Goal: Task Accomplishment & Management: Use online tool/utility

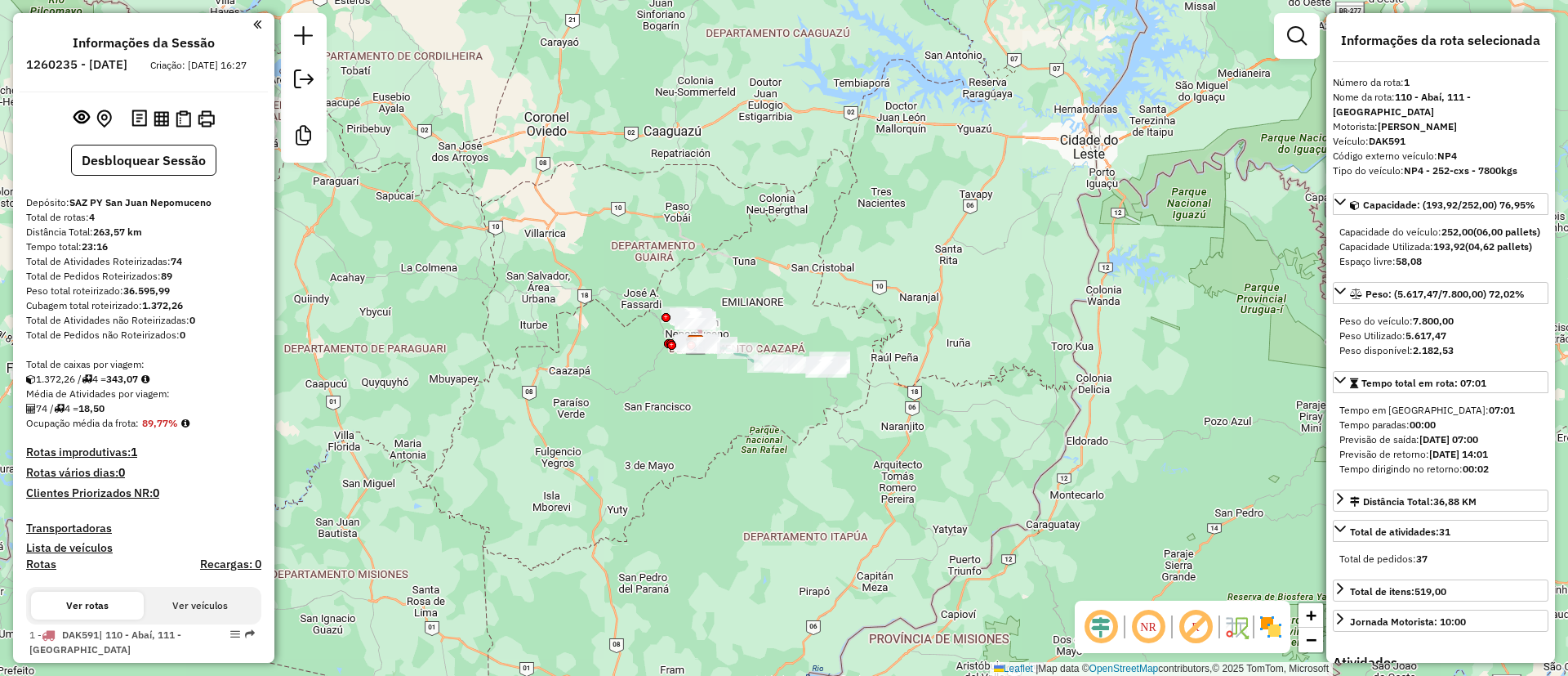
select select "**********"
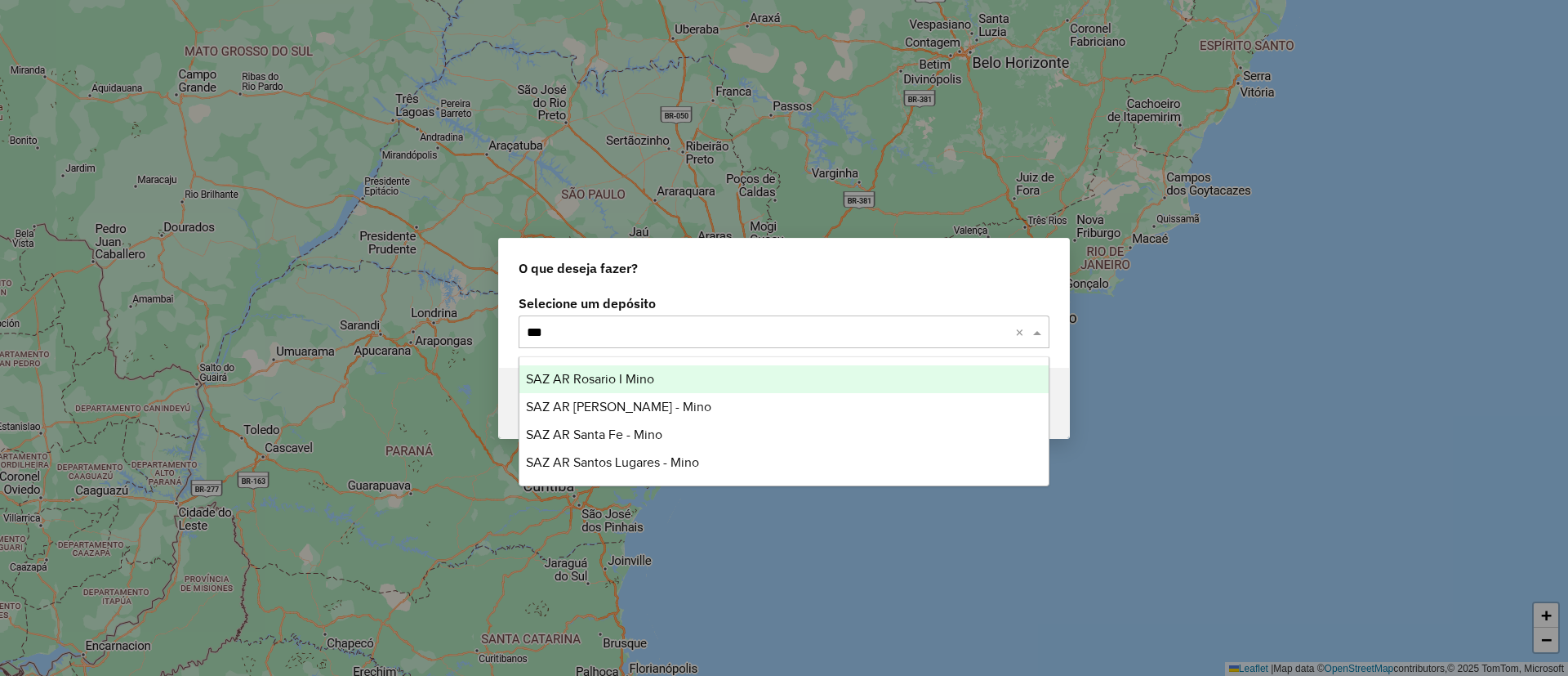
type input "****"
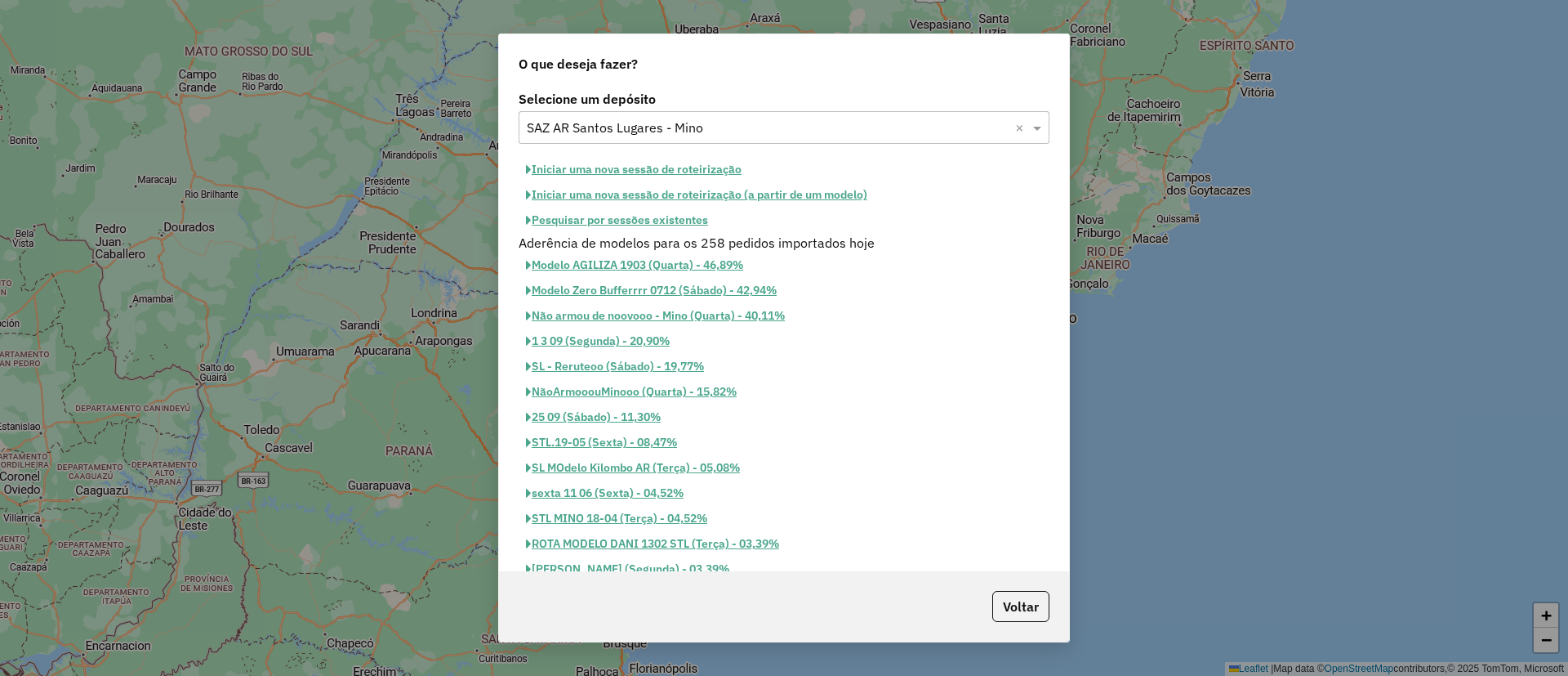
click at [694, 167] on button "Iniciar uma nova sessão de roteirização" at bounding box center [634, 170] width 231 height 26
select select "*"
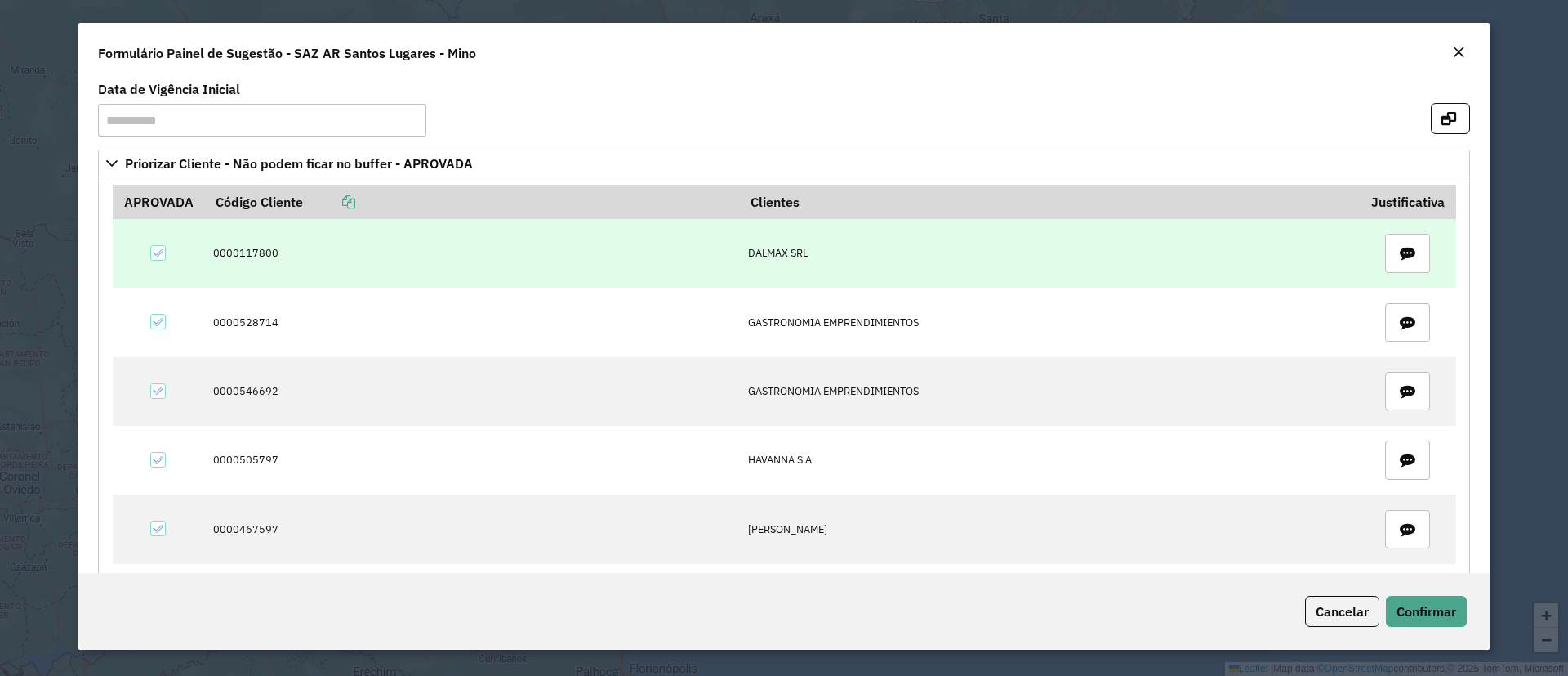
scroll to position [497, 0]
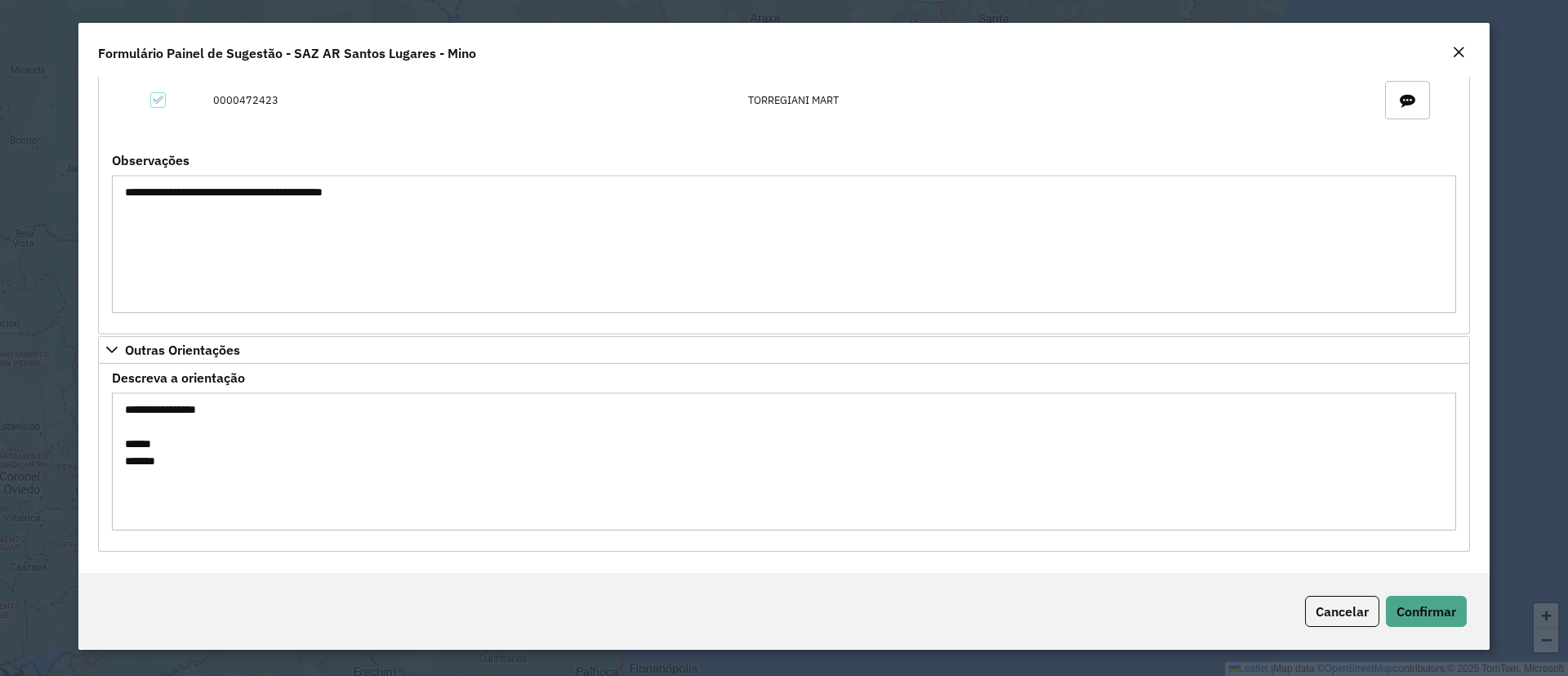
drag, startPoint x: 188, startPoint y: 472, endPoint x: 114, endPoint y: 426, distance: 87.1
click at [114, 426] on textarea "**********" at bounding box center [784, 461] width 1344 height 138
click at [1436, 620] on button "Confirmar" at bounding box center [1426, 611] width 81 height 31
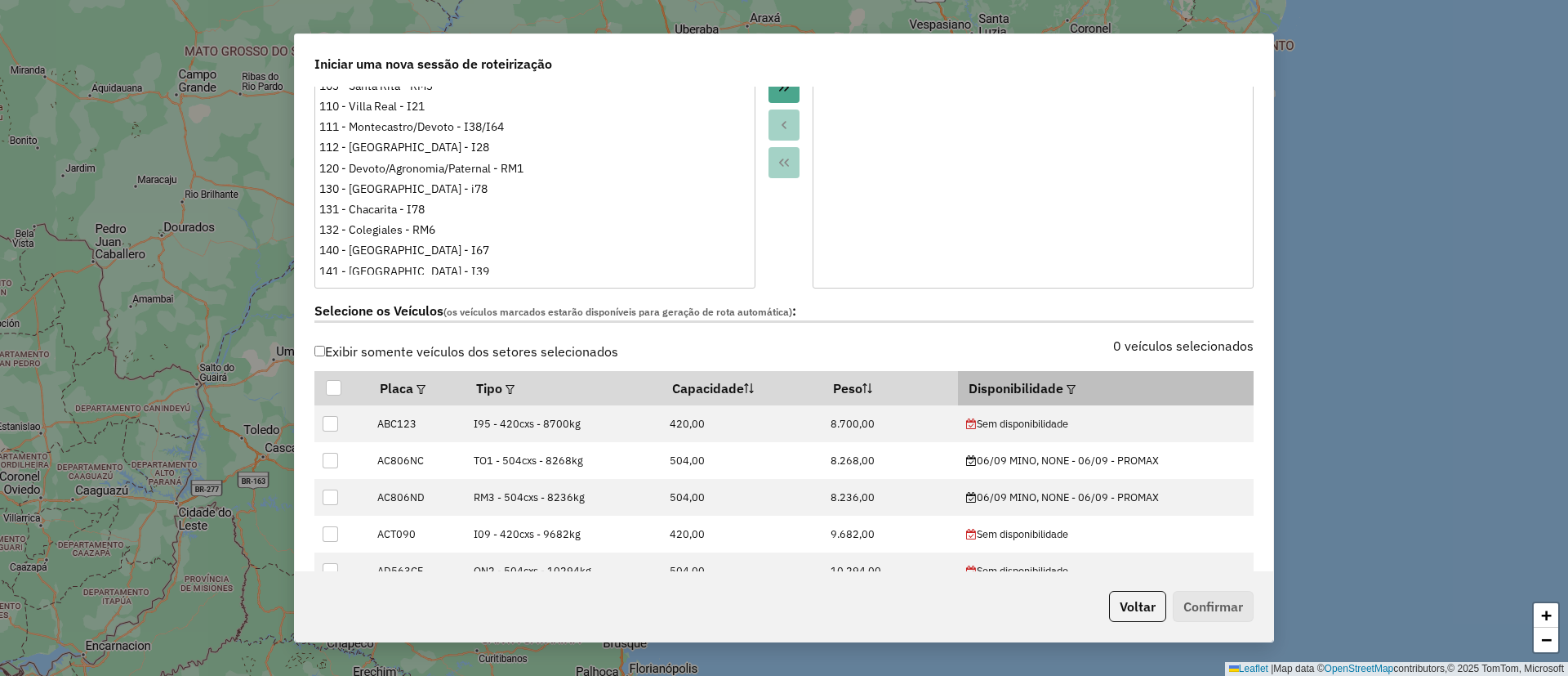
scroll to position [367, 0]
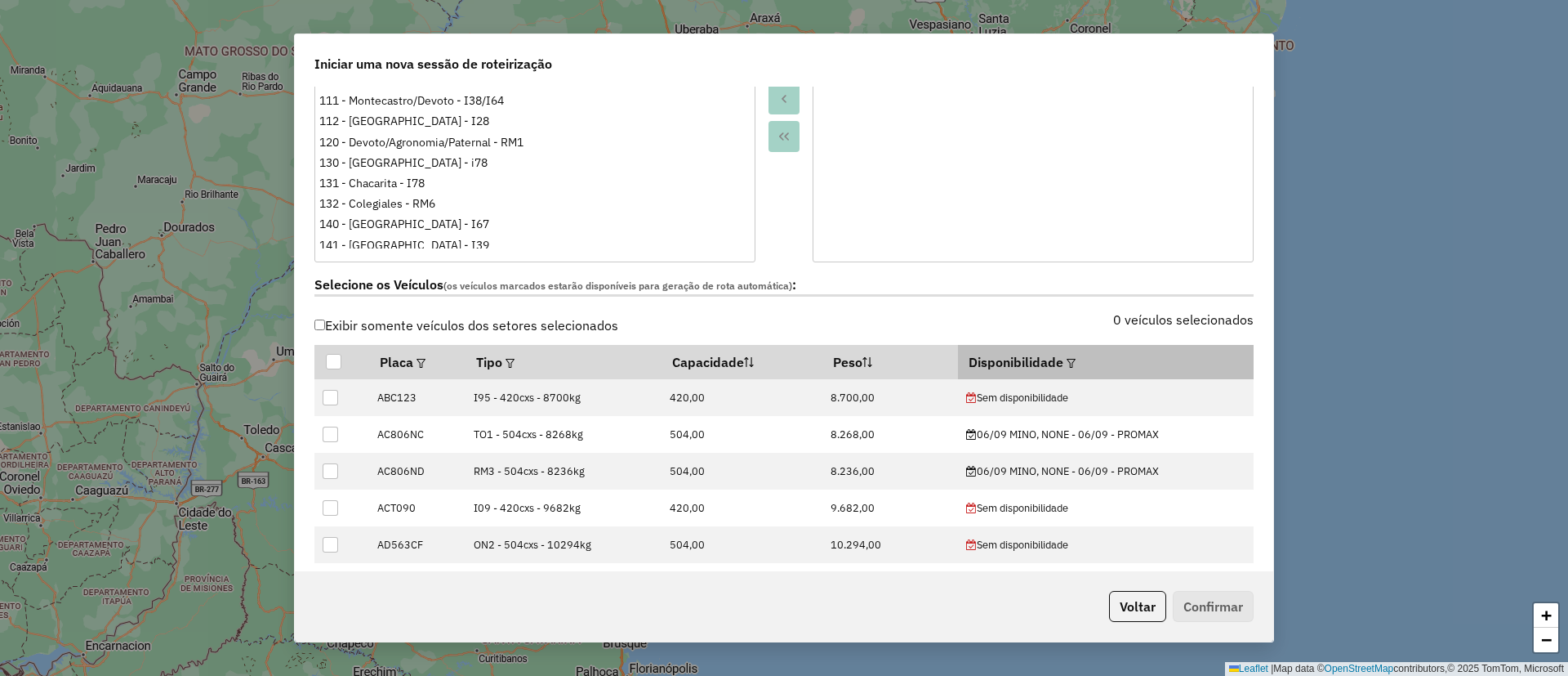
click at [1067, 363] on em at bounding box center [1071, 363] width 9 height 9
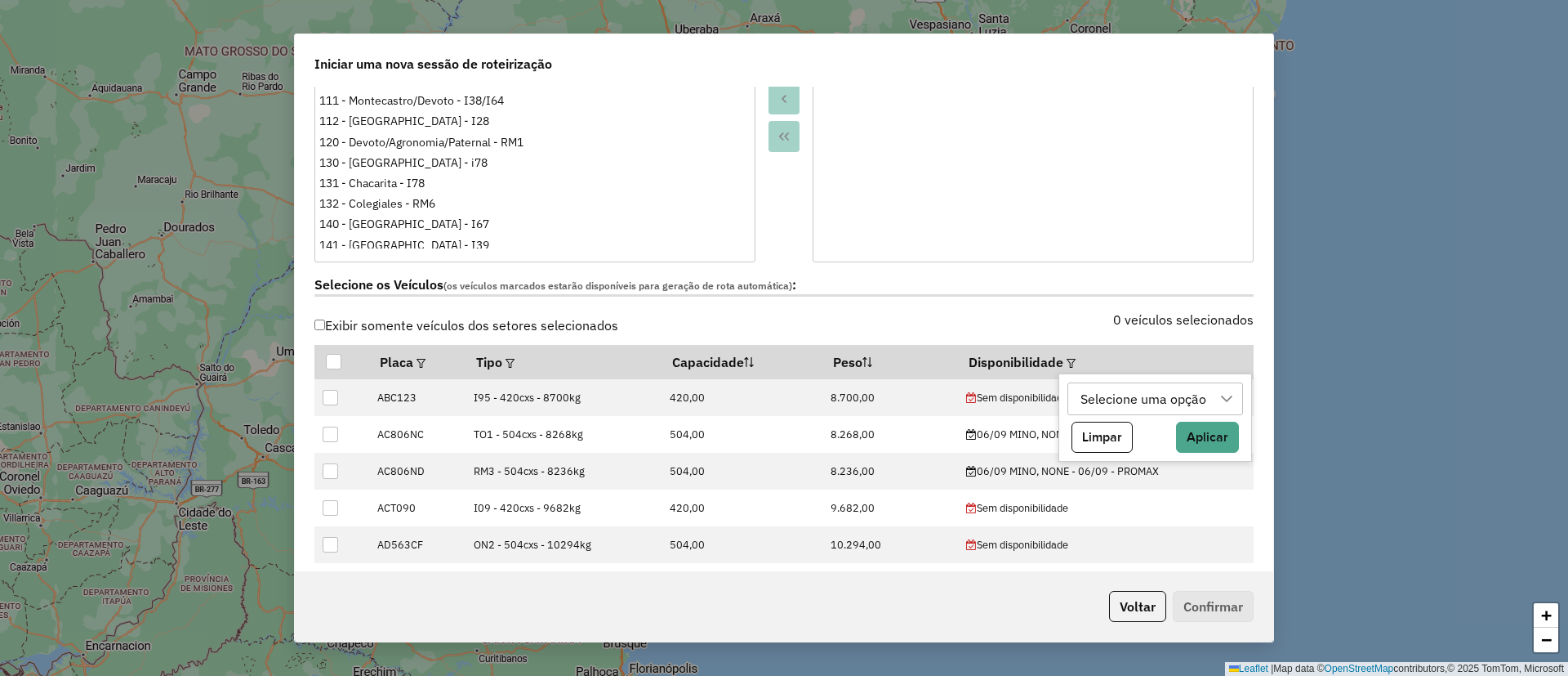
click at [1099, 403] on div "Selecione uma opção" at bounding box center [1143, 398] width 137 height 31
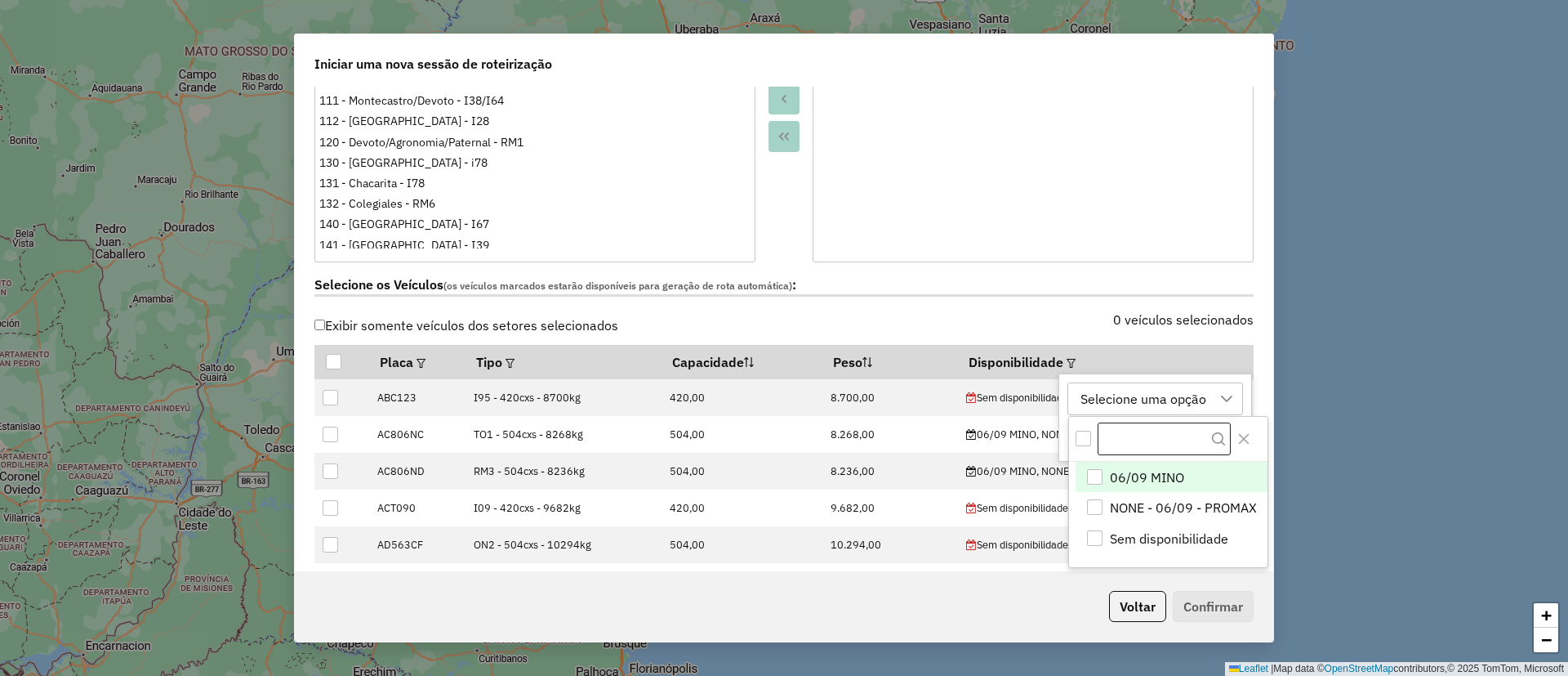
scroll to position [12, 74]
click at [1127, 472] on span "06/09 MINO" at bounding box center [1146, 477] width 74 height 20
click at [1251, 440] on button "Close" at bounding box center [1243, 438] width 26 height 26
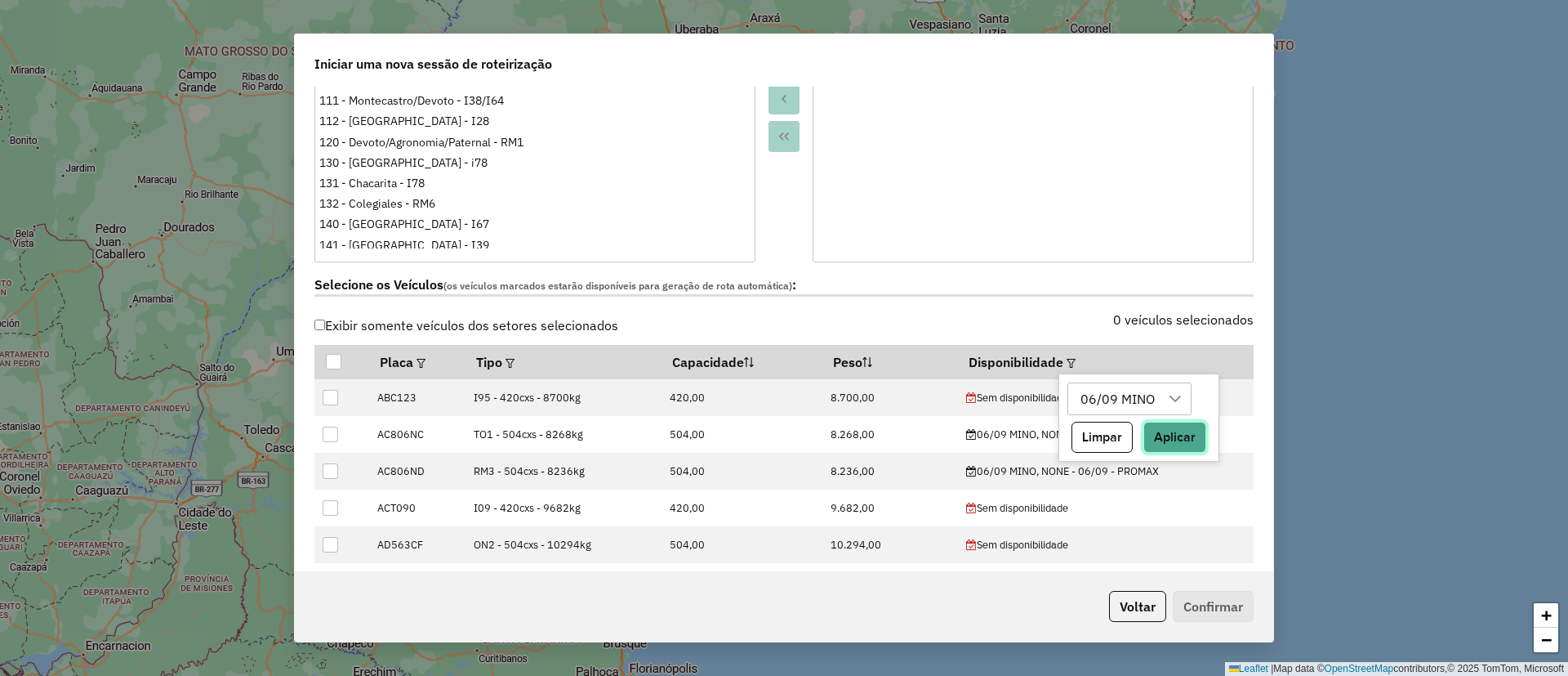
click at [1159, 435] on button "Aplicar" at bounding box center [1175, 437] width 63 height 31
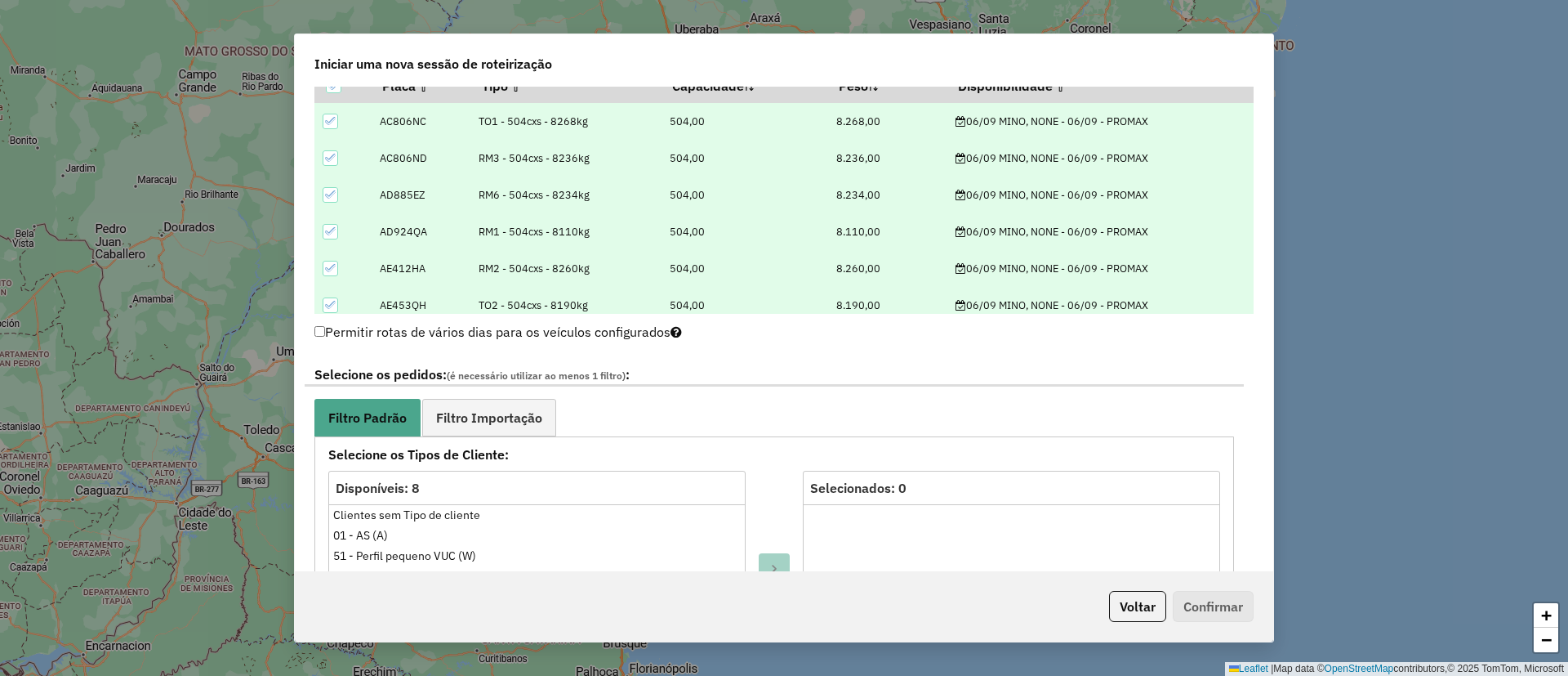
scroll to position [858, 0]
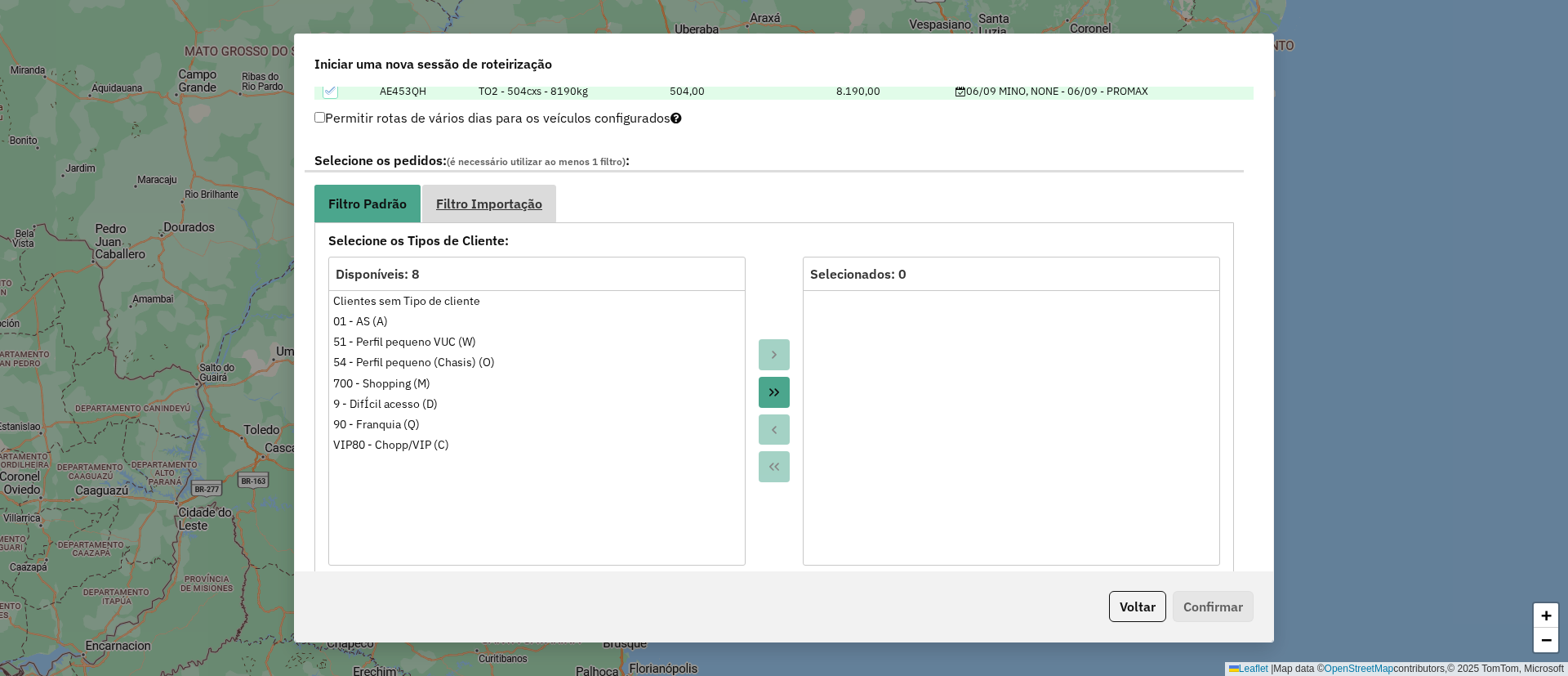
click at [486, 199] on span "Filtro Importação" at bounding box center [489, 203] width 106 height 13
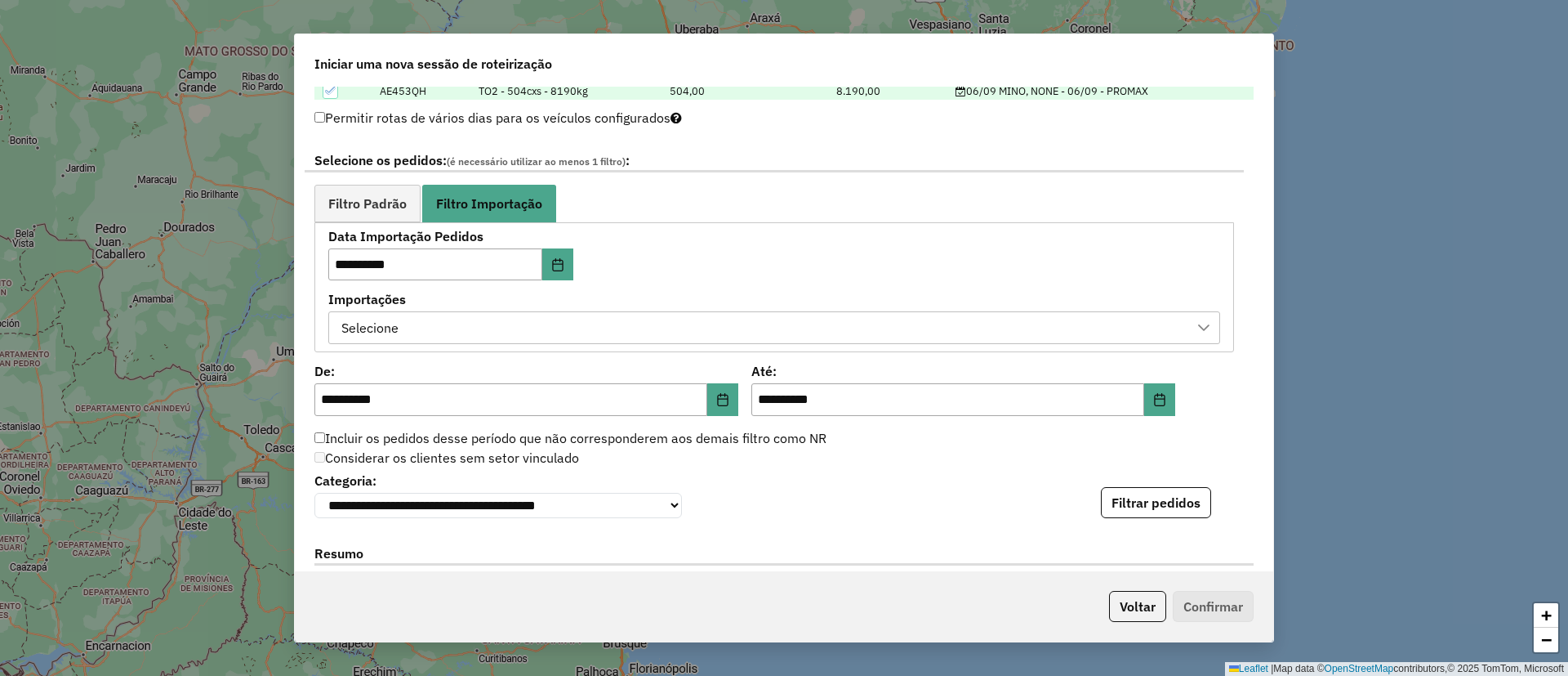
click at [465, 325] on div "Selecione" at bounding box center [762, 327] width 852 height 31
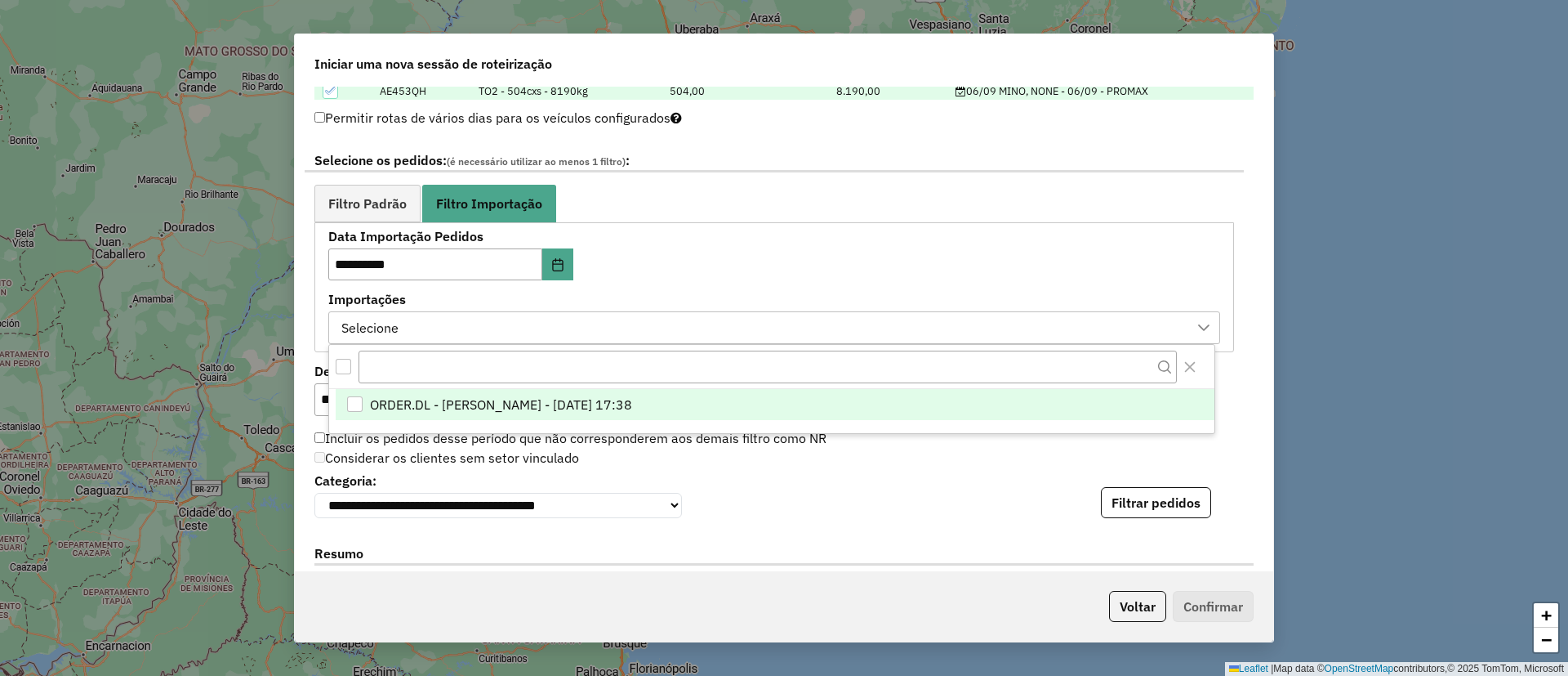
scroll to position [12, 74]
click at [500, 414] on li "ORDER.DL - BARBARA PAULOSSI BERTO - 05/09/2025 17:38" at bounding box center [775, 405] width 879 height 31
click at [1135, 498] on button "Filtrar pedidos" at bounding box center [1156, 503] width 110 height 31
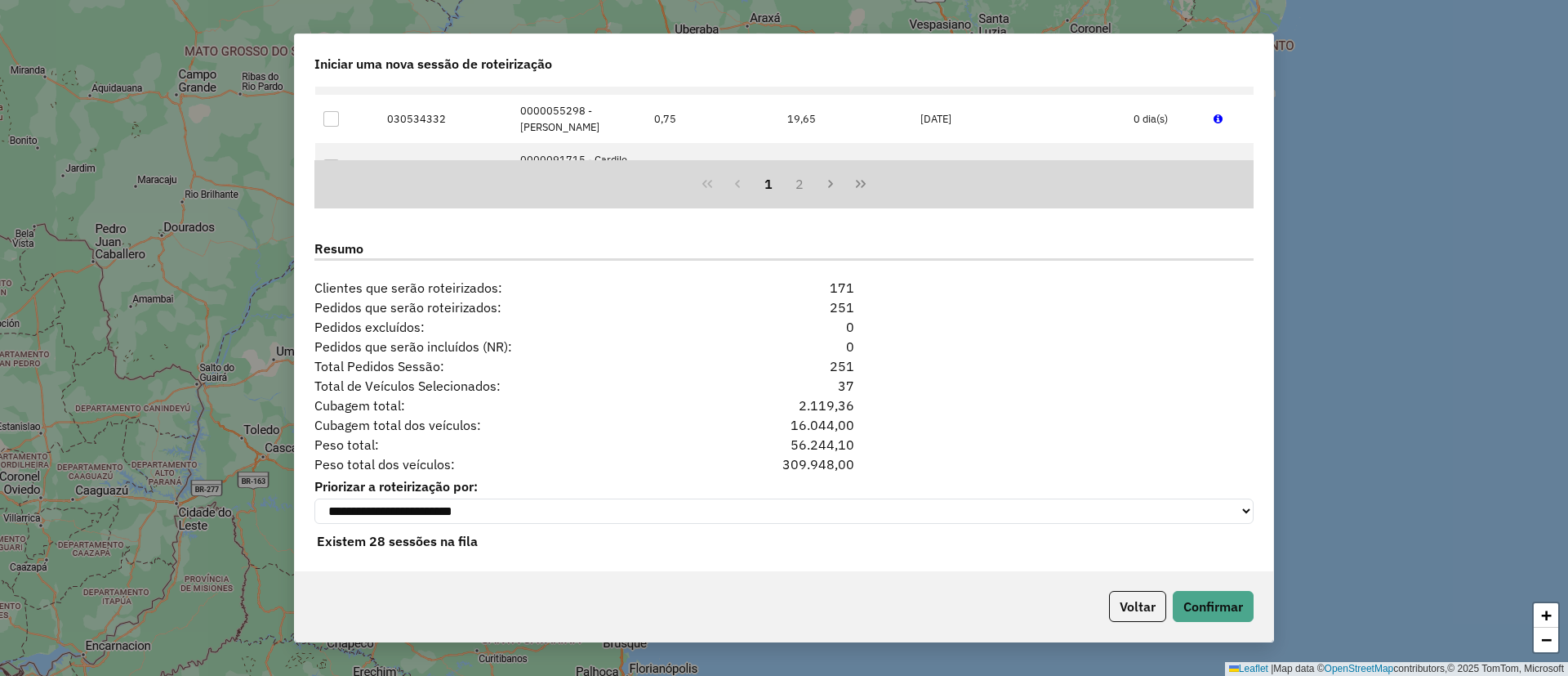
scroll to position [1517, 0]
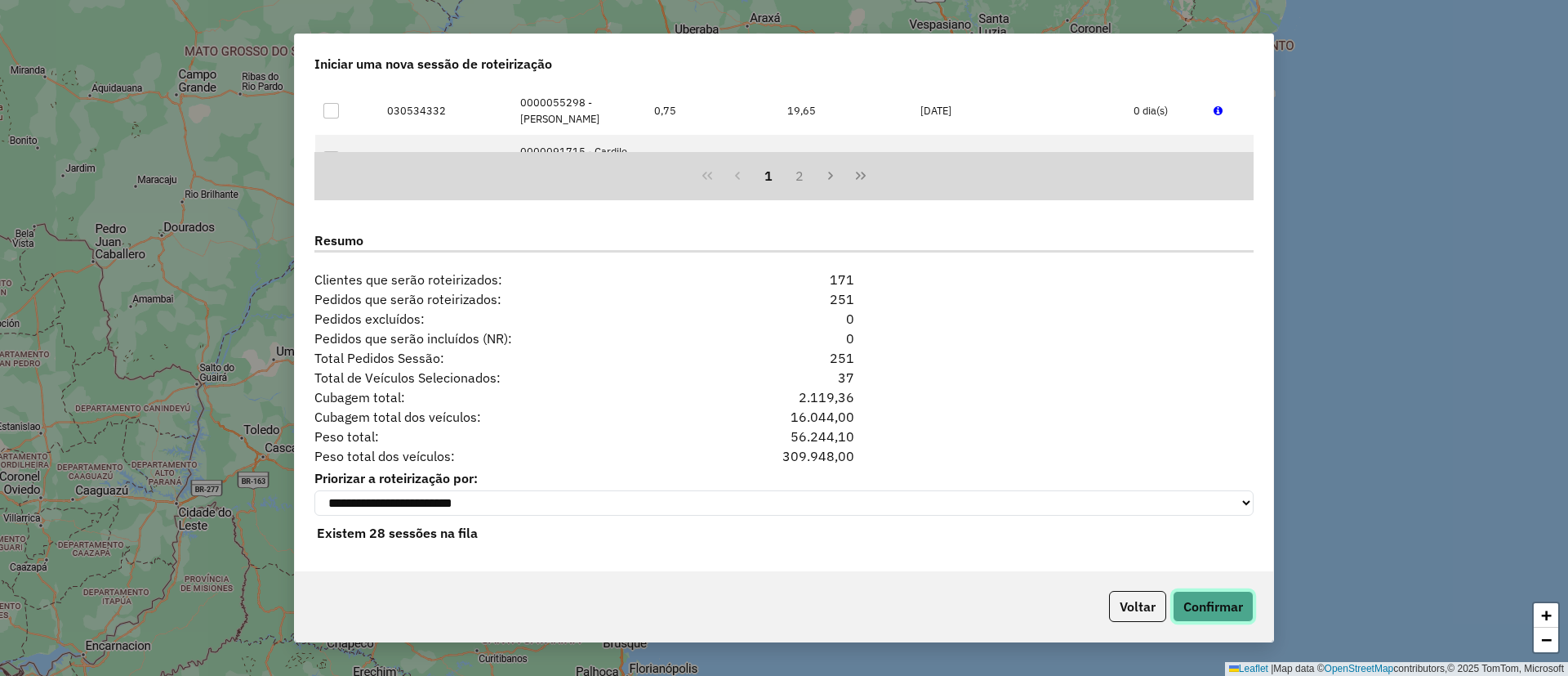
click at [1201, 610] on button "Confirmar" at bounding box center [1213, 606] width 81 height 31
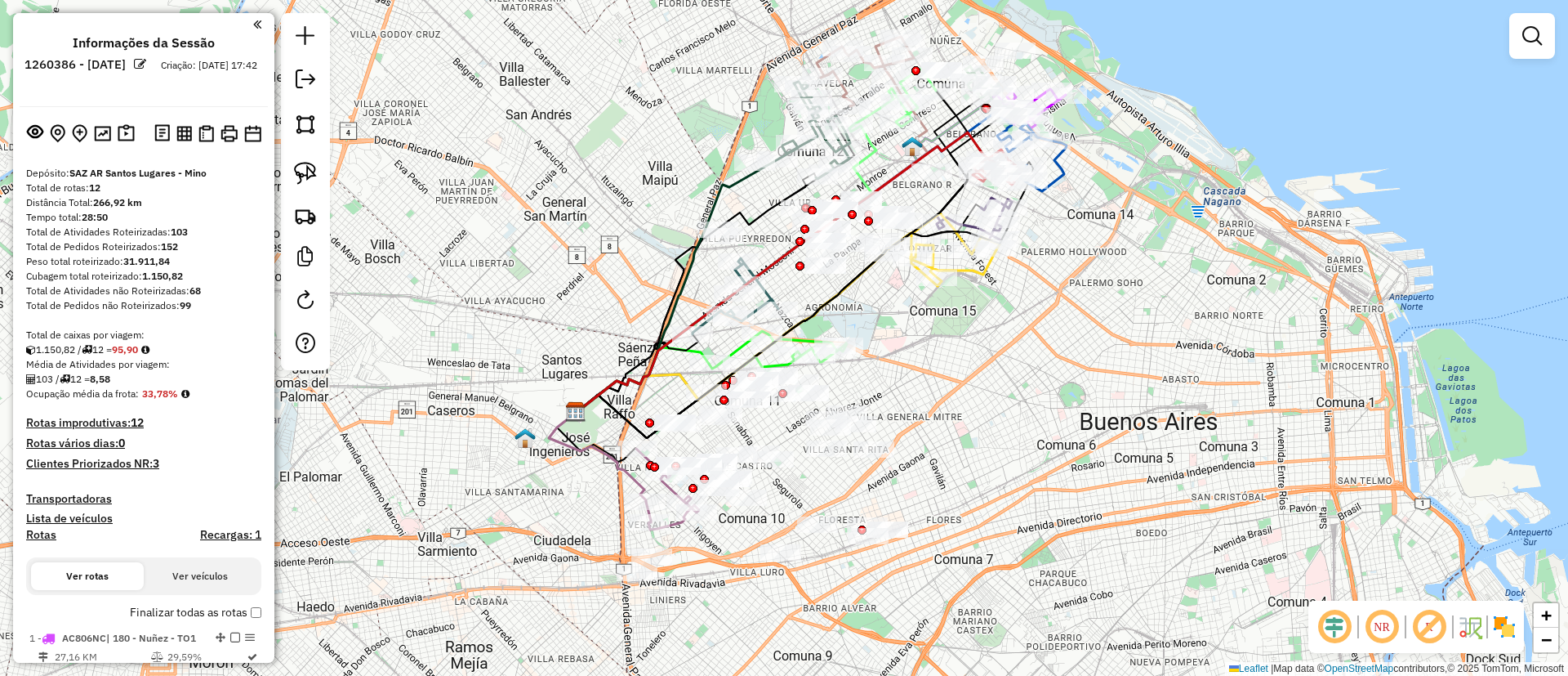
click at [1497, 638] on img at bounding box center [1504, 626] width 26 height 26
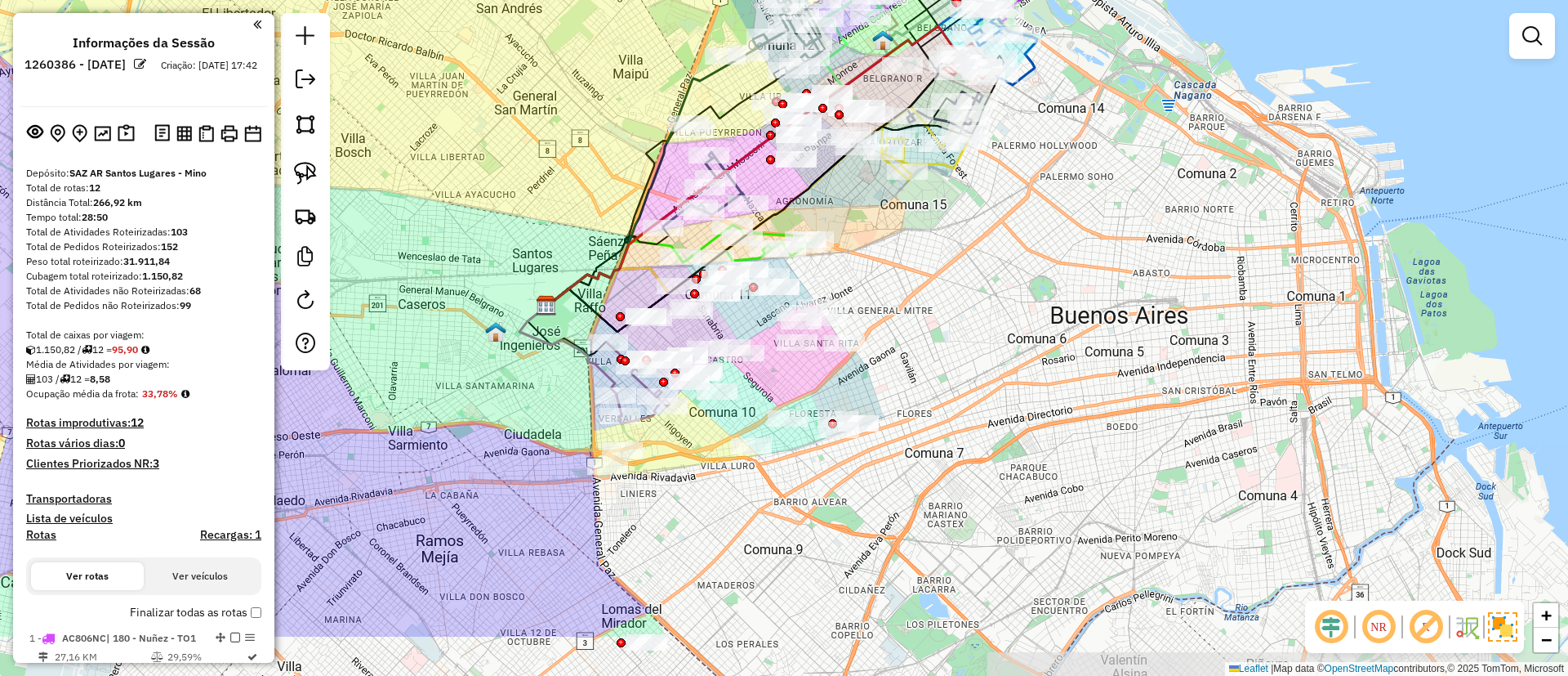
drag, startPoint x: 1090, startPoint y: 419, endPoint x: 1074, endPoint y: 375, distance: 46.8
click at [1074, 375] on div "Janela de atendimento Grade de atendimento Capacidade Transportadoras Veículos …" at bounding box center [784, 338] width 1568 height 676
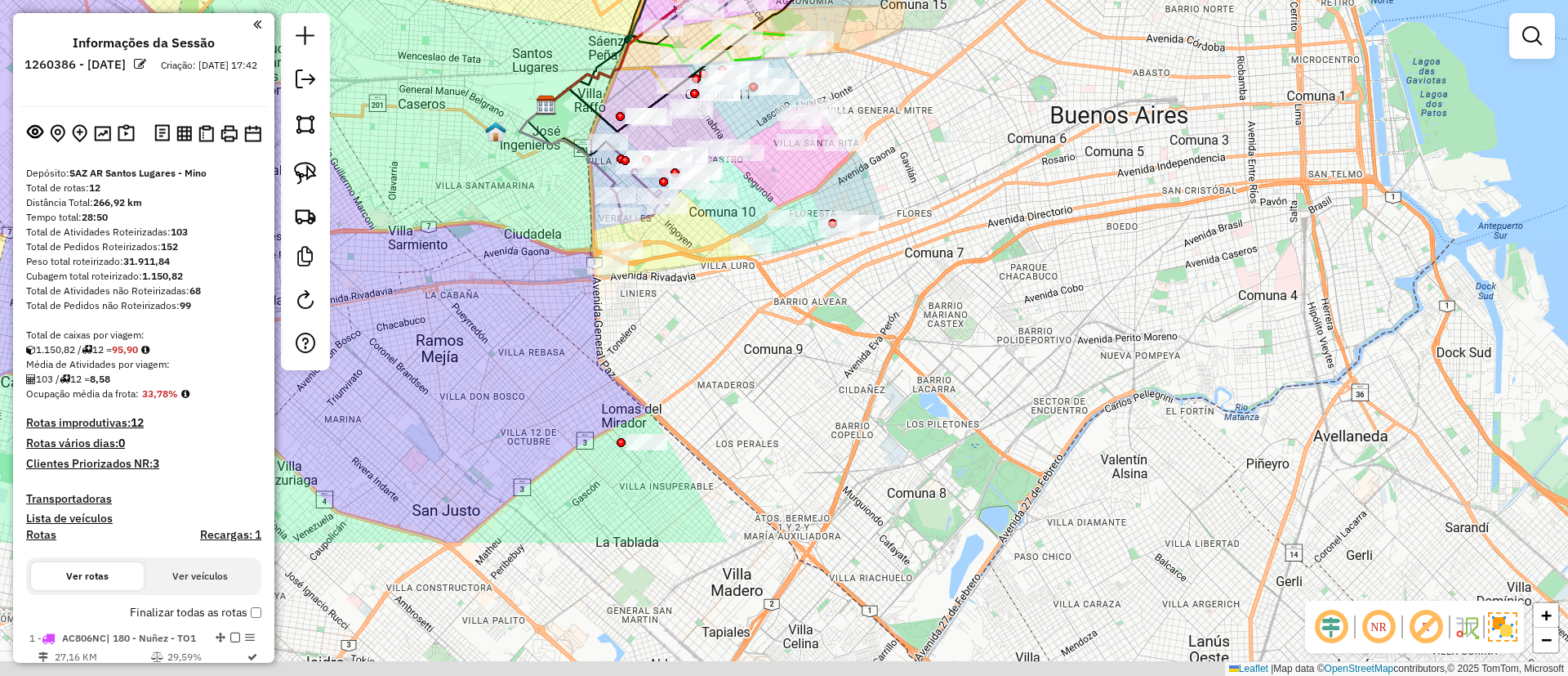
drag, startPoint x: 998, startPoint y: 257, endPoint x: 968, endPoint y: 217, distance: 50.0
click at [998, 218] on div "Janela de atendimento Grade de atendimento Capacidade Transportadoras Veículos …" at bounding box center [784, 338] width 1568 height 676
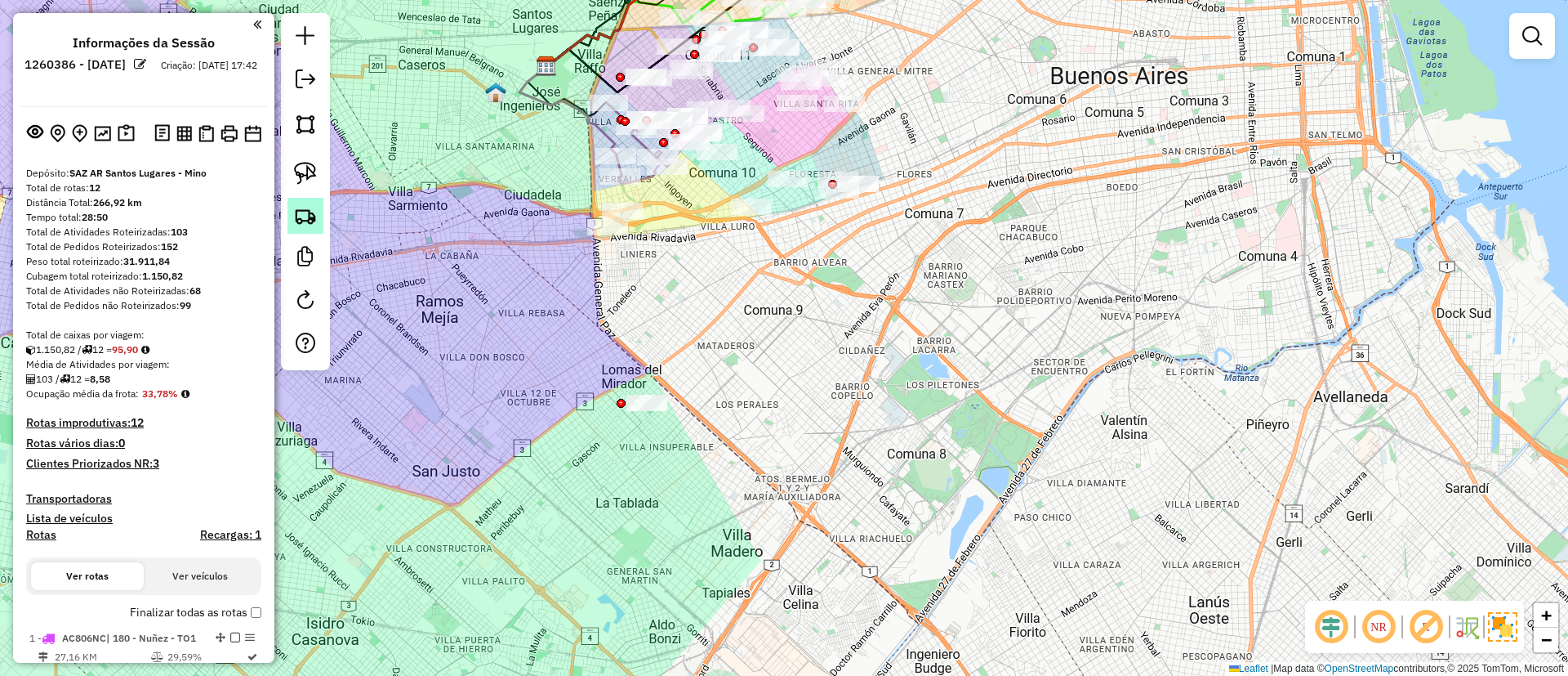
click at [313, 222] on img at bounding box center [305, 215] width 23 height 23
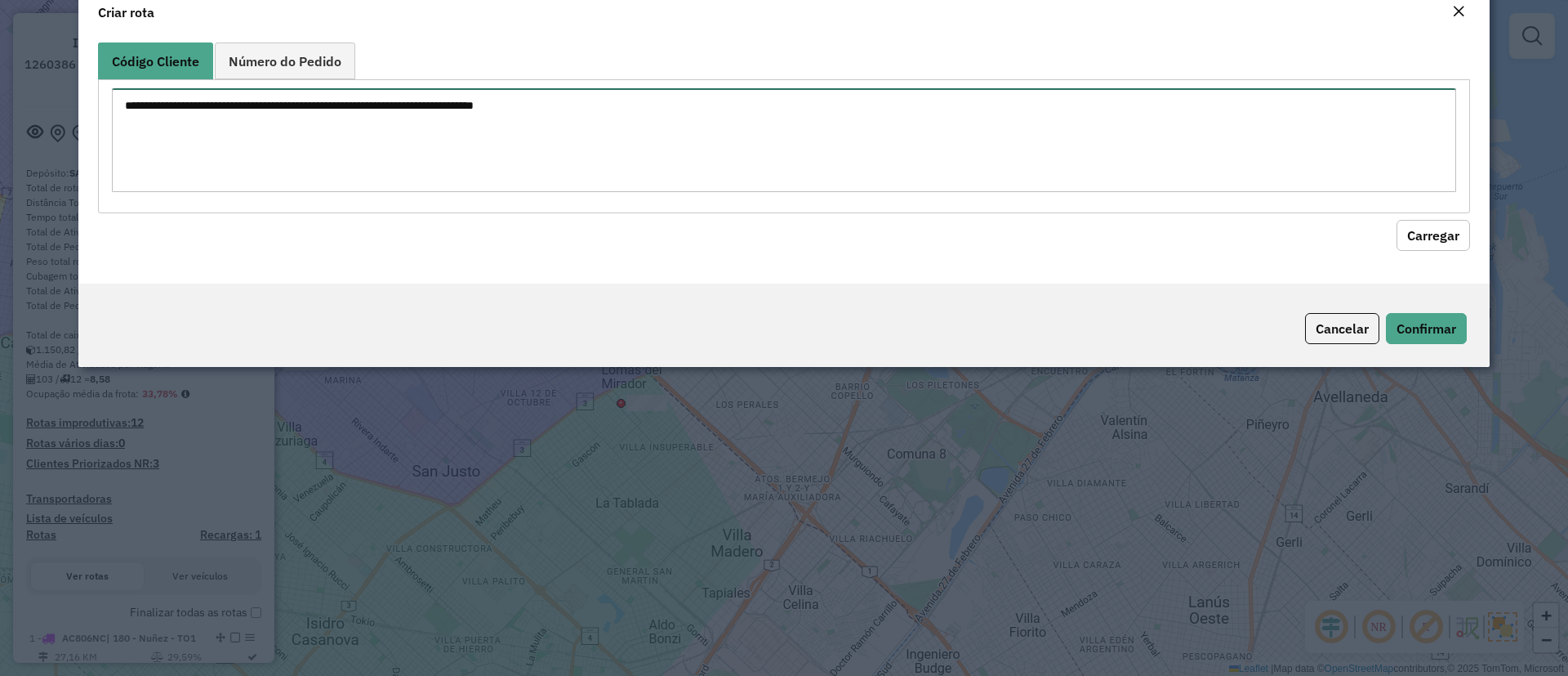
click at [313, 151] on textarea at bounding box center [784, 139] width 1344 height 103
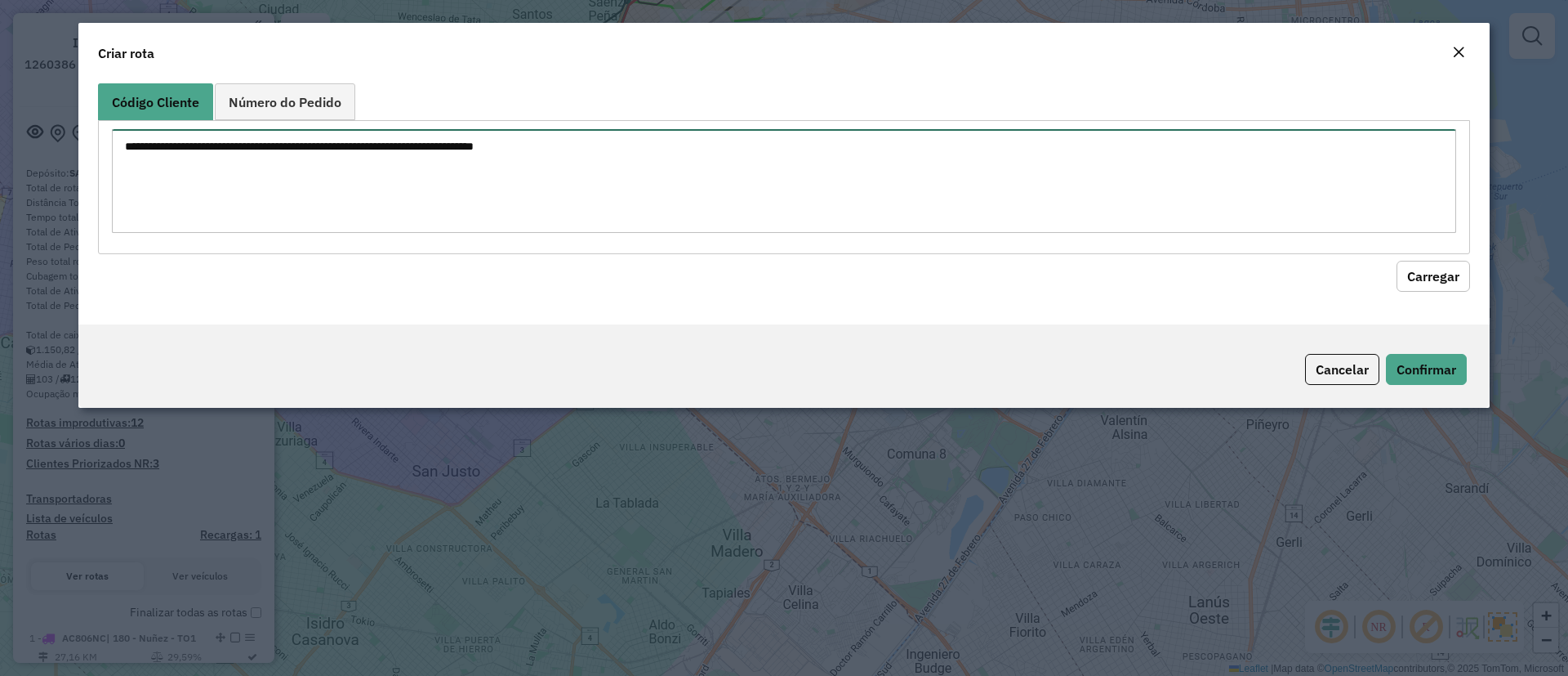
paste textarea "****** ******"
click at [119, 173] on textarea "****** ******" at bounding box center [784, 180] width 1344 height 103
click at [120, 156] on textarea "**********" at bounding box center [784, 180] width 1344 height 103
type textarea "**********"
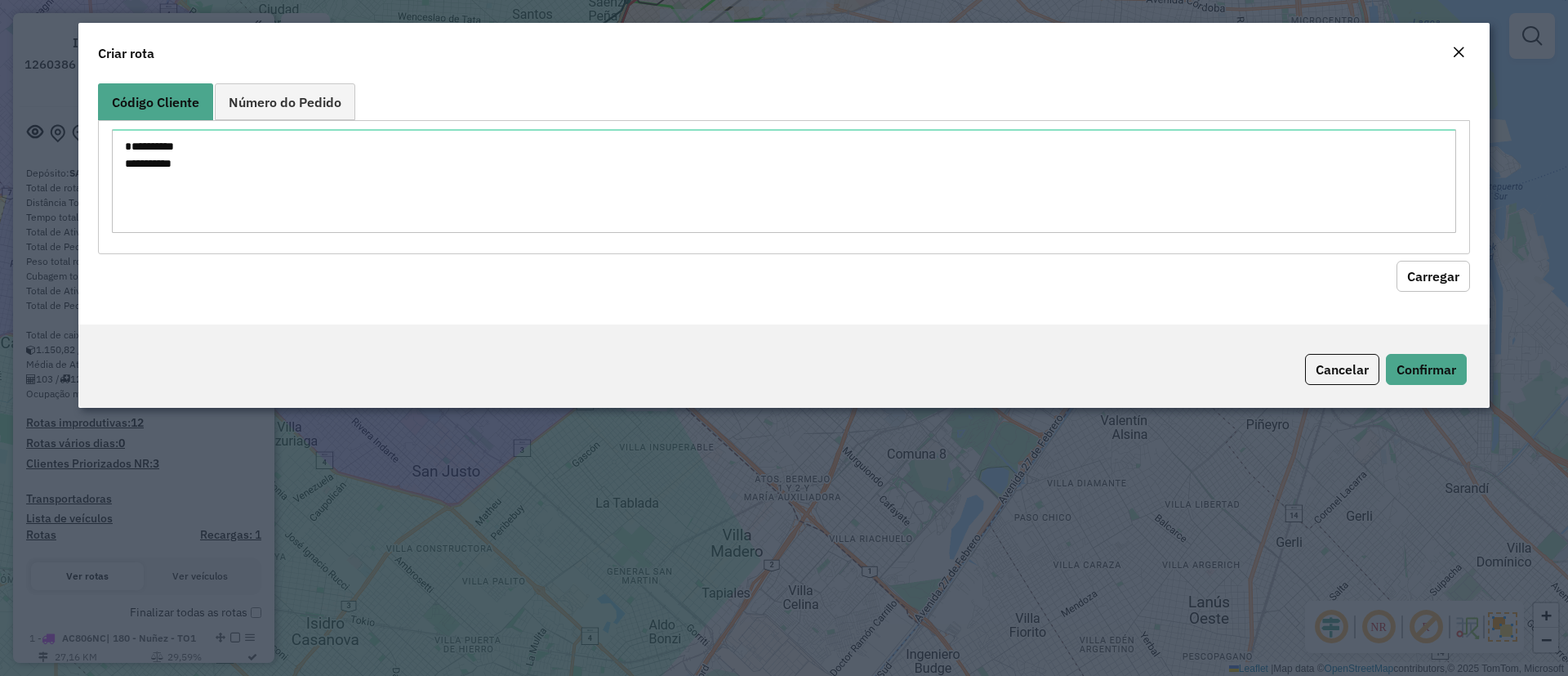
click at [1403, 281] on button "Carregar" at bounding box center [1433, 276] width 73 height 31
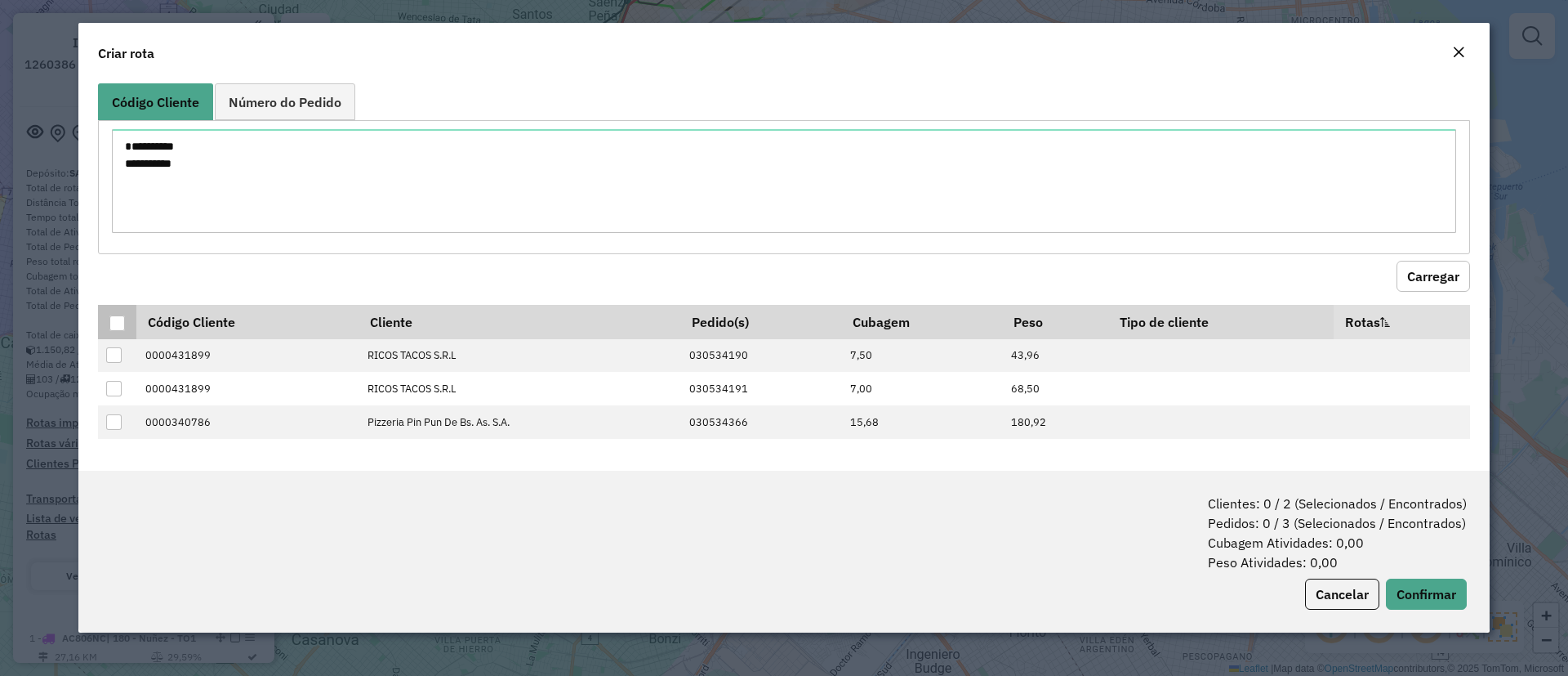
click at [115, 326] on div at bounding box center [117, 323] width 15 height 15
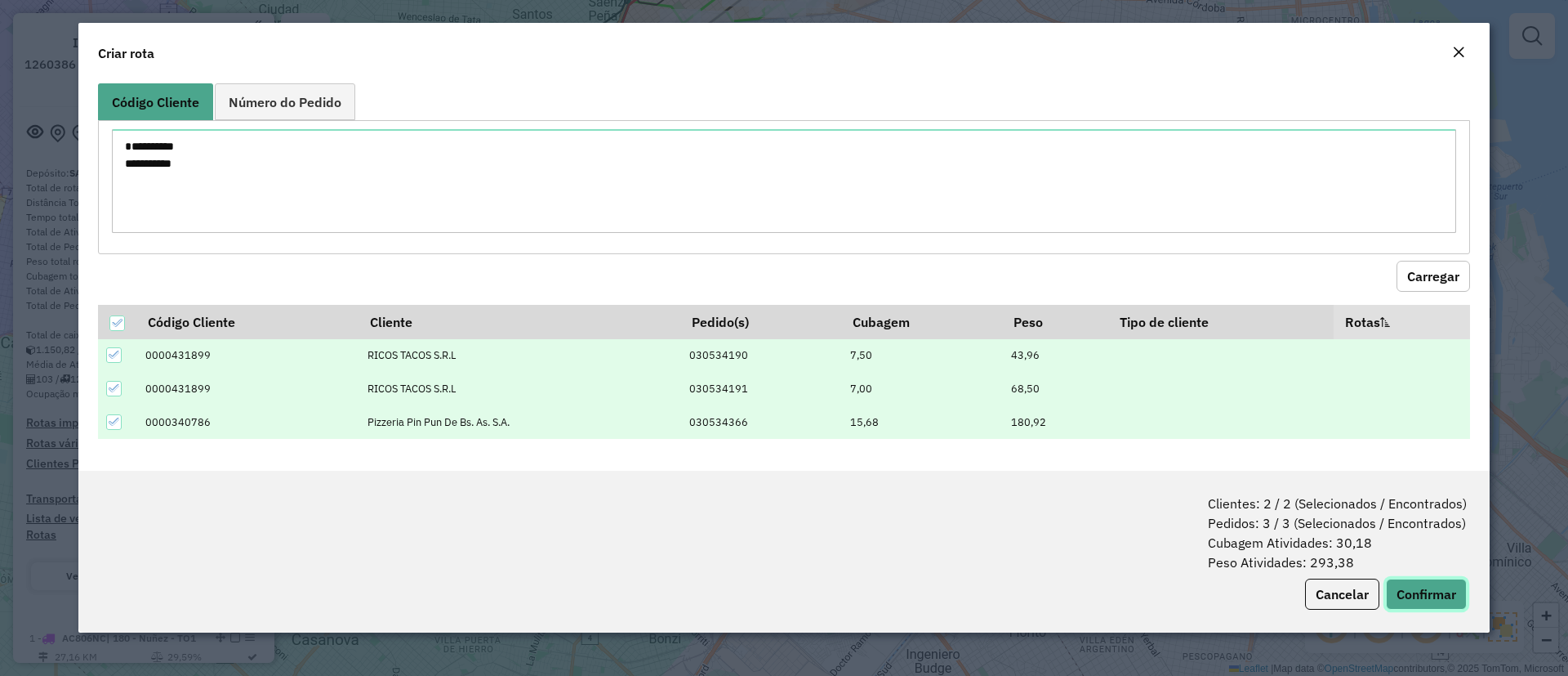
click at [1456, 590] on button "Confirmar" at bounding box center [1426, 594] width 81 height 31
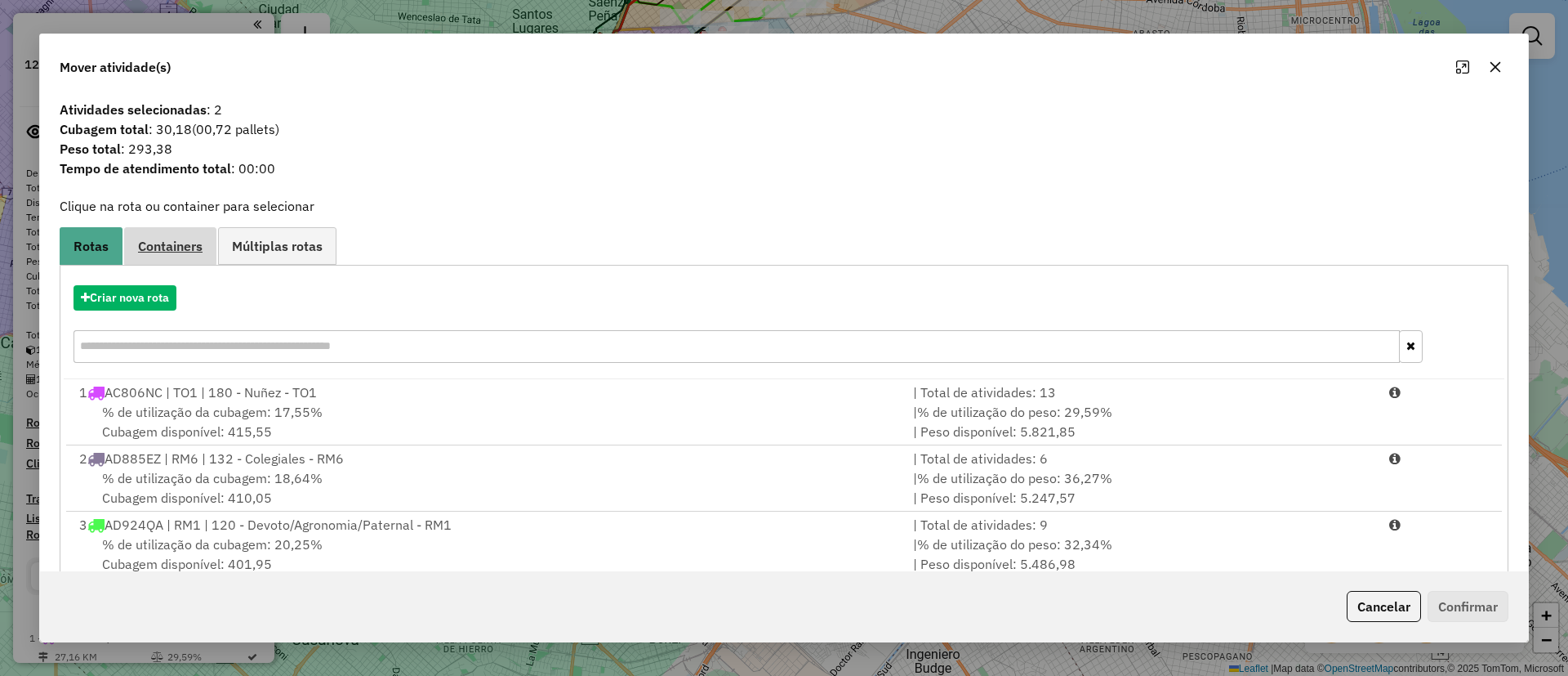
click at [159, 241] on span "Containers" at bounding box center [171, 245] width 65 height 13
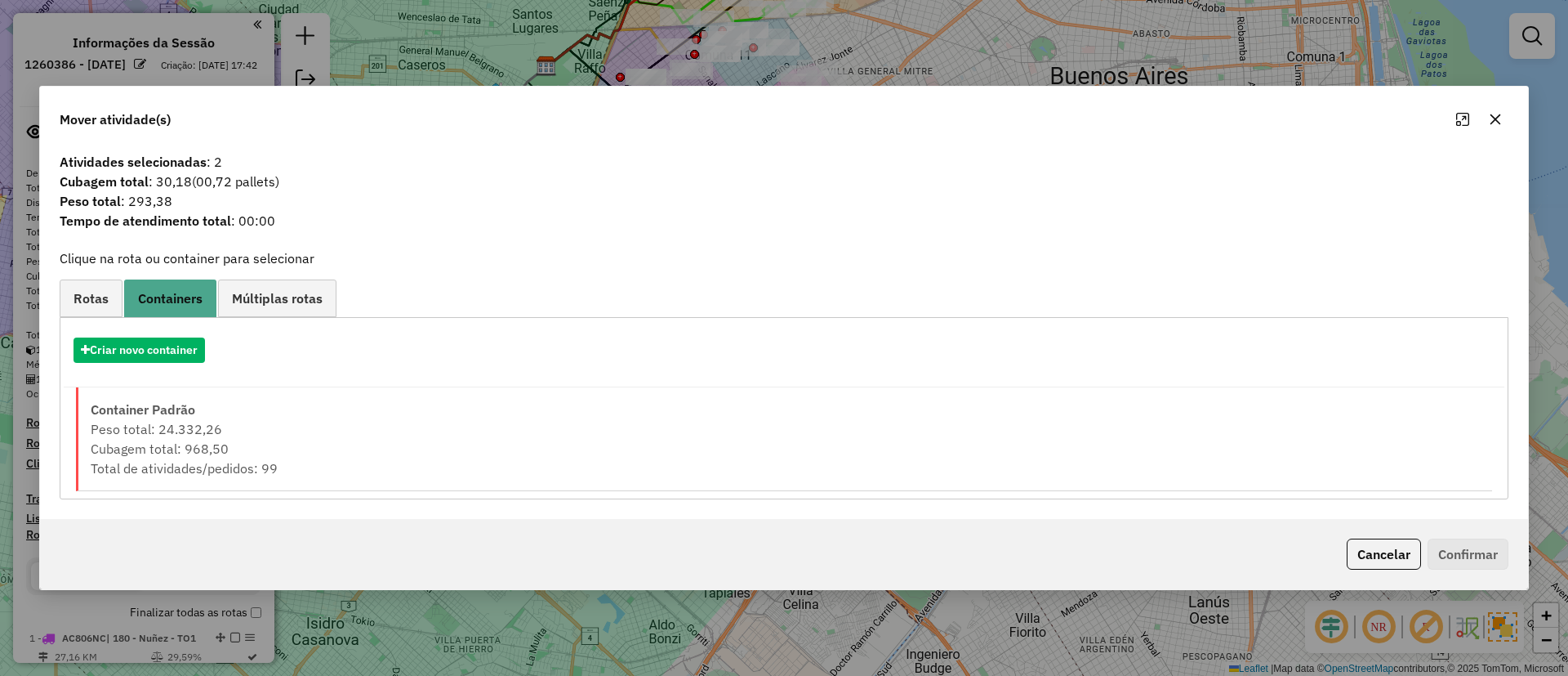
click at [149, 335] on div "Criar novo container" at bounding box center [784, 356] width 1441 height 62
click at [149, 350] on button "Criar novo container" at bounding box center [139, 350] width 132 height 26
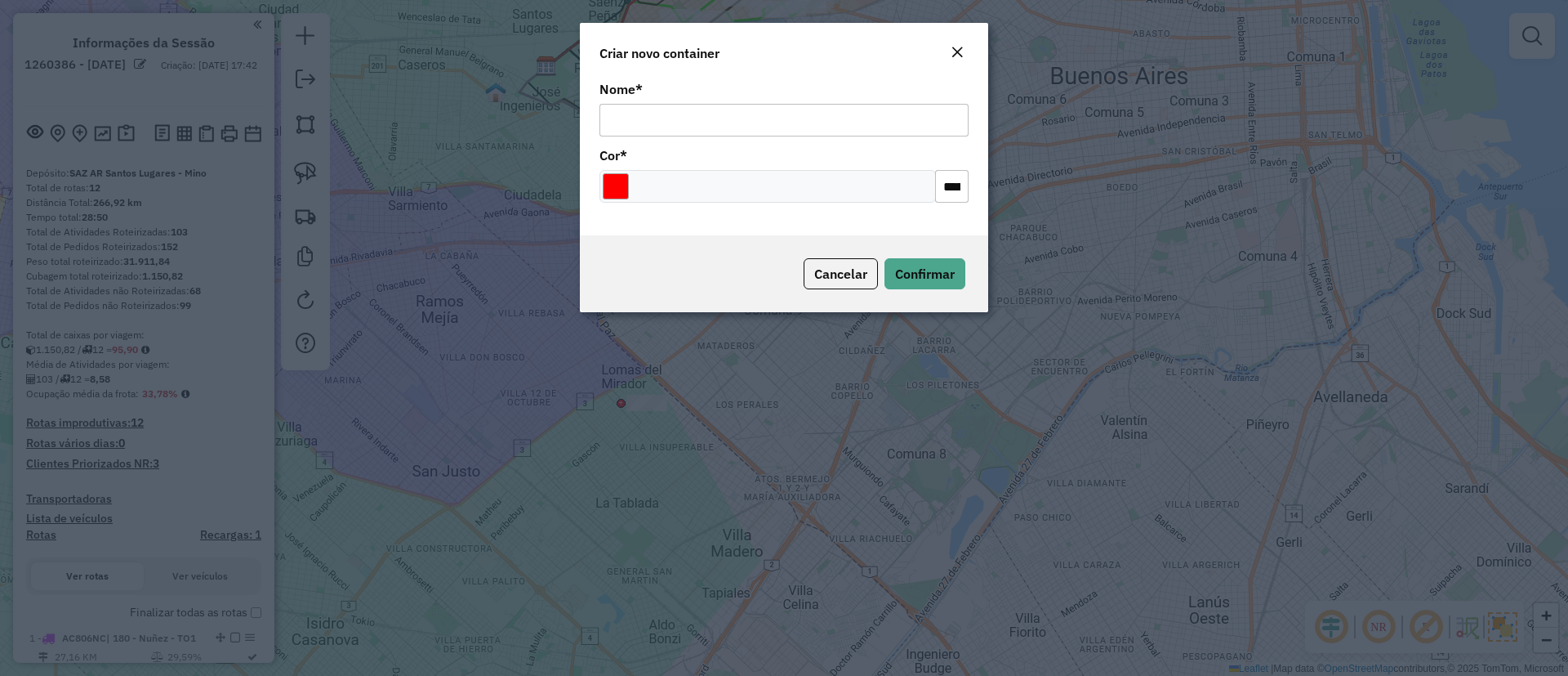
click at [775, 119] on input "Nome *" at bounding box center [784, 120] width 369 height 32
type input "******"
click at [886, 271] on button "Confirmar" at bounding box center [925, 273] width 81 height 31
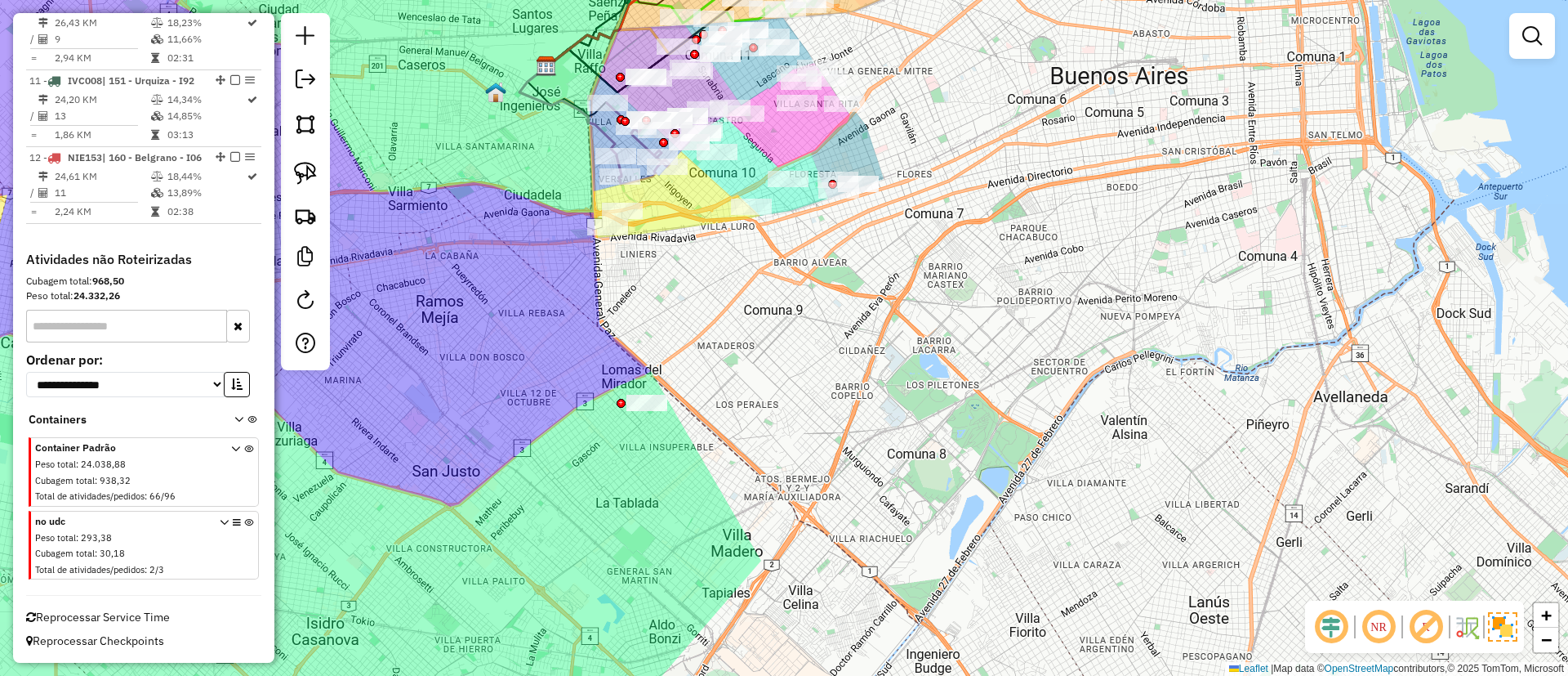
scroll to position [1473, 0]
click at [244, 526] on icon at bounding box center [249, 549] width 9 height 62
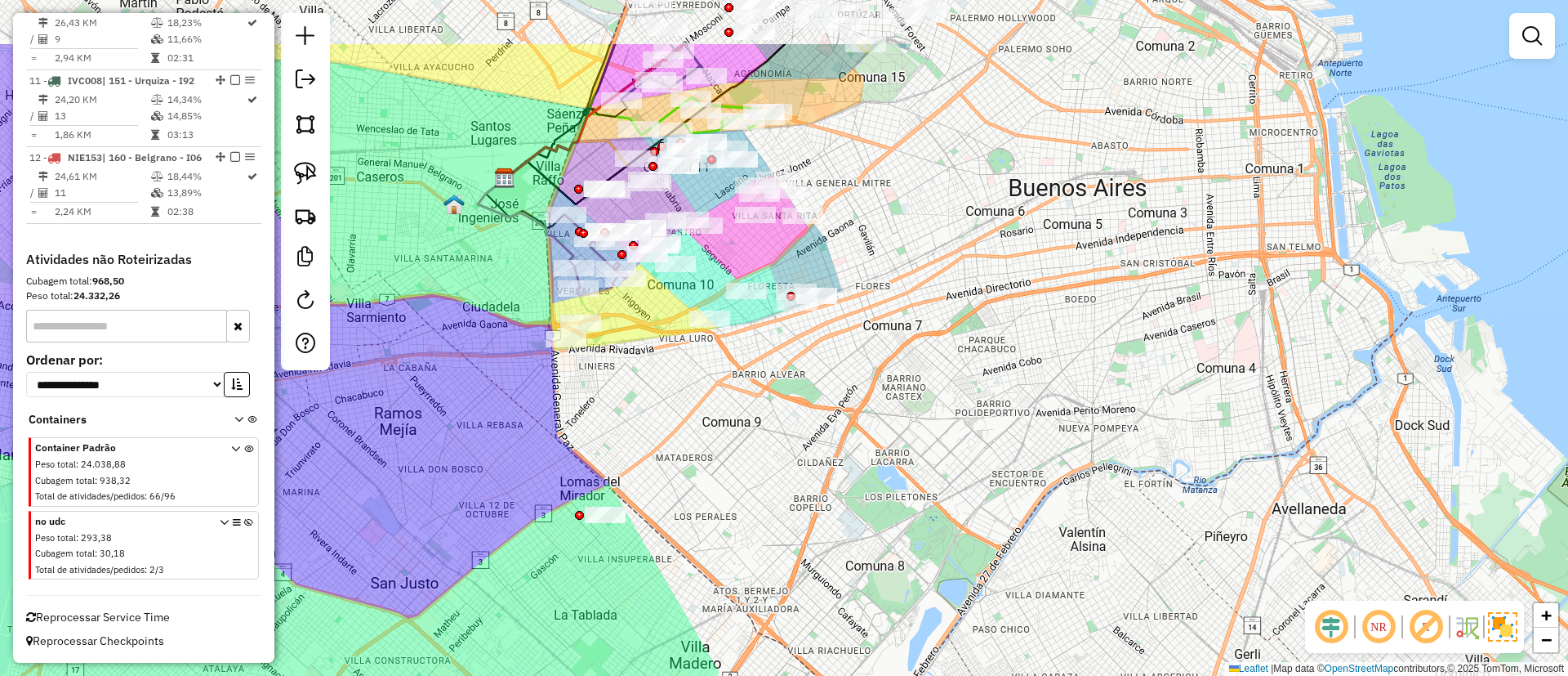
drag, startPoint x: 832, startPoint y: 497, endPoint x: 0, endPoint y: 212, distance: 879.5
click at [777, 564] on div "Janela de atendimento Grade de atendimento Capacidade Transportadoras Veículos …" at bounding box center [784, 338] width 1568 height 676
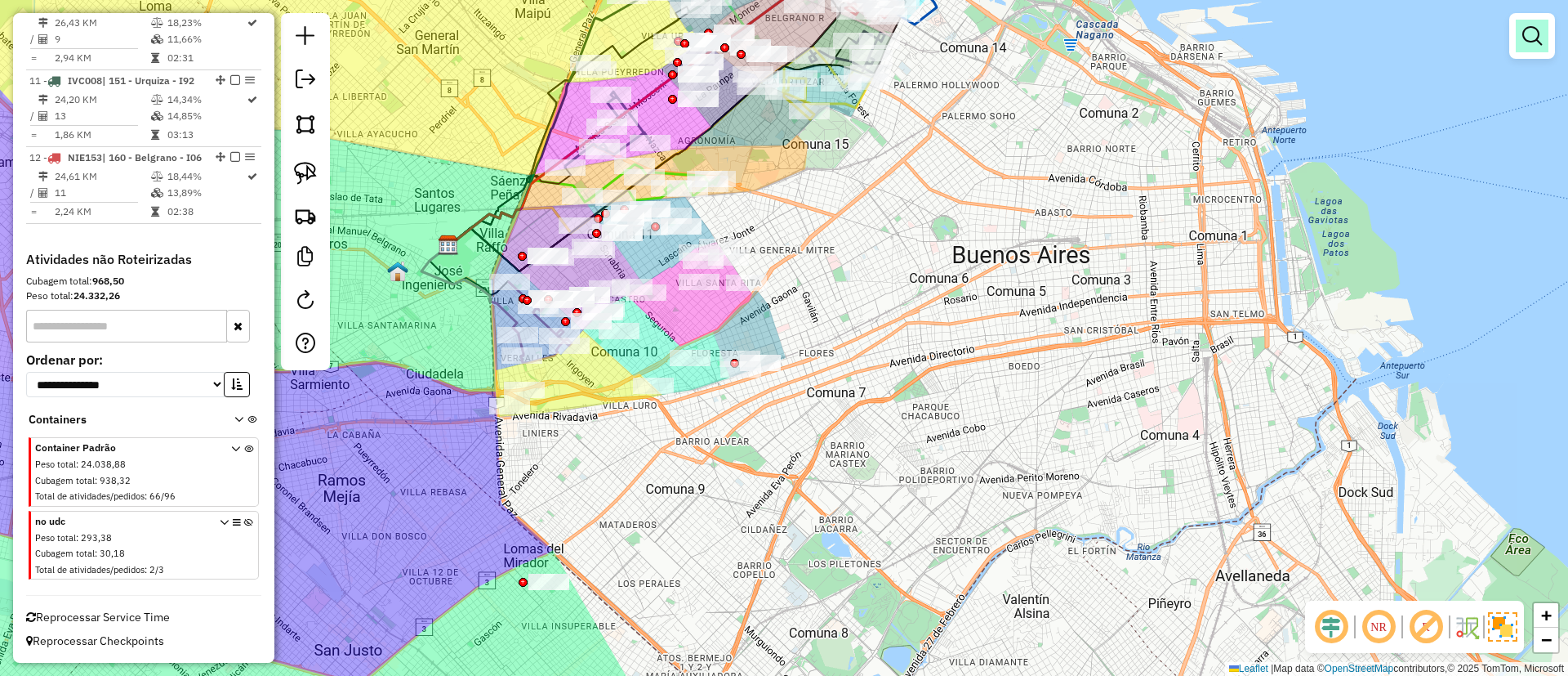
click at [1522, 42] on em at bounding box center [1531, 36] width 20 height 20
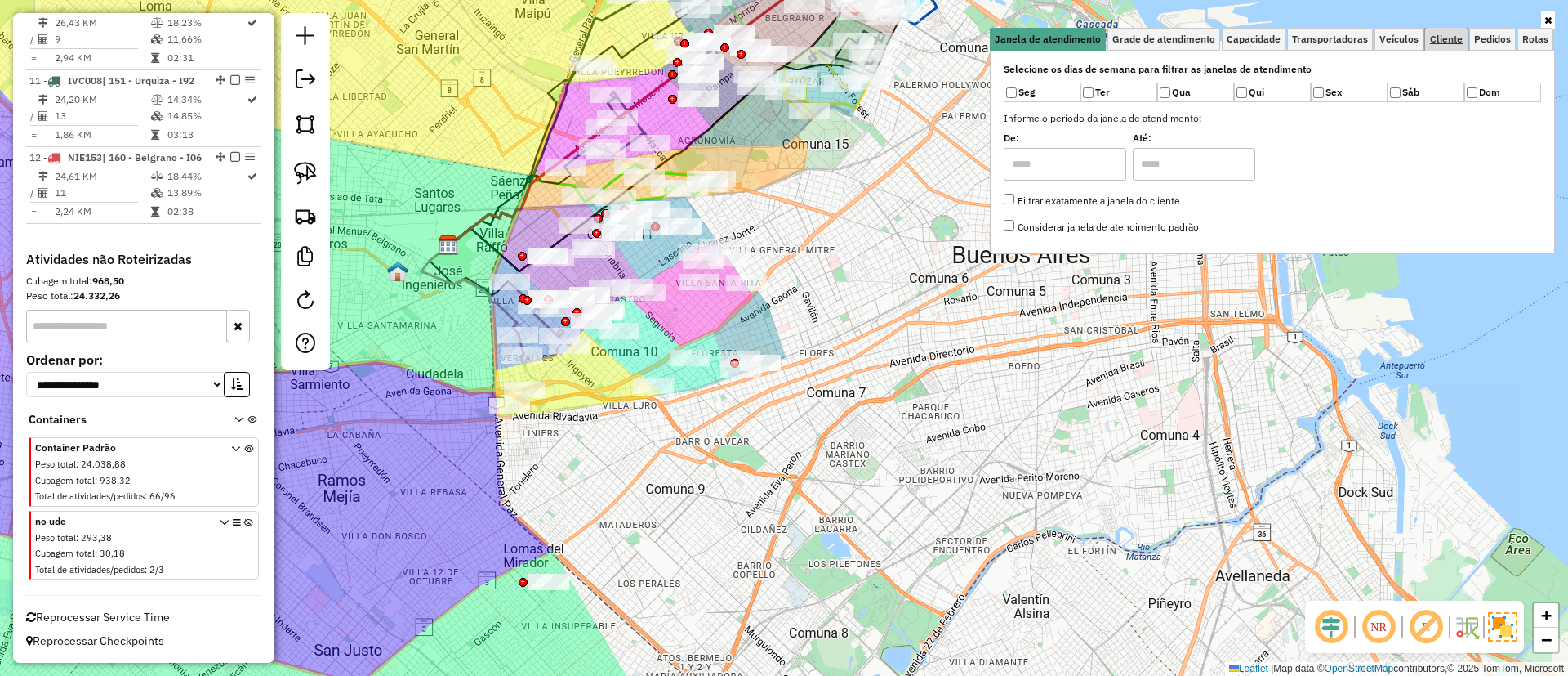
click at [1443, 38] on span "Cliente" at bounding box center [1446, 38] width 32 height 9
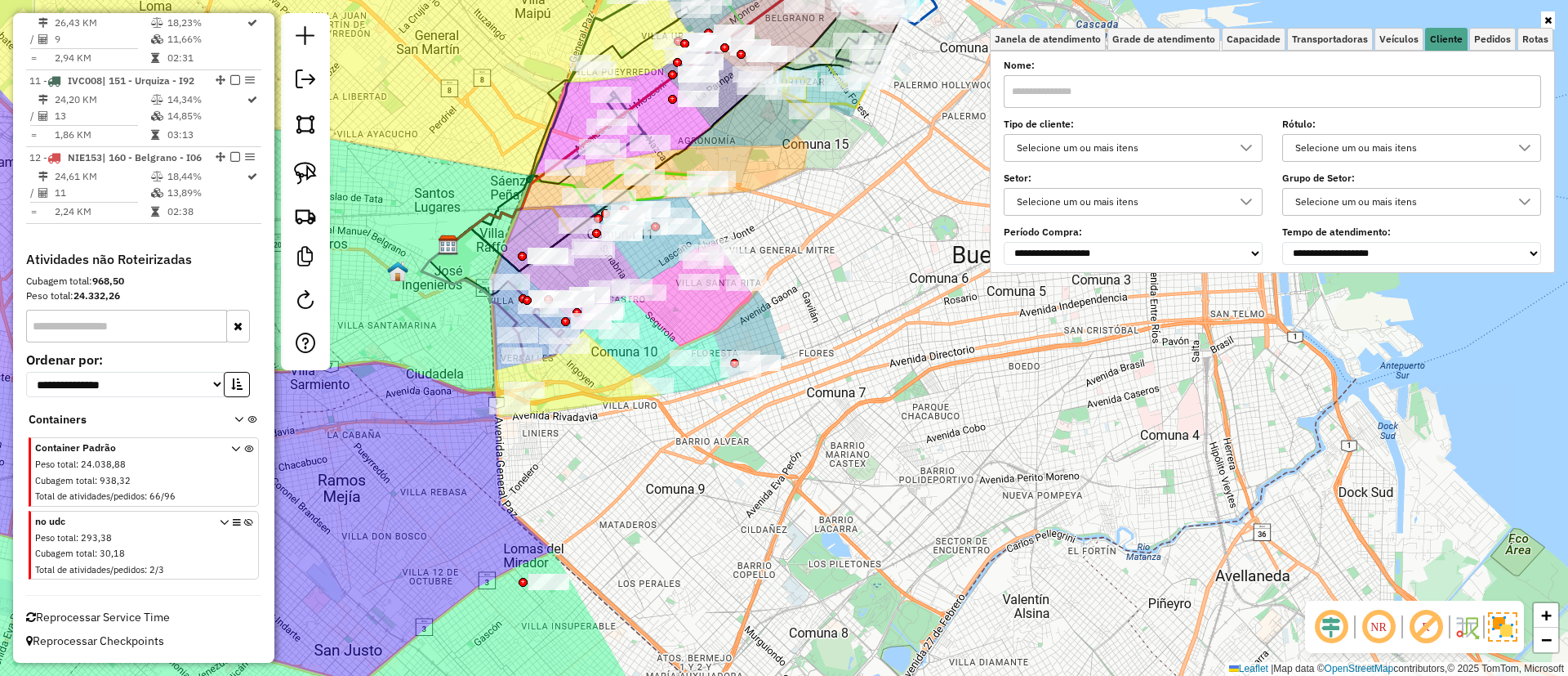
click at [1189, 136] on div "Selecione um ou mais itens" at bounding box center [1120, 148] width 219 height 26
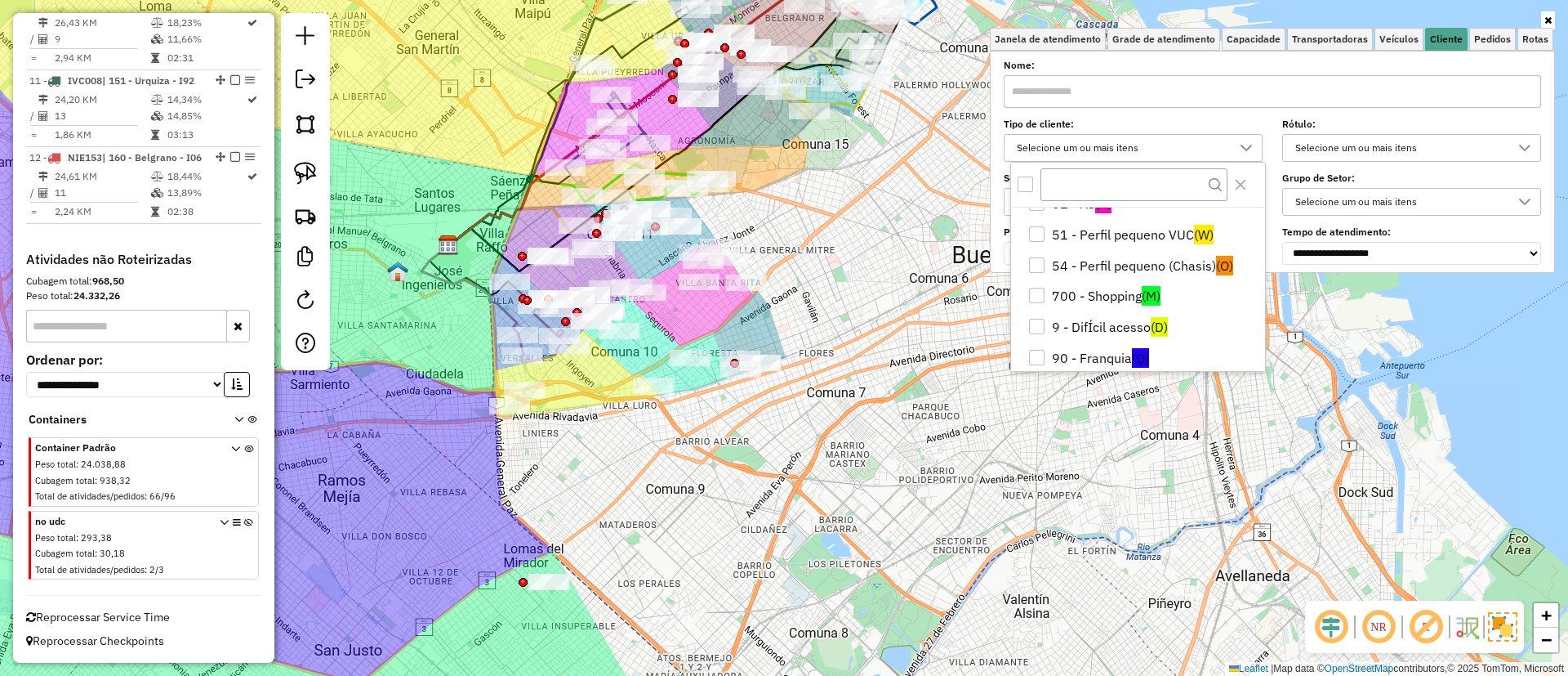
scroll to position [96, 0]
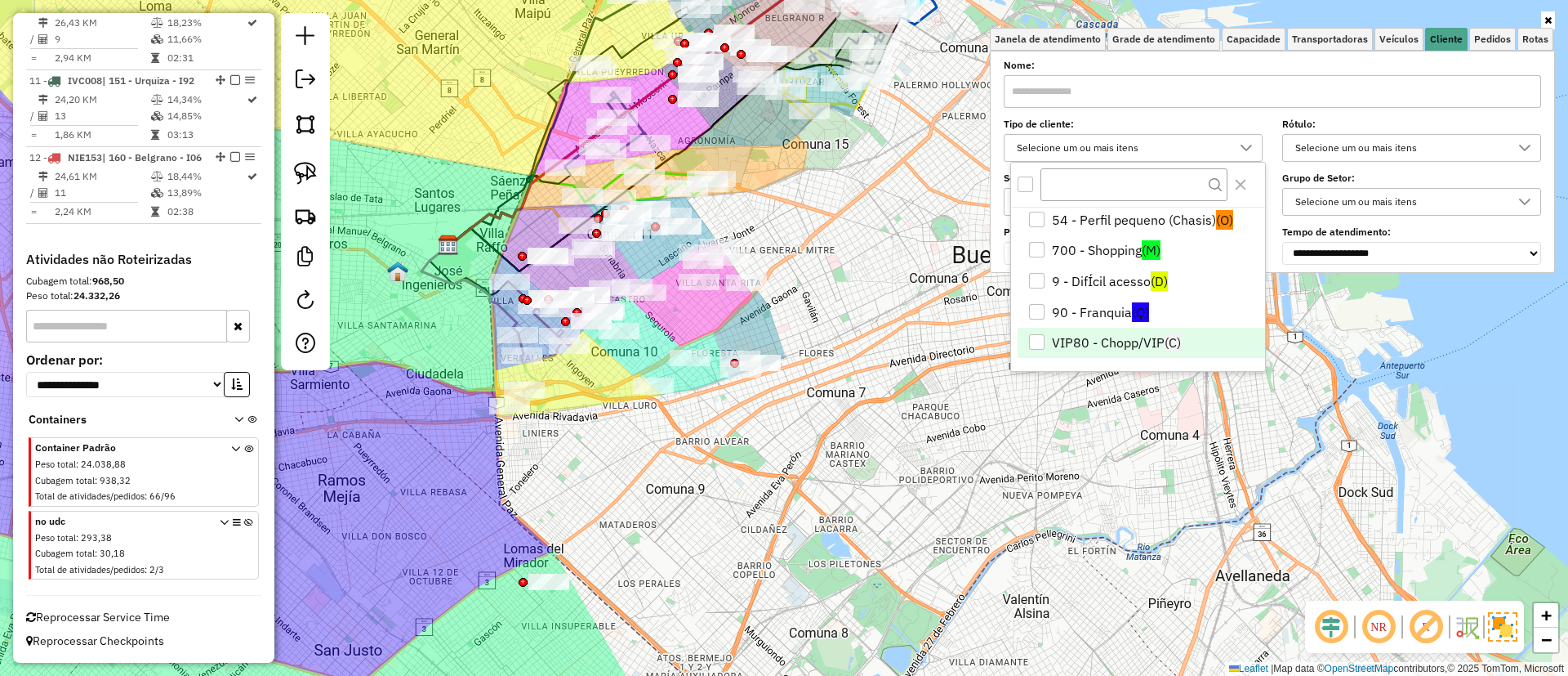
click at [1148, 339] on li "VIP80 - Chopp/VIP (C)" at bounding box center [1141, 343] width 248 height 31
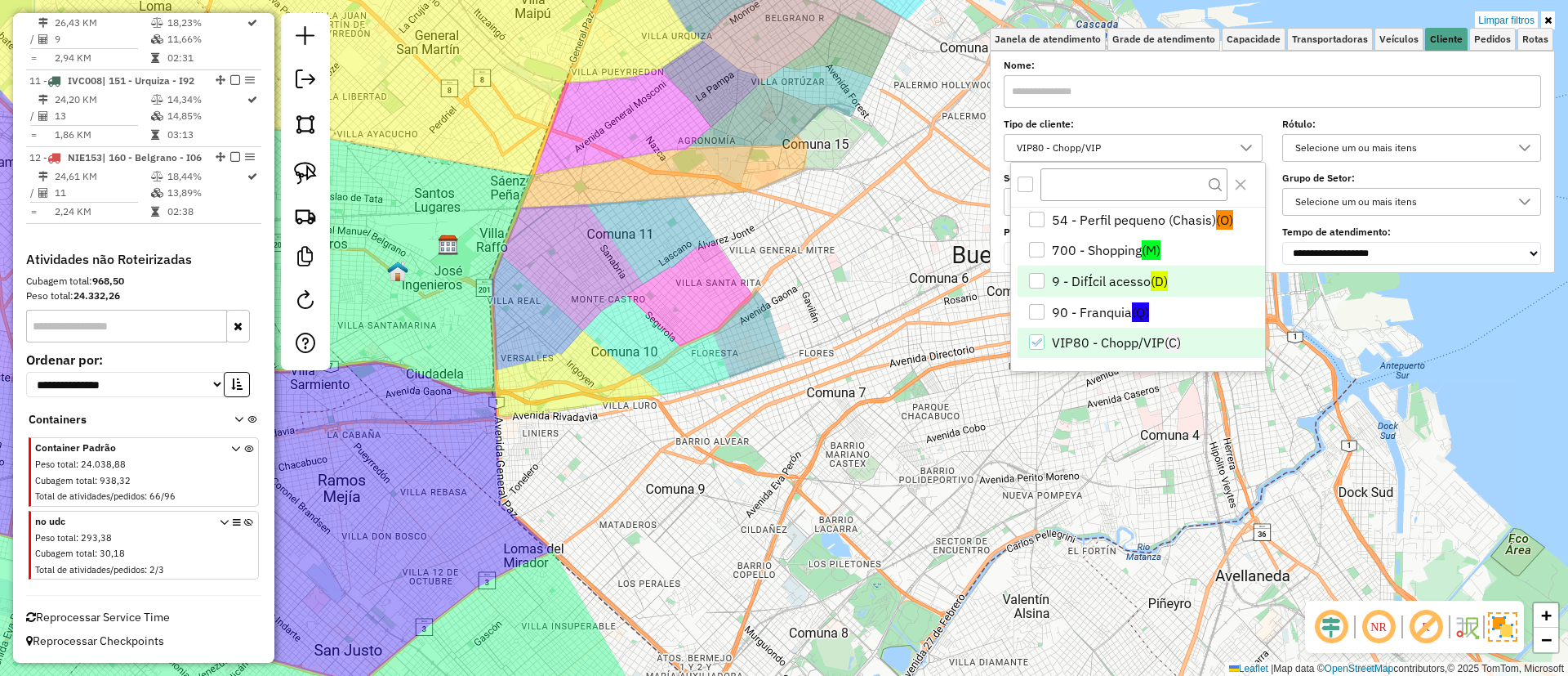
scroll to position [0, 0]
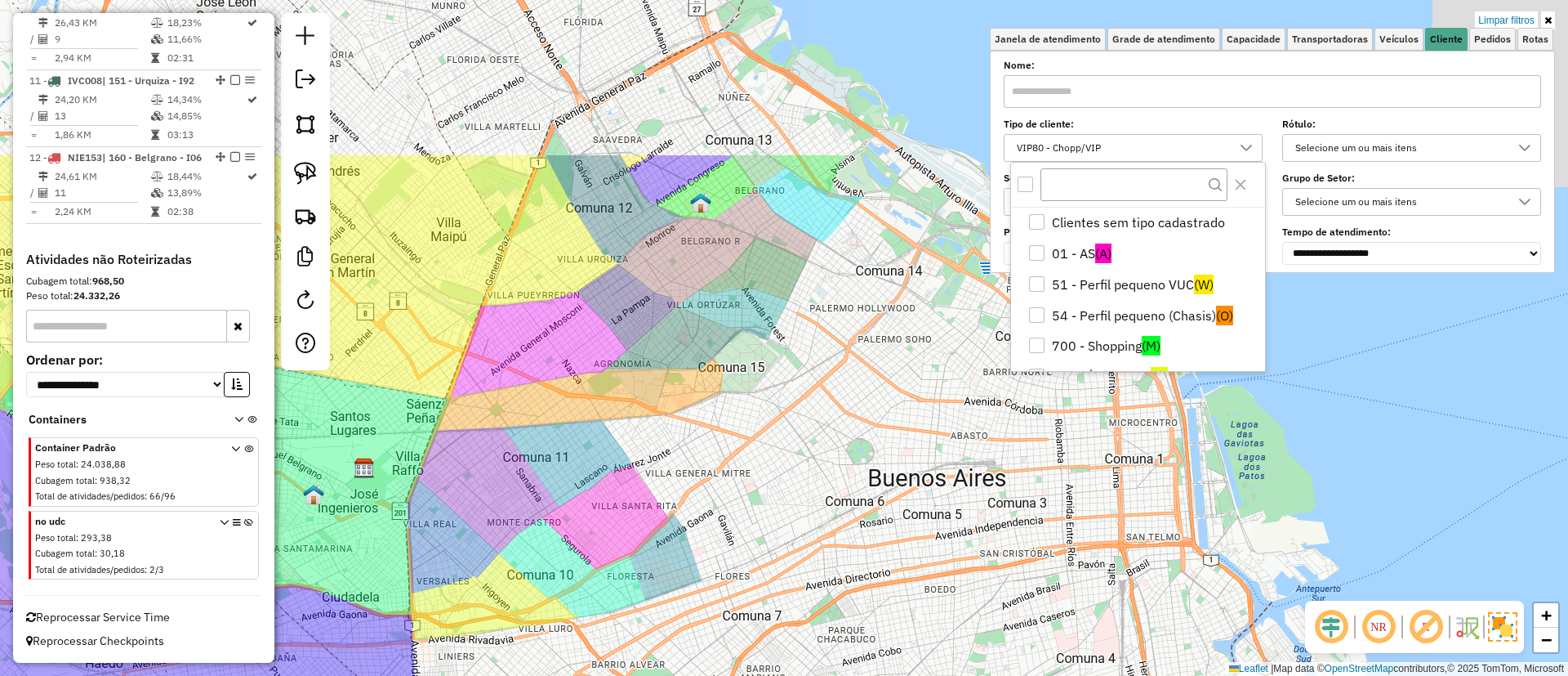
drag, startPoint x: 770, startPoint y: 178, endPoint x: 692, endPoint y: 379, distance: 215.6
click at [692, 379] on div "Limpar filtros Janela de atendimento Grade de atendimento Capacidade Transporta…" at bounding box center [784, 338] width 1568 height 676
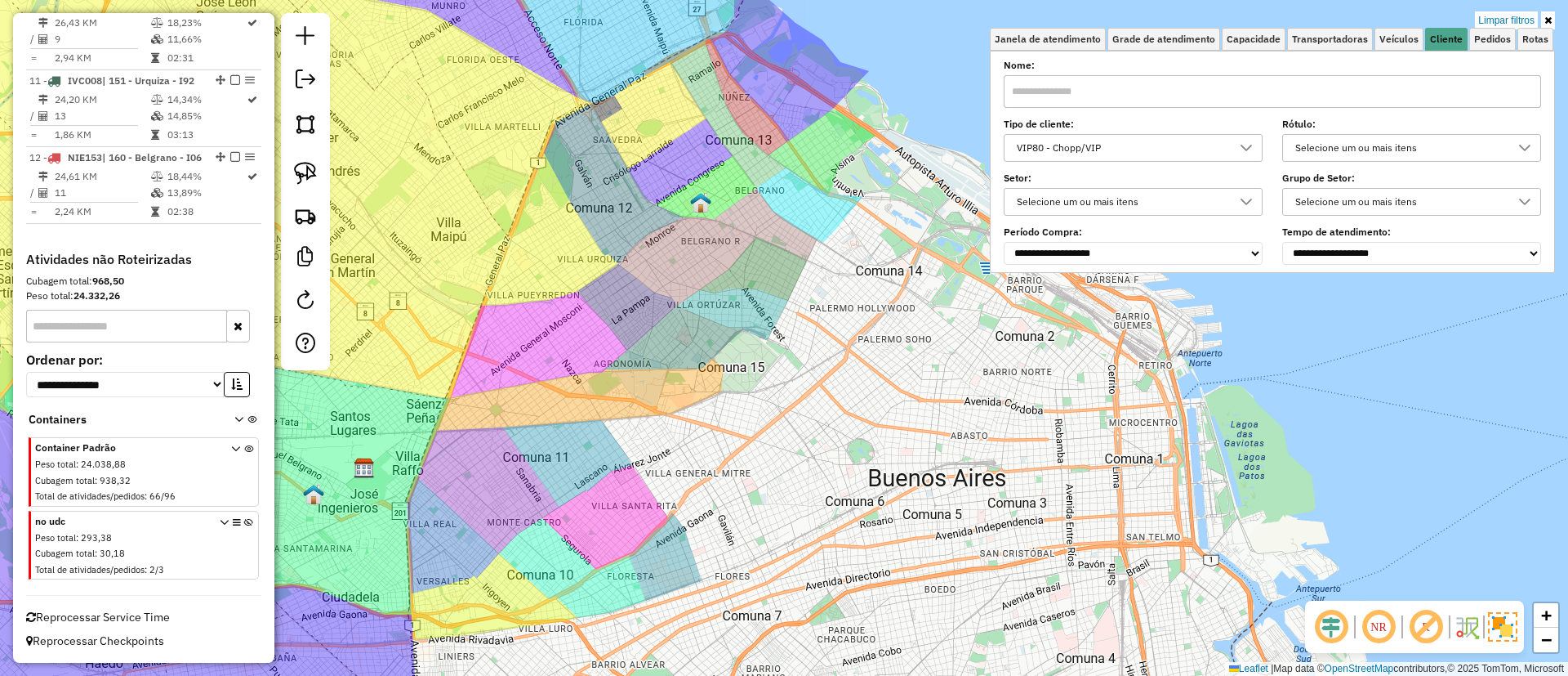
click at [1154, 154] on div "VIP80 - Chopp/VIP" at bounding box center [1120, 148] width 219 height 26
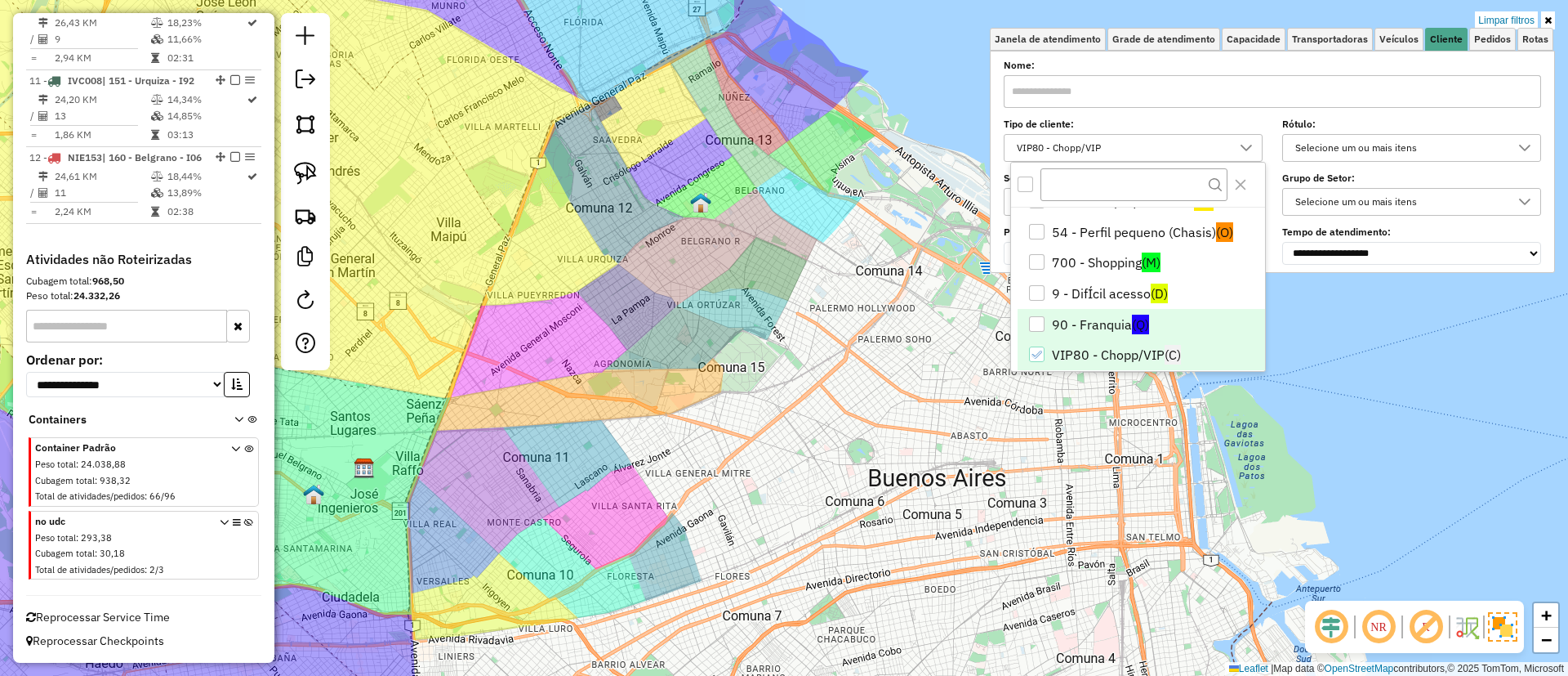
scroll to position [96, 0]
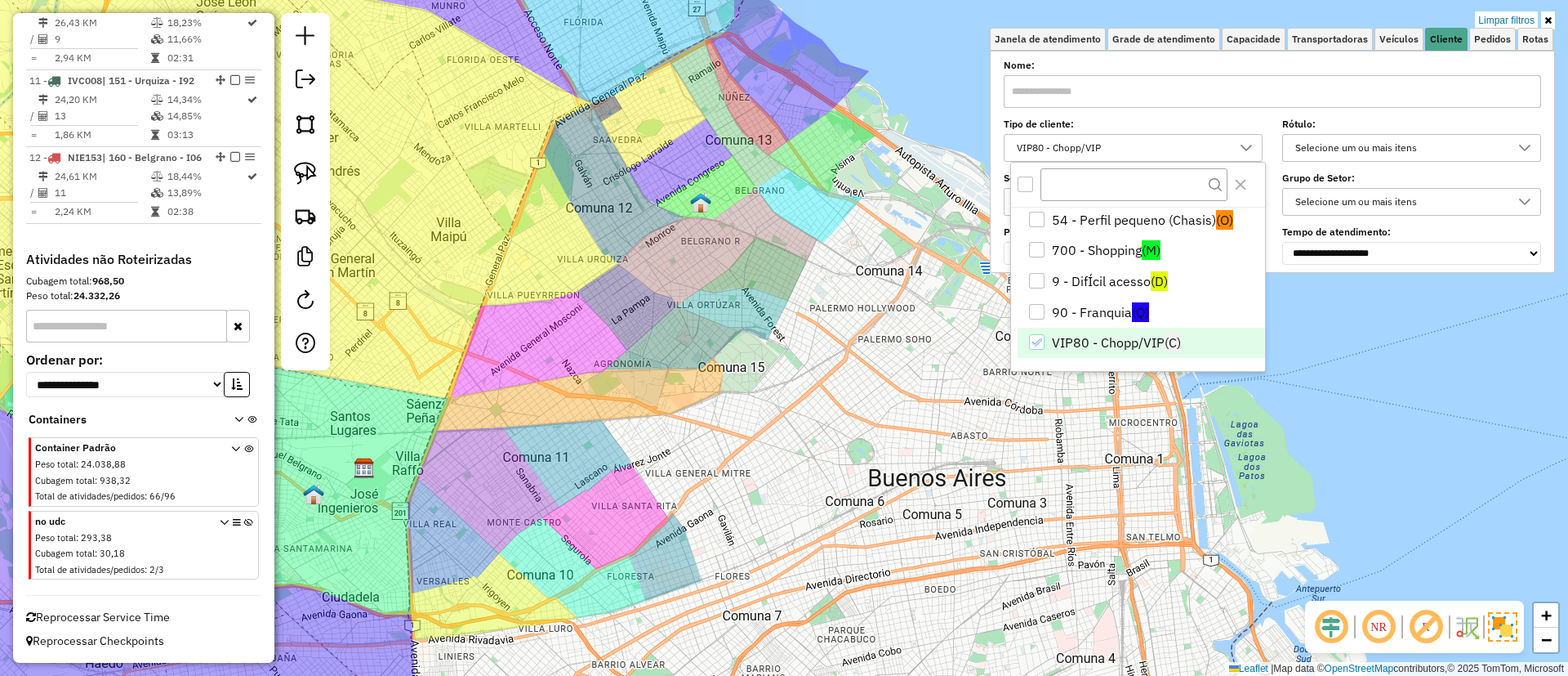
click at [1118, 339] on li "VIP80 - Chopp/VIP (C)" at bounding box center [1141, 343] width 248 height 31
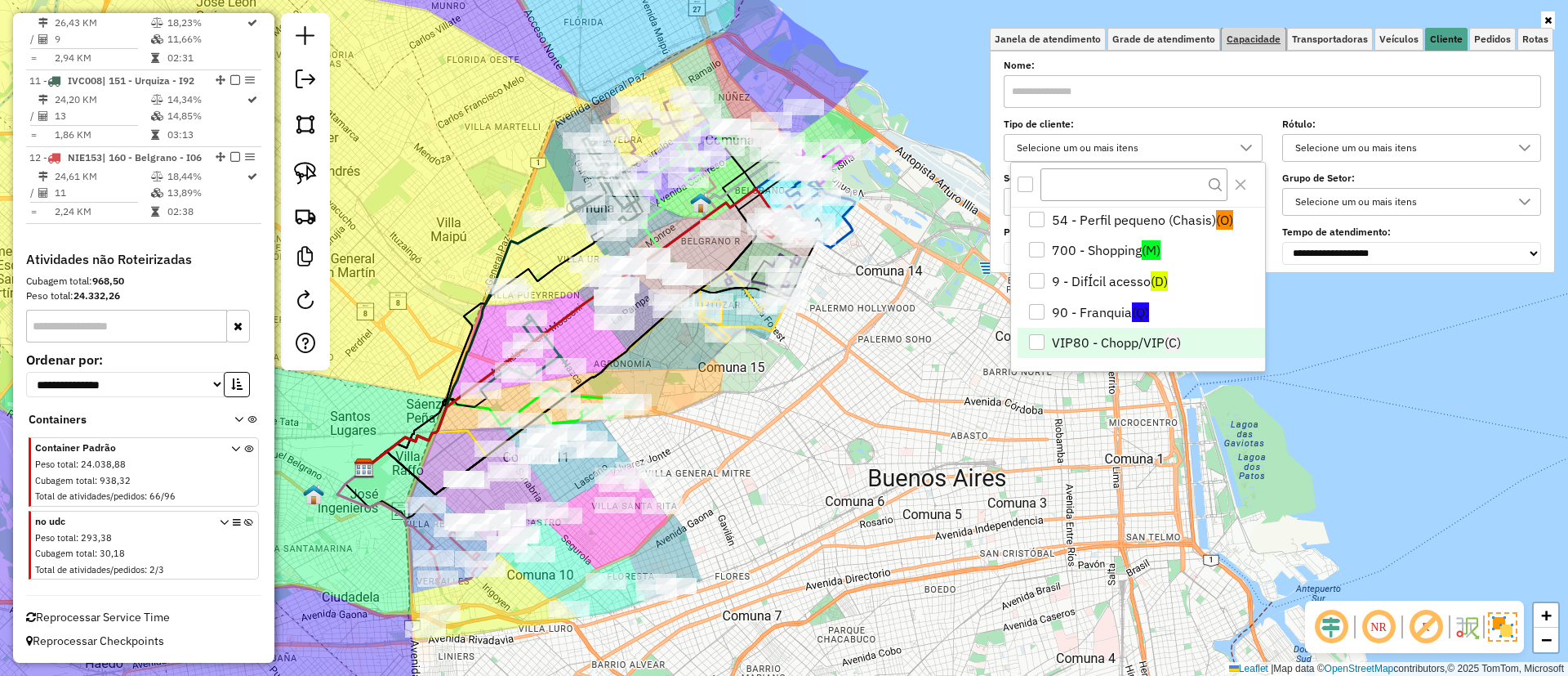
click at [1257, 46] on link "Capacidade" at bounding box center [1253, 39] width 64 height 23
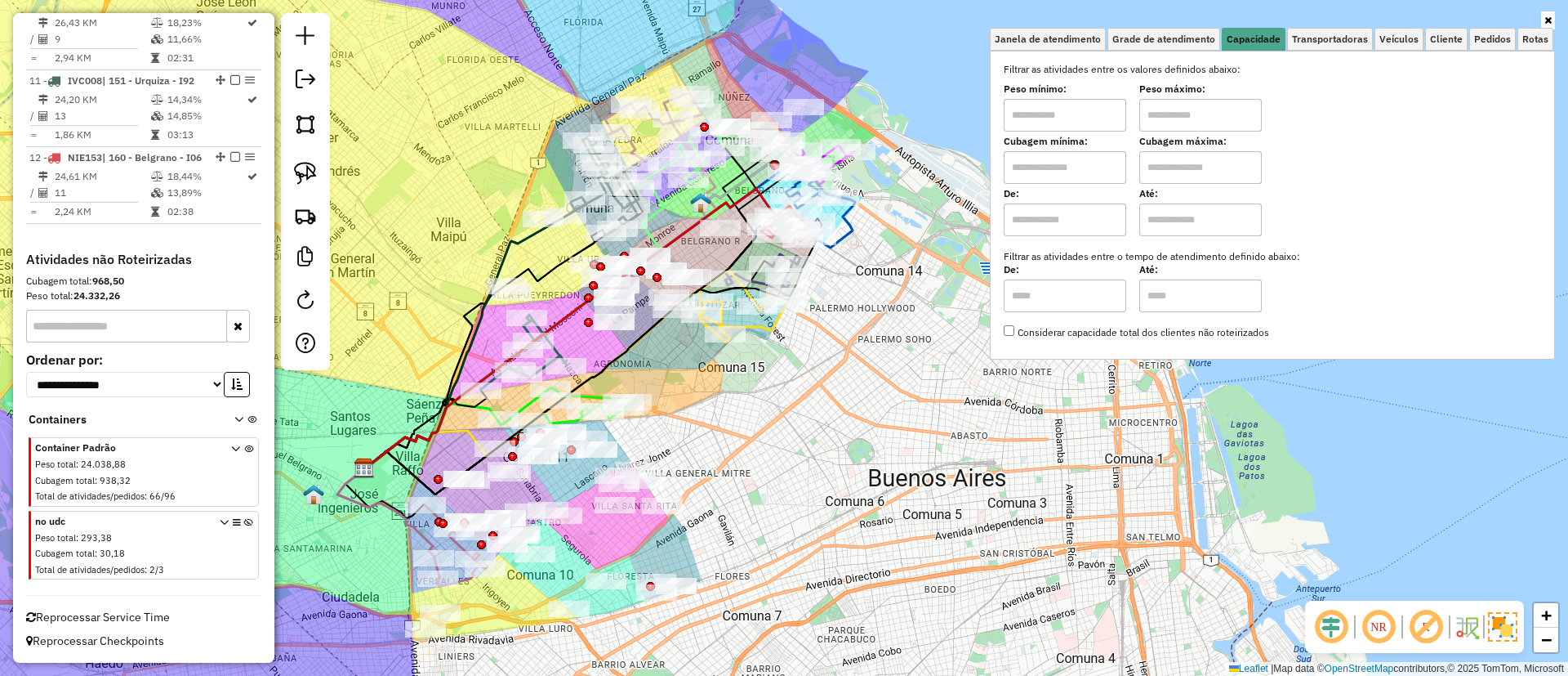
click at [1057, 213] on input "text" at bounding box center [1064, 220] width 122 height 32
type input "****"
drag, startPoint x: 1200, startPoint y: 215, endPoint x: 1220, endPoint y: 229, distance: 24.4
click at [1200, 215] on input "text" at bounding box center [1200, 220] width 122 height 32
type input "*****"
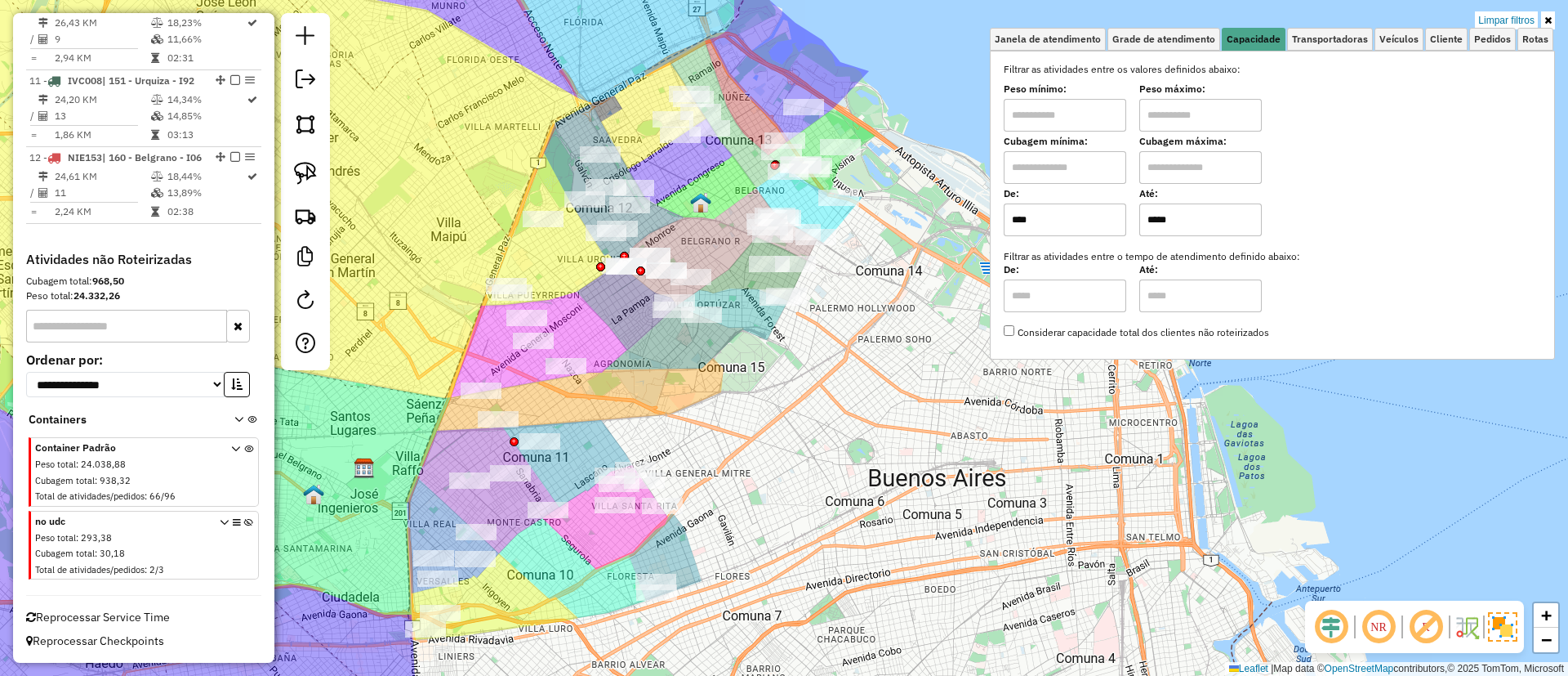
click at [1505, 624] on img at bounding box center [1502, 626] width 29 height 29
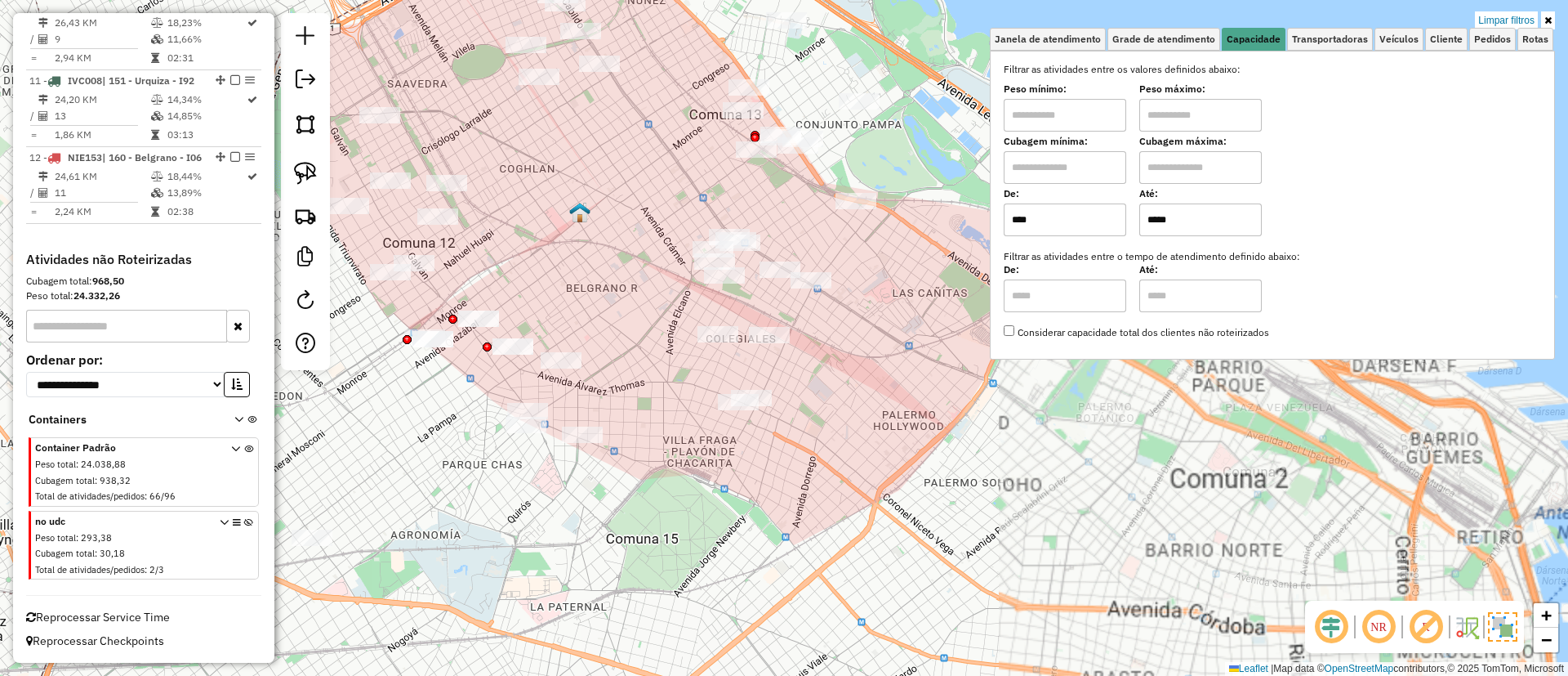
drag, startPoint x: 680, startPoint y: 219, endPoint x: 663, endPoint y: 219, distance: 17.0
click at [664, 219] on div "Limpar filtros Janela de atendimento Grade de atendimento Capacidade Transporta…" at bounding box center [784, 338] width 1568 height 676
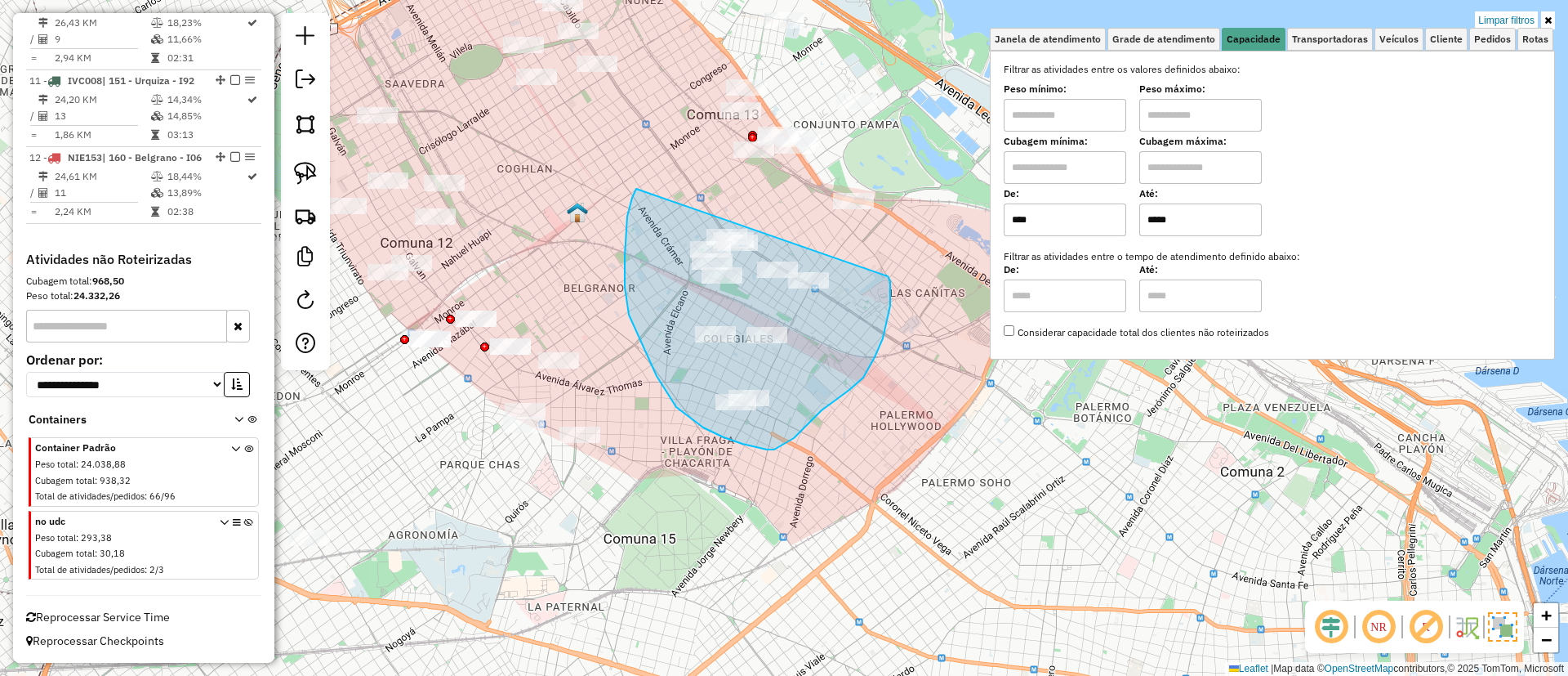
drag, startPoint x: 647, startPoint y: 355, endPoint x: 887, endPoint y: 276, distance: 252.7
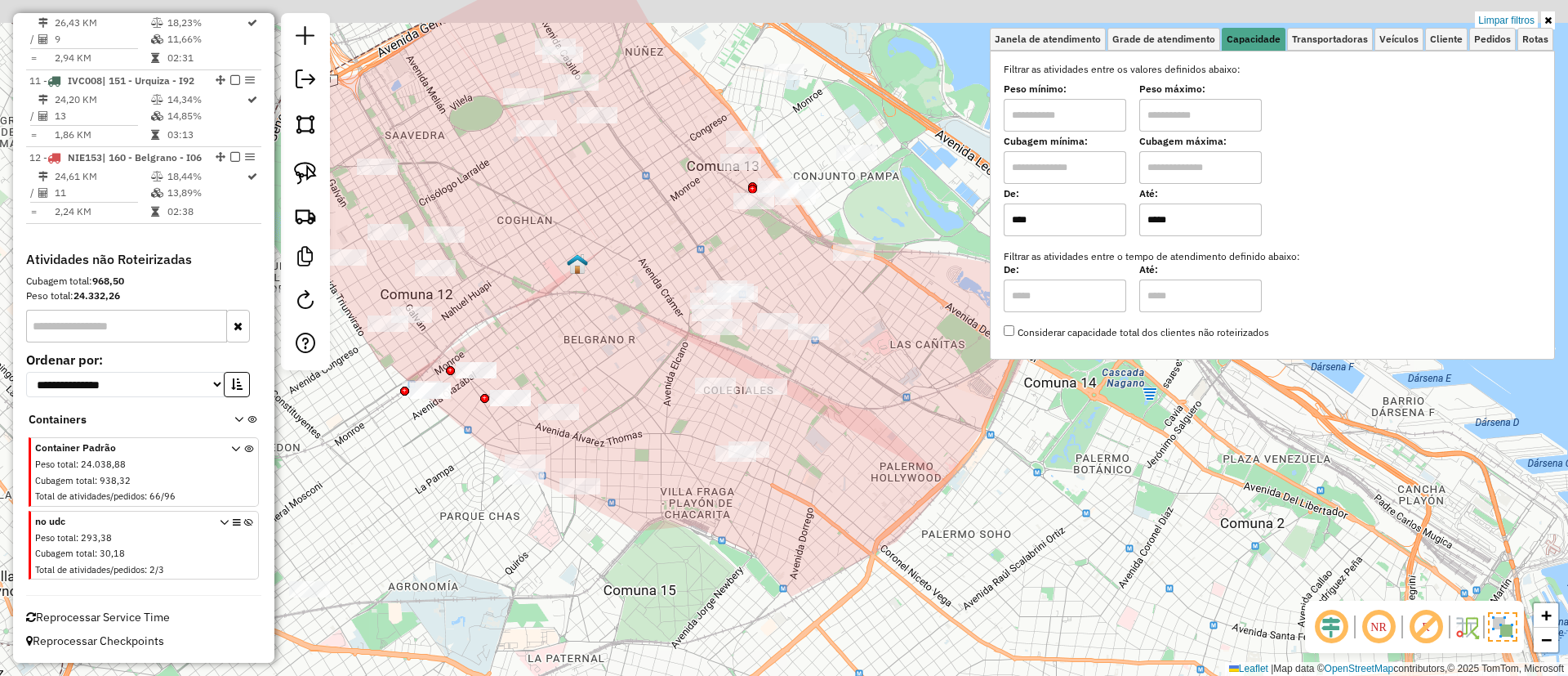
drag, startPoint x: 647, startPoint y: 191, endPoint x: 614, endPoint y: 191, distance: 33.0
click at [624, 208] on div "Limpar filtros Janela de atendimento Grade de atendimento Capacidade Transporta…" at bounding box center [784, 338] width 1568 height 676
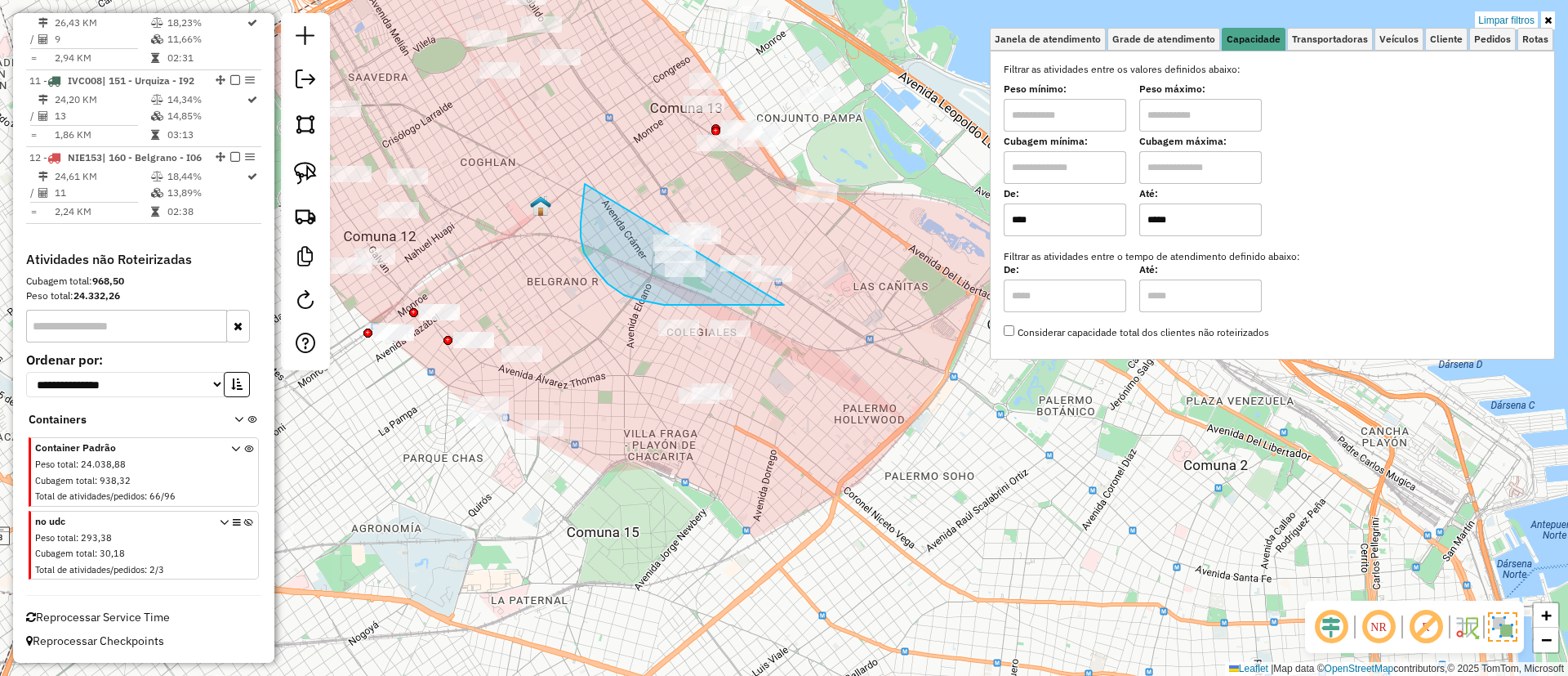
drag, startPoint x: 583, startPoint y: 197, endPoint x: 823, endPoint y: 252, distance: 246.2
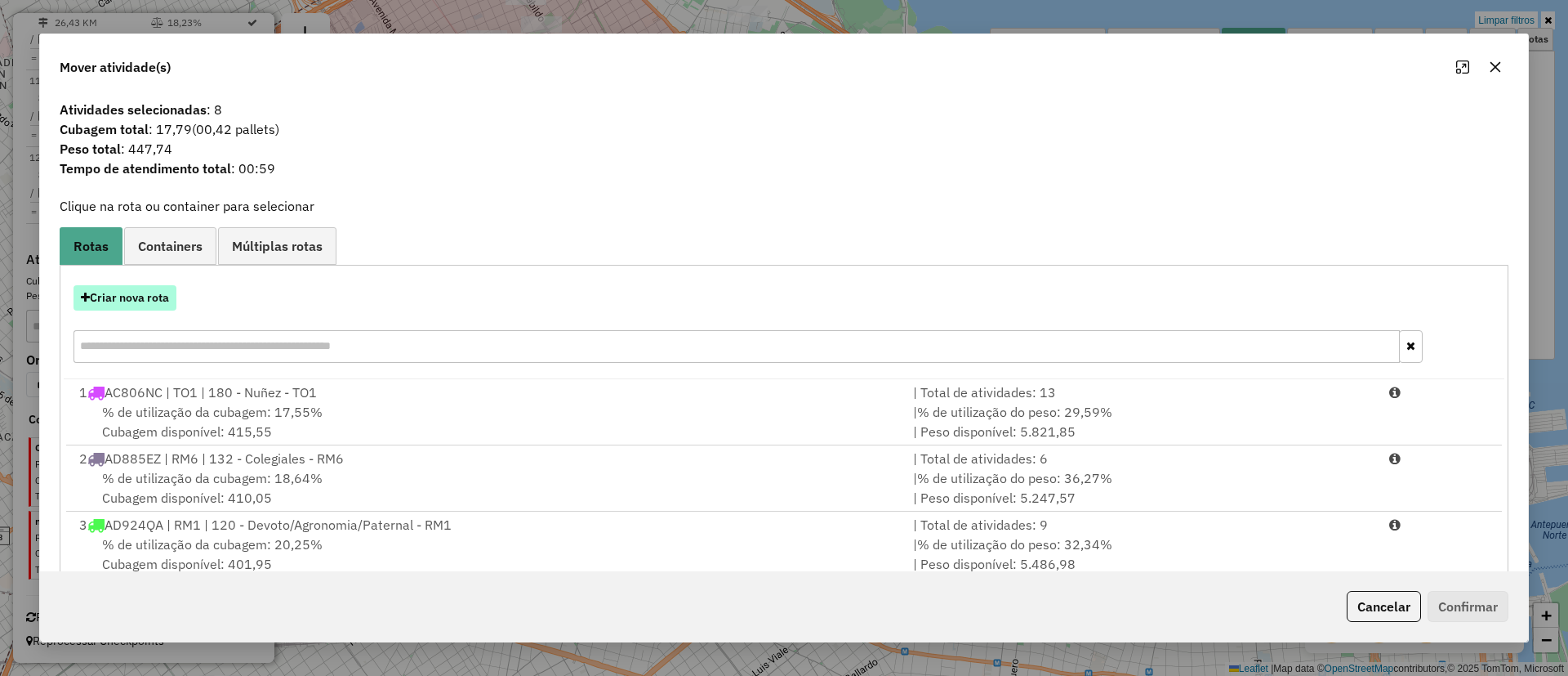
click at [139, 301] on button "Criar nova rota" at bounding box center [125, 298] width 102 height 26
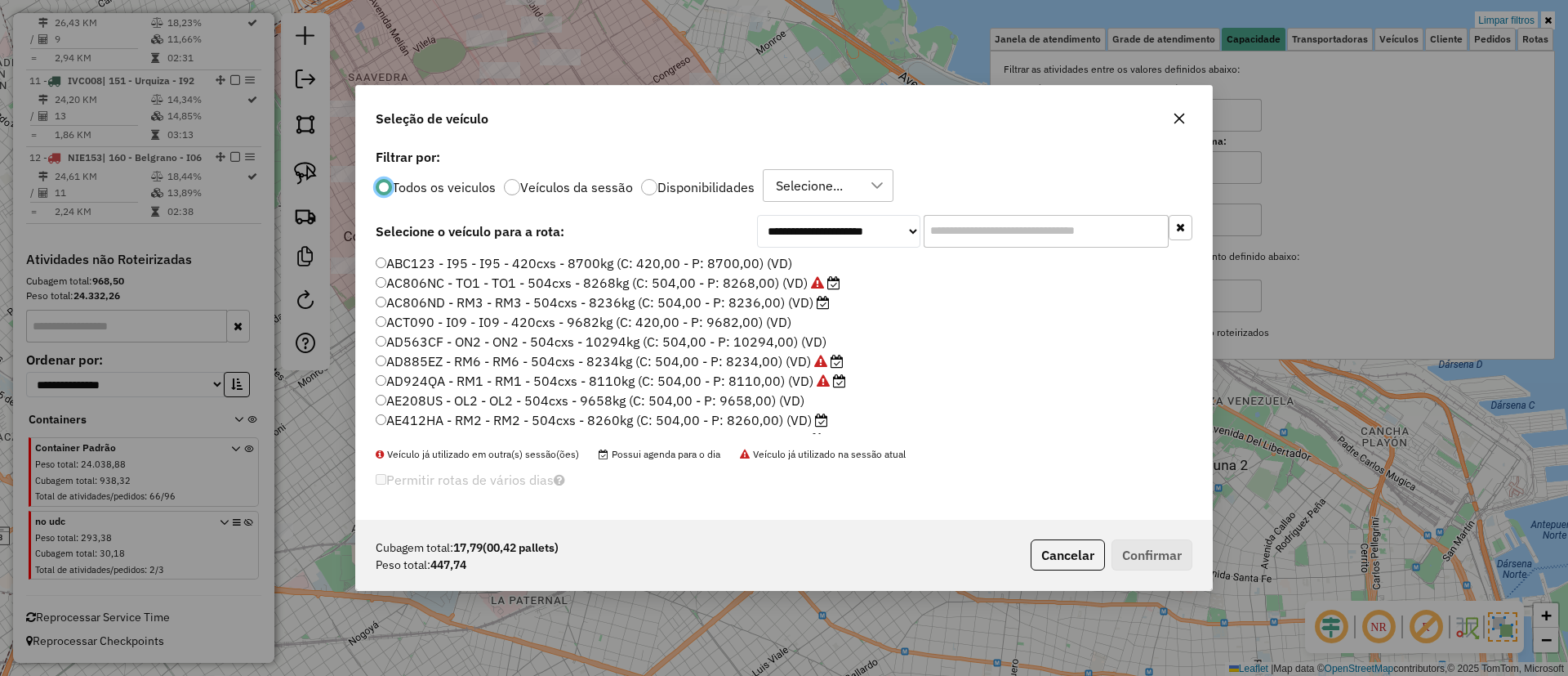
scroll to position [9, 5]
click at [957, 225] on input "text" at bounding box center [1045, 231] width 245 height 32
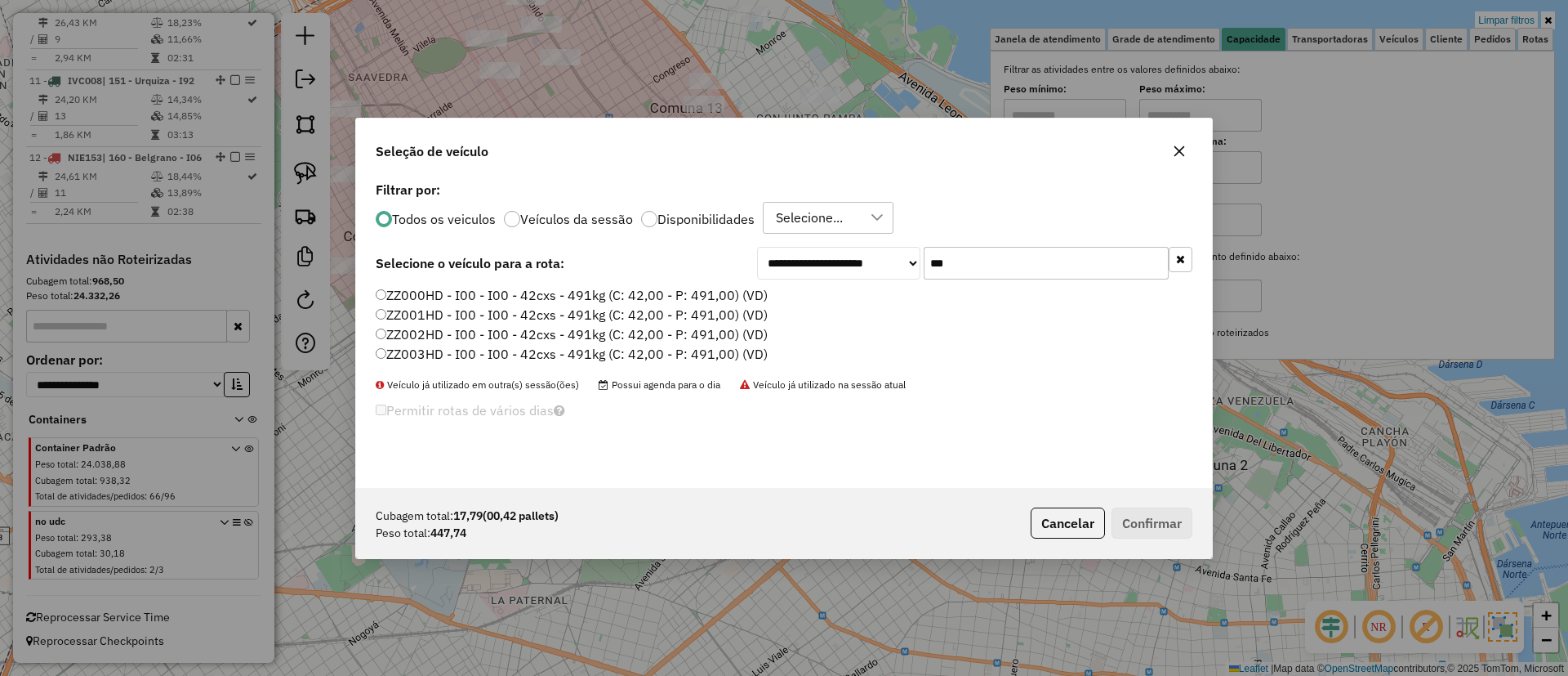
type input "***"
drag, startPoint x: 697, startPoint y: 293, endPoint x: 740, endPoint y: 311, distance: 46.6
click at [697, 293] on label "ZZ000HD - I00 - I00 - 42cxs - 491kg (C: 42,00 - P: 491,00) (VD)" at bounding box center [571, 295] width 392 height 20
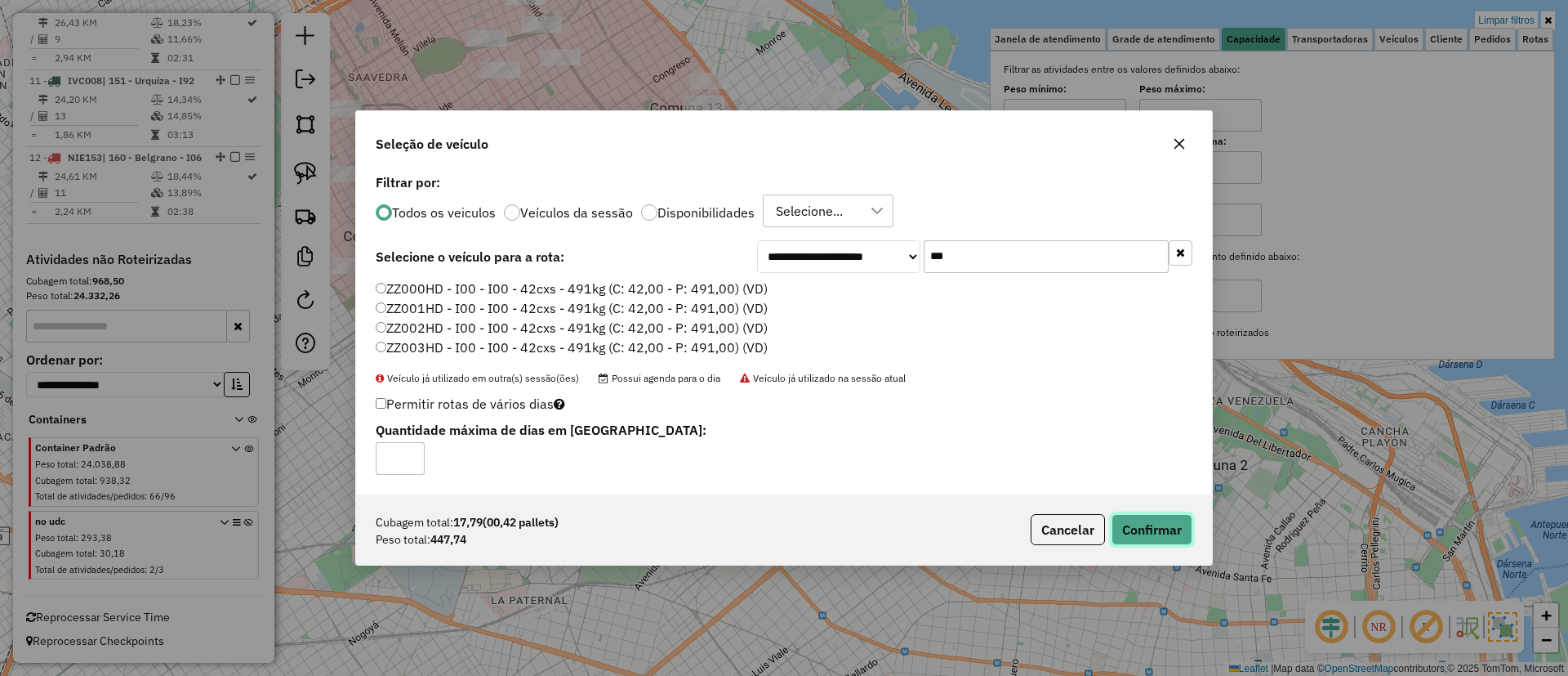
click at [1162, 541] on button "Confirmar" at bounding box center [1151, 529] width 81 height 31
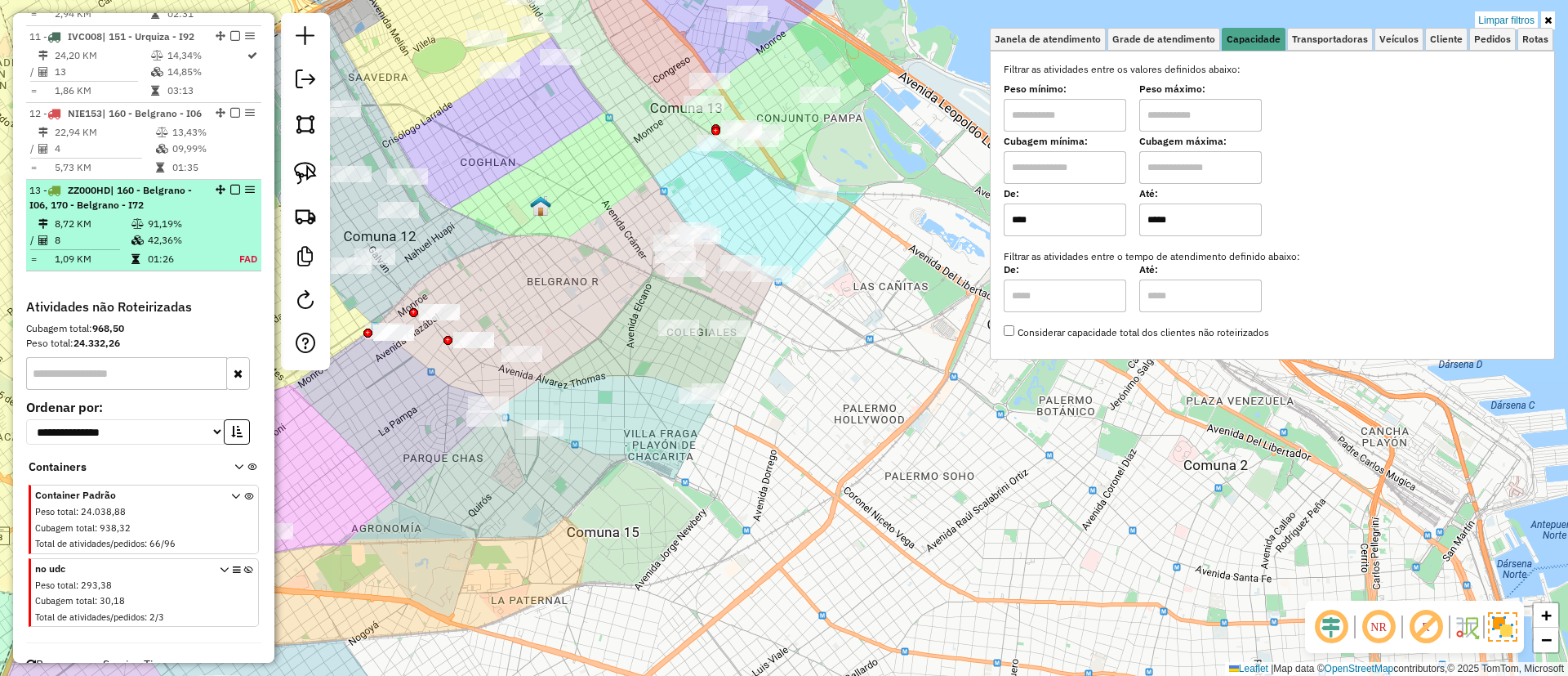
click at [231, 195] on em at bounding box center [235, 189] width 9 height 9
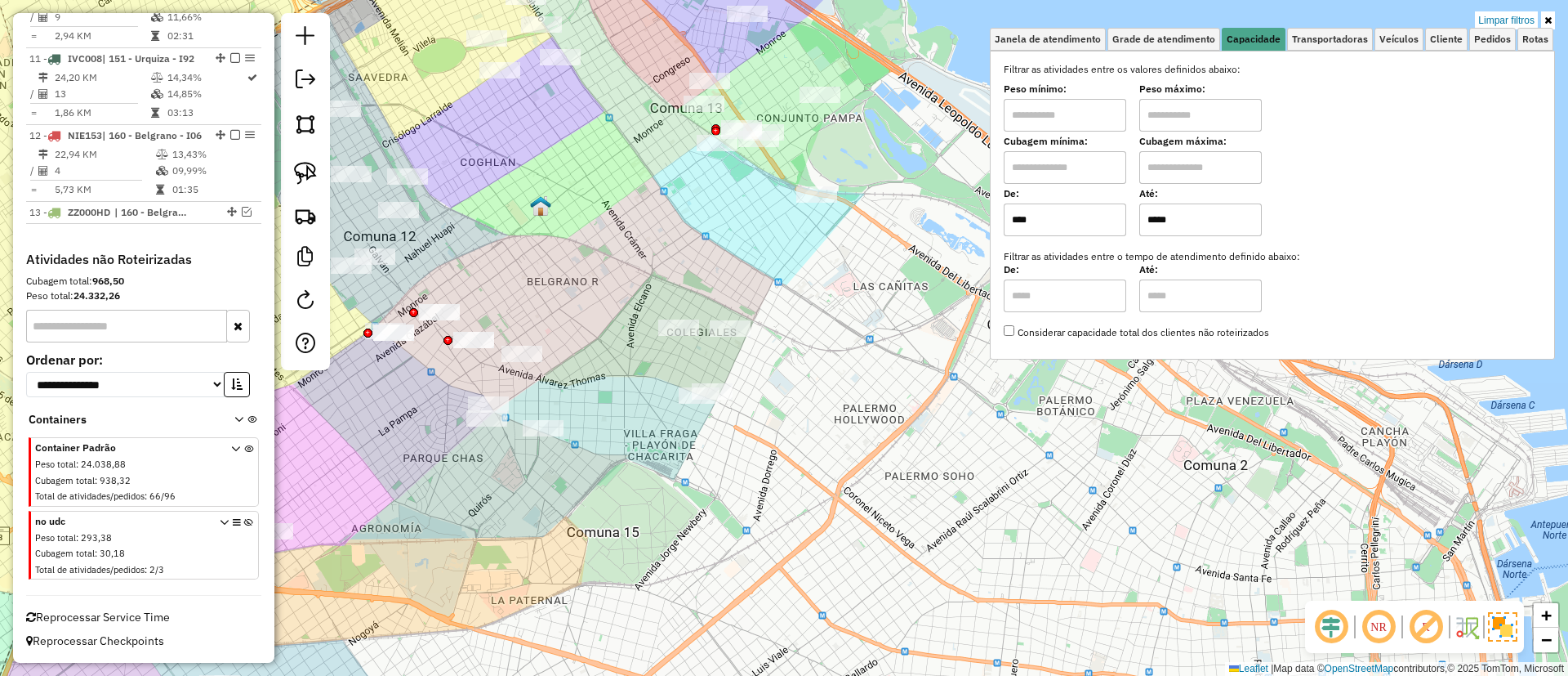
drag, startPoint x: 579, startPoint y: 278, endPoint x: 654, endPoint y: 297, distance: 77.4
click at [654, 297] on div "Limpar filtros Janela de atendimento Grade de atendimento Capacidade Transporta…" at bounding box center [784, 338] width 1568 height 676
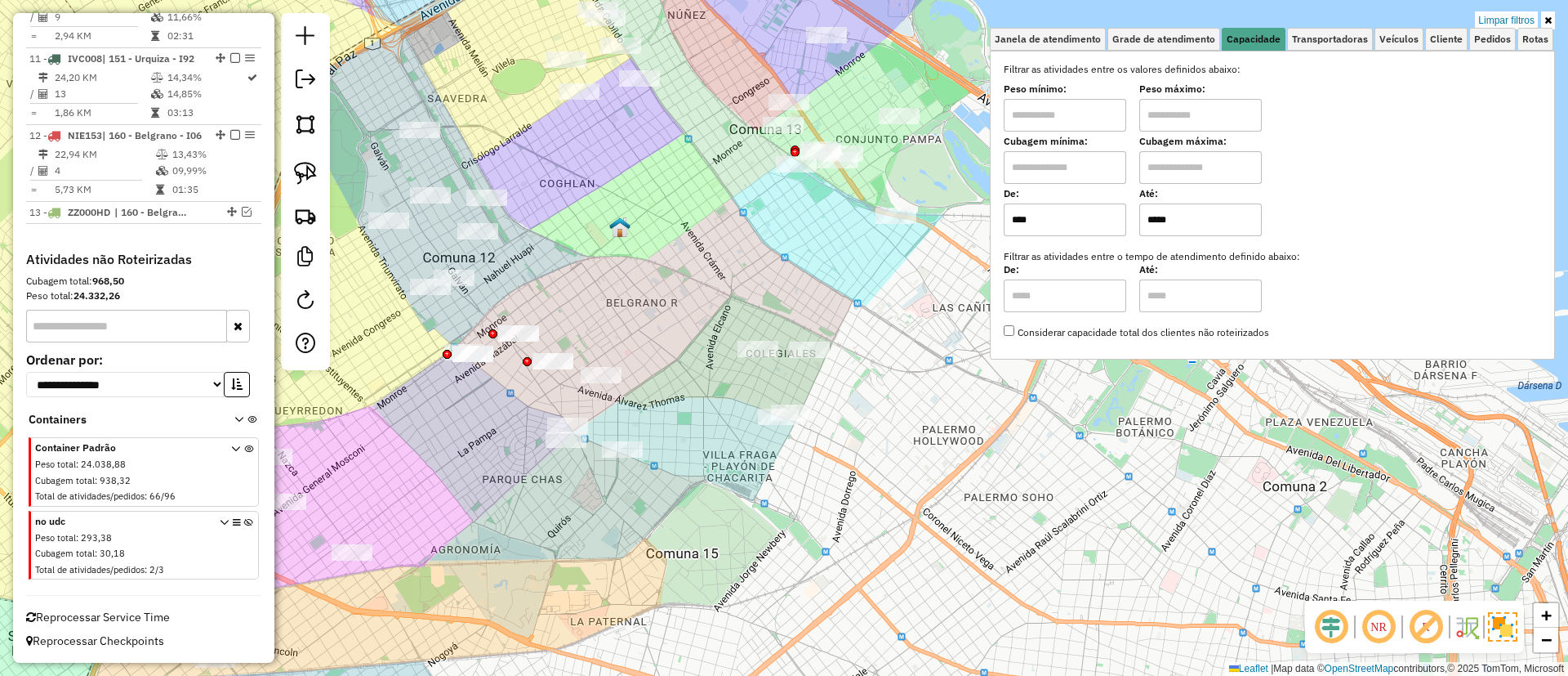
click at [1507, 636] on img at bounding box center [1502, 626] width 29 height 29
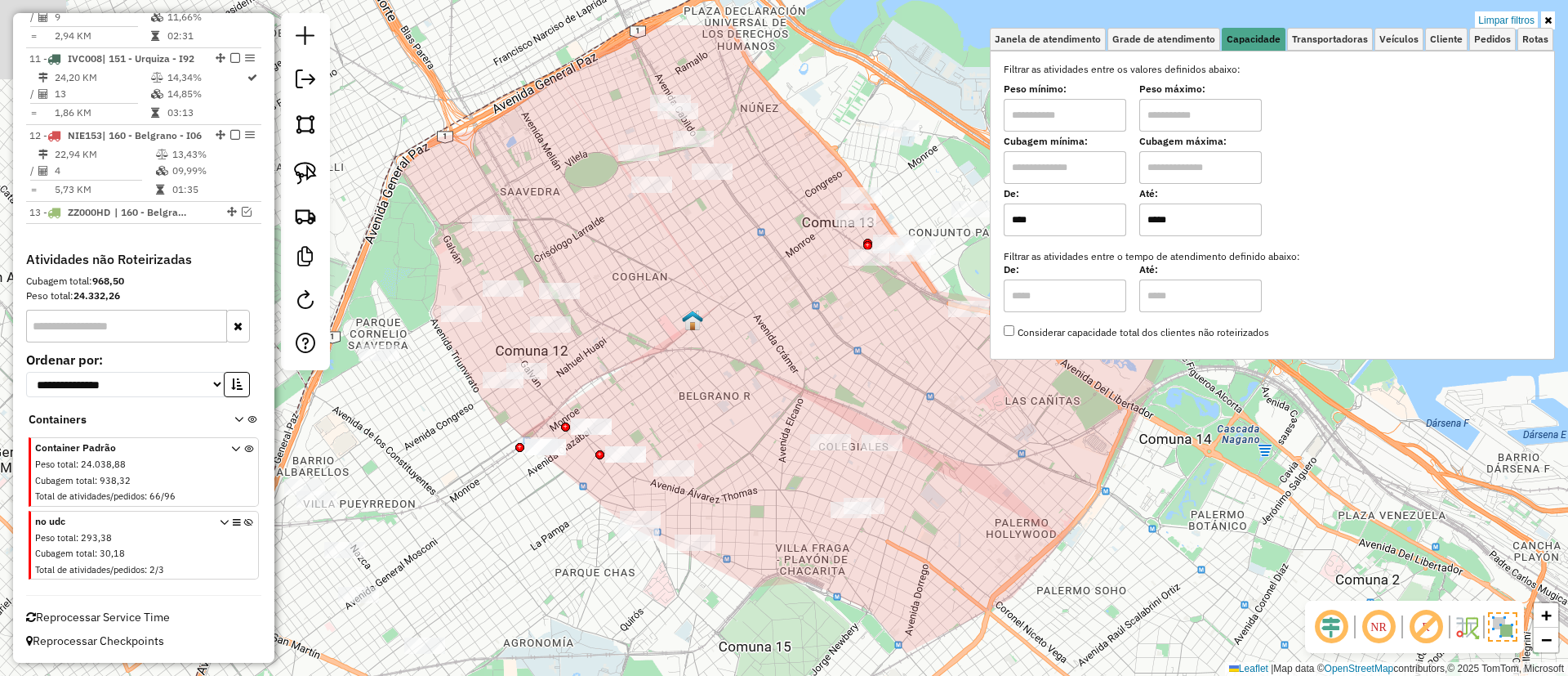
drag, startPoint x: 806, startPoint y: 422, endPoint x: 860, endPoint y: 431, distance: 54.7
click at [860, 431] on div "Limpar filtros Janela de atendimento Grade de atendimento Capacidade Transporta…" at bounding box center [784, 338] width 1568 height 676
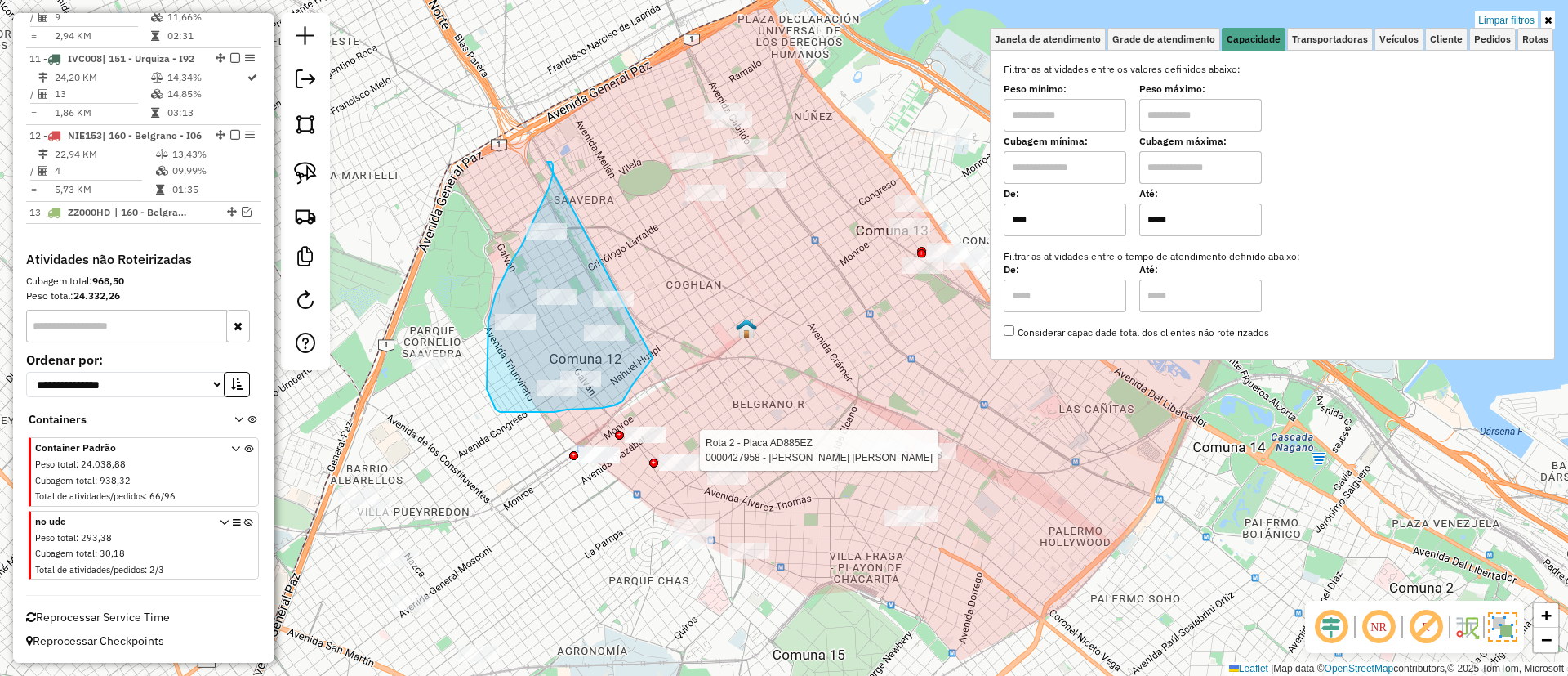
drag, startPoint x: 553, startPoint y: 174, endPoint x: 660, endPoint y: 315, distance: 177.0
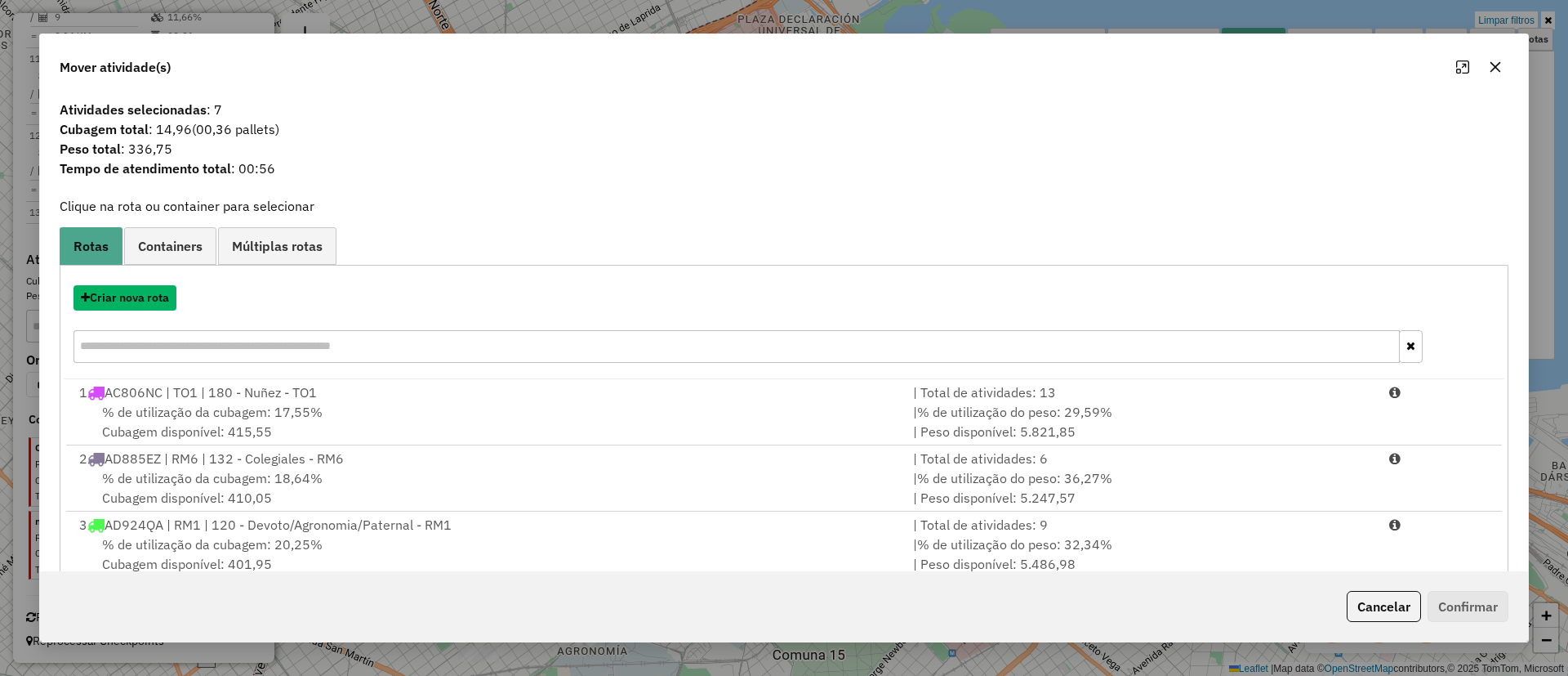
click at [128, 285] on button "Criar nova rota" at bounding box center [125, 298] width 102 height 26
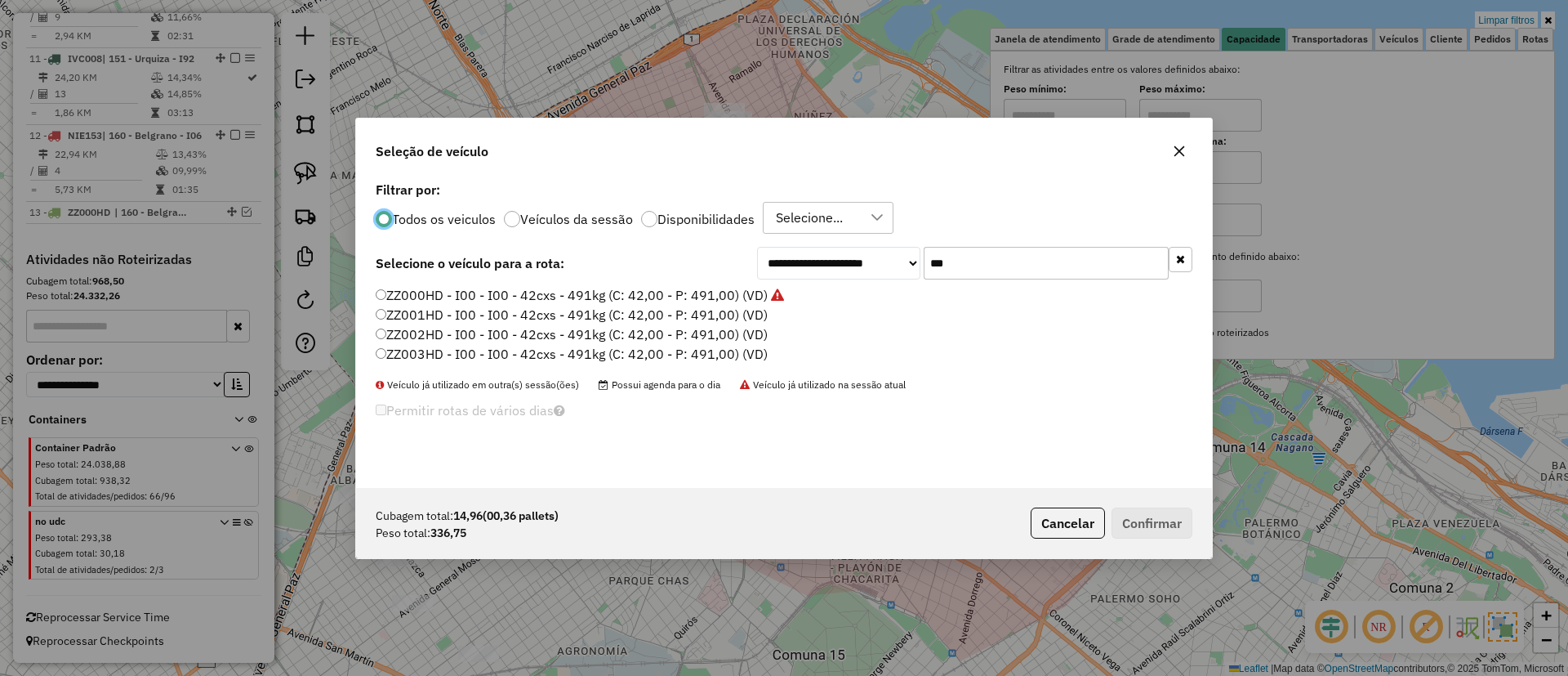
click at [667, 318] on label "ZZ001HD - I00 - I00 - 42cxs - 491kg (C: 42,00 - P: 491,00) (VD)" at bounding box center [571, 314] width 392 height 20
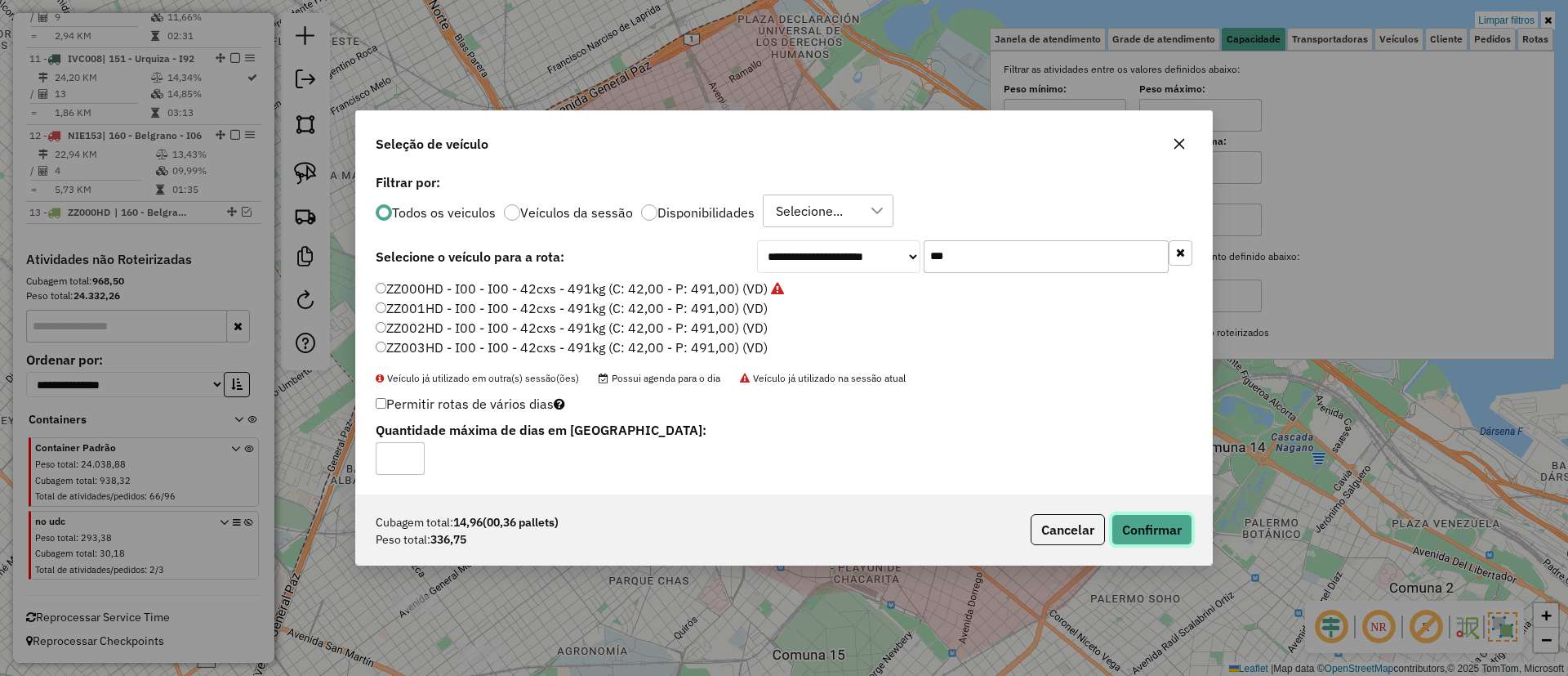
click at [1189, 520] on button "Confirmar" at bounding box center [1151, 529] width 81 height 31
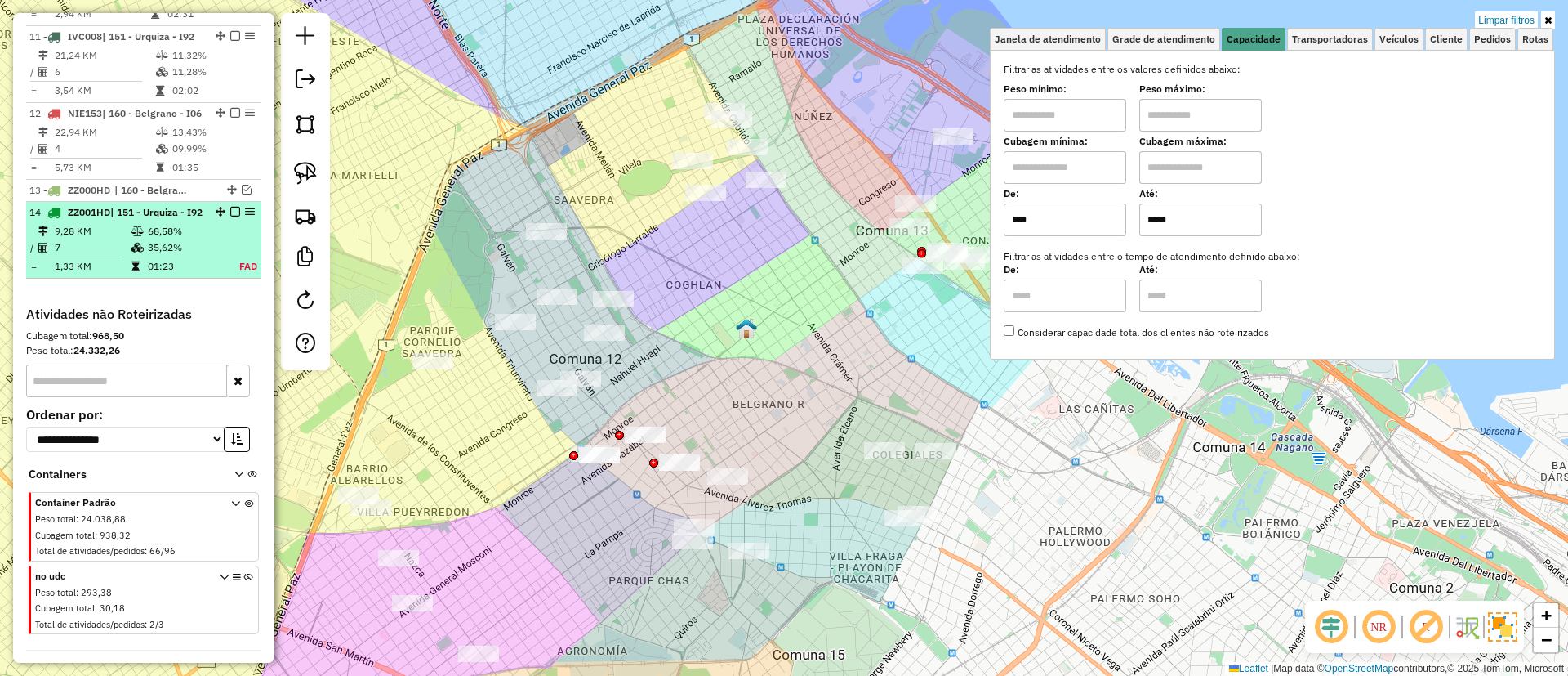
click at [222, 274] on table "9,28 KM 68,58% / 7 35,62% = 1,33 KM 01:23 FAD" at bounding box center [143, 249] width 229 height 51
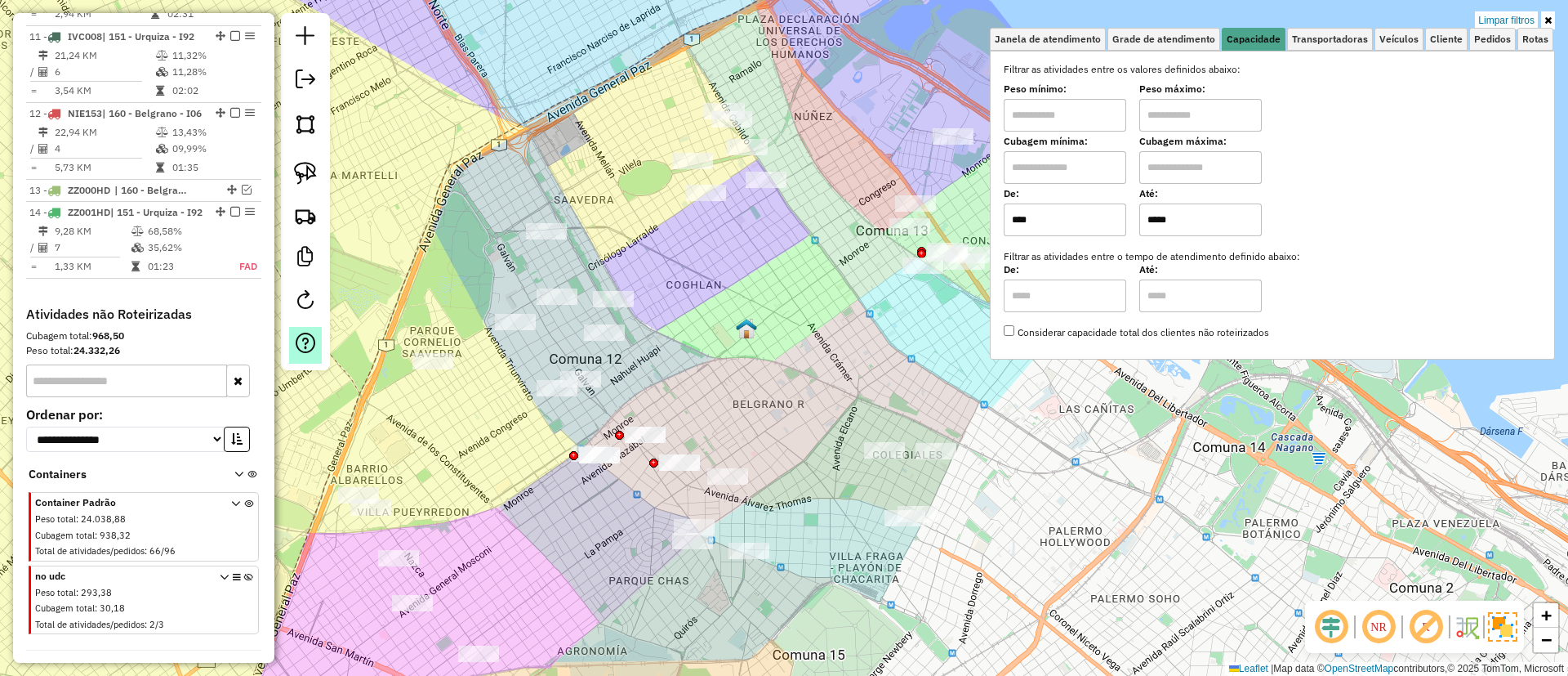
select select "**********"
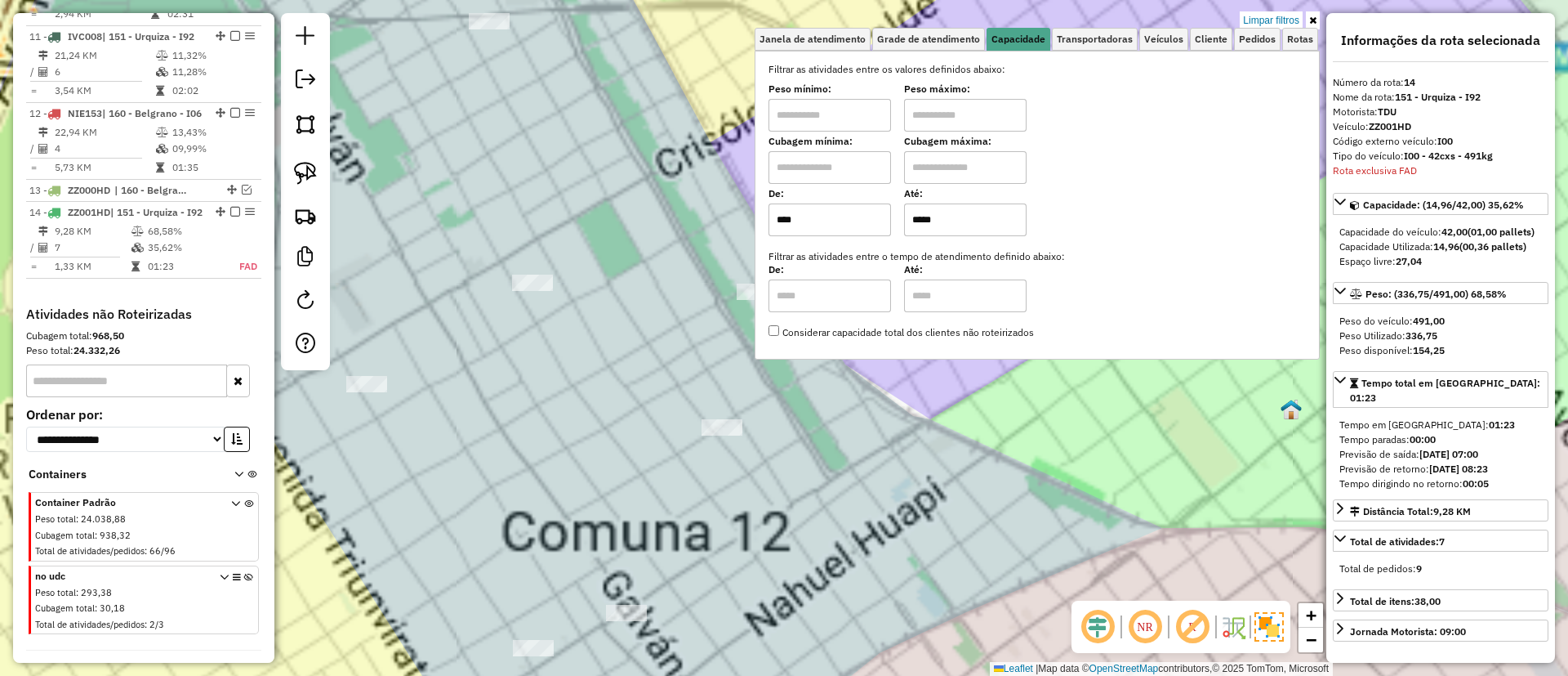
scroll to position [1586, 0]
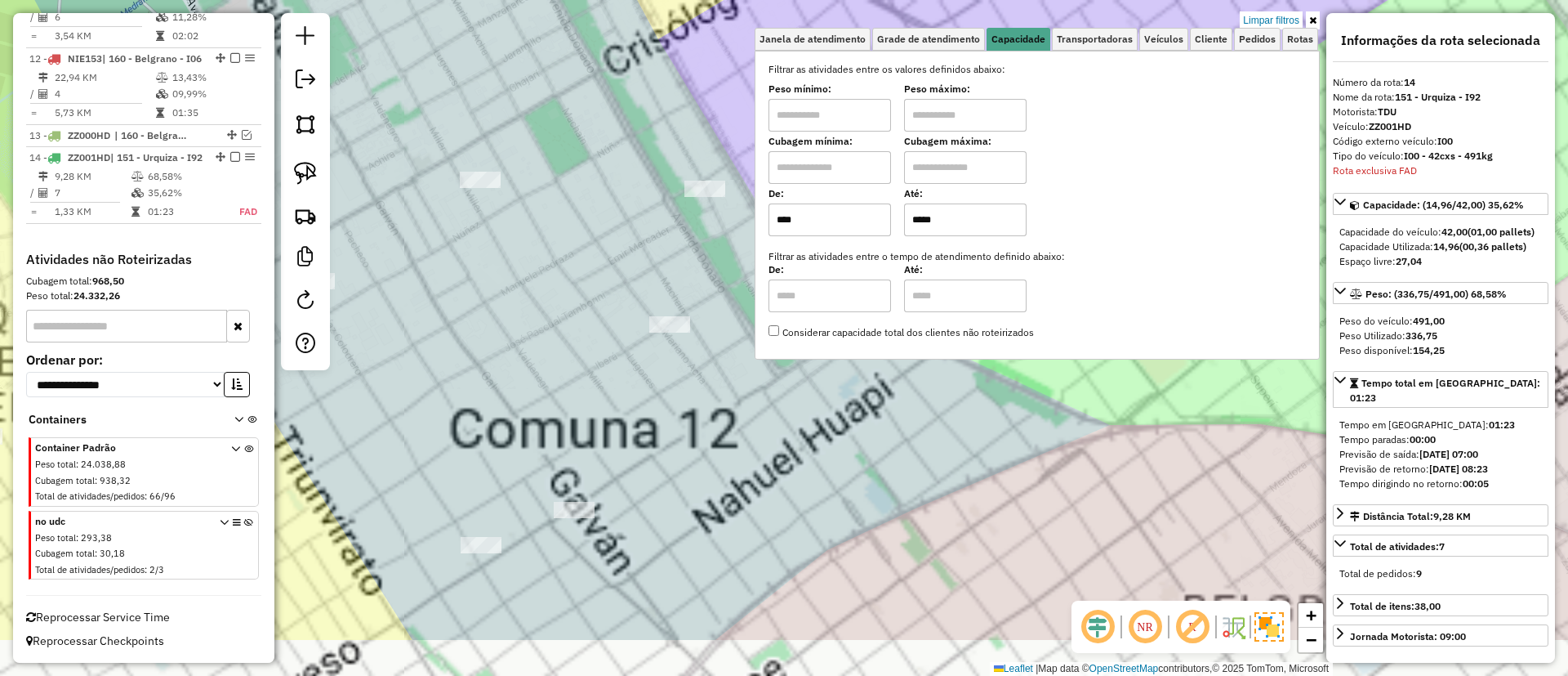
drag, startPoint x: 763, startPoint y: 508, endPoint x: 568, endPoint y: 191, distance: 372.2
click at [570, 194] on div "Limpar filtros Janela de atendimento Grade de atendimento Capacidade Transporta…" at bounding box center [784, 338] width 1568 height 676
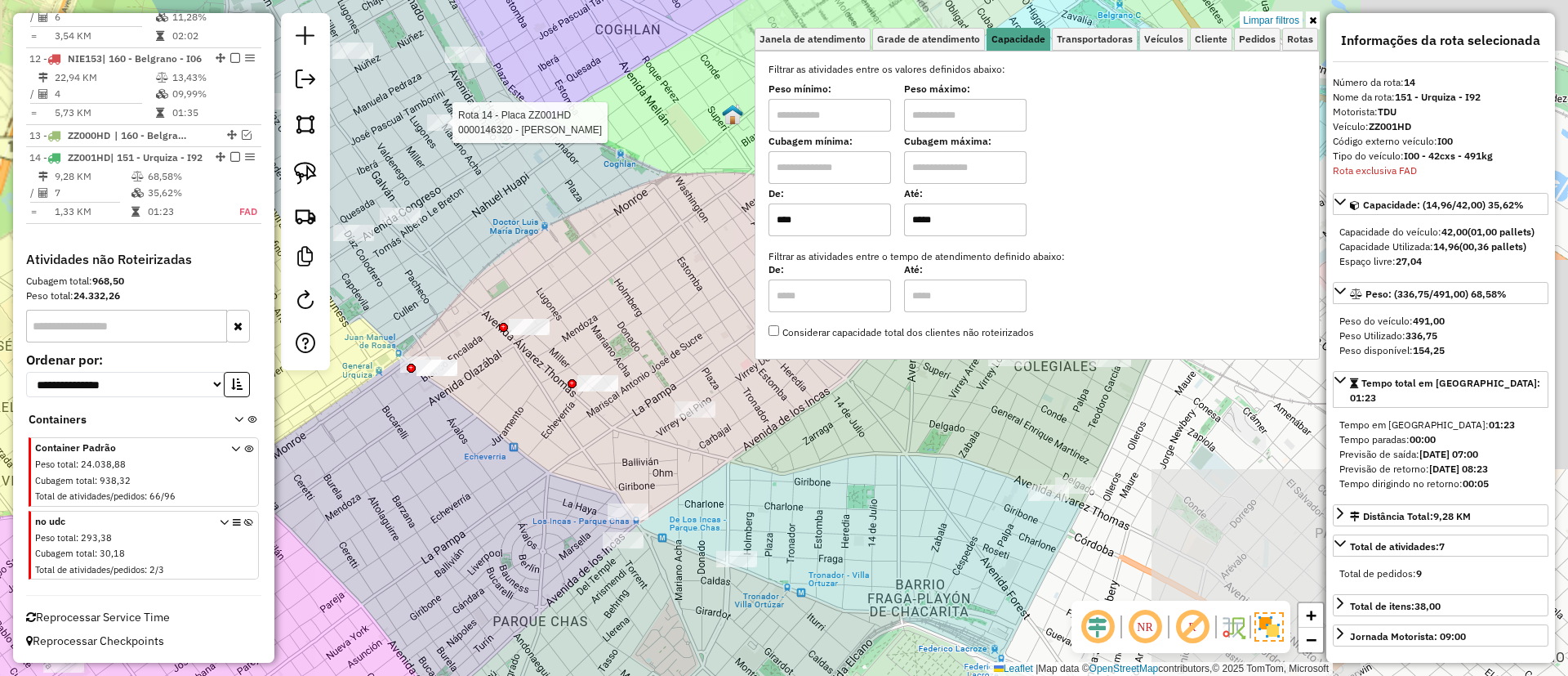
drag, startPoint x: 725, startPoint y: 484, endPoint x: 618, endPoint y: 422, distance: 123.7
click at [618, 422] on div "Rota 14 - Placa ZZ001HD 0000146320 - Miguel Violeta Paula Limpar filtros Janela…" at bounding box center [784, 338] width 1568 height 676
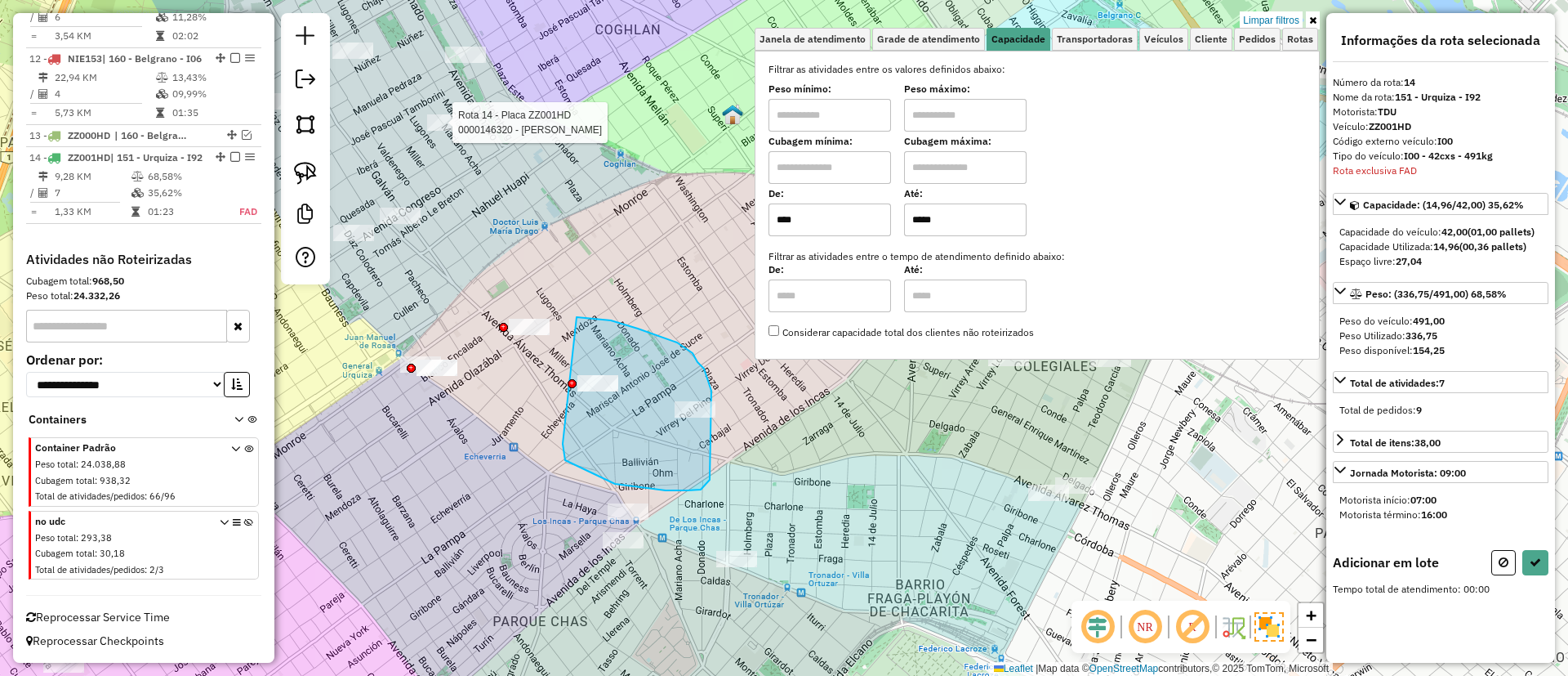
drag, startPoint x: 565, startPoint y: 456, endPoint x: 576, endPoint y: 317, distance: 139.4
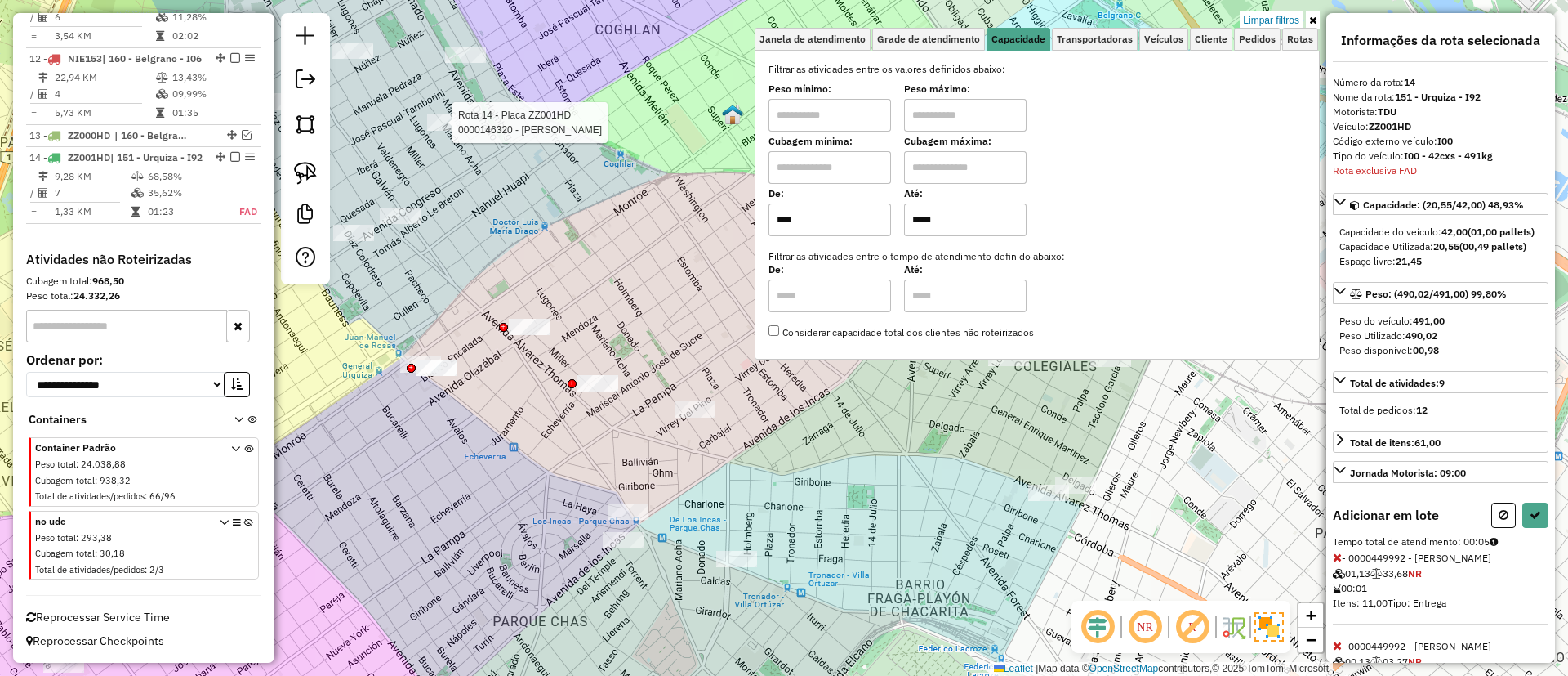
select select "**********"
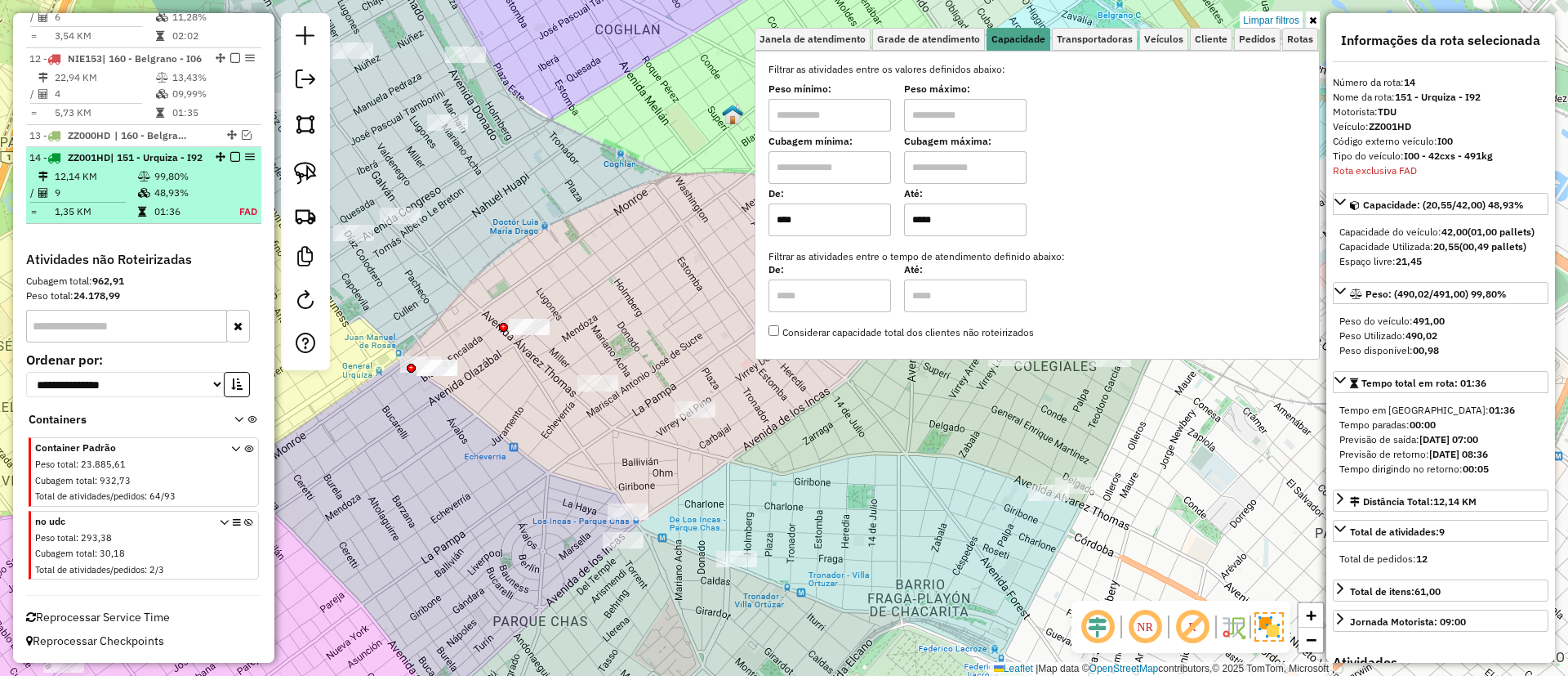
click at [231, 152] on em at bounding box center [235, 156] width 9 height 9
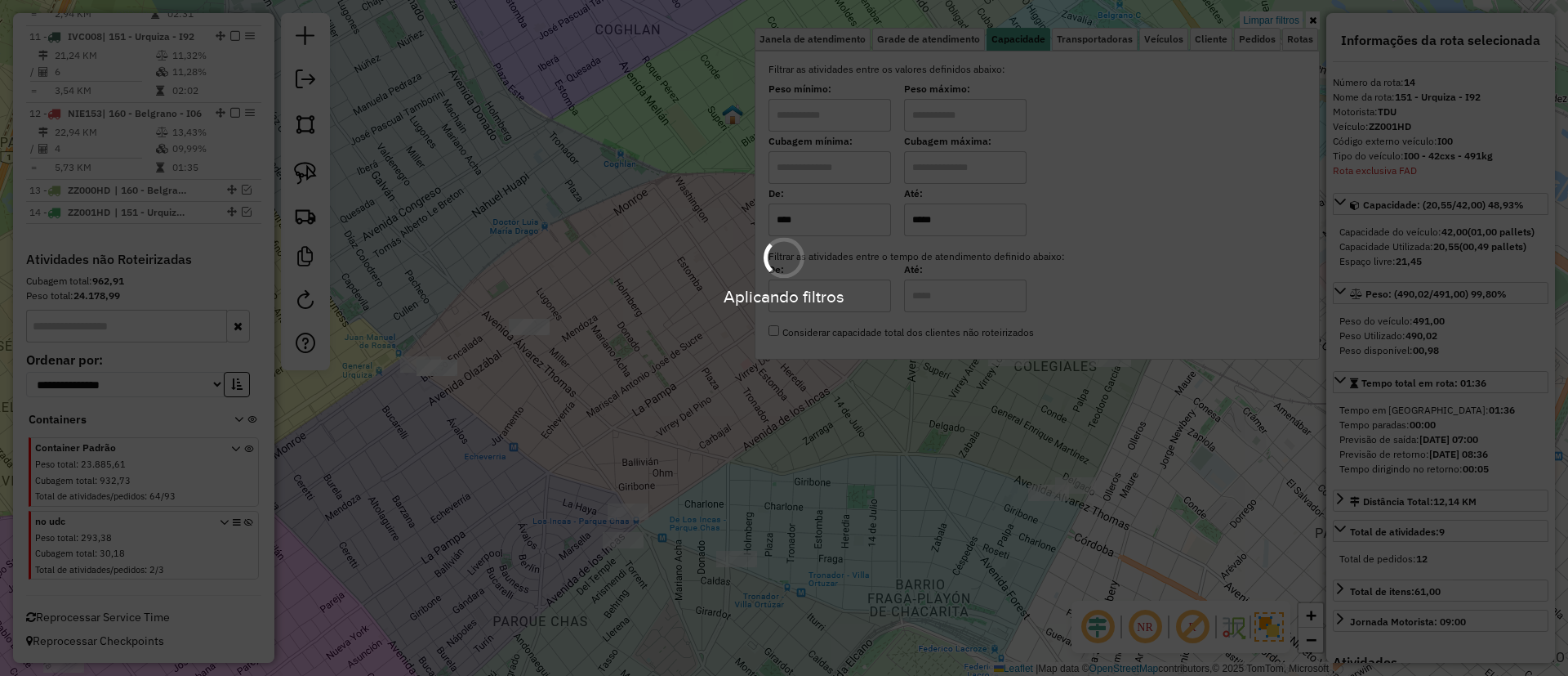
scroll to position [1517, 0]
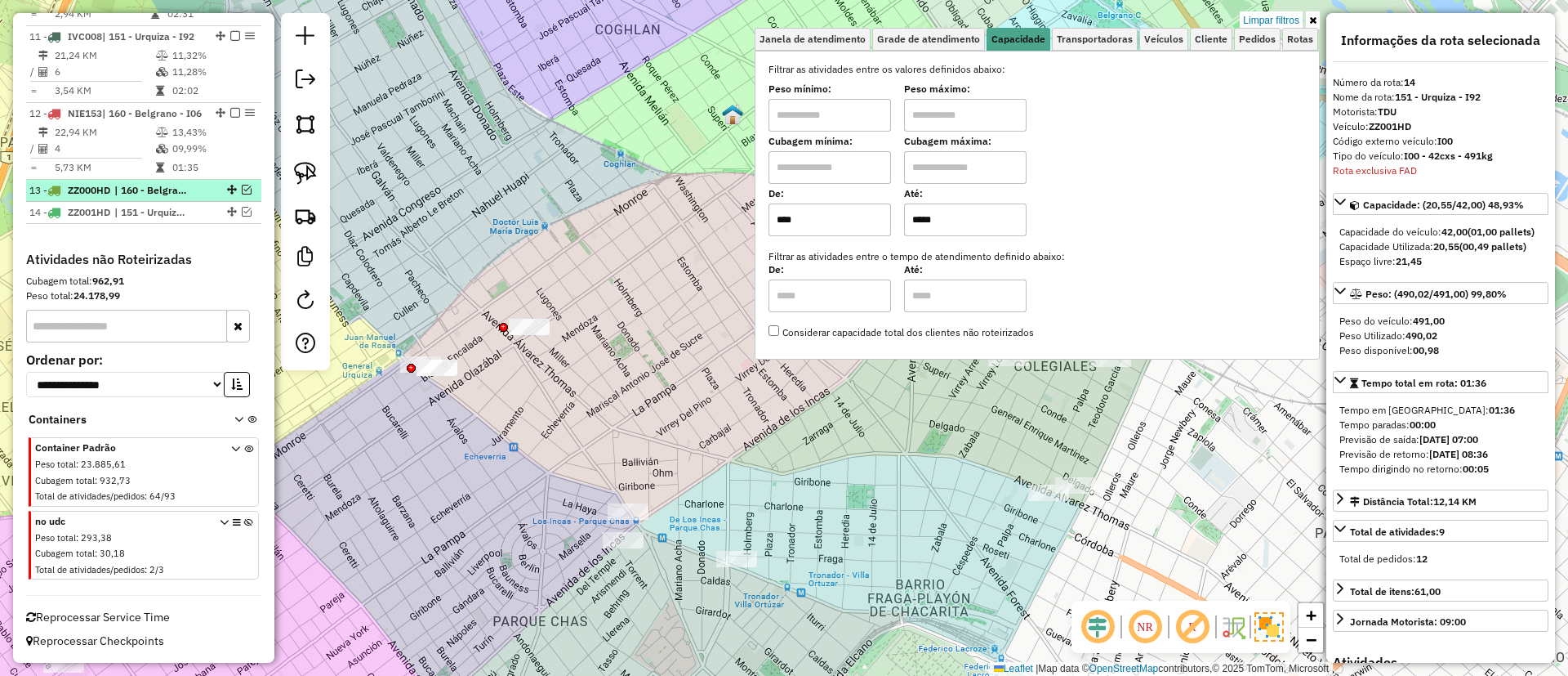
click at [242, 188] on em at bounding box center [246, 189] width 9 height 9
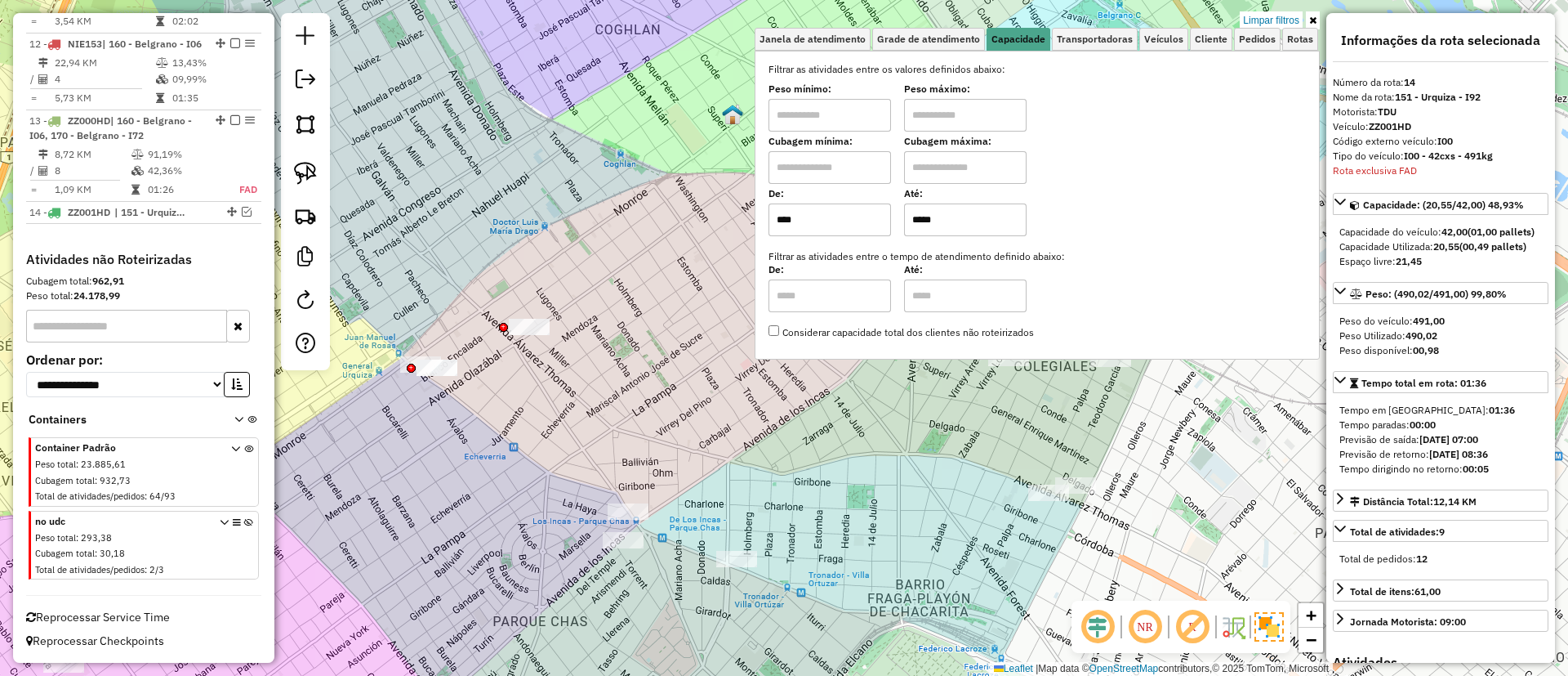
click at [1319, 24] on div "Limpar filtros Janela de atendimento Grade de atendimento Capacidade Transporta…" at bounding box center [784, 338] width 1568 height 676
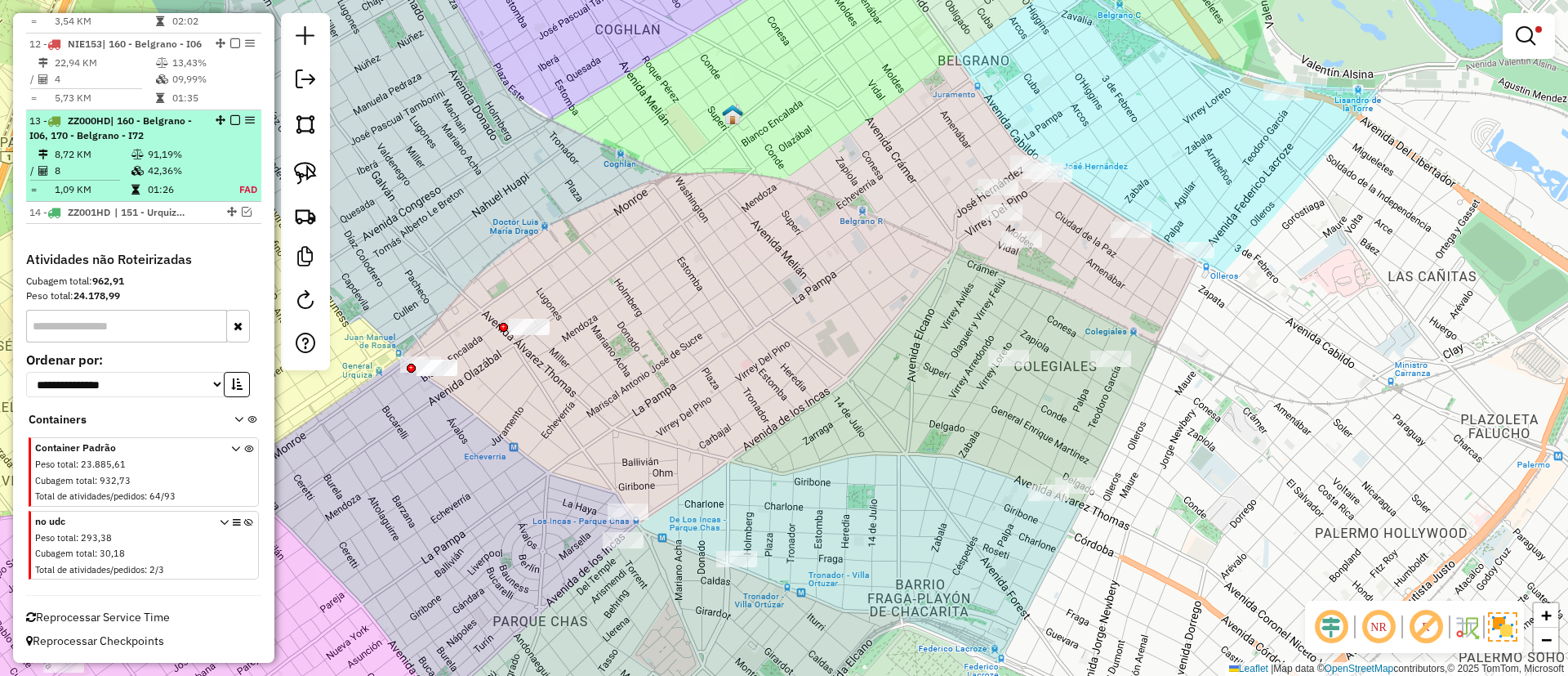
click at [220, 158] on table "8,72 KM 91,19% / 8 42,36% = 1,09 KM 01:26 FAD" at bounding box center [143, 172] width 229 height 51
select select "**********"
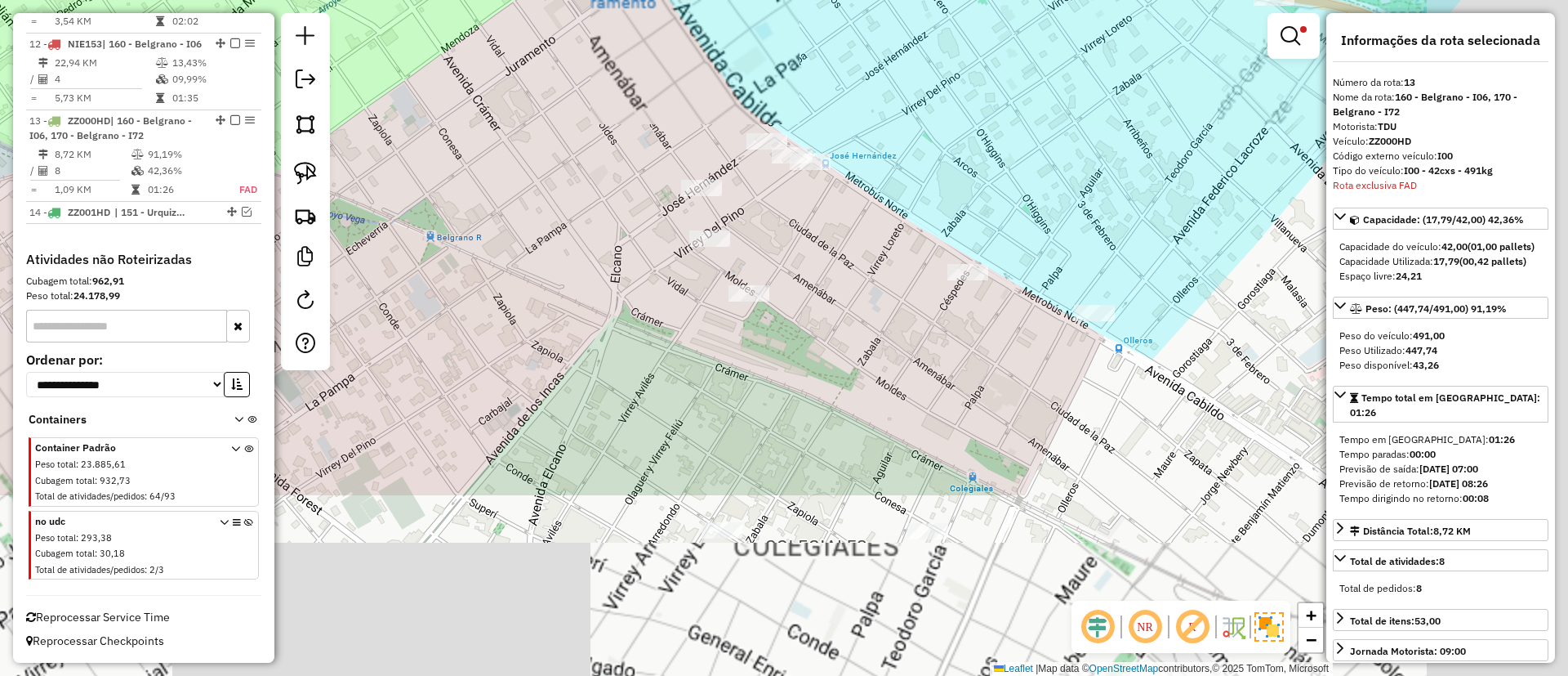
drag, startPoint x: 698, startPoint y: 119, endPoint x: 632, endPoint y: 19, distance: 119.8
click at [632, 19] on div "Limpar filtros Janela de atendimento Grade de atendimento Capacidade Transporta…" at bounding box center [784, 338] width 1568 height 676
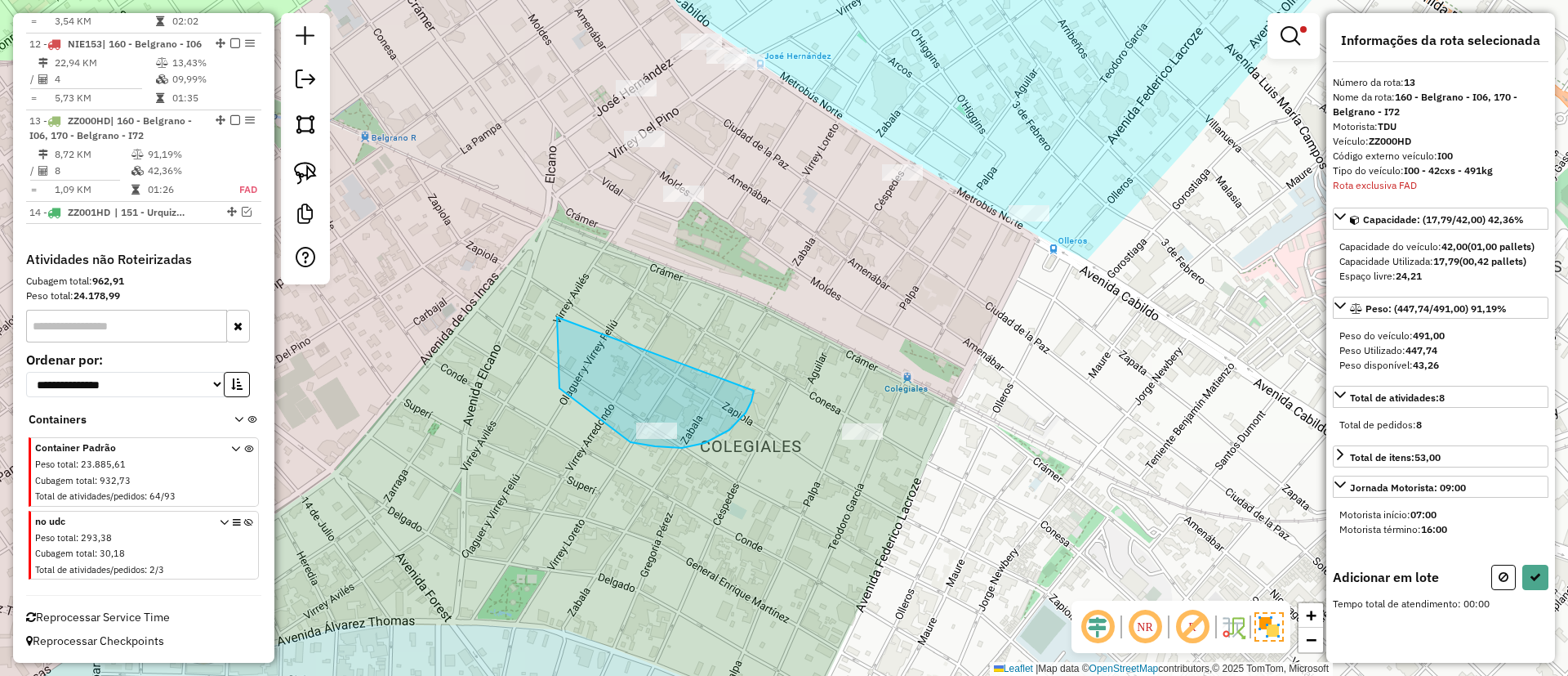
drag, startPoint x: 557, startPoint y: 337, endPoint x: 754, endPoint y: 382, distance: 202.1
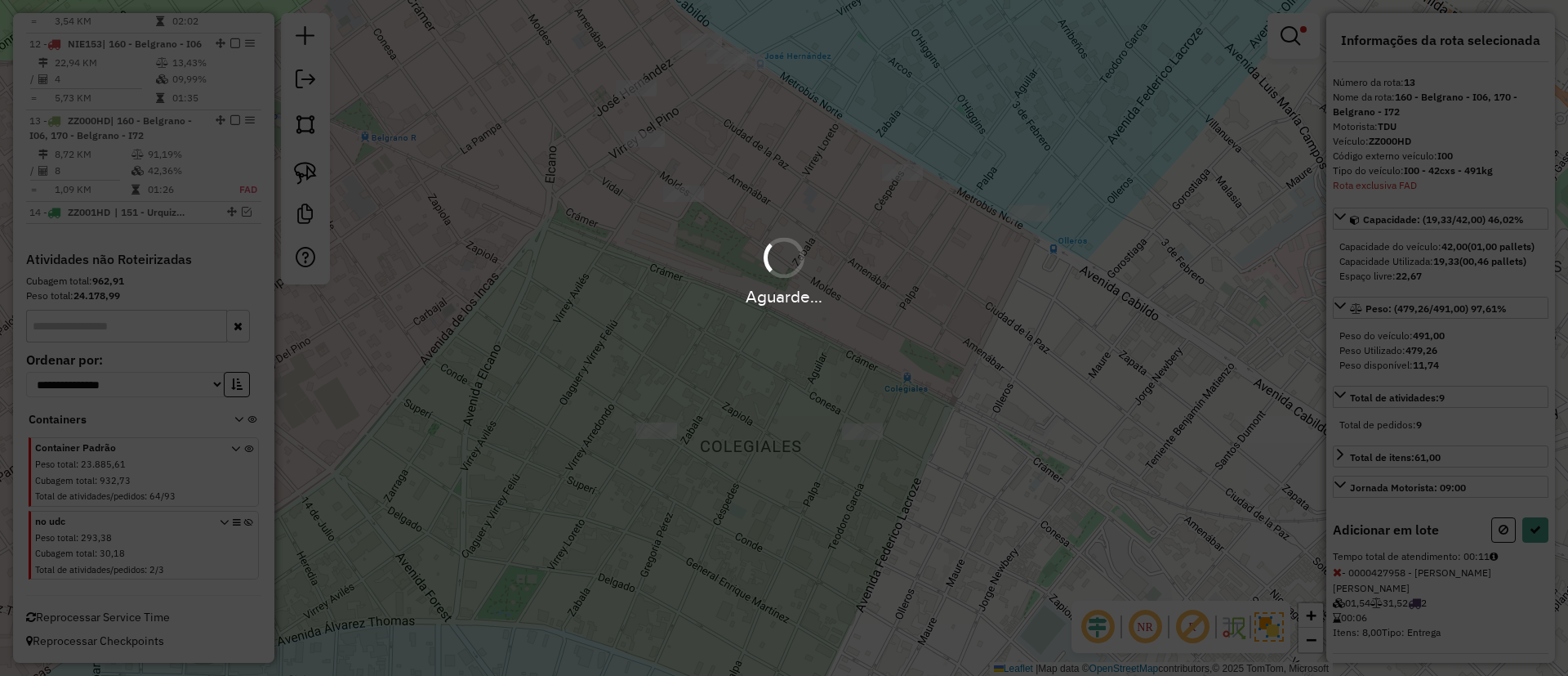
select select "**********"
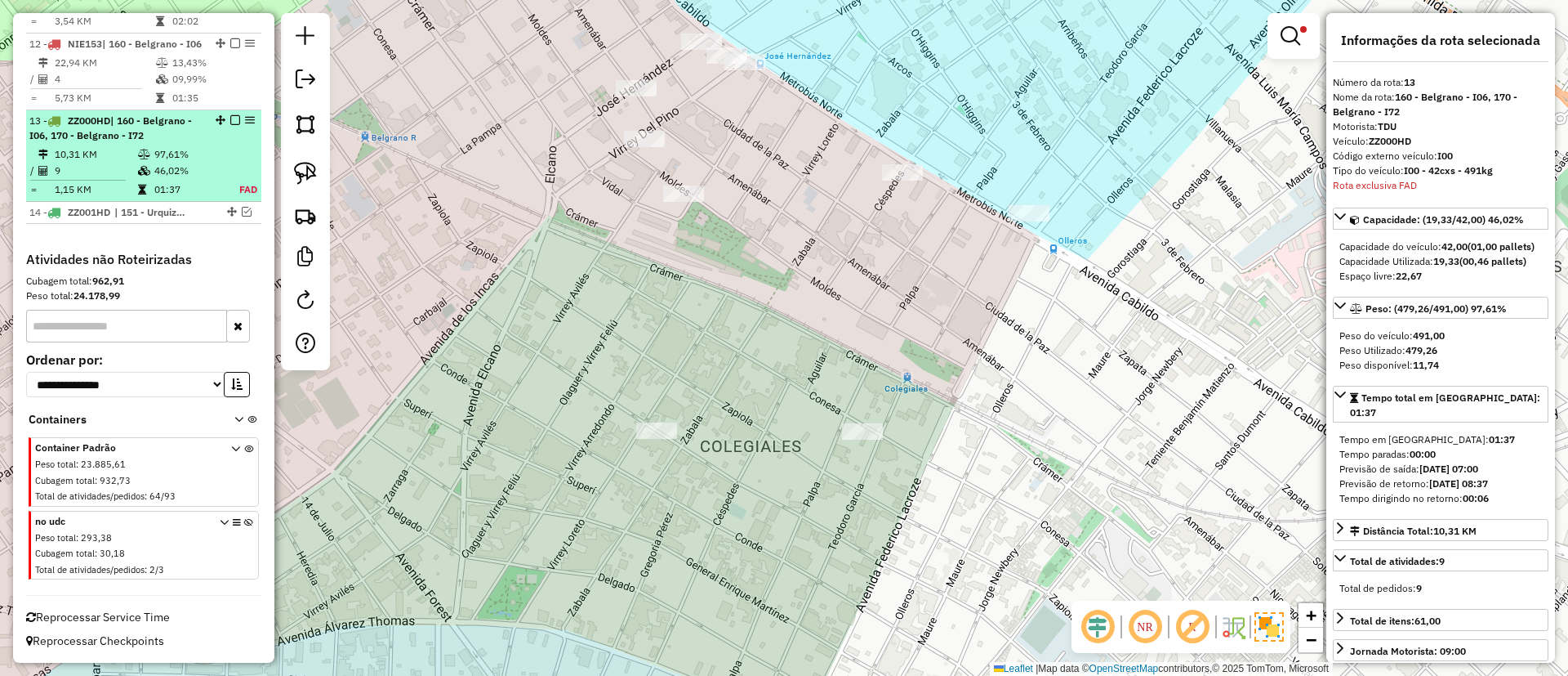
click at [233, 120] on em at bounding box center [235, 120] width 9 height 9
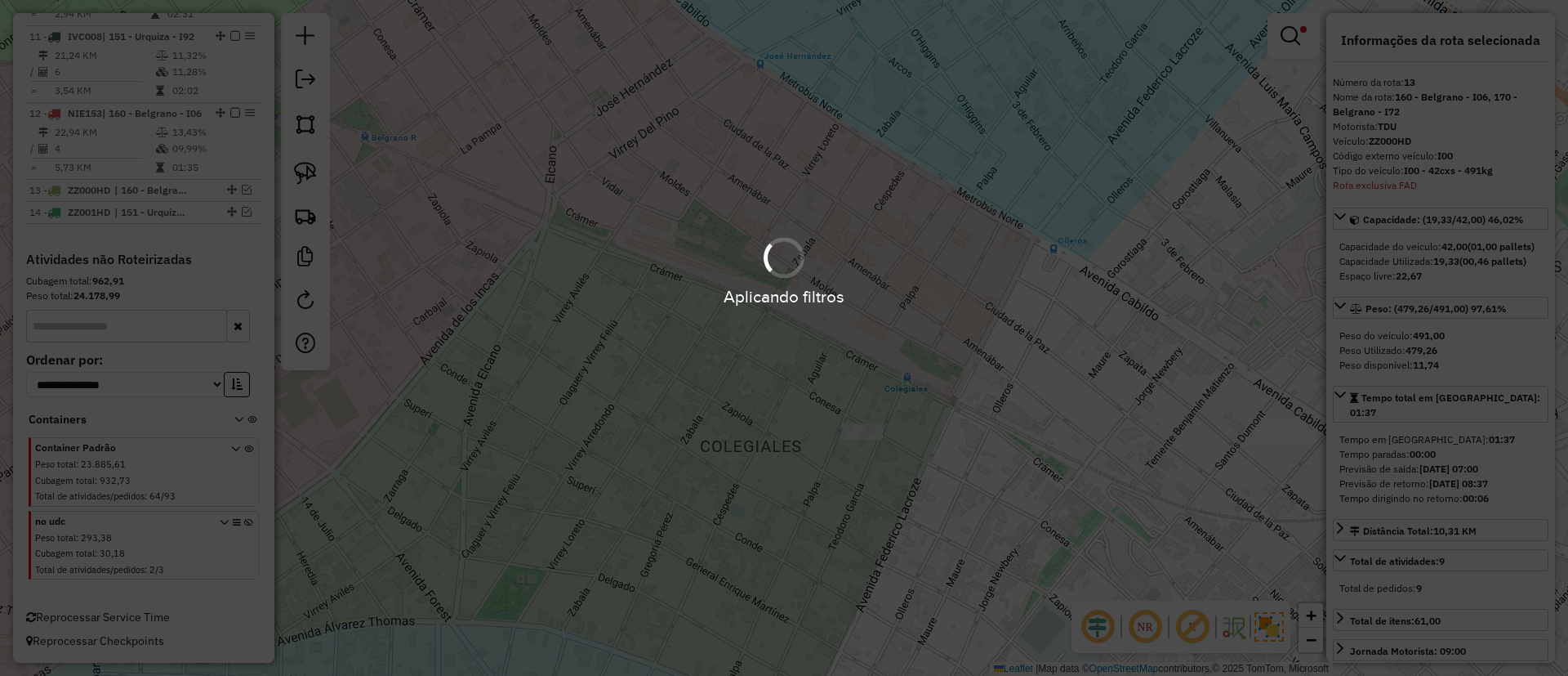
scroll to position [1517, 0]
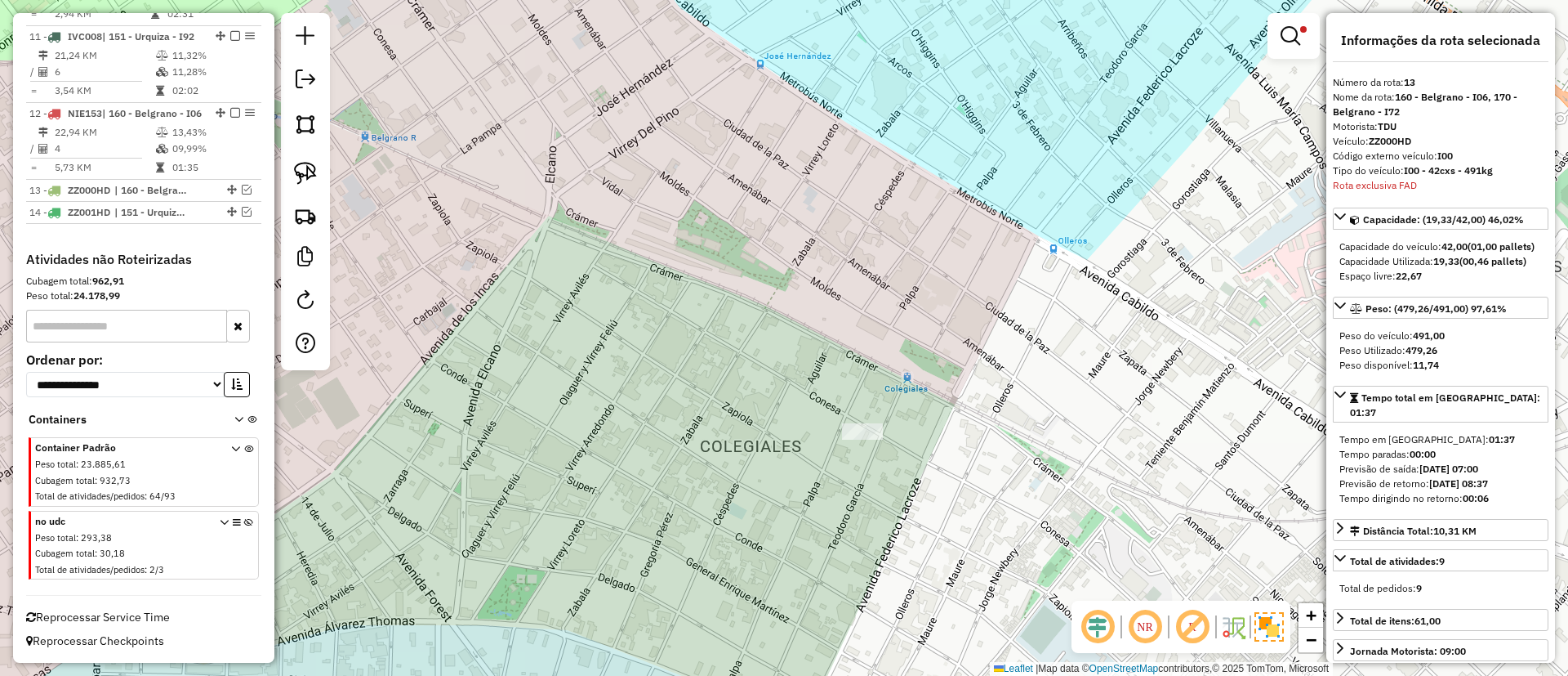
click at [1291, 38] on em at bounding box center [1290, 36] width 20 height 20
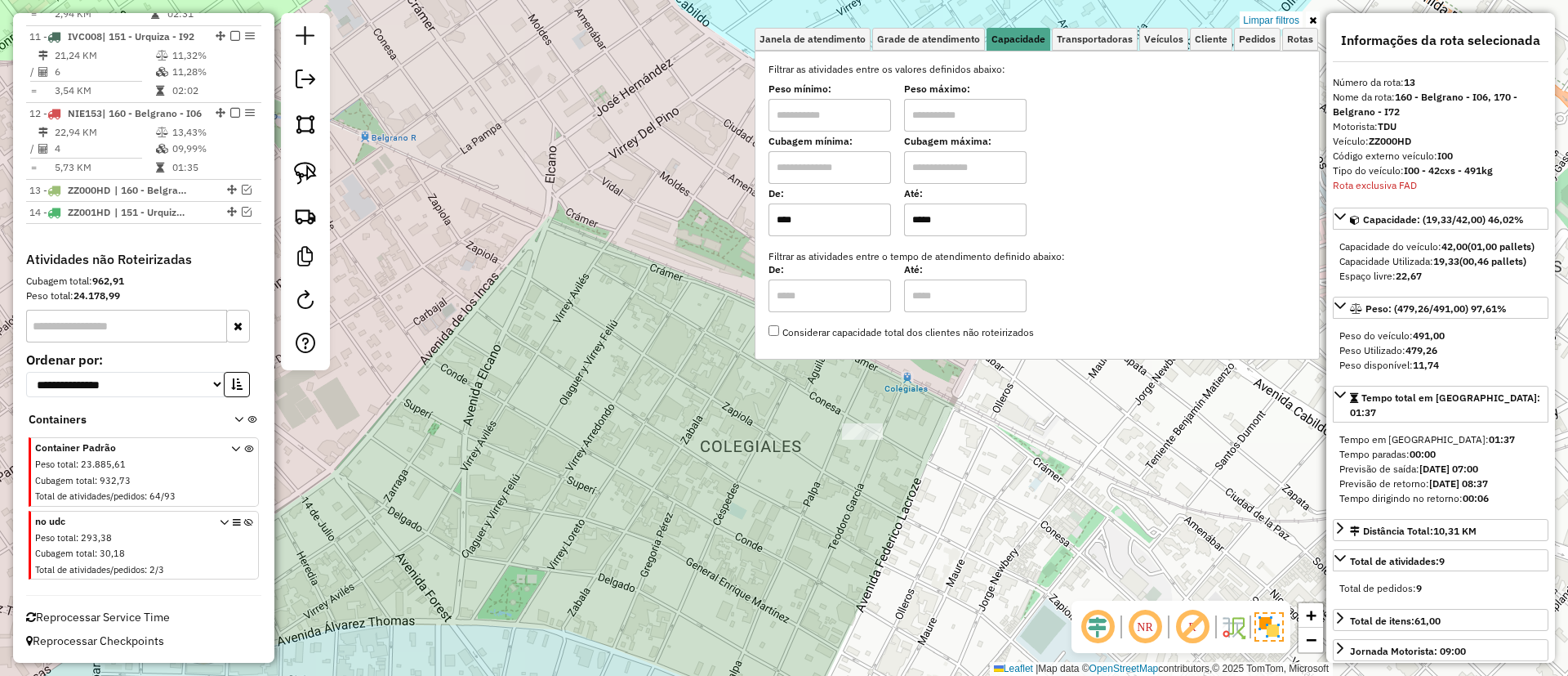
click at [1265, 21] on link "Limpar filtros" at bounding box center [1271, 20] width 63 height 18
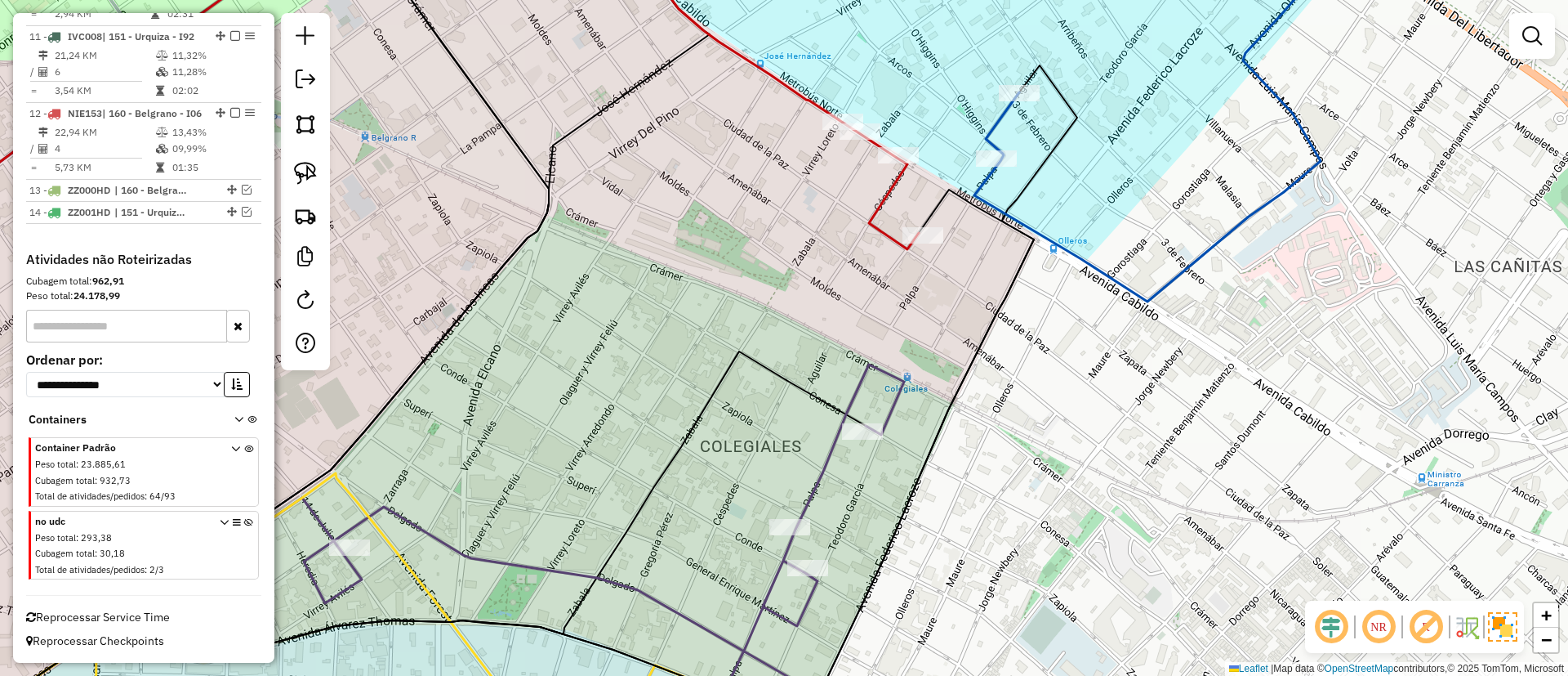
click at [244, 522] on icon at bounding box center [249, 549] width 9 height 62
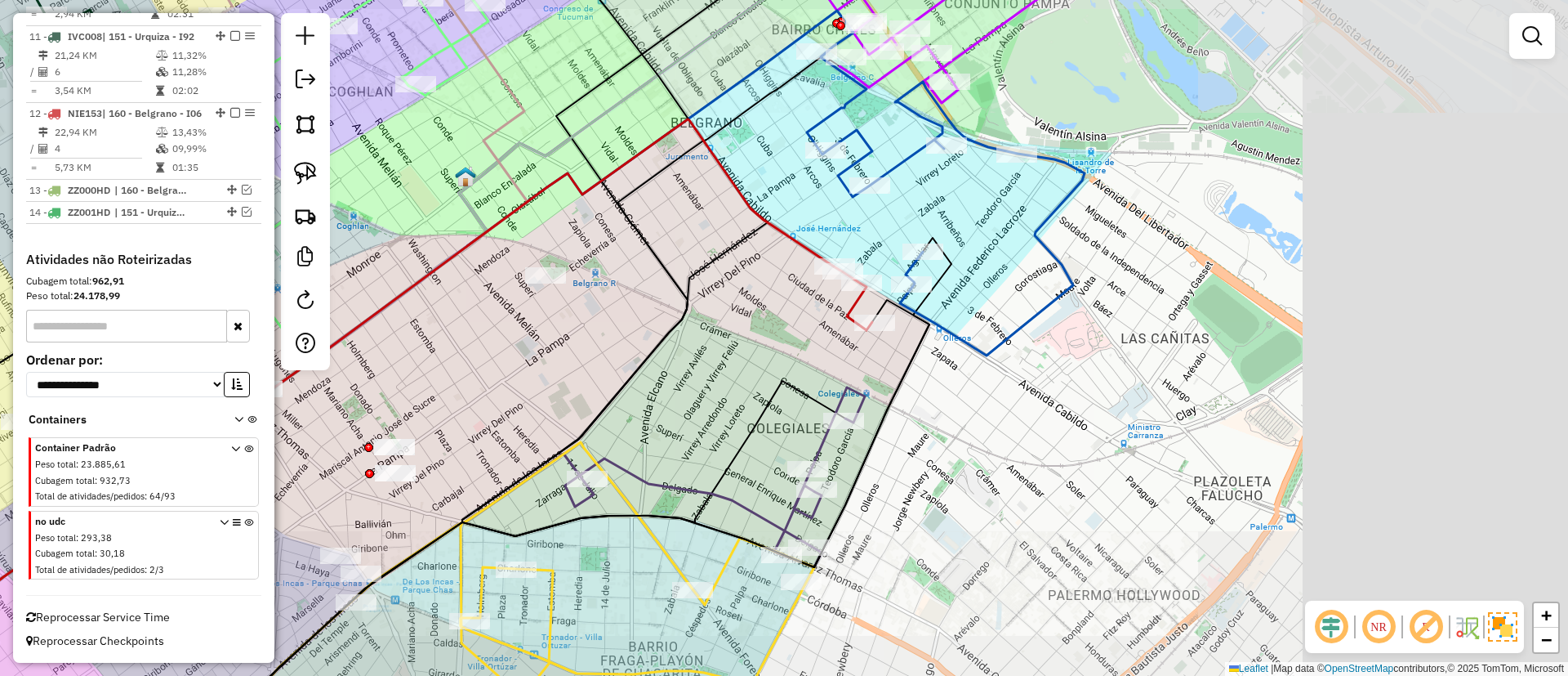
drag, startPoint x: 763, startPoint y: 516, endPoint x: 854, endPoint y: 138, distance: 388.8
click at [853, 387] on icon at bounding box center [715, 477] width 300 height 179
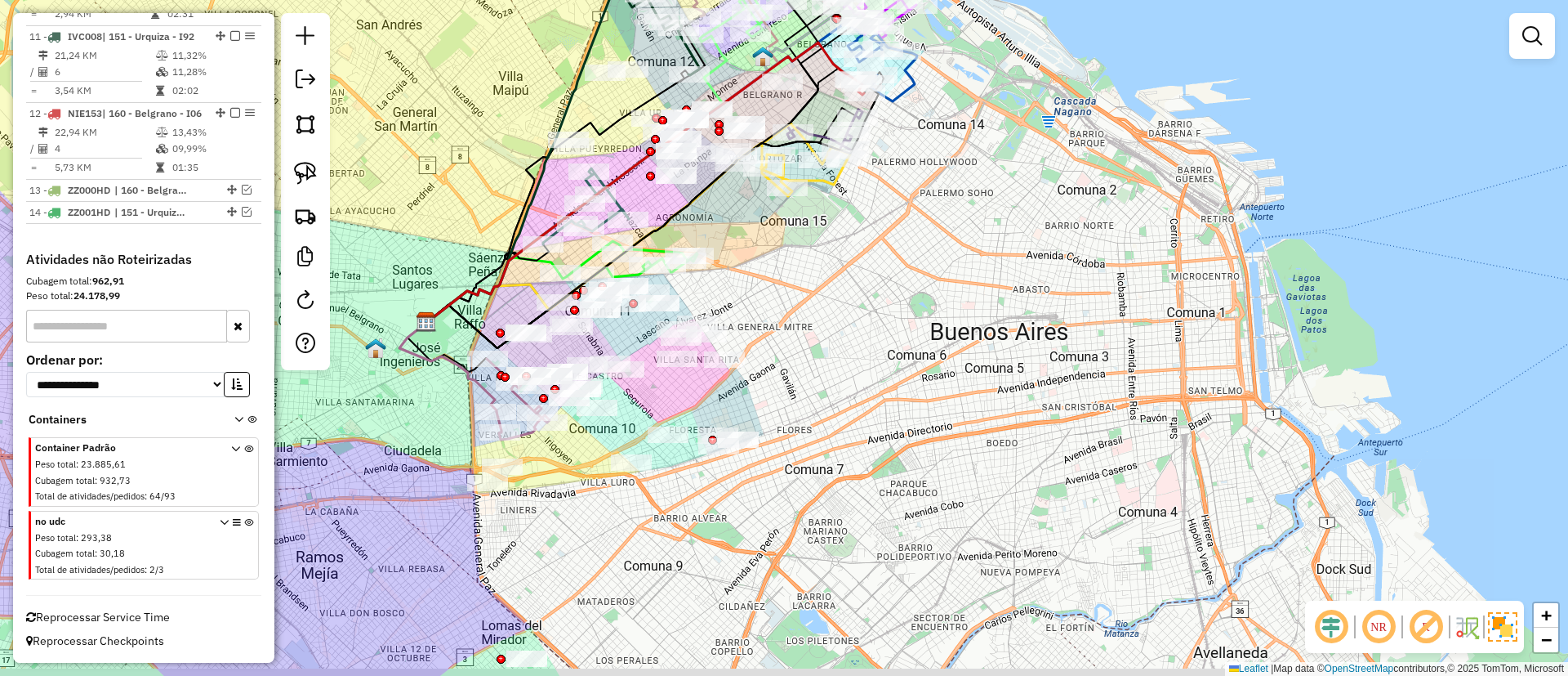
drag, startPoint x: 626, startPoint y: 487, endPoint x: 657, endPoint y: 352, distance: 138.5
click at [657, 353] on div "Janela de atendimento Grade de atendimento Capacidade Transportadoras Veículos …" at bounding box center [784, 338] width 1568 height 676
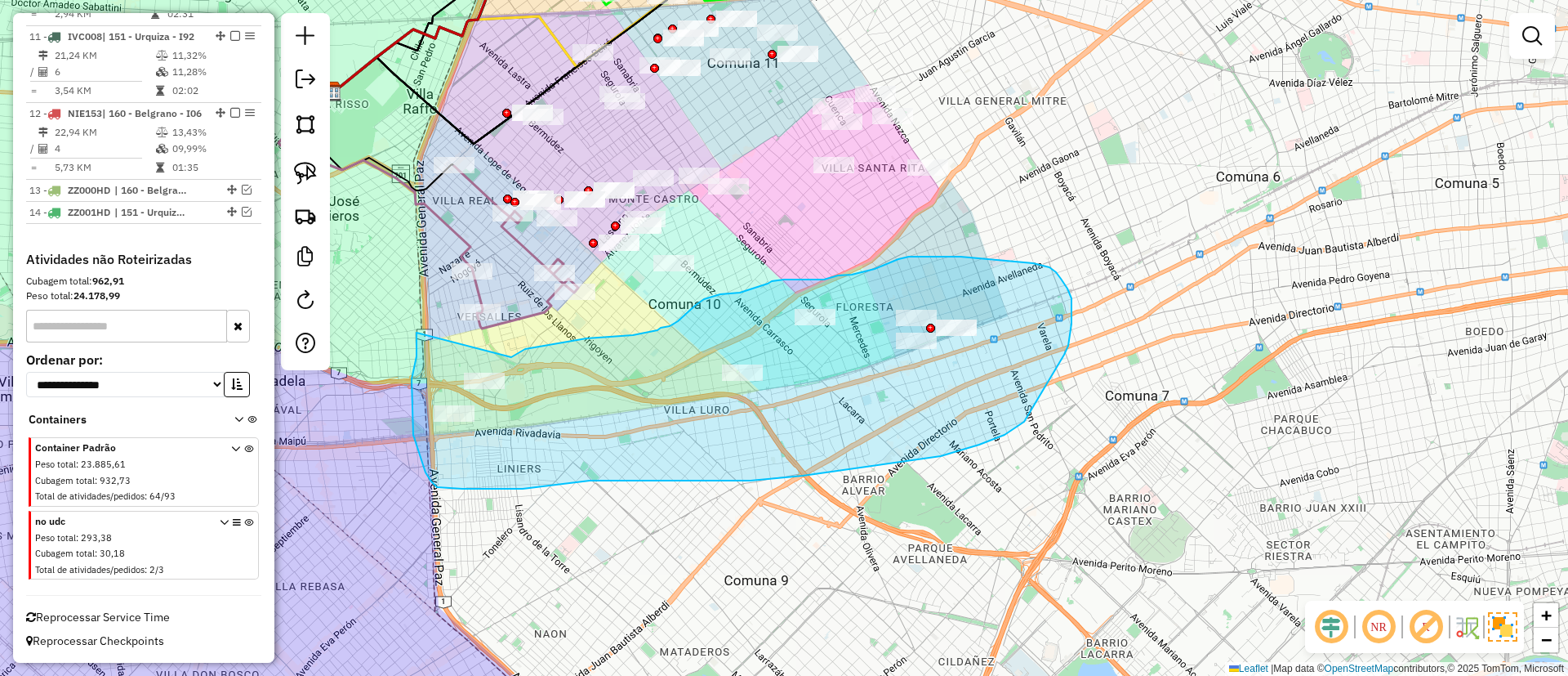
drag, startPoint x: 437, startPoint y: 487, endPoint x: 512, endPoint y: 357, distance: 150.1
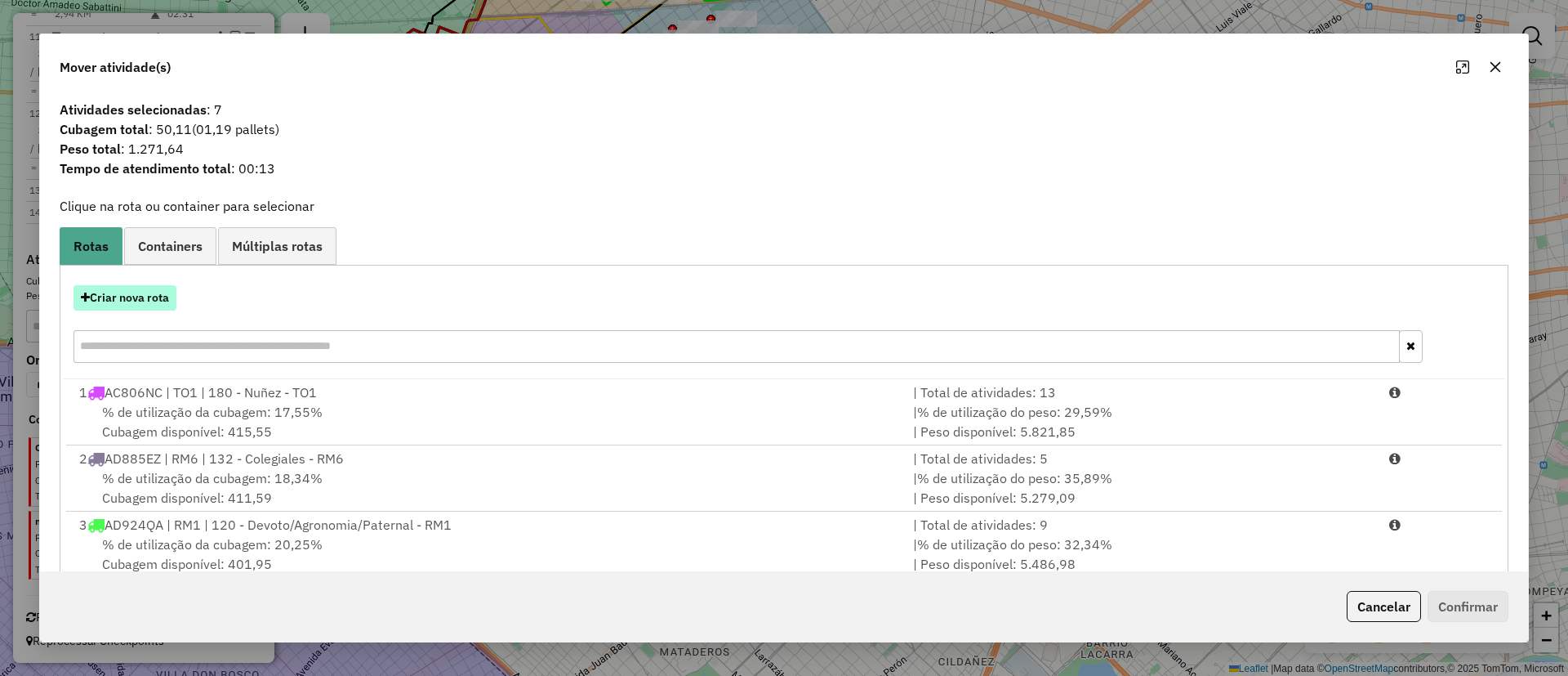
click at [123, 309] on button "Criar nova rota" at bounding box center [125, 298] width 102 height 26
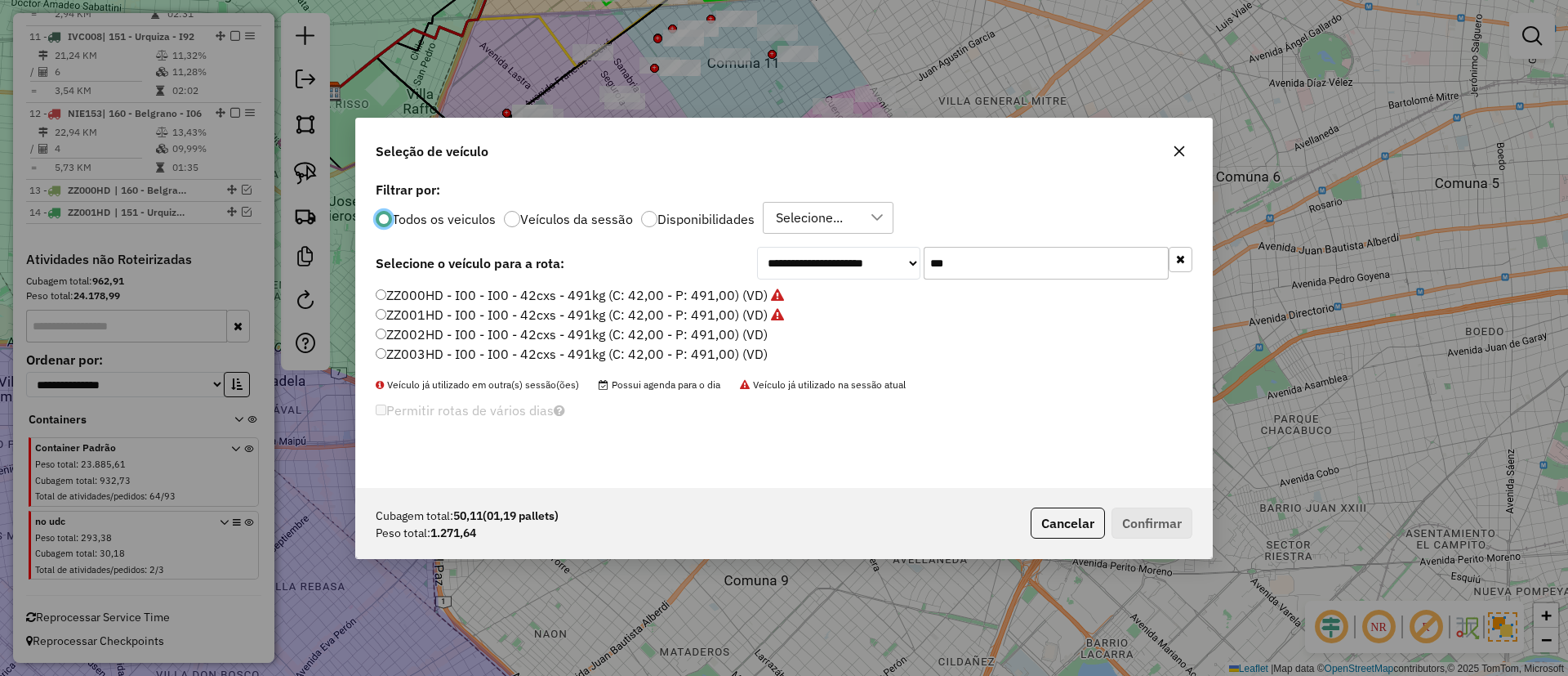
scroll to position [9, 5]
drag, startPoint x: 1010, startPoint y: 266, endPoint x: 868, endPoint y: 261, distance: 142.1
click at [868, 261] on div "**********" at bounding box center [974, 263] width 436 height 32
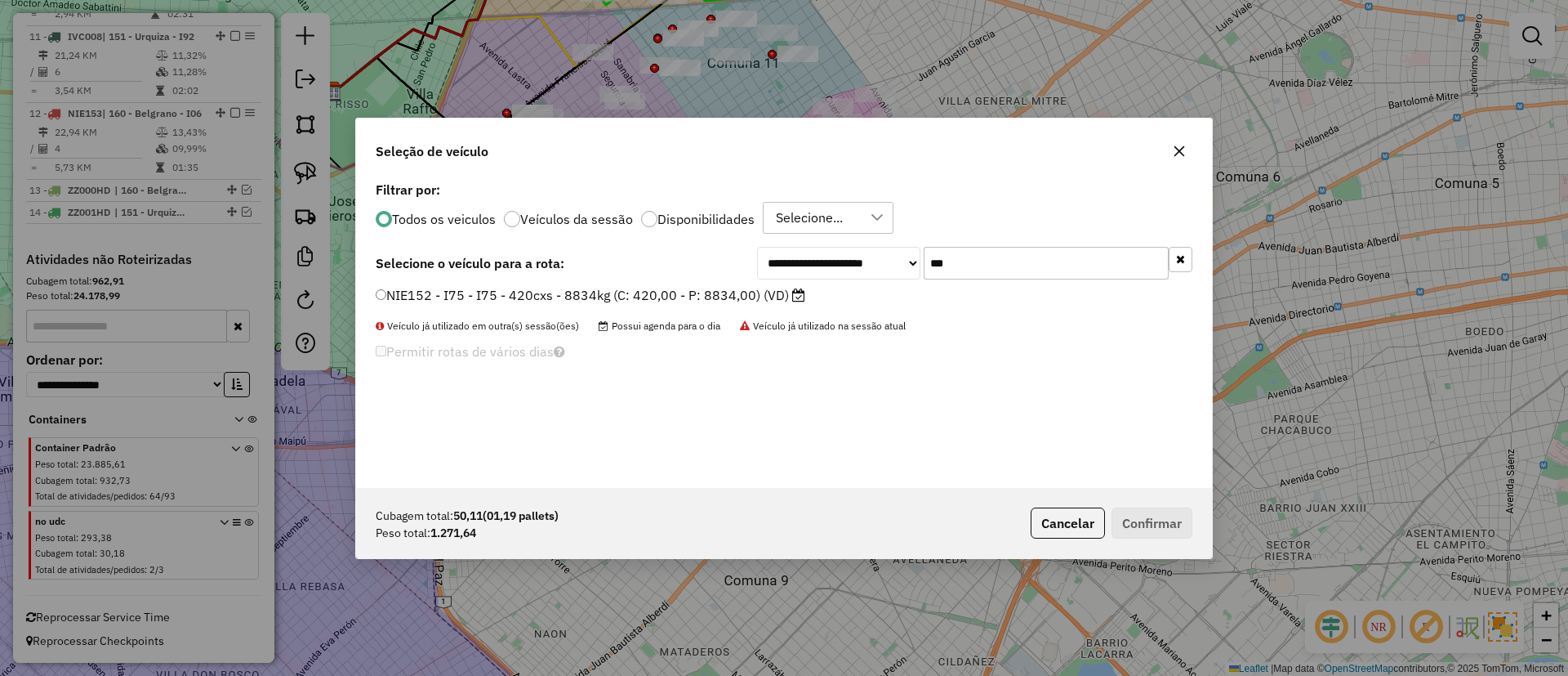
type input "***"
click at [707, 295] on label "NIE152 - I75 - I75 - 420cxs - 8834kg (C: 420,00 - P: 8834,00) (VD)" at bounding box center [590, 295] width 430 height 20
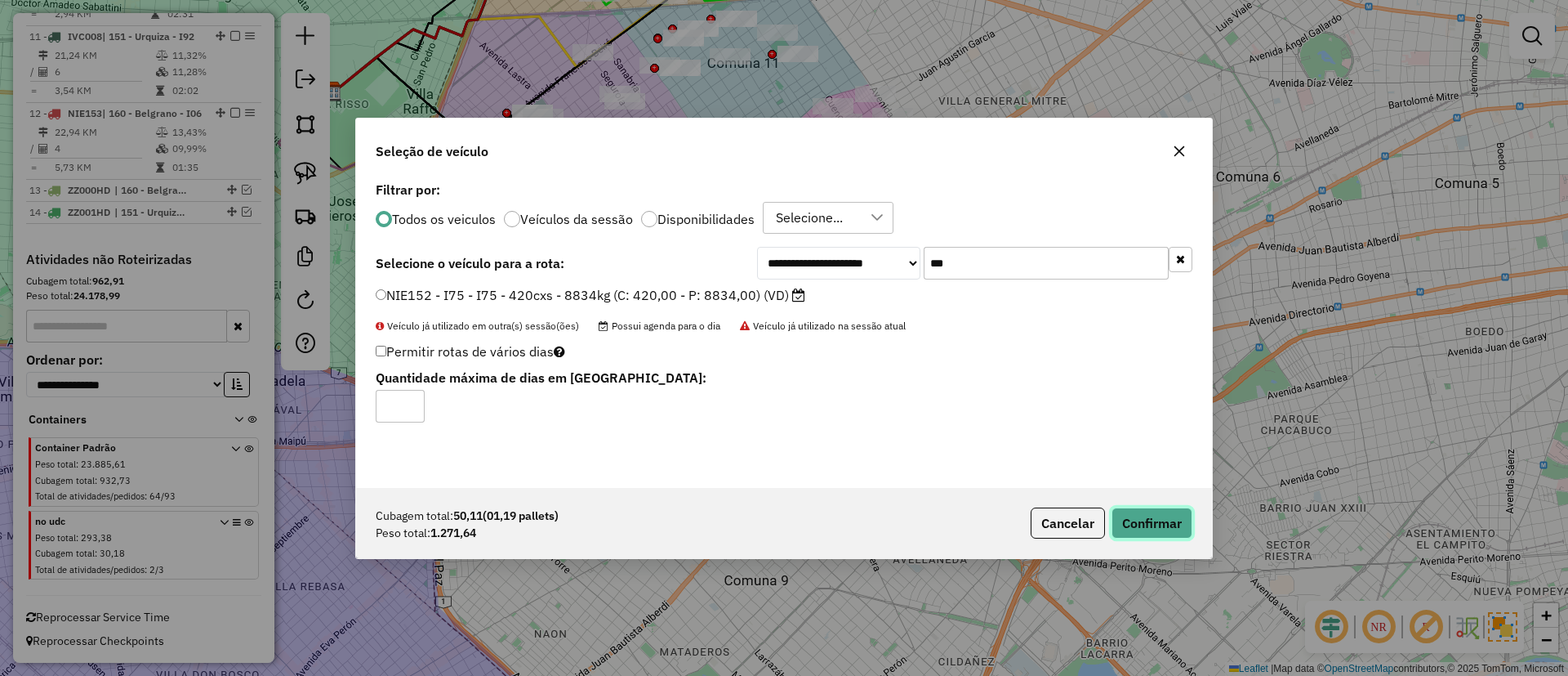
click at [1144, 532] on button "Confirmar" at bounding box center [1151, 523] width 81 height 31
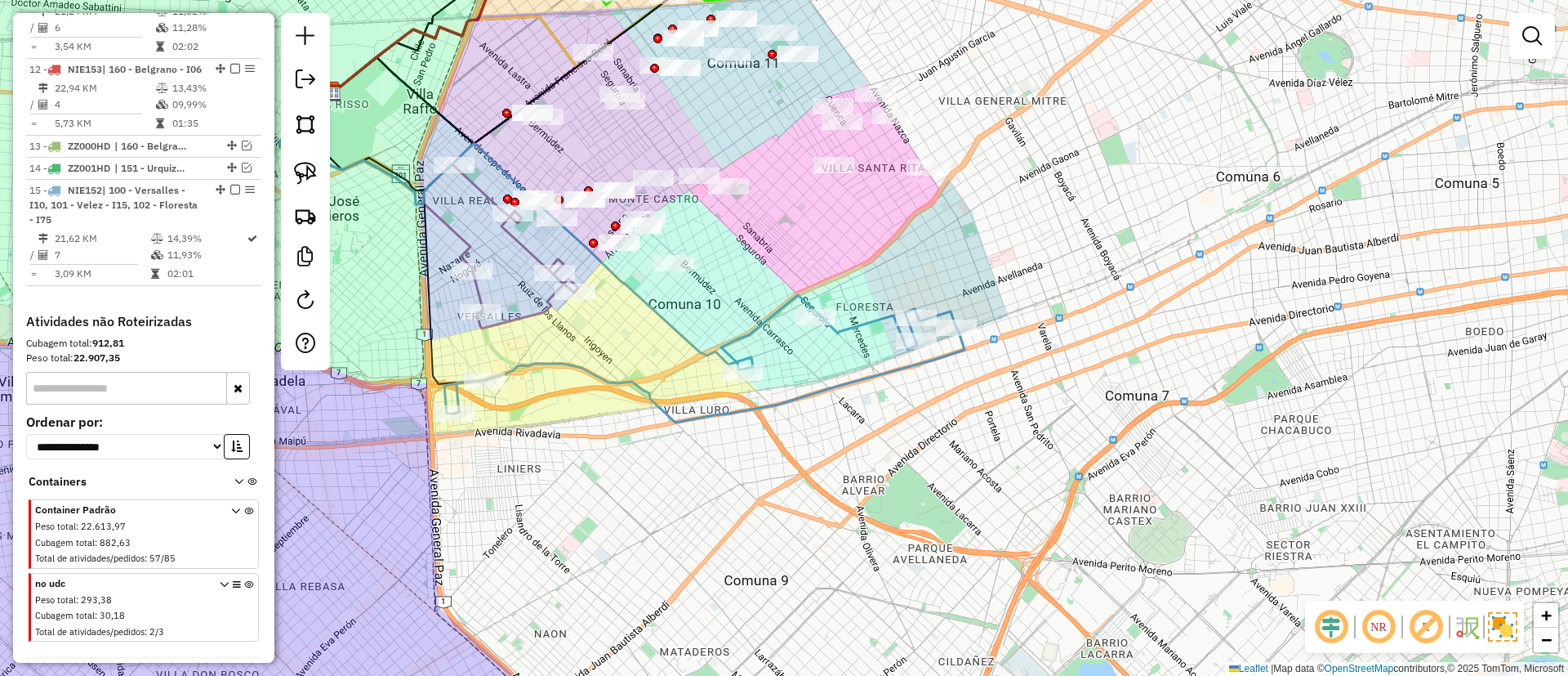
scroll to position [1586, 0]
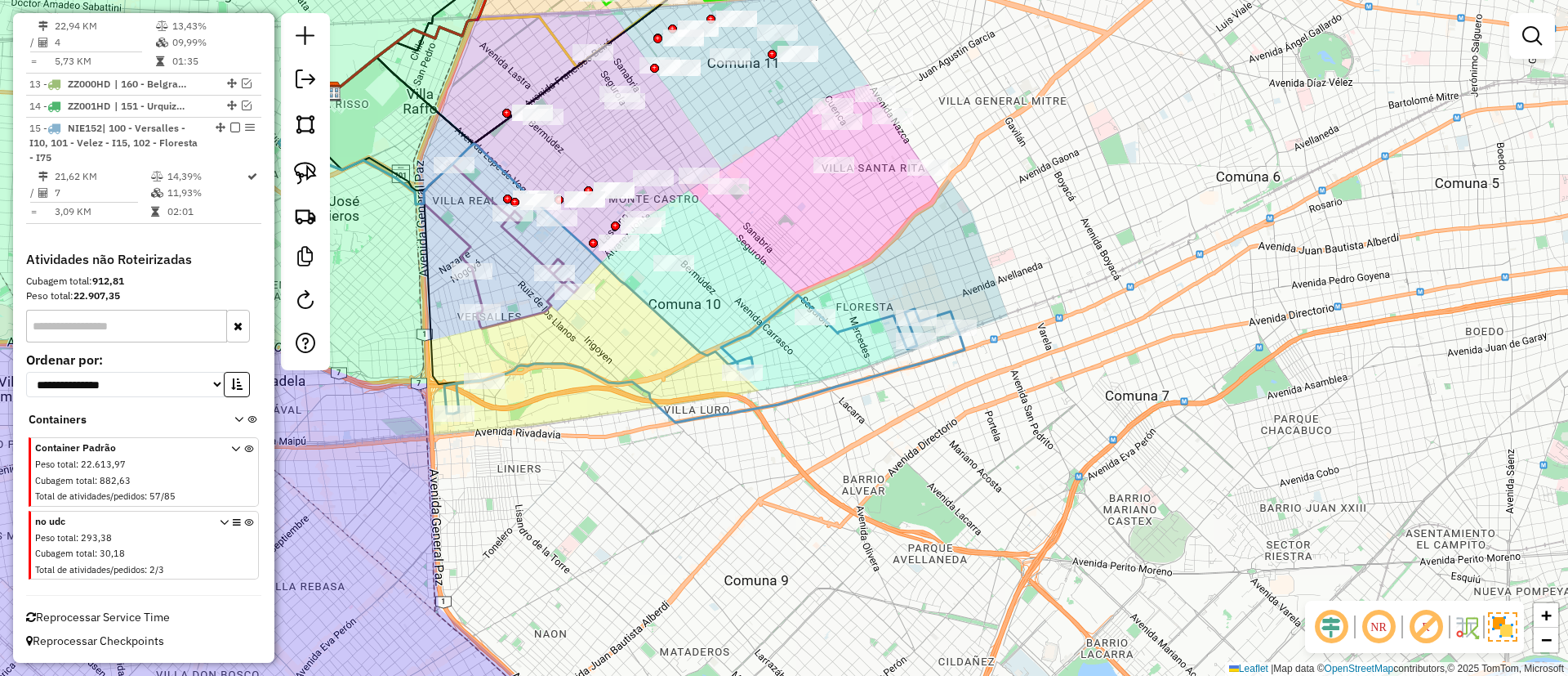
click at [716, 358] on icon at bounding box center [516, 231] width 475 height 276
select select "**********"
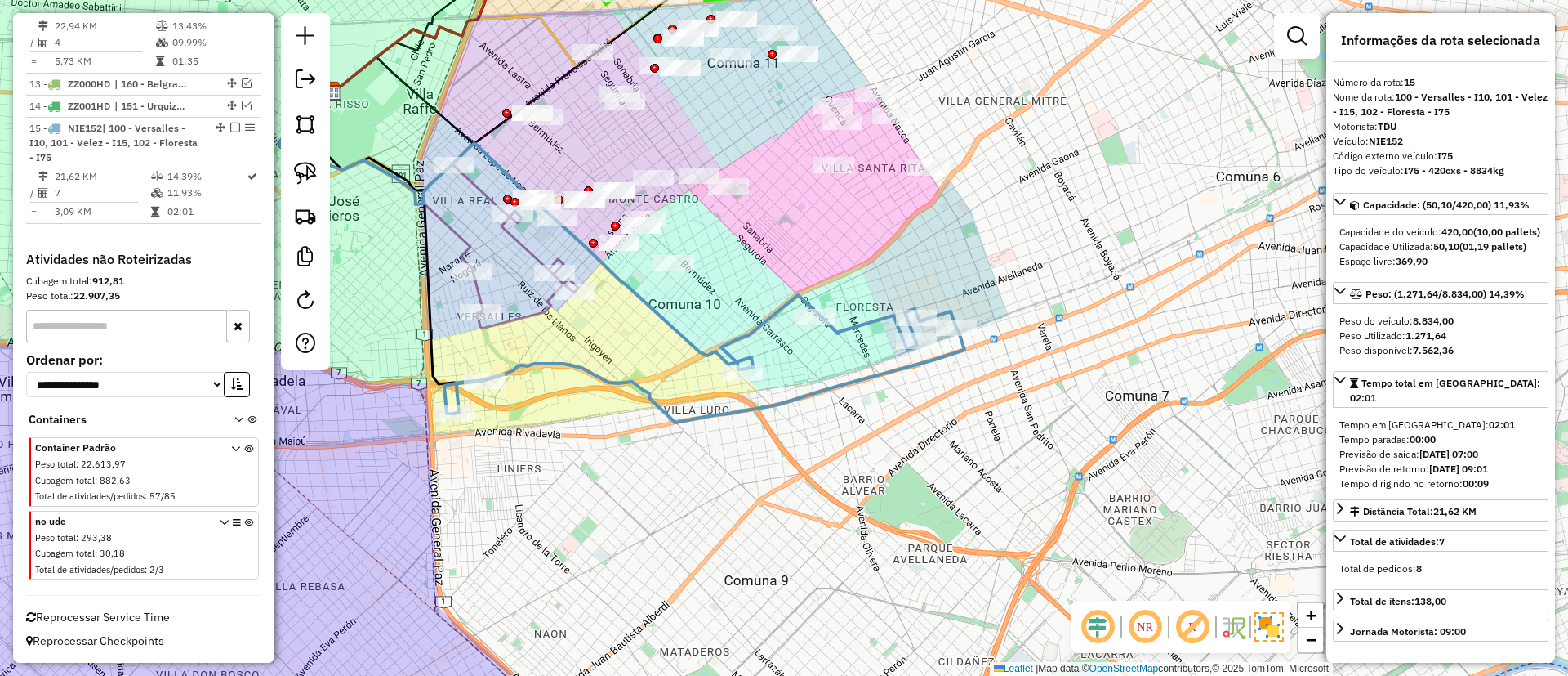
scroll to position [1623, 0]
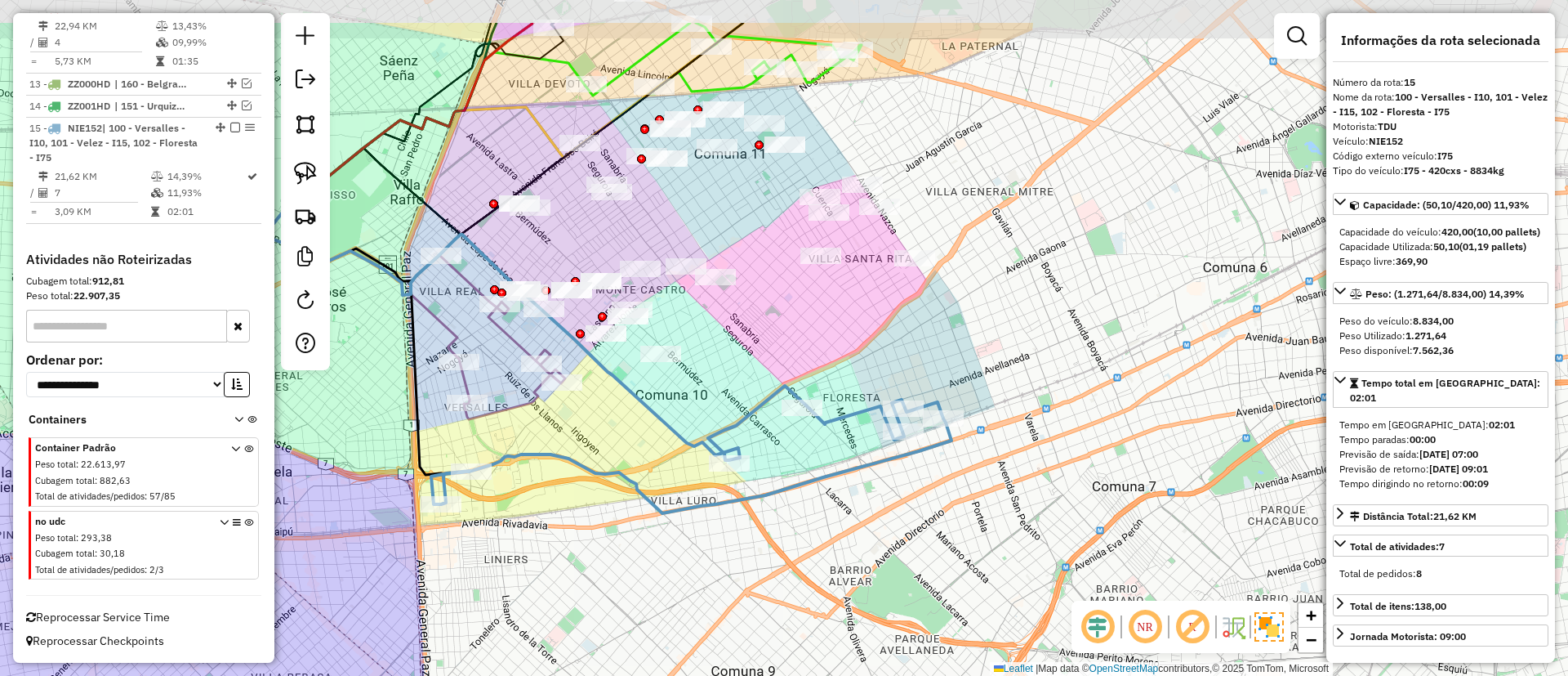
drag, startPoint x: 731, startPoint y: 264, endPoint x: 717, endPoint y: 339, distance: 76.3
click at [716, 355] on div "Janela de atendimento Grade de atendimento Capacidade Transportadoras Veículos …" at bounding box center [784, 338] width 1568 height 676
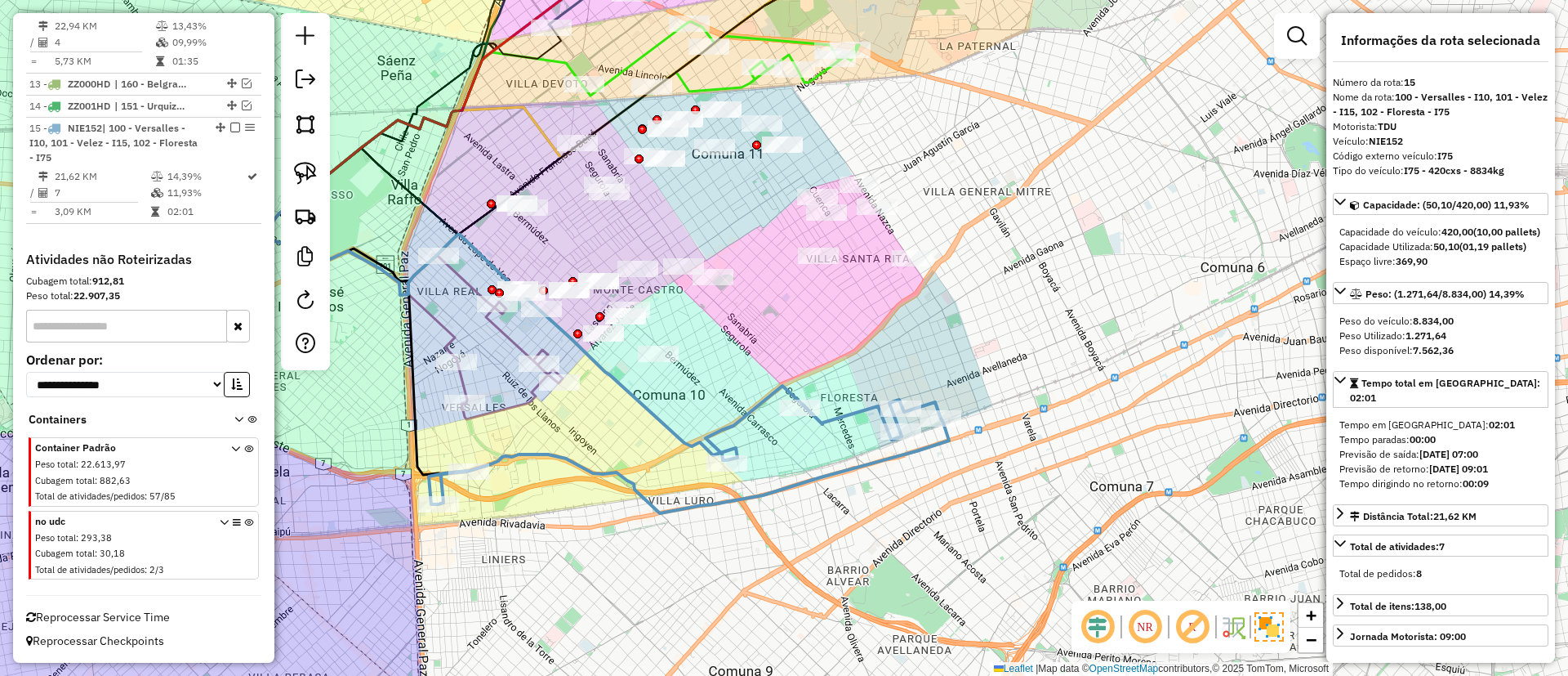
click at [1151, 624] on em at bounding box center [1145, 626] width 39 height 39
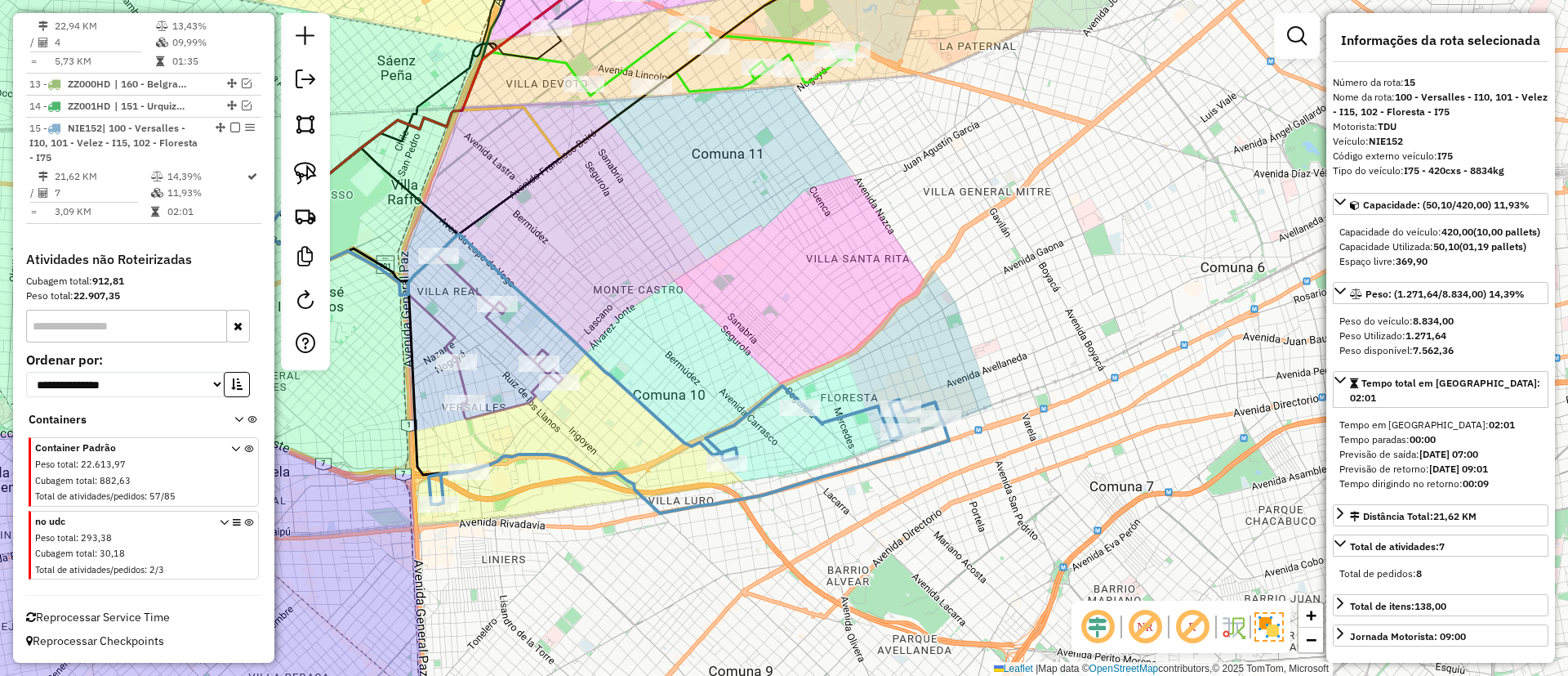
click at [1153, 623] on em at bounding box center [1145, 626] width 39 height 39
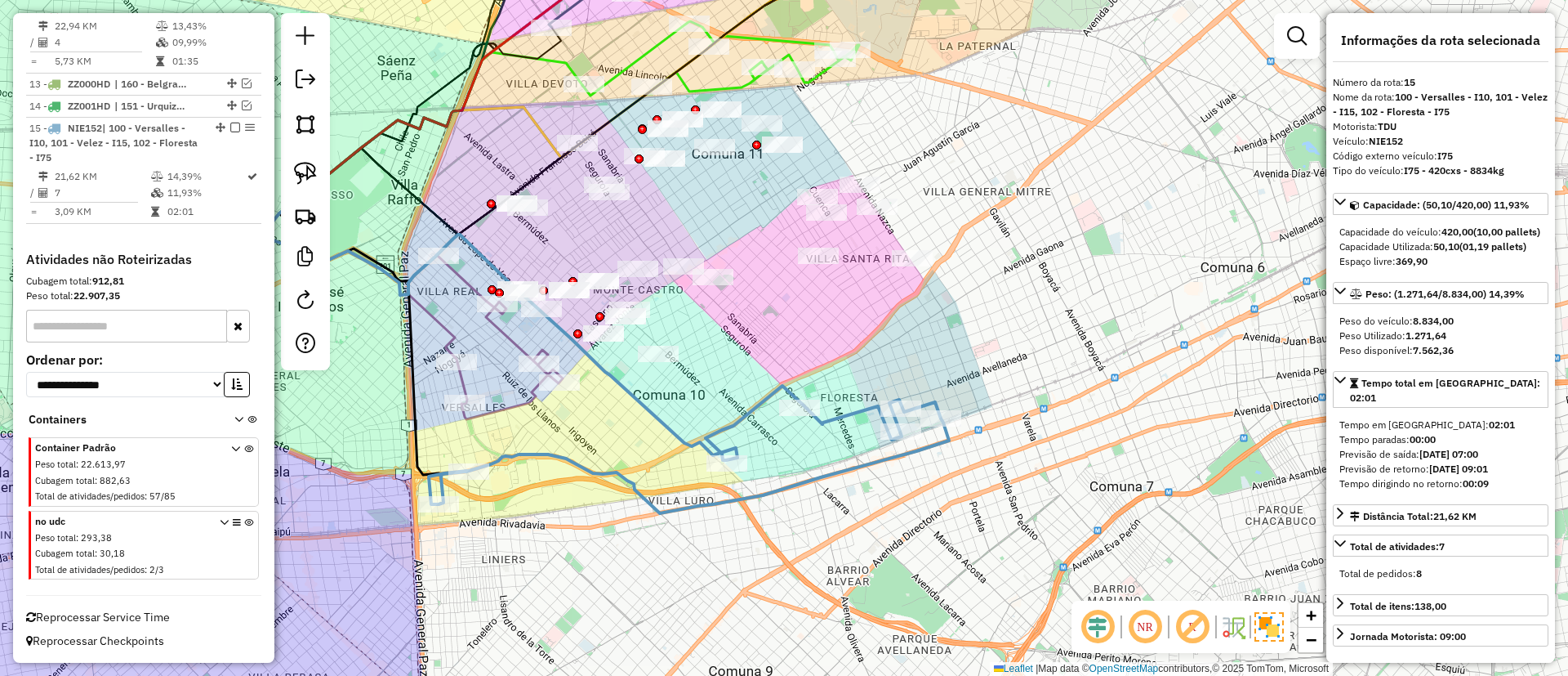
click at [1197, 614] on em at bounding box center [1192, 626] width 39 height 39
drag, startPoint x: 687, startPoint y: 360, endPoint x: 803, endPoint y: 345, distance: 117.0
click at [803, 345] on div "Janela de atendimento Grade de atendimento Capacidade Transportadoras Veículos …" at bounding box center [784, 338] width 1568 height 676
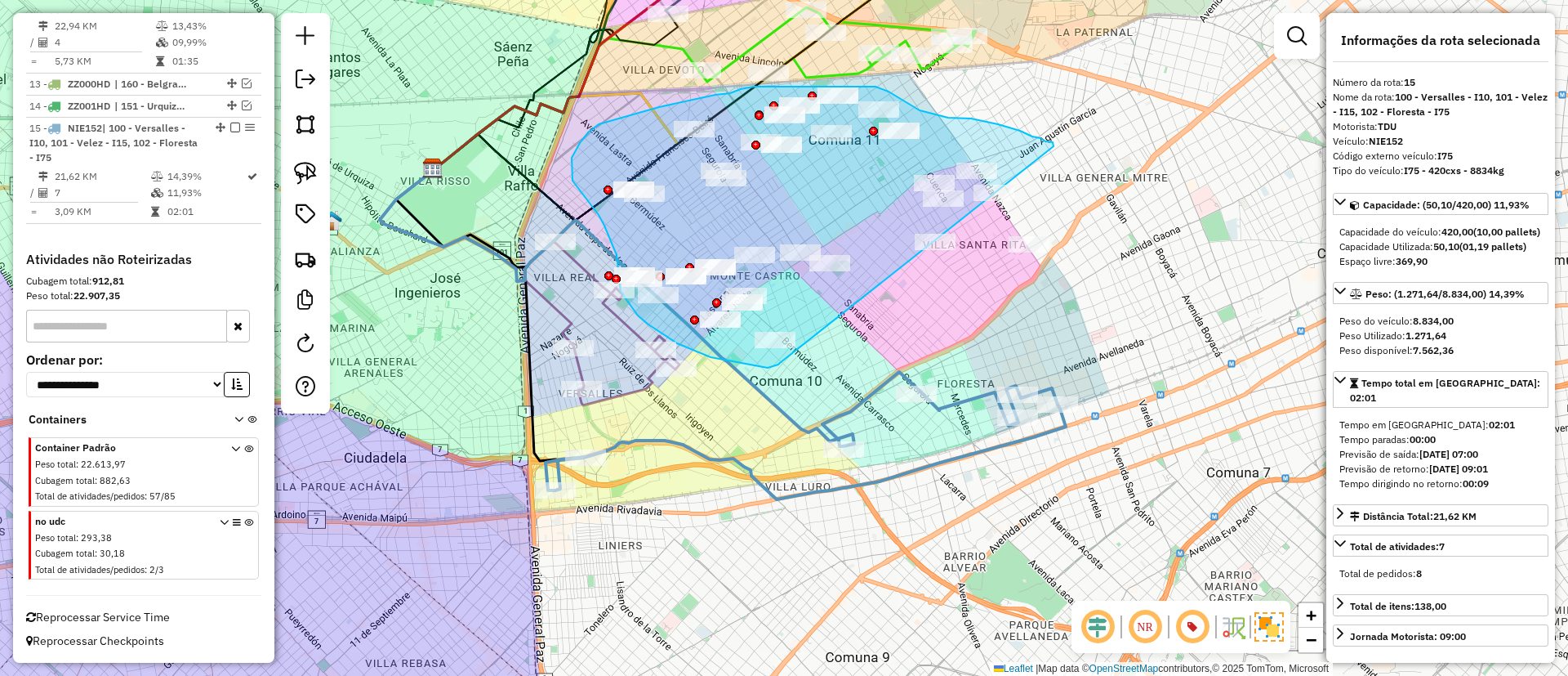
drag, startPoint x: 1053, startPoint y: 146, endPoint x: 781, endPoint y: 363, distance: 348.0
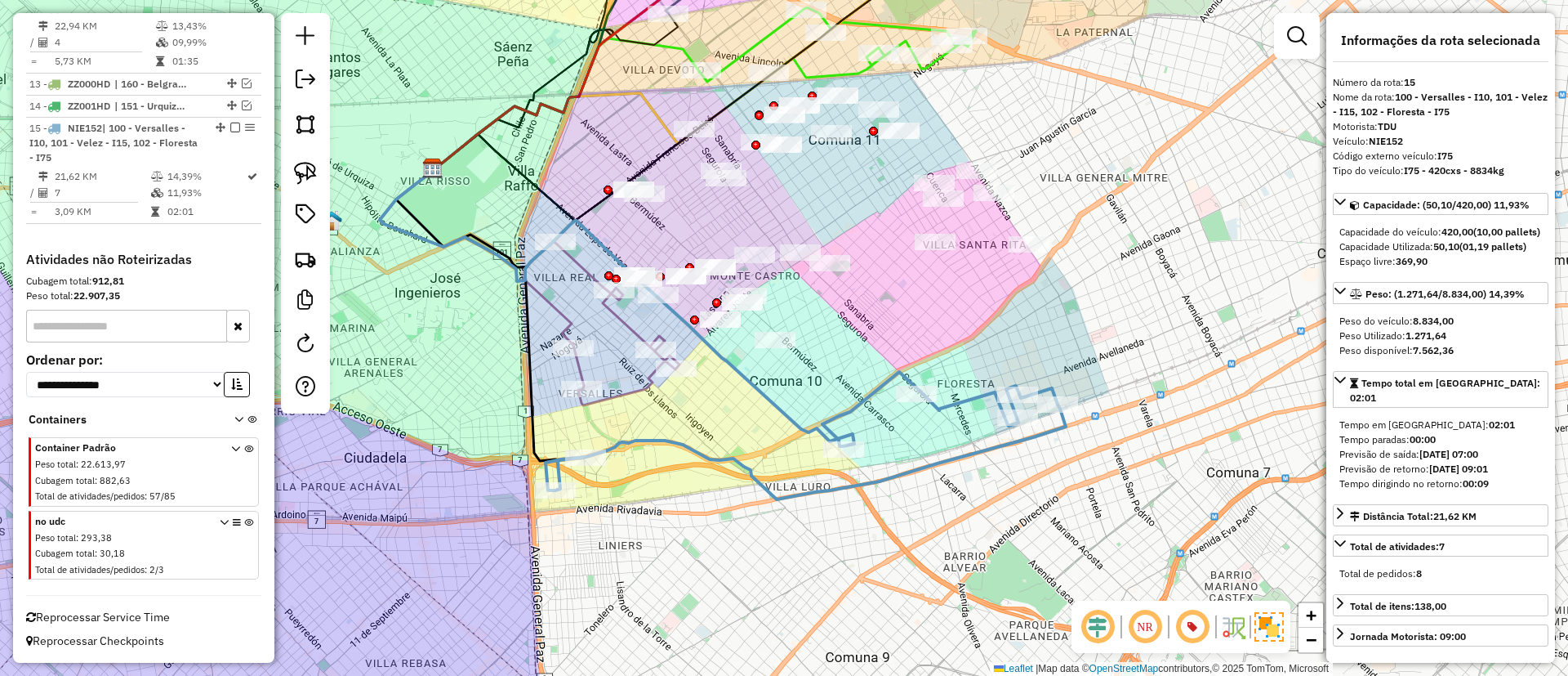
click at [626, 317] on icon at bounding box center [617, 324] width 124 height 162
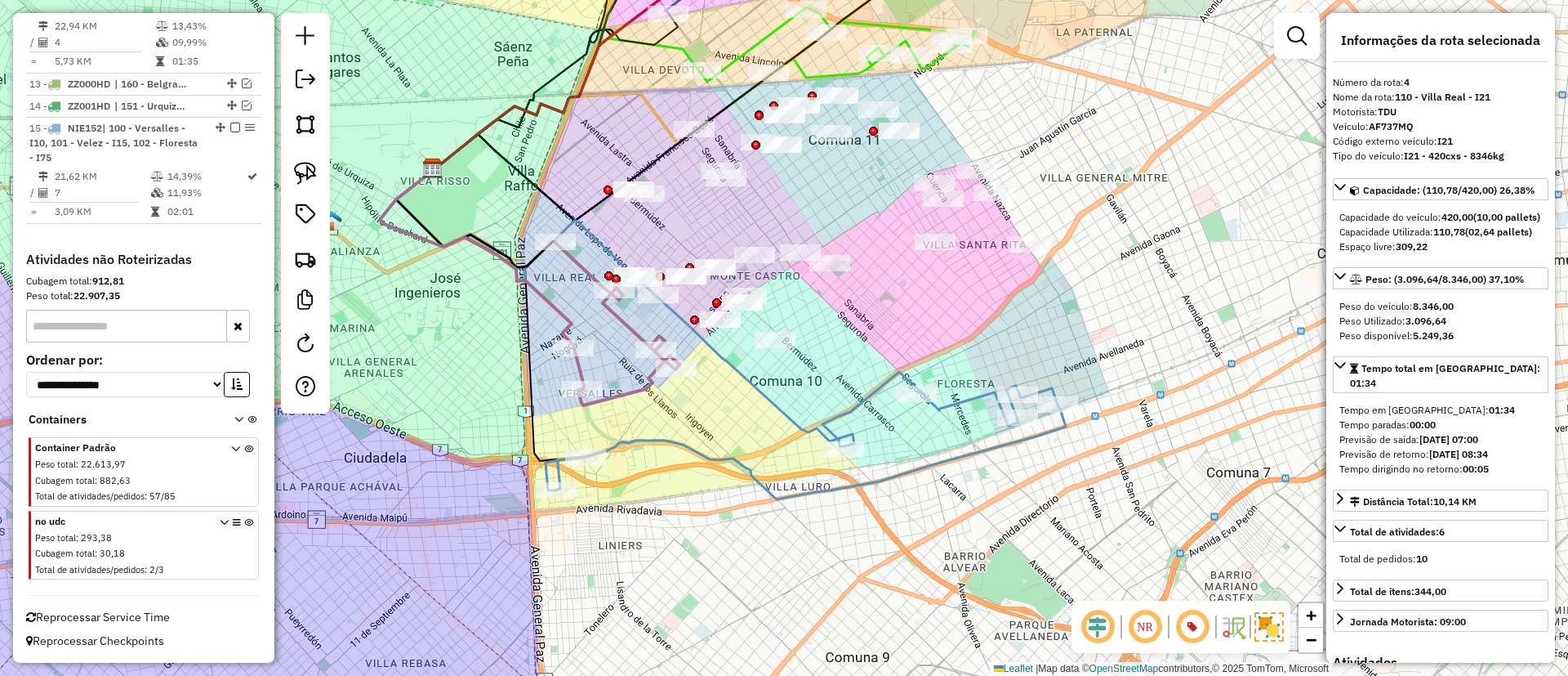
scroll to position [889, 0]
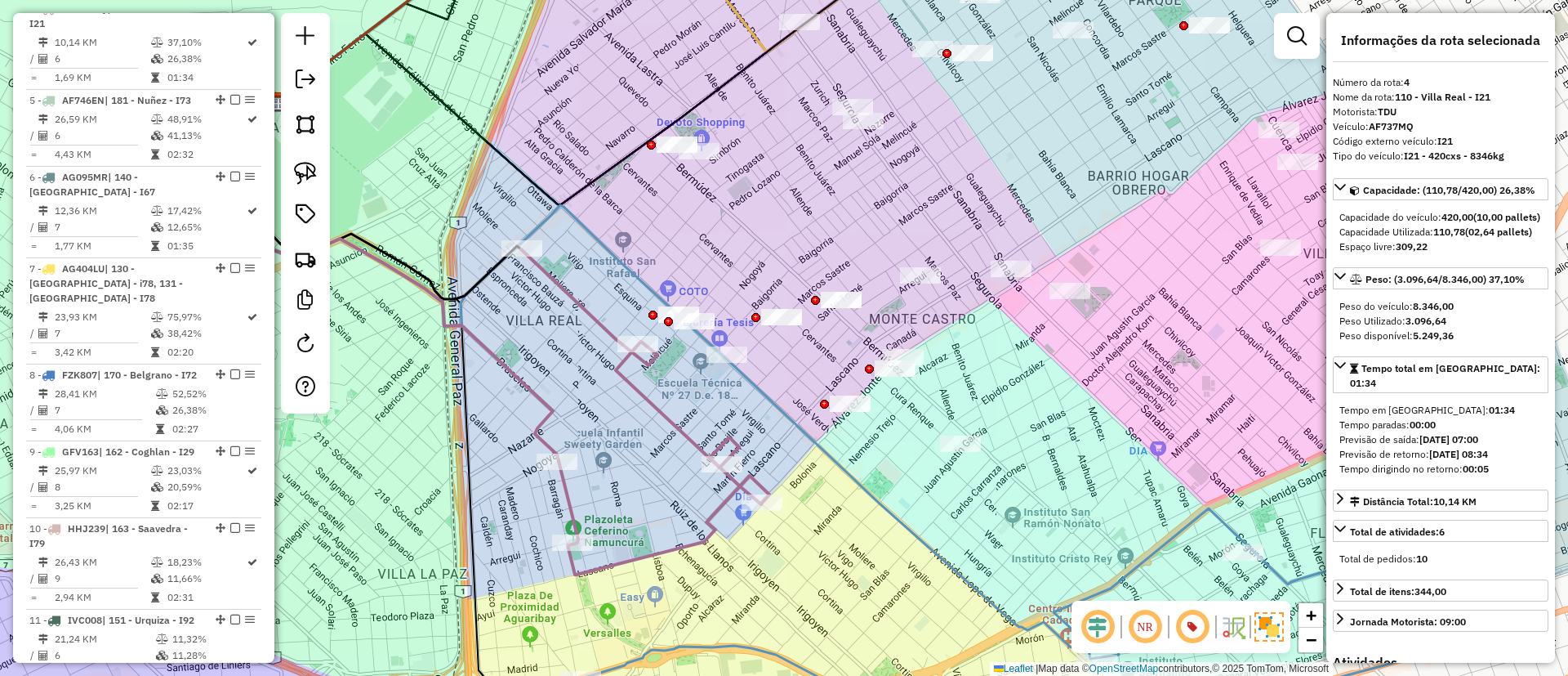
click at [592, 278] on icon at bounding box center [644, 380] width 949 height 554
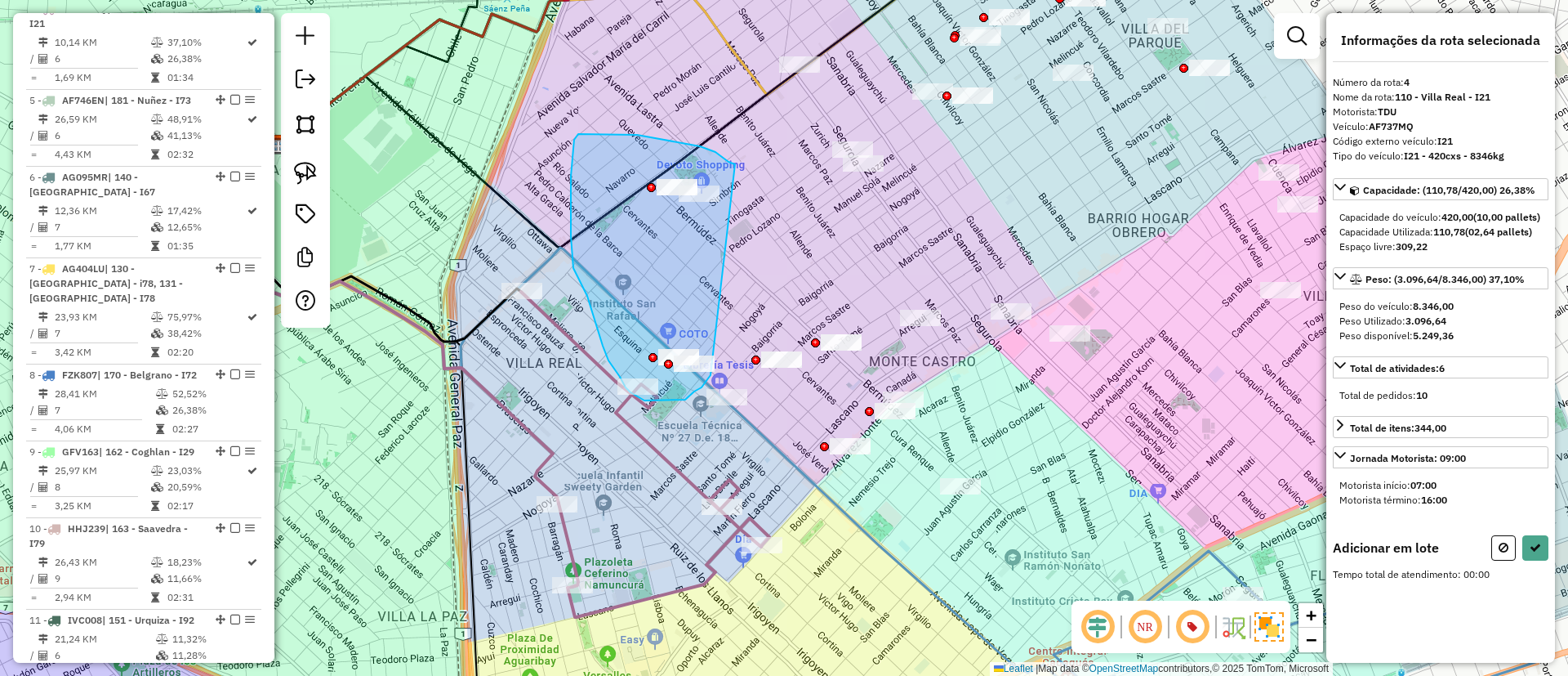
click at [714, 367] on div "Janela de atendimento Grade de atendimento Capacidade Transportadoras Veículos …" at bounding box center [784, 338] width 1568 height 676
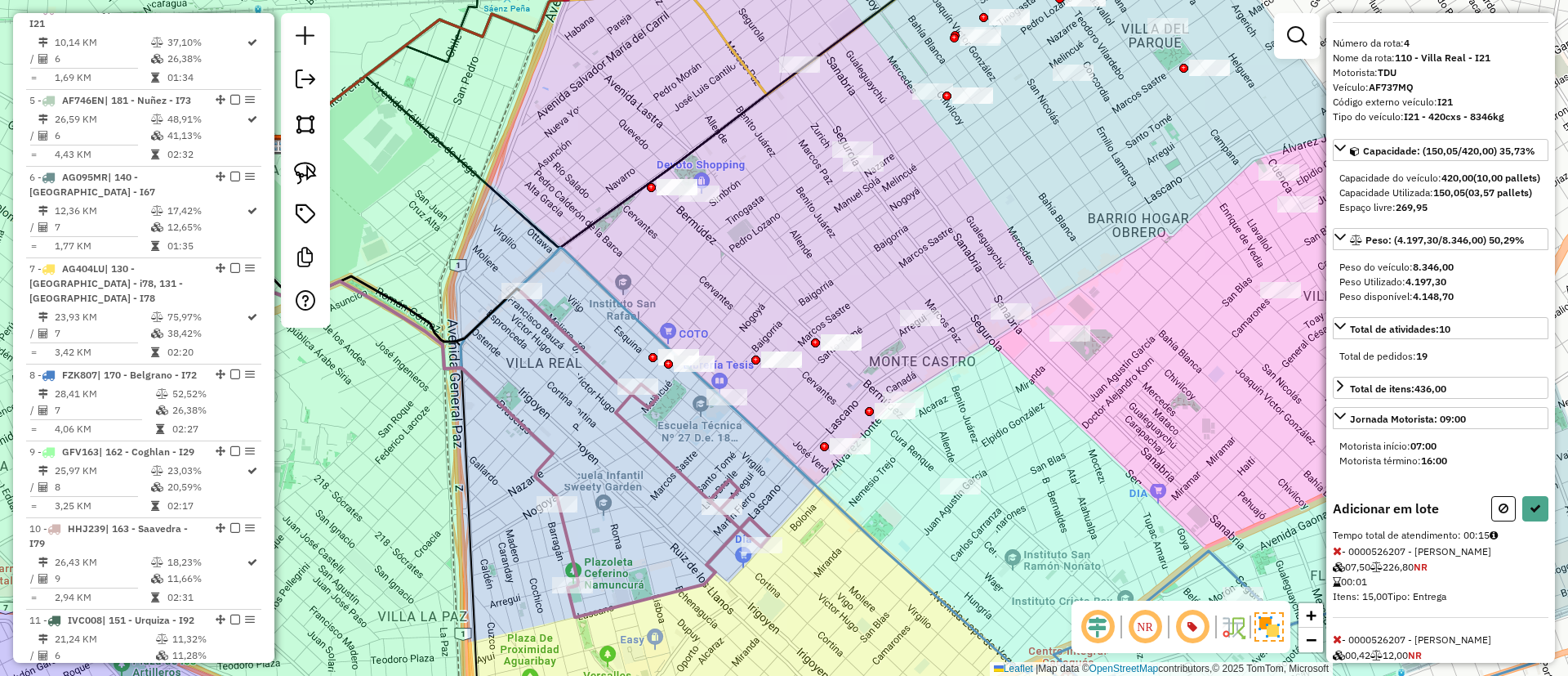
scroll to position [14, 0]
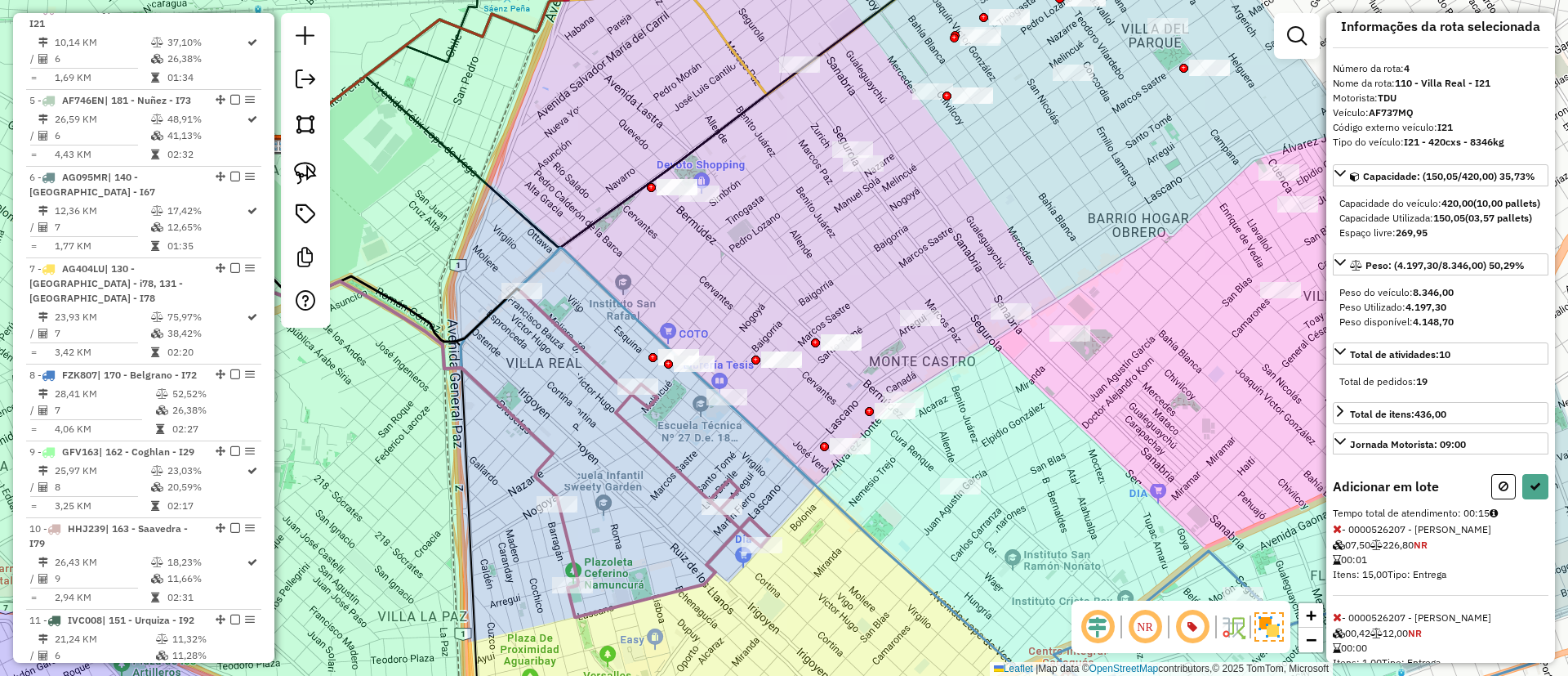
select select "**********"
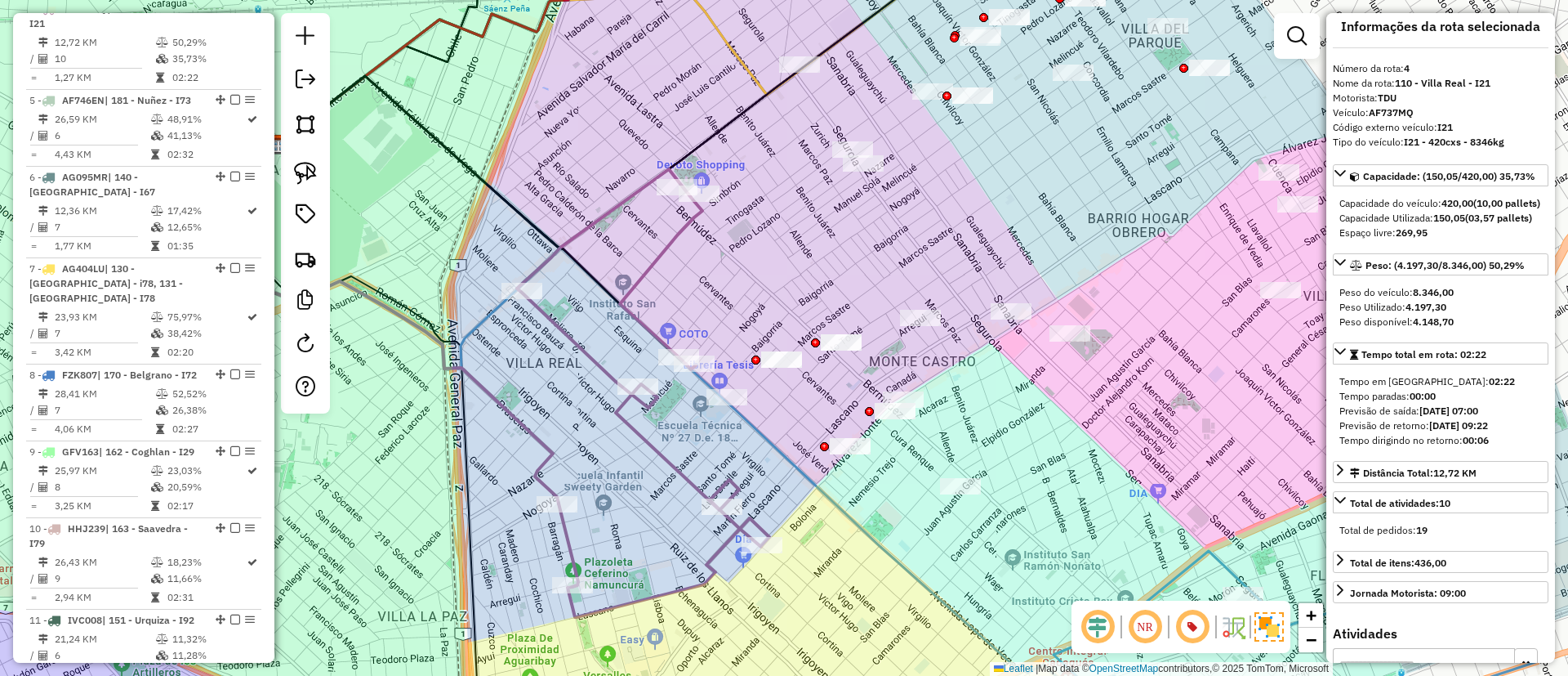
click at [634, 273] on icon at bounding box center [642, 393] width 252 height 448
click at [644, 278] on icon at bounding box center [642, 393] width 252 height 448
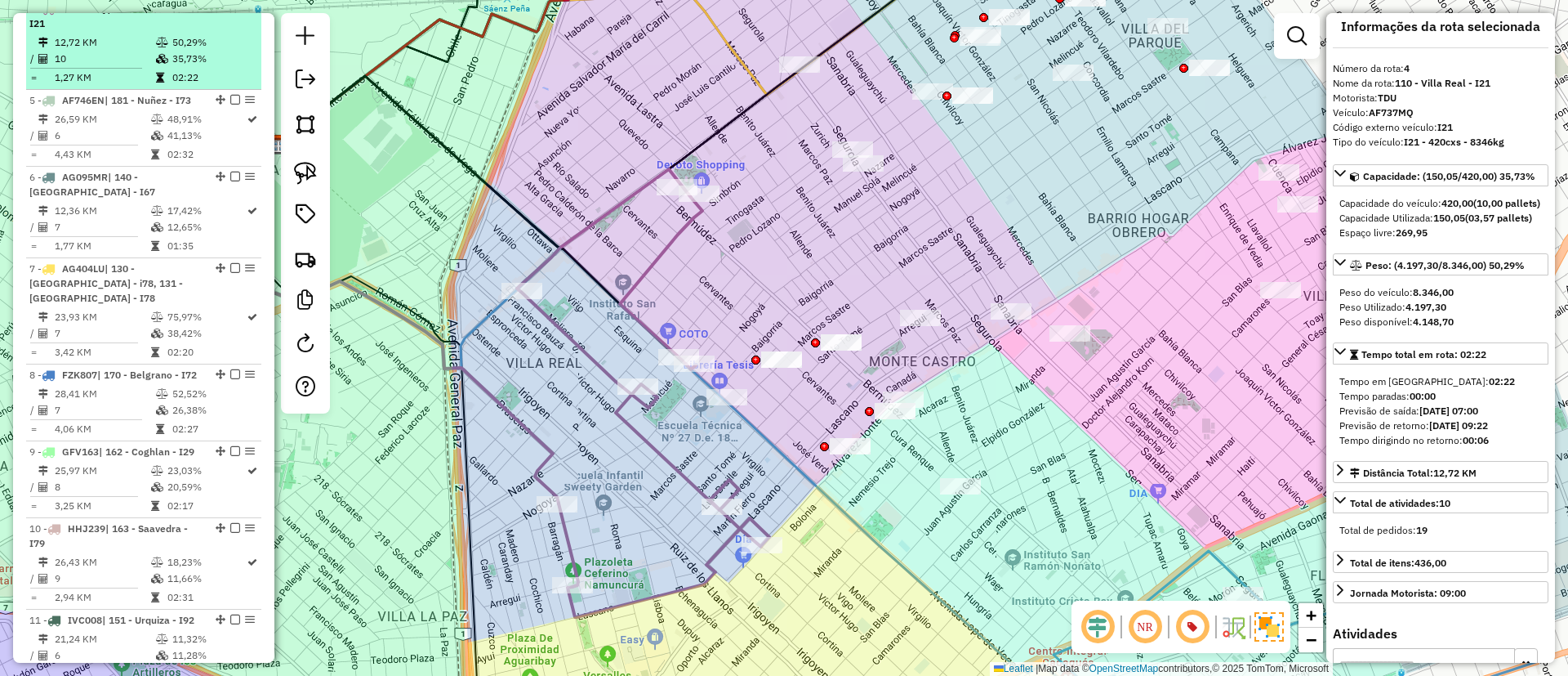
click at [231, 13] on em at bounding box center [235, 8] width 9 height 9
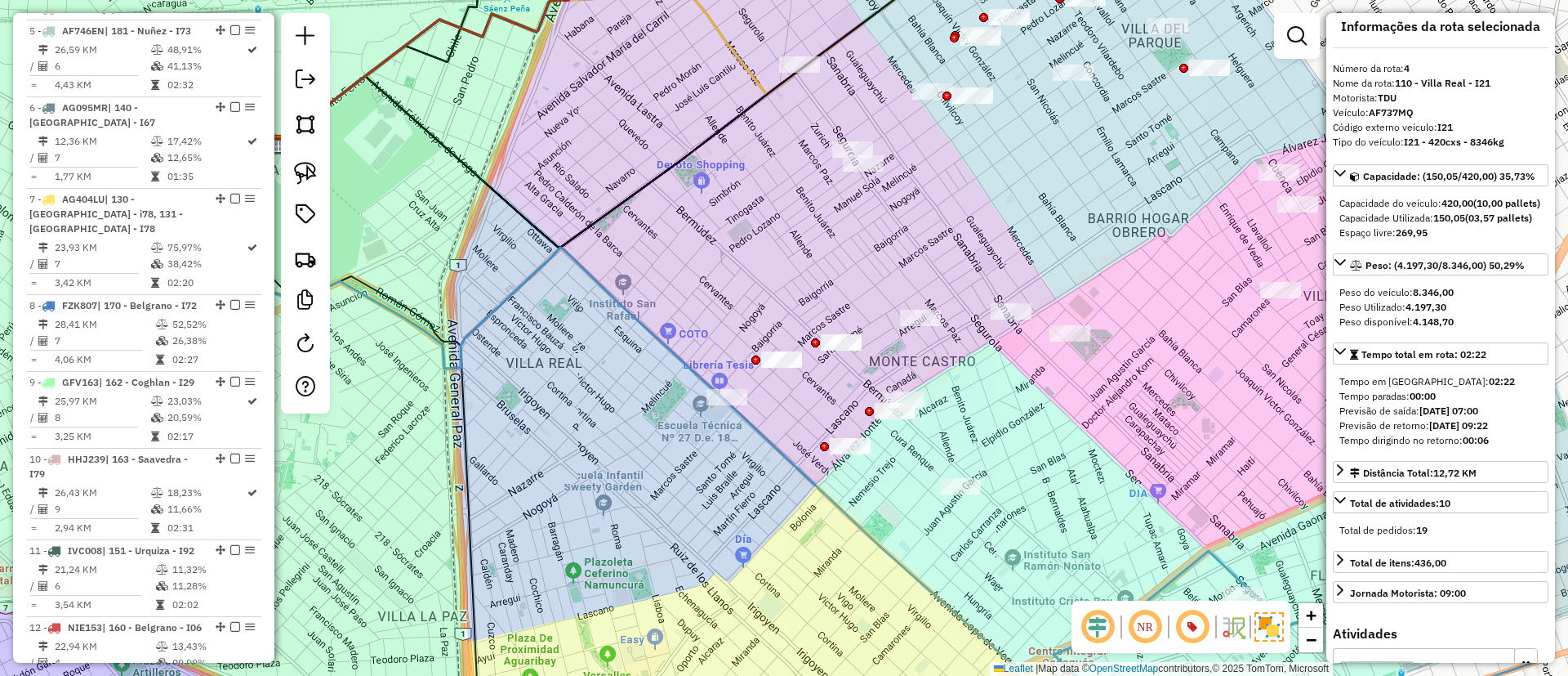
scroll to position [820, 0]
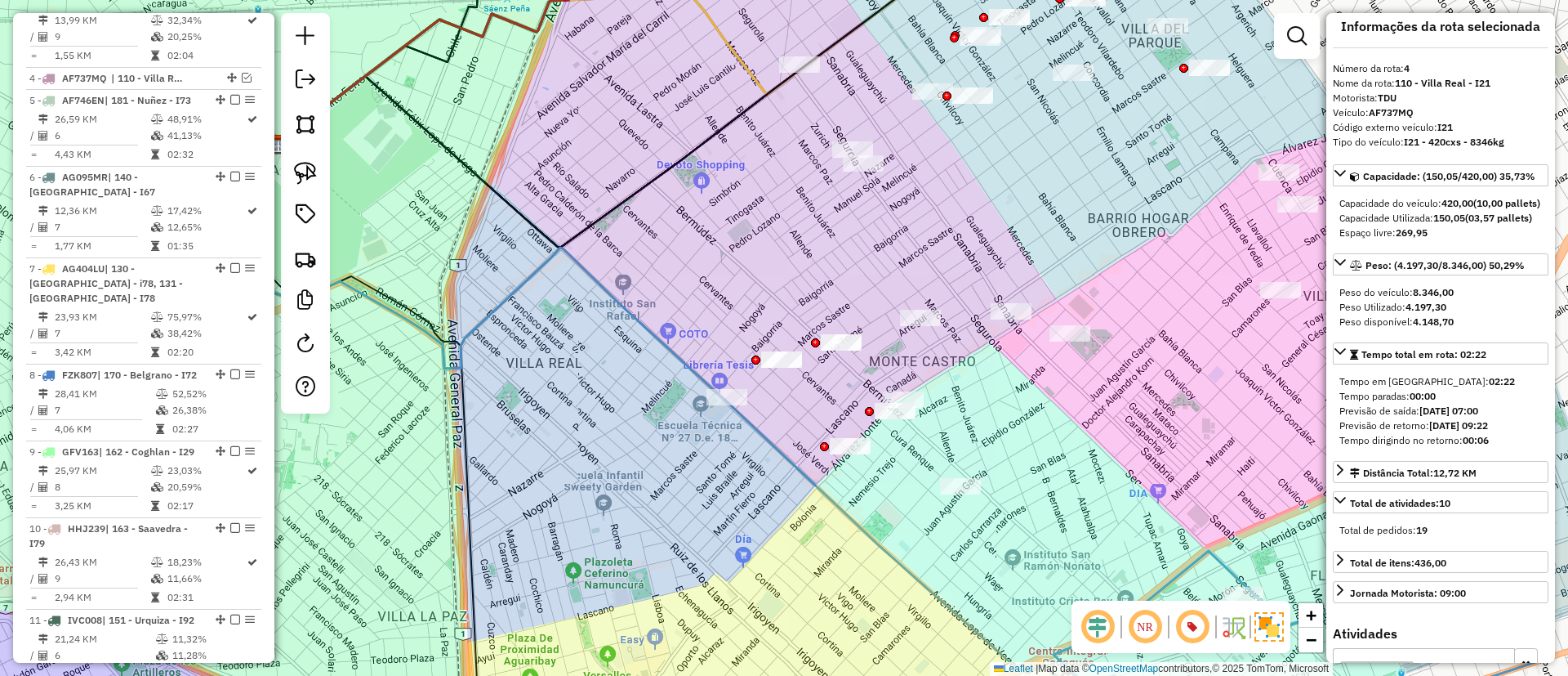
drag, startPoint x: 615, startPoint y: 227, endPoint x: 484, endPoint y: 326, distance: 164.2
click at [485, 326] on div "Janela de atendimento Grade de atendimento Capacidade Transportadoras Veículos …" at bounding box center [784, 338] width 1568 height 676
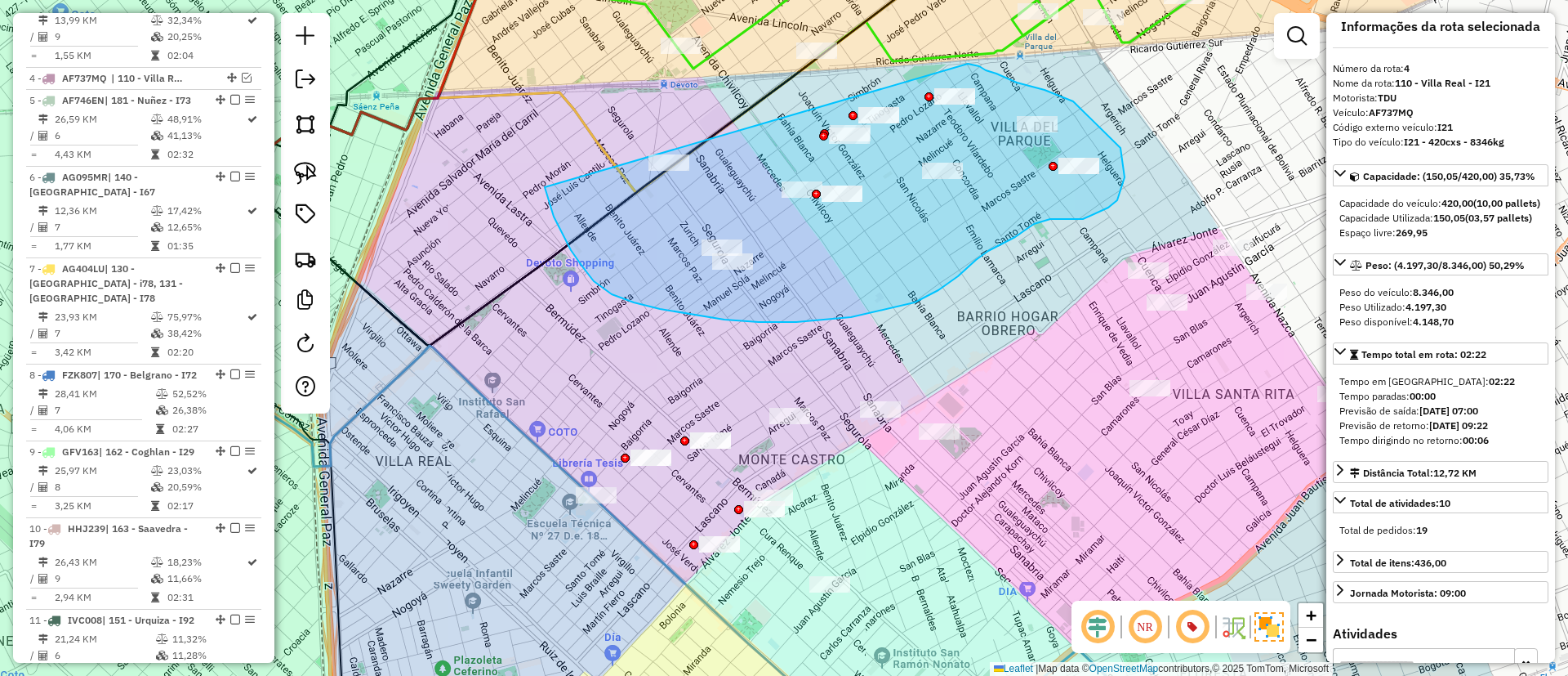
drag, startPoint x: 547, startPoint y: 197, endPoint x: 968, endPoint y: 64, distance: 441.5
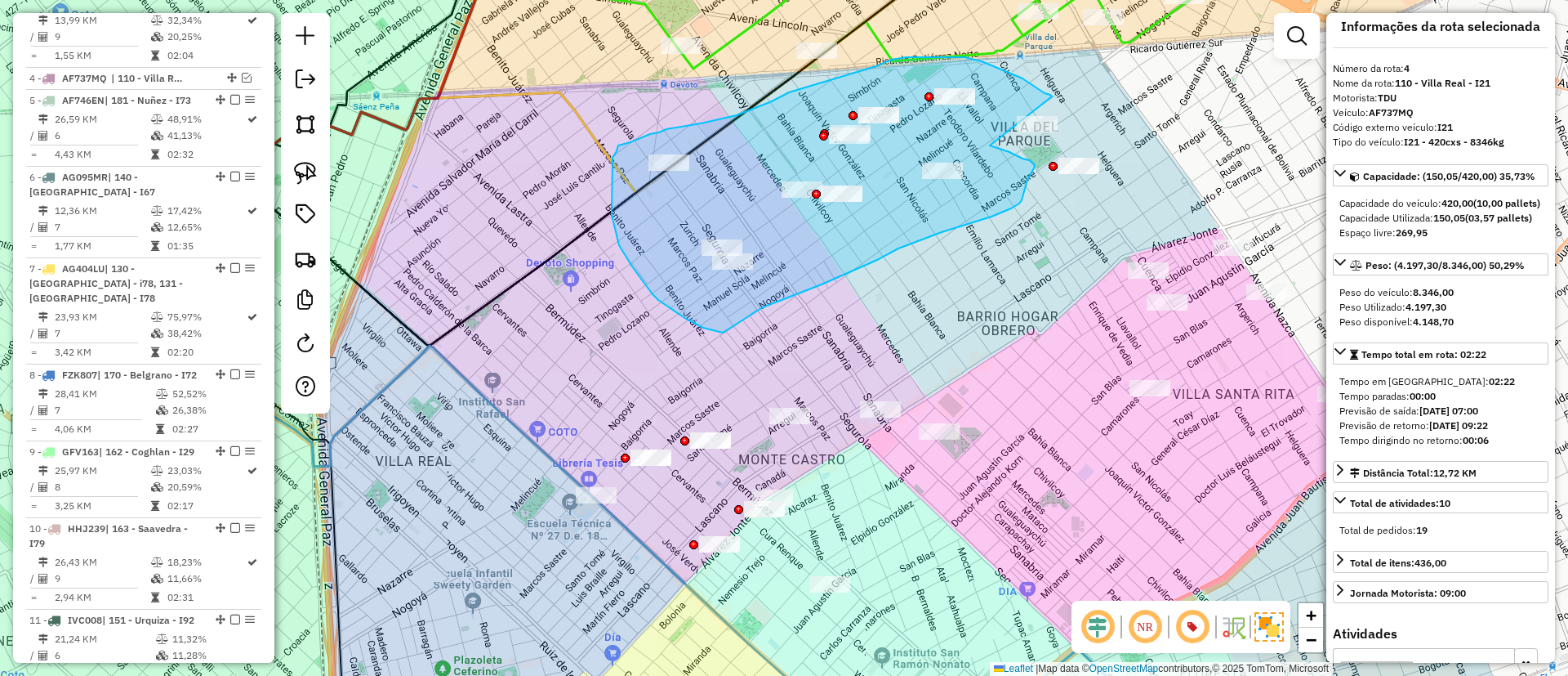
drag, startPoint x: 1046, startPoint y: 94, endPoint x: 979, endPoint y: 141, distance: 81.8
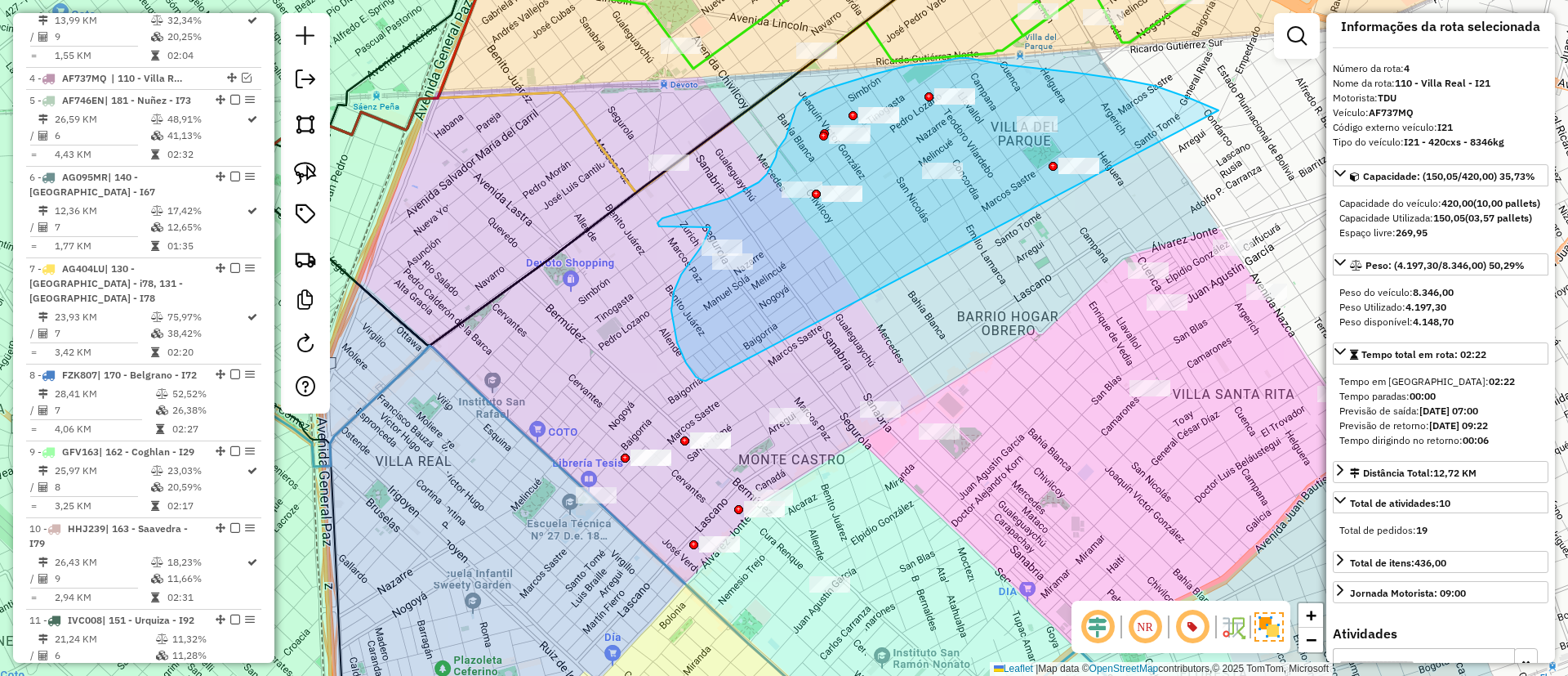
drag, startPoint x: 1155, startPoint y: 85, endPoint x: 724, endPoint y: 366, distance: 514.5
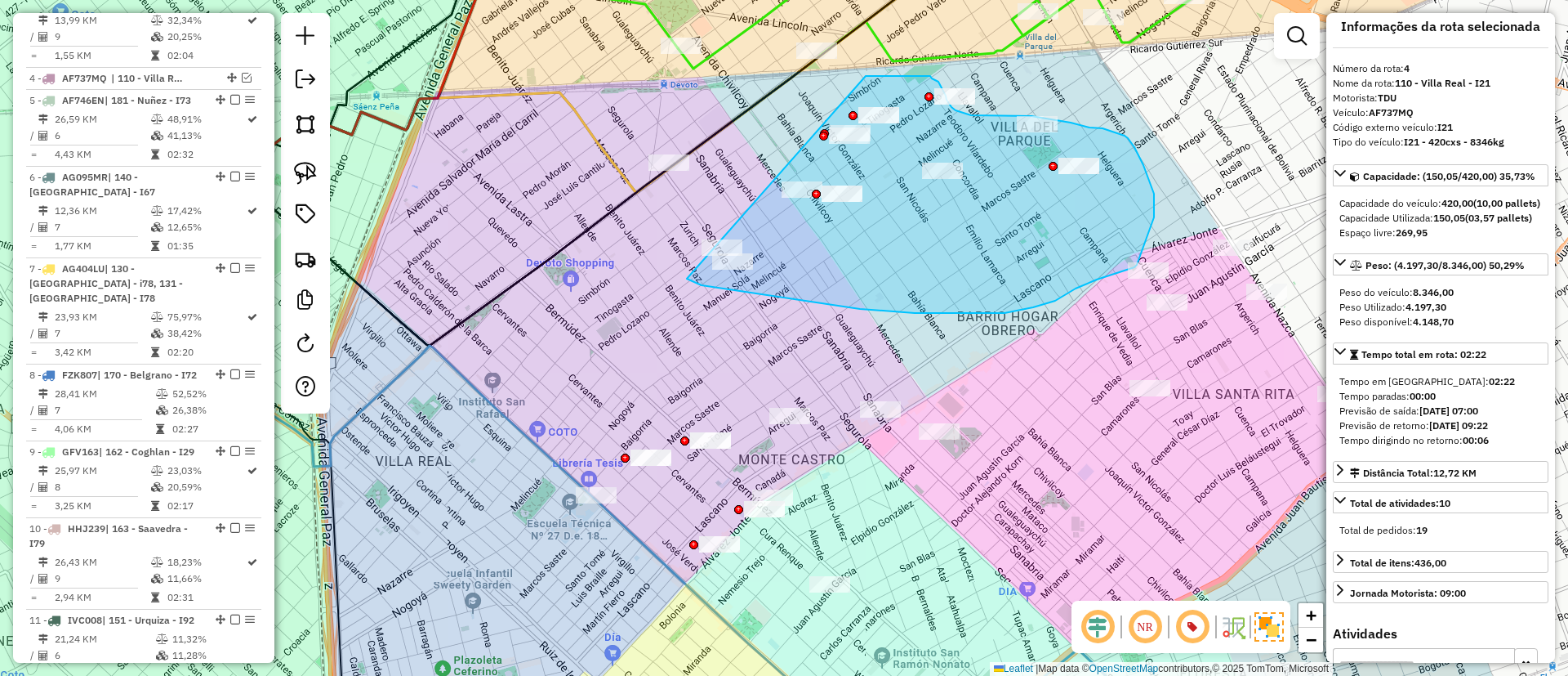
drag, startPoint x: 693, startPoint y: 281, endPoint x: 866, endPoint y: 76, distance: 268.2
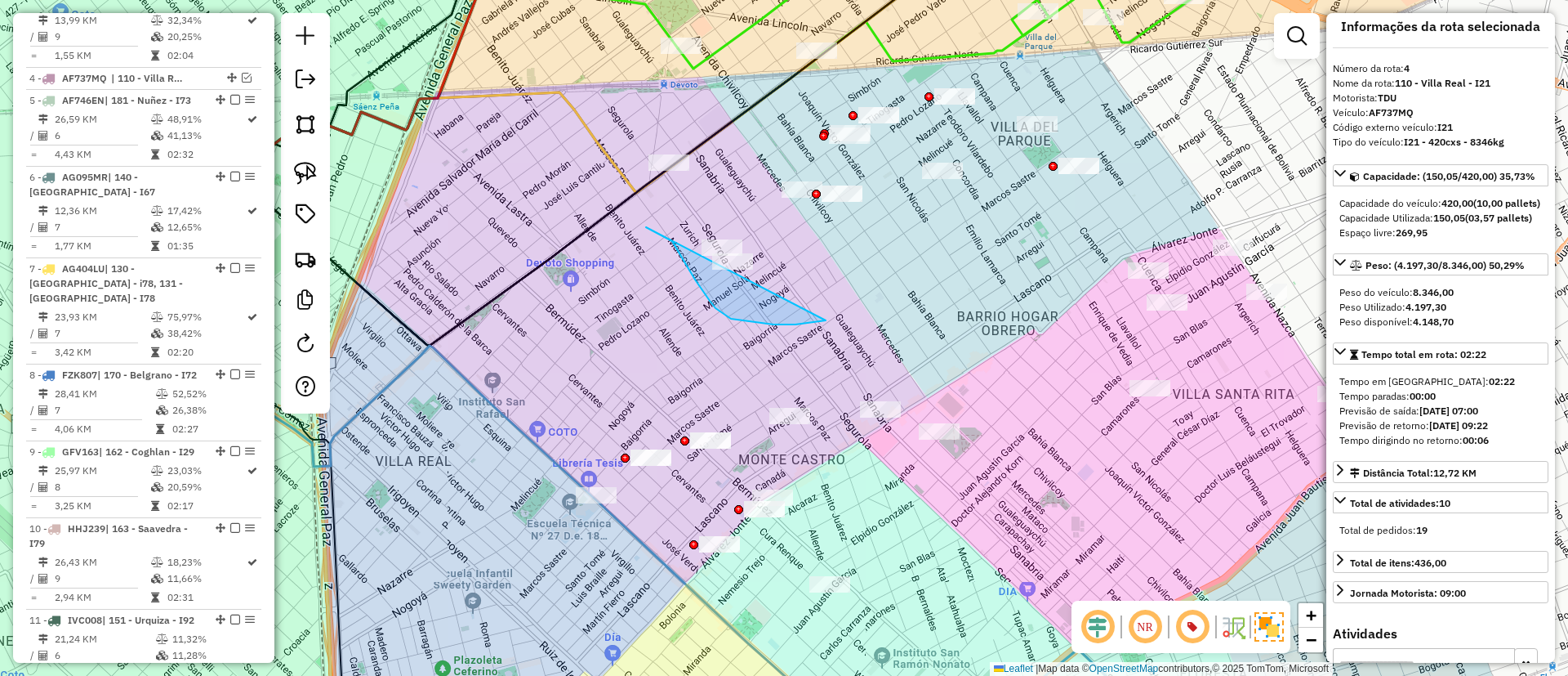
drag, startPoint x: 646, startPoint y: 227, endPoint x: 834, endPoint y: 318, distance: 208.9
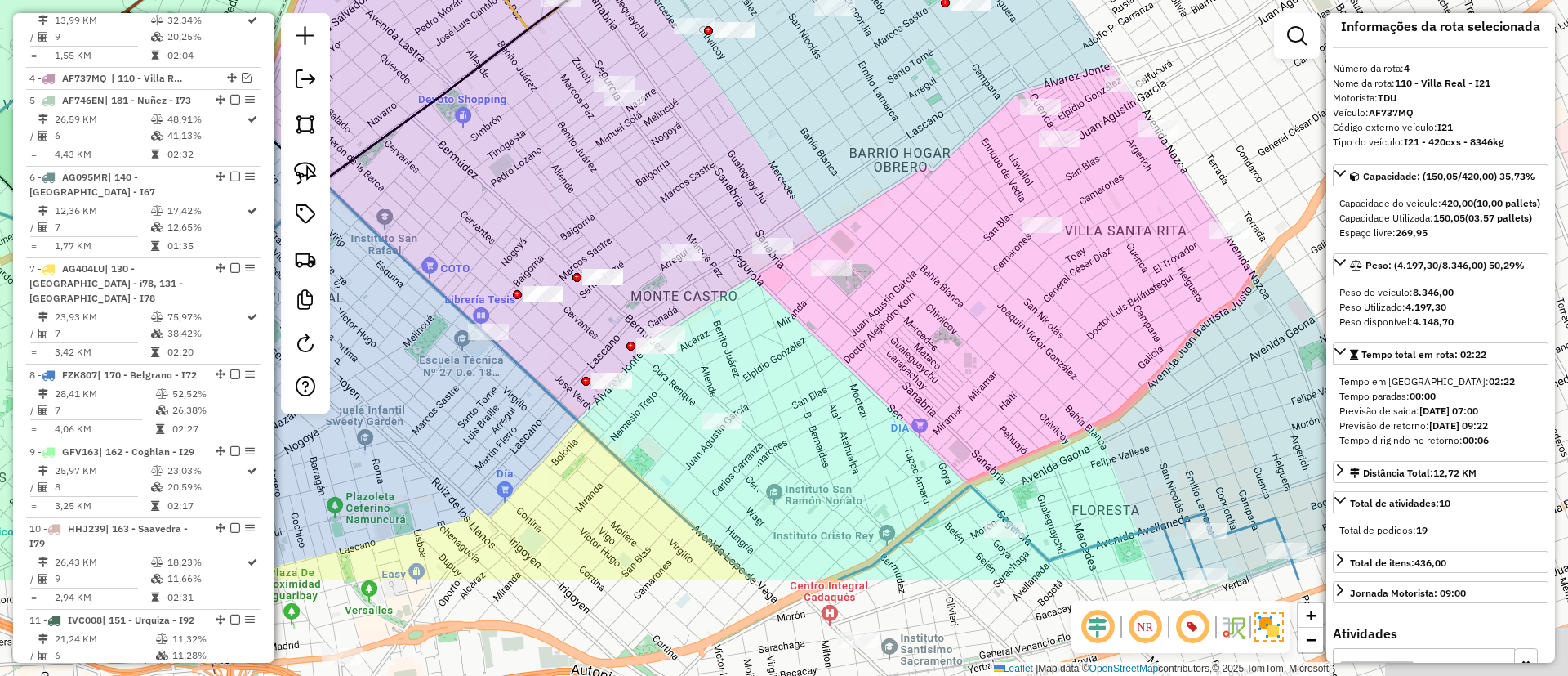
click at [725, 152] on div "Janela de atendimento Grade de atendimento Capacidade Transportadoras Veículos …" at bounding box center [784, 338] width 1568 height 676
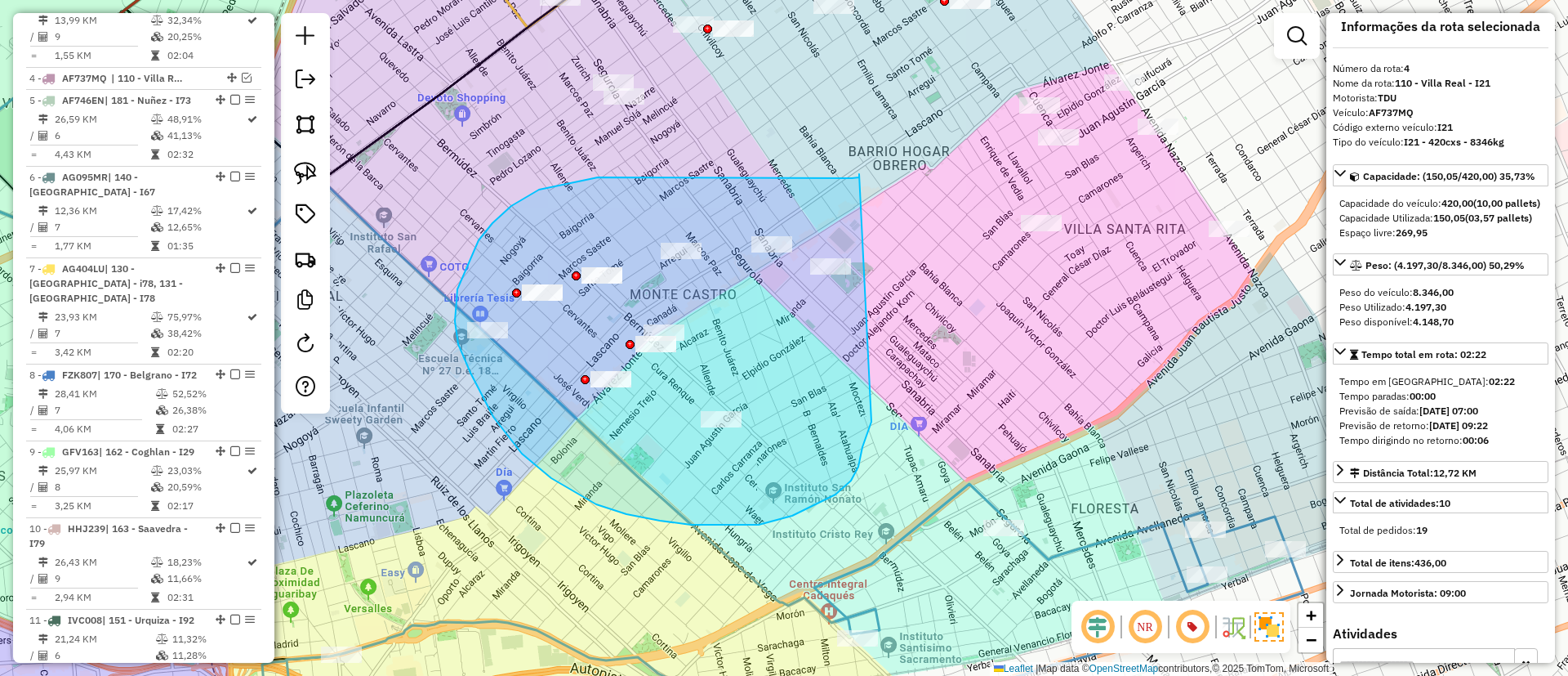
drag, startPoint x: 539, startPoint y: 190, endPoint x: 887, endPoint y: 391, distance: 401.9
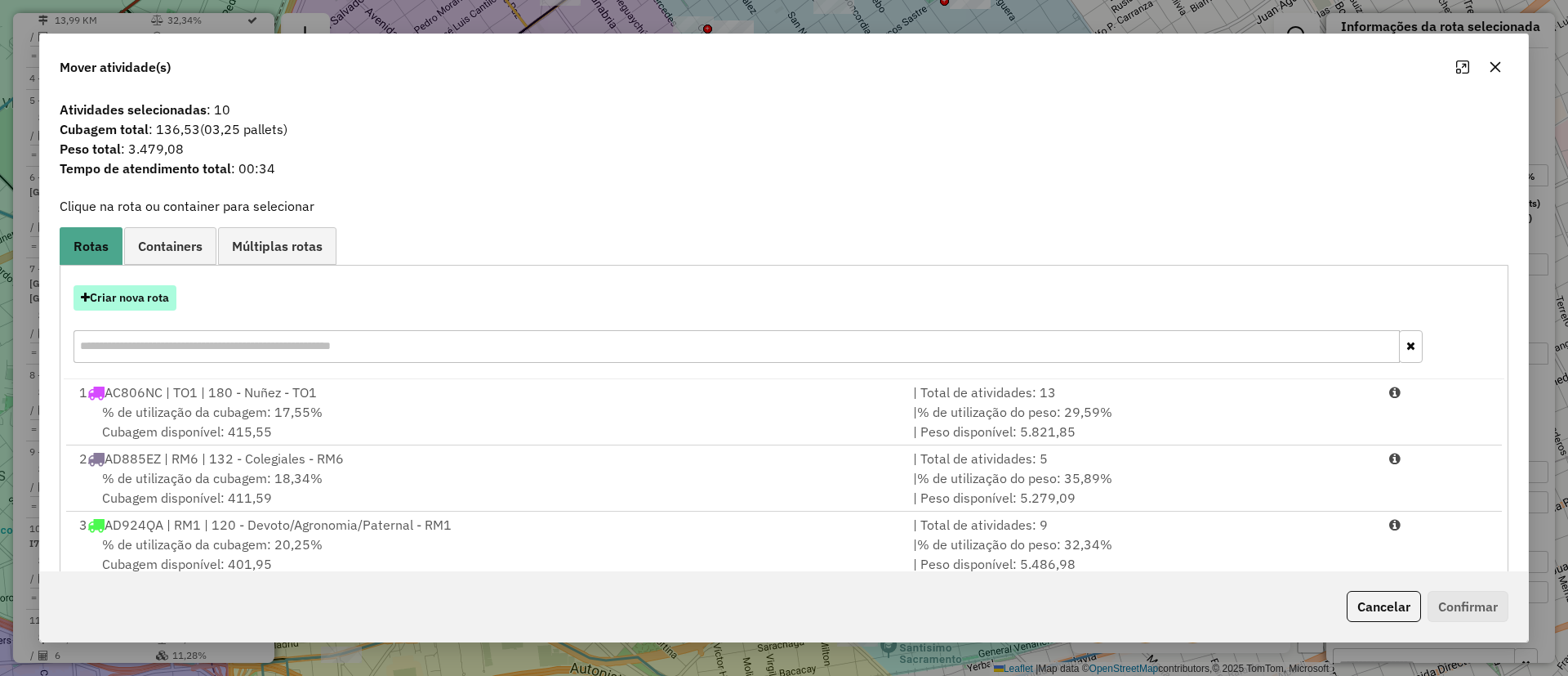
click at [147, 305] on button "Criar nova rota" at bounding box center [125, 298] width 102 height 26
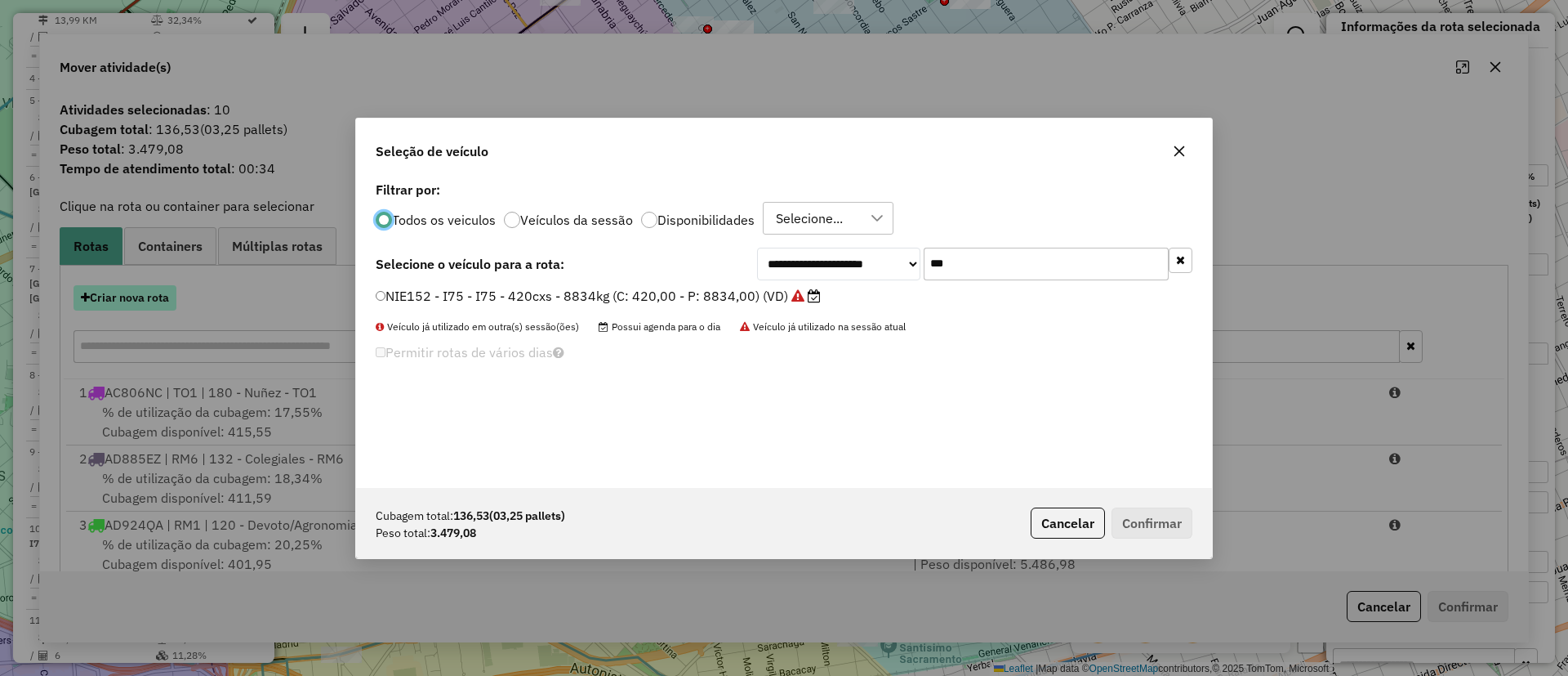
scroll to position [9, 5]
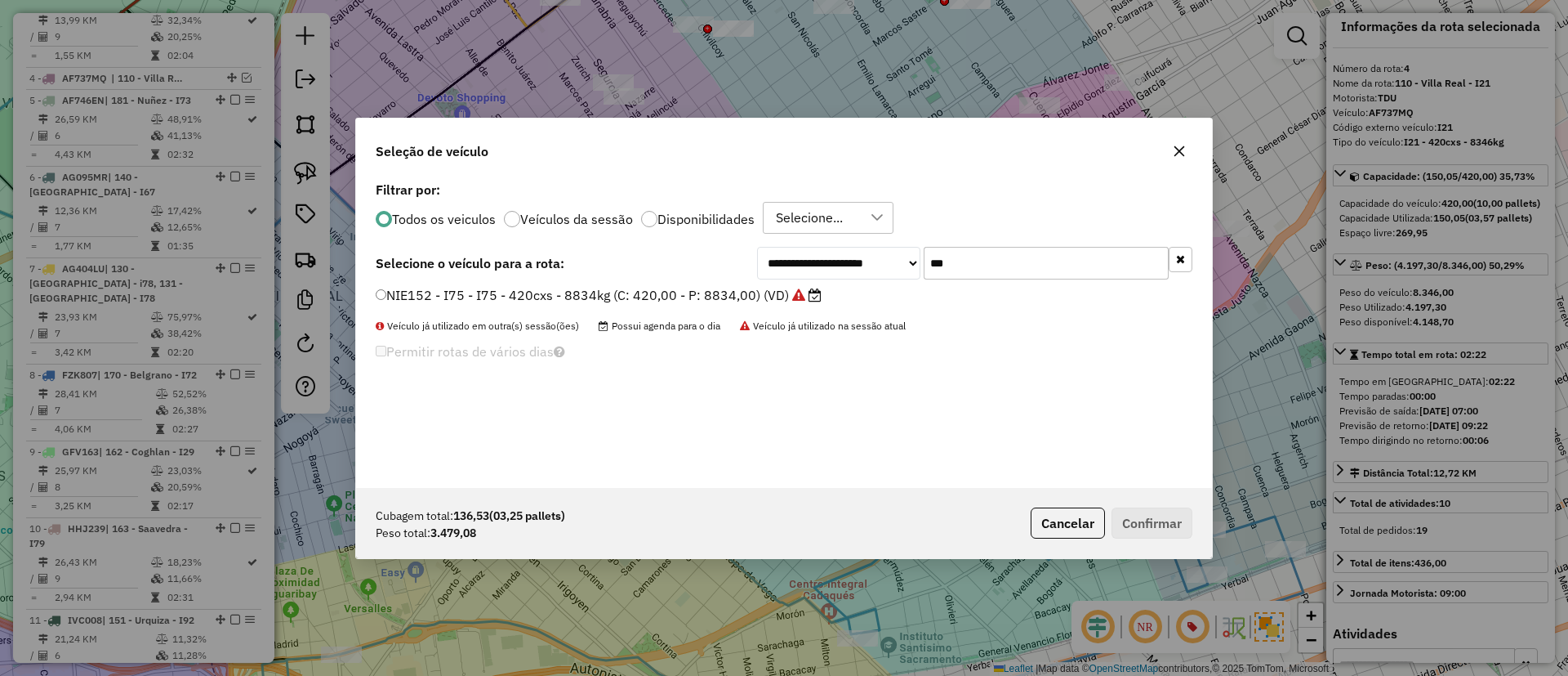
drag, startPoint x: 978, startPoint y: 268, endPoint x: 888, endPoint y: 267, distance: 90.0
click at [888, 267] on div "**********" at bounding box center [974, 263] width 436 height 32
type input "***"
drag, startPoint x: 736, startPoint y: 289, endPoint x: 765, endPoint y: 305, distance: 33.1
click at [736, 289] on label "AF737MP - I49 - I49 - 420cxs - 7826kg (C: 420,00 - P: 7826,00) (VD)" at bounding box center [597, 295] width 442 height 20
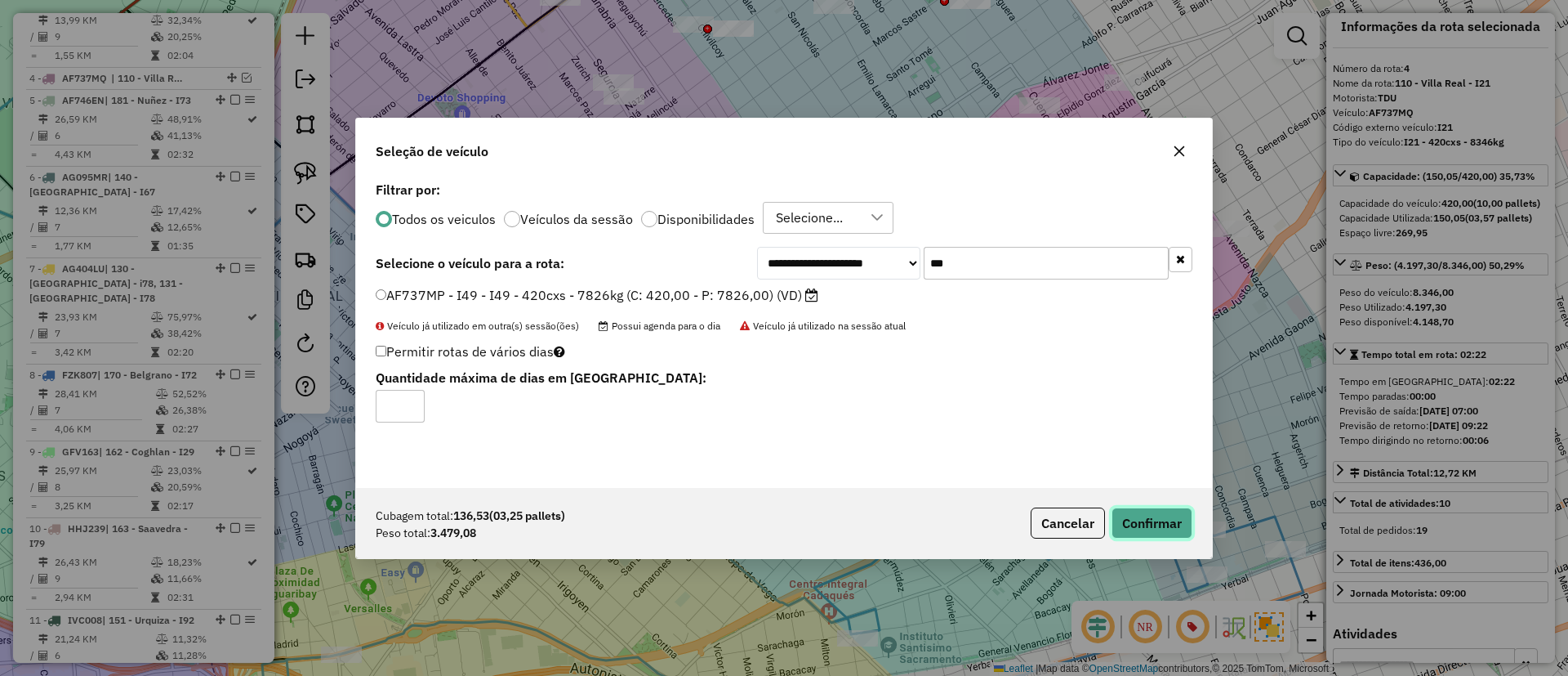
click at [1162, 523] on button "Confirmar" at bounding box center [1151, 523] width 81 height 31
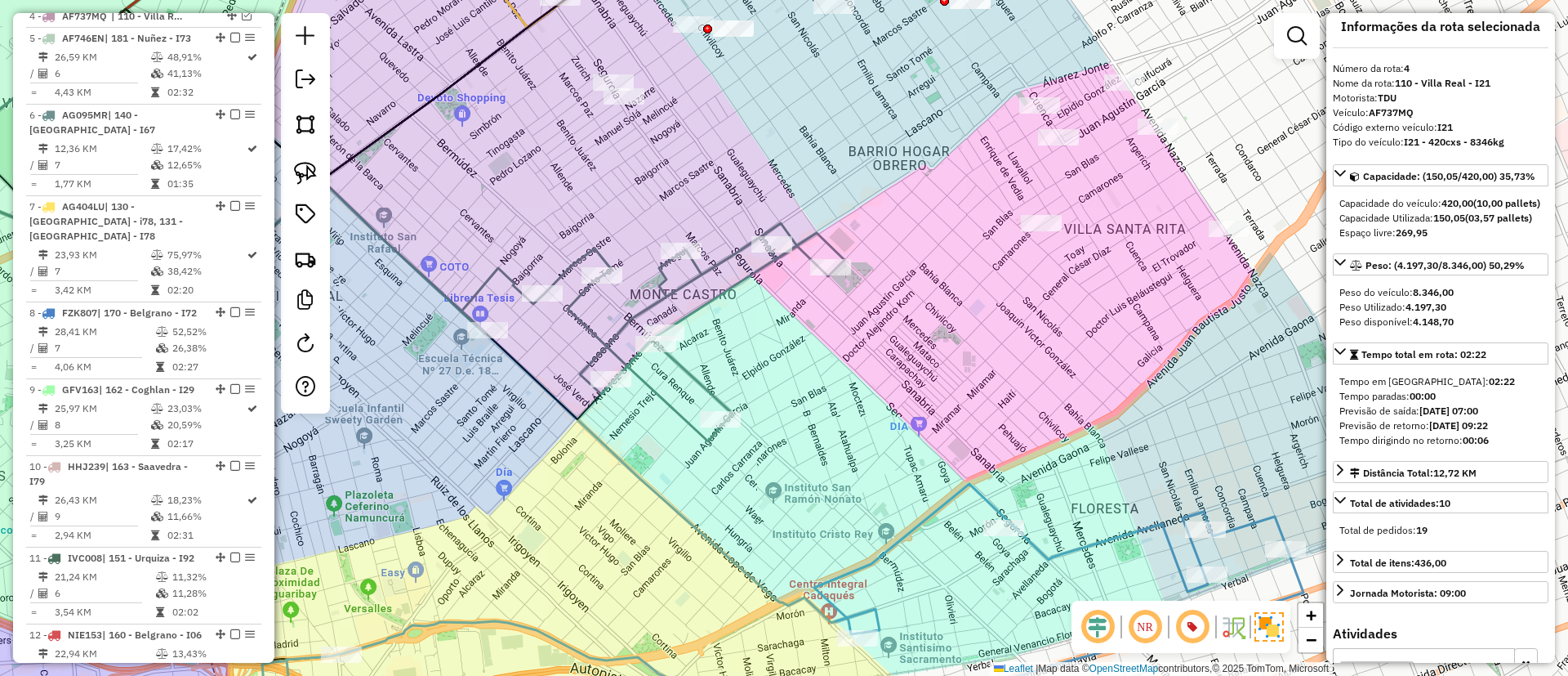
scroll to position [889, 0]
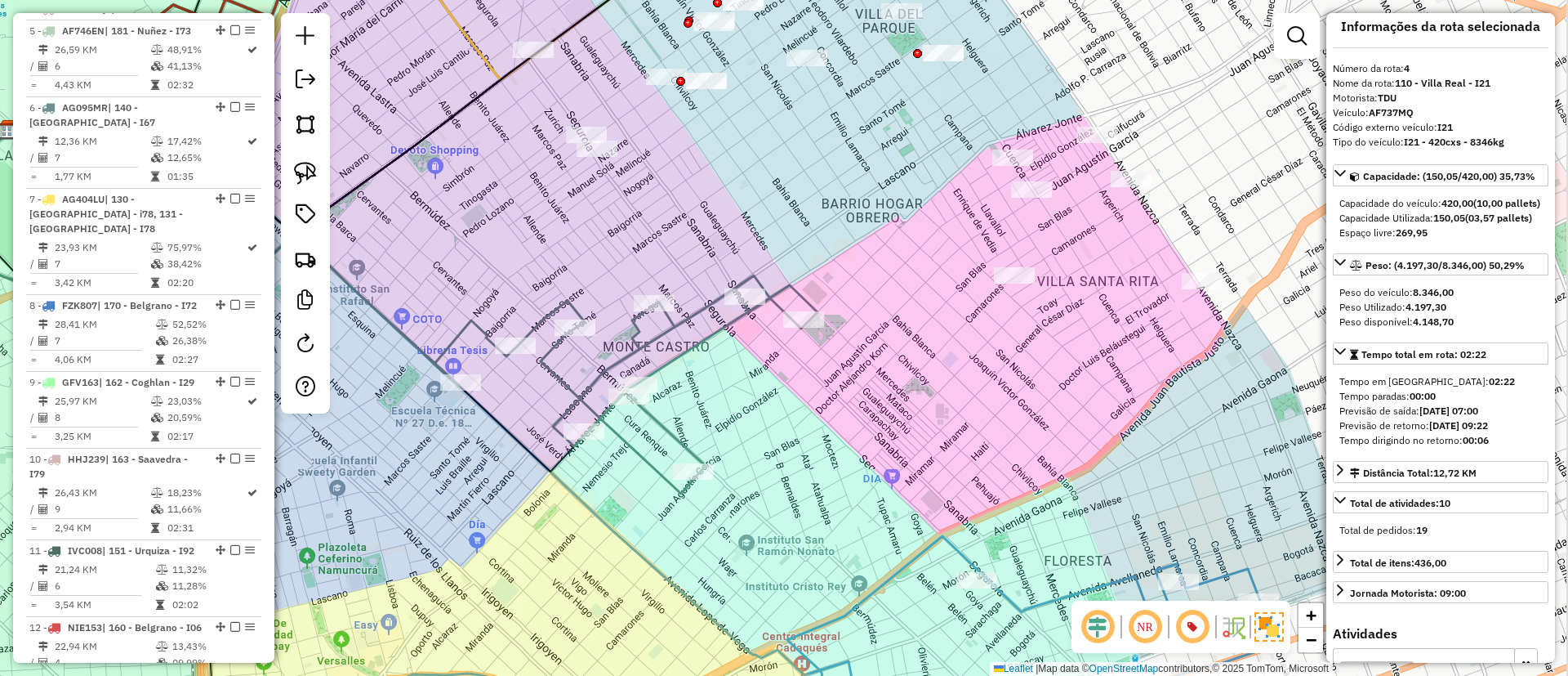
drag, startPoint x: 934, startPoint y: 226, endPoint x: 869, endPoint y: 326, distance: 119.3
click at [873, 326] on div "Janela de atendimento Grade de atendimento Capacidade Transportadoras Veículos …" at bounding box center [784, 338] width 1568 height 676
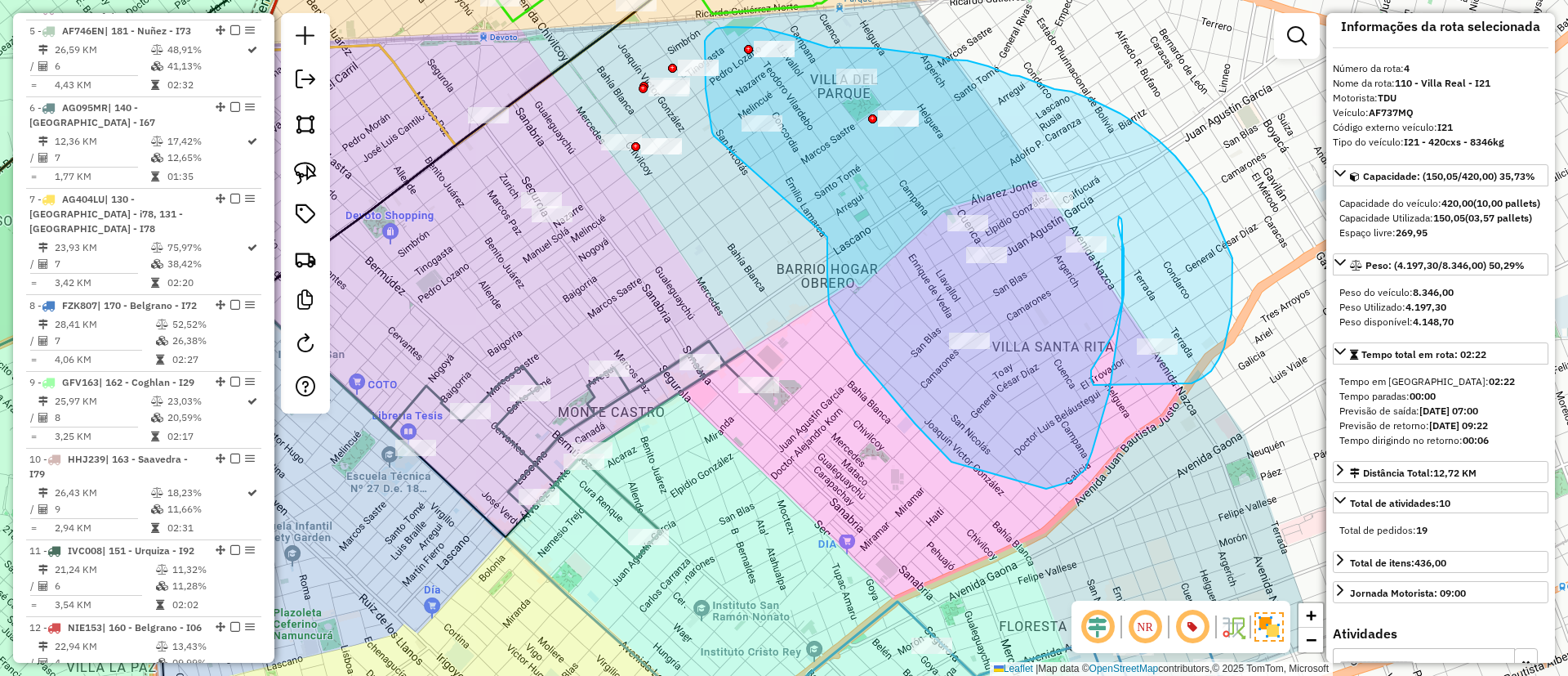
drag, startPoint x: 829, startPoint y: 304, endPoint x: 714, endPoint y: 136, distance: 203.6
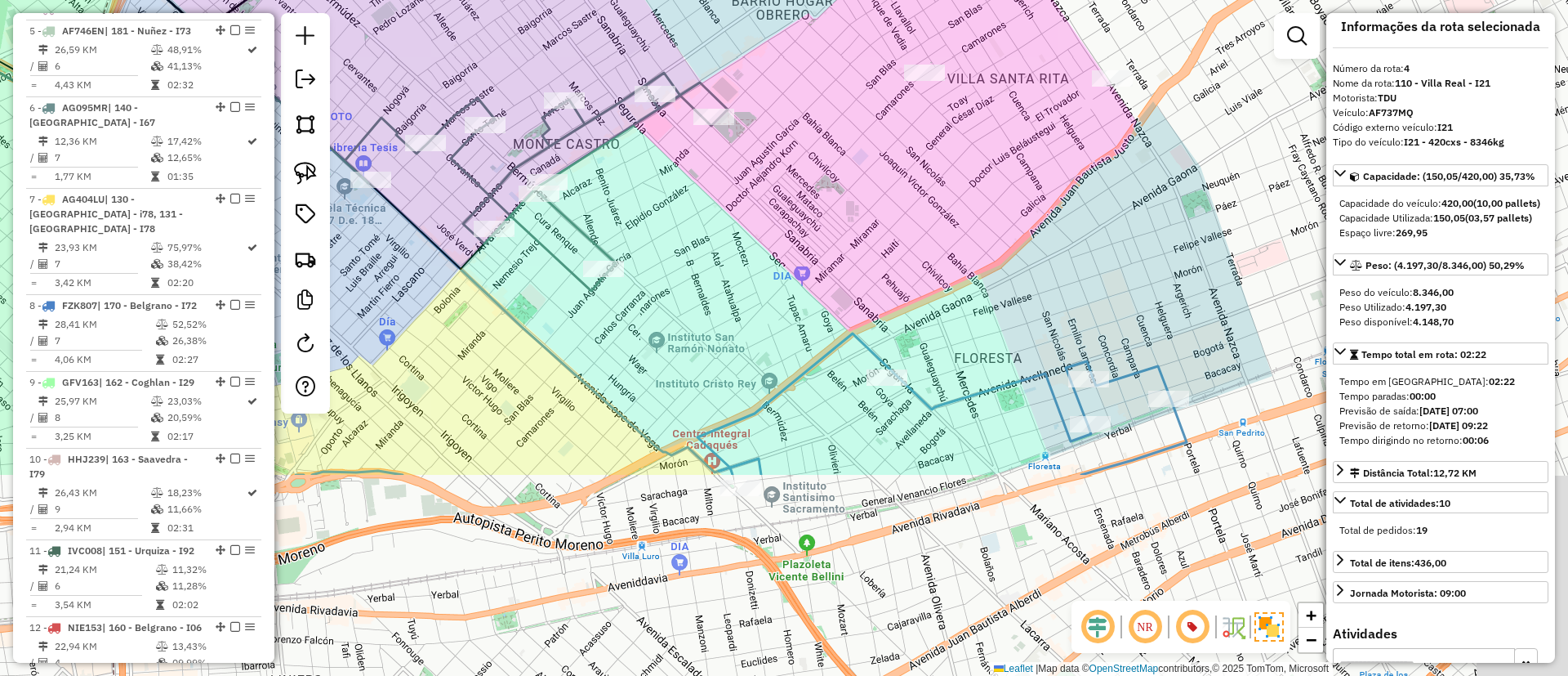
drag, startPoint x: 826, startPoint y: 181, endPoint x: 815, endPoint y: 118, distance: 64.0
click at [815, 118] on div "Janela de atendimento Grade de atendimento Capacidade Transportadoras Veículos …" at bounding box center [784, 338] width 1568 height 676
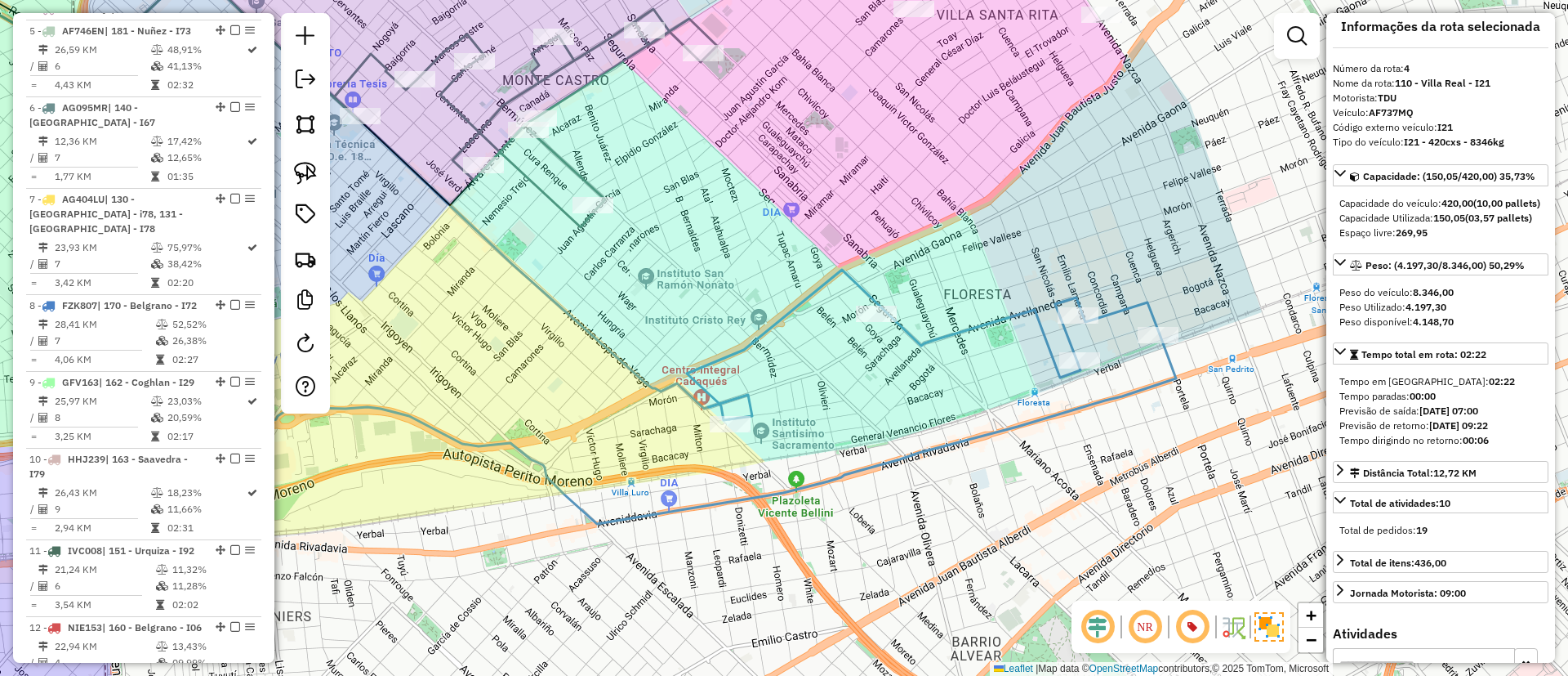
click at [936, 333] on icon at bounding box center [655, 397] width 1041 height 254
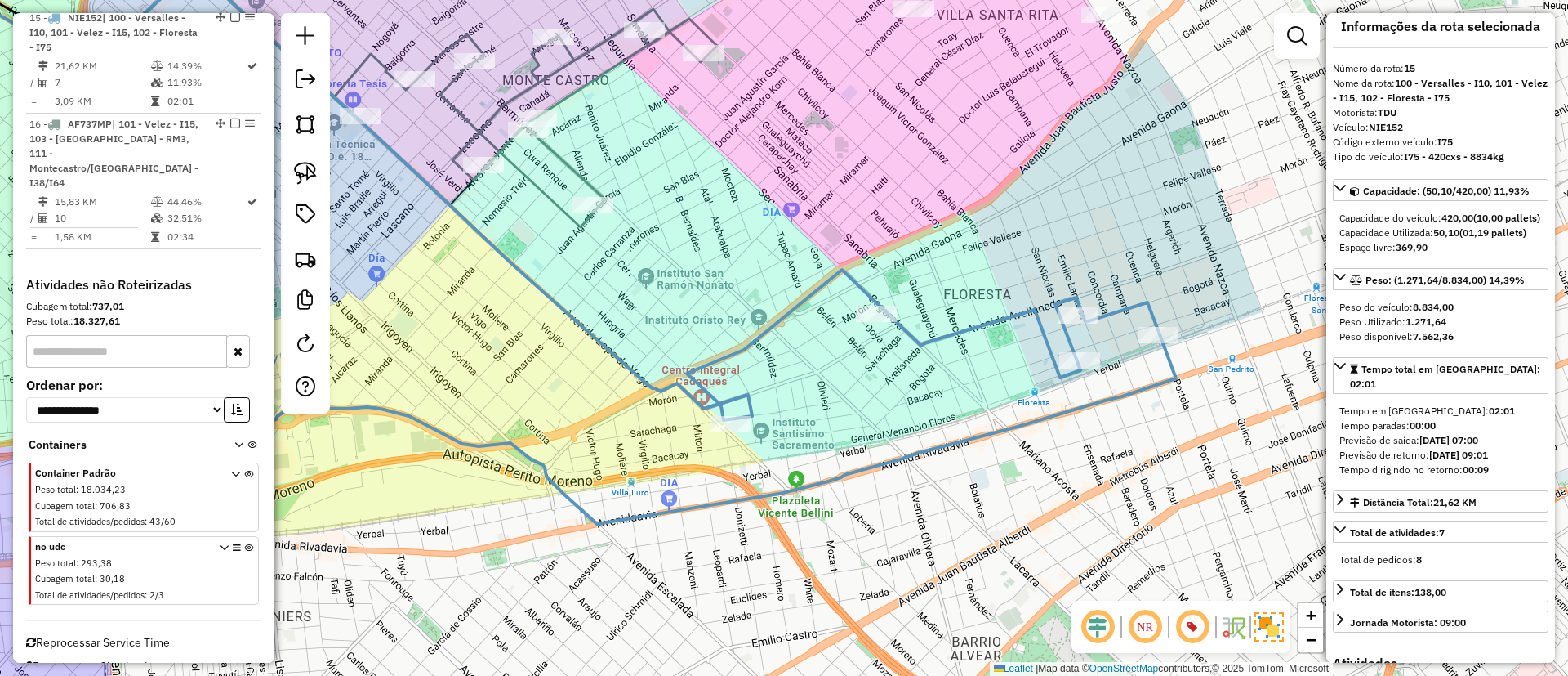
scroll to position [1658, 0]
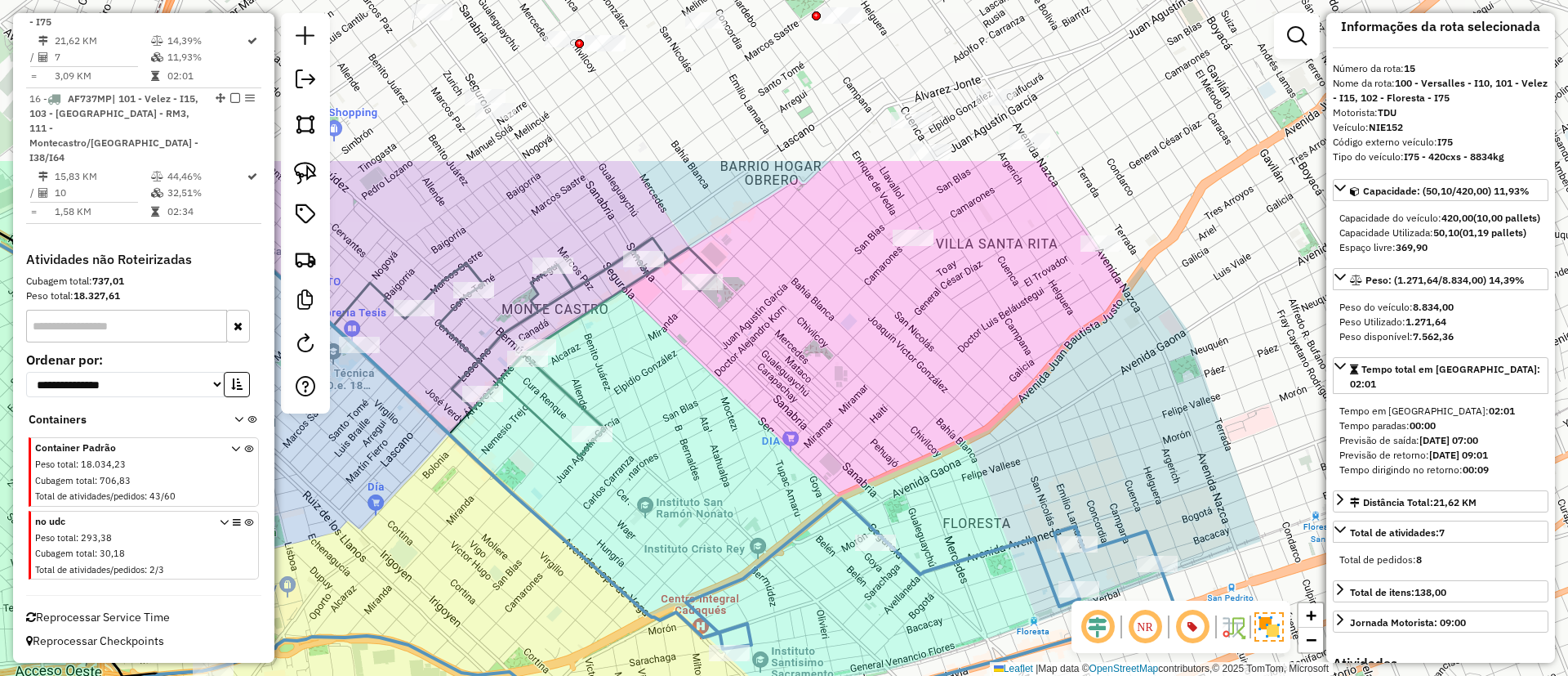
drag, startPoint x: 927, startPoint y: 115, endPoint x: 927, endPoint y: 344, distance: 229.0
click at [927, 344] on div "Janela de atendimento Grade de atendimento Capacidade Transportadoras Veículos …" at bounding box center [784, 338] width 1568 height 676
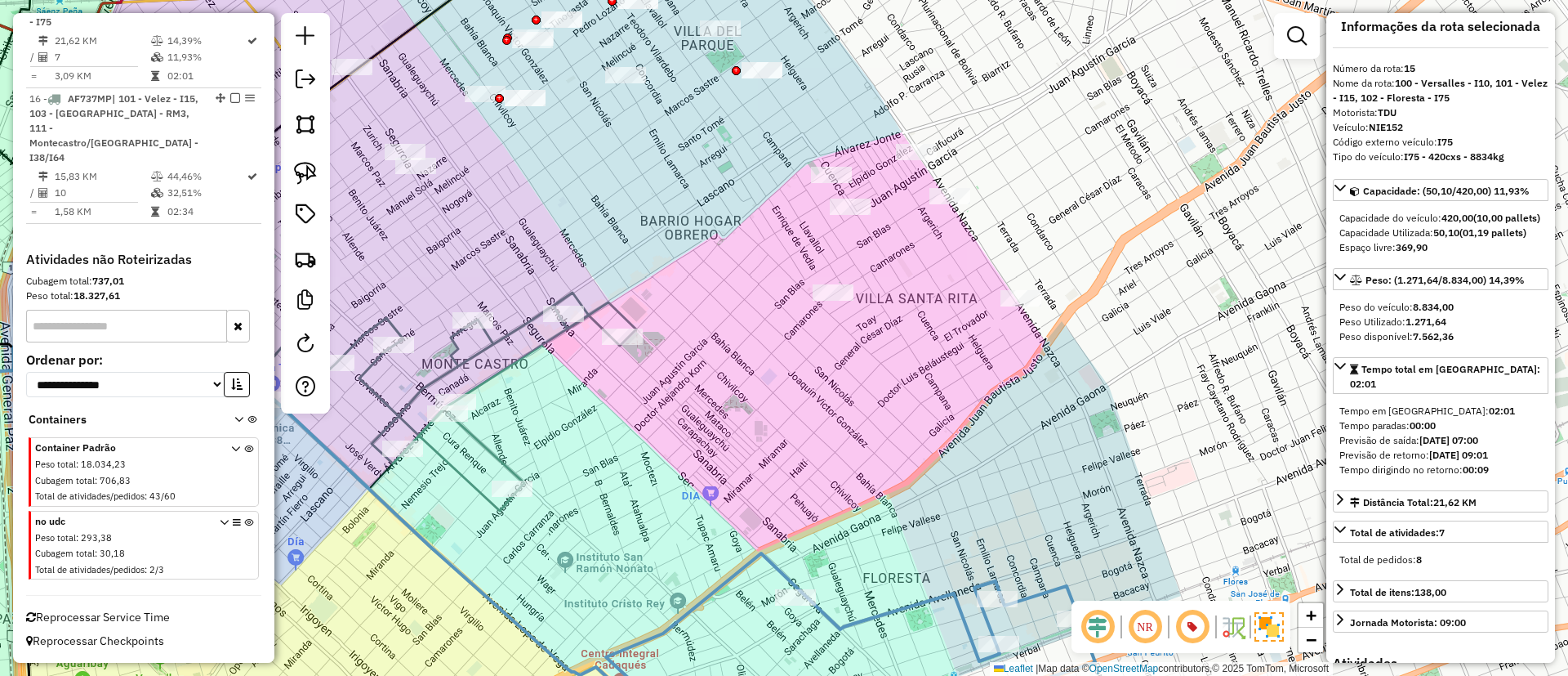
drag, startPoint x: 858, startPoint y: 403, endPoint x: 840, endPoint y: 414, distance: 21.1
click at [840, 414] on div "Janela de atendimento Grade de atendimento Capacidade Transportadoras Veículos …" at bounding box center [784, 338] width 1568 height 676
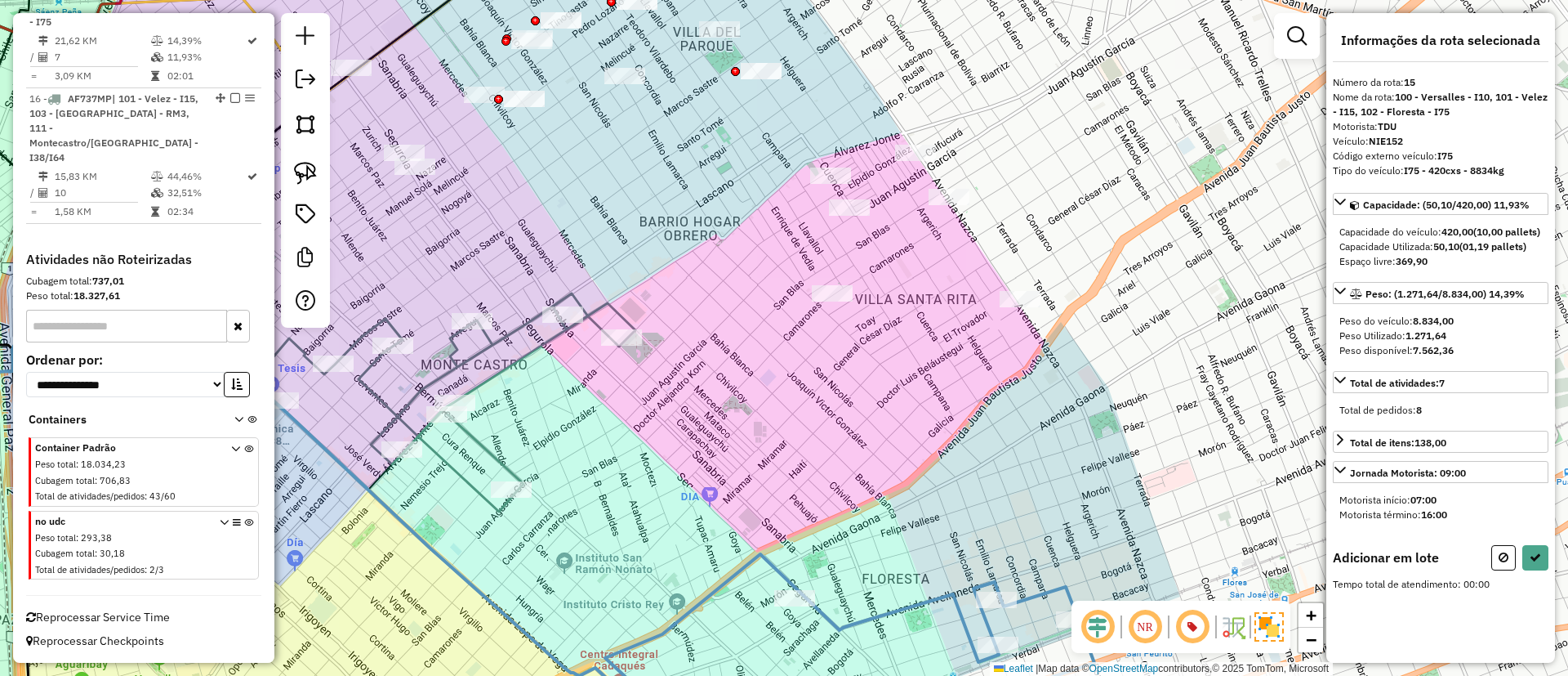
scroll to position [0, 0]
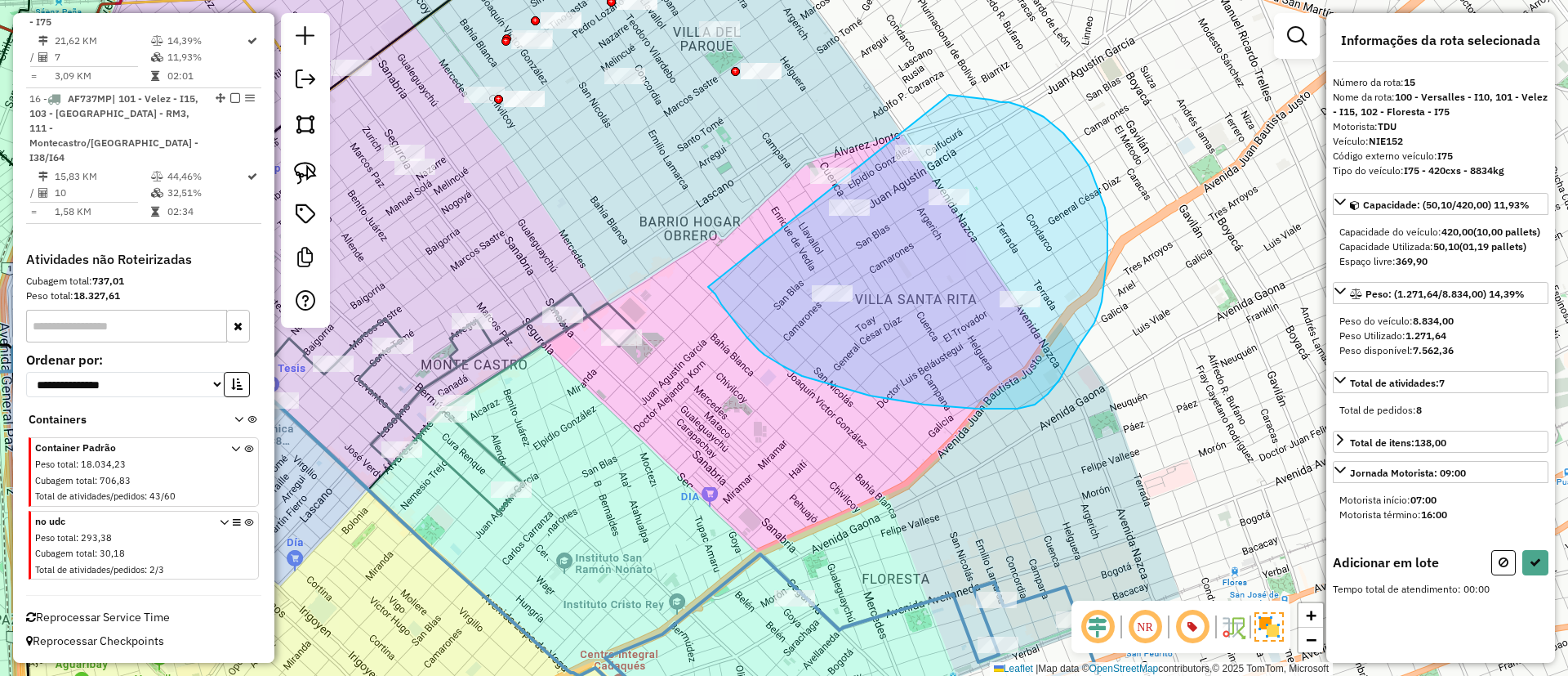
drag, startPoint x: 709, startPoint y: 287, endPoint x: 949, endPoint y: 95, distance: 307.3
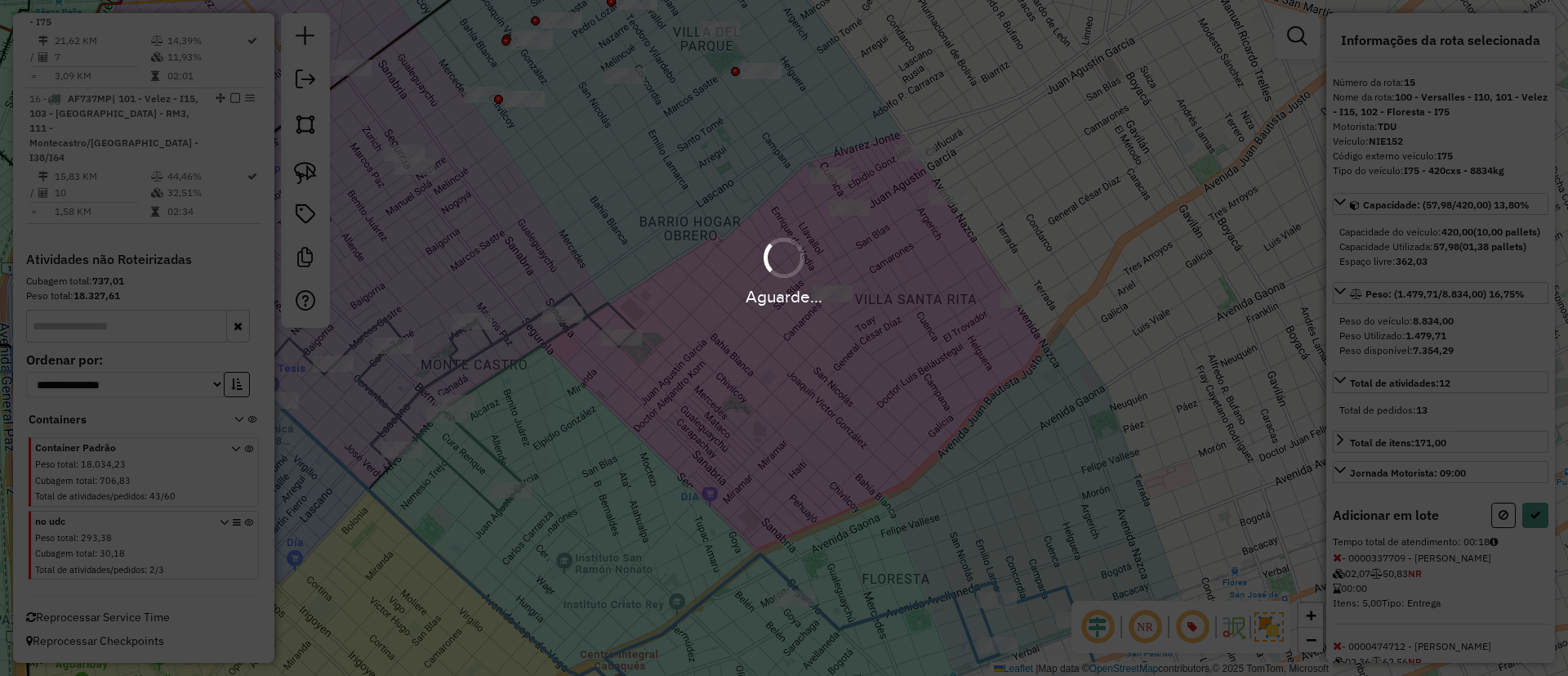
select select "**********"
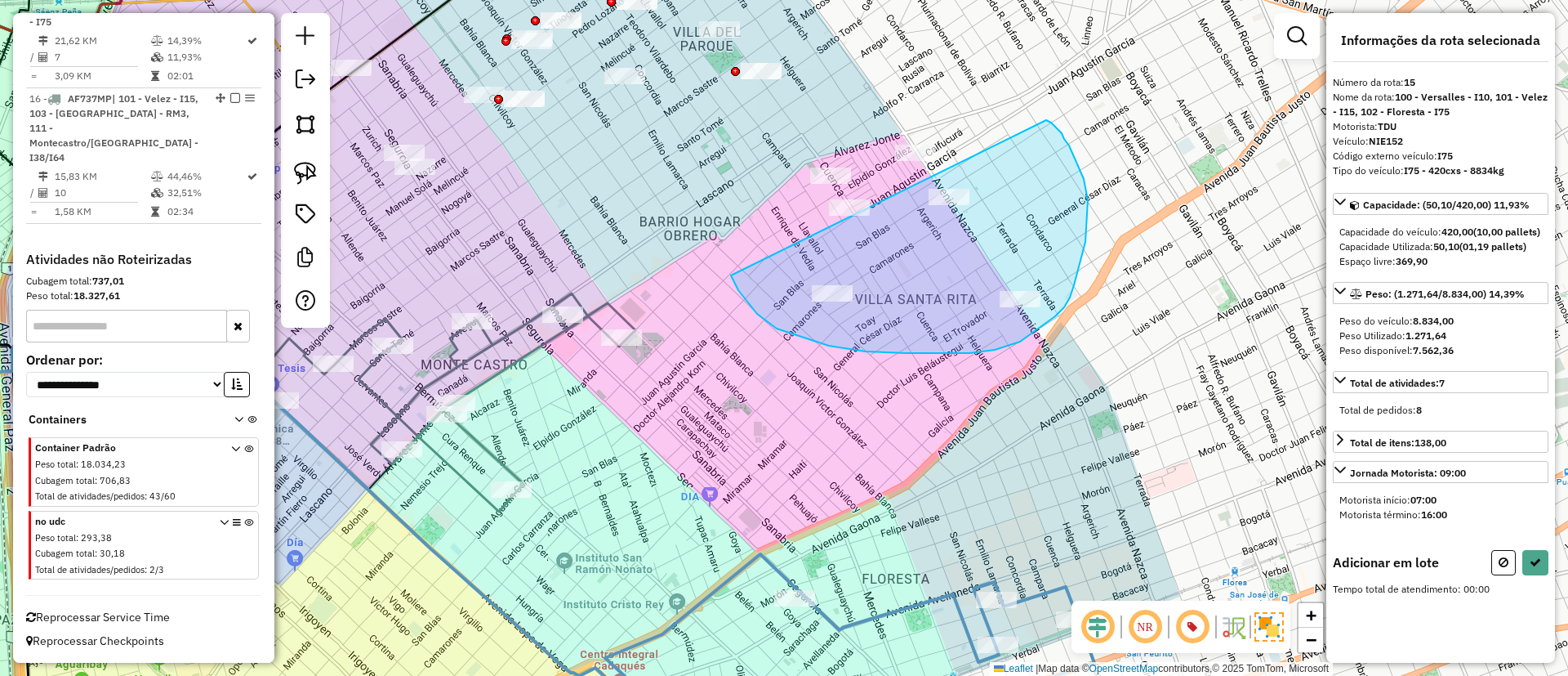
drag, startPoint x: 786, startPoint y: 332, endPoint x: 1046, endPoint y: 121, distance: 334.8
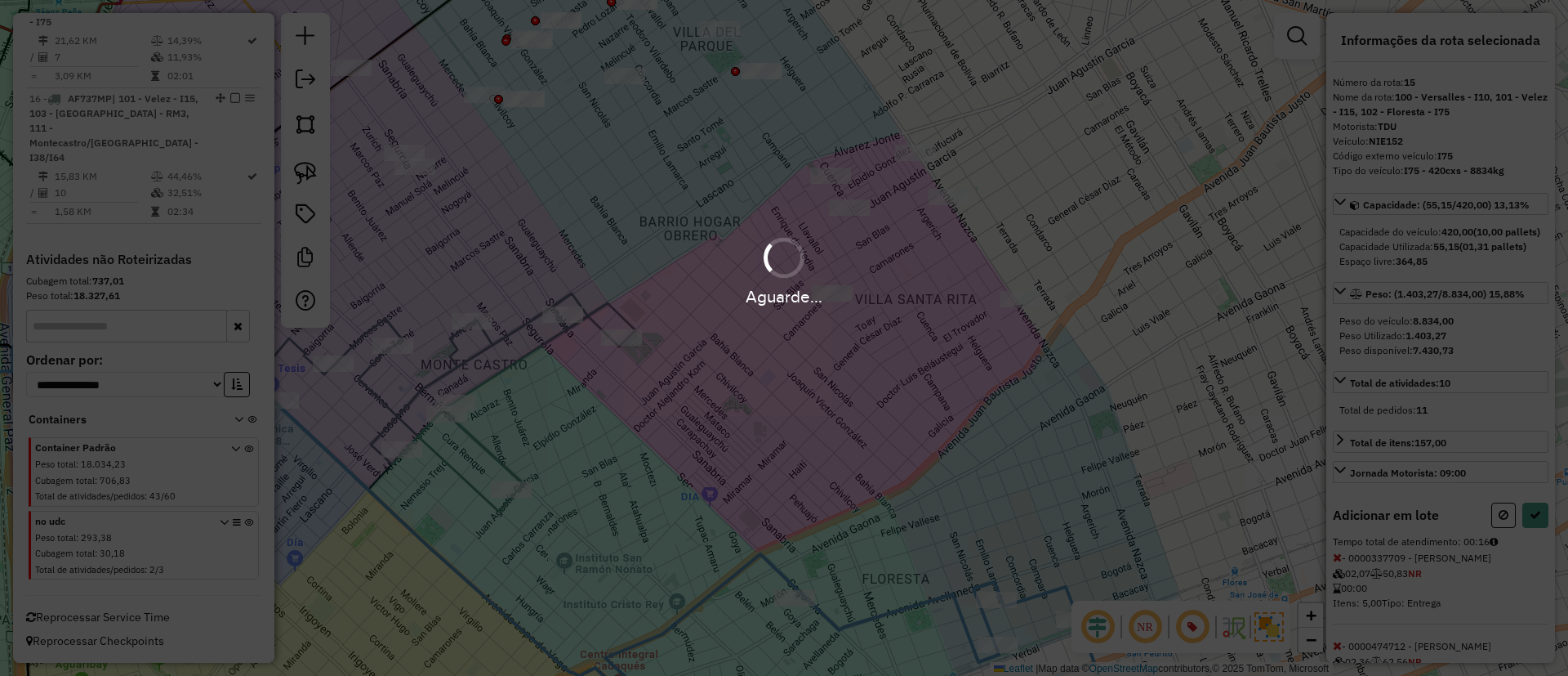
select select "**********"
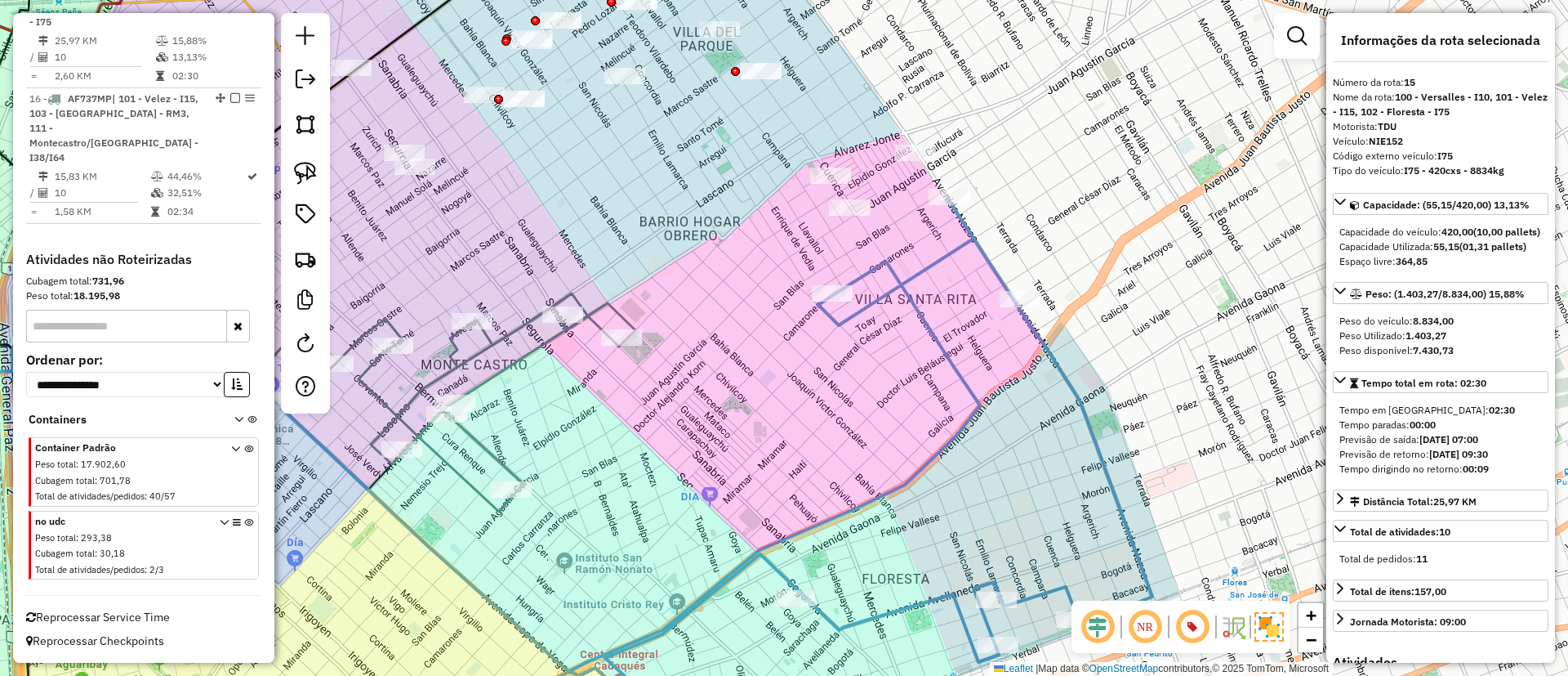
drag, startPoint x: 497, startPoint y: 199, endPoint x: 497, endPoint y: 145, distance: 54.0
click at [497, 145] on div "Janela de atendimento Grade de atendimento Capacidade Transportadoras Veículos …" at bounding box center [784, 338] width 1568 height 676
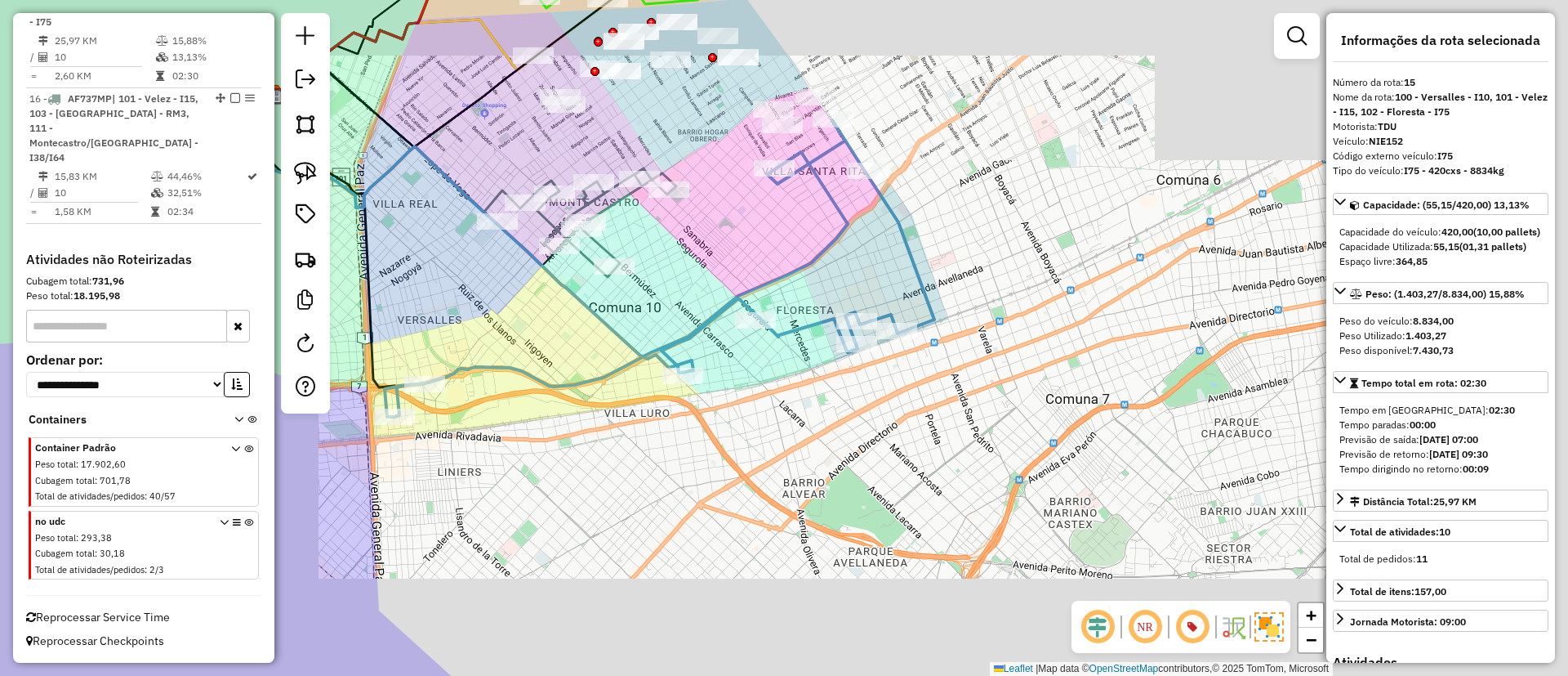
drag, startPoint x: 697, startPoint y: 177, endPoint x: 740, endPoint y: 381, distance: 208.5
click at [740, 381] on div "Janela de atendimento Grade de atendimento Capacidade Transportadoras Veículos …" at bounding box center [784, 338] width 1568 height 676
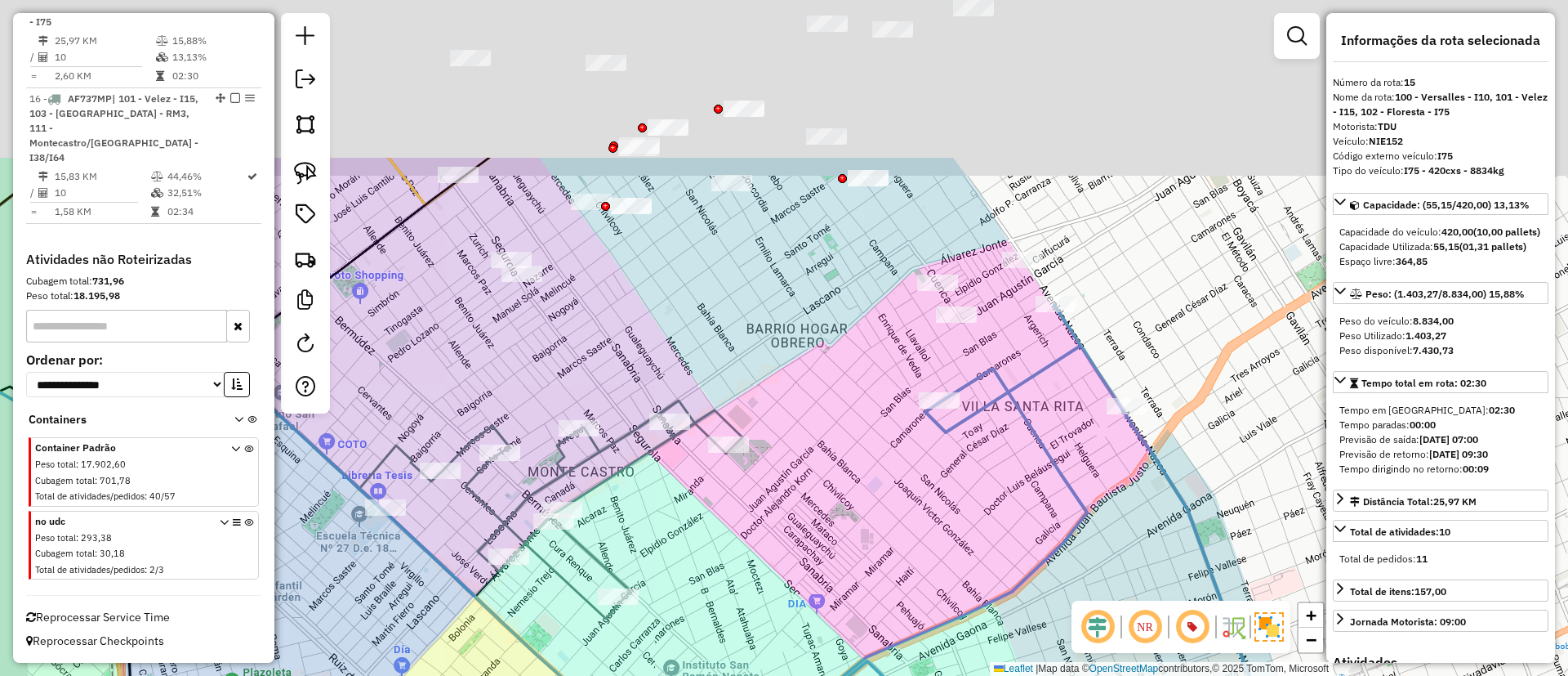
drag, startPoint x: 810, startPoint y: 369, endPoint x: 848, endPoint y: 461, distance: 99.5
click at [848, 461] on div "Janela de atendimento Grade de atendimento Capacidade Transportadoras Veículos …" at bounding box center [784, 338] width 1568 height 676
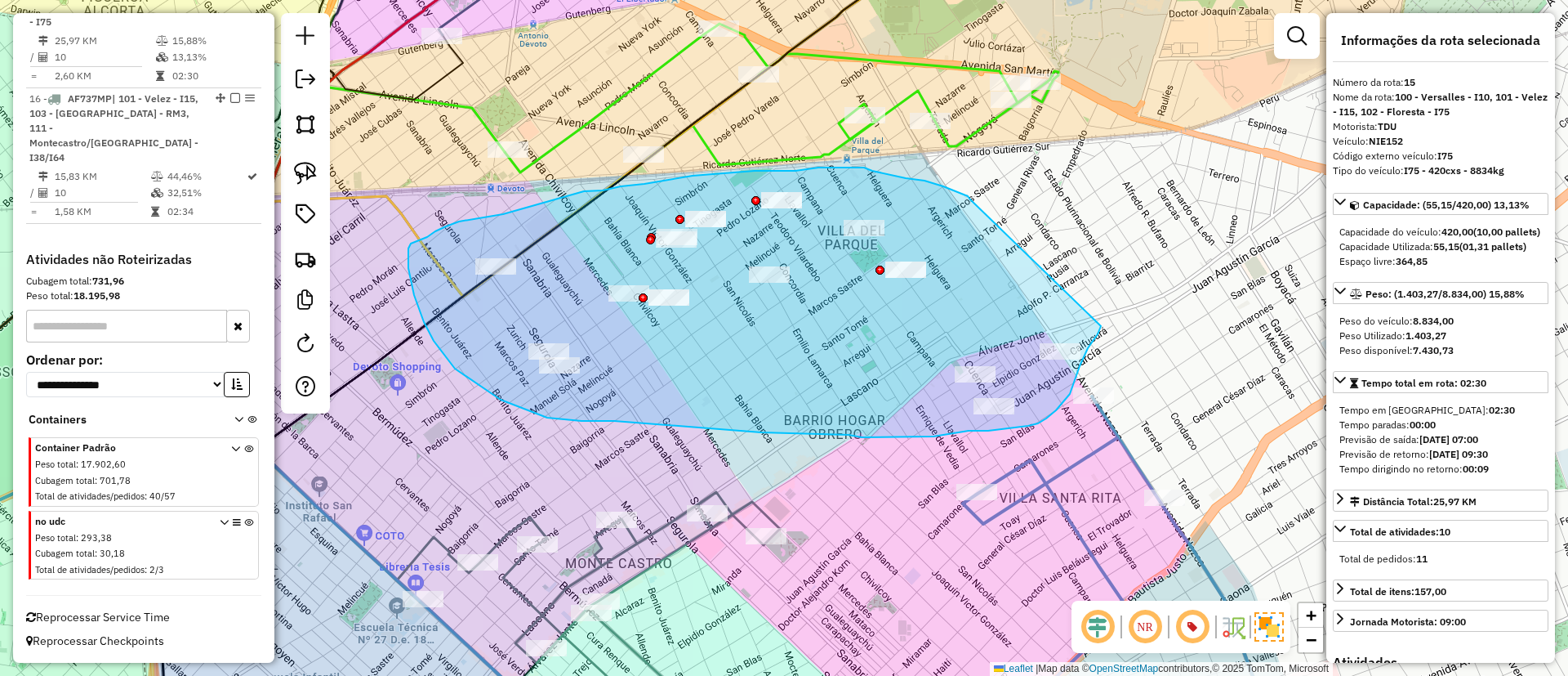
drag, startPoint x: 971, startPoint y: 200, endPoint x: 1101, endPoint y: 326, distance: 181.0
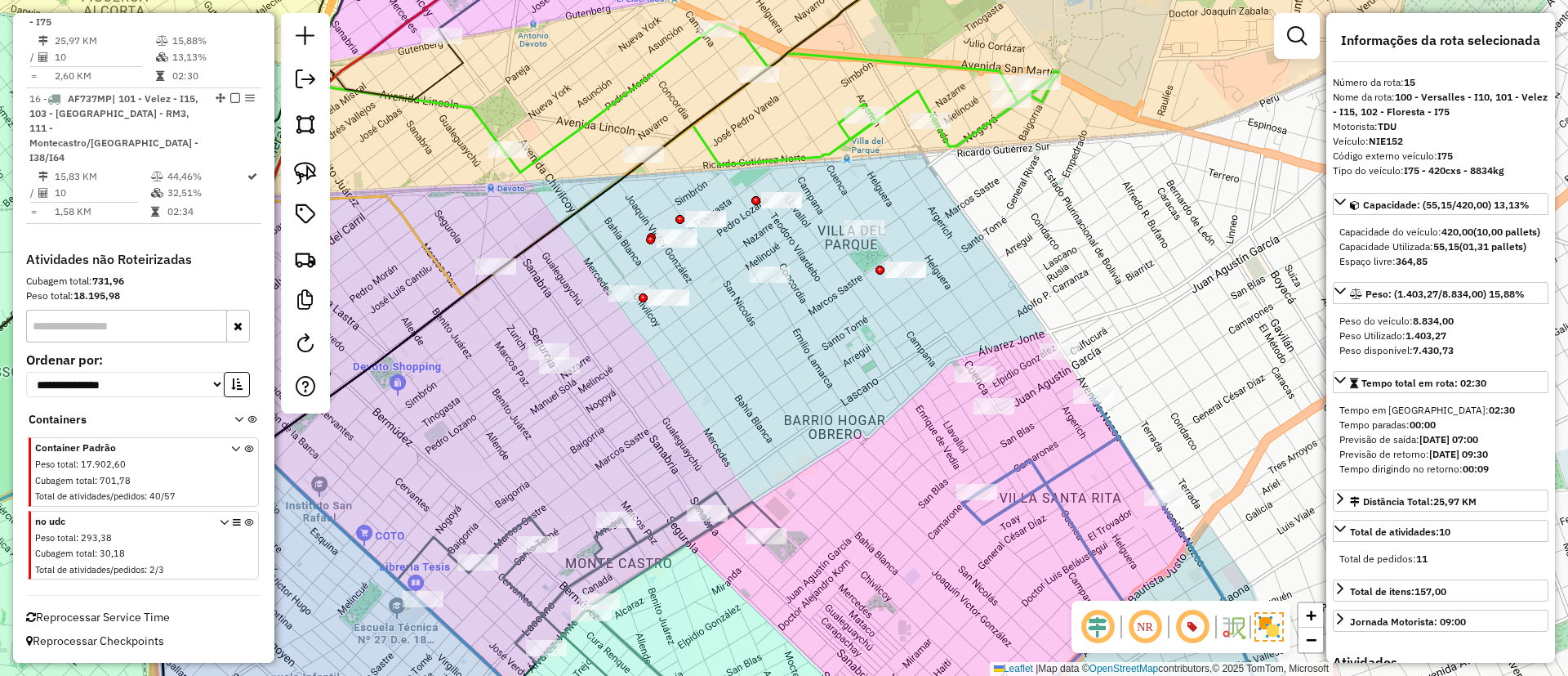
click at [1038, 467] on icon at bounding box center [1097, 569] width 360 height 346
click at [1034, 467] on icon at bounding box center [1097, 569] width 360 height 346
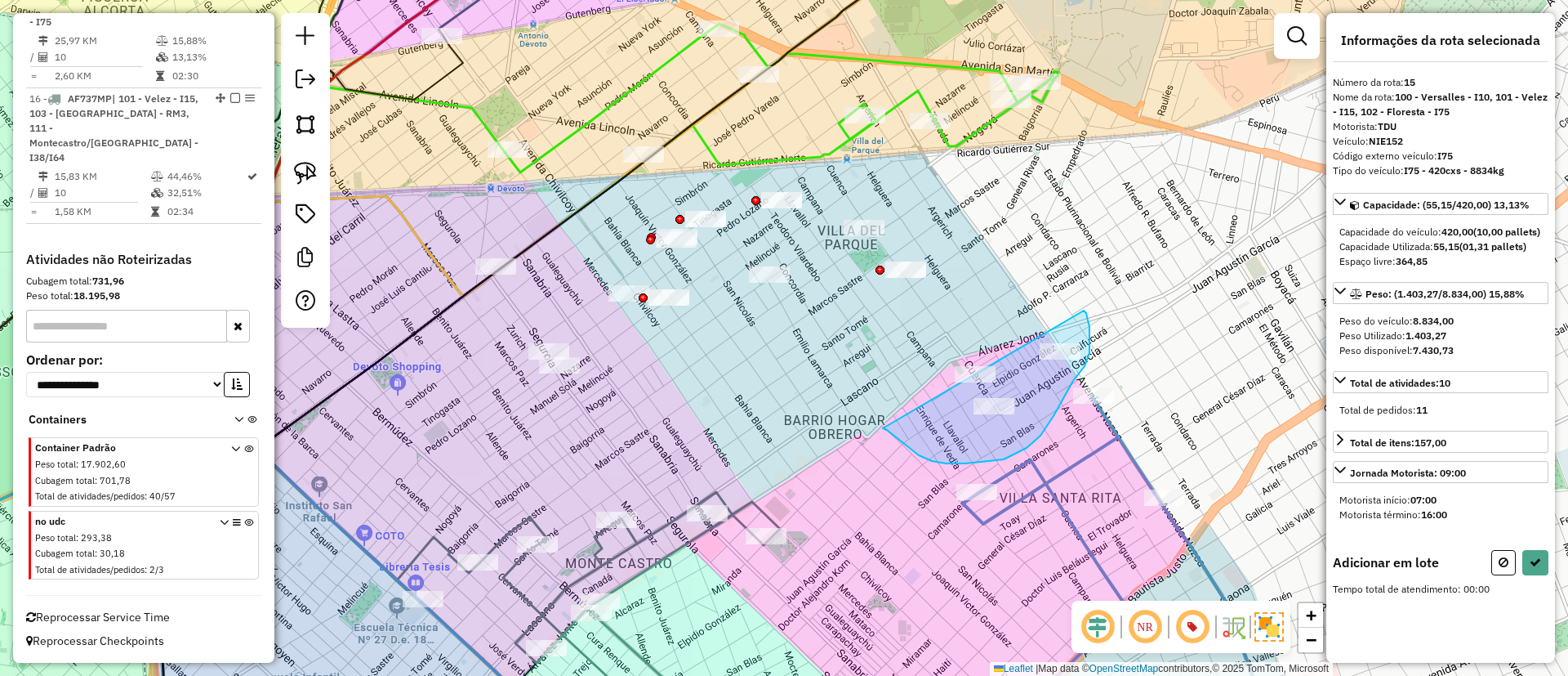
drag, startPoint x: 945, startPoint y: 463, endPoint x: 1072, endPoint y: 296, distance: 209.8
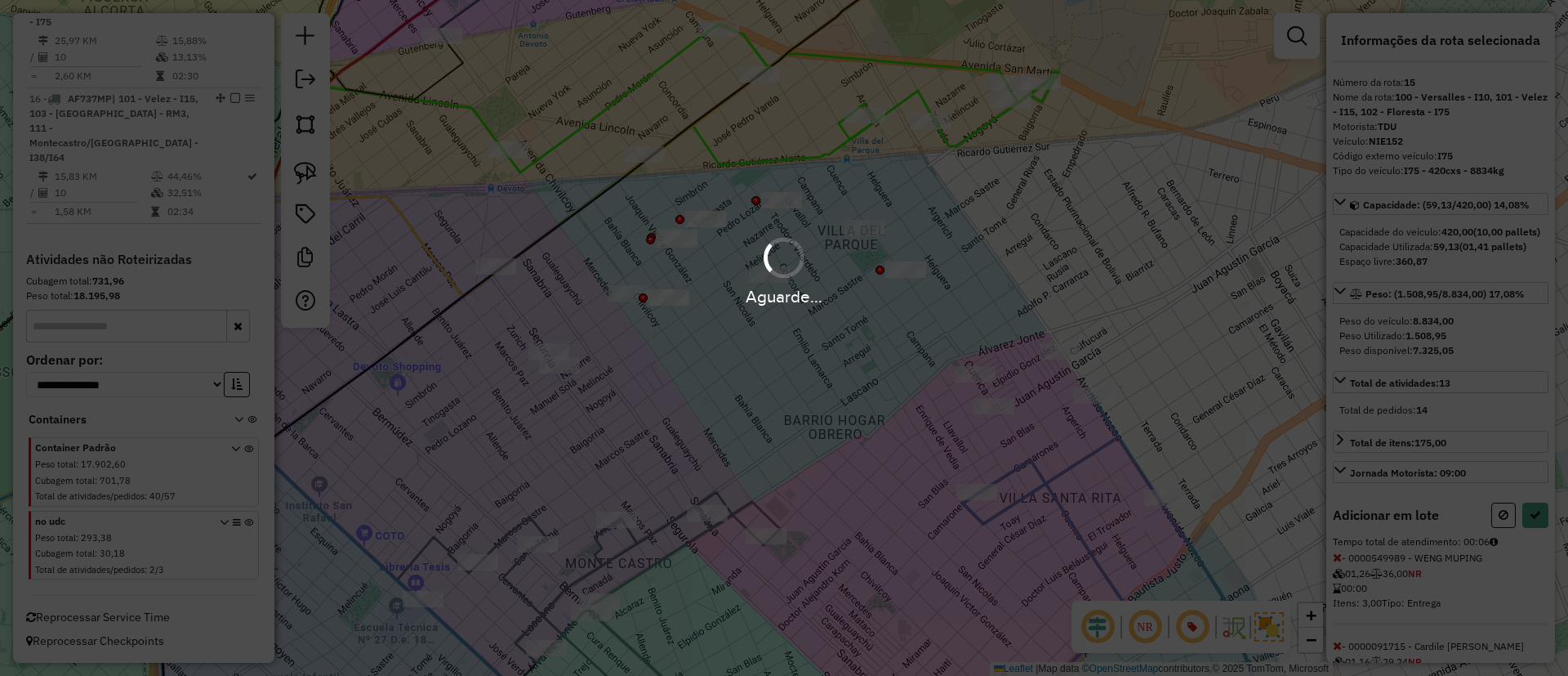
select select "**********"
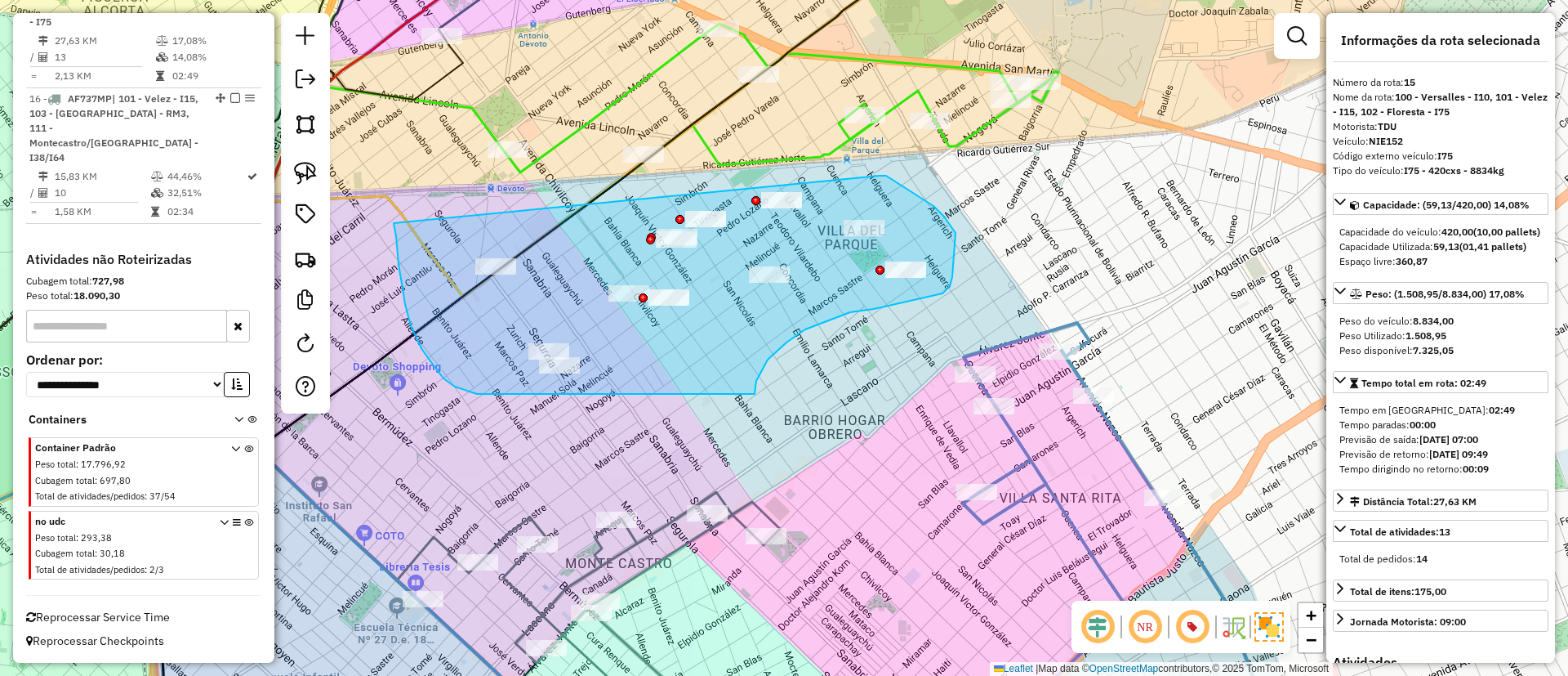
drag, startPoint x: 396, startPoint y: 236, endPoint x: 822, endPoint y: 170, distance: 431.1
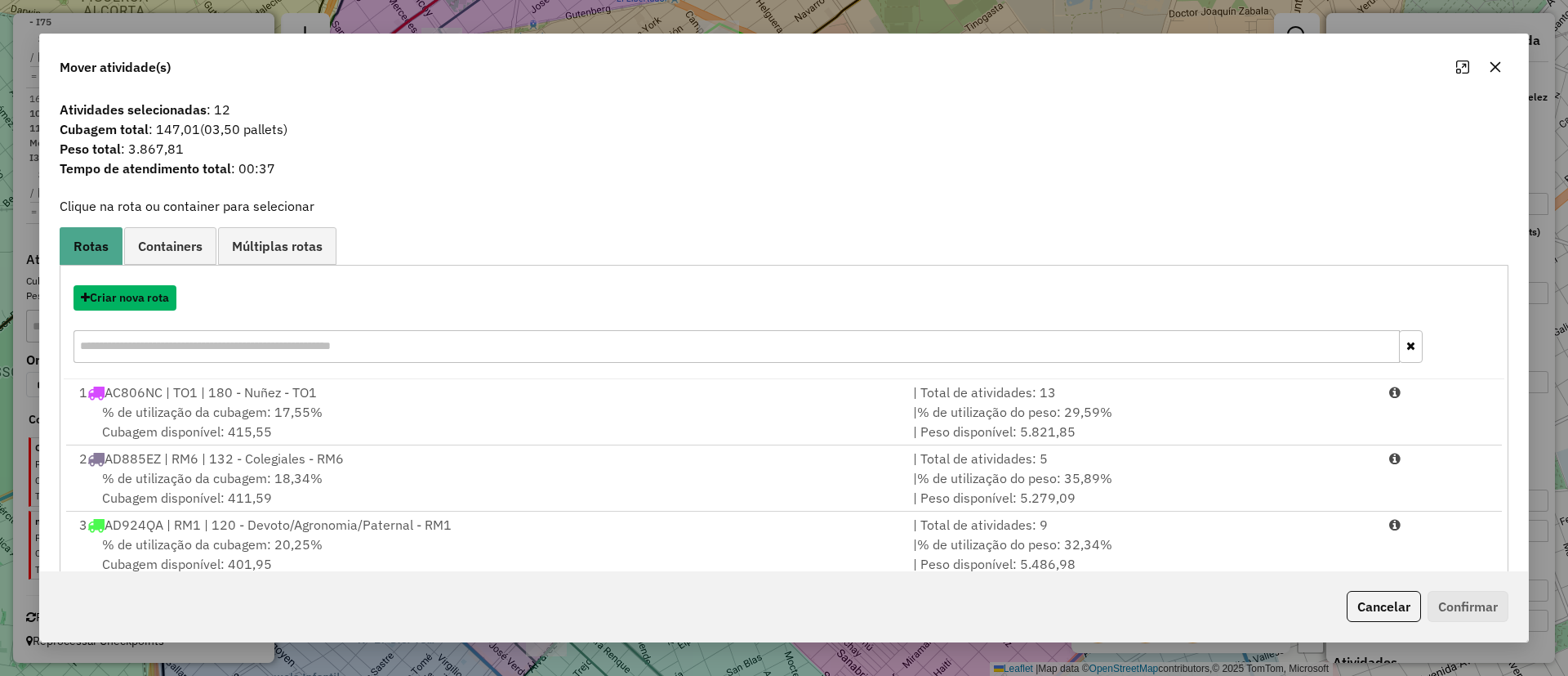
click at [143, 308] on button "Criar nova rota" at bounding box center [125, 298] width 102 height 26
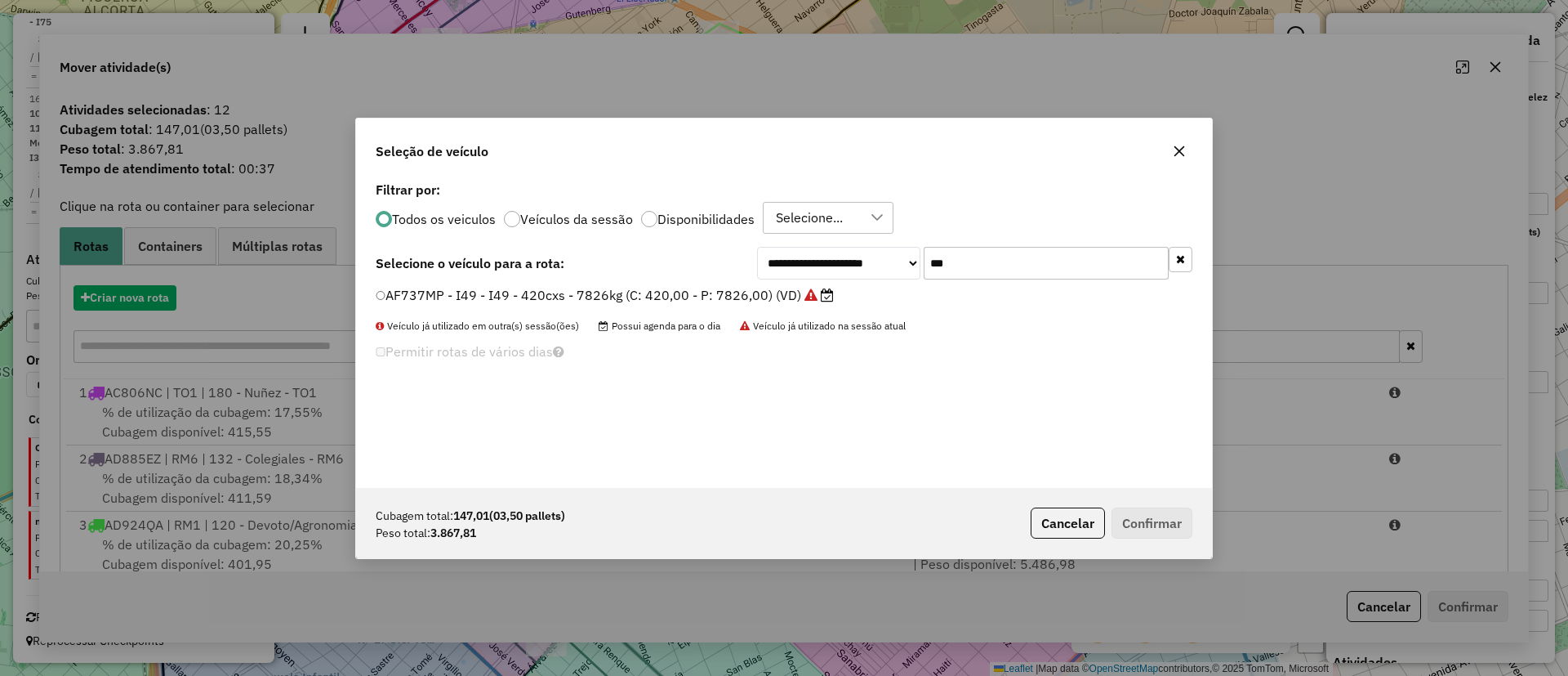
scroll to position [9, 5]
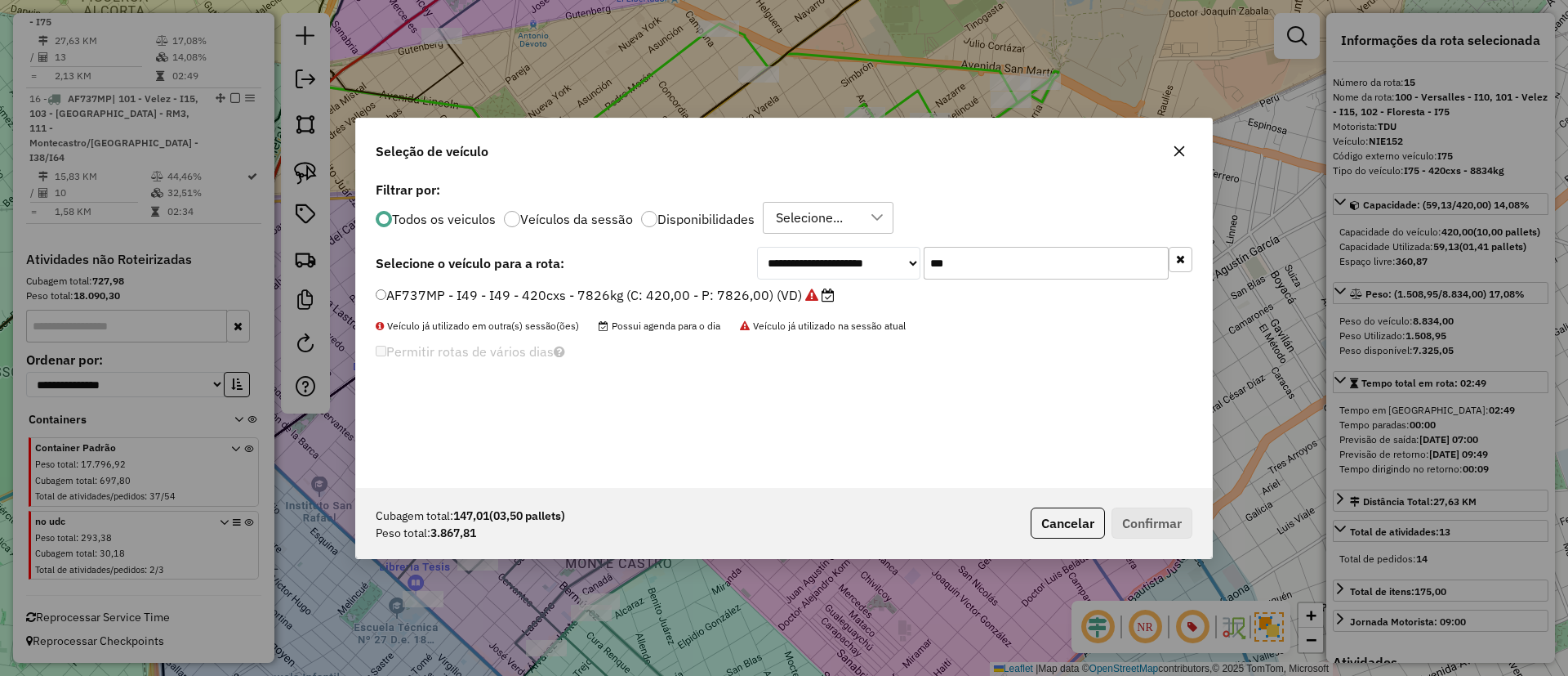
drag, startPoint x: 1029, startPoint y: 267, endPoint x: 898, endPoint y: 253, distance: 131.7
click at [898, 253] on div "**********" at bounding box center [974, 263] width 436 height 32
type input "***"
click at [767, 299] on label "AF722DN - I22 - I22 - 420cxs -9312kg (C: 420,00 - P: 9312,00) (VD)" at bounding box center [594, 295] width 438 height 20
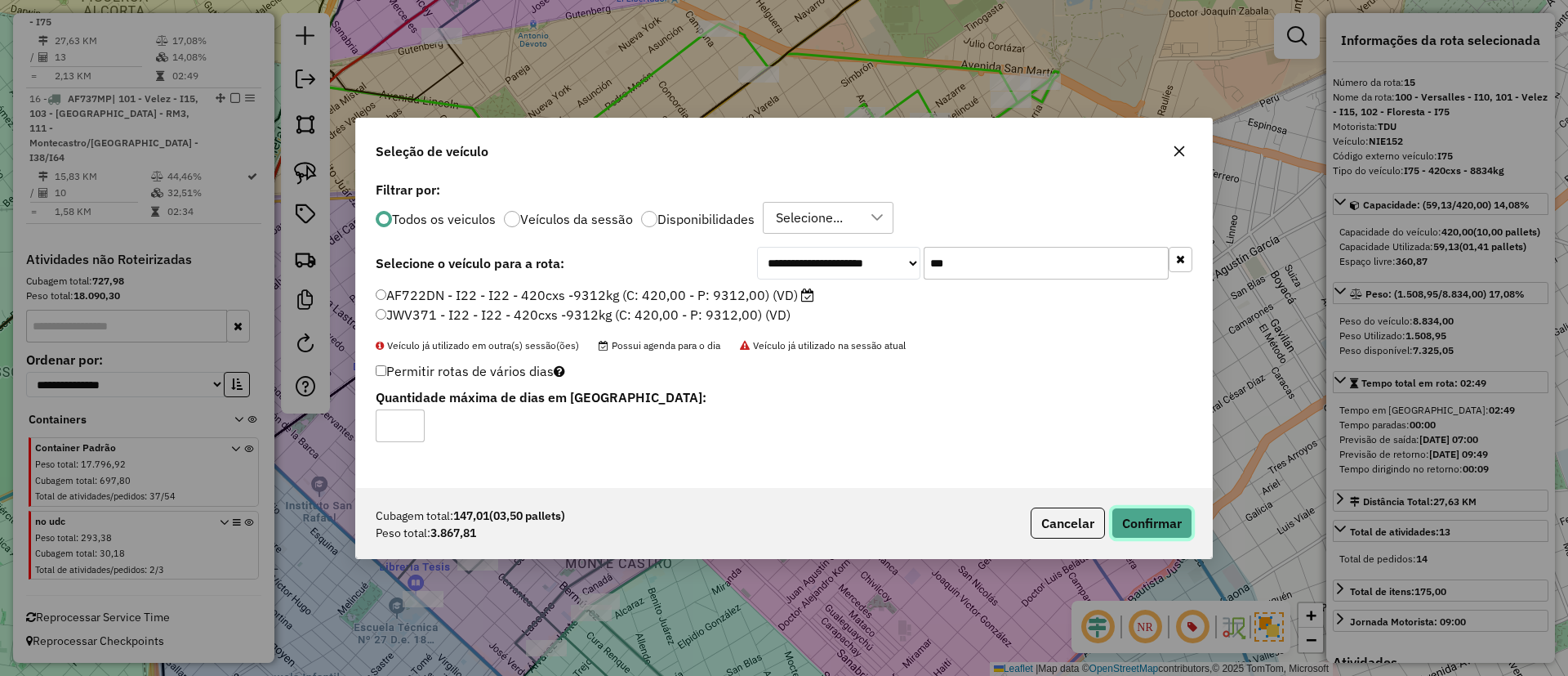
click at [1150, 527] on button "Confirmar" at bounding box center [1151, 523] width 81 height 31
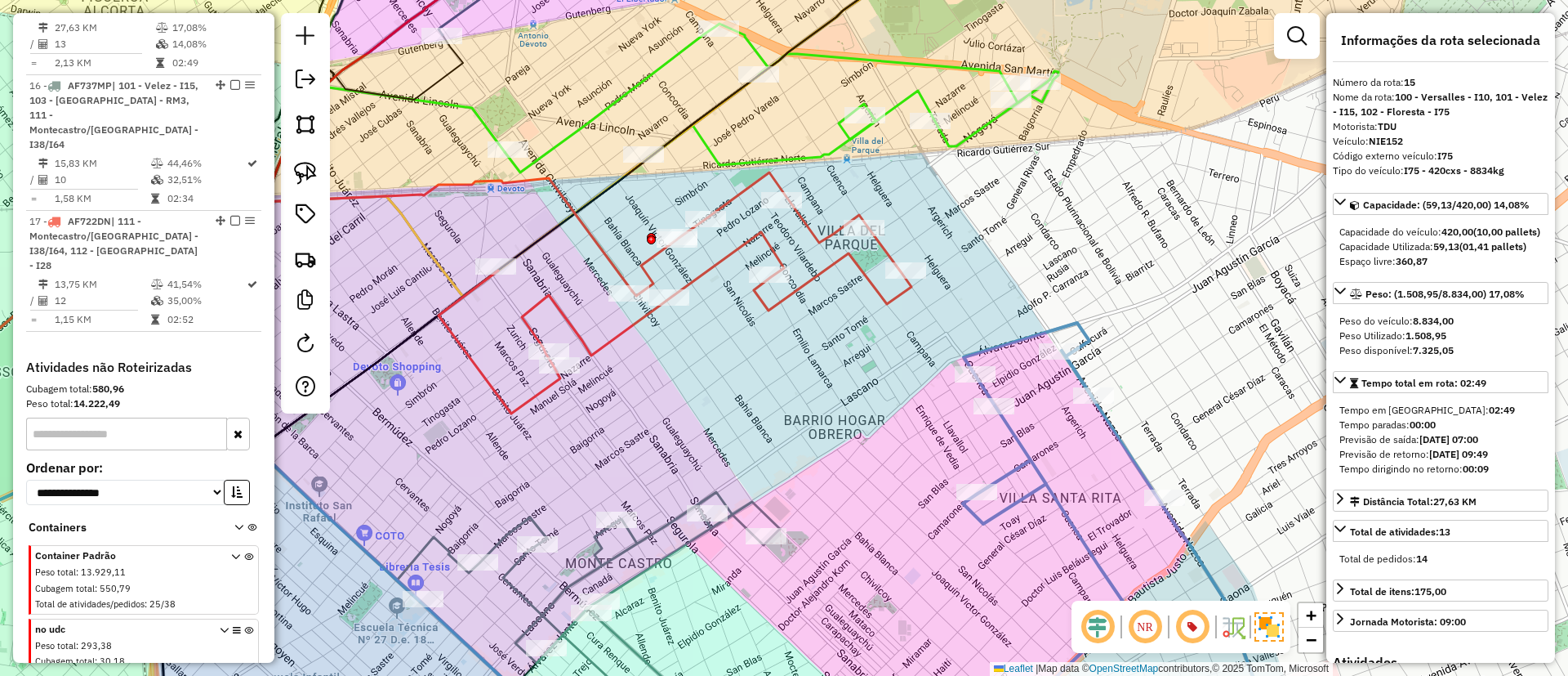
click at [1044, 461] on div "Janela de atendimento Grade de atendimento Capacidade Transportadoras Veículos …" at bounding box center [784, 338] width 1568 height 676
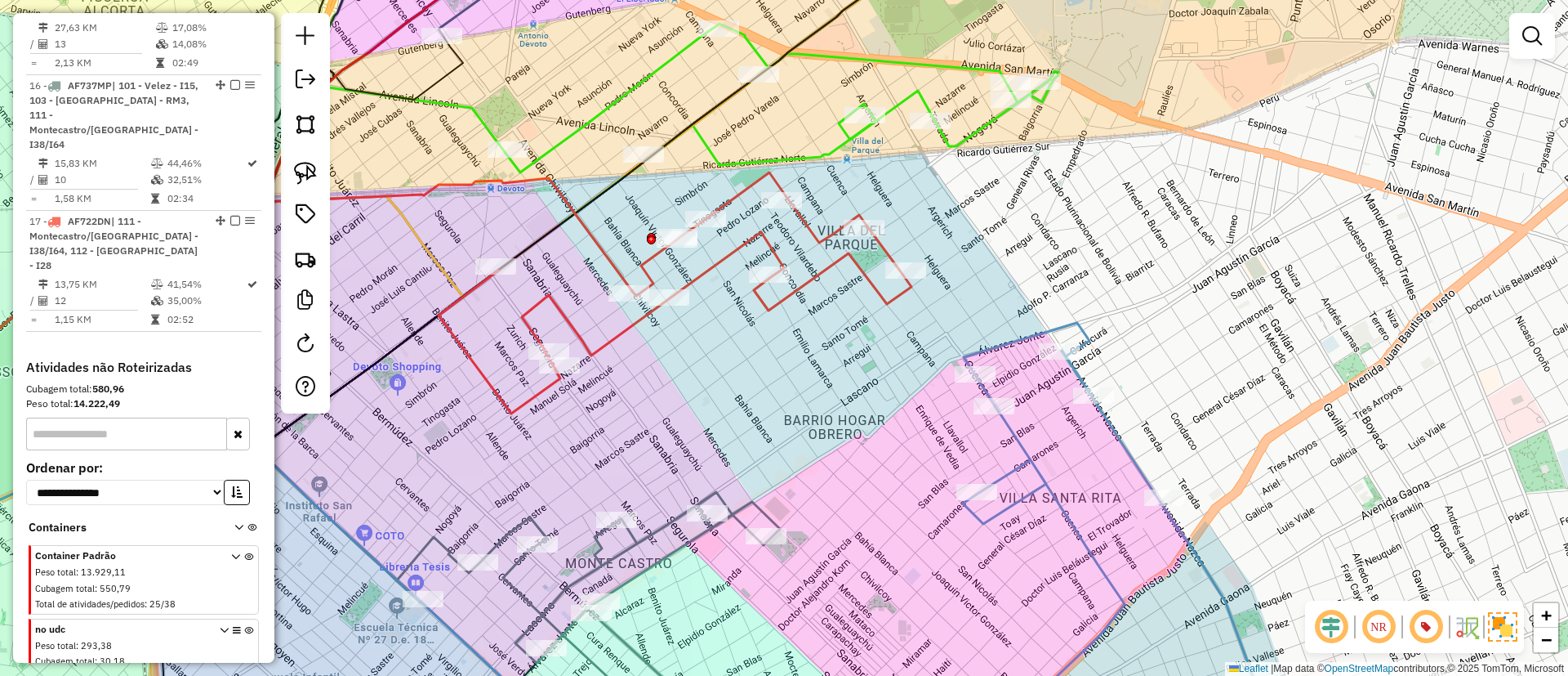
click at [1034, 457] on icon at bounding box center [1097, 532] width 360 height 420
select select "**********"
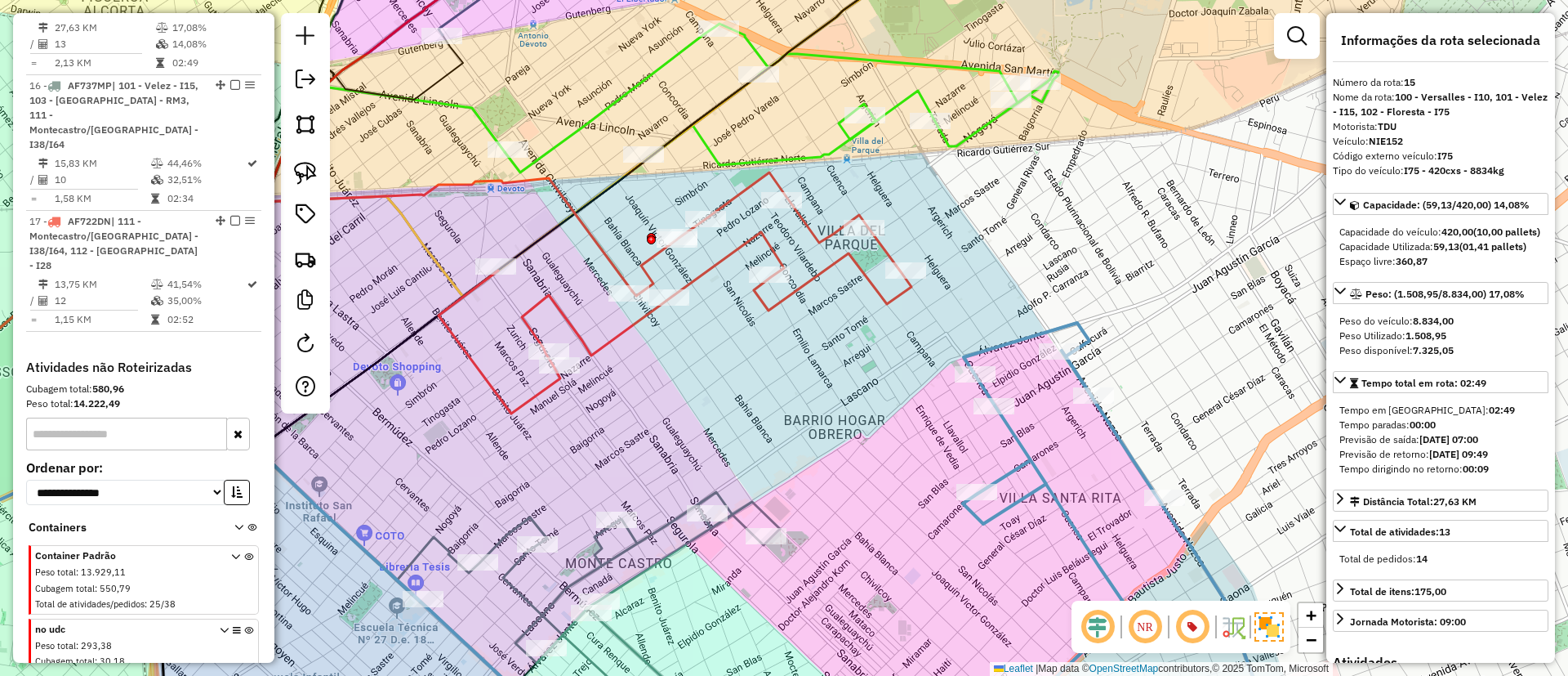
click at [1026, 456] on icon at bounding box center [1097, 532] width 360 height 420
click at [896, 303] on icon at bounding box center [675, 293] width 473 height 241
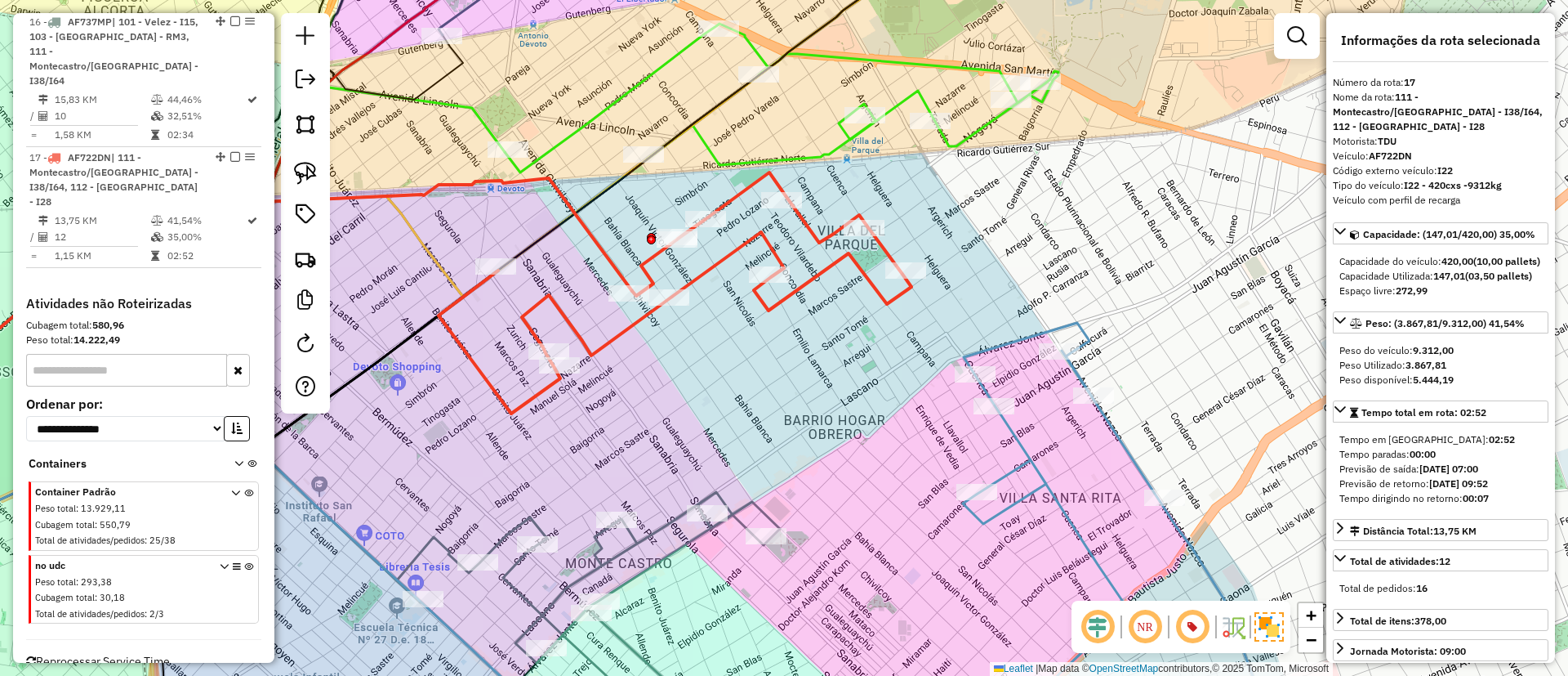
scroll to position [1766, 0]
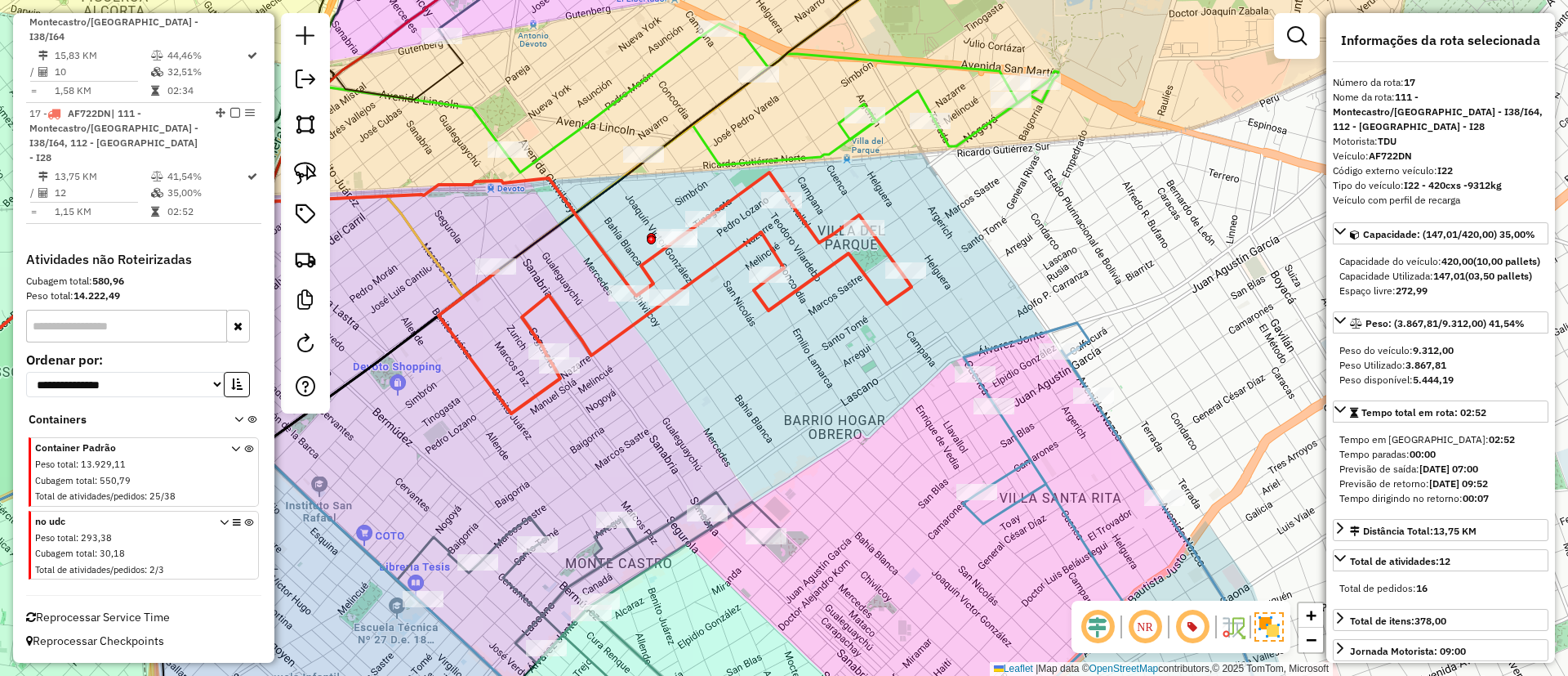
click at [1013, 443] on icon at bounding box center [1097, 532] width 360 height 420
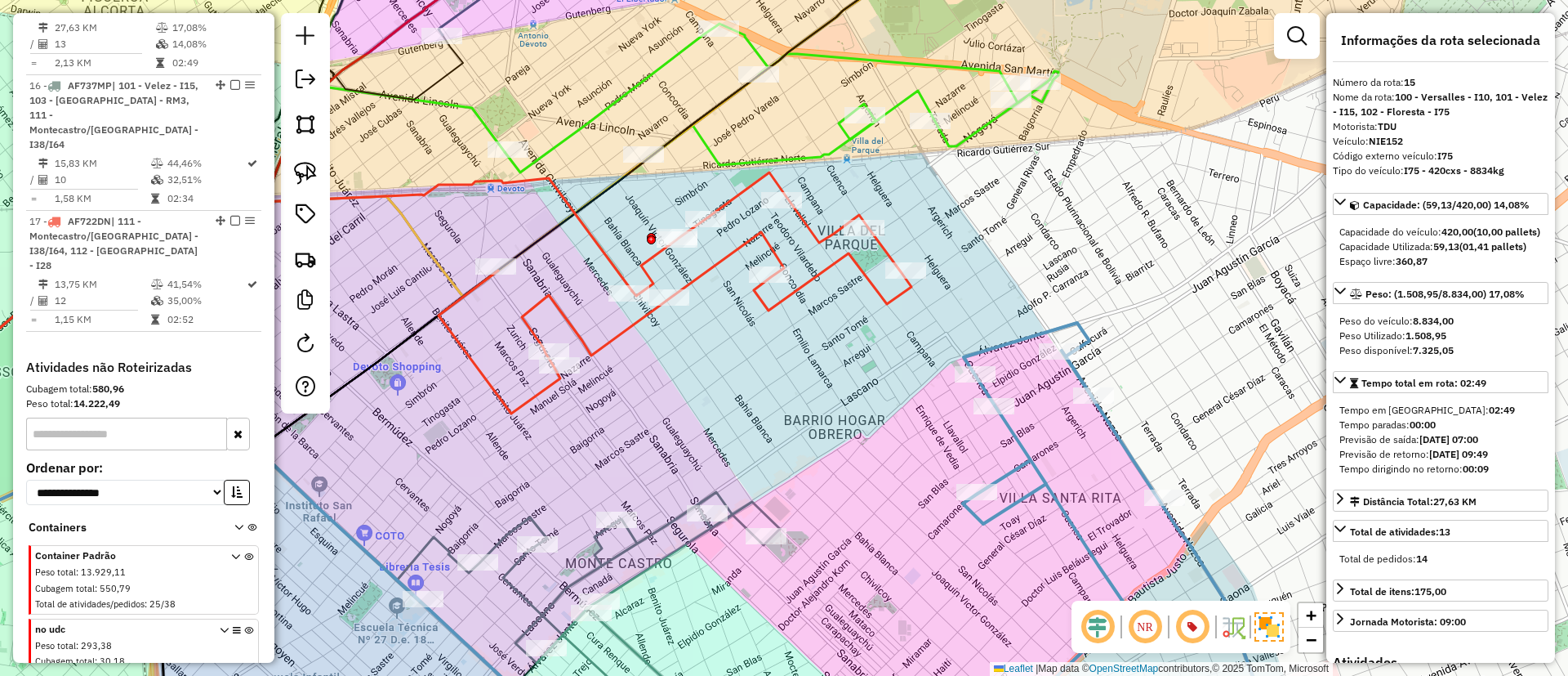
click at [746, 519] on icon at bounding box center [588, 601] width 383 height 218
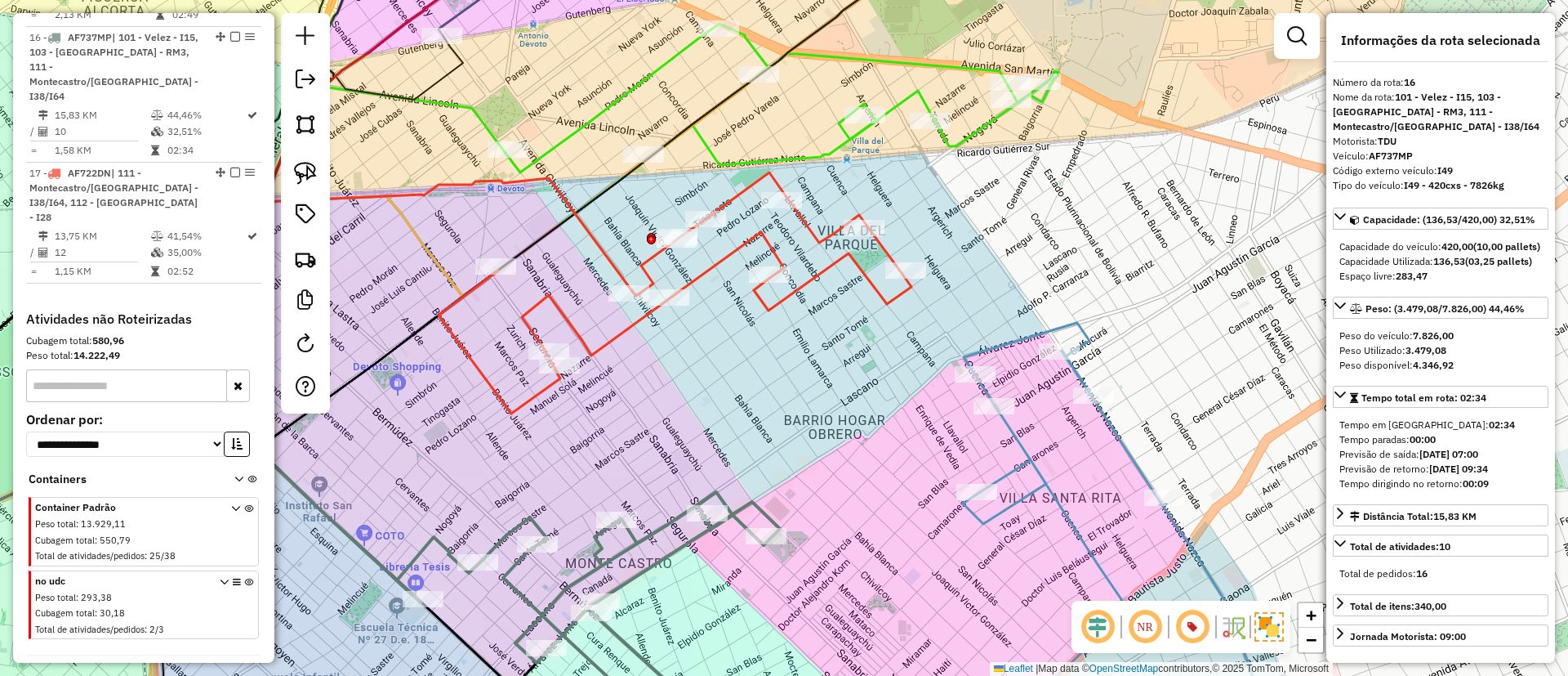
scroll to position [1764, 0]
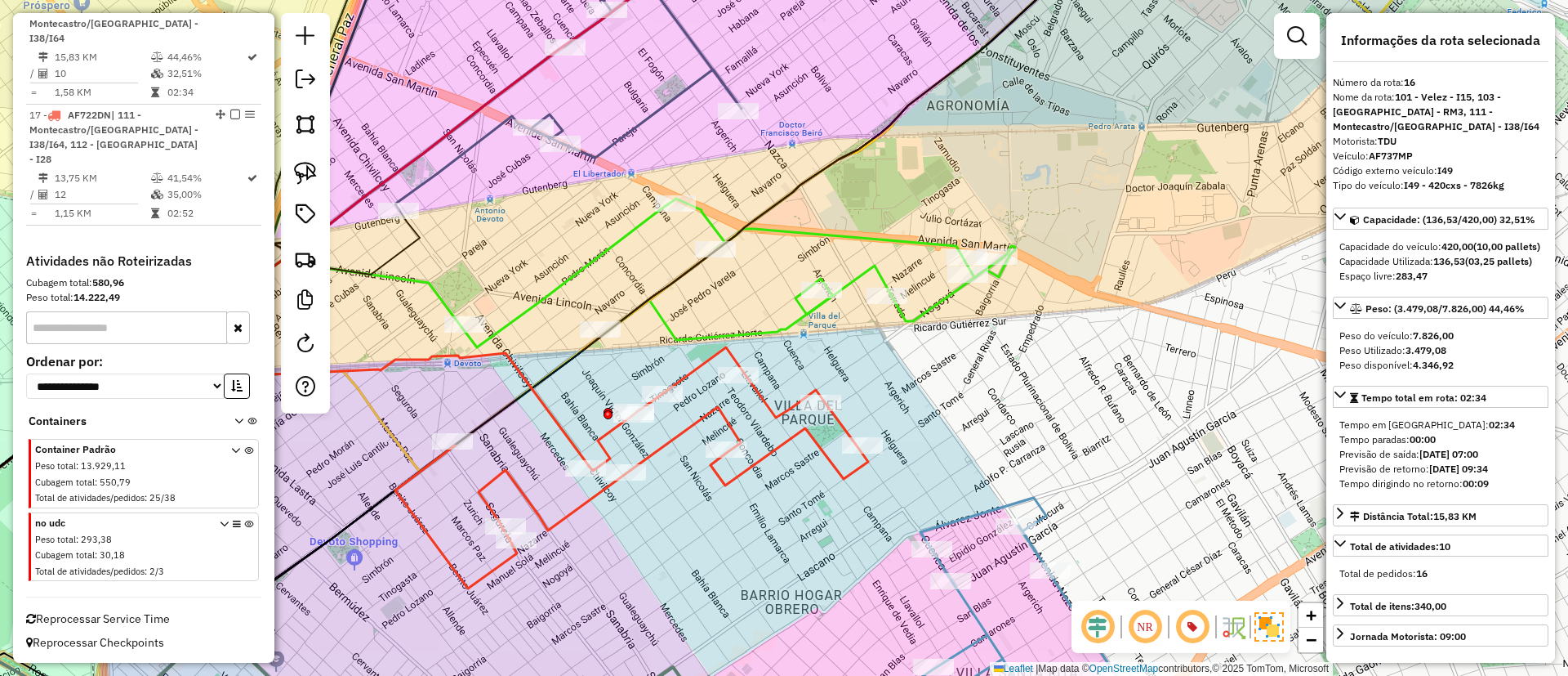
click at [858, 275] on icon at bounding box center [738, 273] width 553 height 149
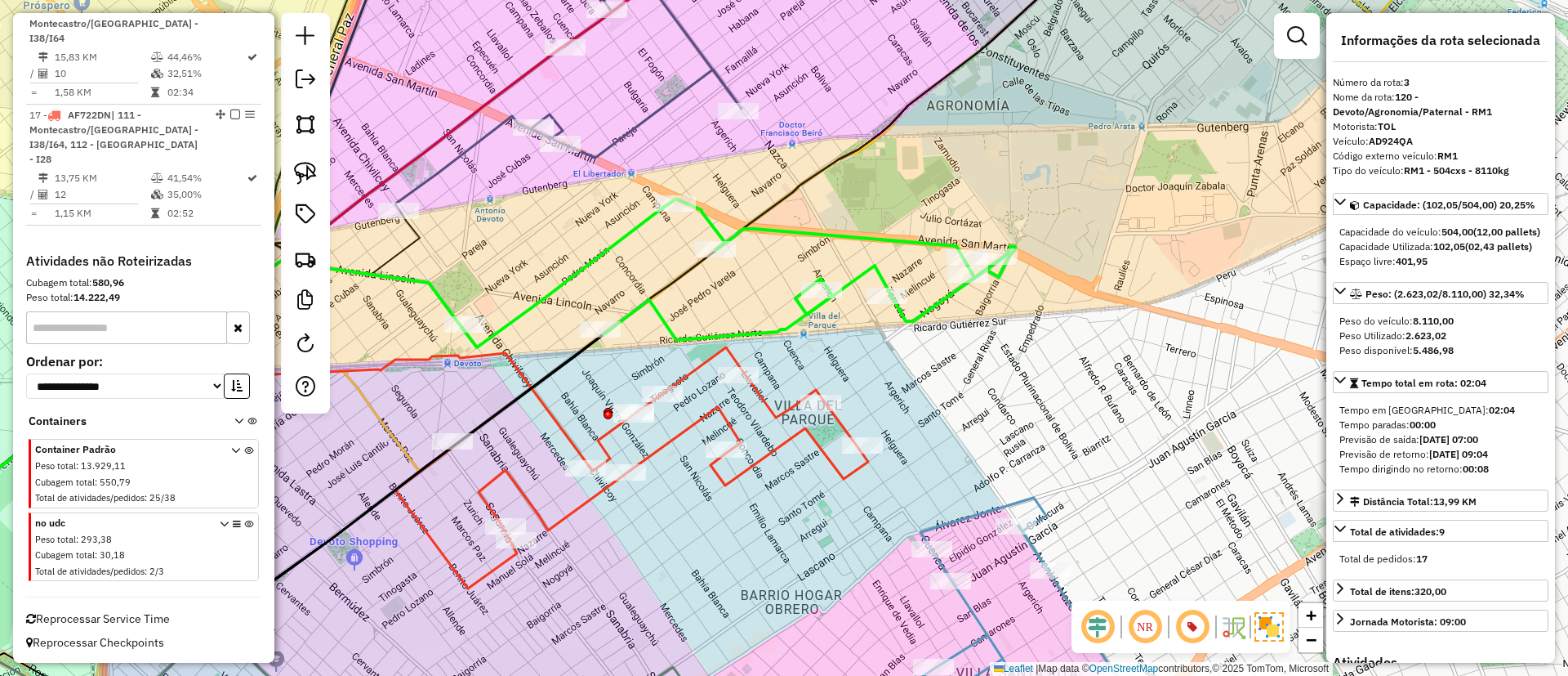
scroll to position [797, 0]
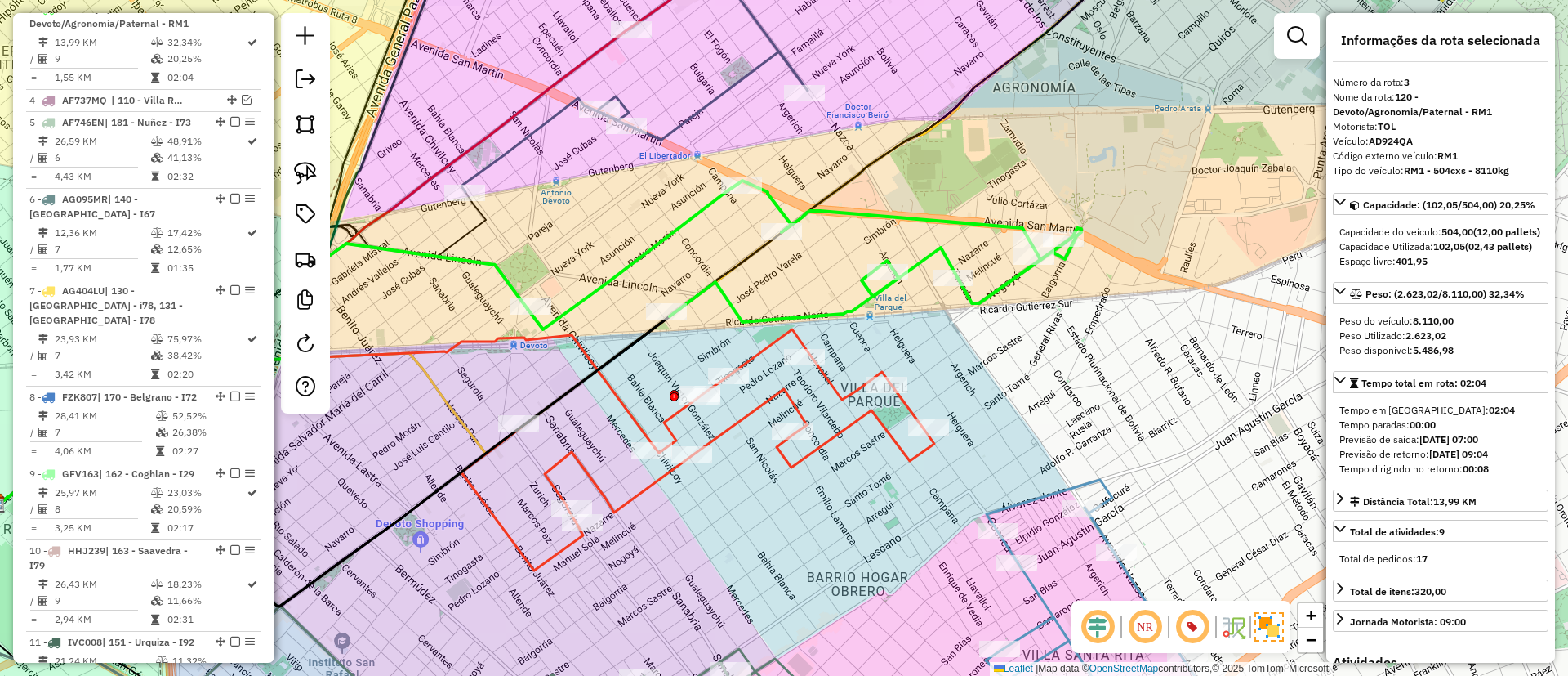
drag, startPoint x: 875, startPoint y: 209, endPoint x: 940, endPoint y: 191, distance: 67.4
click at [940, 191] on div "Janela de atendimento Grade de atendimento Capacidade Transportadoras Veículos …" at bounding box center [784, 338] width 1568 height 676
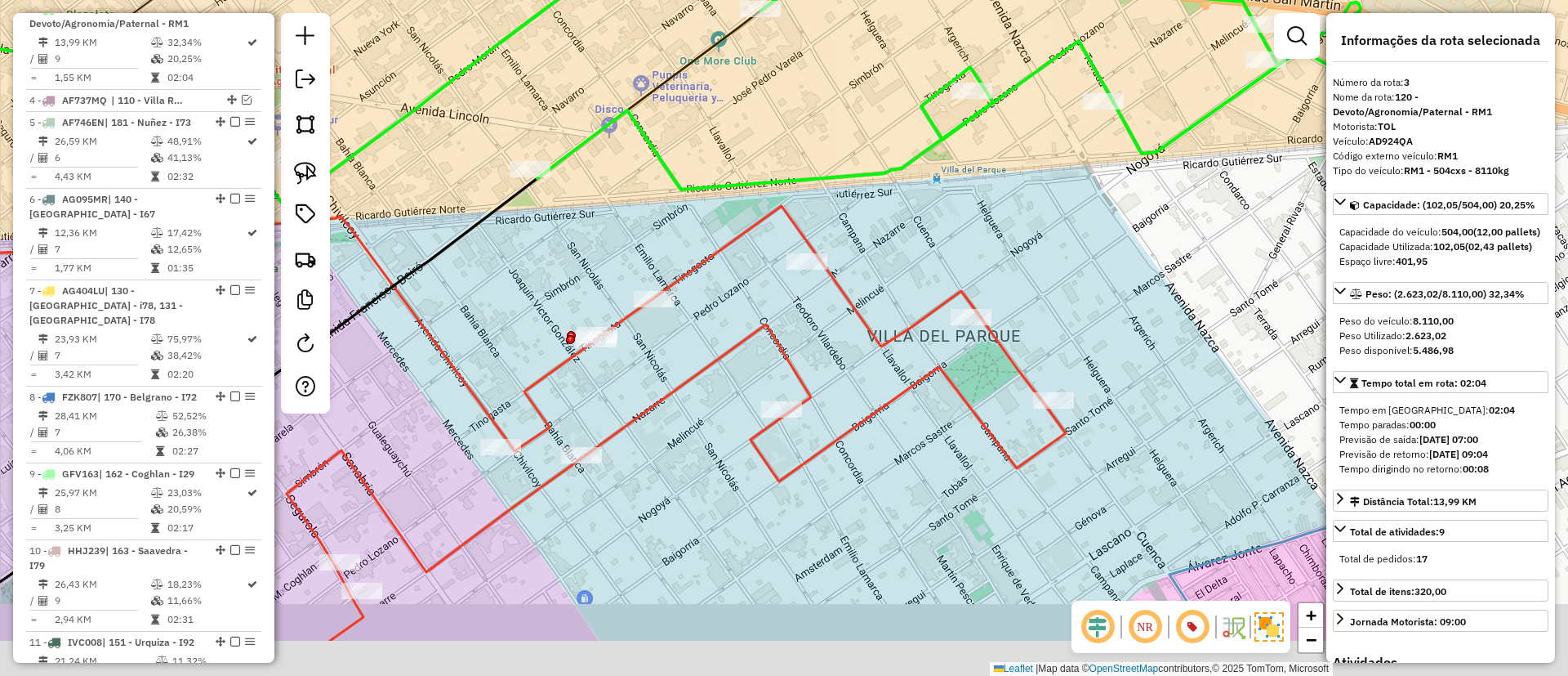
drag, startPoint x: 881, startPoint y: 311, endPoint x: 898, endPoint y: 209, distance: 103.4
click at [898, 209] on div "Janela de atendimento Grade de atendimento Capacidade Transportadoras Veículos …" at bounding box center [784, 338] width 1568 height 676
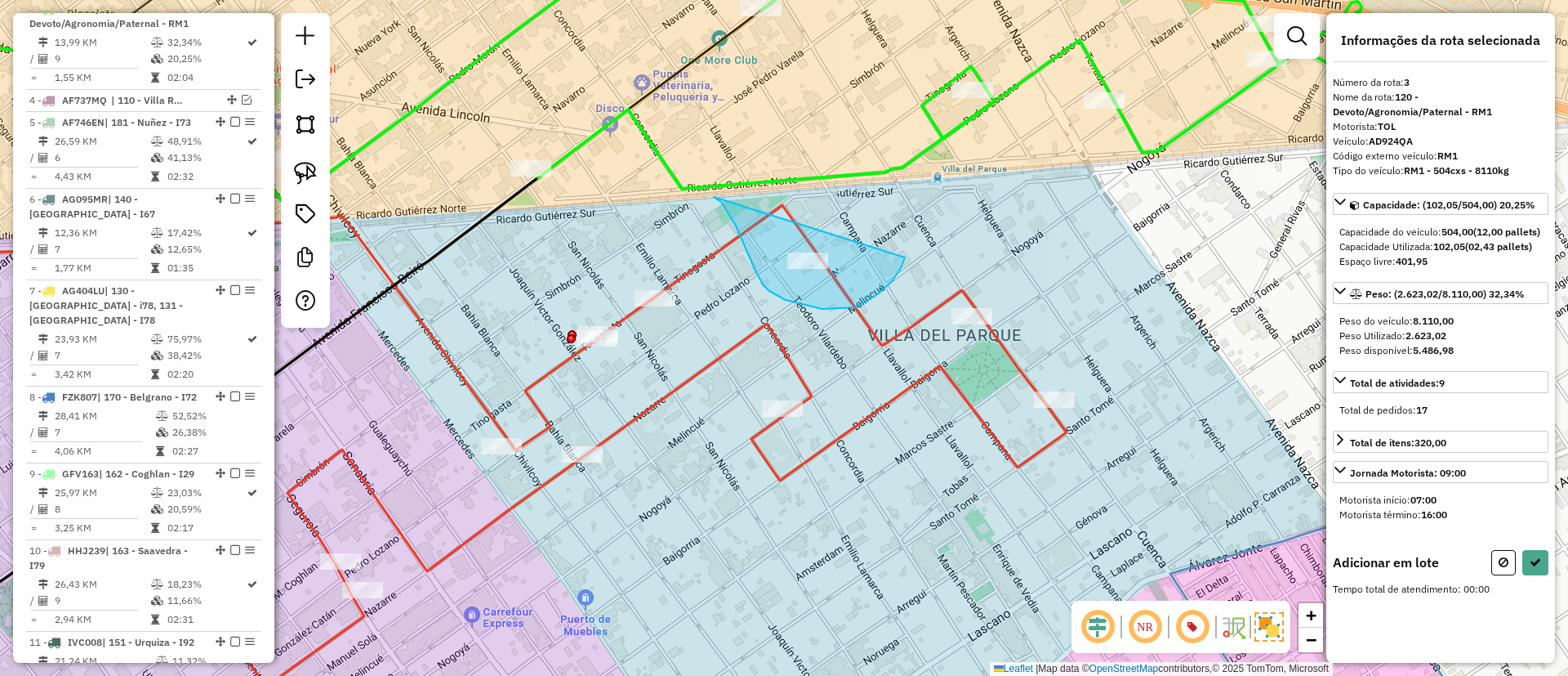
drag, startPoint x: 721, startPoint y: 202, endPoint x: 898, endPoint y: 220, distance: 177.9
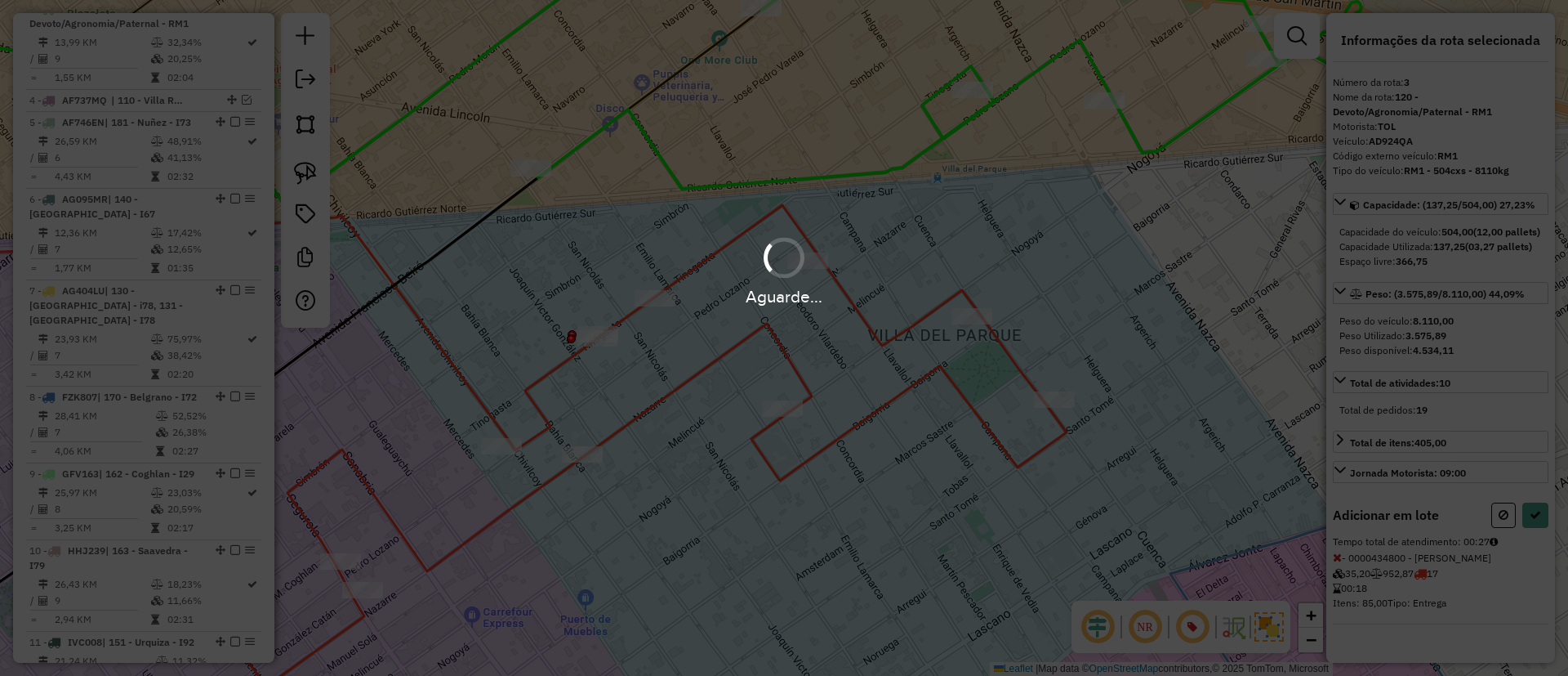
select select "**********"
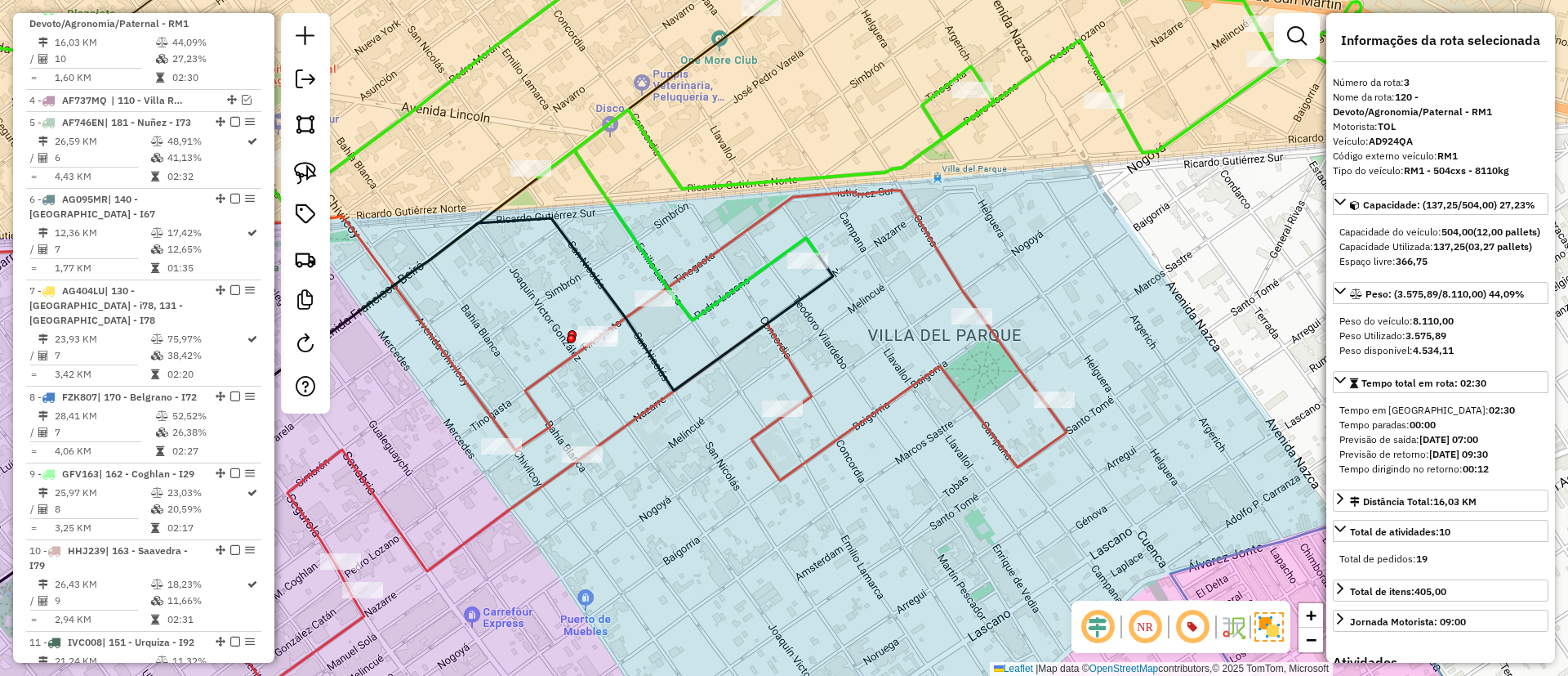
click at [943, 370] on icon at bounding box center [594, 438] width 945 height 496
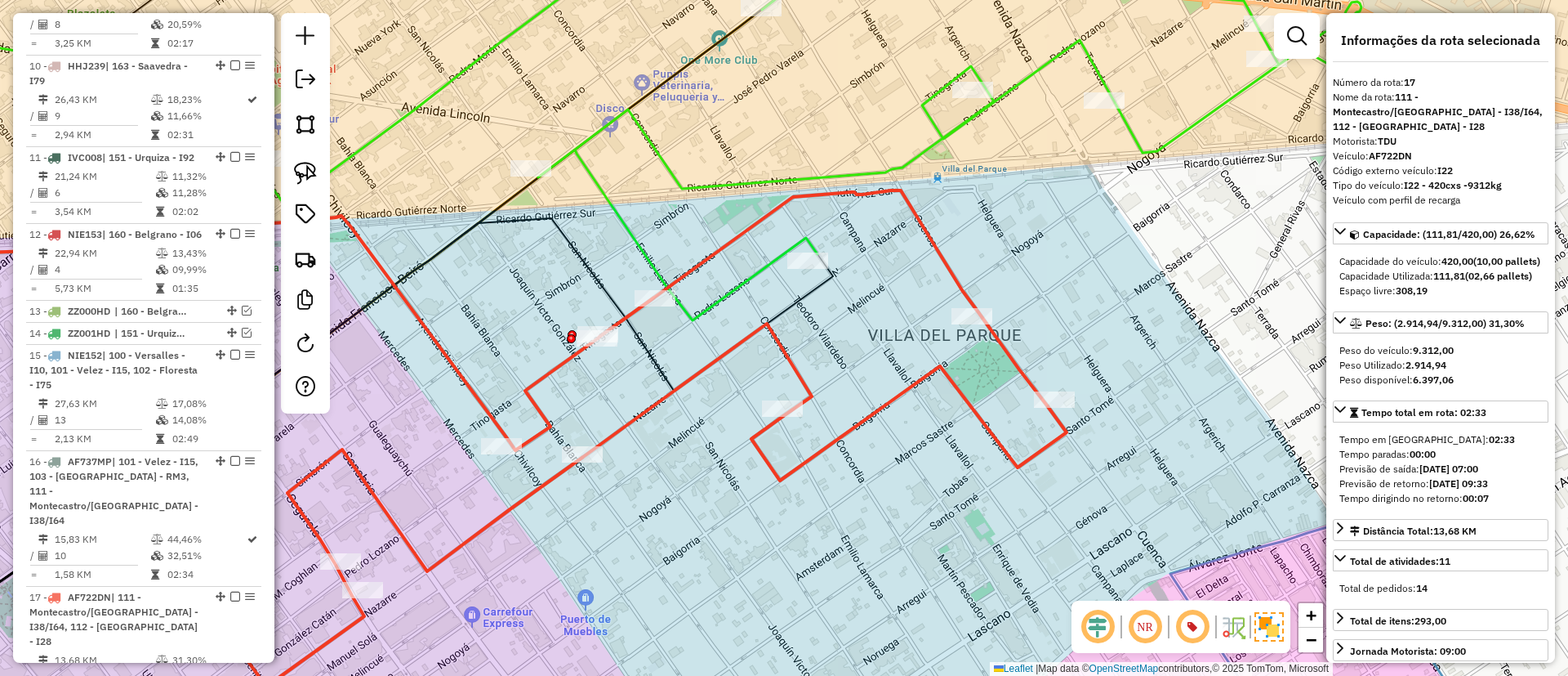
scroll to position [1766, 0]
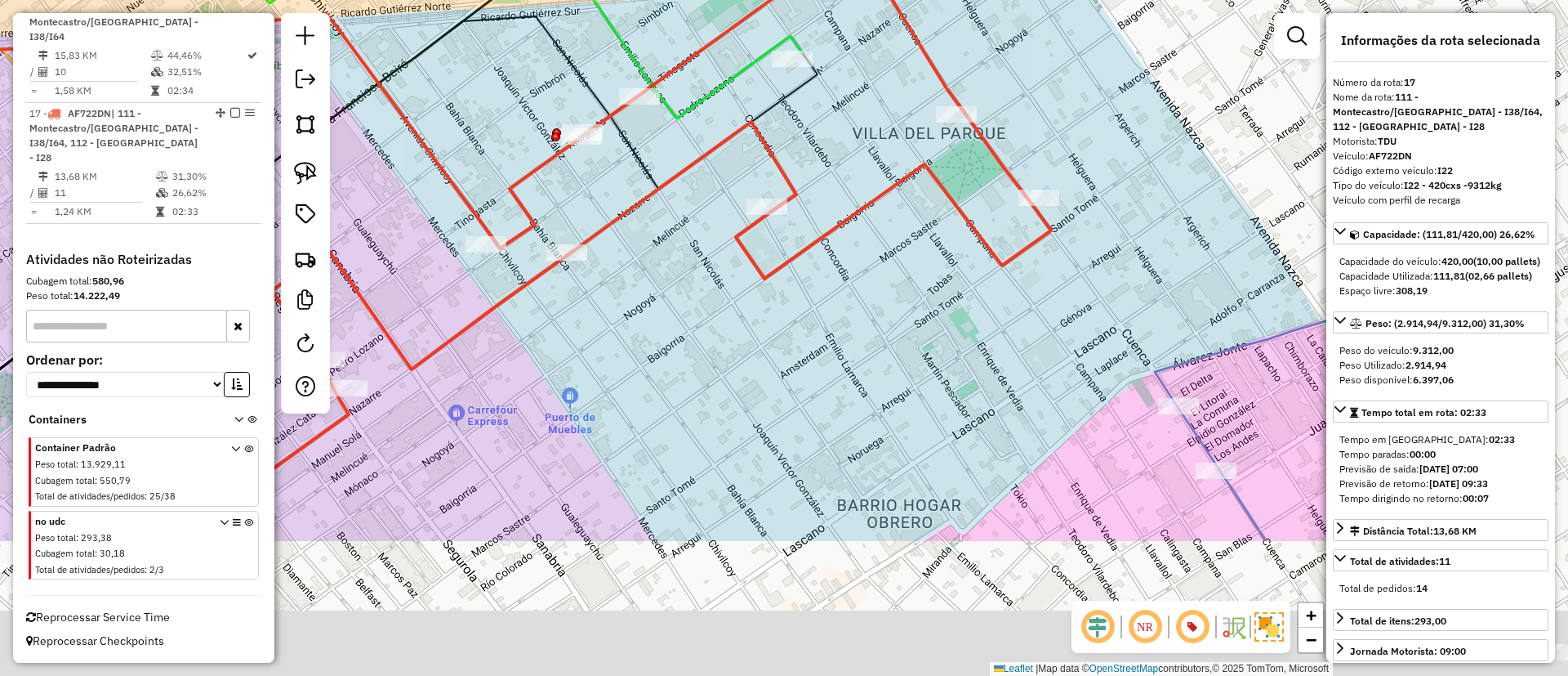
drag, startPoint x: 916, startPoint y: 388, endPoint x: 916, endPoint y: 133, distance: 255.0
click at [914, 135] on div "Janela de atendimento Grade de atendimento Capacidade Transportadoras Veículos …" at bounding box center [784, 338] width 1568 height 676
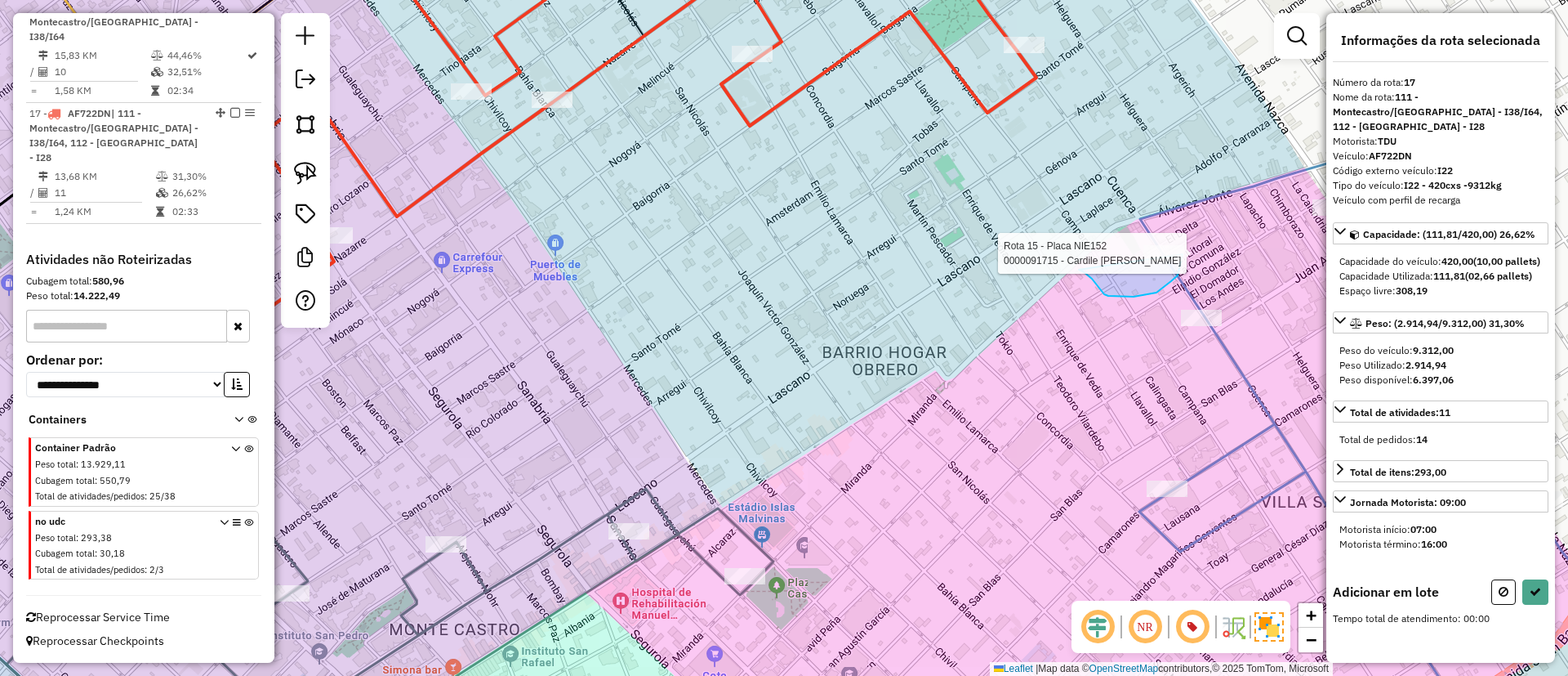
drag, startPoint x: 1091, startPoint y: 279, endPoint x: 1167, endPoint y: 195, distance: 113.3
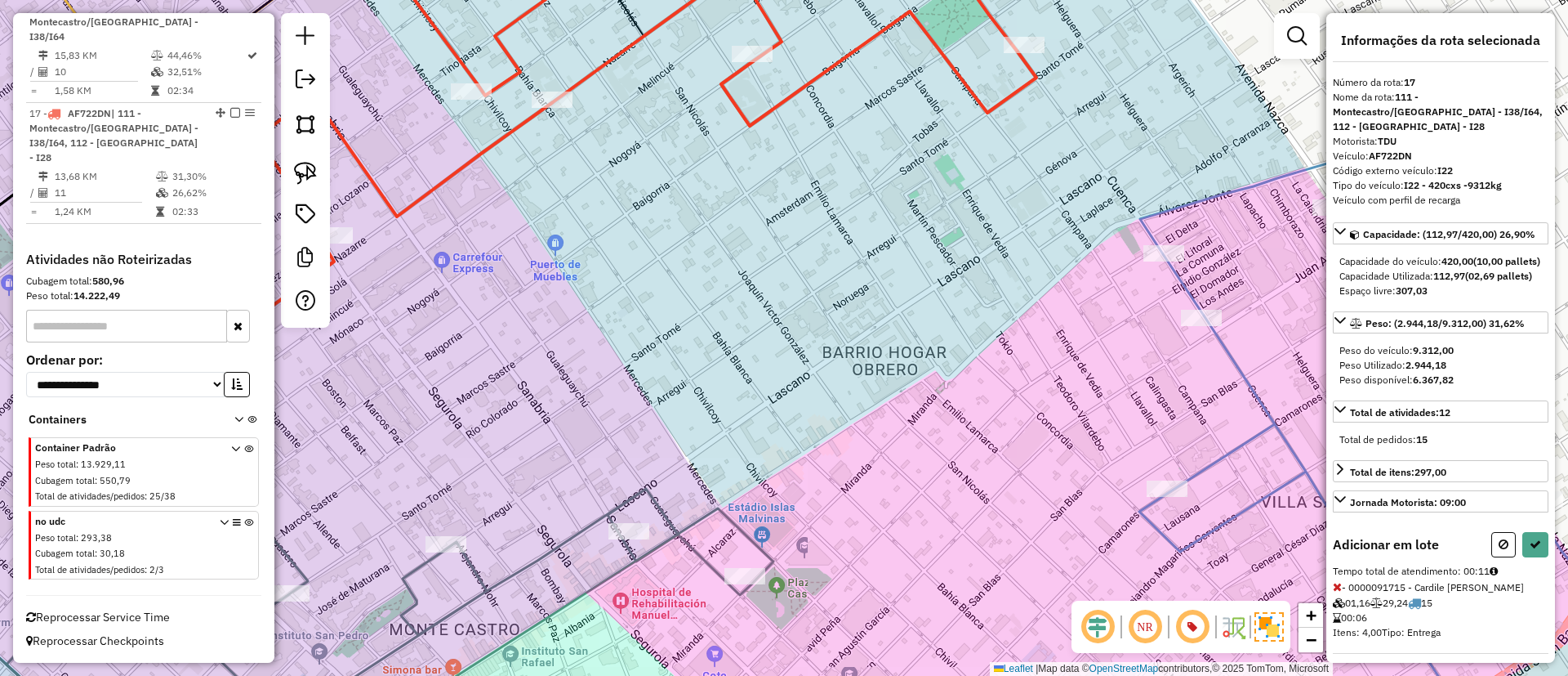
select select "**********"
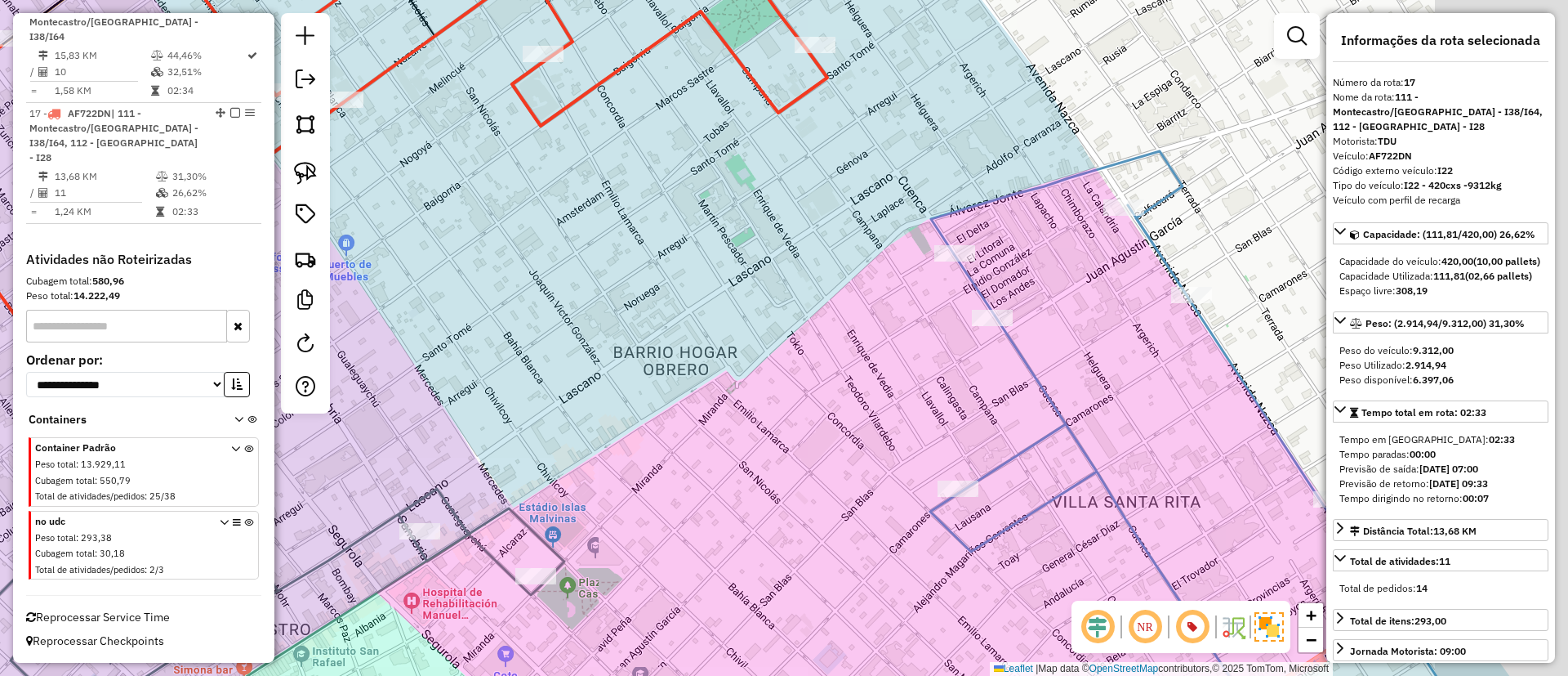
drag, startPoint x: 1109, startPoint y: 382, endPoint x: 949, endPoint y: 383, distance: 160.0
click at [949, 383] on div "Janela de atendimento Grade de atendimento Capacidade Transportadoras Veículos …" at bounding box center [784, 338] width 1568 height 676
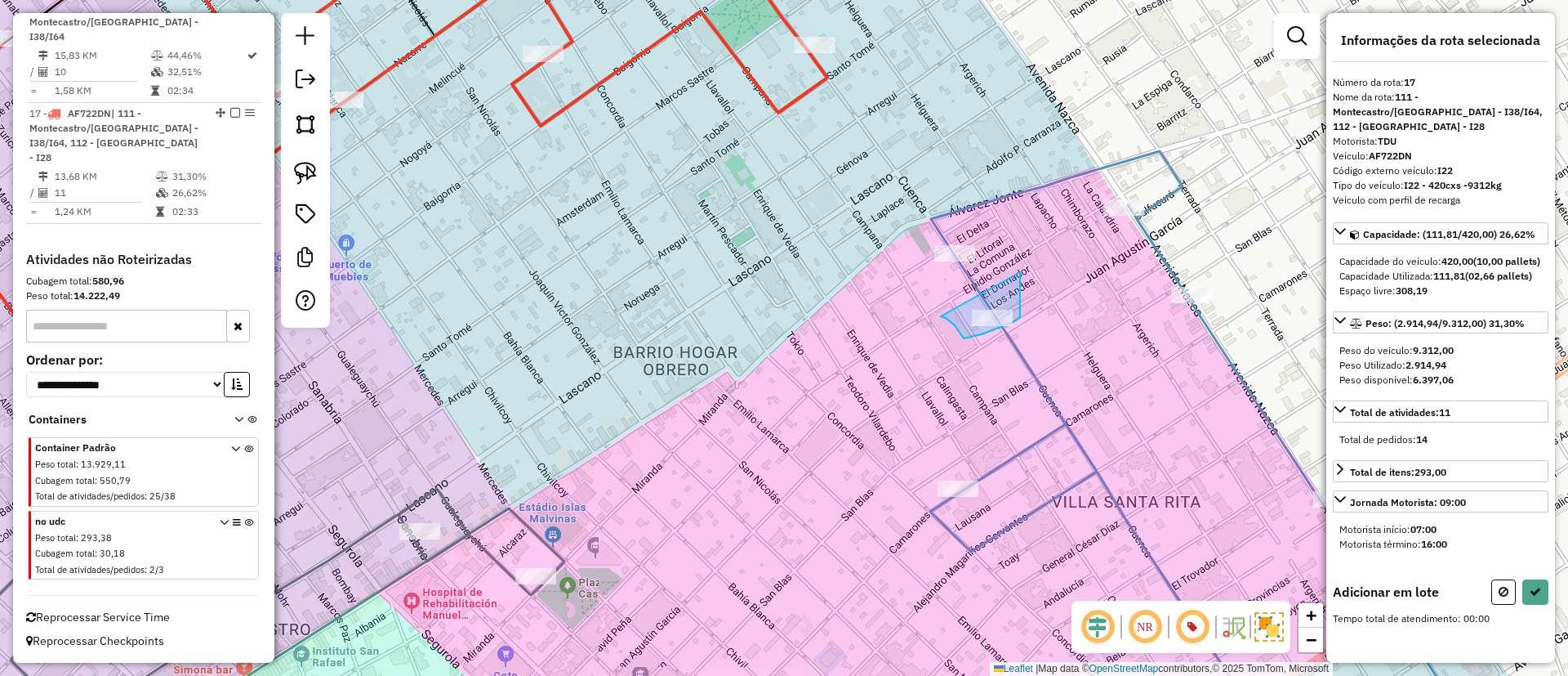
drag, startPoint x: 945, startPoint y: 318, endPoint x: 1020, endPoint y: 272, distance: 88.0
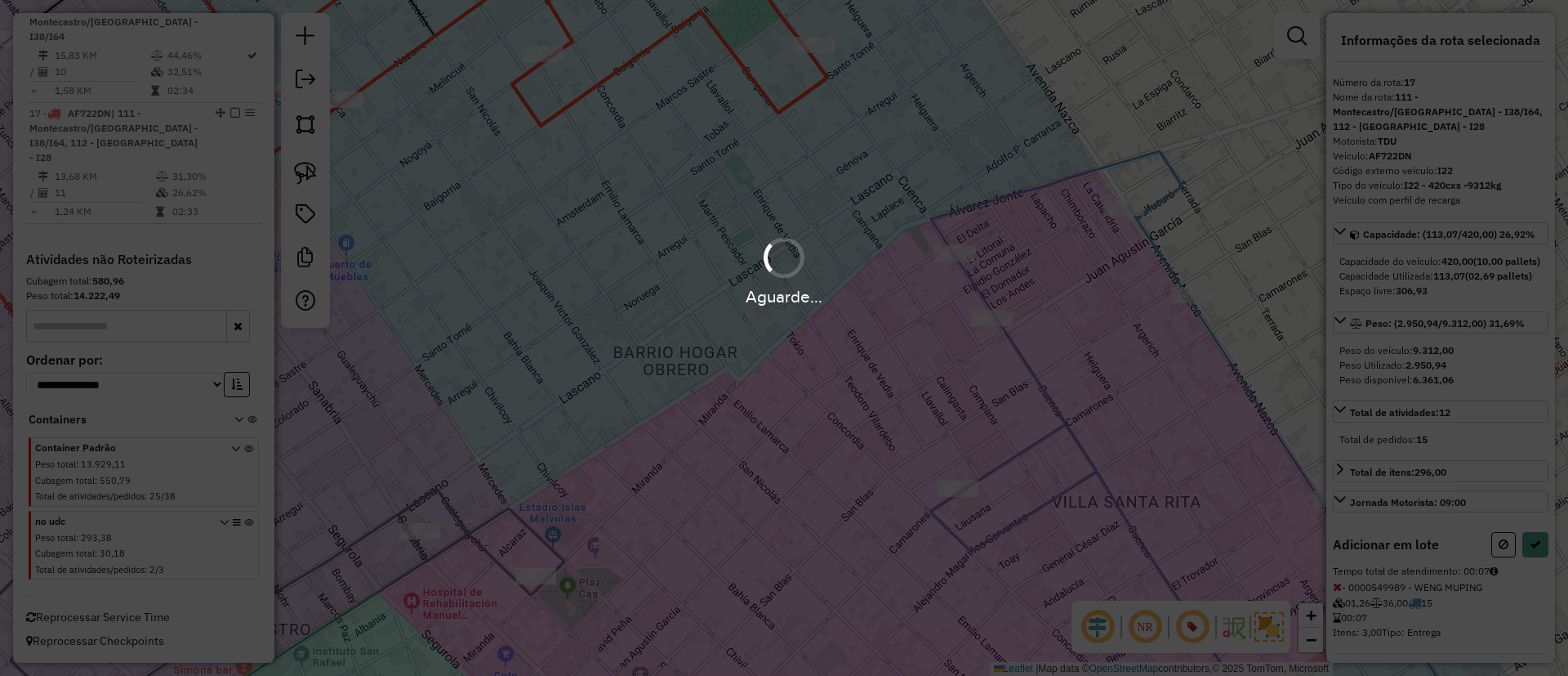
select select "**********"
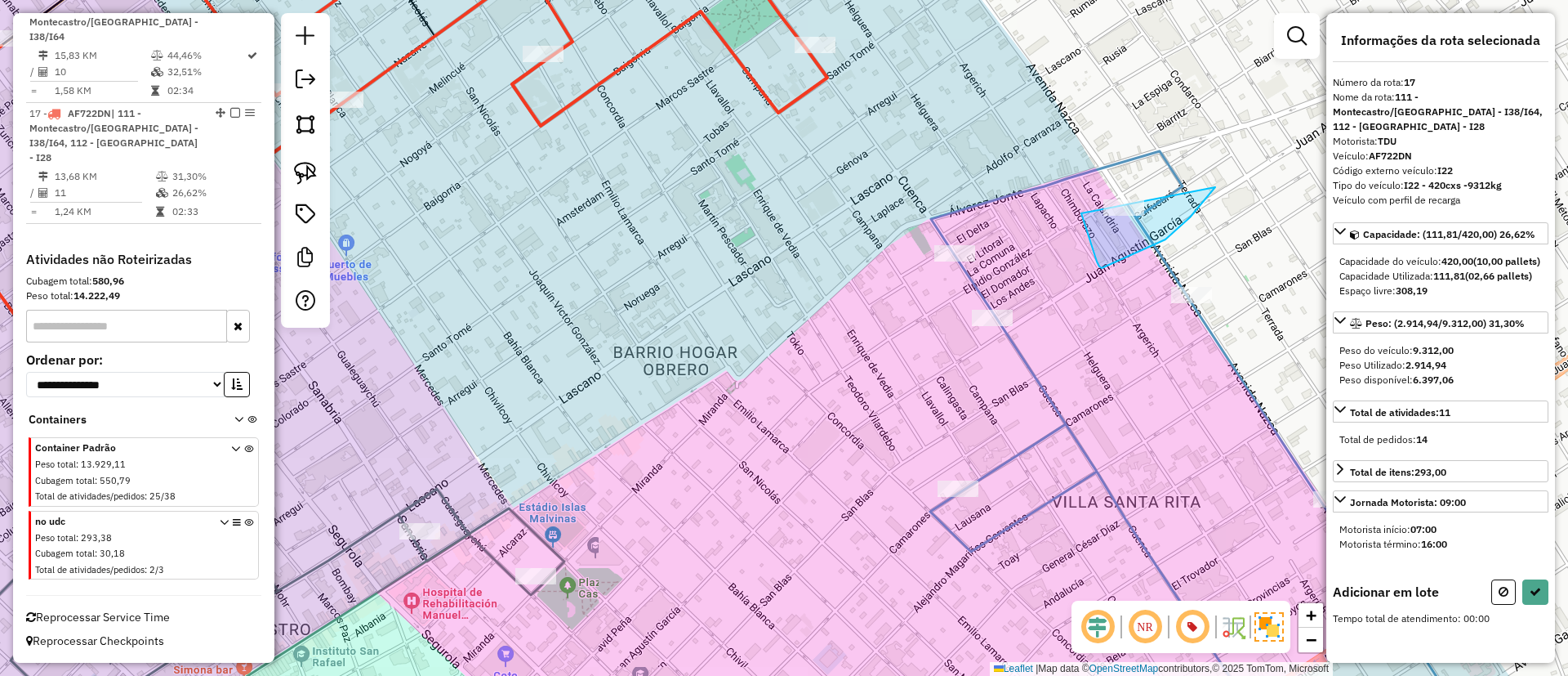
drag, startPoint x: 1190, startPoint y: 217, endPoint x: 1188, endPoint y: 128, distance: 89.0
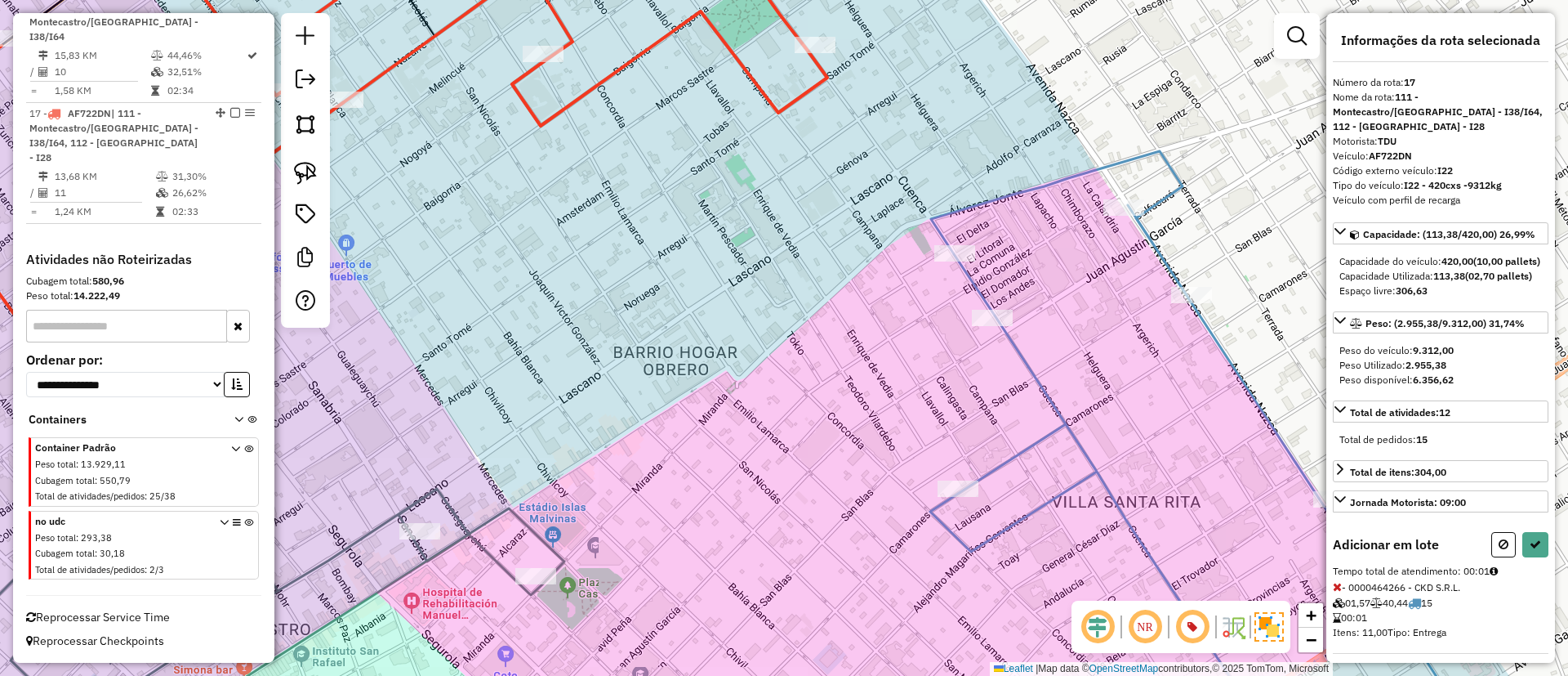
select select "**********"
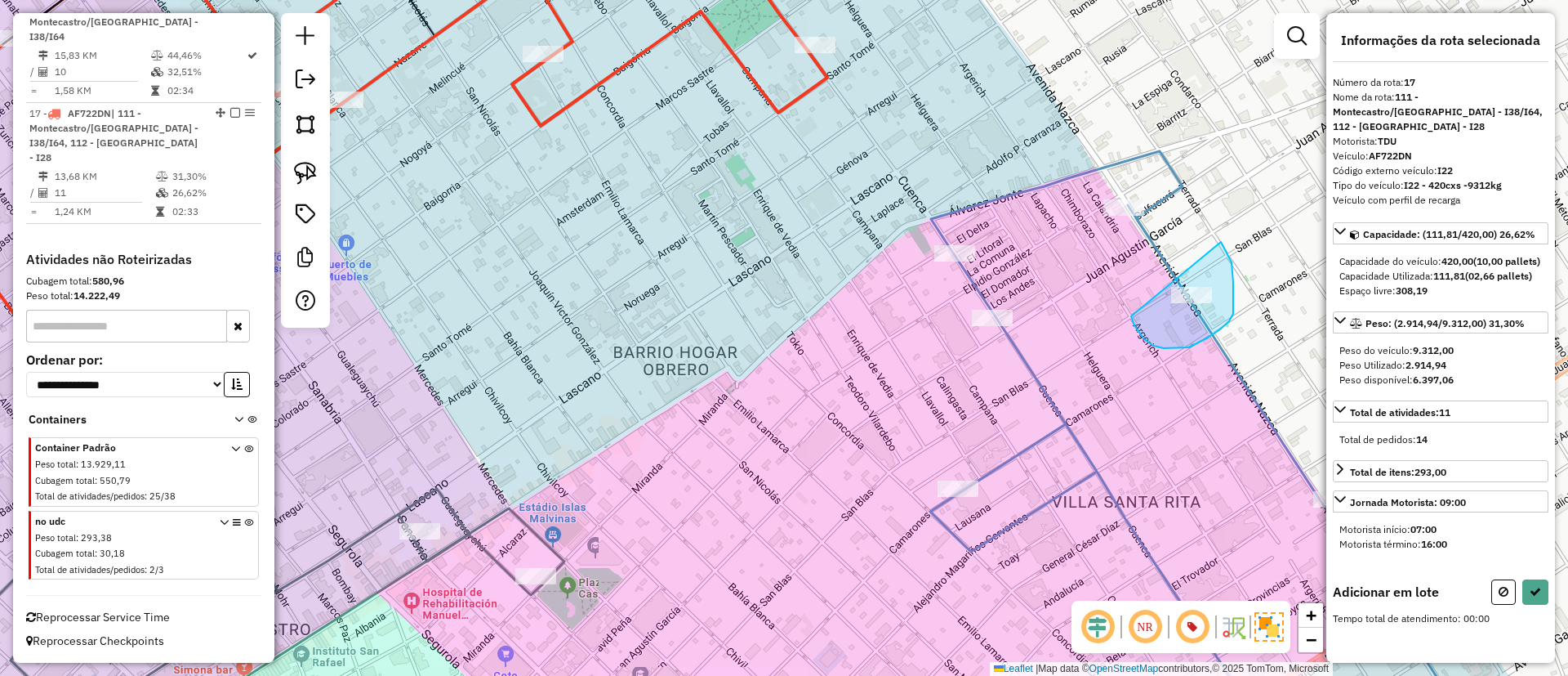
drag, startPoint x: 1153, startPoint y: 345, endPoint x: 1220, endPoint y: 241, distance: 123.7
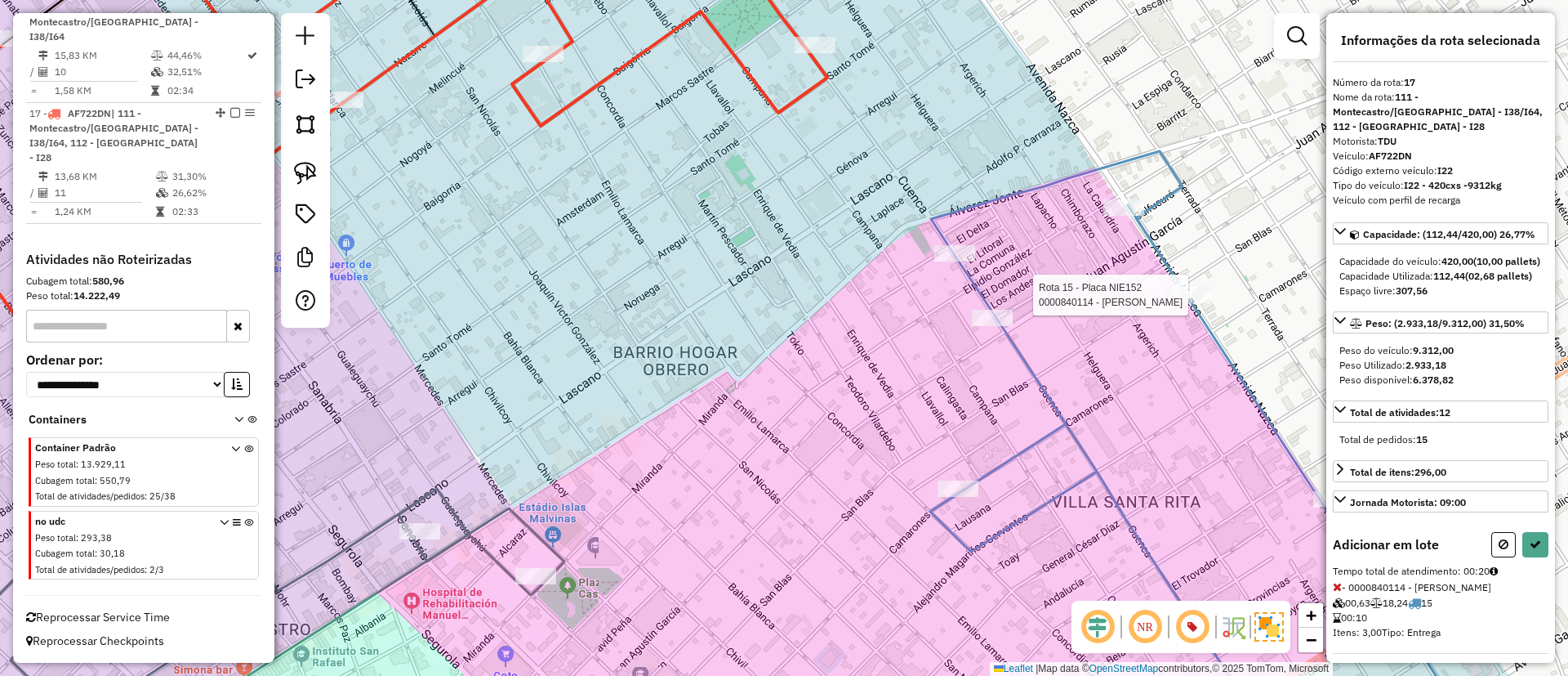
select select "**********"
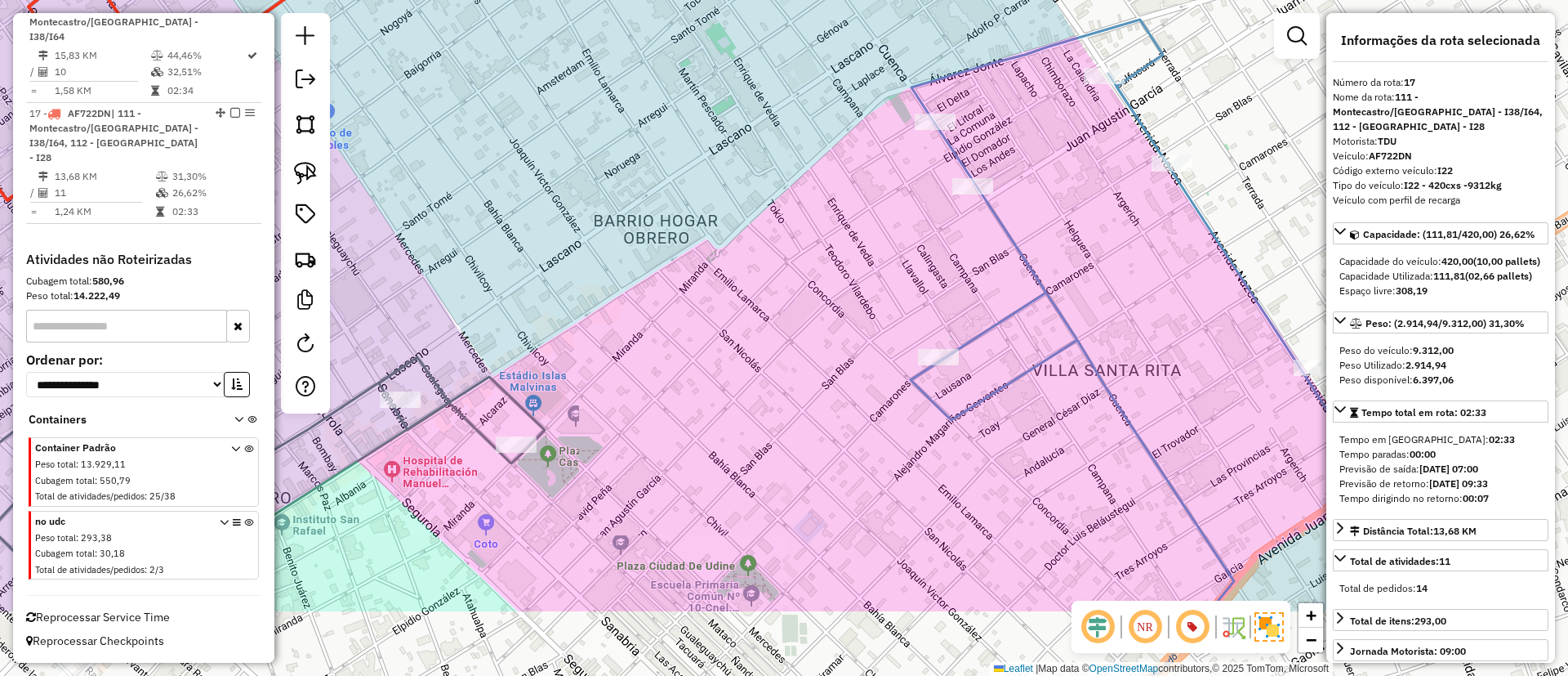
drag, startPoint x: 1101, startPoint y: 325, endPoint x: 1080, endPoint y: 199, distance: 127.7
click at [1081, 199] on div "Janela de atendimento Grade de atendimento Capacidade Transportadoras Veículos …" at bounding box center [784, 338] width 1568 height 676
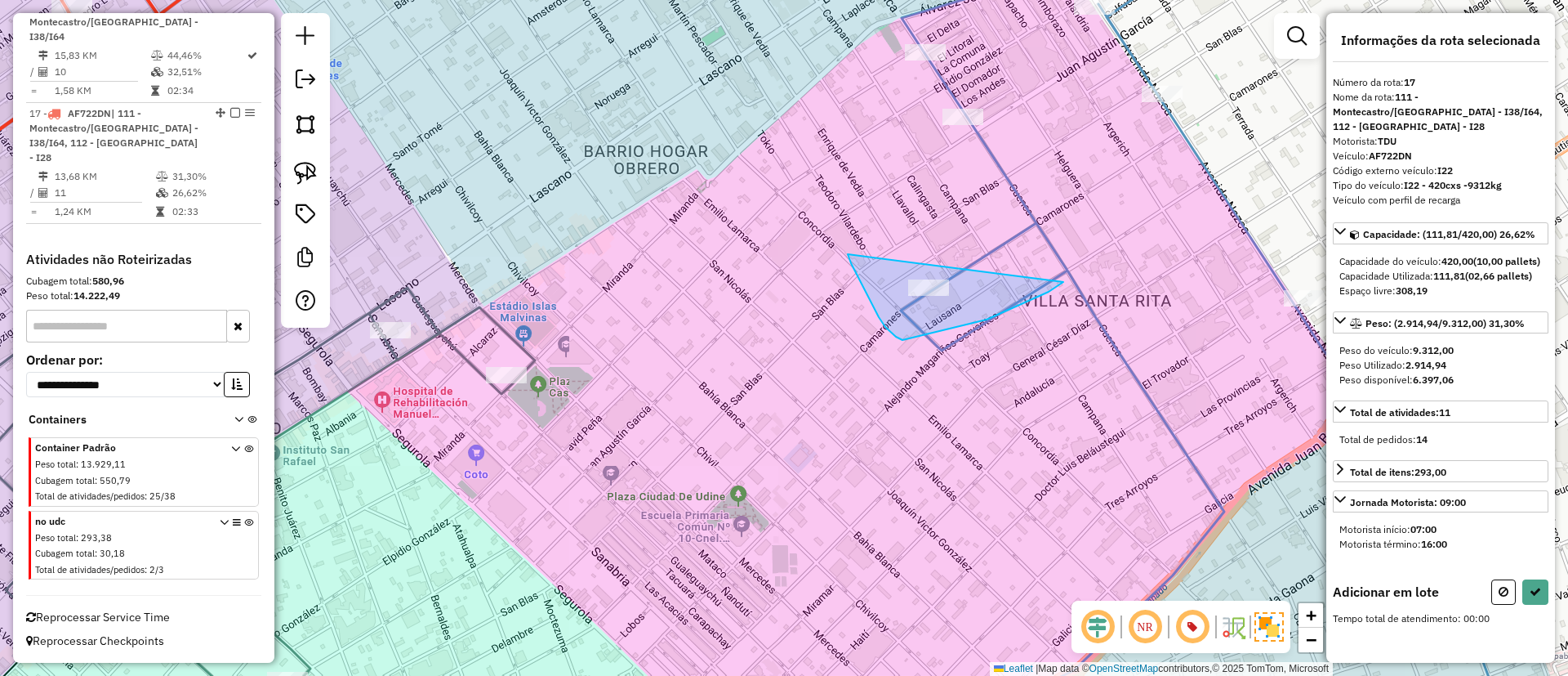
drag, startPoint x: 896, startPoint y: 337, endPoint x: 1038, endPoint y: 221, distance: 183.4
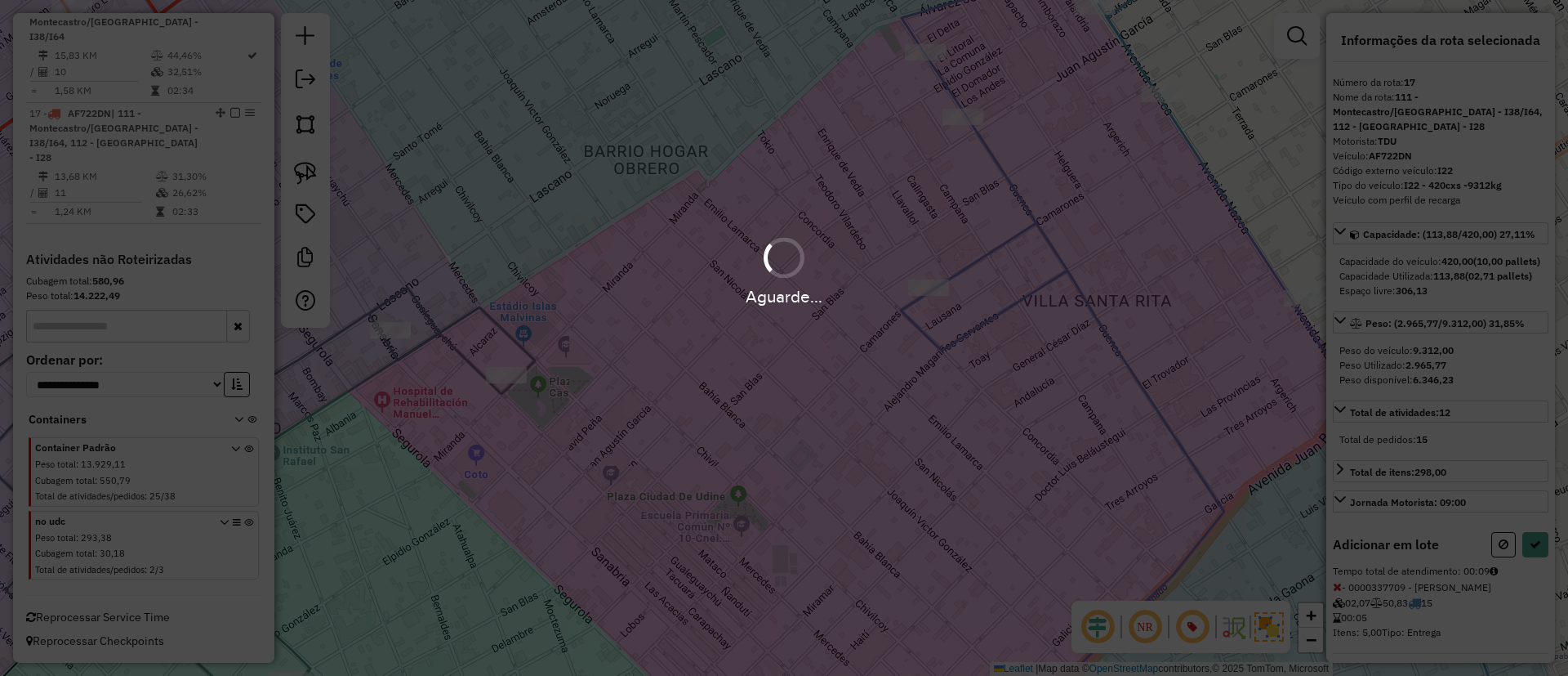
select select "**********"
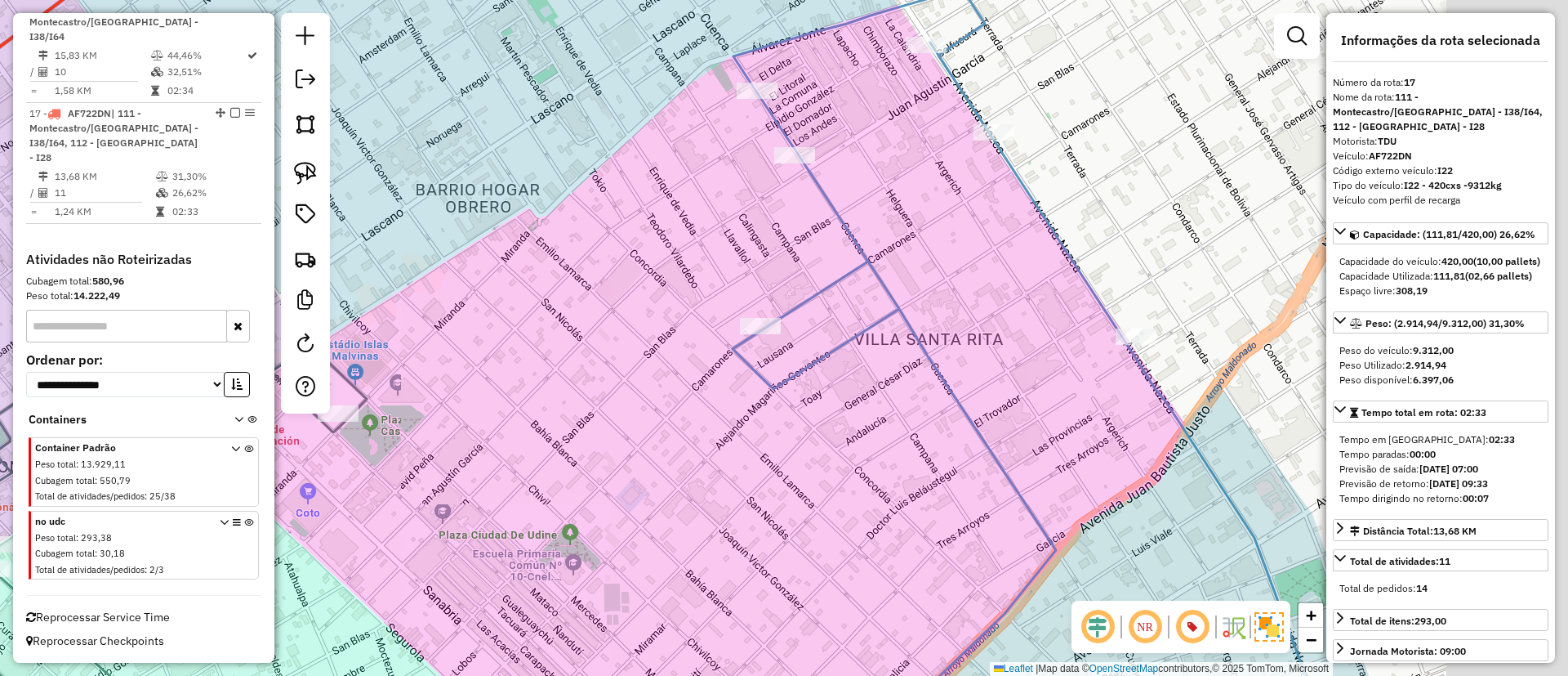
drag, startPoint x: 1134, startPoint y: 290, endPoint x: 966, endPoint y: 329, distance: 172.5
click at [966, 329] on div "Janela de atendimento Grade de atendimento Capacidade Transportadoras Veículos …" at bounding box center [784, 338] width 1568 height 676
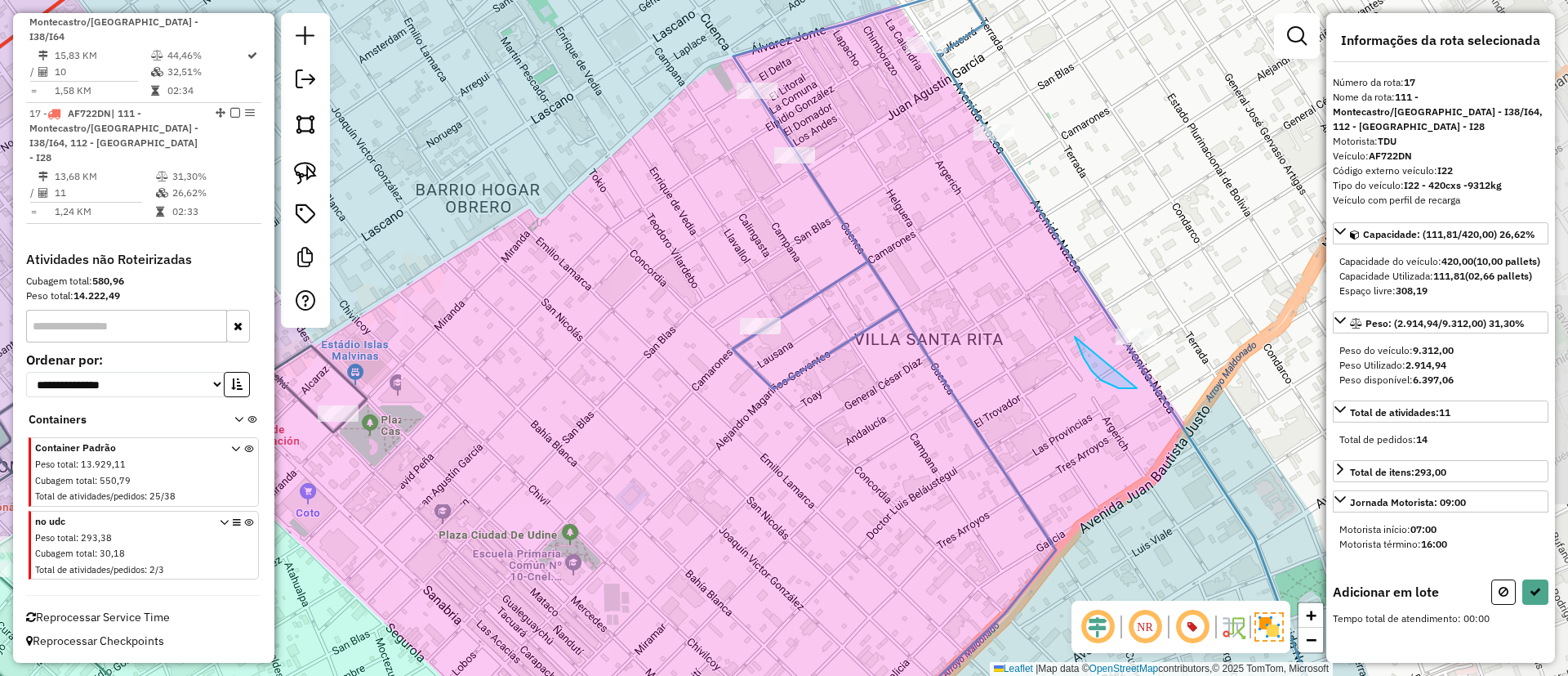
drag, startPoint x: 1137, startPoint y: 388, endPoint x: 1195, endPoint y: 263, distance: 137.8
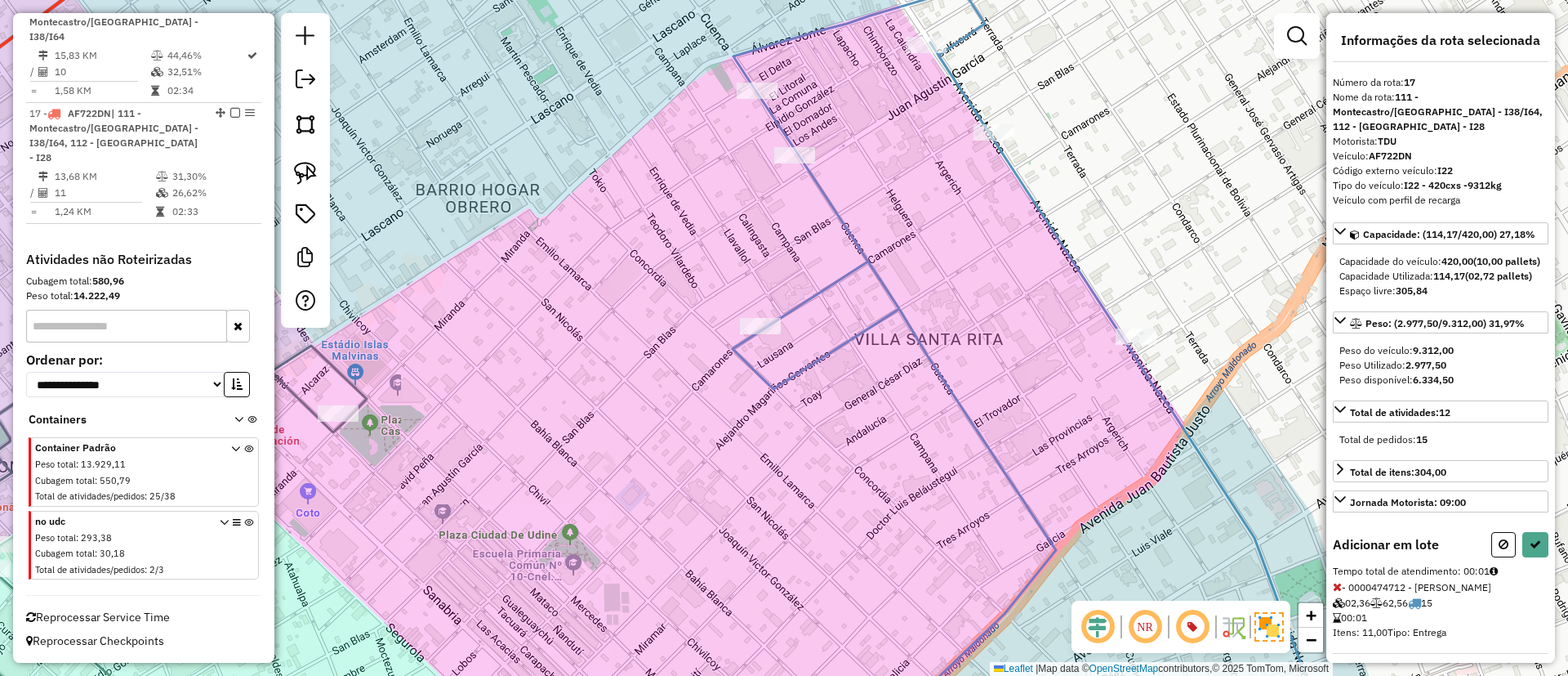
select select "**********"
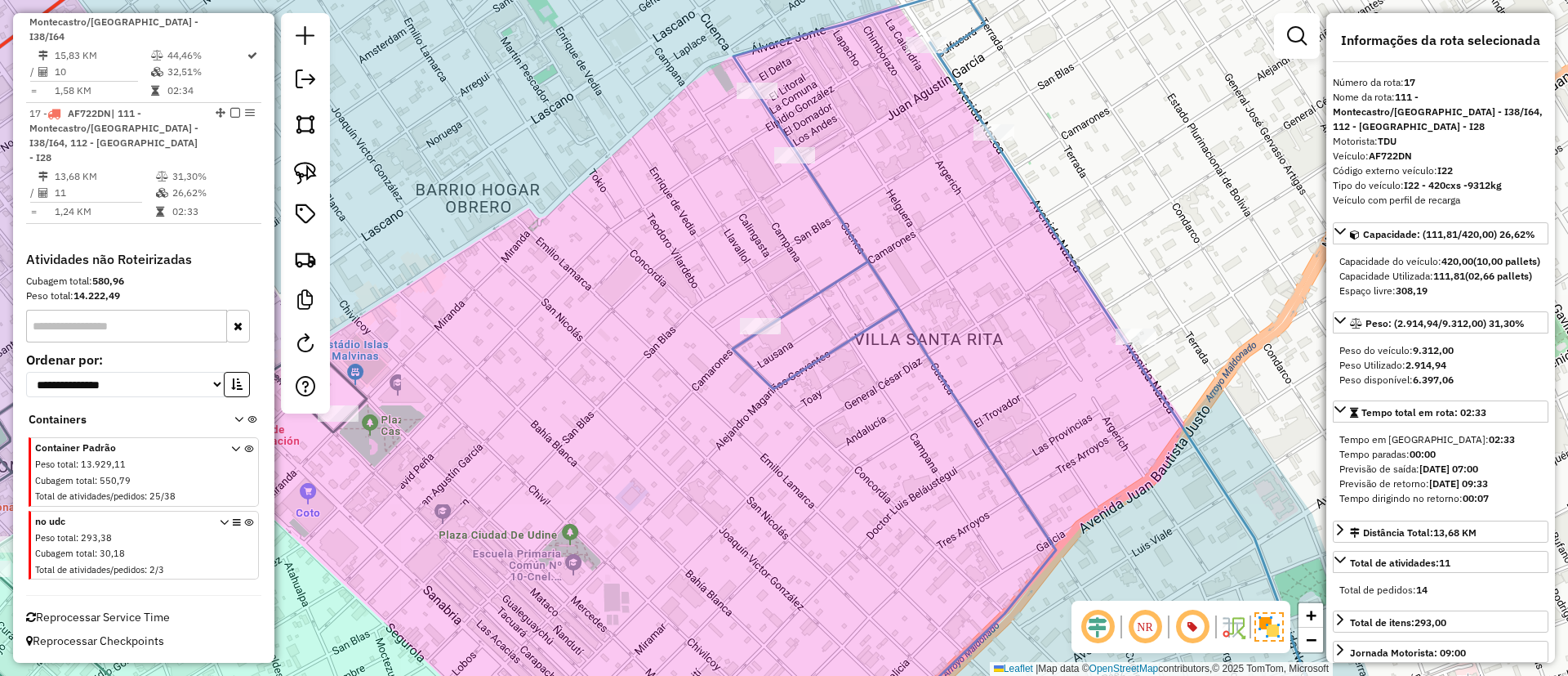
drag, startPoint x: 965, startPoint y: 274, endPoint x: 1037, endPoint y: 349, distance: 104.0
click at [1037, 349] on div "Janela de atendimento Grade de atendimento Capacidade Transportadoras Veículos …" at bounding box center [784, 338] width 1568 height 676
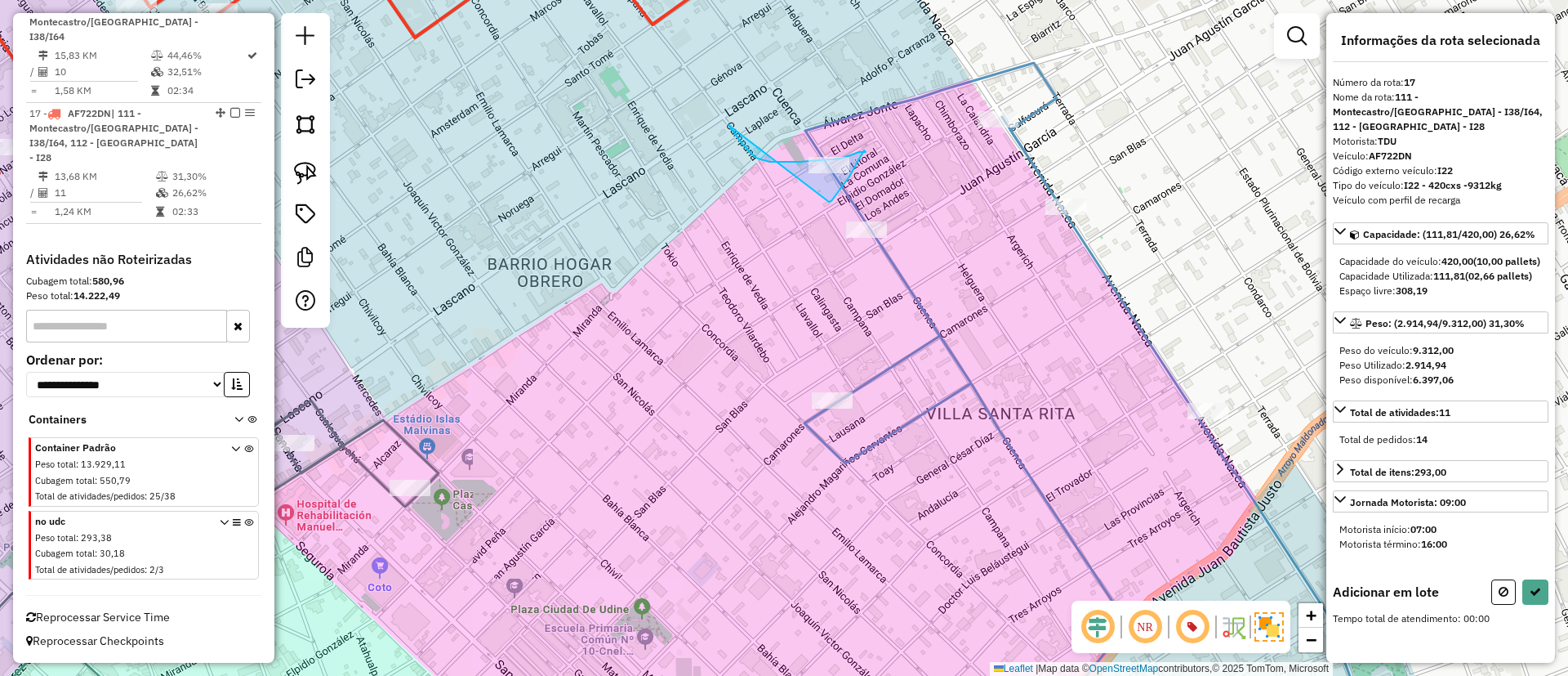
drag, startPoint x: 799, startPoint y: 162, endPoint x: 812, endPoint y: 209, distance: 48.8
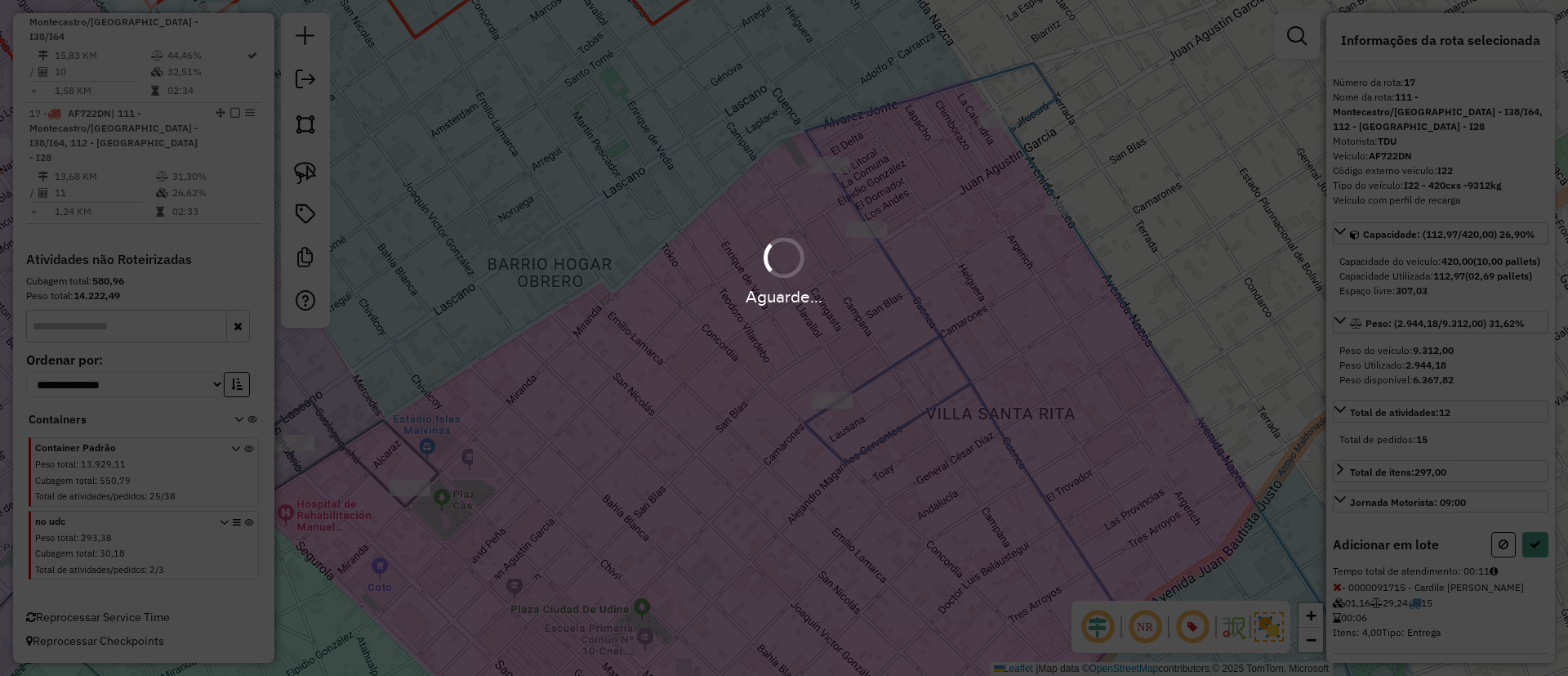
select select "**********"
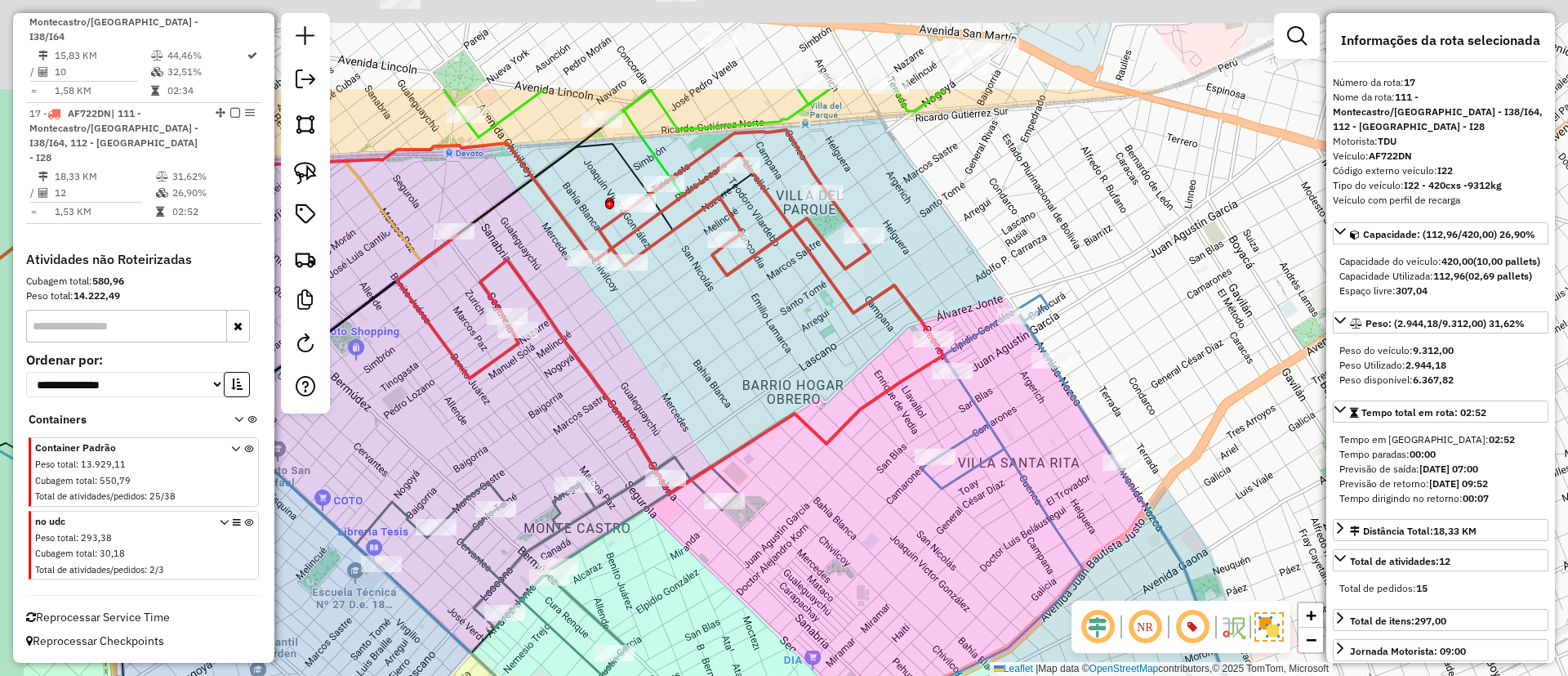
drag, startPoint x: 739, startPoint y: 193, endPoint x: 785, endPoint y: 350, distance: 163.6
click at [789, 367] on div "Janela de atendimento Grade de atendimento Capacidade Transportadoras Veículos …" at bounding box center [784, 338] width 1568 height 676
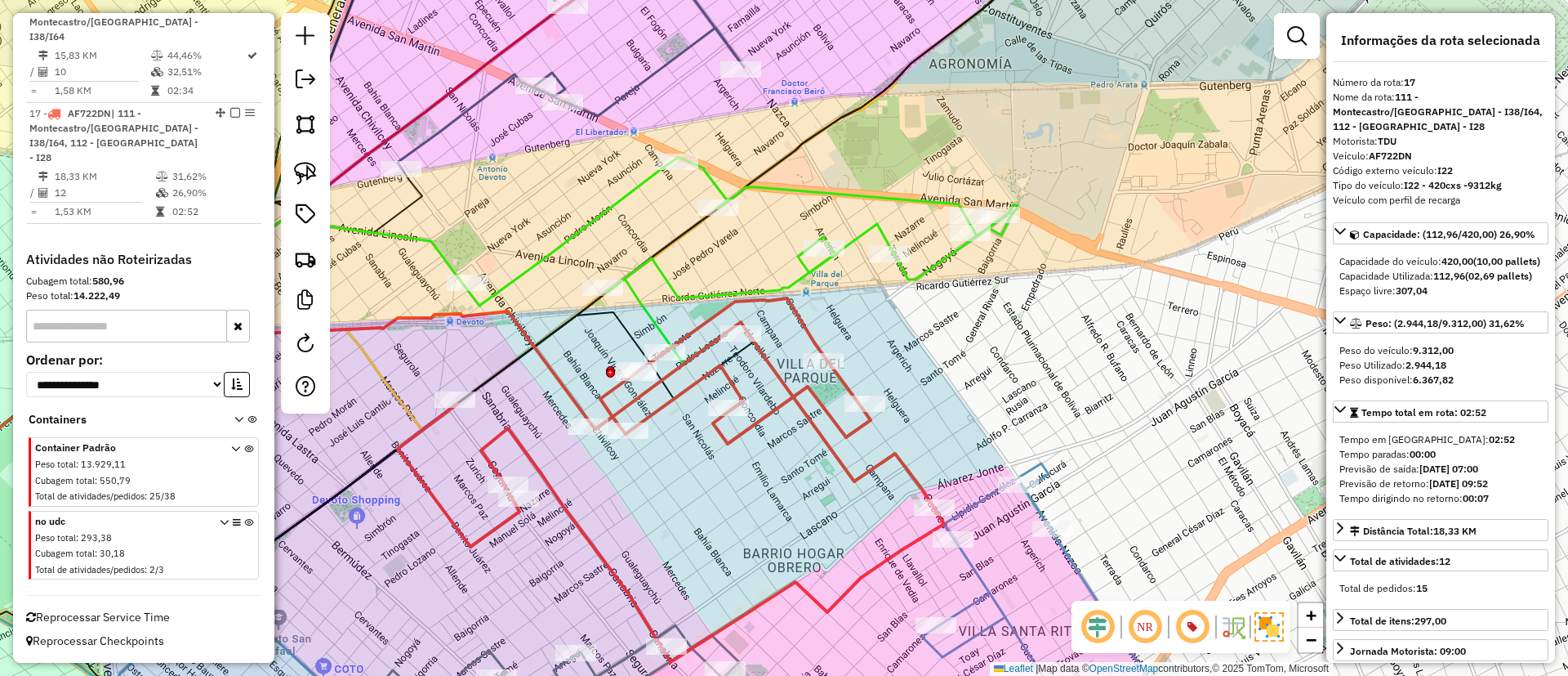
click at [801, 193] on icon at bounding box center [740, 261] width 553 height 207
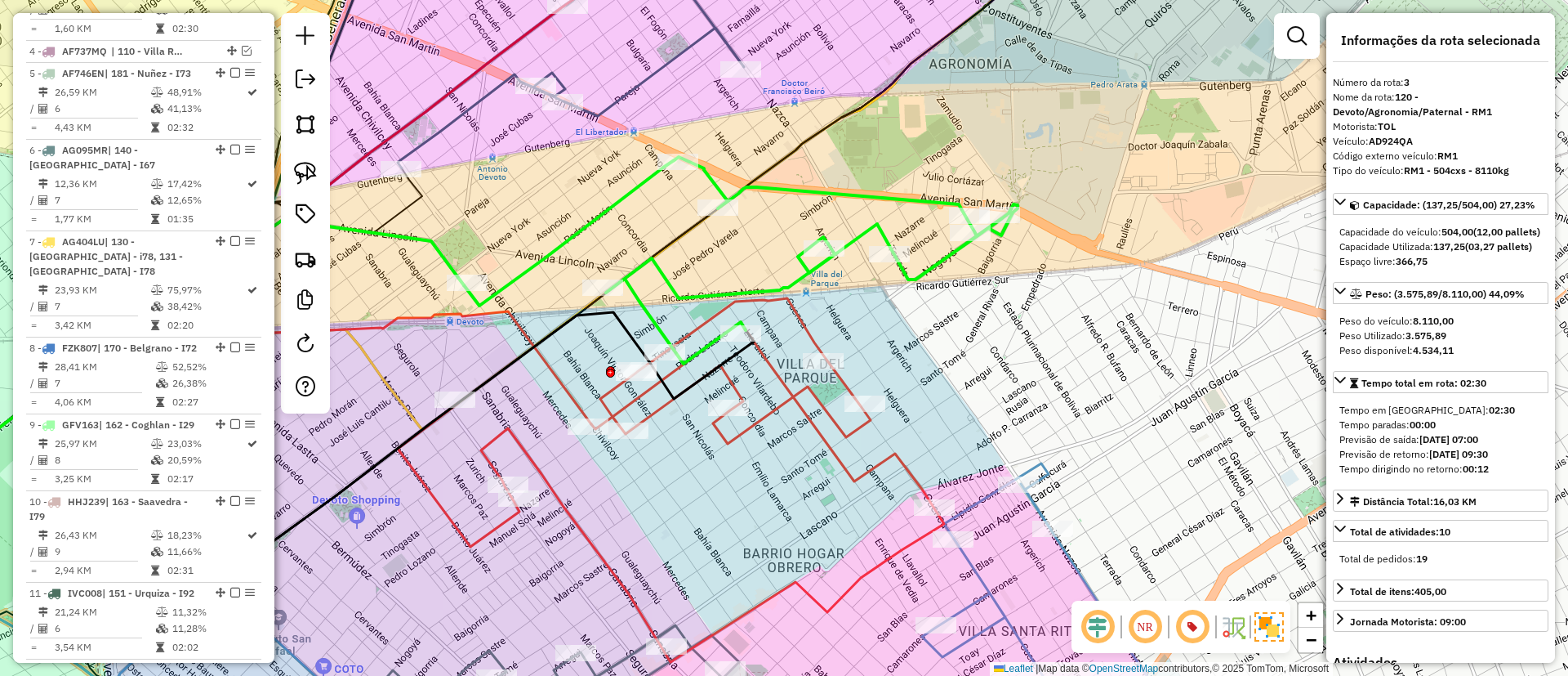
scroll to position [797, 0]
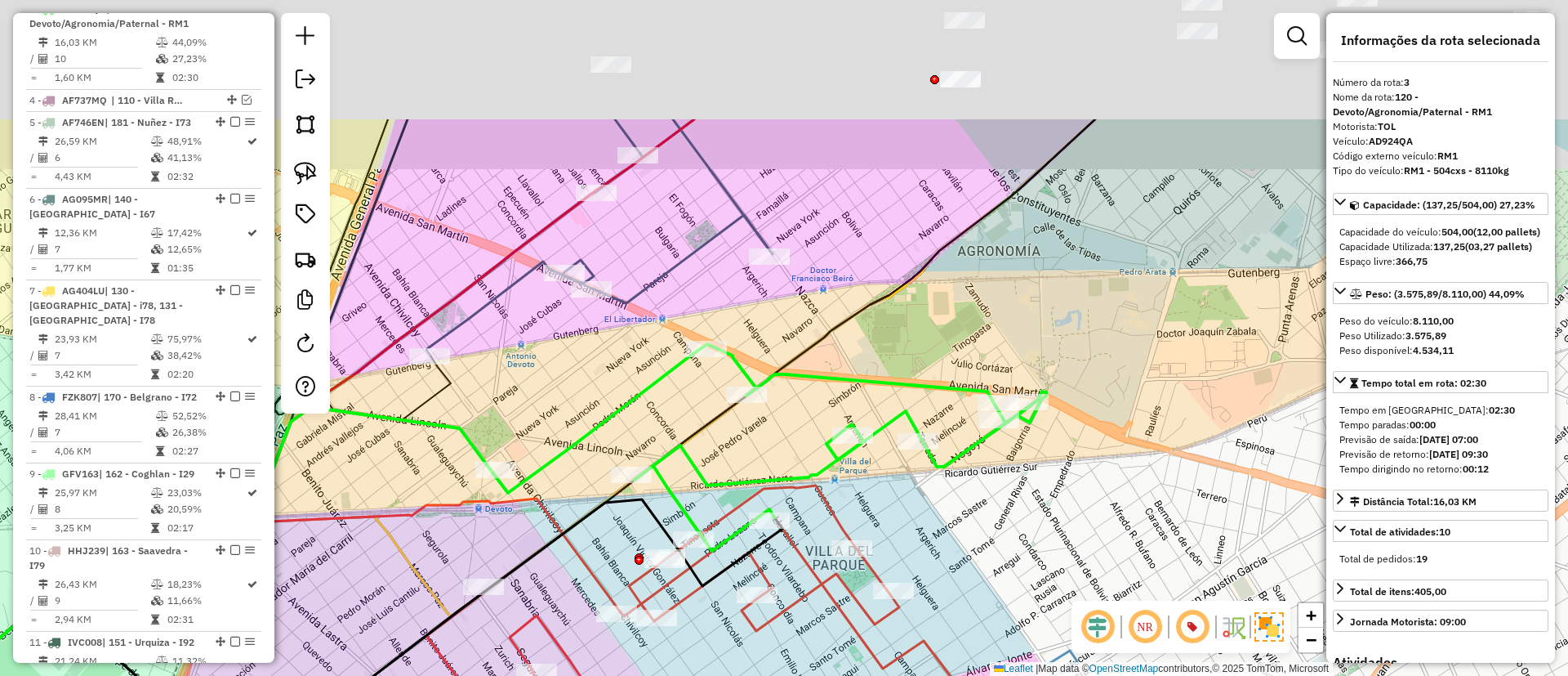
drag, startPoint x: 916, startPoint y: 136, endPoint x: 945, endPoint y: 328, distance: 194.2
click at [945, 328] on div "Janela de atendimento Grade de atendimento Capacidade Transportadoras Veículos …" at bounding box center [784, 338] width 1568 height 676
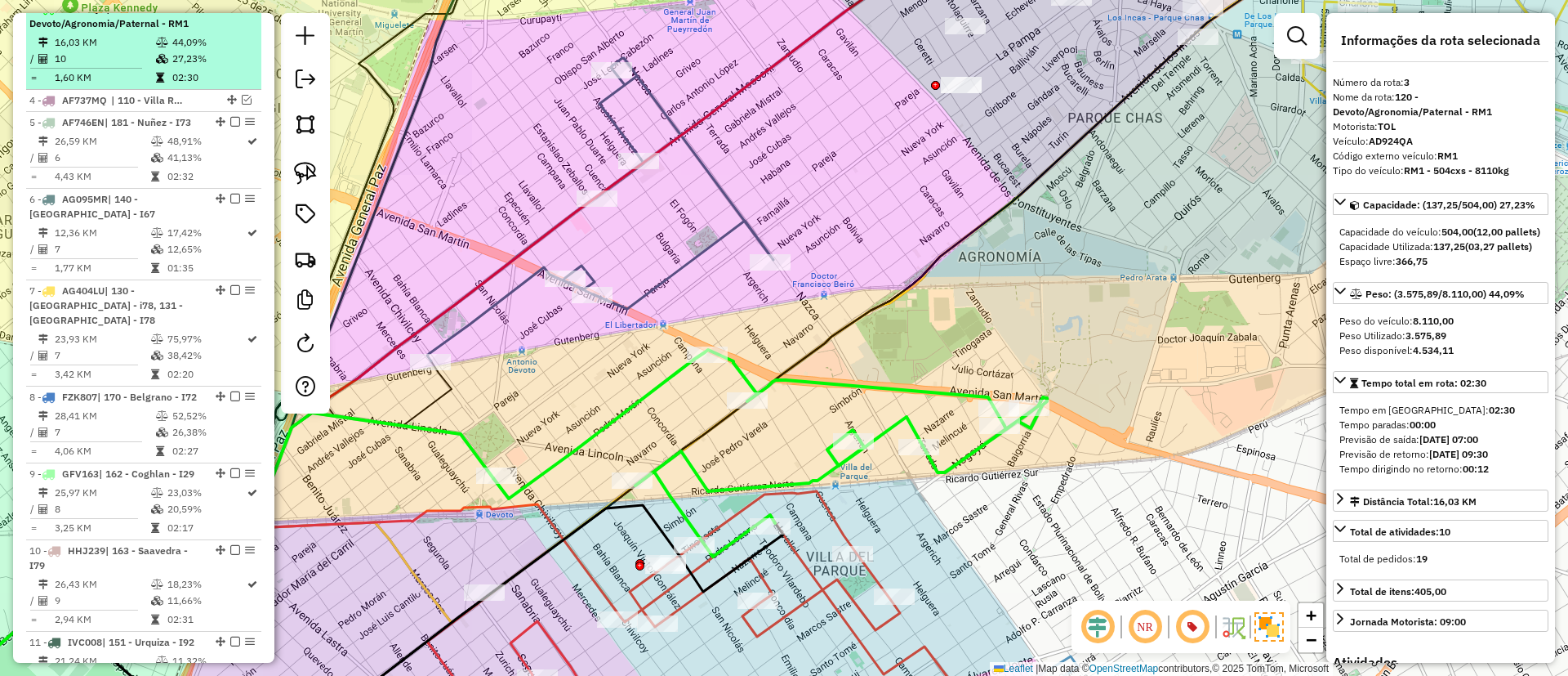
click at [231, 13] on em at bounding box center [235, 8] width 9 height 9
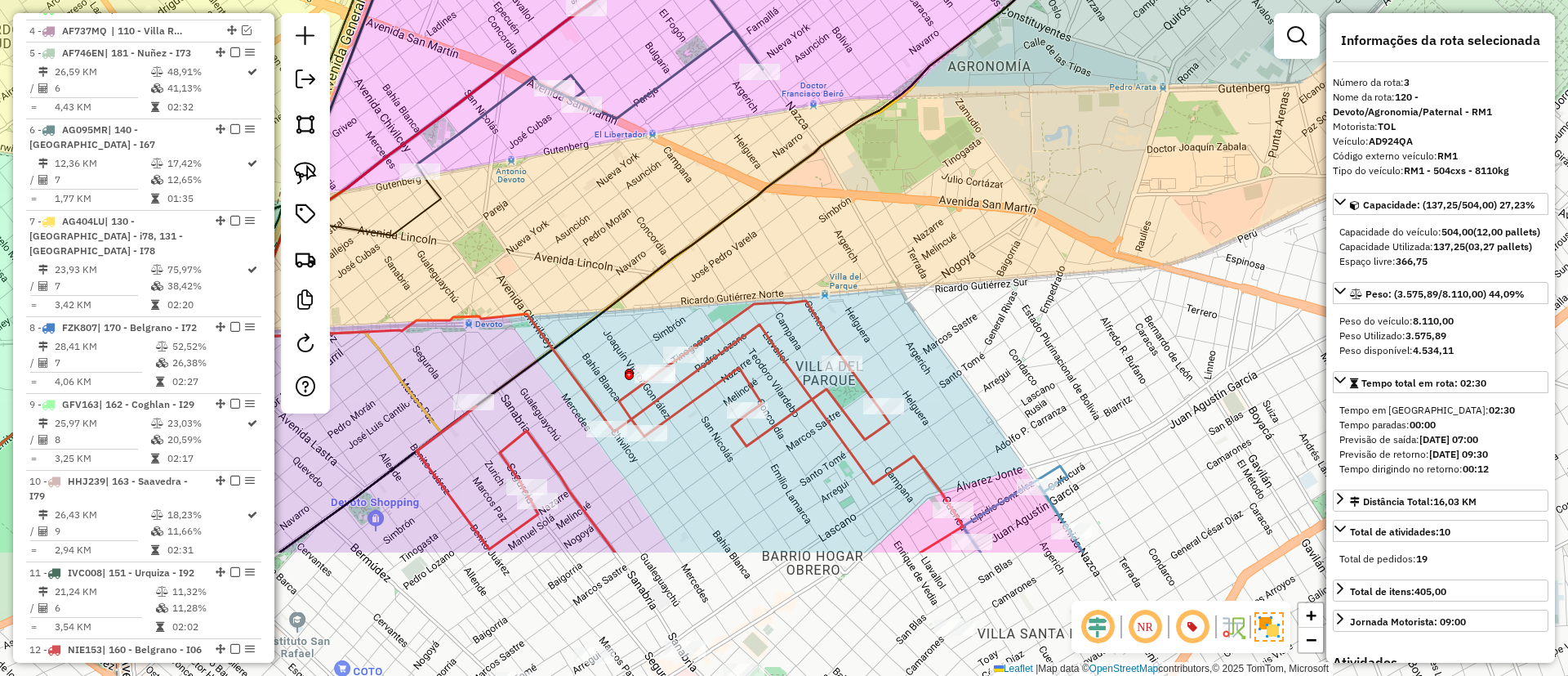
drag, startPoint x: 844, startPoint y: 421, endPoint x: 805, endPoint y: 306, distance: 121.4
click at [833, 246] on div "Janela de atendimento Grade de atendimento Capacidade Transportadoras Veículos …" at bounding box center [784, 338] width 1568 height 676
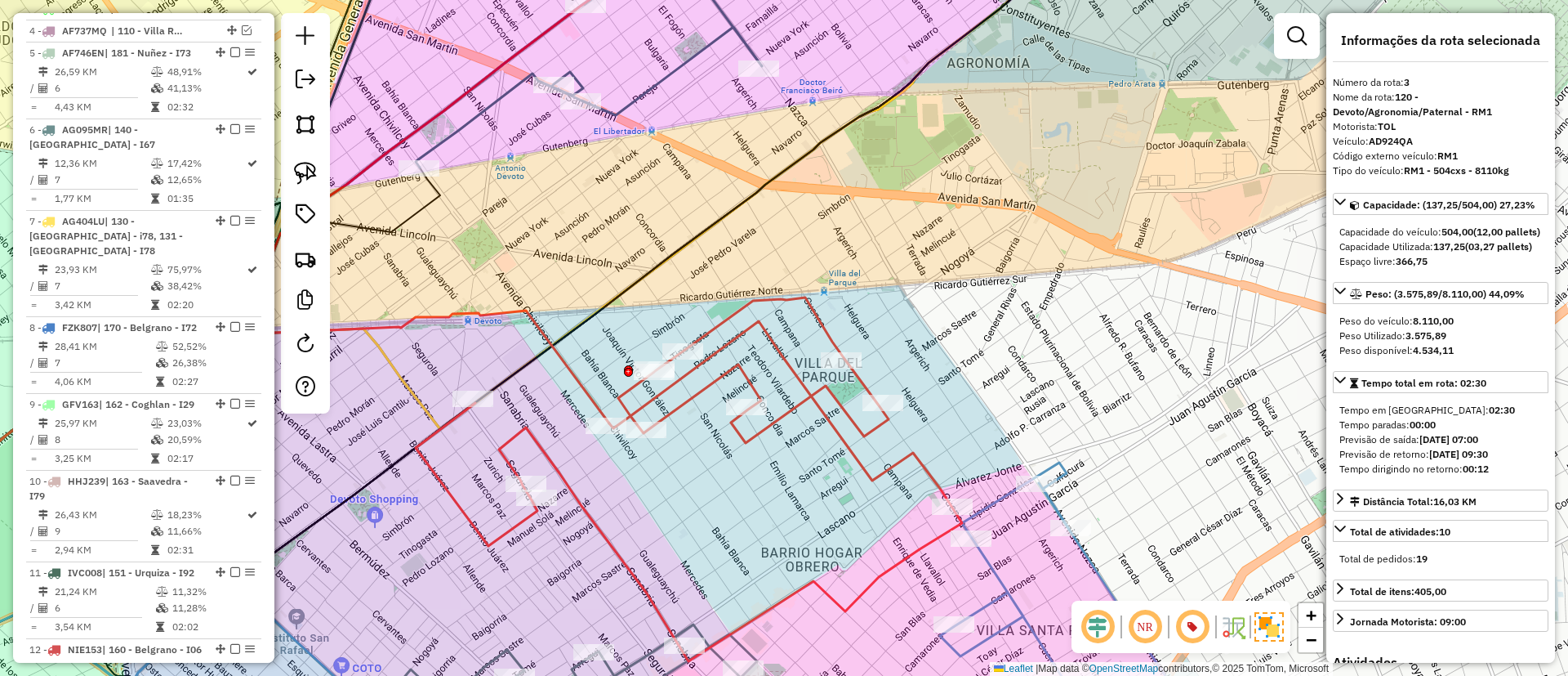
click at [792, 362] on icon at bounding box center [689, 479] width 547 height 363
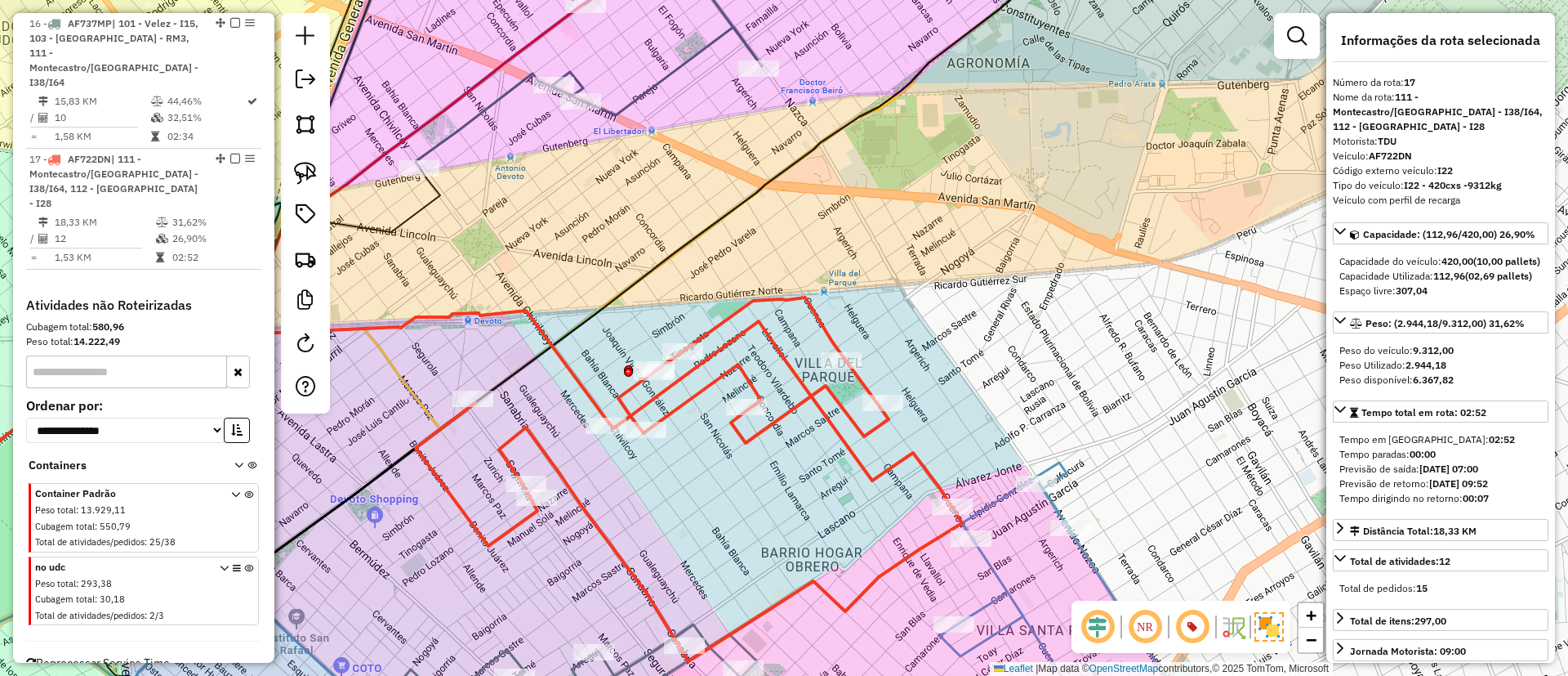
scroll to position [1696, 0]
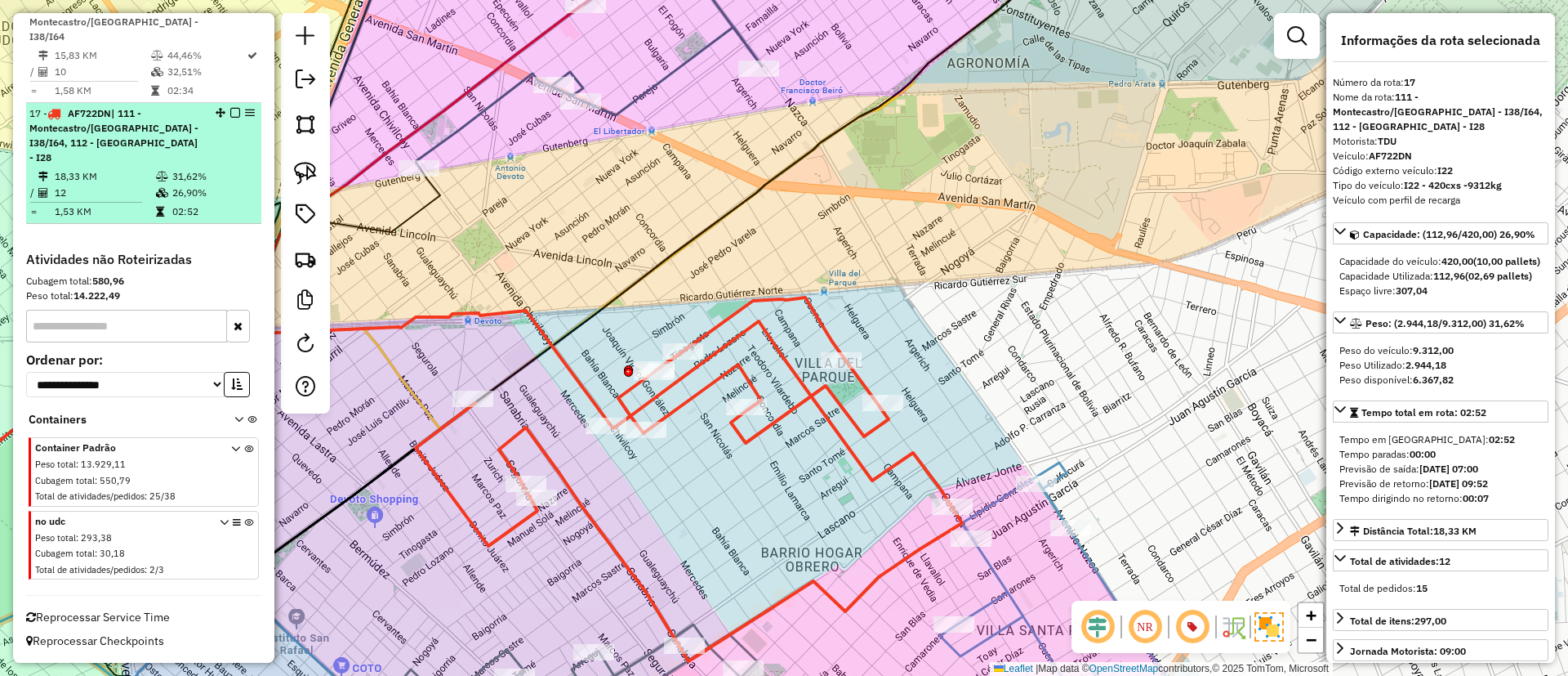
click at [231, 118] on em at bounding box center [235, 112] width 9 height 9
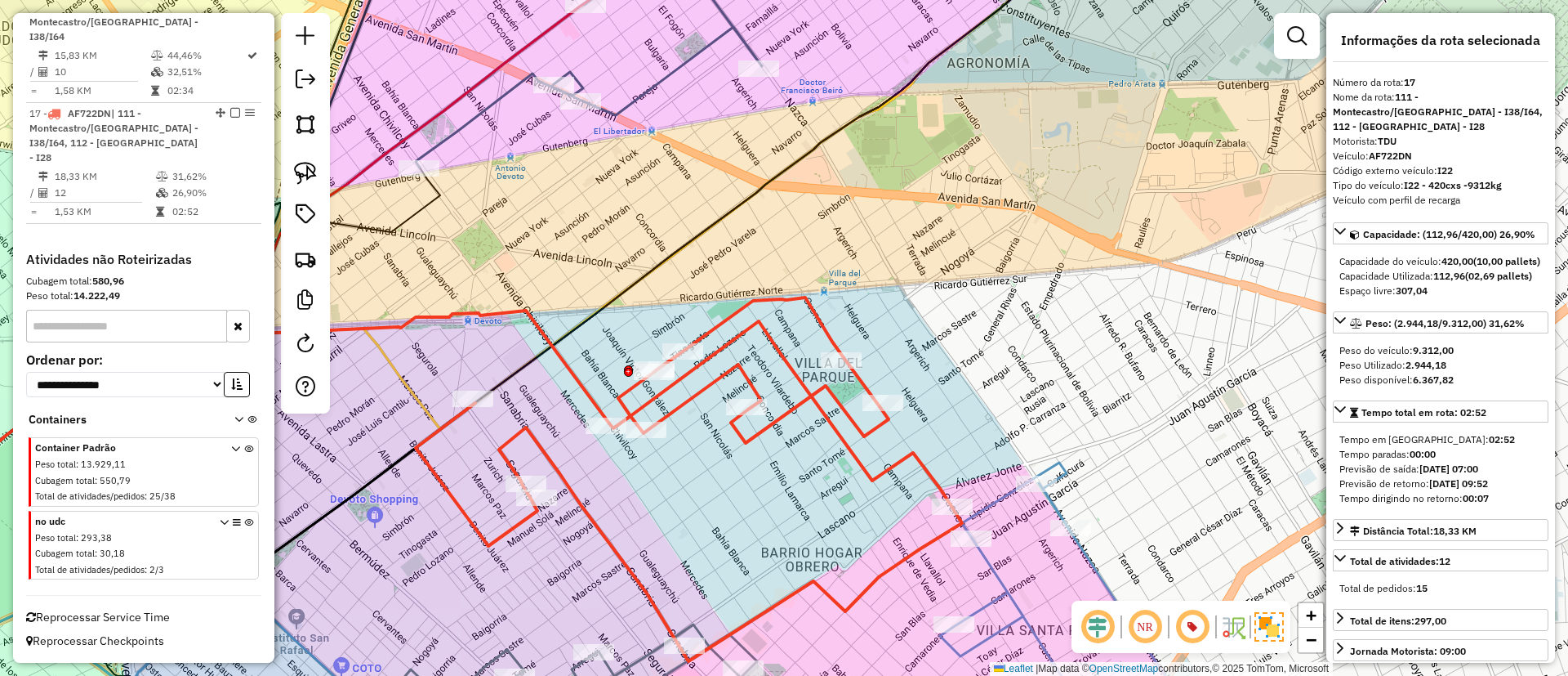
scroll to position [1613, 0]
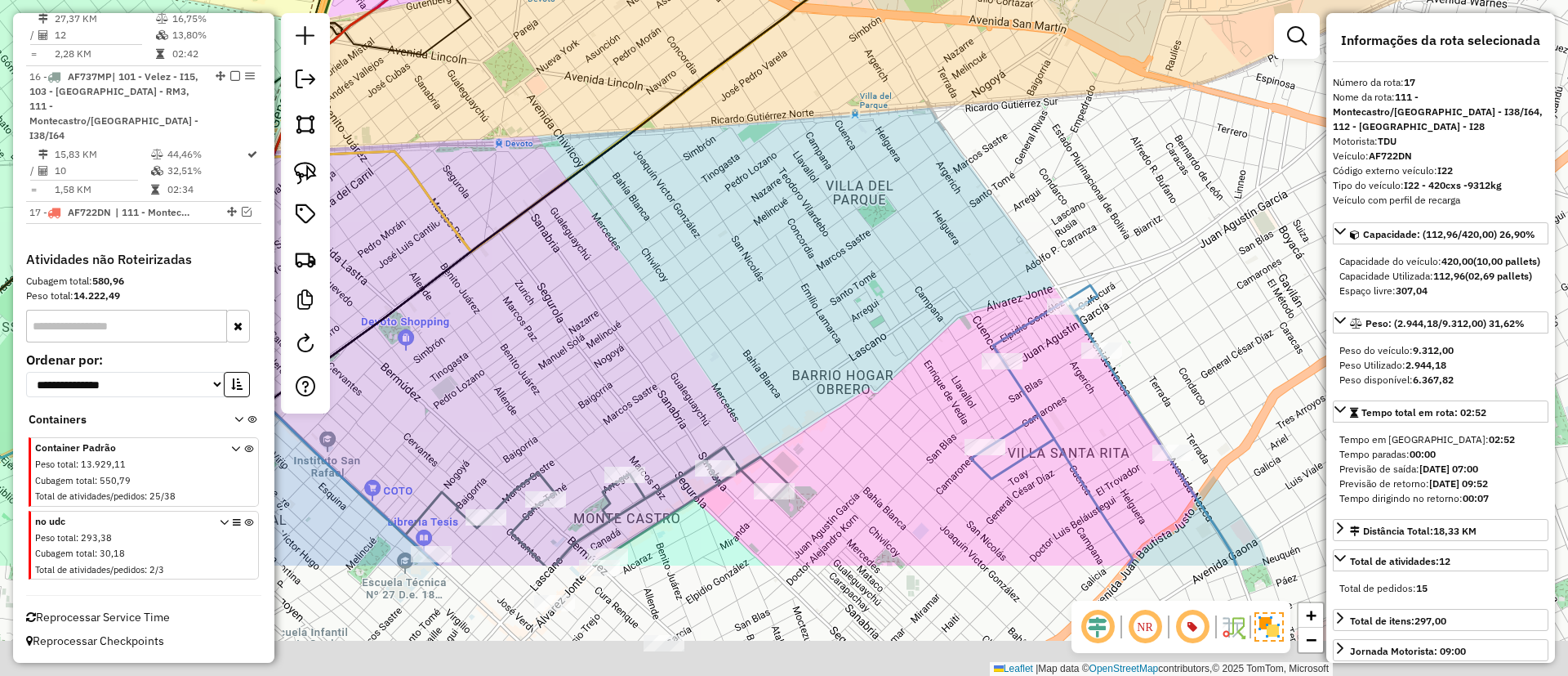
drag, startPoint x: 608, startPoint y: 307, endPoint x: 627, endPoint y: 122, distance: 186.0
click at [626, 126] on div "Janela de atendimento Grade de atendimento Capacidade Transportadoras Veículos …" at bounding box center [784, 338] width 1568 height 676
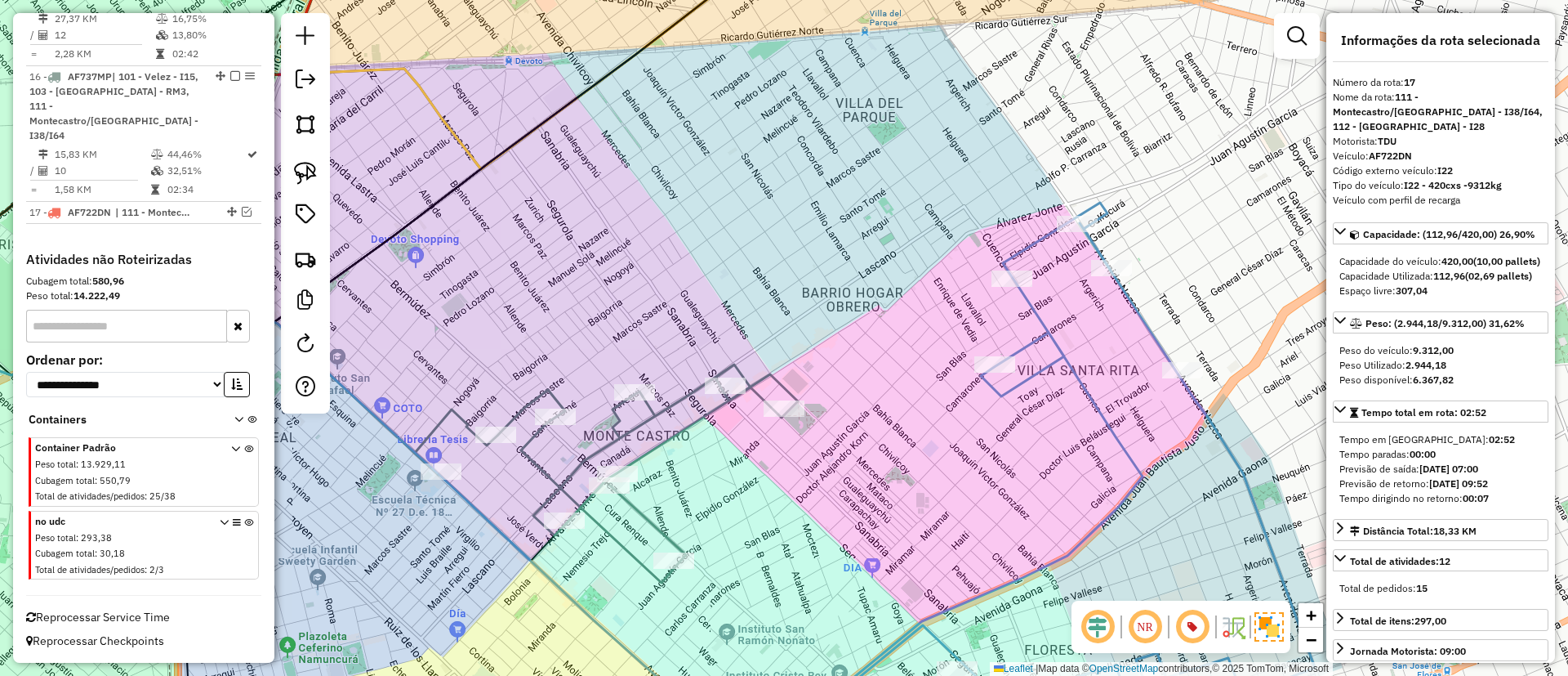
click at [647, 410] on icon at bounding box center [606, 473] width 383 height 218
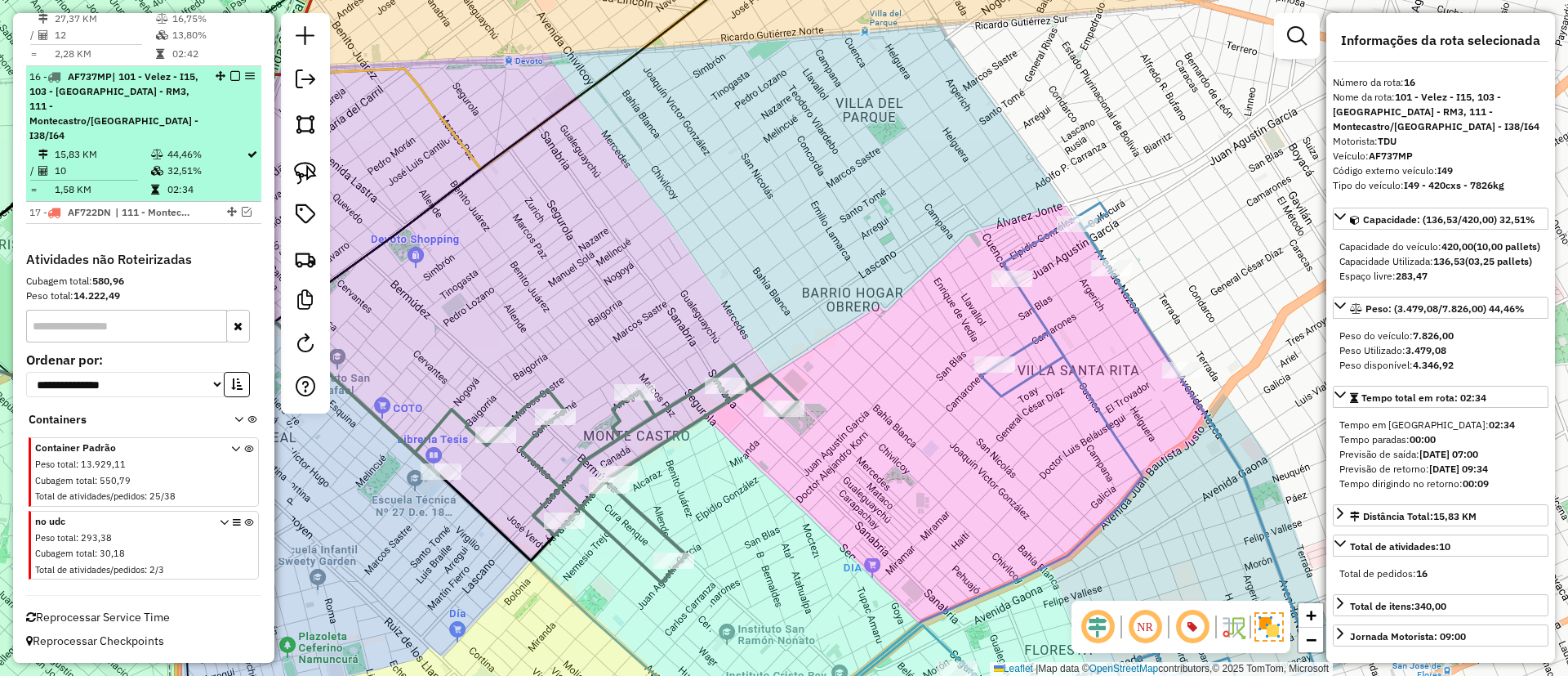
click at [231, 81] on em at bounding box center [235, 75] width 9 height 9
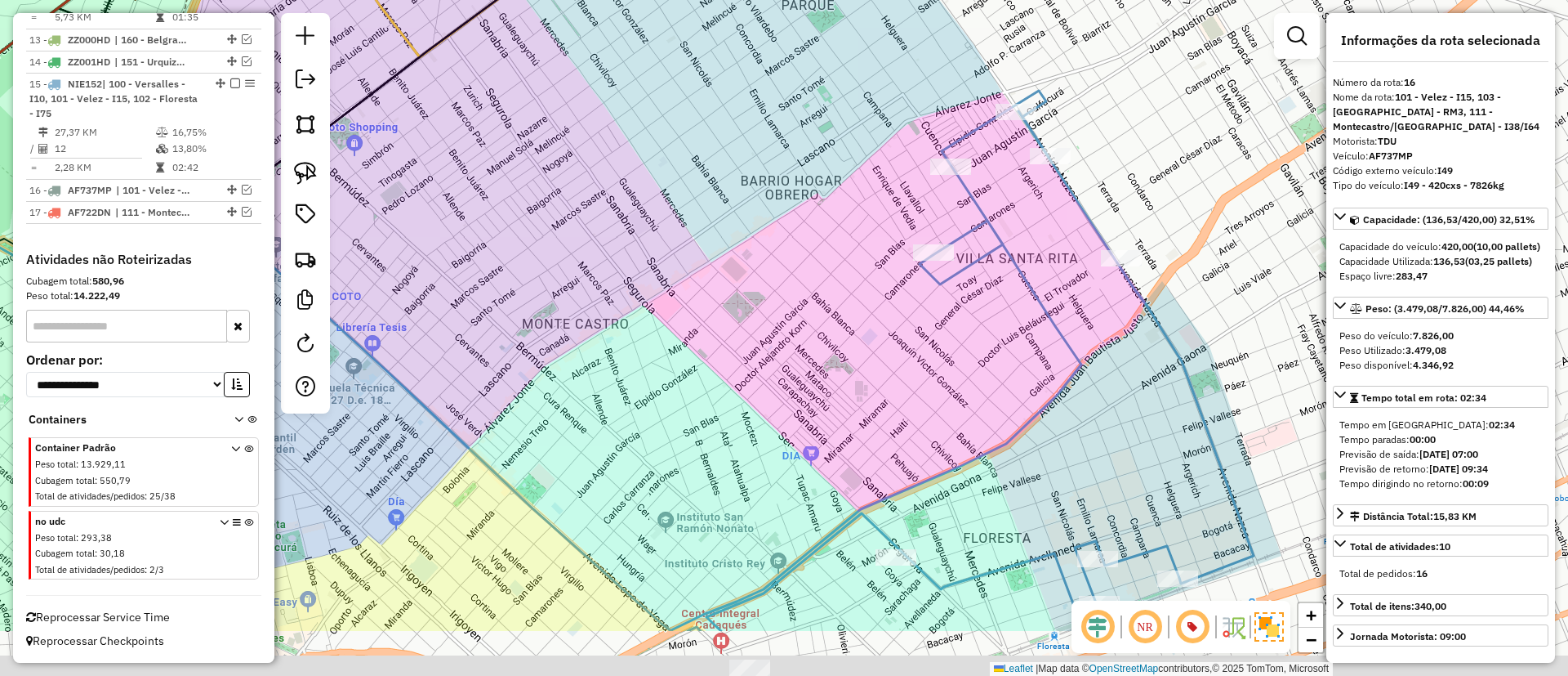
drag, startPoint x: 946, startPoint y: 416, endPoint x: 867, endPoint y: 258, distance: 176.6
click at [867, 259] on div "Janela de atendimento Grade de atendimento Capacidade Transportadoras Veículos …" at bounding box center [784, 338] width 1568 height 676
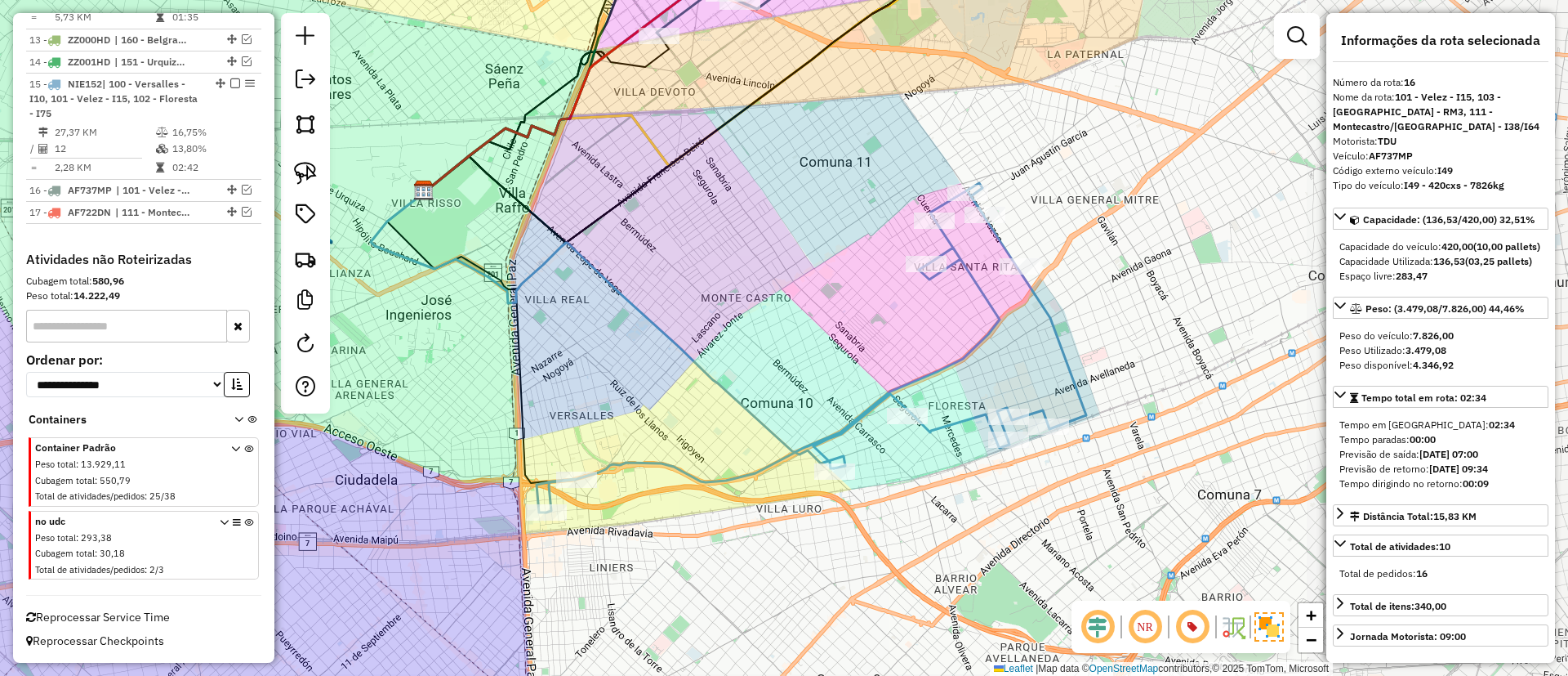
click at [966, 414] on icon at bounding box center [810, 347] width 549 height 329
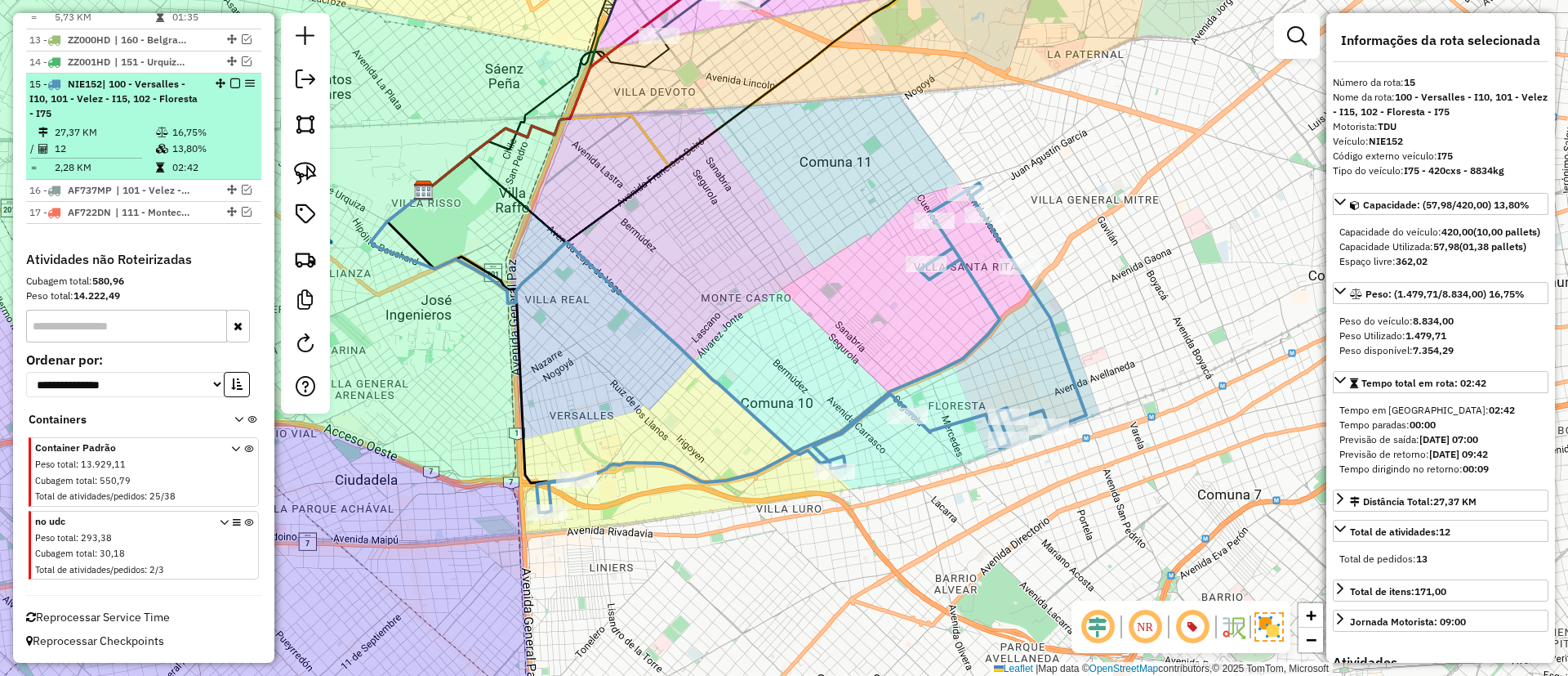
click at [231, 83] on em at bounding box center [235, 83] width 9 height 9
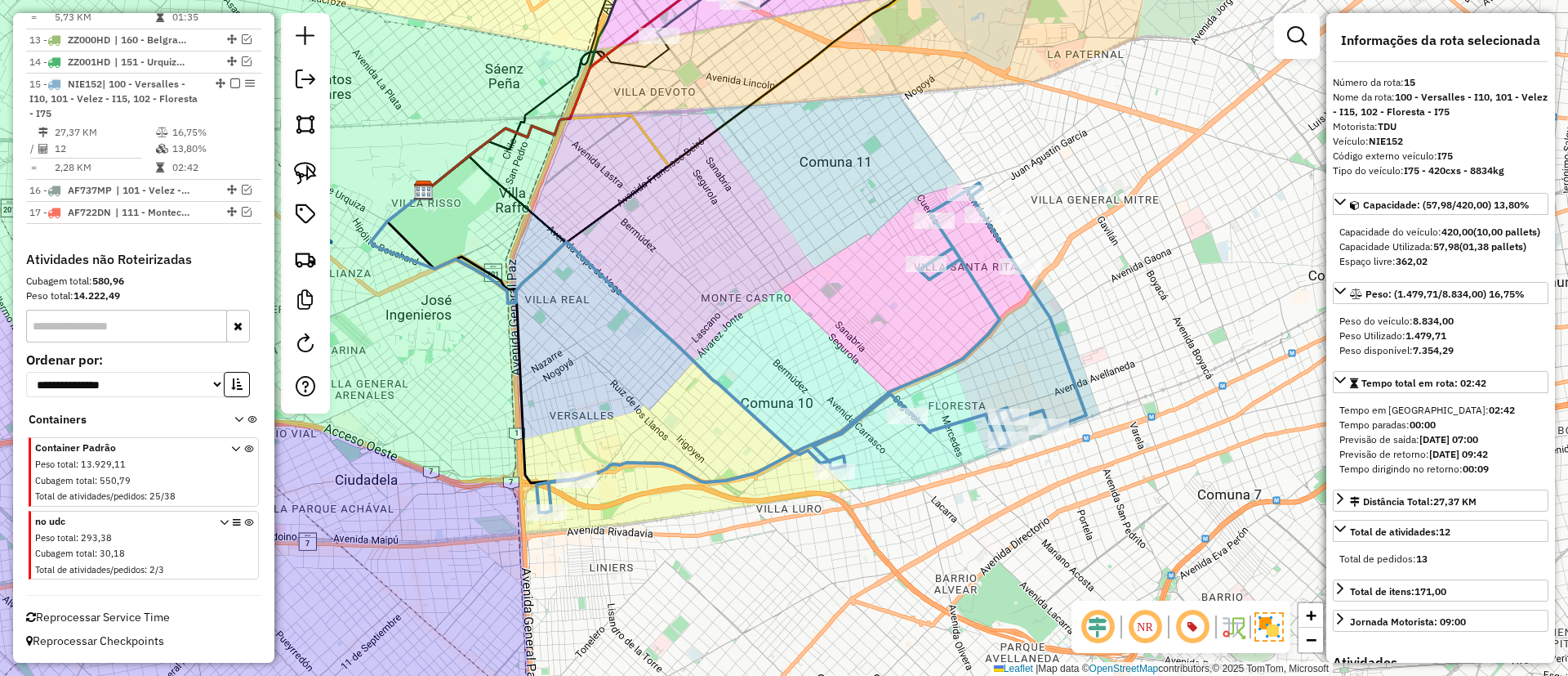
scroll to position [1444, 0]
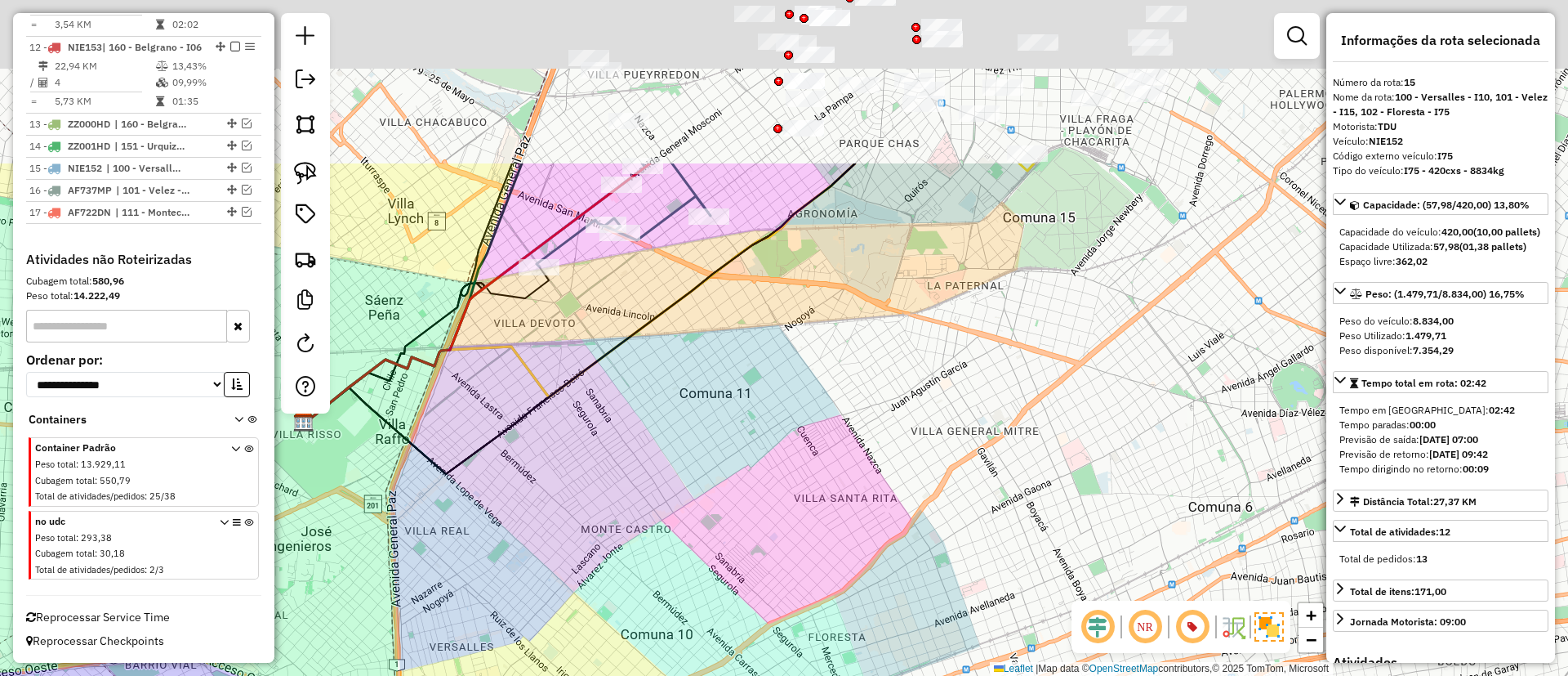
drag, startPoint x: 854, startPoint y: 274, endPoint x: 675, endPoint y: 537, distance: 318.1
click at [675, 537] on div "Janela de atendimento Grade de atendimento Capacidade Transportadoras Veículos …" at bounding box center [784, 338] width 1568 height 676
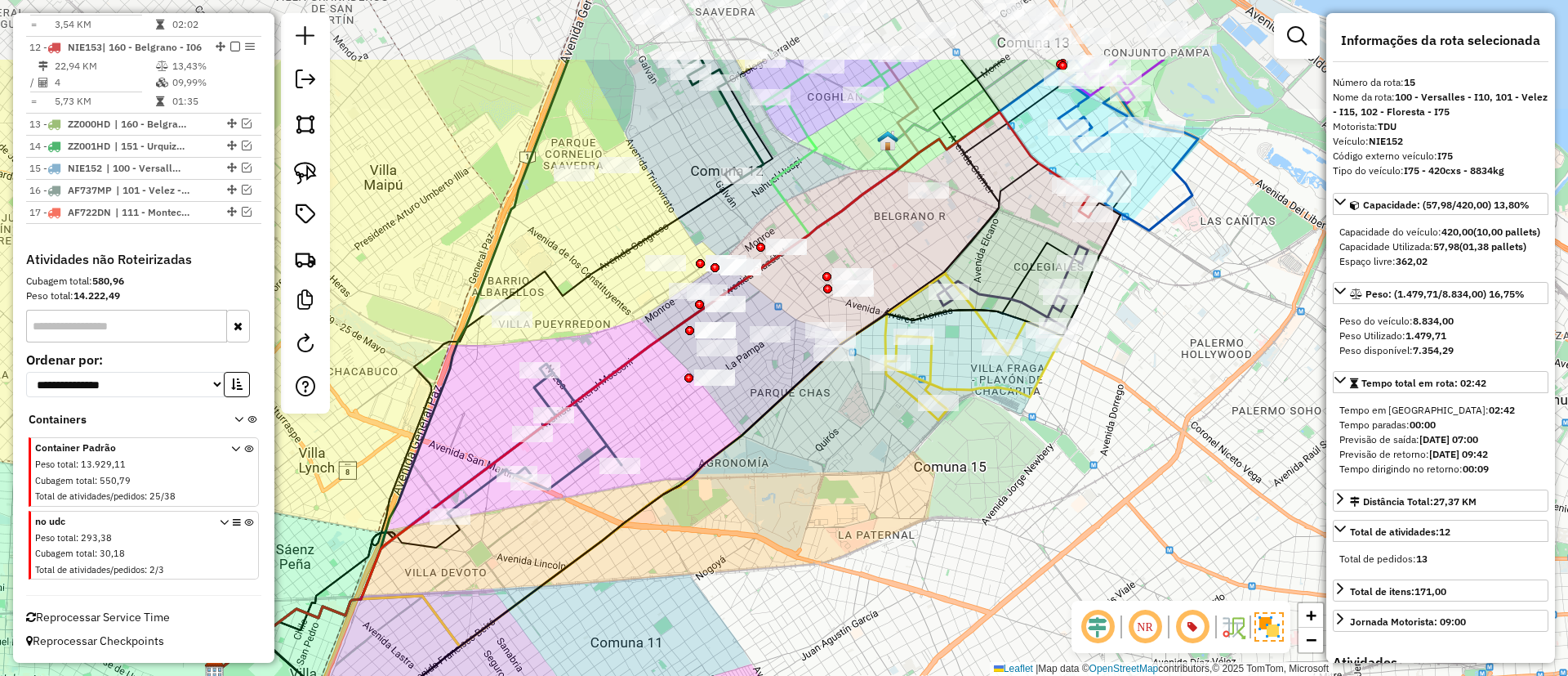
drag, startPoint x: 792, startPoint y: 353, endPoint x: 731, endPoint y: 445, distance: 110.4
click at [731, 445] on div "Janela de atendimento Grade de atendimento Capacidade Transportadoras Veículos …" at bounding box center [784, 338] width 1568 height 676
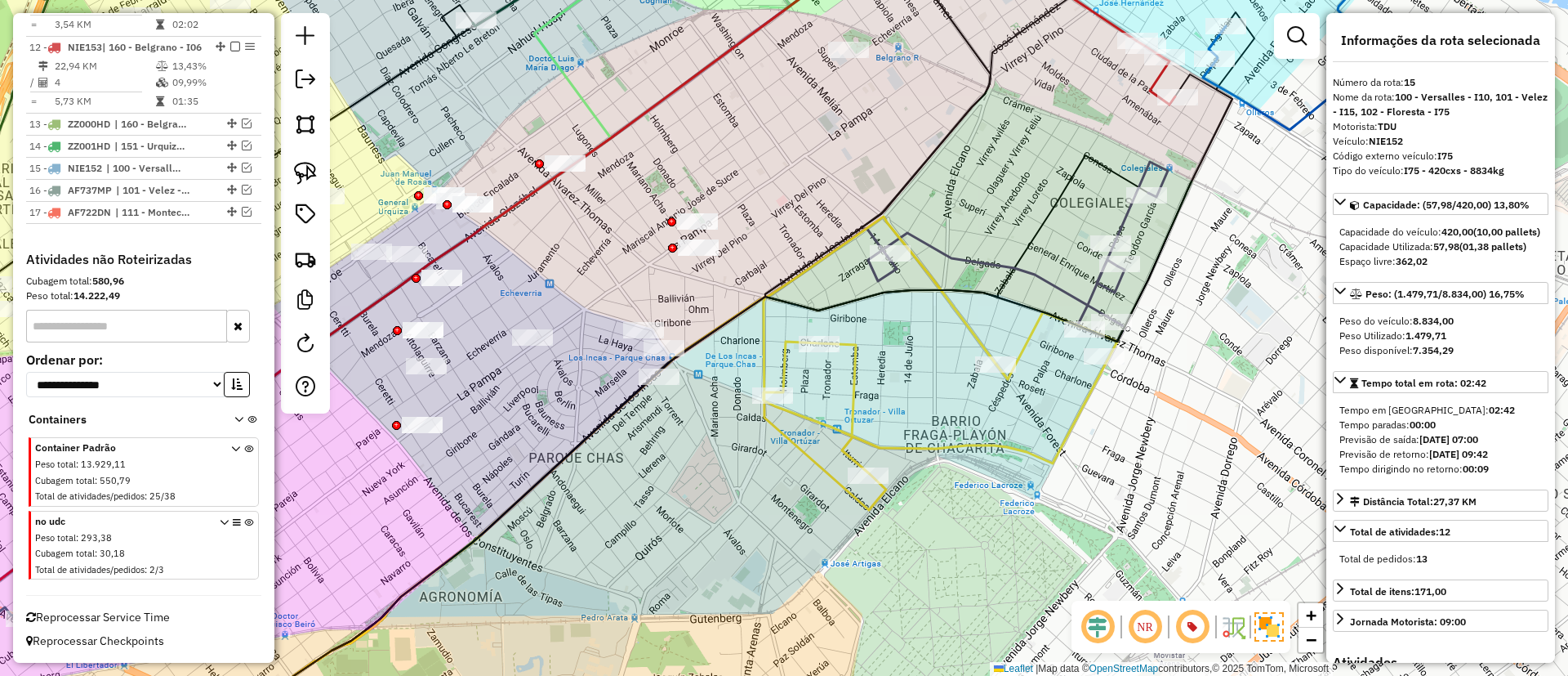
click at [979, 350] on icon at bounding box center [601, 479] width 790 height 526
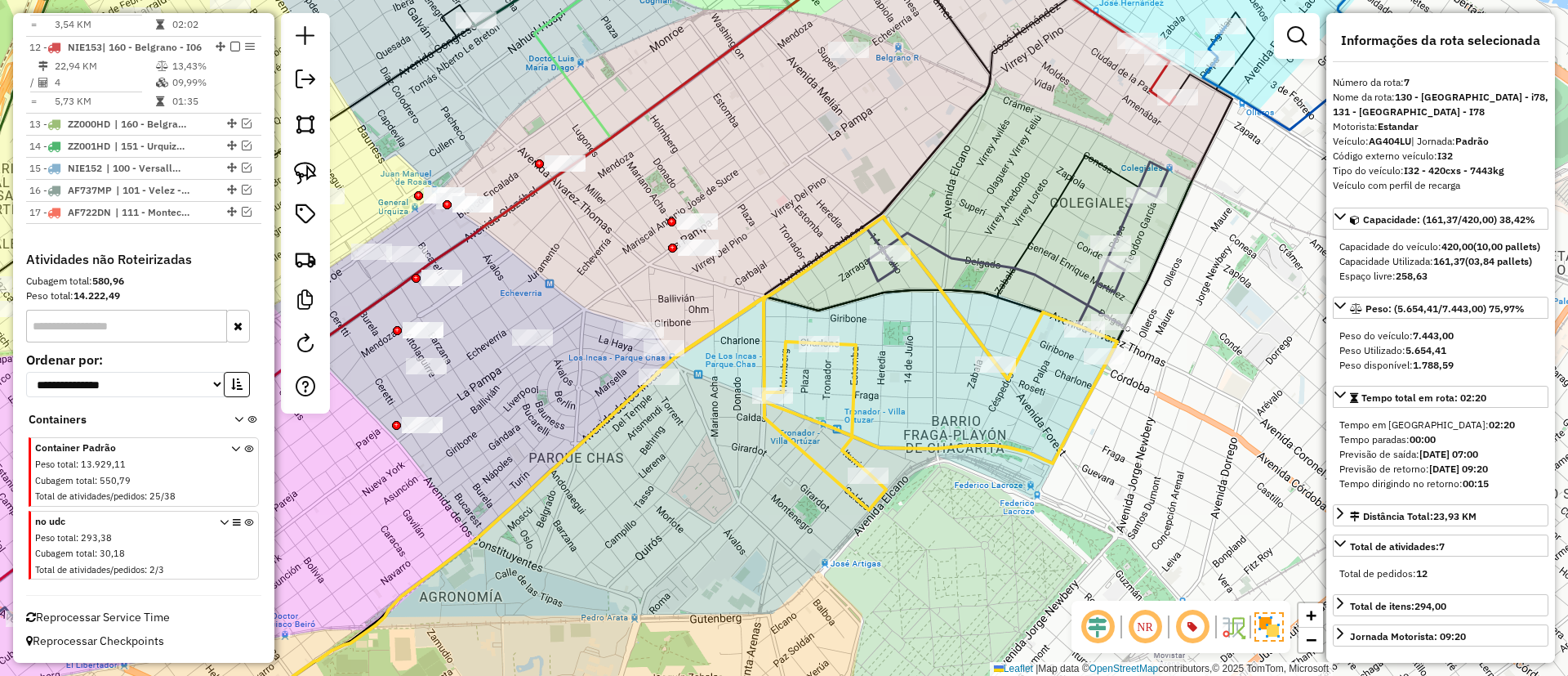
scroll to position [1010, 0]
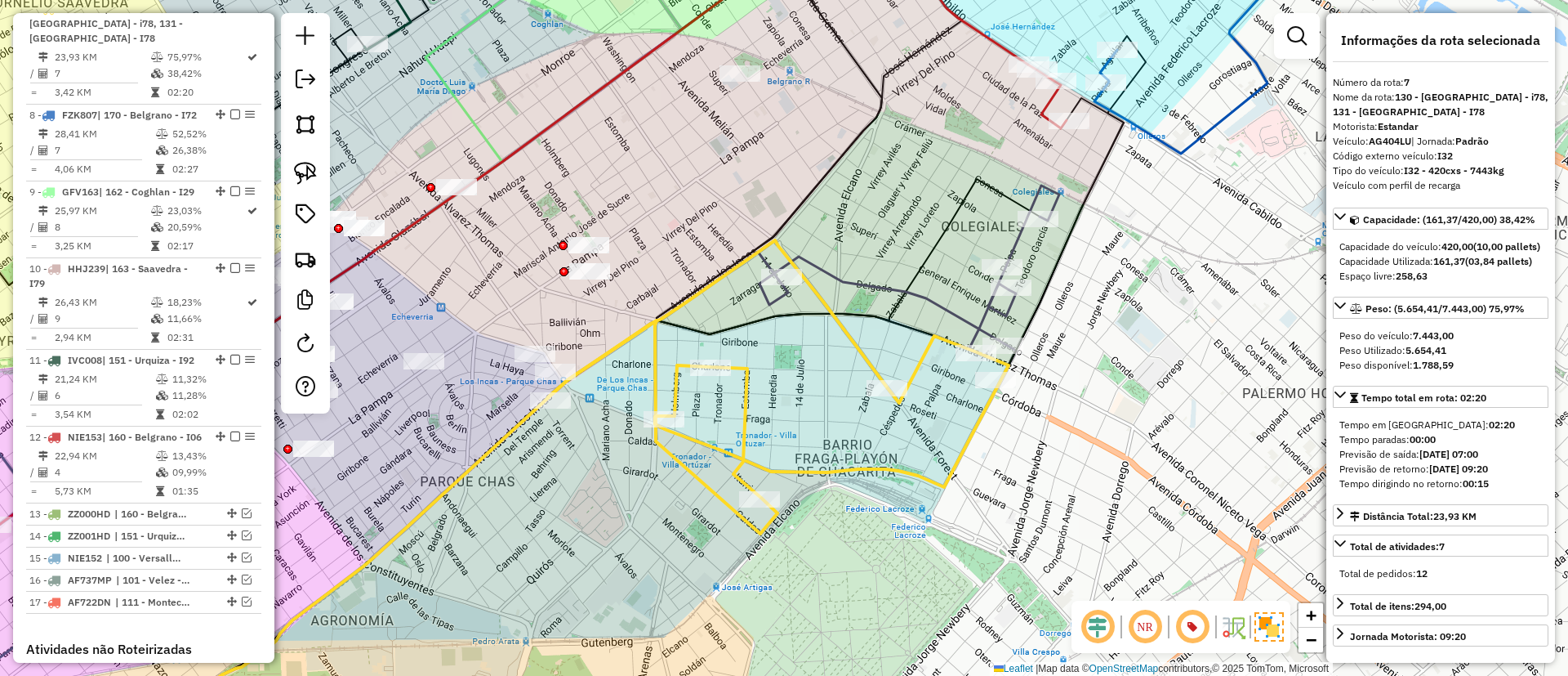
drag, startPoint x: 796, startPoint y: 409, endPoint x: 781, endPoint y: 405, distance: 15.5
click at [781, 405] on div "Janela de atendimento Grade de atendimento Capacidade Transportadoras Veículos …" at bounding box center [784, 338] width 1568 height 676
click at [1012, 244] on icon at bounding box center [908, 275] width 300 height 179
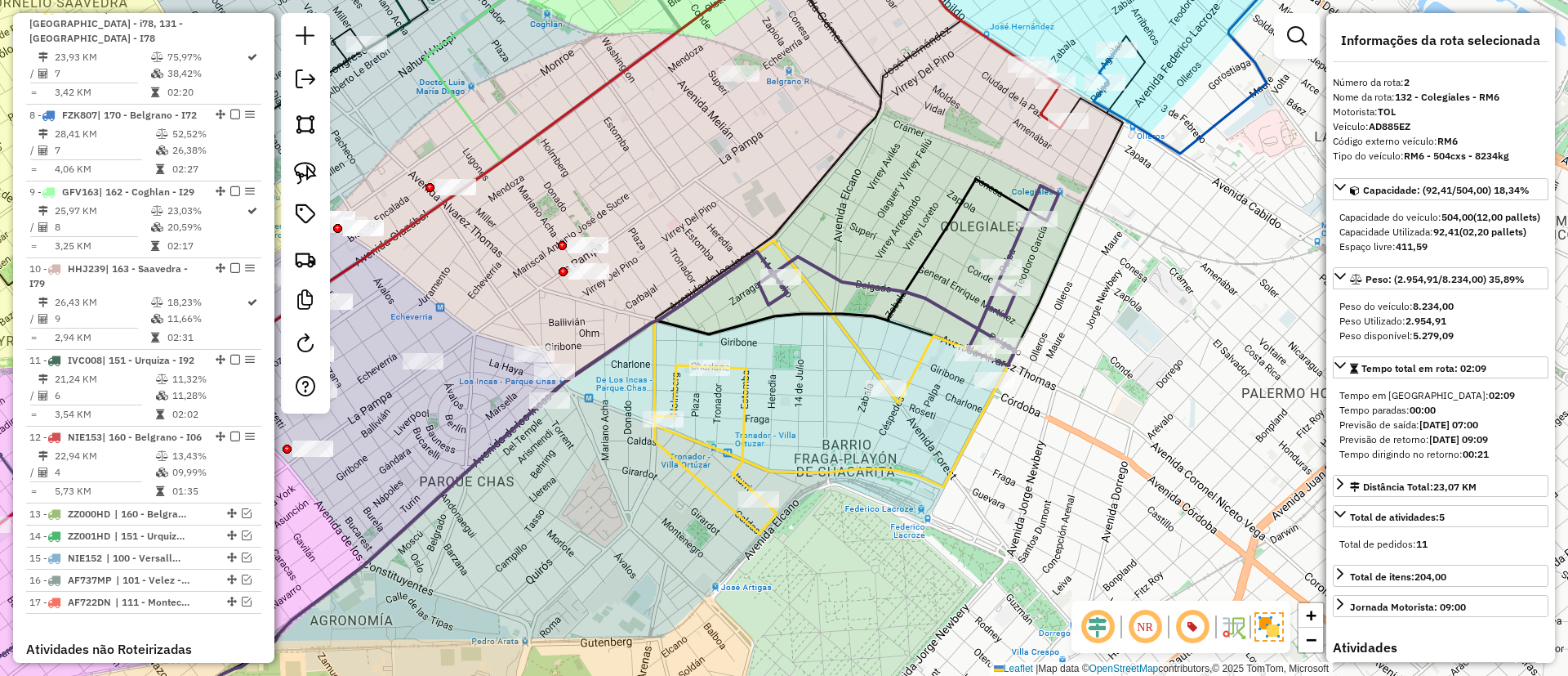
scroll to position [706, 0]
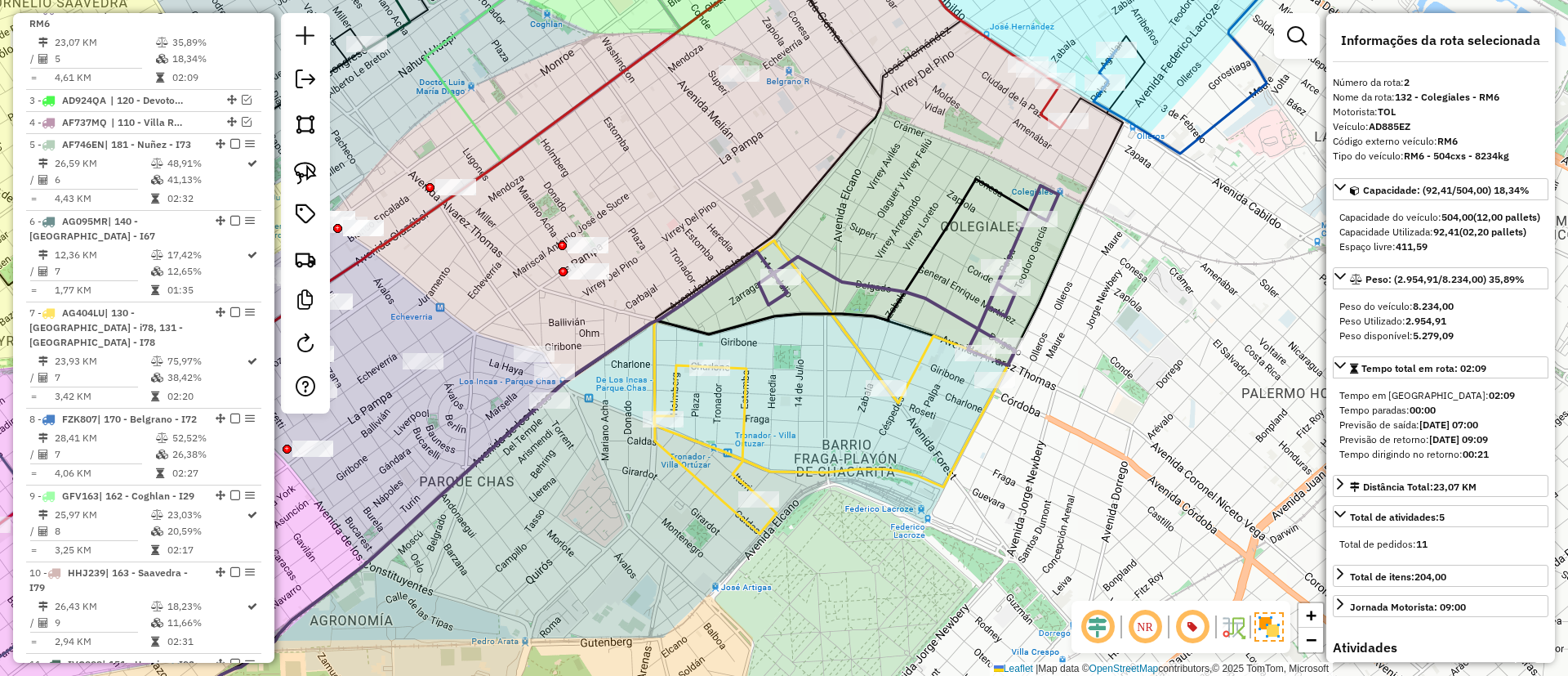
click at [859, 349] on icon at bounding box center [507, 491] width 758 height 503
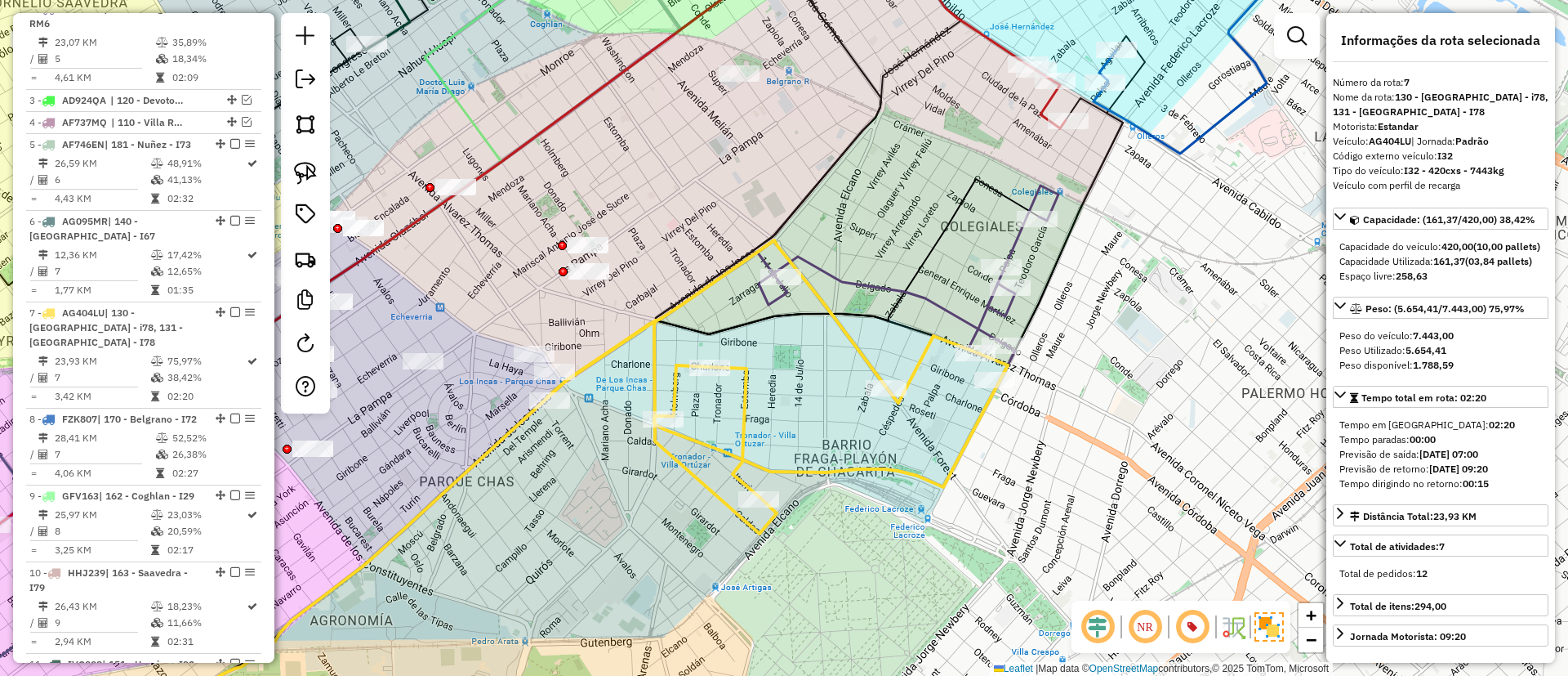
scroll to position [1010, 0]
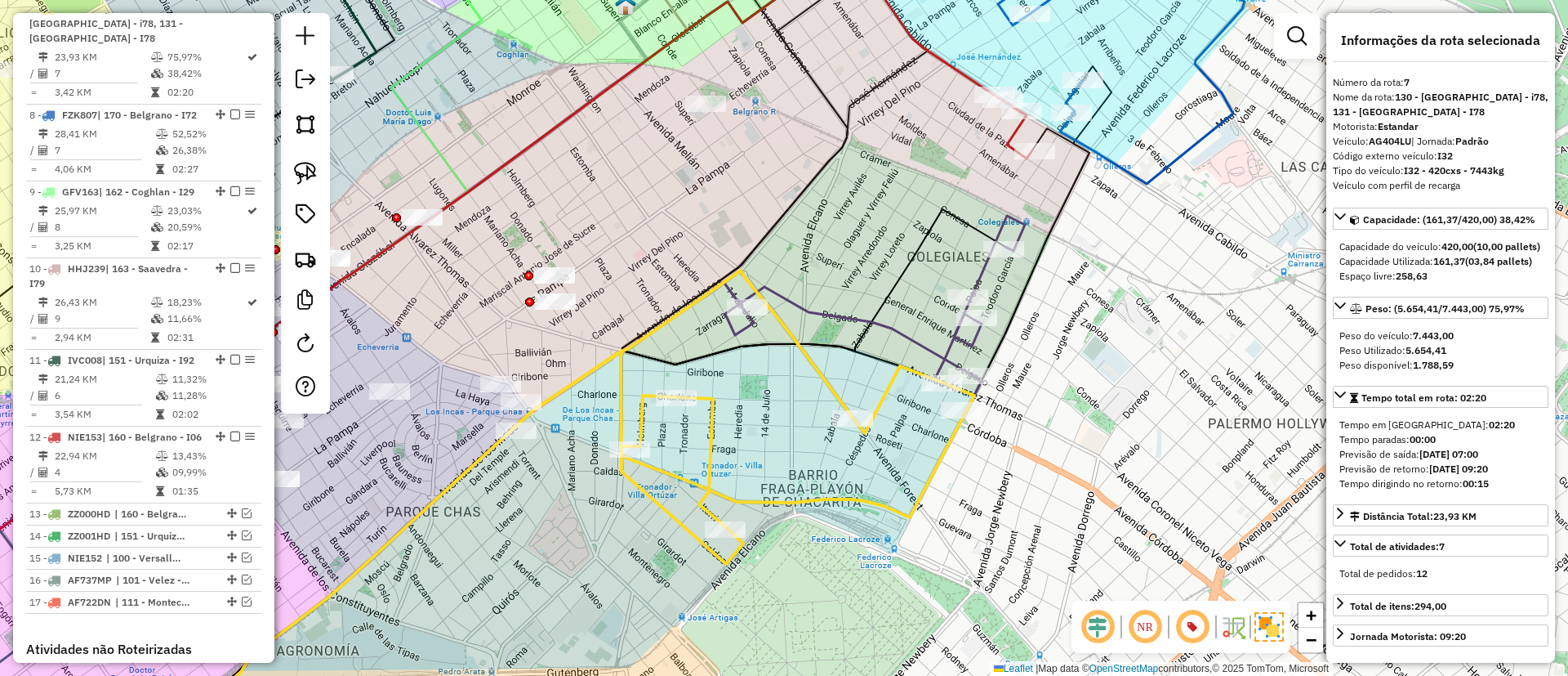
drag, startPoint x: 857, startPoint y: 347, endPoint x: 824, endPoint y: 378, distance: 45.3
click at [824, 378] on icon at bounding box center [474, 521] width 758 height 503
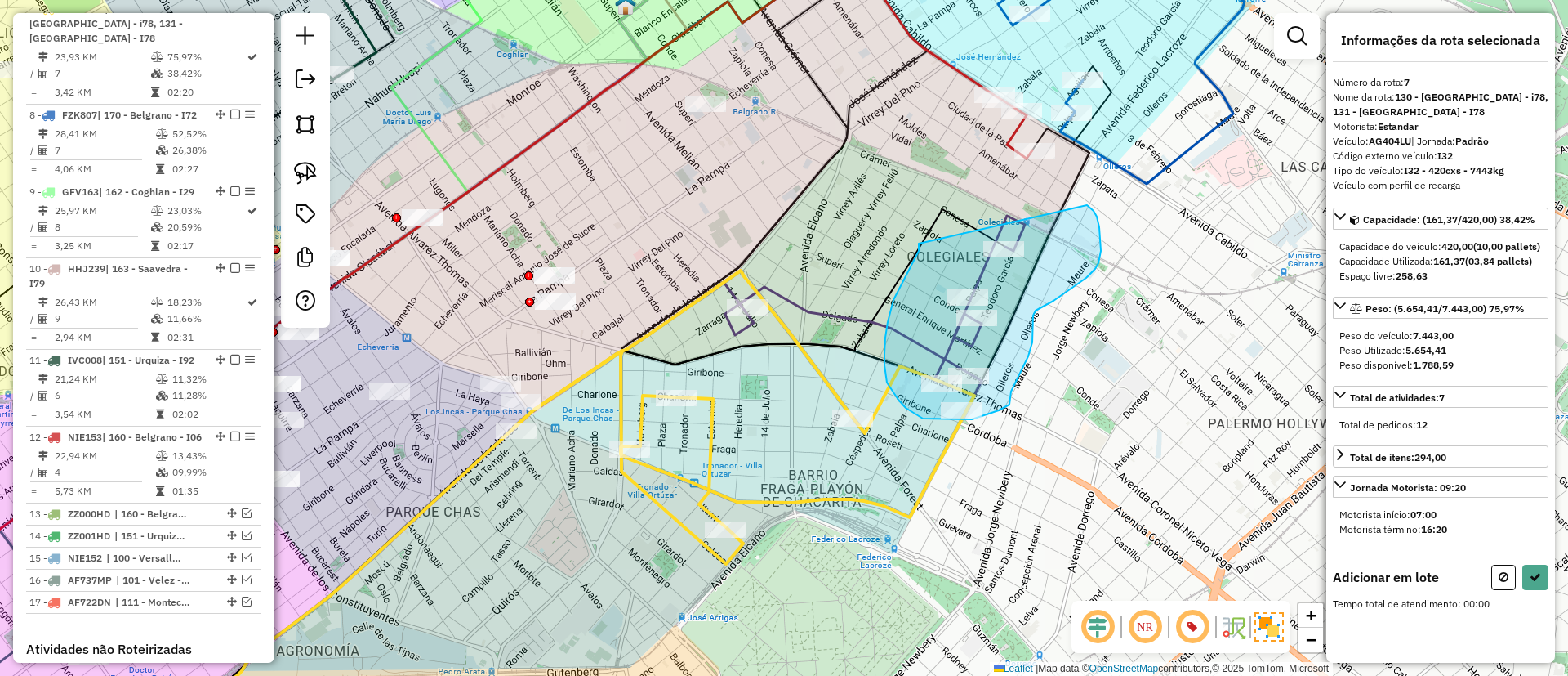
drag, startPoint x: 920, startPoint y: 244, endPoint x: 1072, endPoint y: 198, distance: 158.8
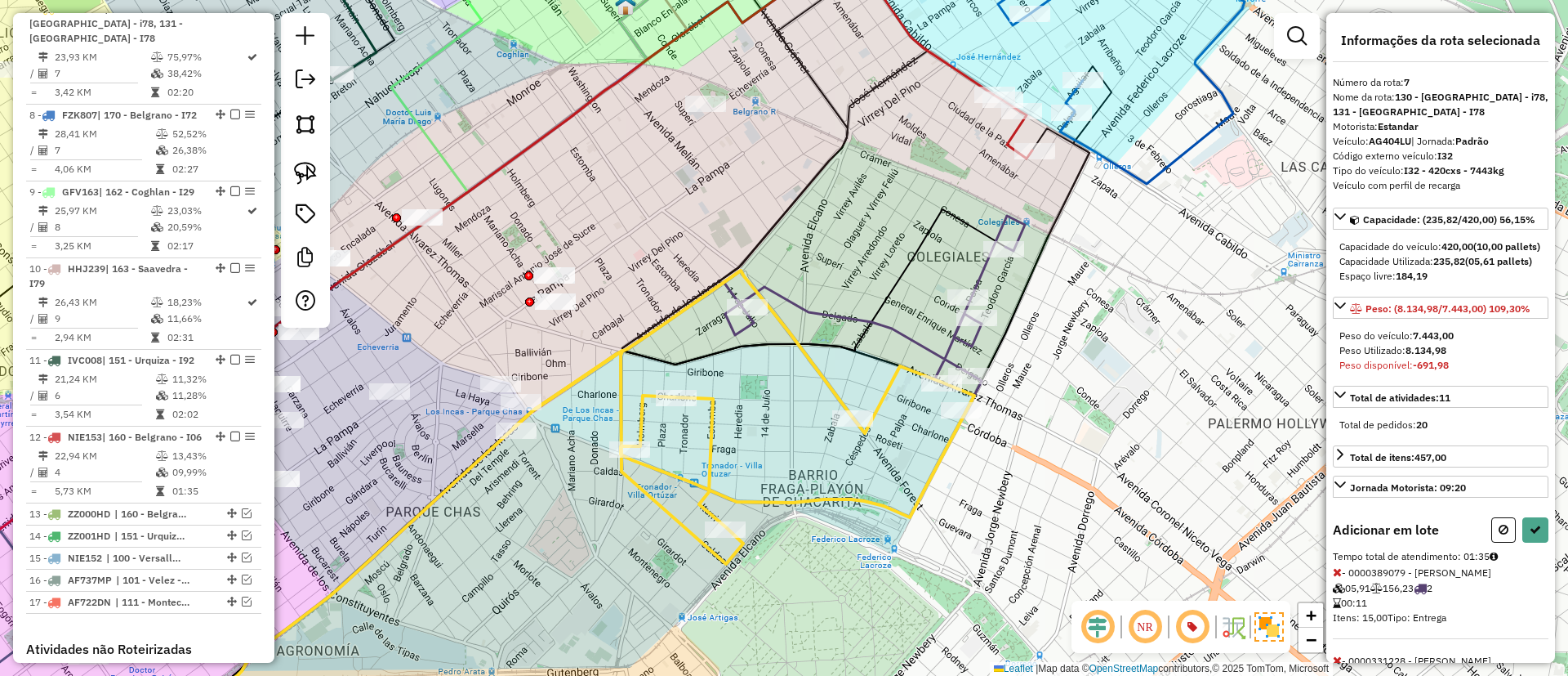
select select "**********"
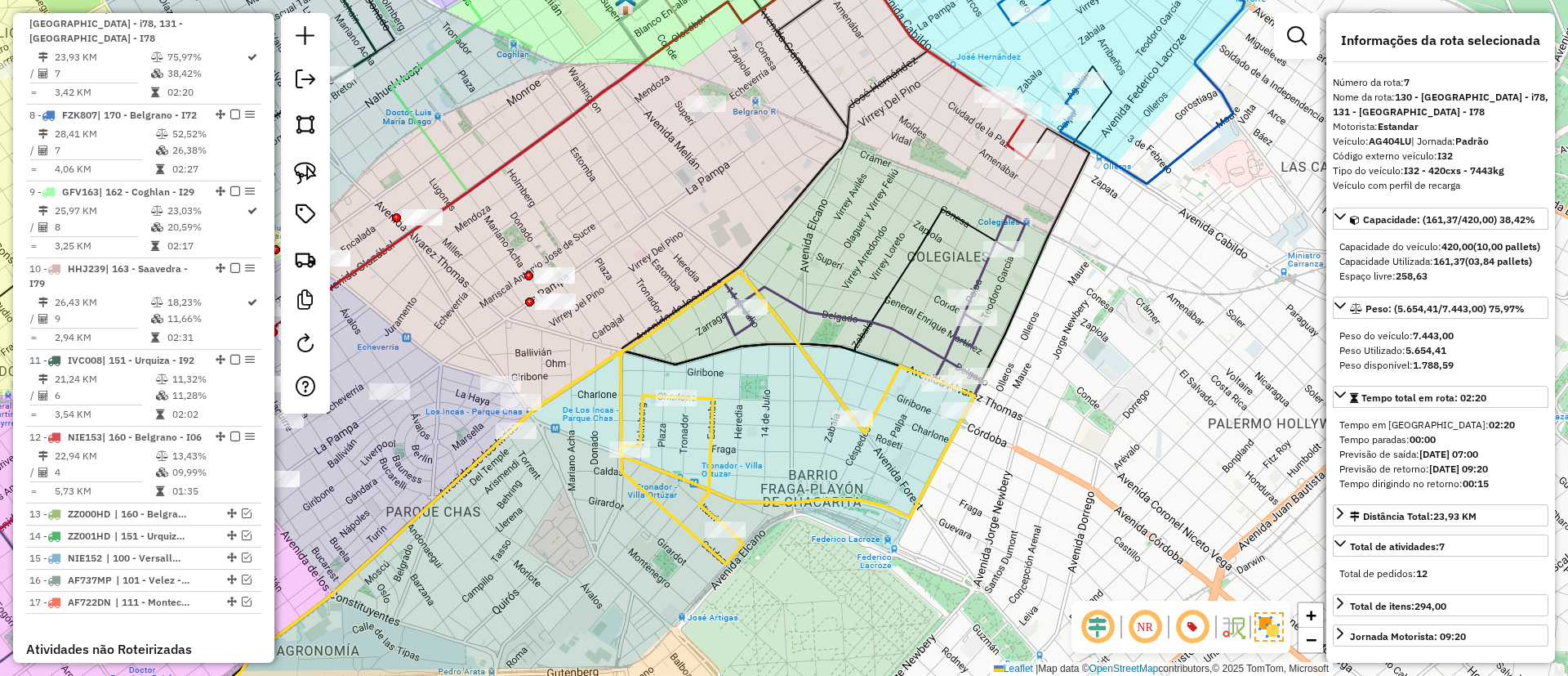
click at [825, 375] on icon at bounding box center [494, 506] width 717 height 473
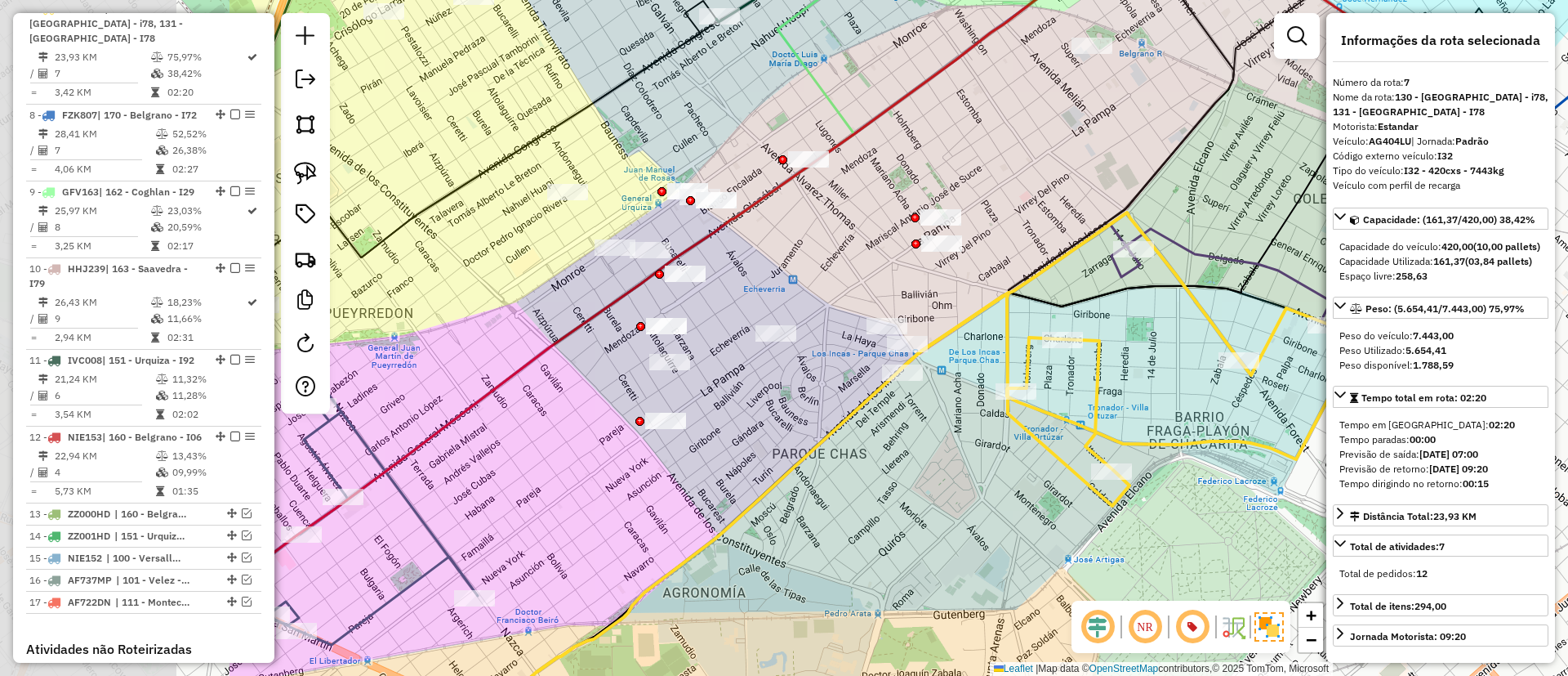
drag, startPoint x: 556, startPoint y: 159, endPoint x: 927, endPoint y: 103, distance: 375.2
click at [927, 103] on div "Janela de atendimento Grade de atendimento Capacidade Transportadoras Veículos …" at bounding box center [784, 338] width 1568 height 676
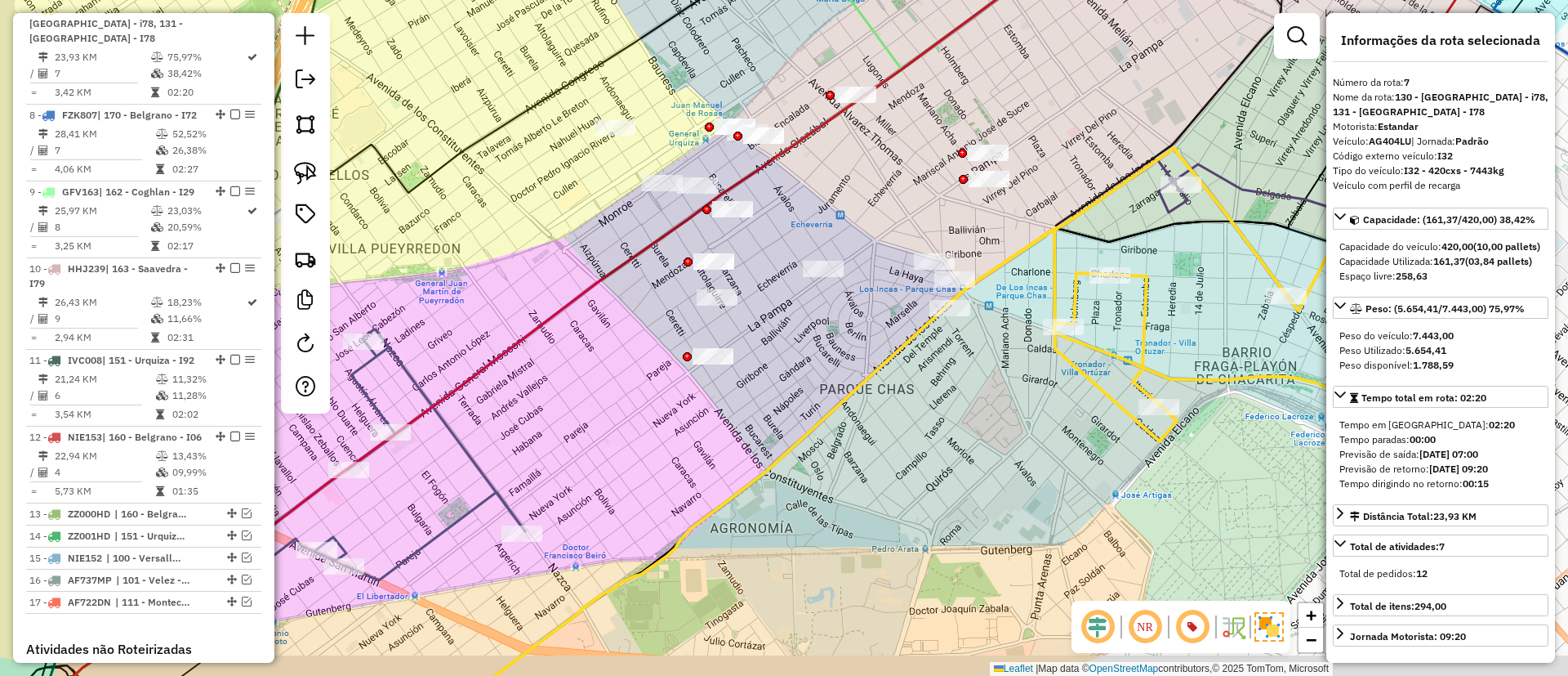
drag, startPoint x: 592, startPoint y: 354, endPoint x: 847, endPoint y: 162, distance: 319.2
click at [847, 162] on div "Janela de atendimento Grade de atendimento Capacidade Transportadoras Veículos …" at bounding box center [784, 338] width 1568 height 676
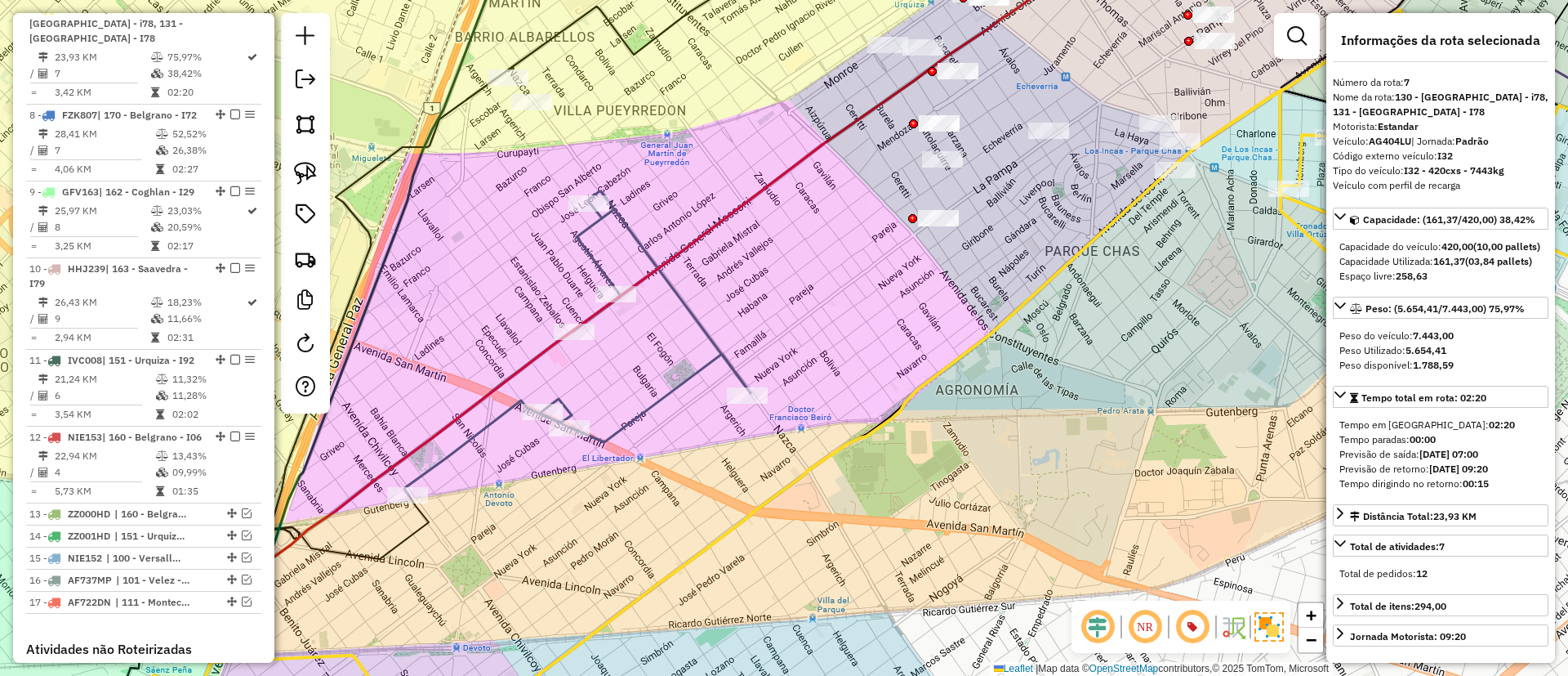
click at [685, 373] on icon at bounding box center [576, 343] width 346 height 303
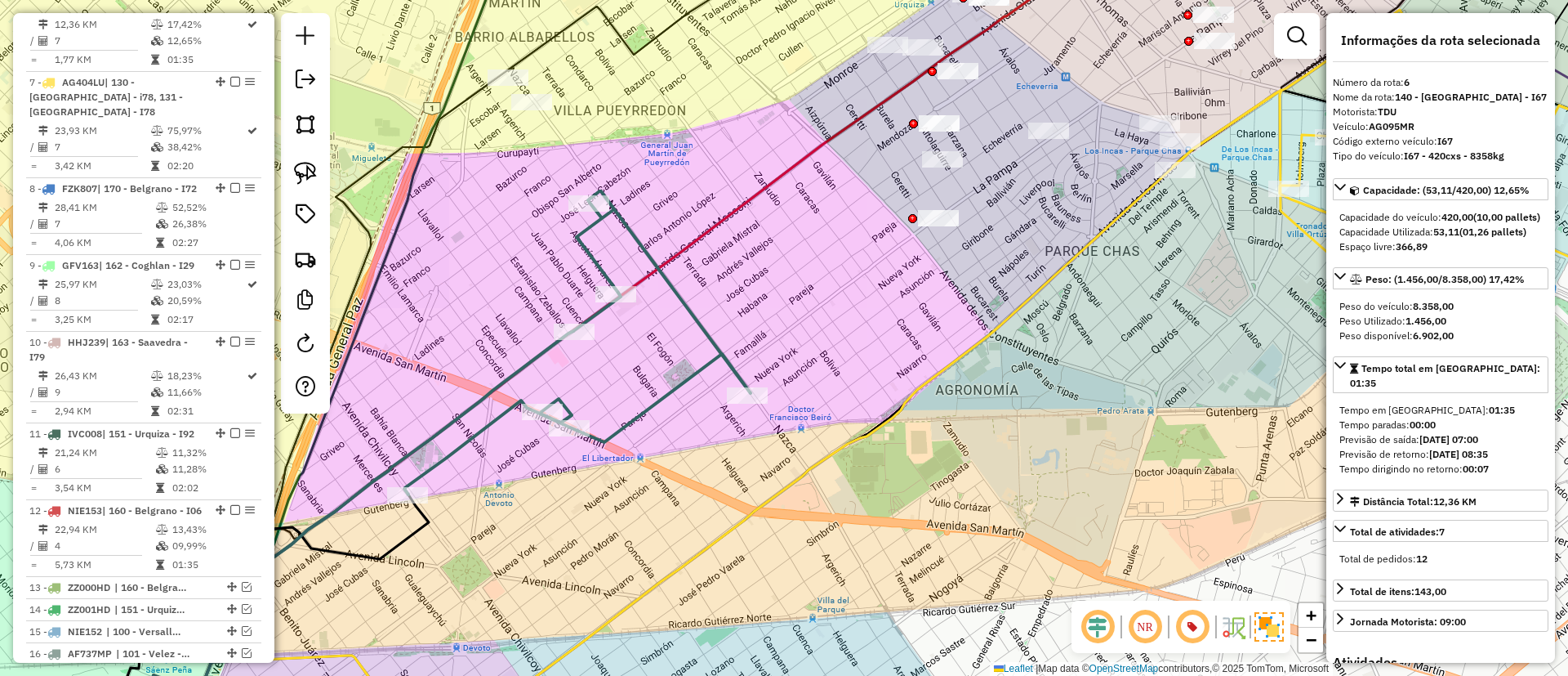
scroll to position [919, 0]
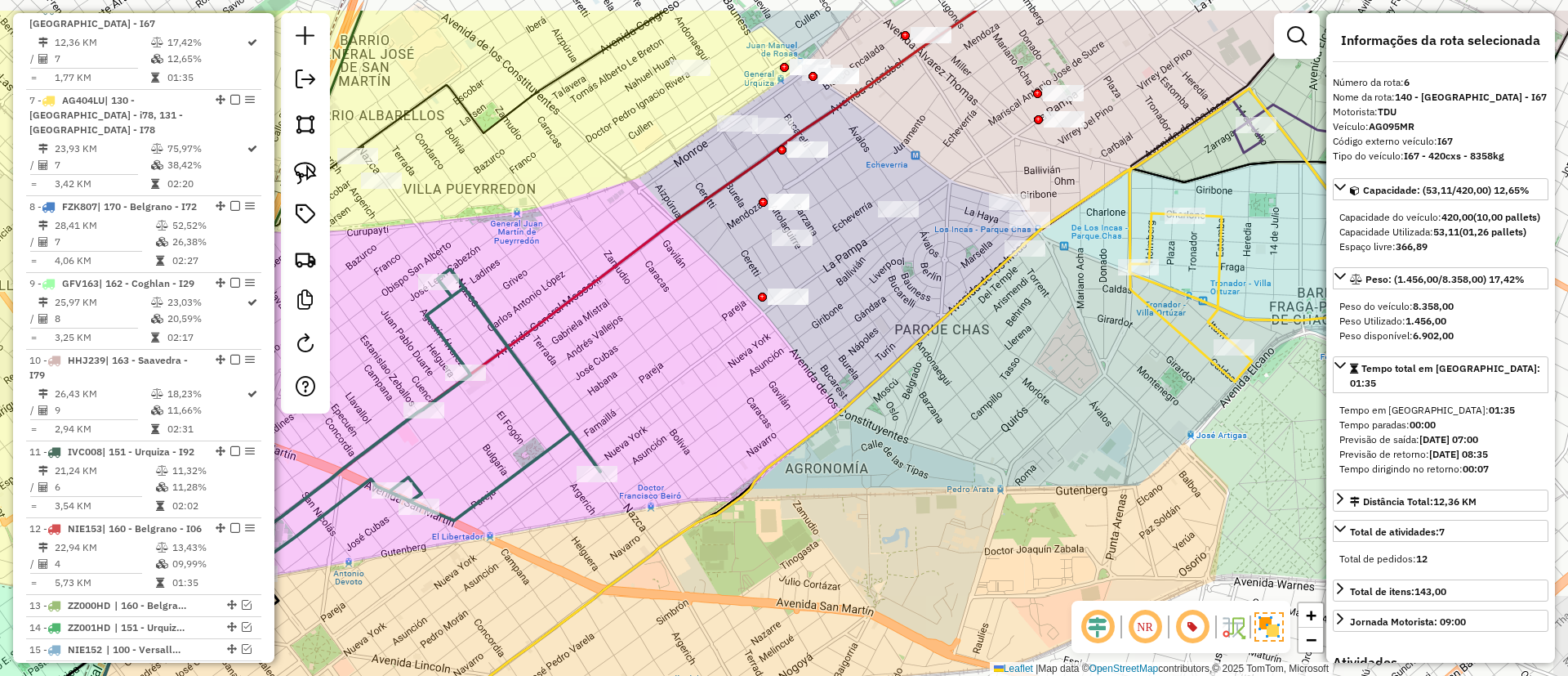
drag, startPoint x: 766, startPoint y: 303, endPoint x: 616, endPoint y: 381, distance: 169.1
click at [616, 381] on div "Janela de atendimento Grade de atendimento Capacidade Transportadoras Veículos …" at bounding box center [784, 338] width 1568 height 676
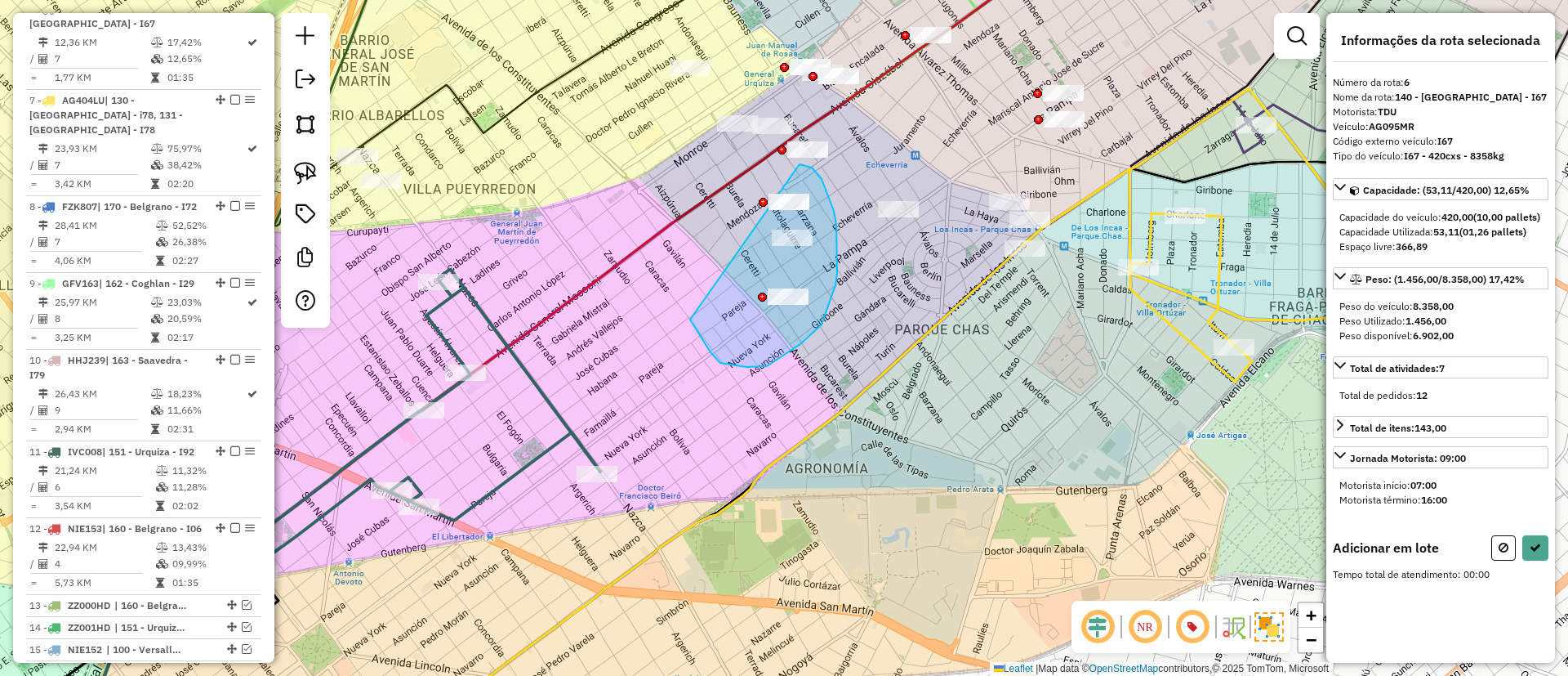
drag, startPoint x: 767, startPoint y: 366, endPoint x: 797, endPoint y: 163, distance: 205.2
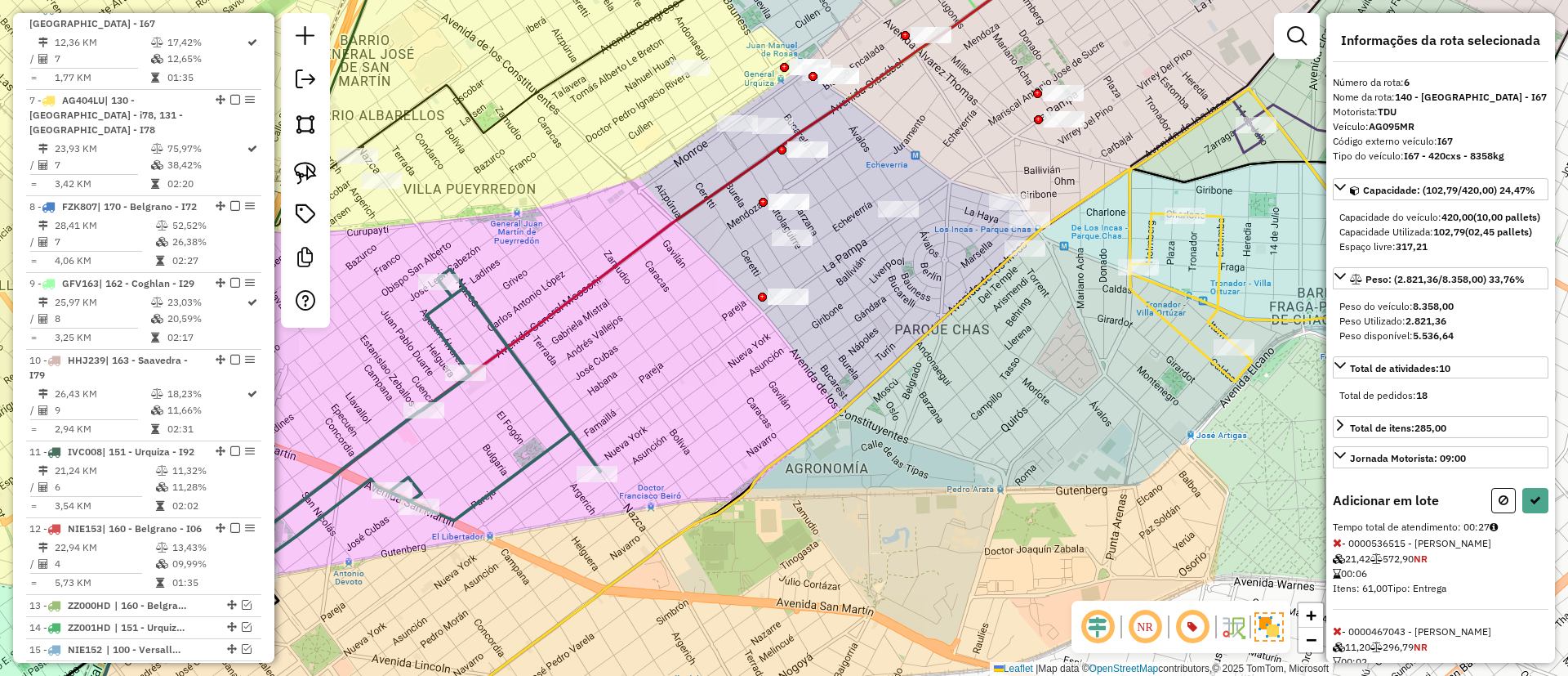
select select "**********"
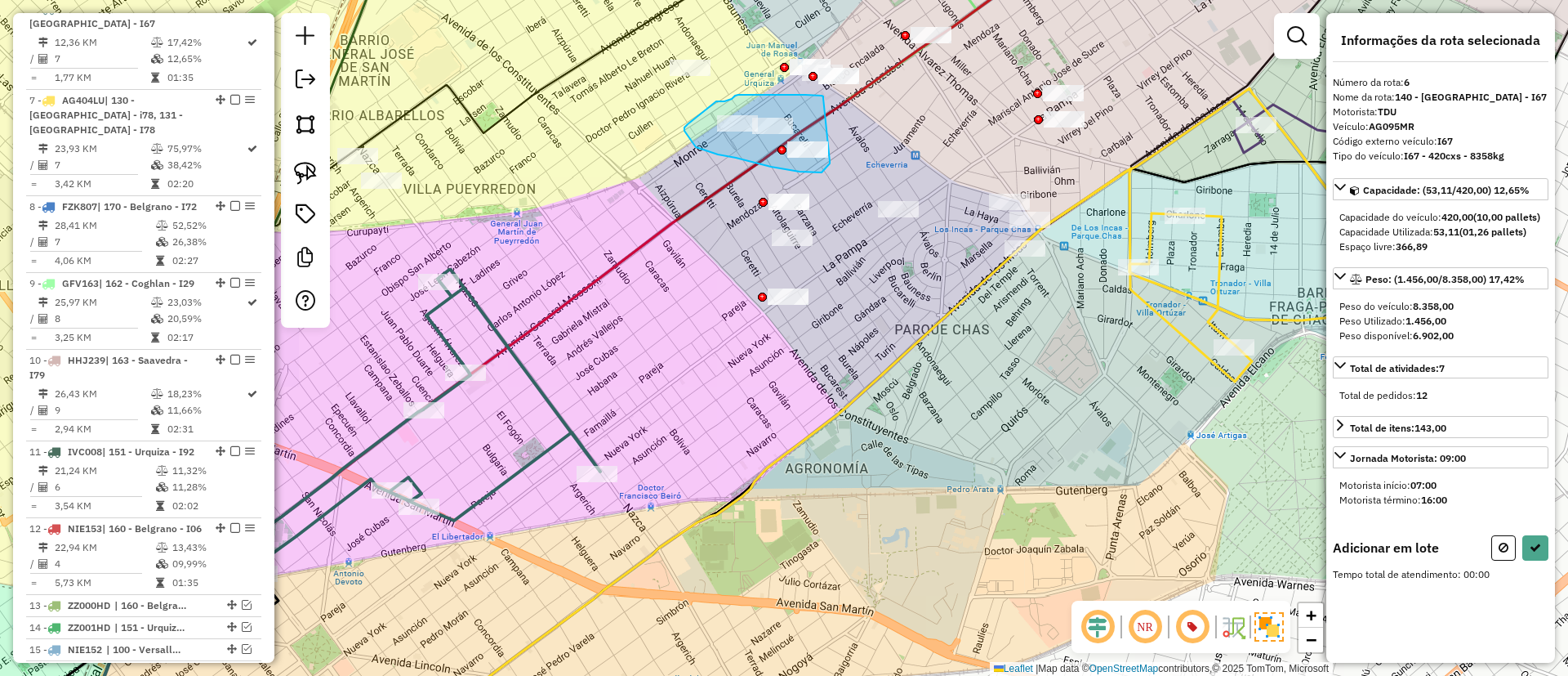
drag, startPoint x: 823, startPoint y: 98, endPoint x: 833, endPoint y: 150, distance: 53.0
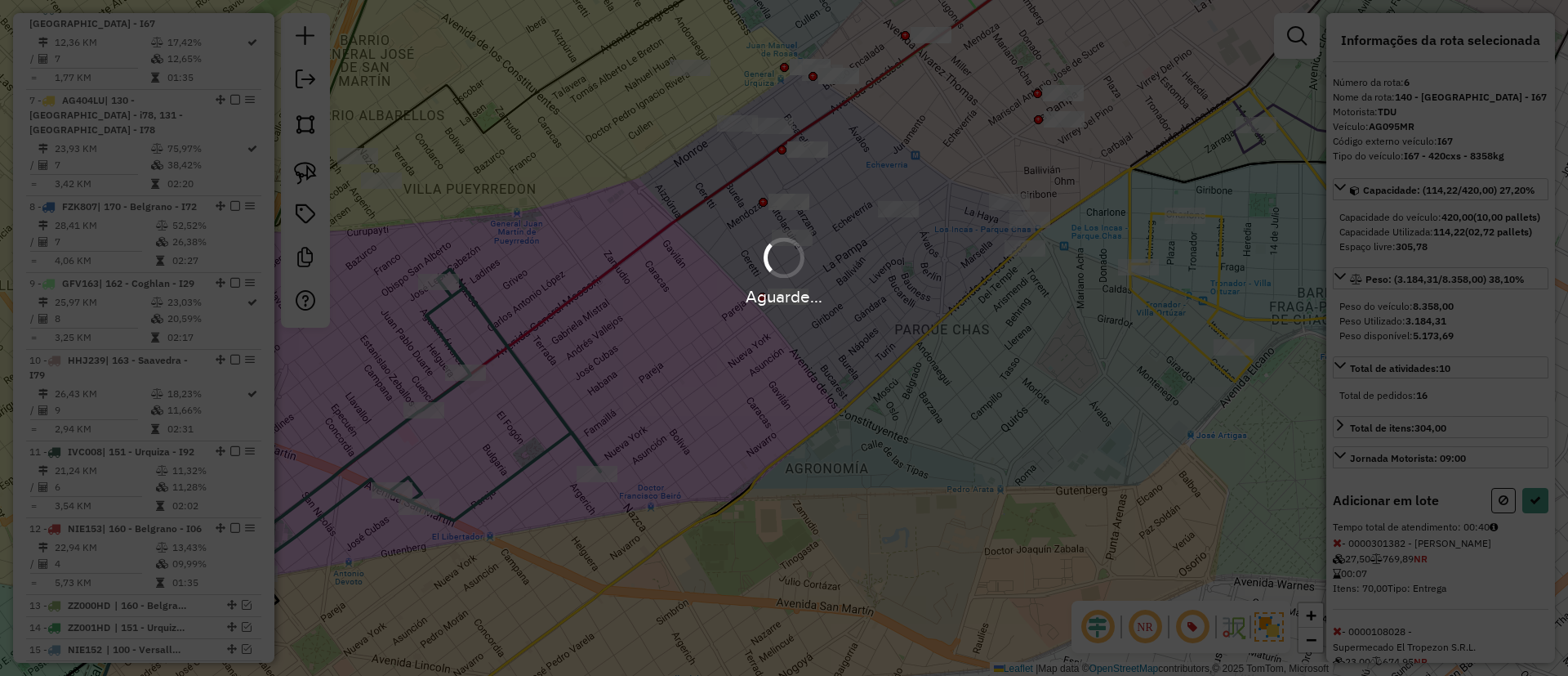
select select "**********"
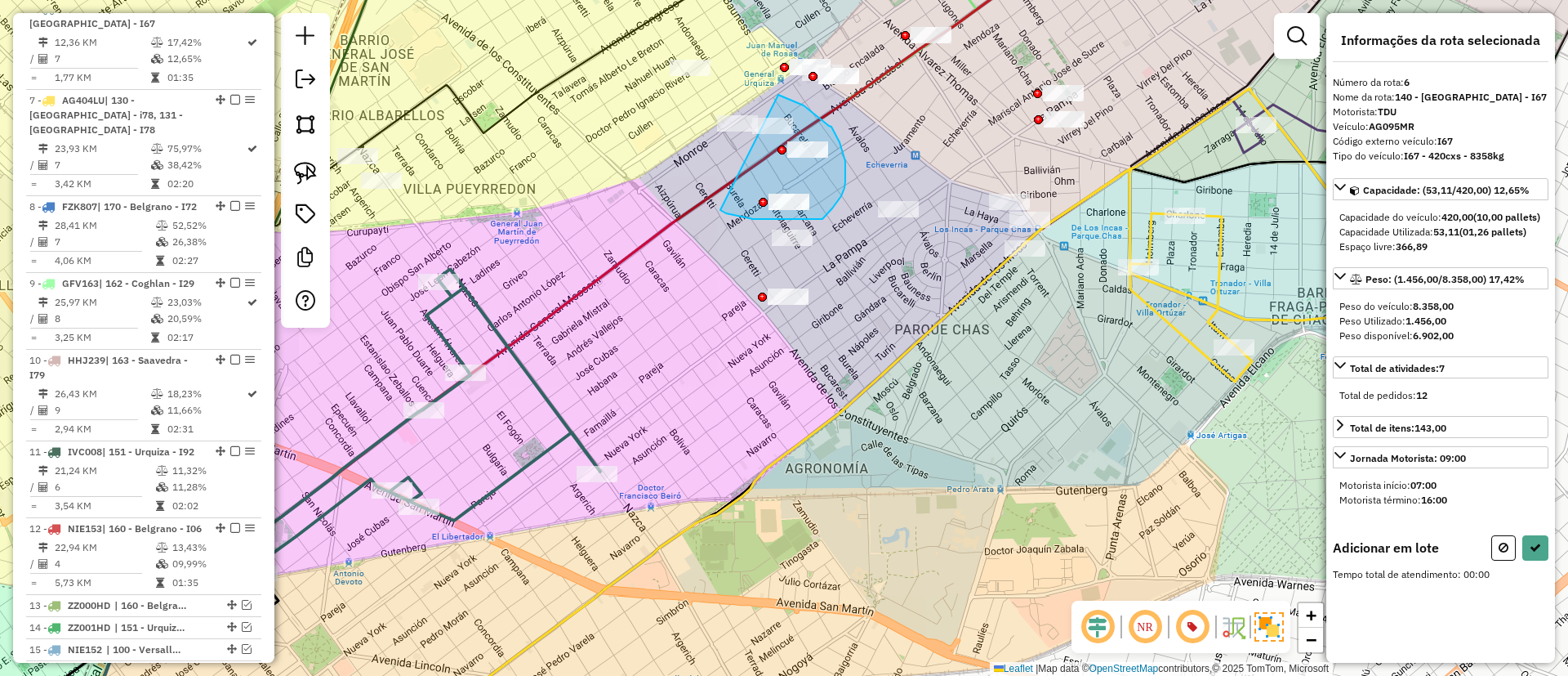
drag, startPoint x: 726, startPoint y: 214, endPoint x: 778, endPoint y: 95, distance: 129.9
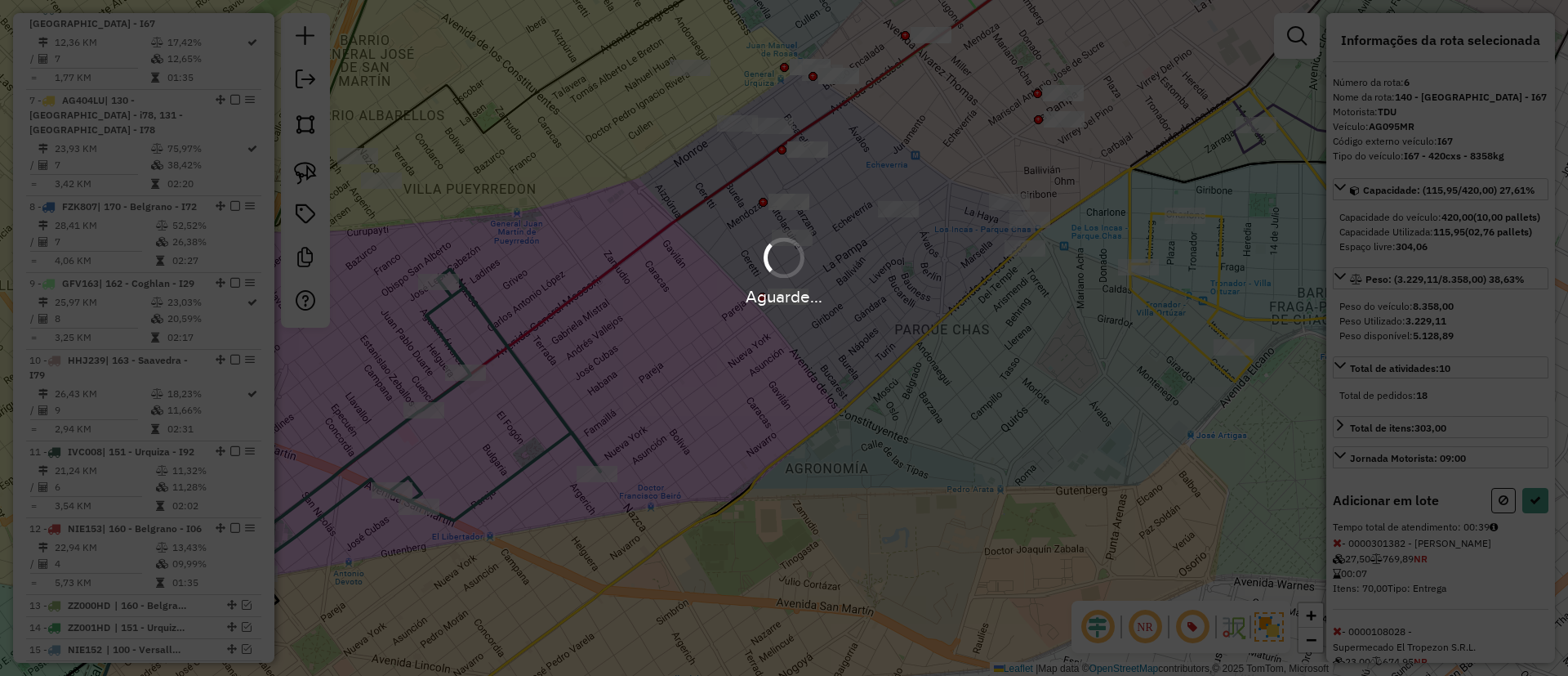
select select "**********"
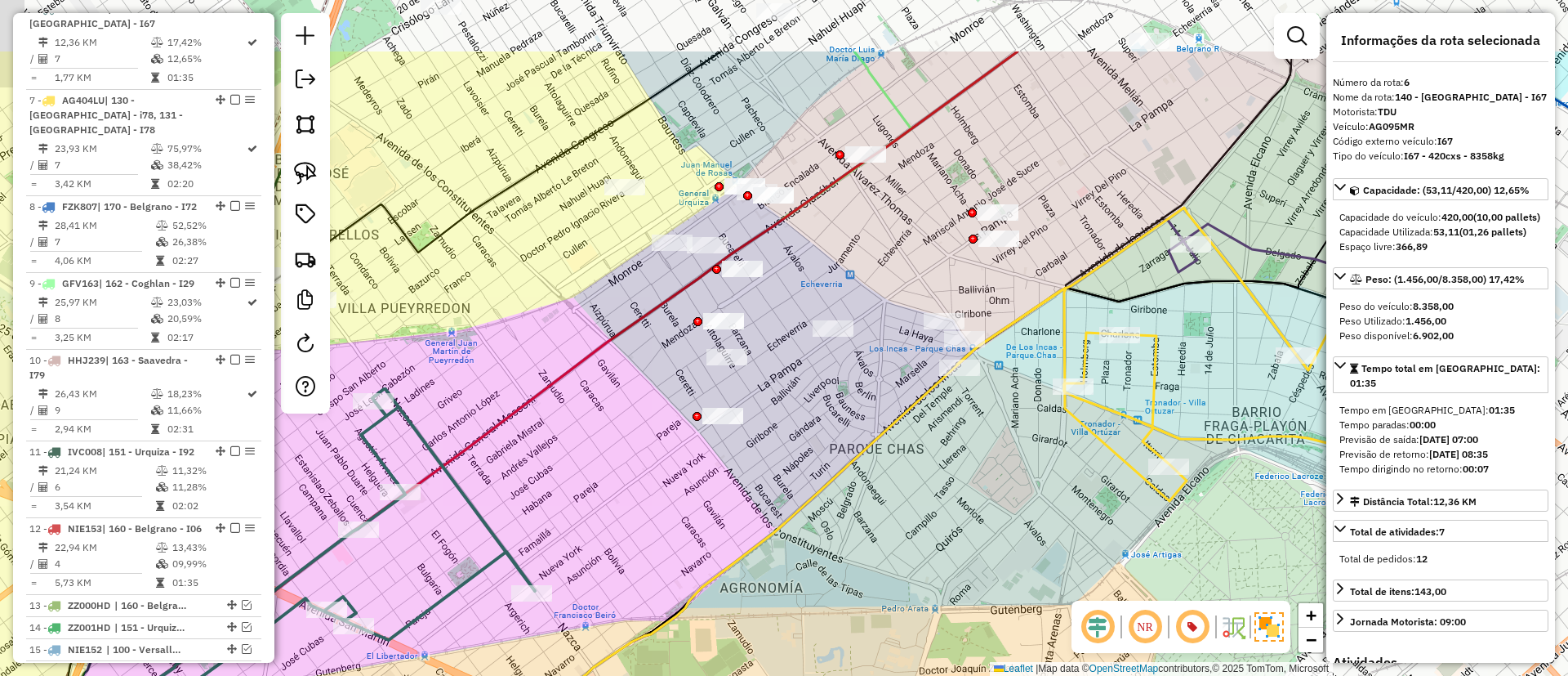
drag, startPoint x: 918, startPoint y: 190, endPoint x: 842, endPoint y: 274, distance: 113.3
click at [842, 274] on div "Janela de atendimento Grade de atendimento Capacidade Transportadoras Veículos …" at bounding box center [784, 338] width 1568 height 676
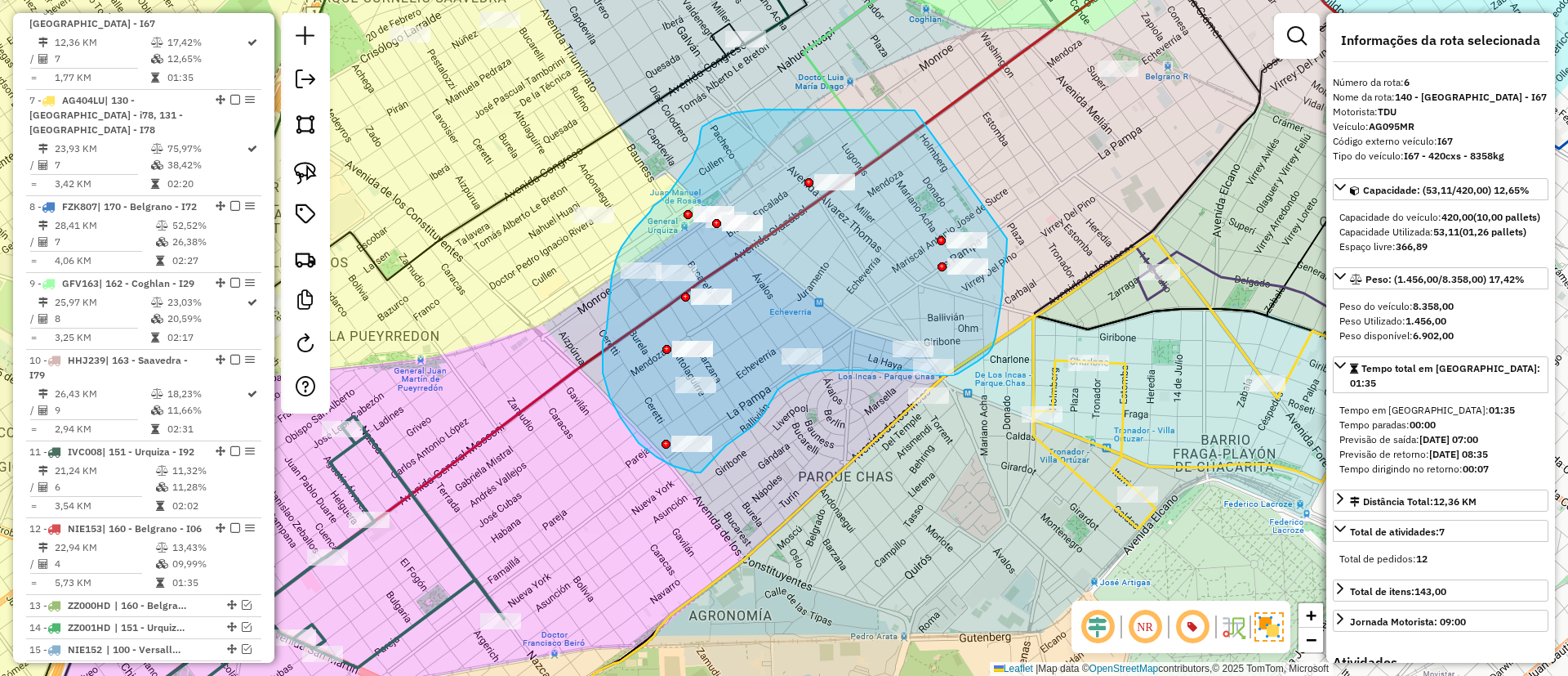
drag, startPoint x: 915, startPoint y: 110, endPoint x: 1007, endPoint y: 237, distance: 156.8
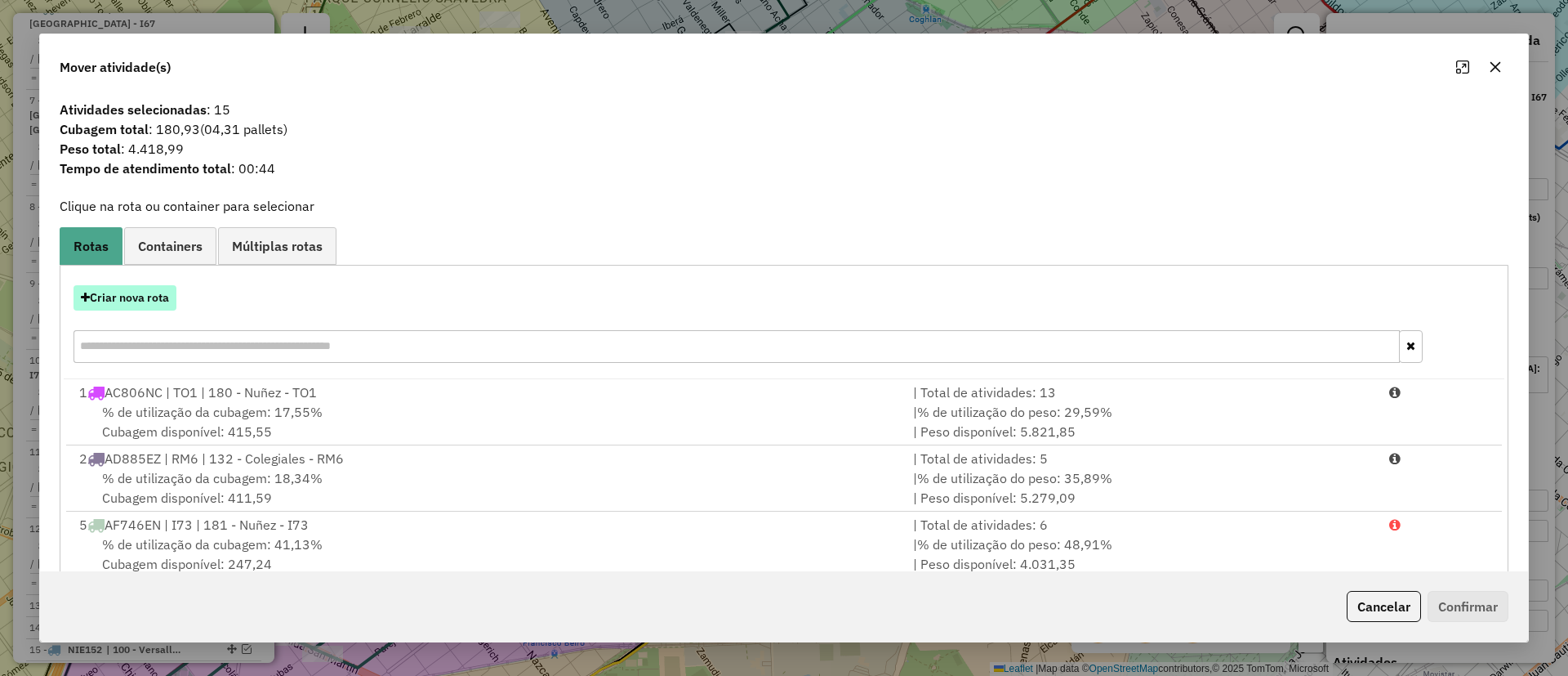
click at [167, 293] on button "Criar nova rota" at bounding box center [125, 298] width 102 height 26
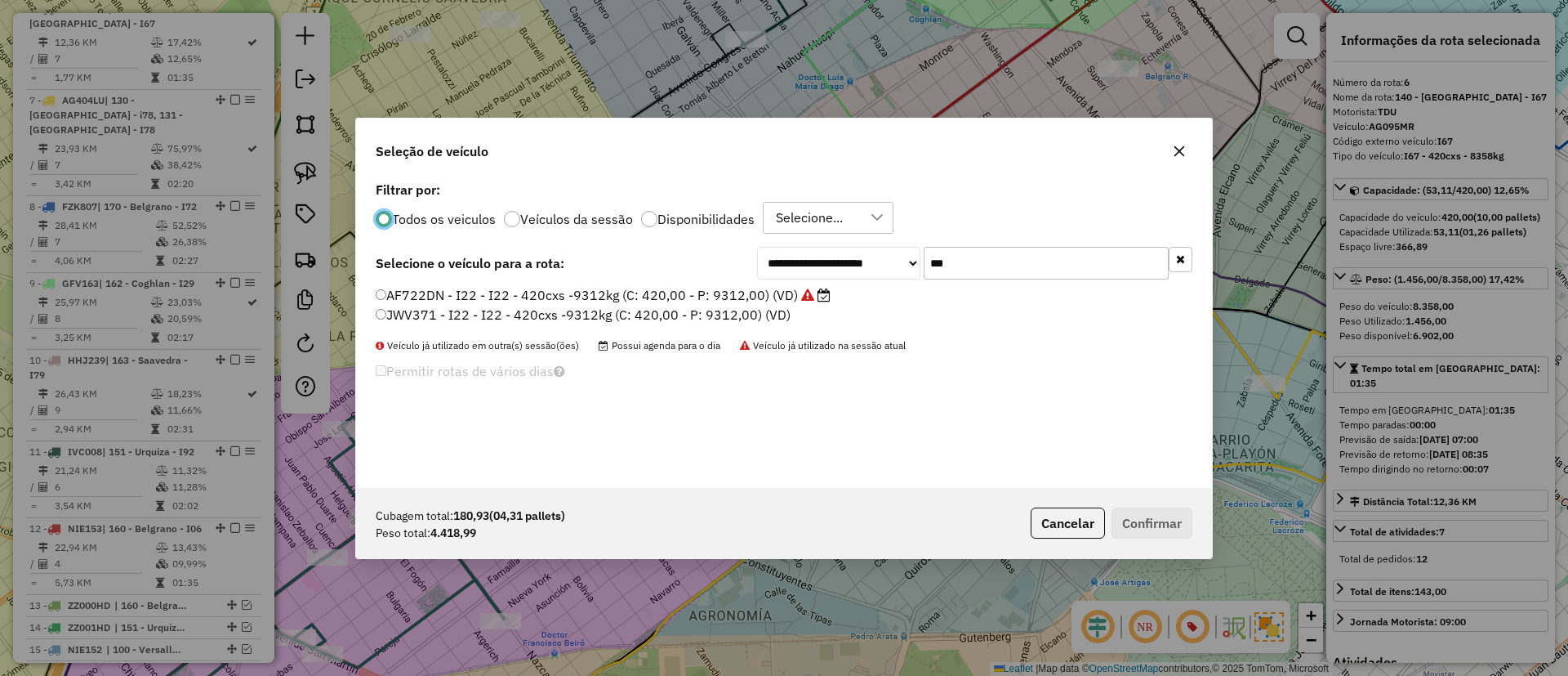
scroll to position [9, 5]
drag, startPoint x: 980, startPoint y: 271, endPoint x: 876, endPoint y: 247, distance: 106.7
click at [876, 247] on div "**********" at bounding box center [974, 263] width 436 height 32
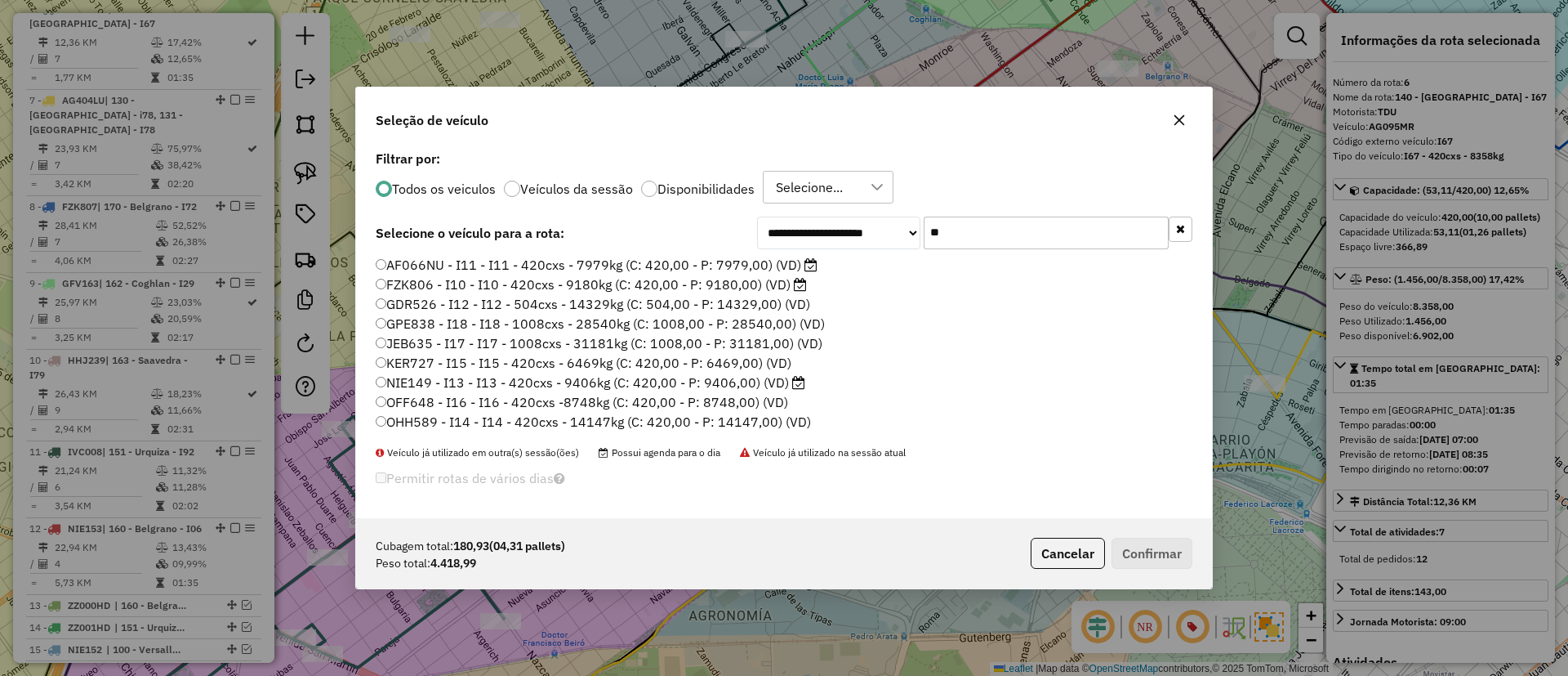
type input "*"
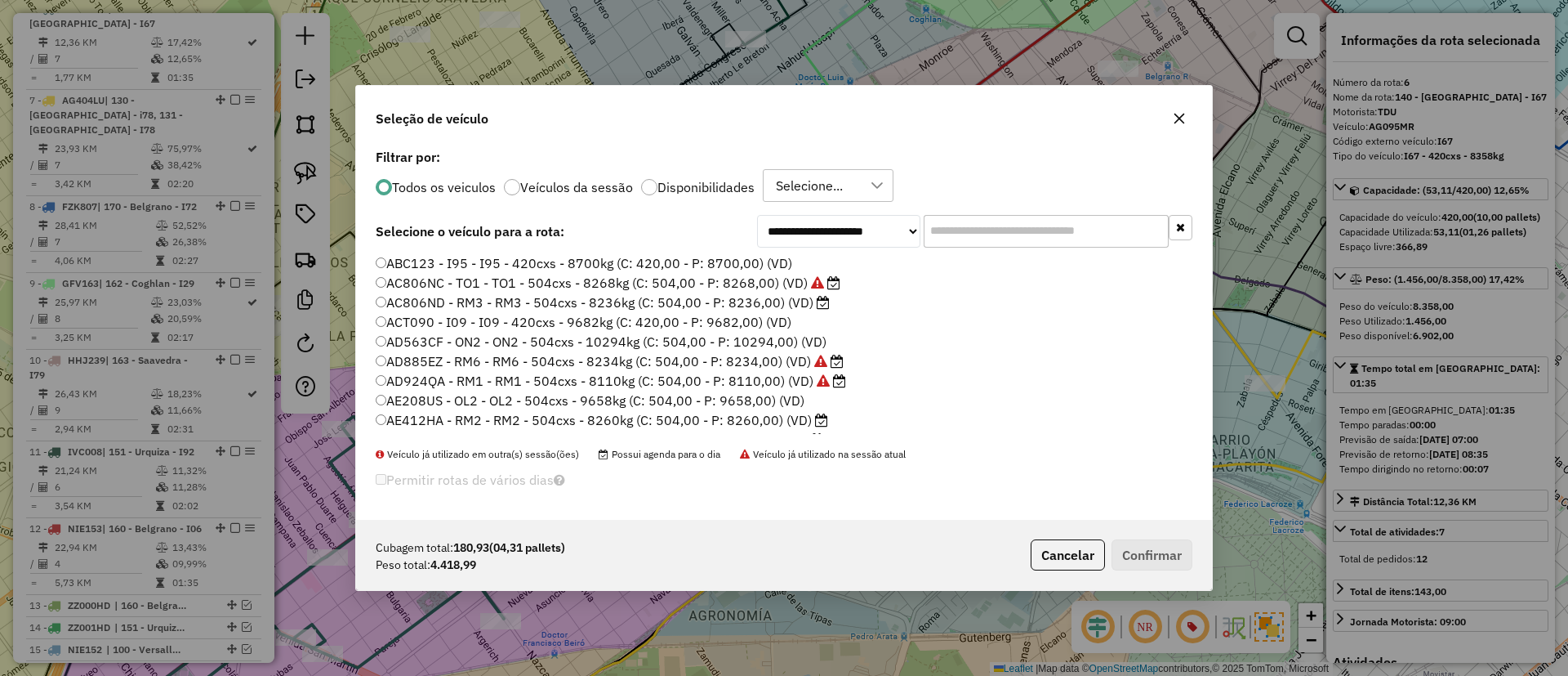
click at [706, 305] on label "AC806ND - RM3 - RM3 - 504cxs - 8236kg (C: 504,00 - P: 8236,00) (VD)" at bounding box center [603, 302] width 454 height 20
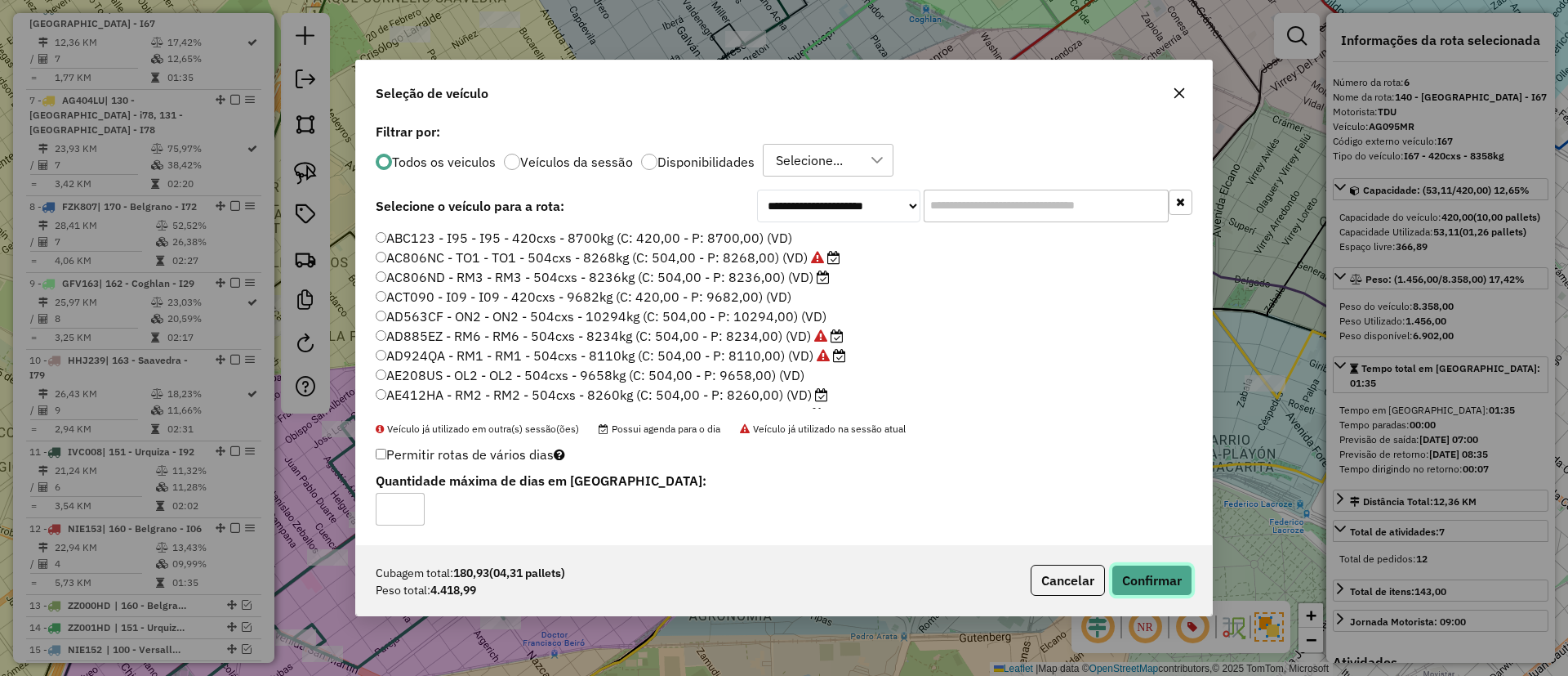
click at [1147, 573] on button "Confirmar" at bounding box center [1151, 580] width 81 height 31
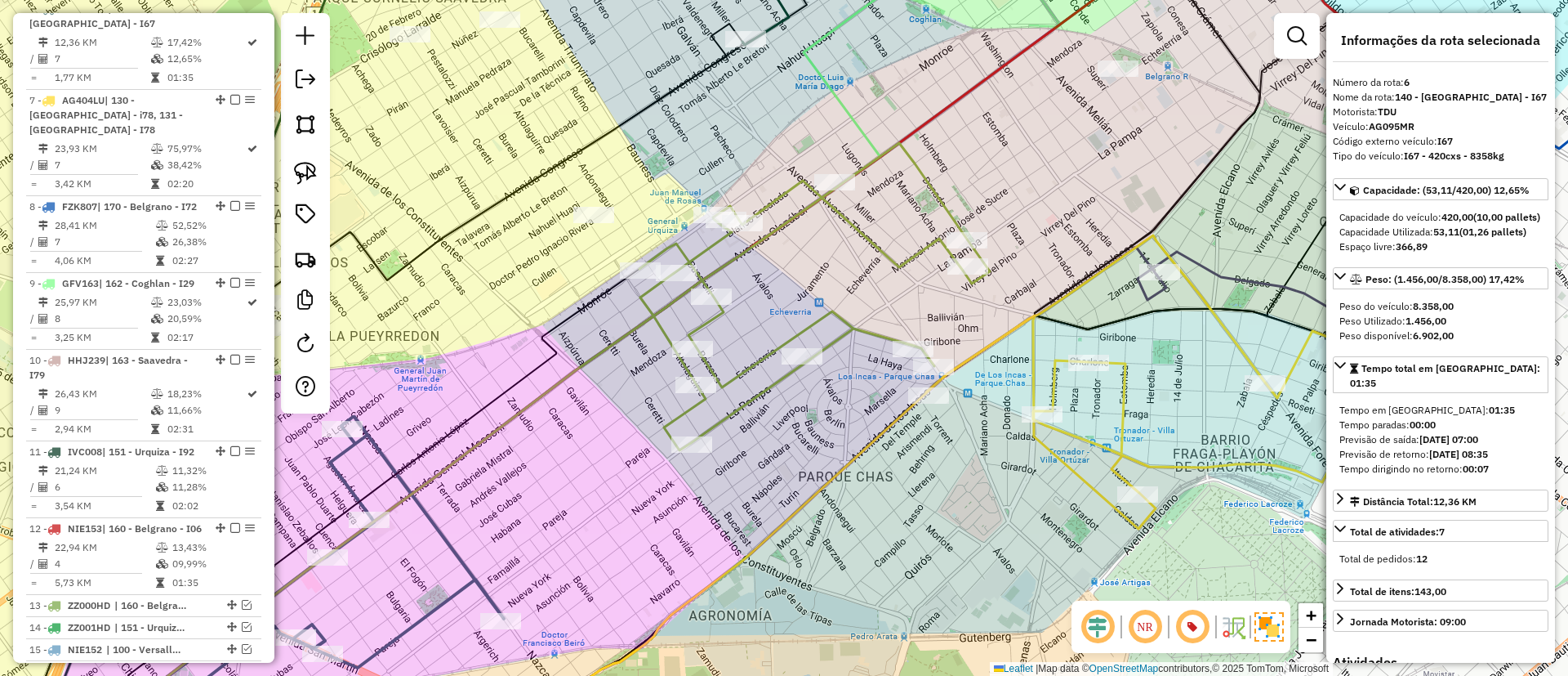
click at [810, 329] on icon at bounding box center [815, 297] width 350 height 308
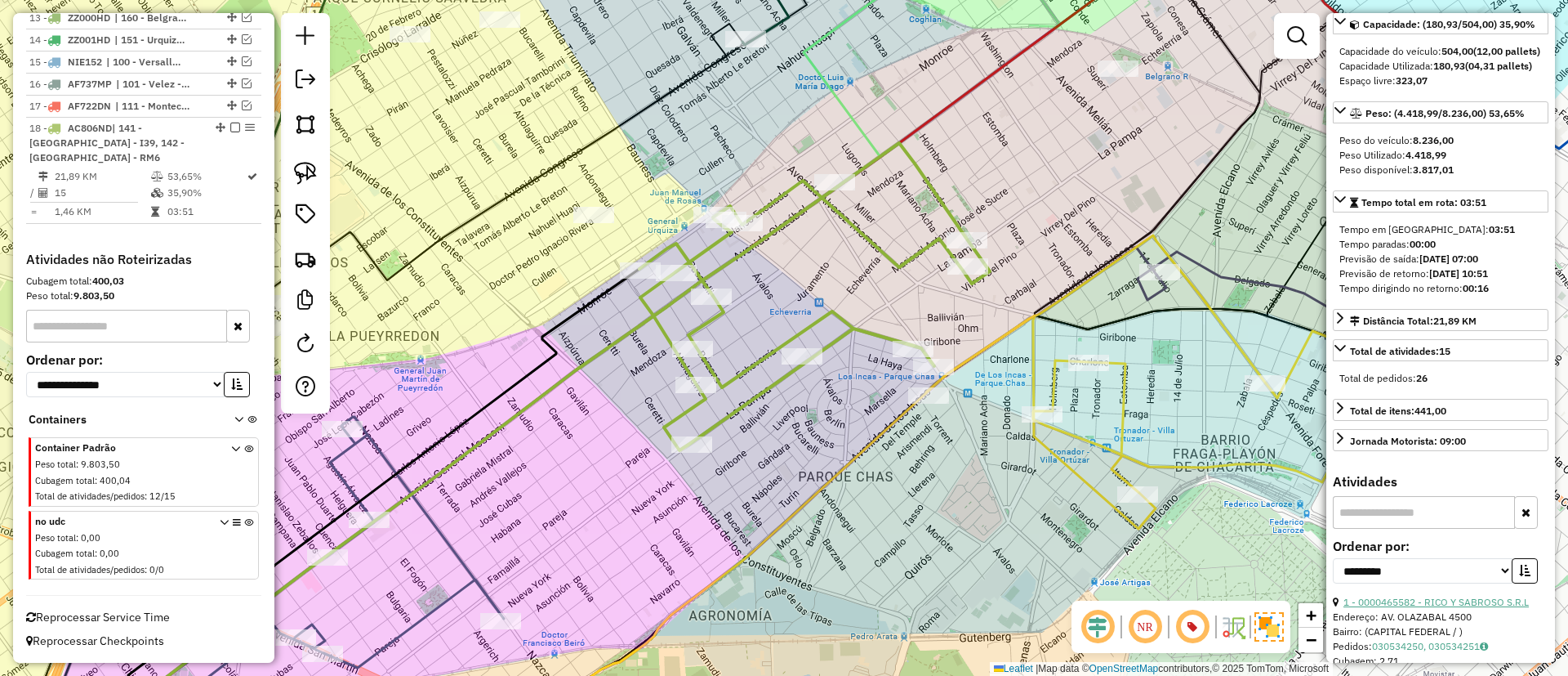
scroll to position [367, 0]
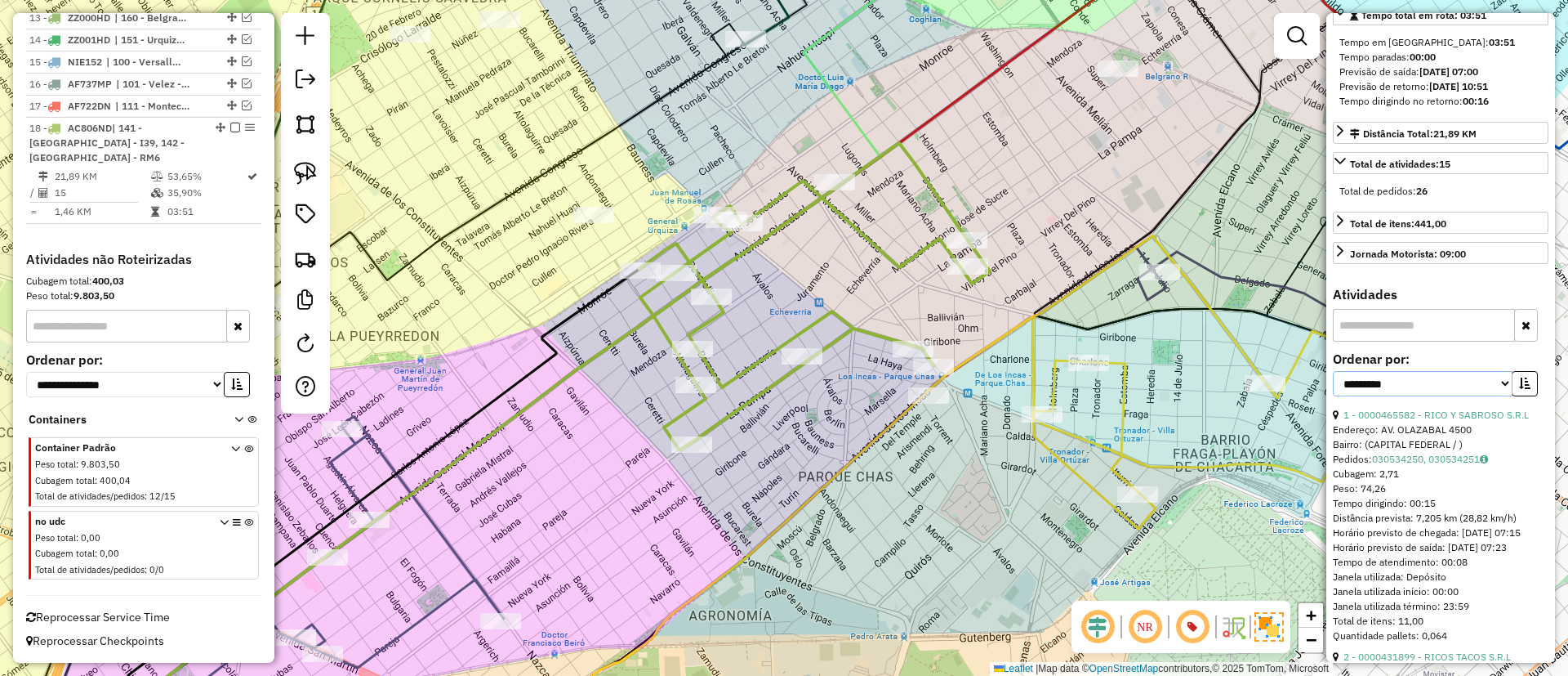
click at [1448, 397] on select "**********" at bounding box center [1422, 384] width 179 height 26
select select "*********"
click at [1332, 397] on select "**********" at bounding box center [1422, 384] width 179 height 26
click at [1518, 389] on icon "button" at bounding box center [1524, 383] width 11 height 11
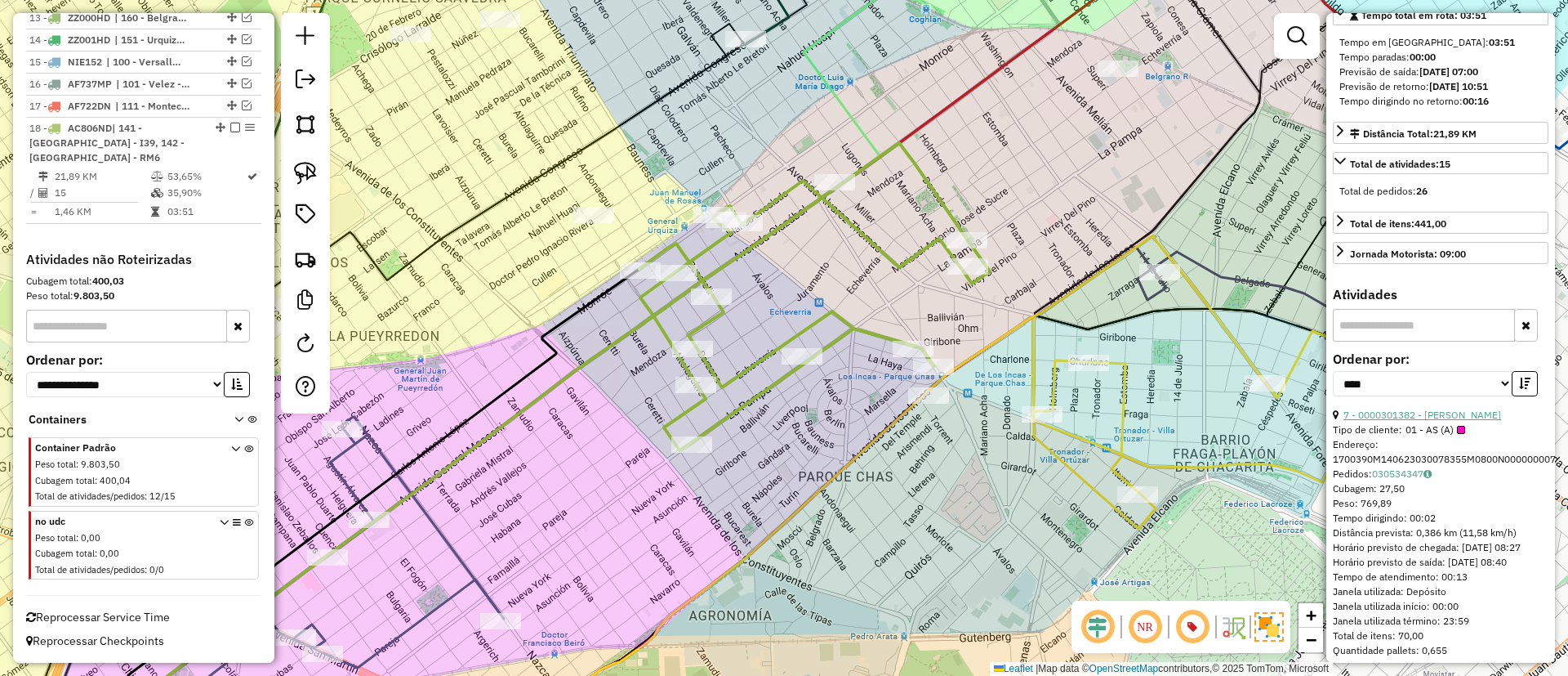
click at [1451, 420] on link "7 - 0000301382 - Lin Hui Yu" at bounding box center [1422, 414] width 158 height 12
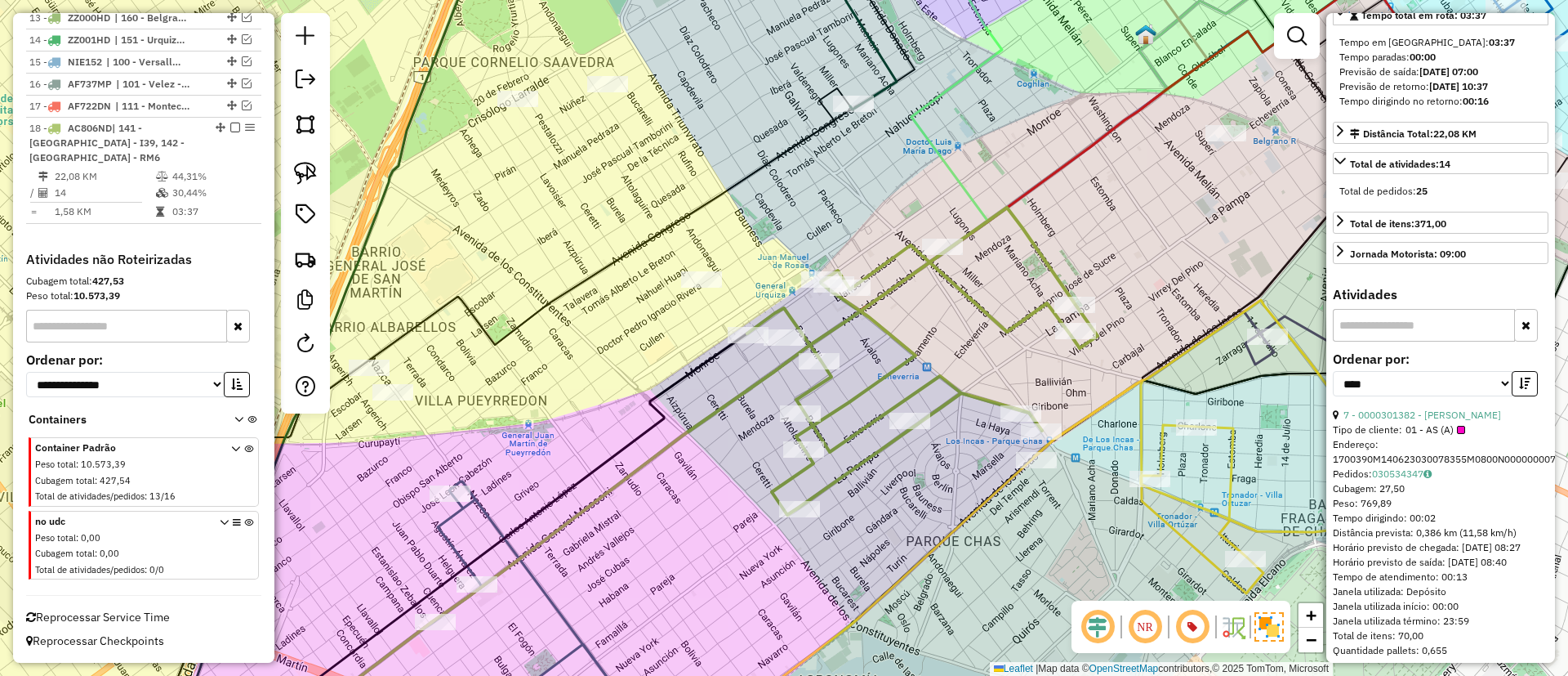
click at [452, 516] on icon at bounding box center [463, 612] width 297 height 262
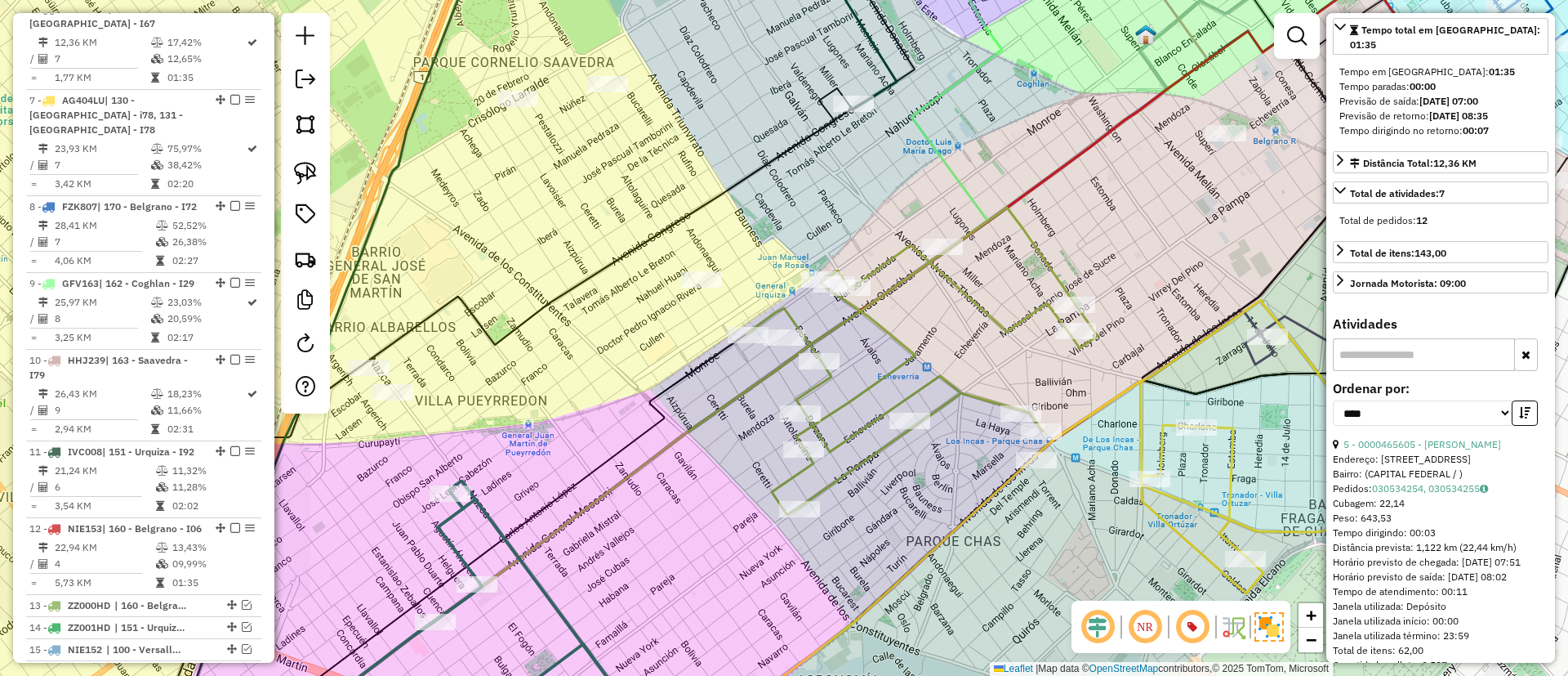
scroll to position [0, 0]
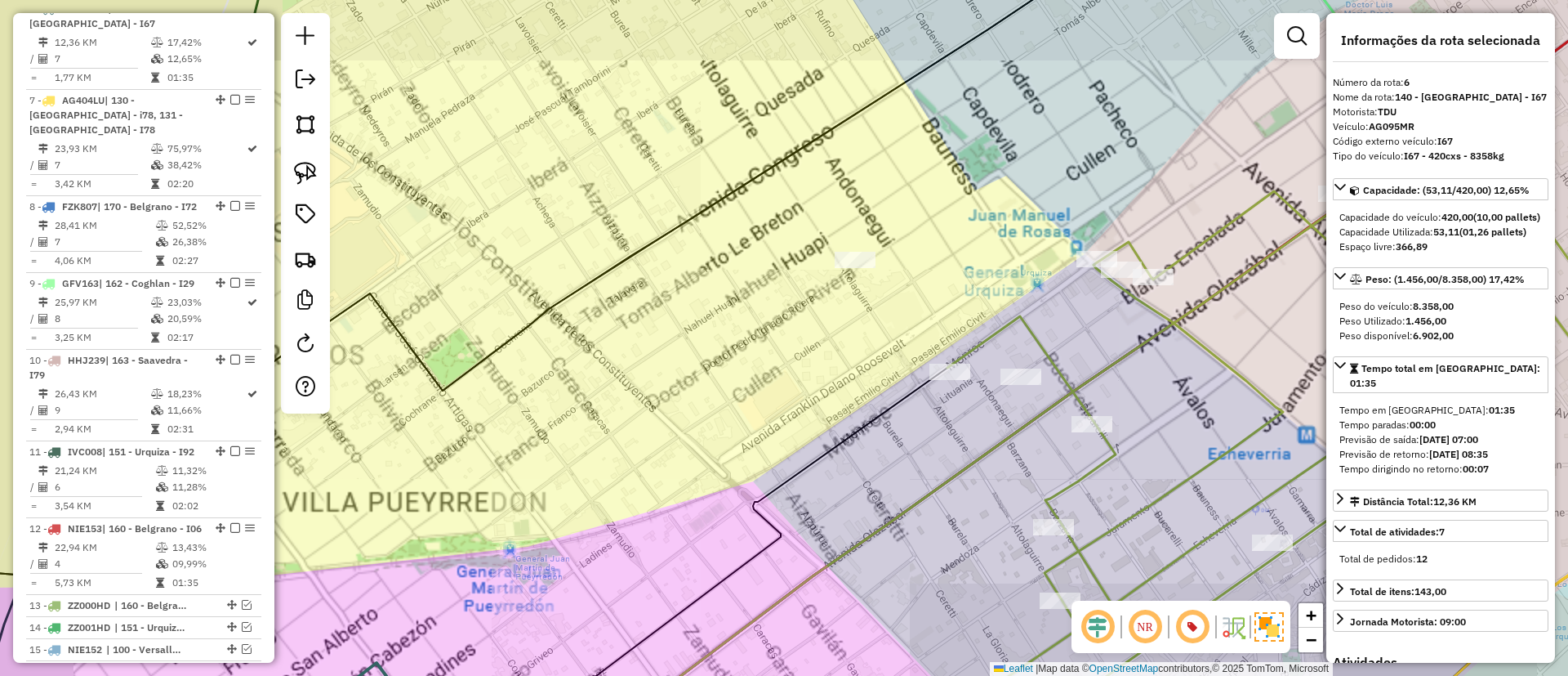
drag, startPoint x: 931, startPoint y: 432, endPoint x: 941, endPoint y: 227, distance: 205.2
click at [941, 228] on div "Janela de atendimento Grade de atendimento Capacidade Transportadoras Veículos …" at bounding box center [784, 338] width 1568 height 676
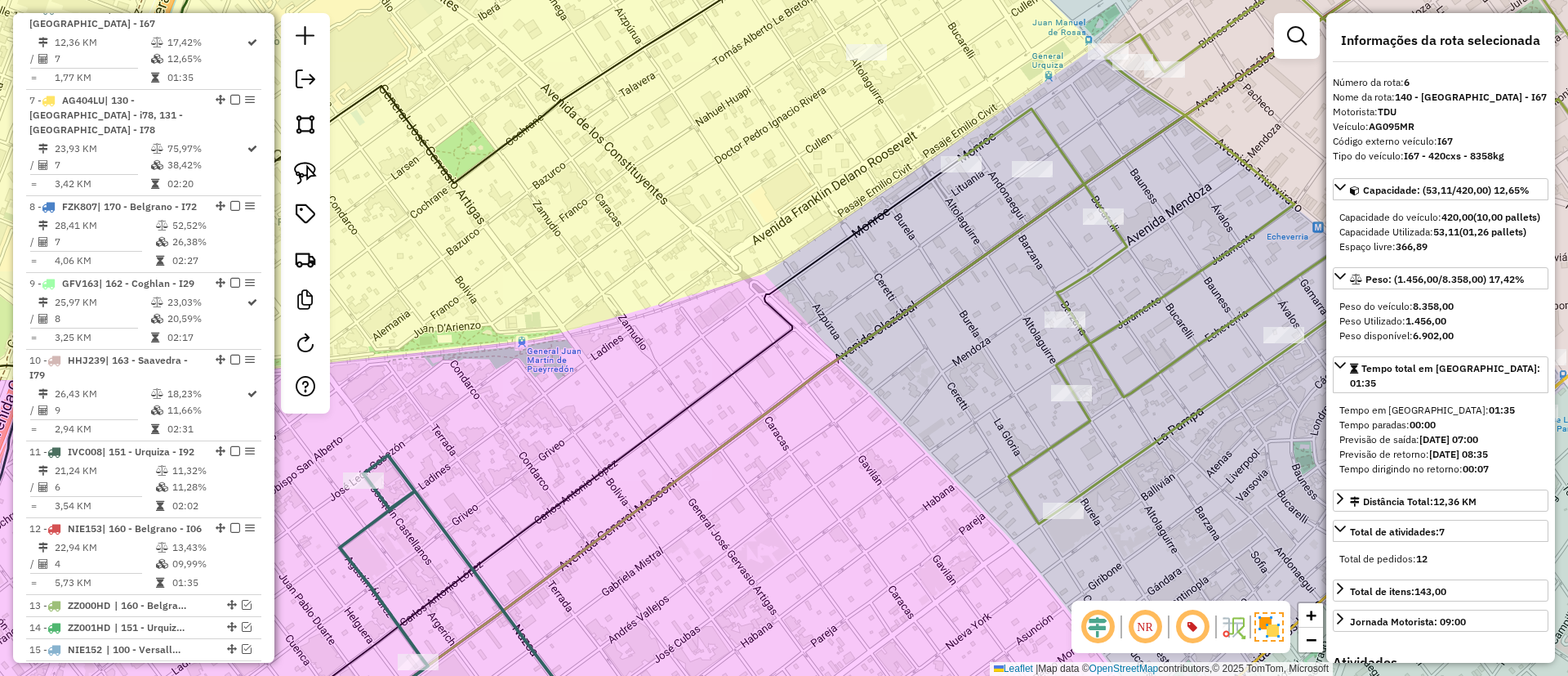
click at [418, 500] on icon at bounding box center [468, 599] width 270 height 288
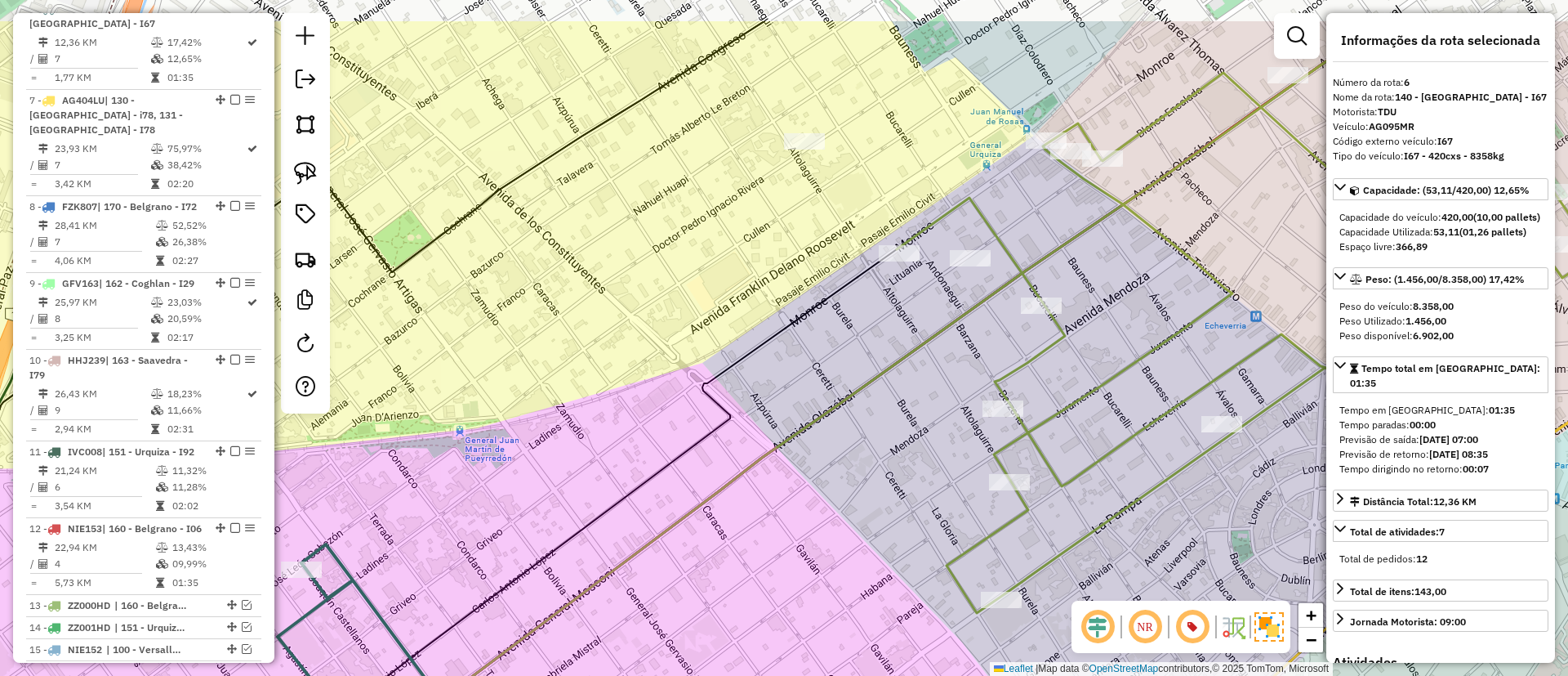
drag, startPoint x: 880, startPoint y: 373, endPoint x: 751, endPoint y: 484, distance: 170.2
click at [754, 502] on div "Janela de atendimento Grade de atendimento Capacidade Transportadoras Veículos …" at bounding box center [784, 338] width 1568 height 676
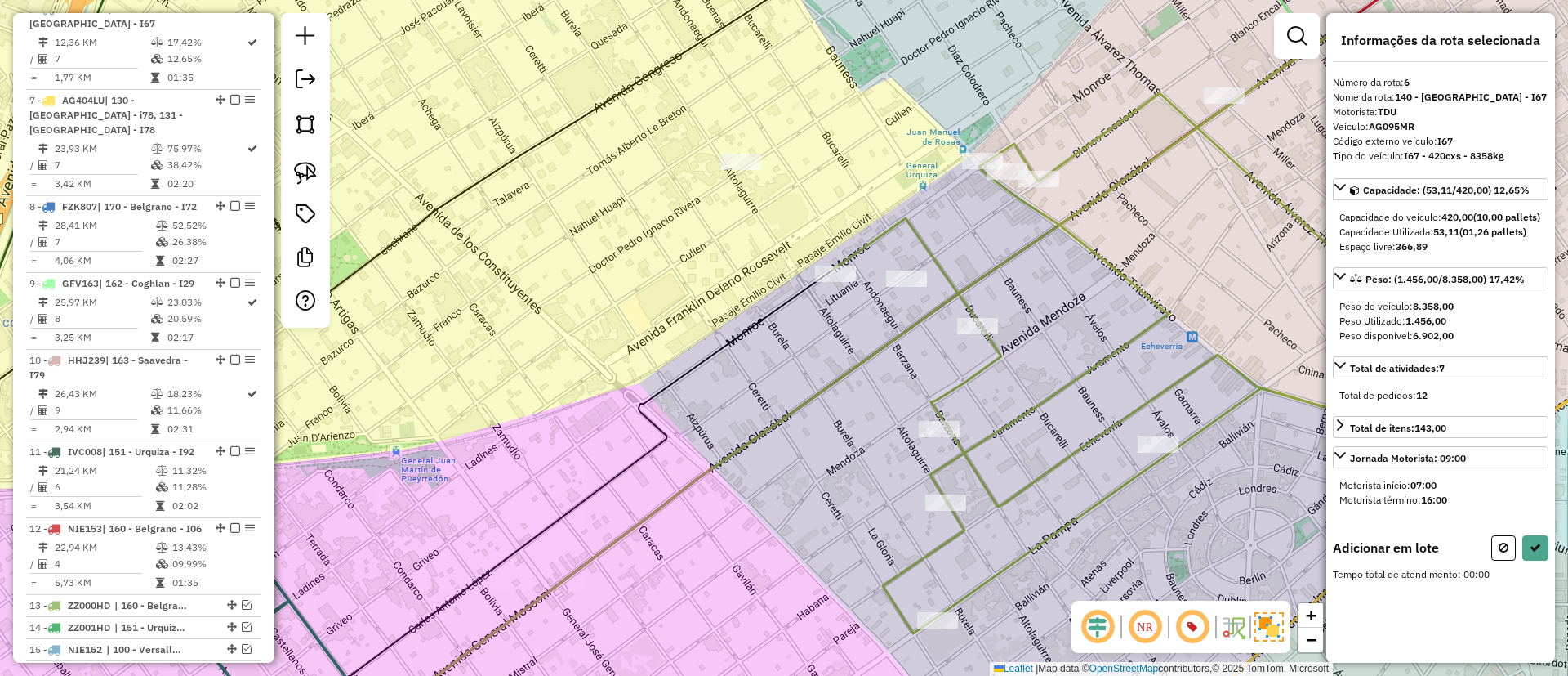
drag, startPoint x: 771, startPoint y: 262, endPoint x: 769, endPoint y: 239, distance: 23.1
click at [769, 239] on div "Janela de atendimento Grade de atendimento Capacidade Transportadoras Veículos …" at bounding box center [784, 338] width 1568 height 676
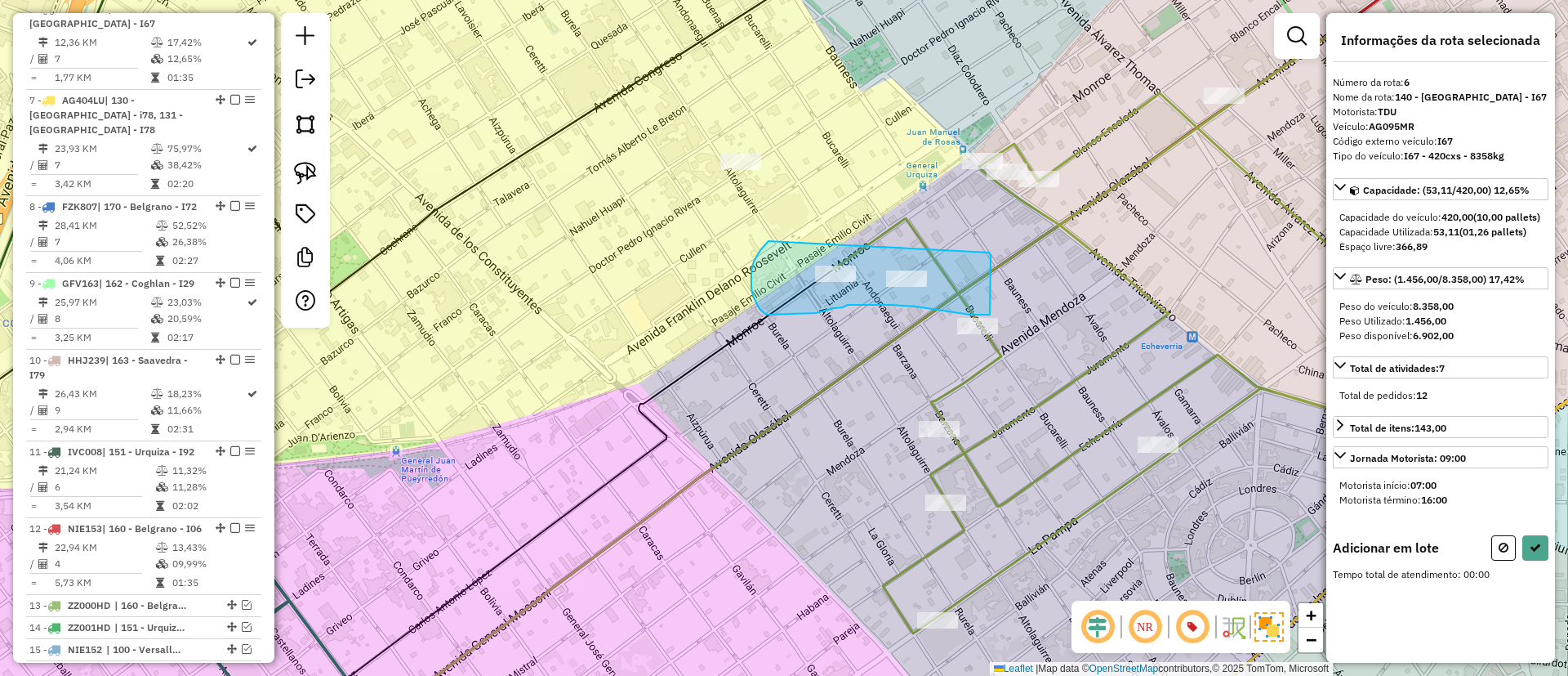
drag, startPoint x: 758, startPoint y: 306, endPoint x: 989, endPoint y: 252, distance: 237.2
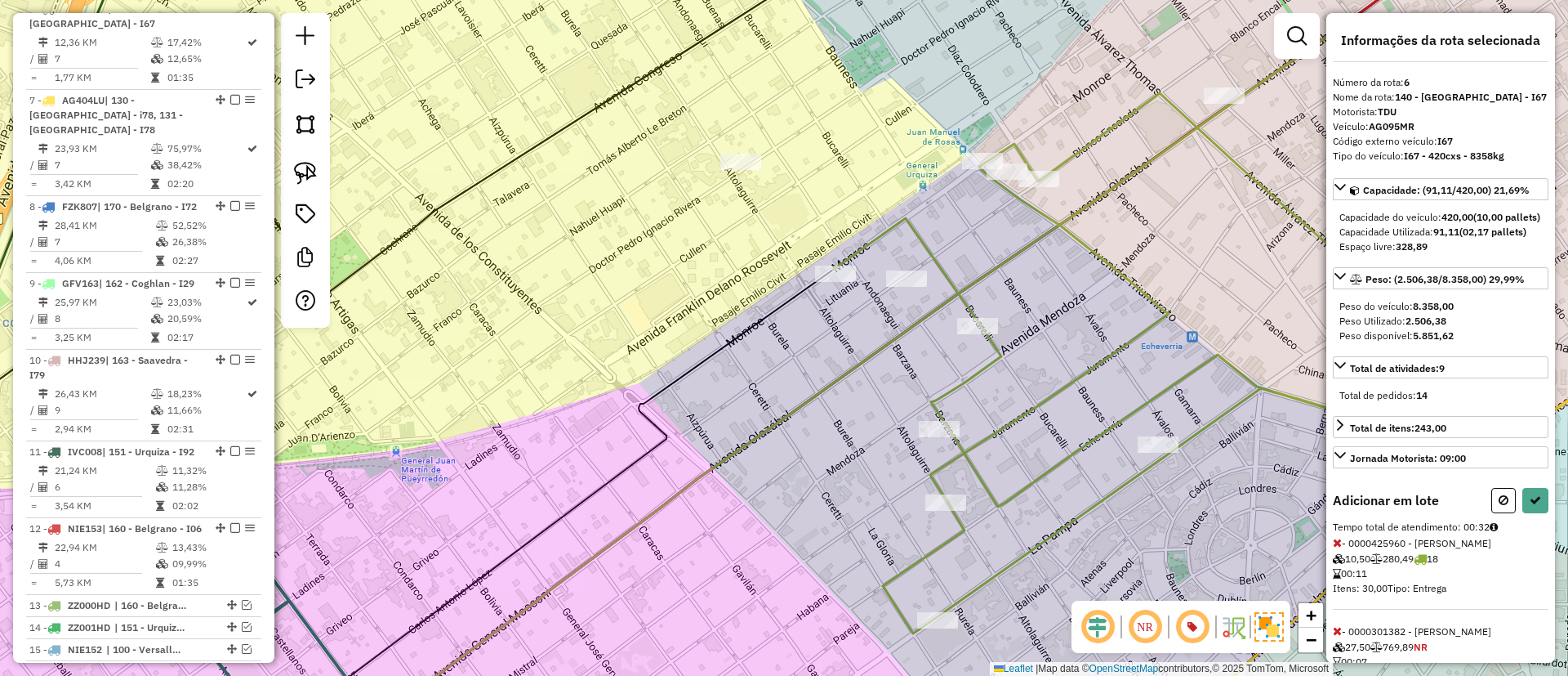
select select "*********"
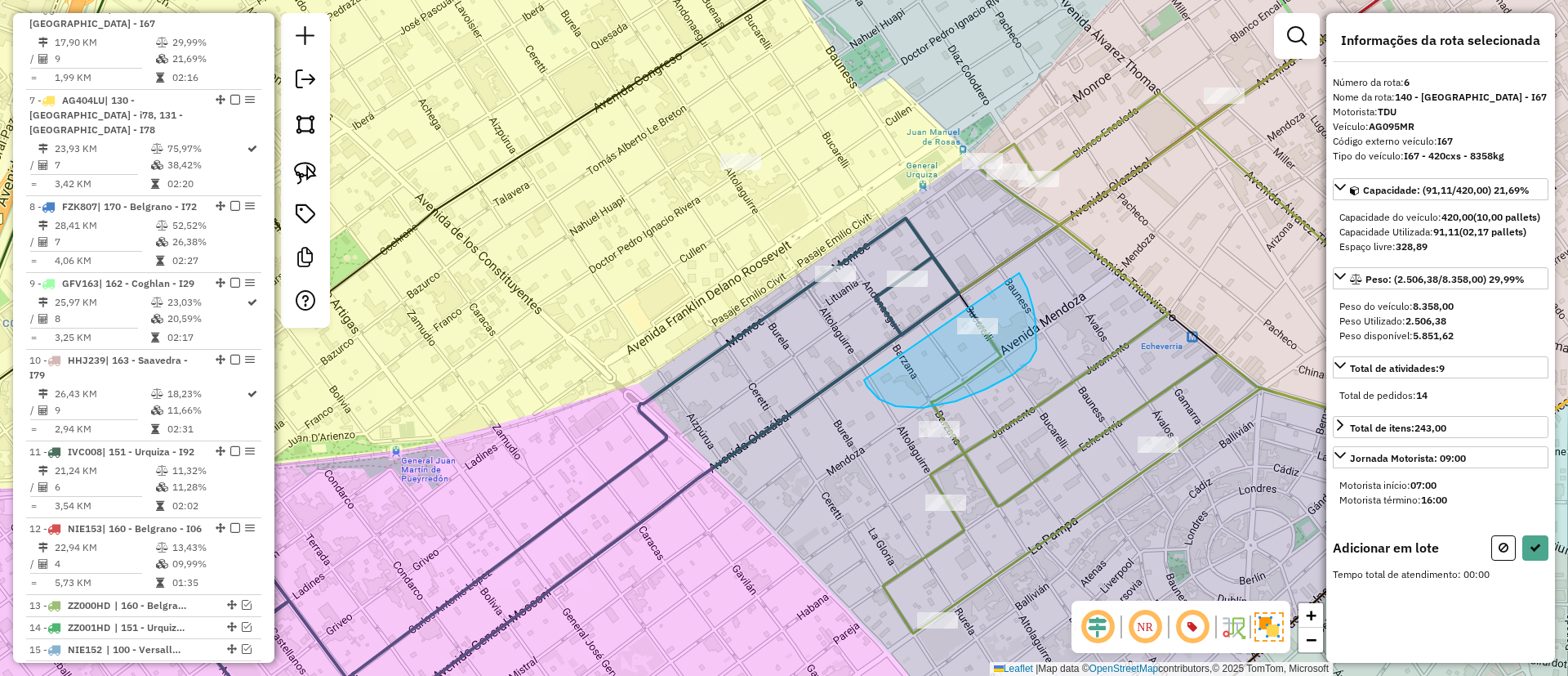
drag, startPoint x: 986, startPoint y: 389, endPoint x: 1017, endPoint y: 273, distance: 120.1
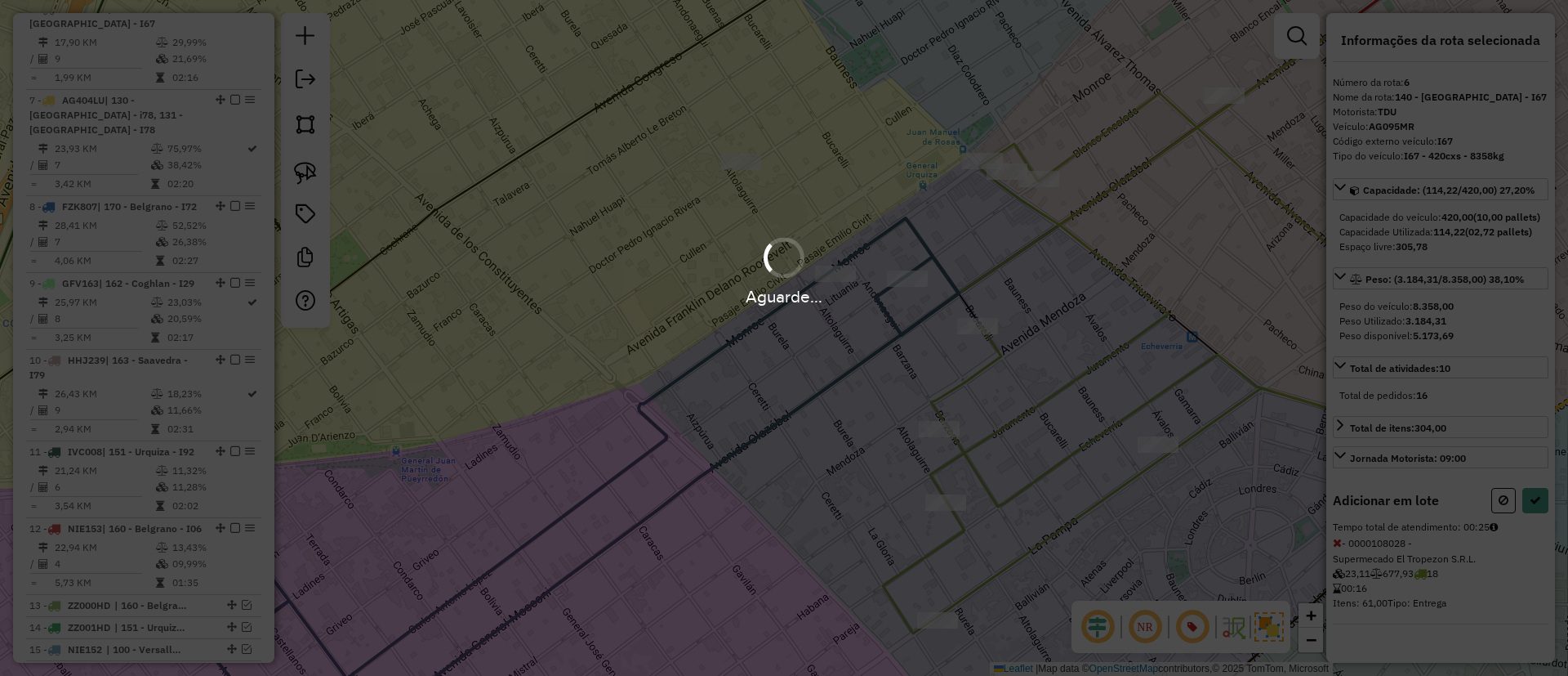
select select "*********"
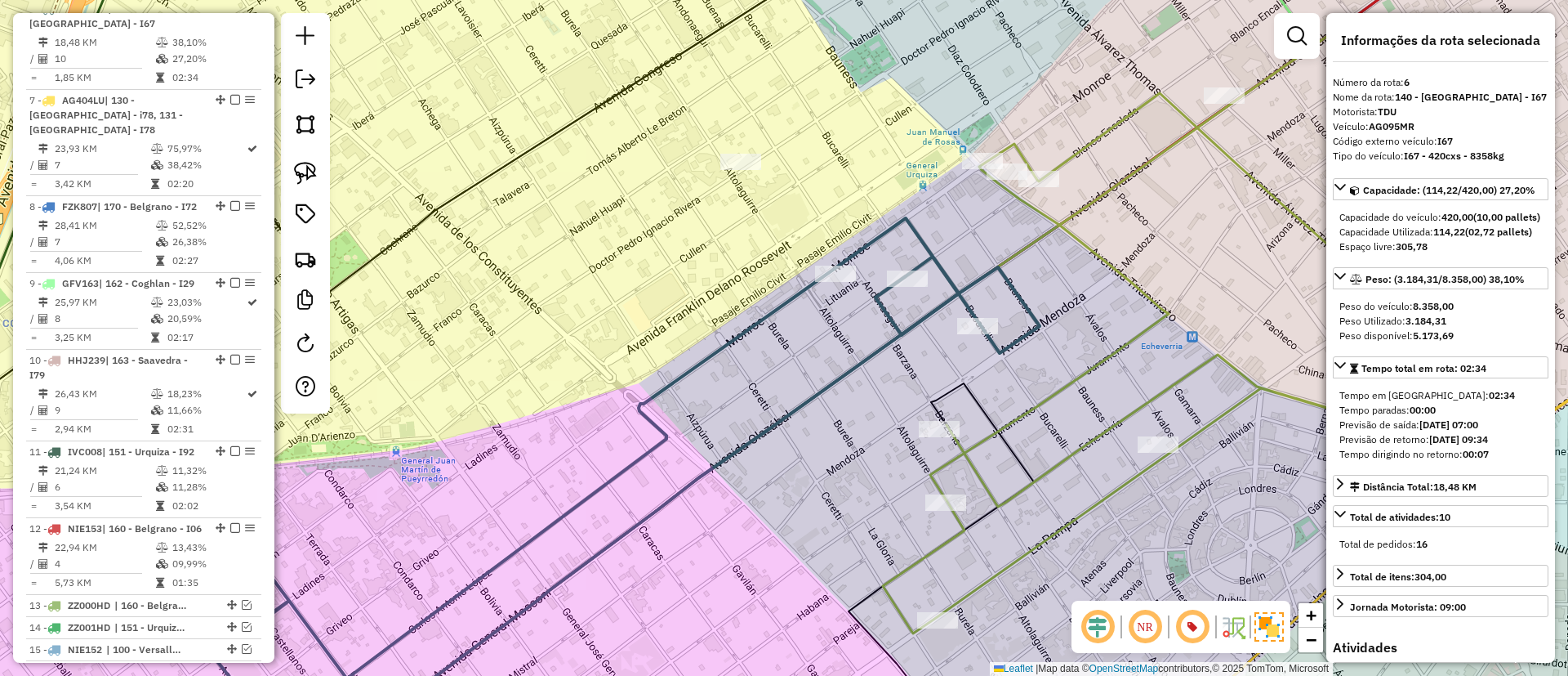
click at [1090, 363] on icon at bounding box center [1208, 326] width 651 height 615
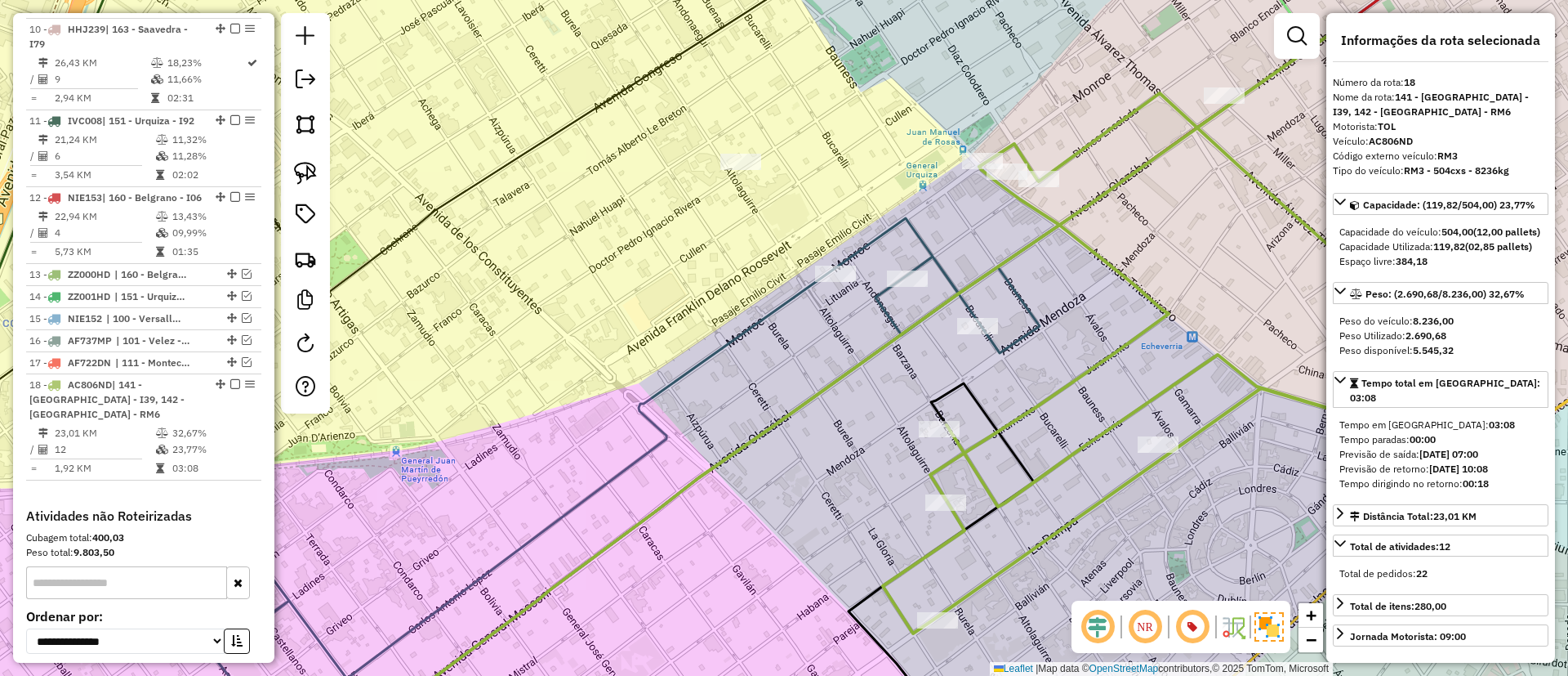
scroll to position [1536, 0]
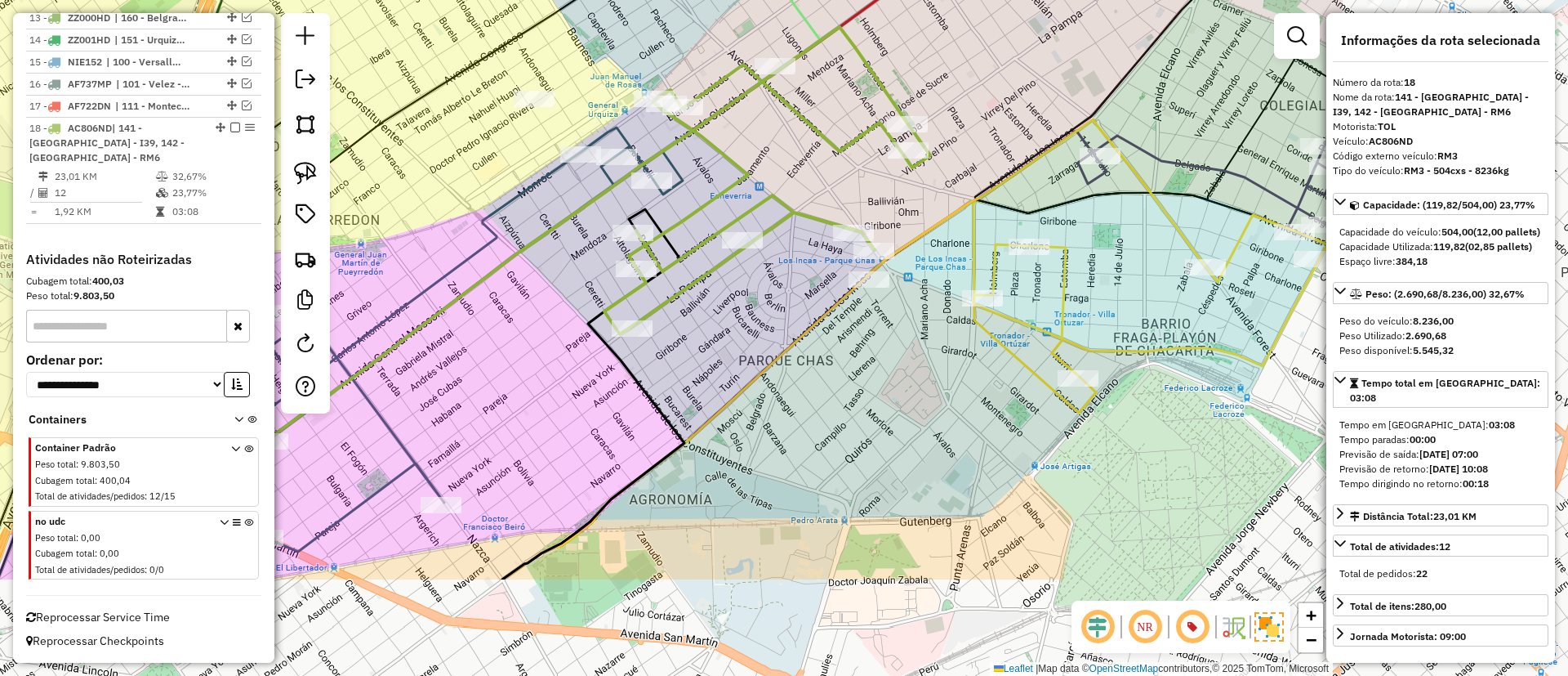
drag, startPoint x: 1096, startPoint y: 367, endPoint x: 709, endPoint y: 200, distance: 421.5
click at [709, 200] on icon at bounding box center [768, 181] width 326 height 308
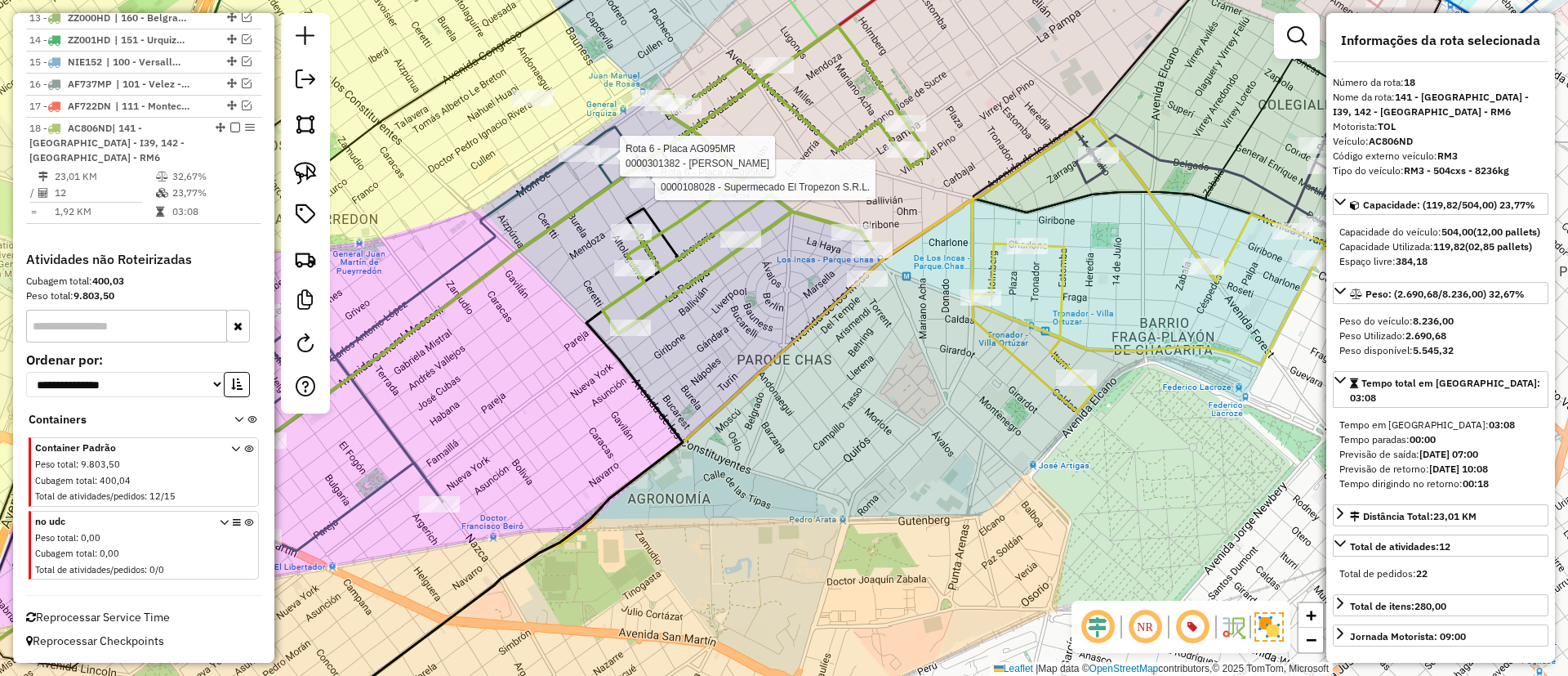
drag, startPoint x: 1020, startPoint y: 200, endPoint x: 871, endPoint y: 288, distance: 173.0
click at [871, 288] on icon at bounding box center [819, 401] width 1074 height 687
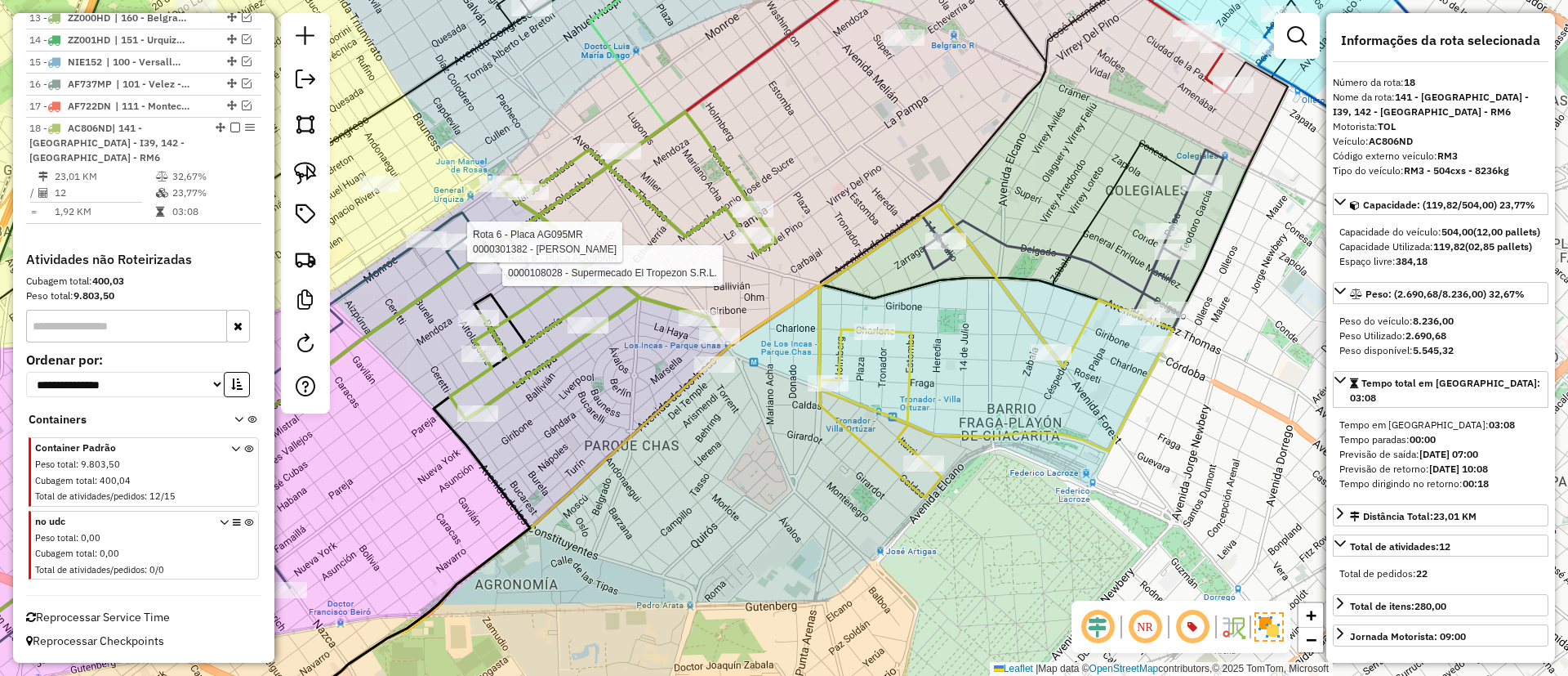
click at [1062, 251] on icon at bounding box center [1073, 239] width 300 height 179
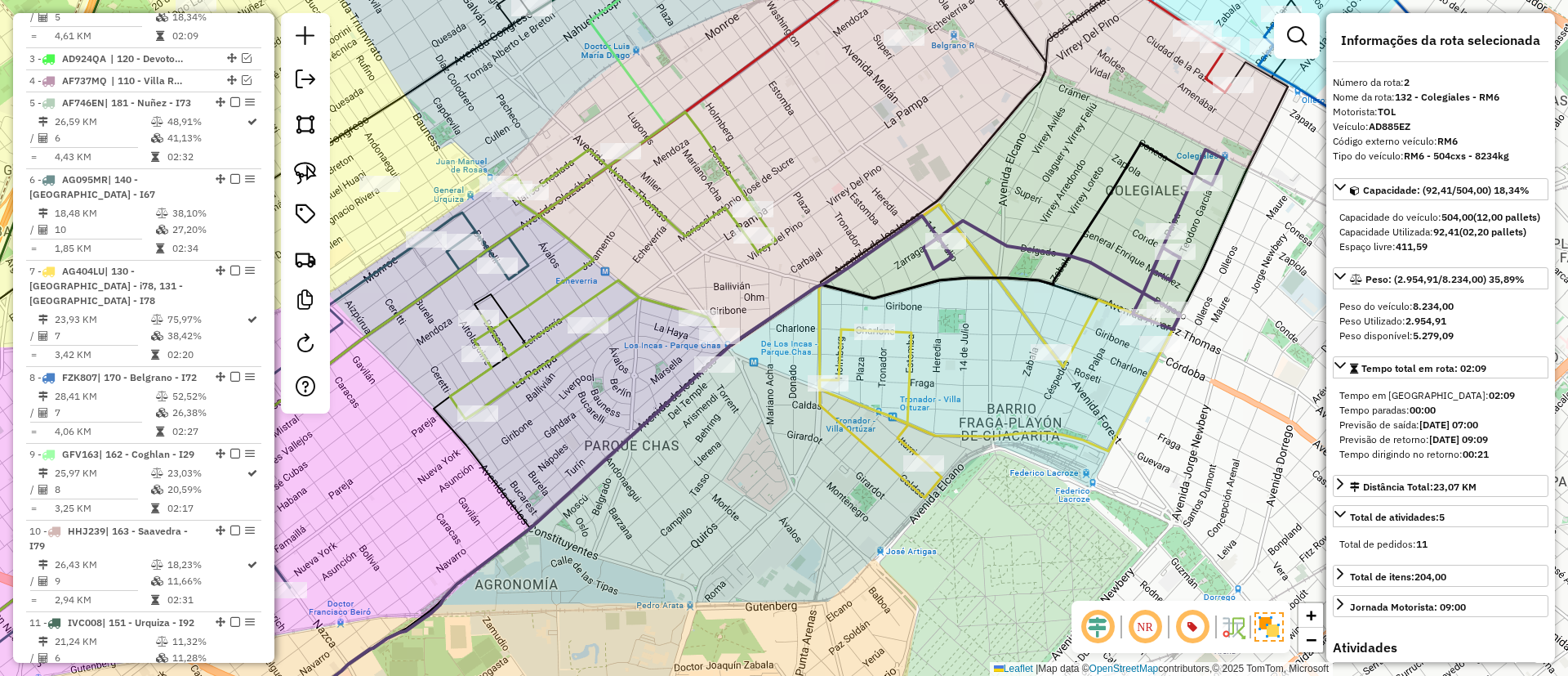
scroll to position [706, 0]
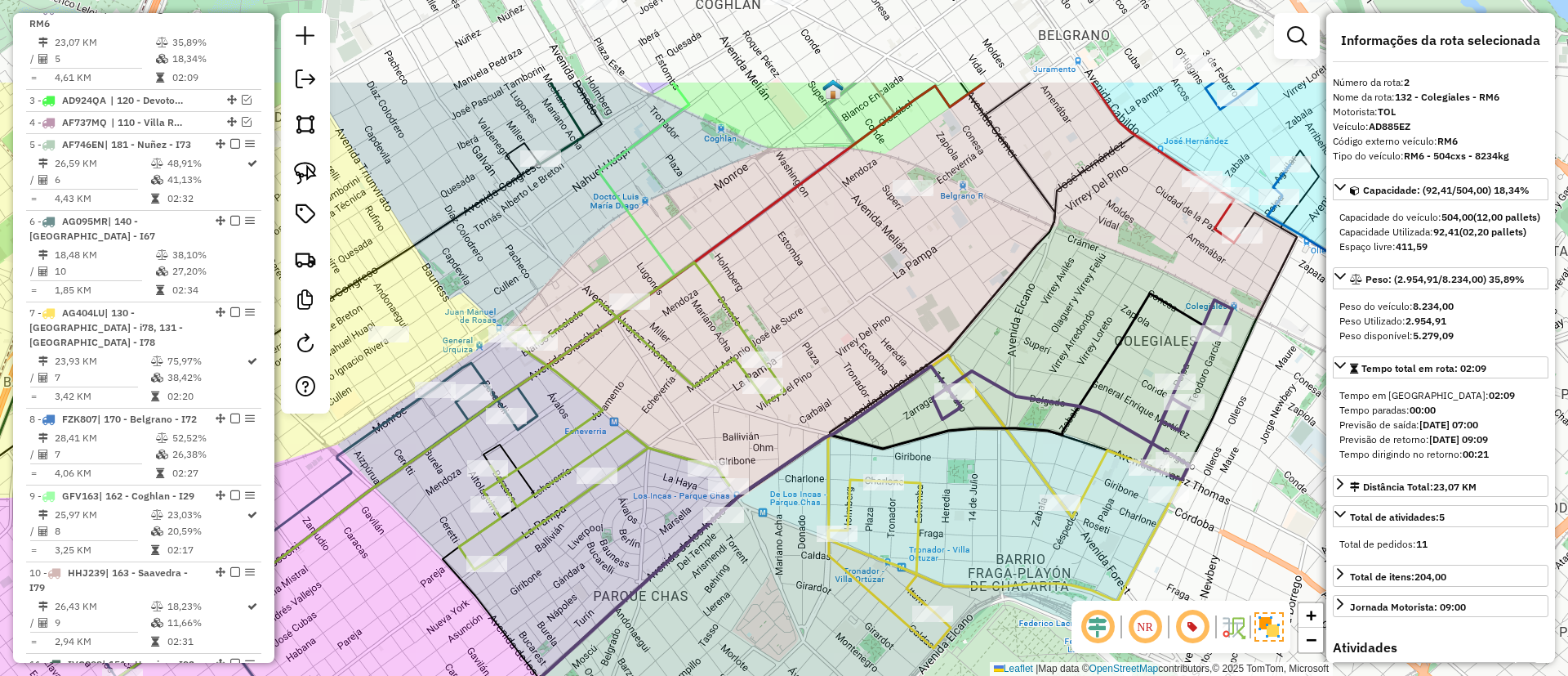
drag, startPoint x: 1055, startPoint y: 223, endPoint x: 1064, endPoint y: 373, distance: 150.3
click at [1064, 373] on div "Janela de atendimento Grade de atendimento Capacidade Transportadoras Veículos …" at bounding box center [784, 338] width 1568 height 676
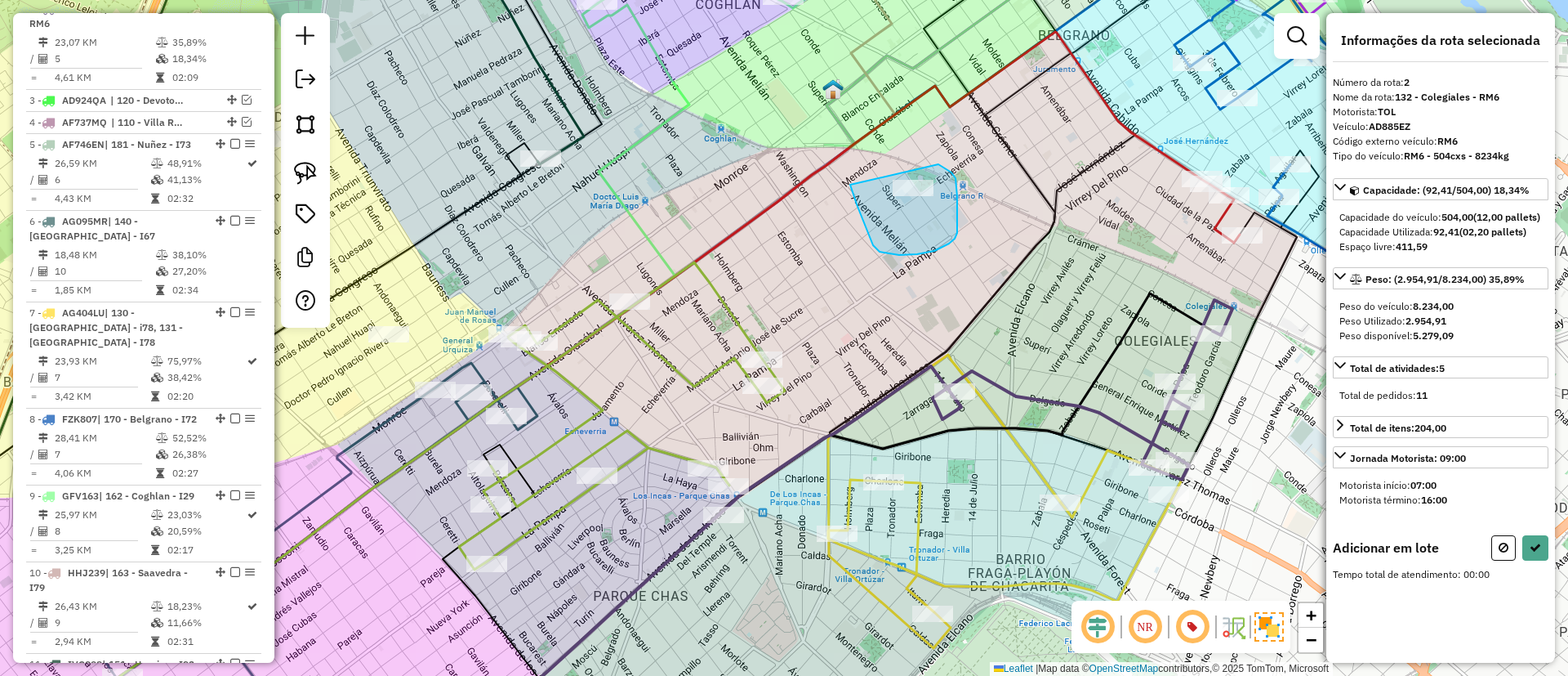
drag, startPoint x: 867, startPoint y: 232, endPoint x: 927, endPoint y: 156, distance: 96.8
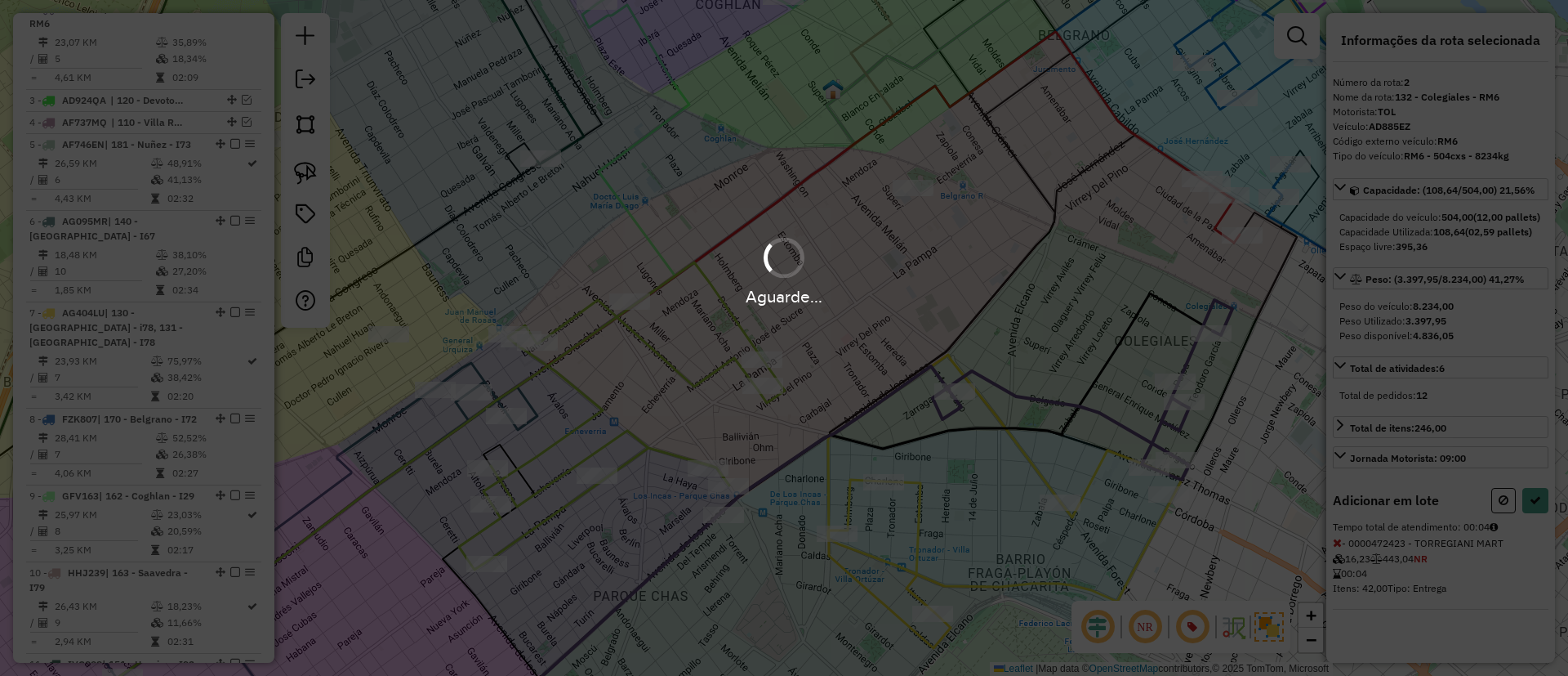
select select "*********"
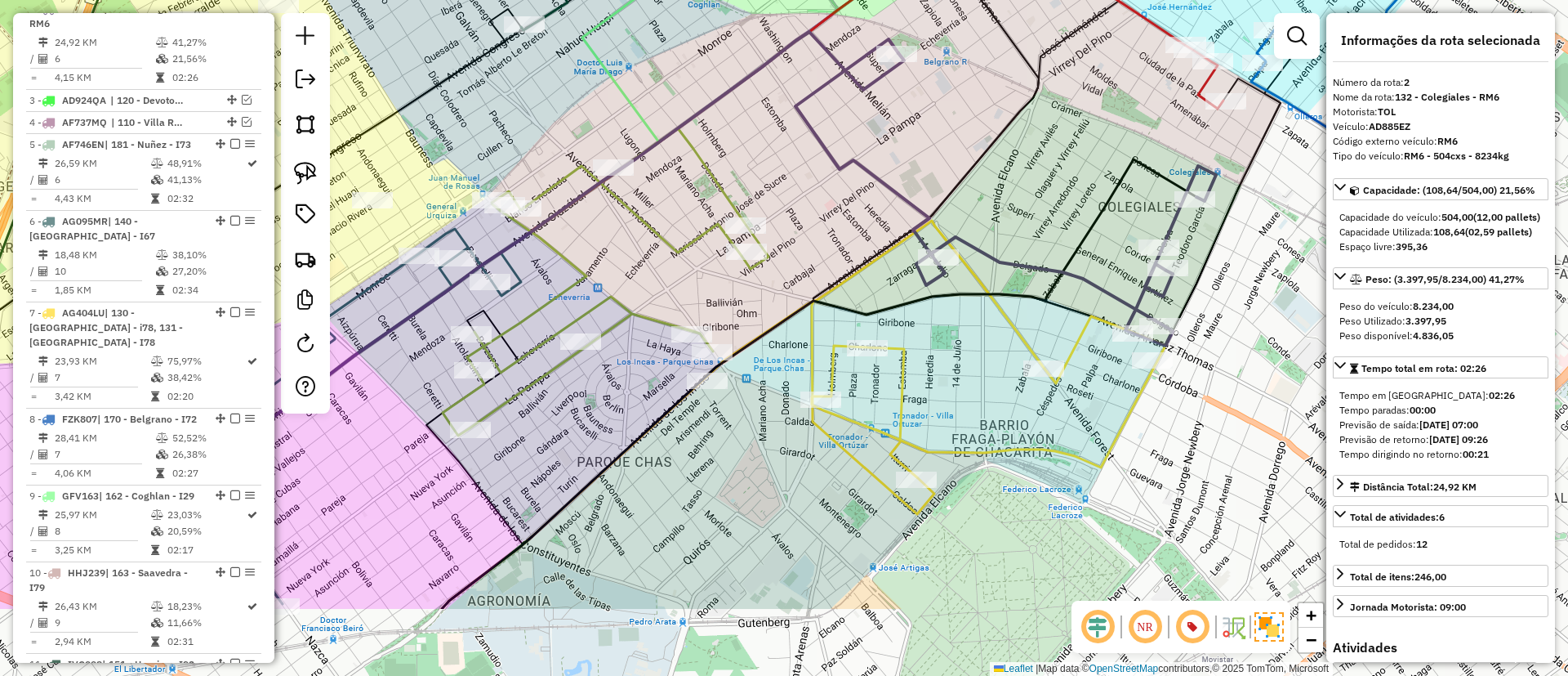
drag, startPoint x: 946, startPoint y: 279, endPoint x: 925, endPoint y: 127, distance: 153.4
click at [925, 127] on div "Janela de atendimento Grade de atendimento Capacidade Transportadoras Veículos …" at bounding box center [784, 338] width 1568 height 676
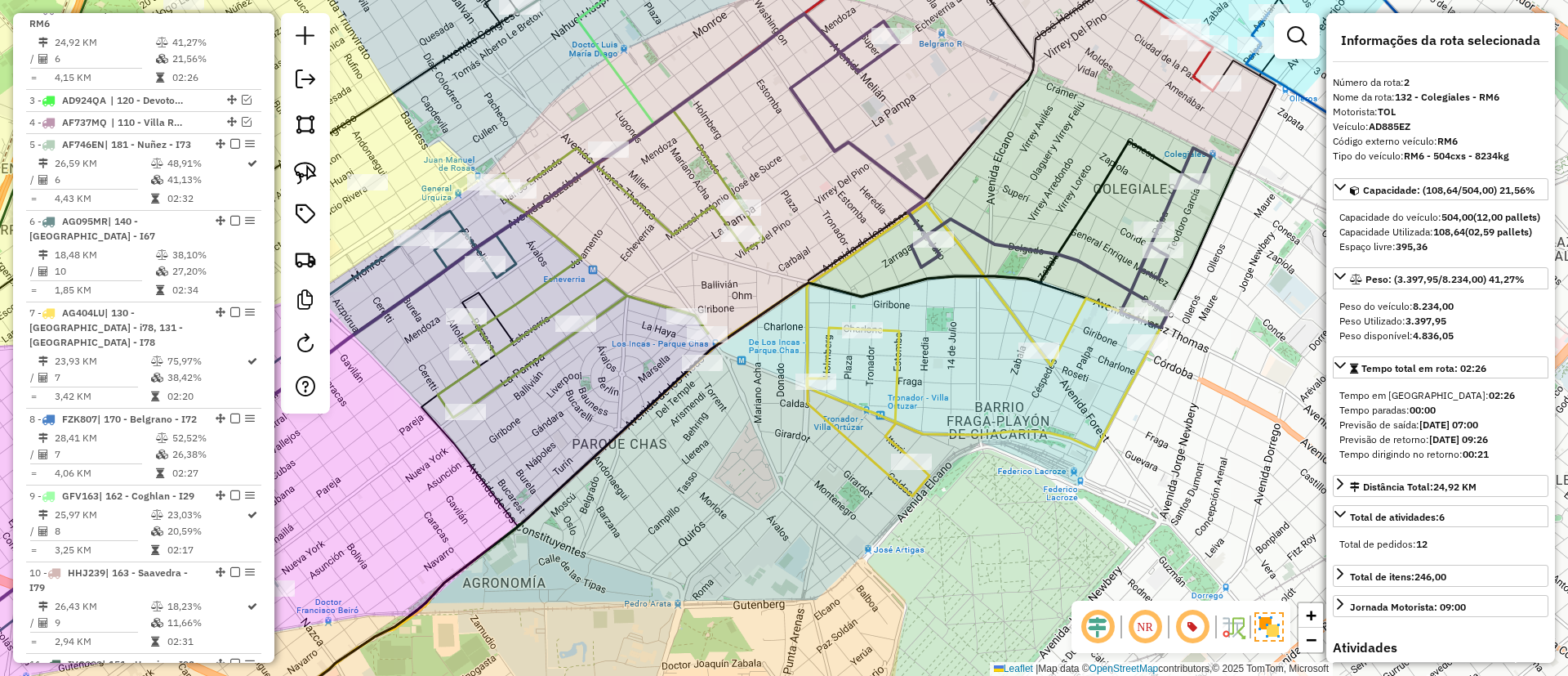
click at [893, 163] on icon at bounding box center [1001, 174] width 420 height 307
click at [883, 179] on icon at bounding box center [1001, 174] width 420 height 307
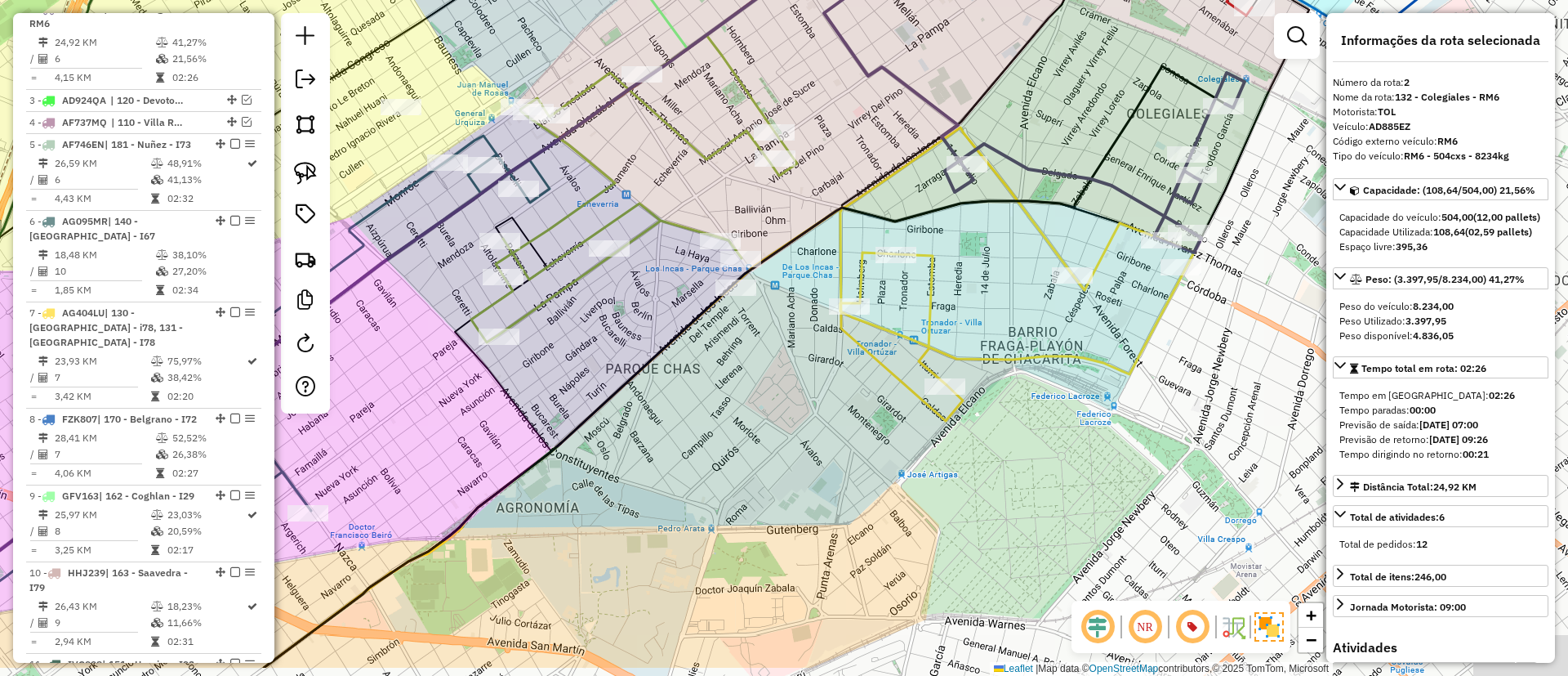
drag, startPoint x: 883, startPoint y: 179, endPoint x: 921, endPoint y: 103, distance: 85.0
click at [917, 103] on icon at bounding box center [1034, 99] width 420 height 307
click at [924, 98] on icon at bounding box center [1035, 98] width 420 height 307
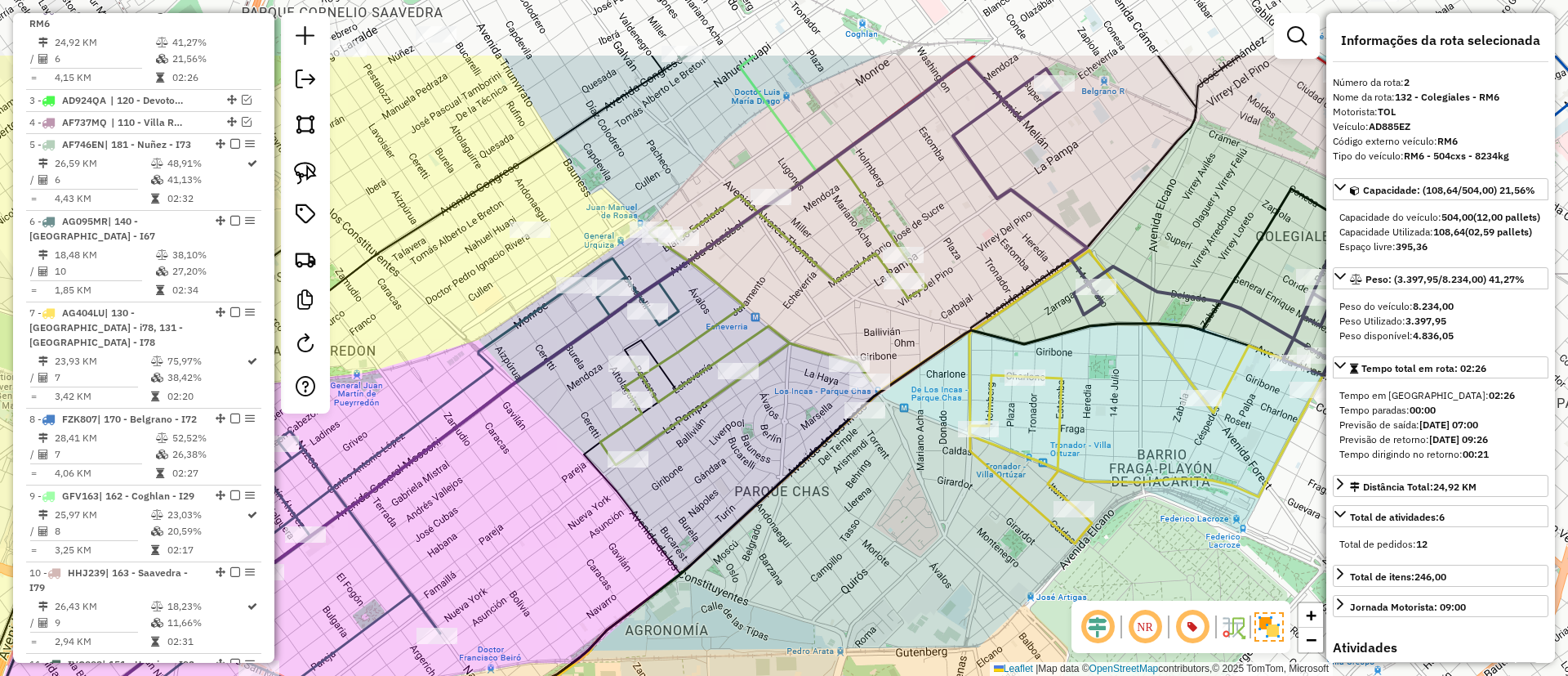
drag, startPoint x: 858, startPoint y: 89, endPoint x: 982, endPoint y: 209, distance: 172.6
click at [982, 209] on div "Janela de atendimento Grade de atendimento Capacidade Transportadoras Veículos …" at bounding box center [784, 338] width 1568 height 676
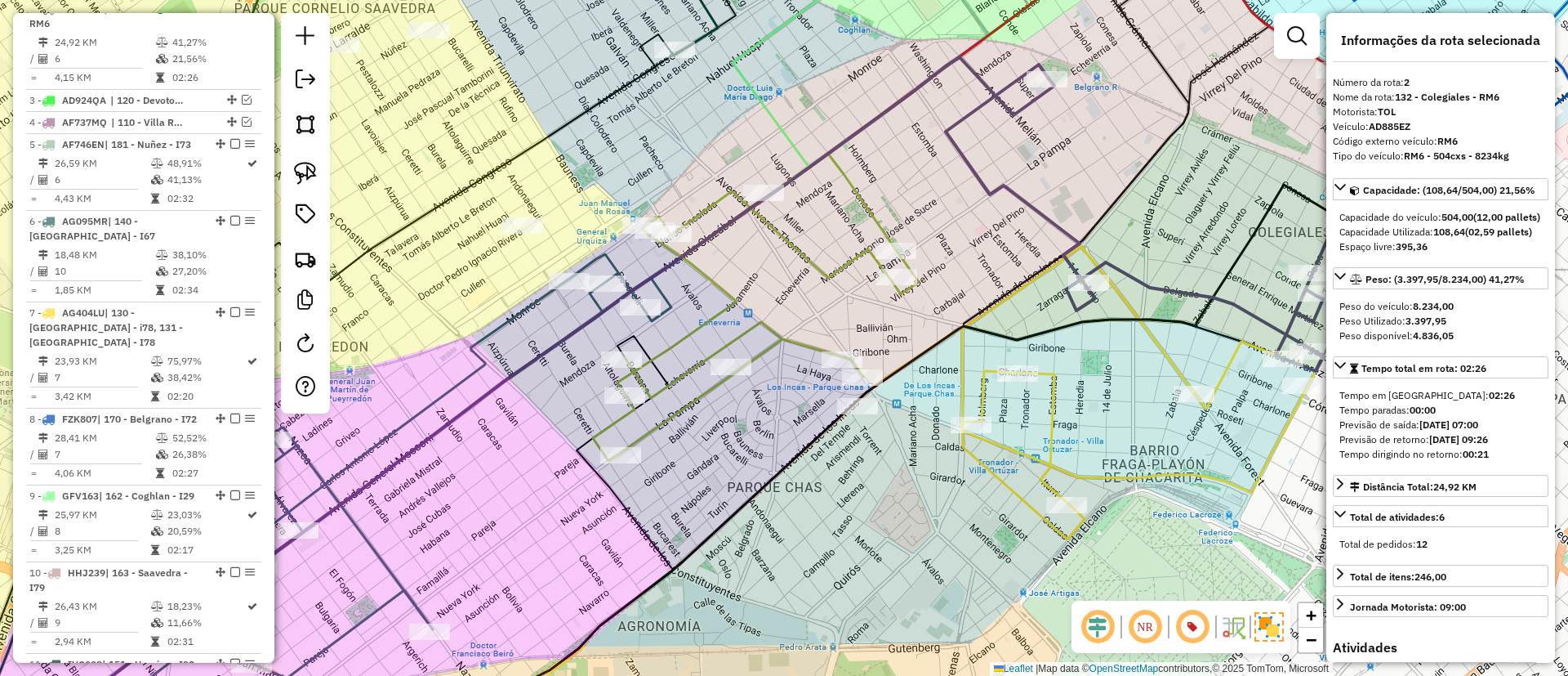
click at [950, 203] on div "Janela de atendimento Grade de atendimento Capacidade Transportadoras Veículos …" at bounding box center [784, 338] width 1568 height 676
click at [1157, 344] on icon at bounding box center [819, 494] width 752 height 497
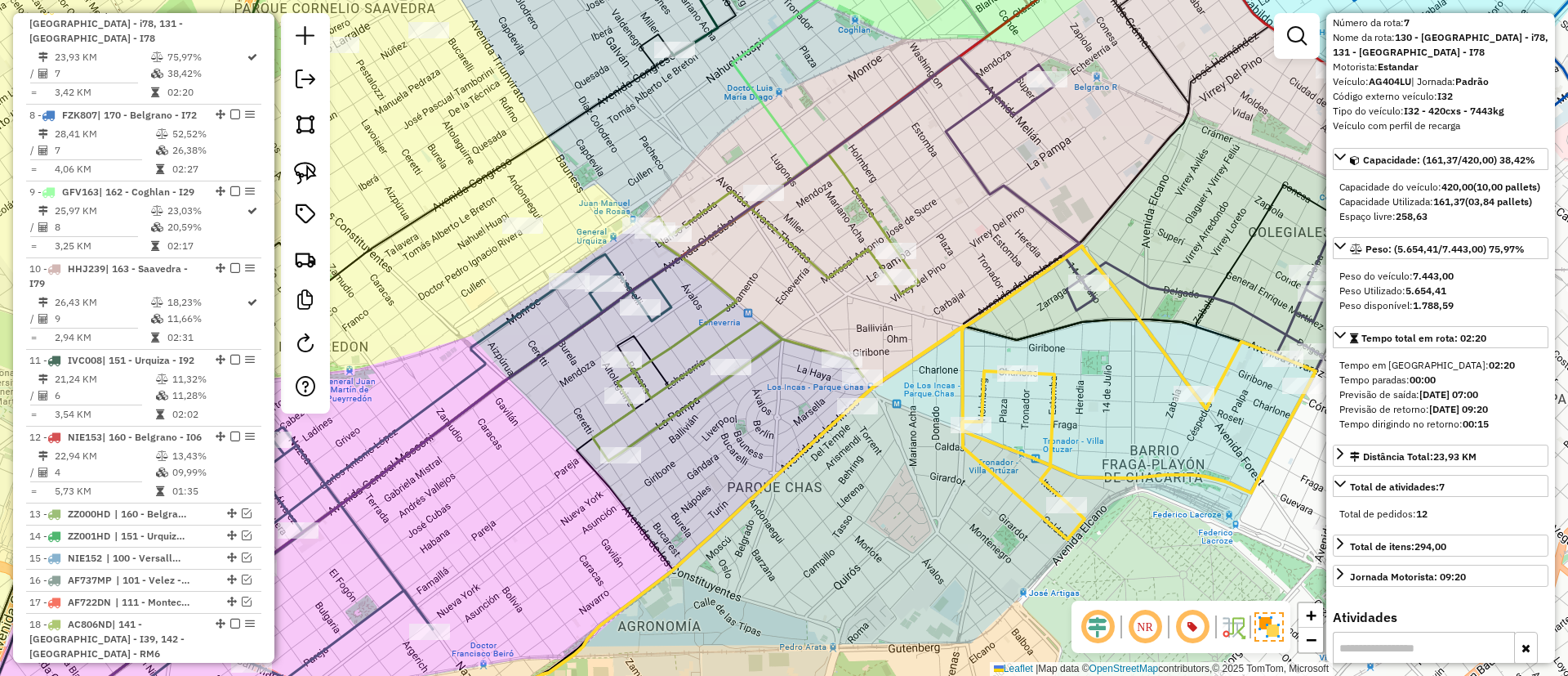
scroll to position [245, 0]
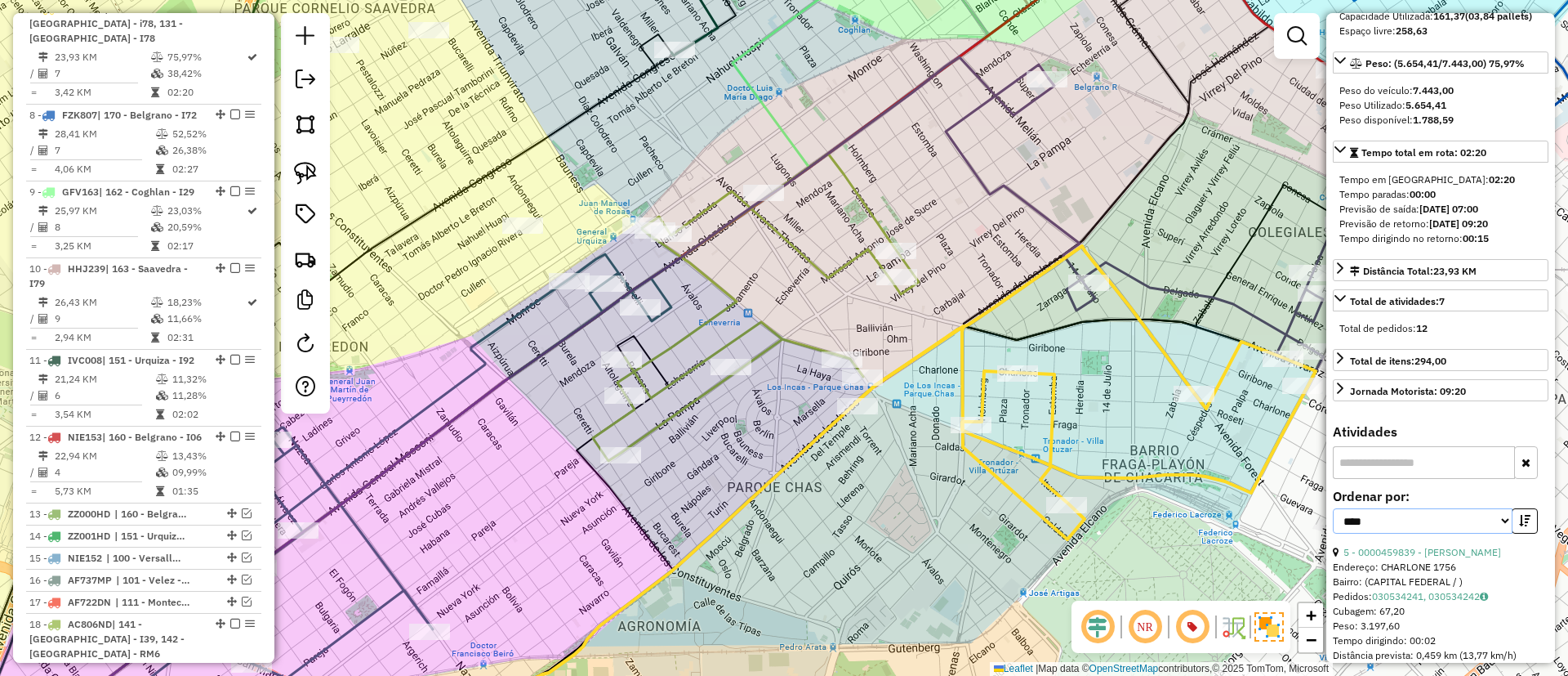
click at [1459, 533] on select "**********" at bounding box center [1422, 521] width 179 height 26
click at [1426, 574] on div "Endereço: CHARLONE 1756" at bounding box center [1440, 567] width 215 height 15
click at [1424, 545] on div "**********" at bounding box center [1440, 518] width 215 height 55
click at [1440, 558] on link "5 - 0000459839 - LIN ZHUPING" at bounding box center [1422, 552] width 158 height 12
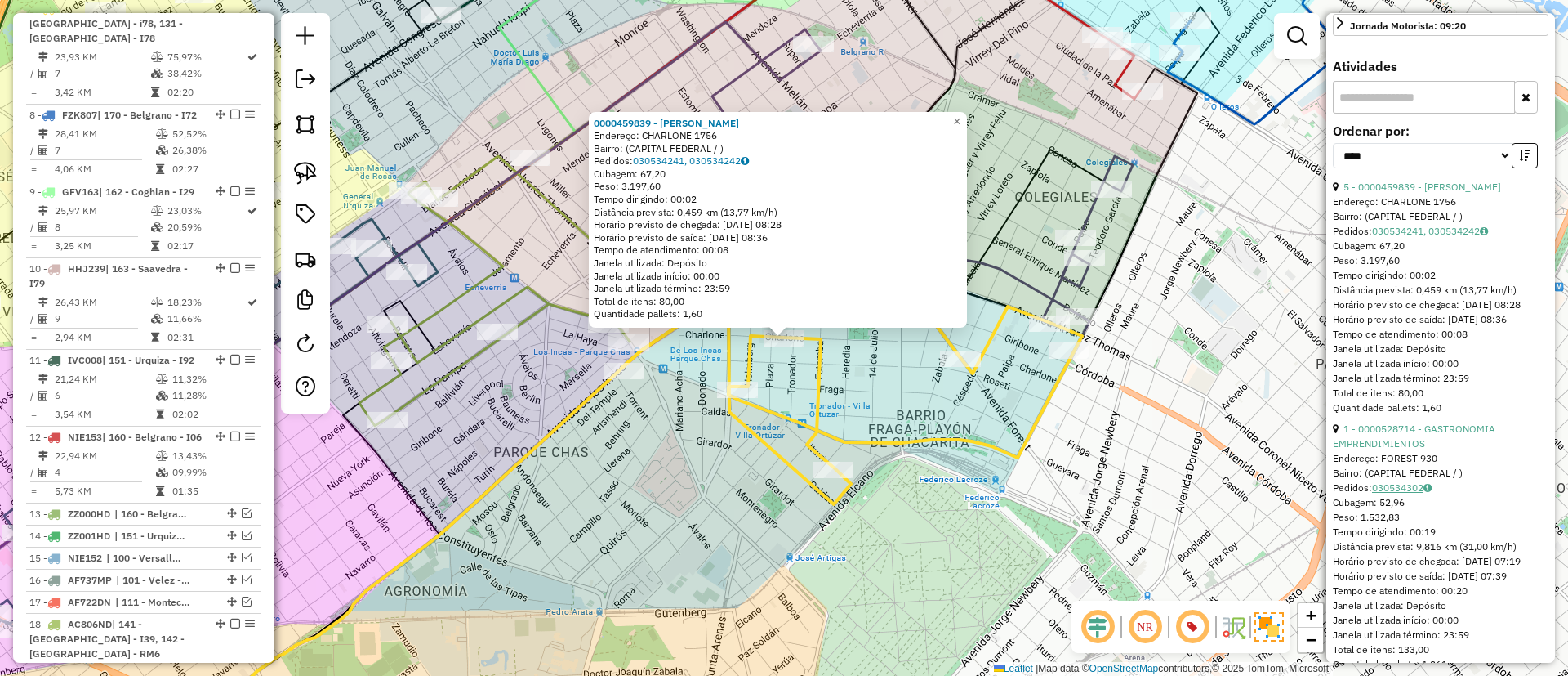
scroll to position [613, 0]
click at [1410, 447] on link "1 - 0000528714 - GASTRONOMIA EMPRENDIMIENTOS" at bounding box center [1413, 433] width 162 height 27
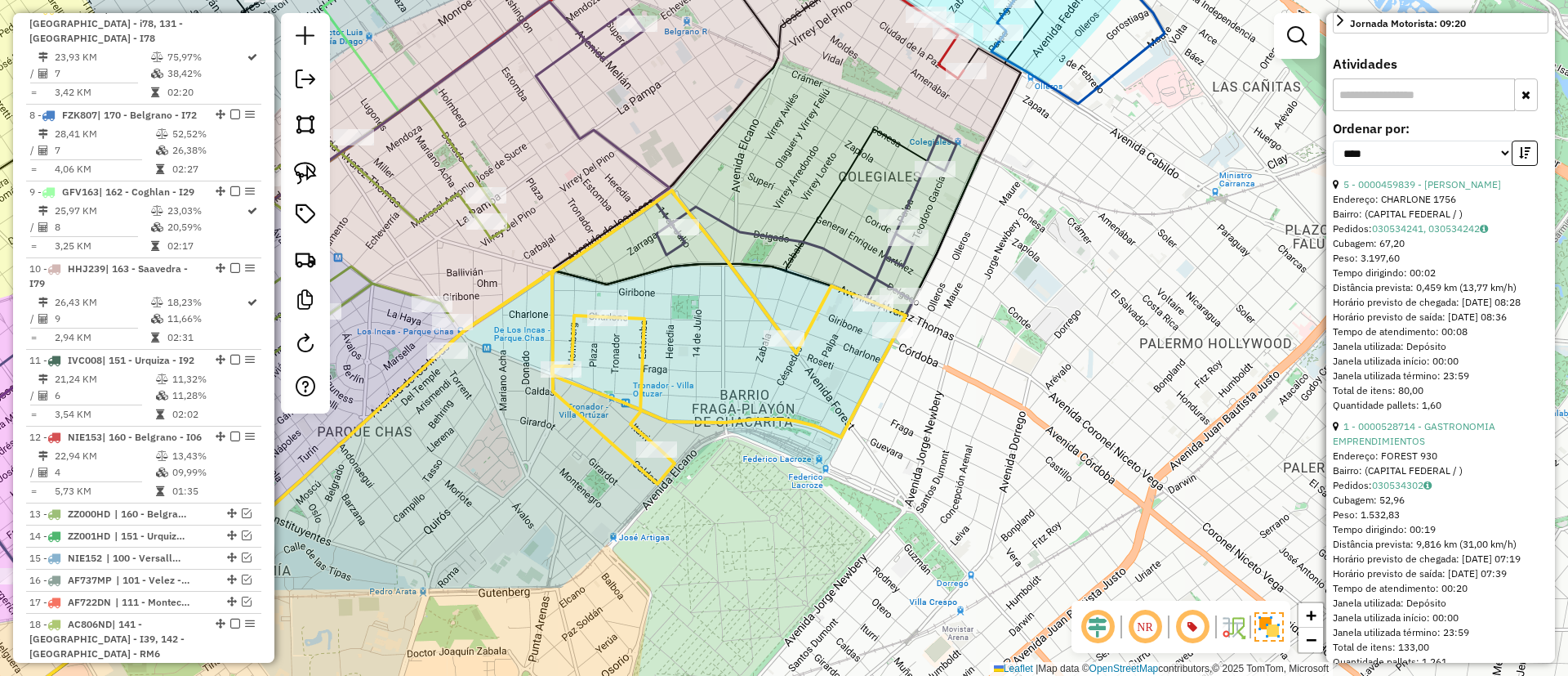
click at [821, 249] on icon at bounding box center [746, 162] width 420 height 307
click at [842, 244] on div "Janela de atendimento Grade de atendimento Capacidade Transportadoras Veículos …" at bounding box center [784, 338] width 1568 height 676
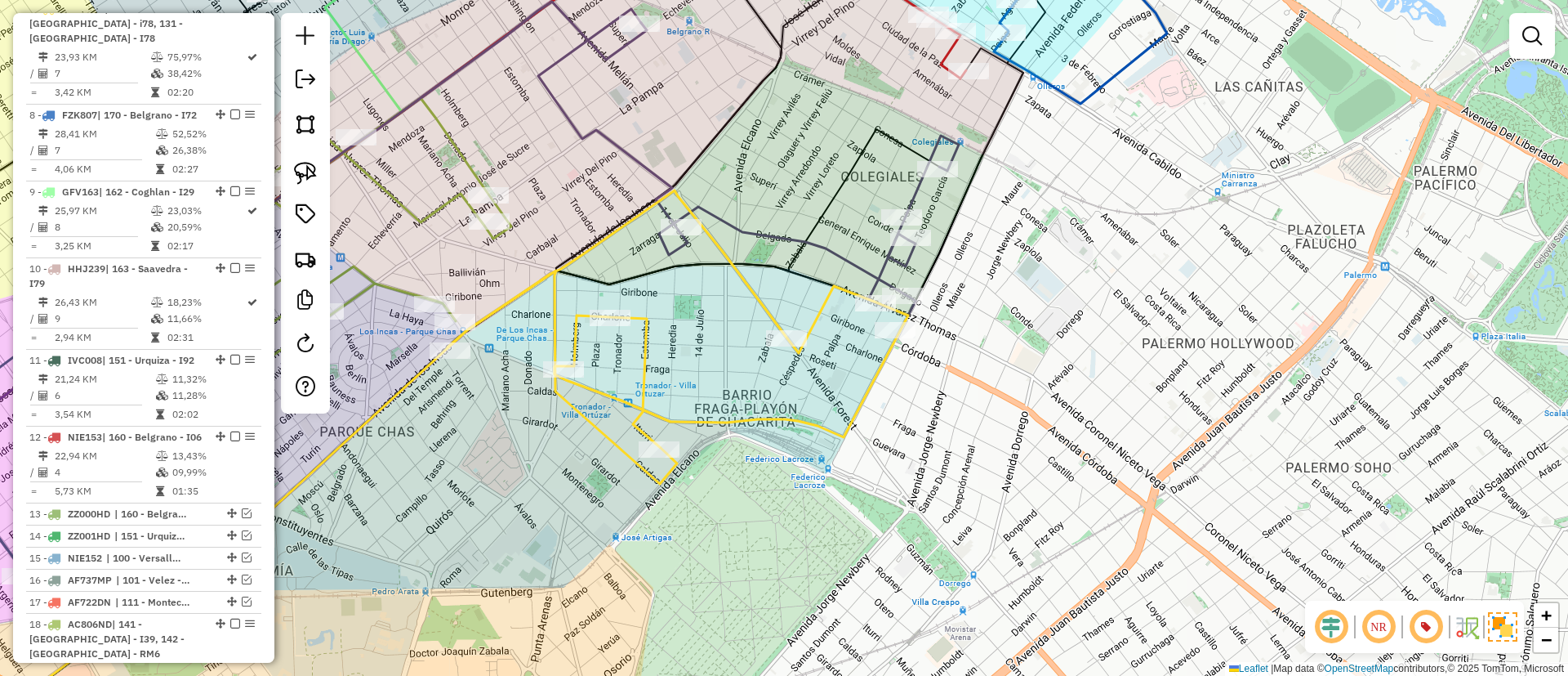
click at [836, 256] on icon at bounding box center [748, 162] width 420 height 307
select select "*********"
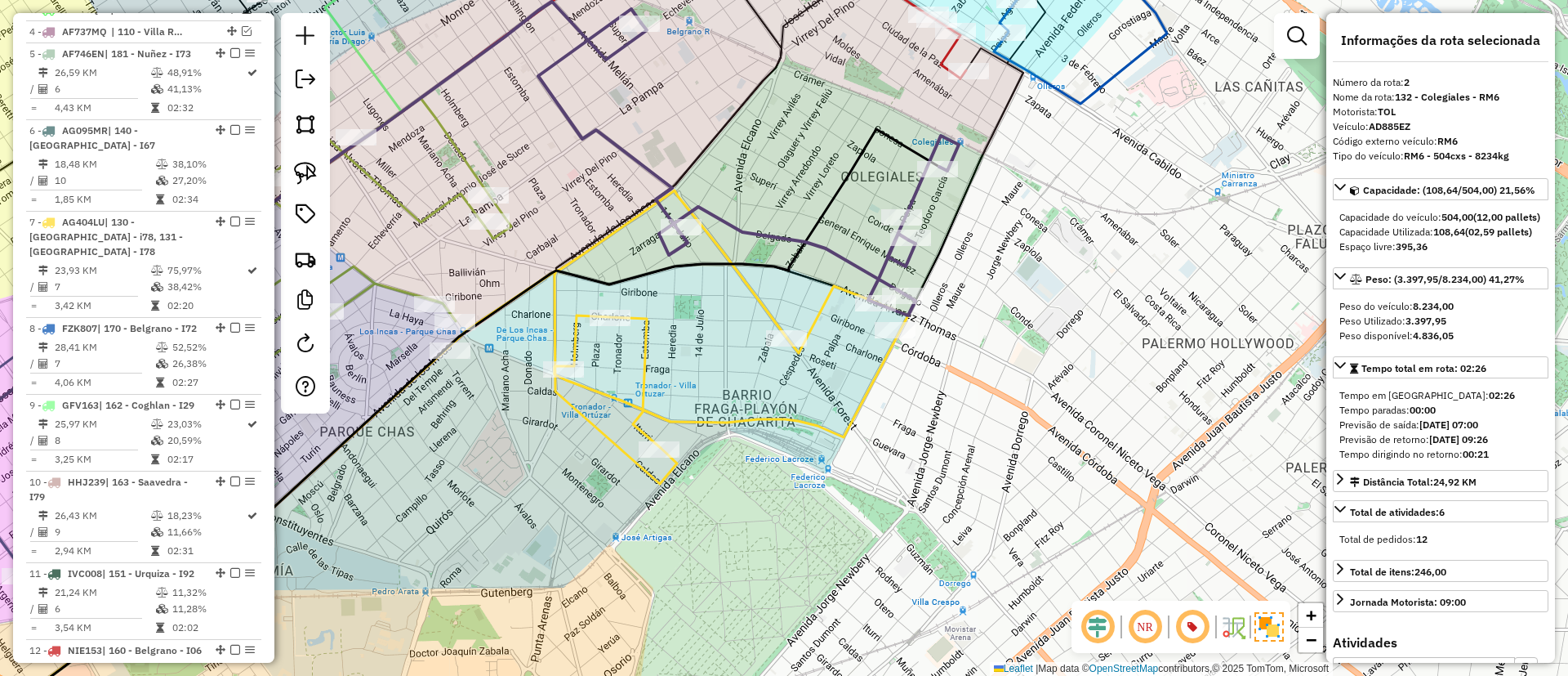
scroll to position [706, 0]
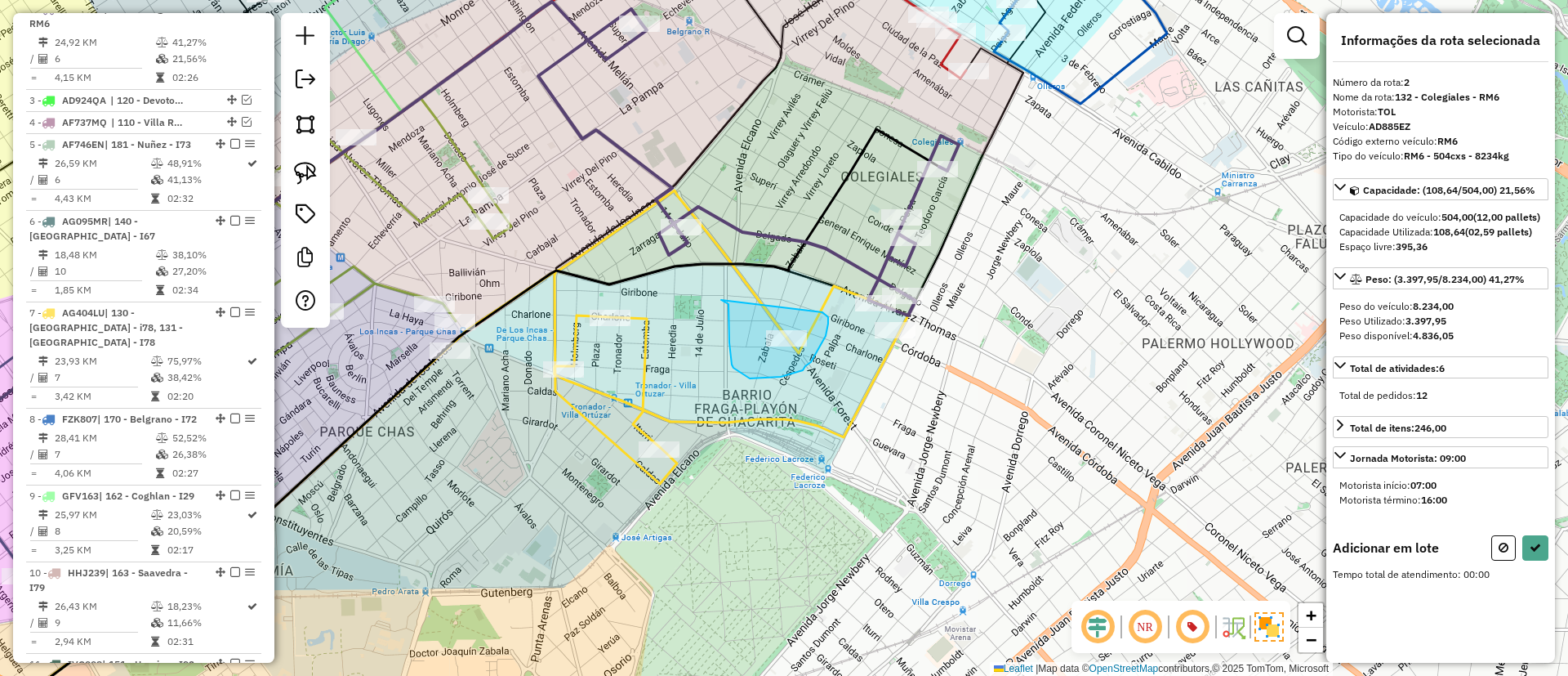
drag, startPoint x: 729, startPoint y: 343, endPoint x: 821, endPoint y: 311, distance: 97.4
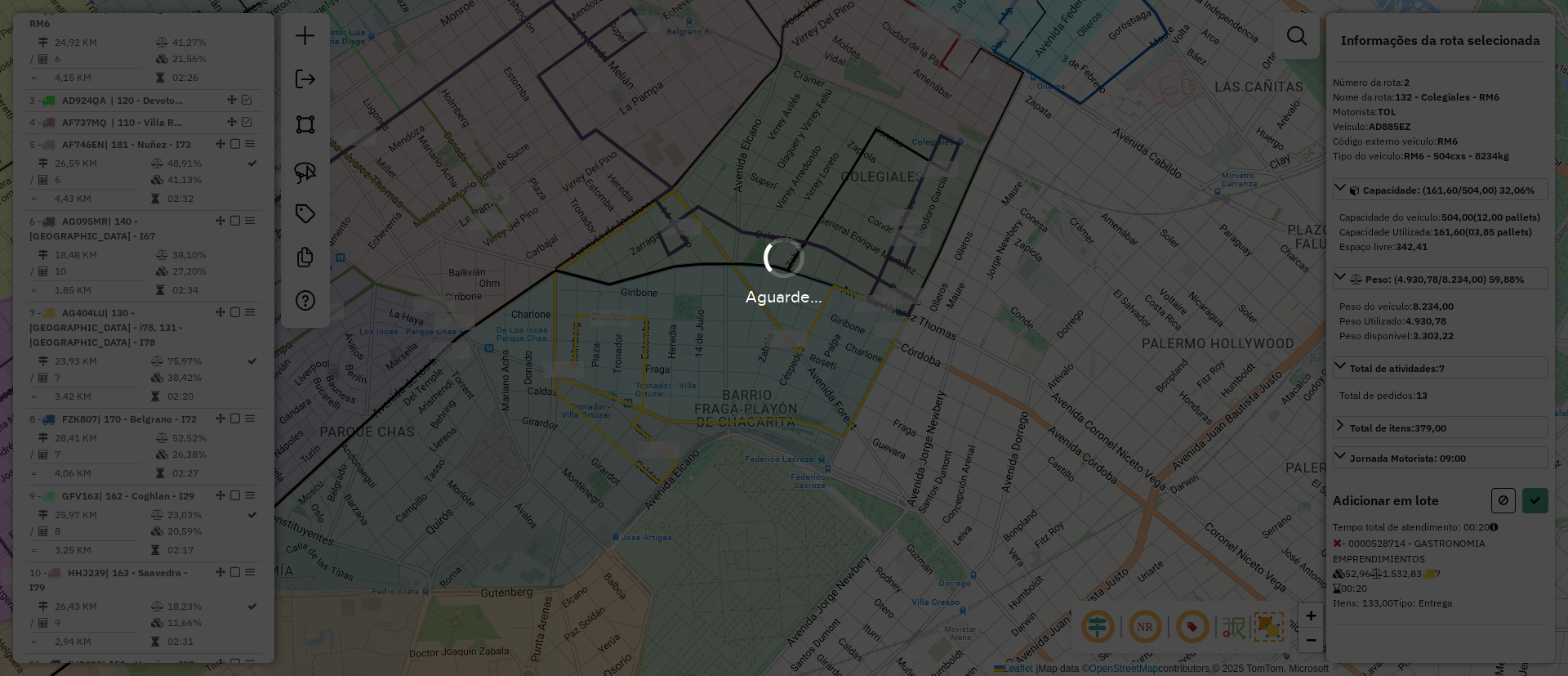
select select "*********"
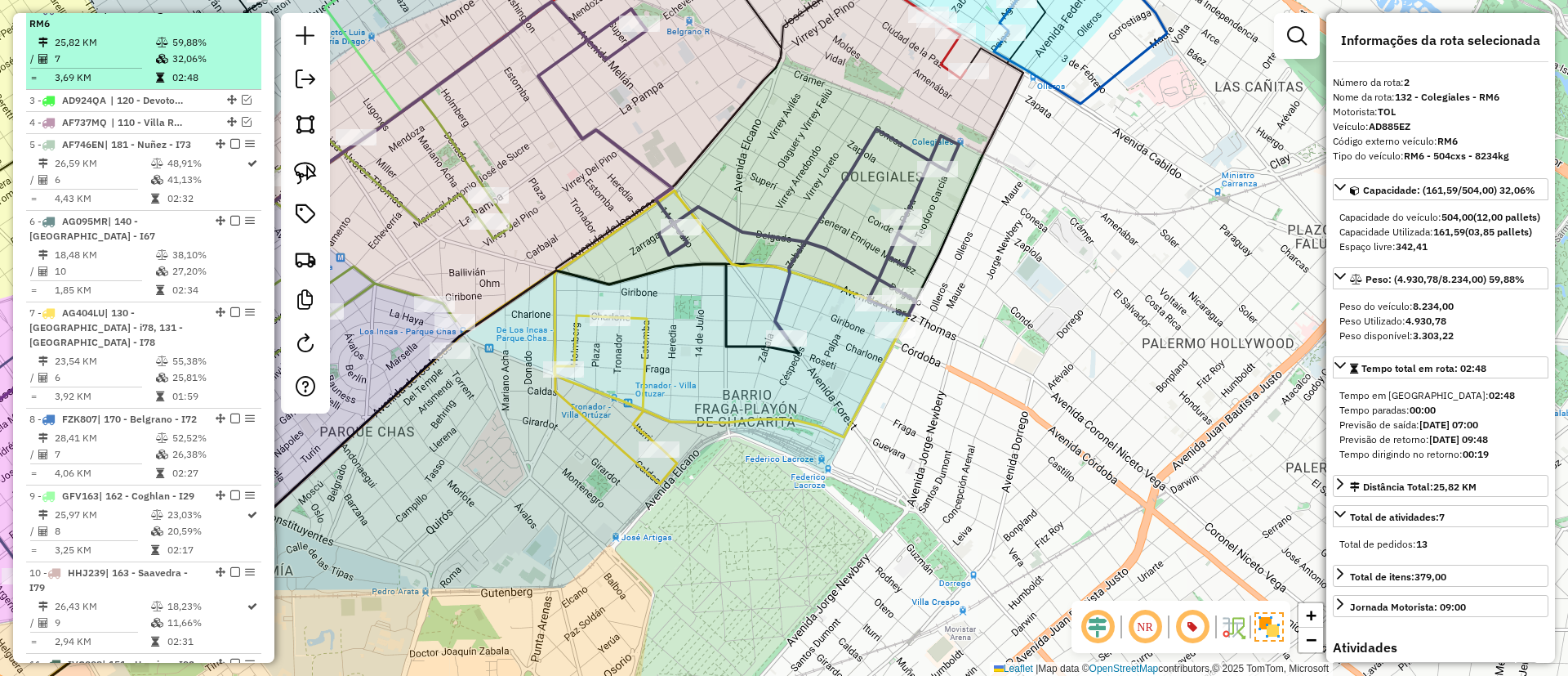
click at [231, 13] on em at bounding box center [235, 8] width 9 height 9
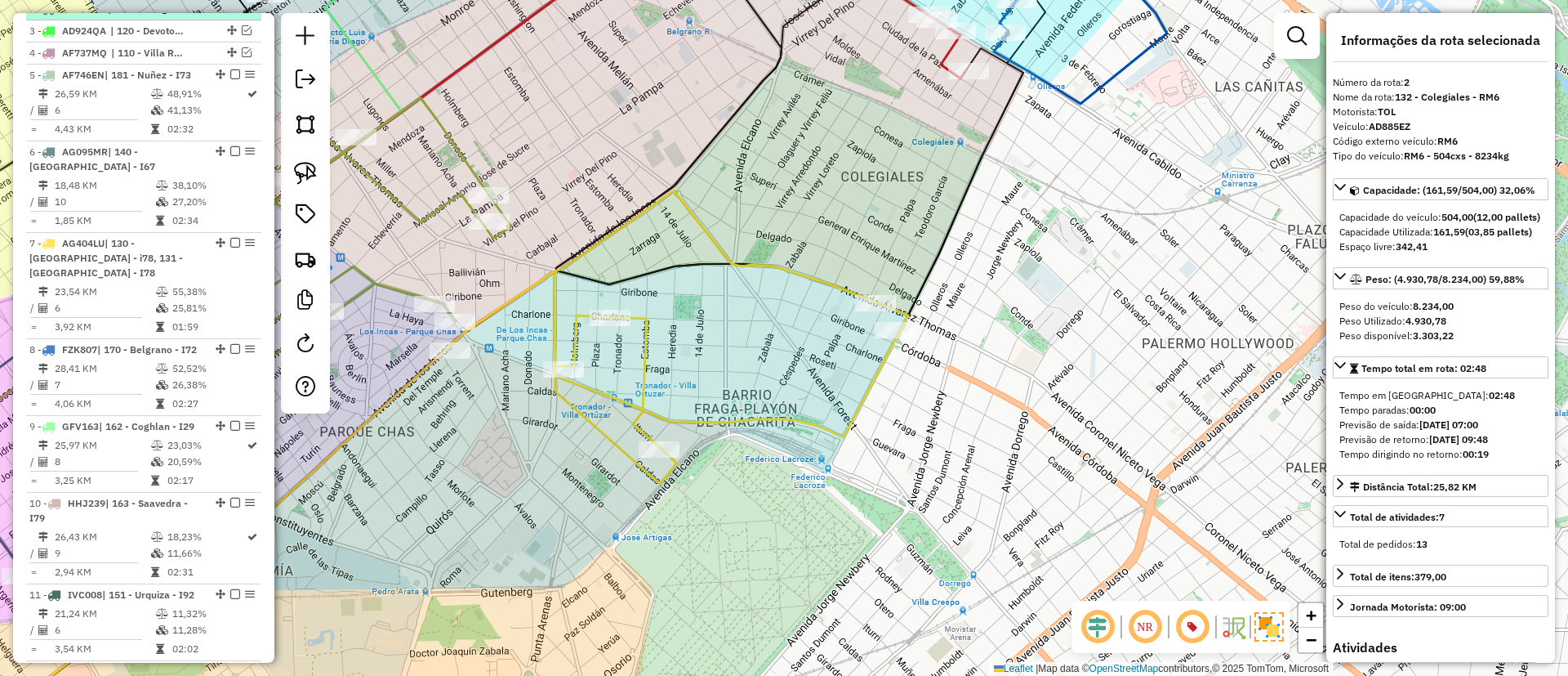
scroll to position [637, 0]
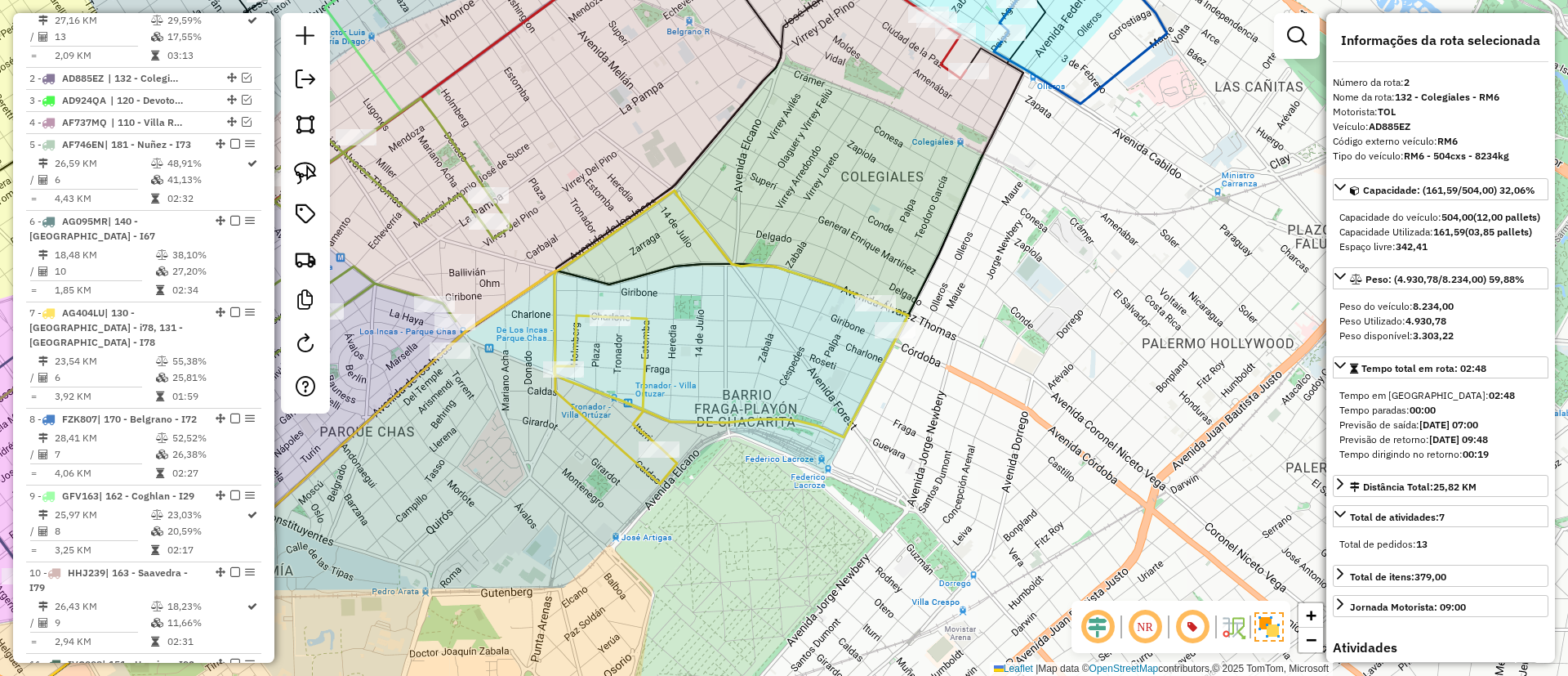
click at [719, 240] on icon at bounding box center [418, 467] width 915 height 552
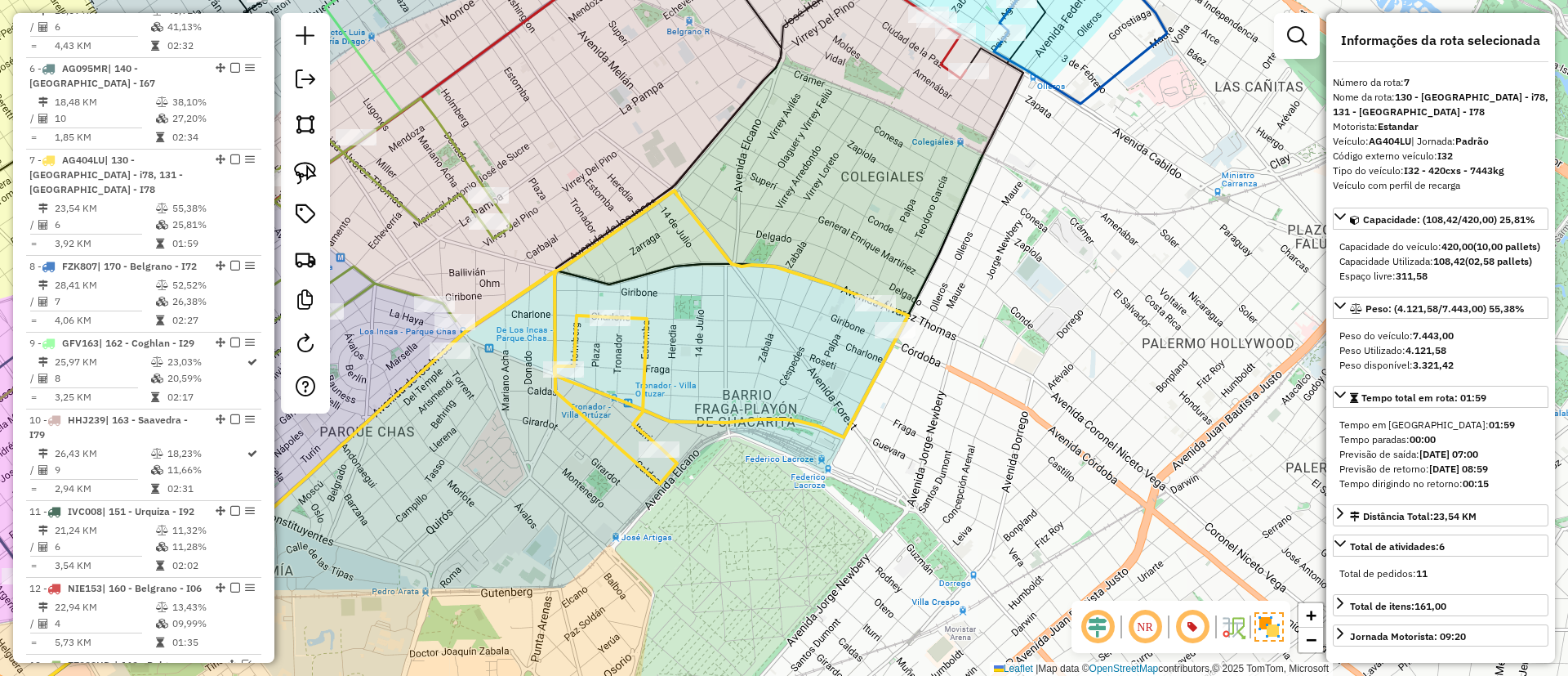
scroll to position [941, 0]
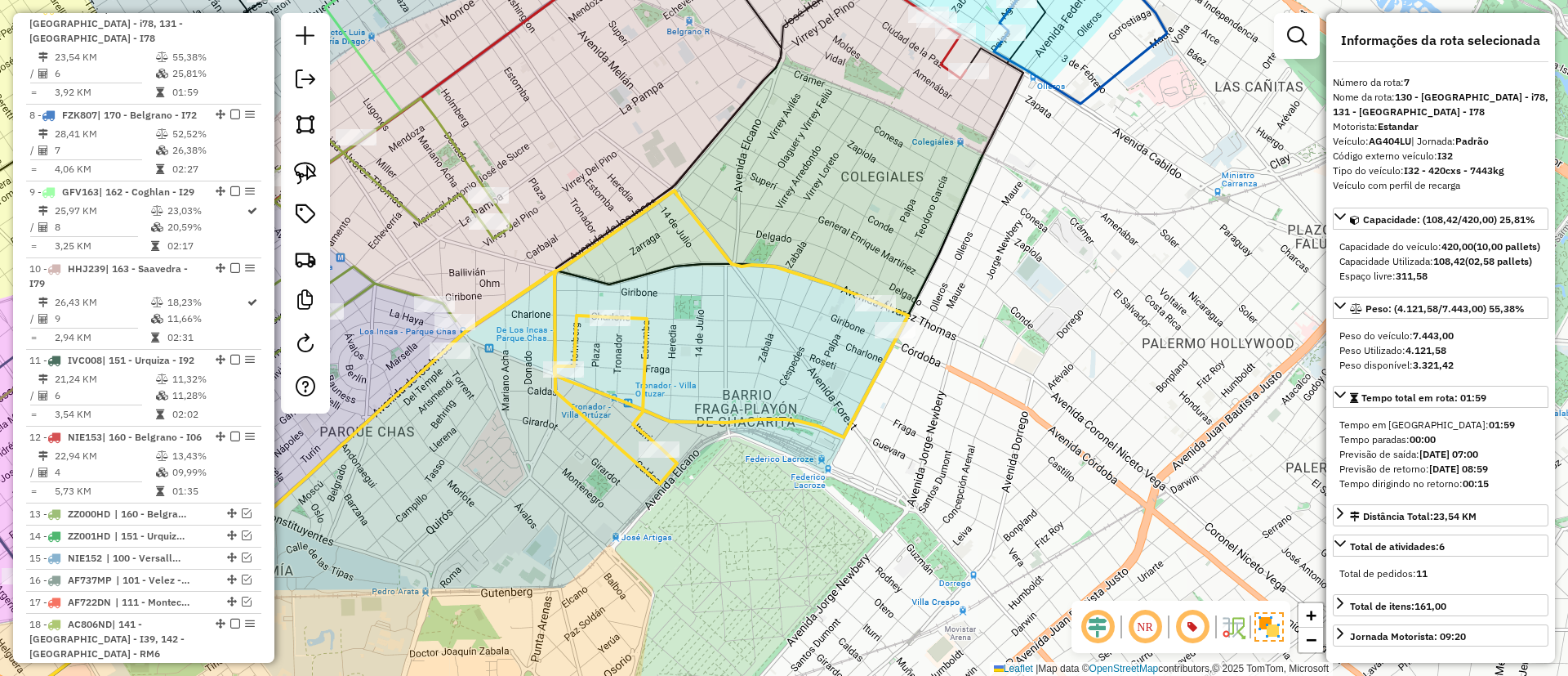
drag, startPoint x: 734, startPoint y: 203, endPoint x: 1112, endPoint y: 283, distance: 386.4
click at [1114, 283] on div "Janela de atendimento Grade de atendimento Capacidade Transportadoras Veículos …" at bounding box center [784, 338] width 1568 height 676
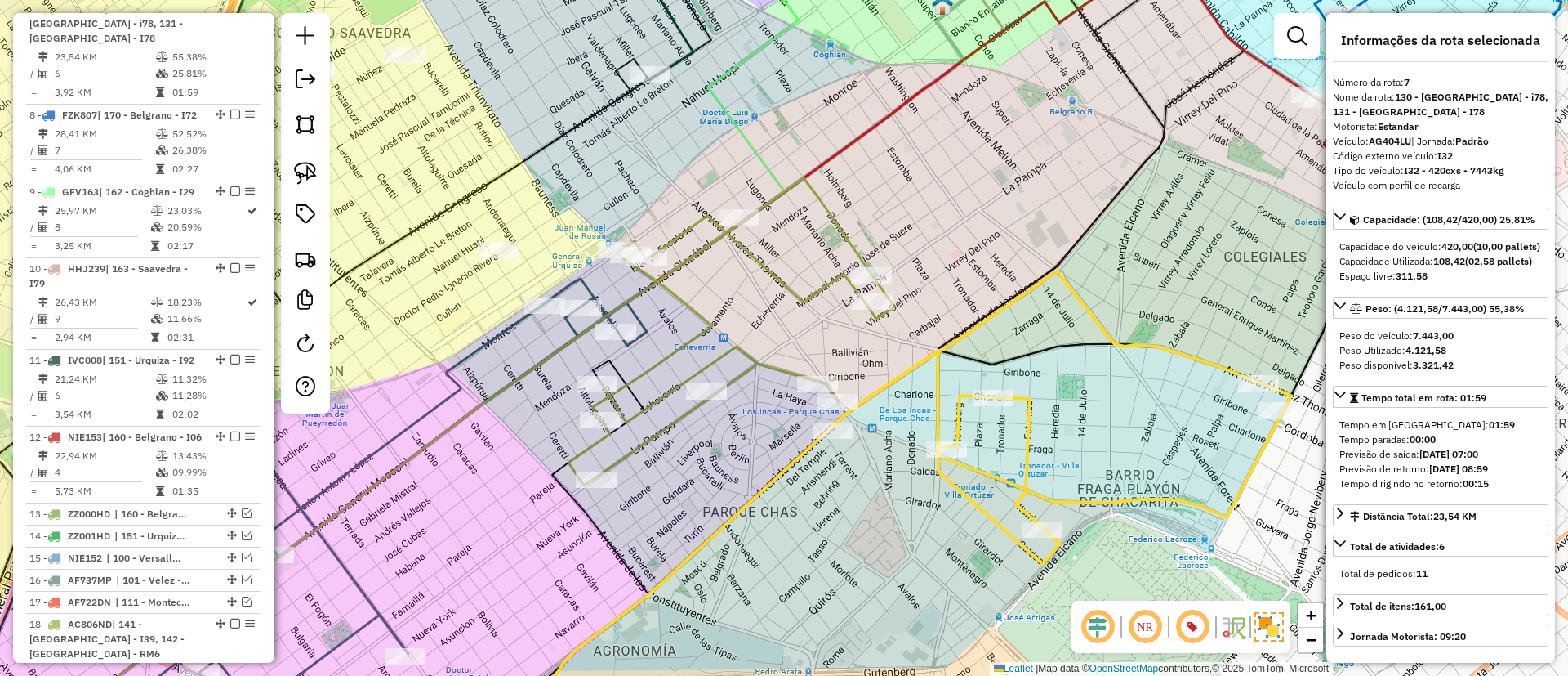
click at [751, 356] on icon at bounding box center [731, 332] width 326 height 308
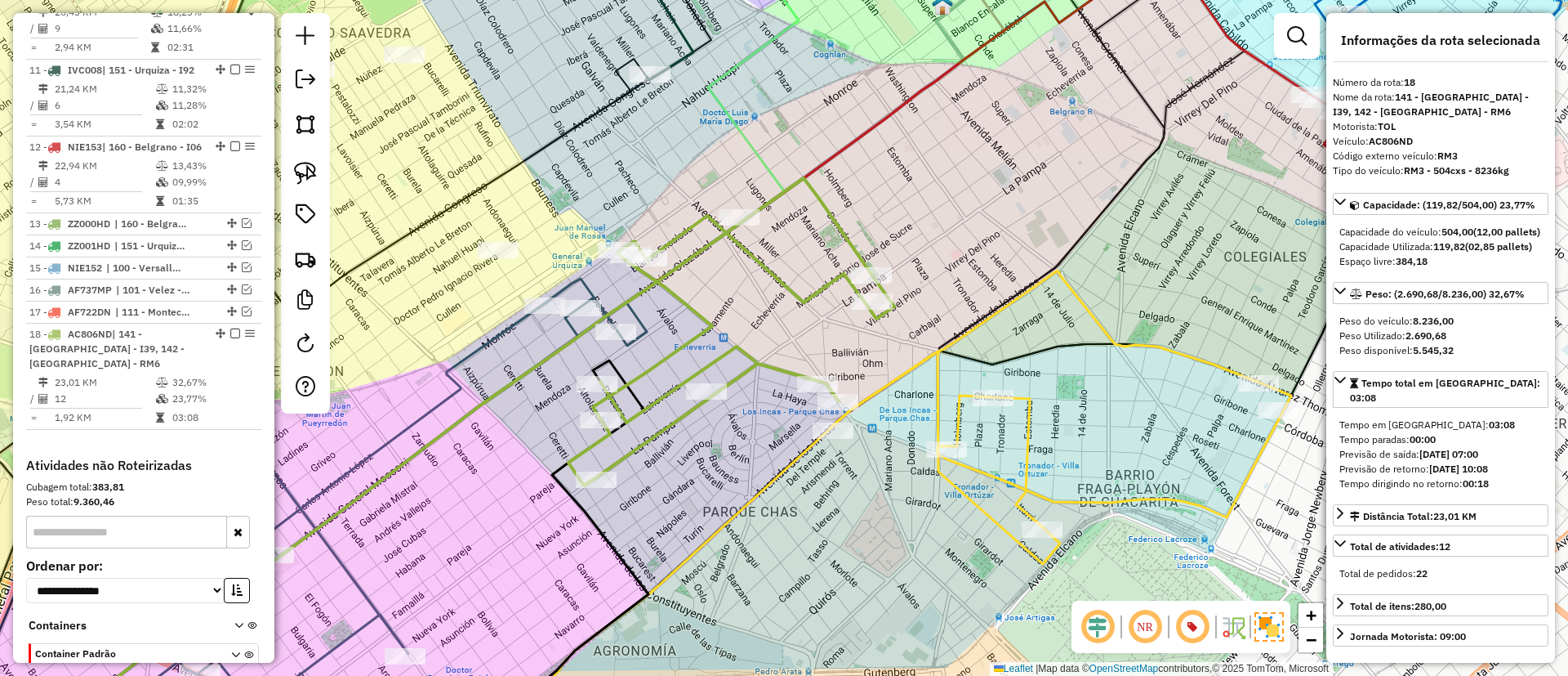
scroll to position [1466, 0]
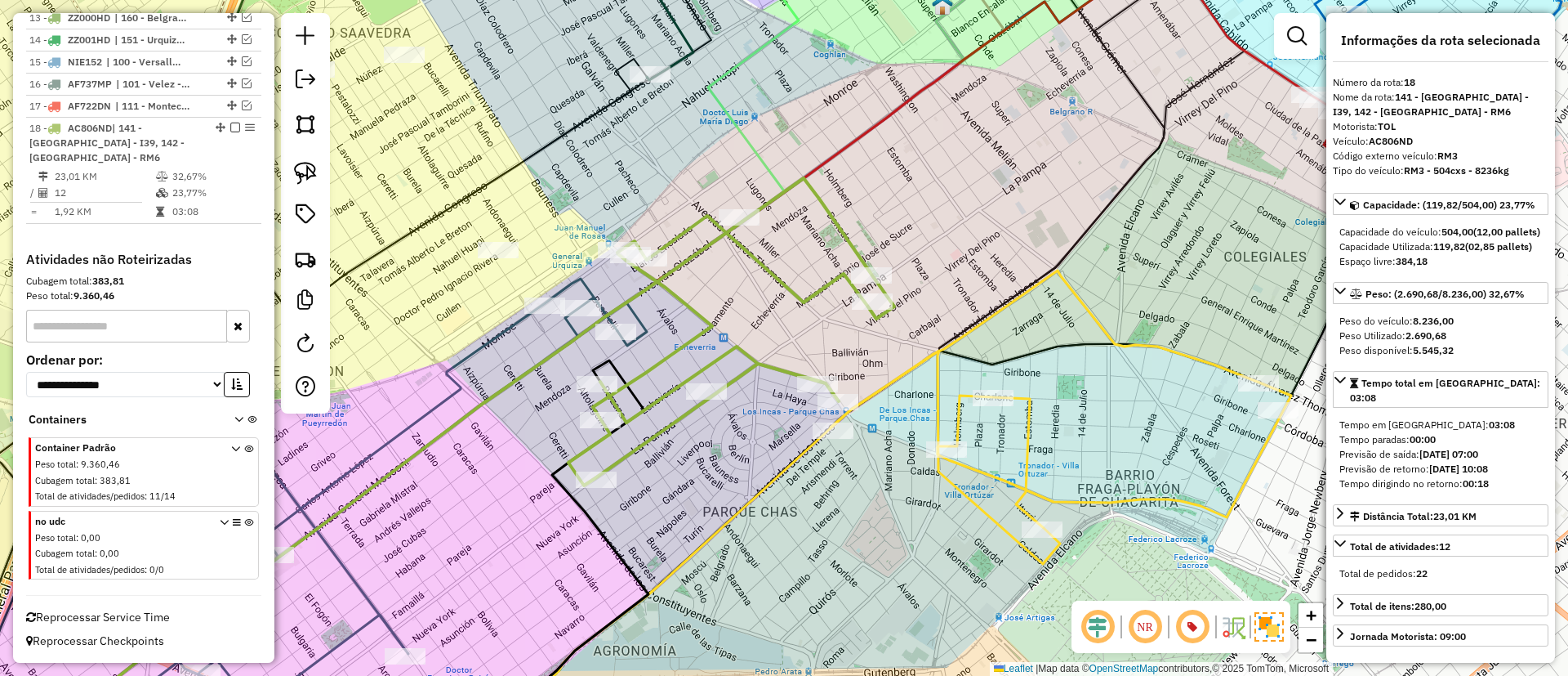
click at [1103, 316] on icon at bounding box center [856, 506] width 807 height 473
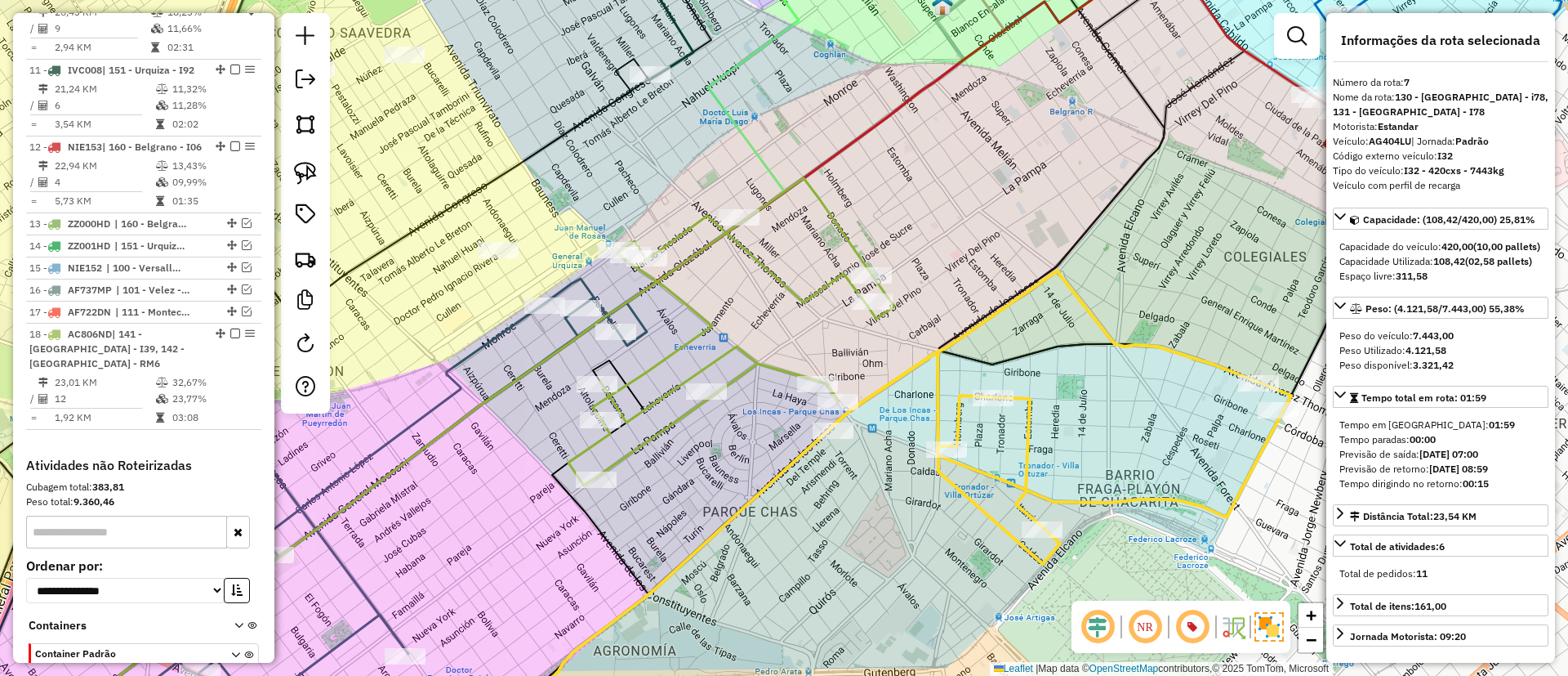
scroll to position [941, 0]
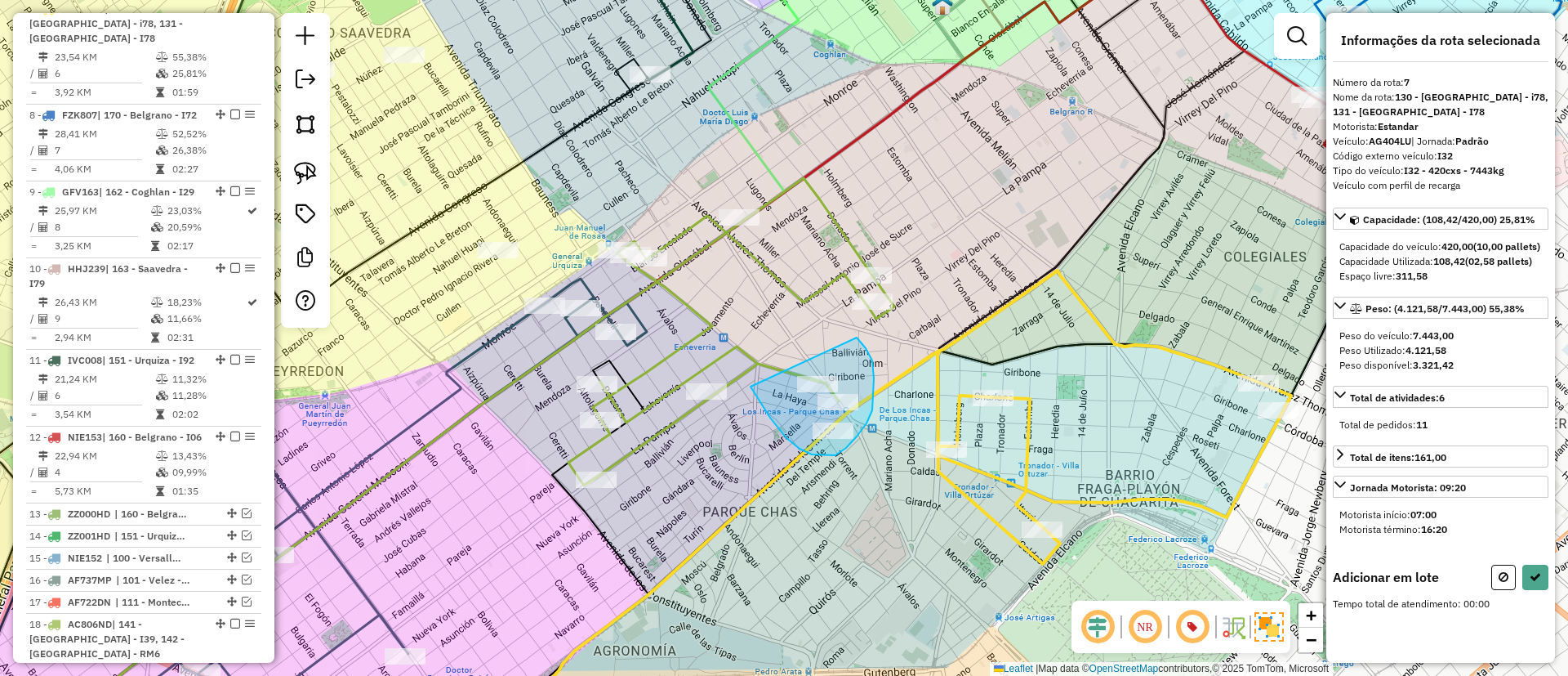
drag, startPoint x: 835, startPoint y: 456, endPoint x: 857, endPoint y: 338, distance: 120.0
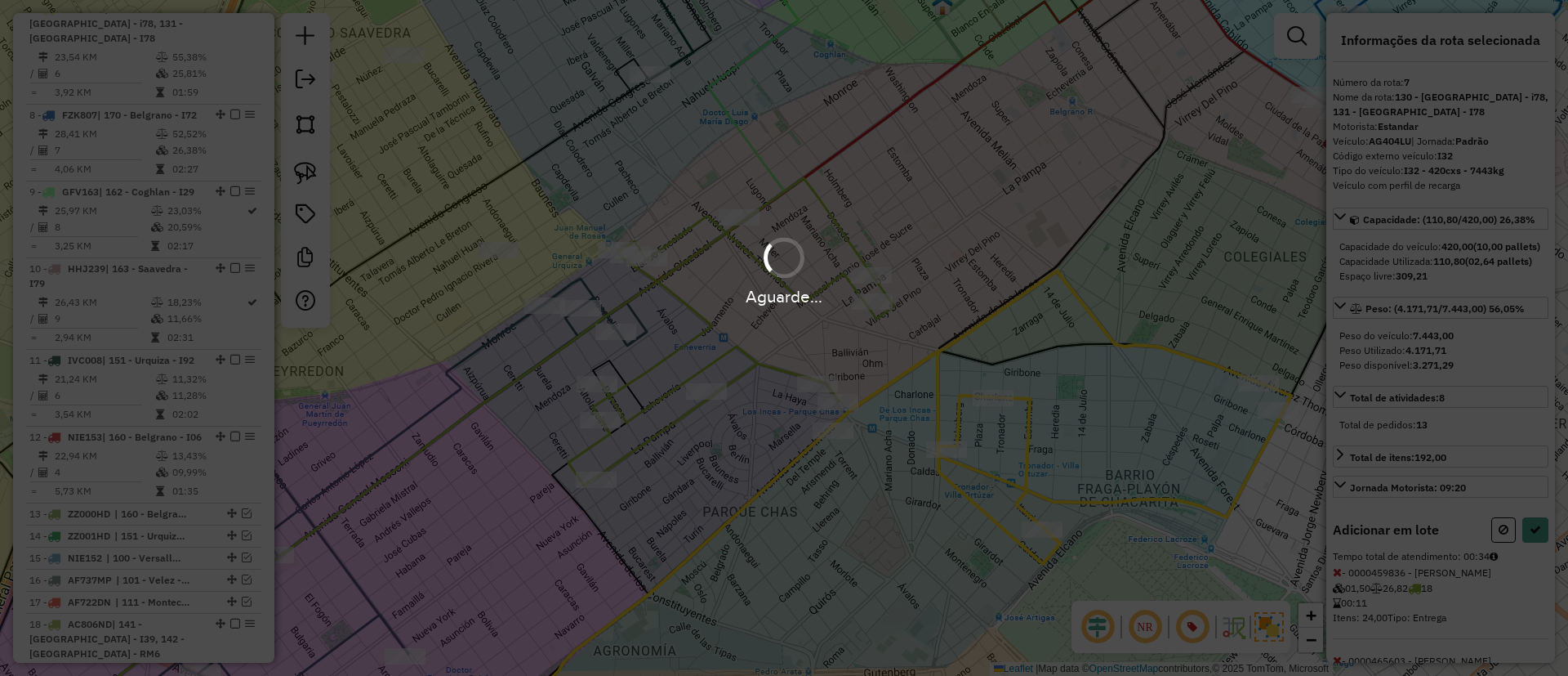
select select "*********"
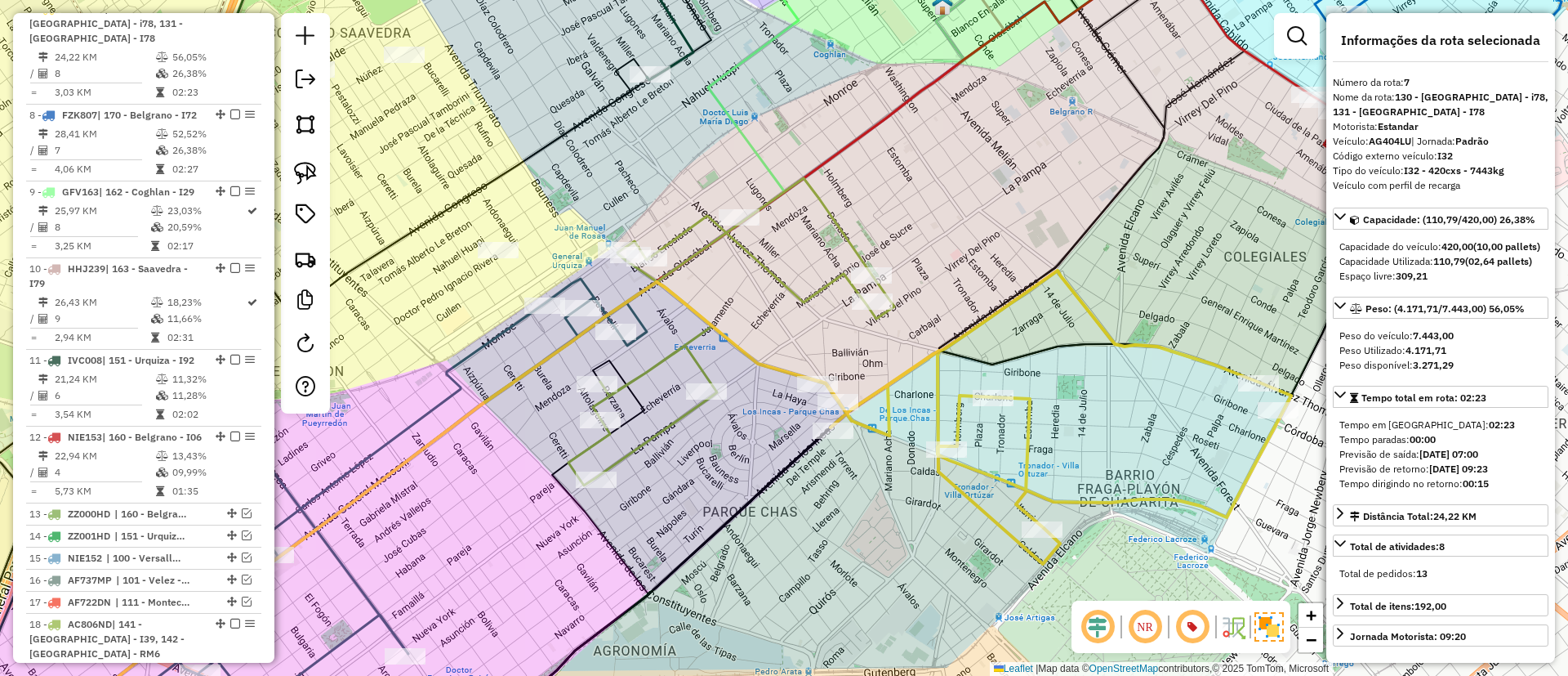
click at [801, 299] on icon at bounding box center [731, 332] width 326 height 308
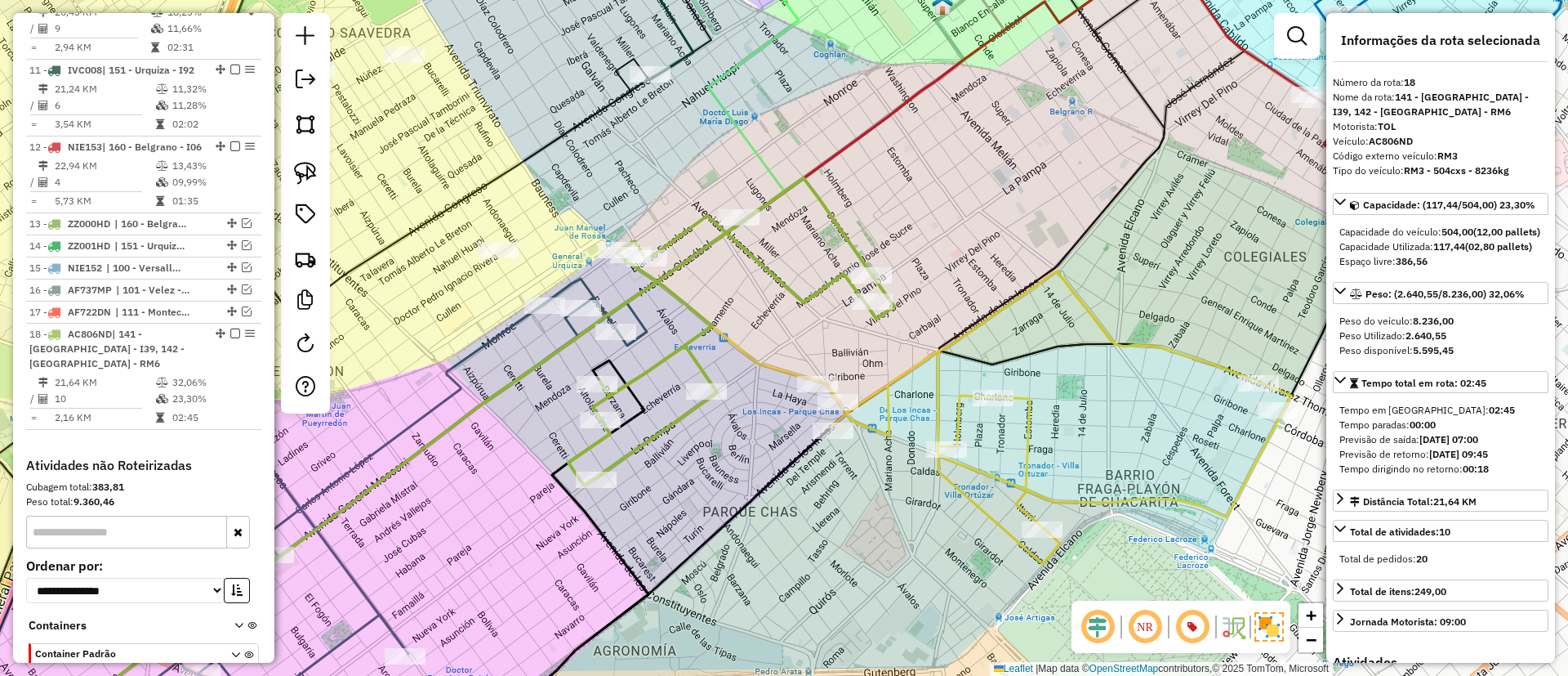
scroll to position [1466, 0]
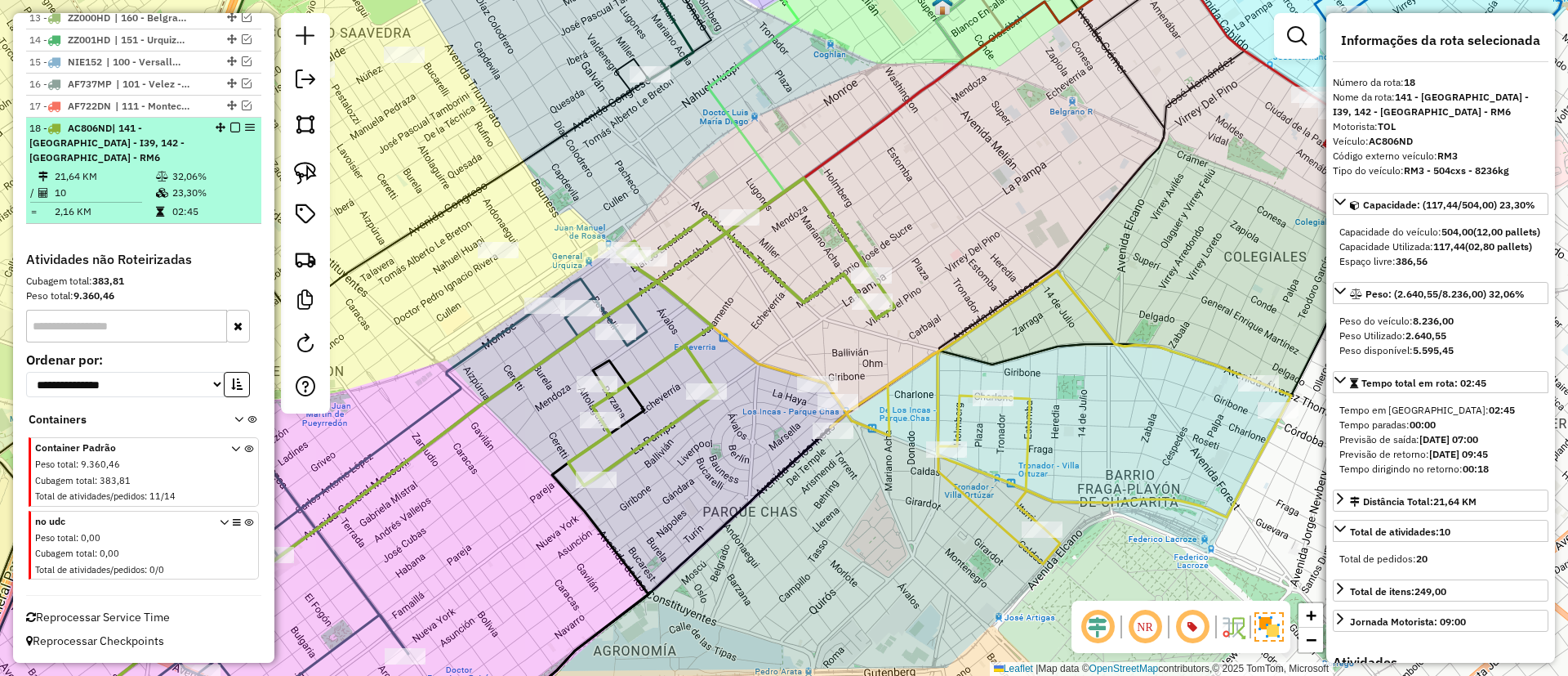
click at [232, 132] on em at bounding box center [235, 126] width 9 height 9
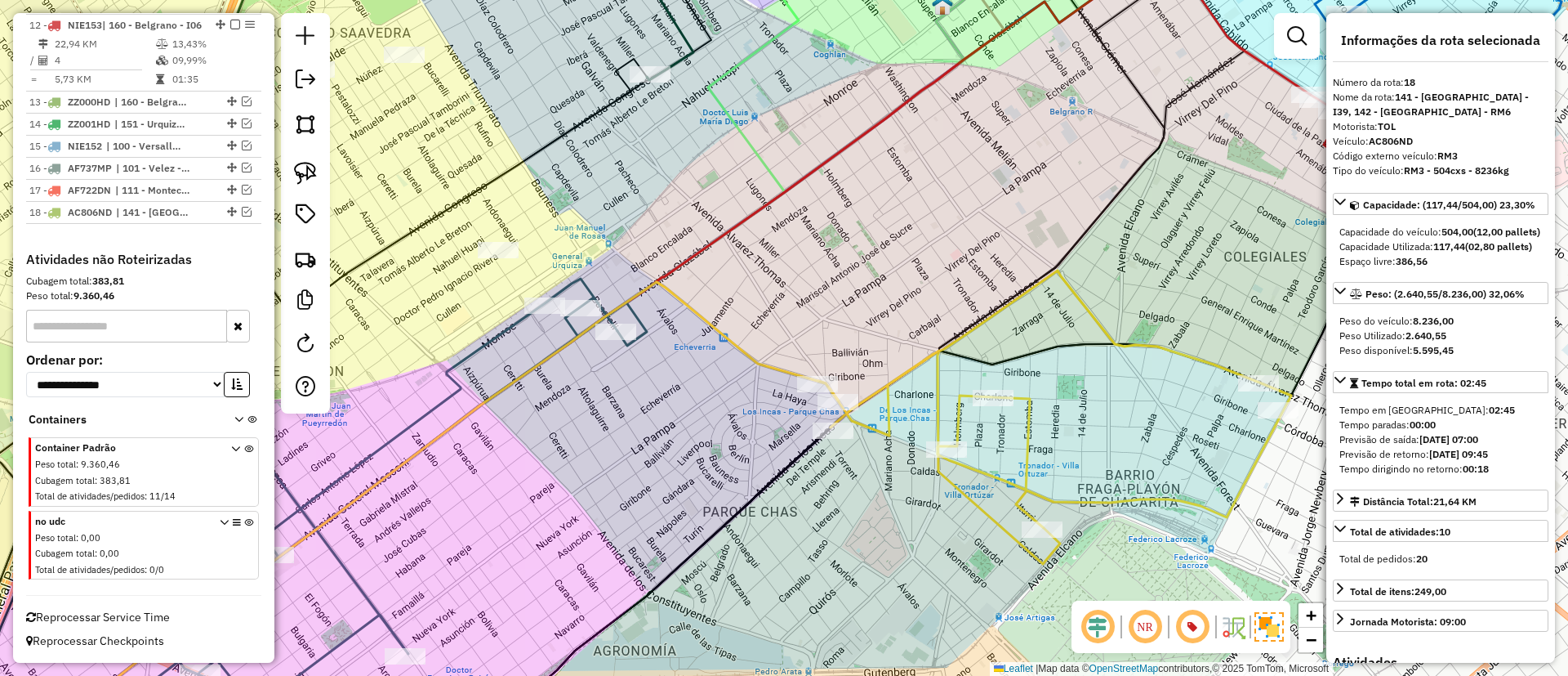
scroll to position [1396, 0]
click at [935, 379] on icon at bounding box center [1055, 416] width 473 height 293
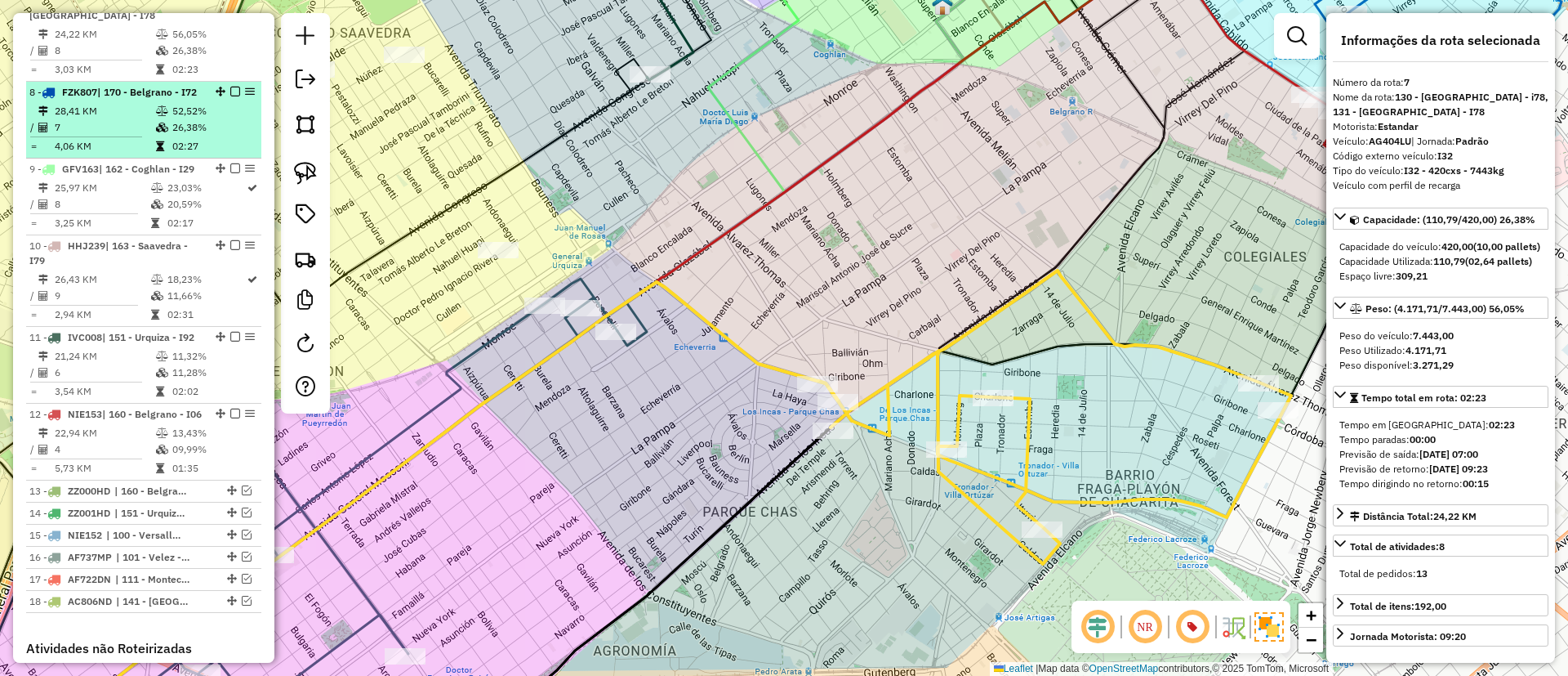
scroll to position [941, 0]
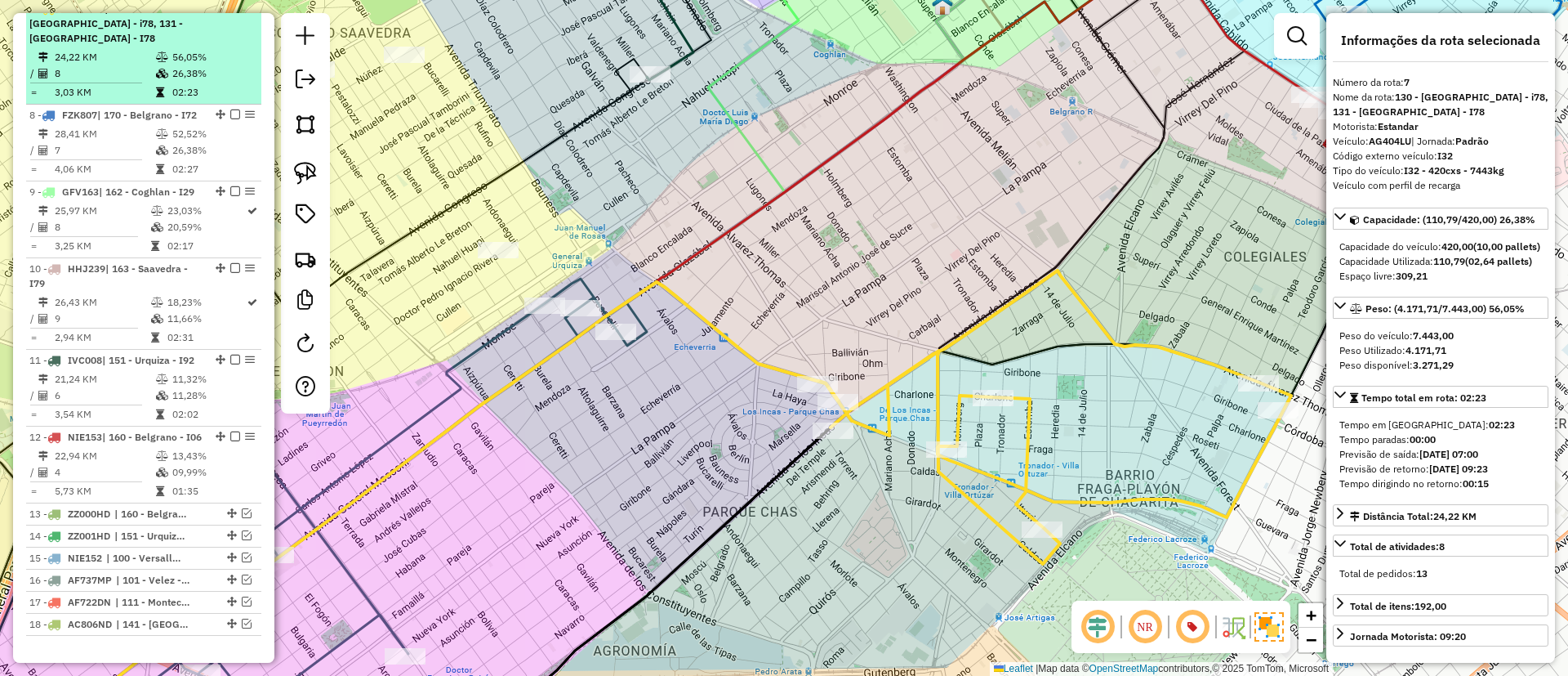
click at [231, 13] on em at bounding box center [235, 8] width 9 height 9
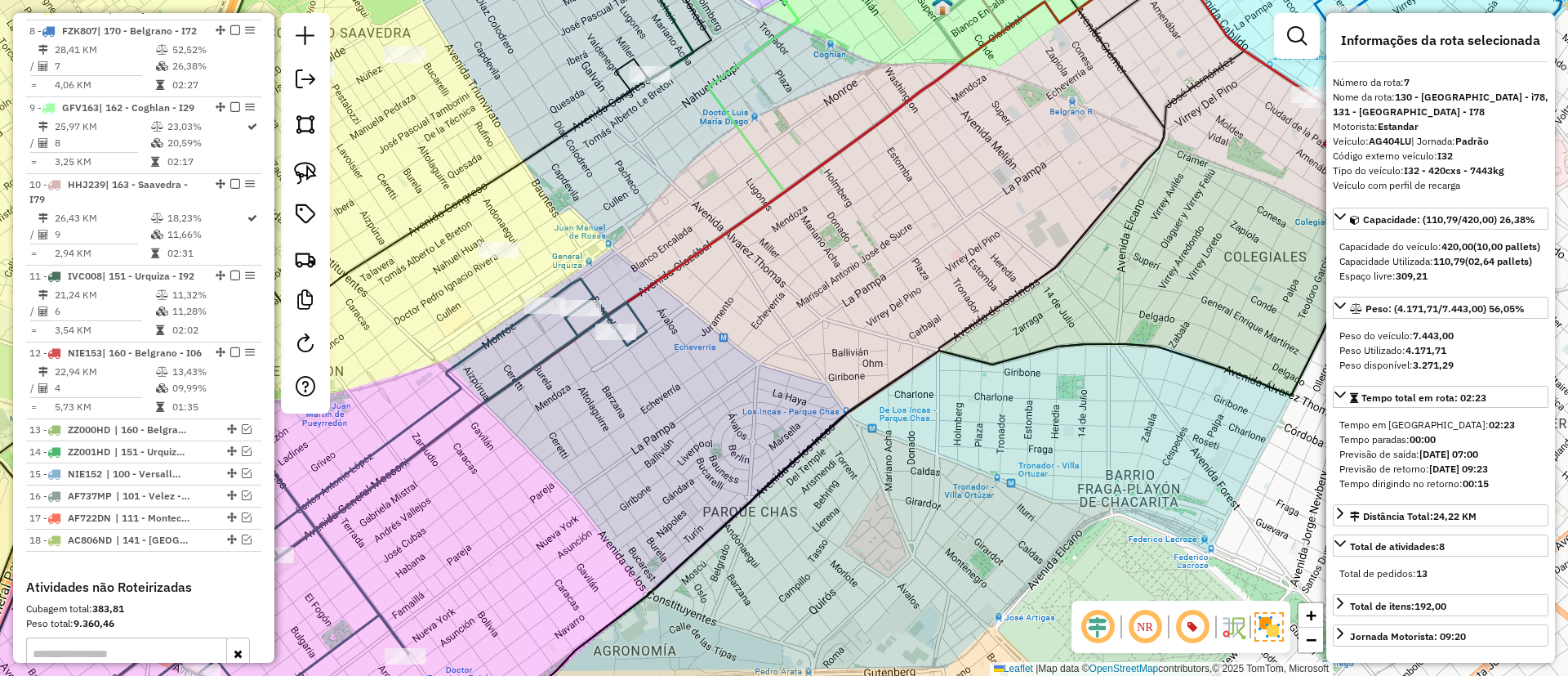
drag, startPoint x: 894, startPoint y: 199, endPoint x: 1068, endPoint y: 73, distance: 214.8
click at [1068, 73] on div "Janela de atendimento Grade de atendimento Capacidade Transportadoras Veículos …" at bounding box center [784, 338] width 1568 height 676
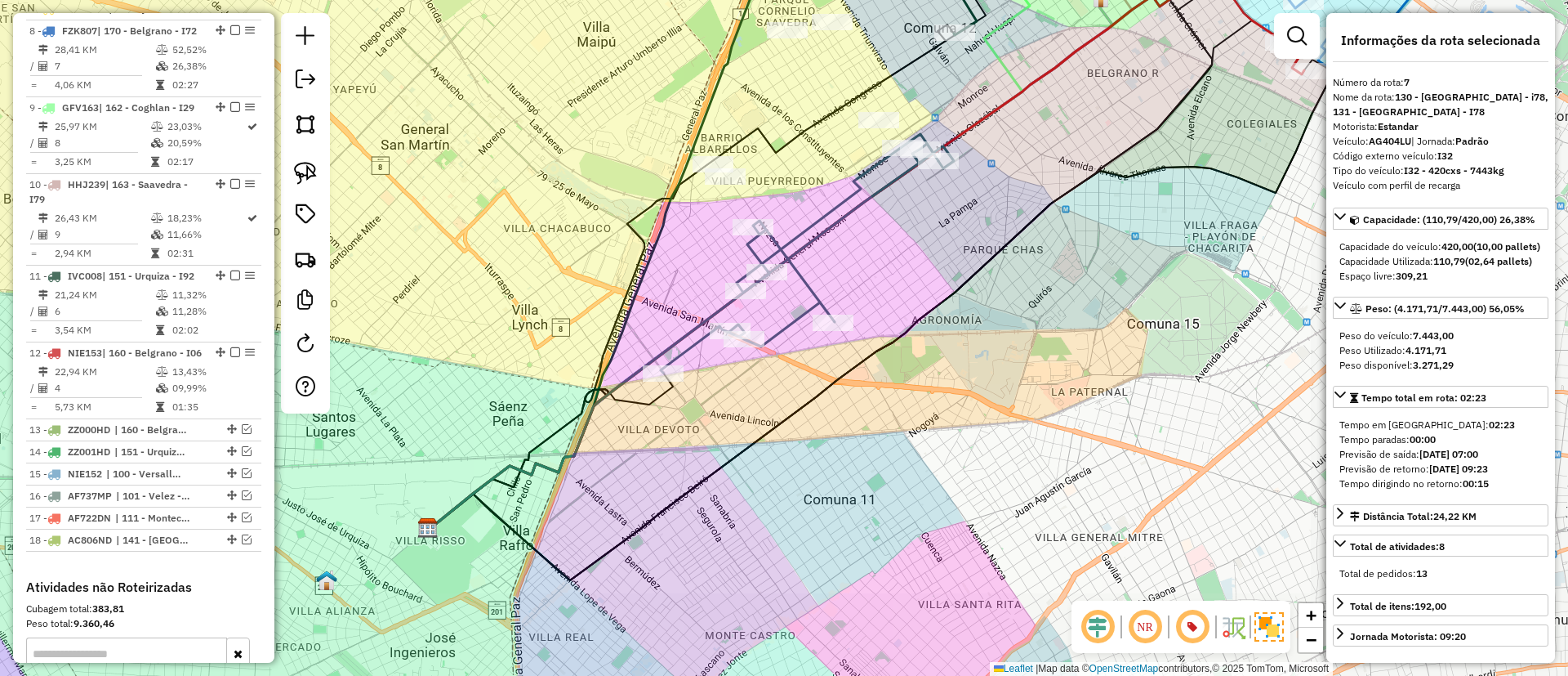
click at [804, 287] on icon at bounding box center [799, 253] width 278 height 238
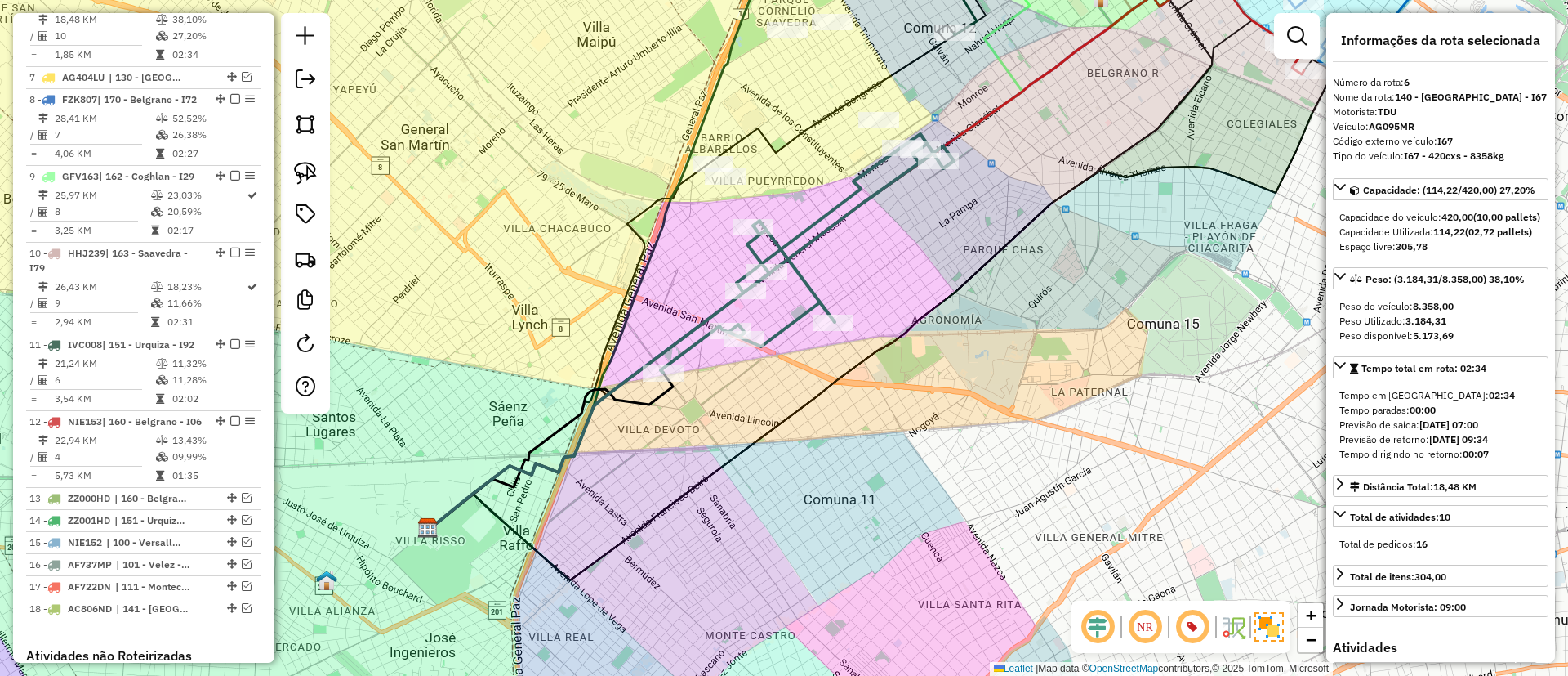
scroll to position [849, 0]
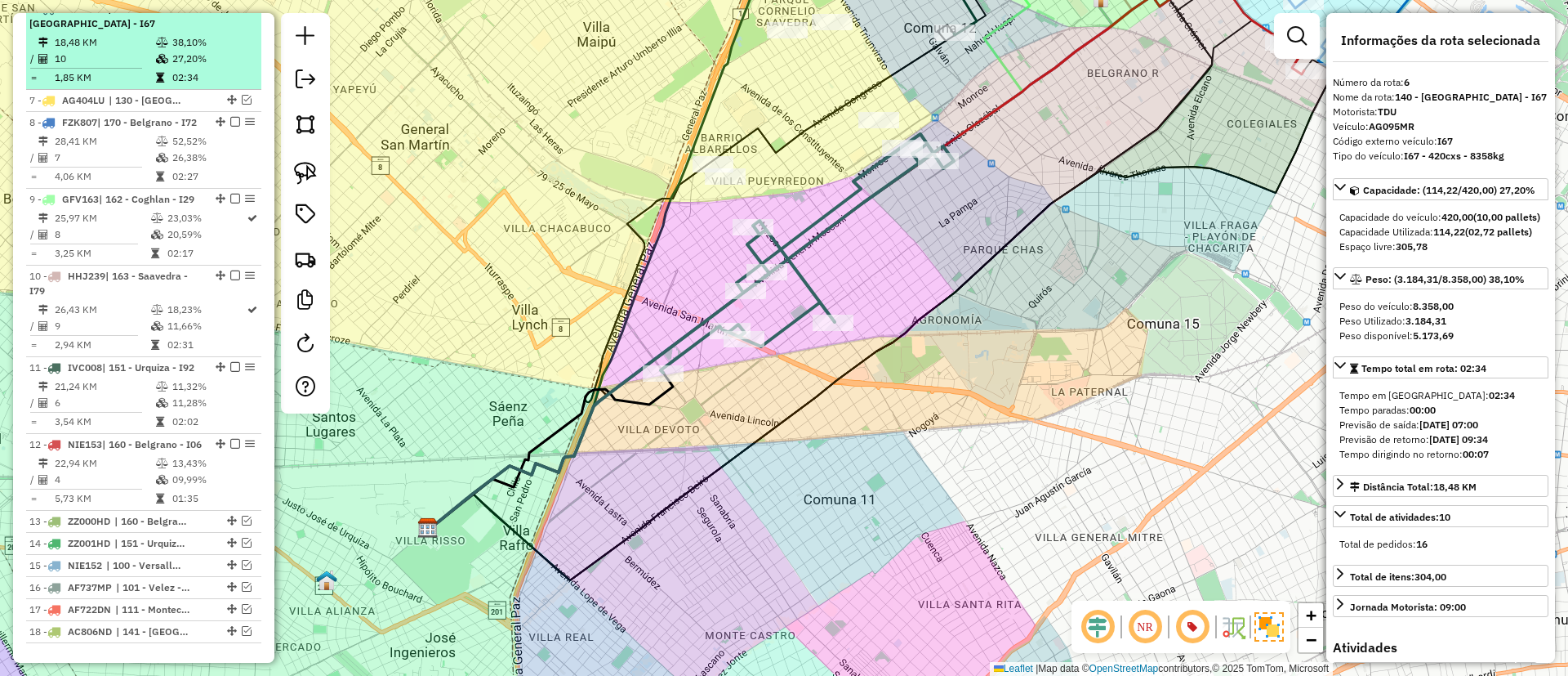
click at [231, 13] on em at bounding box center [235, 8] width 9 height 9
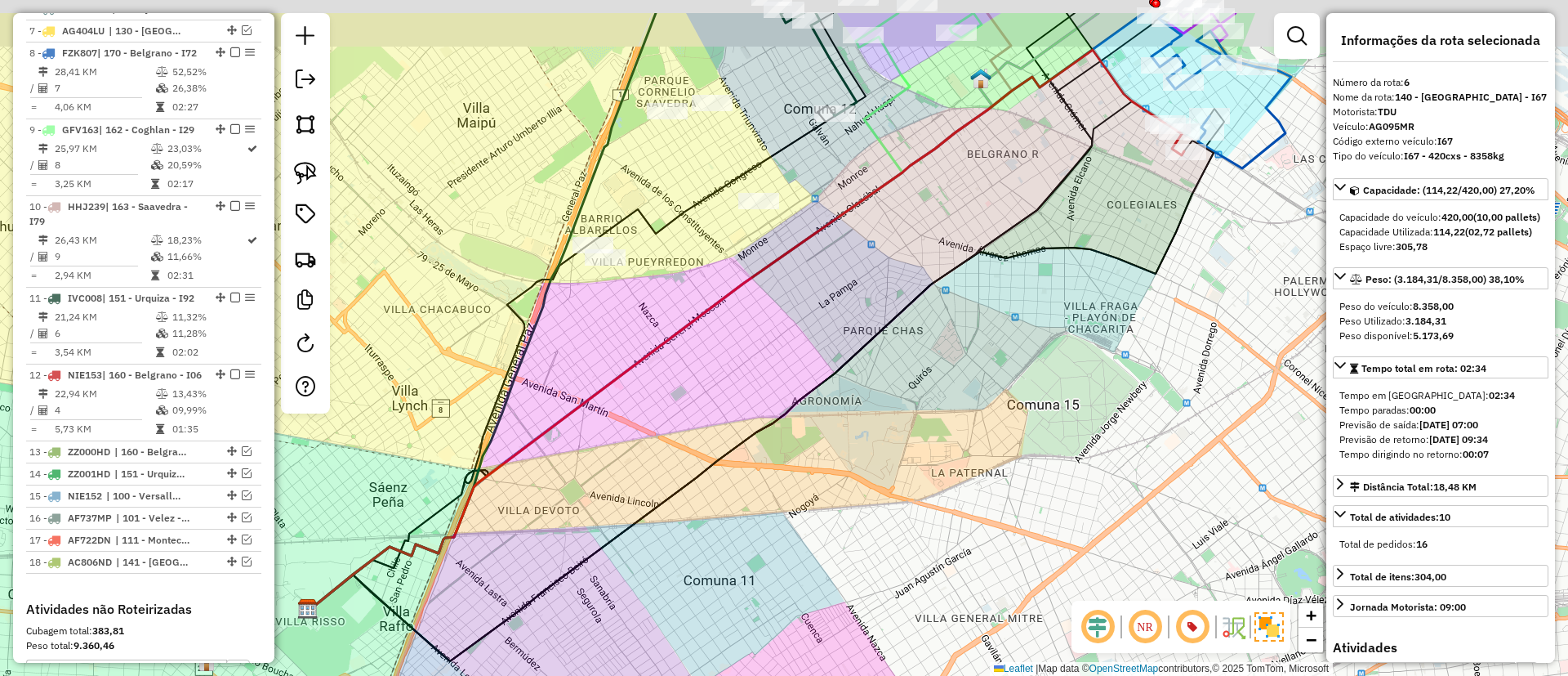
drag, startPoint x: 930, startPoint y: 351, endPoint x: 760, endPoint y: 476, distance: 211.0
click at [760, 476] on div "Janela de atendimento Grade de atendimento Capacidade Transportadoras Veículos …" at bounding box center [784, 338] width 1568 height 676
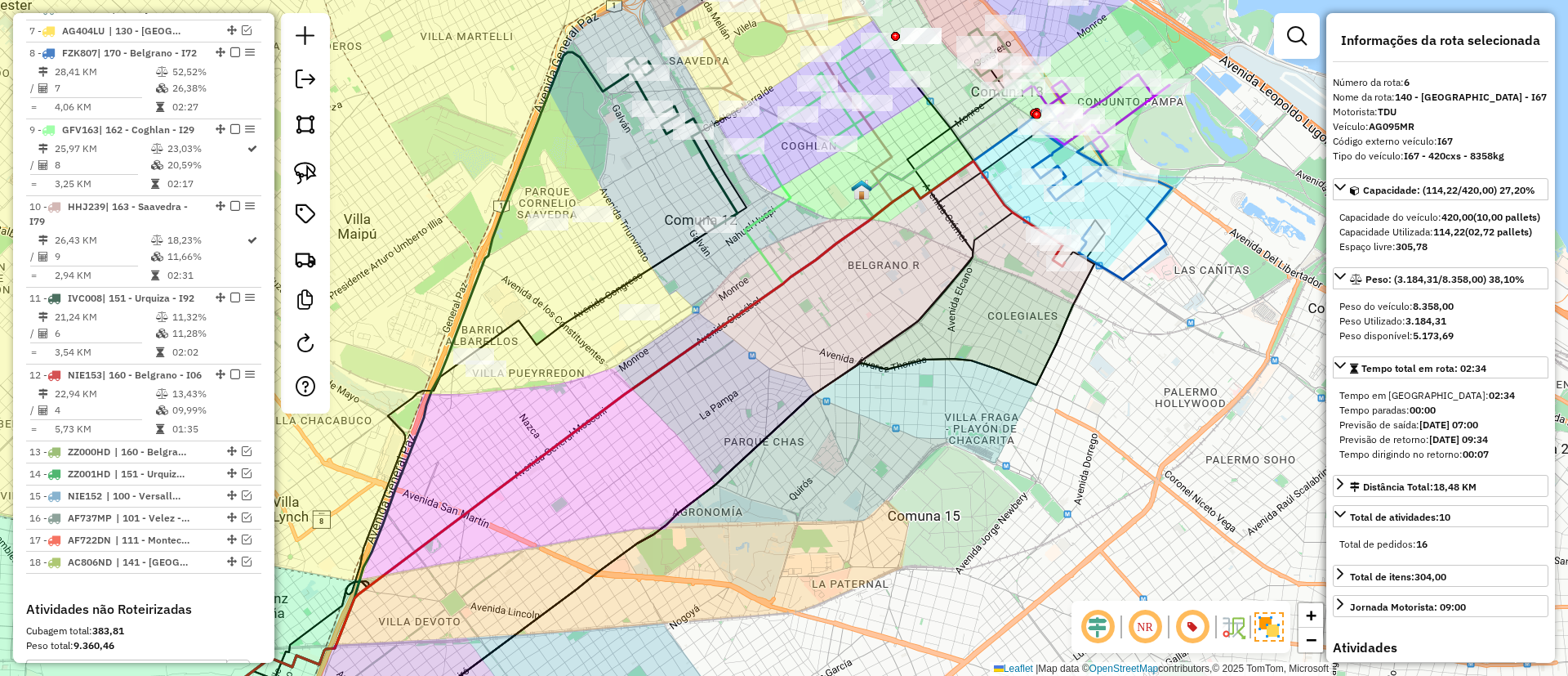
drag, startPoint x: 713, startPoint y: 261, endPoint x: 785, endPoint y: 414, distance: 169.1
click at [785, 414] on div "Janela de atendimento Grade de atendimento Capacidade Transportadoras Veículos …" at bounding box center [784, 338] width 1568 height 676
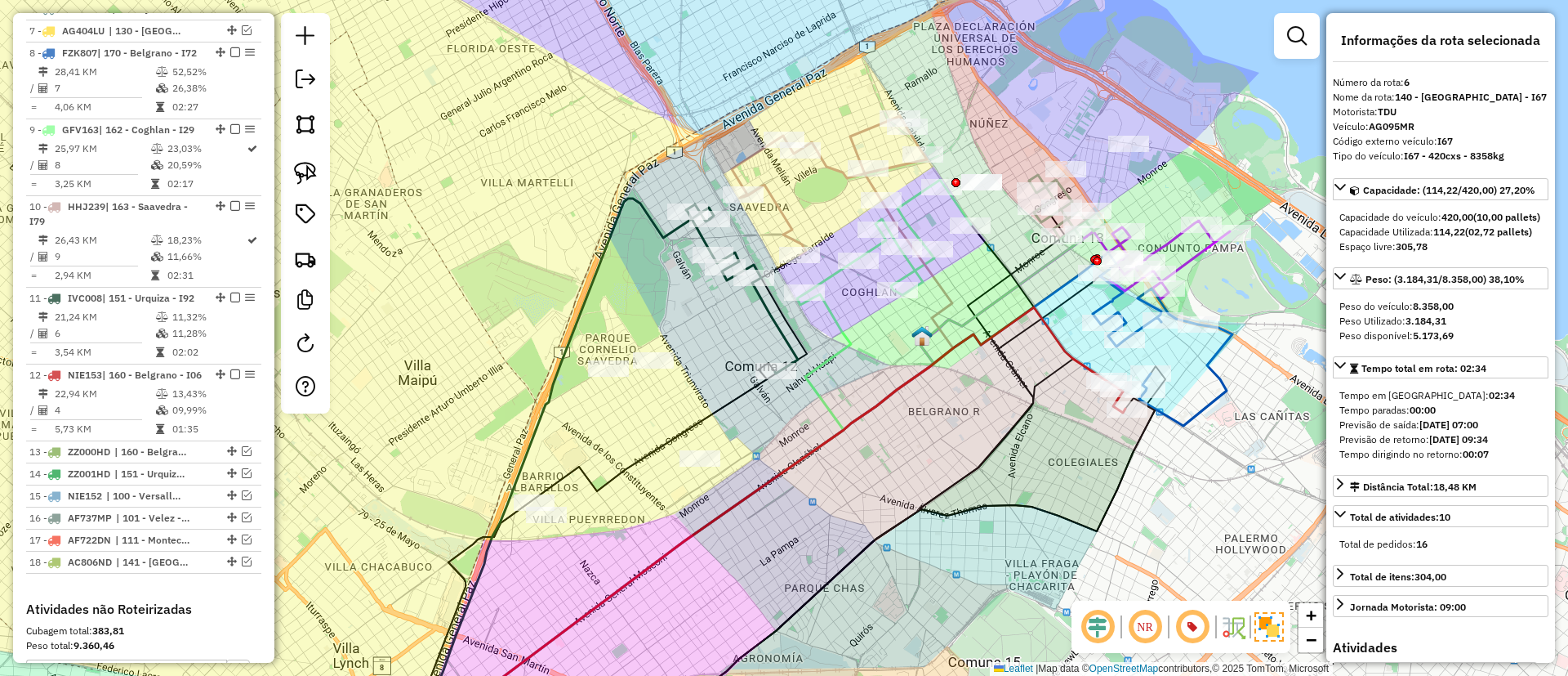
click at [769, 311] on icon at bounding box center [741, 289] width 112 height 169
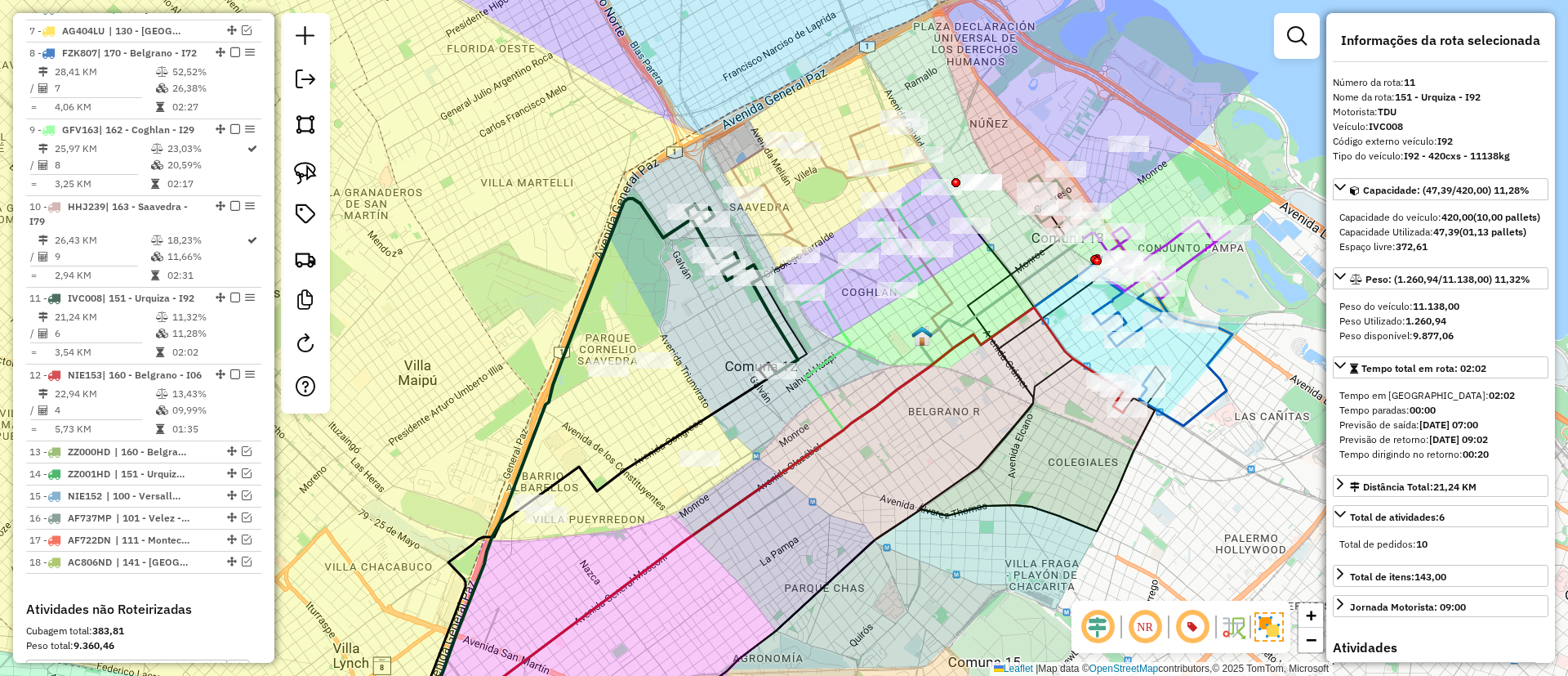
scroll to position [1153, 0]
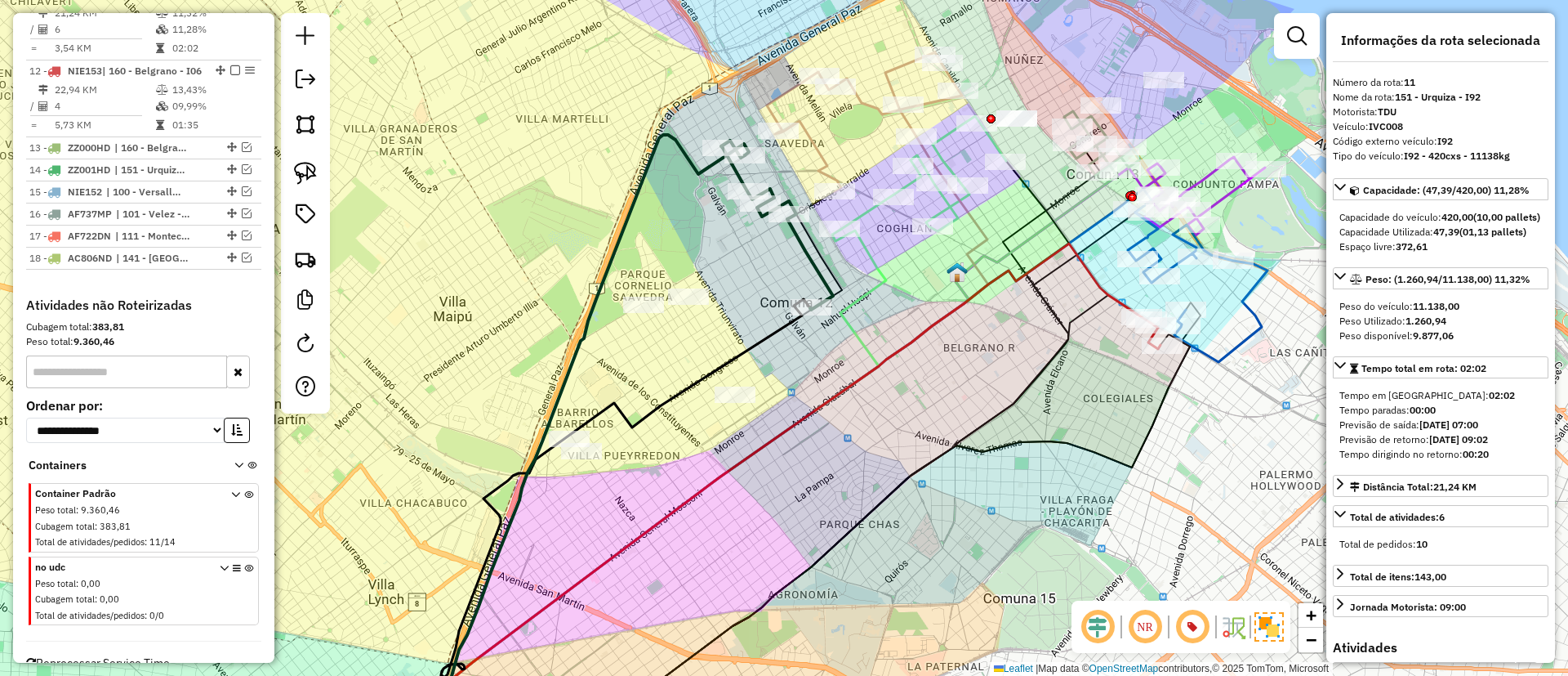
drag, startPoint x: 746, startPoint y: 337, endPoint x: 825, endPoint y: 227, distance: 135.4
click at [826, 228] on div "Janela de atendimento Grade de atendimento Capacidade Transportadoras Veículos …" at bounding box center [784, 338] width 1568 height 676
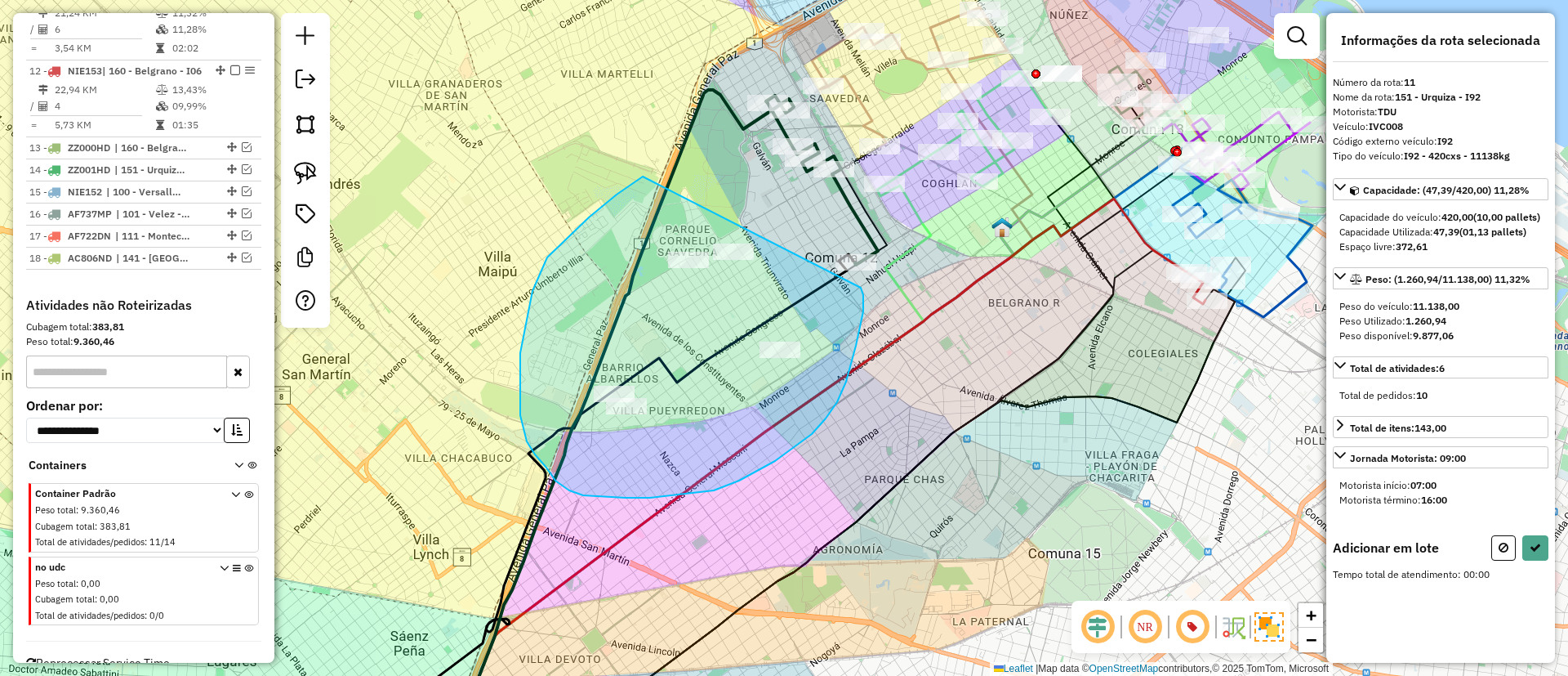
drag, startPoint x: 588, startPoint y: 217, endPoint x: 851, endPoint y: 273, distance: 268.9
click at [851, 273] on div "Janela de atendimento Grade de atendimento Capacidade Transportadoras Veículos …" at bounding box center [784, 338] width 1568 height 676
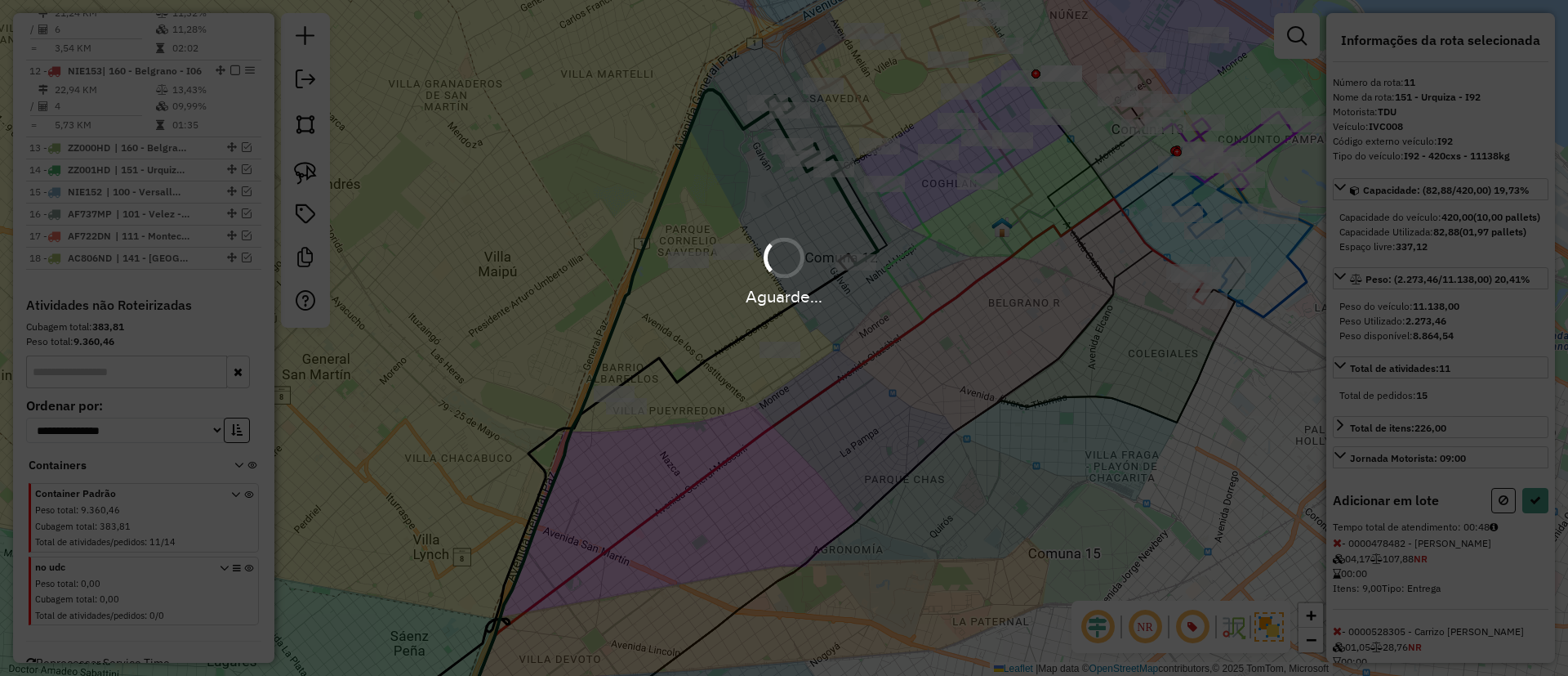
select select "*********"
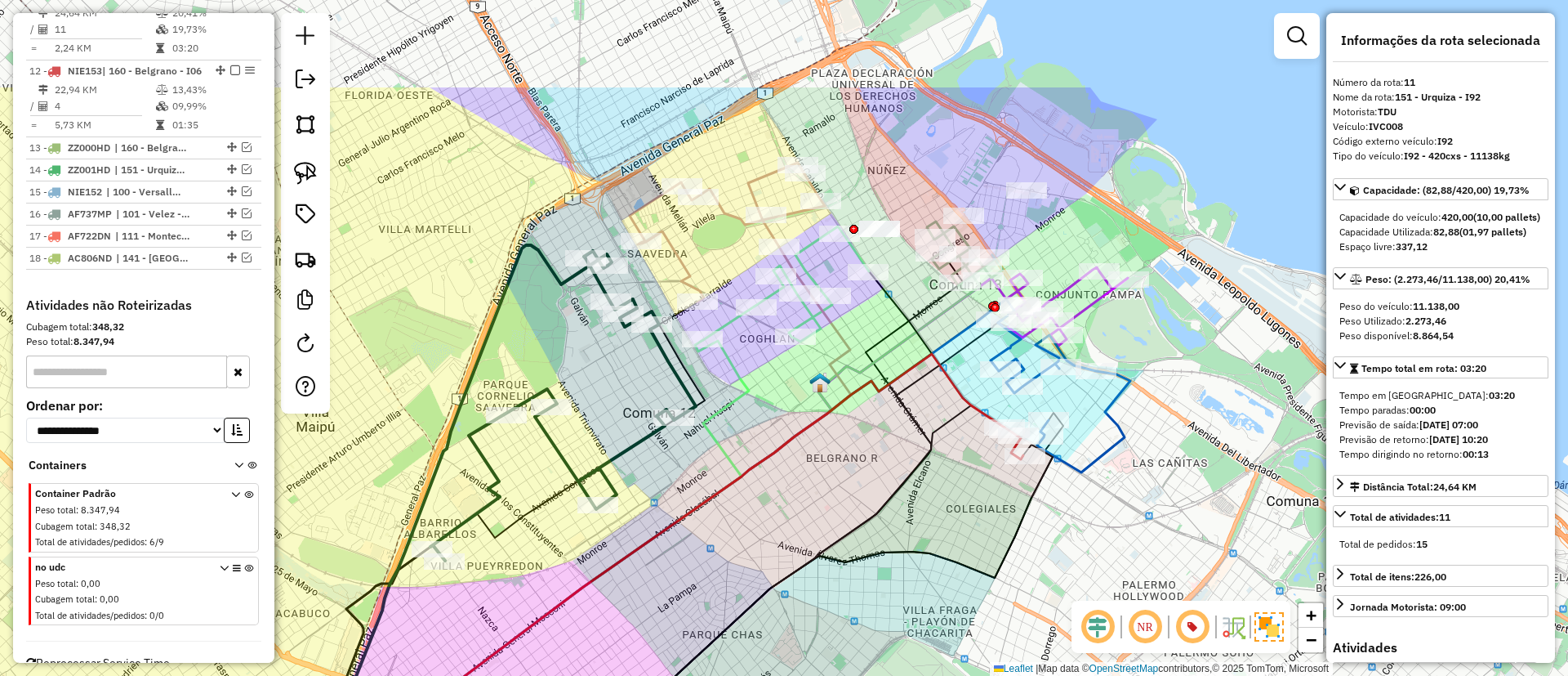
drag, startPoint x: 837, startPoint y: 209, endPoint x: 655, endPoint y: 363, distance: 238.4
click at [655, 363] on div "Janela de atendimento Grade de atendimento Capacidade Transportadoras Veículos …" at bounding box center [784, 338] width 1568 height 676
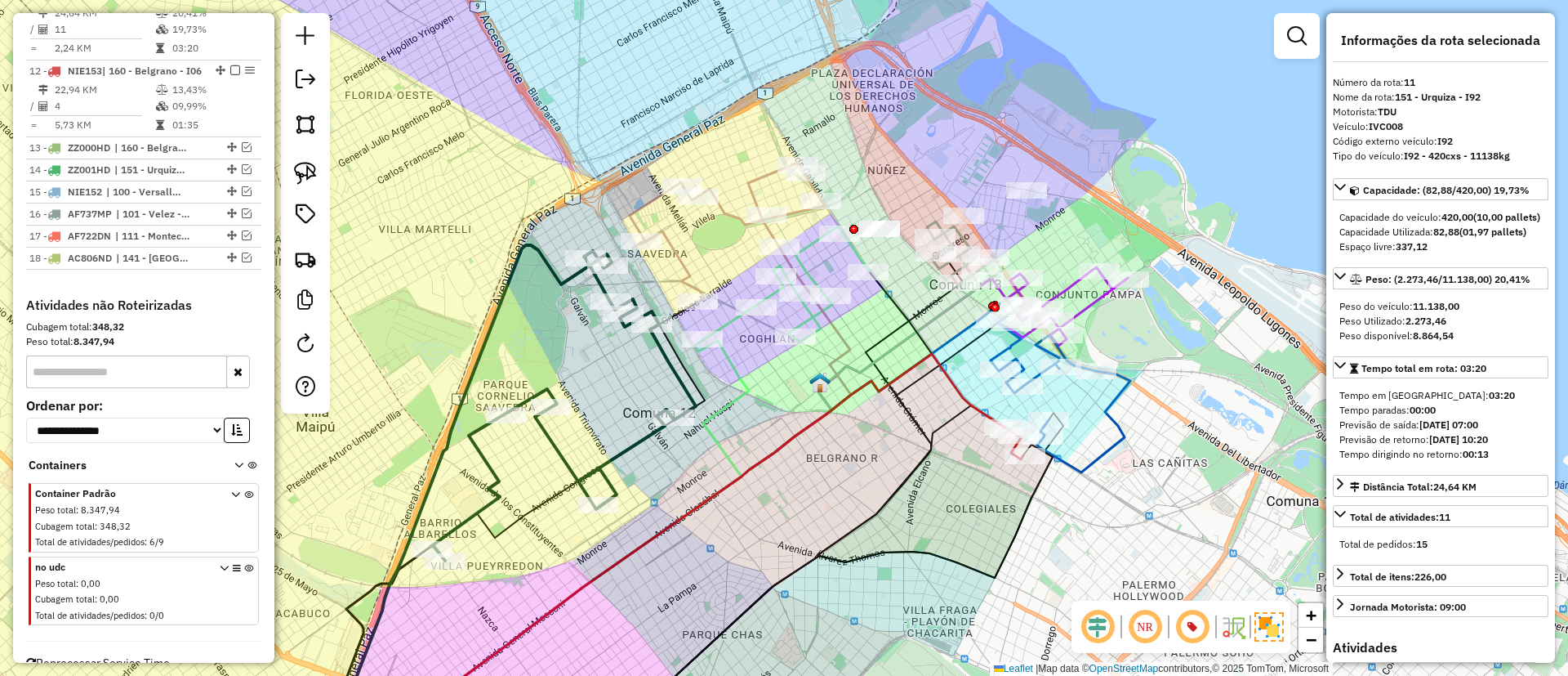
click at [557, 451] on div "Janela de atendimento Grade de atendimento Capacidade Transportadoras Veículos …" at bounding box center [784, 338] width 1568 height 676
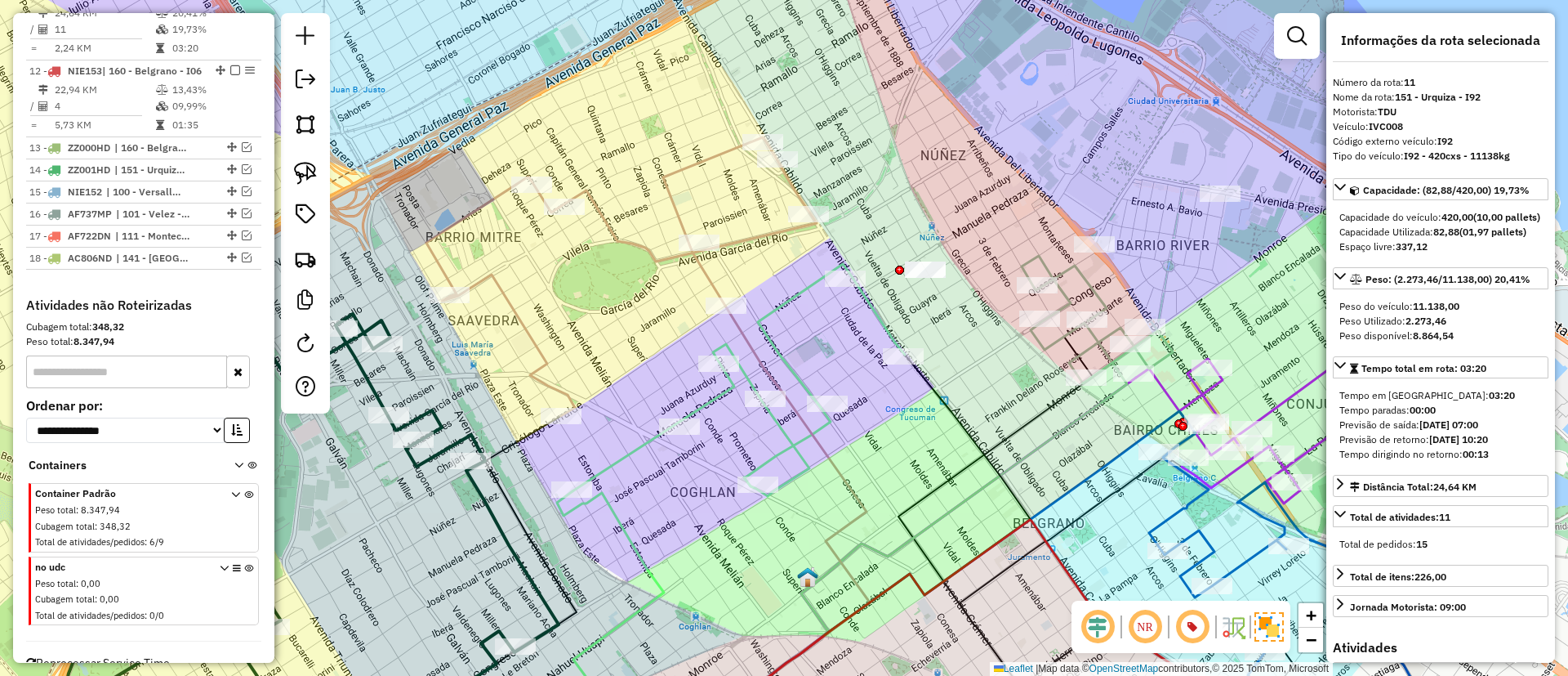
click at [730, 232] on div "Janela de atendimento Grade de atendimento Capacidade Transportadoras Veículos …" at bounding box center [784, 338] width 1568 height 676
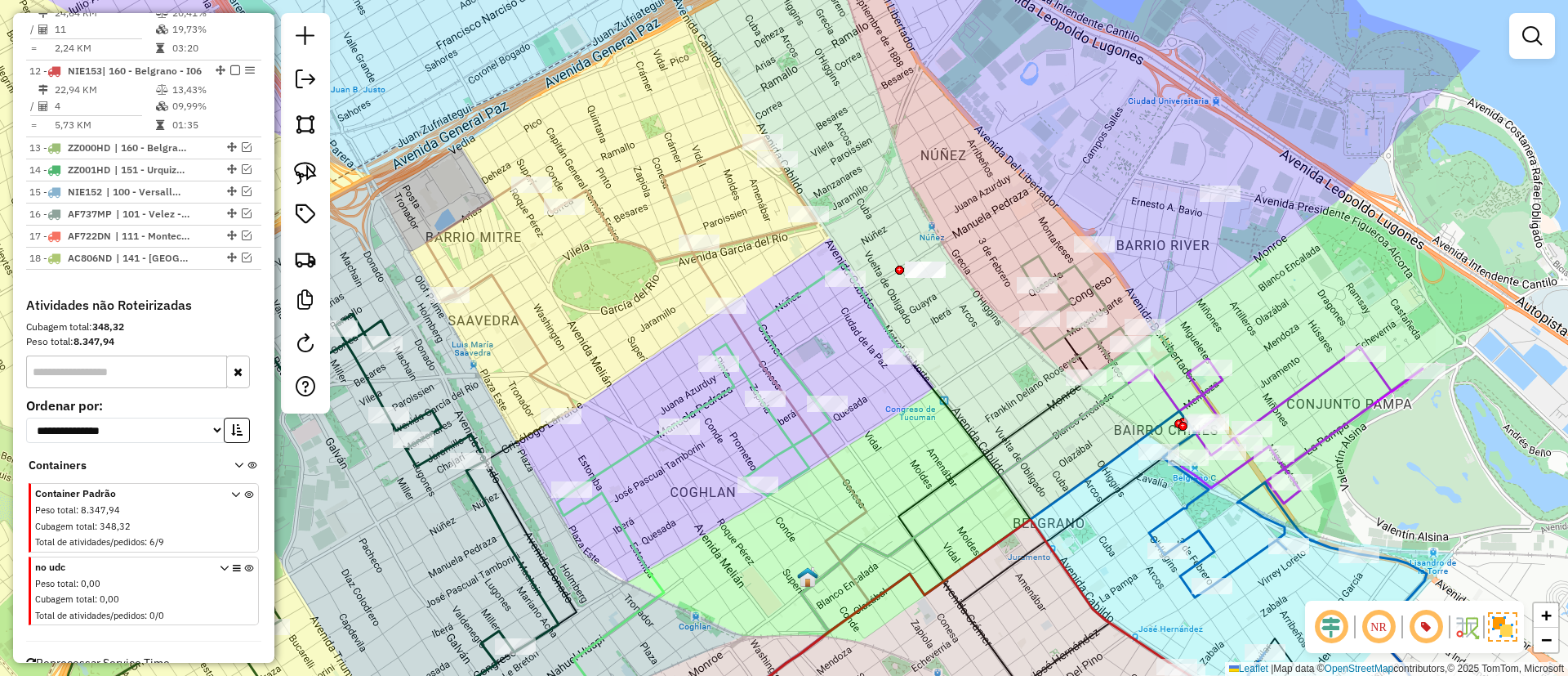
click at [748, 238] on icon at bounding box center [621, 277] width 390 height 279
select select "*********"
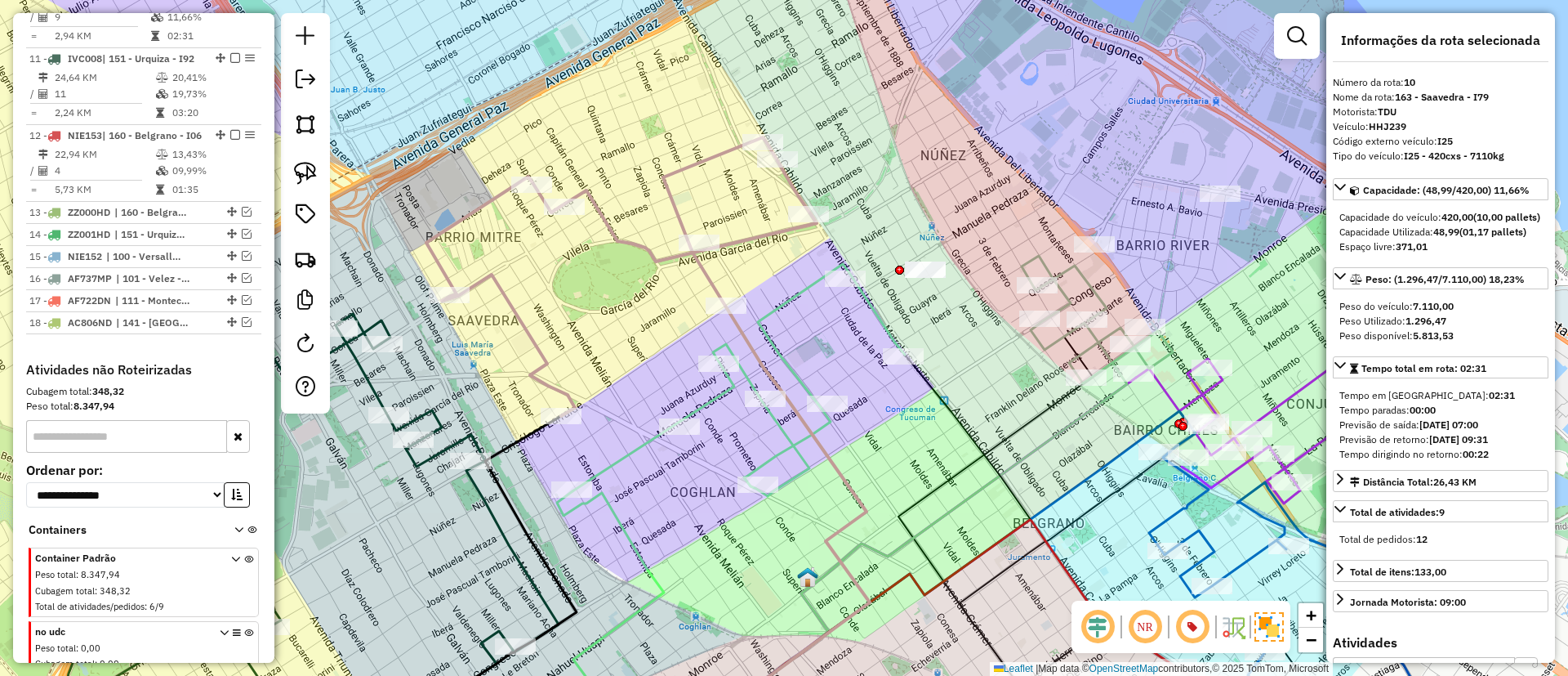
scroll to position [1061, 0]
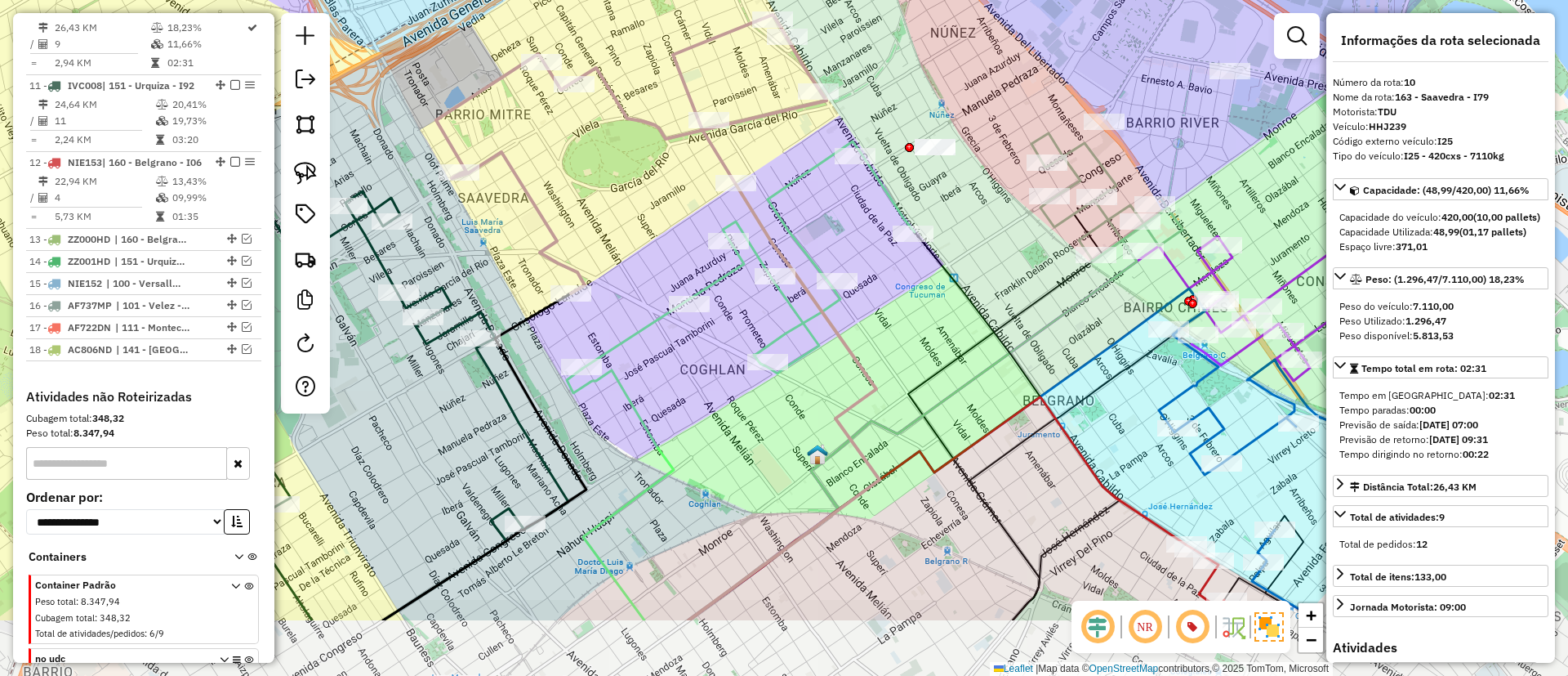
drag, startPoint x: 758, startPoint y: 263, endPoint x: 768, endPoint y: 140, distance: 123.4
click at [768, 140] on div "Janela de atendimento Grade de atendimento Capacidade Transportadoras Veículos …" at bounding box center [784, 338] width 1568 height 676
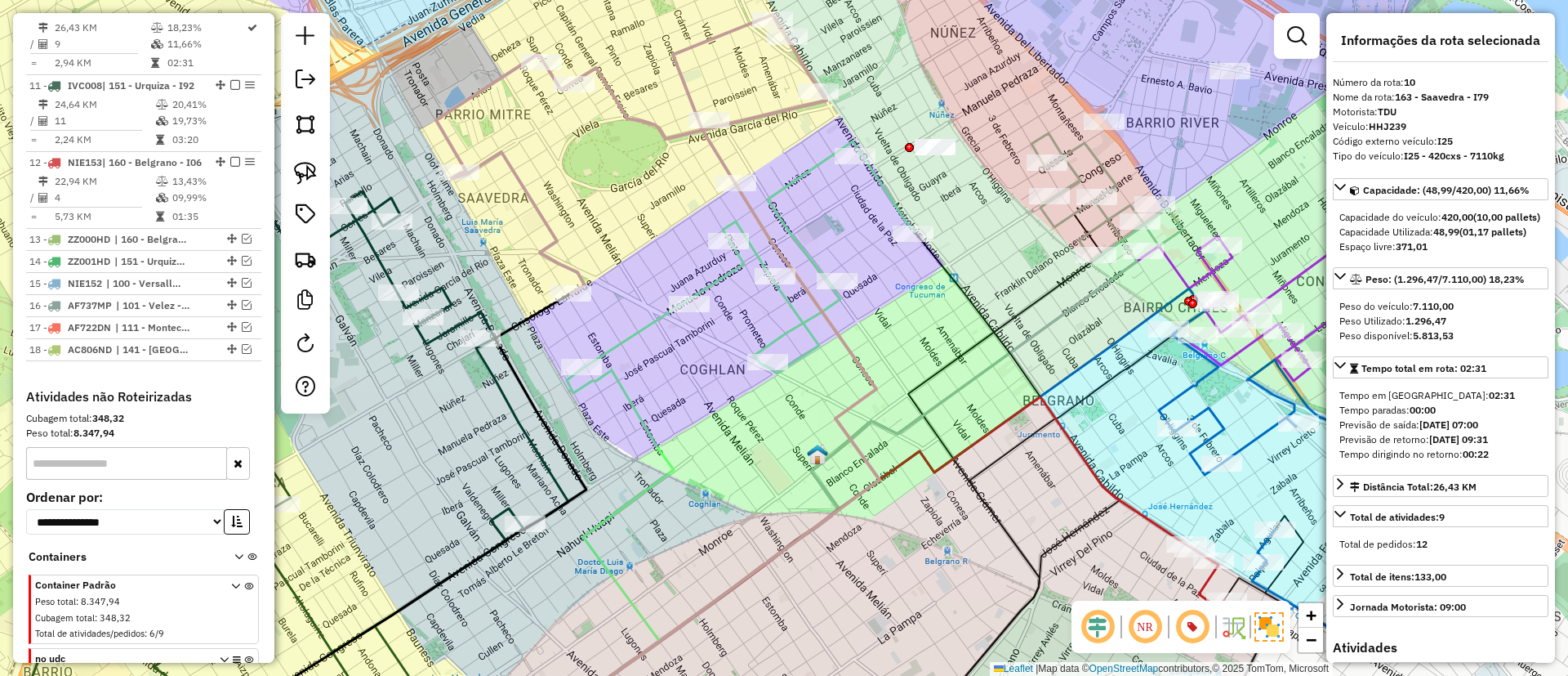
click at [734, 262] on icon at bounding box center [748, 257] width 332 height 232
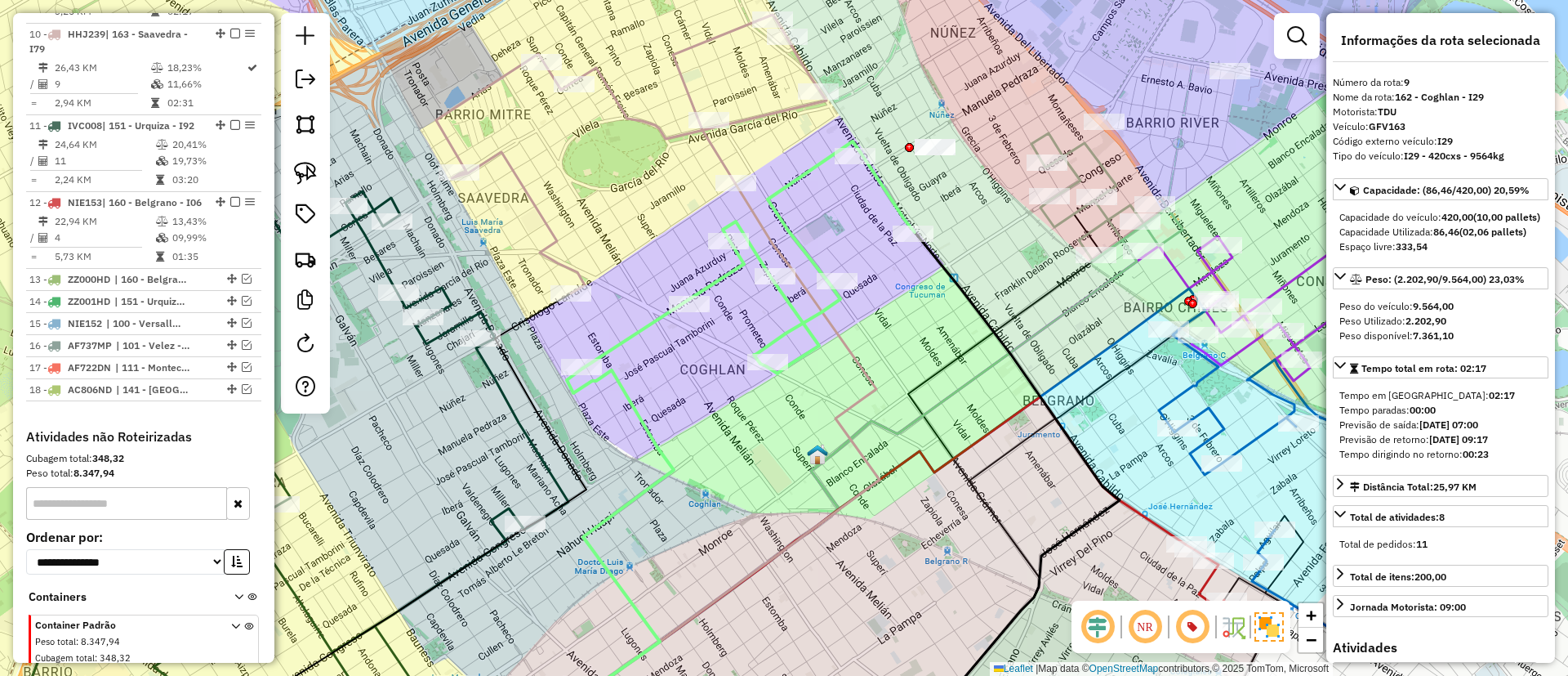
scroll to position [985, 0]
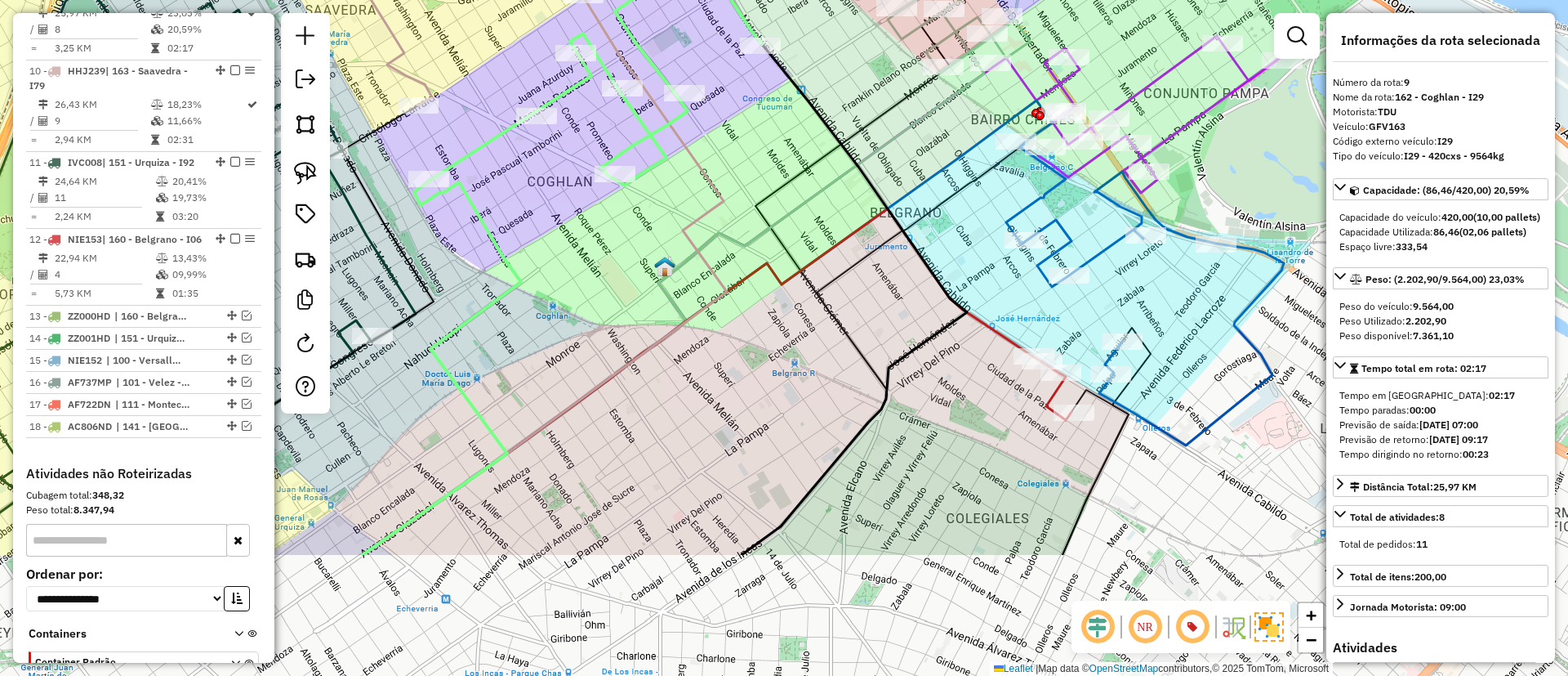
click at [628, 210] on div "Janela de atendimento Grade de atendimento Capacidade Transportadoras Veículos …" at bounding box center [784, 338] width 1568 height 676
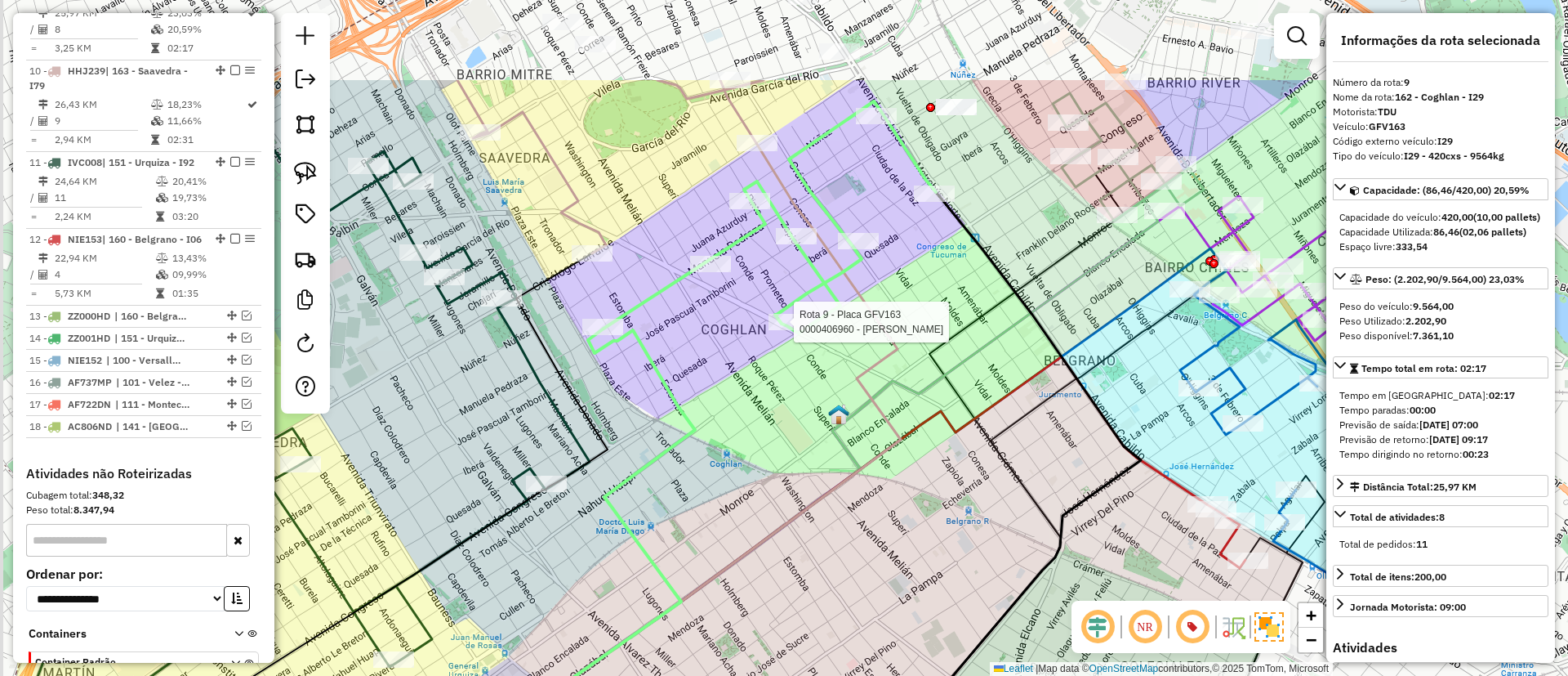
drag, startPoint x: 760, startPoint y: 320, endPoint x: 910, endPoint y: 425, distance: 183.1
click at [910, 425] on icon at bounding box center [741, 624] width 930 height 533
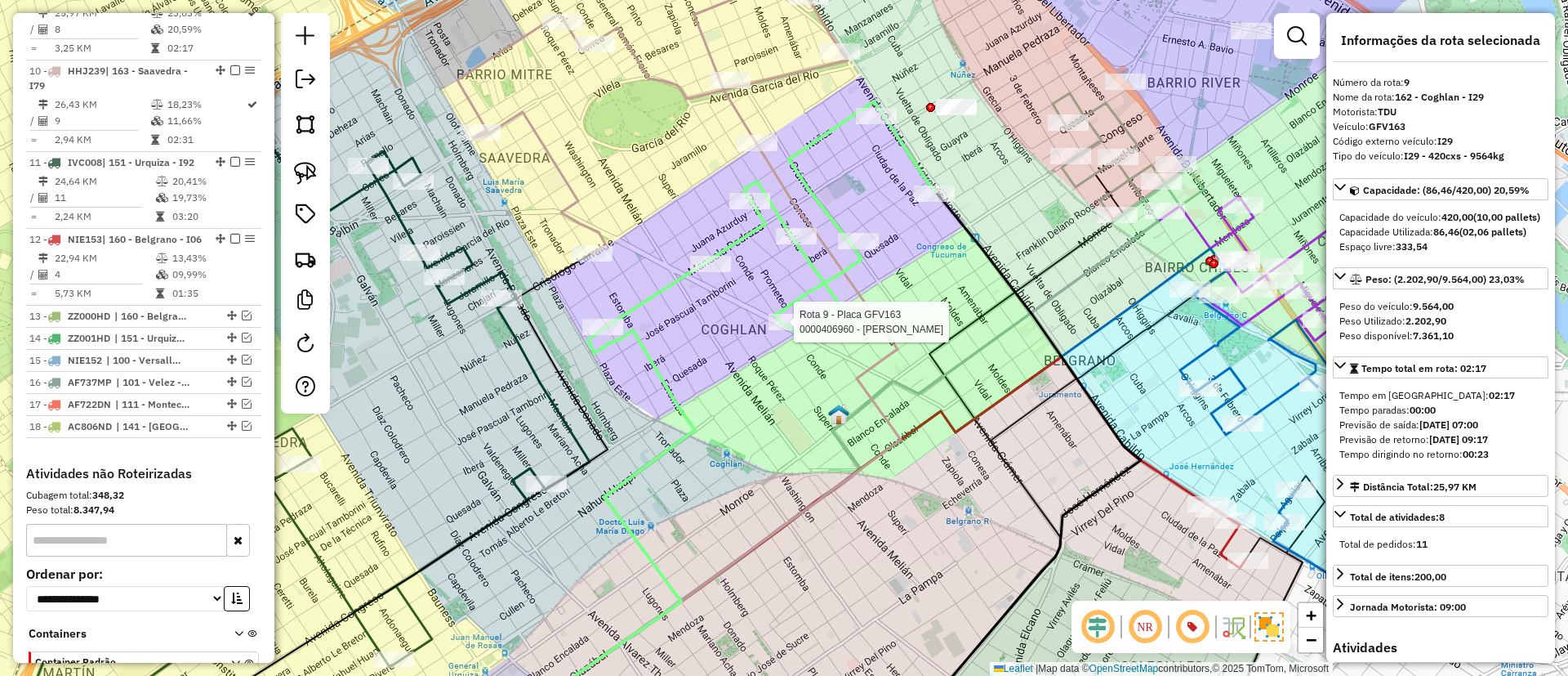
click at [695, 91] on icon at bounding box center [652, 114] width 390 height 279
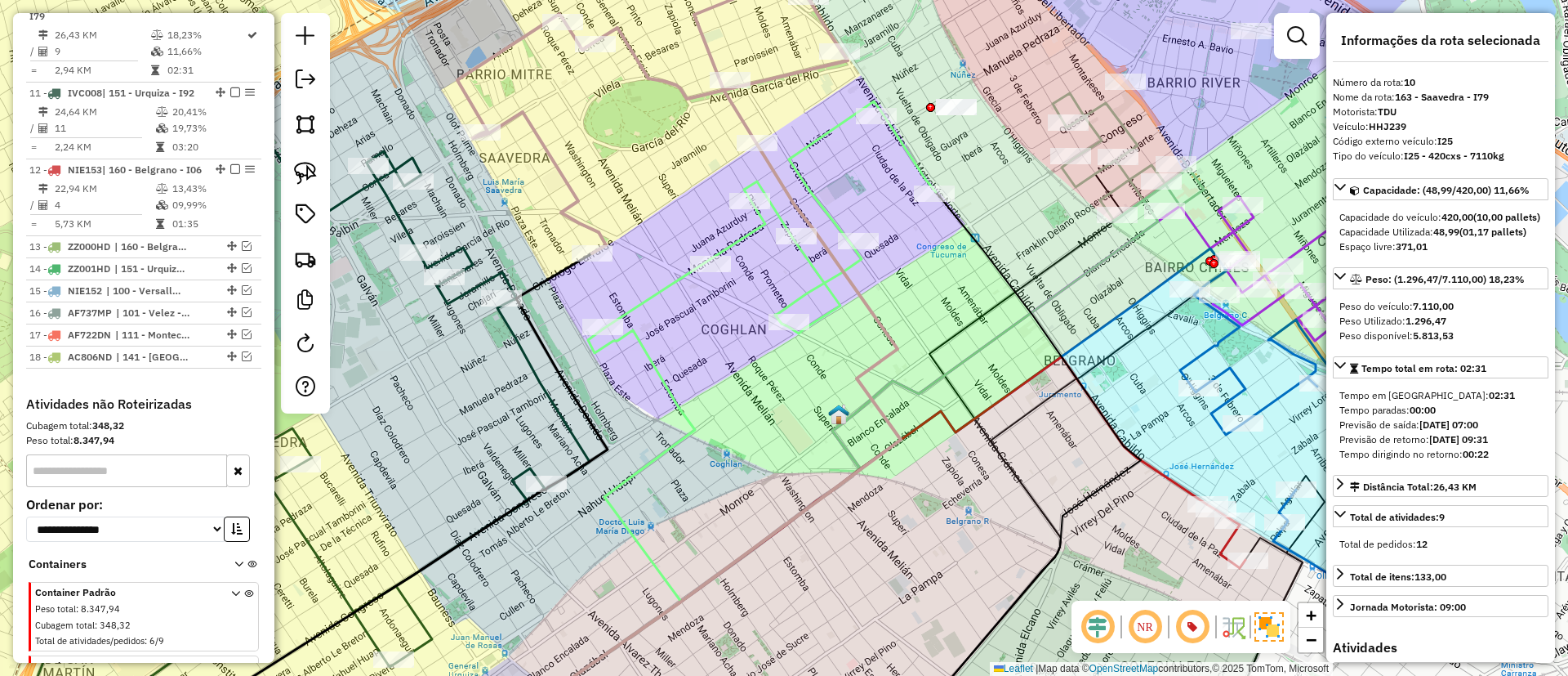
scroll to position [1061, 0]
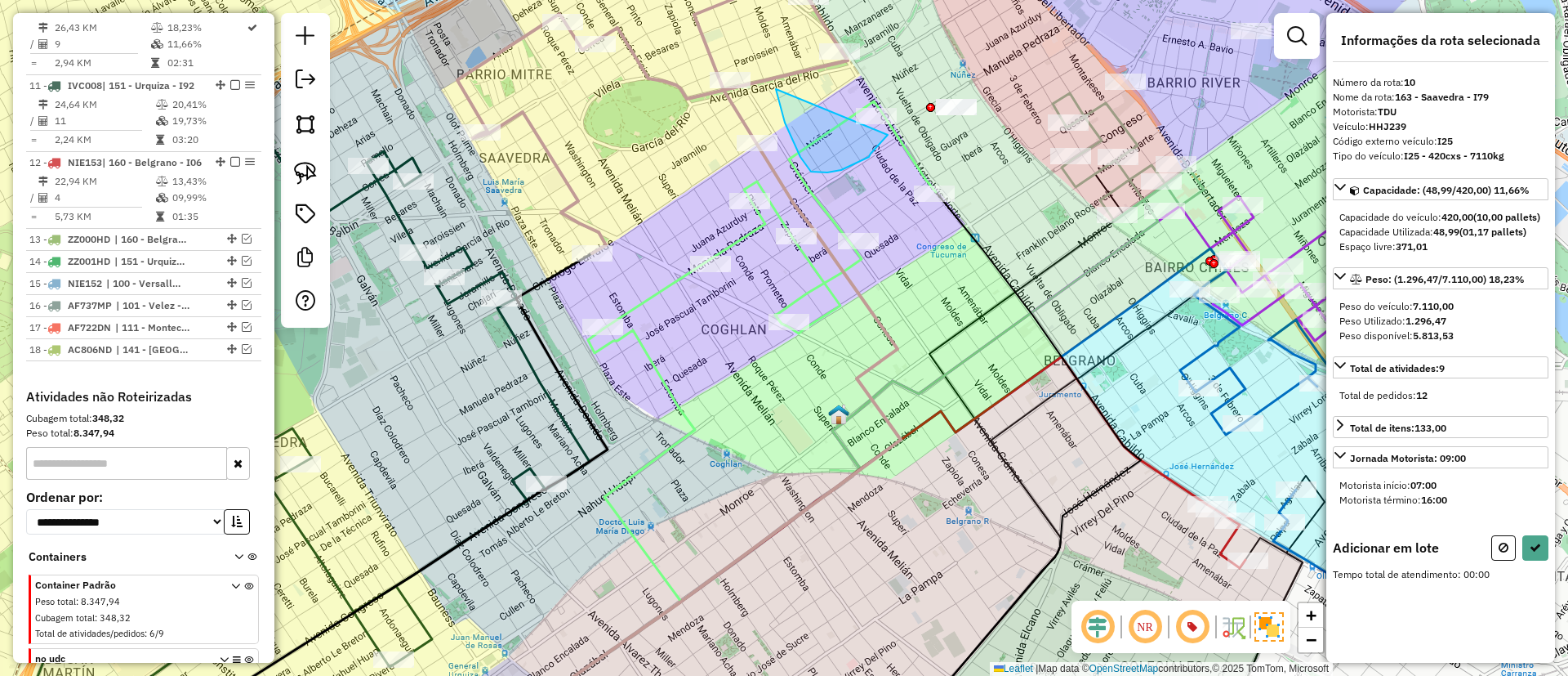
drag, startPoint x: 800, startPoint y: 157, endPoint x: 886, endPoint y: 97, distance: 104.9
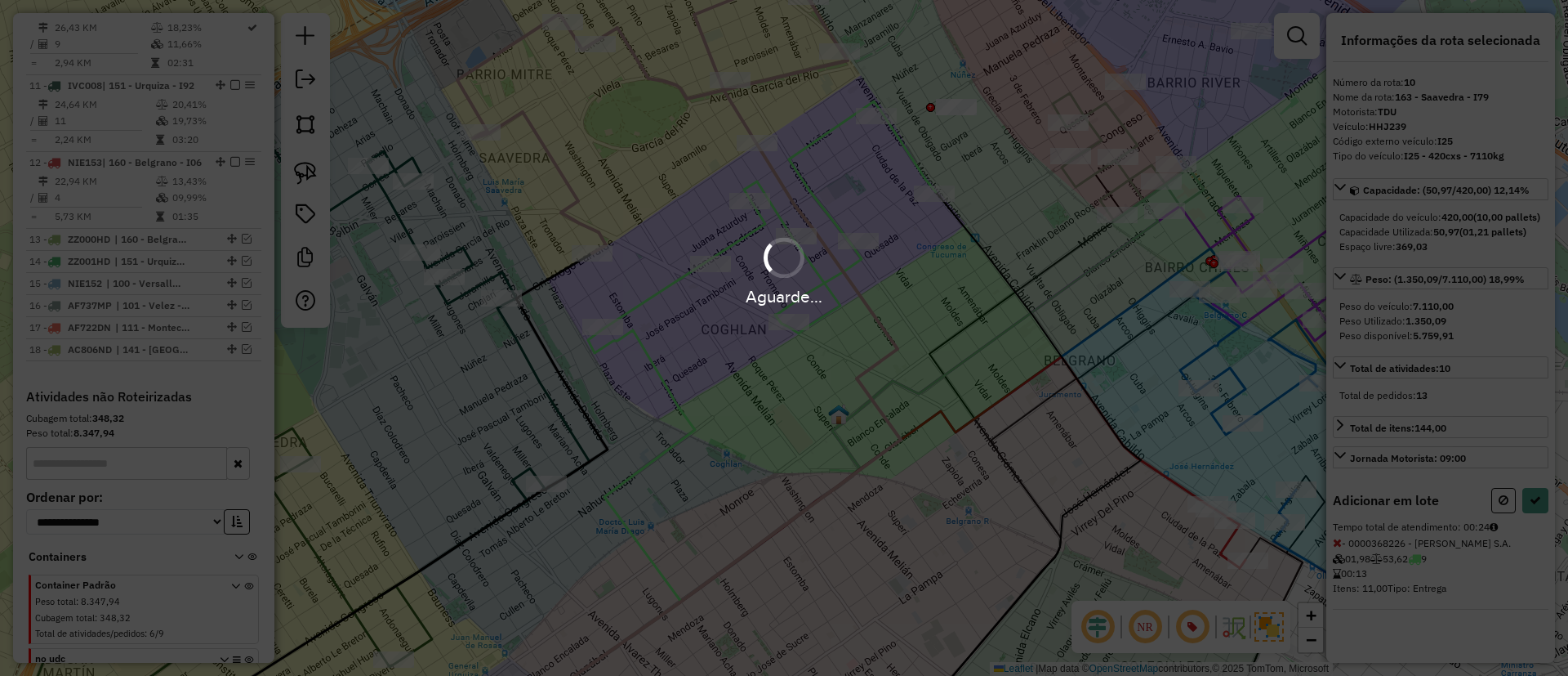
select select "*********"
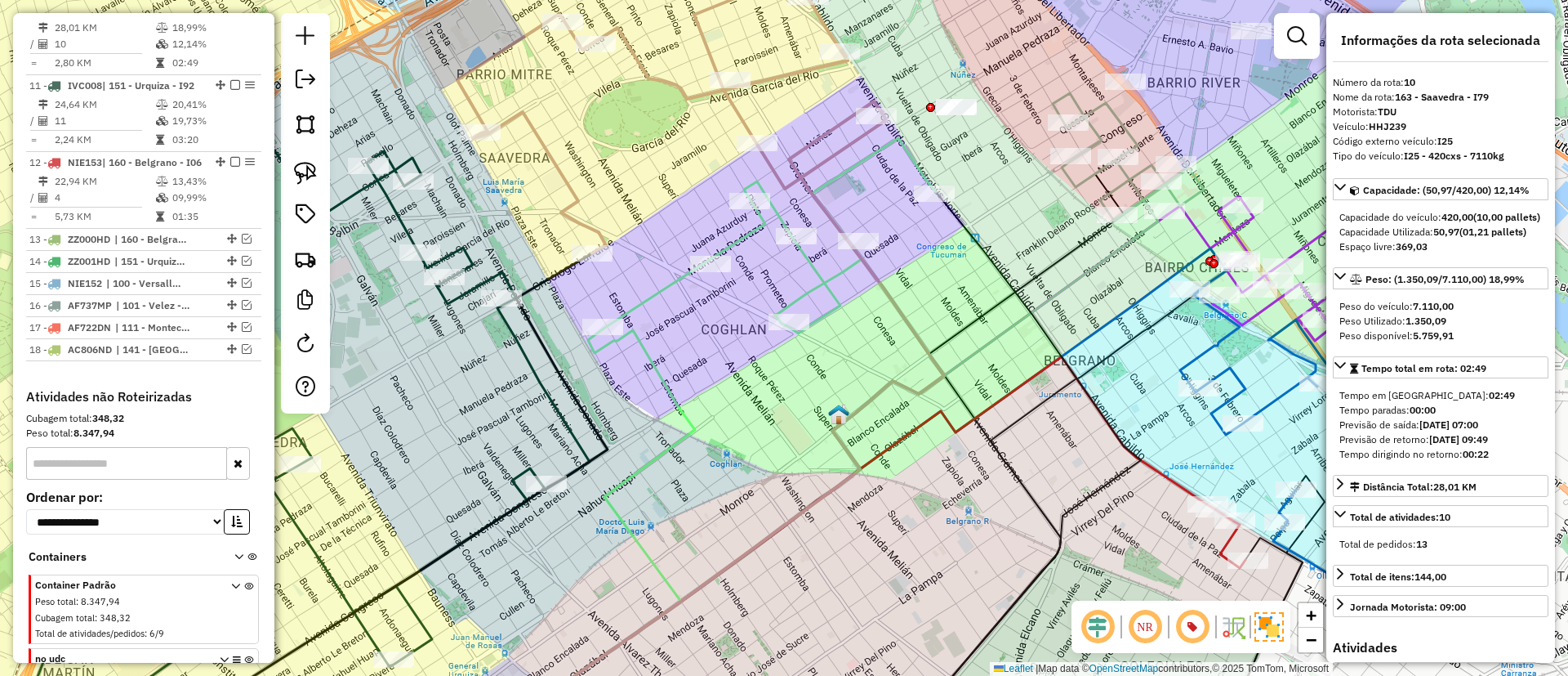
click at [816, 279] on icon at bounding box center [769, 236] width 332 height 196
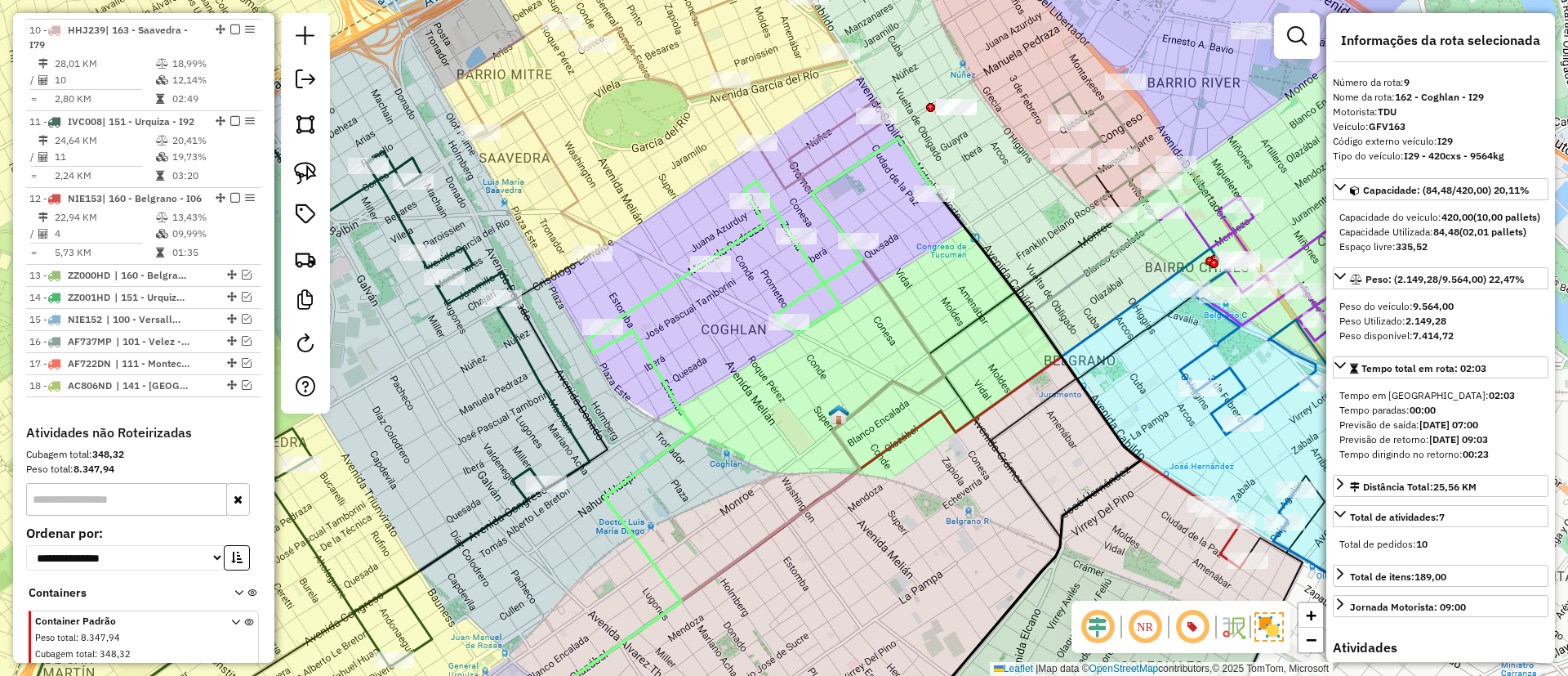
scroll to position [985, 0]
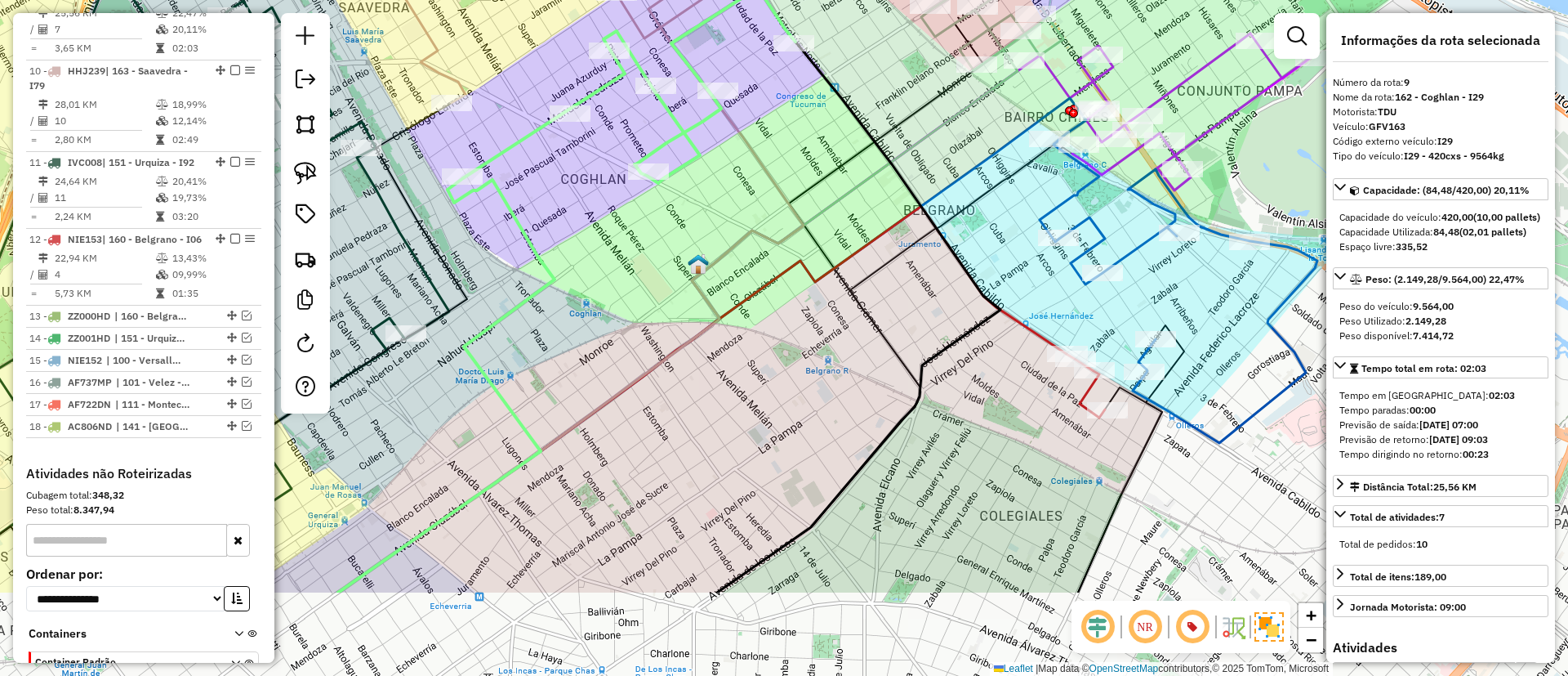
drag, startPoint x: 846, startPoint y: 326, endPoint x: 816, endPoint y: 229, distance: 101.5
click at [702, 168] on div "Janela de atendimento Grade de atendimento Capacidade Transportadoras Veículos …" at bounding box center [784, 338] width 1568 height 676
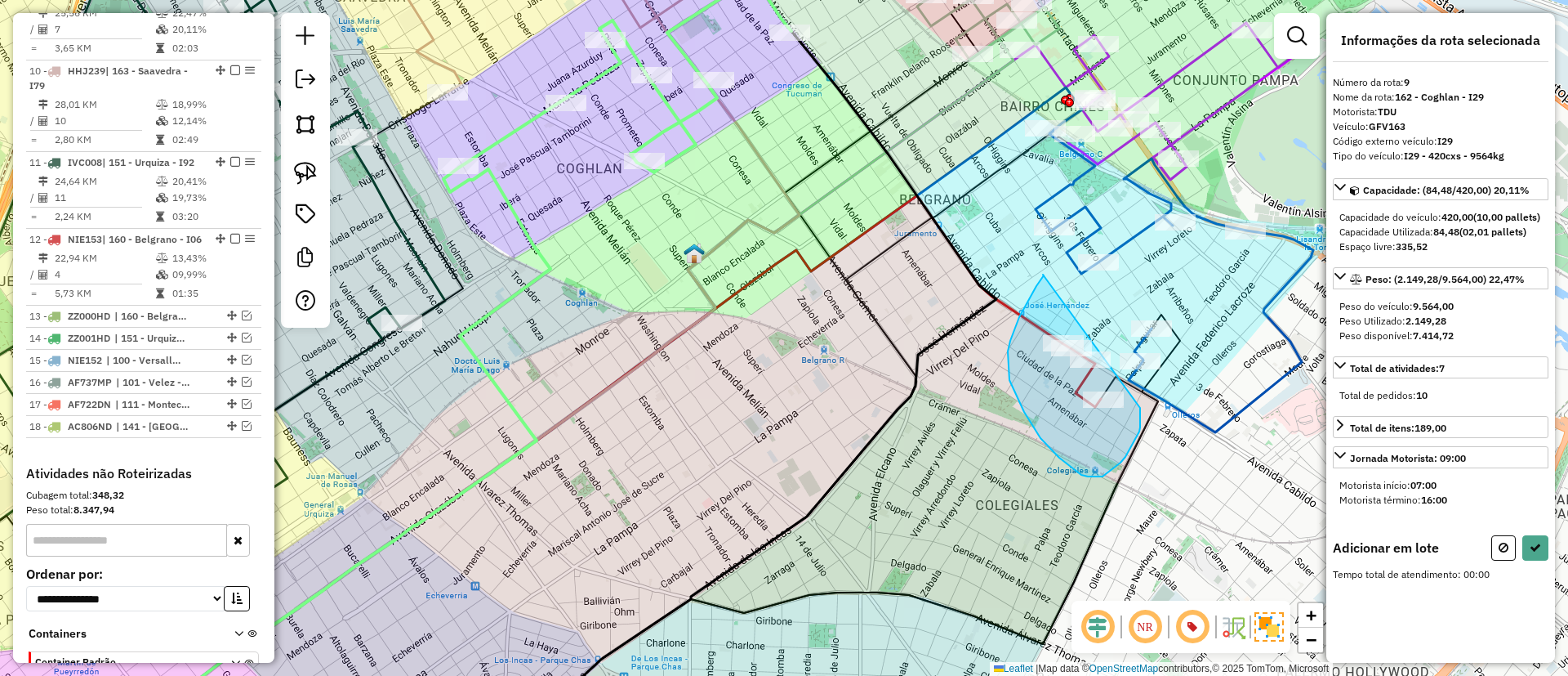
drag, startPoint x: 1044, startPoint y: 275, endPoint x: 1140, endPoint y: 408, distance: 164.0
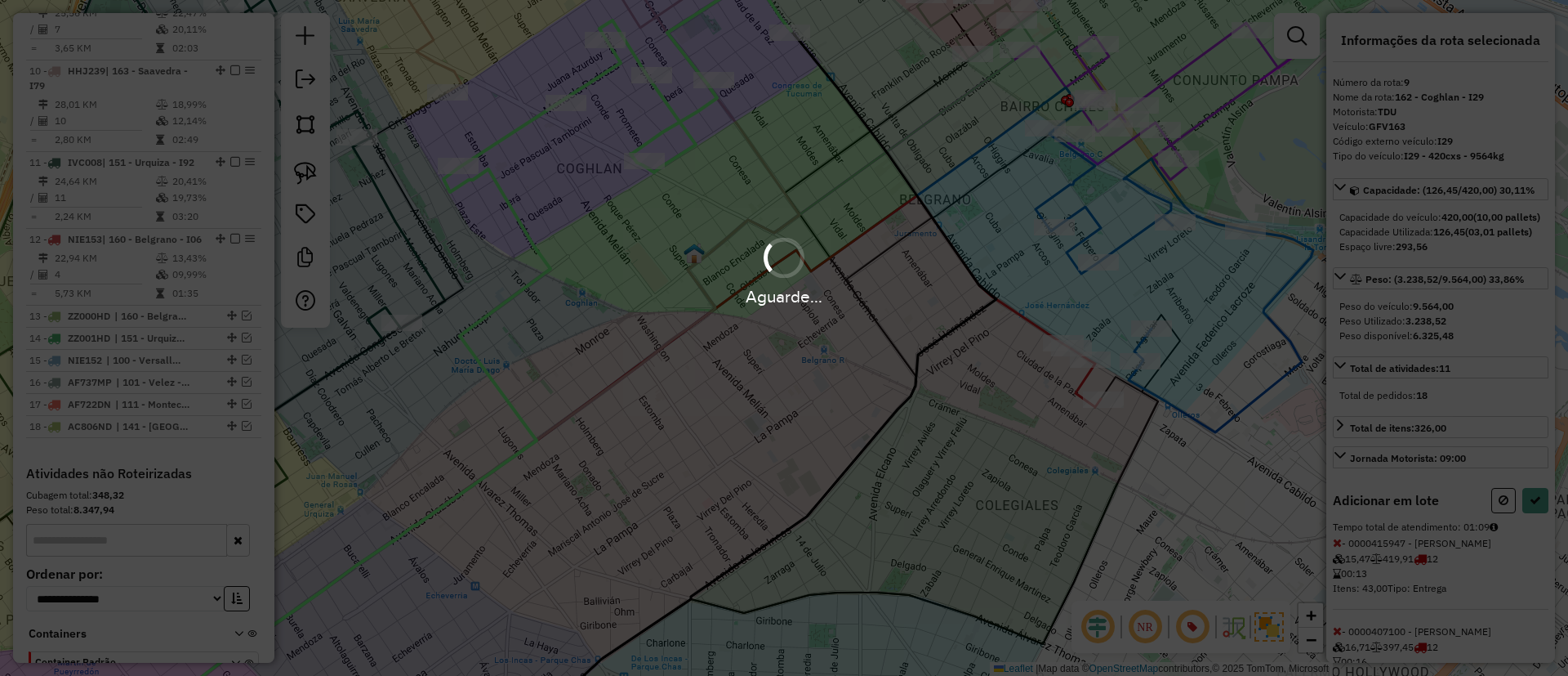
select select "*********"
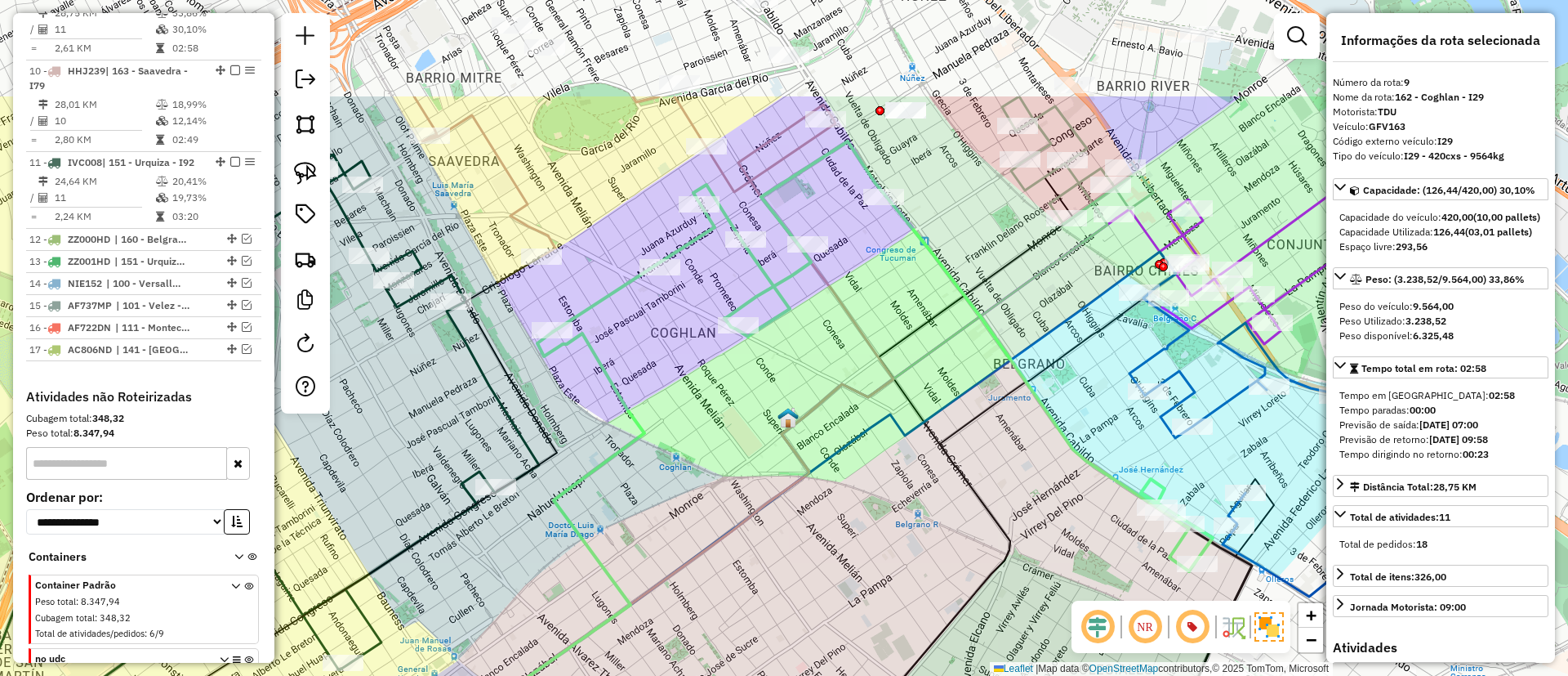
drag, startPoint x: 815, startPoint y: 247, endPoint x: 909, endPoint y: 411, distance: 189.0
click at [909, 411] on icon at bounding box center [839, 534] width 470 height 745
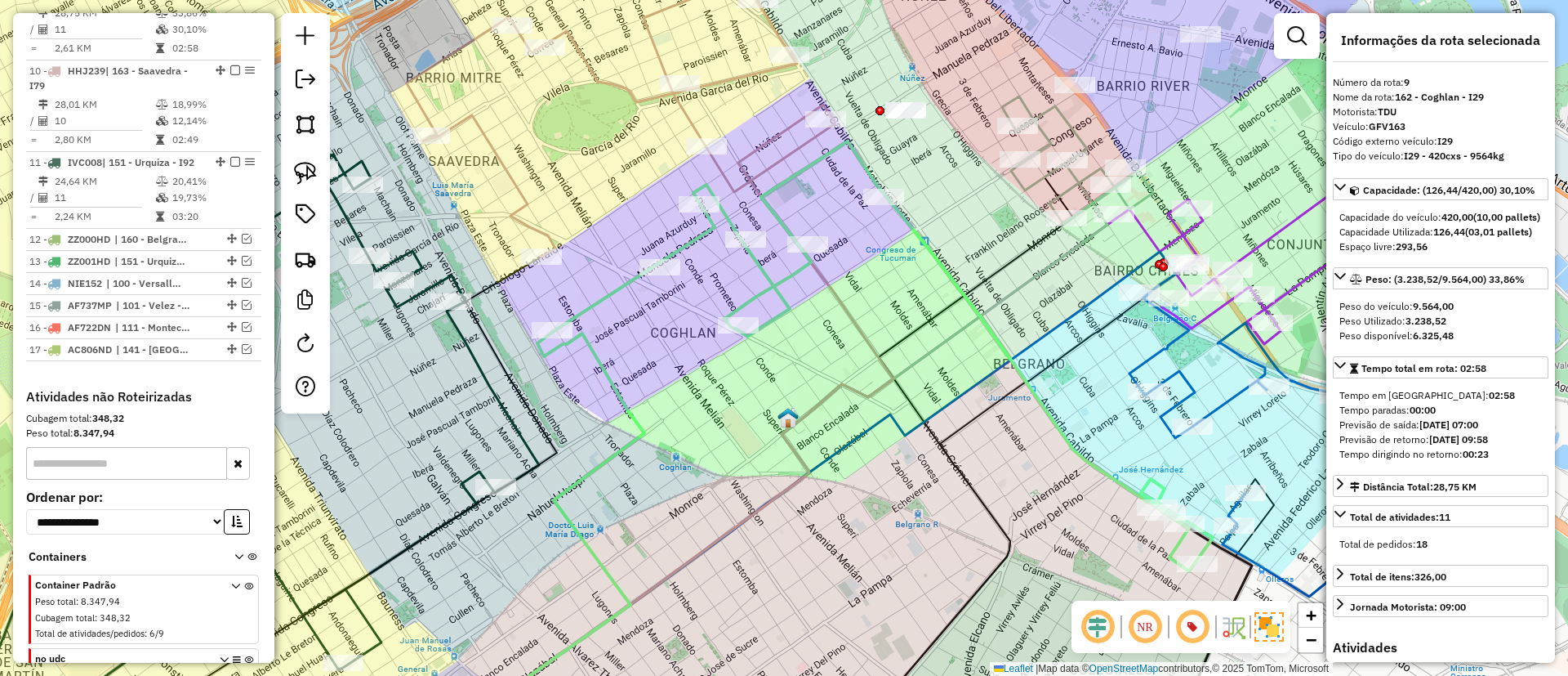
click at [783, 186] on icon at bounding box center [882, 356] width 660 height 430
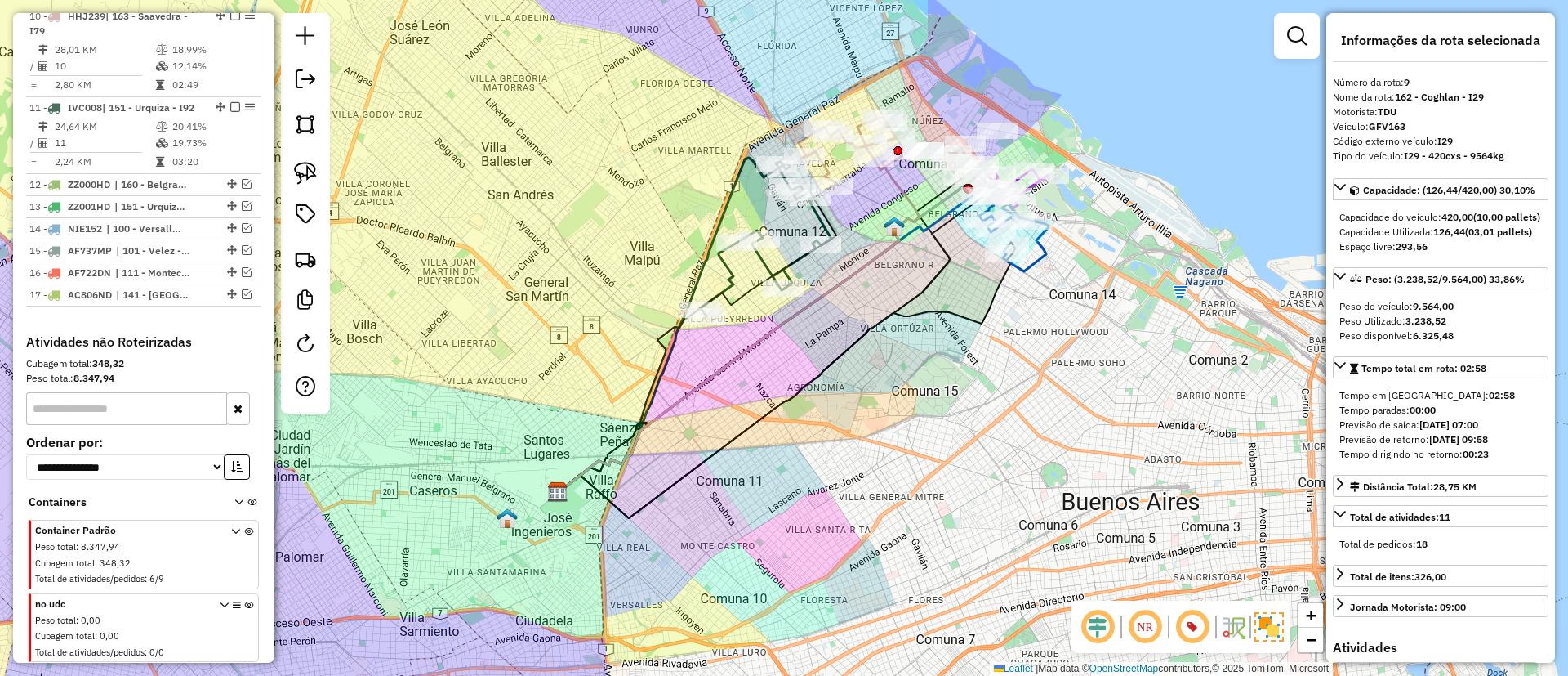
scroll to position [930, 0]
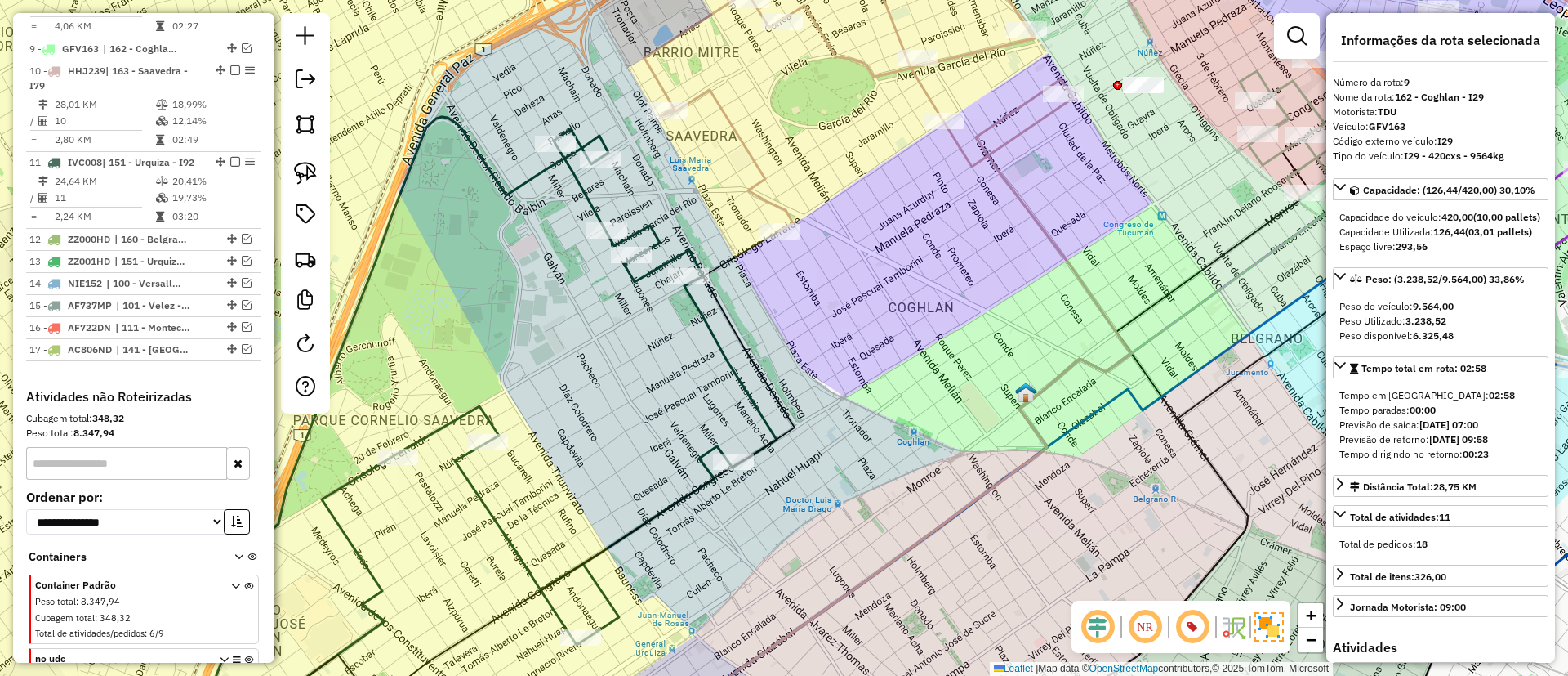
click at [752, 167] on icon at bounding box center [858, 92] width 429 height 279
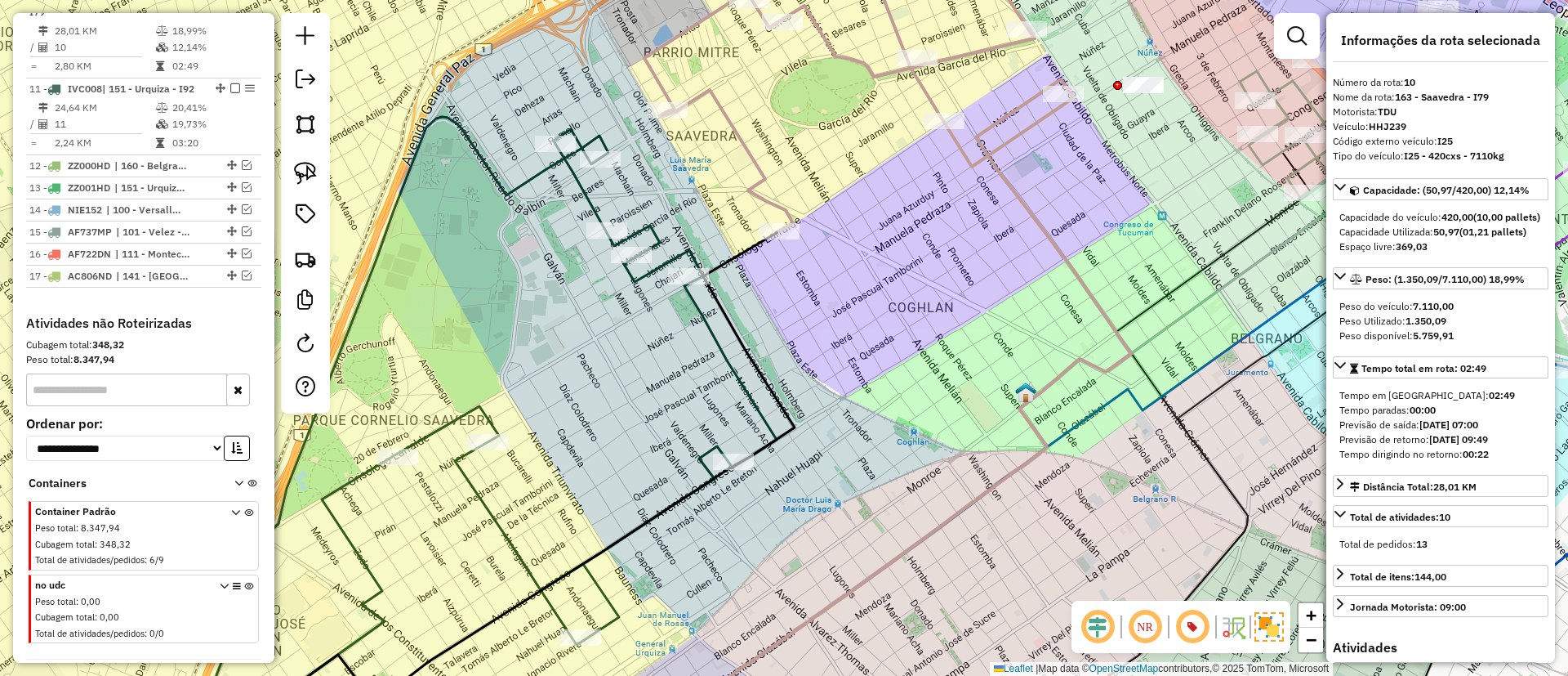
scroll to position [1007, 0]
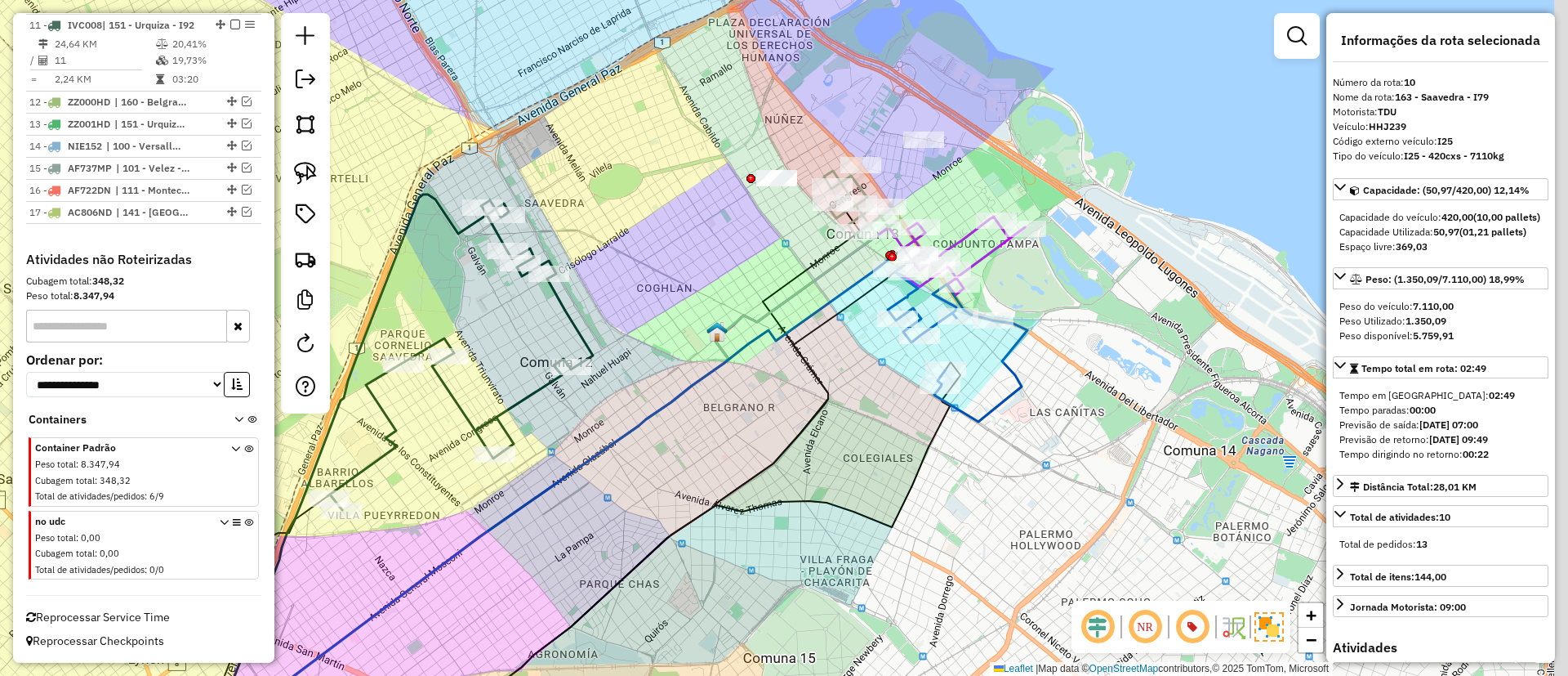
drag, startPoint x: 856, startPoint y: 226, endPoint x: 717, endPoint y: 254, distance: 141.8
click at [717, 254] on div "Janela de atendimento Grade de atendimento Capacidade Transportadoras Veículos …" at bounding box center [784, 338] width 1568 height 676
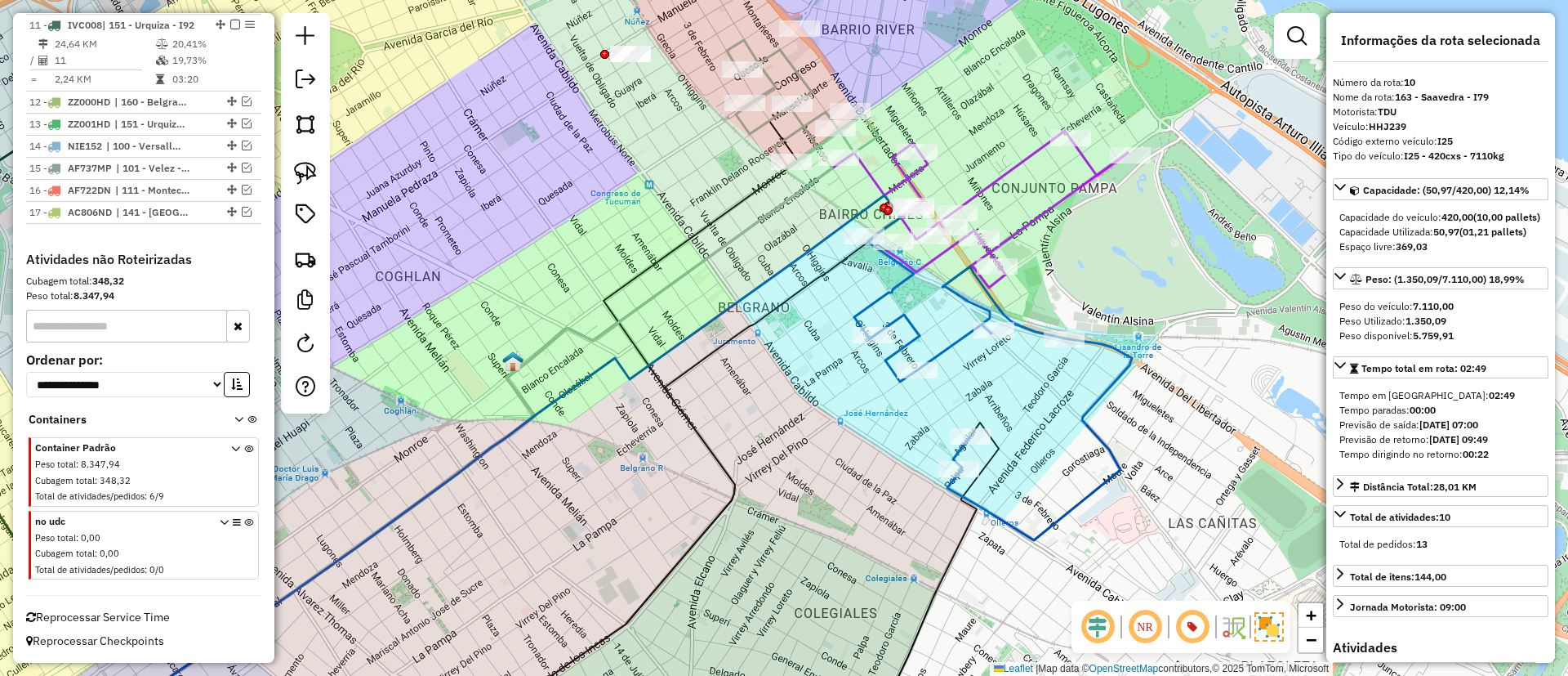
click at [951, 339] on icon at bounding box center [992, 391] width 278 height 299
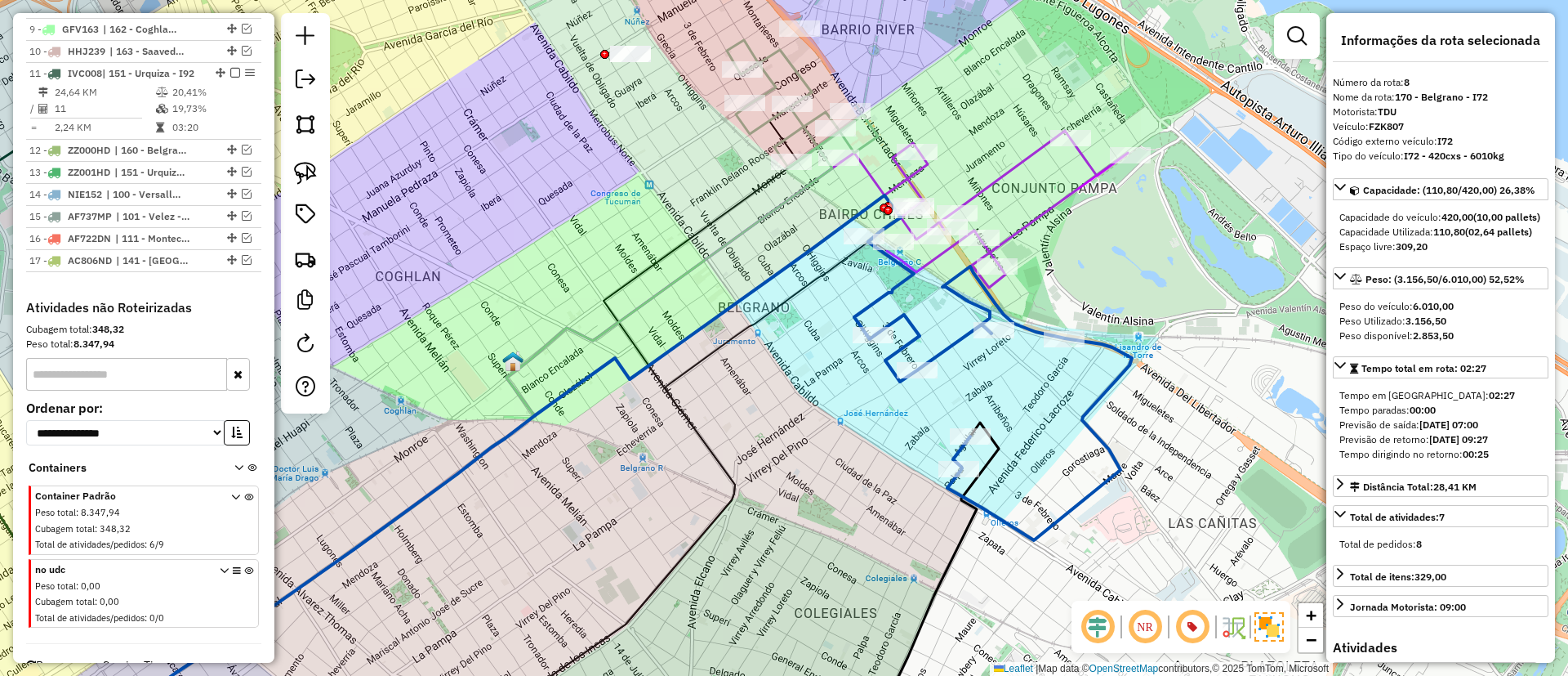
scroll to position [893, 0]
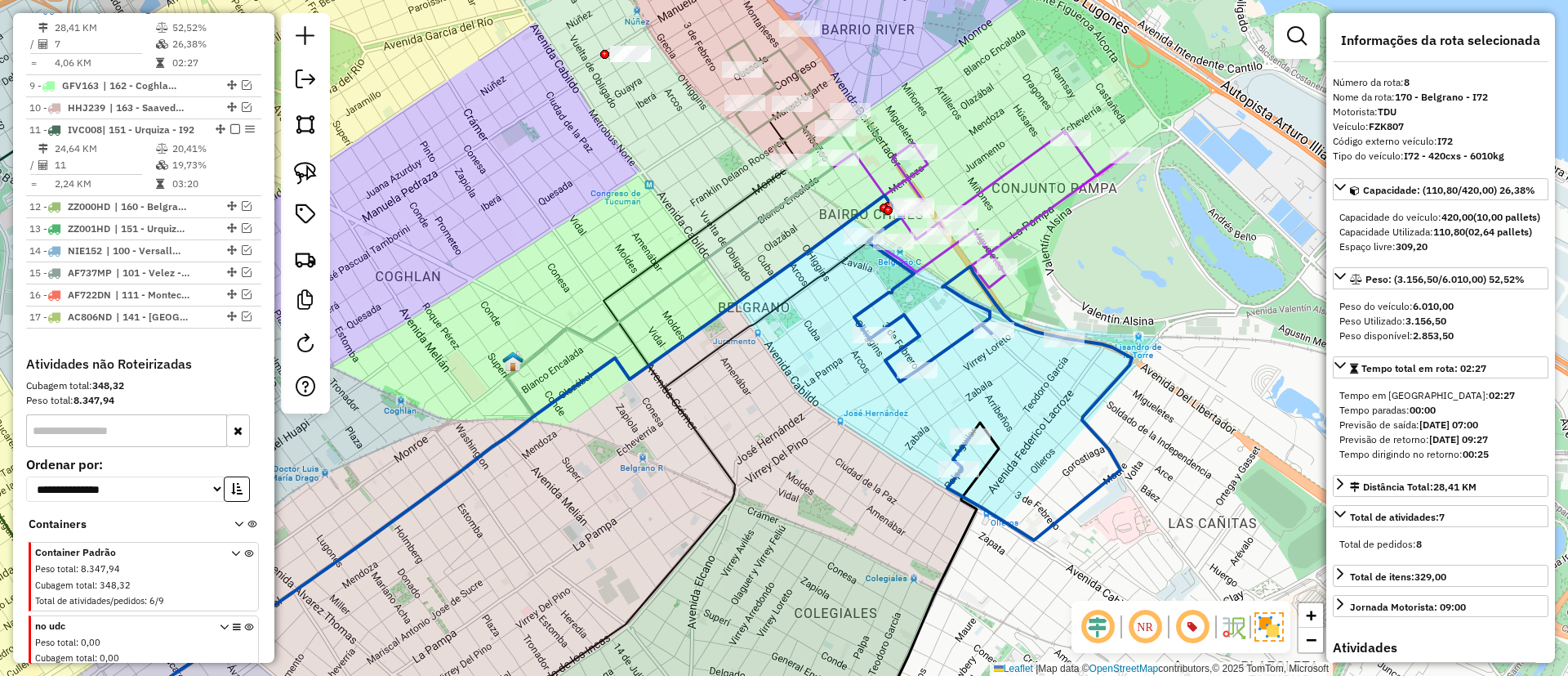
drag, startPoint x: 681, startPoint y: 215, endPoint x: 802, endPoint y: 315, distance: 157.0
click at [802, 315] on div "Janela de atendimento Grade de atendimento Capacidade Transportadoras Veículos …" at bounding box center [784, 338] width 1568 height 676
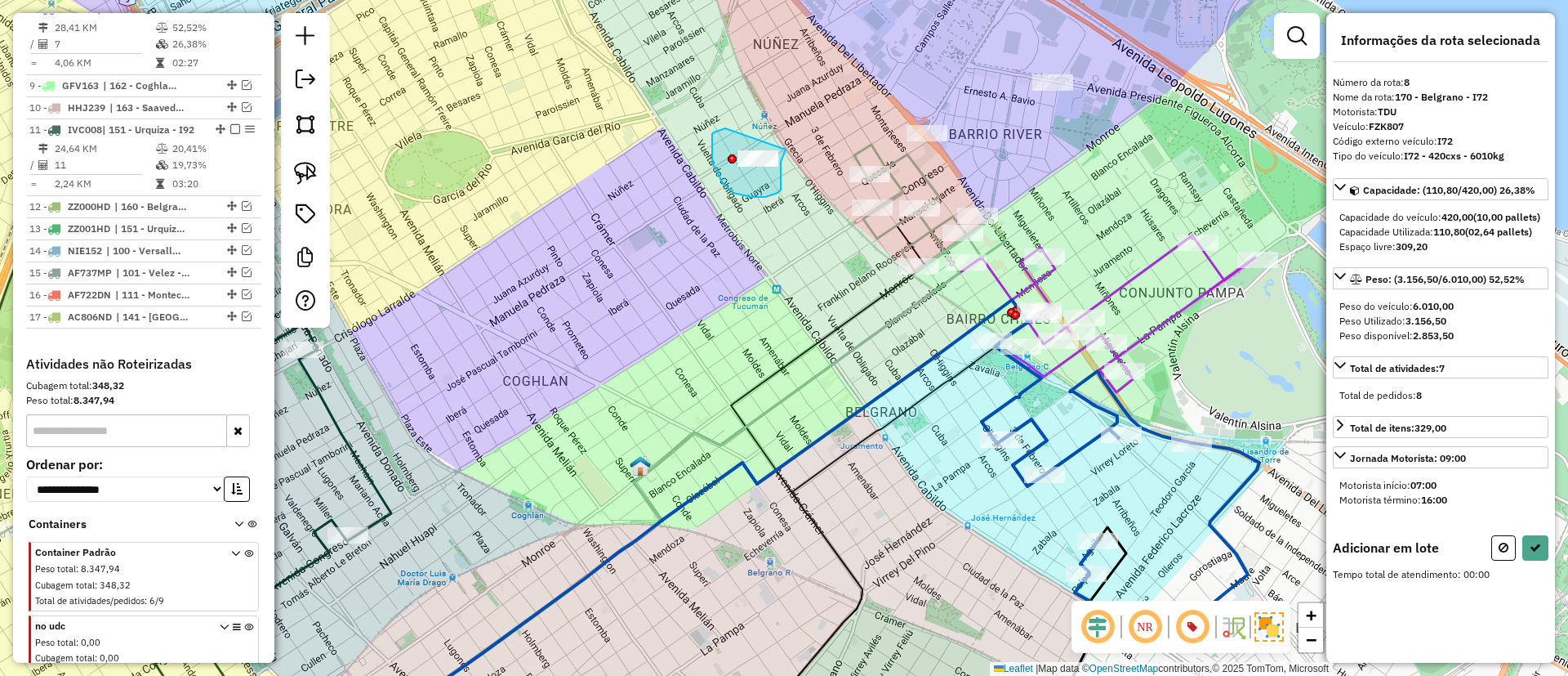
drag, startPoint x: 712, startPoint y: 163, endPoint x: 783, endPoint y: 129, distance: 78.7
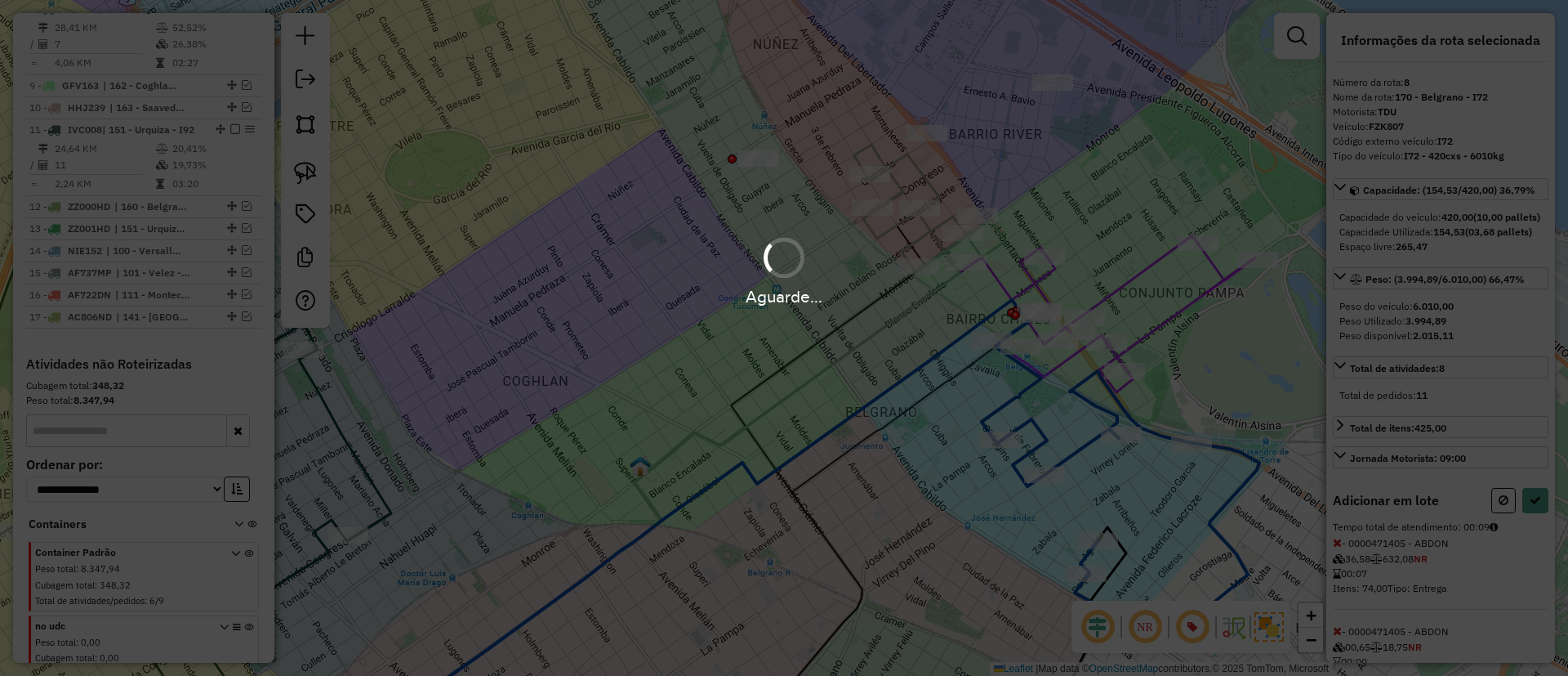
select select "*********"
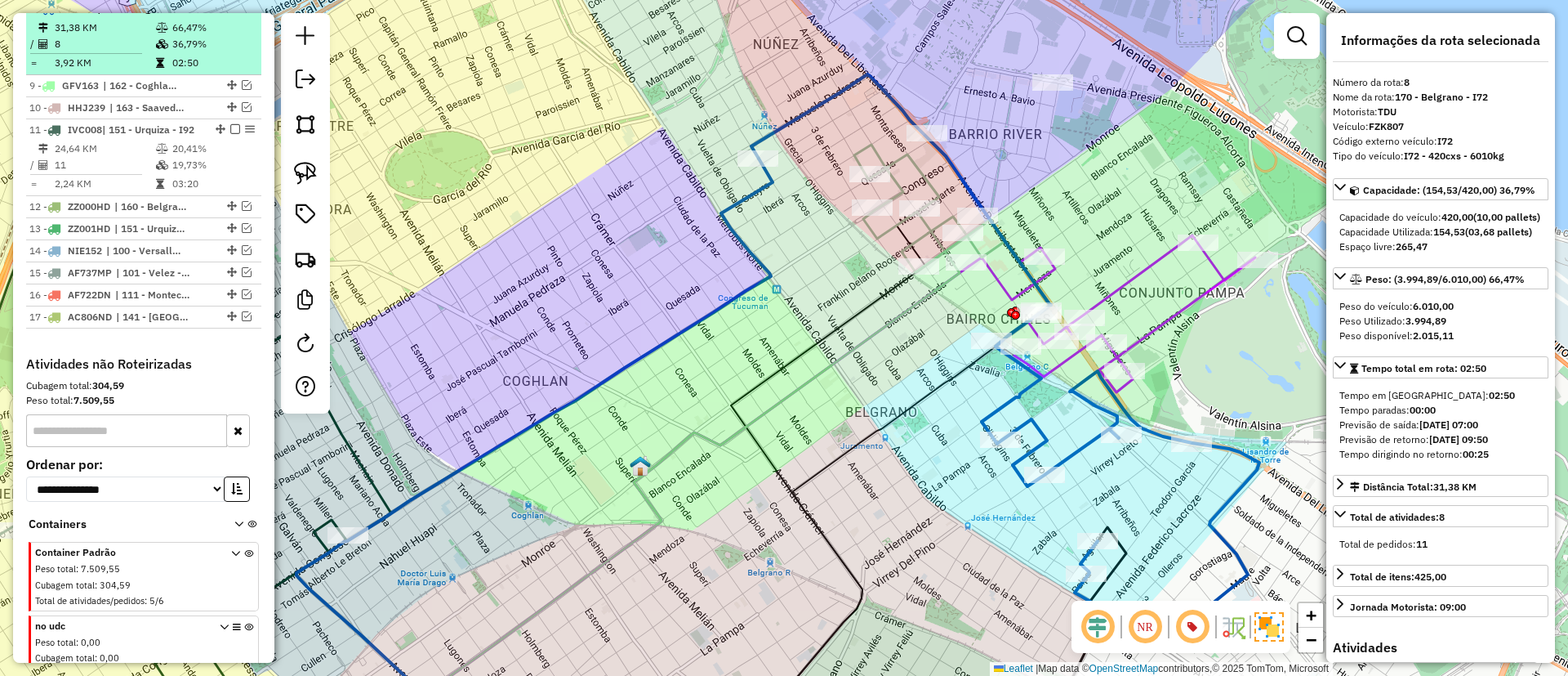
click at [231, 13] on em at bounding box center [235, 8] width 9 height 9
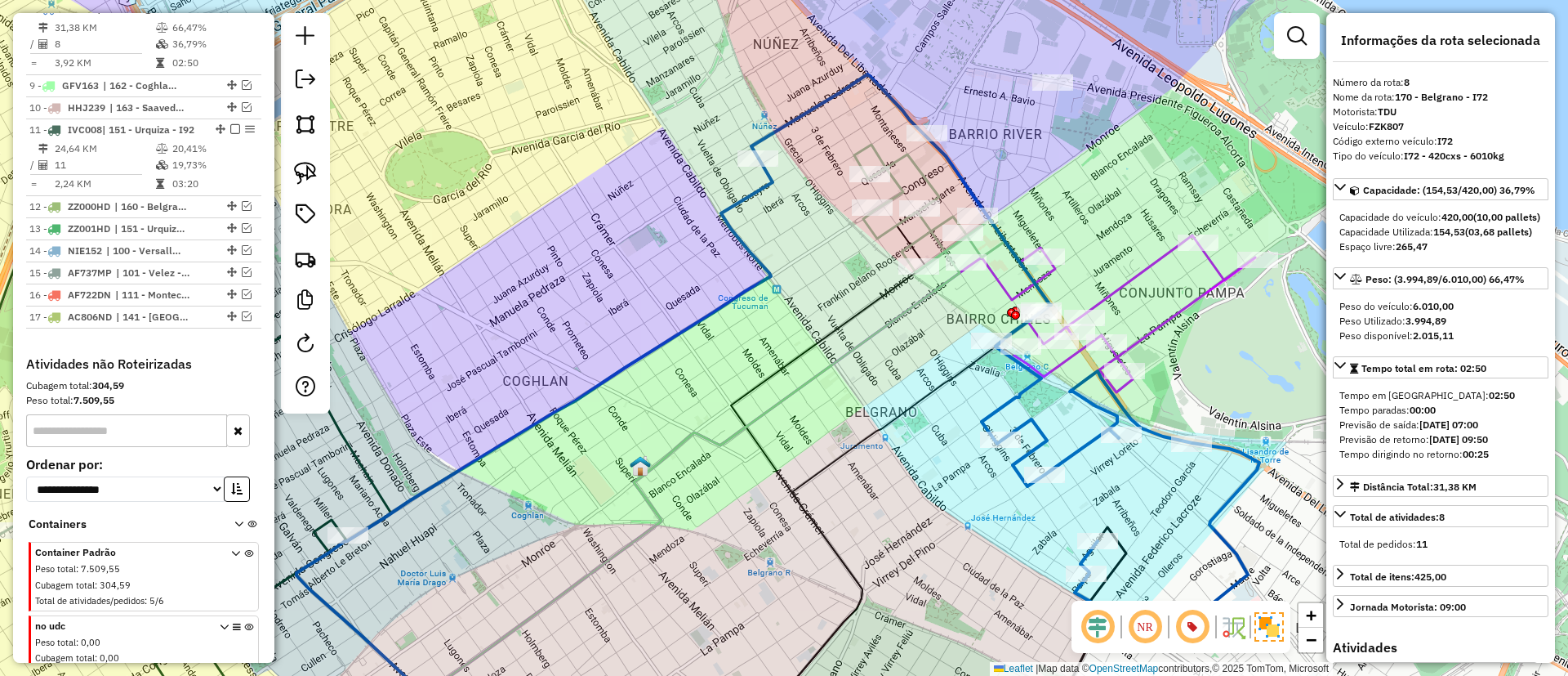
scroll to position [824, 0]
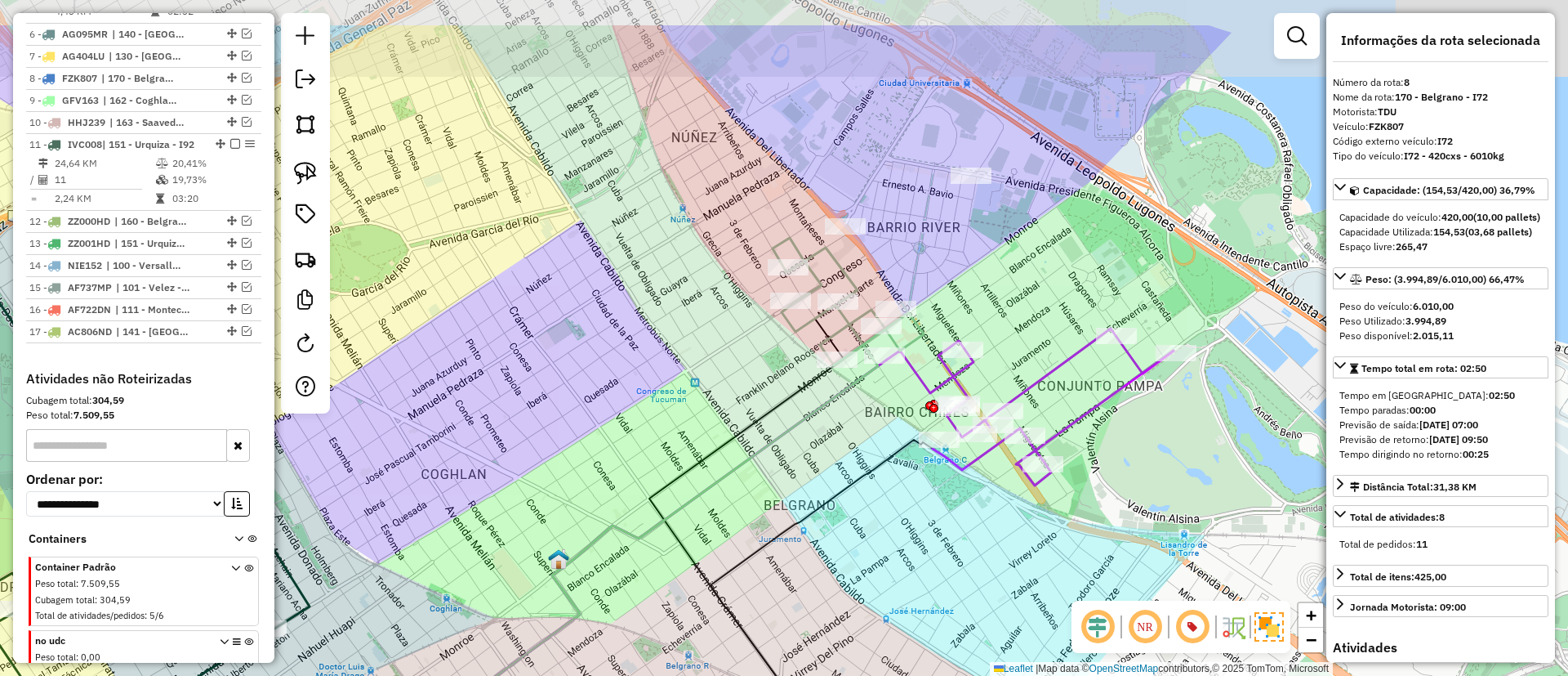
drag, startPoint x: 582, startPoint y: 249, endPoint x: 582, endPoint y: 359, distance: 110.0
click at [576, 367] on div "Janela de atendimento Grade de atendimento Capacidade Transportadoras Veículos …" at bounding box center [784, 338] width 1568 height 676
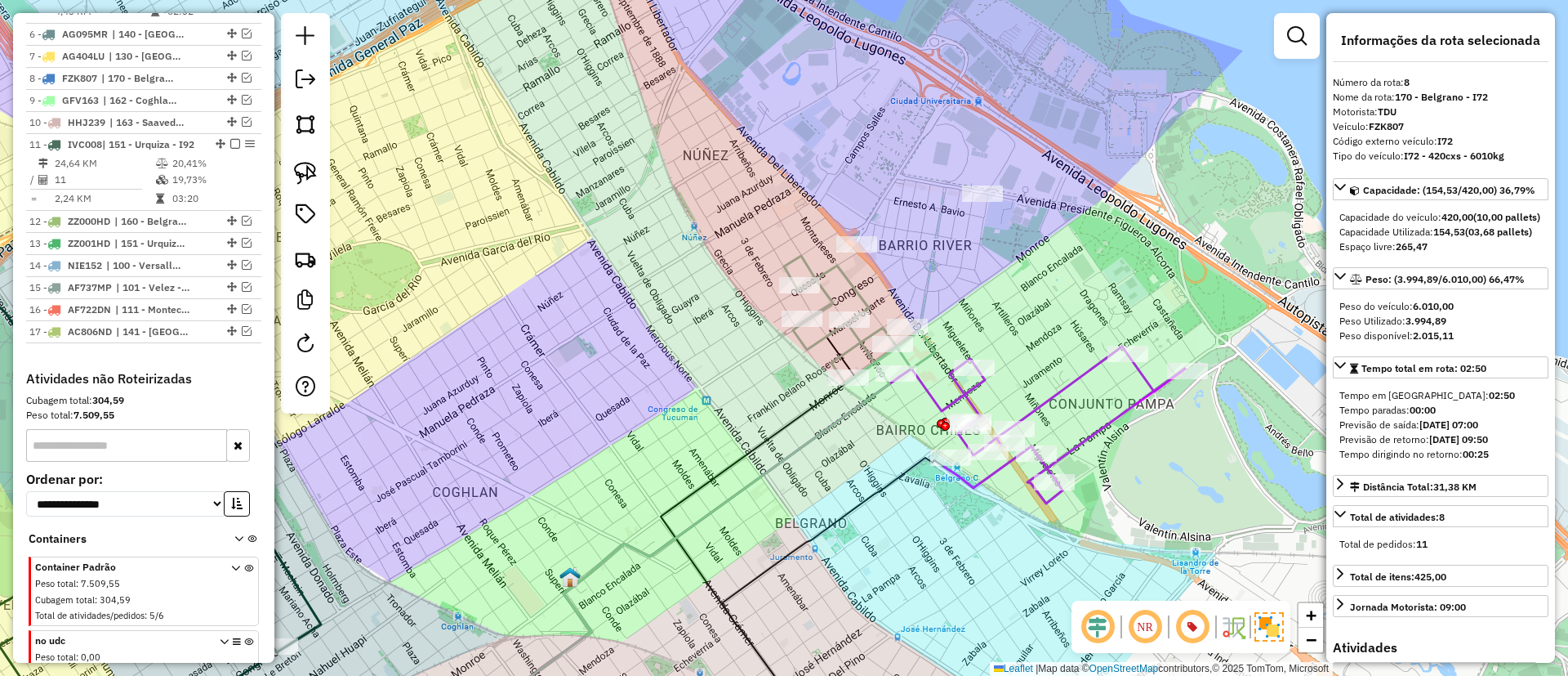
click at [847, 283] on icon at bounding box center [859, 319] width 151 height 127
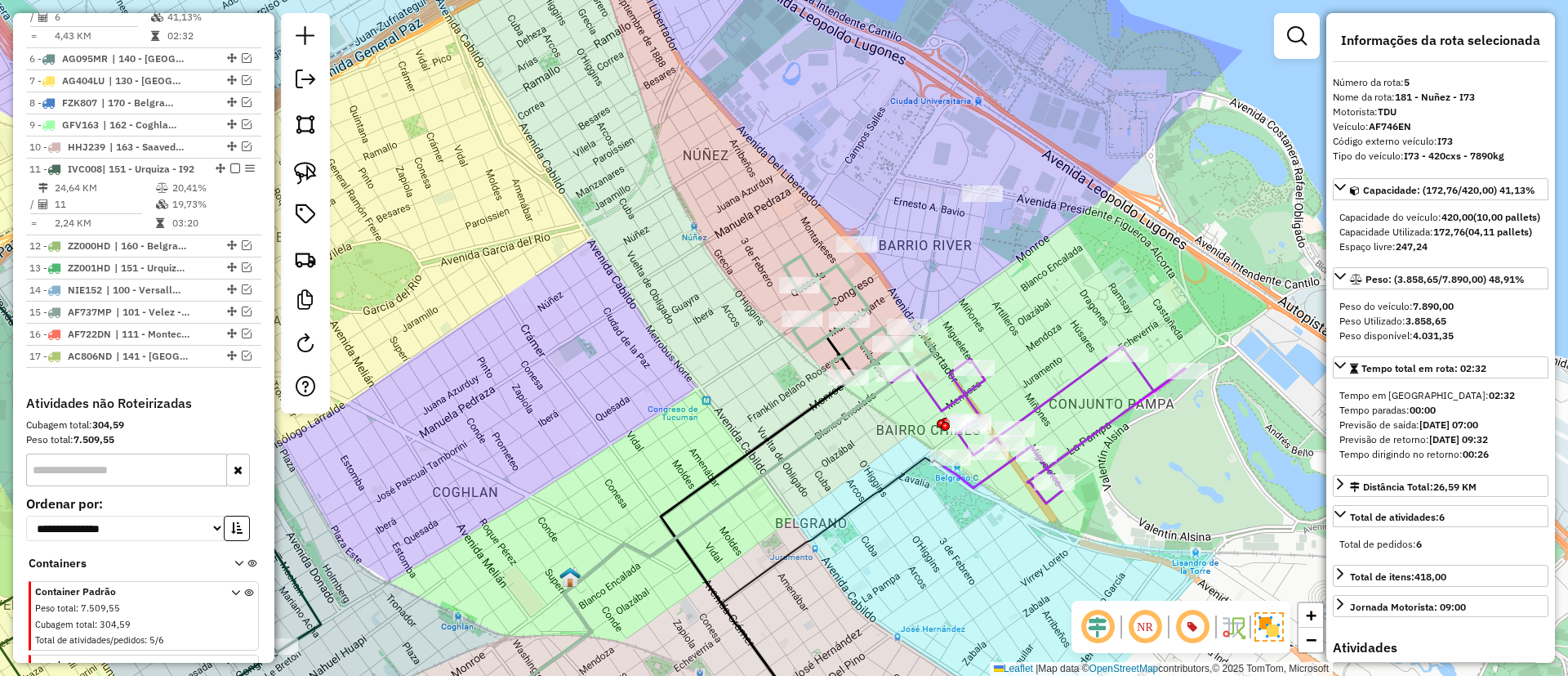
scroll to position [773, 0]
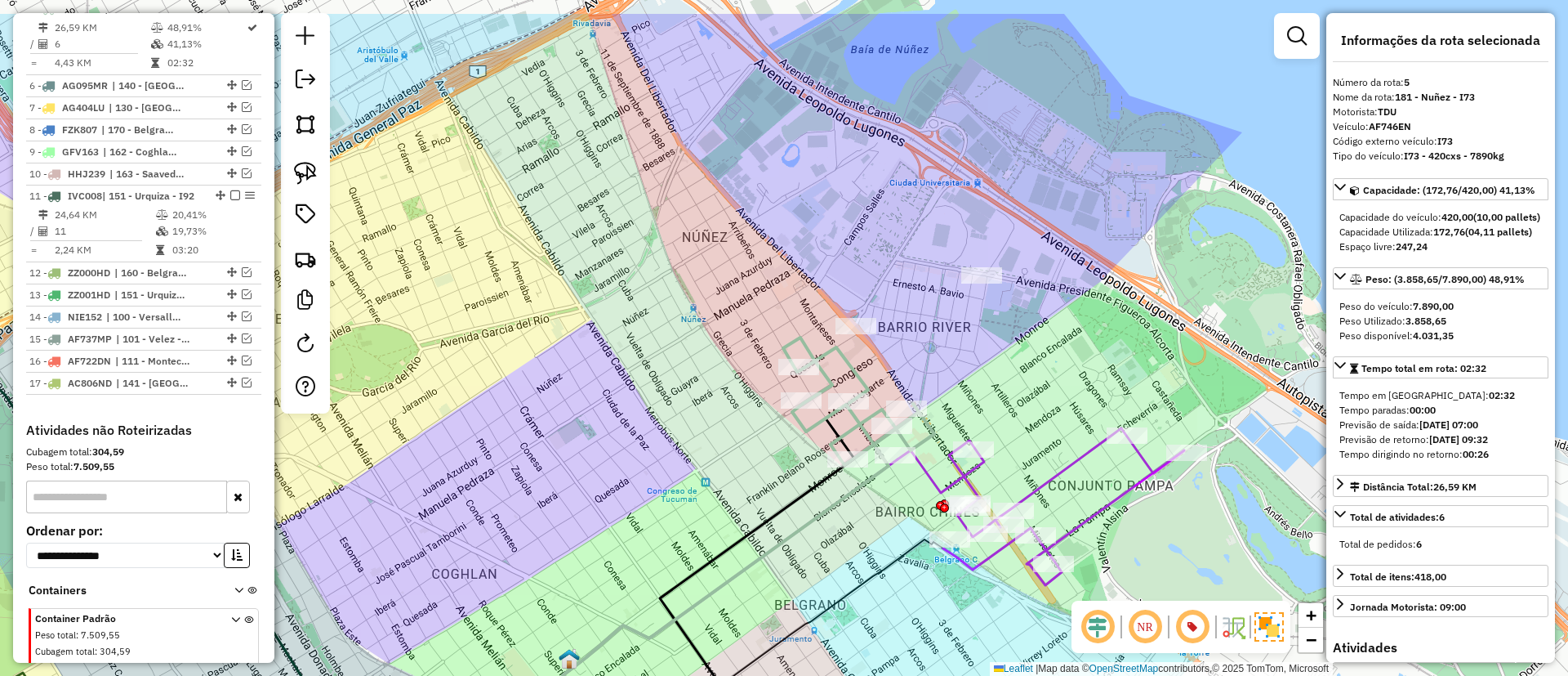
drag, startPoint x: 810, startPoint y: 226, endPoint x: 789, endPoint y: 228, distance: 21.1
click at [797, 232] on div "Janela de atendimento Grade de atendimento Capacidade Transportadoras Veículos …" at bounding box center [784, 338] width 1568 height 676
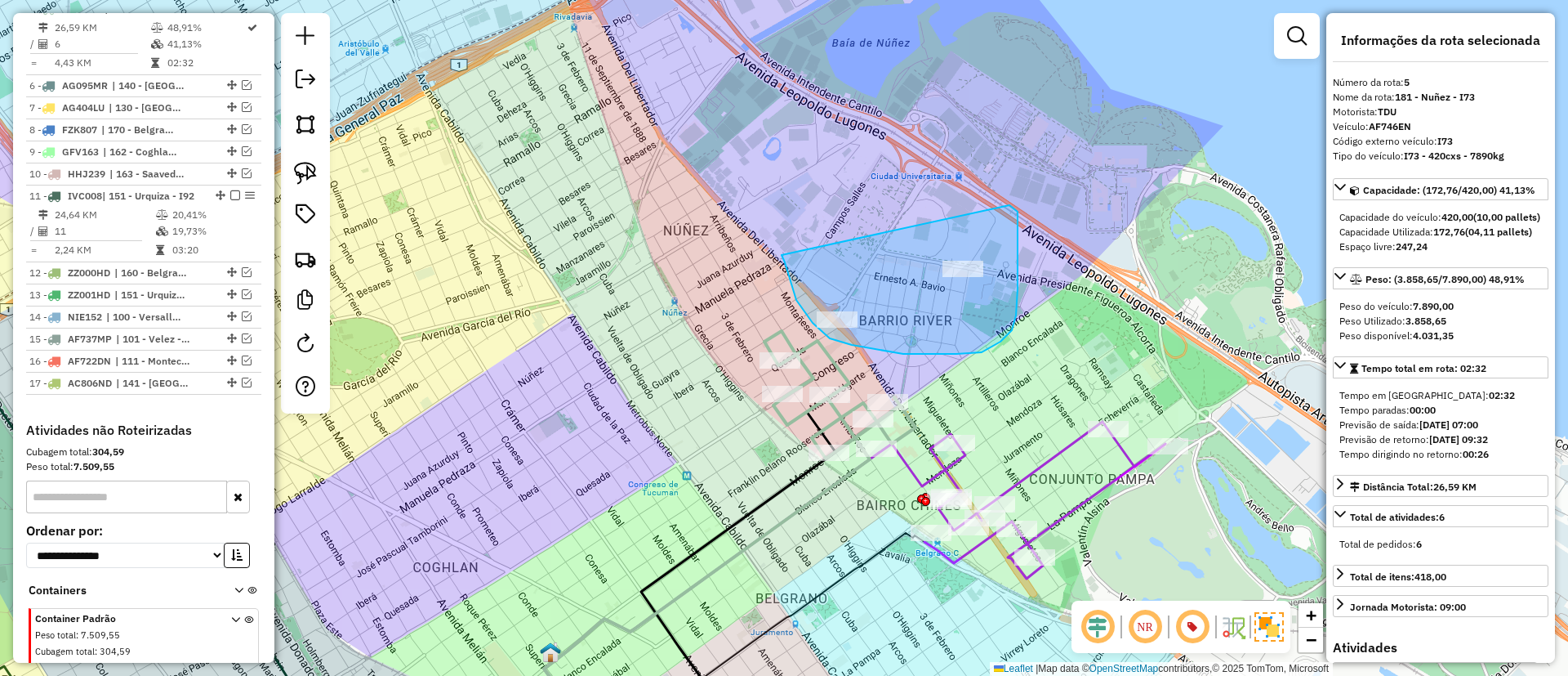
drag, startPoint x: 785, startPoint y: 262, endPoint x: 1009, endPoint y: 205, distance: 231.1
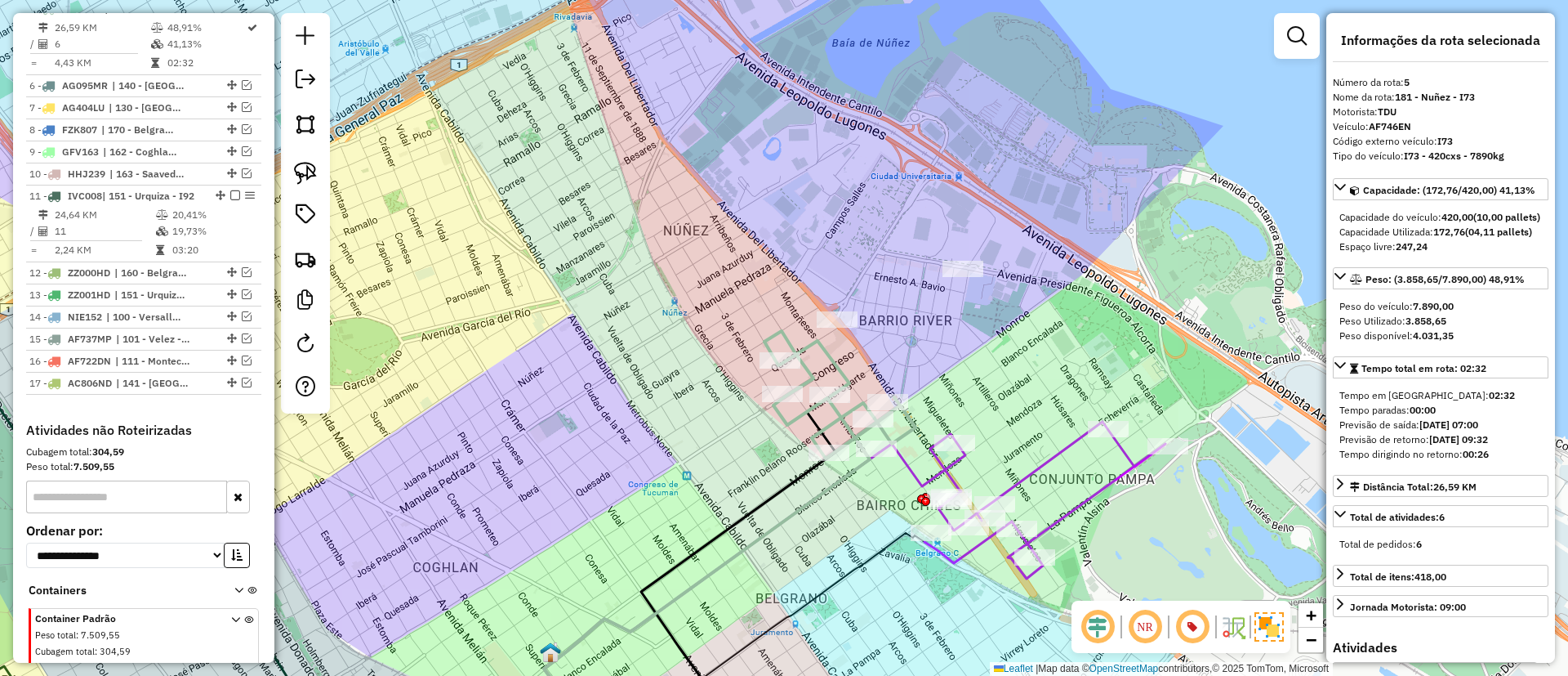
click at [907, 463] on icon at bounding box center [1022, 500] width 287 height 157
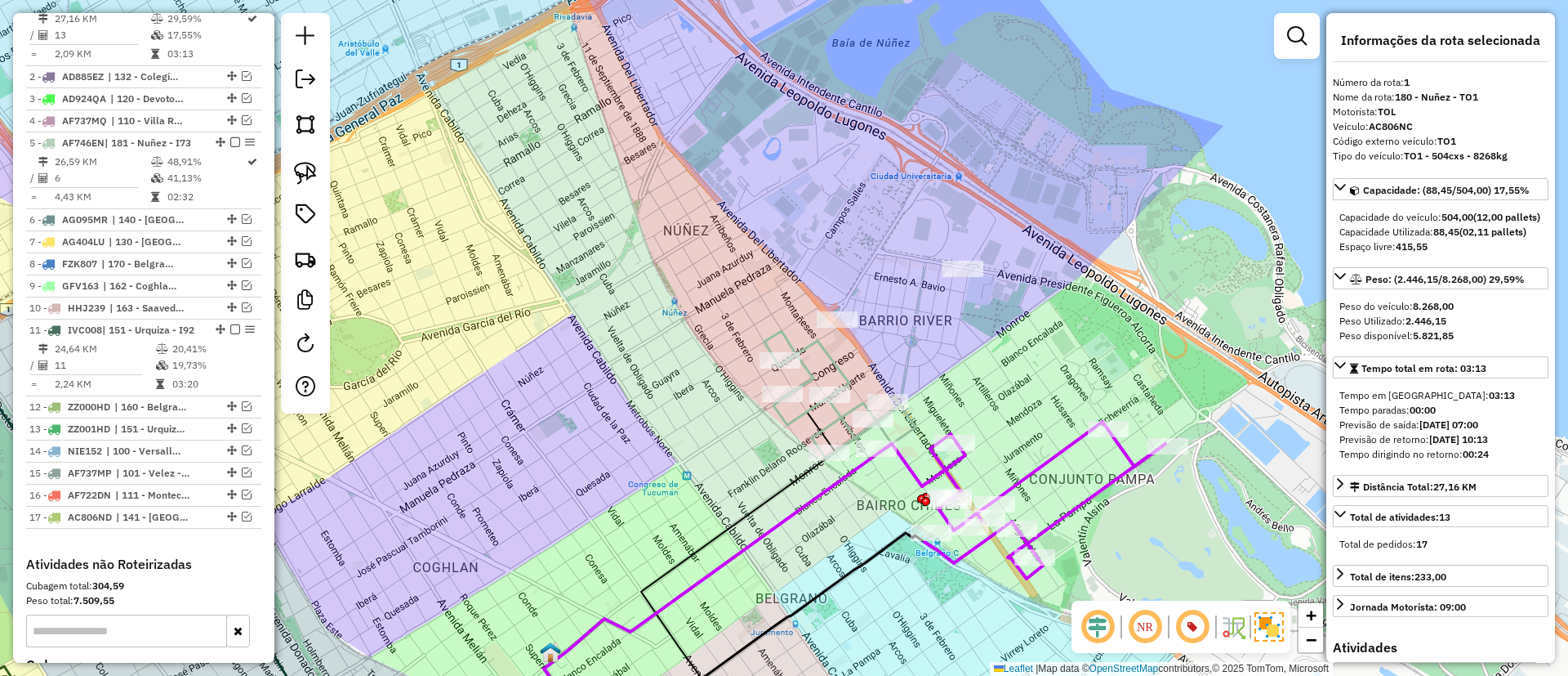
scroll to position [614, 0]
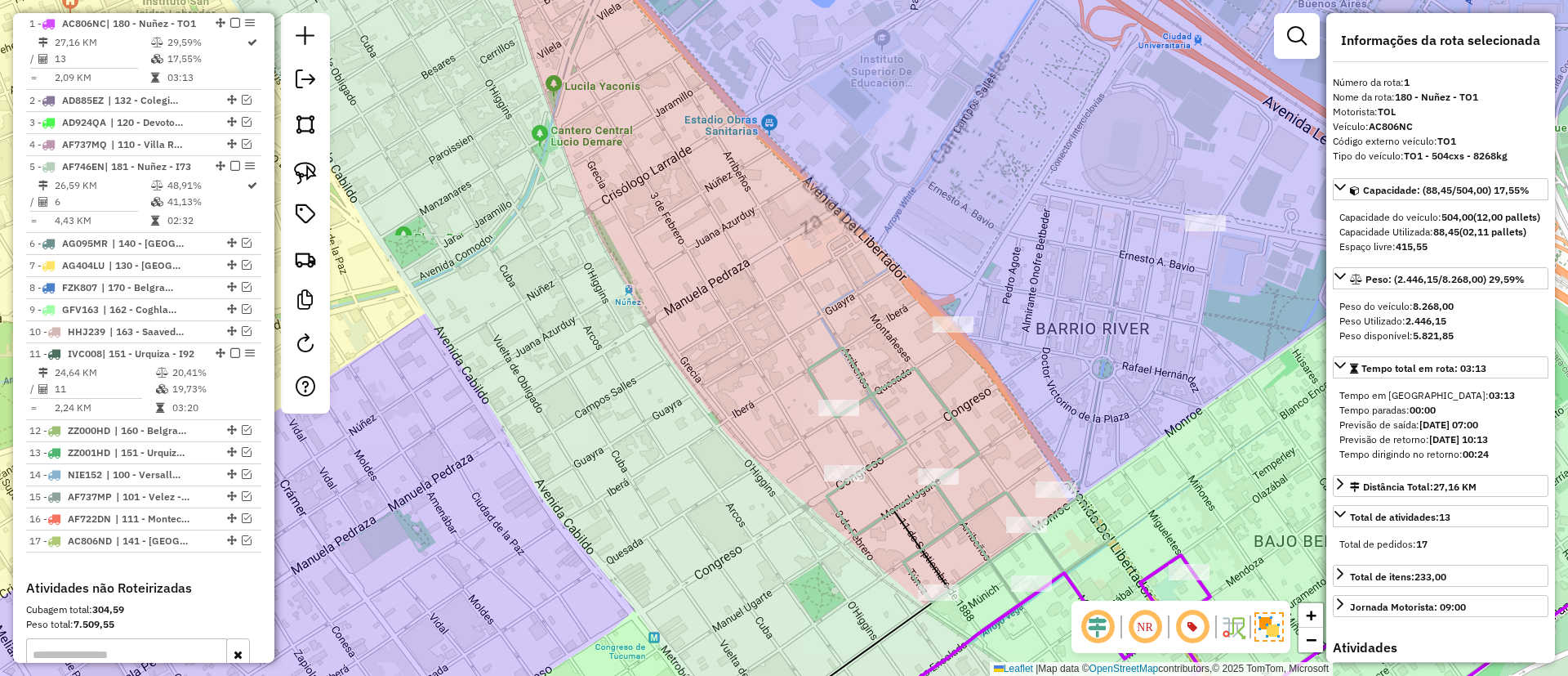
click at [887, 398] on div "Janela de atendimento Grade de atendimento Capacidade Transportadoras Veículos …" at bounding box center [784, 338] width 1568 height 676
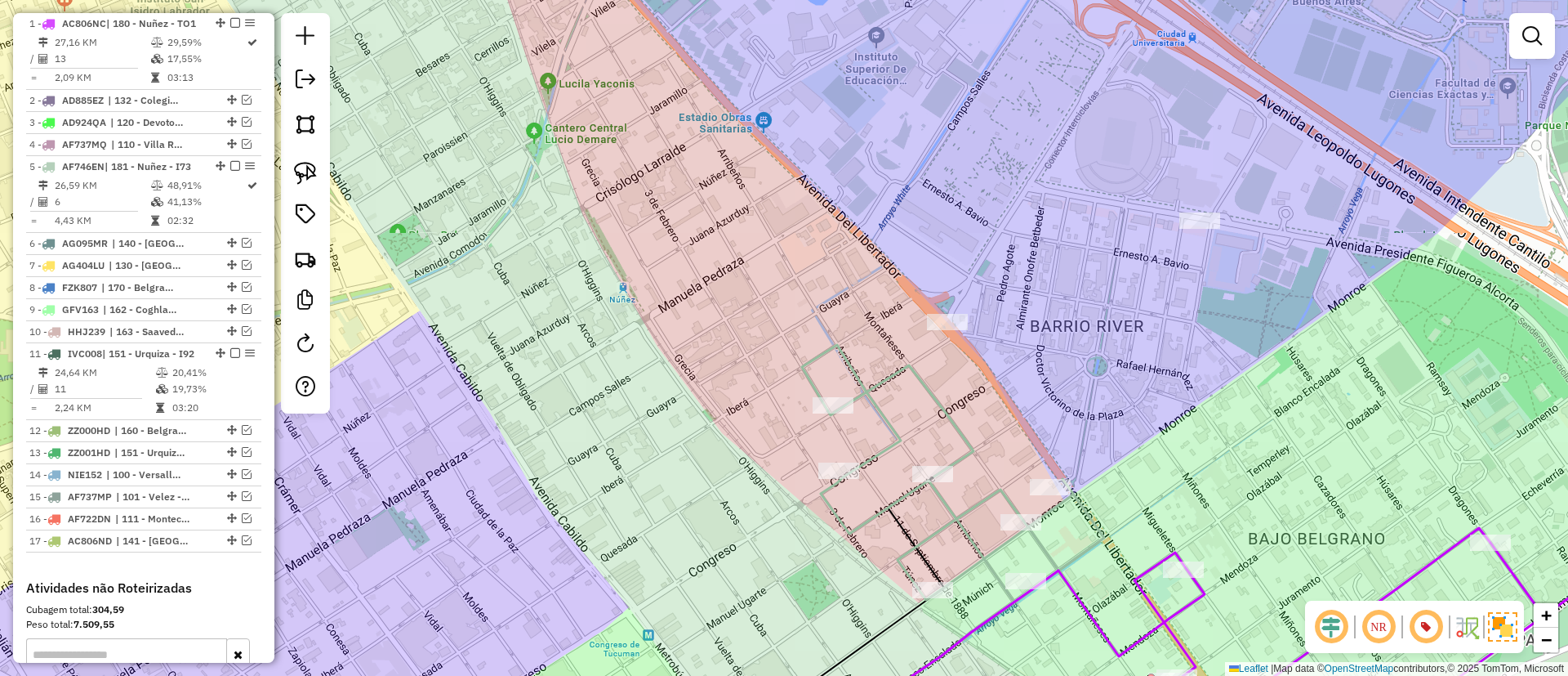
drag, startPoint x: 857, startPoint y: 373, endPoint x: 834, endPoint y: 354, distance: 29.8
click at [834, 354] on icon at bounding box center [953, 473] width 302 height 255
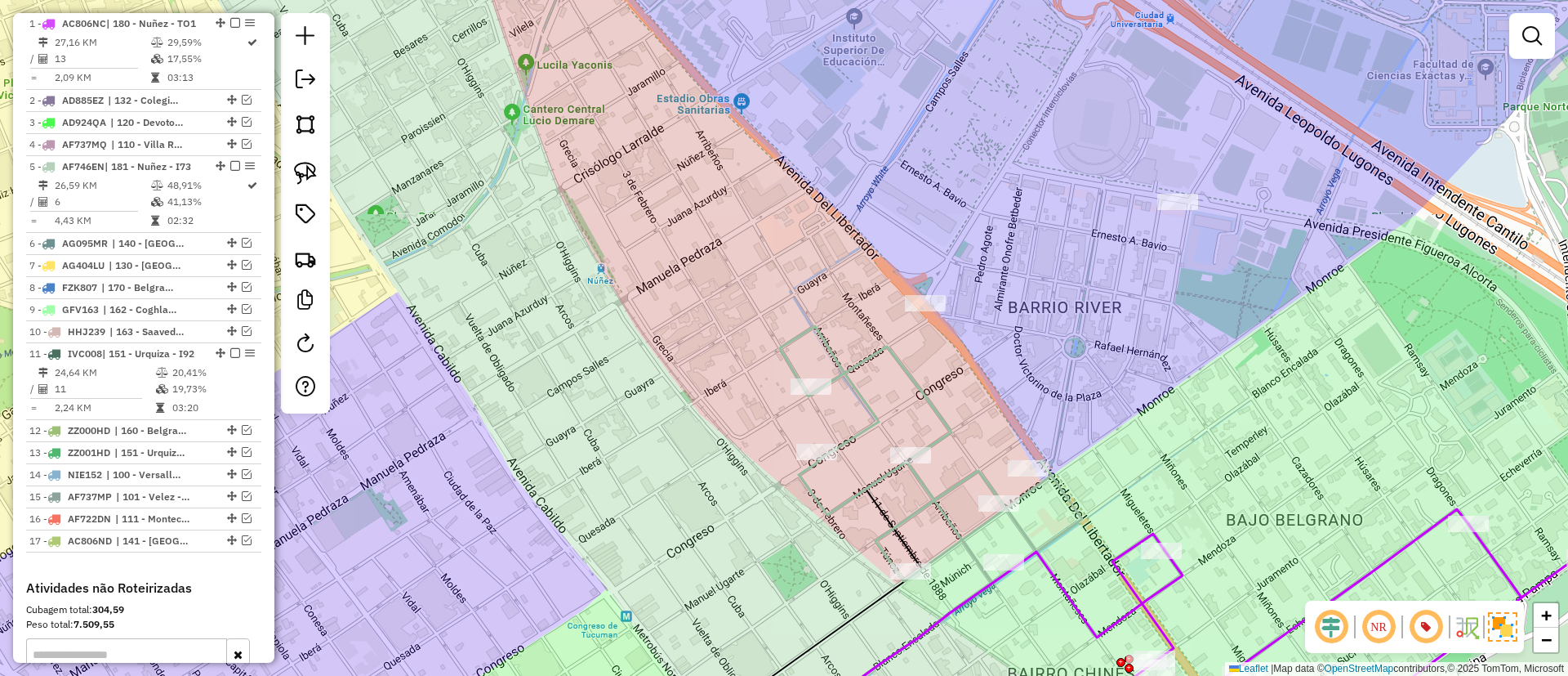
click at [849, 360] on icon at bounding box center [931, 454] width 302 height 255
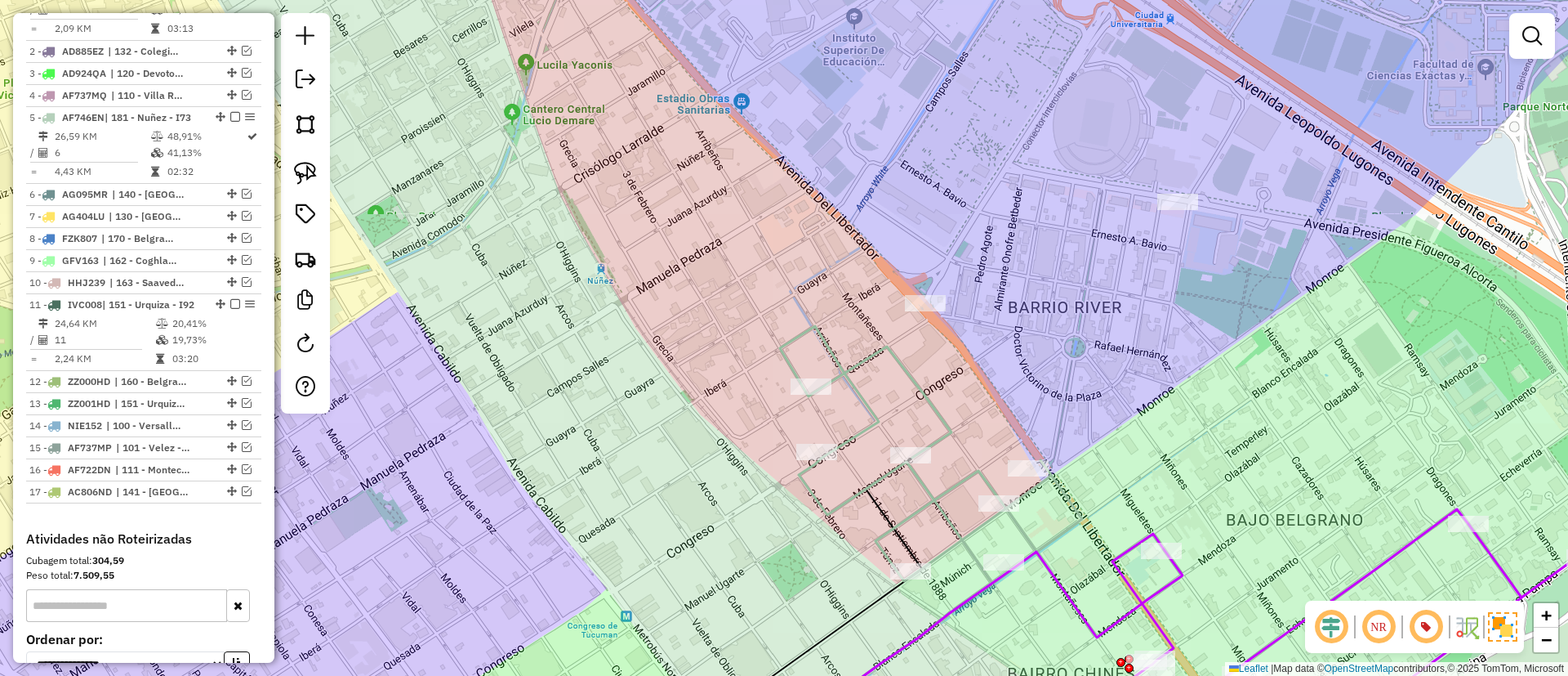
select select "*********"
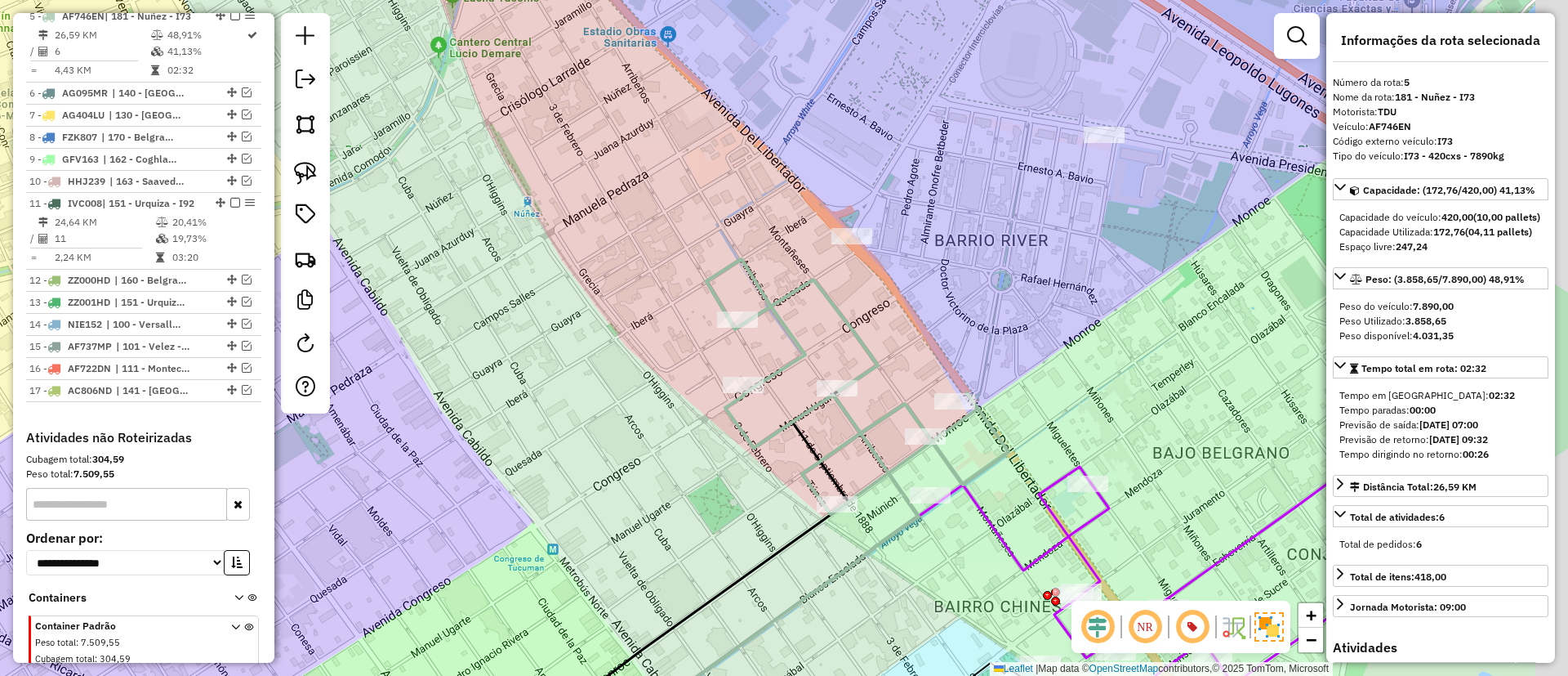
scroll to position [773, 0]
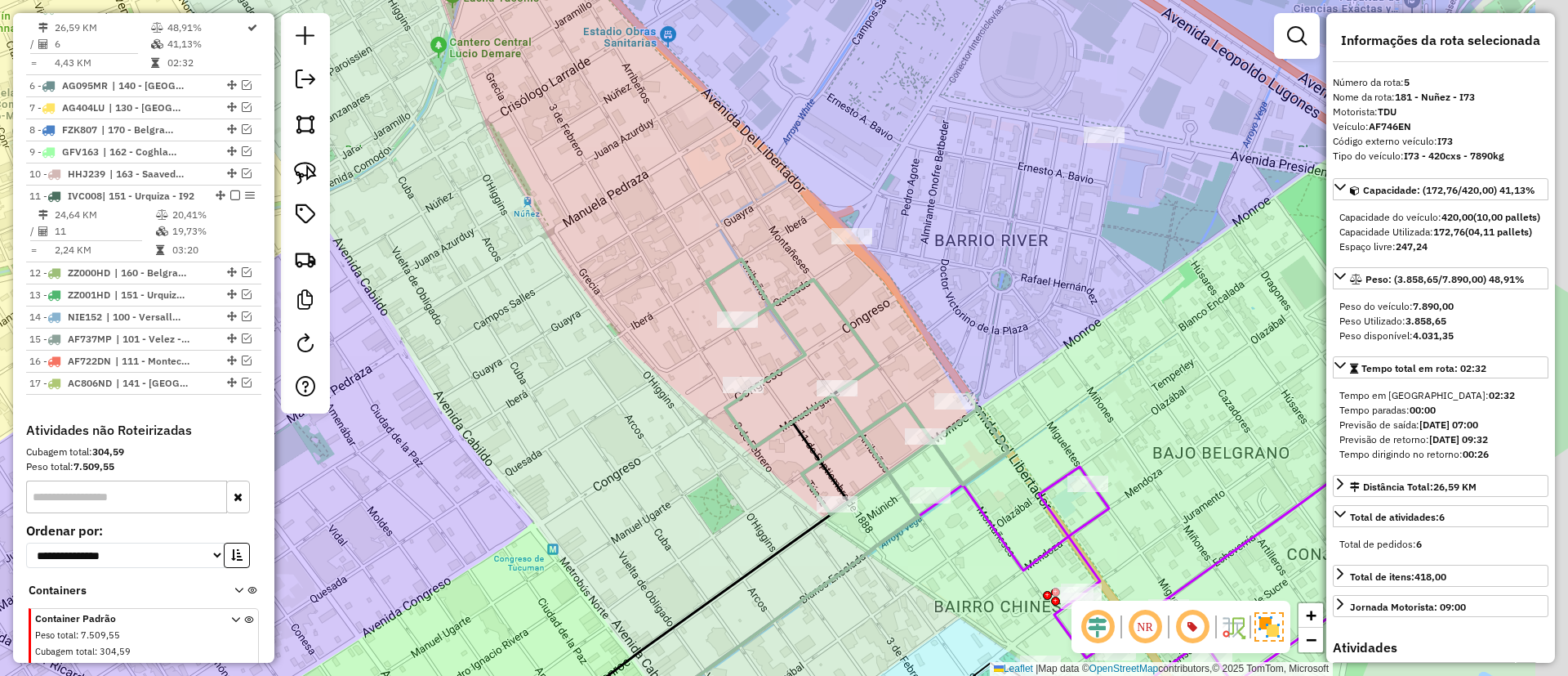
drag, startPoint x: 807, startPoint y: 262, endPoint x: 705, endPoint y: 184, distance: 128.4
click at [705, 184] on div "Janela de atendimento Grade de atendimento Capacidade Transportadoras Veículos …" at bounding box center [784, 338] width 1568 height 676
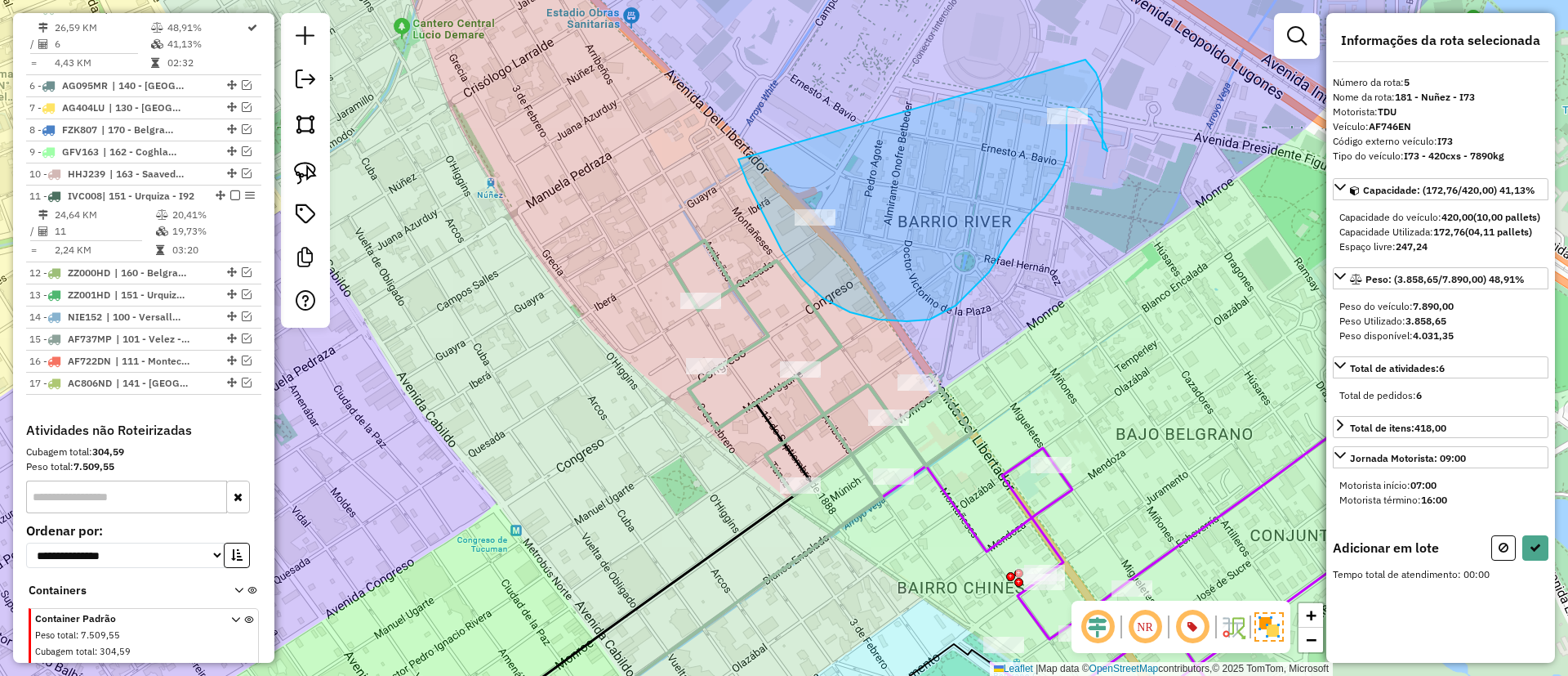
drag, startPoint x: 879, startPoint y: 320, endPoint x: 1080, endPoint y: 56, distance: 331.8
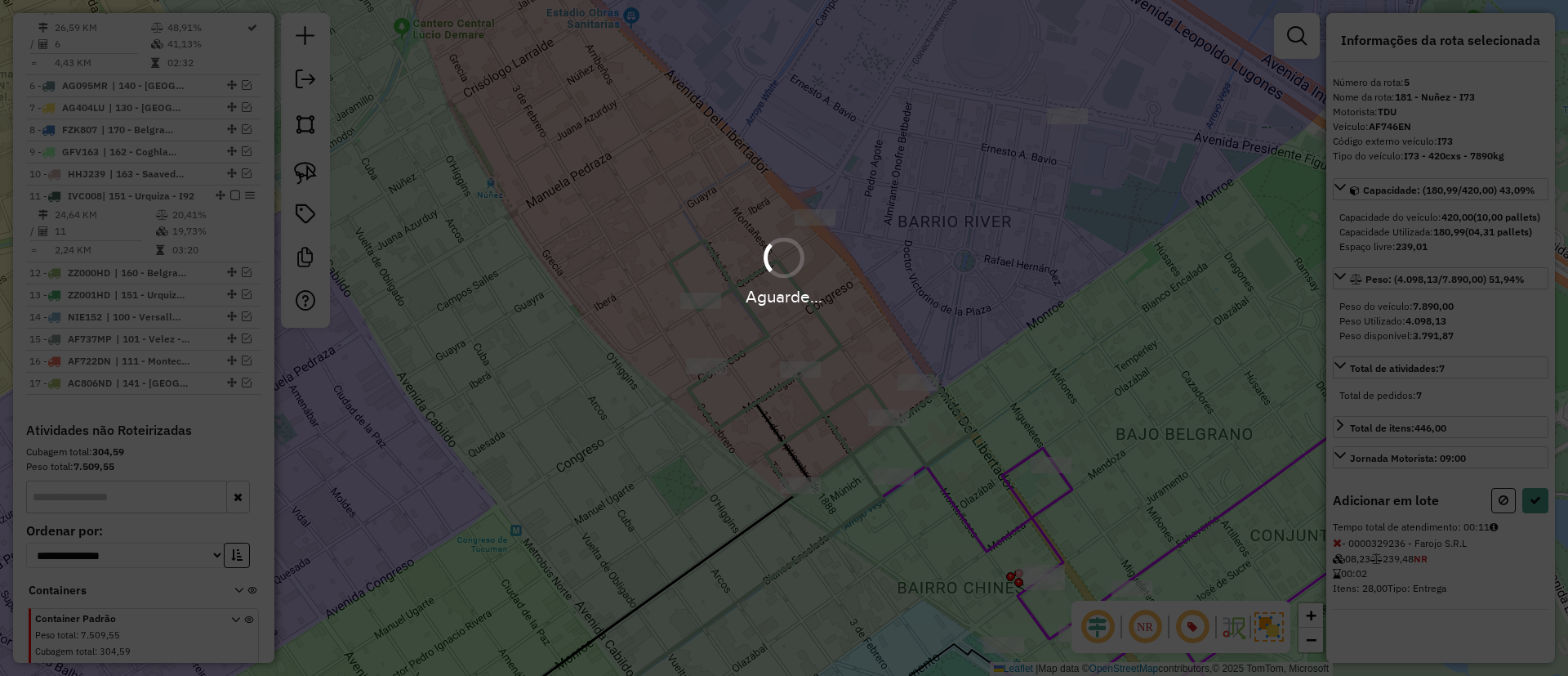
select select "*********"
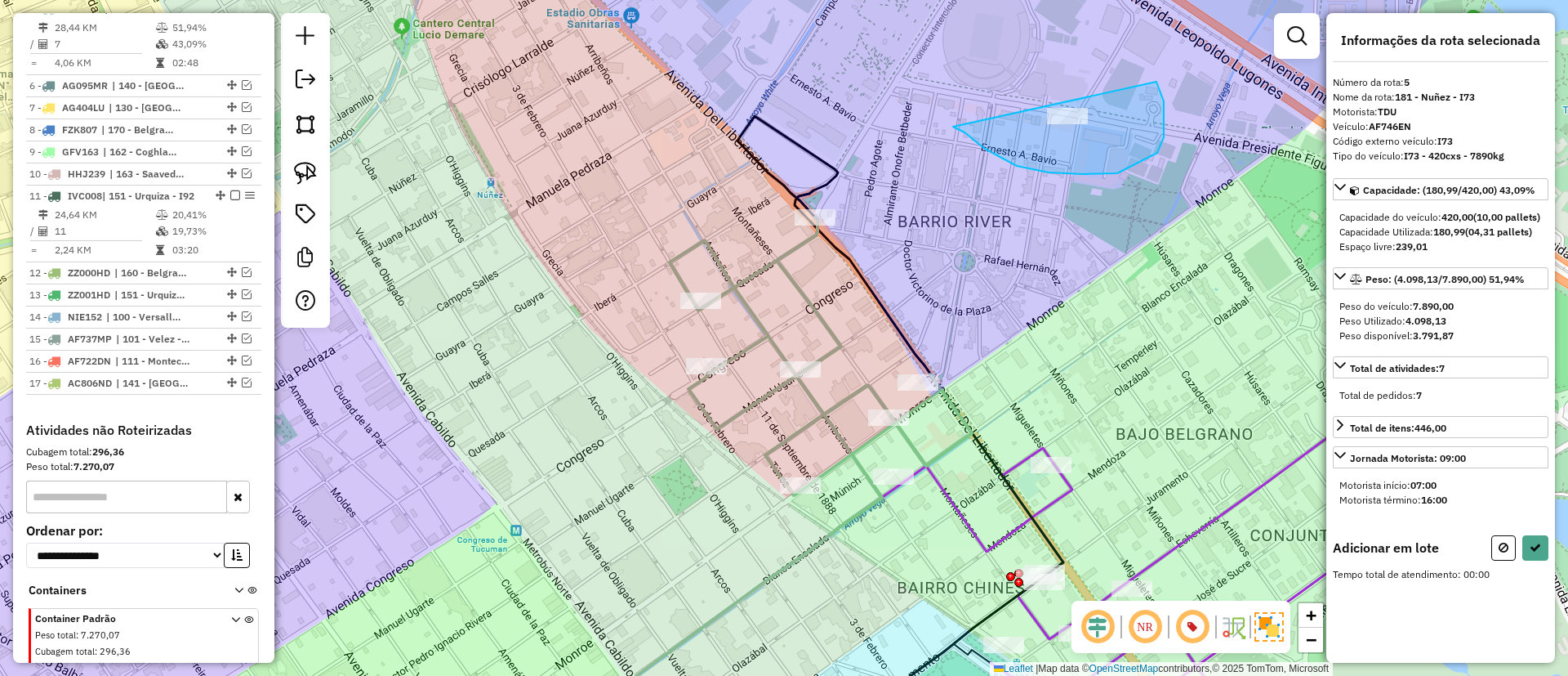
drag, startPoint x: 964, startPoint y: 132, endPoint x: 1128, endPoint y: 48, distance: 184.3
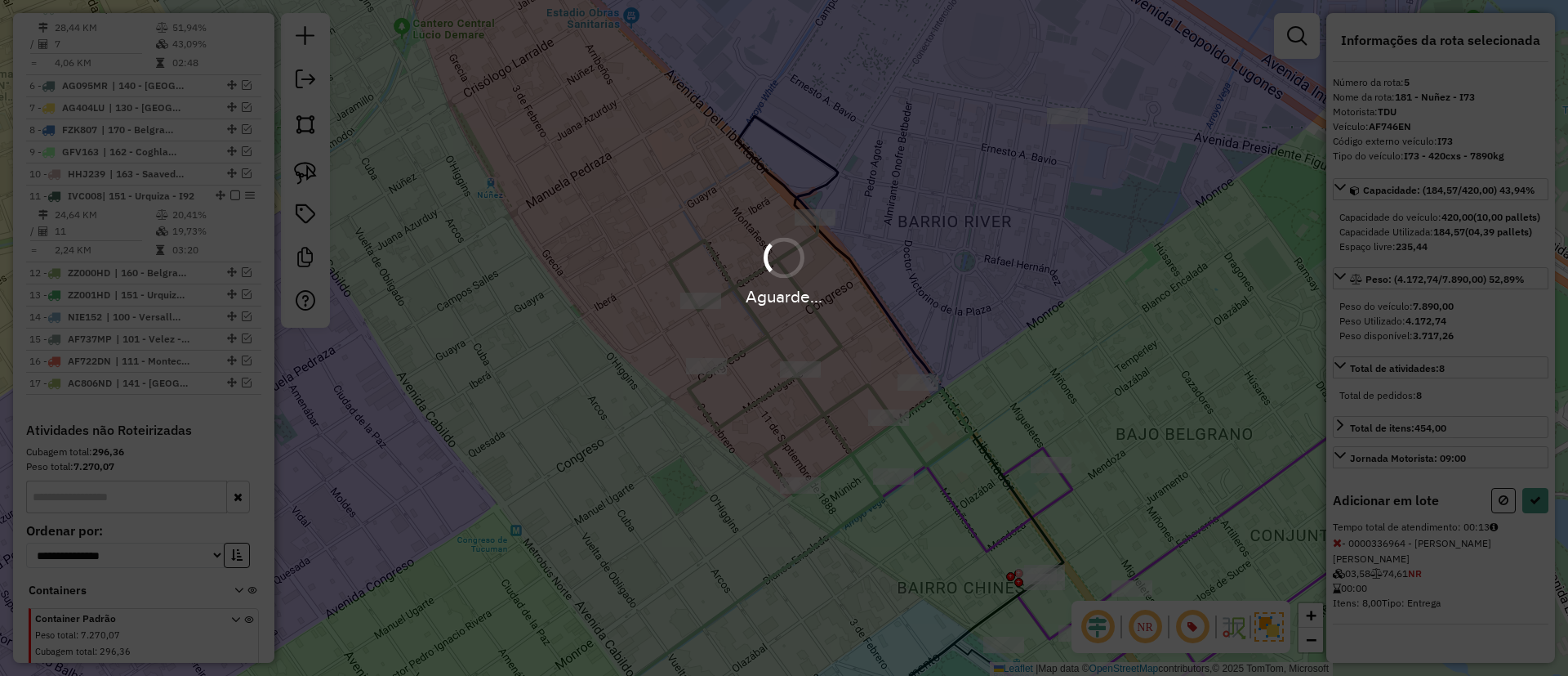
select select "*********"
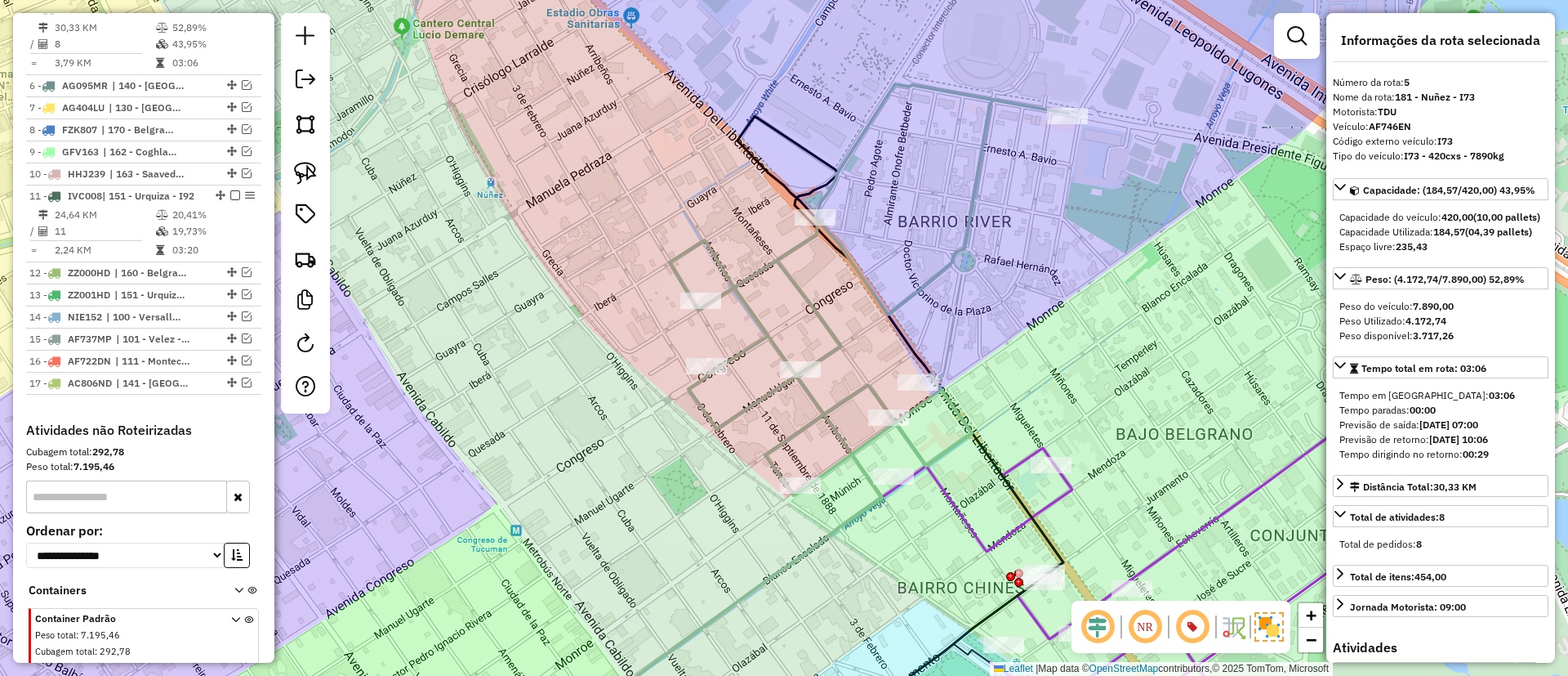
click at [1059, 497] on icon at bounding box center [1186, 579] width 573 height 312
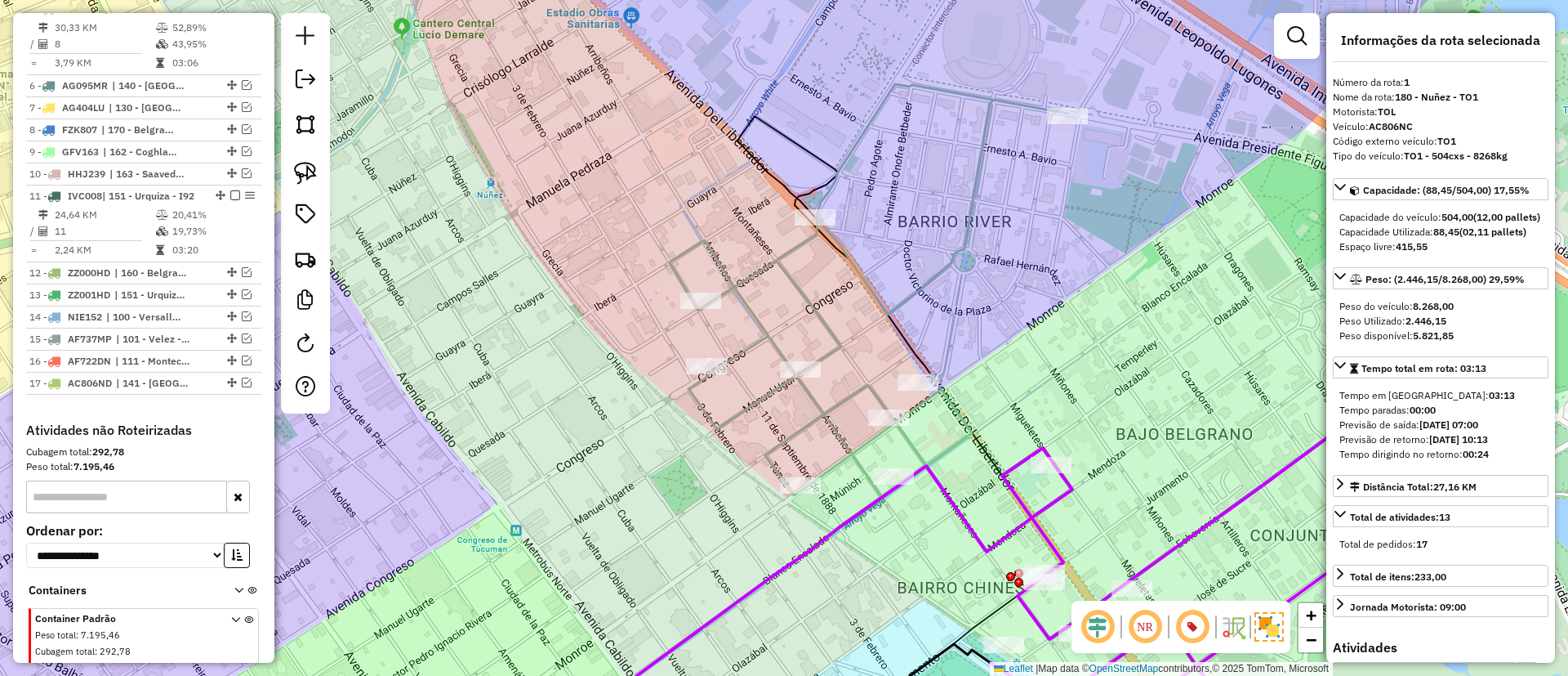
scroll to position [614, 0]
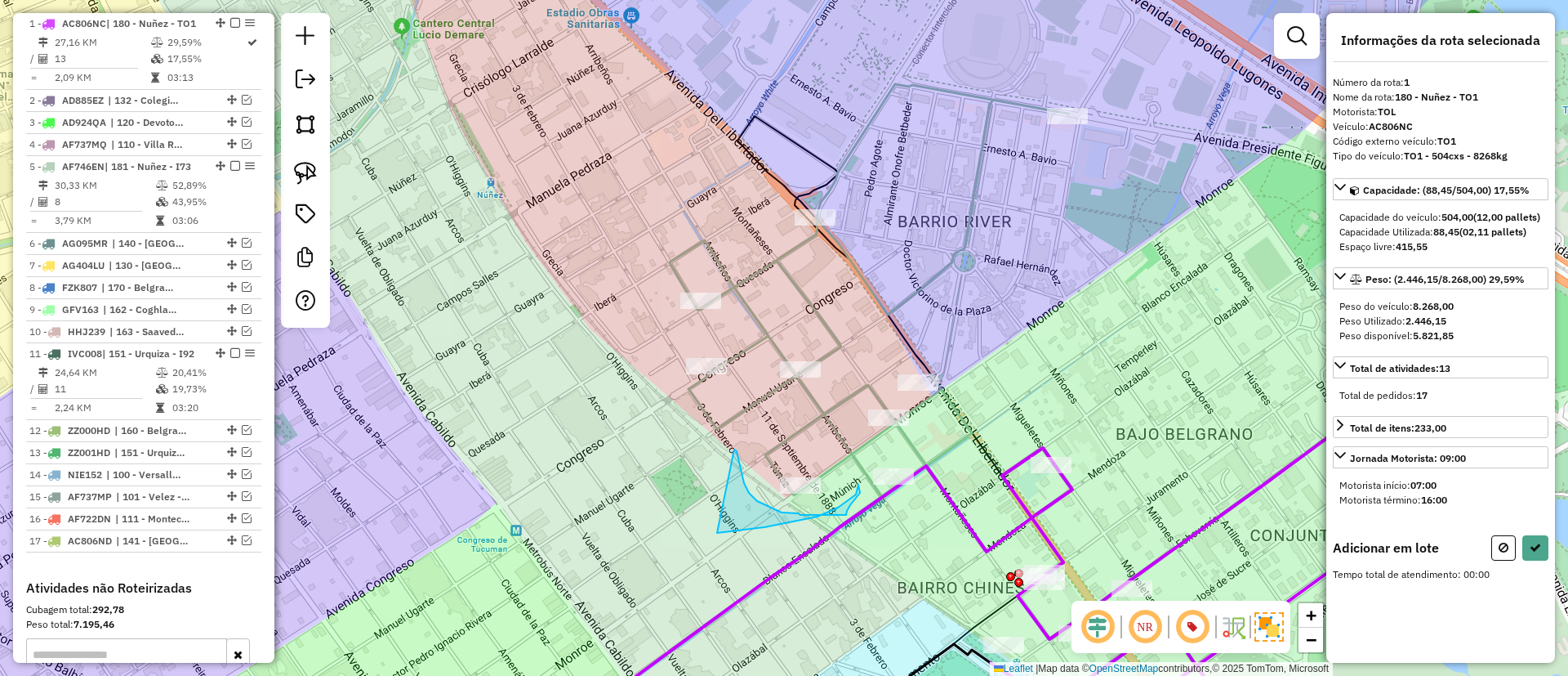
drag, startPoint x: 746, startPoint y: 486, endPoint x: 717, endPoint y: 532, distance: 54.4
click at [832, 411] on icon at bounding box center [869, 289] width 399 height 411
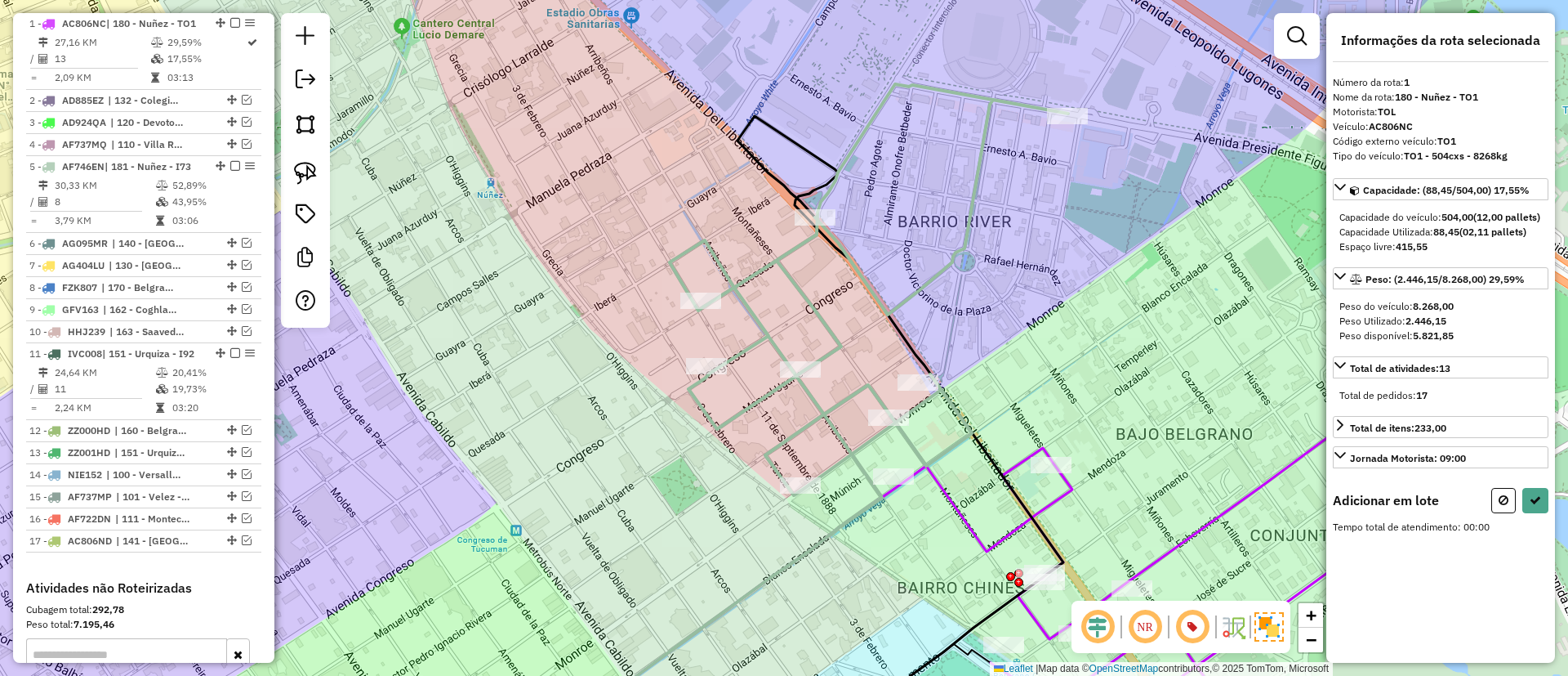
select select "*********"
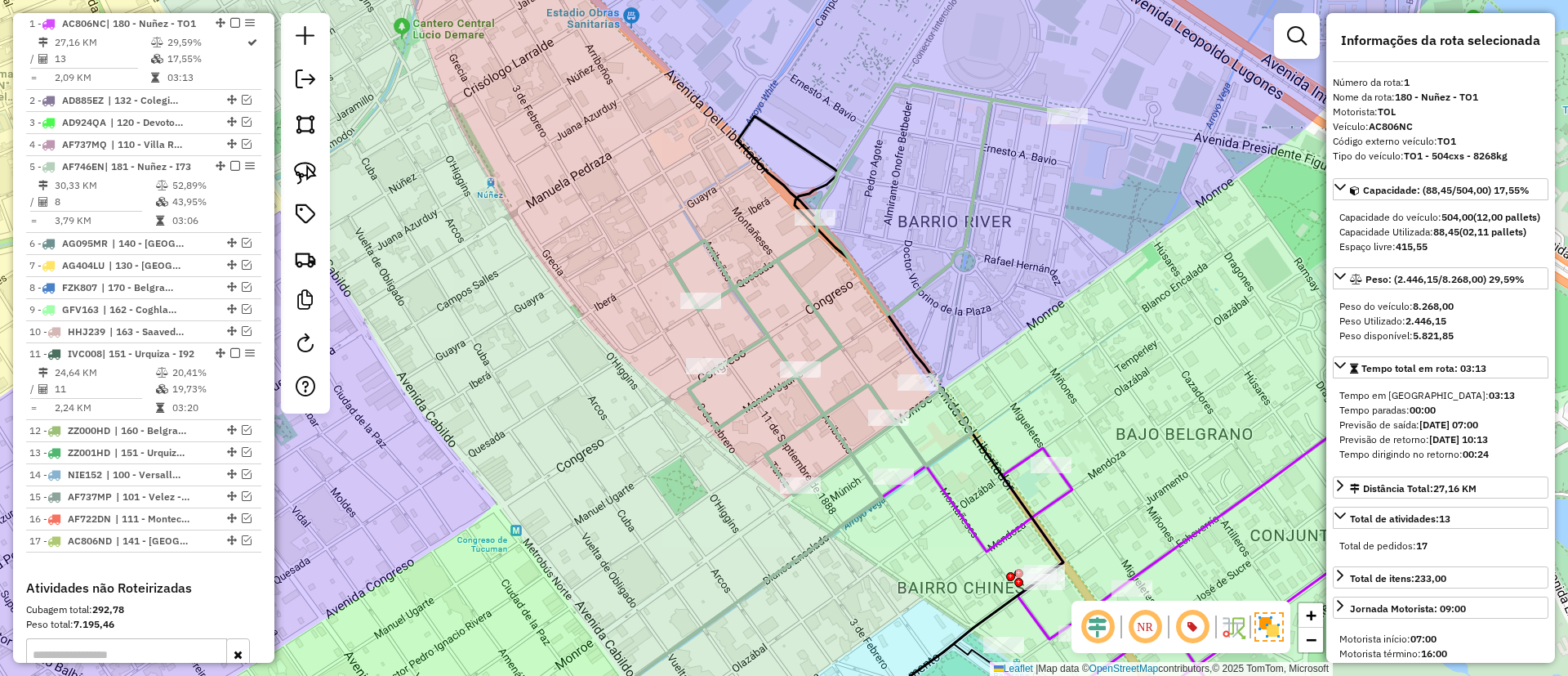
click at [816, 425] on icon at bounding box center [869, 289] width 399 height 411
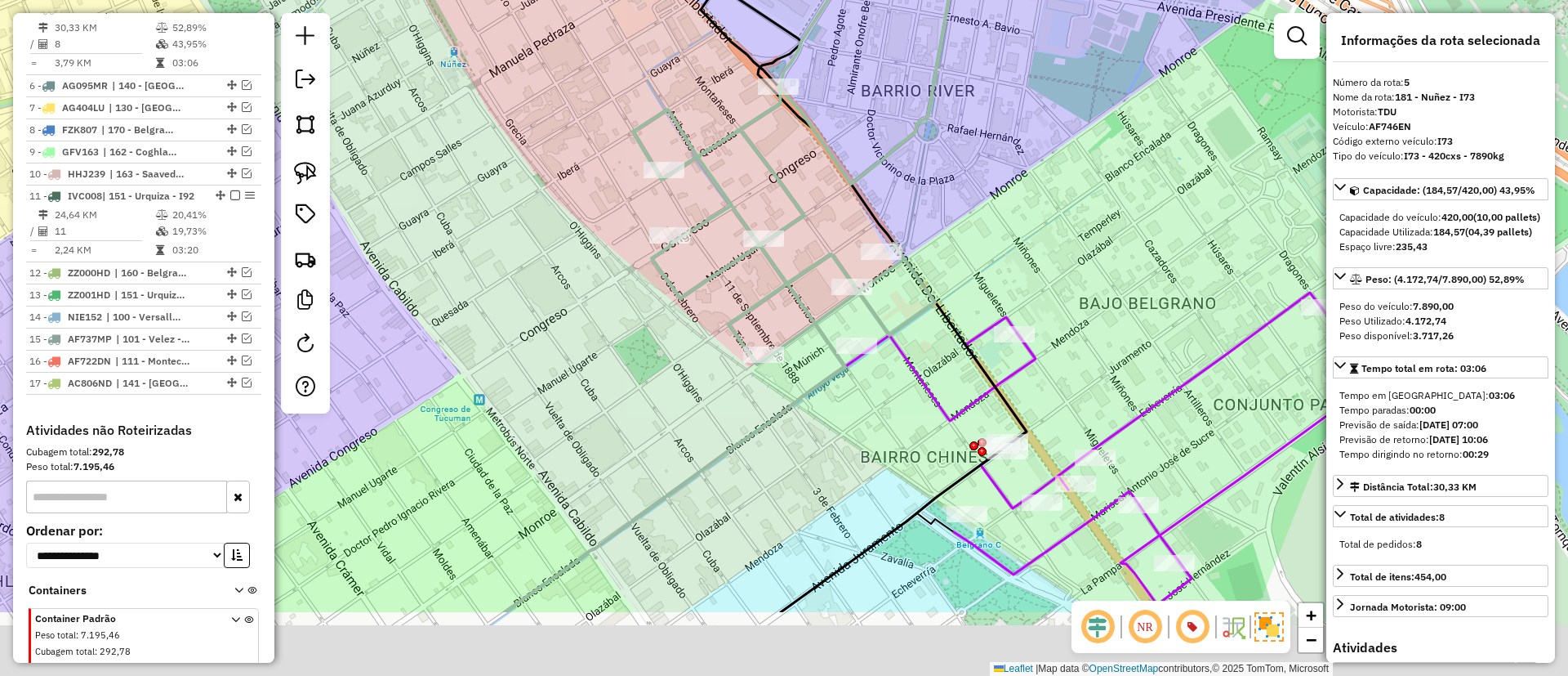
drag, startPoint x: 826, startPoint y: 426, endPoint x: 787, endPoint y: 286, distance: 145.3
click at [787, 286] on icon at bounding box center [679, 432] width 349 height 358
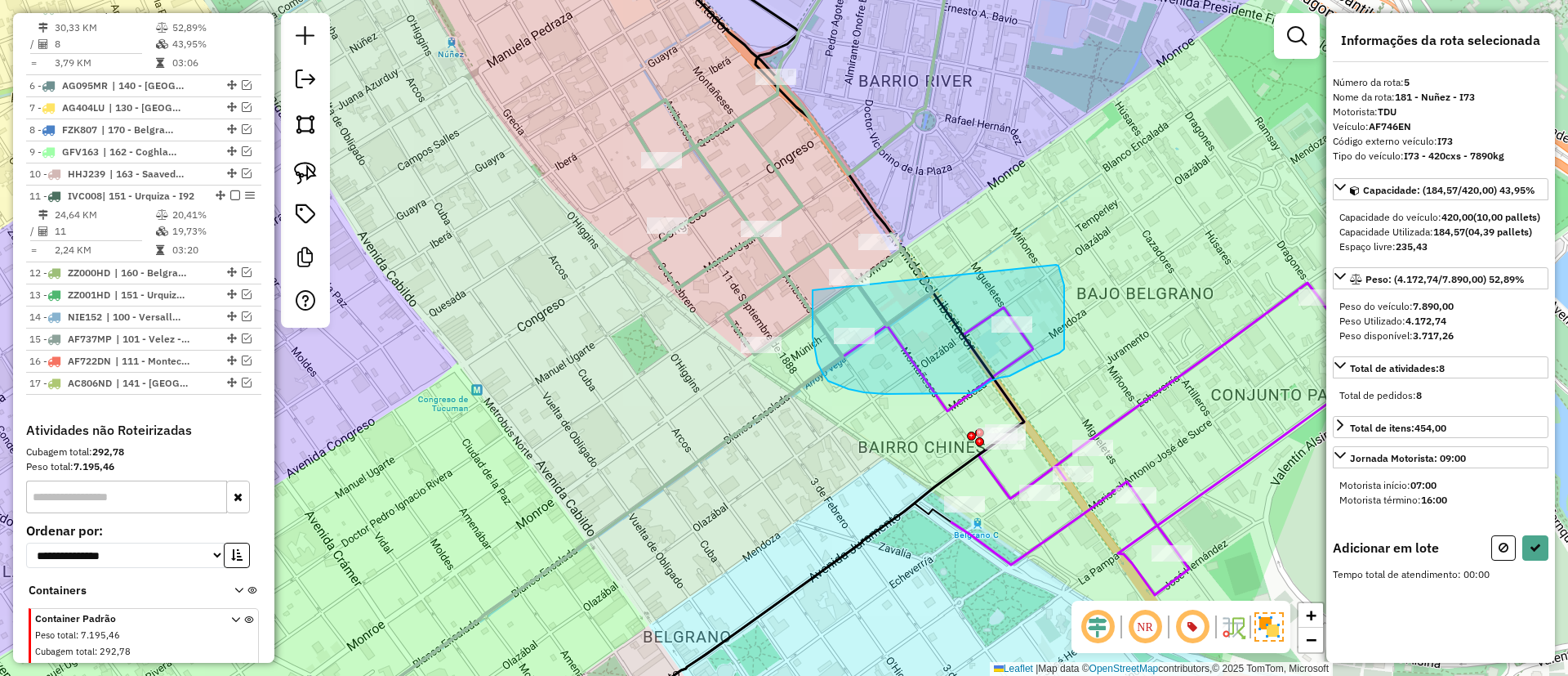
drag, startPoint x: 827, startPoint y: 379, endPoint x: 1056, endPoint y: 265, distance: 255.8
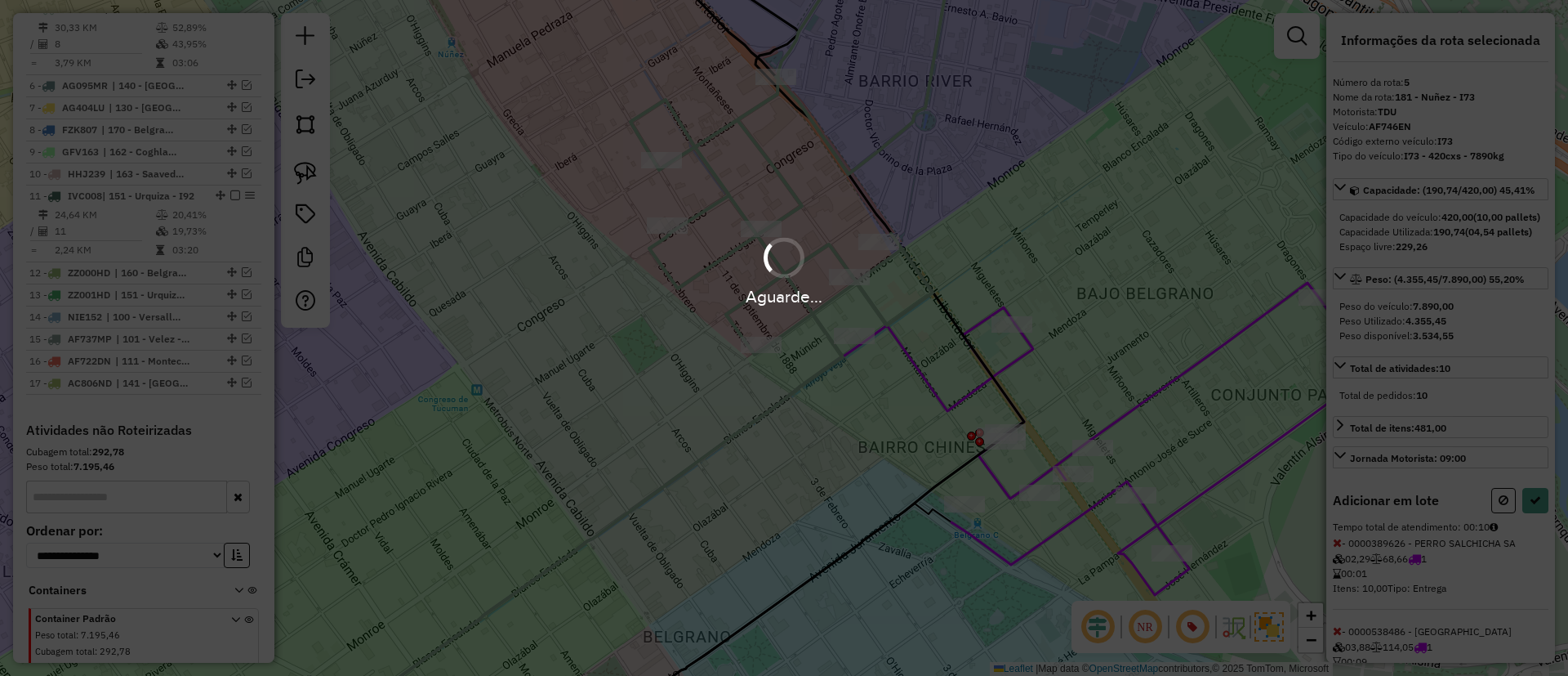
select select "*********"
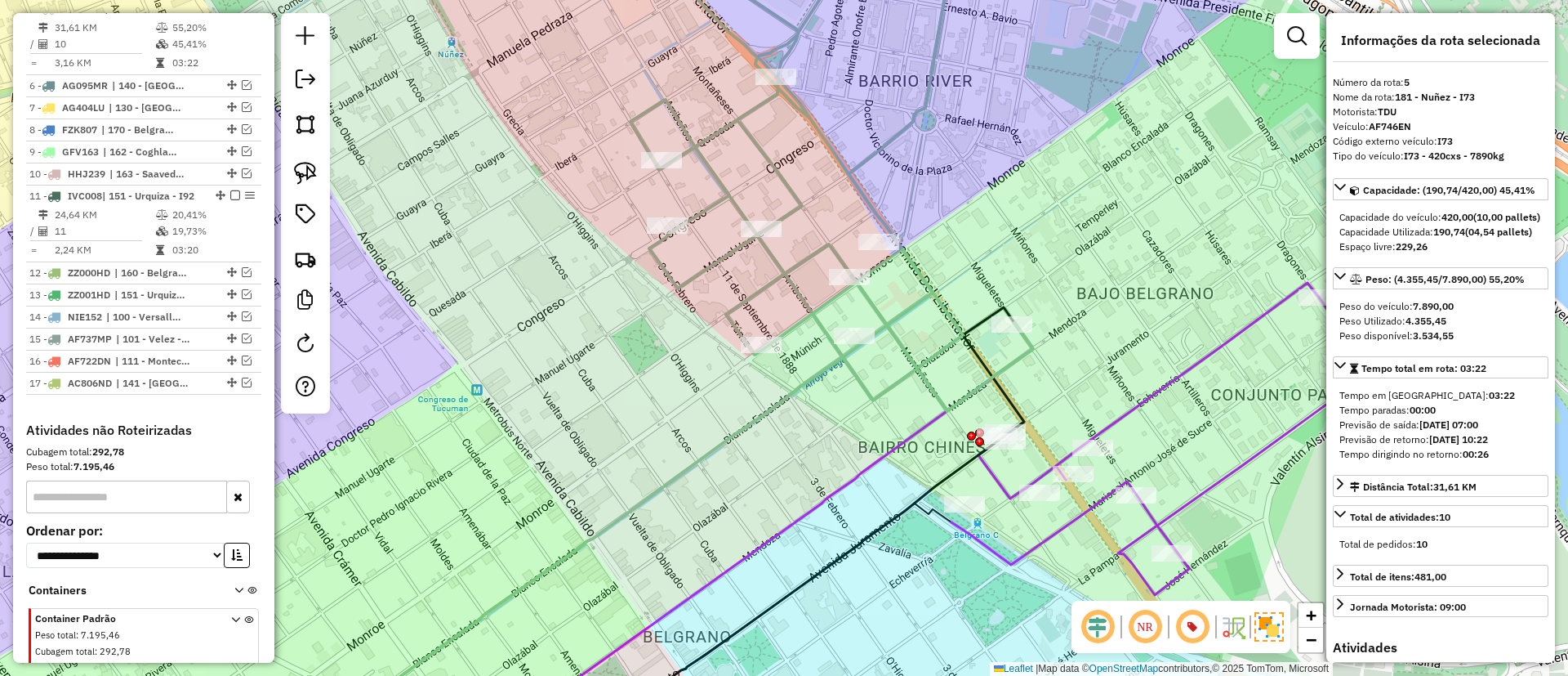
click at [1173, 379] on icon at bounding box center [1192, 438] width 483 height 312
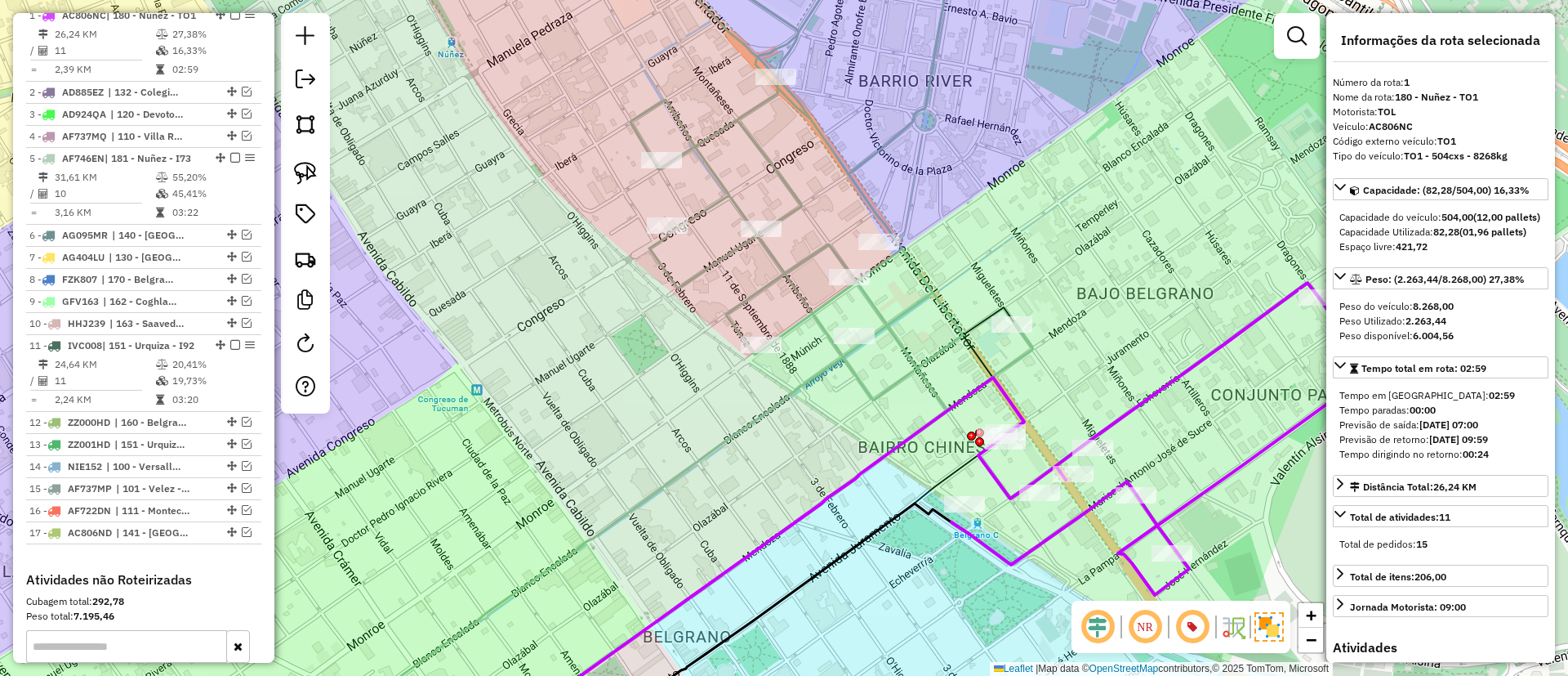
scroll to position [614, 0]
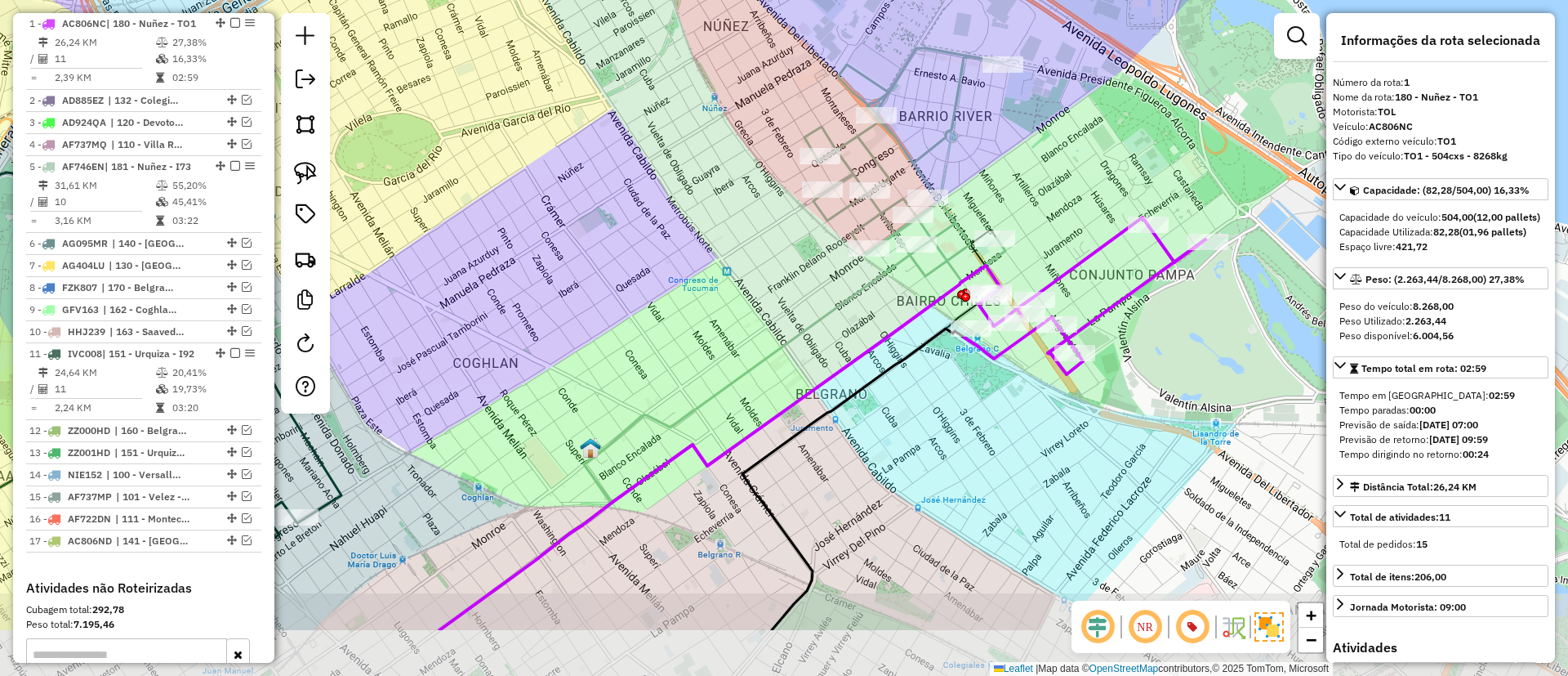
drag, startPoint x: 1169, startPoint y: 377, endPoint x: 1071, endPoint y: 264, distance: 149.6
click at [1071, 264] on icon at bounding box center [1085, 296] width 241 height 157
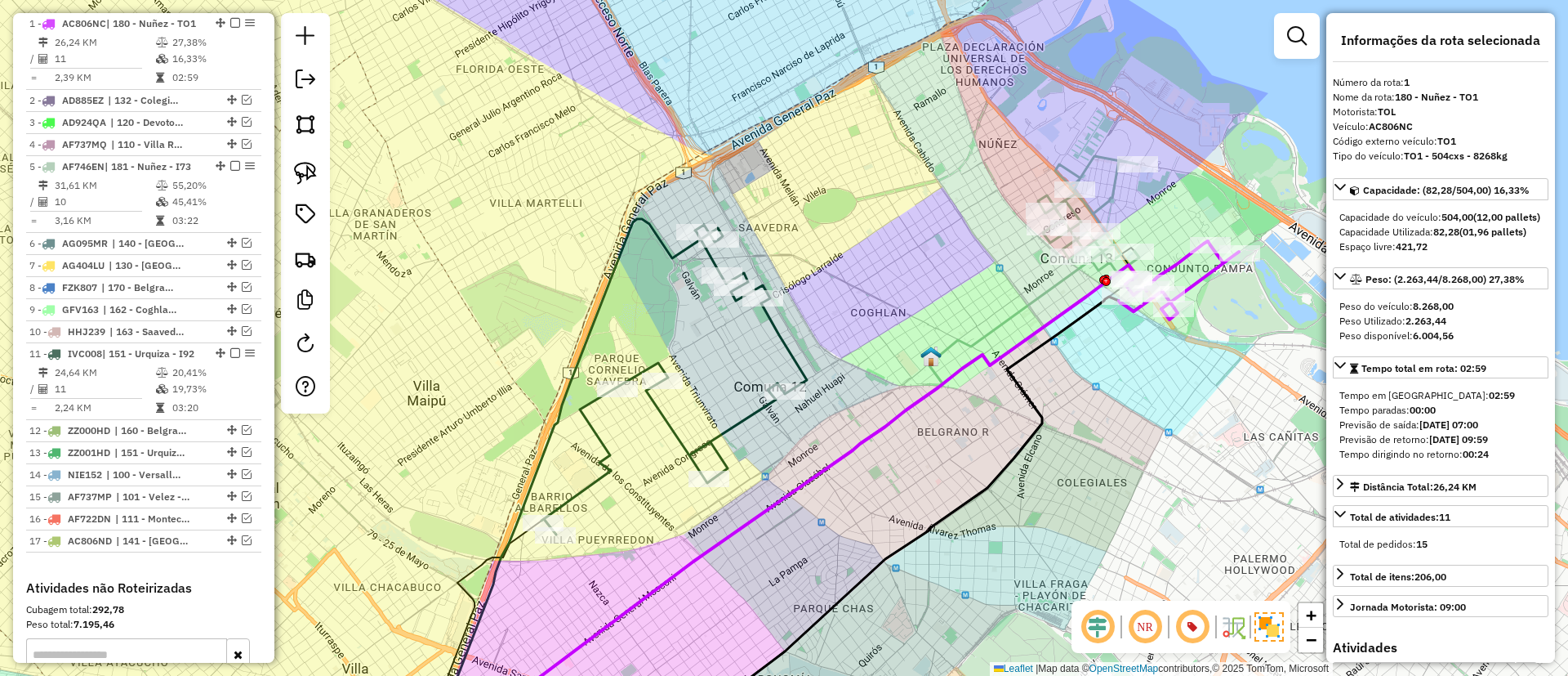
drag, startPoint x: 744, startPoint y: 260, endPoint x: 845, endPoint y: 261, distance: 101.0
click at [845, 261] on div "Janela de atendimento Grade de atendimento Capacidade Transportadoras Veículos …" at bounding box center [784, 338] width 1568 height 676
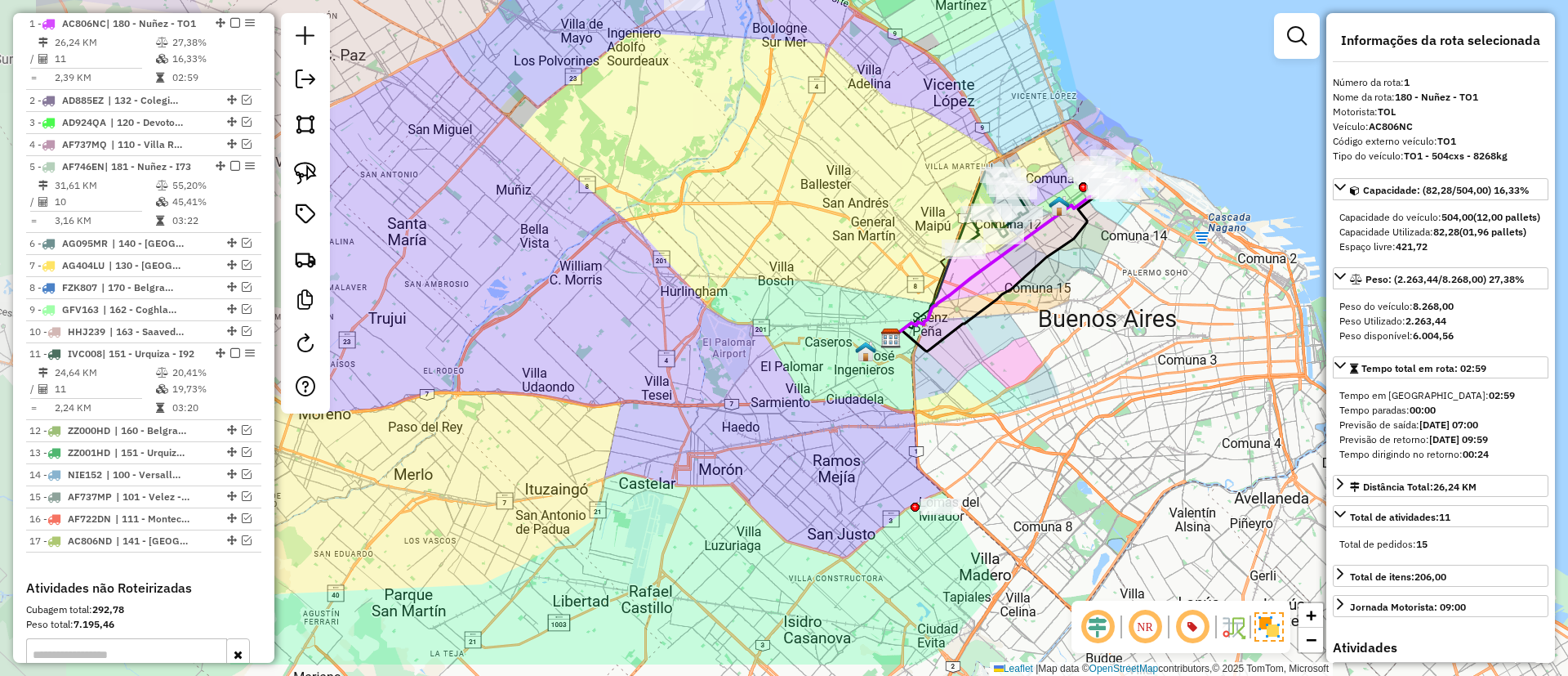
drag, startPoint x: 761, startPoint y: 198, endPoint x: 799, endPoint y: 94, distance: 110.7
click at [799, 94] on div "Janela de atendimento Grade de atendimento Capacidade Transportadoras Veículos …" at bounding box center [784, 338] width 1568 height 676
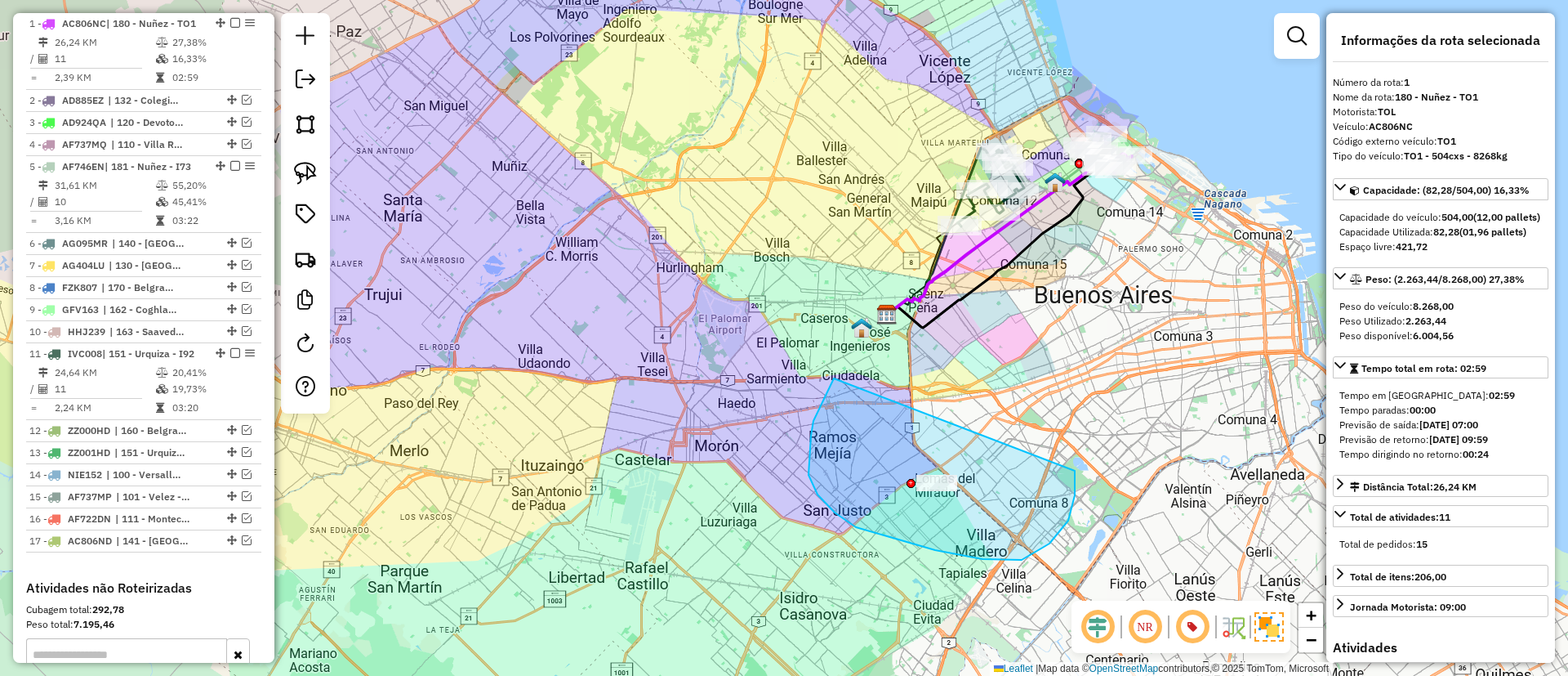
drag, startPoint x: 887, startPoint y: 537, endPoint x: 1062, endPoint y: 412, distance: 215.1
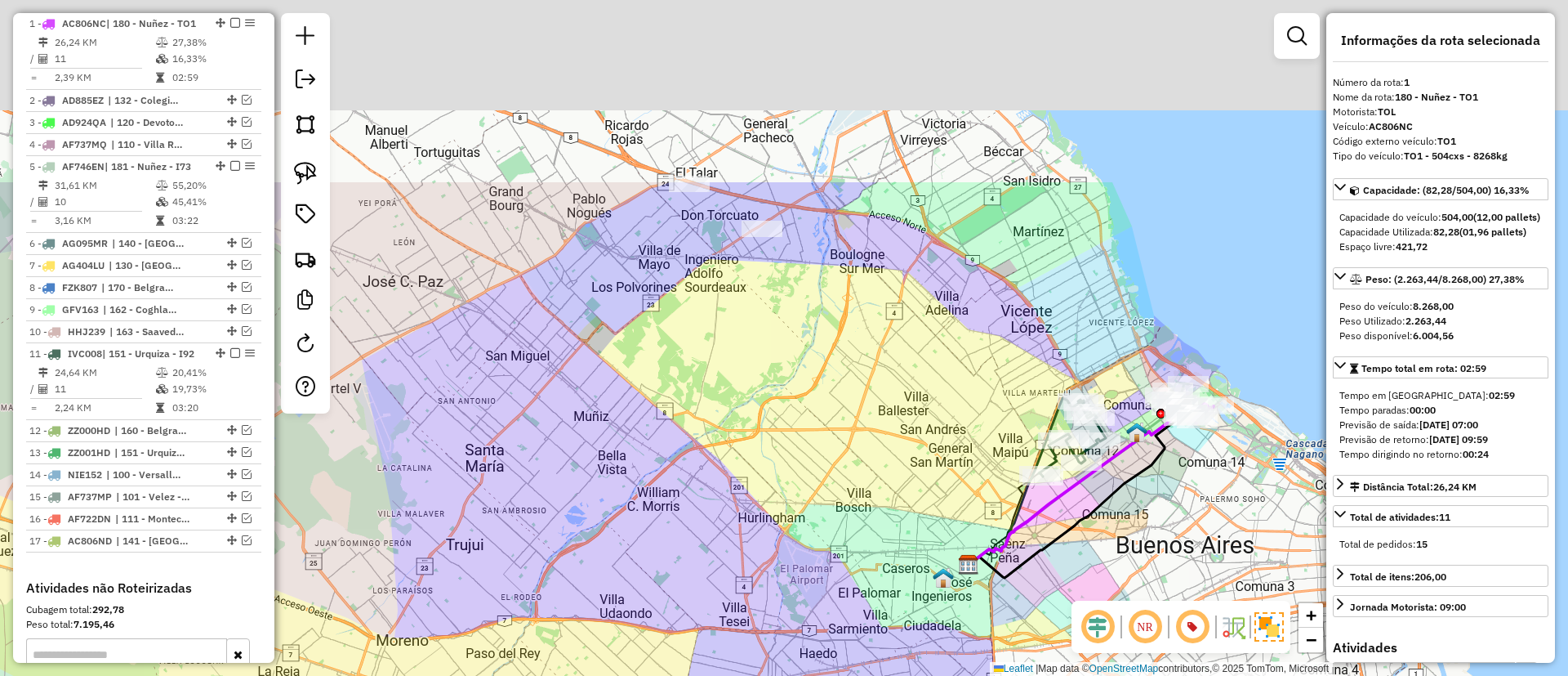
drag, startPoint x: 743, startPoint y: 225, endPoint x: 840, endPoint y: 513, distance: 303.9
click at [840, 513] on div "Janela de atendimento Grade de atendimento Capacidade Transportadoras Veículos …" at bounding box center [784, 338] width 1568 height 676
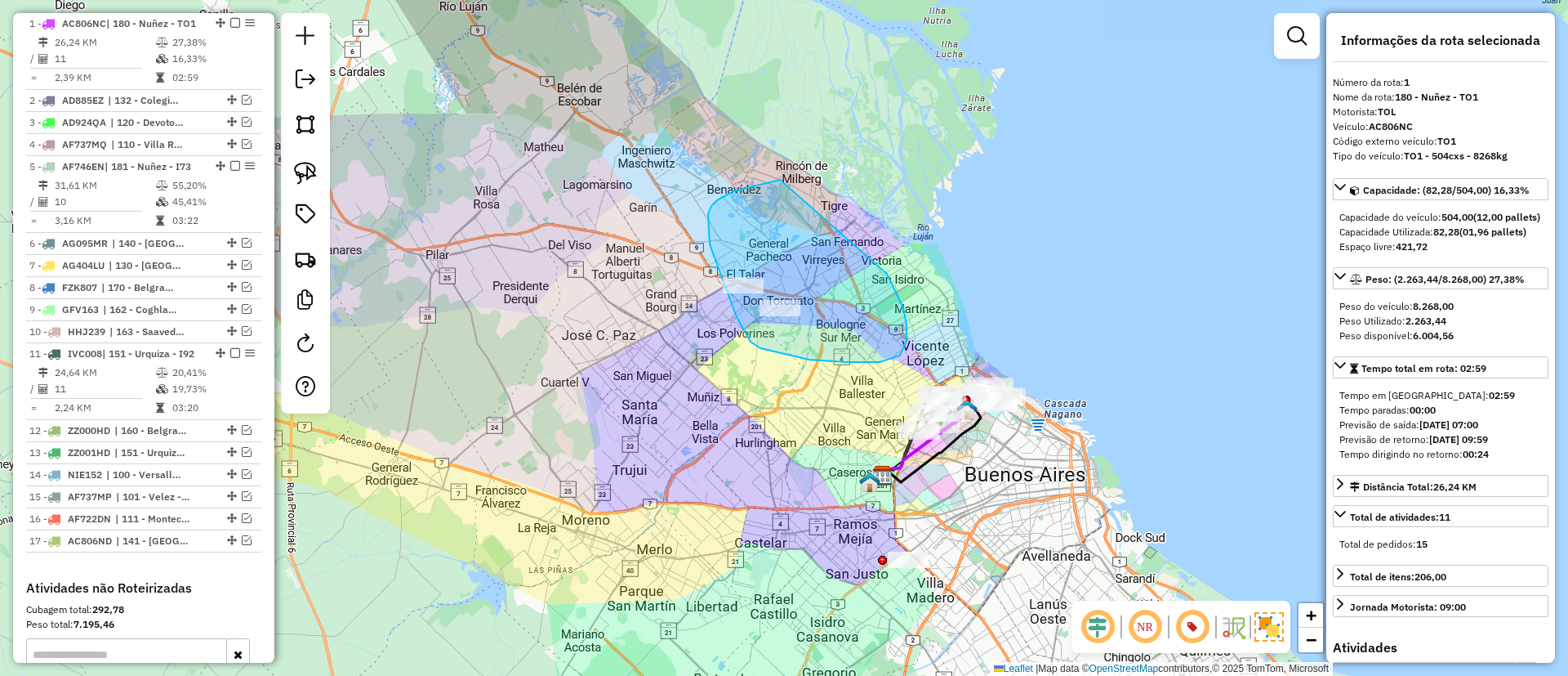
drag, startPoint x: 710, startPoint y: 244, endPoint x: 881, endPoint y: 263, distance: 172.1
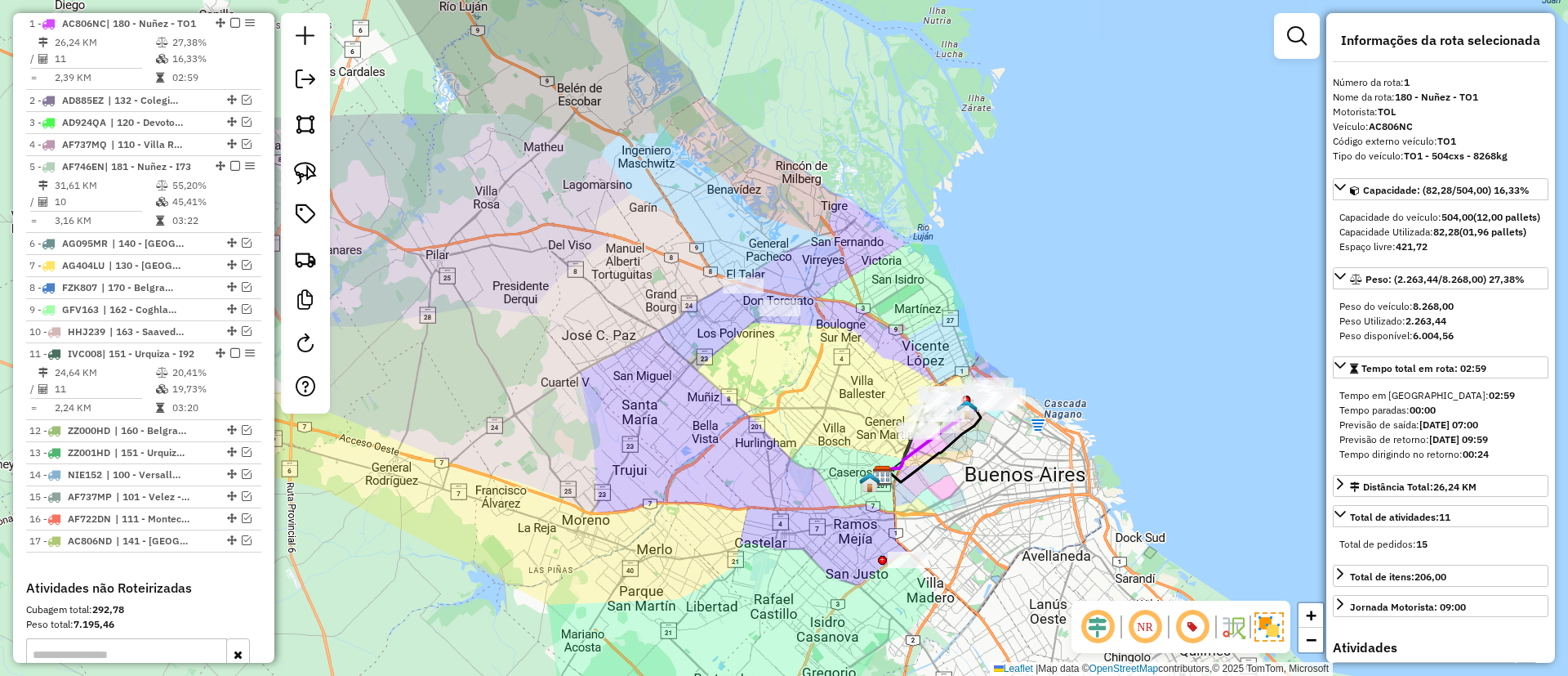
drag, startPoint x: 792, startPoint y: 189, endPoint x: 789, endPoint y: 174, distance: 15.3
click at [789, 174] on div "Janela de atendimento Grade de atendimento Capacidade Transportadoras Veículos …" at bounding box center [784, 338] width 1568 height 676
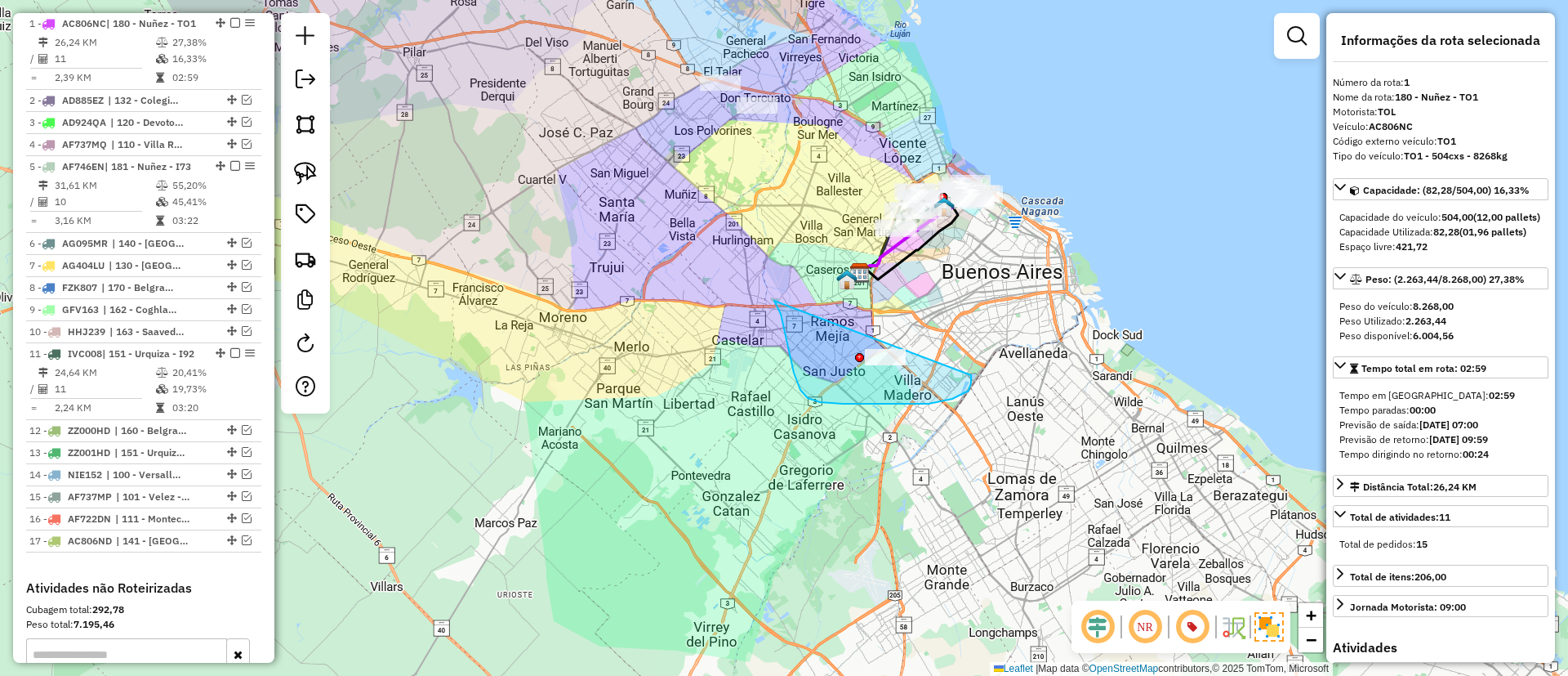
drag, startPoint x: 902, startPoint y: 403, endPoint x: 961, endPoint y: 352, distance: 78.0
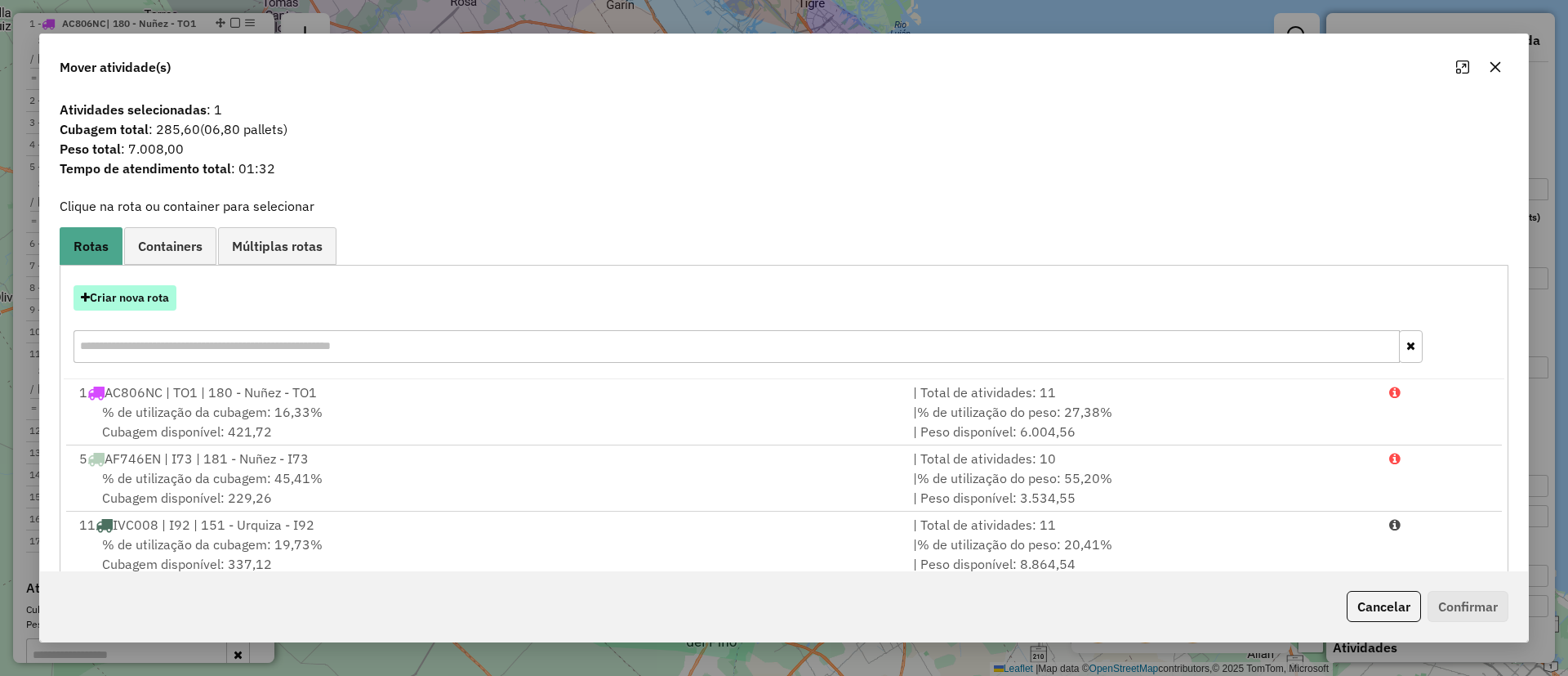
click at [147, 297] on button "Criar nova rota" at bounding box center [125, 298] width 102 height 26
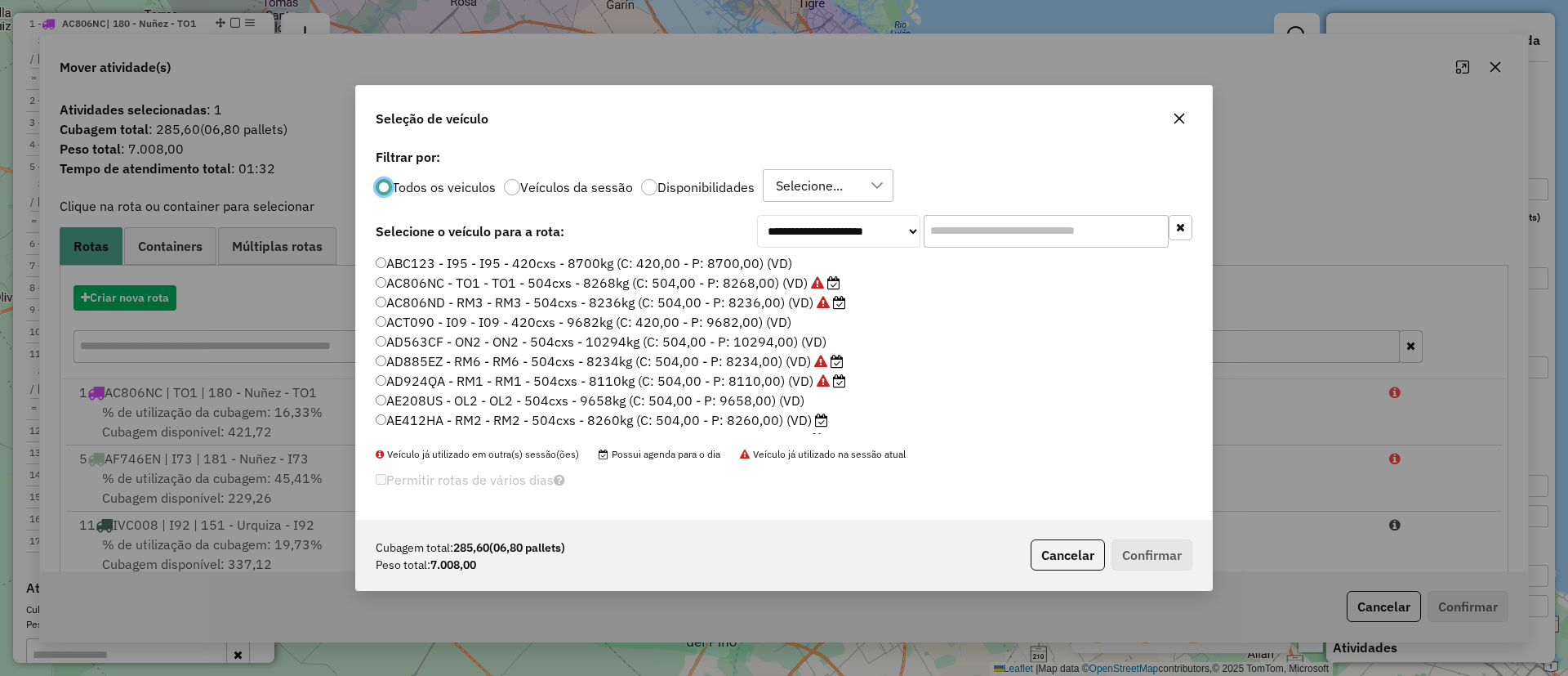
scroll to position [9, 5]
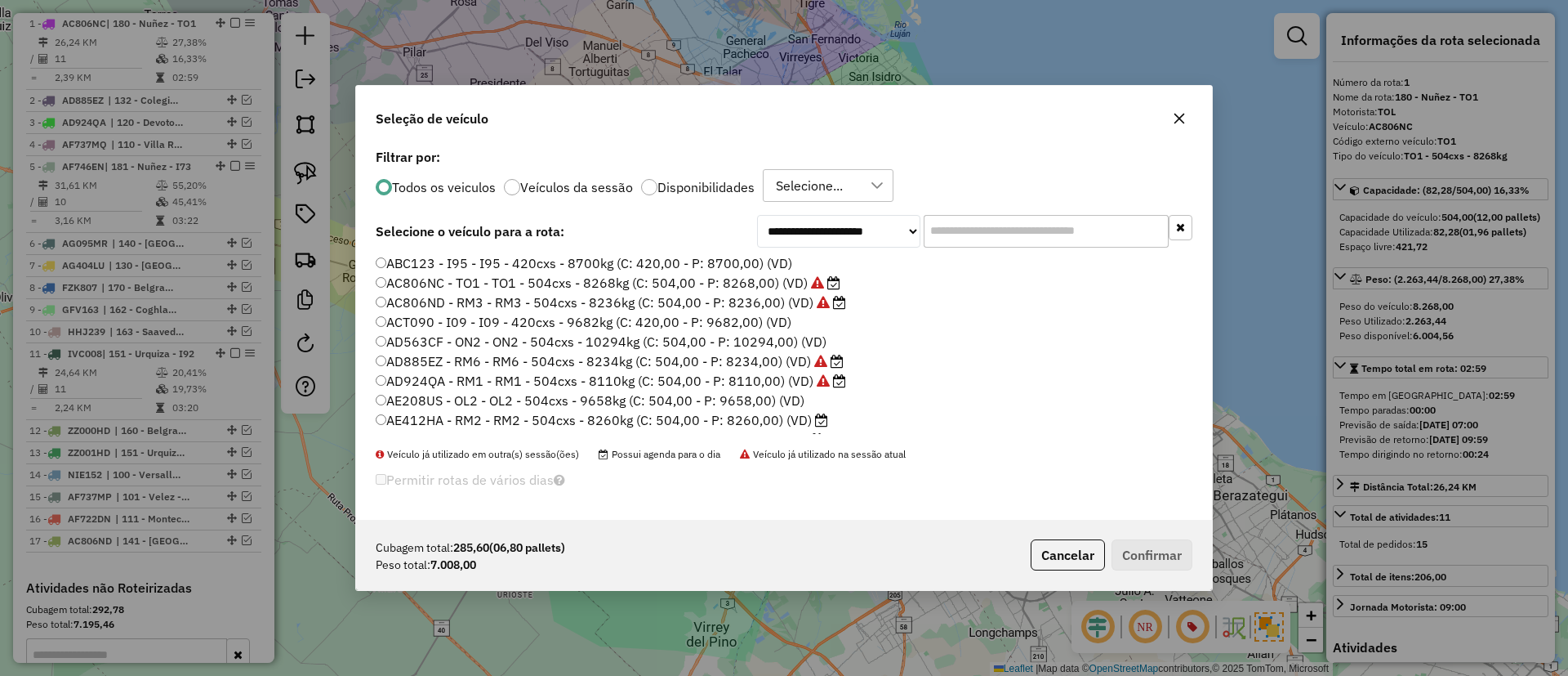
click at [1017, 234] on input "text" at bounding box center [1045, 231] width 245 height 32
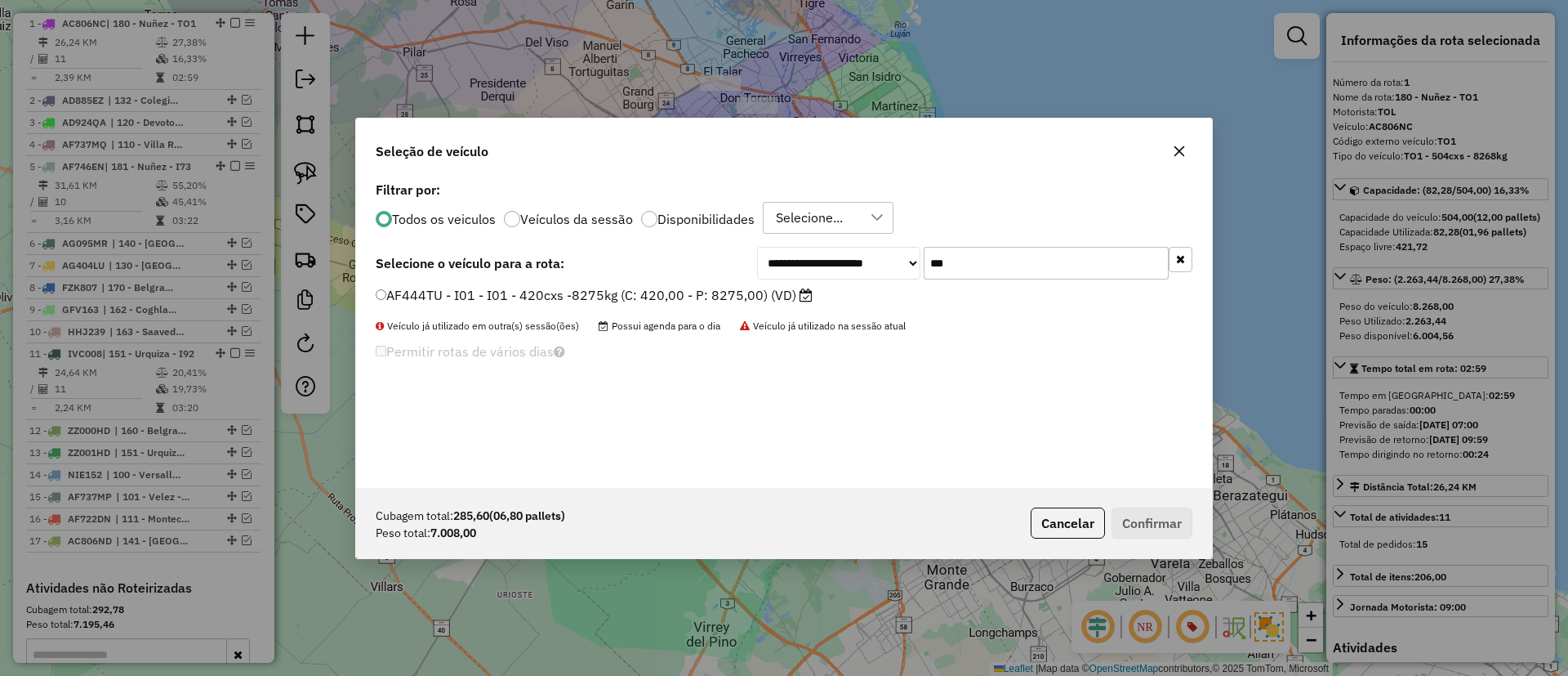
type input "***"
drag, startPoint x: 740, startPoint y: 296, endPoint x: 767, endPoint y: 300, distance: 27.3
click at [740, 295] on label "AF444TU - I01 - I01 - 420cxs -8275kg (C: 420,00 - P: 8275,00) (VD)" at bounding box center [594, 295] width 437 height 20
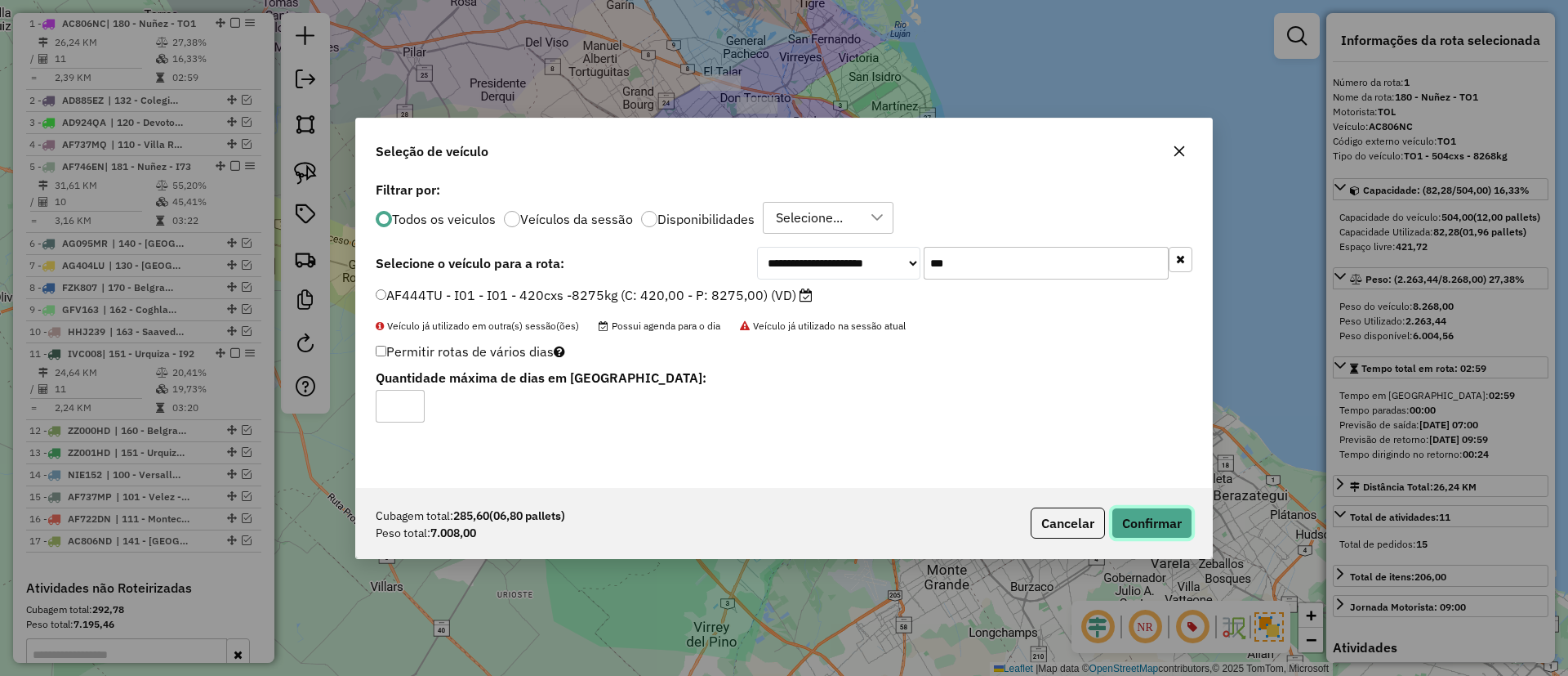
click at [1135, 519] on button "Confirmar" at bounding box center [1151, 523] width 81 height 31
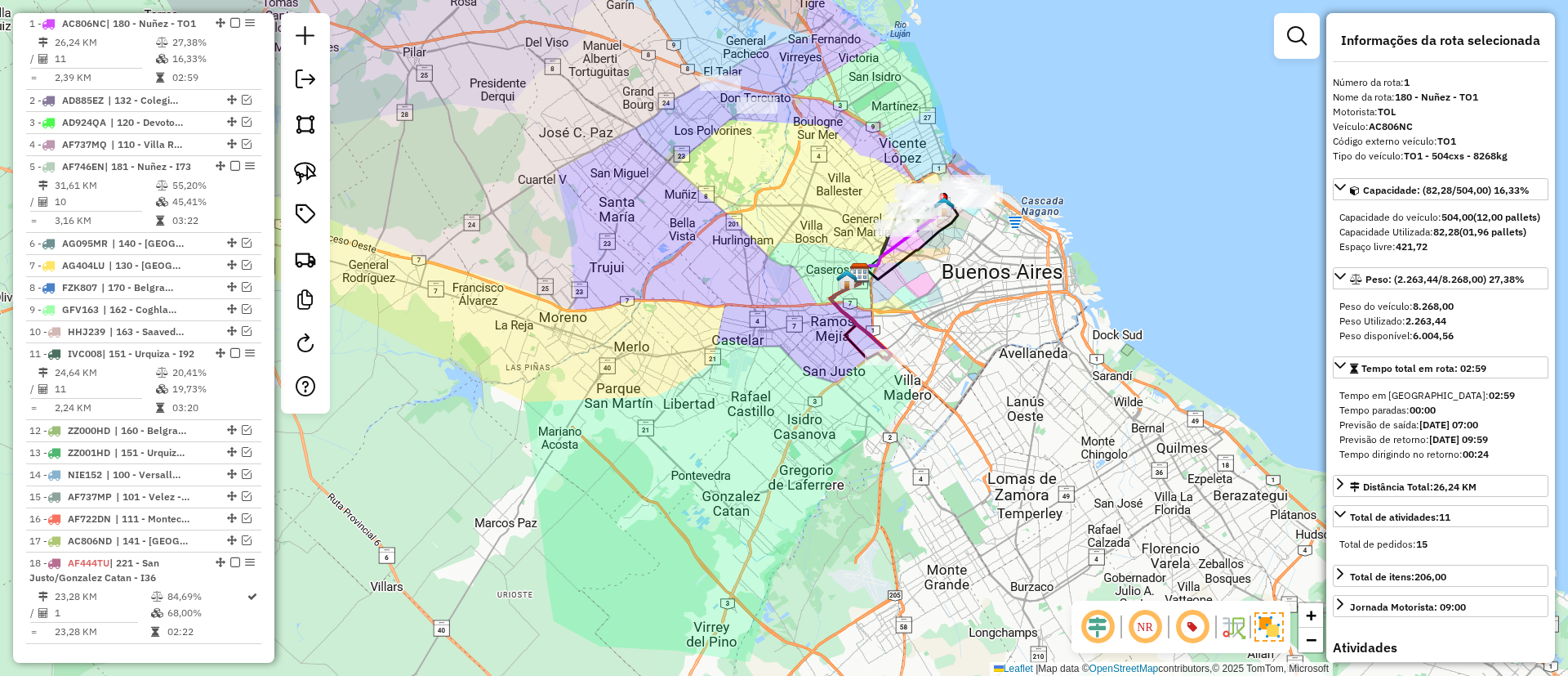
click at [846, 314] on icon at bounding box center [860, 315] width 61 height 86
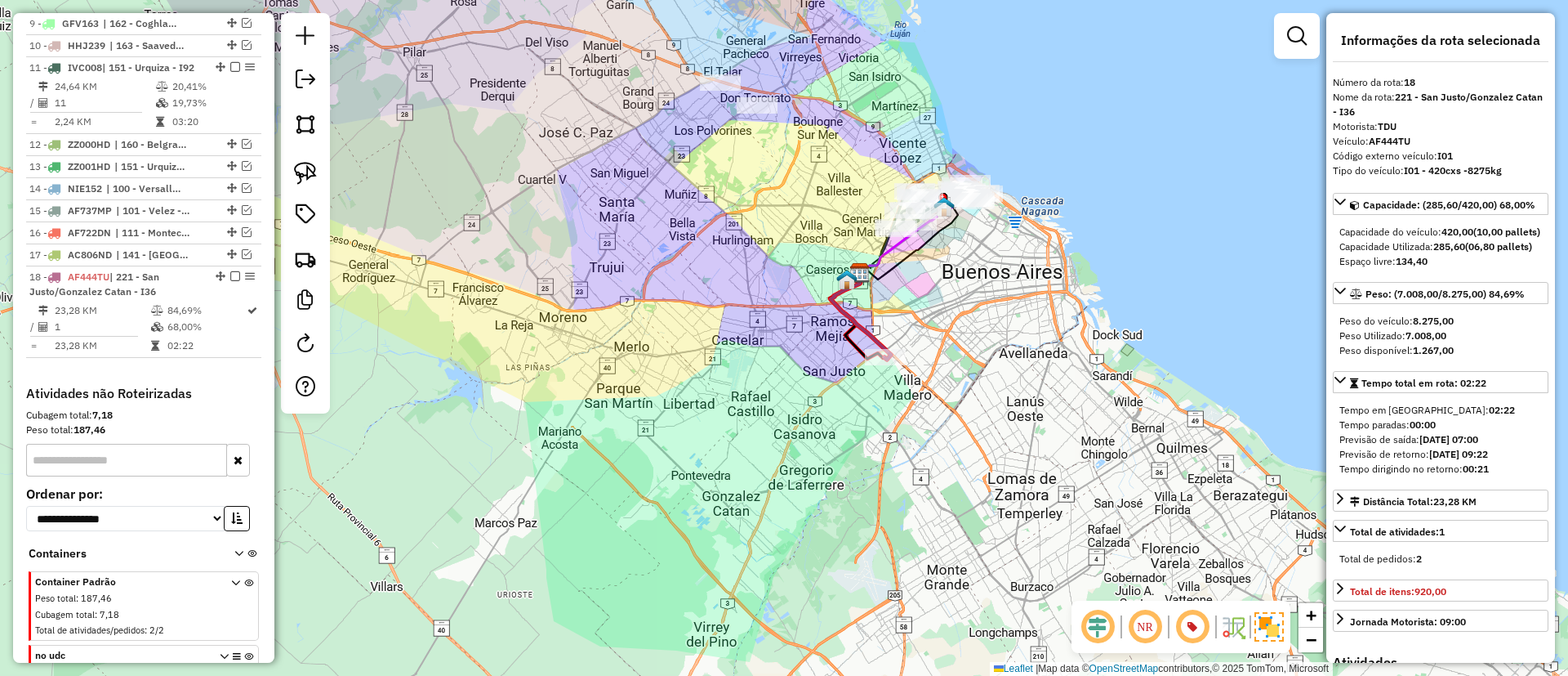
scroll to position [1064, 0]
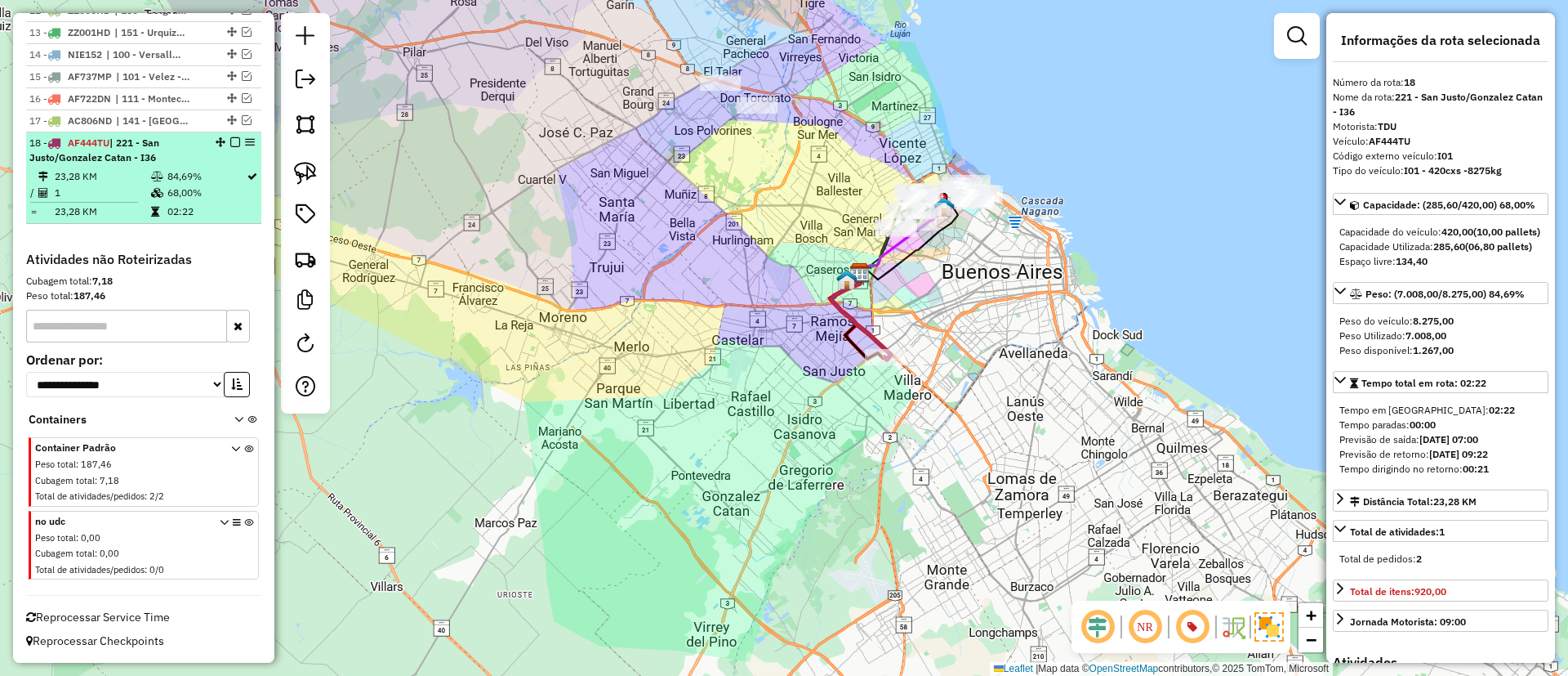
click at [234, 139] on em at bounding box center [235, 142] width 9 height 9
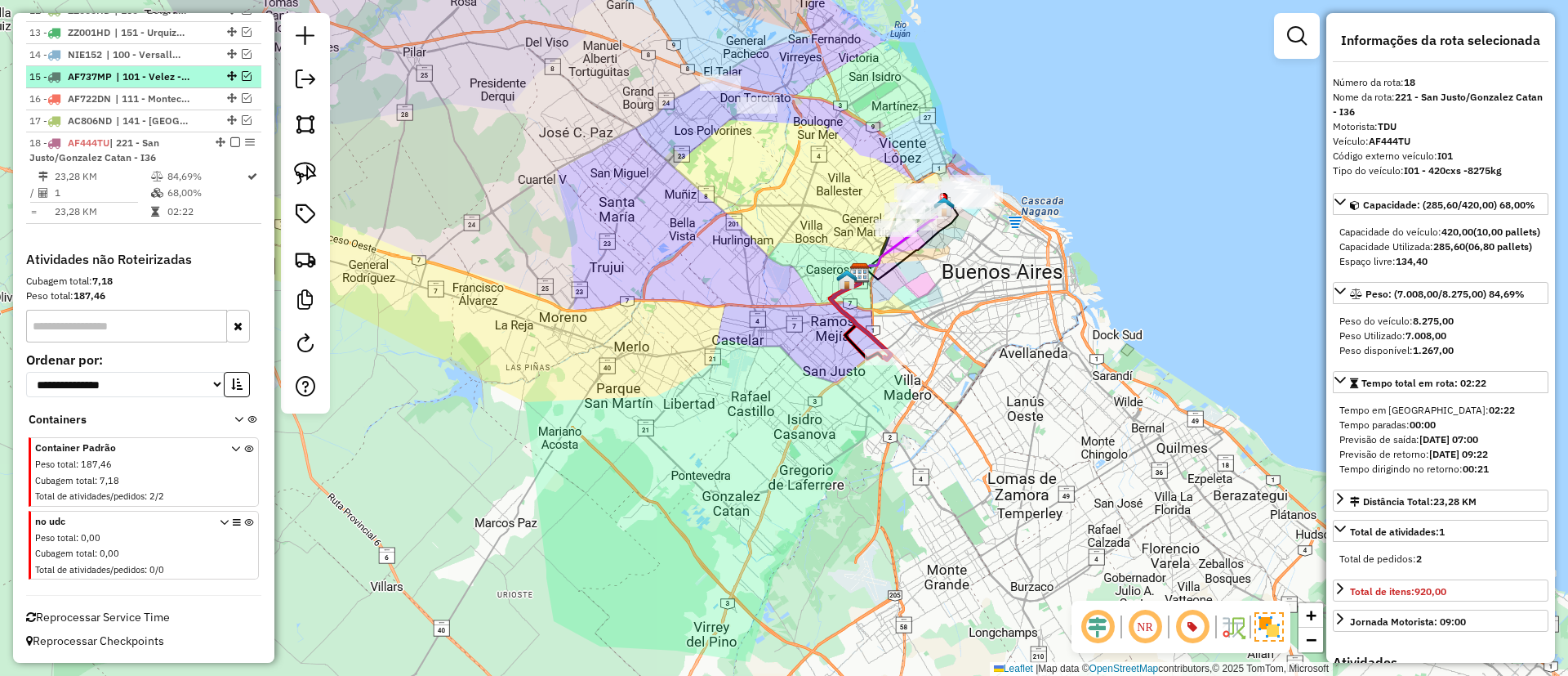
scroll to position [995, 0]
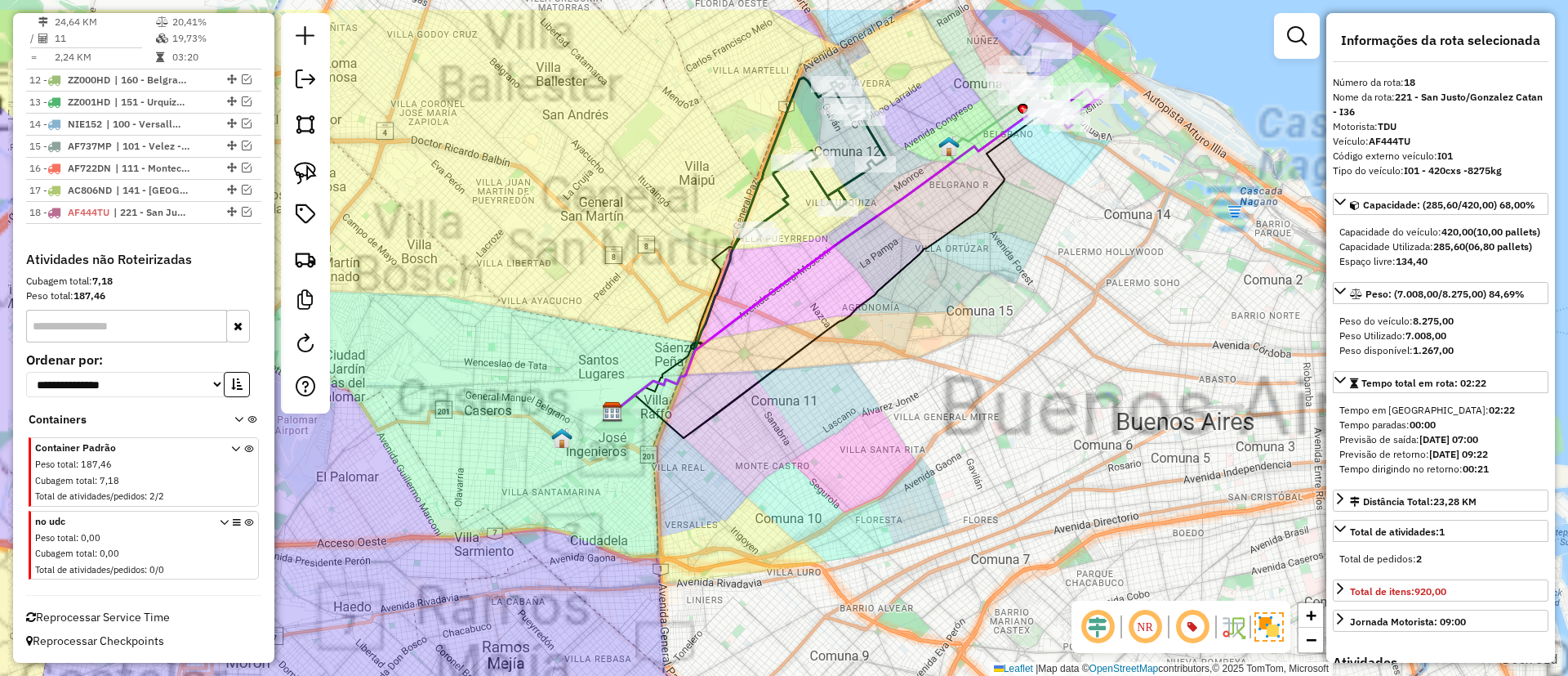
drag, startPoint x: 897, startPoint y: 156, endPoint x: 839, endPoint y: 415, distance: 265.4
click at [863, 420] on div "Janela de atendimento Grade de atendimento Capacidade Transportadoras Veículos …" at bounding box center [784, 338] width 1568 height 676
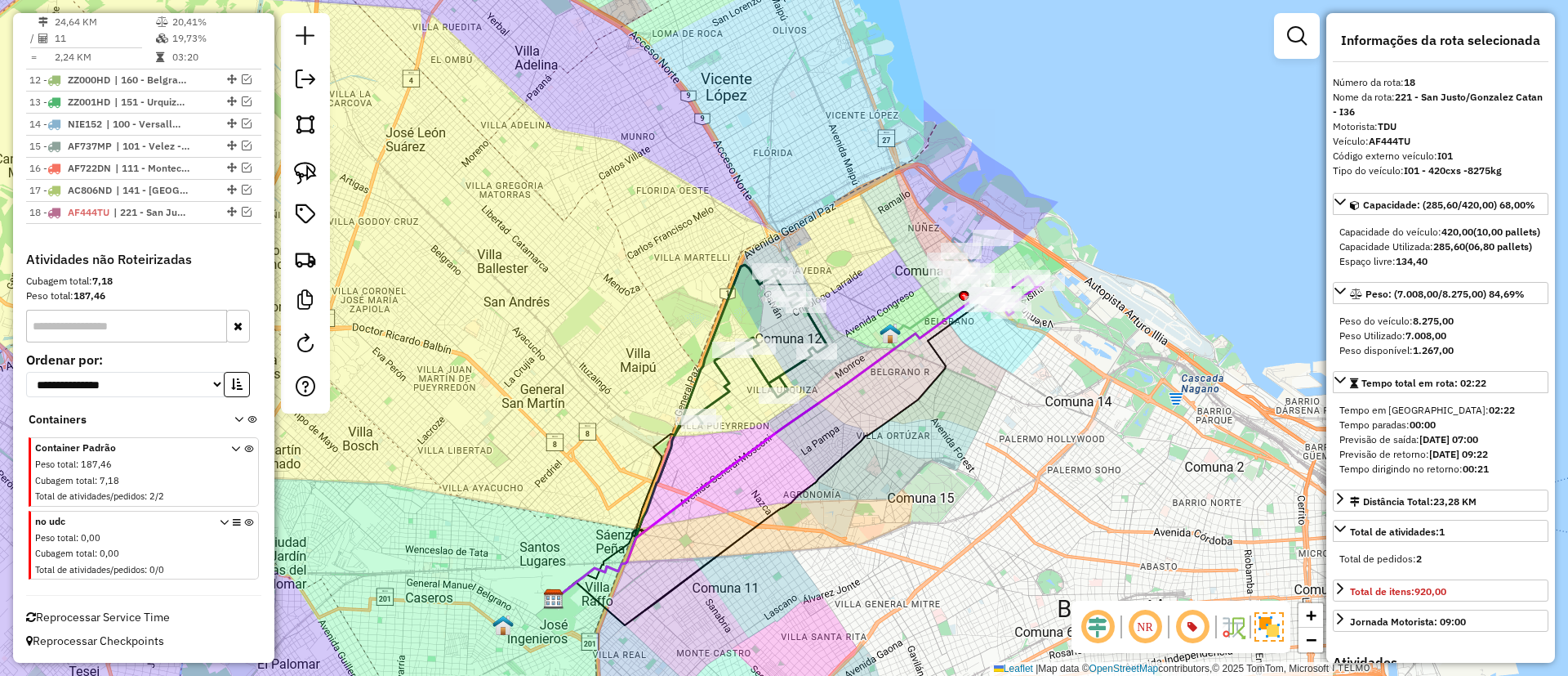
click at [817, 324] on icon at bounding box center [761, 346] width 132 height 155
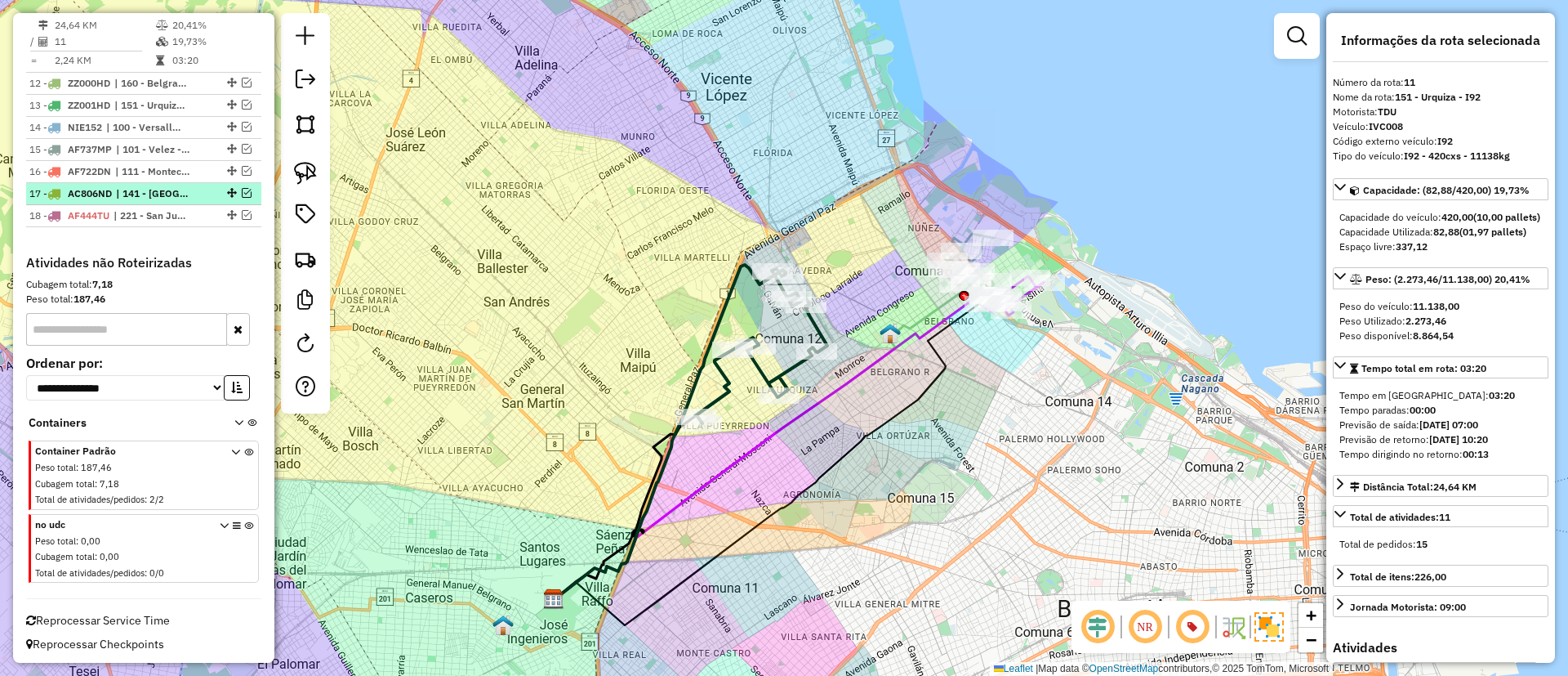
scroll to position [960, 0]
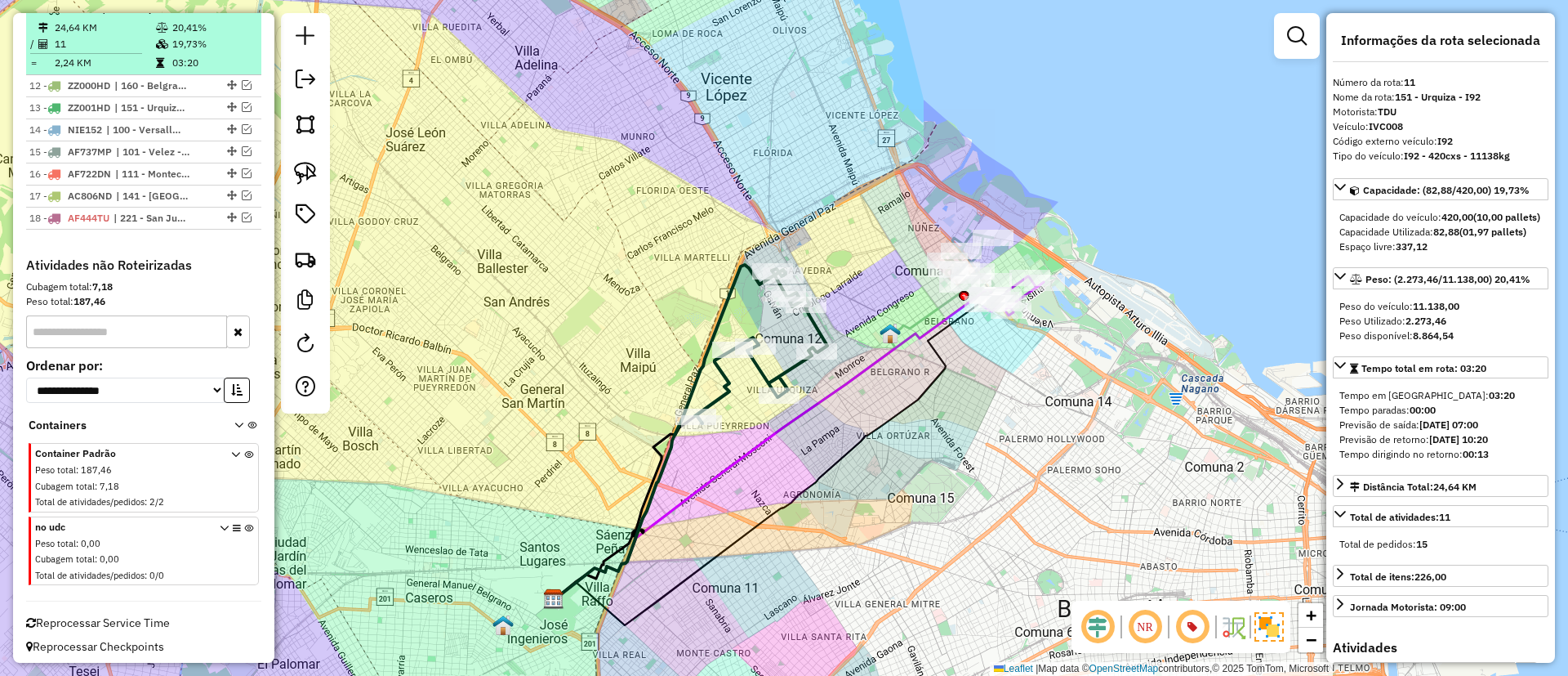
click at [231, 13] on em at bounding box center [235, 8] width 9 height 9
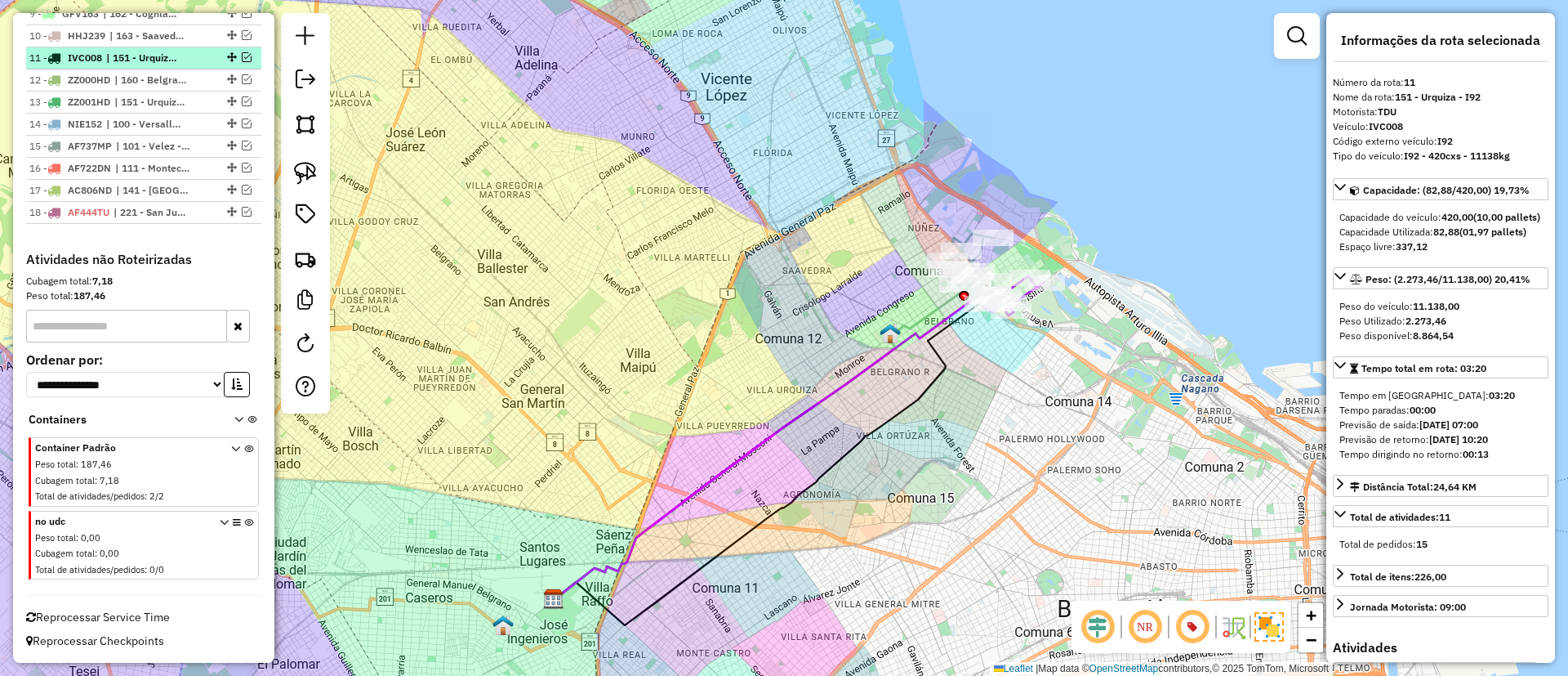
scroll to position [925, 0]
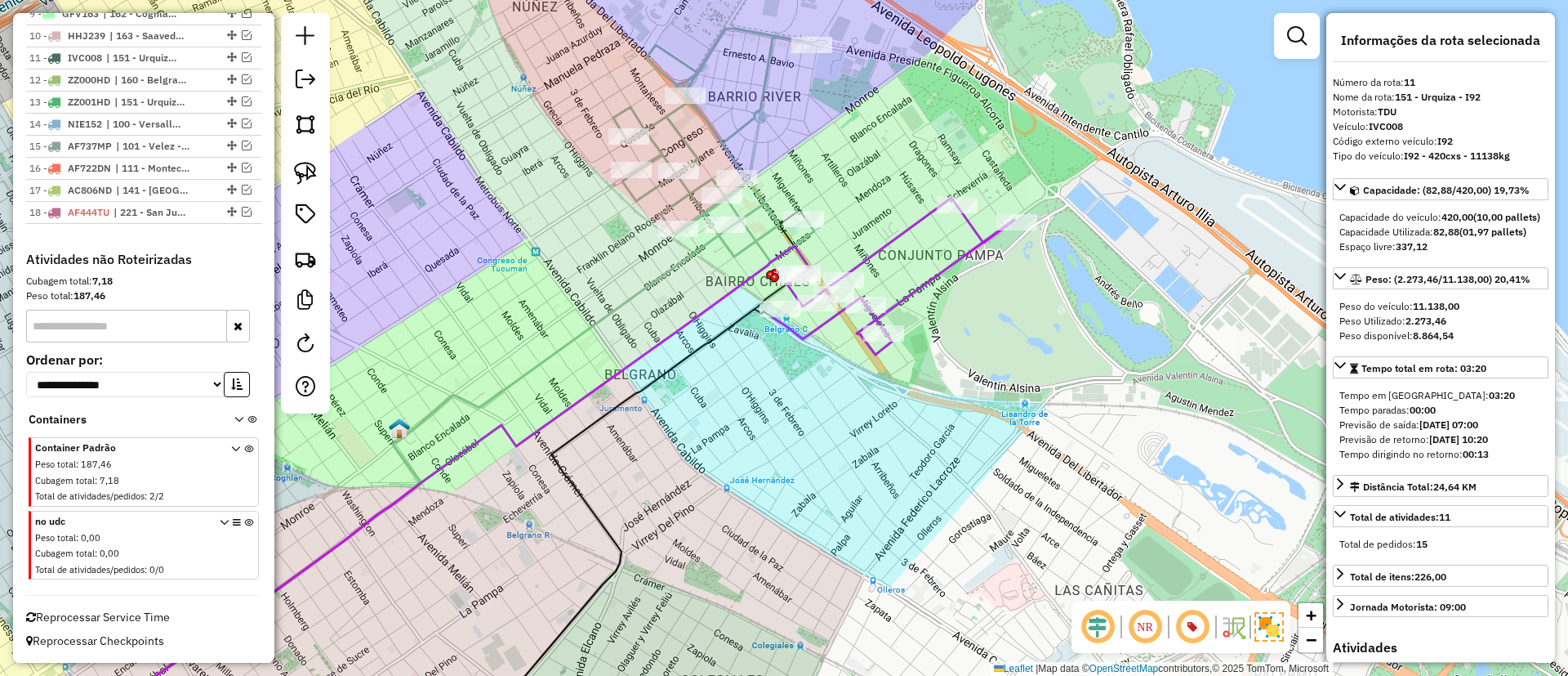
click at [933, 222] on icon at bounding box center [893, 276] width 241 height 157
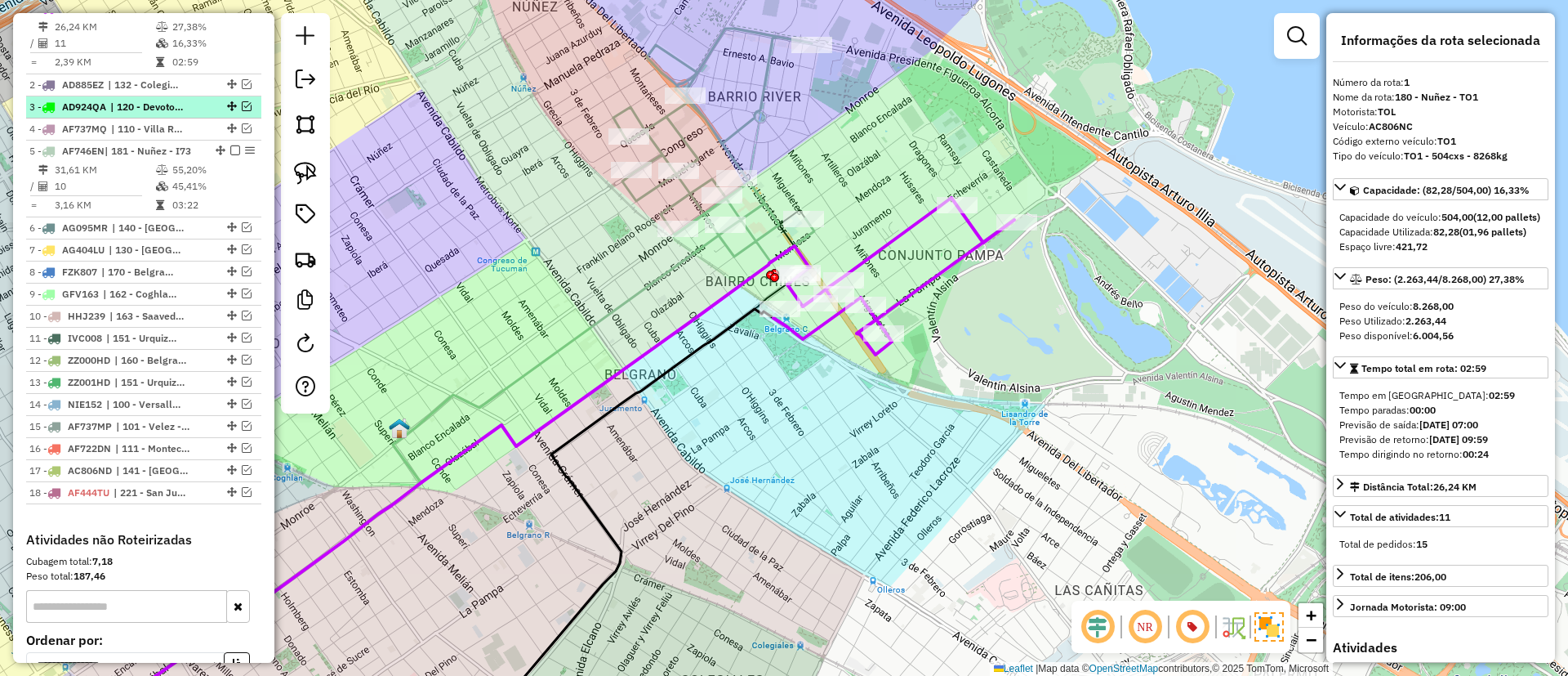
scroll to position [614, 0]
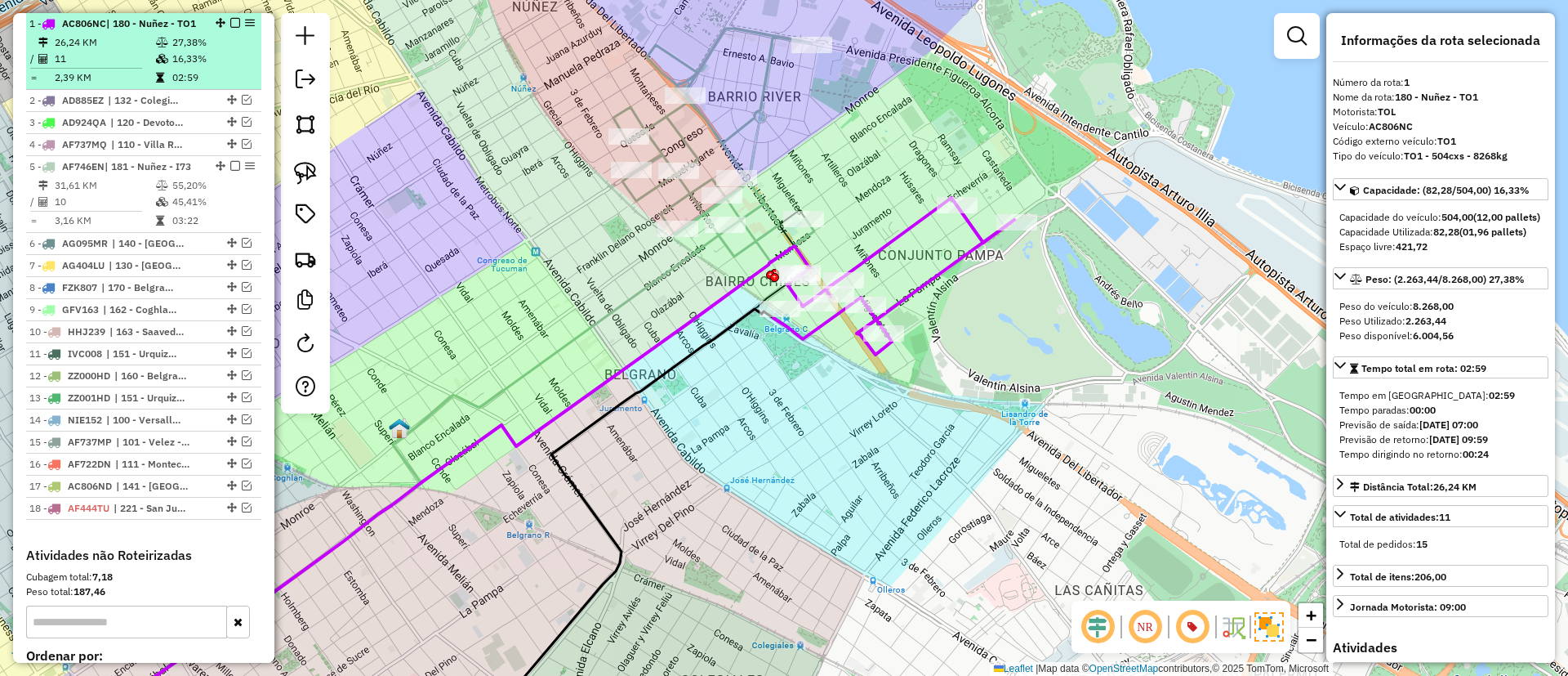
click at [231, 26] on em at bounding box center [235, 22] width 9 height 9
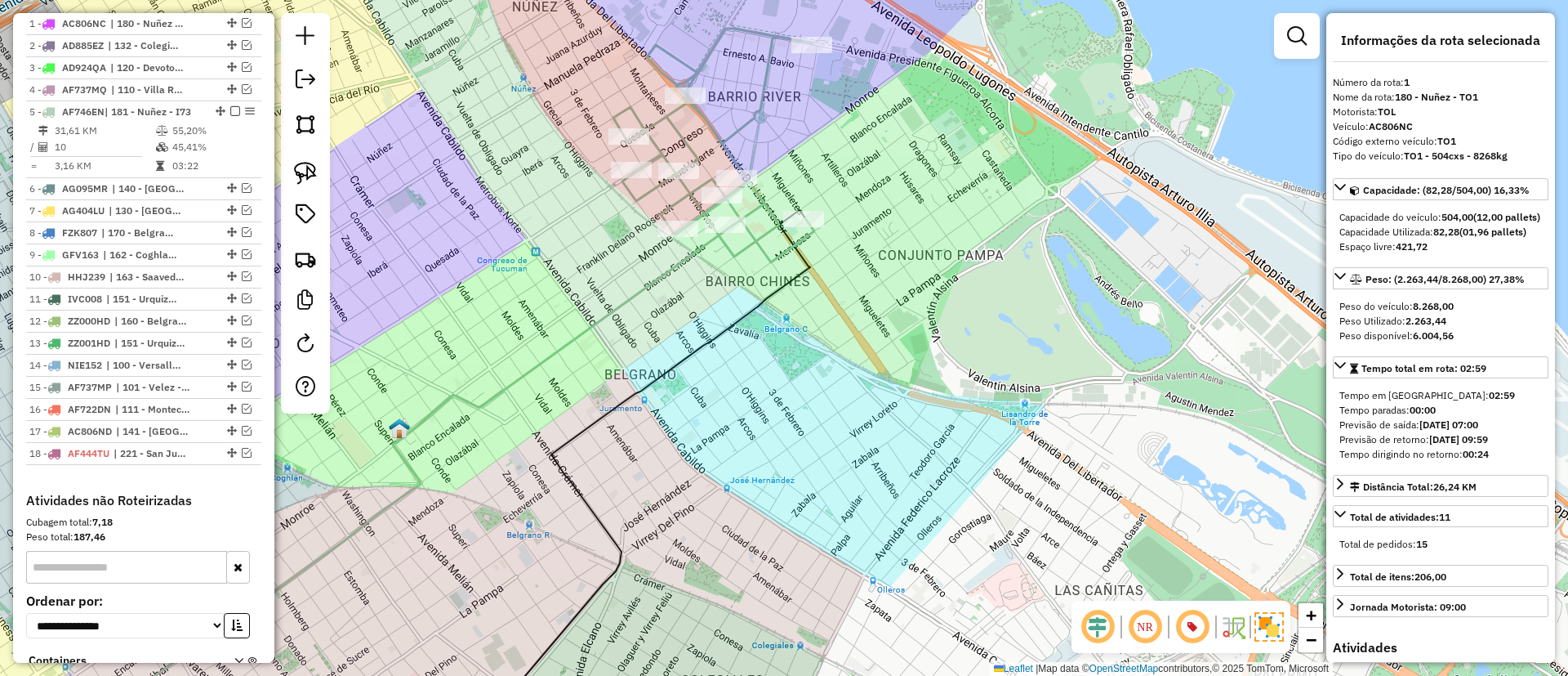
click at [651, 120] on icon at bounding box center [713, 144] width 201 height 233
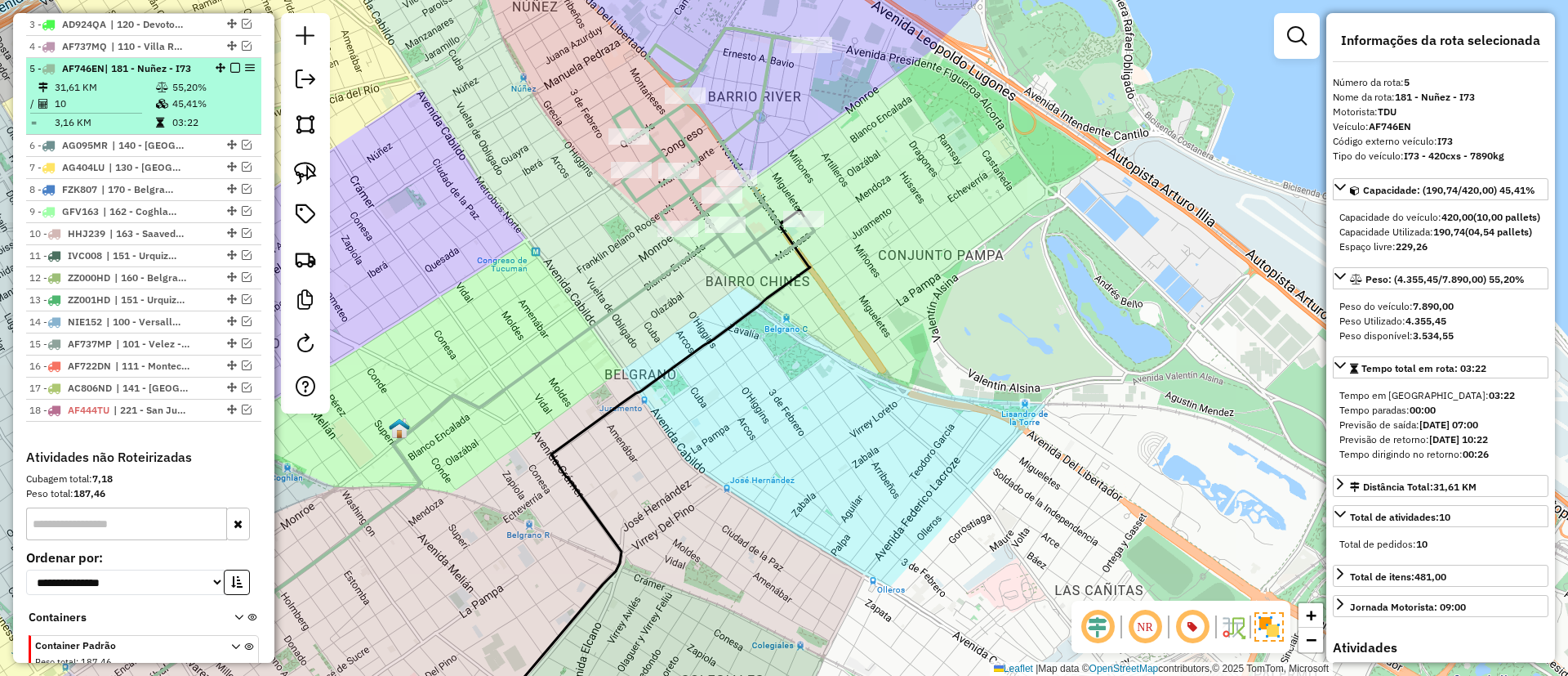
scroll to position [702, 0]
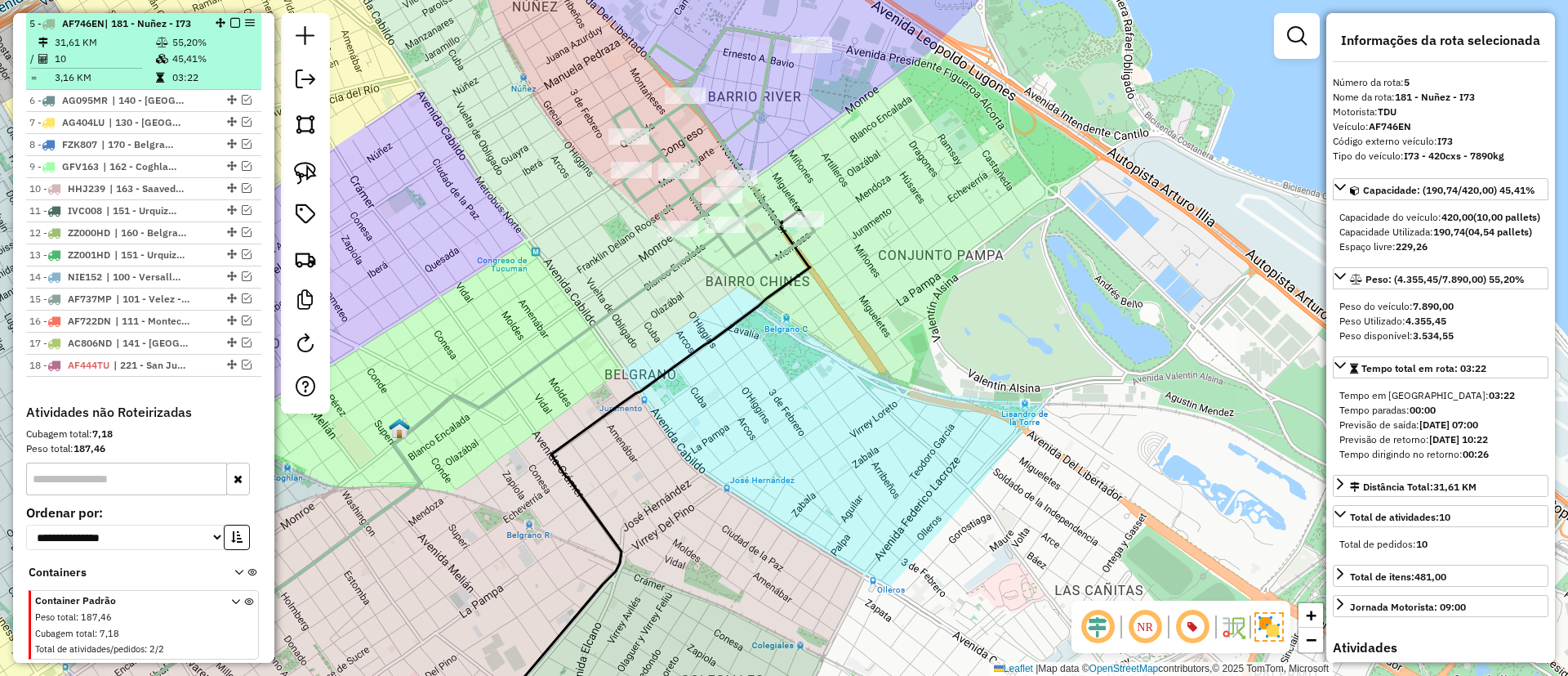
click at [231, 21] on em at bounding box center [235, 22] width 9 height 9
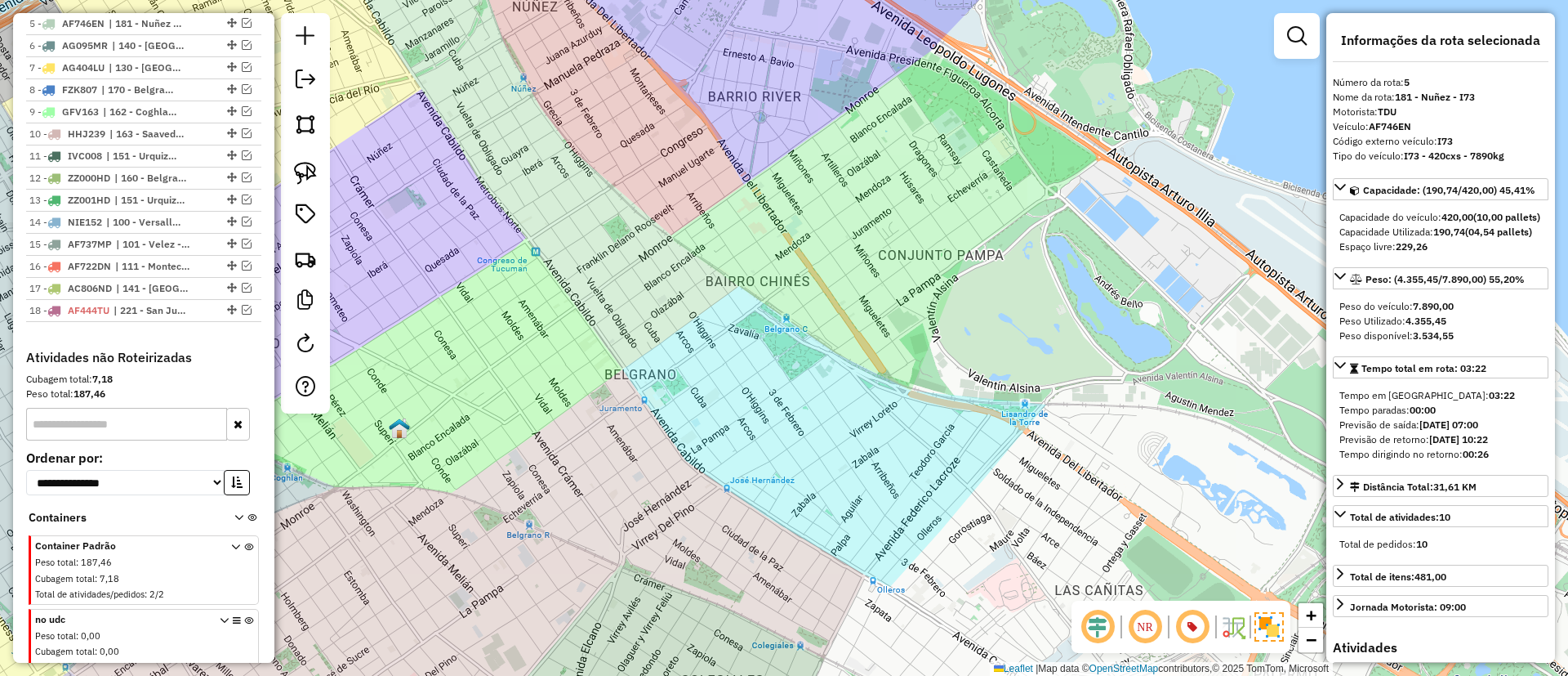
drag, startPoint x: 823, startPoint y: 280, endPoint x: 844, endPoint y: 272, distance: 22.5
click at [856, 275] on div "Janela de atendimento Grade de atendimento Capacidade Transportadoras Veículos …" at bounding box center [784, 338] width 1568 height 676
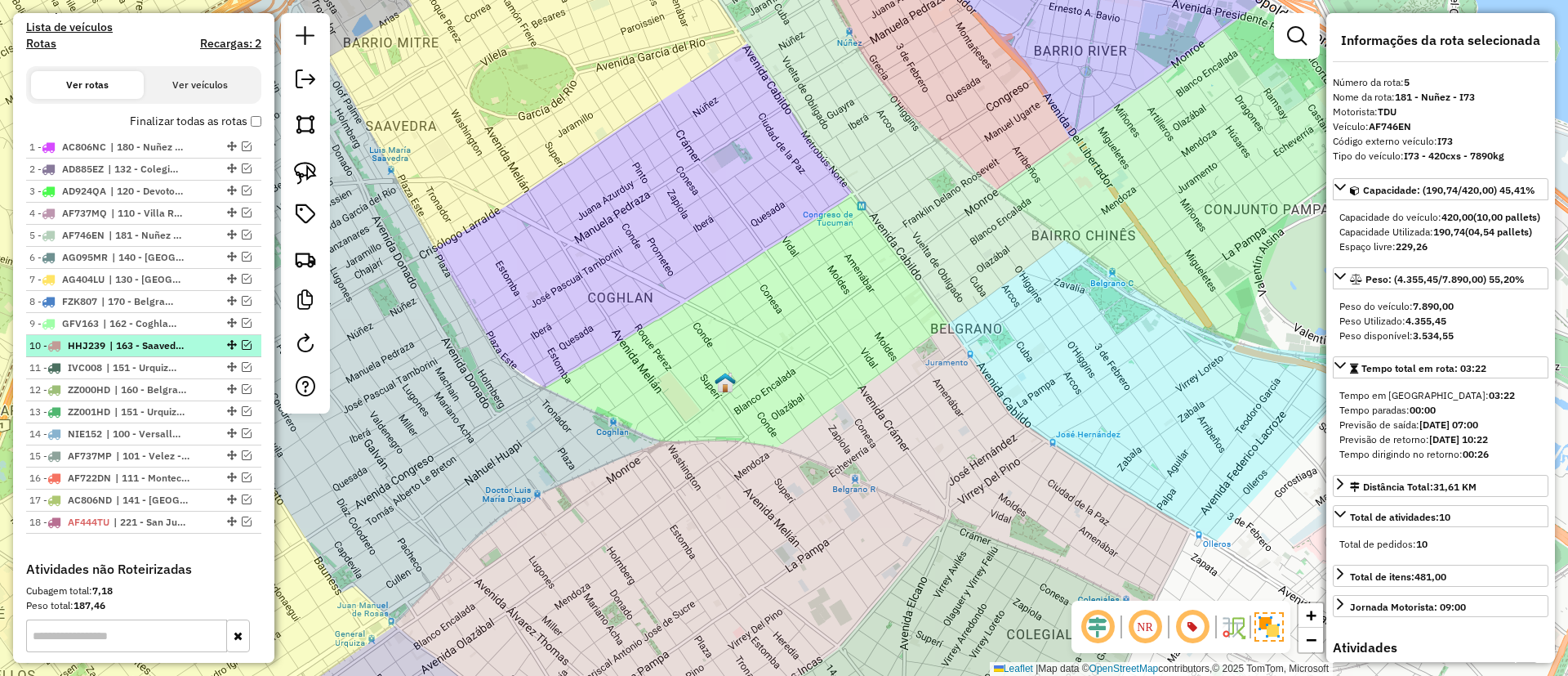
scroll to position [335, 0]
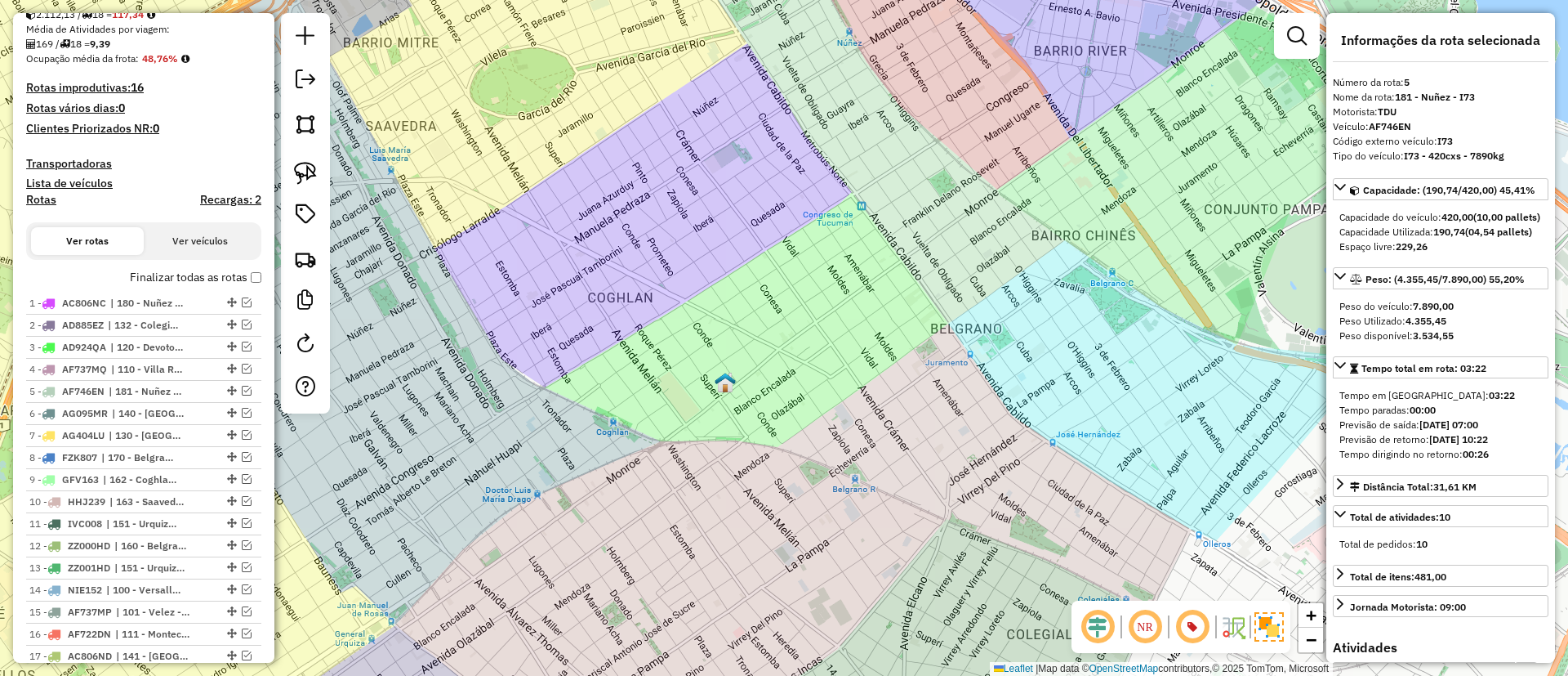
click at [200, 202] on h4 "Recargas: 2" at bounding box center [231, 200] width 61 height 14
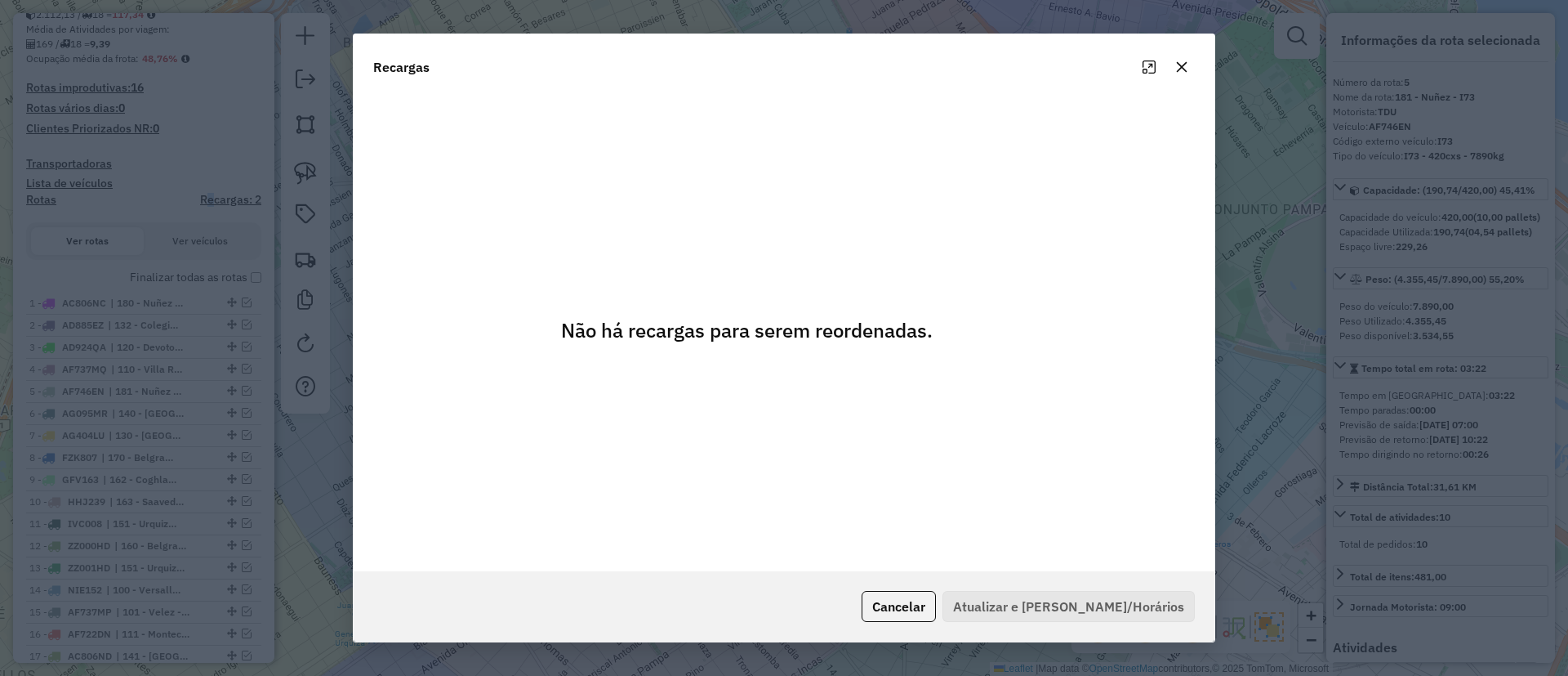
click at [1182, 73] on button "button" at bounding box center [1181, 67] width 26 height 26
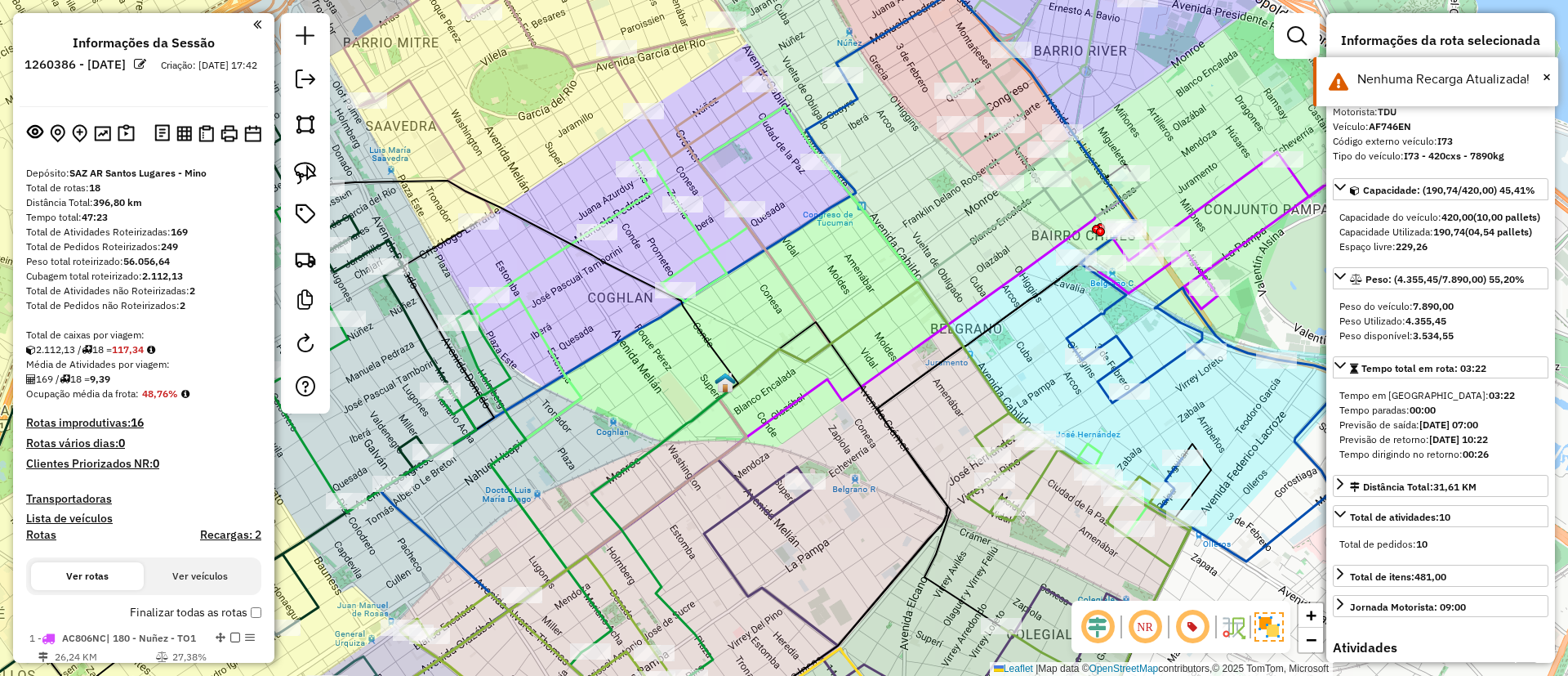
select select "*********"
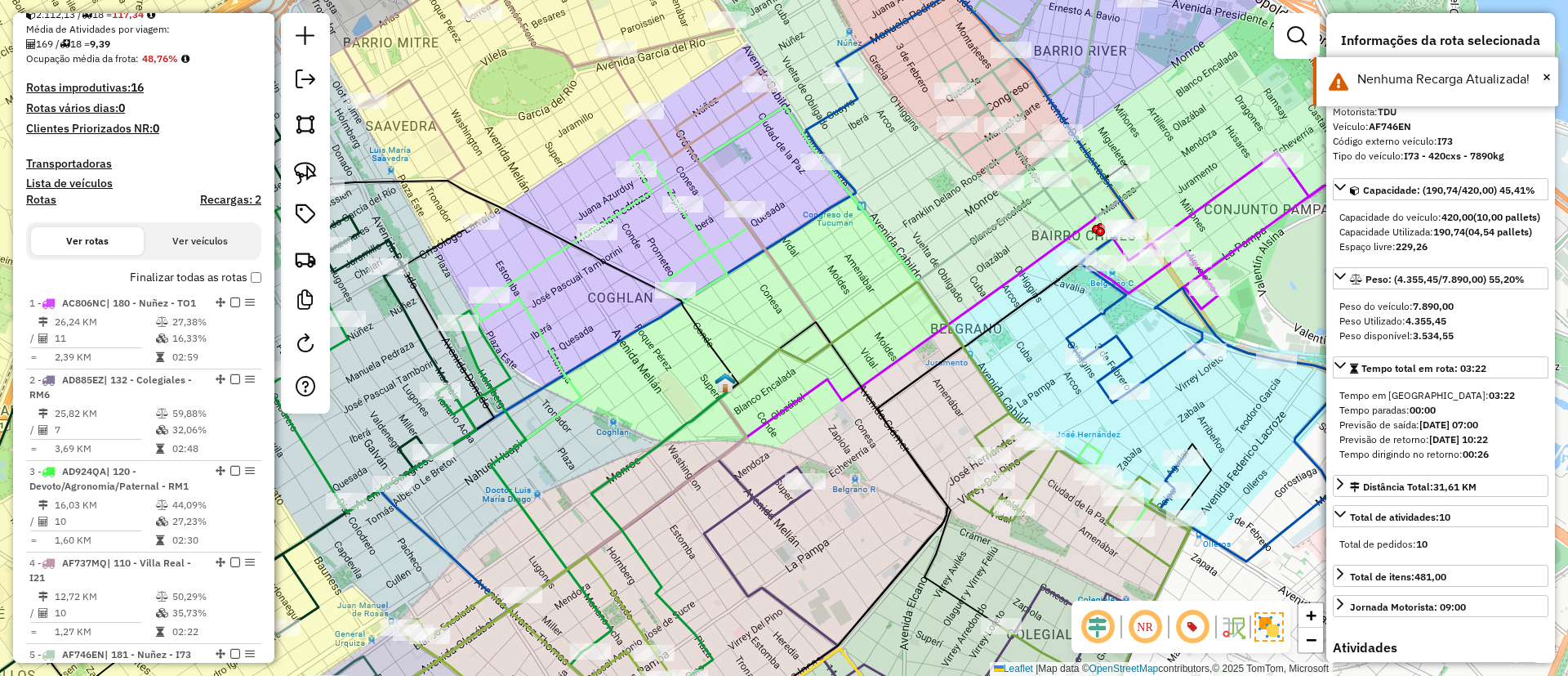
click at [35, 203] on h4 "Rotas" at bounding box center [41, 200] width 30 height 14
select select "*"
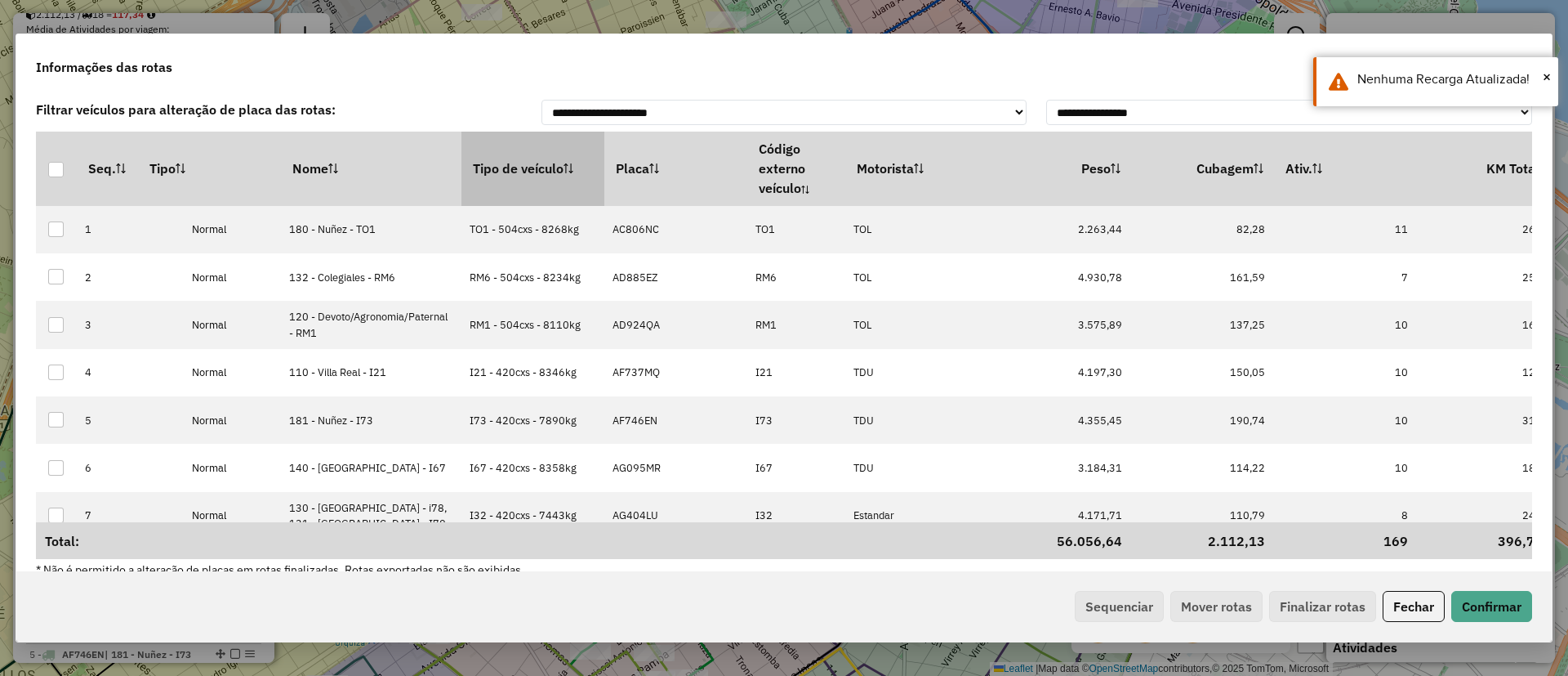
click at [480, 168] on th "Tipo de veículo" at bounding box center [532, 168] width 143 height 73
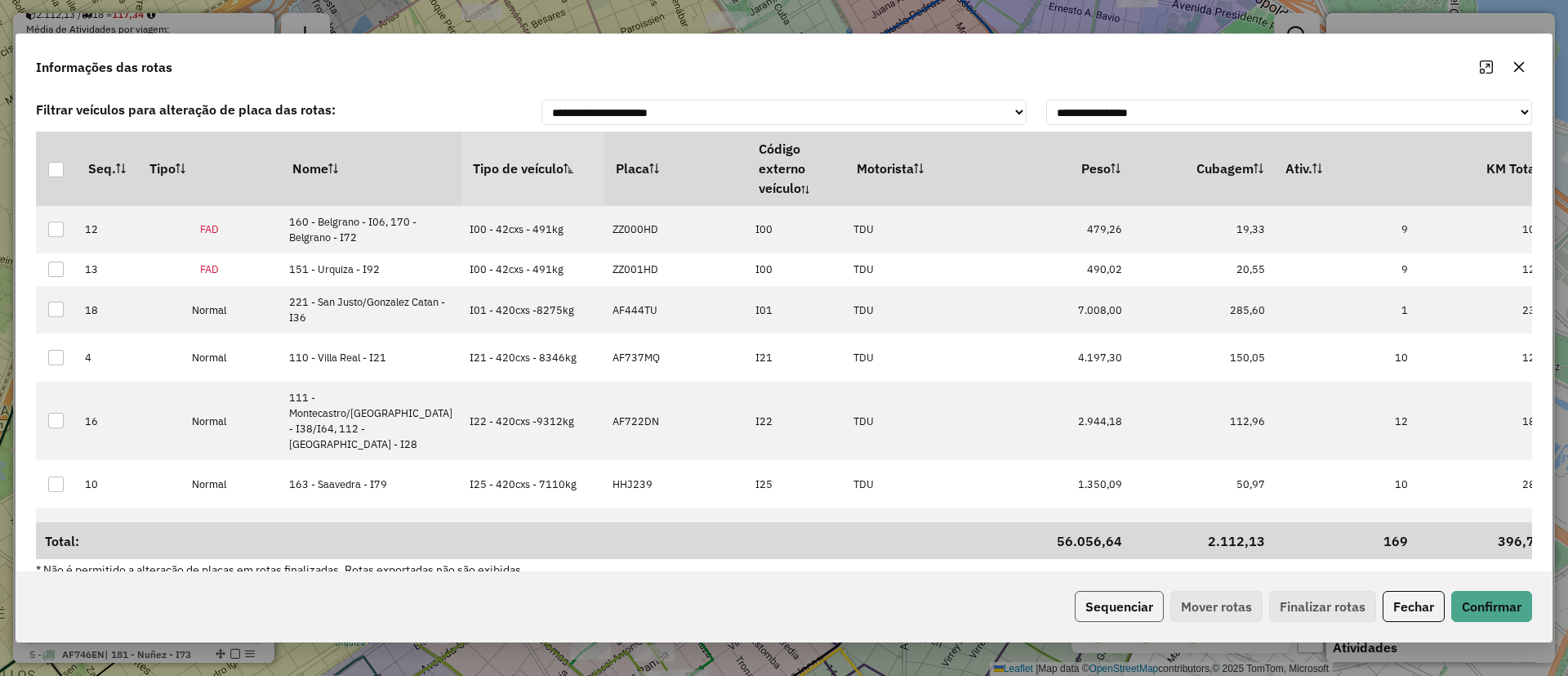
click at [1125, 592] on button "Sequenciar" at bounding box center [1119, 606] width 89 height 31
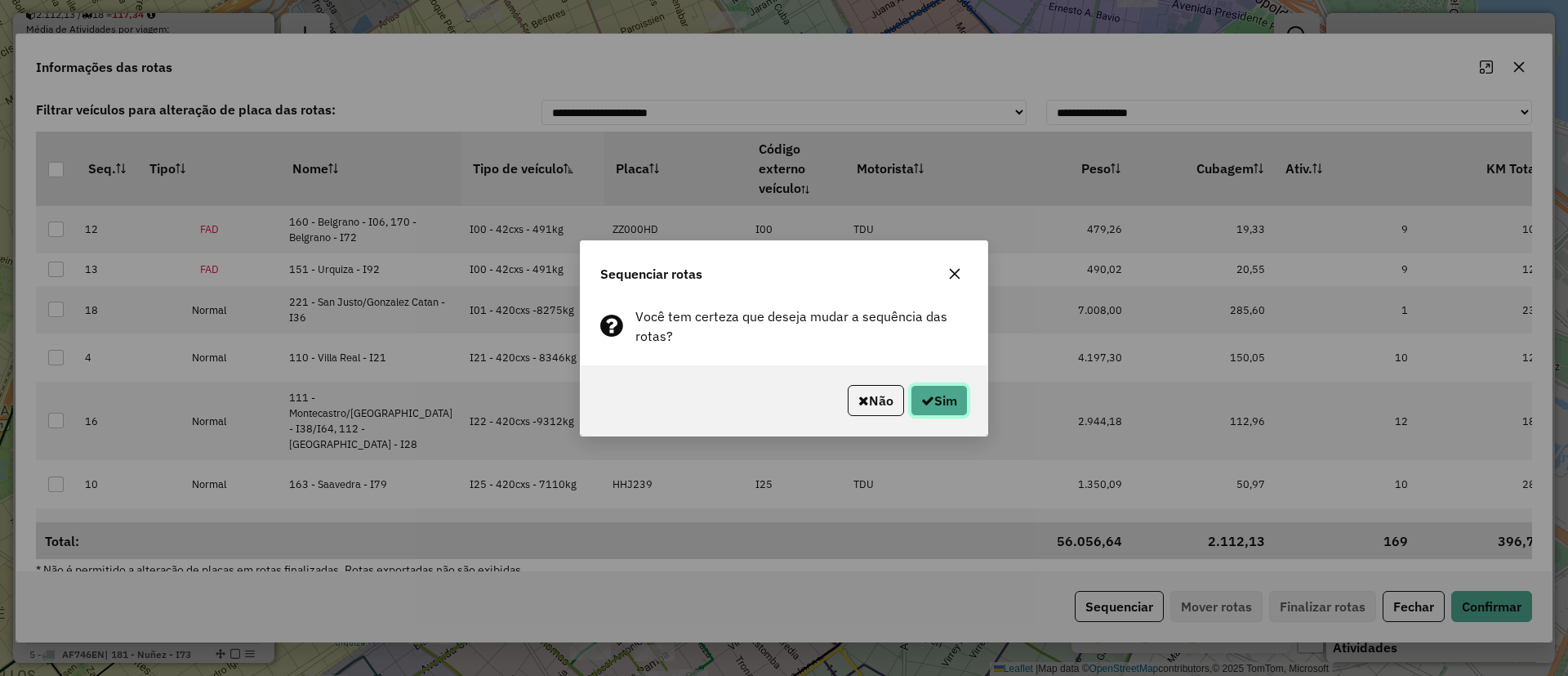
click at [943, 386] on button "Sim" at bounding box center [939, 400] width 57 height 31
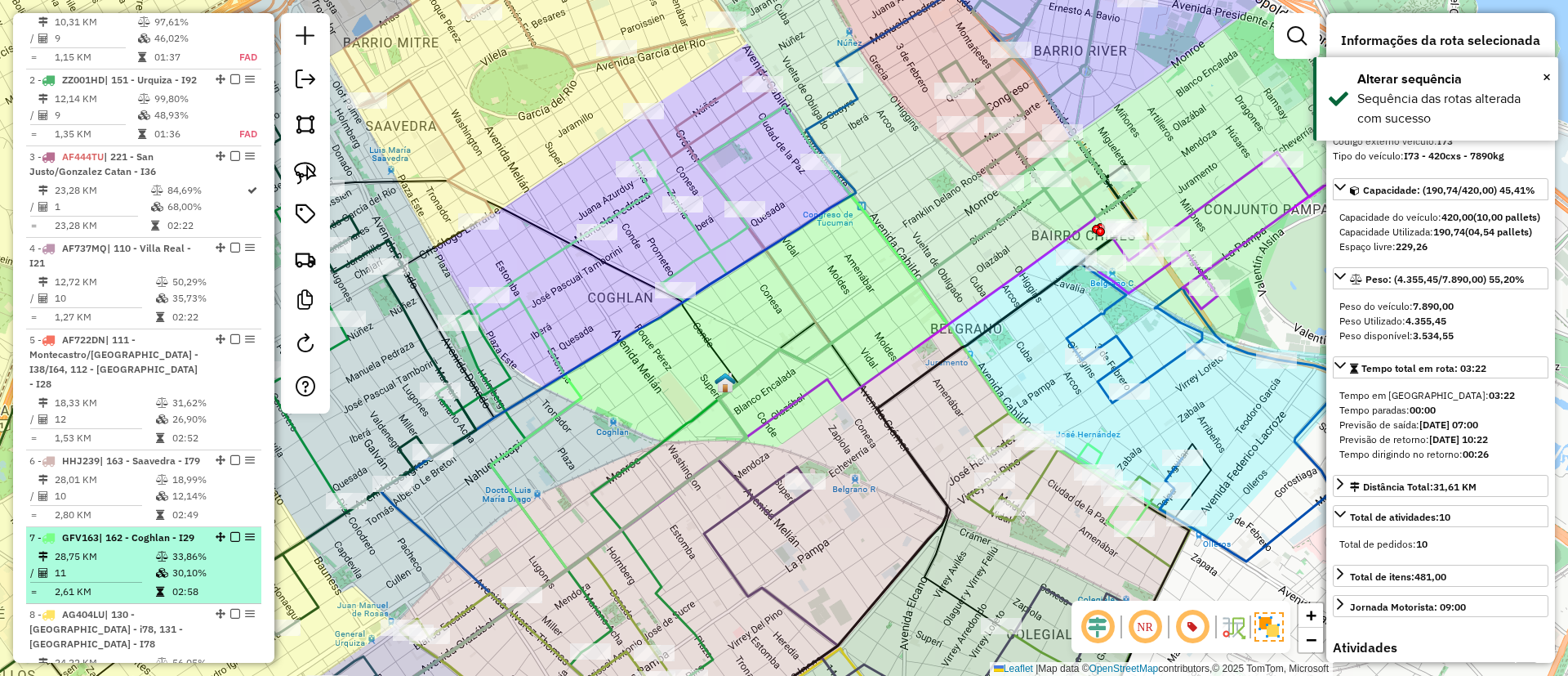
scroll to position [367, 0]
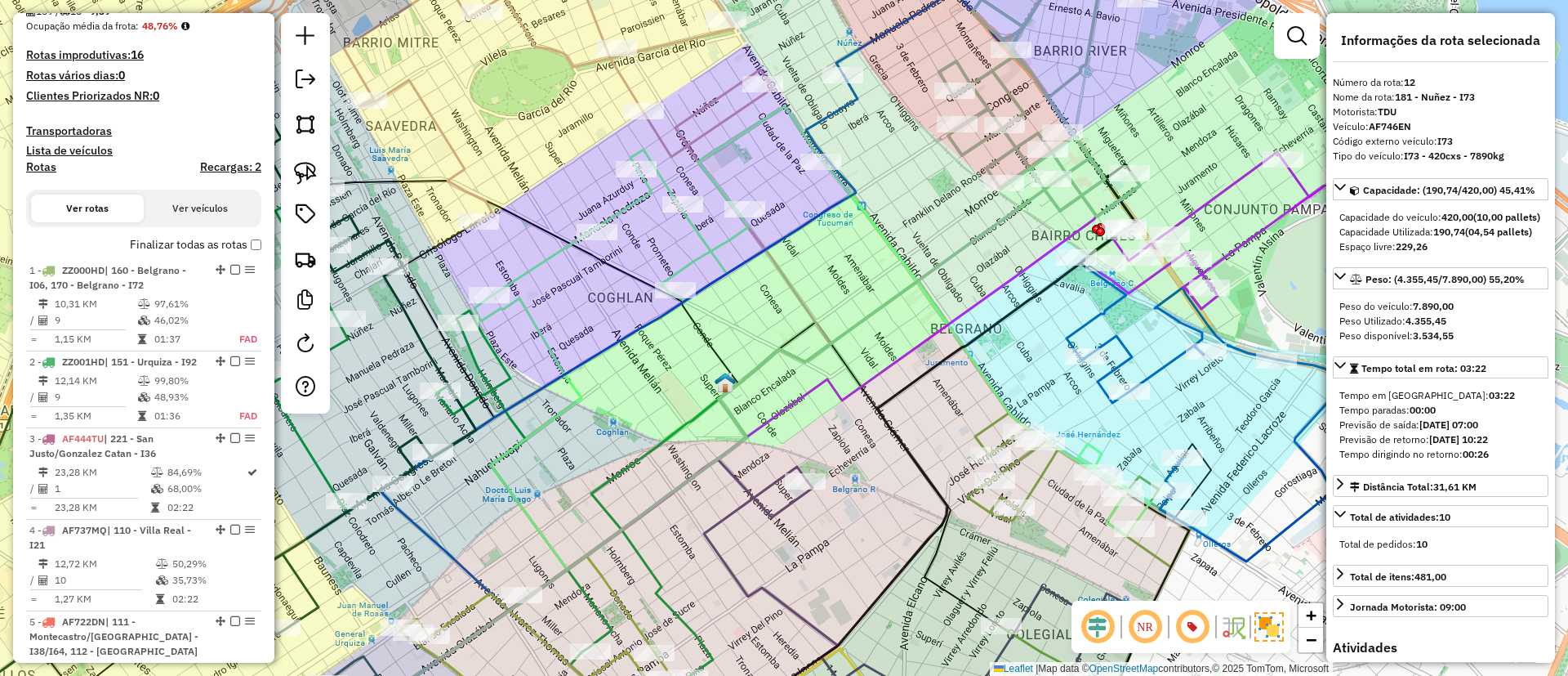
click at [225, 166] on h4 "Recargas: 2" at bounding box center [231, 167] width 61 height 14
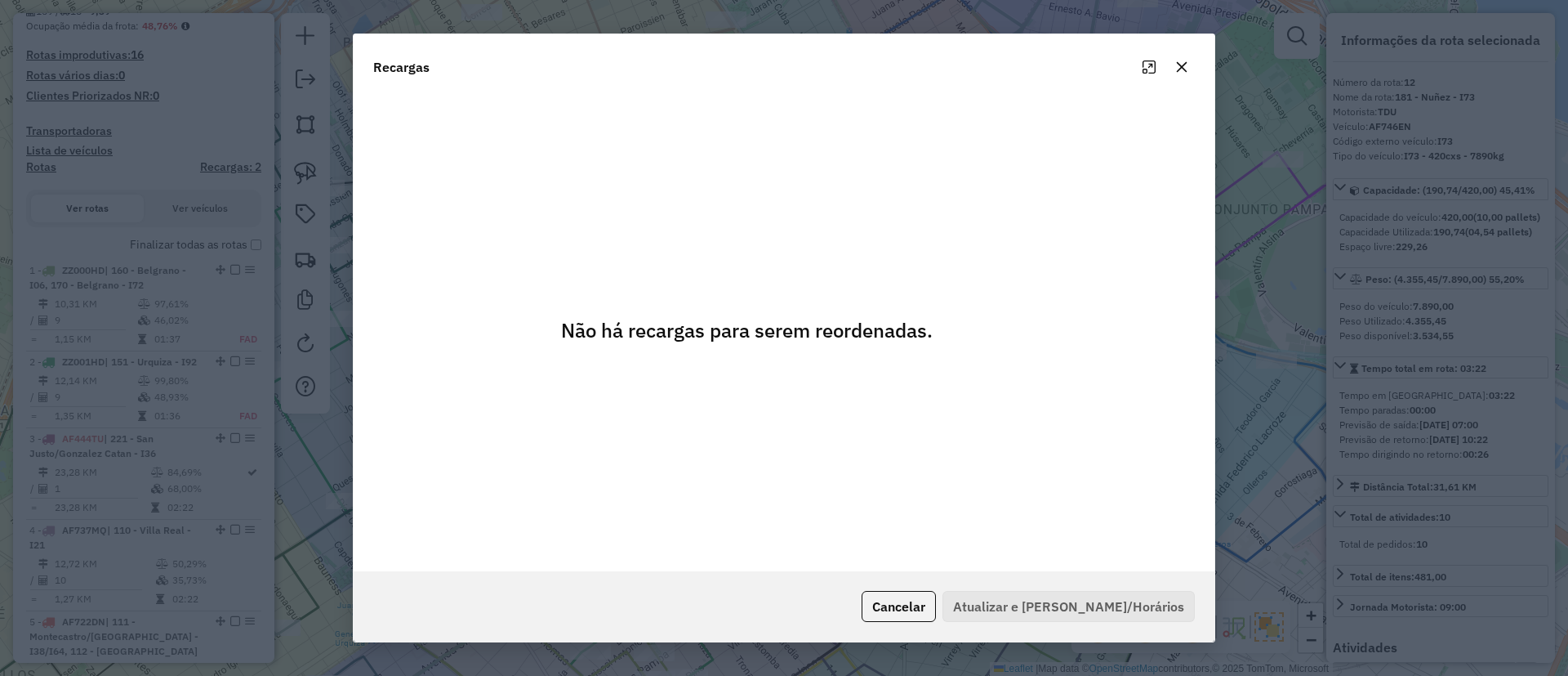
click at [1188, 68] on button "button" at bounding box center [1181, 67] width 26 height 26
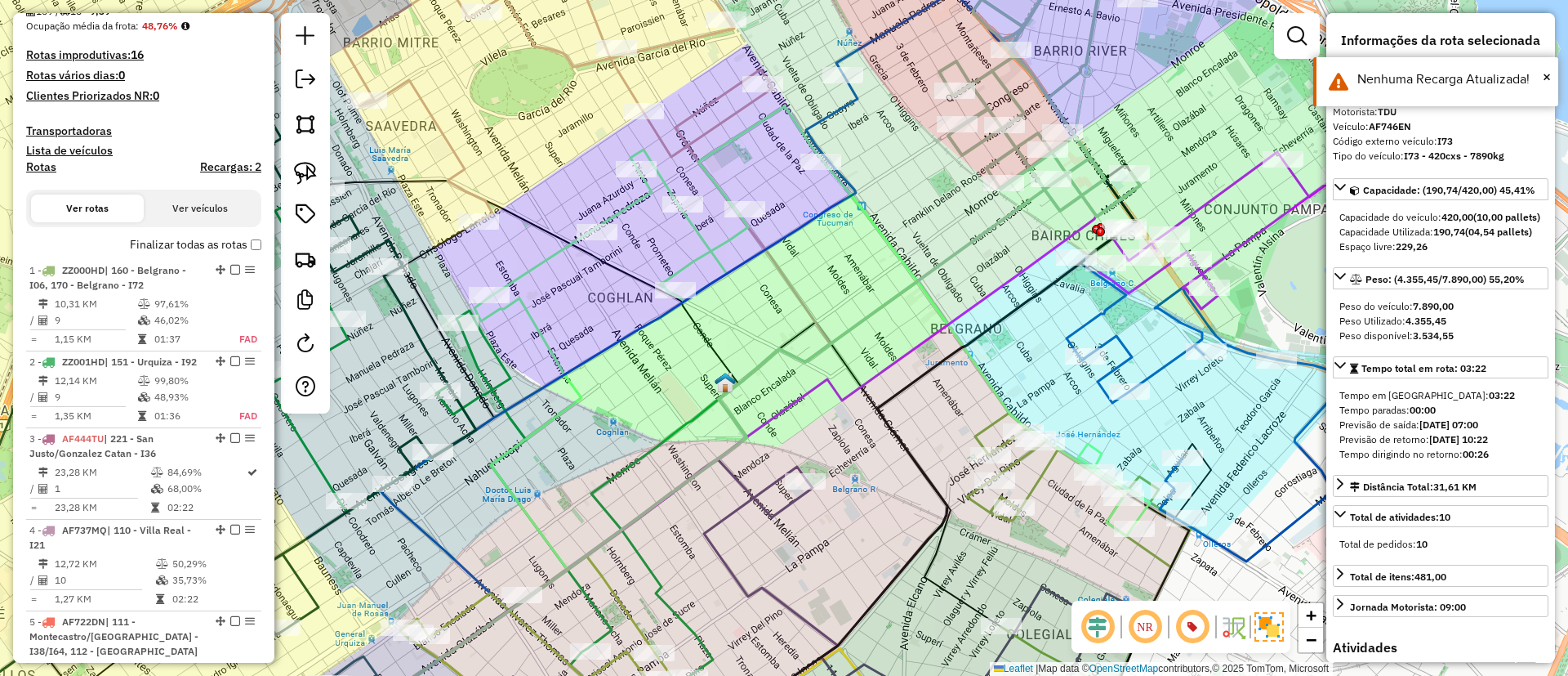
click at [190, 238] on label "Finalizar todas as rotas" at bounding box center [196, 244] width 132 height 17
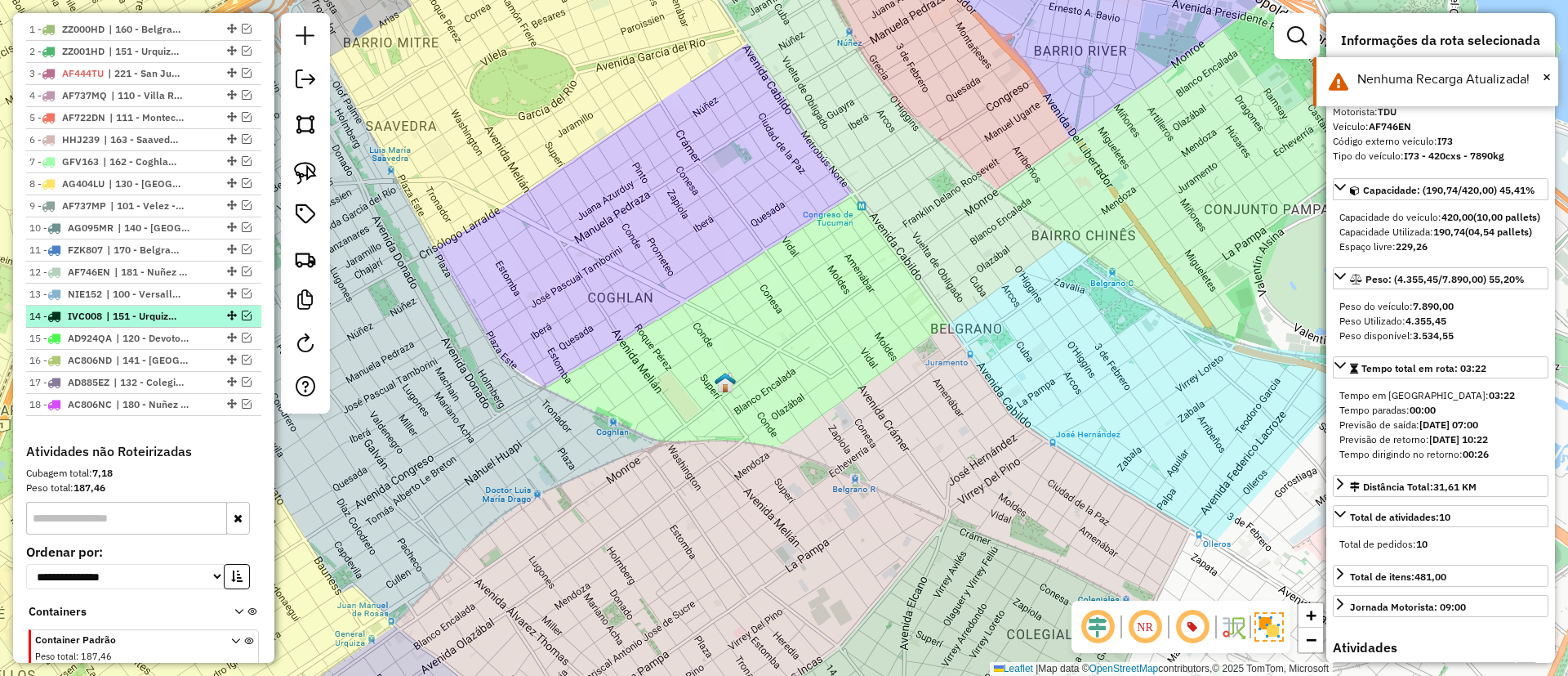
scroll to position [555, 0]
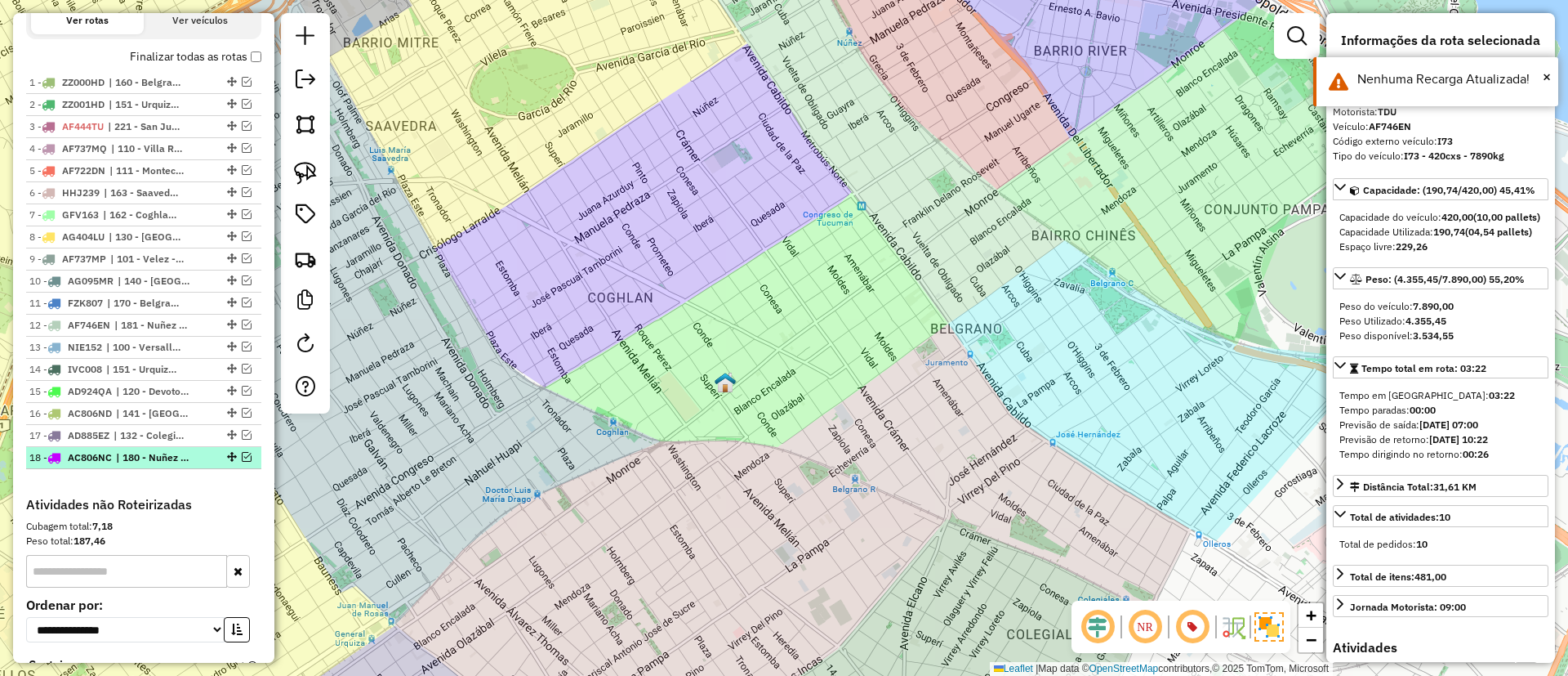
click at [149, 447] on li "18 - AC806NC | 180 - Nuñez - TO1" at bounding box center [143, 458] width 235 height 22
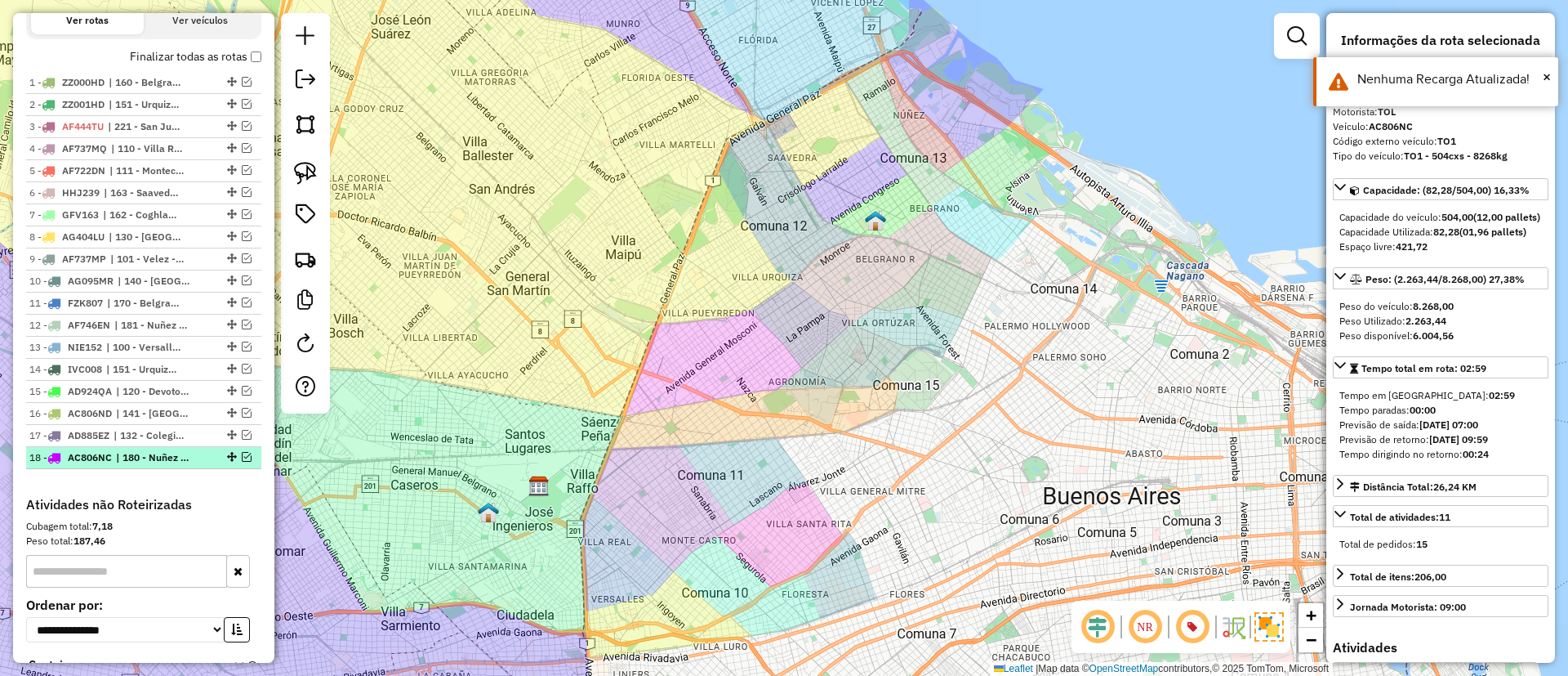
click at [161, 450] on span "| 180 - Nuñez - TO1" at bounding box center [154, 457] width 75 height 15
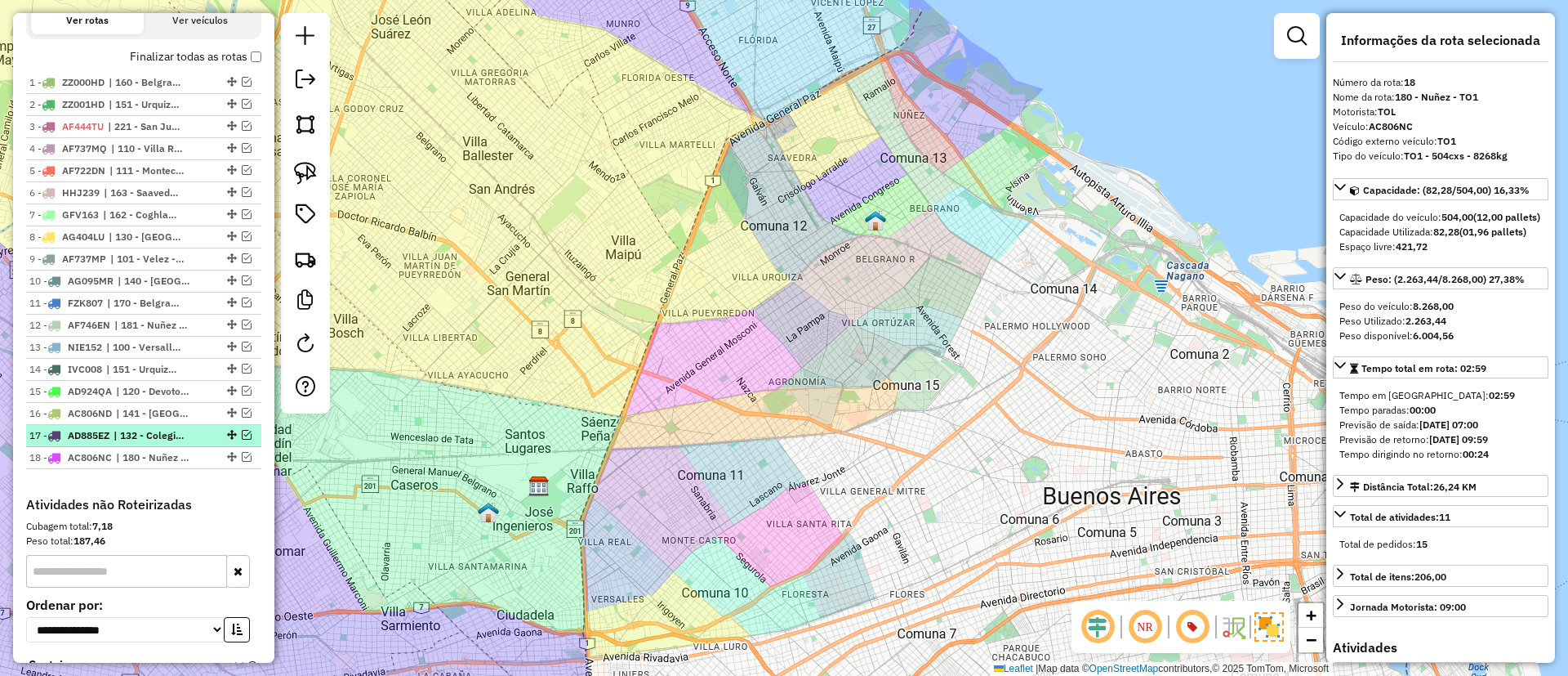
click at [146, 444] on li "17 - AD885EZ | 132 - Colegiales - RM6" at bounding box center [143, 436] width 235 height 22
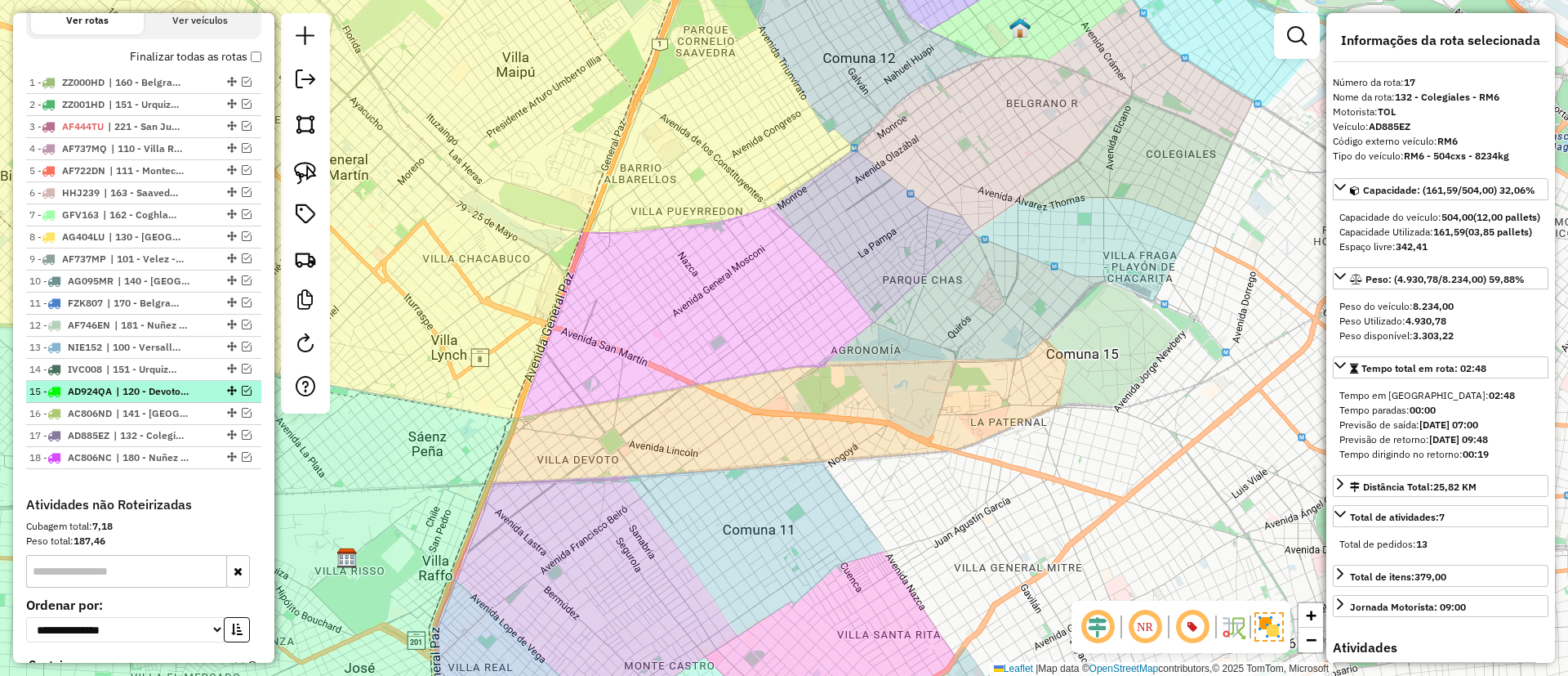
click at [139, 384] on span "| 120 - Devoto/Agronomia/Paternal - RM1" at bounding box center [154, 391] width 75 height 15
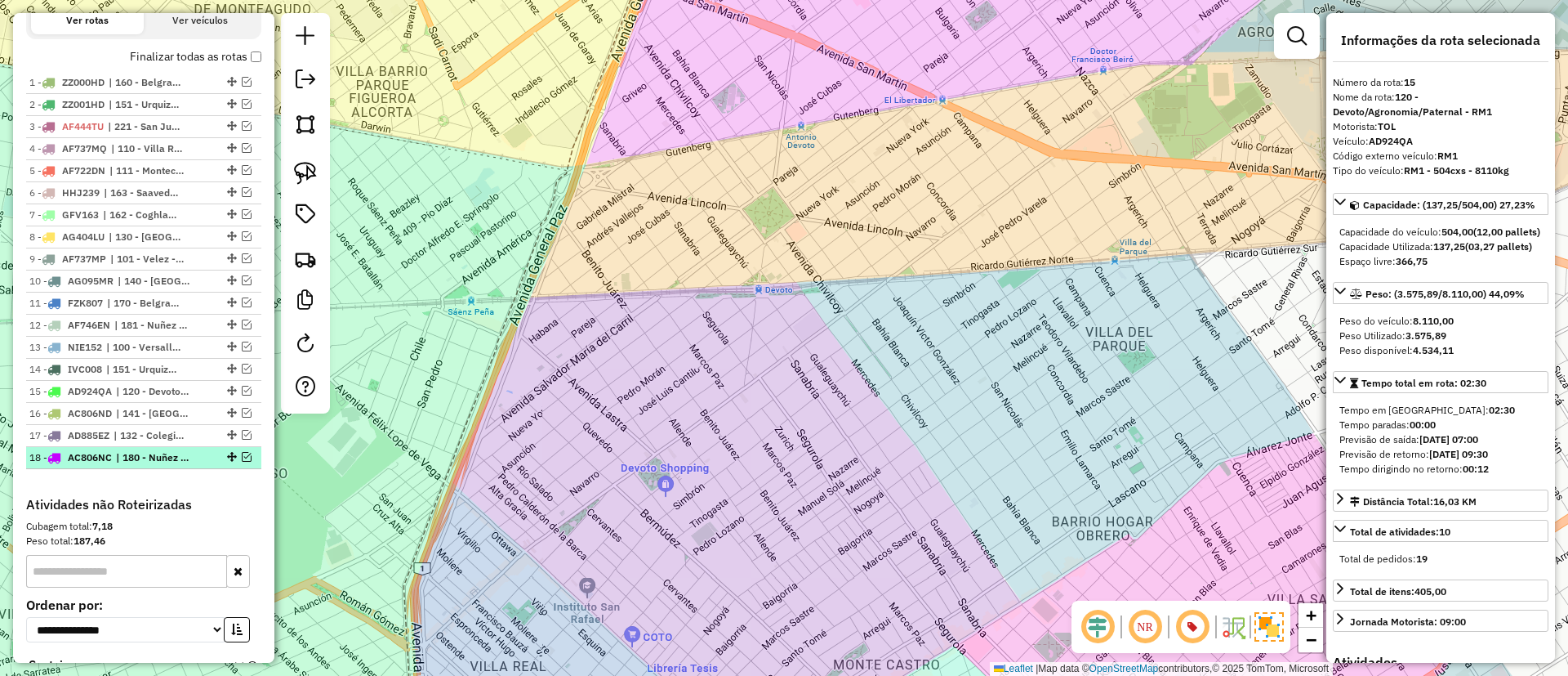
click at [155, 456] on span "| 180 - Nuñez - TO1" at bounding box center [154, 457] width 75 height 15
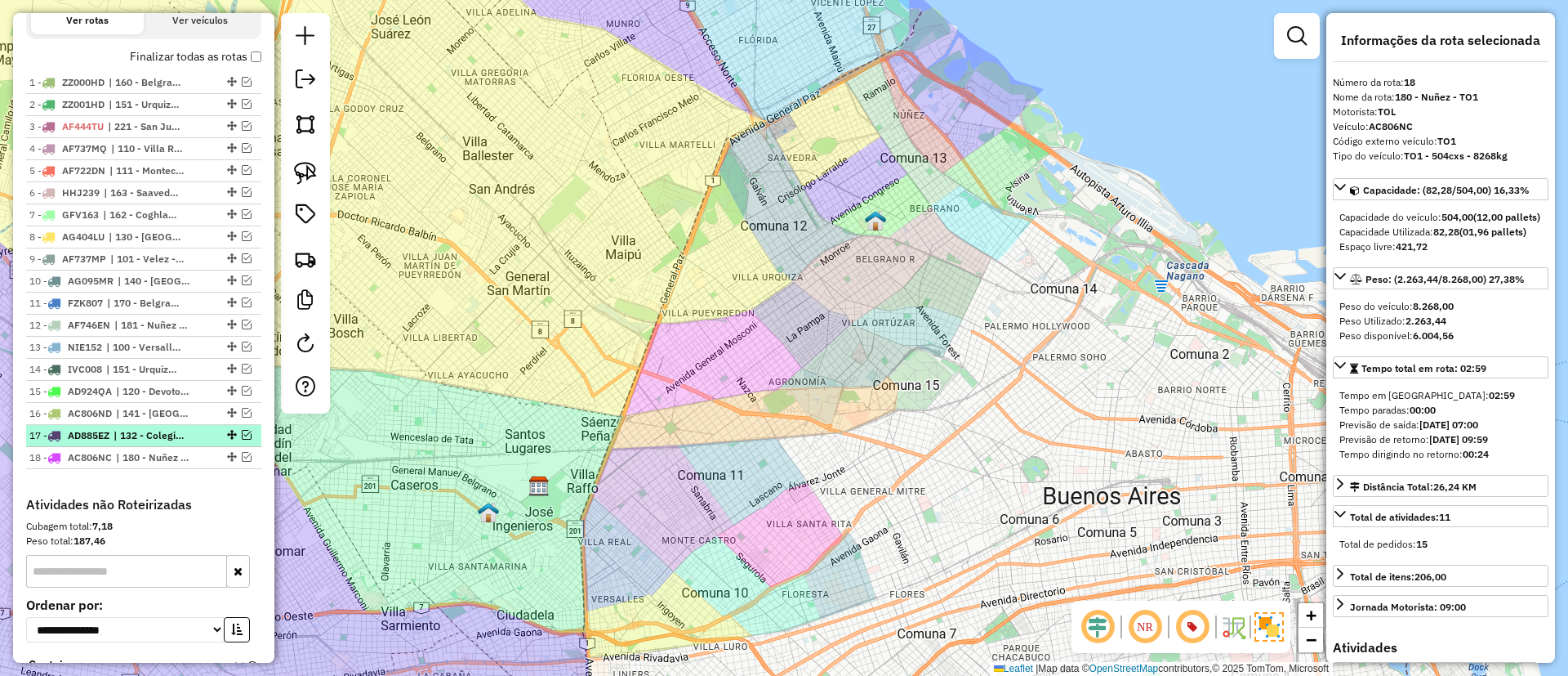
click at [140, 434] on span "| 132 - Colegiales - RM6" at bounding box center [151, 435] width 75 height 15
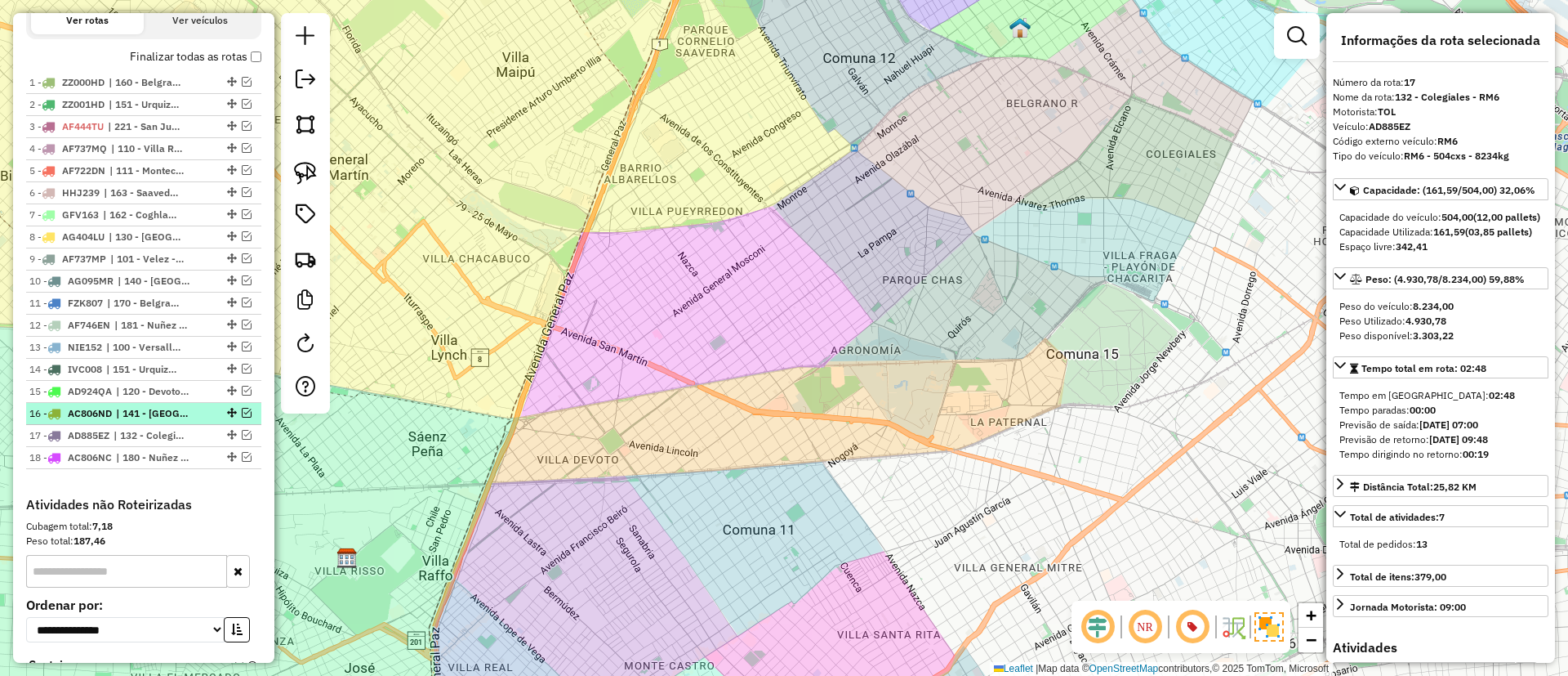
click at [132, 416] on span "| 141 - Parque Chas - I39, 142 - Belgrano R - RM6" at bounding box center [154, 413] width 75 height 15
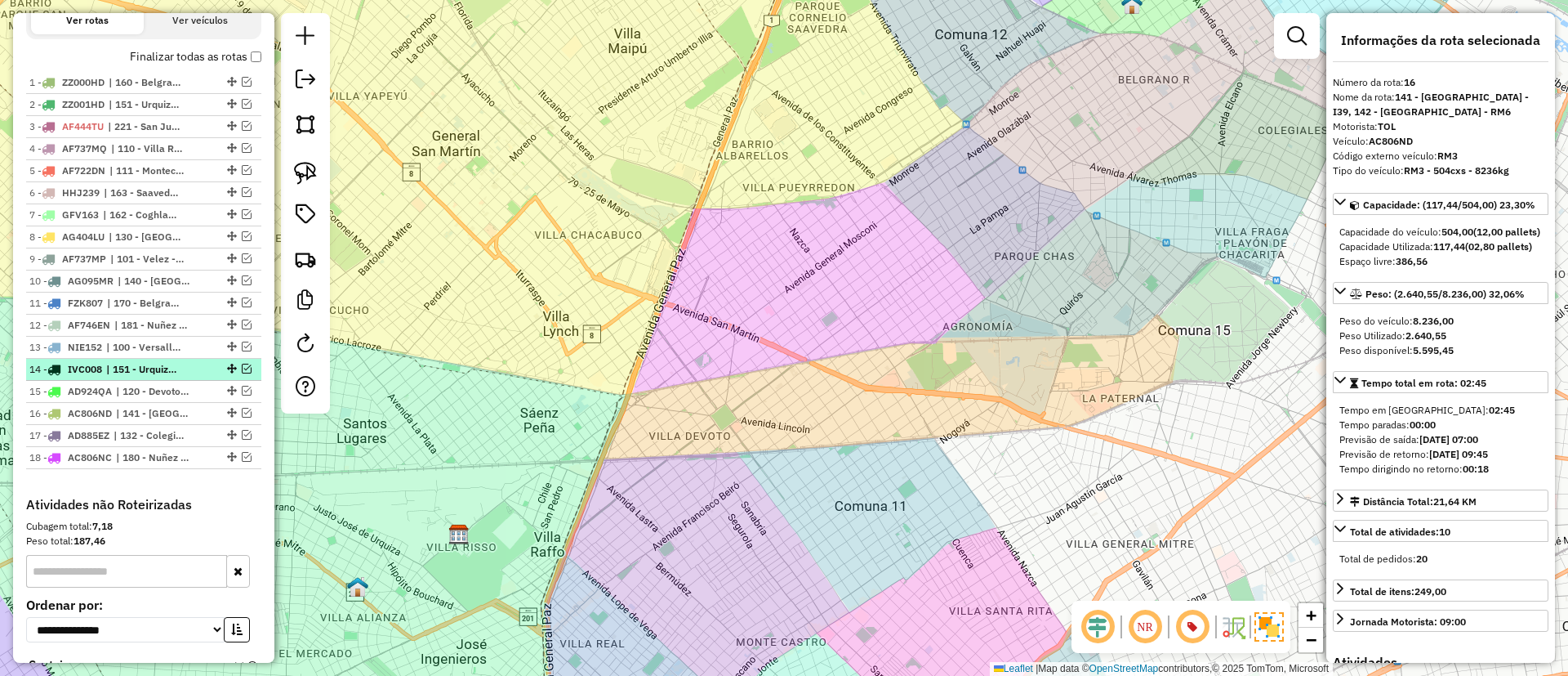
click at [132, 378] on li "14 - IVC008 | 151 - Urquiza - I92" at bounding box center [143, 370] width 235 height 22
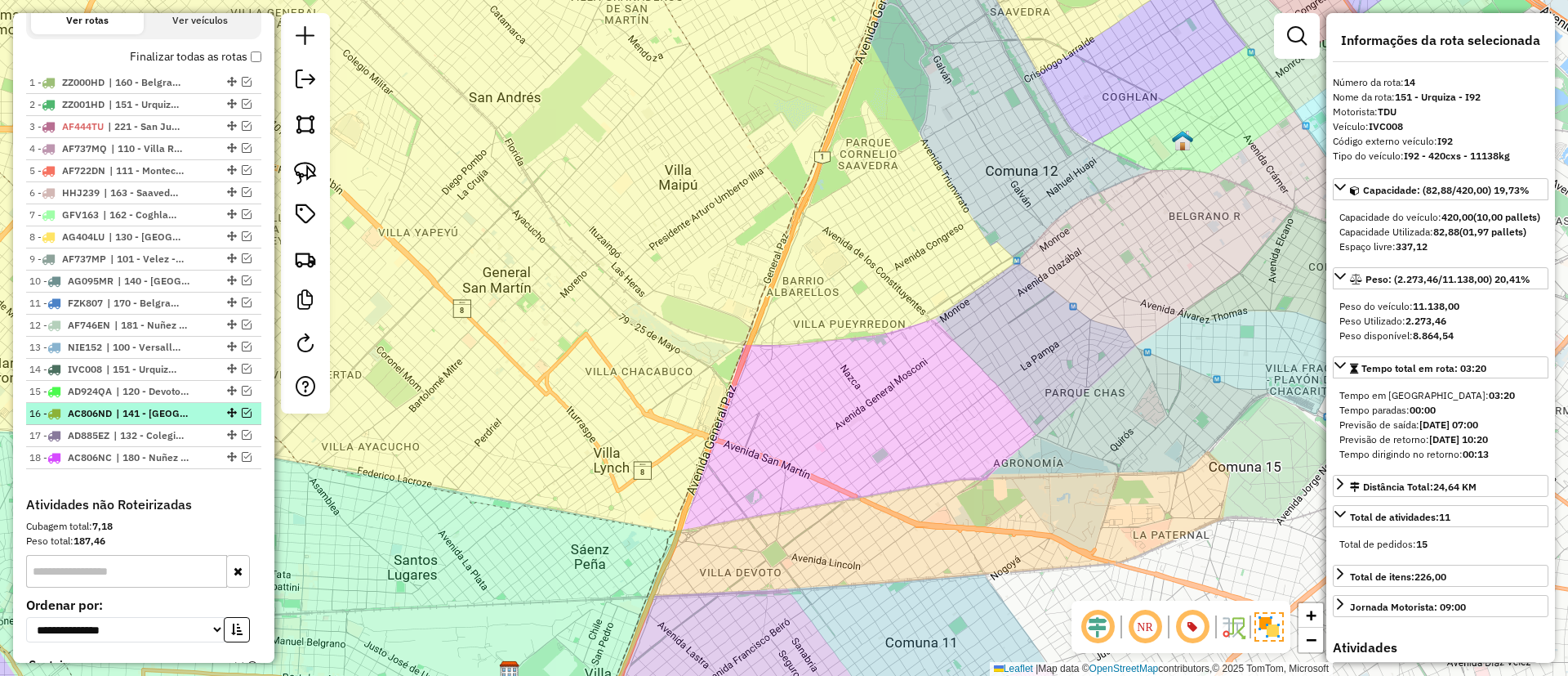
click at [139, 418] on span "| 141 - Parque Chas - I39, 142 - Belgrano R - RM6" at bounding box center [154, 413] width 75 height 15
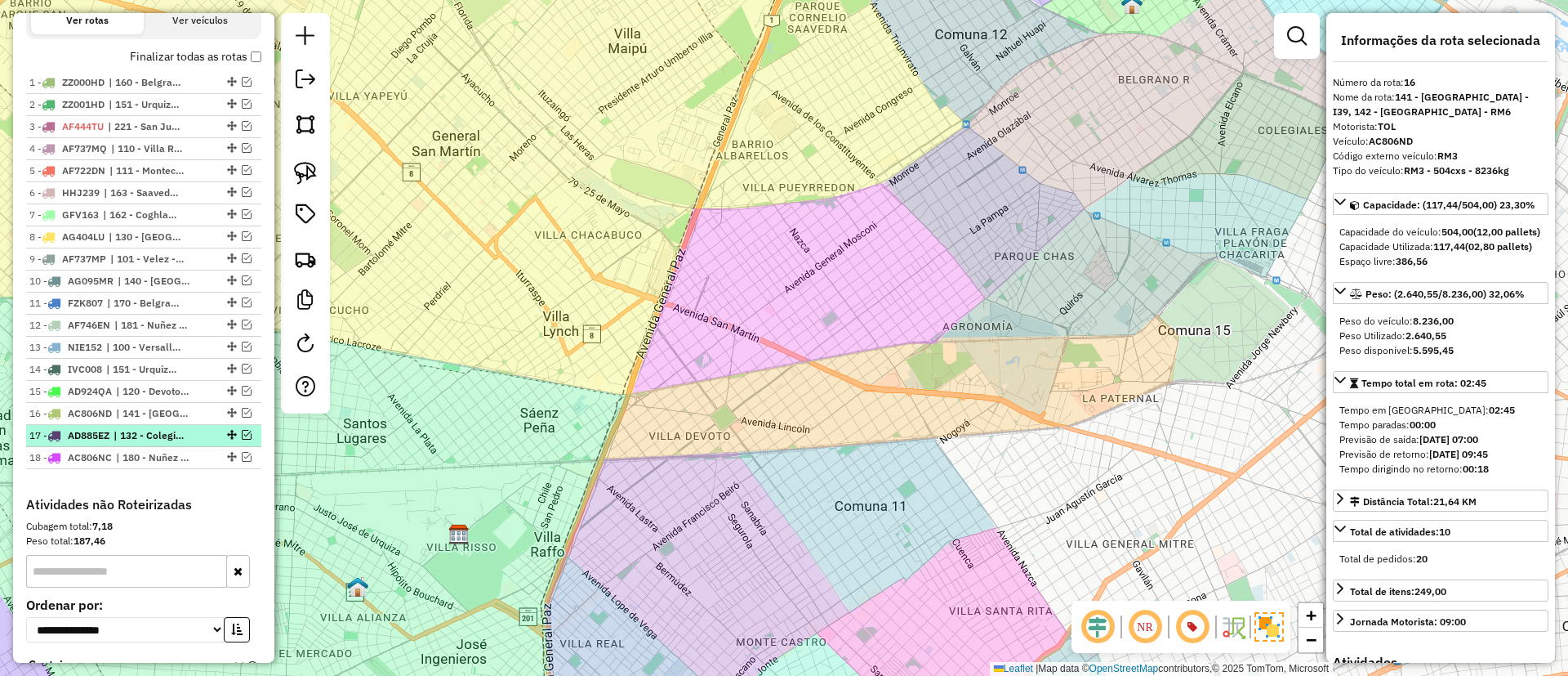
click at [159, 435] on span "| 132 - Colegiales - RM6" at bounding box center [151, 435] width 75 height 15
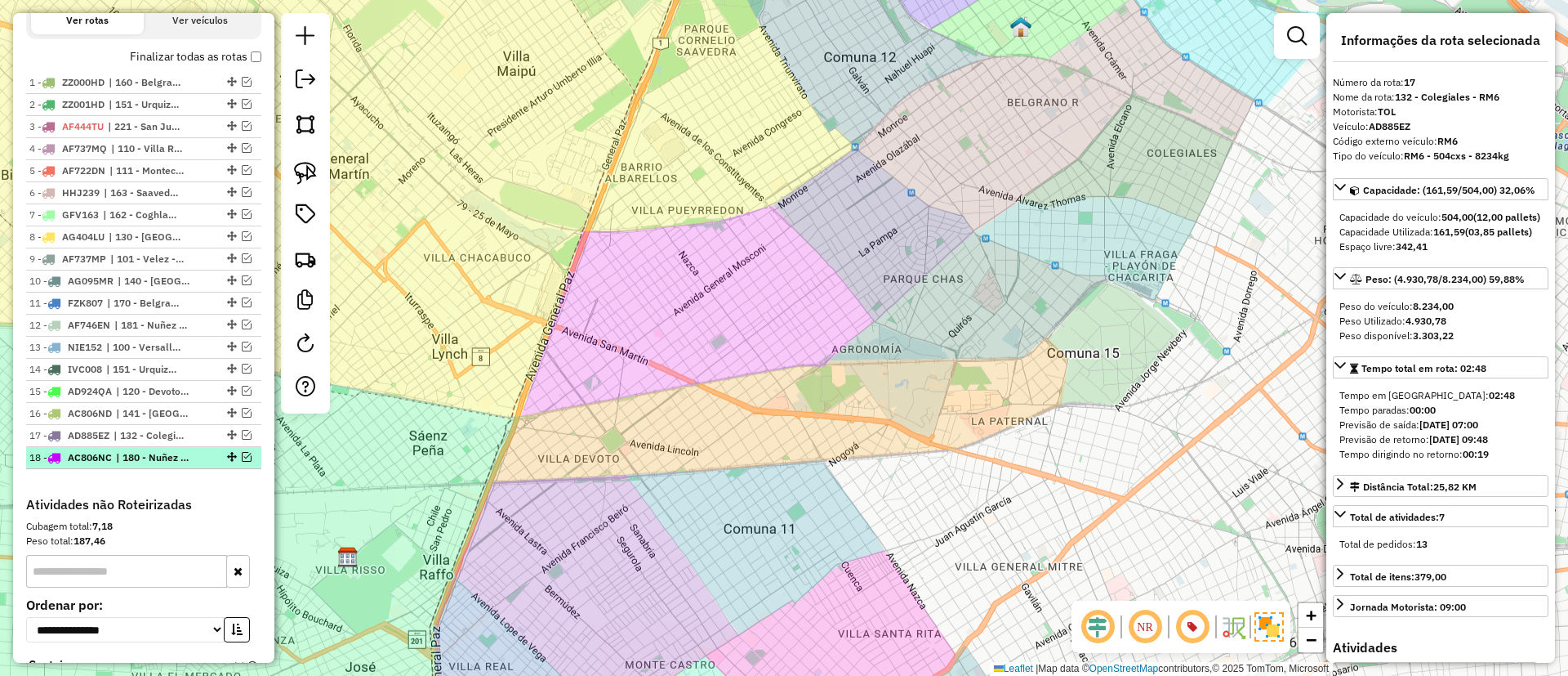
click at [168, 450] on span "| 180 - Nuñez - TO1" at bounding box center [154, 457] width 75 height 15
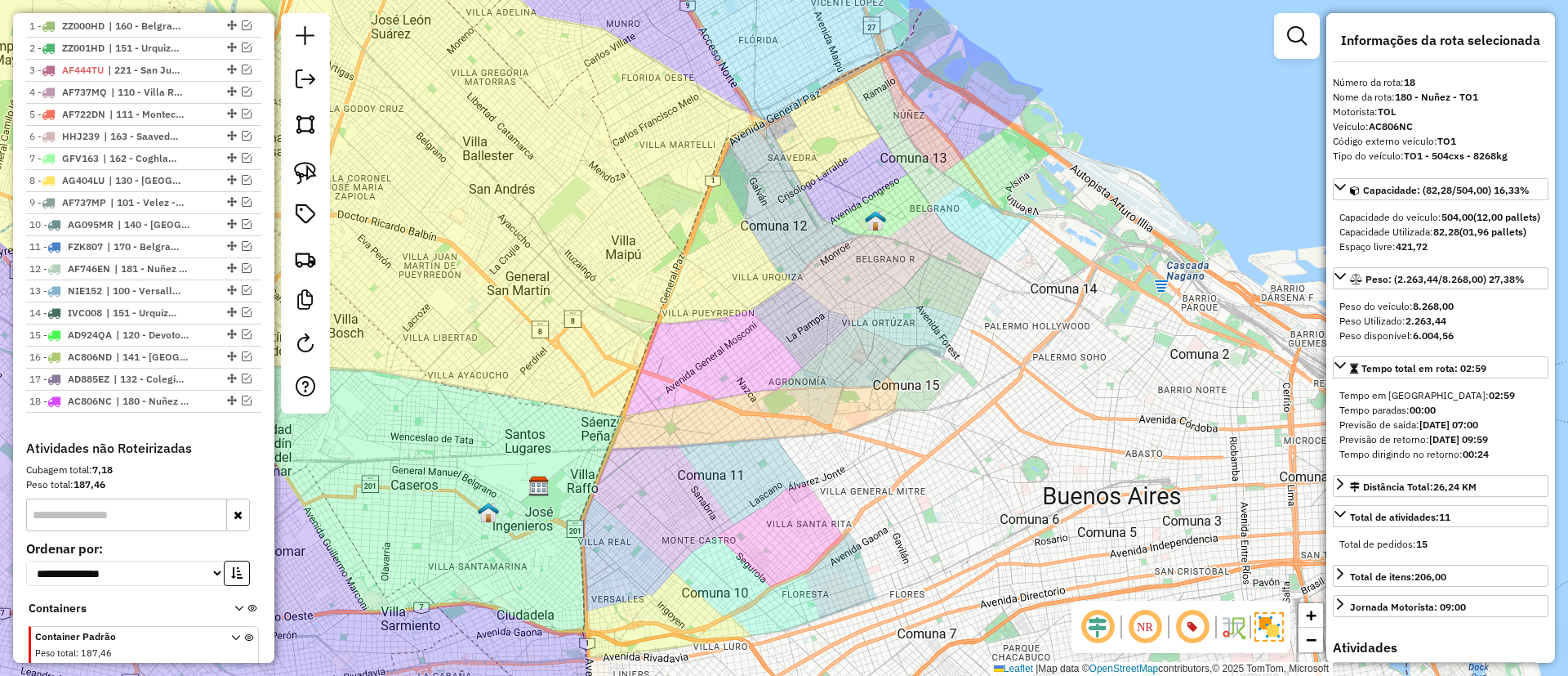
scroll to position [613, 0]
click at [149, 400] on span "| 180 - Nuñez - TO1" at bounding box center [154, 400] width 75 height 15
click at [148, 375] on span "| 132 - Colegiales - RM6" at bounding box center [151, 378] width 75 height 15
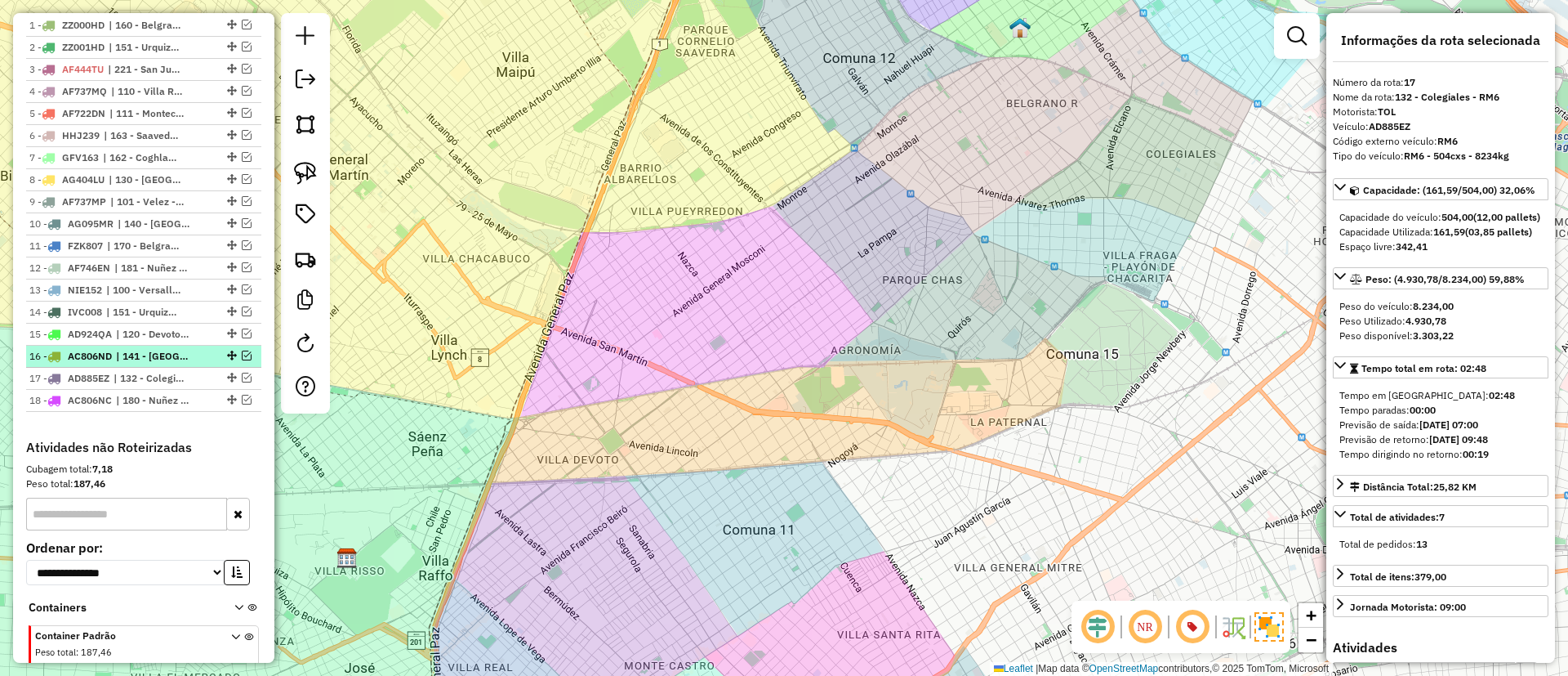
click at [145, 355] on span "| 141 - Parque Chas - I39, 142 - Belgrano R - RM6" at bounding box center [154, 356] width 75 height 15
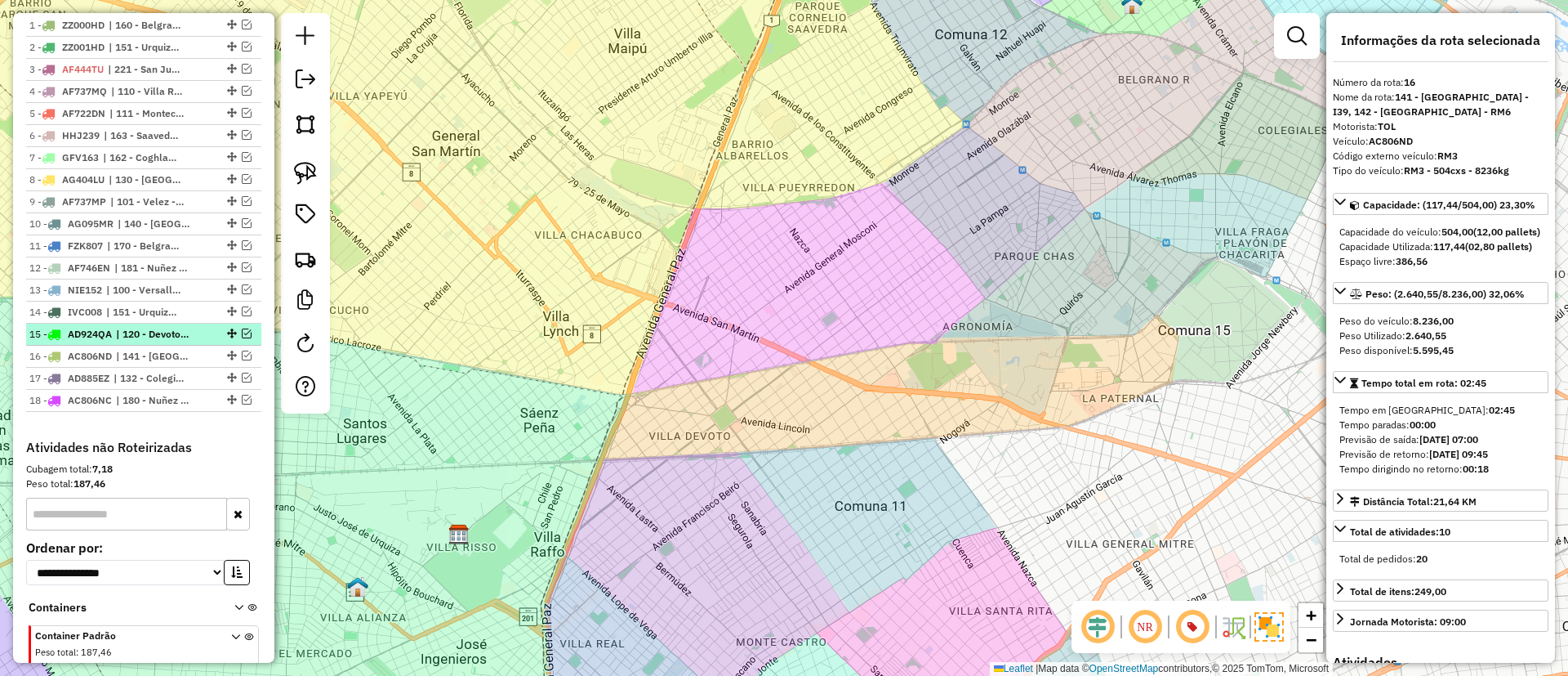
click at [149, 330] on span "| 120 - Devoto/Agronomia/Paternal - RM1" at bounding box center [154, 333] width 75 height 15
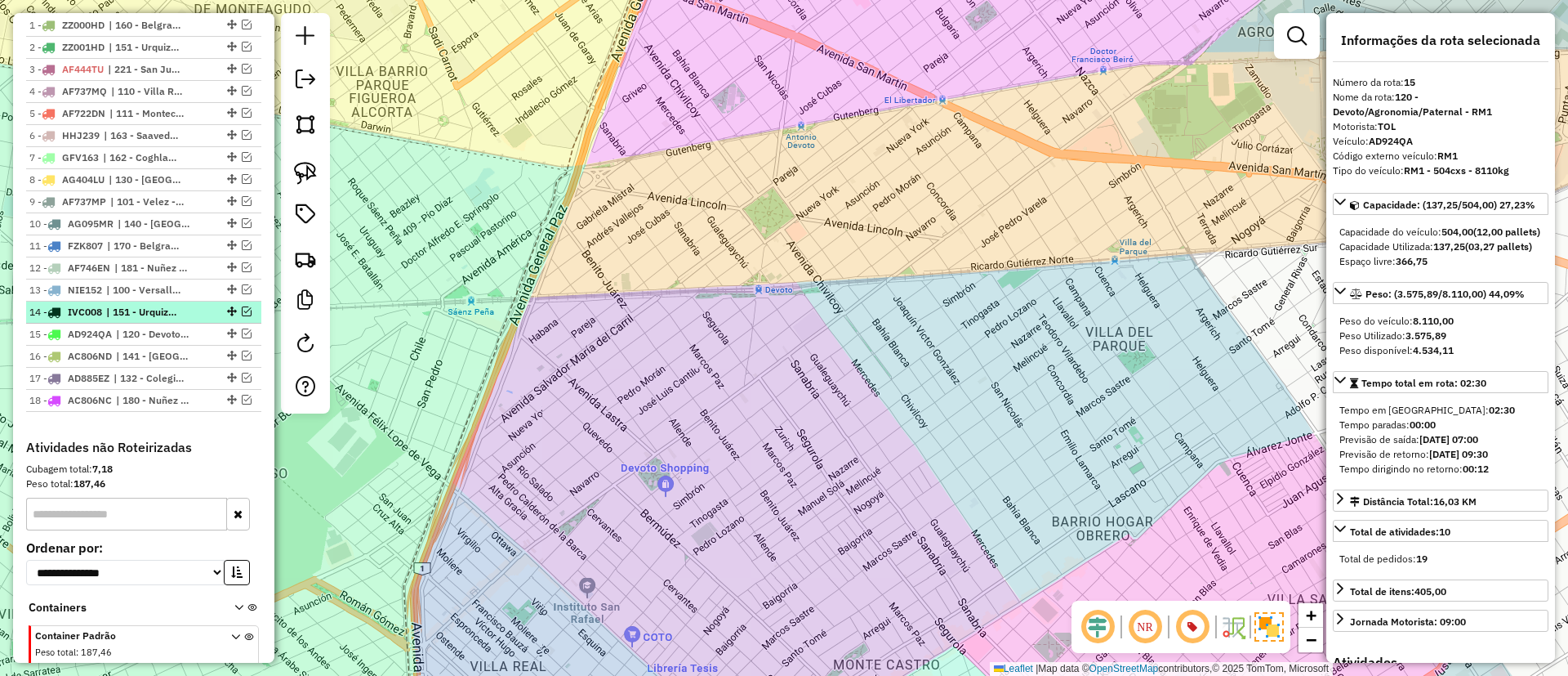
click at [147, 306] on span "| 151 - Urquiza - I92" at bounding box center [143, 312] width 75 height 15
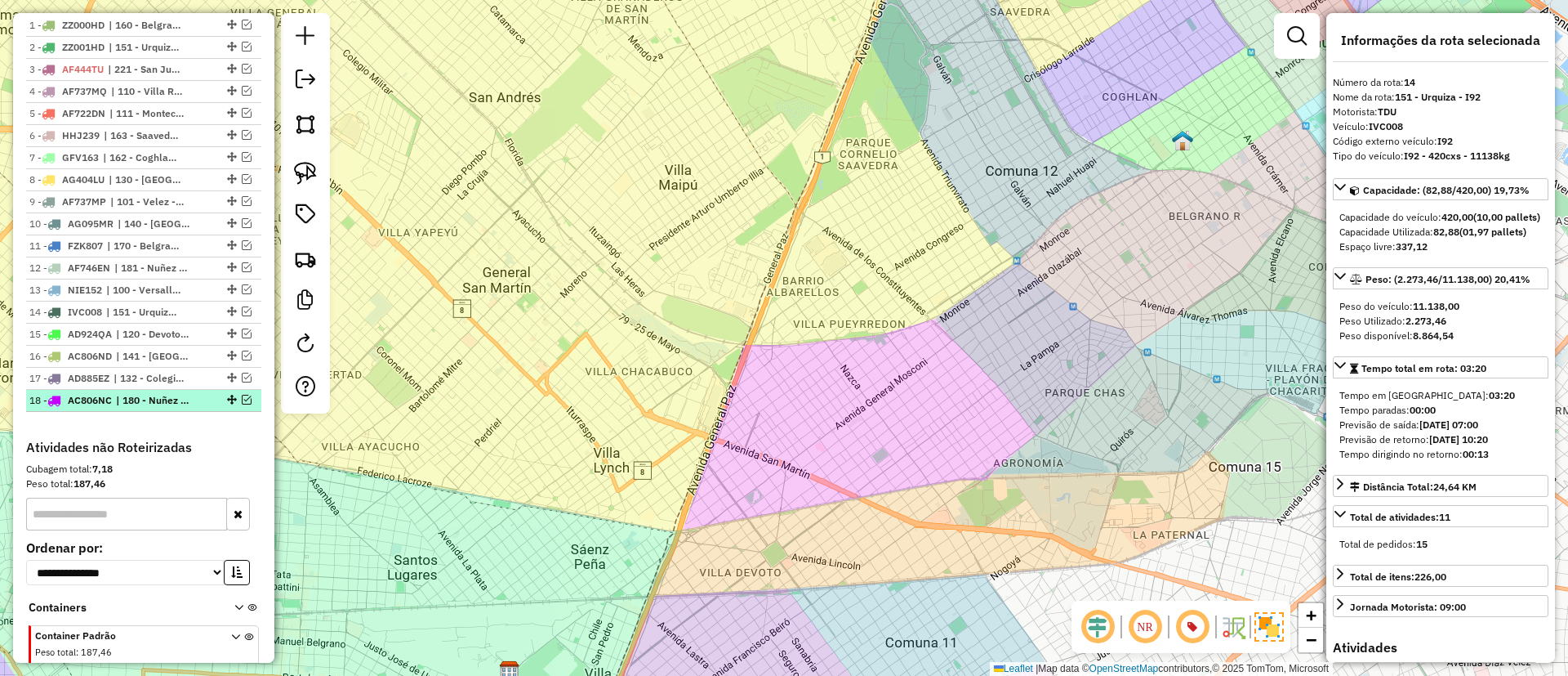
click at [152, 397] on span "| 180 - Nuñez - TO1" at bounding box center [154, 400] width 75 height 15
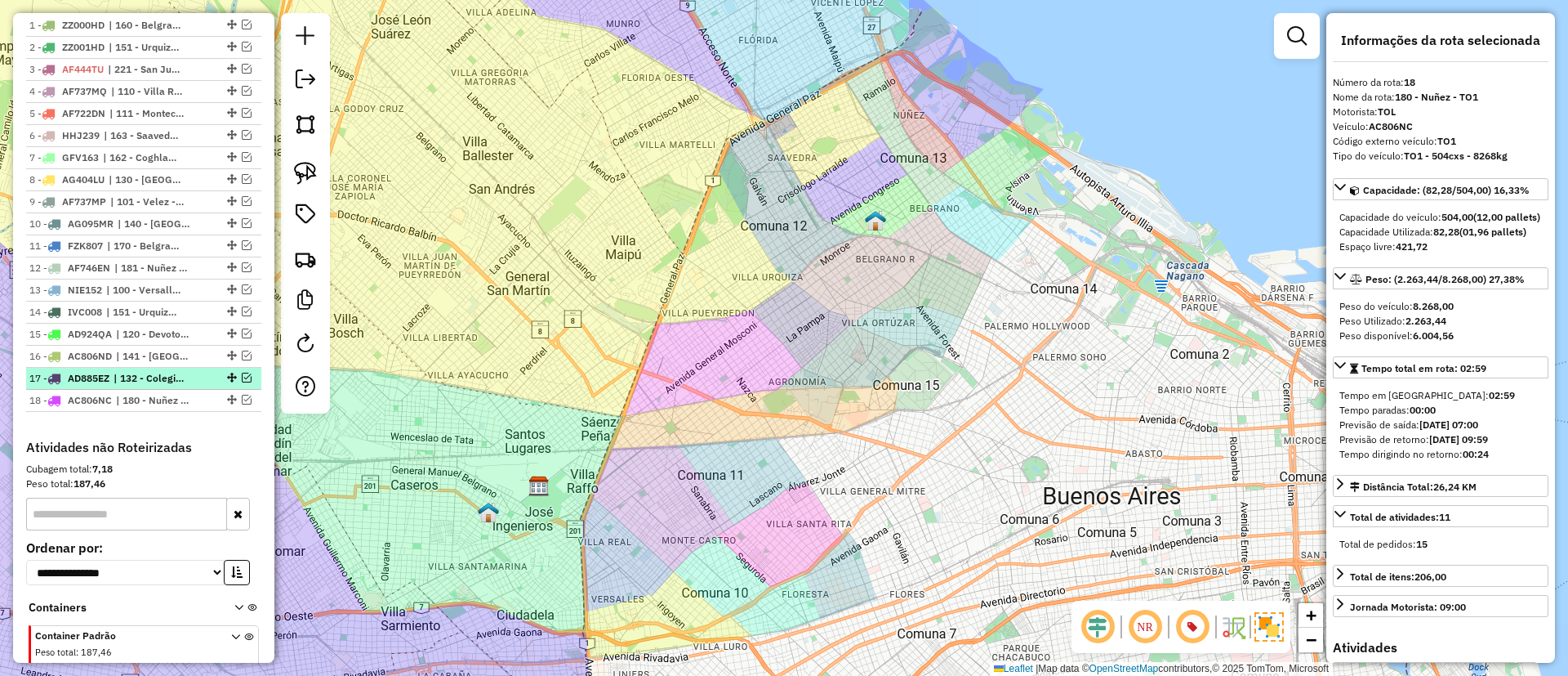
click at [140, 380] on span "| 132 - Colegiales - RM6" at bounding box center [151, 378] width 75 height 15
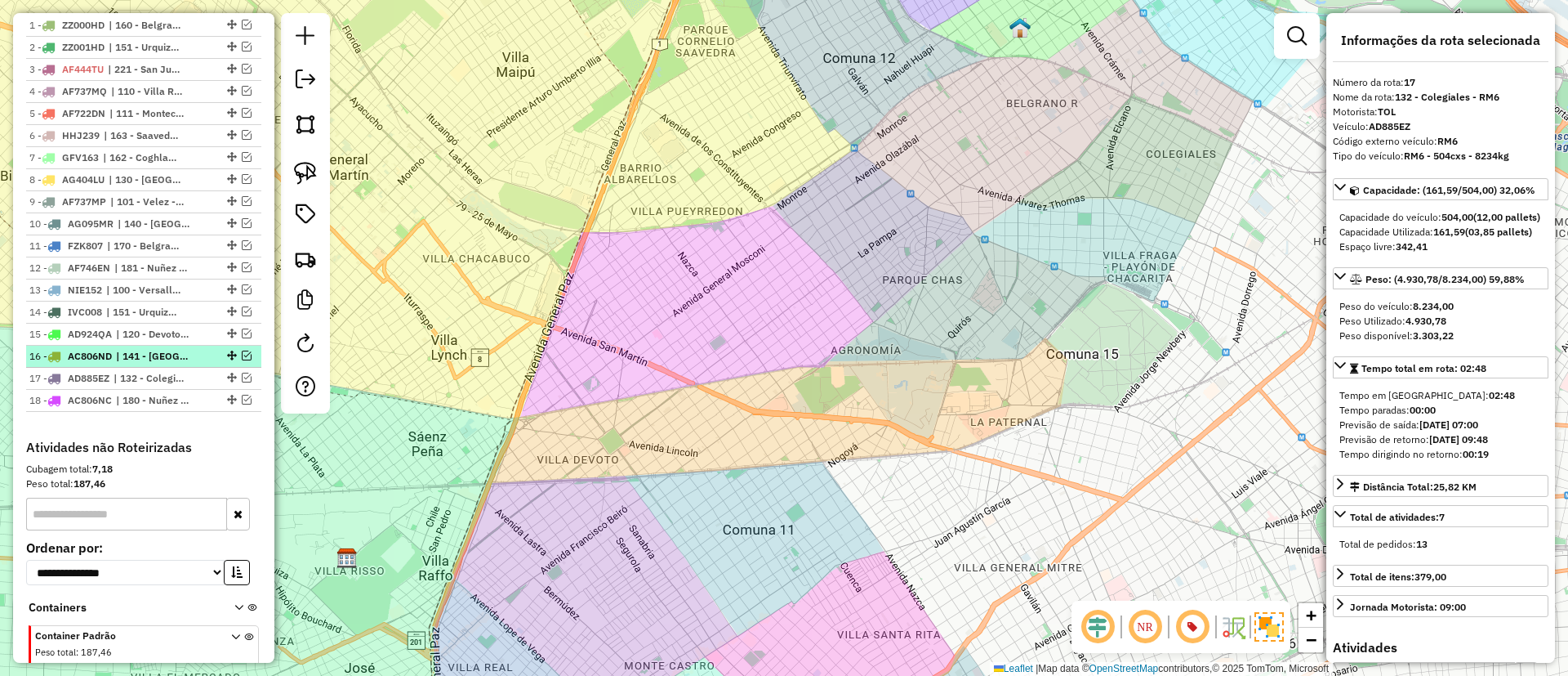
click at [139, 358] on span "| 141 - Parque Chas - I39, 142 - Belgrano R - RM6" at bounding box center [154, 356] width 75 height 15
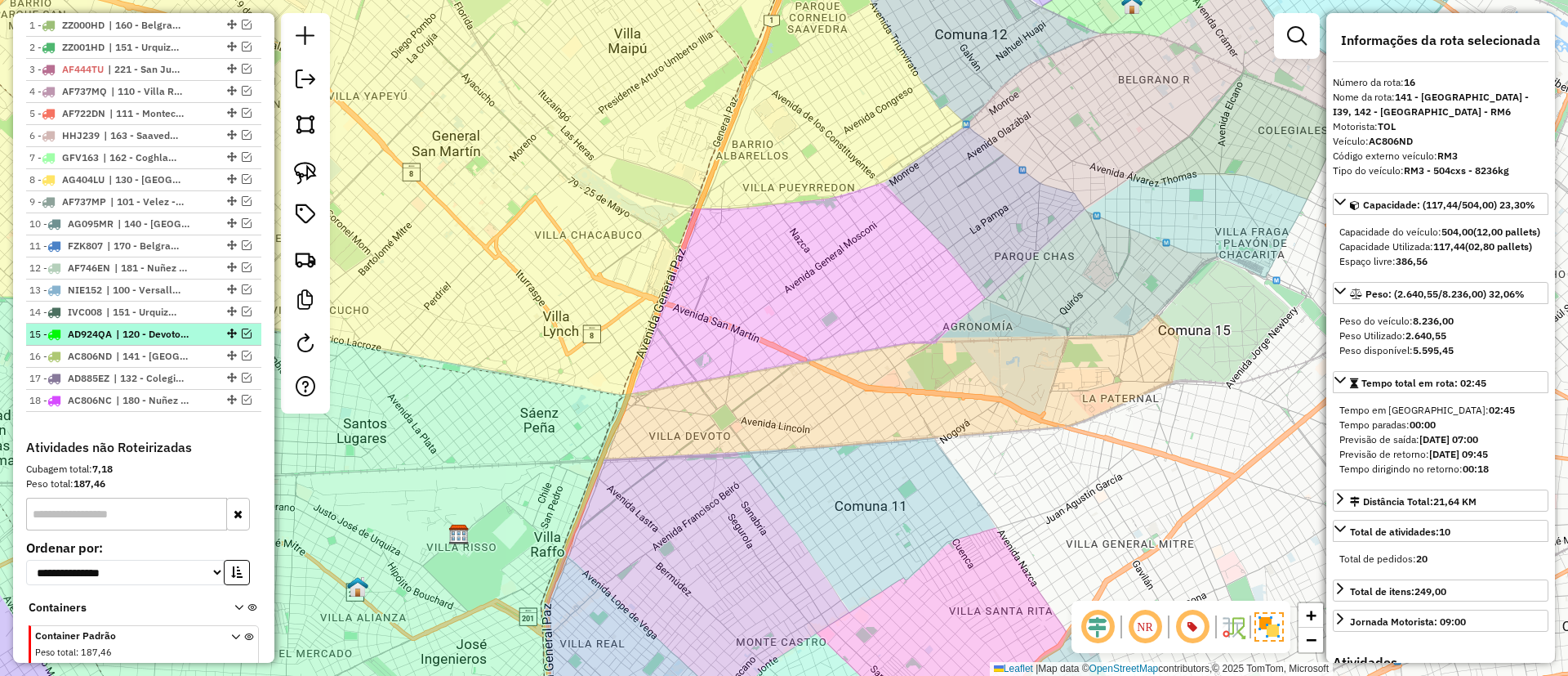
click at [137, 329] on span "| 120 - Devoto/Agronomia/Paternal - RM1" at bounding box center [154, 333] width 75 height 15
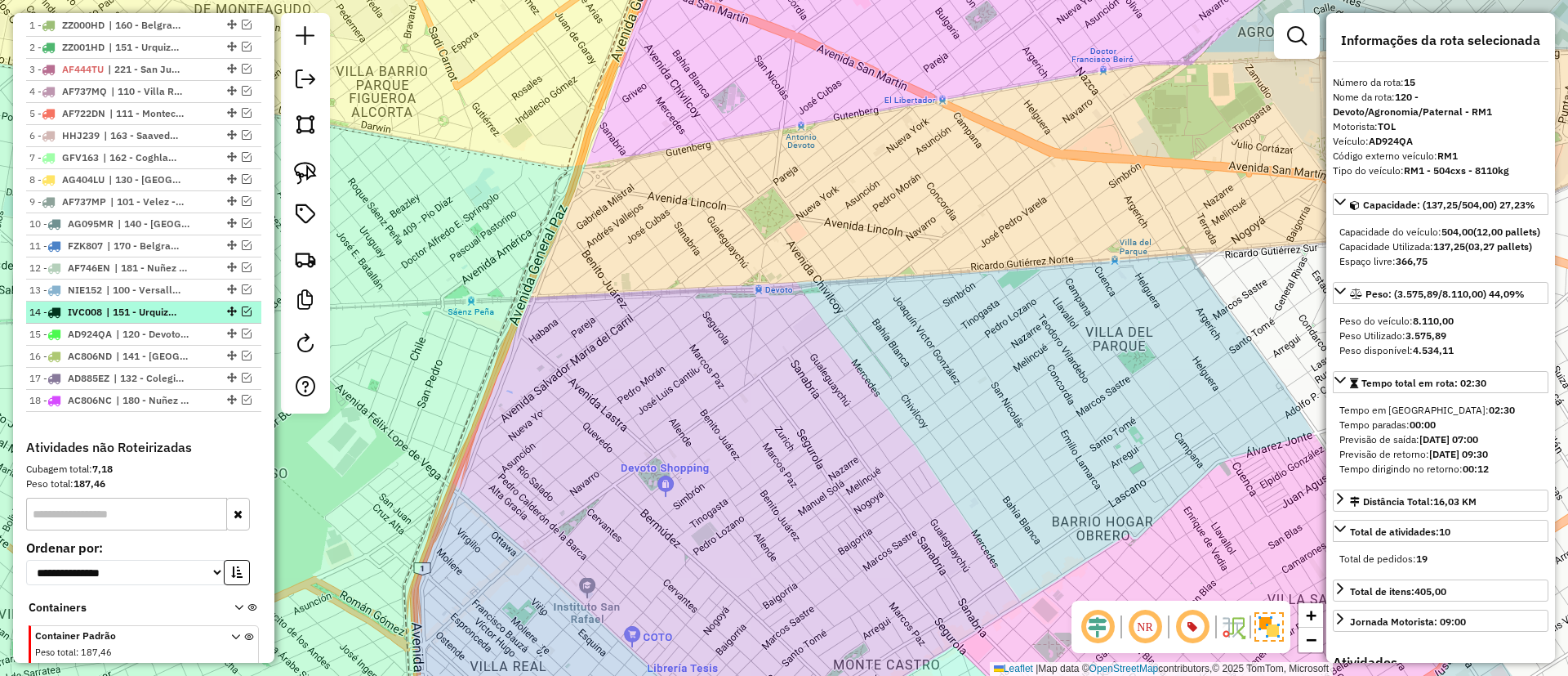
click at [137, 307] on span "| 151 - Urquiza - I92" at bounding box center [143, 312] width 75 height 15
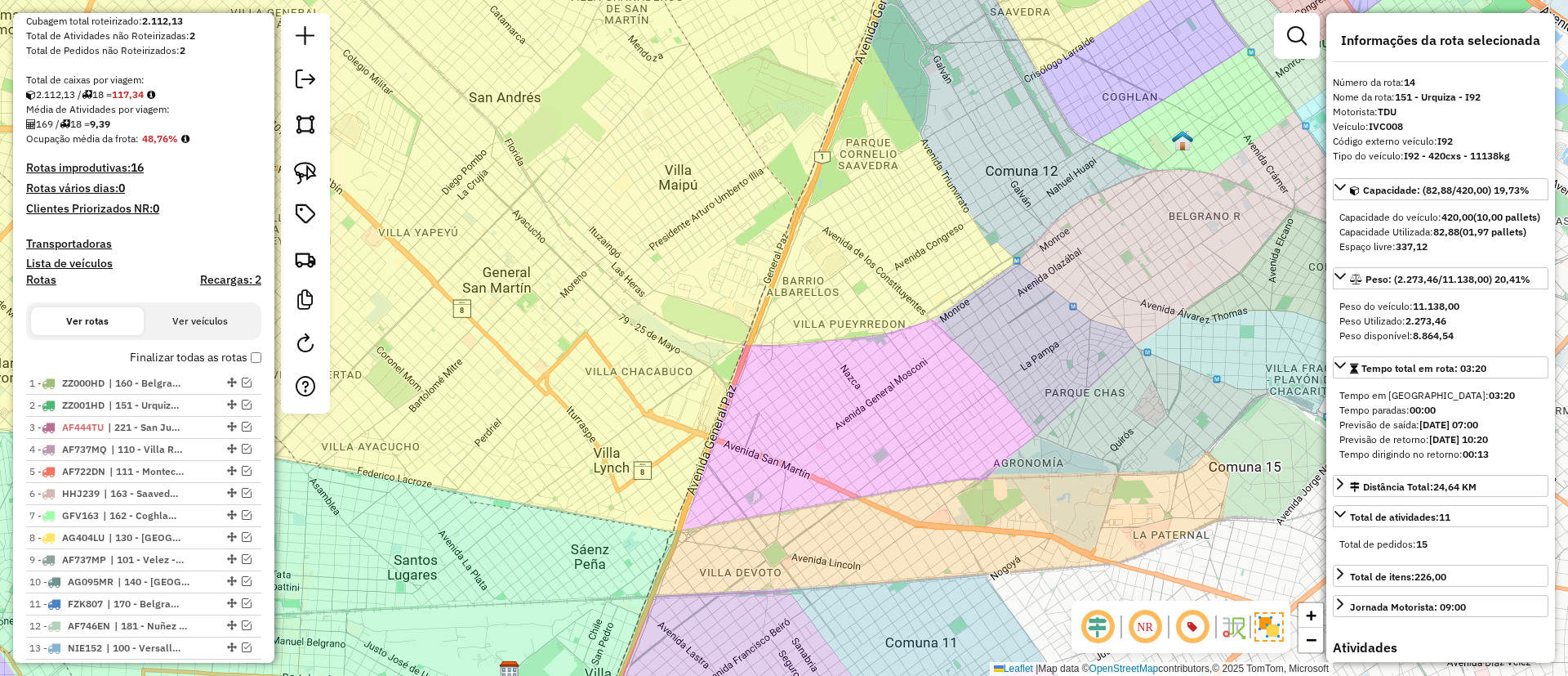
scroll to position [122, 0]
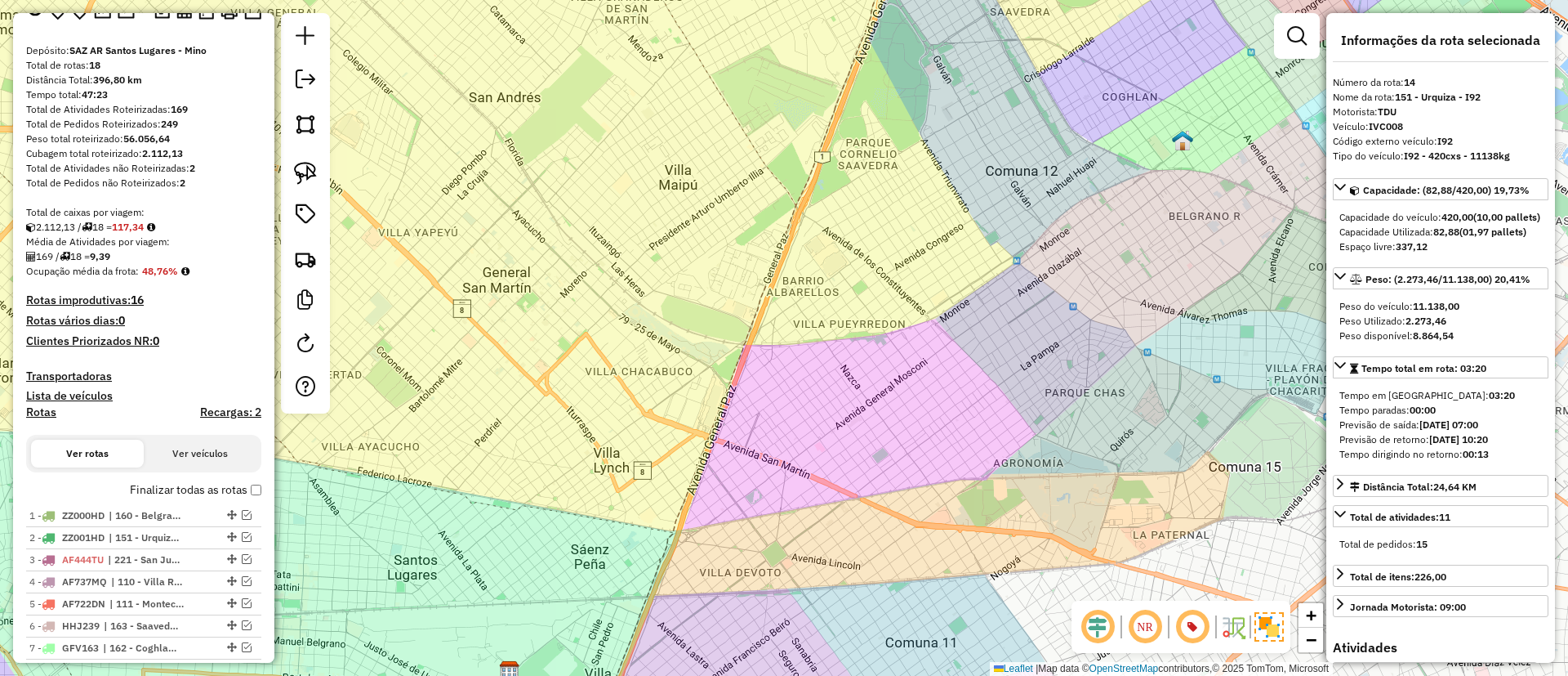
click at [192, 487] on label "Finalizar todas as rotas" at bounding box center [196, 490] width 132 height 17
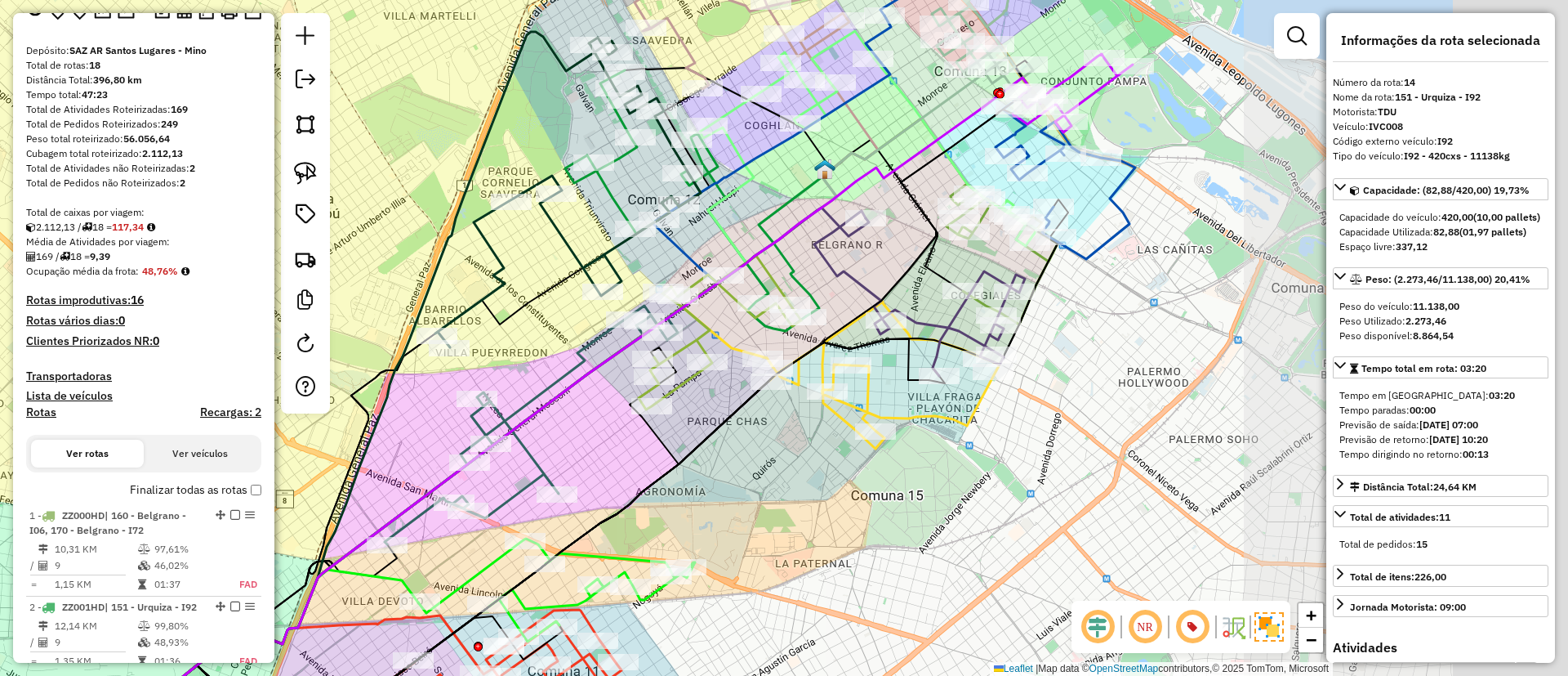
drag, startPoint x: 922, startPoint y: 362, endPoint x: 521, endPoint y: 402, distance: 403.0
click at [525, 409] on icon at bounding box center [592, 390] width 878 height 624
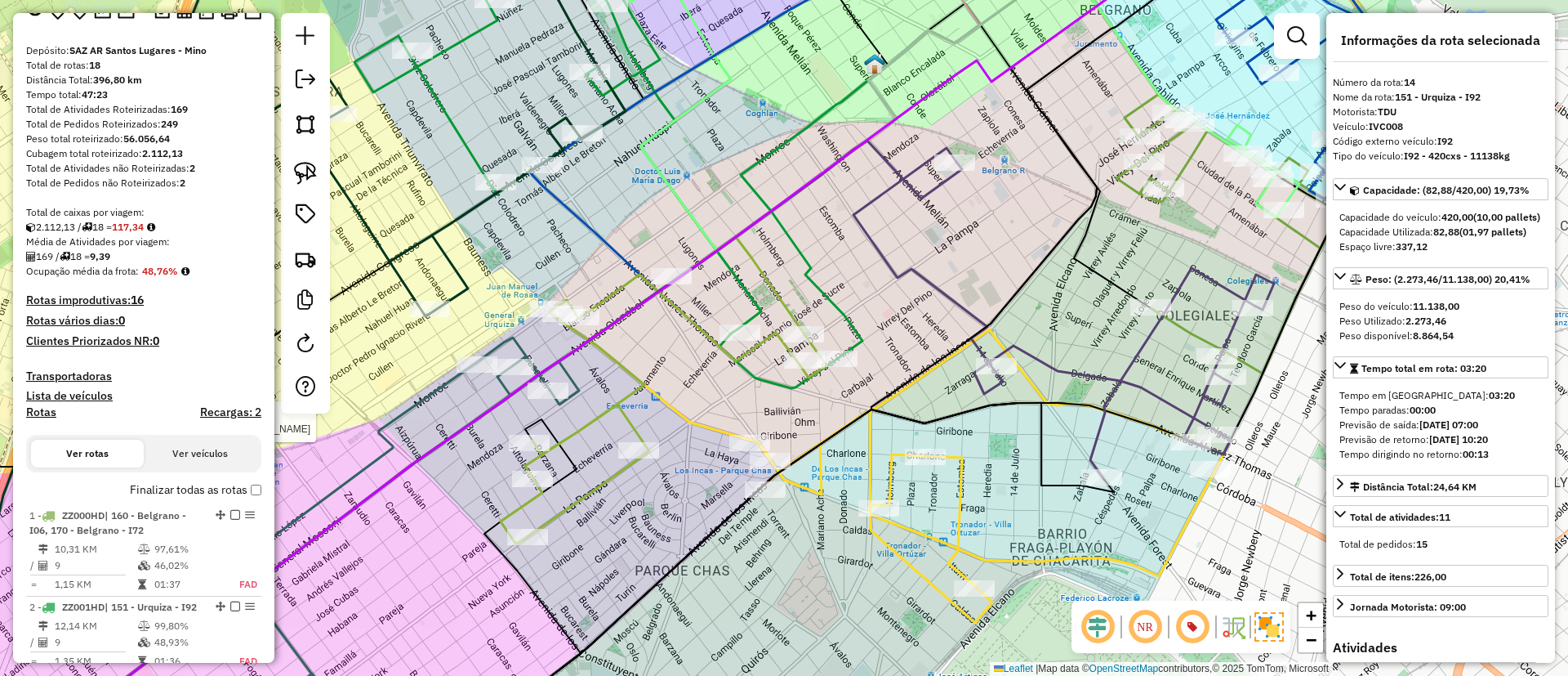
click at [781, 302] on icon at bounding box center [664, 391] width 326 height 308
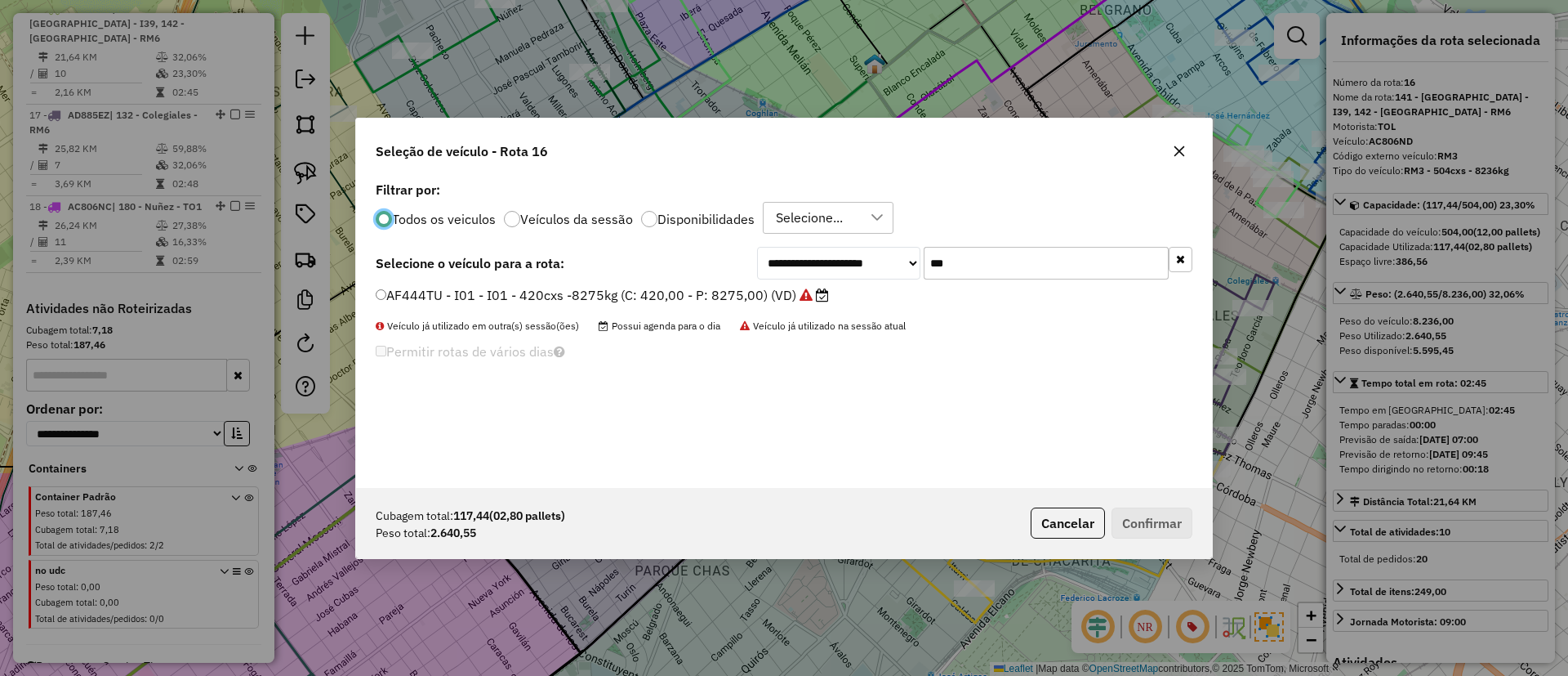
scroll to position [9, 5]
drag, startPoint x: 979, startPoint y: 245, endPoint x: 902, endPoint y: 259, distance: 78.3
click at [871, 246] on div "**********" at bounding box center [784, 332] width 856 height 310
drag, startPoint x: 981, startPoint y: 266, endPoint x: 840, endPoint y: 244, distance: 142.7
click at [840, 244] on div "**********" at bounding box center [784, 332] width 856 height 310
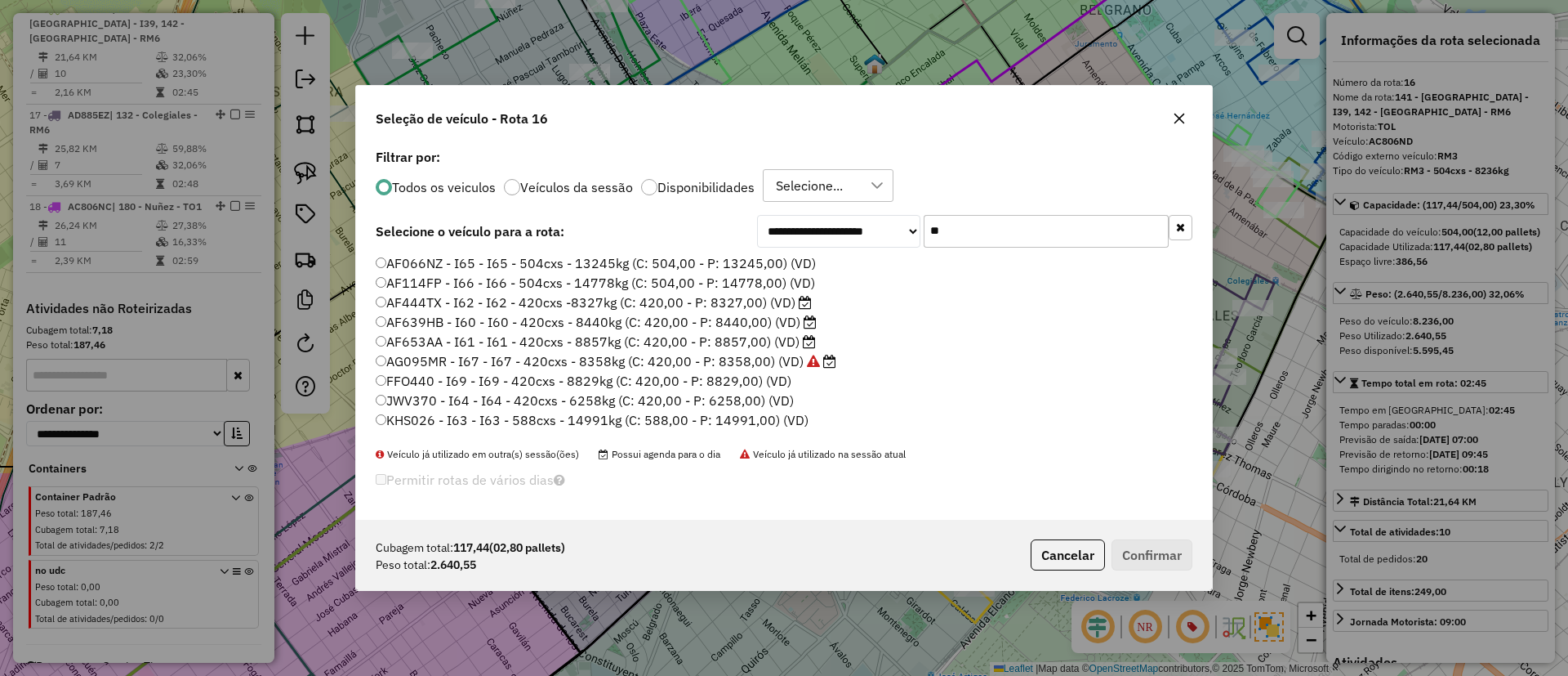
type input "*"
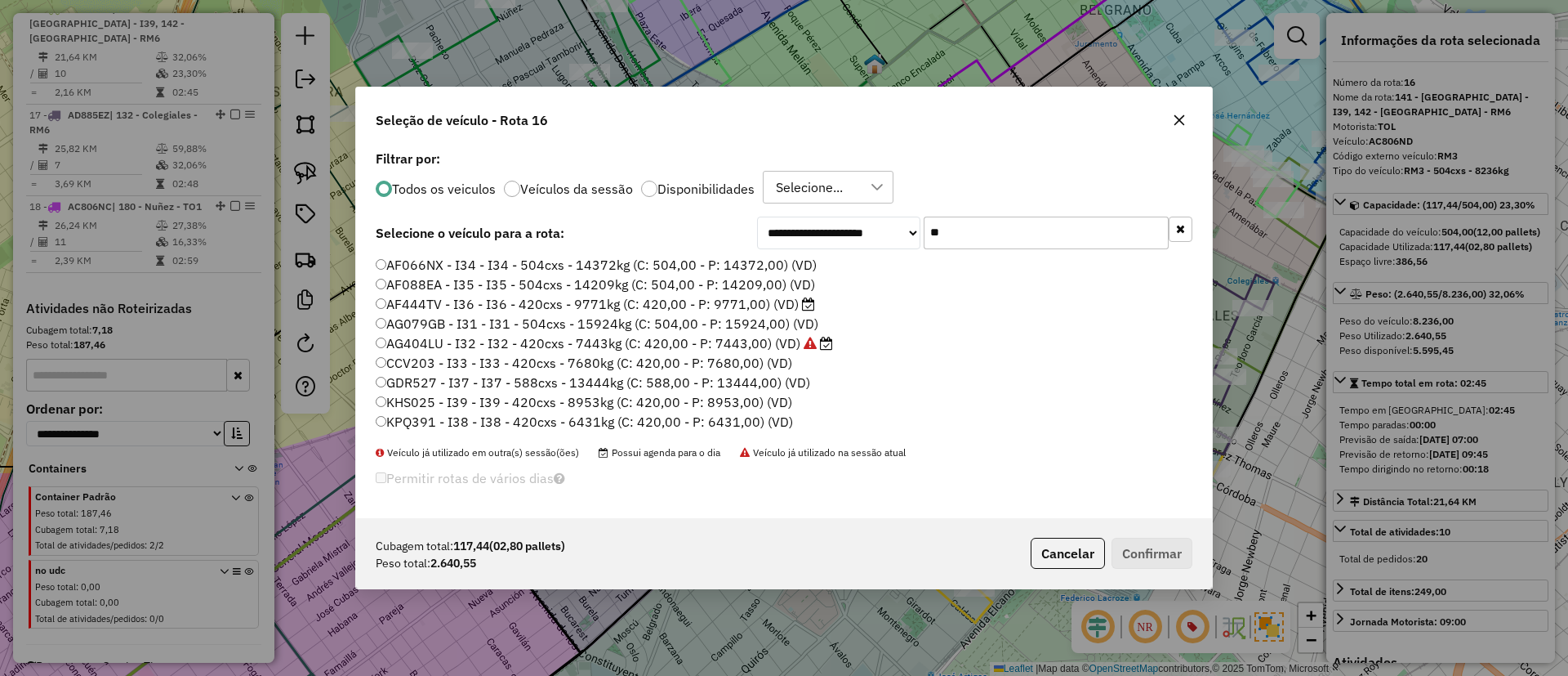
type input "*"
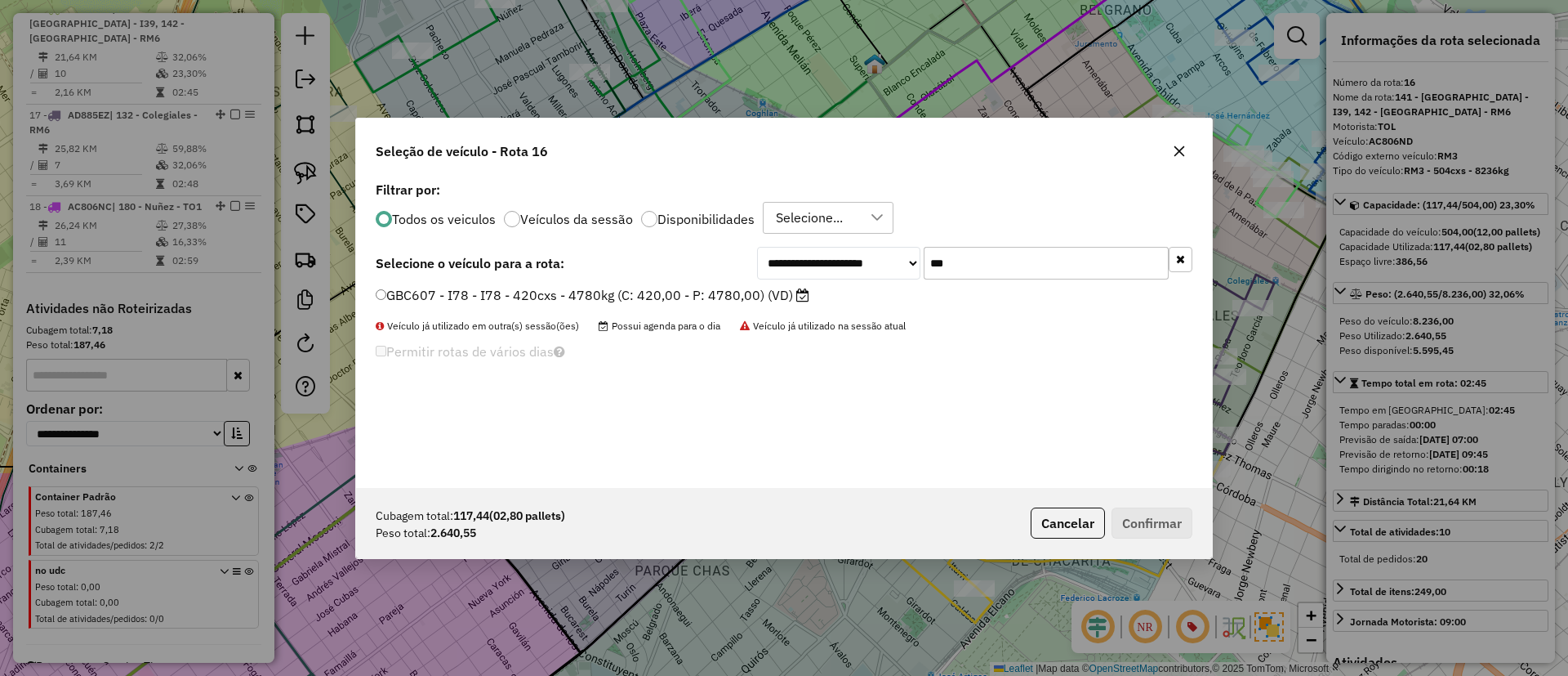
type input "***"
drag, startPoint x: 652, startPoint y: 291, endPoint x: 664, endPoint y: 295, distance: 12.6
click at [652, 291] on label "GBC607 - I78 - I78 - 420cxs - 4780kg (C: 420,00 - P: 4780,00) (VD)" at bounding box center [593, 295] width 434 height 20
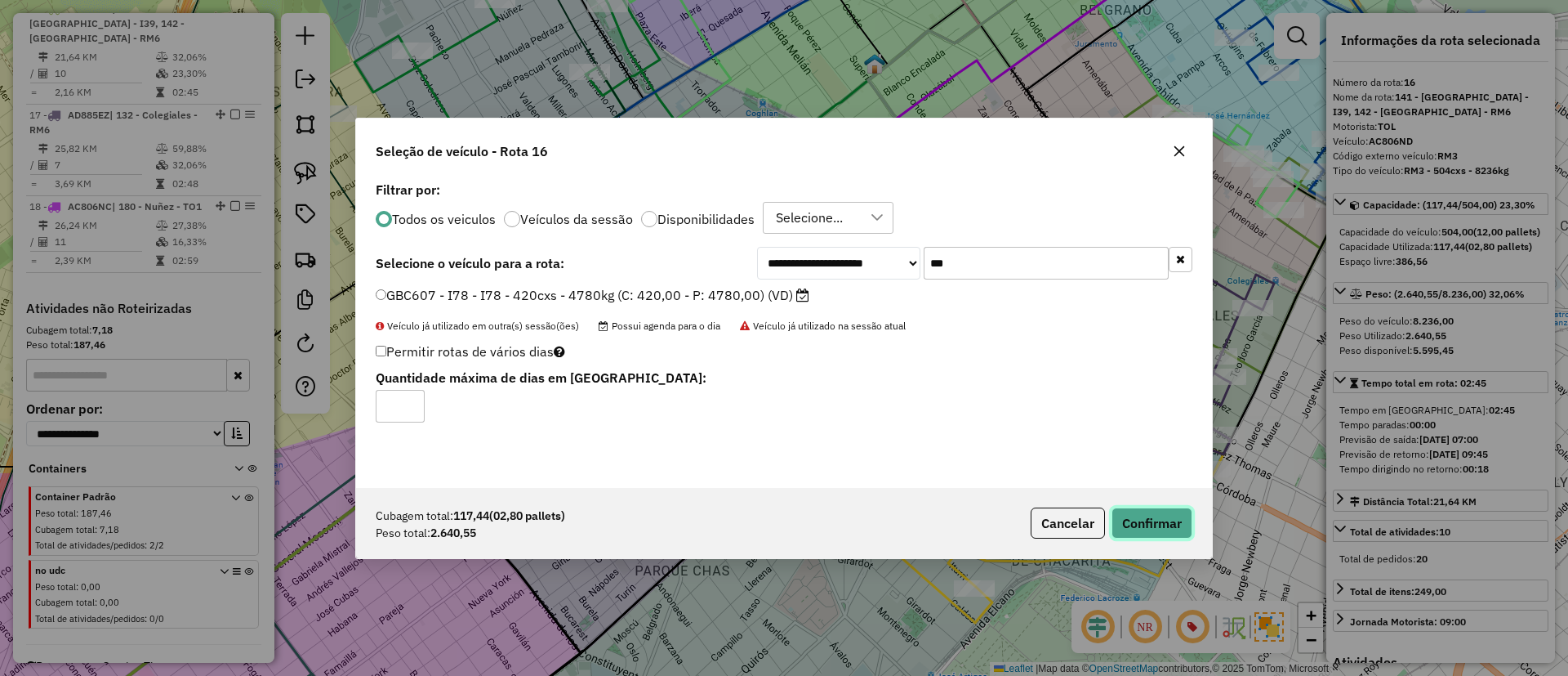
click at [1173, 519] on button "Confirmar" at bounding box center [1151, 523] width 81 height 31
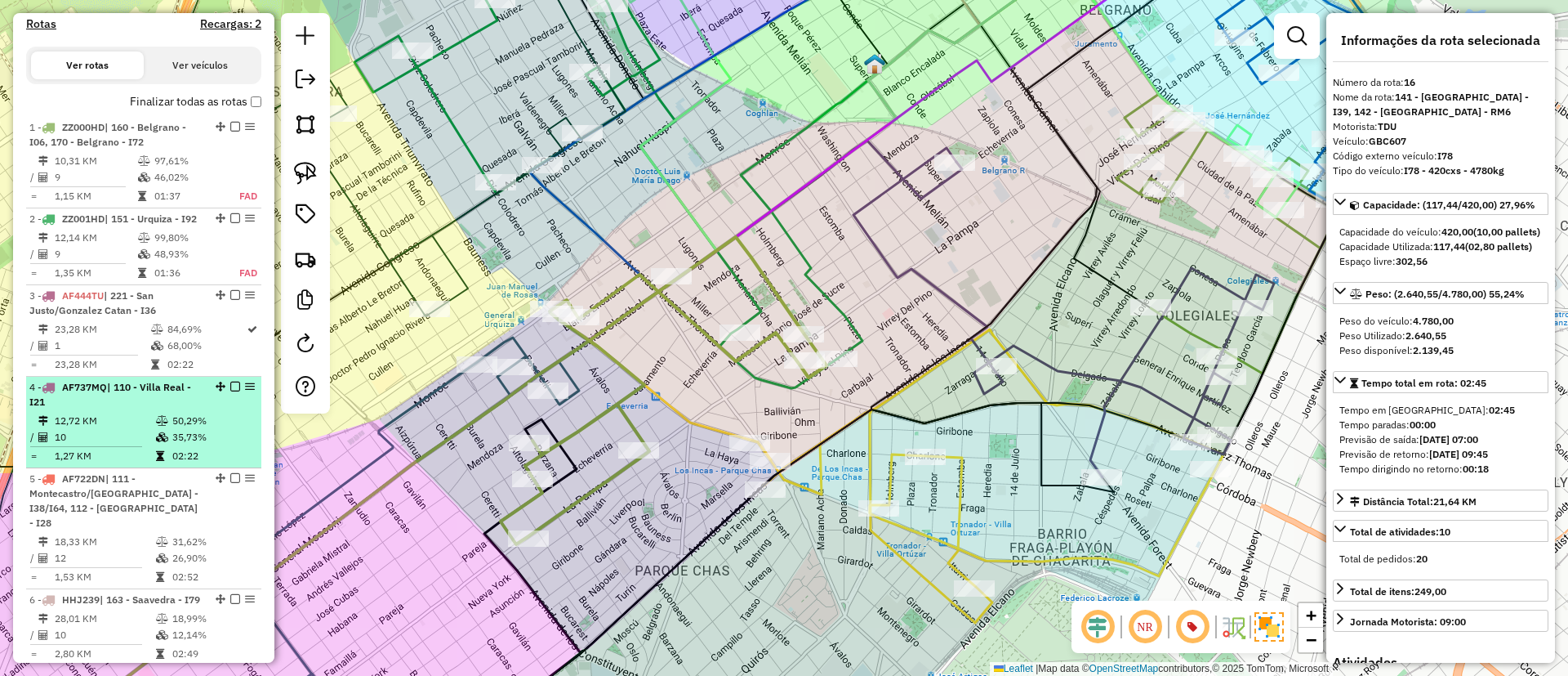
scroll to position [423, 0]
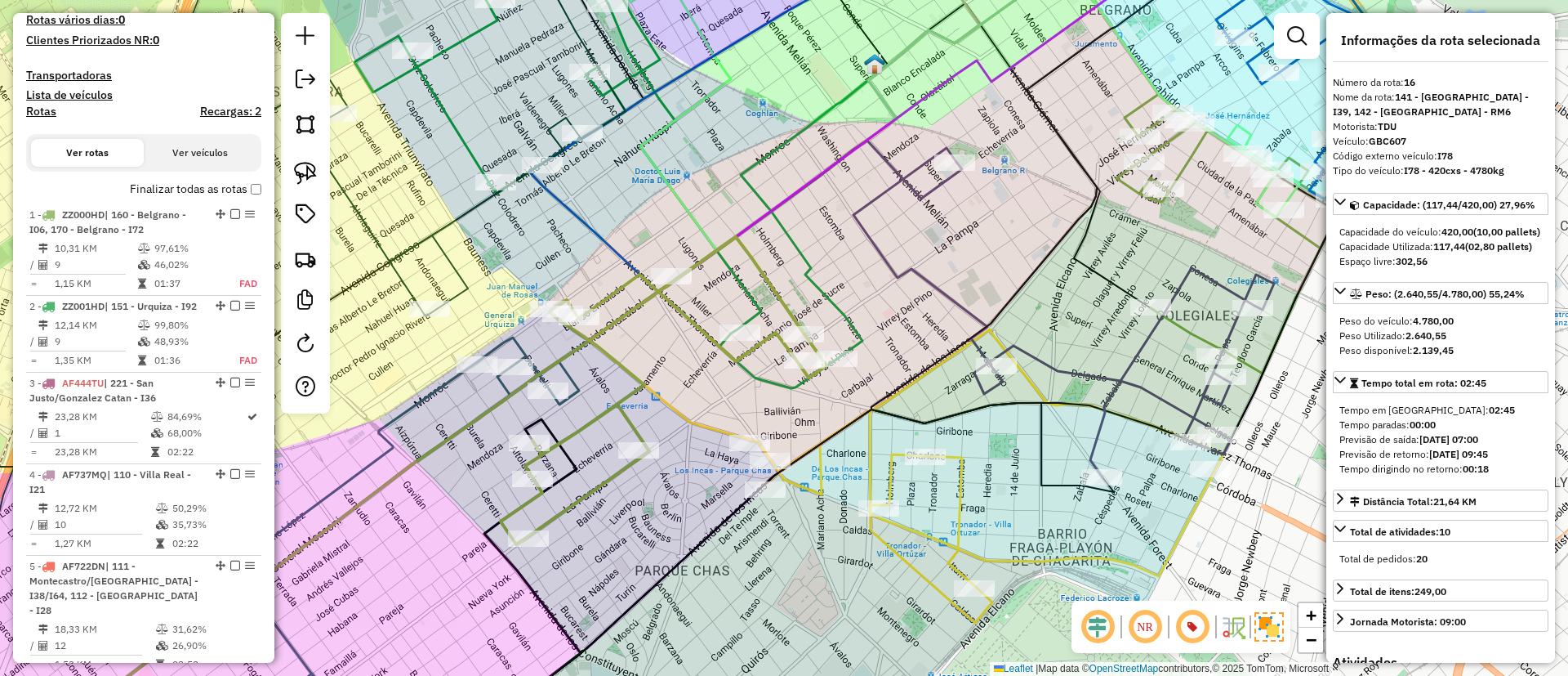
click at [163, 195] on label "Finalizar todas as rotas" at bounding box center [196, 189] width 132 height 17
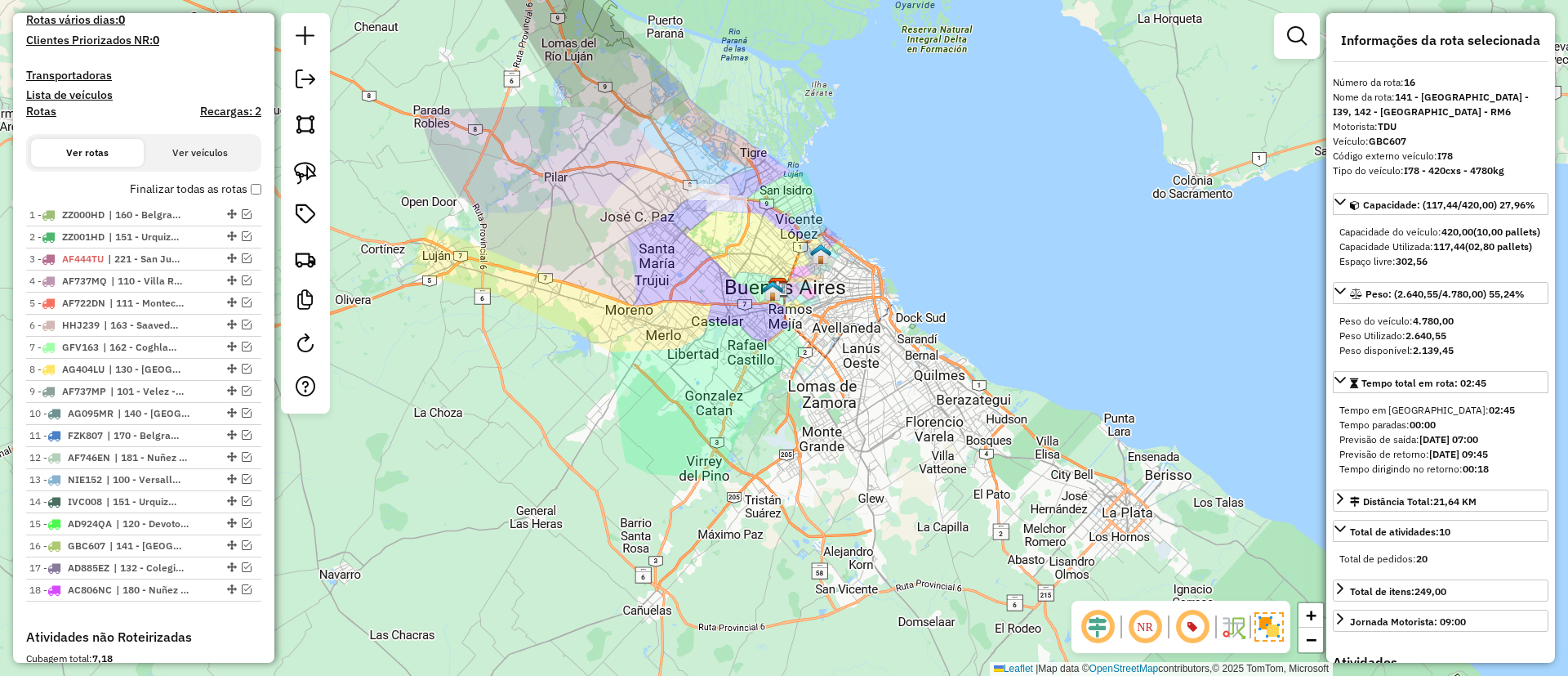
drag, startPoint x: 804, startPoint y: 251, endPoint x: 776, endPoint y: 244, distance: 28.9
click at [783, 248] on div "Janela de atendimento Grade de atendimento Capacidade Transportadoras Veículos …" at bounding box center [784, 338] width 1568 height 676
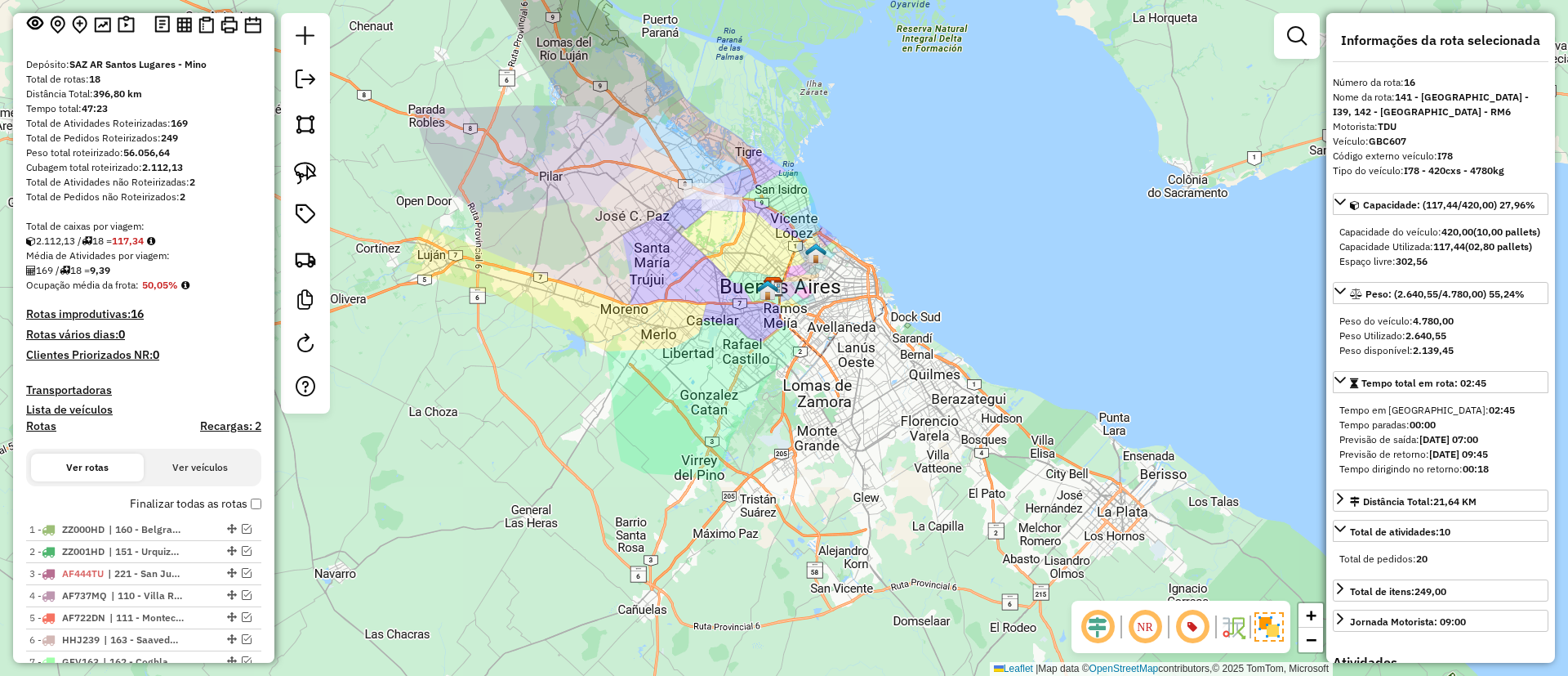
scroll to position [0, 0]
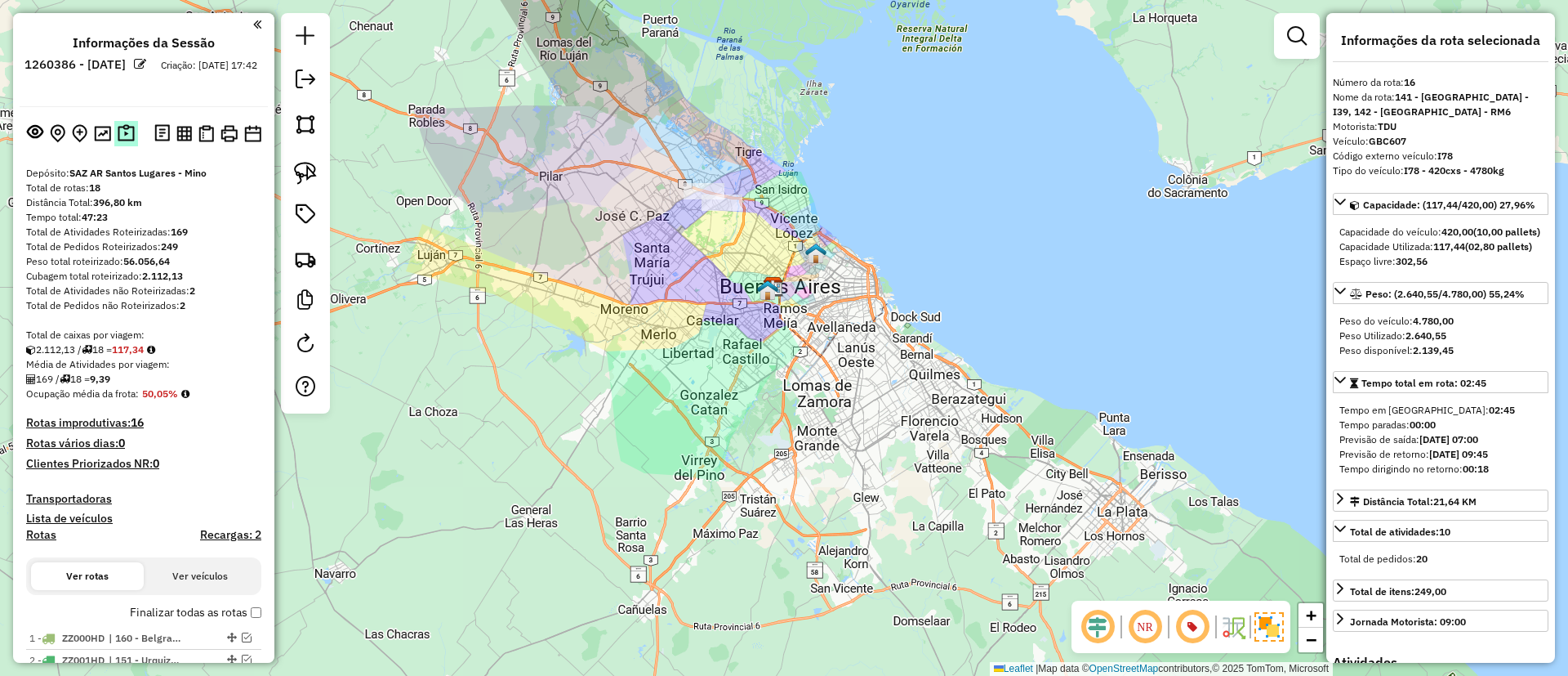
click at [121, 144] on button at bounding box center [126, 134] width 24 height 26
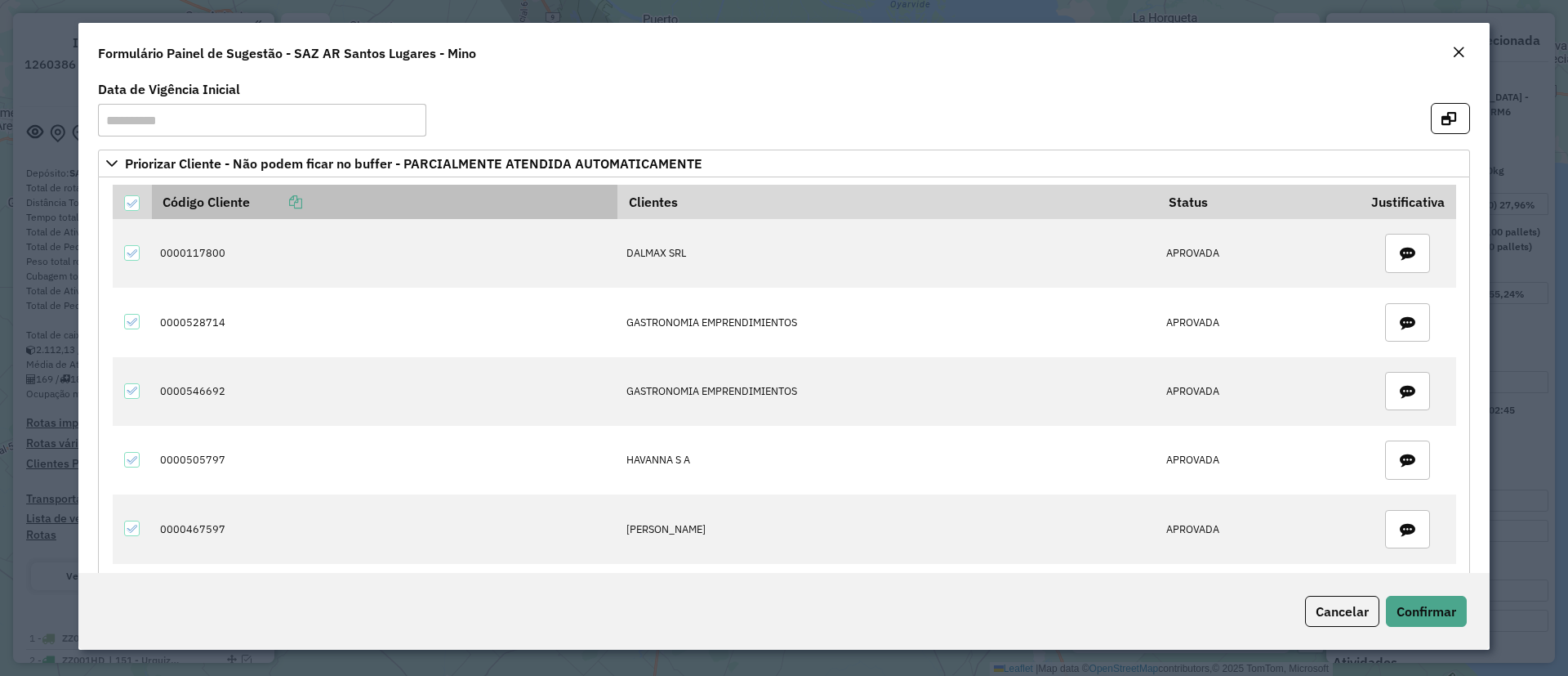
drag, startPoint x: 302, startPoint y: 210, endPoint x: 315, endPoint y: 215, distance: 13.9
click at [303, 210] on th "Código Cliente" at bounding box center [385, 202] width 466 height 34
click at [302, 200] on icon at bounding box center [295, 202] width 13 height 13
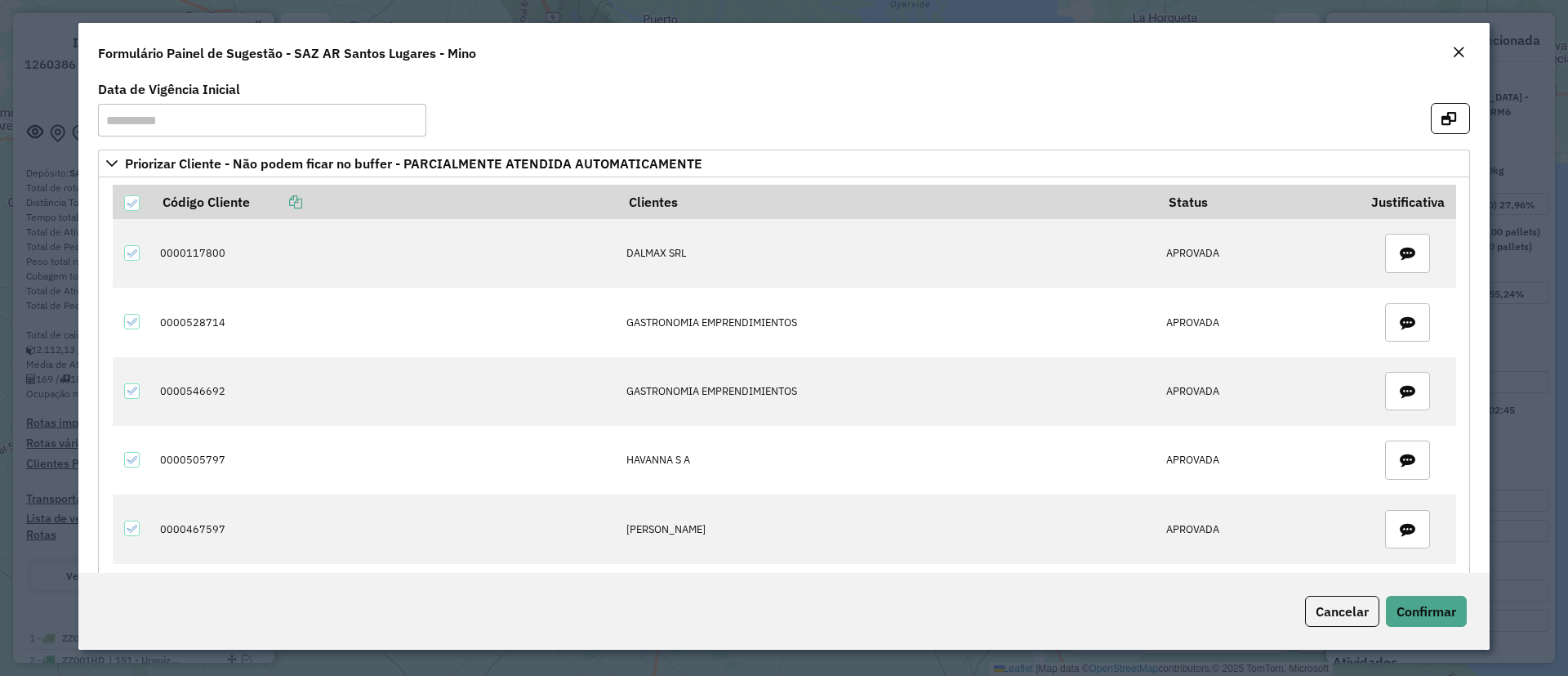
scroll to position [586, 0]
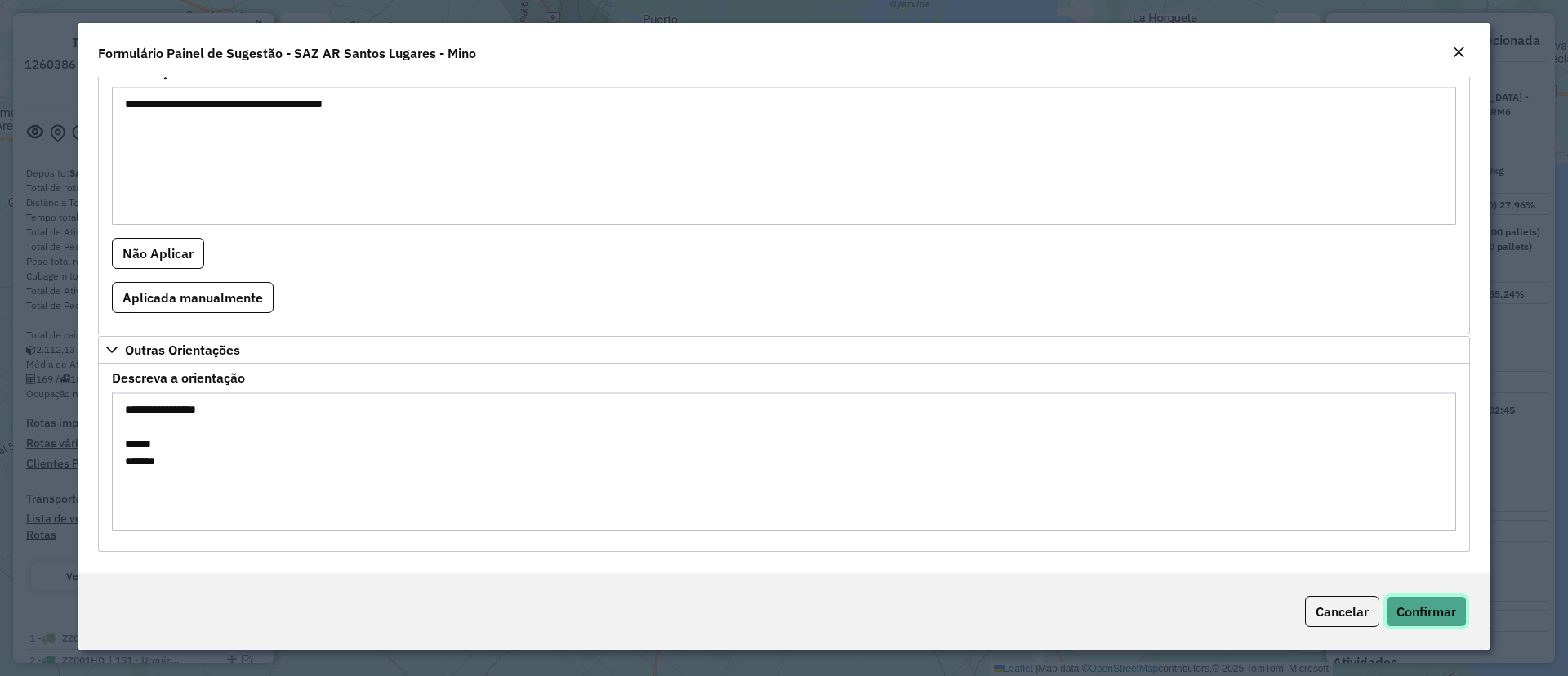
click at [1420, 606] on span "Confirmar" at bounding box center [1426, 611] width 60 height 16
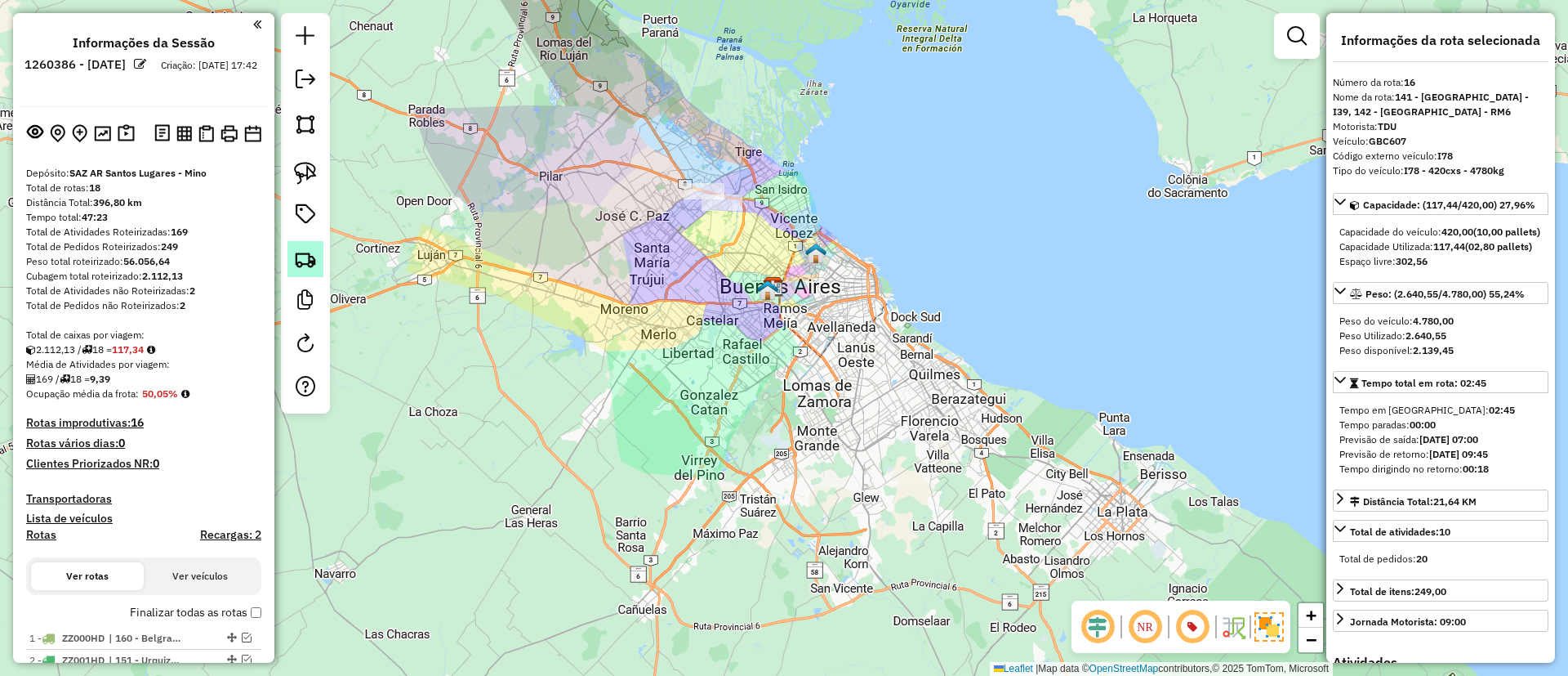
click at [306, 254] on img at bounding box center [305, 259] width 23 height 23
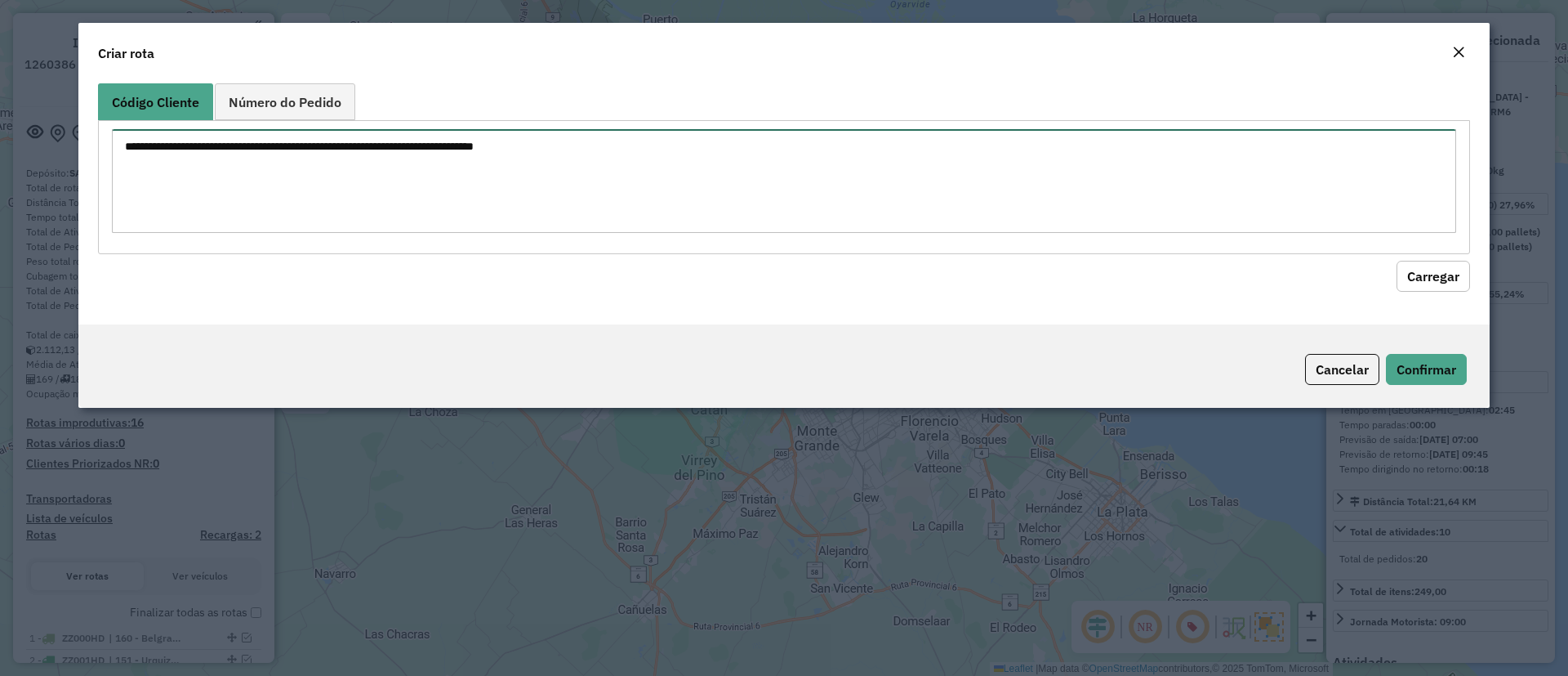
click at [387, 163] on textarea at bounding box center [784, 180] width 1344 height 103
paste textarea "**********"
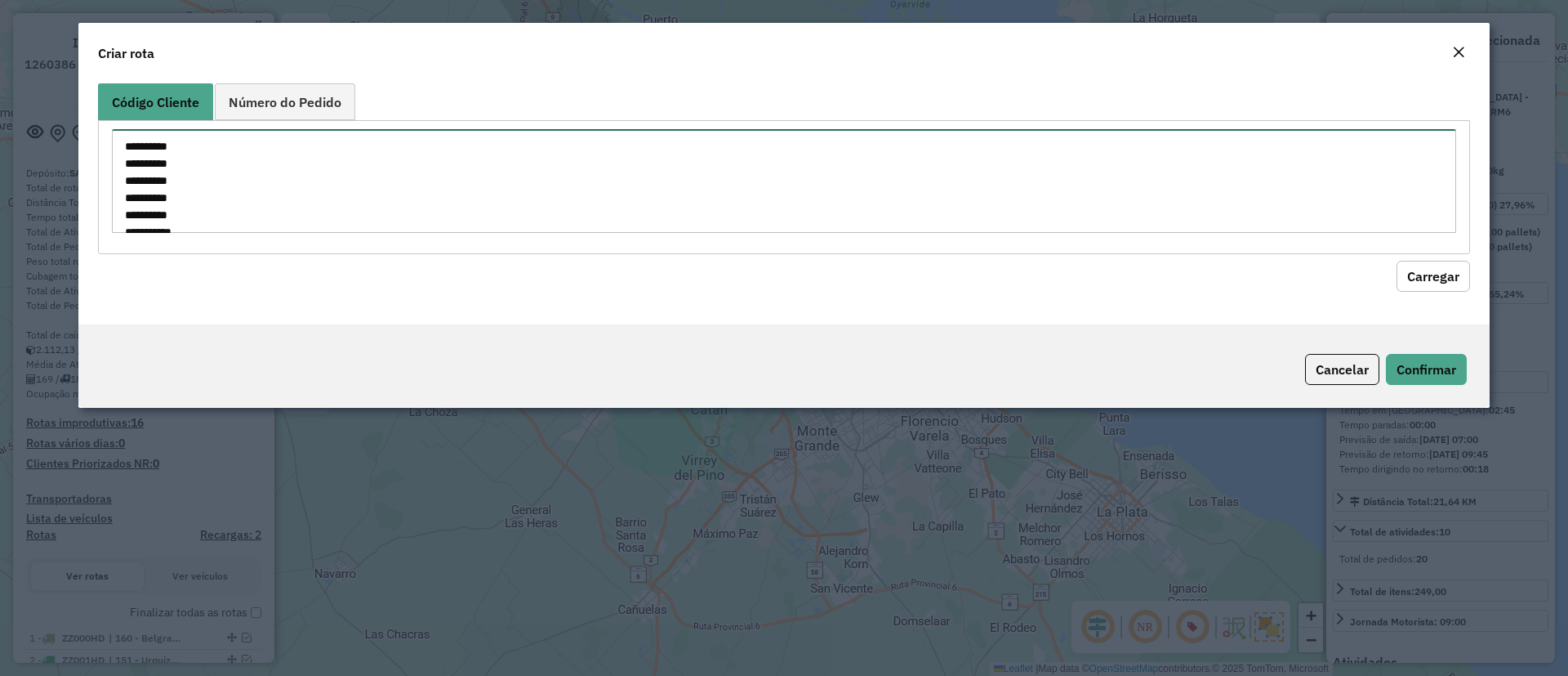
scroll to position [24, 0]
type textarea "**********"
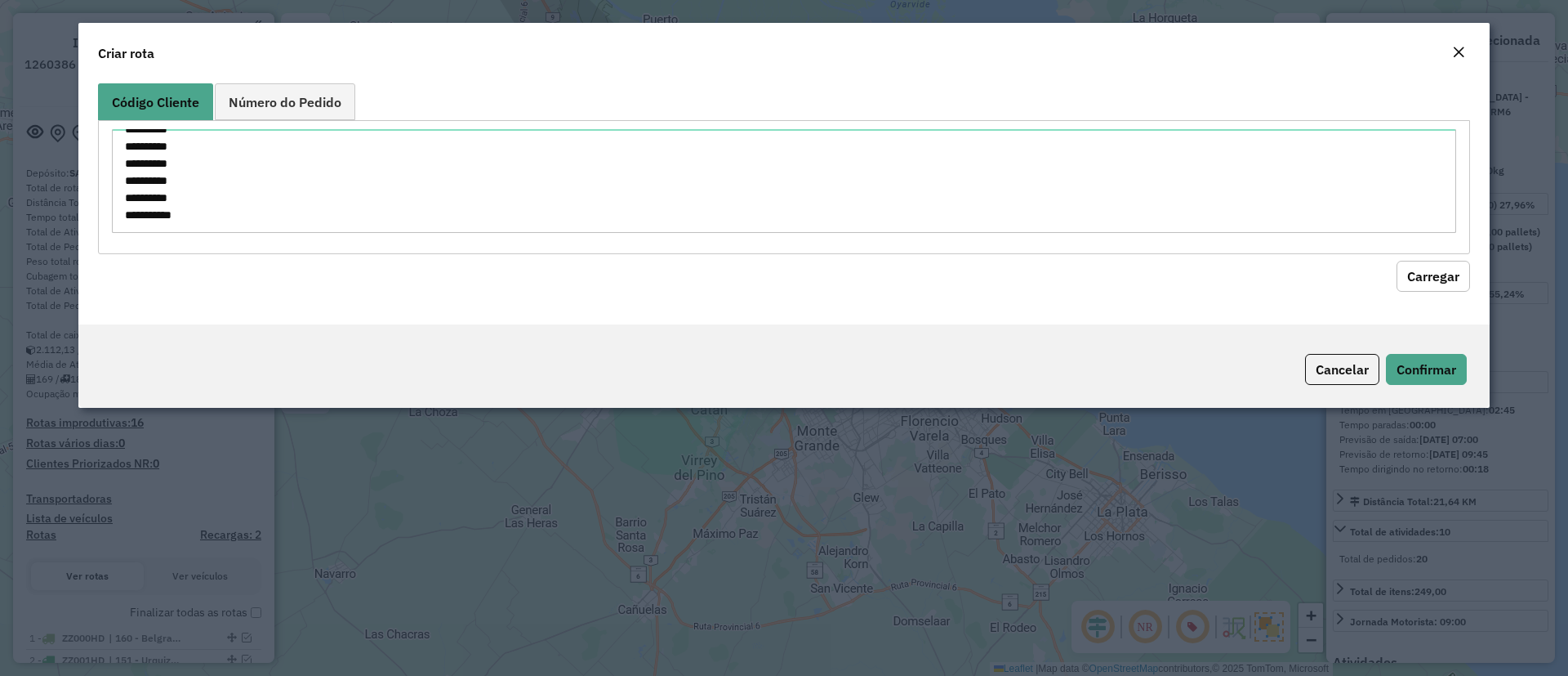
click at [1435, 263] on button "Carregar" at bounding box center [1433, 276] width 73 height 31
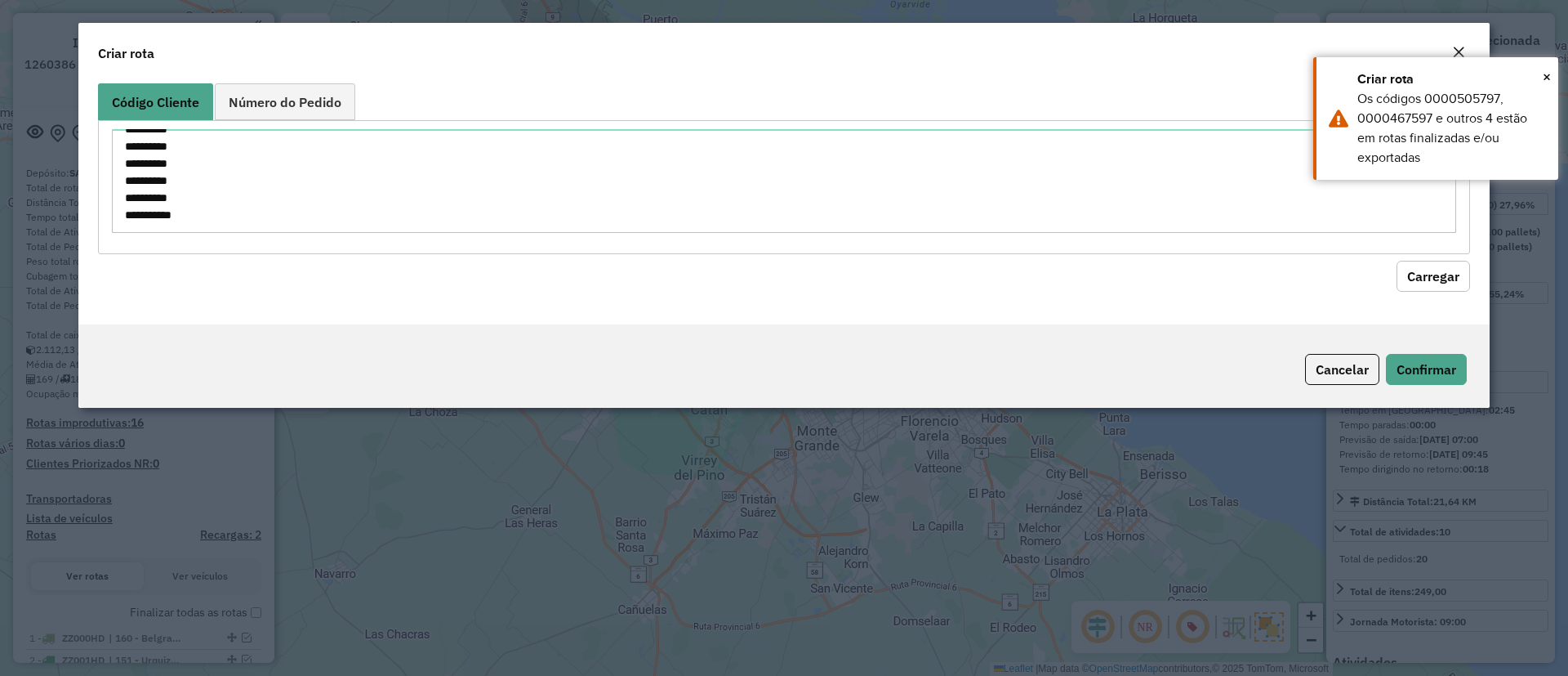
click at [1352, 352] on div "Cancelar Confirmar" at bounding box center [784, 367] width 1411 height 84
click at [1367, 365] on button "Cancelar" at bounding box center [1342, 369] width 74 height 31
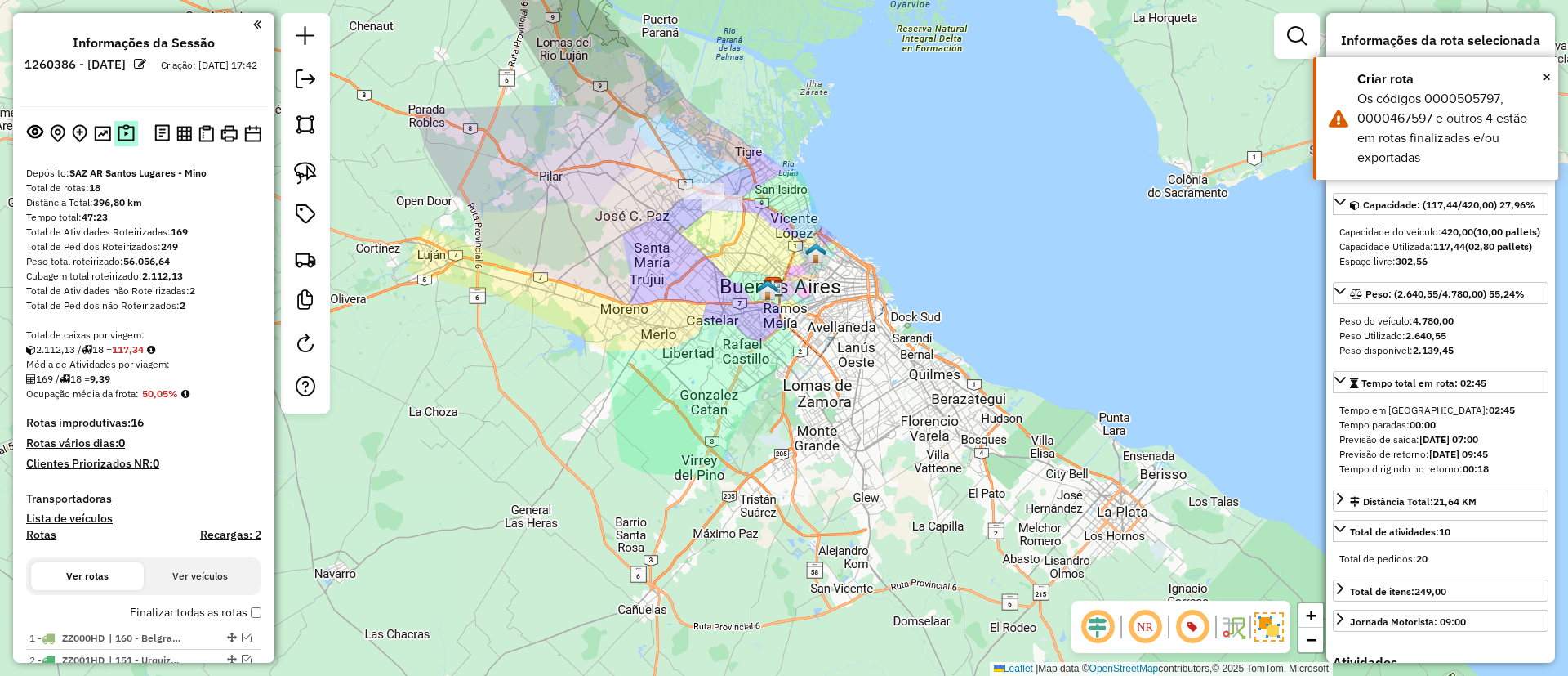
click at [132, 134] on button at bounding box center [126, 134] width 24 height 26
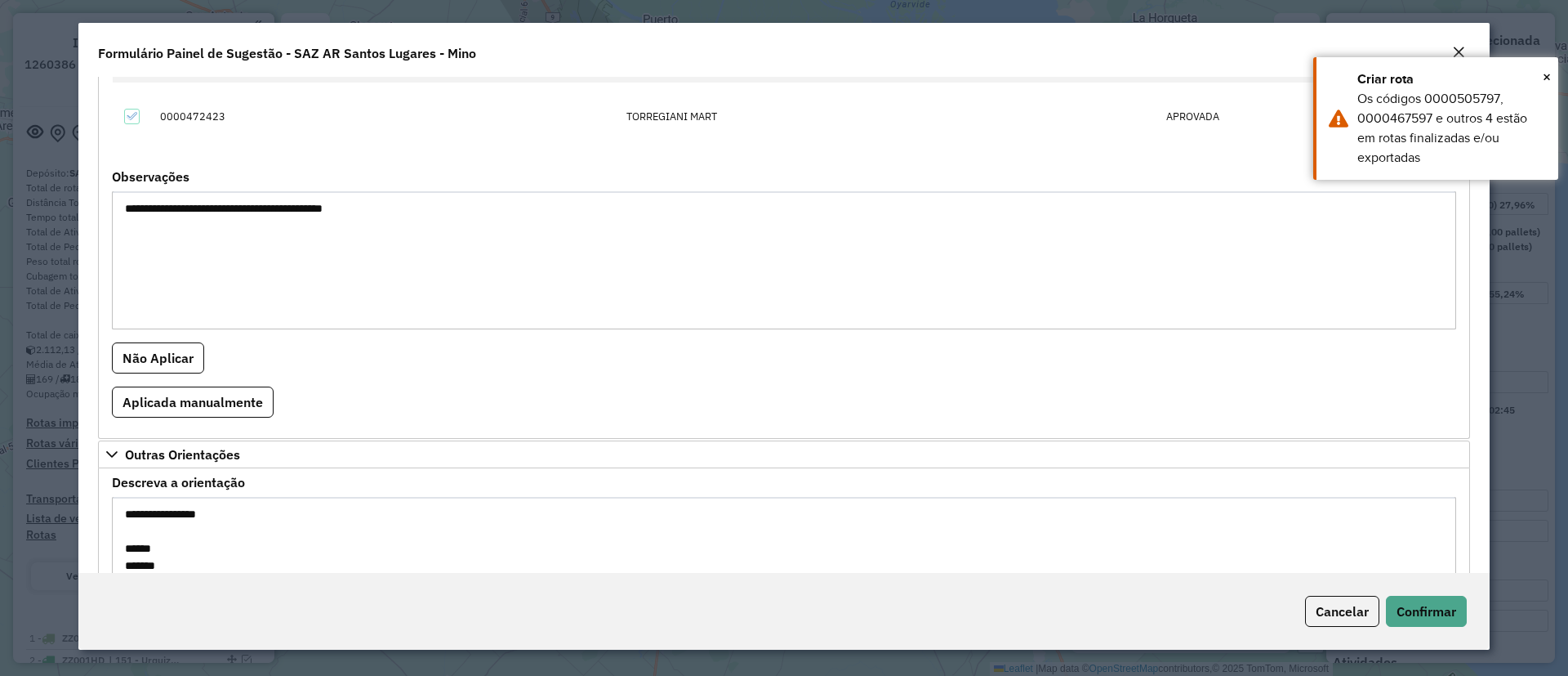
scroll to position [463, 0]
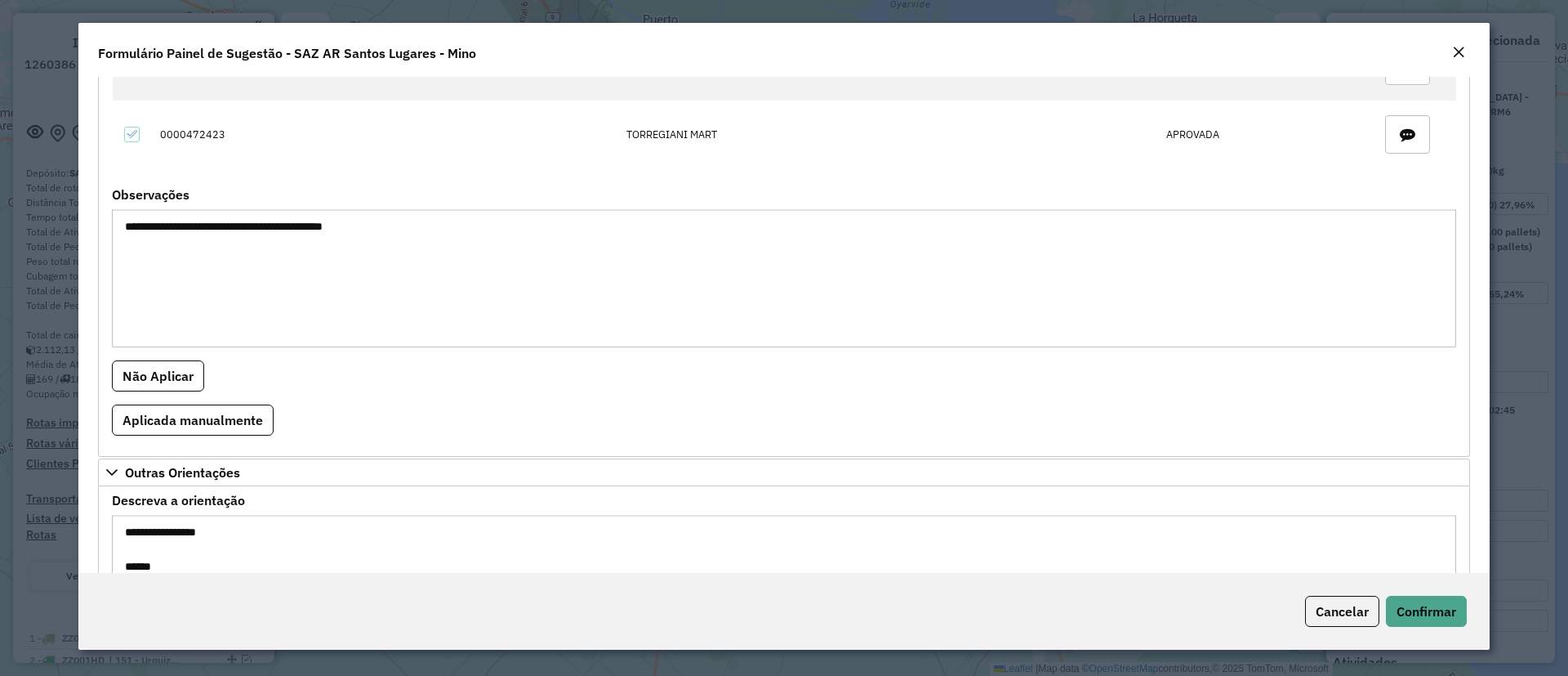
drag, startPoint x: 129, startPoint y: 219, endPoint x: 154, endPoint y: 232, distance: 28.2
click at [164, 233] on textarea "**********" at bounding box center [784, 279] width 1344 height 138
click at [140, 275] on textarea "**********" at bounding box center [784, 279] width 1344 height 138
drag, startPoint x: 124, startPoint y: 230, endPoint x: 169, endPoint y: 220, distance: 46.1
click at [169, 220] on textarea "**********" at bounding box center [784, 279] width 1344 height 138
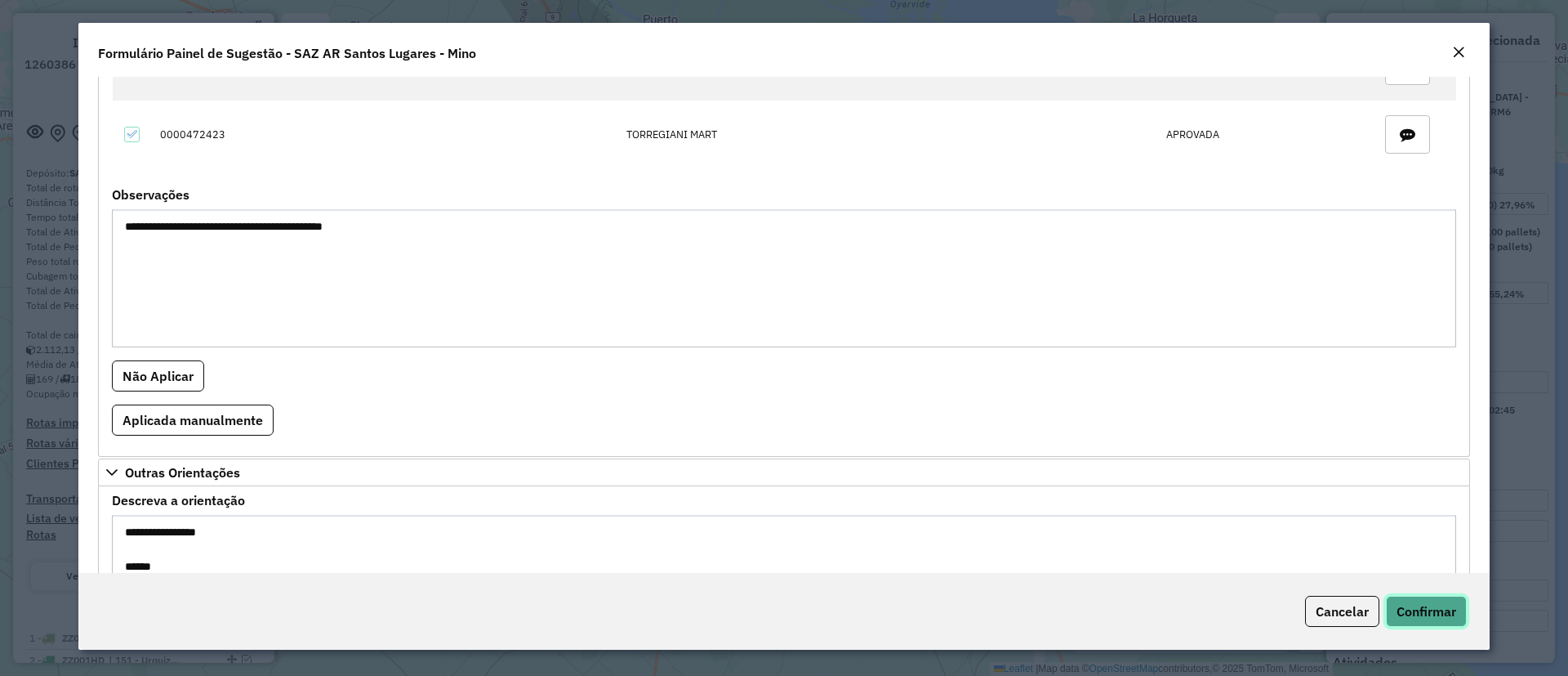
click at [1406, 603] on span "Confirmar" at bounding box center [1426, 611] width 60 height 16
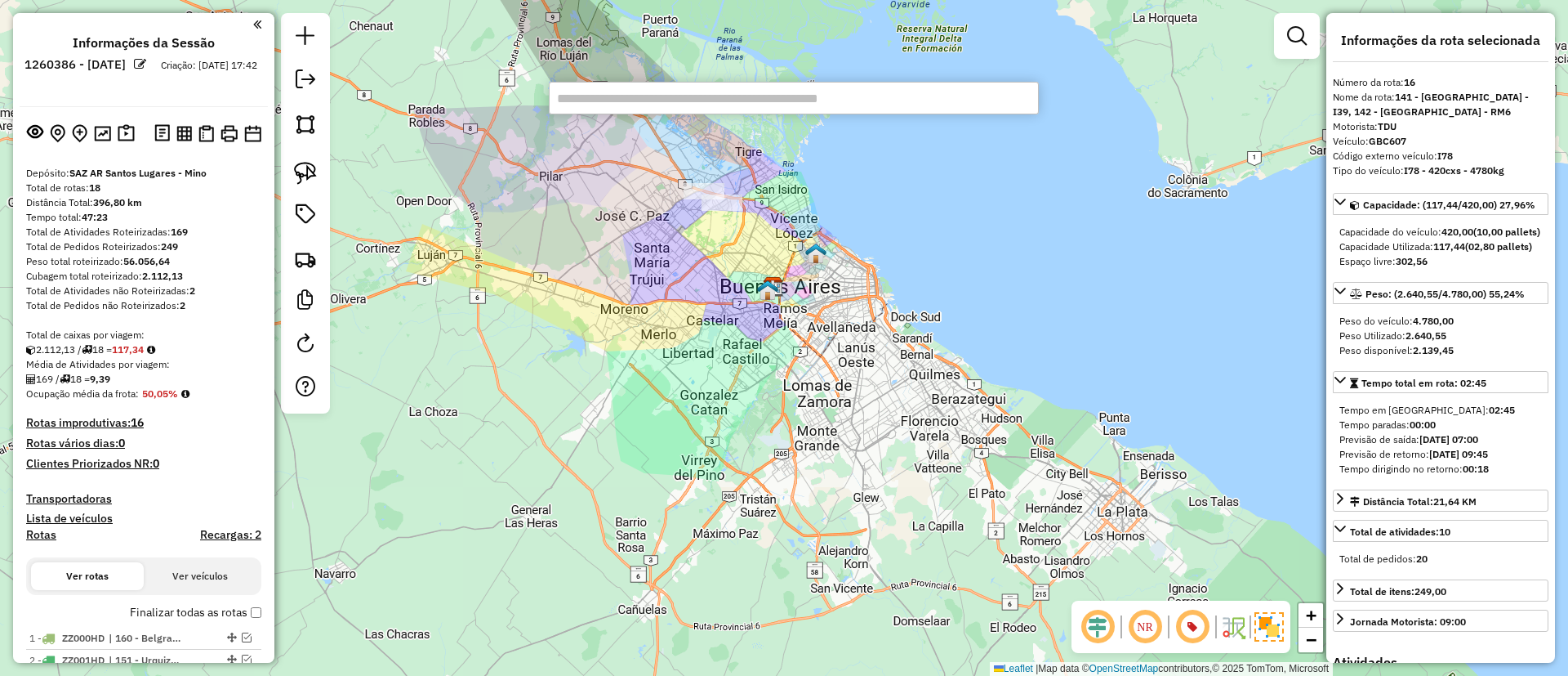
paste input "******"
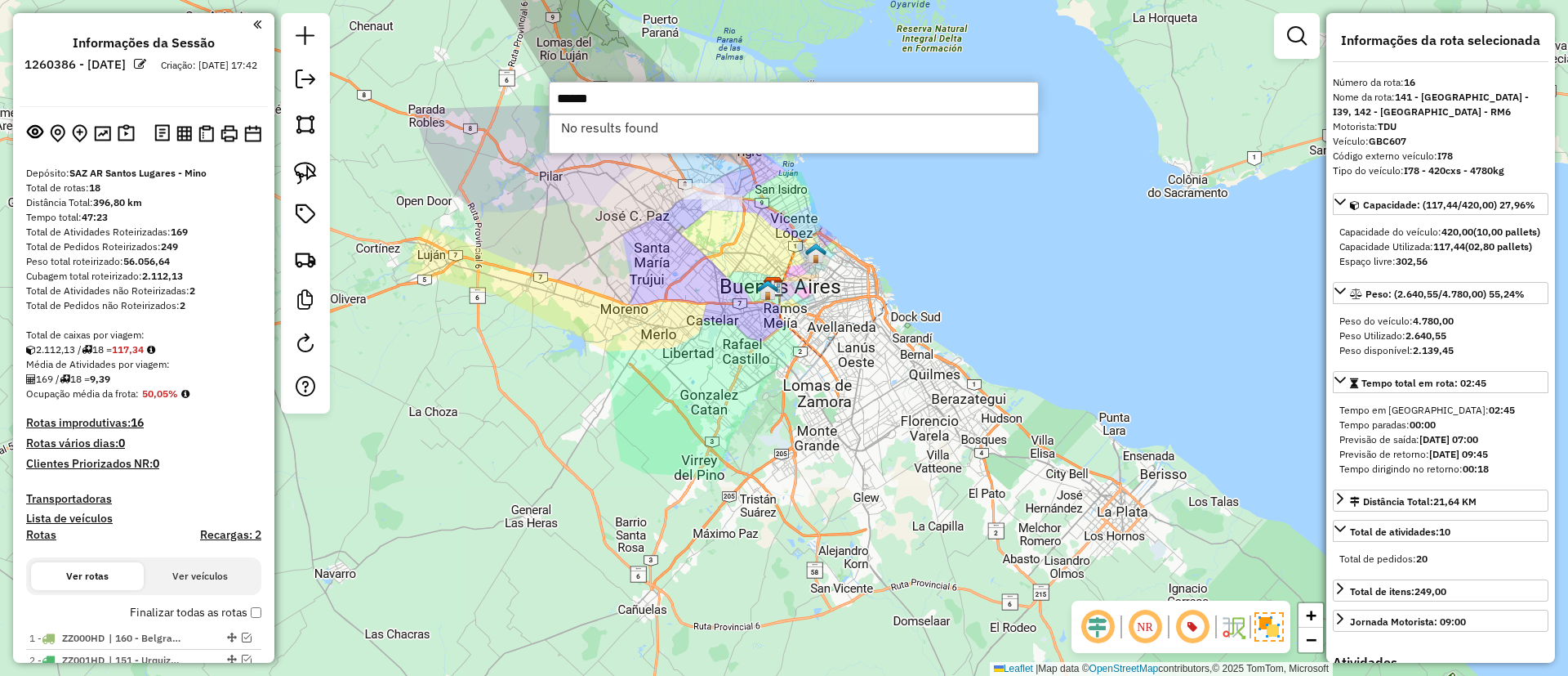
type input "******"
drag, startPoint x: 620, startPoint y: 117, endPoint x: 606, endPoint y: 111, distance: 15.2
click at [606, 111] on div "****** No results found 1 items selected" at bounding box center [794, 98] width 490 height 32
drag, startPoint x: 614, startPoint y: 85, endPoint x: 543, endPoint y: 74, distance: 71.8
click at [543, 74] on hb-router-mapa "Informações da Sessão 1260386 - 06/09/2025 Criação: 05/09/2025 17:42 Depósito: …" at bounding box center [784, 338] width 1568 height 676
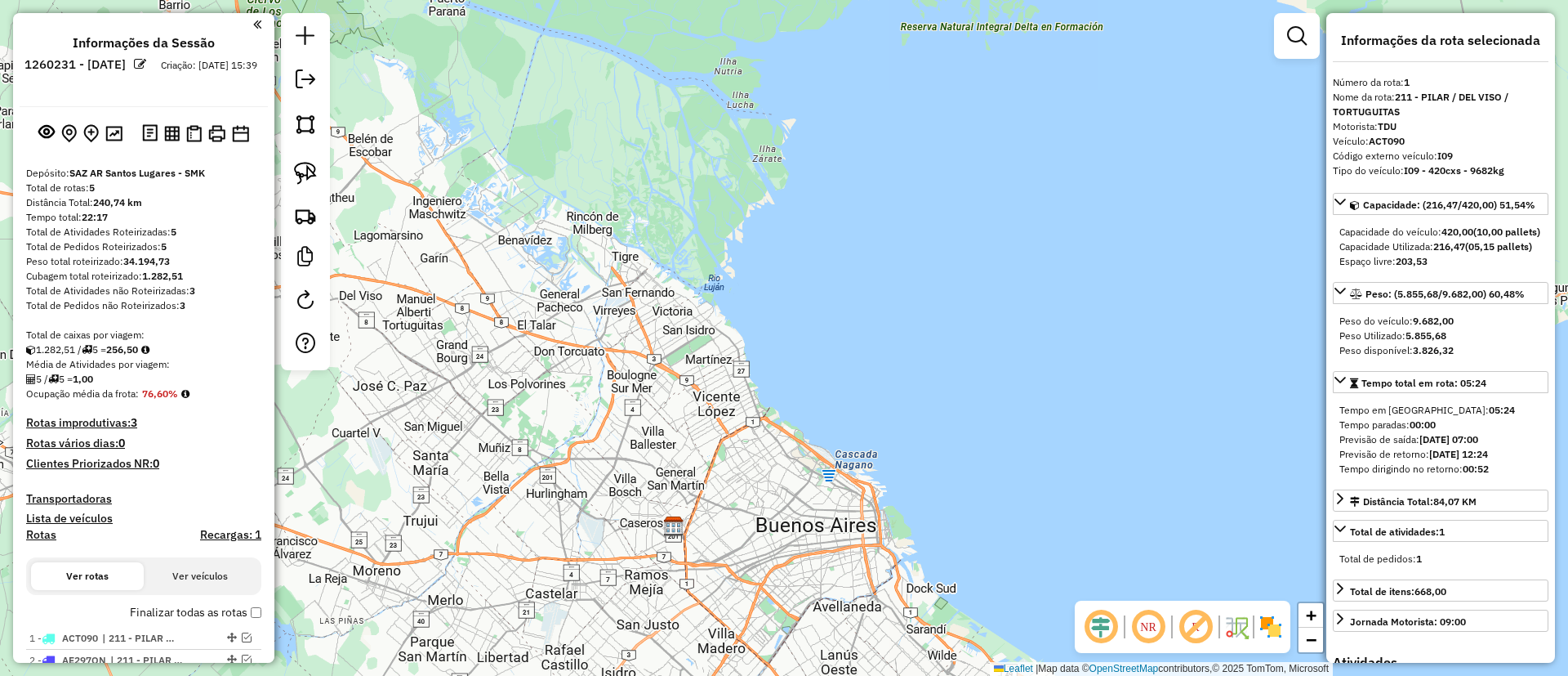
select select "**********"
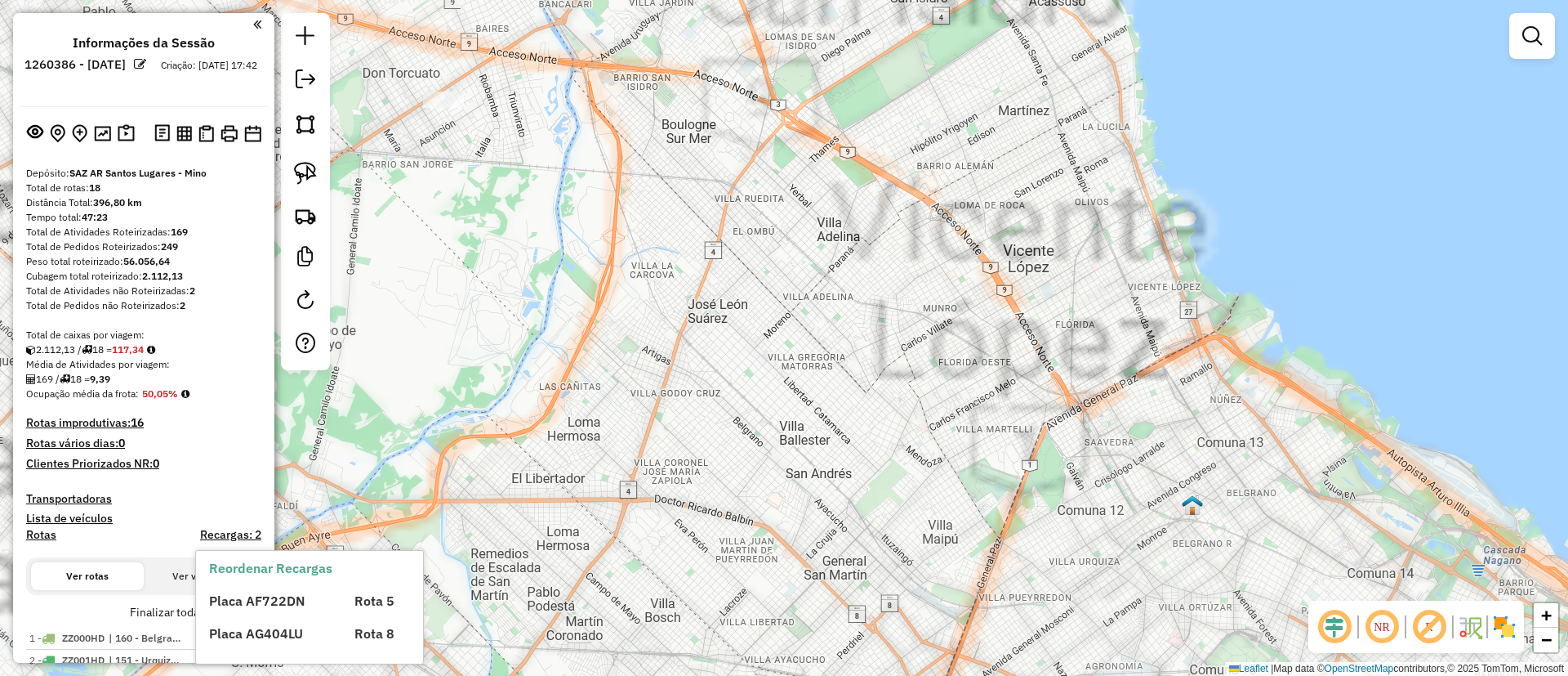
drag, startPoint x: 861, startPoint y: 420, endPoint x: 754, endPoint y: 327, distance: 141.8
click at [754, 327] on div "Janela de atendimento Grade de atendimento Capacidade Transportadoras Veículos …" at bounding box center [784, 338] width 1568 height 676
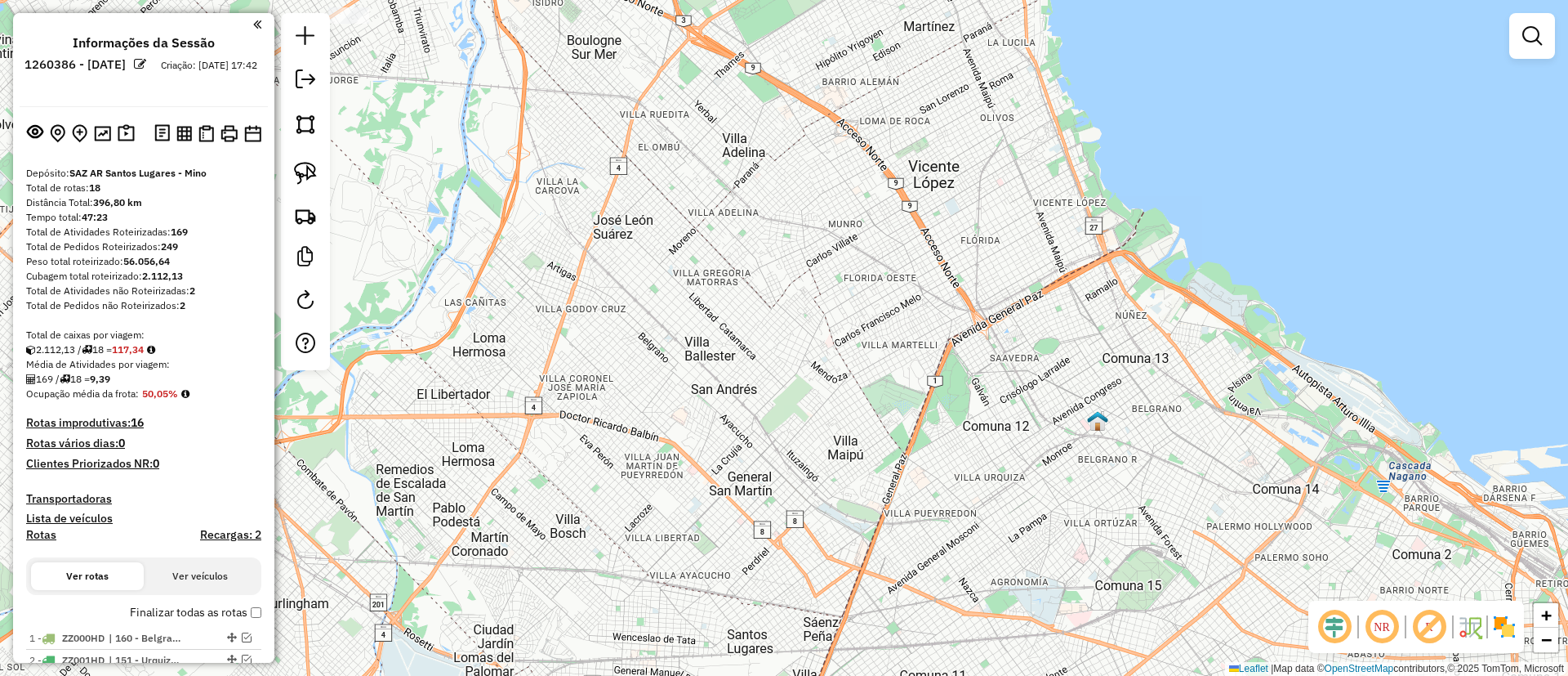
click at [178, 604] on label "Finalizar todas as rotas" at bounding box center [196, 613] width 132 height 17
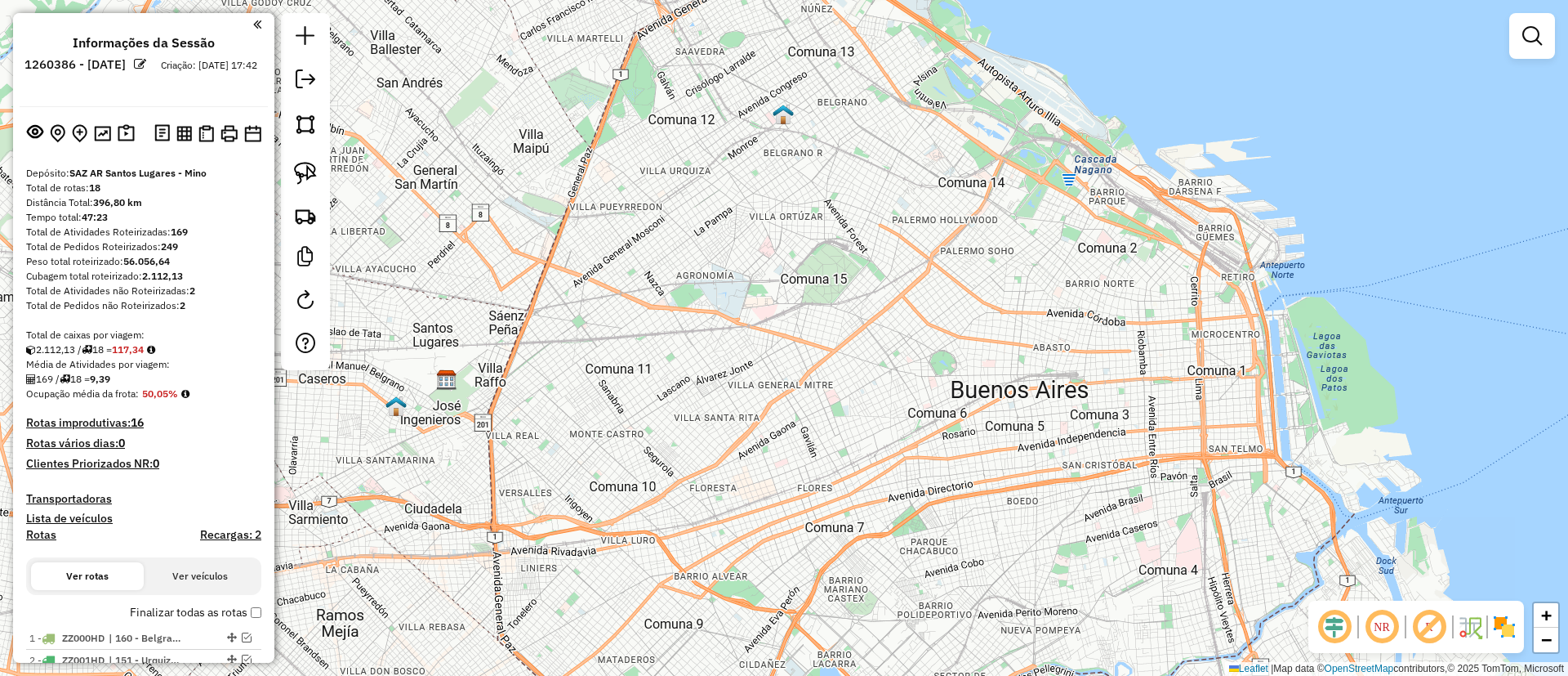
drag, startPoint x: 641, startPoint y: 467, endPoint x: 699, endPoint y: 342, distance: 137.8
click at [719, 256] on div "Janela de atendimento Grade de atendimento Capacidade Transportadoras Veículos …" at bounding box center [784, 338] width 1568 height 676
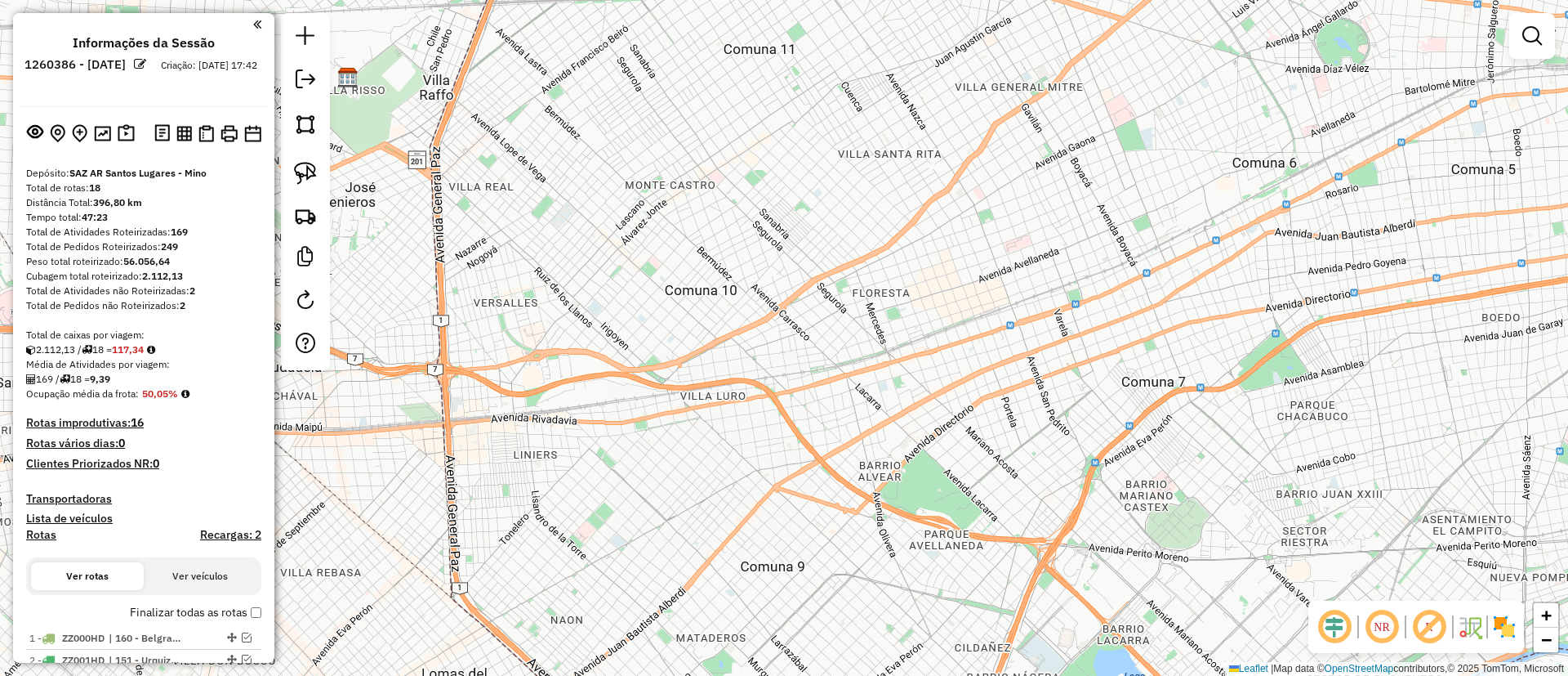
click at [193, 607] on label "Finalizar todas as rotas" at bounding box center [196, 613] width 132 height 17
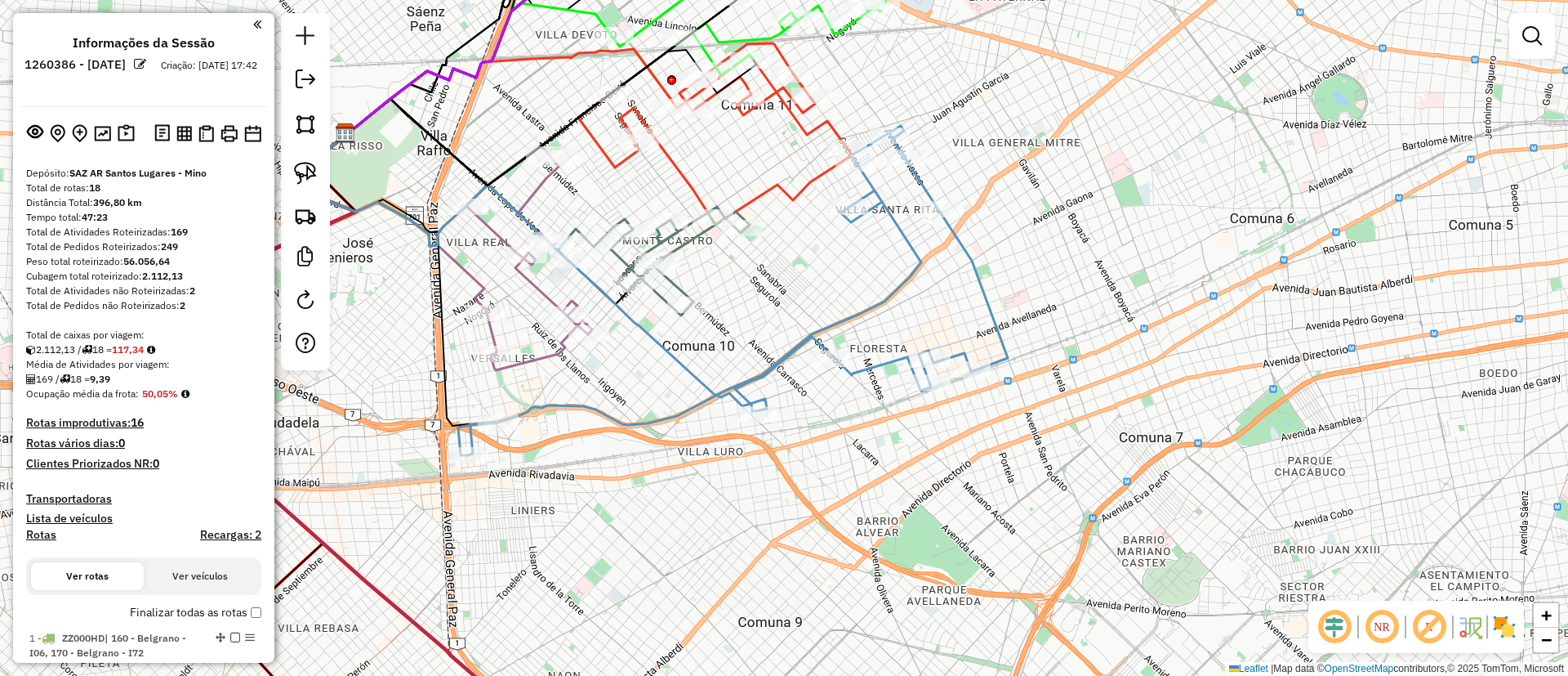
click at [695, 376] on icon at bounding box center [529, 273] width 475 height 276
select select "**********"
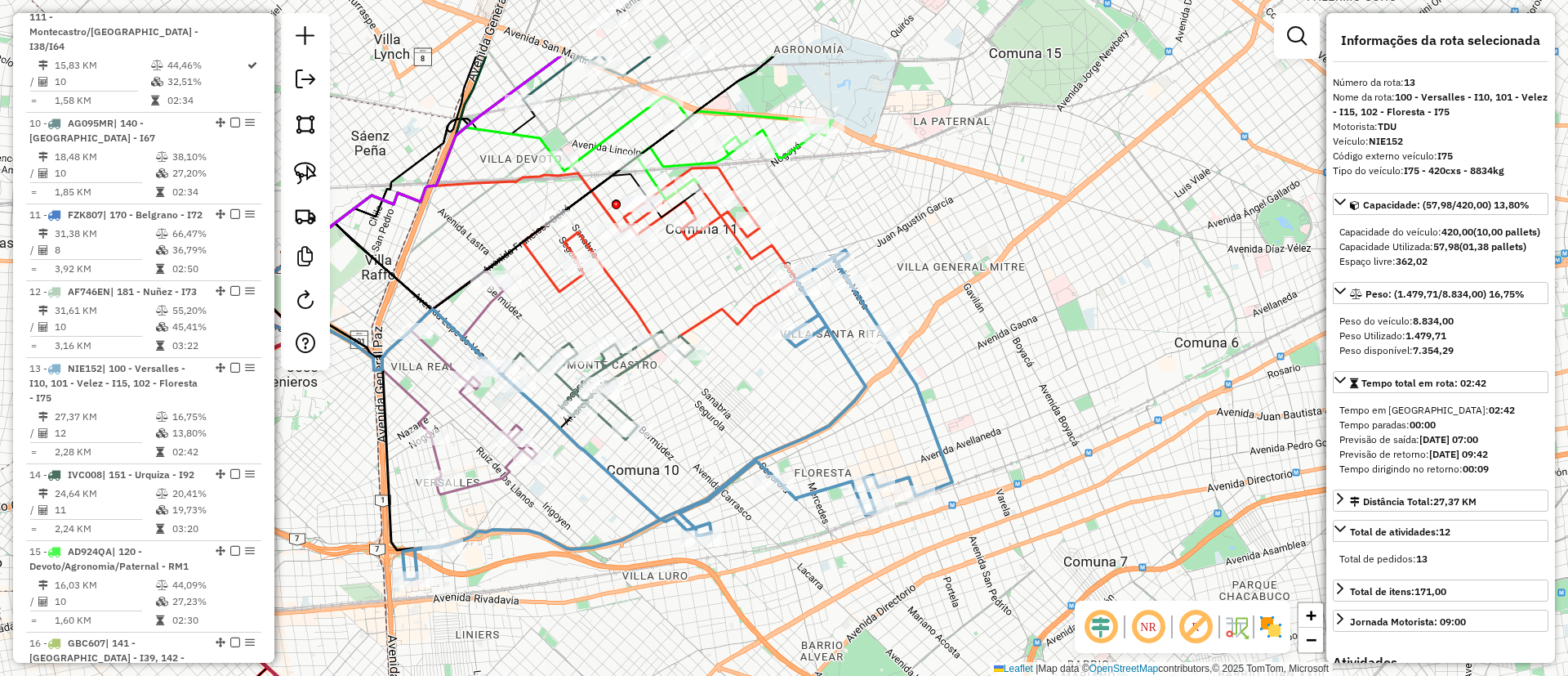
scroll to position [1727, 0]
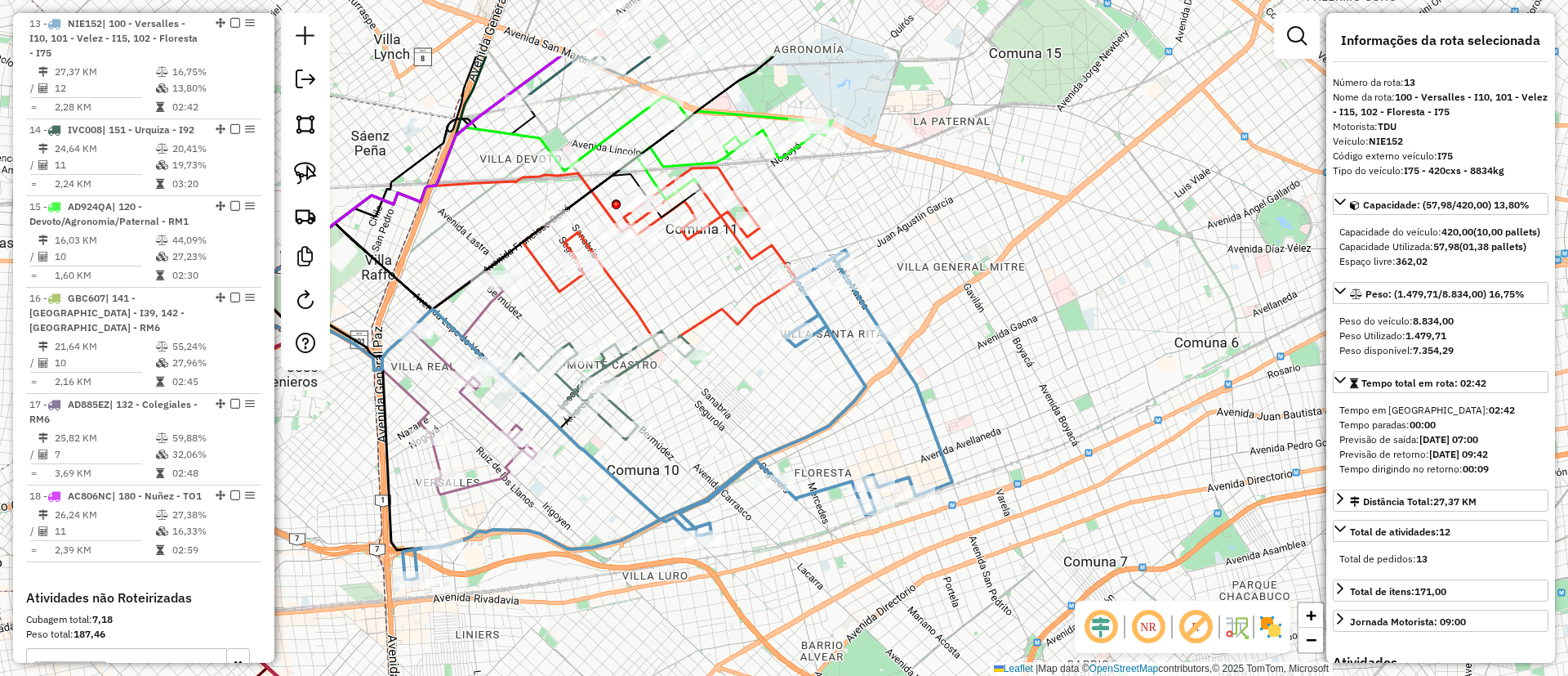
click at [700, 438] on div "Janela de atendimento Grade de atendimento Capacidade Transportadoras Veículos …" at bounding box center [784, 338] width 1568 height 676
click at [489, 493] on div "Janela de atendimento Grade de atendimento Capacidade Transportadoras Veículos …" at bounding box center [784, 338] width 1568 height 676
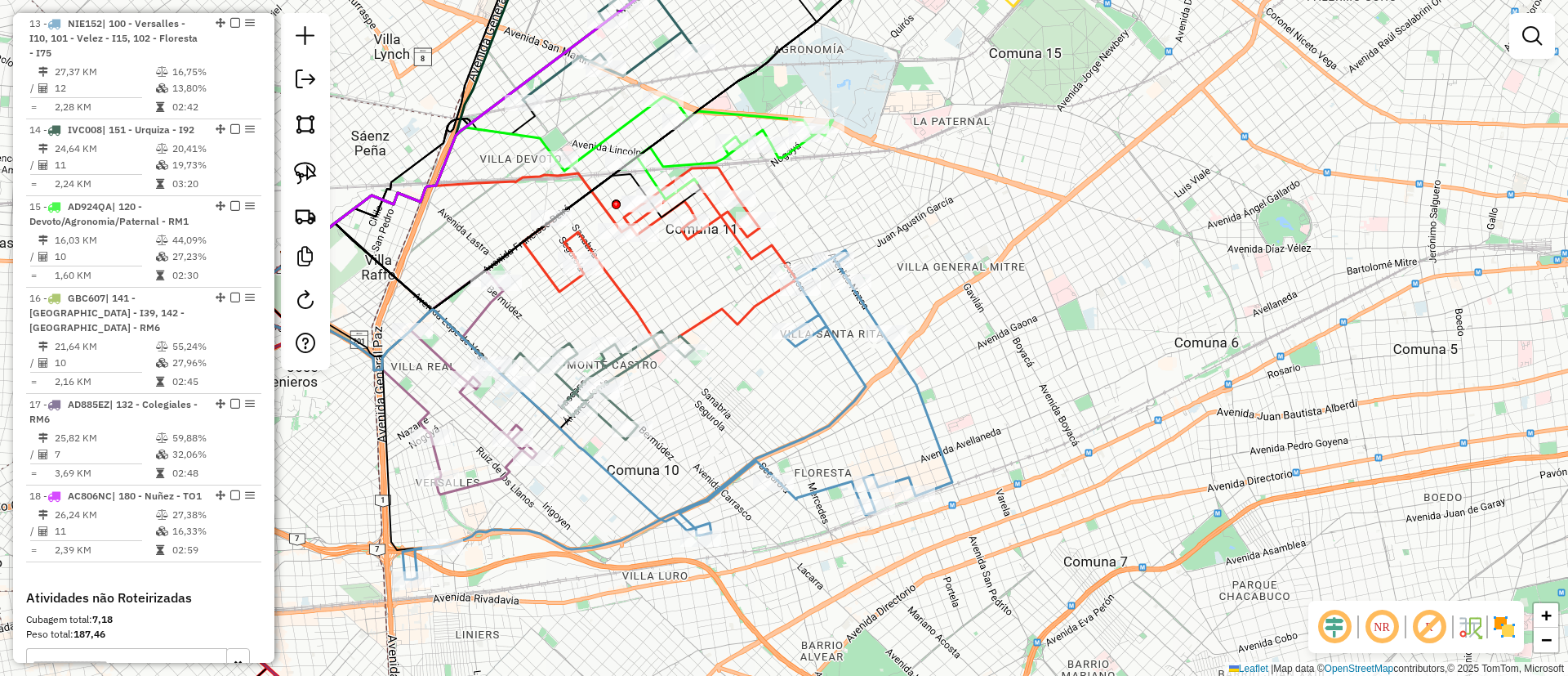
click at [492, 493] on div "Janela de atendimento Grade de atendimento Capacidade Transportadoras Veículos …" at bounding box center [784, 338] width 1568 height 676
click at [484, 473] on icon at bounding box center [473, 382] width 126 height 225
select select "**********"
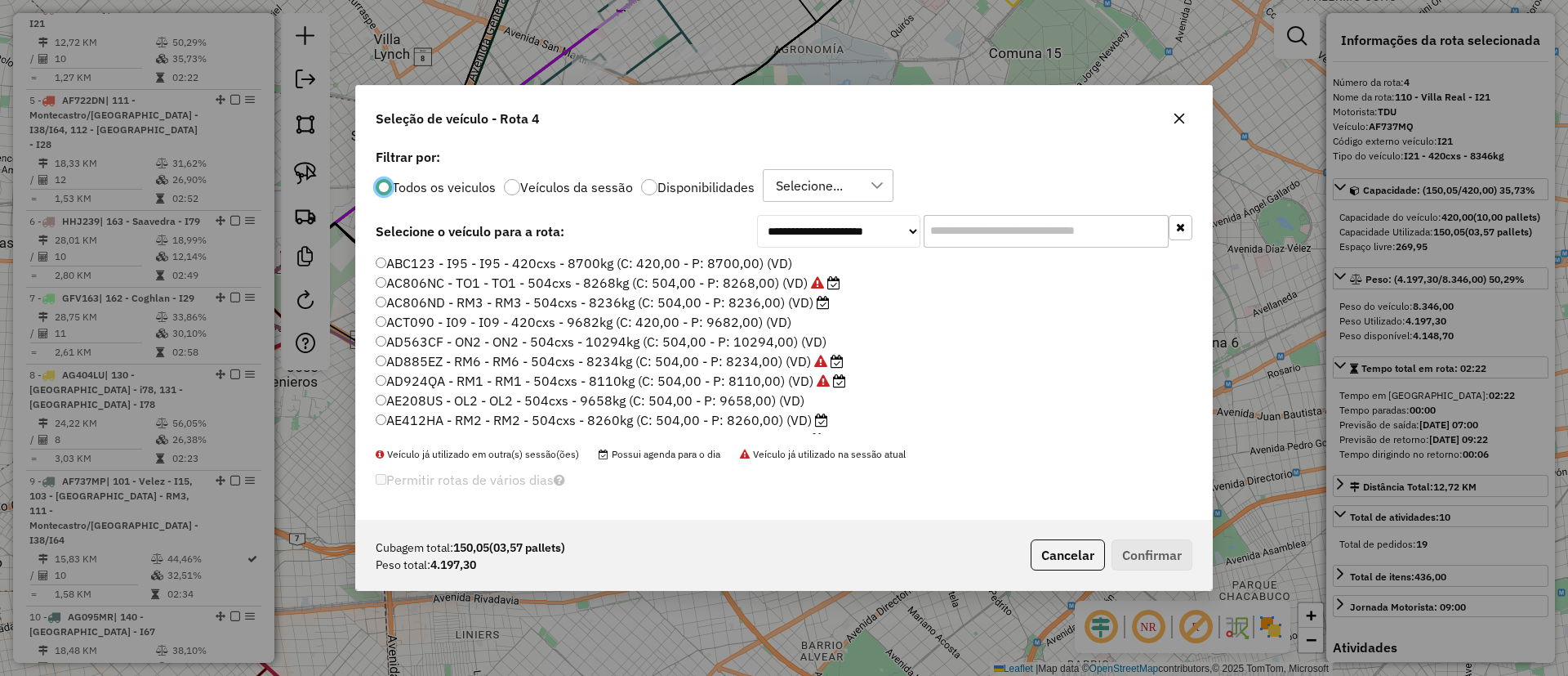
scroll to position [9, 5]
click at [1000, 223] on input "text" at bounding box center [1045, 231] width 245 height 32
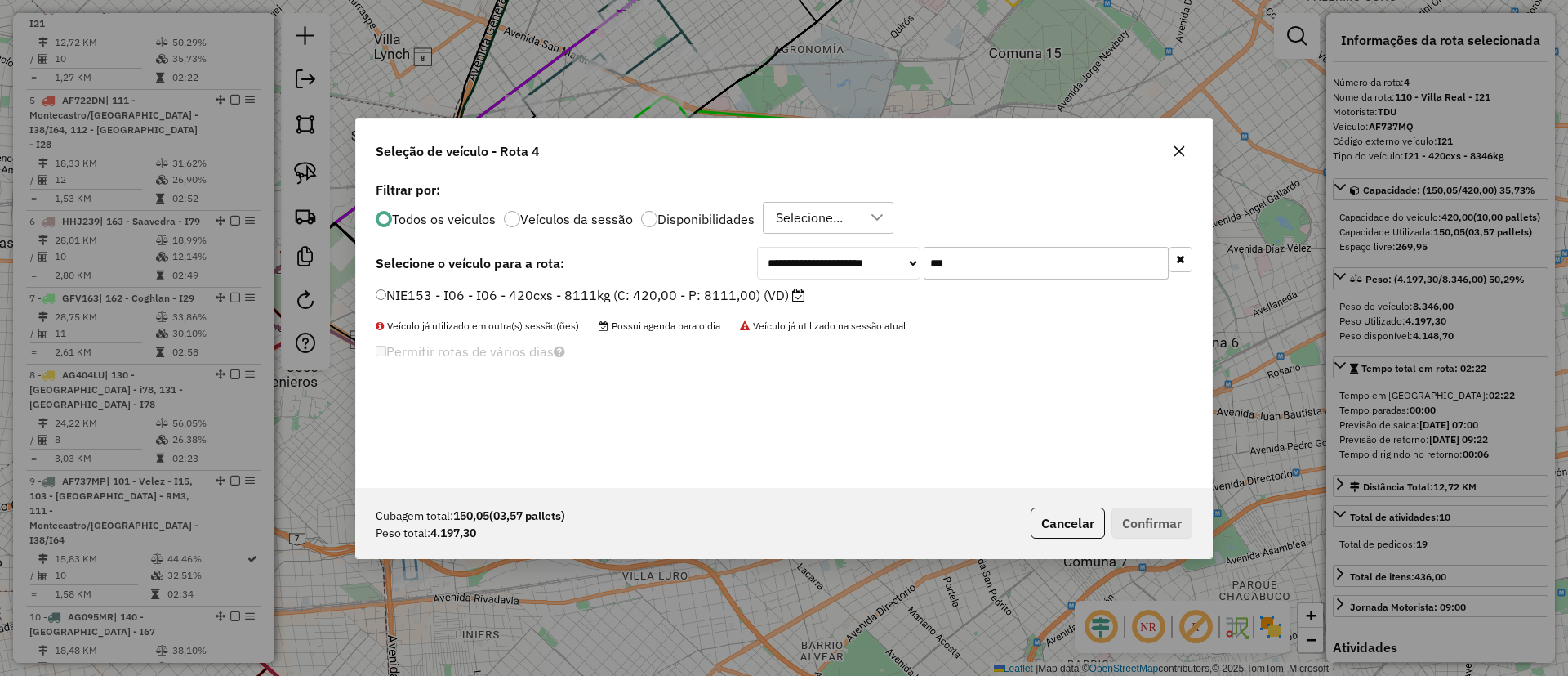
type input "***"
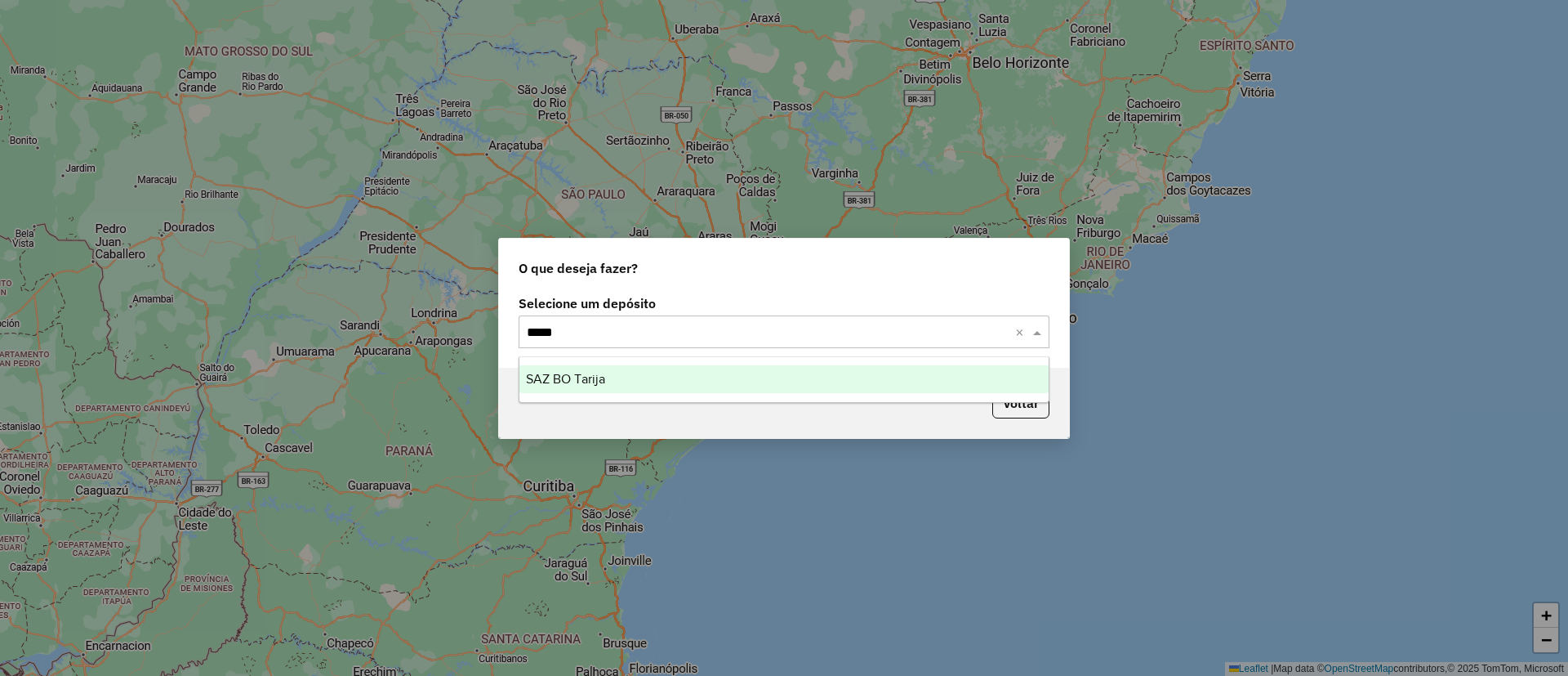
type input "******"
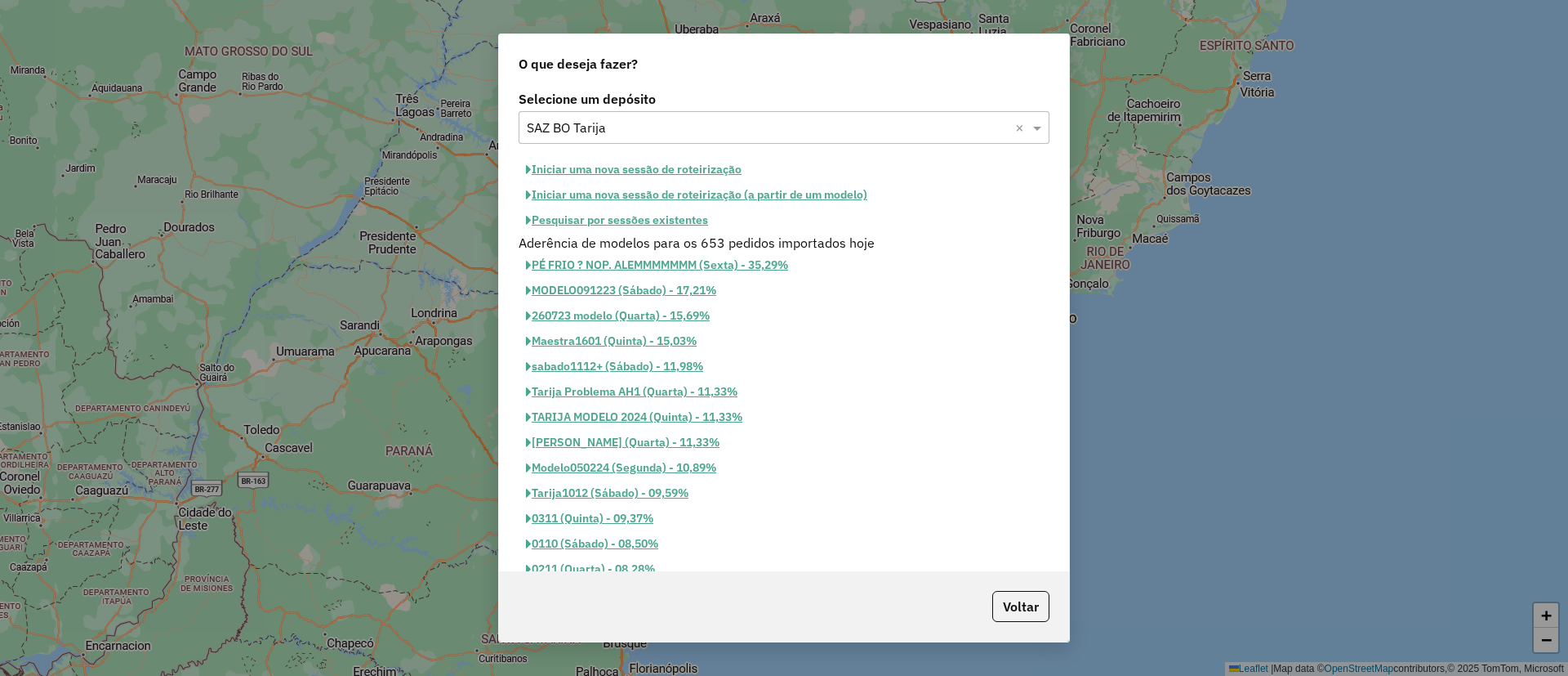
click at [670, 171] on button "Iniciar uma nova sessão de roteirização" at bounding box center [634, 170] width 231 height 26
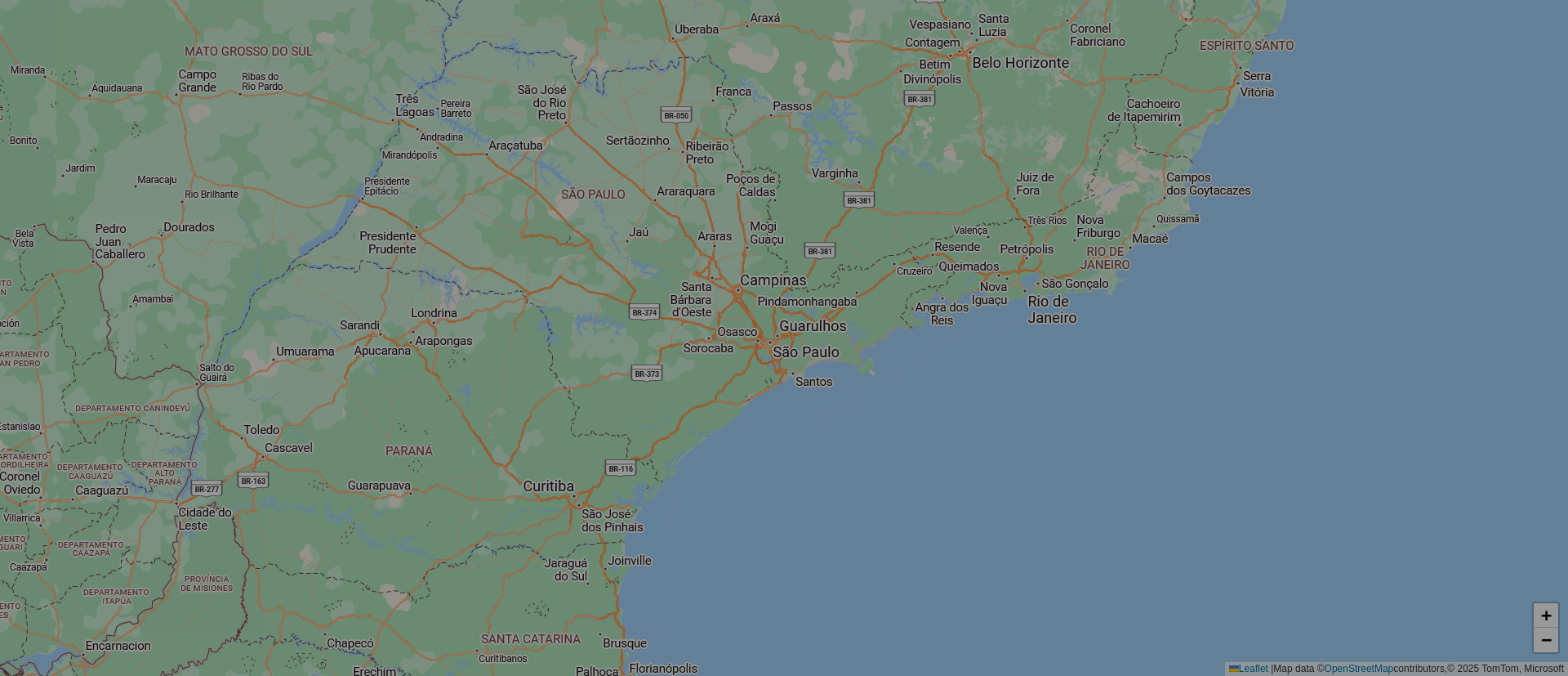
select select "*"
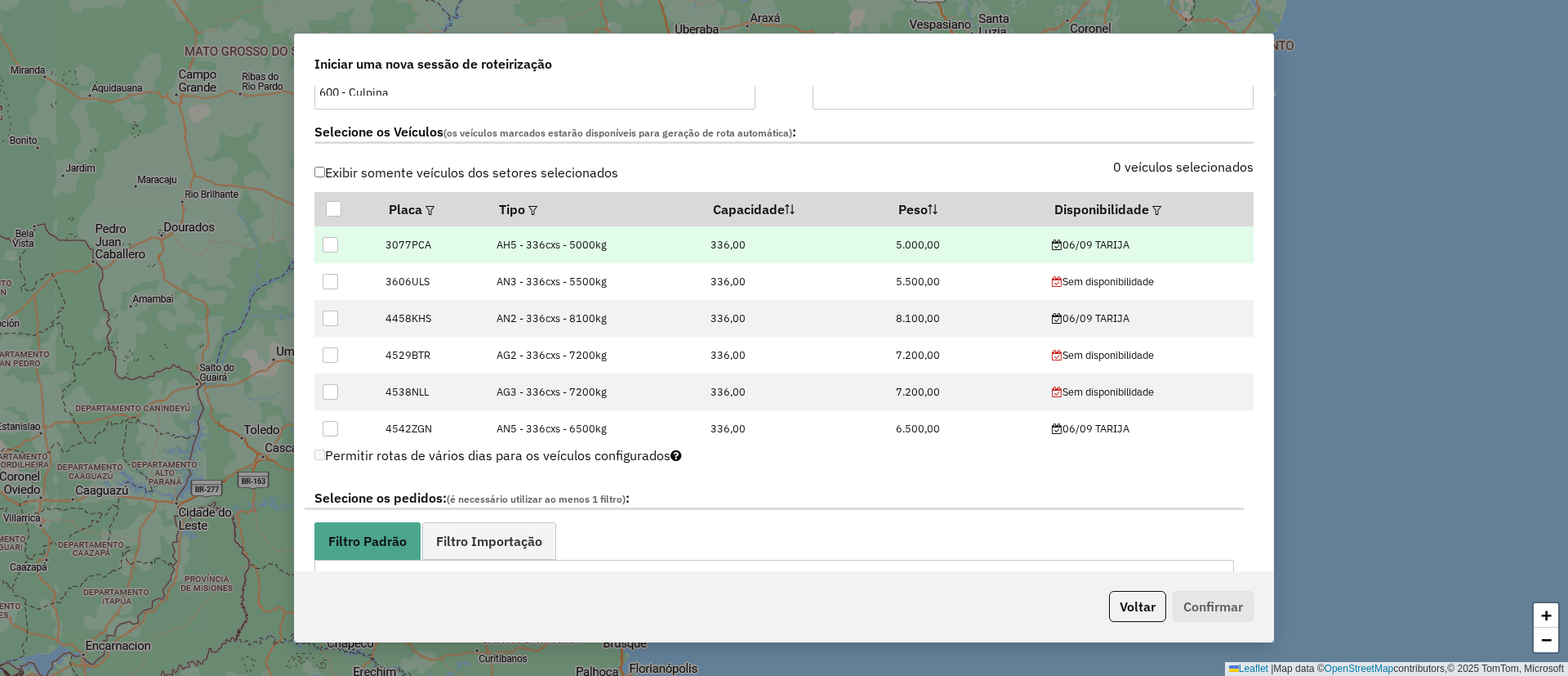
scroll to position [491, 0]
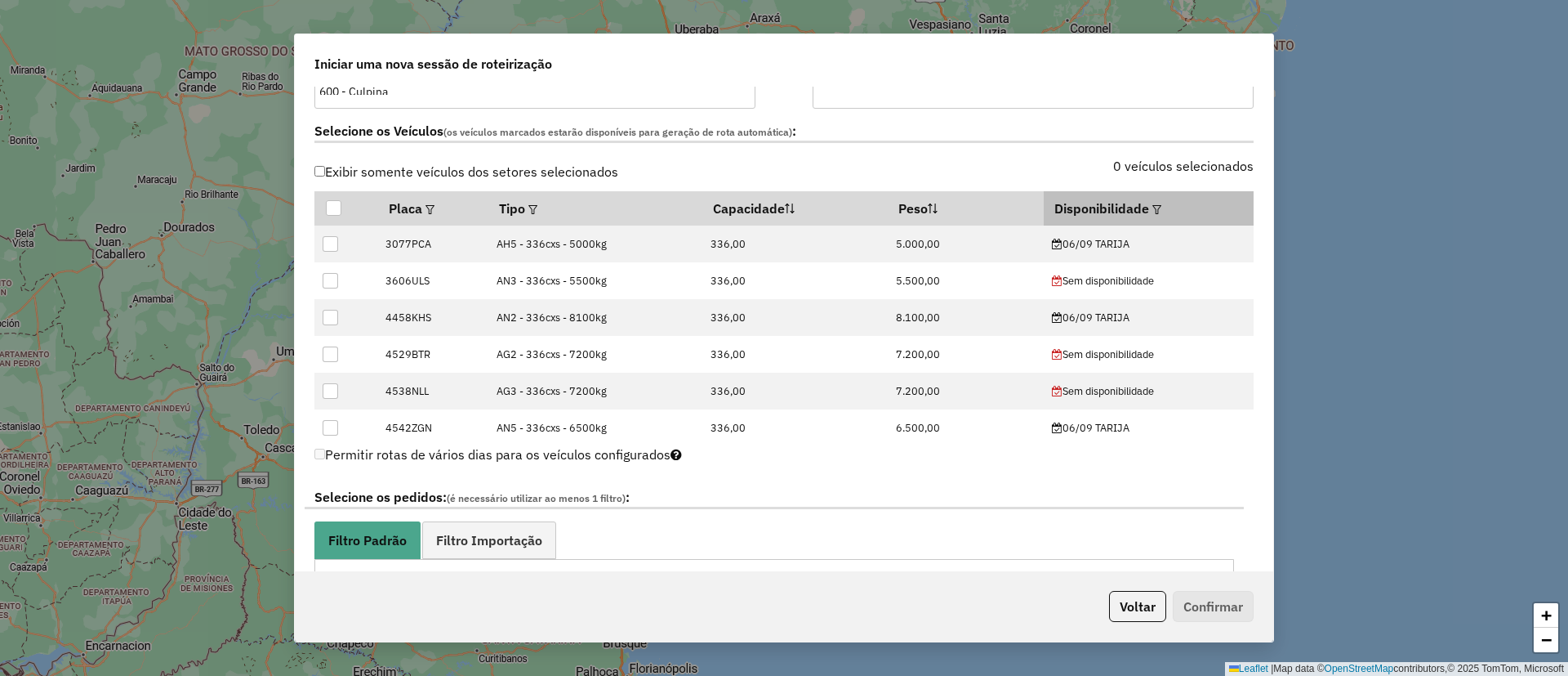
click at [1152, 207] on em at bounding box center [1156, 209] width 9 height 9
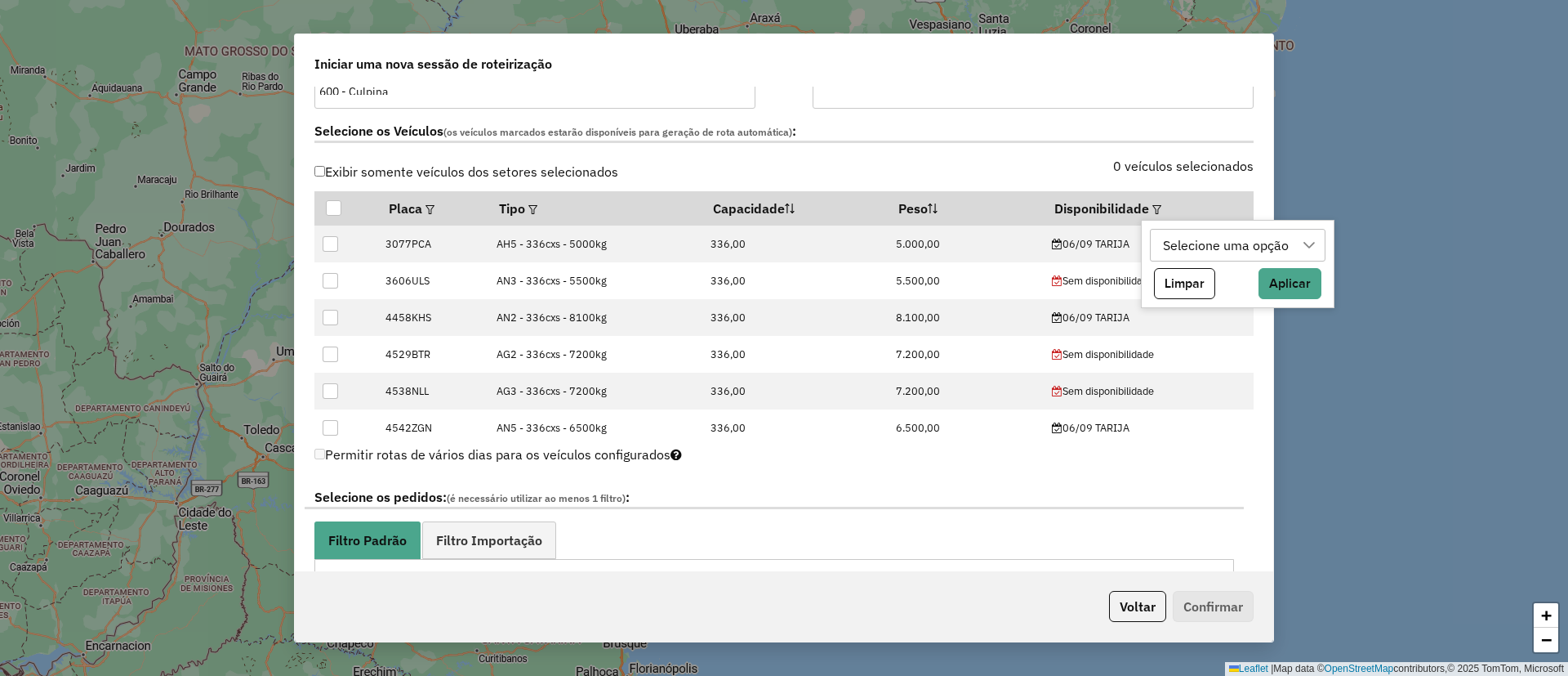
click at [1183, 241] on div "Selecione uma opção" at bounding box center [1226, 245] width 137 height 31
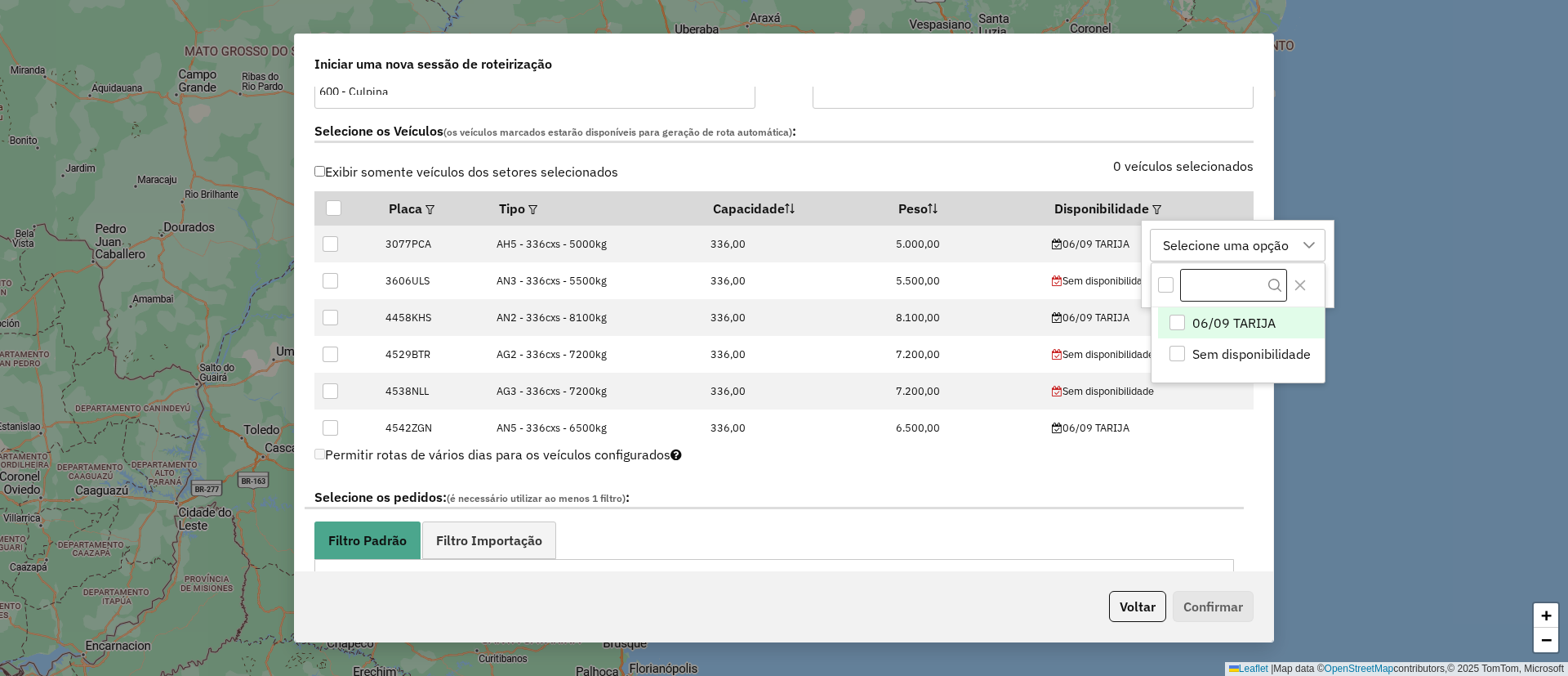
scroll to position [12, 74]
click at [1242, 323] on span "06/09 TARIJA" at bounding box center [1233, 323] width 84 height 20
click at [1303, 281] on icon "Close" at bounding box center [1300, 285] width 10 height 10
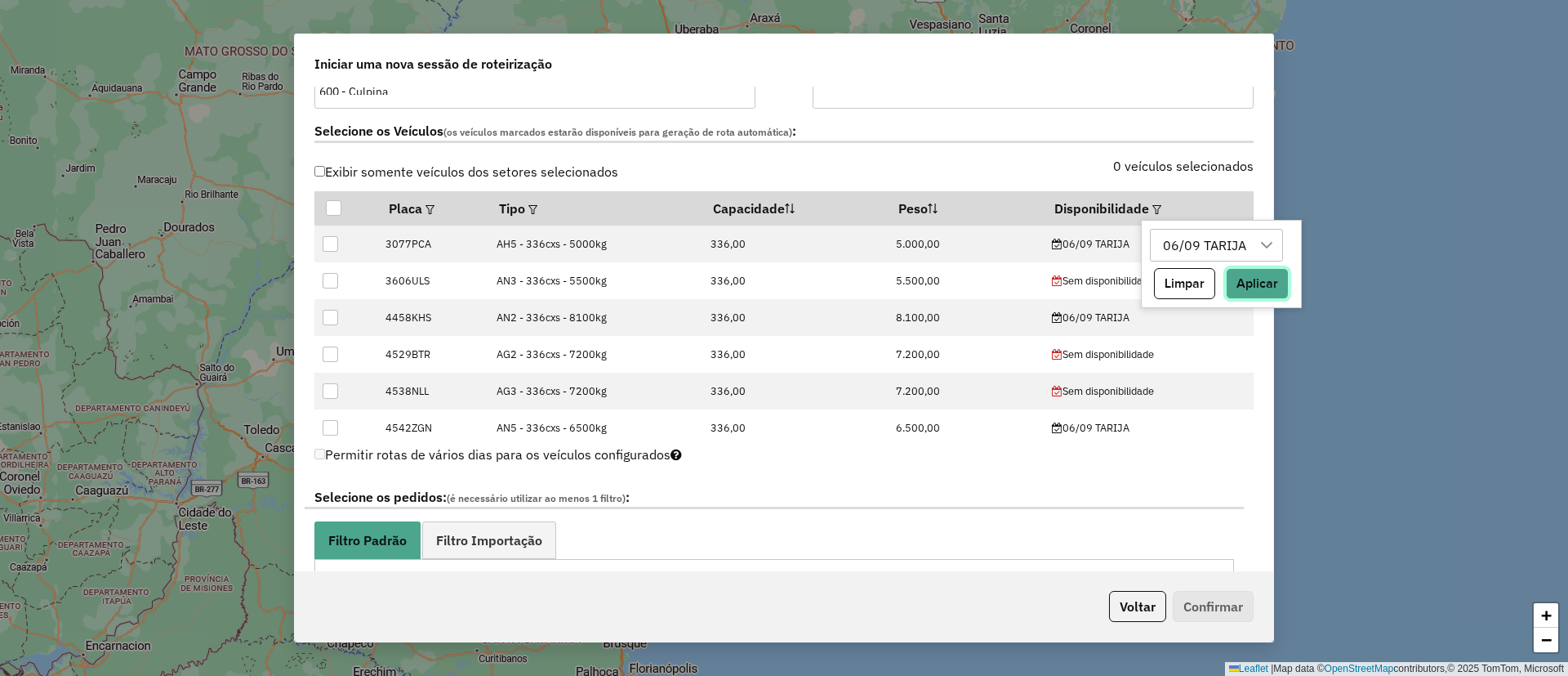
click at [1272, 270] on button "Aplicar" at bounding box center [1257, 284] width 63 height 31
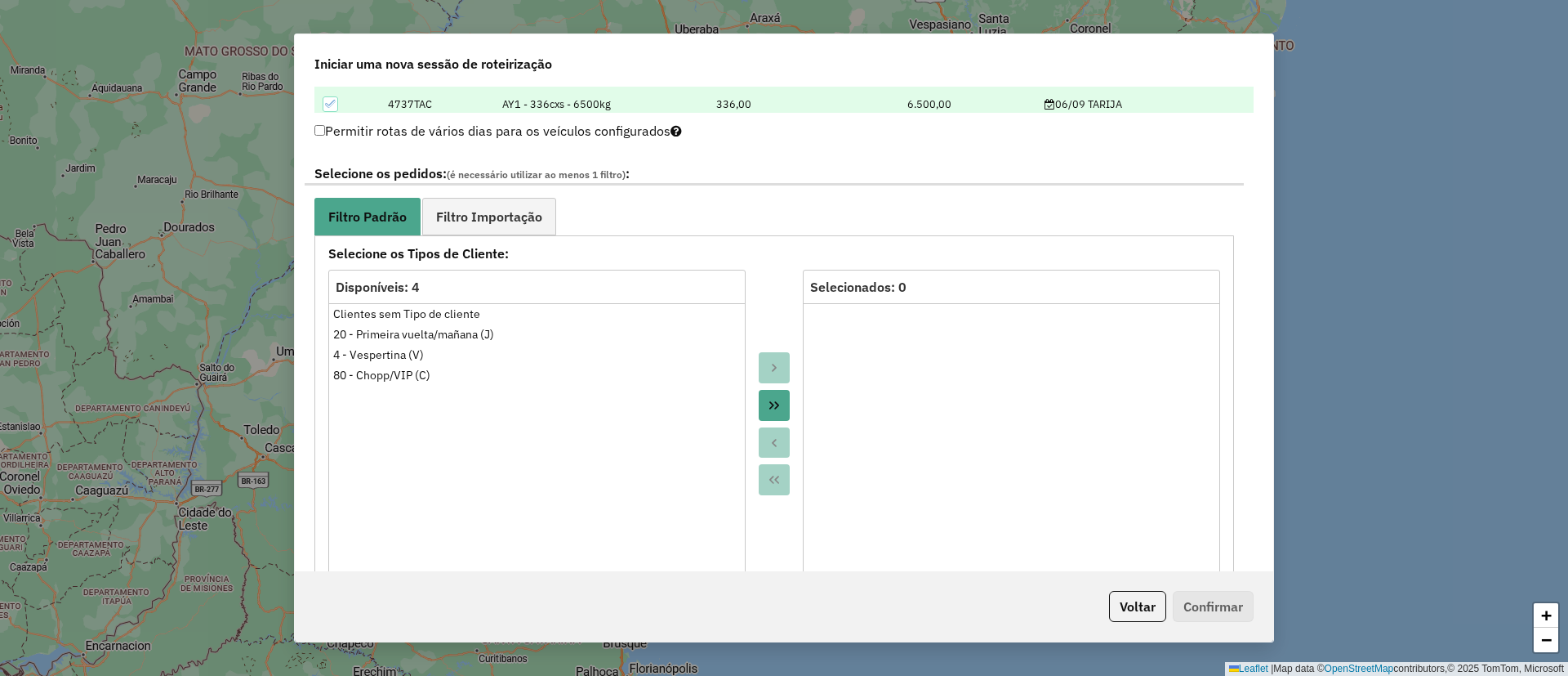
scroll to position [858, 0]
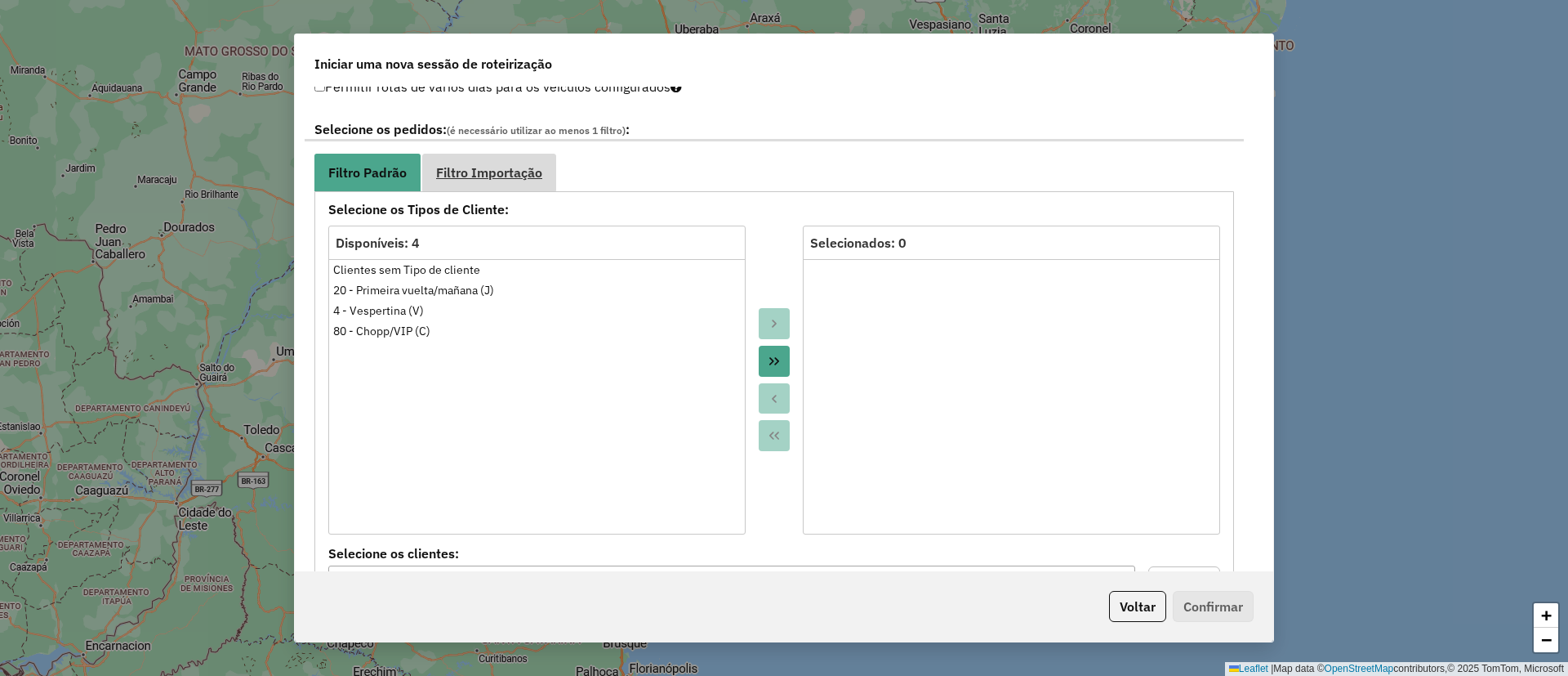
click at [514, 166] on span "Filtro Importação" at bounding box center [489, 172] width 106 height 13
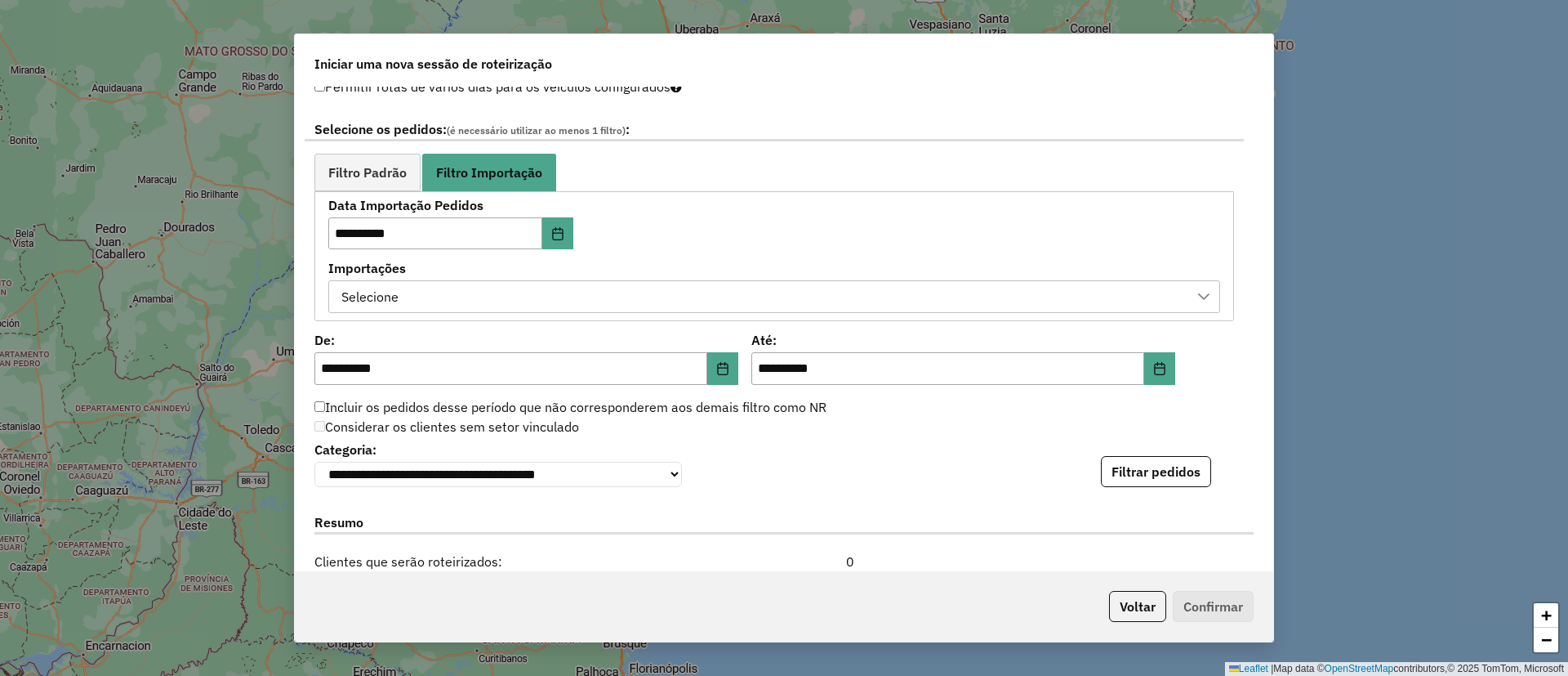
click at [489, 304] on div "Selecione" at bounding box center [762, 297] width 852 height 31
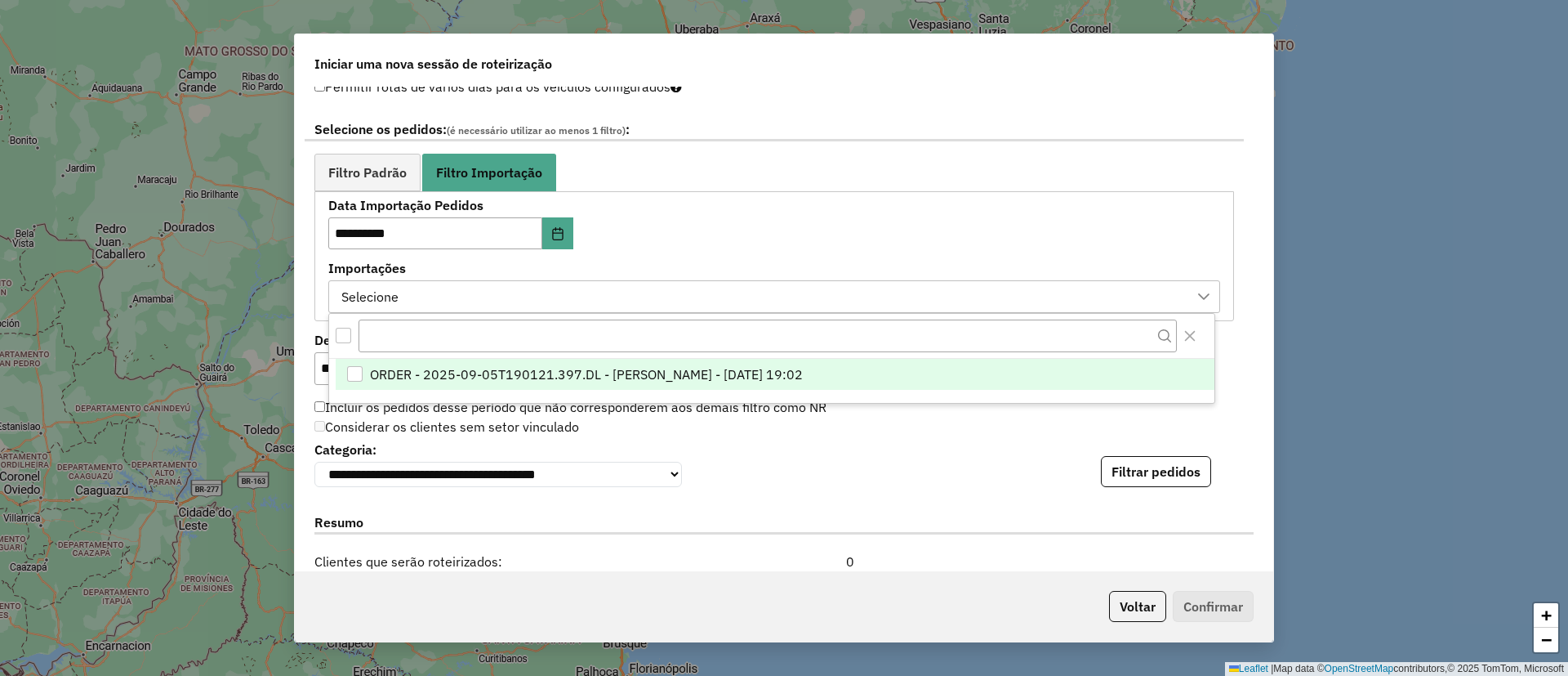
click at [570, 367] on span "ORDER - 2025-09-05T190121.397.DL - [PERSON_NAME] - [DATE] 19:02" at bounding box center [586, 373] width 433 height 20
click at [802, 458] on div "**********" at bounding box center [784, 462] width 939 height 50
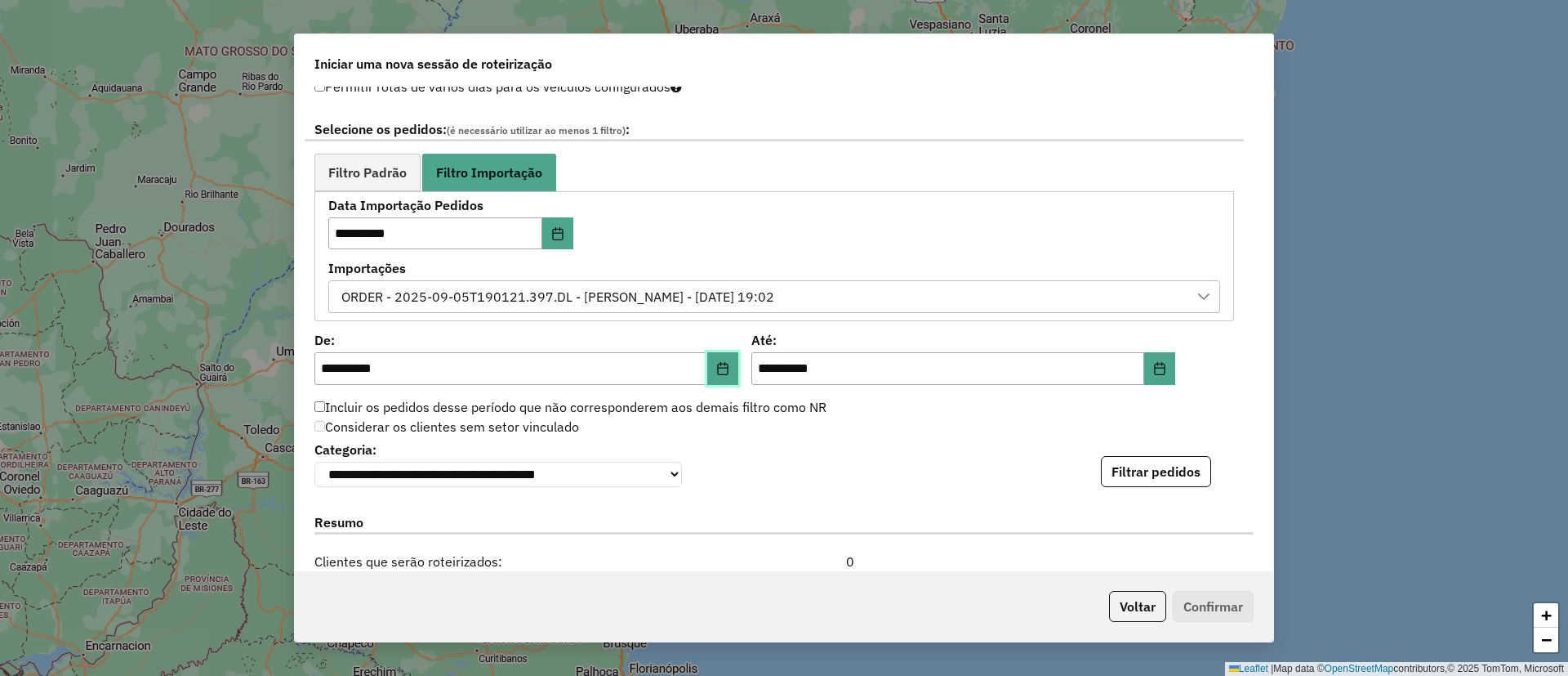
click at [728, 363] on button "Choose Date" at bounding box center [723, 368] width 31 height 32
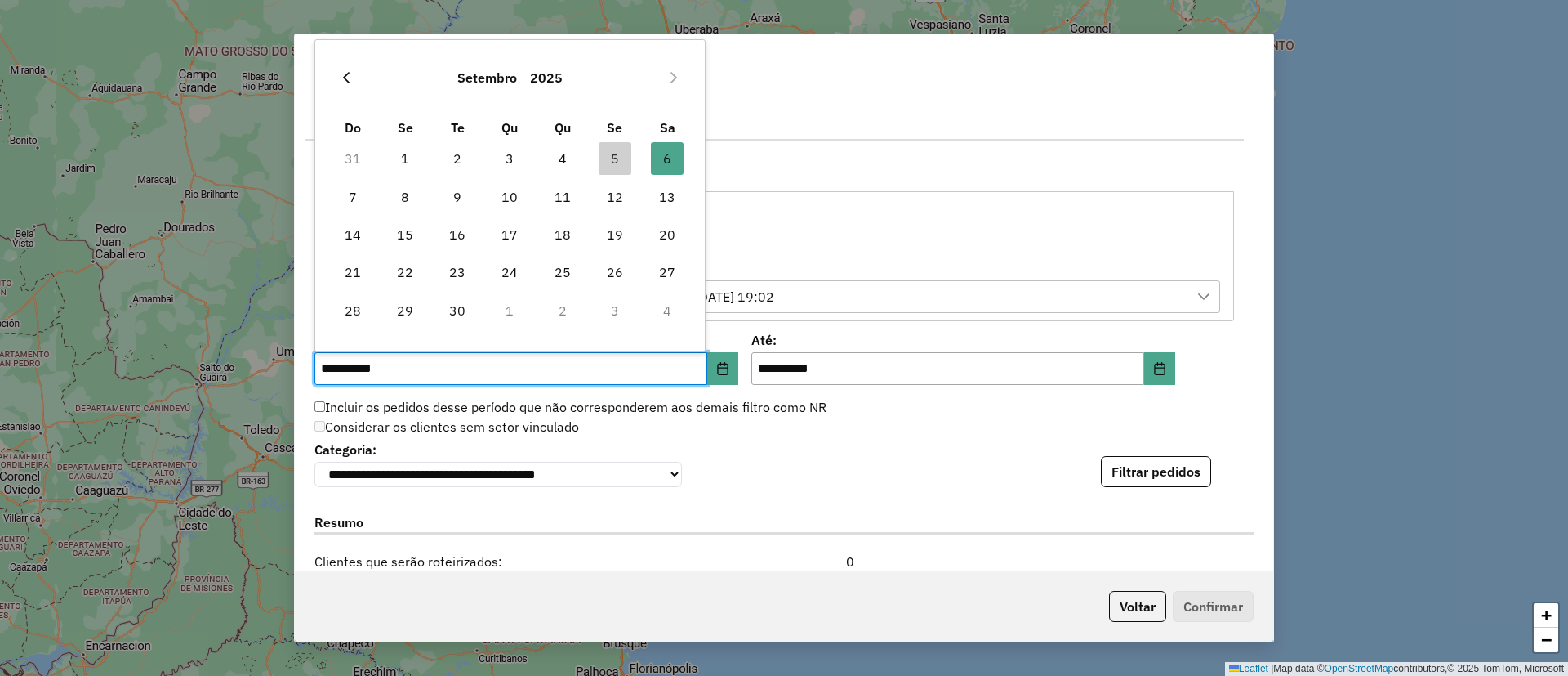
click at [336, 82] on button "Previous Month" at bounding box center [346, 78] width 26 height 26
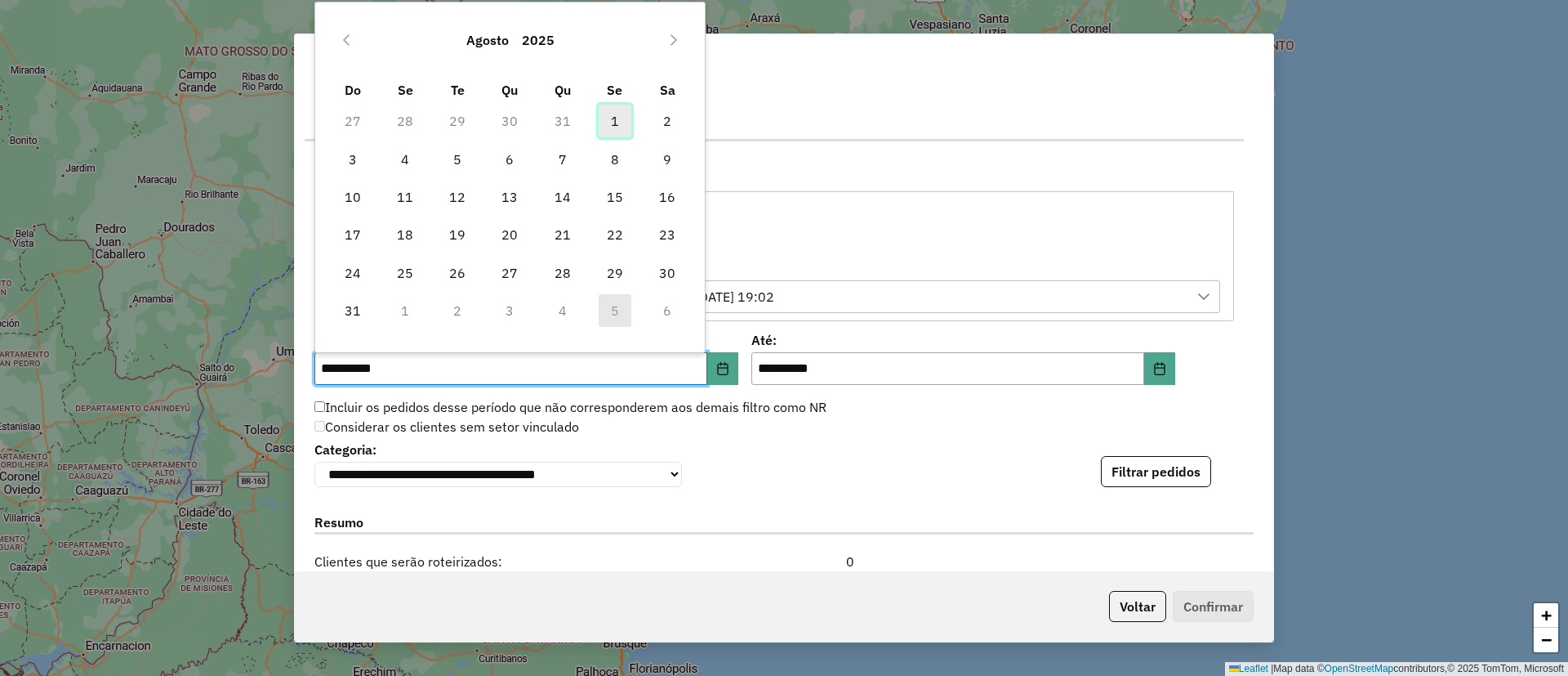
click at [617, 117] on span "1" at bounding box center [615, 121] width 32 height 32
type input "**********"
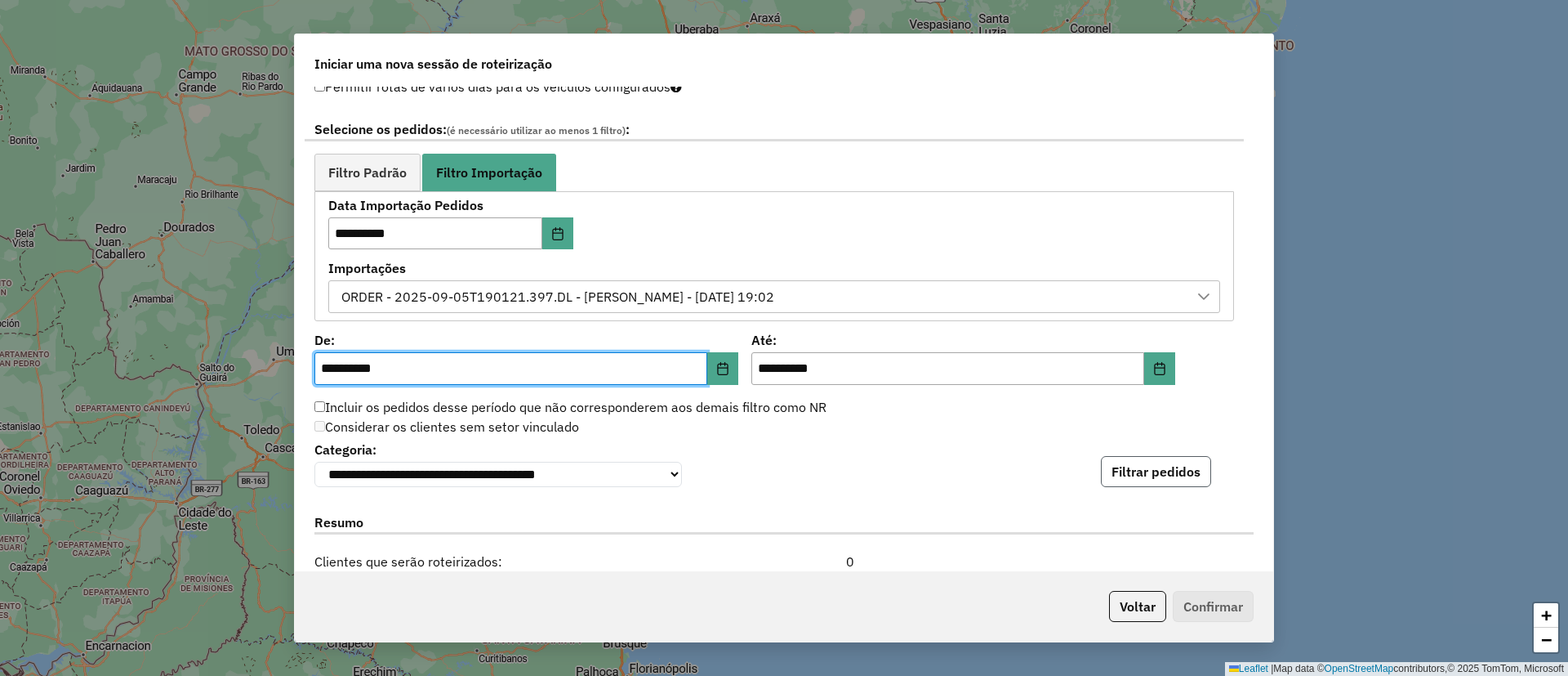
click at [1152, 464] on button "Filtrar pedidos" at bounding box center [1156, 472] width 110 height 31
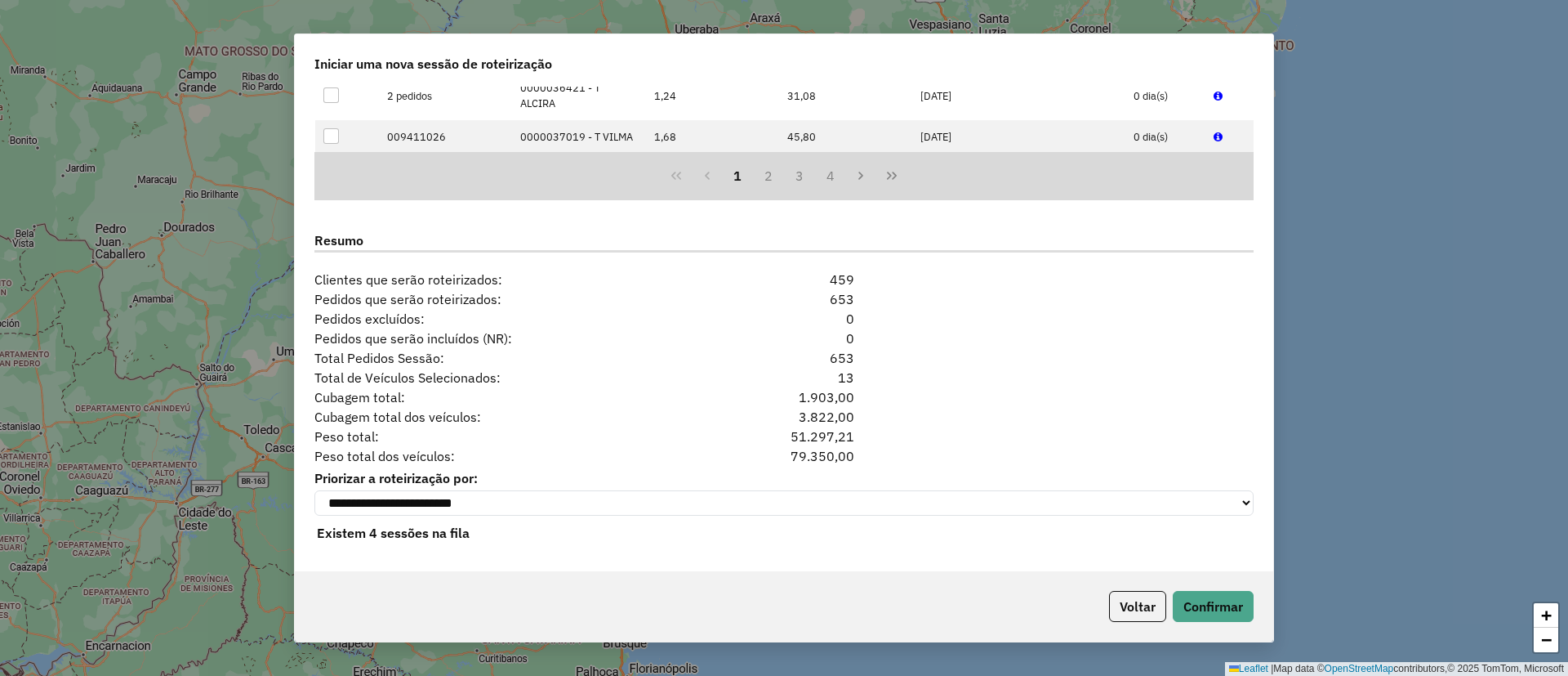
scroll to position [1485, 0]
click at [1220, 614] on button "Confirmar" at bounding box center [1213, 606] width 81 height 31
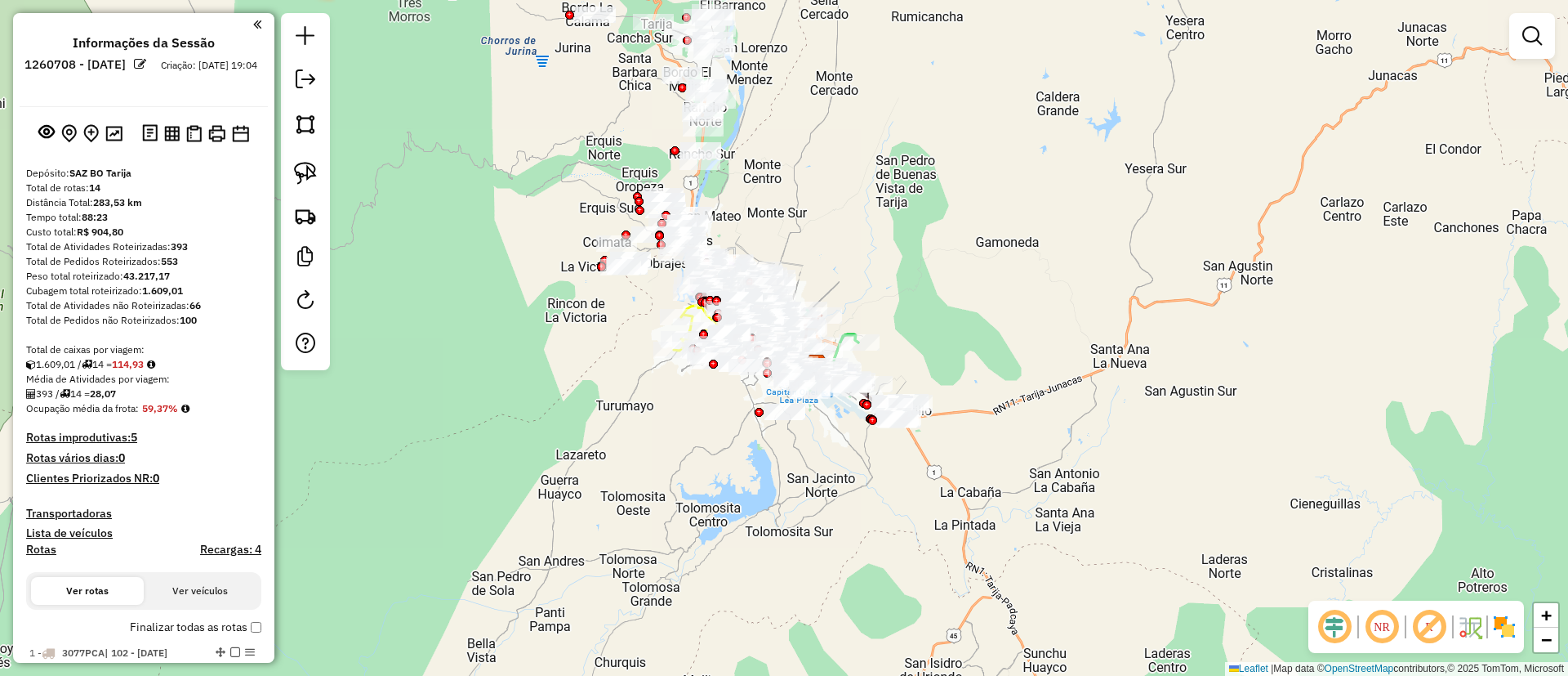
click at [1504, 628] on img at bounding box center [1504, 626] width 26 height 26
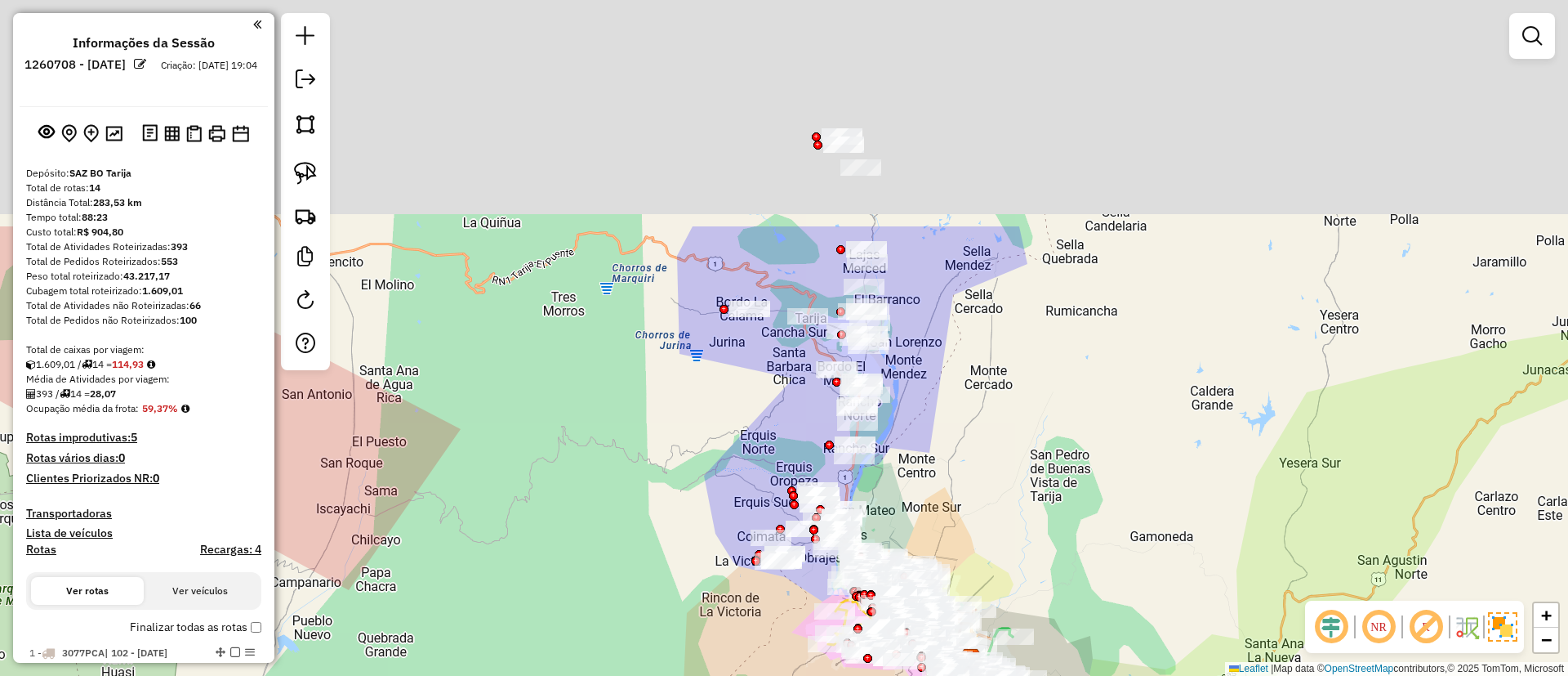
drag, startPoint x: 1110, startPoint y: 319, endPoint x: 1241, endPoint y: 579, distance: 291.1
click at [1241, 579] on div "Janela de atendimento Grade de atendimento Capacidade Transportadoras Veículos …" at bounding box center [784, 338] width 1568 height 676
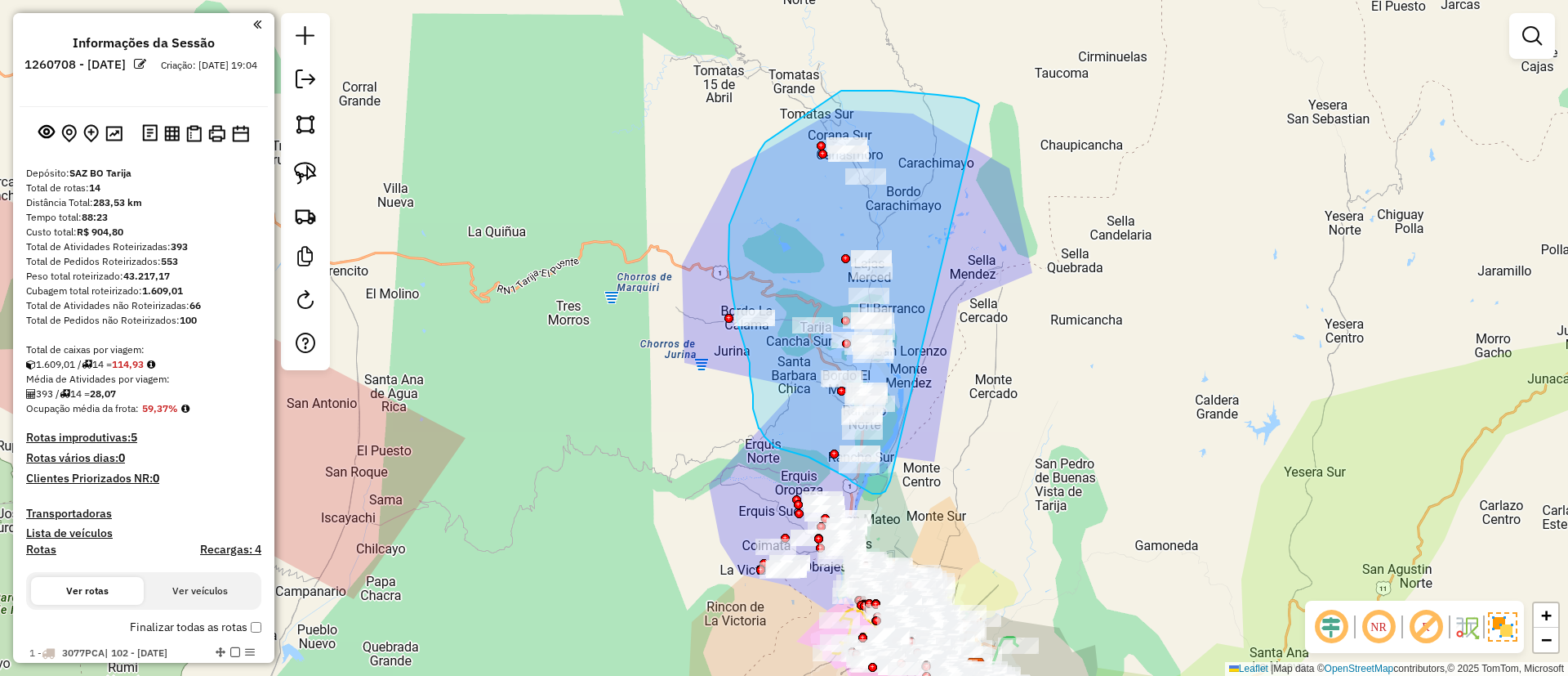
drag, startPoint x: 938, startPoint y: 95, endPoint x: 895, endPoint y: 462, distance: 369.5
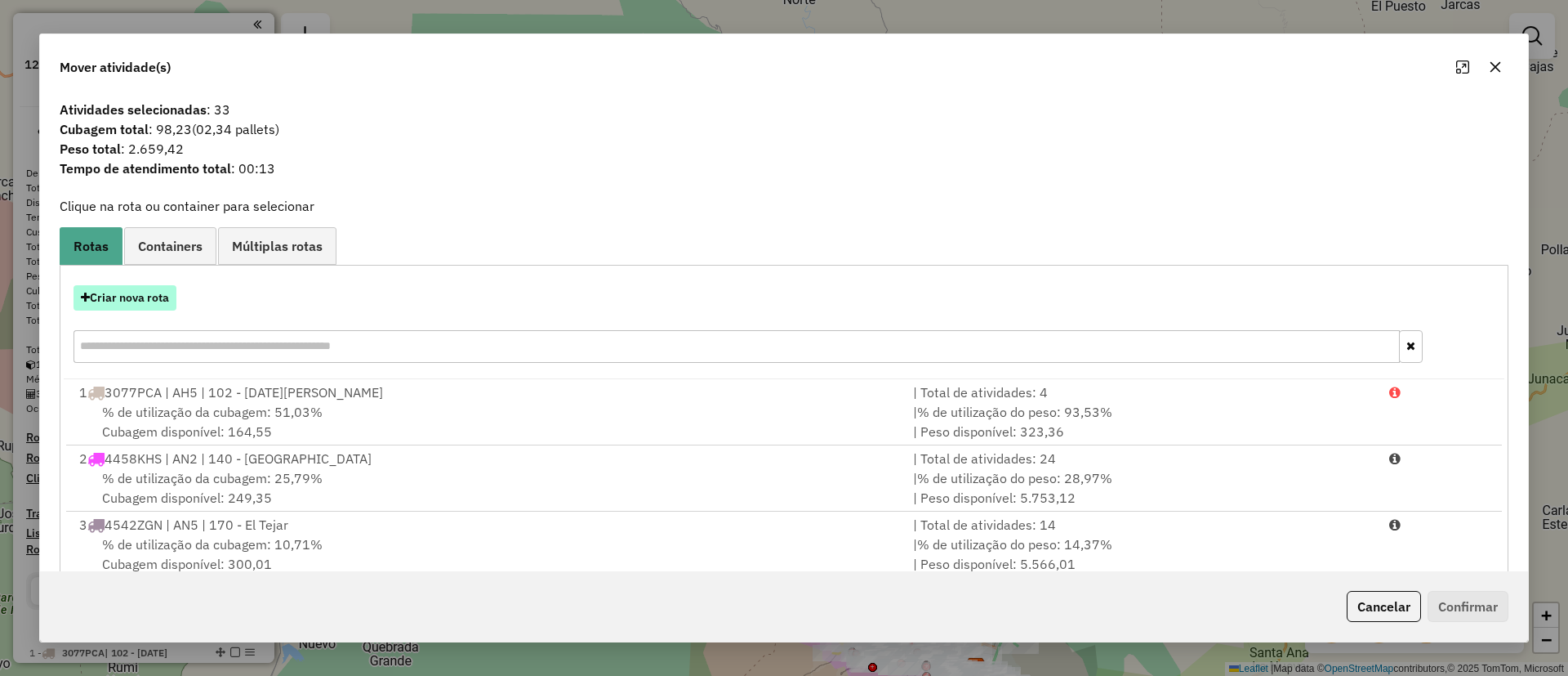
click at [126, 289] on button "Criar nova rota" at bounding box center [125, 298] width 102 height 26
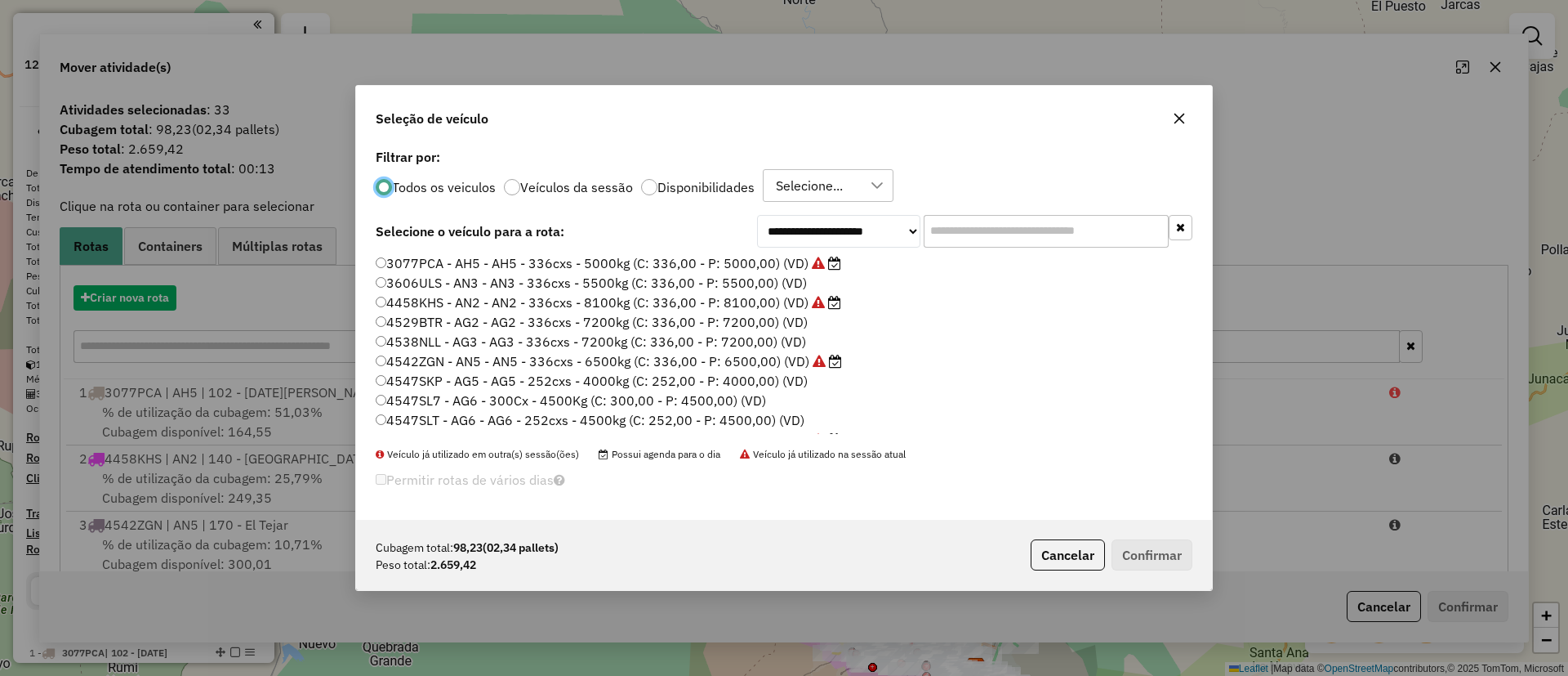
scroll to position [9, 5]
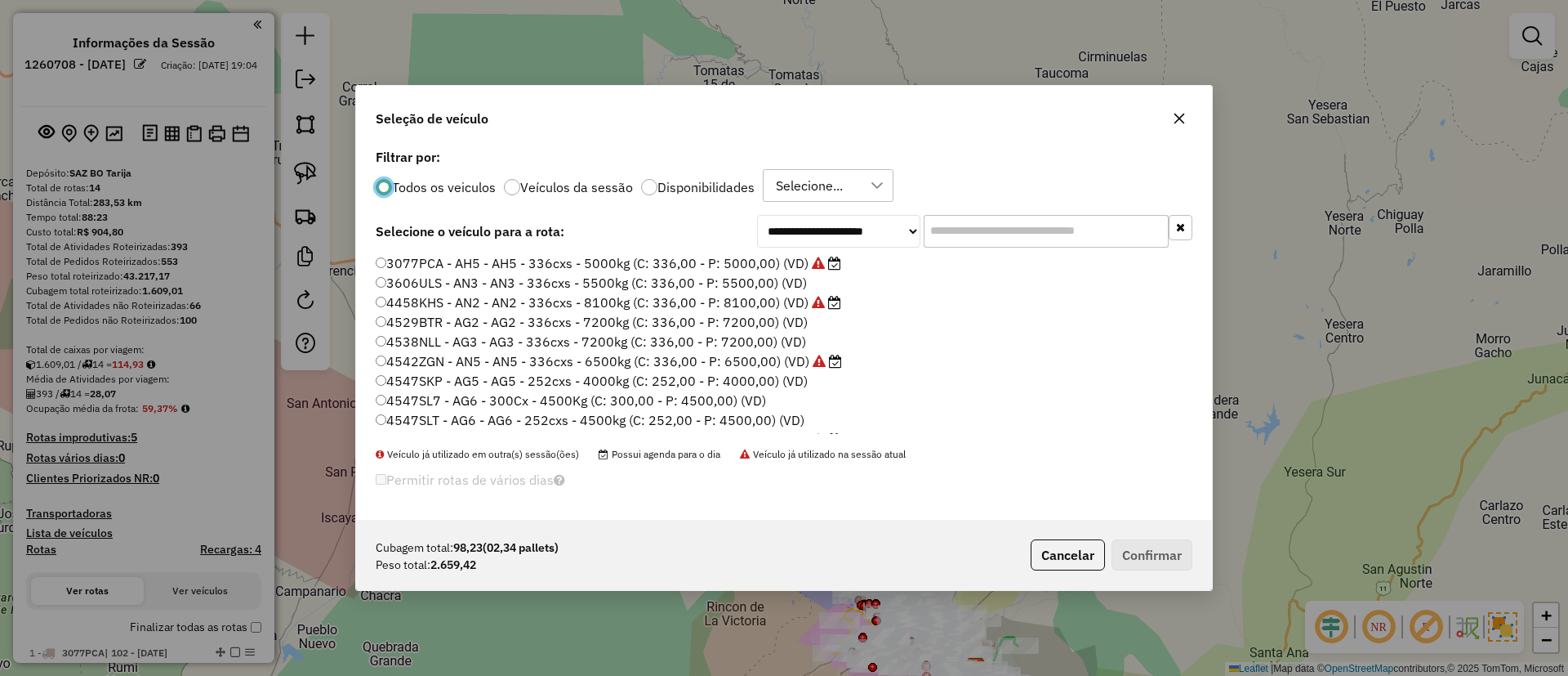
click at [951, 245] on input "text" at bounding box center [1045, 231] width 245 height 32
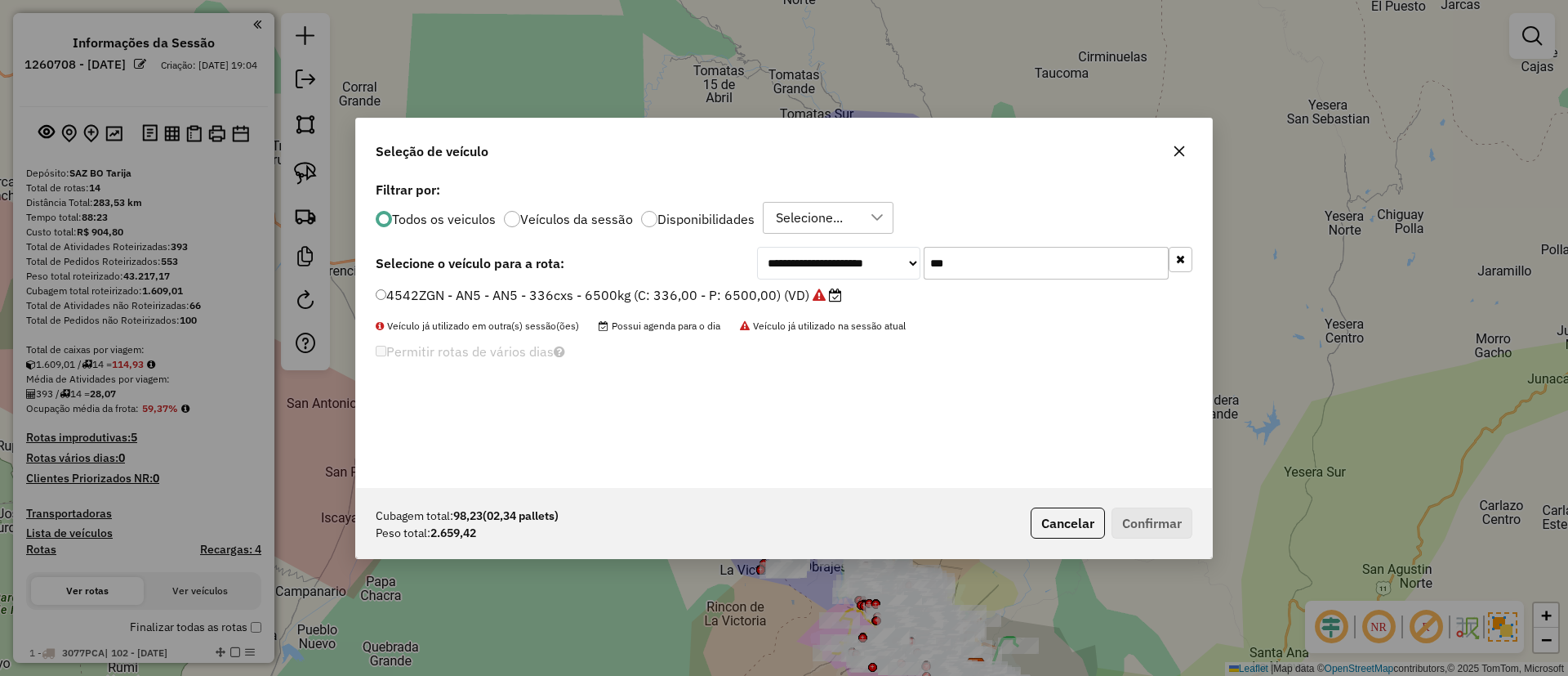
type input "***"
drag, startPoint x: 800, startPoint y: 290, endPoint x: 834, endPoint y: 307, distance: 38.0
click at [800, 289] on label "4542ZGN - AN5 - AN5 - 336cxs - 6500kg (C: 336,00 - P: 6500,00) (VD)" at bounding box center [609, 295] width 466 height 20
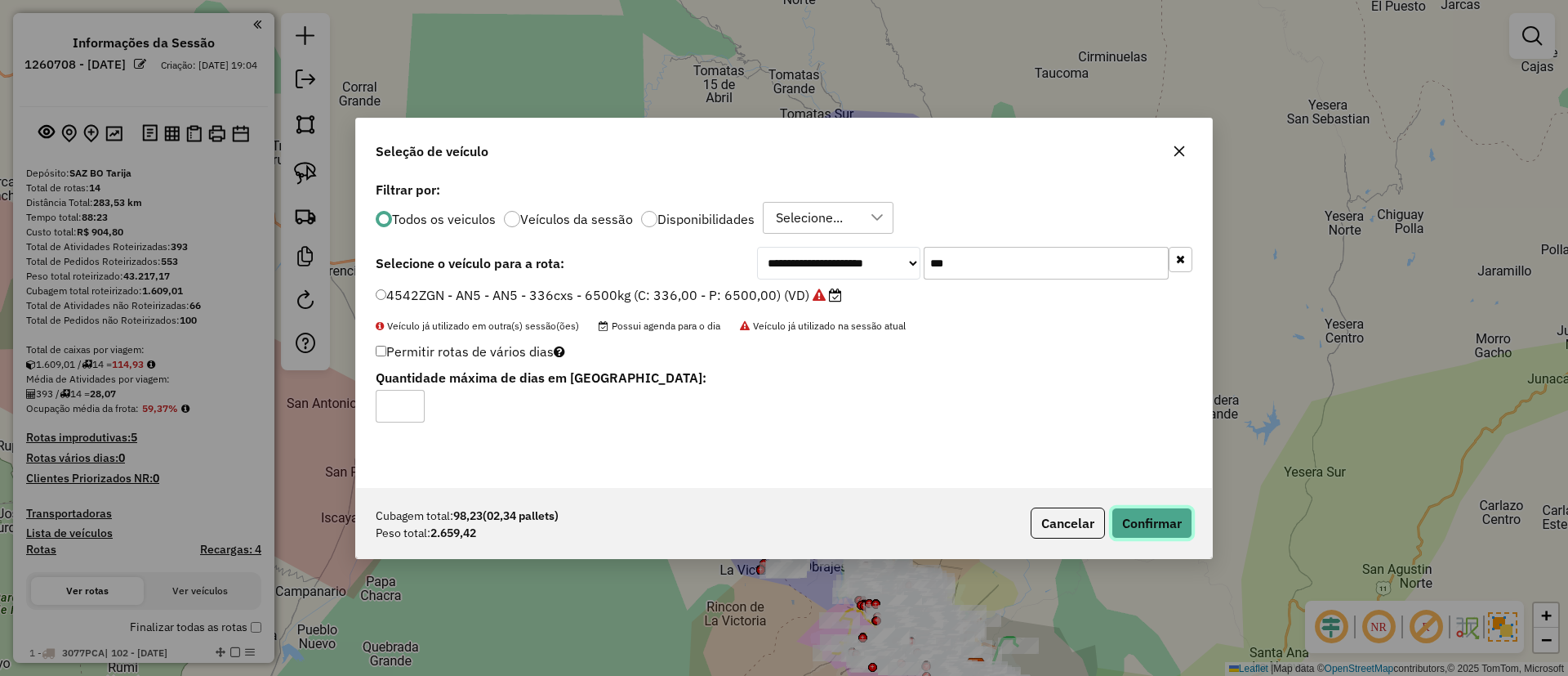
click at [1154, 530] on button "Confirmar" at bounding box center [1151, 523] width 81 height 31
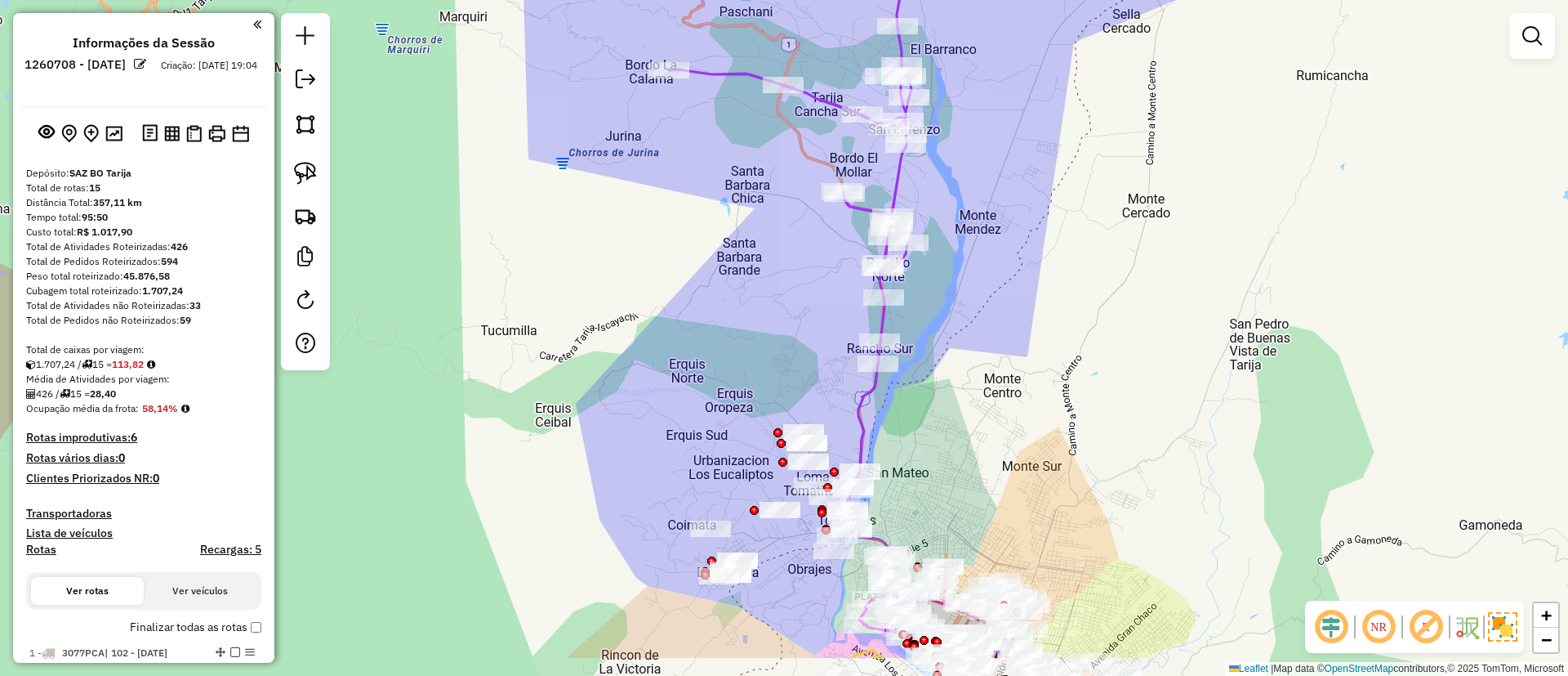
drag, startPoint x: 918, startPoint y: 381, endPoint x: 939, endPoint y: 312, distance: 72.1
click at [939, 312] on div "Janela de atendimento Grade de atendimento Capacidade Transportadoras Veículos …" at bounding box center [784, 338] width 1568 height 676
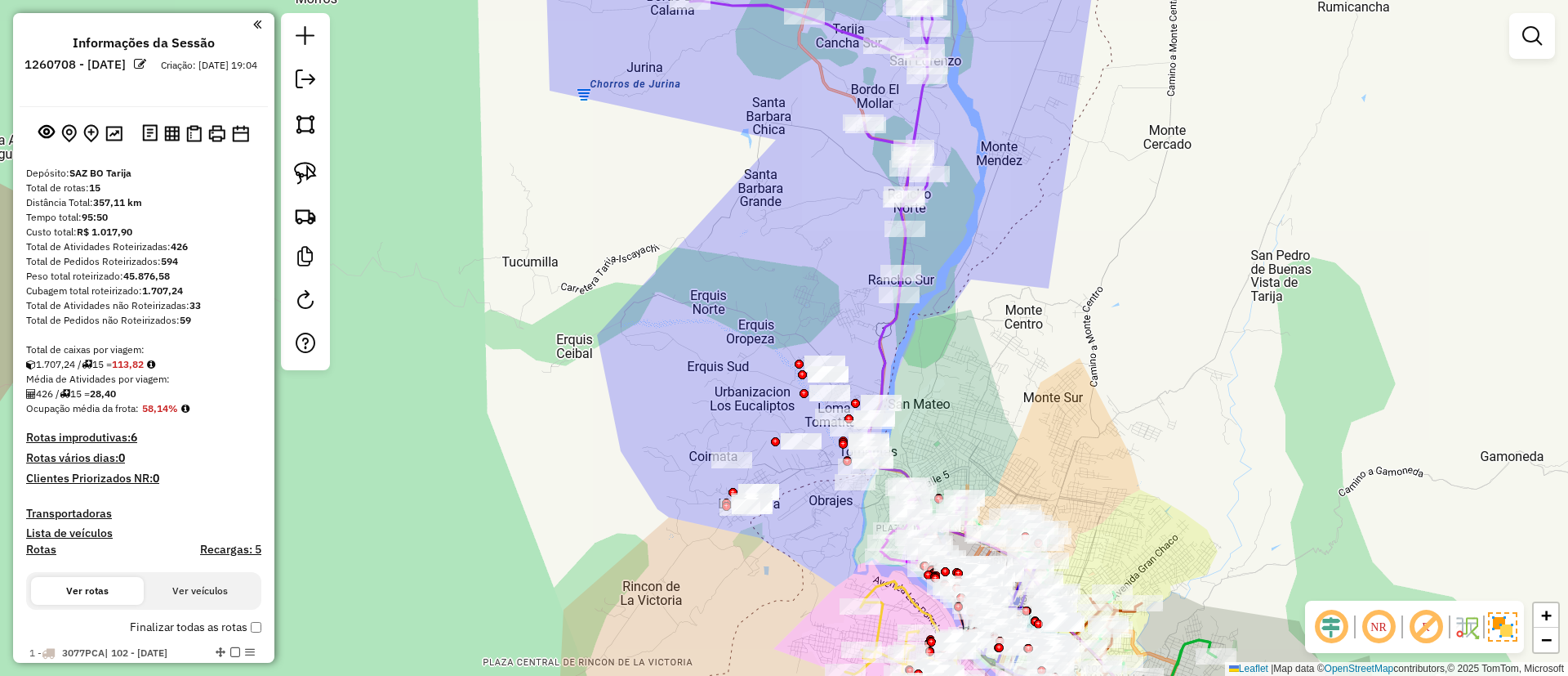
click at [881, 354] on icon at bounding box center [1014, 503] width 293 height 414
select select "**********"
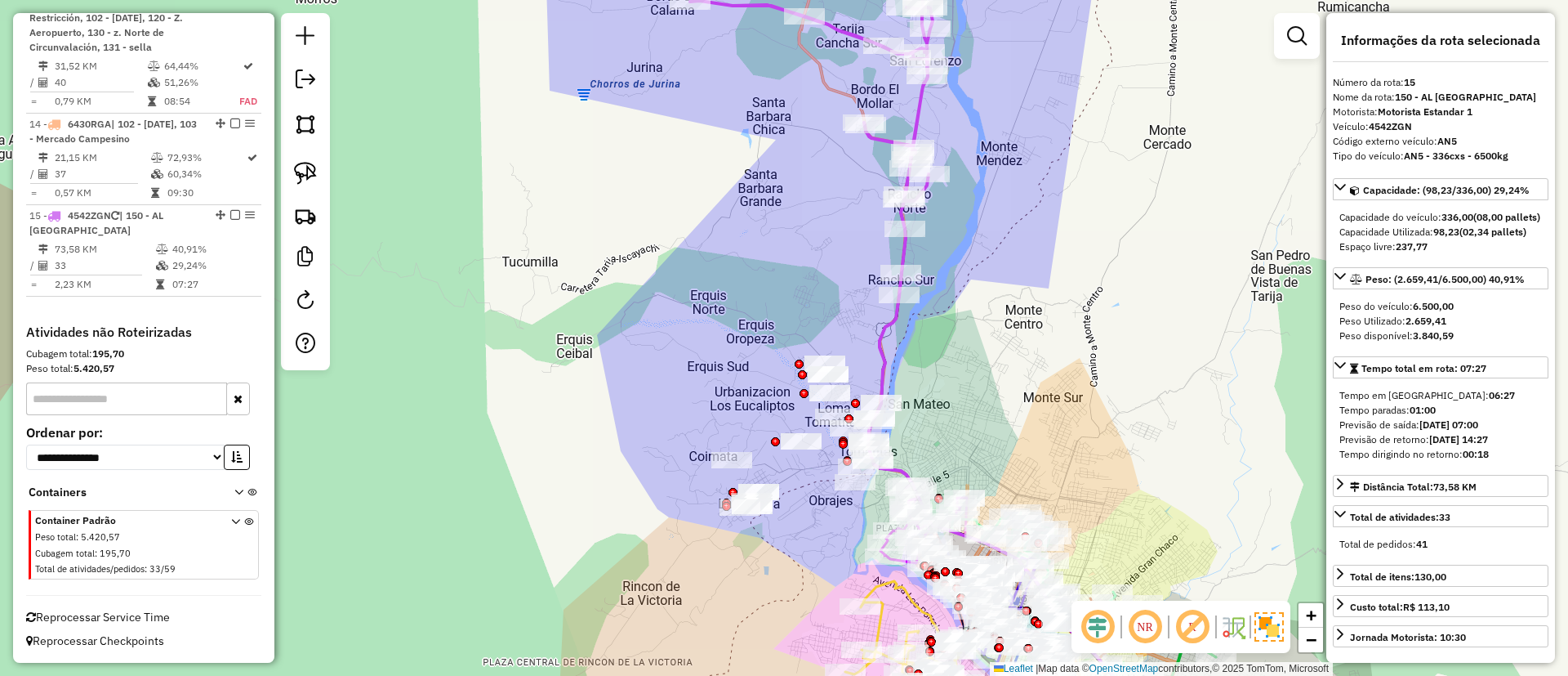
scroll to position [1792, 0]
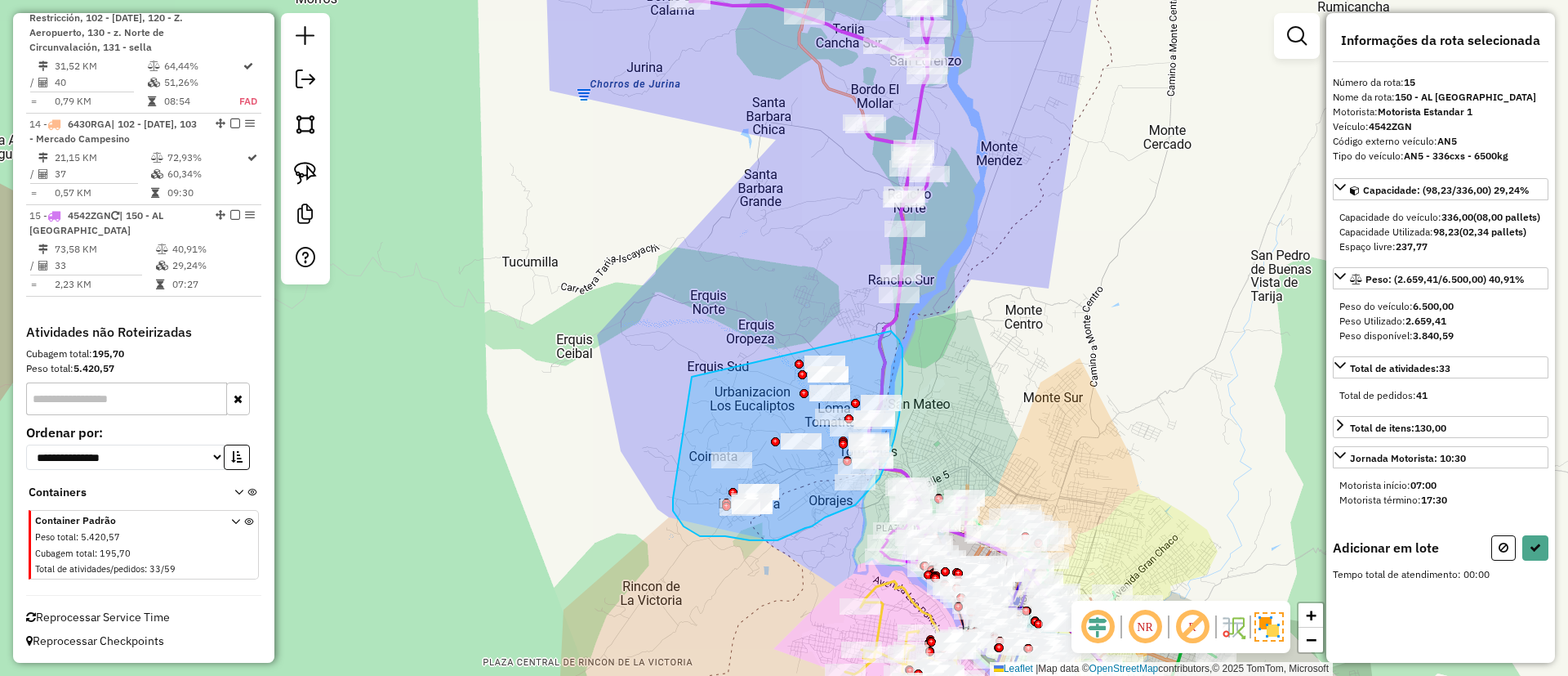
drag, startPoint x: 693, startPoint y: 532, endPoint x: 876, endPoint y: 325, distance: 276.3
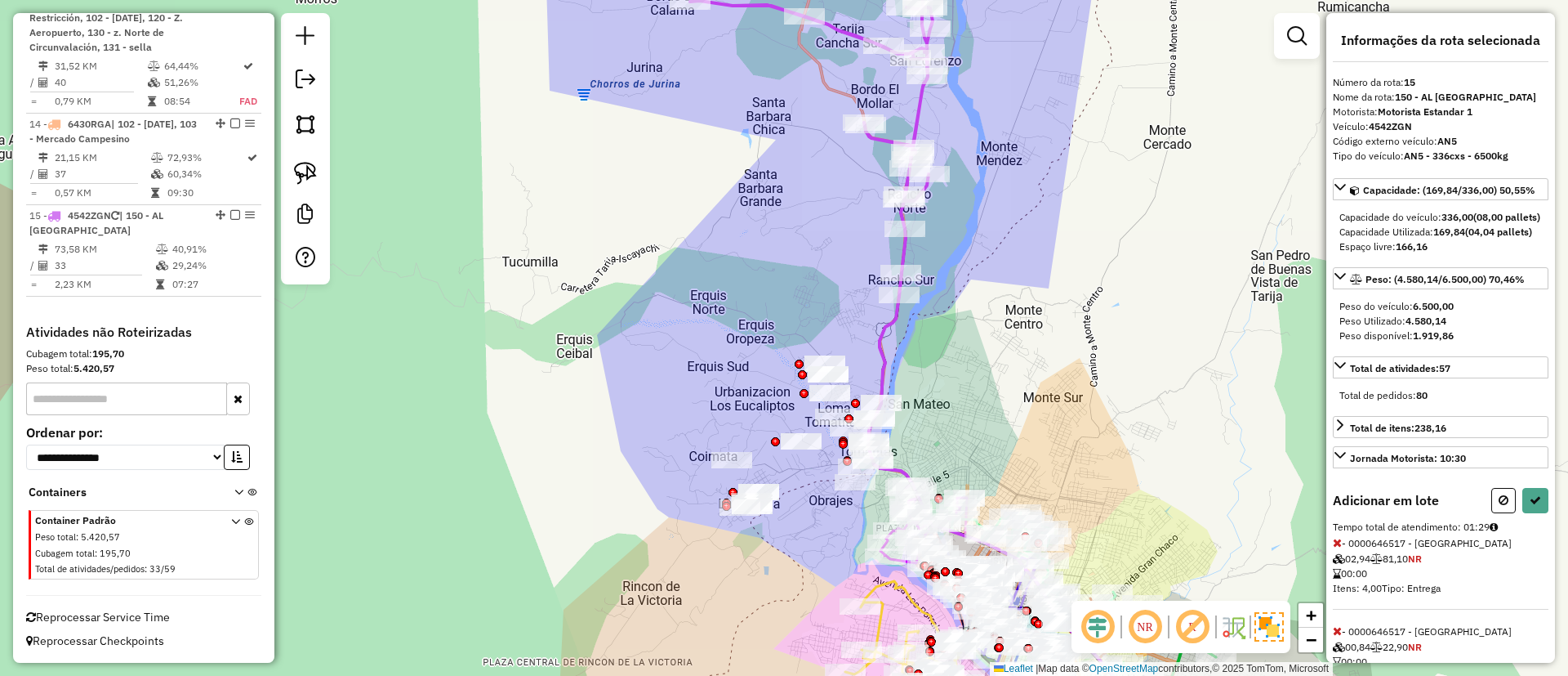
select select "**********"
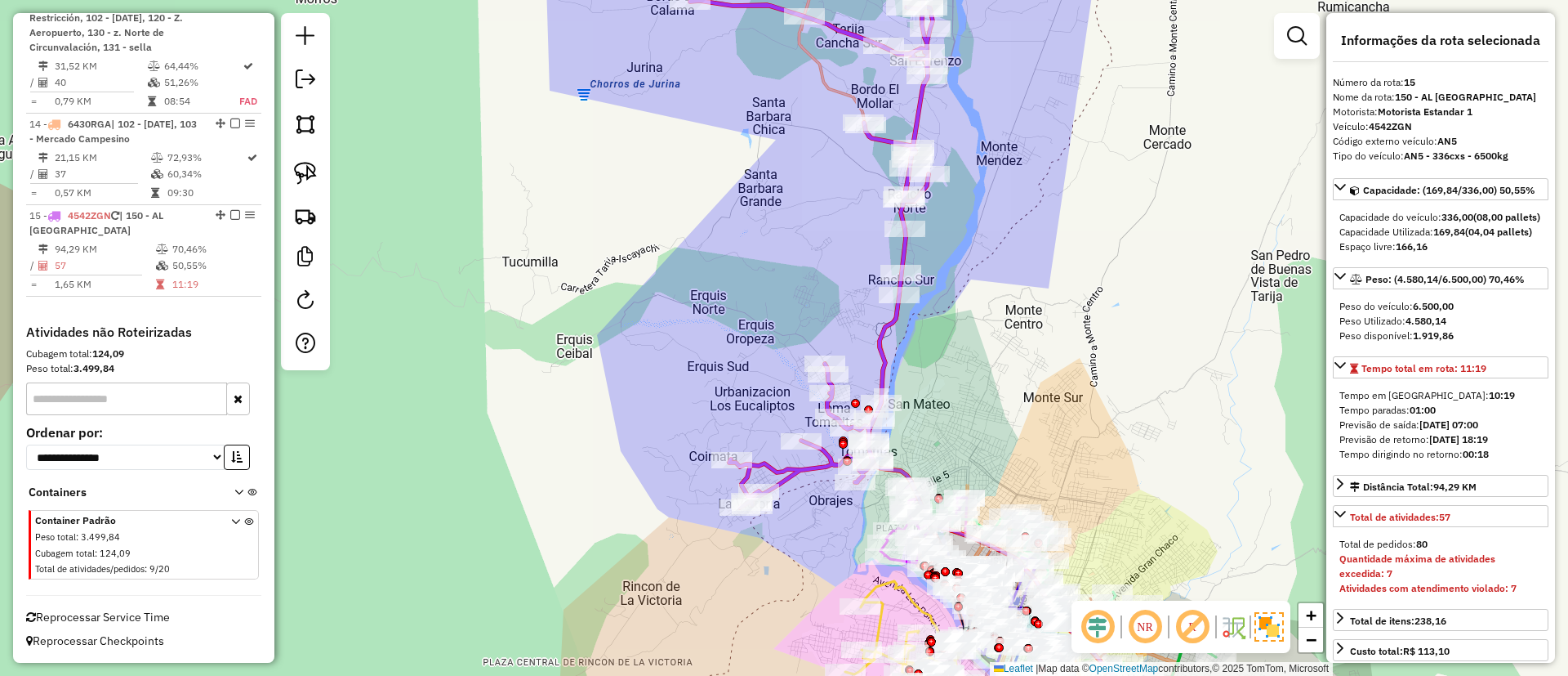
click at [137, 606] on div "Reprocessar Service Time" at bounding box center [143, 610] width 249 height 31
click at [155, 613] on span "Reprocessar Service Time" at bounding box center [98, 616] width 143 height 15
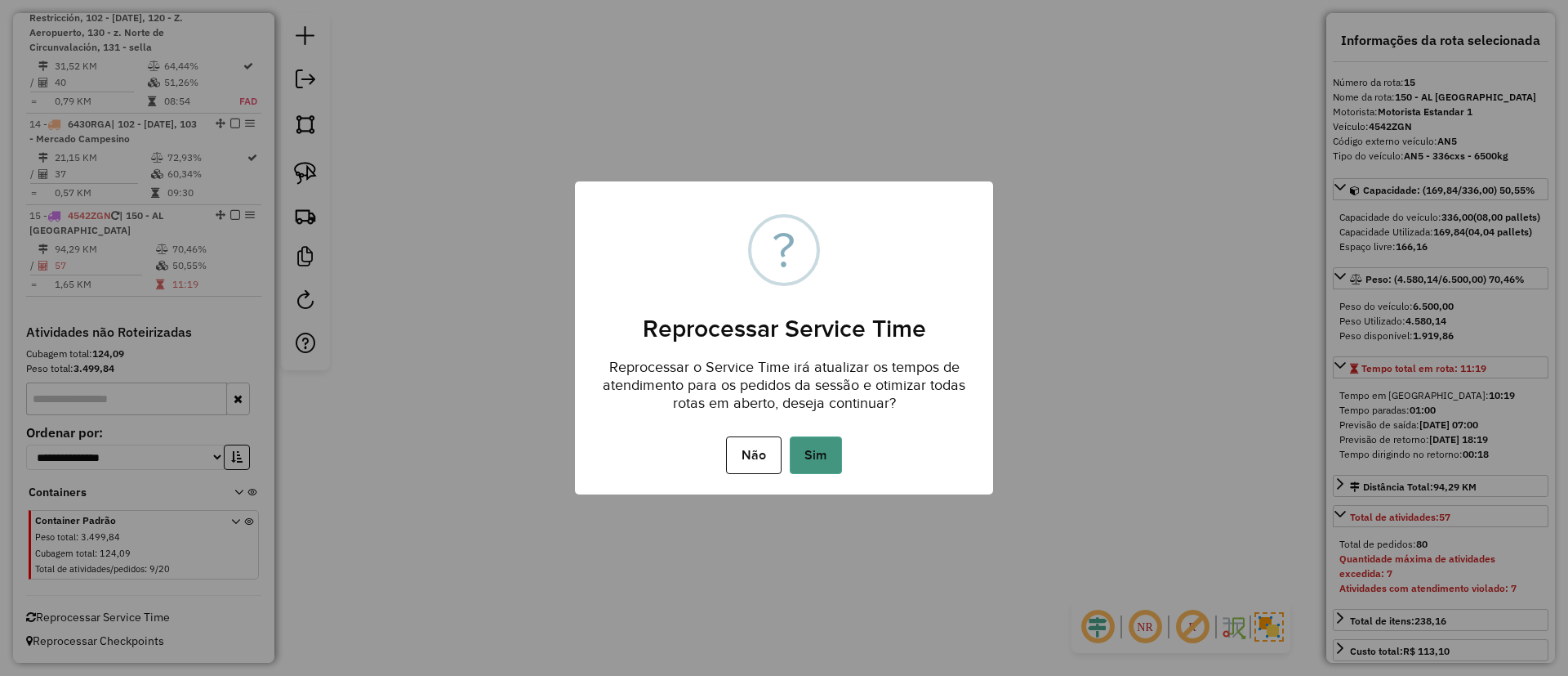
click at [816, 457] on button "Sim" at bounding box center [816, 456] width 52 height 38
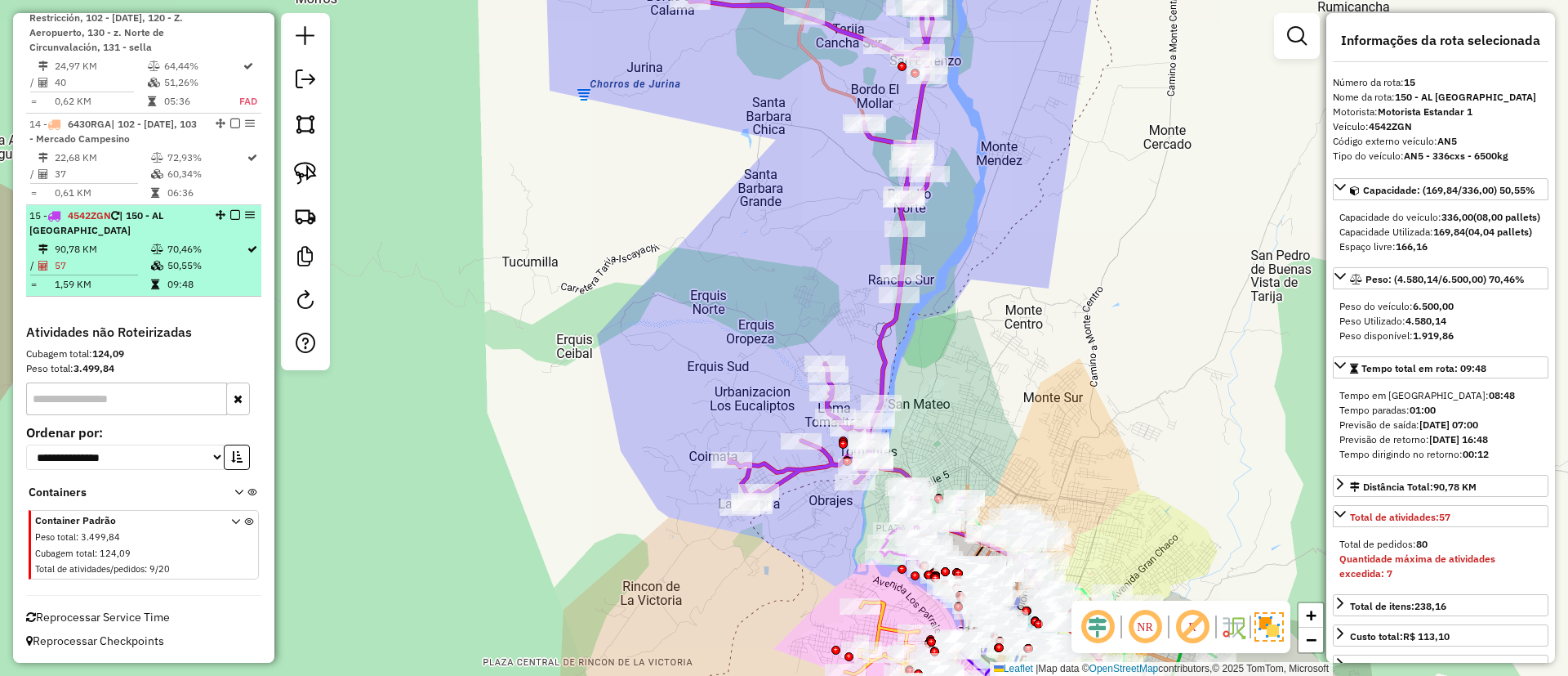
click at [233, 217] on em at bounding box center [235, 215] width 9 height 9
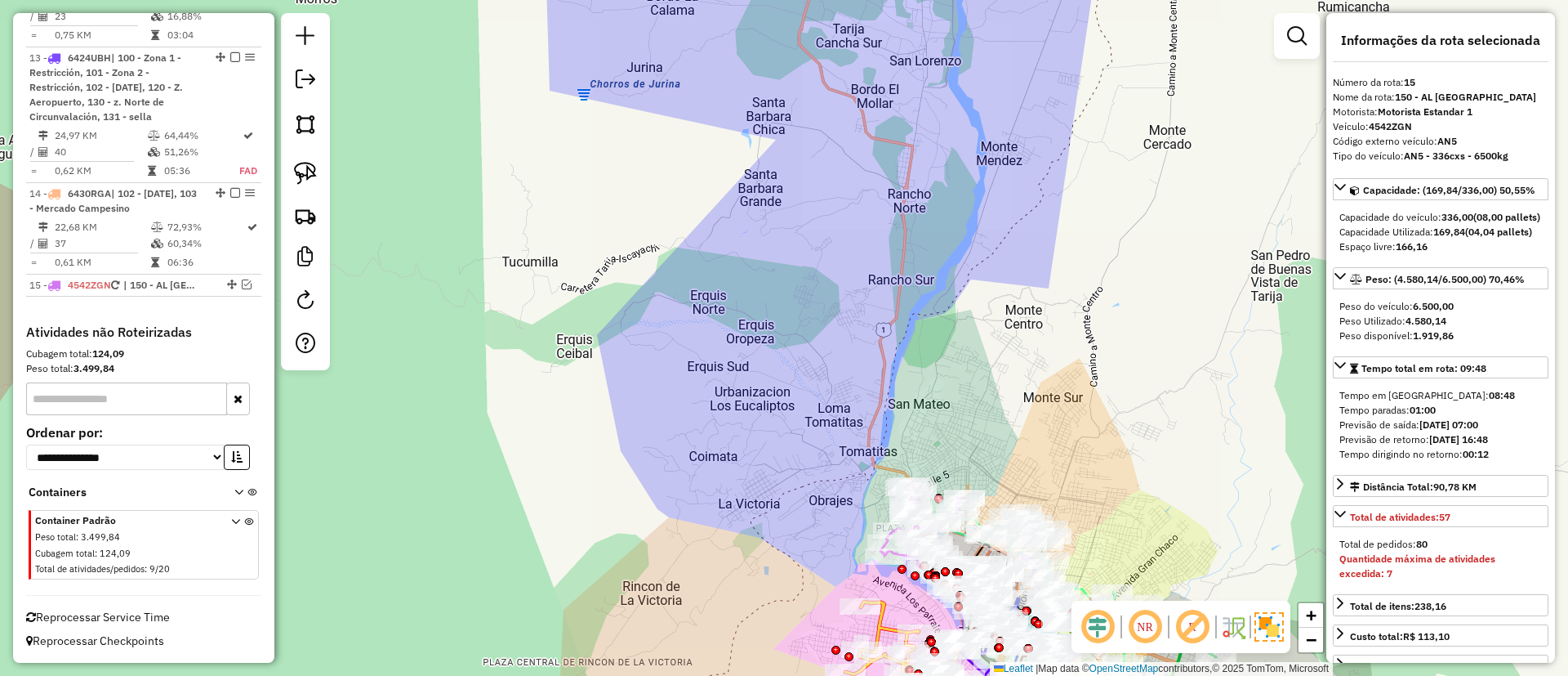
scroll to position [1723, 0]
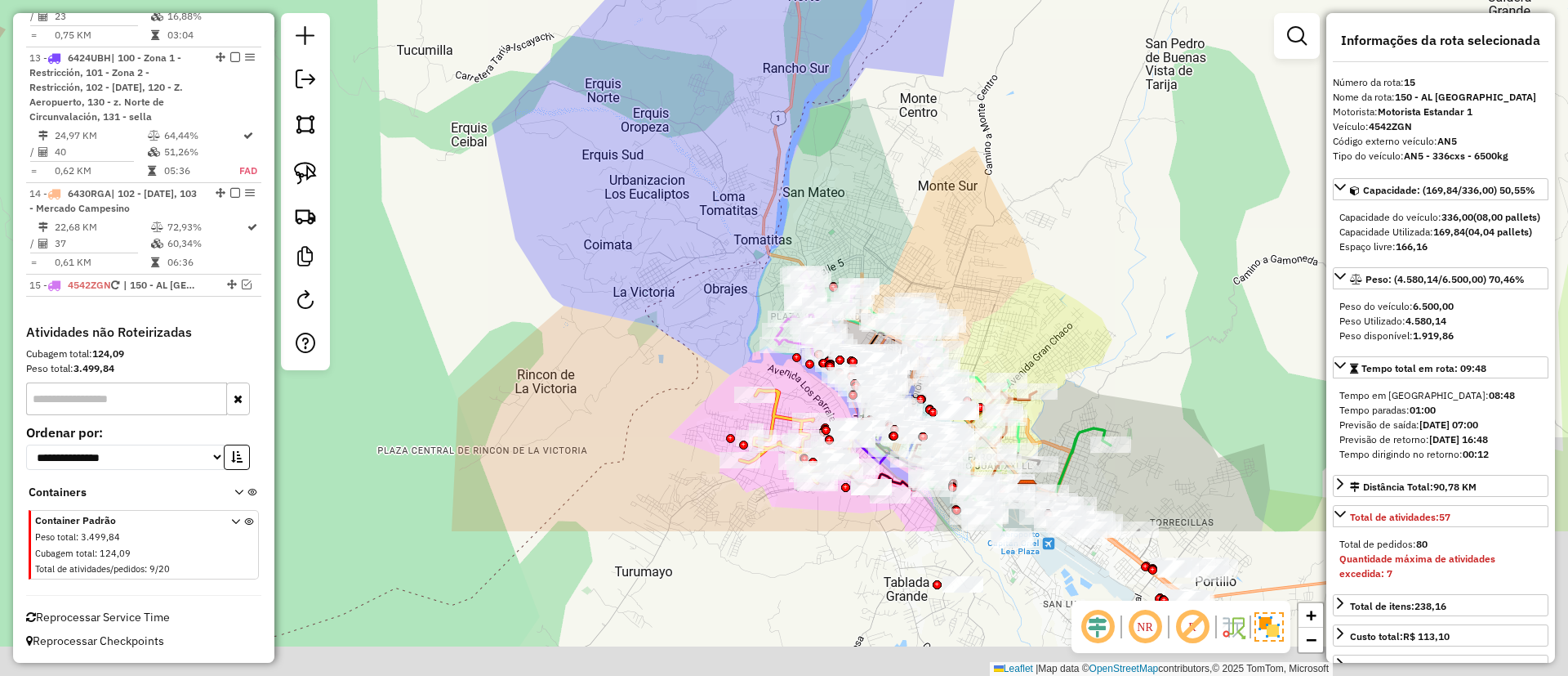
drag, startPoint x: 632, startPoint y: 249, endPoint x: 649, endPoint y: 308, distance: 61.4
click at [553, 61] on div "Janela de atendimento Grade de atendimento Capacidade Transportadoras Veículos …" at bounding box center [784, 338] width 1568 height 676
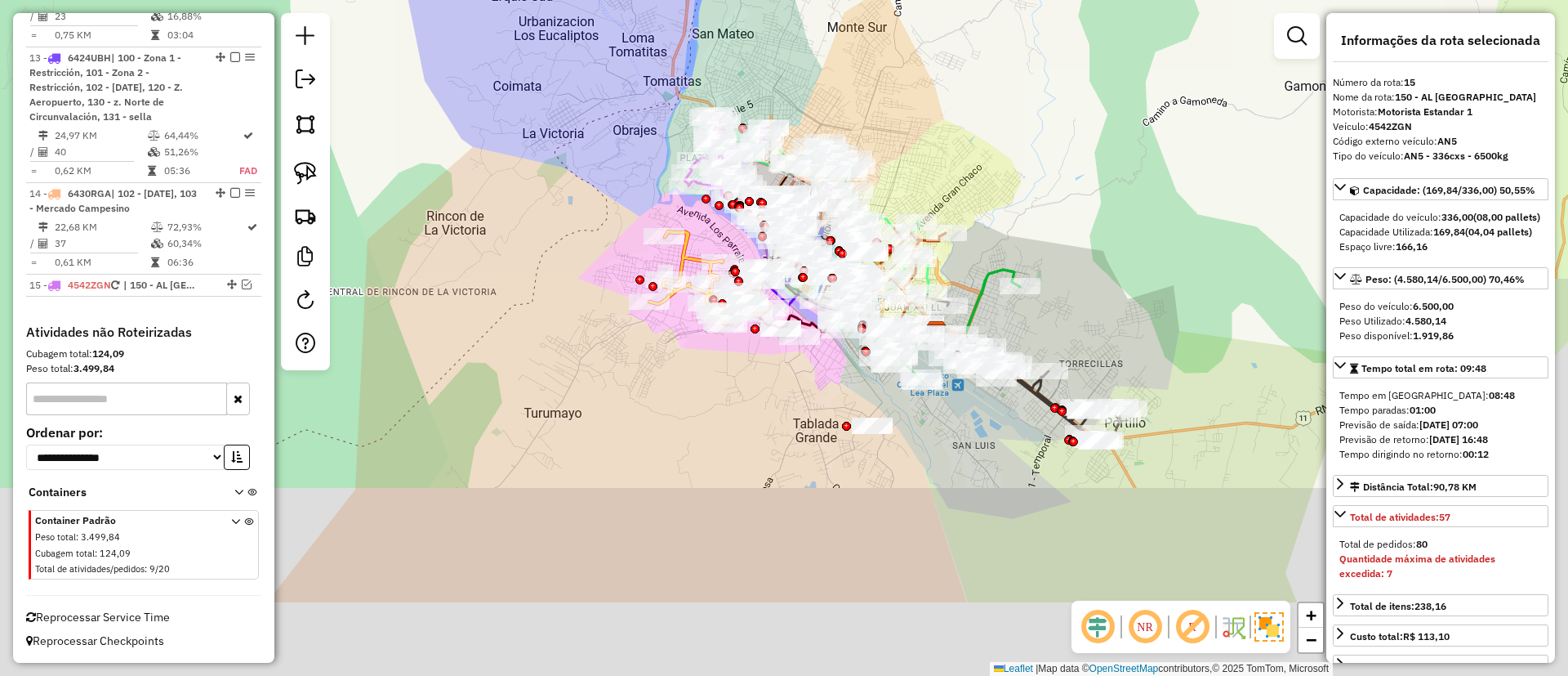
drag, startPoint x: 540, startPoint y: 183, endPoint x: 525, endPoint y: 161, distance: 26.6
click at [526, 162] on div "Janela de atendimento Grade de atendimento Capacidade Transportadoras Veículos …" at bounding box center [784, 338] width 1568 height 676
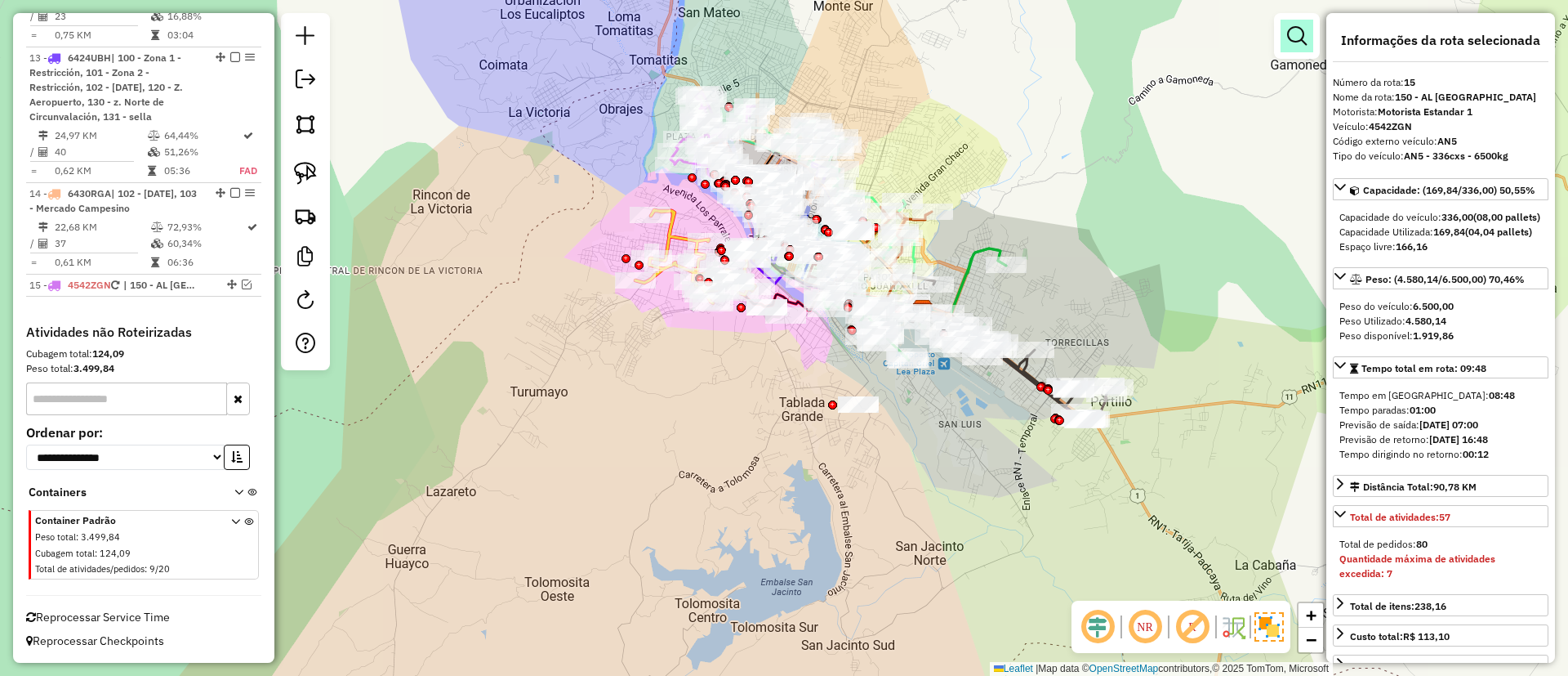
click at [1301, 43] on em at bounding box center [1296, 36] width 20 height 20
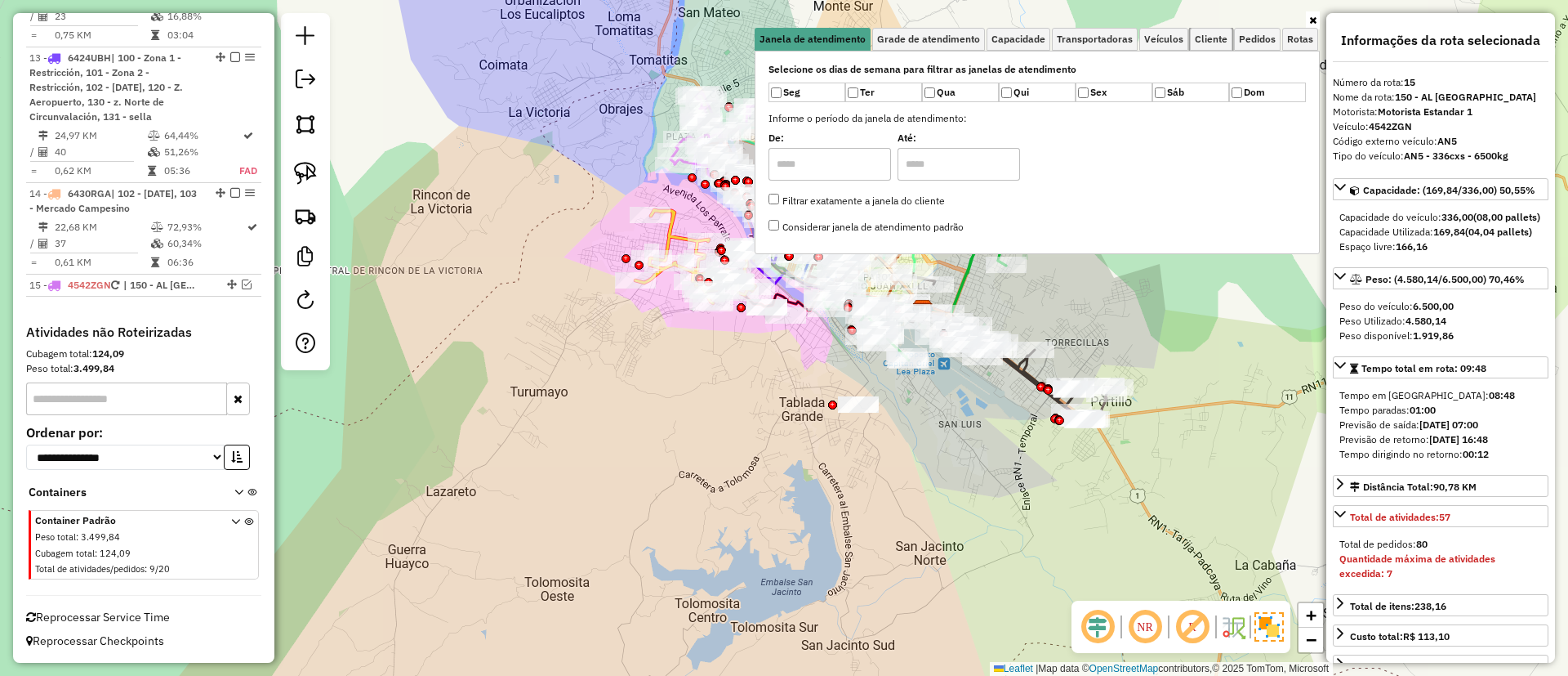
drag, startPoint x: 1217, startPoint y: 36, endPoint x: 1091, endPoint y: 86, distance: 135.6
click at [1218, 37] on span "Cliente" at bounding box center [1211, 38] width 32 height 9
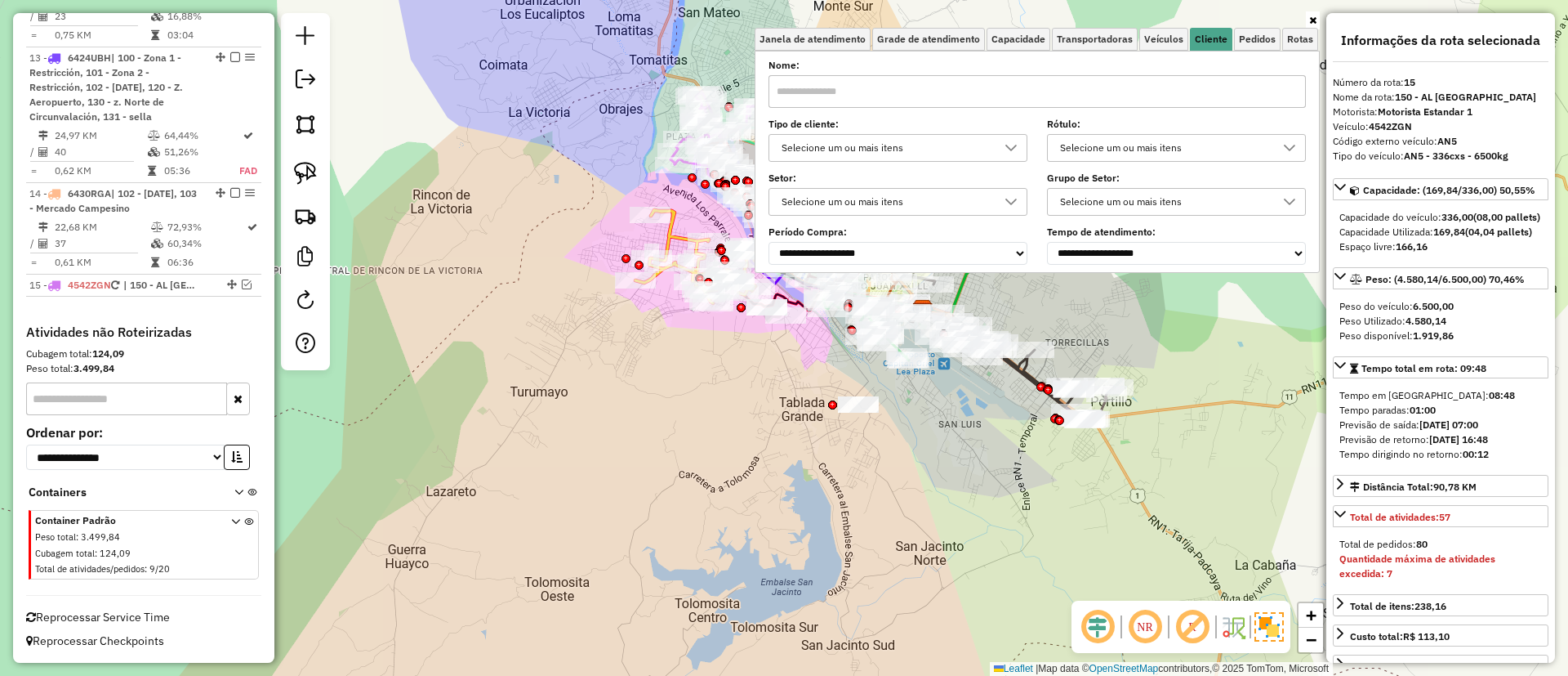
click at [921, 140] on div "Selecione um ou mais itens" at bounding box center [885, 148] width 219 height 26
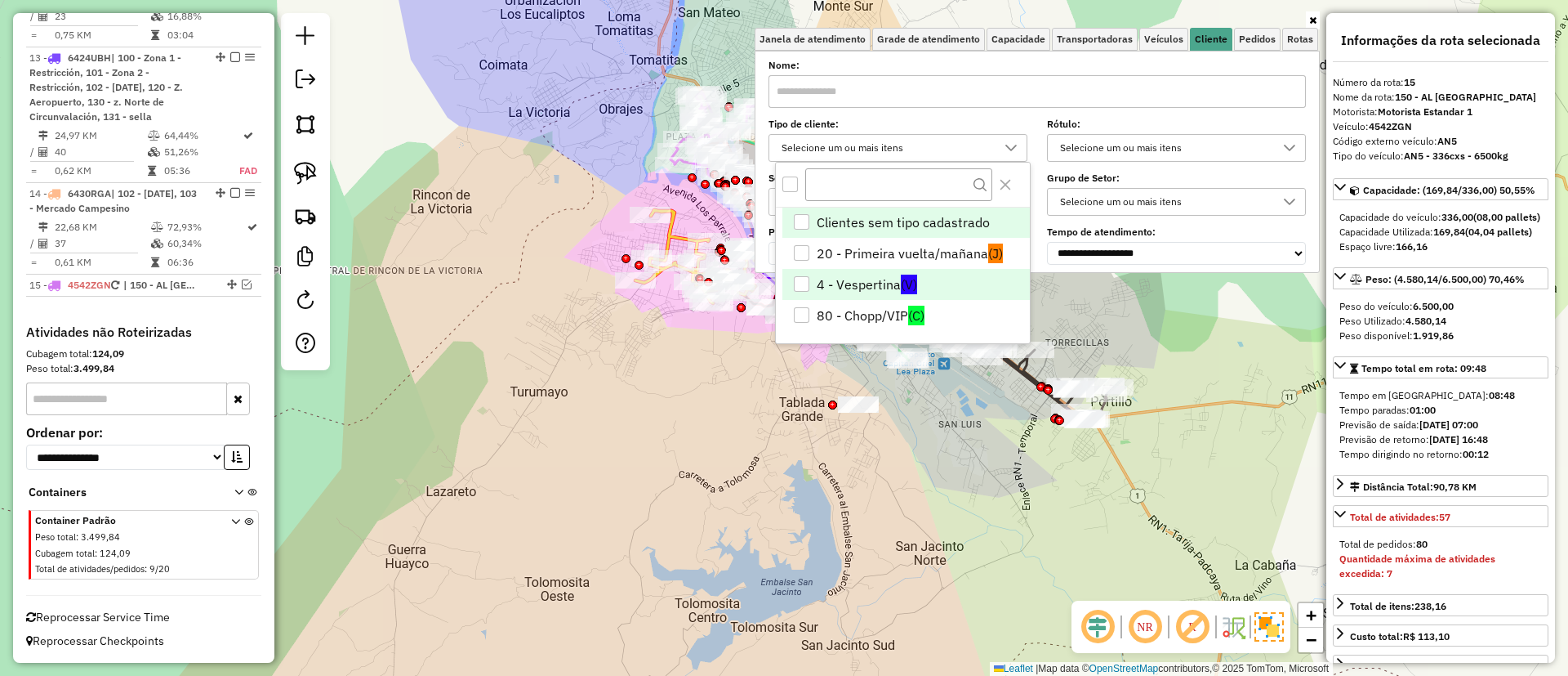
click at [912, 285] on span "(V)" at bounding box center [909, 284] width 16 height 20
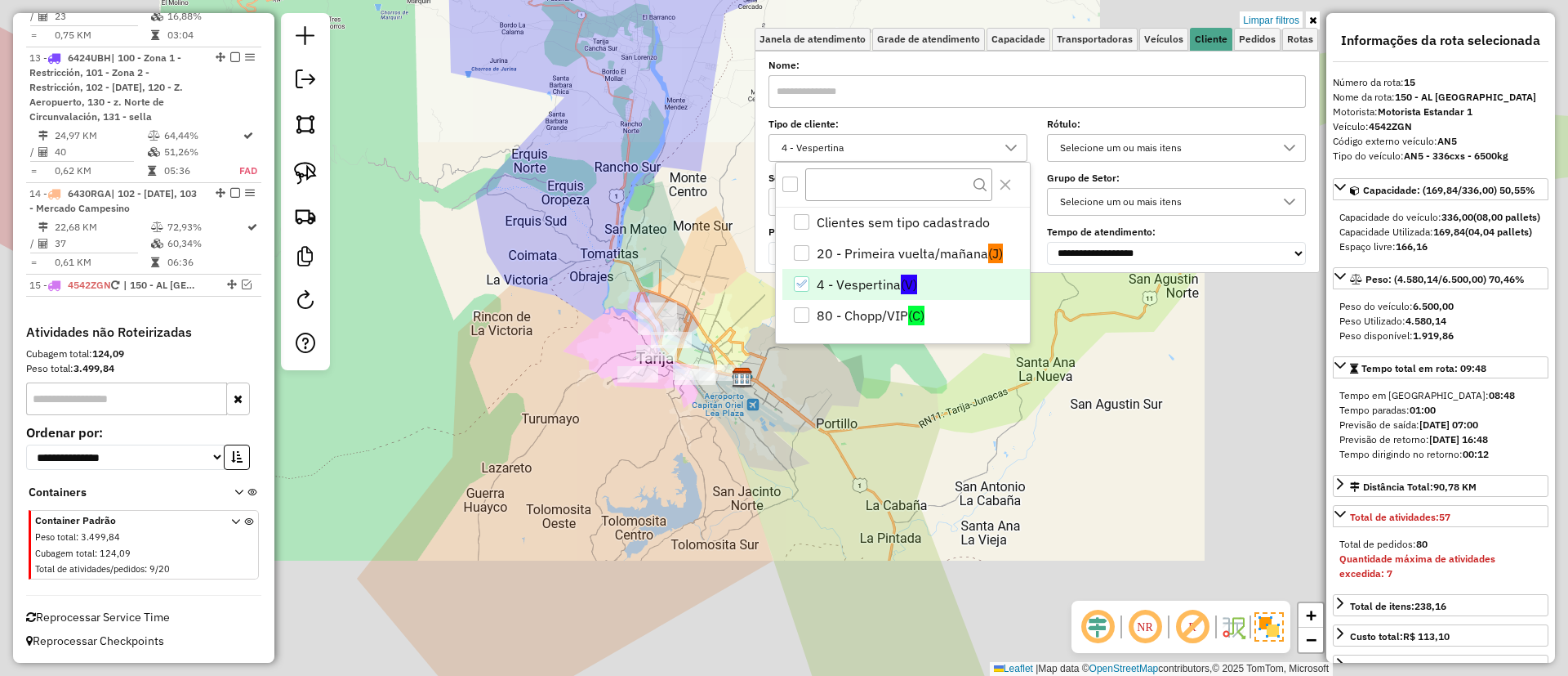
drag, startPoint x: 659, startPoint y: 489, endPoint x: 587, endPoint y: 514, distance: 76.2
click at [591, 515] on div "Limpar filtros Janela de atendimento Grade de atendimento Capacidade Transporta…" at bounding box center [784, 338] width 1568 height 676
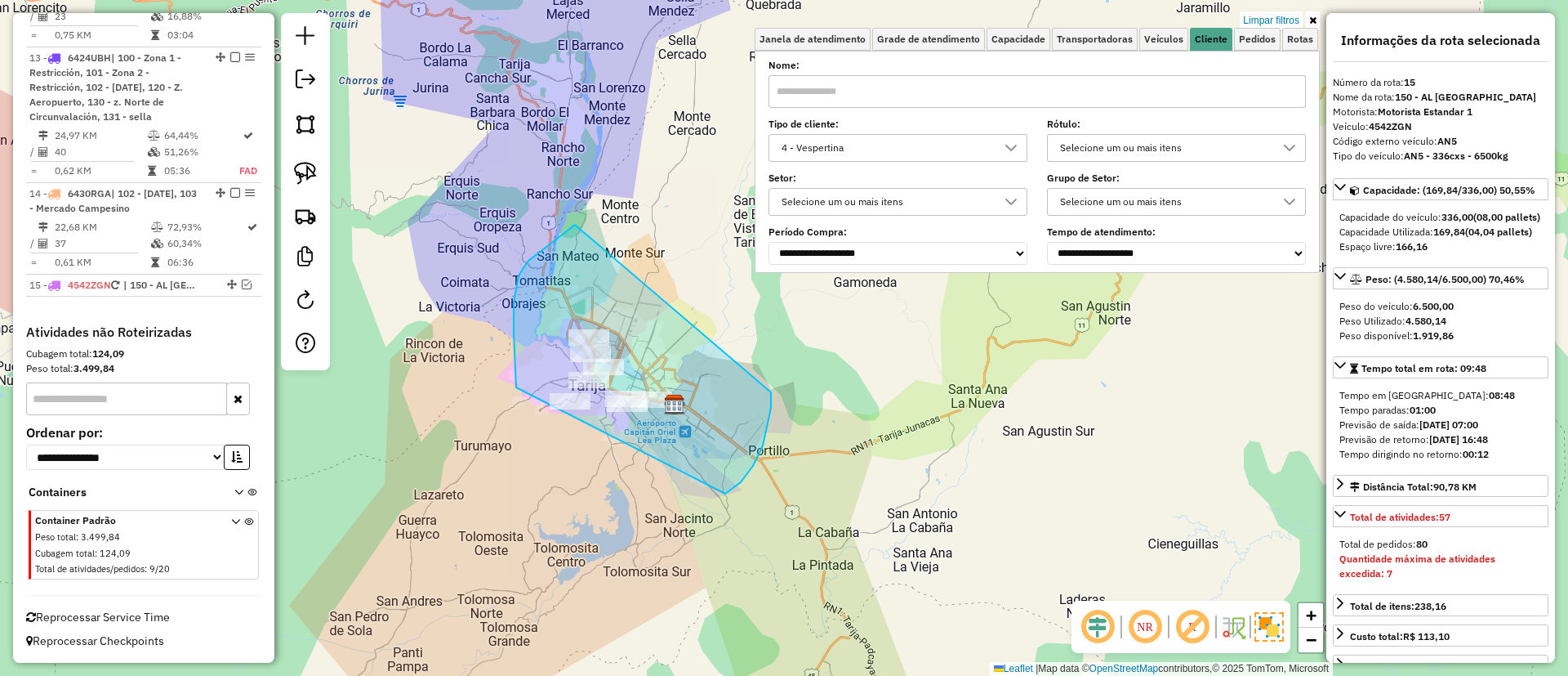
drag, startPoint x: 516, startPoint y: 387, endPoint x: 764, endPoint y: 382, distance: 248.1
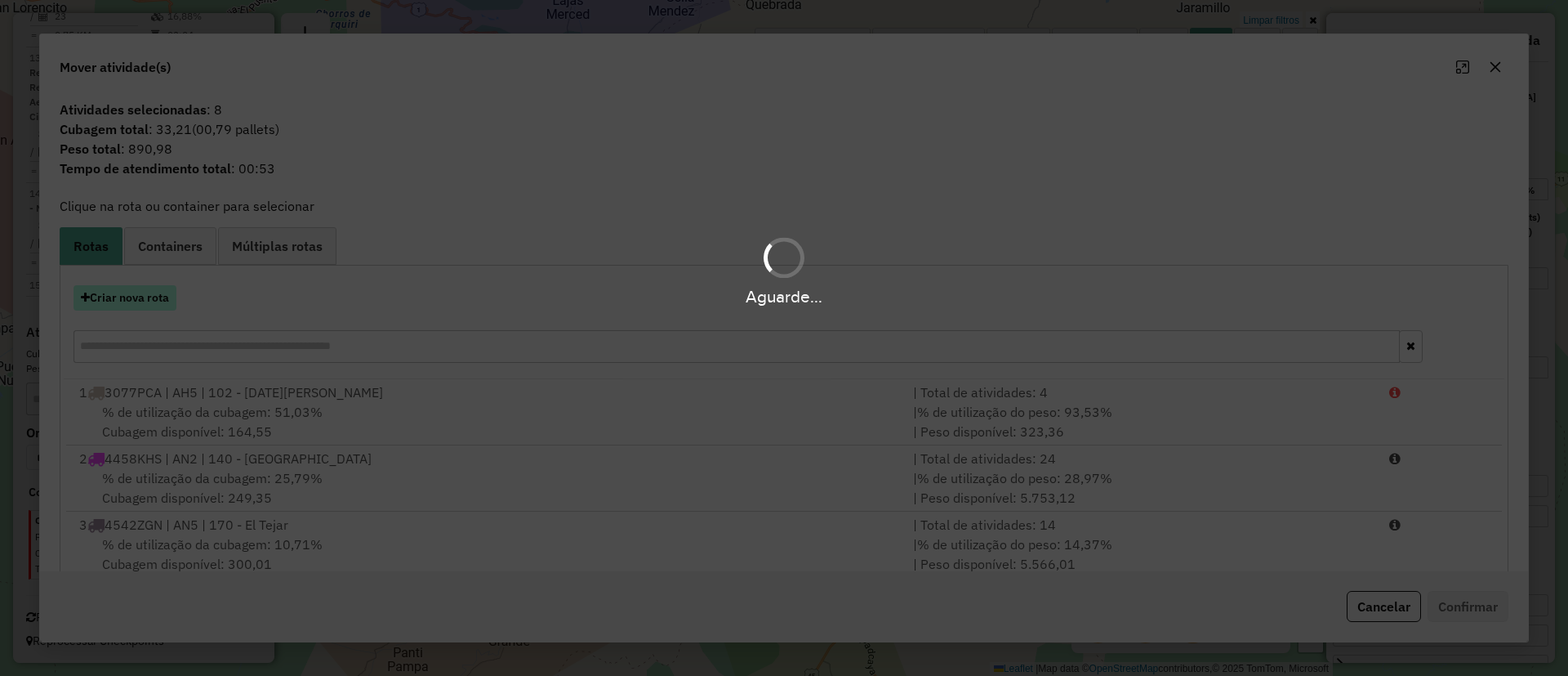
click at [155, 305] on div "Aguarde..." at bounding box center [784, 297] width 1568 height 26
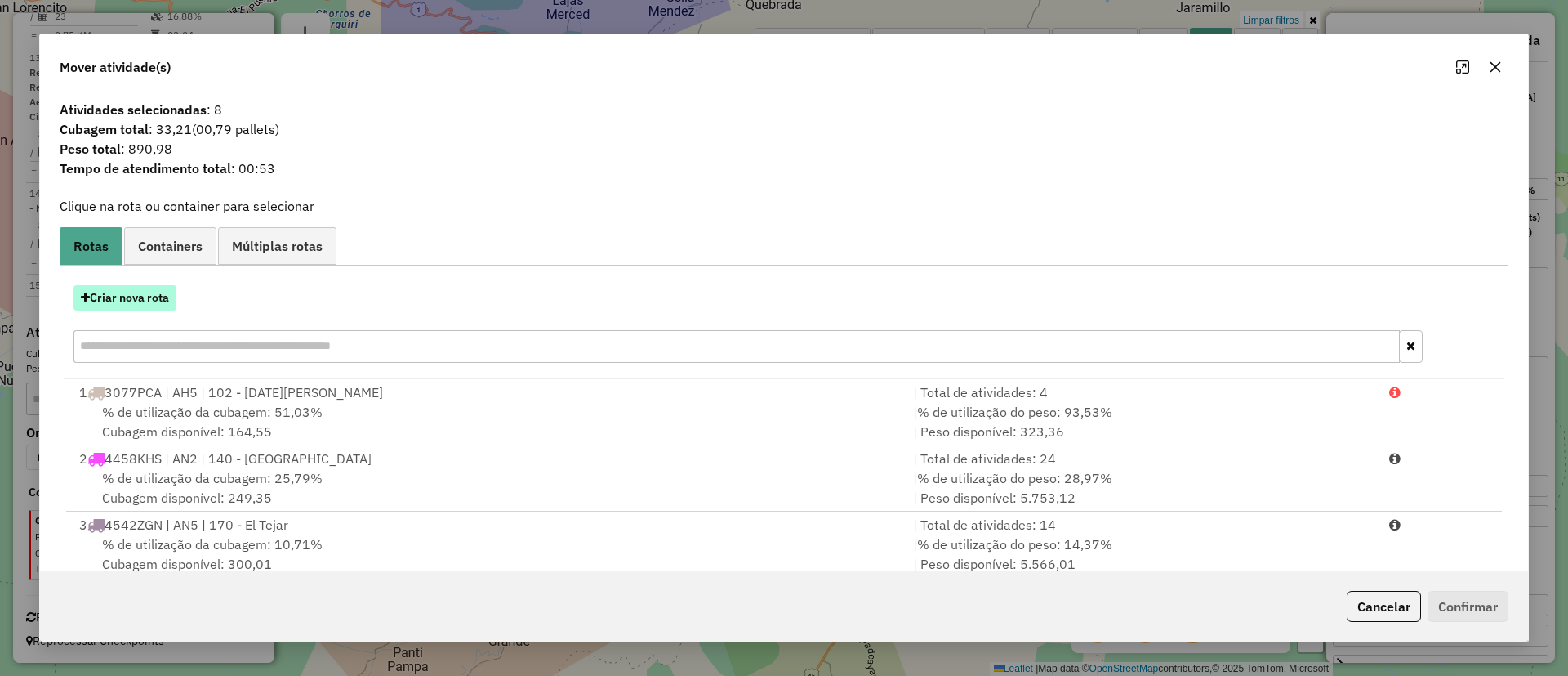
click at [143, 302] on button "Criar nova rota" at bounding box center [125, 298] width 102 height 26
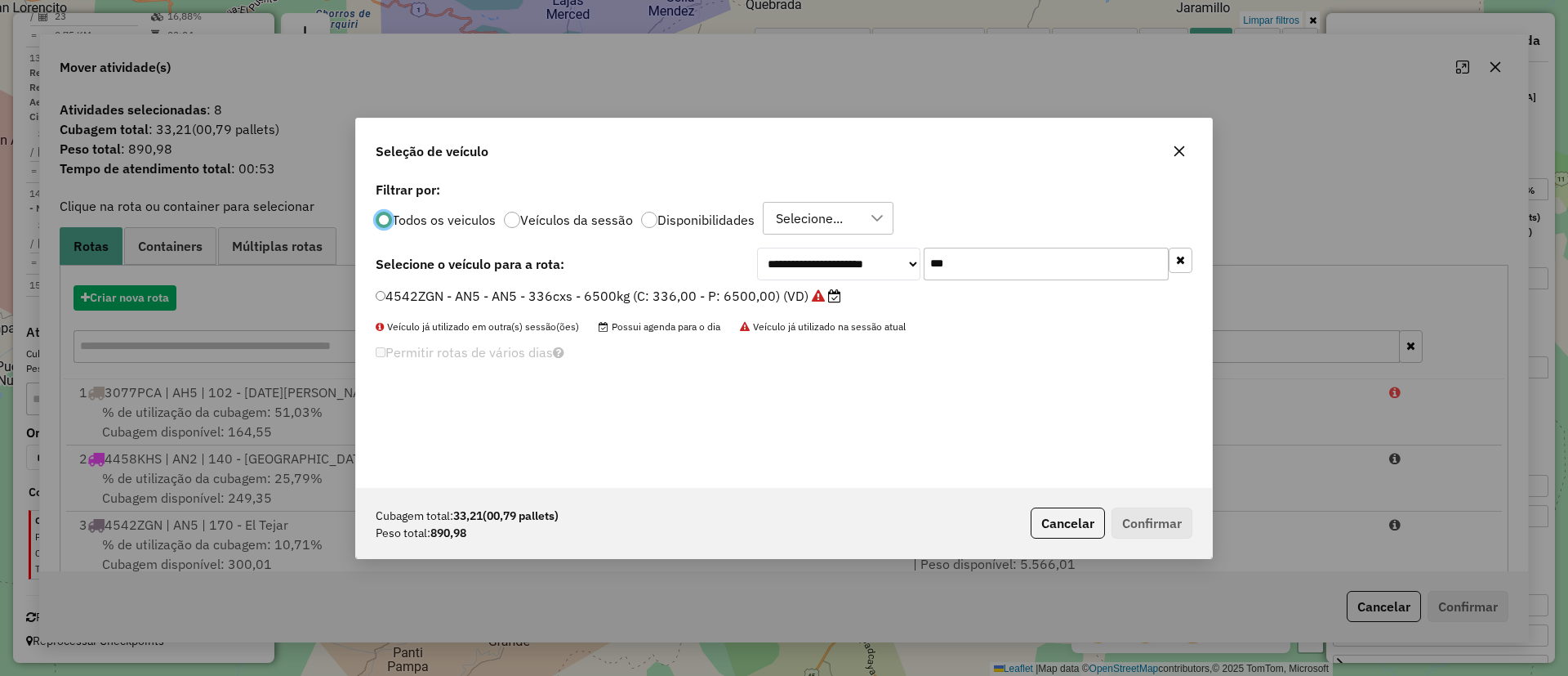
scroll to position [9, 5]
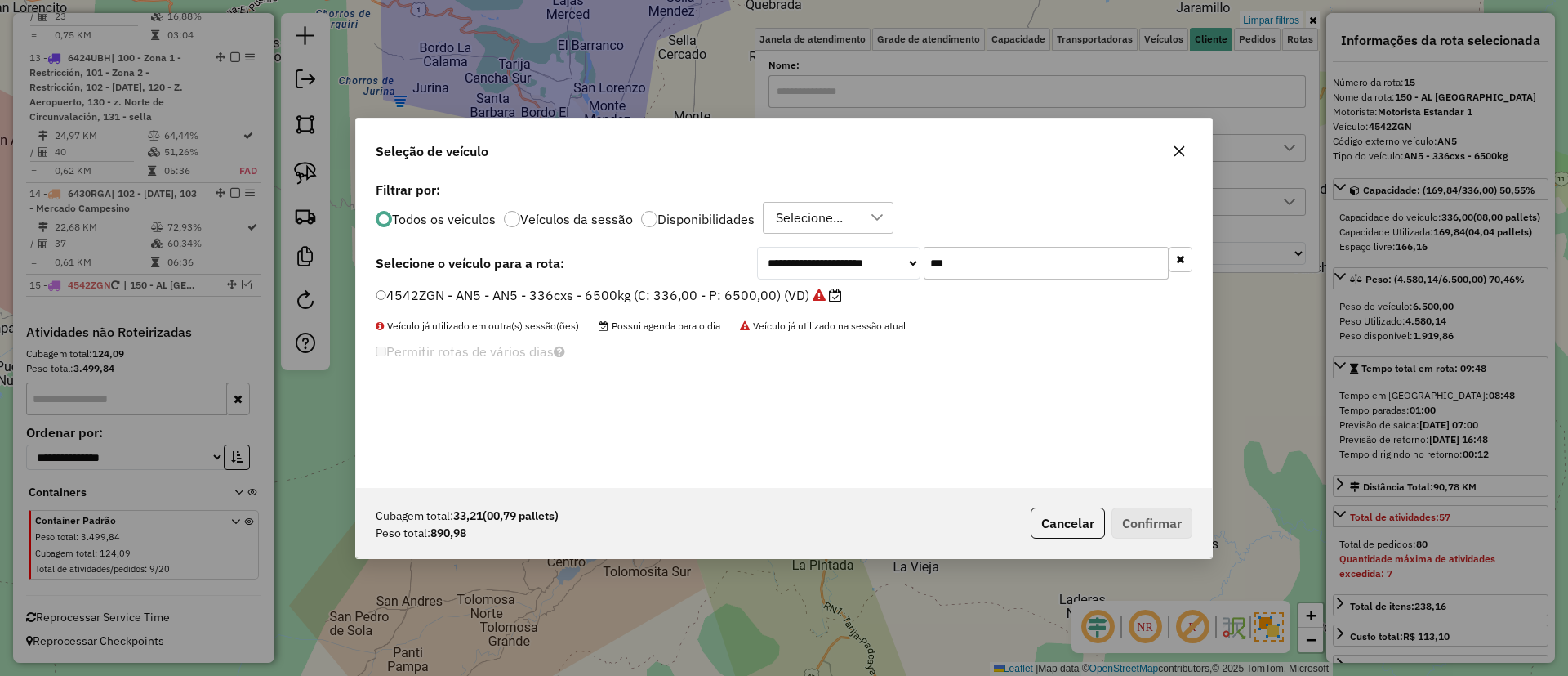
click at [871, 276] on div "**********" at bounding box center [974, 263] width 436 height 32
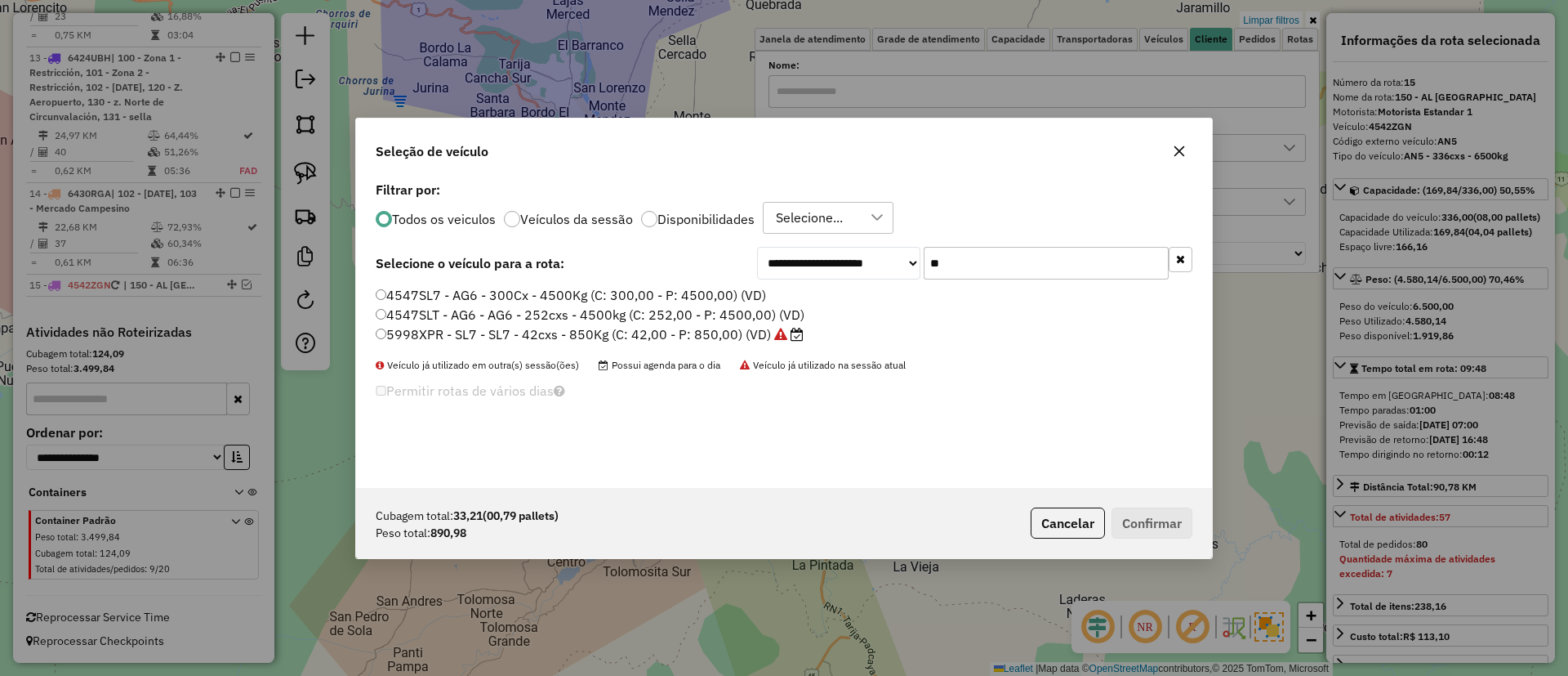
type input "**"
click at [728, 331] on label "5998XPR - SL7 - SL7 - 42cxs - 850Kg (C: 42,00 - P: 850,00) (VD)" at bounding box center [589, 334] width 428 height 20
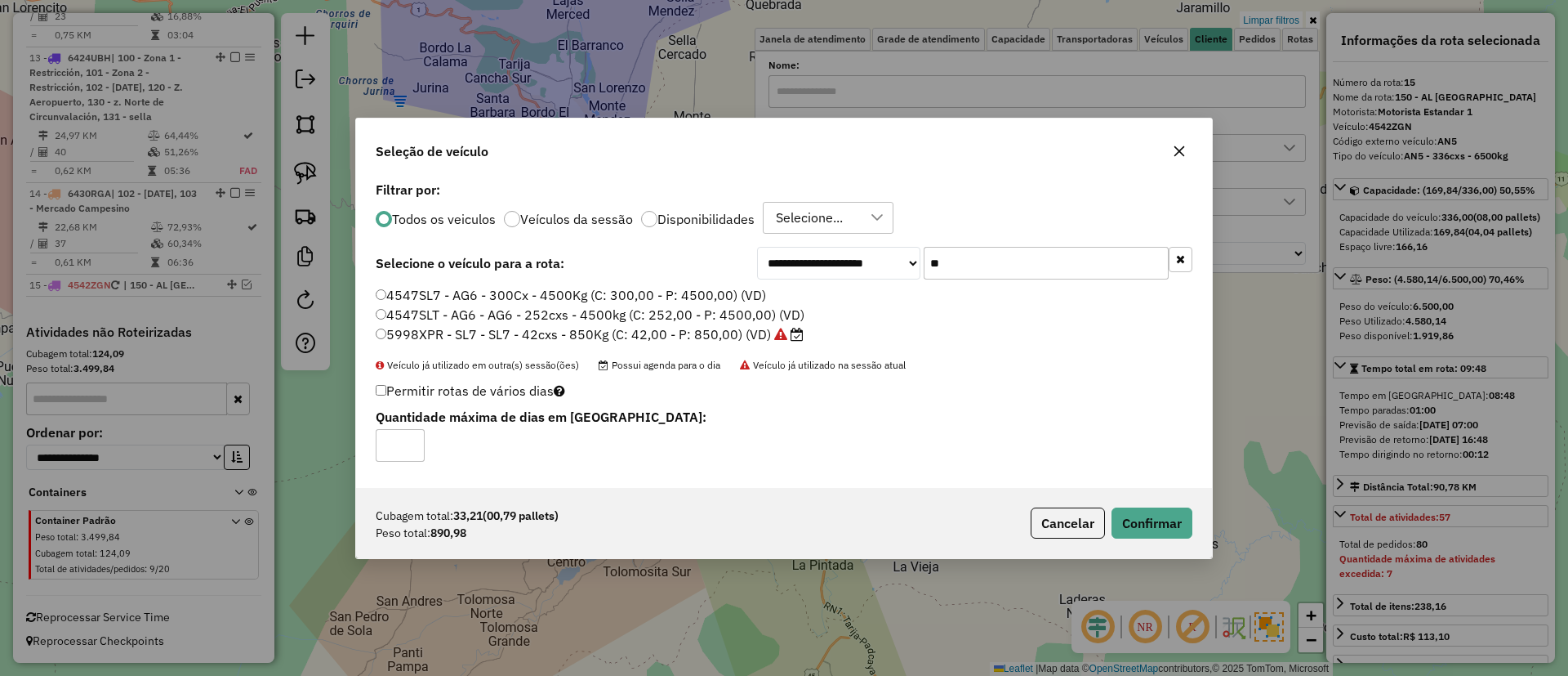
drag, startPoint x: 957, startPoint y: 269, endPoint x: 922, endPoint y: 256, distance: 37.3
click at [922, 256] on div "**********" at bounding box center [974, 263] width 436 height 32
click at [1139, 538] on div "Cubagem total: 33,21 (00,79 pallets) Peso total: 890,98 Cancelar Confirmar" at bounding box center [784, 523] width 856 height 70
click at [1135, 536] on button "Confirmar" at bounding box center [1151, 523] width 81 height 31
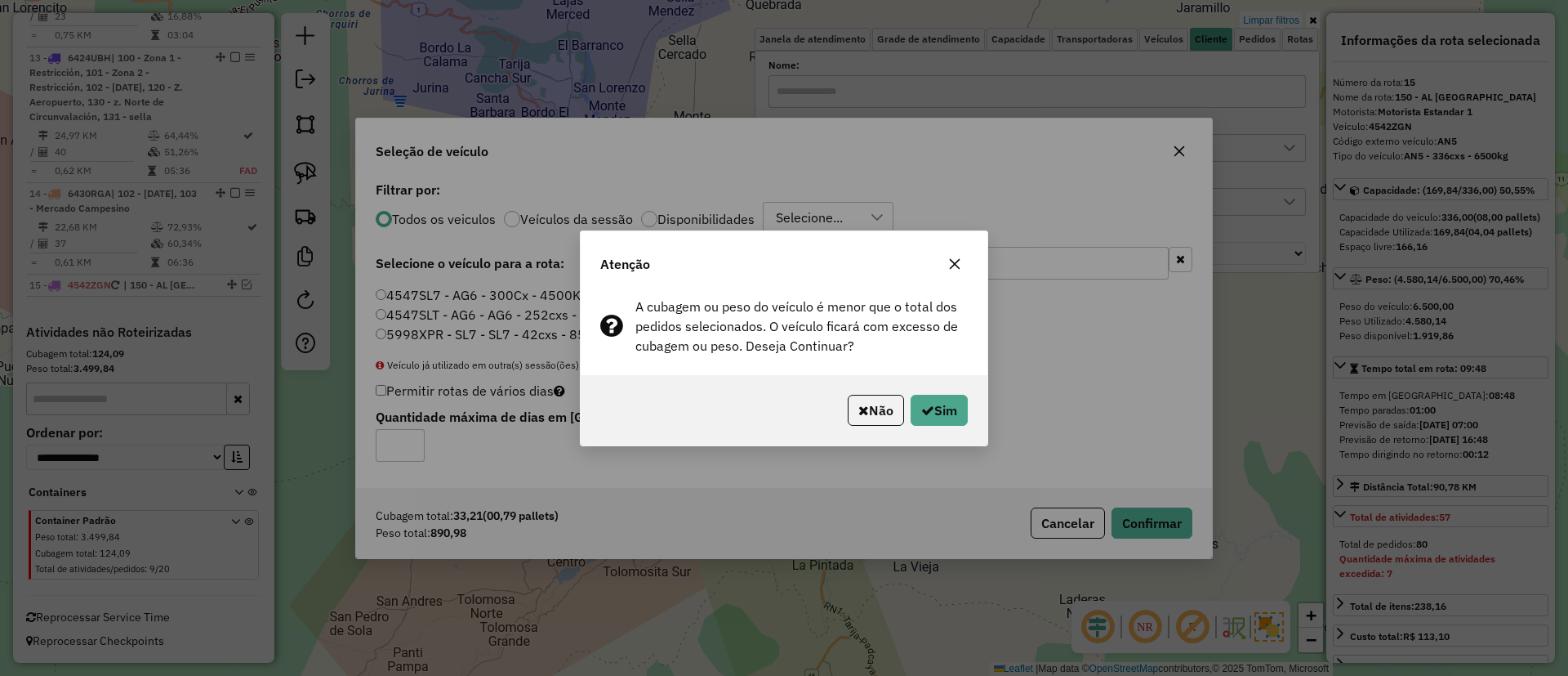
click at [957, 258] on button "button" at bounding box center [954, 264] width 26 height 26
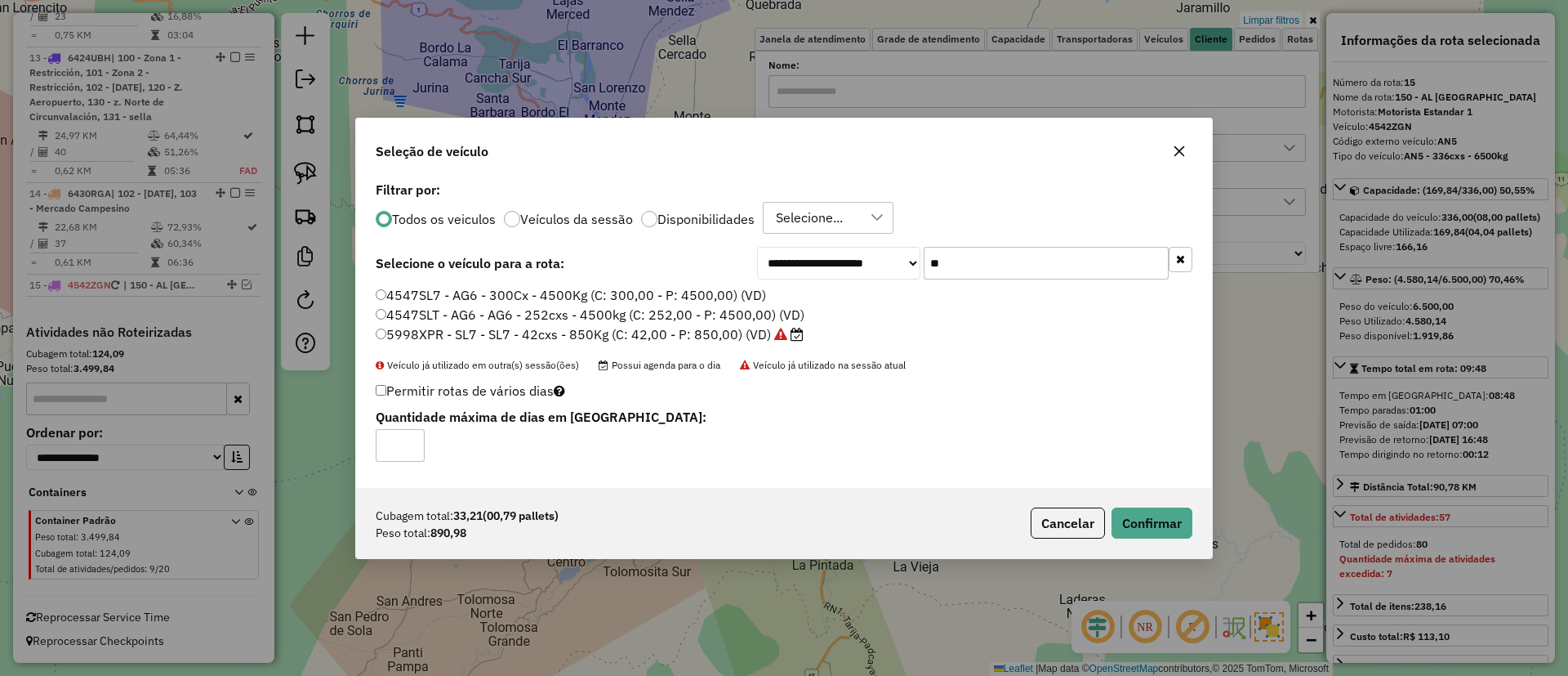
drag, startPoint x: 977, startPoint y: 265, endPoint x: 930, endPoint y: 249, distance: 49.6
click at [930, 249] on input "**" at bounding box center [1045, 263] width 245 height 32
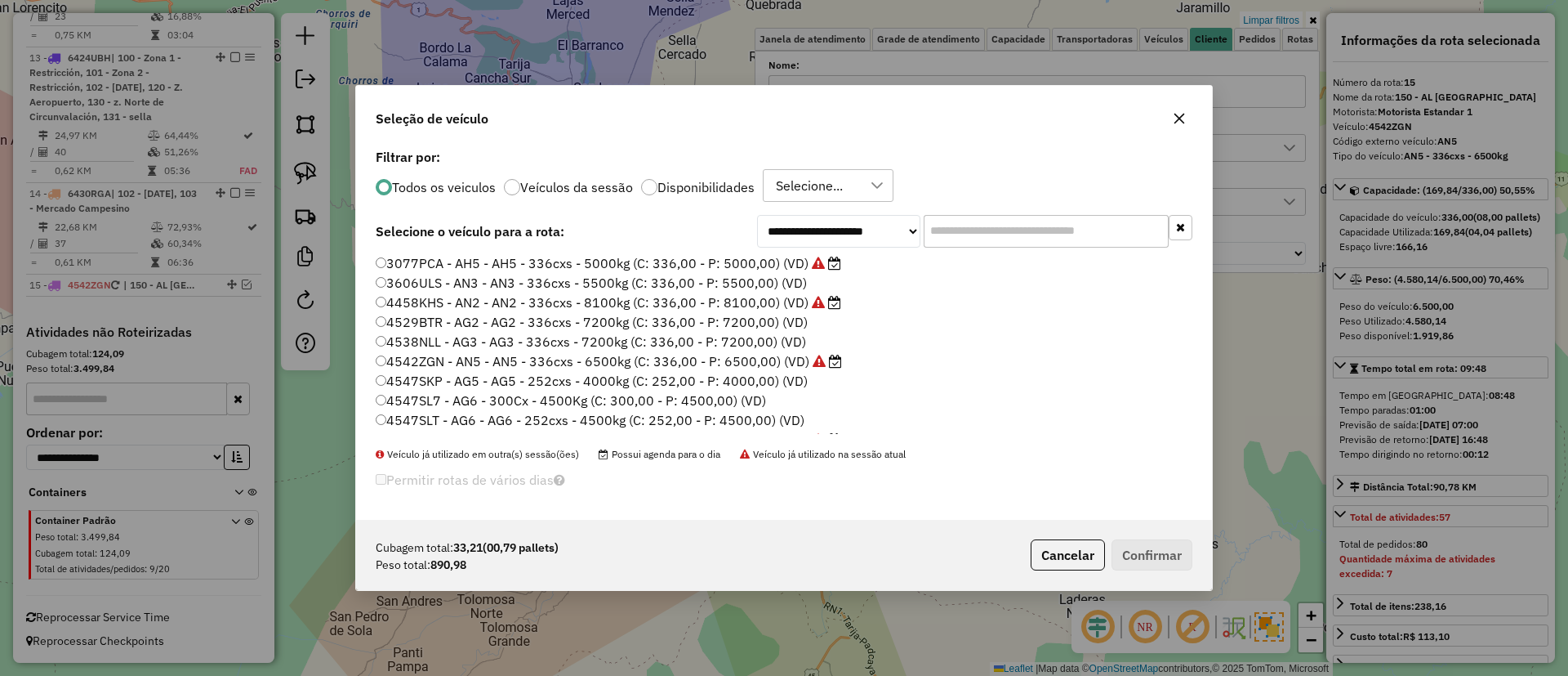
type input "*"
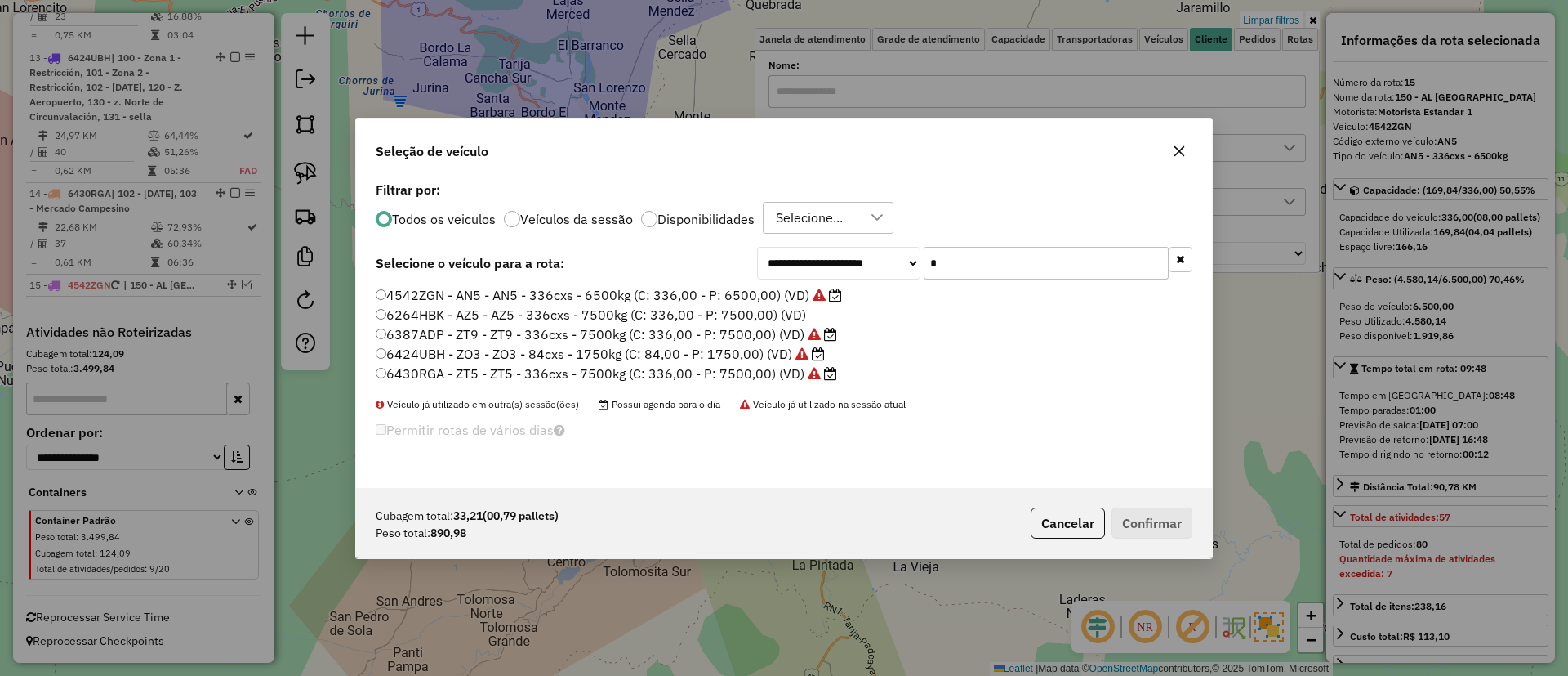
type input "*"
click at [758, 356] on label "6424UBH - ZO3 - ZO3 - 84cxs - 1750kg (C: 84,00 - P: 1750,00) (VD)" at bounding box center [600, 354] width 449 height 20
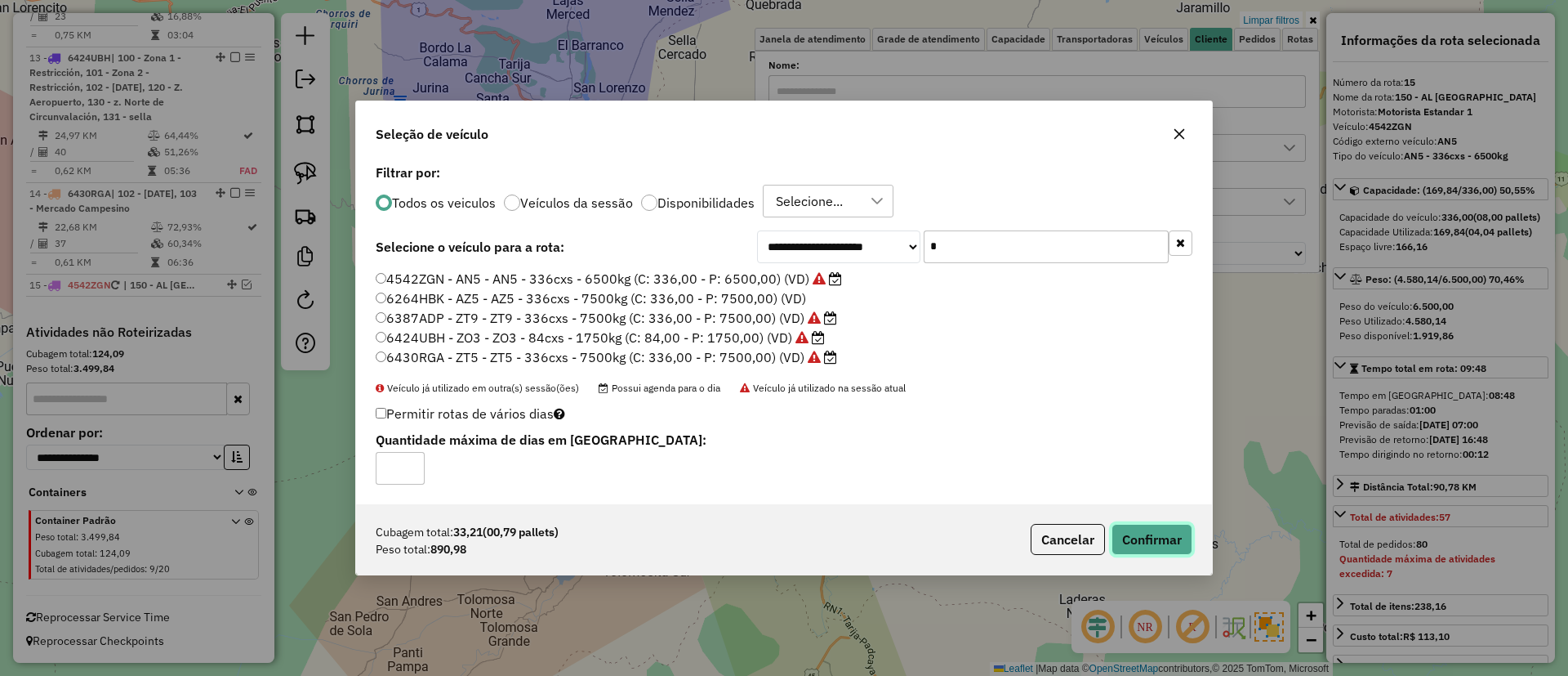
click at [1132, 536] on button "Confirmar" at bounding box center [1151, 539] width 81 height 31
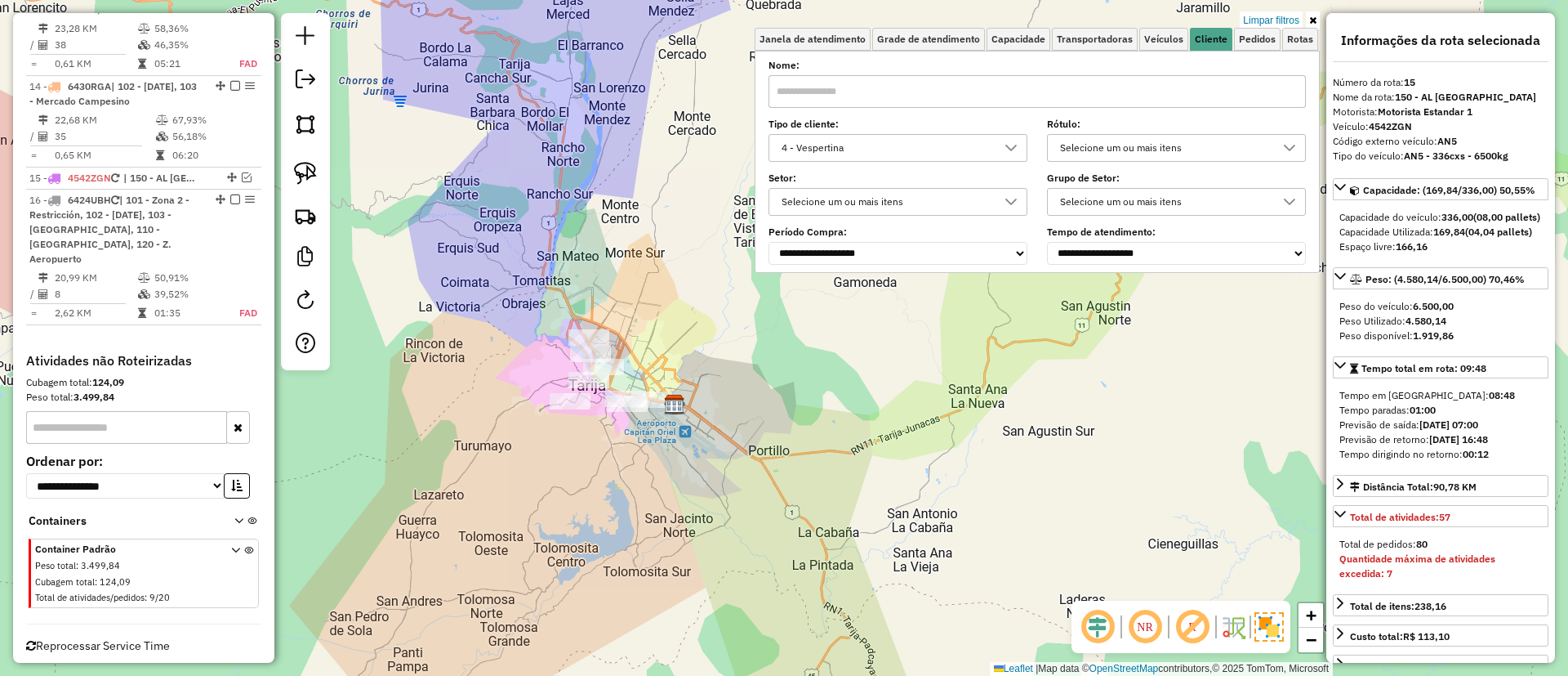
scroll to position [1843, 0]
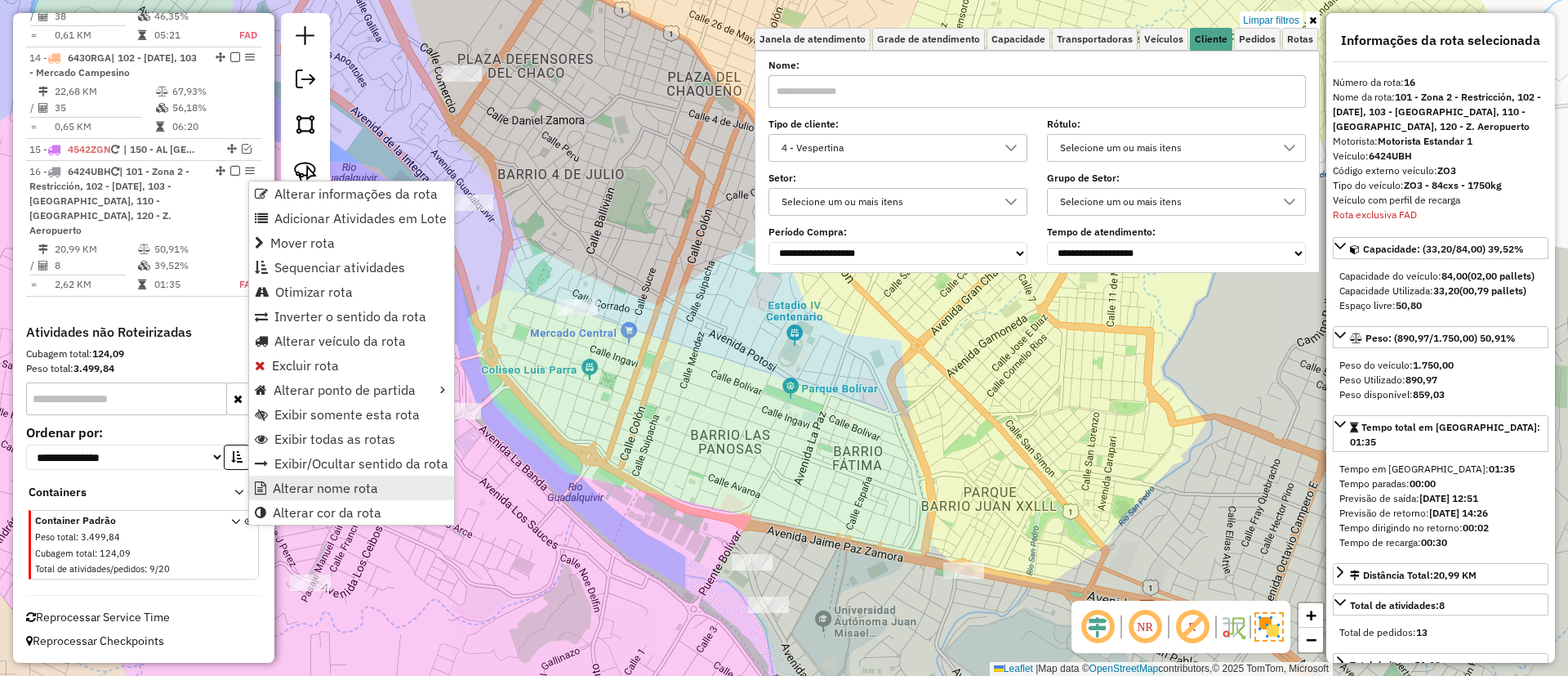
click at [318, 491] on span "Alterar nome rota" at bounding box center [325, 487] width 105 height 13
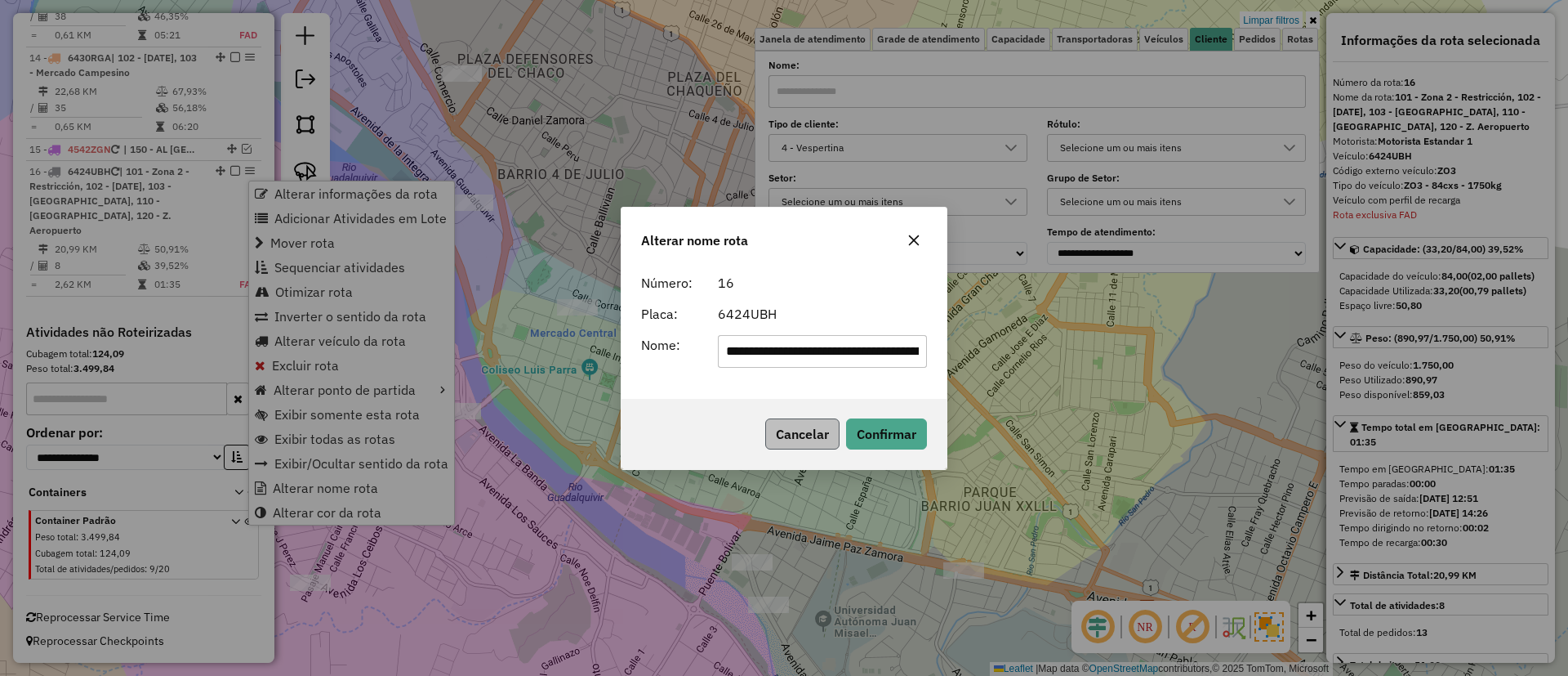
scroll to position [0, 489]
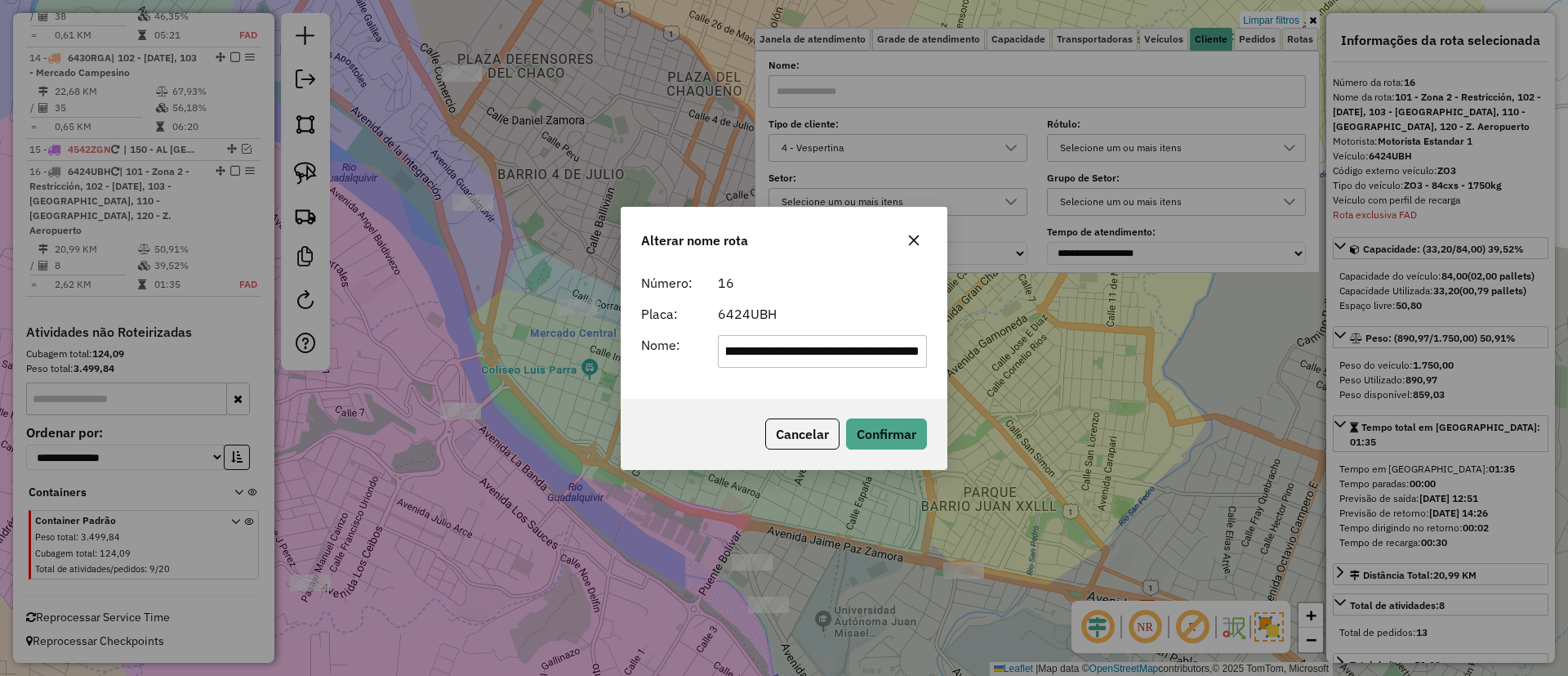
click at [851, 344] on input "**********" at bounding box center [822, 351] width 210 height 32
type input "**********"
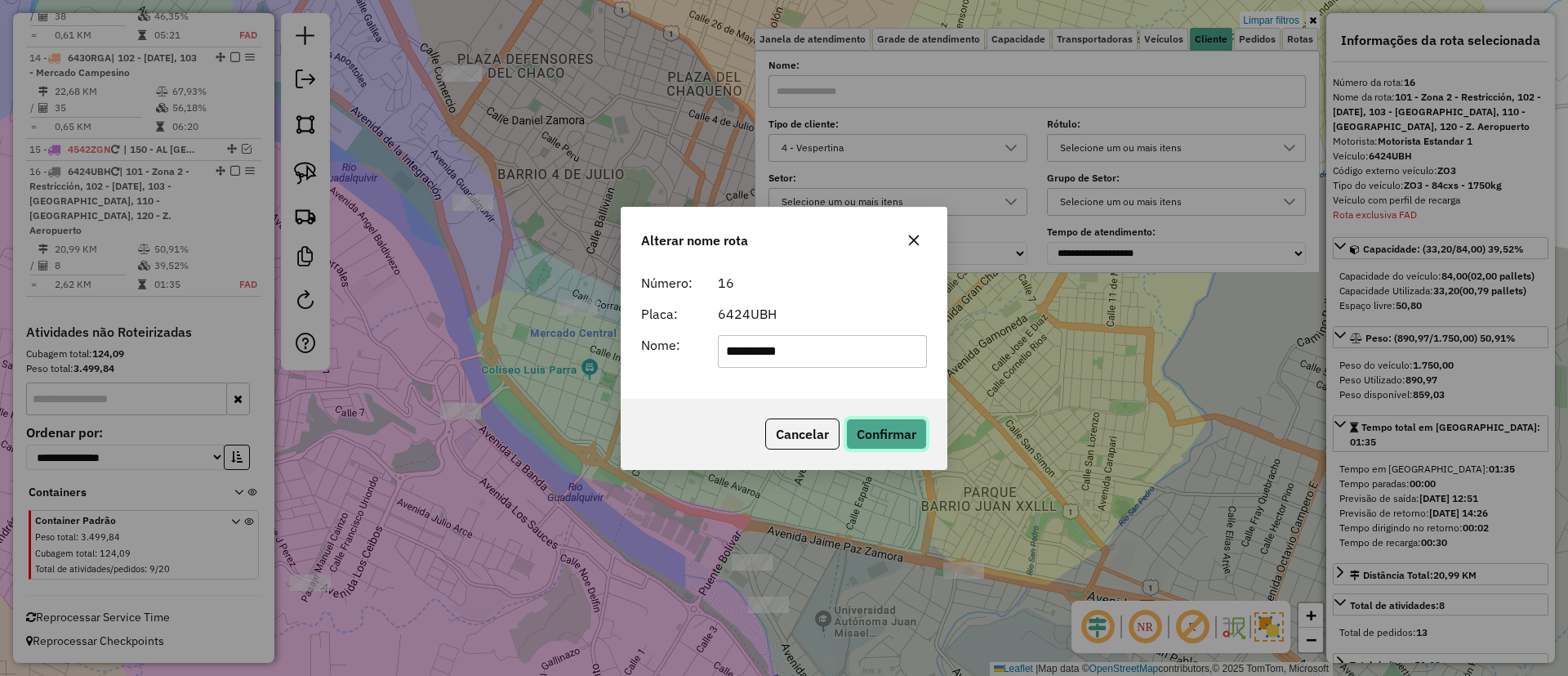
drag, startPoint x: 904, startPoint y: 443, endPoint x: 689, endPoint y: 405, distance: 218.3
click at [902, 444] on button "Confirmar" at bounding box center [886, 434] width 81 height 31
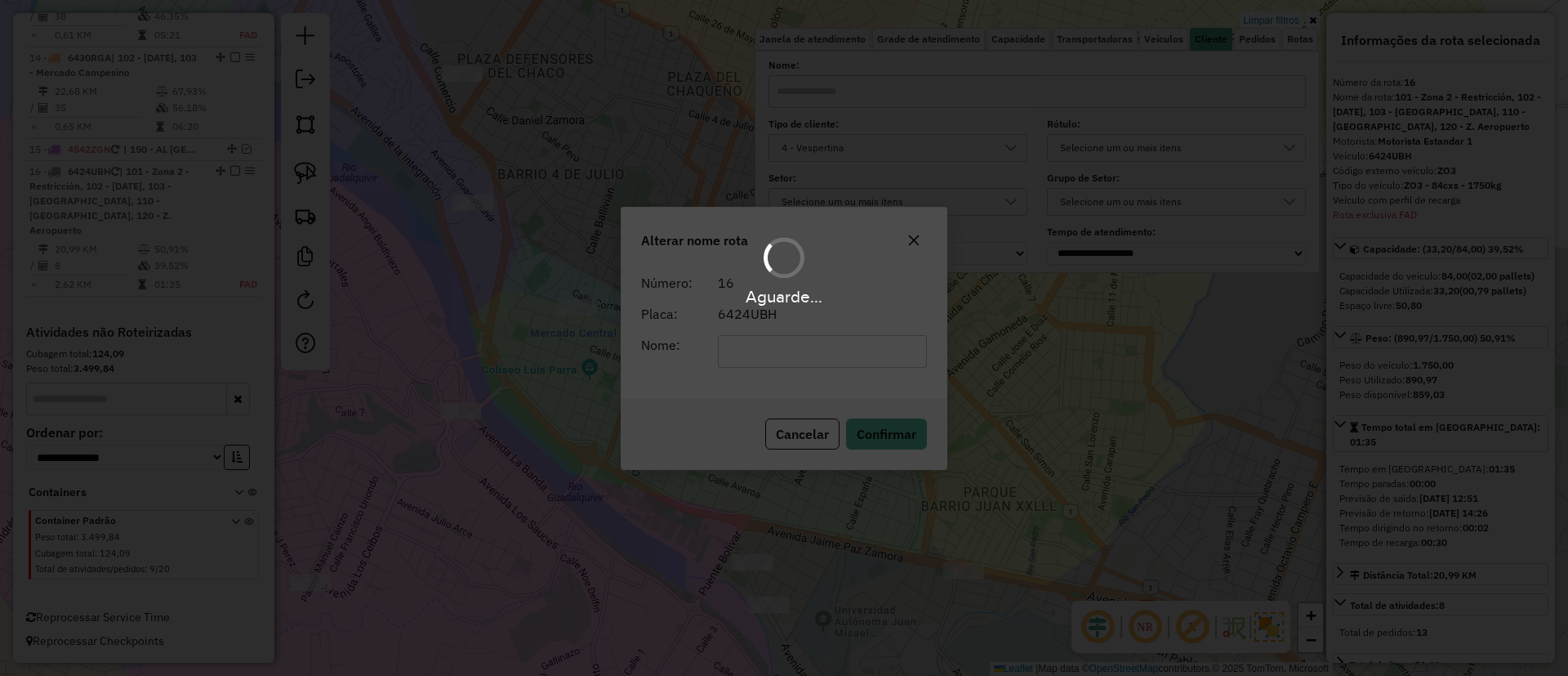
scroll to position [1799, 0]
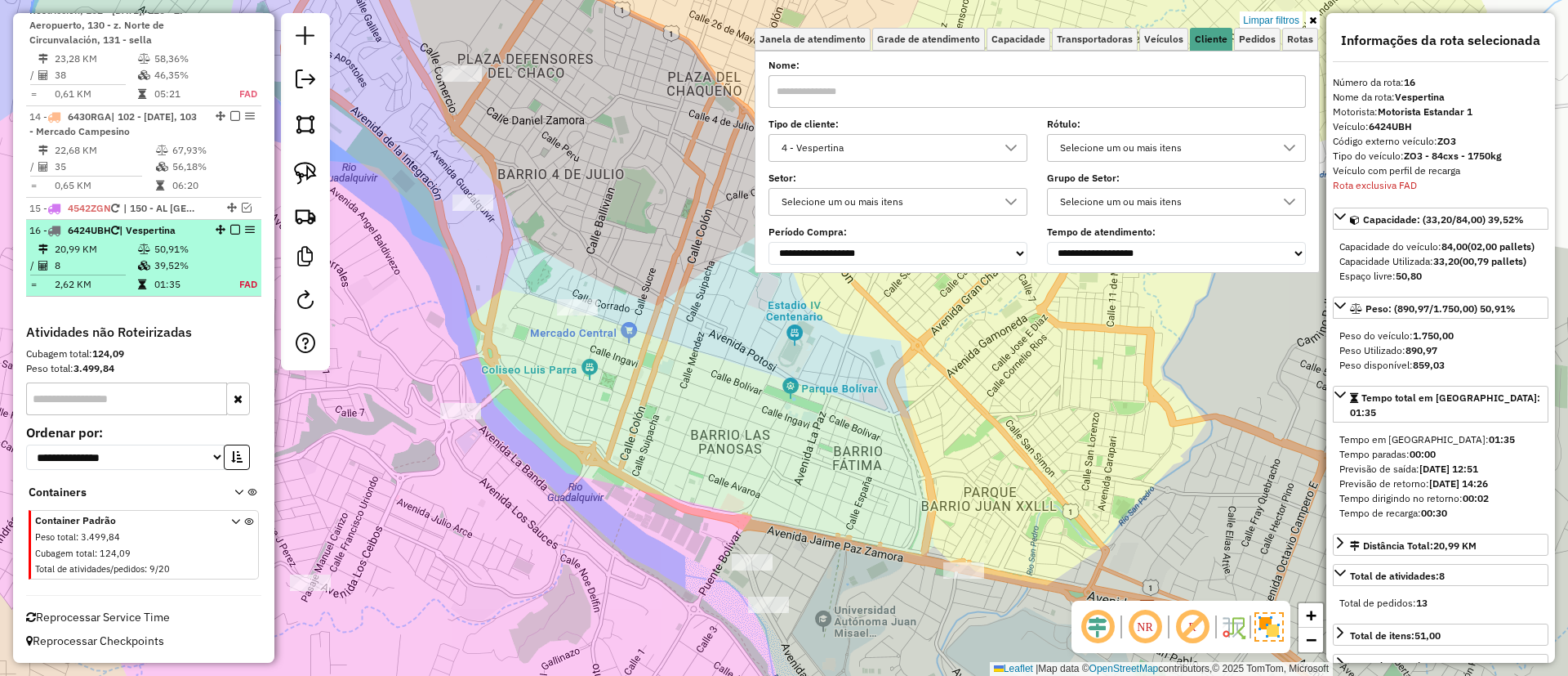
click at [231, 231] on em at bounding box center [235, 229] width 9 height 9
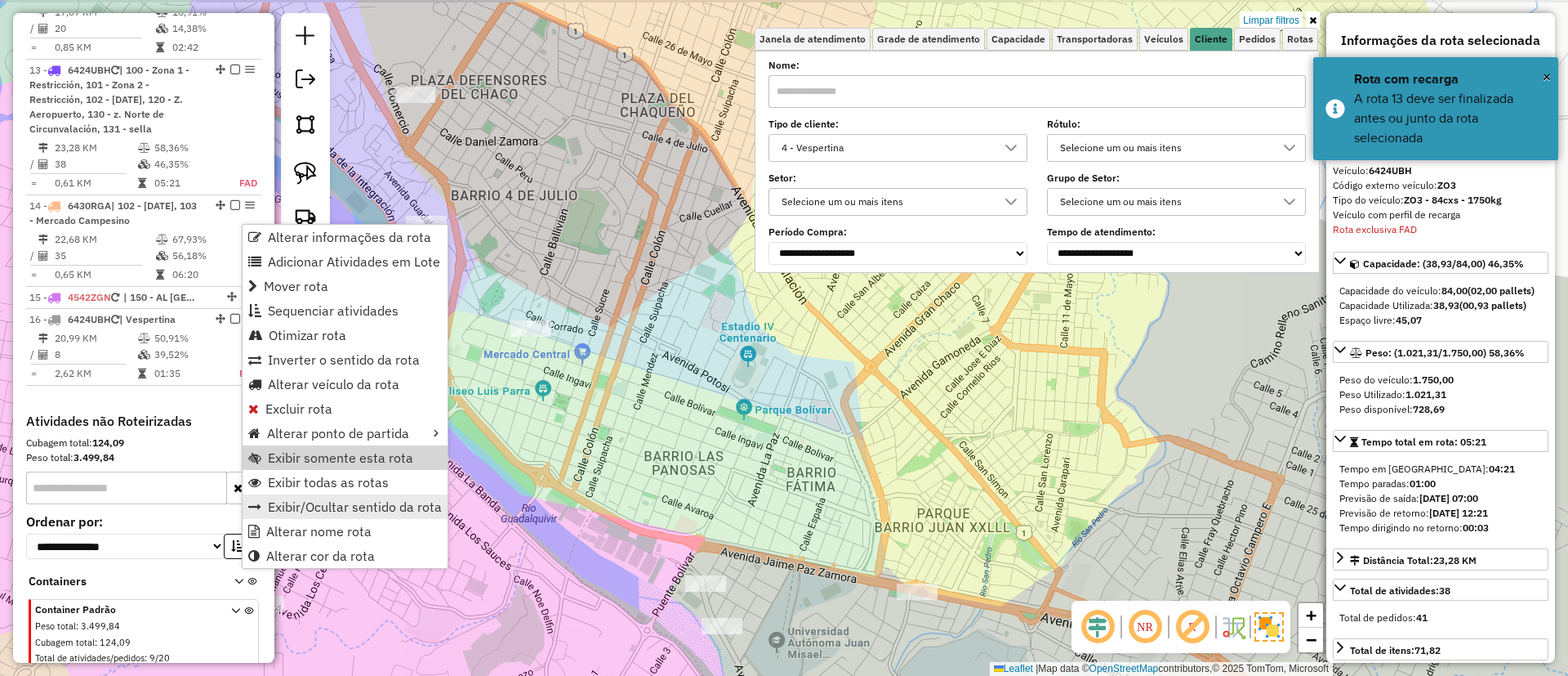
scroll to position [1757, 0]
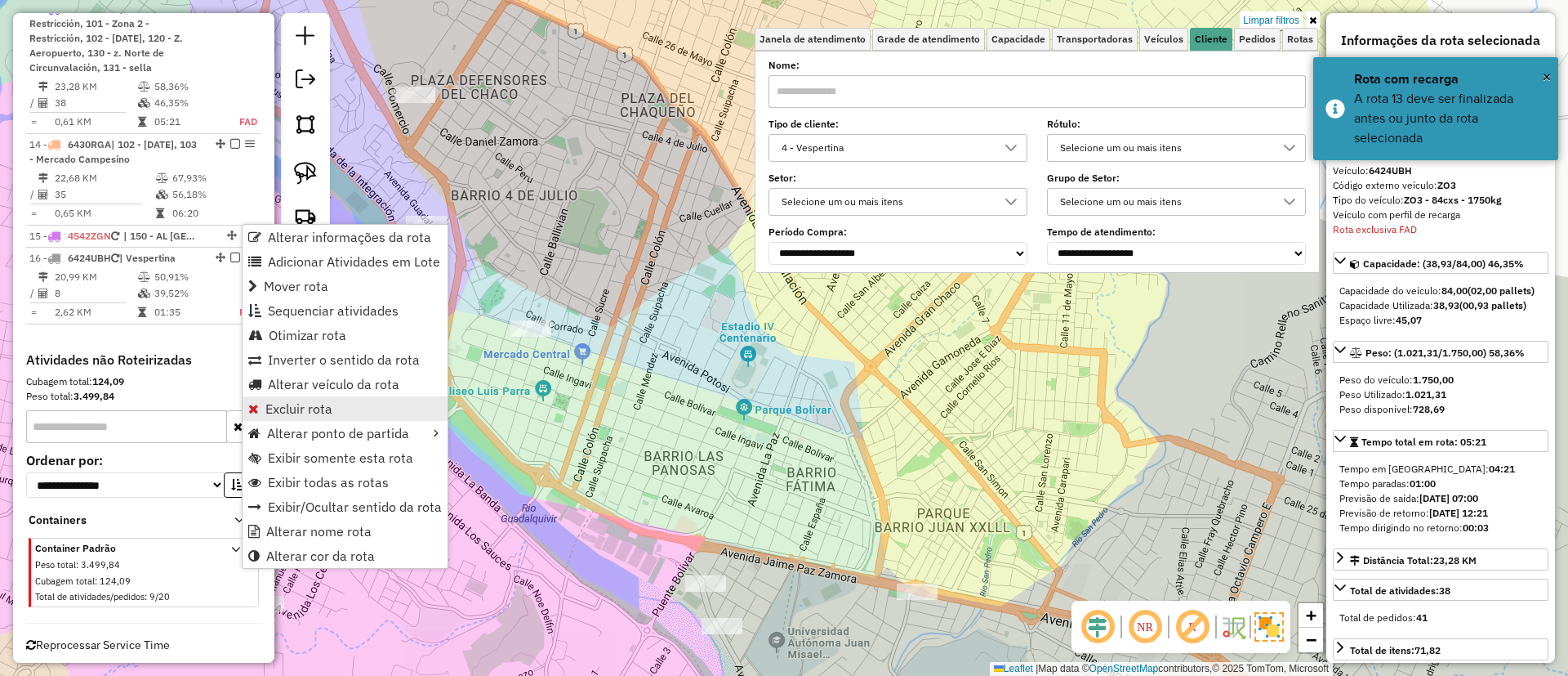
click at [338, 408] on link "Excluir rota" at bounding box center [345, 409] width 205 height 25
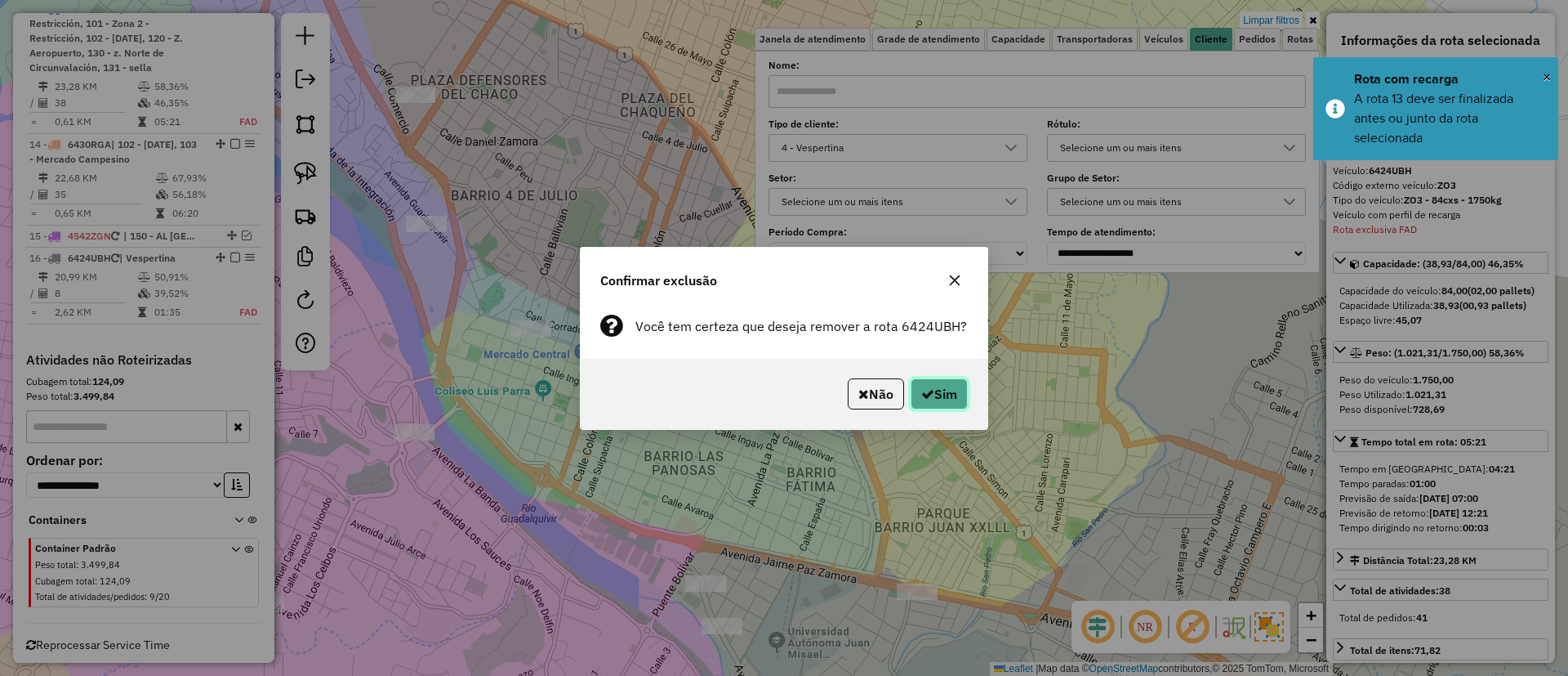
click at [934, 393] on button "Sim" at bounding box center [939, 394] width 57 height 31
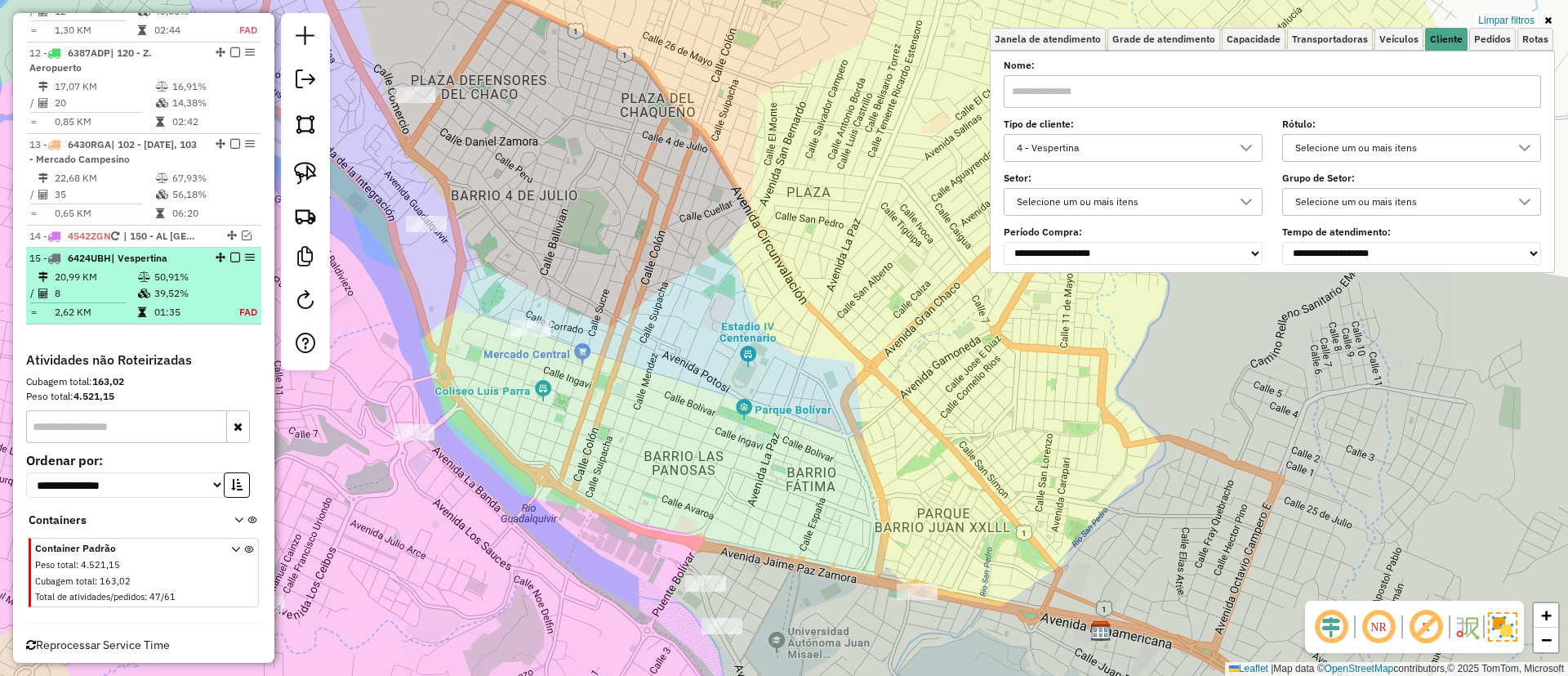
click at [231, 262] on em at bounding box center [235, 256] width 9 height 9
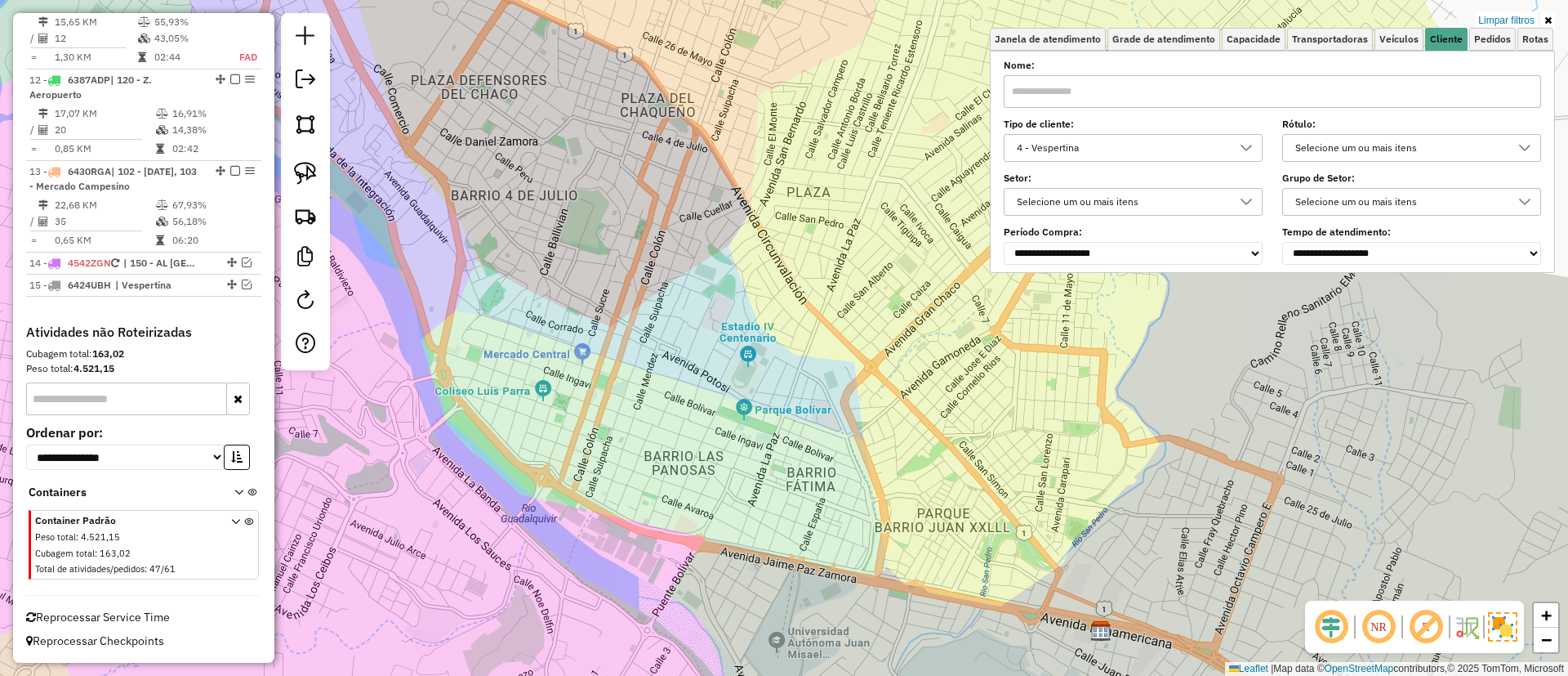
drag, startPoint x: 1494, startPoint y: 22, endPoint x: 1354, endPoint y: 56, distance: 144.1
click at [1495, 22] on link "Limpar filtros" at bounding box center [1507, 20] width 63 height 18
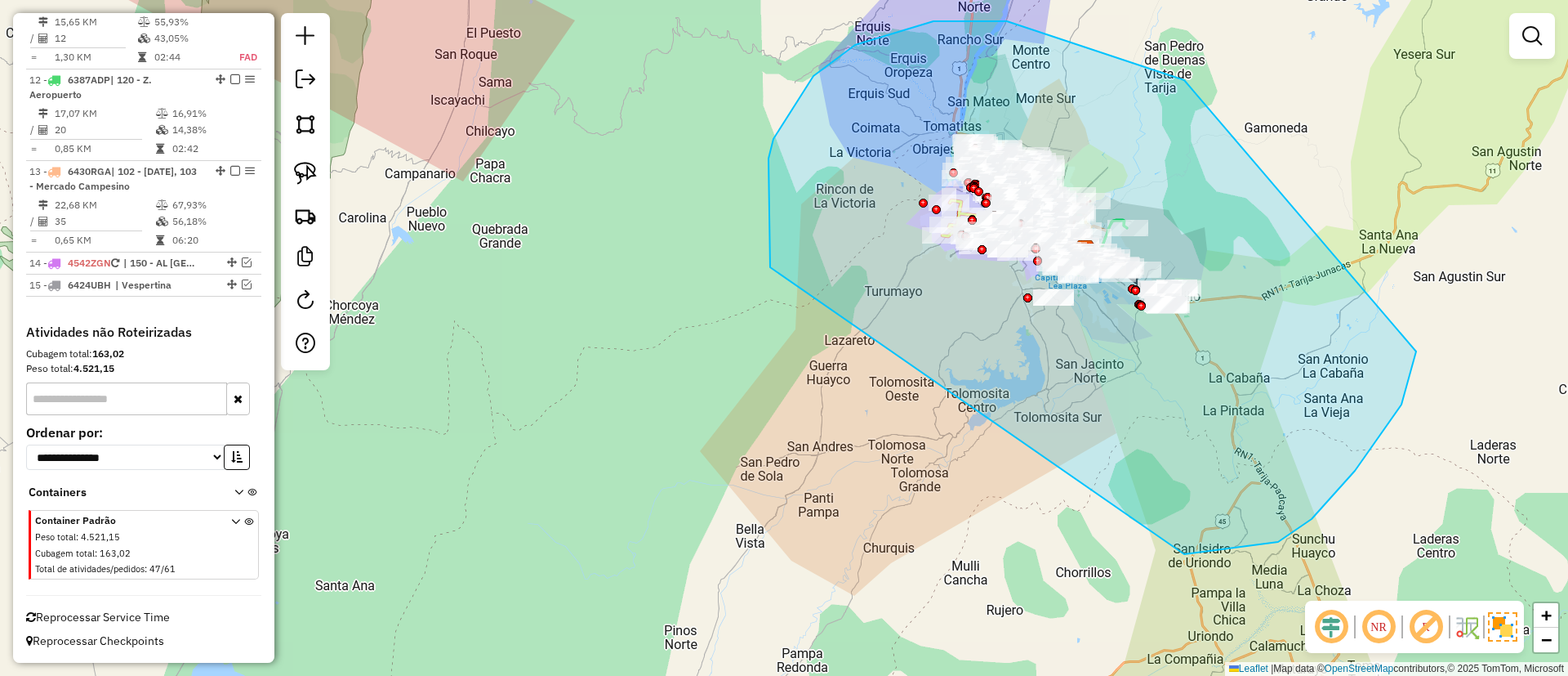
drag, startPoint x: 1184, startPoint y: 80, endPoint x: 1418, endPoint y: 299, distance: 320.5
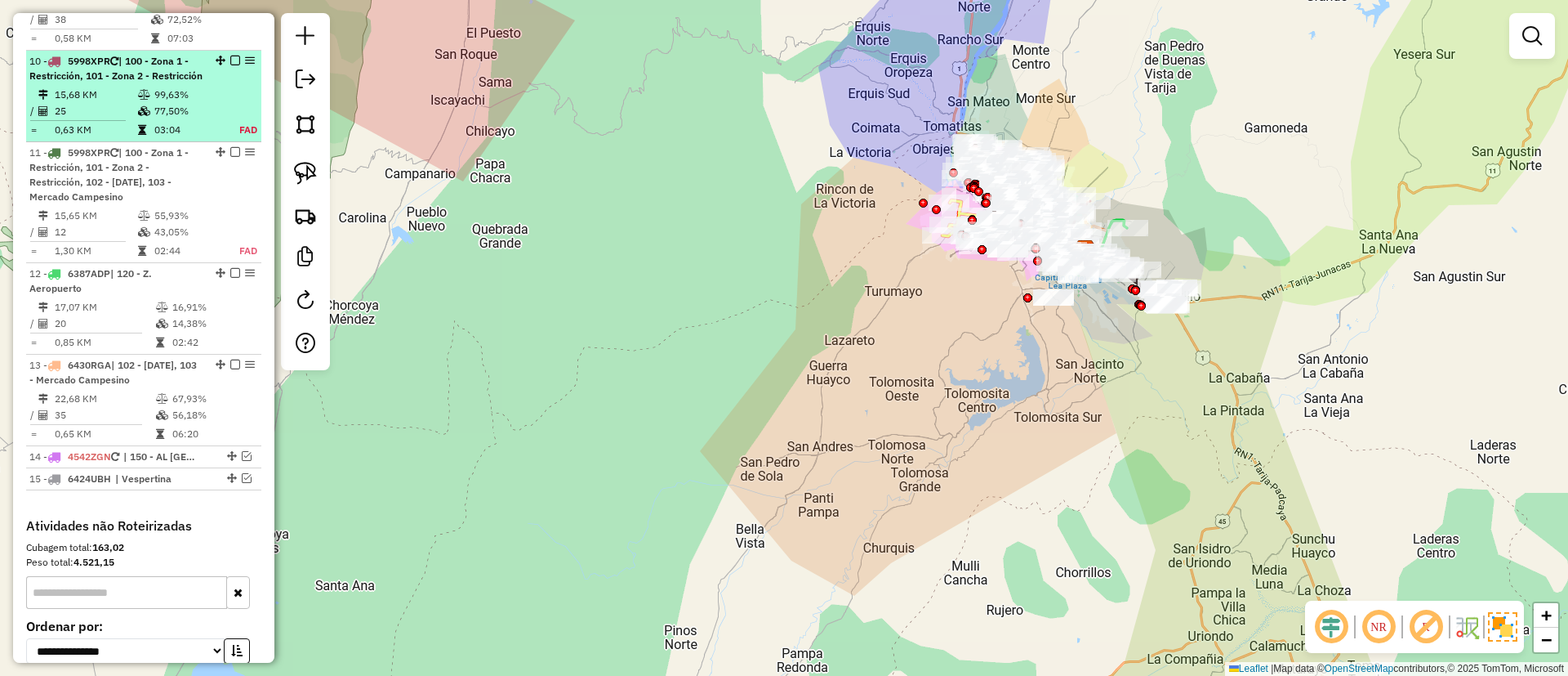
scroll to position [1364, 0]
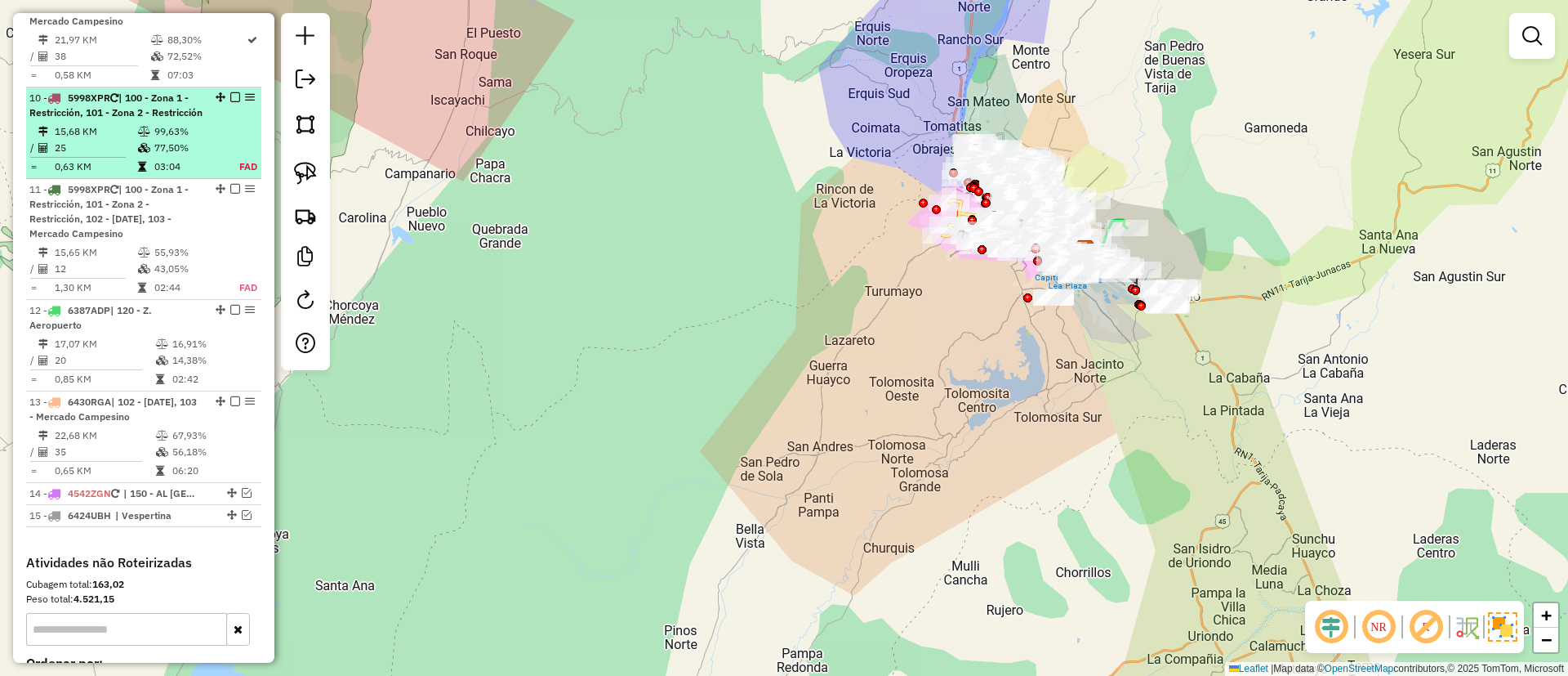
click at [231, 97] on em at bounding box center [235, 97] width 9 height 9
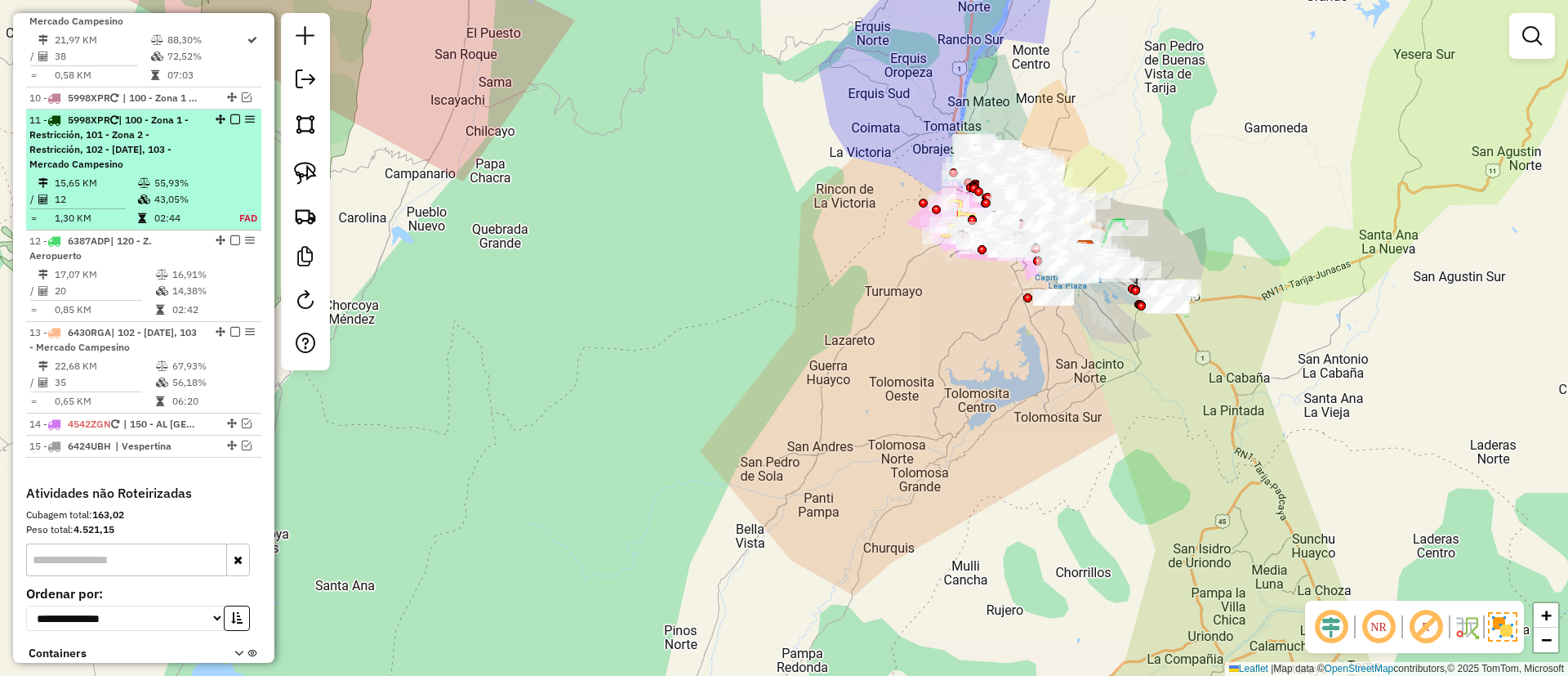
click at [224, 159] on div "11 - 5998XPR | 100 - Zona 1 - Restricción, 101 - Zona 2 - Restricción, 102 - 4 …" at bounding box center [143, 142] width 229 height 59
select select "**********"
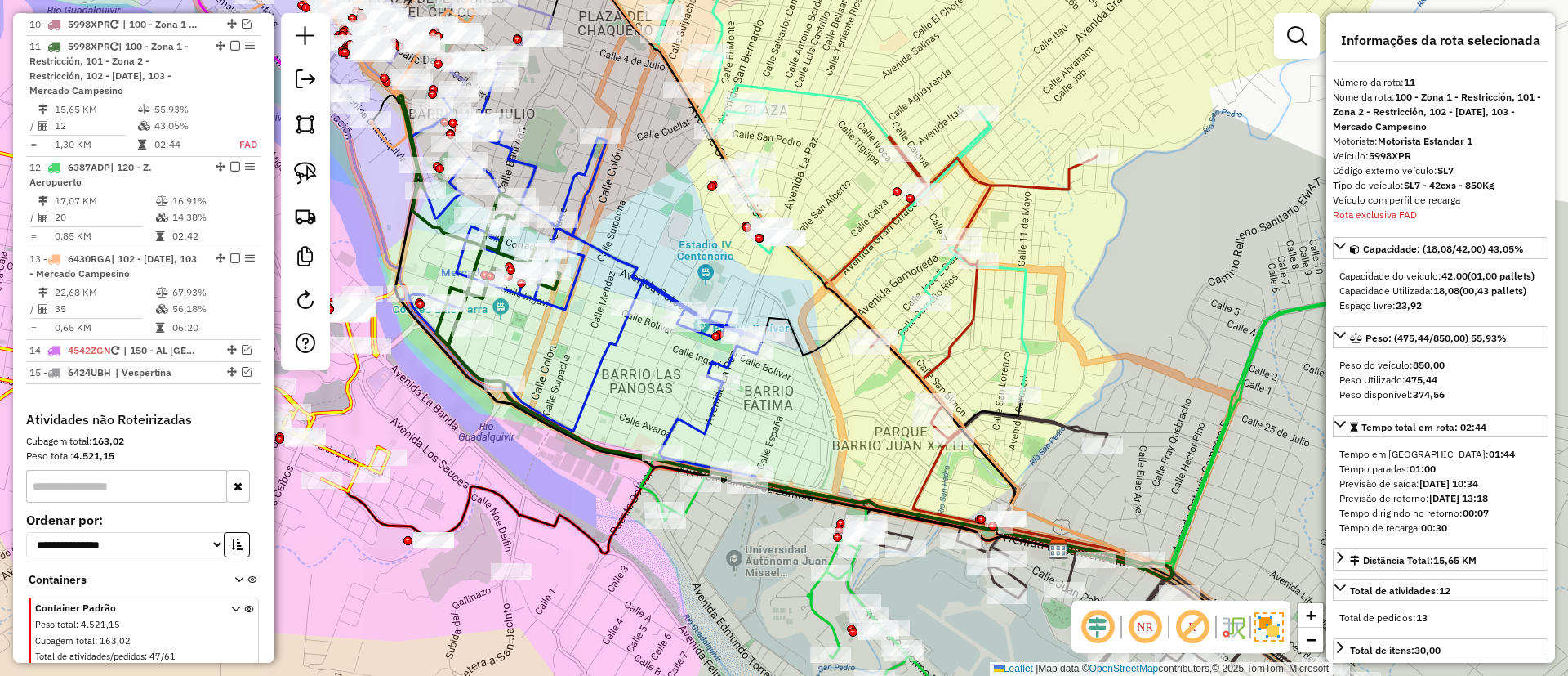
scroll to position [1461, 0]
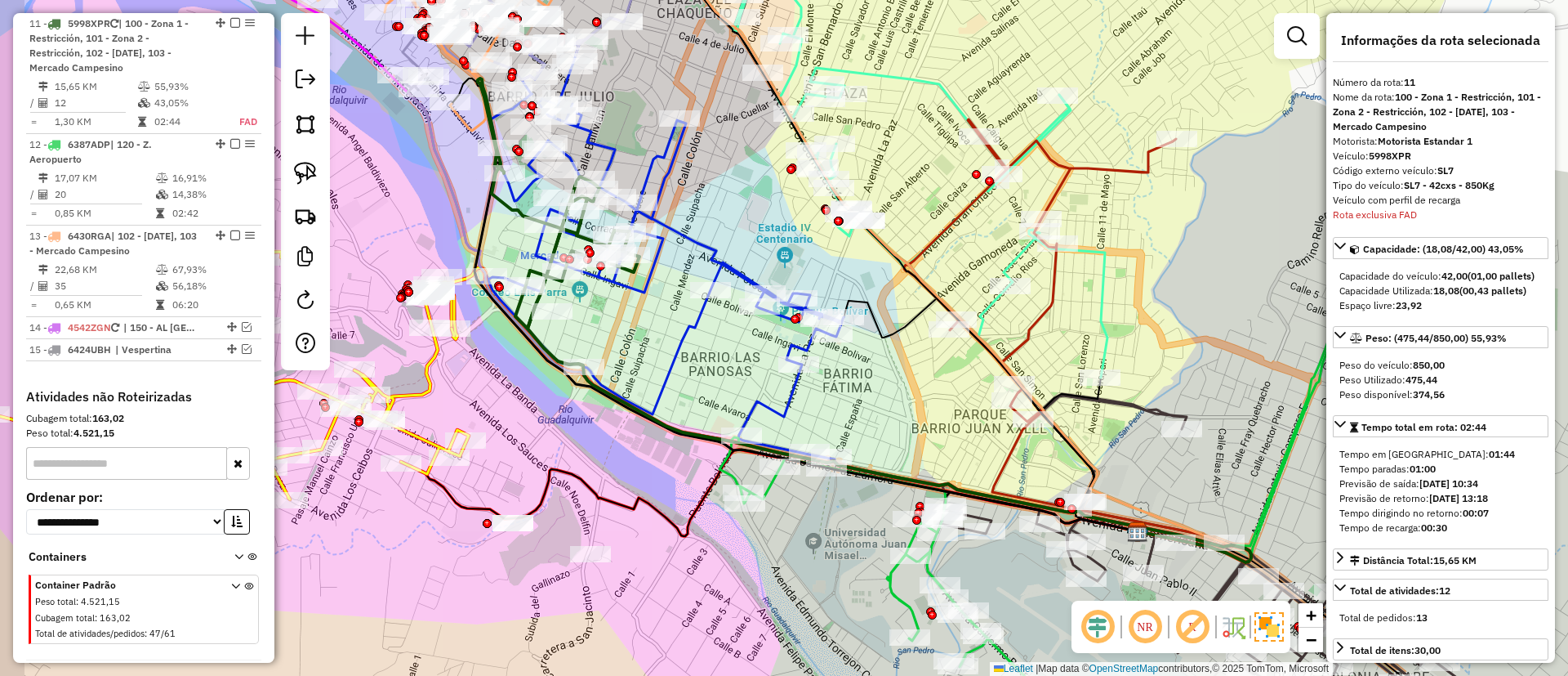
drag, startPoint x: 559, startPoint y: 372, endPoint x: 639, endPoint y: 355, distance: 81.8
click at [639, 355] on div "Janela de atendimento Grade de atendimento Capacidade Transportadoras Veículos …" at bounding box center [784, 338] width 1568 height 676
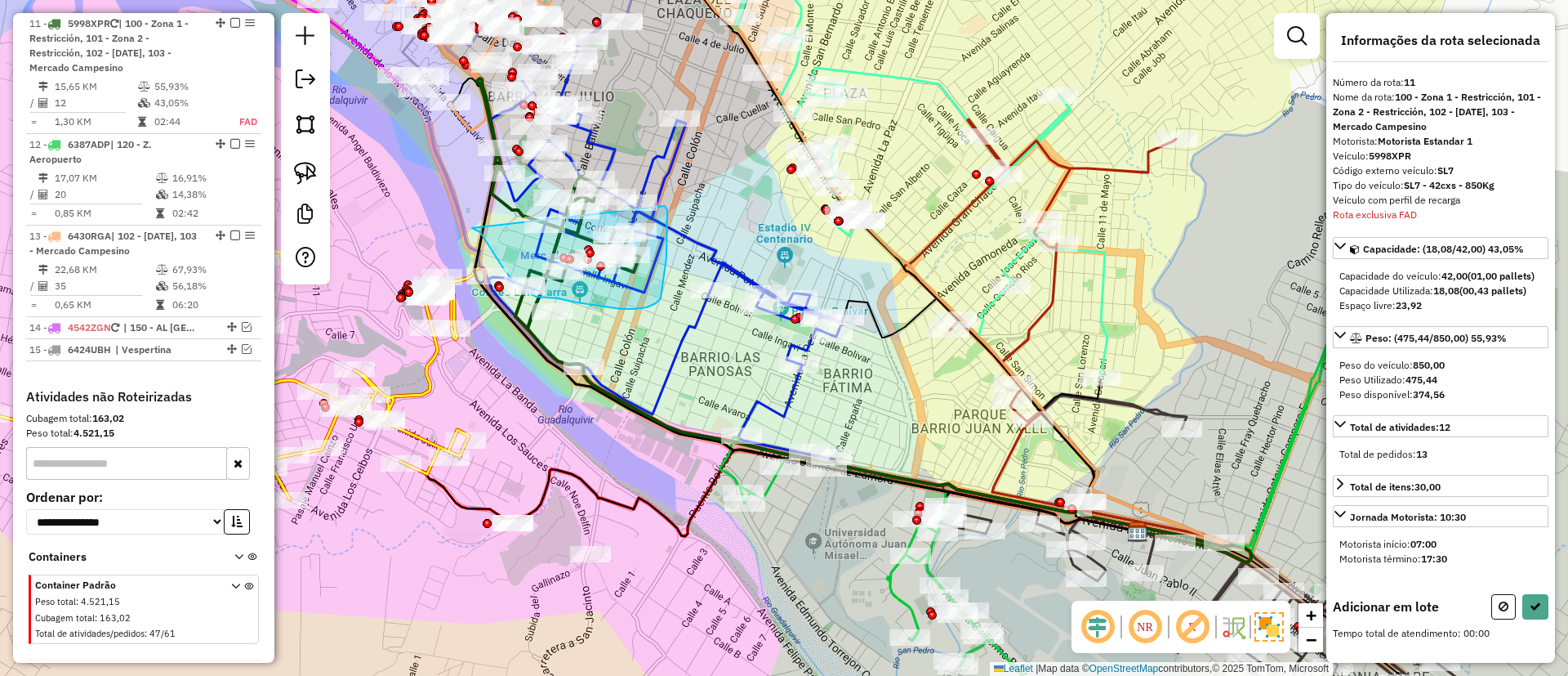
drag, startPoint x: 480, startPoint y: 232, endPoint x: 663, endPoint y: 205, distance: 185.0
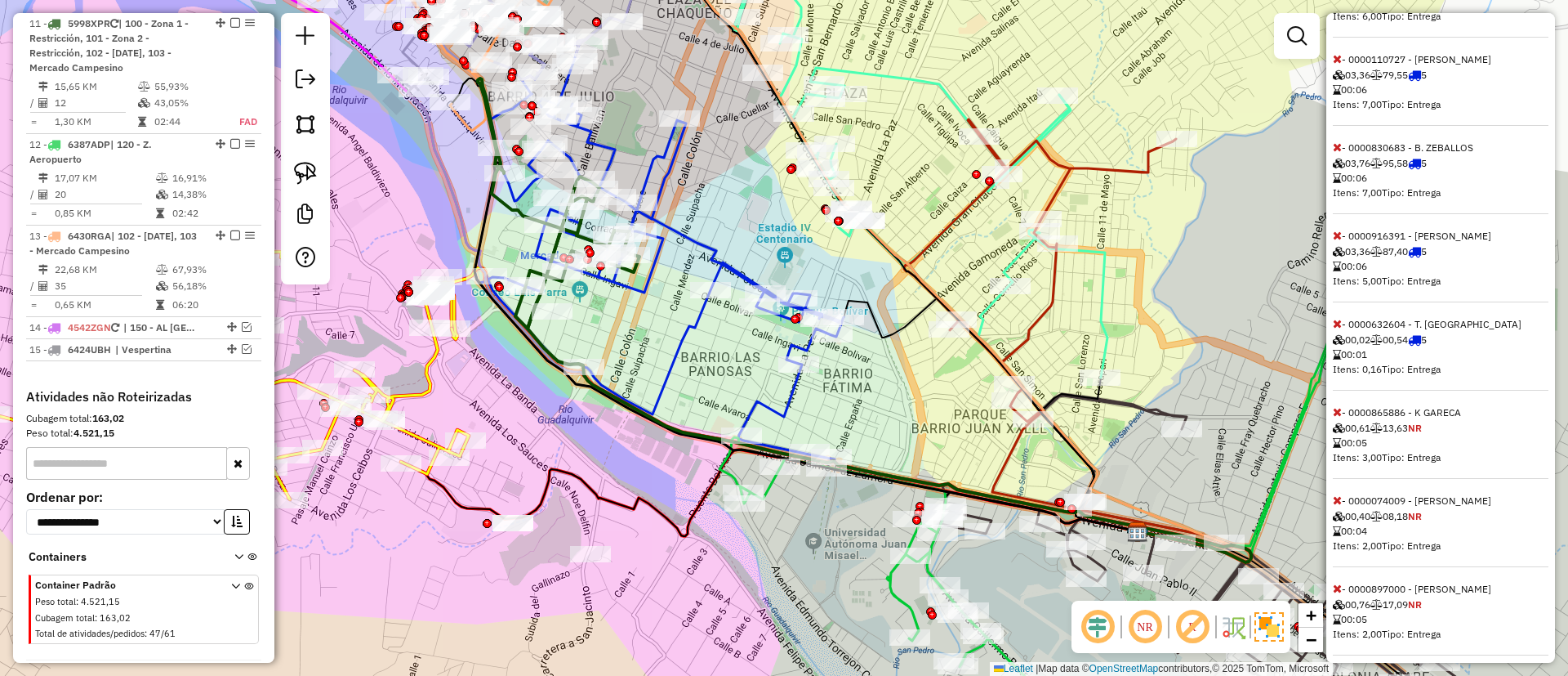
scroll to position [705, 0]
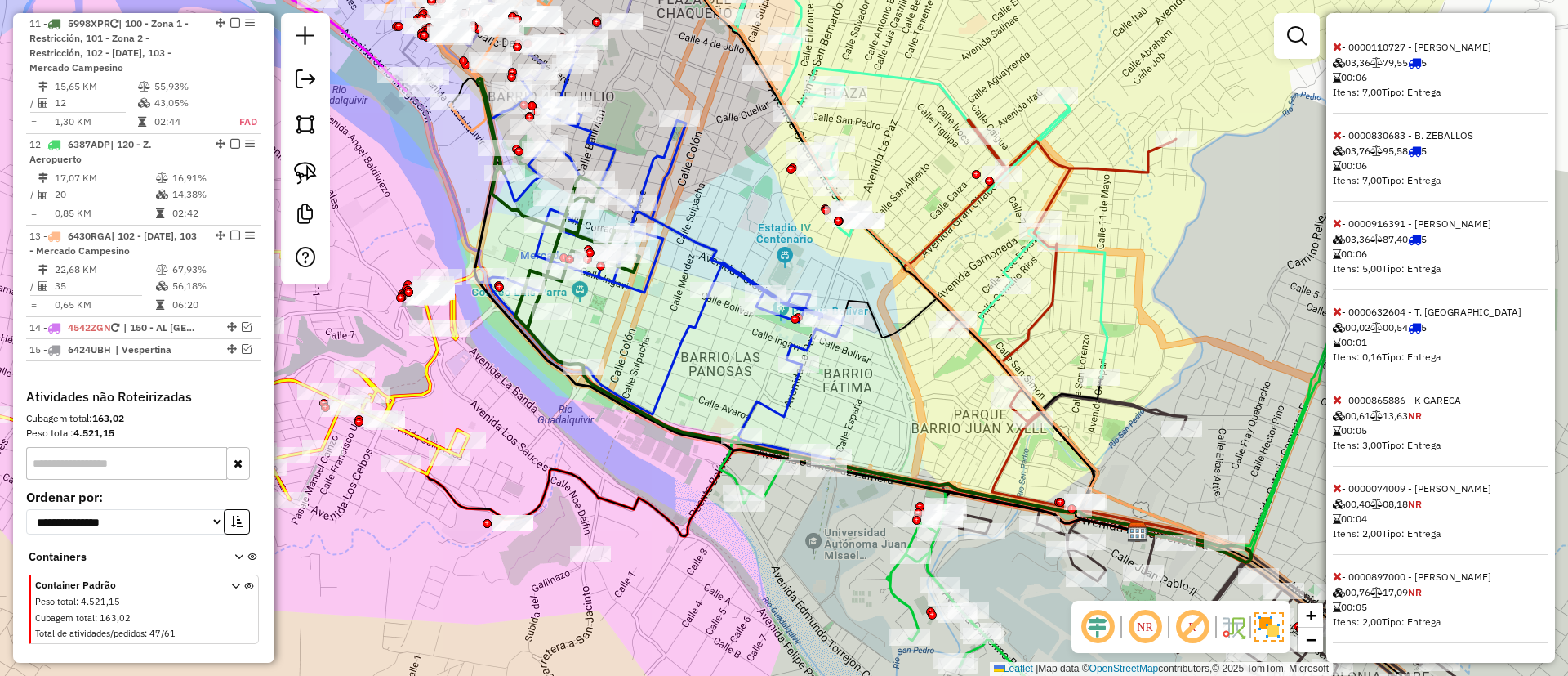
click at [1333, 399] on icon at bounding box center [1337, 399] width 9 height 11
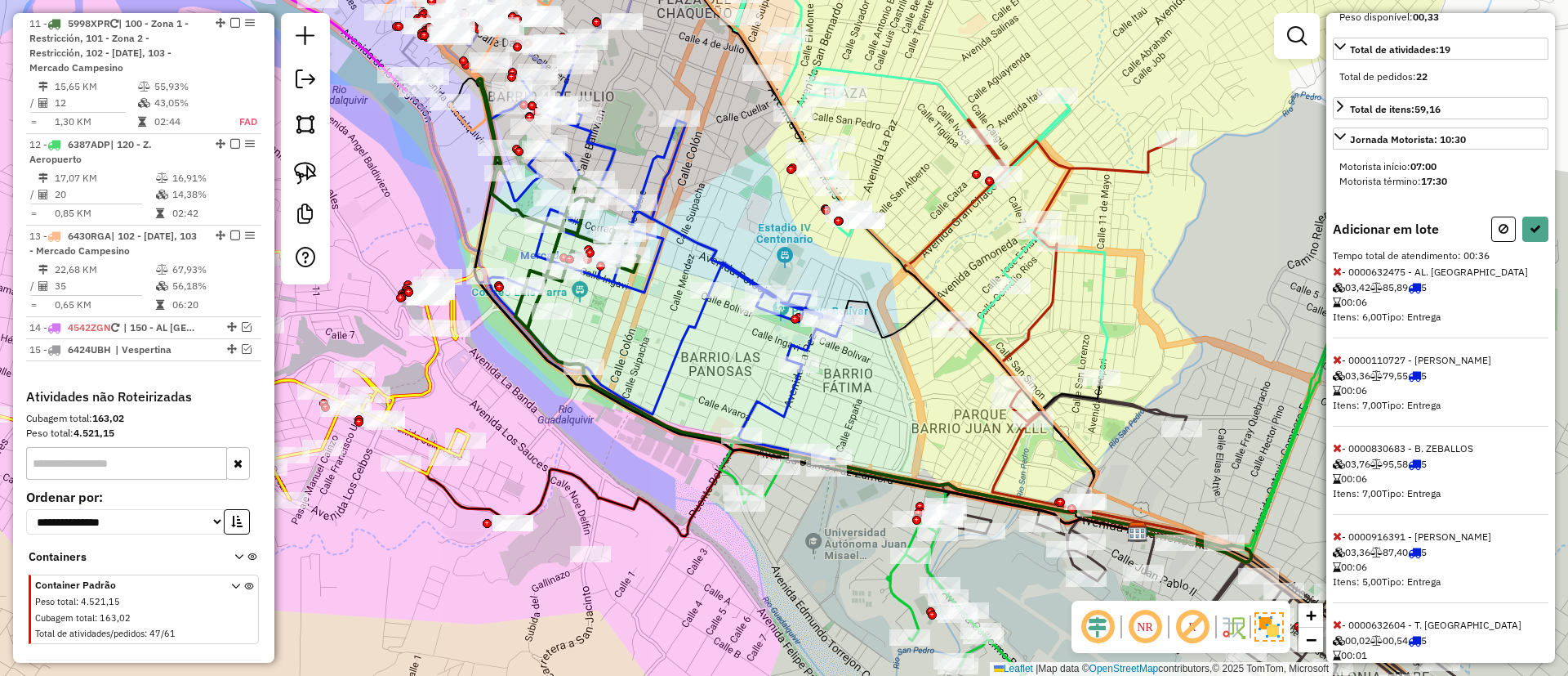
scroll to position [0, 0]
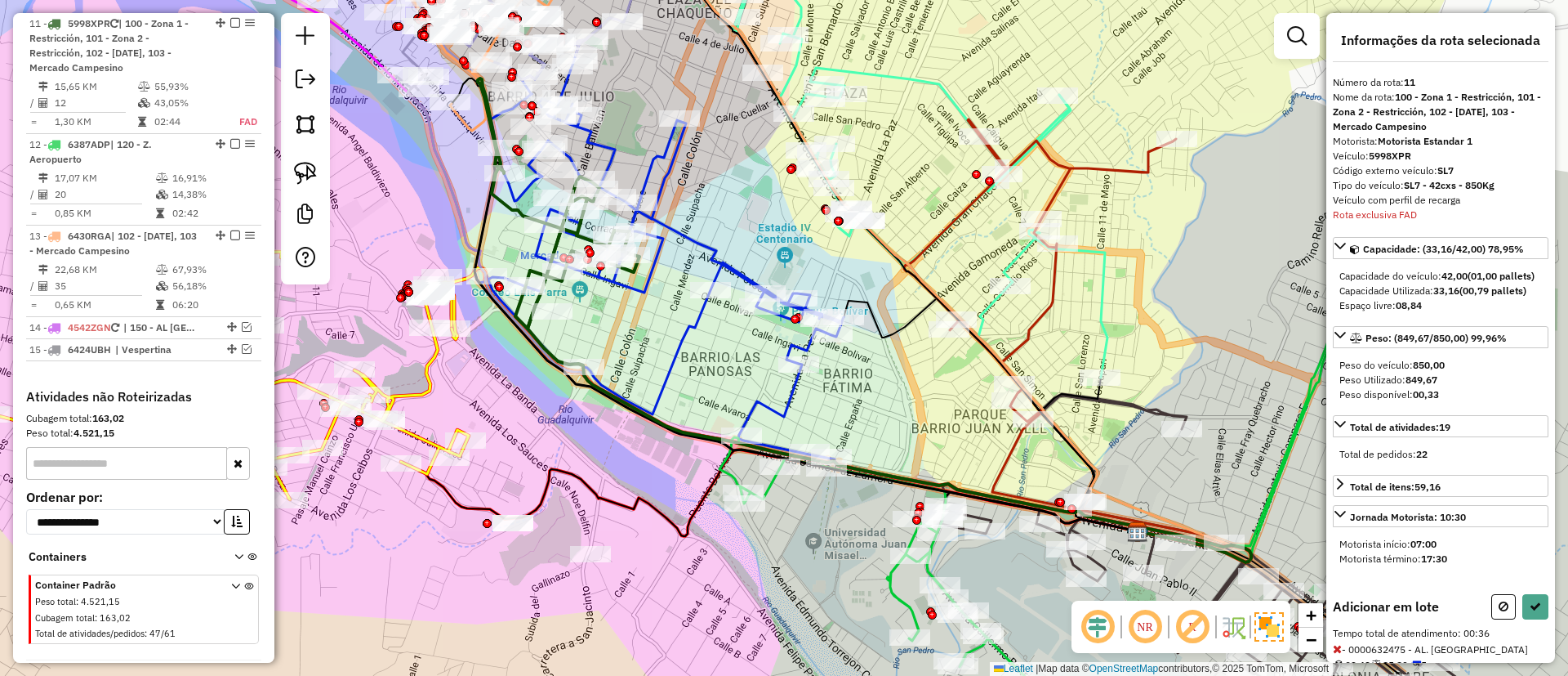
select select "**********"
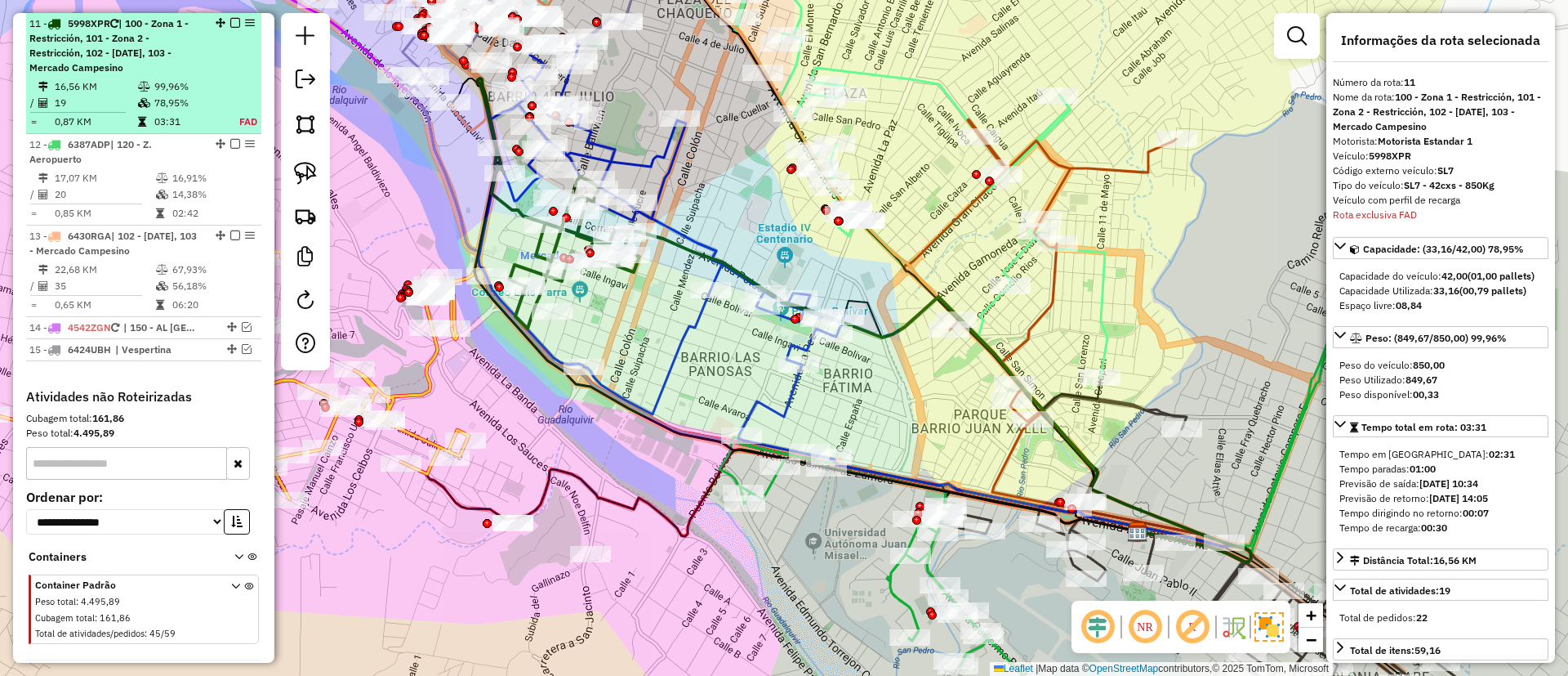
click at [231, 26] on em at bounding box center [235, 22] width 9 height 9
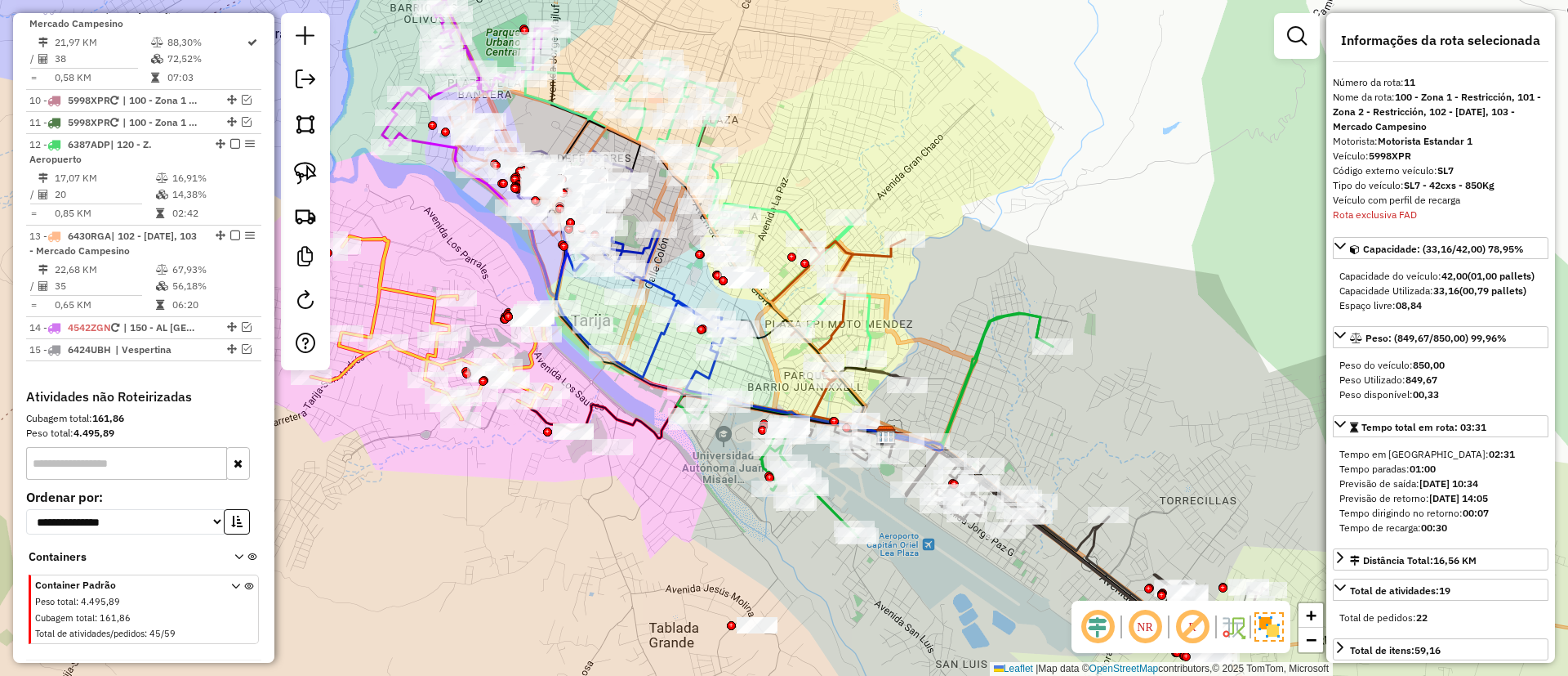
click at [404, 359] on icon at bounding box center [430, 327] width 240 height 183
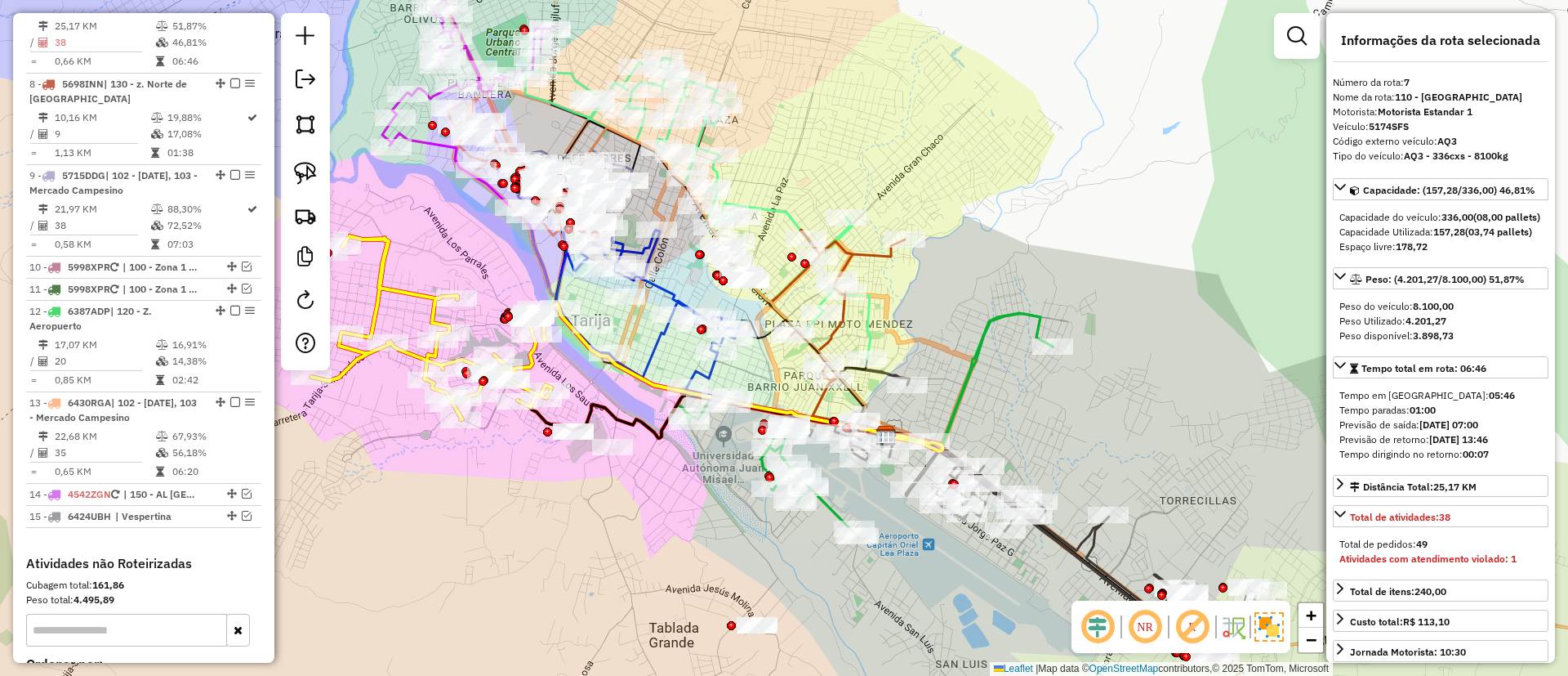
scroll to position [1164, 0]
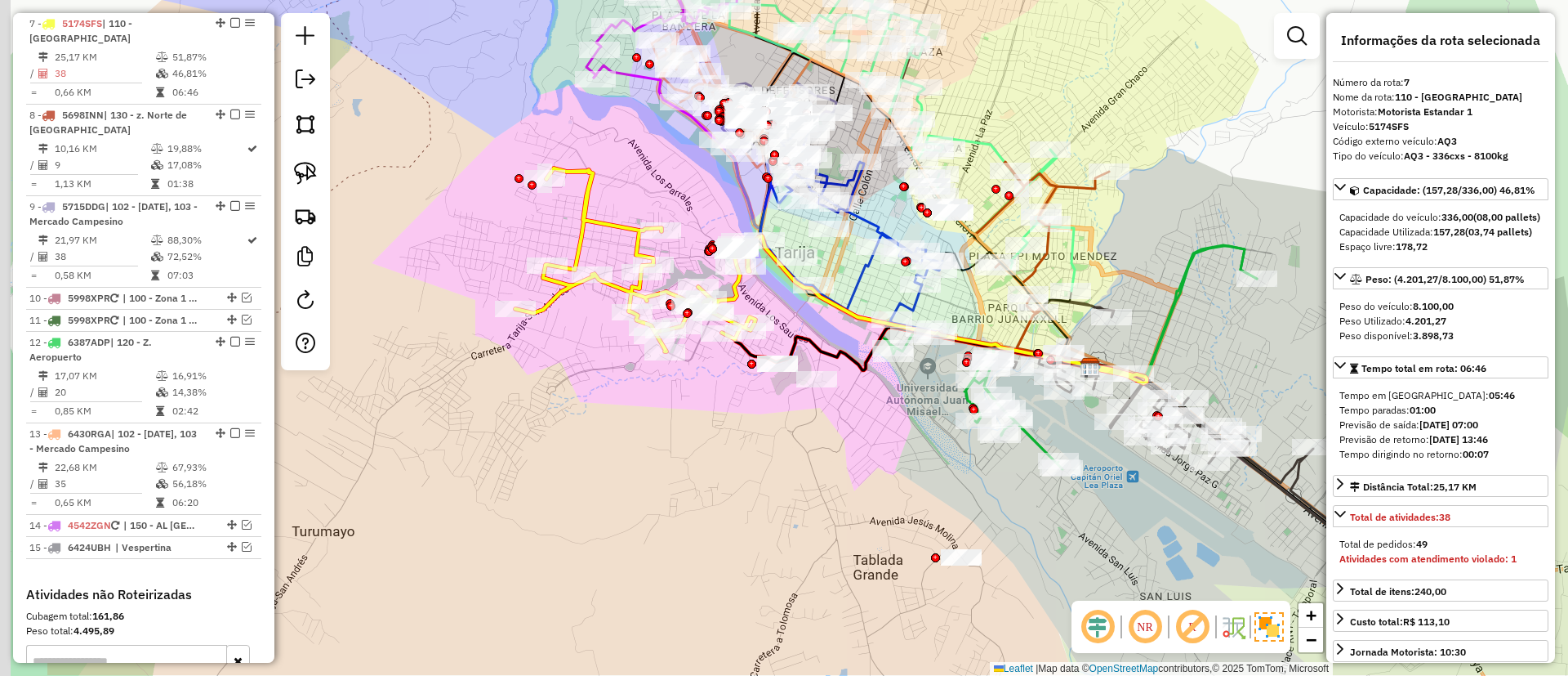
drag, startPoint x: 410, startPoint y: 475, endPoint x: 664, endPoint y: 422, distance: 259.5
click at [617, 403] on div "Janela de atendimento Grade de atendimento Capacidade Transportadoras Veículos …" at bounding box center [784, 338] width 1568 height 676
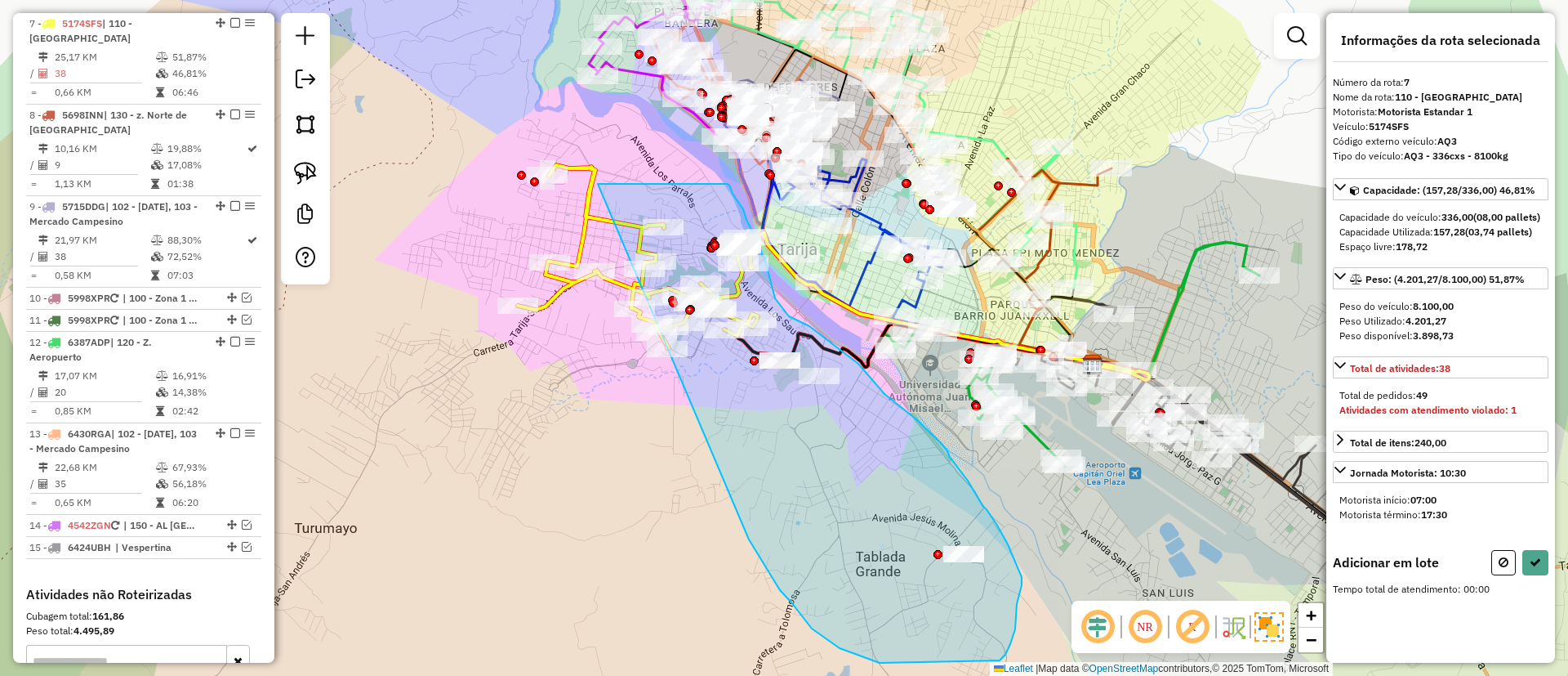
drag, startPoint x: 880, startPoint y: 662, endPoint x: 598, endPoint y: 184, distance: 555.0
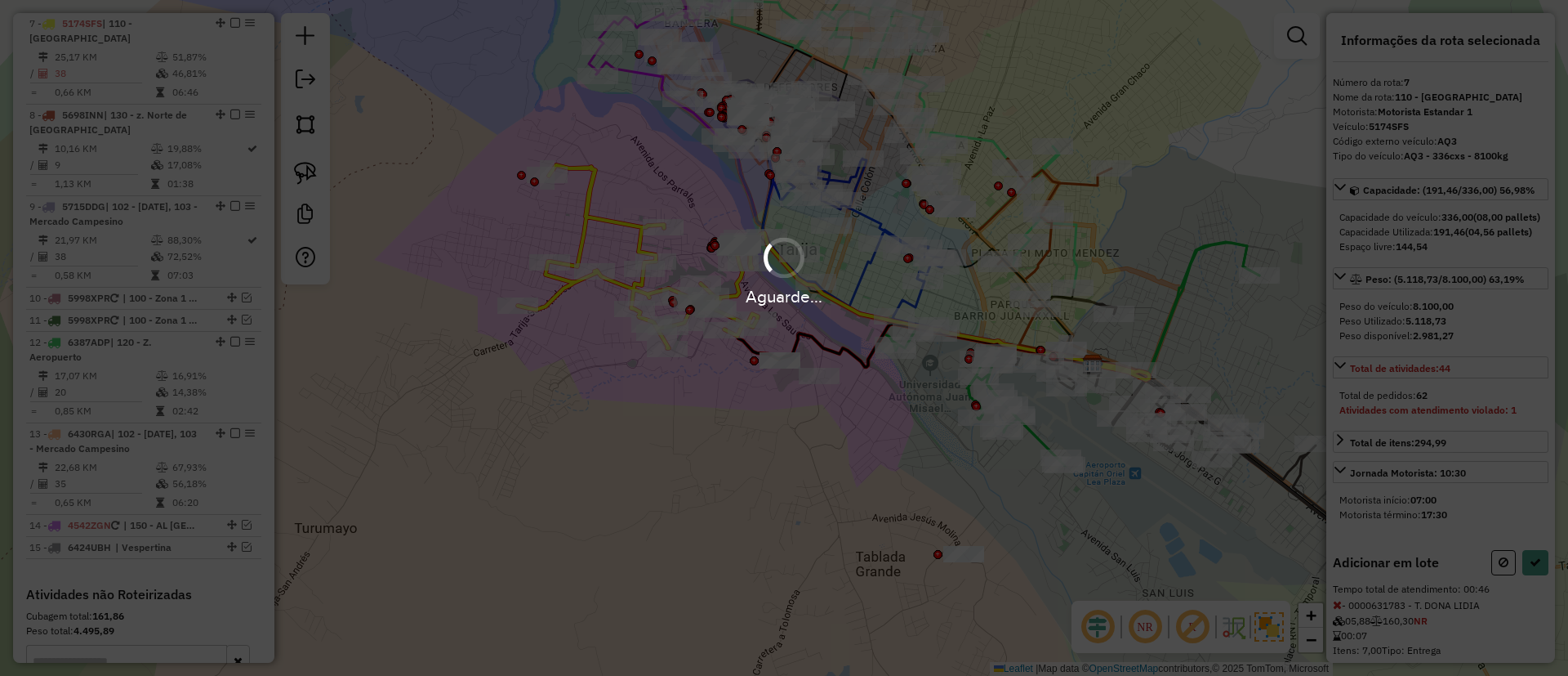
select select "**********"
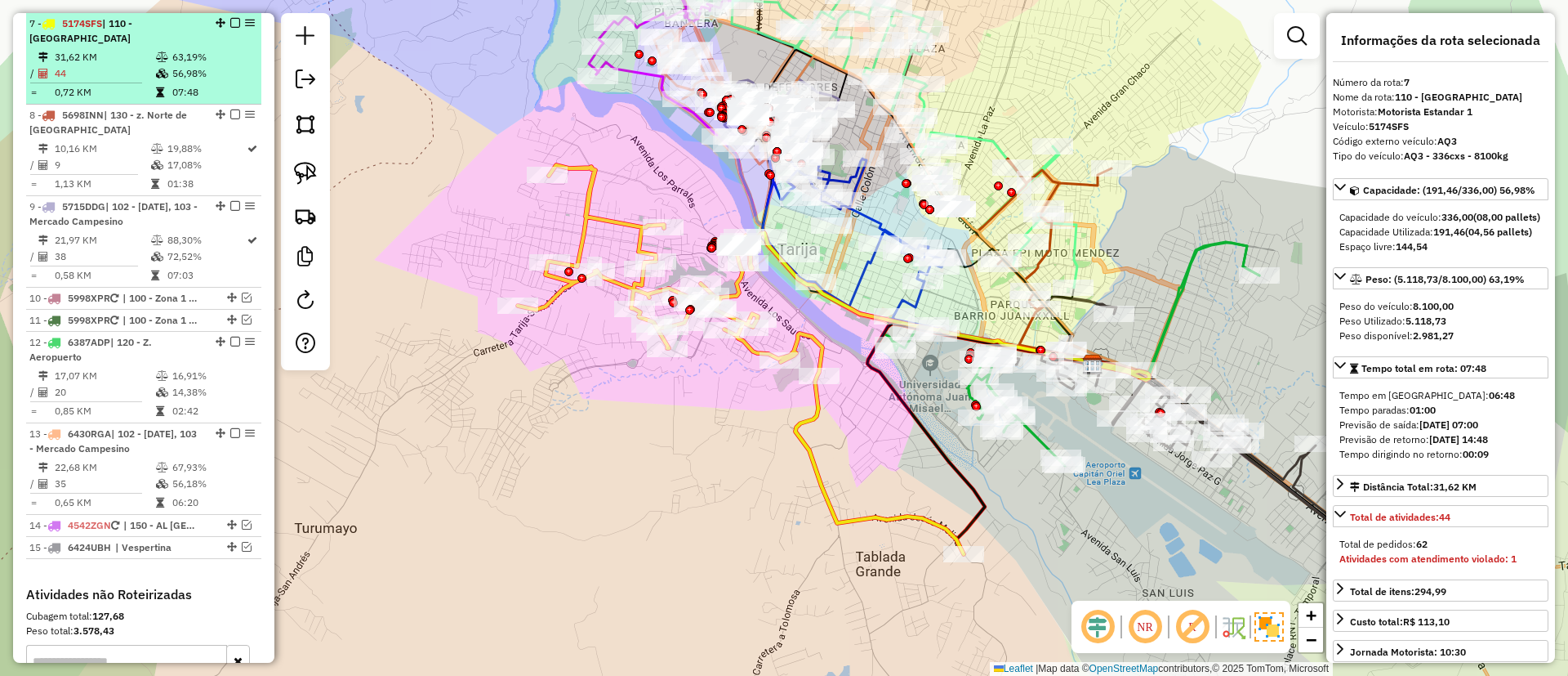
click at [231, 22] on em at bounding box center [235, 22] width 9 height 9
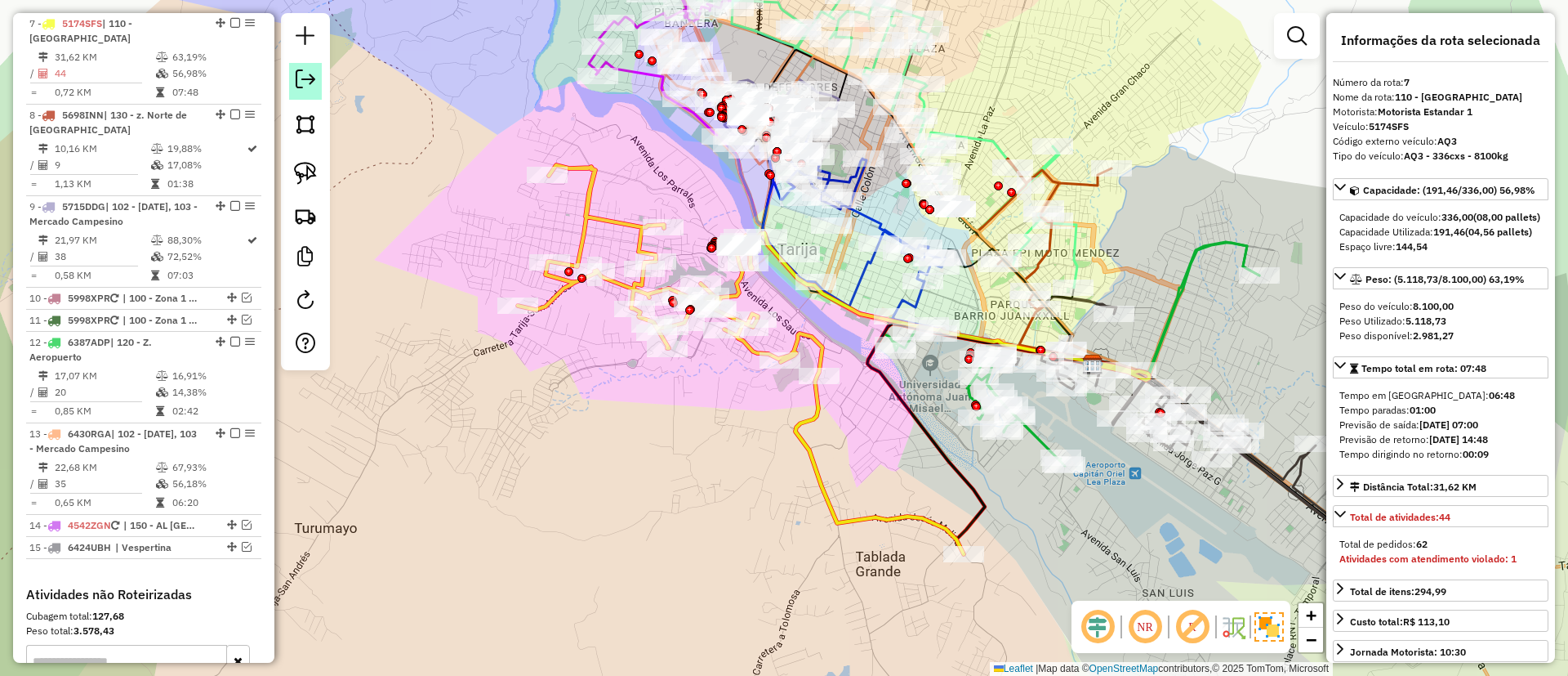
scroll to position [1094, 0]
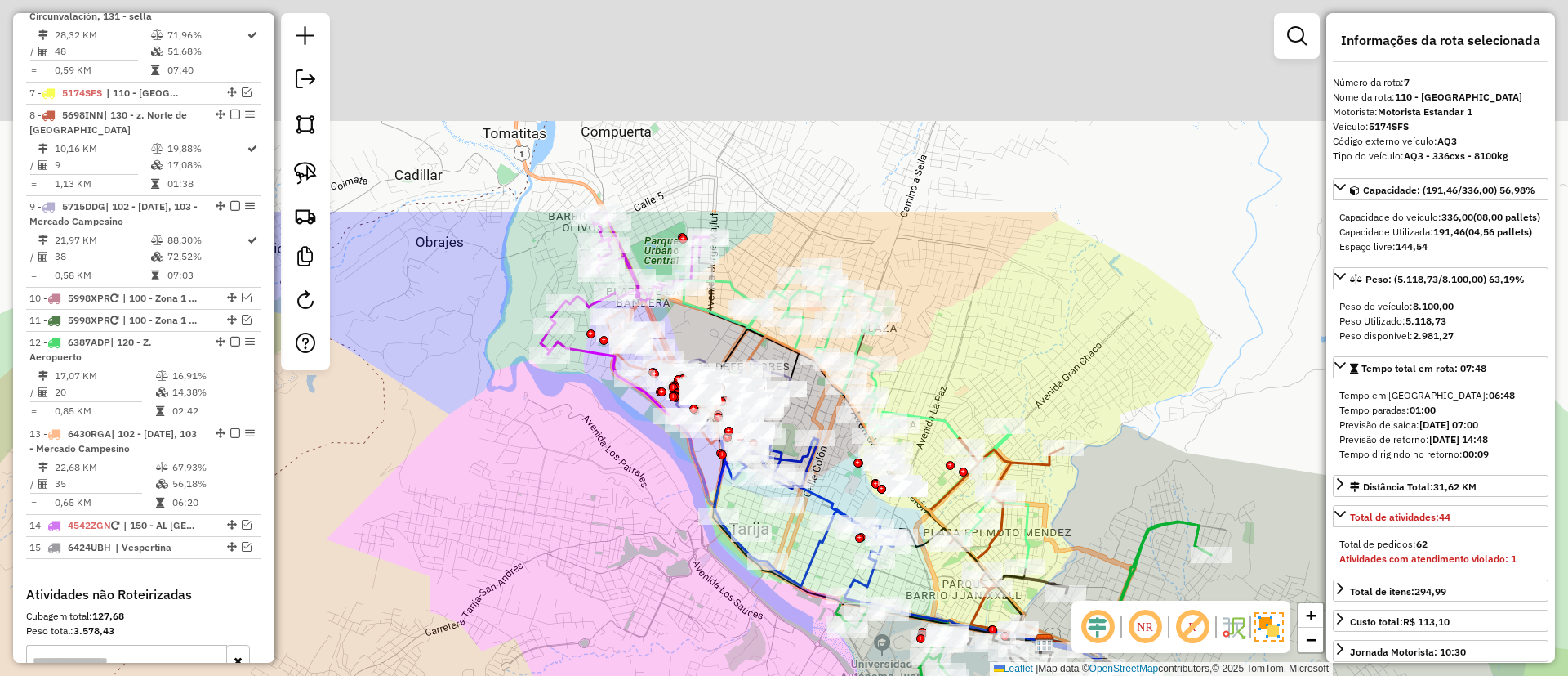
drag, startPoint x: 442, startPoint y: 258, endPoint x: 393, endPoint y: 442, distance: 190.4
click at [393, 442] on div "Janela de atendimento Grade de atendimento Capacidade Transportadoras Veículos …" at bounding box center [784, 338] width 1568 height 676
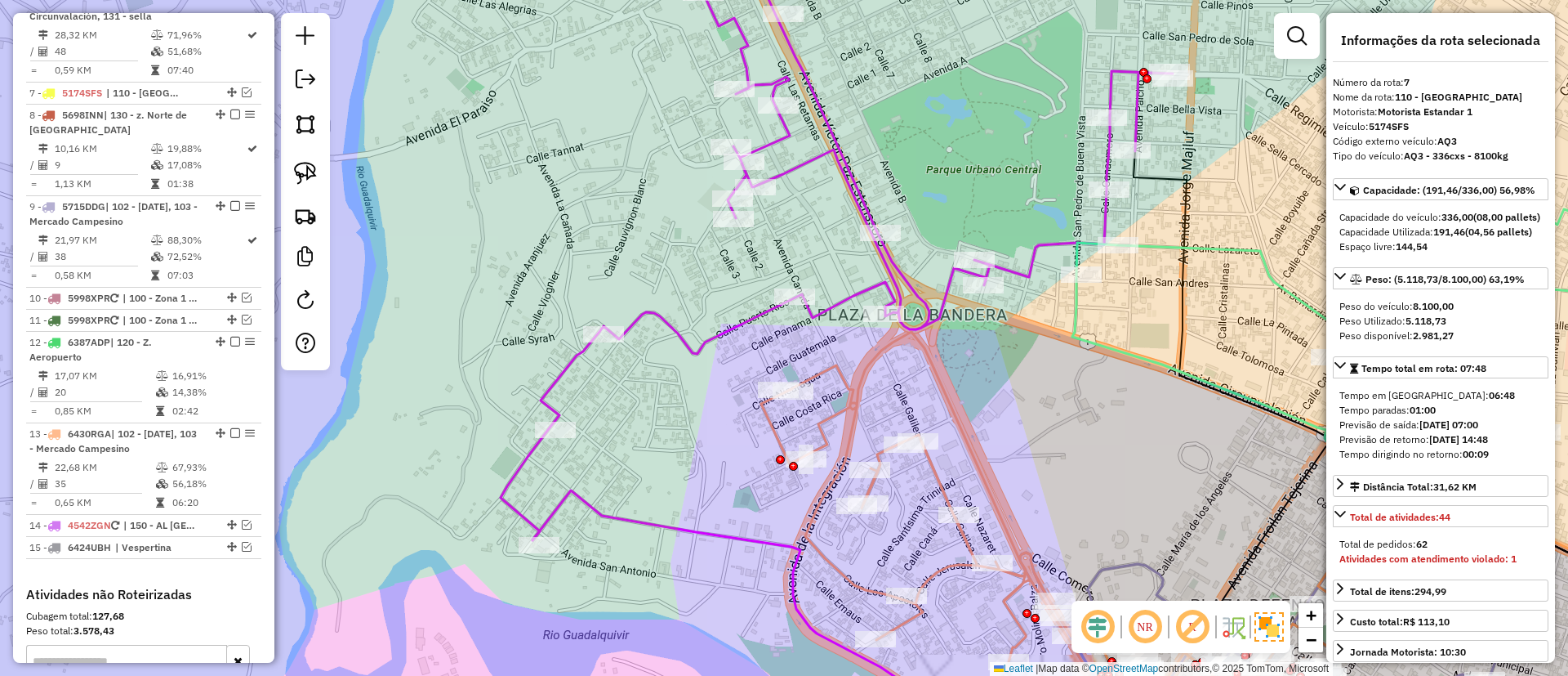
click at [677, 328] on icon at bounding box center [836, 249] width 672 height 583
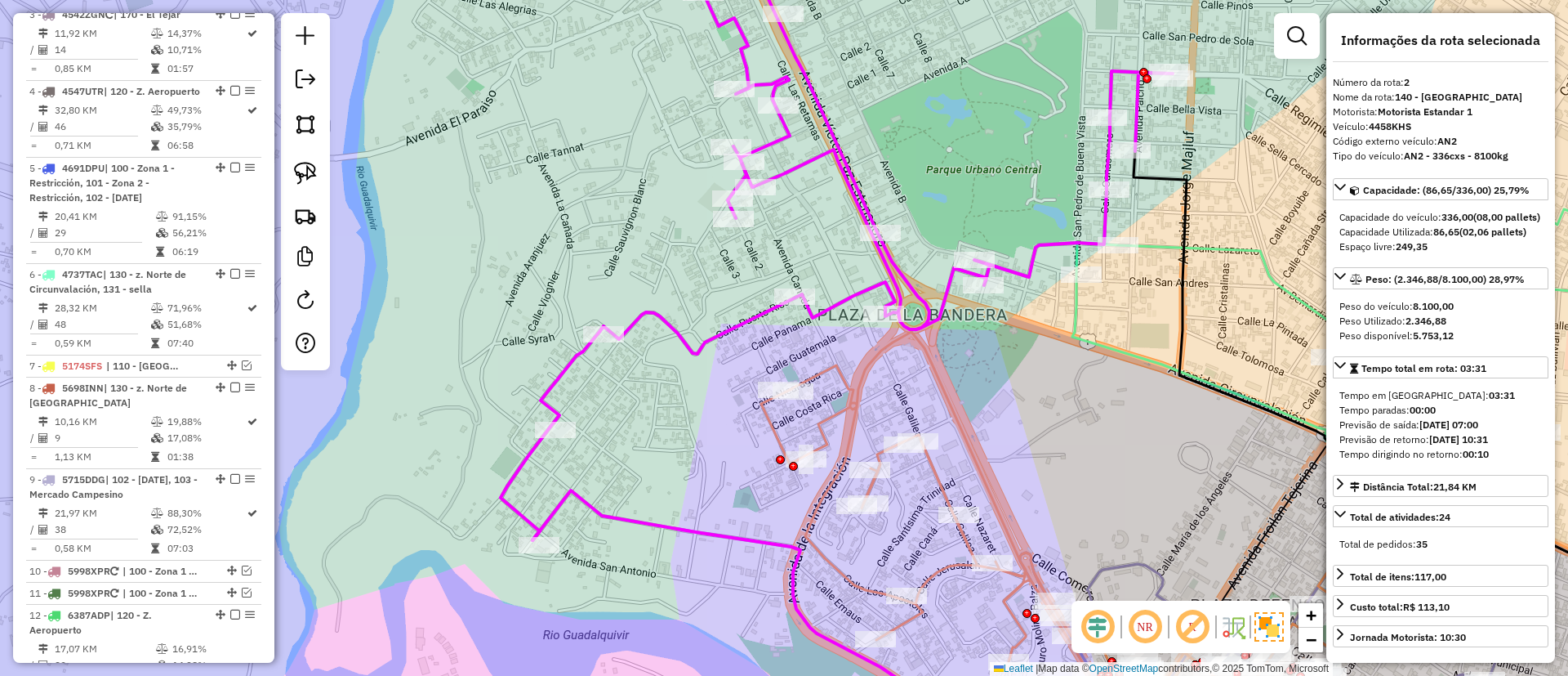
scroll to position [706, 0]
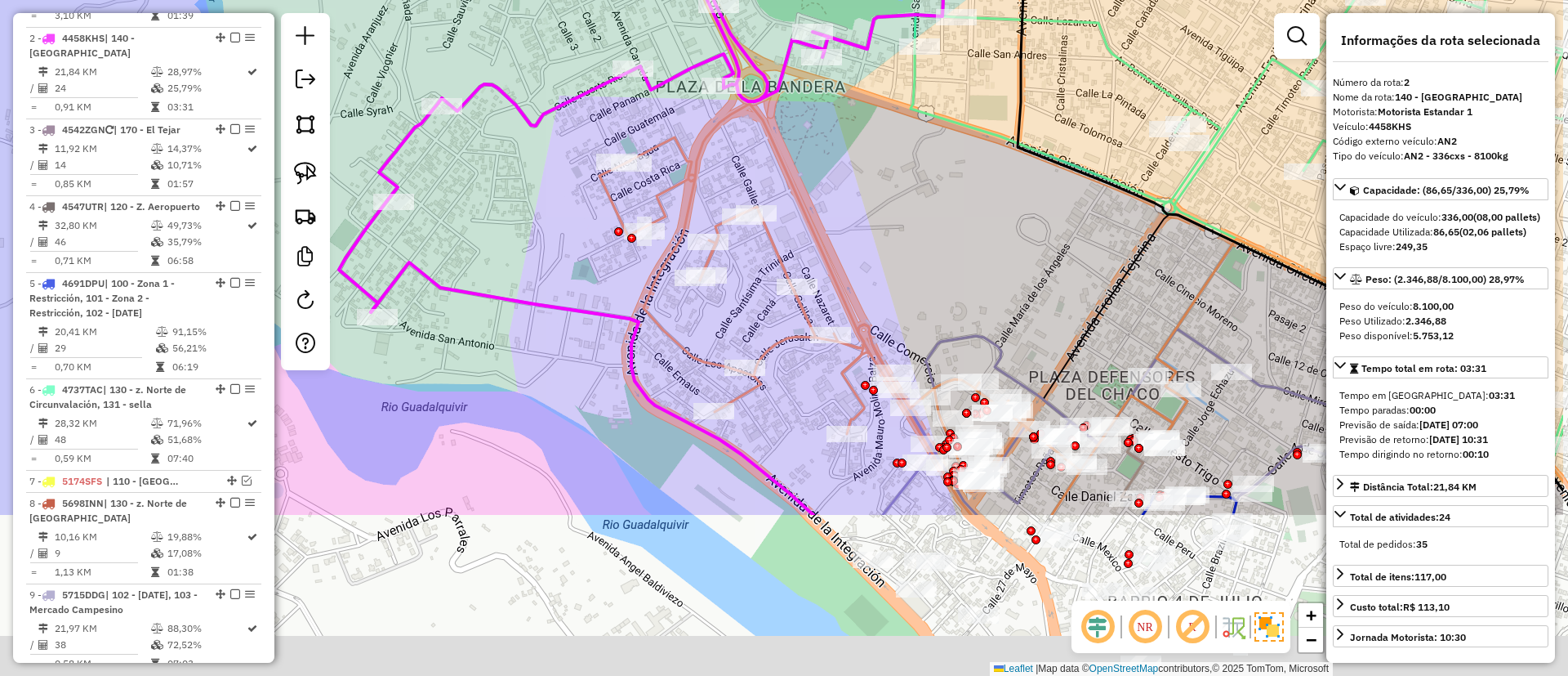
drag, startPoint x: 647, startPoint y: 387, endPoint x: 523, endPoint y: 173, distance: 247.3
click at [523, 173] on div "Janela de atendimento Grade de atendimento Capacidade Transportadoras Veículos …" at bounding box center [784, 338] width 1568 height 676
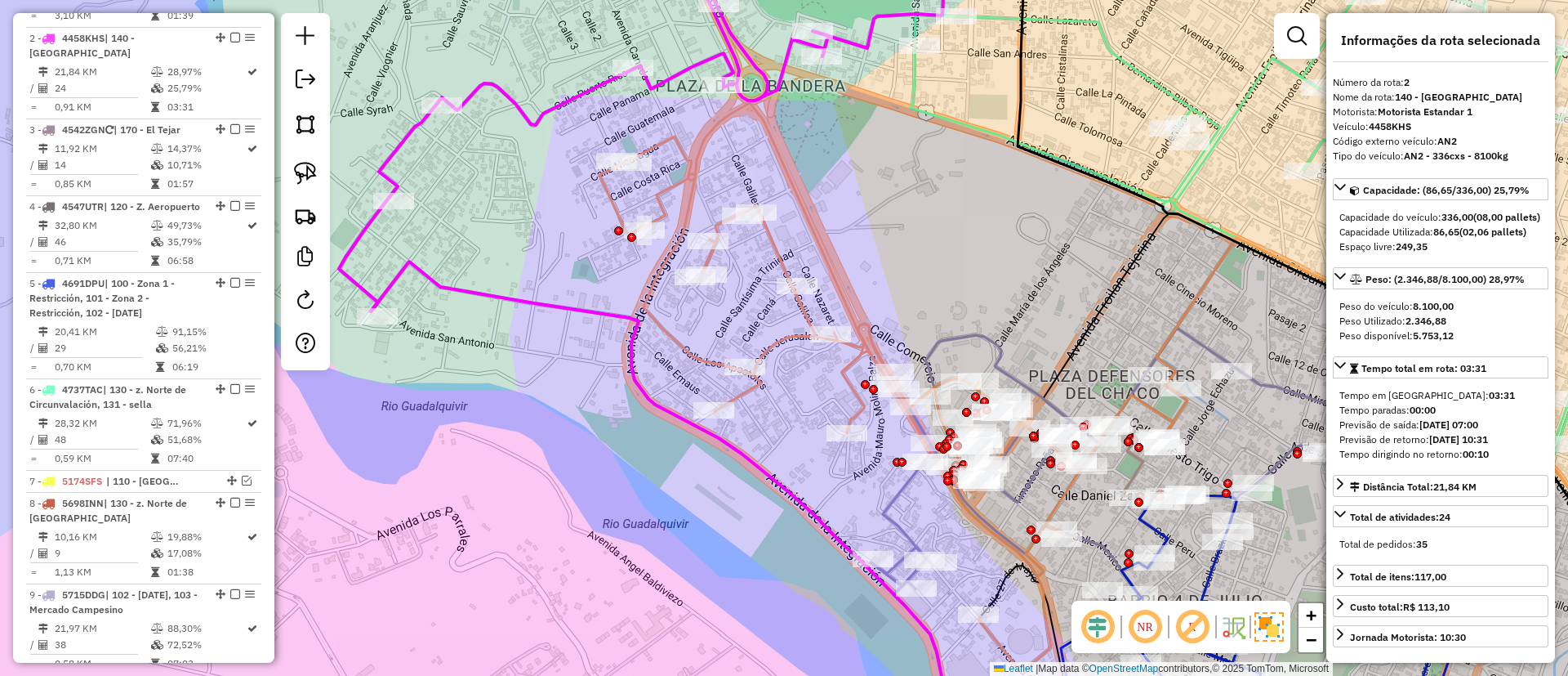
click at [768, 355] on icon at bounding box center [893, 386] width 588 height 568
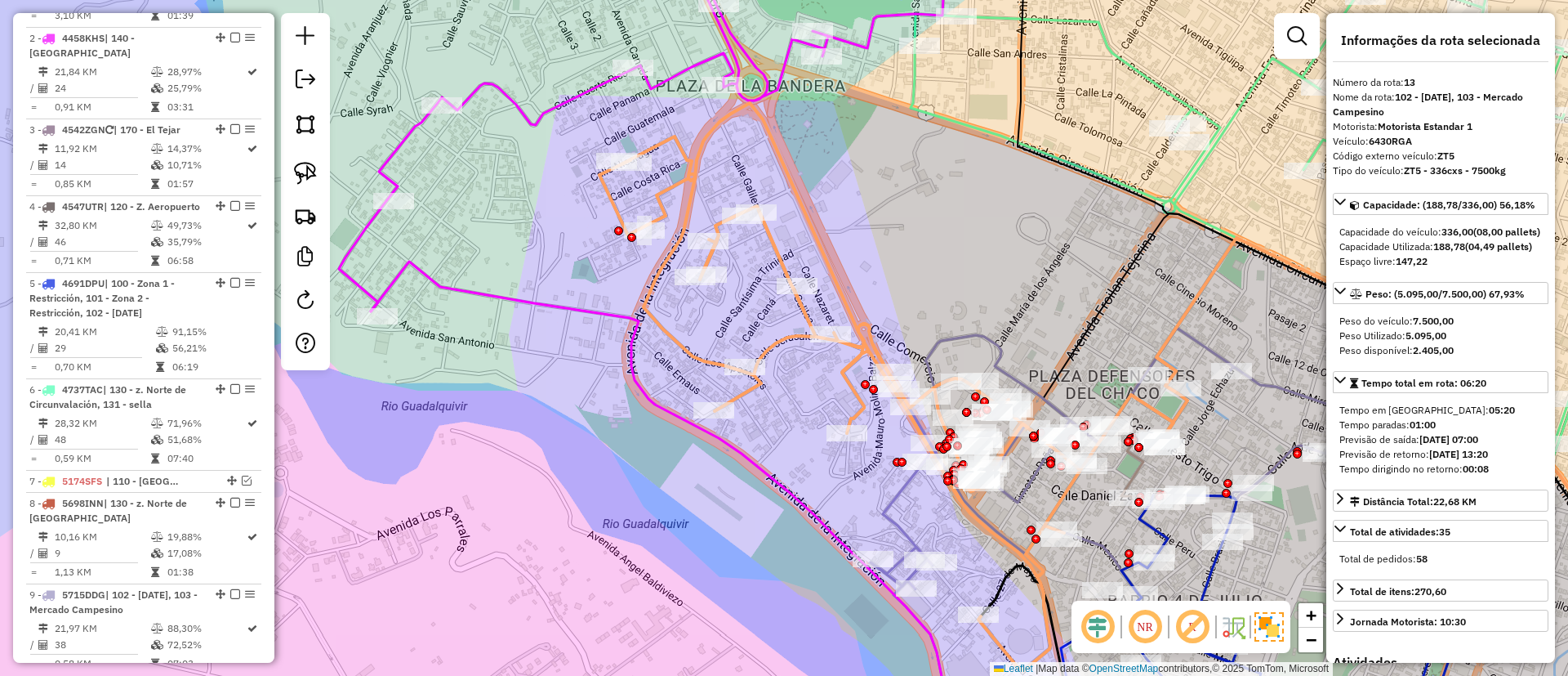
scroll to position [1356, 0]
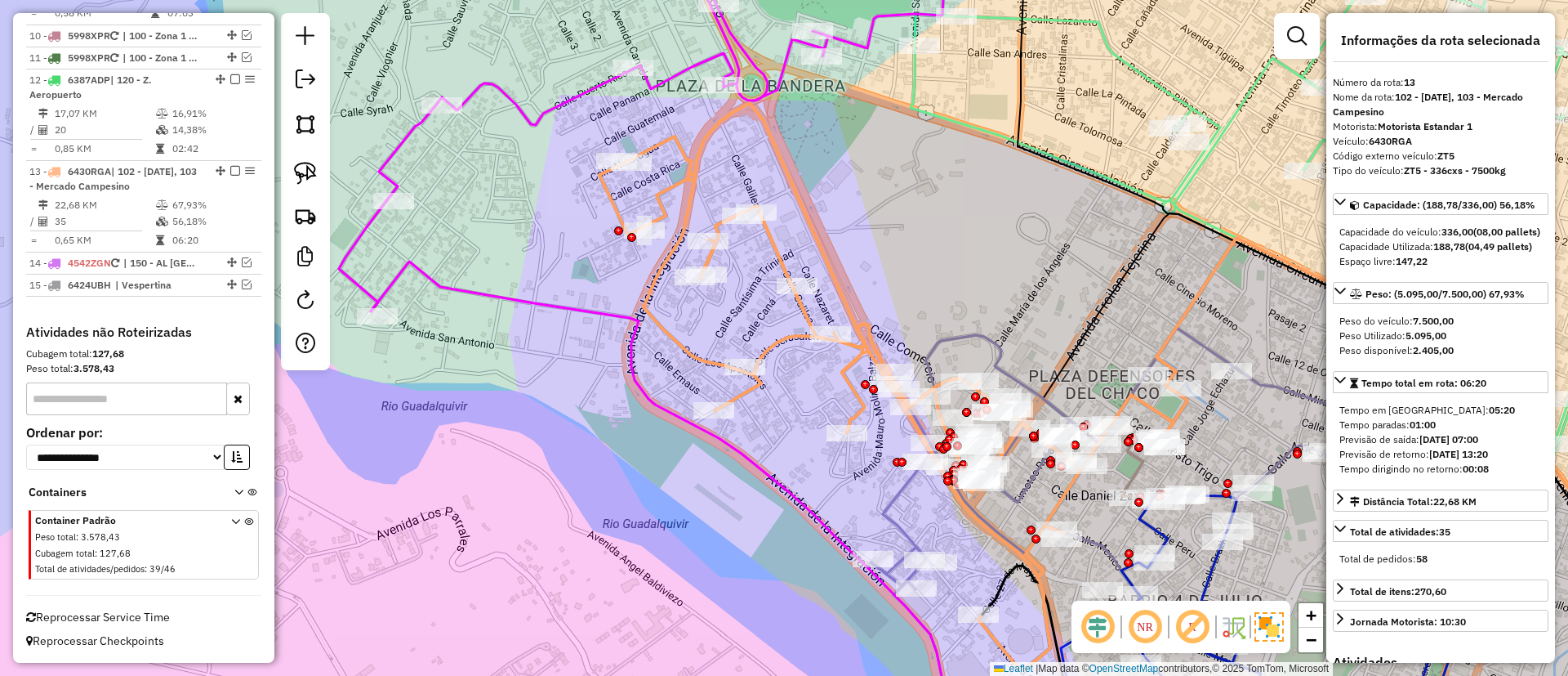
click at [560, 304] on icon at bounding box center [666, 502] width 591 height 481
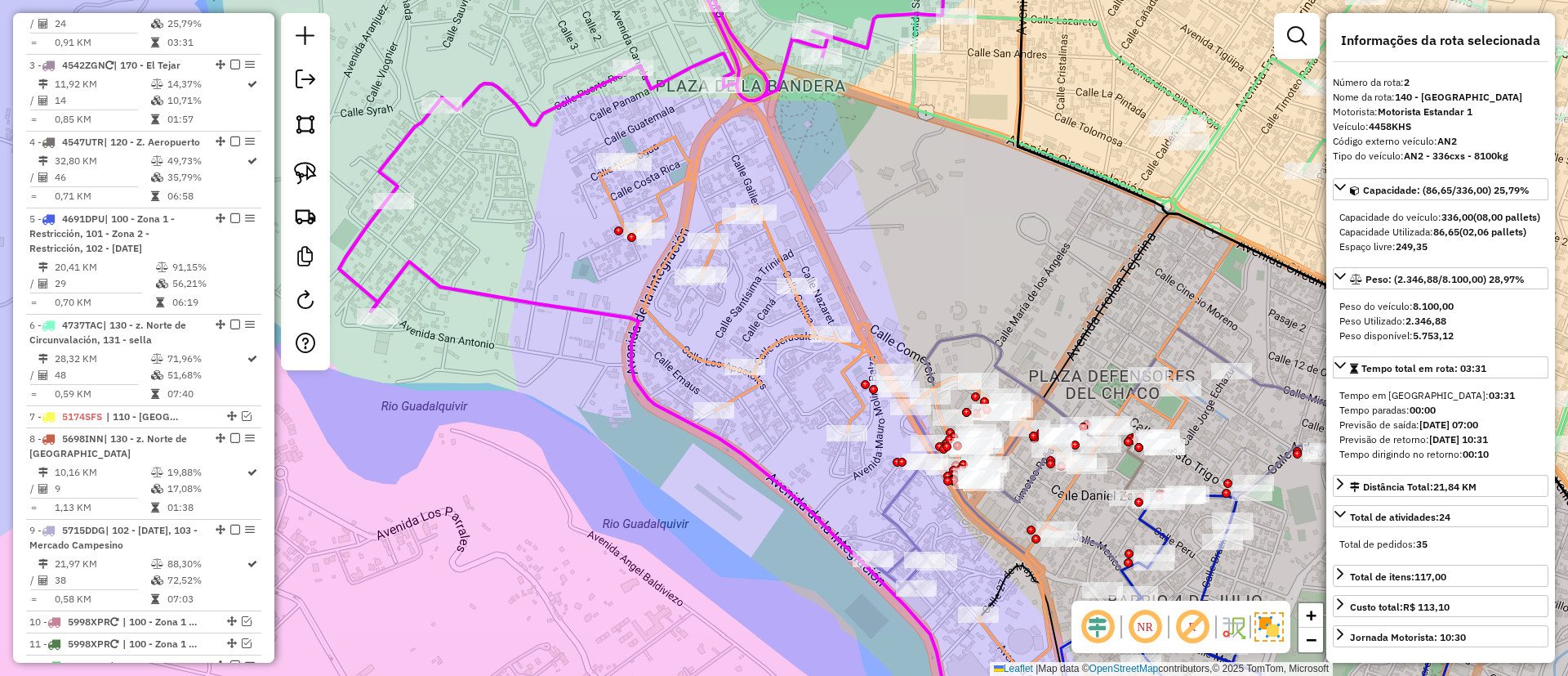
scroll to position [706, 0]
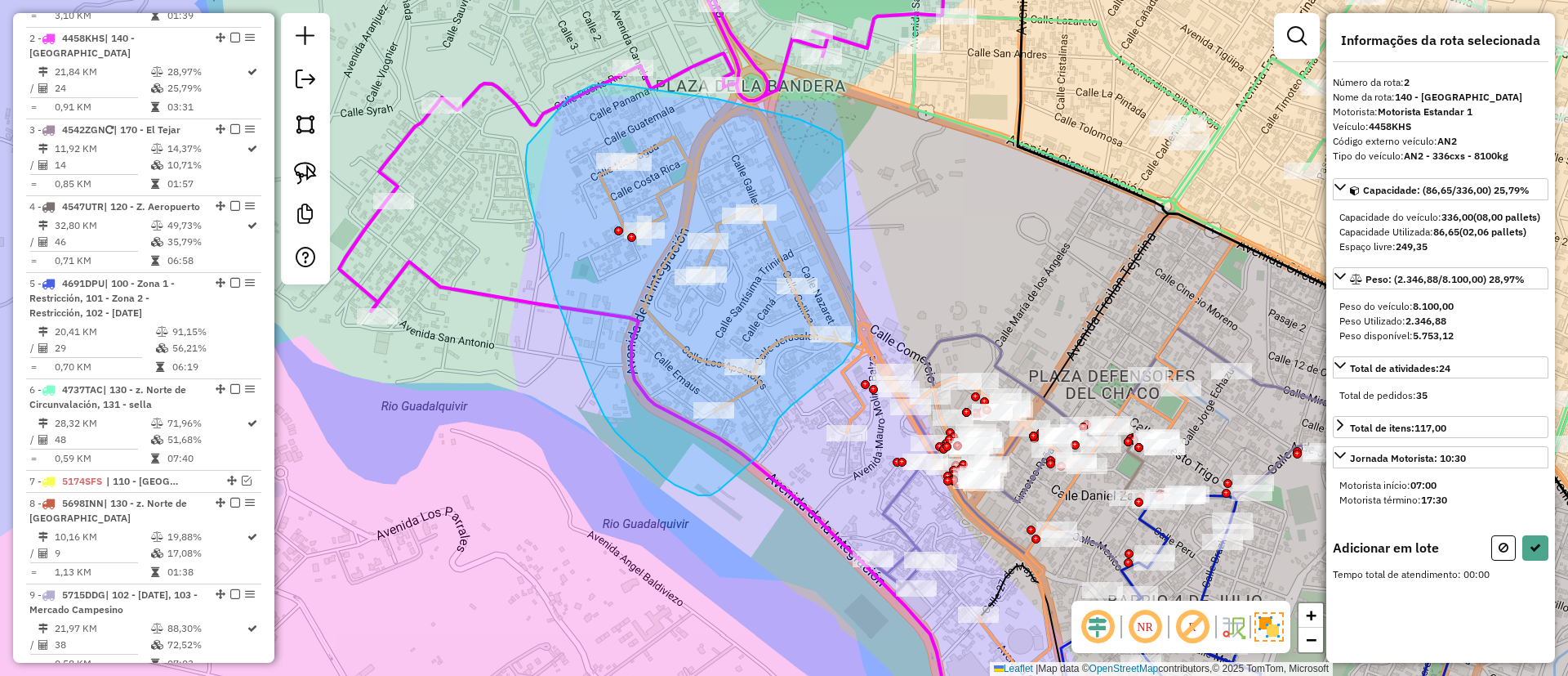
drag, startPoint x: 842, startPoint y: 141, endPoint x: 857, endPoint y: 341, distance: 200.6
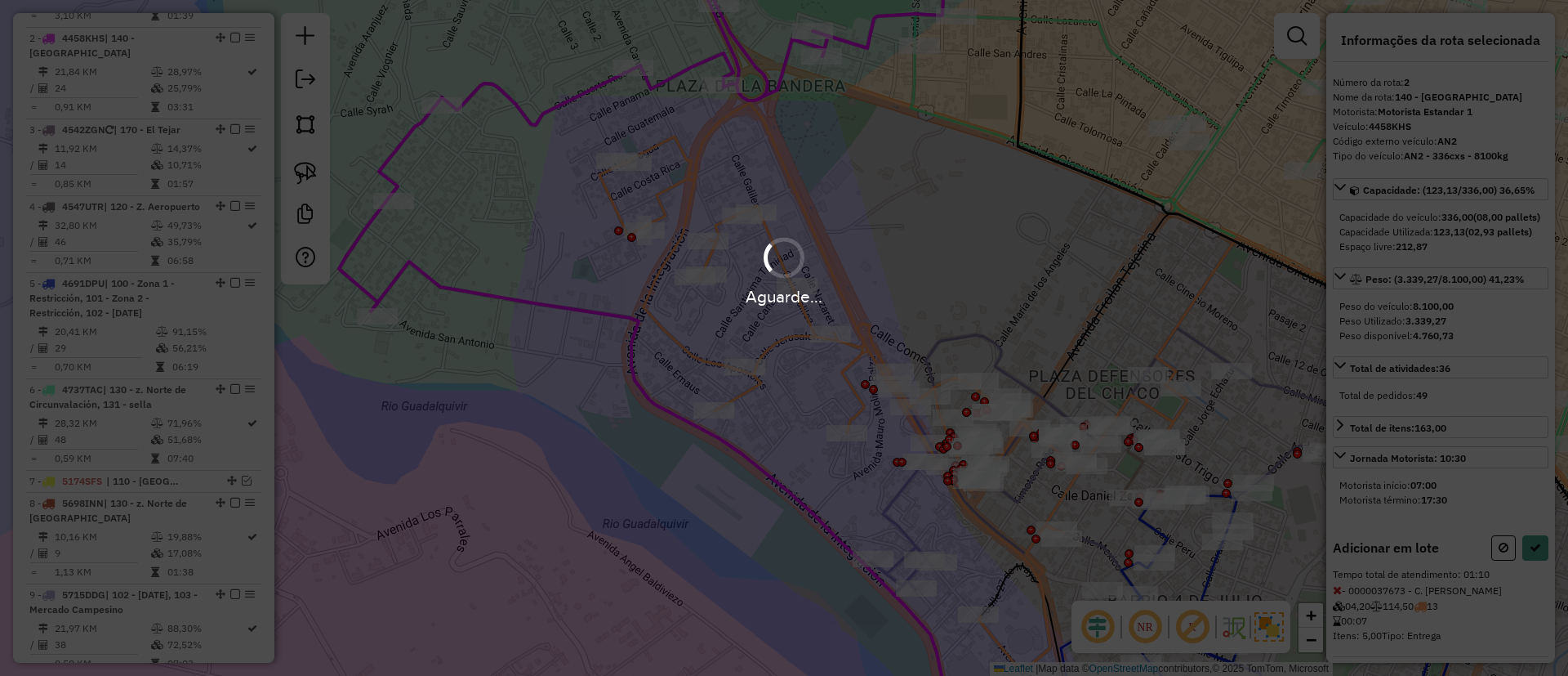
select select "**********"
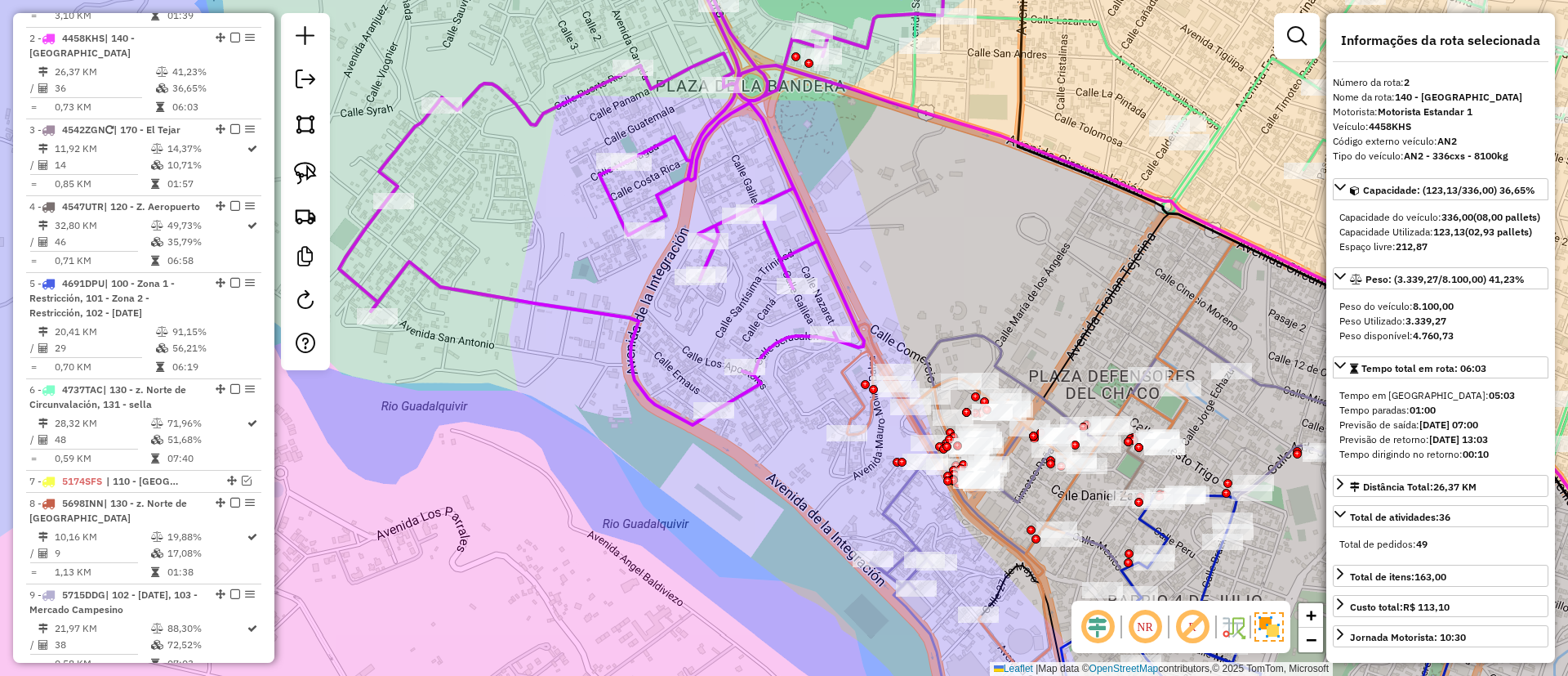
drag, startPoint x: 944, startPoint y: 225, endPoint x: 733, endPoint y: 363, distance: 252.1
click at [734, 363] on div "Janela de atendimento Grade de atendimento Capacidade Transportadoras Veículos …" at bounding box center [784, 338] width 1568 height 676
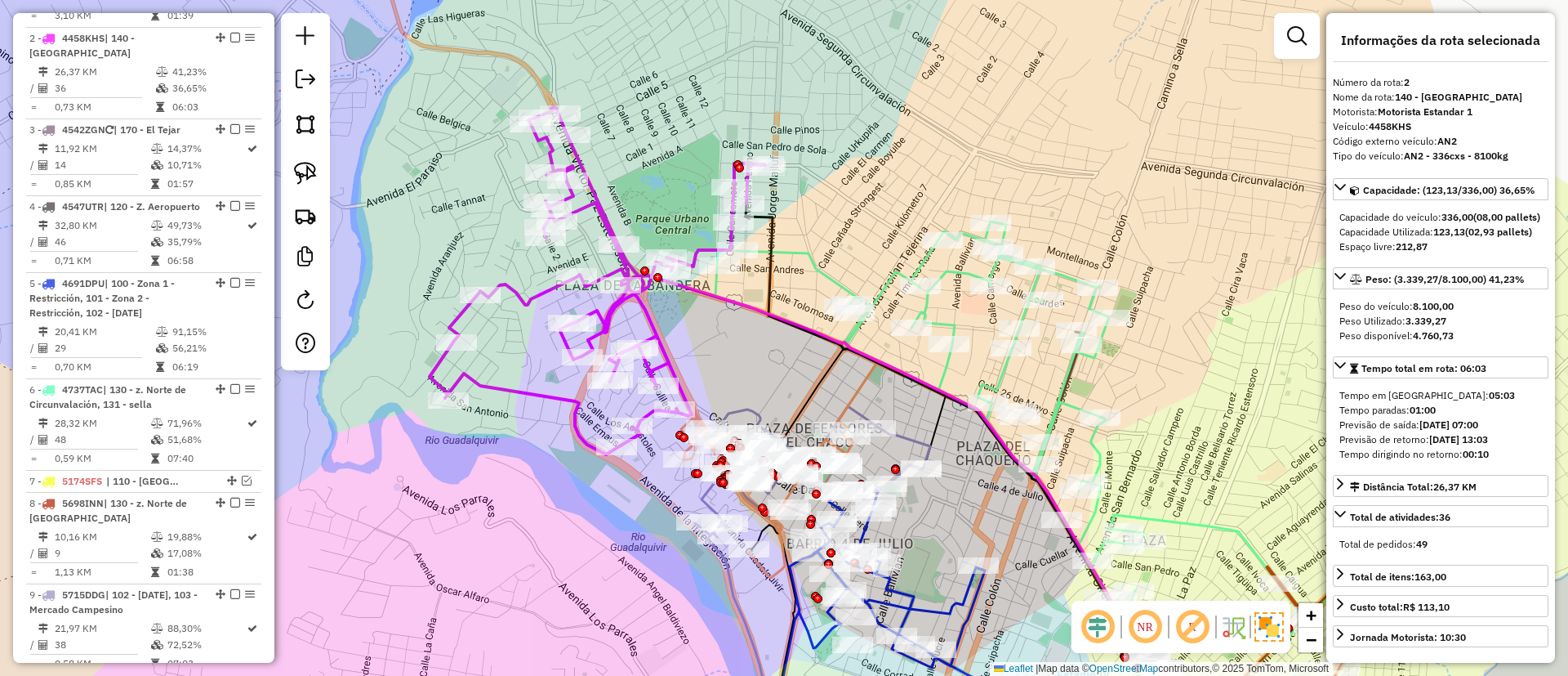
click at [957, 261] on div "Janela de atendimento Grade de atendimento Capacidade Transportadoras Veículos …" at bounding box center [784, 338] width 1568 height 676
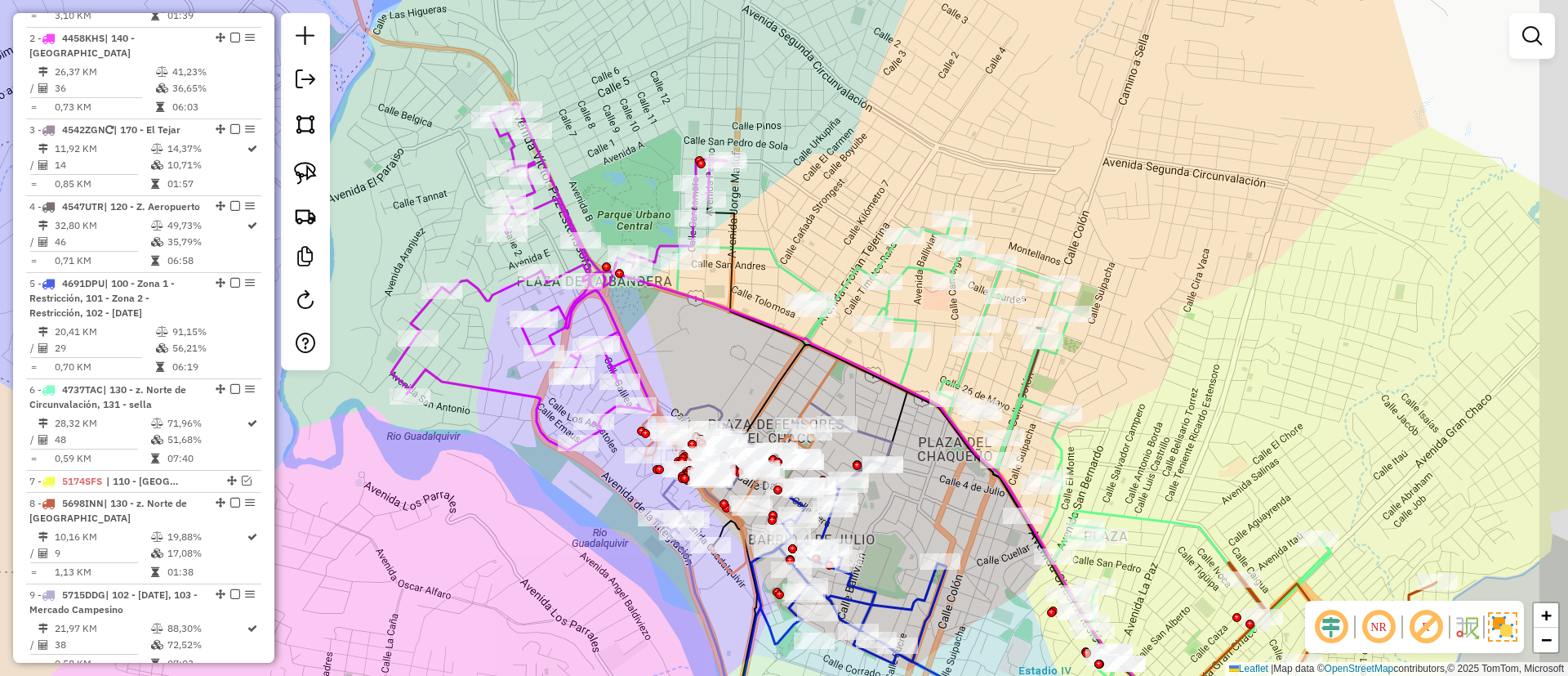
drag, startPoint x: 919, startPoint y: 301, endPoint x: 862, endPoint y: 282, distance: 60.1
click at [862, 282] on div "Janela de atendimento Grade de atendimento Capacidade Transportadoras Veículos …" at bounding box center [784, 338] width 1568 height 676
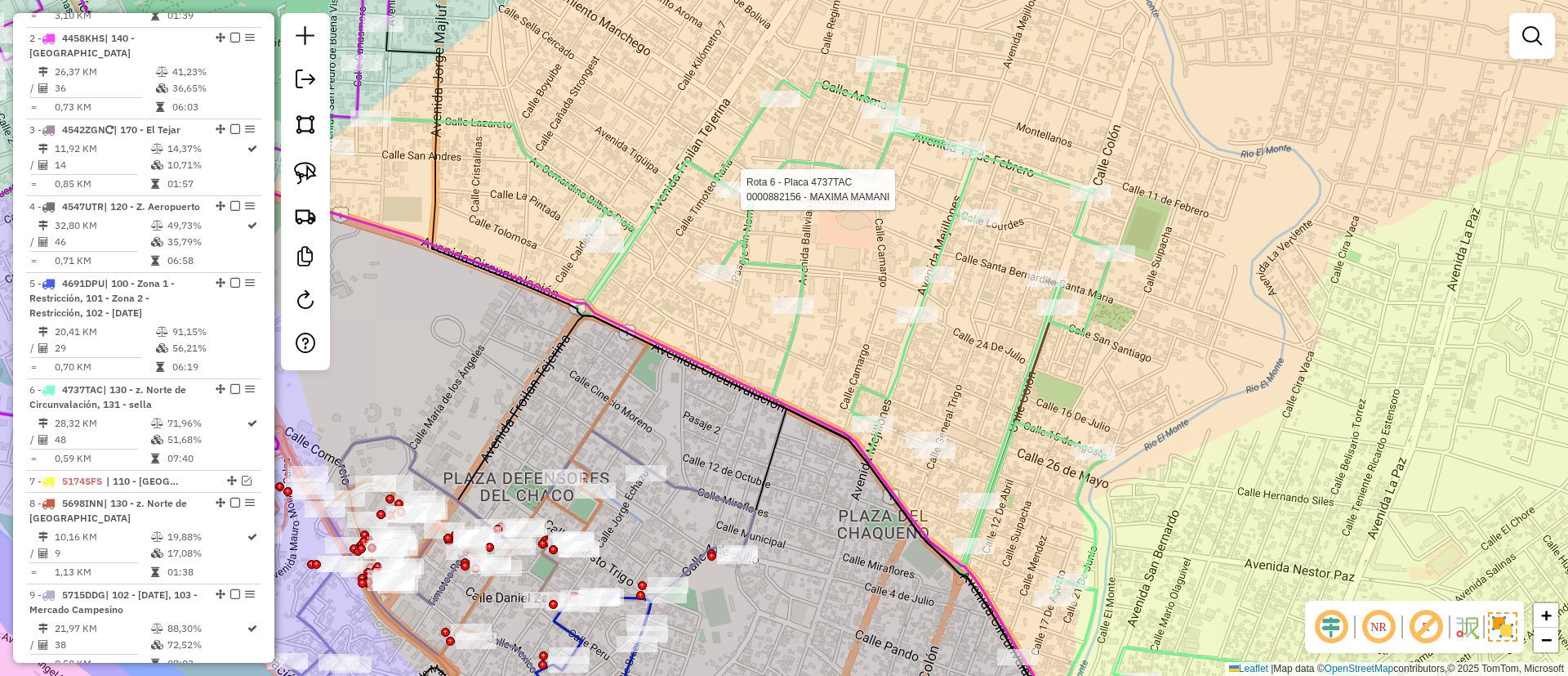
click at [1064, 432] on icon at bounding box center [980, 402] width 1309 height 682
select select "**********"
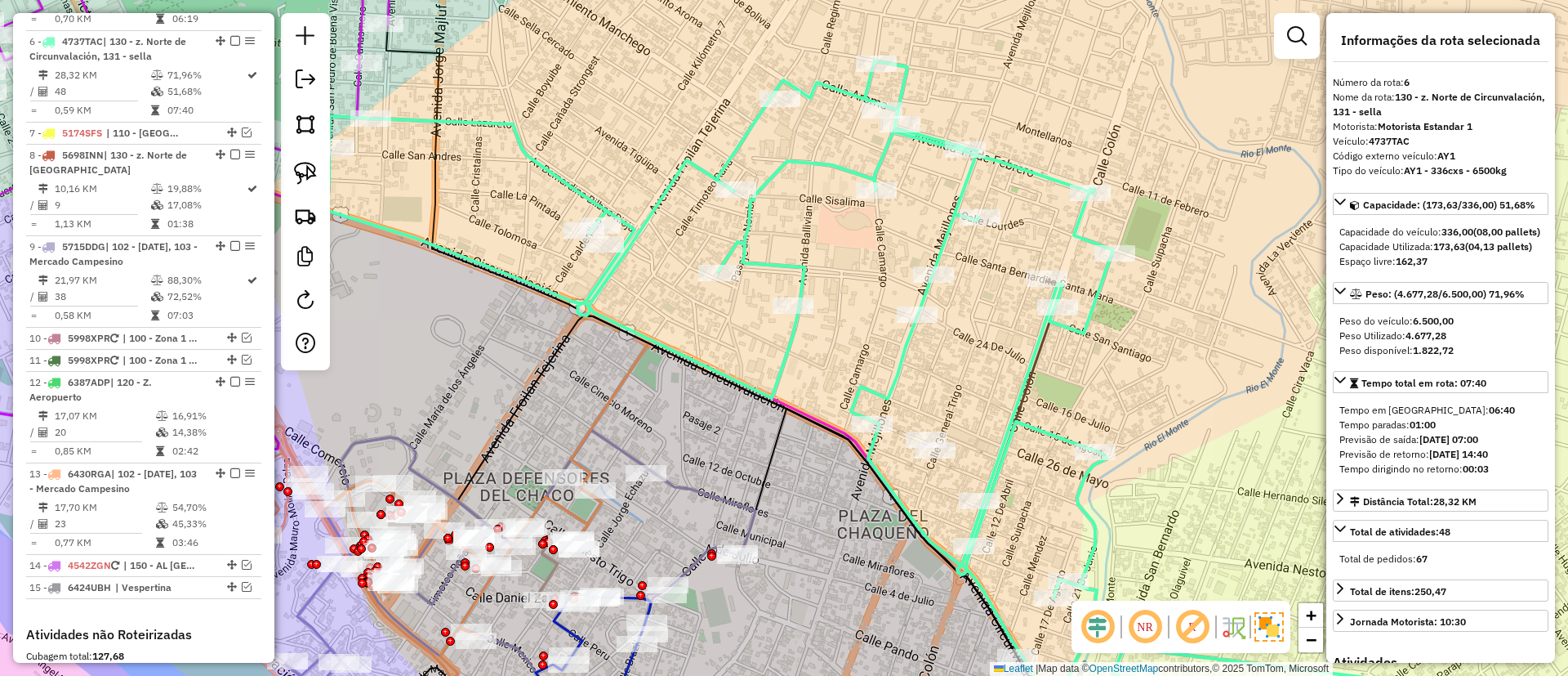
scroll to position [1072, 0]
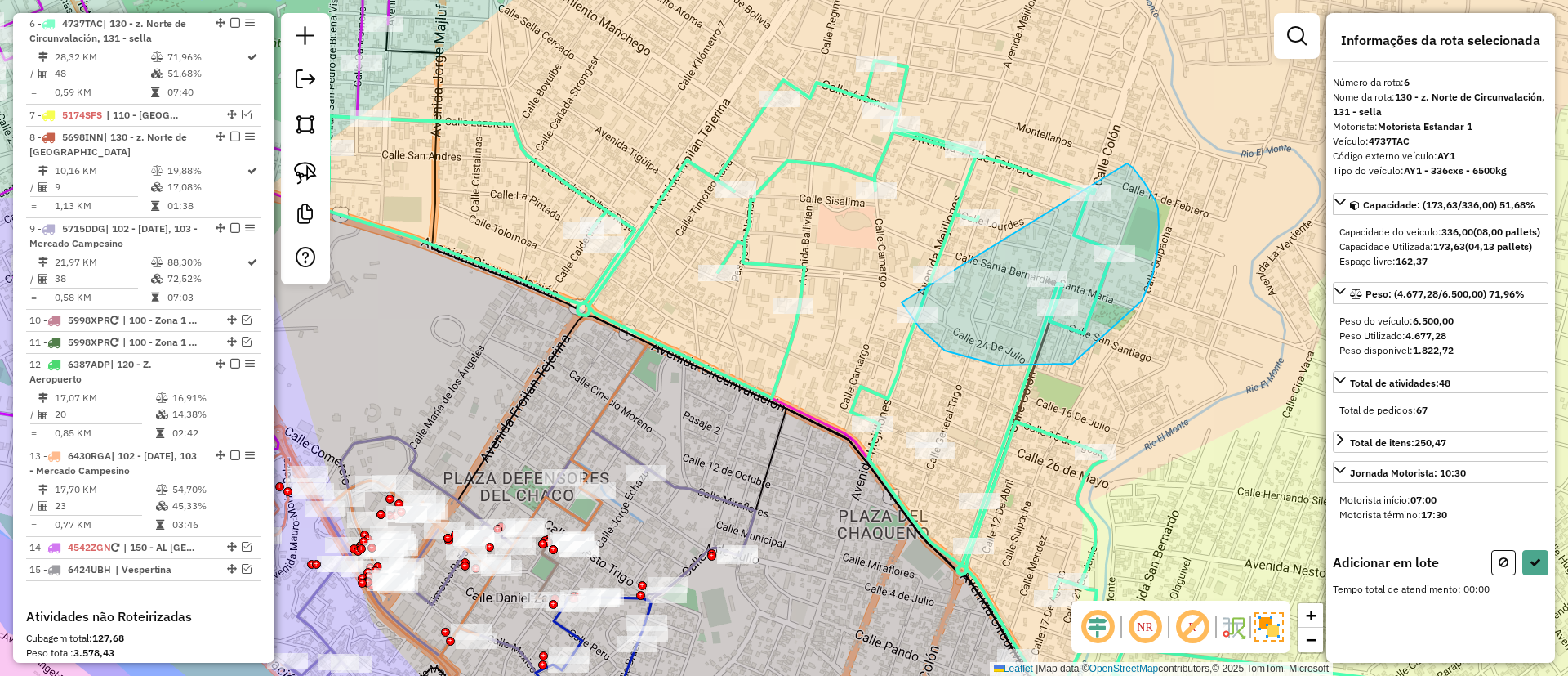
drag, startPoint x: 1072, startPoint y: 363, endPoint x: 1116, endPoint y: 157, distance: 210.6
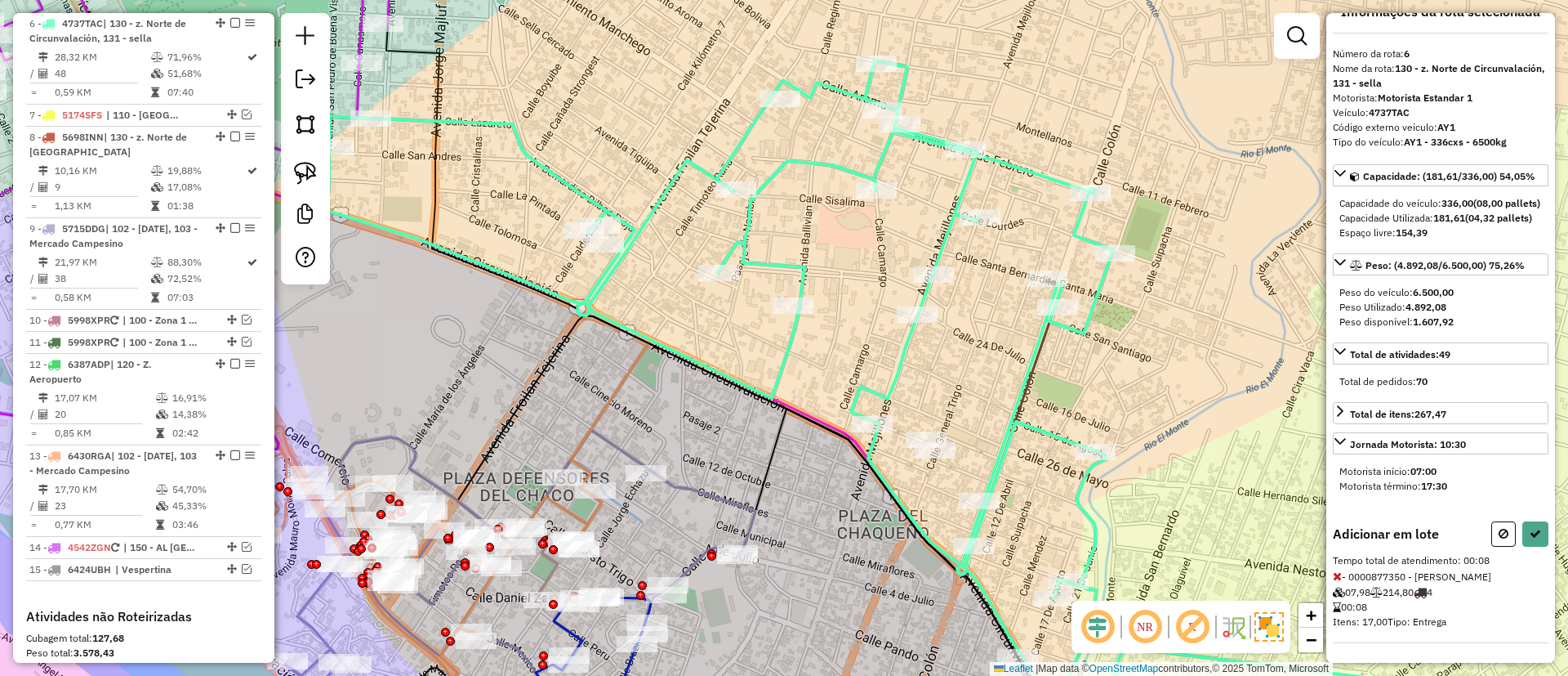
scroll to position [58, 0]
select select "**********"
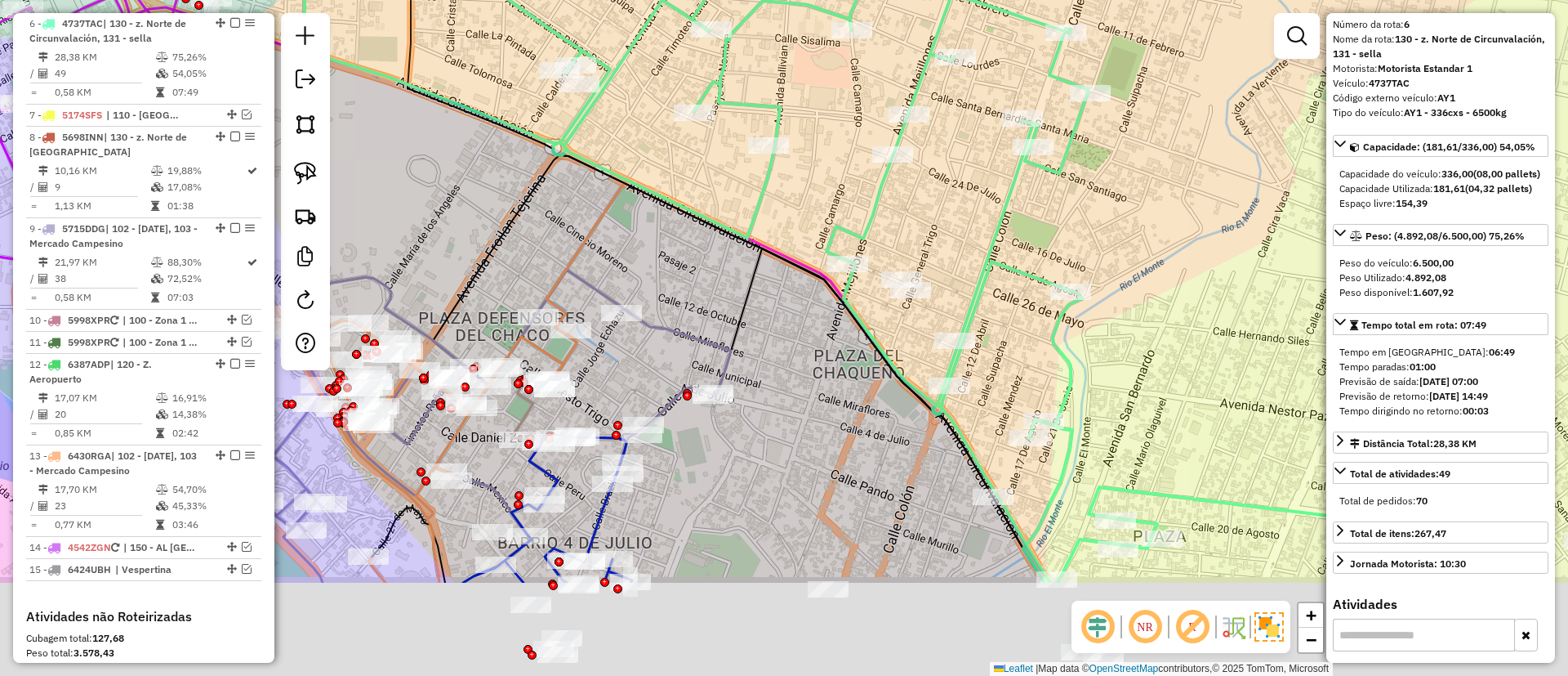
drag, startPoint x: 881, startPoint y: 581, endPoint x: 851, endPoint y: 252, distance: 330.4
click at [851, 252] on div "Janela de atendimento Grade de atendimento Capacidade Transportadoras Veículos …" at bounding box center [784, 338] width 1568 height 676
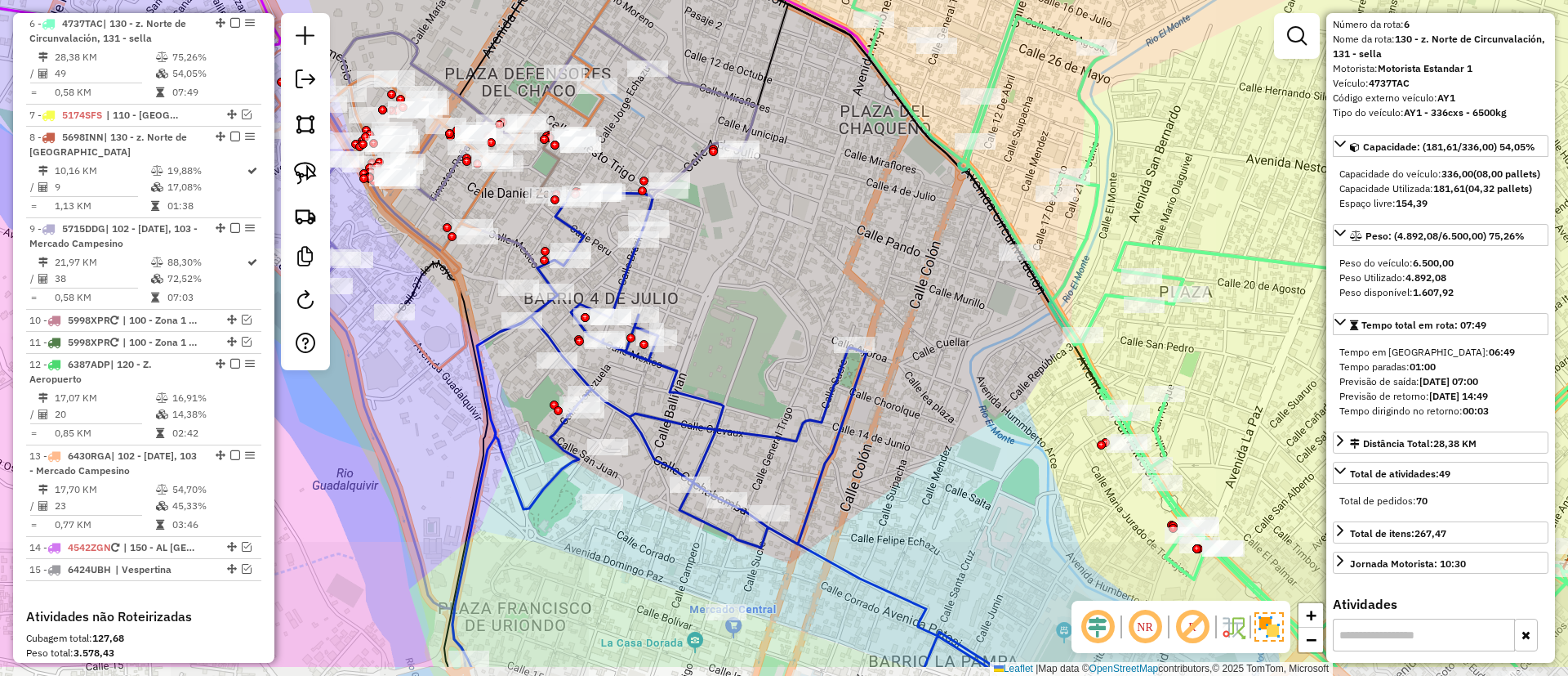
drag, startPoint x: 874, startPoint y: 225, endPoint x: 872, endPoint y: 92, distance: 133.0
click at [882, 34] on div "Janela de atendimento Grade de atendimento Capacidade Transportadoras Veículos …" at bounding box center [784, 338] width 1568 height 676
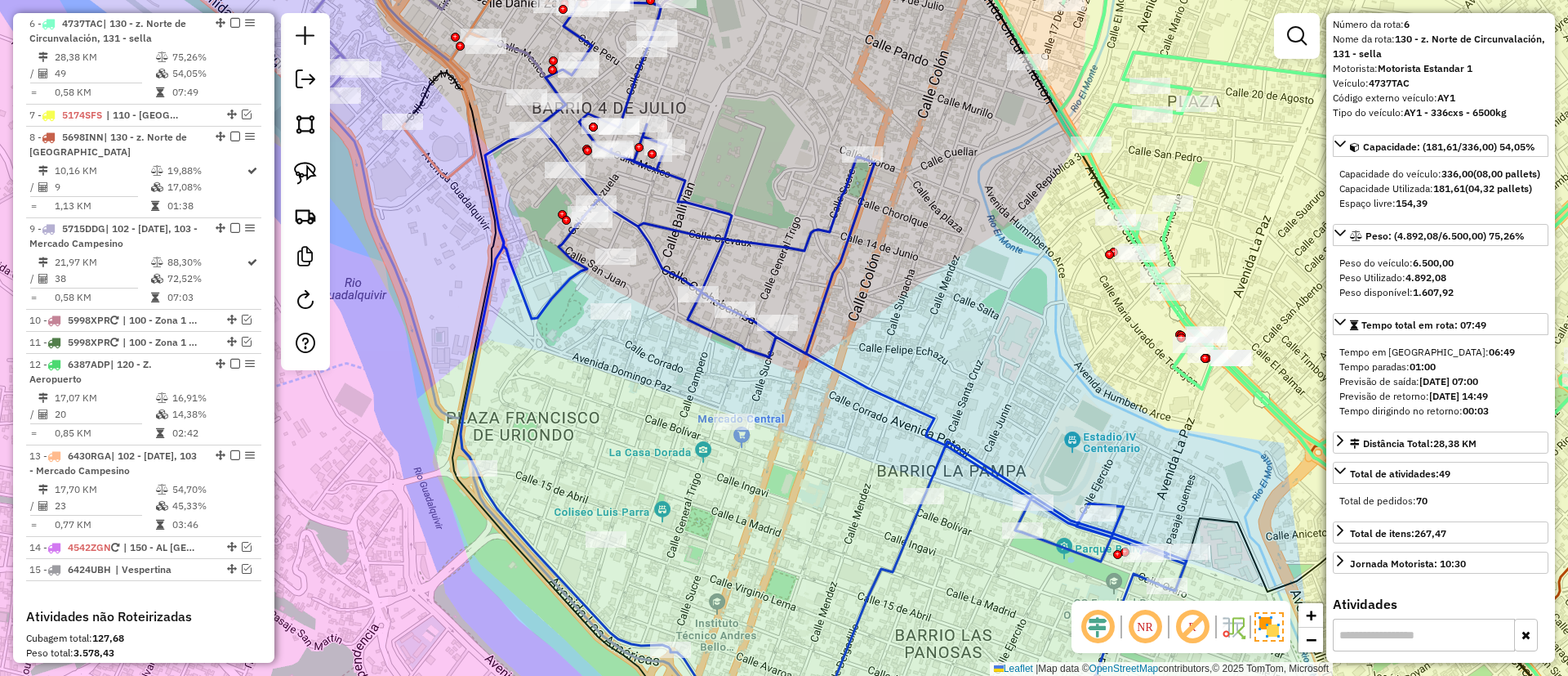
click at [847, 235] on icon at bounding box center [825, 373] width 729 height 740
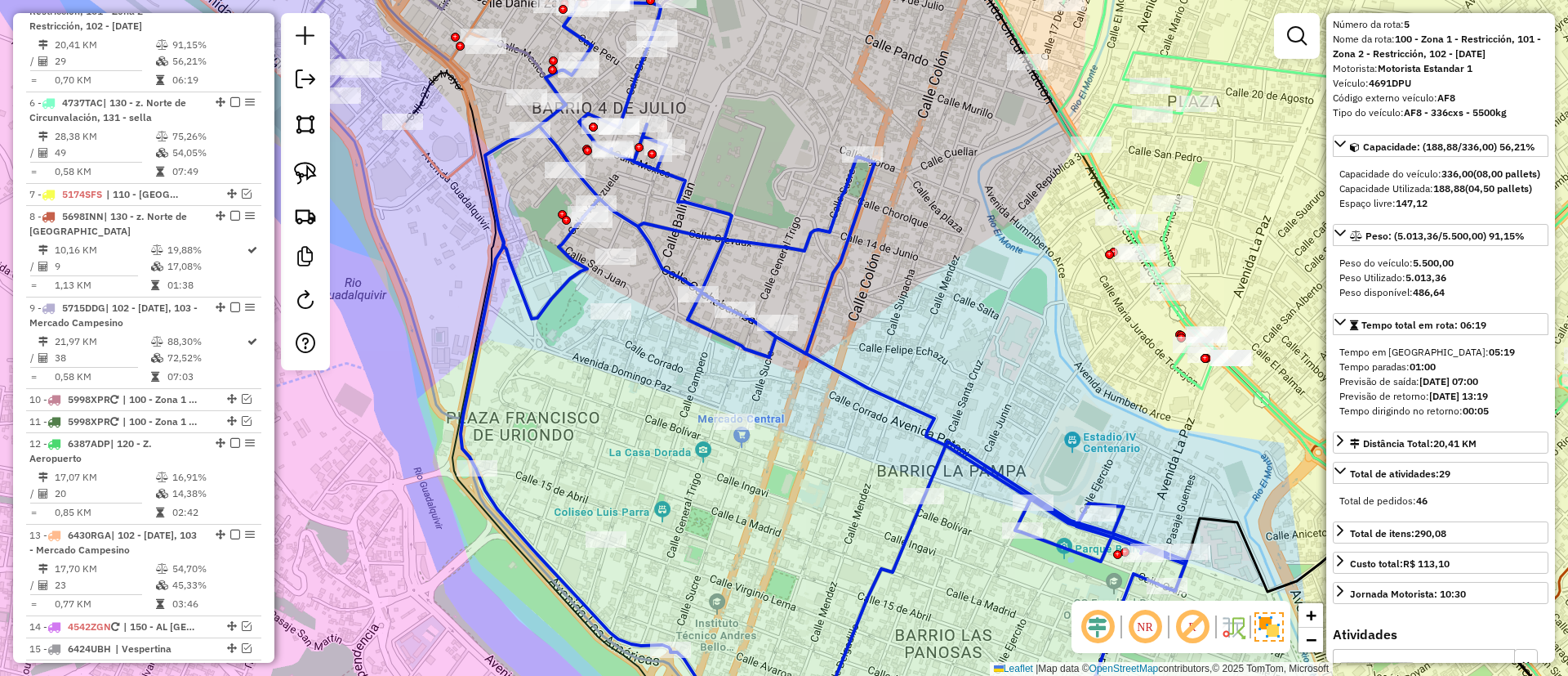
scroll to position [966, 0]
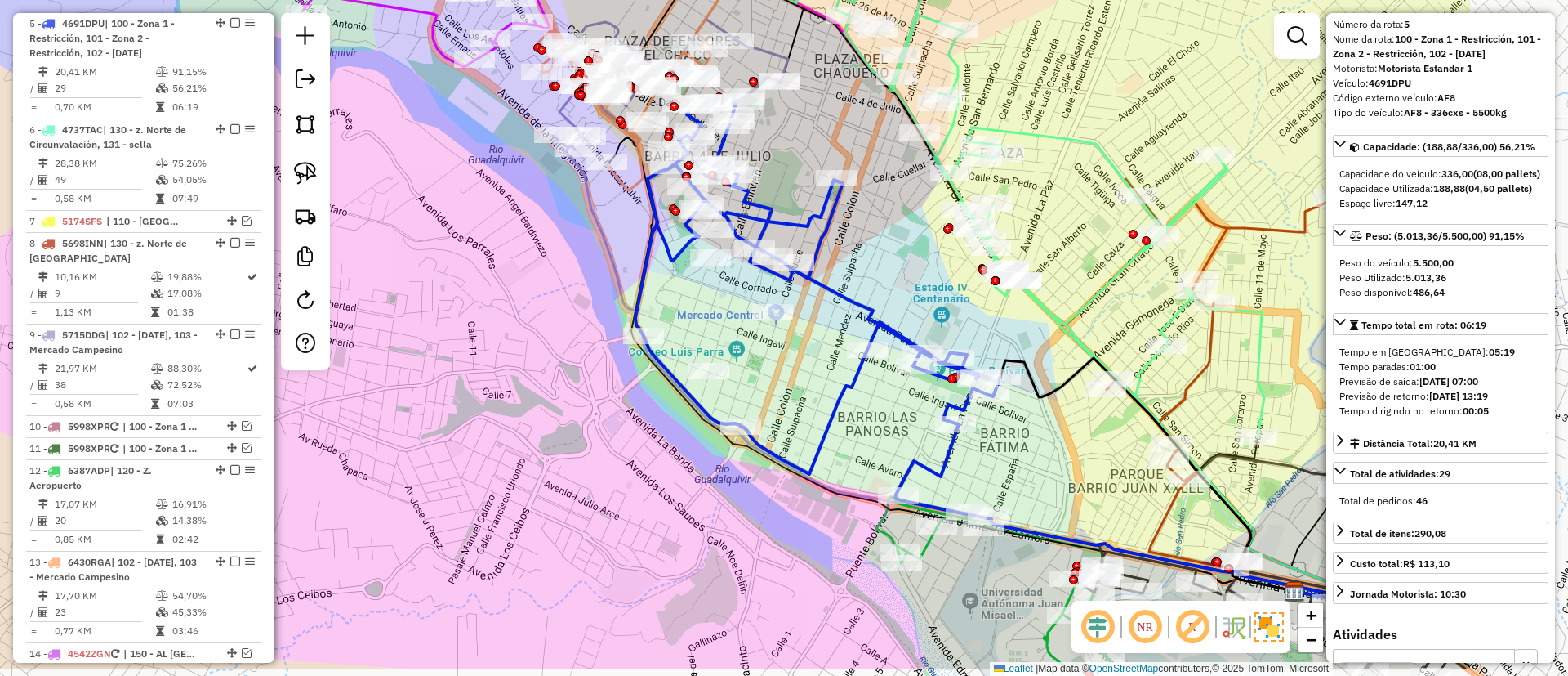
drag, startPoint x: 1114, startPoint y: 334, endPoint x: 859, endPoint y: 261, distance: 265.2
click at [859, 261] on div "Janela de atendimento Grade de atendimento Capacidade Transportadoras Veículos …" at bounding box center [784, 338] width 1568 height 676
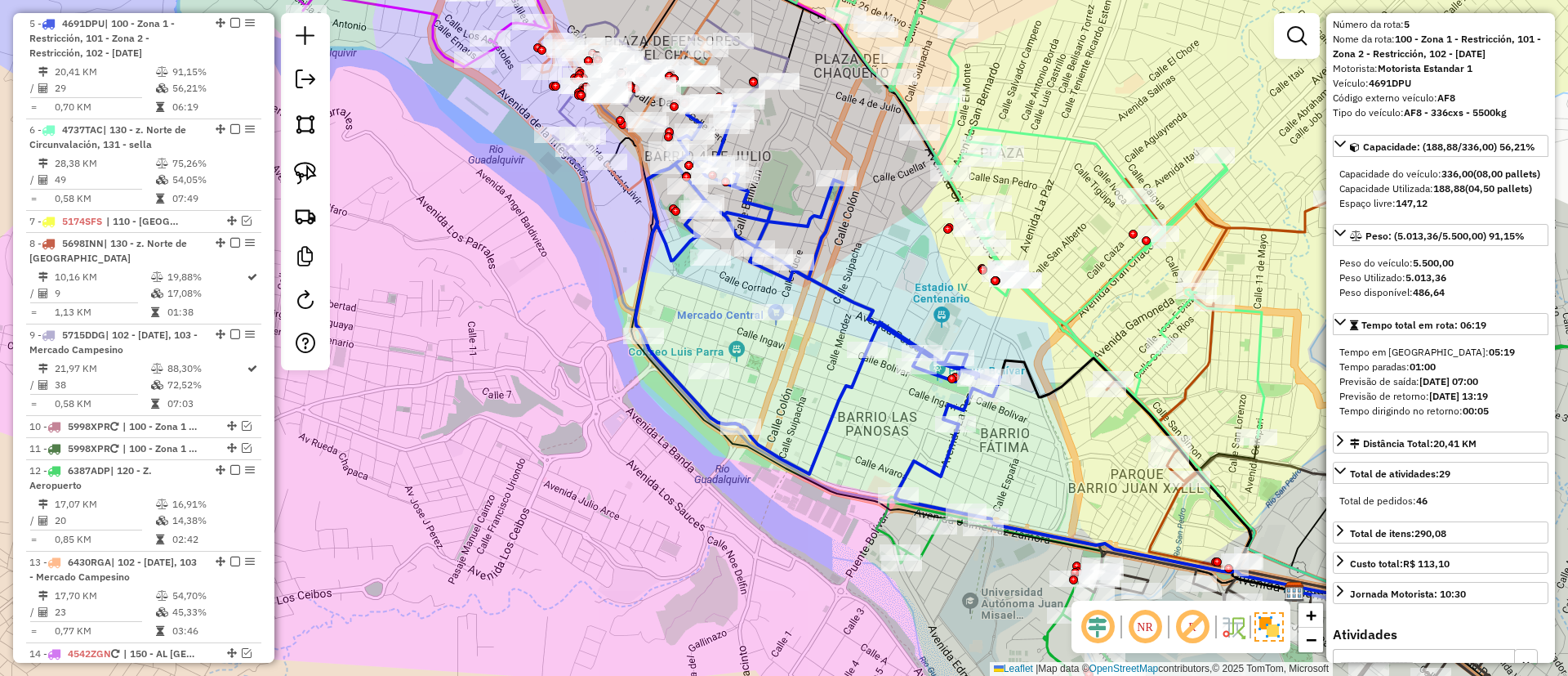
scroll to position [0, 0]
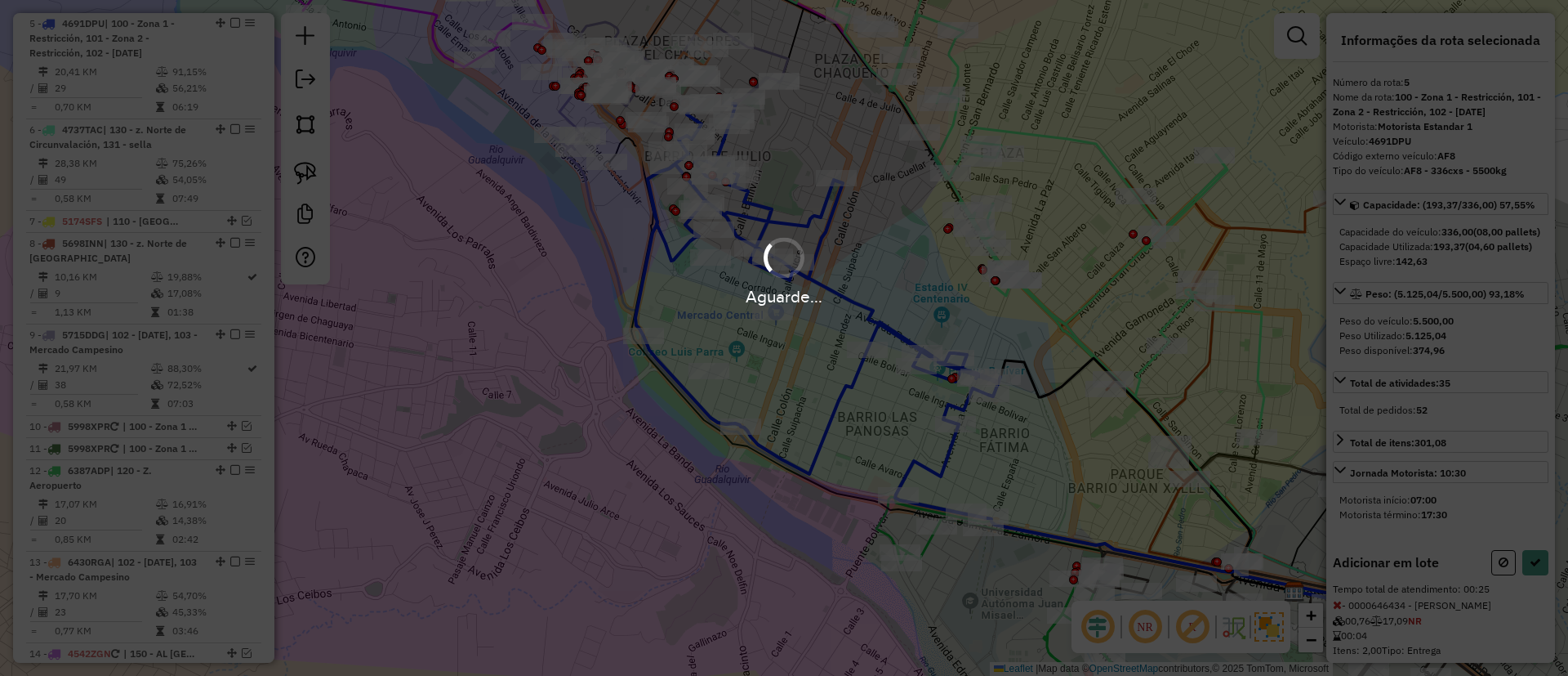
select select "**********"
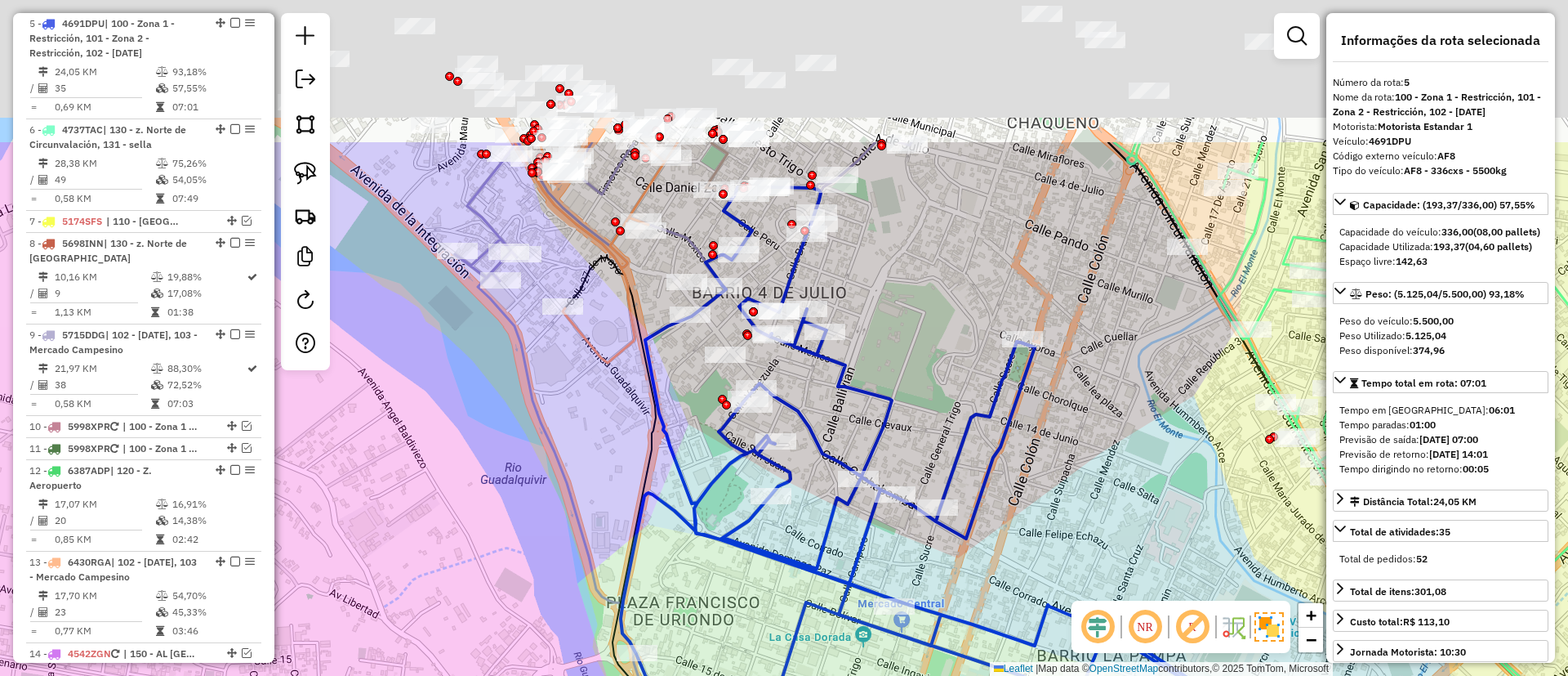
drag, startPoint x: 862, startPoint y: 314, endPoint x: 875, endPoint y: 419, distance: 105.8
click at [881, 419] on icon at bounding box center [986, 570] width 729 height 766
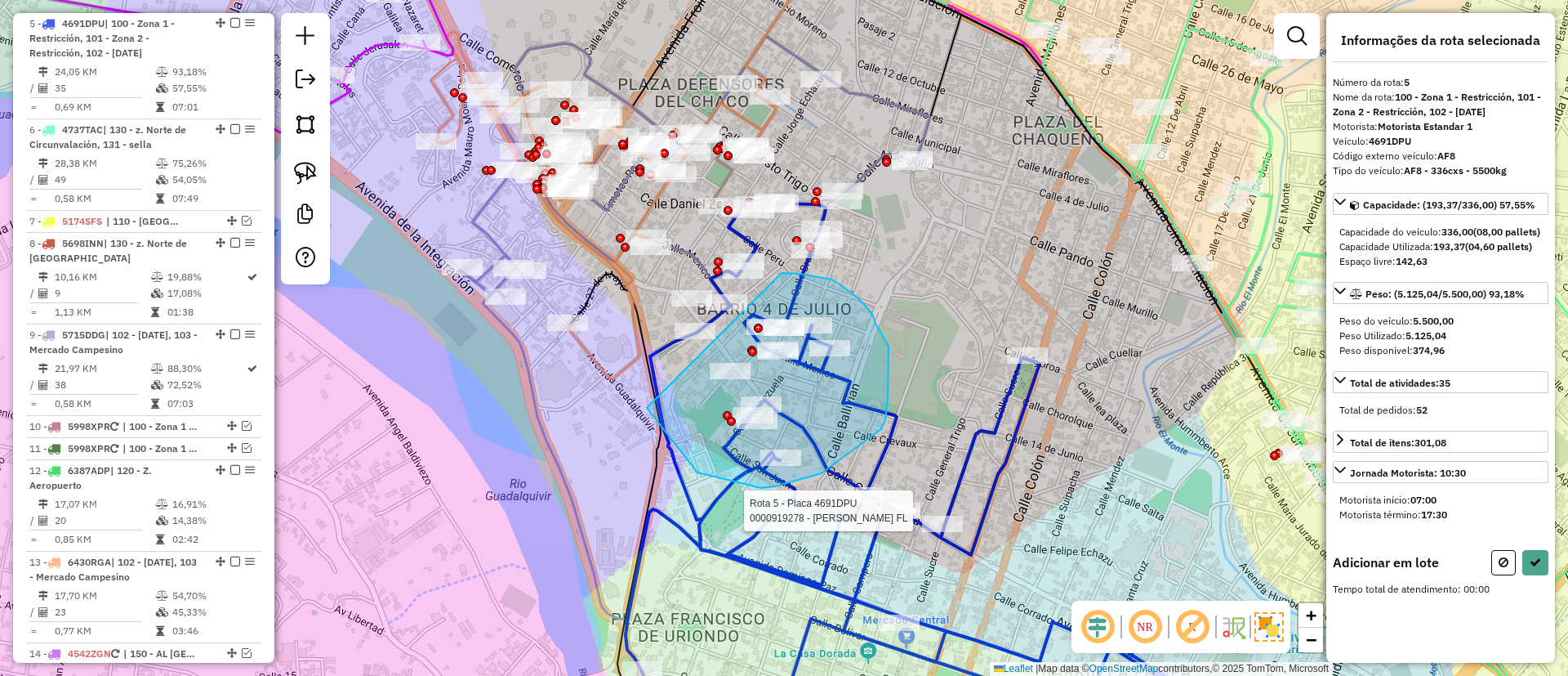
drag, startPoint x: 698, startPoint y: 473, endPoint x: 781, endPoint y: 273, distance: 216.5
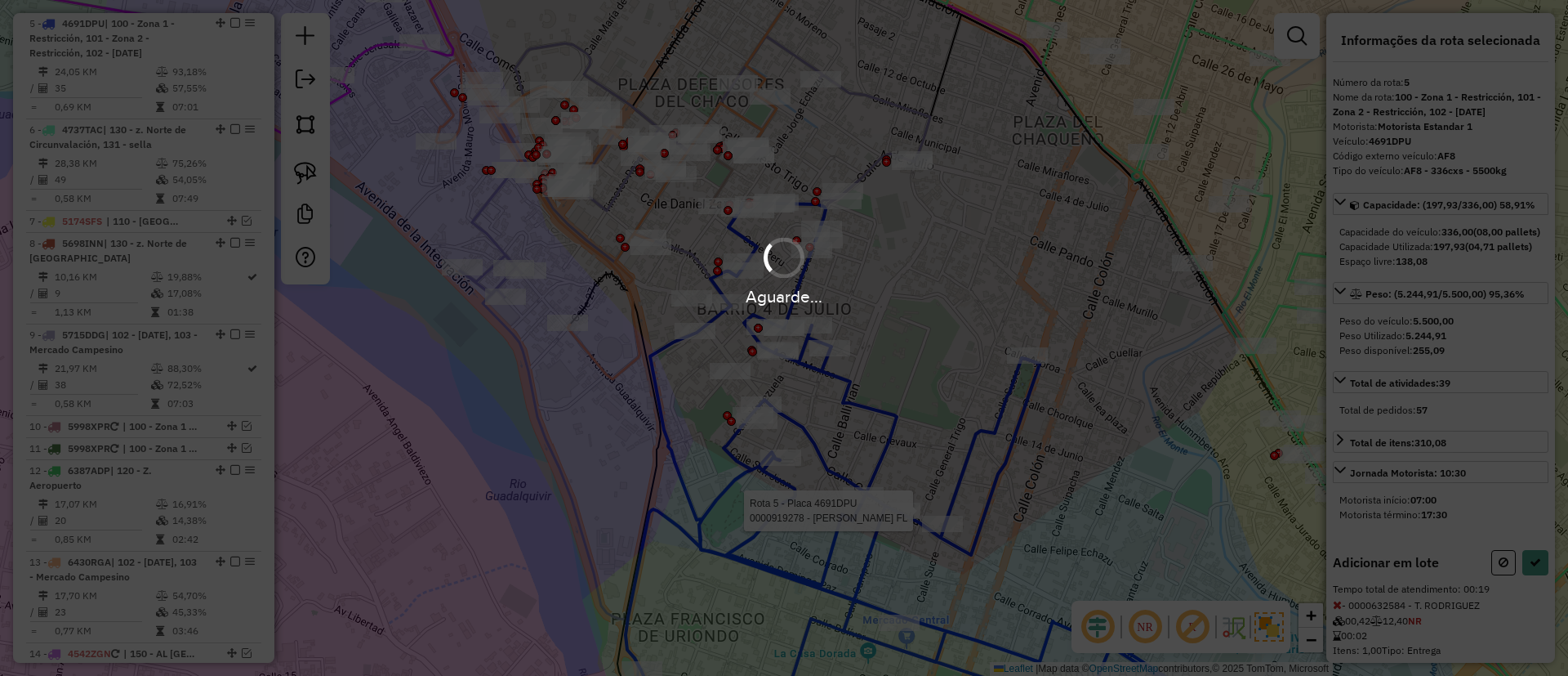
select select "**********"
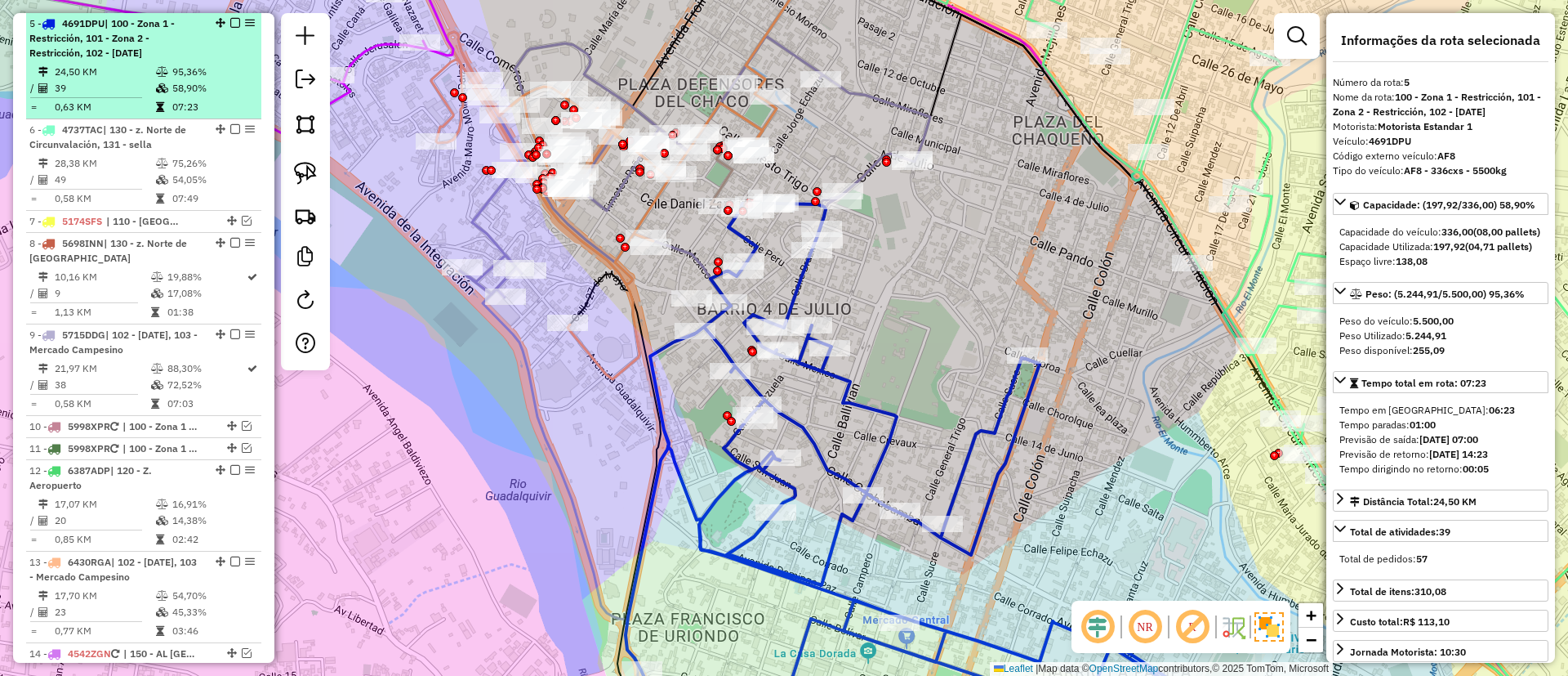
click at [231, 22] on em at bounding box center [235, 22] width 9 height 9
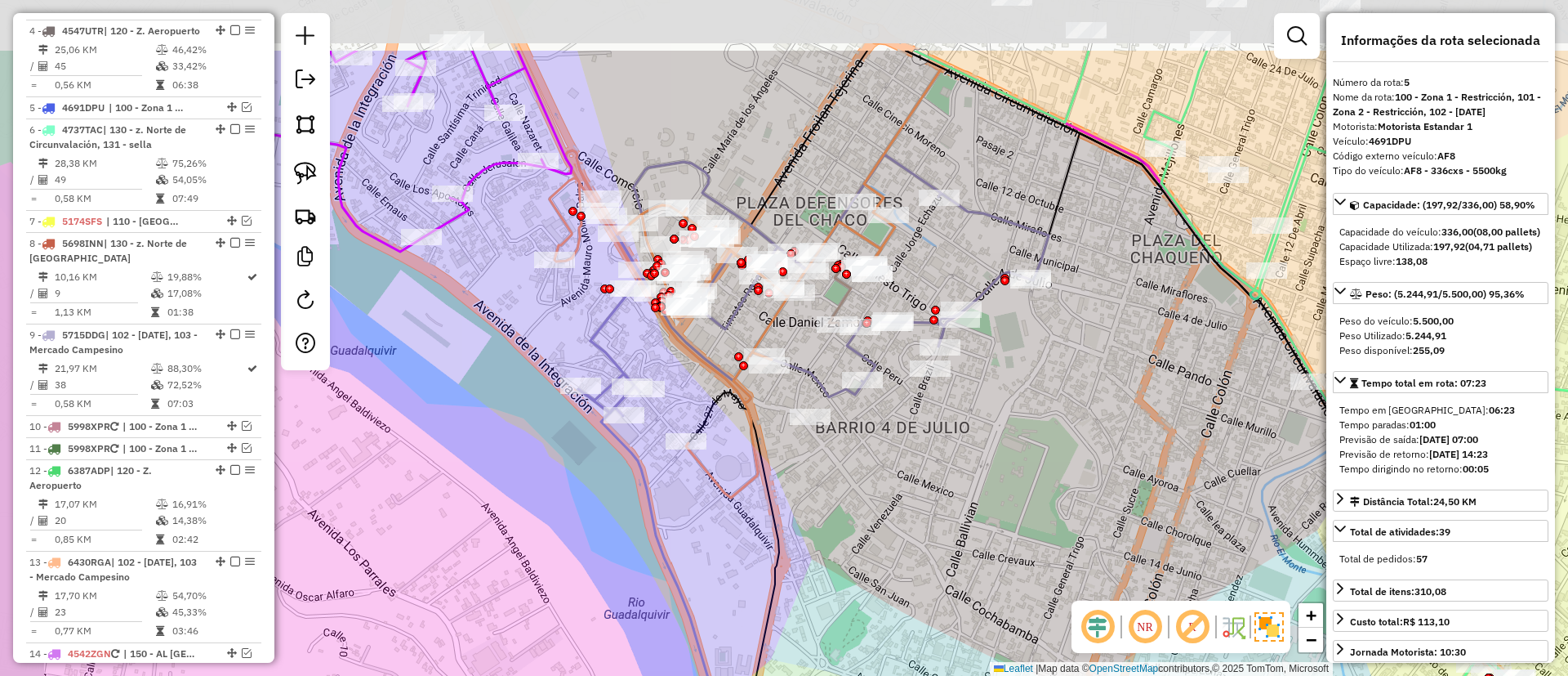
drag, startPoint x: 559, startPoint y: 310, endPoint x: 677, endPoint y: 429, distance: 167.6
click at [677, 429] on div "Janela de atendimento Grade de atendimento Capacidade Transportadoras Veículos …" at bounding box center [784, 338] width 1568 height 676
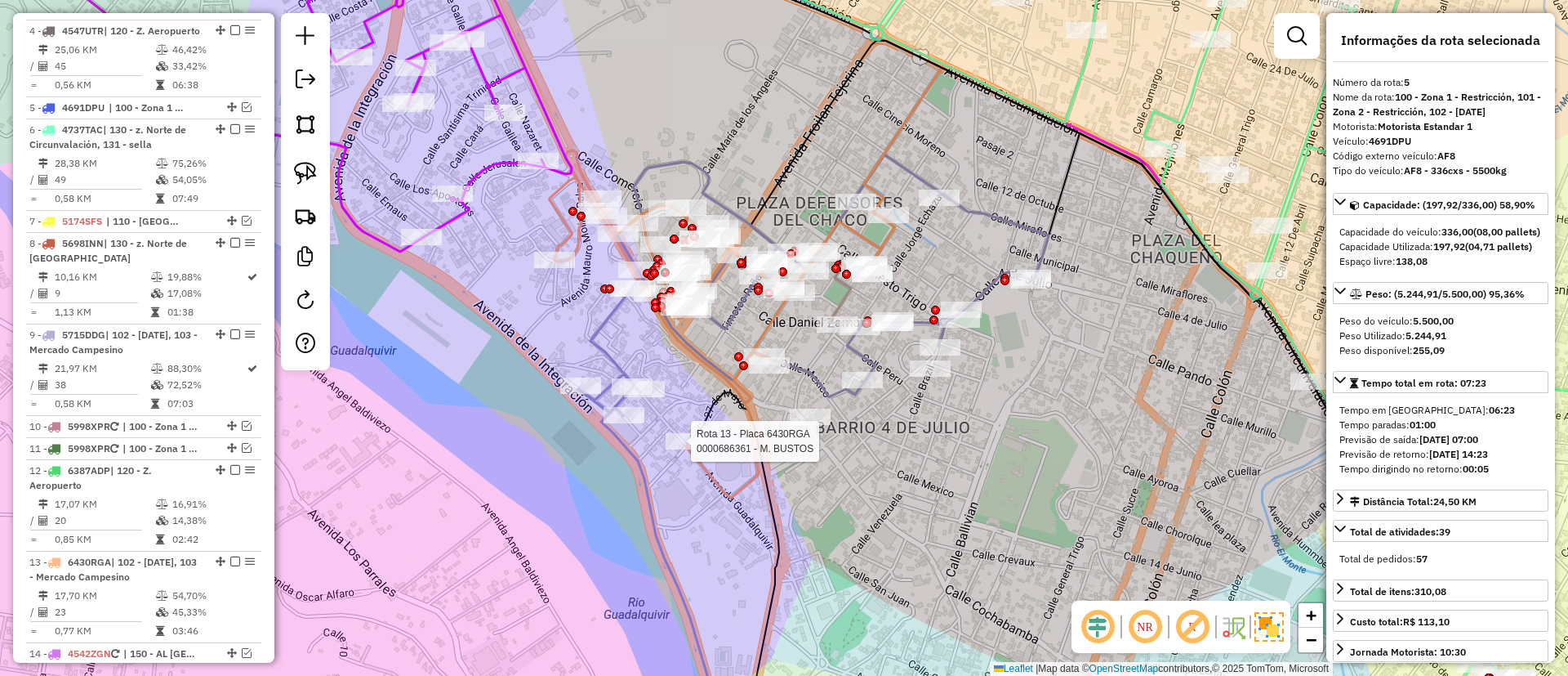
click at [856, 363] on icon at bounding box center [807, 283] width 483 height 266
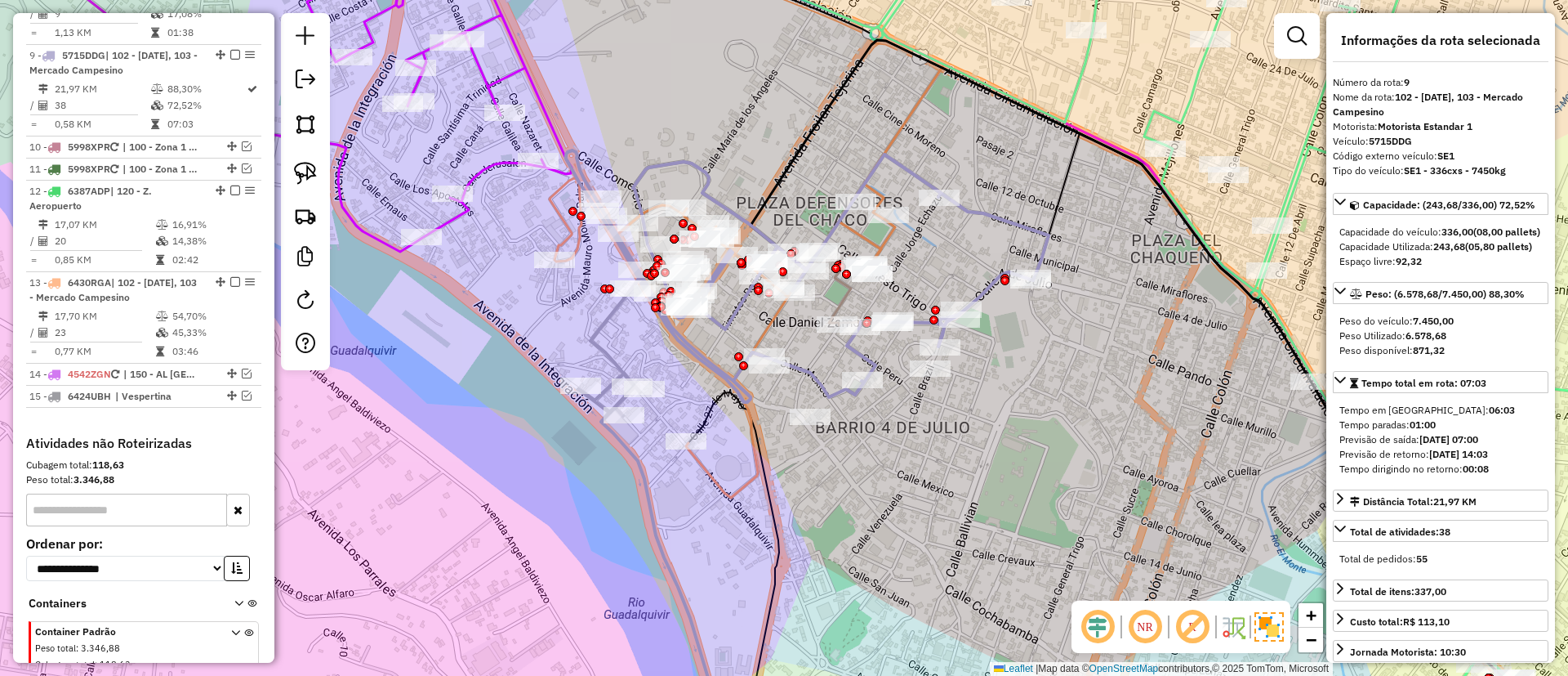
scroll to position [1193, 0]
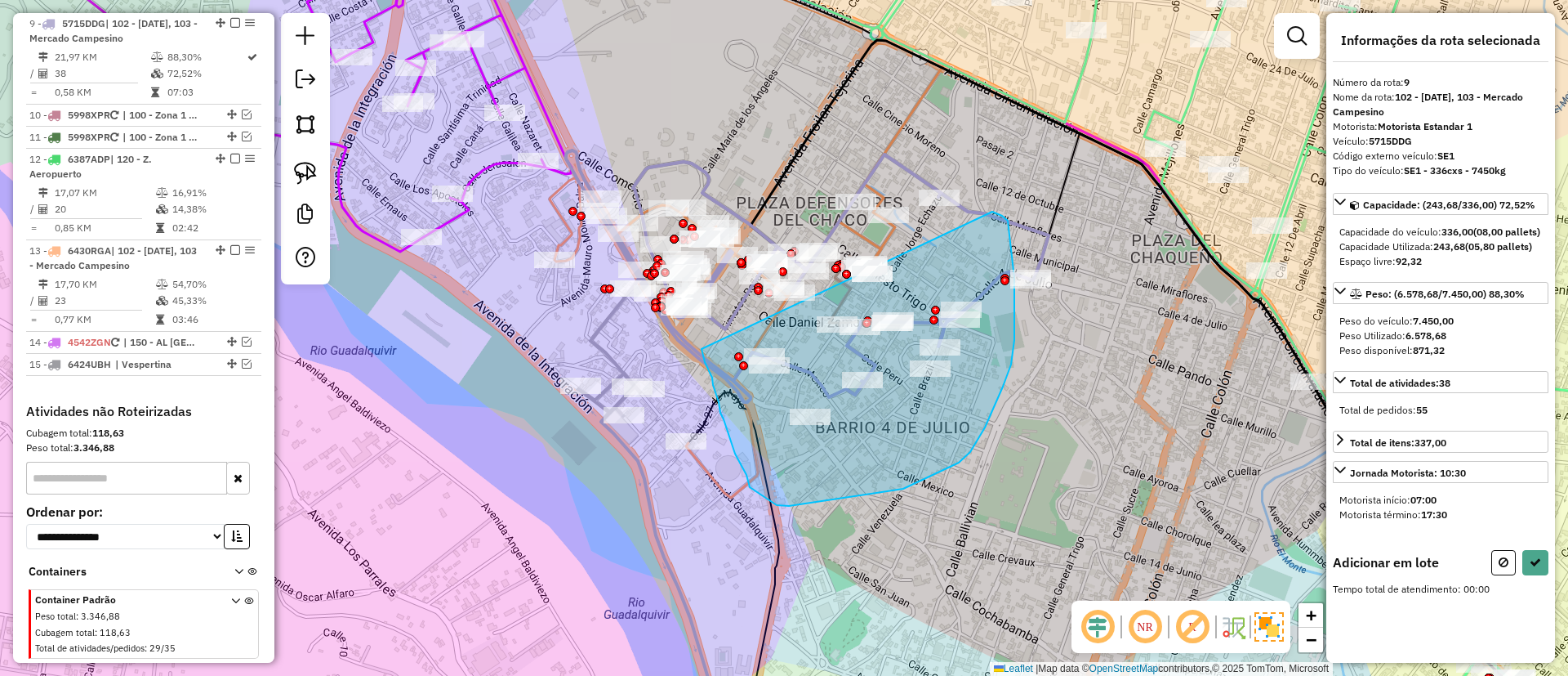
drag, startPoint x: 992, startPoint y: 213, endPoint x: 701, endPoint y: 348, distance: 320.8
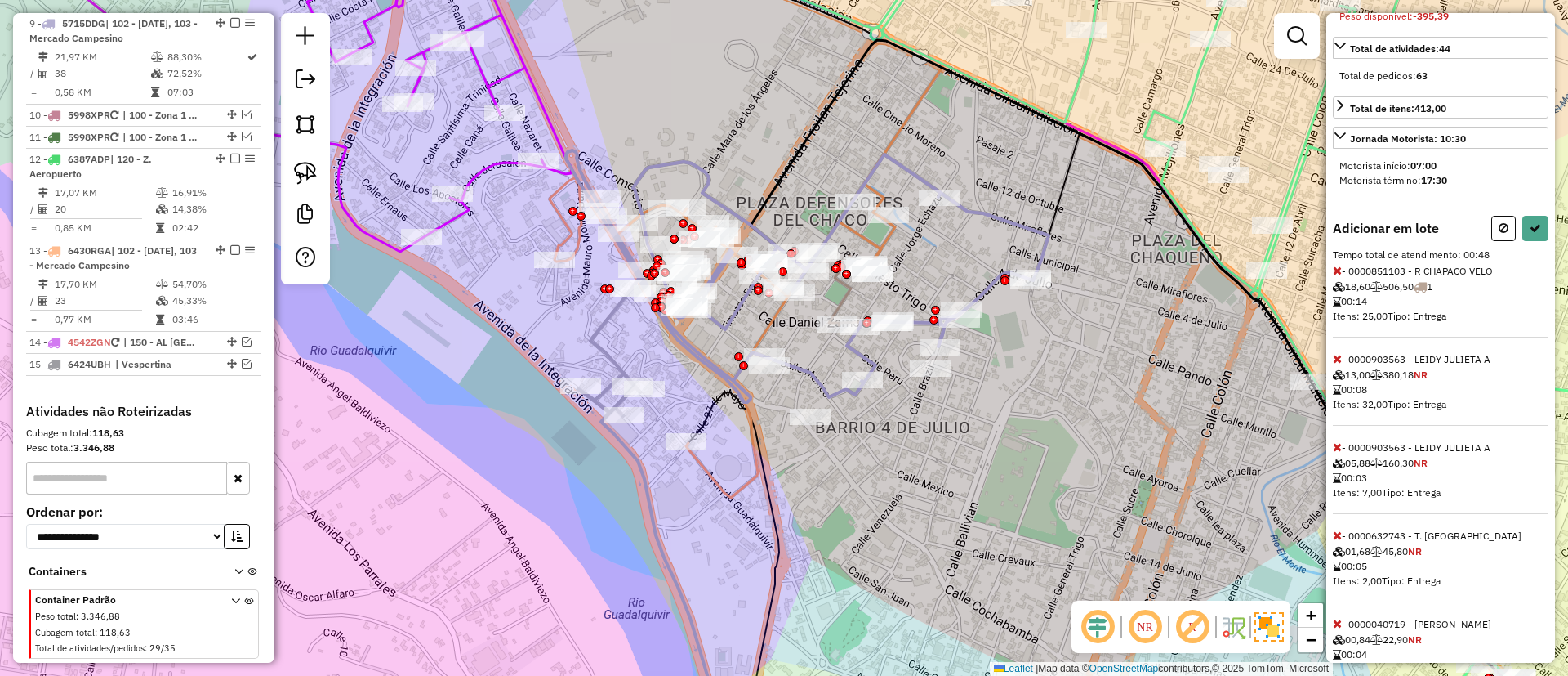
scroll to position [367, 0]
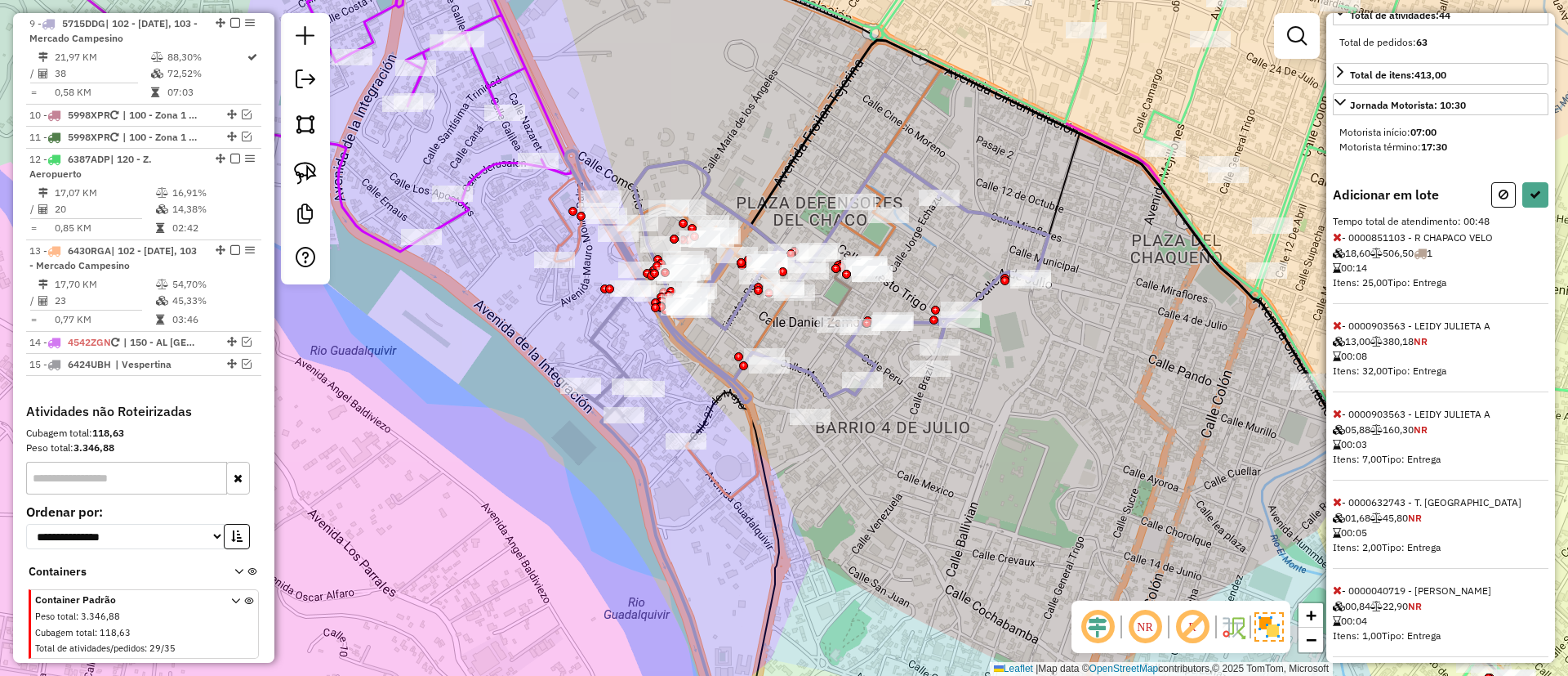
click at [1335, 331] on icon at bounding box center [1337, 325] width 9 height 11
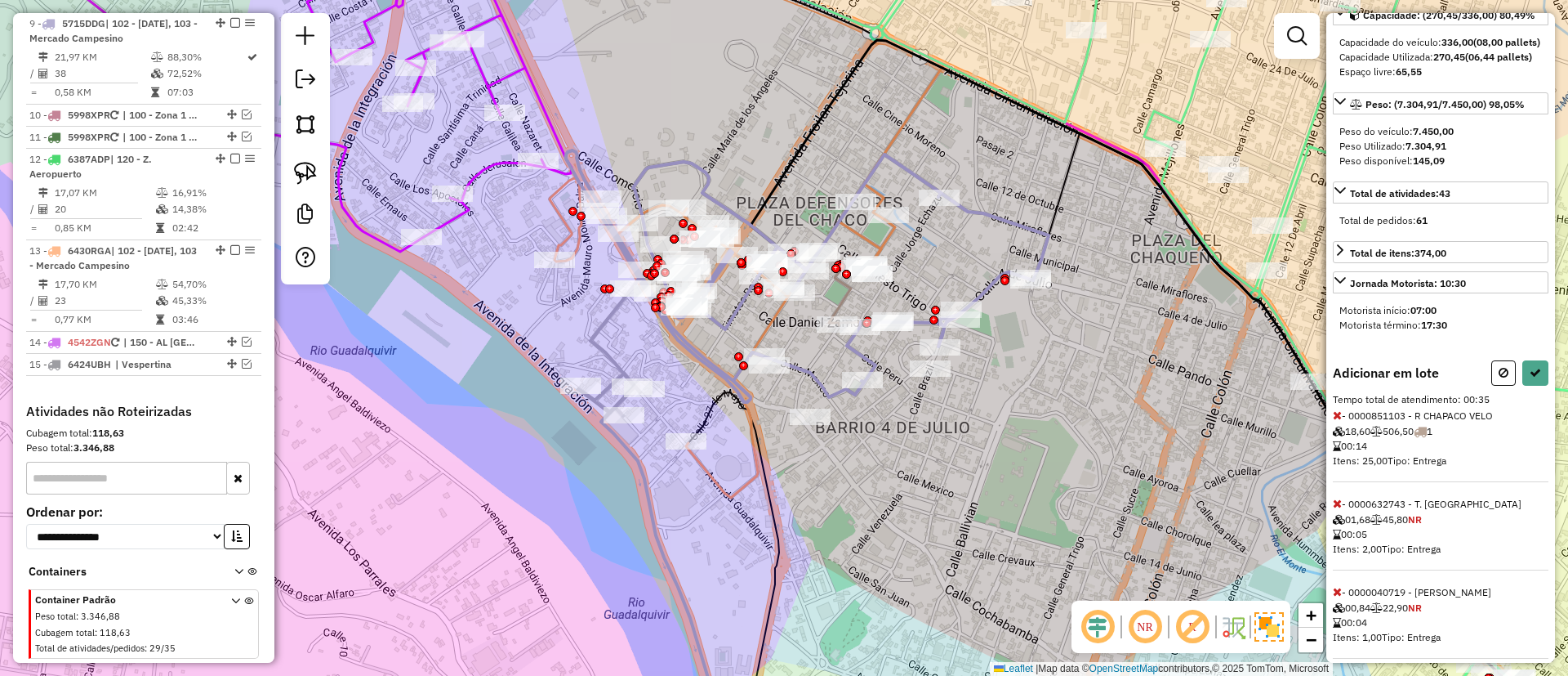
scroll to position [122, 0]
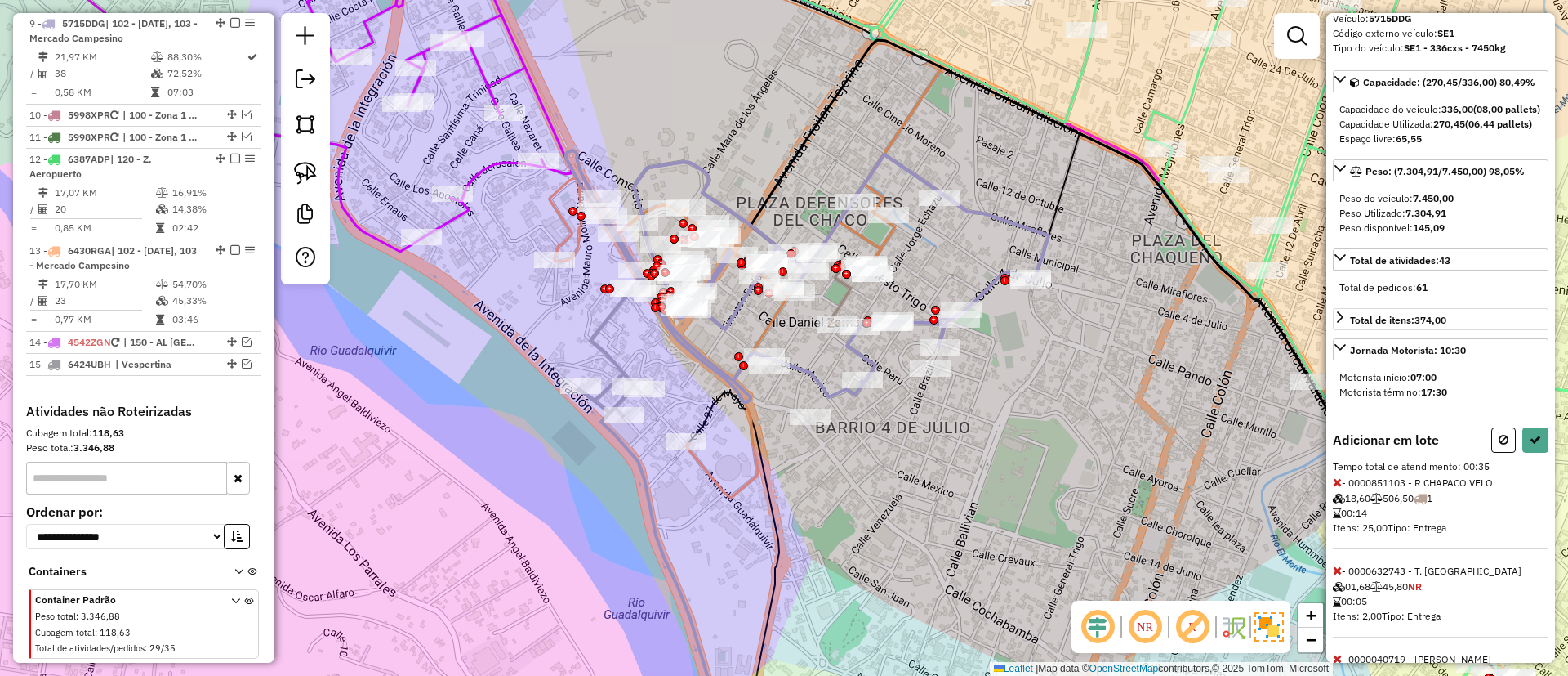
select select "**********"
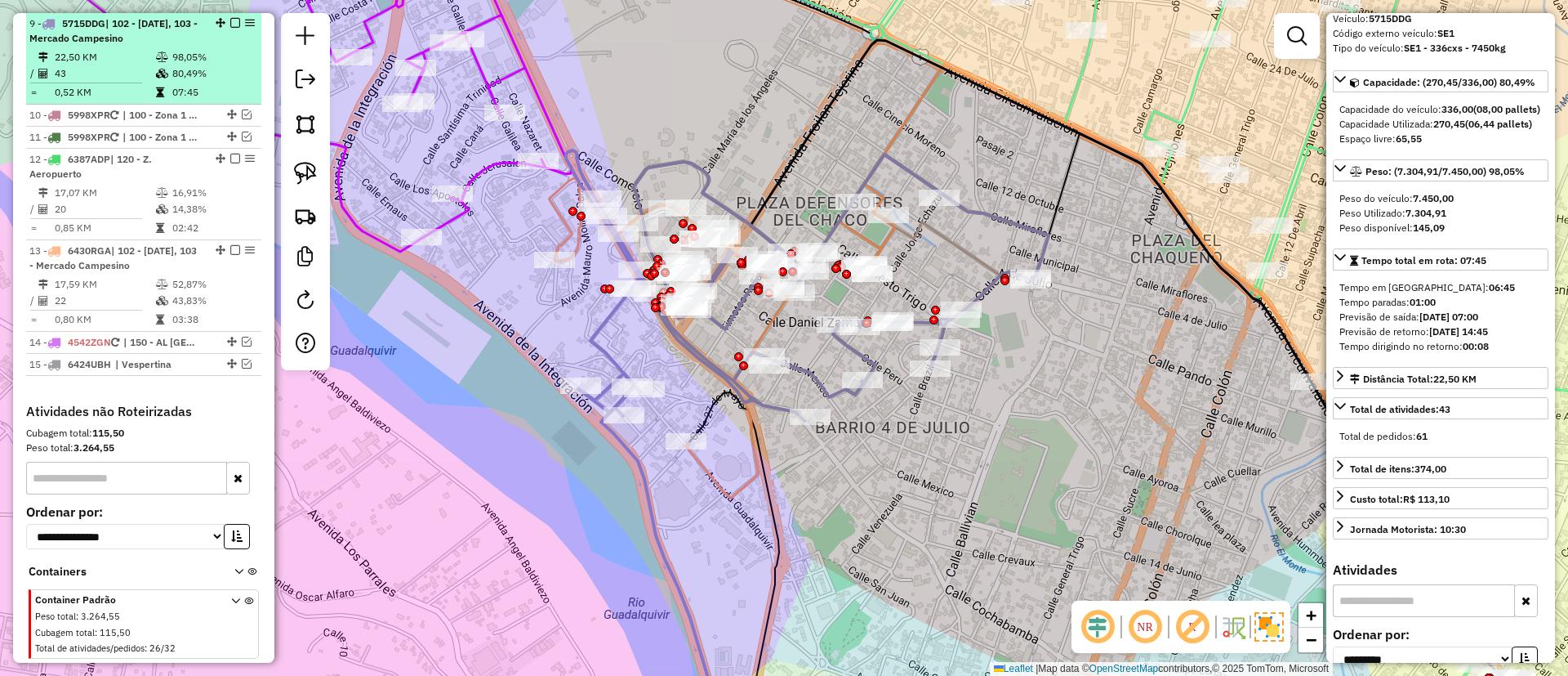
click at [231, 26] on em at bounding box center [235, 22] width 9 height 9
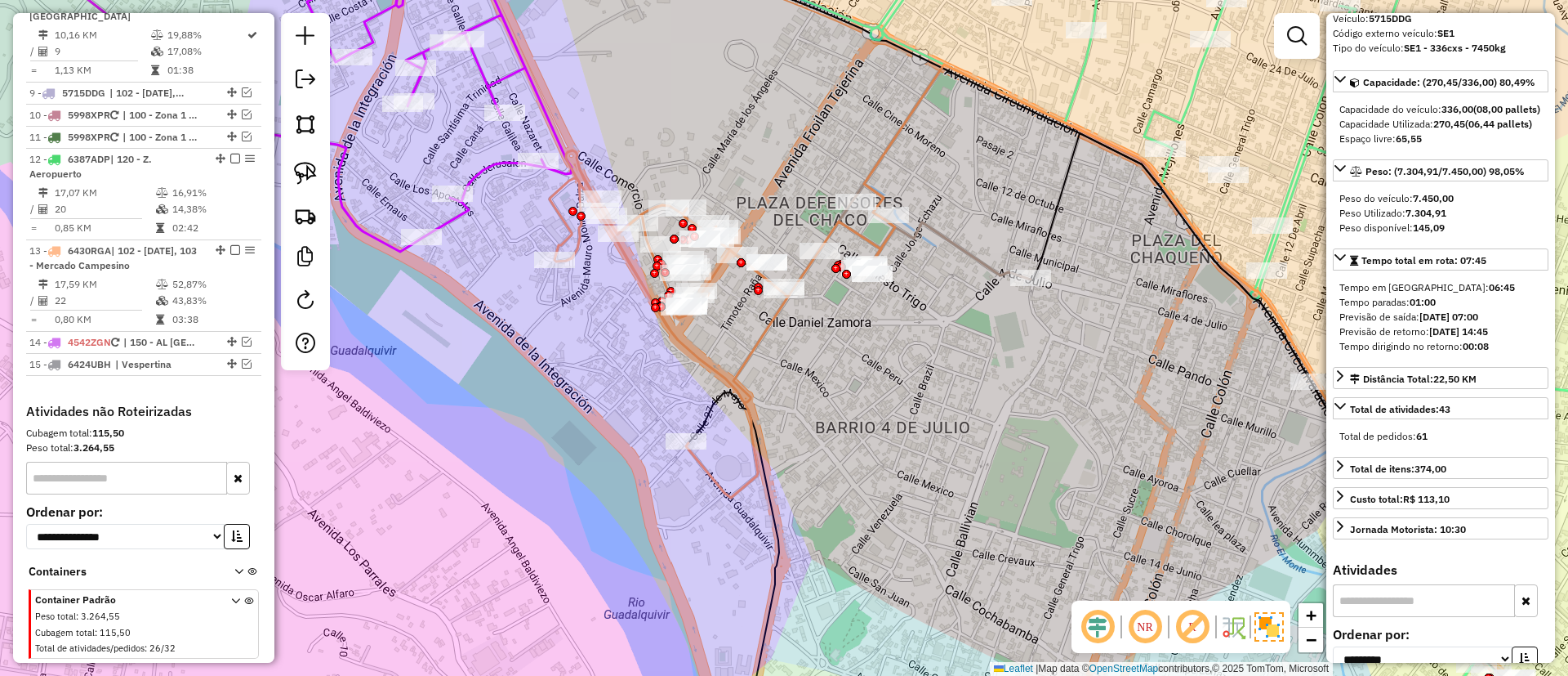
click at [768, 333] on icon at bounding box center [722, 324] width 345 height 347
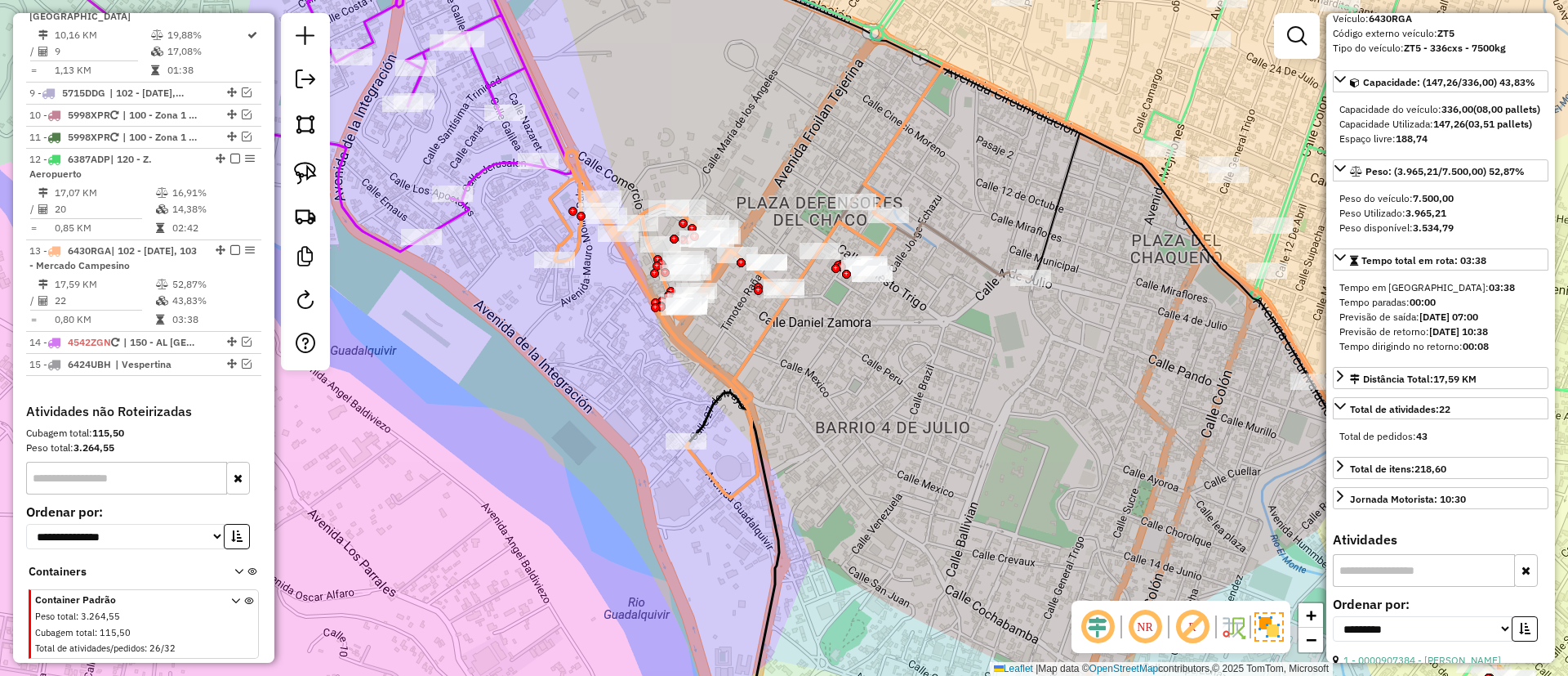
scroll to position [1202, 0]
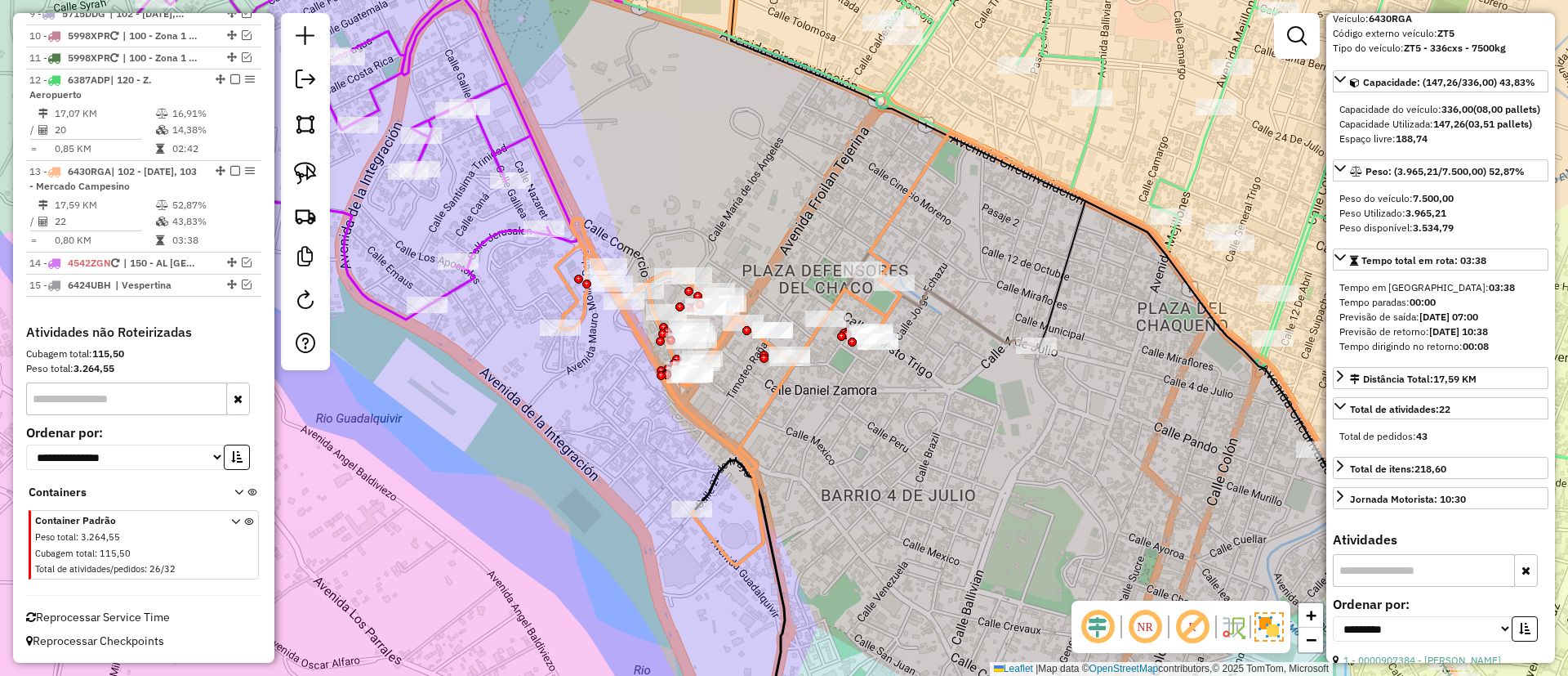
drag, startPoint x: 800, startPoint y: 429, endPoint x: 803, endPoint y: 443, distance: 14.3
click at [803, 443] on div "Janela de atendimento Grade de atendimento Capacidade Transportadoras Veículos …" at bounding box center [784, 338] width 1568 height 676
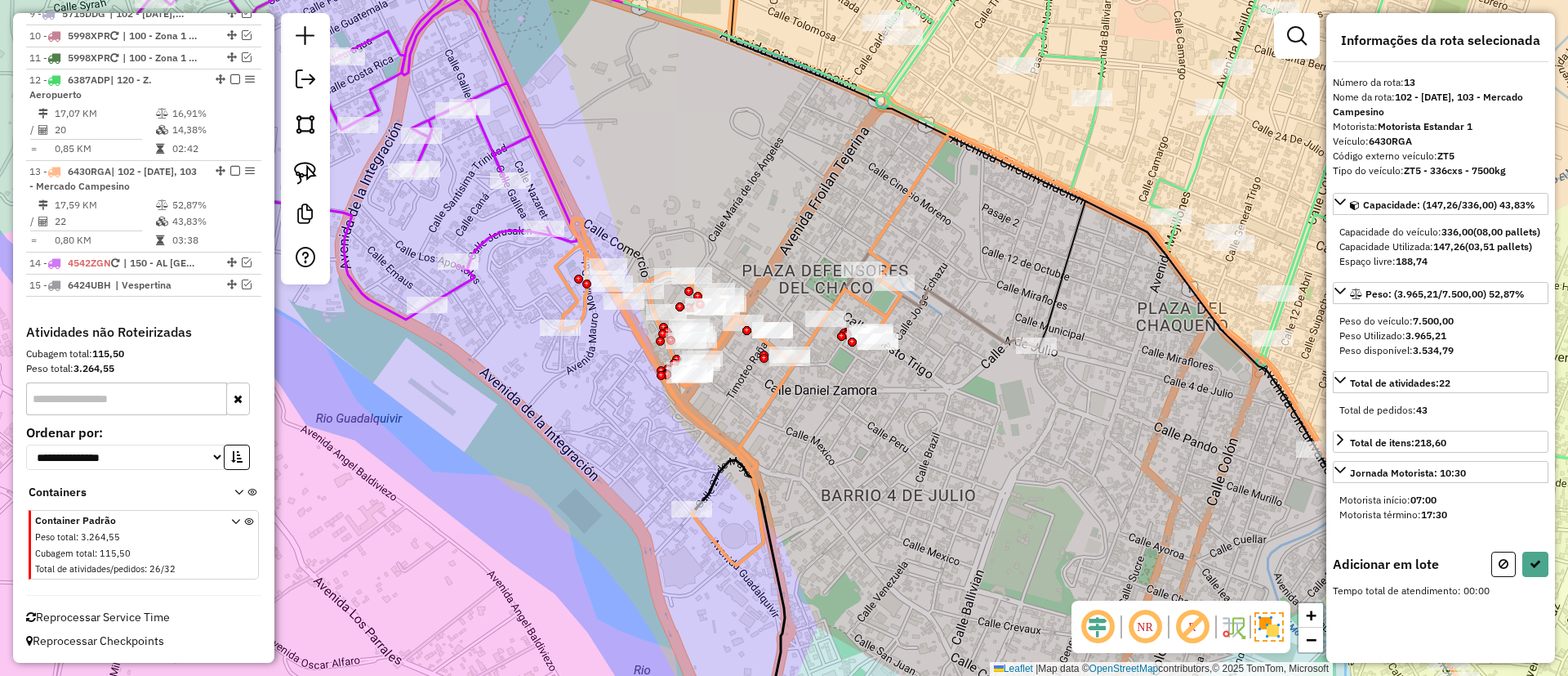
scroll to position [0, 0]
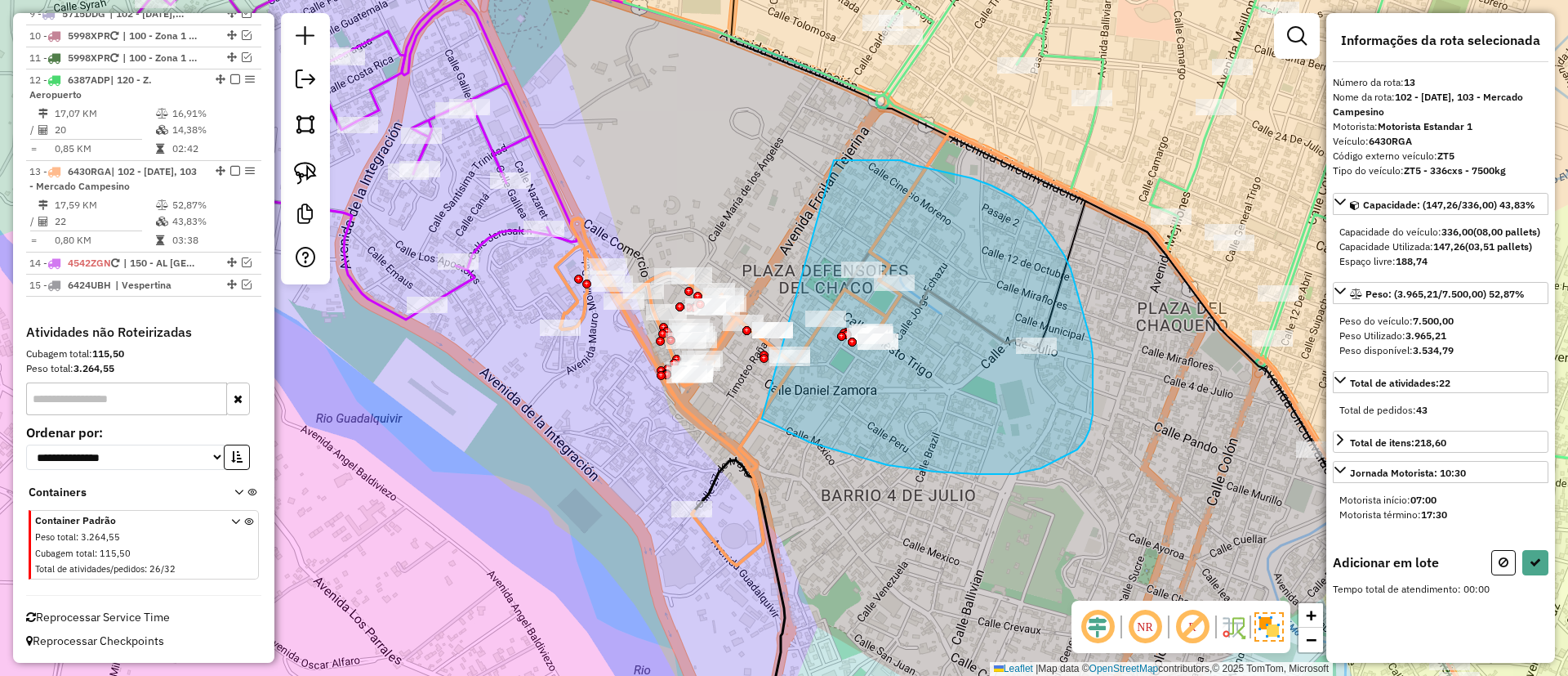
drag, startPoint x: 770, startPoint y: 421, endPoint x: 834, endPoint y: 160, distance: 268.7
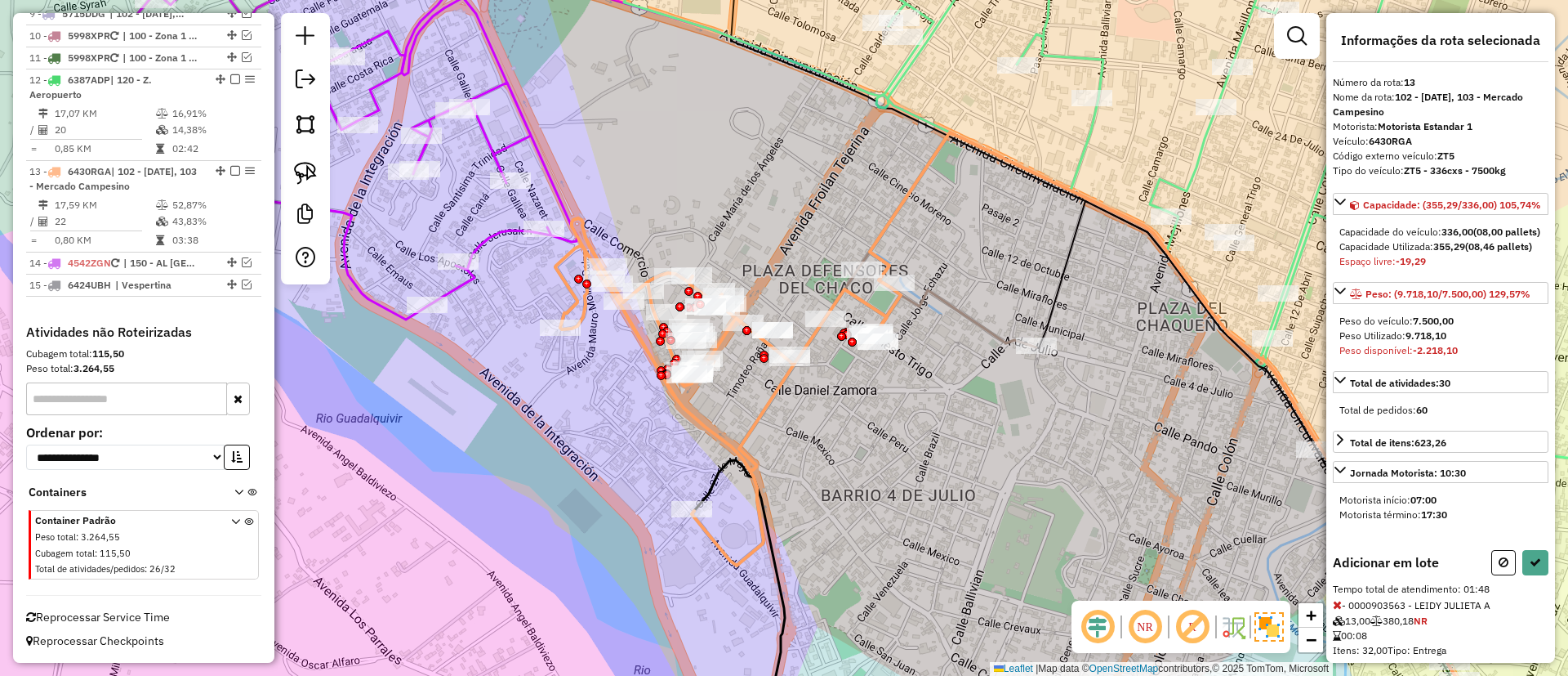
select select "**********"
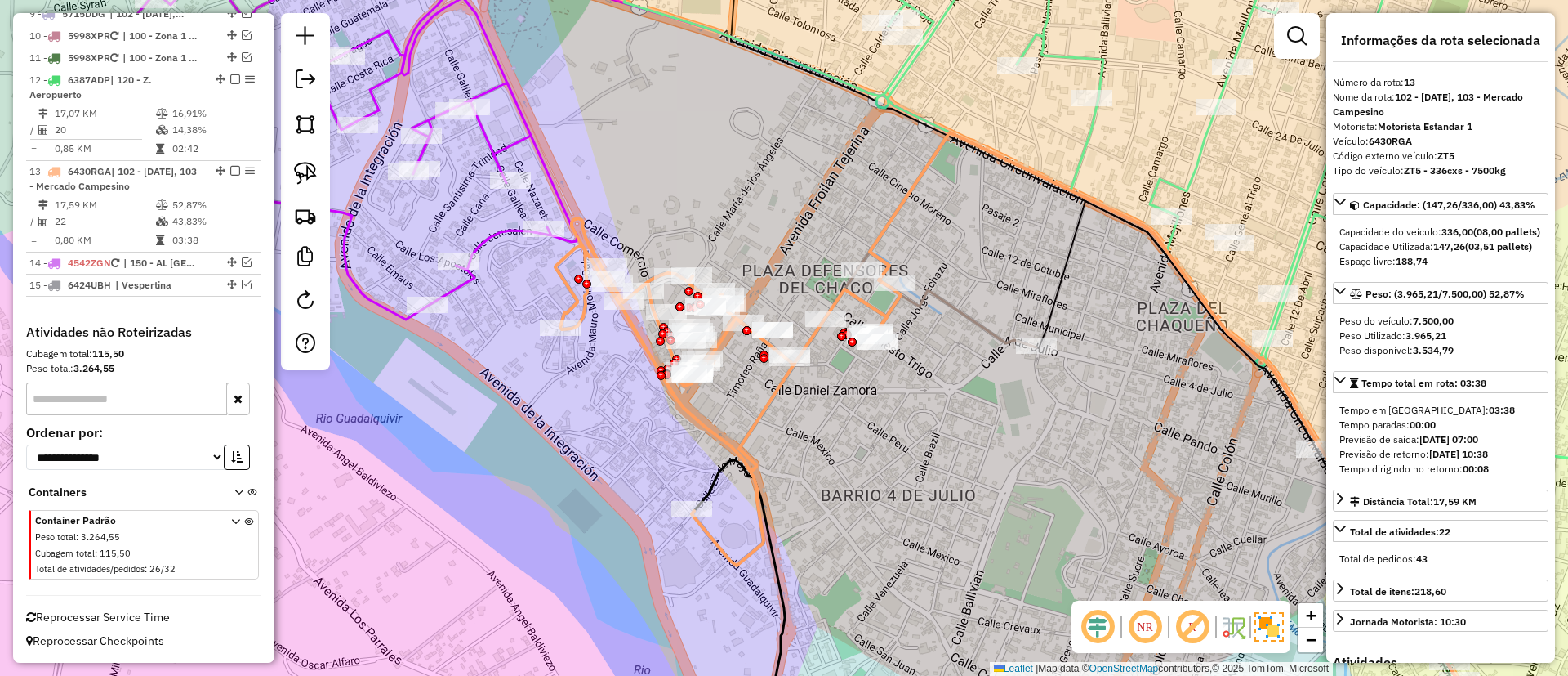
click at [976, 311] on icon at bounding box center [952, 318] width 167 height 57
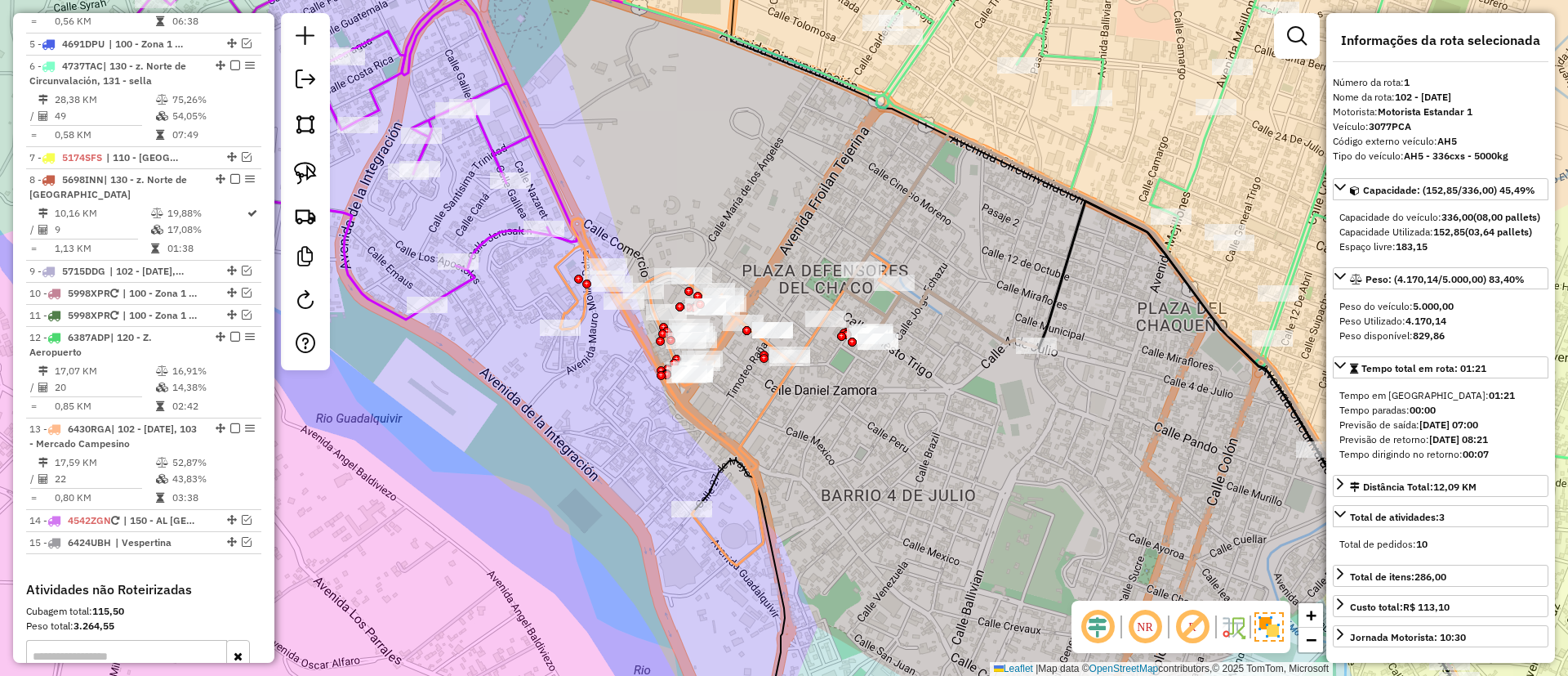
scroll to position [629, 0]
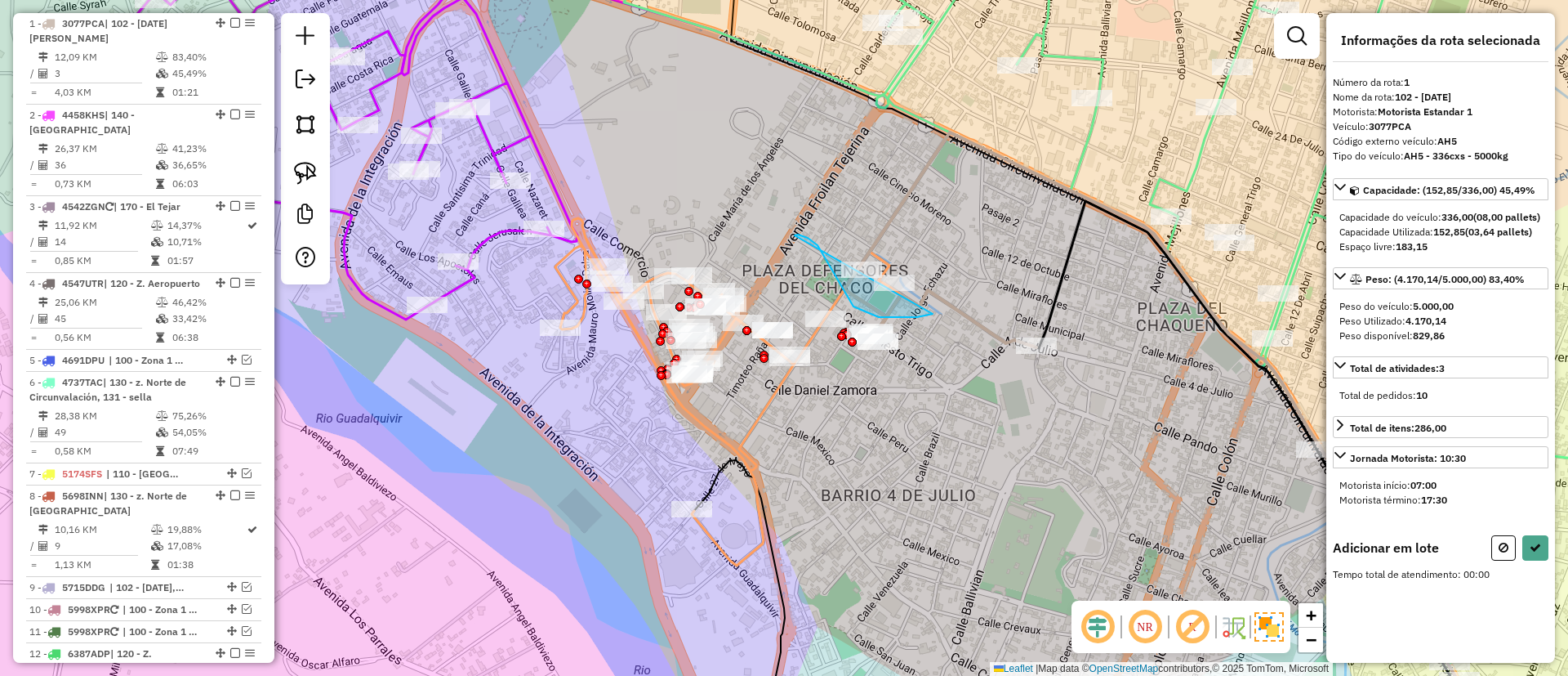
drag, startPoint x: 794, startPoint y: 235, endPoint x: 956, endPoint y: 229, distance: 162.1
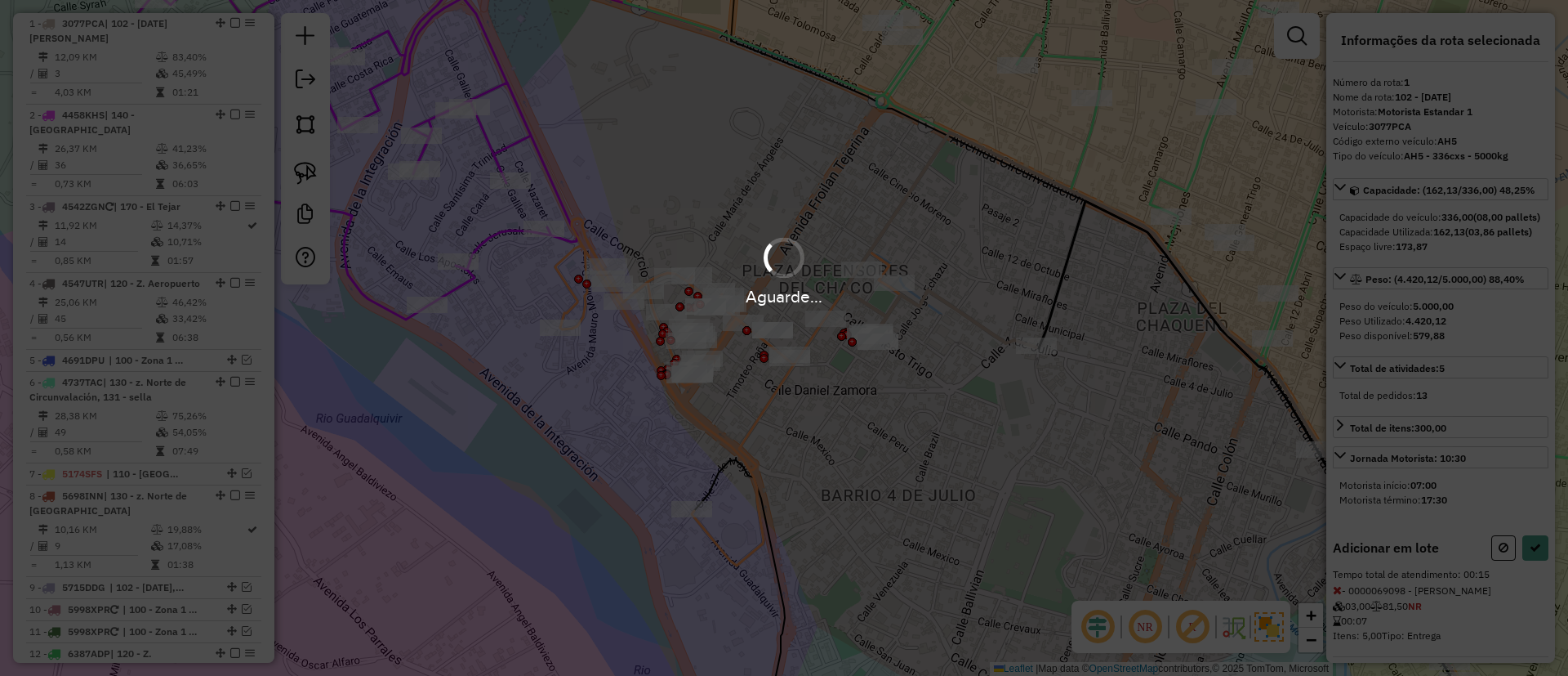
select select "**********"
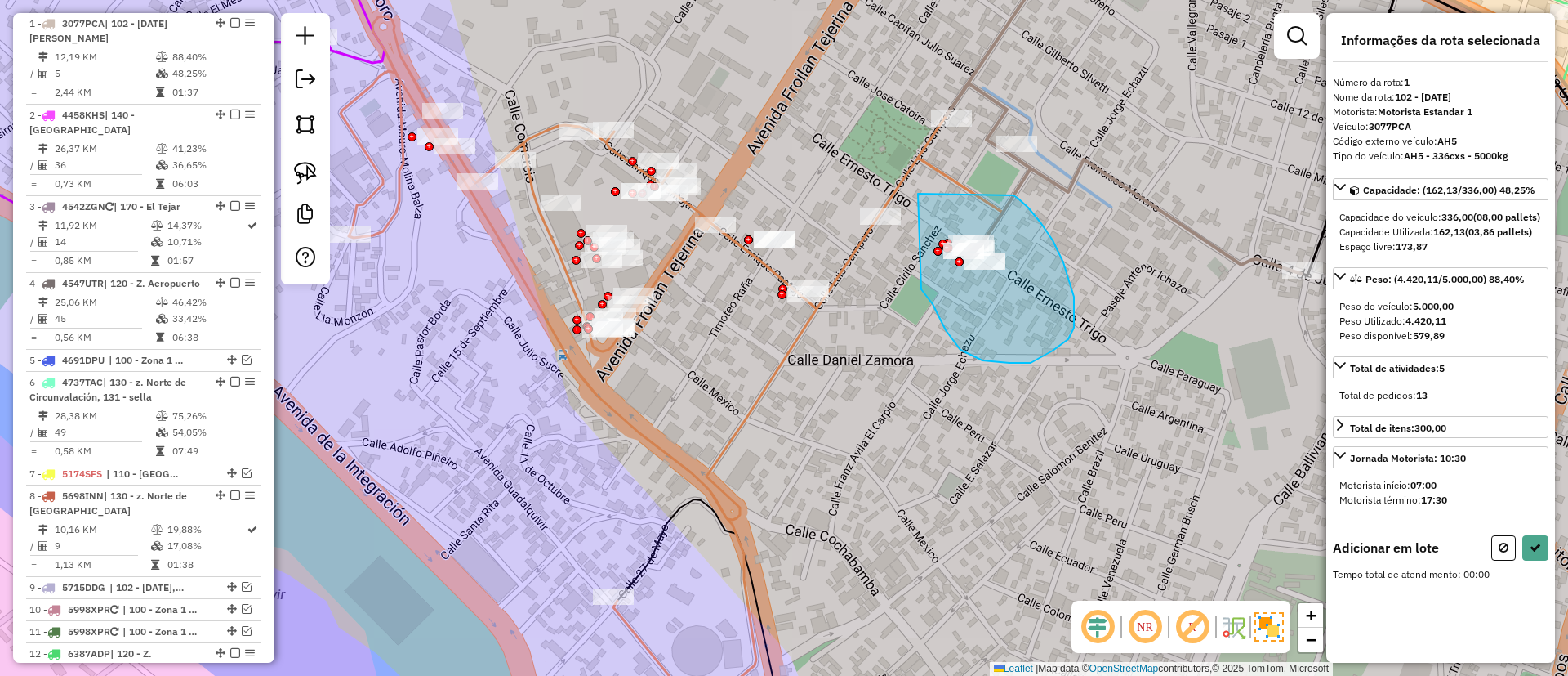
drag, startPoint x: 1031, startPoint y: 363, endPoint x: 915, endPoint y: 193, distance: 205.8
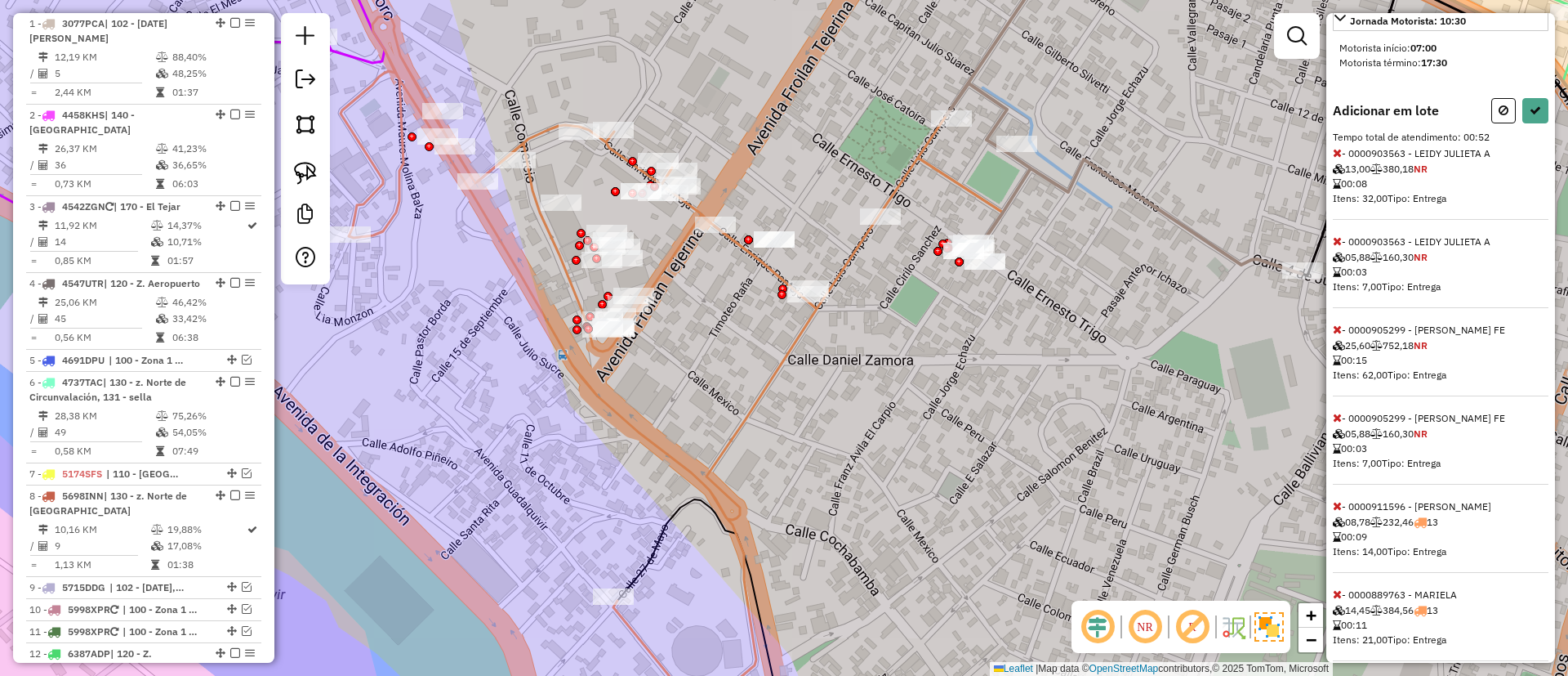
scroll to position [485, 0]
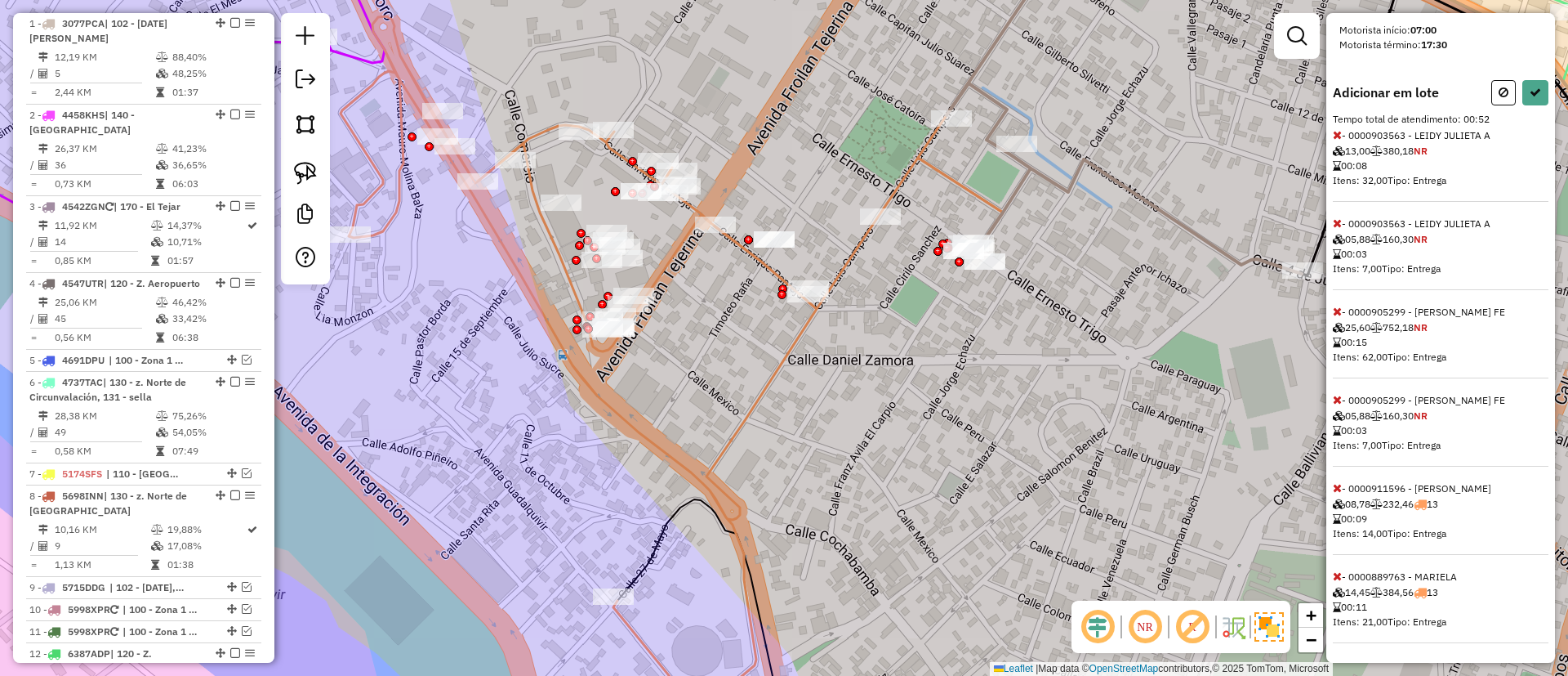
click at [1339, 309] on icon at bounding box center [1337, 311] width 9 height 11
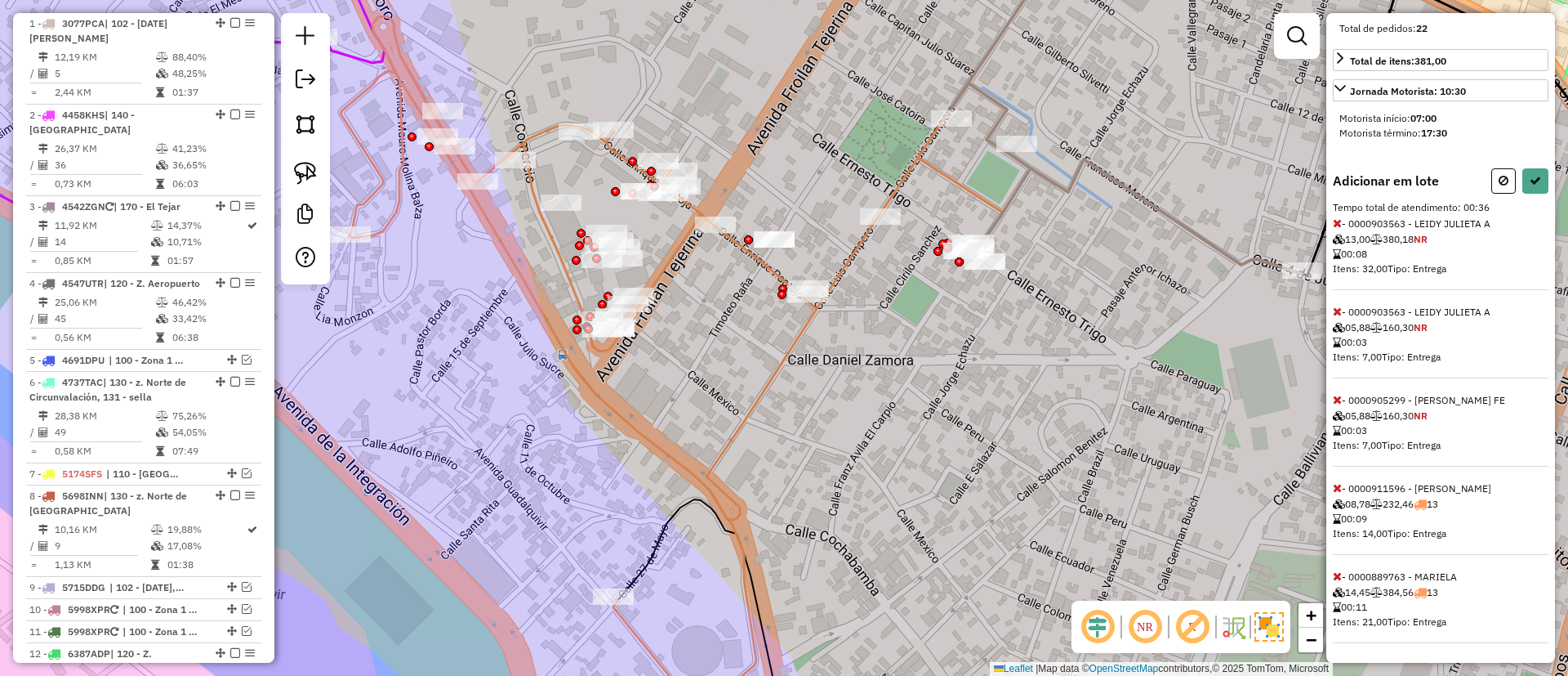
click at [1342, 400] on span "- 0000905299 - EVA CARDENAS FE 05,88 160,30 NR 00:03 Itens: 7,00 Tipo: Entrega" at bounding box center [1440, 430] width 215 height 73
click at [1335, 397] on icon at bounding box center [1337, 399] width 9 height 11
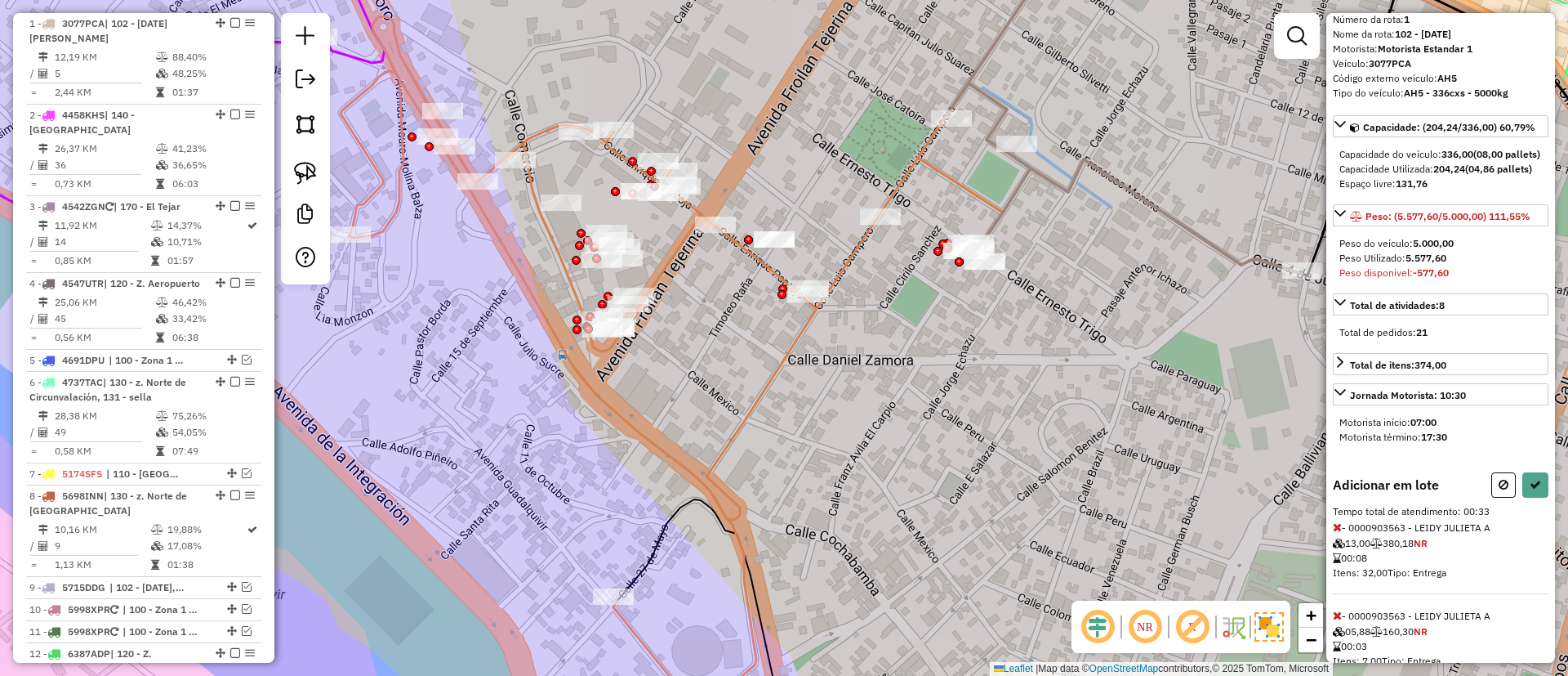
scroll to position [308, 0]
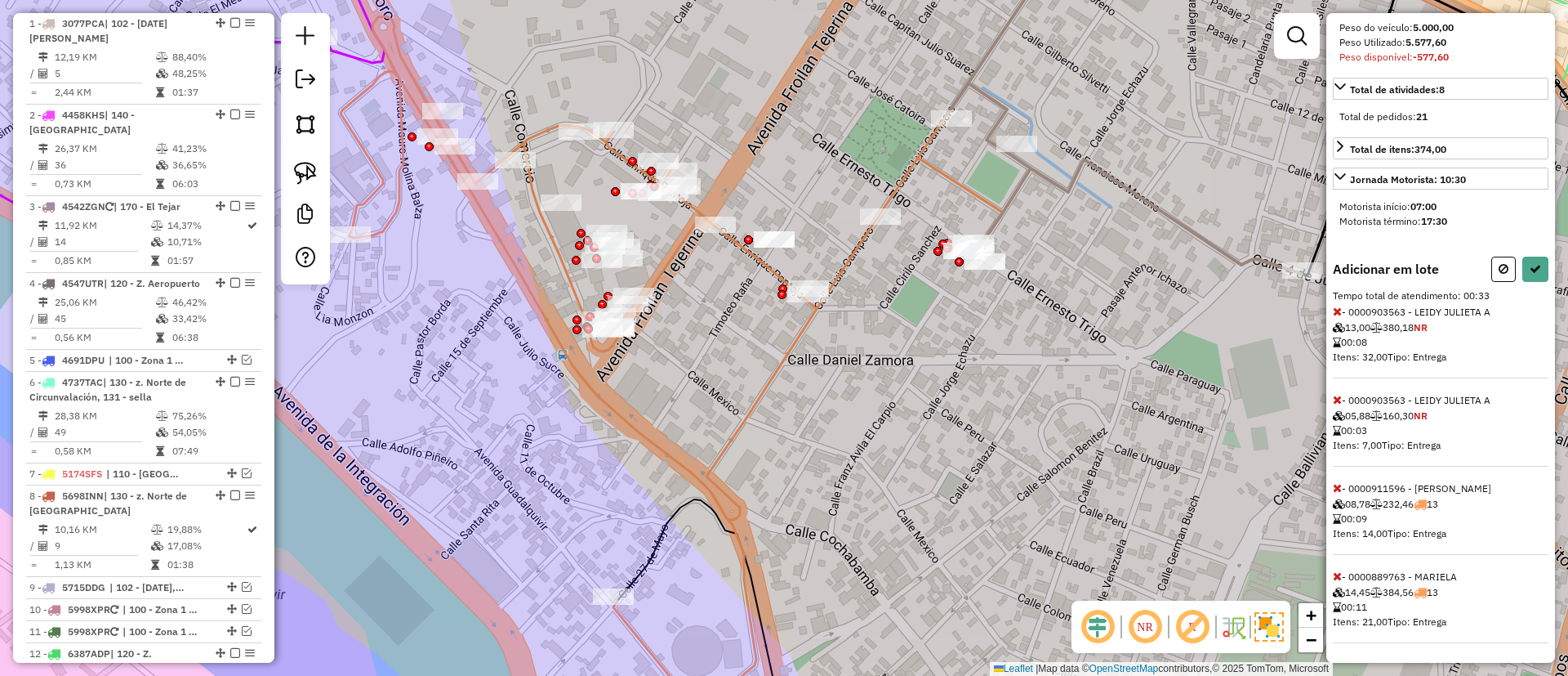
click at [1335, 579] on icon at bounding box center [1337, 575] width 9 height 11
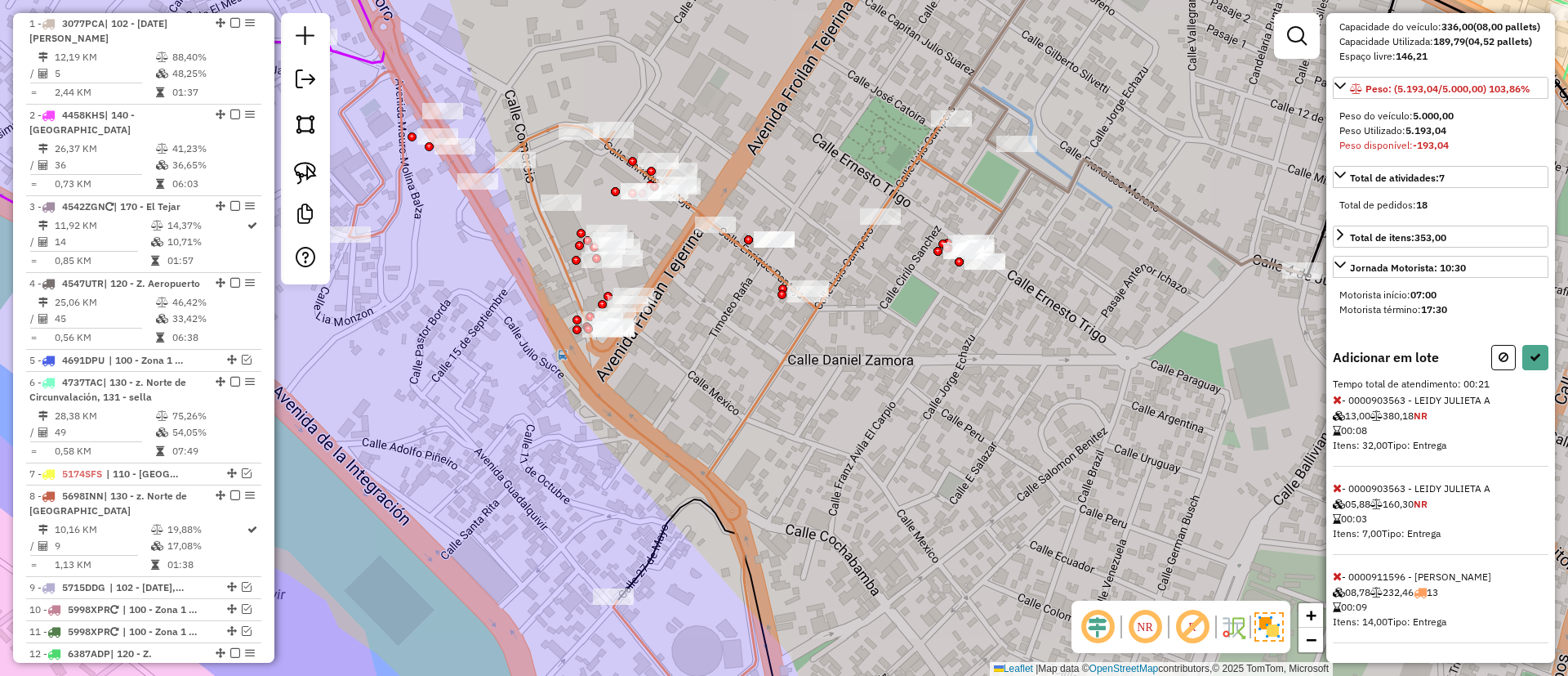
scroll to position [220, 0]
click at [1336, 570] on icon at bounding box center [1337, 575] width 9 height 11
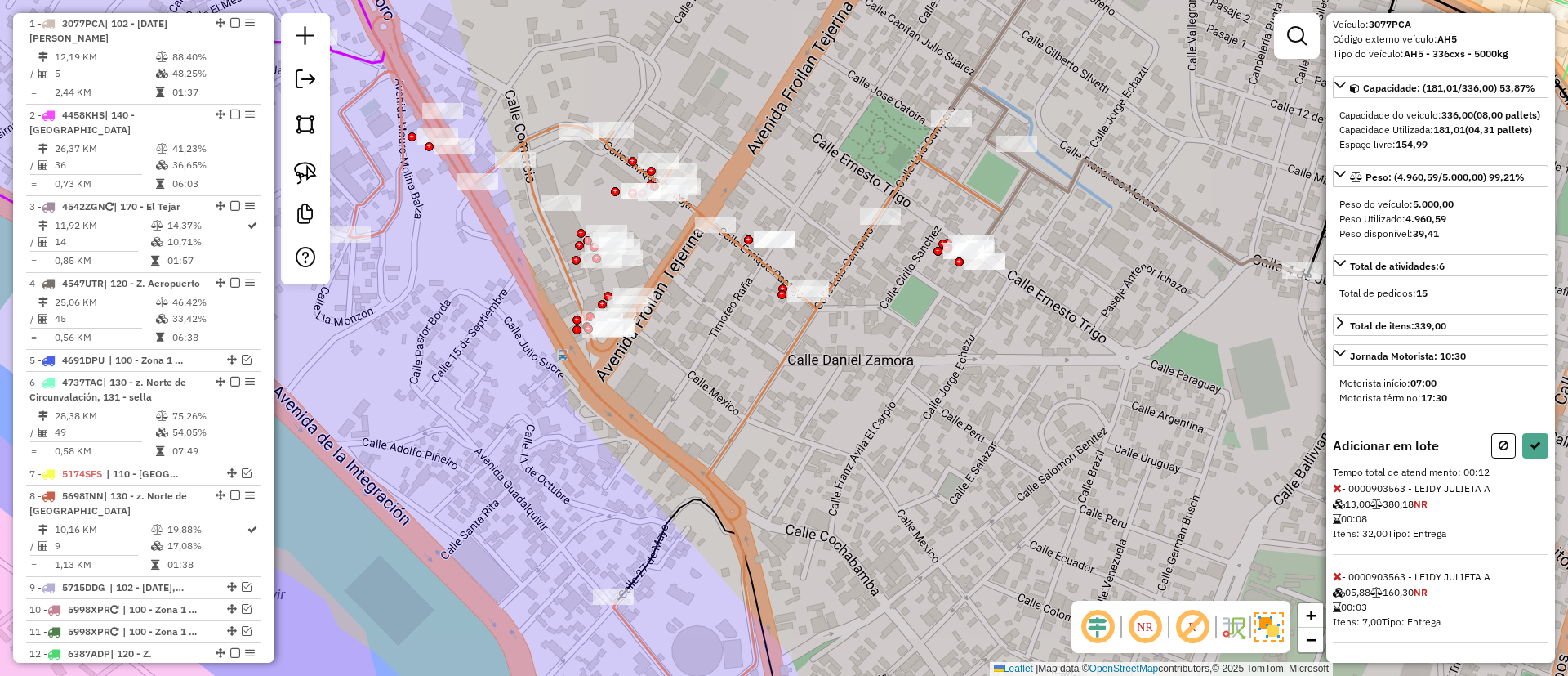
select select "**********"
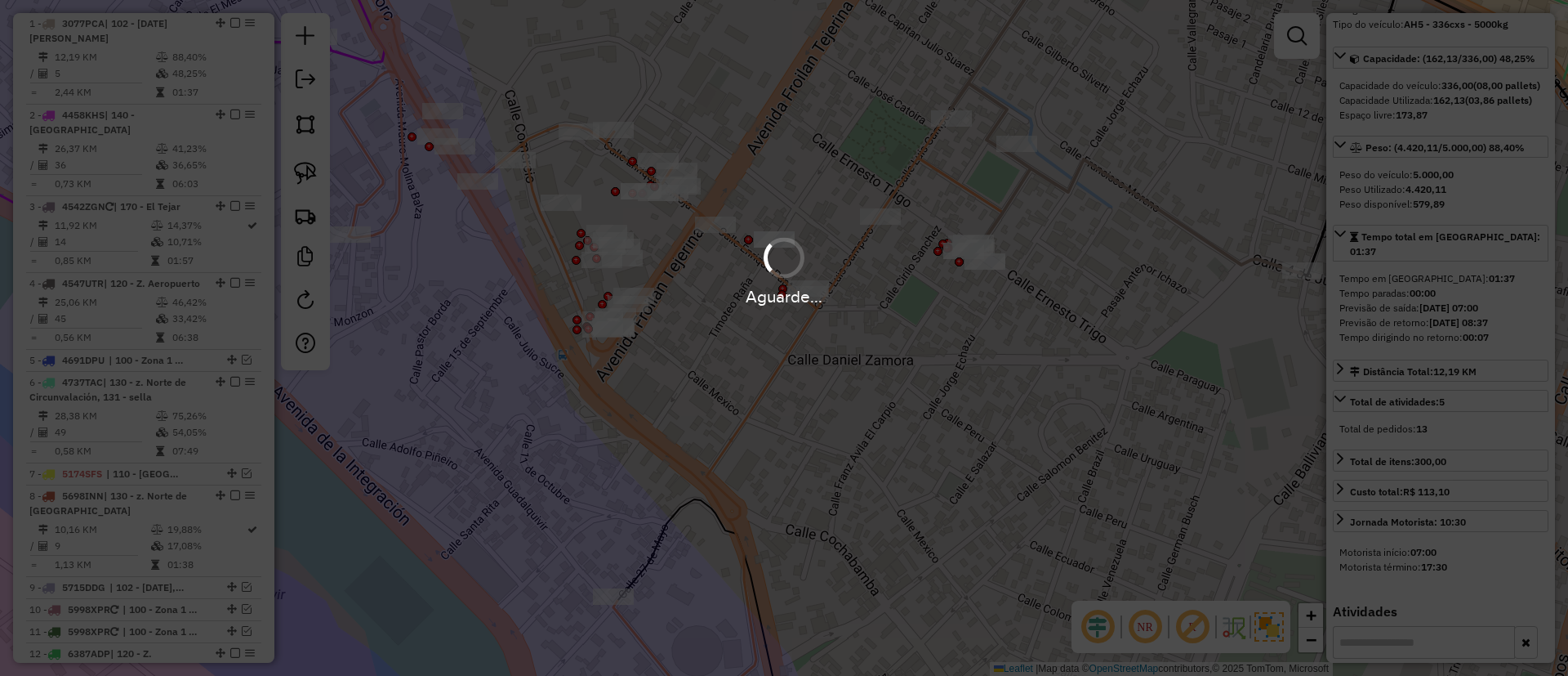
scroll to position [308, 0]
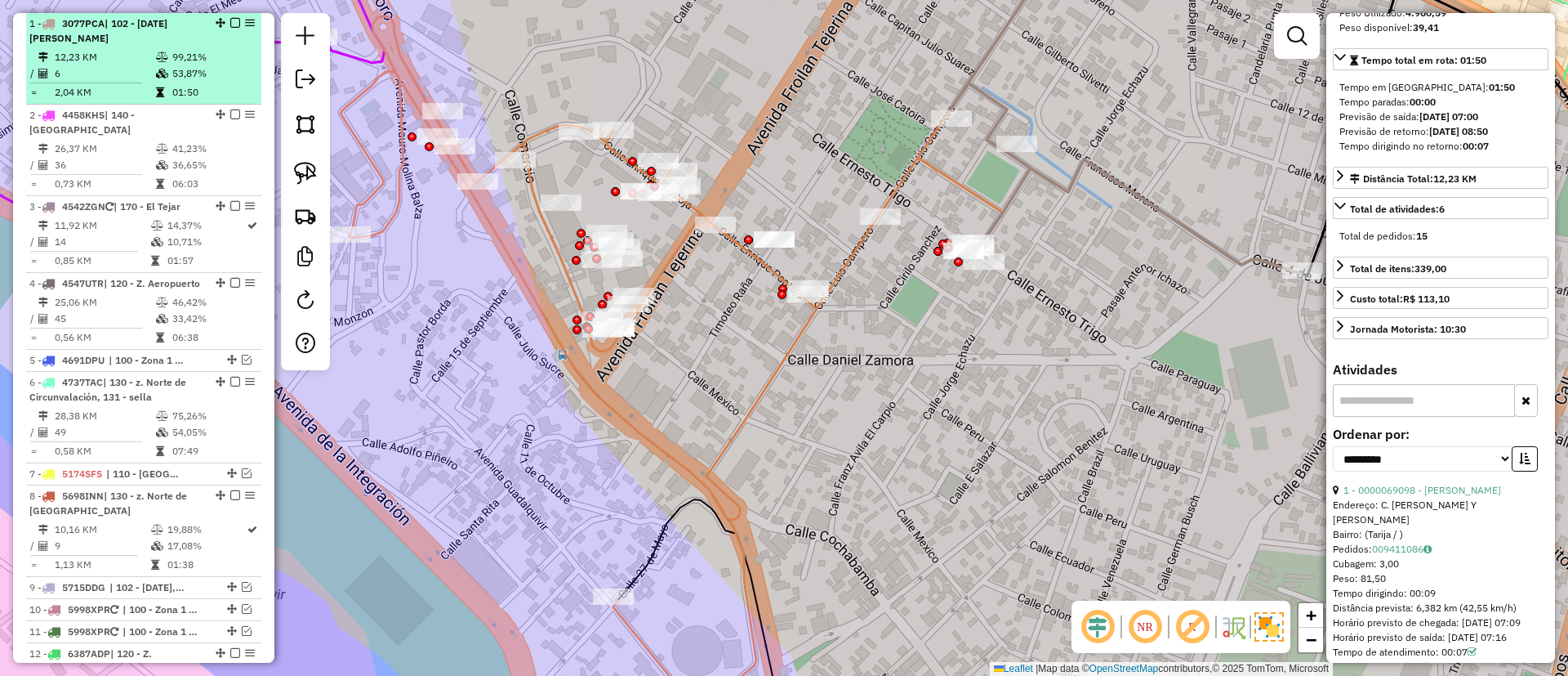
click at [231, 25] on em at bounding box center [235, 22] width 9 height 9
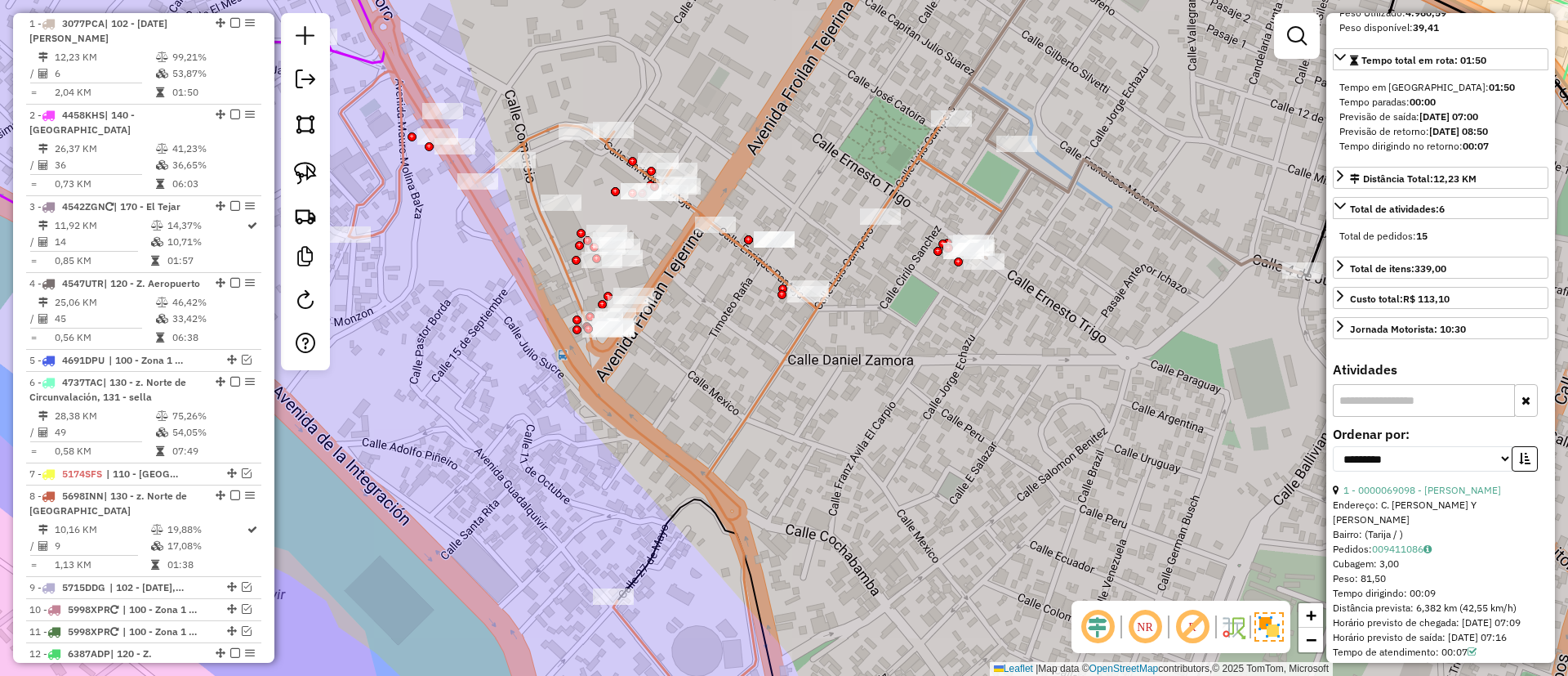
scroll to position [574, 0]
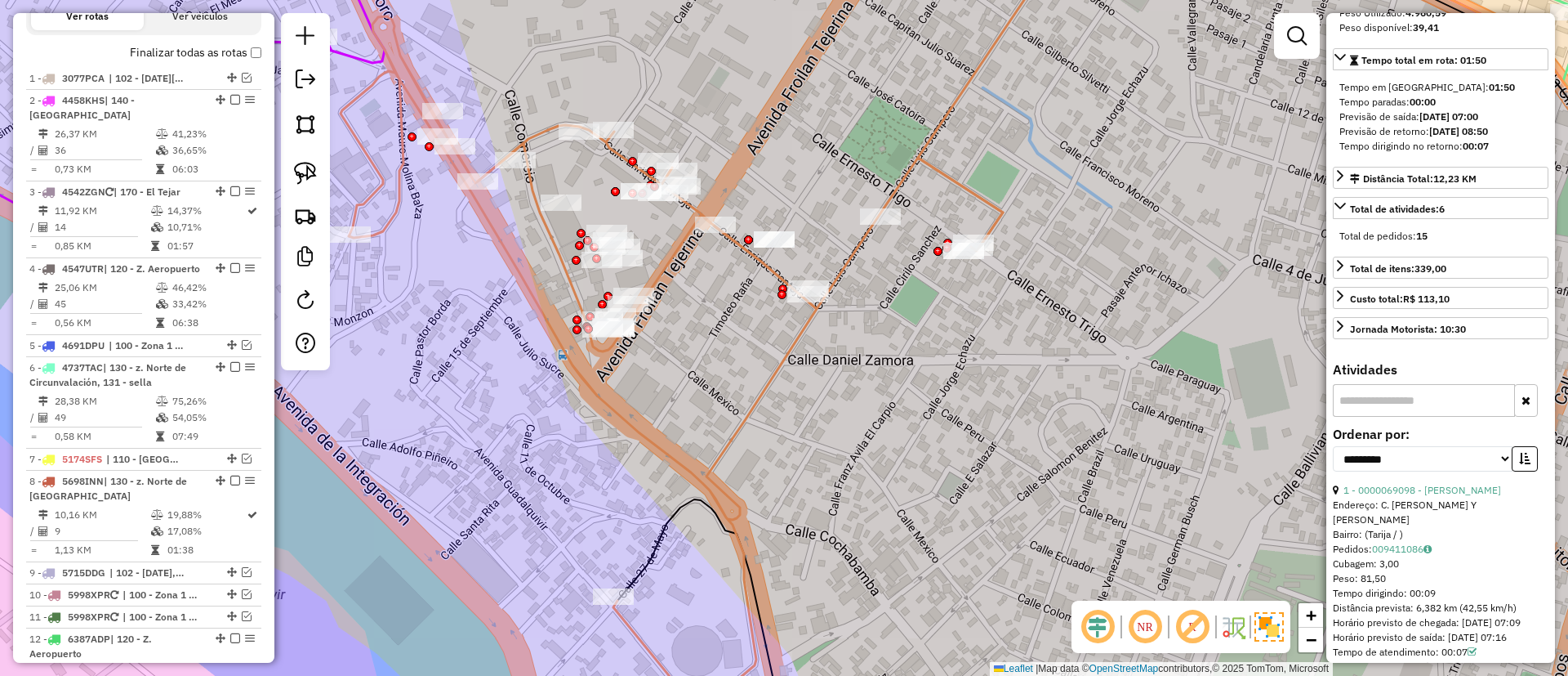
click at [761, 370] on div "Janela de atendimento Grade de atendimento Capacidade Transportadoras Veículos …" at bounding box center [784, 338] width 1568 height 676
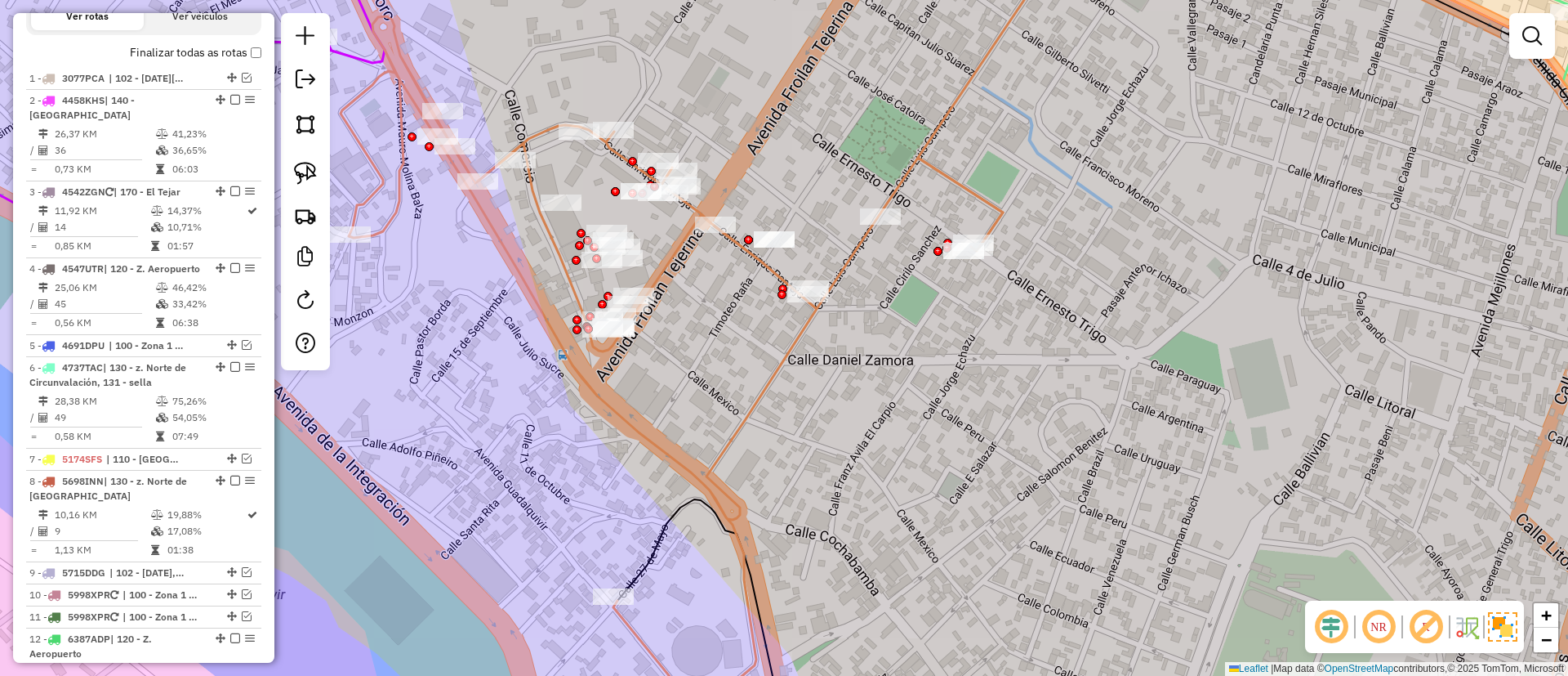
click at [775, 375] on icon at bounding box center [671, 362] width 662 height 693
select select "**********"
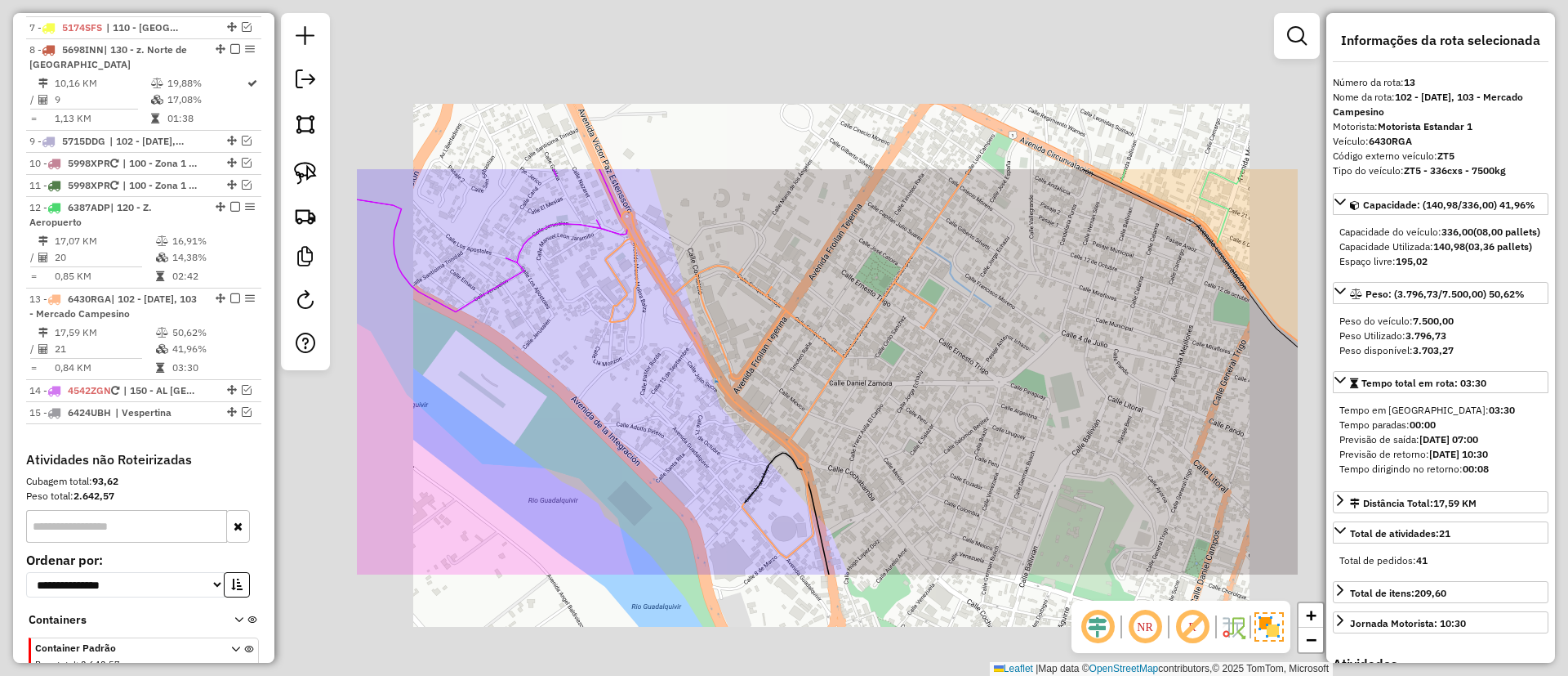
scroll to position [1148, 0]
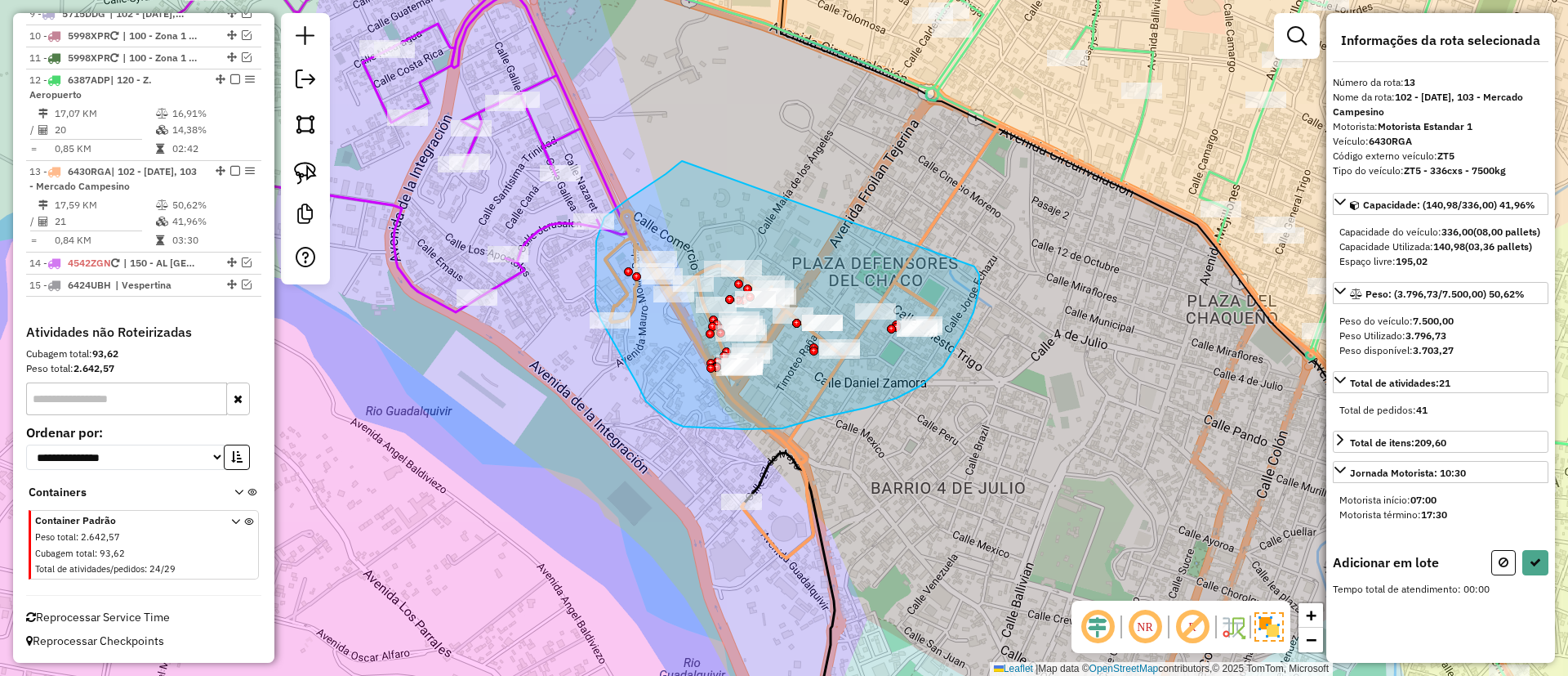
drag, startPoint x: 626, startPoint y: 200, endPoint x: 974, endPoint y: 267, distance: 354.4
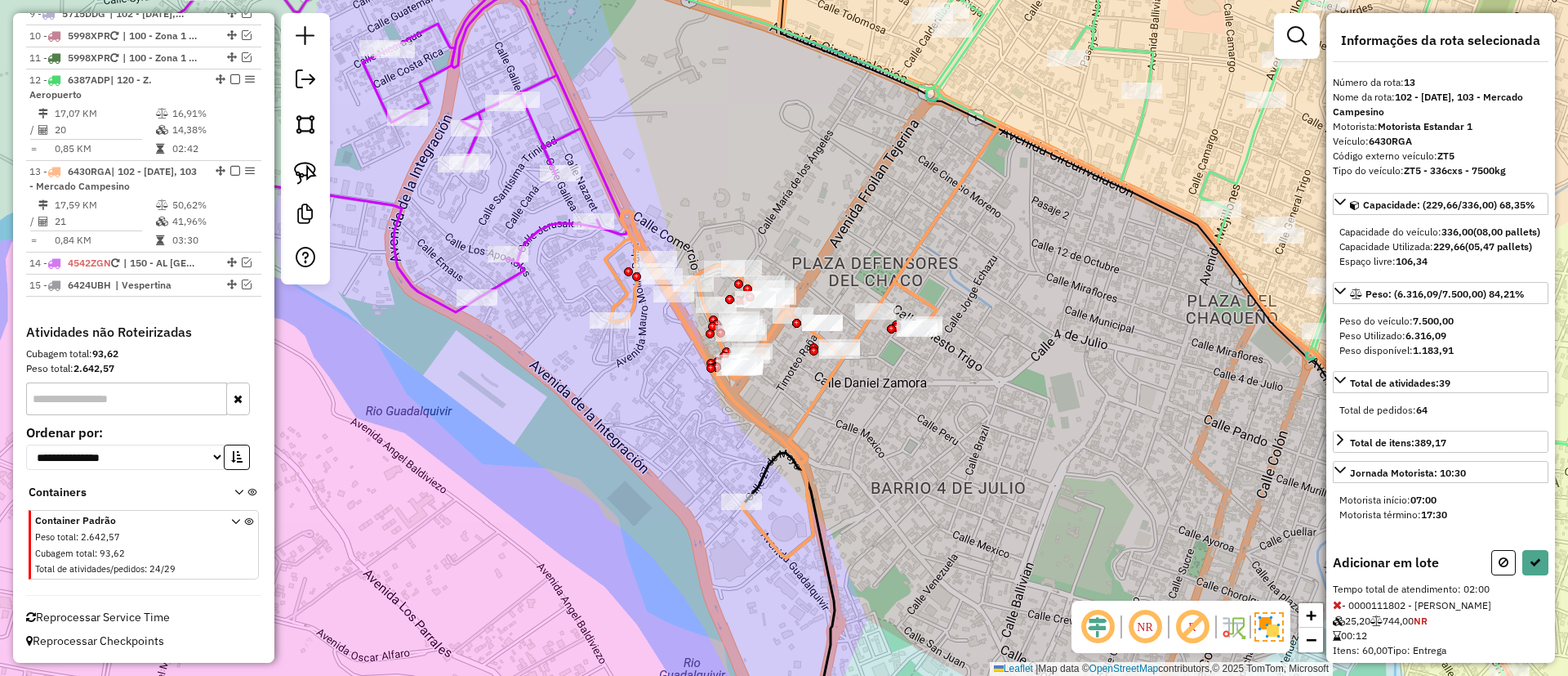
select select "**********"
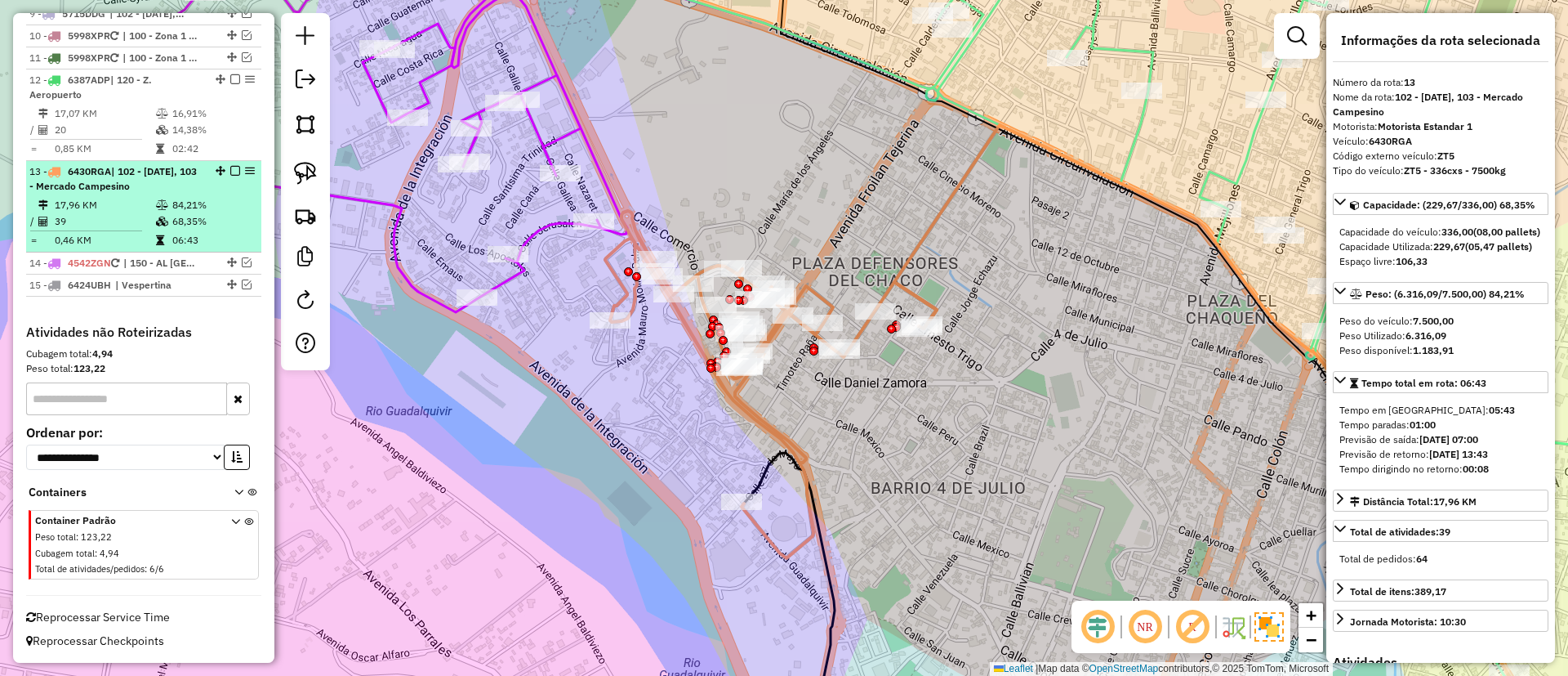
click at [232, 166] on em at bounding box center [235, 170] width 9 height 9
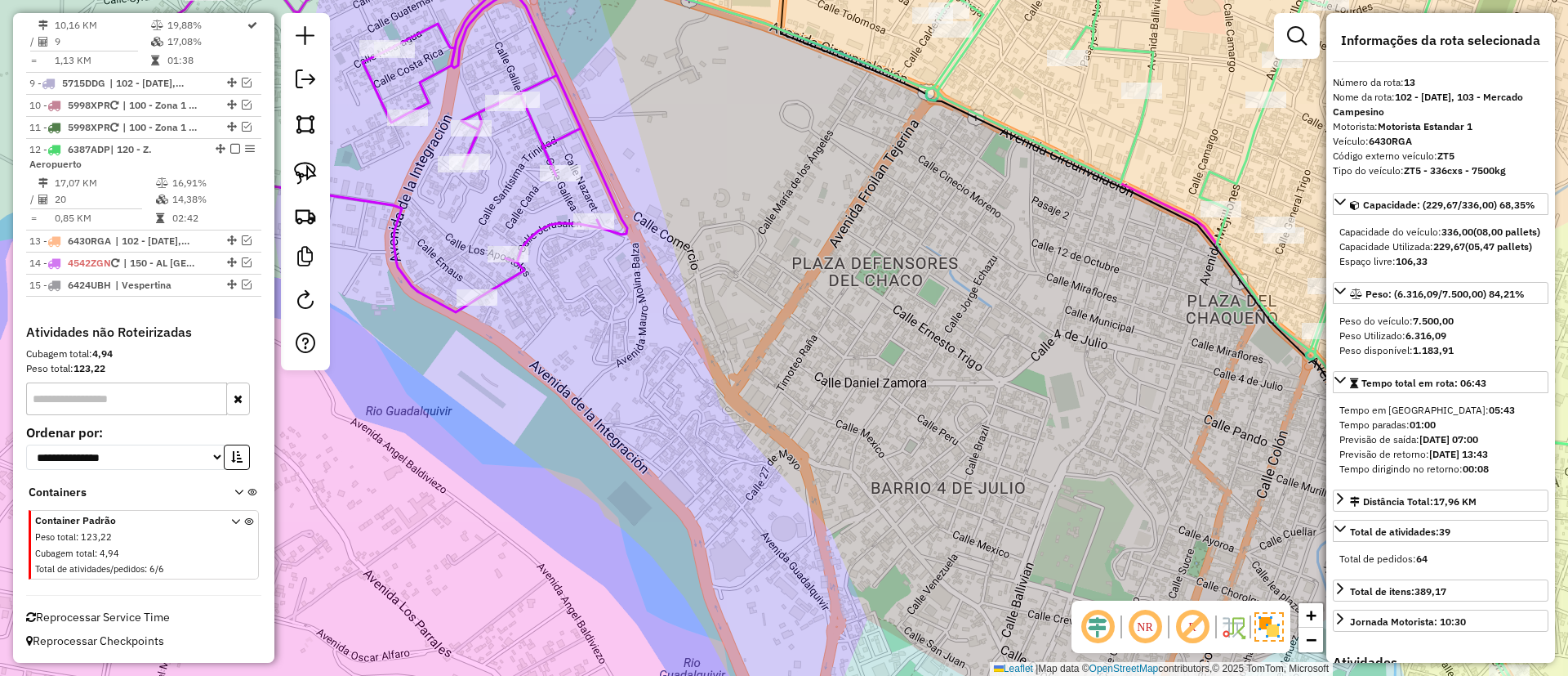
click at [543, 231] on icon at bounding box center [367, 122] width 529 height 380
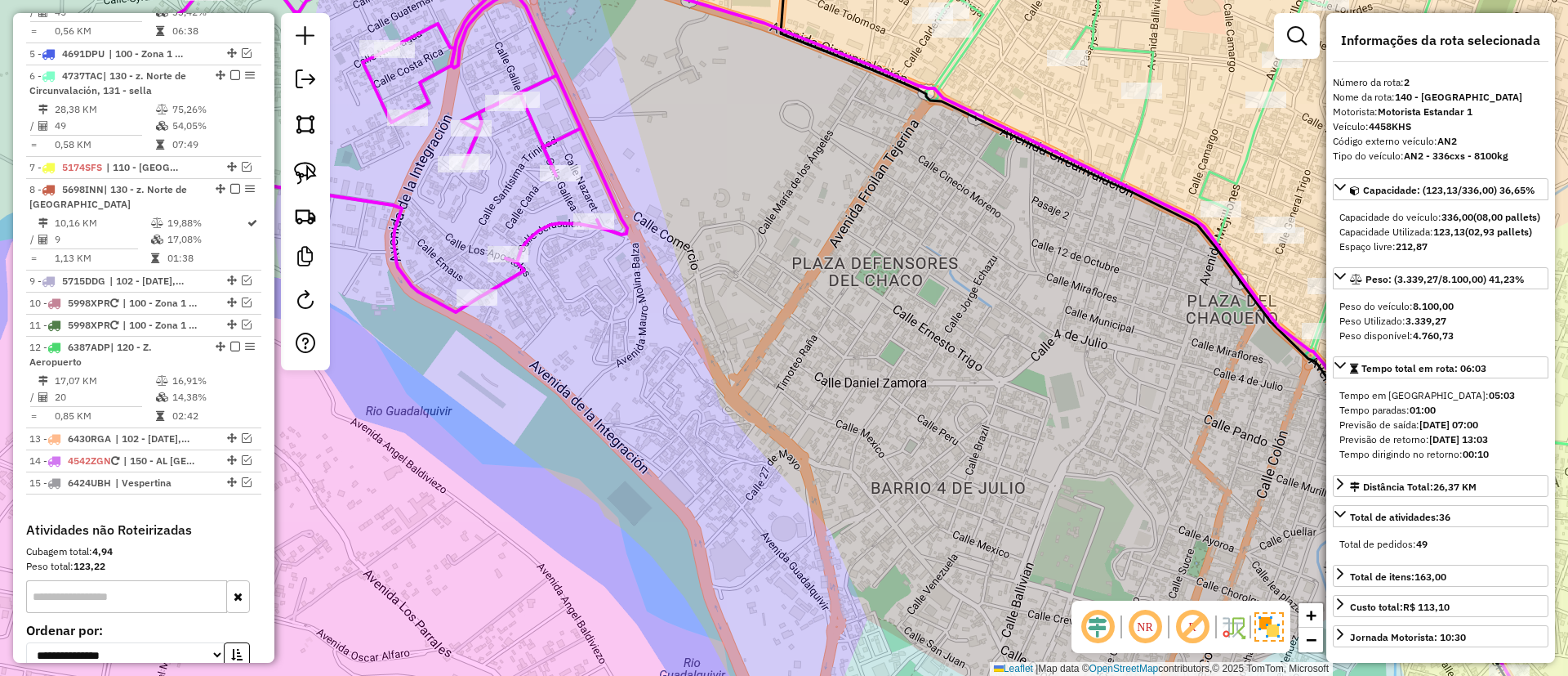
scroll to position [651, 0]
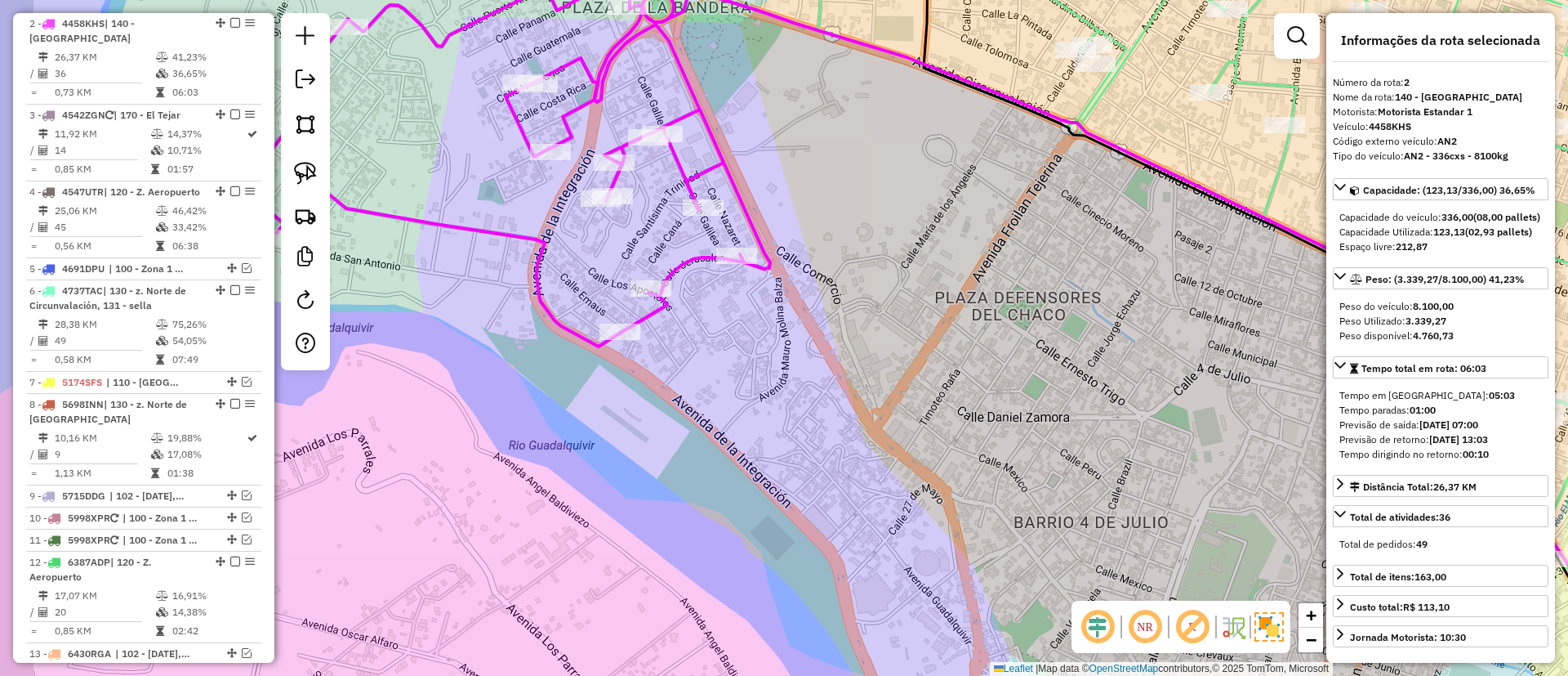
drag, startPoint x: 660, startPoint y: 304, endPoint x: 728, endPoint y: 322, distance: 70.3
click at [801, 337] on div "Janela de atendimento Grade de atendimento Capacidade Transportadoras Veículos …" at bounding box center [784, 338] width 1568 height 676
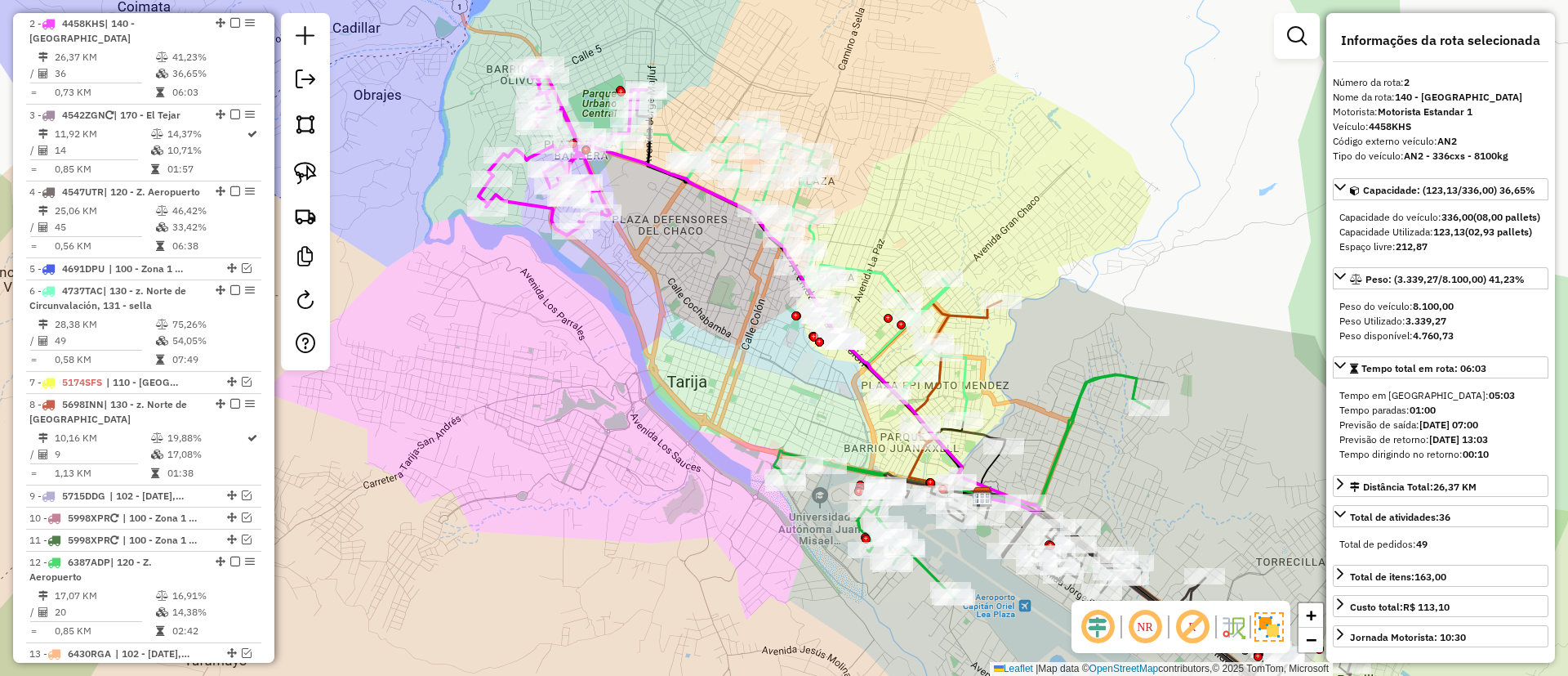
drag, startPoint x: 627, startPoint y: 215, endPoint x: 699, endPoint y: 280, distance: 97.0
click at [704, 295] on div "Janela de atendimento Grade de atendimento Capacidade Transportadoras Veículos …" at bounding box center [784, 338] width 1568 height 676
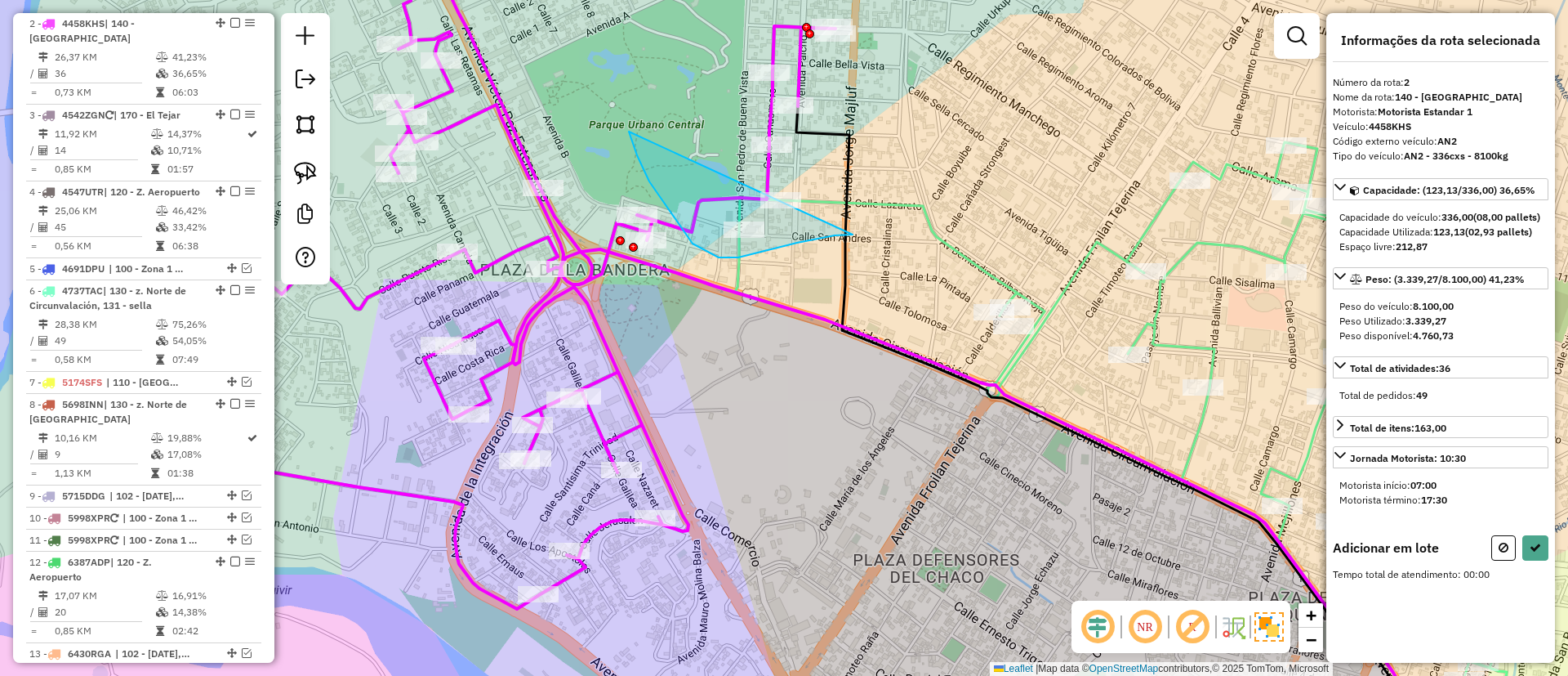
drag, startPoint x: 637, startPoint y: 156, endPoint x: 910, endPoint y: 115, distance: 276.1
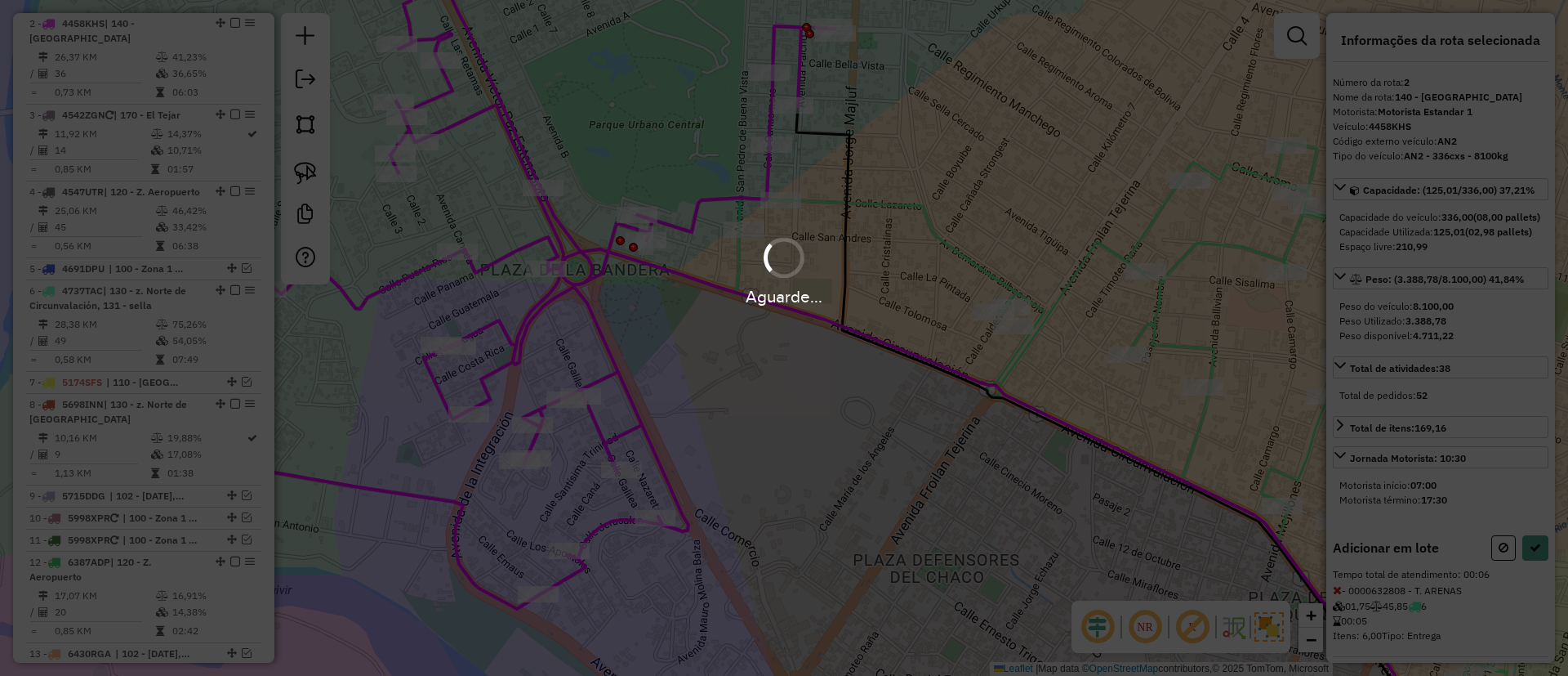
select select "**********"
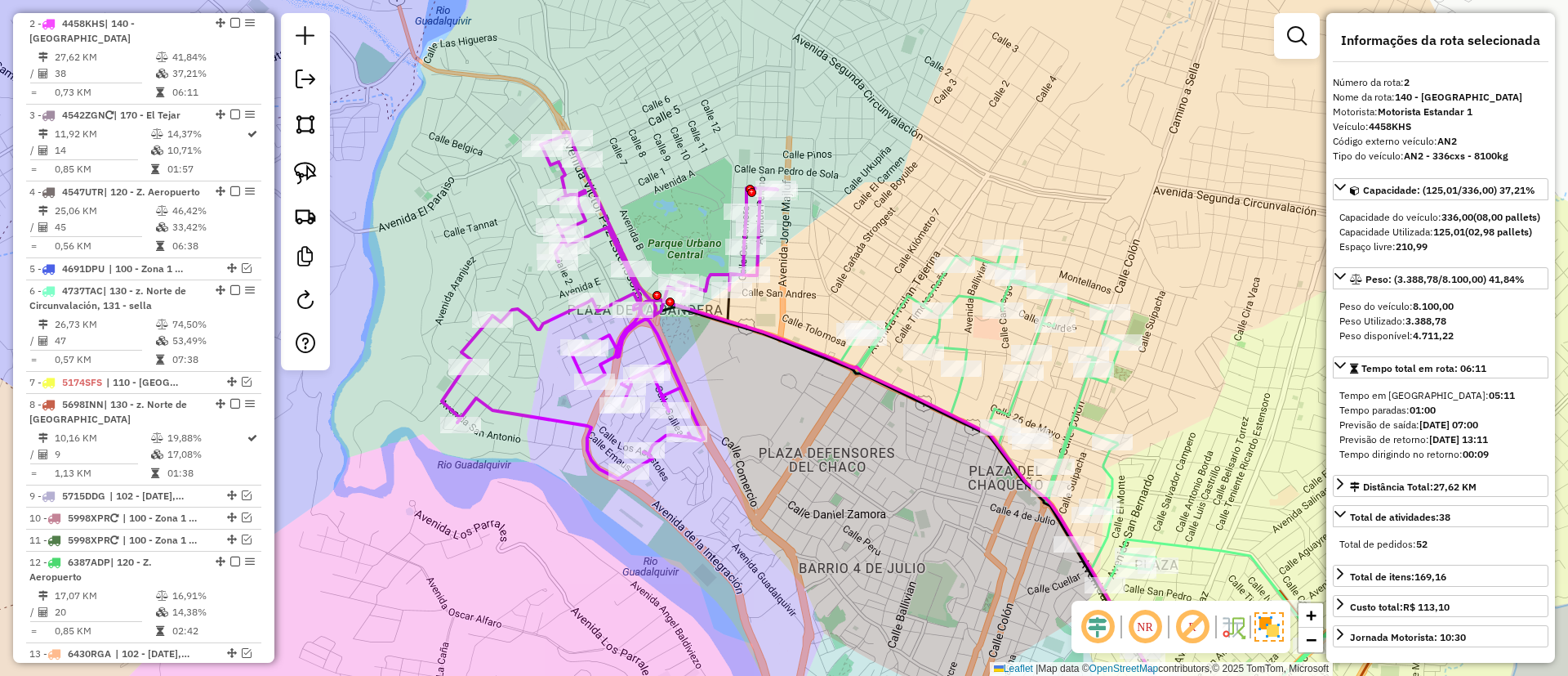
drag, startPoint x: 829, startPoint y: 425, endPoint x: 512, endPoint y: 273, distance: 351.6
click at [512, 273] on div "Janela de atendimento Grade de atendimento Capacidade Transportadoras Veículos …" at bounding box center [784, 338] width 1568 height 676
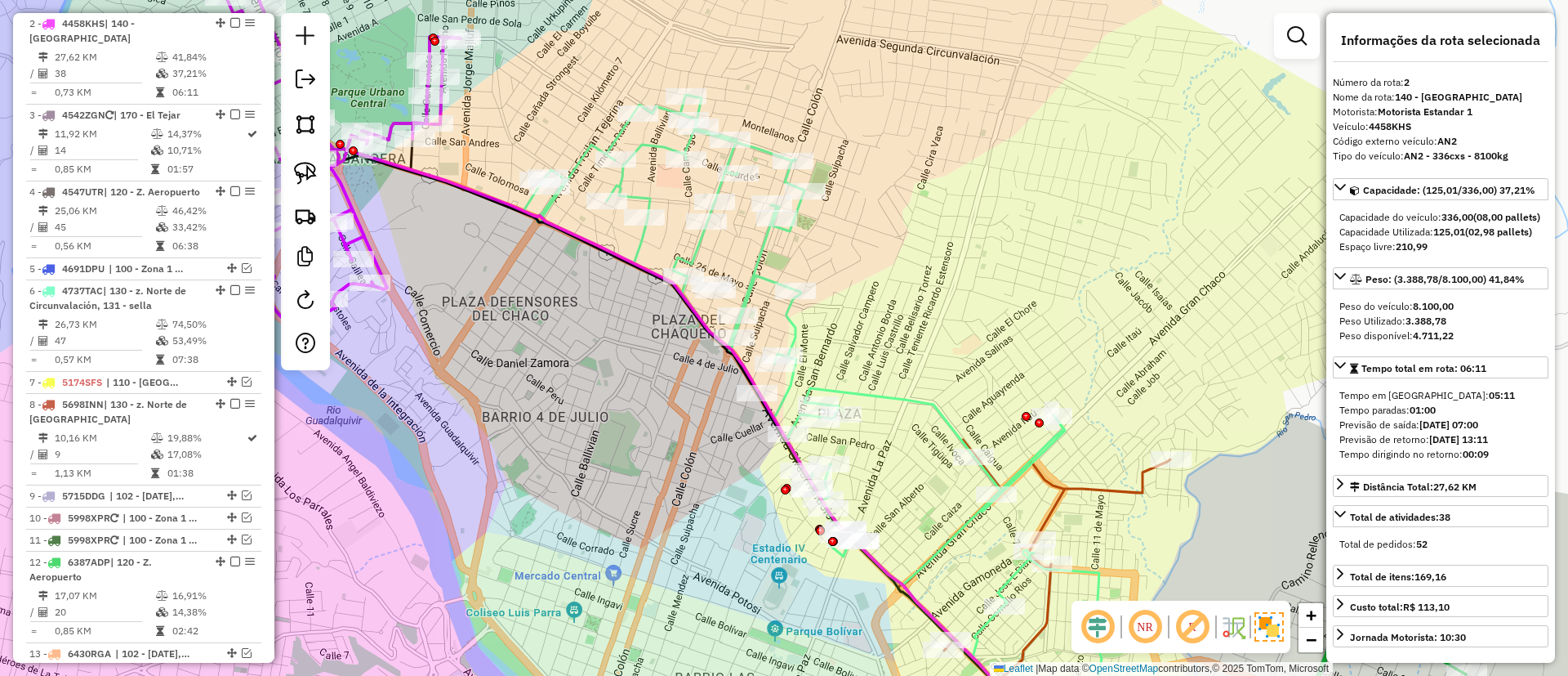
click at [795, 329] on icon at bounding box center [812, 397] width 578 height 603
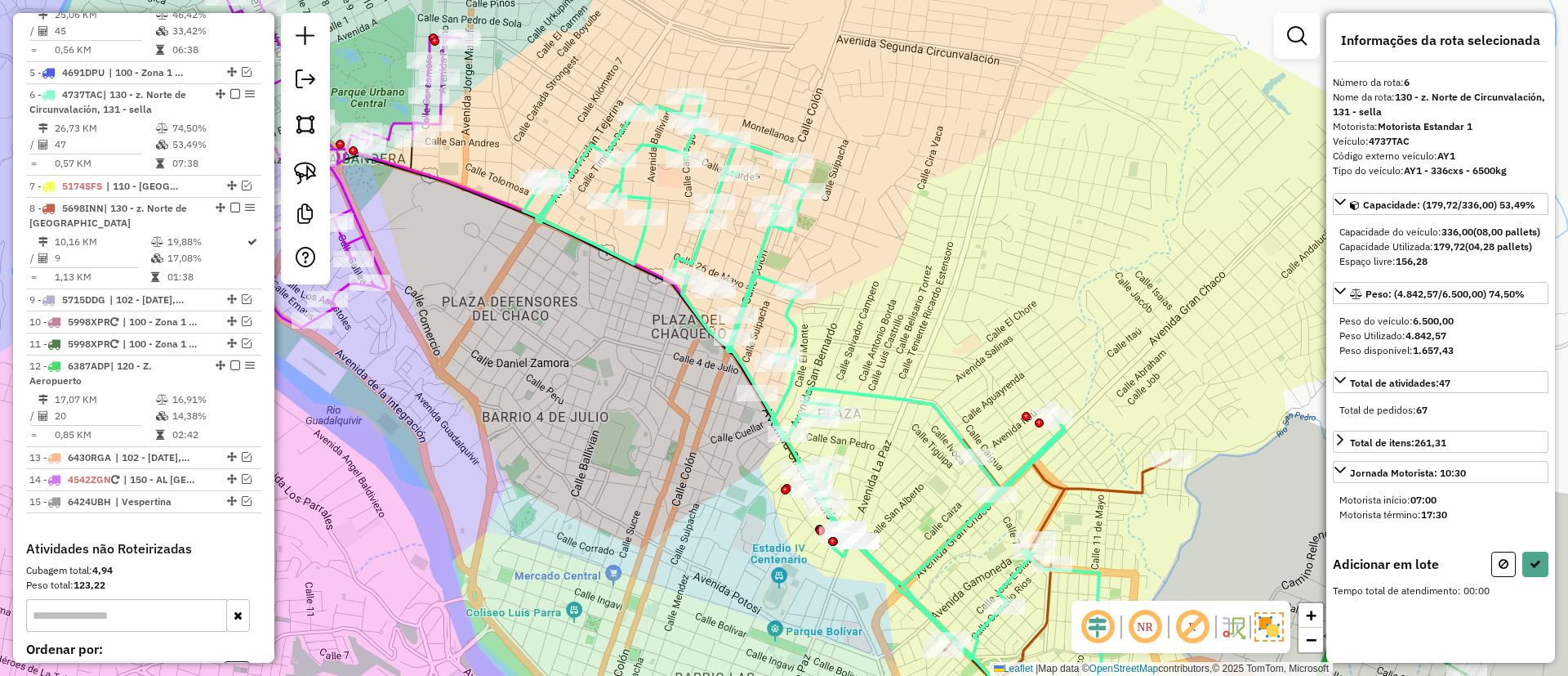
scroll to position [933, 0]
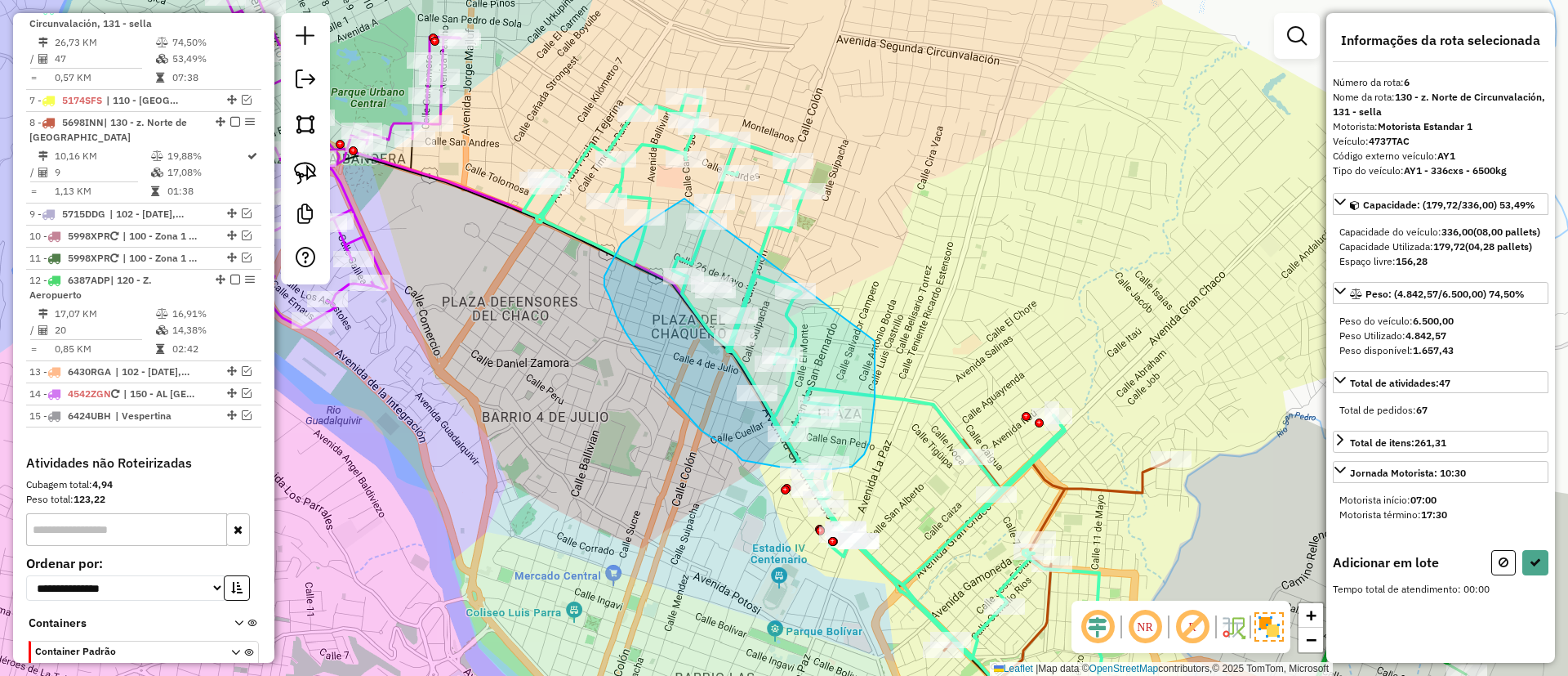
drag, startPoint x: 684, startPoint y: 198, endPoint x: 875, endPoint y: 320, distance: 226.6
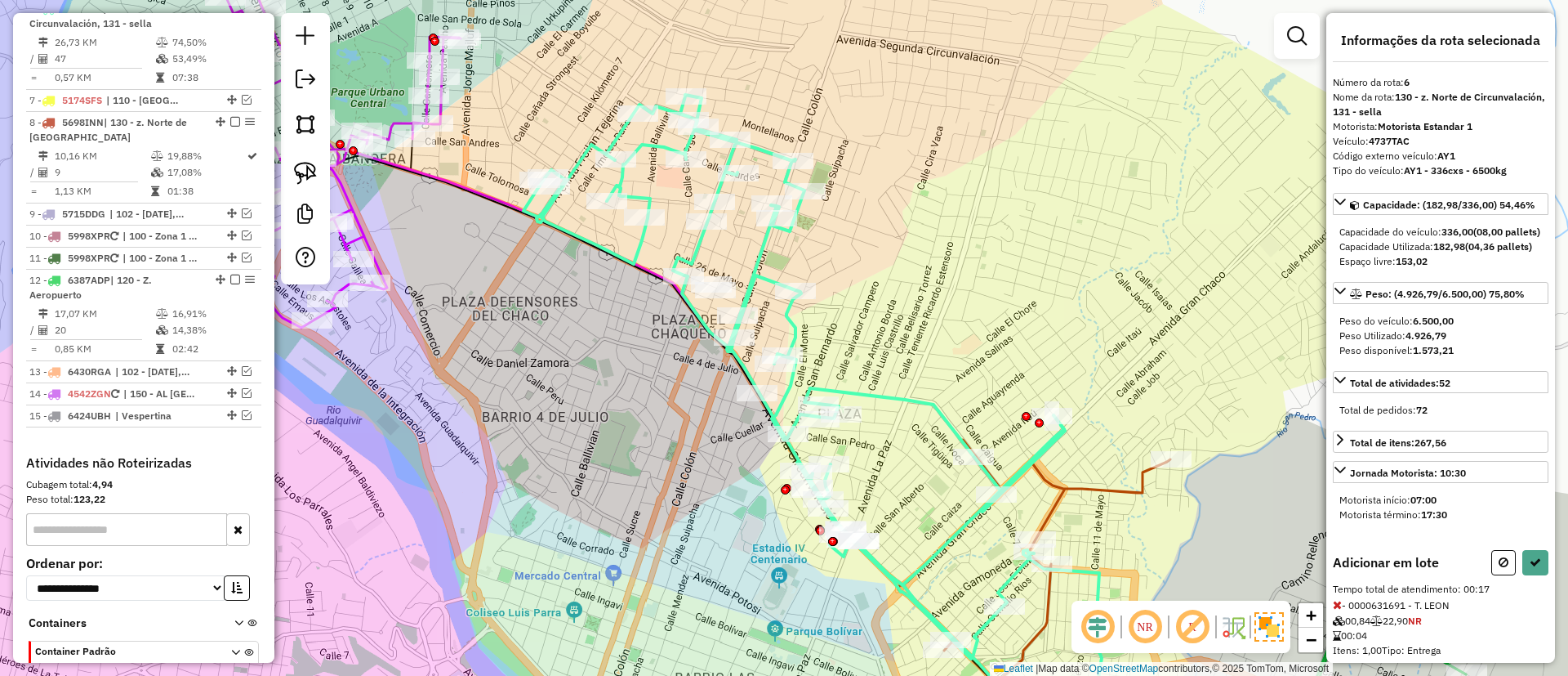
select select "**********"
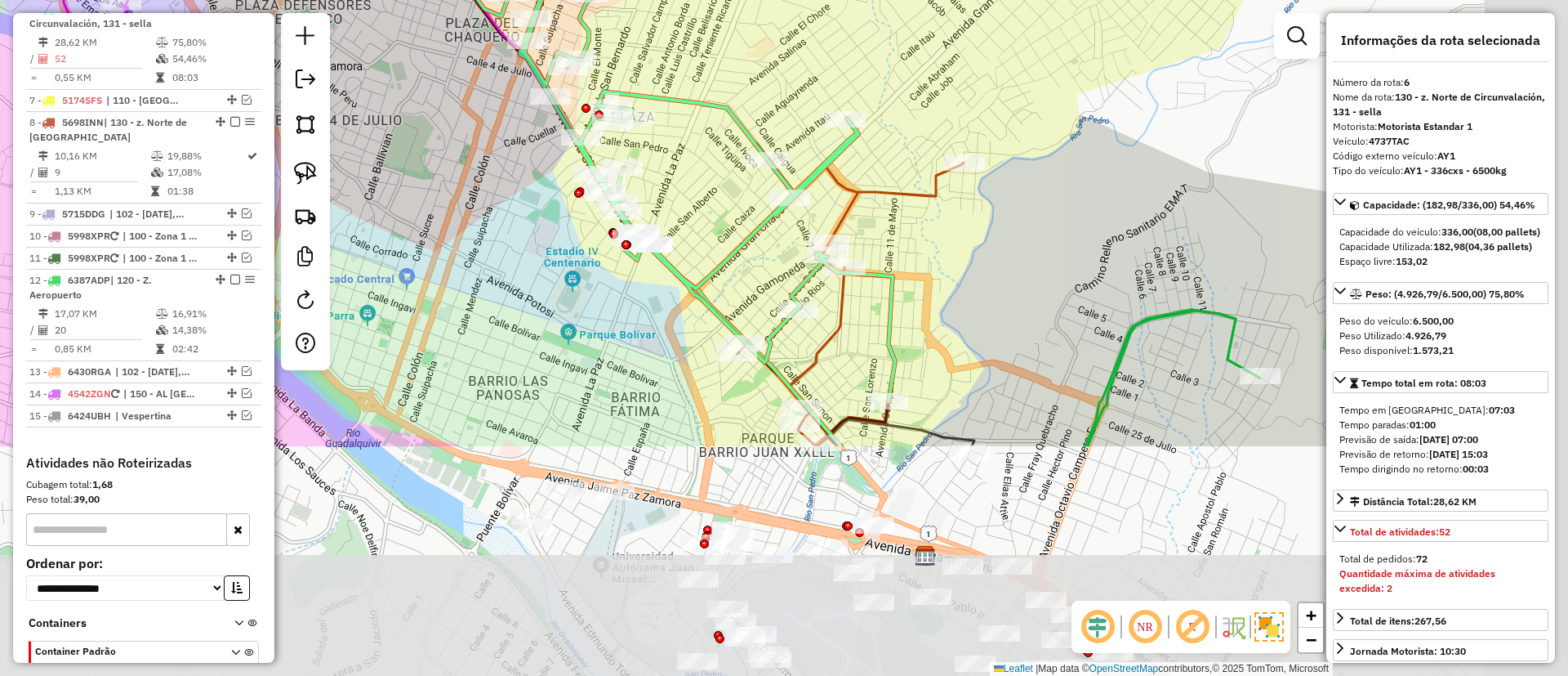
drag, startPoint x: 891, startPoint y: 493, endPoint x: 676, endPoint y: 187, distance: 374.0
click at [680, 192] on div "Janela de atendimento Grade de atendimento Capacidade Transportadoras Veículos …" at bounding box center [784, 338] width 1568 height 676
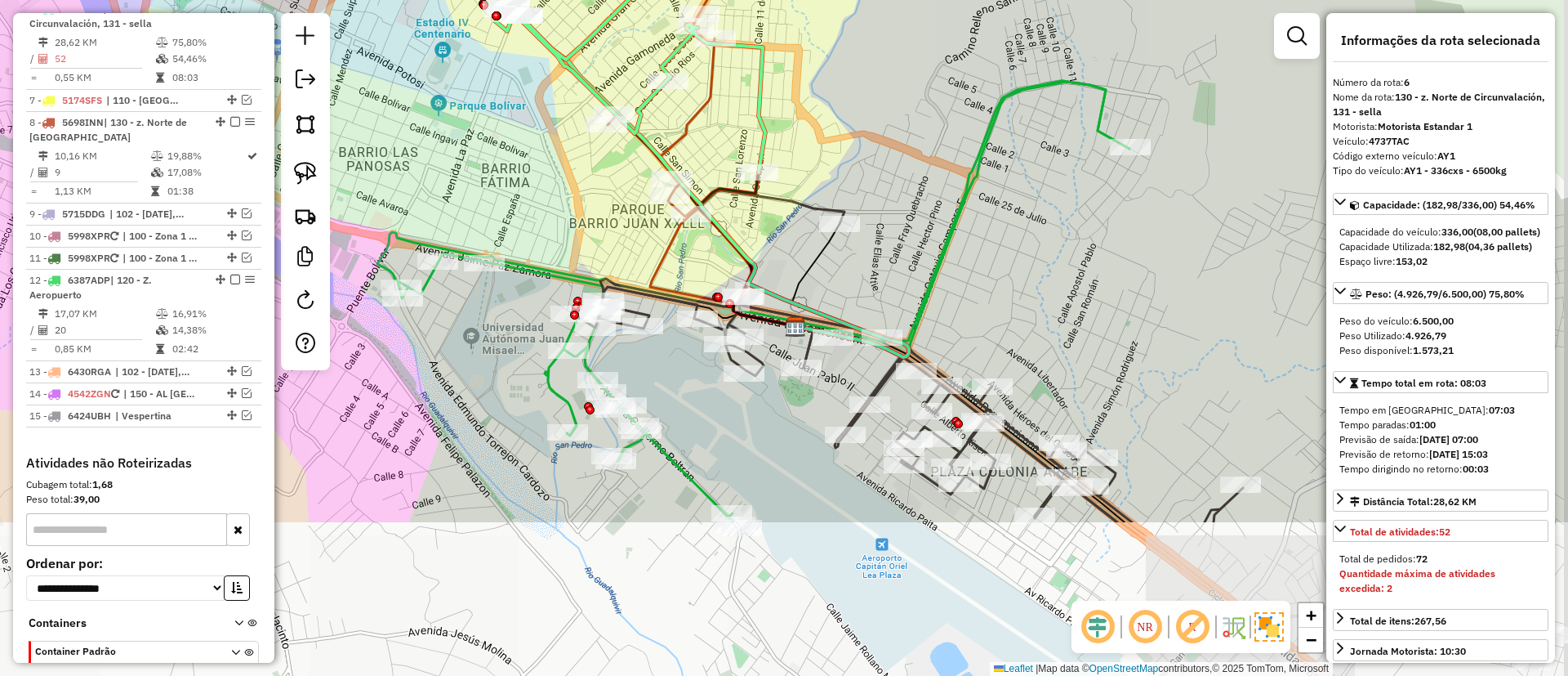
drag, startPoint x: 525, startPoint y: 319, endPoint x: 455, endPoint y: 196, distance: 141.5
click at [455, 196] on div "Janela de atendimento Grade de atendimento Capacidade Transportadoras Veículos …" at bounding box center [784, 338] width 1568 height 676
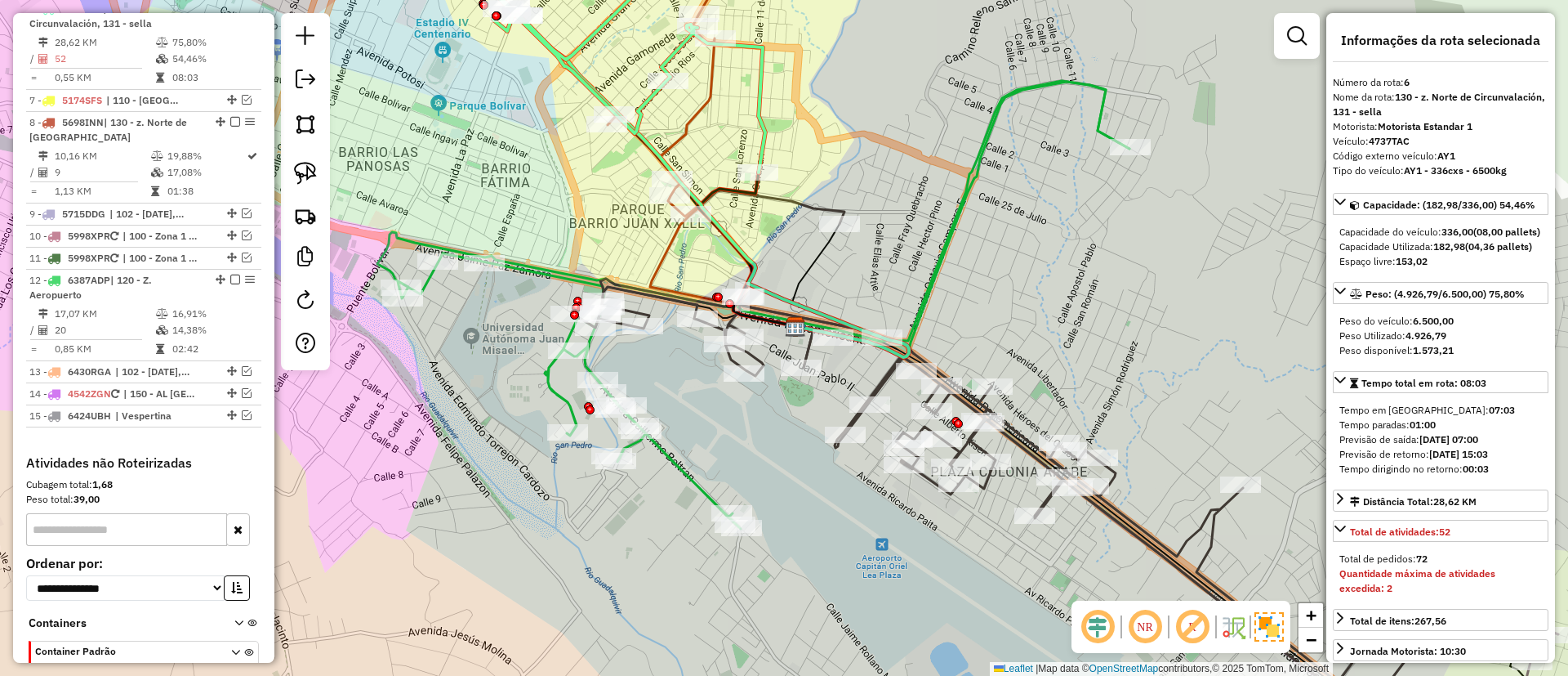
click at [945, 251] on icon at bounding box center [753, 305] width 752 height 448
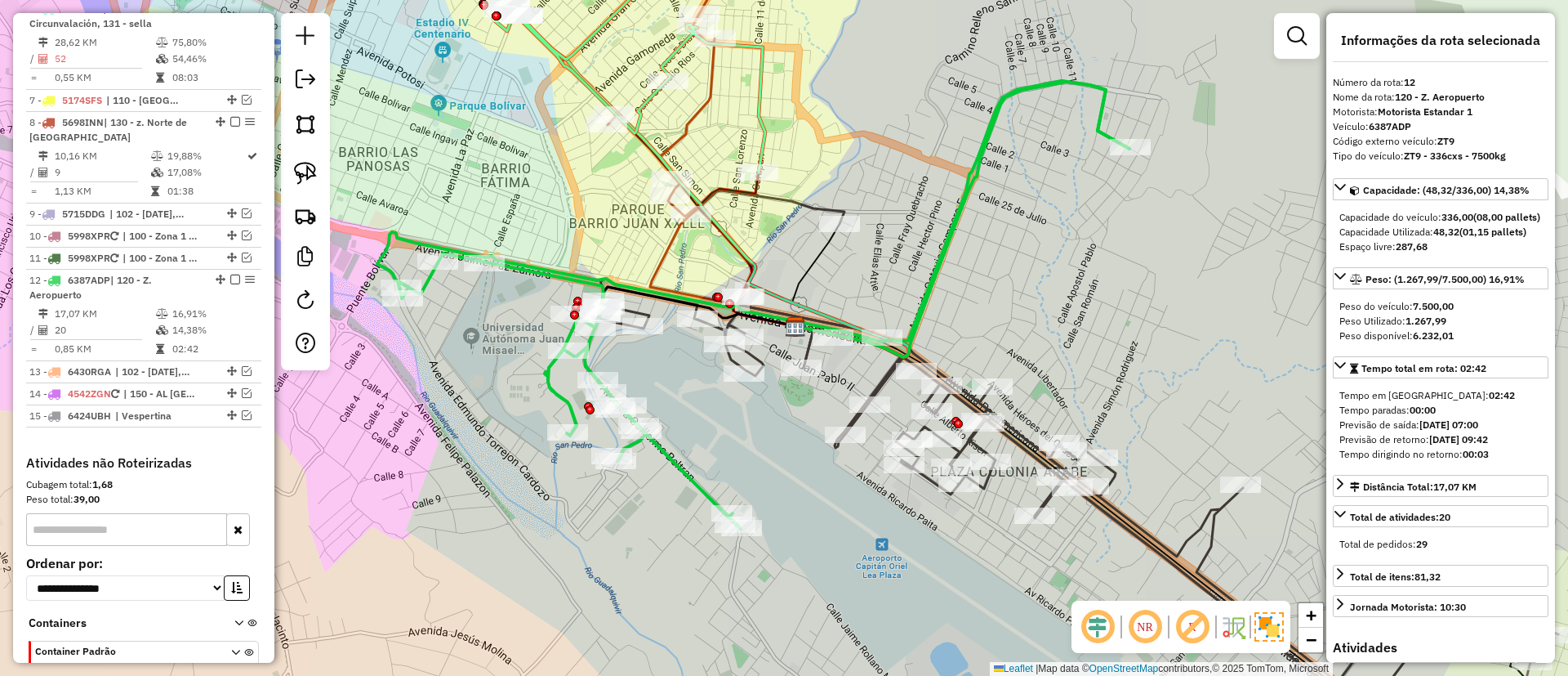
scroll to position [1079, 0]
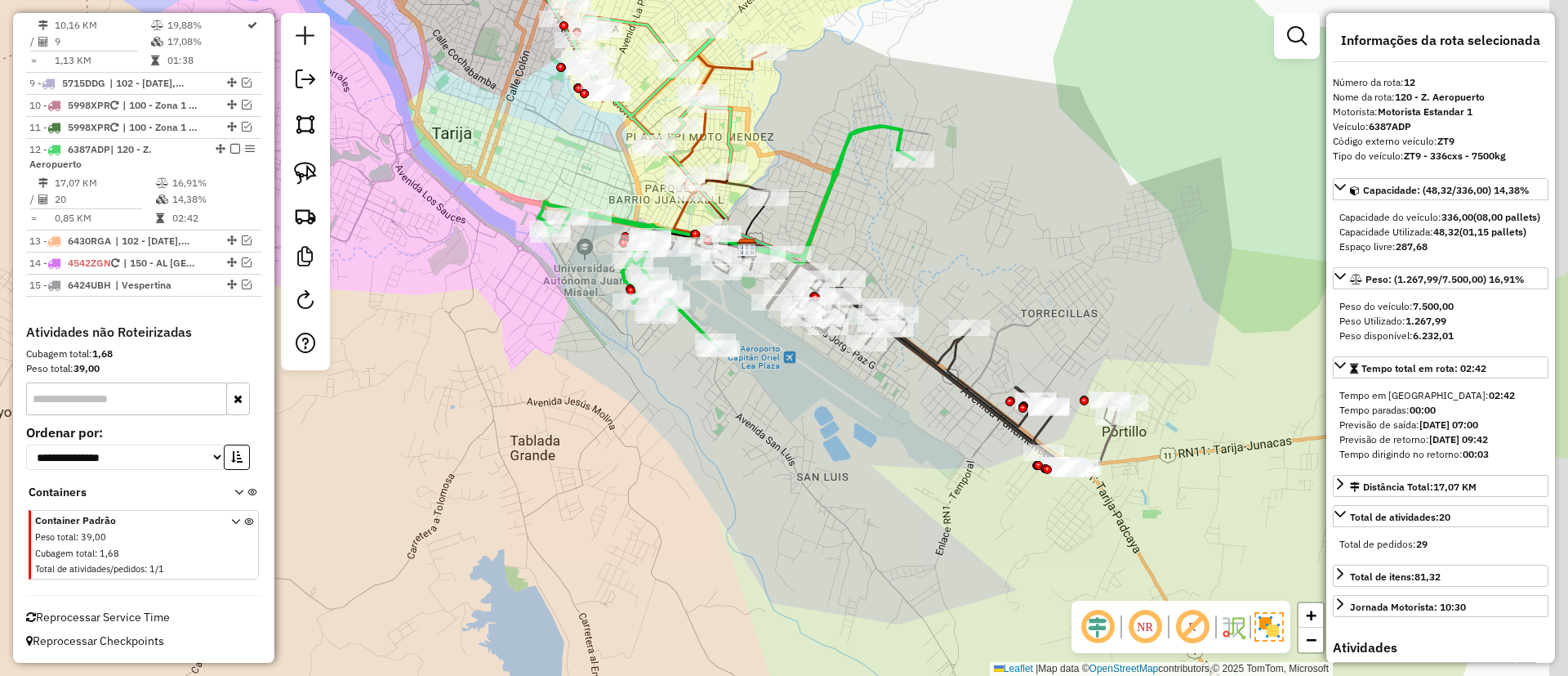
drag, startPoint x: 973, startPoint y: 467, endPoint x: 847, endPoint y: 405, distance: 140.4
click at [825, 403] on div "Janela de atendimento Grade de atendimento Capacidade Transportadoras Veículos …" at bounding box center [784, 338] width 1568 height 676
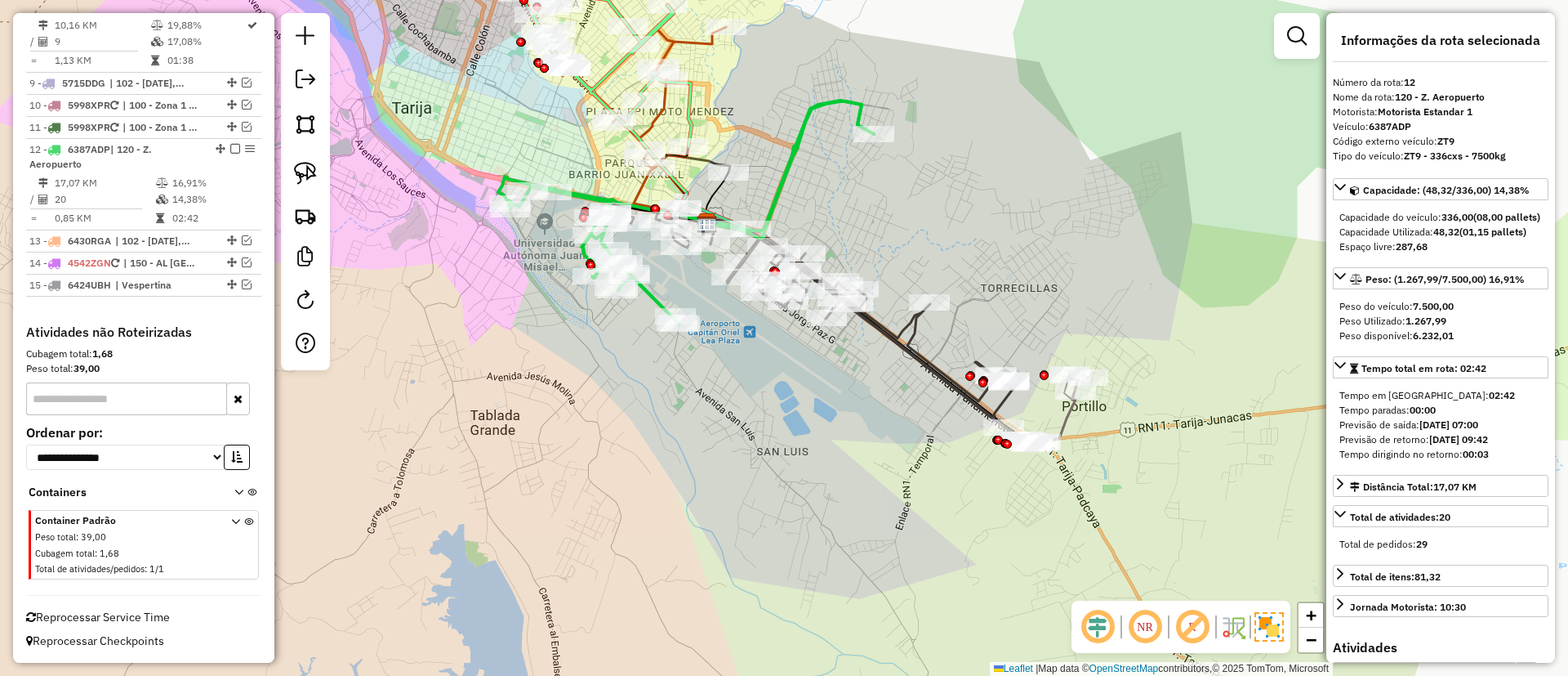
click at [1071, 410] on icon at bounding box center [1046, 408] width 84 height 68
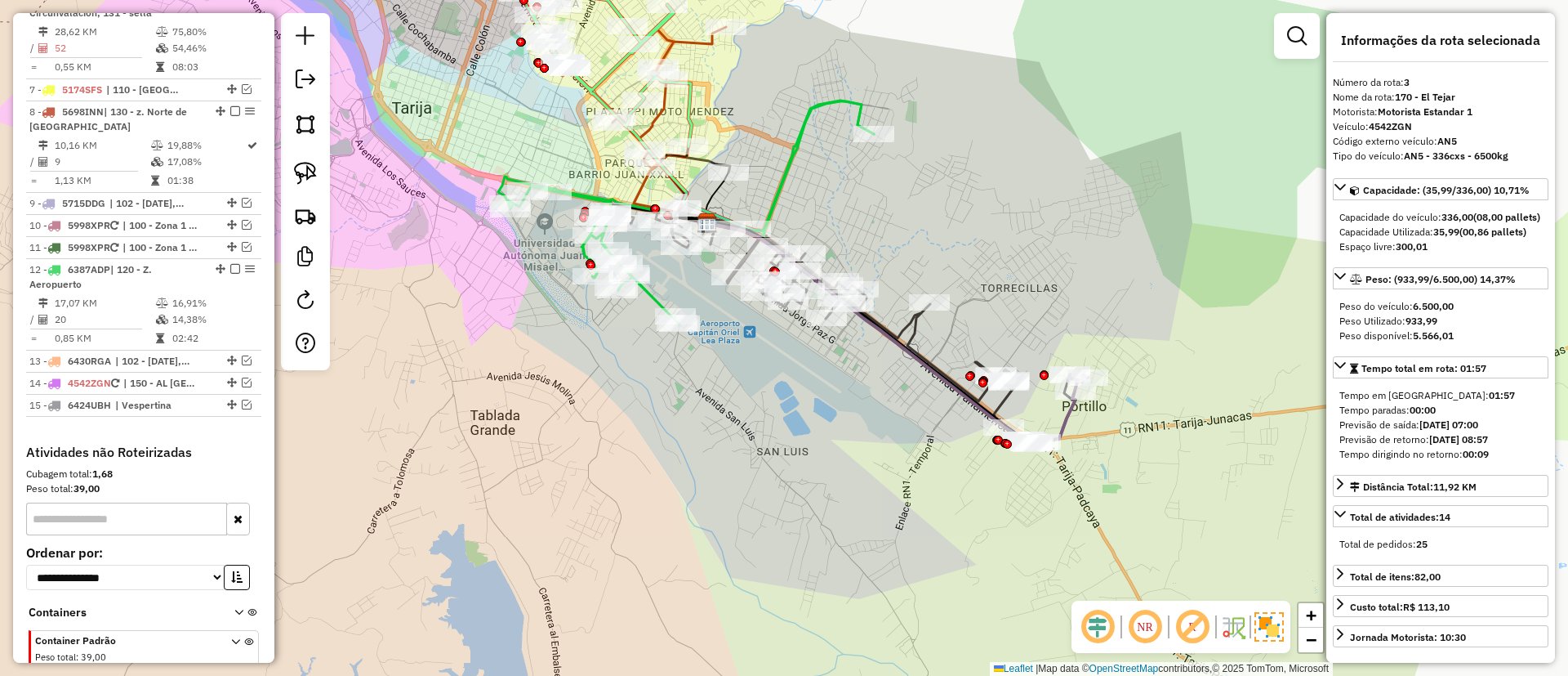
scroll to position [743, 0]
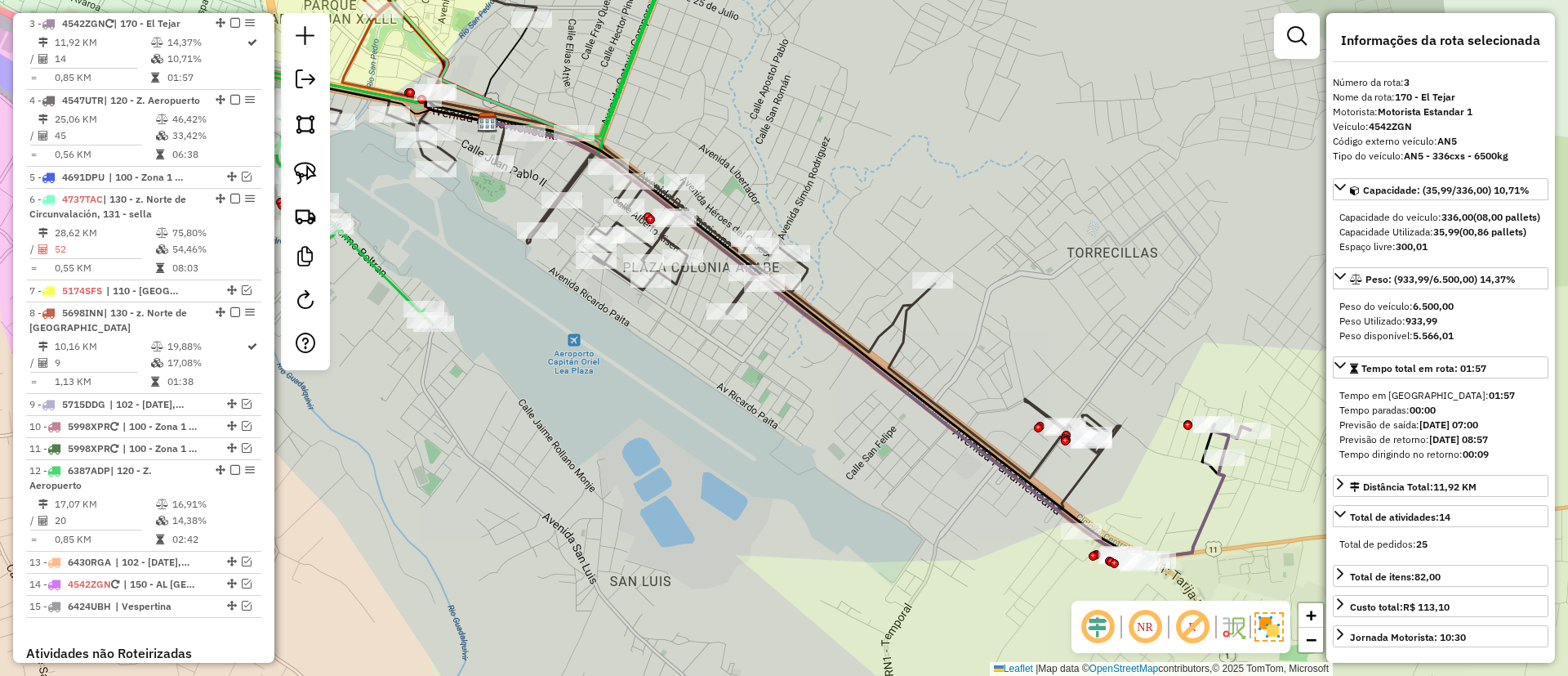
click at [911, 320] on icon at bounding box center [692, 248] width 857 height 524
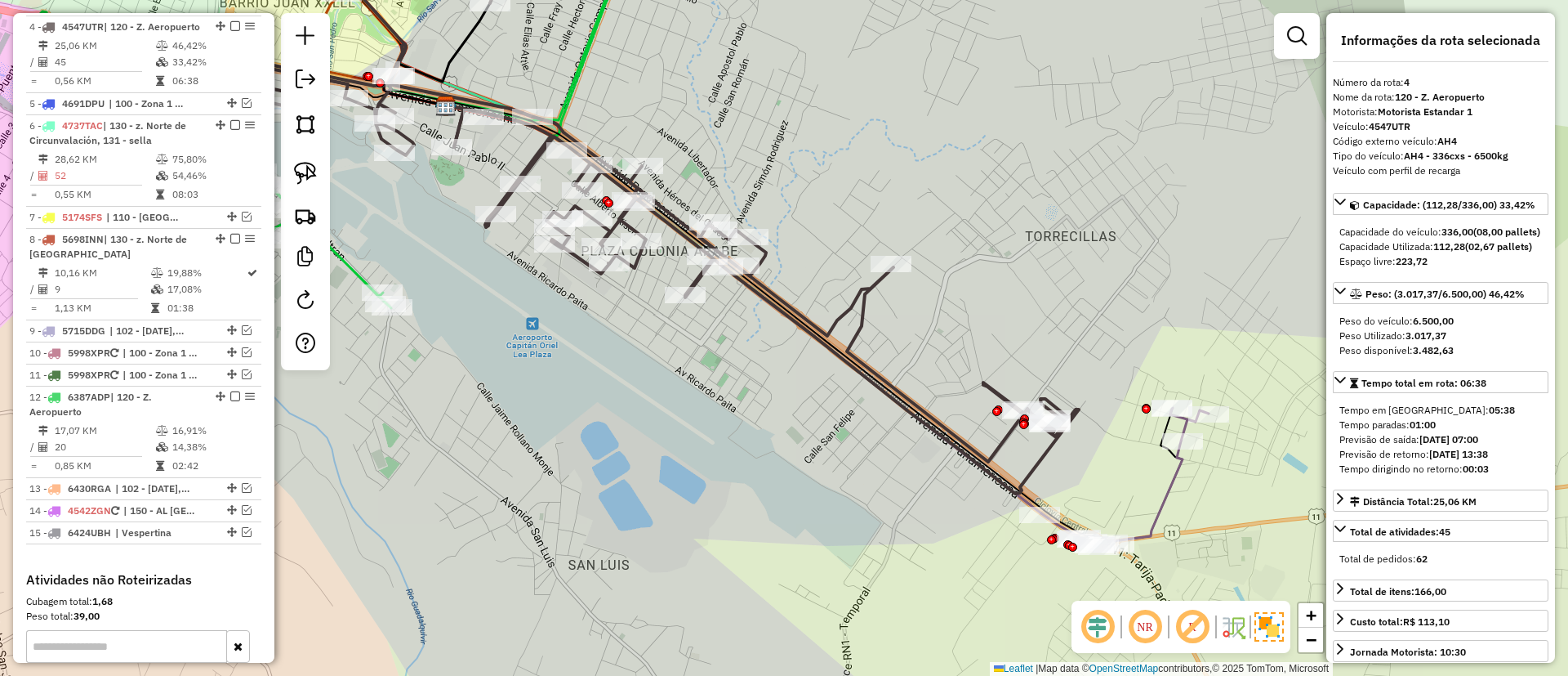
scroll to position [820, 0]
drag, startPoint x: 920, startPoint y: 339, endPoint x: 871, endPoint y: 351, distance: 50.4
click at [847, 291] on div "Janela de atendimento Grade de atendimento Capacidade Transportadoras Veículos …" at bounding box center [784, 338] width 1568 height 676
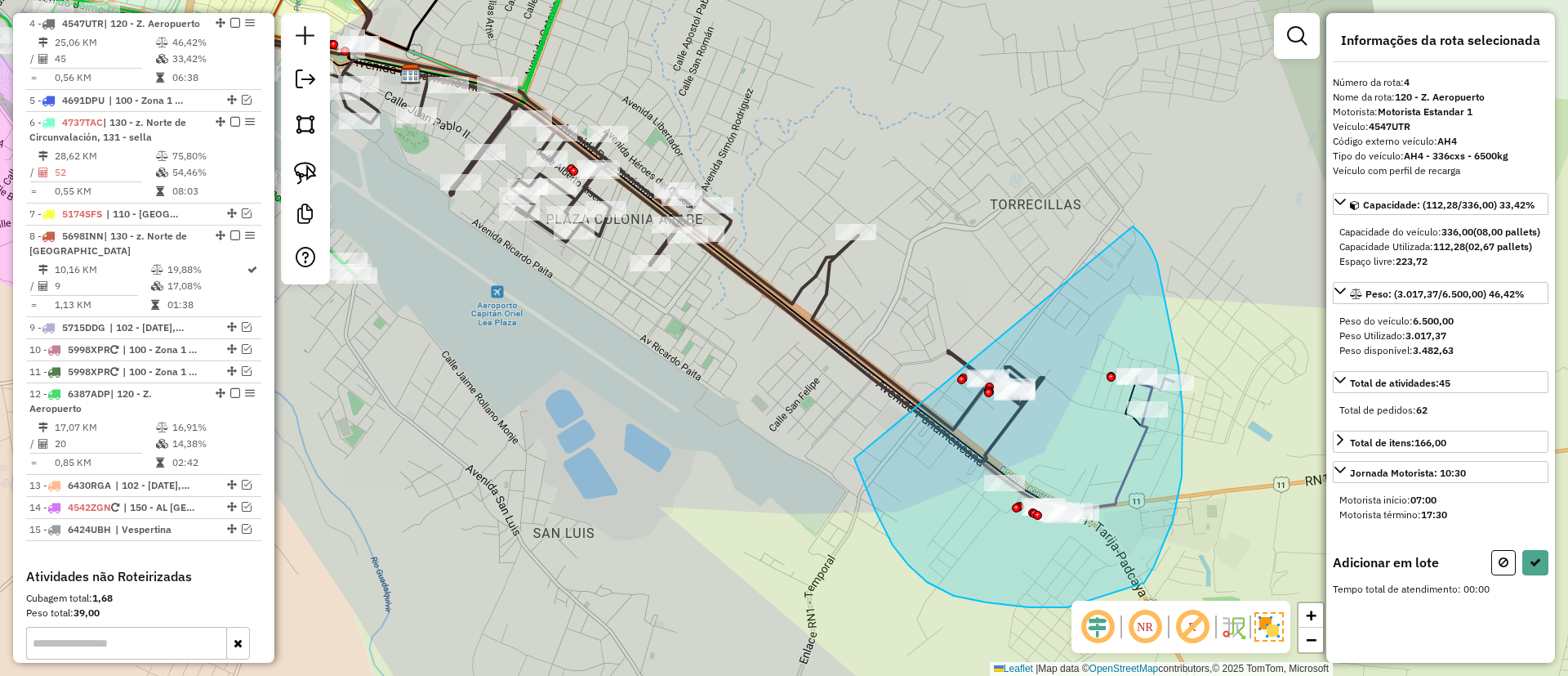
drag, startPoint x: 854, startPoint y: 458, endPoint x: 1132, endPoint y: 226, distance: 362.1
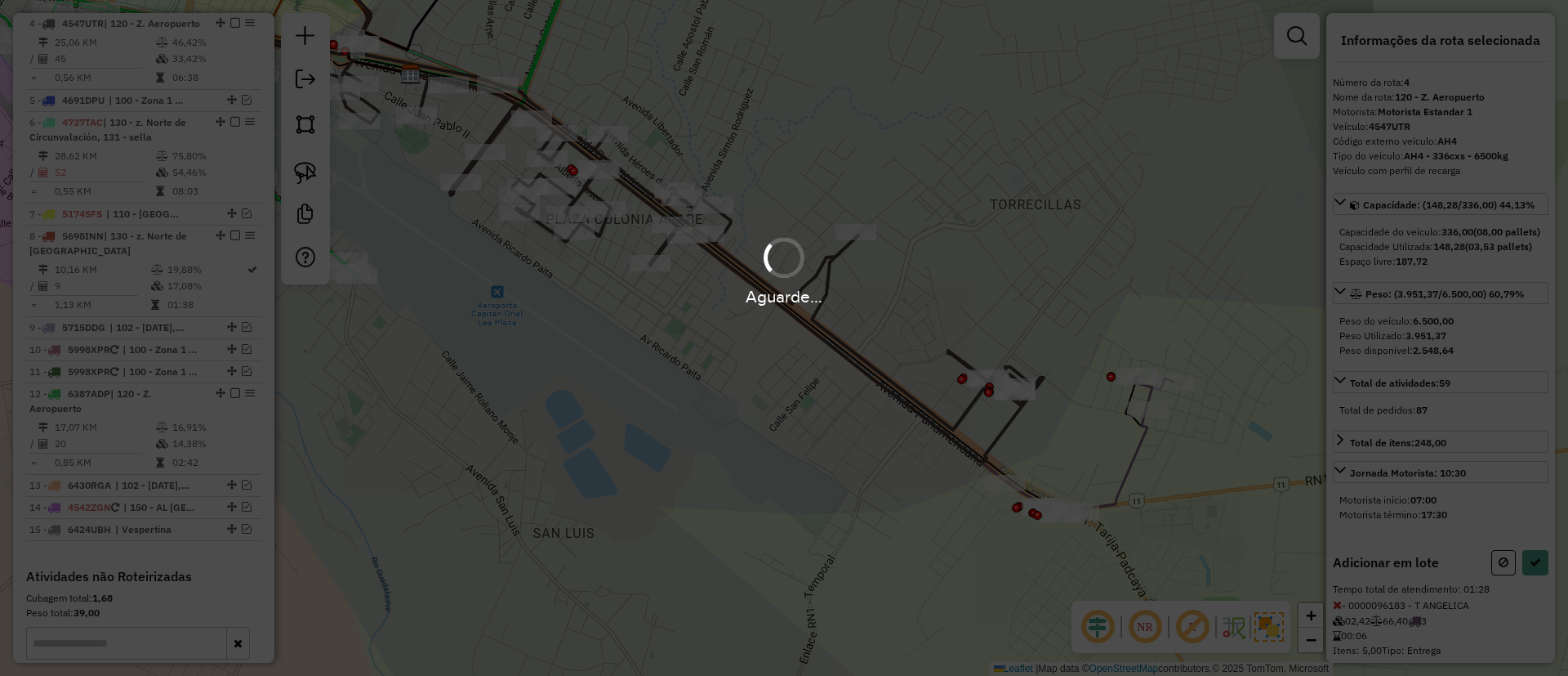
select select "**********"
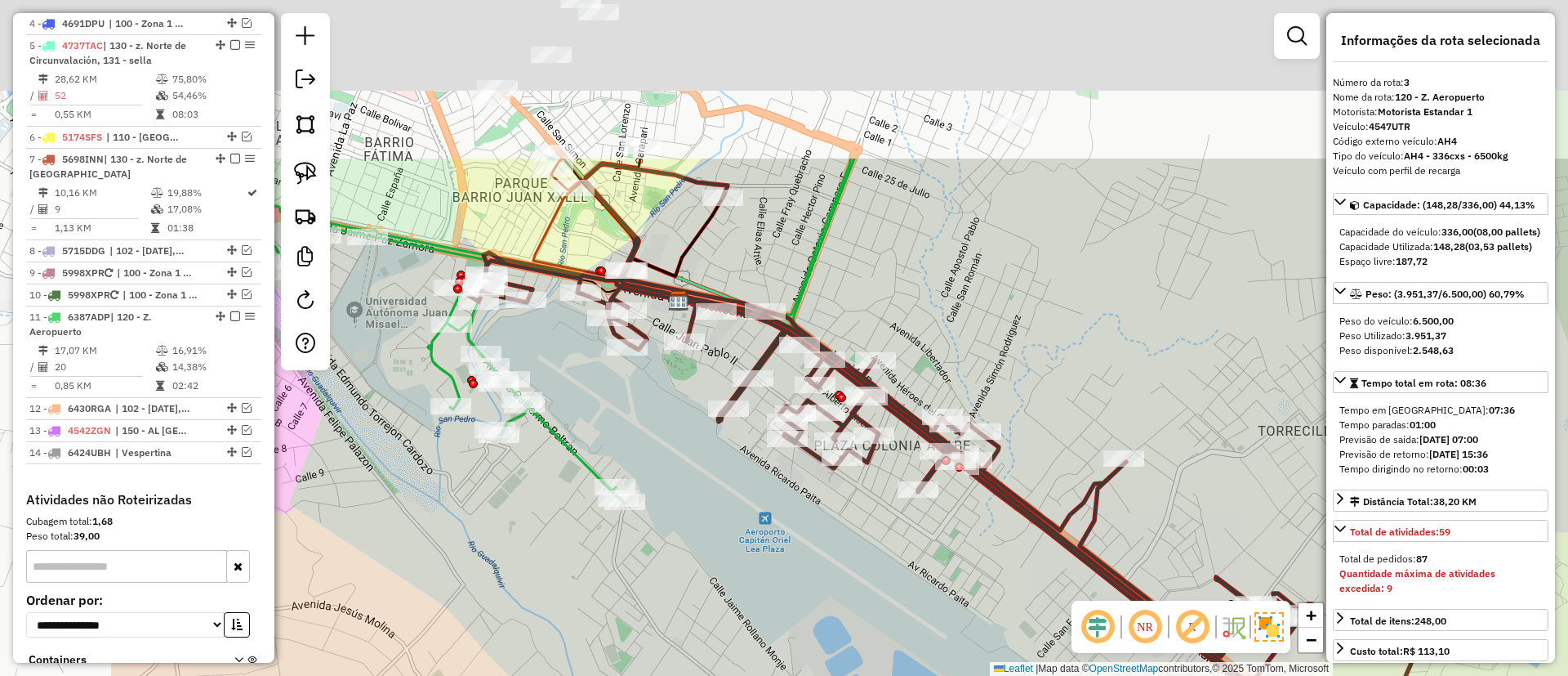
drag, startPoint x: 1016, startPoint y: 323, endPoint x: 1069, endPoint y: 356, distance: 62.4
click at [1073, 357] on div "Janela de atendimento Grade de atendimento Capacidade Transportadoras Veículos …" at bounding box center [784, 338] width 1568 height 676
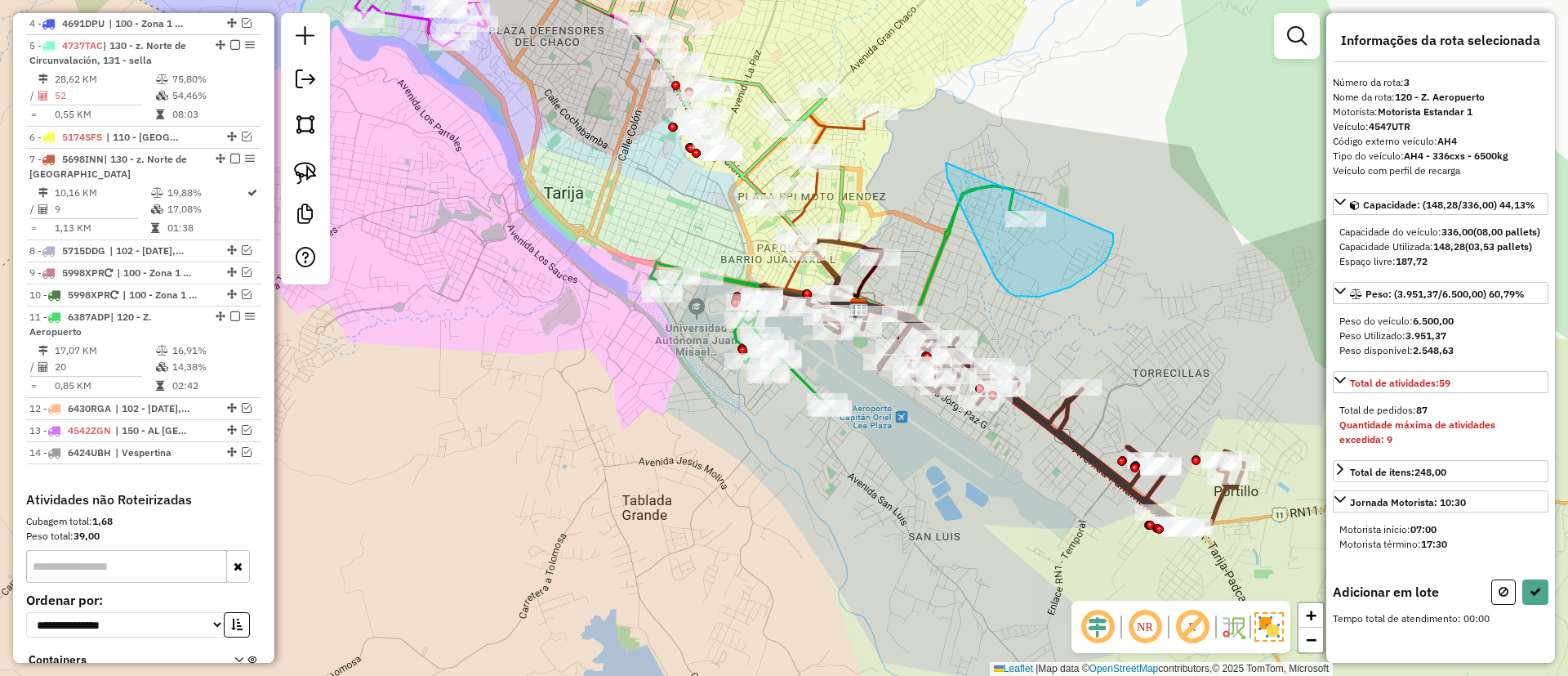
drag, startPoint x: 945, startPoint y: 162, endPoint x: 1087, endPoint y: 180, distance: 143.1
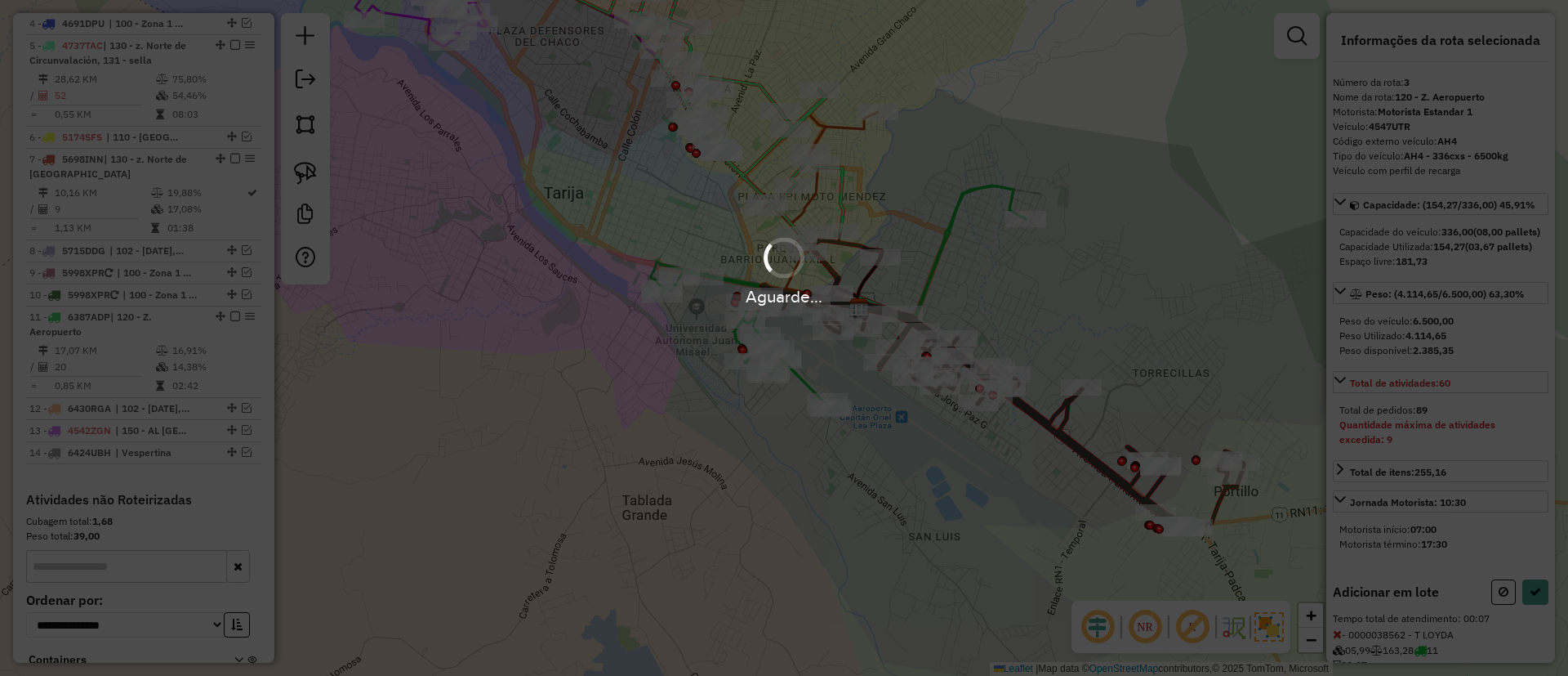
select select "**********"
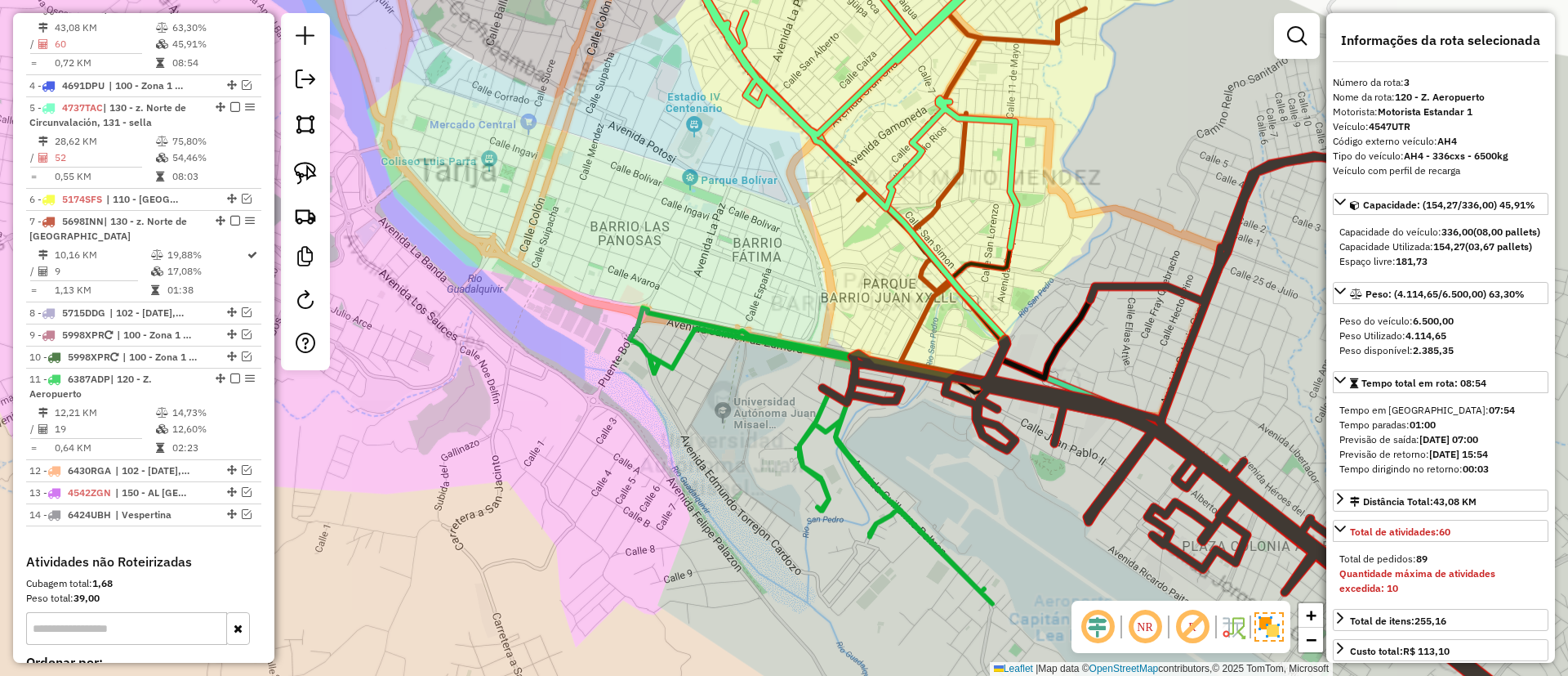
scroll to position [743, 0]
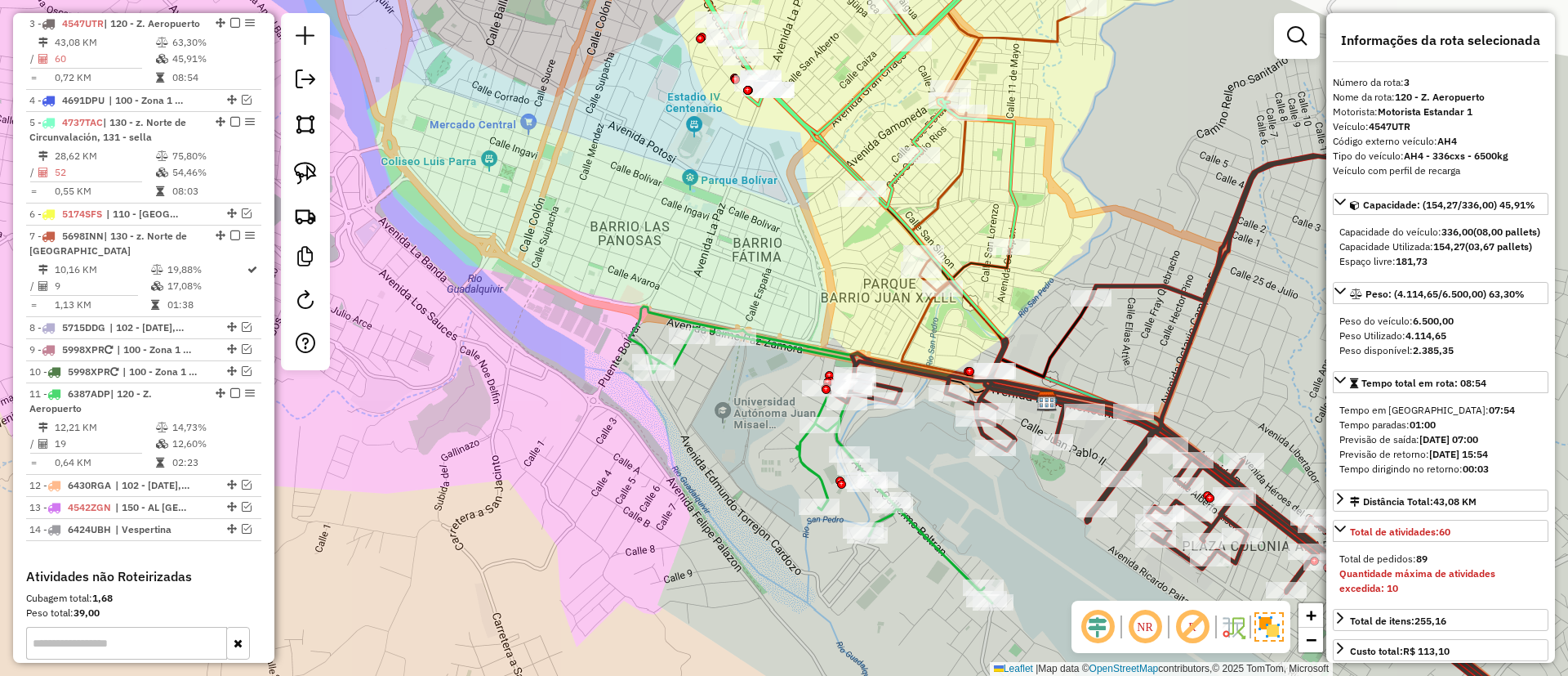
click at [926, 530] on icon at bounding box center [821, 465] width 343 height 275
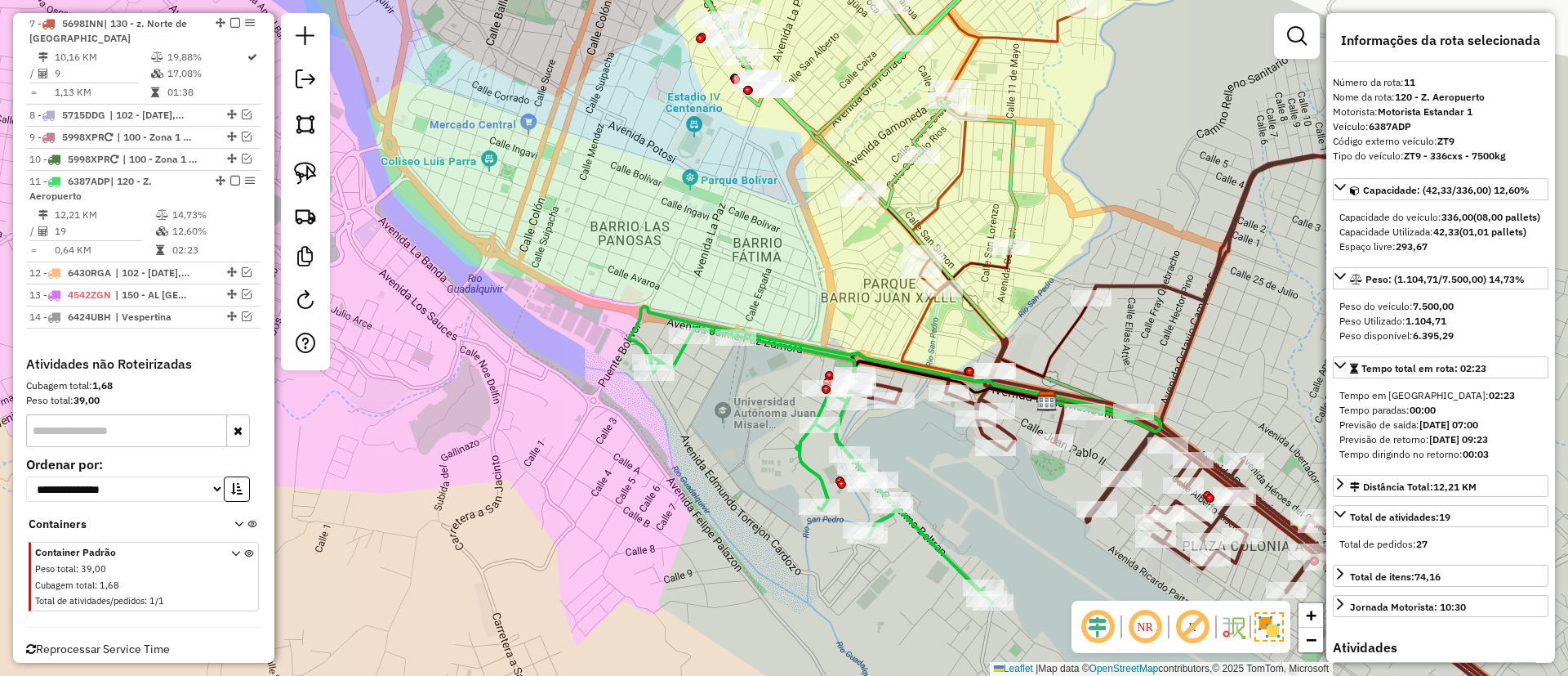
scroll to position [1002, 0]
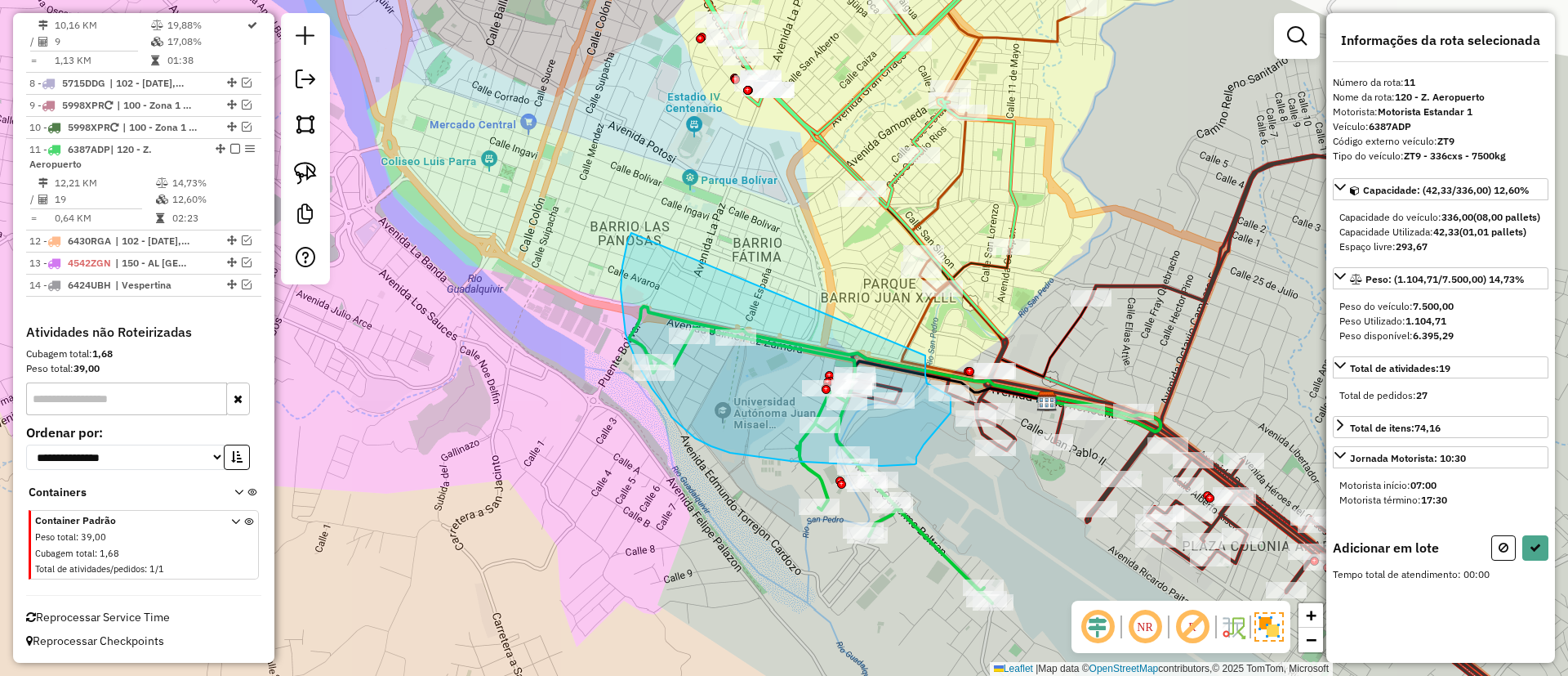
drag, startPoint x: 627, startPoint y: 243, endPoint x: 925, endPoint y: 356, distance: 318.7
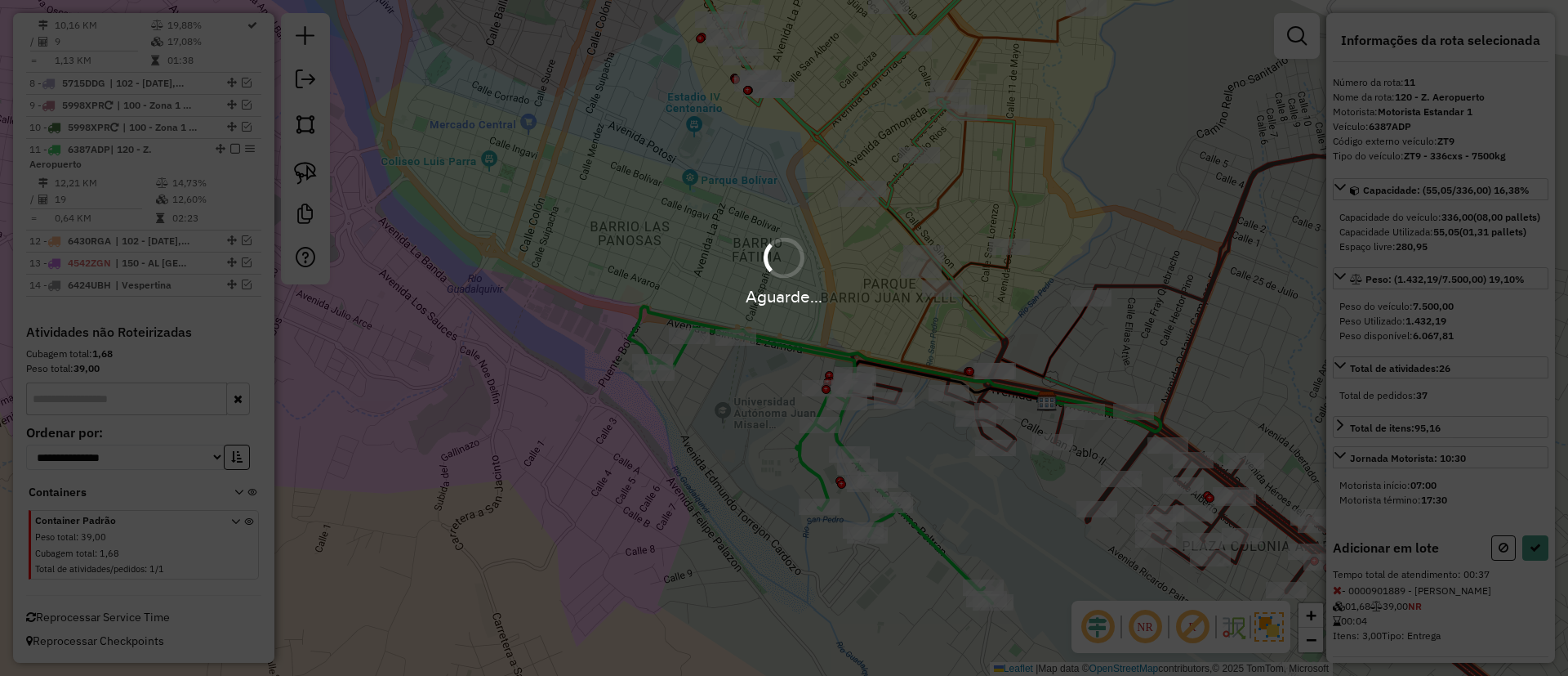
select select "**********"
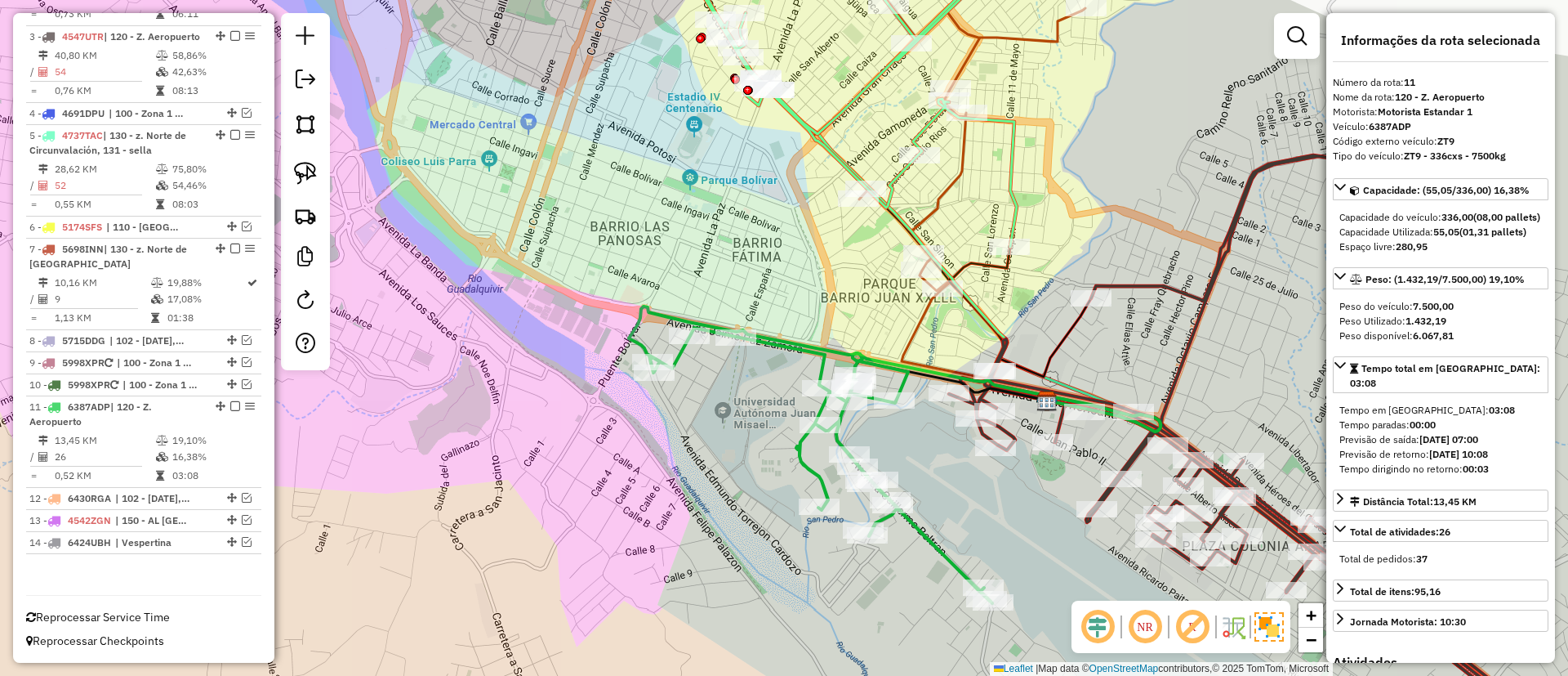
scroll to position [744, 0]
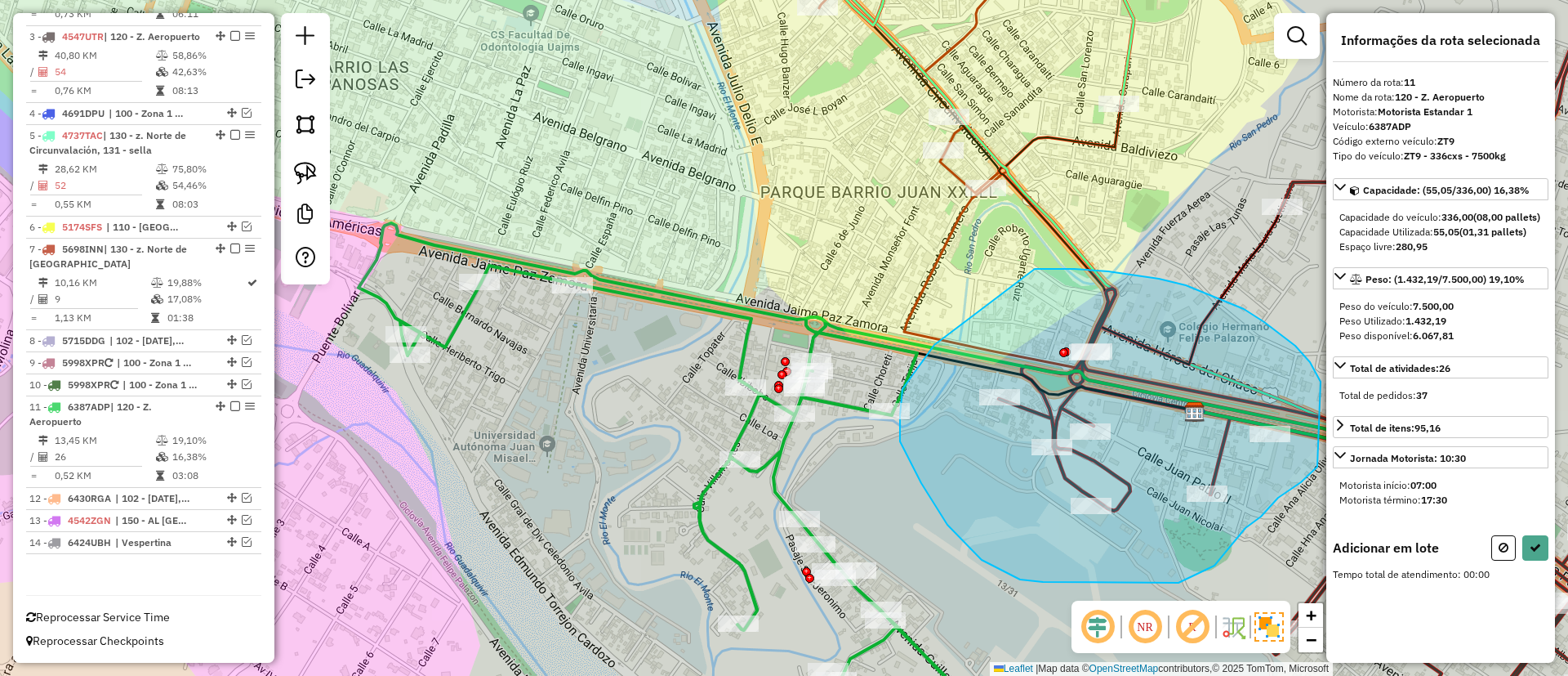
drag, startPoint x: 907, startPoint y: 383, endPoint x: 1034, endPoint y: 269, distance: 170.7
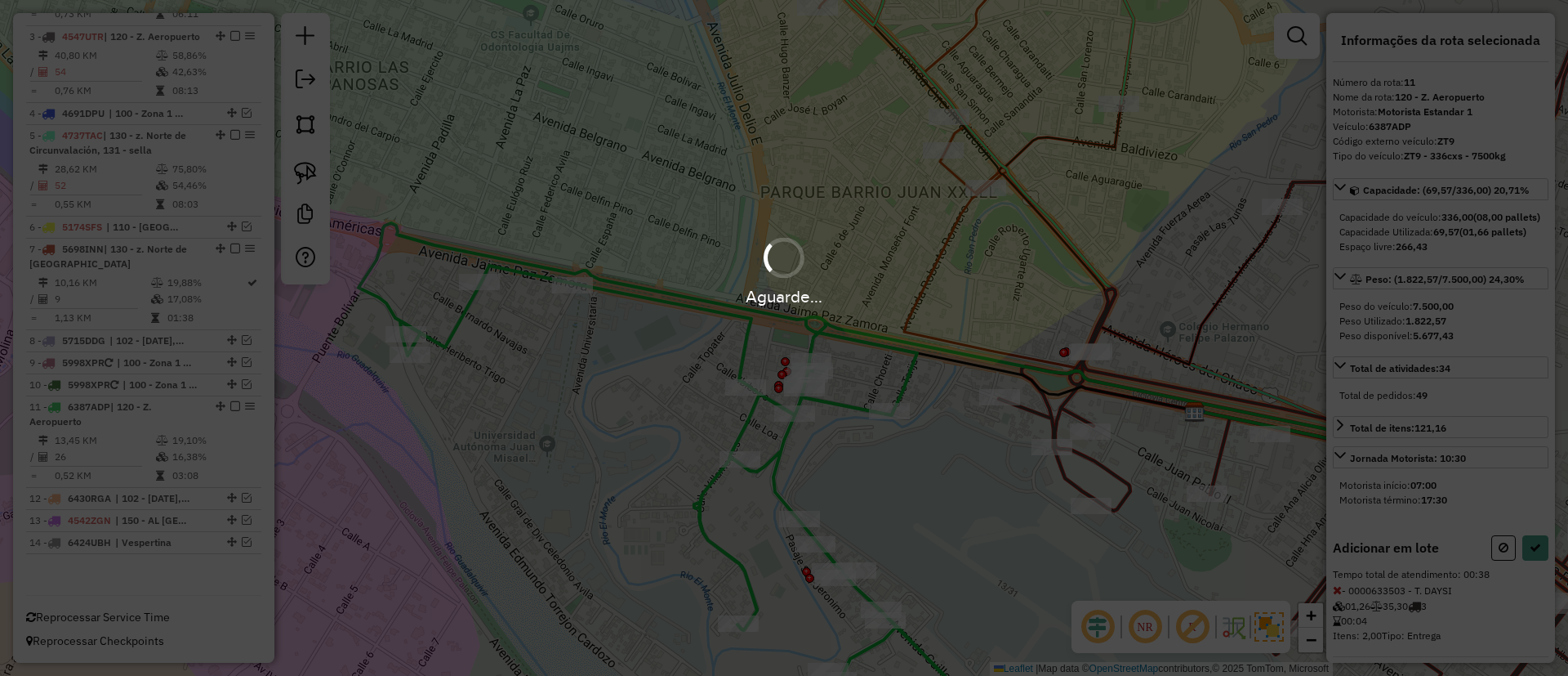
select select "**********"
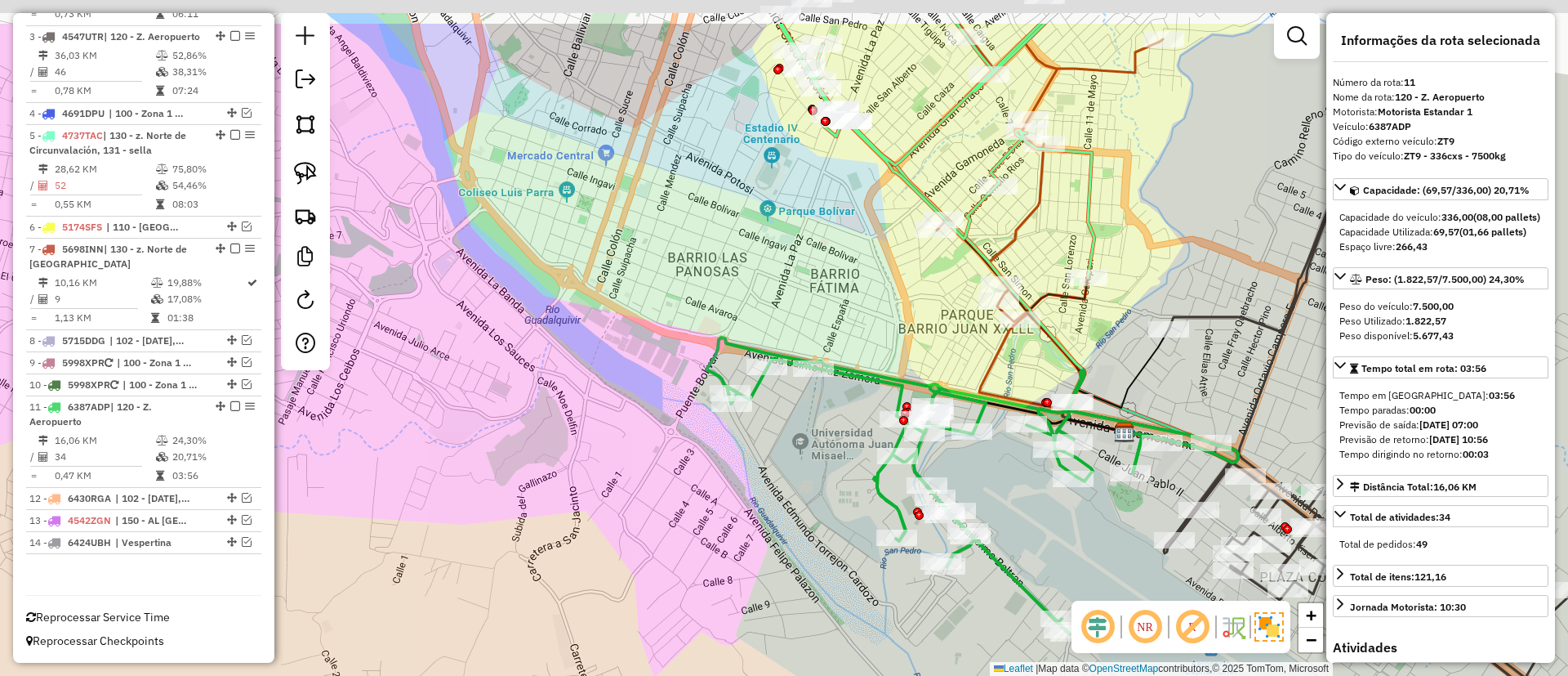
drag, startPoint x: 1077, startPoint y: 253, endPoint x: 1075, endPoint y: 289, distance: 36.1
click at [1075, 289] on div "Janela de atendimento Grade de atendimento Capacidade Transportadoras Veículos …" at bounding box center [784, 338] width 1568 height 676
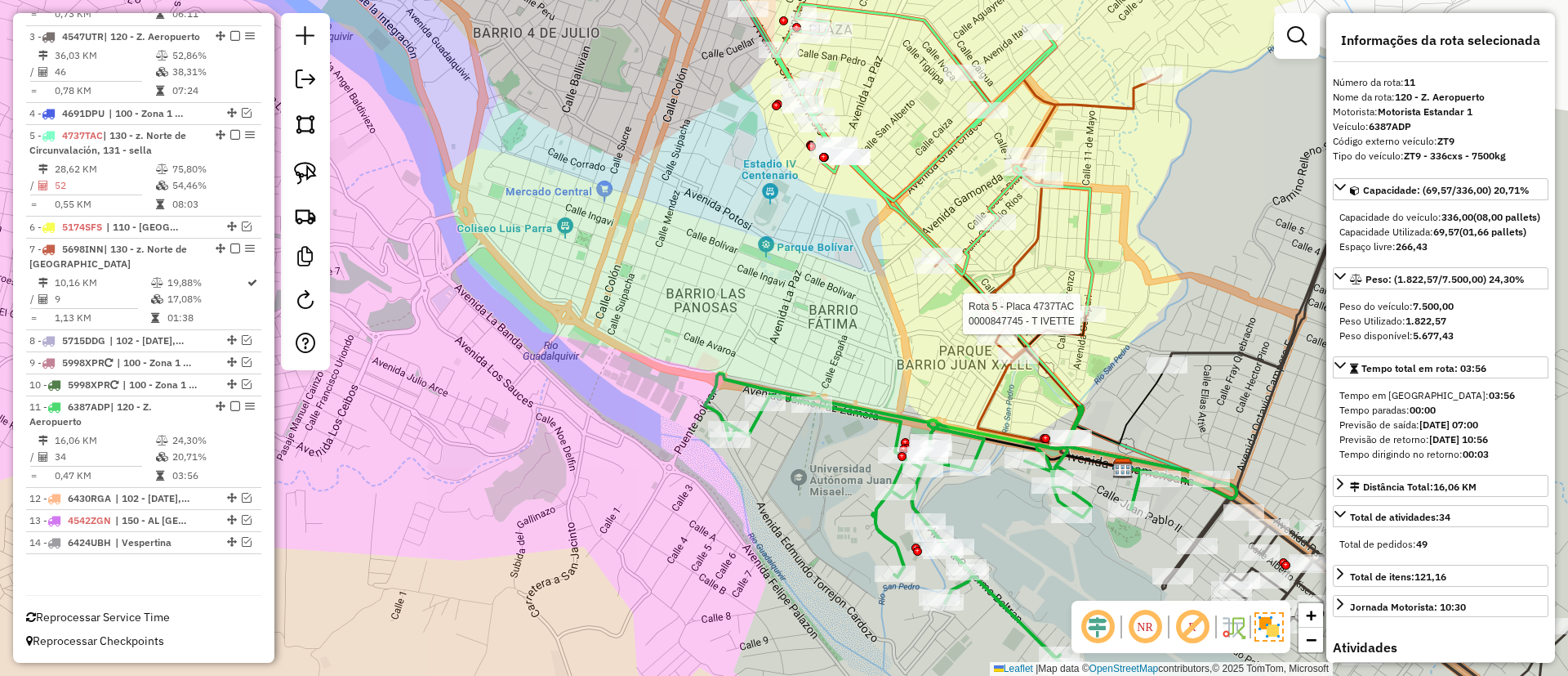
click at [1087, 236] on icon at bounding box center [904, 123] width 375 height 382
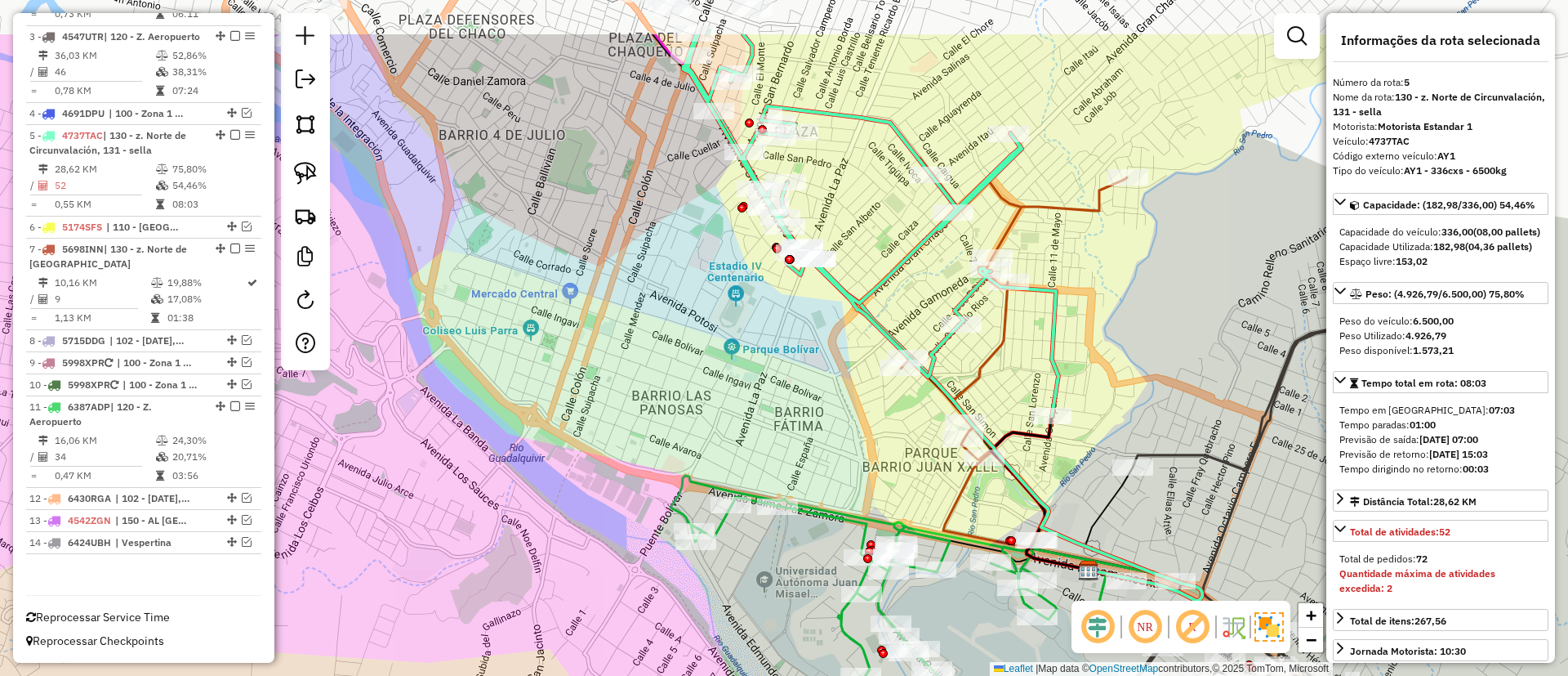
drag, startPoint x: 921, startPoint y: 248, endPoint x: 886, endPoint y: 353, distance: 110.7
click at [886, 353] on div "Rota 7 - Placa 5698INN 0000632902 - T. MARIA Janela de atendimento Grade de ate…" at bounding box center [784, 338] width 1568 height 676
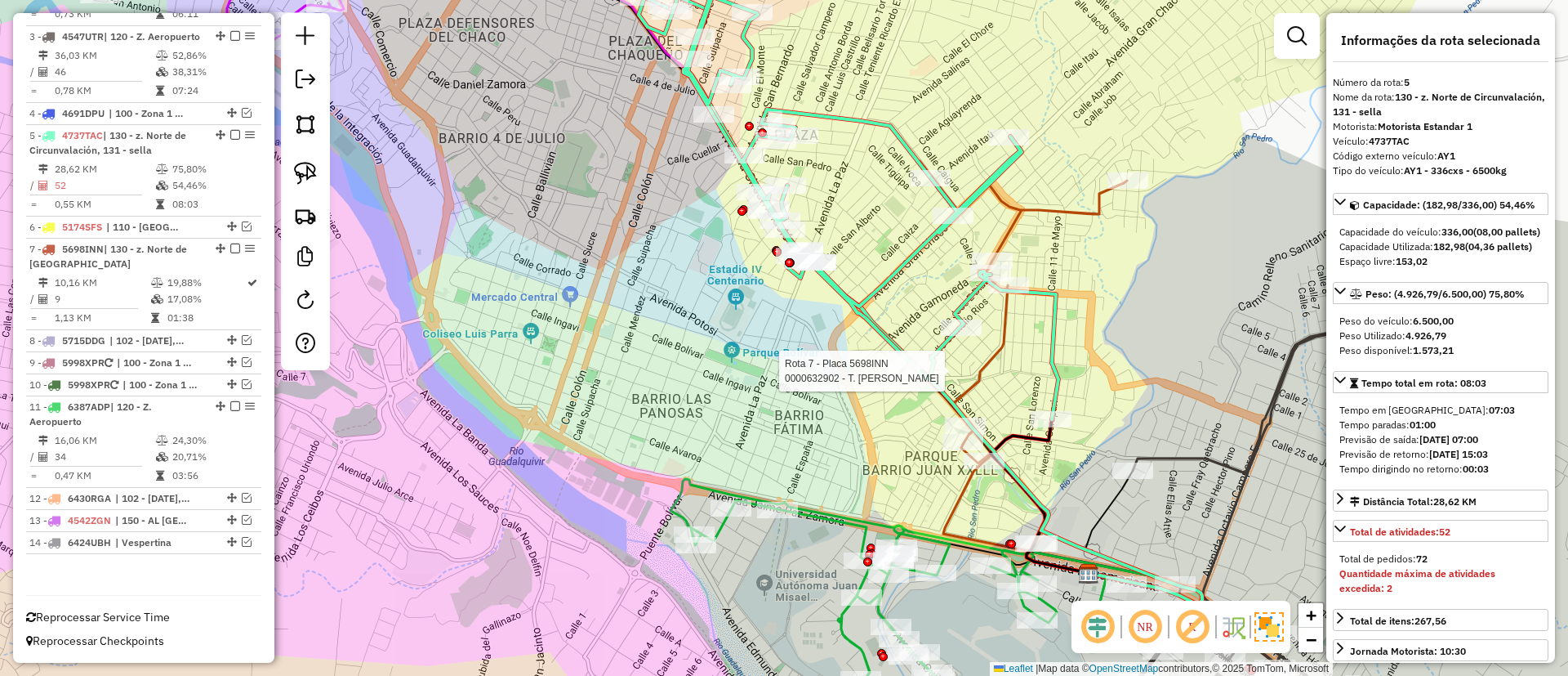
click at [1003, 346] on icon at bounding box center [991, 312] width 272 height 303
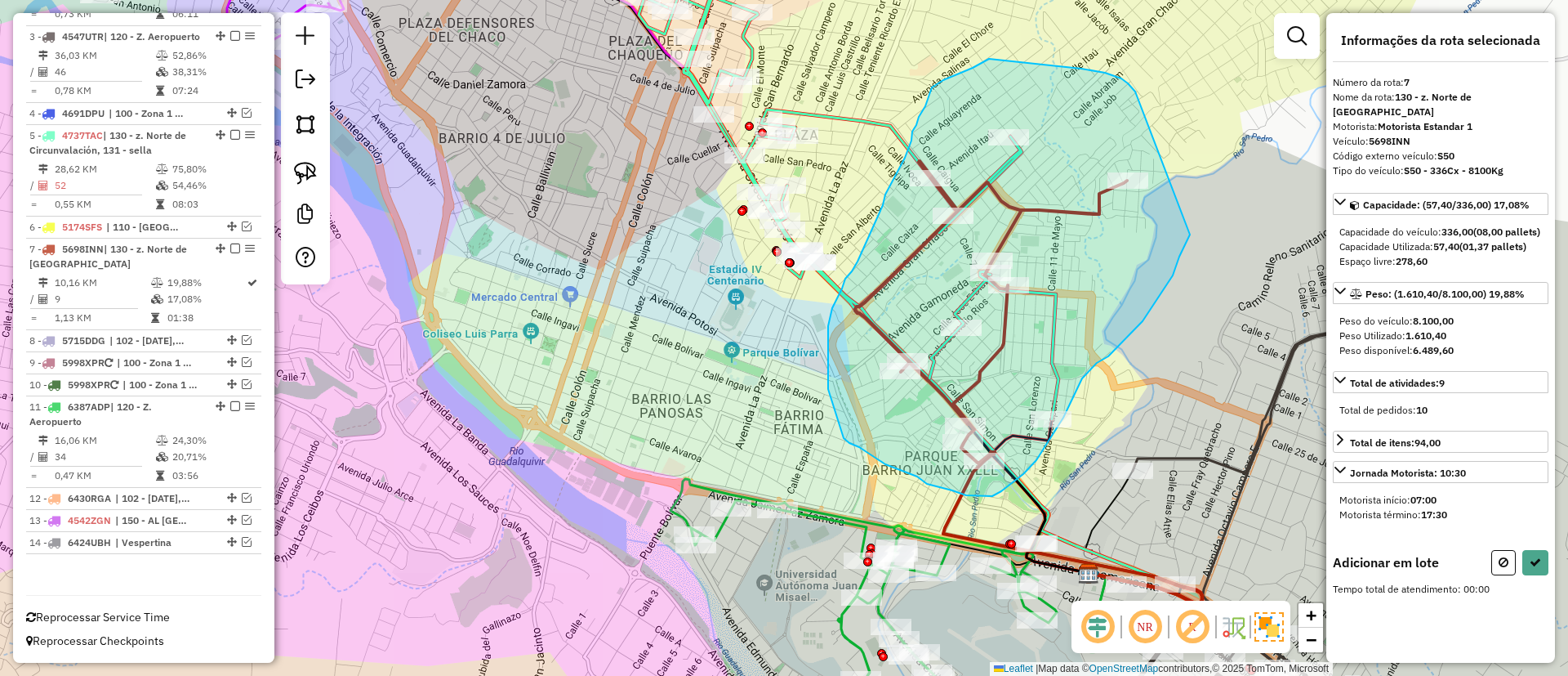
drag, startPoint x: 1123, startPoint y: 80, endPoint x: 1201, endPoint y: 195, distance: 139.0
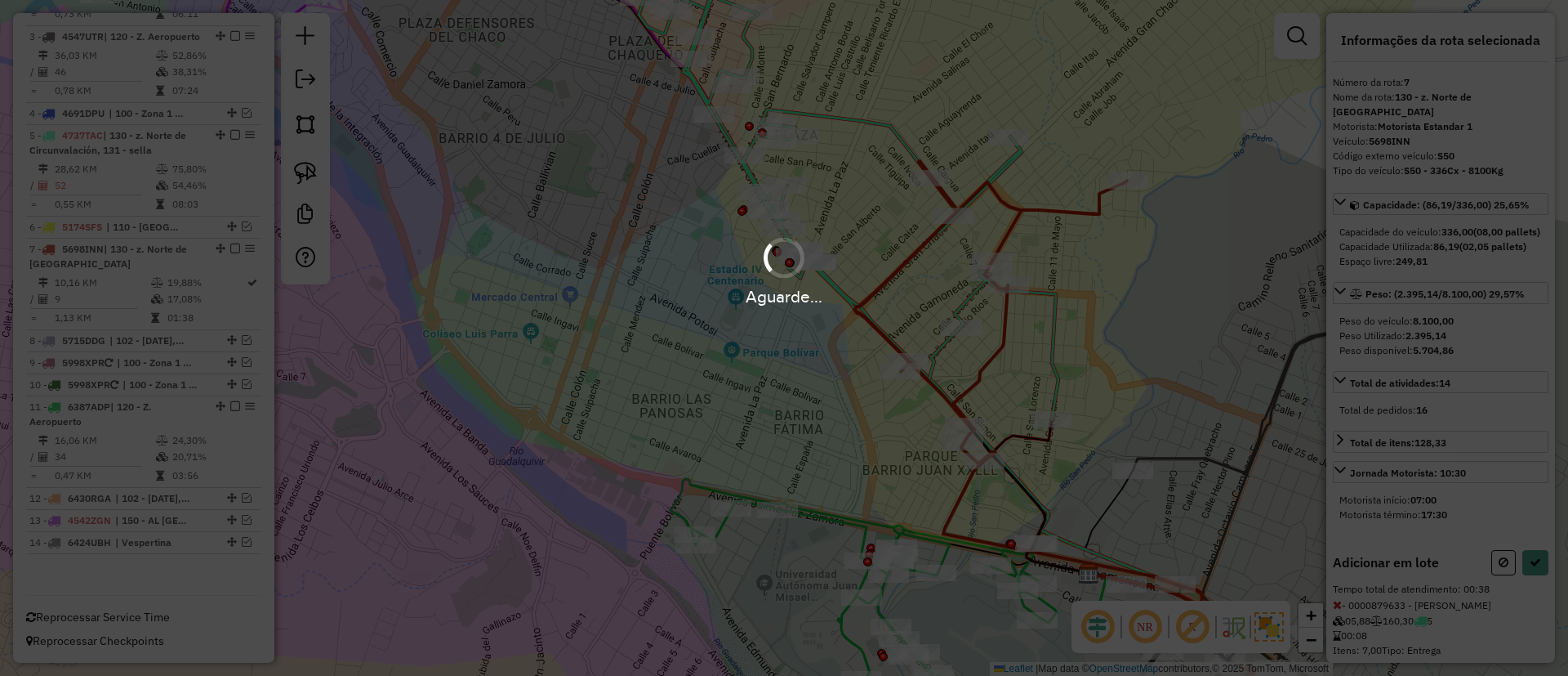
select select "**********"
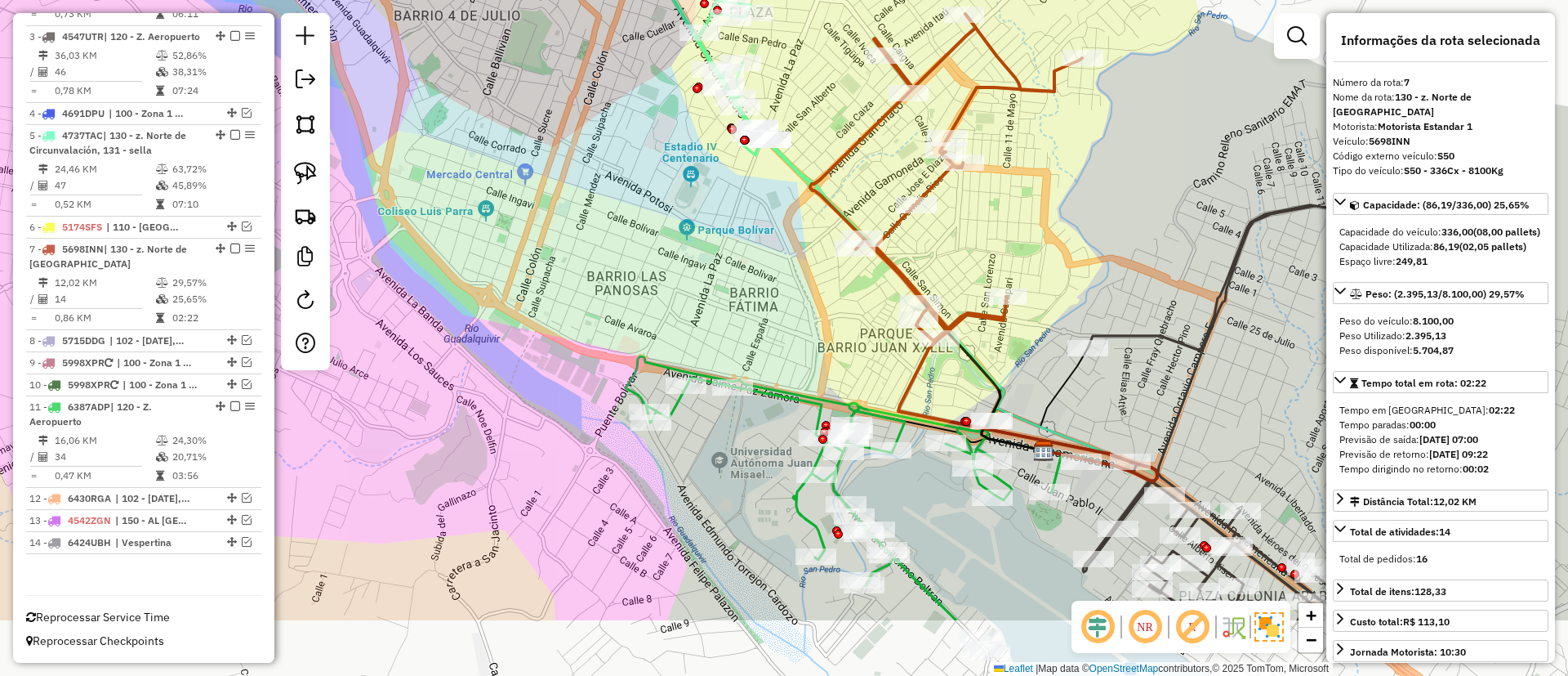
drag, startPoint x: 899, startPoint y: 456, endPoint x: 854, endPoint y: 332, distance: 131.9
click at [854, 332] on div "Janela de atendimento Grade de atendimento Capacidade Transportadoras Veículos …" at bounding box center [784, 338] width 1568 height 676
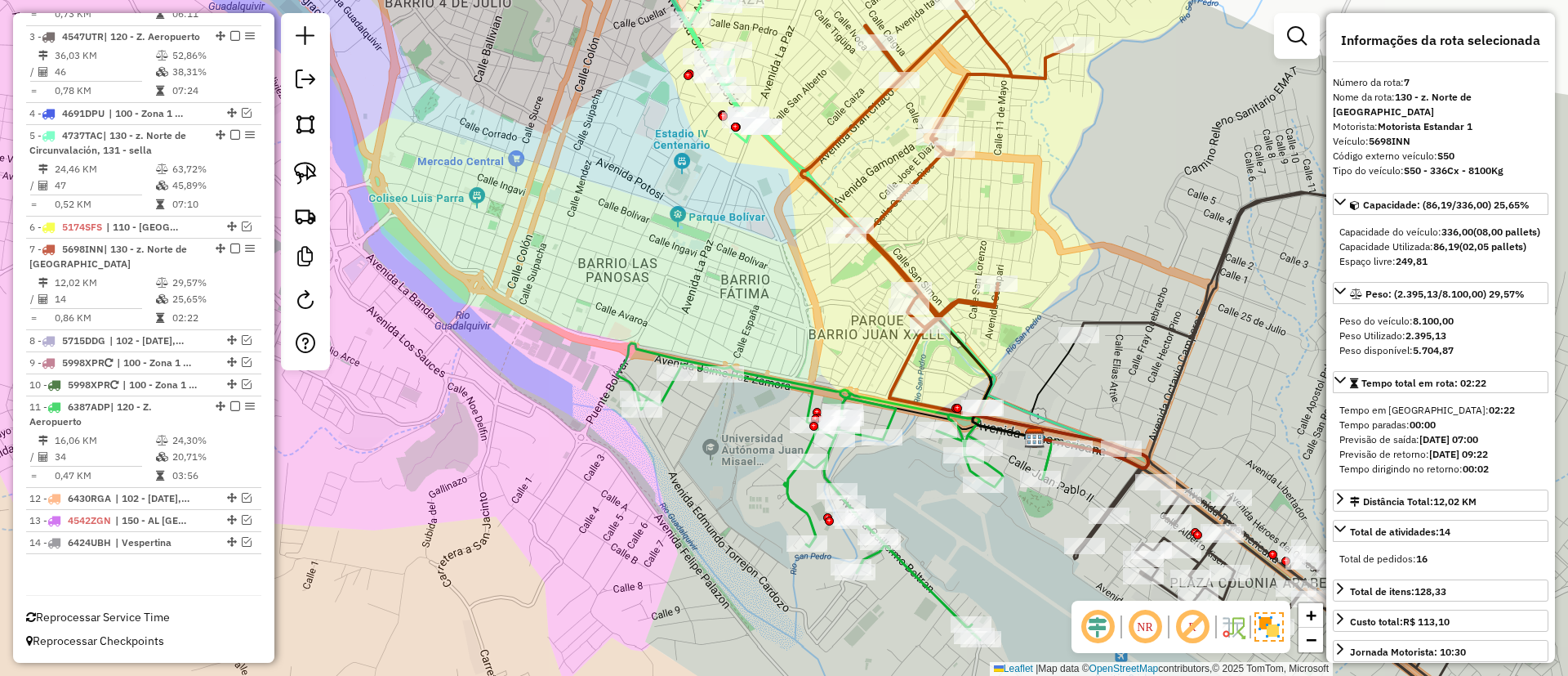
click at [894, 413] on icon at bounding box center [882, 491] width 531 height 297
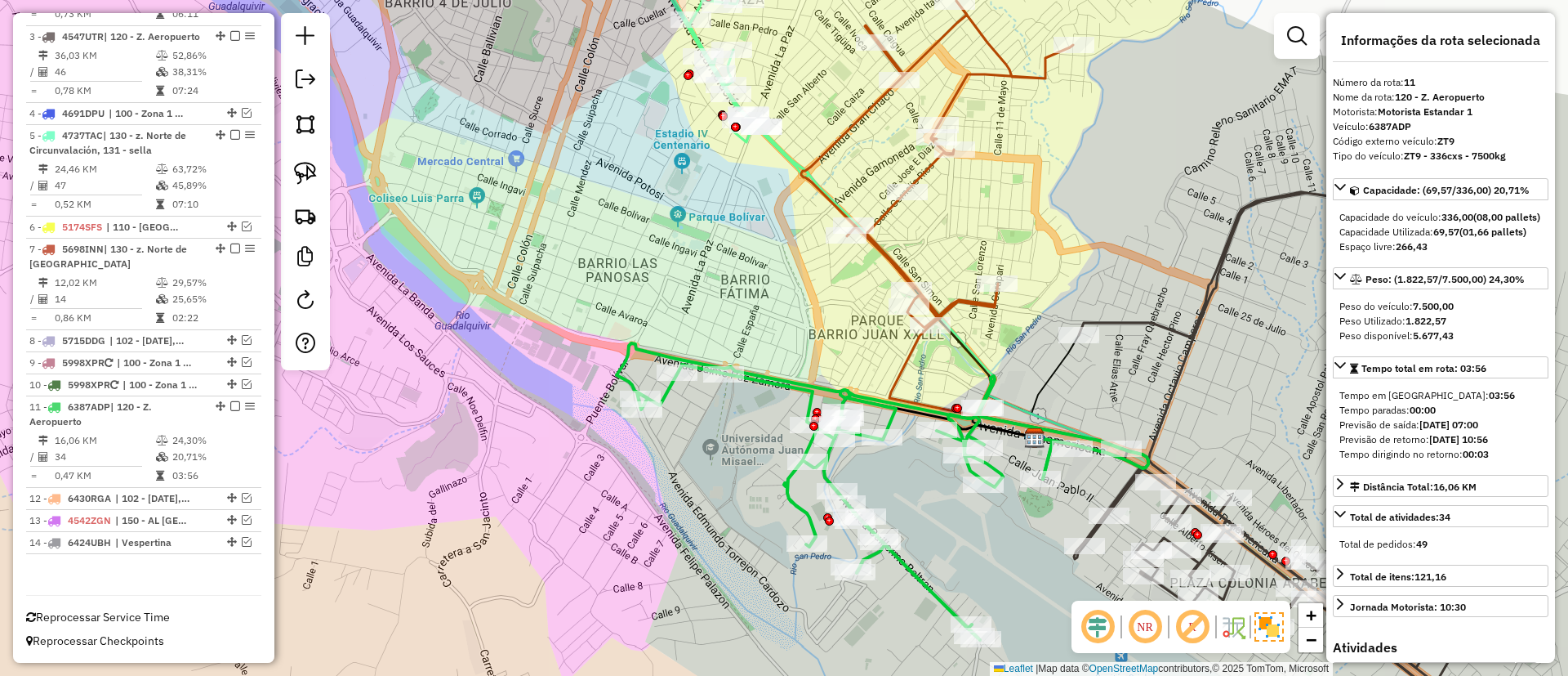
click at [908, 350] on icon at bounding box center [1018, 397] width 259 height 143
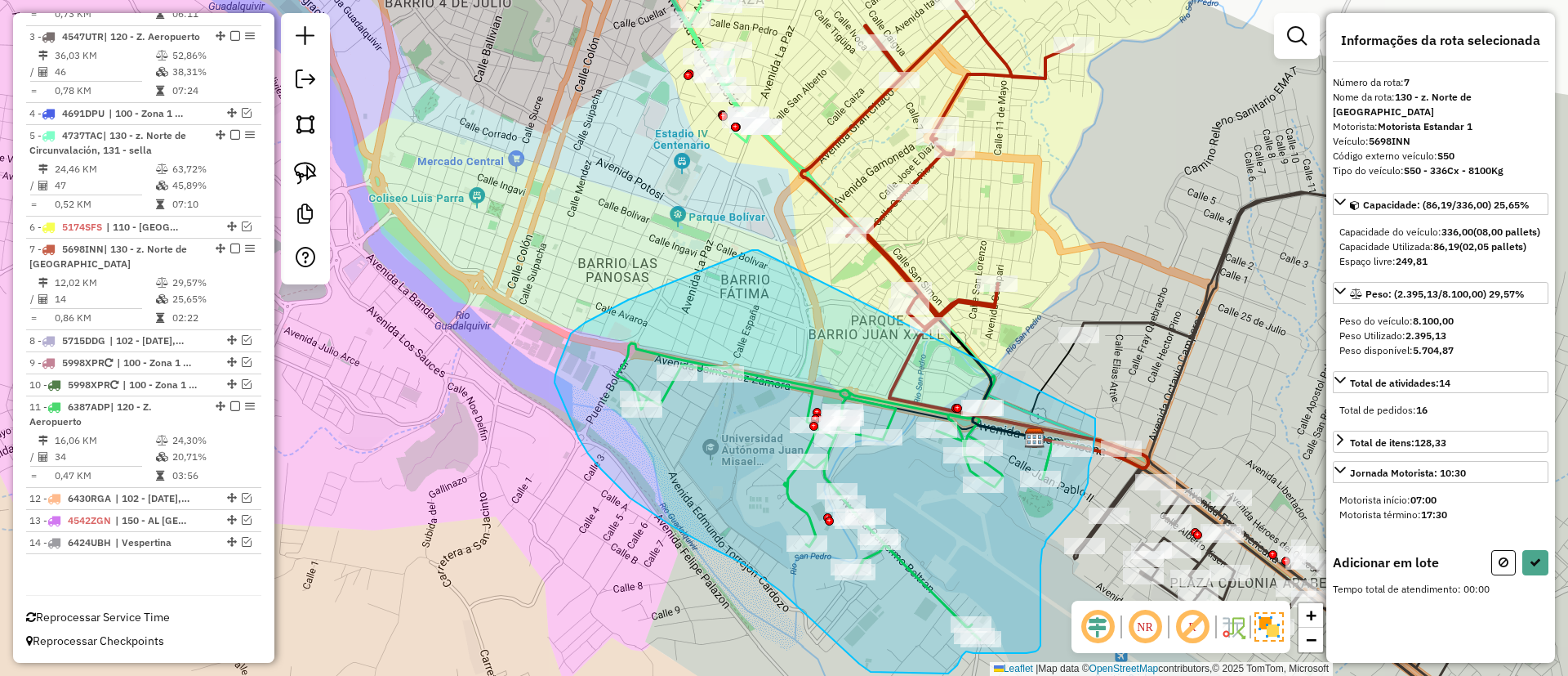
drag, startPoint x: 758, startPoint y: 250, endPoint x: 1090, endPoint y: 411, distance: 369.0
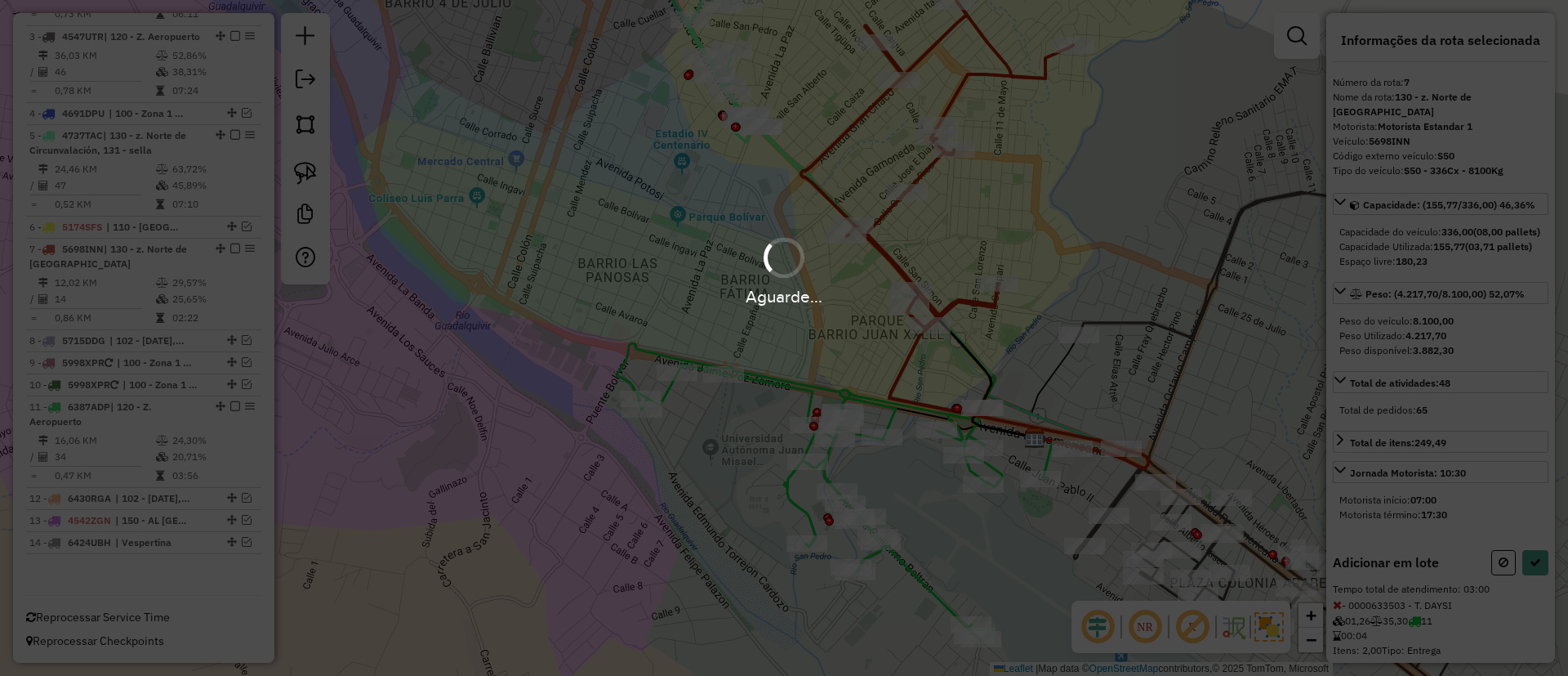
select select "**********"
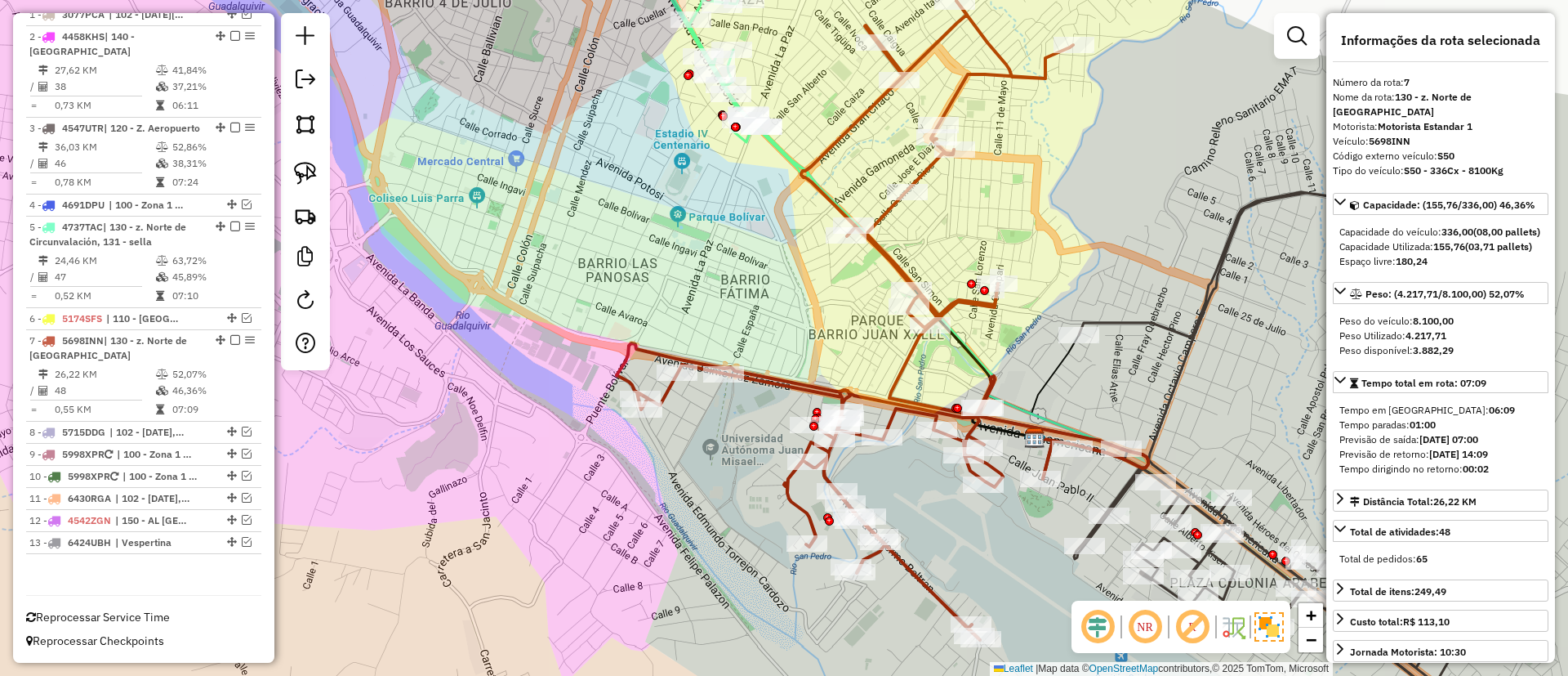
scroll to position [653, 0]
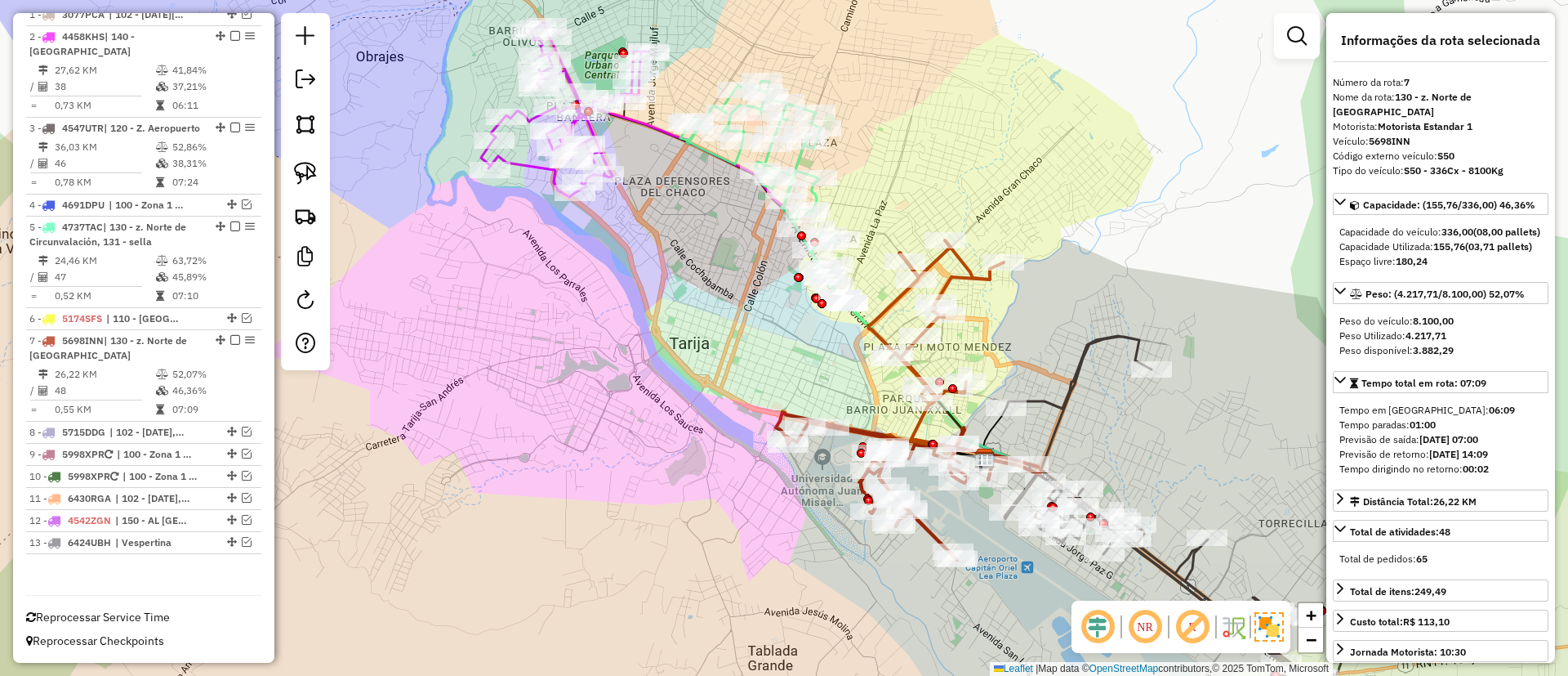
drag, startPoint x: 917, startPoint y: 325, endPoint x: 829, endPoint y: 304, distance: 90.5
click at [847, 332] on div "Janela de atendimento Grade de atendimento Capacidade Transportadoras Veículos …" at bounding box center [784, 338] width 1568 height 676
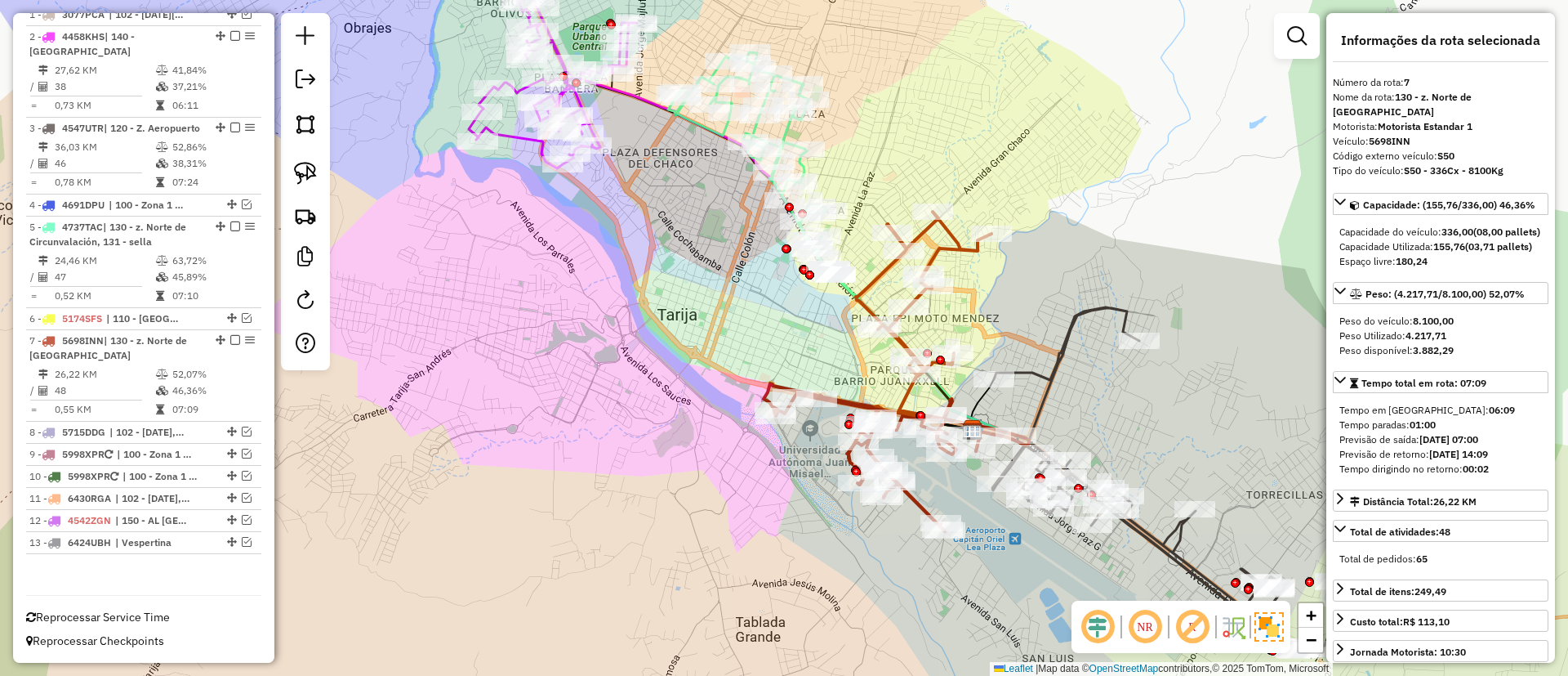
click at [1058, 364] on icon at bounding box center [1149, 479] width 417 height 342
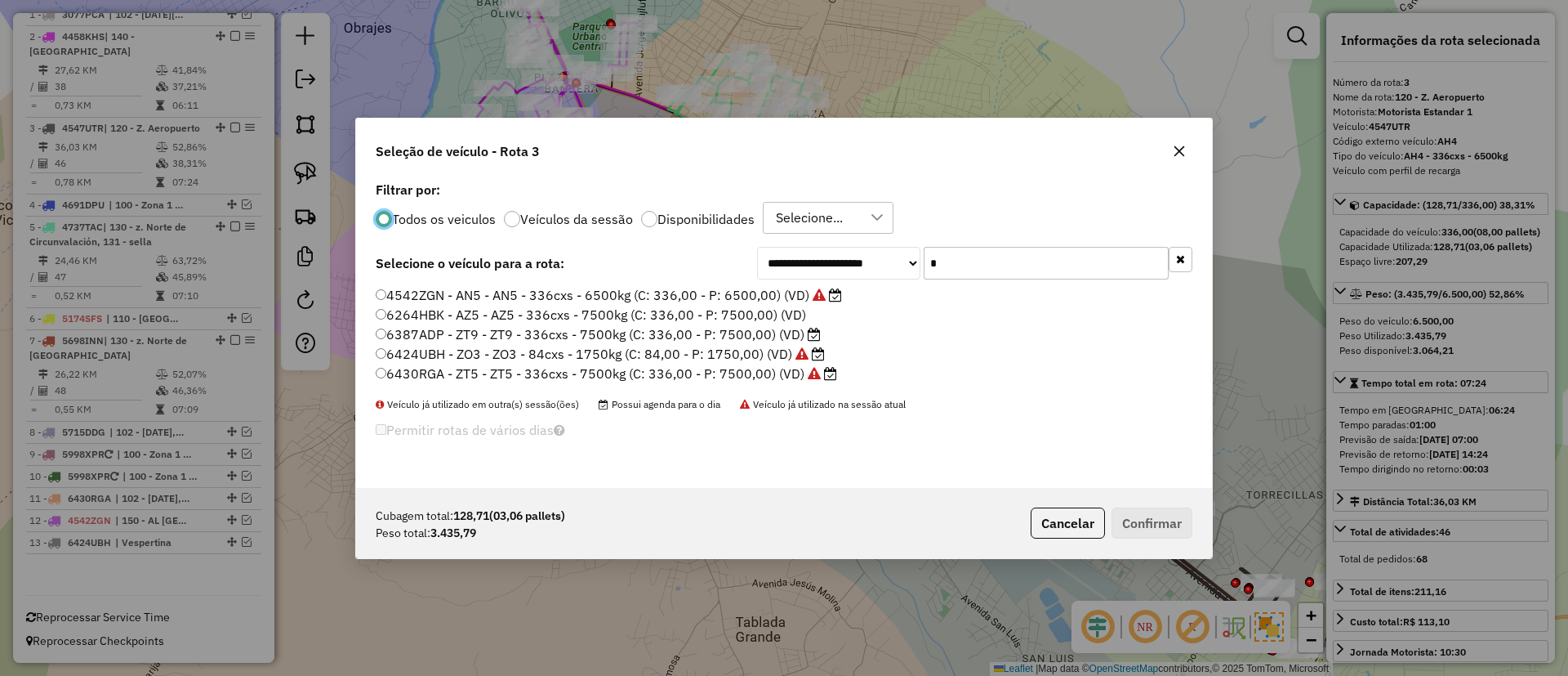
scroll to position [9, 5]
click at [527, 222] on label "Veículos da sessão" at bounding box center [576, 219] width 113 height 13
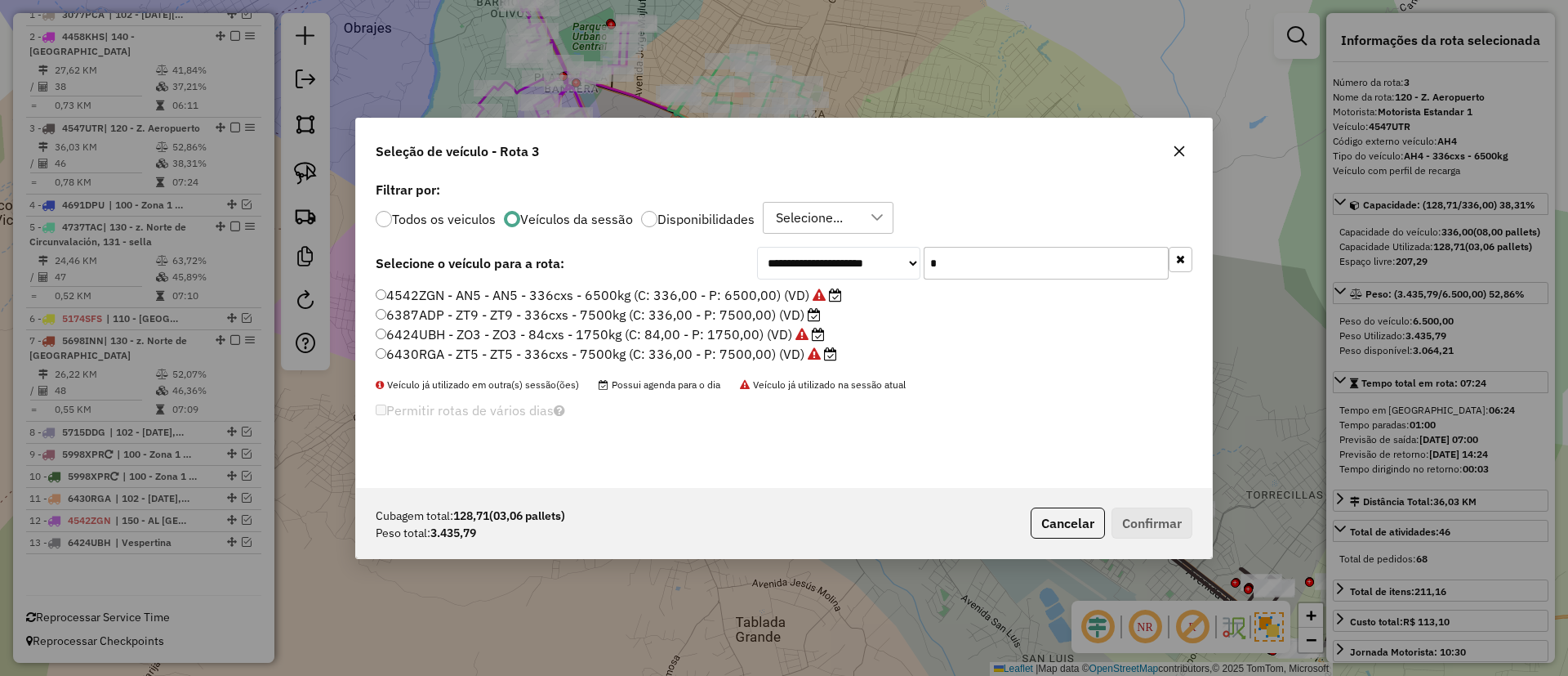
click at [1185, 251] on button "button" at bounding box center [1180, 260] width 24 height 26
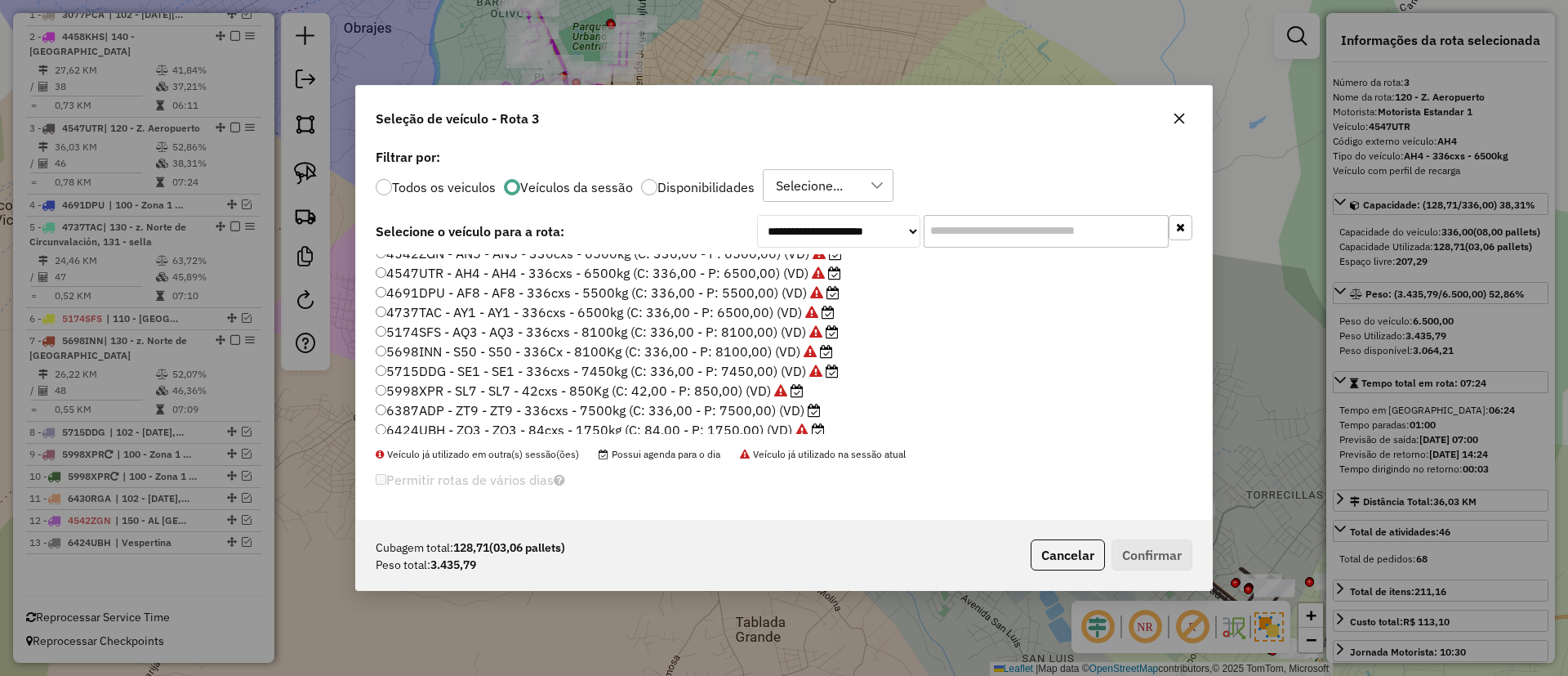
scroll to position [75, 0]
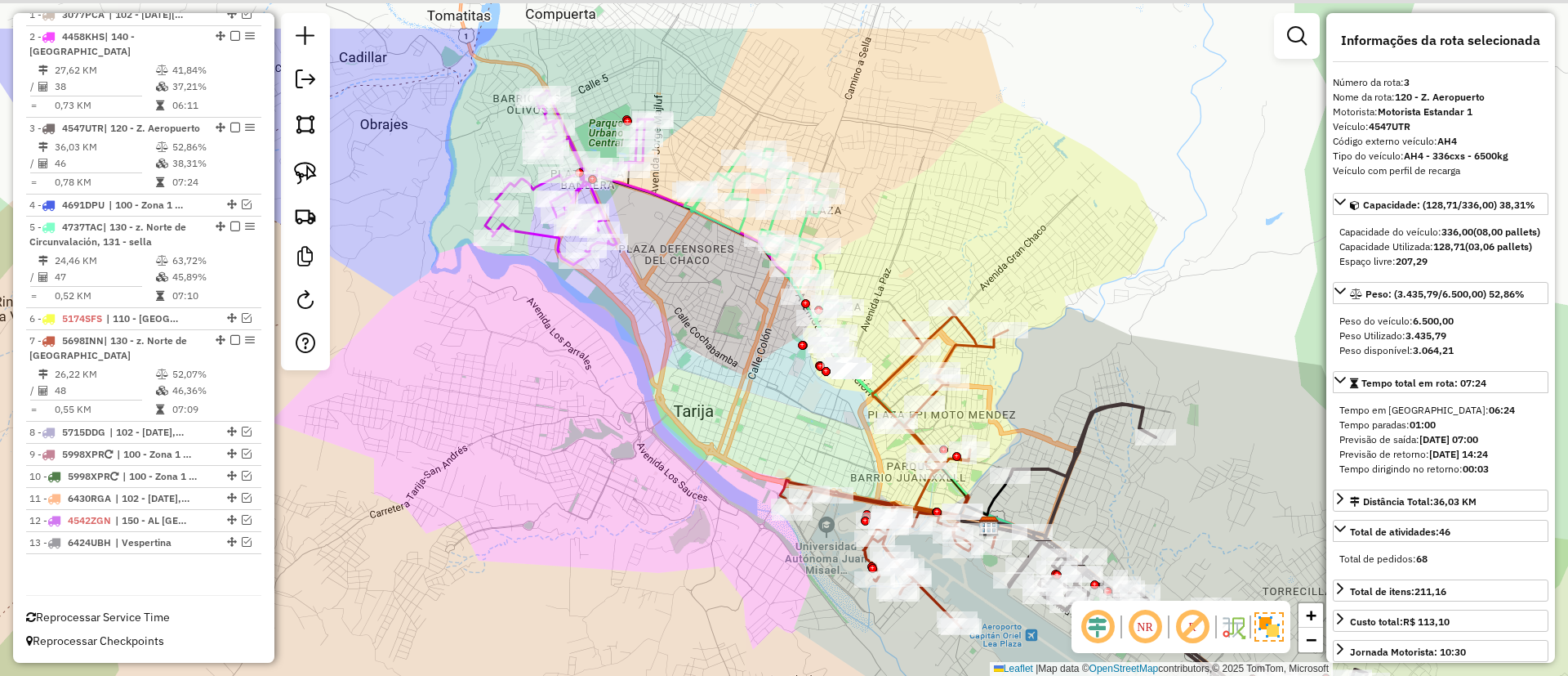
drag, startPoint x: 792, startPoint y: 350, endPoint x: 810, endPoint y: 406, distance: 58.8
click at [810, 452] on div "Janela de atendimento Grade de atendimento Capacidade Transportadoras Veículos …" at bounding box center [784, 338] width 1568 height 676
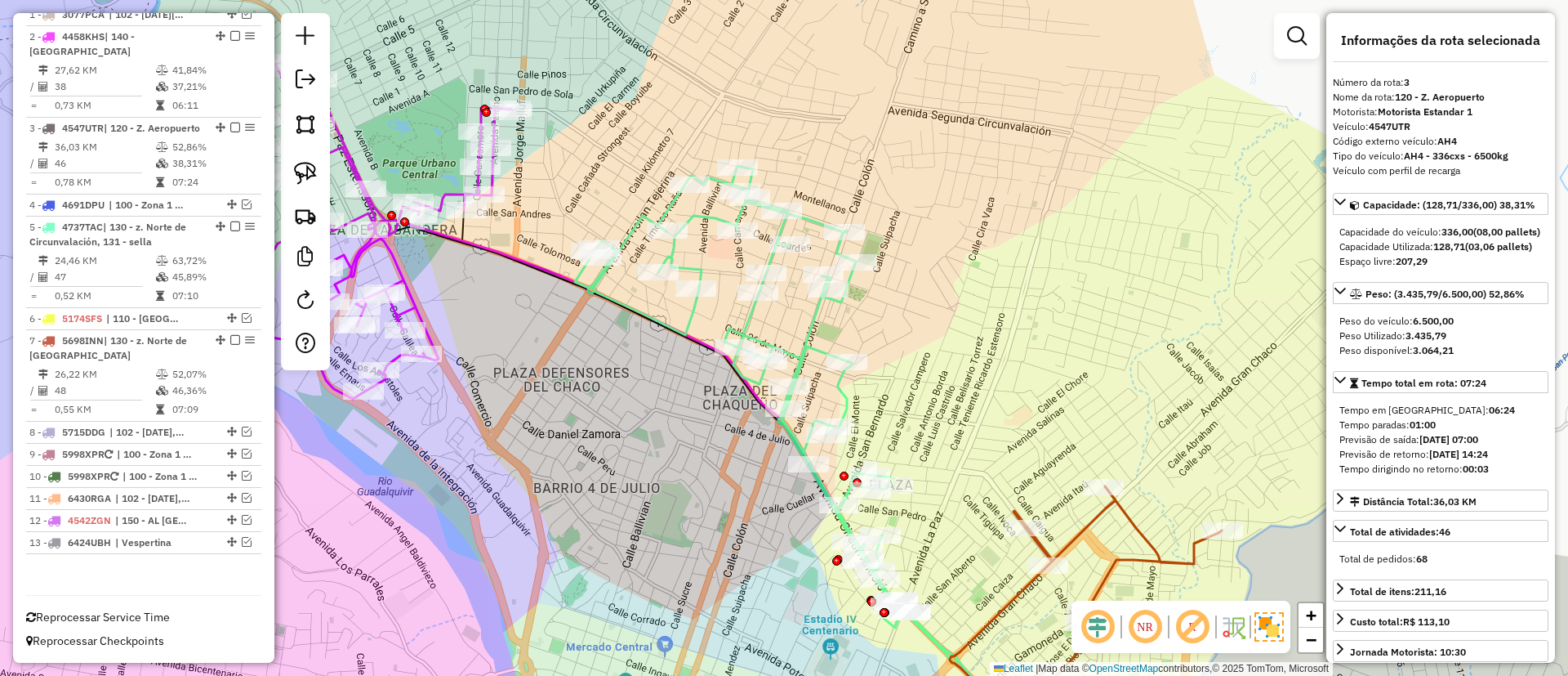
click at [1124, 500] on icon at bounding box center [1085, 614] width 272 height 257
click at [1126, 502] on icon at bounding box center [1085, 614] width 272 height 256
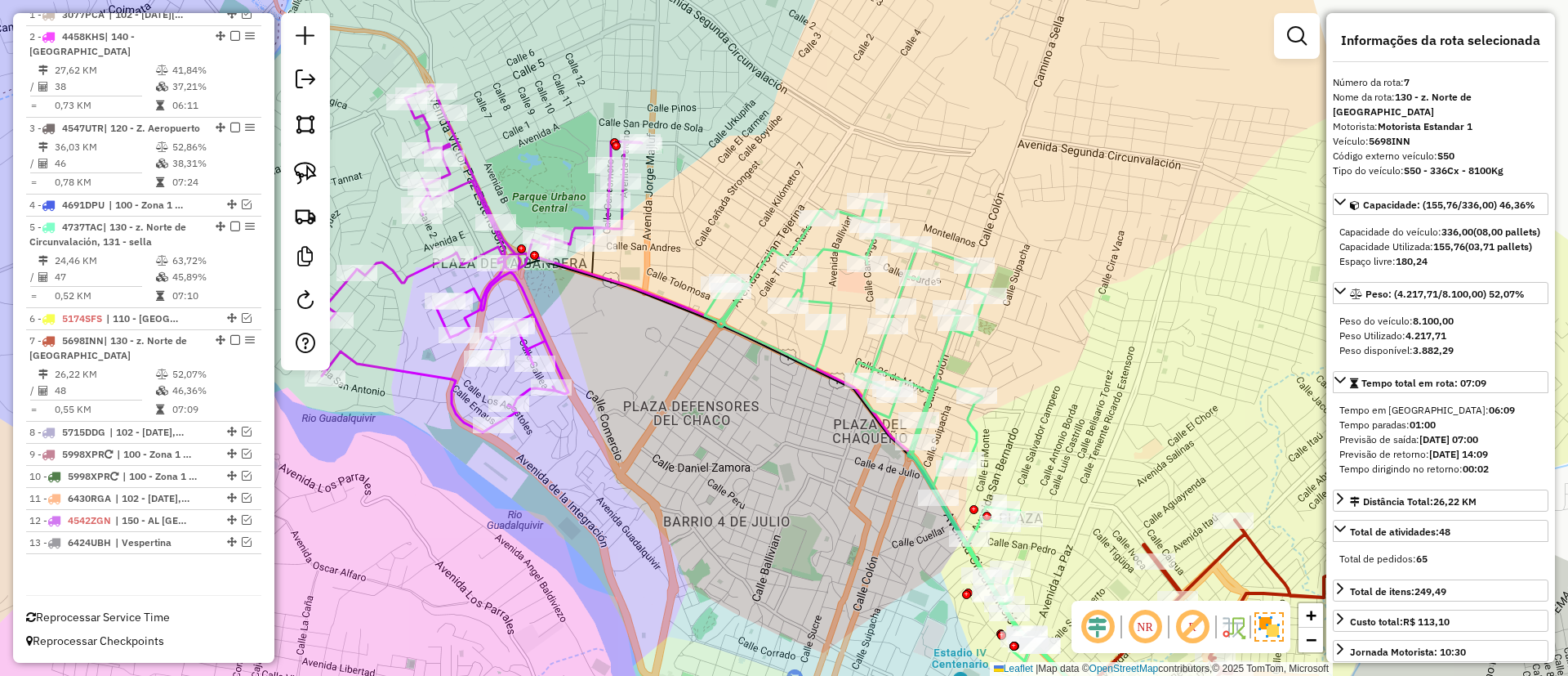
drag, startPoint x: 1070, startPoint y: 412, endPoint x: 1260, endPoint y: 392, distance: 191.0
click at [1289, 405] on div "Janela de atendimento Grade de atendimento Capacidade Transportadoras Veículos …" at bounding box center [784, 338] width 1568 height 676
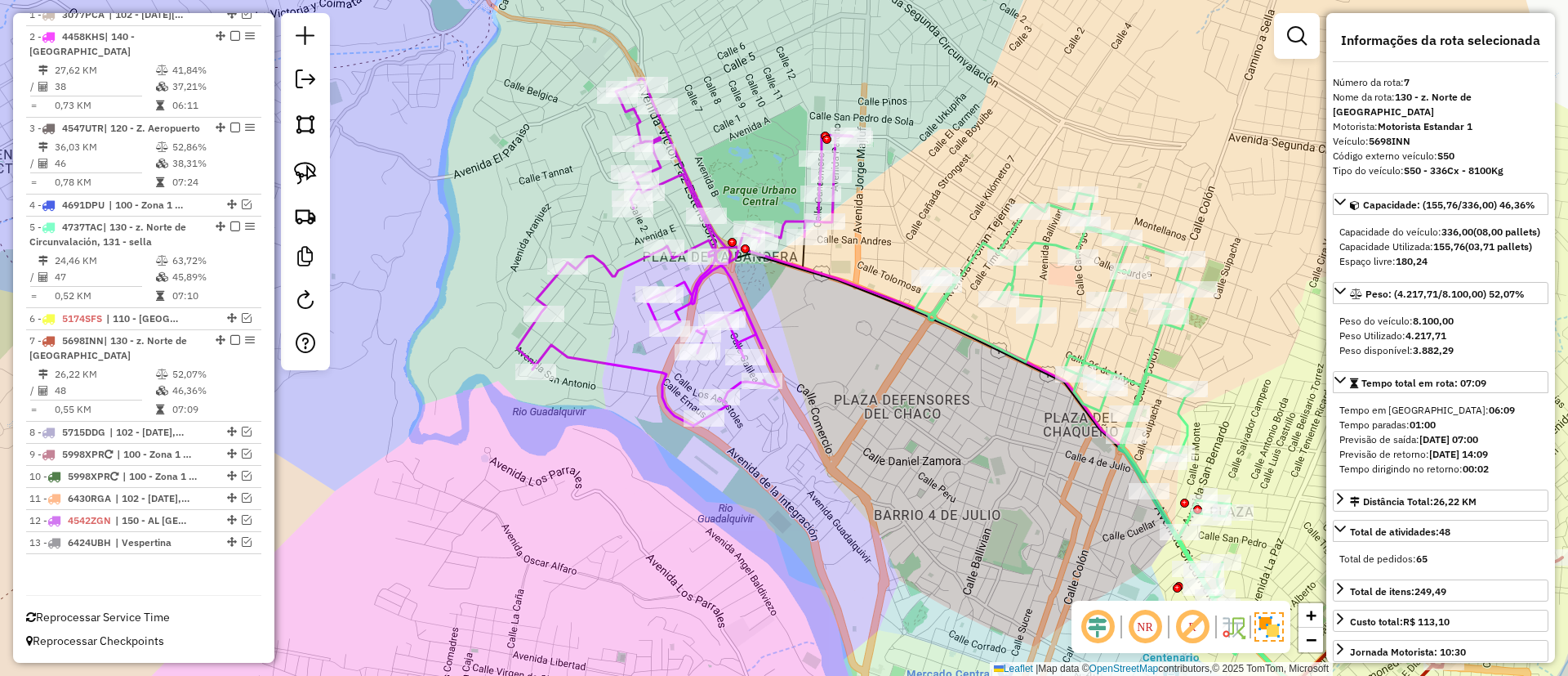
click at [688, 173] on icon at bounding box center [684, 252] width 336 height 347
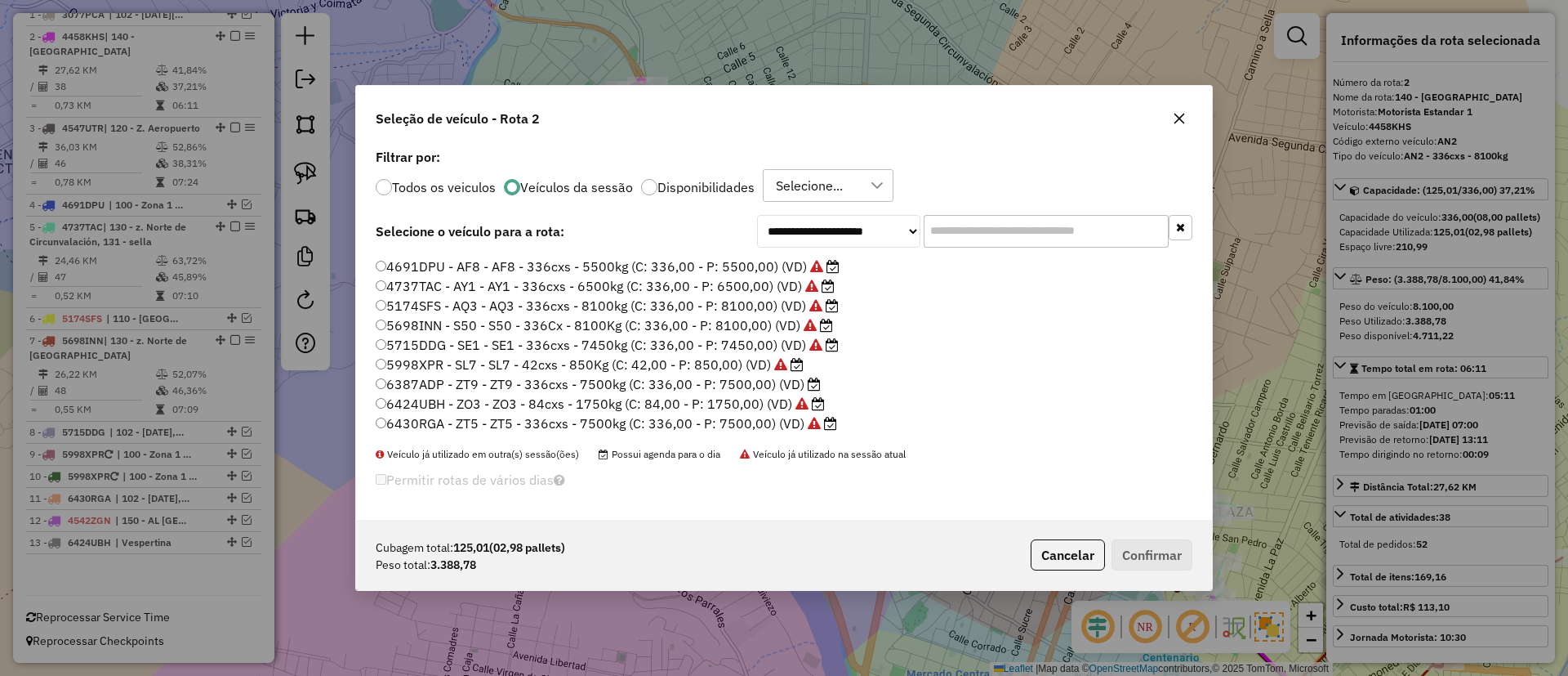
click at [800, 388] on label "6387ADP - ZT9 - ZT9 - 336cxs - 7500kg (C: 336,00 - P: 7500,00) (VD)" at bounding box center [598, 384] width 445 height 20
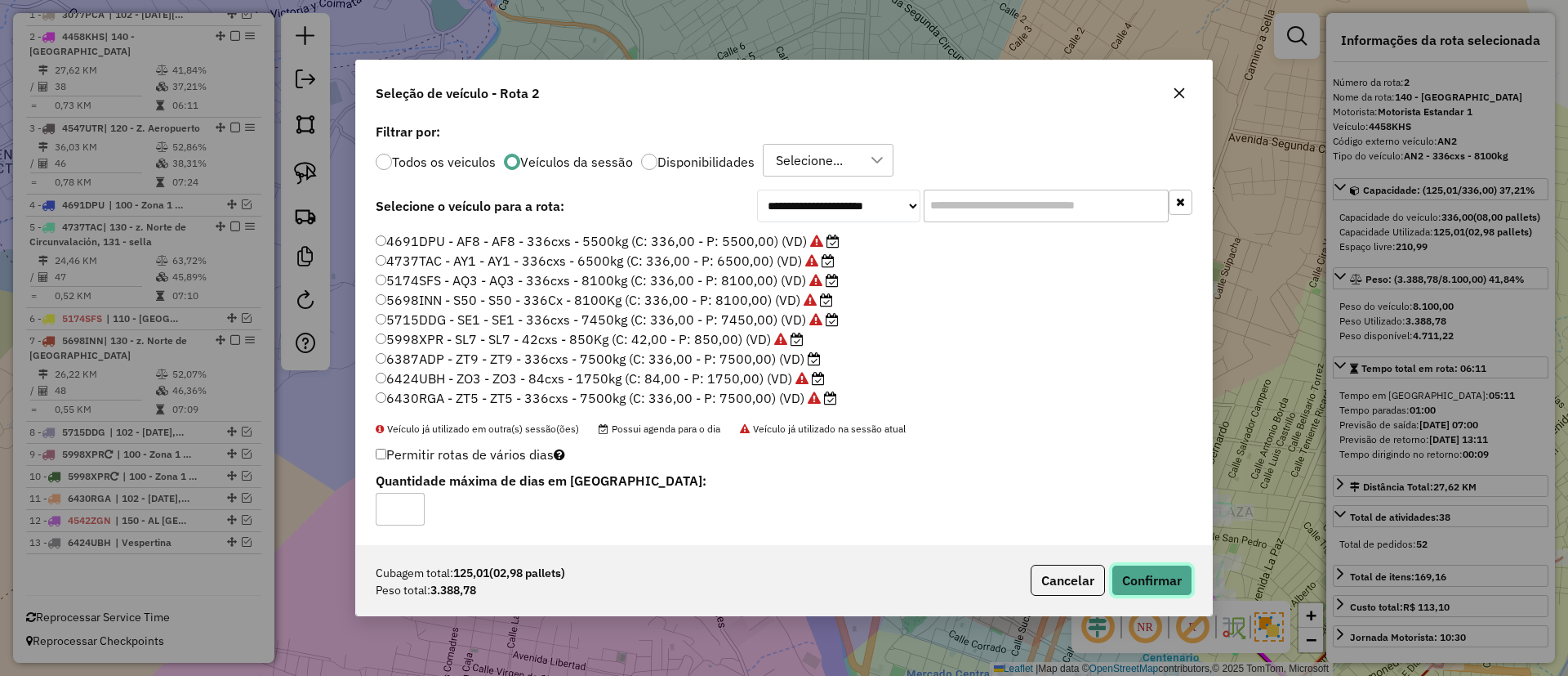
click at [1179, 578] on button "Confirmar" at bounding box center [1151, 580] width 81 height 31
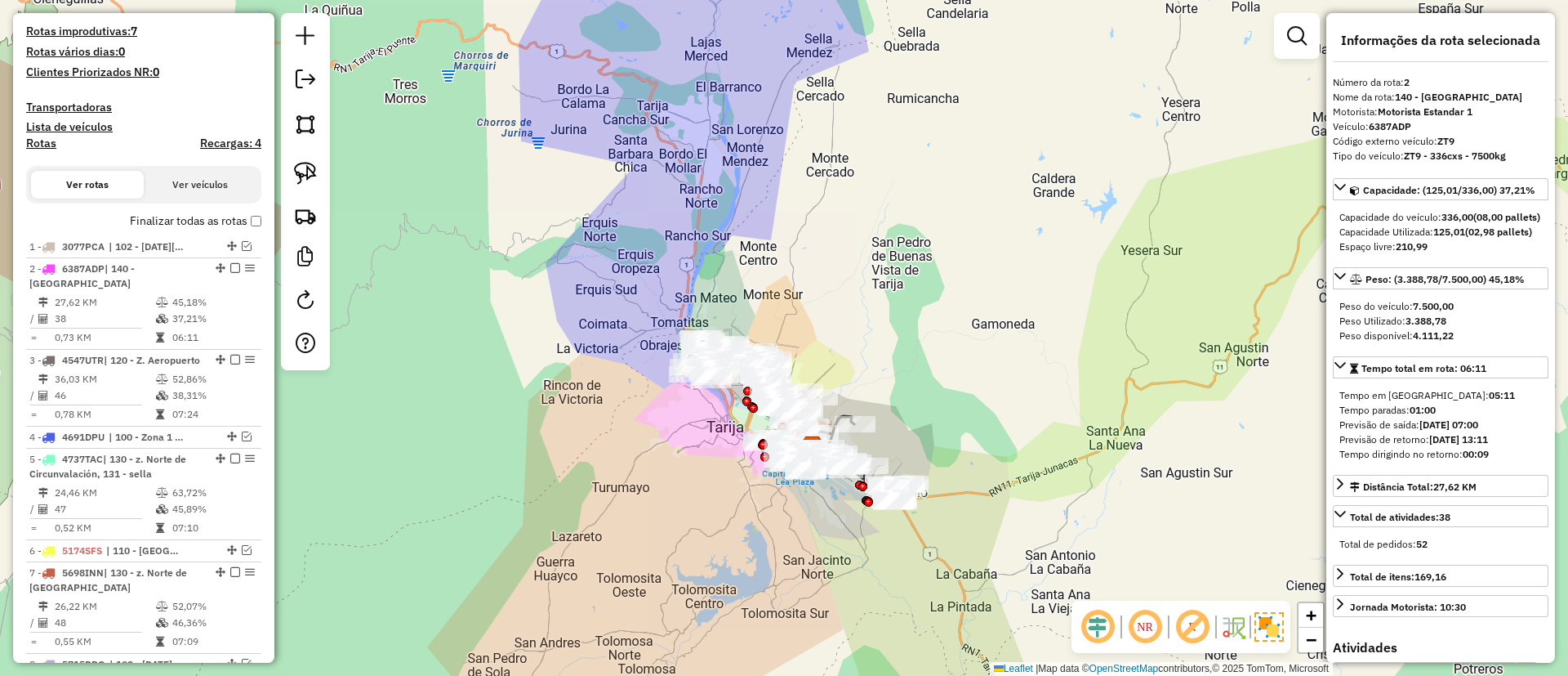
click at [162, 219] on label "Finalizar todas as rotas" at bounding box center [196, 221] width 132 height 17
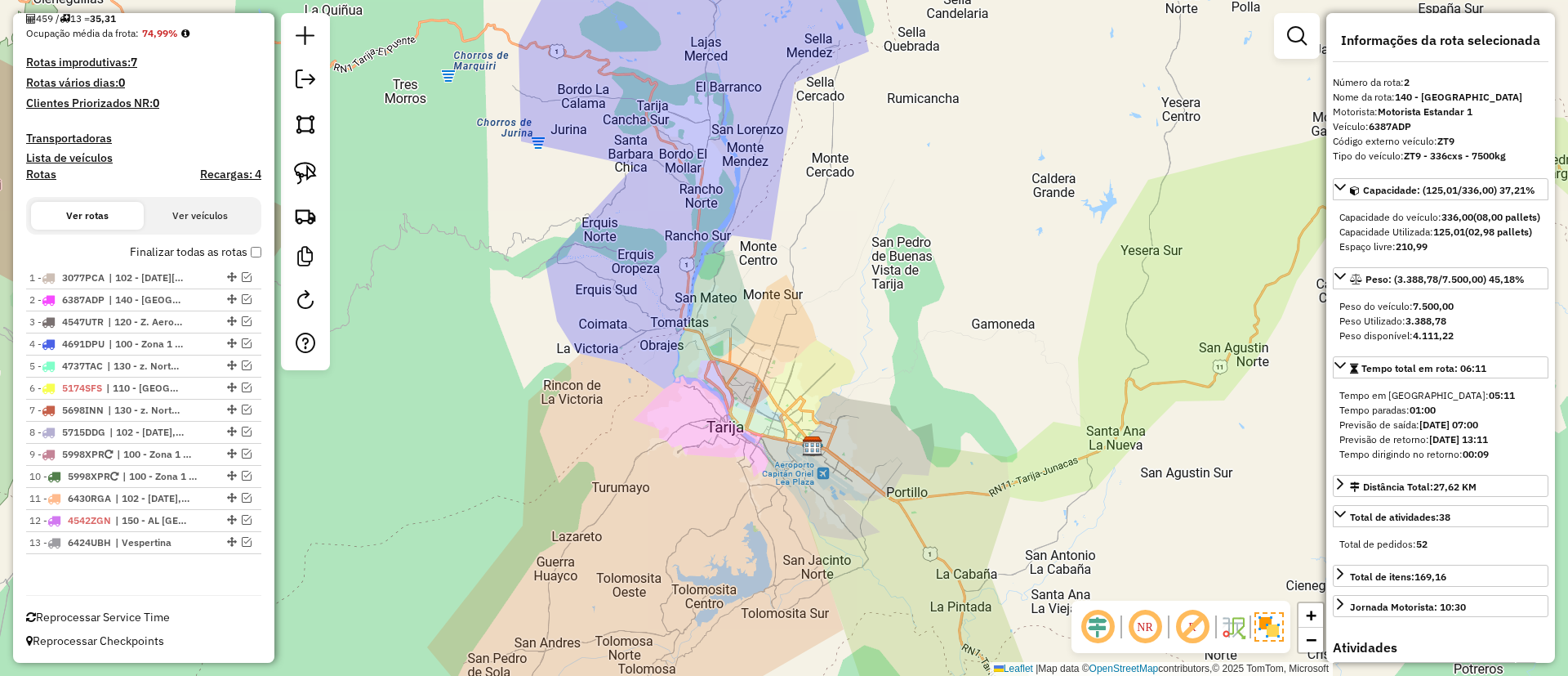
click at [219, 171] on h4 "Recargas: 4" at bounding box center [231, 174] width 61 height 14
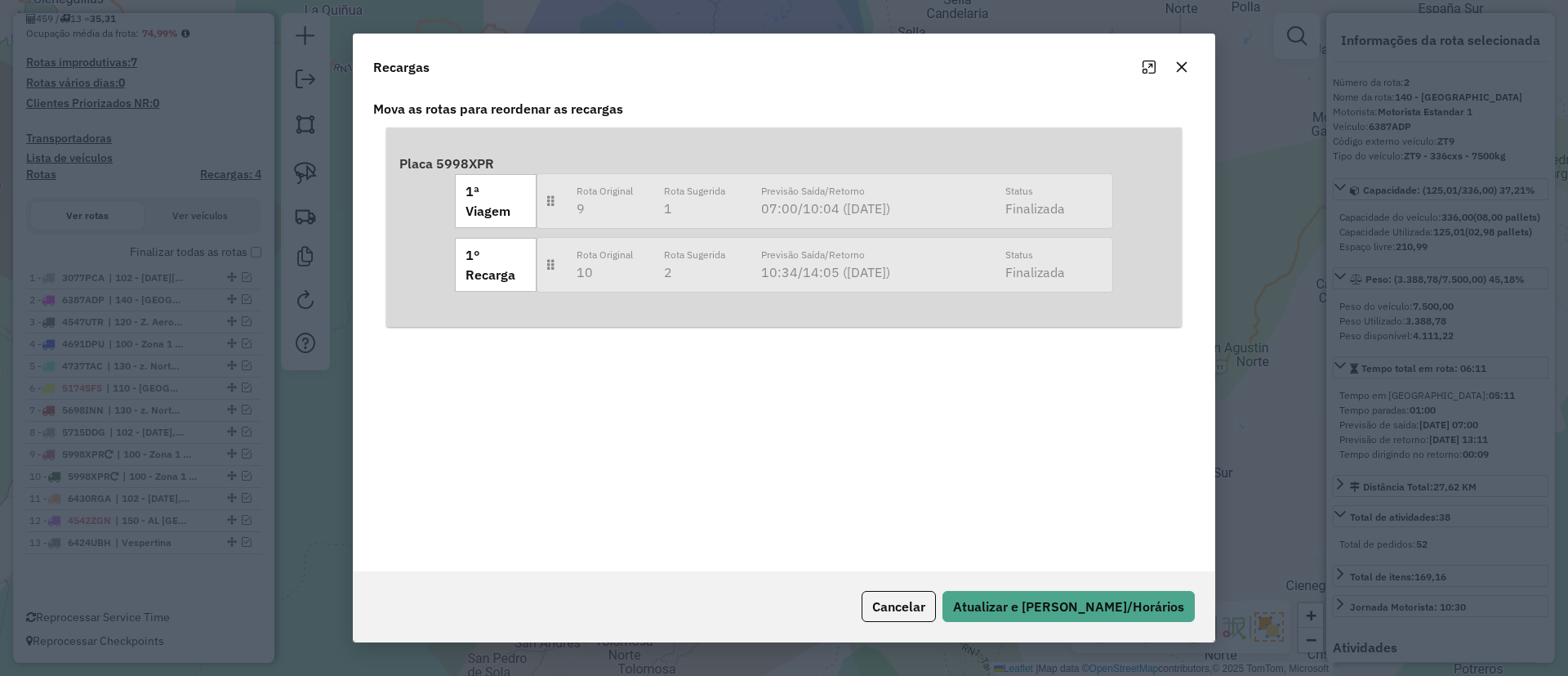
click at [1177, 71] on icon "button" at bounding box center [1182, 68] width 10 height 10
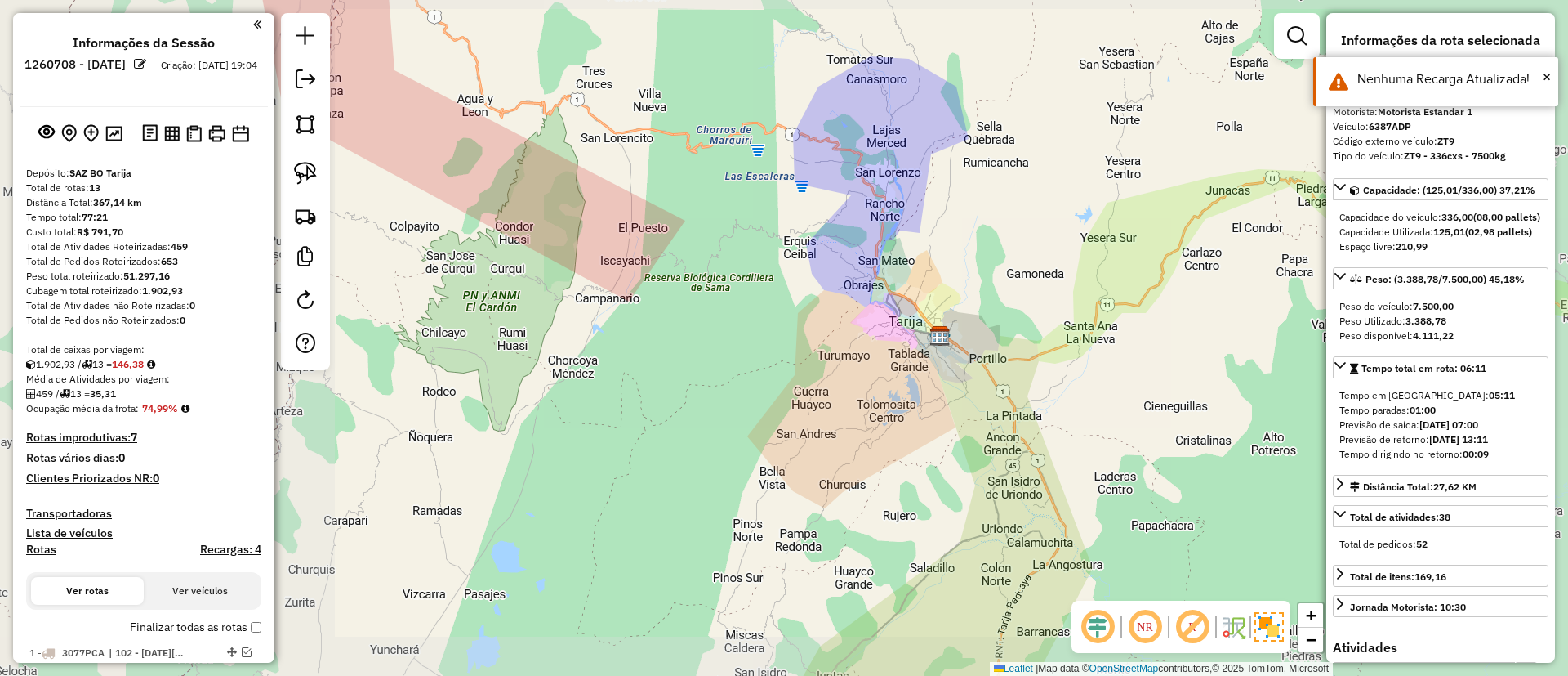
select select "**********"
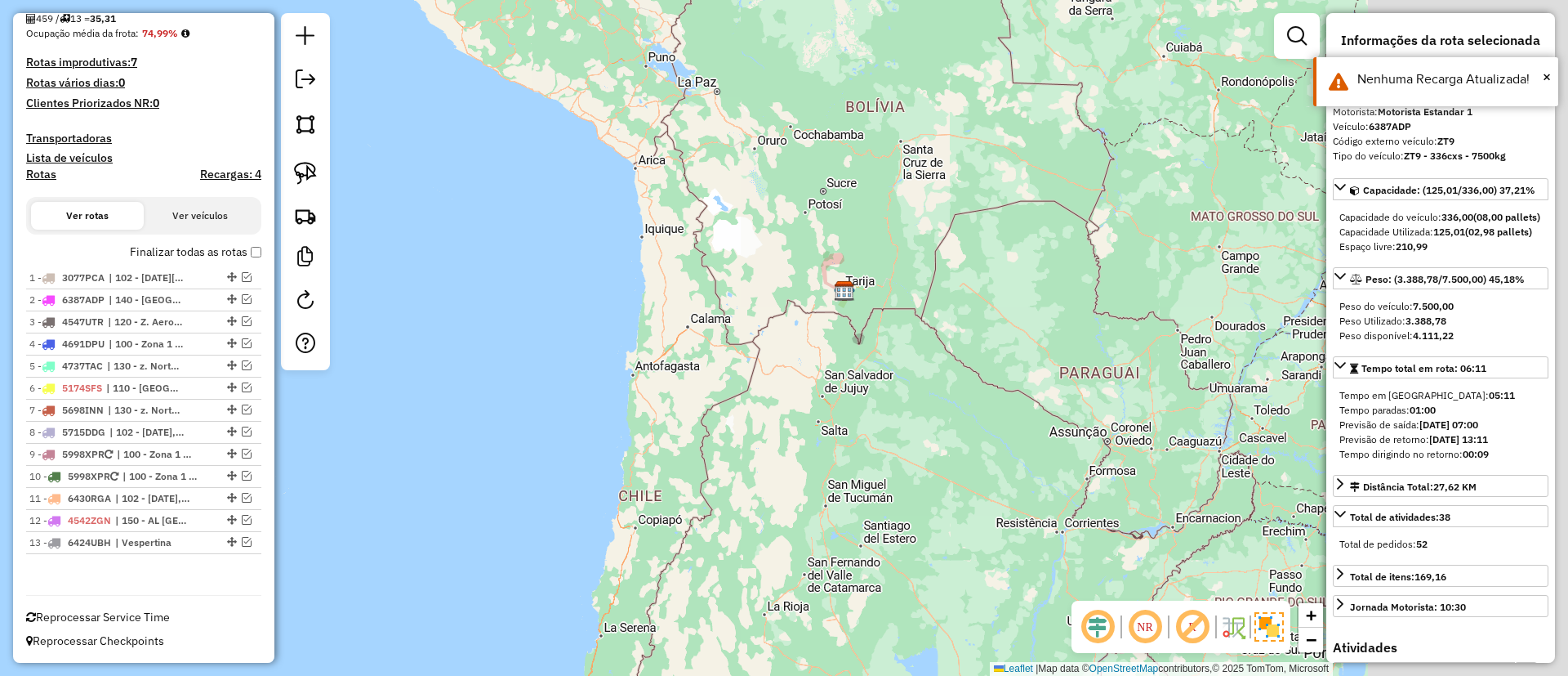
drag, startPoint x: 1126, startPoint y: 256, endPoint x: 817, endPoint y: 291, distance: 311.0
click at [873, 310] on div "Janela de atendimento Grade de atendimento Capacidade Transportadoras Veículos …" at bounding box center [784, 338] width 1568 height 676
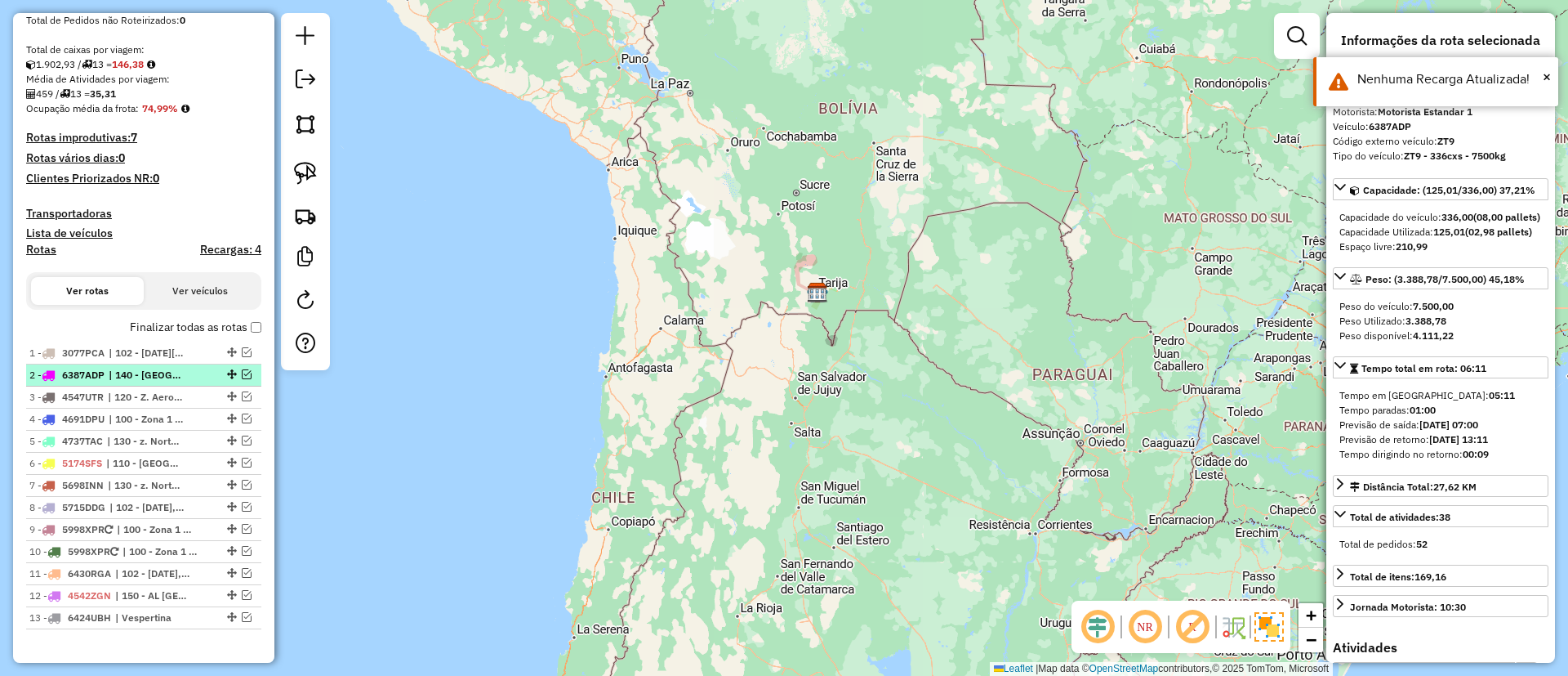
scroll to position [367, 0]
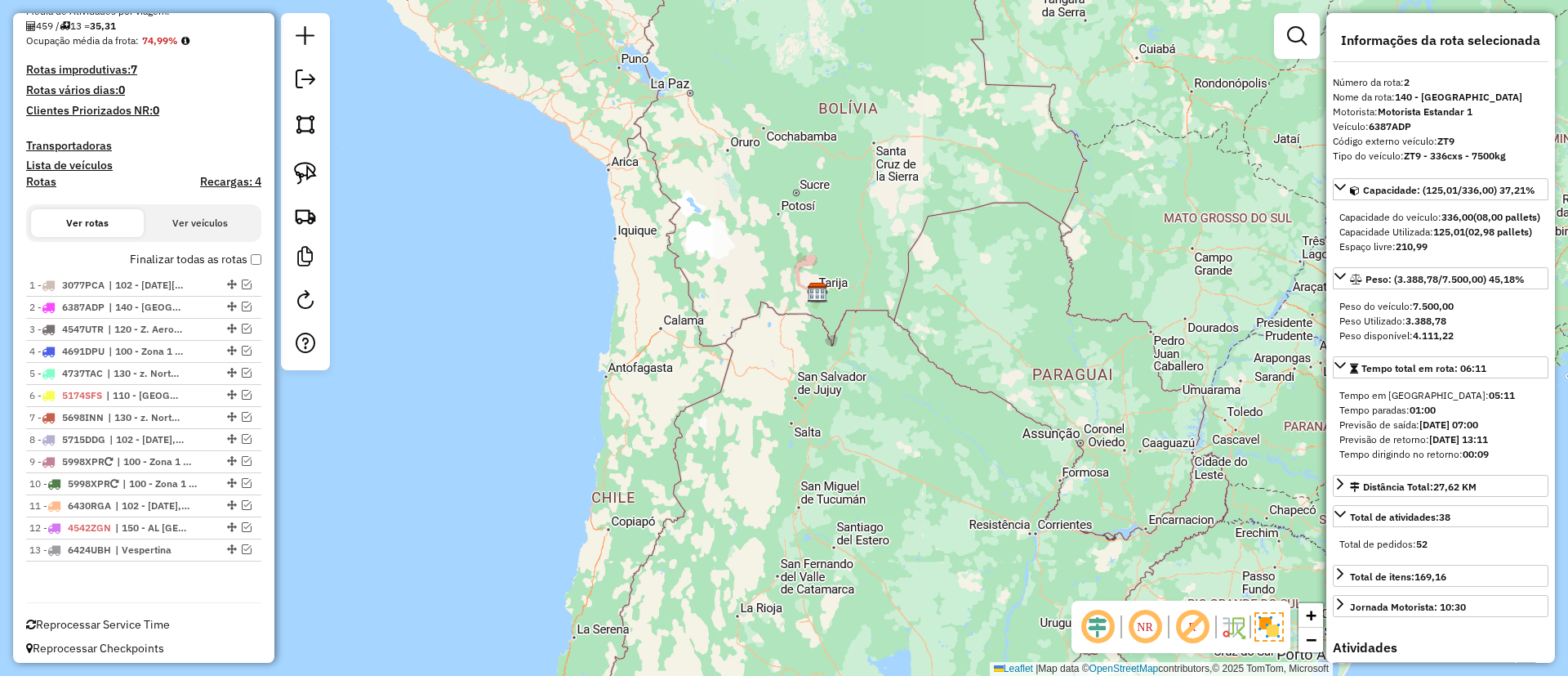
click at [162, 259] on label "Finalizar todas as rotas" at bounding box center [196, 260] width 132 height 17
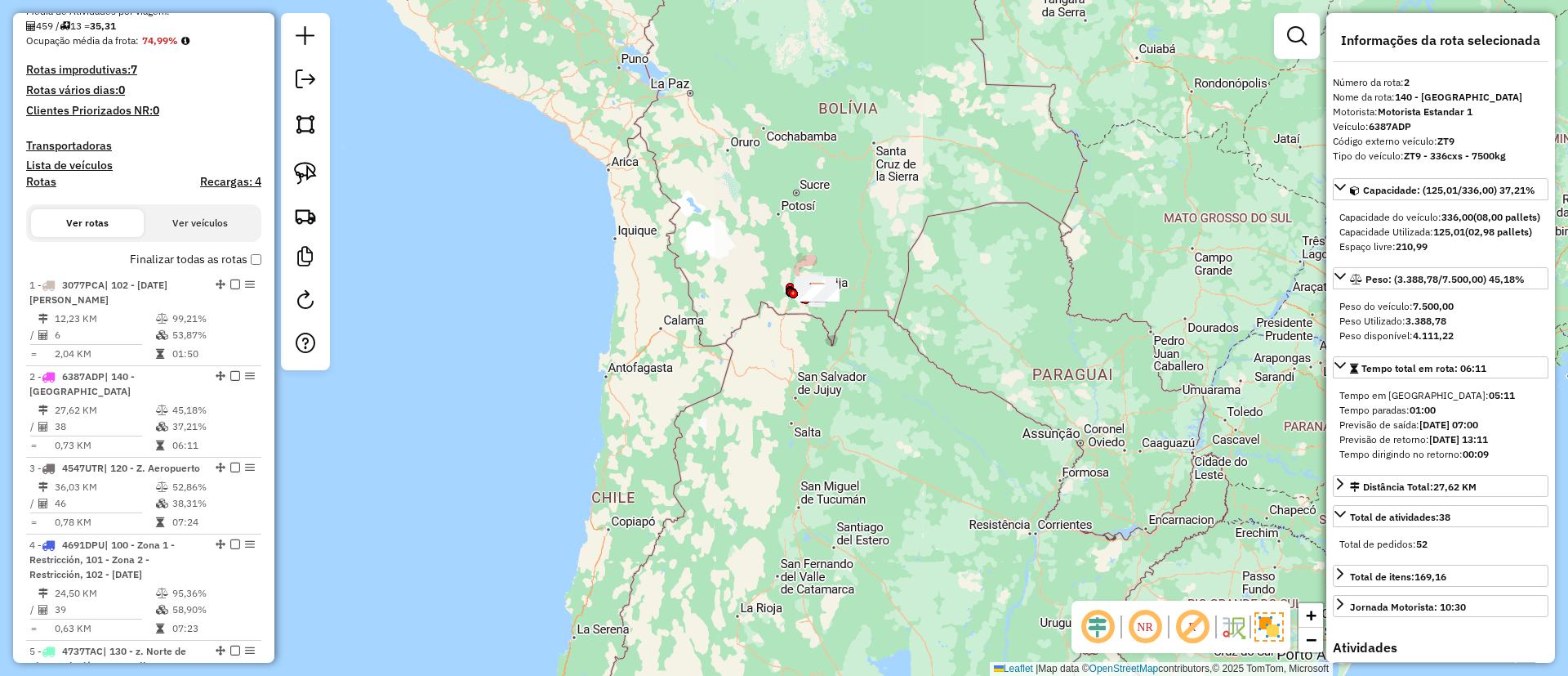
click at [52, 180] on h4 "Rotas" at bounding box center [41, 182] width 30 height 14
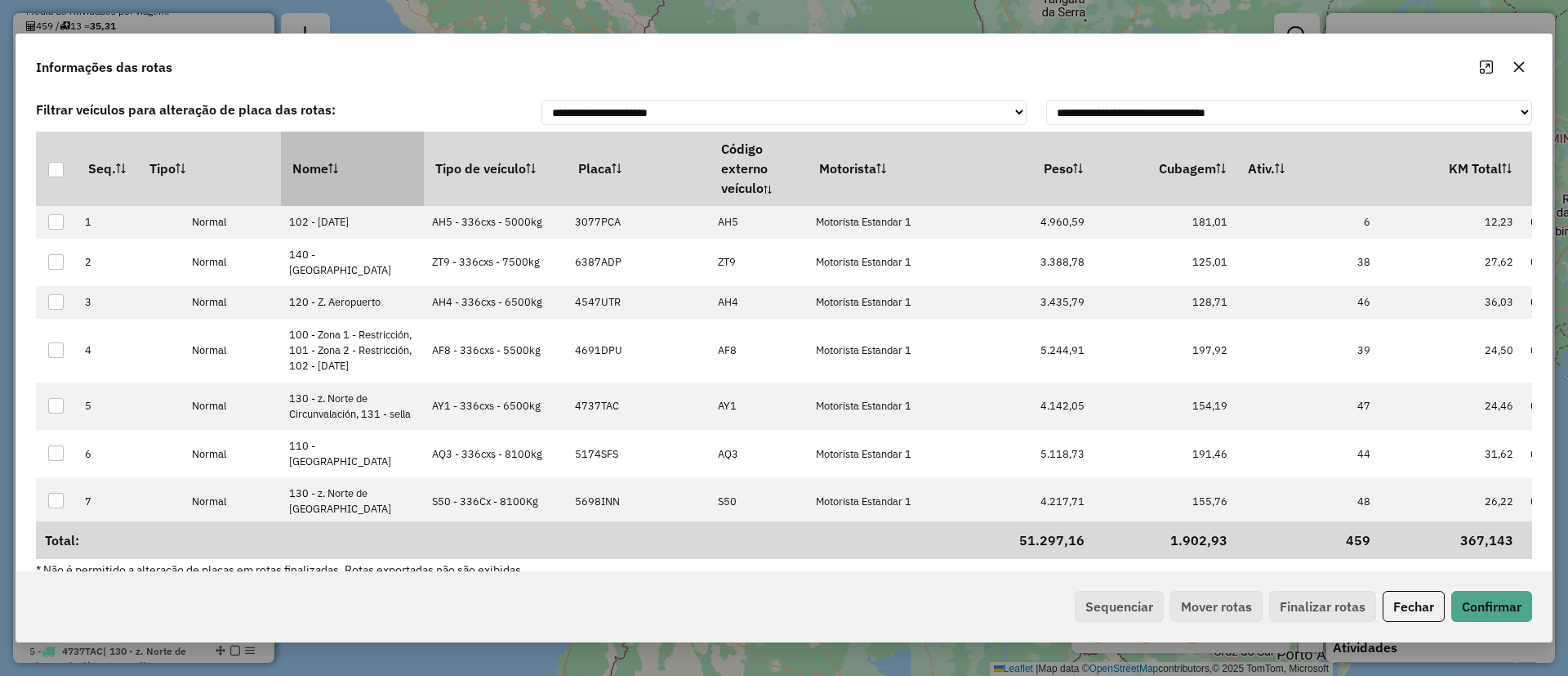
click at [341, 146] on th "Nome" at bounding box center [352, 168] width 143 height 73
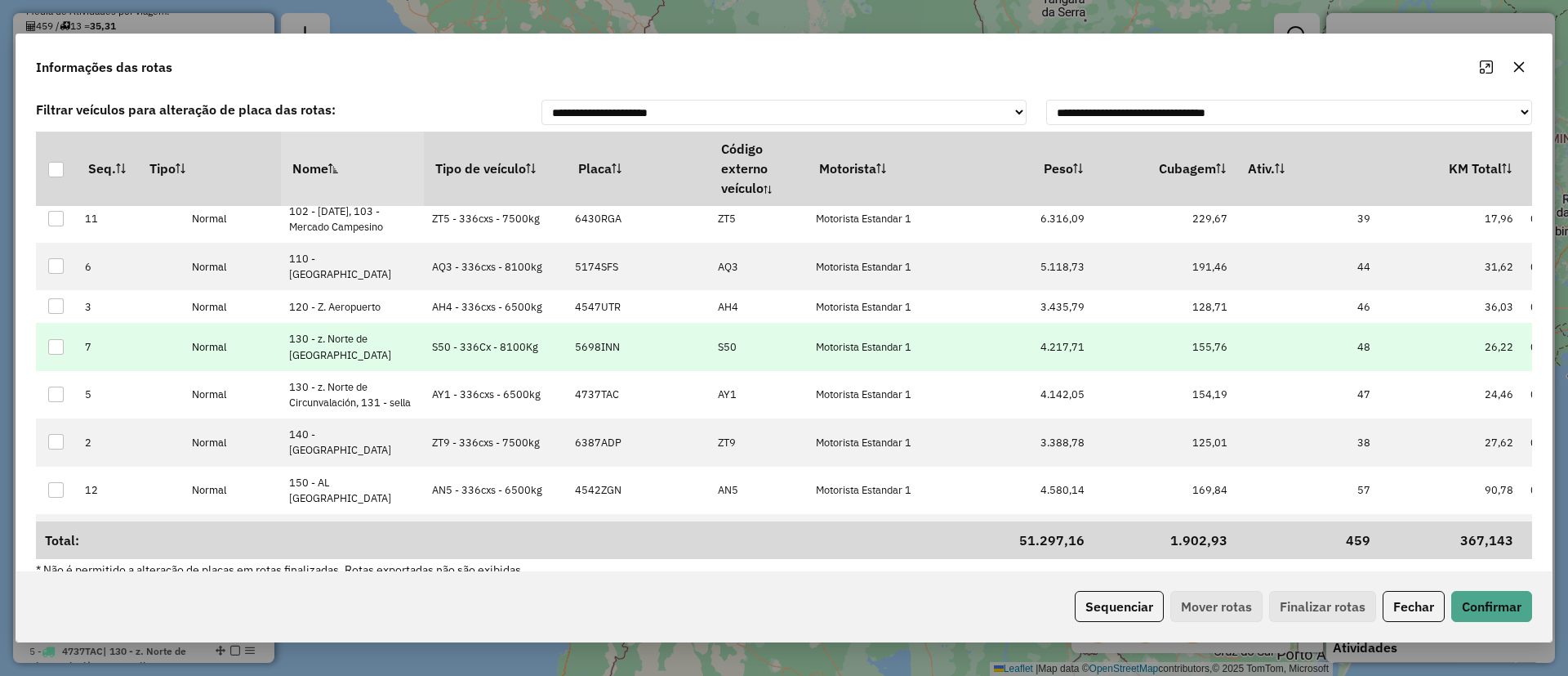
scroll to position [23, 0]
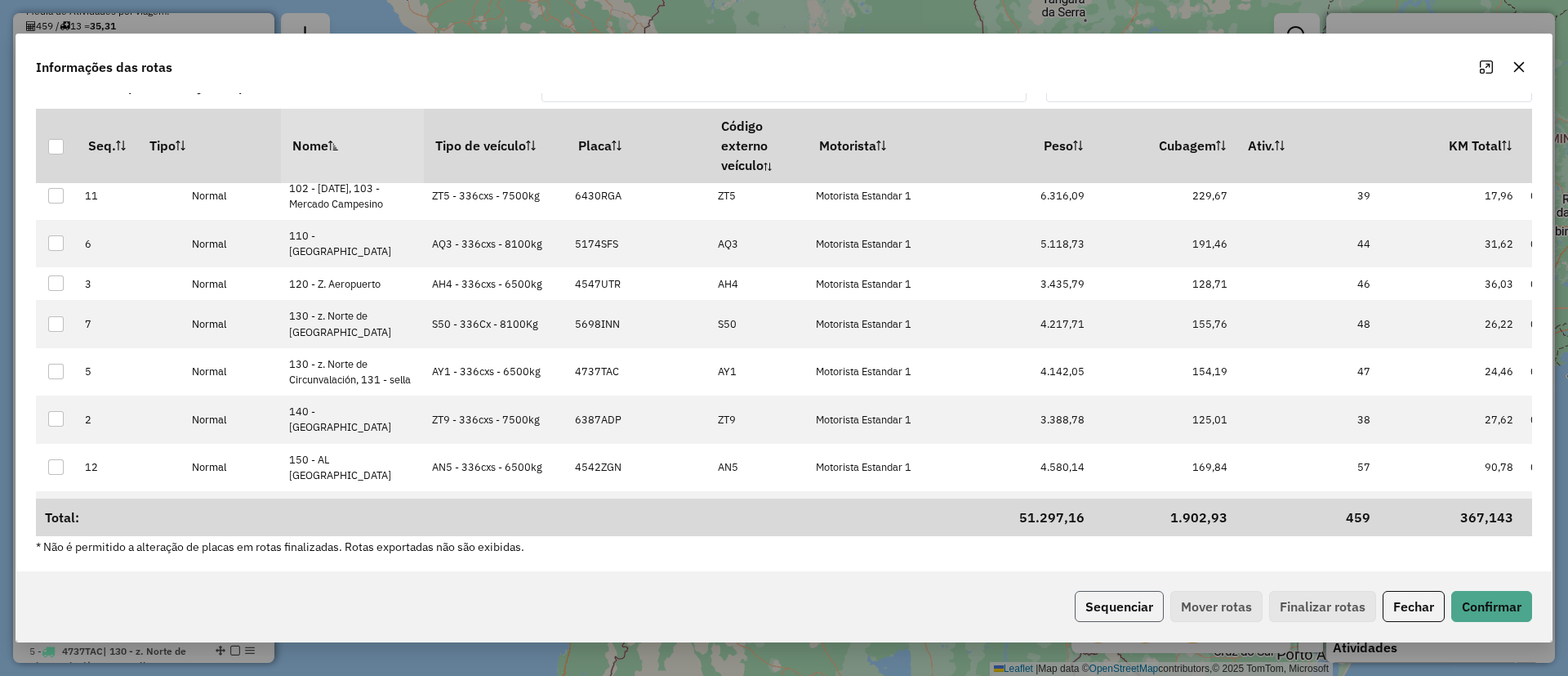
click at [1132, 608] on button "Sequenciar" at bounding box center [1119, 606] width 89 height 31
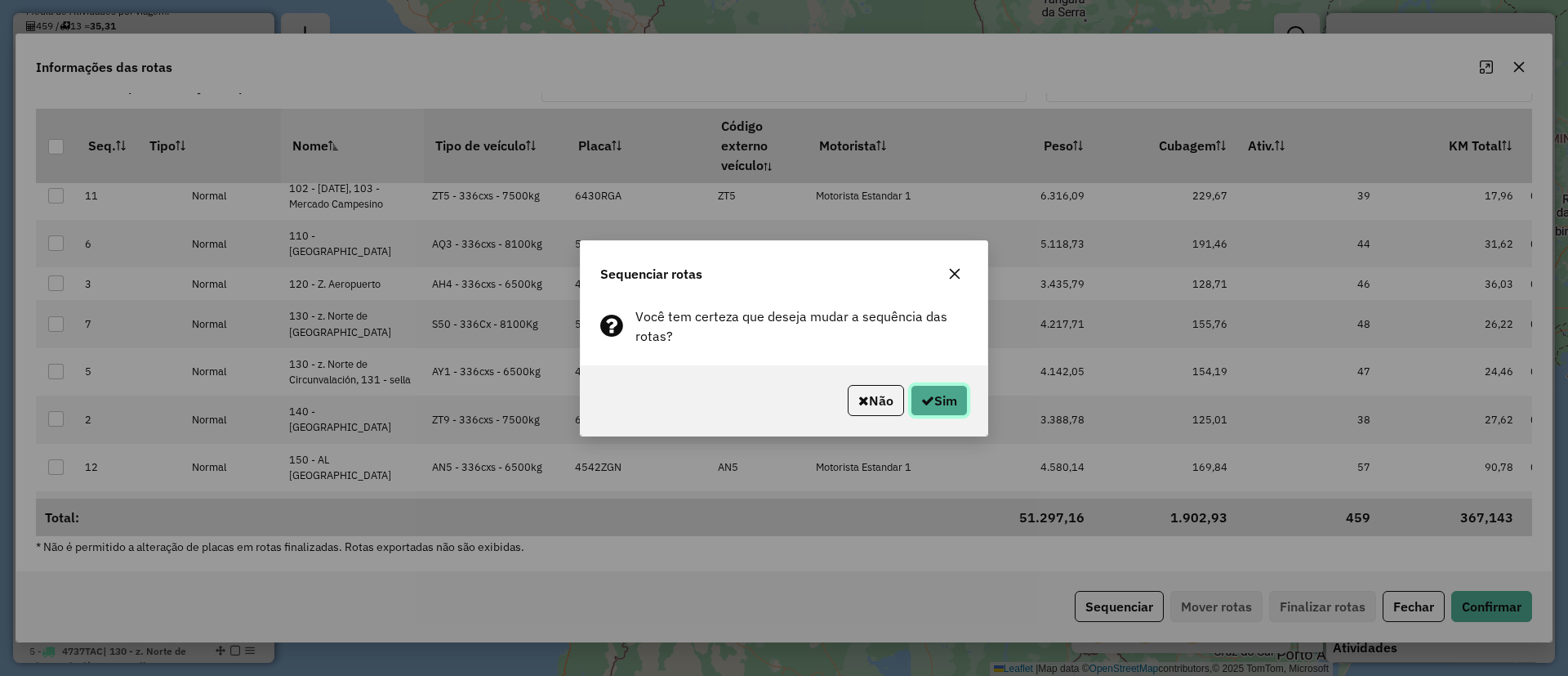
click at [955, 403] on button "Sim" at bounding box center [939, 400] width 57 height 31
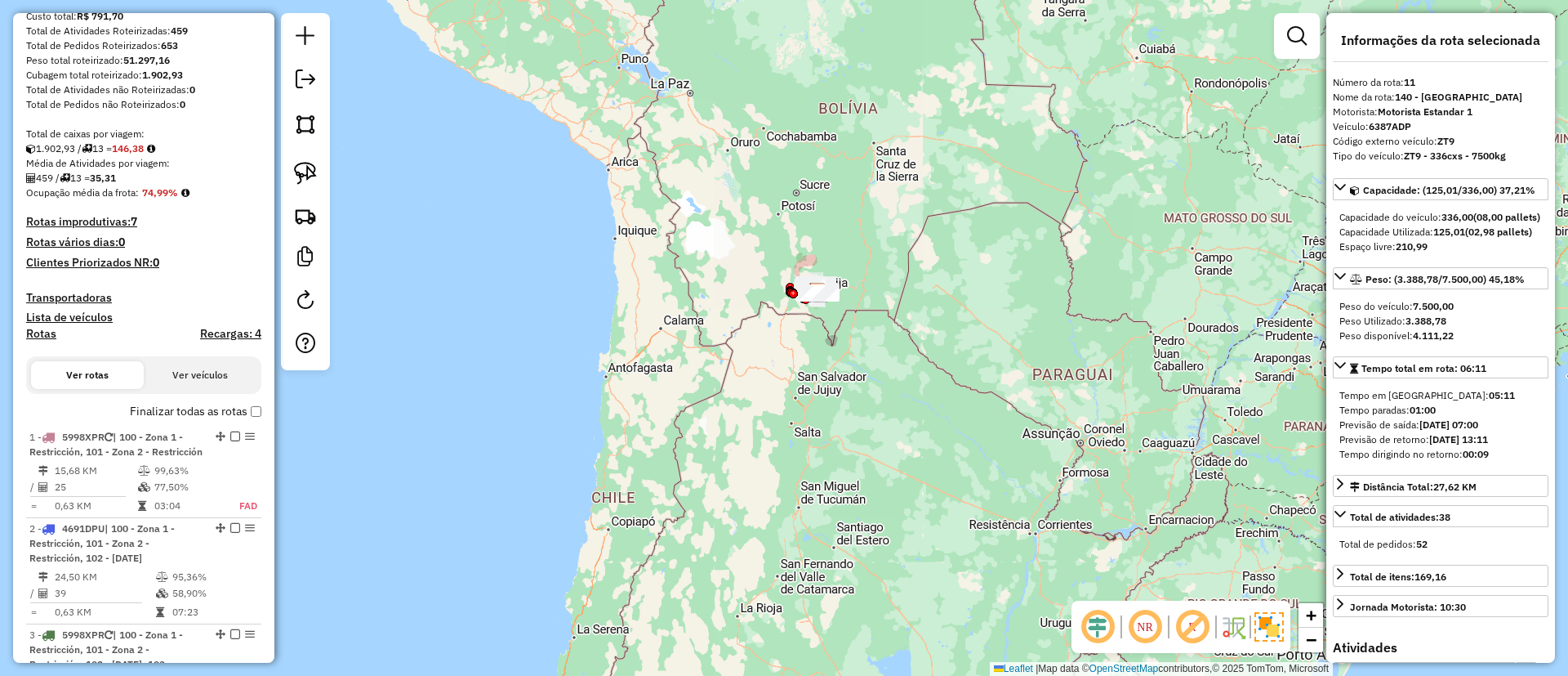
scroll to position [0, 0]
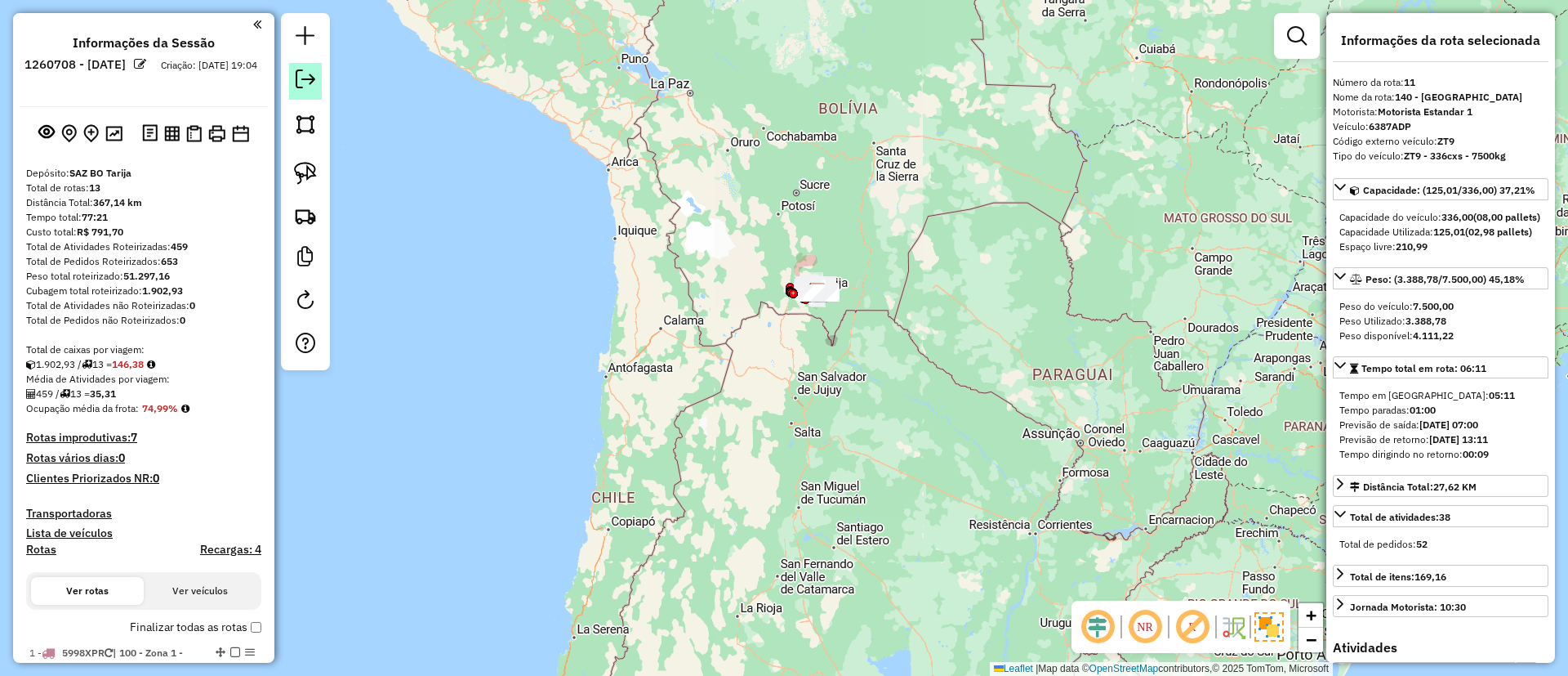
click at [316, 82] on link at bounding box center [305, 81] width 32 height 37
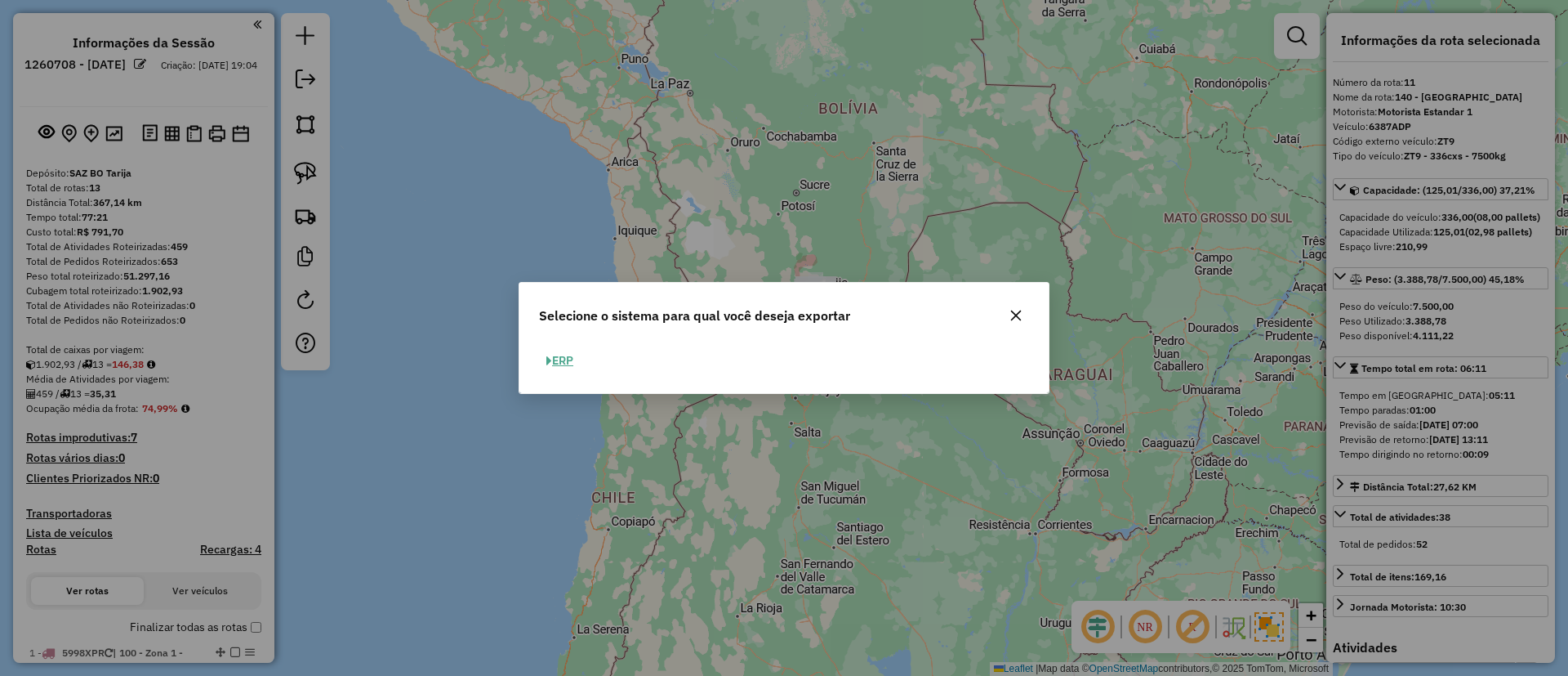
click at [547, 356] on span "button" at bounding box center [549, 361] width 6 height 11
select select "**"
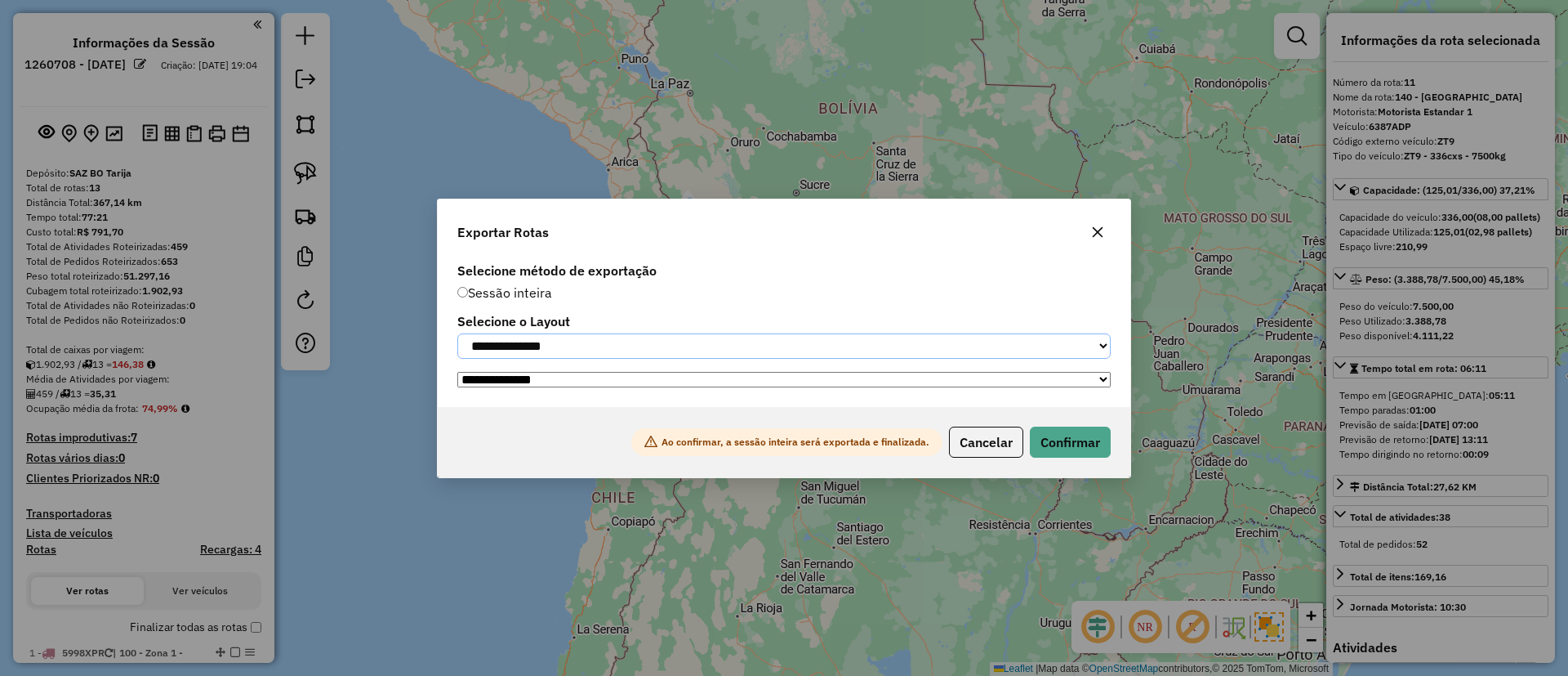
click at [572, 343] on select "**********" at bounding box center [783, 346] width 653 height 26
click at [1103, 226] on icon "button" at bounding box center [1097, 232] width 13 height 13
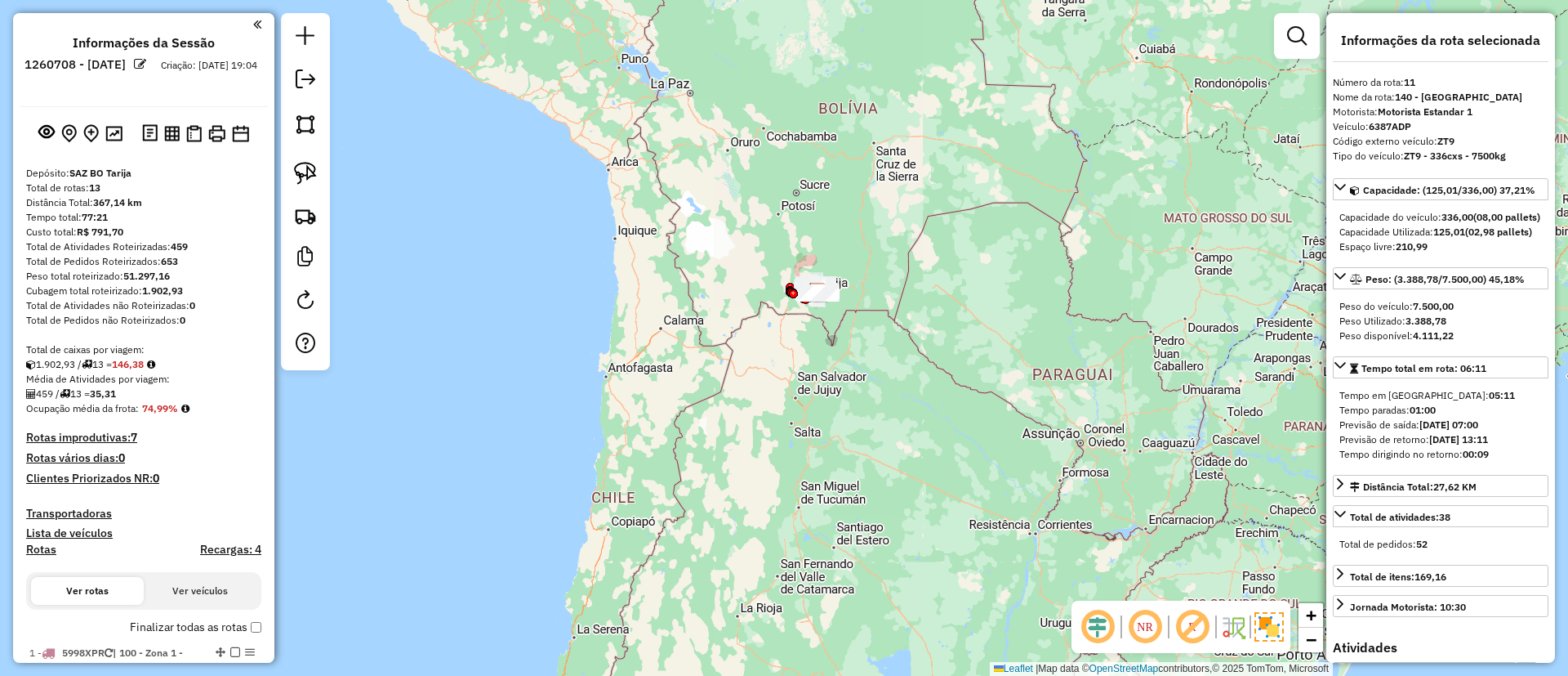
click at [217, 620] on label "Finalizar todas as rotas" at bounding box center [196, 627] width 132 height 17
click at [320, 85] on link at bounding box center [305, 81] width 32 height 37
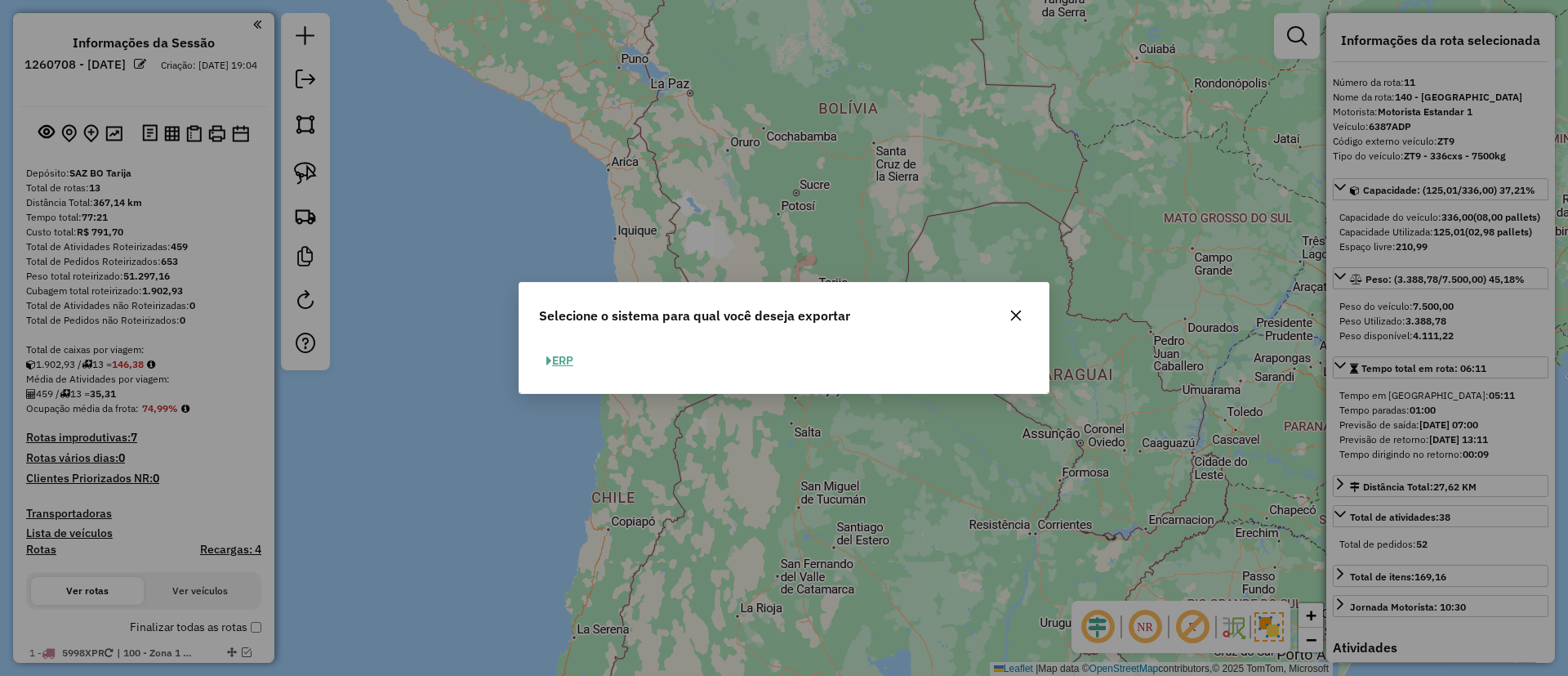
click at [570, 369] on button "ERP" at bounding box center [559, 361] width 42 height 26
select select "**"
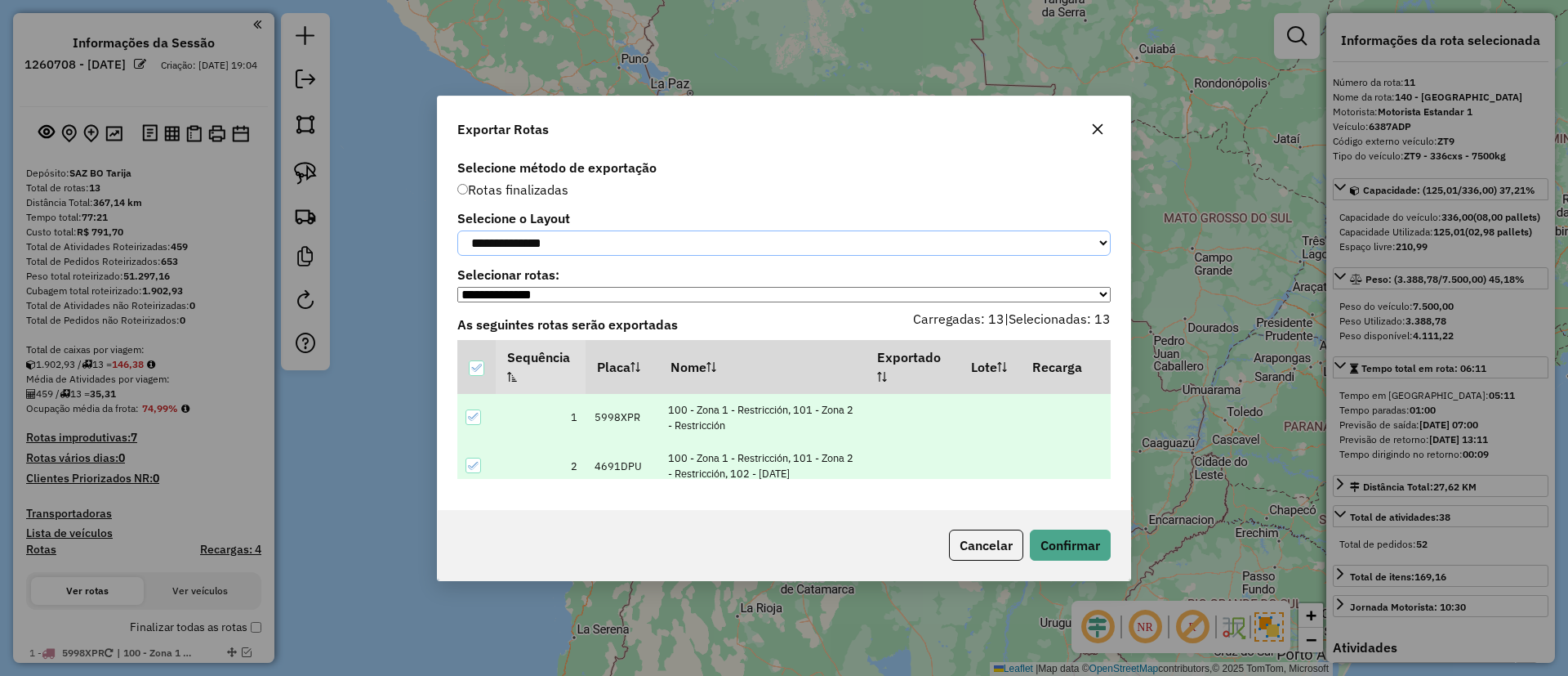
click at [593, 239] on select "**********" at bounding box center [783, 244] width 653 height 26
select select "*********"
click at [457, 231] on select "**********" at bounding box center [783, 244] width 653 height 26
click at [1053, 532] on div "Cancelar Confirmar" at bounding box center [784, 545] width 693 height 70
click at [1051, 546] on button "Confirmar" at bounding box center [1070, 545] width 81 height 31
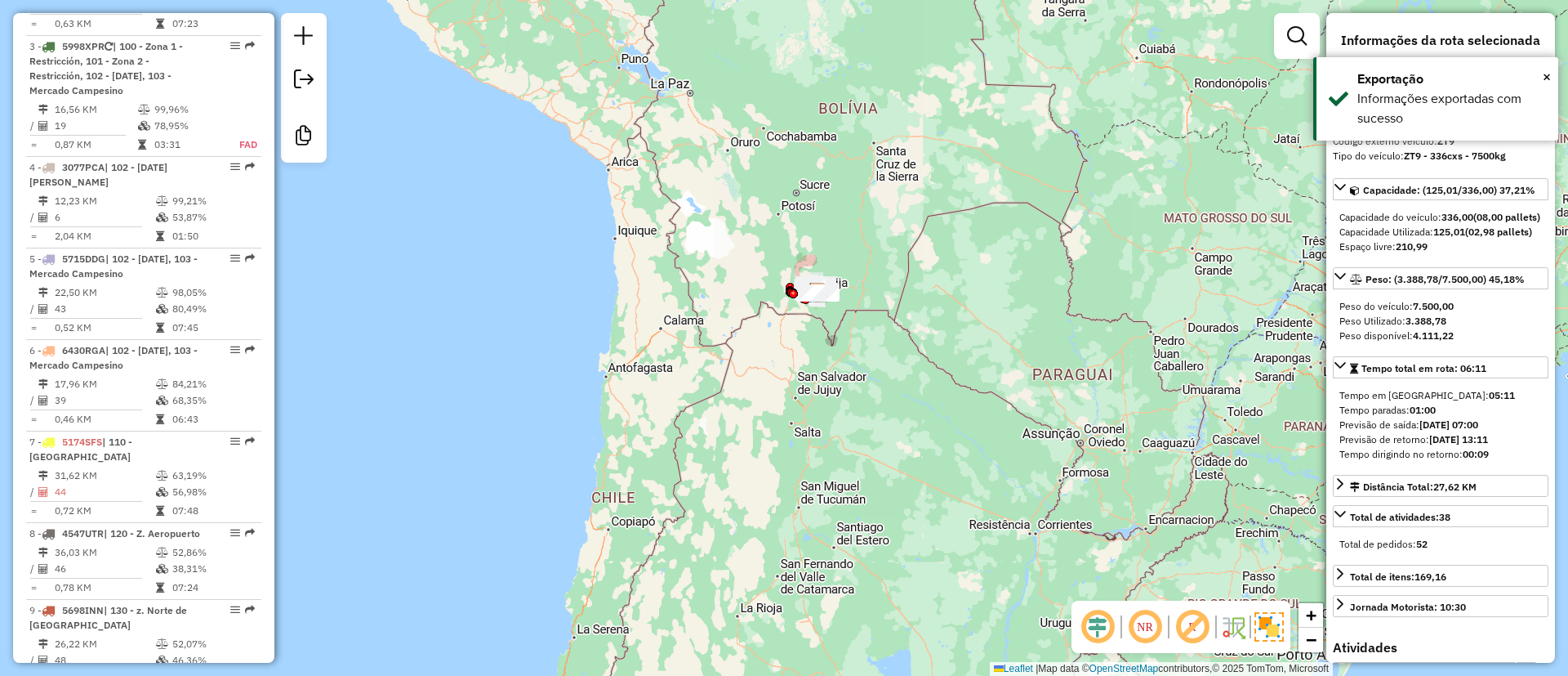
scroll to position [1238, 0]
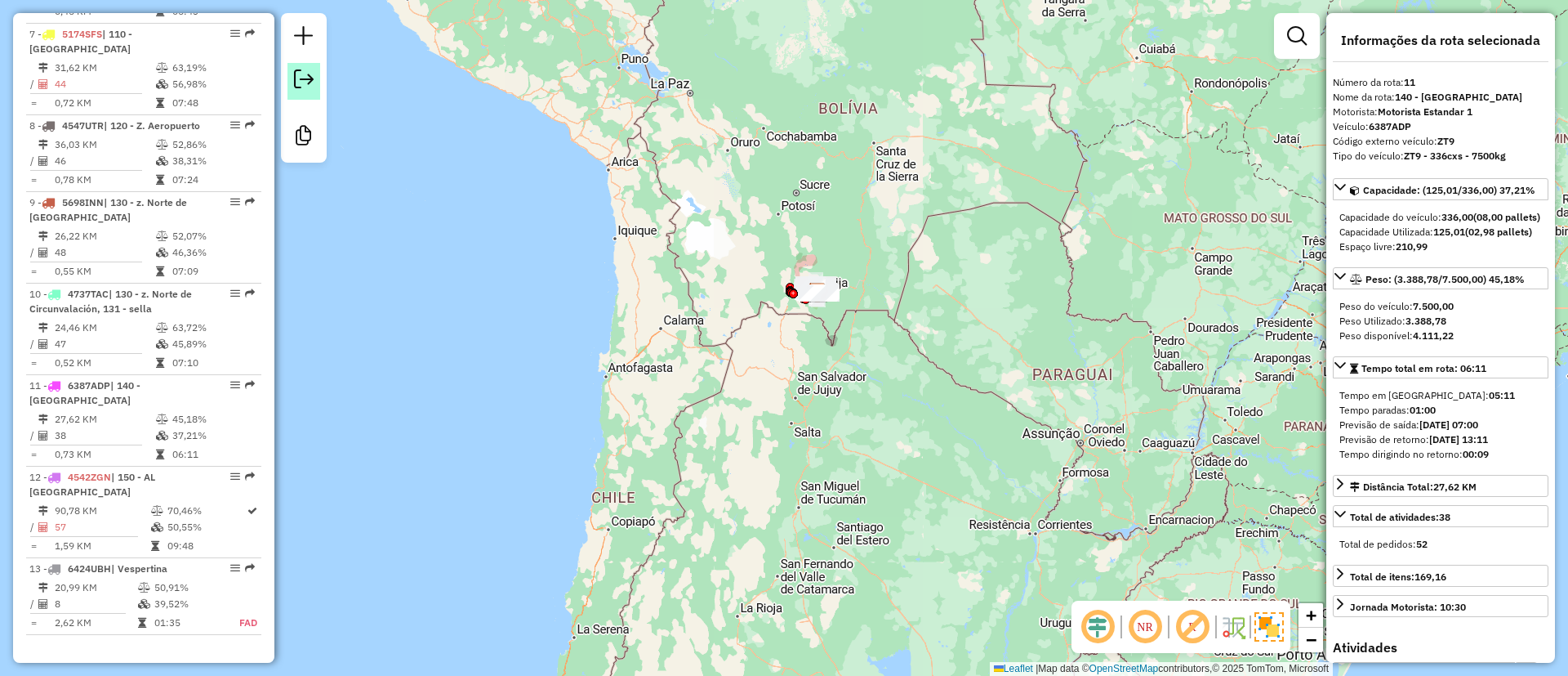
click at [319, 68] on link at bounding box center [304, 81] width 32 height 37
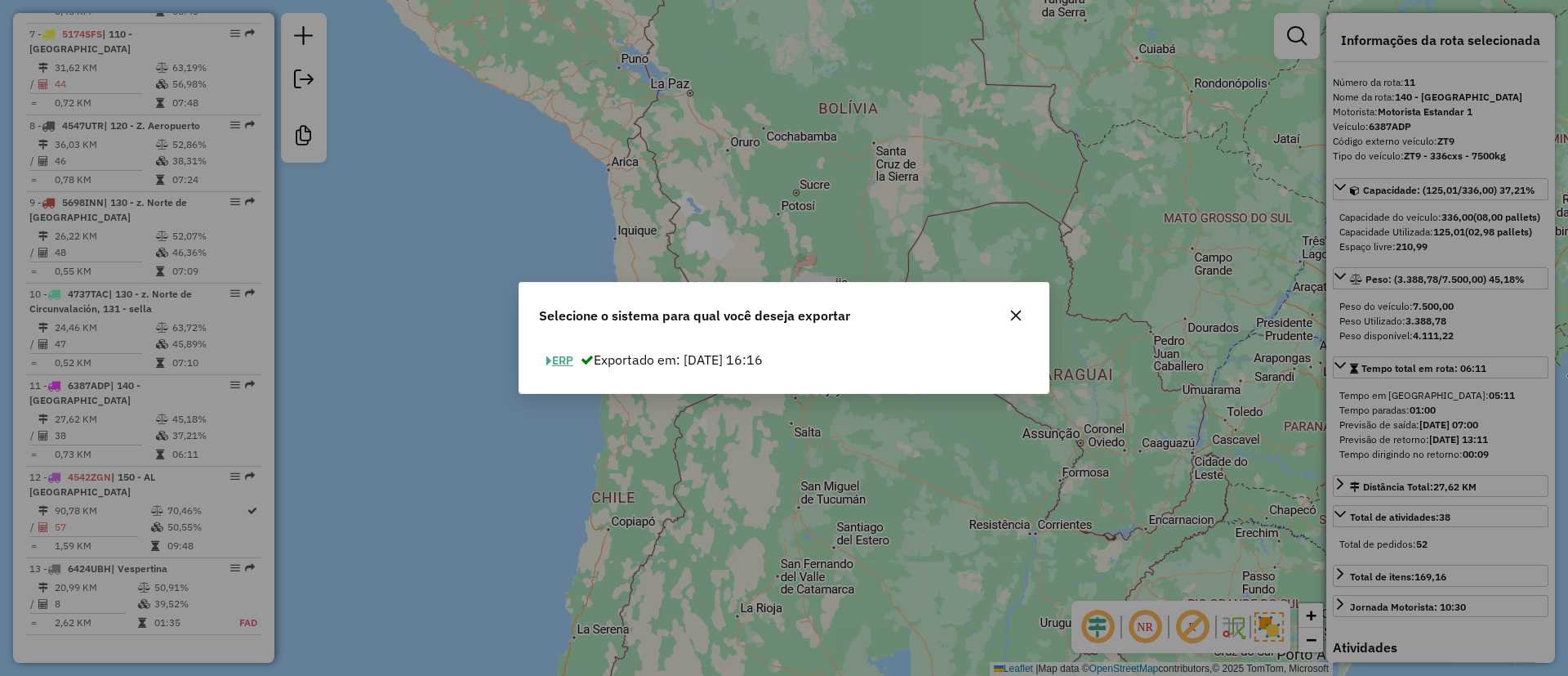
click at [562, 353] on button "ERP" at bounding box center [559, 361] width 42 height 26
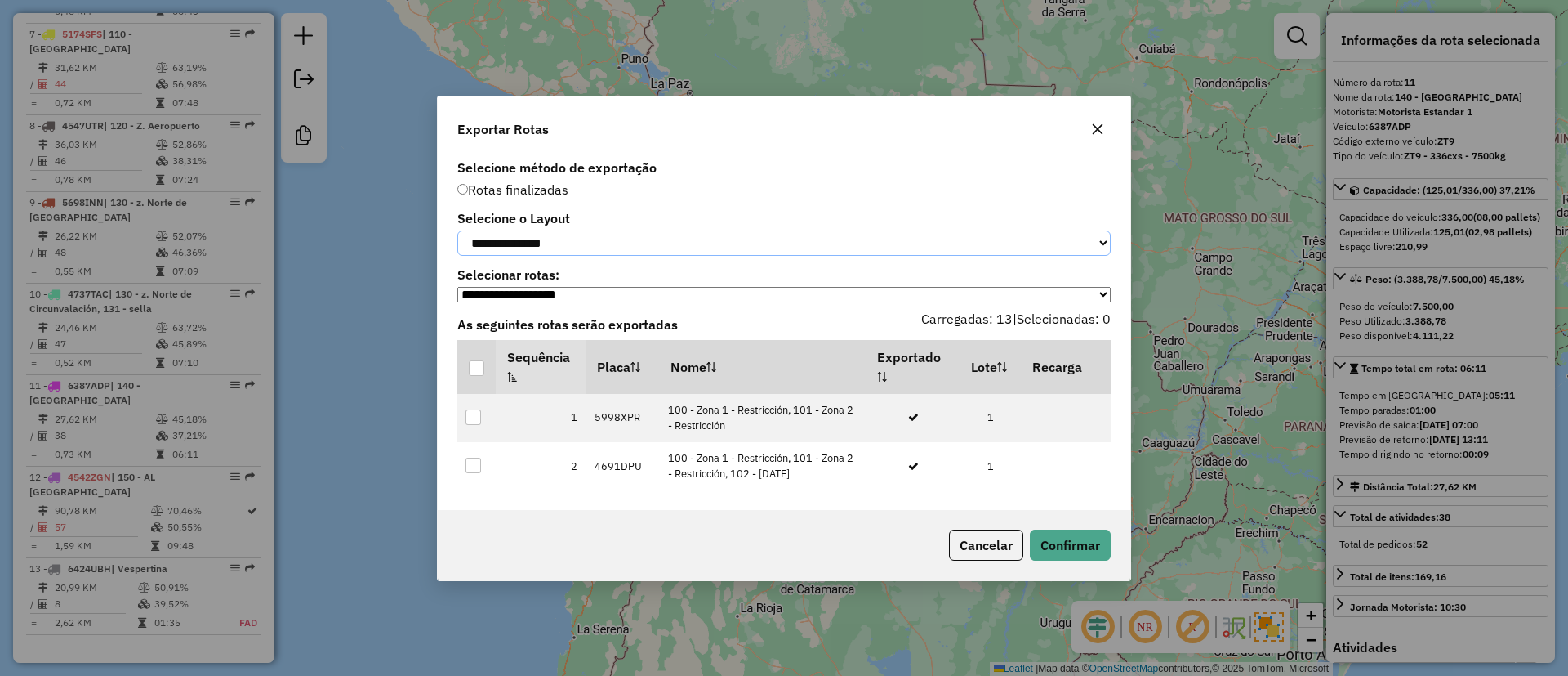
click at [535, 233] on select "**********" at bounding box center [783, 244] width 653 height 26
select select "*********"
click at [457, 231] on select "**********" at bounding box center [783, 244] width 653 height 26
click at [483, 369] on div at bounding box center [477, 368] width 15 height 15
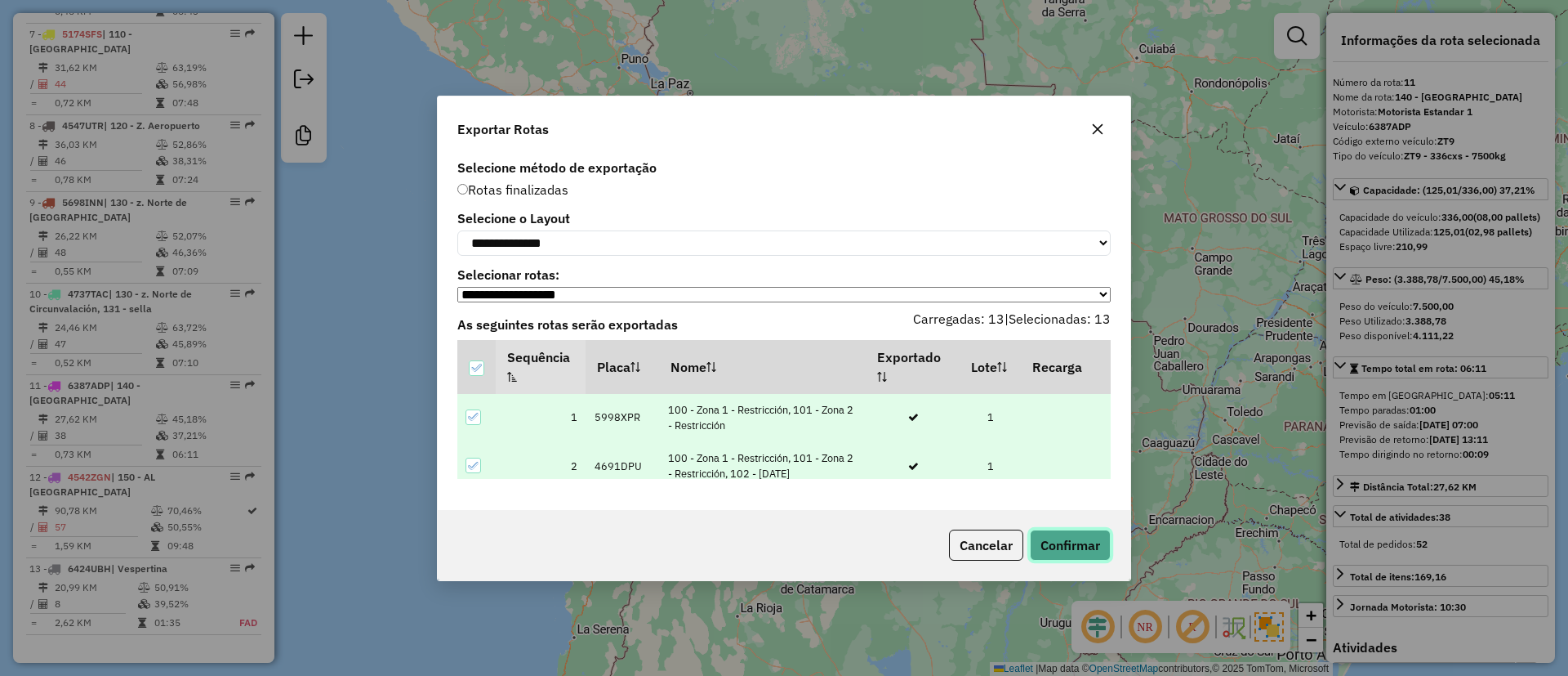
click at [1058, 551] on button "Confirmar" at bounding box center [1070, 545] width 81 height 31
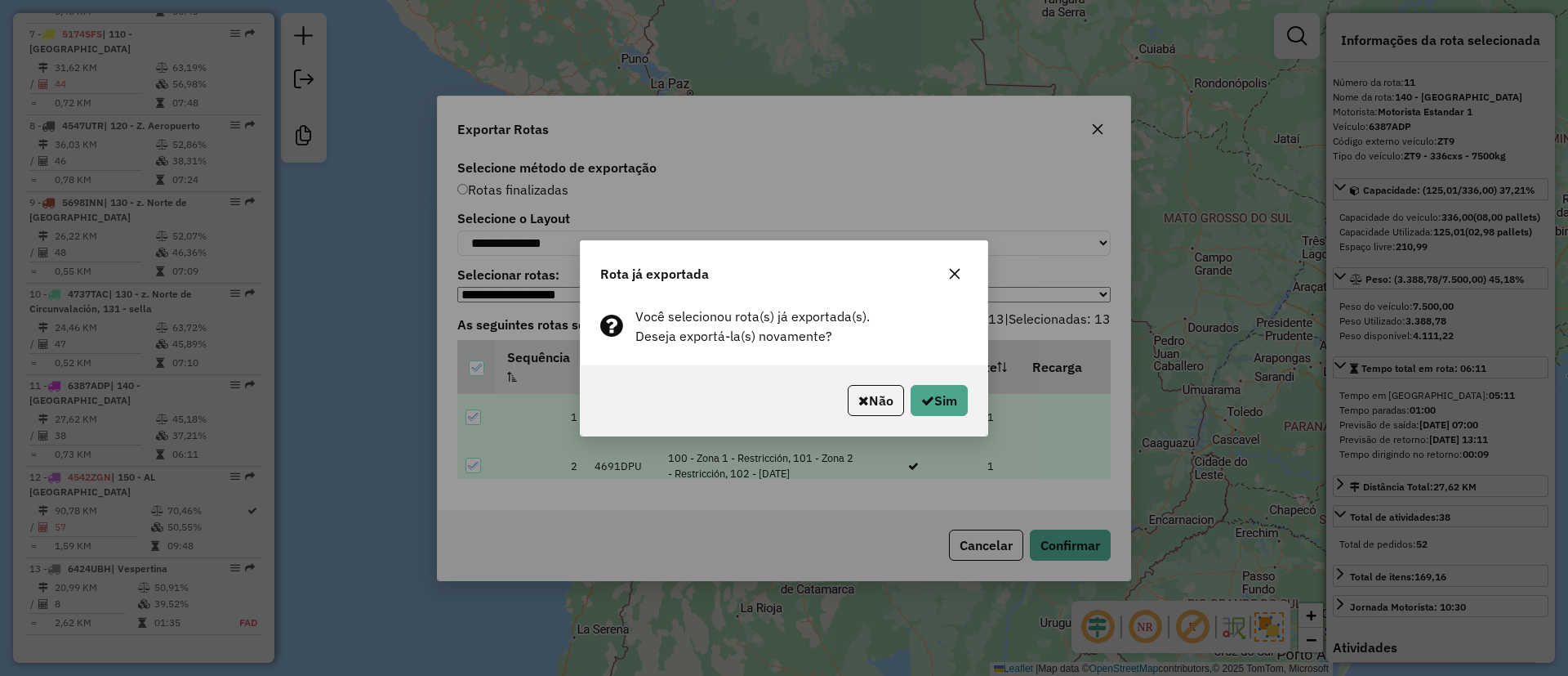
click at [903, 385] on p-footer "Não Sim" at bounding box center [904, 400] width 126 height 31
click at [921, 394] on icon "button" at bounding box center [927, 400] width 13 height 13
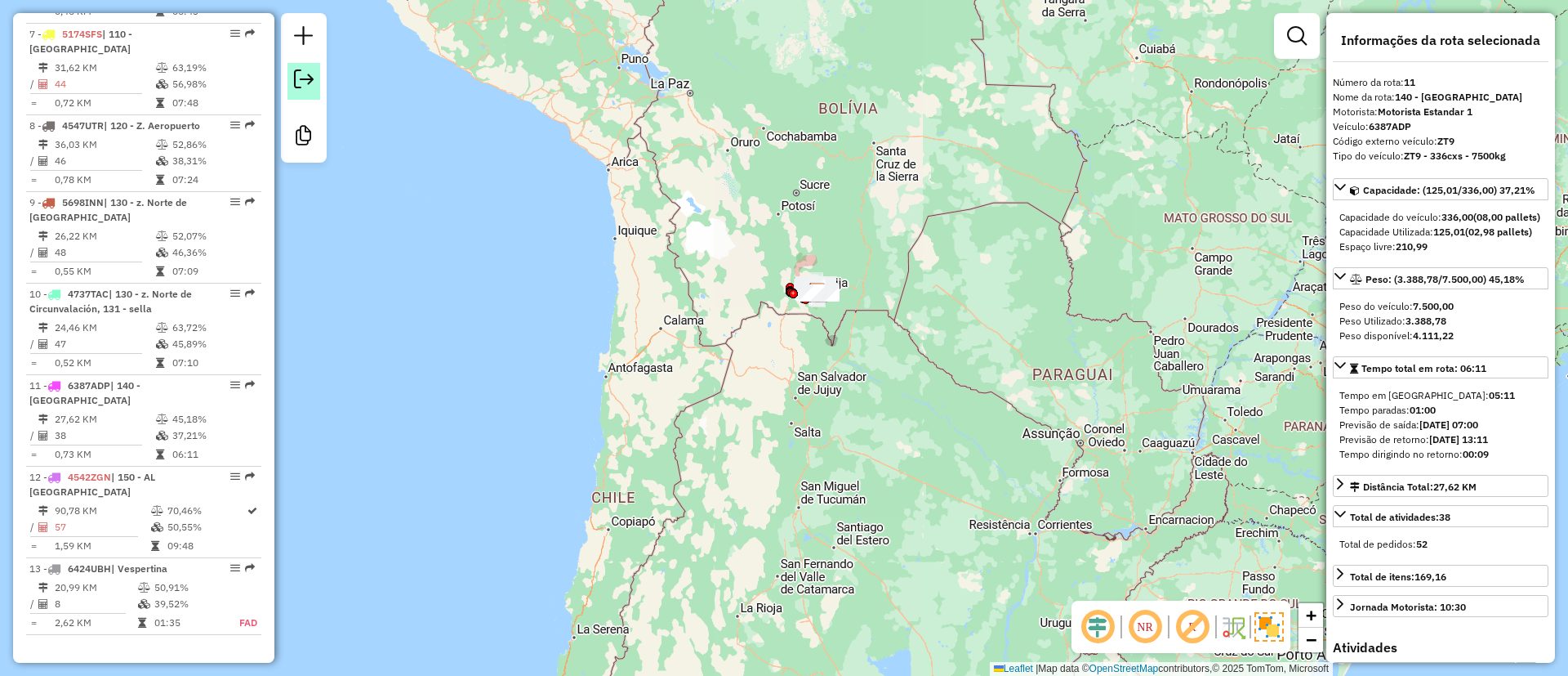
click at [312, 73] on em at bounding box center [303, 79] width 20 height 20
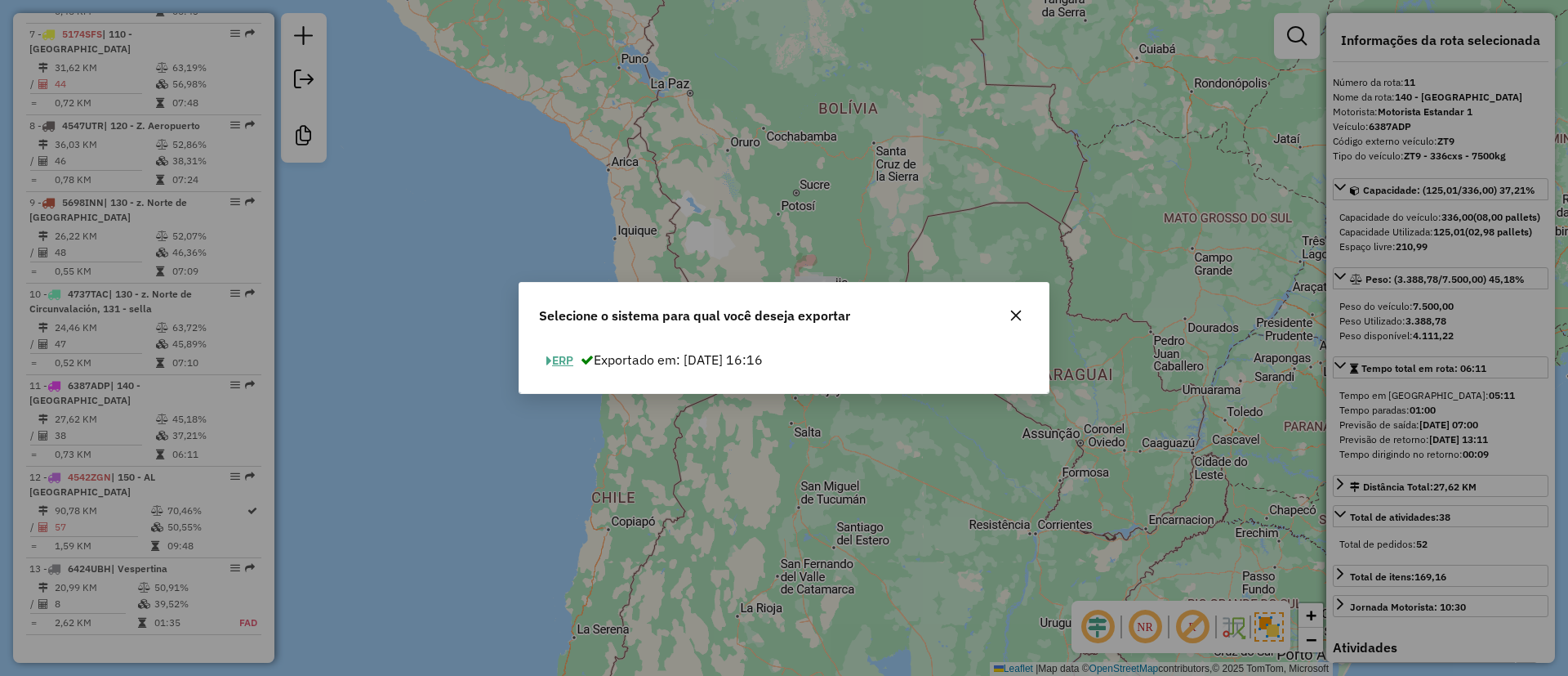
click at [561, 354] on button "ERP" at bounding box center [559, 361] width 42 height 26
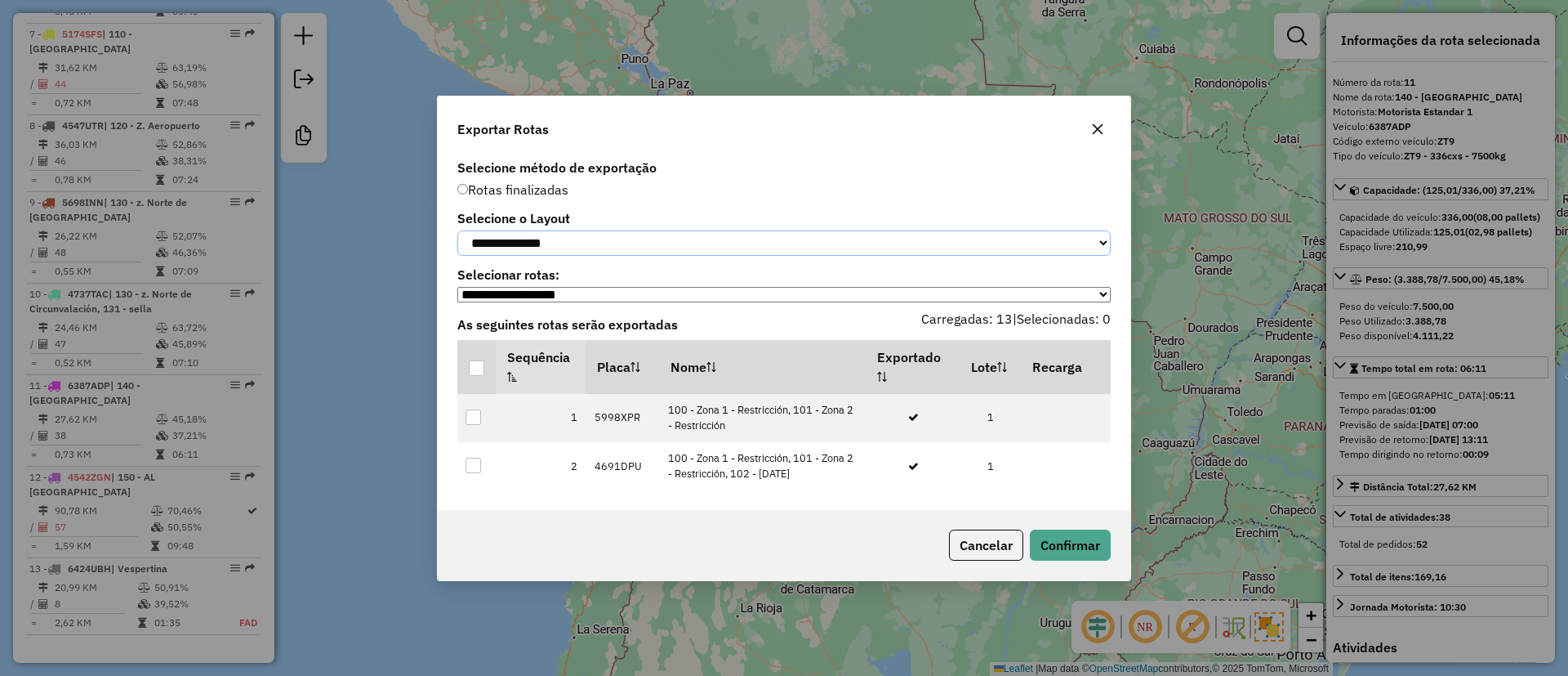
click at [565, 244] on select "**********" at bounding box center [783, 244] width 653 height 26
select select "*********"
click at [457, 231] on select "**********" at bounding box center [783, 244] width 653 height 26
click at [479, 367] on div at bounding box center [477, 368] width 15 height 15
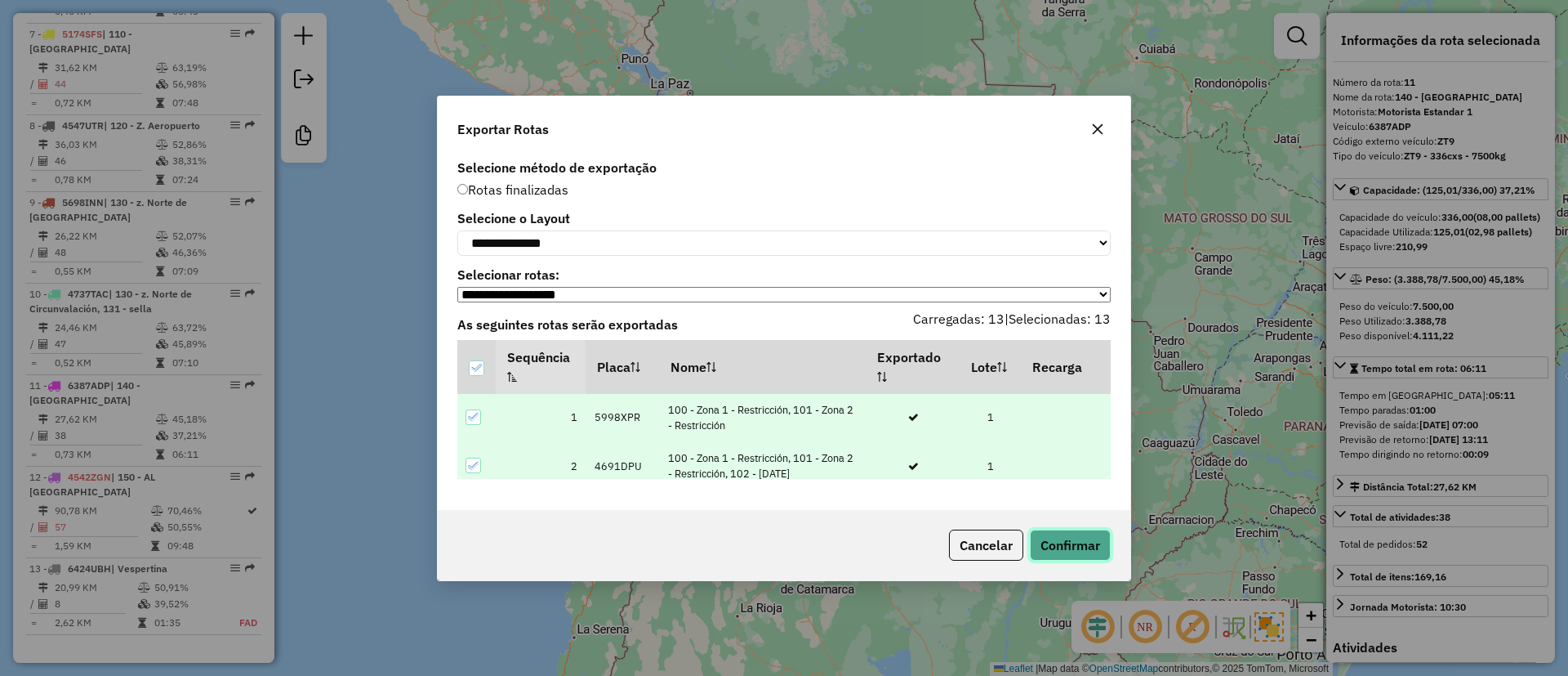
click at [1089, 550] on button "Confirmar" at bounding box center [1070, 545] width 81 height 31
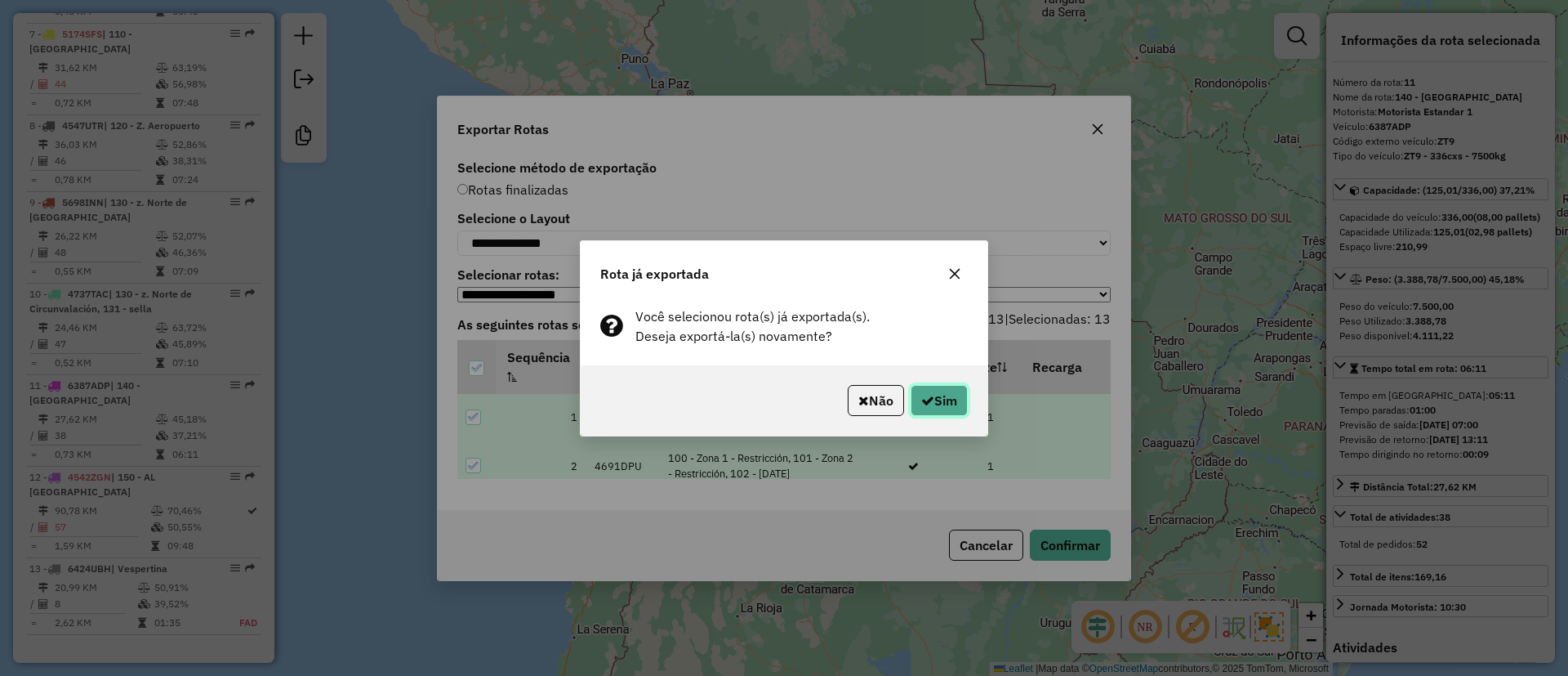
click at [910, 397] on button "Sim" at bounding box center [939, 400] width 57 height 31
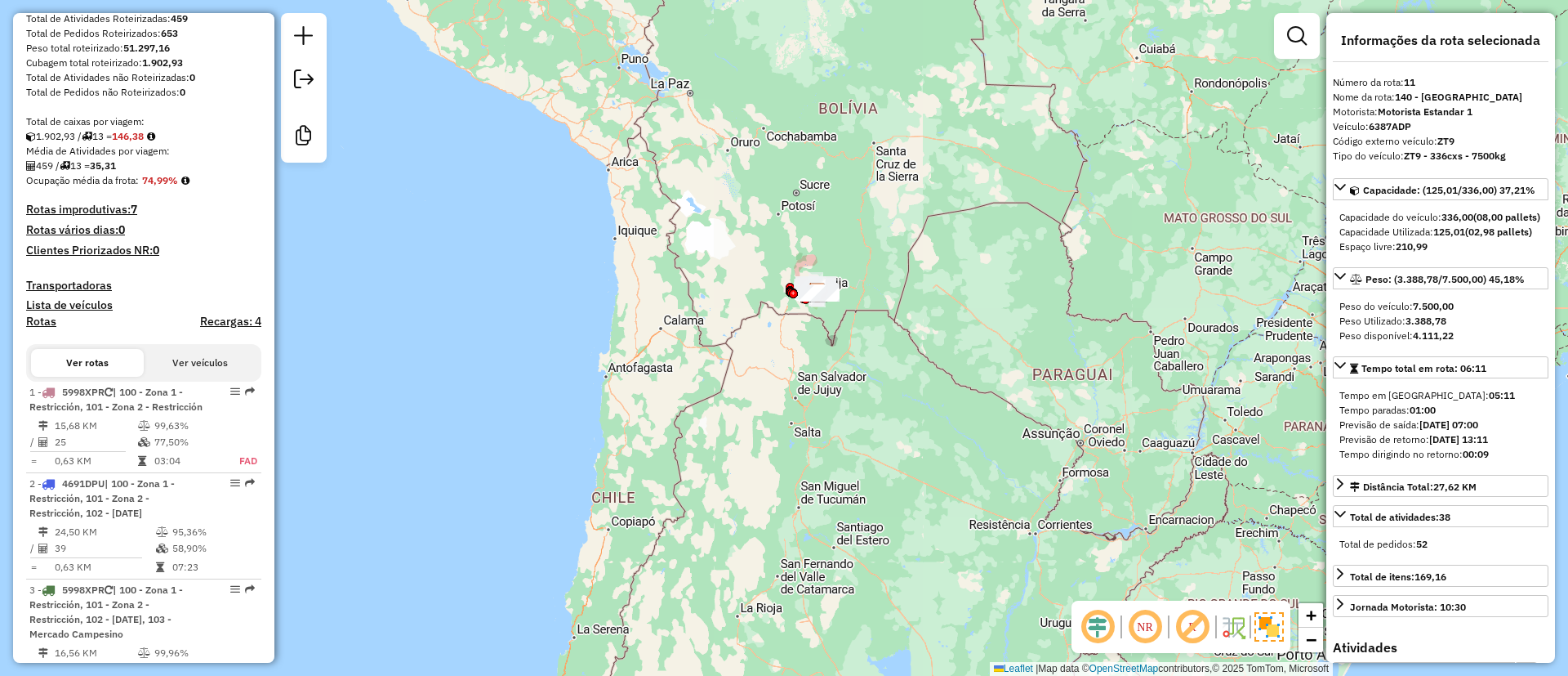
scroll to position [0, 0]
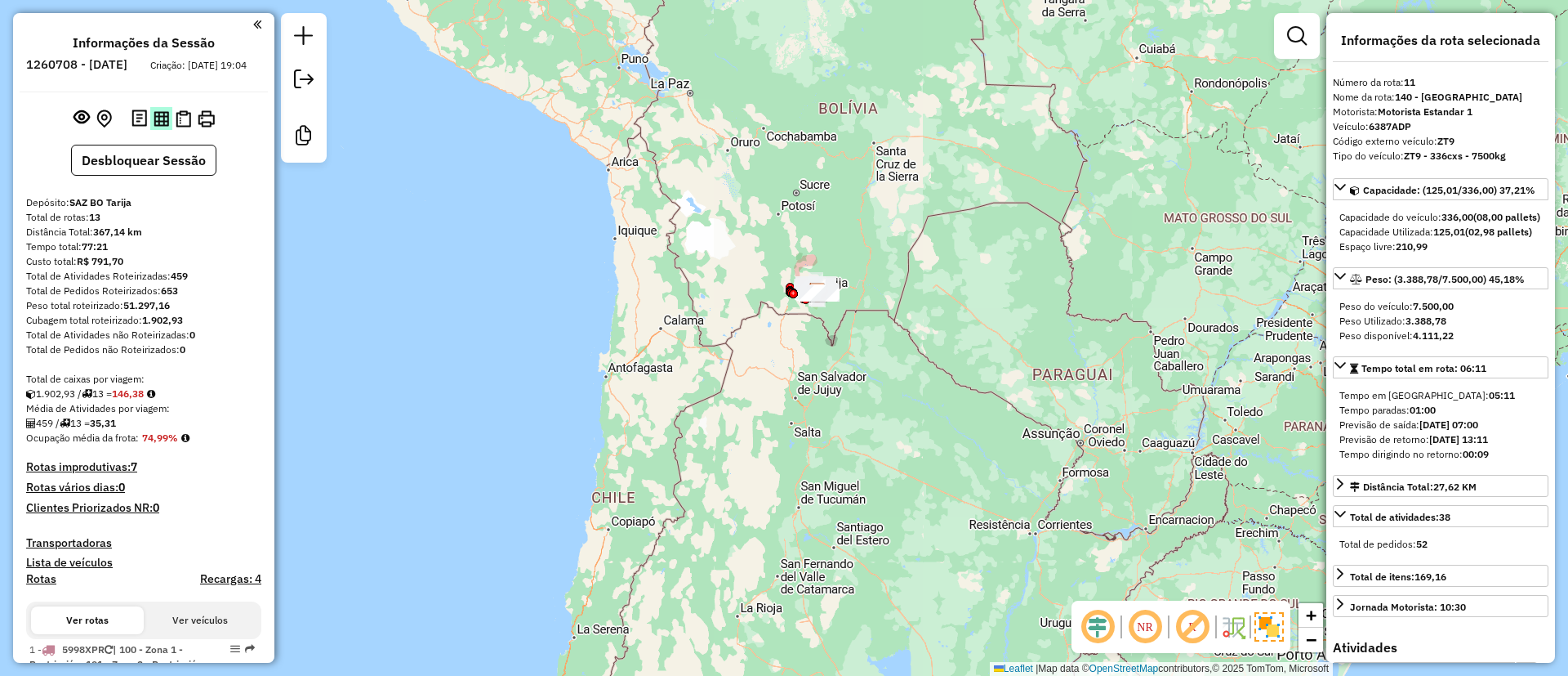
click at [159, 126] on img at bounding box center [161, 119] width 15 height 15
drag, startPoint x: 143, startPoint y: 450, endPoint x: 188, endPoint y: 450, distance: 45.0
click at [188, 445] on div "Ocupação média da frota: 74,99%" at bounding box center [143, 438] width 235 height 15
copy strong "74,99%"
click at [184, 282] on strong "459" at bounding box center [179, 276] width 17 height 12
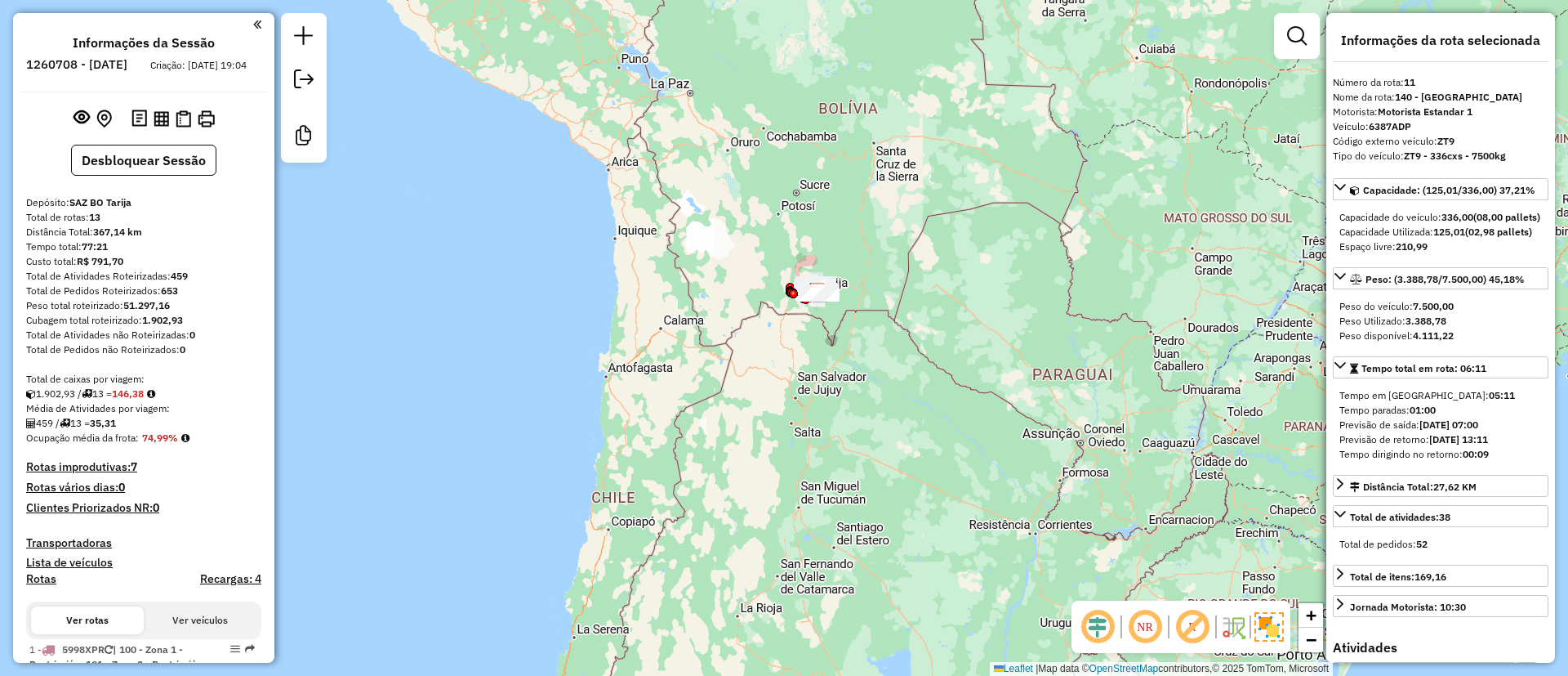
click at [199, 269] on div "Custo total: R$ 791,70" at bounding box center [143, 261] width 235 height 15
drag, startPoint x: 199, startPoint y: 279, endPoint x: 177, endPoint y: 289, distance: 24.2
click at [182, 282] on strong "459" at bounding box center [179, 276] width 17 height 12
drag, startPoint x: 173, startPoint y: 288, endPoint x: 202, endPoint y: 289, distance: 29.0
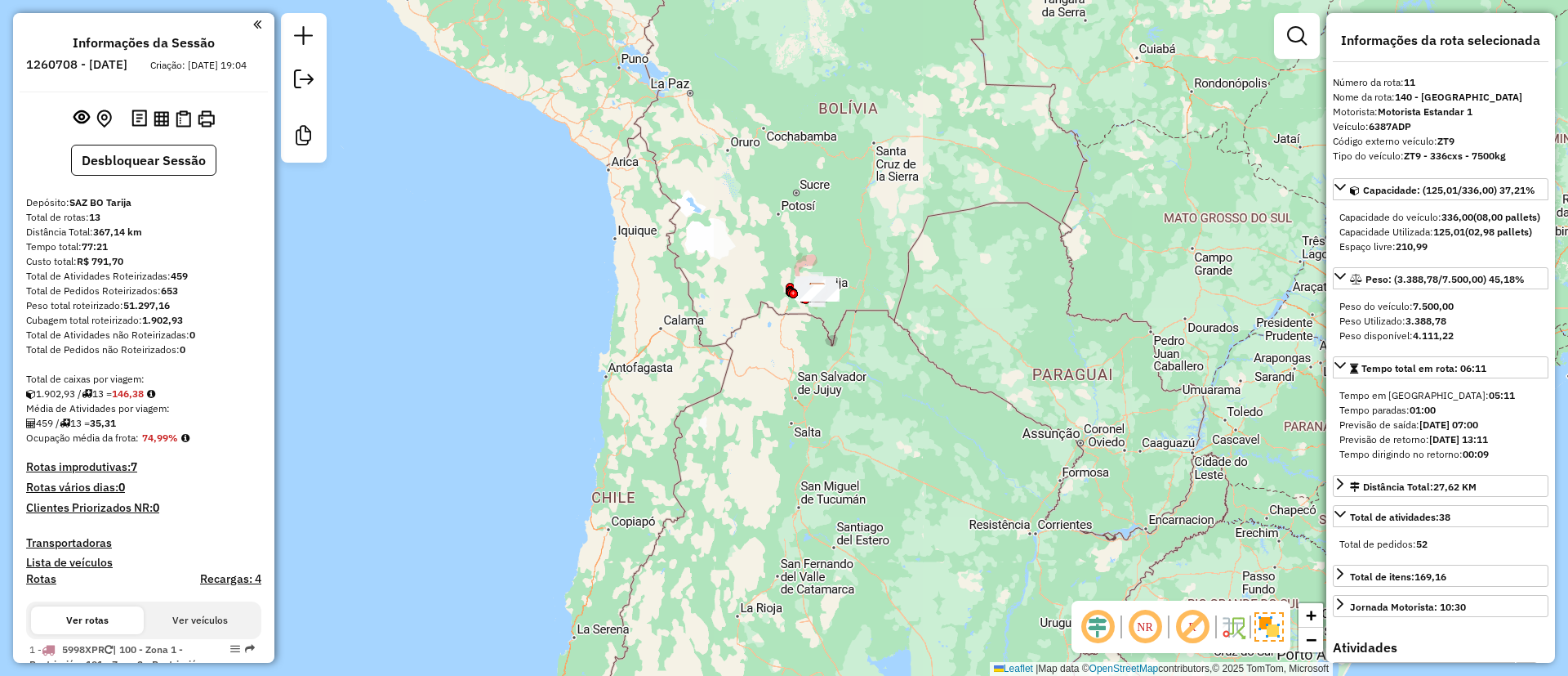
click at [202, 284] on div "Total de Atividades Roteirizadas: 459" at bounding box center [143, 276] width 235 height 15
copy strong "459"
drag, startPoint x: 98, startPoint y: 433, endPoint x: 138, endPoint y: 436, distance: 40.1
click at [138, 431] on div "459 / 13 = 35,31" at bounding box center [143, 423] width 235 height 15
copy div "35,31"
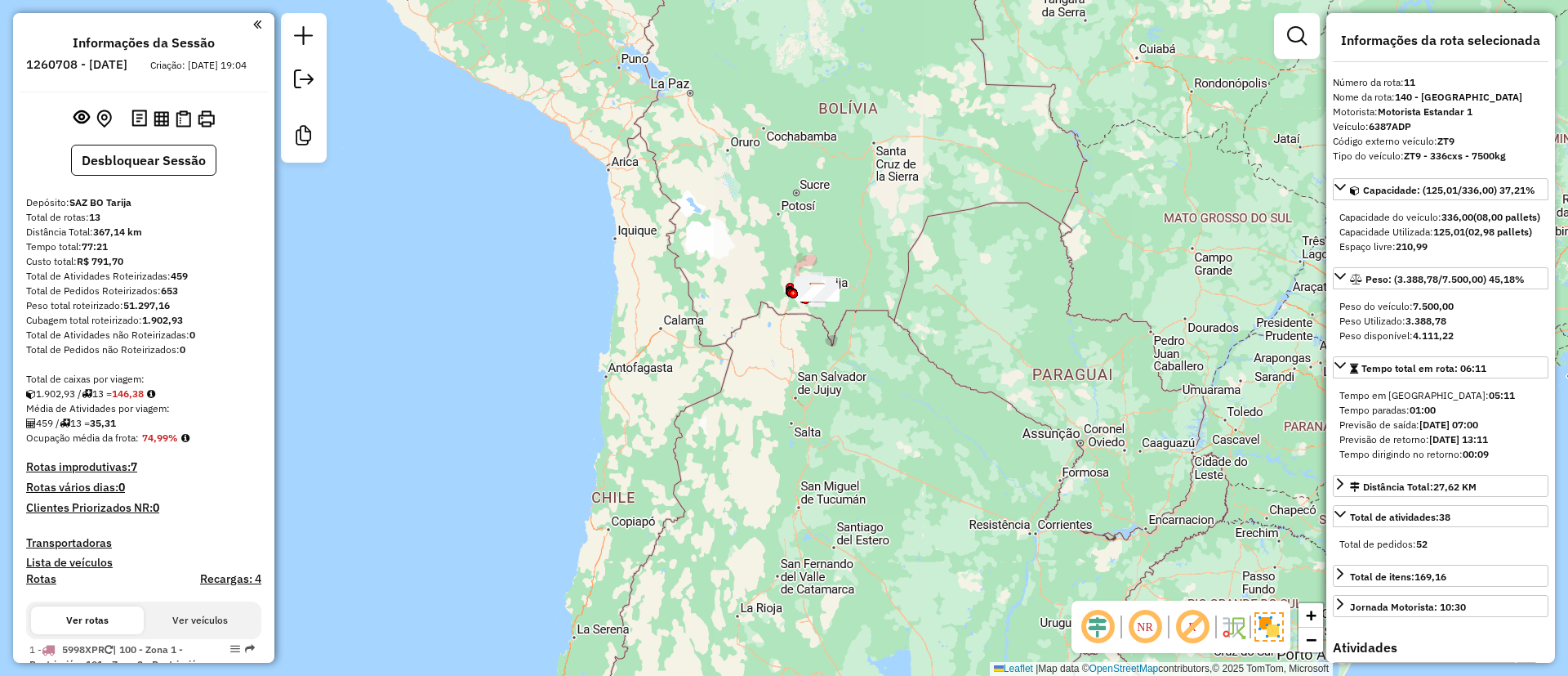
click at [203, 586] on h4 "Recargas: 4" at bounding box center [231, 579] width 61 height 14
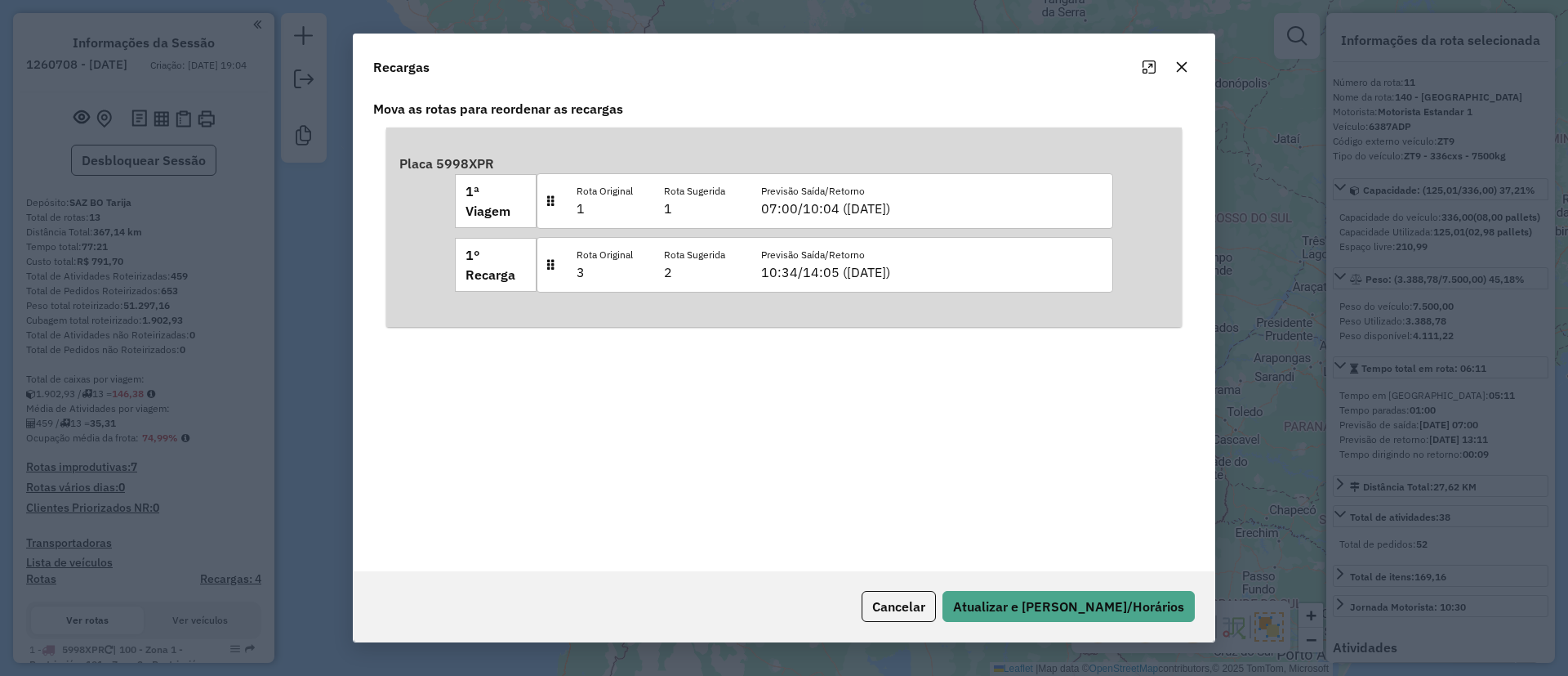
click at [1183, 75] on button "button" at bounding box center [1181, 67] width 26 height 26
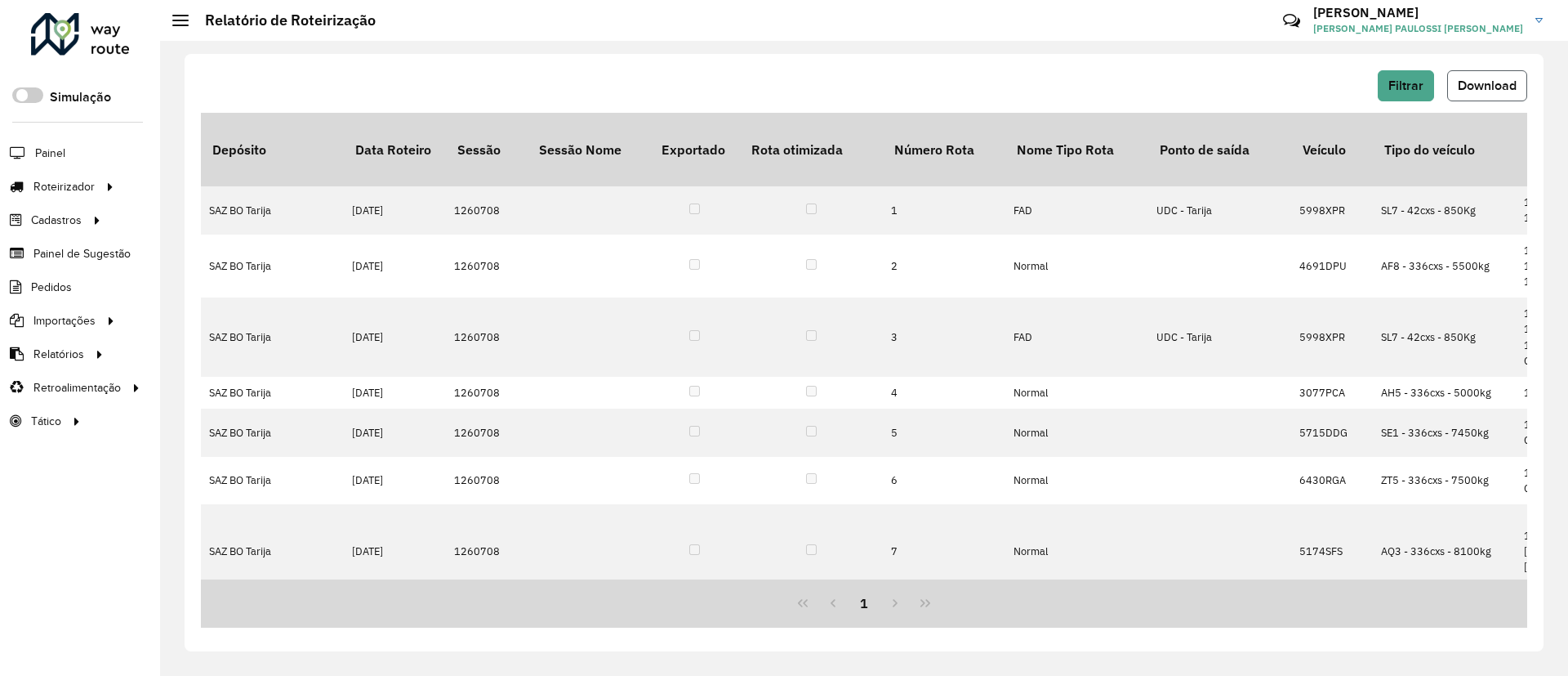
click at [1485, 93] on button "Download" at bounding box center [1487, 85] width 80 height 31
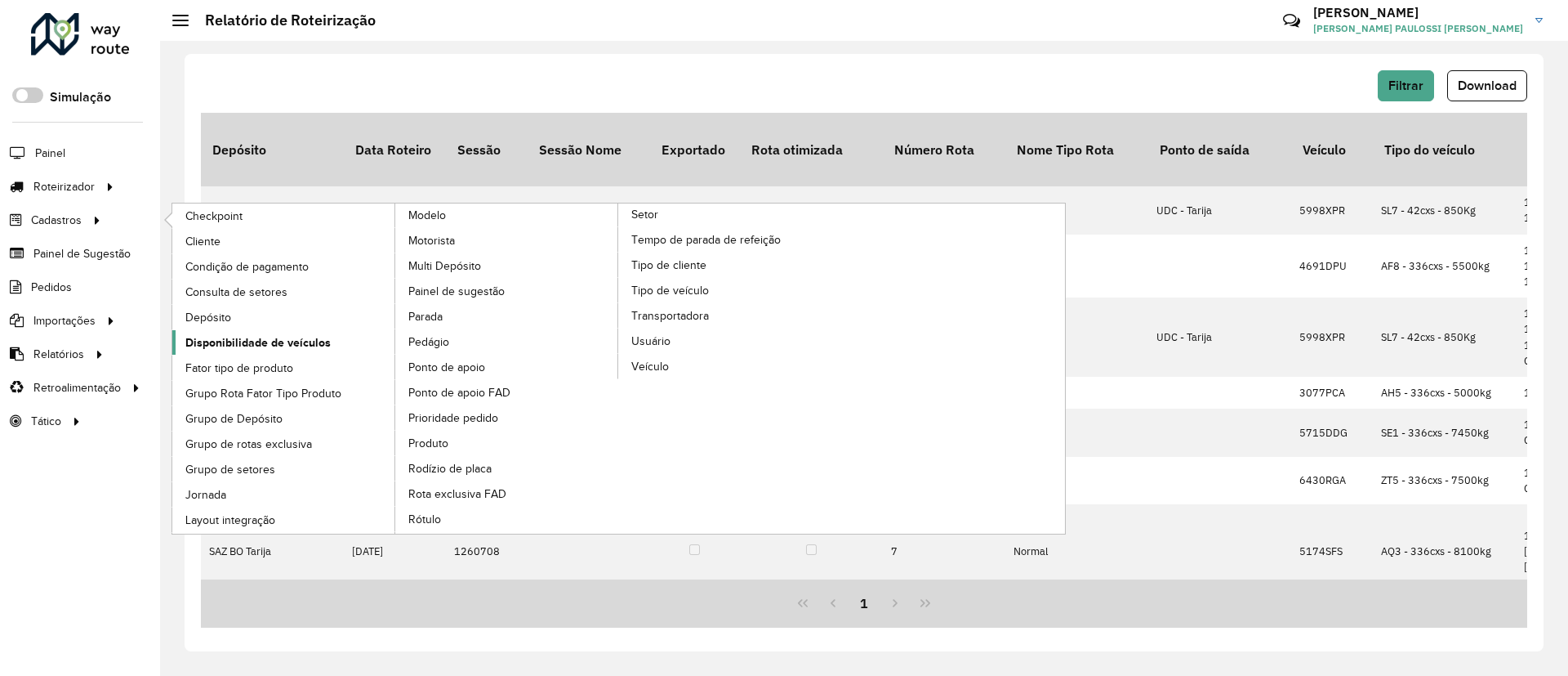
click at [235, 334] on span "Disponibilidade de veículos" at bounding box center [258, 343] width 145 height 17
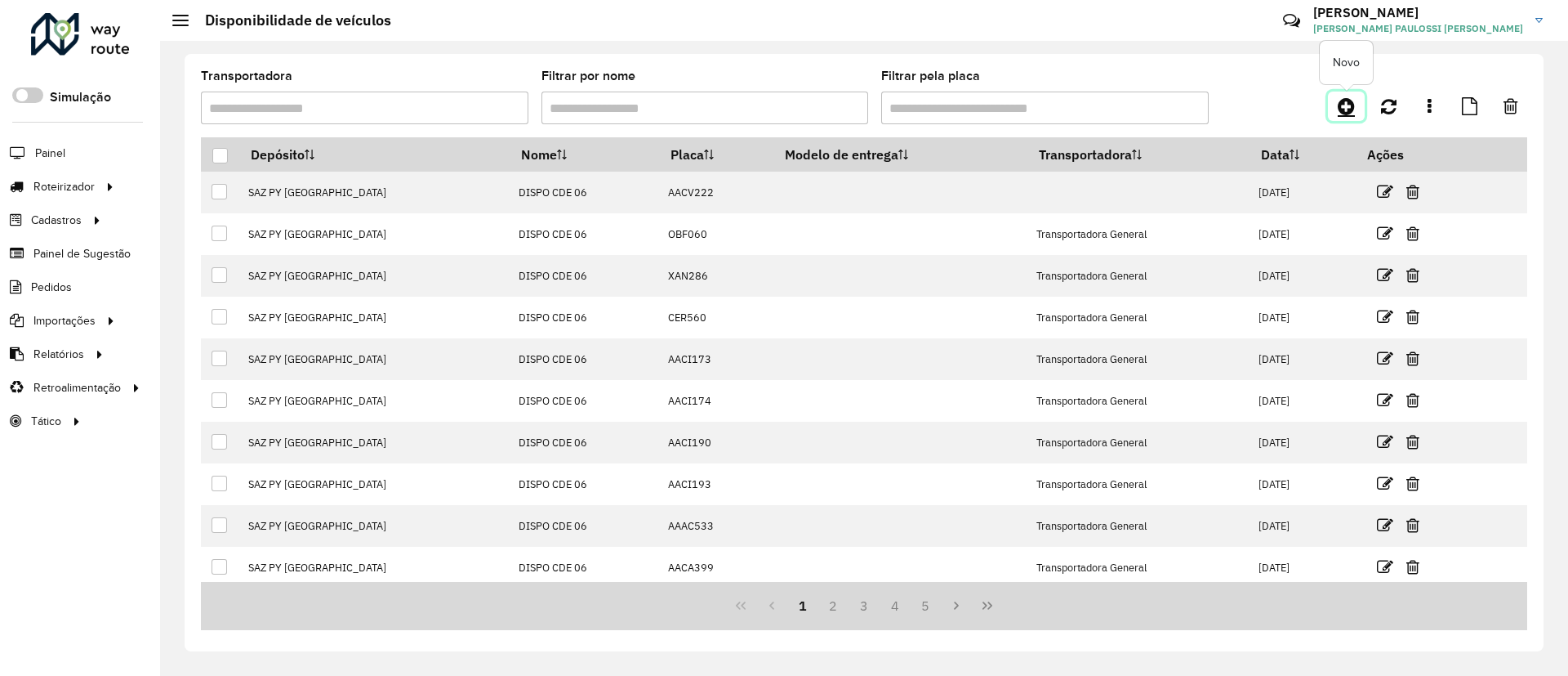
click at [1346, 115] on icon at bounding box center [1346, 106] width 17 height 20
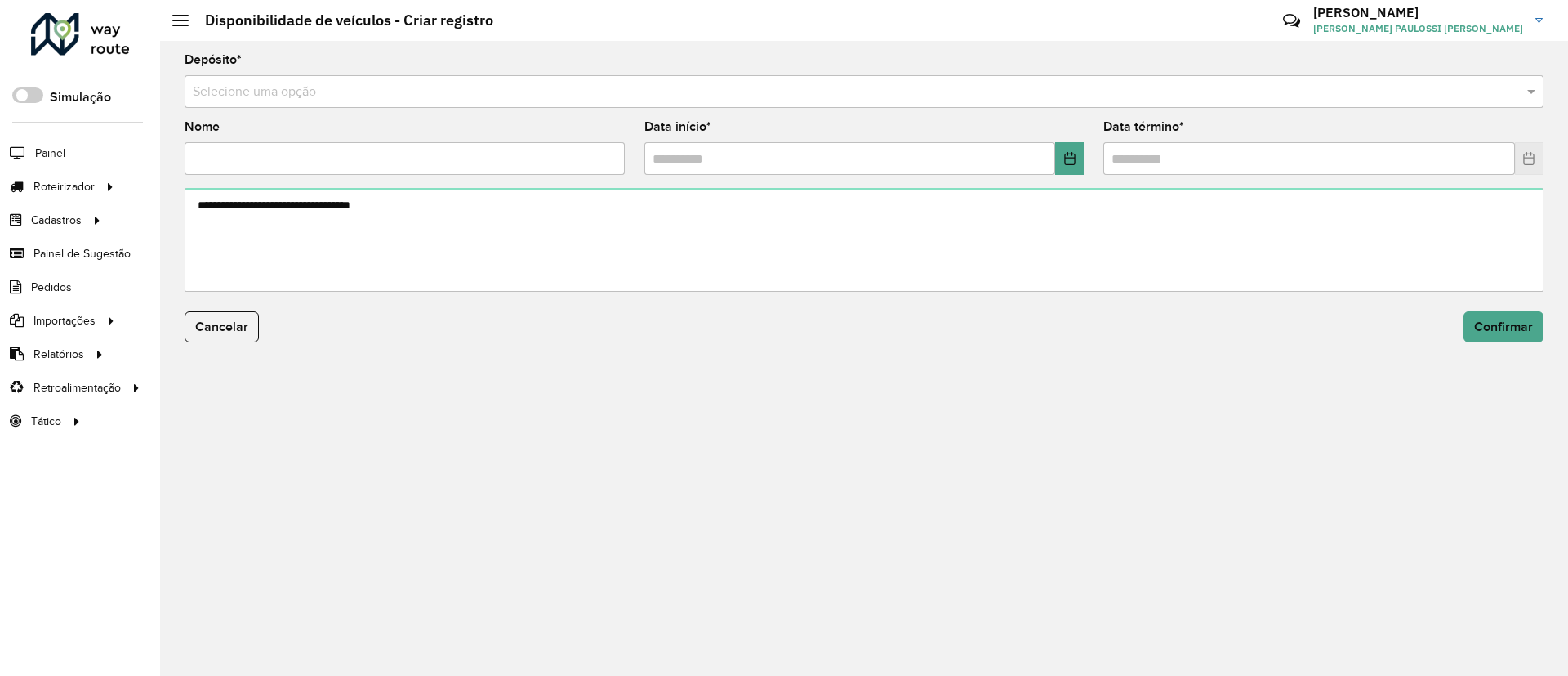
click at [1015, 91] on input "text" at bounding box center [848, 92] width 1310 height 20
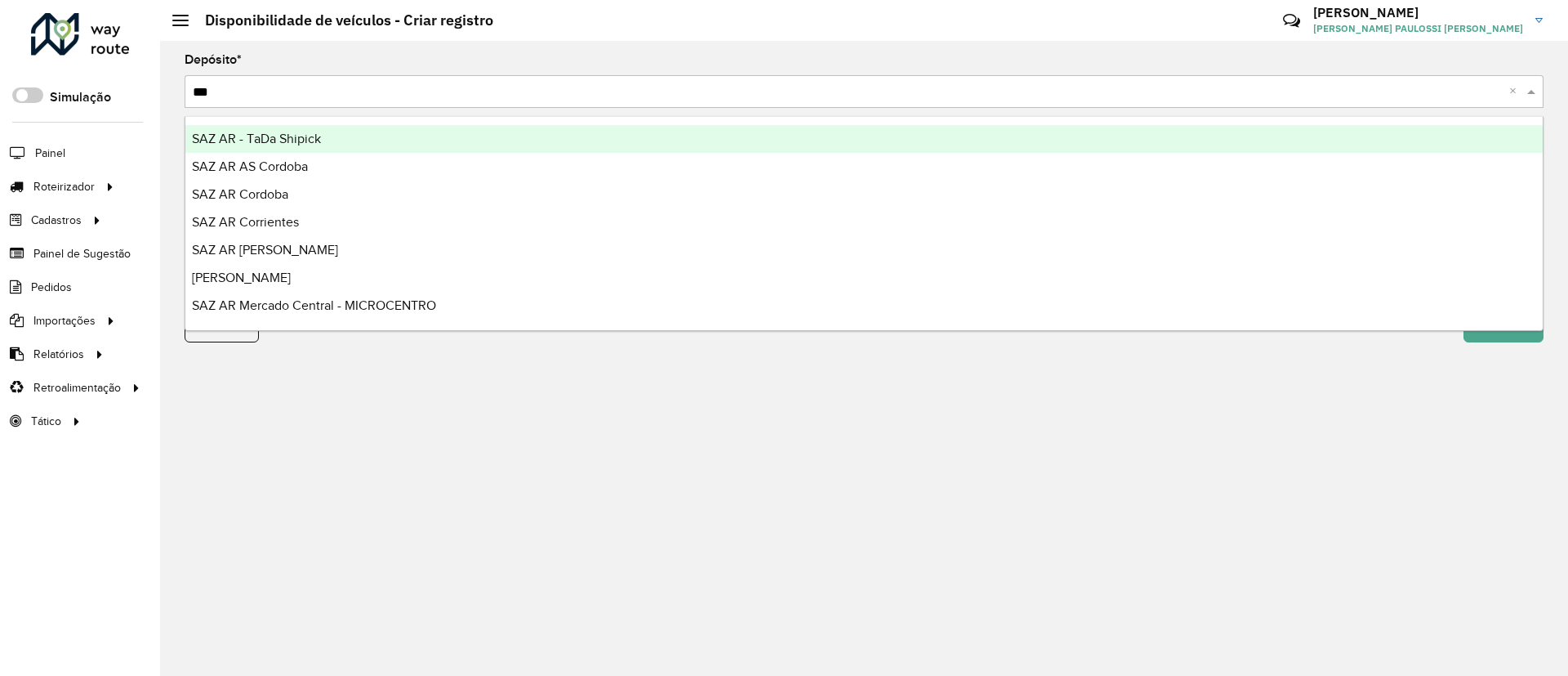
type input "****"
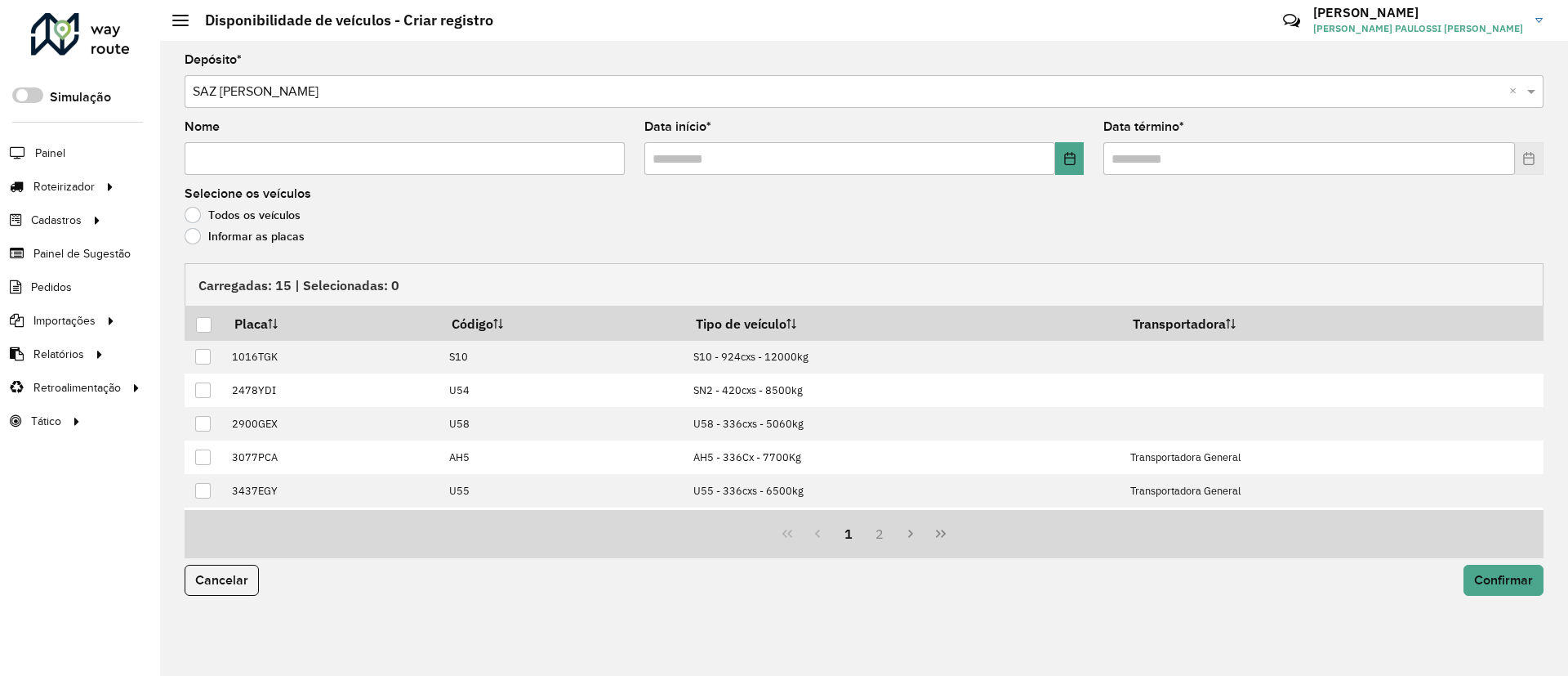
click at [458, 156] on input "Nome" at bounding box center [404, 158] width 440 height 32
type input "**********"
click at [1058, 157] on button "Choose Date" at bounding box center [1068, 158] width 28 height 32
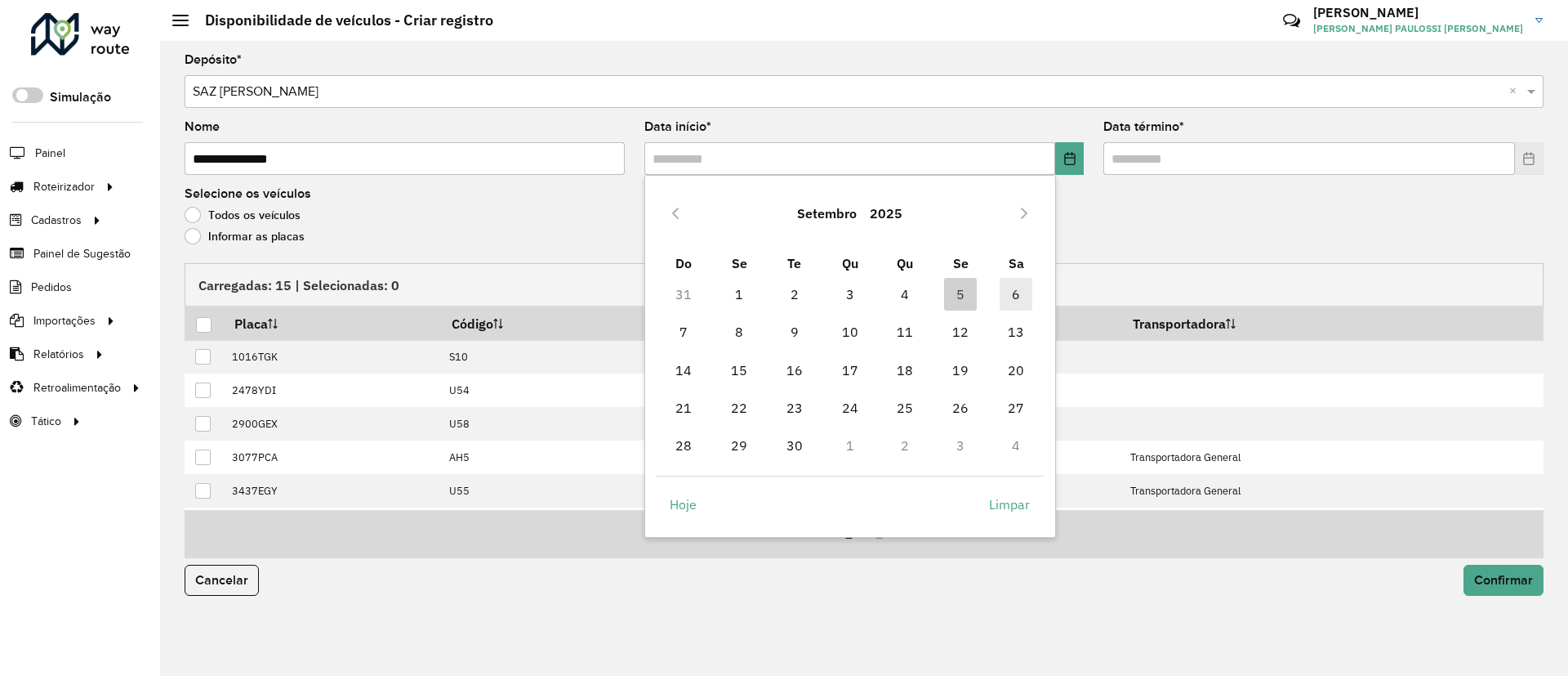
click at [1015, 279] on span "6" at bounding box center [1015, 294] width 32 height 32
type input "**********"
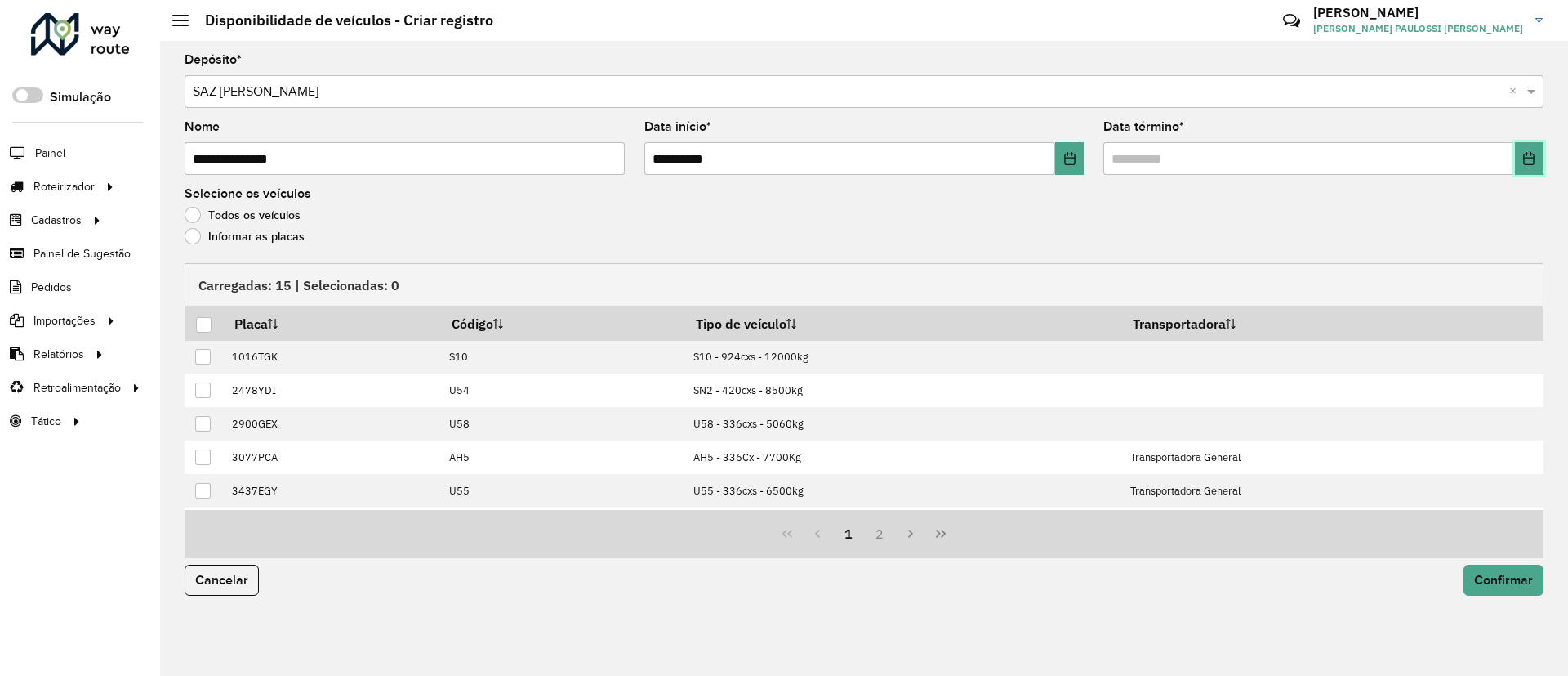
click at [1523, 156] on icon "Choose Date" at bounding box center [1528, 158] width 13 height 13
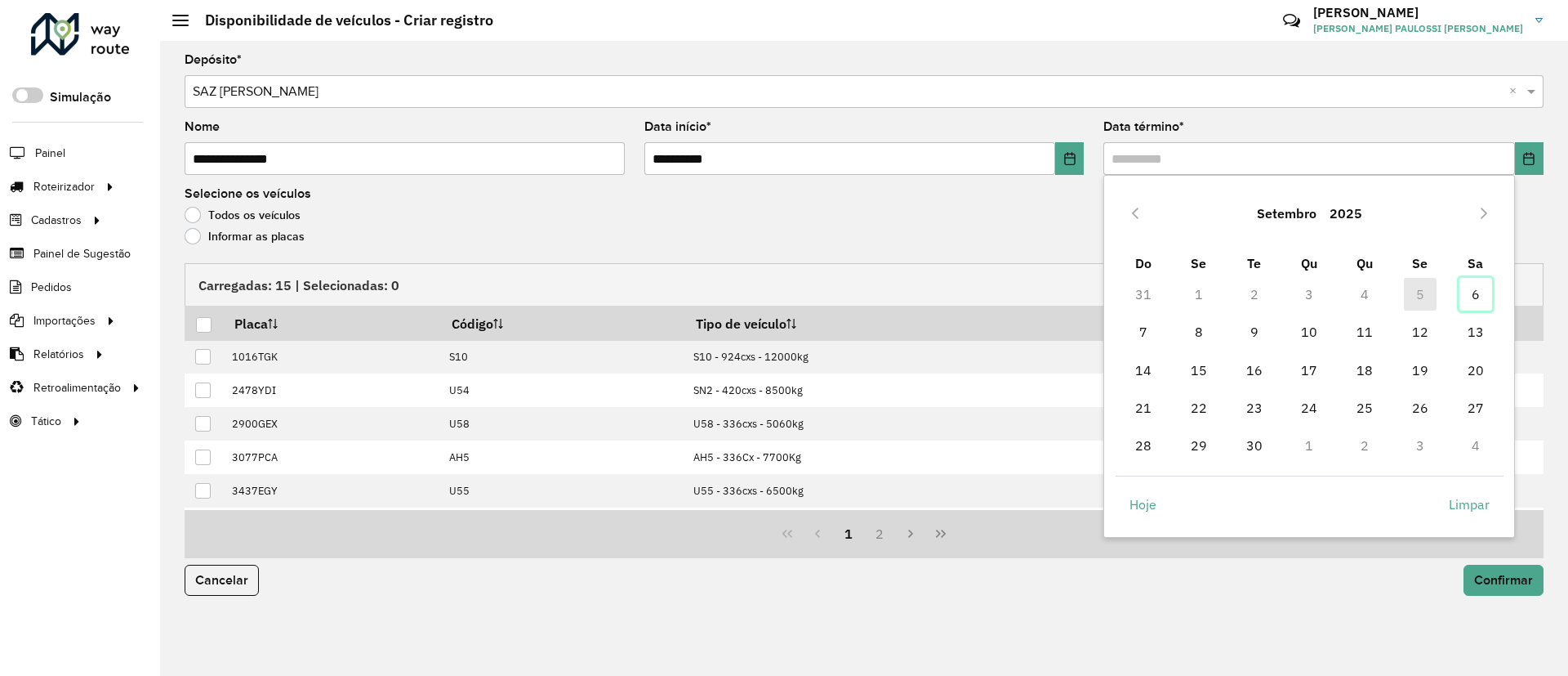
drag, startPoint x: 1483, startPoint y: 291, endPoint x: 1329, endPoint y: 291, distance: 154.0
click at [1482, 291] on span "6" at bounding box center [1476, 294] width 32 height 32
type input "**********"
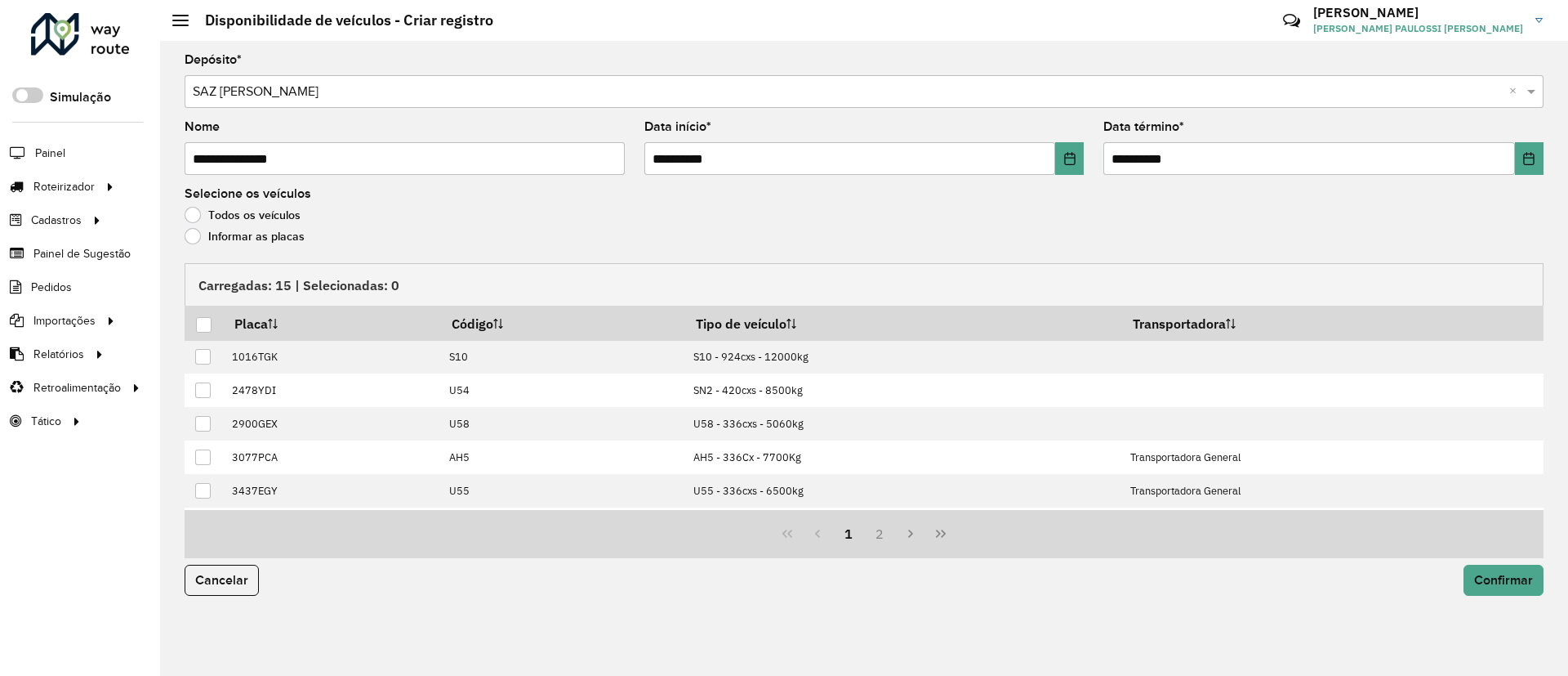
click at [265, 239] on label "Informar as placas" at bounding box center [244, 236] width 120 height 16
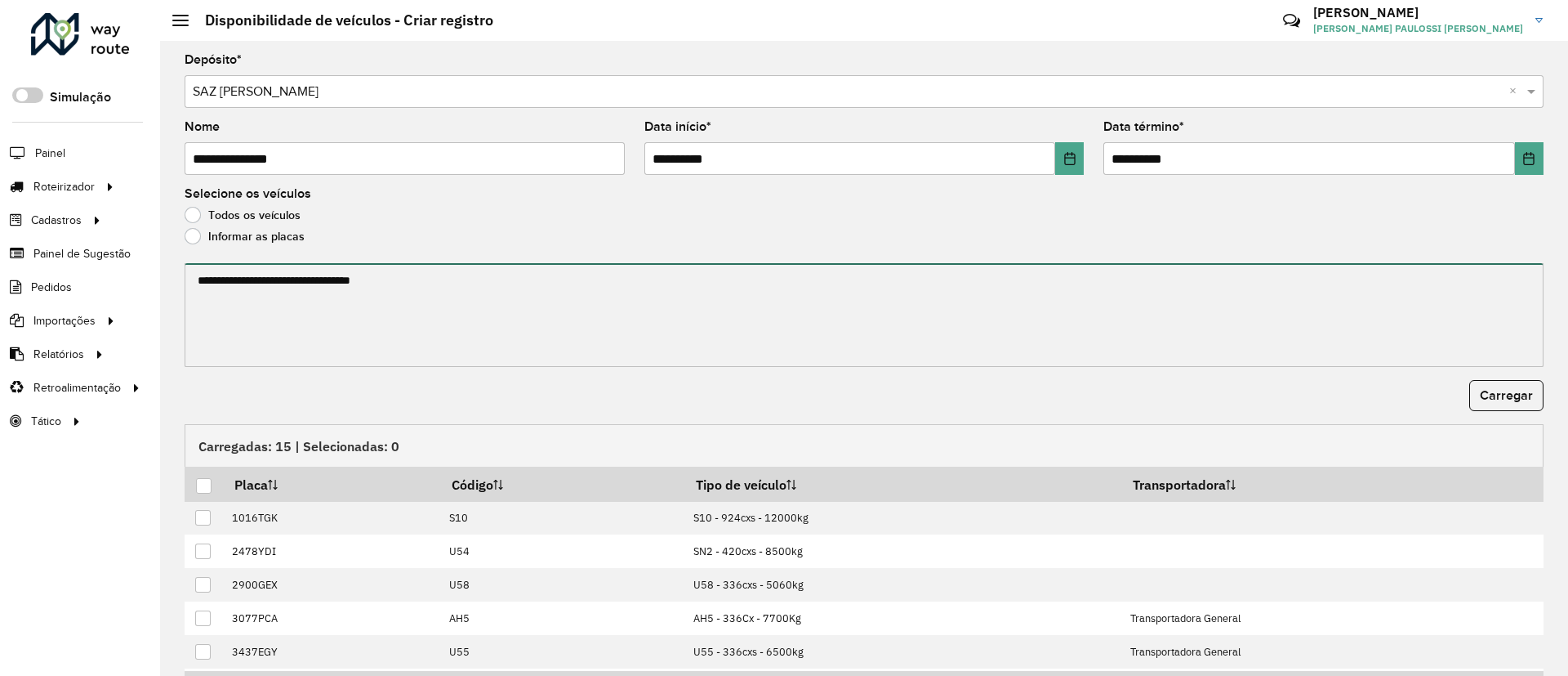
click at [296, 291] on textarea at bounding box center [863, 314] width 1359 height 103
paste textarea "******* ******* ******* ******* ******* ******* ******* *******"
type textarea "******* ******* ******* ******* ******* ******* ******* *******"
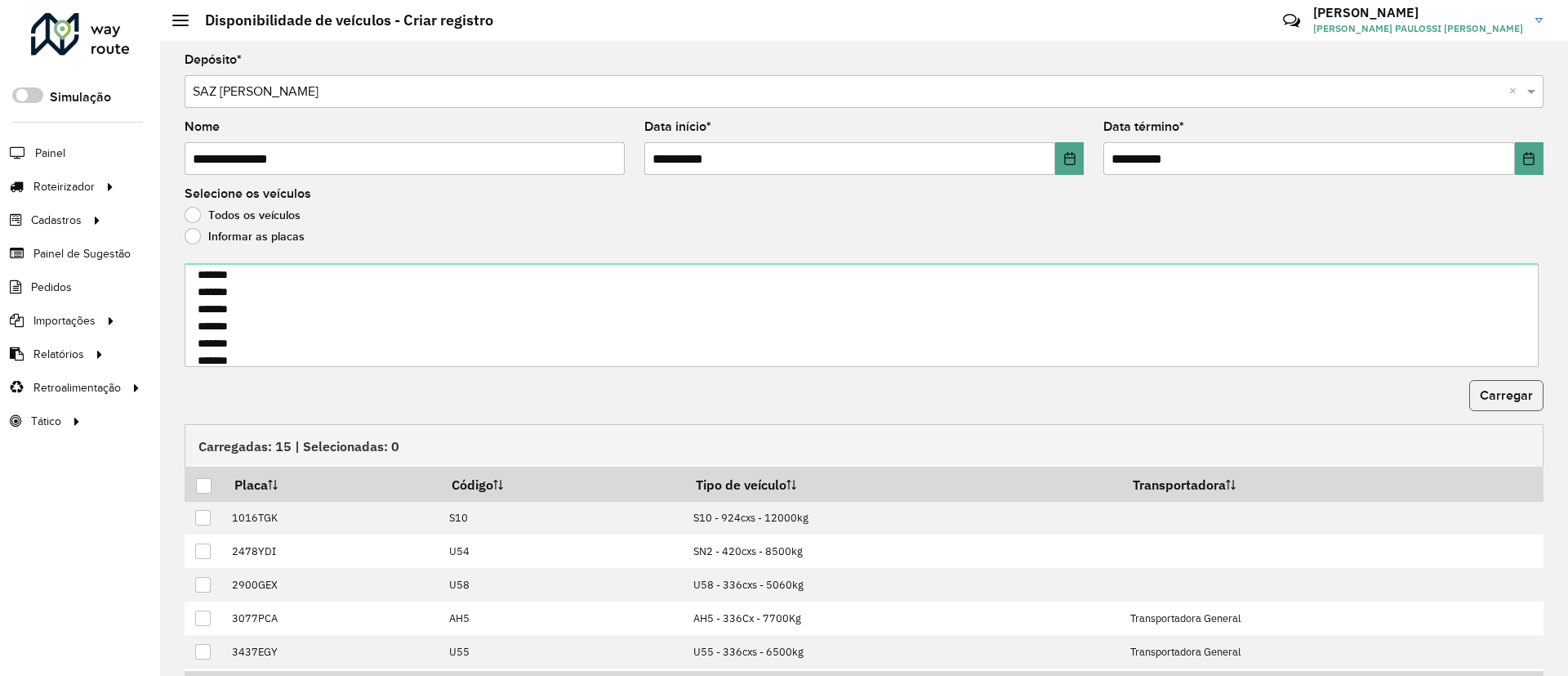
click at [1469, 391] on button "Carregar" at bounding box center [1506, 396] width 74 height 31
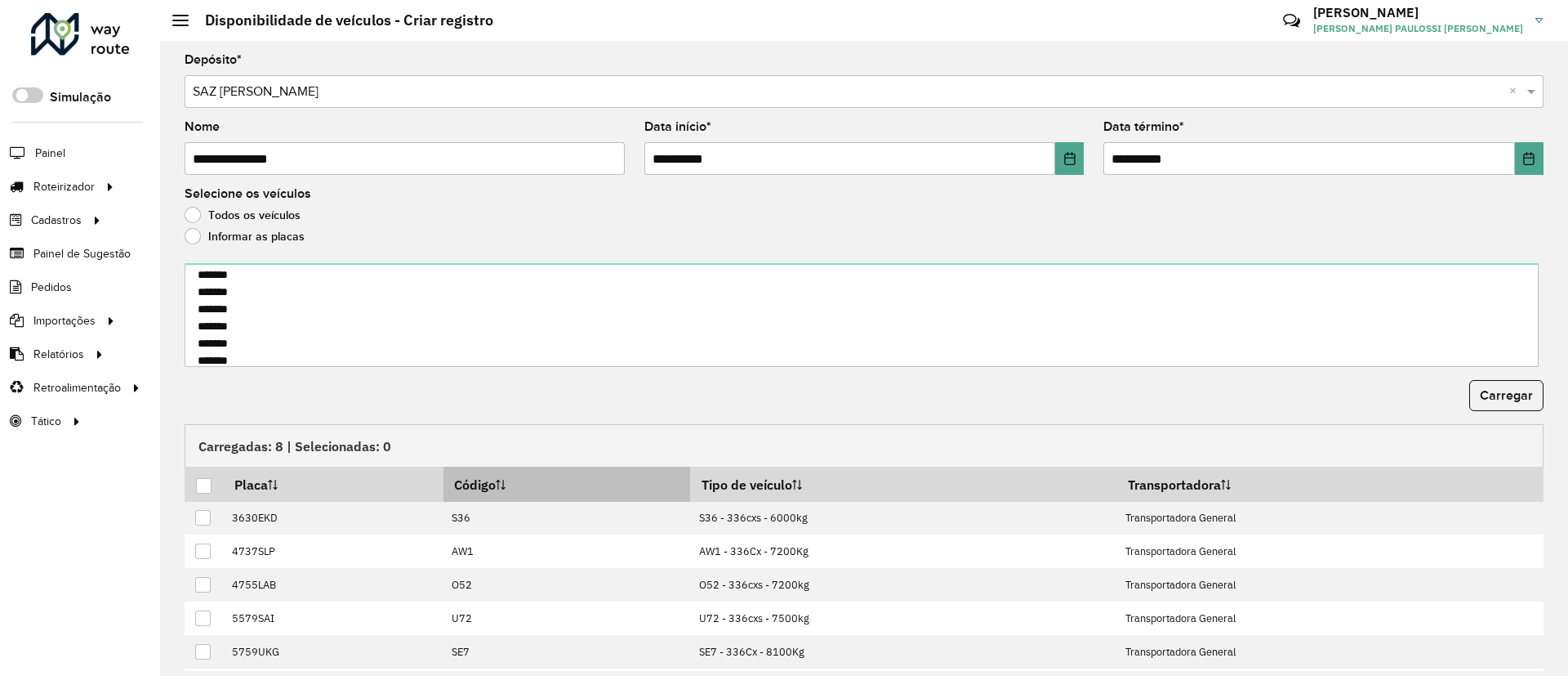
drag, startPoint x: 207, startPoint y: 481, endPoint x: 606, endPoint y: 475, distance: 399.0
click at [202, 480] on div at bounding box center [203, 485] width 15 height 15
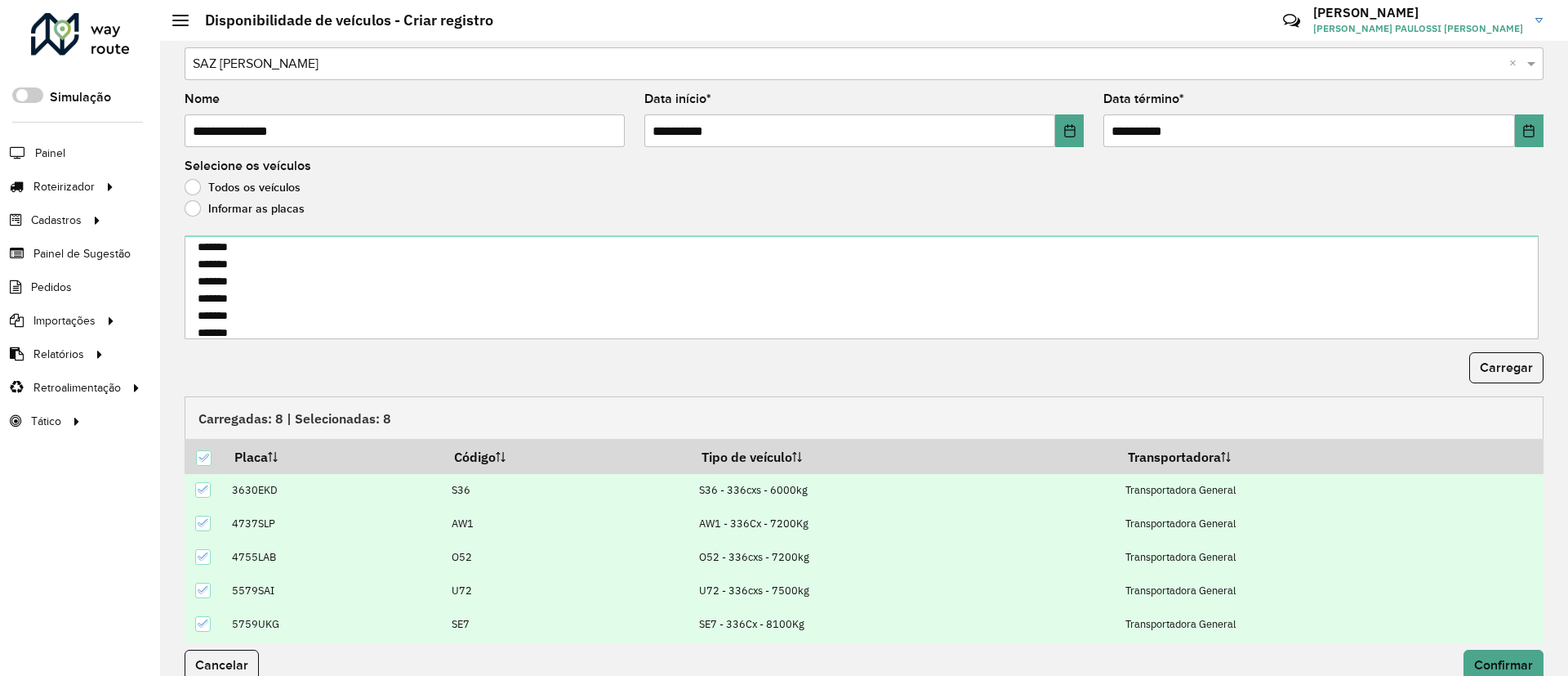
scroll to position [52, 0]
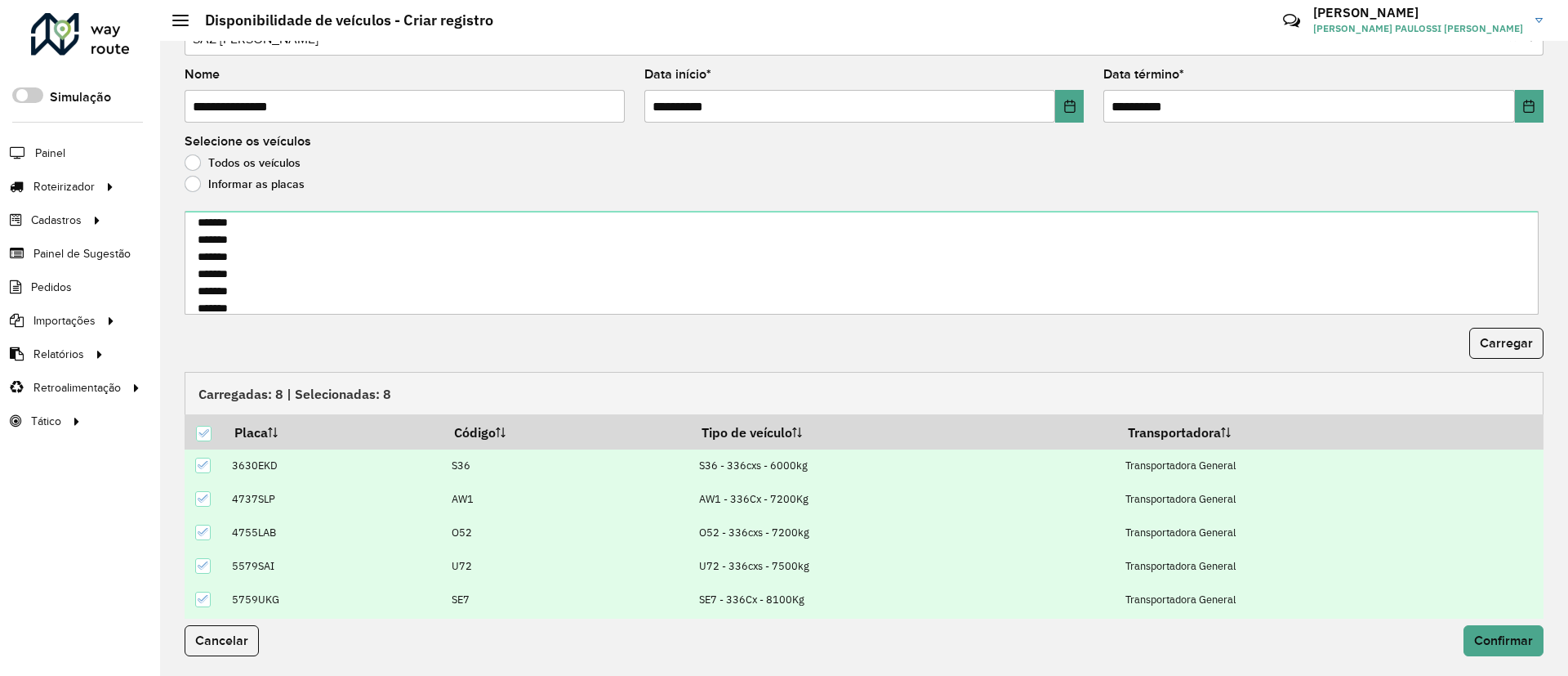
click at [1474, 619] on div "Cancelar Confirmar" at bounding box center [864, 647] width 1378 height 57
click at [1479, 649] on button "Confirmar" at bounding box center [1503, 640] width 80 height 31
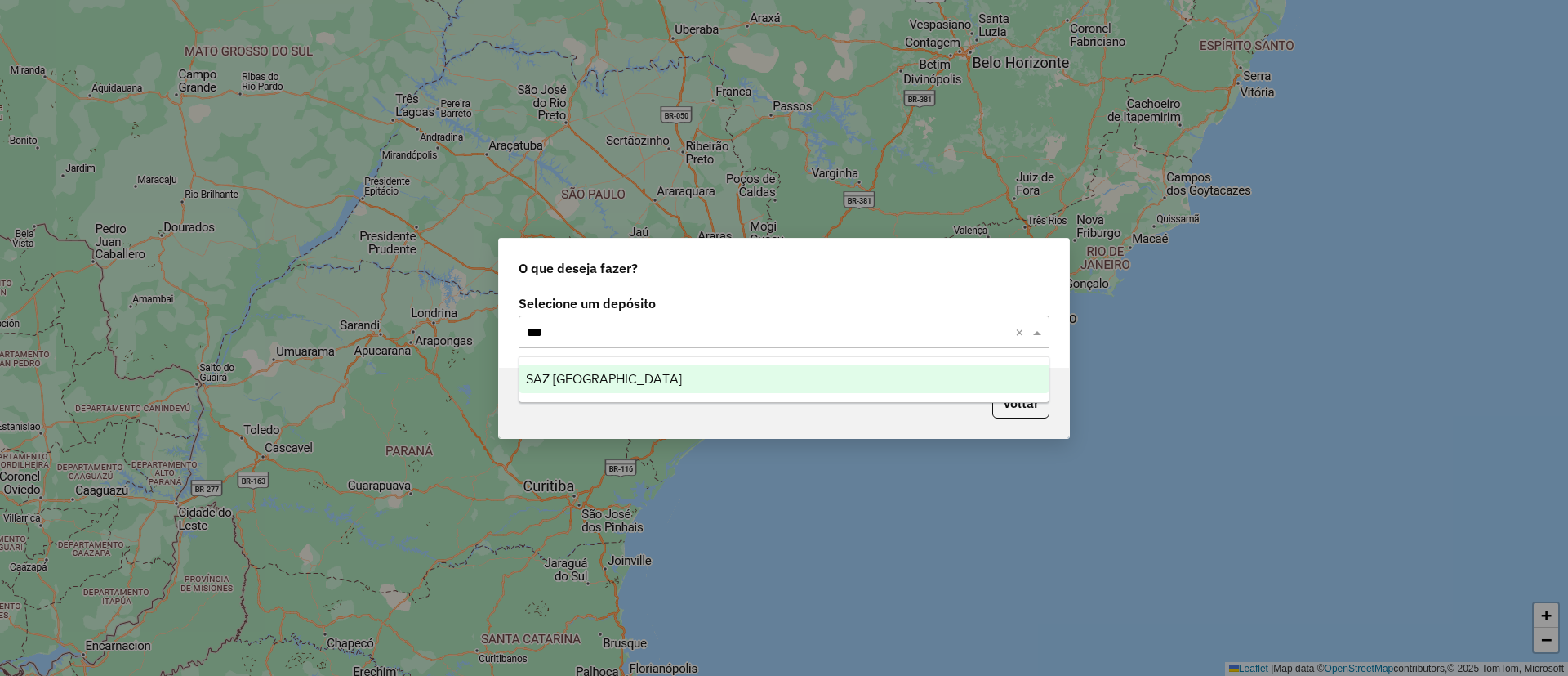
type input "****"
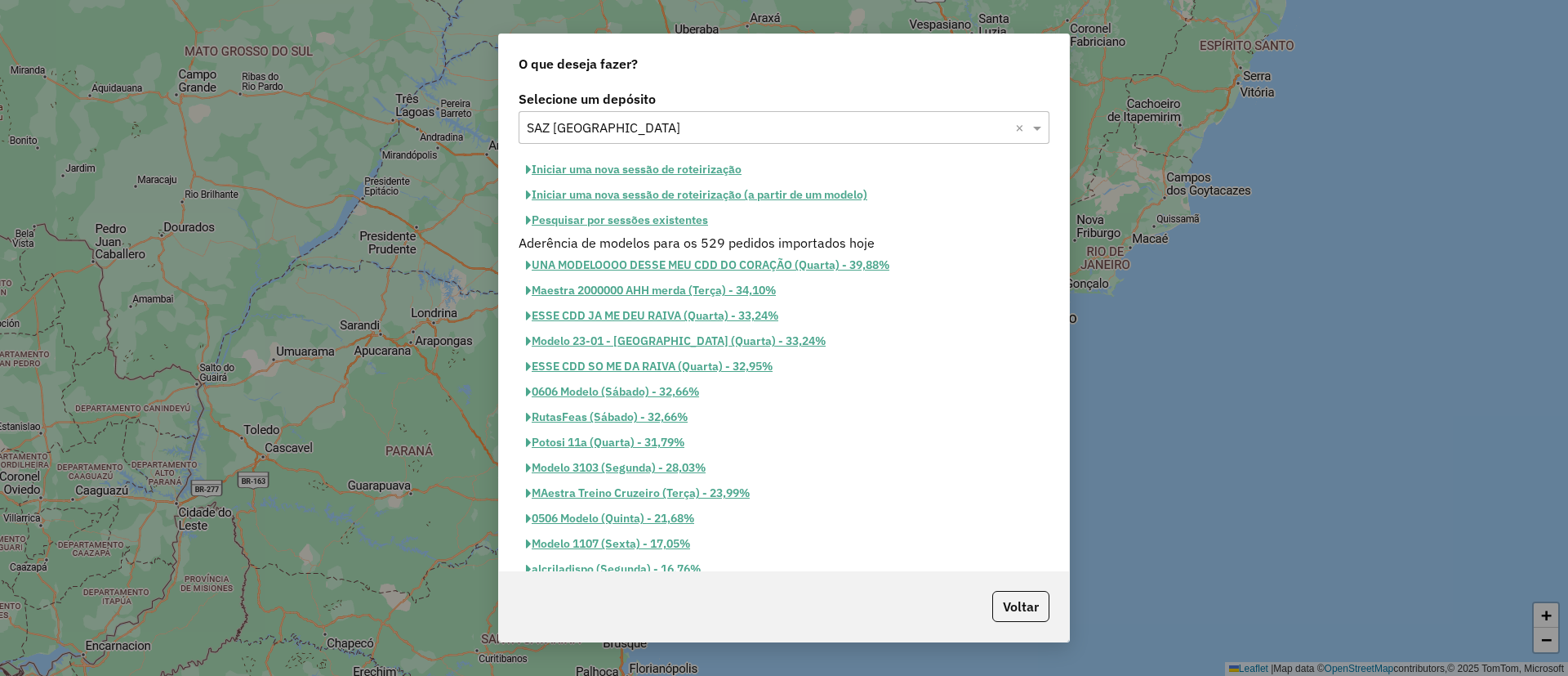
click at [720, 156] on div "Selecione um depósito Selecione um depósito × SAZ BO Potosí × Iniciar uma nova …" at bounding box center [783, 328] width 570 height 484
click at [723, 165] on button "Iniciar uma nova sessão de roteirização" at bounding box center [634, 170] width 231 height 26
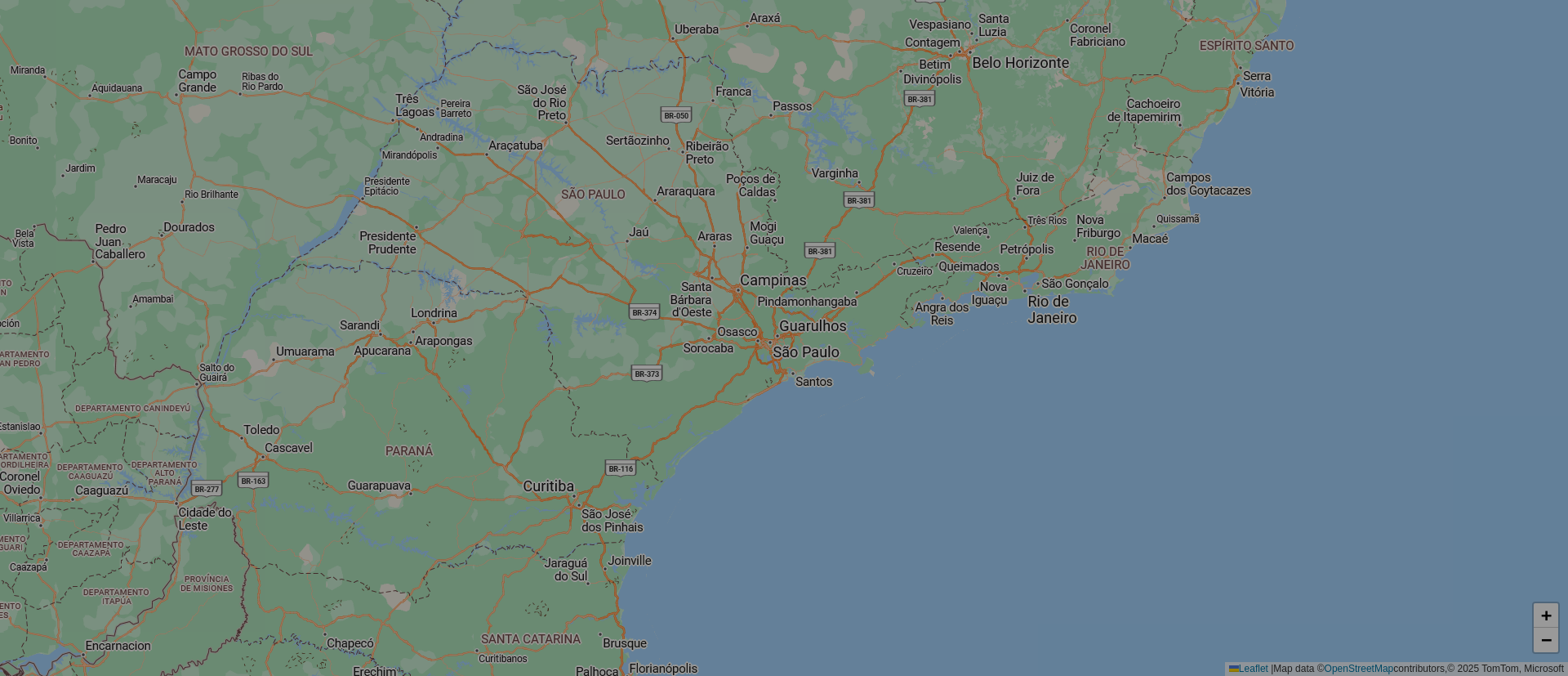
select select "*"
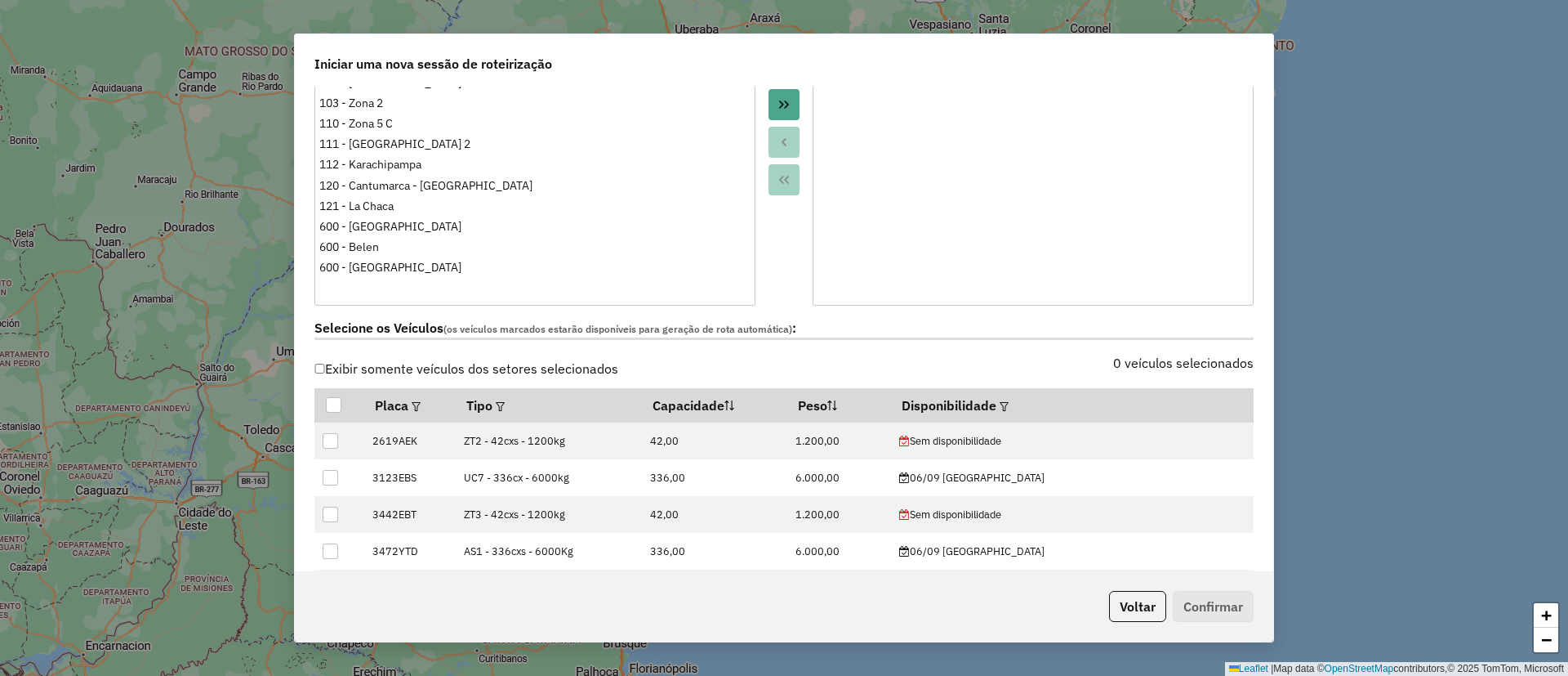
scroll to position [367, 0]
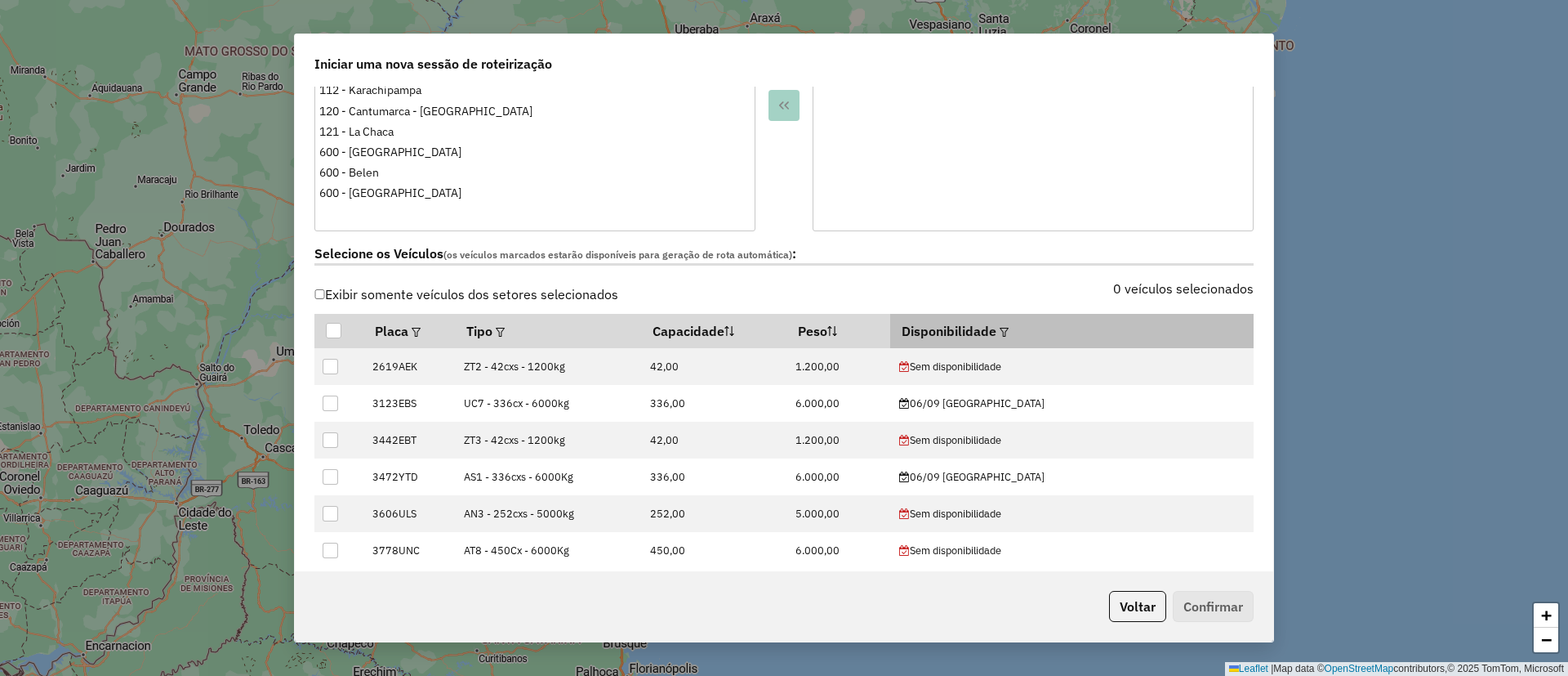
click at [1009, 331] on em at bounding box center [1003, 332] width 9 height 9
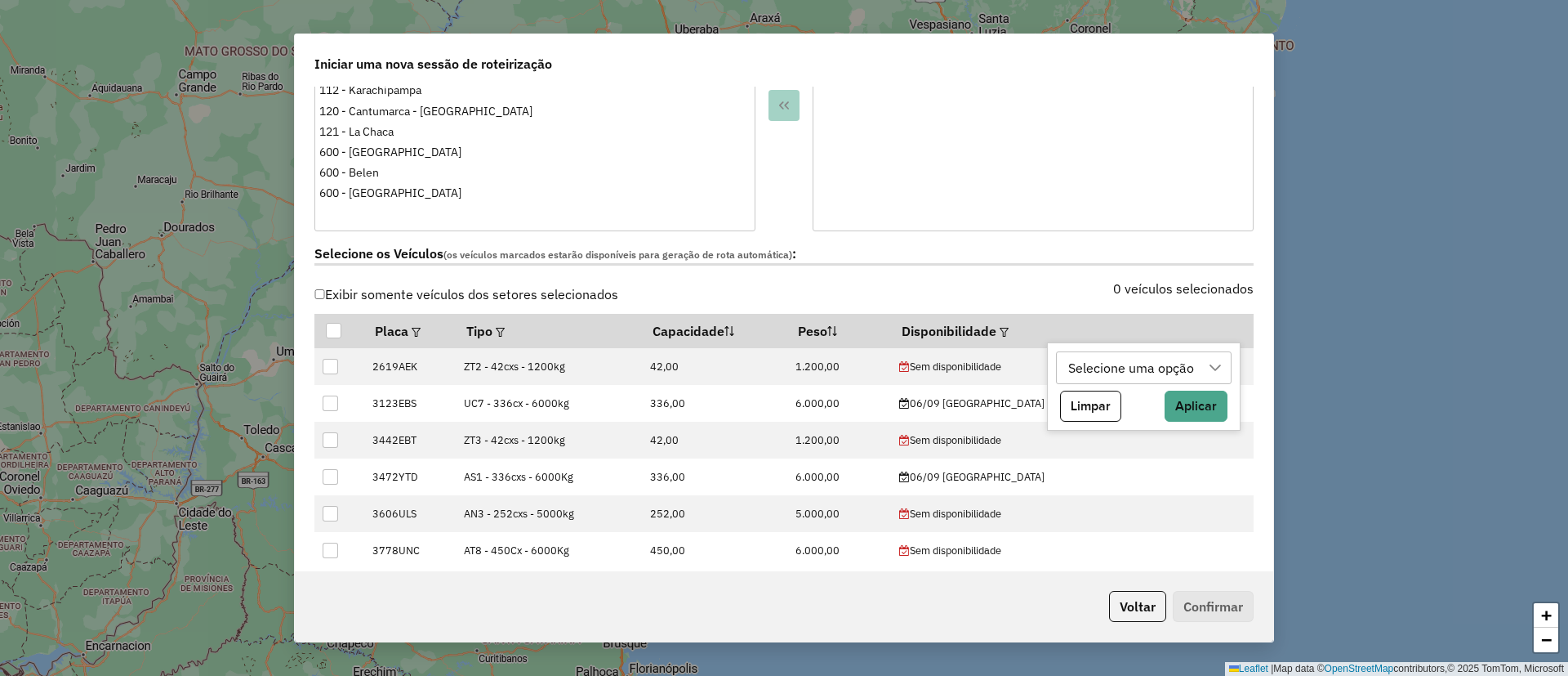
click at [1090, 356] on div "Selecione uma opção" at bounding box center [1132, 367] width 137 height 31
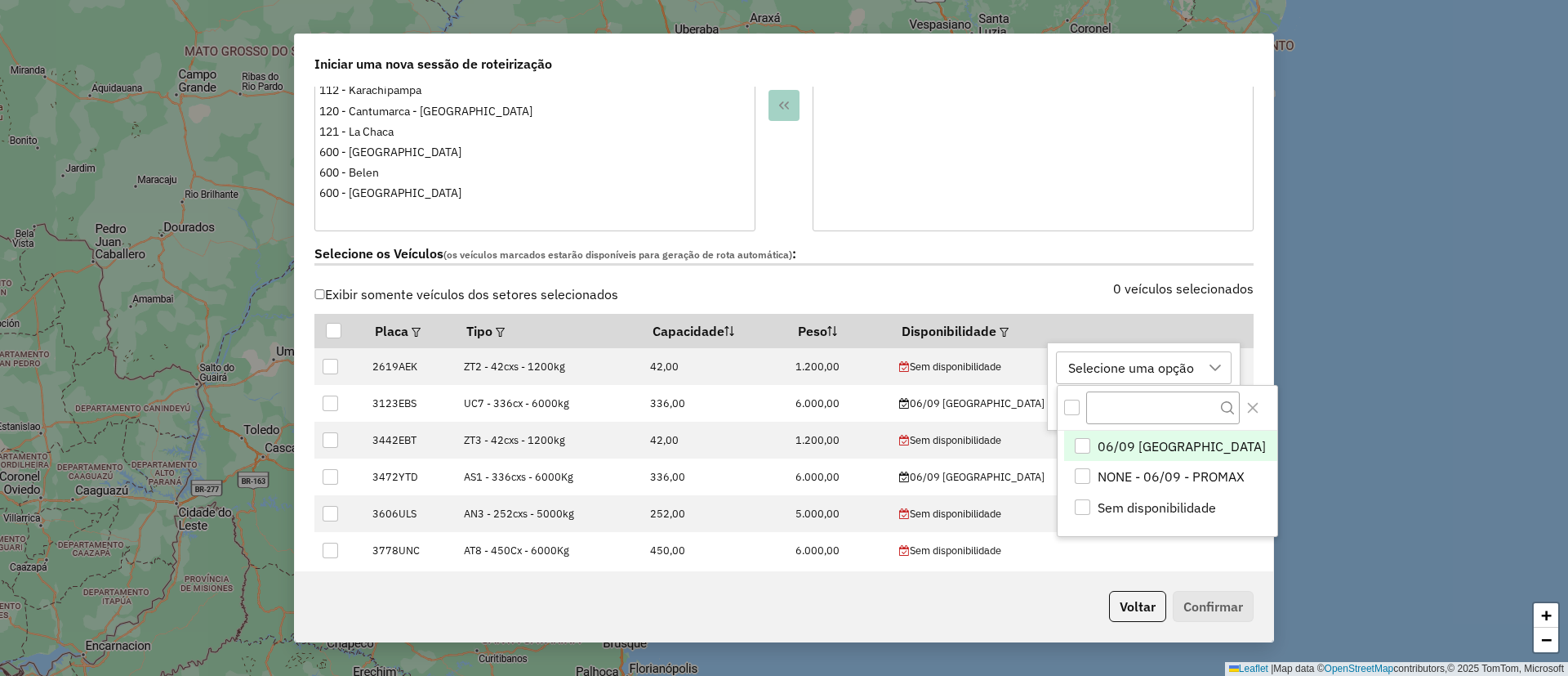
click at [1109, 448] on span "06/09 [GEOGRAPHIC_DATA]" at bounding box center [1181, 446] width 168 height 20
drag, startPoint x: 1240, startPoint y: 404, endPoint x: 1229, endPoint y: 404, distance: 11.0
click at [1239, 404] on button "Close" at bounding box center [1252, 408] width 26 height 26
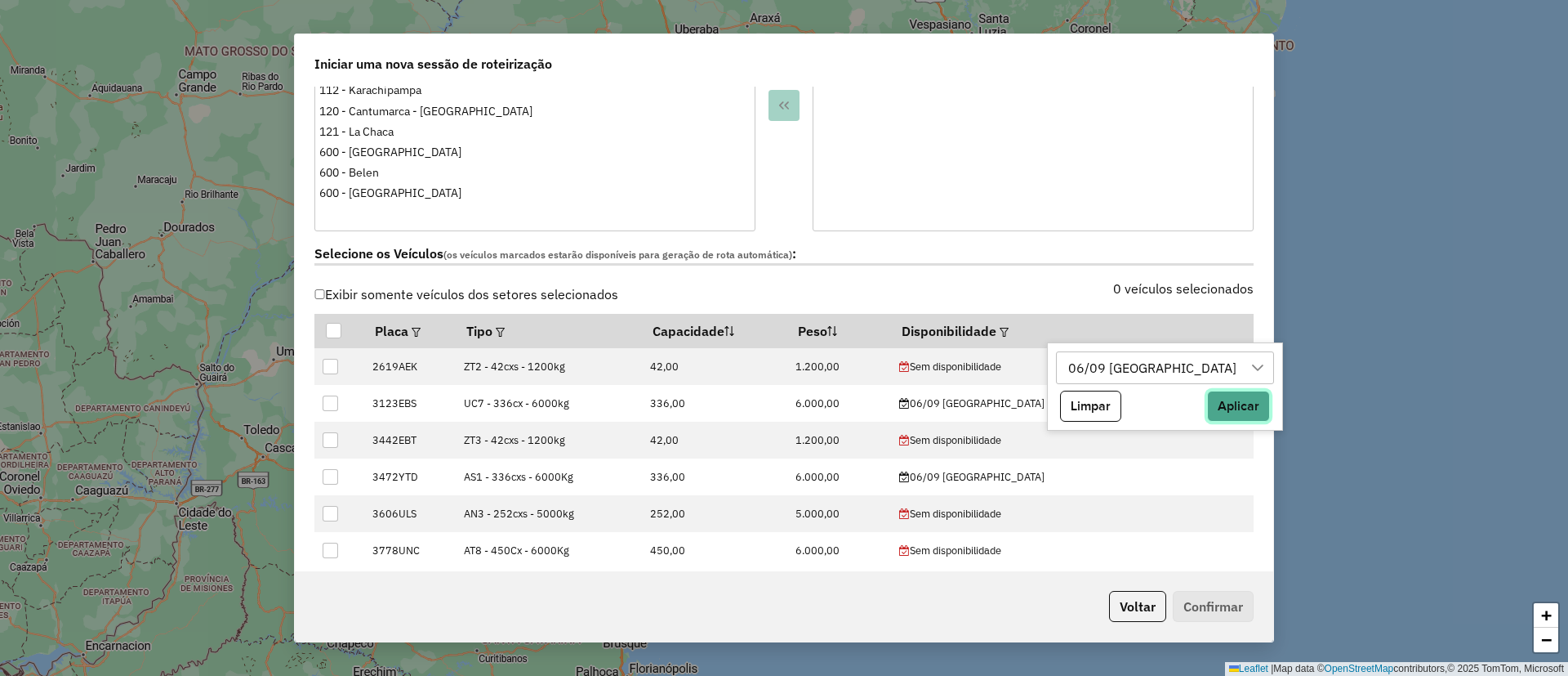
click at [1207, 403] on button "Aplicar" at bounding box center [1238, 406] width 63 height 31
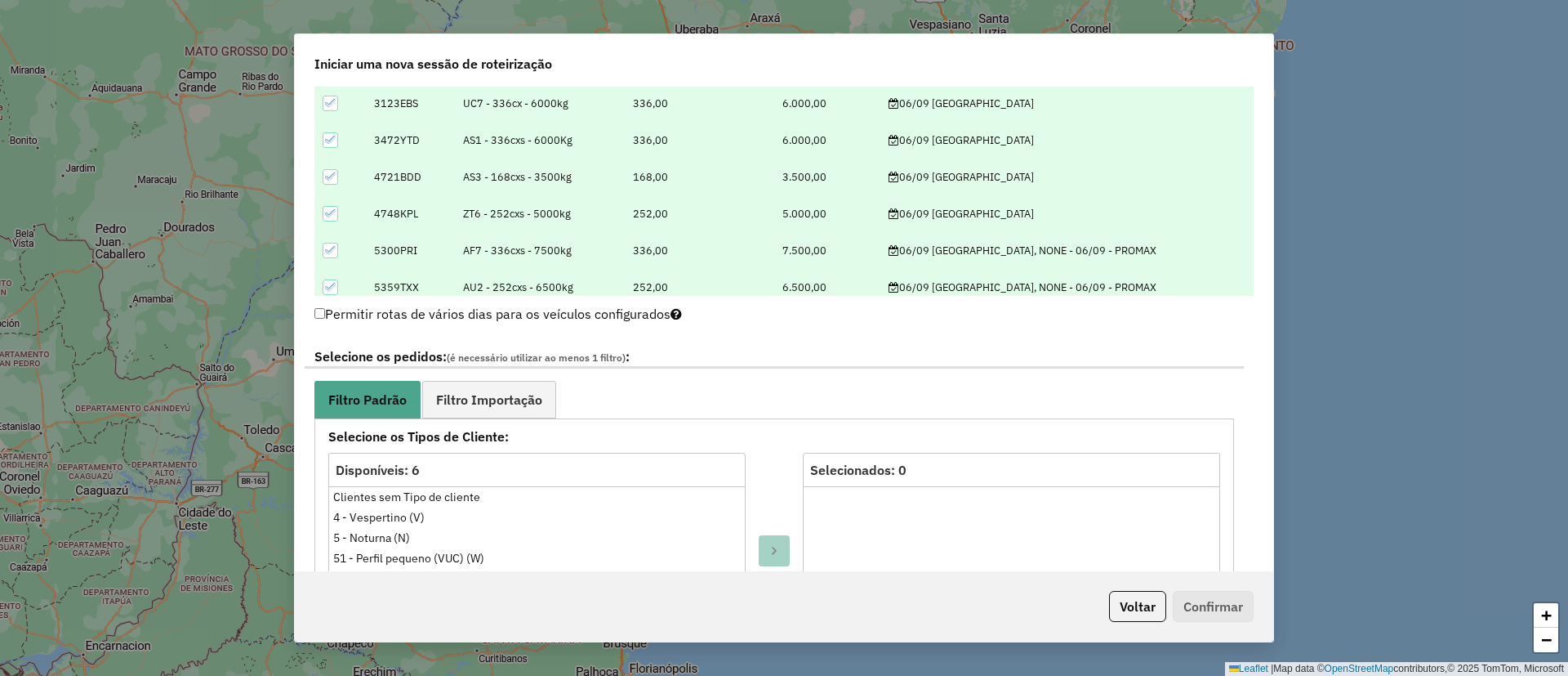
scroll to position [613, 0]
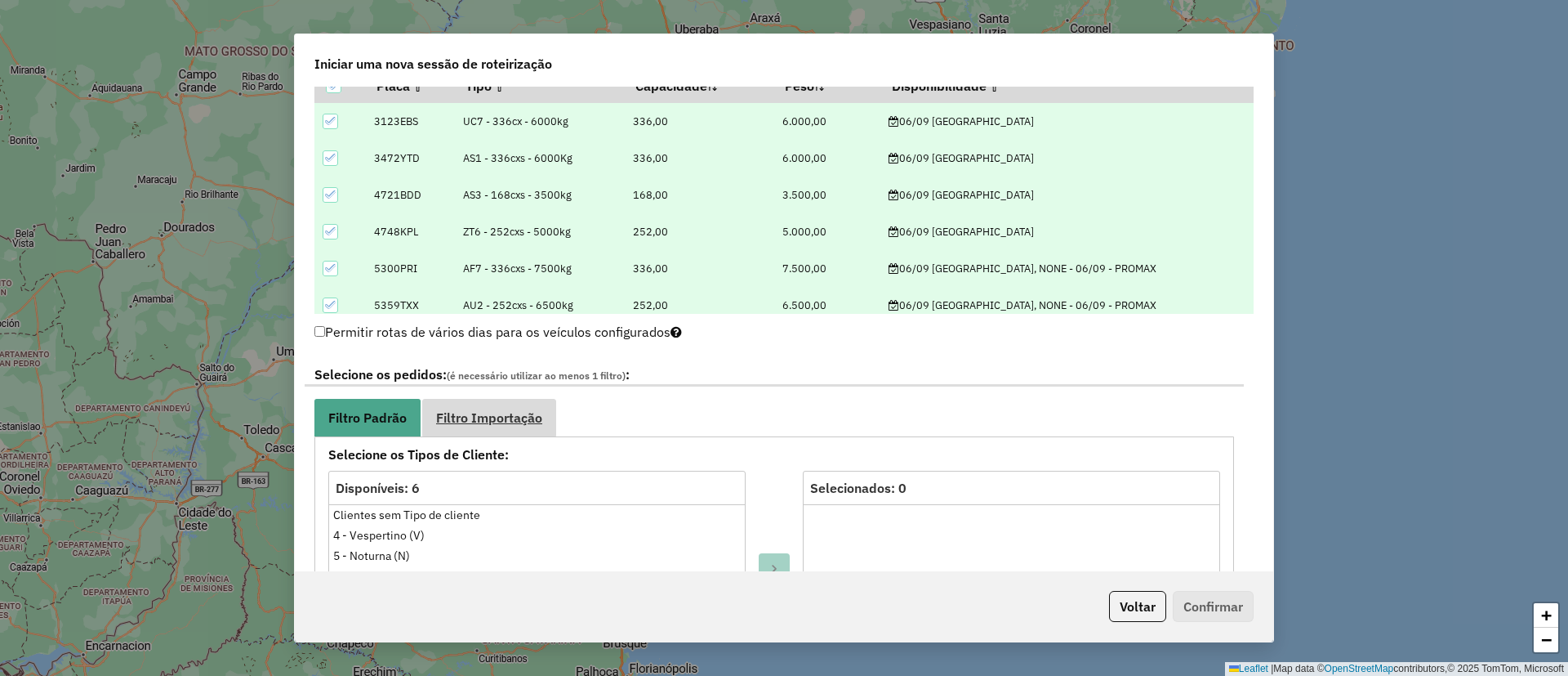
click at [533, 411] on span "Filtro Importação" at bounding box center [489, 417] width 106 height 13
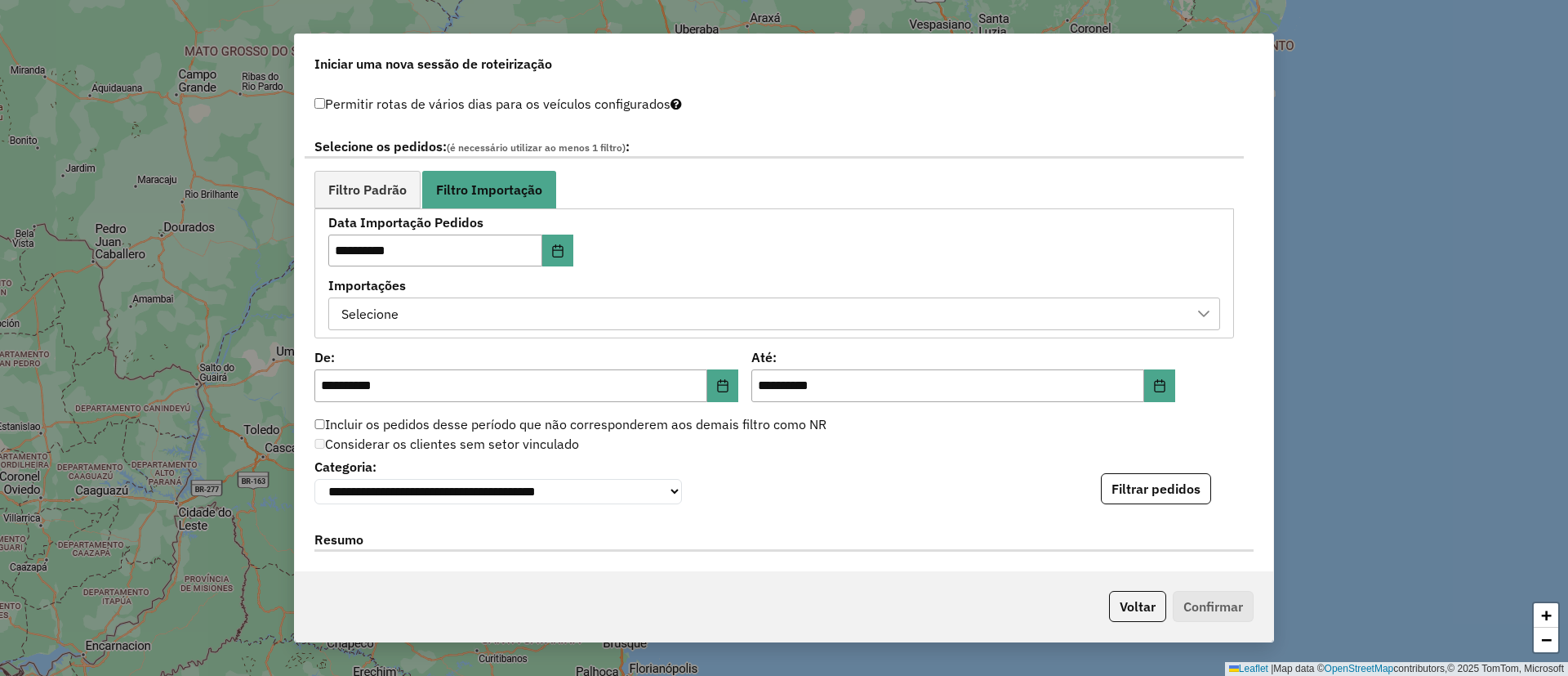
scroll to position [858, 0]
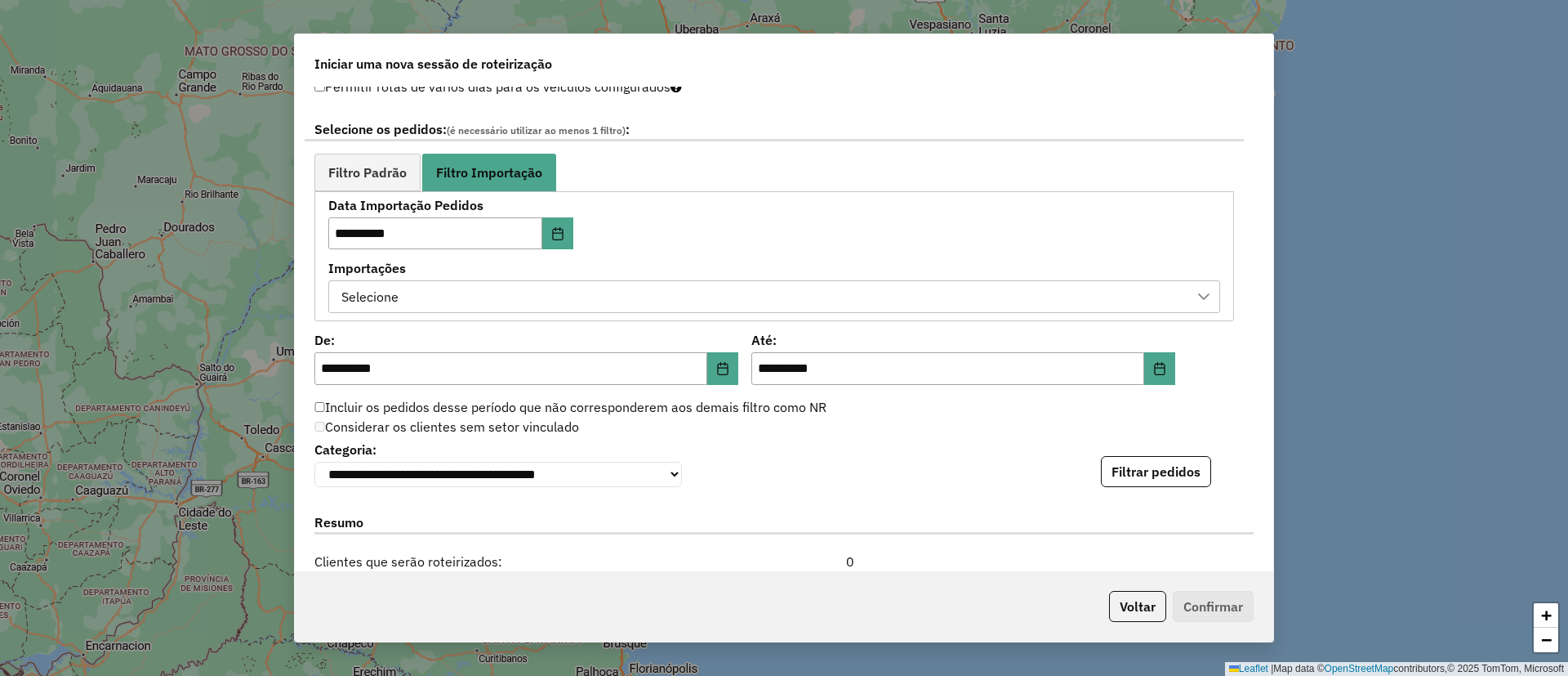
click at [577, 288] on div "Selecione" at bounding box center [762, 297] width 852 height 31
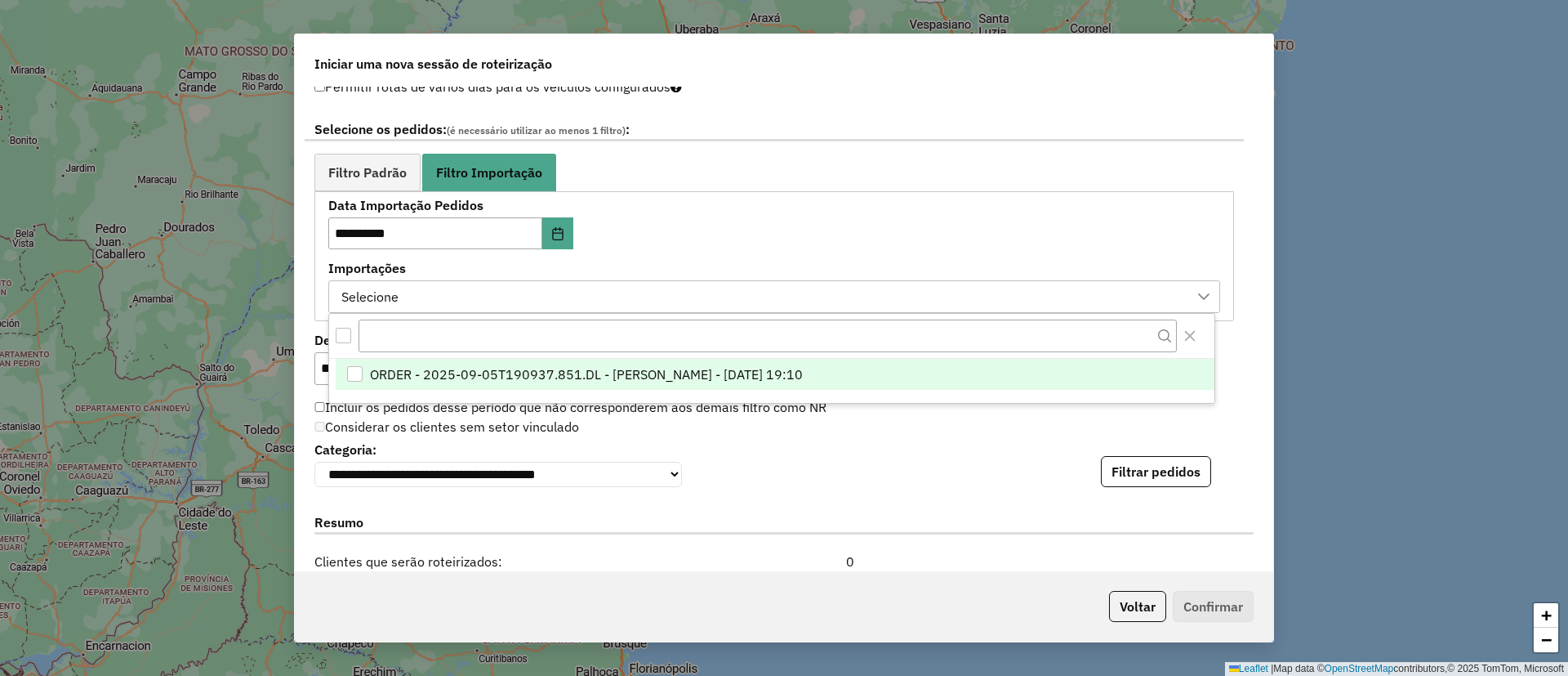
click at [580, 368] on span "ORDER - 2025-09-05T190937.851.DL - [PERSON_NAME] - [DATE] 19:10" at bounding box center [586, 373] width 433 height 20
click at [1173, 487] on button "Filtrar pedidos" at bounding box center [1156, 472] width 110 height 31
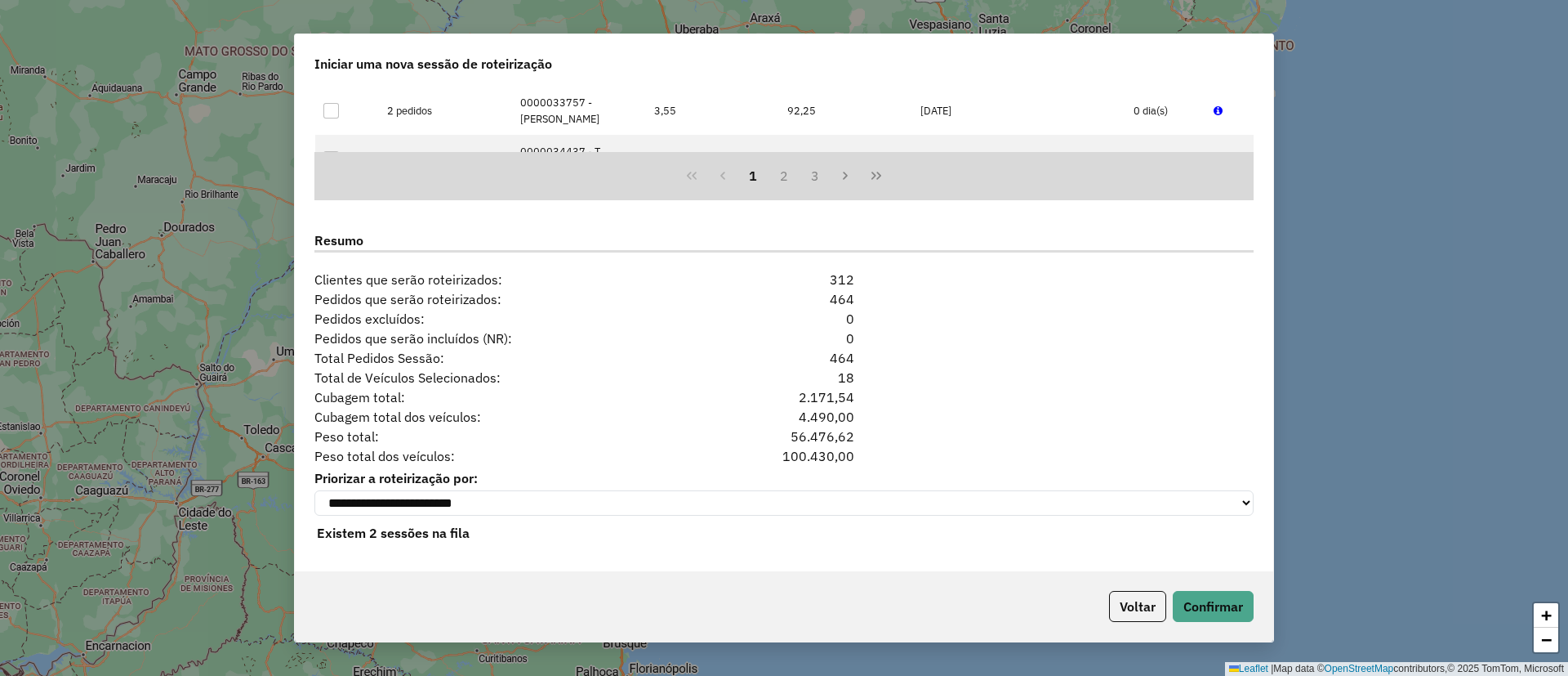
scroll to position [1485, 0]
click at [1185, 603] on button "Confirmar" at bounding box center [1213, 606] width 81 height 31
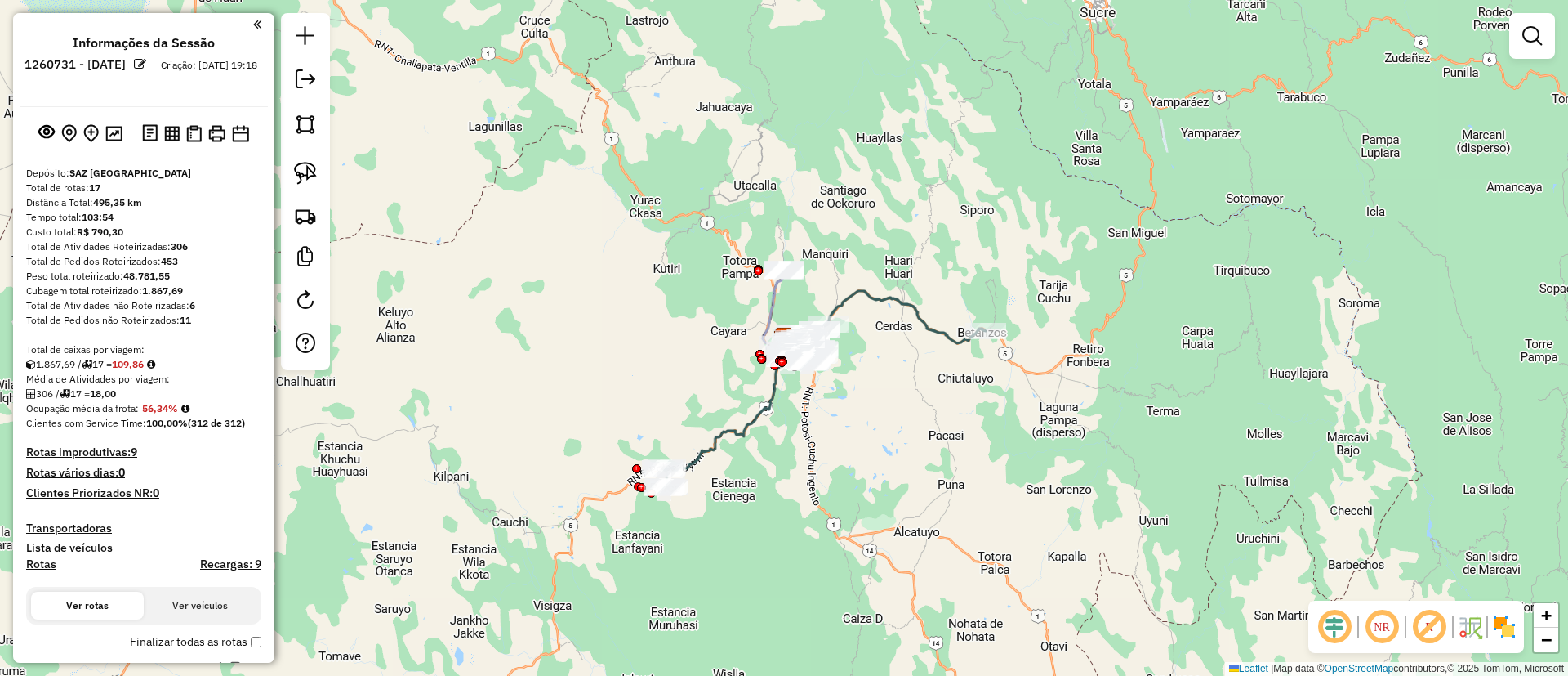
drag, startPoint x: 765, startPoint y: 432, endPoint x: 745, endPoint y: 326, distance: 107.9
click at [745, 326] on div "Janela de atendimento Grade de atendimento Capacidade Transportadoras Veículos …" at bounding box center [784, 338] width 1568 height 676
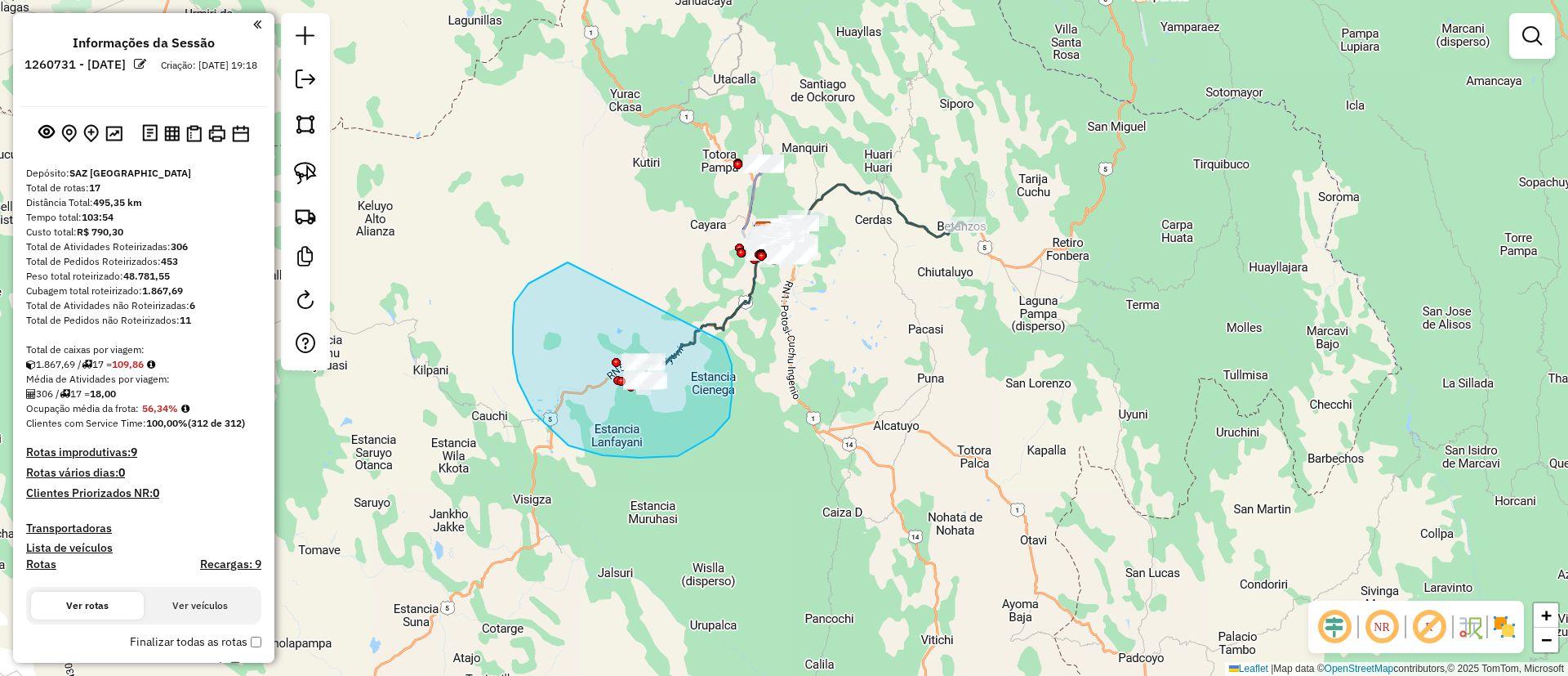
drag, startPoint x: 533, startPoint y: 412, endPoint x: 722, endPoint y: 341, distance: 201.9
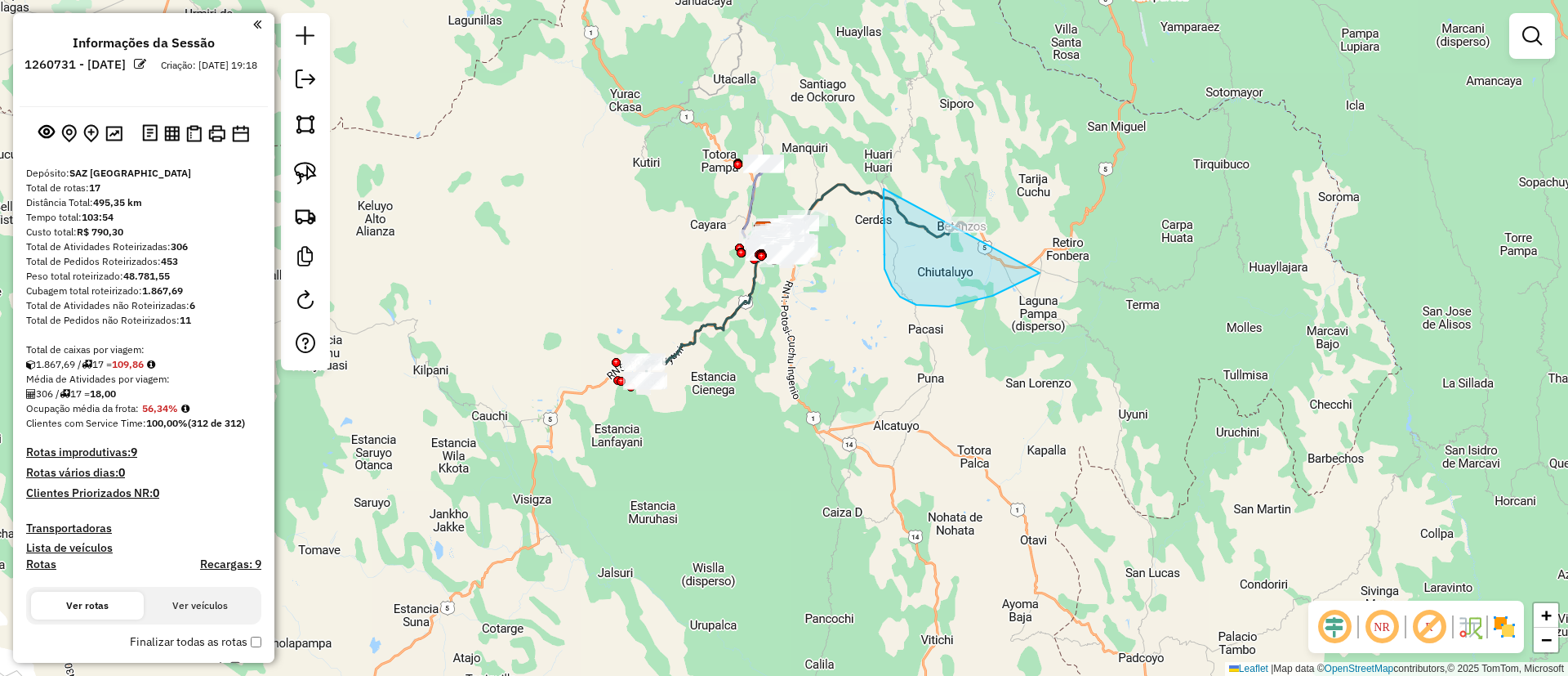
drag, startPoint x: 884, startPoint y: 195, endPoint x: 1056, endPoint y: 169, distance: 174.0
select select "**********"
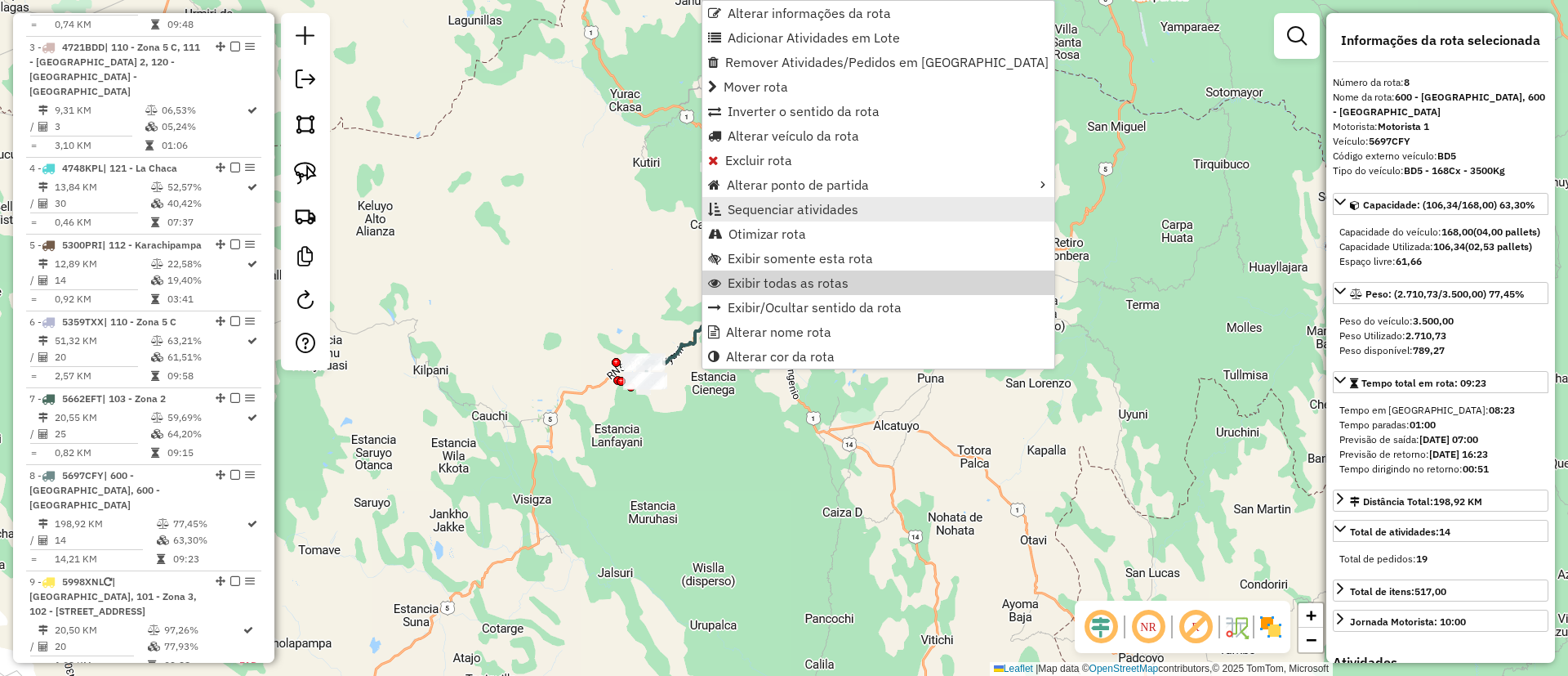
scroll to position [1255, 0]
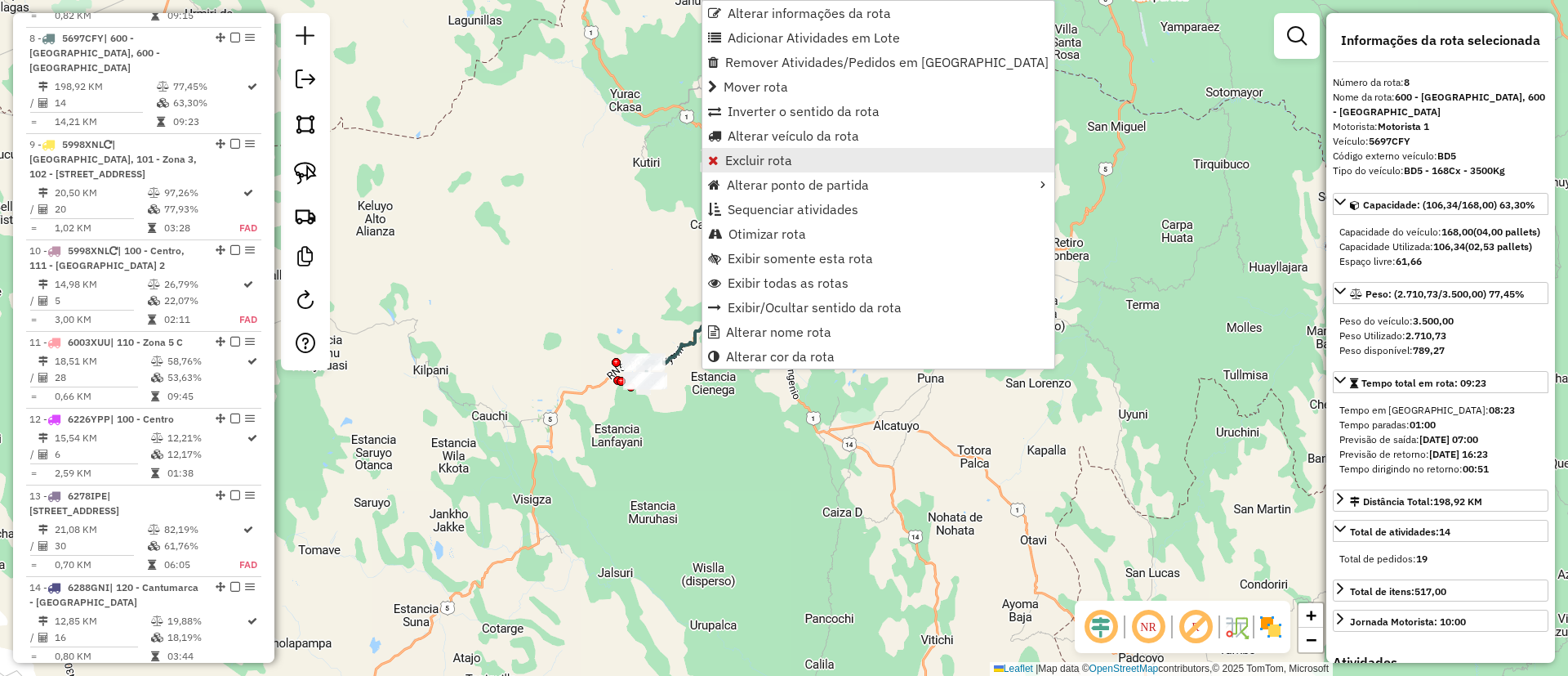
click at [762, 157] on span "Excluir rota" at bounding box center [758, 160] width 67 height 13
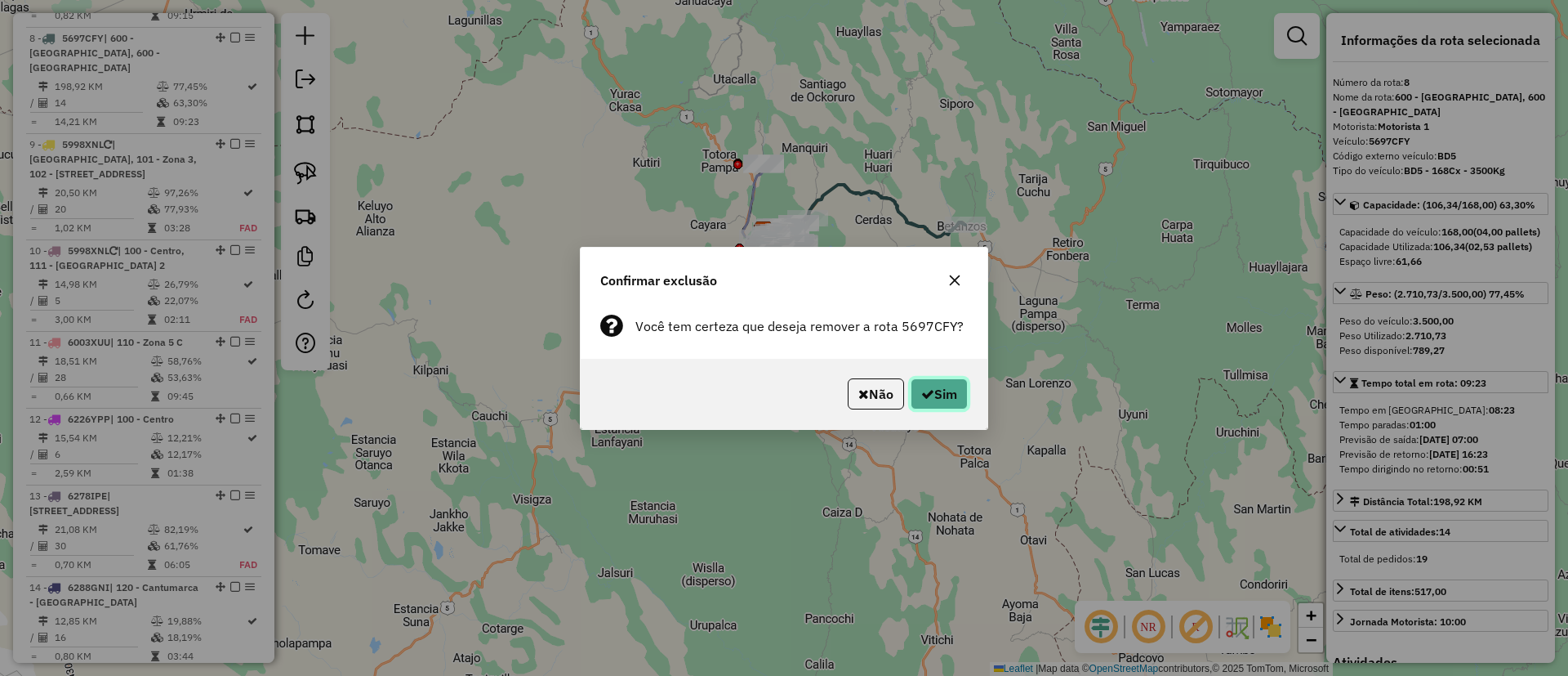
click at [937, 400] on button "Sim" at bounding box center [939, 394] width 57 height 31
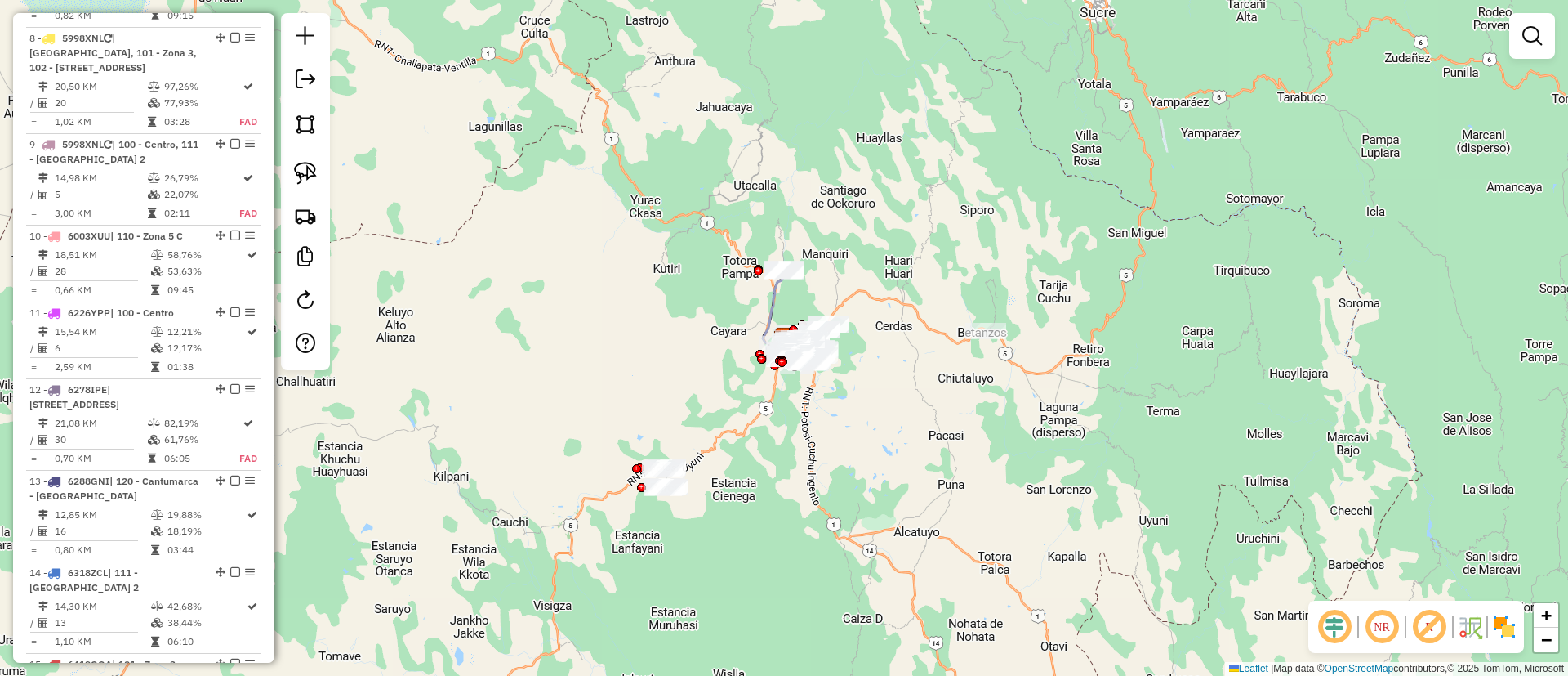
scroll to position [1164, 0]
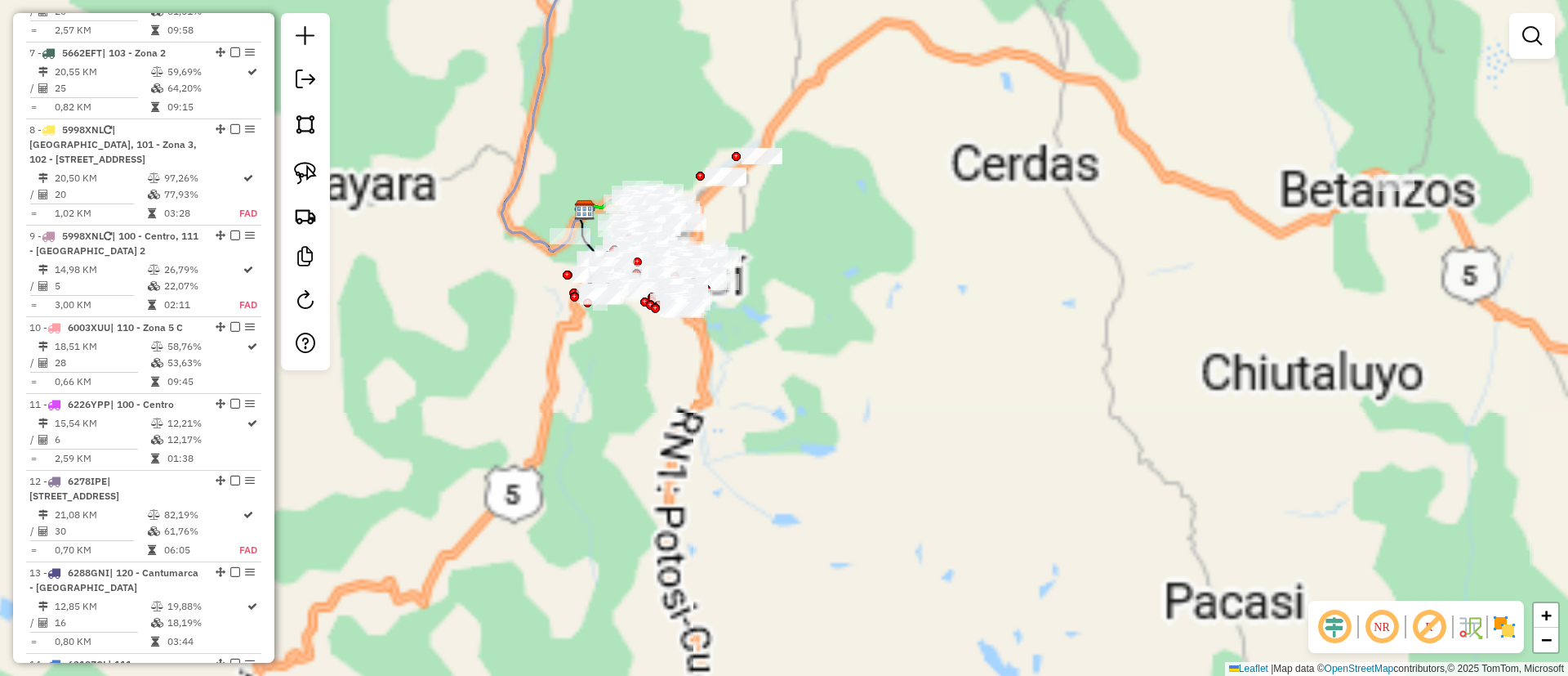
click at [1496, 621] on img at bounding box center [1504, 626] width 26 height 26
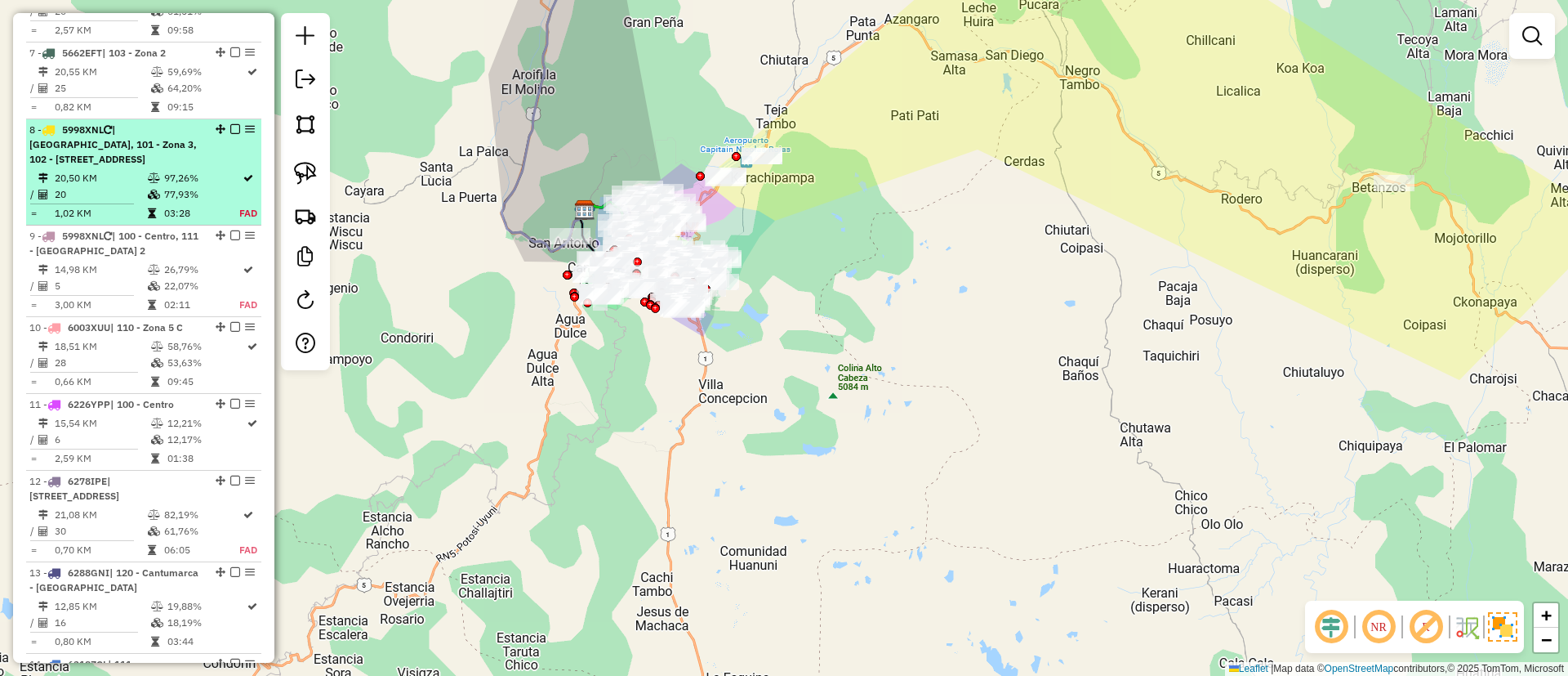
click at [184, 186] on td "77,93%" at bounding box center [201, 194] width 76 height 16
select select "**********"
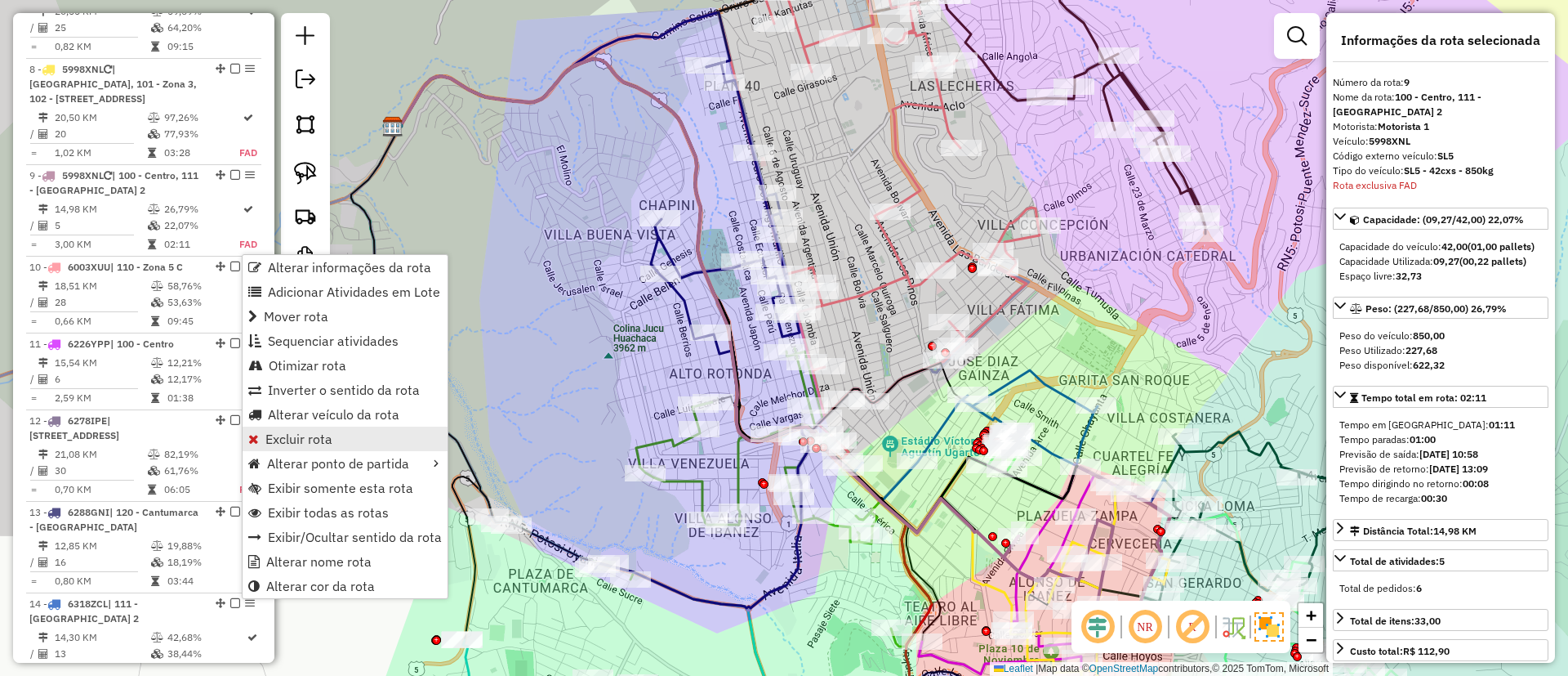
scroll to position [1361, 0]
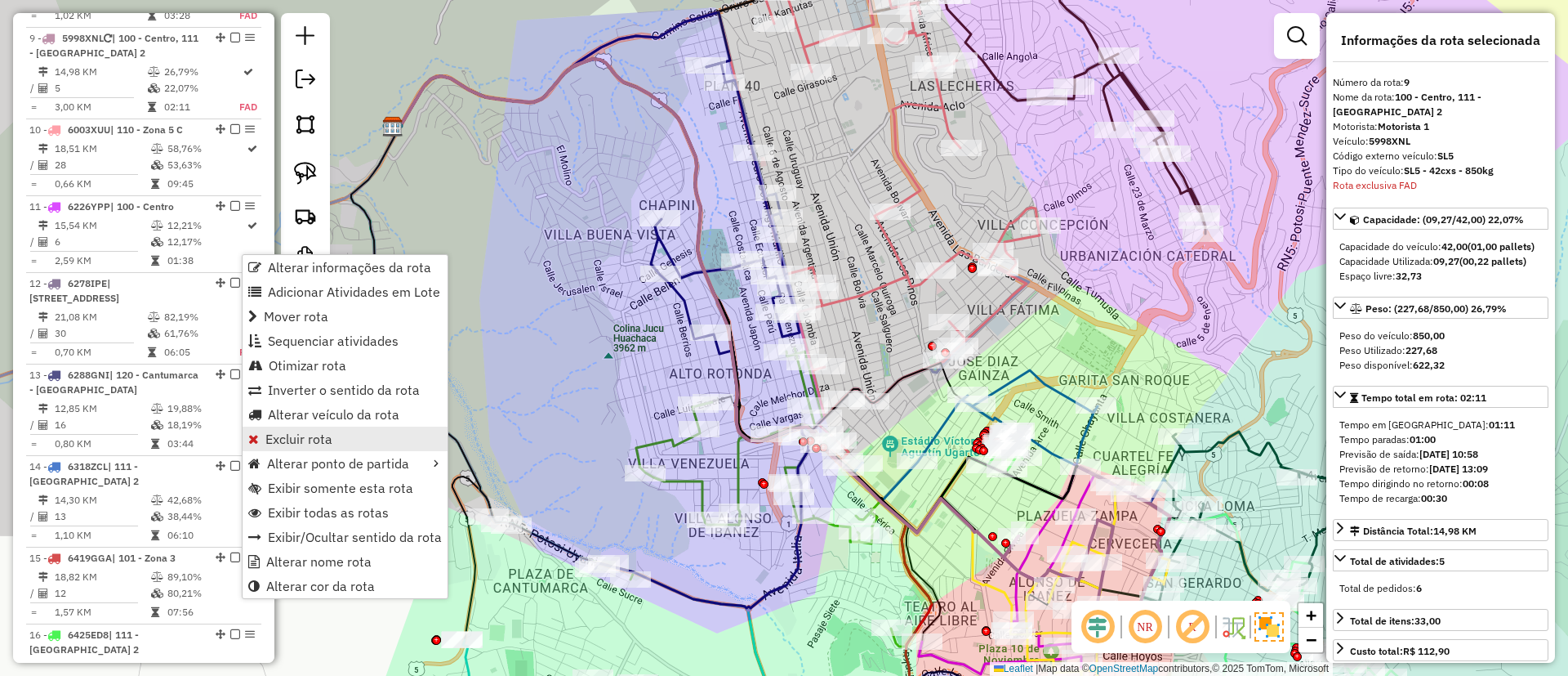
click at [316, 435] on span "Excluir rota" at bounding box center [299, 438] width 67 height 13
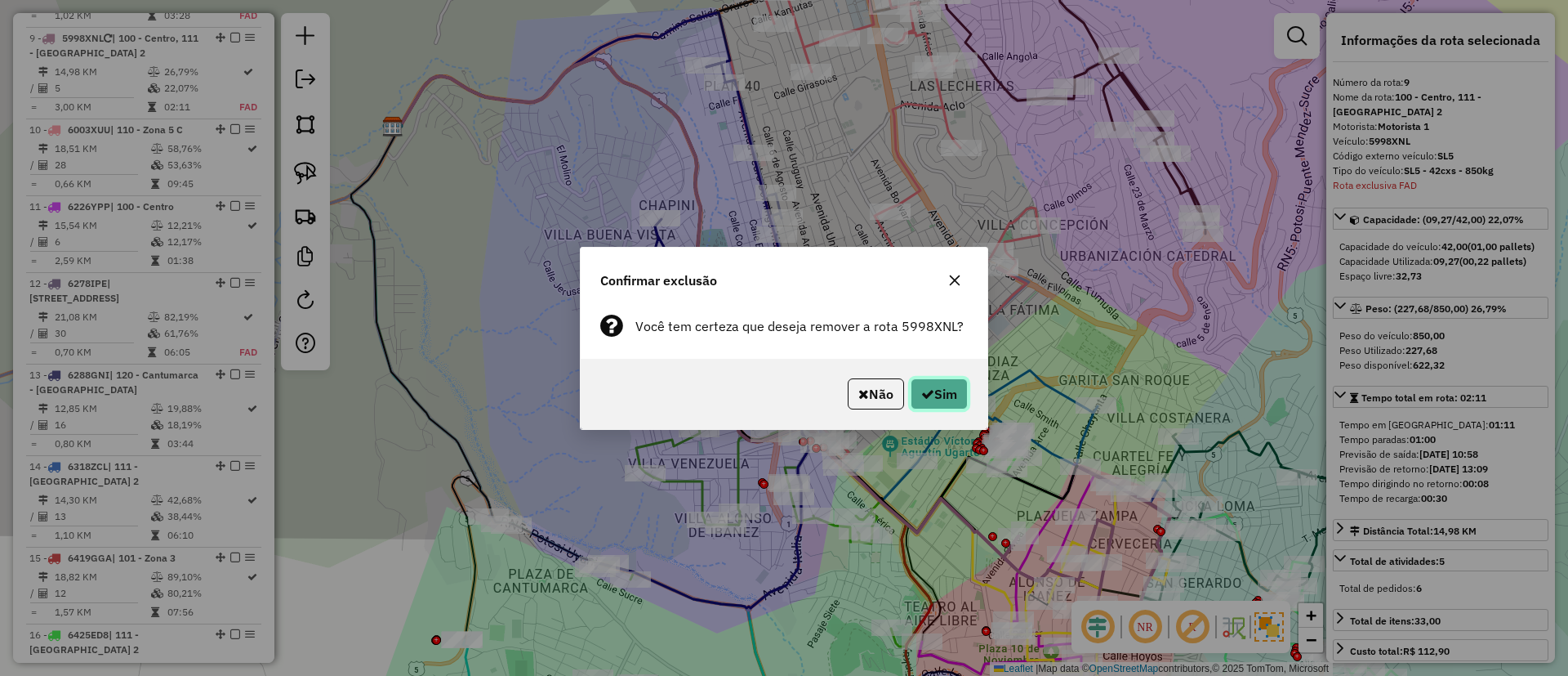
click at [932, 385] on button "Sim" at bounding box center [939, 394] width 57 height 31
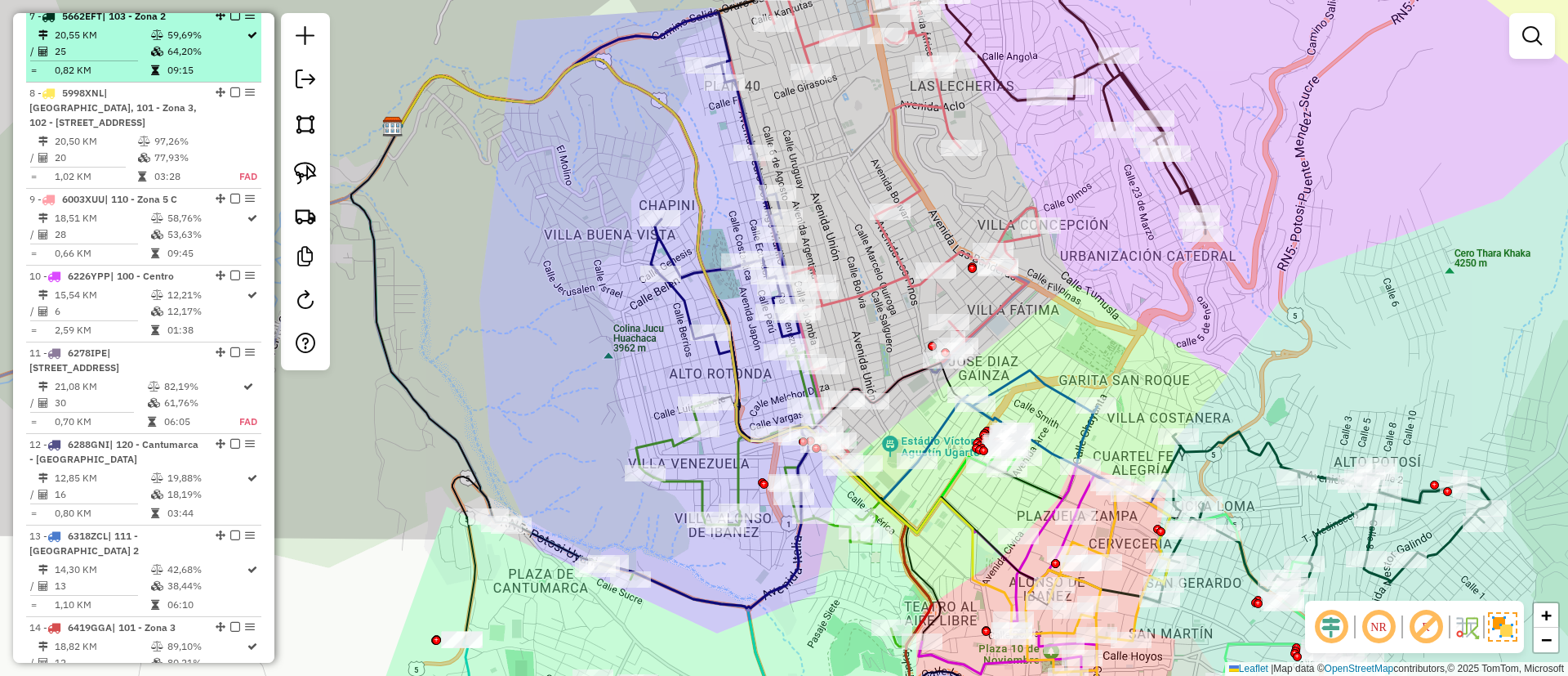
scroll to position [1147, 0]
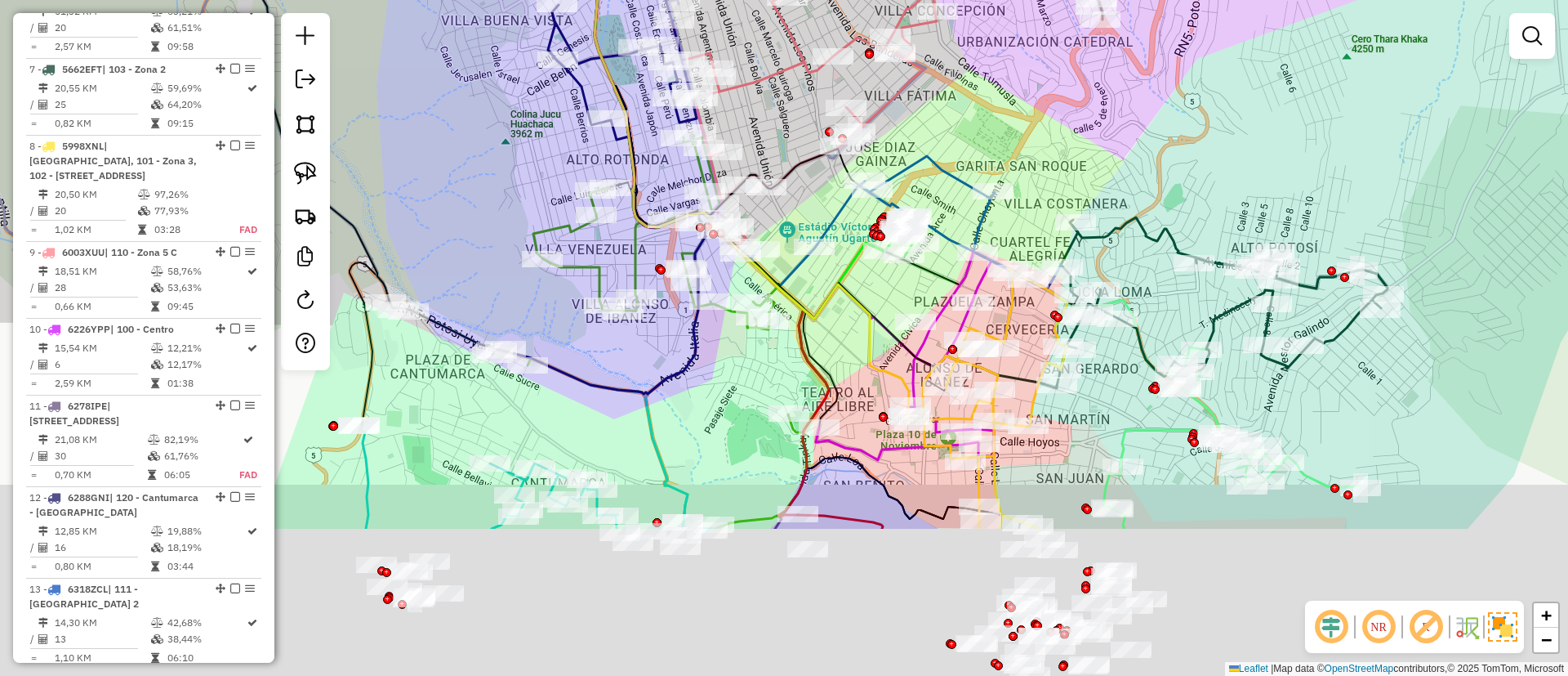
drag, startPoint x: 548, startPoint y: 340, endPoint x: 475, endPoint y: 168, distance: 186.9
click at [475, 168] on div "Janela de atendimento Grade de atendimento Capacidade Transportadoras Veículos …" at bounding box center [784, 338] width 1568 height 676
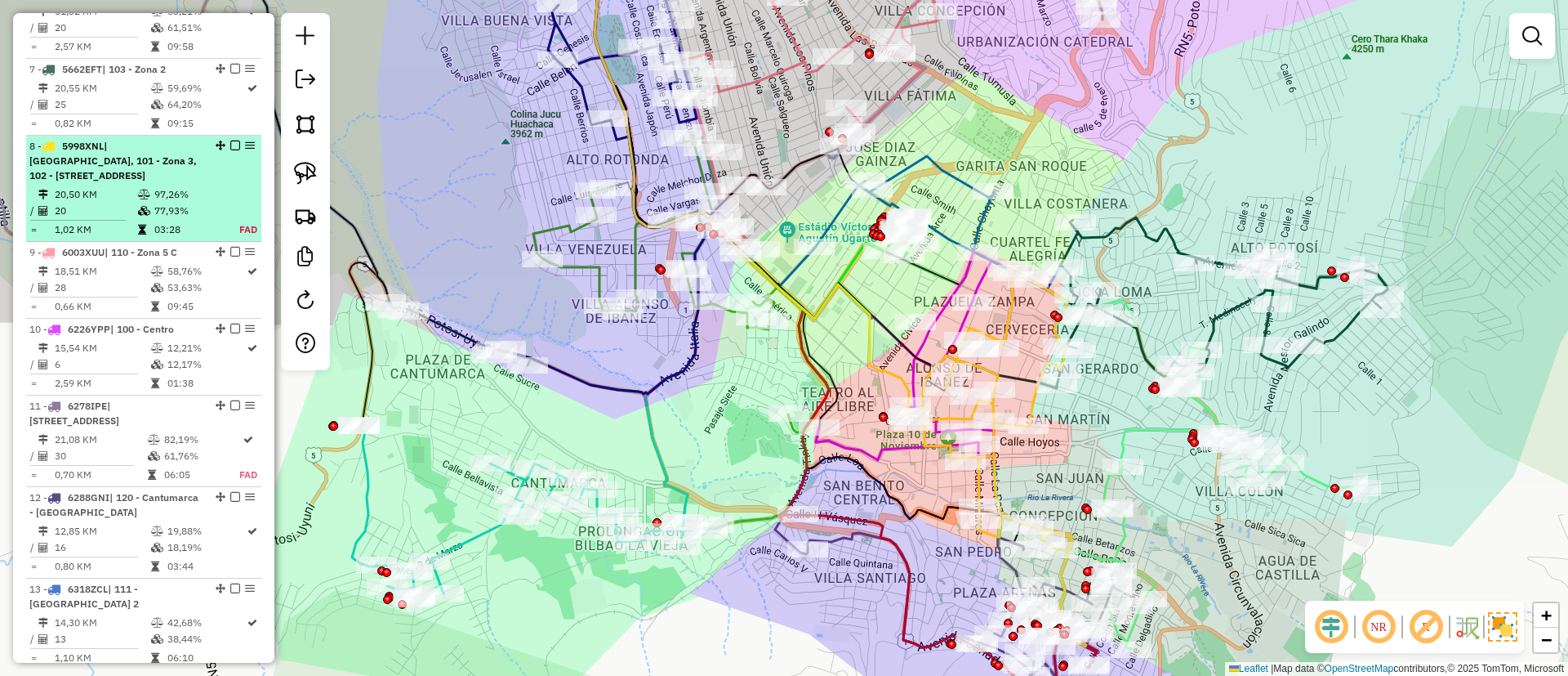
click at [231, 140] on em at bounding box center [235, 144] width 9 height 9
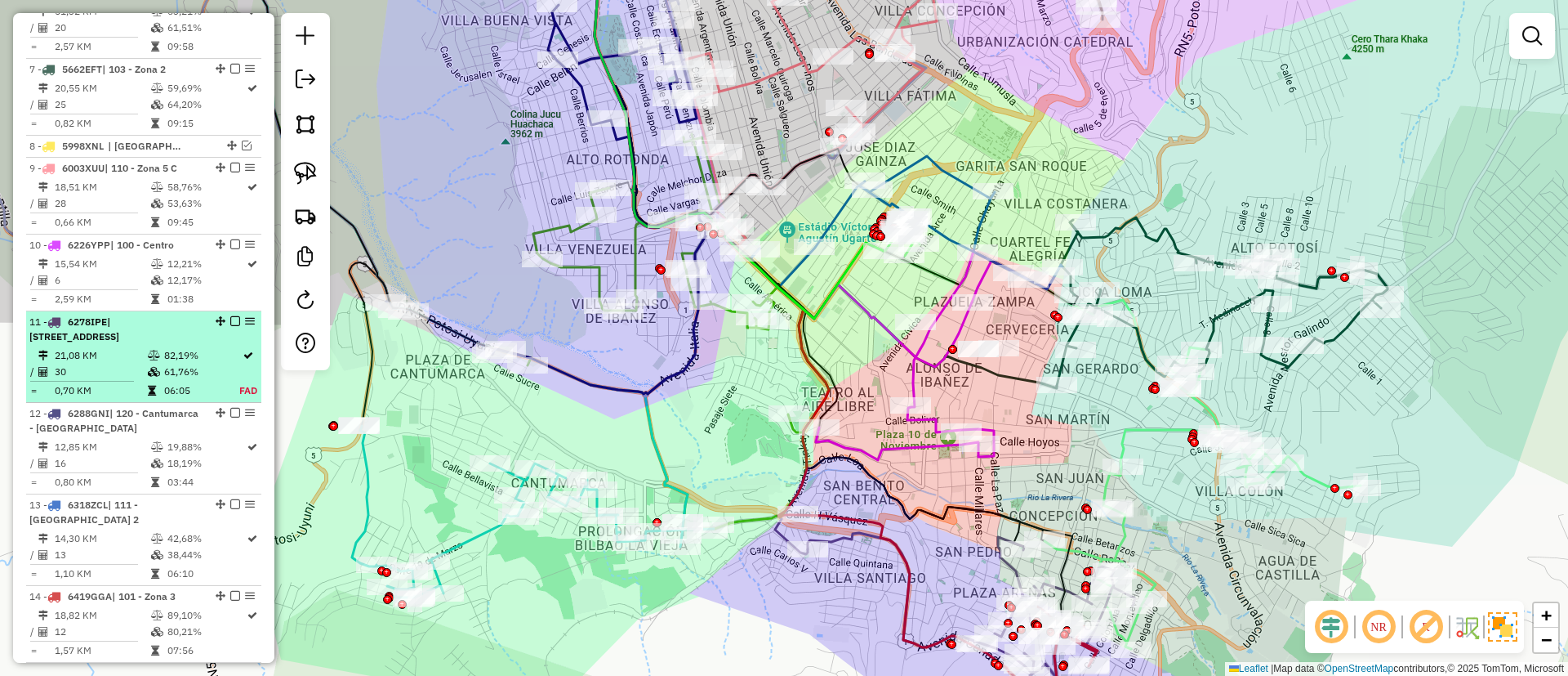
click at [177, 326] on div "11 - 6278IPE | 101 - Zona 3, [GEOGRAPHIC_DATA][STREET_ADDRESS]" at bounding box center [115, 329] width 173 height 29
select select "**********"
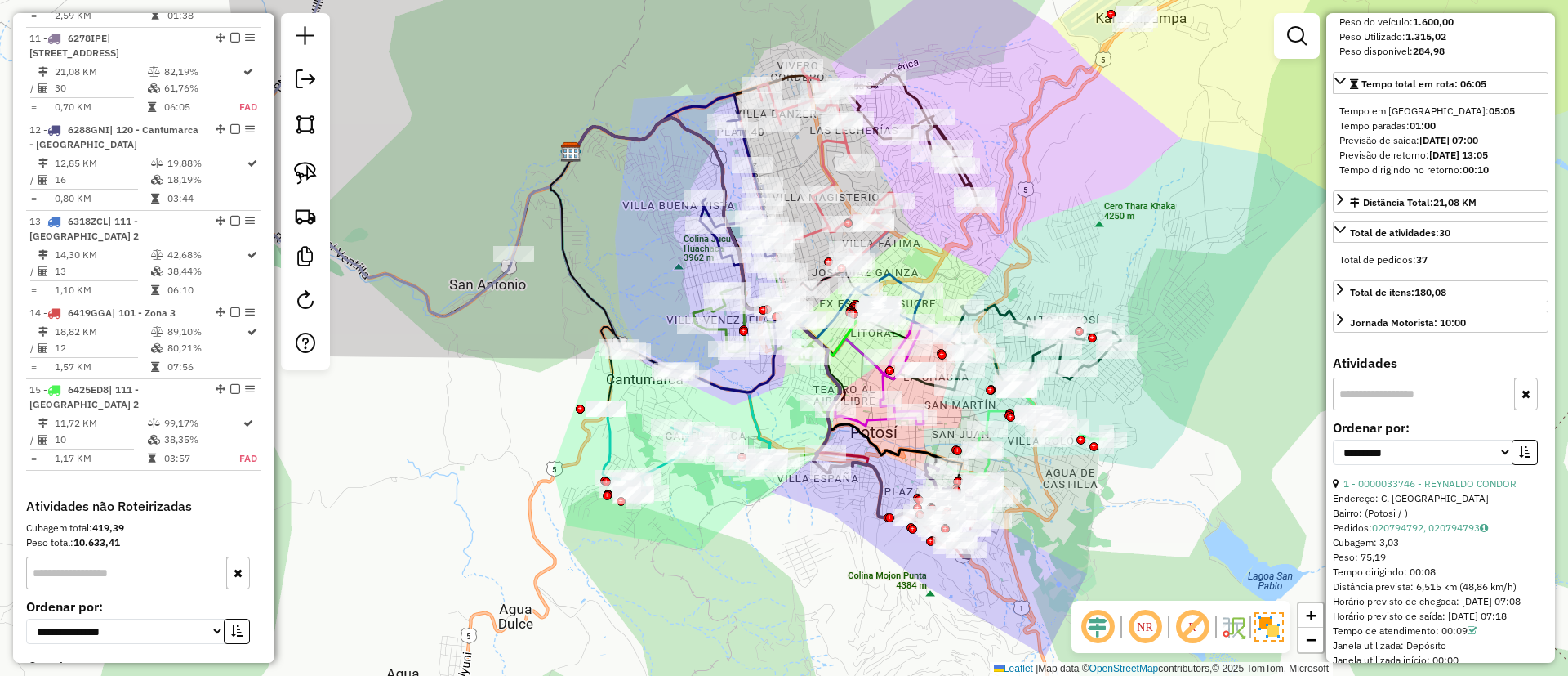
scroll to position [367, 0]
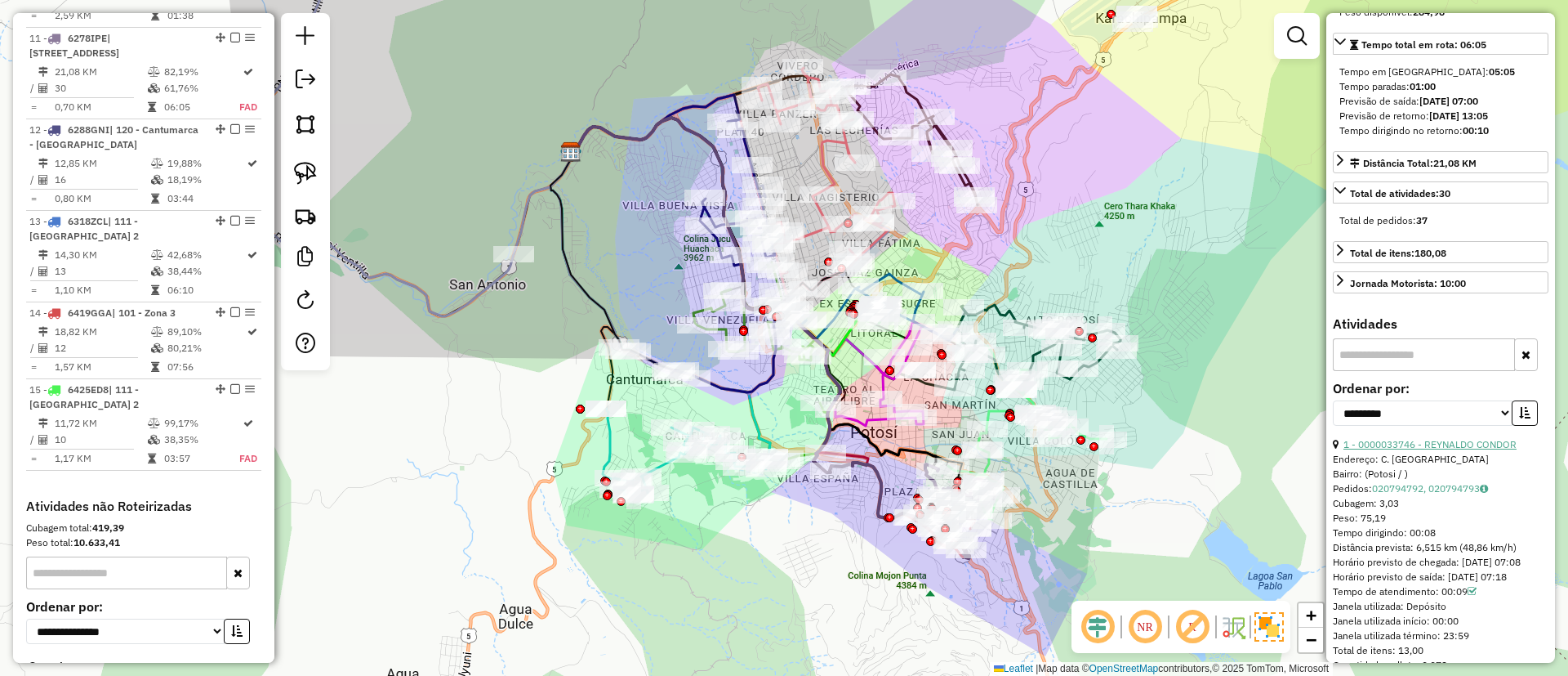
click at [1426, 450] on link "1 - 0000033746 - REYNALDO CONDOR" at bounding box center [1430, 444] width 173 height 12
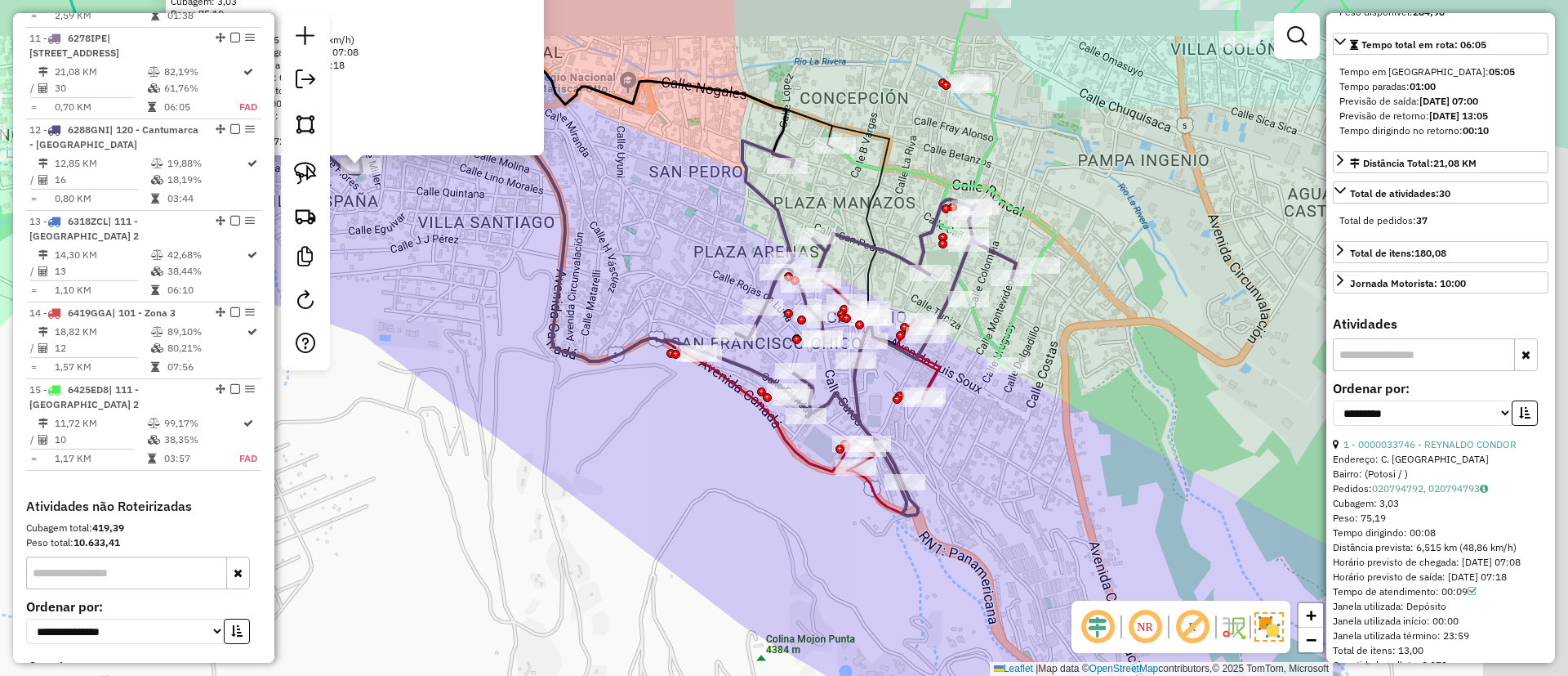
drag, startPoint x: 850, startPoint y: 437, endPoint x: 750, endPoint y: 461, distance: 102.8
click at [750, 461] on div "0000033746 - [PERSON_NAME] Endereço: C. [PERSON_NAME]: (Potosi / ) Pedidos: 020…" at bounding box center [784, 338] width 1568 height 676
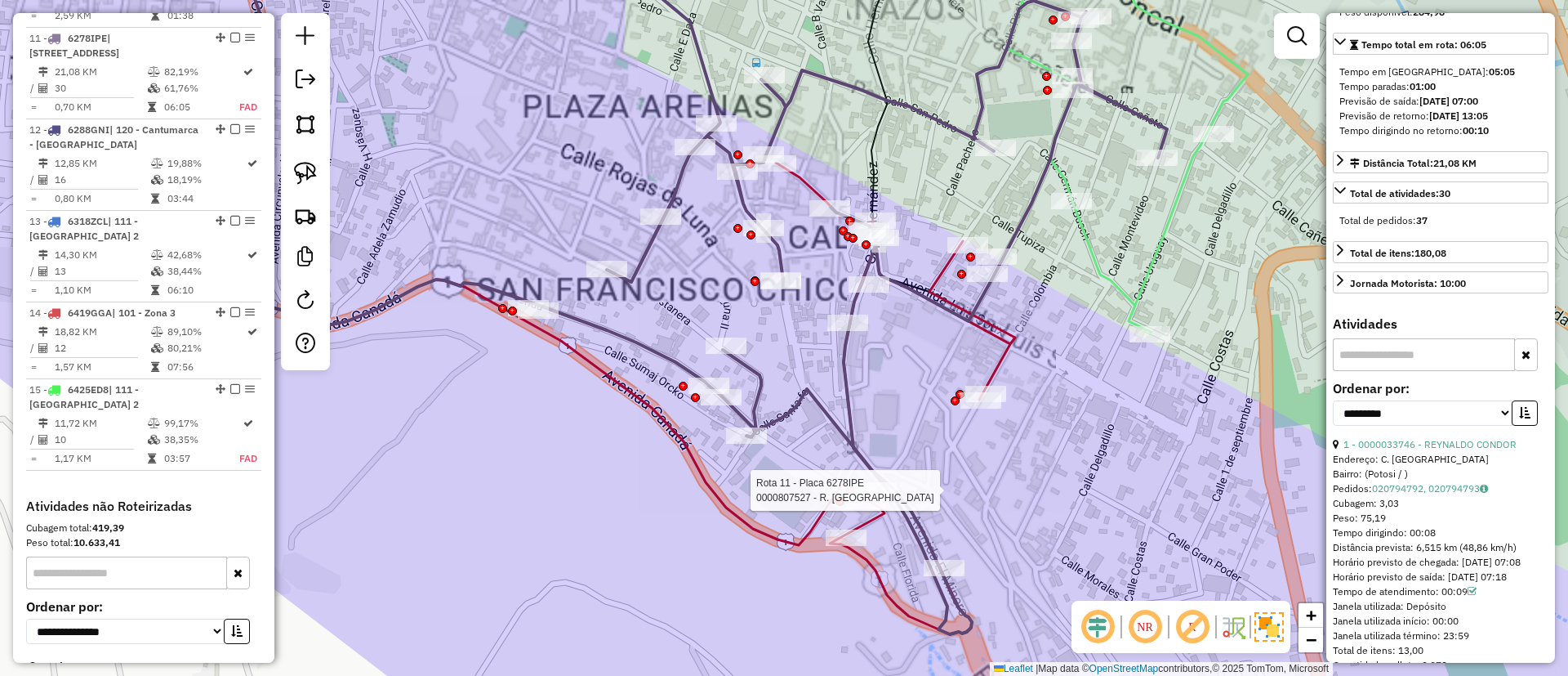
scroll to position [0, 0]
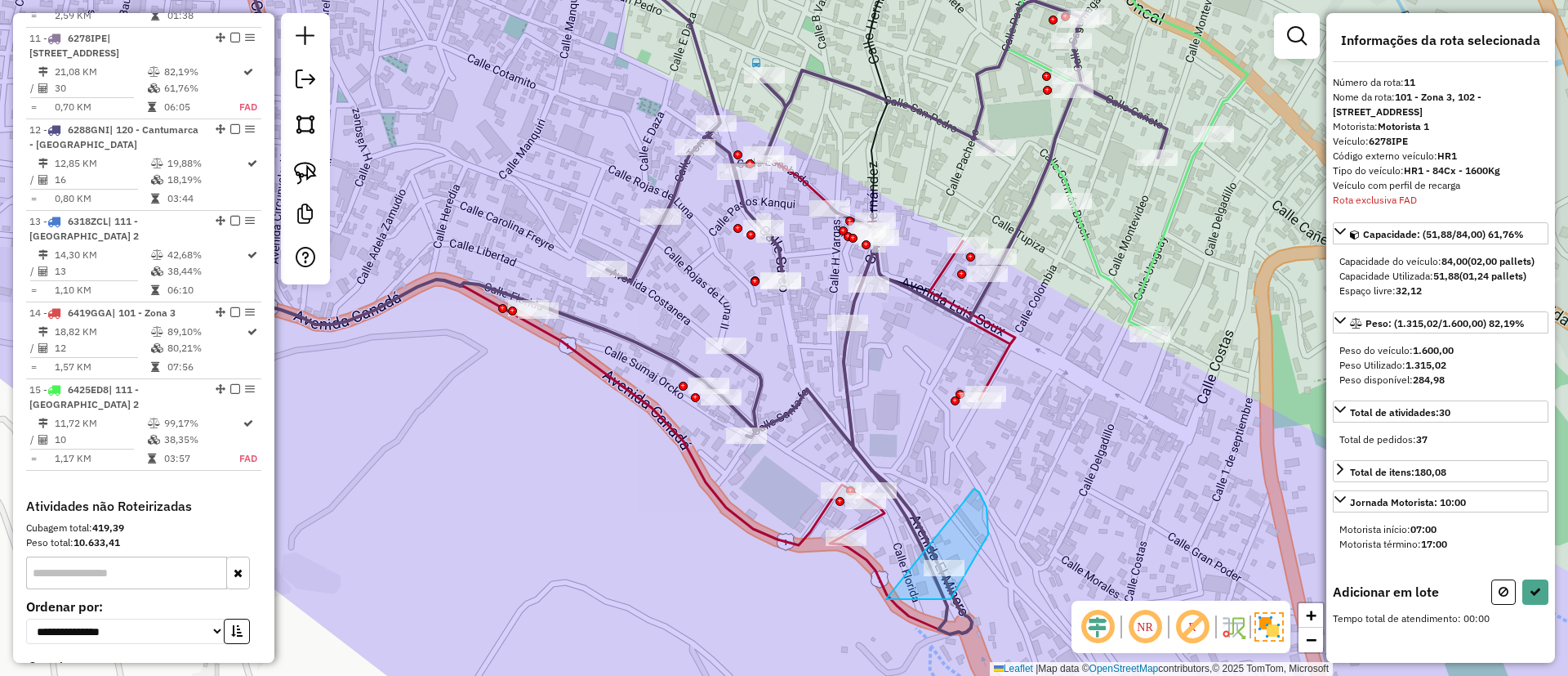
drag, startPoint x: 951, startPoint y: 599, endPoint x: 965, endPoint y: 482, distance: 117.8
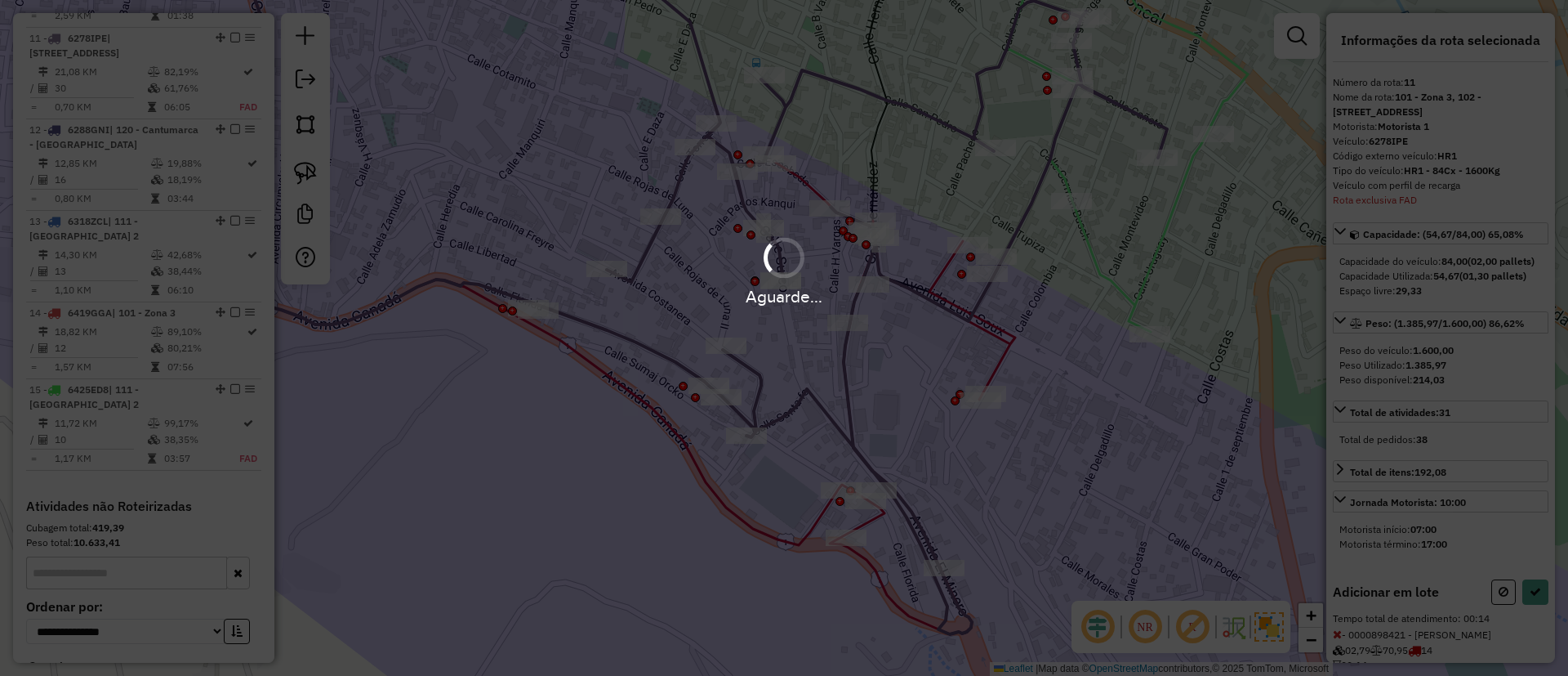
select select "**********"
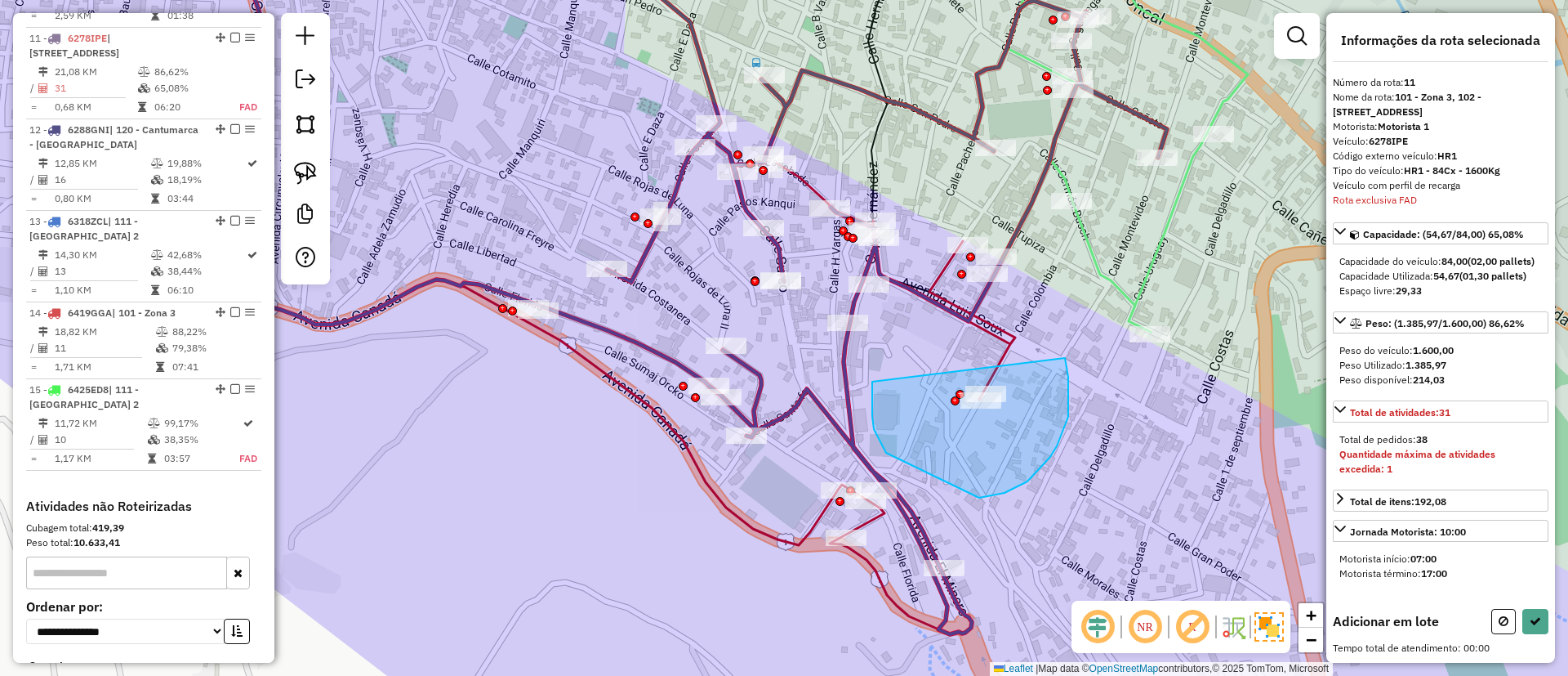
drag, startPoint x: 872, startPoint y: 390, endPoint x: 1062, endPoint y: 356, distance: 193.0
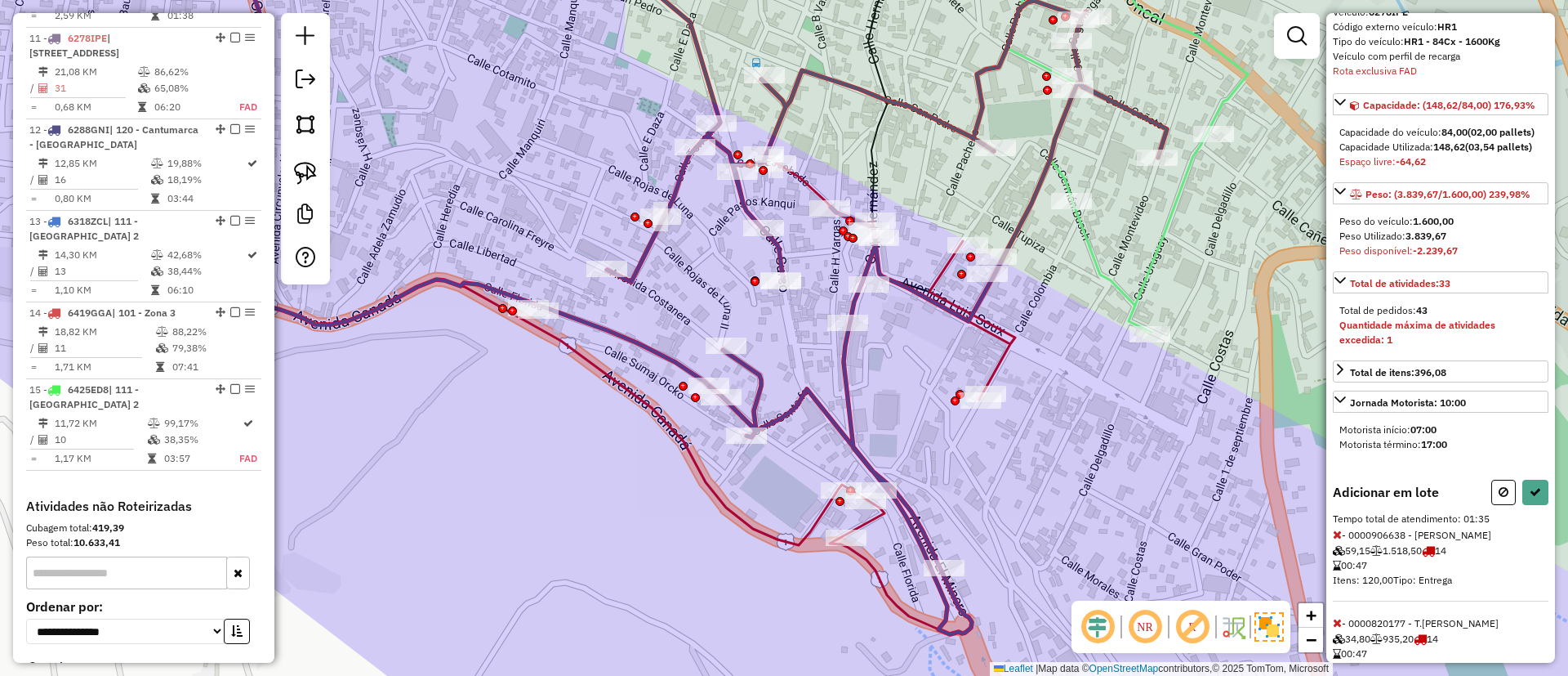
scroll to position [205, 0]
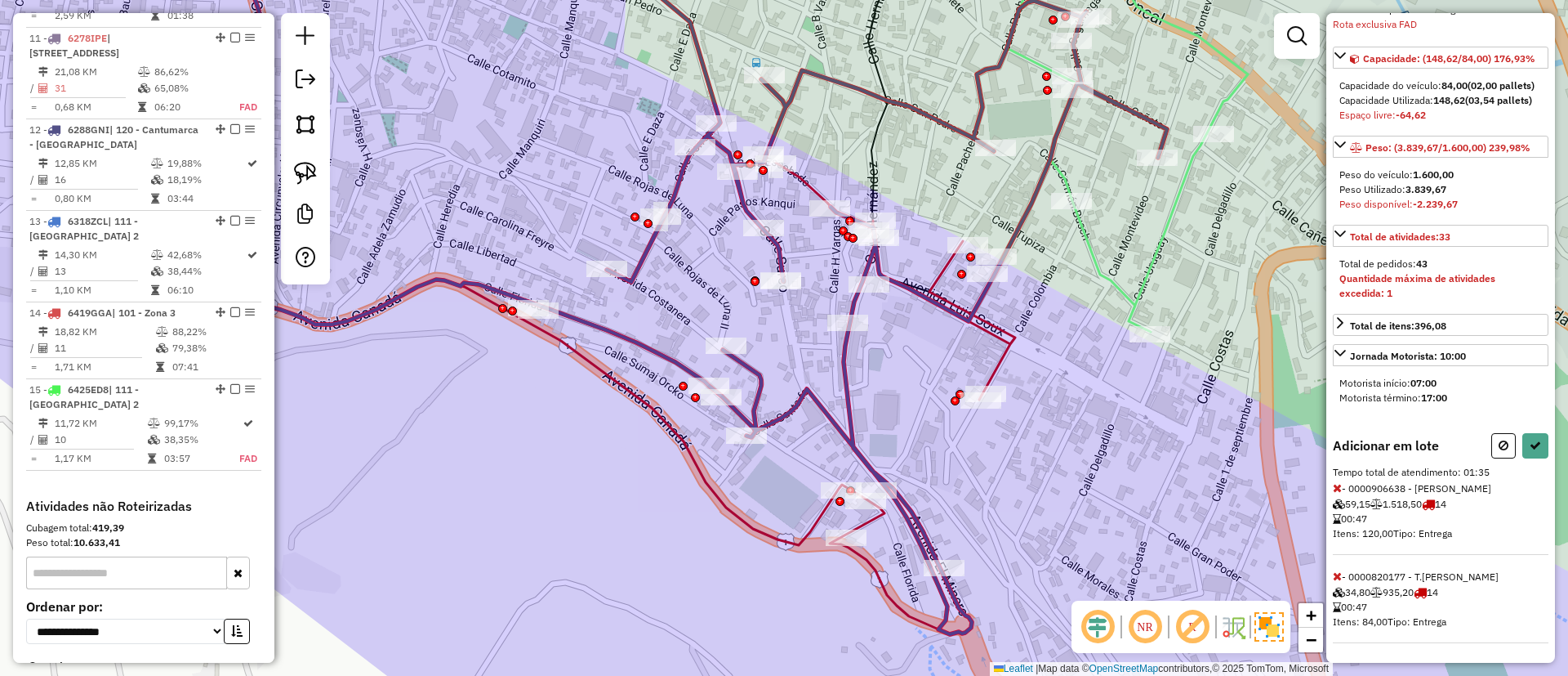
select select "**********"
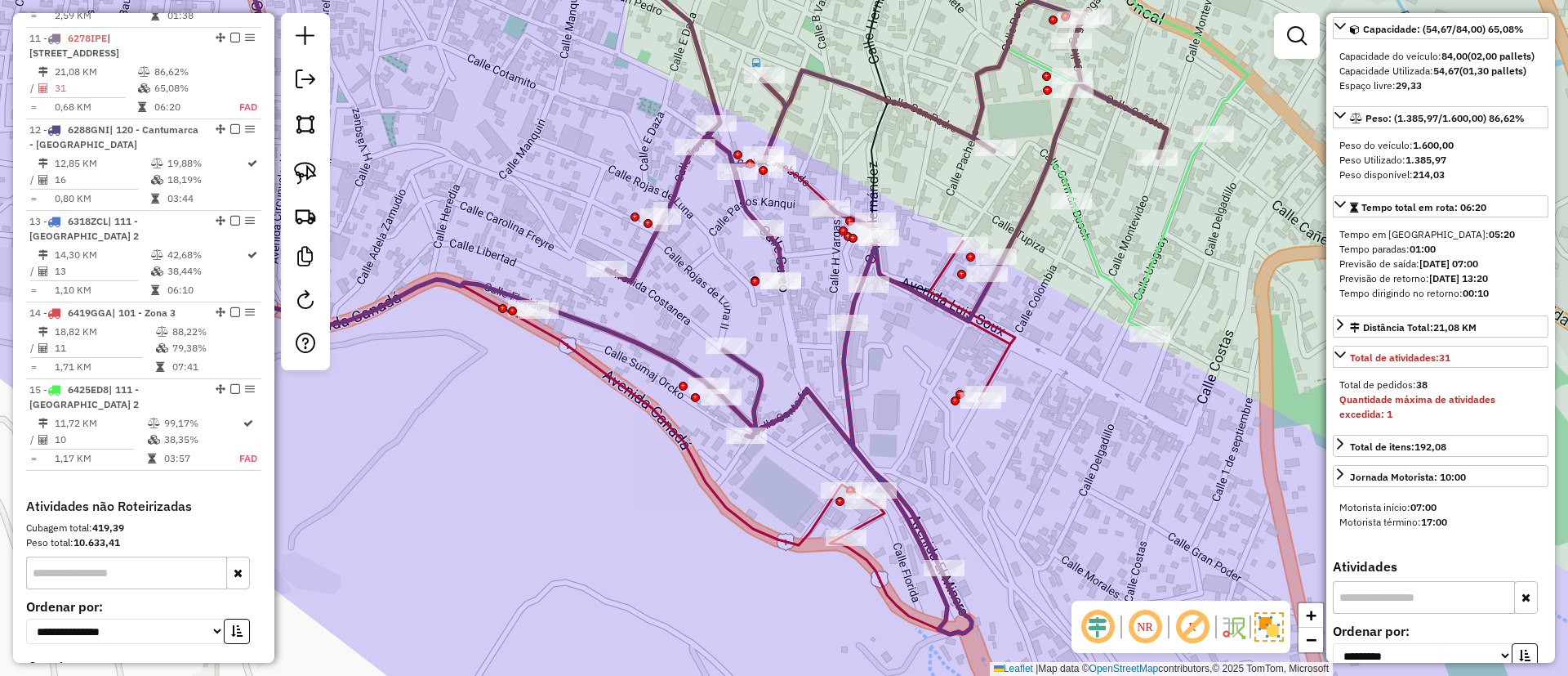
scroll to position [0, 0]
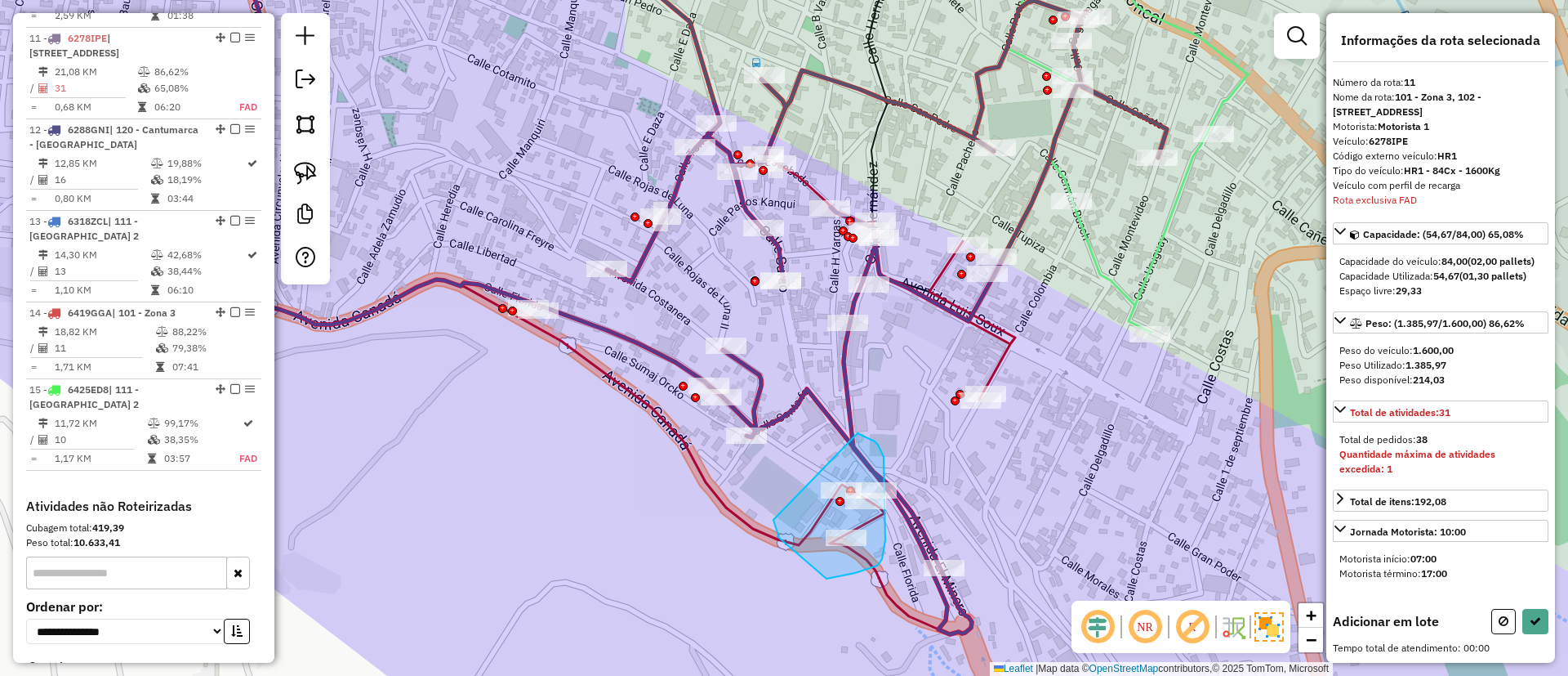
drag, startPoint x: 779, startPoint y: 538, endPoint x: 857, endPoint y: 433, distance: 130.8
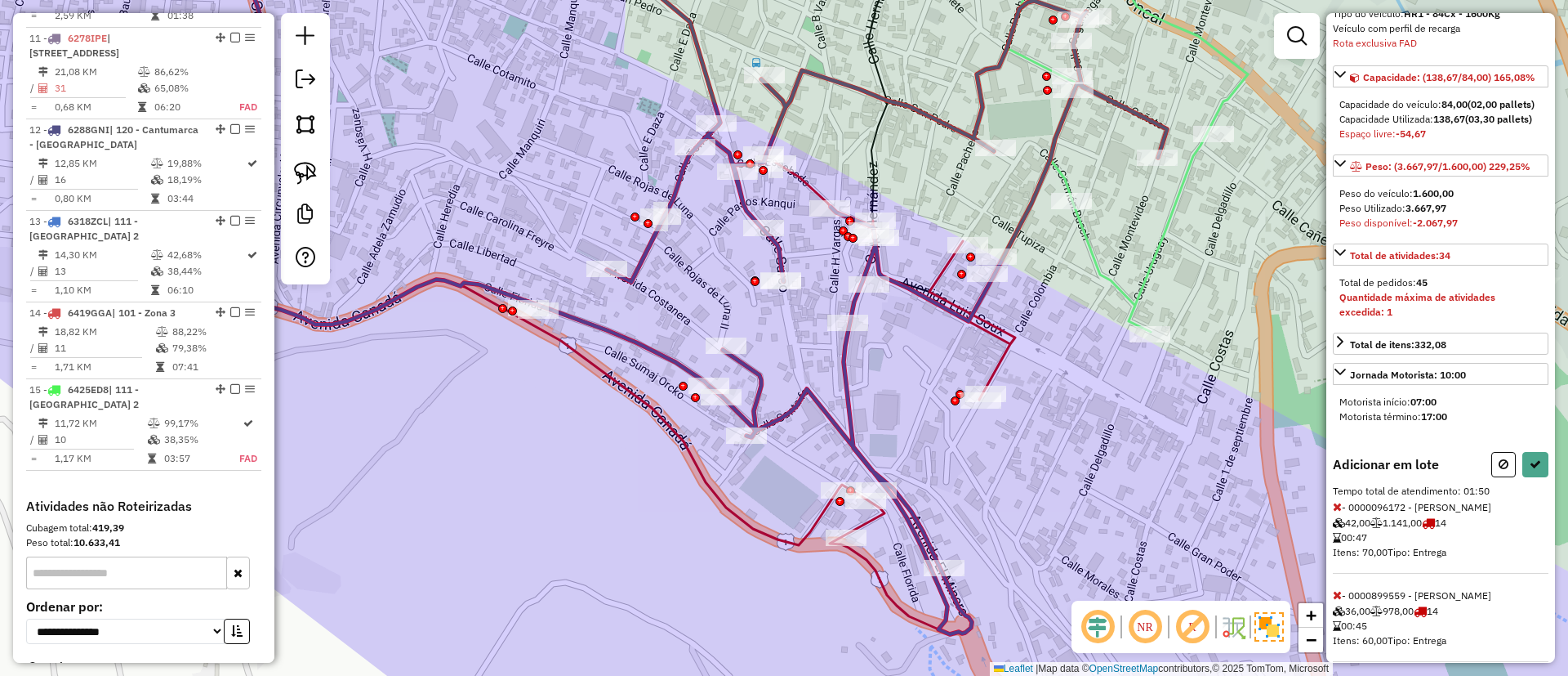
scroll to position [293, 0]
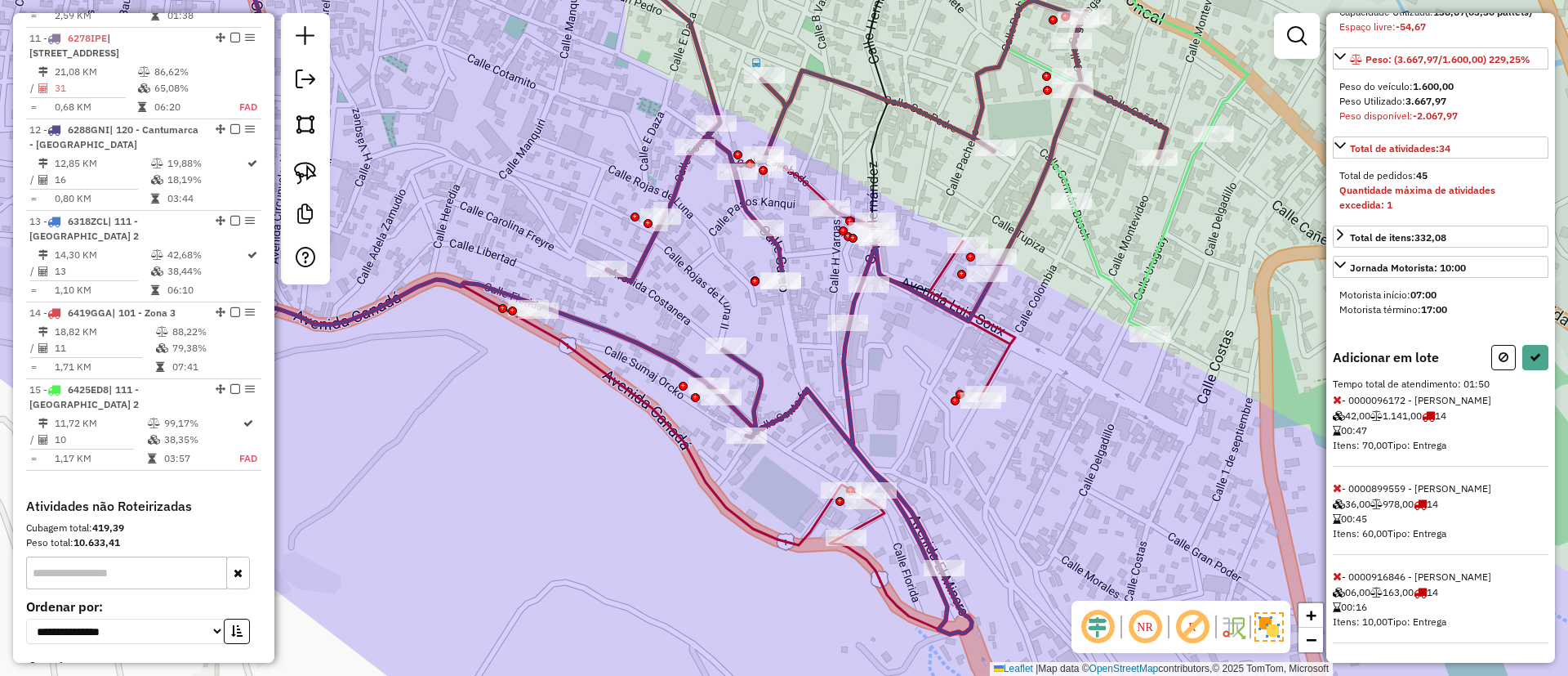
click at [1333, 399] on icon at bounding box center [1337, 399] width 9 height 11
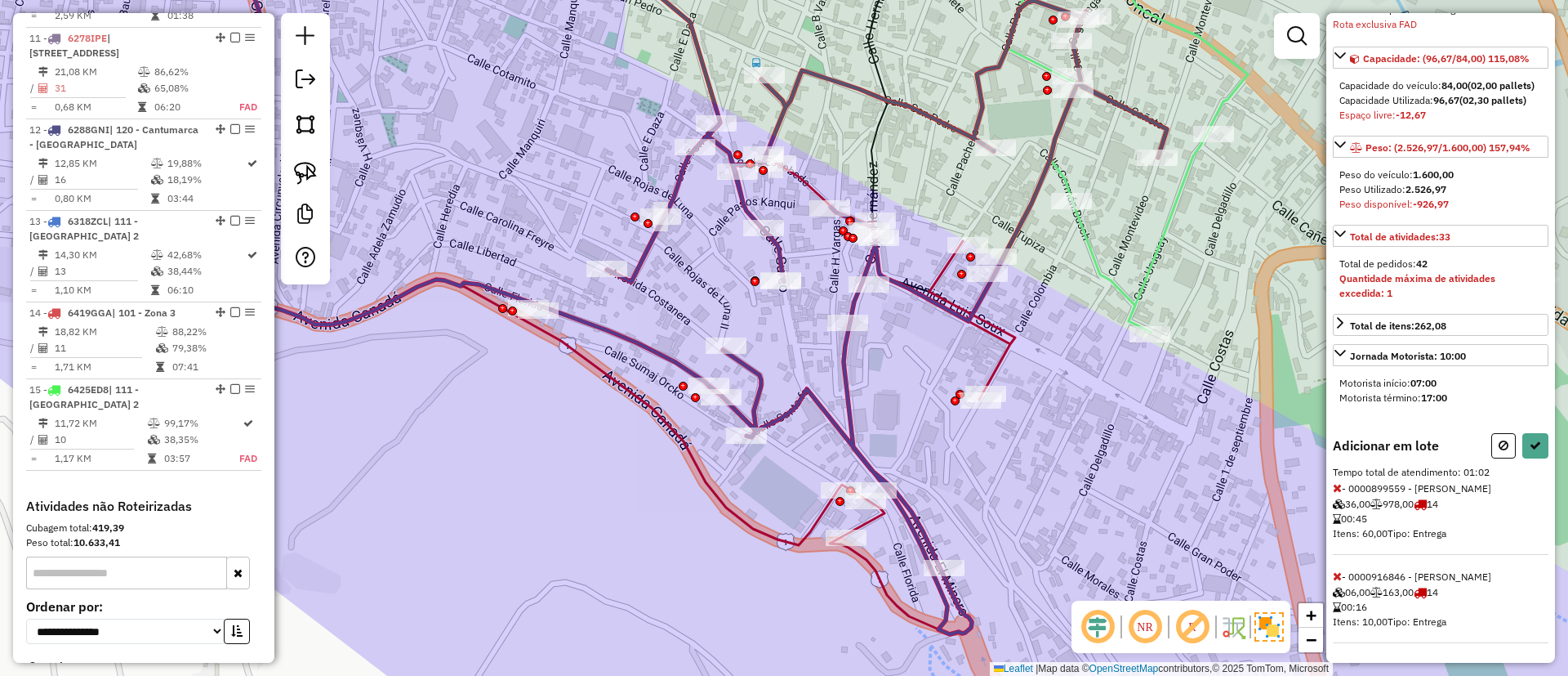
click at [1337, 483] on icon at bounding box center [1337, 487] width 9 height 11
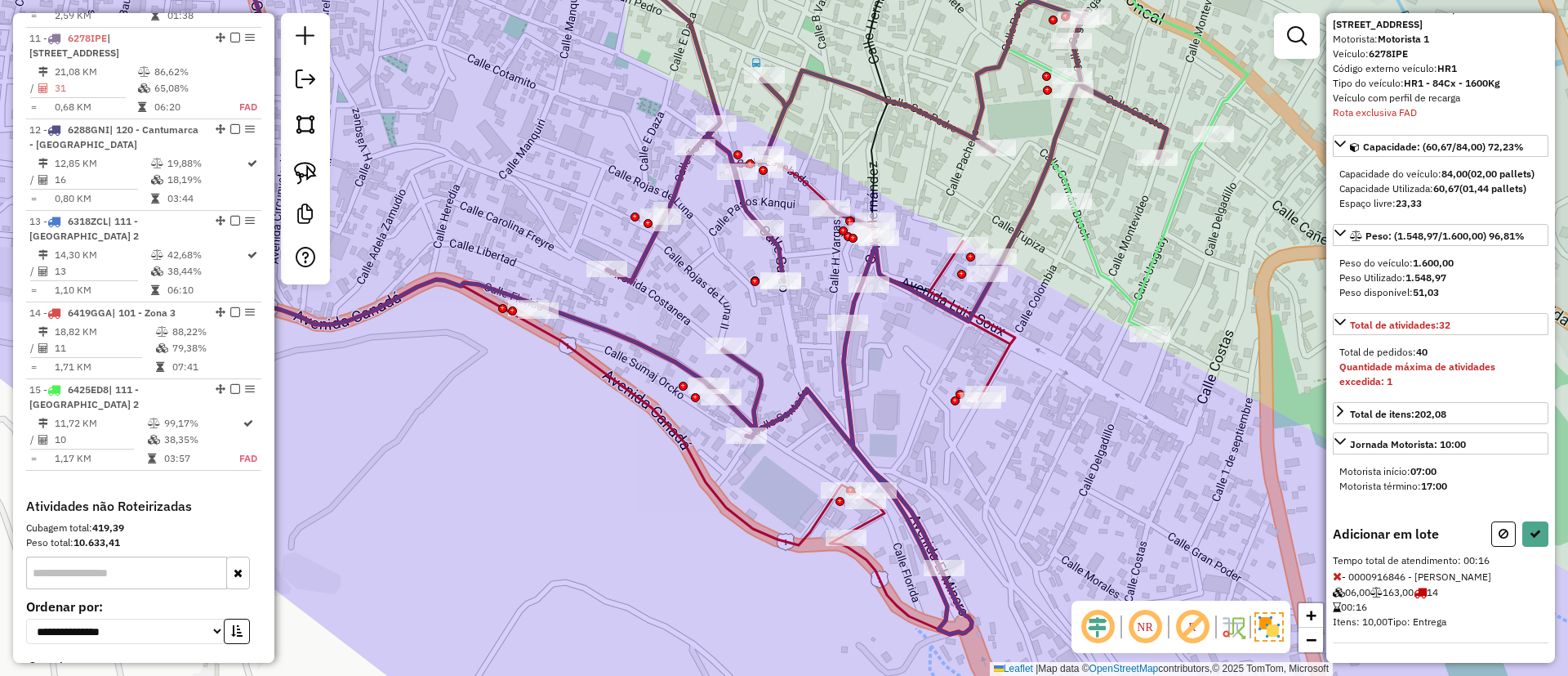
select select "**********"
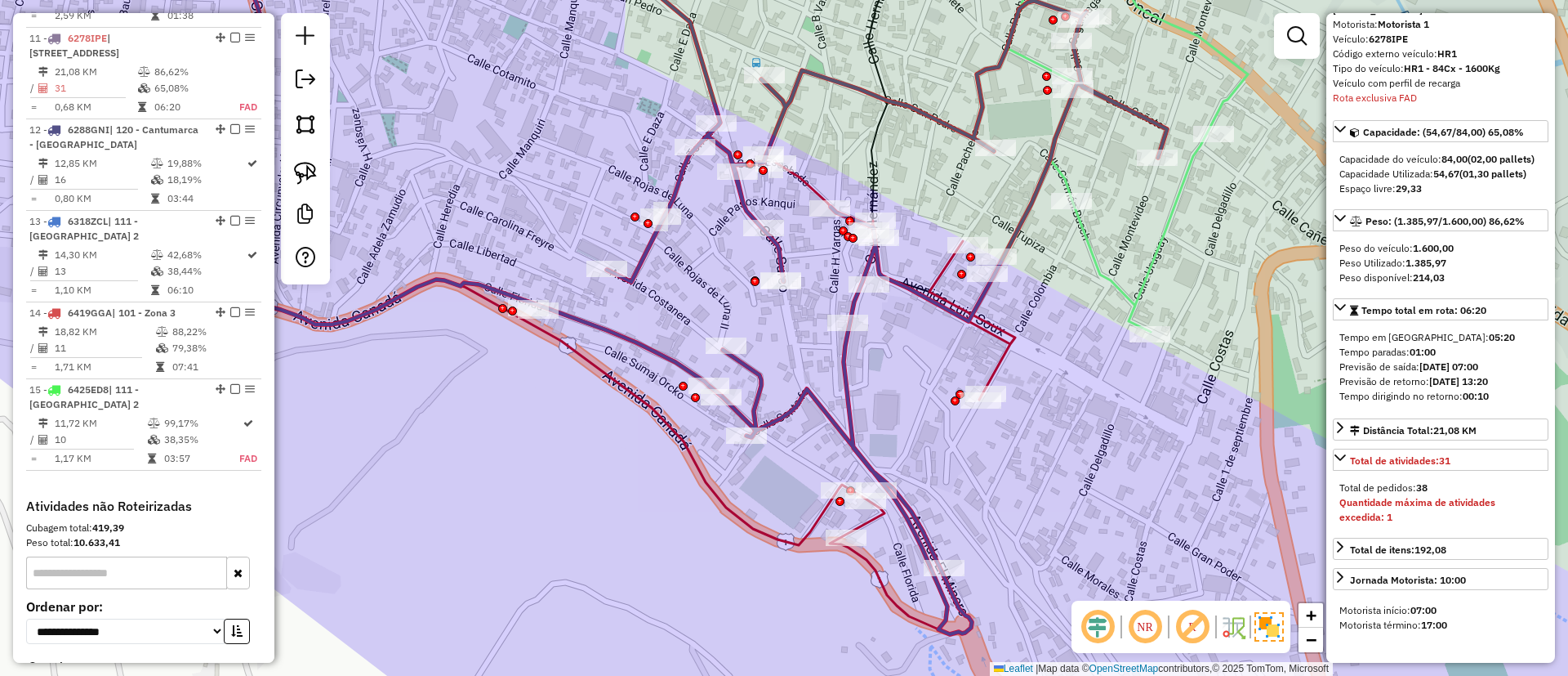
scroll to position [293, 0]
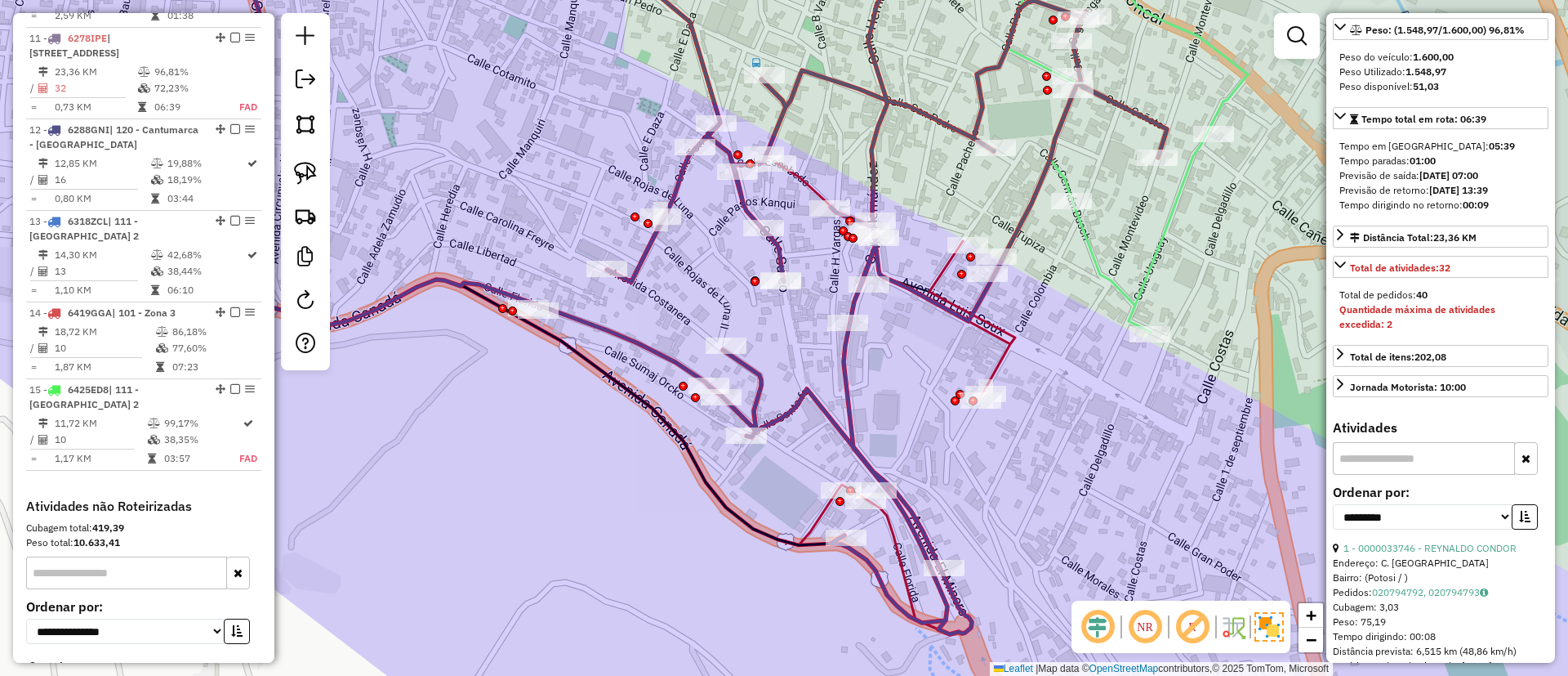
click at [226, 31] on div "11 - 6278IPE | 101 - Zona 3, [GEOGRAPHIC_DATA][STREET_ADDRESS]" at bounding box center [143, 45] width 229 height 29
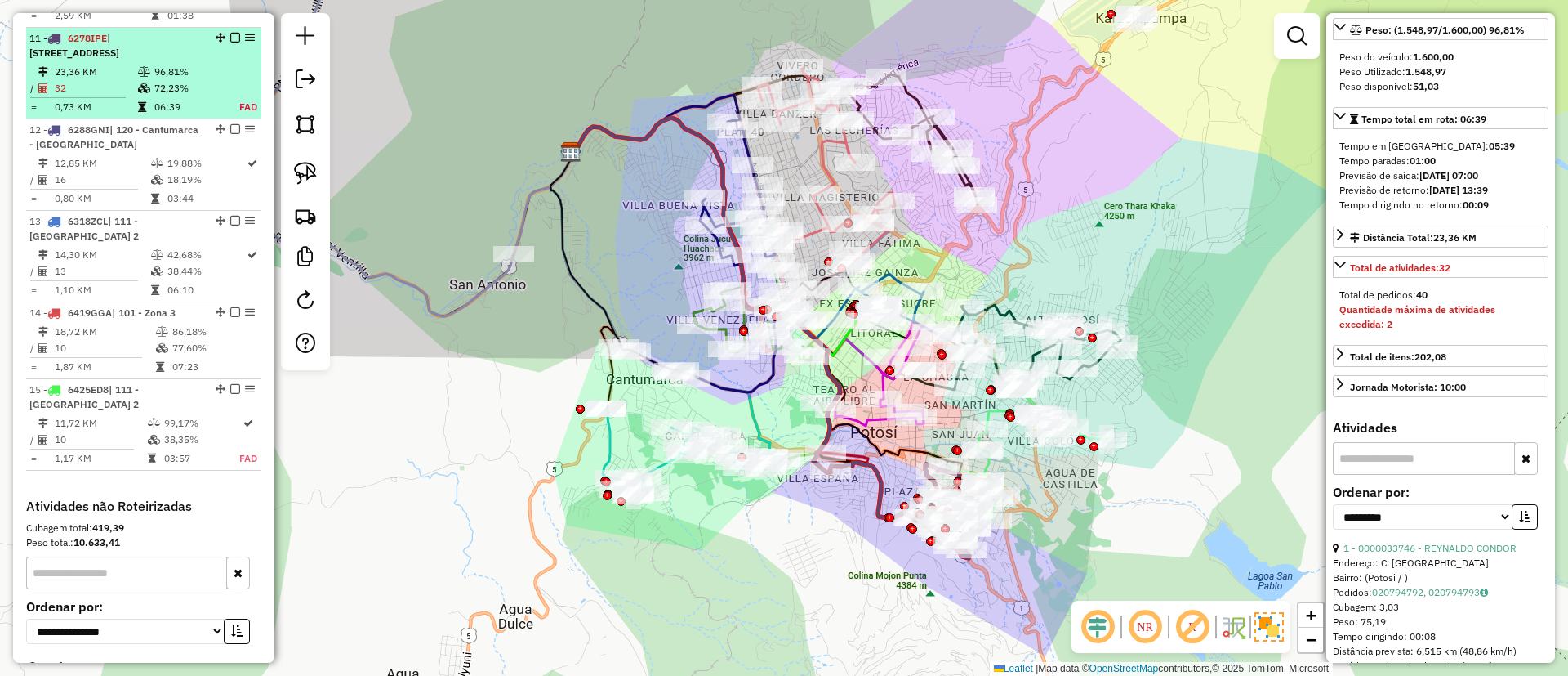
click at [231, 32] on em at bounding box center [235, 37] width 9 height 9
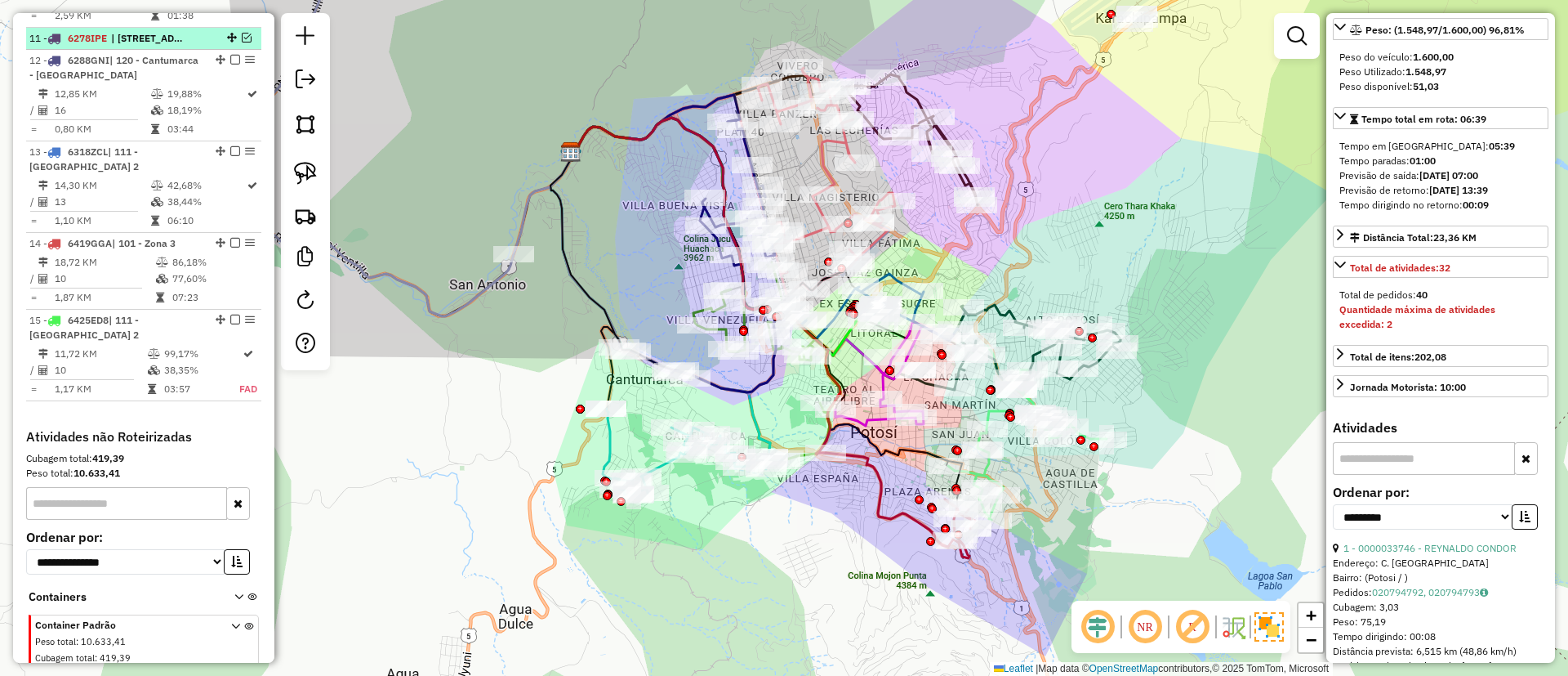
scroll to position [1361, 0]
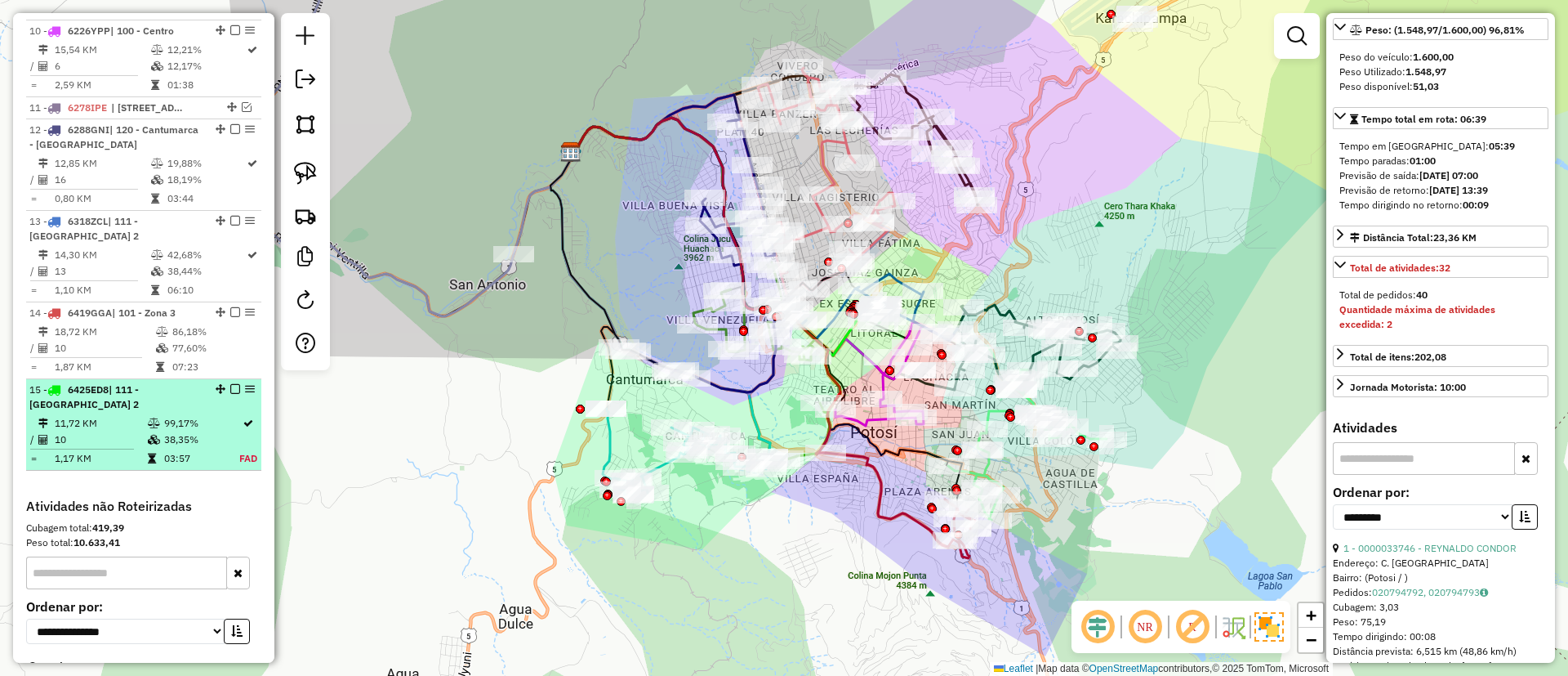
click at [163, 394] on div "15 - 6425ED8 | 111 - [GEOGRAPHIC_DATA] 2" at bounding box center [115, 397] width 173 height 29
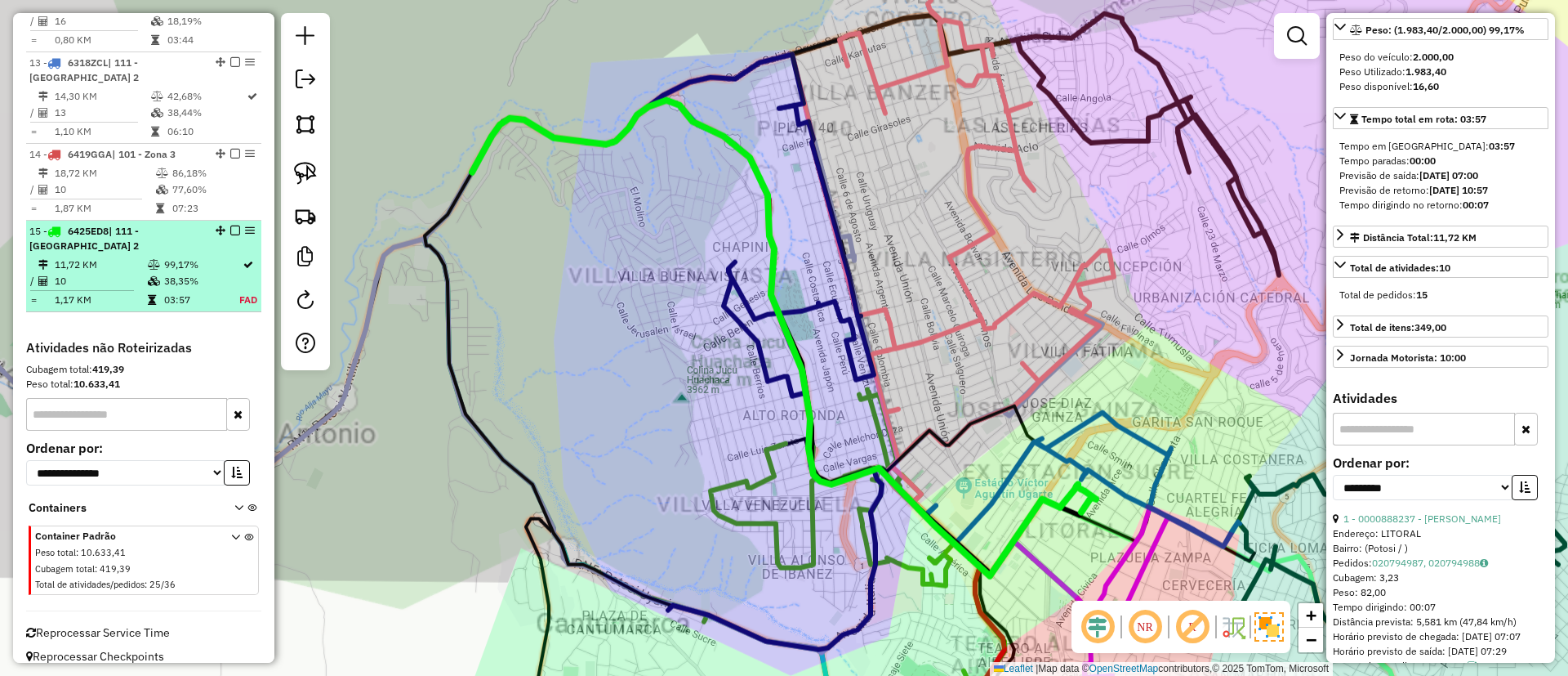
scroll to position [1520, 0]
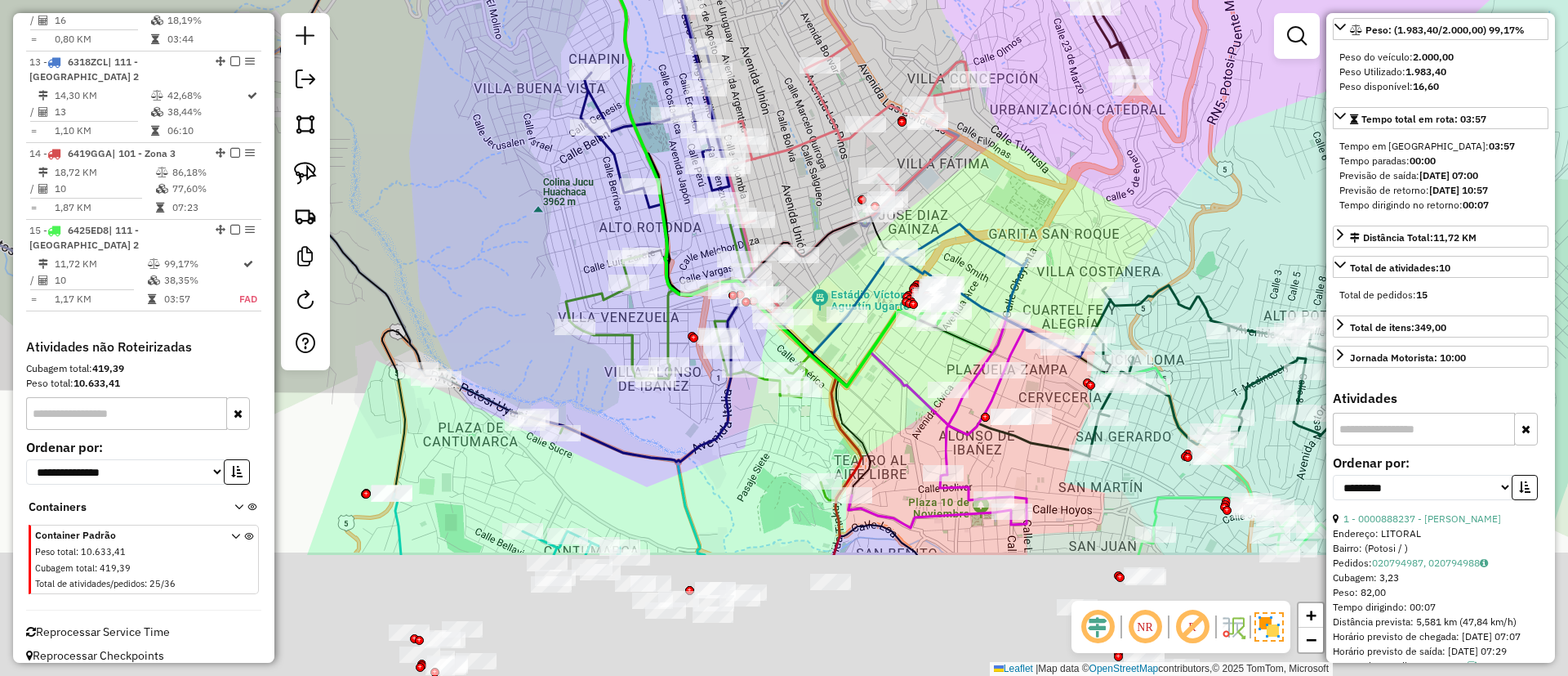
drag, startPoint x: 596, startPoint y: 419, endPoint x: 449, endPoint y: 232, distance: 237.9
click at [449, 232] on div "Janela de atendimento Grade de atendimento Capacidade Transportadoras Veículos …" at bounding box center [784, 338] width 1568 height 676
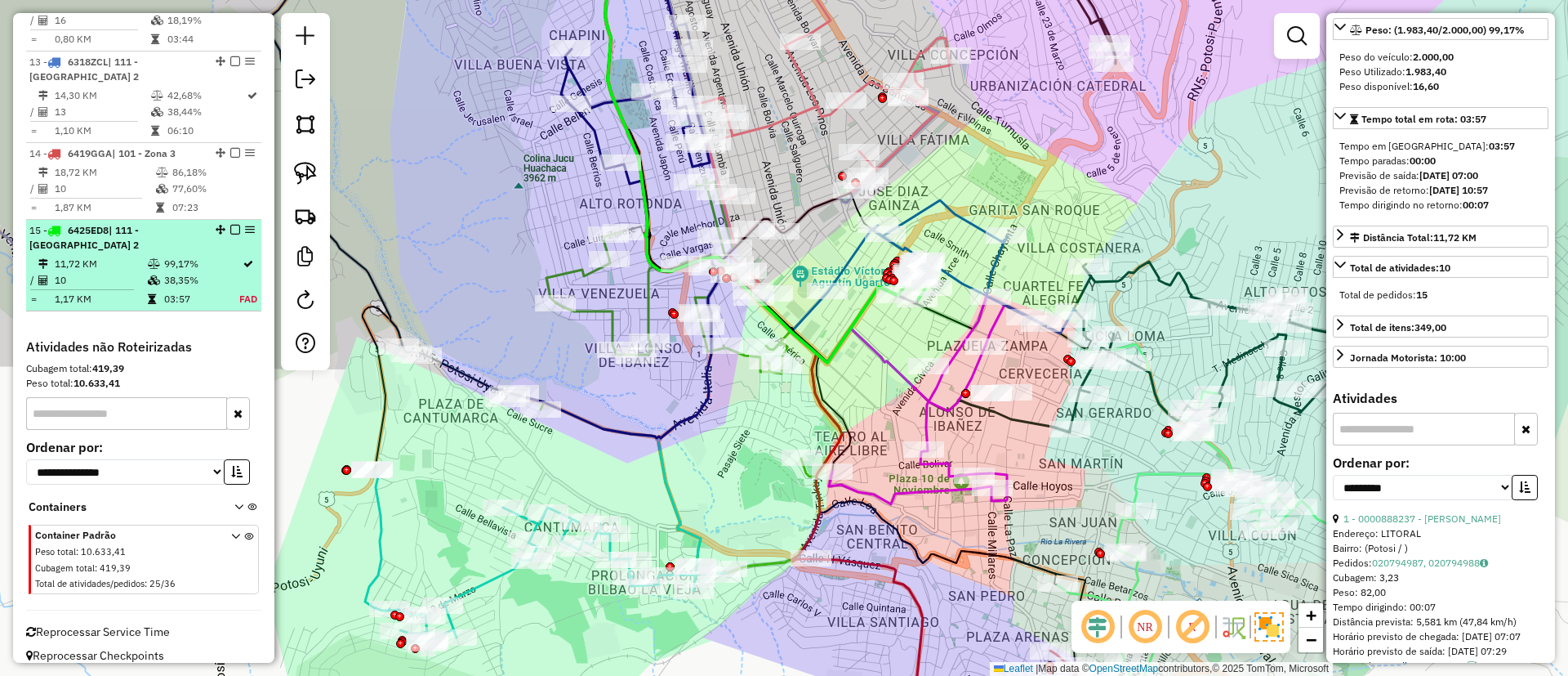
click at [231, 225] on em at bounding box center [235, 229] width 9 height 9
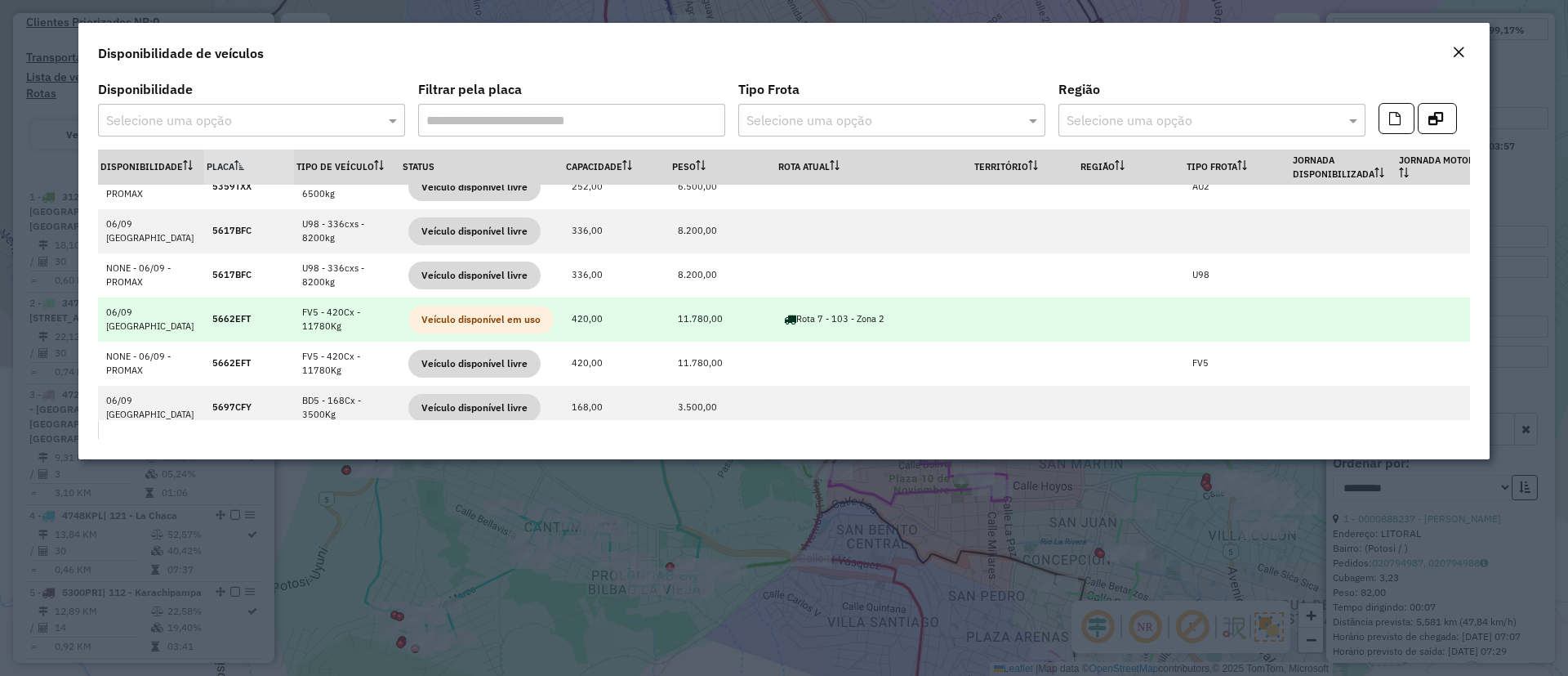
scroll to position [491, 0]
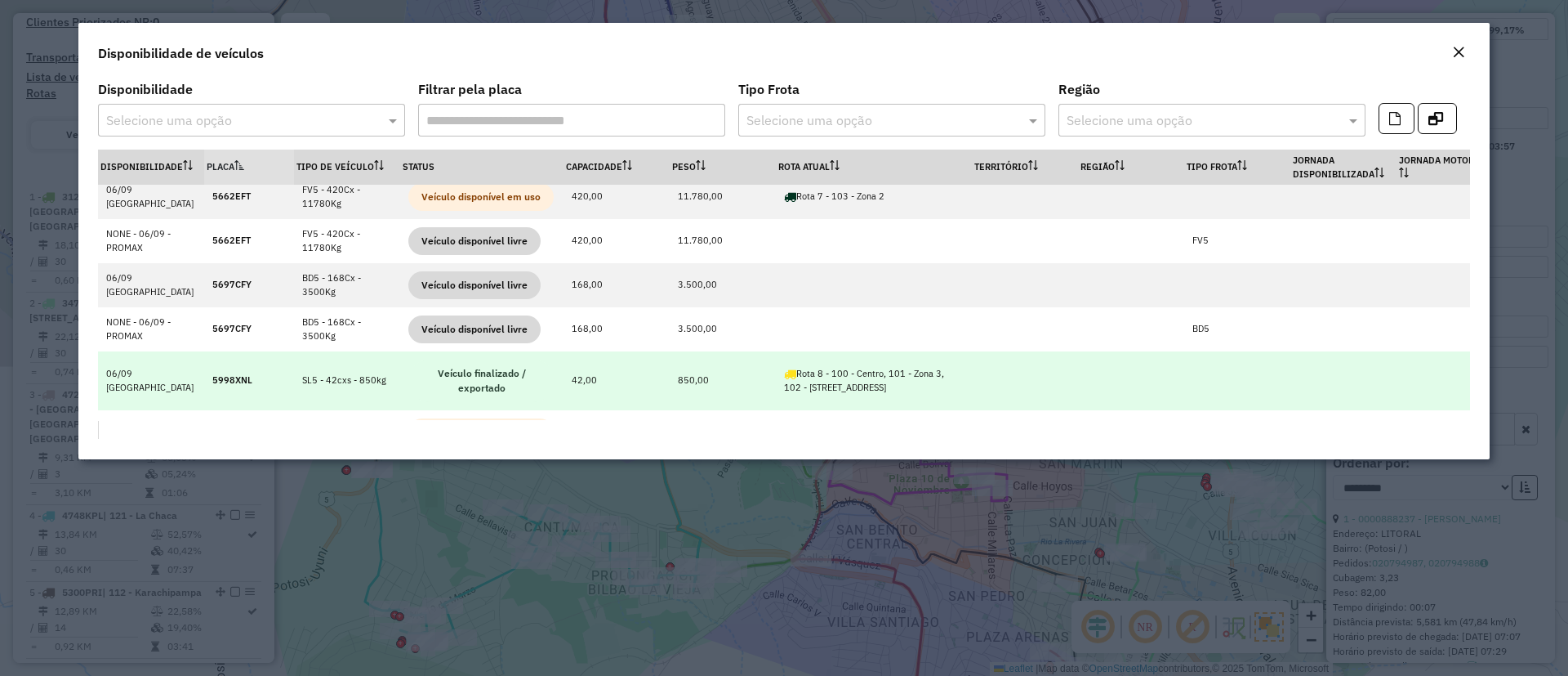
click at [670, 354] on td "850,00" at bounding box center [723, 380] width 106 height 59
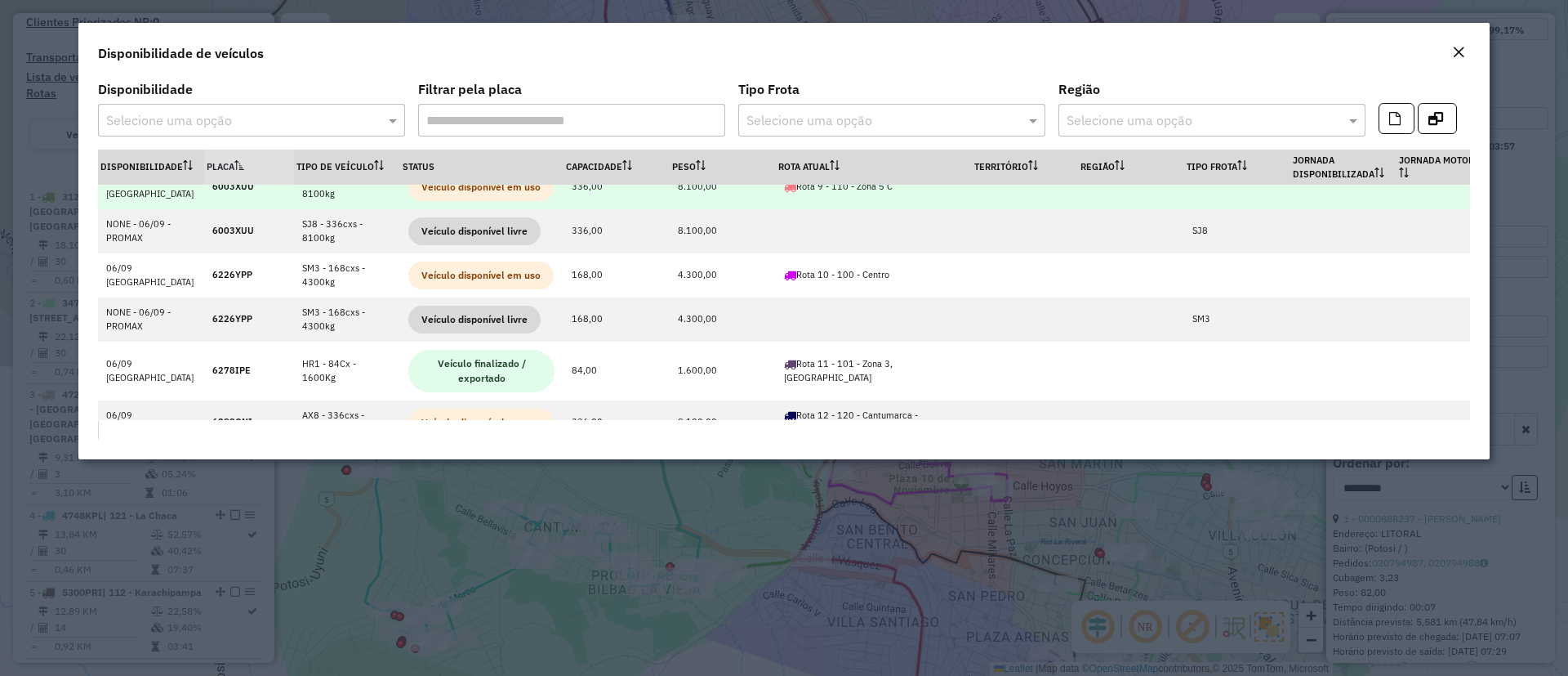
scroll to position [858, 0]
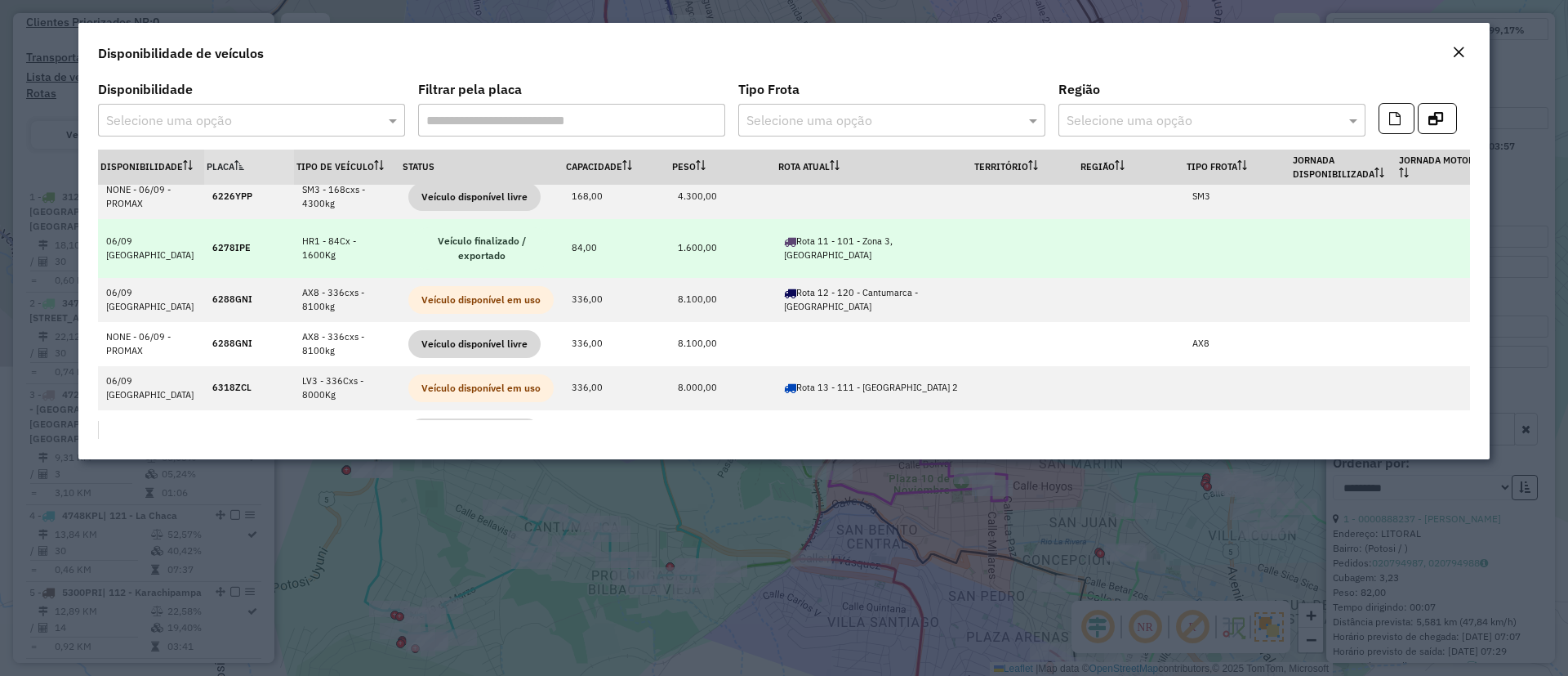
click at [691, 219] on td "1.600,00" at bounding box center [723, 248] width 106 height 59
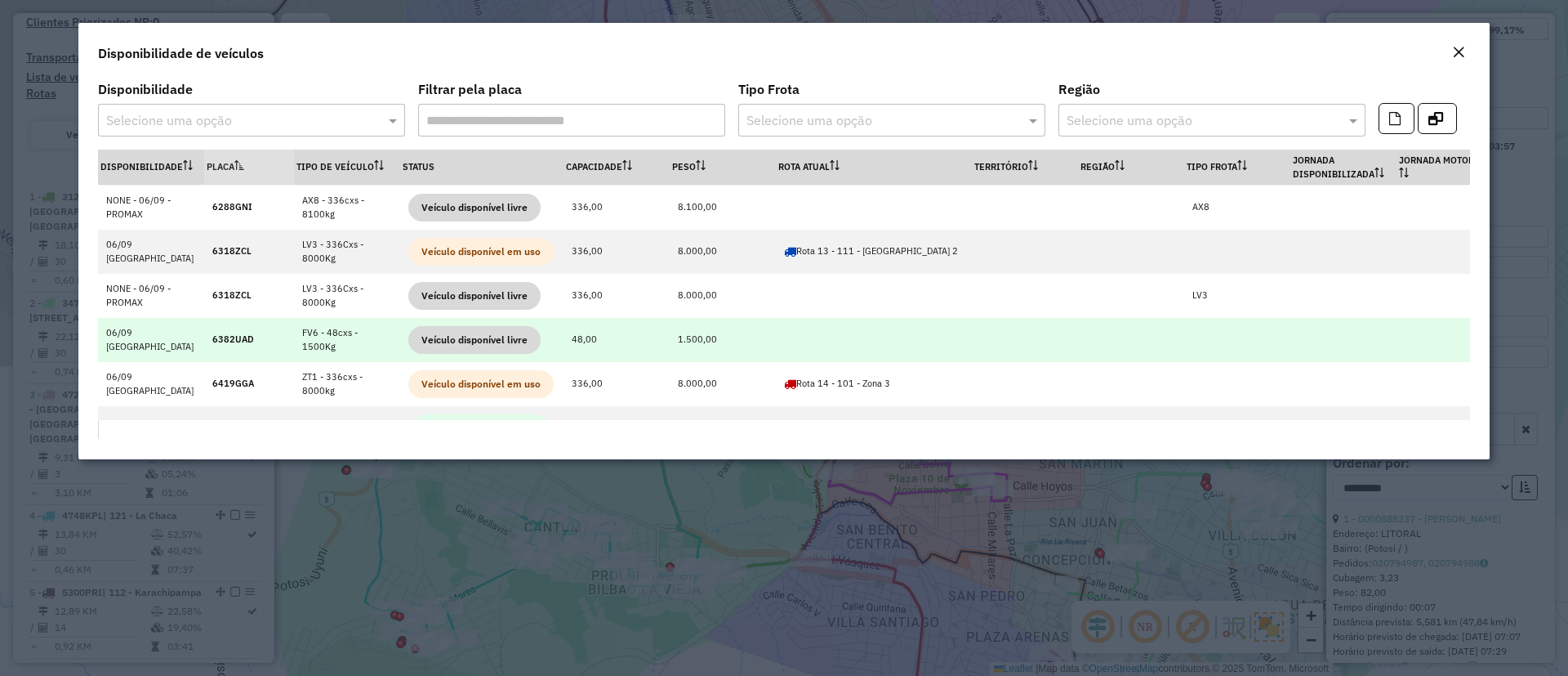
scroll to position [1018, 0]
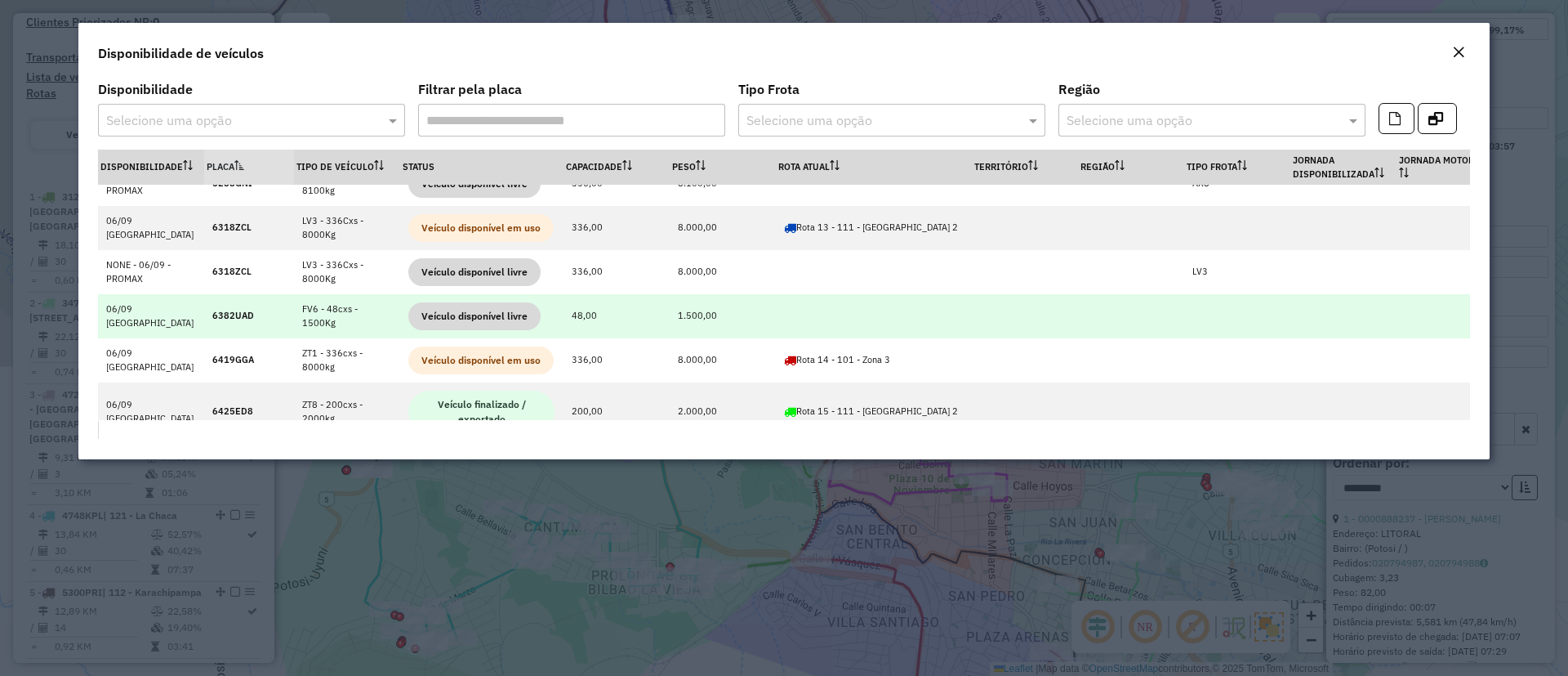
click at [690, 294] on td "1.500,00" at bounding box center [723, 316] width 106 height 44
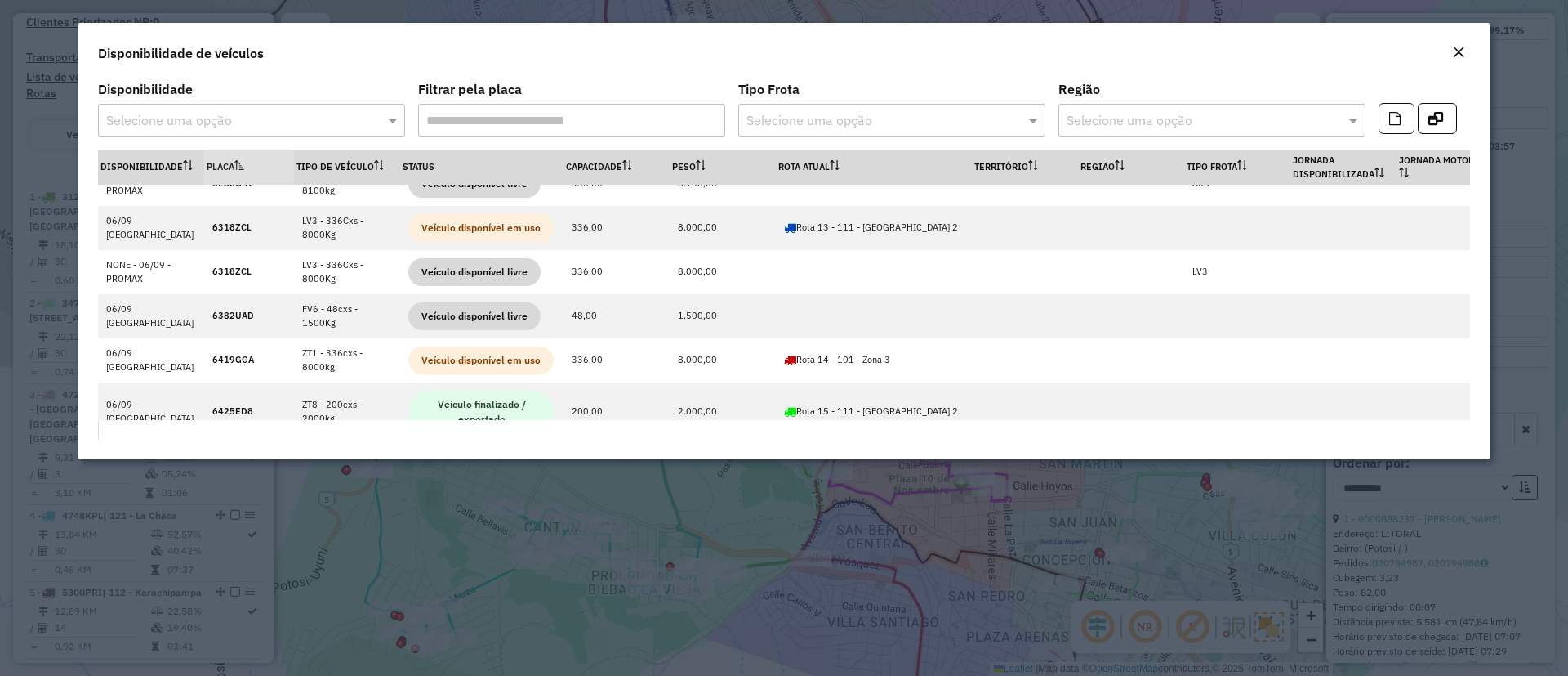
click at [1459, 50] on em "Close" at bounding box center [1458, 52] width 13 height 13
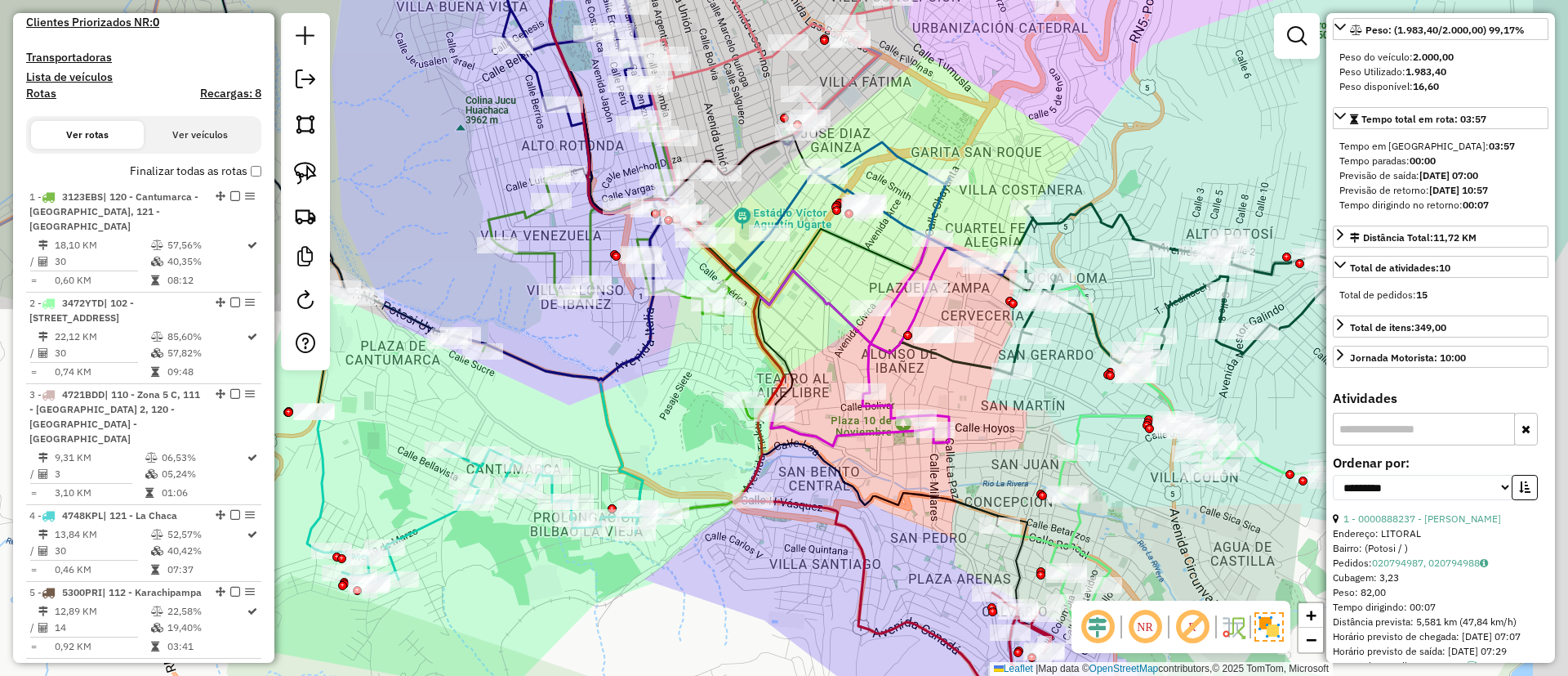
drag, startPoint x: 856, startPoint y: 374, endPoint x: 766, endPoint y: 303, distance: 114.6
click at [766, 303] on div "Janela de atendimento Grade de atendimento Capacidade Transportadoras Veículos …" at bounding box center [784, 338] width 1568 height 676
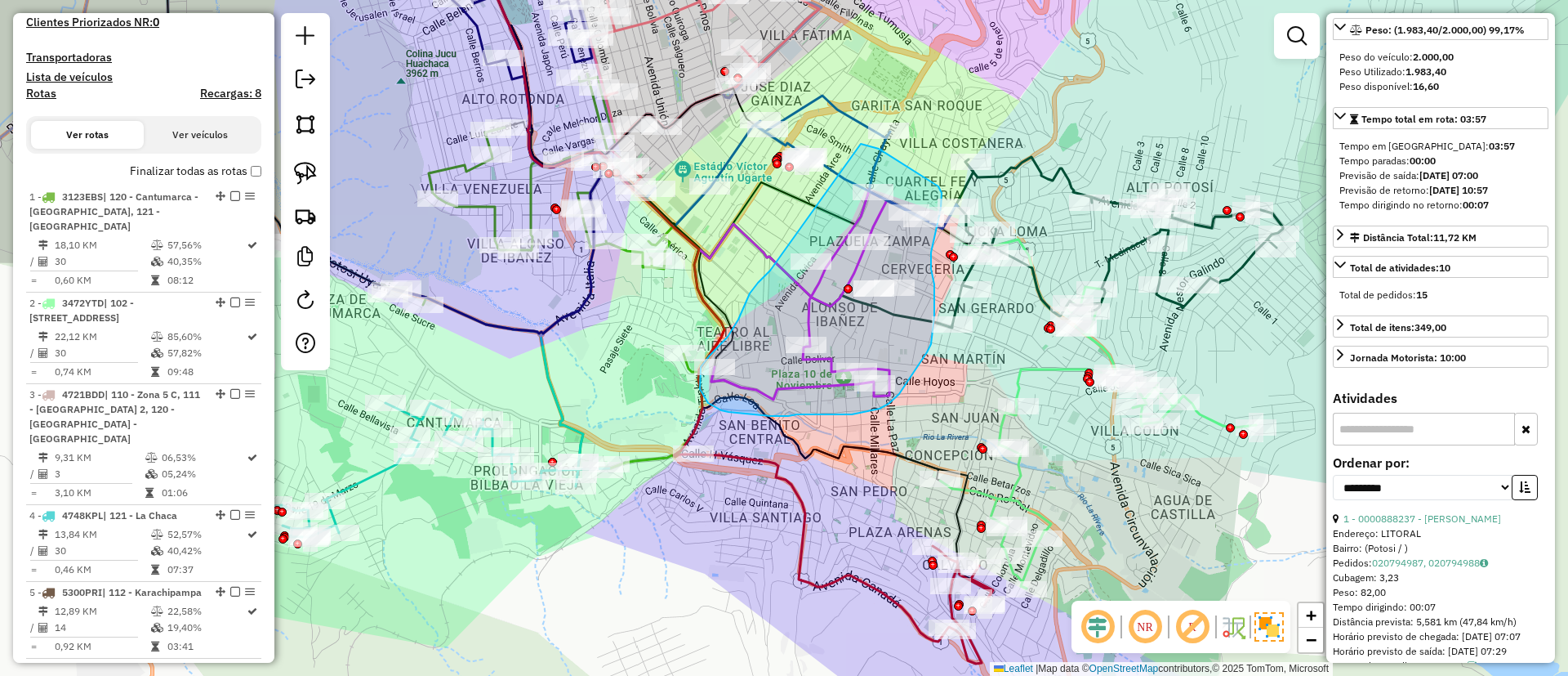
drag, startPoint x: 769, startPoint y: 271, endPoint x: 861, endPoint y: 144, distance: 156.8
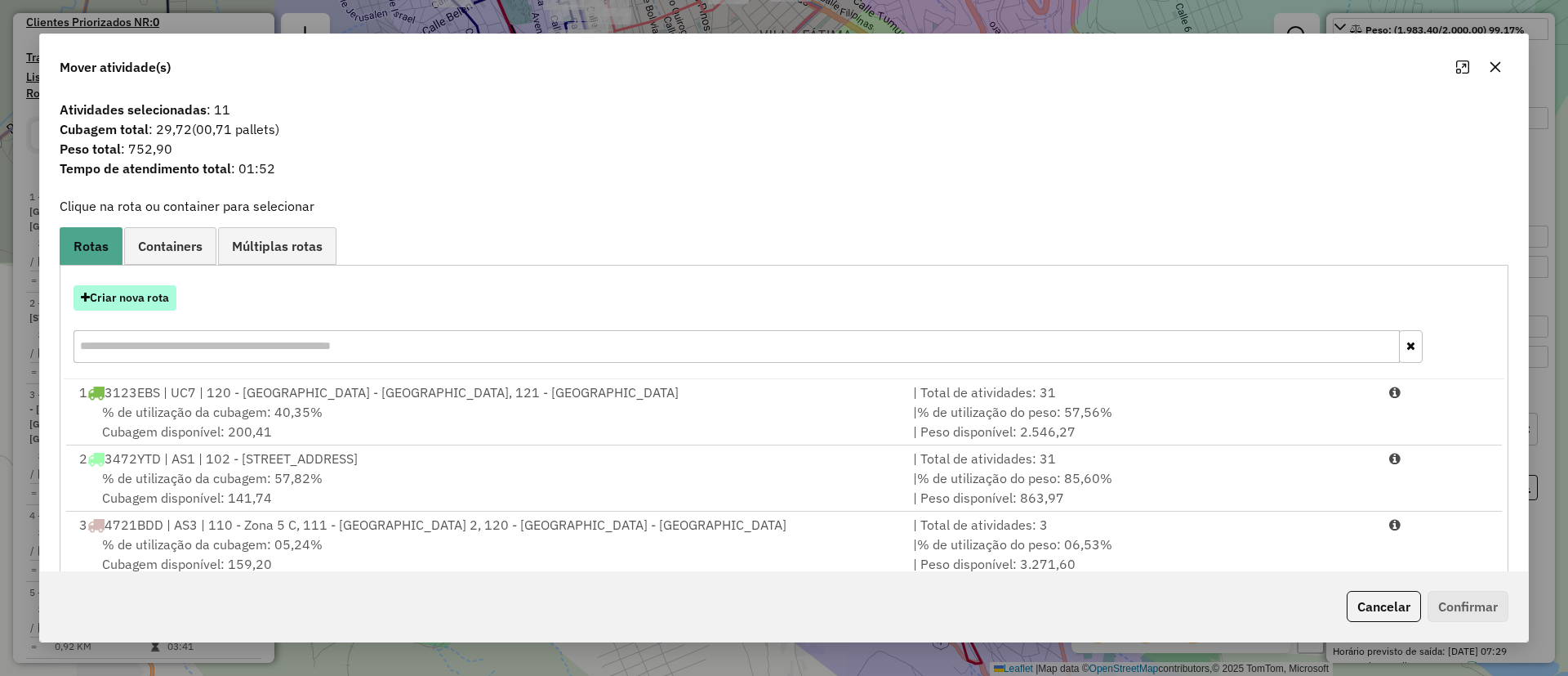
click at [146, 293] on button "Criar nova rota" at bounding box center [125, 298] width 102 height 26
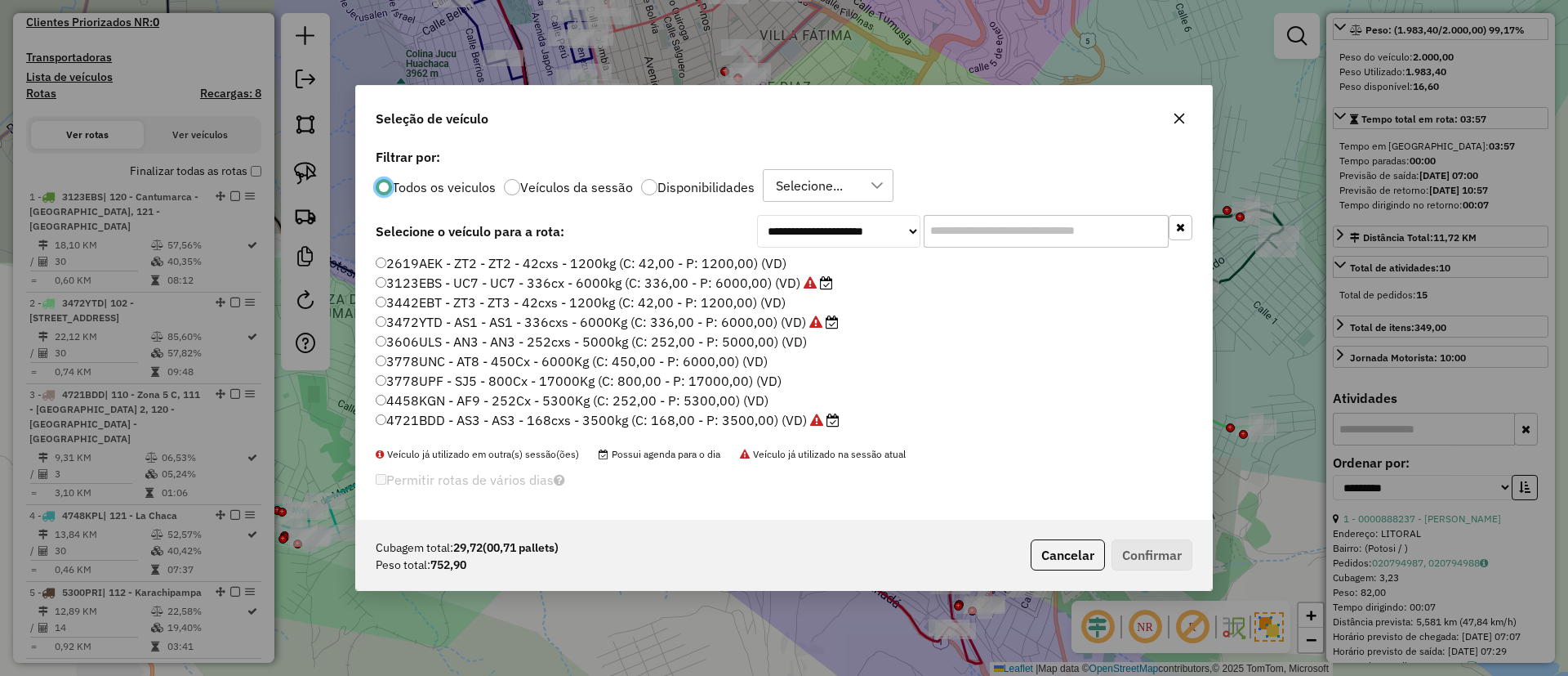
scroll to position [9, 5]
click at [992, 215] on input "text" at bounding box center [1045, 231] width 245 height 32
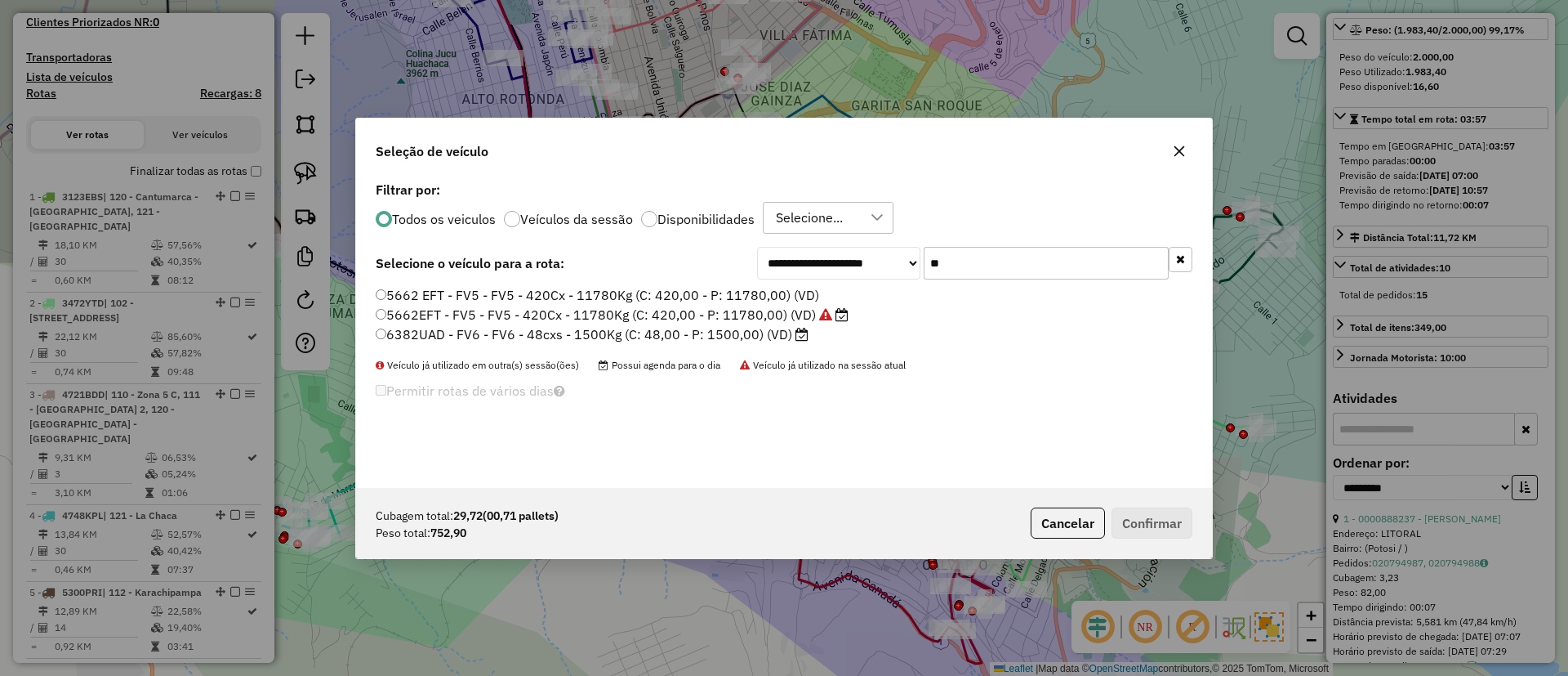
type input "**"
click at [754, 332] on label "6382UAD - FV6 - FV6 - 48cxs - 1500Kg (C: 48,00 - P: 1500,00) (VD)" at bounding box center [592, 334] width 433 height 20
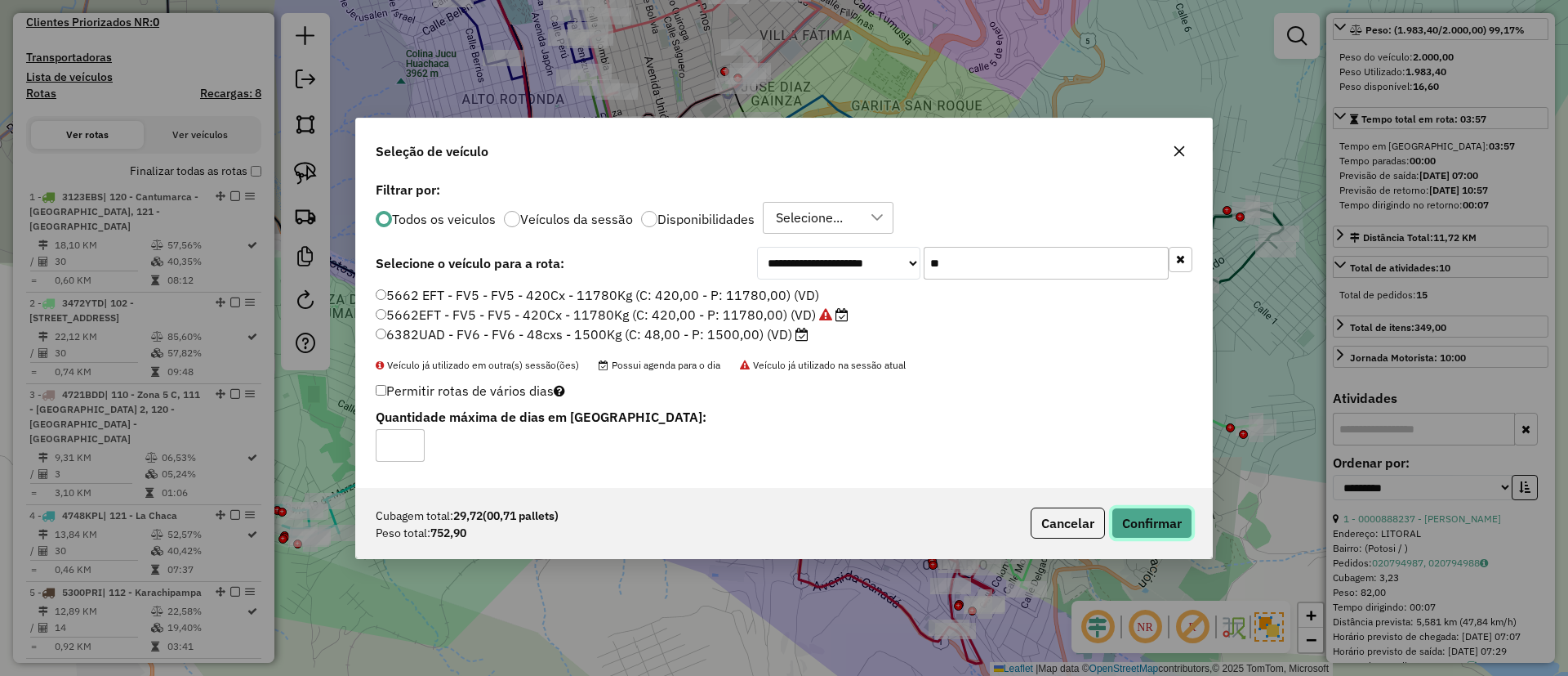
click at [1150, 529] on button "Confirmar" at bounding box center [1151, 523] width 81 height 31
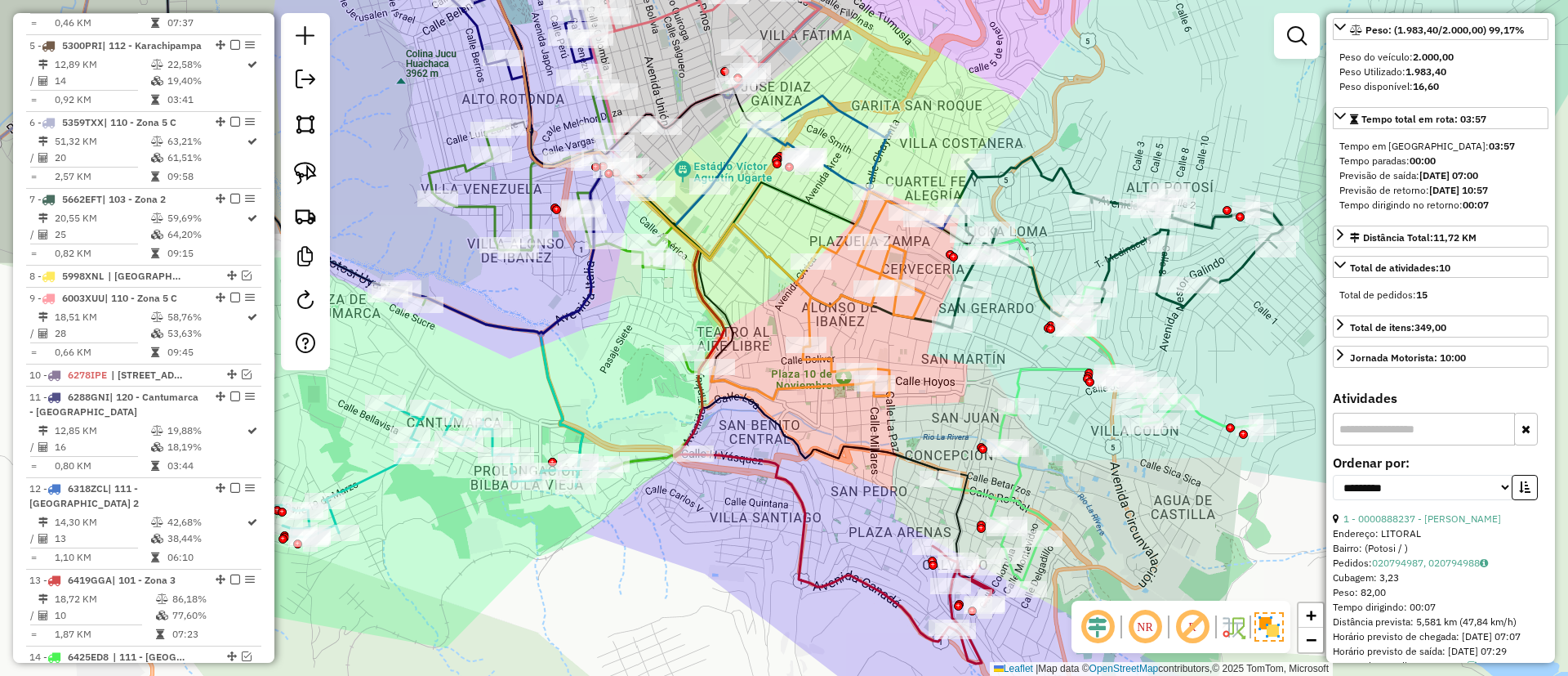
scroll to position [1466, 0]
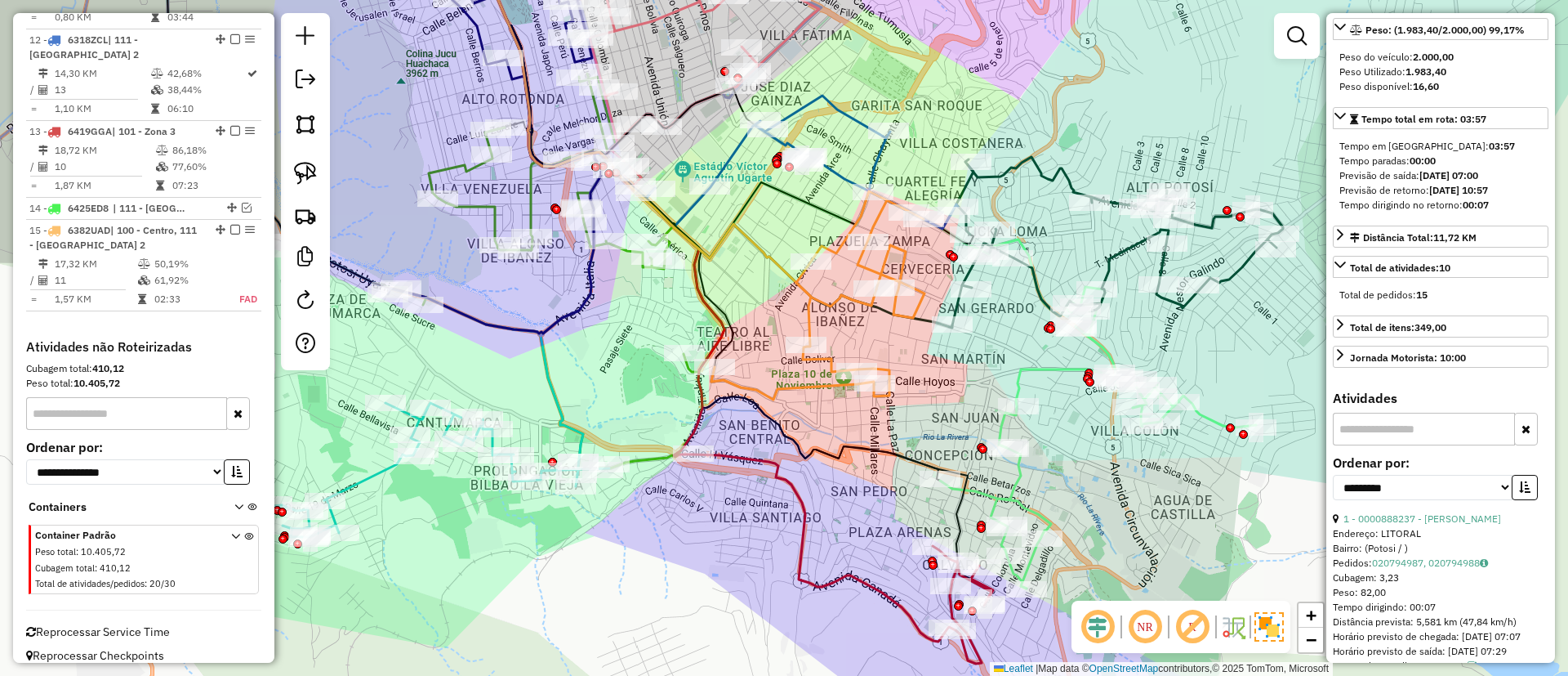
click at [809, 322] on icon at bounding box center [818, 296] width 214 height 209
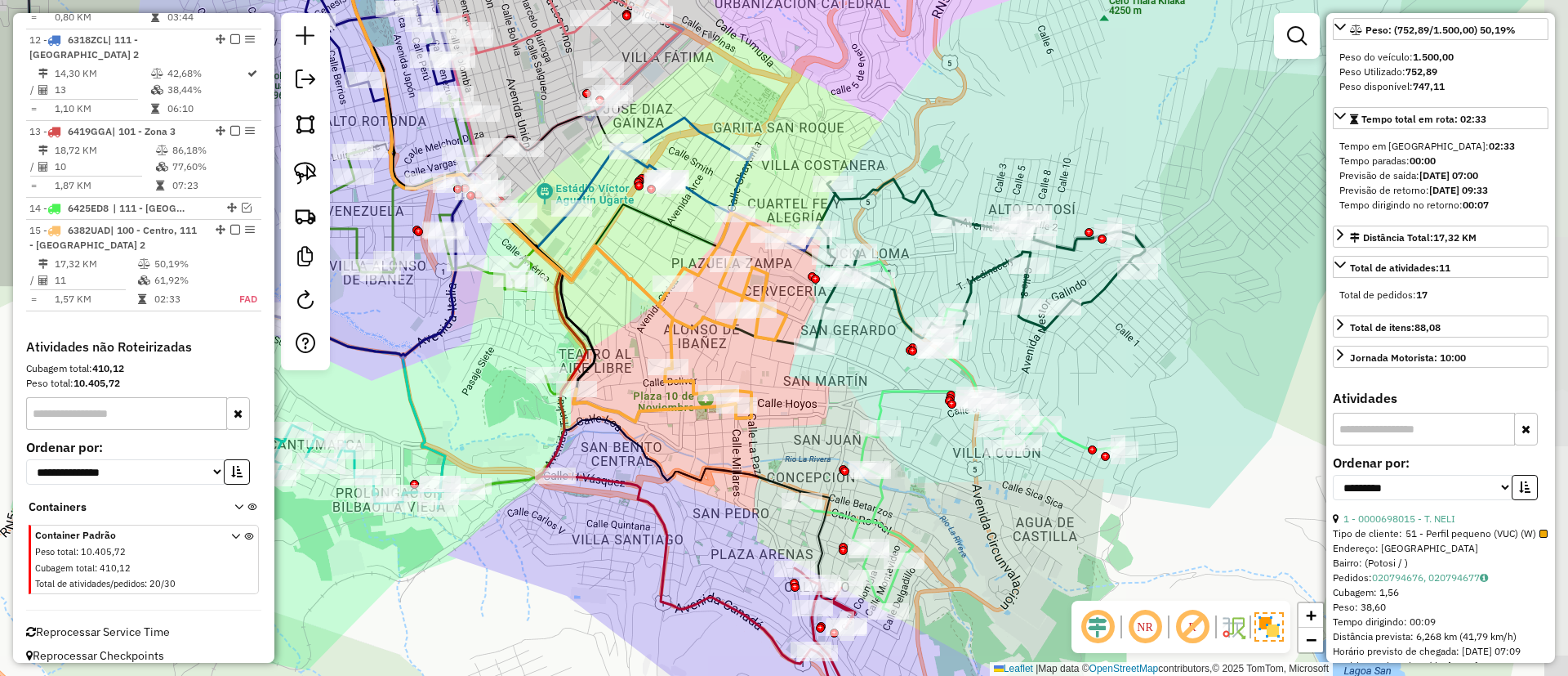
drag, startPoint x: 736, startPoint y: 404, endPoint x: 639, endPoint y: 421, distance: 98.5
click at [639, 421] on icon at bounding box center [680, 318] width 214 height 209
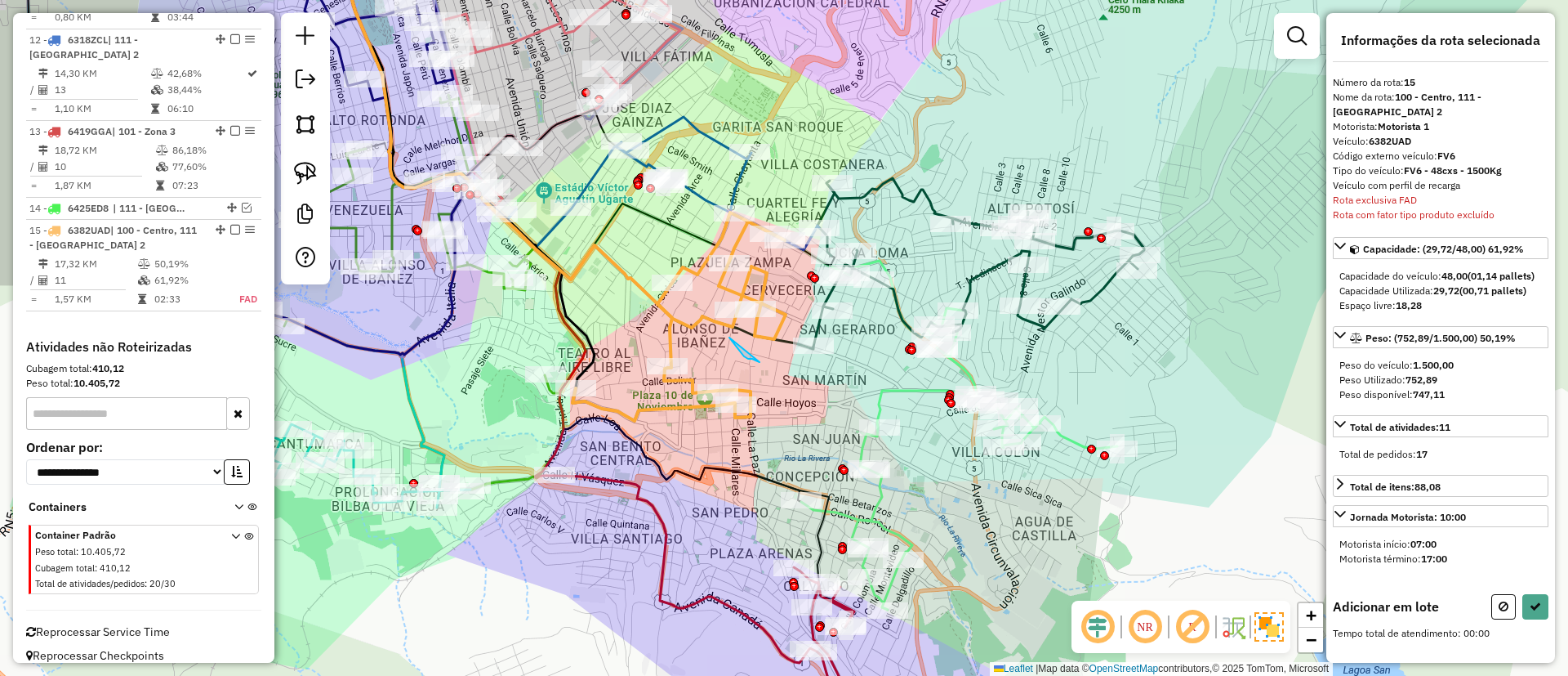
drag, startPoint x: 748, startPoint y: 359, endPoint x: 759, endPoint y: 362, distance: 11.4
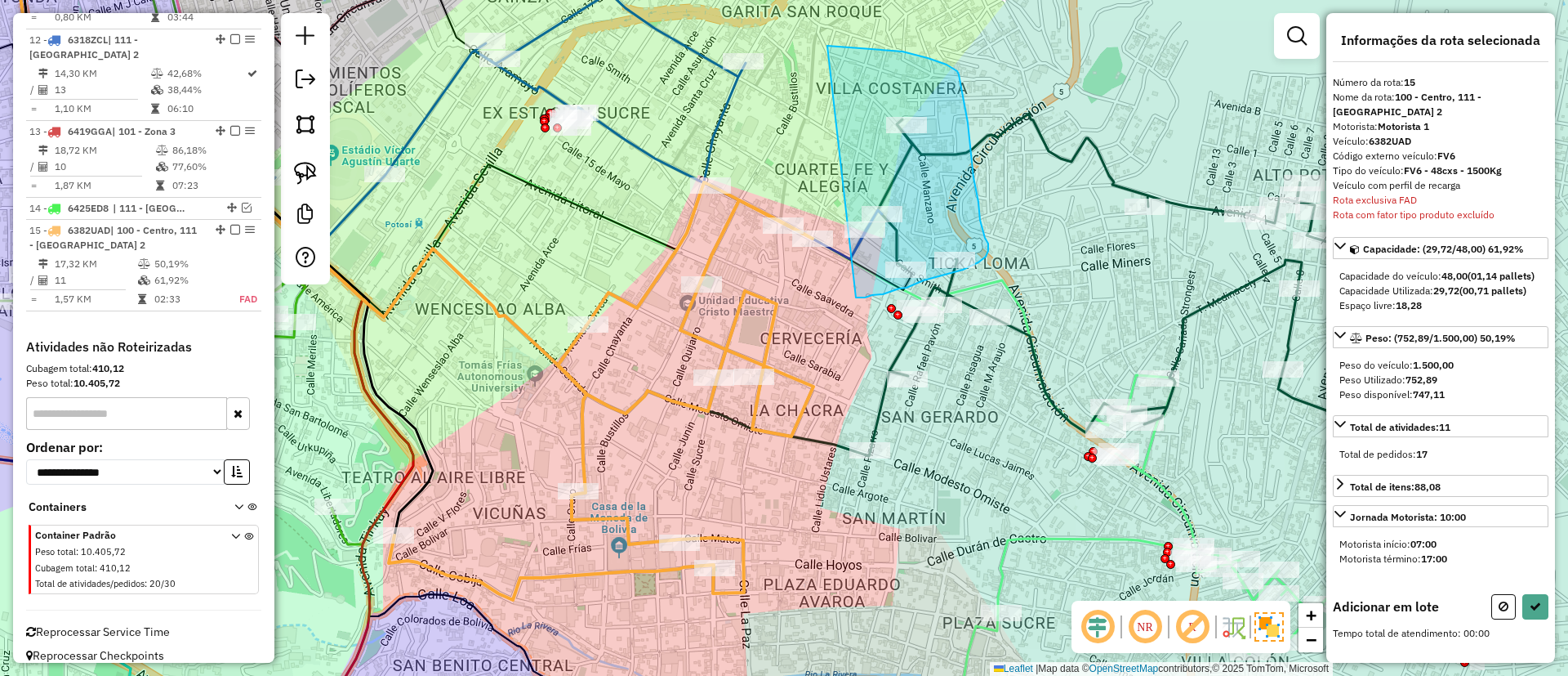
drag, startPoint x: 828, startPoint y: 46, endPoint x: 828, endPoint y: 289, distance: 243.0
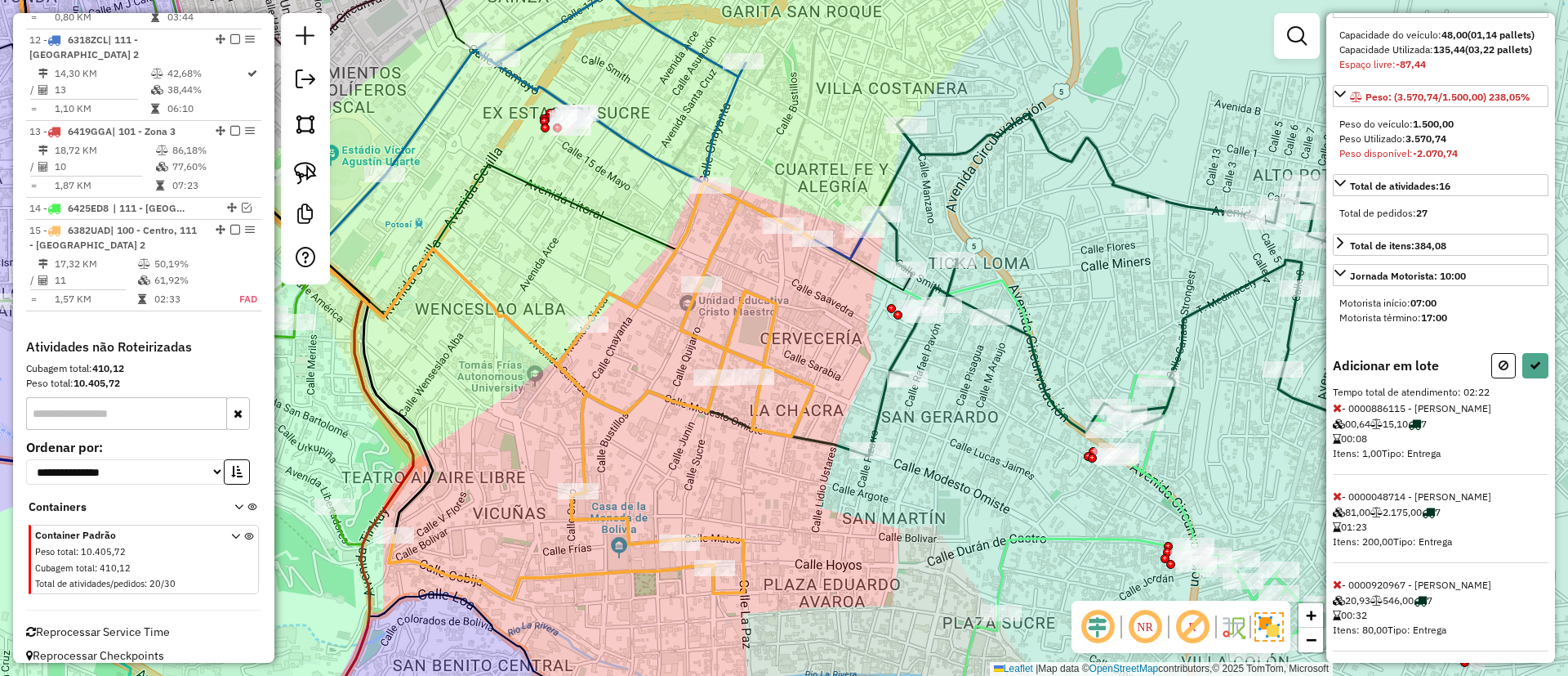
scroll to position [456, 0]
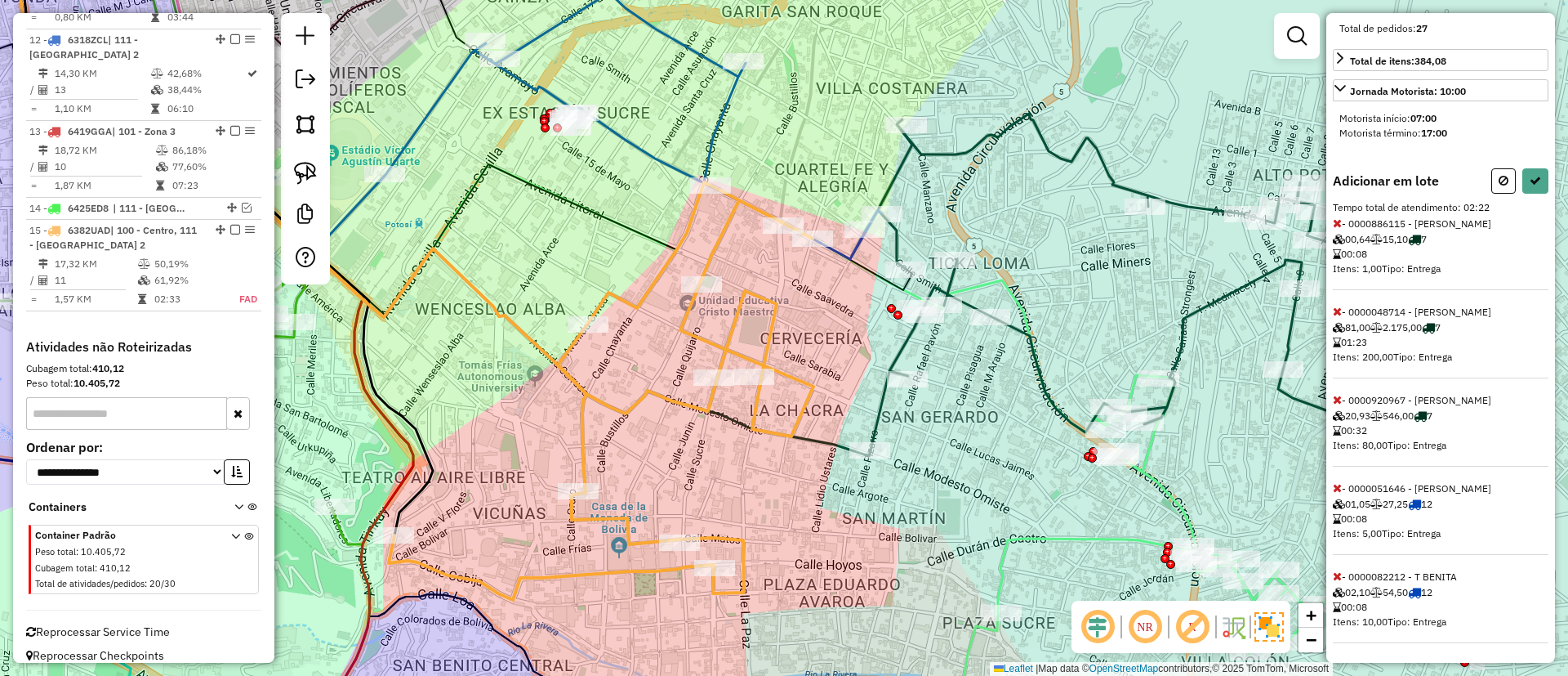
click at [1334, 316] on icon at bounding box center [1337, 311] width 9 height 11
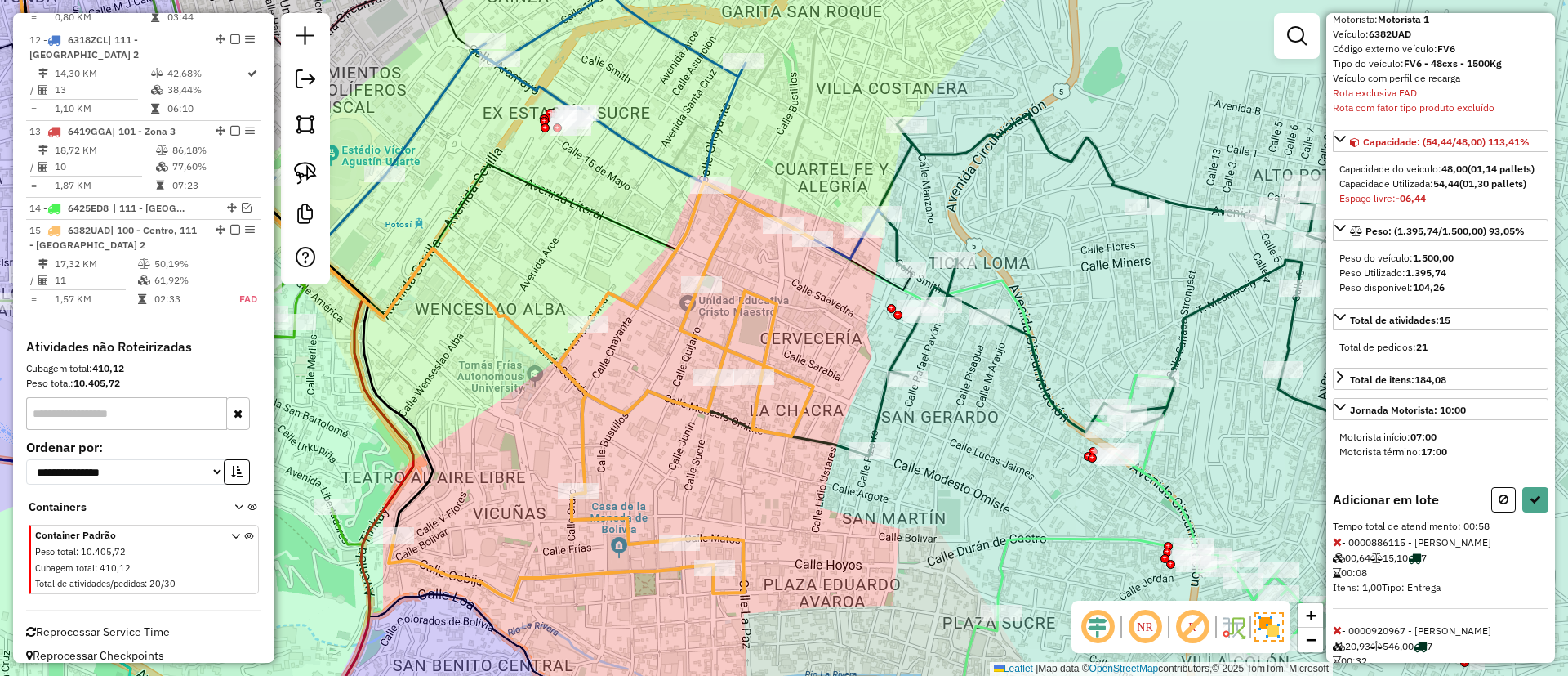
scroll to position [352, 0]
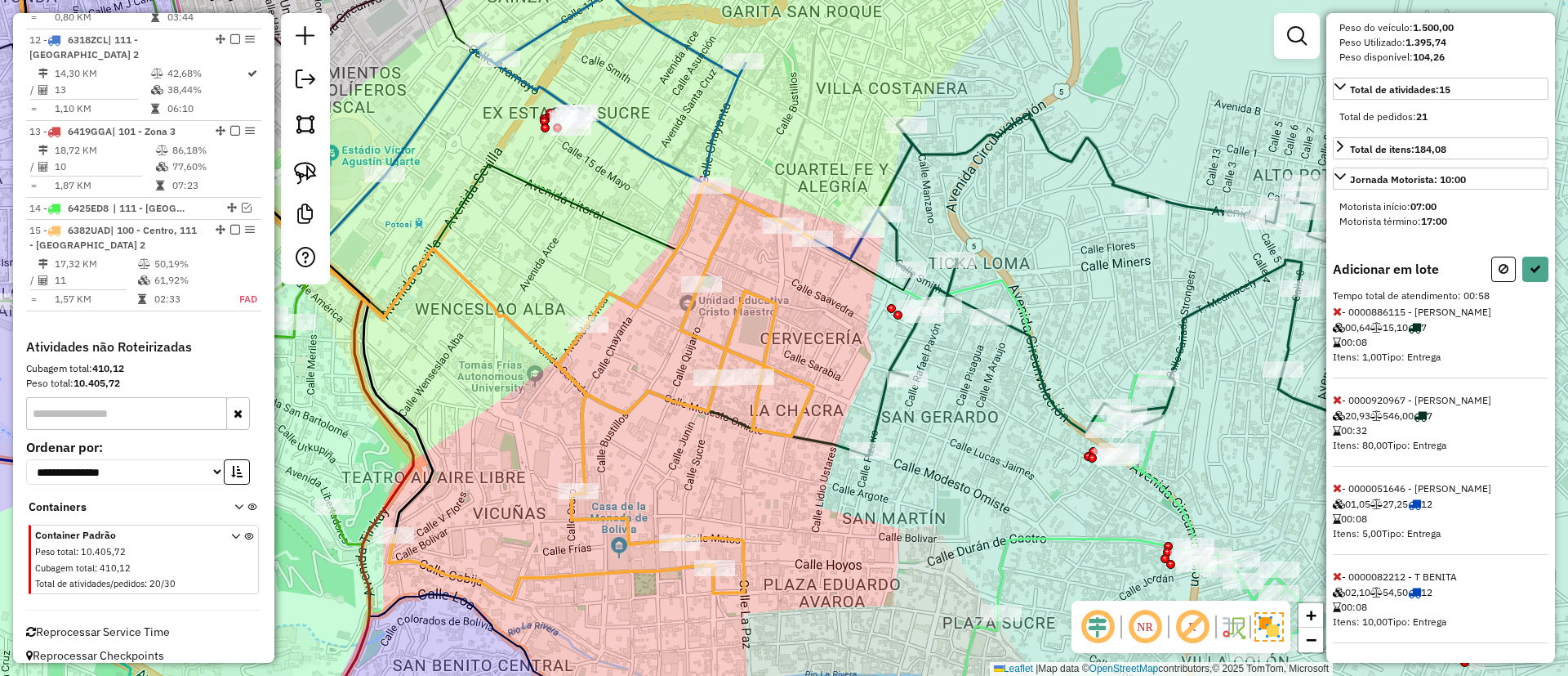
click at [1336, 401] on icon at bounding box center [1337, 399] width 9 height 11
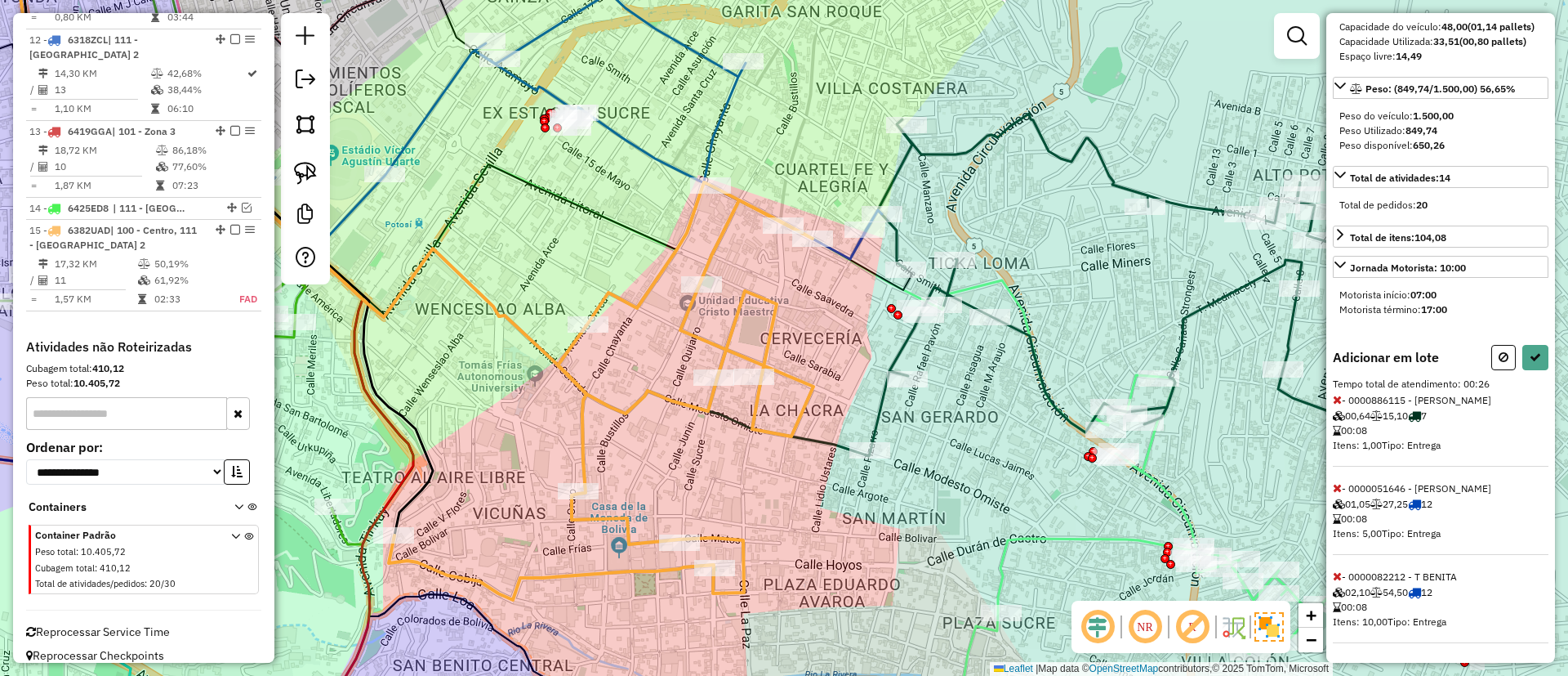
scroll to position [19, 0]
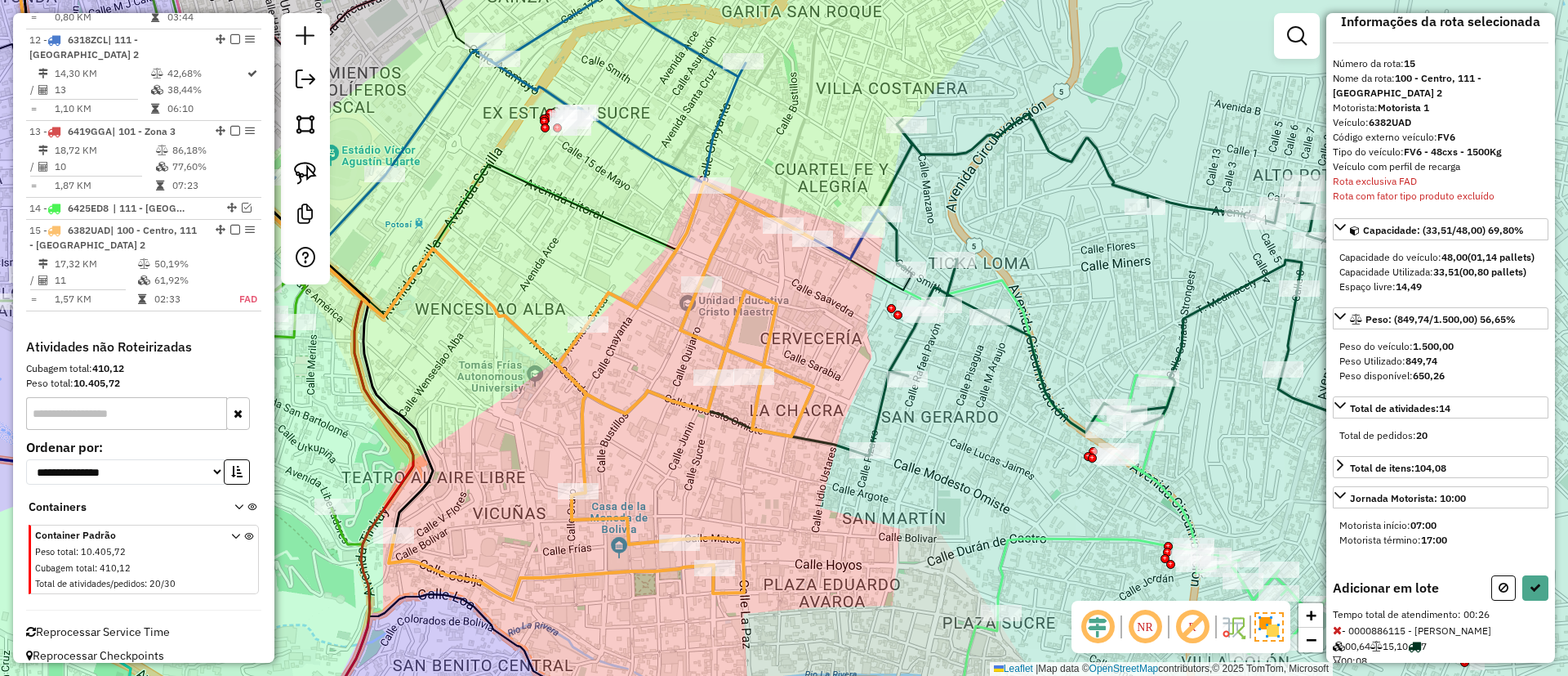
select select "**********"
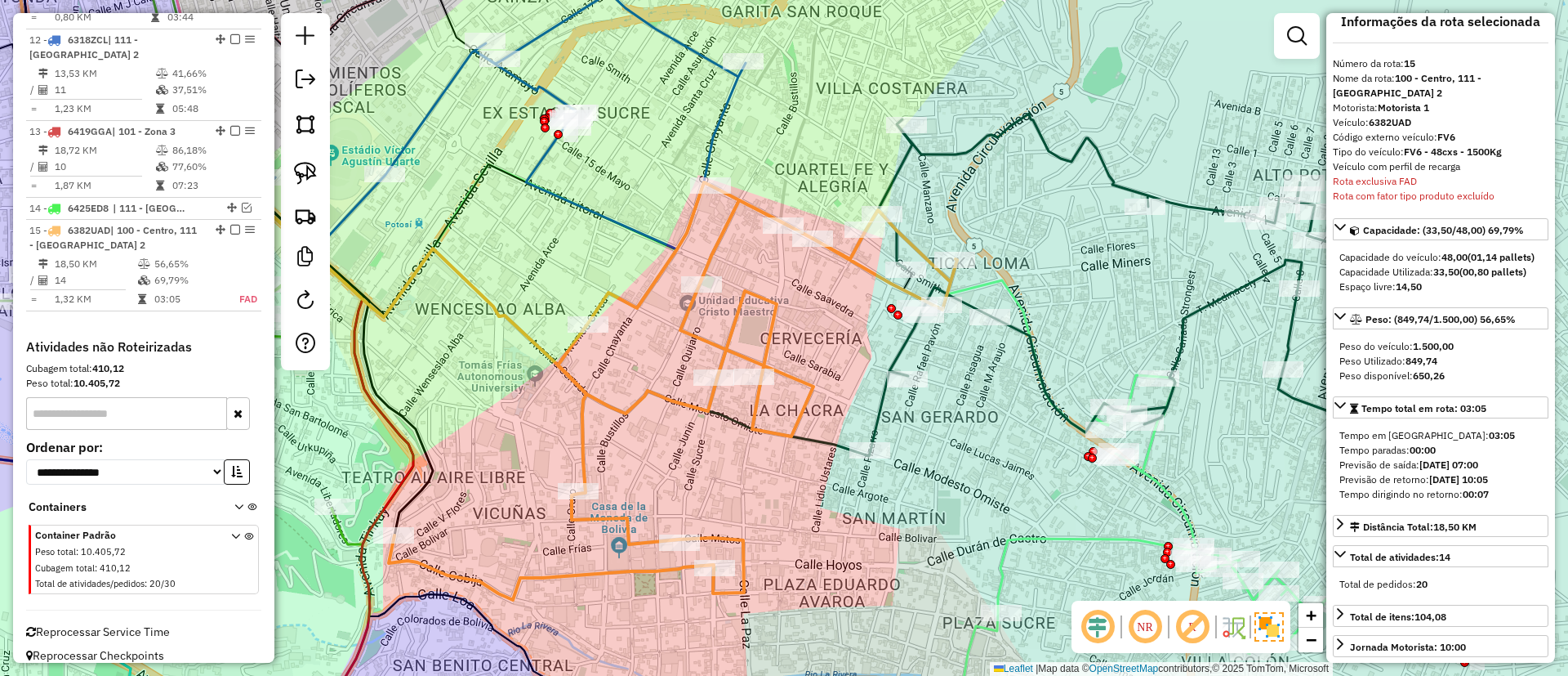
scroll to position [0, 0]
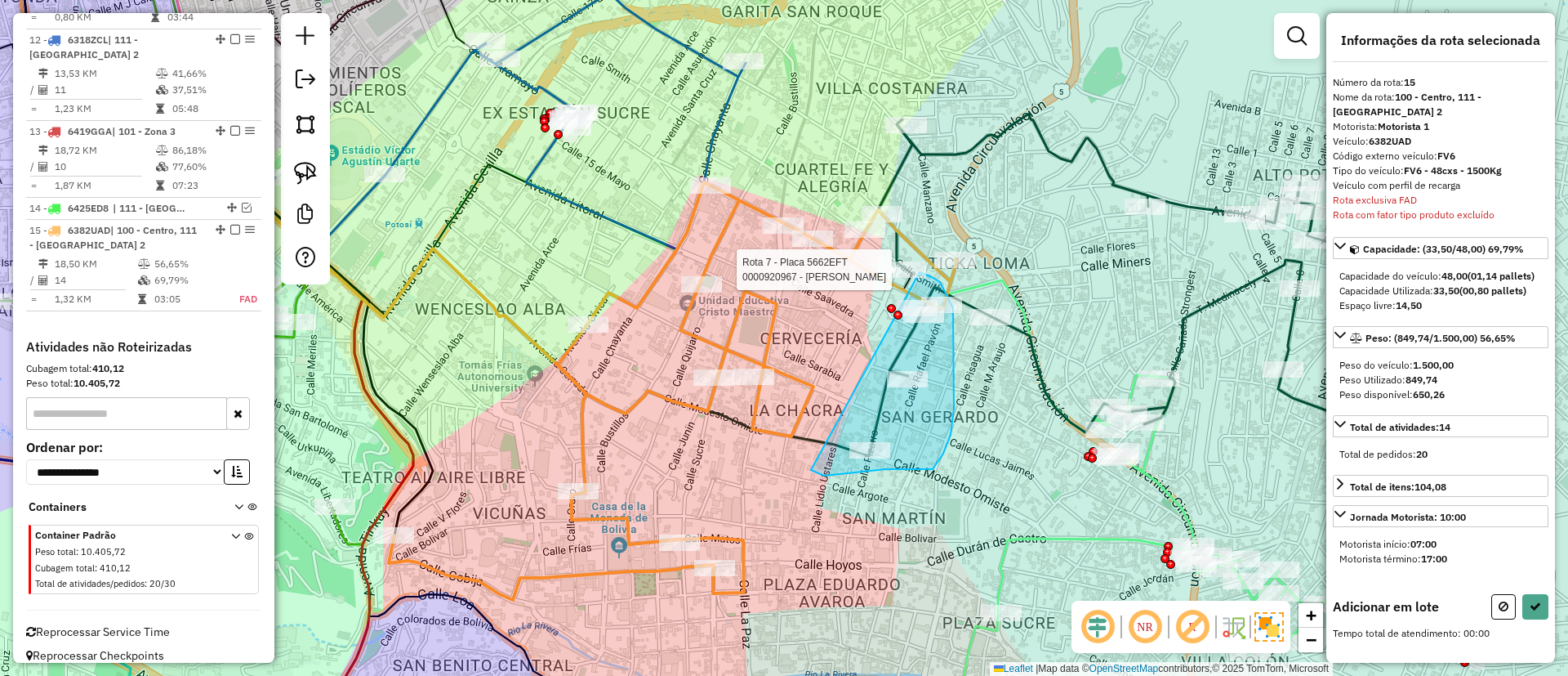
click at [920, 272] on div "Rota 7 - Placa 5662EFT 0000920967 - BRENDA ELIZABET Janela de atendimento Grade…" at bounding box center [784, 338] width 1568 height 676
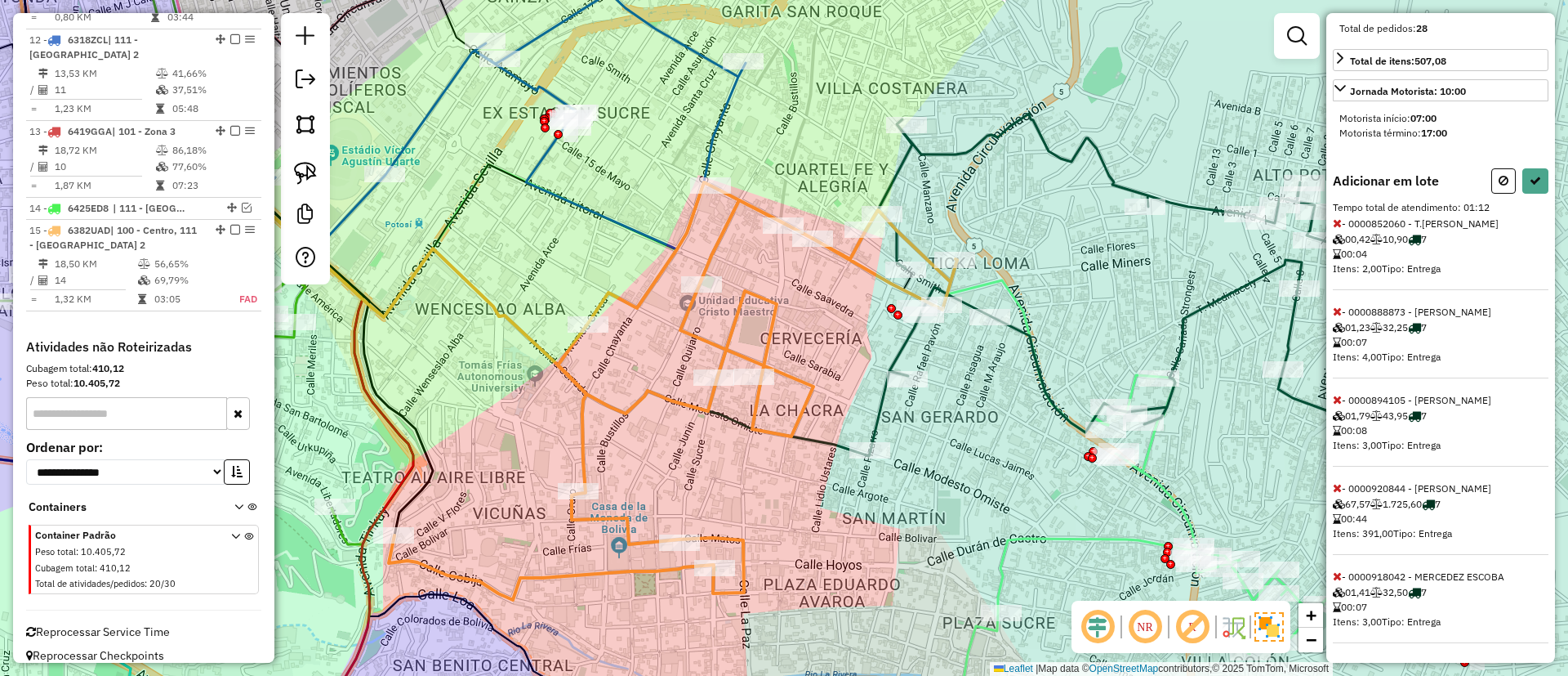
scroll to position [456, 0]
click at [1336, 484] on icon at bounding box center [1337, 487] width 9 height 11
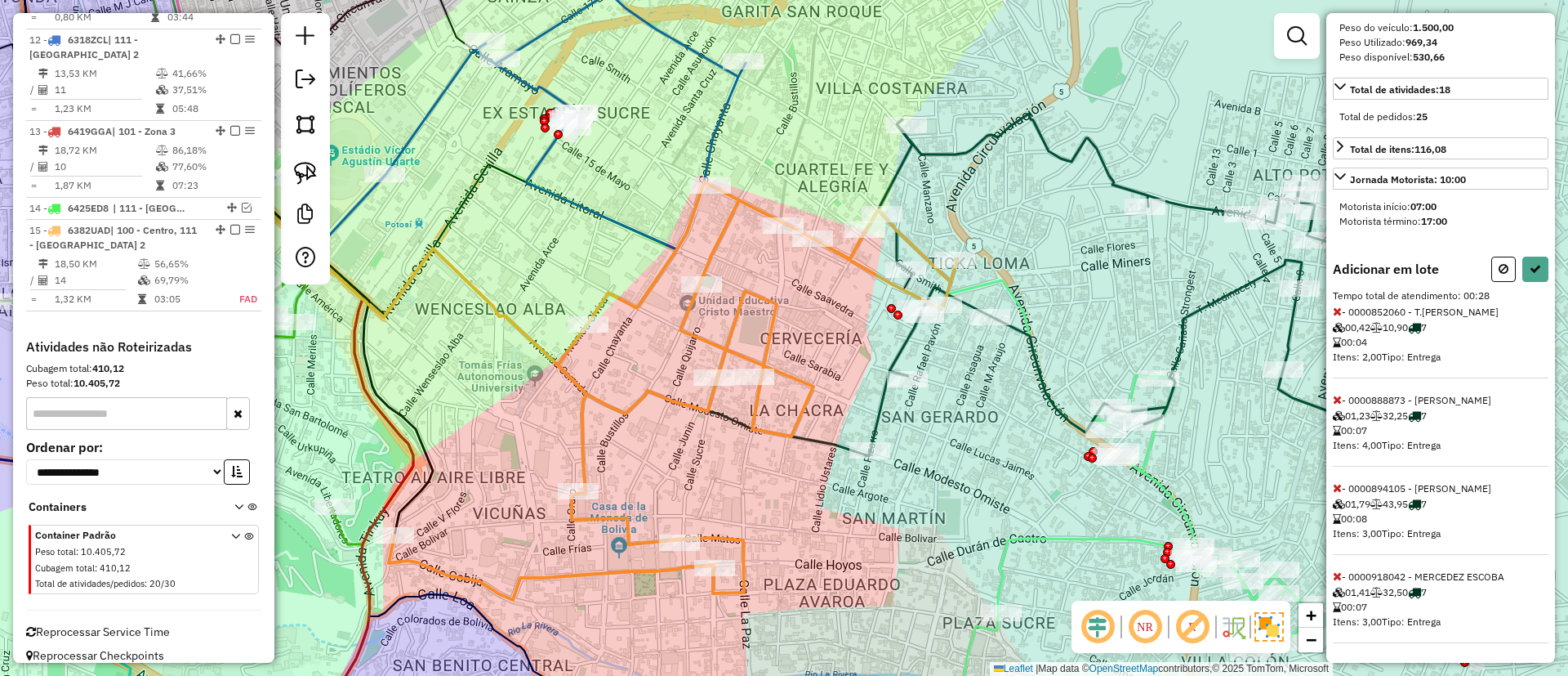
scroll to position [107, 0]
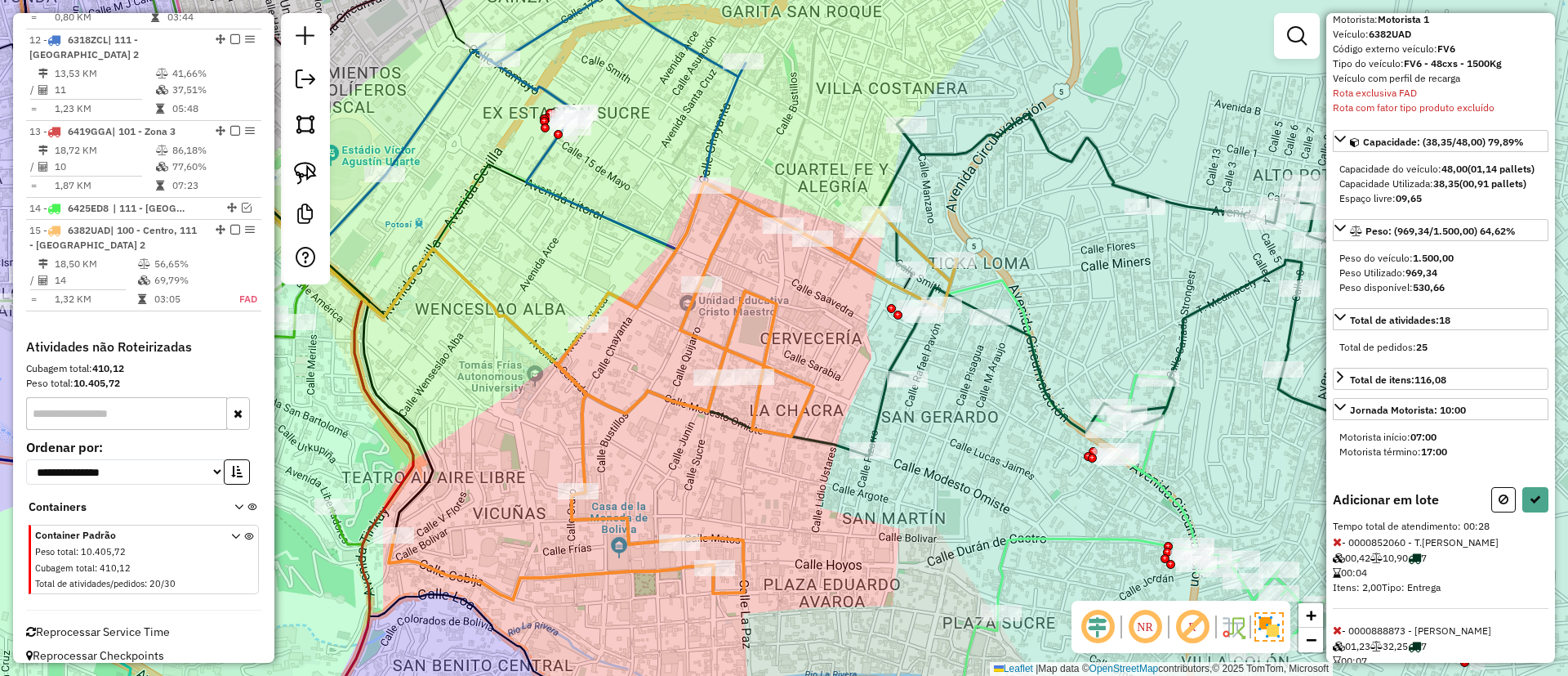
select select "**********"
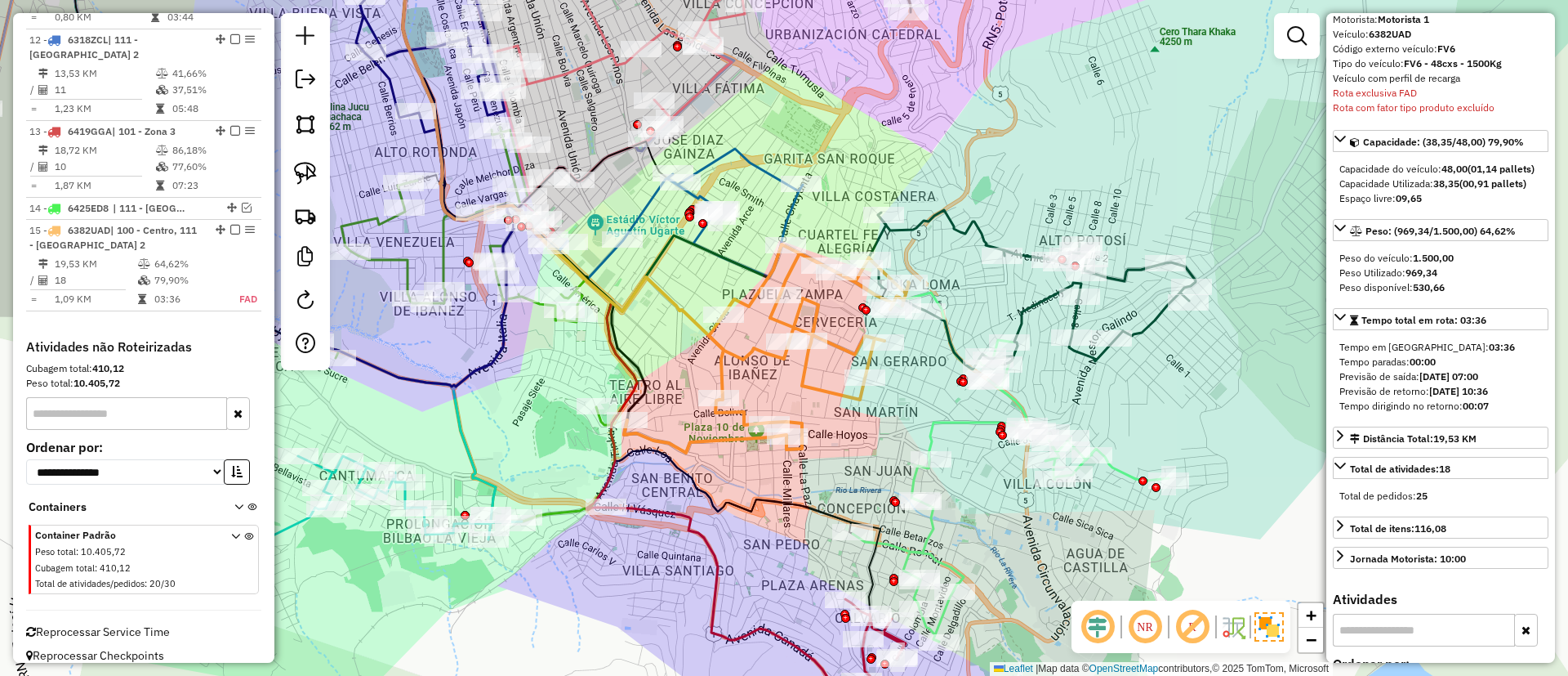
drag, startPoint x: 840, startPoint y: 485, endPoint x: 842, endPoint y: 430, distance: 55.0
click at [842, 430] on div "Janela de atendimento Grade de atendimento Capacidade Transportadoras Veículos …" at bounding box center [784, 338] width 1568 height 676
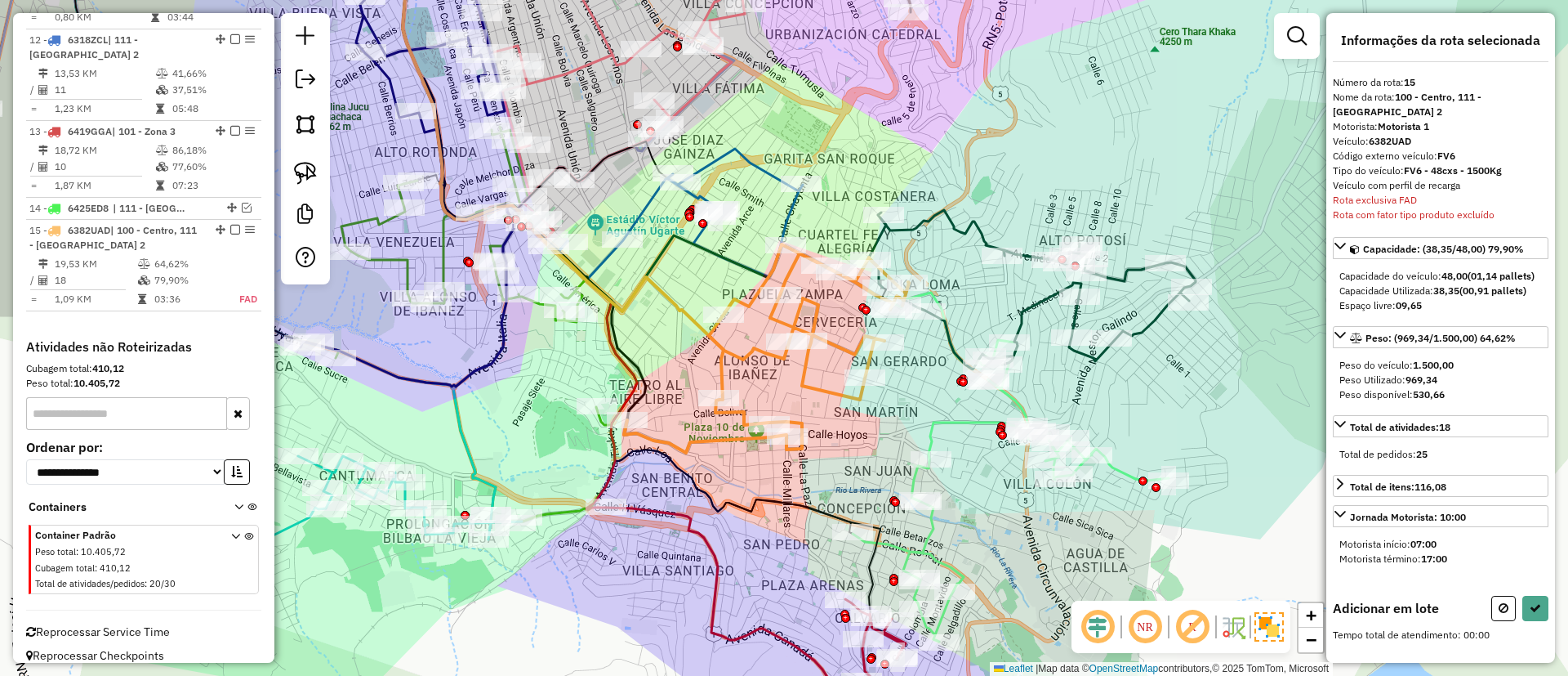
scroll to position [0, 0]
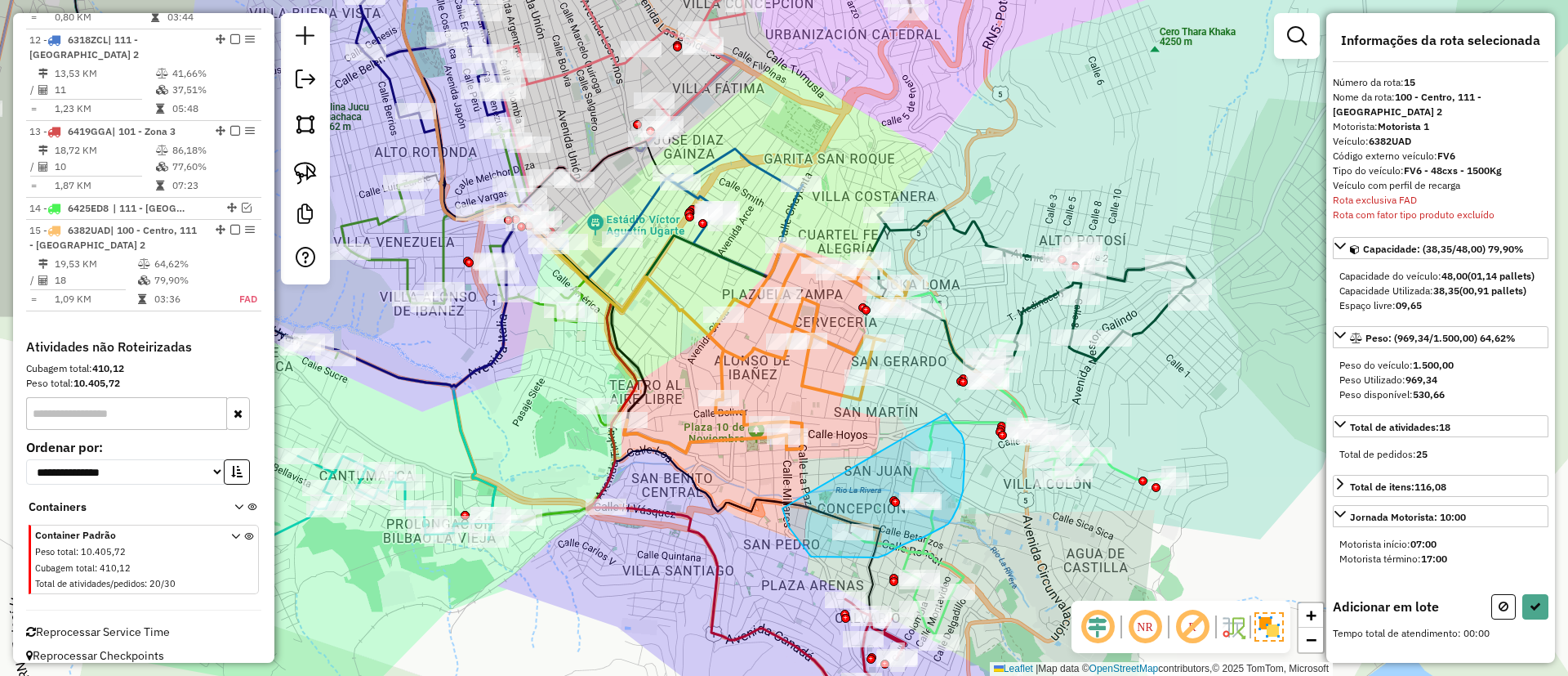
drag, startPoint x: 785, startPoint y: 514, endPoint x: 927, endPoint y: 394, distance: 185.9
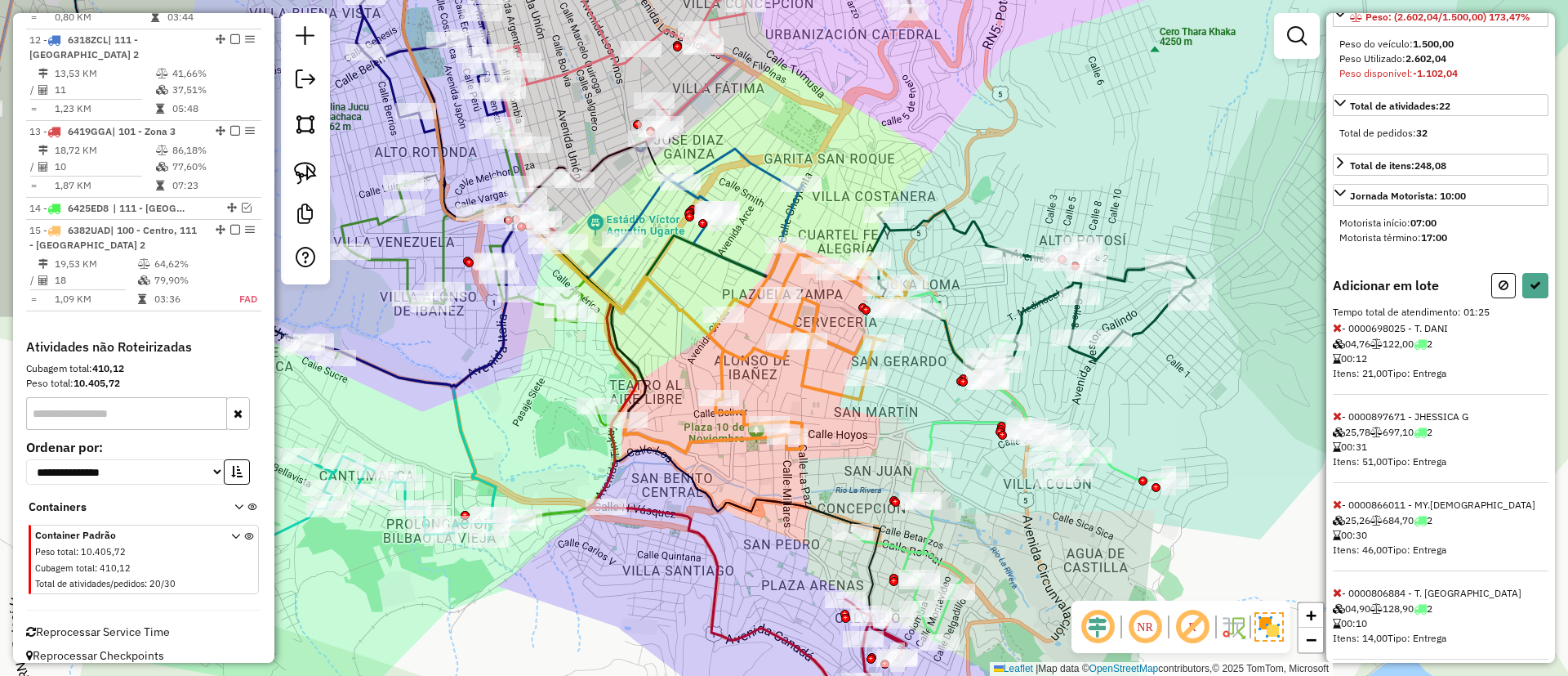
scroll to position [352, 0]
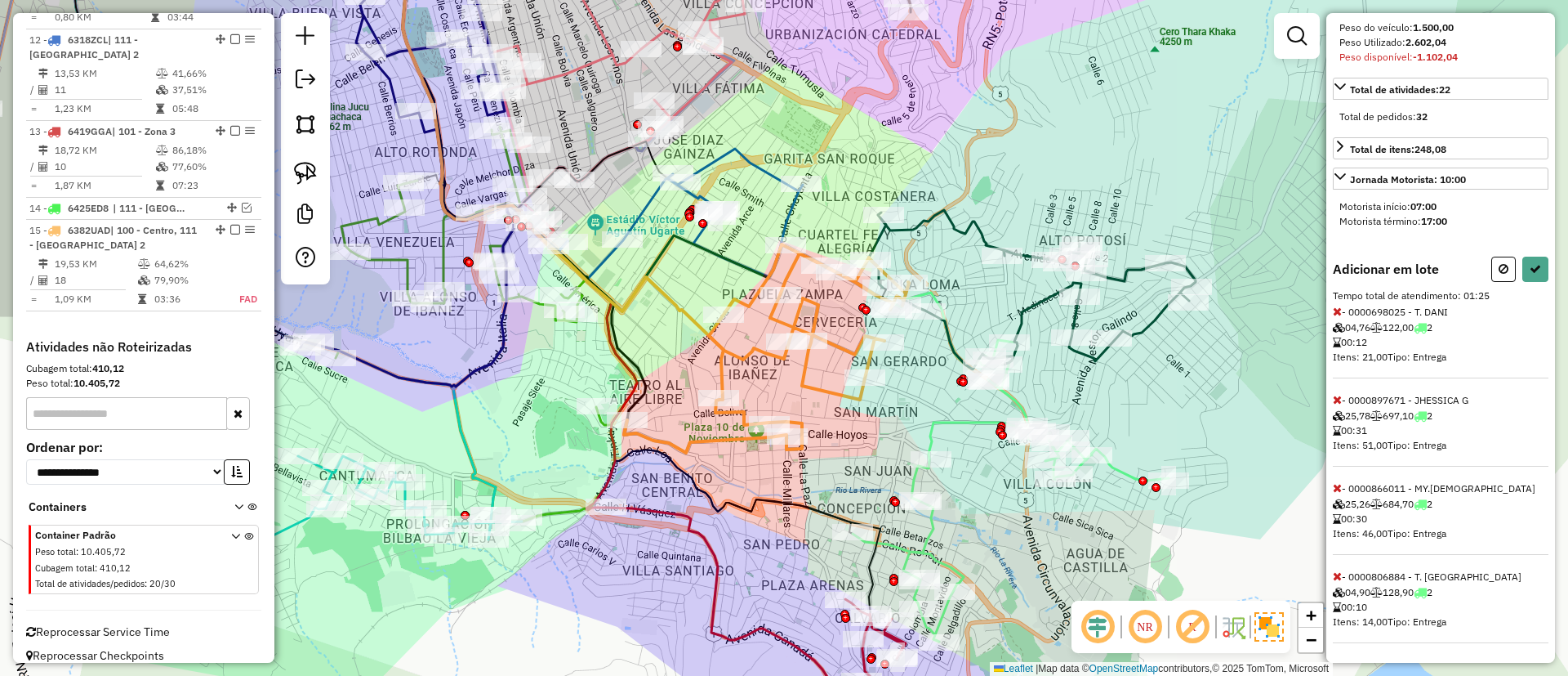
click at [1334, 483] on icon at bounding box center [1337, 487] width 9 height 11
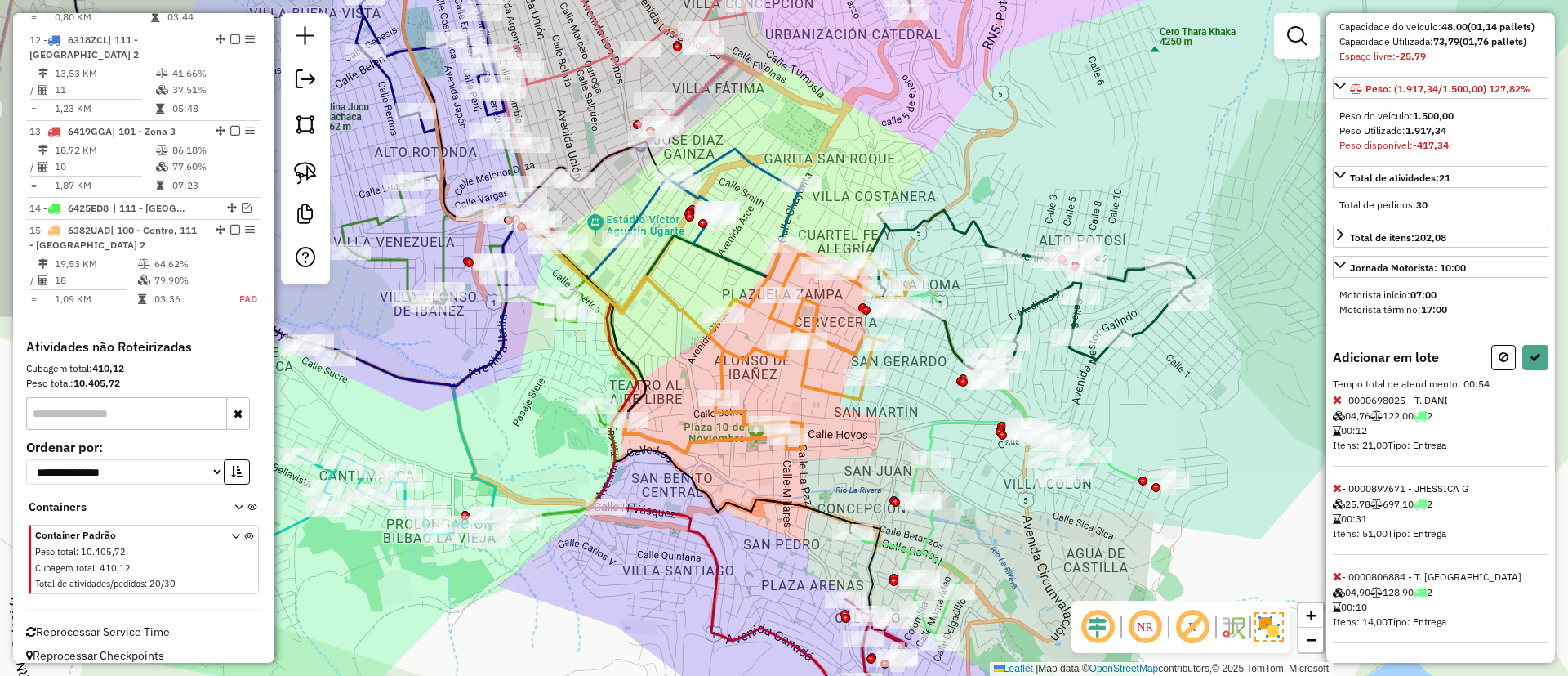
click at [1334, 483] on icon at bounding box center [1337, 487] width 9 height 11
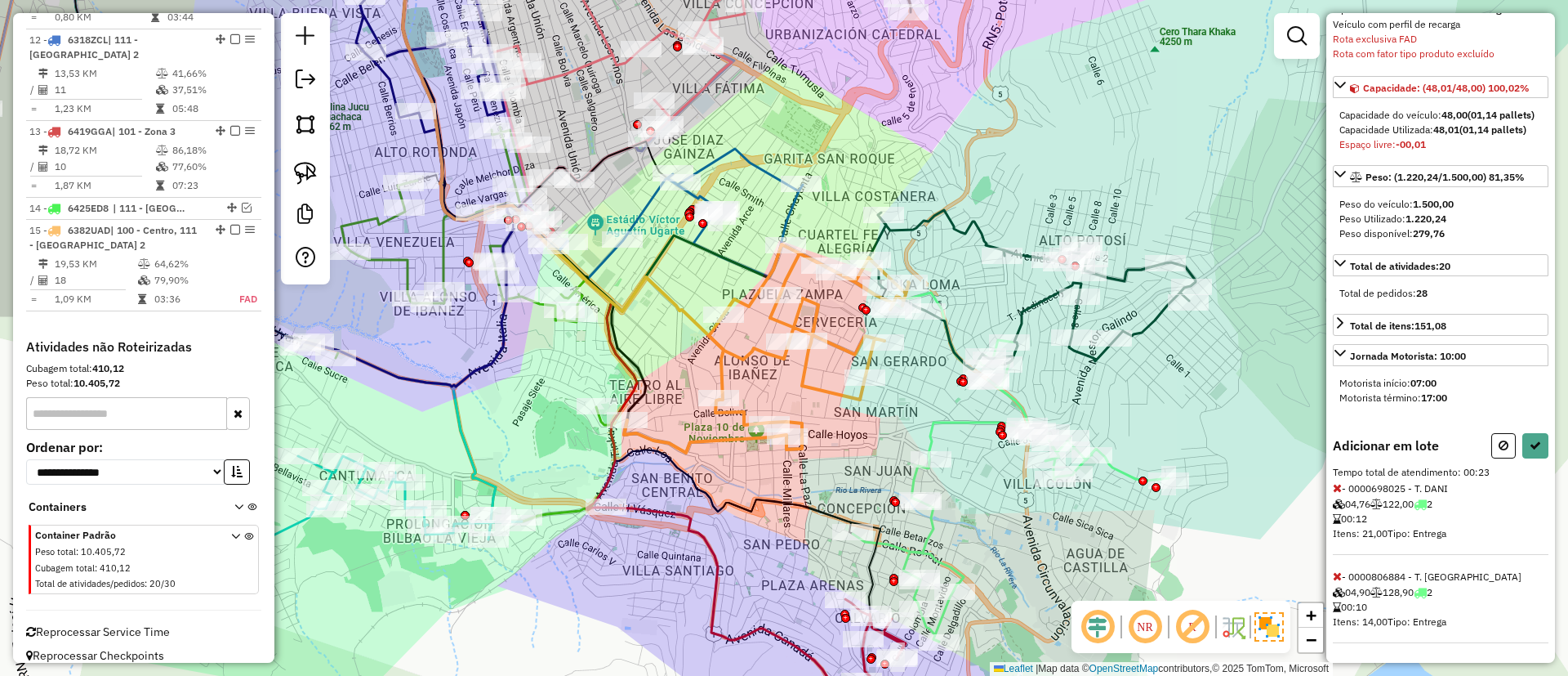
click at [1337, 485] on icon at bounding box center [1337, 487] width 9 height 11
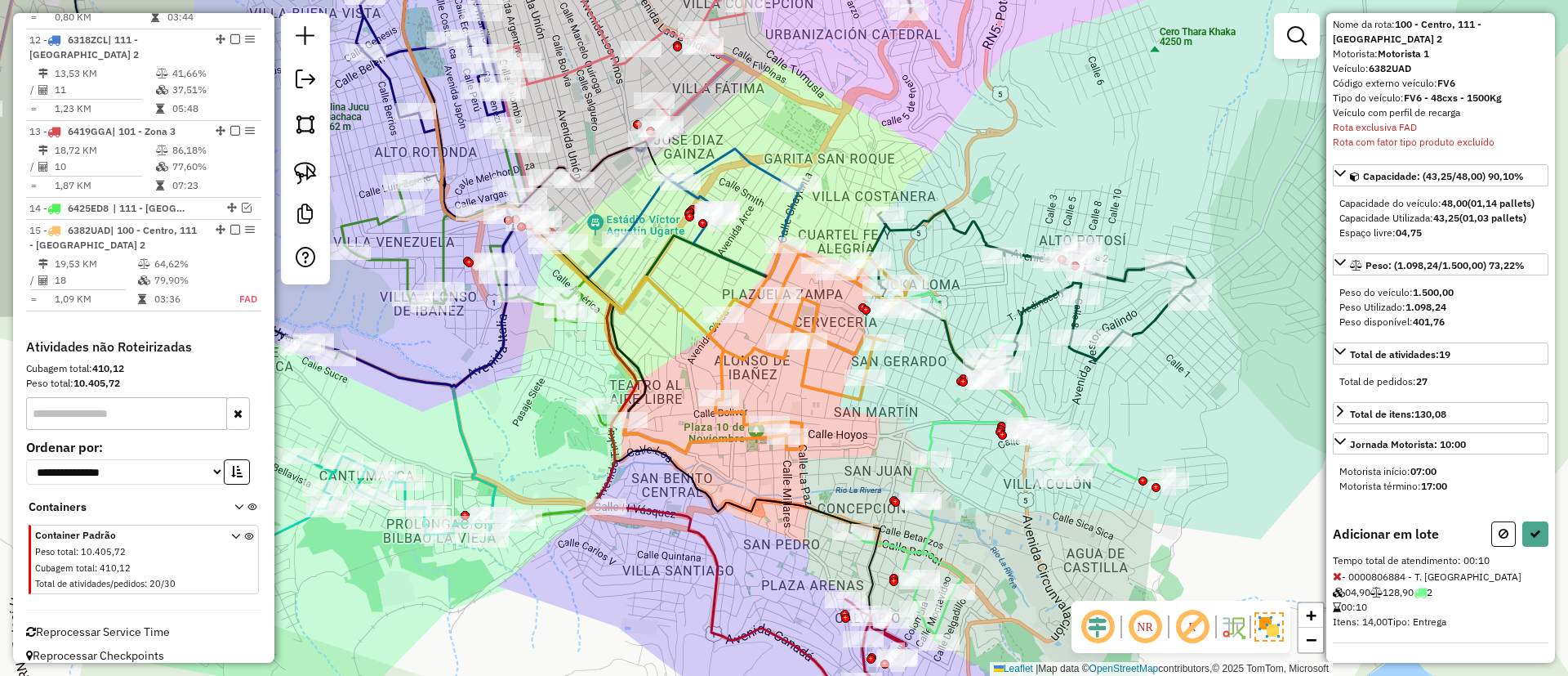
select select "**********"
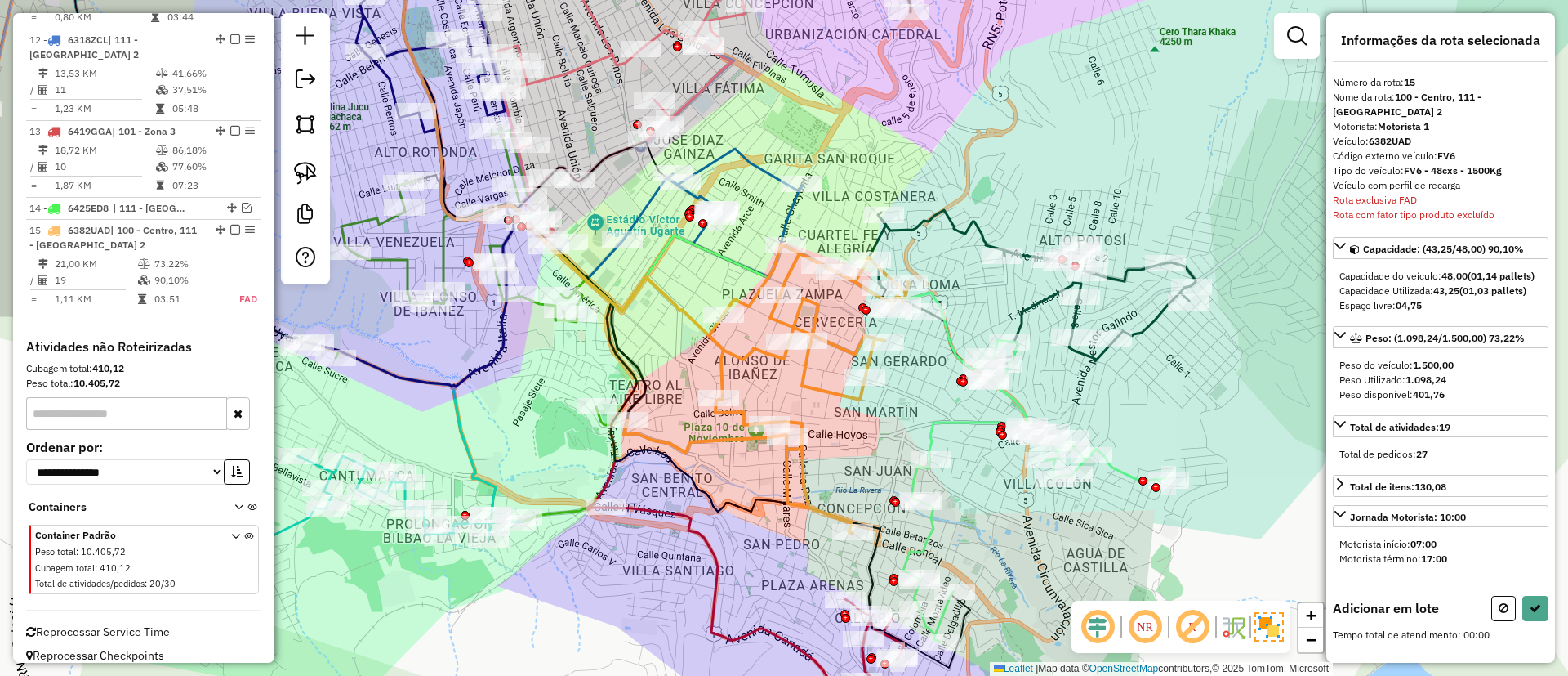
scroll to position [0, 0]
drag, startPoint x: 768, startPoint y: 139, endPoint x: 834, endPoint y: 168, distance: 72.1
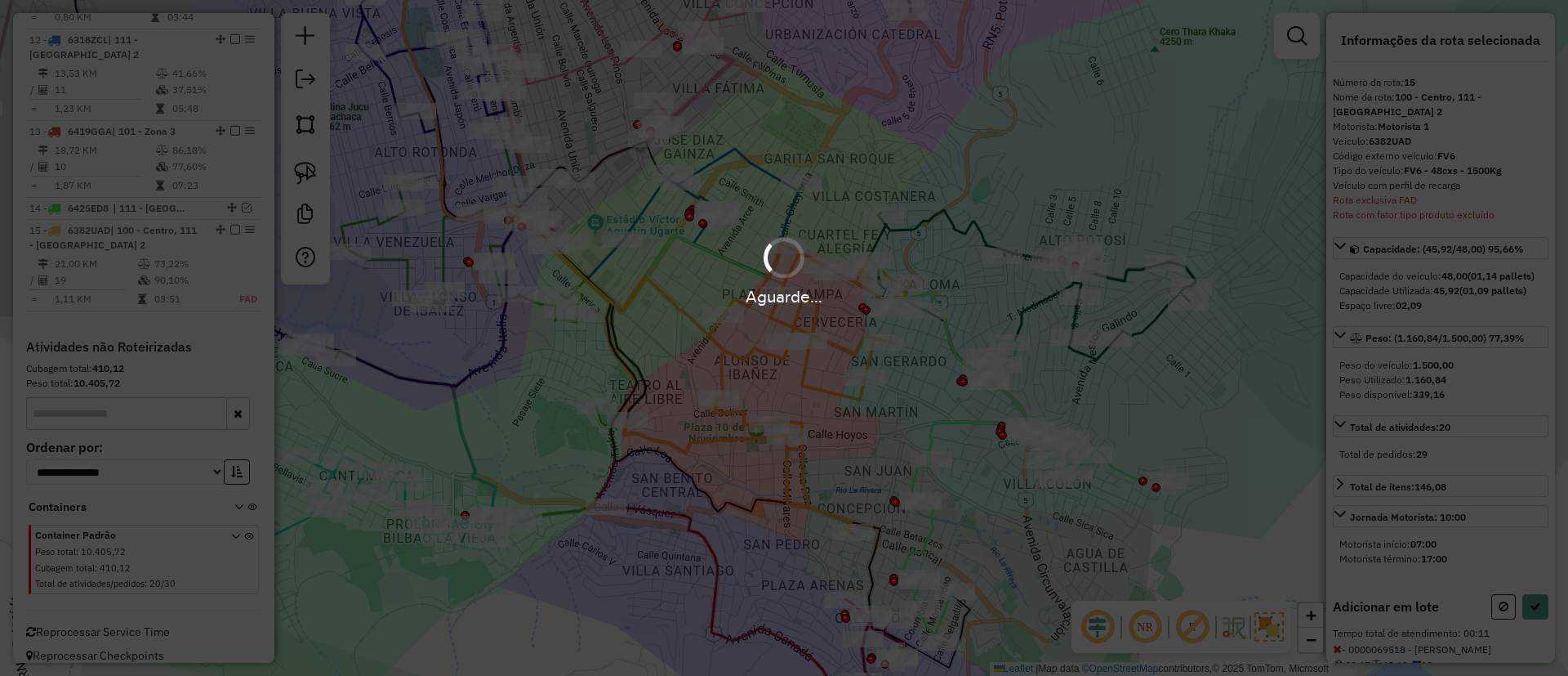
select select "**********"
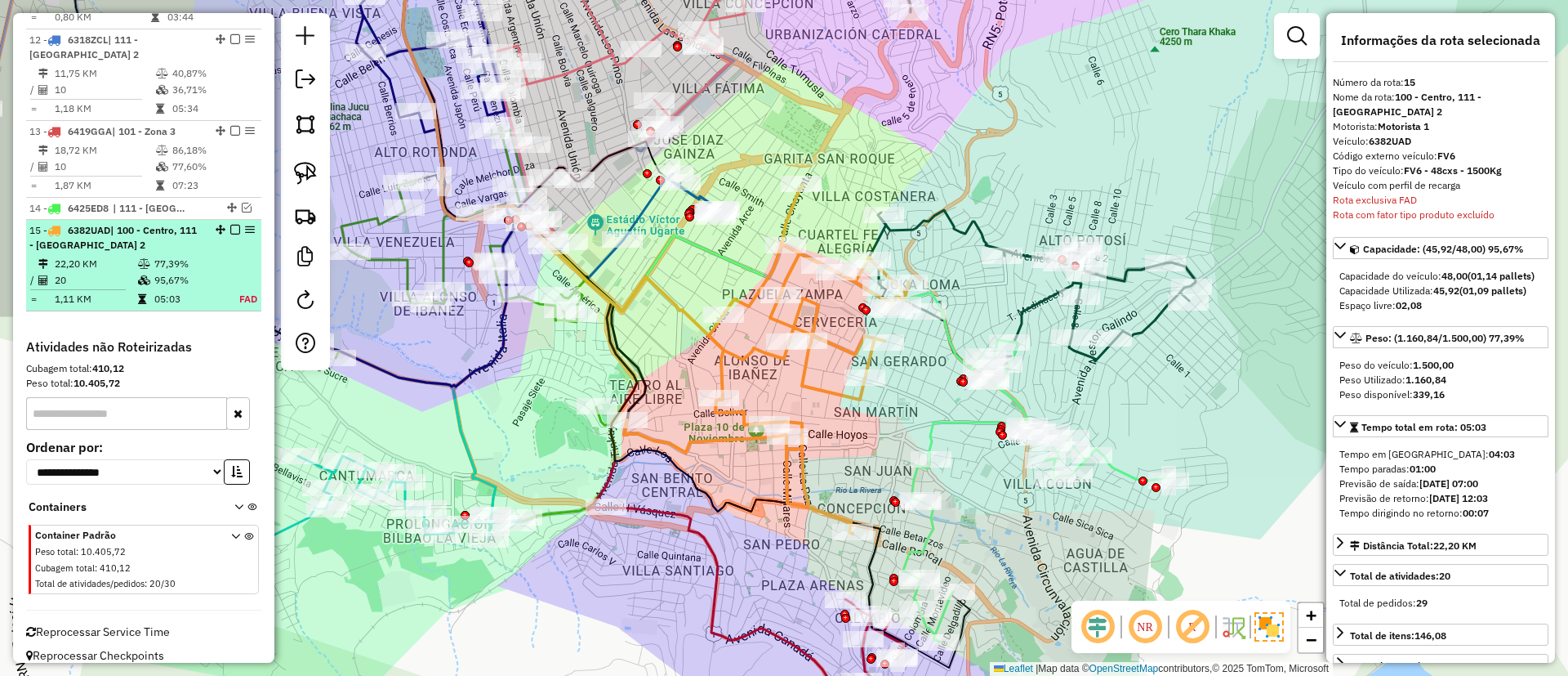
click at [233, 225] on em at bounding box center [235, 229] width 9 height 9
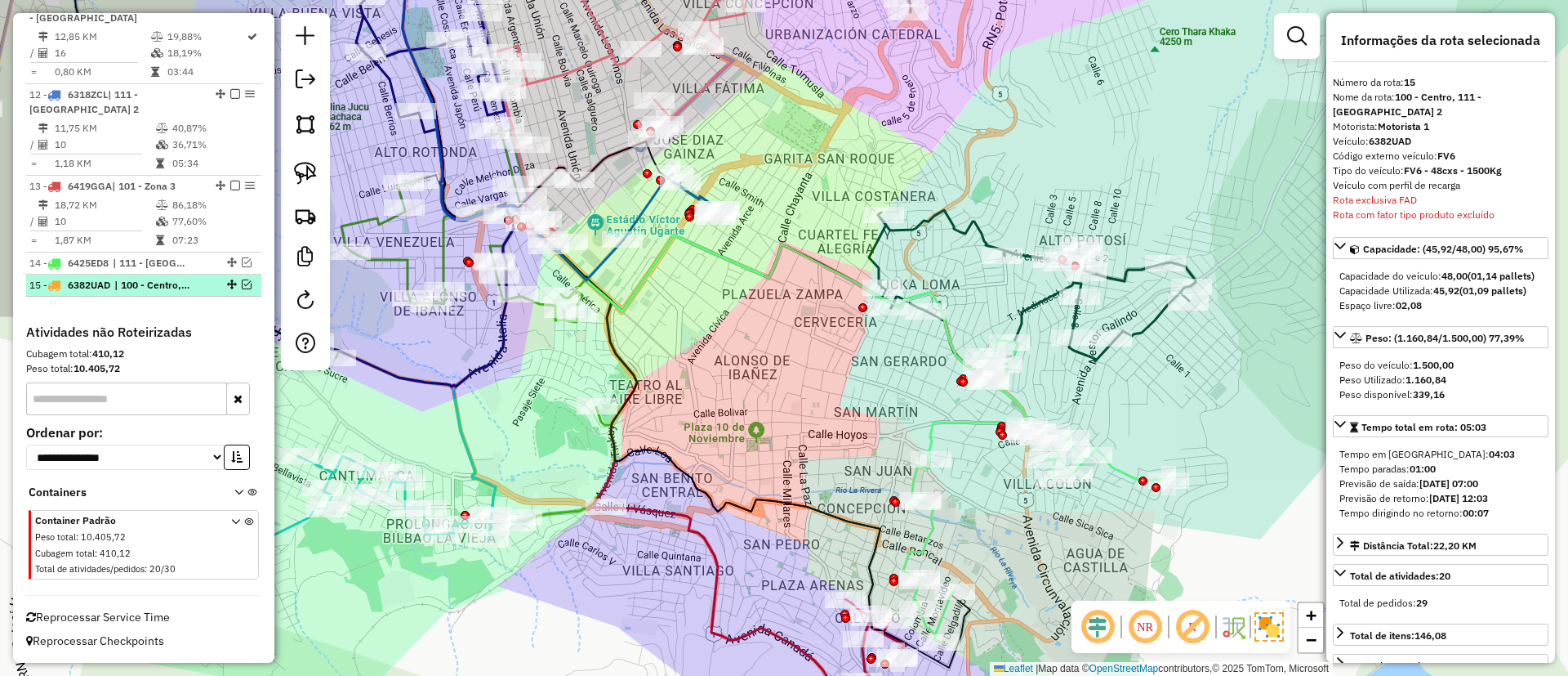
scroll to position [1396, 0]
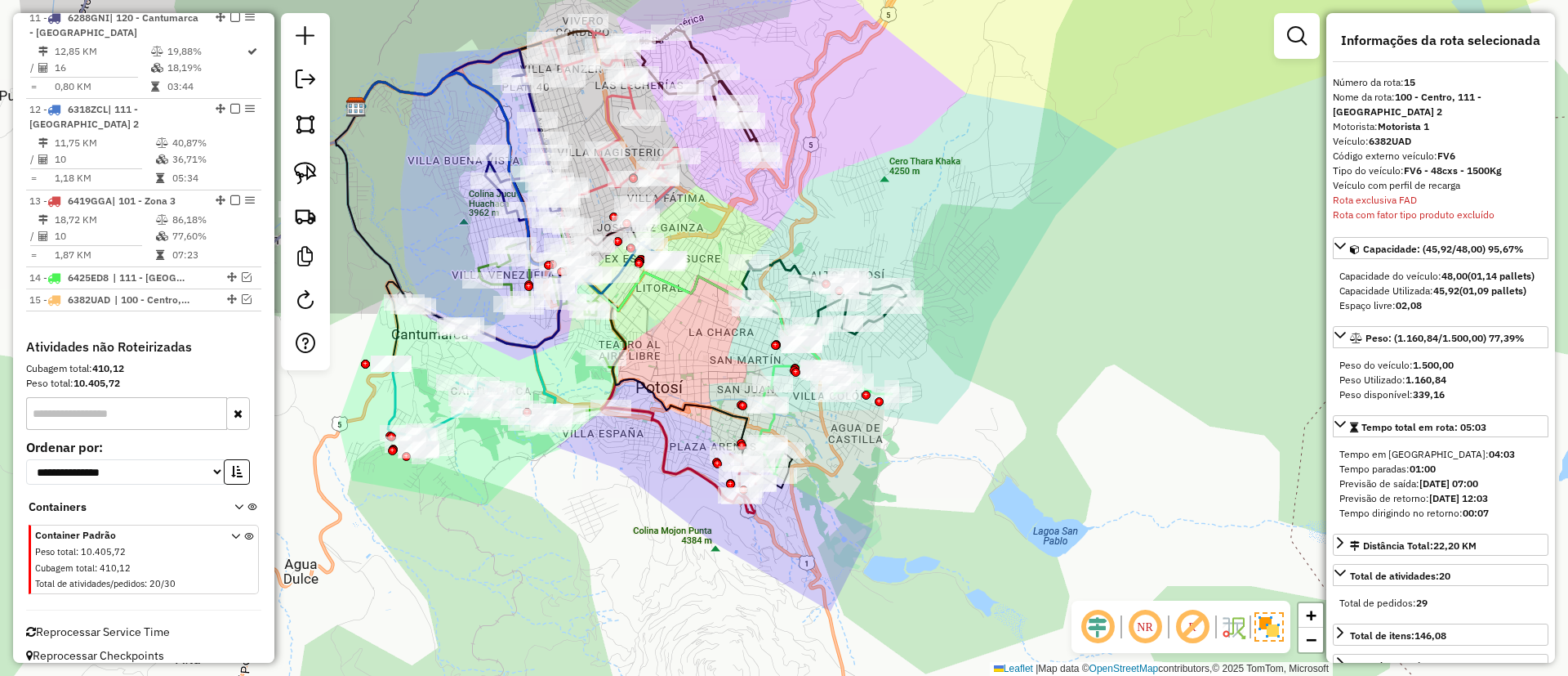
drag, startPoint x: 669, startPoint y: 338, endPoint x: 707, endPoint y: 331, distance: 38.6
click at [707, 331] on div "Janela de atendimento Grade de atendimento Capacidade Transportadoras Veículos …" at bounding box center [784, 338] width 1568 height 676
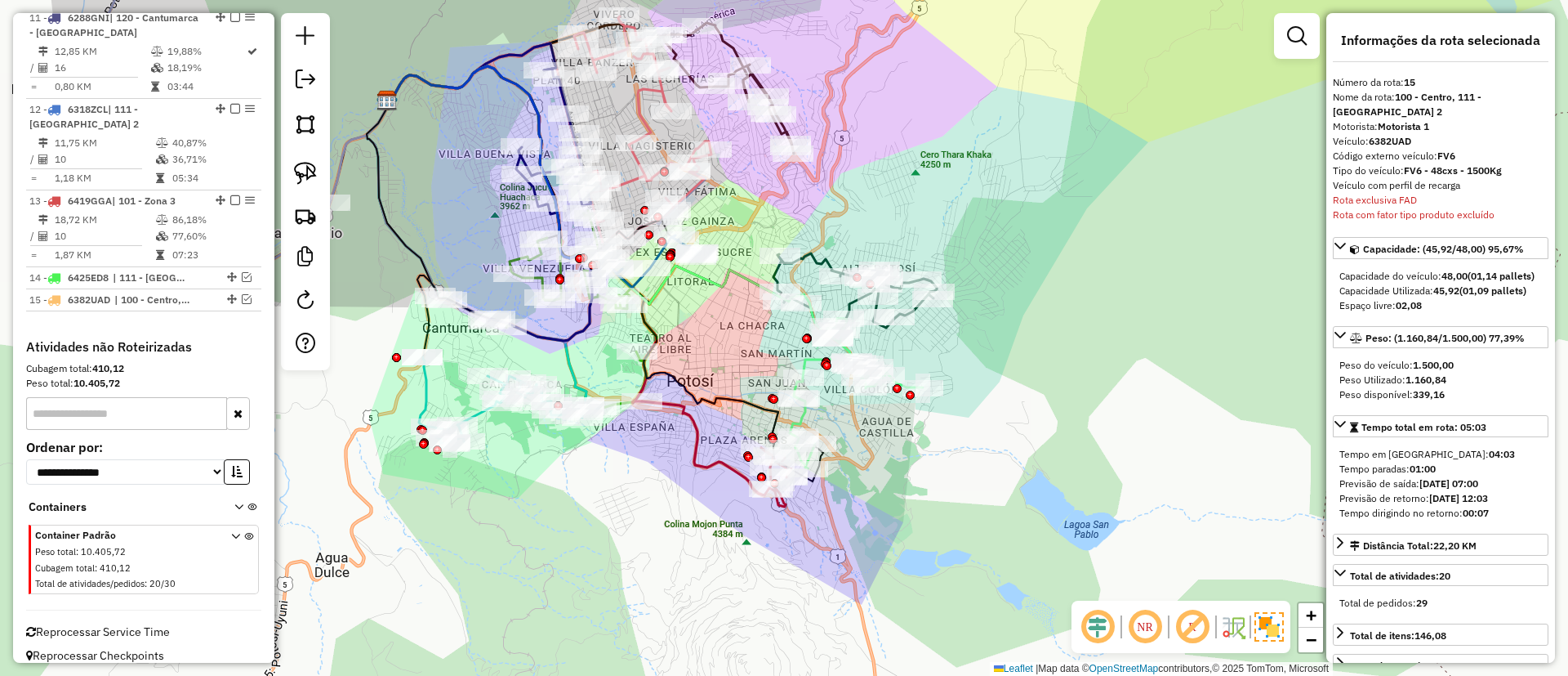
click at [1277, 48] on div at bounding box center [1297, 36] width 46 height 46
click at [1287, 50] on link at bounding box center [1296, 36] width 32 height 32
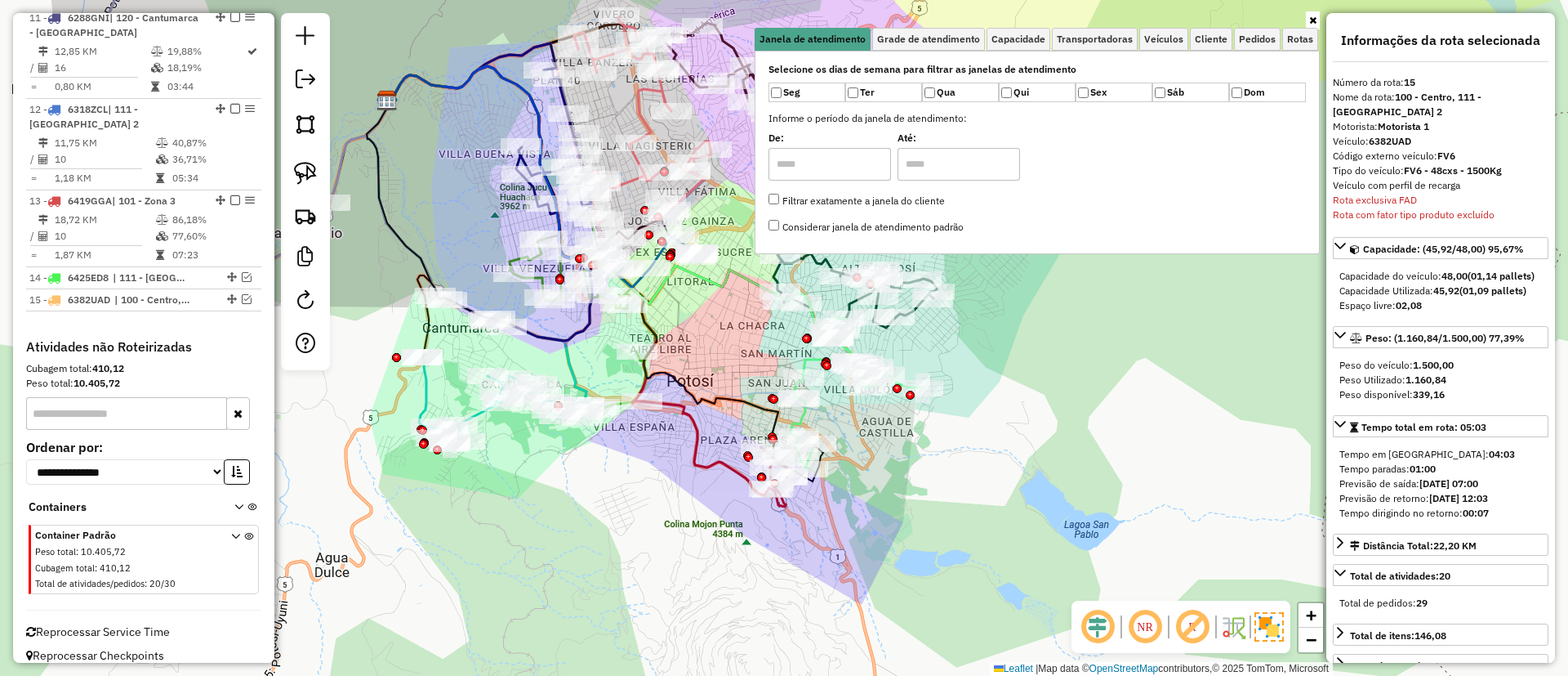
click at [1313, 17] on icon at bounding box center [1313, 20] width 8 height 9
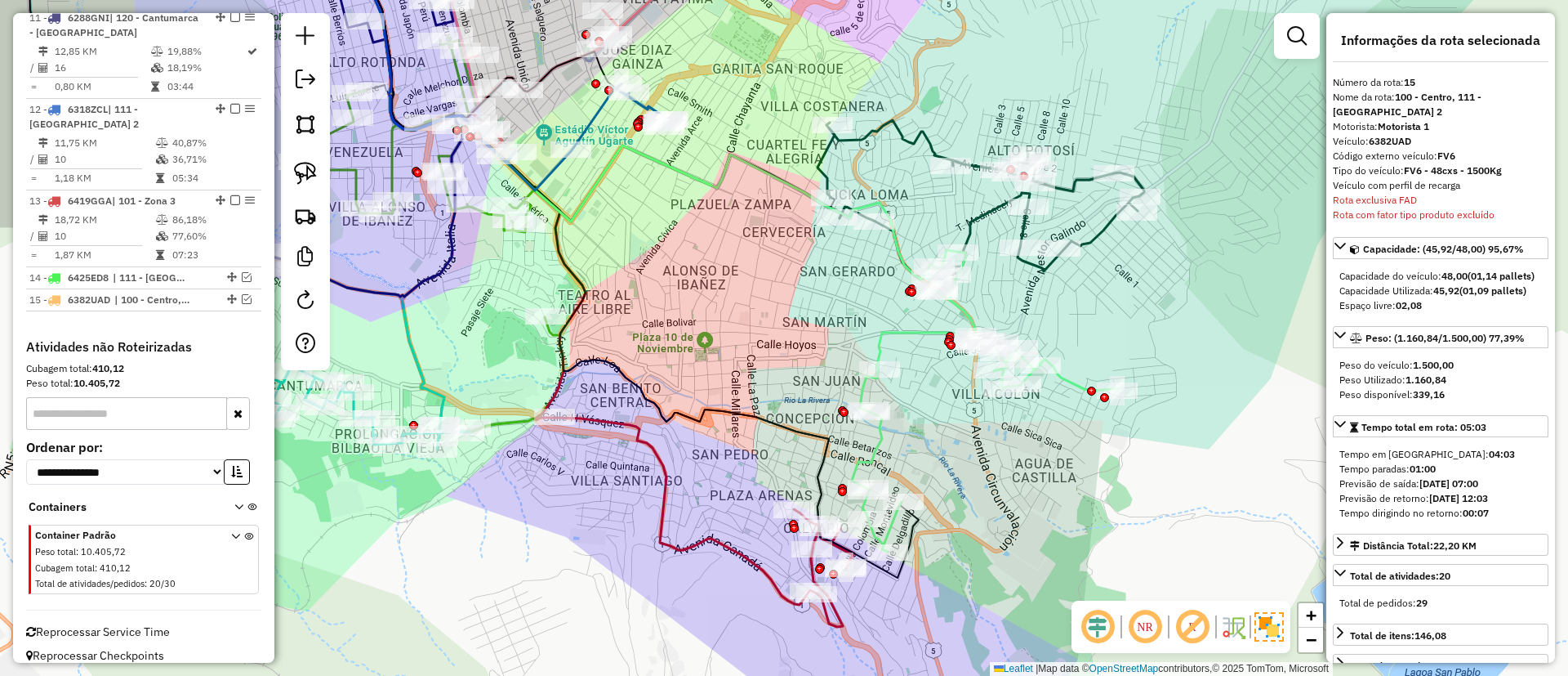
click at [667, 483] on icon at bounding box center [704, 522] width 300 height 209
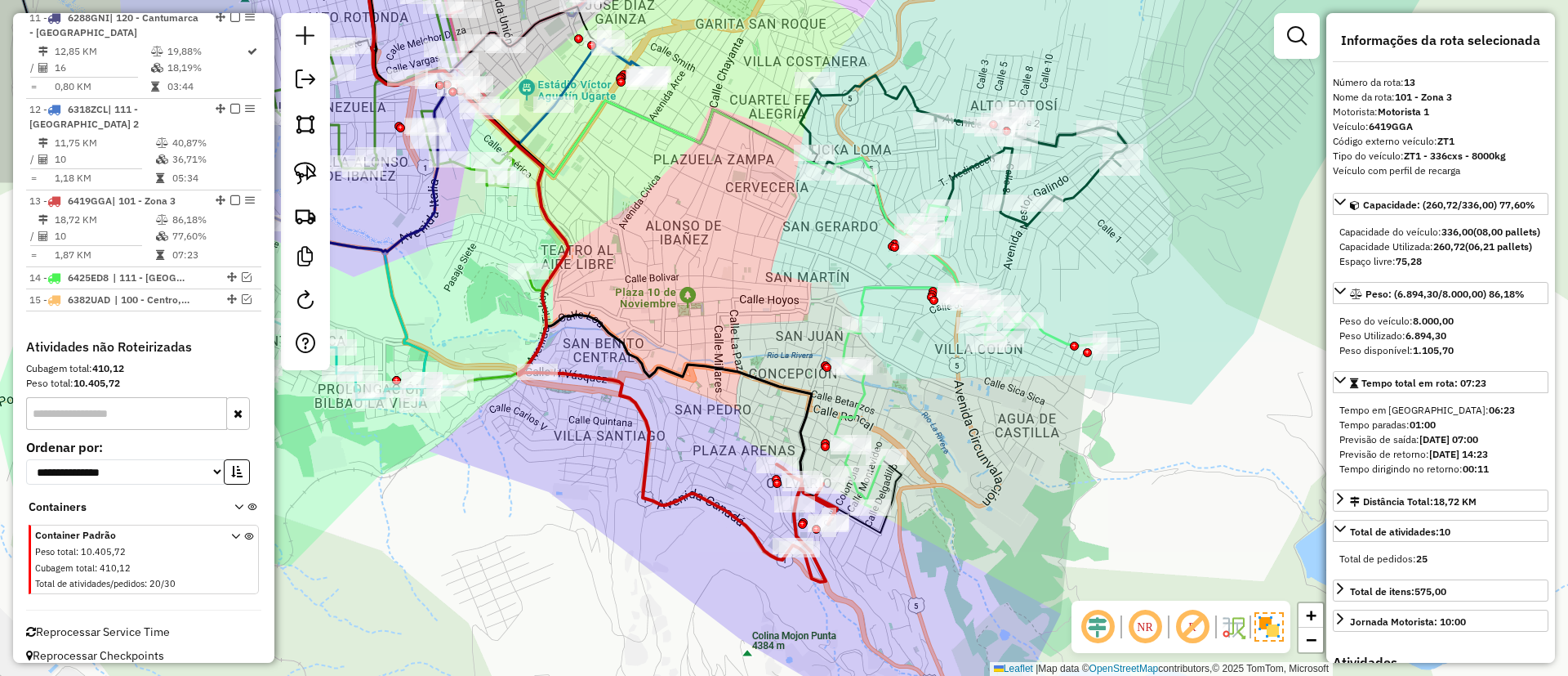
drag, startPoint x: 705, startPoint y: 511, endPoint x: 688, endPoint y: 466, distance: 48.1
click at [688, 466] on div "Janela de atendimento Grade de atendimento Capacidade Transportadoras Veículos …" at bounding box center [784, 338] width 1568 height 676
click at [861, 400] on icon at bounding box center [967, 356] width 266 height 302
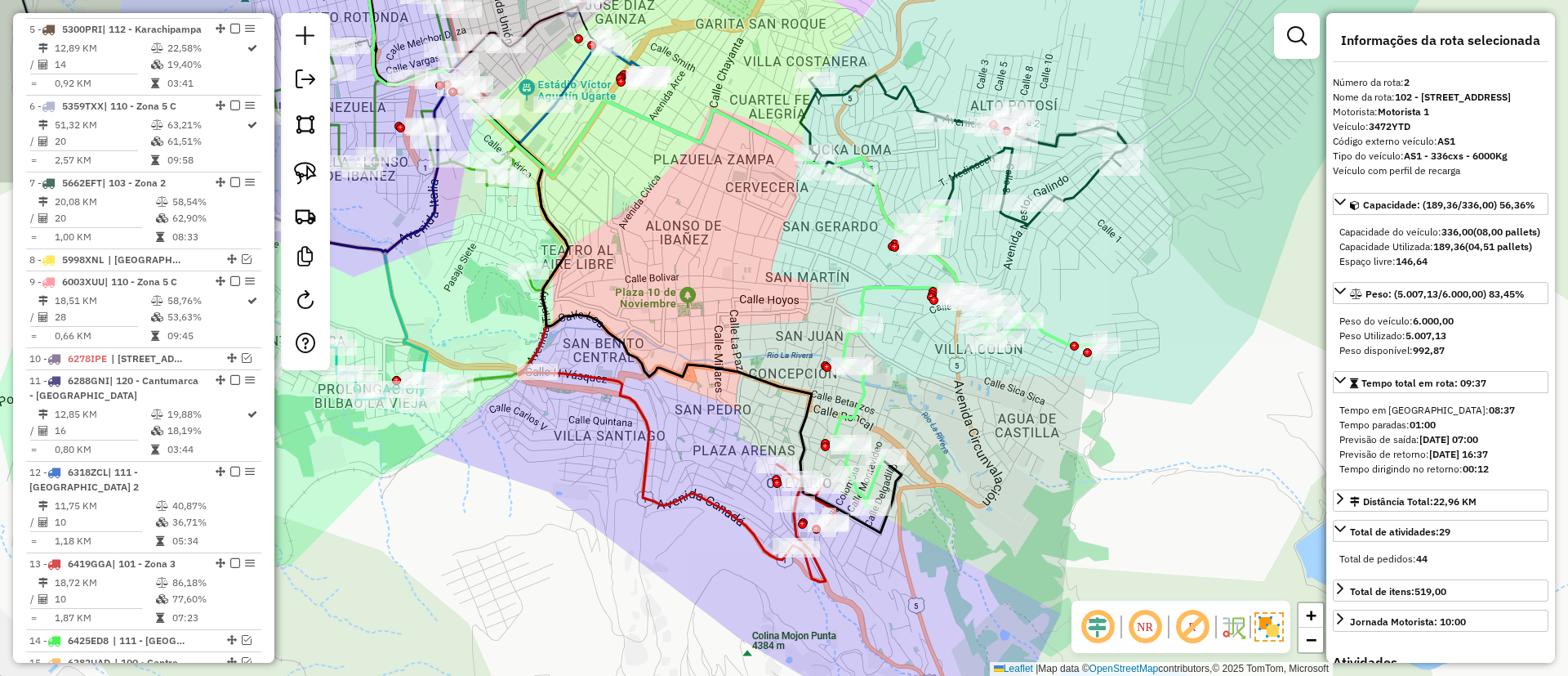
scroll to position [736, 0]
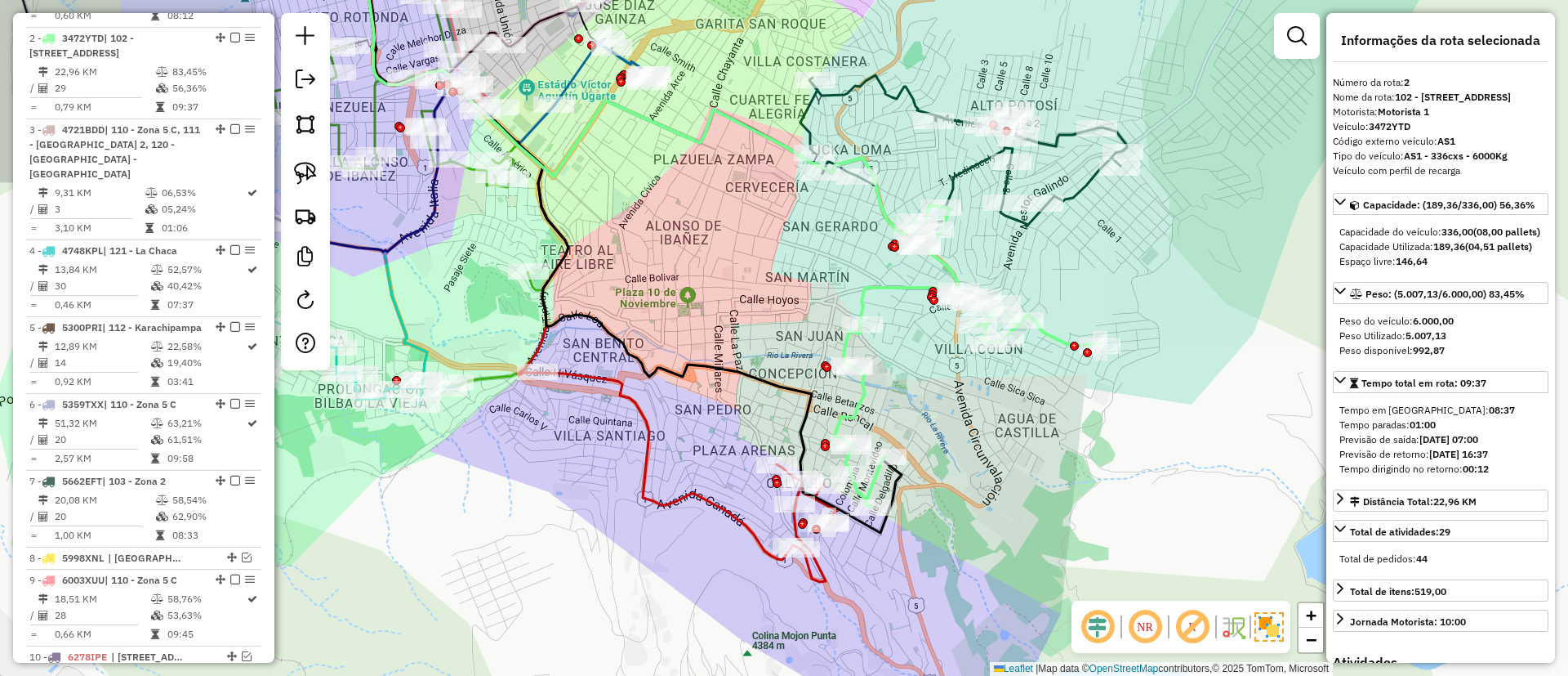
click at [642, 430] on icon at bounding box center [687, 477] width 300 height 209
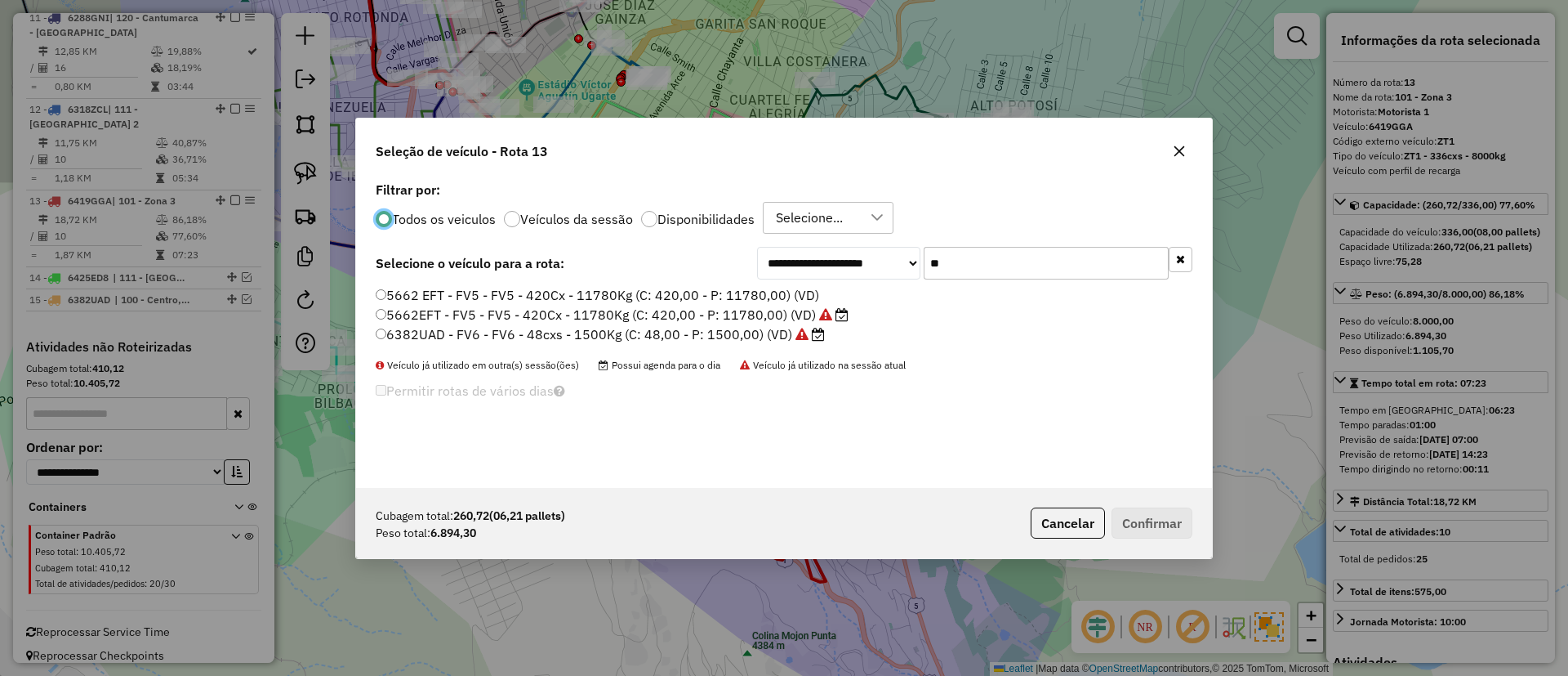
scroll to position [9, 5]
drag, startPoint x: 957, startPoint y: 264, endPoint x: 922, endPoint y: 252, distance: 37.0
click at [922, 252] on div "**********" at bounding box center [974, 263] width 436 height 32
type input "**"
click at [711, 299] on label "3472YTD - AS1 - AS1 - 336cxs - 6000Kg (C: 336,00 - P: 6000,00) (VD)" at bounding box center [607, 295] width 463 height 20
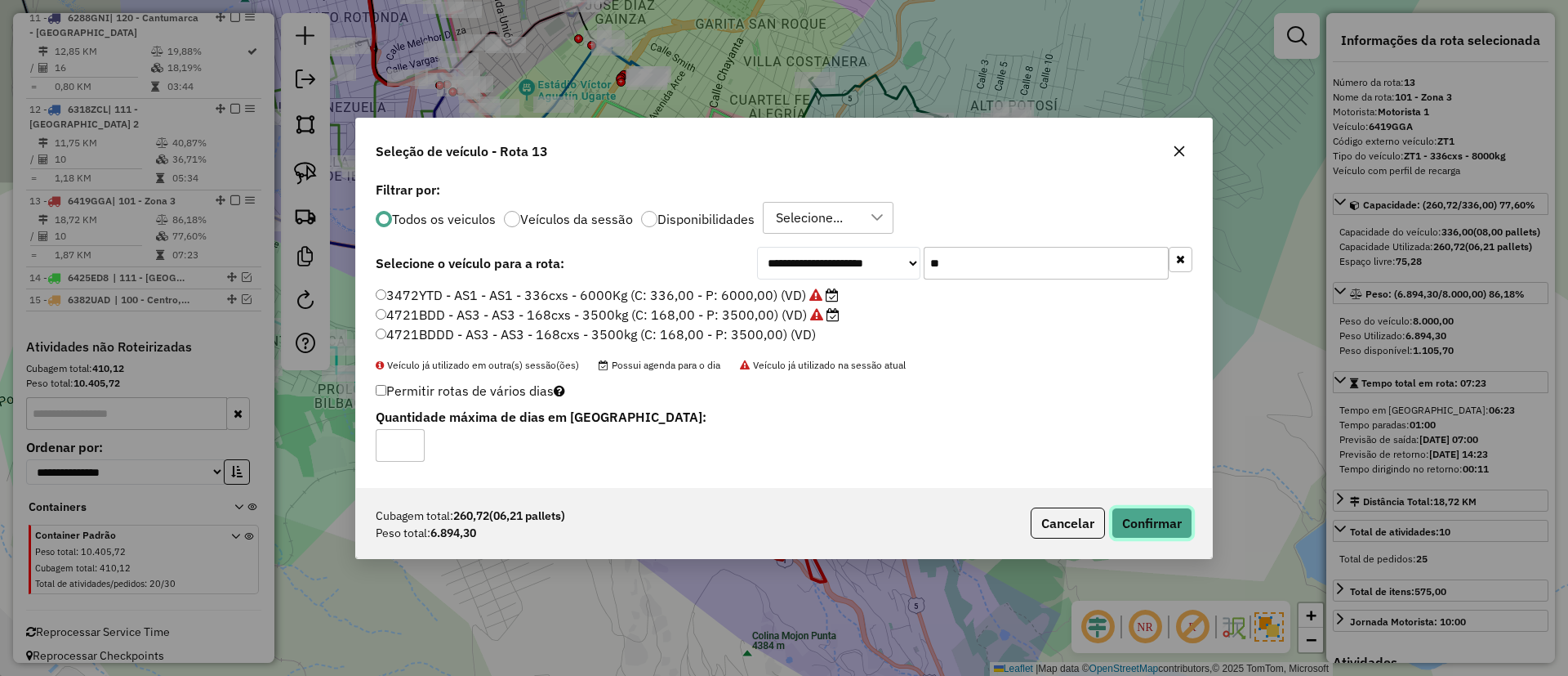
click at [1114, 513] on button "Confirmar" at bounding box center [1151, 523] width 81 height 31
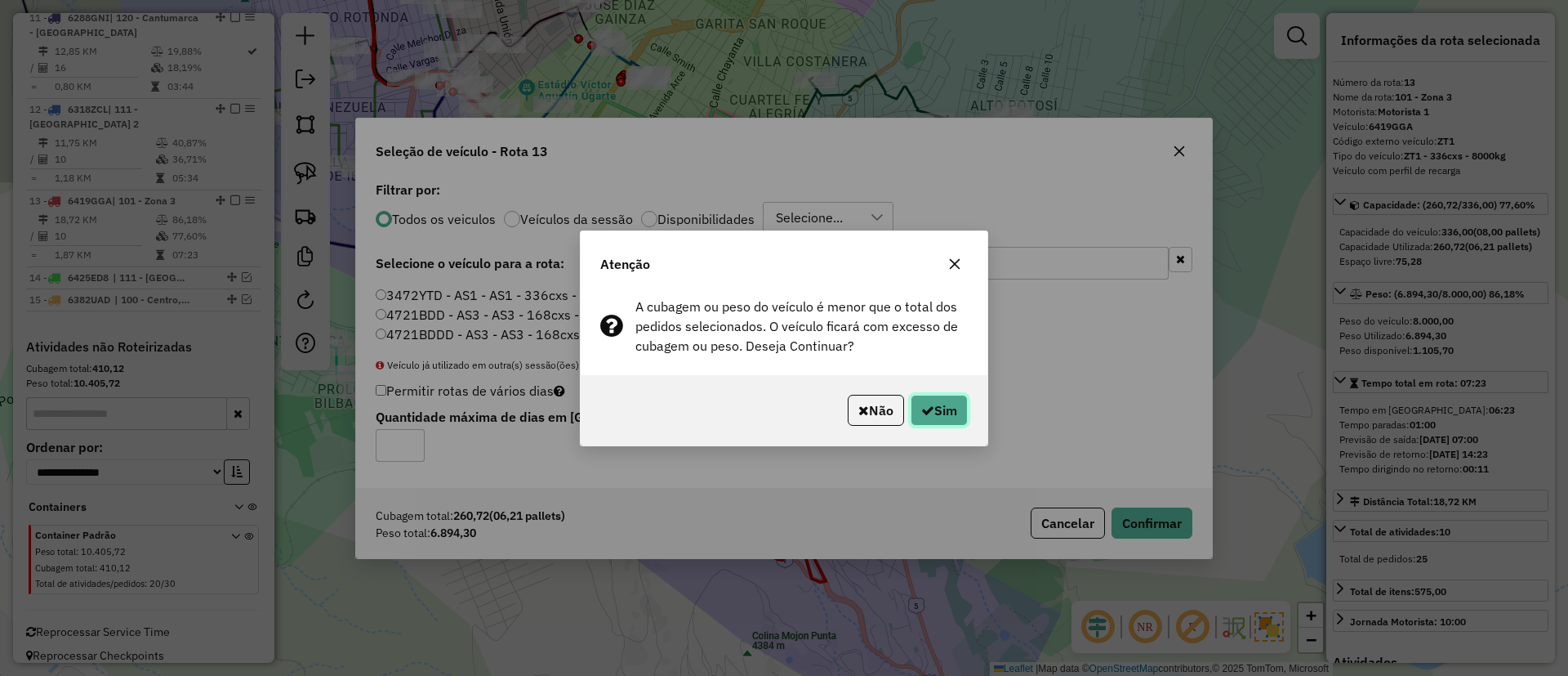
click at [964, 410] on button "Sim" at bounding box center [939, 410] width 57 height 31
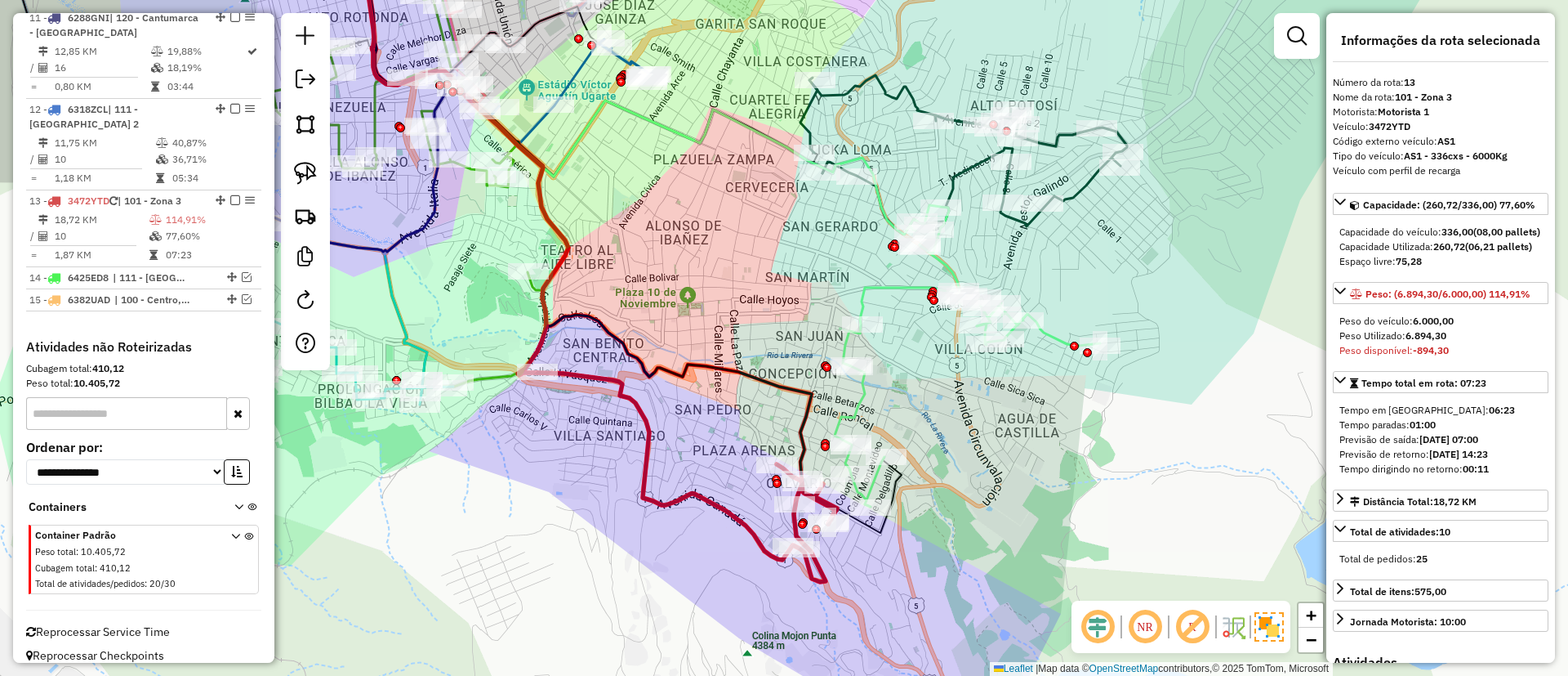
click at [857, 402] on icon at bounding box center [967, 356] width 266 height 302
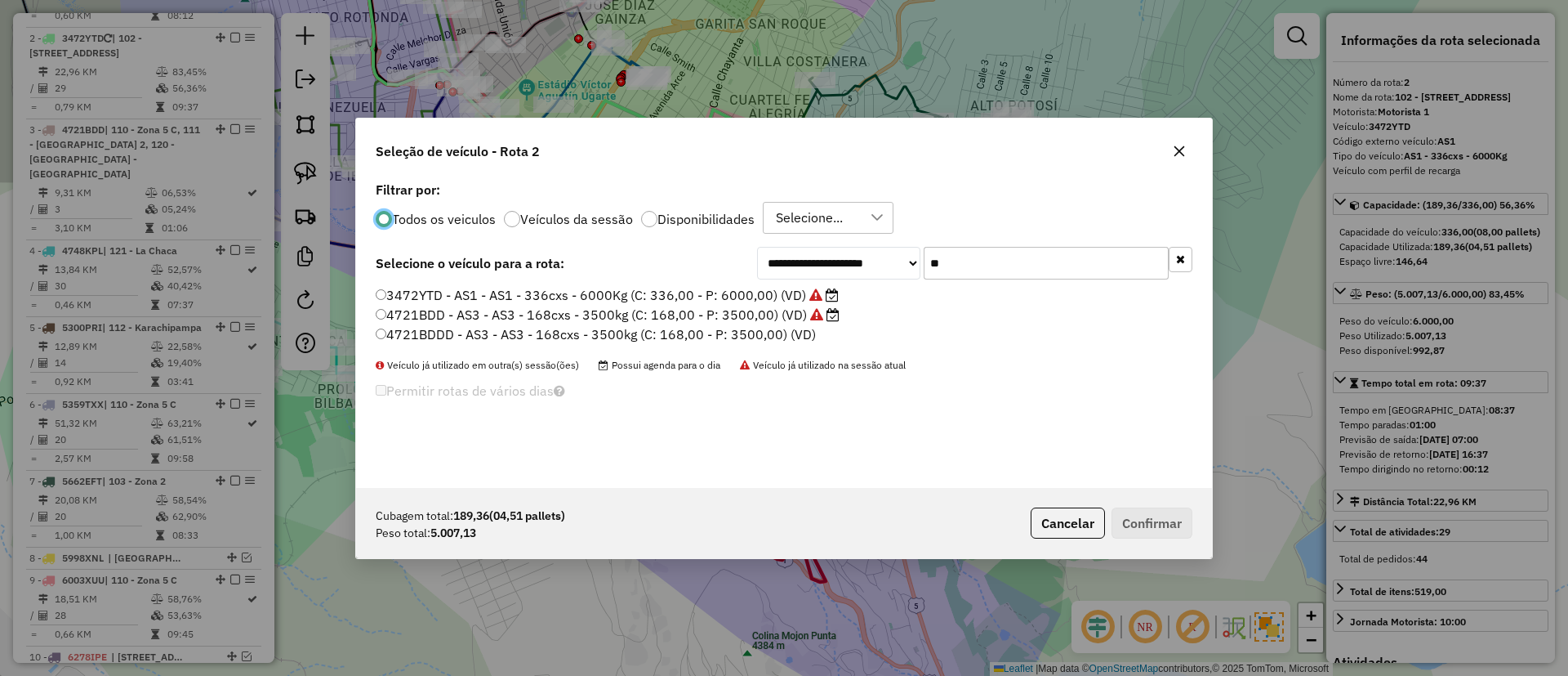
click at [1176, 256] on icon "button" at bounding box center [1180, 258] width 9 height 11
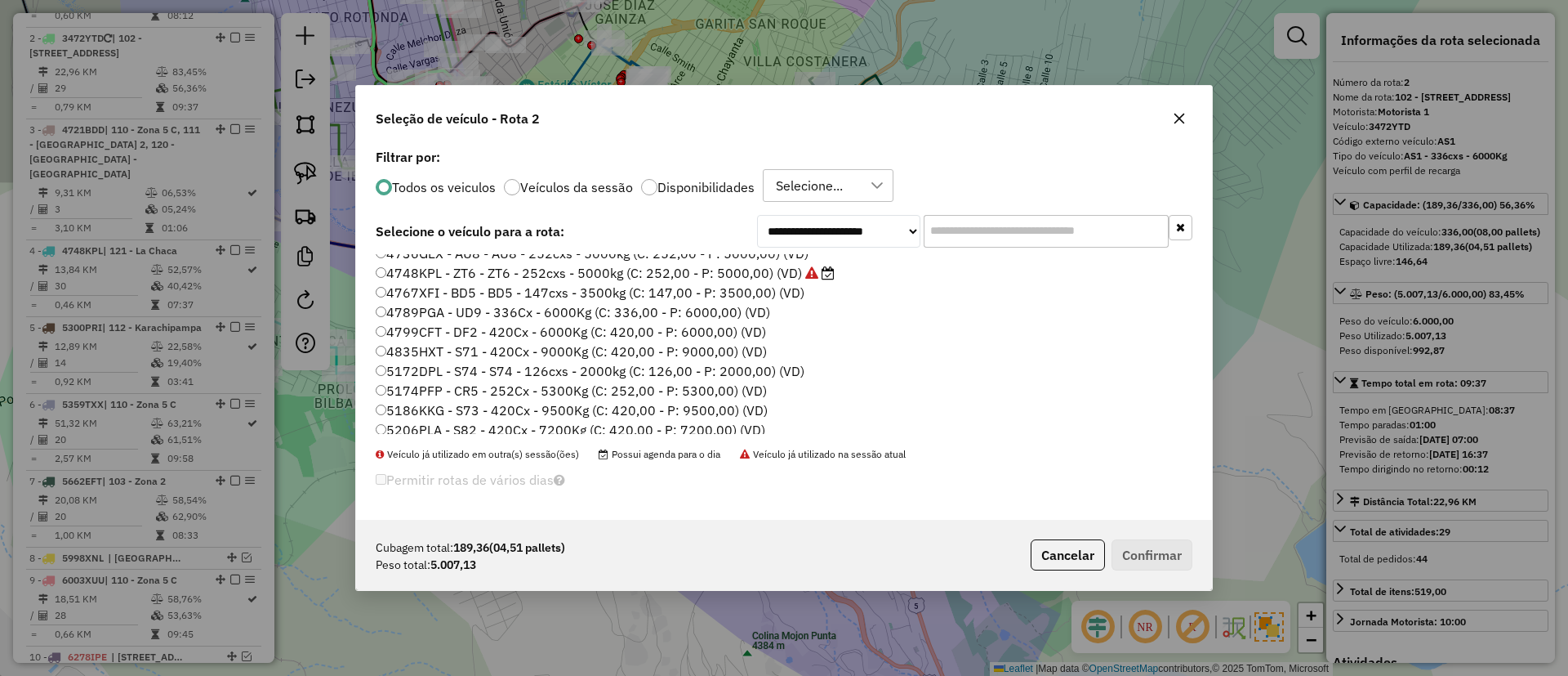
click at [599, 180] on label "Veículos da sessão" at bounding box center [576, 186] width 113 height 13
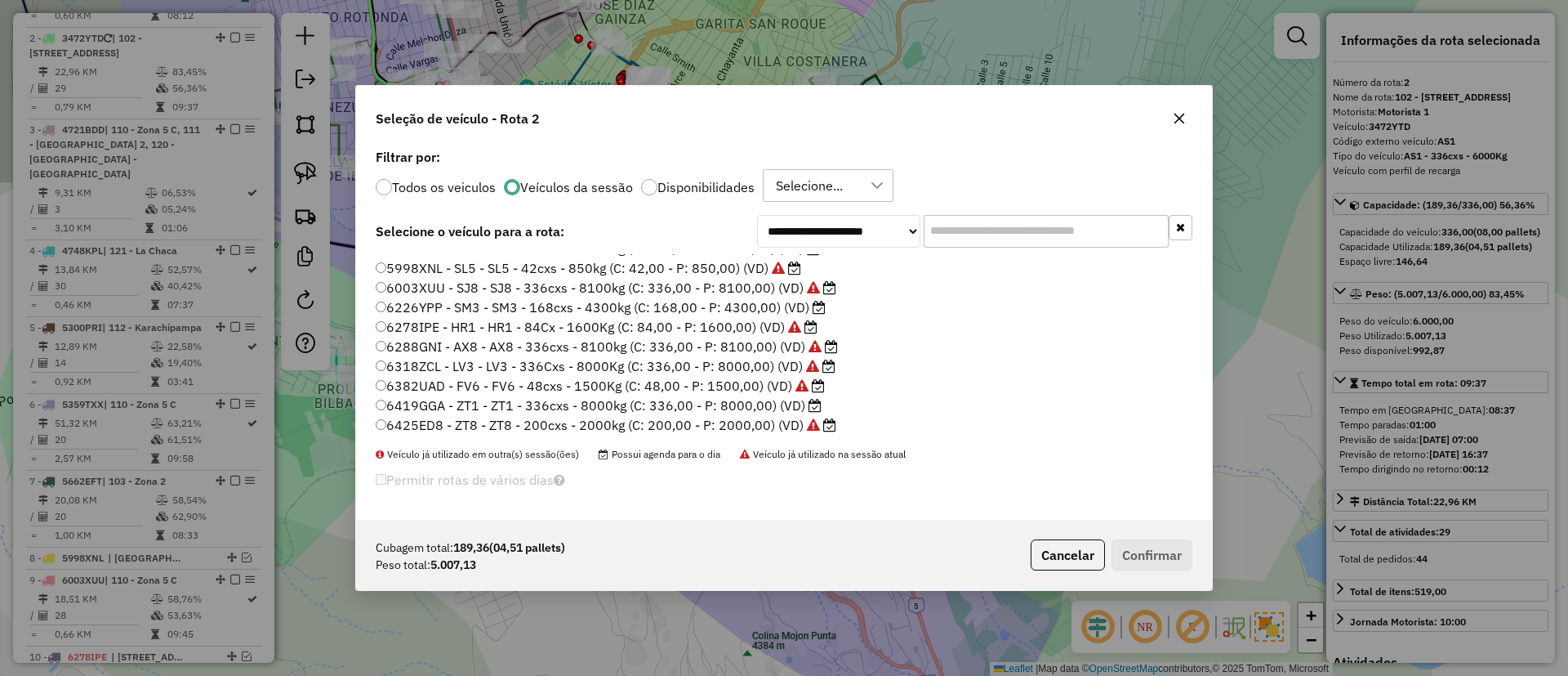
scroll to position [173, 0]
click at [748, 409] on label "6419GGA - ZT1 - ZT1 - 336cxs - 8000kg (C: 336,00 - P: 8000,00) (VD)" at bounding box center [599, 403] width 446 height 20
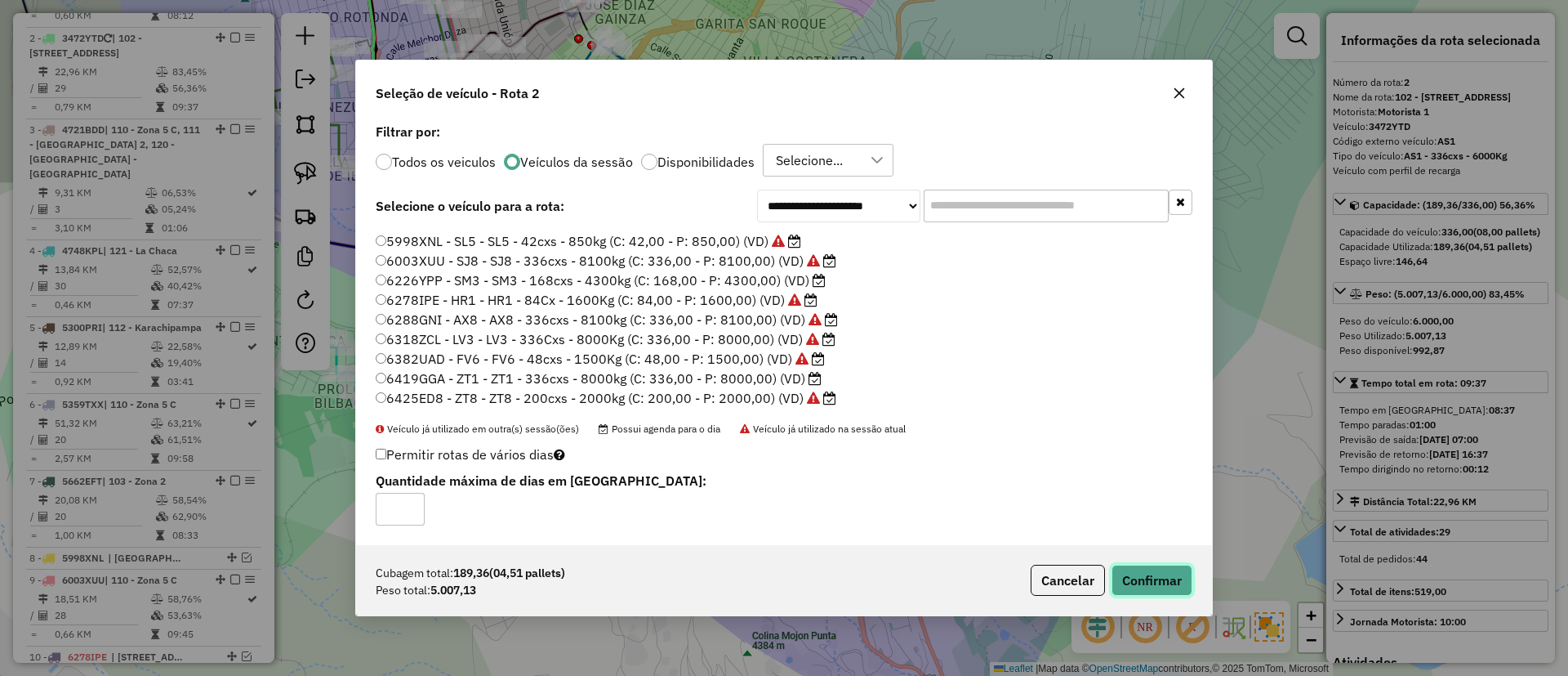
click at [1143, 591] on button "Confirmar" at bounding box center [1151, 580] width 81 height 31
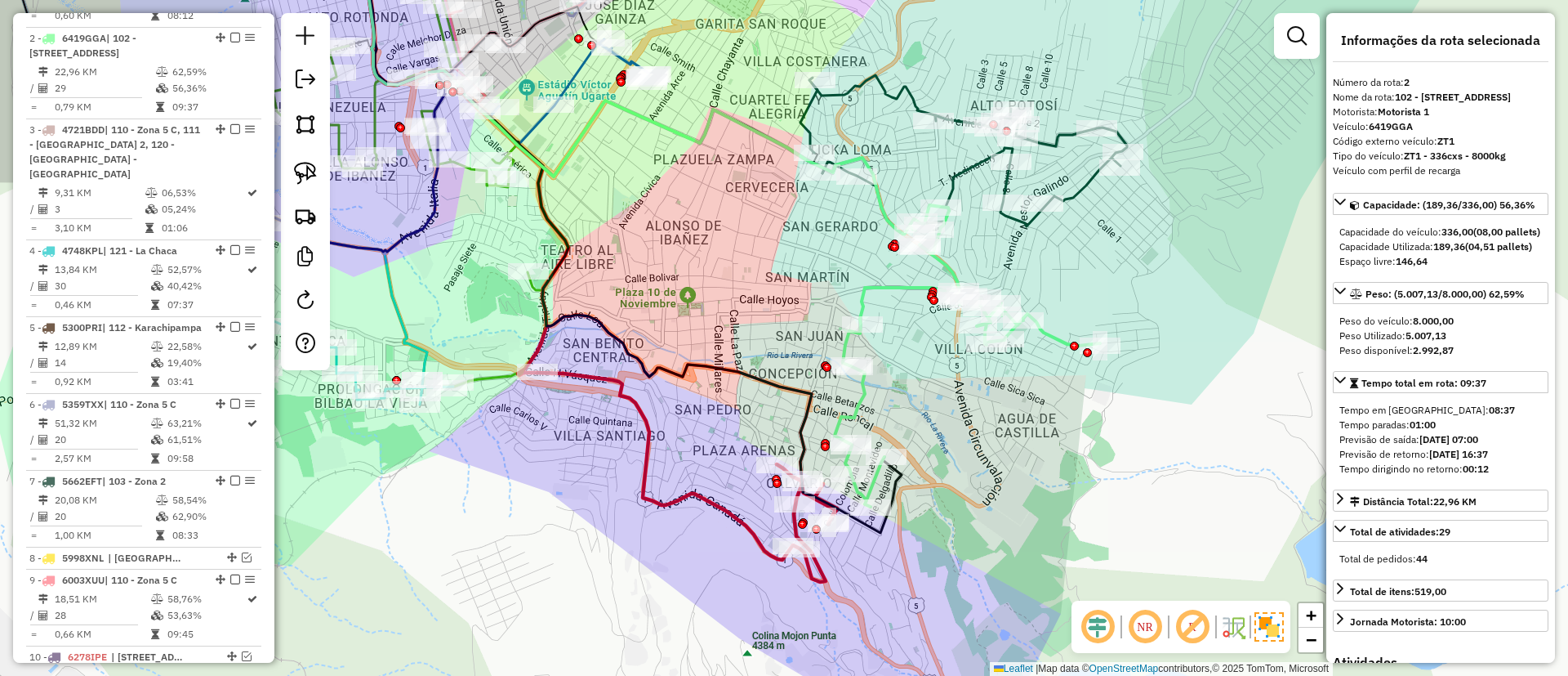
click at [863, 404] on icon at bounding box center [967, 356] width 266 height 302
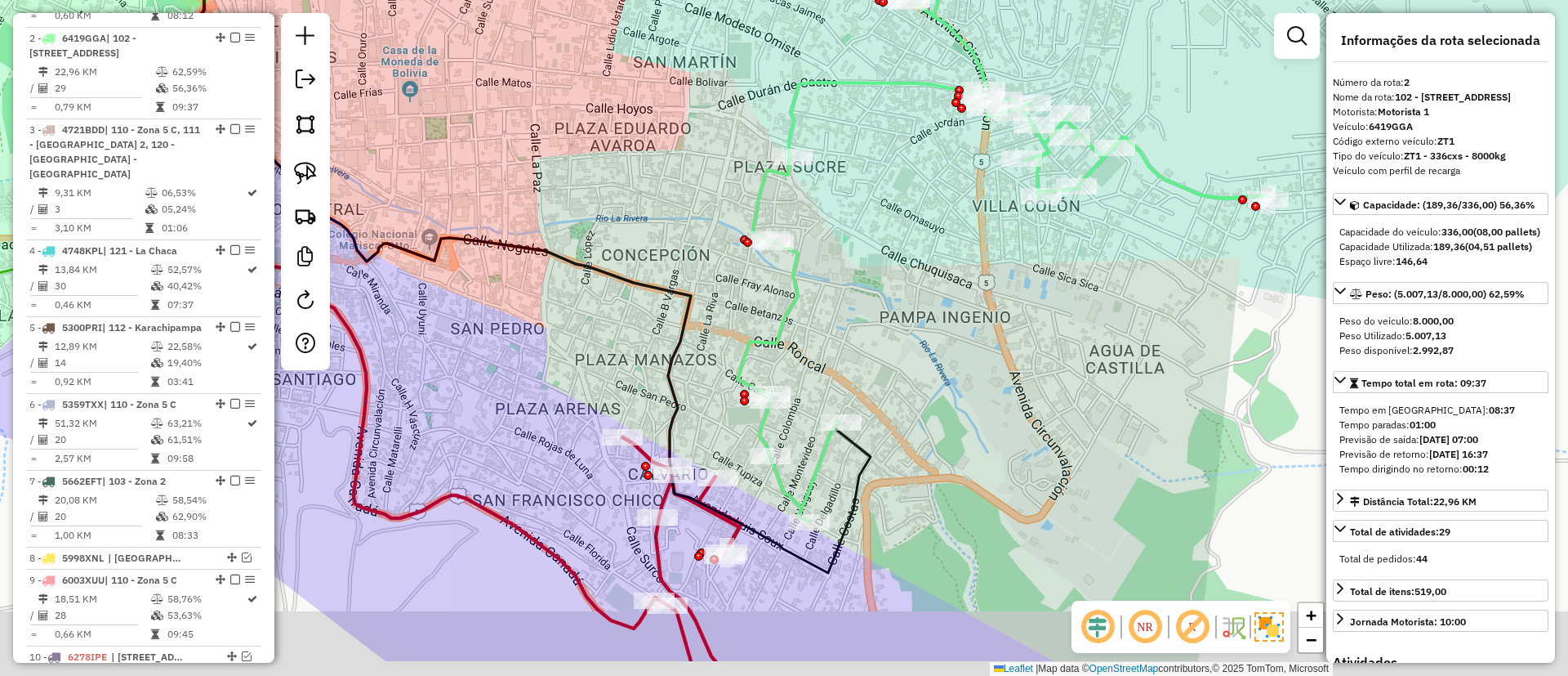
drag, startPoint x: 937, startPoint y: 439, endPoint x: 939, endPoint y: 350, distance: 89.0
click at [939, 350] on div "Janela de atendimento Grade de atendimento Capacidade Transportadoras Veículos …" at bounding box center [784, 338] width 1568 height 676
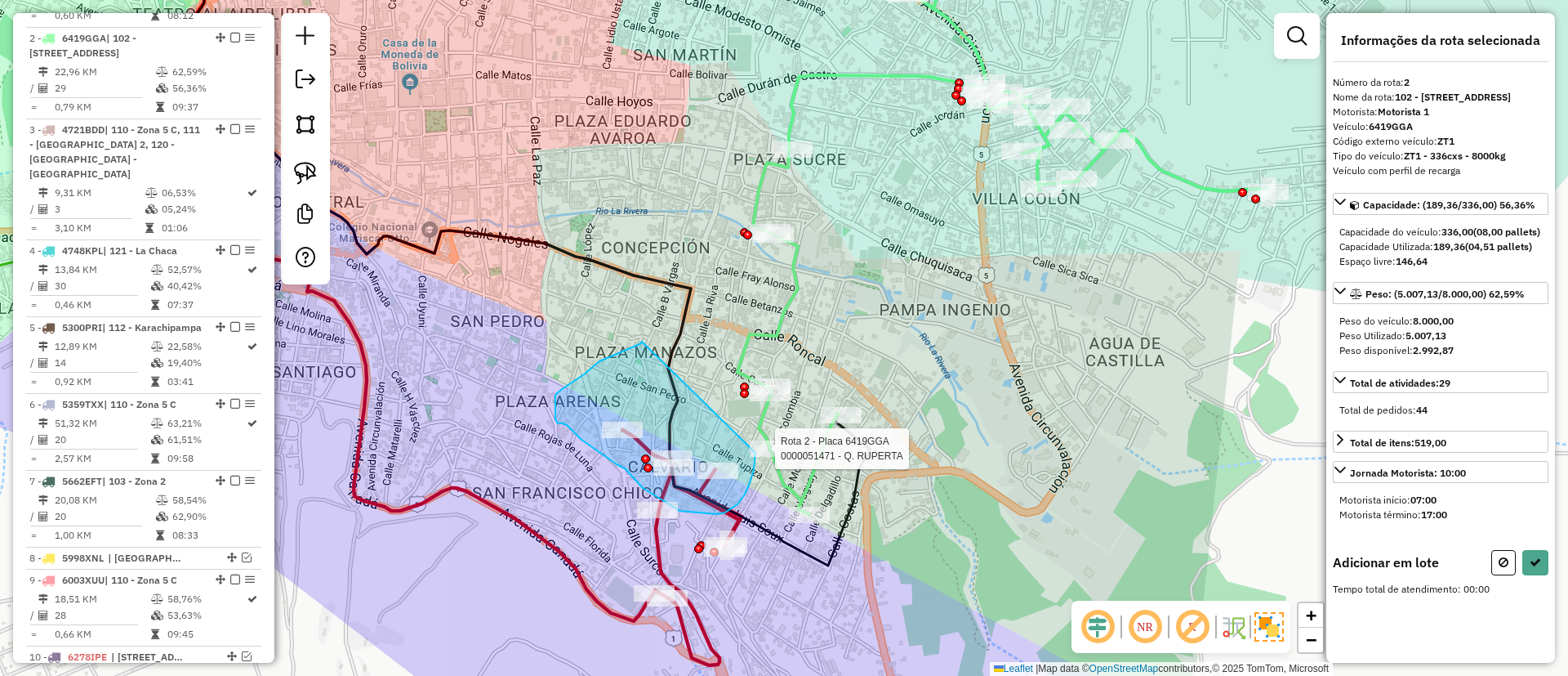
click at [755, 452] on div "Rota 2 - Placa 6419GGA 0000051471 - Q. RUPERTA Janela de atendimento Grade de a…" at bounding box center [784, 338] width 1568 height 676
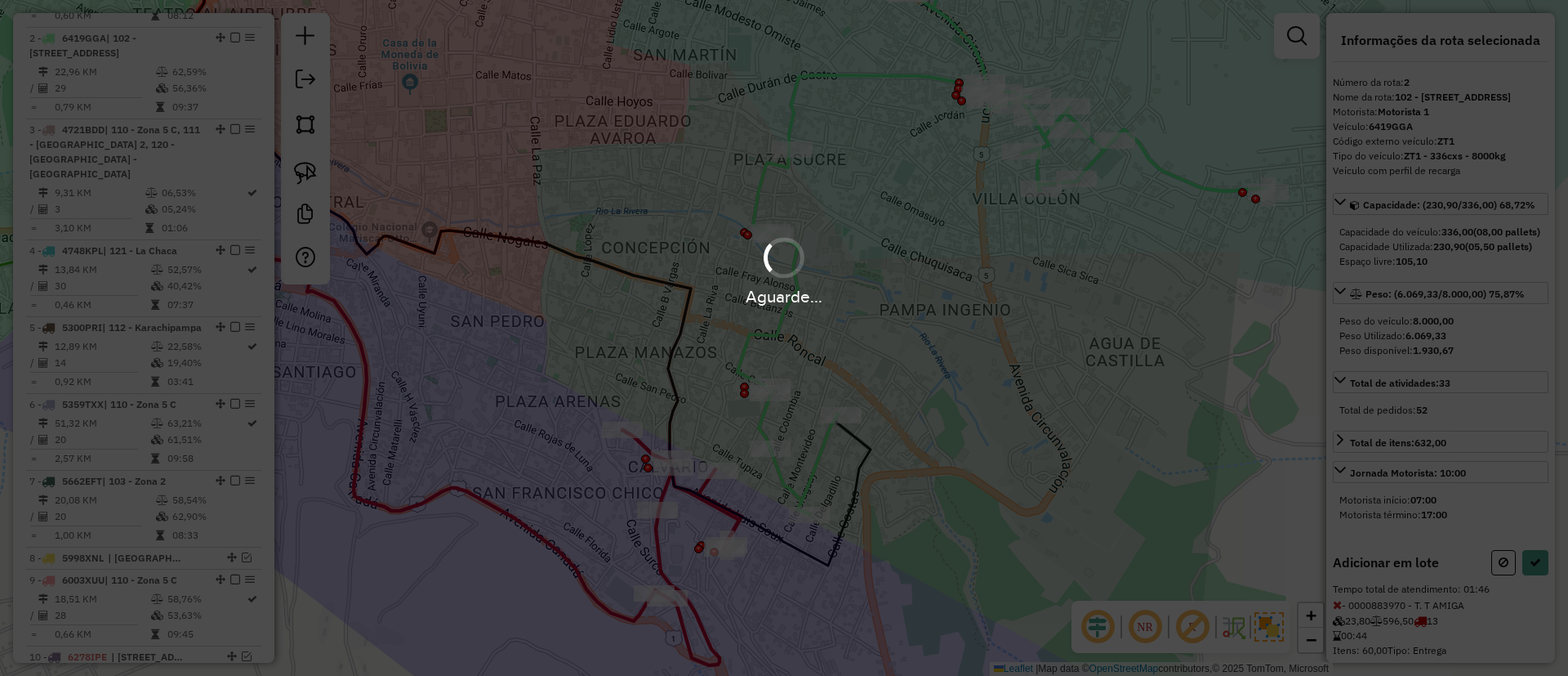
select select "**********"
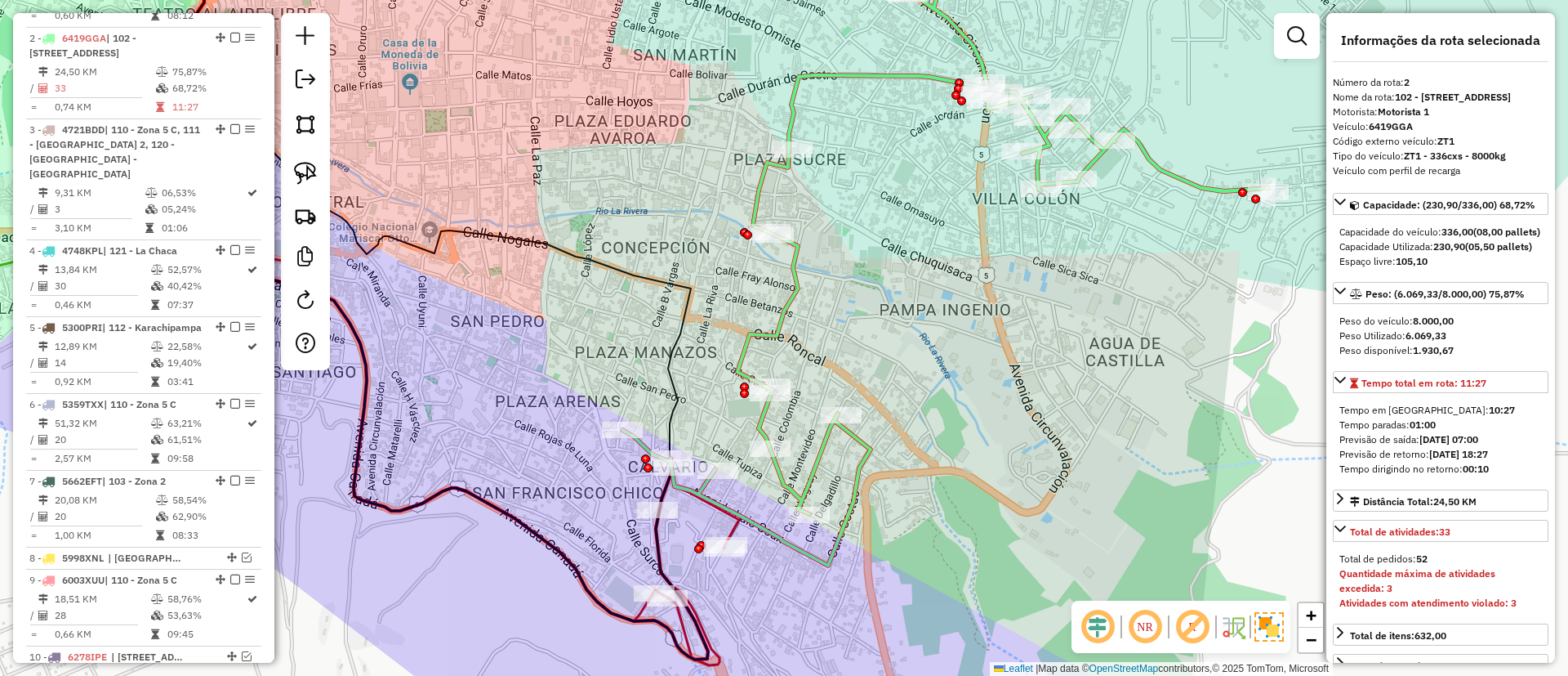
click at [500, 509] on icon at bounding box center [409, 296] width 597 height 727
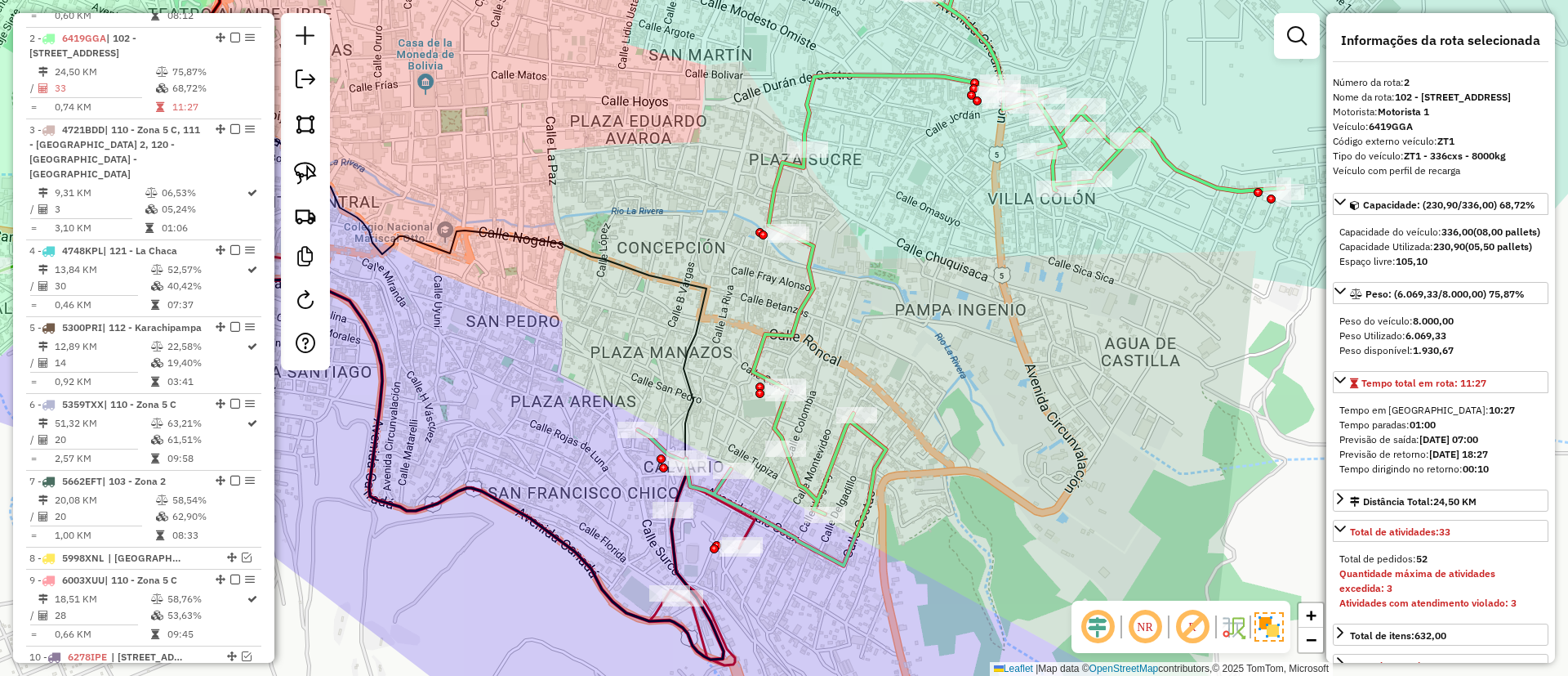
drag, startPoint x: 560, startPoint y: 465, endPoint x: 847, endPoint y: 462, distance: 287.0
click at [847, 465] on div "Janela de atendimento Grade de atendimento Capacidade Transportadoras Veículos …" at bounding box center [784, 338] width 1568 height 676
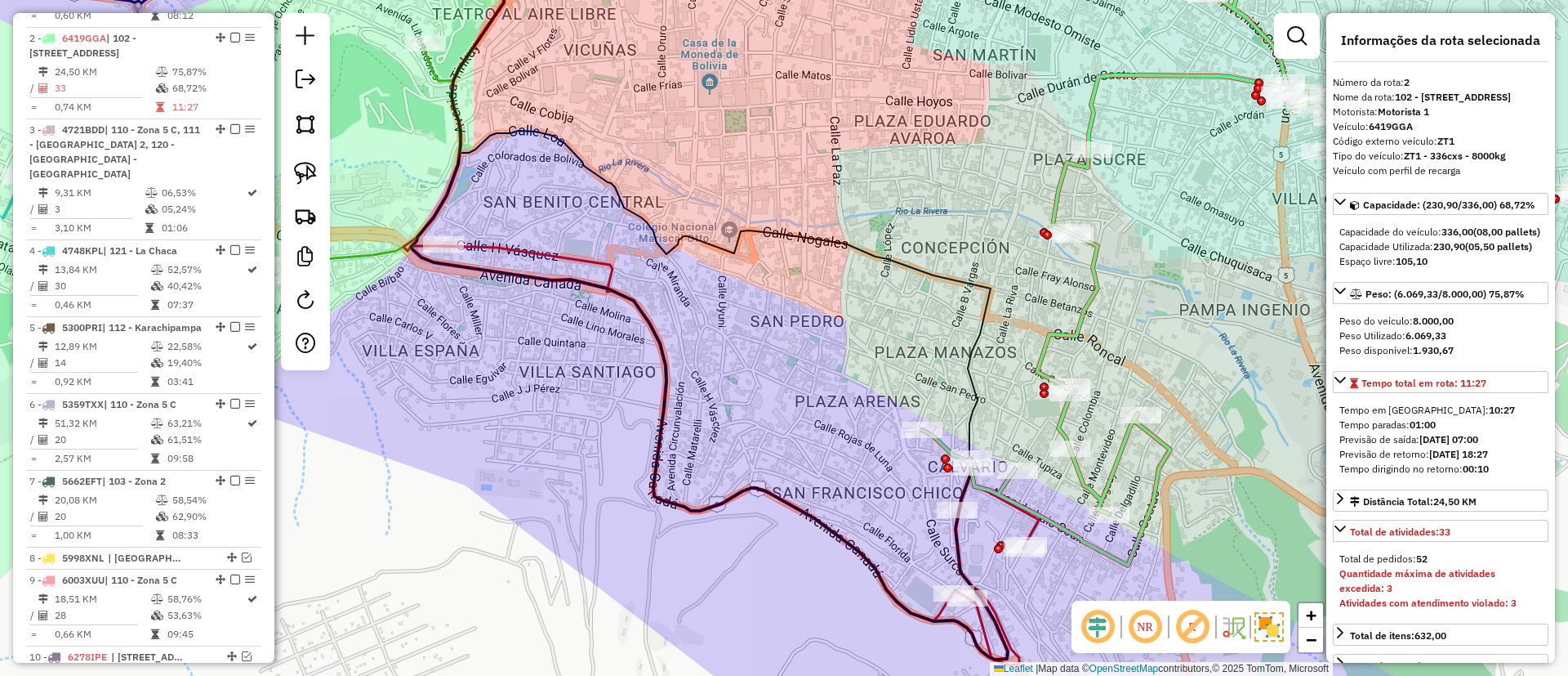
click at [1033, 526] on icon at bounding box center [740, 456] width 595 height 420
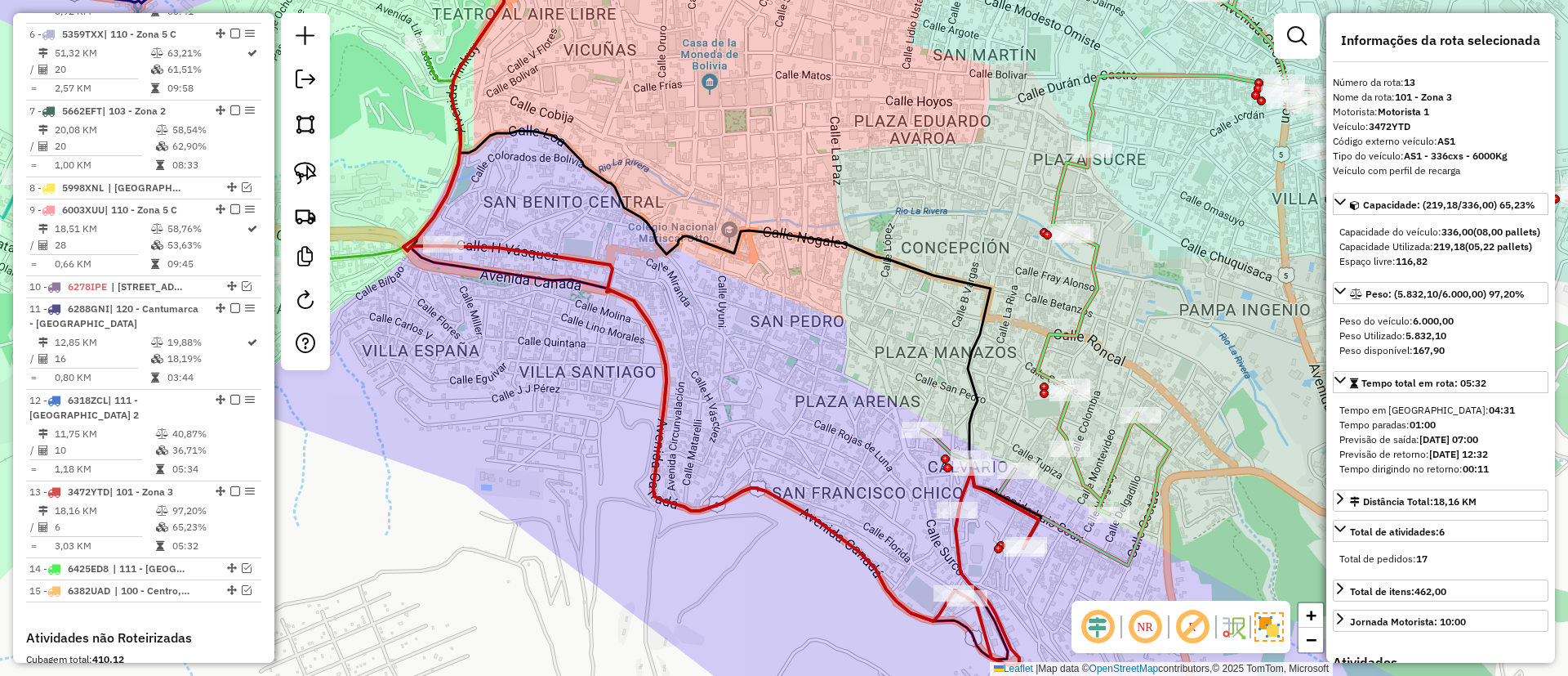
scroll to position [1396, 0]
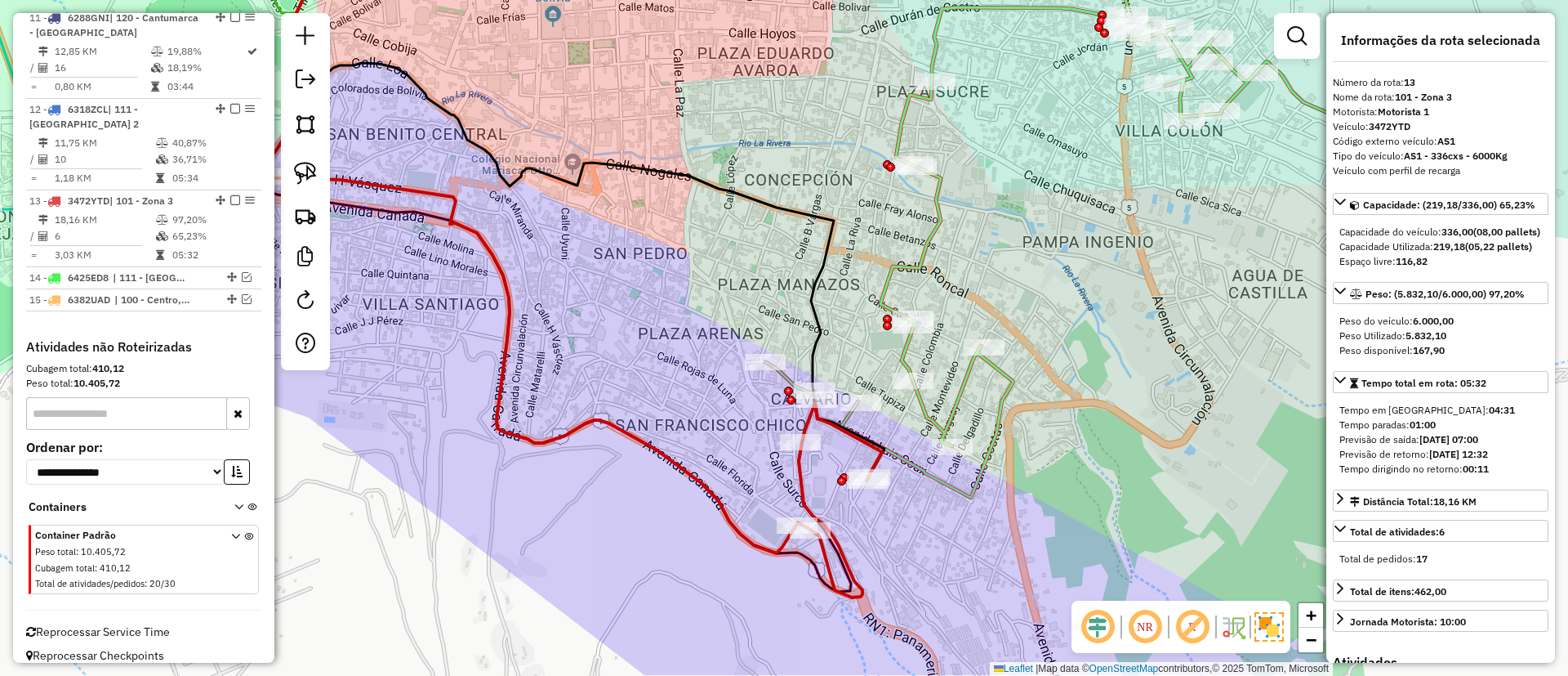
drag, startPoint x: 727, startPoint y: 409, endPoint x: 663, endPoint y: 382, distance: 69.5
click at [663, 382] on div "Janela de atendimento Grade de atendimento Capacidade Transportadoras Veículos …" at bounding box center [784, 338] width 1568 height 676
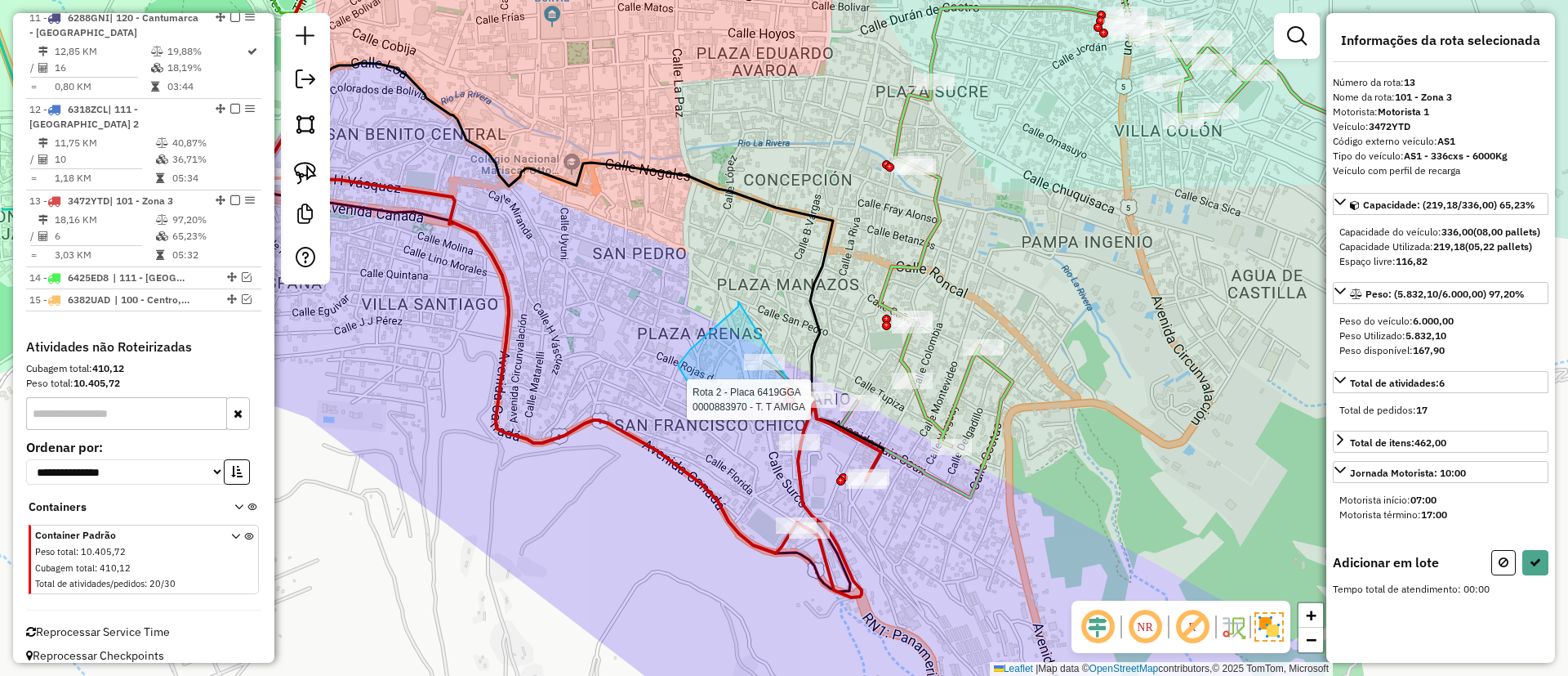
drag, startPoint x: 738, startPoint y: 302, endPoint x: 810, endPoint y: 350, distance: 86.5
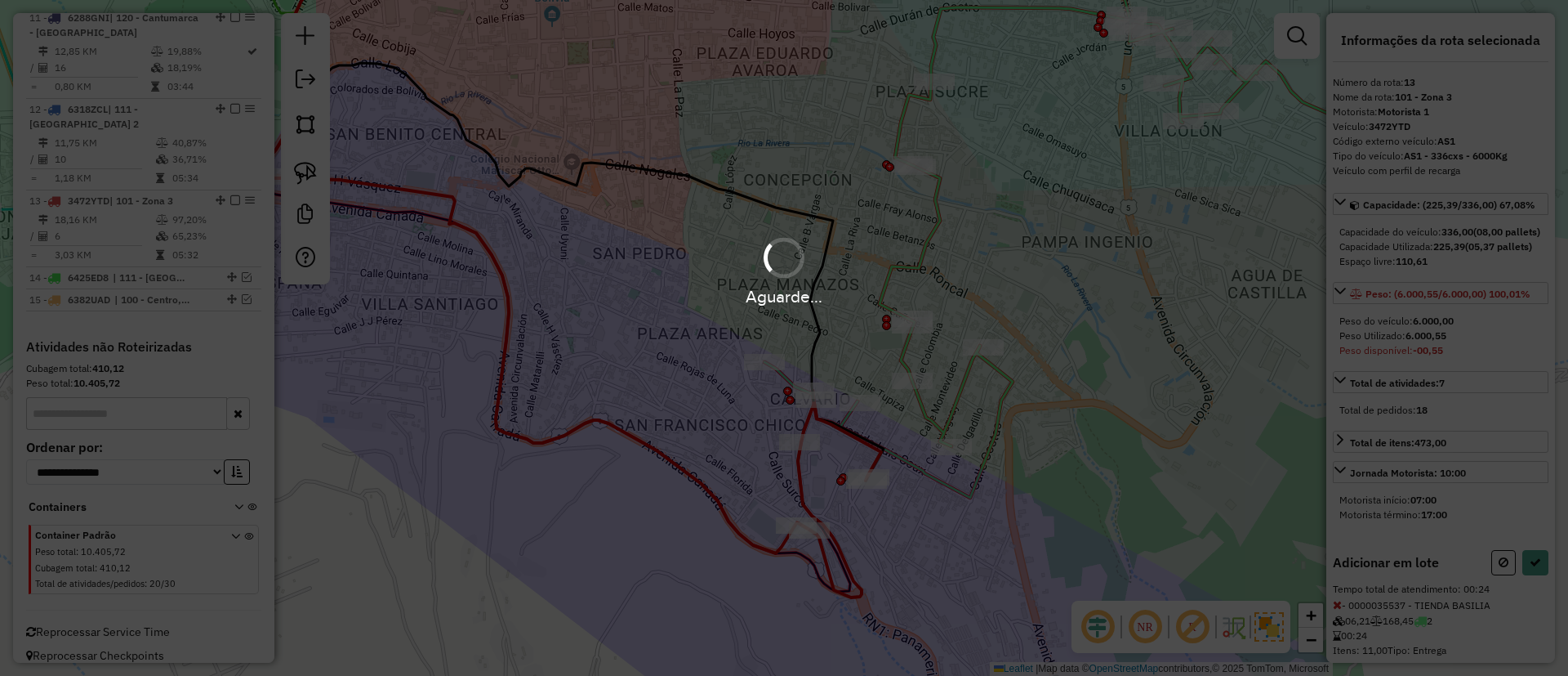
select select "**********"
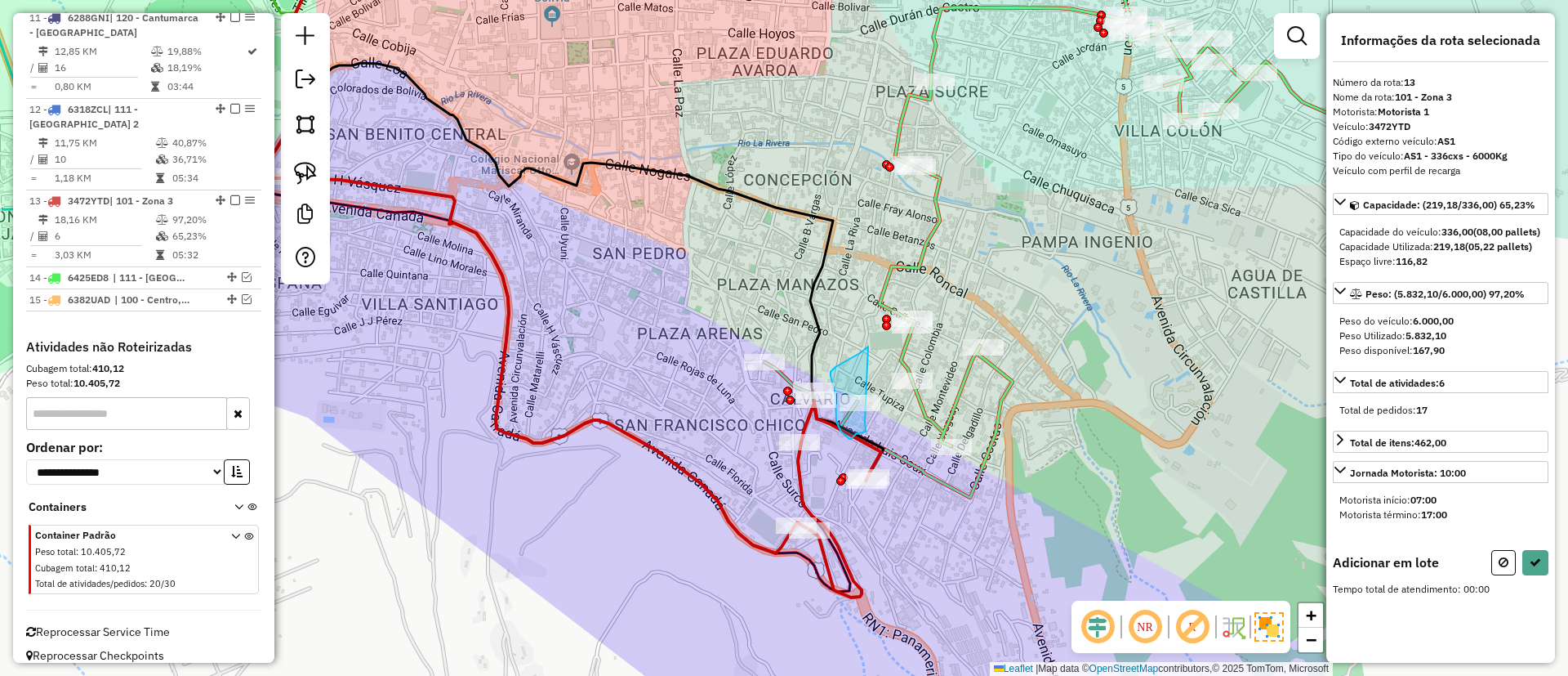
drag, startPoint x: 830, startPoint y: 376, endPoint x: 868, endPoint y: 413, distance: 53.0
click at [868, 413] on div "Janela de atendimento Grade de atendimento Capacidade Transportadoras Veículos …" at bounding box center [784, 338] width 1568 height 676
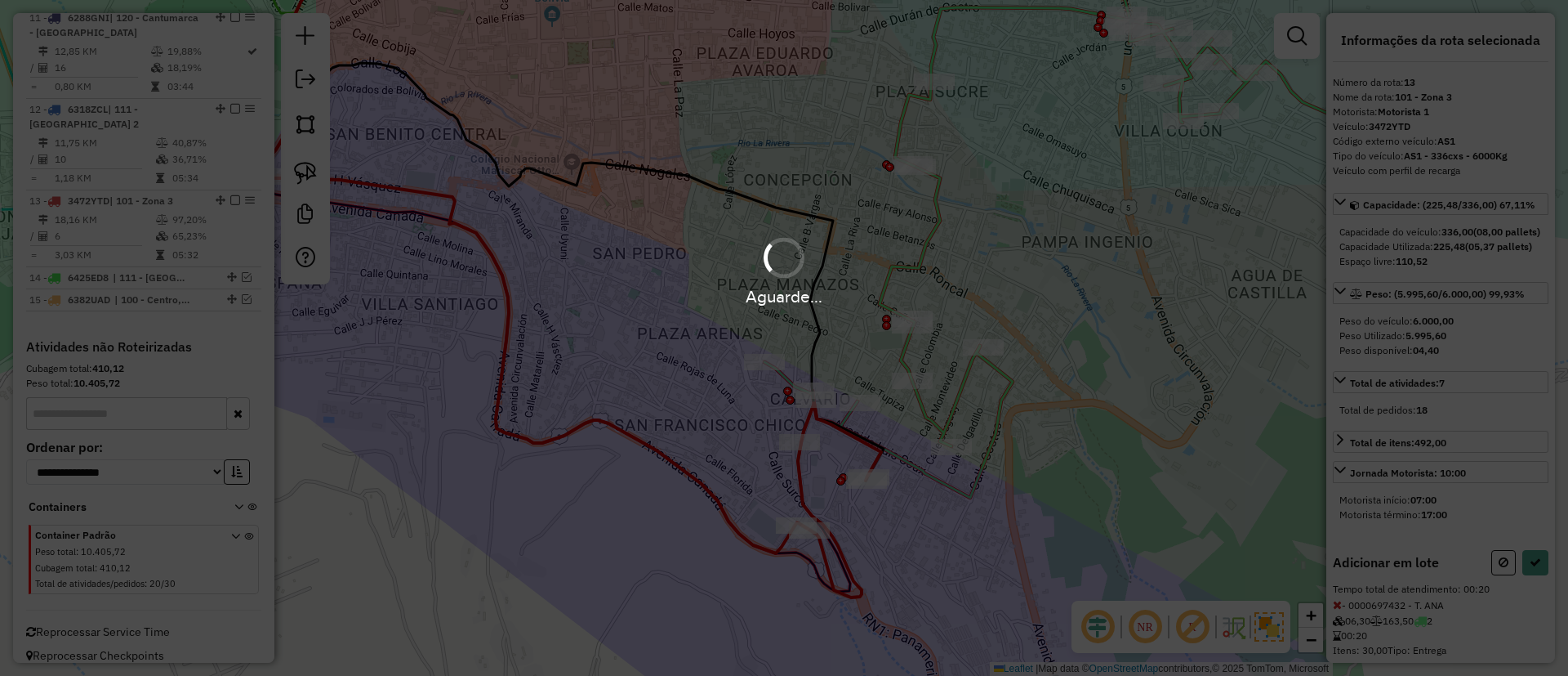
select select "**********"
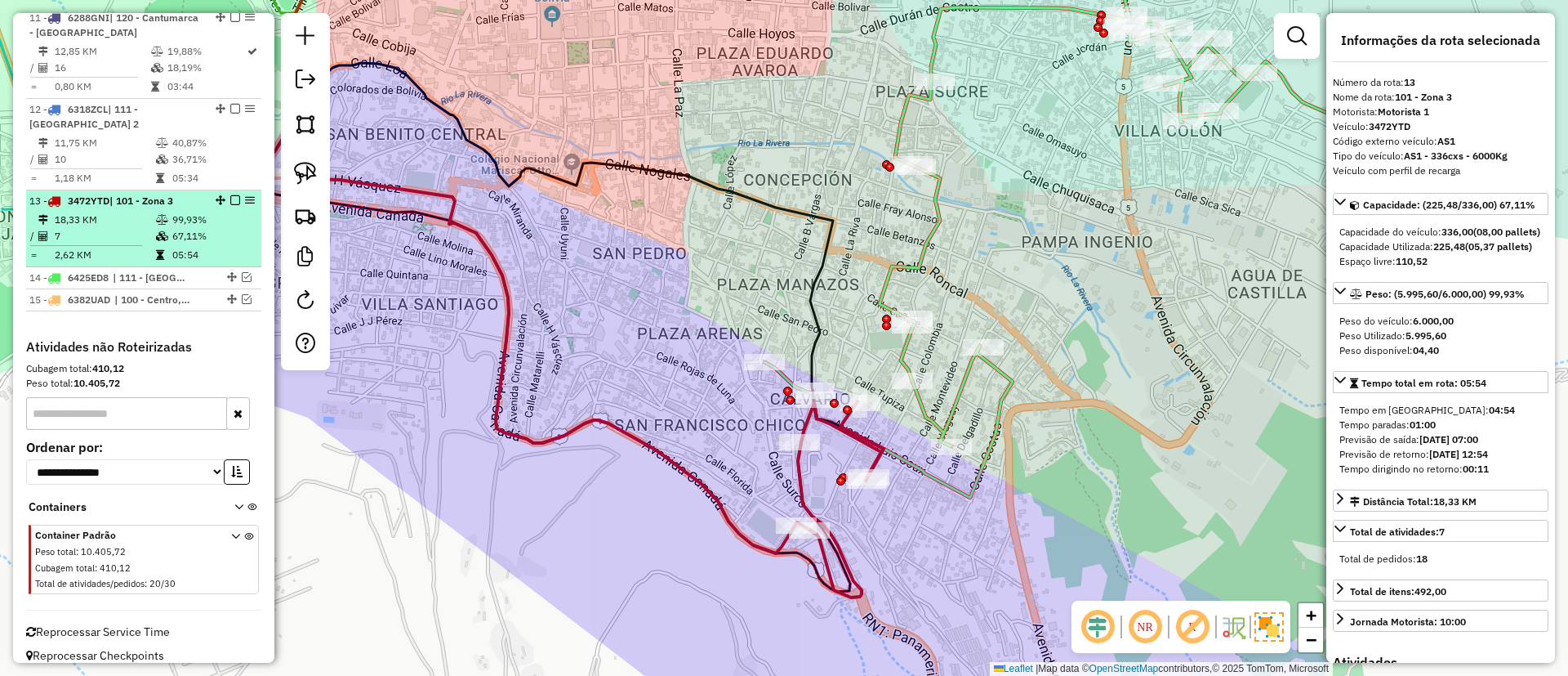
click at [231, 196] on em at bounding box center [235, 200] width 9 height 9
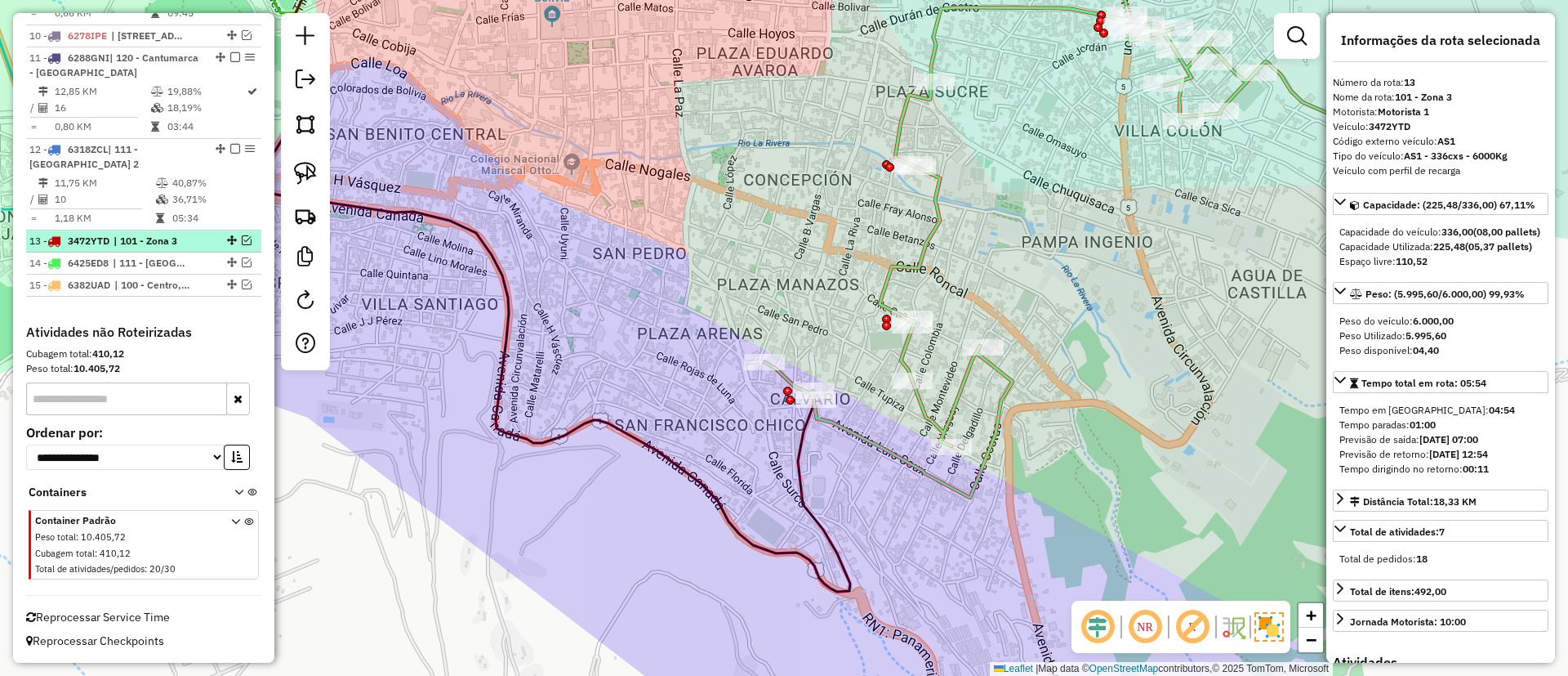
scroll to position [1342, 0]
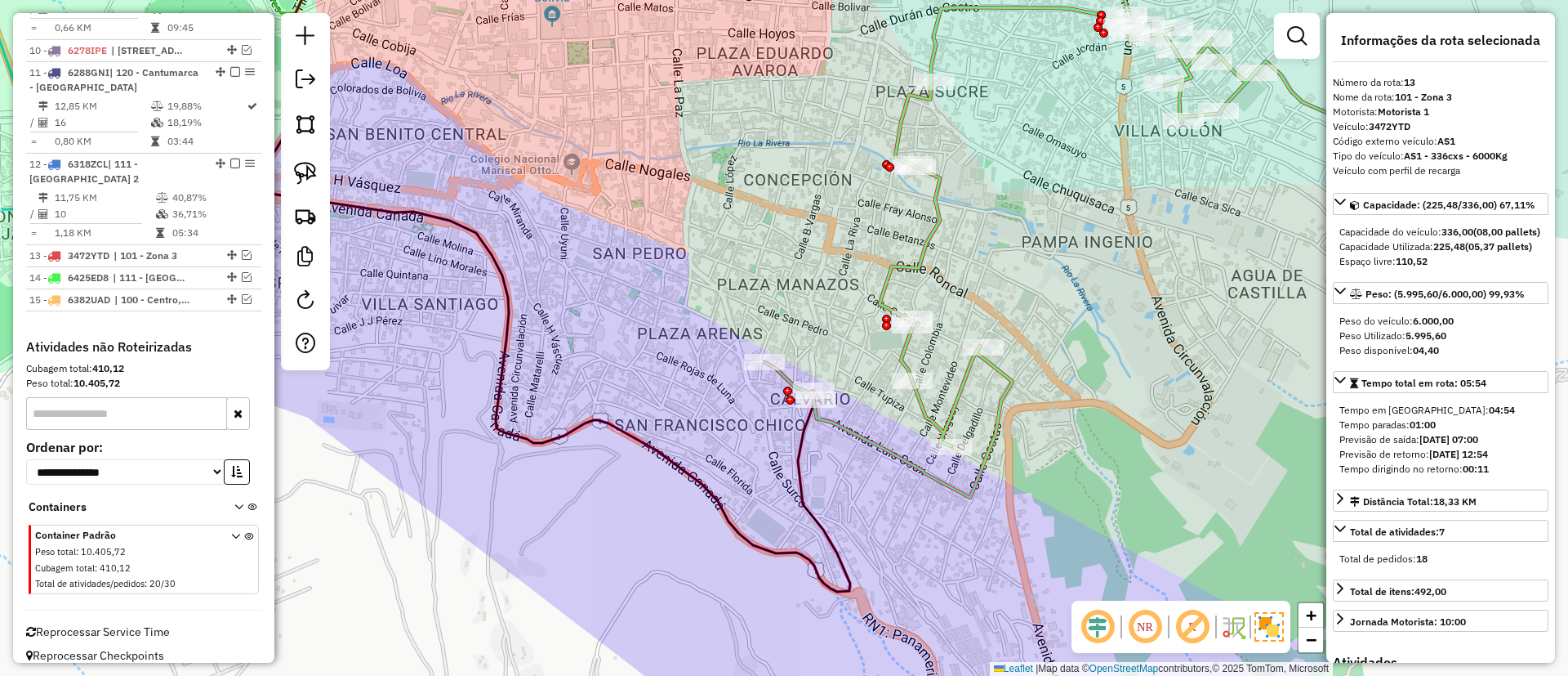
drag, startPoint x: 654, startPoint y: 273, endPoint x: 546, endPoint y: 444, distance: 202.2
click at [546, 444] on div "Janela de atendimento Grade de atendimento Capacidade Transportadoras Veículos …" at bounding box center [784, 338] width 1568 height 676
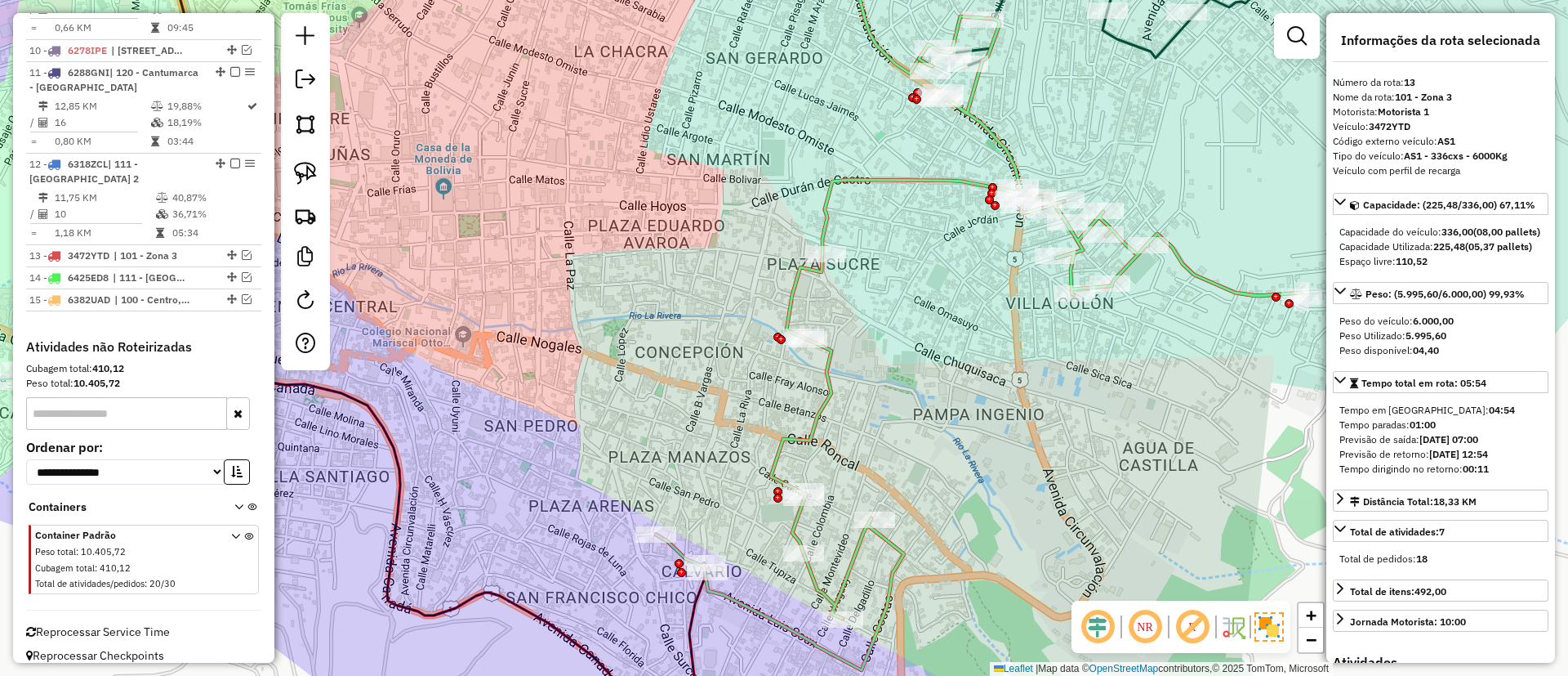
click at [825, 364] on icon at bounding box center [979, 343] width 646 height 654
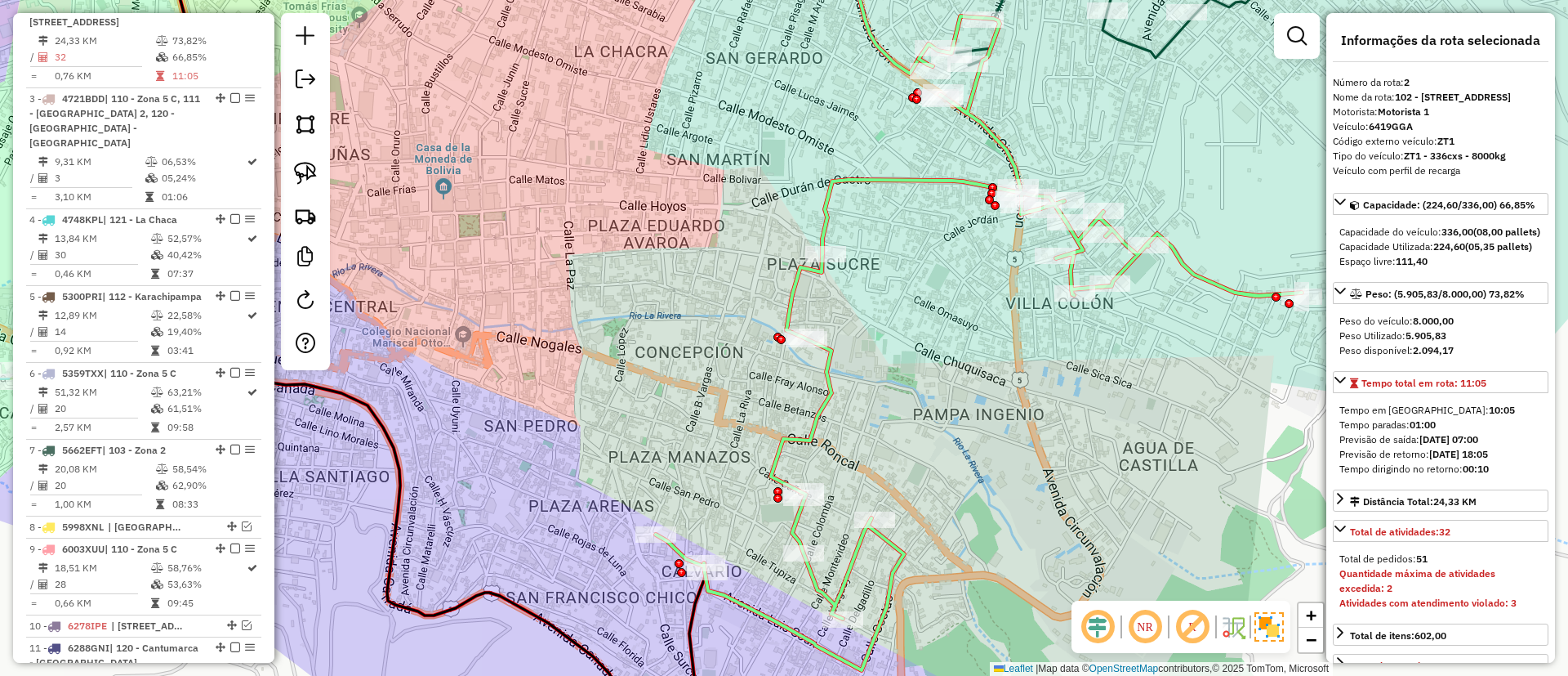
scroll to position [736, 0]
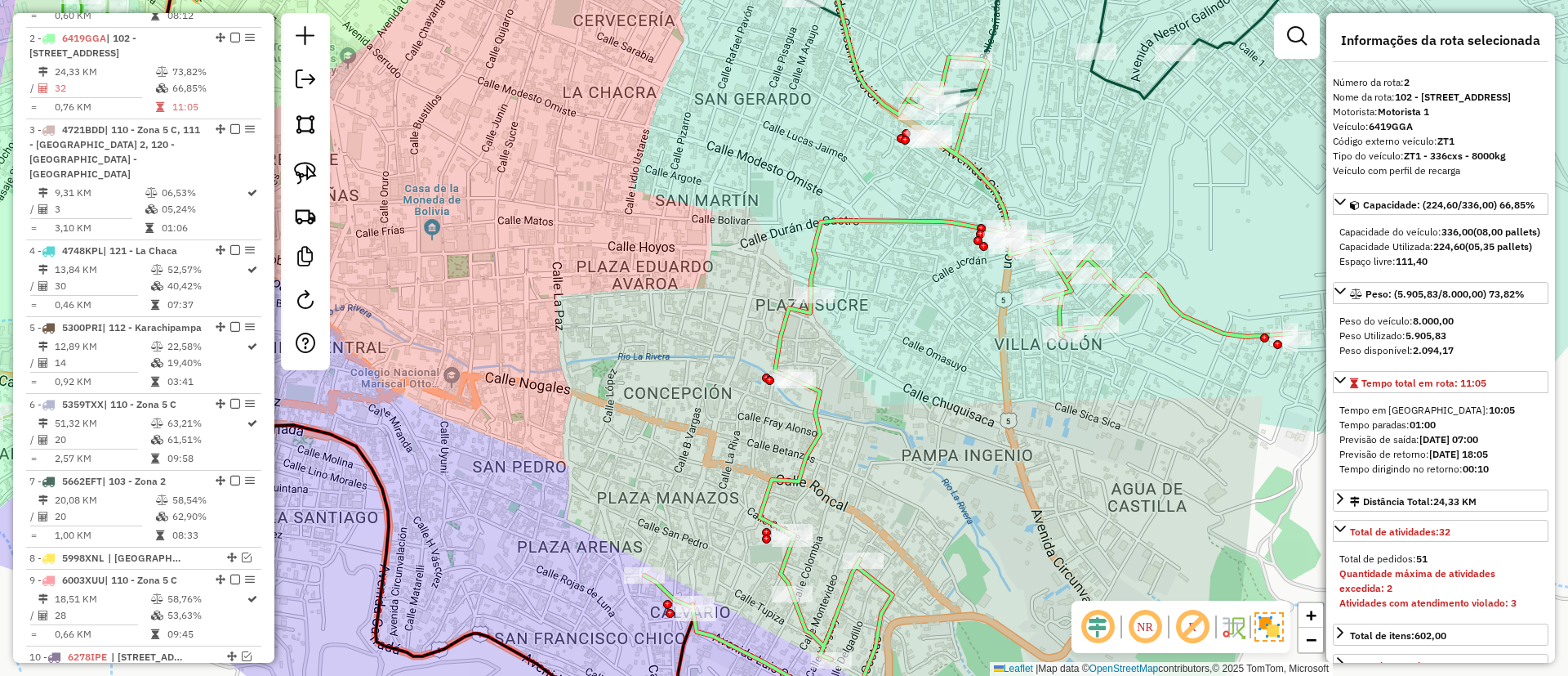
drag, startPoint x: 869, startPoint y: 347, endPoint x: 766, endPoint y: 487, distance: 173.8
click at [766, 487] on div "Janela de atendimento Grade de atendimento Capacidade Transportadoras Veículos …" at bounding box center [784, 338] width 1568 height 676
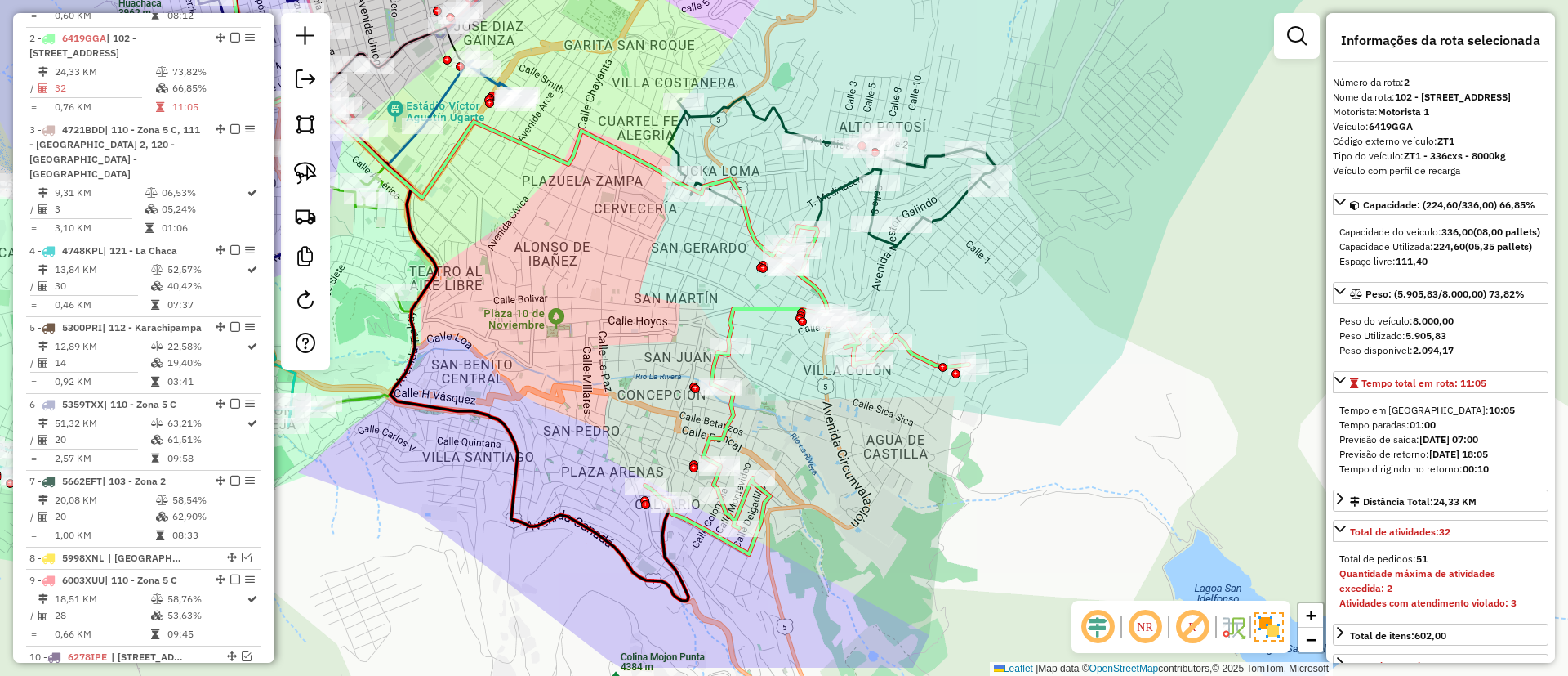
drag, startPoint x: 770, startPoint y: 401, endPoint x: 756, endPoint y: 326, distance: 76.3
click at [756, 326] on div "Janela de atendimento Grade de atendimento Capacidade Transportadoras Veículos …" at bounding box center [784, 338] width 1568 height 676
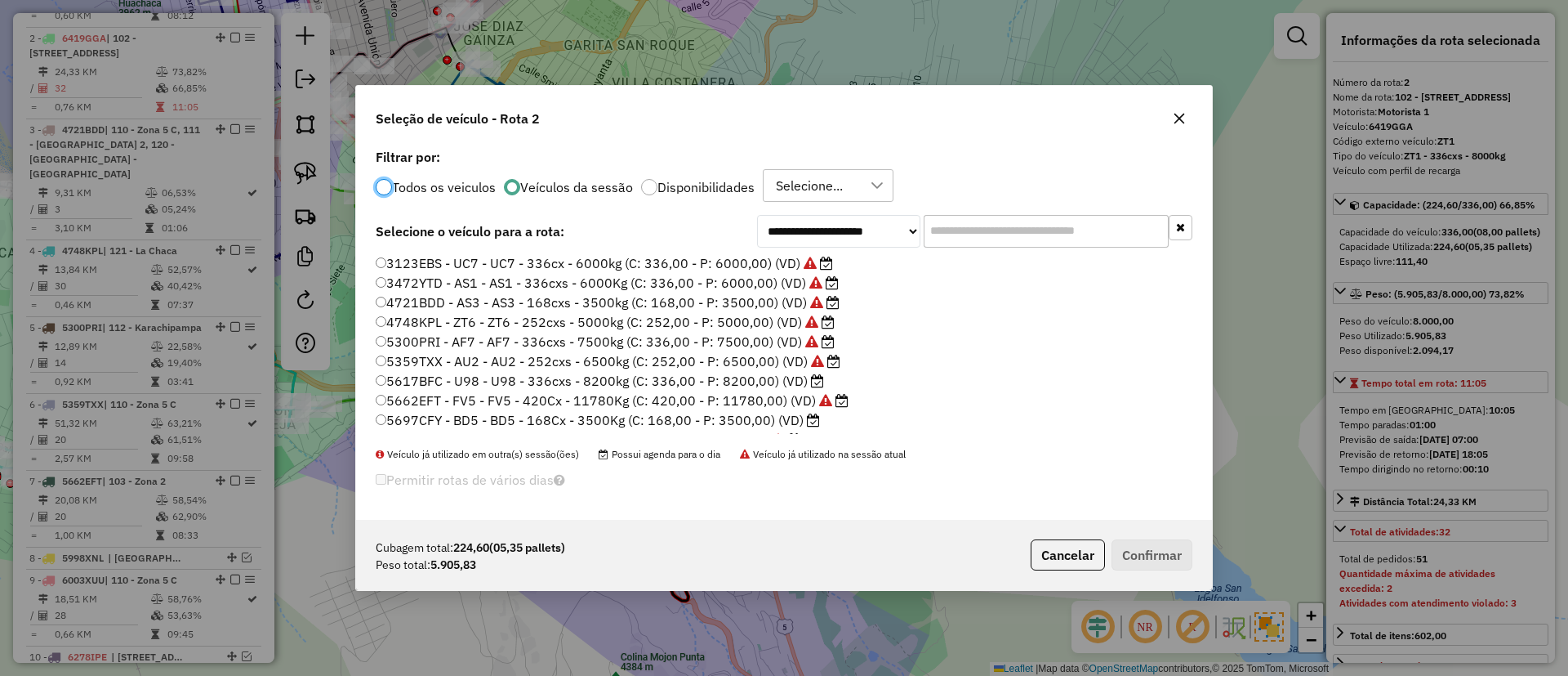
scroll to position [9, 5]
click at [778, 363] on label "5359TXX - AU2 - AU2 - 252cxs - 6500kg (C: 252,00 - P: 6500,00) (VD)" at bounding box center [608, 361] width 465 height 20
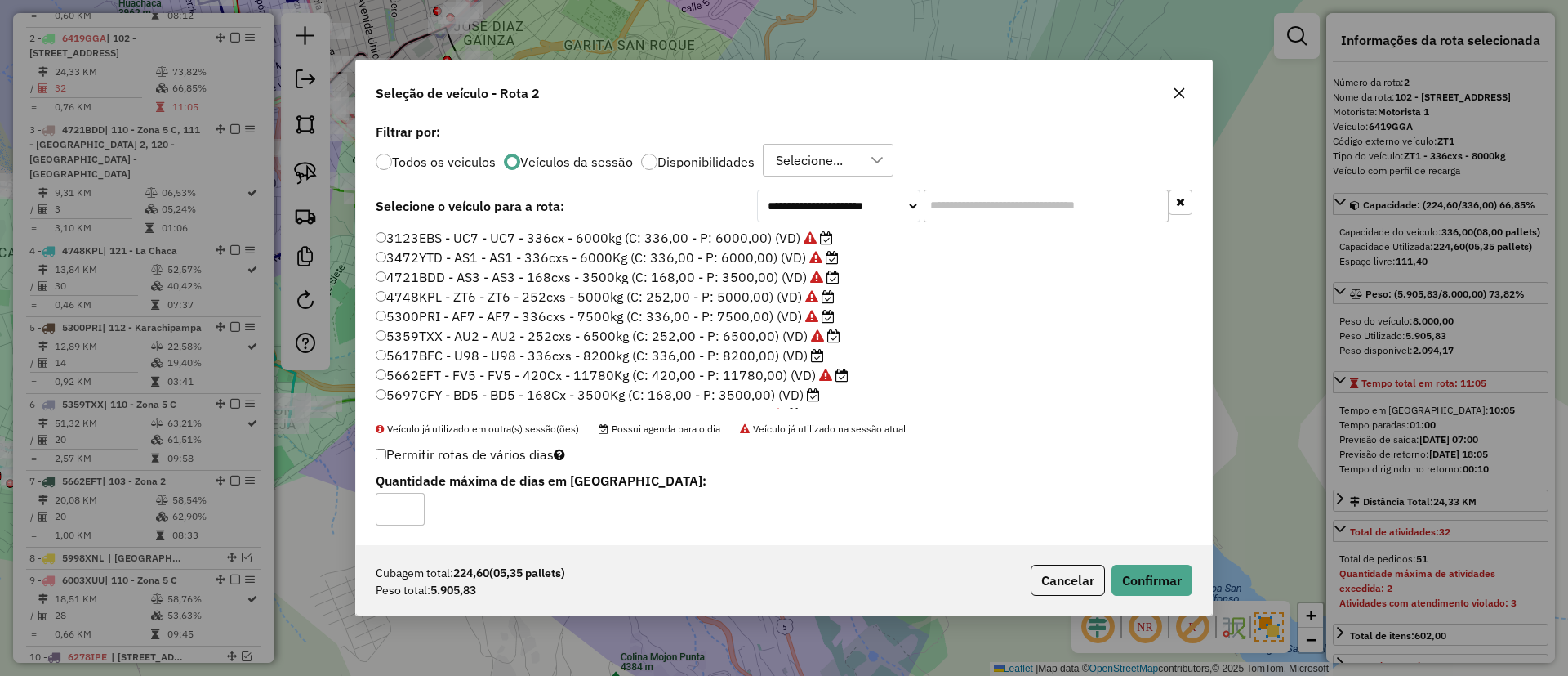
click at [680, 237] on label "3123EBS - UC7 - UC7 - 336cx - 6000kg (C: 336,00 - P: 6000,00) (VD)" at bounding box center [604, 238] width 457 height 20
click at [1127, 572] on button "Confirmar" at bounding box center [1151, 580] width 81 height 31
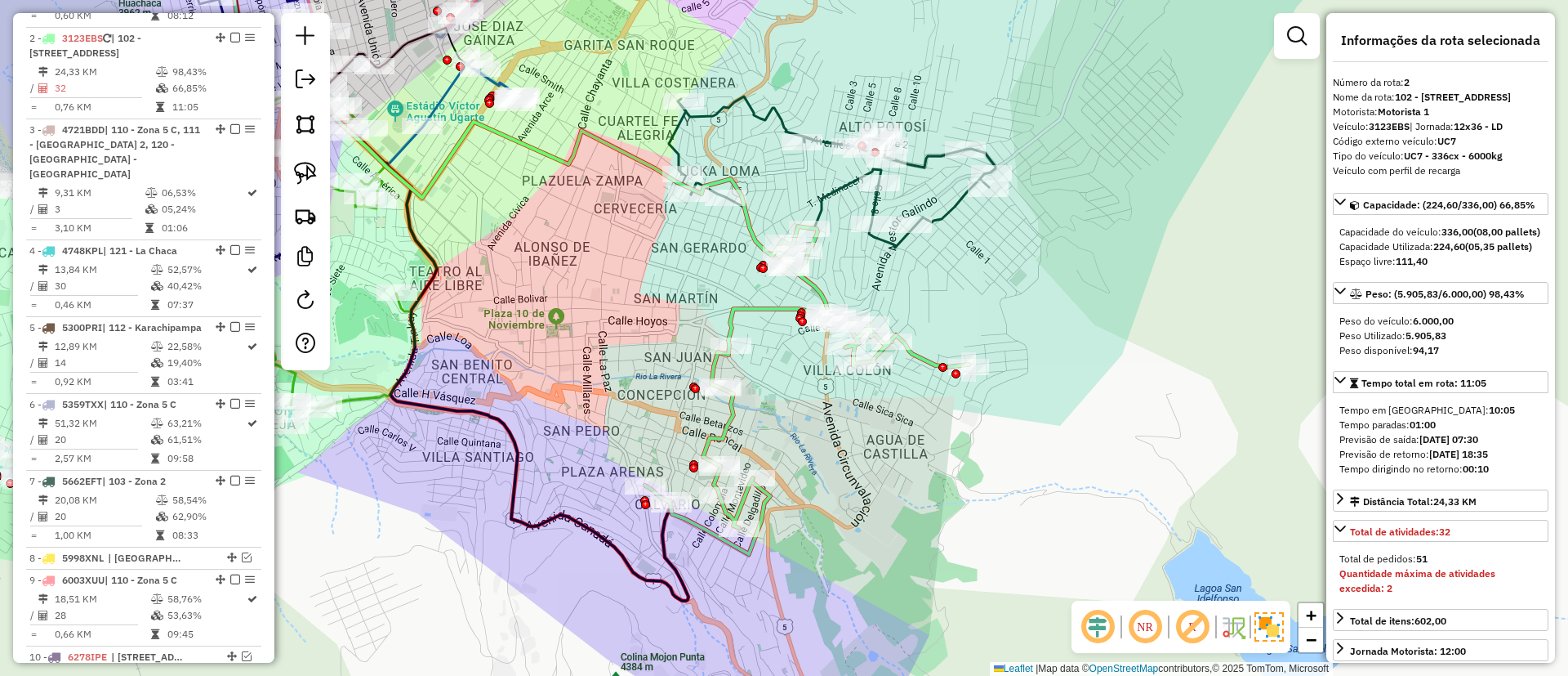
click at [948, 202] on icon at bounding box center [832, 176] width 326 height 159
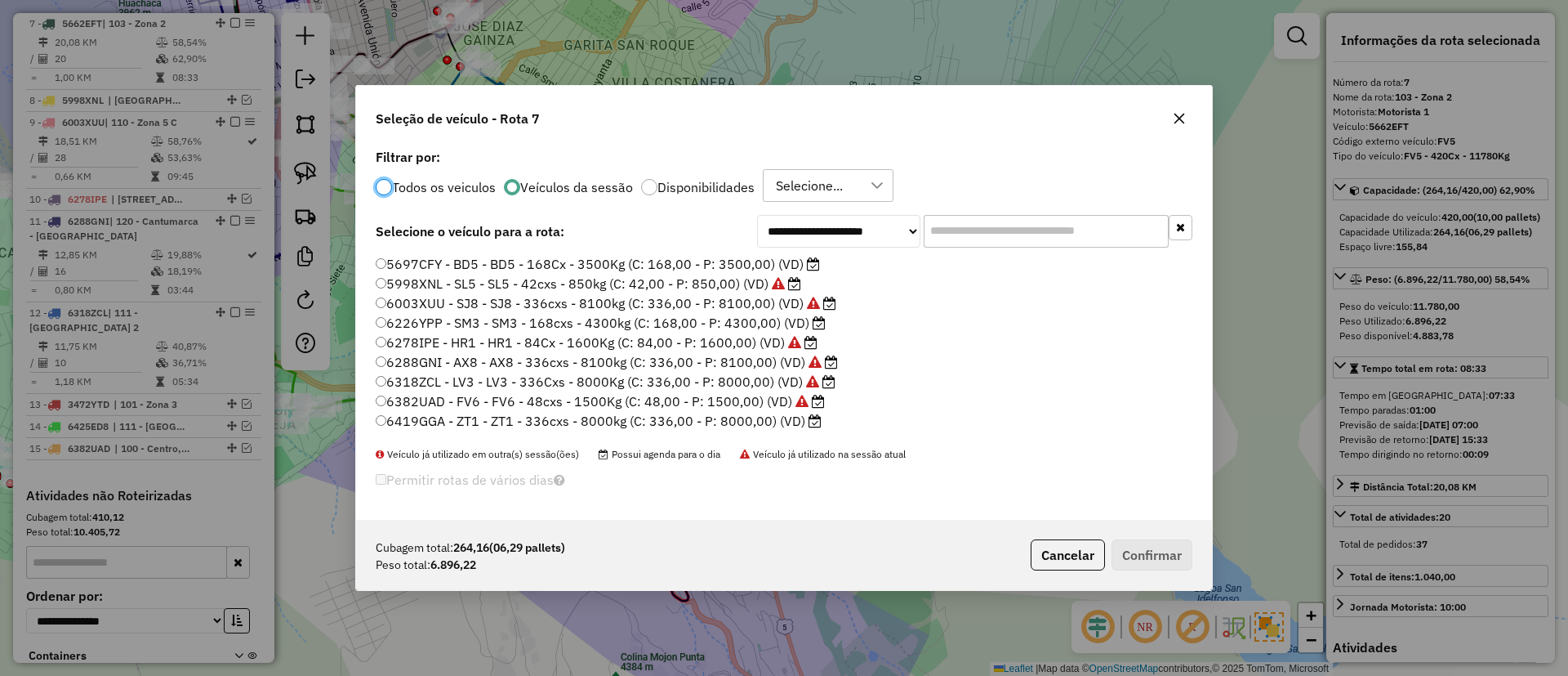
scroll to position [173, 0]
click at [783, 407] on label "6419GGA - ZT1 - ZT1 - 336cxs - 8000kg (C: 336,00 - P: 8000,00) (VD)" at bounding box center [599, 403] width 446 height 20
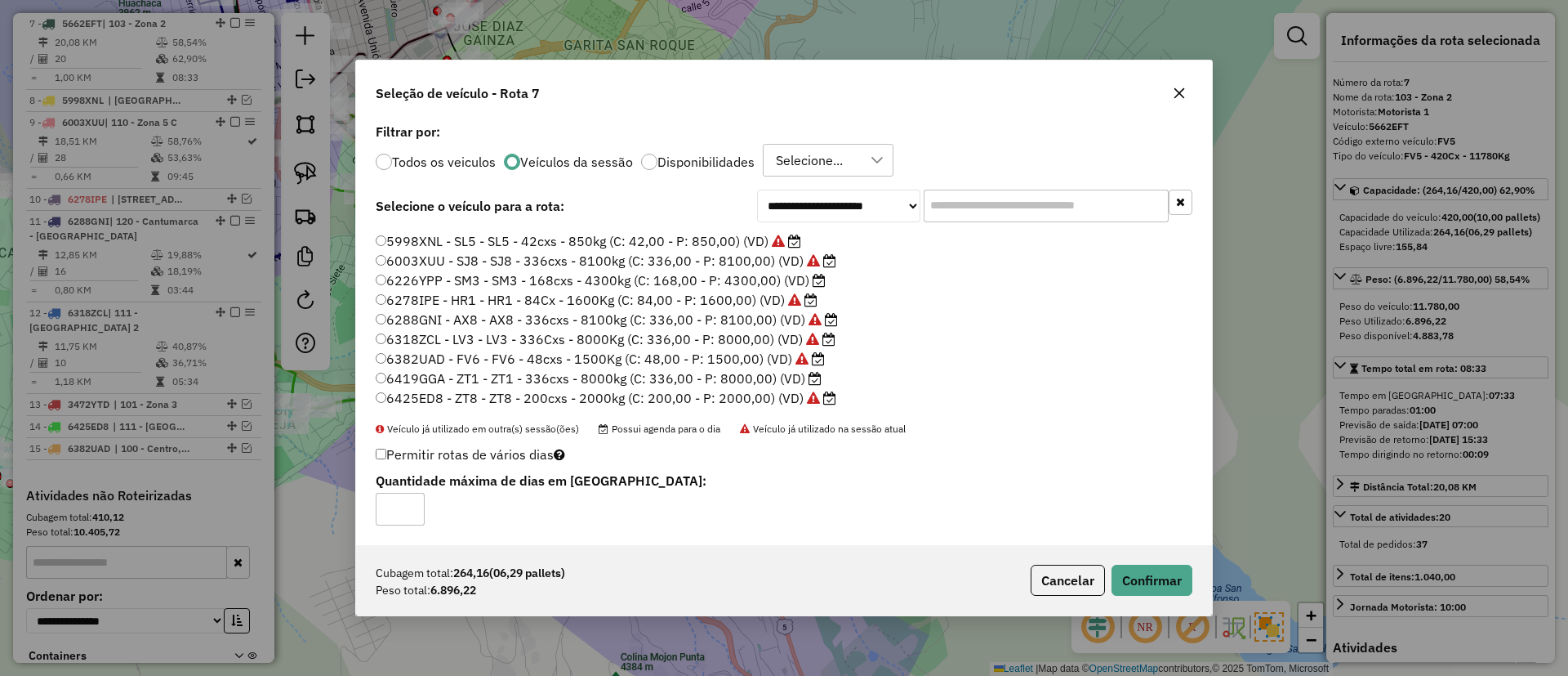
click at [1118, 557] on div "Cubagem total: 264,16 (06,29 pallets) Peso total: 6.896,22 Cancelar Confirmar" at bounding box center [784, 580] width 856 height 70
click at [1133, 565] on button "Confirmar" at bounding box center [1151, 580] width 81 height 31
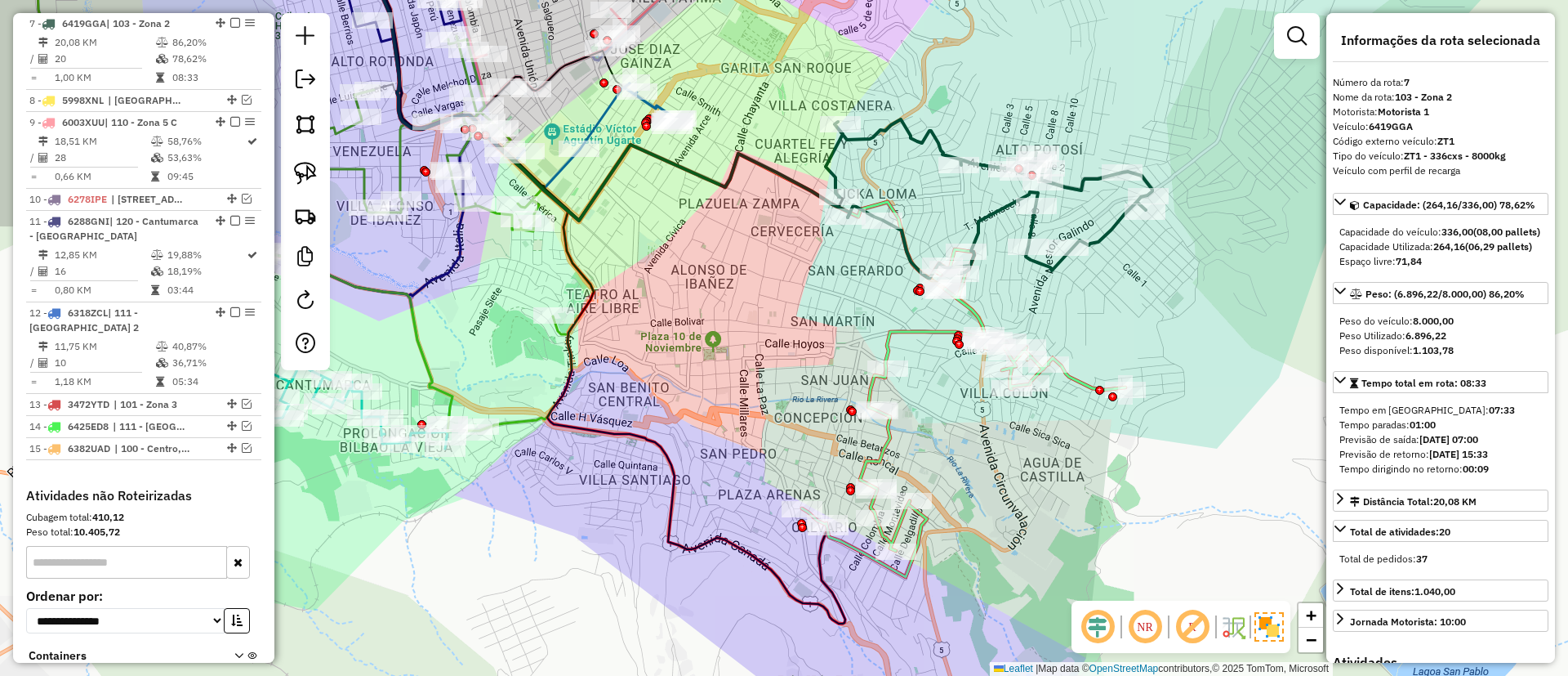
drag, startPoint x: 977, startPoint y: 232, endPoint x: 1102, endPoint y: 232, distance: 125.0
click at [1102, 232] on div "Janela de atendimento Grade de atendimento Capacidade Transportadoras Veículos …" at bounding box center [784, 338] width 1568 height 676
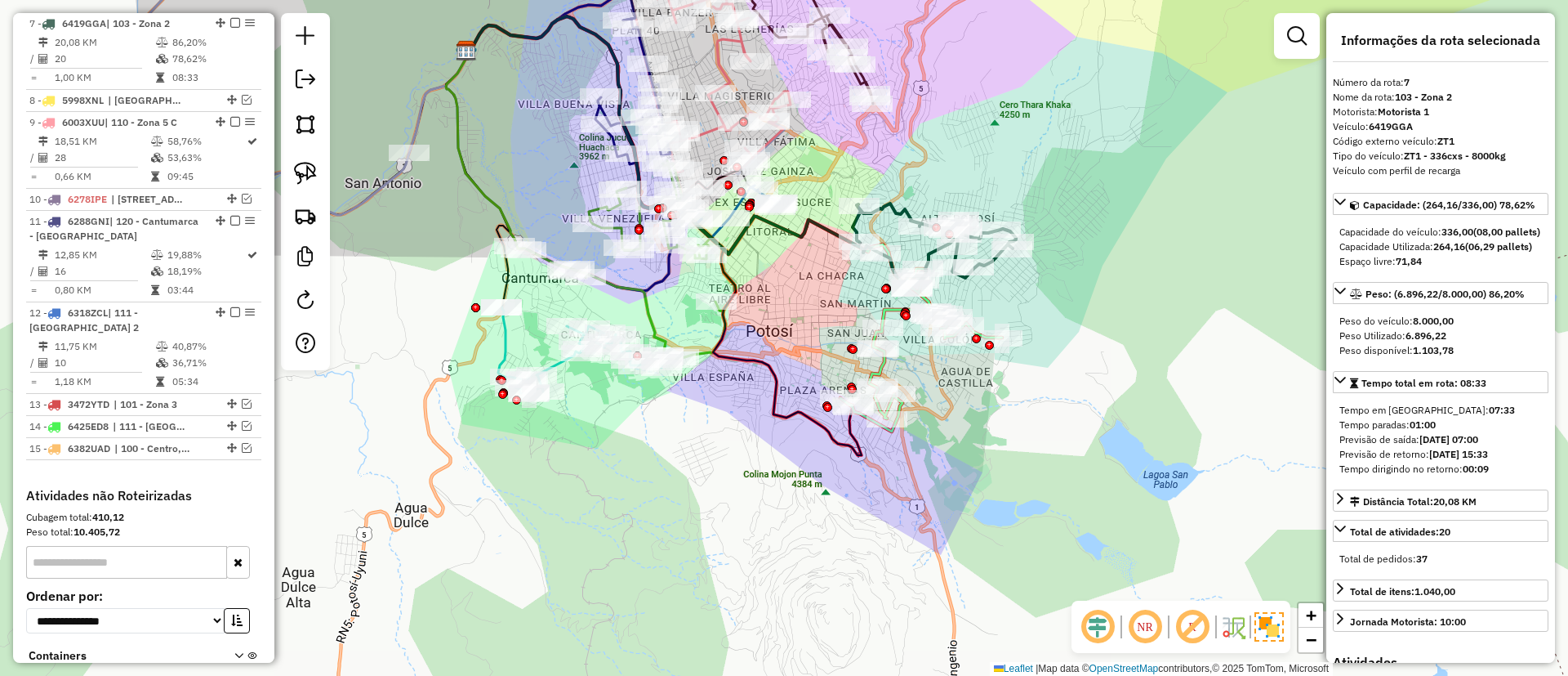
drag, startPoint x: 845, startPoint y: 313, endPoint x: 968, endPoint y: 361, distance: 132.0
click at [986, 365] on div "Janela de atendimento Grade de atendimento Capacidade Transportadoras Veículos …" at bounding box center [784, 338] width 1568 height 676
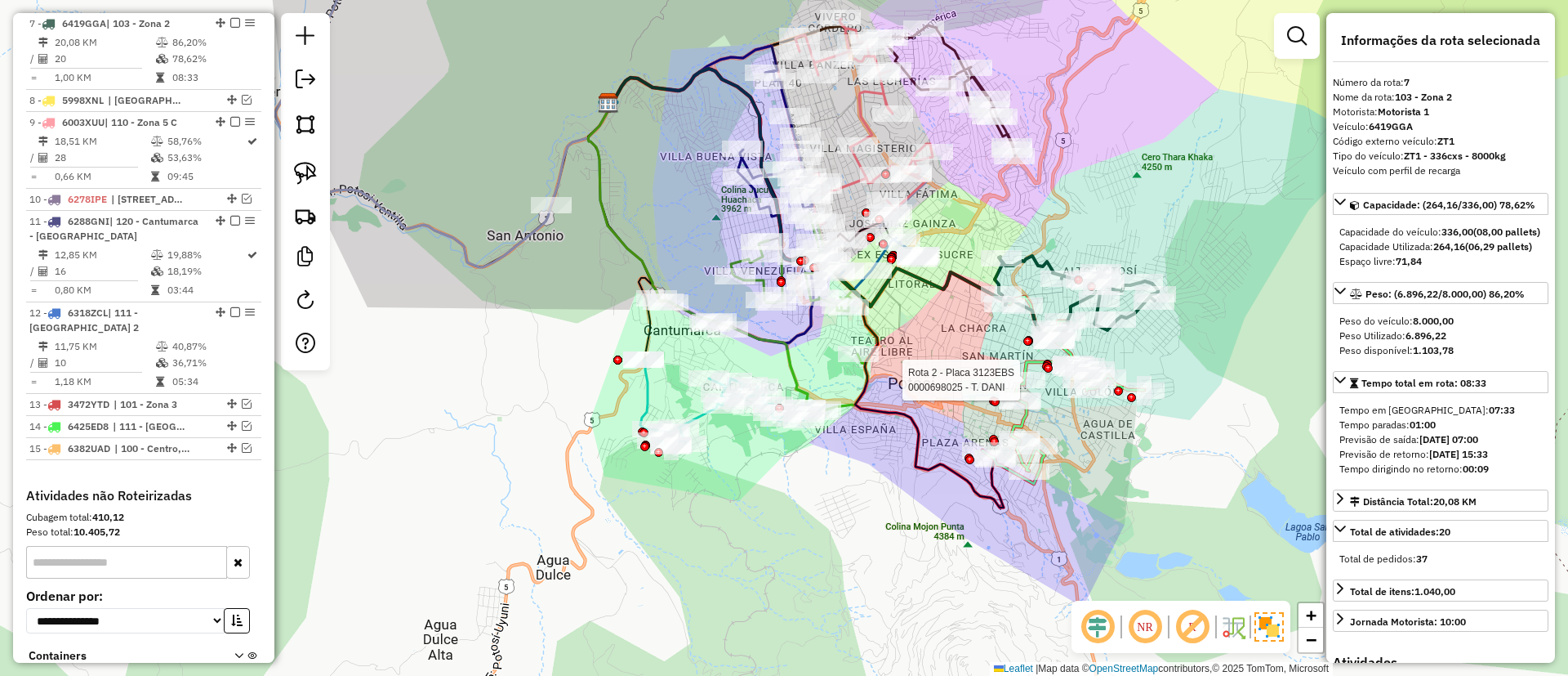
click at [649, 382] on icon at bounding box center [730, 403] width 180 height 85
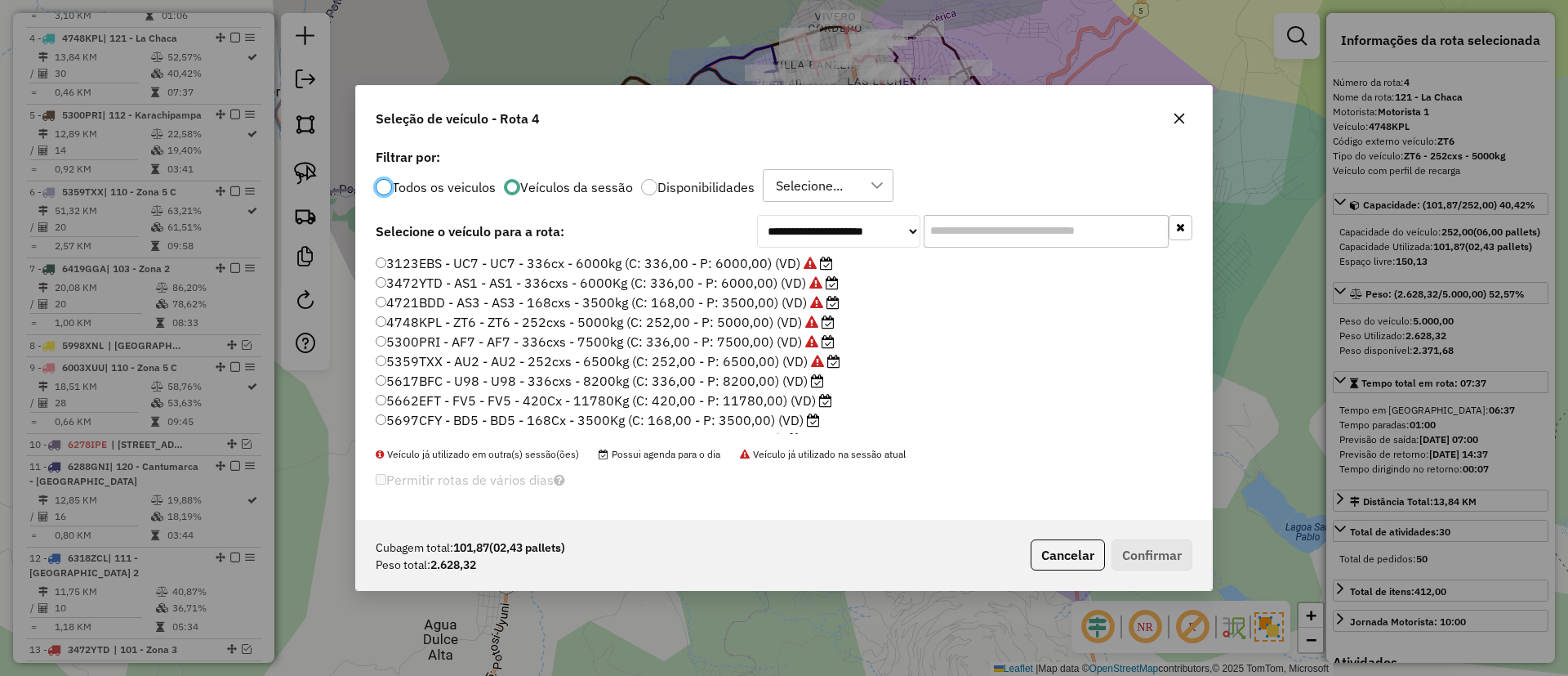
scroll to position [122, 0]
click at [801, 297] on label "5697CFY - BD5 - BD5 - 168Cx - 3500Kg (C: 168,00 - P: 3500,00) (VD)" at bounding box center [598, 297] width 444 height 20
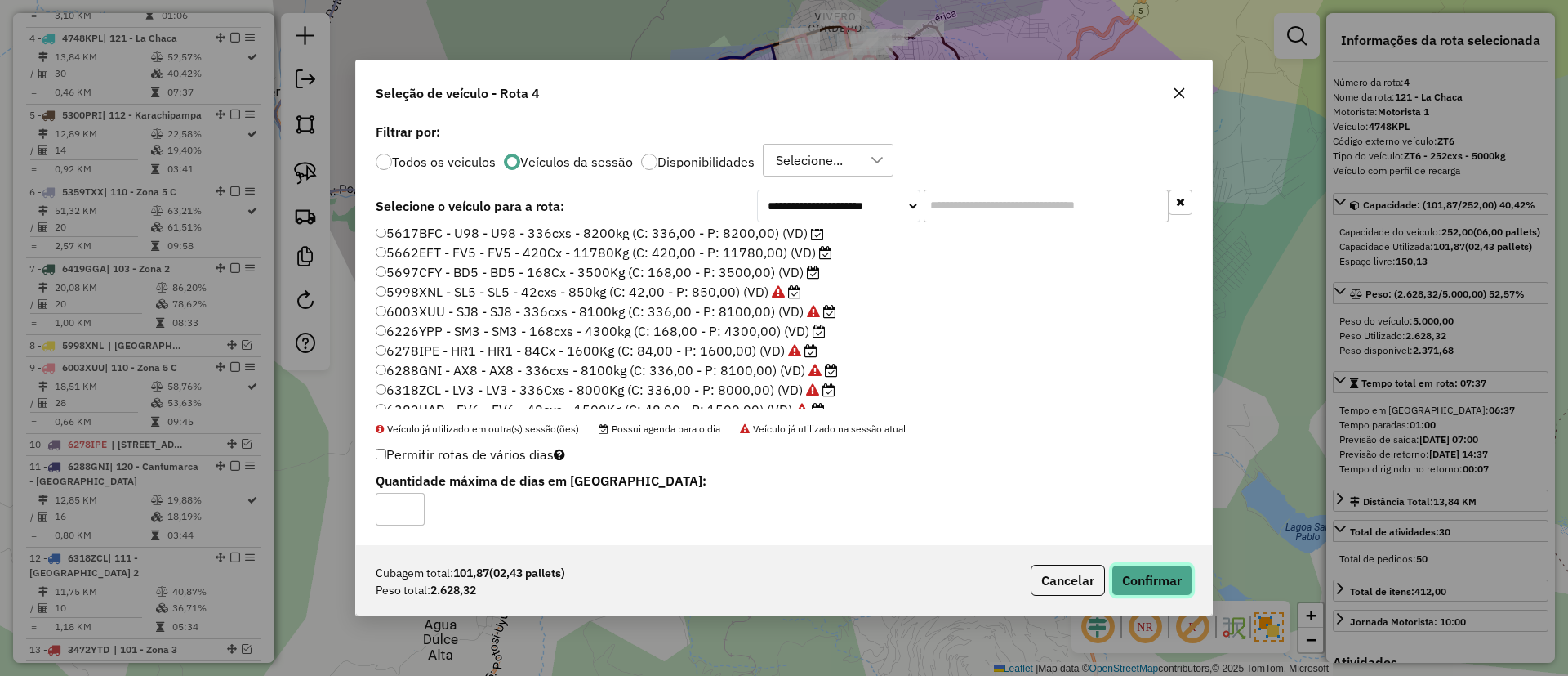
click at [1122, 570] on button "Confirmar" at bounding box center [1151, 580] width 81 height 31
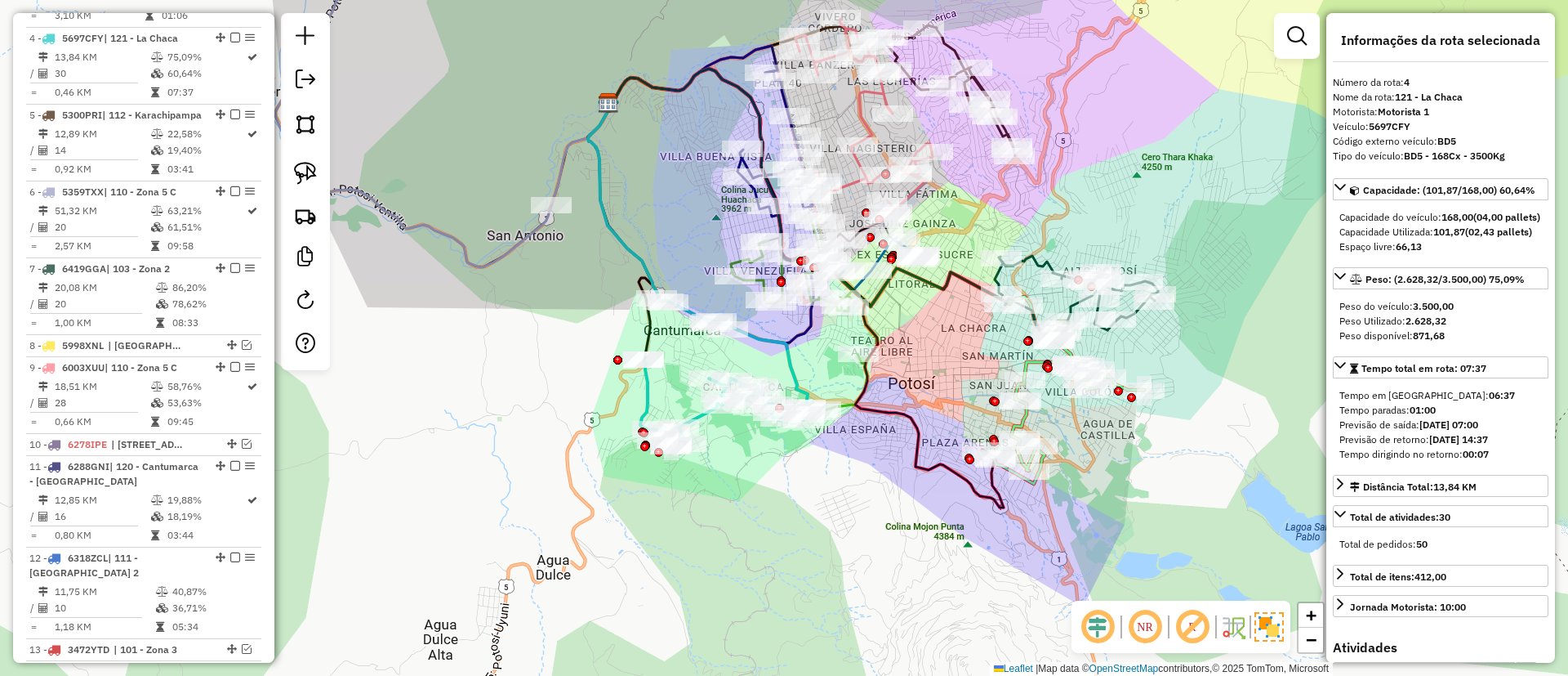
click at [645, 387] on icon at bounding box center [730, 403] width 180 height 85
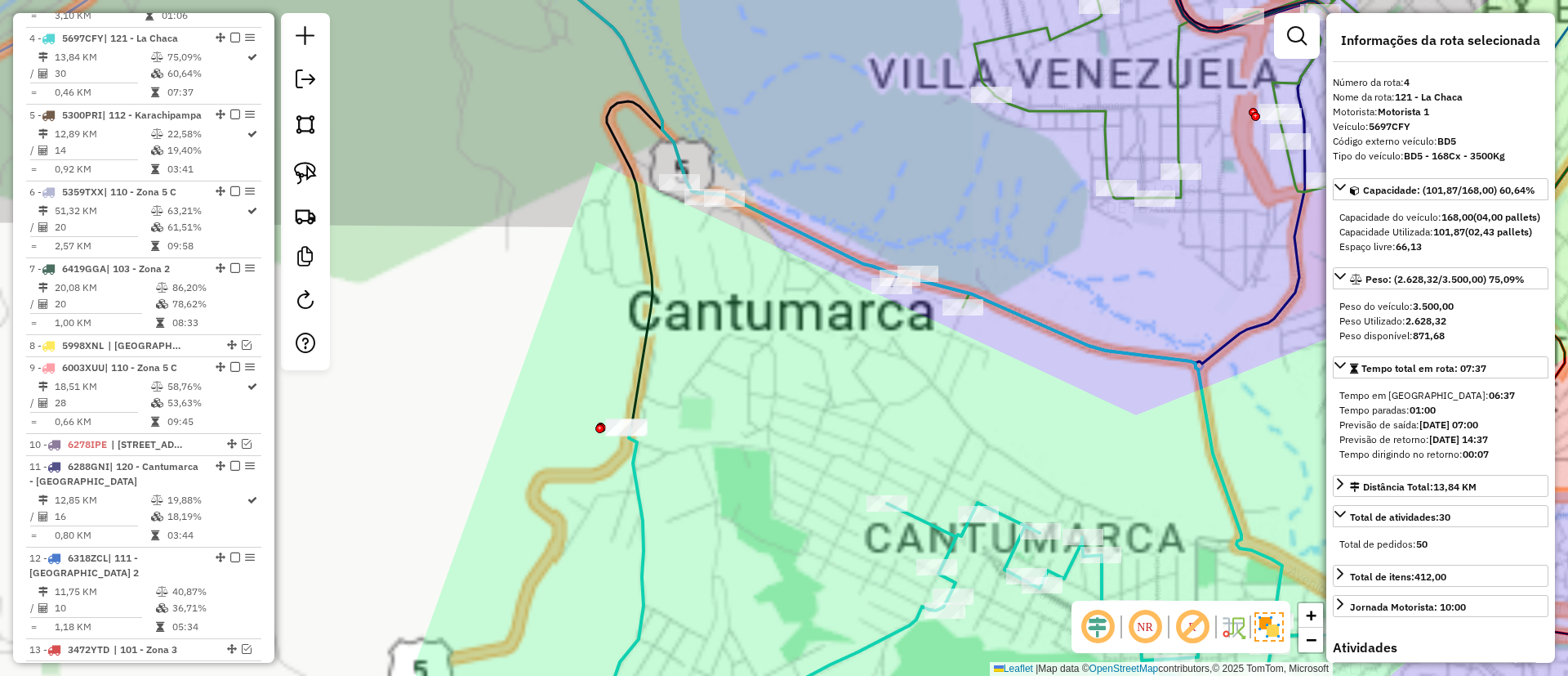
click at [748, 363] on div "Janela de atendimento Grade de atendimento Capacidade Transportadoras Veículos …" at bounding box center [784, 338] width 1568 height 676
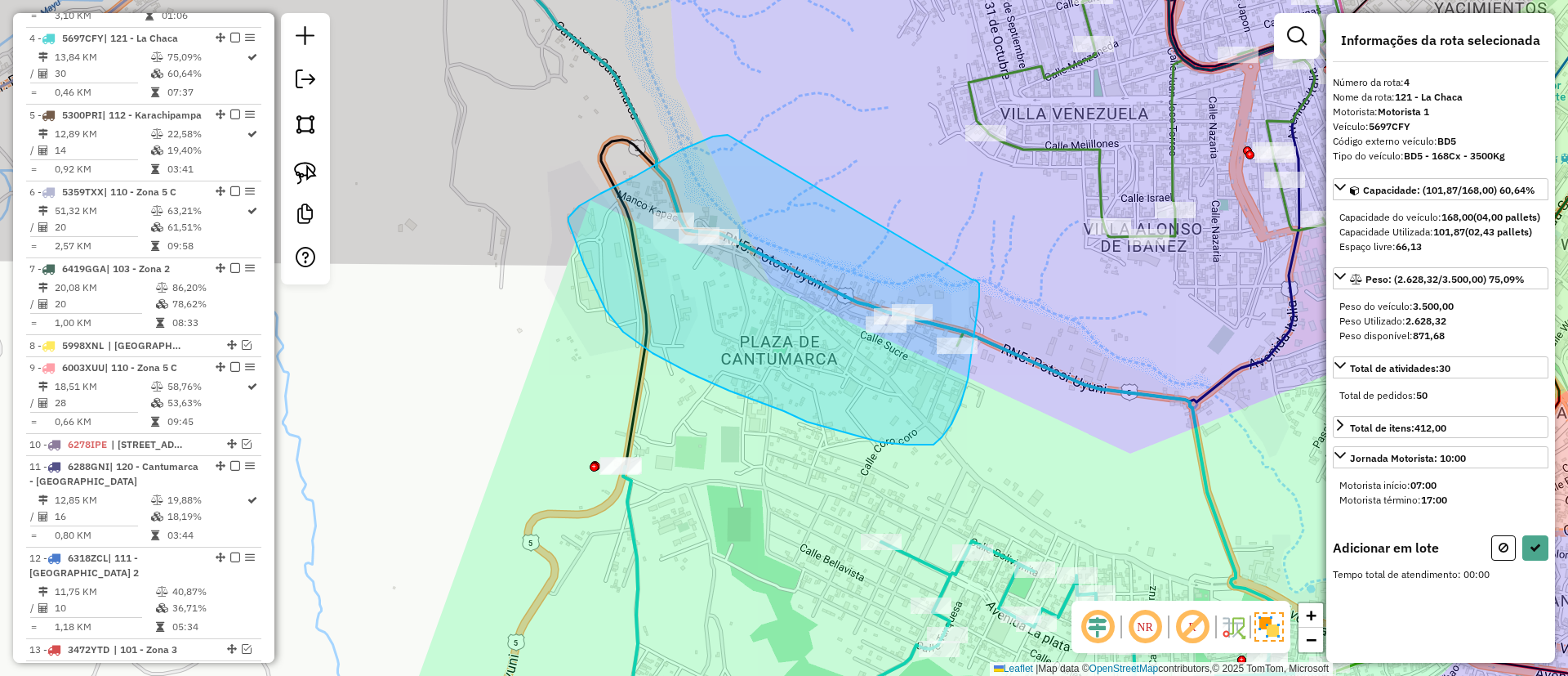
drag, startPoint x: 636, startPoint y: 176, endPoint x: 972, endPoint y: 279, distance: 351.4
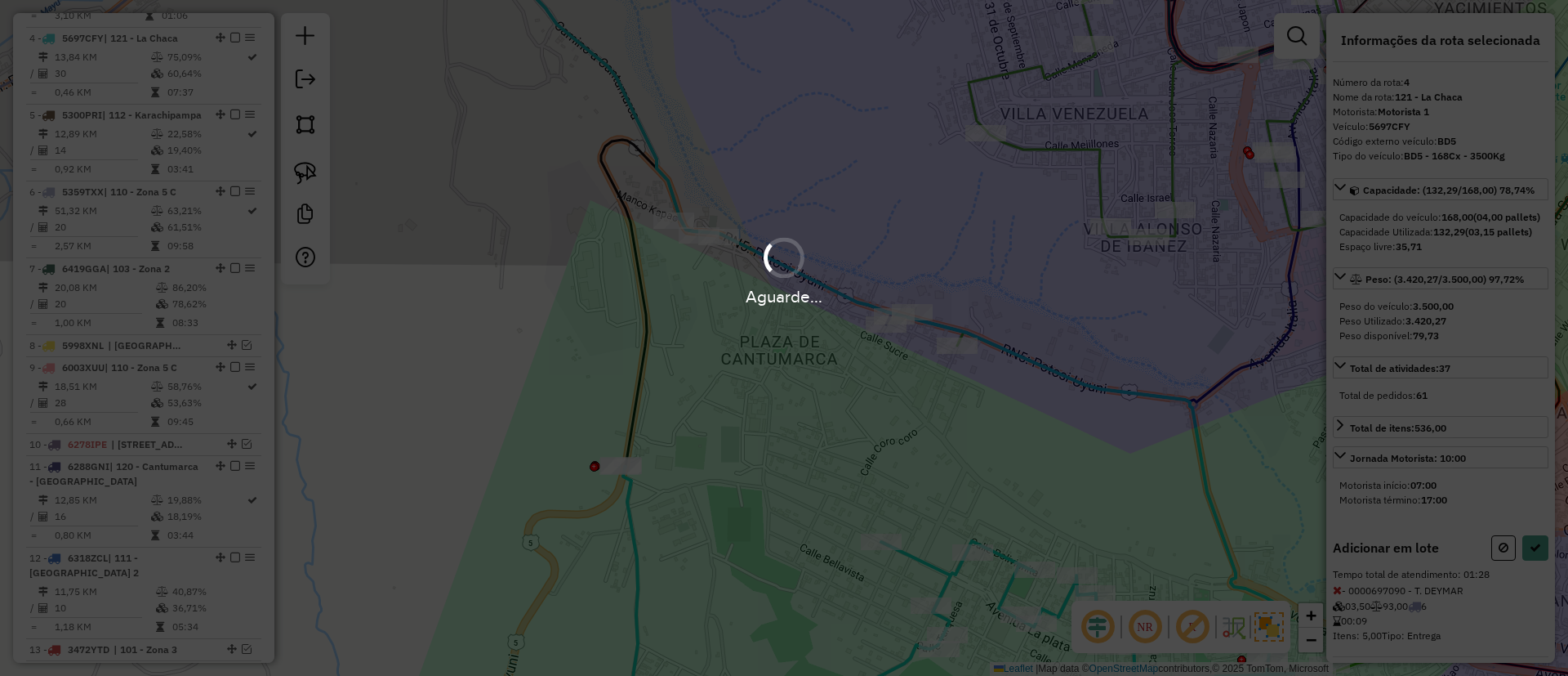
select select "**********"
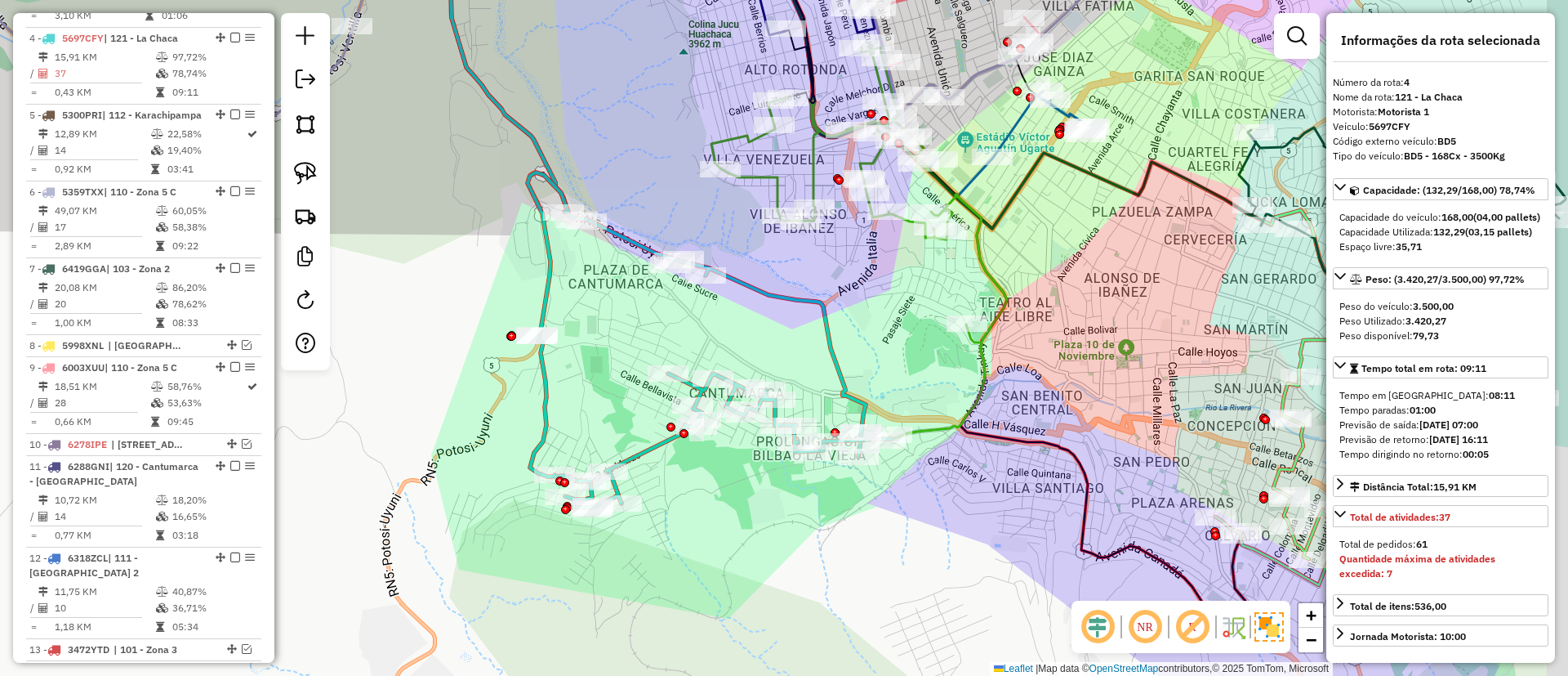
drag, startPoint x: 576, startPoint y: 320, endPoint x: 564, endPoint y: 320, distance: 12.0
click at [564, 320] on div "Janela de atendimento Grade de atendimento Capacidade Transportadoras Veículos …" at bounding box center [784, 338] width 1568 height 676
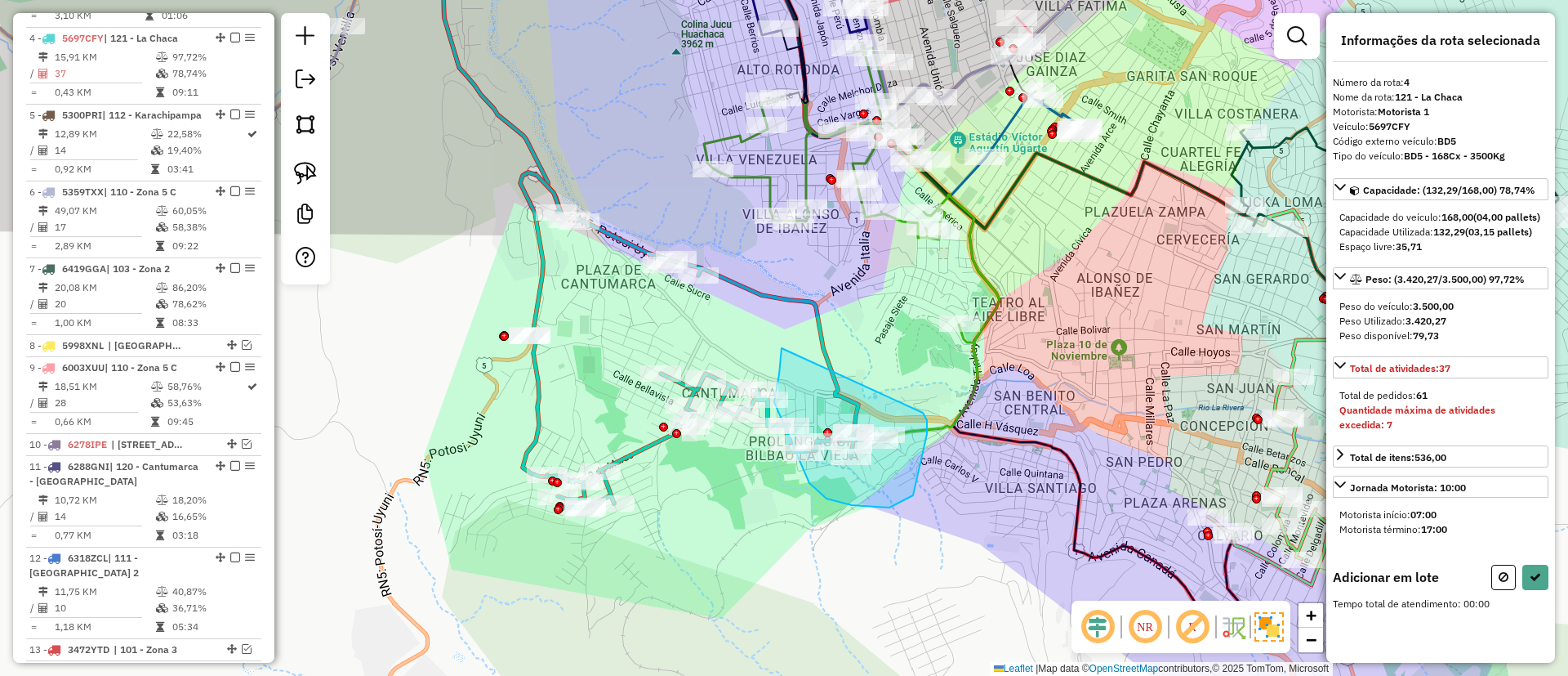
drag, startPoint x: 779, startPoint y: 374, endPoint x: 922, endPoint y: 413, distance: 148.2
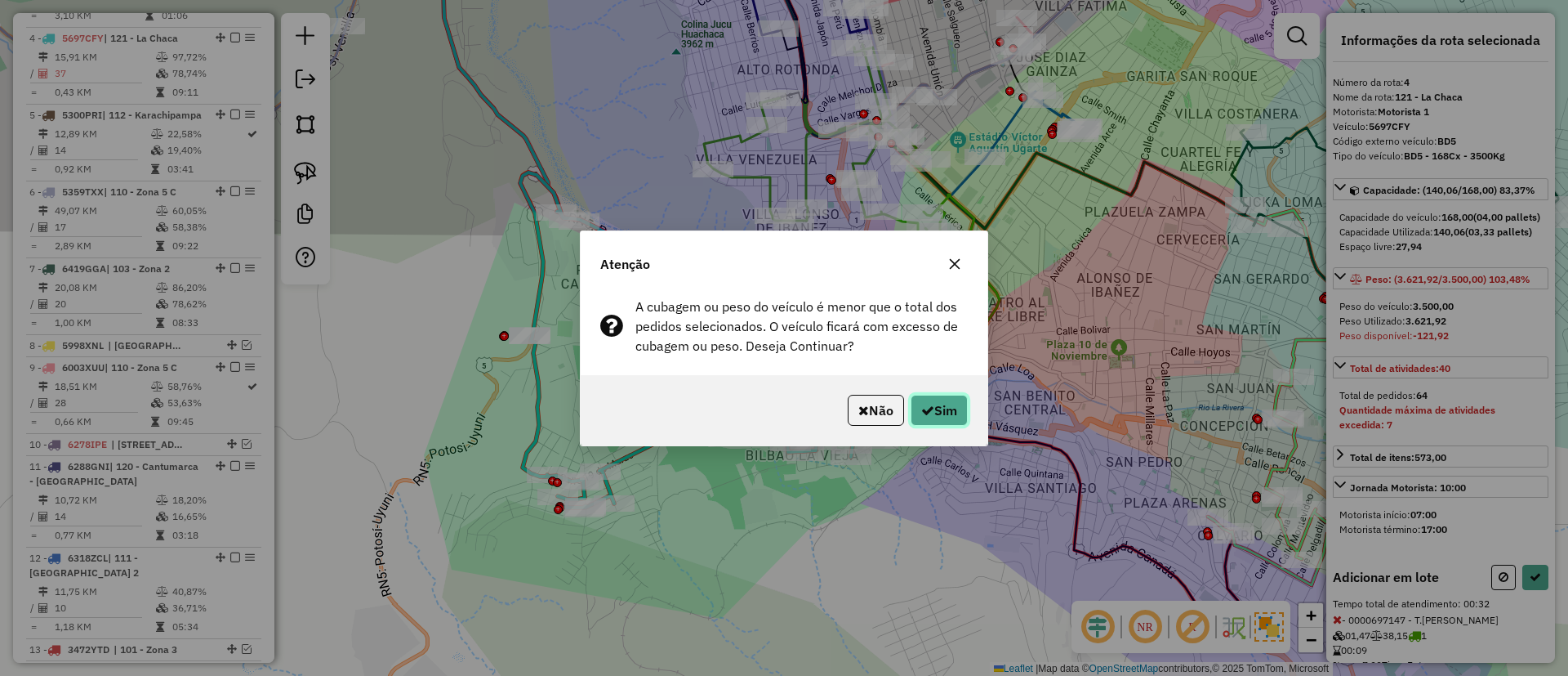
click at [952, 402] on button "Sim" at bounding box center [939, 410] width 57 height 31
select select "**********"
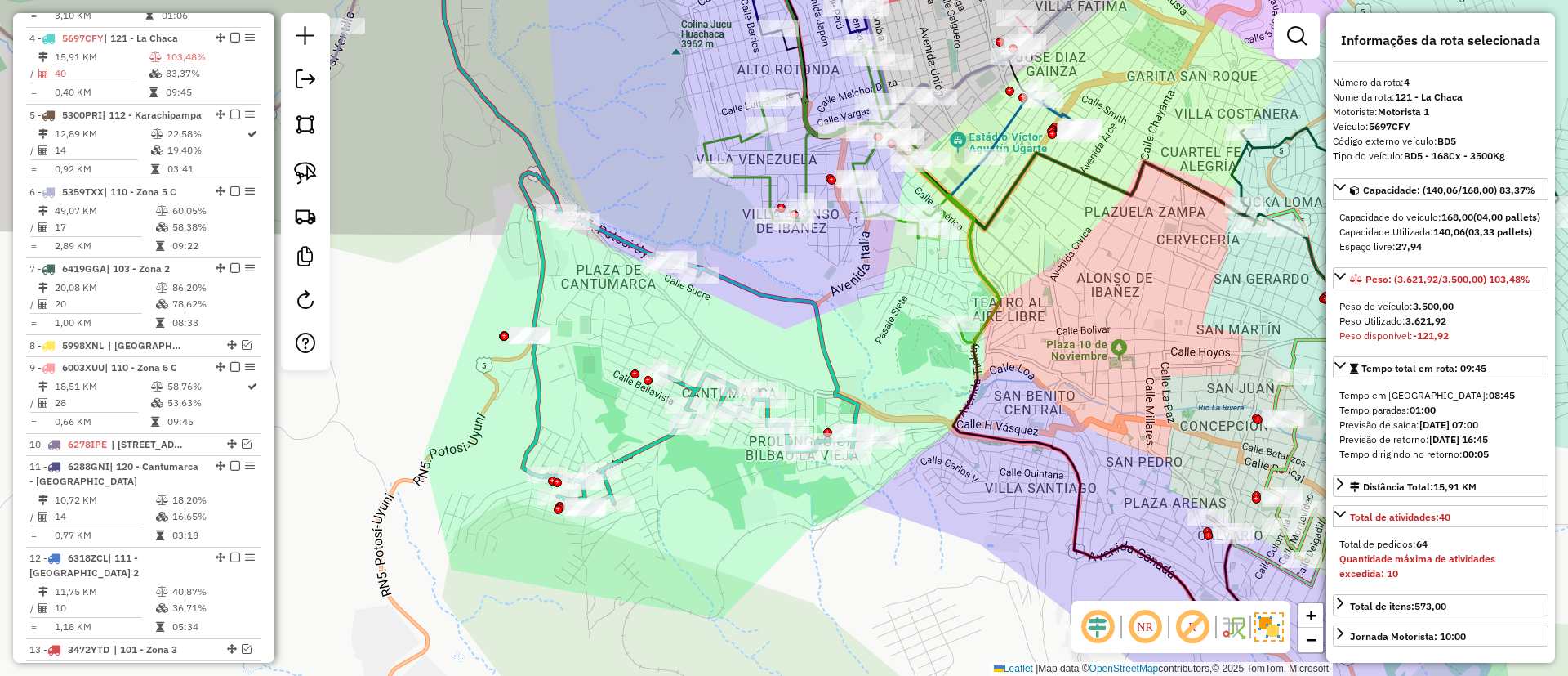
click at [986, 270] on icon at bounding box center [851, 193] width 295 height 298
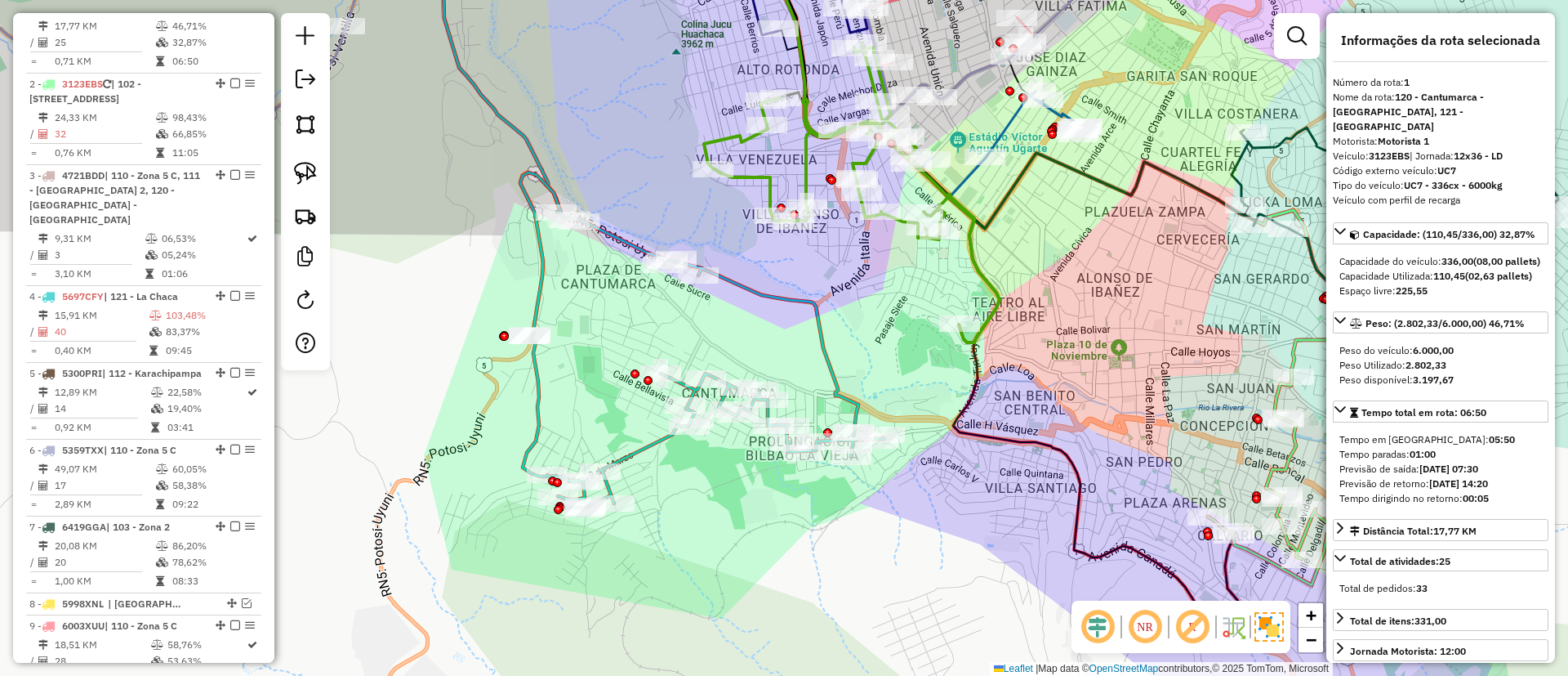
scroll to position [644, 0]
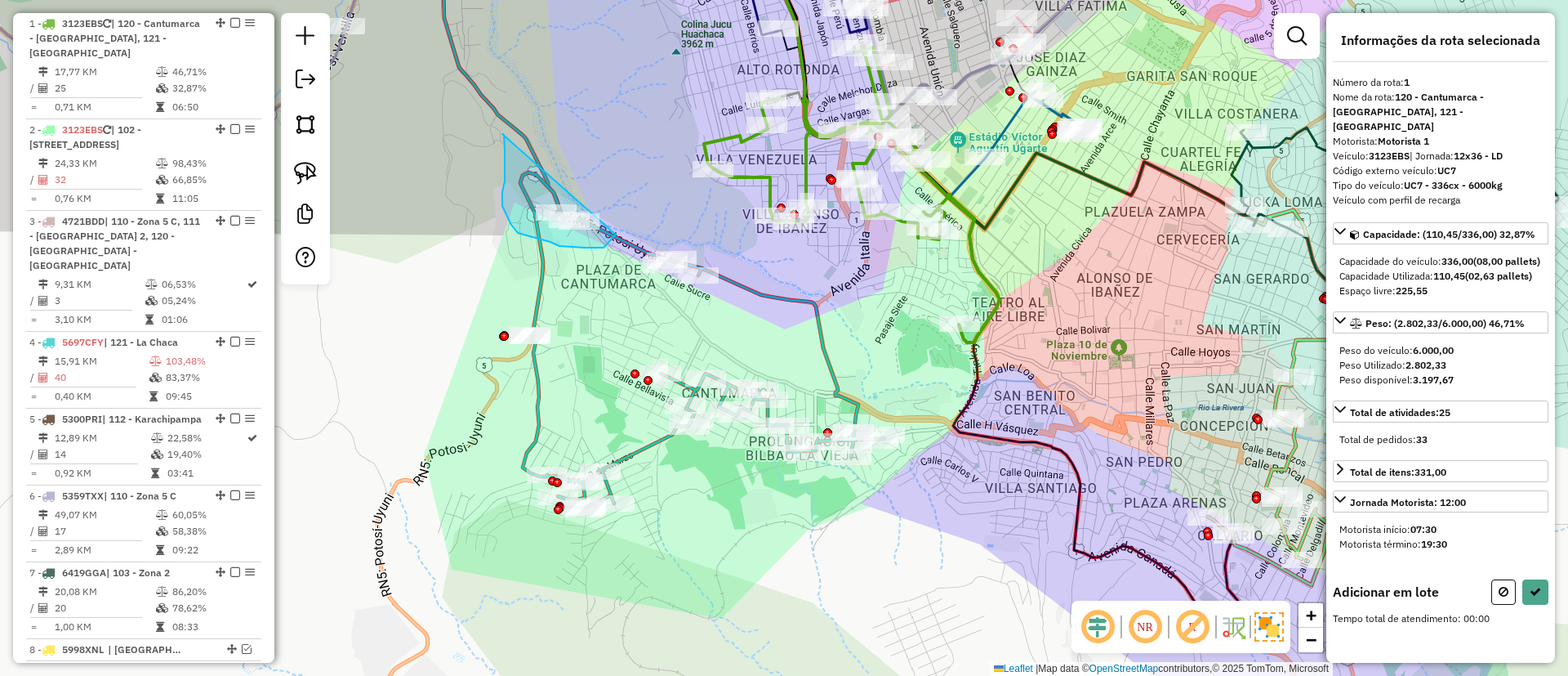
drag, startPoint x: 504, startPoint y: 135, endPoint x: 634, endPoint y: 157, distance: 131.8
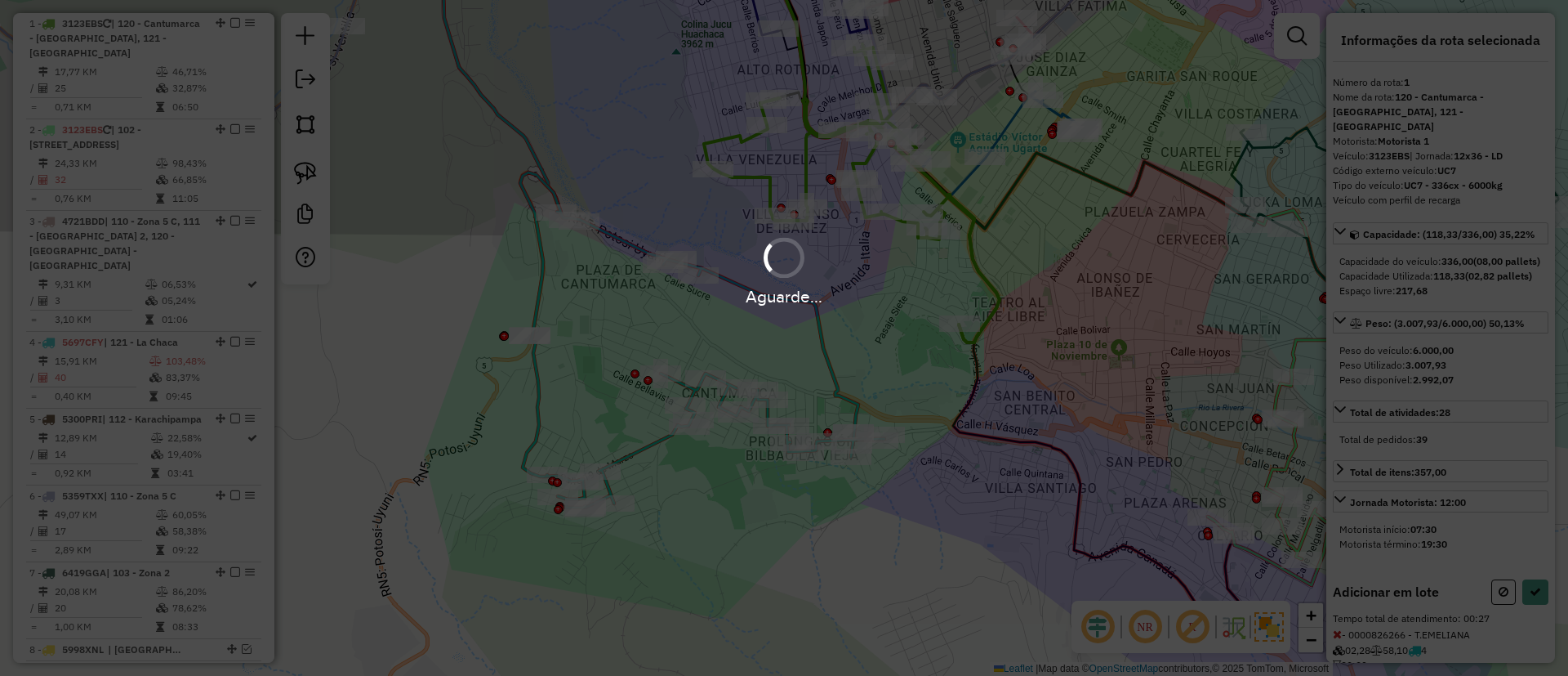
select select "**********"
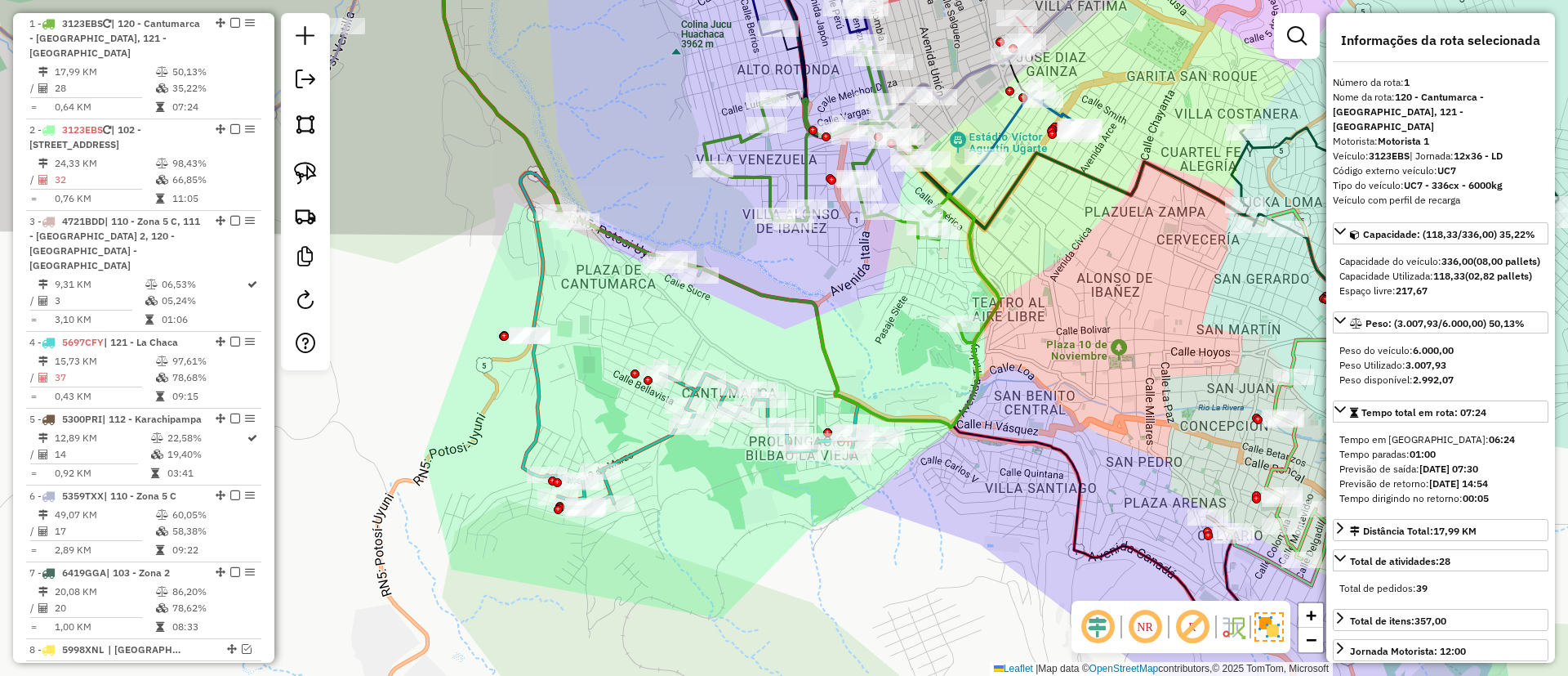
click at [535, 372] on icon at bounding box center [702, 340] width 364 height 335
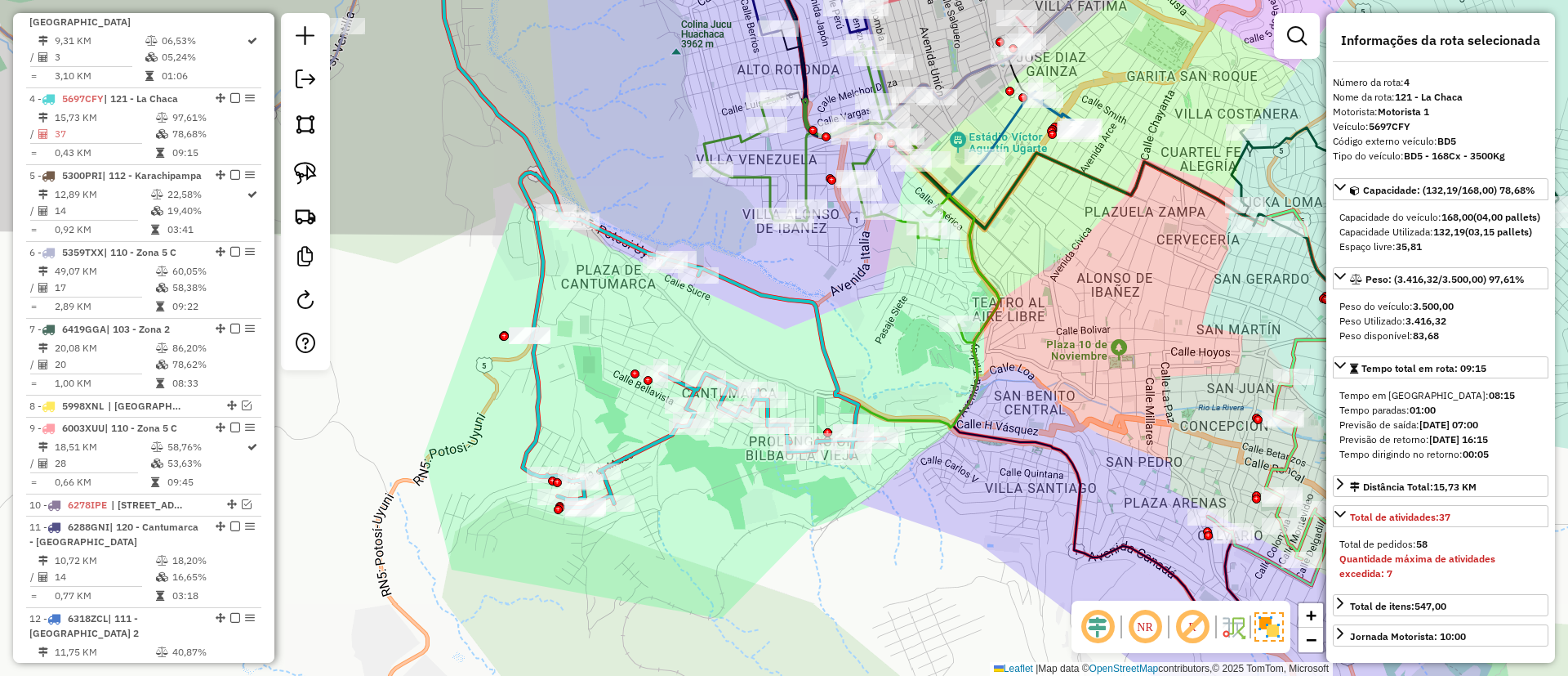
scroll to position [948, 0]
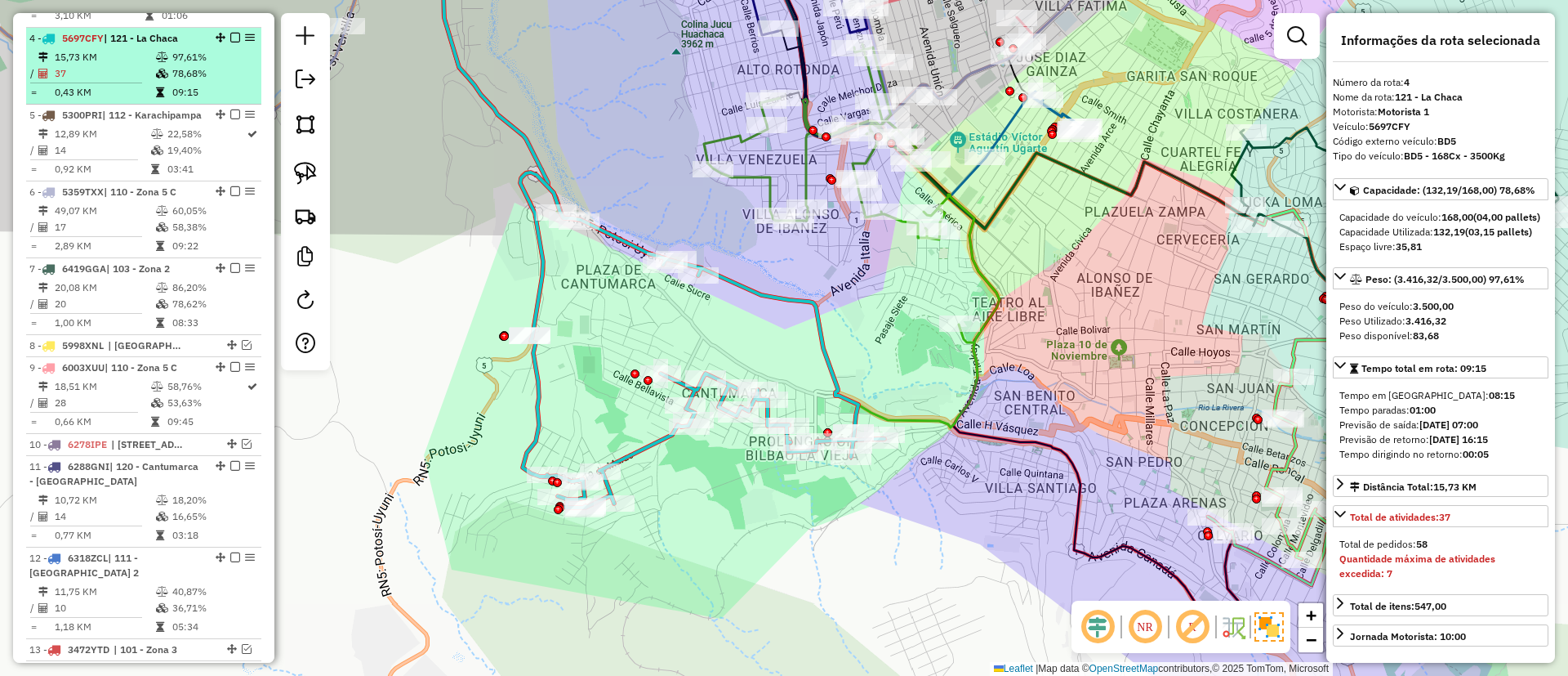
click at [231, 32] on em at bounding box center [235, 37] width 9 height 9
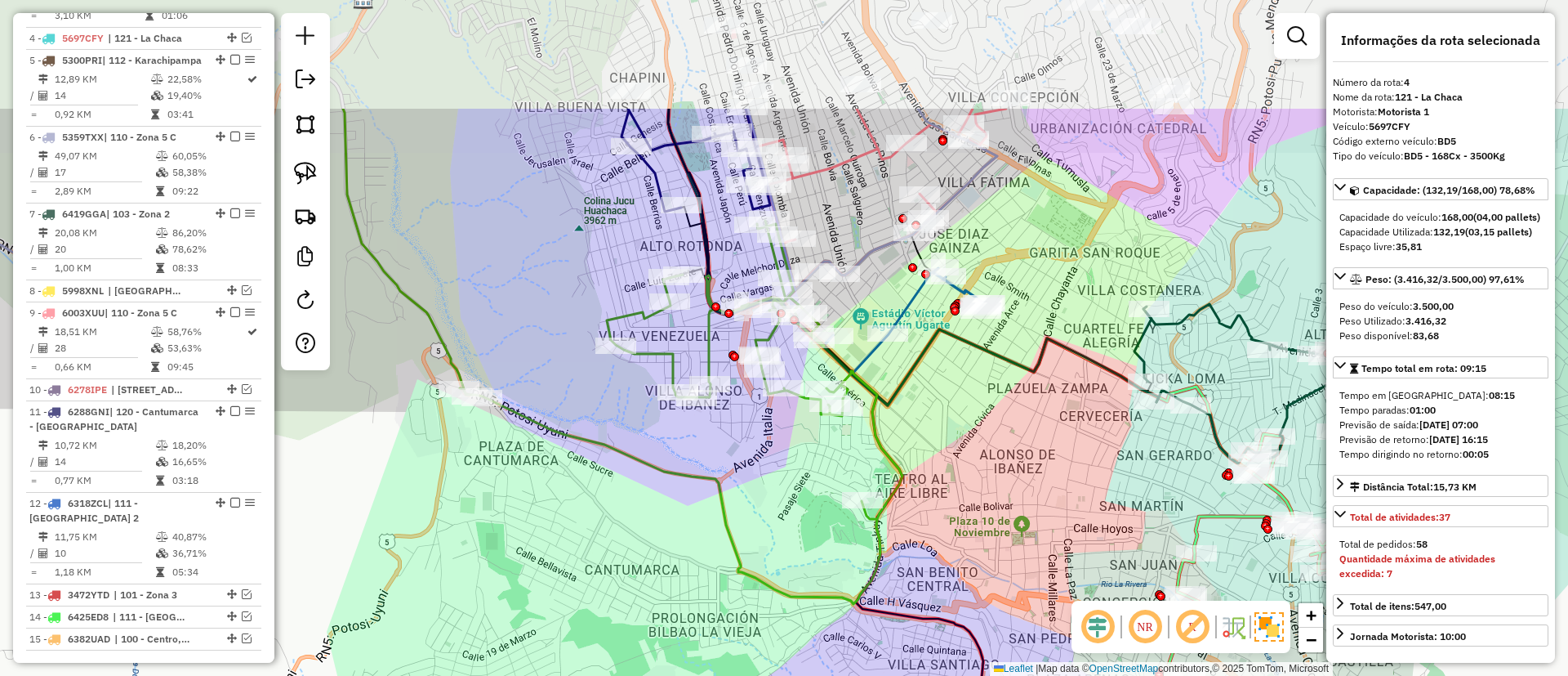
drag, startPoint x: 641, startPoint y: 483, endPoint x: 654, endPoint y: 420, distance: 64.3
click at [610, 513] on div "Janela de atendimento Grade de atendimento Capacidade Transportadoras Veículos …" at bounding box center [784, 338] width 1568 height 676
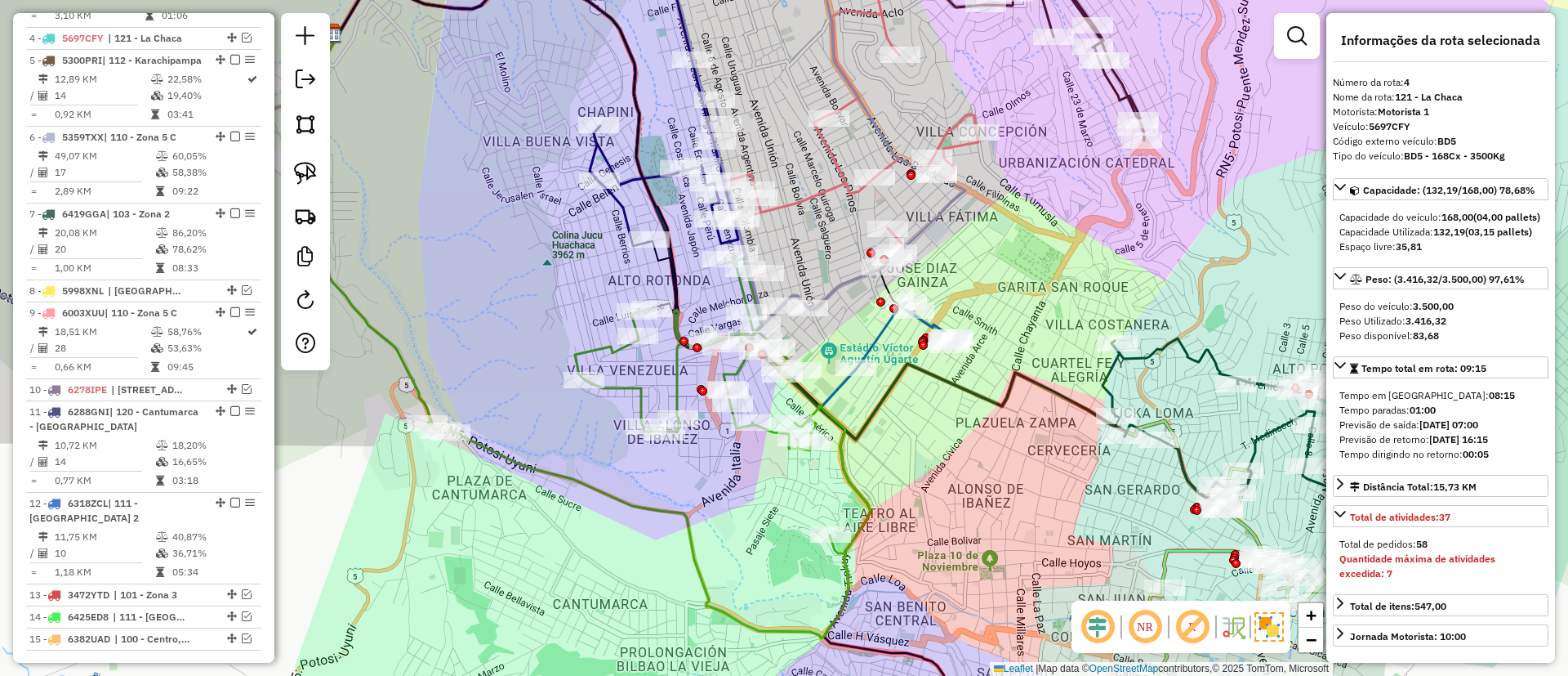
drag, startPoint x: 612, startPoint y: 303, endPoint x: 483, endPoint y: 400, distance: 161.4
click at [483, 400] on div "Janela de atendimento Grade de atendimento Capacidade Transportadoras Veículos …" at bounding box center [784, 338] width 1568 height 676
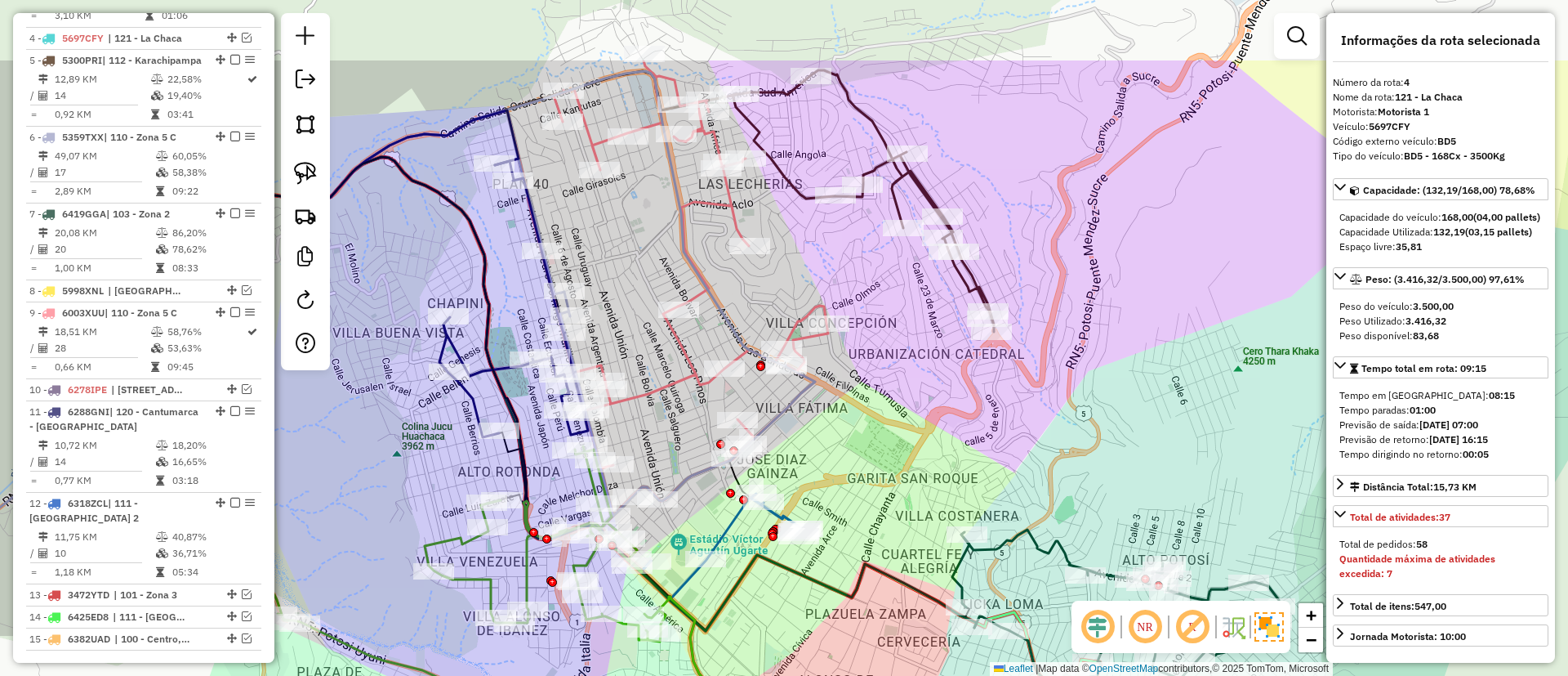
drag, startPoint x: 870, startPoint y: 424, endPoint x: 822, endPoint y: 487, distance: 79.2
click at [824, 488] on div "Janela de atendimento Grade de atendimento Capacidade Transportadoras Veículos …" at bounding box center [784, 338] width 1568 height 676
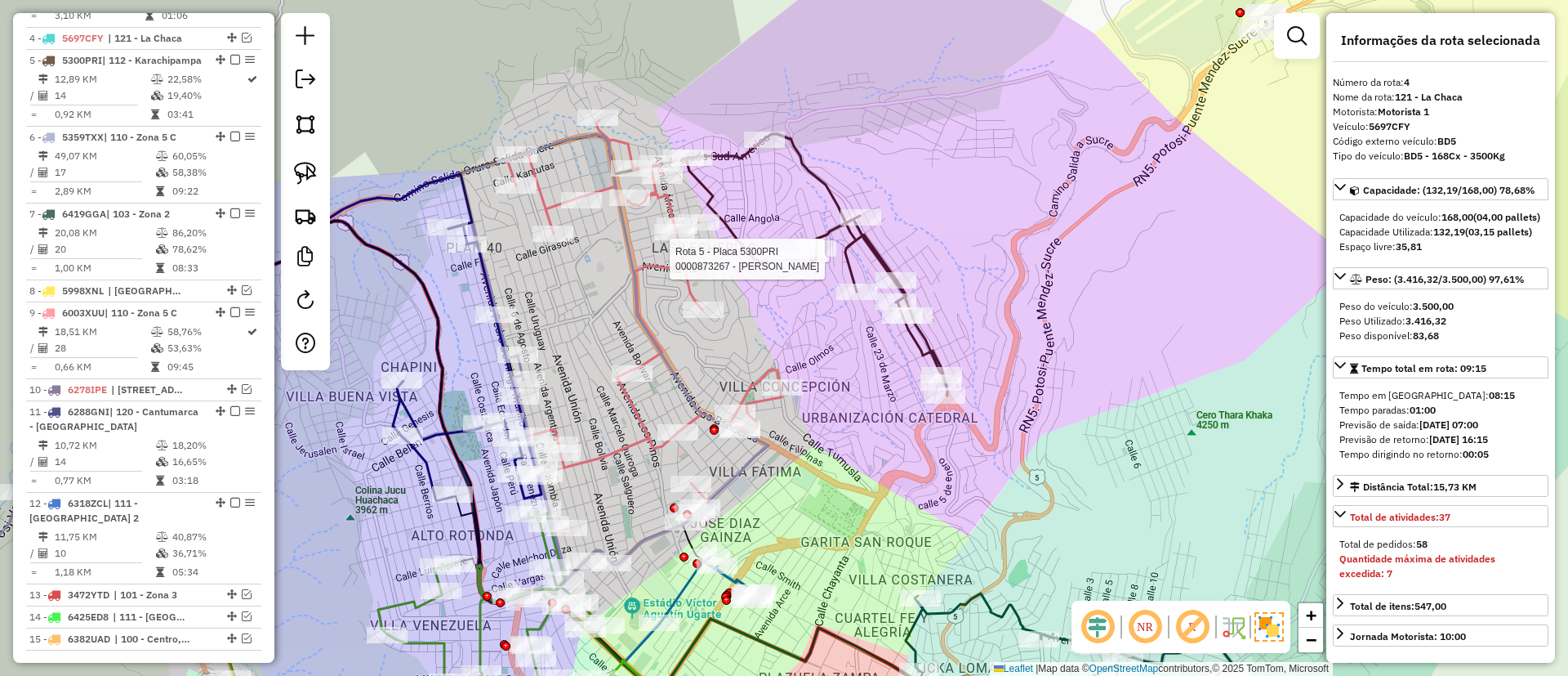
click at [773, 267] on div at bounding box center [789, 259] width 41 height 16
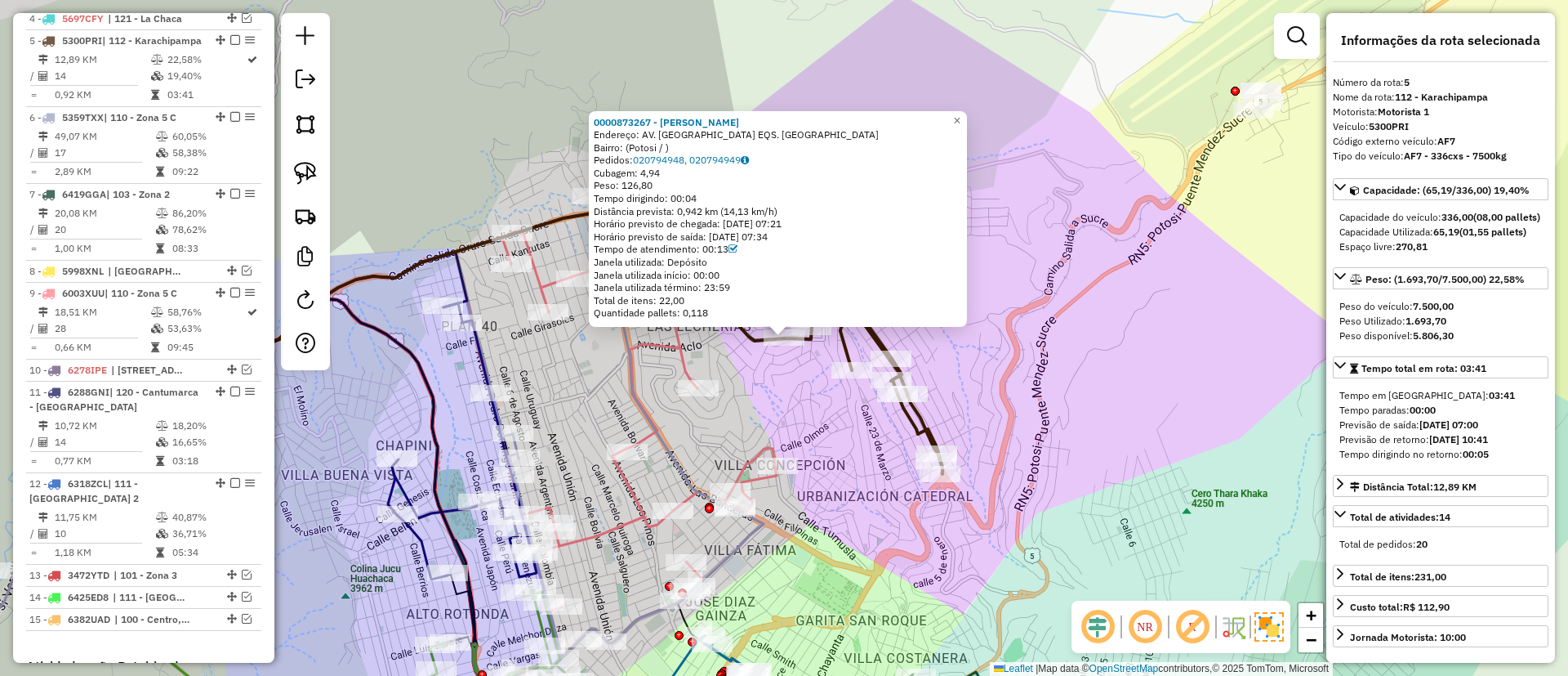
scroll to position [970, 0]
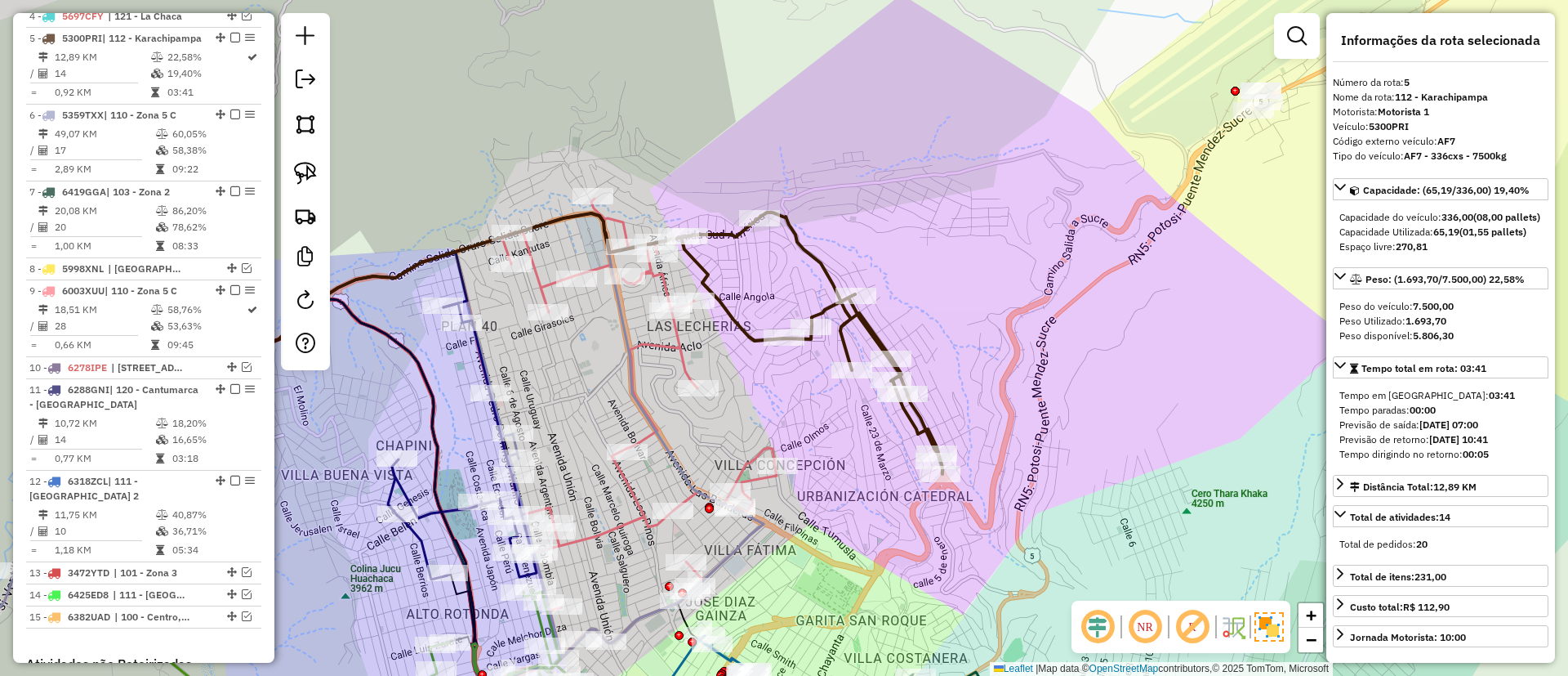
drag, startPoint x: 808, startPoint y: 393, endPoint x: 904, endPoint y: 38, distance: 367.8
click at [904, 41] on div "Janela de atendimento Grade de atendimento Capacidade Transportadoras Veículos …" at bounding box center [784, 338] width 1568 height 676
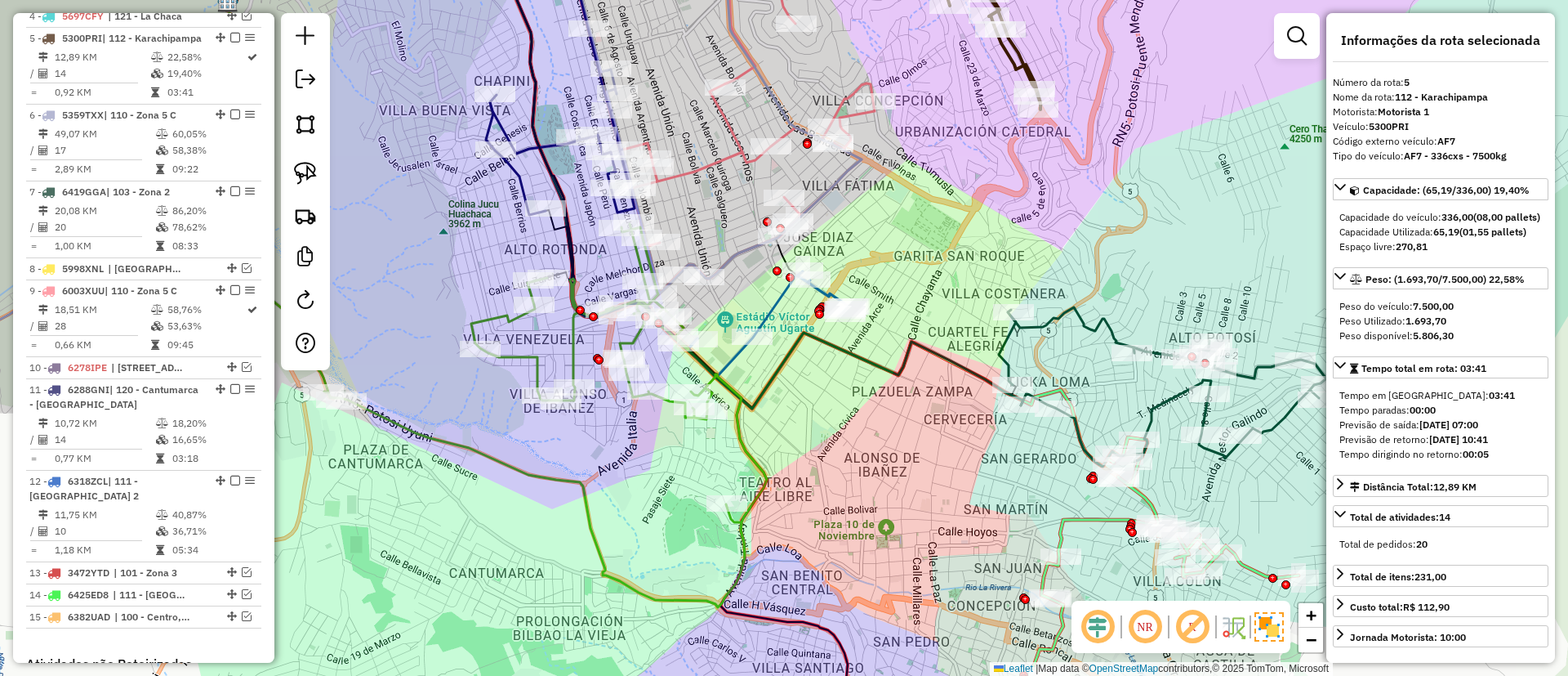
click at [776, 311] on icon at bounding box center [767, 324] width 161 height 106
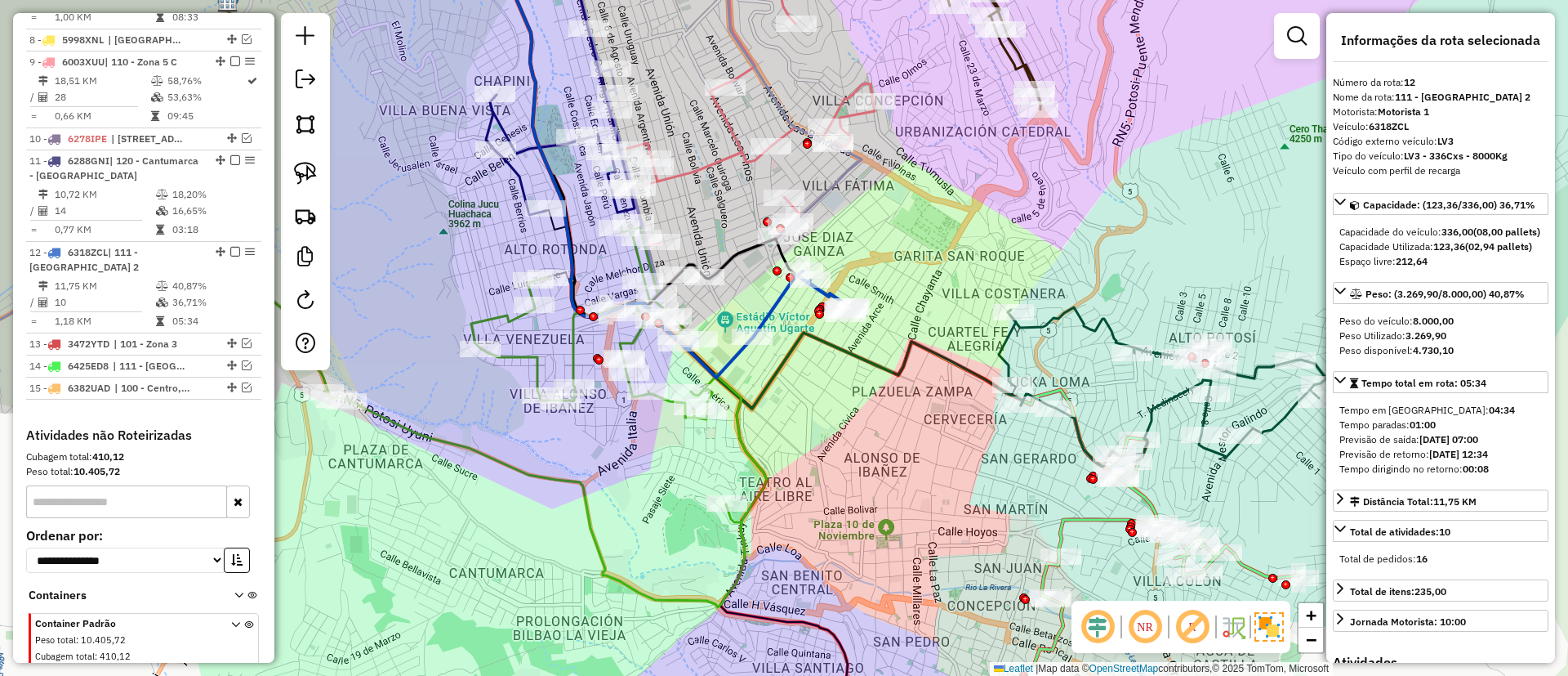
scroll to position [1302, 0]
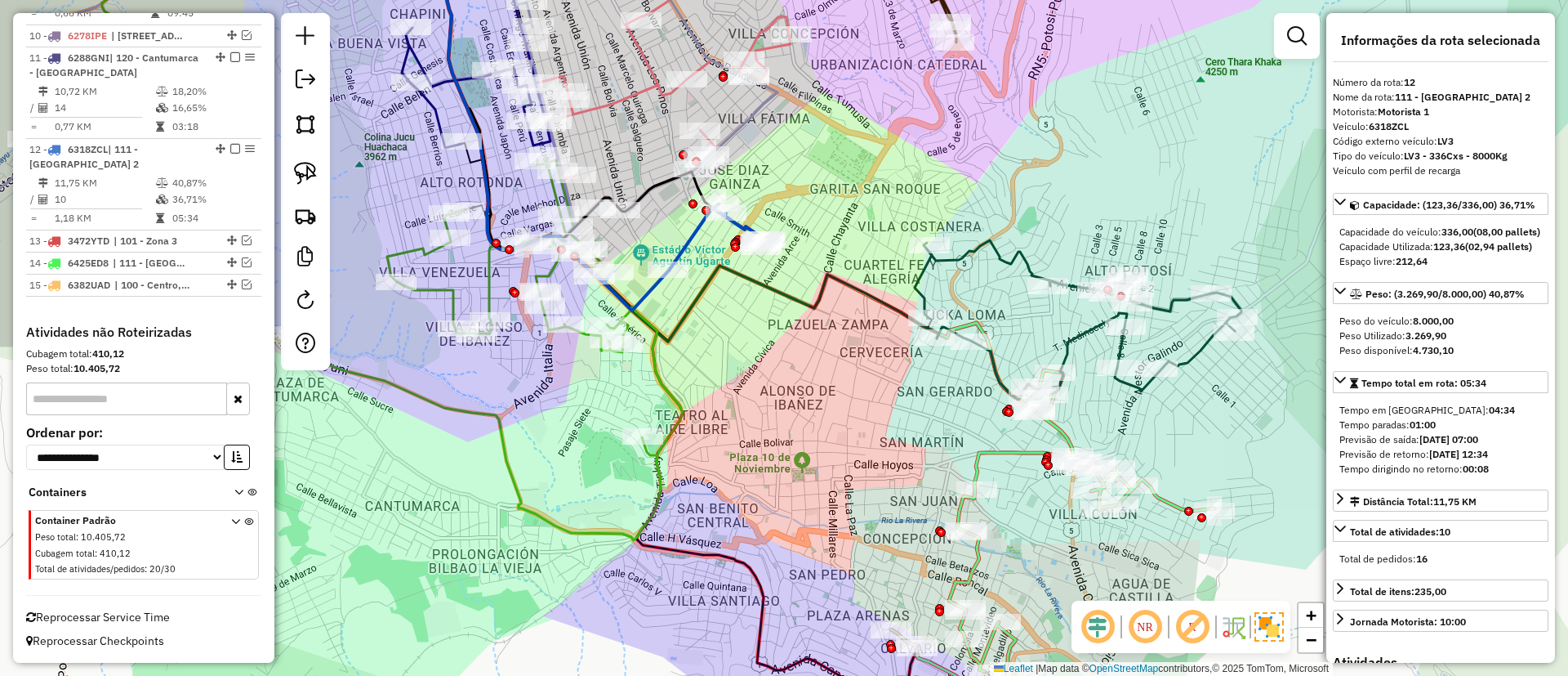
drag, startPoint x: 968, startPoint y: 232, endPoint x: 875, endPoint y: 160, distance: 117.6
click at [875, 160] on div "Janela de atendimento Grade de atendimento Capacidade Transportadoras Veículos …" at bounding box center [784, 338] width 1568 height 676
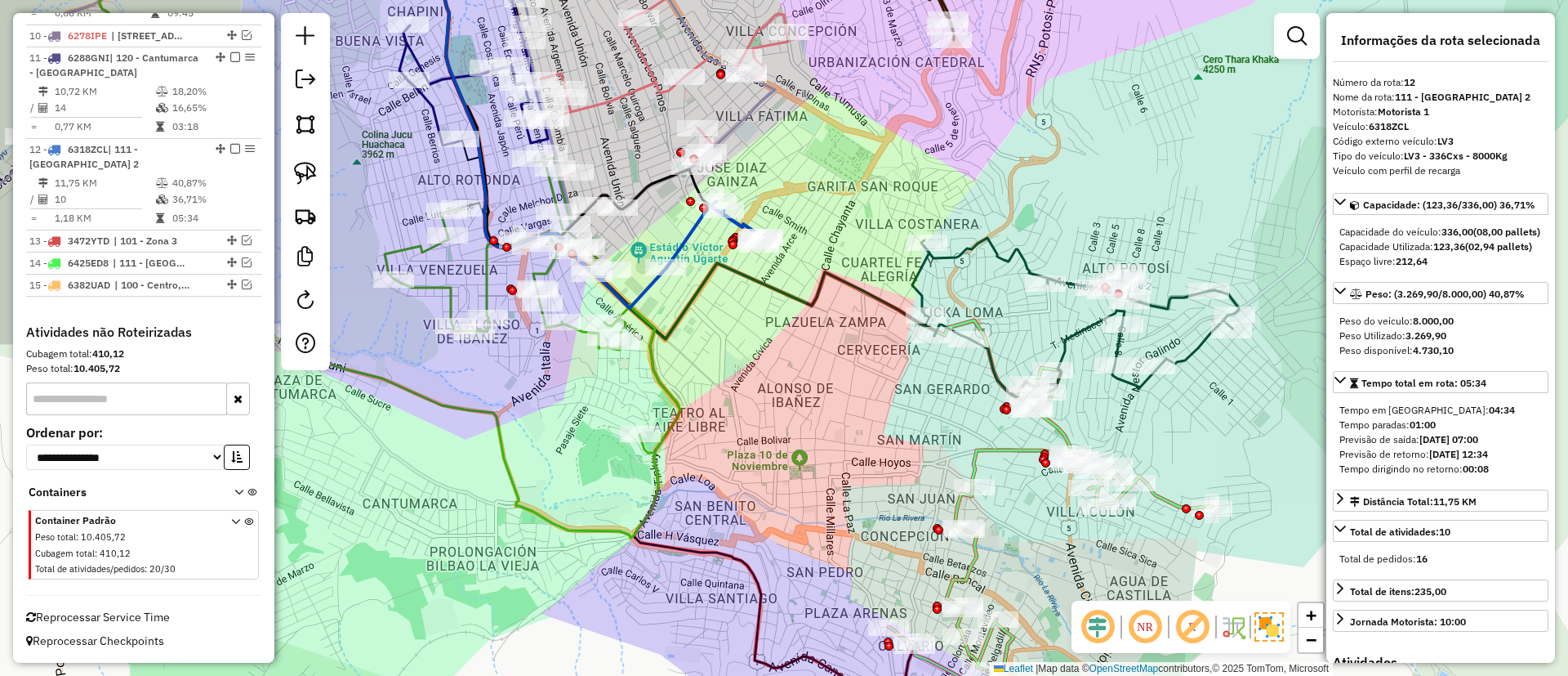
click at [980, 449] on icon at bounding box center [1050, 531] width 324 height 327
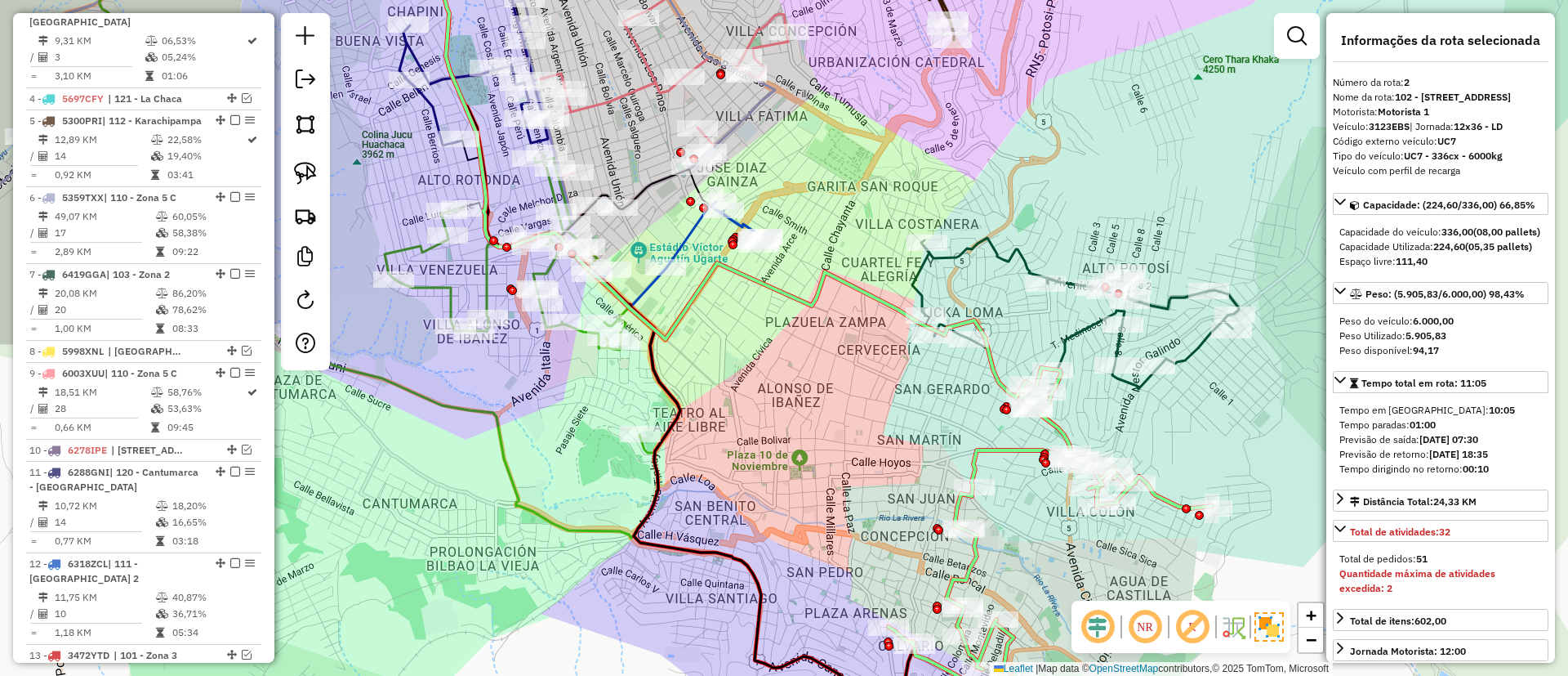
scroll to position [750, 0]
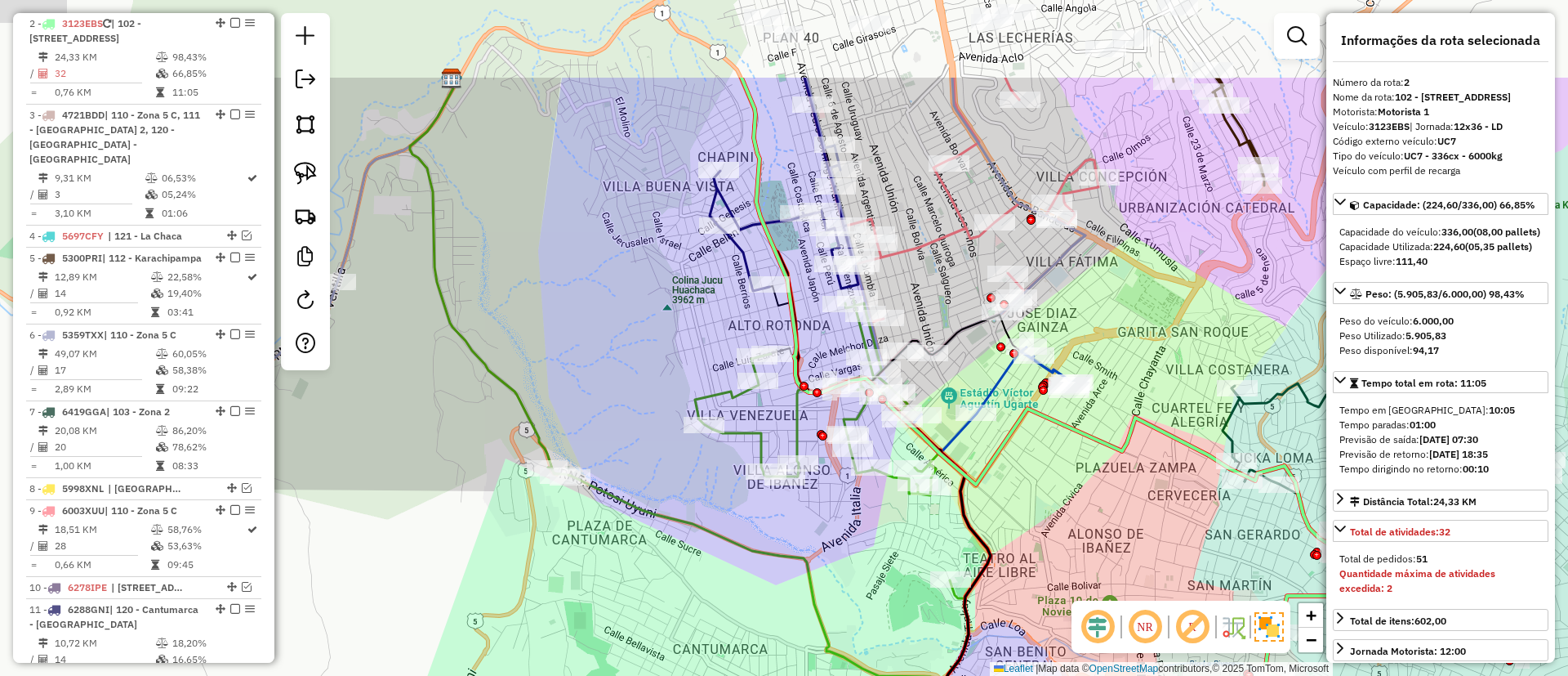
drag, startPoint x: 887, startPoint y: 379, endPoint x: 1185, endPoint y: 519, distance: 329.2
click at [1185, 519] on div "Janela de atendimento Grade de atendimento Capacidade Transportadoras Veículos …" at bounding box center [784, 338] width 1568 height 676
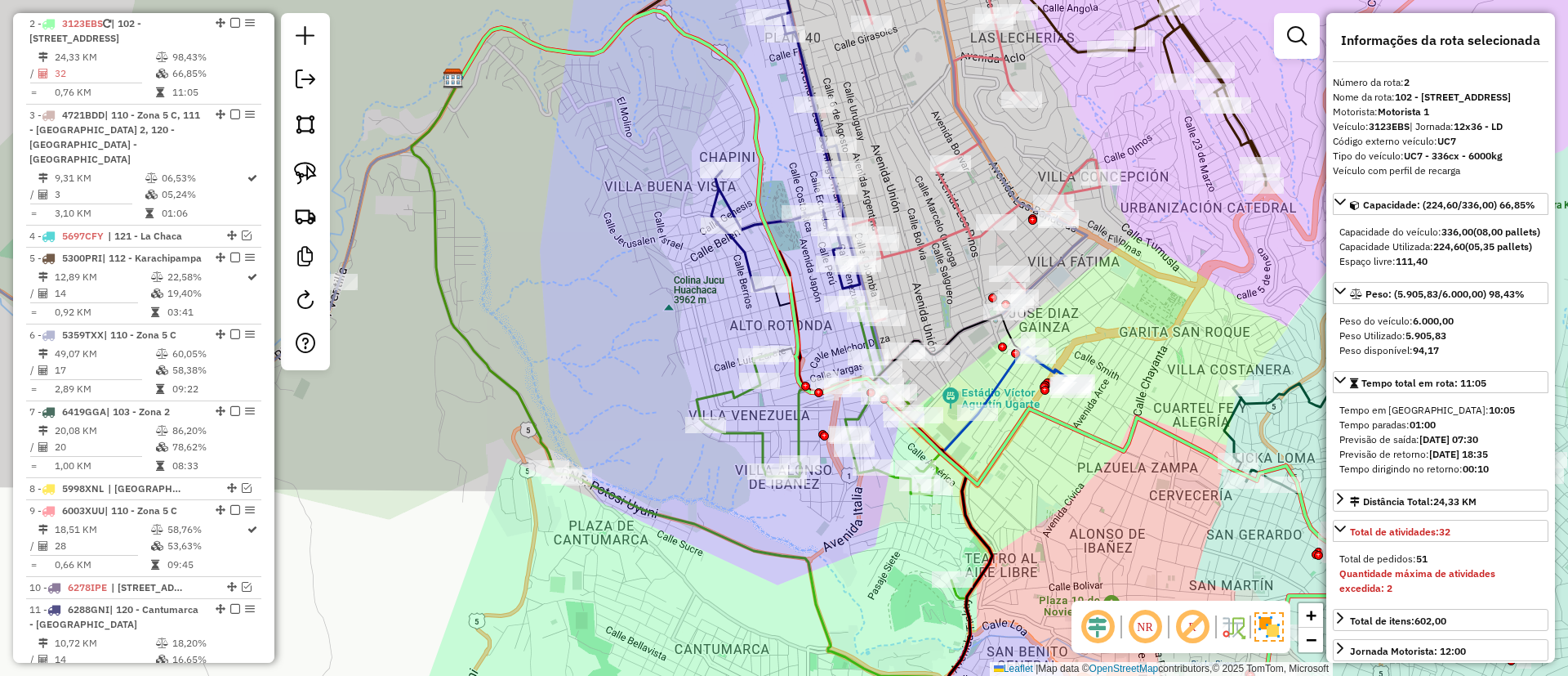
click at [726, 391] on icon at bounding box center [770, 491] width 442 height 383
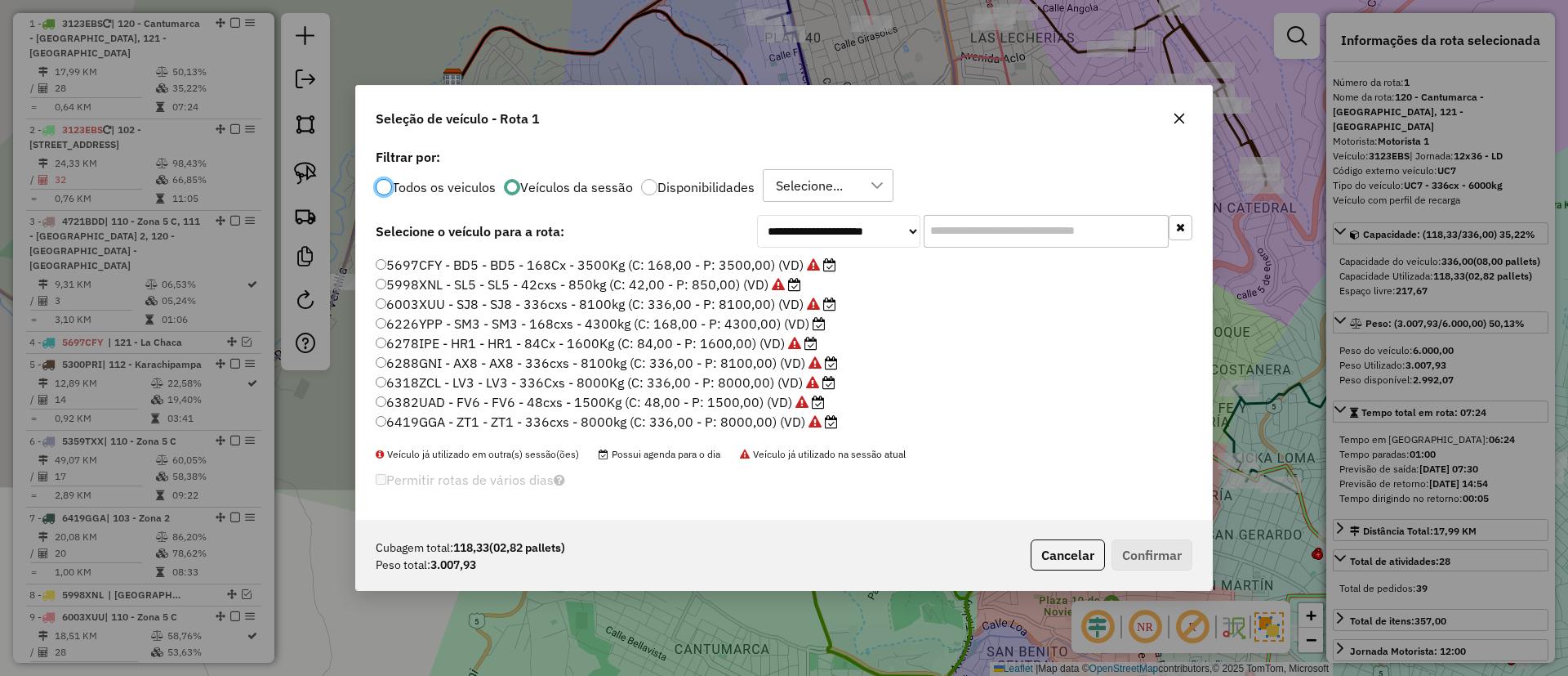
scroll to position [173, 0]
click at [789, 308] on label "6226YPP - SM3 - SM3 - 168cxs - 4300kg (C: 168,00 - P: 4300,00) (VD)" at bounding box center [600, 305] width 450 height 20
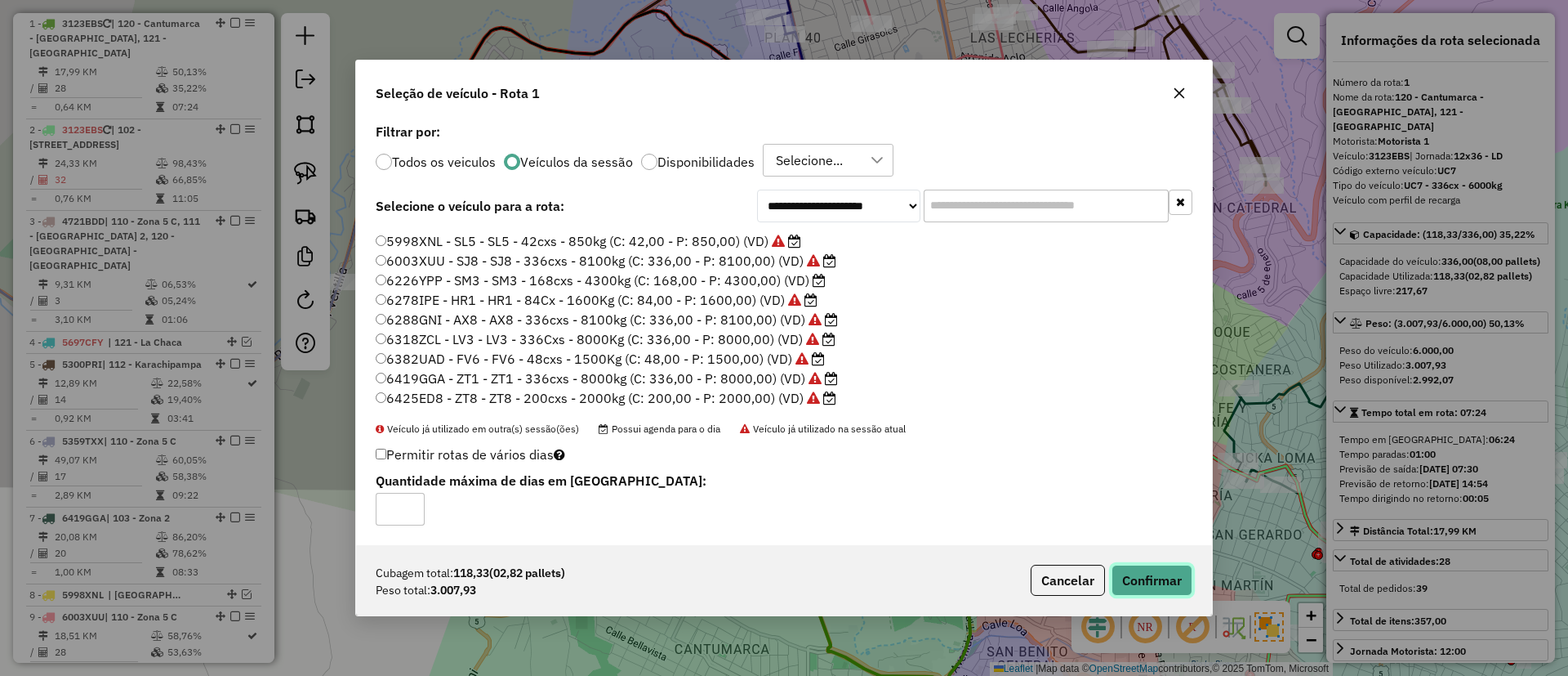
click at [1122, 568] on button "Confirmar" at bounding box center [1151, 580] width 81 height 31
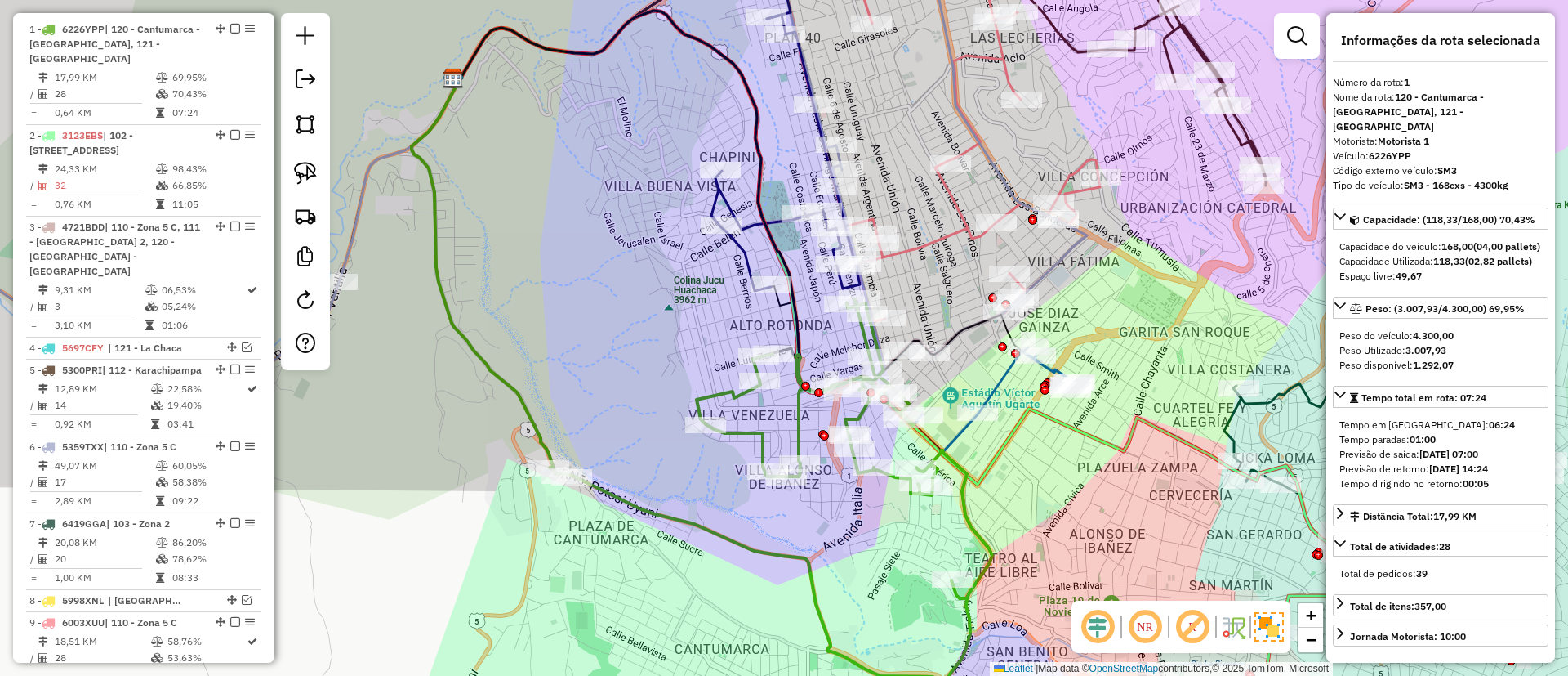
scroll to position [644, 0]
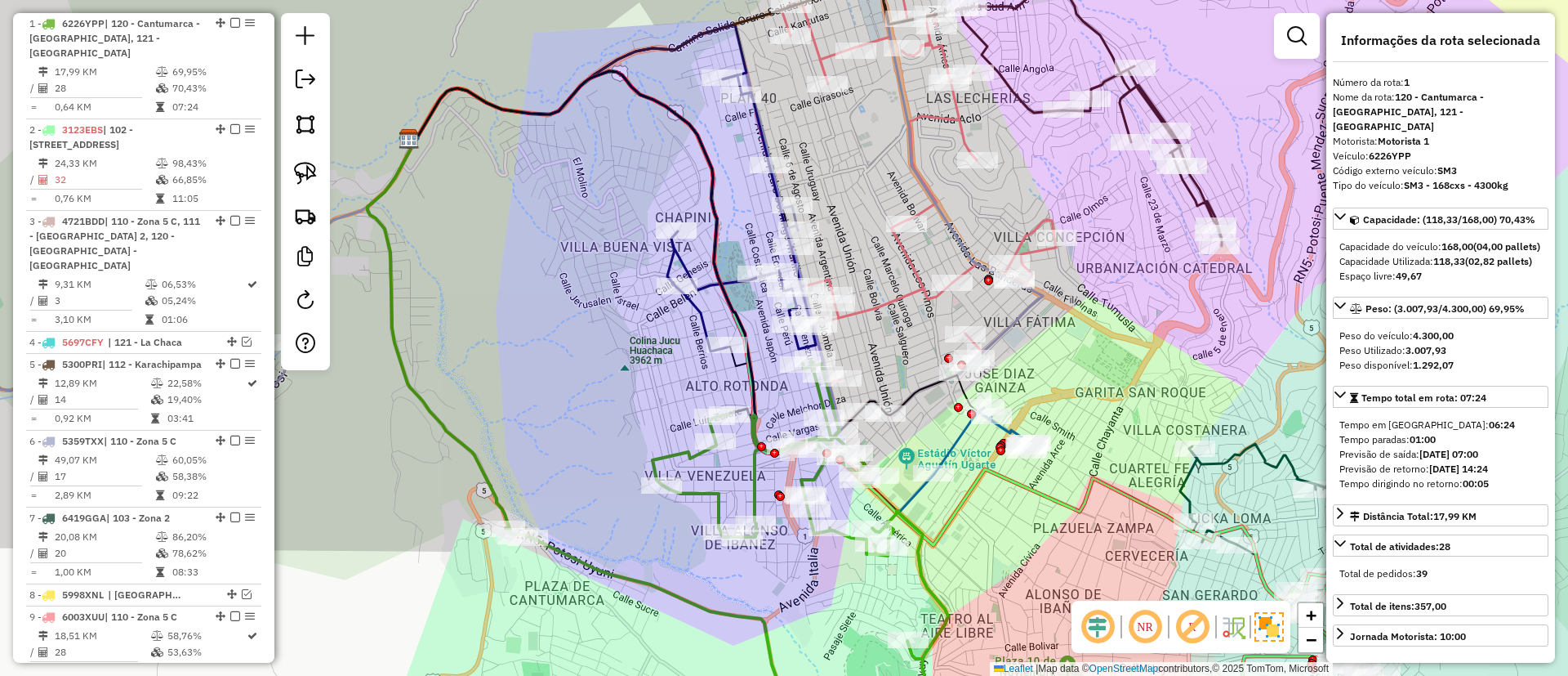
drag, startPoint x: 705, startPoint y: 352, endPoint x: 687, endPoint y: 335, distance: 24.8
click at [660, 412] on div "Janela de atendimento Grade de atendimento Capacidade Transportadoras Veículos …" at bounding box center [784, 338] width 1568 height 676
click at [698, 309] on icon at bounding box center [740, 213] width 149 height 276
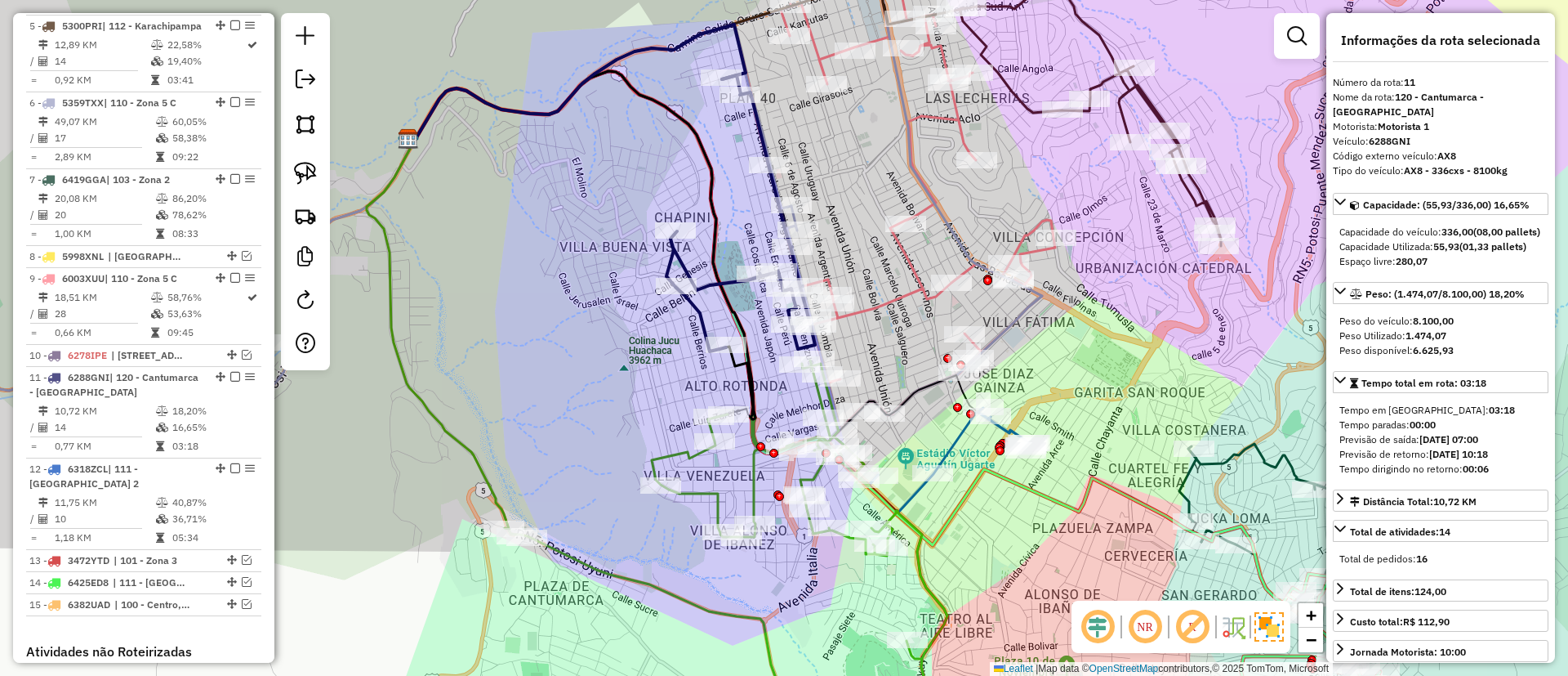
scroll to position [1287, 0]
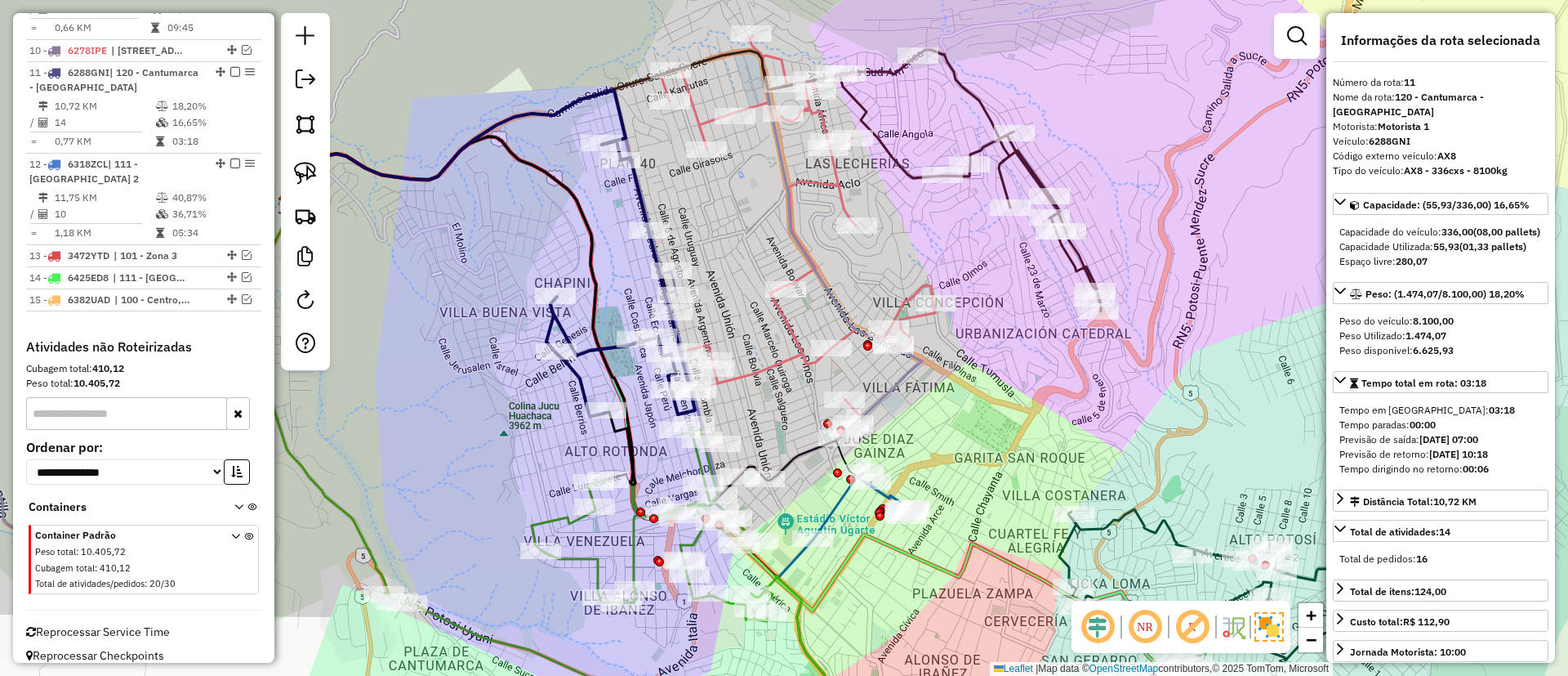
drag, startPoint x: 570, startPoint y: 398, endPoint x: 579, endPoint y: 377, distance: 22.8
click at [549, 395] on div "Janela de atendimento Grade de atendimento Capacidade Transportadoras Veículos …" at bounding box center [784, 338] width 1568 height 676
click at [824, 515] on icon at bounding box center [828, 526] width 161 height 106
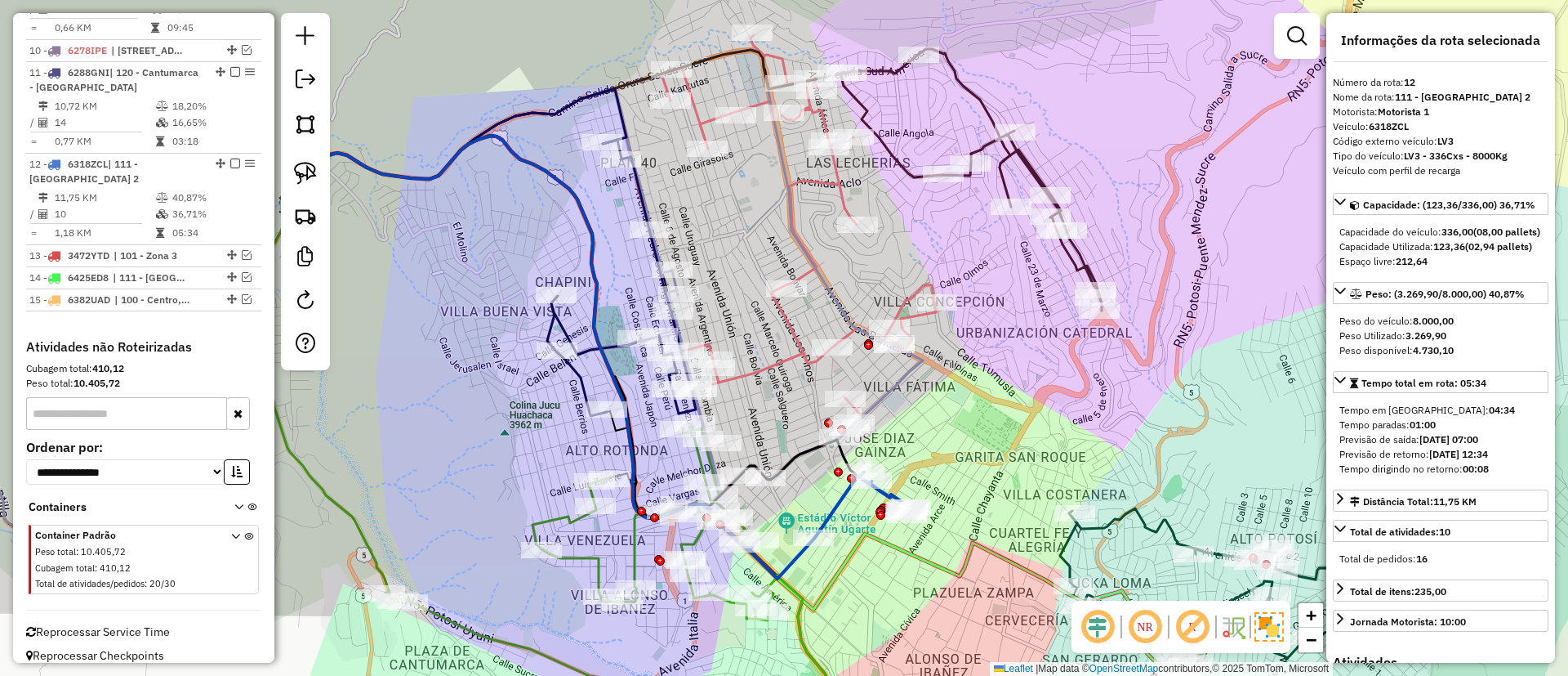
click at [840, 505] on icon at bounding box center [828, 526] width 161 height 106
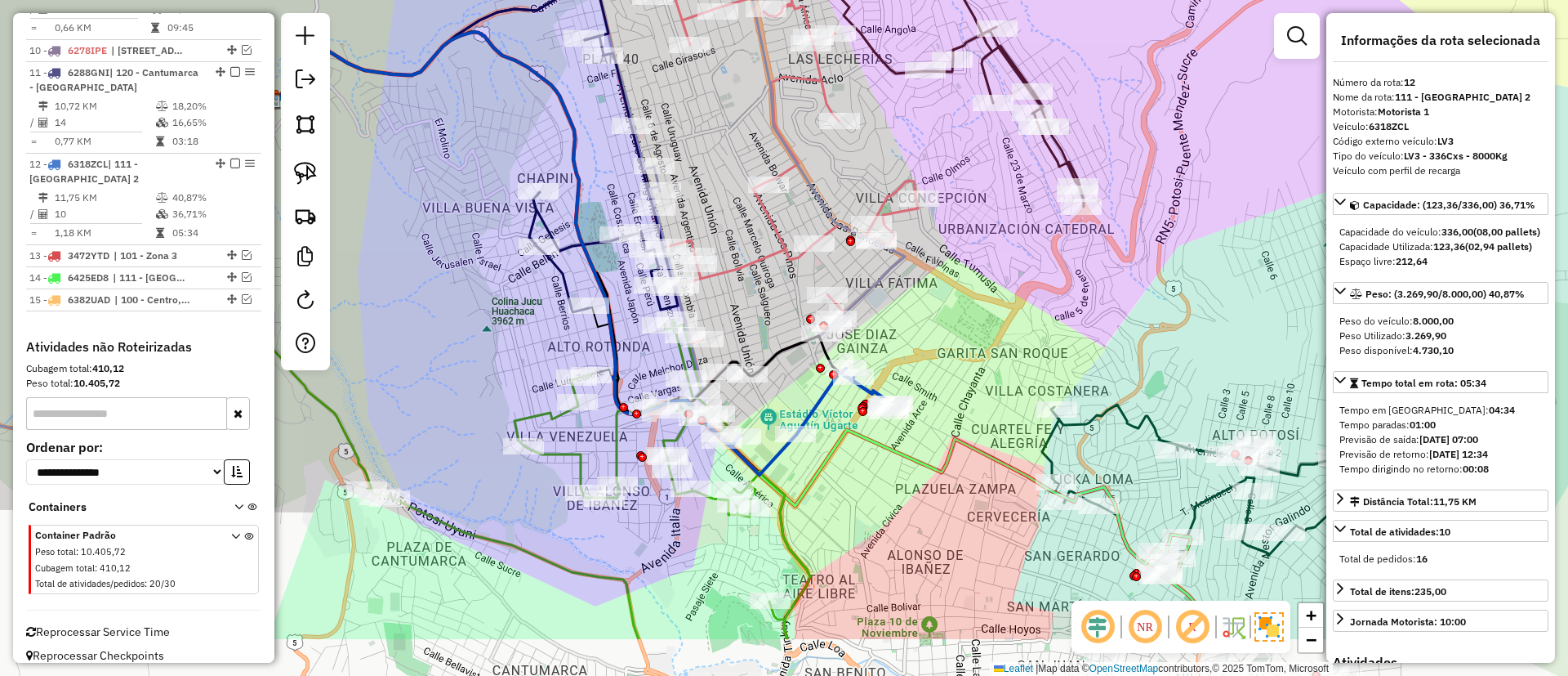
drag, startPoint x: 836, startPoint y: 503, endPoint x: 818, endPoint y: 399, distance: 105.5
click at [818, 399] on icon at bounding box center [810, 421] width 161 height 106
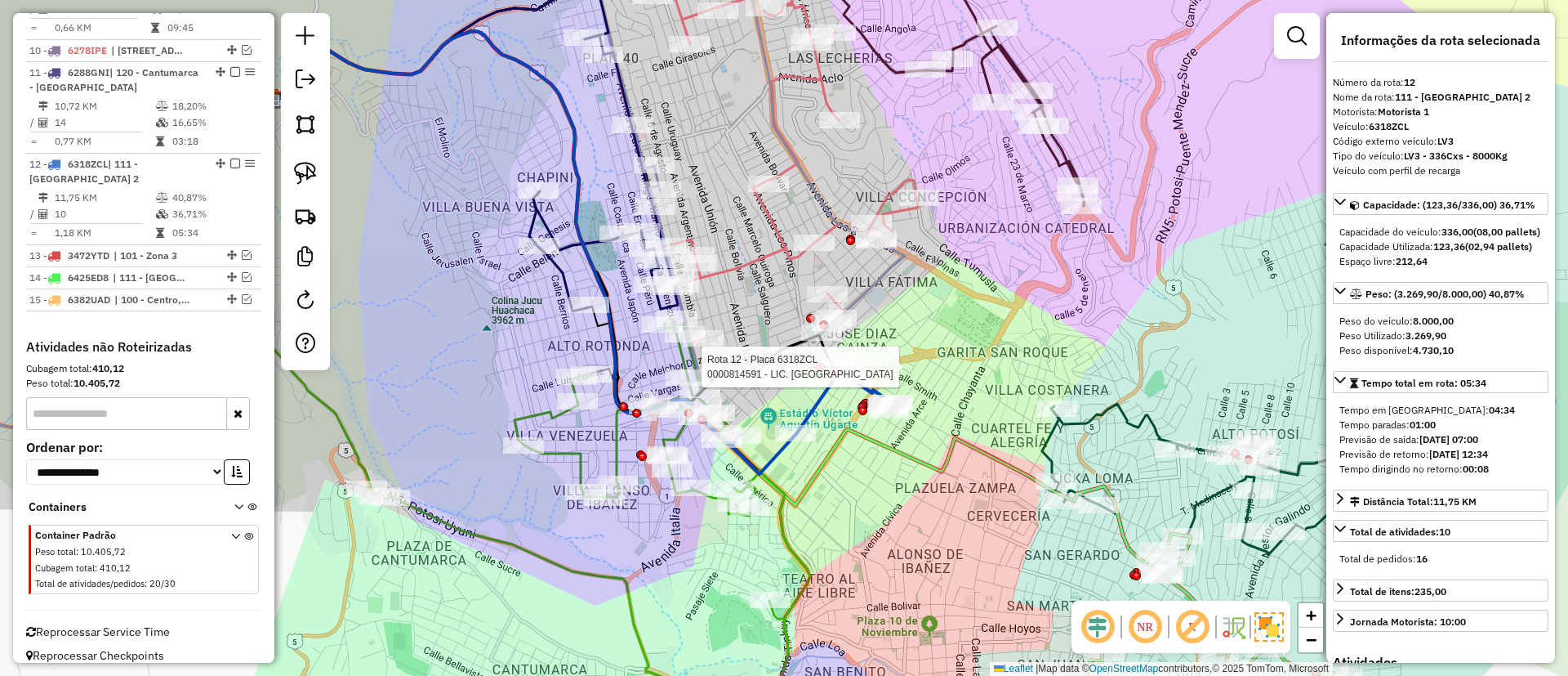
click at [818, 398] on icon at bounding box center [810, 420] width 161 height 106
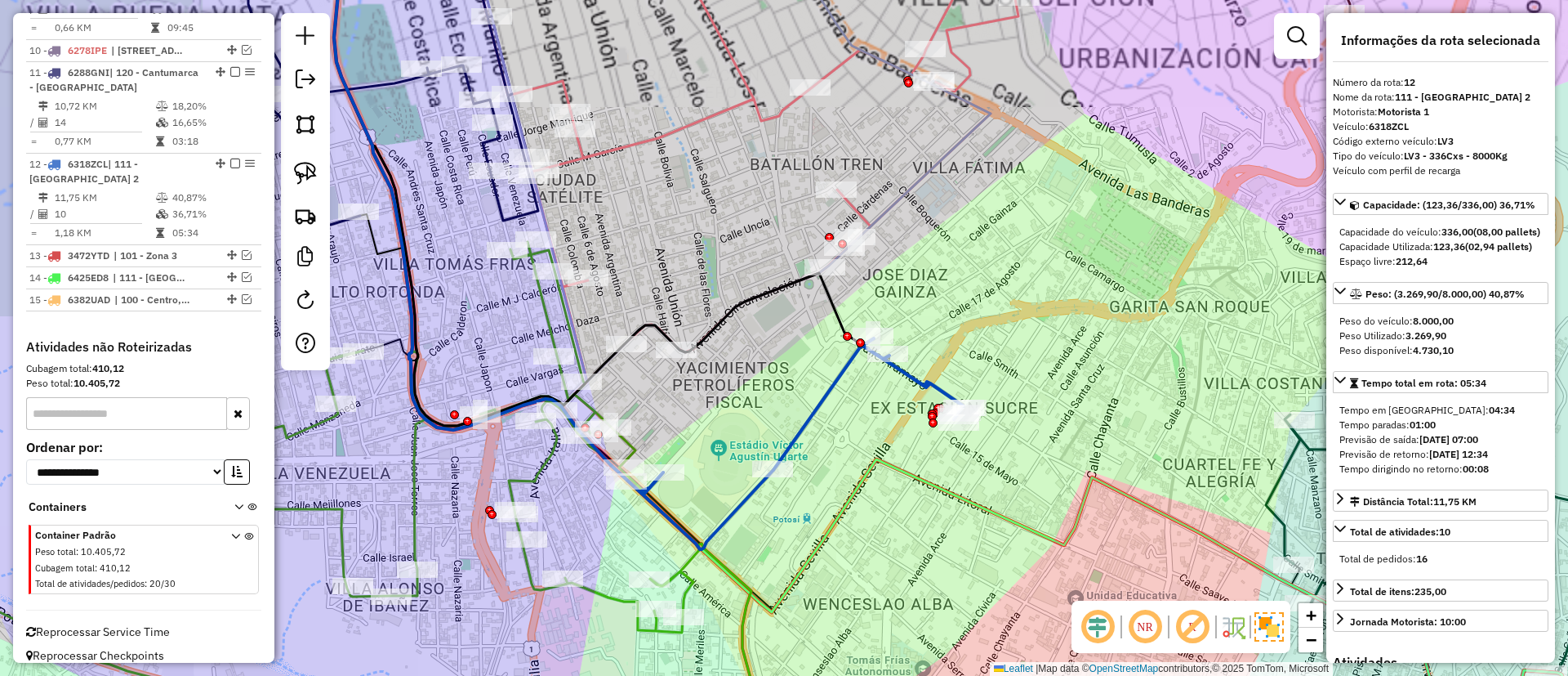
click at [824, 400] on icon at bounding box center [803, 444] width 322 height 211
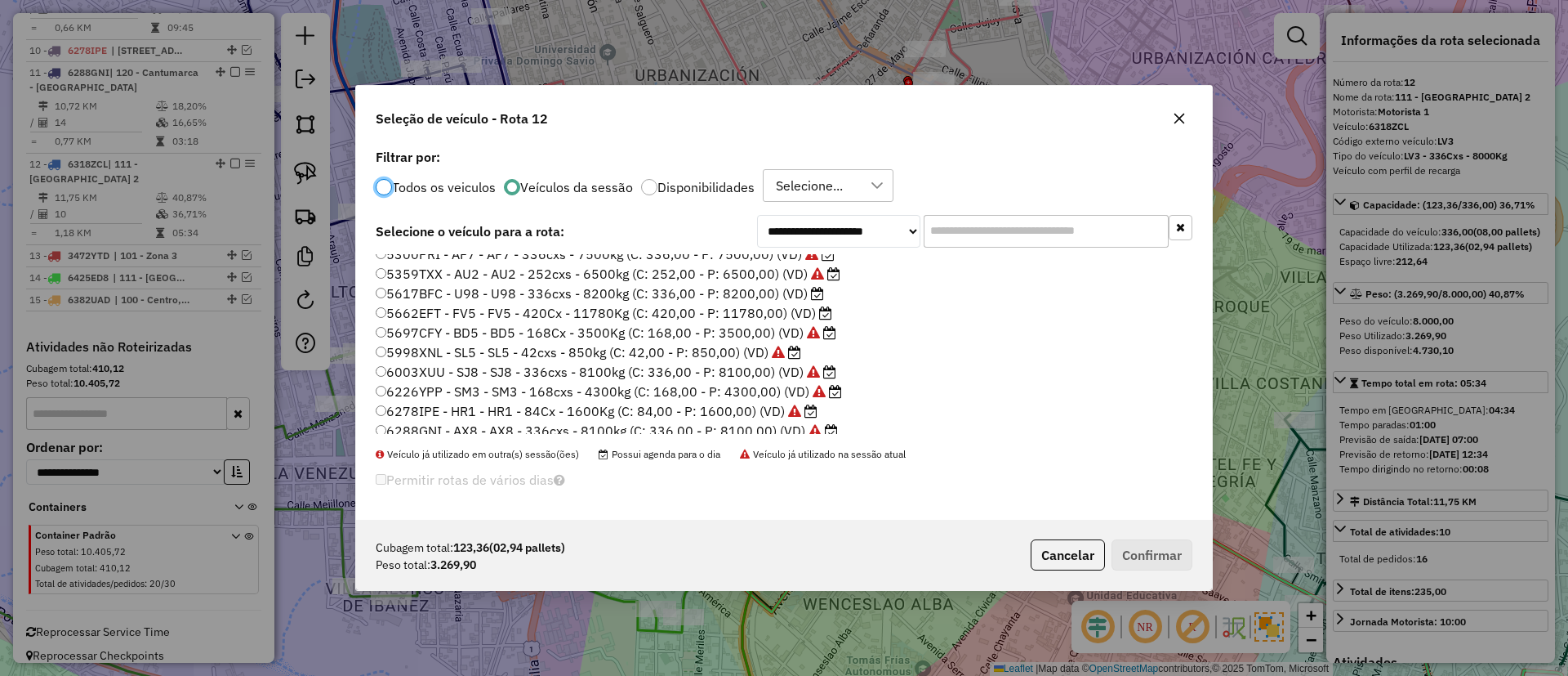
scroll to position [50, 0]
click at [784, 333] on label "5617BFC - U98 - U98 - 336cxs - 8200kg (C: 336,00 - P: 8200,00) (VD)" at bounding box center [600, 330] width 448 height 20
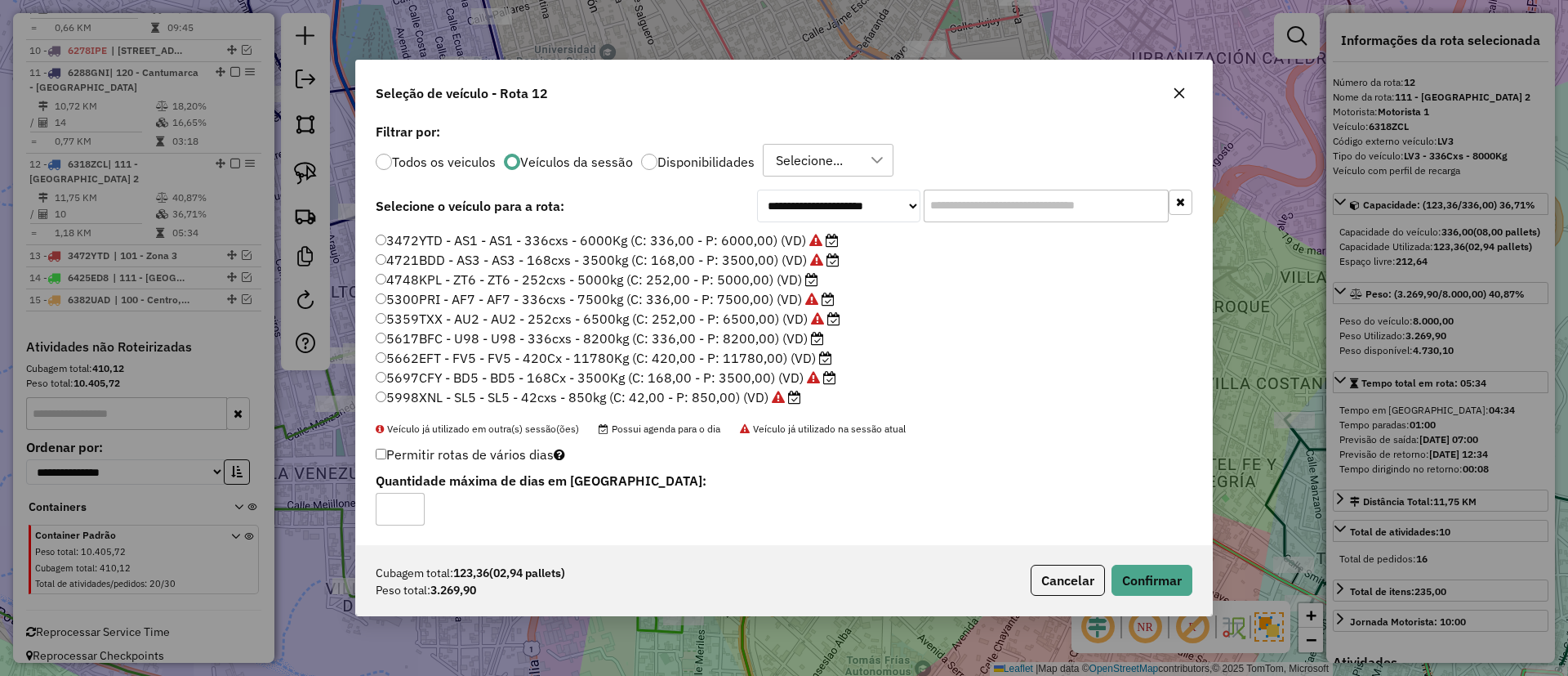
scroll to position [0, 0]
click at [1132, 585] on button "Confirmar" at bounding box center [1151, 580] width 81 height 31
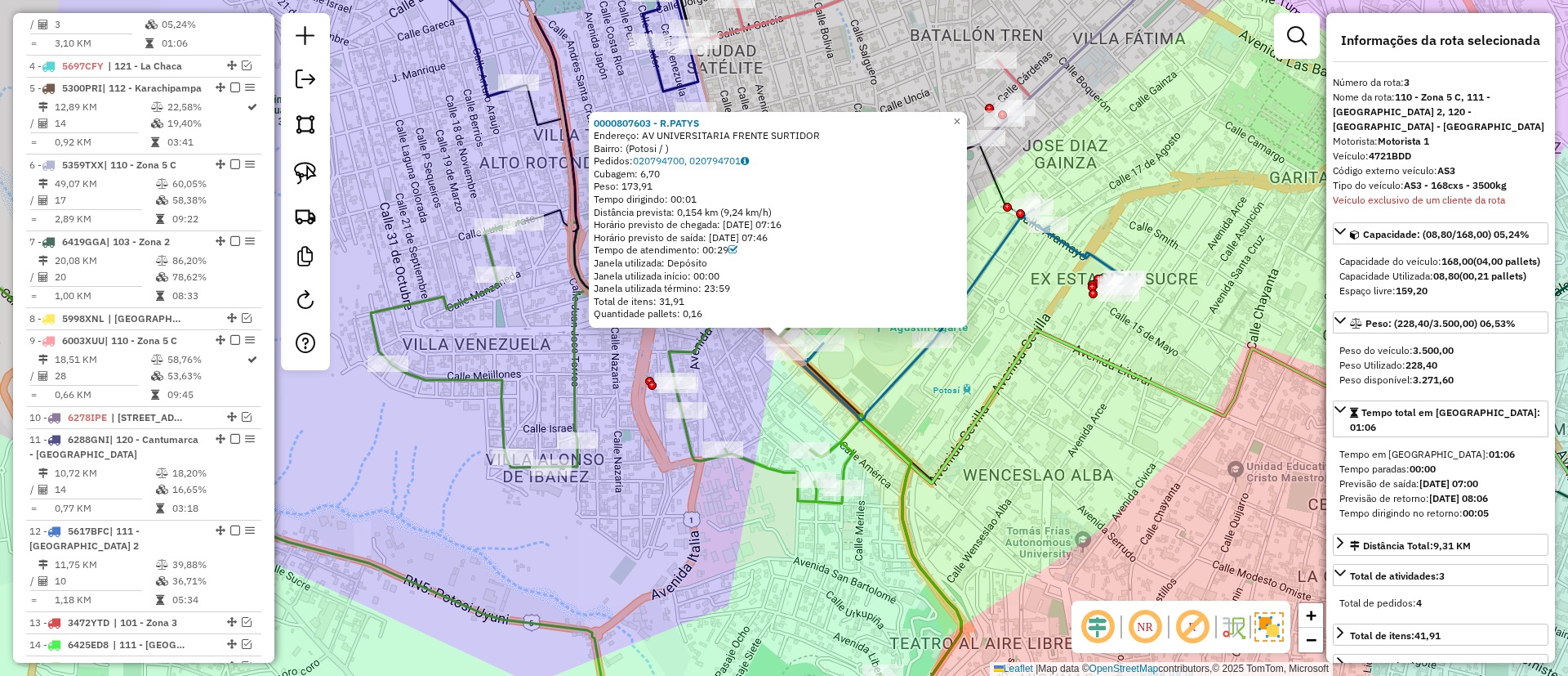
scroll to position [827, 0]
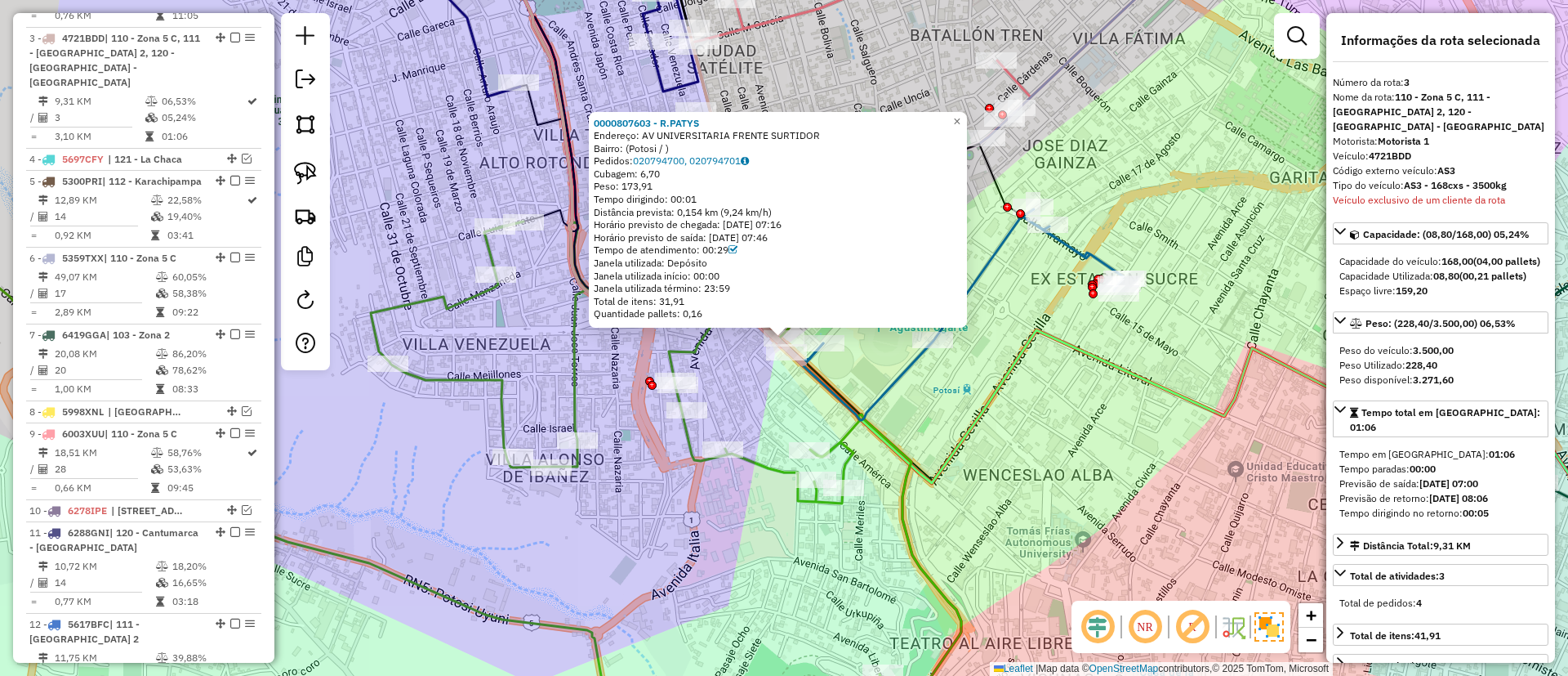
click at [1085, 247] on icon at bounding box center [962, 314] width 322 height 211
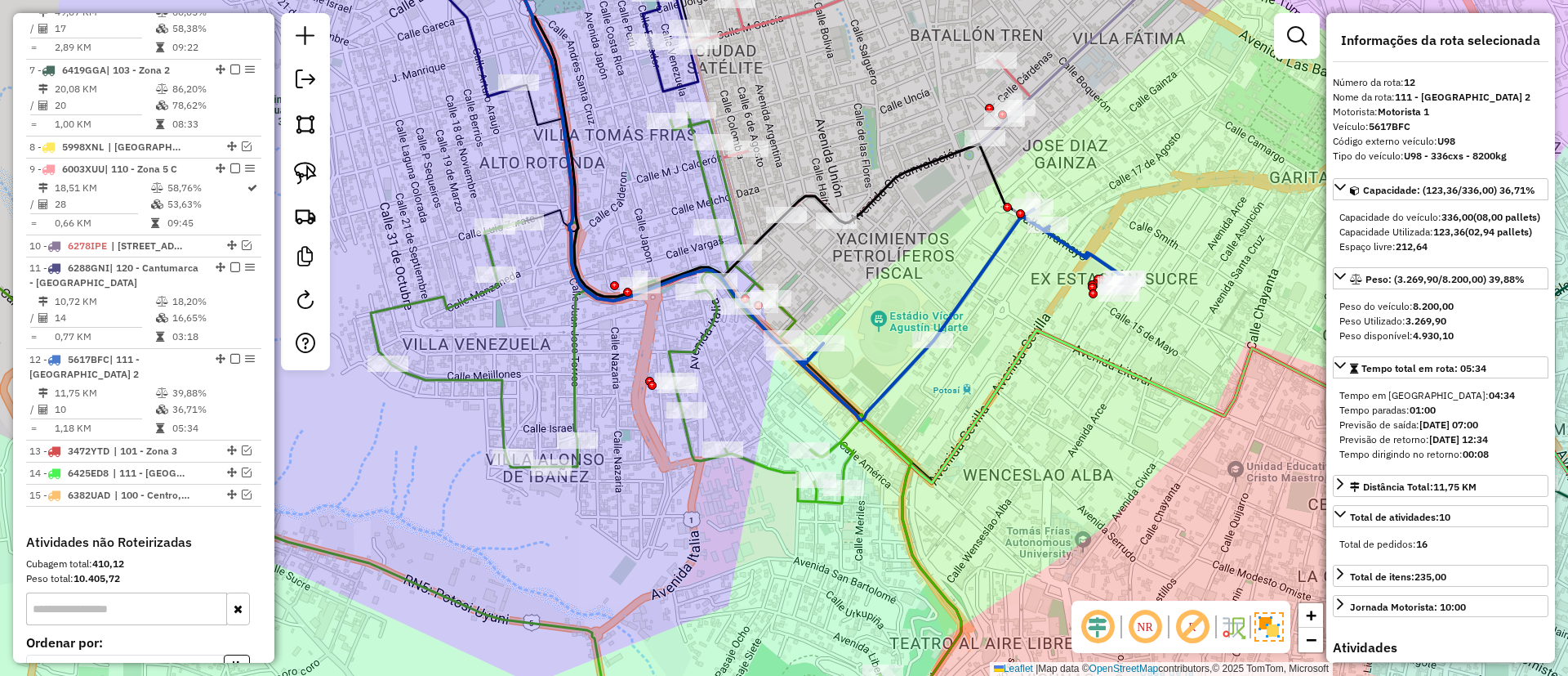
scroll to position [1287, 0]
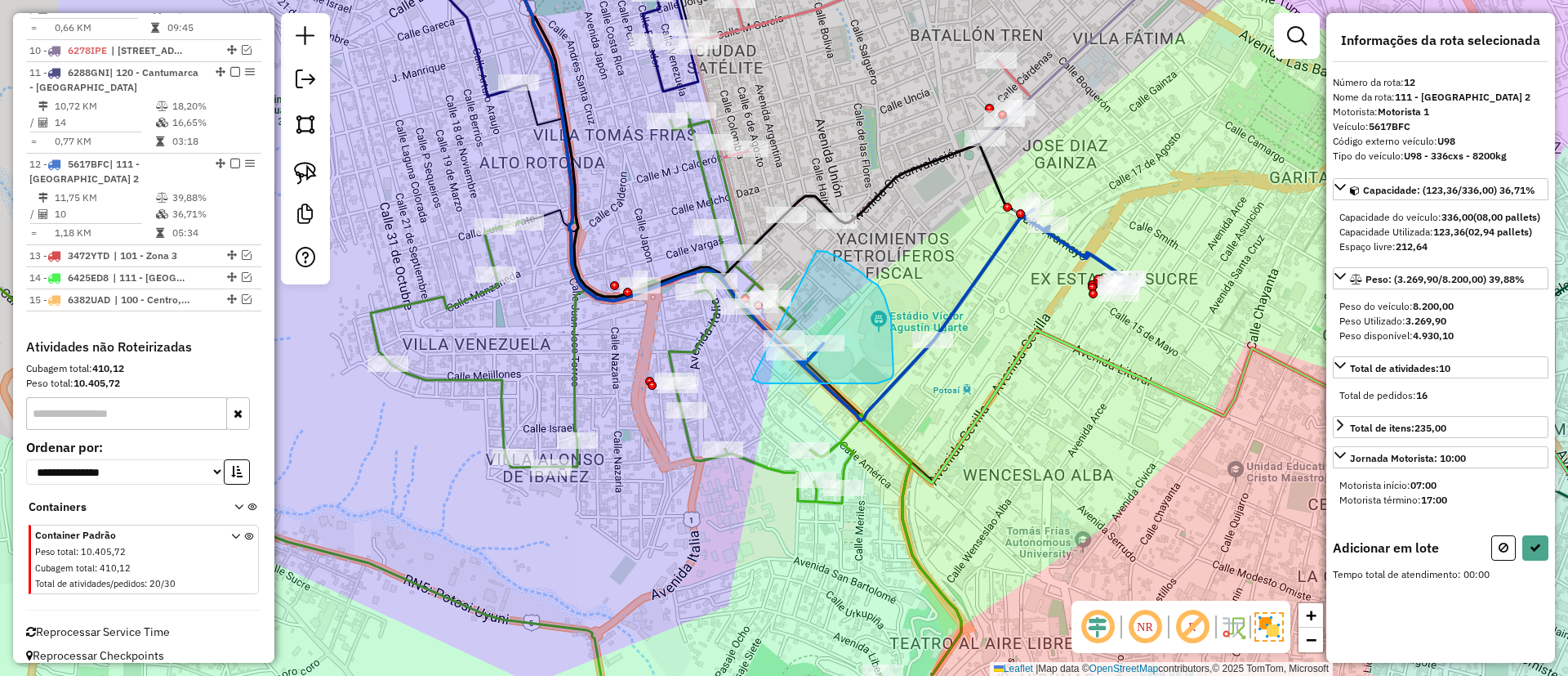
drag, startPoint x: 755, startPoint y: 381, endPoint x: 807, endPoint y: 247, distance: 143.7
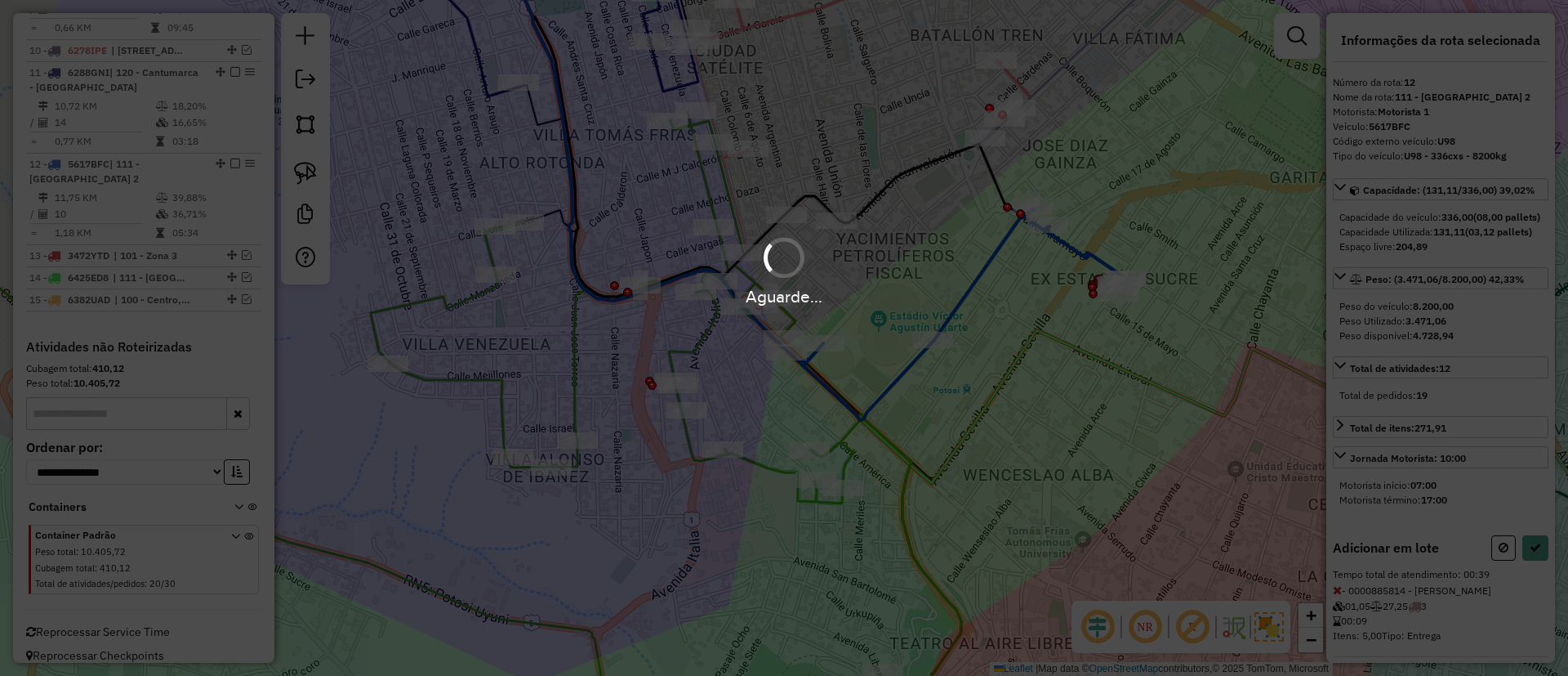
select select "**********"
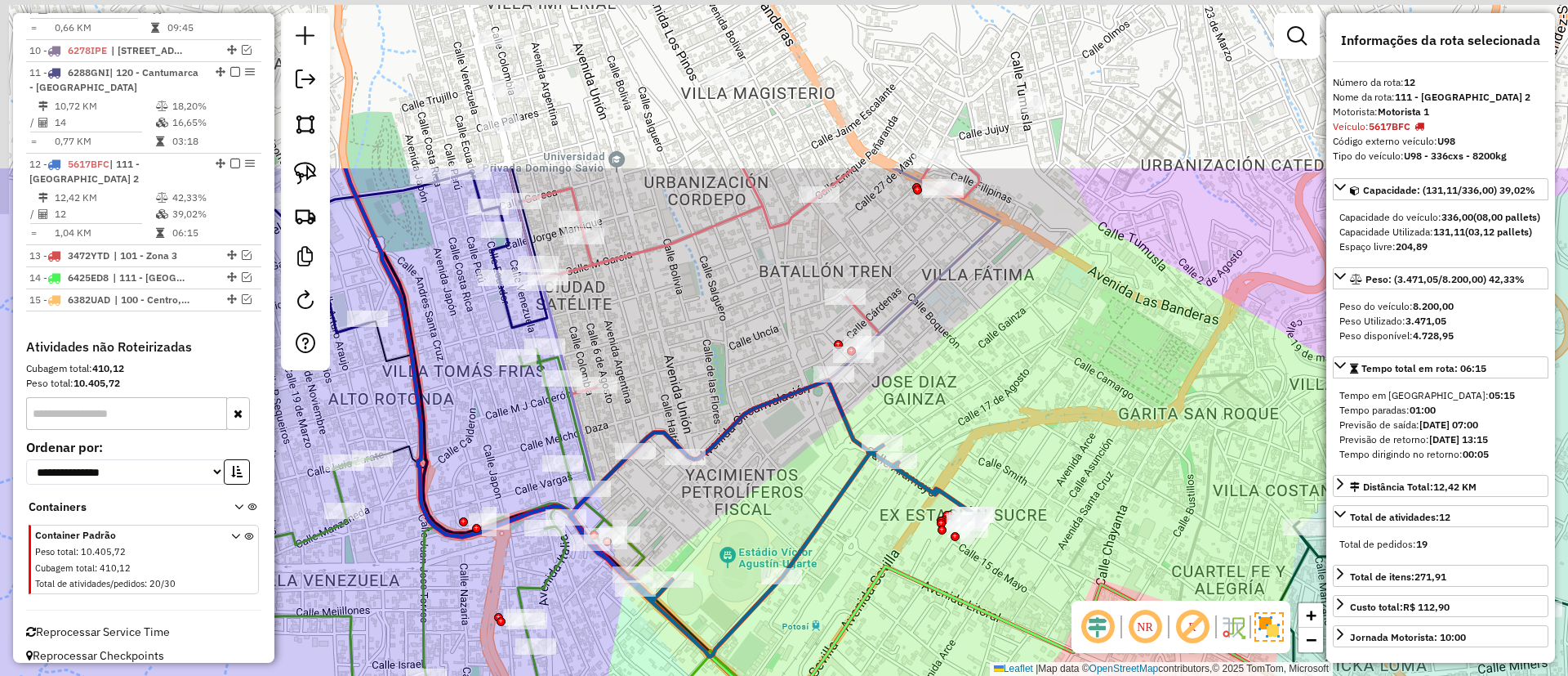
drag, startPoint x: 891, startPoint y: 289, endPoint x: 732, endPoint y: 461, distance: 234.2
click at [738, 525] on div "Janela de atendimento Grade de atendimento Capacidade Transportadoras Veículos …" at bounding box center [784, 338] width 1568 height 676
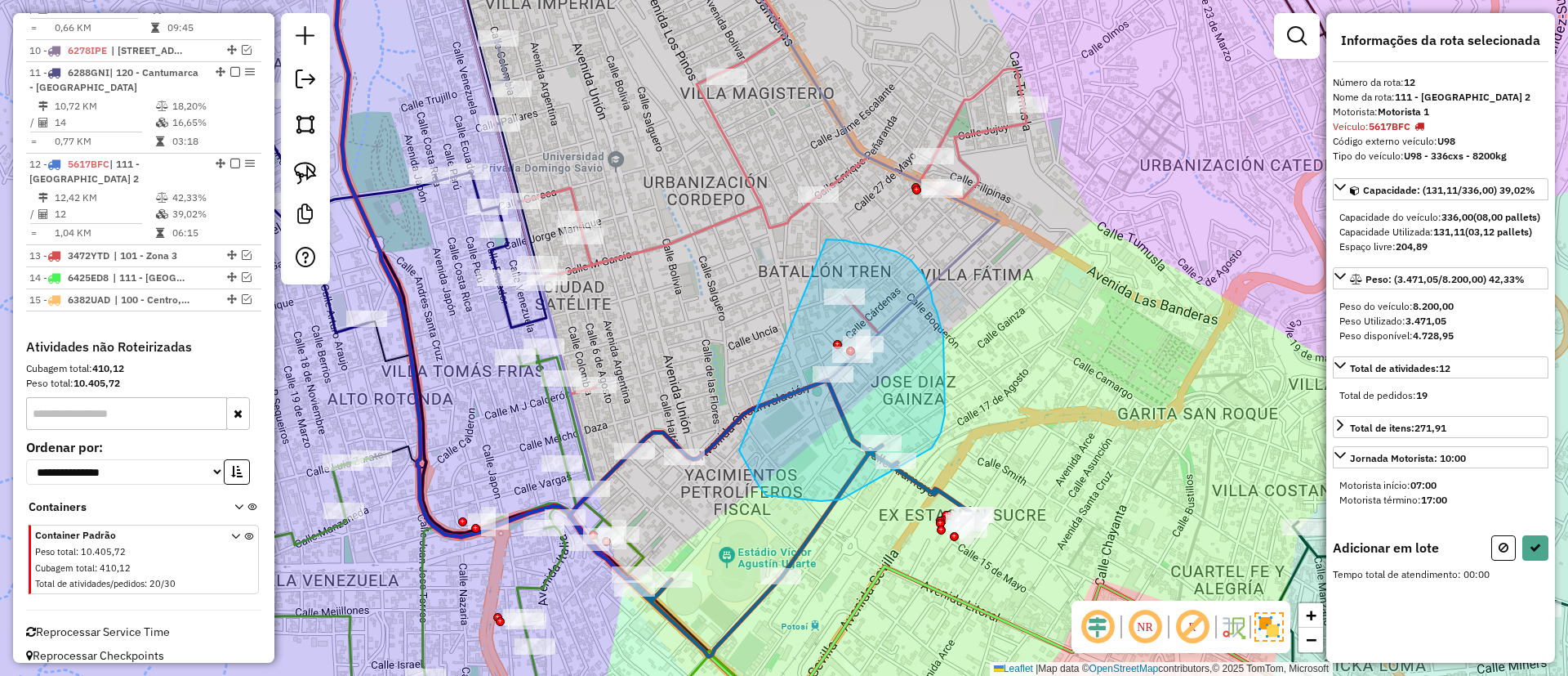
drag, startPoint x: 841, startPoint y: 499, endPoint x: 827, endPoint y: 239, distance: 260.4
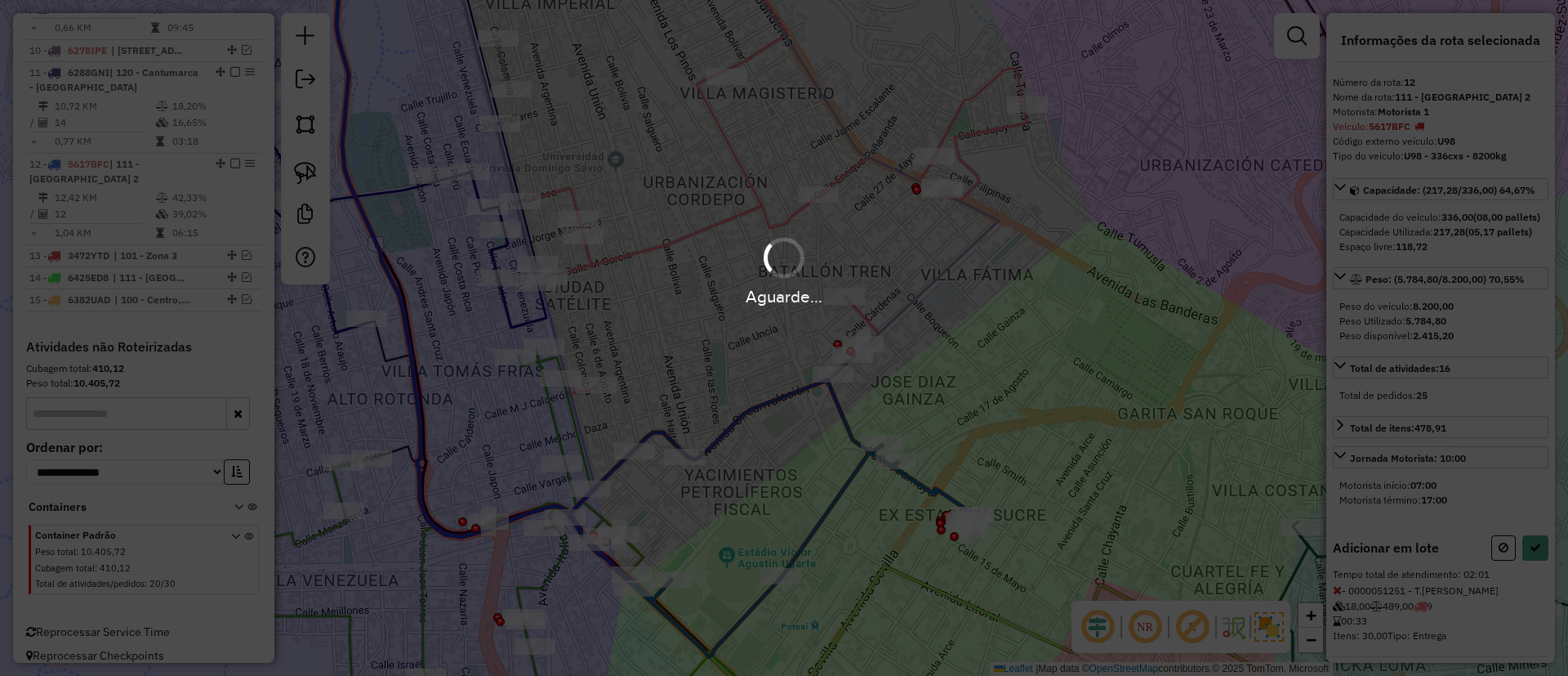
select select "**********"
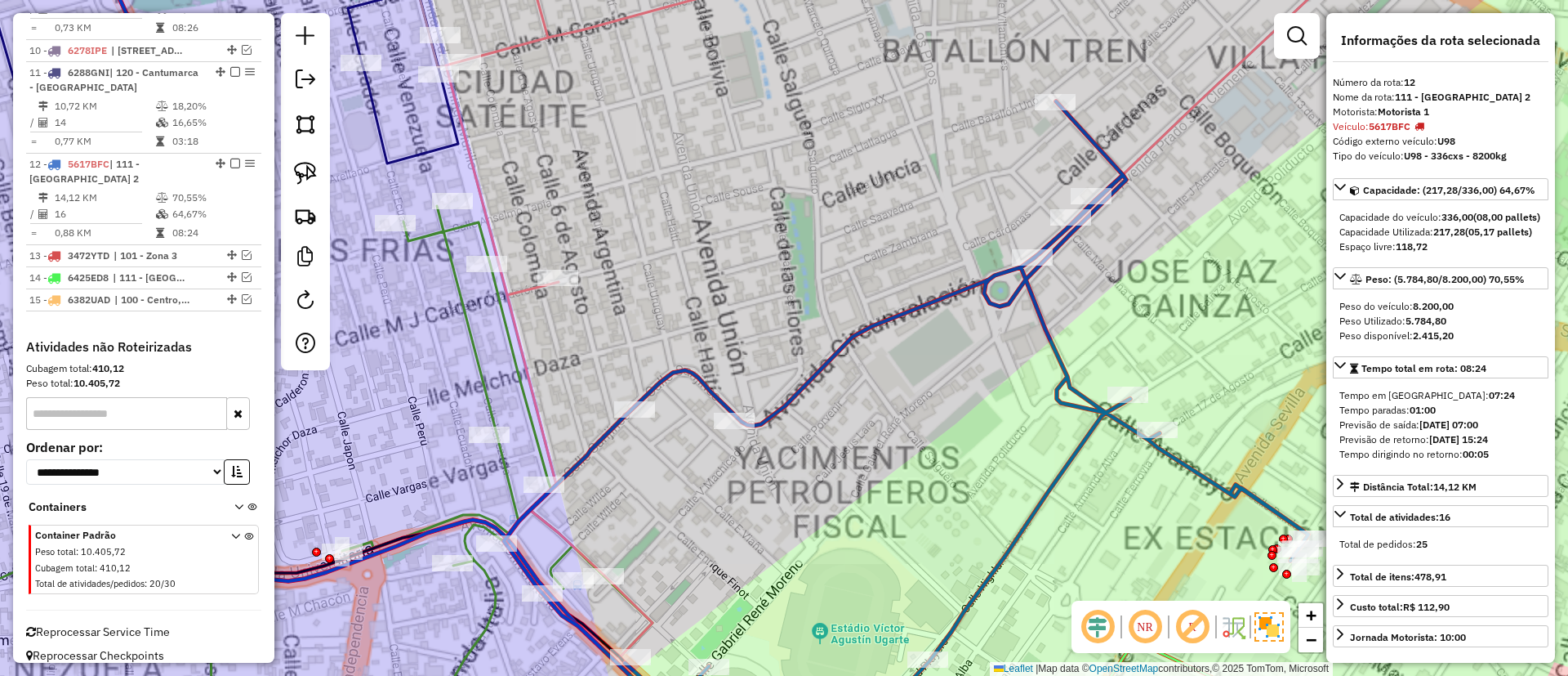
click at [653, 461] on div "Janela de atendimento Grade de atendimento Capacidade Transportadoras Veículos …" at bounding box center [784, 338] width 1568 height 676
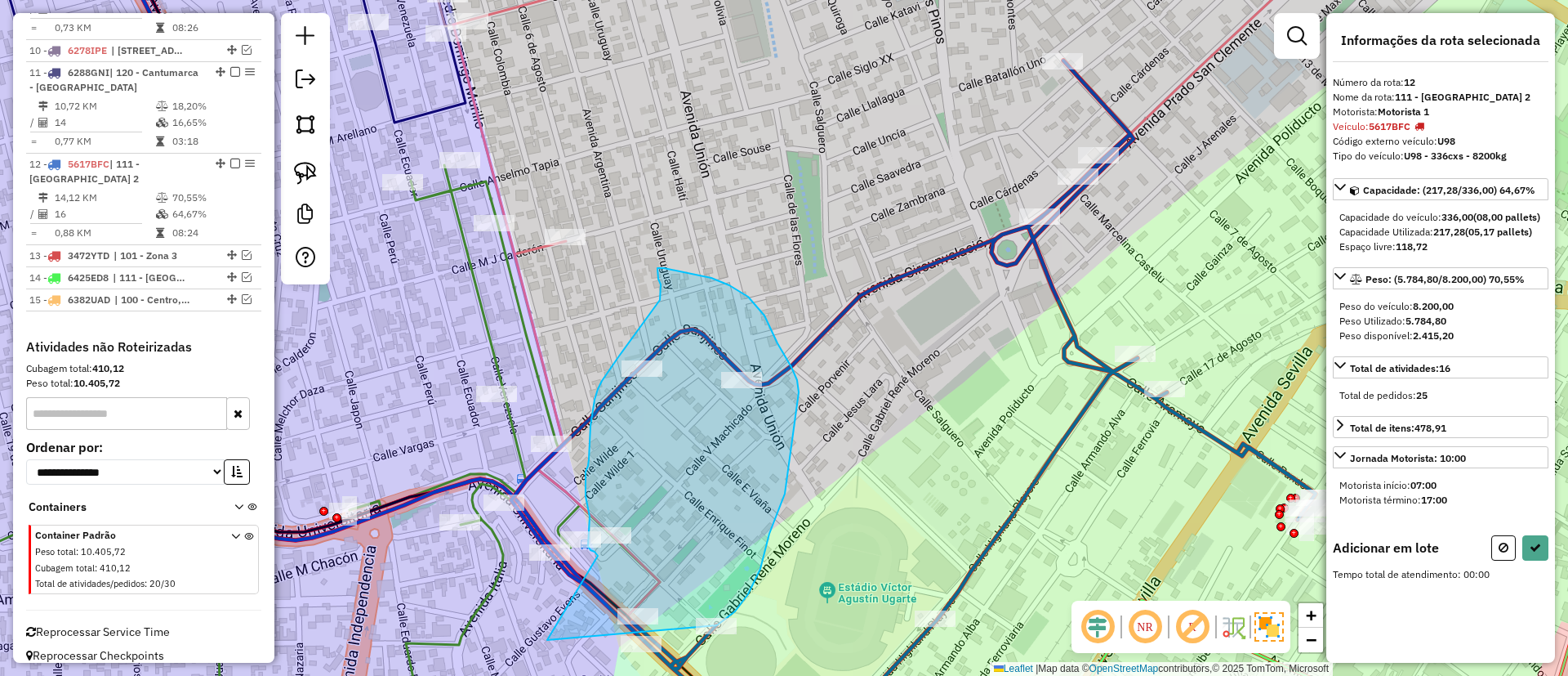
drag, startPoint x: 547, startPoint y: 640, endPoint x: 598, endPoint y: 555, distance: 99.1
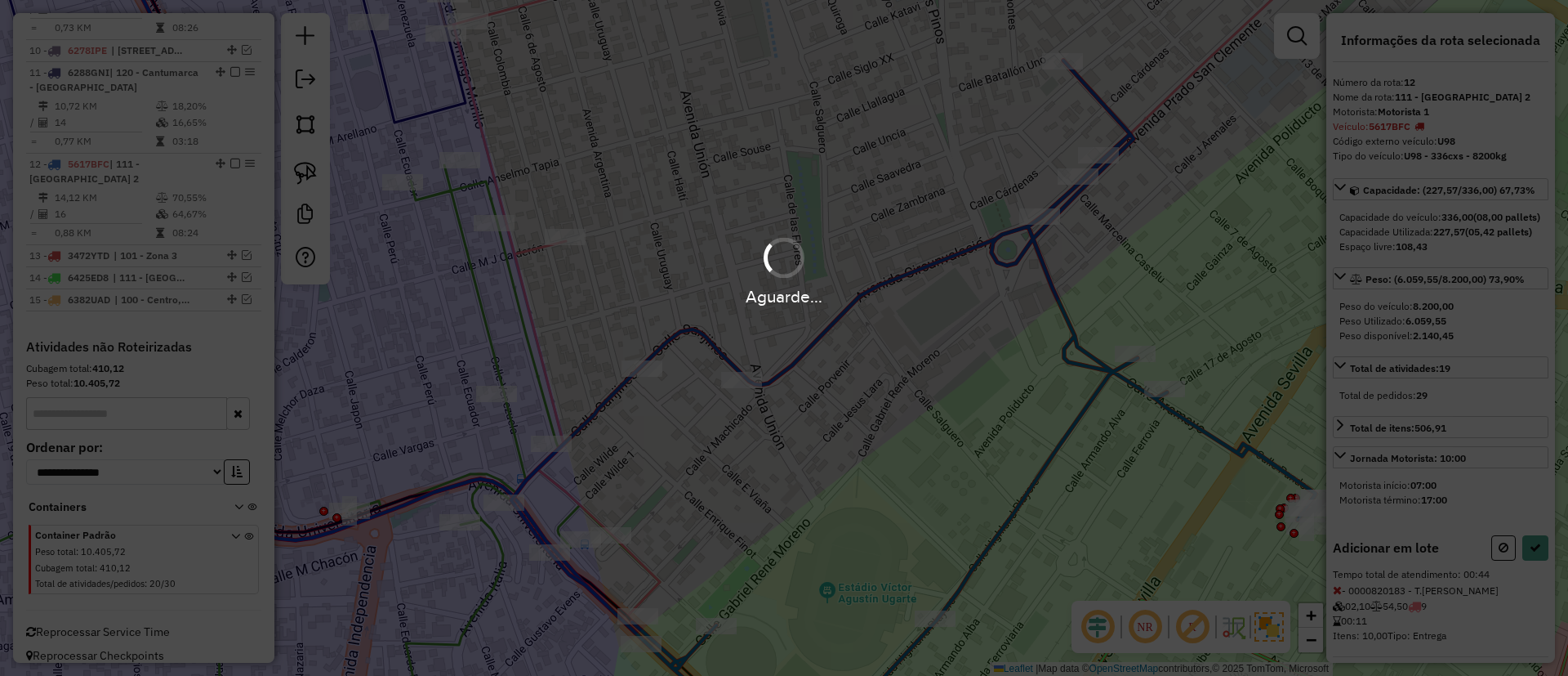
select select "**********"
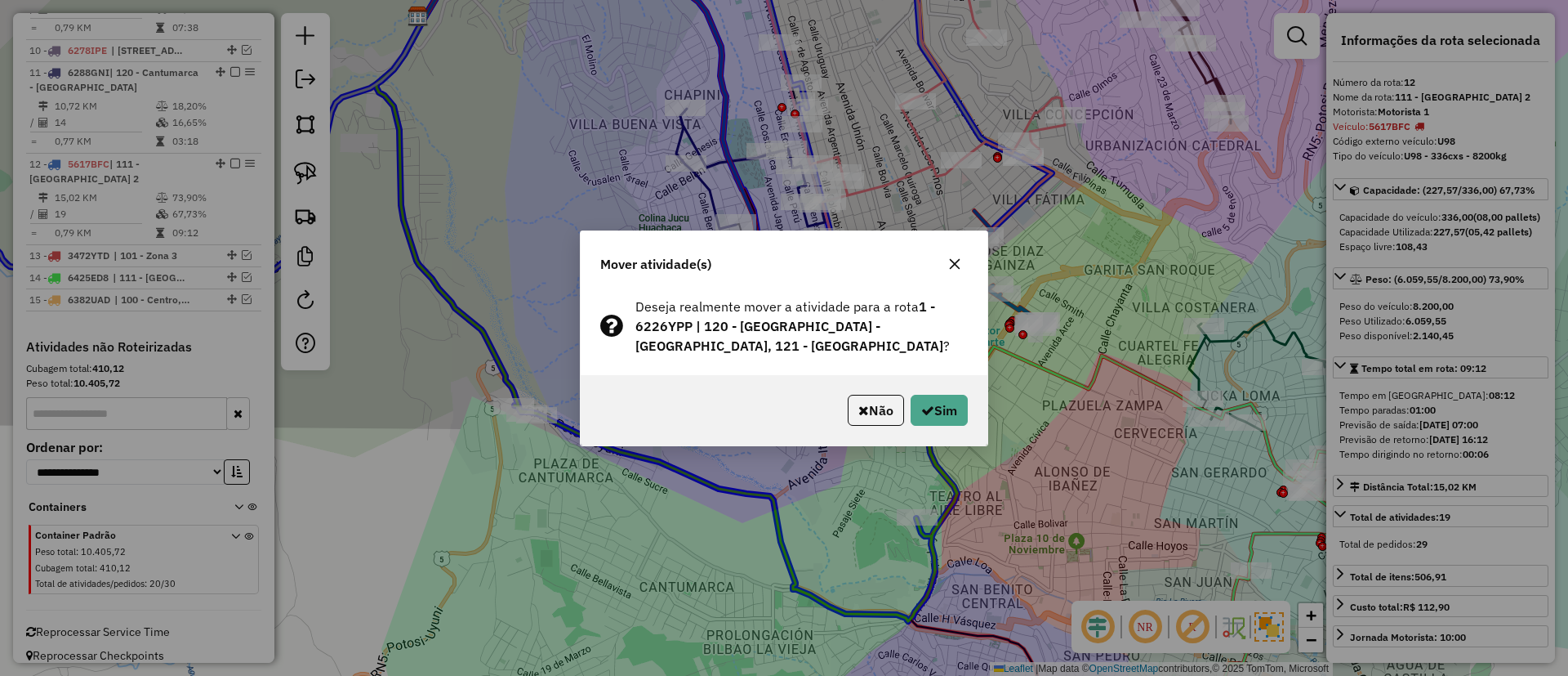
click at [1046, 204] on div "Mover atividade(s) Deseja realmente mover a atividade para a rota 1 - 6226YPP |…" at bounding box center [784, 338] width 1568 height 676
click at [950, 263] on icon "button" at bounding box center [954, 263] width 13 height 13
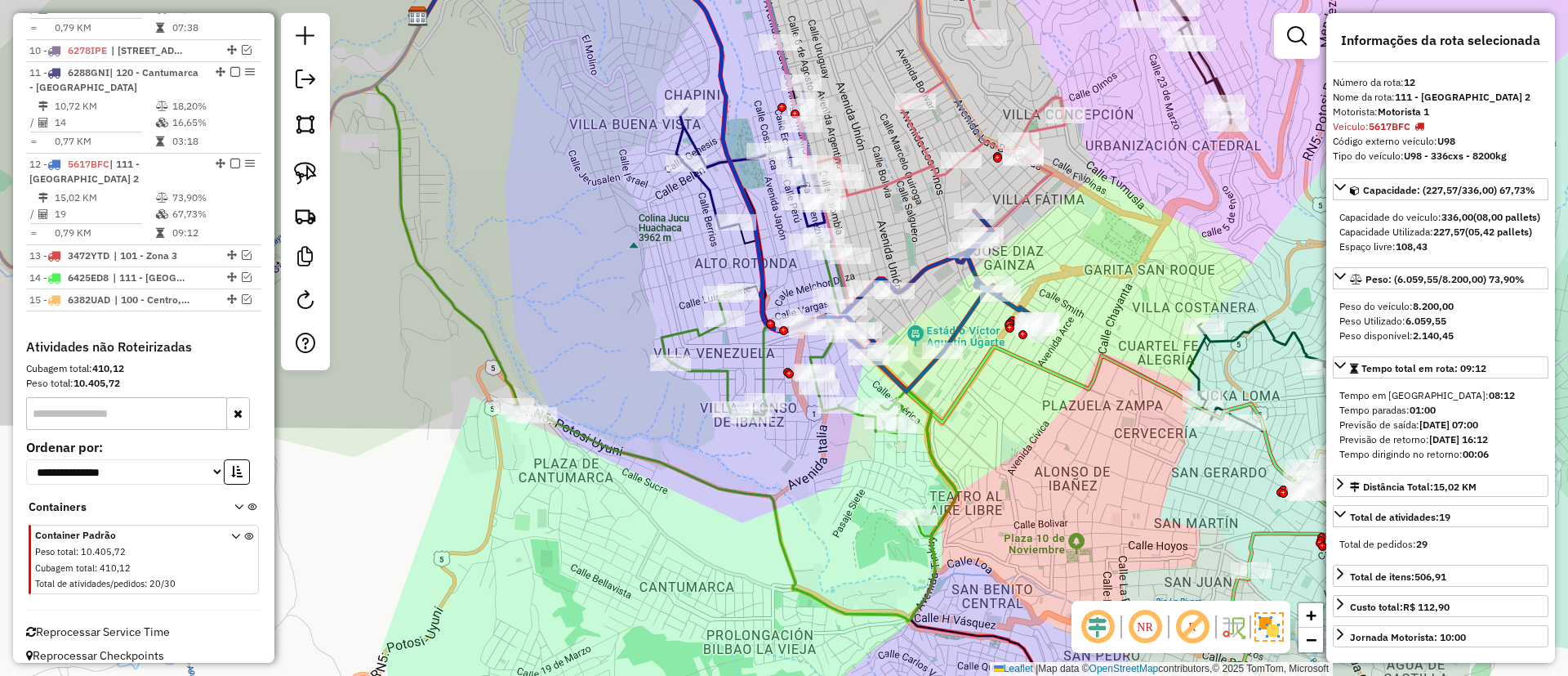
click at [761, 365] on icon at bounding box center [735, 429] width 442 height 383
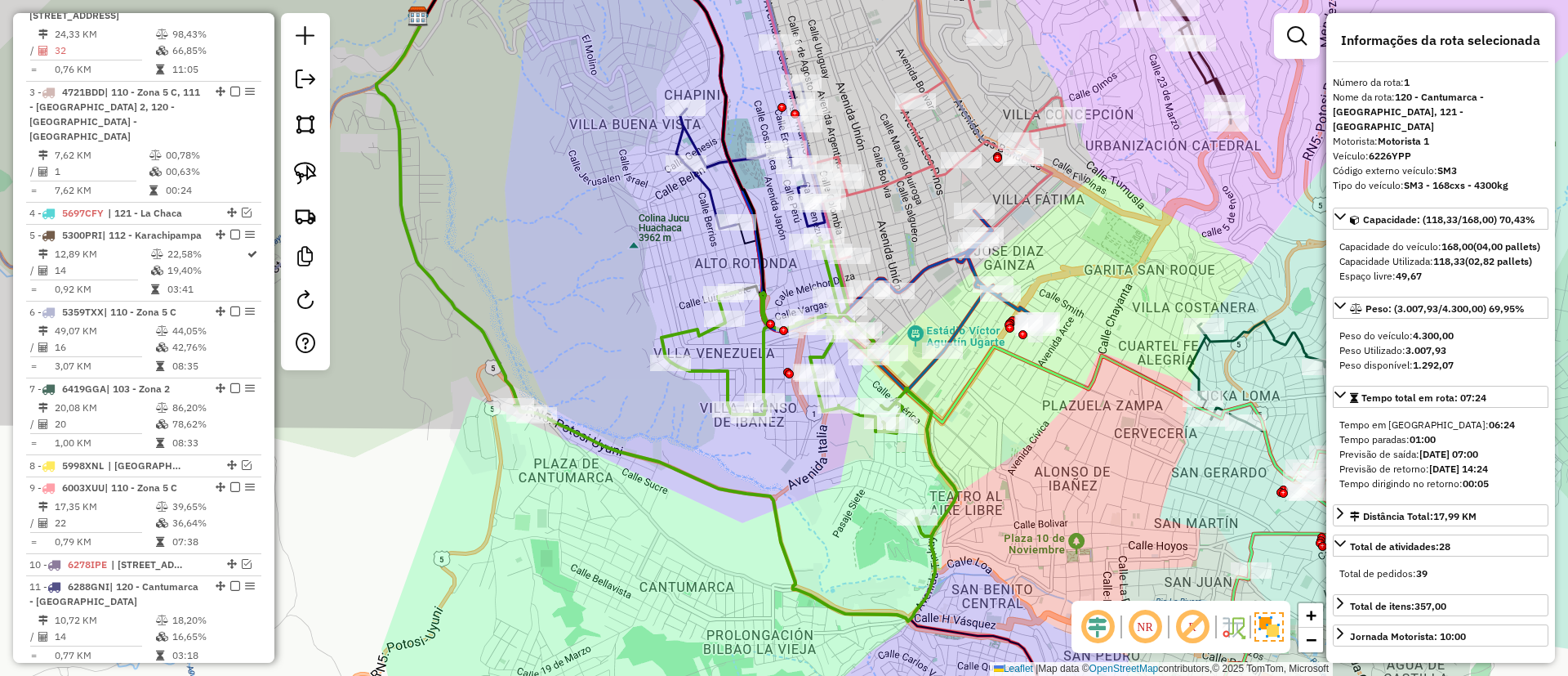
scroll to position [644, 0]
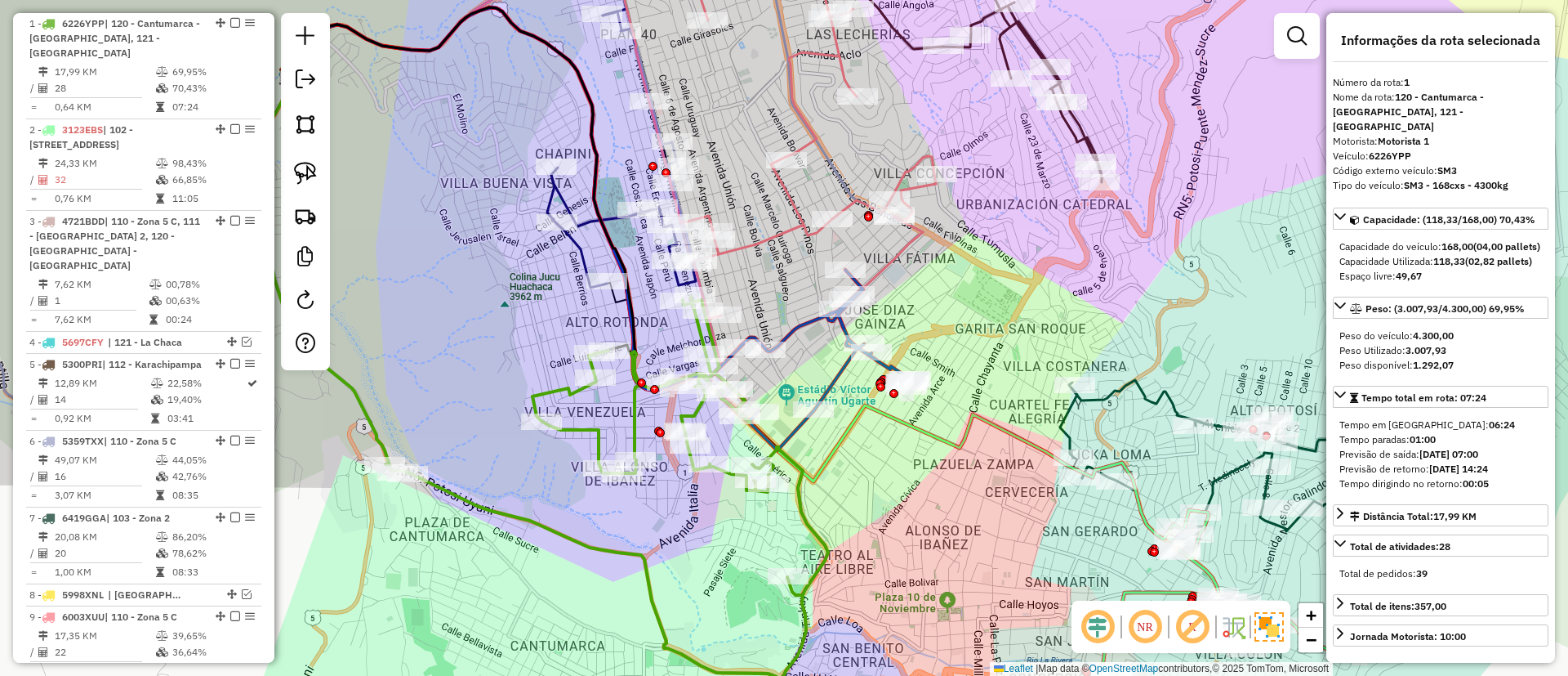
drag, startPoint x: 761, startPoint y: 365, endPoint x: 632, endPoint y: 424, distance: 141.9
click at [632, 424] on icon at bounding box center [606, 488] width 442 height 383
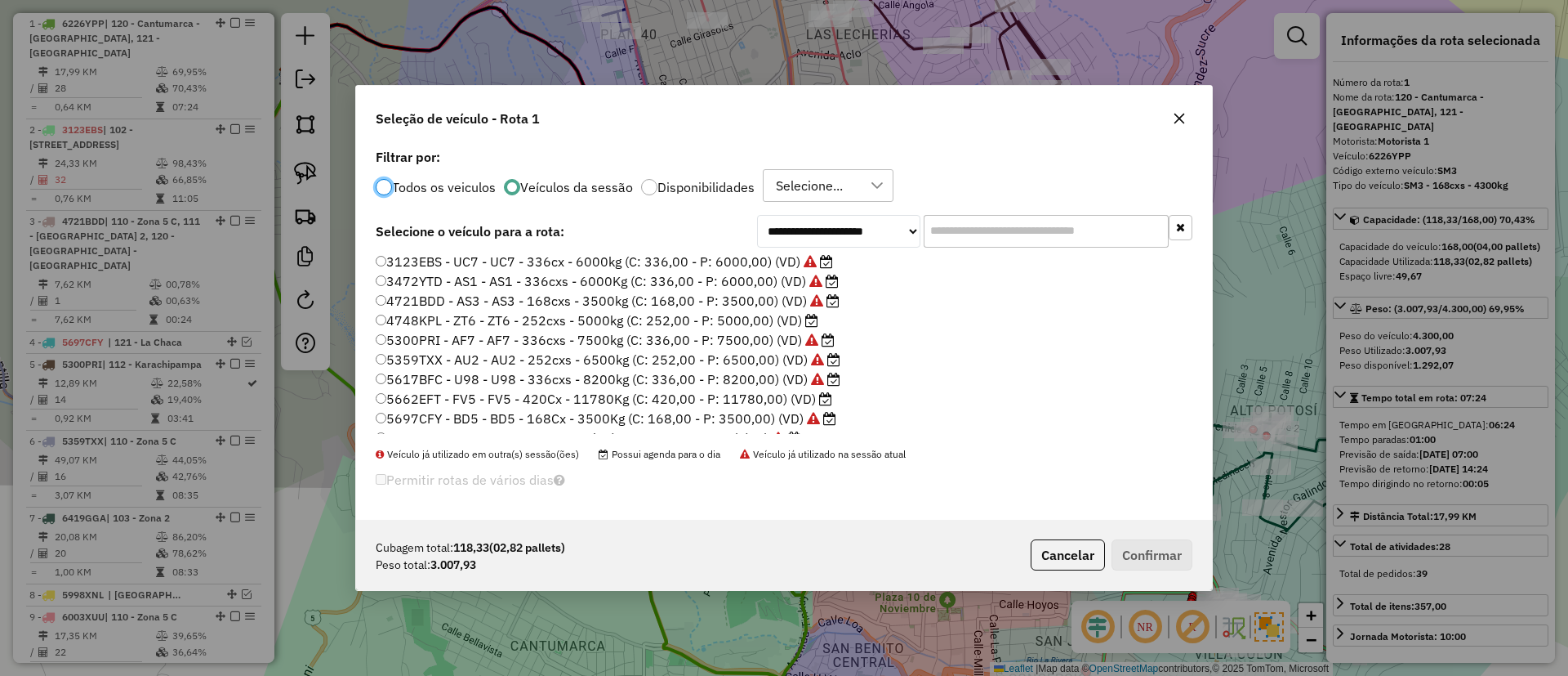
scroll to position [0, 0]
click at [801, 326] on label "4748KPL - ZT6 - ZT6 - 252cxs - 5000kg (C: 252,00 - P: 5000,00) (VD)" at bounding box center [597, 321] width 442 height 20
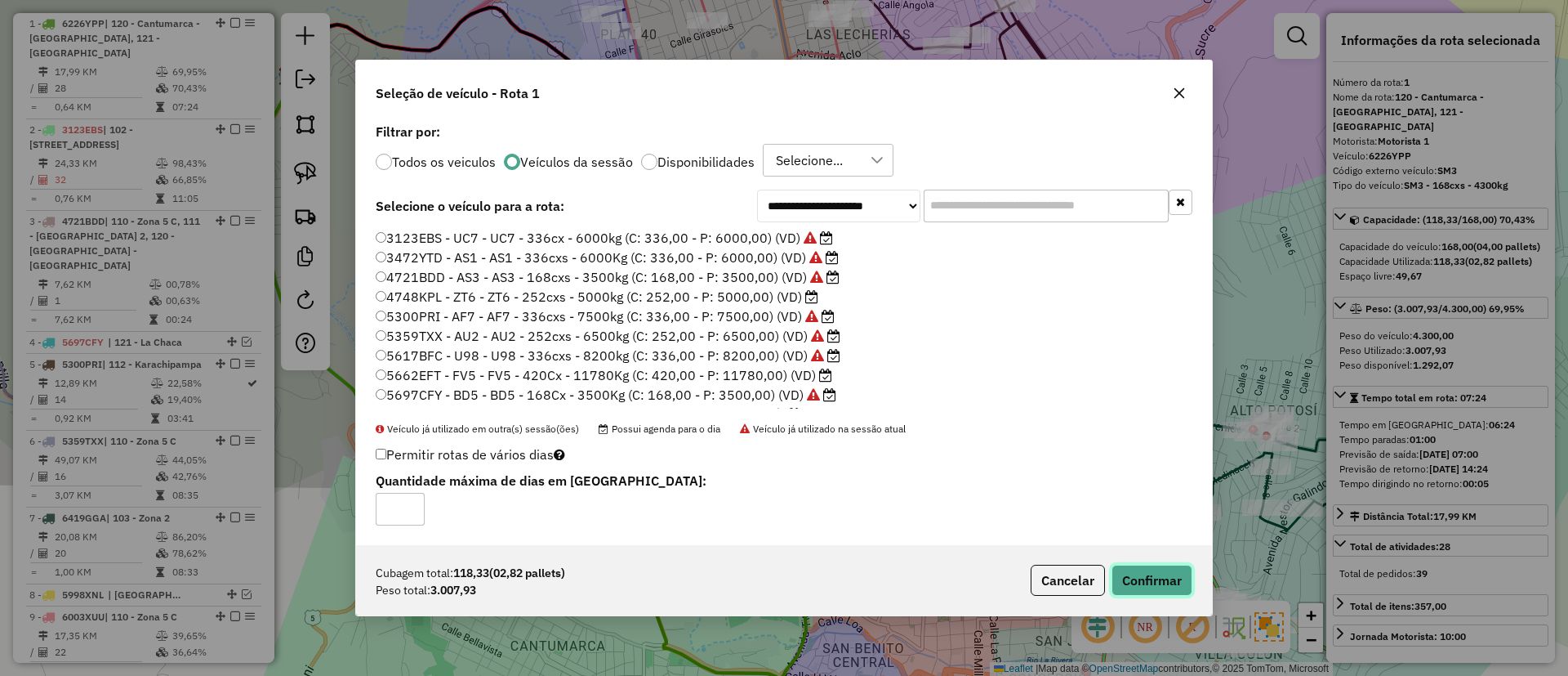
click at [1134, 573] on button "Confirmar" at bounding box center [1151, 580] width 81 height 31
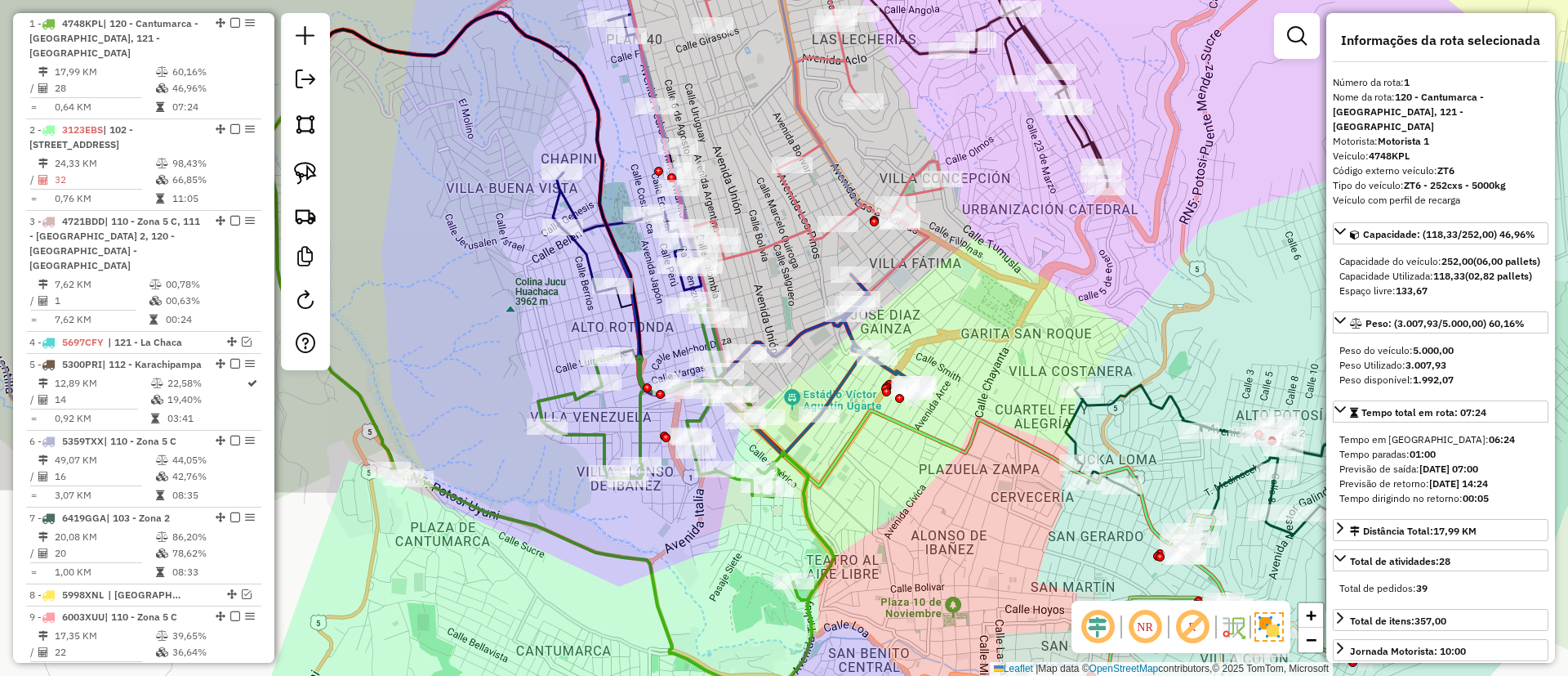
drag, startPoint x: 527, startPoint y: 251, endPoint x: 503, endPoint y: 389, distance: 140.1
click at [507, 392] on div "Rota 1 - Placa 4748KPL 0000893908 - DAVID FITA TAB Janela de atendimento Grade …" at bounding box center [784, 338] width 1568 height 676
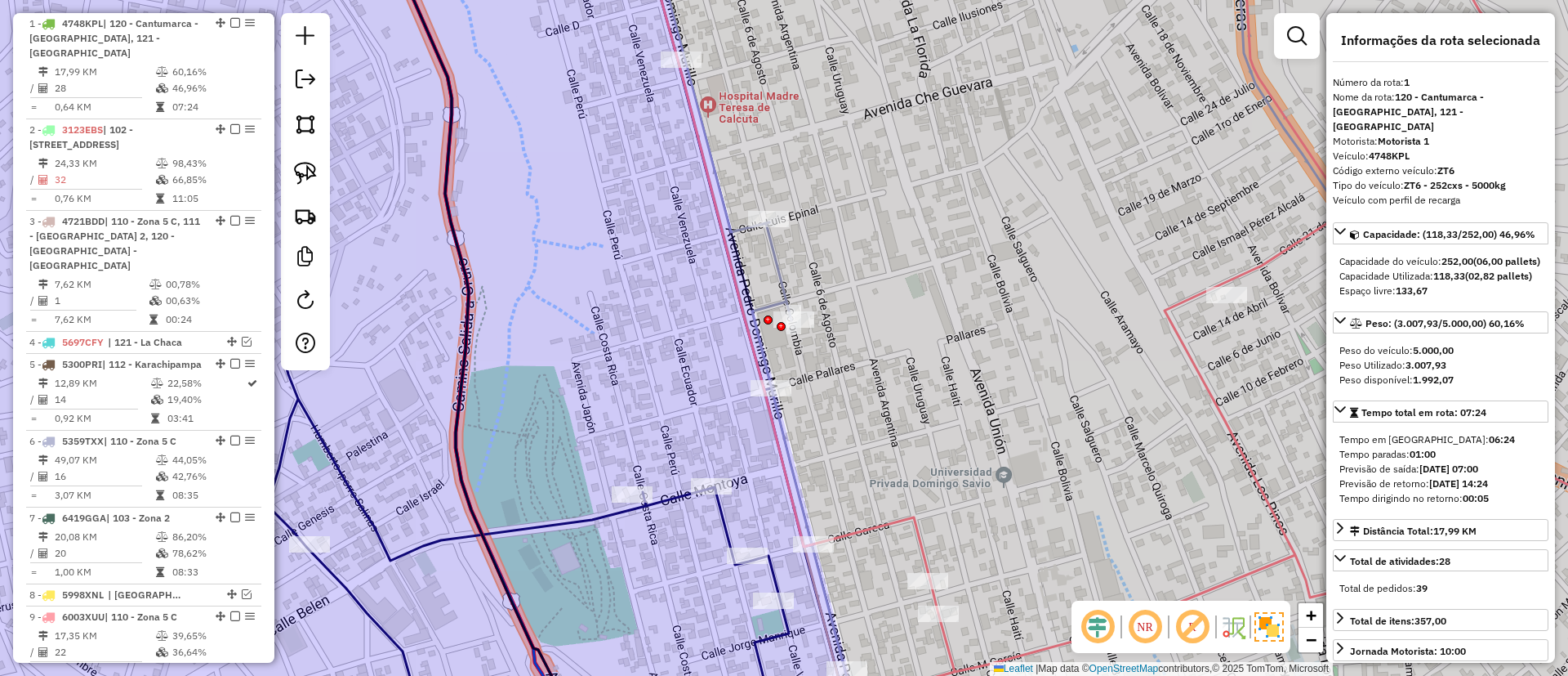
click at [777, 272] on icon at bounding box center [1188, 338] width 1073 height 811
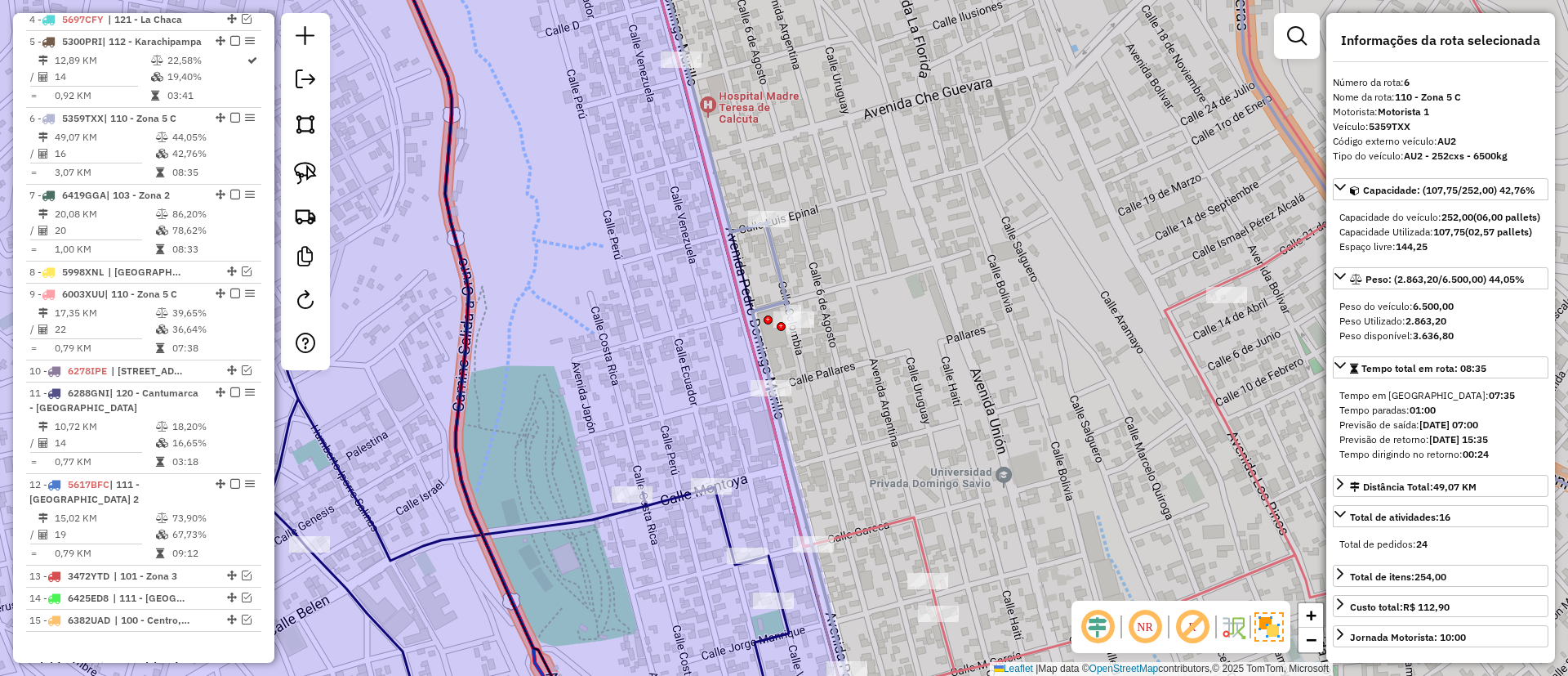
scroll to position [1047, 0]
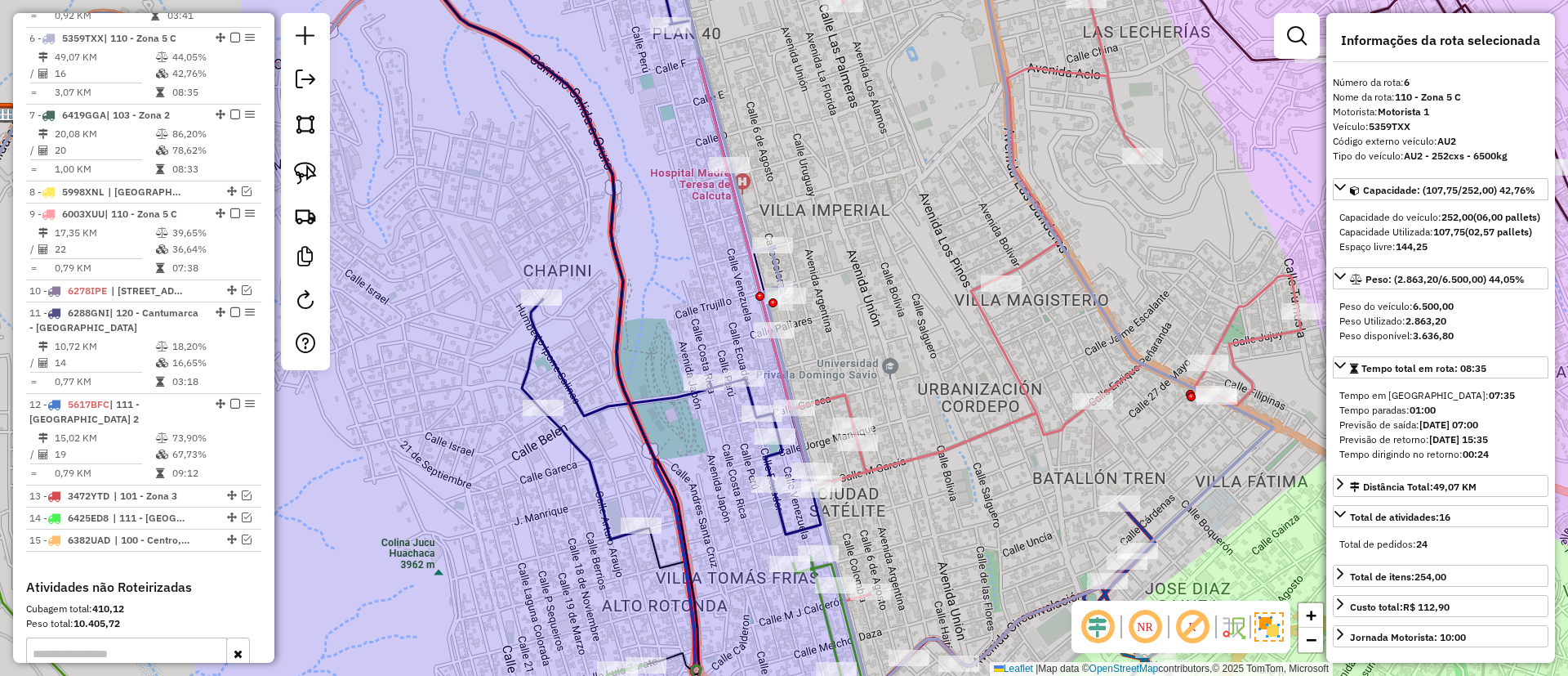
drag, startPoint x: 656, startPoint y: 453, endPoint x: 659, endPoint y: 260, distance: 193.0
click at [659, 260] on icon at bounding box center [359, 326] width 682 height 697
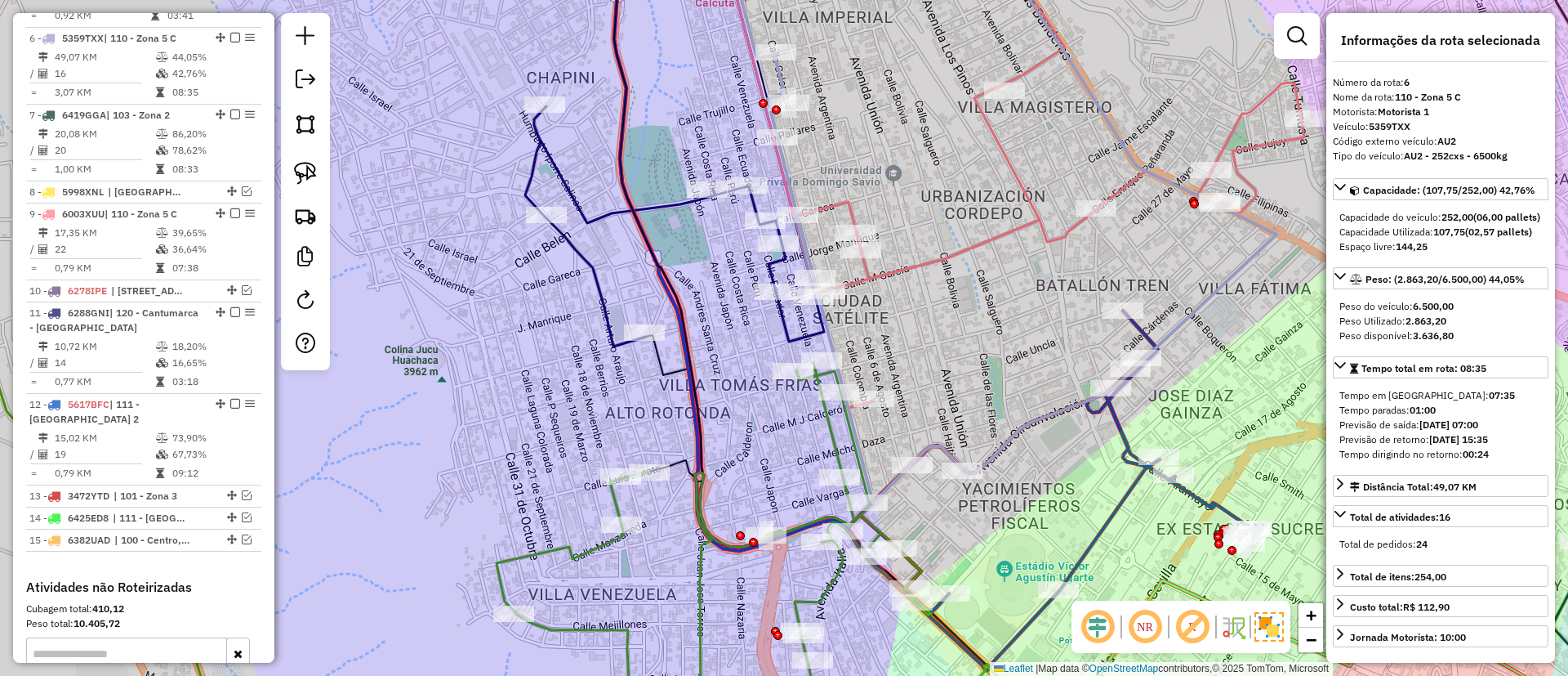
click at [700, 504] on icon at bounding box center [619, 553] width 834 height 380
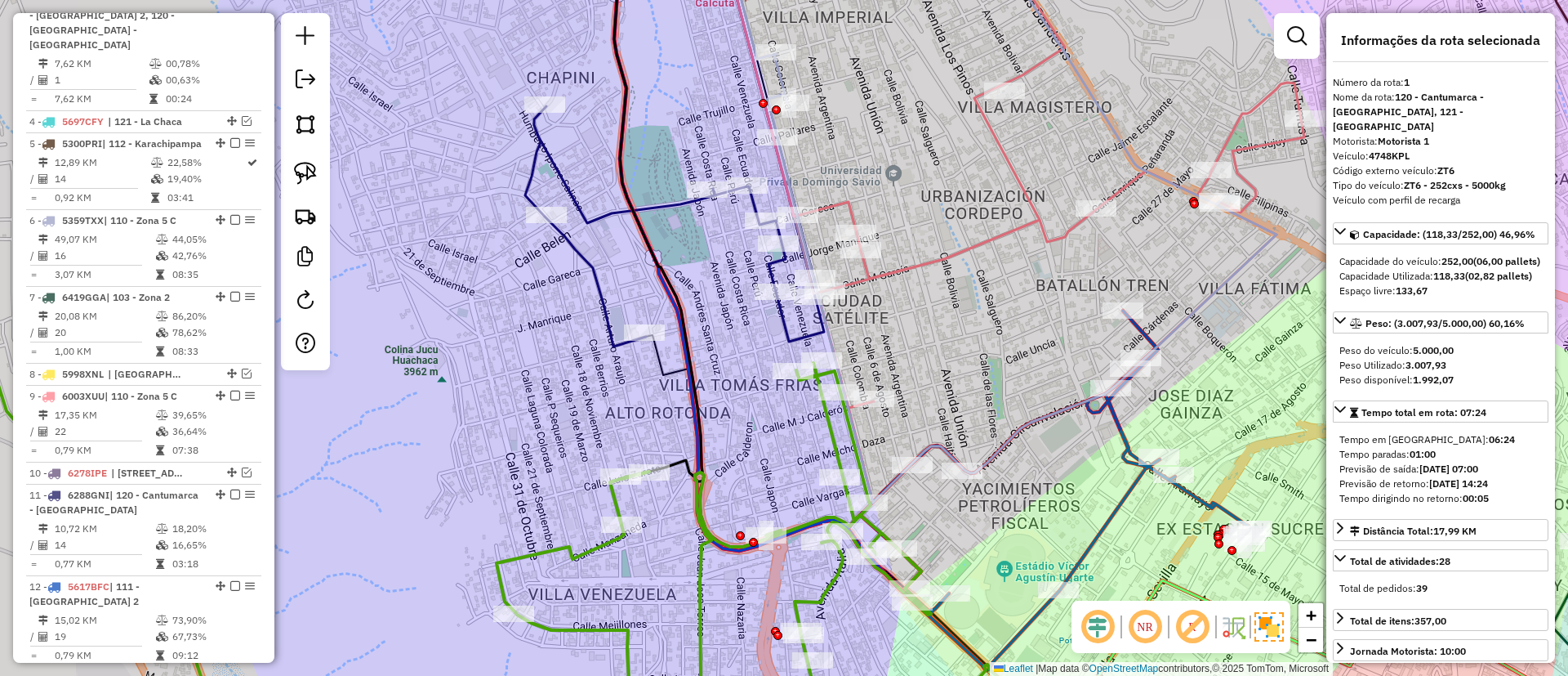
scroll to position [644, 0]
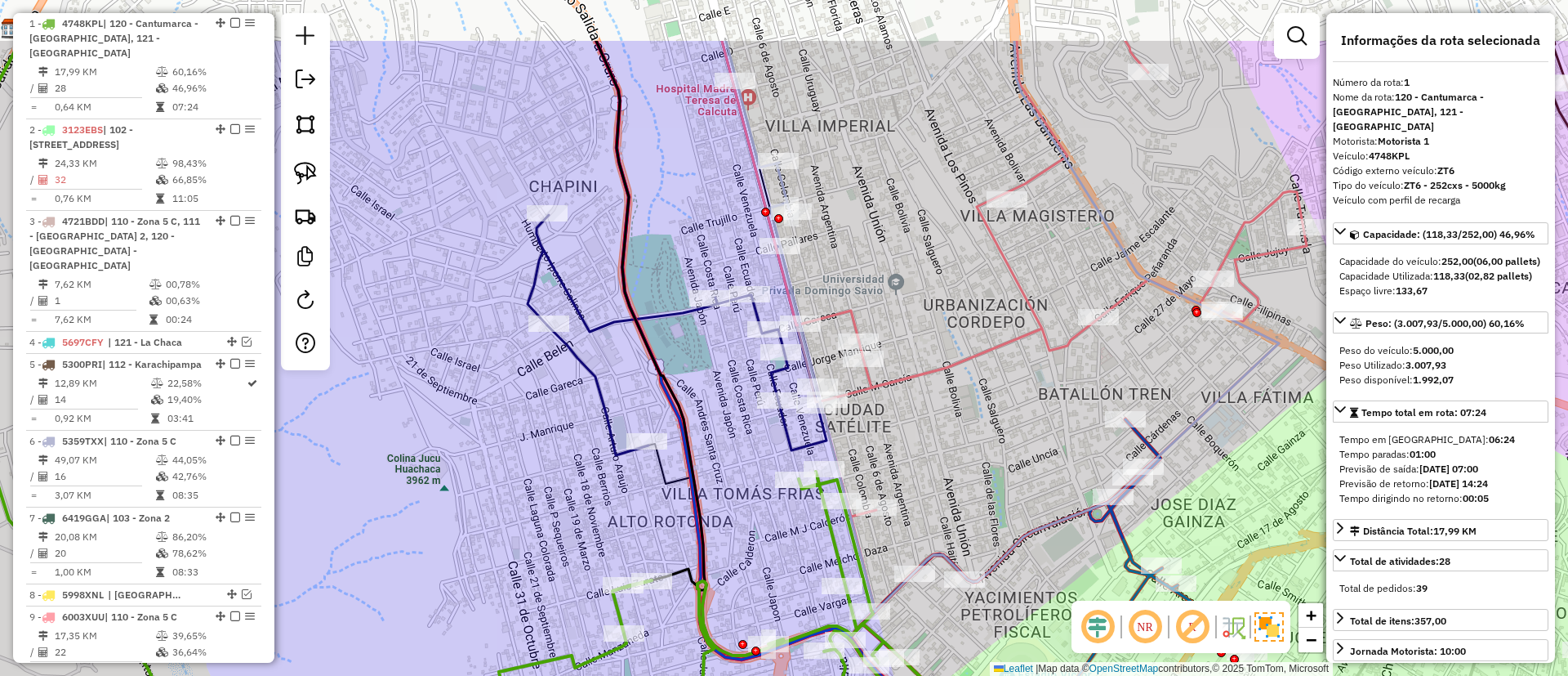
drag, startPoint x: 512, startPoint y: 348, endPoint x: 513, endPoint y: 457, distance: 109.0
click at [513, 457] on div "Janela de atendimento Grade de atendimento Capacidade Transportadoras Veículos …" at bounding box center [784, 338] width 1568 height 676
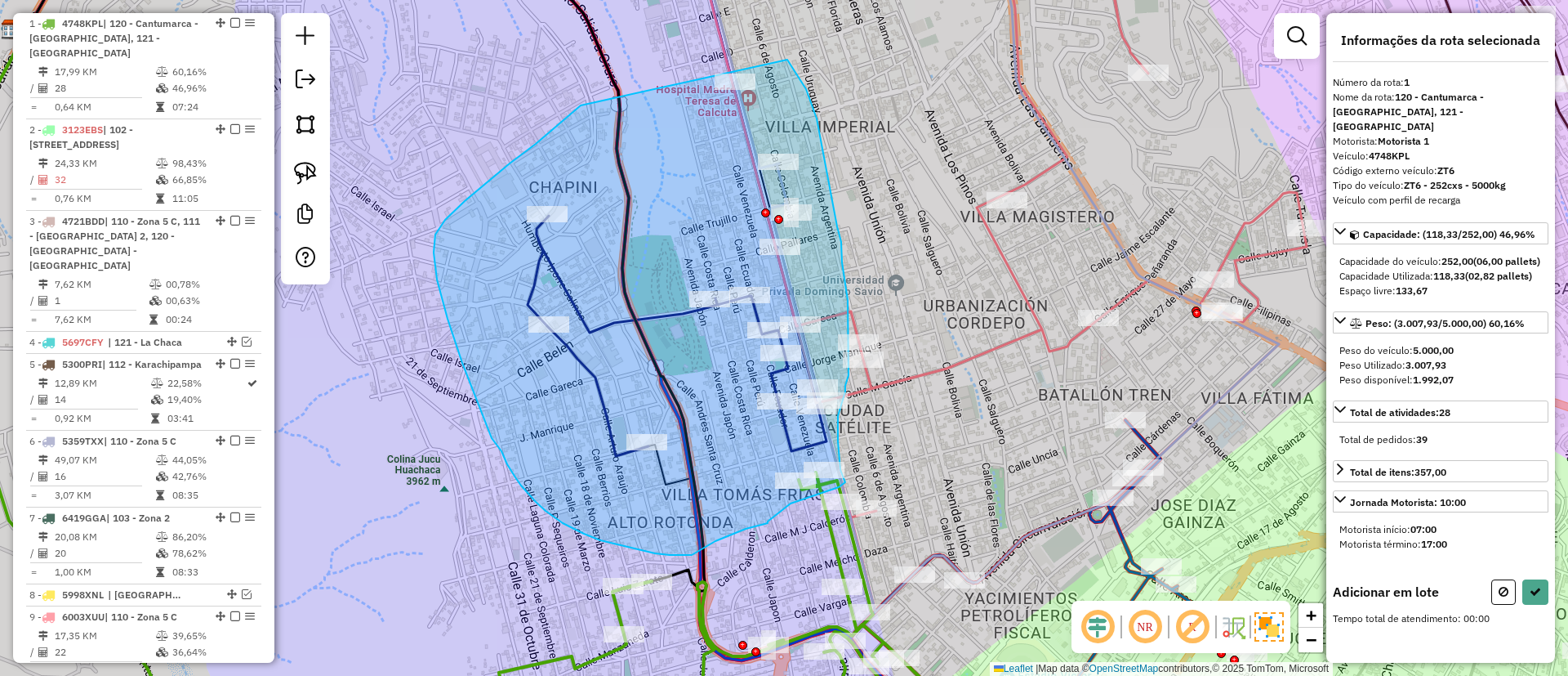
drag, startPoint x: 582, startPoint y: 105, endPoint x: 771, endPoint y: 46, distance: 198.0
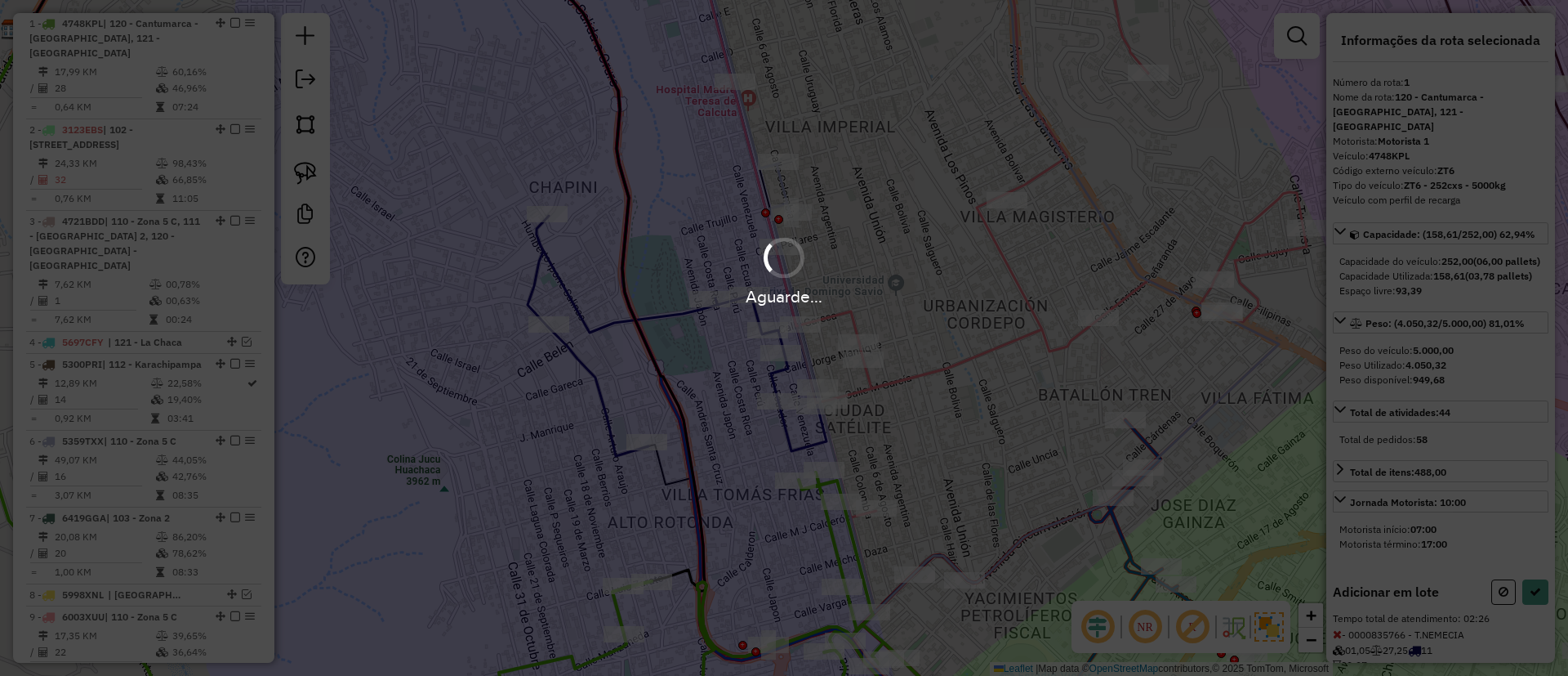
select select "**********"
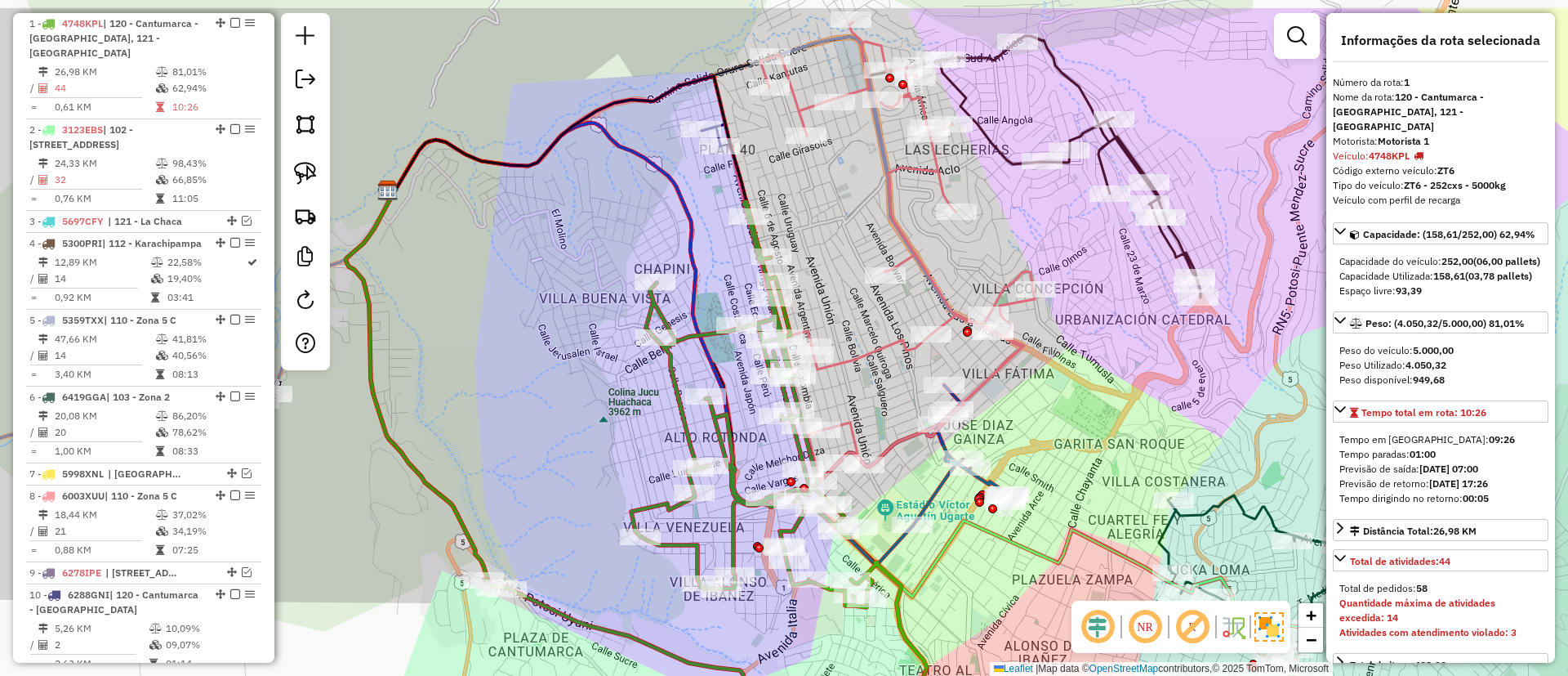
drag, startPoint x: 622, startPoint y: 216, endPoint x: 618, endPoint y: 226, distance: 10.8
click at [618, 226] on div "Janela de atendimento Grade de atendimento Capacidade Transportadoras Veículos …" at bounding box center [784, 338] width 1568 height 676
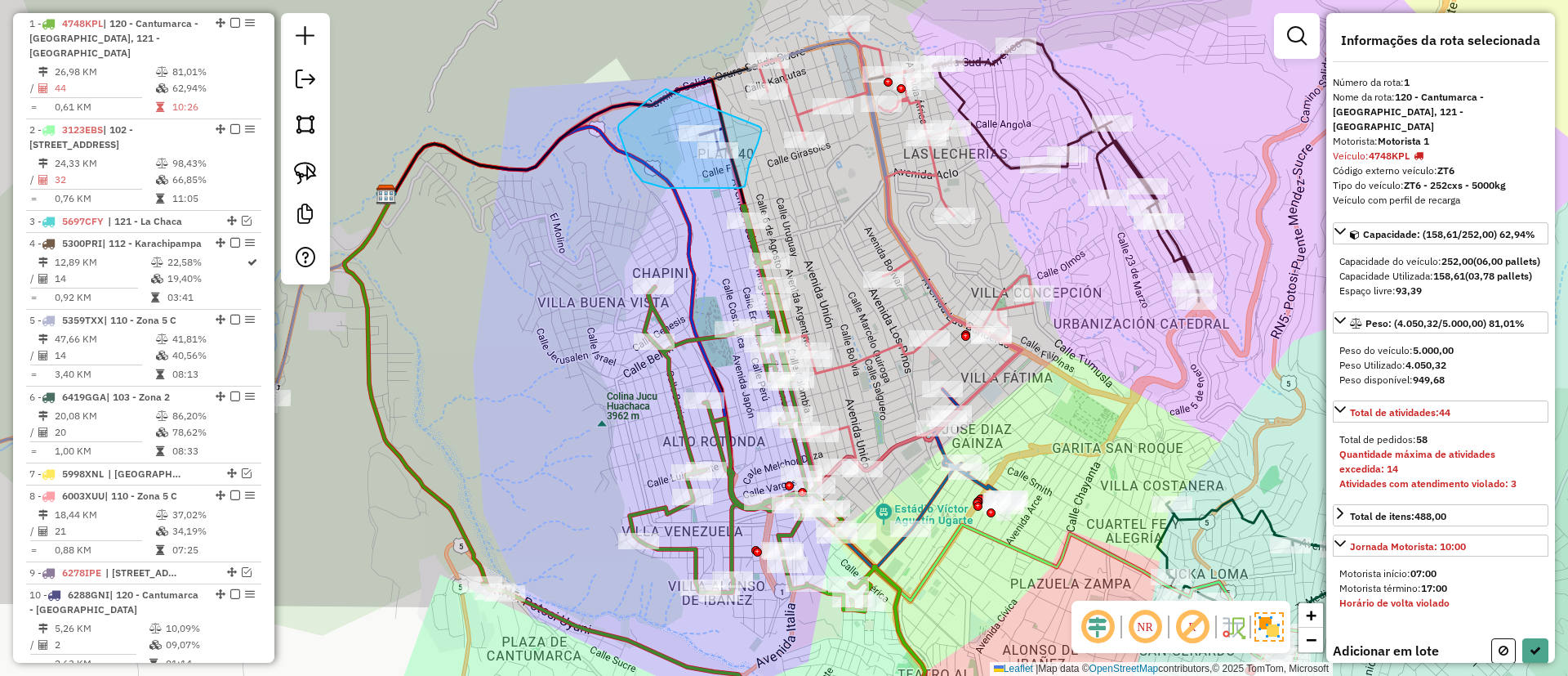
drag, startPoint x: 619, startPoint y: 124, endPoint x: 754, endPoint y: 126, distance: 135.0
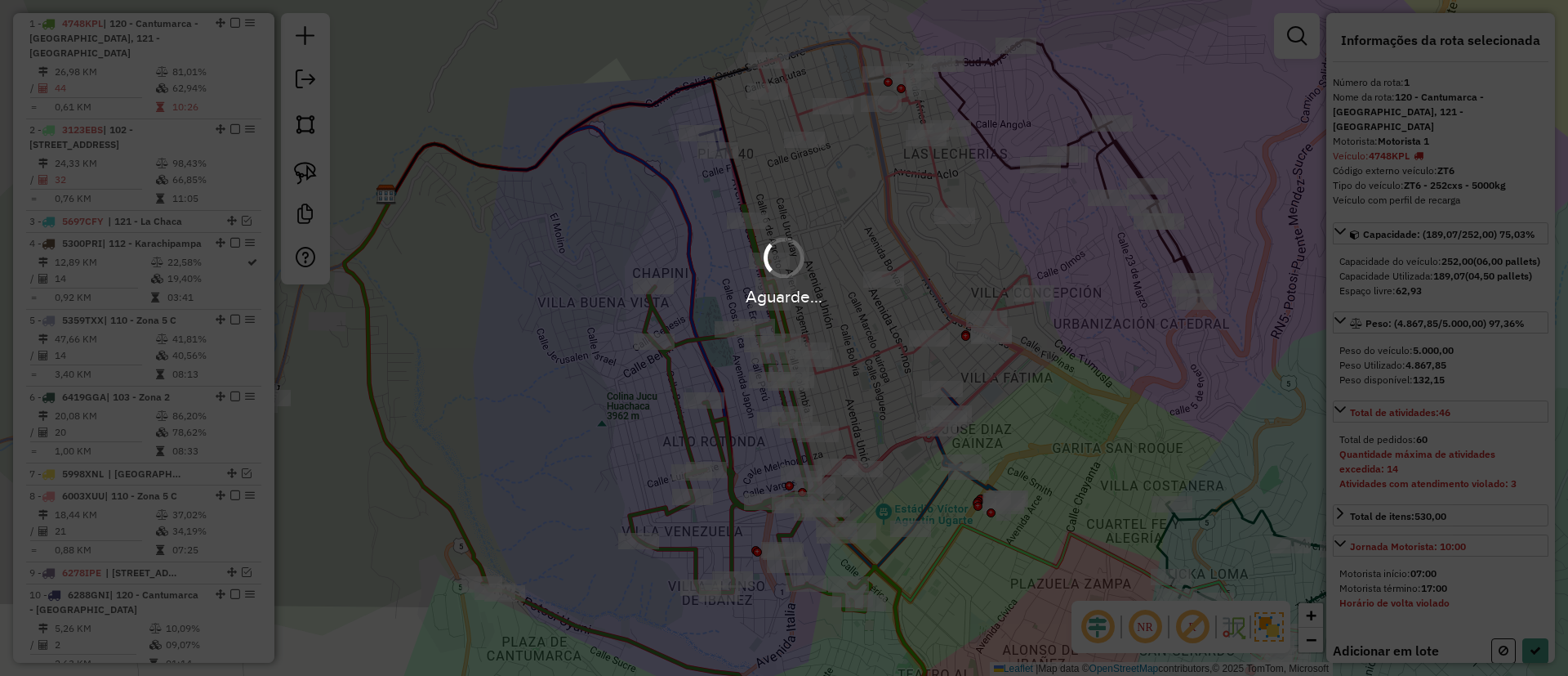
select select "**********"
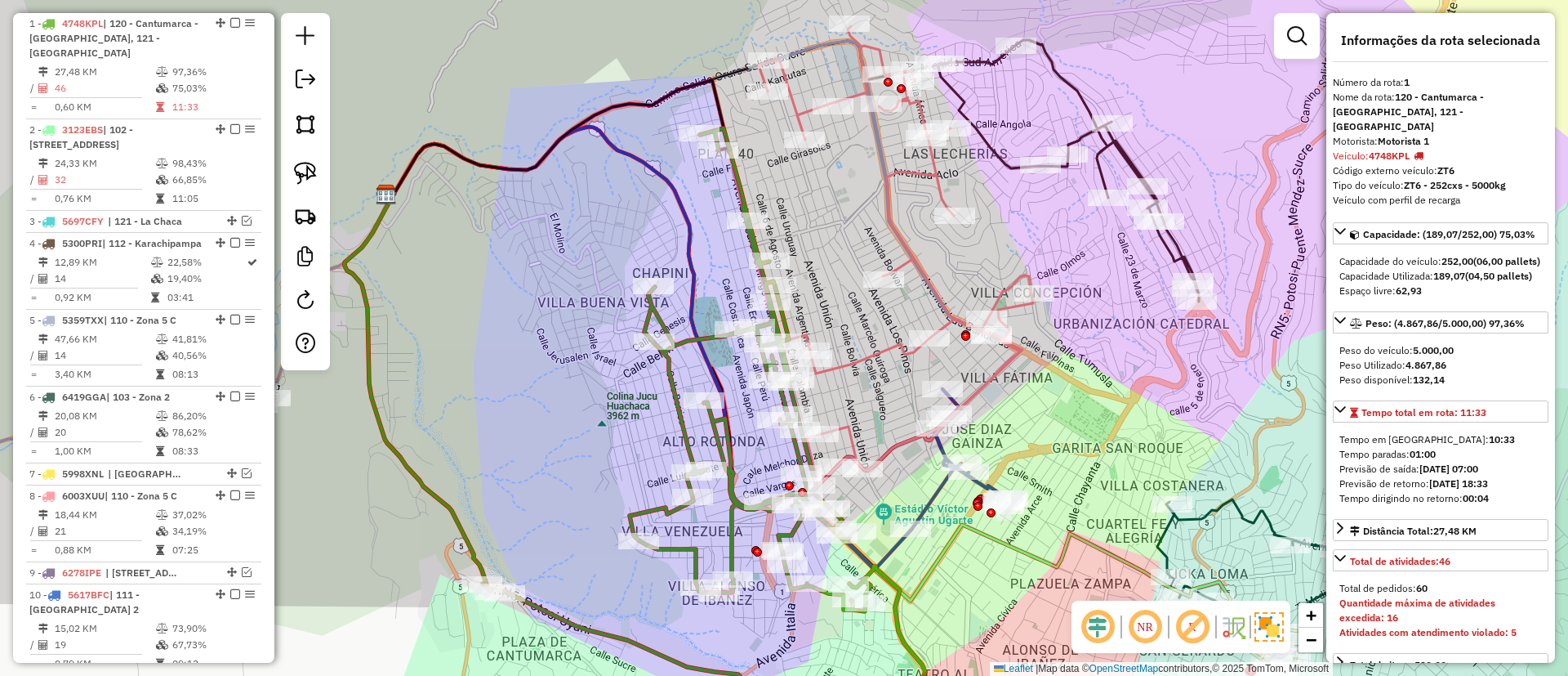
click at [875, 350] on icon at bounding box center [895, 256] width 274 height 459
click at [872, 350] on icon at bounding box center [893, 255] width 274 height 459
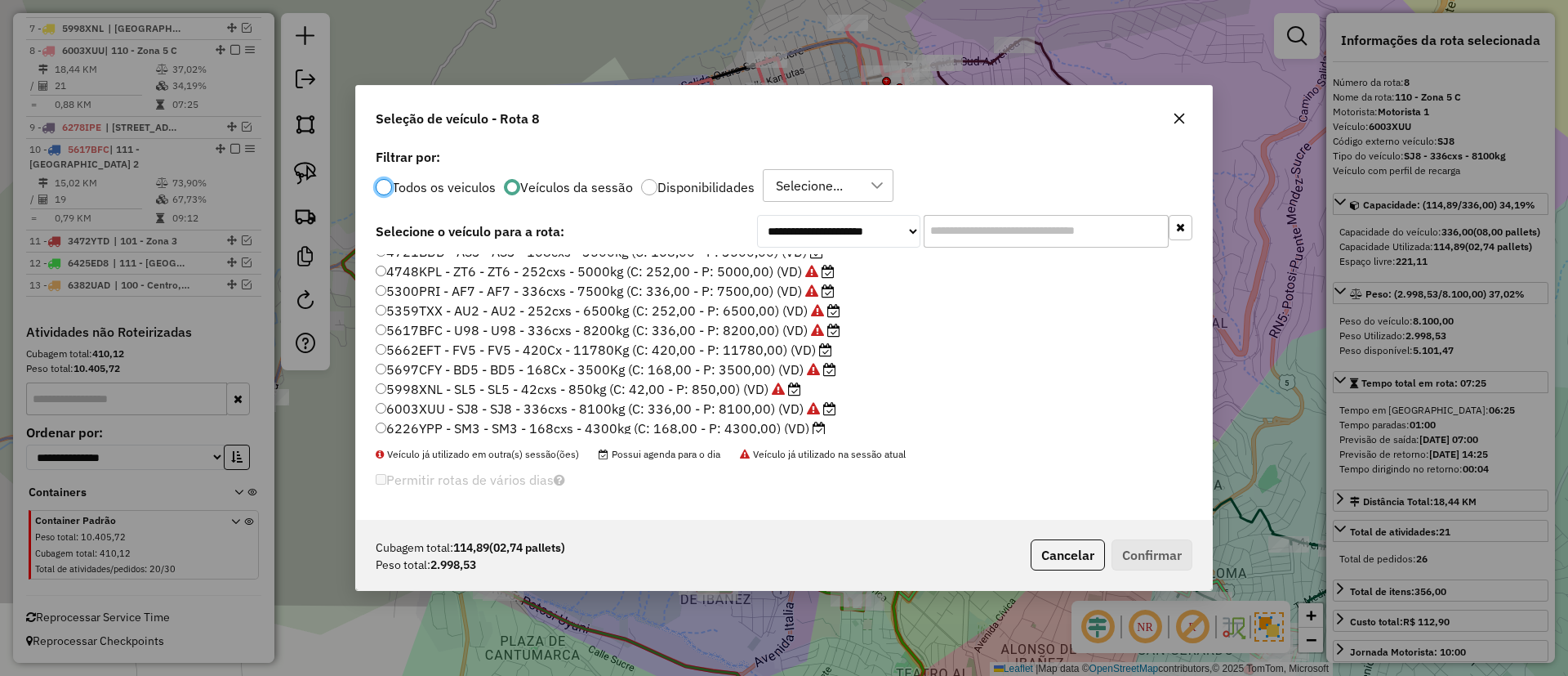
scroll to position [0, 0]
click at [785, 301] on label "4721BDD - AS3 - AS3 - 168cxs - 3500kg (C: 168,00 - P: 3500,00) (VD)" at bounding box center [600, 302] width 448 height 20
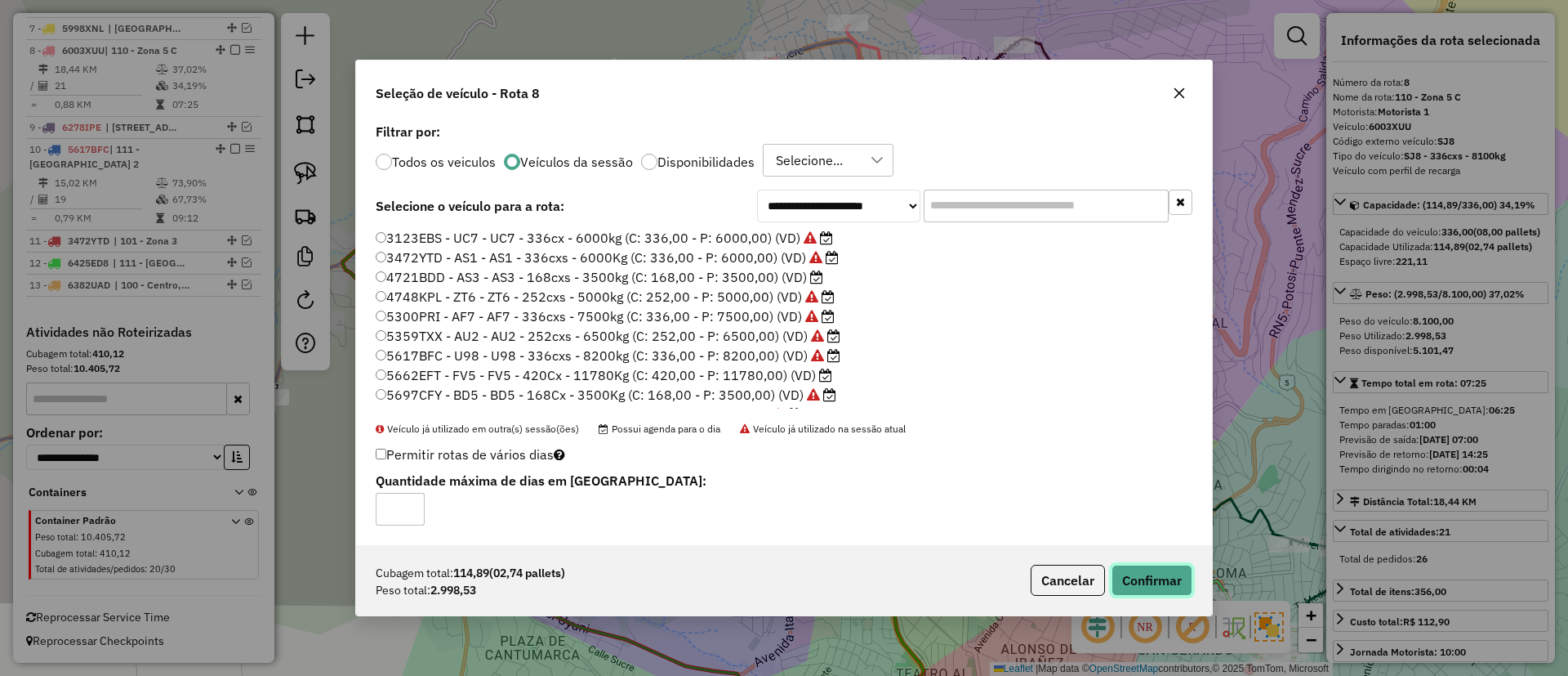
drag, startPoint x: 1173, startPoint y: 577, endPoint x: 1162, endPoint y: 574, distance: 11.4
click at [1167, 577] on button "Confirmar" at bounding box center [1151, 580] width 81 height 31
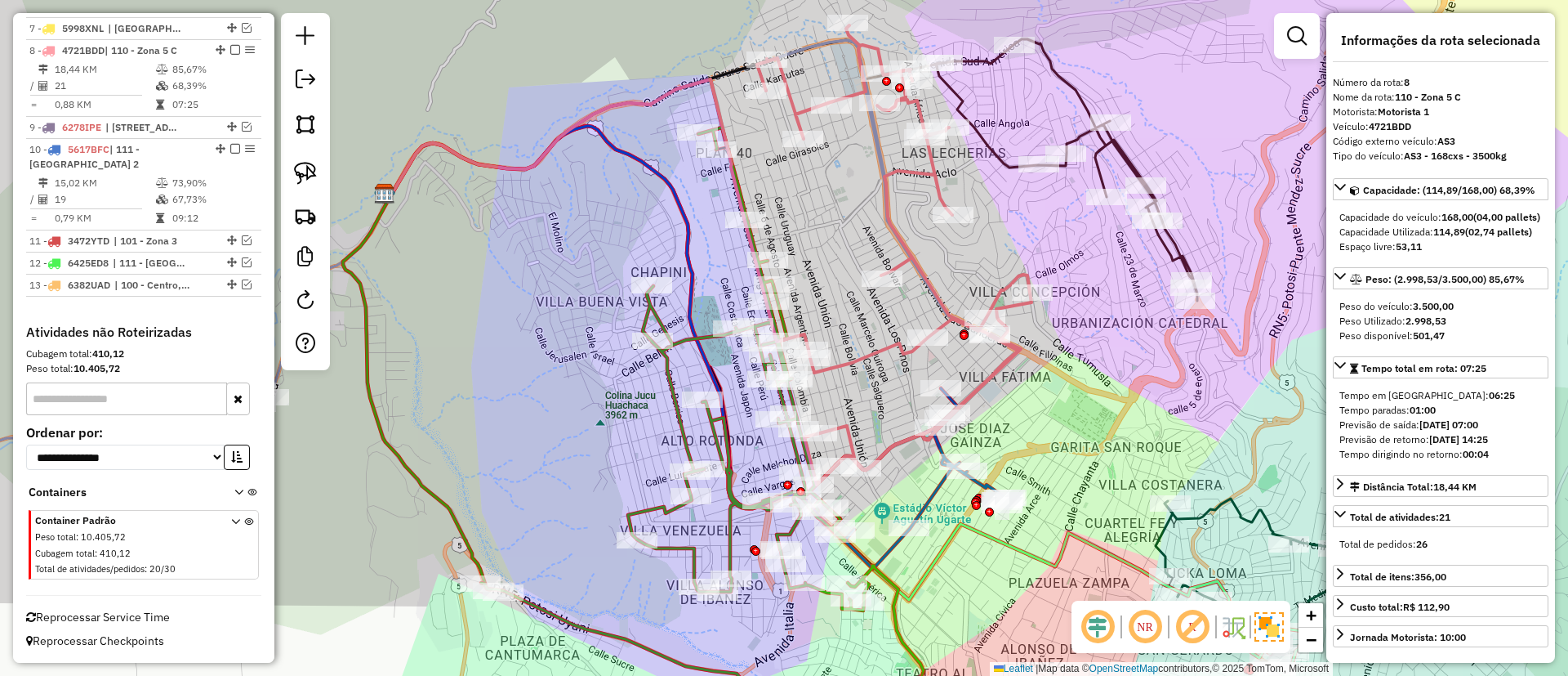
drag, startPoint x: 880, startPoint y: 348, endPoint x: 863, endPoint y: 309, distance: 42.5
click at [879, 349] on icon at bounding box center [893, 255] width 274 height 459
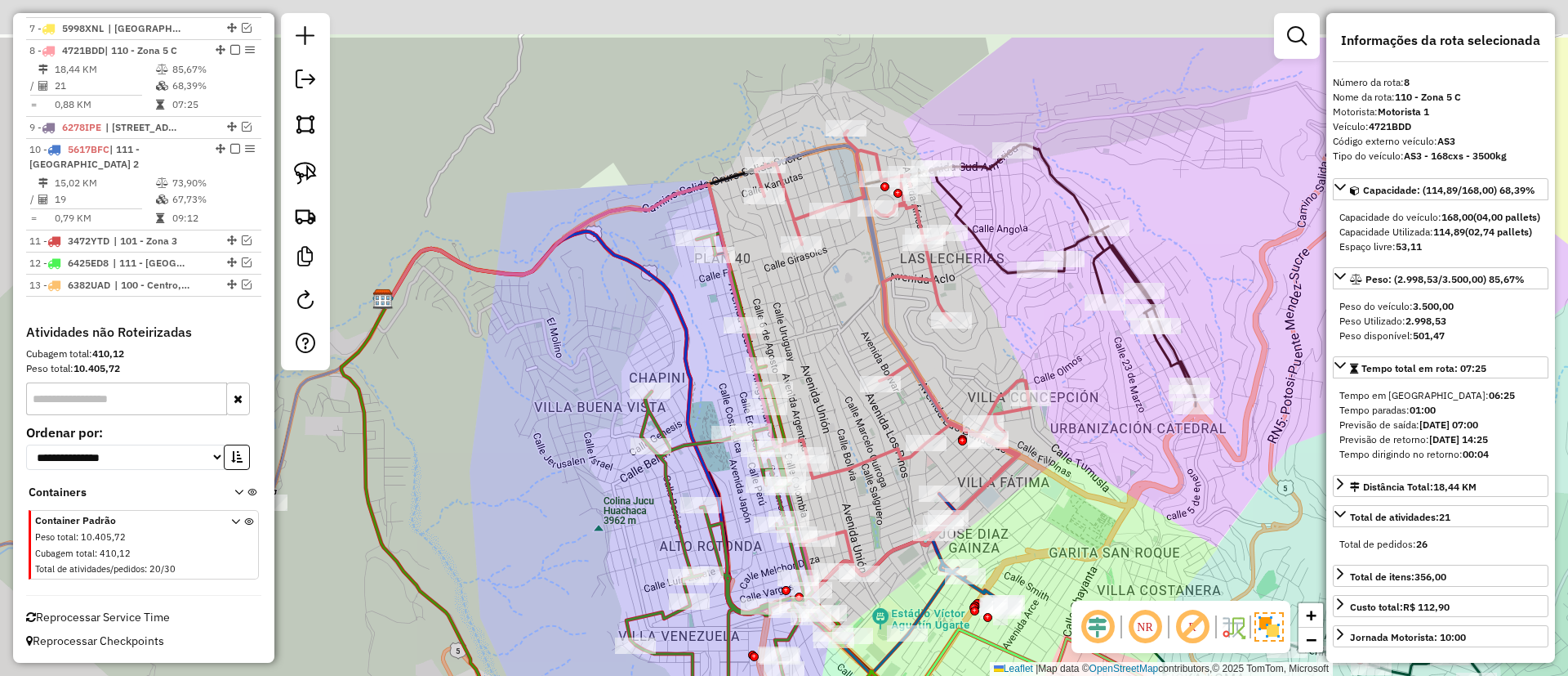
drag, startPoint x: 861, startPoint y: 358, endPoint x: 852, endPoint y: 398, distance: 41.0
click at [852, 398] on div "Janela de atendimento Grade de atendimento Capacidade Transportadoras Veículos …" at bounding box center [784, 338] width 1568 height 676
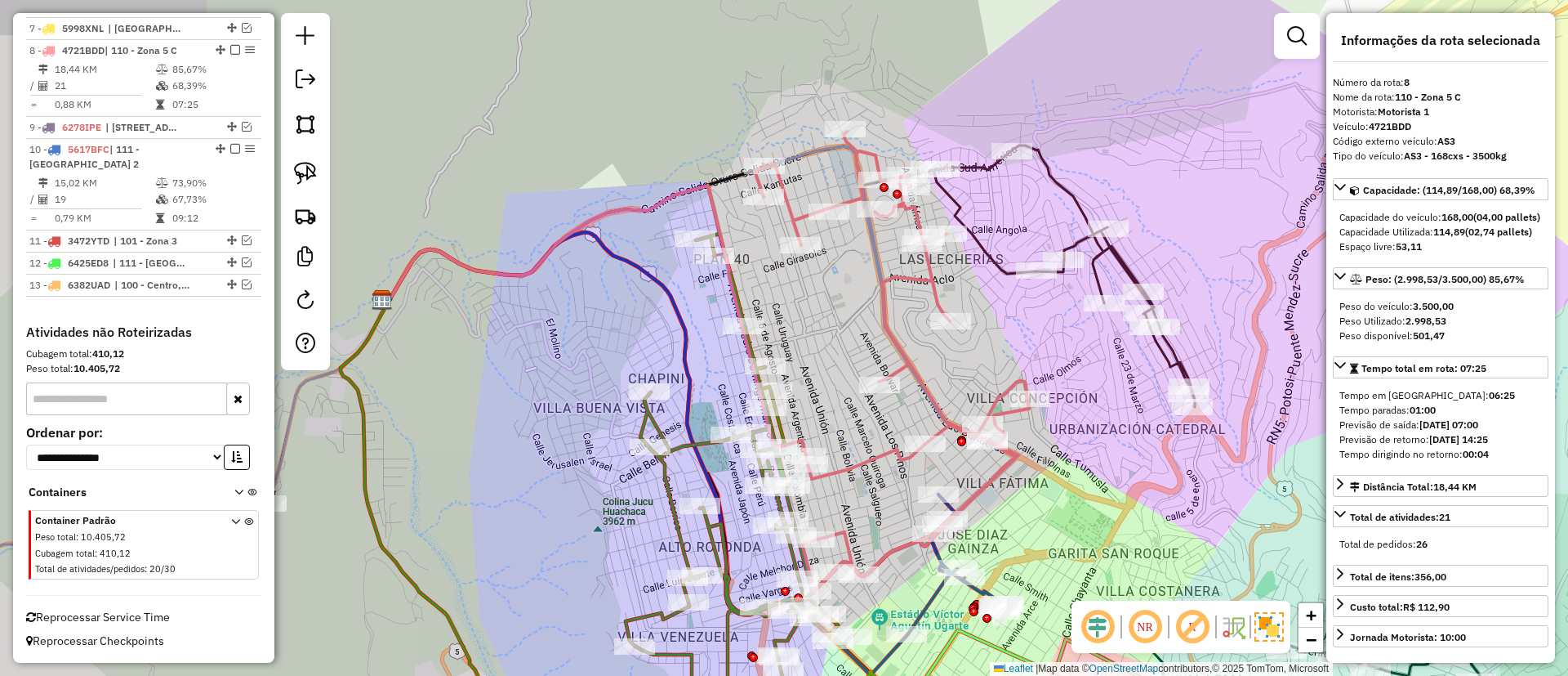
click at [806, 185] on icon at bounding box center [597, 320] width 418 height 270
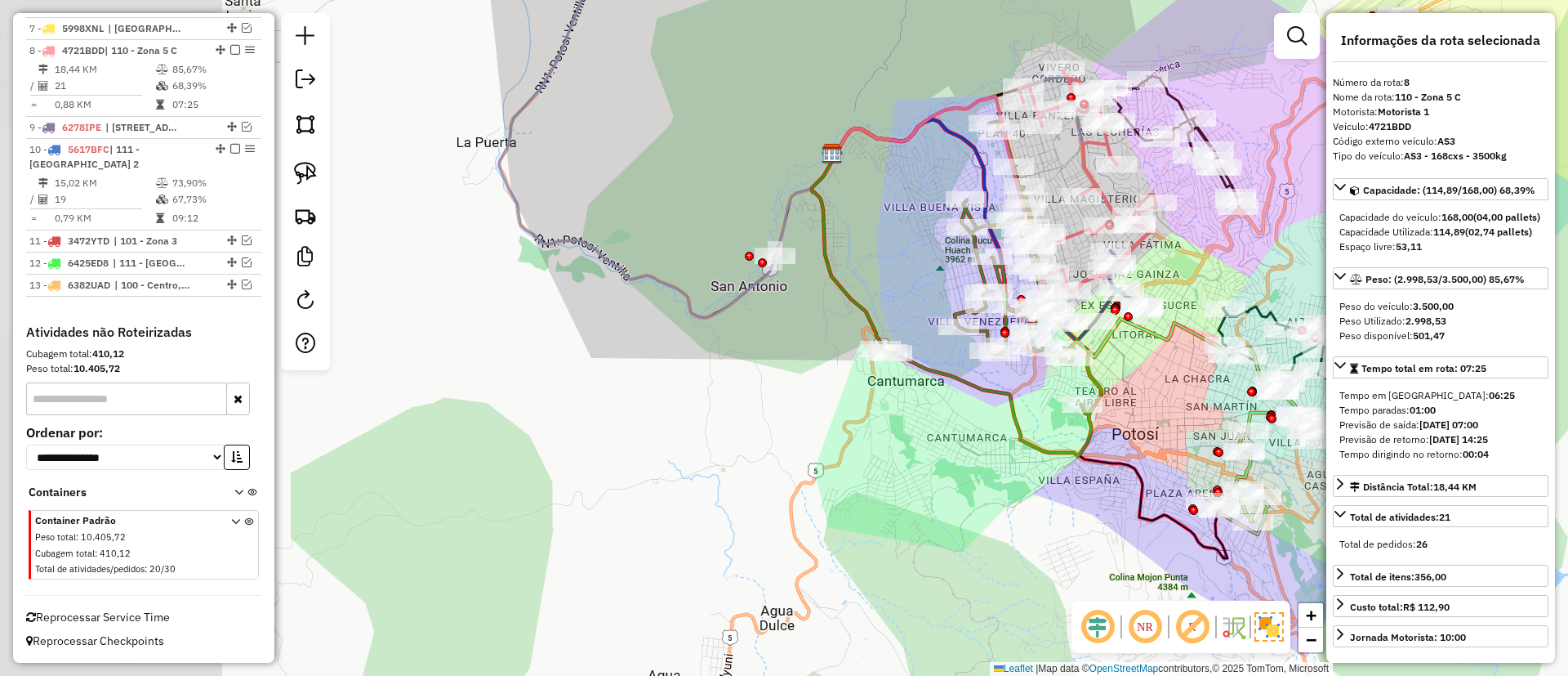
drag, startPoint x: 717, startPoint y: 173, endPoint x: 736, endPoint y: 324, distance: 152.2
click at [734, 324] on div "Janela de atendimento Grade de atendimento Capacidade Transportadoras Veículos …" at bounding box center [784, 338] width 1568 height 676
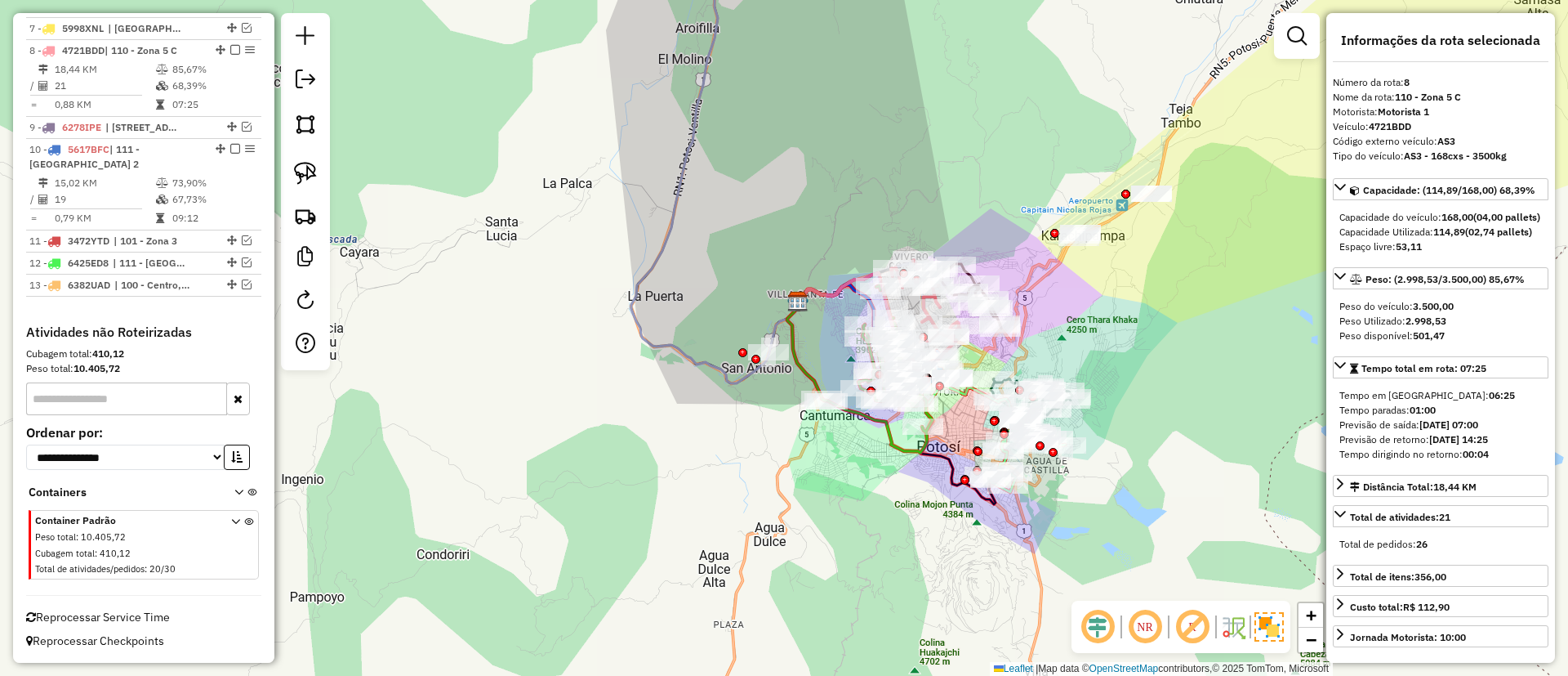
click at [680, 197] on icon at bounding box center [790, 158] width 318 height 451
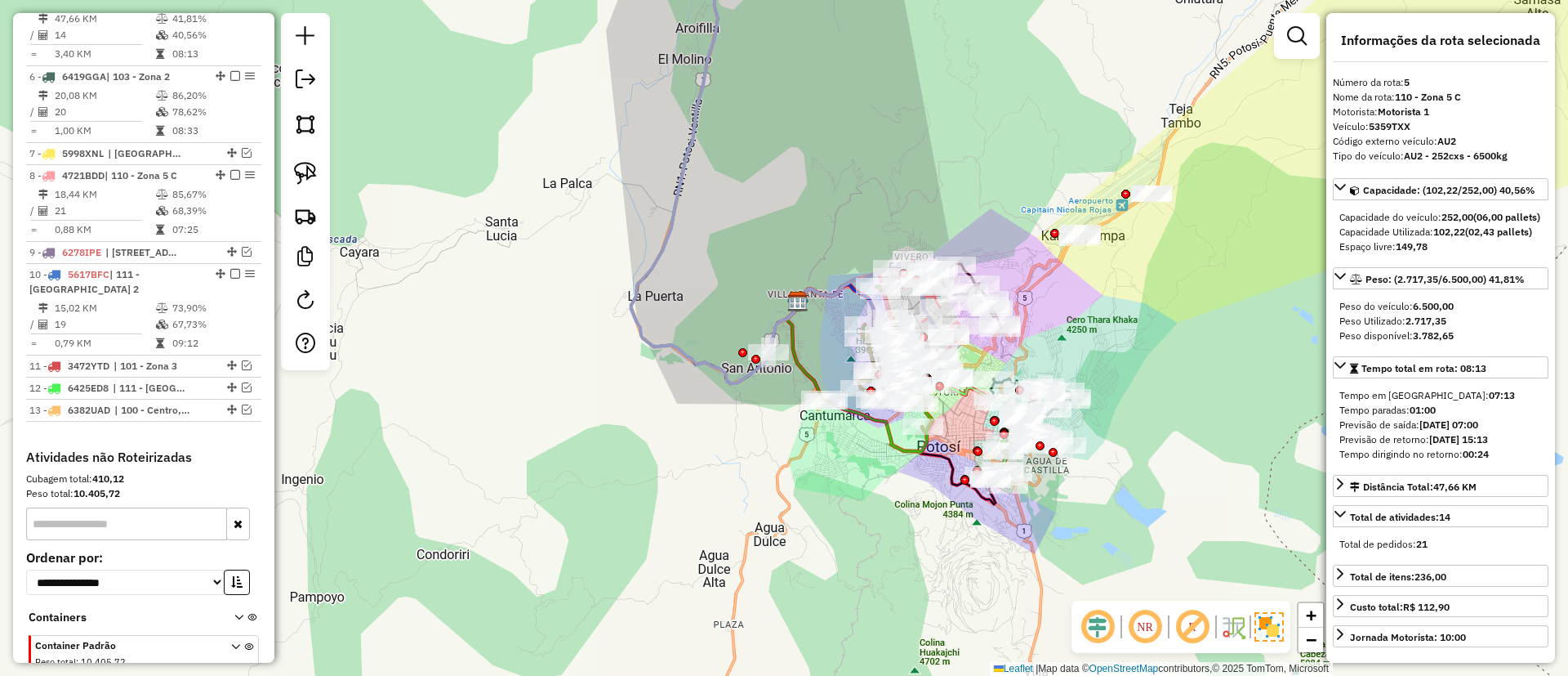
scroll to position [941, 0]
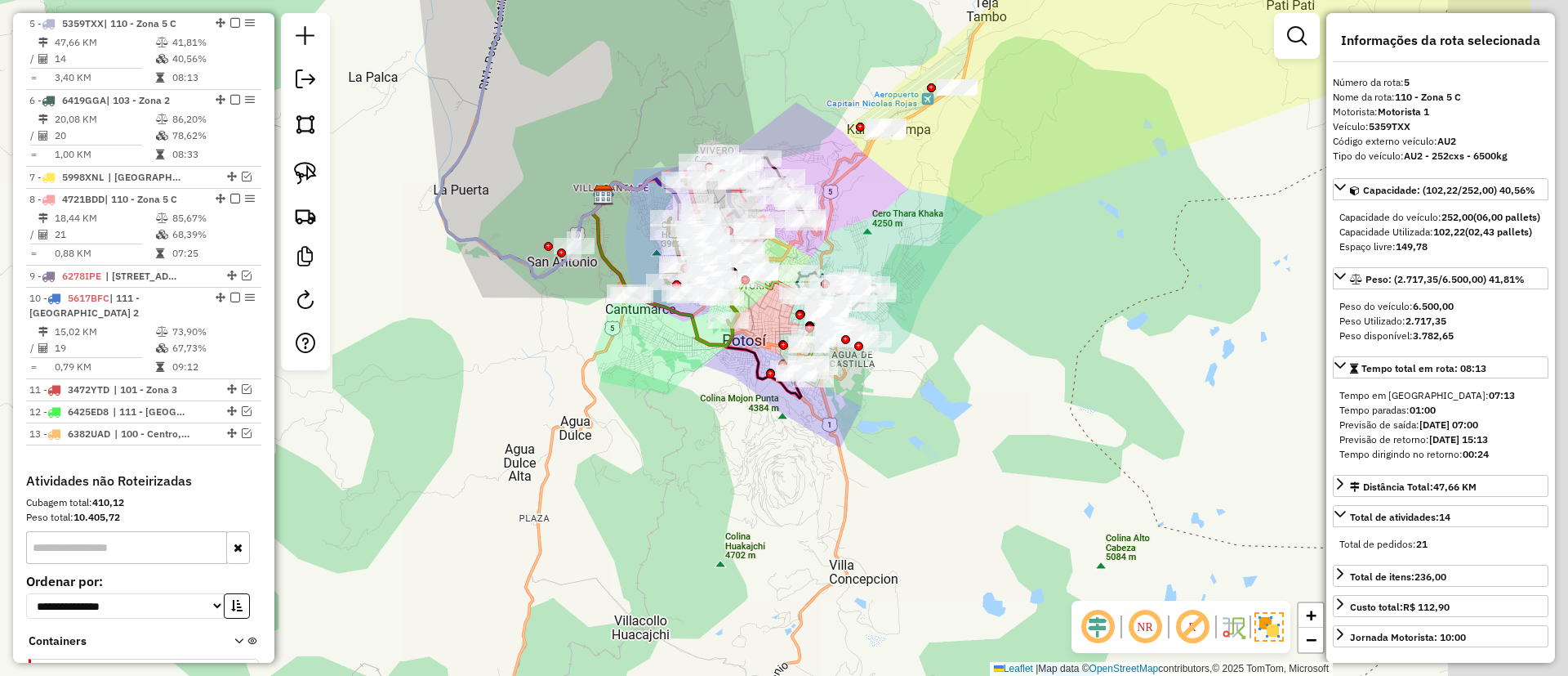
drag, startPoint x: 707, startPoint y: 212, endPoint x: 474, endPoint y: 54, distance: 281.5
click at [474, 54] on div "Janela de atendimento Grade de atendimento Capacidade Transportadoras Veículos …" at bounding box center [784, 338] width 1568 height 676
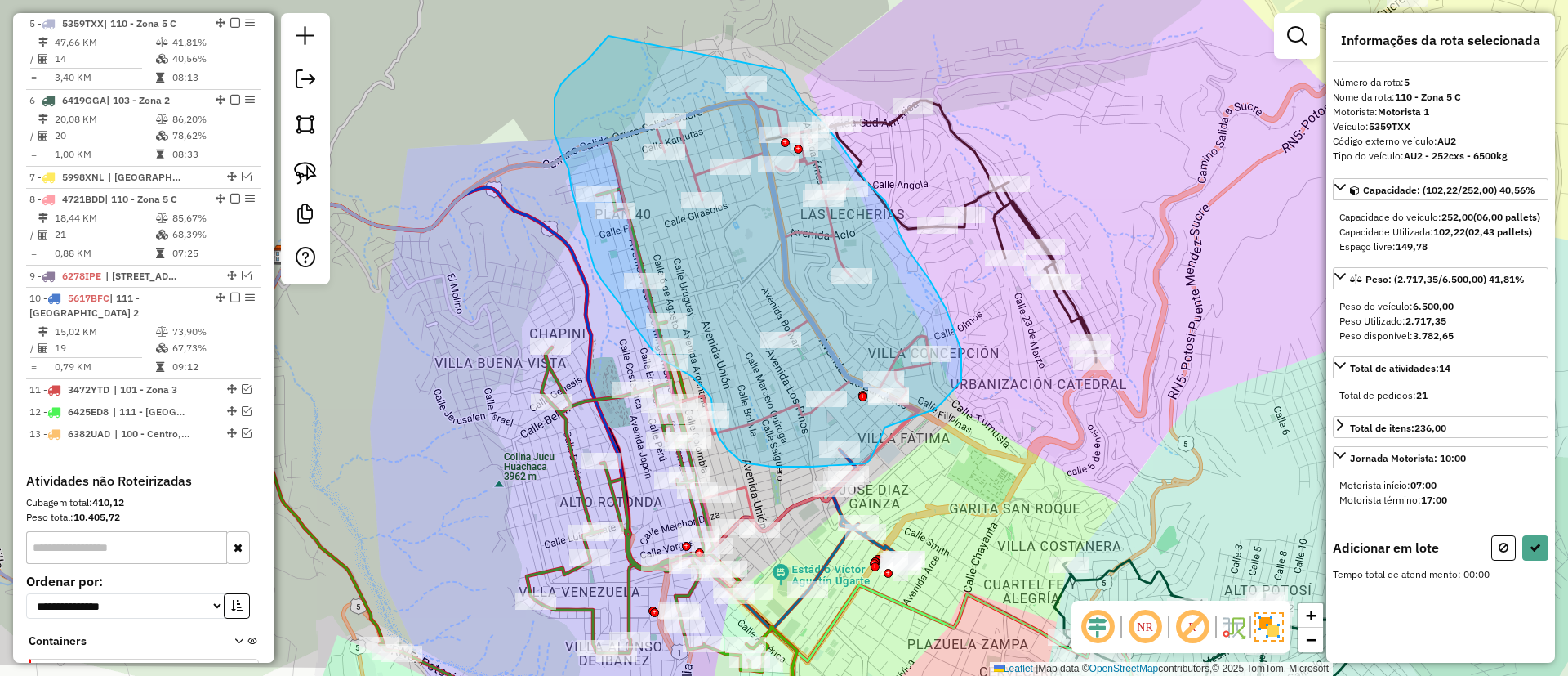
drag, startPoint x: 571, startPoint y: 73, endPoint x: 782, endPoint y: 70, distance: 211.0
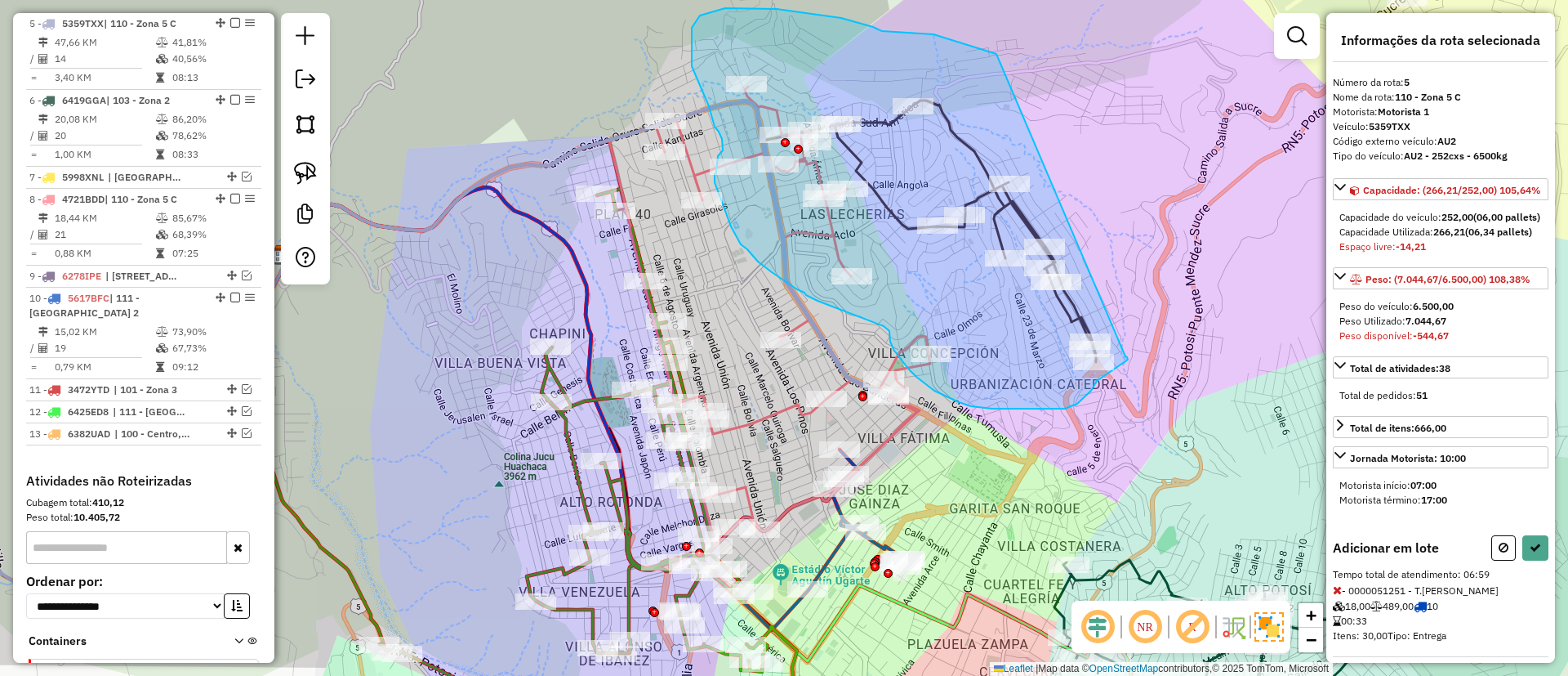
drag, startPoint x: 882, startPoint y: 31, endPoint x: 1126, endPoint y: 356, distance: 406.4
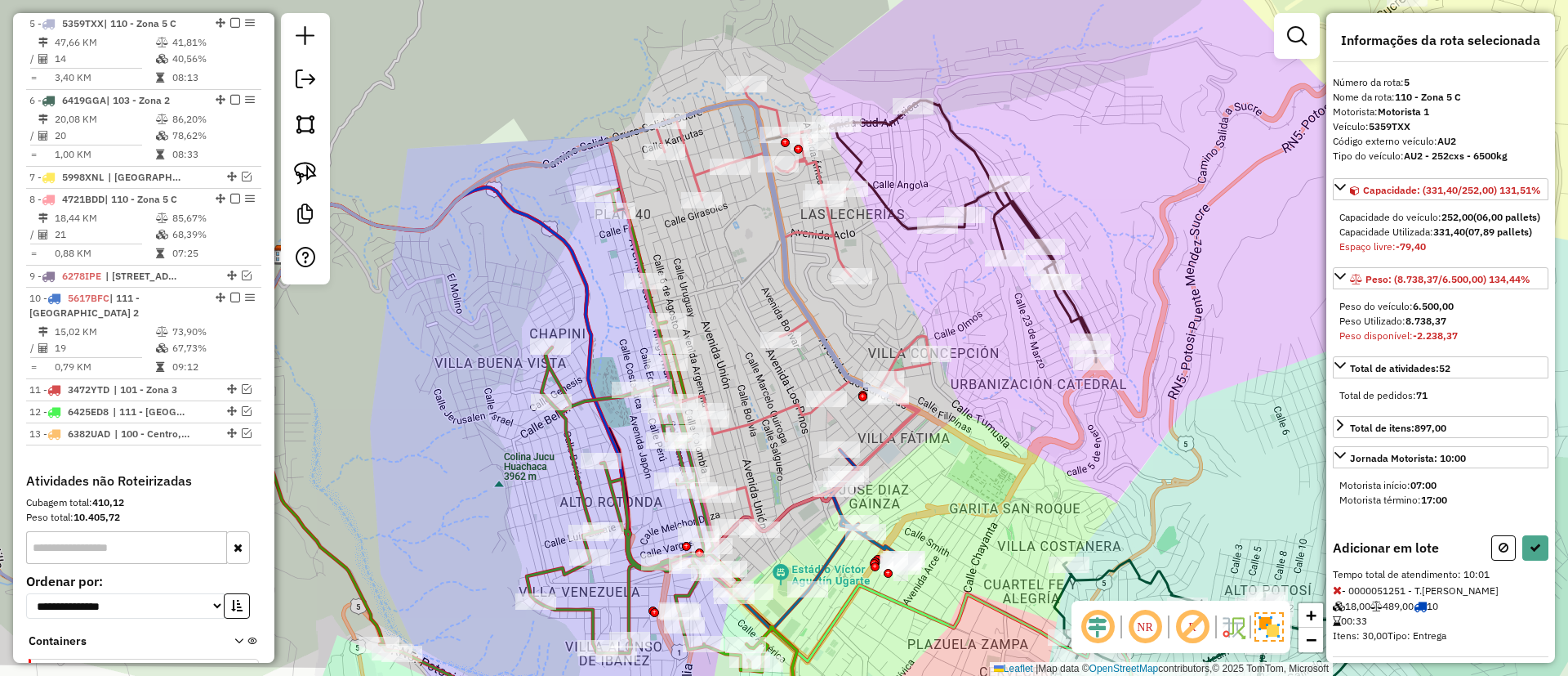
select select "**********"
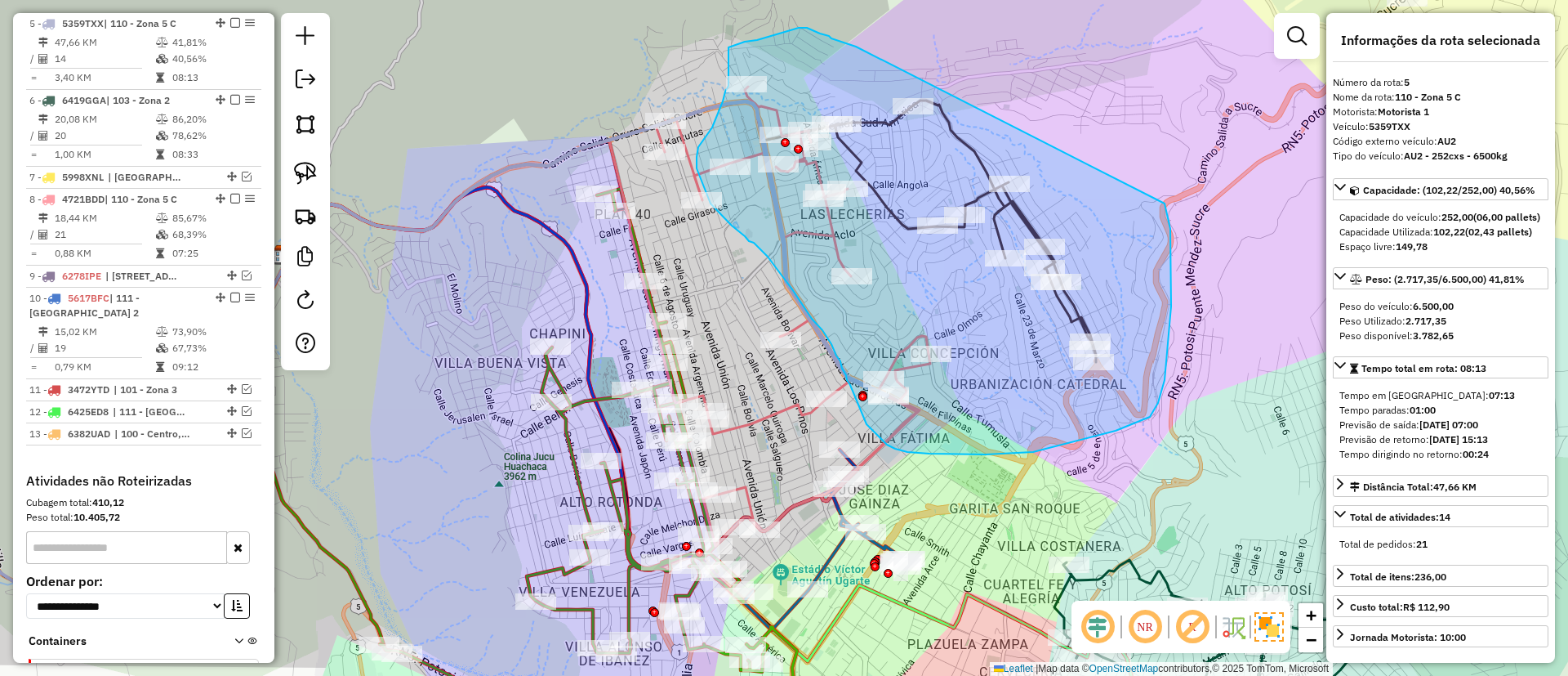
drag, startPoint x: 841, startPoint y: 42, endPoint x: 1158, endPoint y: 187, distance: 348.6
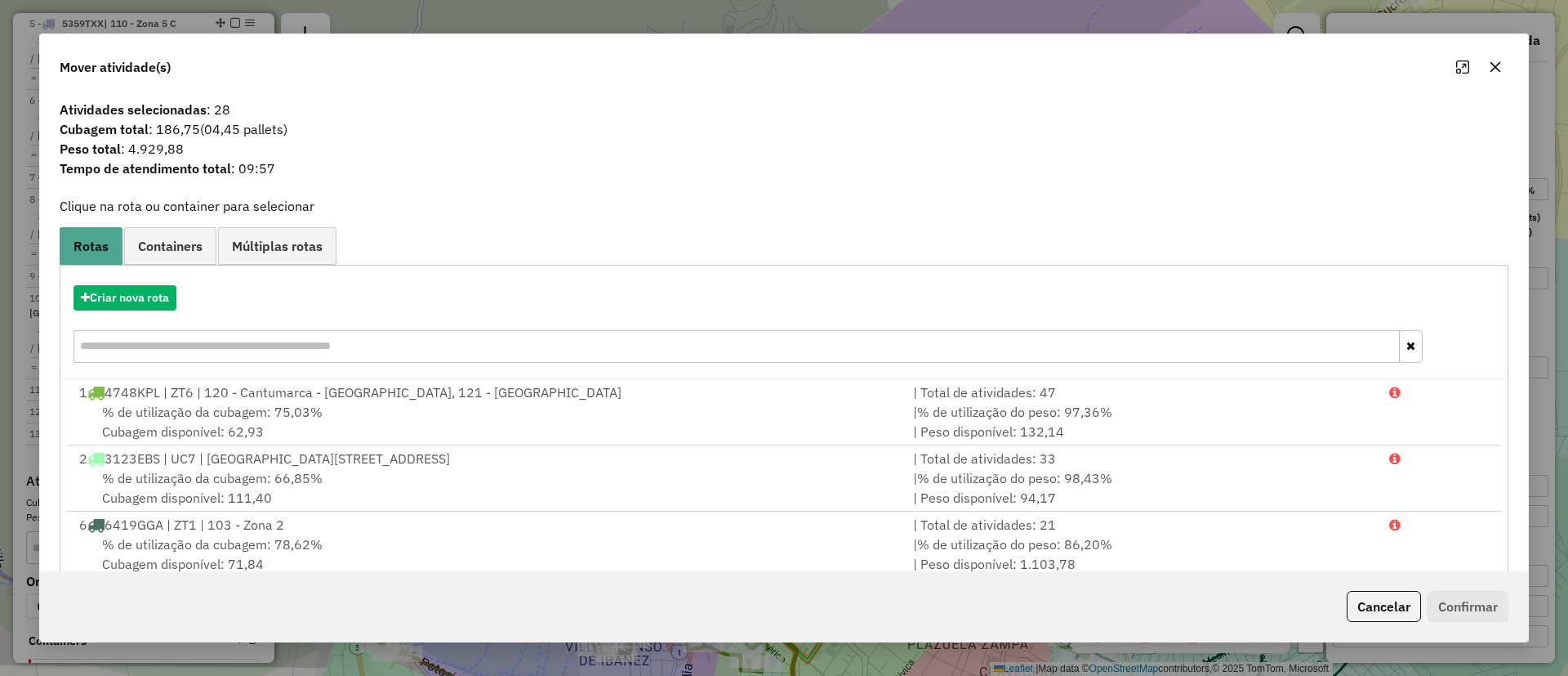
click at [155, 312] on div "Criar nova rota" at bounding box center [784, 326] width 1441 height 106
click at [149, 299] on button "Criar nova rota" at bounding box center [125, 298] width 102 height 26
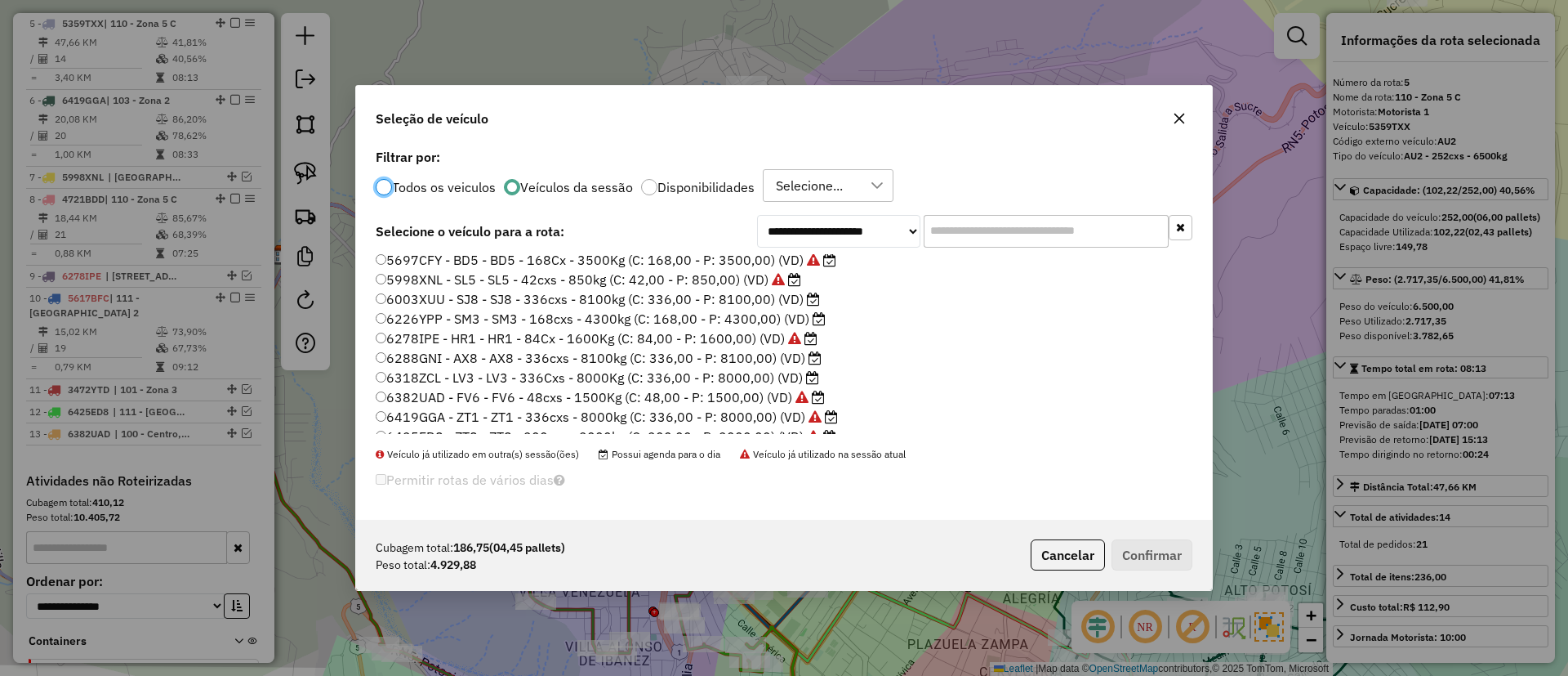
scroll to position [173, 0]
click at [787, 309] on label "6226YPP - SM3 - SM3 - 168cxs - 4300kg (C: 168,00 - P: 4300,00) (VD)" at bounding box center [600, 305] width 450 height 20
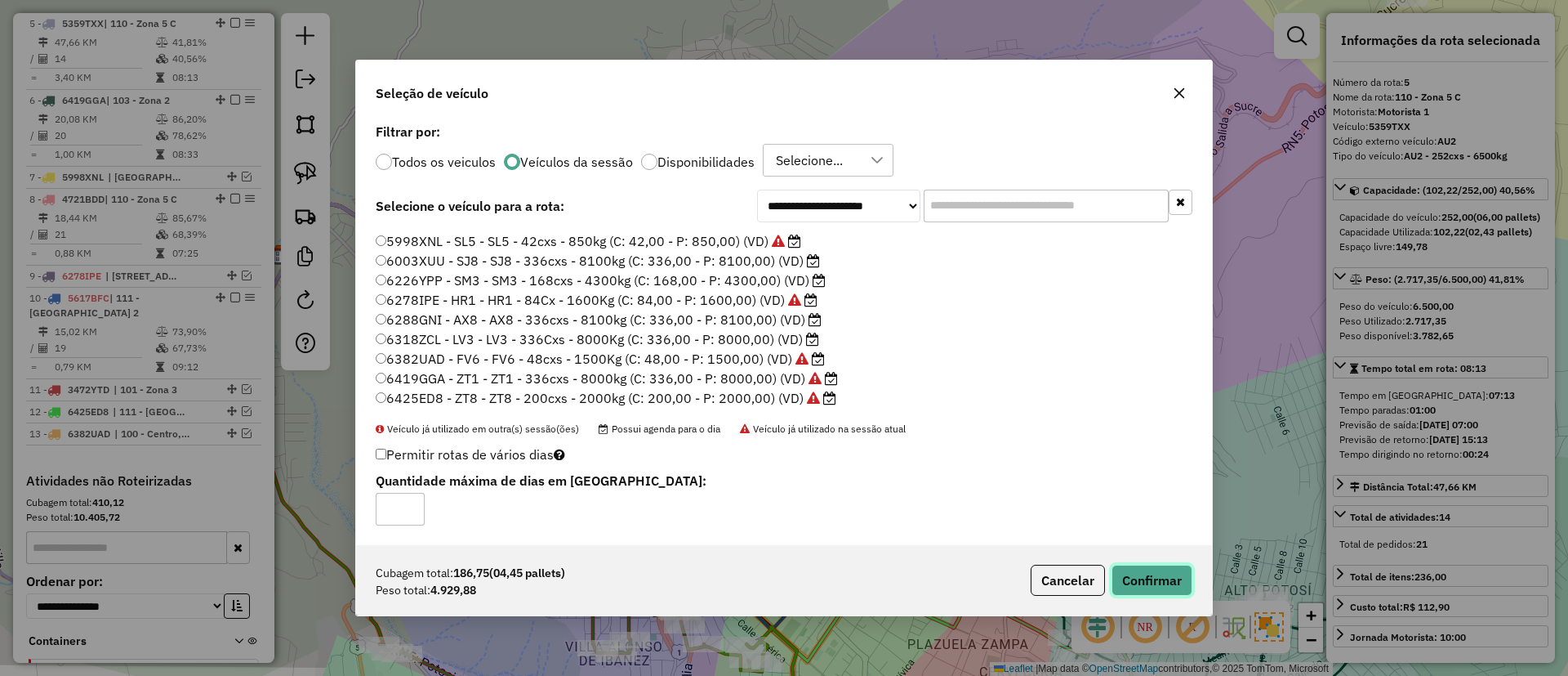
click at [1146, 577] on button "Confirmar" at bounding box center [1151, 580] width 81 height 31
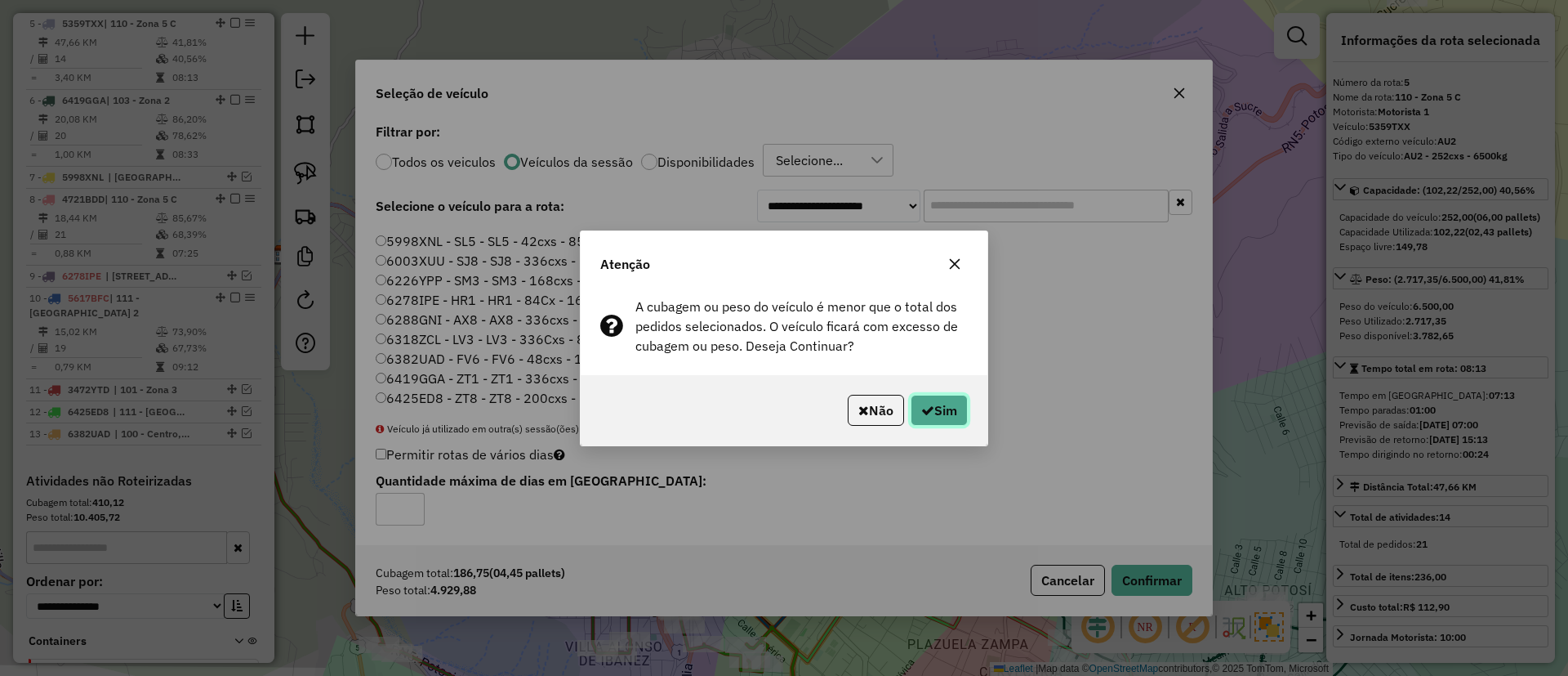
click at [957, 399] on button "Sim" at bounding box center [939, 410] width 57 height 31
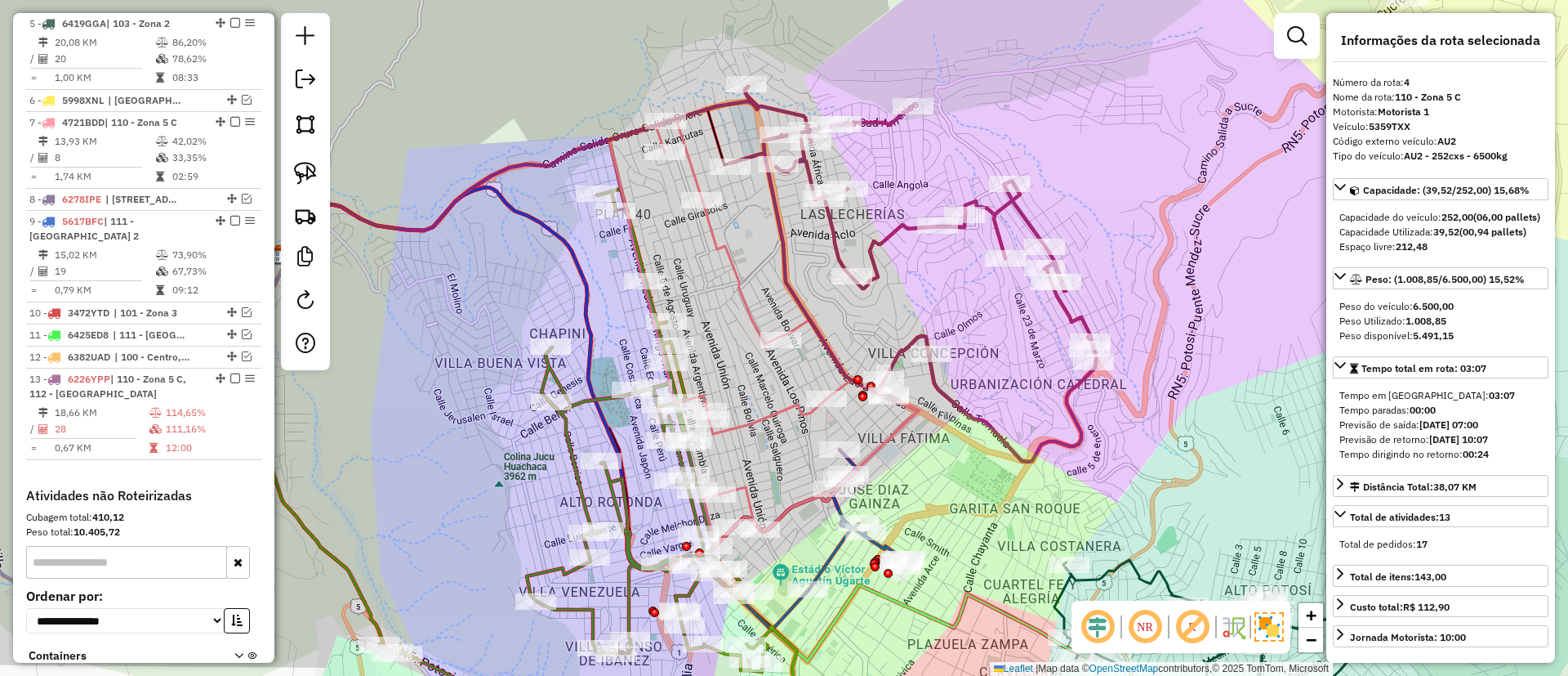
click at [940, 395] on icon at bounding box center [912, 273] width 366 height 375
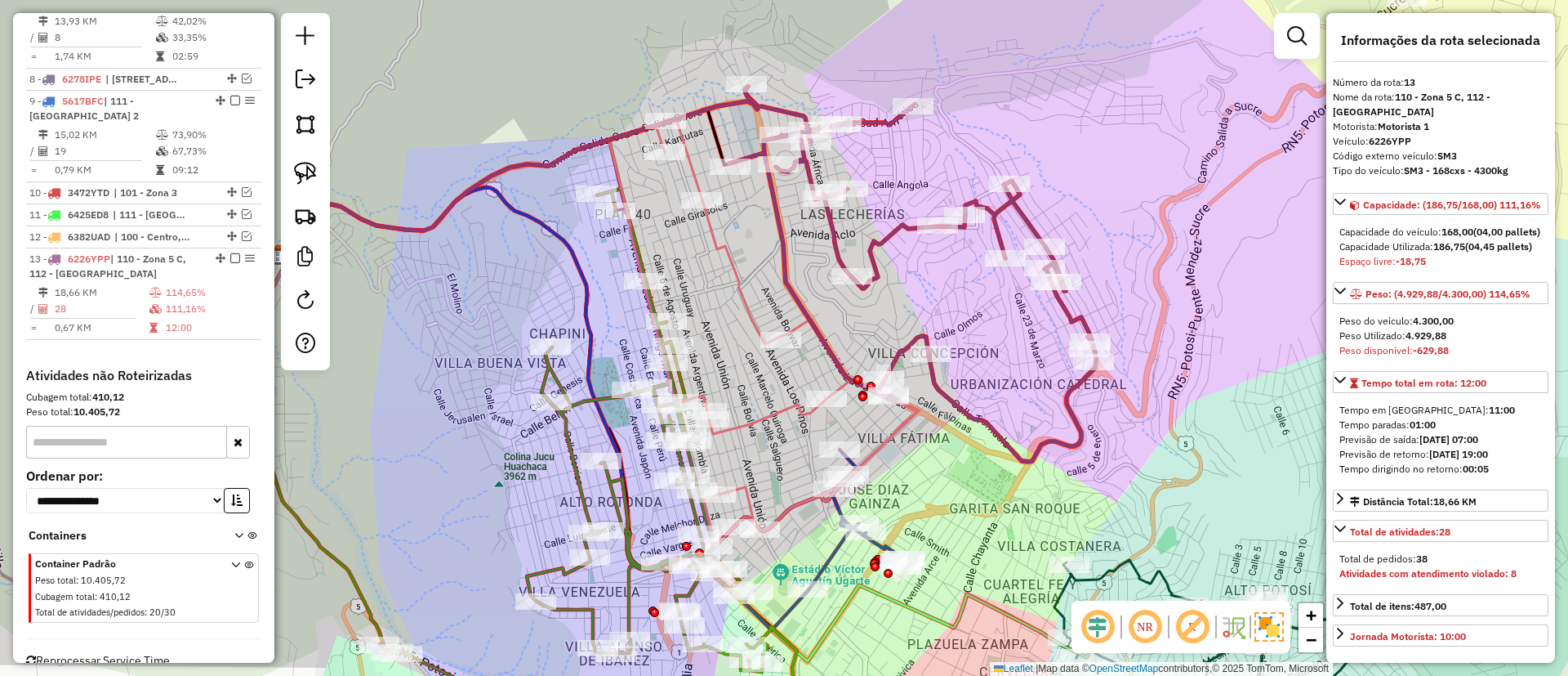
scroll to position [1090, 0]
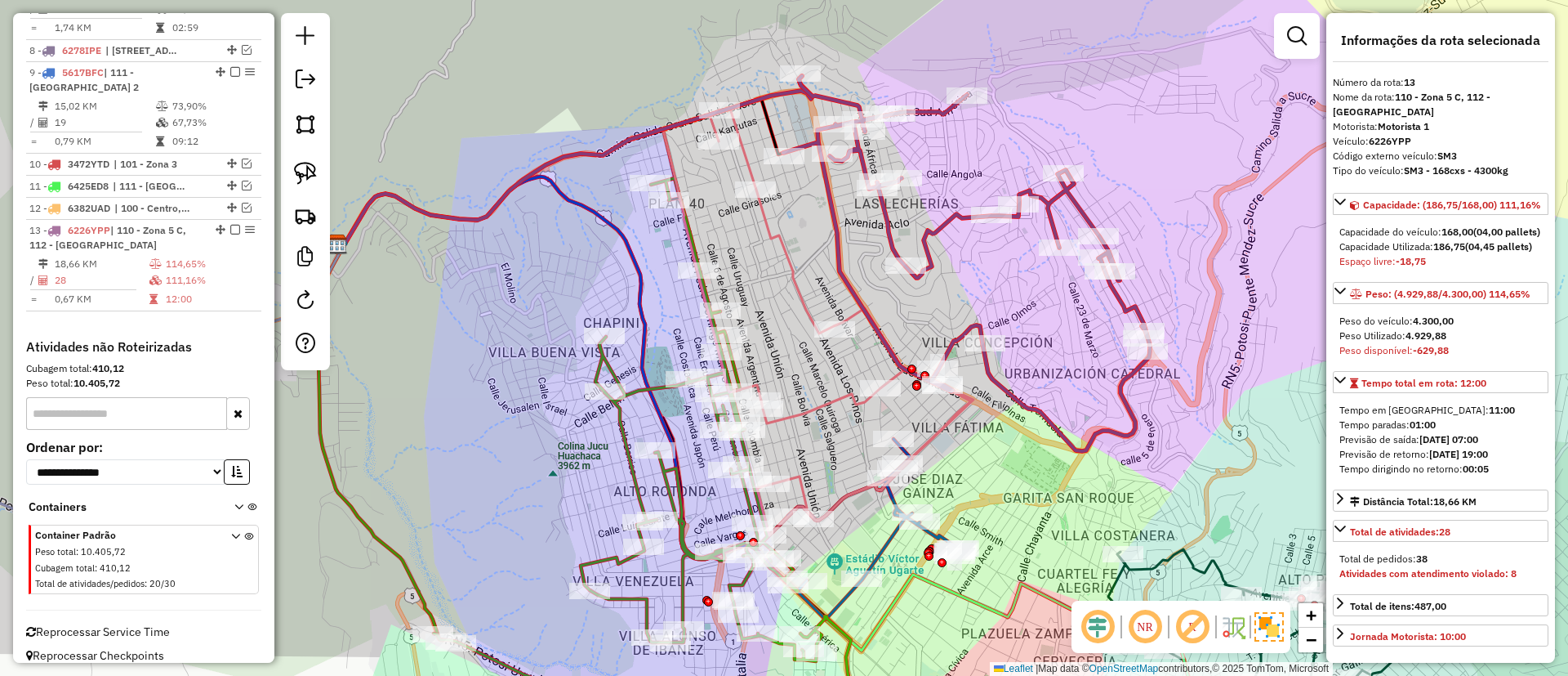
drag, startPoint x: 940, startPoint y: 395, endPoint x: 1009, endPoint y: 378, distance: 71.1
click at [1009, 378] on icon at bounding box center [966, 263] width 366 height 375
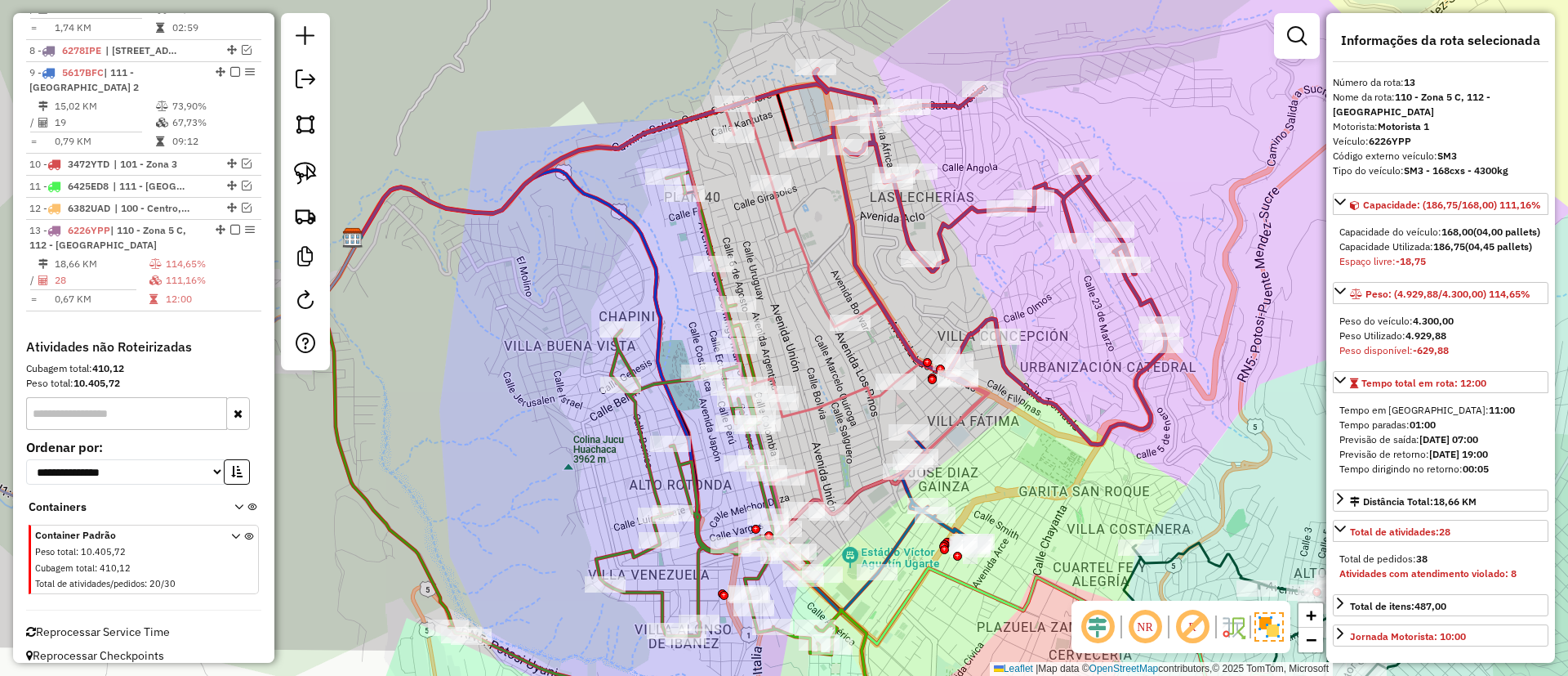
click at [845, 393] on icon at bounding box center [857, 315] width 264 height 426
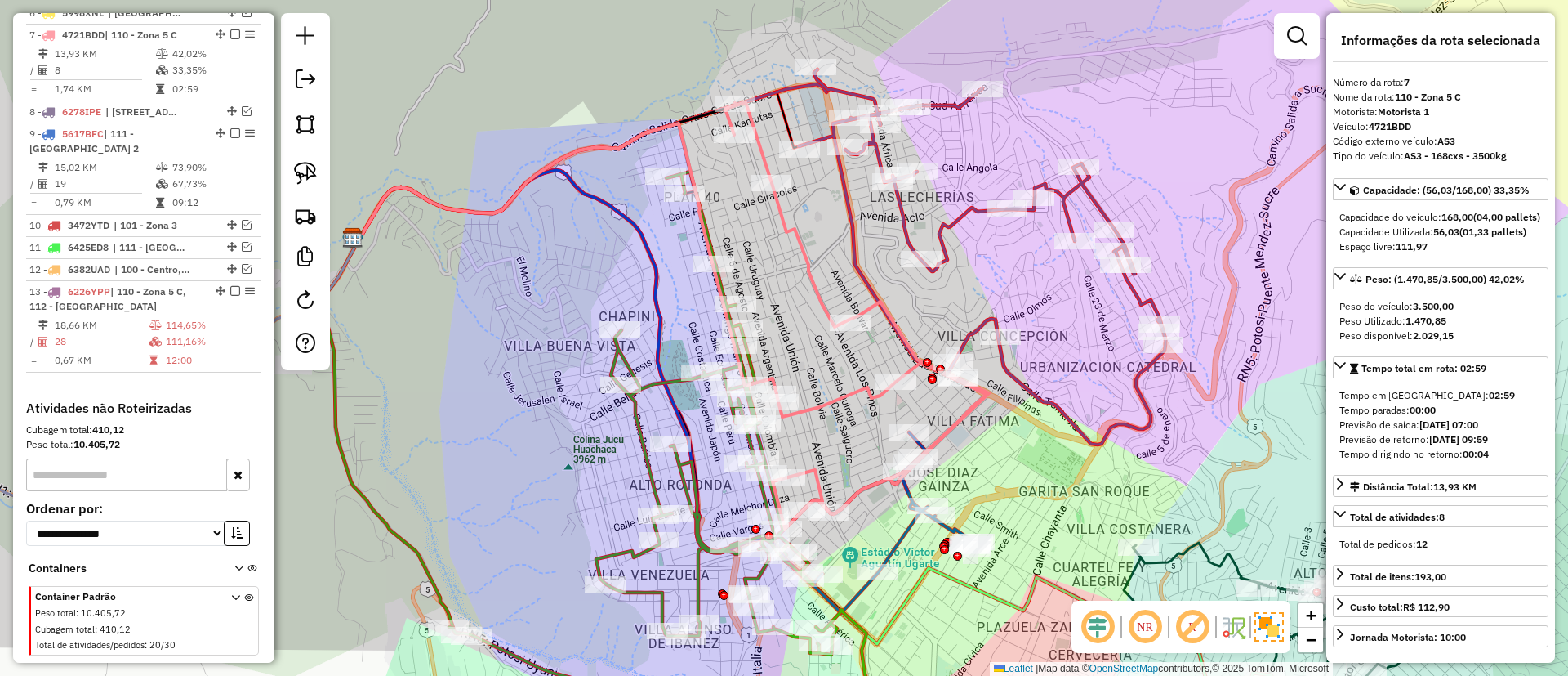
scroll to position [1025, 0]
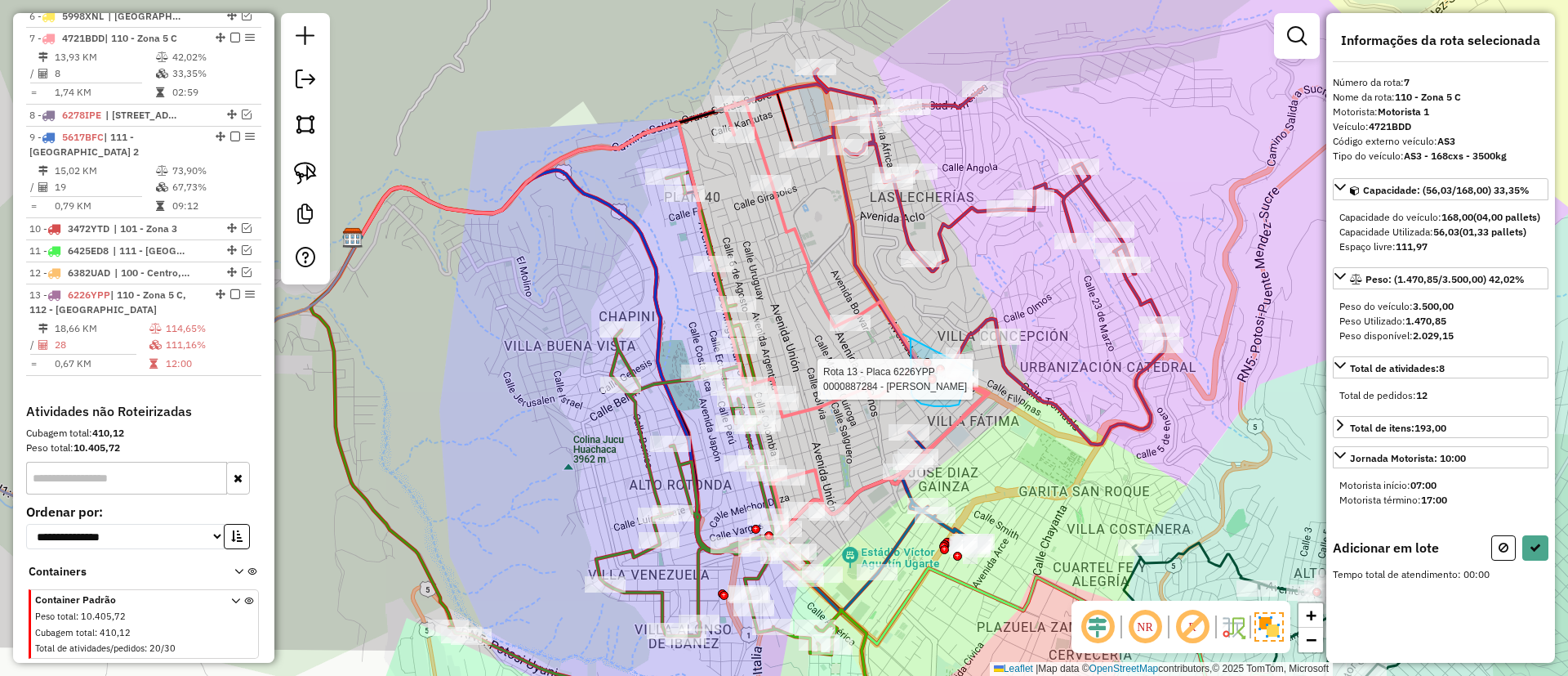
drag, startPoint x: 904, startPoint y: 335, endPoint x: 967, endPoint y: 336, distance: 63.0
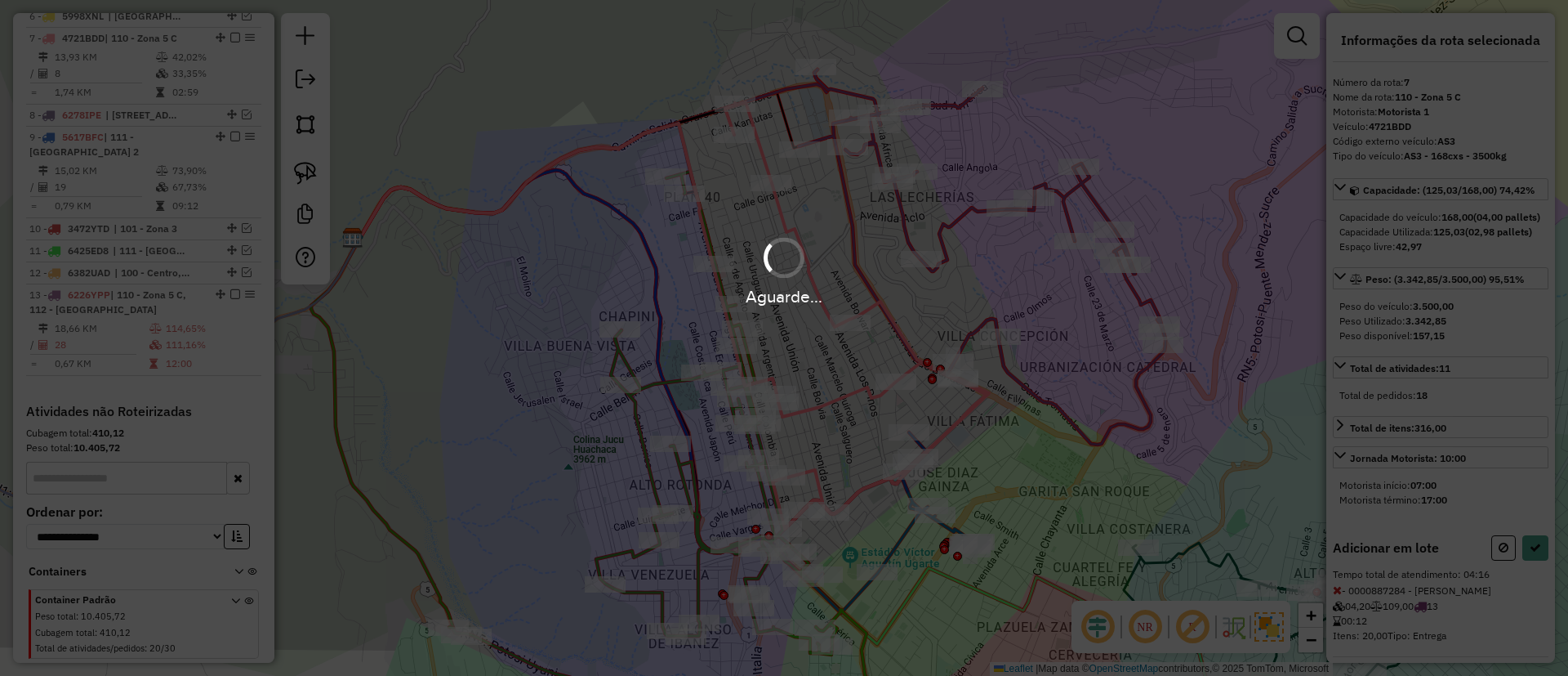
select select "**********"
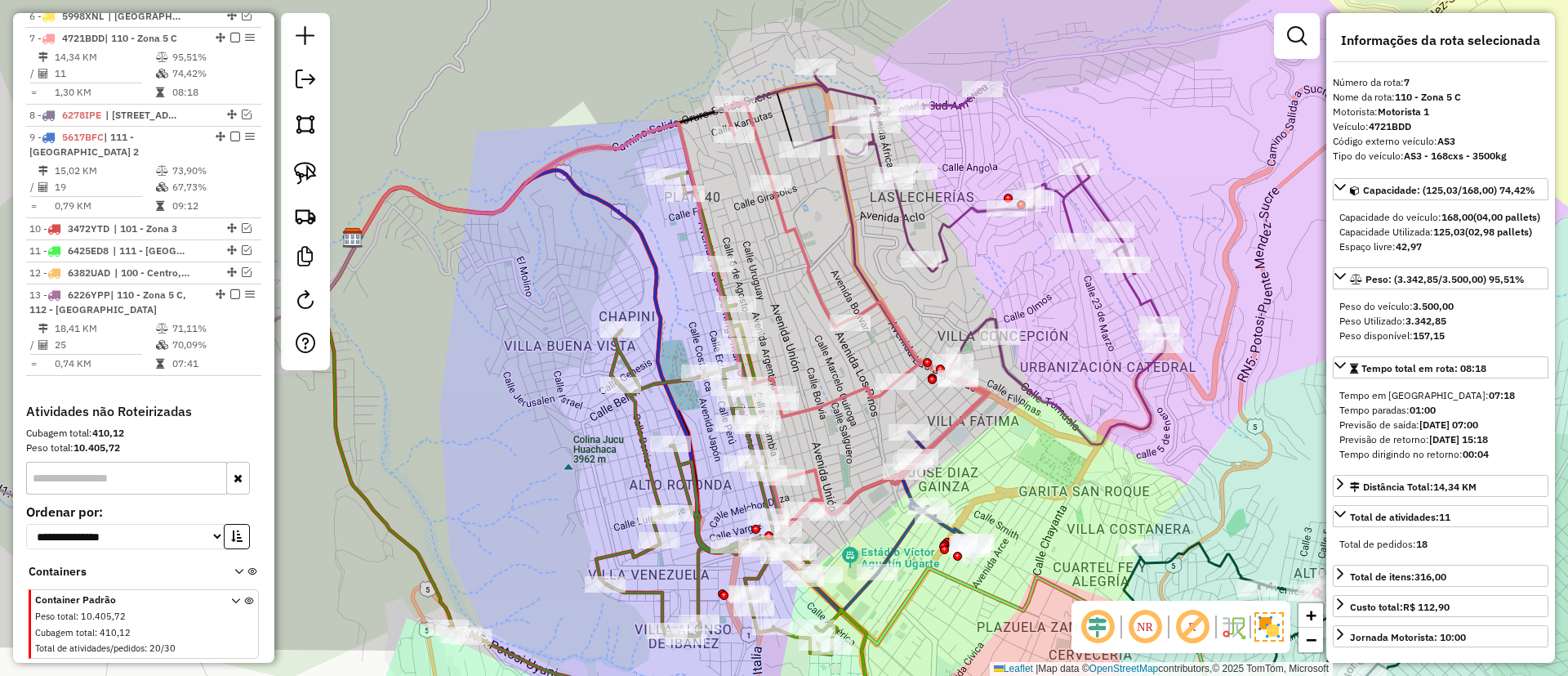
click at [1143, 397] on icon at bounding box center [981, 256] width 366 height 375
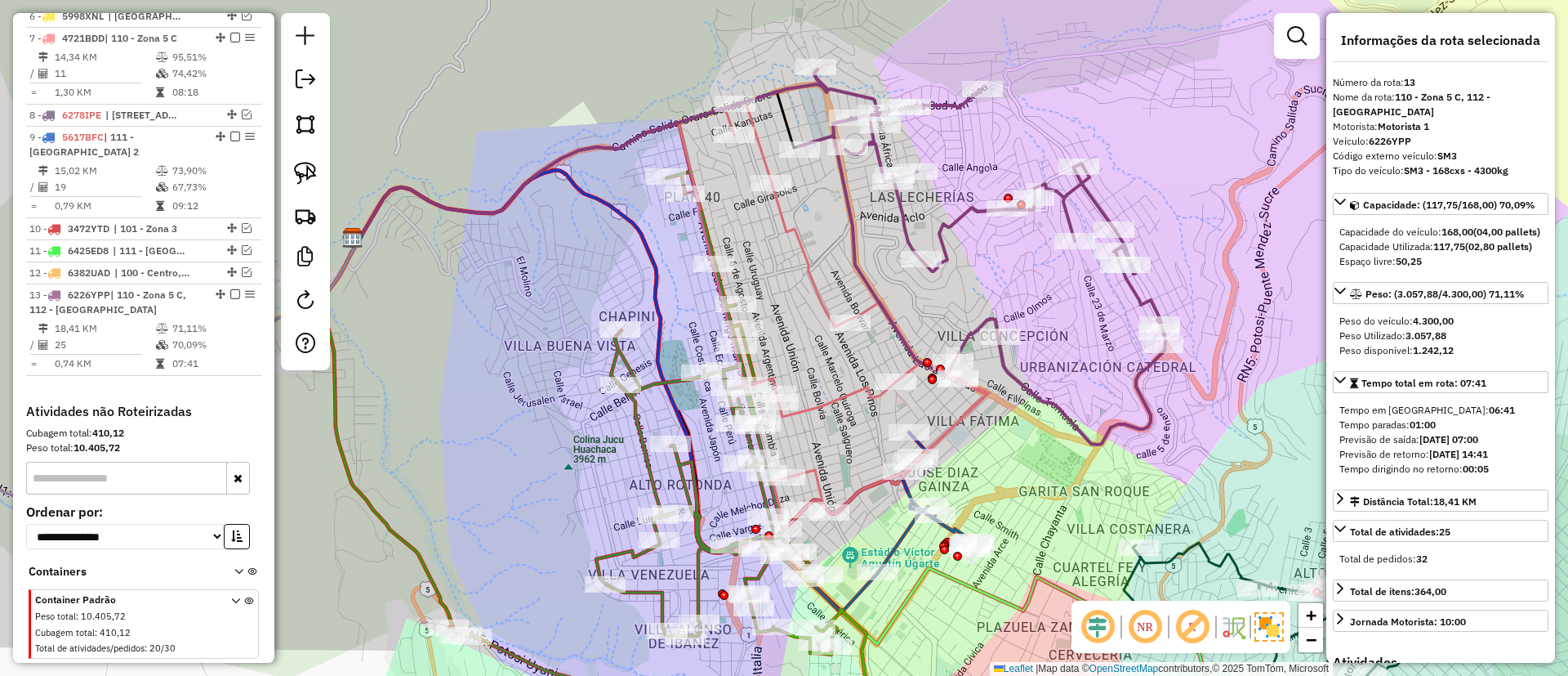
scroll to position [1090, 0]
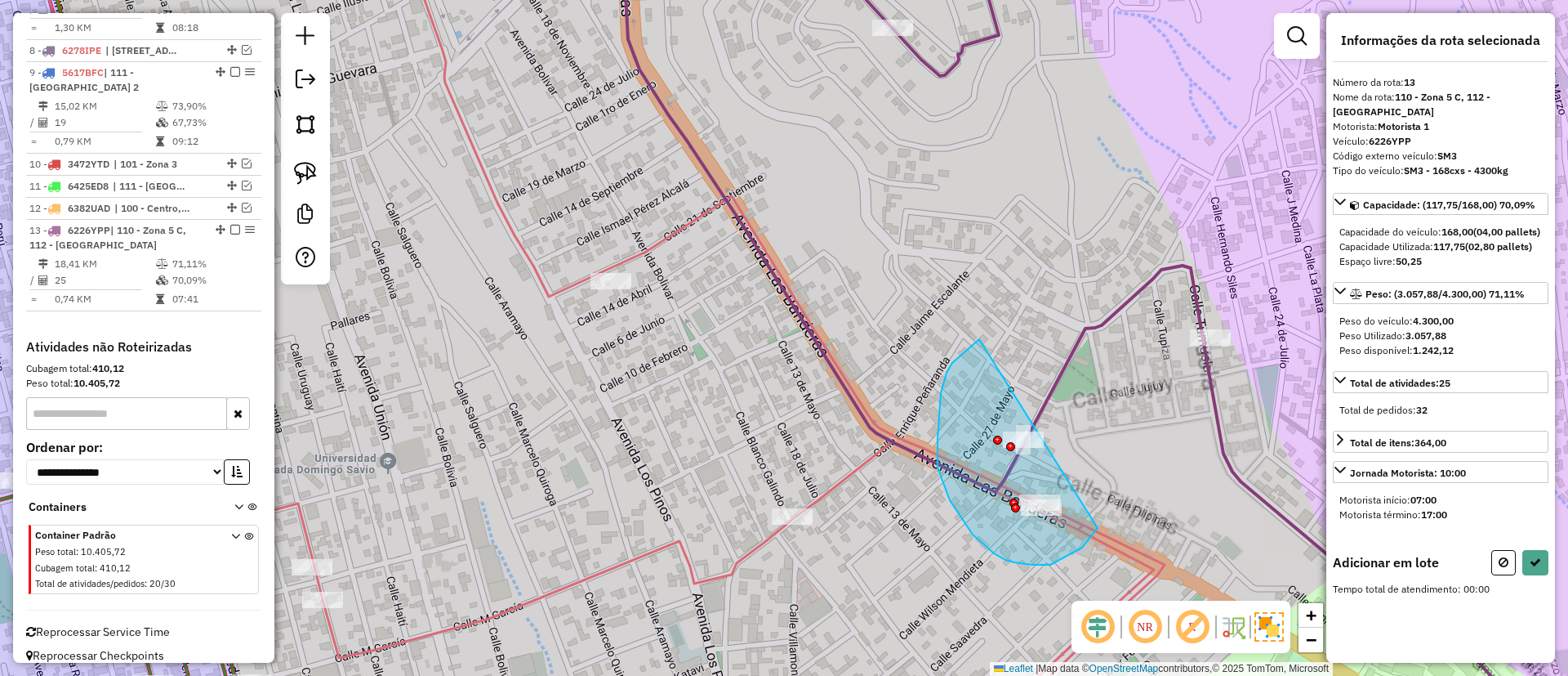
drag, startPoint x: 979, startPoint y: 340, endPoint x: 1106, endPoint y: 399, distance: 140.0
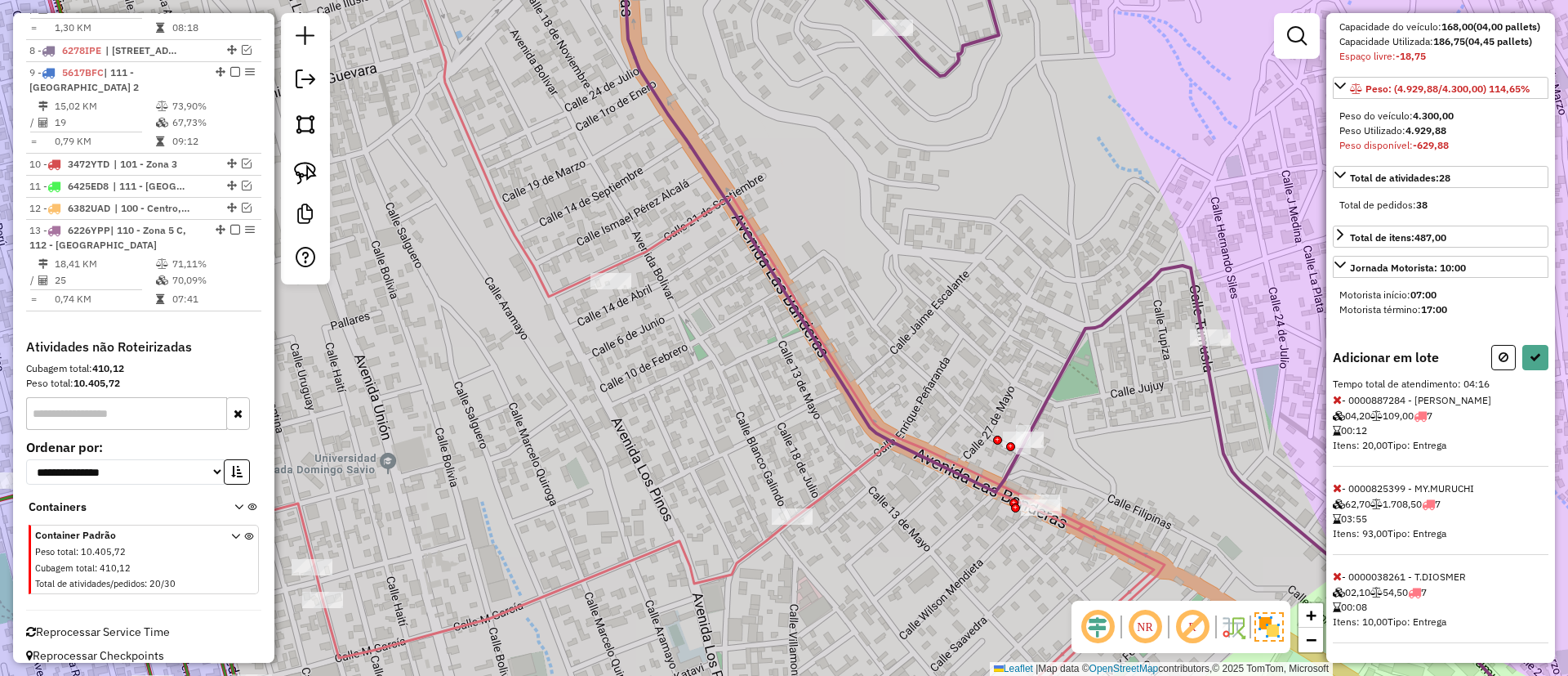
scroll to position [250, 0]
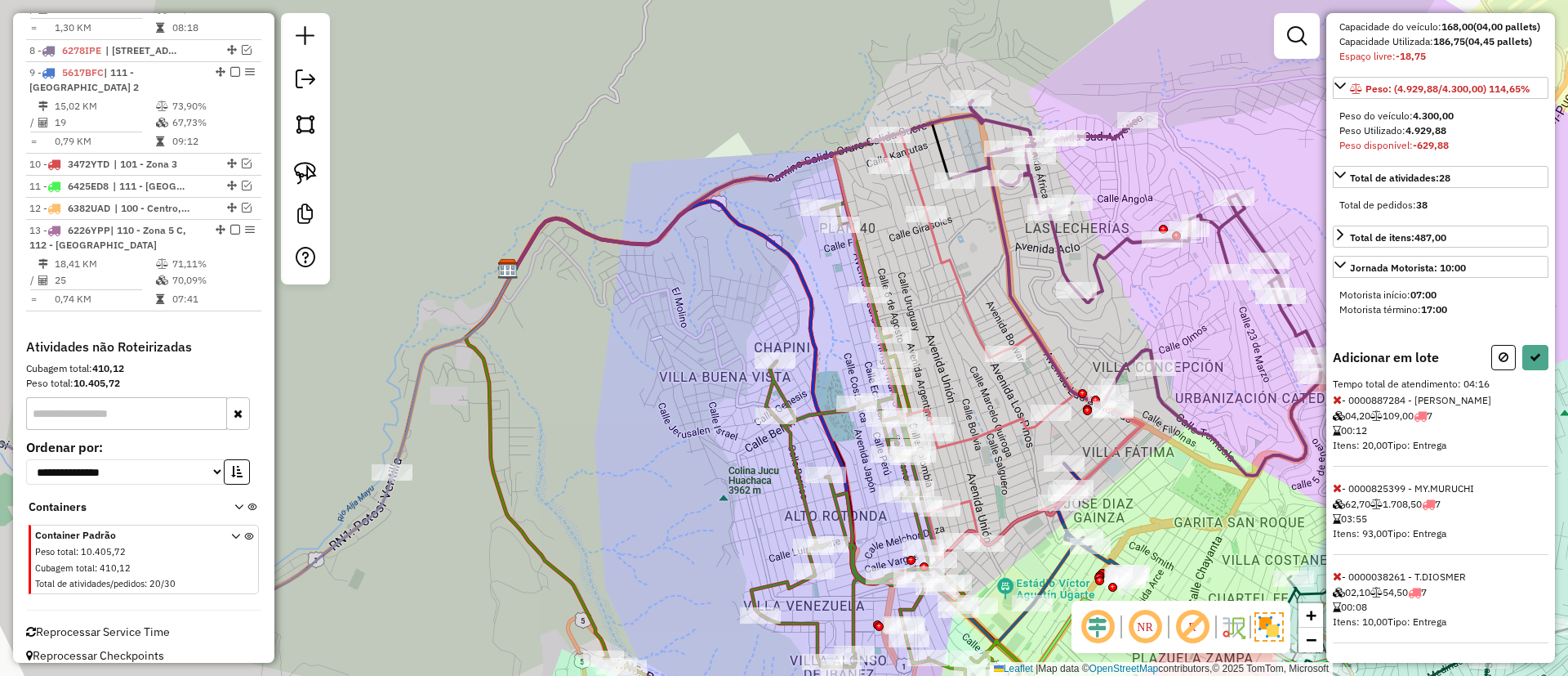
select select "**********"
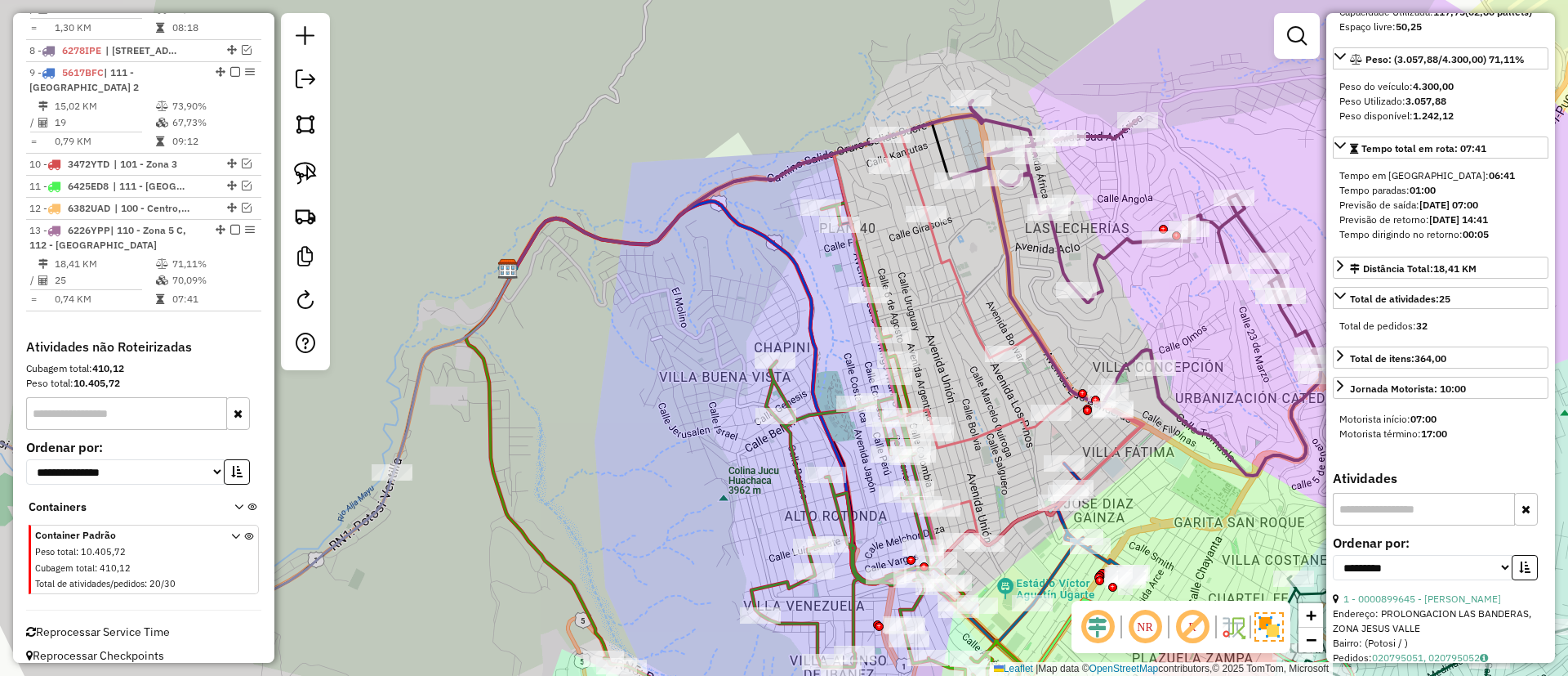
scroll to position [0, 0]
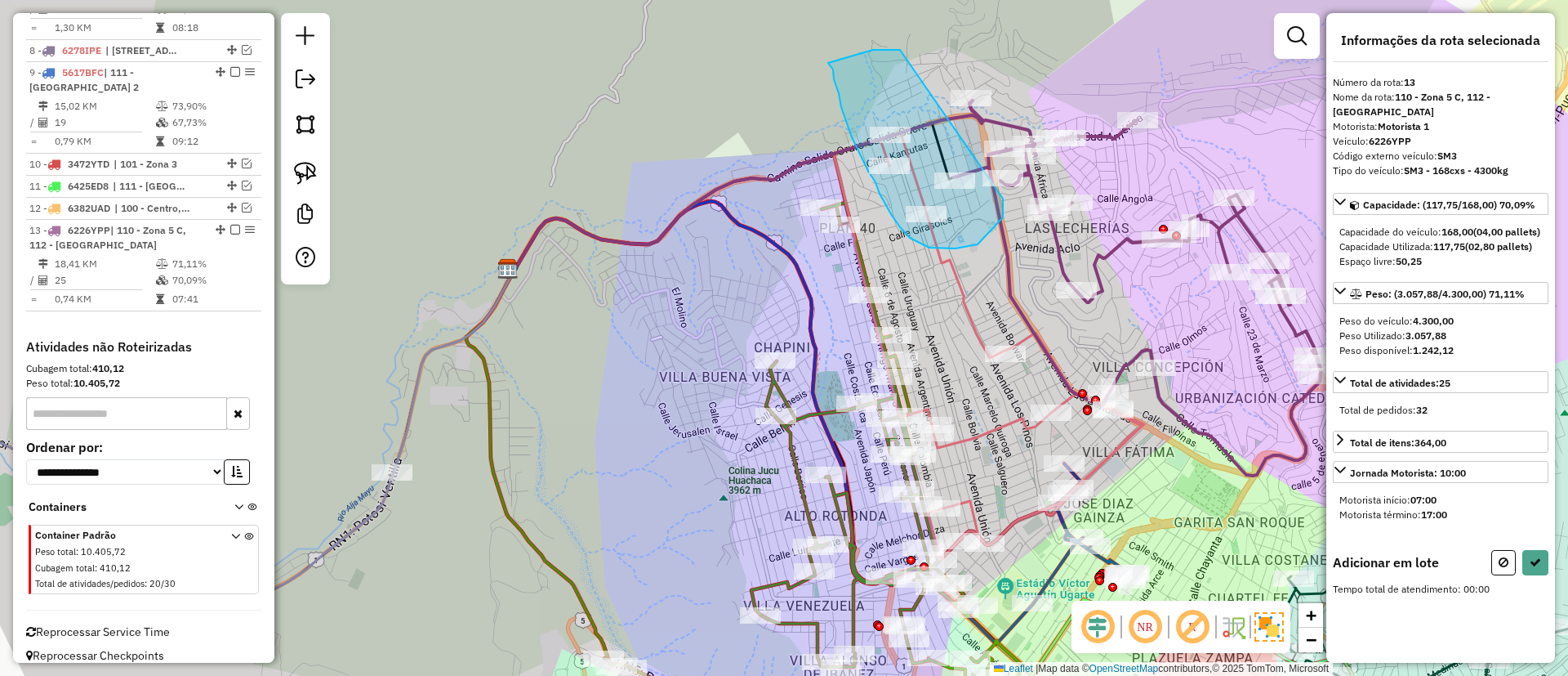
drag, startPoint x: 828, startPoint y: 63, endPoint x: 1003, endPoint y: 193, distance: 218.0
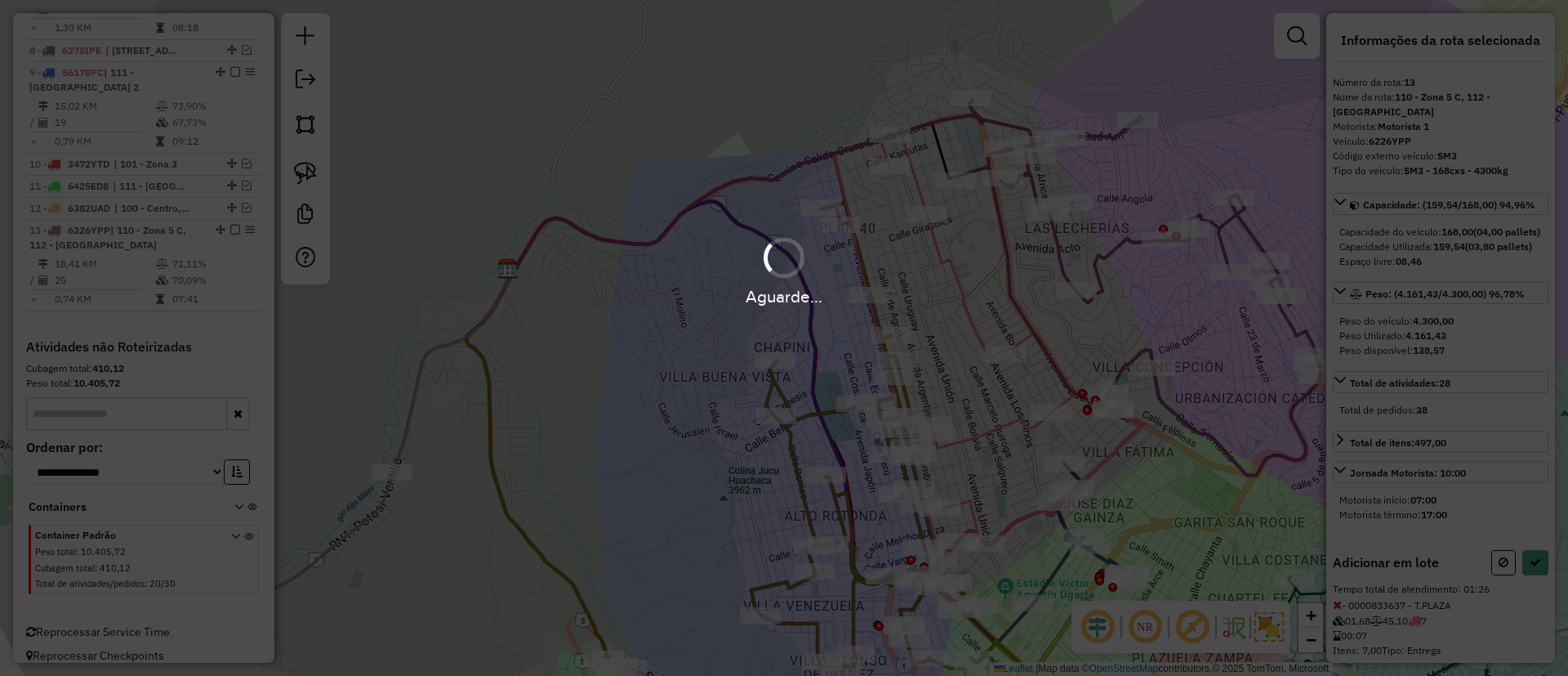
select select "**********"
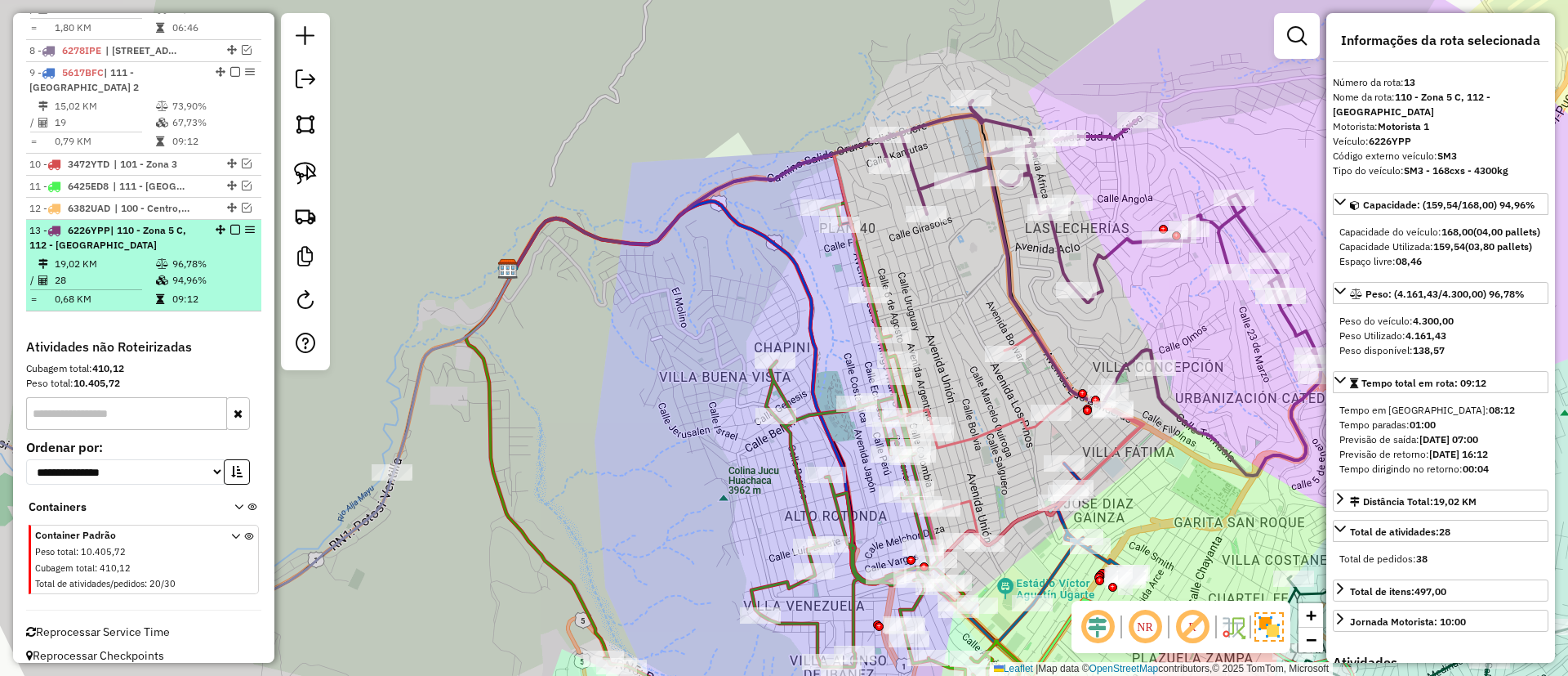
click at [231, 225] on em at bounding box center [235, 229] width 9 height 9
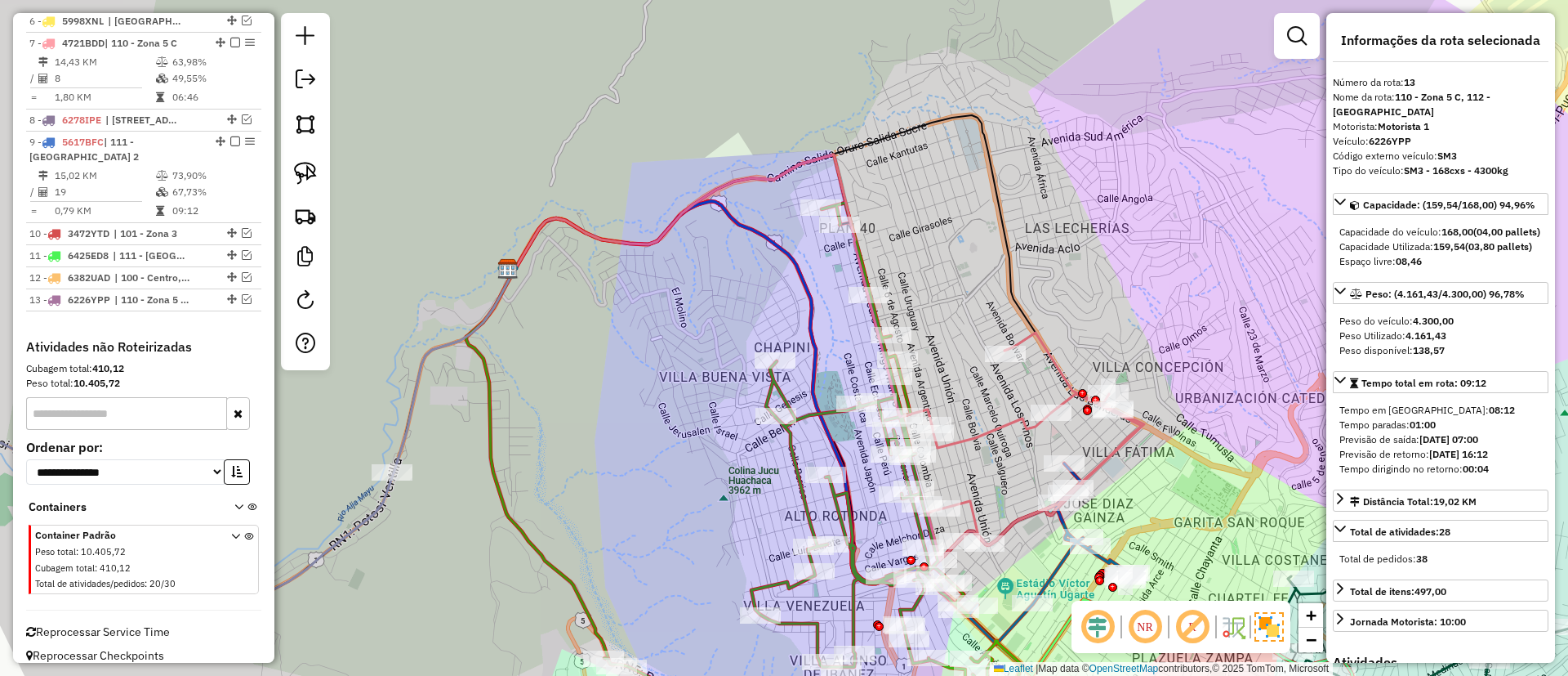
click at [523, 197] on div "Janela de atendimento Grade de atendimento Capacidade Transportadoras Veículos …" at bounding box center [784, 338] width 1568 height 676
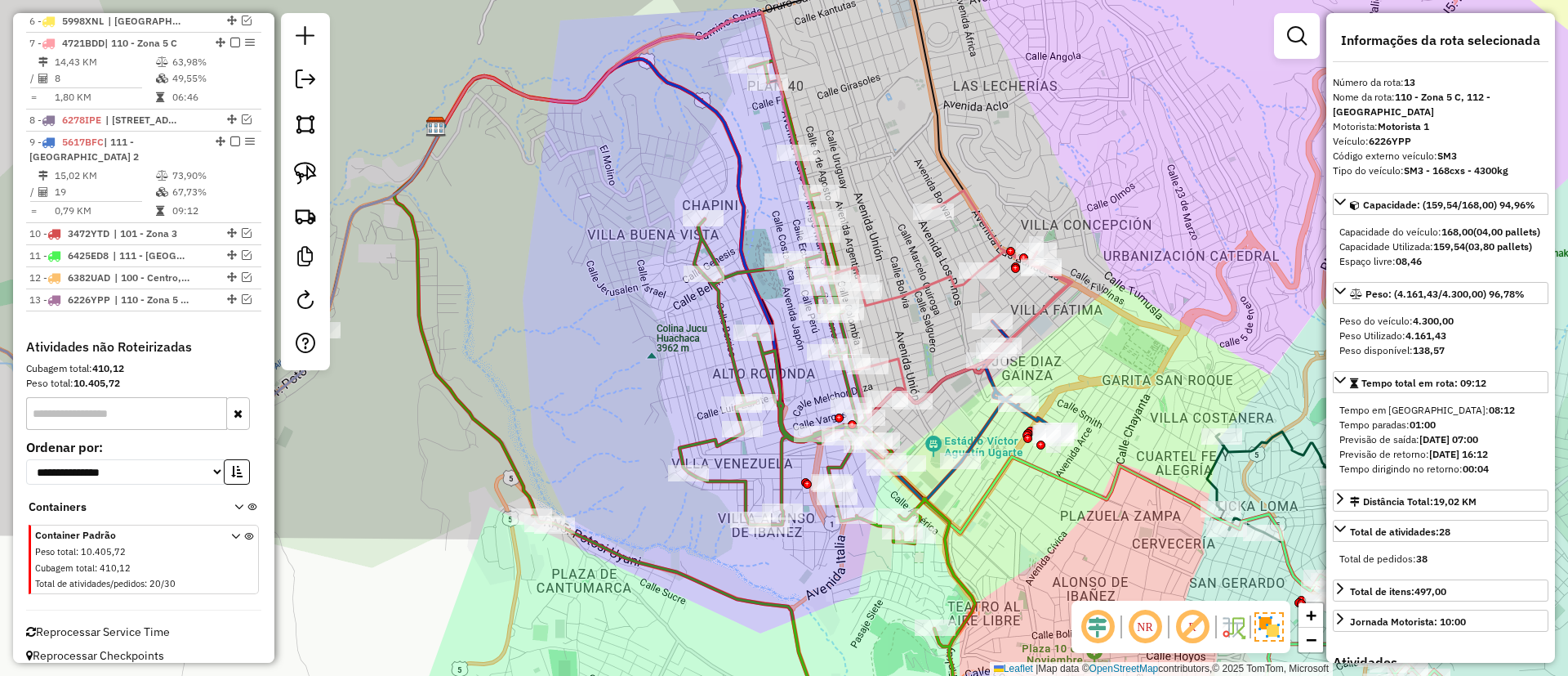
drag, startPoint x: 653, startPoint y: 383, endPoint x: 582, endPoint y: 417, distance: 78.7
click at [582, 417] on div "Janela de atendimento Grade de atendimento Capacidade Transportadoras Veículos …" at bounding box center [784, 338] width 1568 height 676
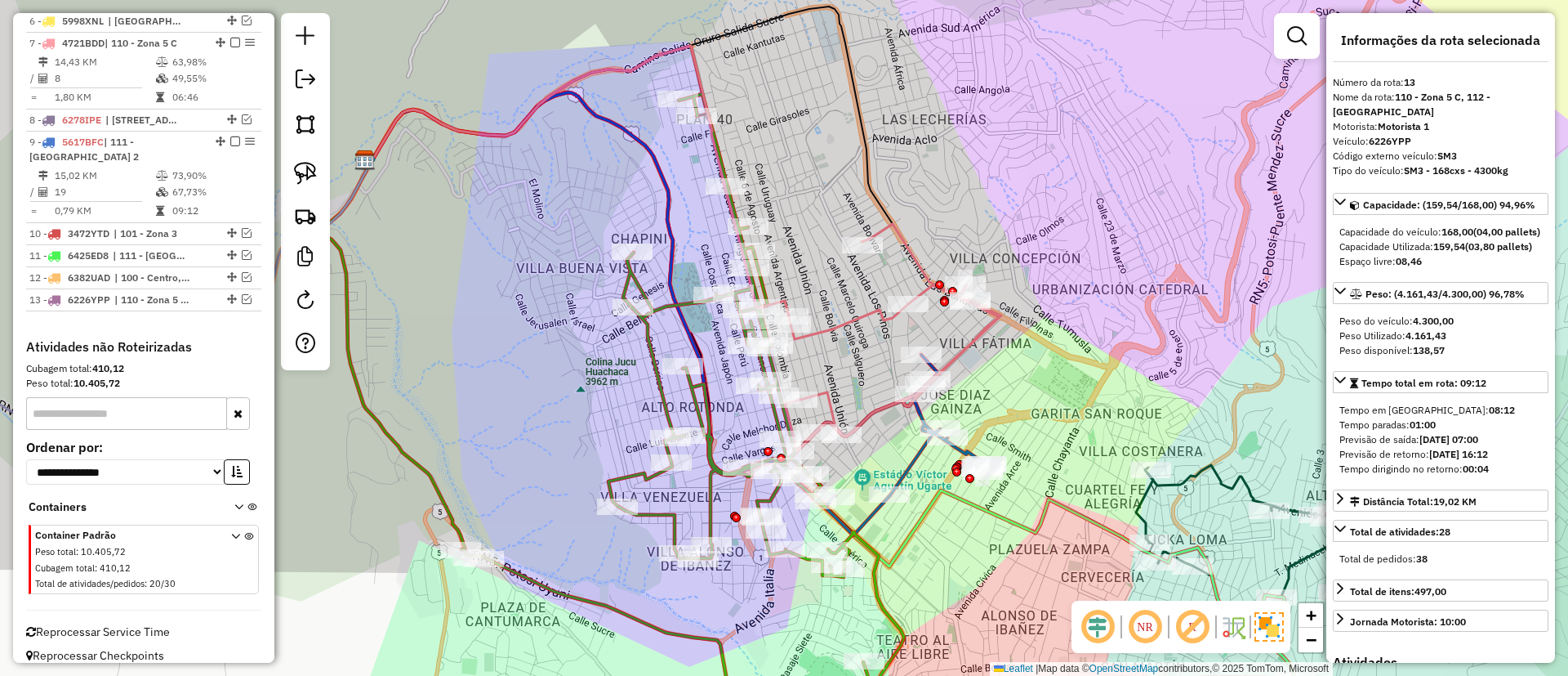
click at [848, 316] on icon at bounding box center [892, 338] width 216 height 227
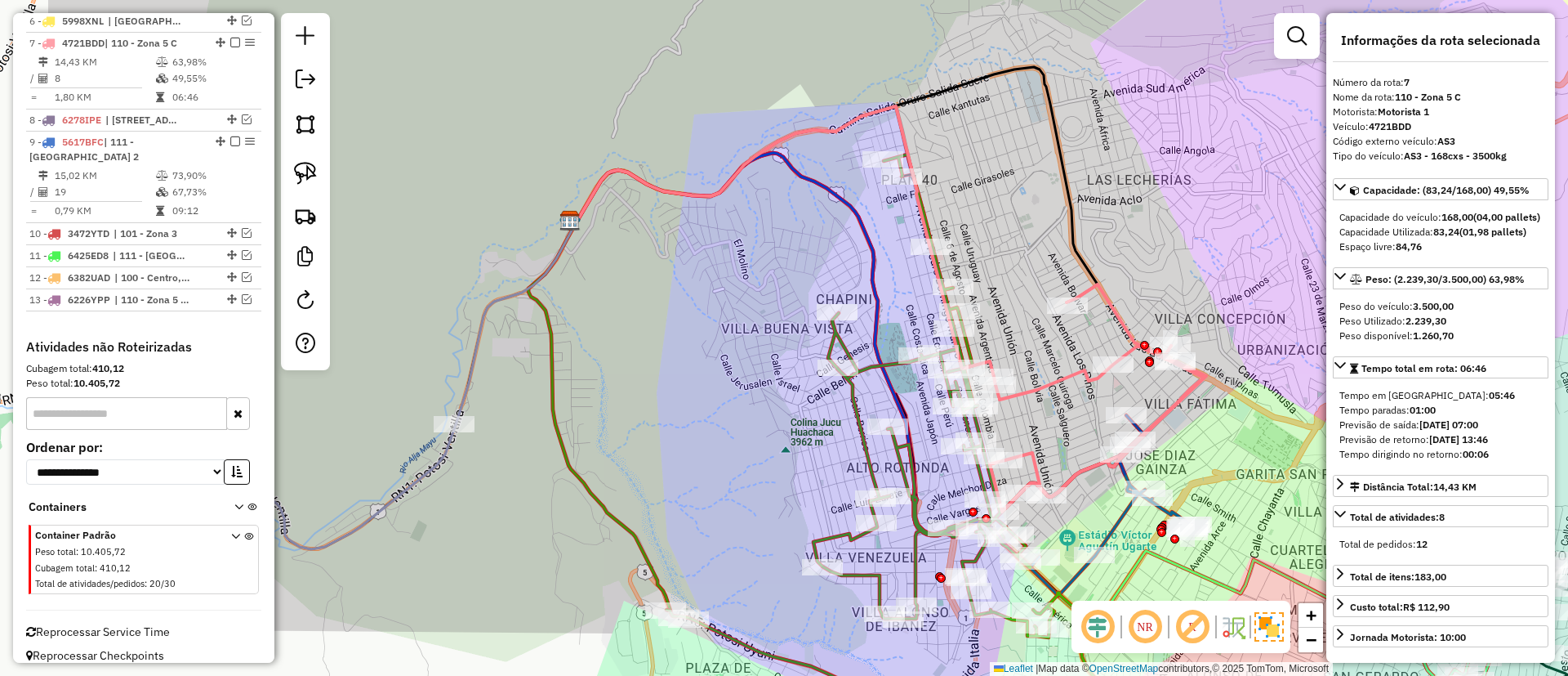
drag, startPoint x: 501, startPoint y: 255, endPoint x: 705, endPoint y: 314, distance: 212.4
click at [705, 314] on div "Janela de atendimento Grade de atendimento Capacidade Transportadoras Veículos …" at bounding box center [784, 338] width 1568 height 676
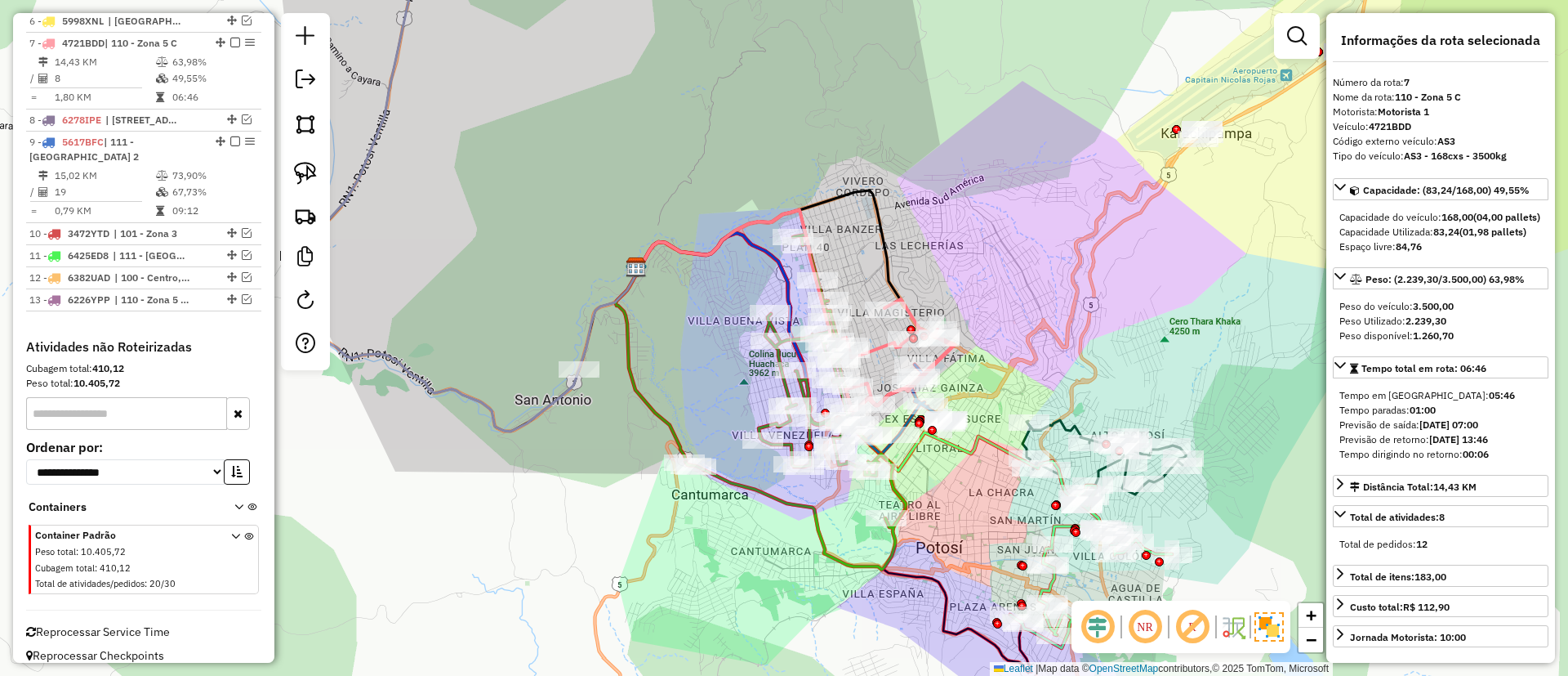
click at [551, 391] on div "Rota 4 - Placa 5359TXX 0000812733 - T DAYSI Janela de atendimento Grade de aten…" at bounding box center [784, 338] width 1568 height 676
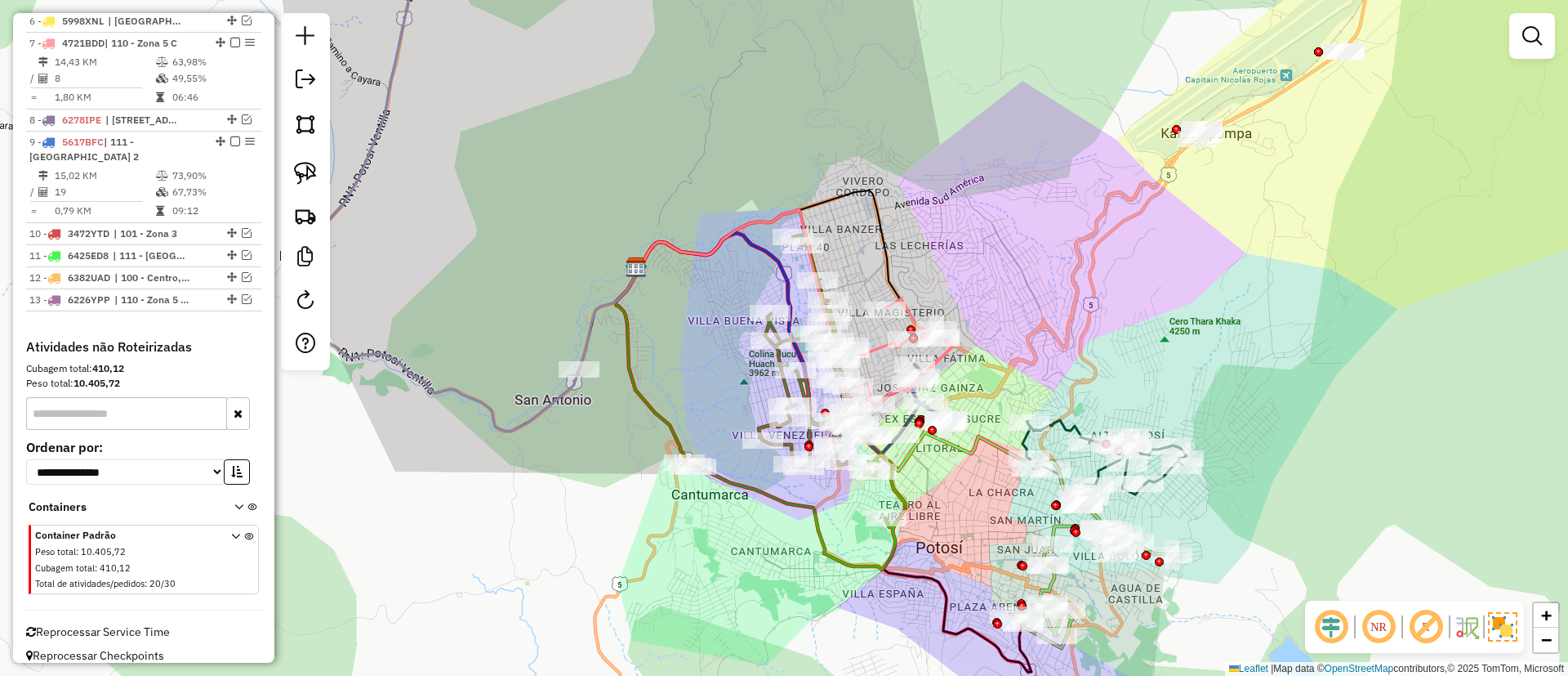
click at [560, 397] on icon at bounding box center [441, 182] width 276 height 499
select select "**********"
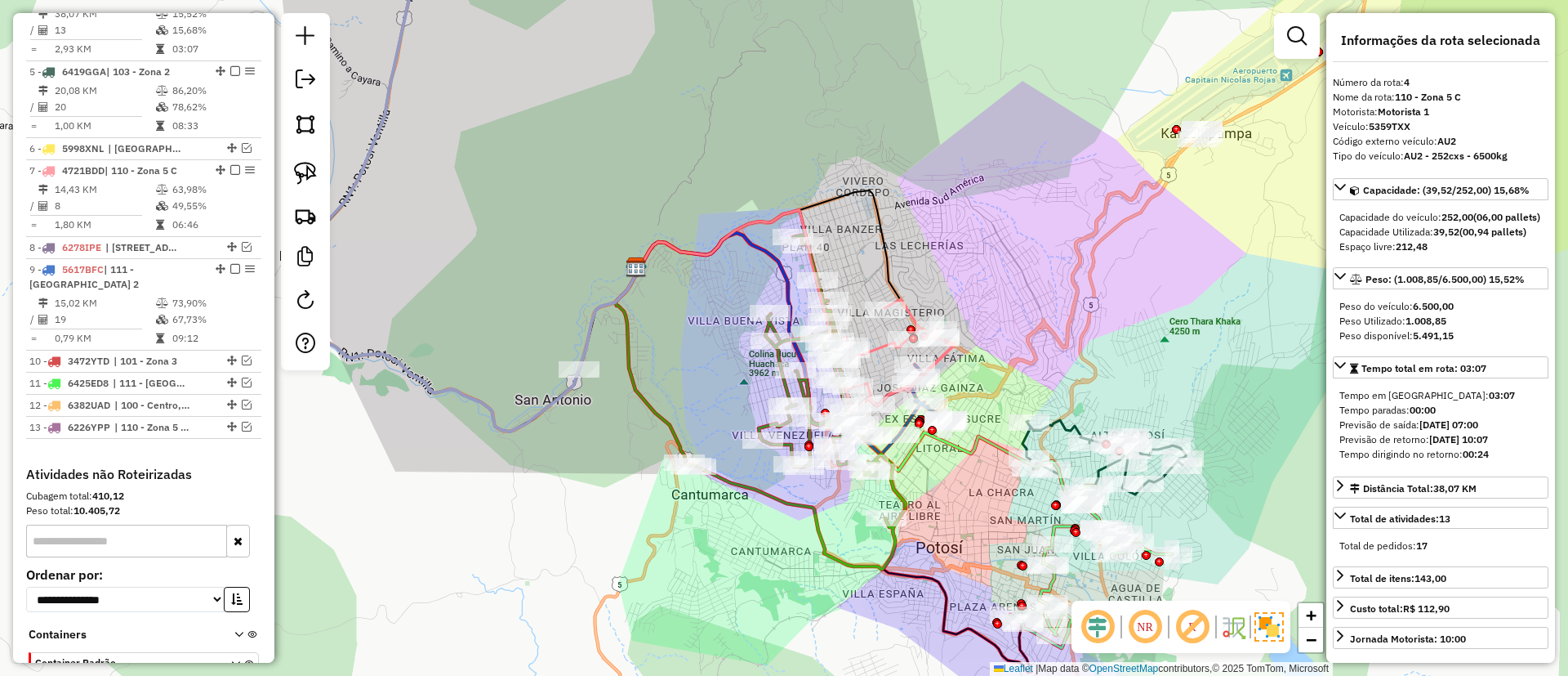
scroll to position [849, 0]
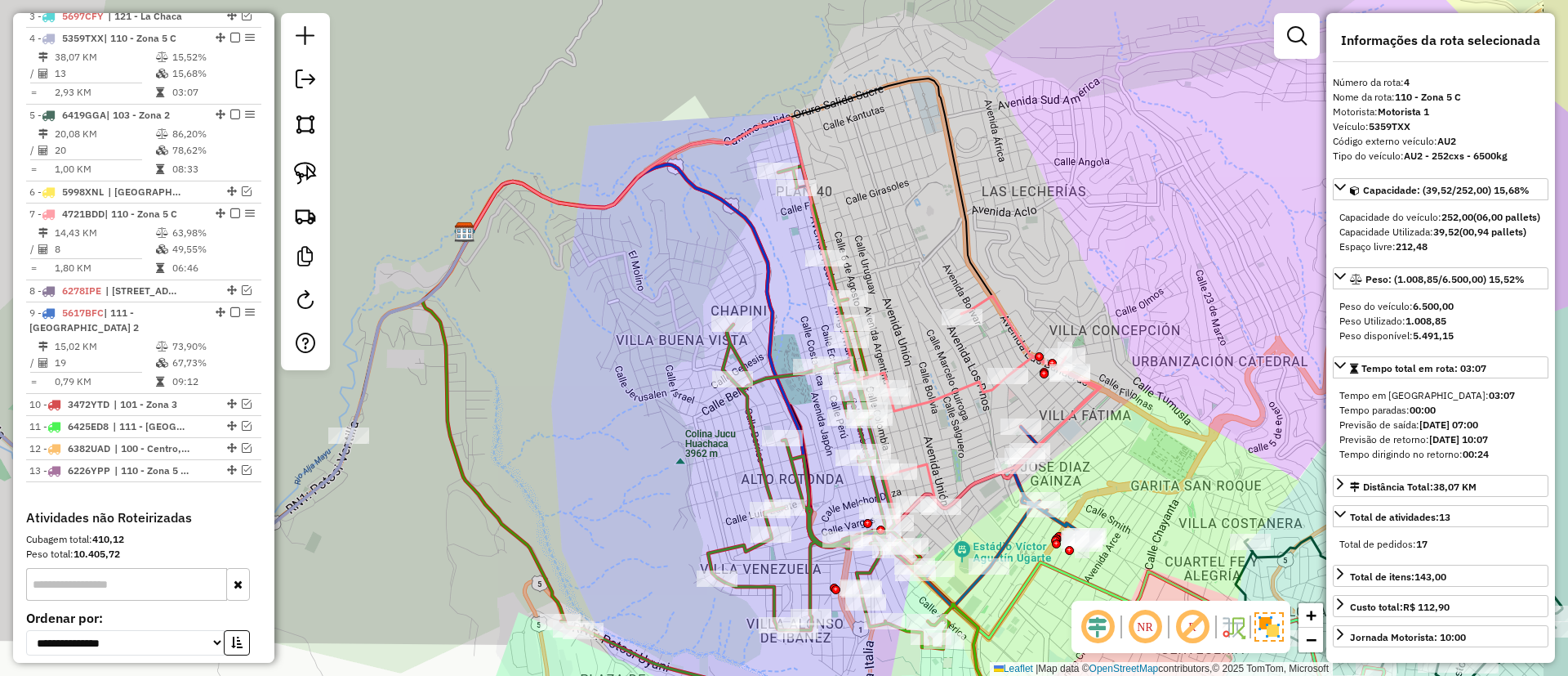
drag, startPoint x: 754, startPoint y: 314, endPoint x: 442, endPoint y: 279, distance: 314.0
click at [442, 279] on div "Janela de atendimento Grade de atendimento Capacidade Transportadoras Veículos …" at bounding box center [784, 338] width 1568 height 676
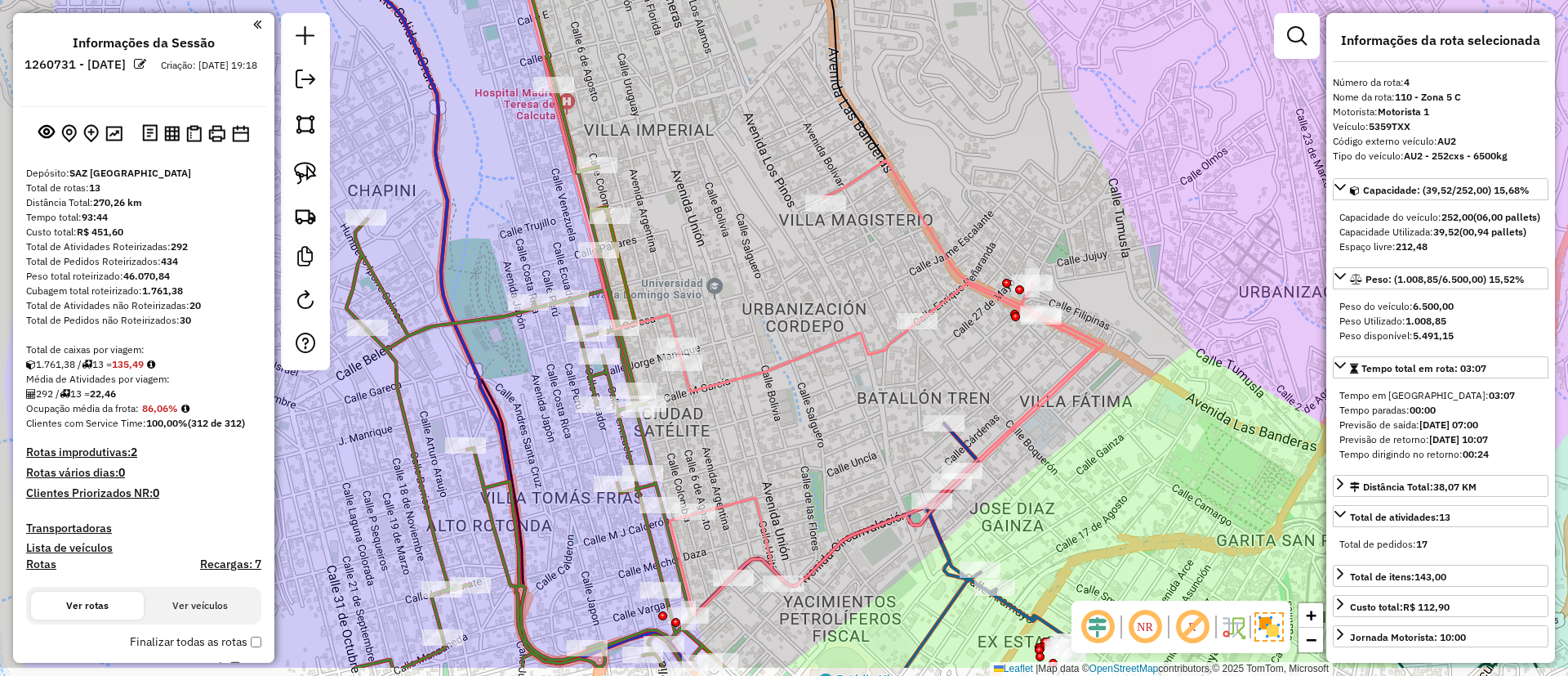
select select "**********"
click at [705, 233] on div "Janela de atendimento Grade de atendimento Capacidade Transportadoras Veículos …" at bounding box center [784, 338] width 1568 height 676
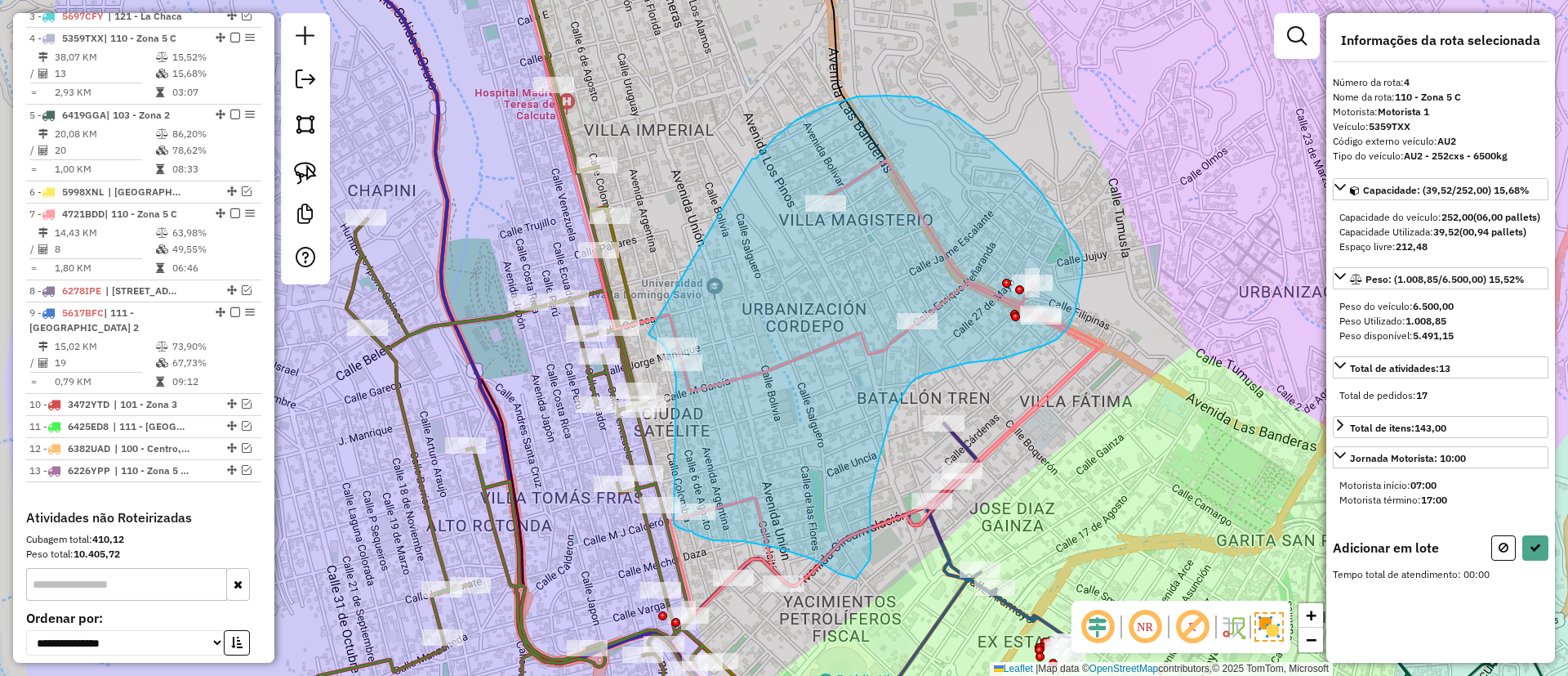
drag, startPoint x: 753, startPoint y: 158, endPoint x: 646, endPoint y: 331, distance: 203.4
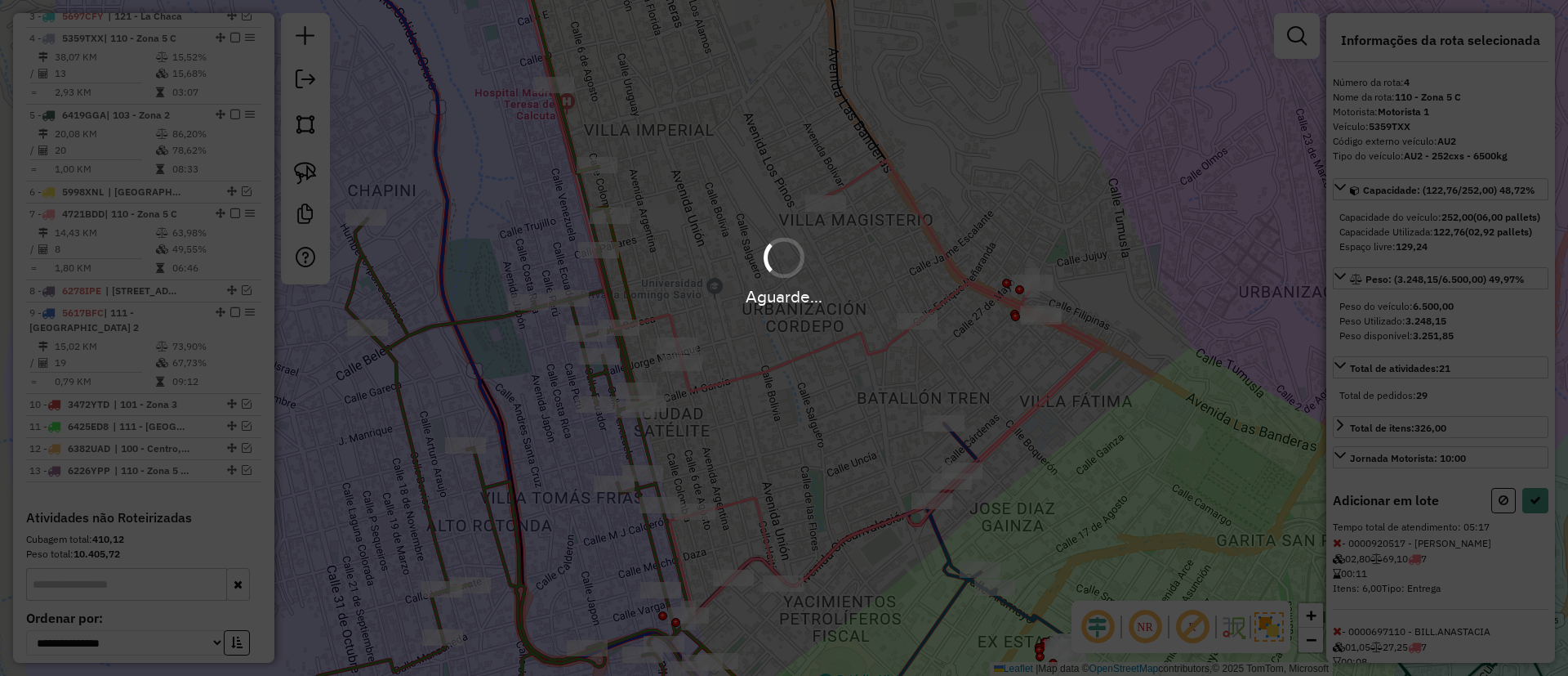
select select "**********"
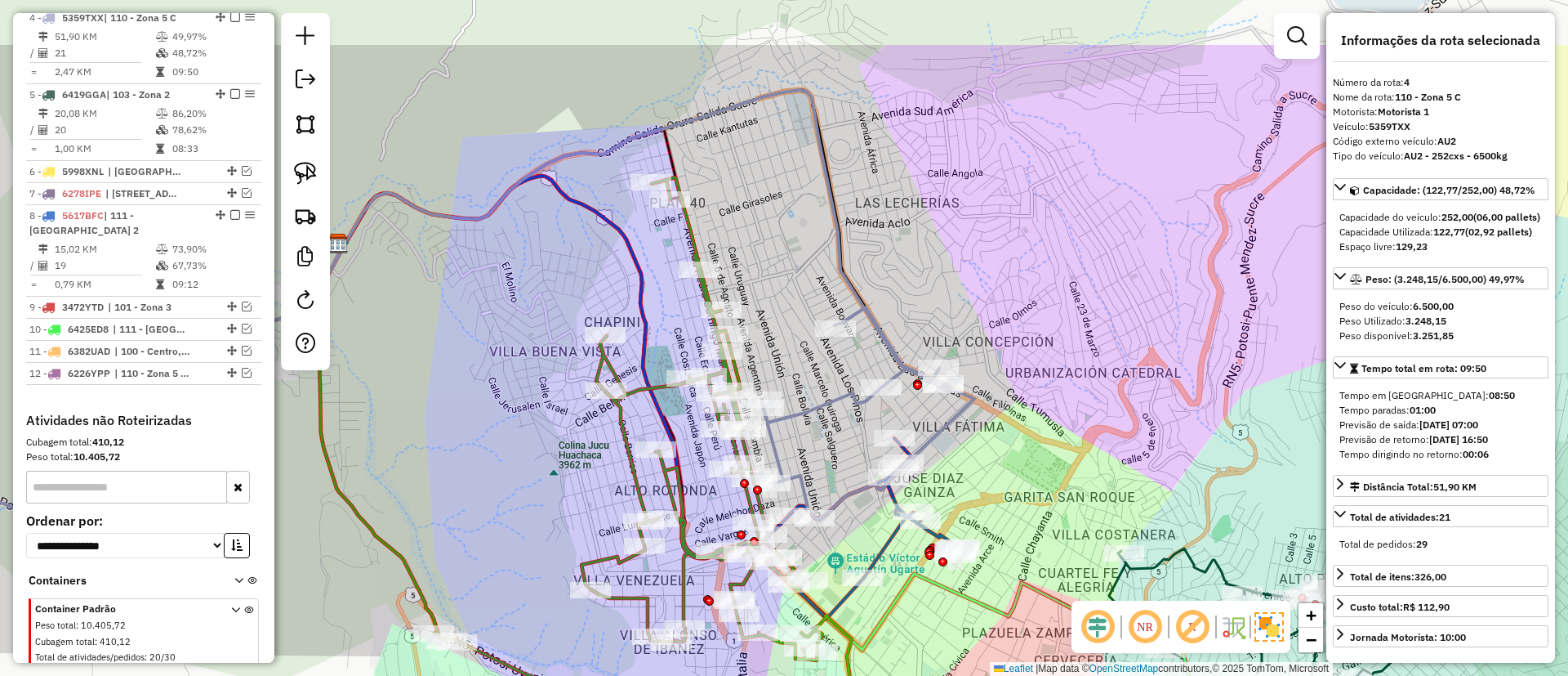
drag, startPoint x: 754, startPoint y: 144, endPoint x: 773, endPoint y: 251, distance: 108.7
click at [787, 256] on div "Janela de atendimento Grade de atendimento Capacidade Transportadoras Veículos …" at bounding box center [784, 338] width 1568 height 676
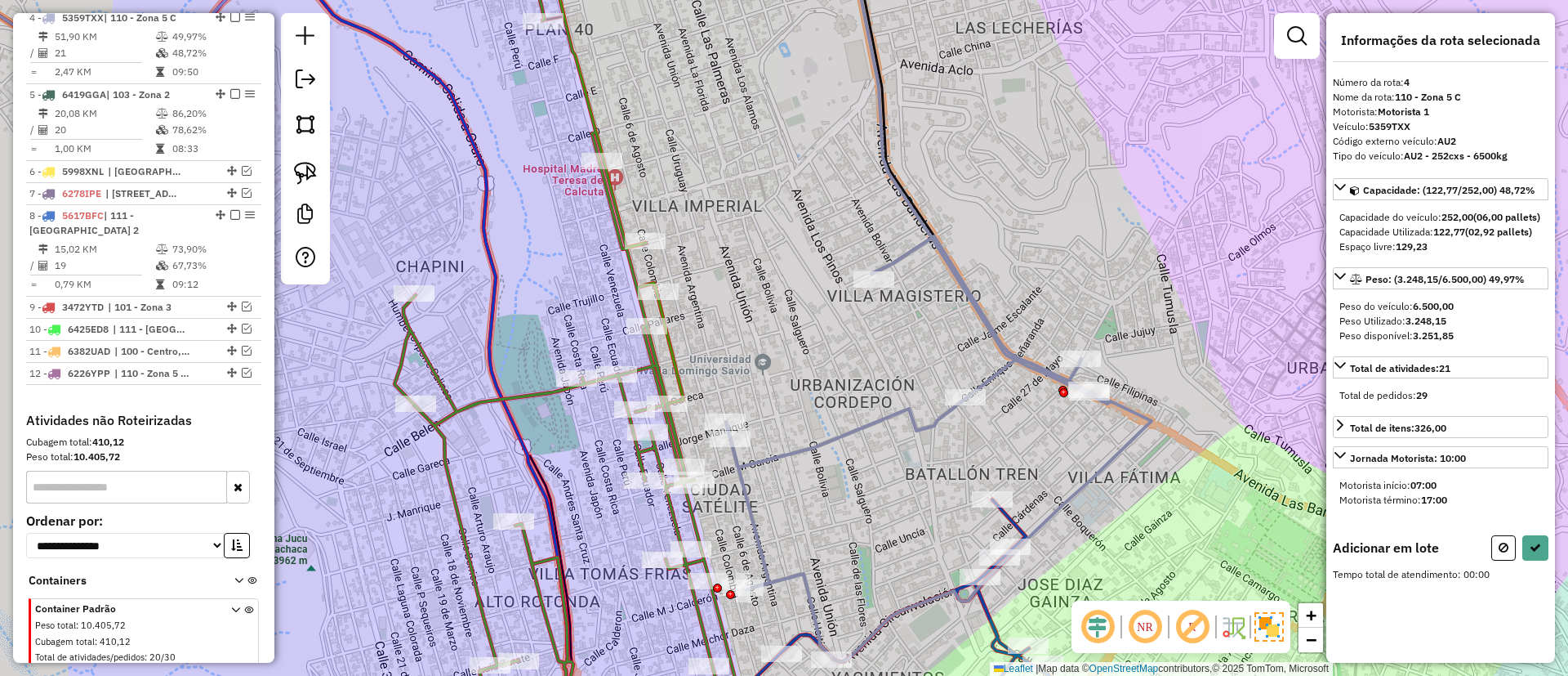
drag, startPoint x: 768, startPoint y: 295, endPoint x: 780, endPoint y: 391, distance: 96.7
click at [780, 391] on div "Janela de atendimento Grade de atendimento Capacidade Transportadoras Veículos …" at bounding box center [784, 338] width 1568 height 676
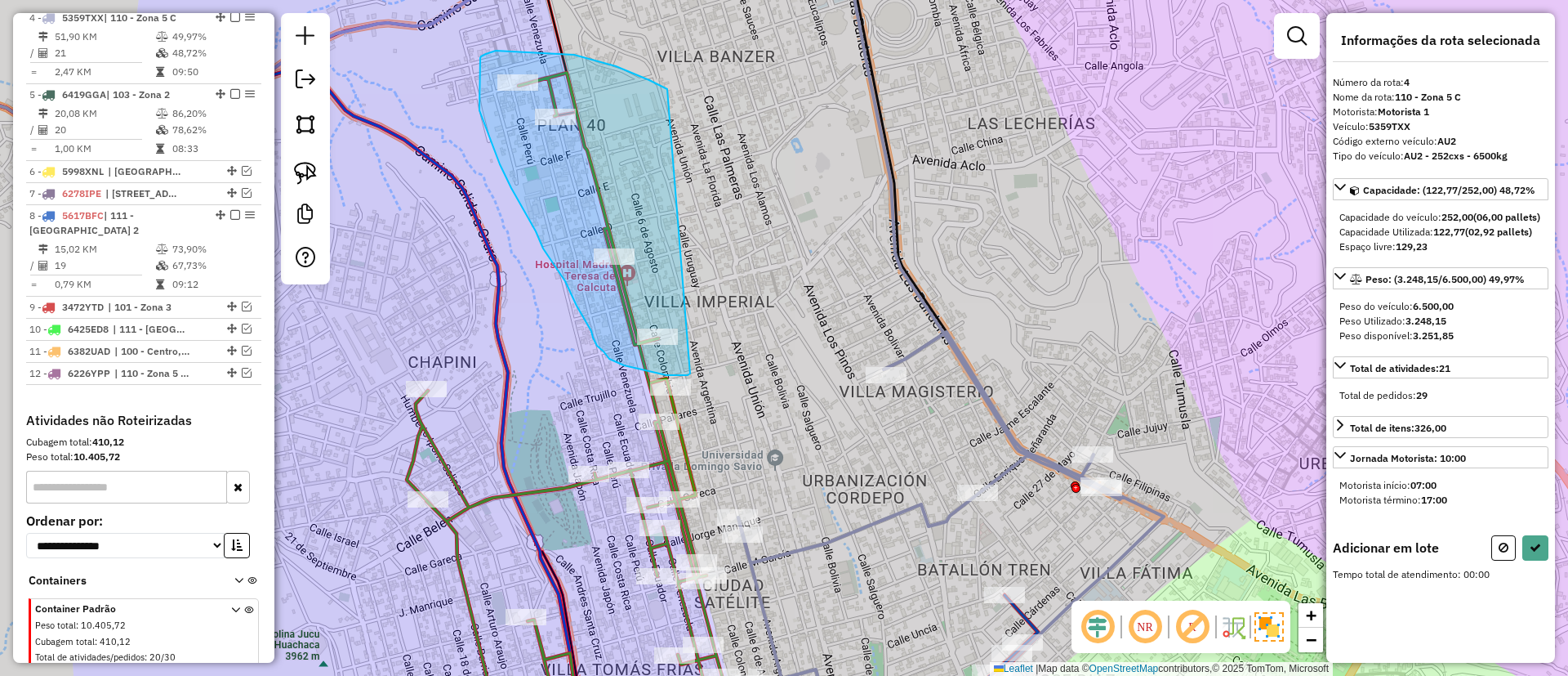
drag, startPoint x: 652, startPoint y: 82, endPoint x: 689, endPoint y: 358, distance: 278.5
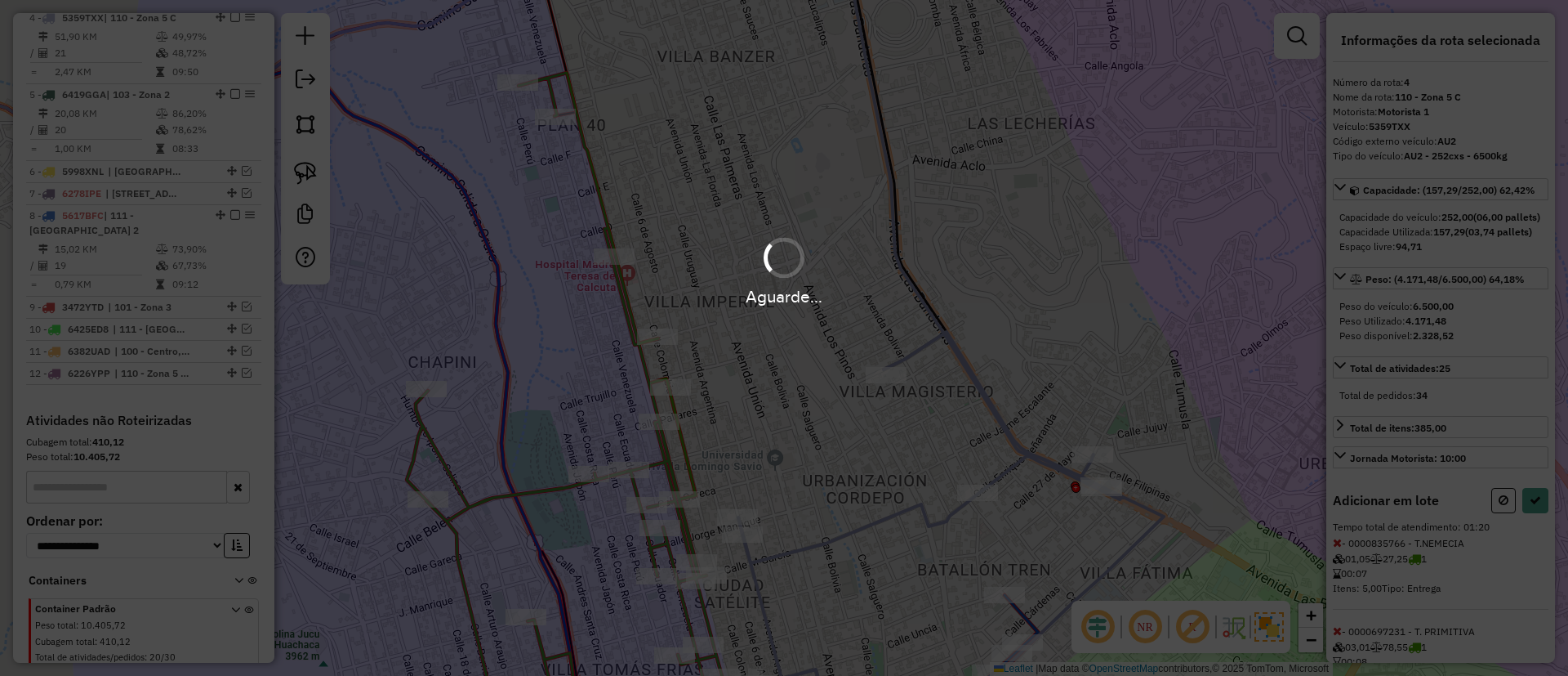
select select "**********"
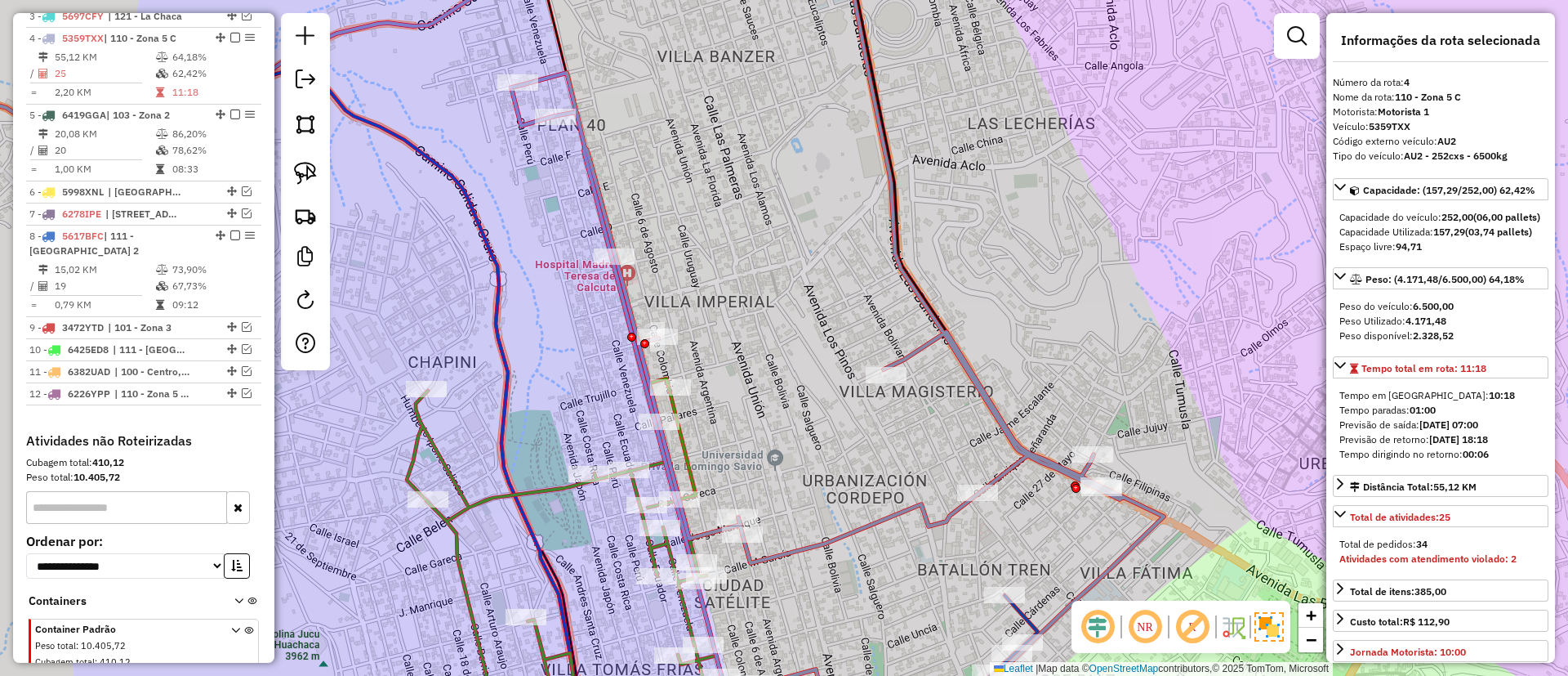
click at [482, 496] on icon at bounding box center [572, 561] width 332 height 364
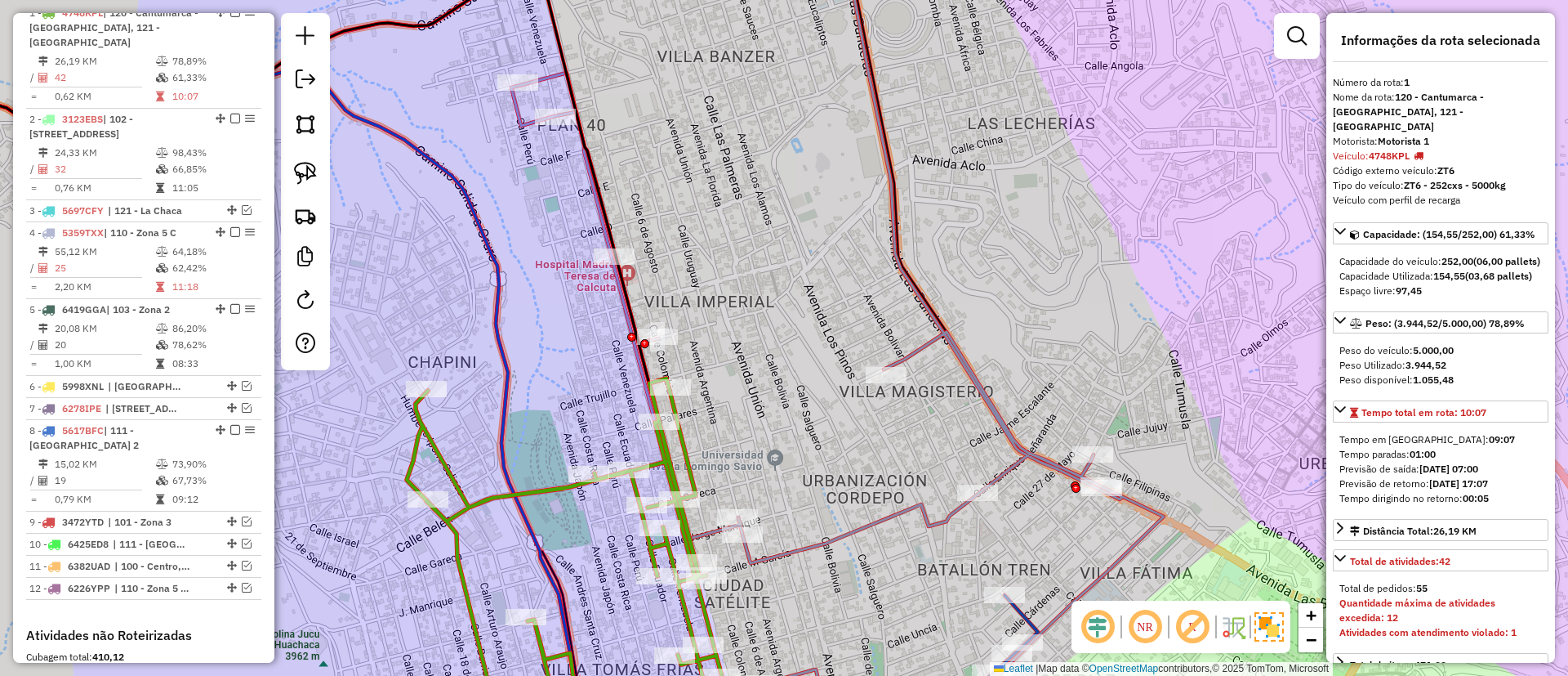
scroll to position [624, 0]
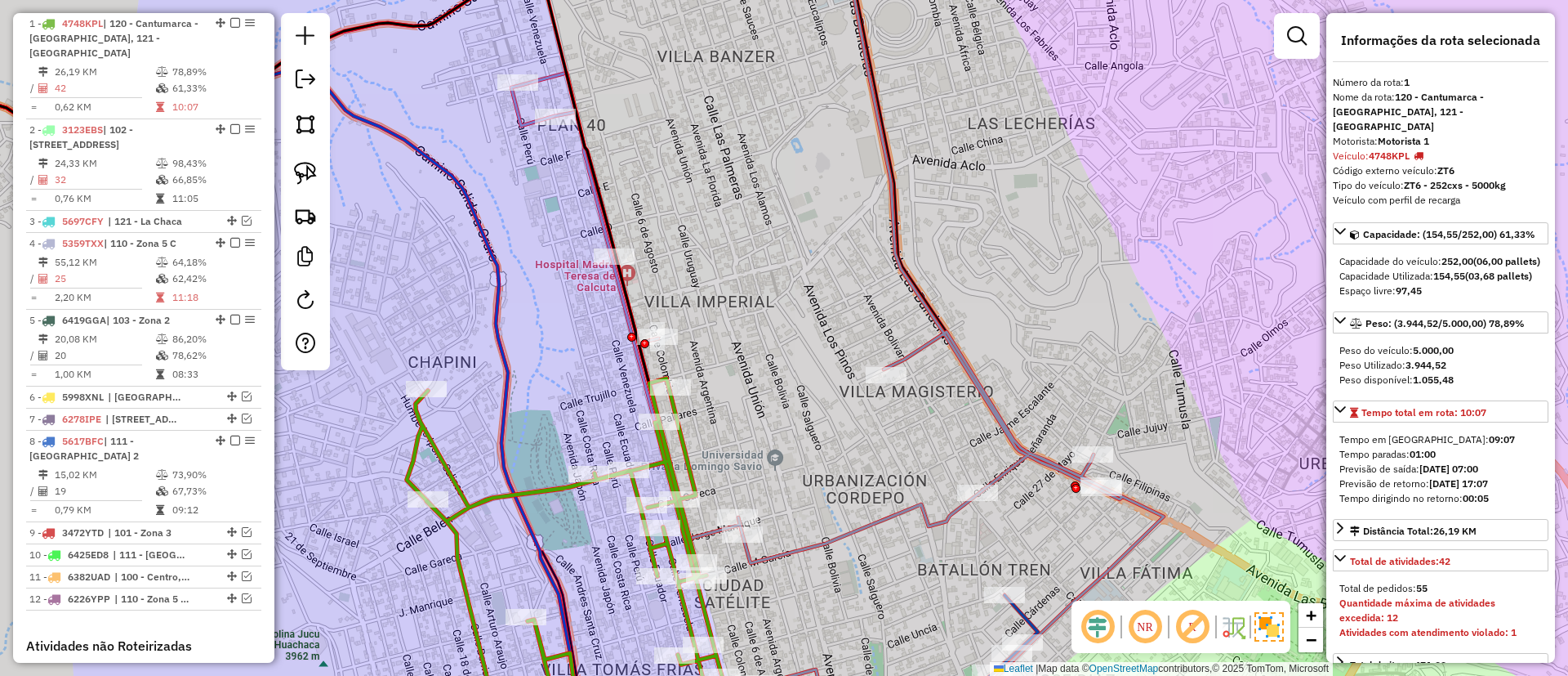
click at [922, 347] on icon at bounding box center [503, 338] width 1320 height 811
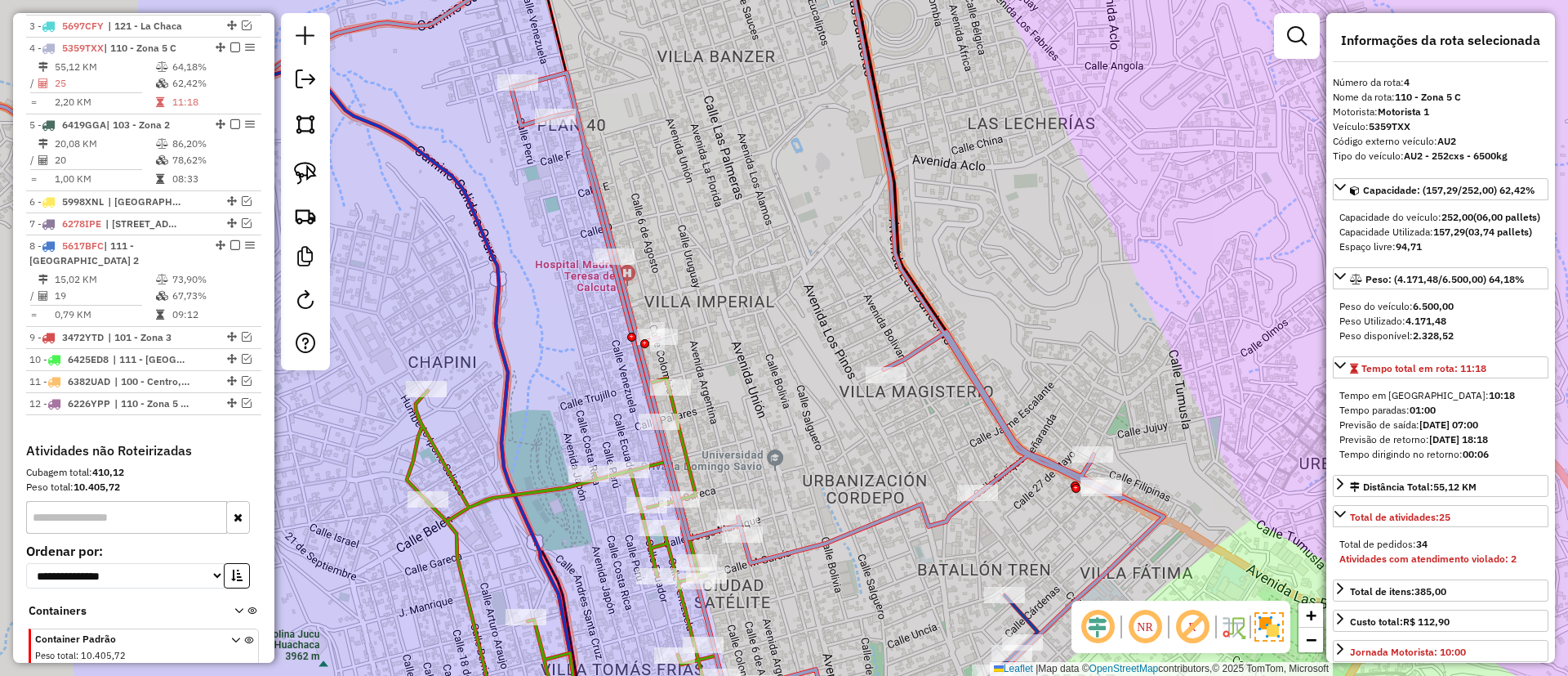
scroll to position [829, 0]
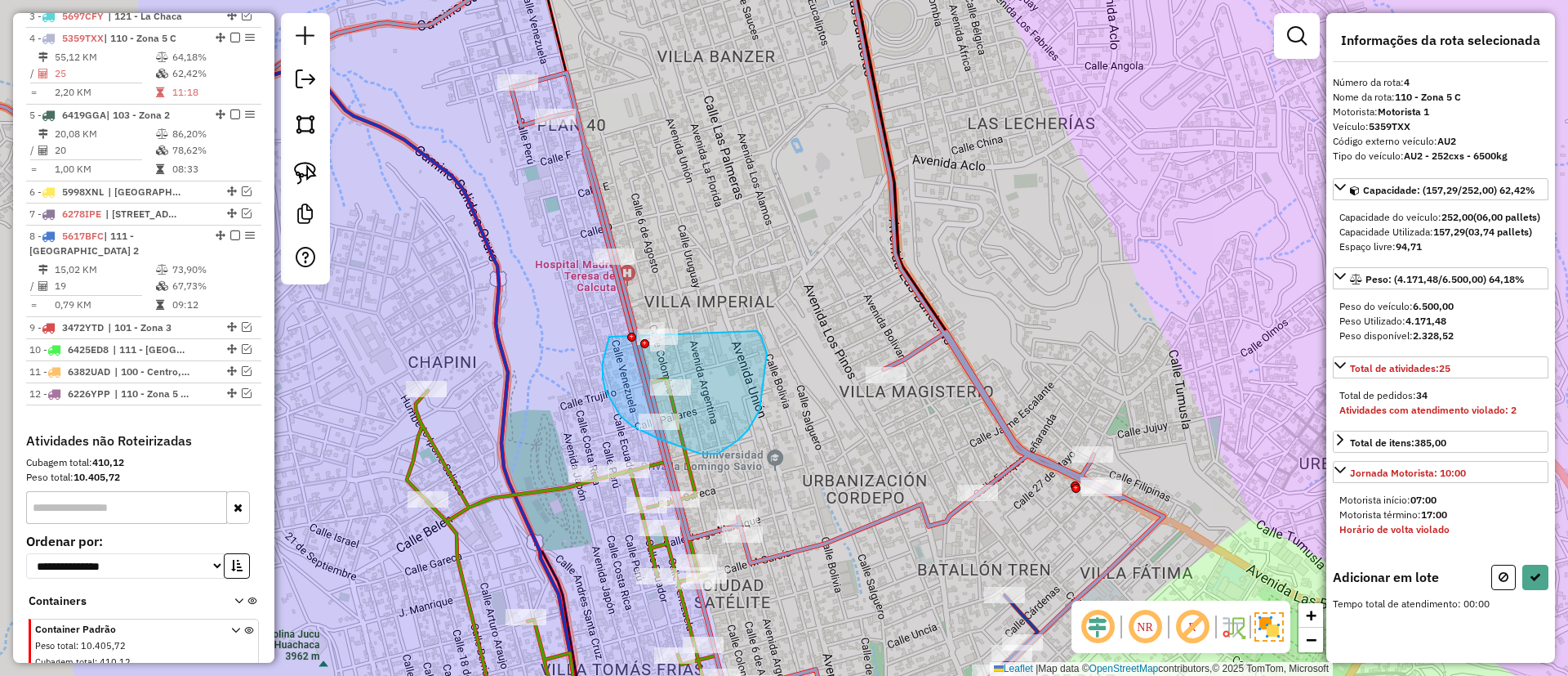
drag, startPoint x: 603, startPoint y: 378, endPoint x: 757, endPoint y: 331, distance: 161.0
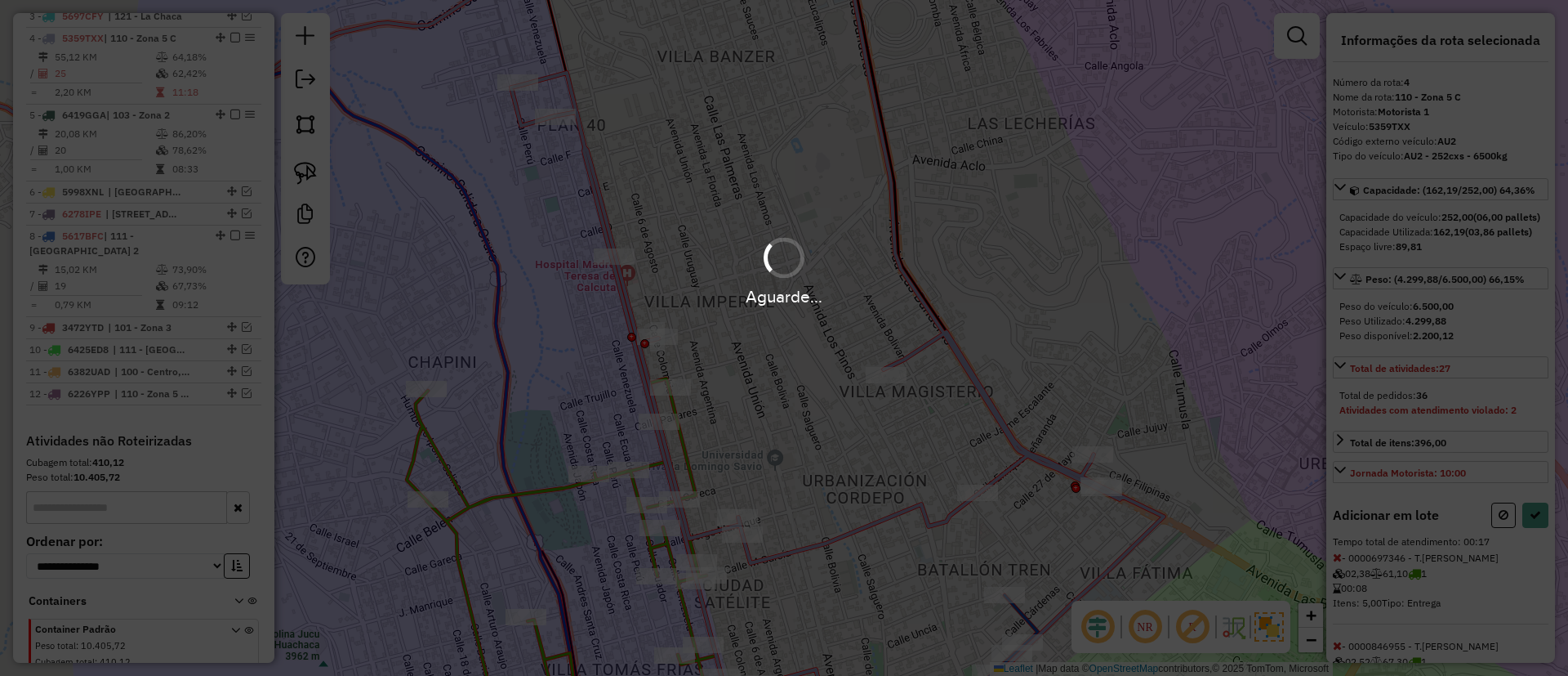
select select "**********"
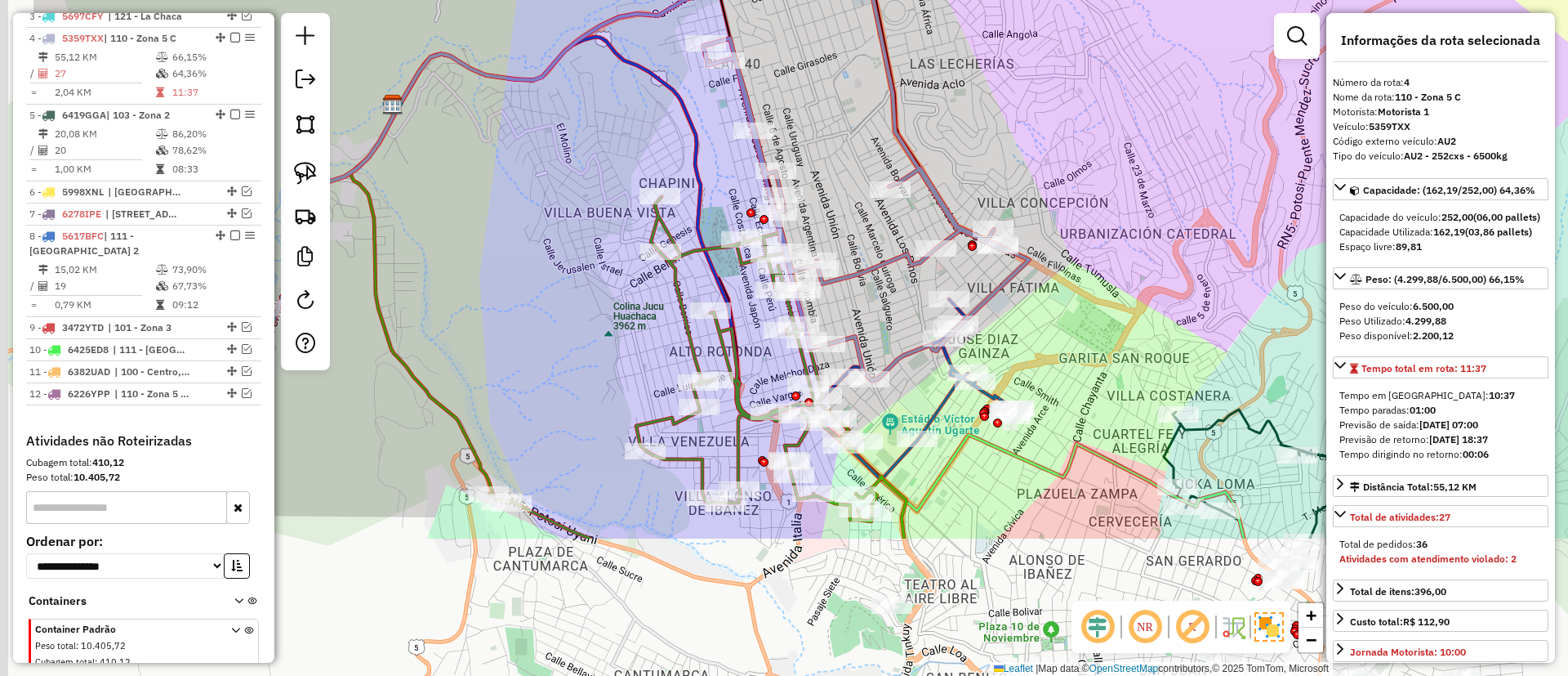
drag, startPoint x: 636, startPoint y: 208, endPoint x: 657, endPoint y: 168, distance: 45.2
click at [658, 163] on div "Janela de atendimento Grade de atendimento Capacidade Transportadoras Veículos …" at bounding box center [784, 338] width 1568 height 676
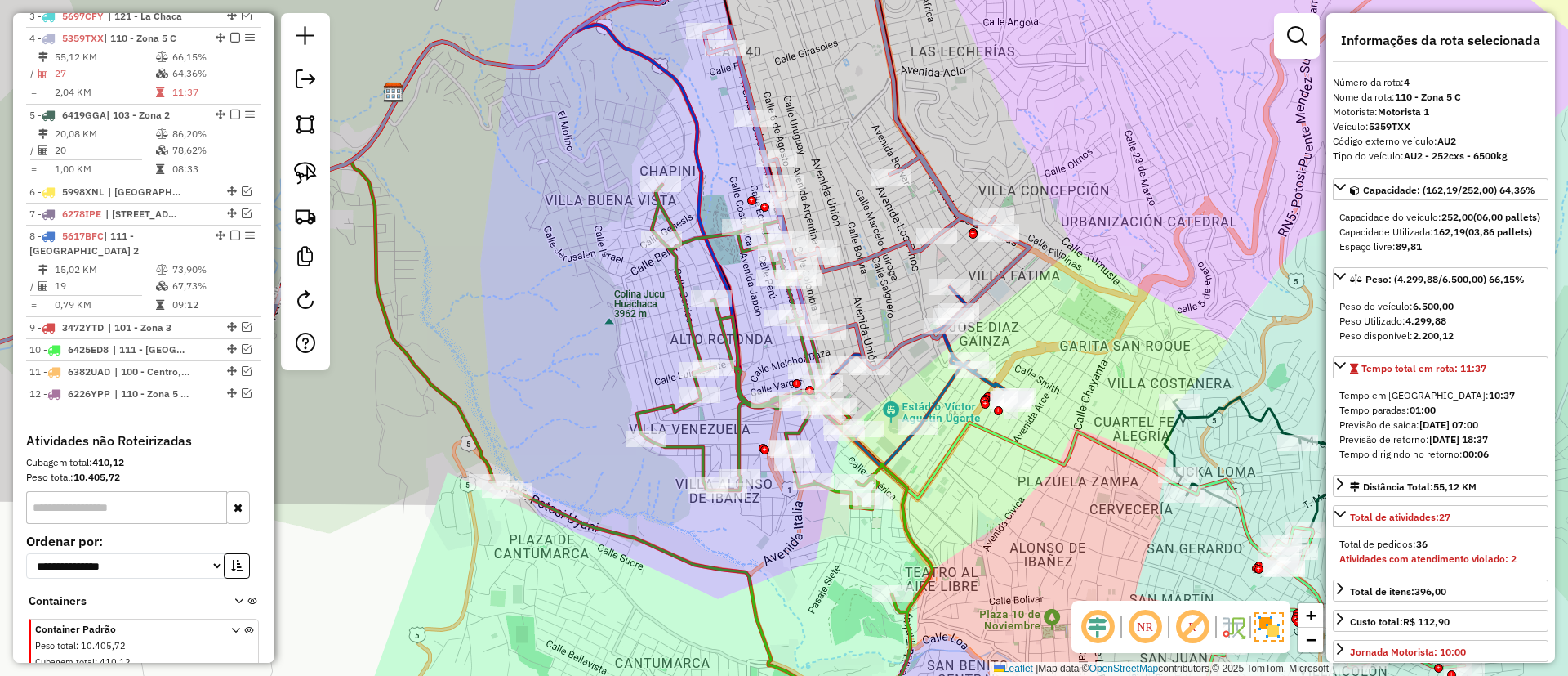
click at [659, 412] on icon at bounding box center [711, 441] width 442 height 513
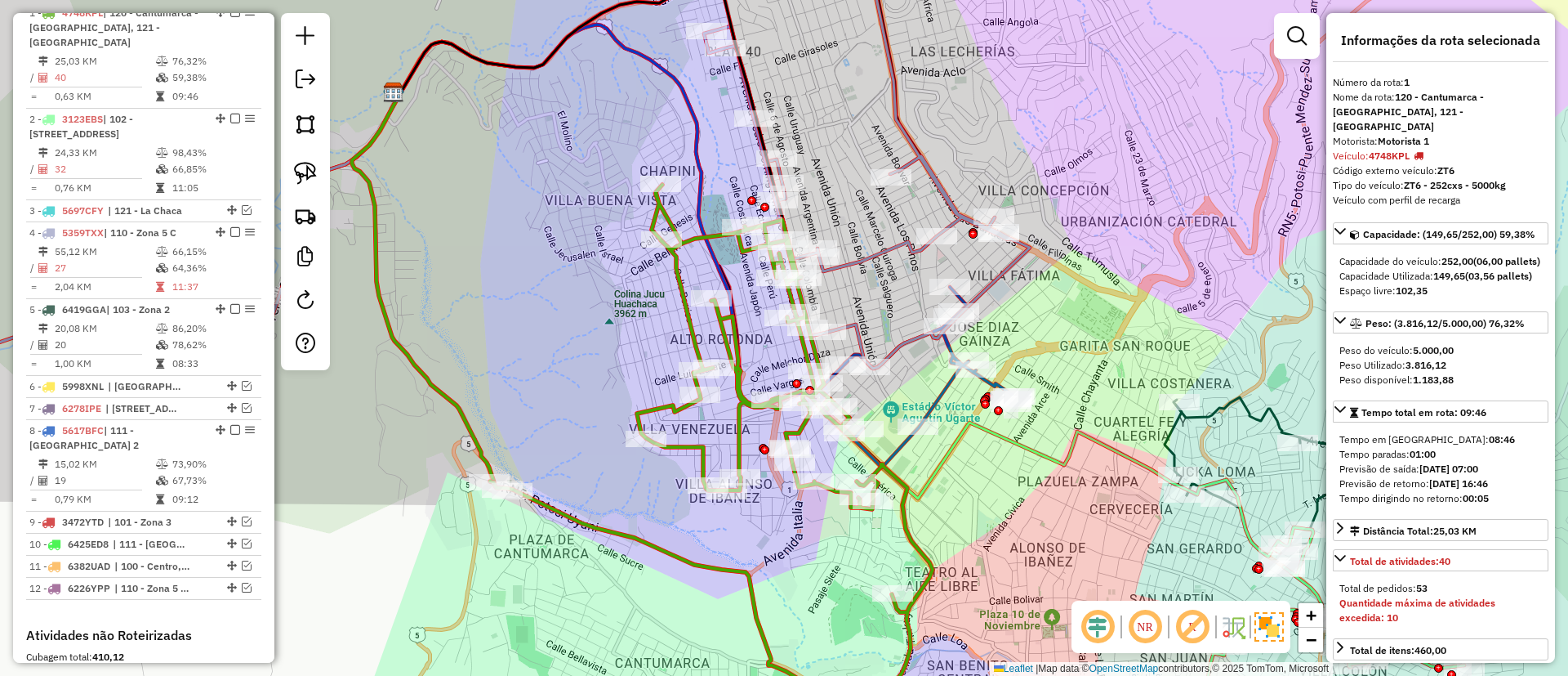
scroll to position [624, 0]
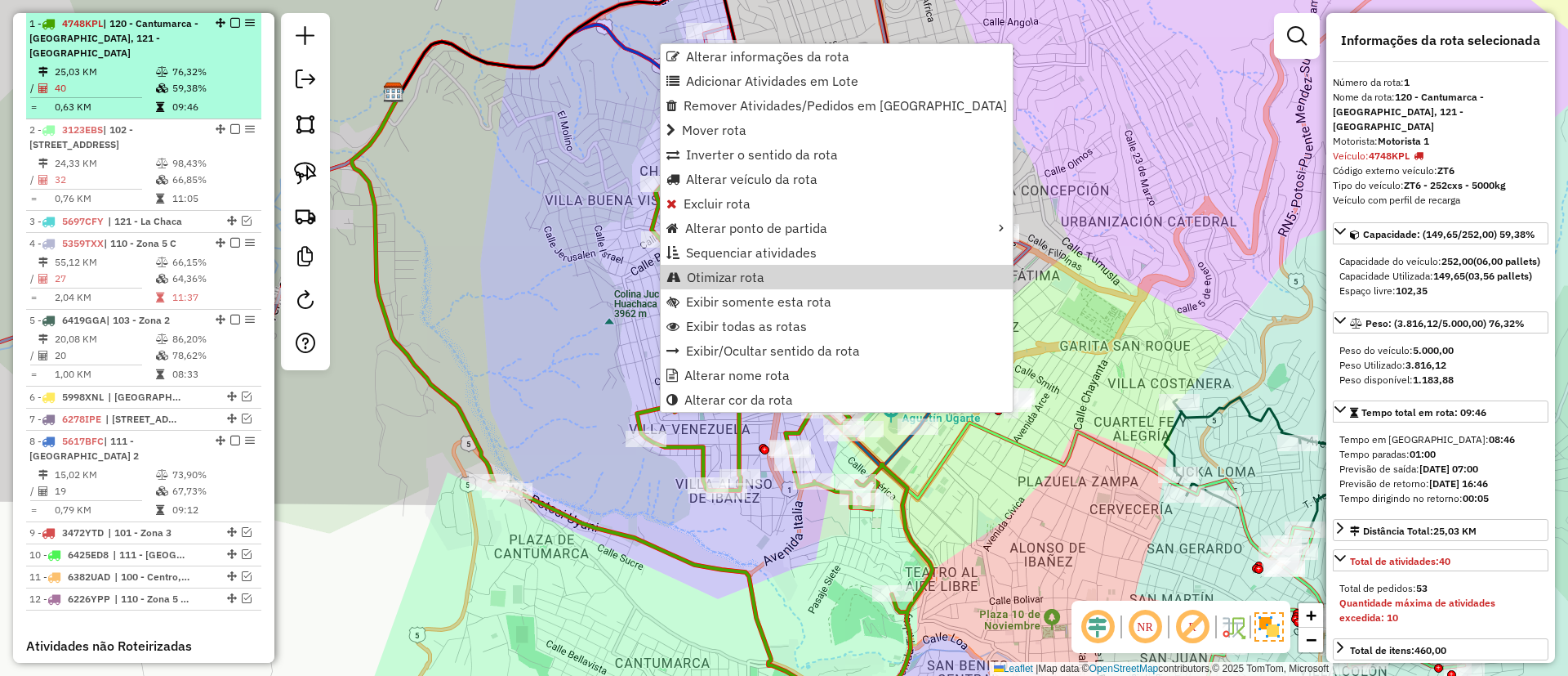
click at [215, 80] on td "59,38%" at bounding box center [213, 88] width 83 height 16
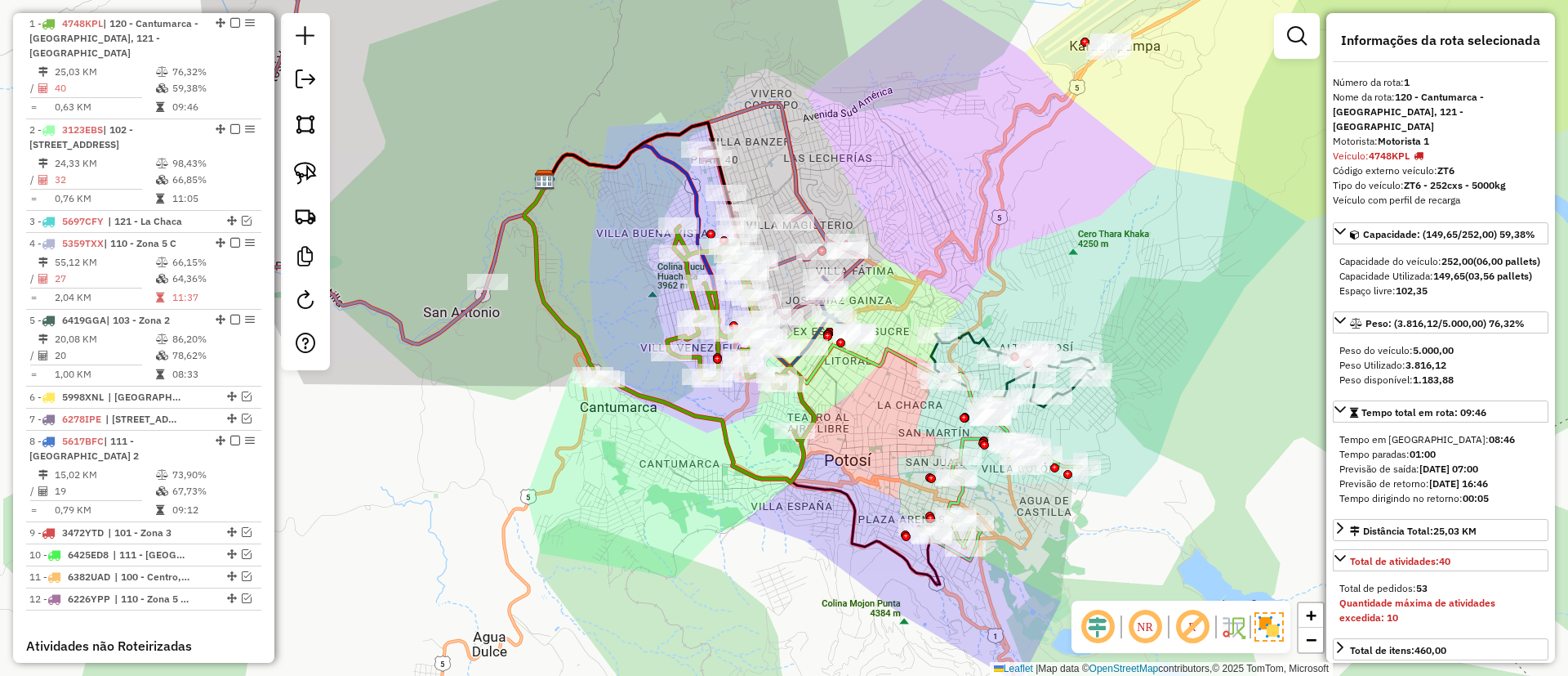
drag, startPoint x: 711, startPoint y: 295, endPoint x: 572, endPoint y: 237, distance: 150.6
click at [572, 237] on div "Janela de atendimento Grade de atendimento Capacidade Transportadoras Veículos …" at bounding box center [784, 338] width 1568 height 676
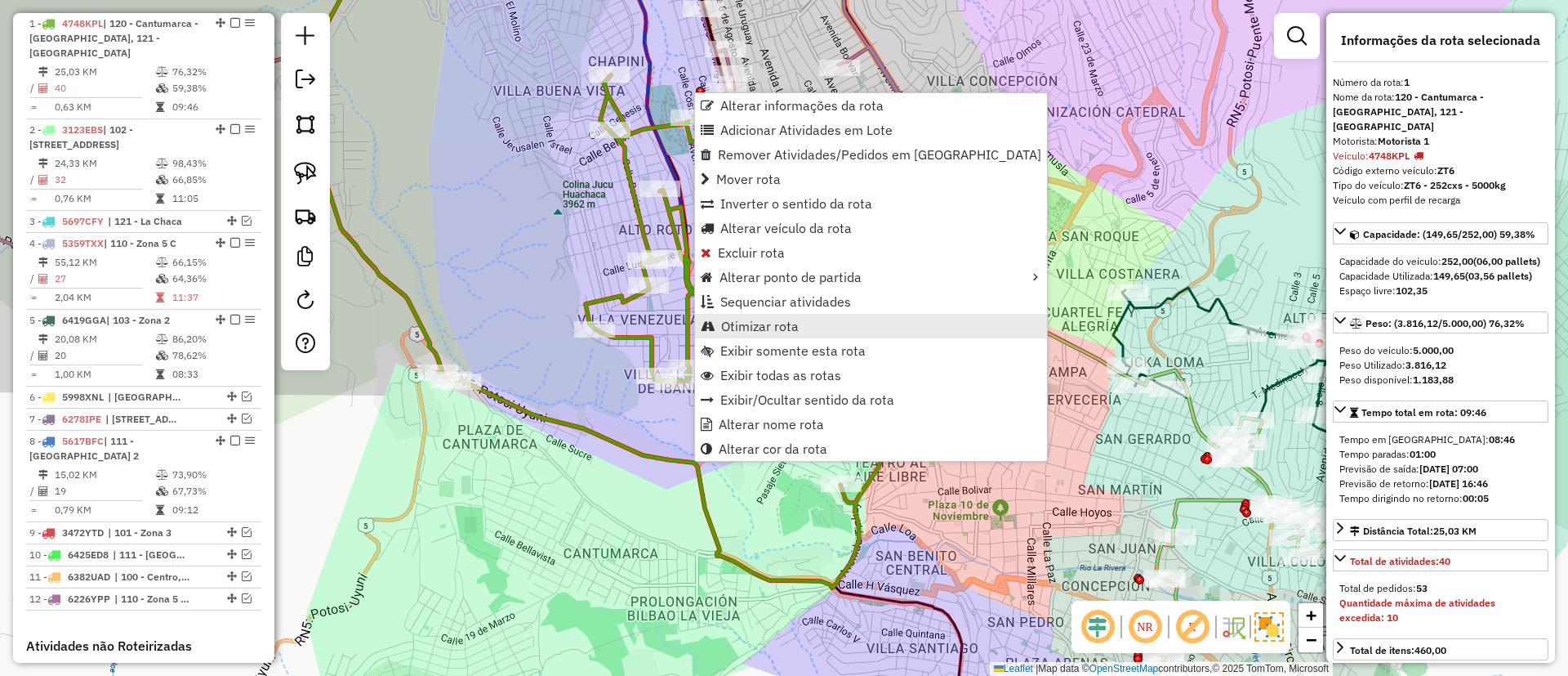
click at [754, 320] on span "Otimizar rota" at bounding box center [759, 326] width 78 height 13
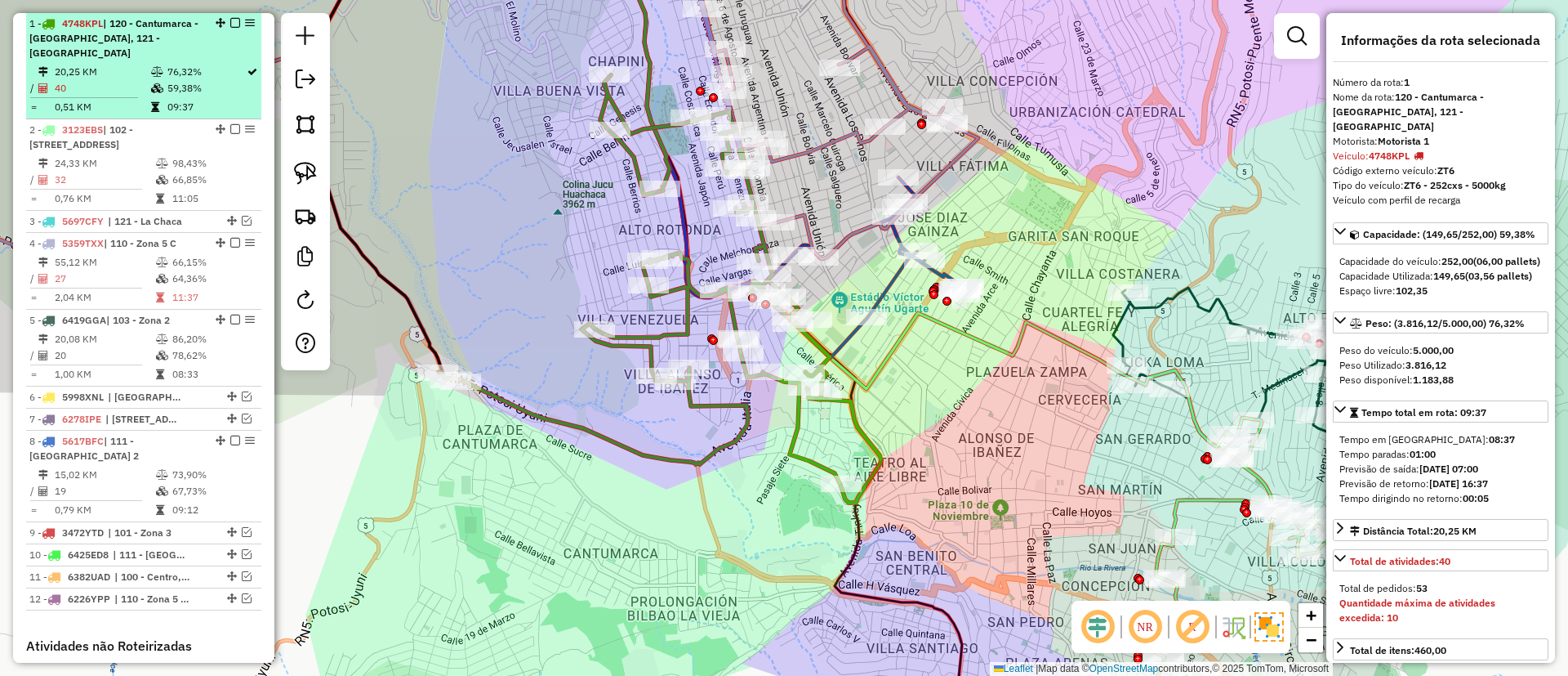
click at [231, 22] on em at bounding box center [235, 22] width 9 height 9
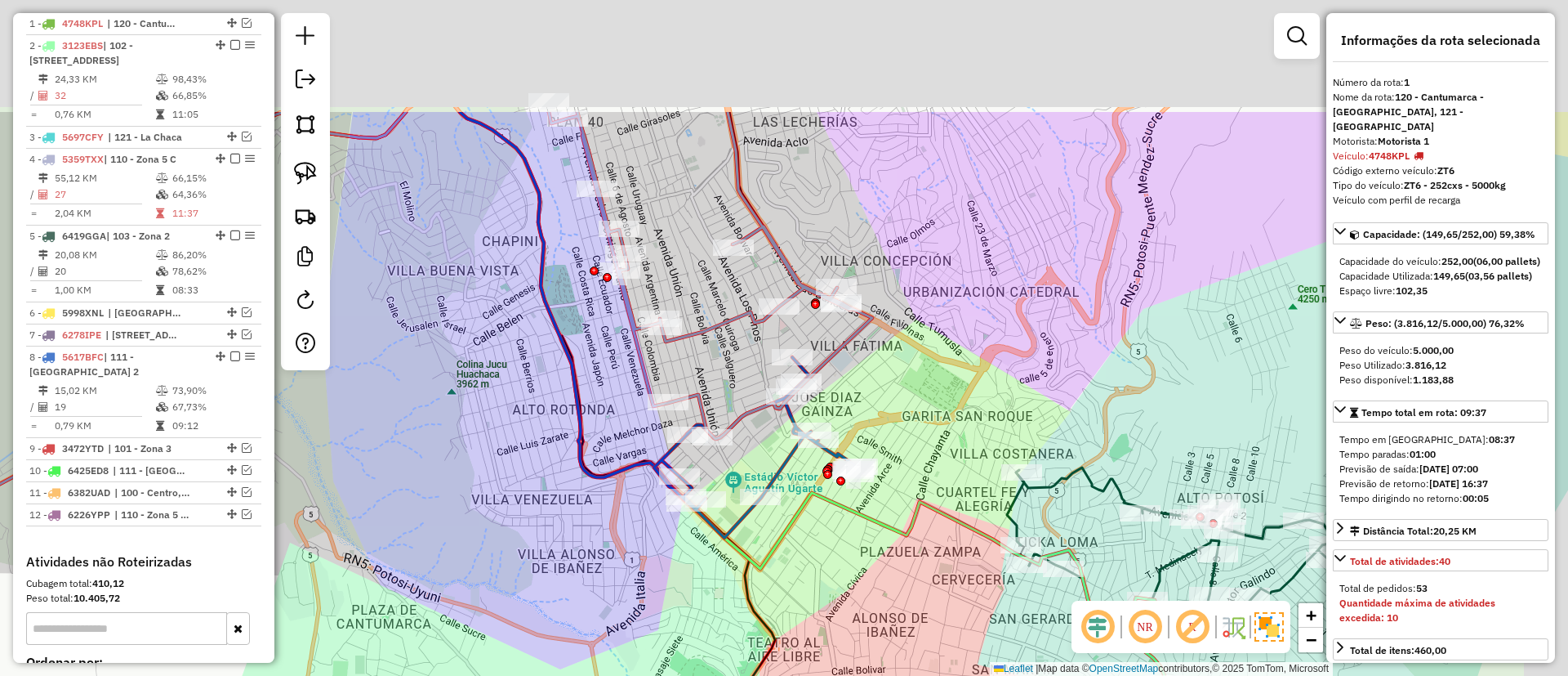
drag, startPoint x: 701, startPoint y: 220, endPoint x: 595, endPoint y: 399, distance: 208.0
click at [595, 399] on div "Janela de atendimento Grade de atendimento Capacidade Transportadoras Veículos …" at bounding box center [784, 338] width 1568 height 676
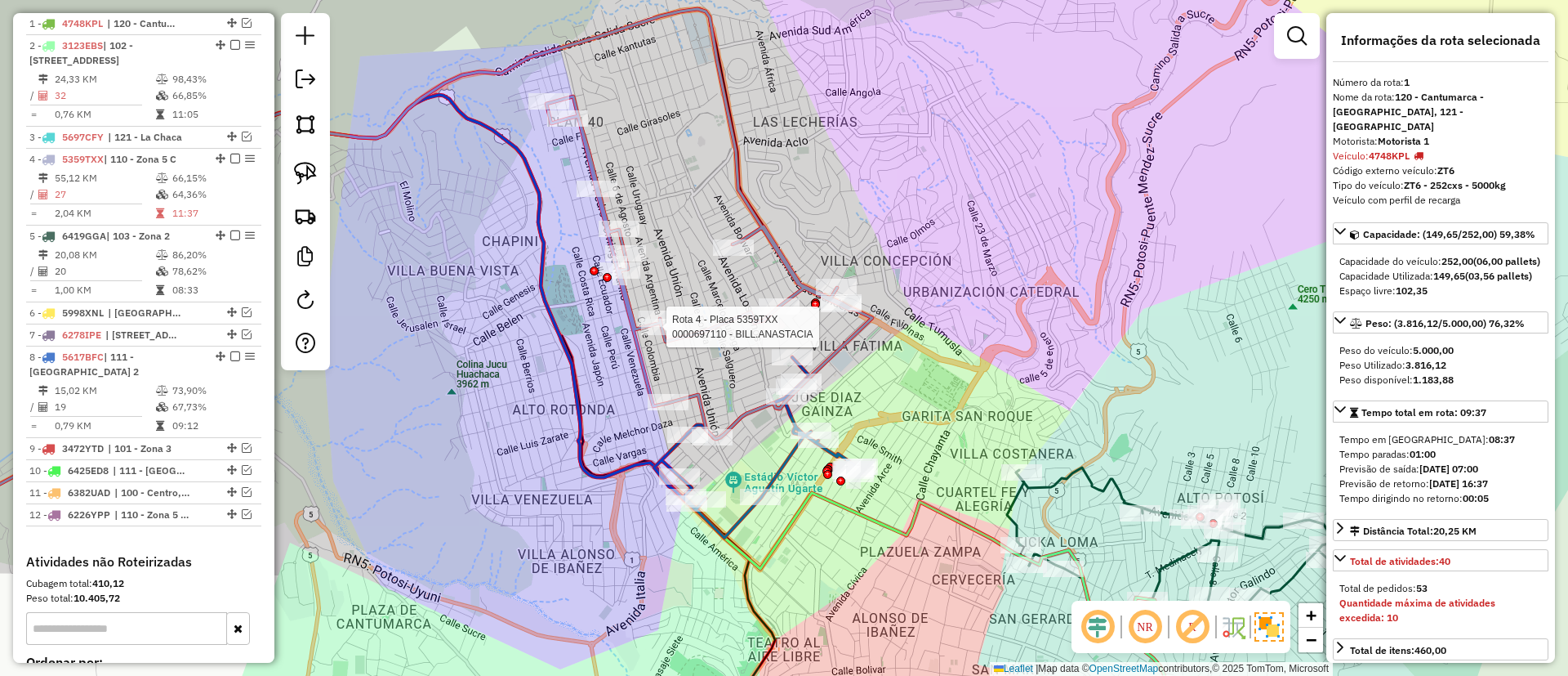
click at [676, 335] on div at bounding box center [662, 326] width 41 height 16
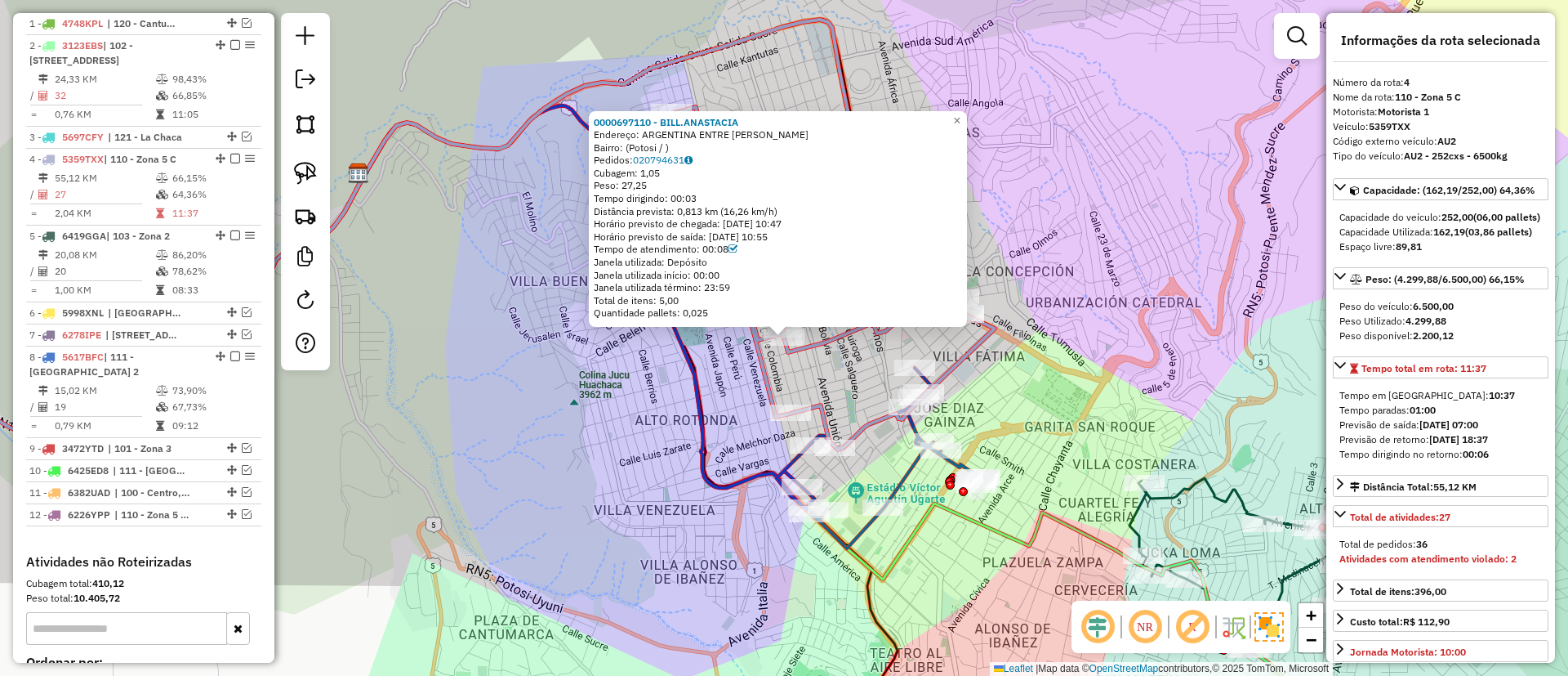
scroll to position [759, 0]
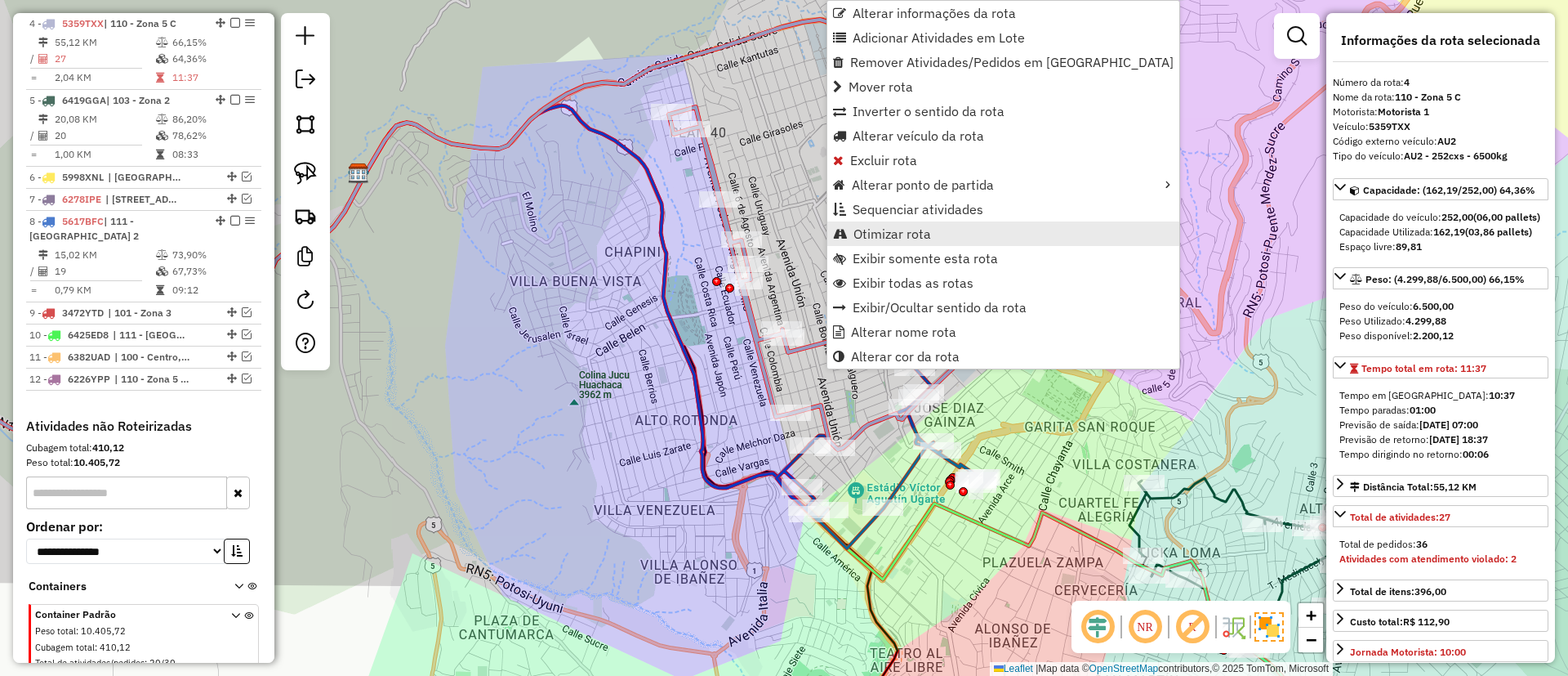
click at [921, 227] on span "Otimizar rota" at bounding box center [892, 233] width 78 height 13
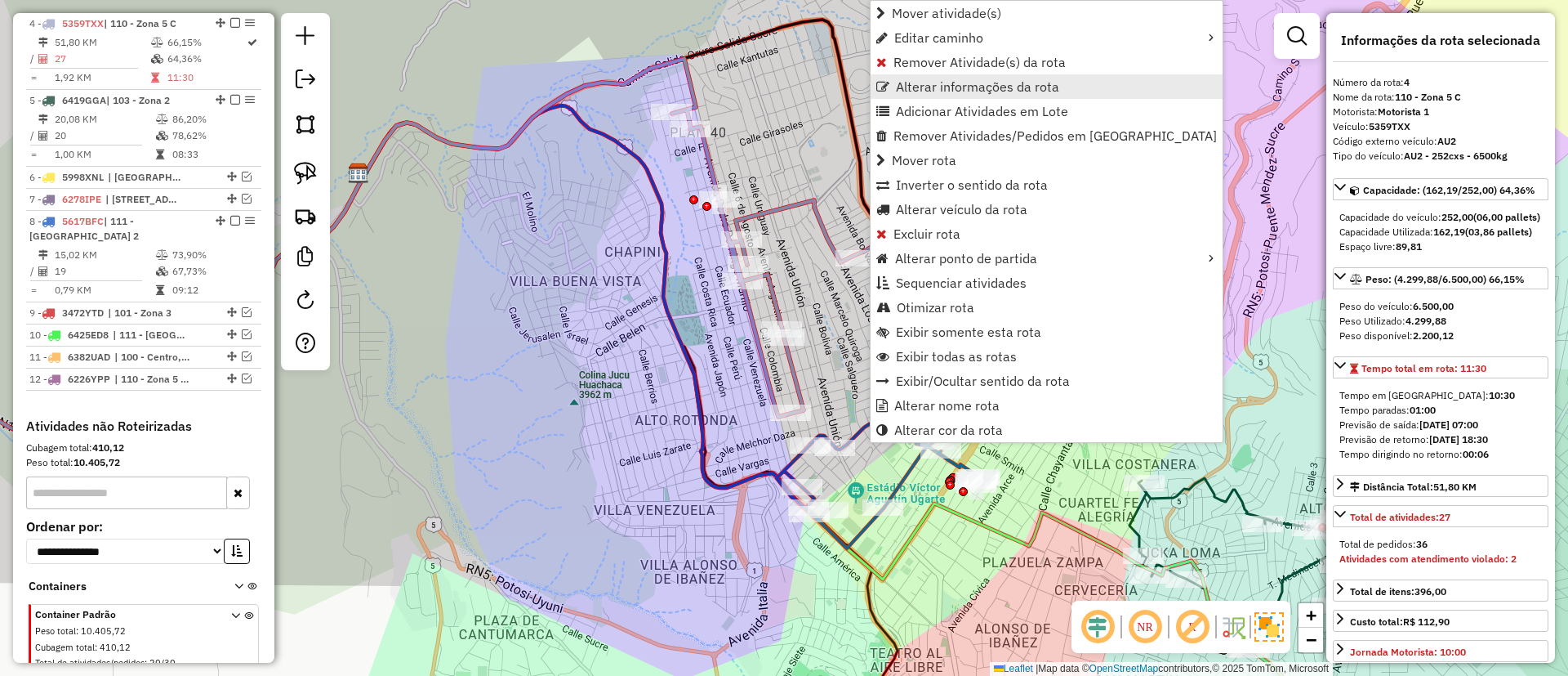
click at [948, 90] on span "Alterar informações da rota" at bounding box center [977, 86] width 163 height 13
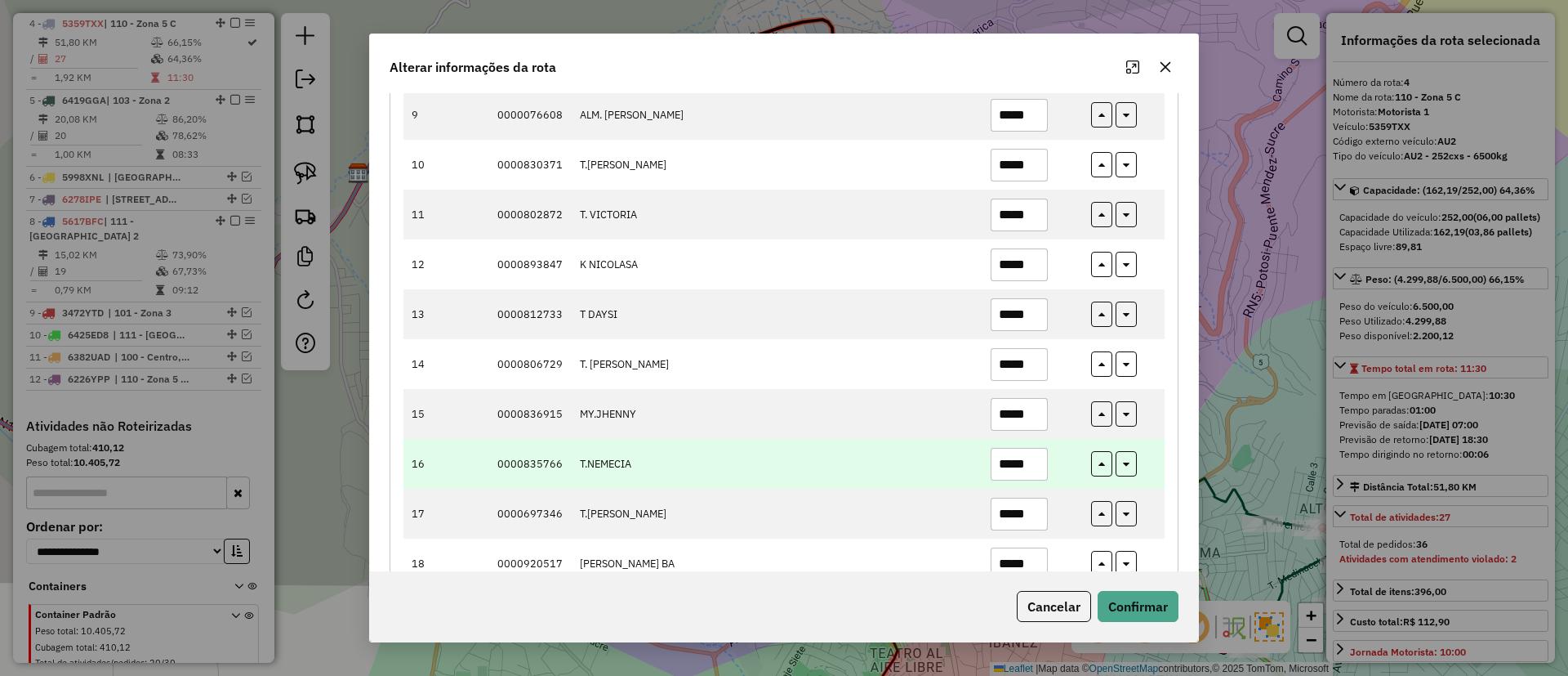
scroll to position [613, 0]
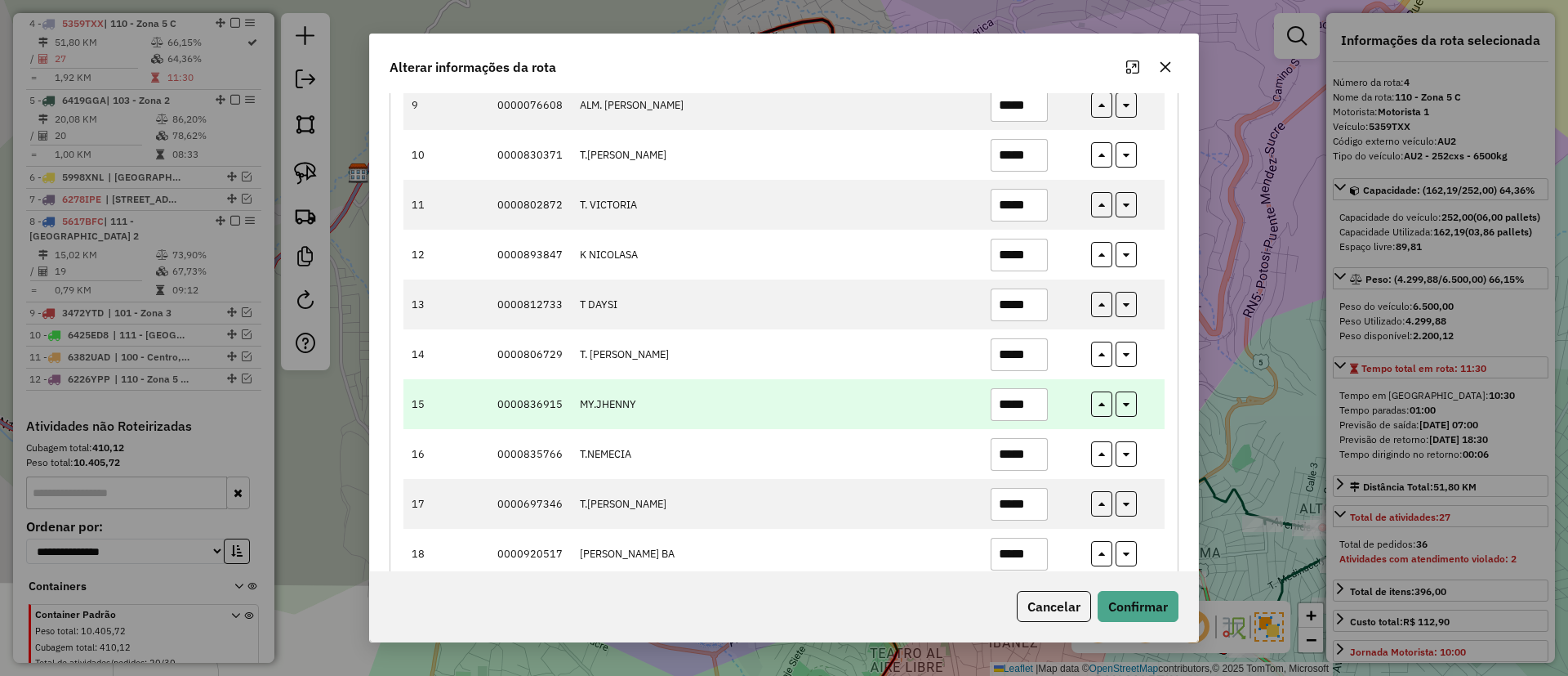
click at [1020, 401] on input "*****" at bounding box center [1019, 404] width 57 height 32
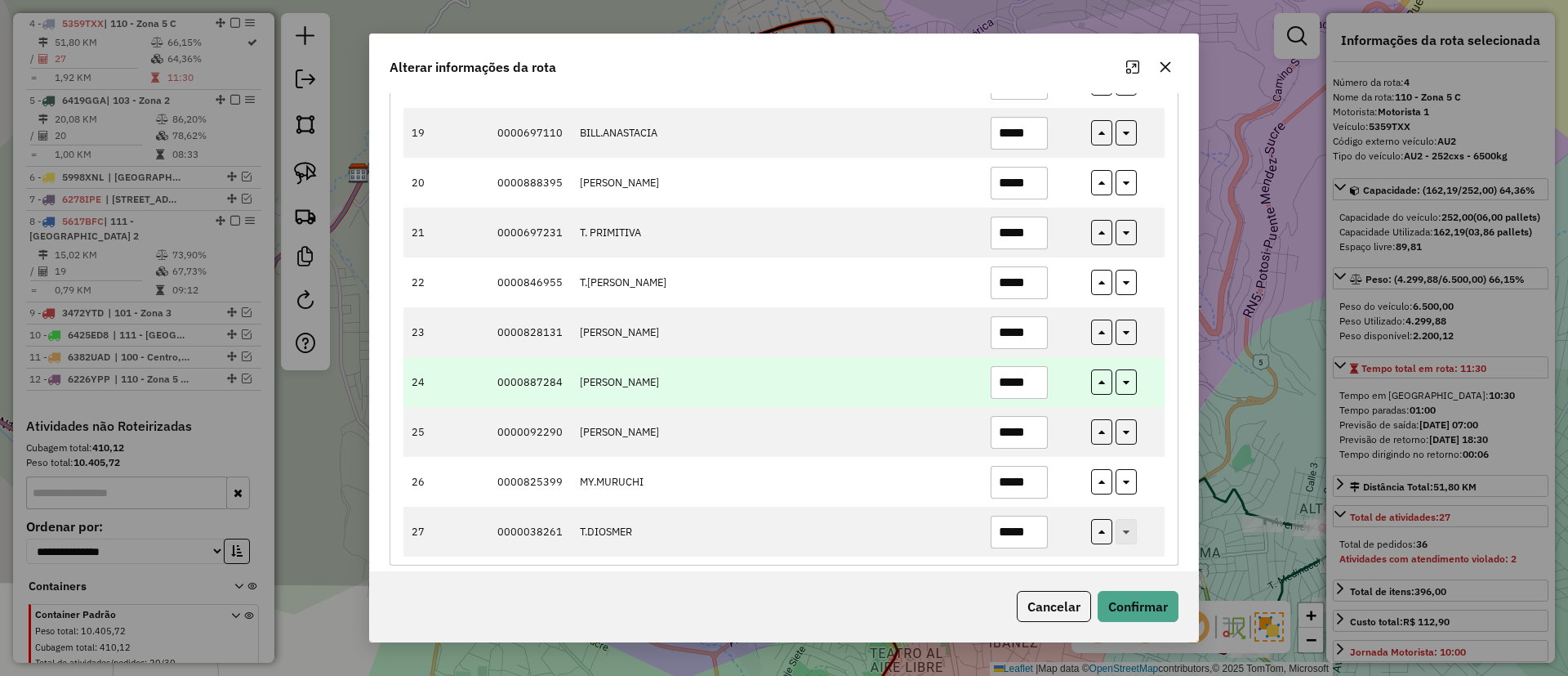
scroll to position [1099, 0]
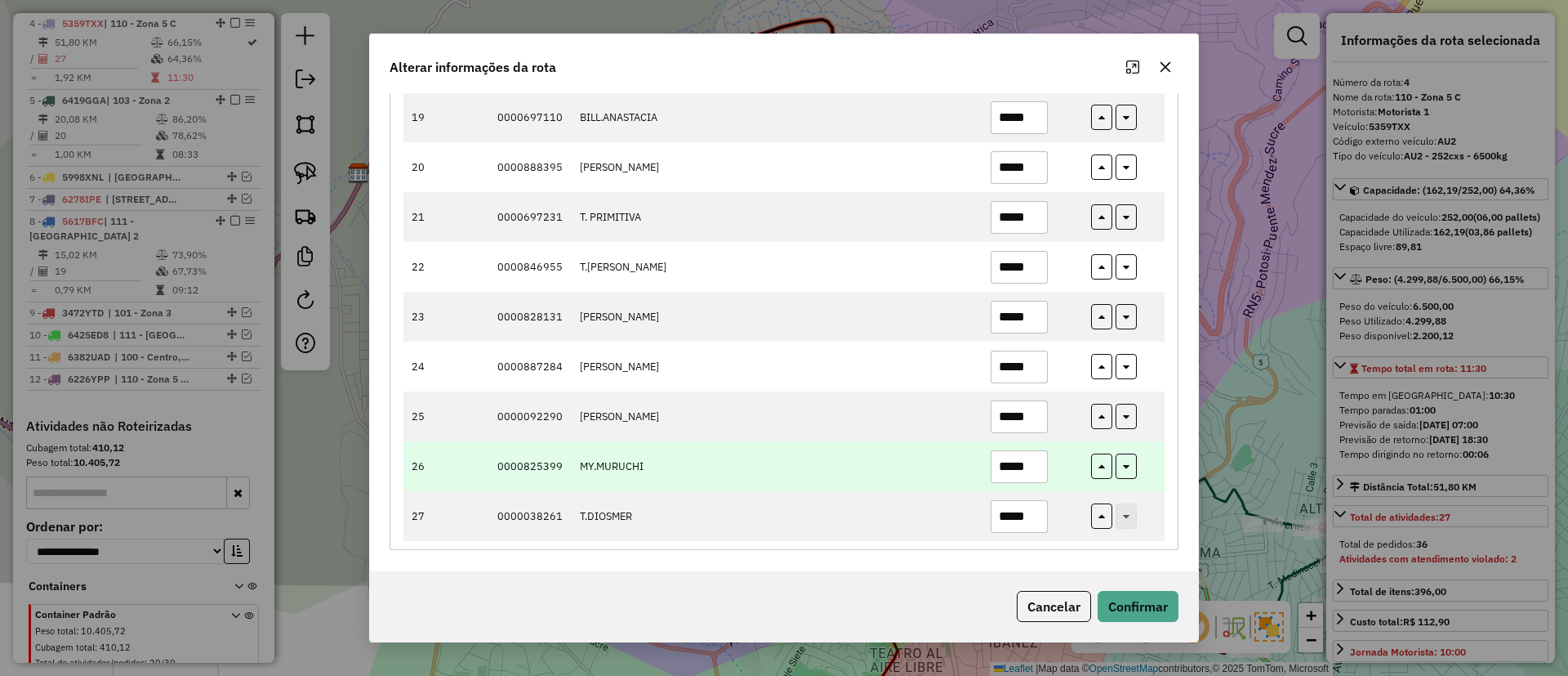
type input "*****"
click at [1005, 462] on input "*****" at bounding box center [1019, 467] width 57 height 32
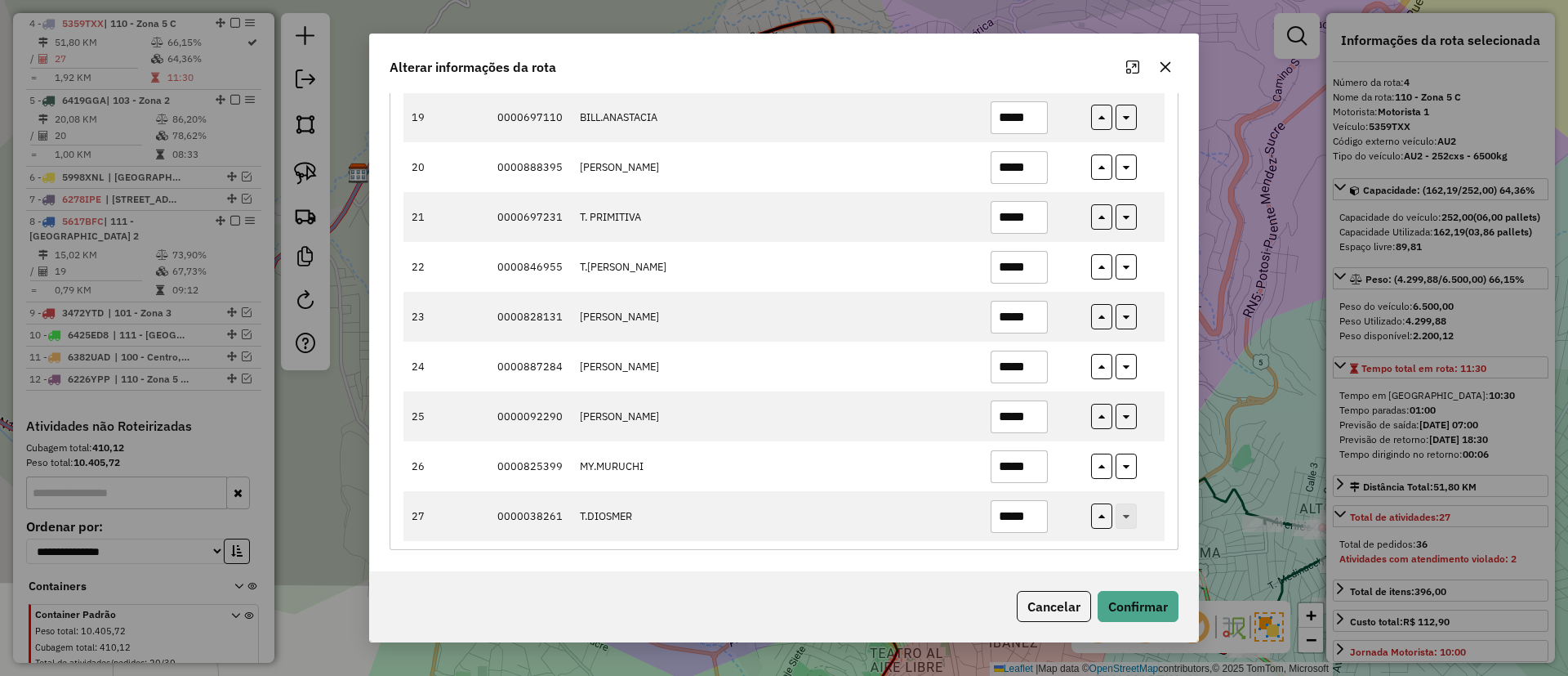
type input "*****"
click at [1121, 589] on div "Cancelar Confirmar" at bounding box center [784, 606] width 828 height 70
click at [1133, 594] on button "Confirmar" at bounding box center [1138, 606] width 81 height 31
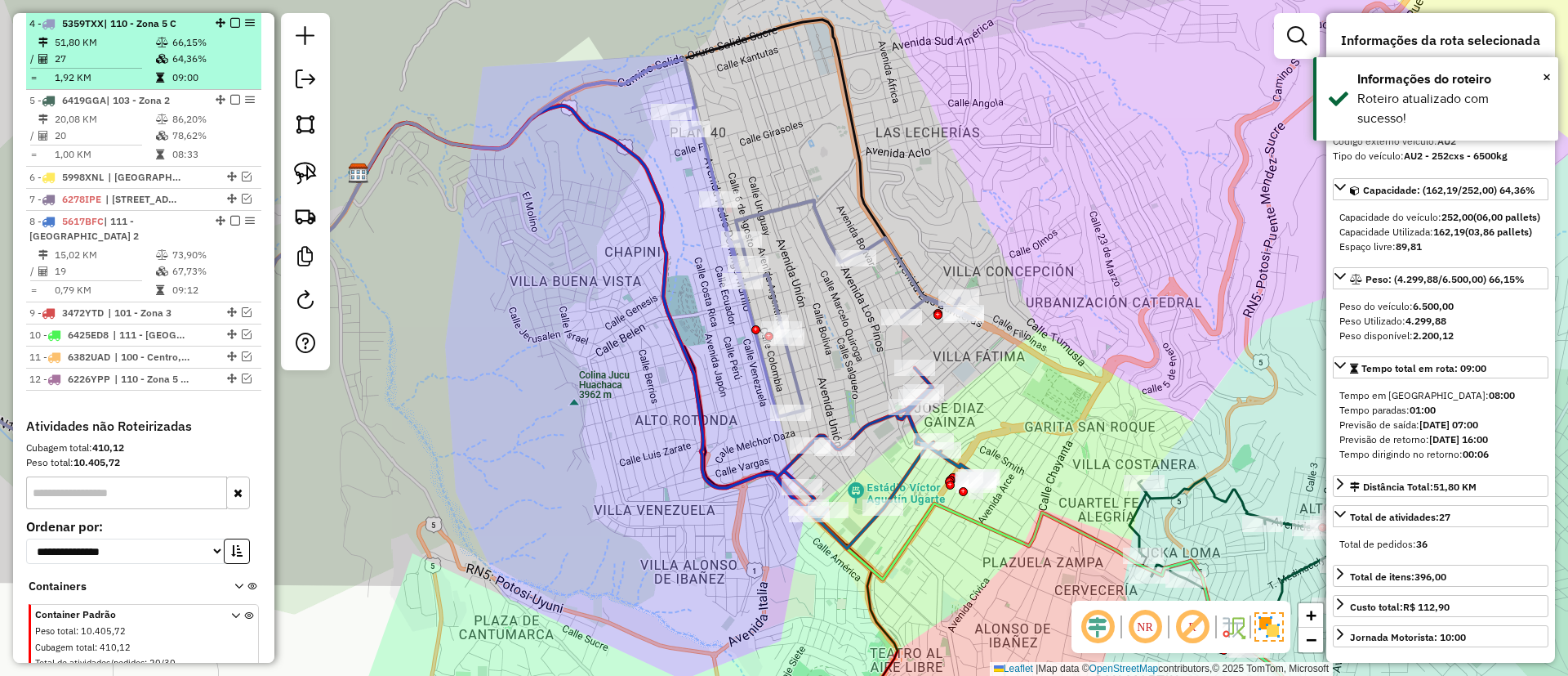
click at [233, 18] on em at bounding box center [235, 22] width 9 height 9
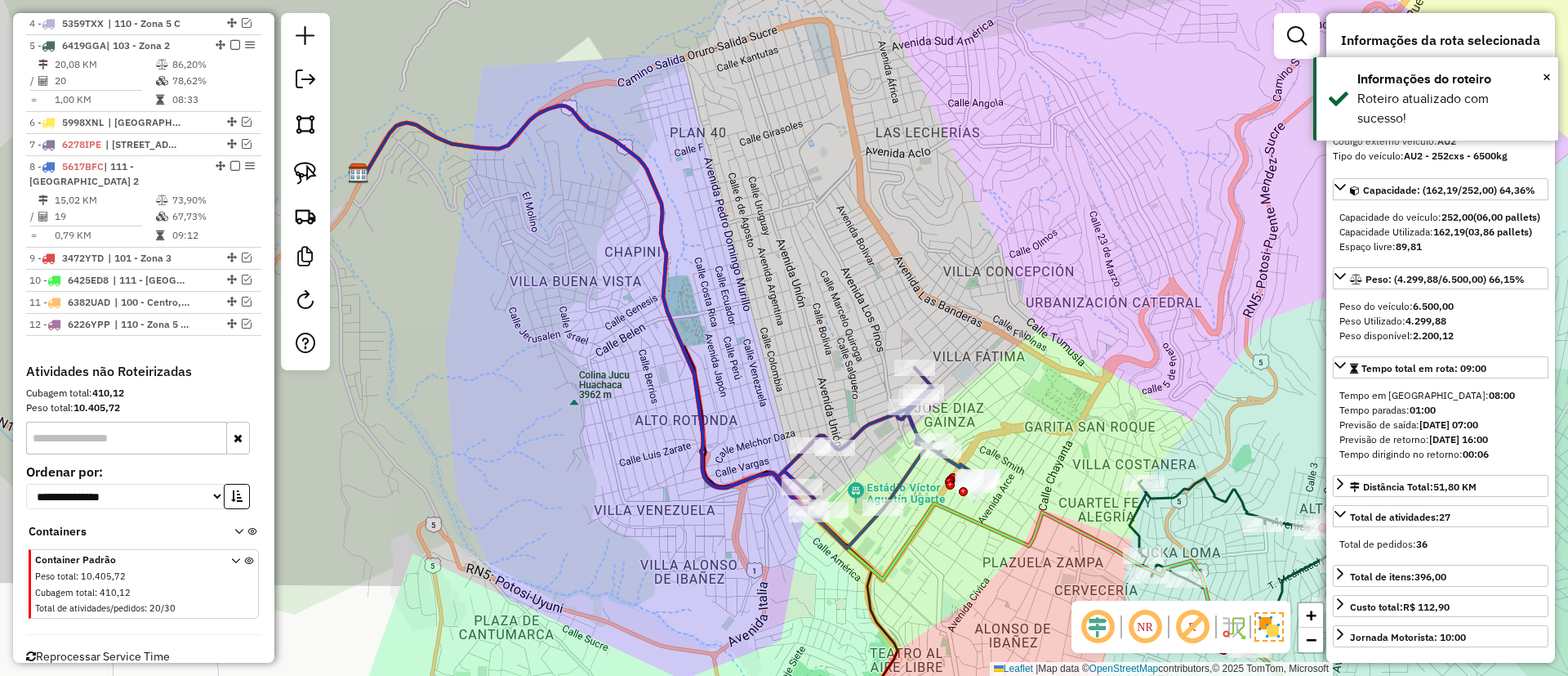
drag, startPoint x: 646, startPoint y: 302, endPoint x: 436, endPoint y: 93, distance: 296.3
click at [436, 93] on div "Janela de atendimento Grade de atendimento Capacidade Transportadoras Veículos …" at bounding box center [784, 338] width 1568 height 676
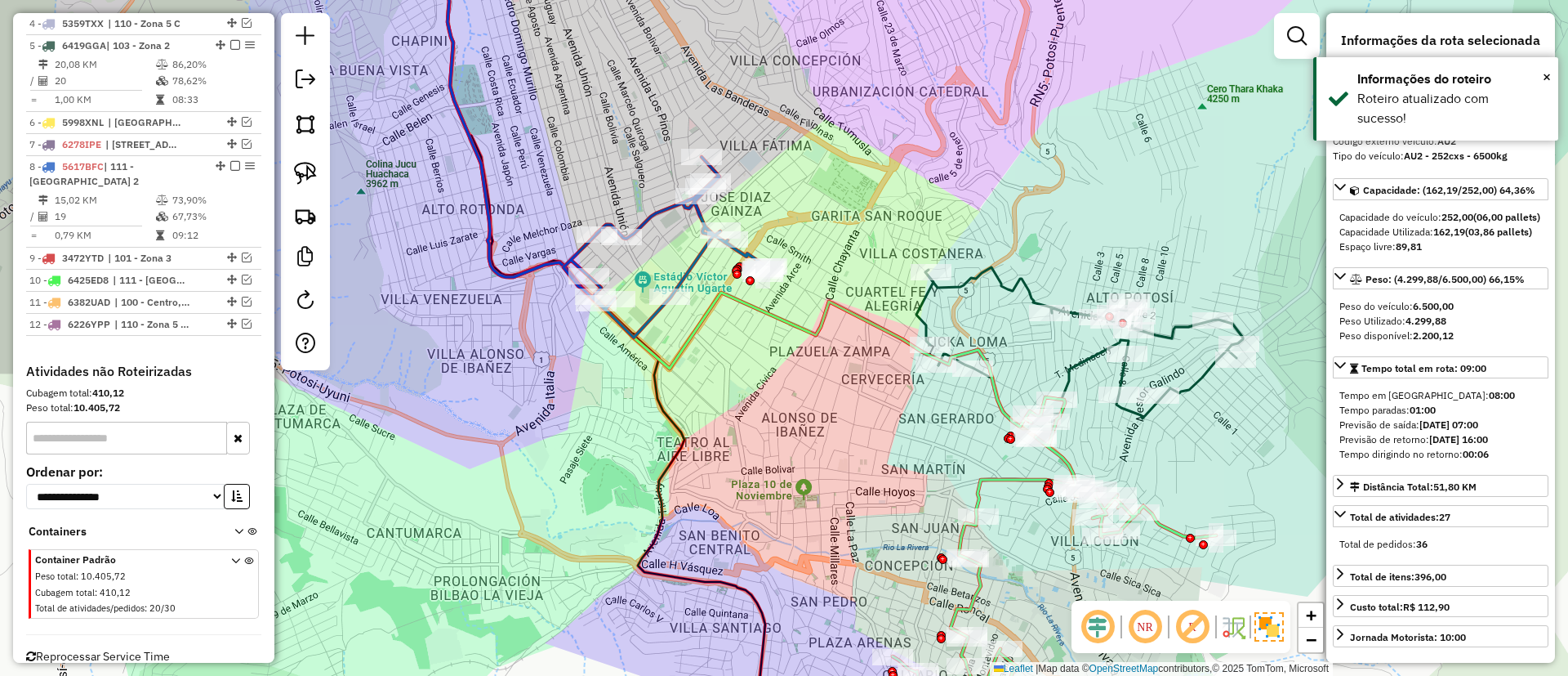
click at [647, 216] on icon at bounding box center [664, 247] width 202 height 180
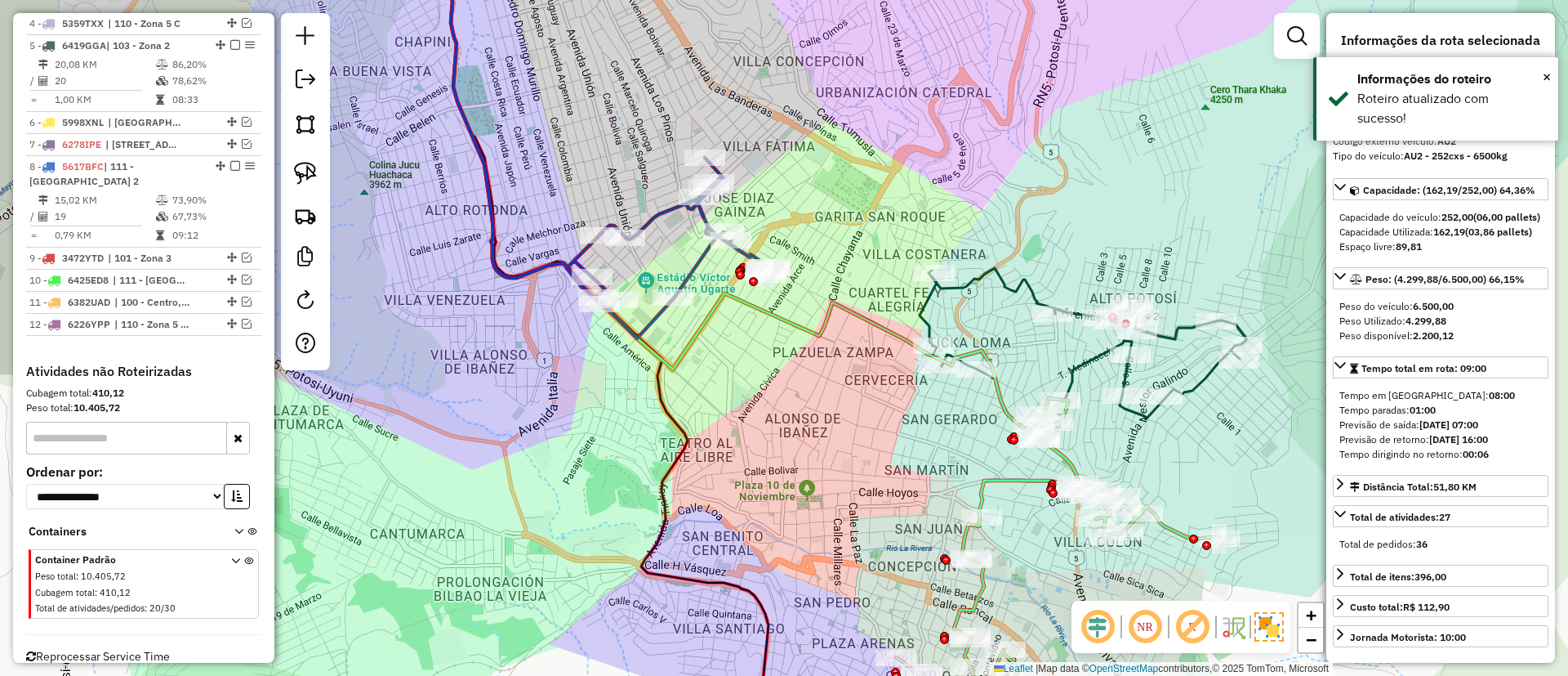
click at [647, 216] on icon at bounding box center [668, 248] width 202 height 180
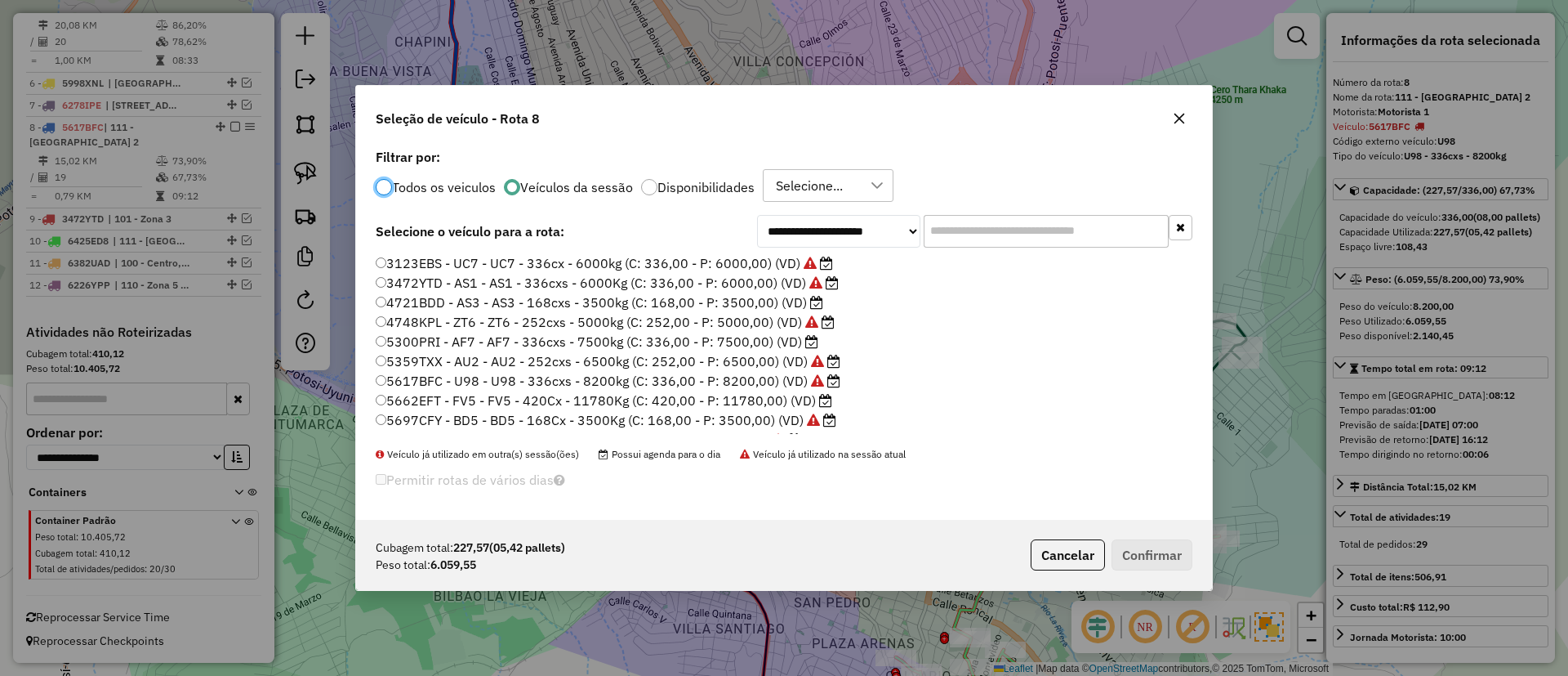
scroll to position [9, 5]
click at [782, 336] on label "5300PRI - AF7 - AF7 - 336cxs - 7500kg (C: 336,00 - P: 7500,00) (VD)" at bounding box center [597, 341] width 442 height 20
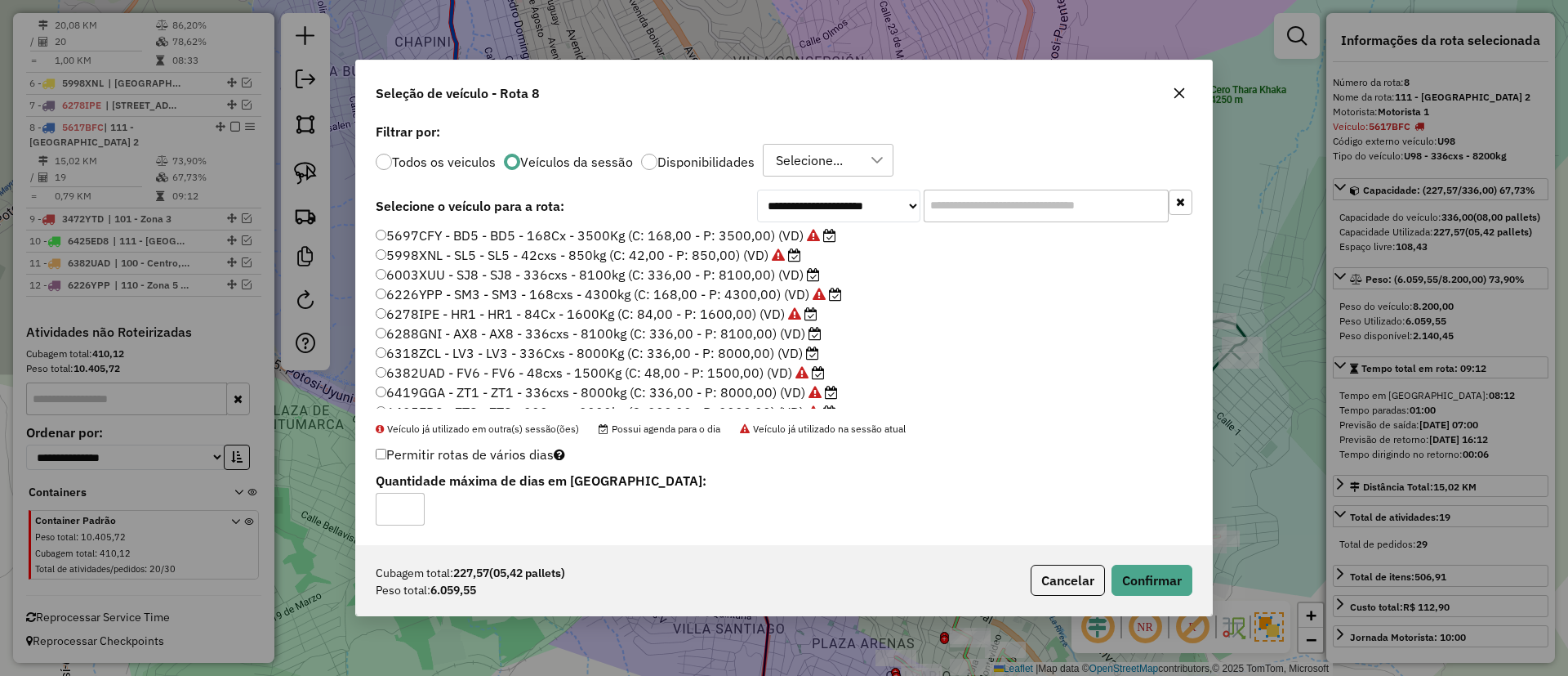
scroll to position [173, 0]
click at [759, 321] on label "6288GNI - AX8 - AX8 - 336cxs - 8100kg (C: 336,00 - P: 8100,00) (VD)" at bounding box center [599, 319] width 446 height 20
click at [1134, 587] on button "Confirmar" at bounding box center [1151, 580] width 81 height 31
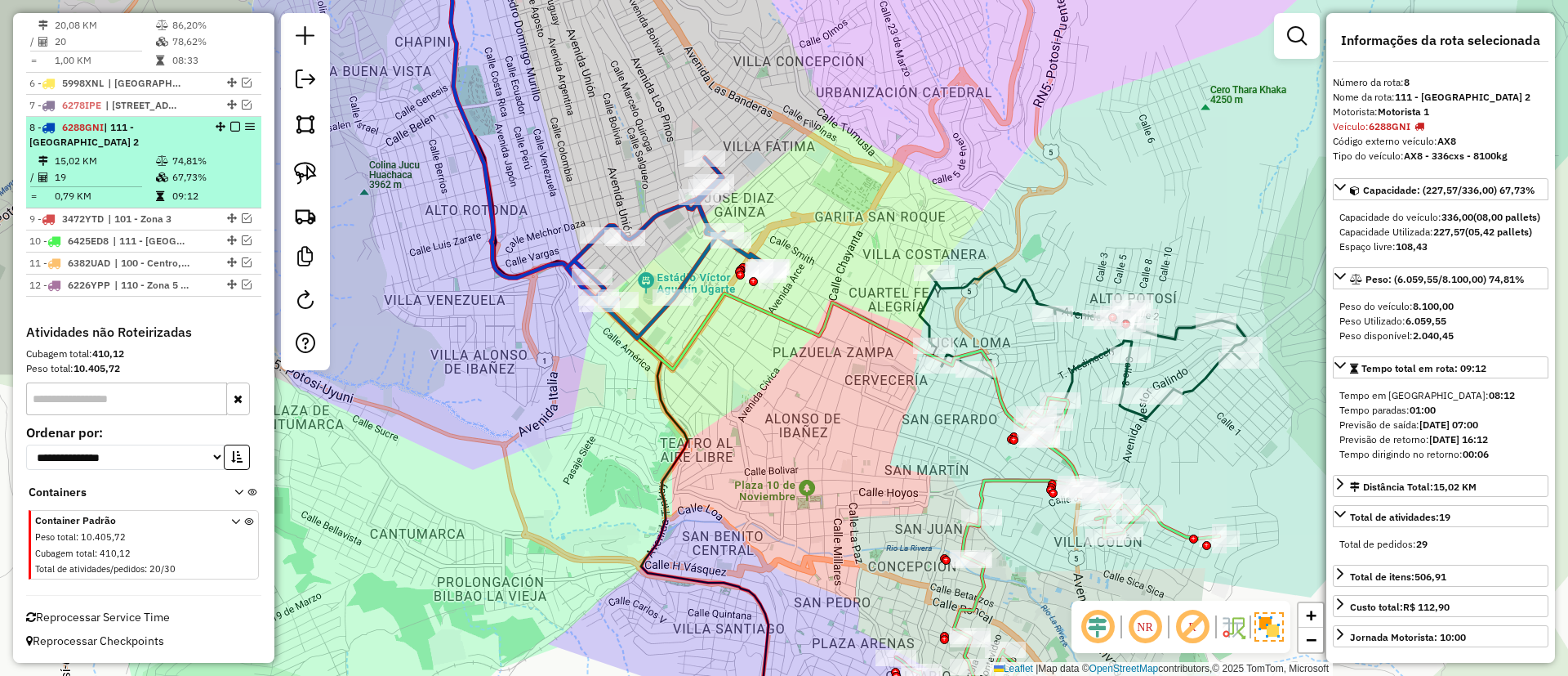
click at [235, 122] on div at bounding box center [230, 126] width 49 height 9
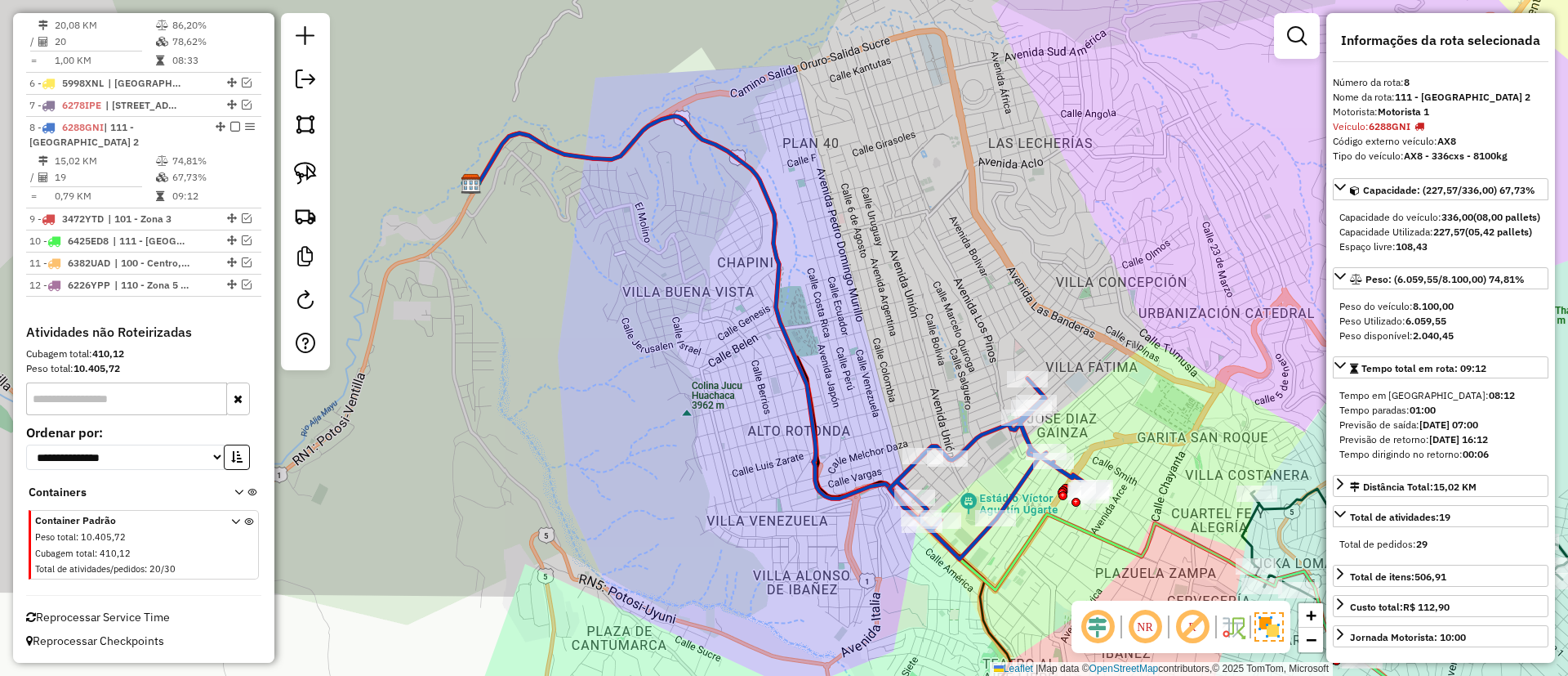
drag, startPoint x: 232, startPoint y: 126, endPoint x: 259, endPoint y: 133, distance: 27.9
click at [231, 126] on em at bounding box center [235, 126] width 9 height 9
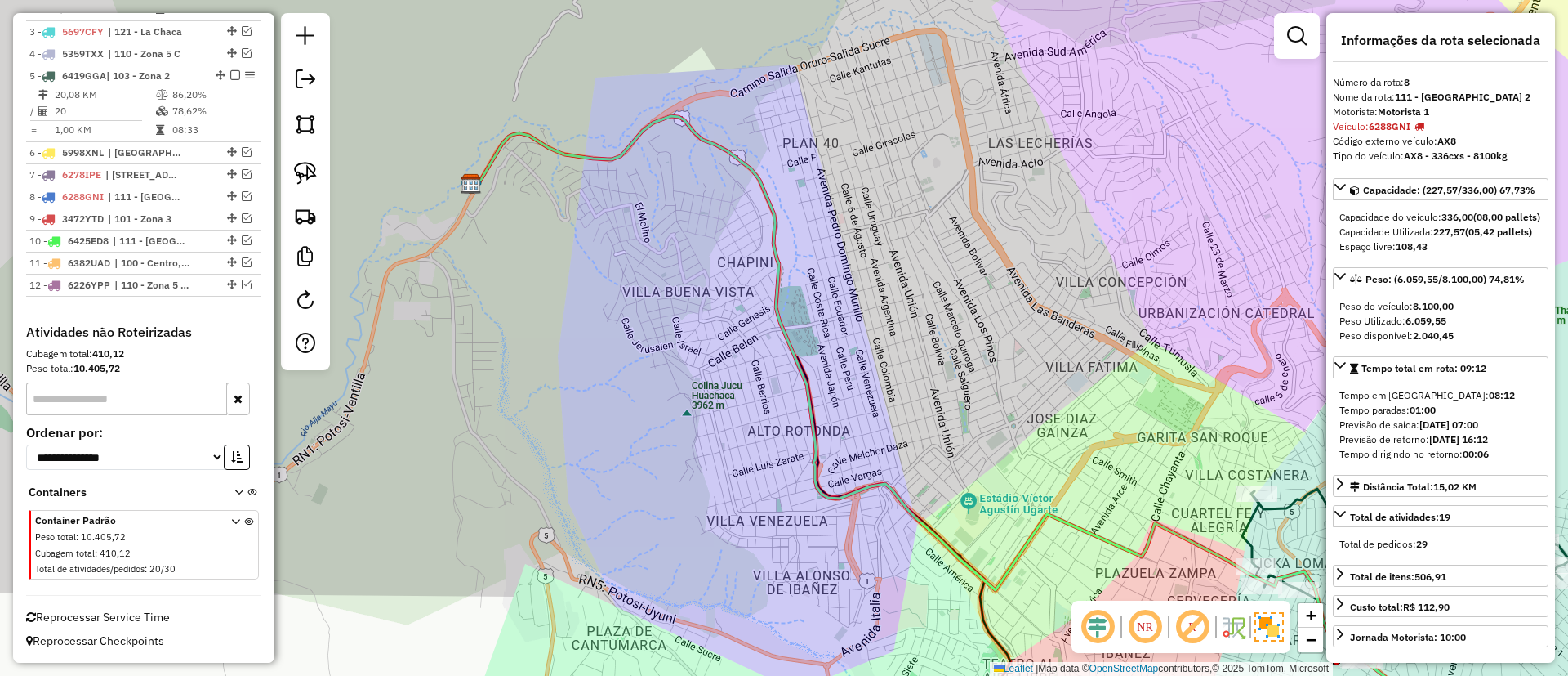
scroll to position [729, 0]
drag, startPoint x: 822, startPoint y: 350, endPoint x: 307, endPoint y: 47, distance: 597.5
click at [307, 47] on hb-router-mapa "Informações da Sessão 1260731 - [DATE] Criação: [DATE] 19:18 Depósito: SAZ BO P…" at bounding box center [784, 338] width 1568 height 676
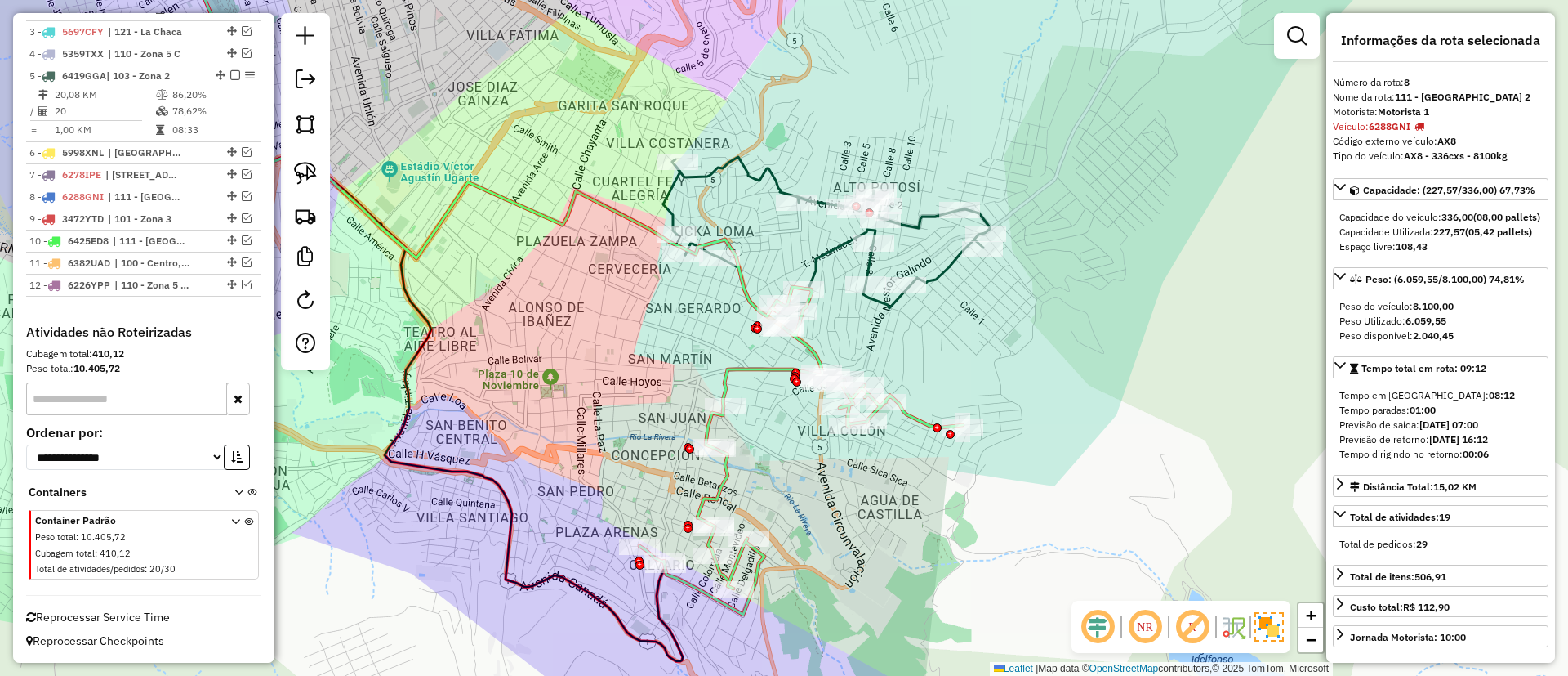
click at [826, 246] on icon at bounding box center [826, 237] width 326 height 159
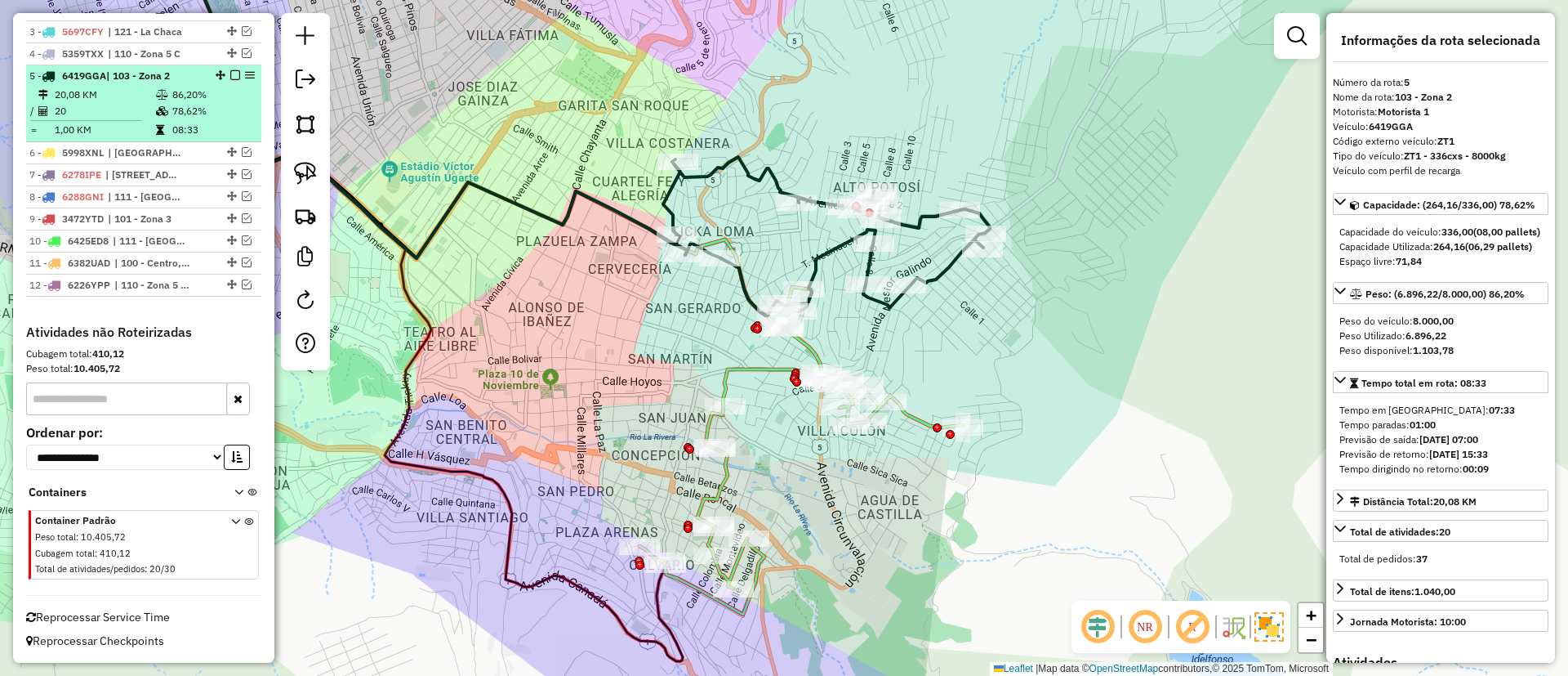
click at [231, 74] on em at bounding box center [235, 74] width 9 height 9
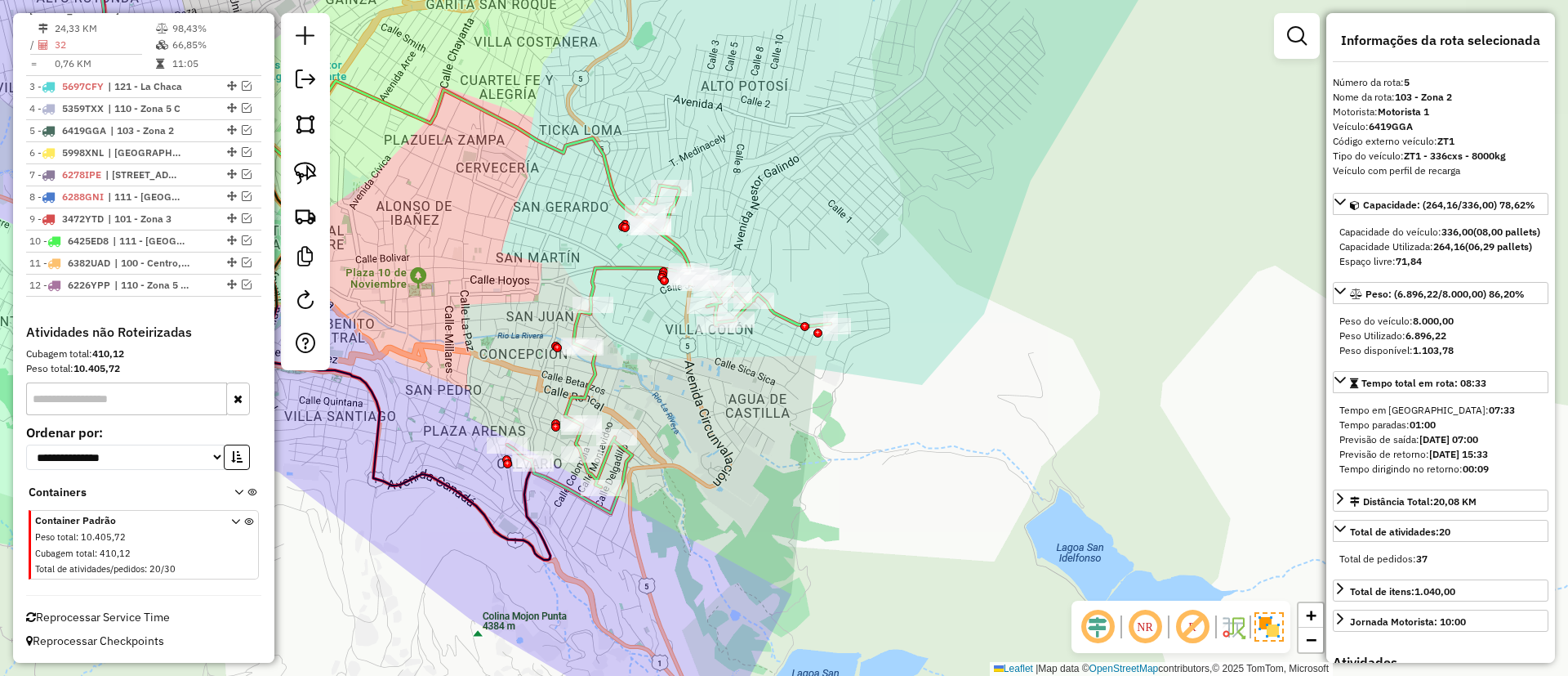
click at [611, 267] on icon at bounding box center [669, 349] width 324 height 327
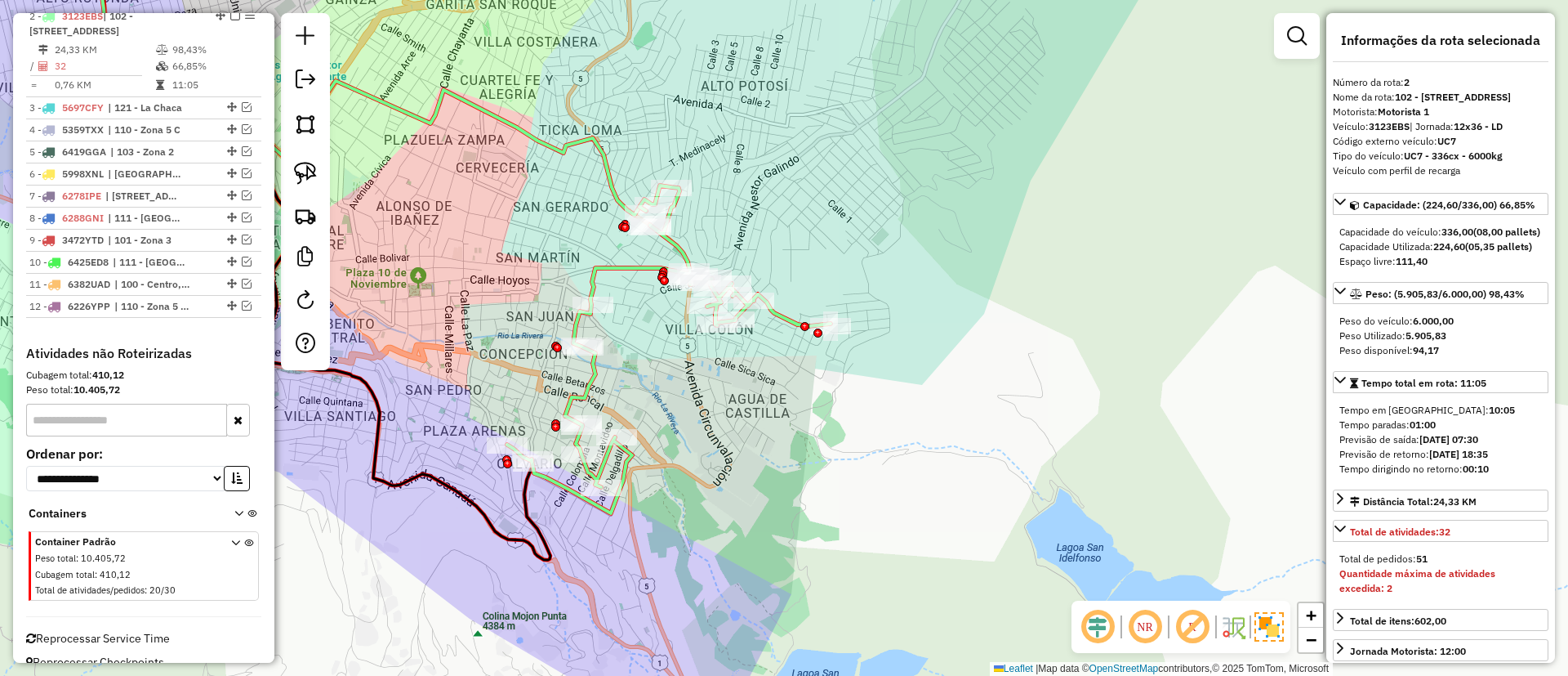
scroll to position [645, 0]
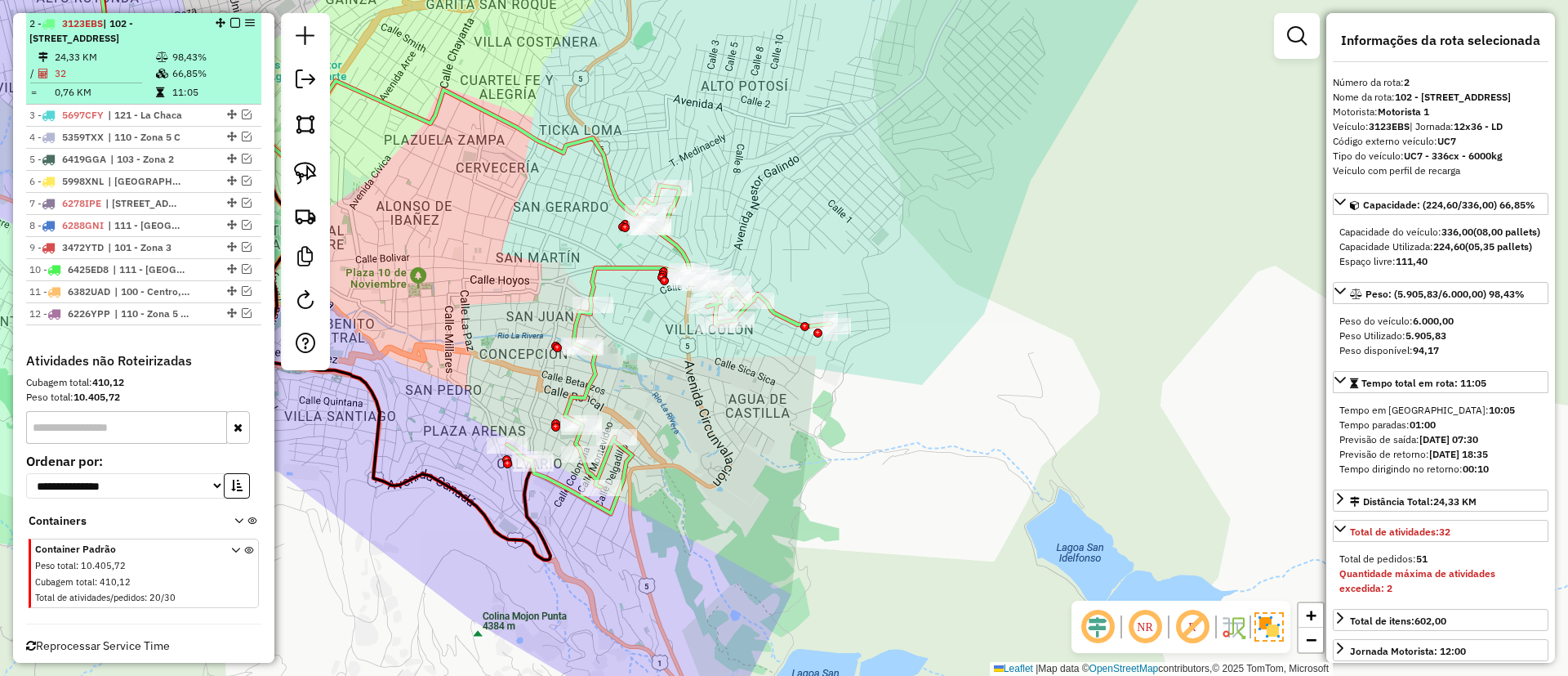
click at [232, 22] on em at bounding box center [235, 22] width 9 height 9
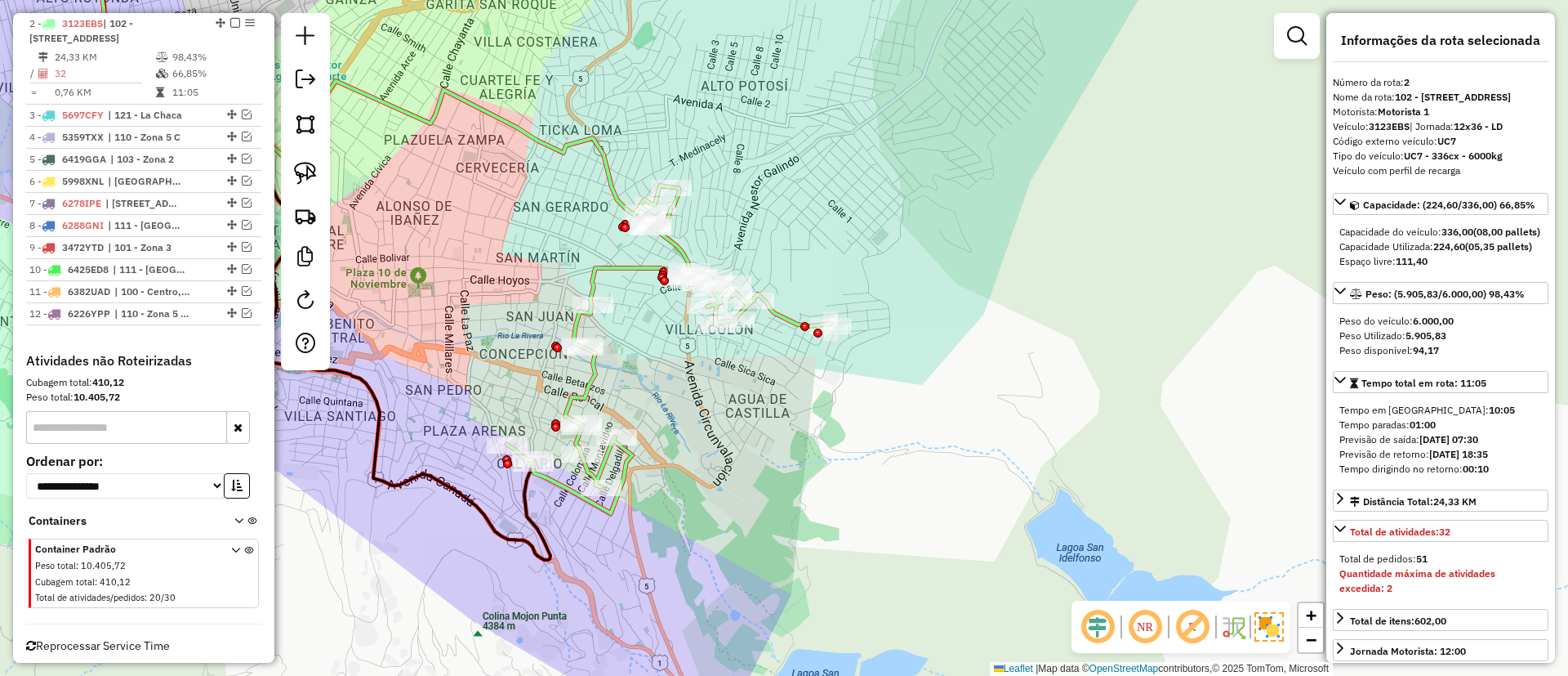
scroll to position [605, 0]
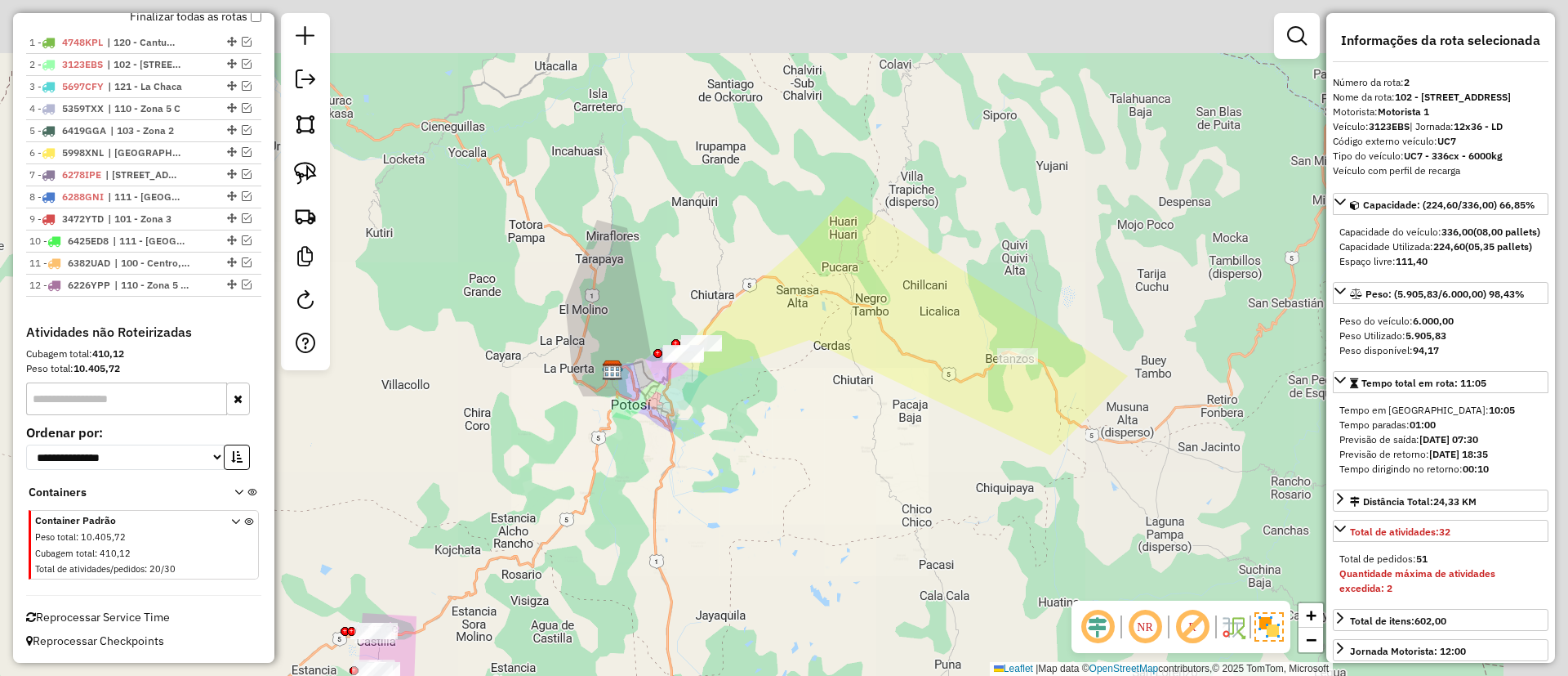
drag, startPoint x: 753, startPoint y: 277, endPoint x: 676, endPoint y: 404, distance: 148.5
click at [676, 404] on div "Janela de atendimento Grade de atendimento Capacidade Transportadoras Veículos …" at bounding box center [784, 338] width 1568 height 676
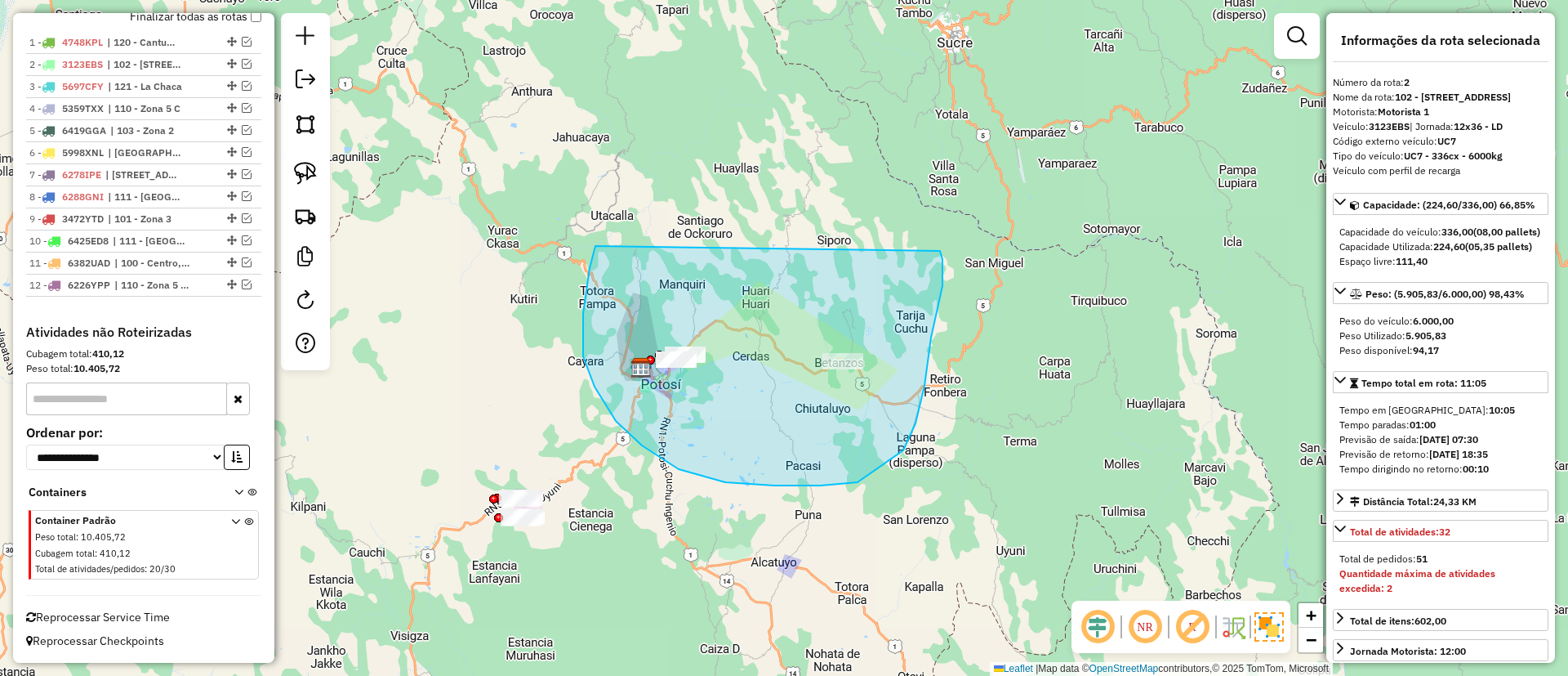
drag, startPoint x: 592, startPoint y: 256, endPoint x: 940, endPoint y: 251, distance: 348.0
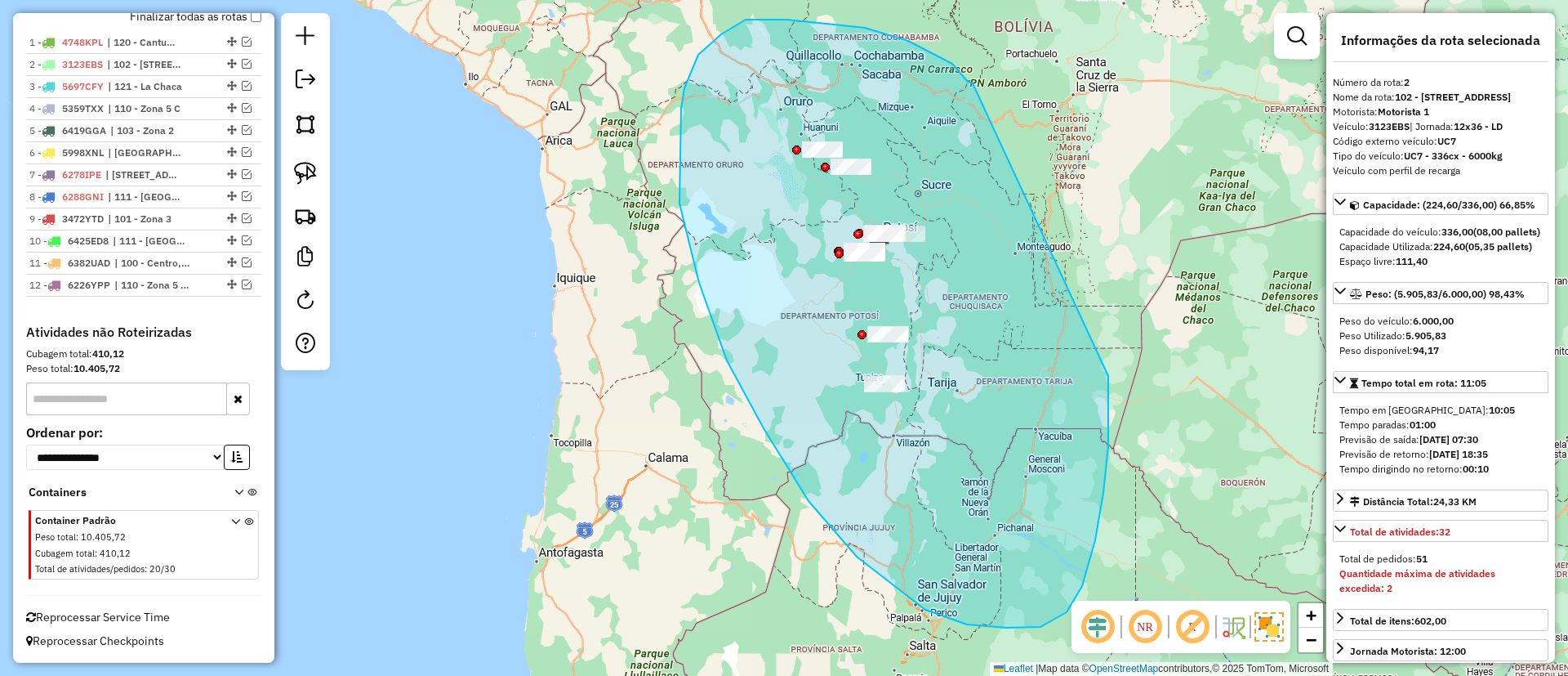
drag, startPoint x: 787, startPoint y: 20, endPoint x: 1109, endPoint y: 372, distance: 477.1
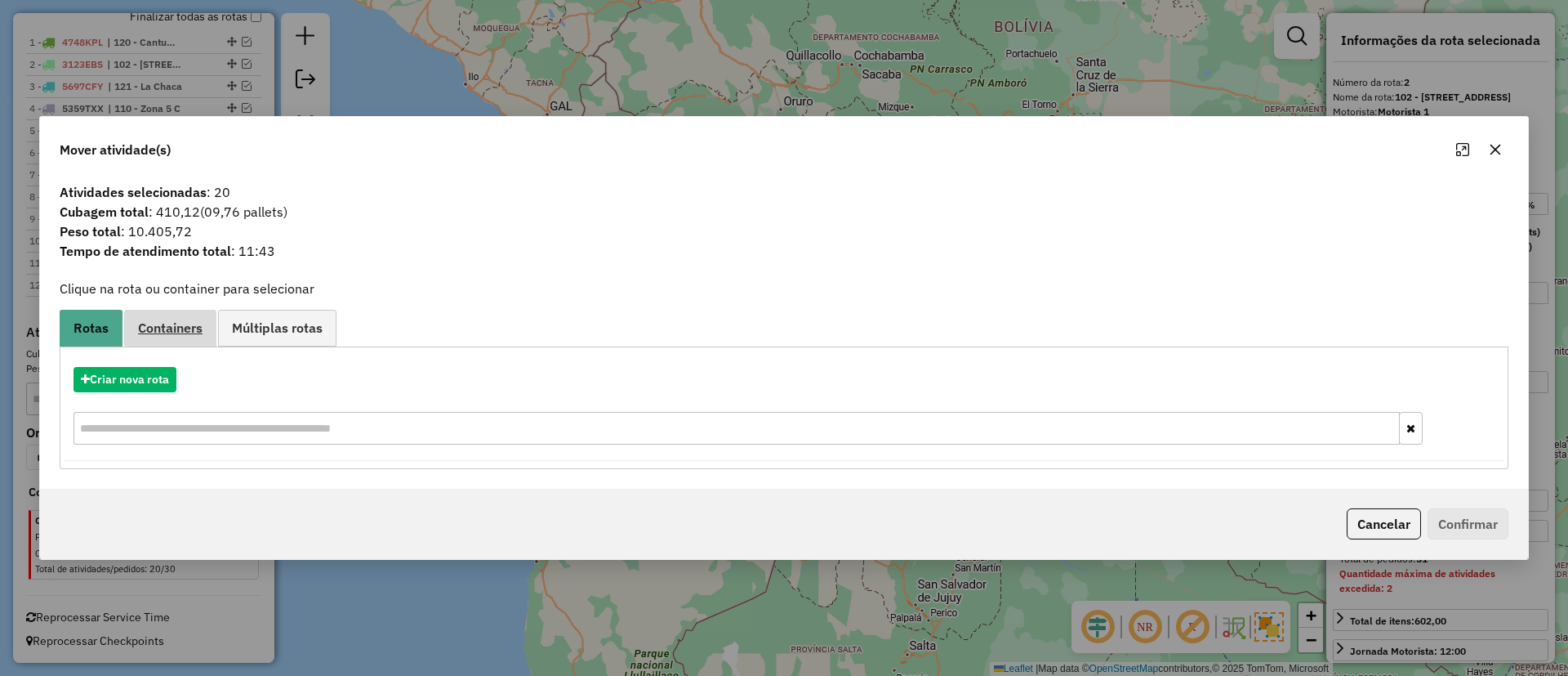
click at [168, 342] on link "Containers" at bounding box center [170, 327] width 92 height 37
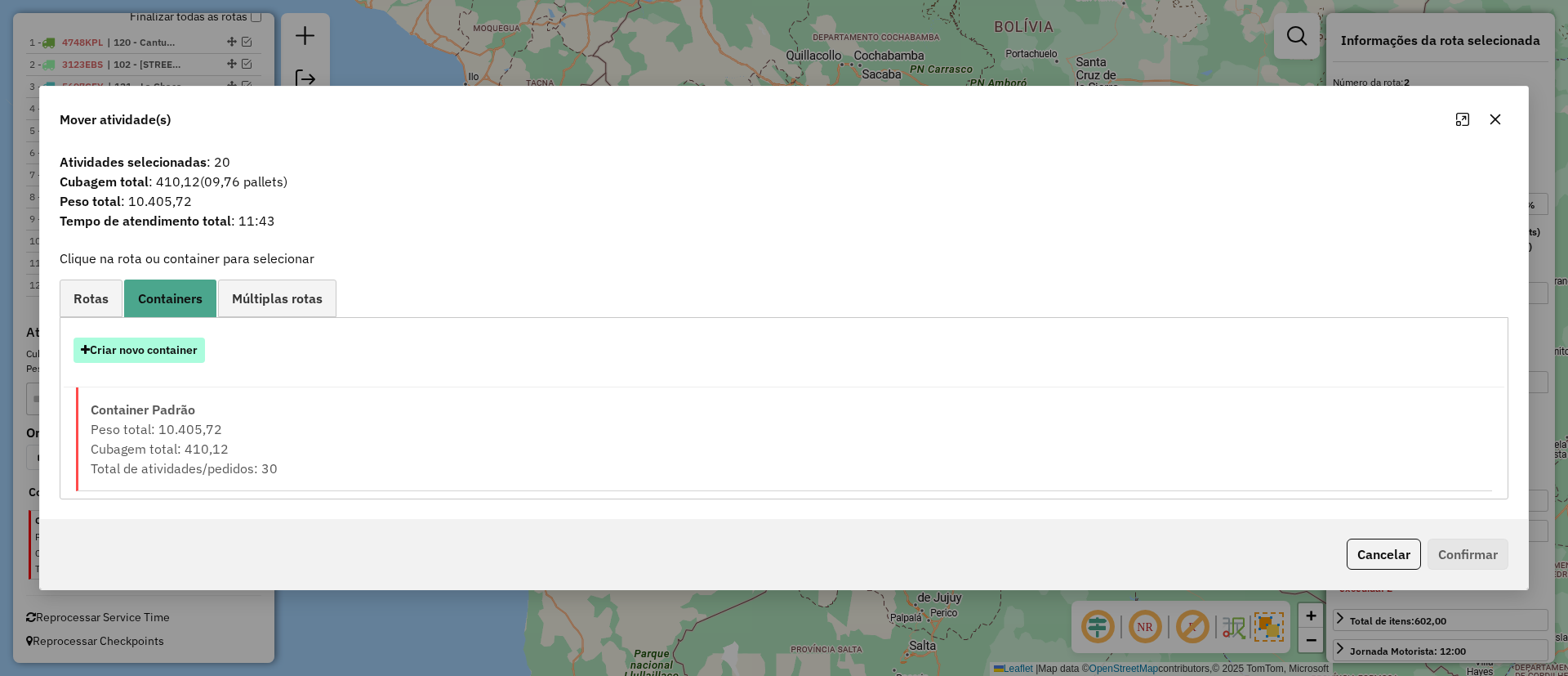
click at [147, 347] on button "Criar novo container" at bounding box center [139, 350] width 132 height 26
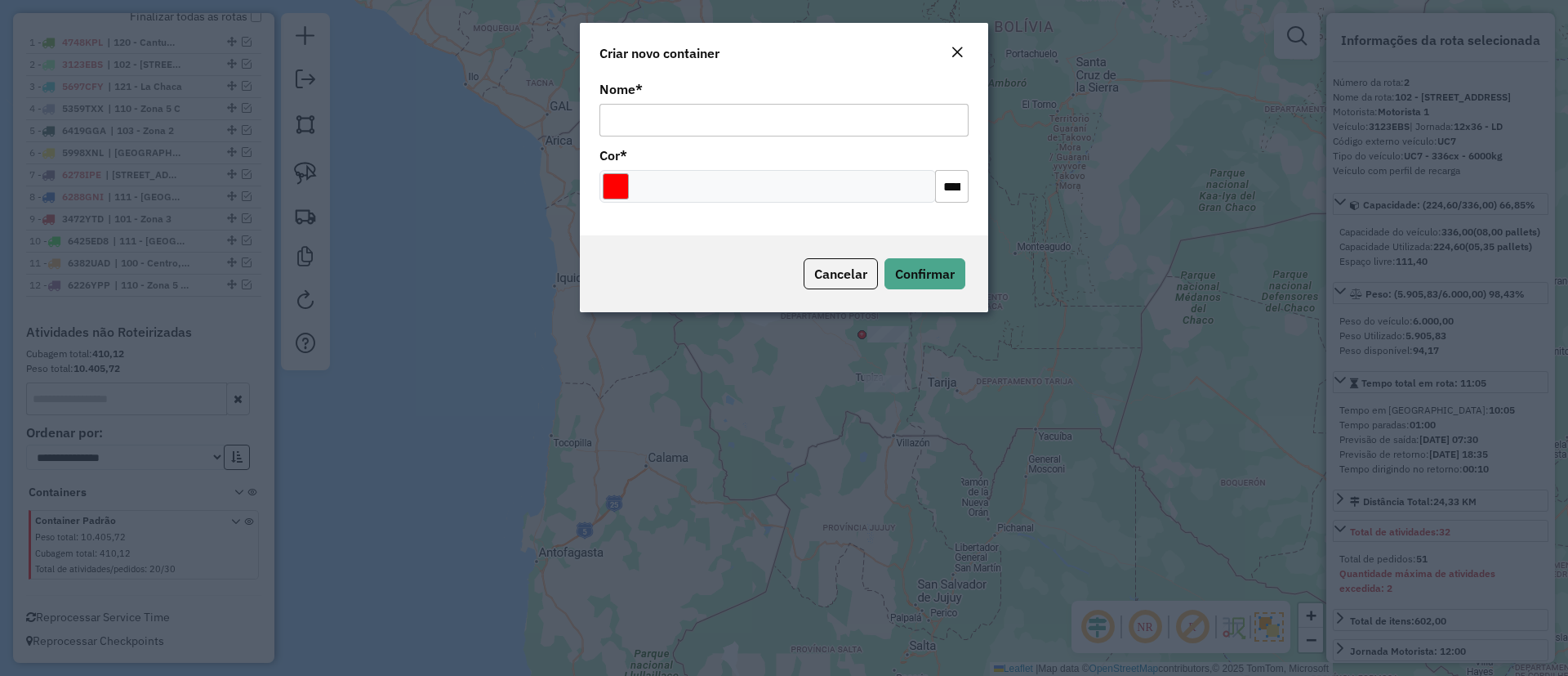
click at [737, 131] on input "Nome *" at bounding box center [784, 120] width 369 height 32
type input "******"
click at [912, 267] on span "Confirmar" at bounding box center [925, 273] width 60 height 16
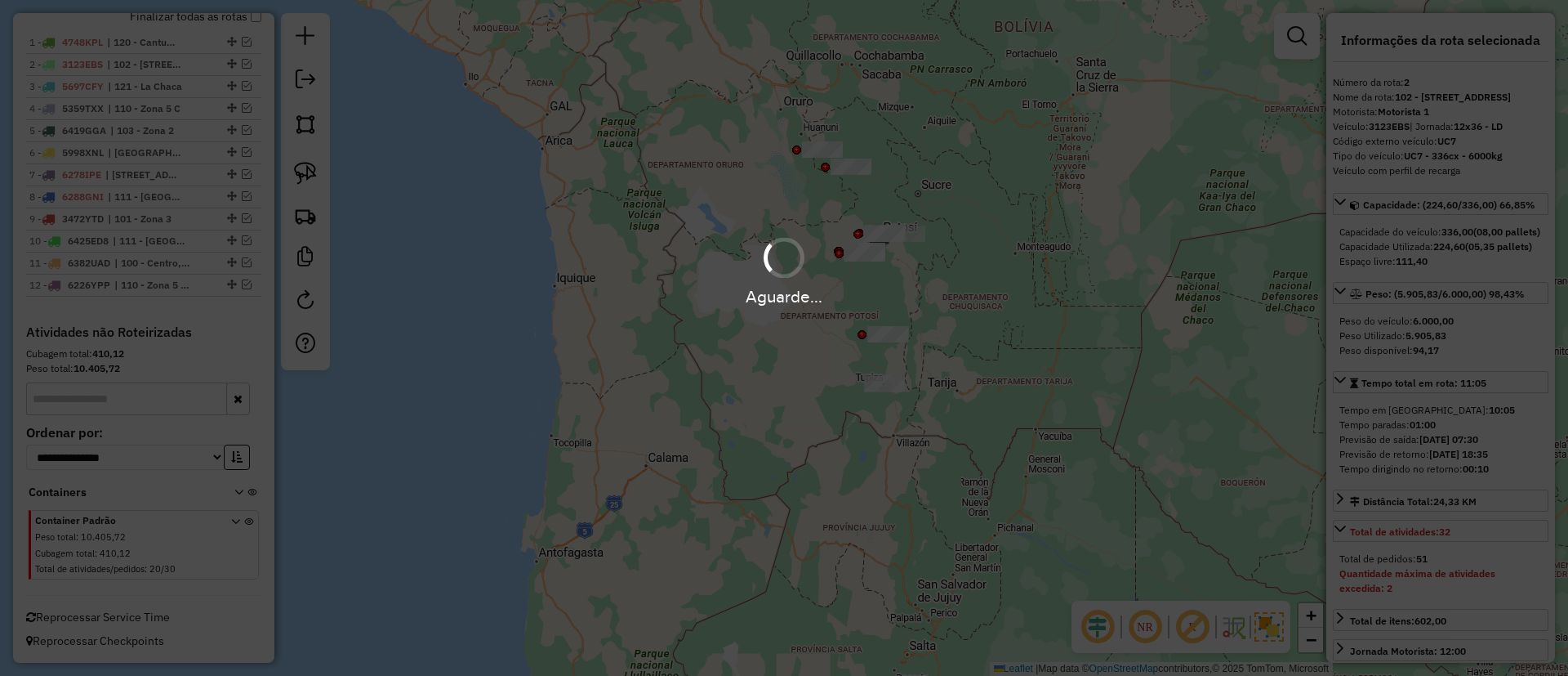
scroll to position [645, 0]
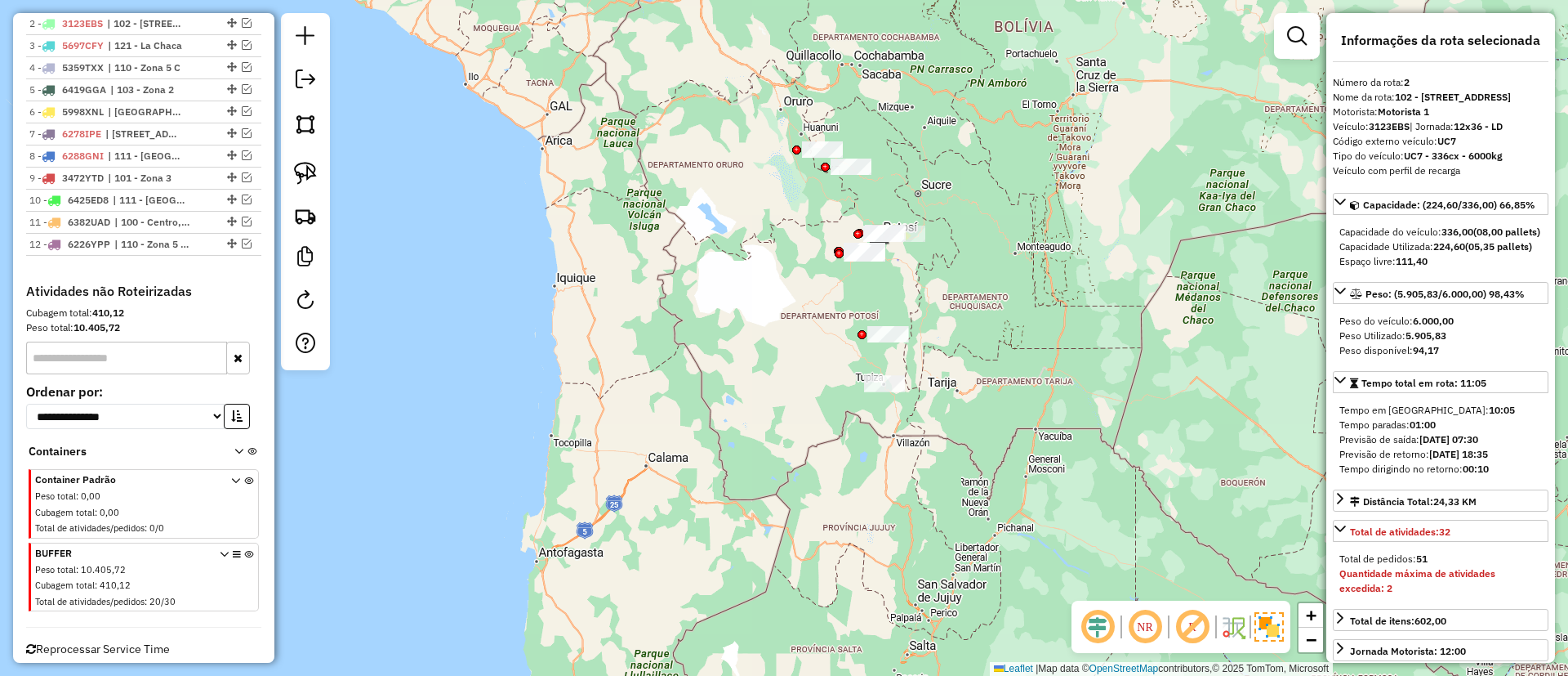
click at [245, 550] on icon at bounding box center [249, 580] width 9 height 62
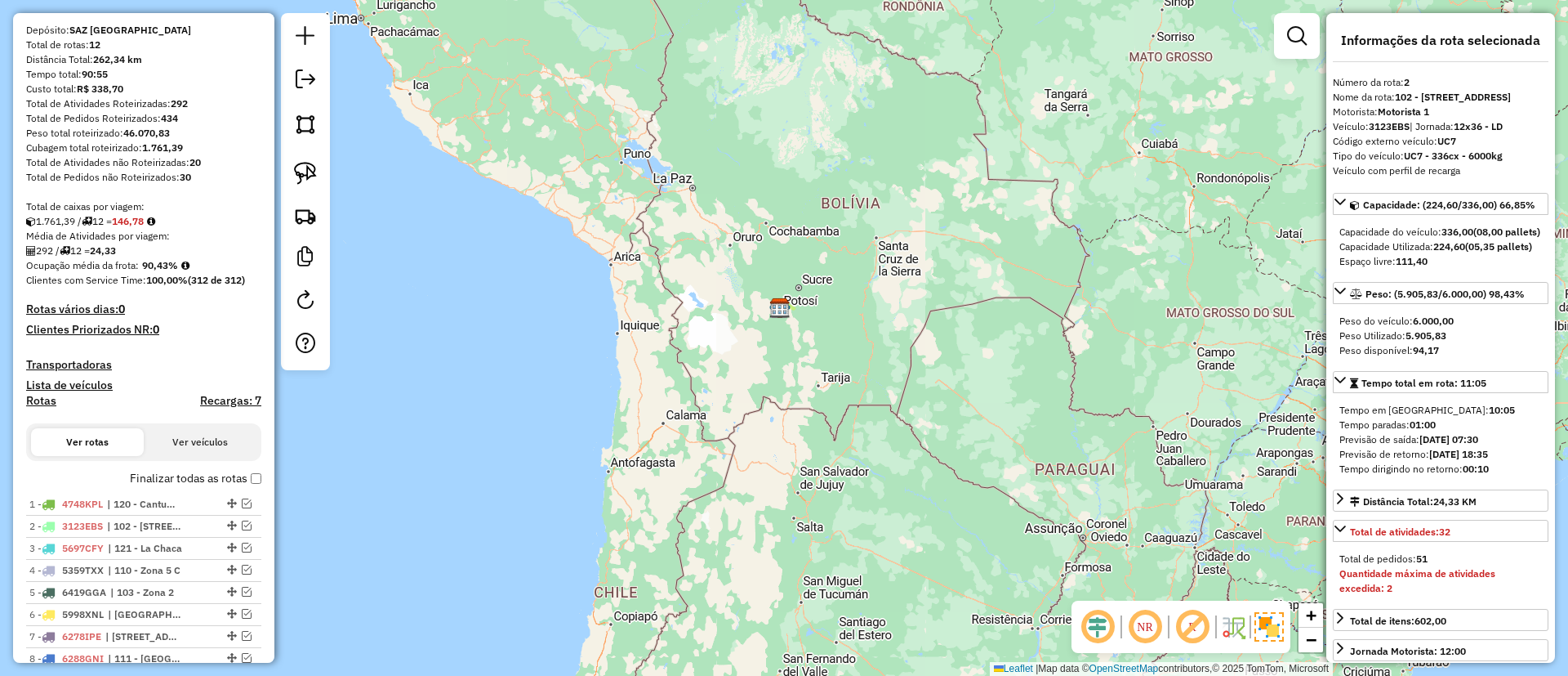
scroll to position [65, 0]
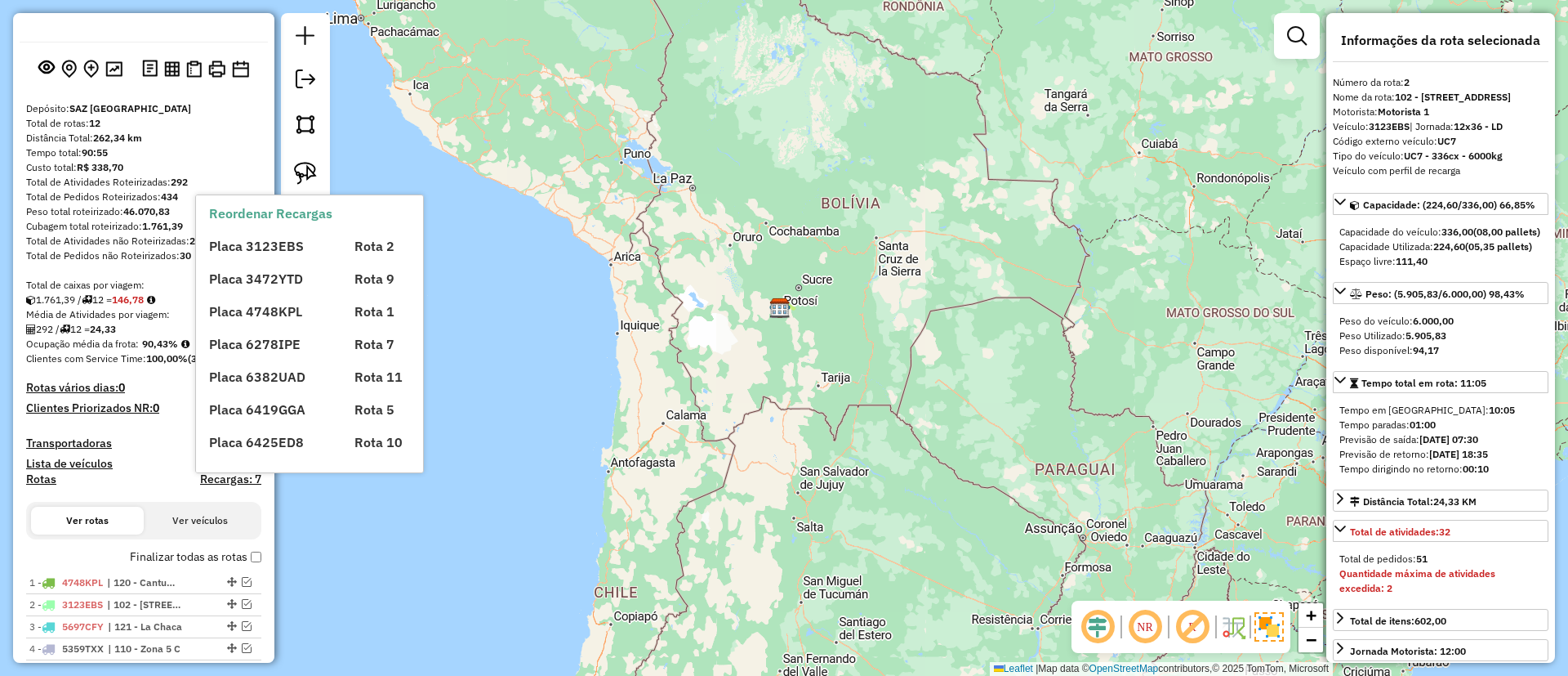
click at [226, 481] on h4 "Recargas: 7" at bounding box center [231, 479] width 61 height 14
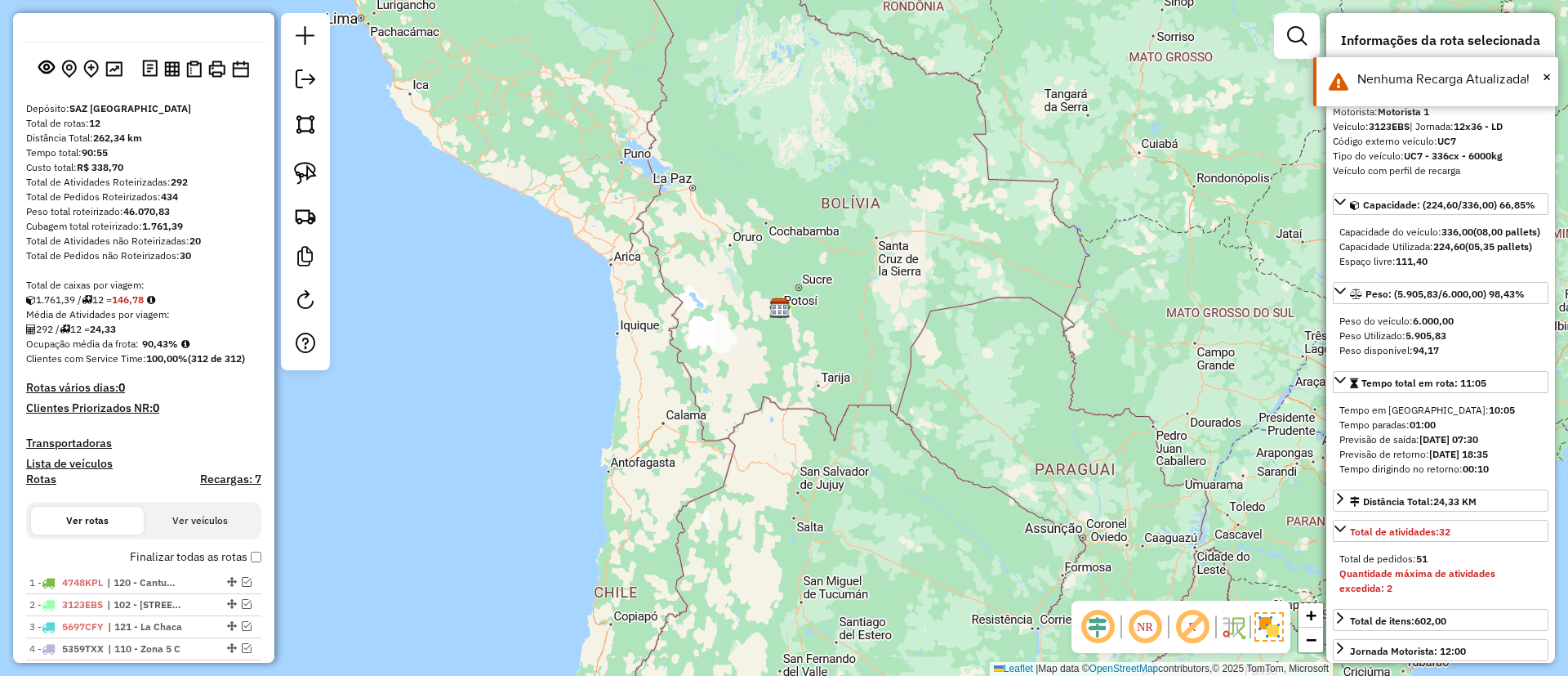
click at [165, 549] on label "Finalizar todas as rotas" at bounding box center [196, 557] width 132 height 17
click at [48, 479] on h4 "Rotas" at bounding box center [41, 479] width 30 height 14
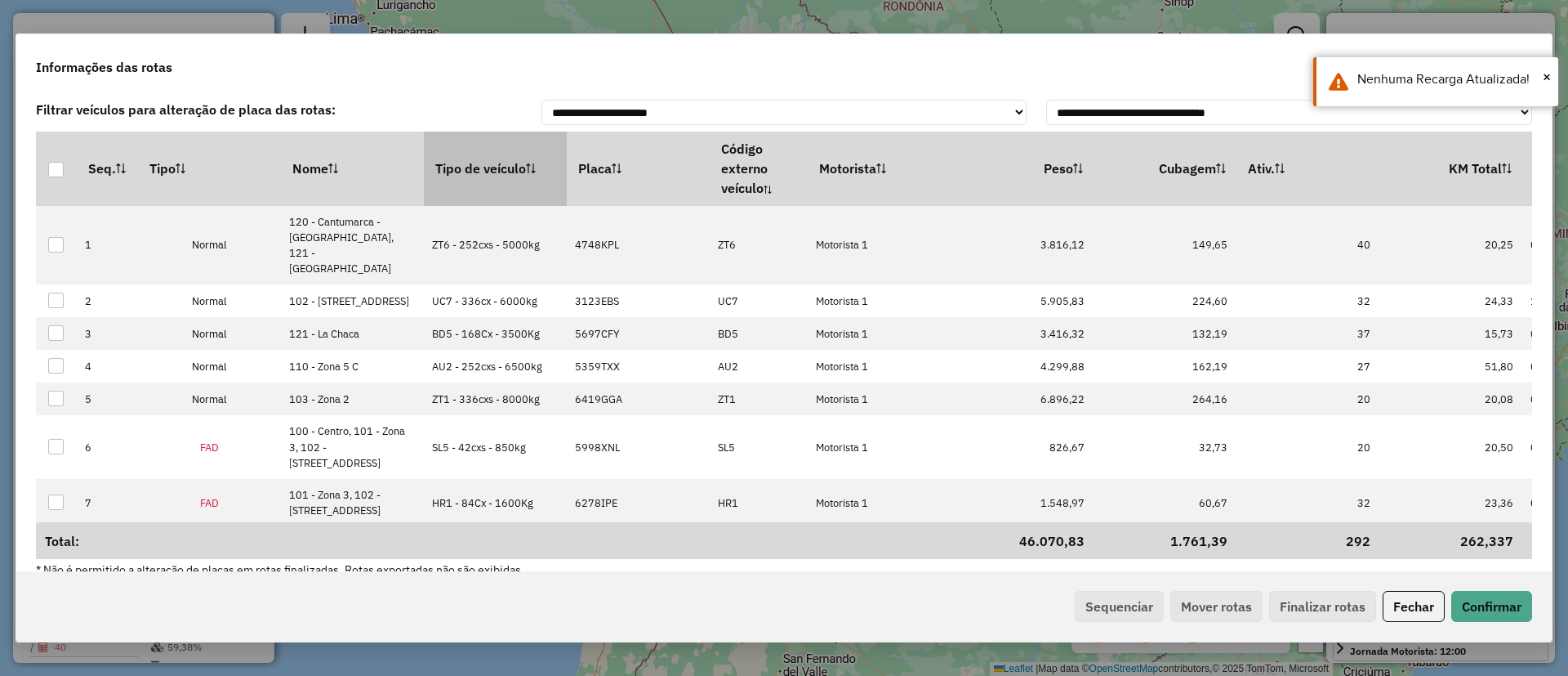
click at [457, 144] on th "Tipo de veículo" at bounding box center [494, 168] width 143 height 73
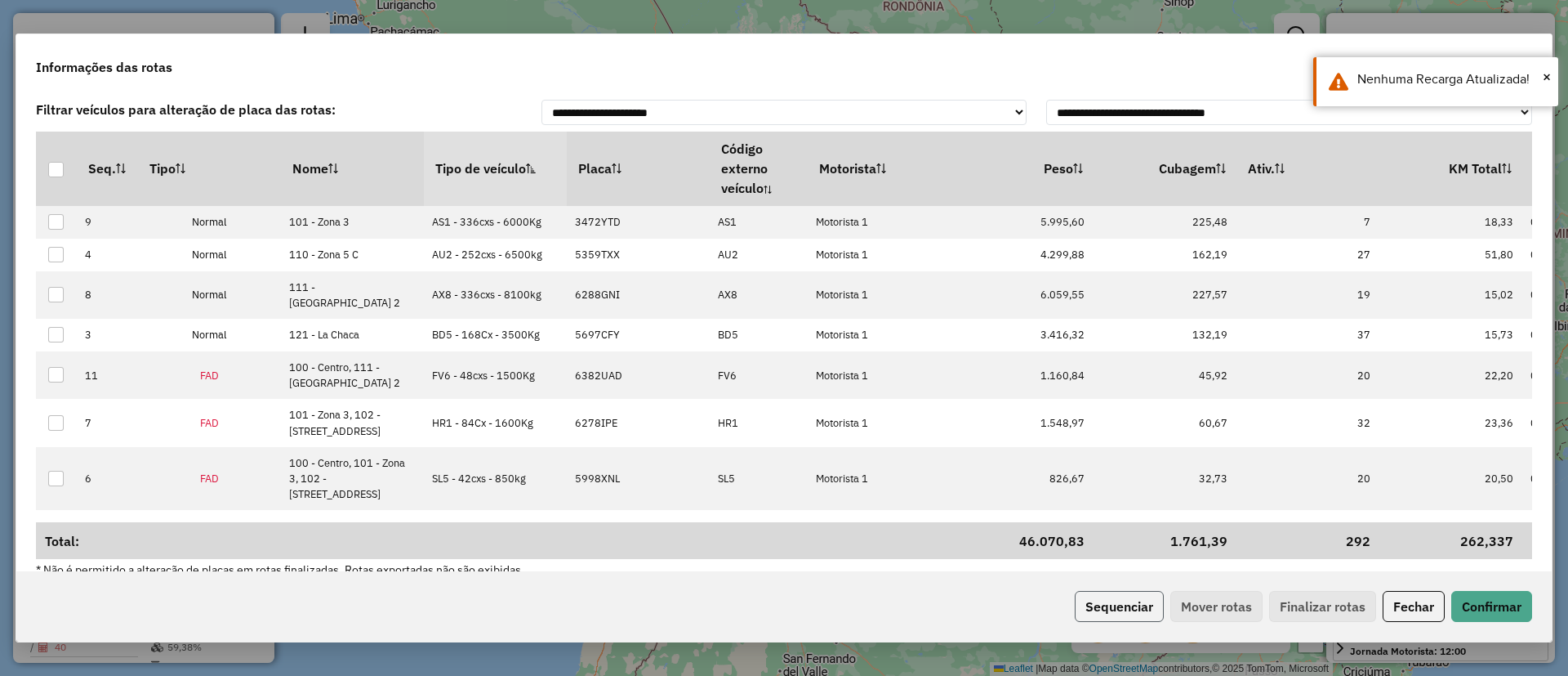
click at [1104, 591] on button "Sequenciar" at bounding box center [1119, 606] width 89 height 31
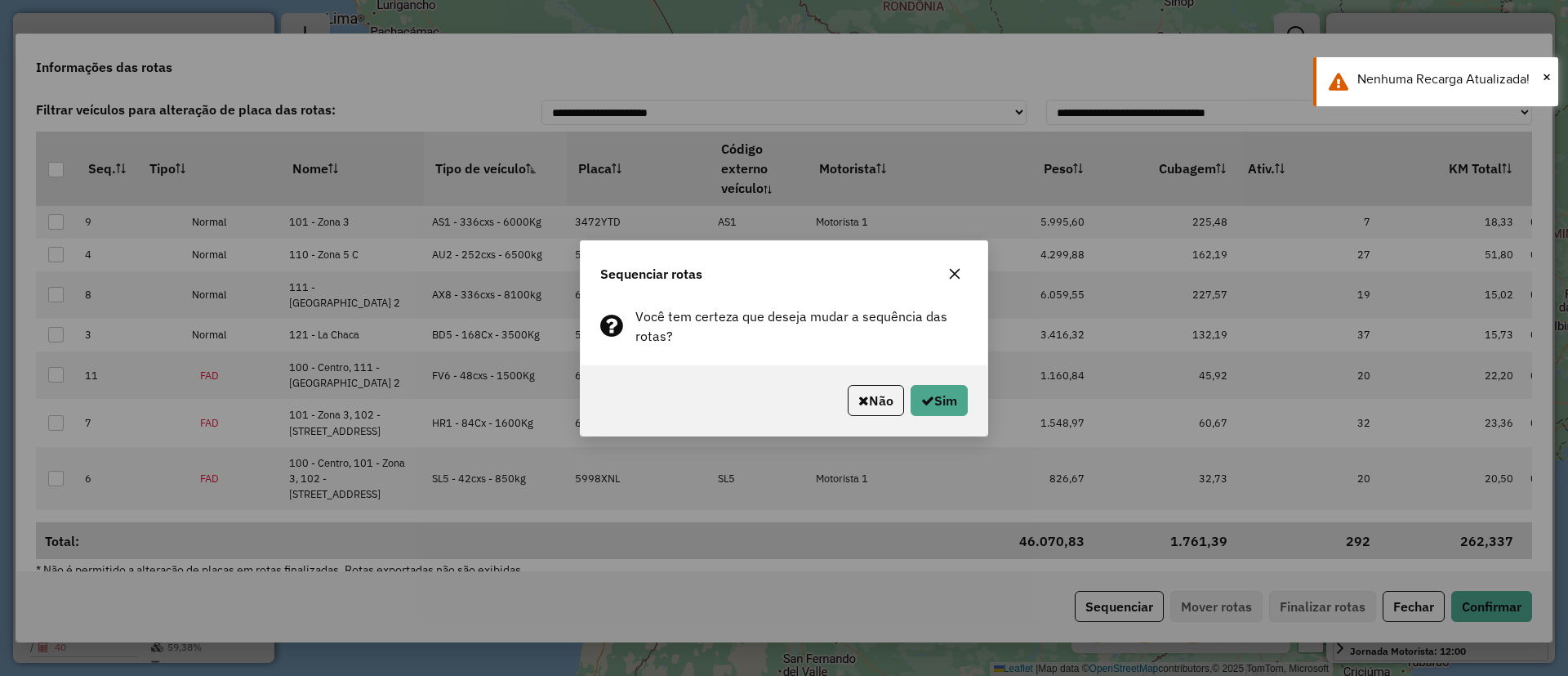
click at [911, 382] on div "Não Sim" at bounding box center [784, 400] width 407 height 70
click at [939, 446] on div "Sequenciar rotas Você tem certeza que deseja mudar a sequência das rotas? Não S…" at bounding box center [784, 338] width 1568 height 676
click at [928, 398] on icon "button" at bounding box center [927, 400] width 13 height 13
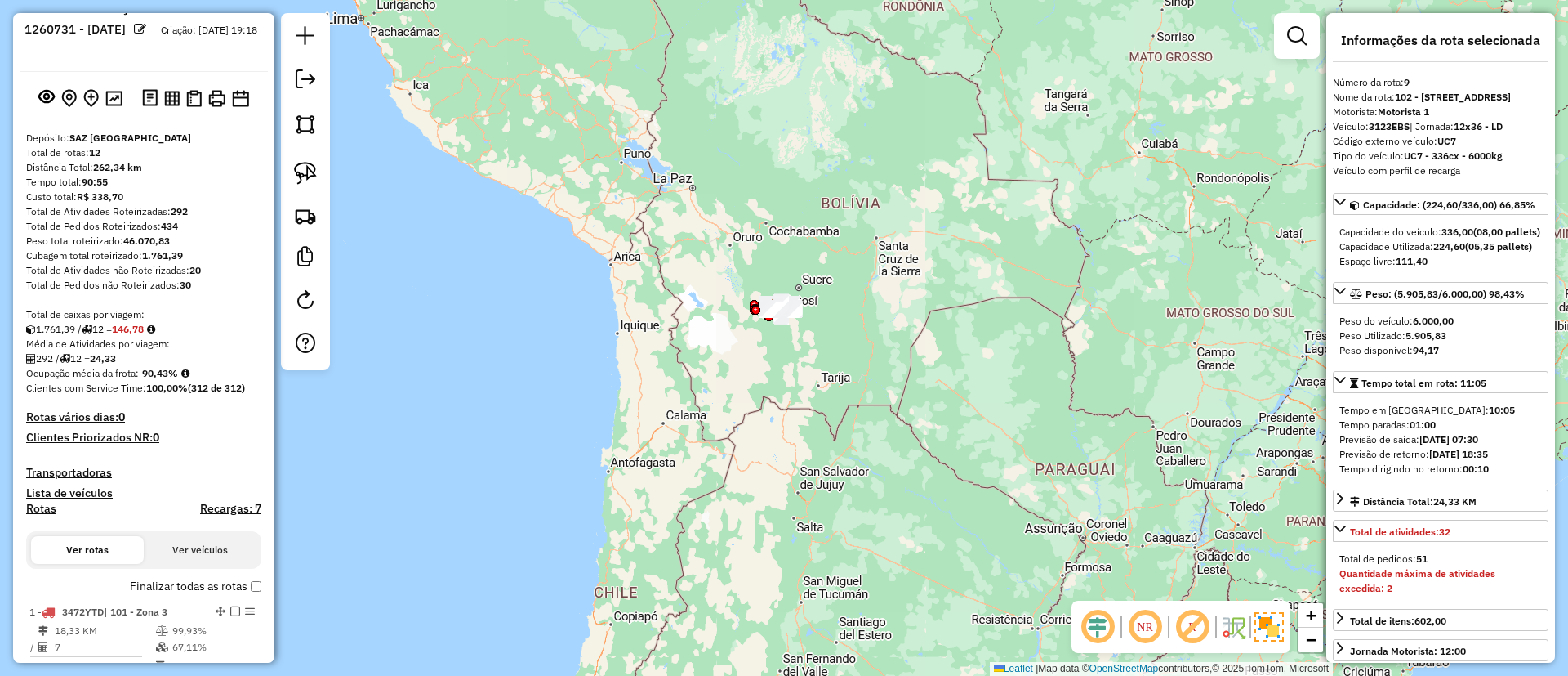
scroll to position [0, 0]
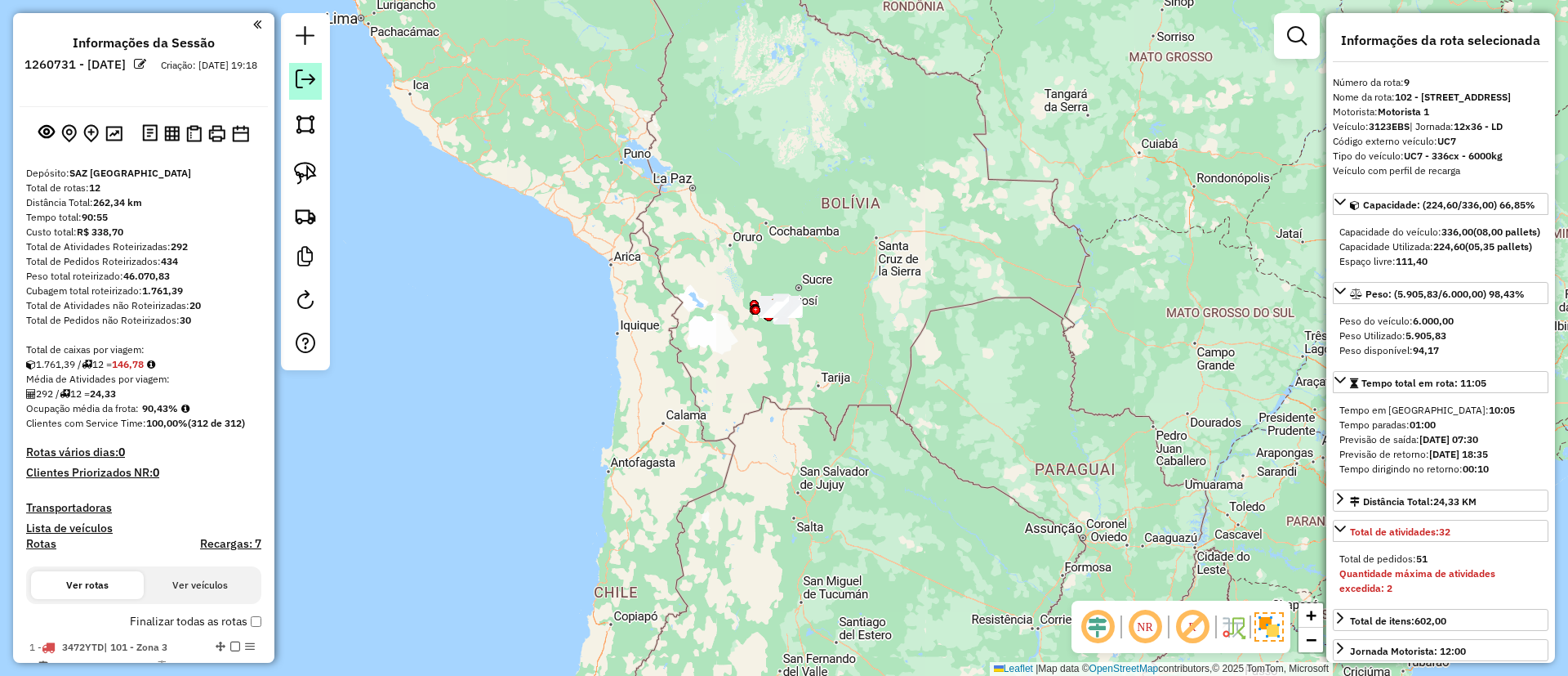
click at [317, 80] on link at bounding box center [305, 81] width 32 height 37
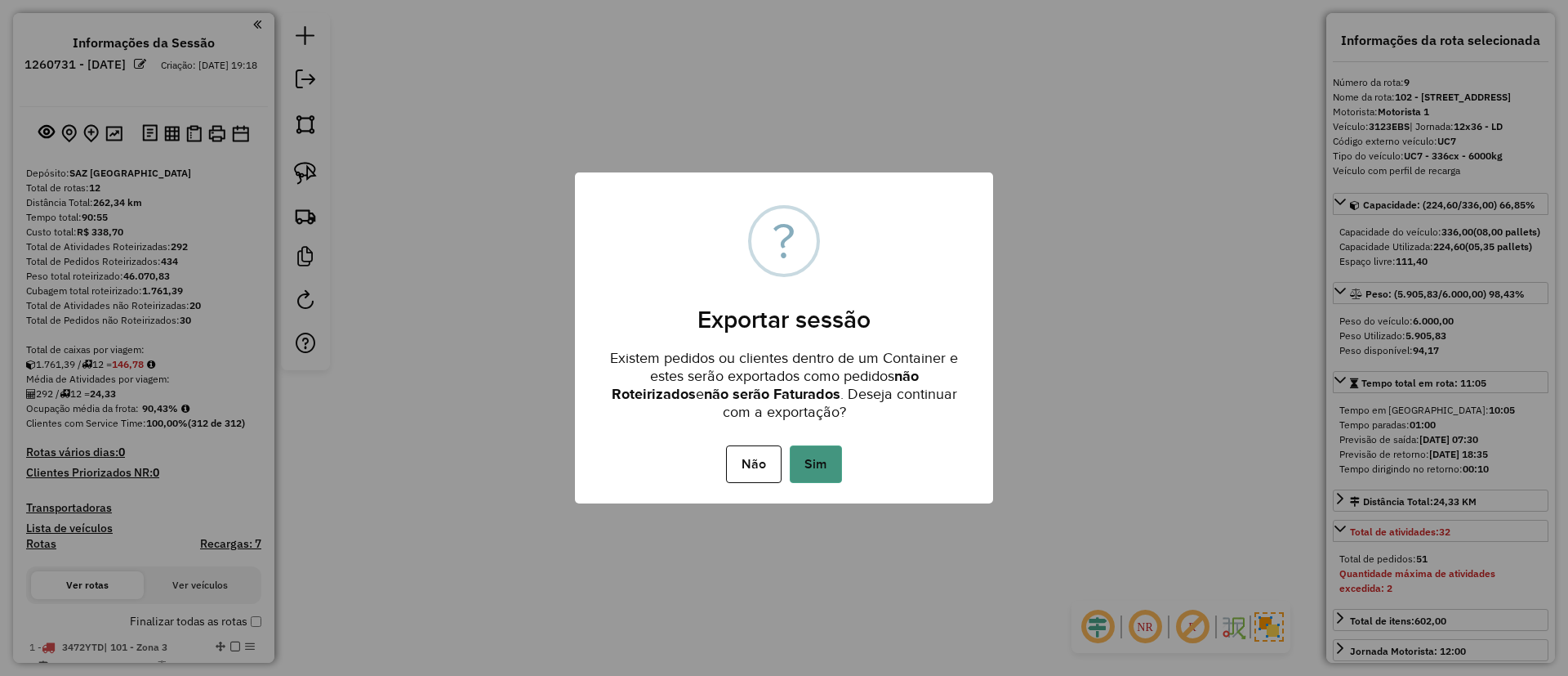
click at [795, 461] on button "Sim" at bounding box center [816, 464] width 52 height 38
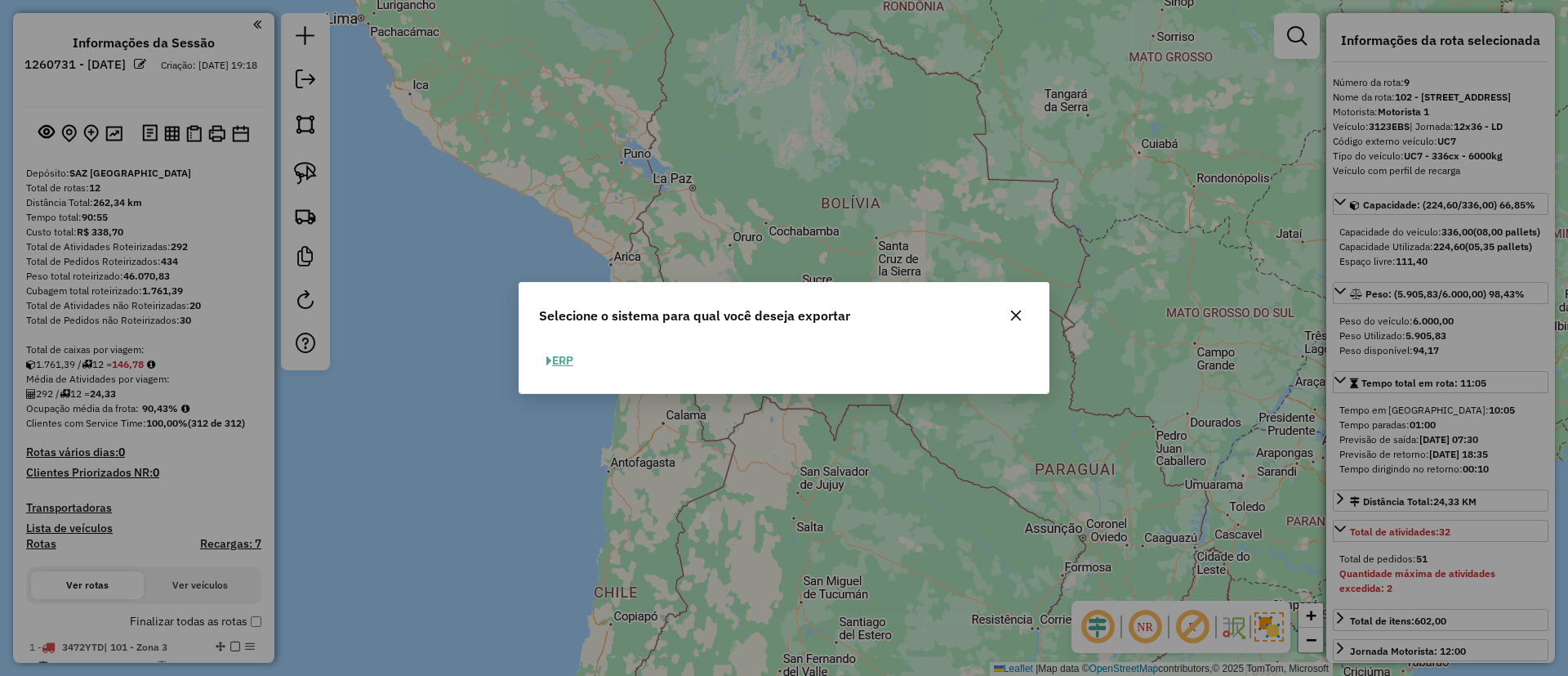
click at [555, 358] on button "ERP" at bounding box center [559, 361] width 42 height 26
select select "**"
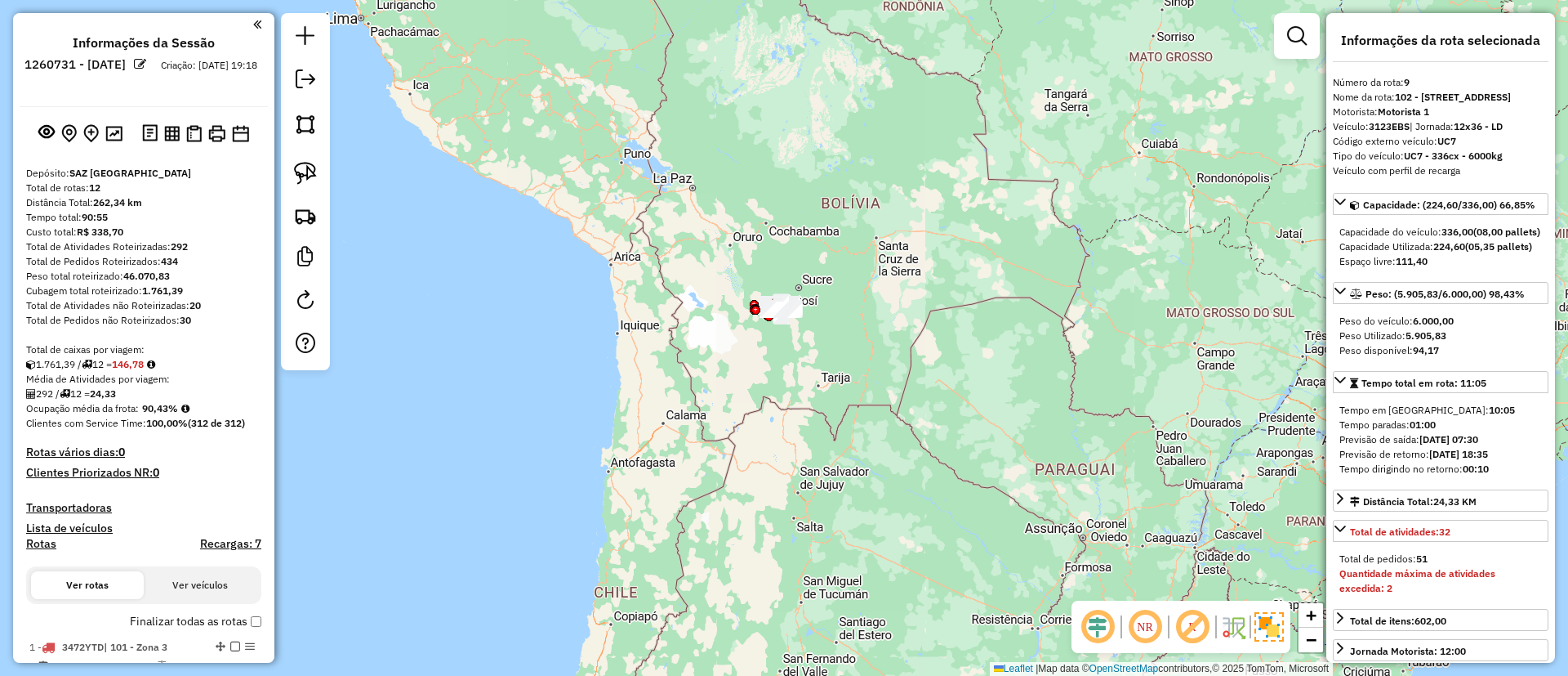
click at [199, 617] on label "Finalizar todas as rotas" at bounding box center [196, 621] width 132 height 17
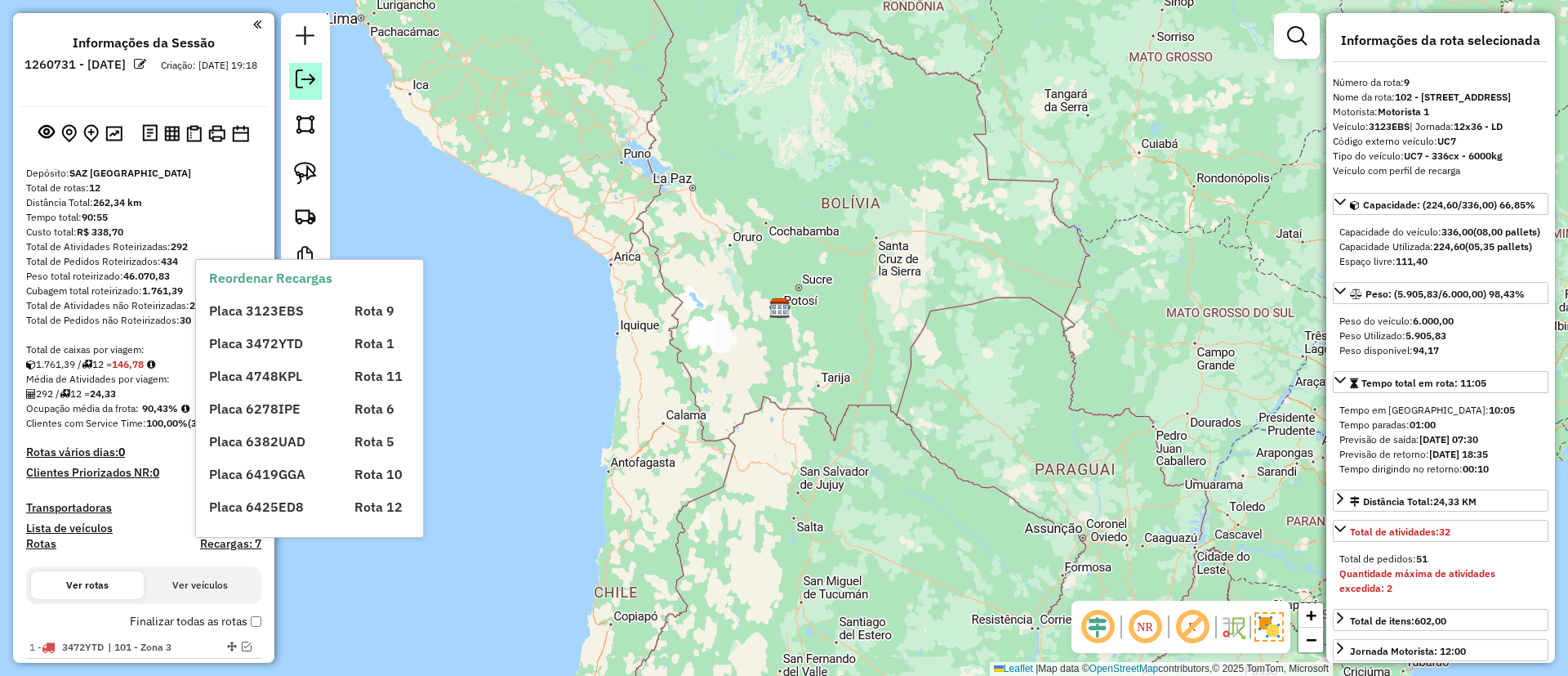
click at [303, 76] on em at bounding box center [305, 79] width 20 height 20
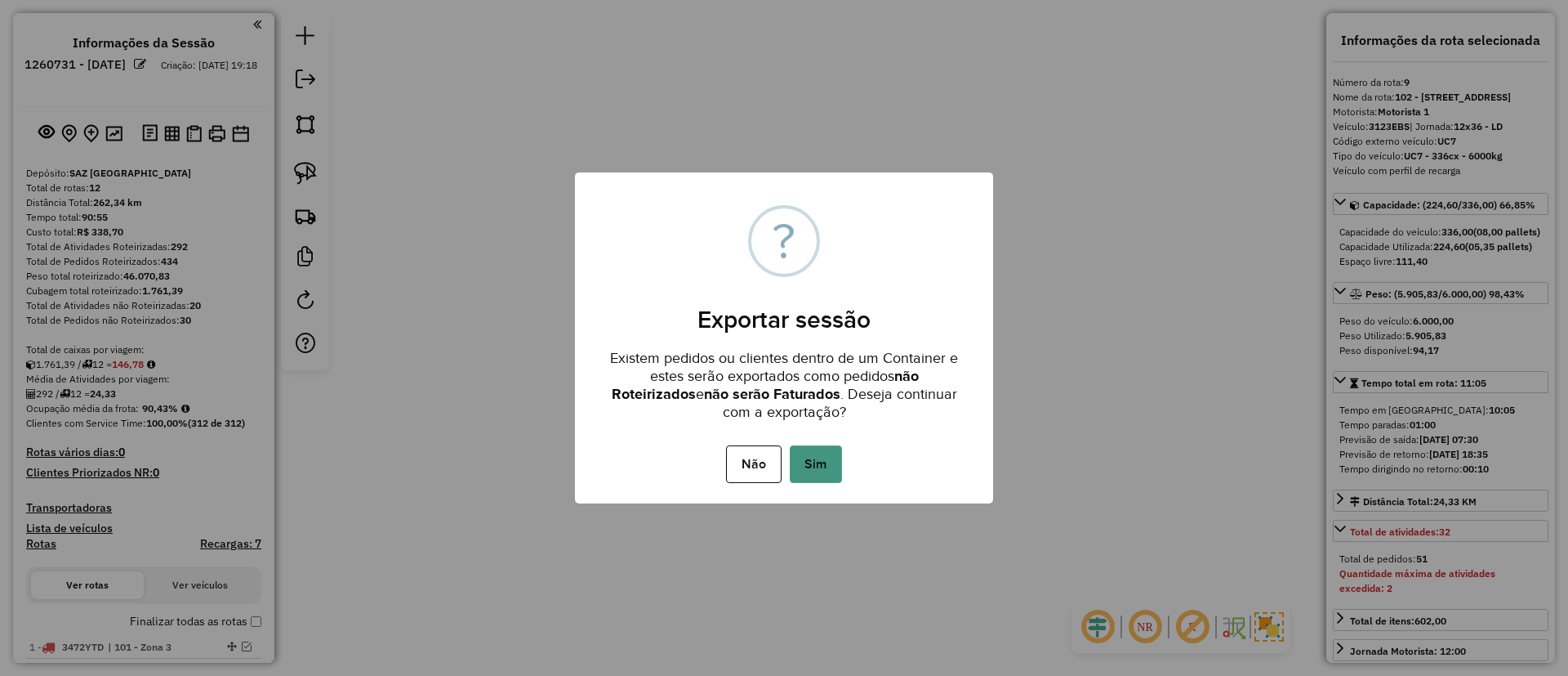
click at [807, 472] on button "Sim" at bounding box center [816, 464] width 52 height 38
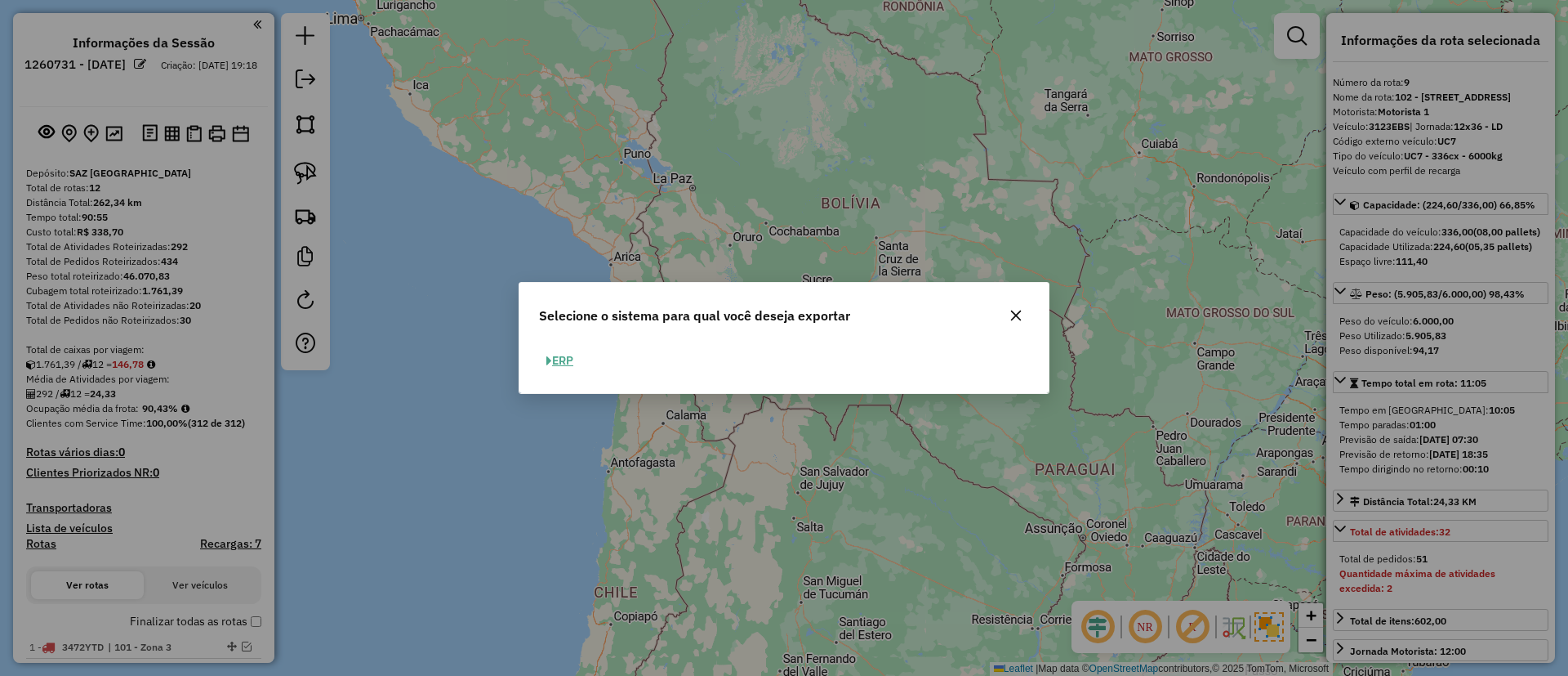
click at [568, 367] on button "ERP" at bounding box center [559, 361] width 42 height 26
select select "**"
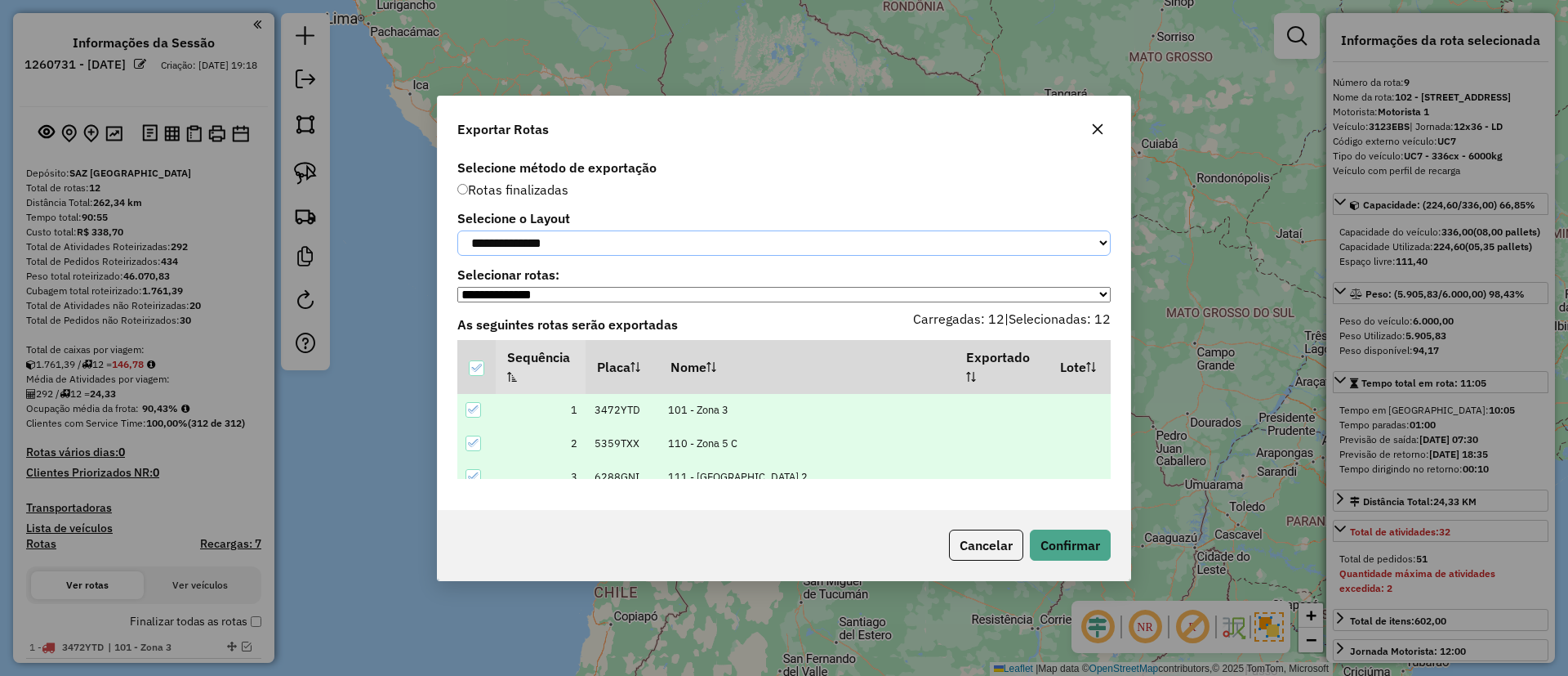
click at [565, 251] on select "**********" at bounding box center [783, 244] width 653 height 26
select select "*********"
click at [457, 231] on select "**********" at bounding box center [783, 244] width 653 height 26
click at [1042, 528] on div "Cancelar Confirmar" at bounding box center [784, 545] width 693 height 70
click at [1062, 568] on div "Cancelar Confirmar" at bounding box center [784, 545] width 693 height 70
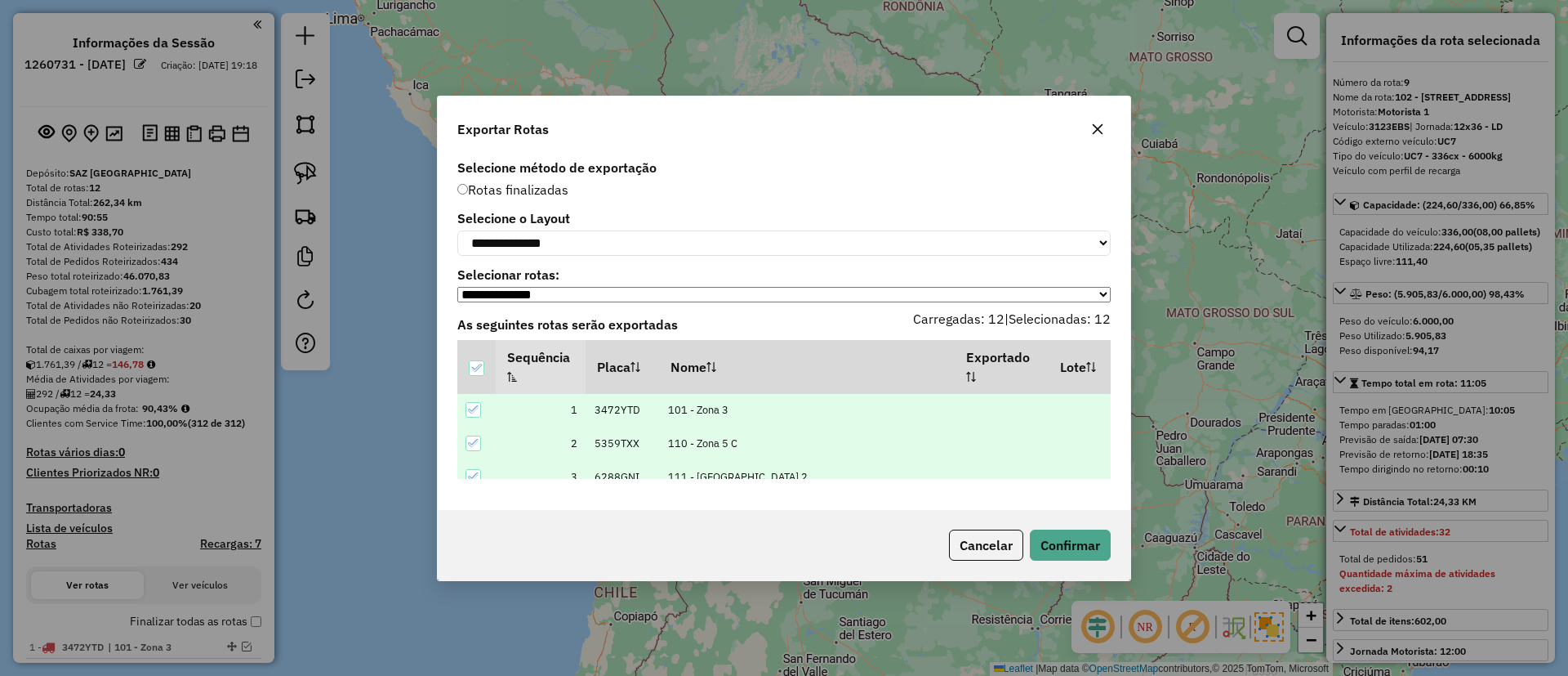
click at [1057, 568] on div "Cancelar Confirmar" at bounding box center [784, 545] width 693 height 70
click at [1075, 560] on button "Confirmar" at bounding box center [1070, 545] width 81 height 31
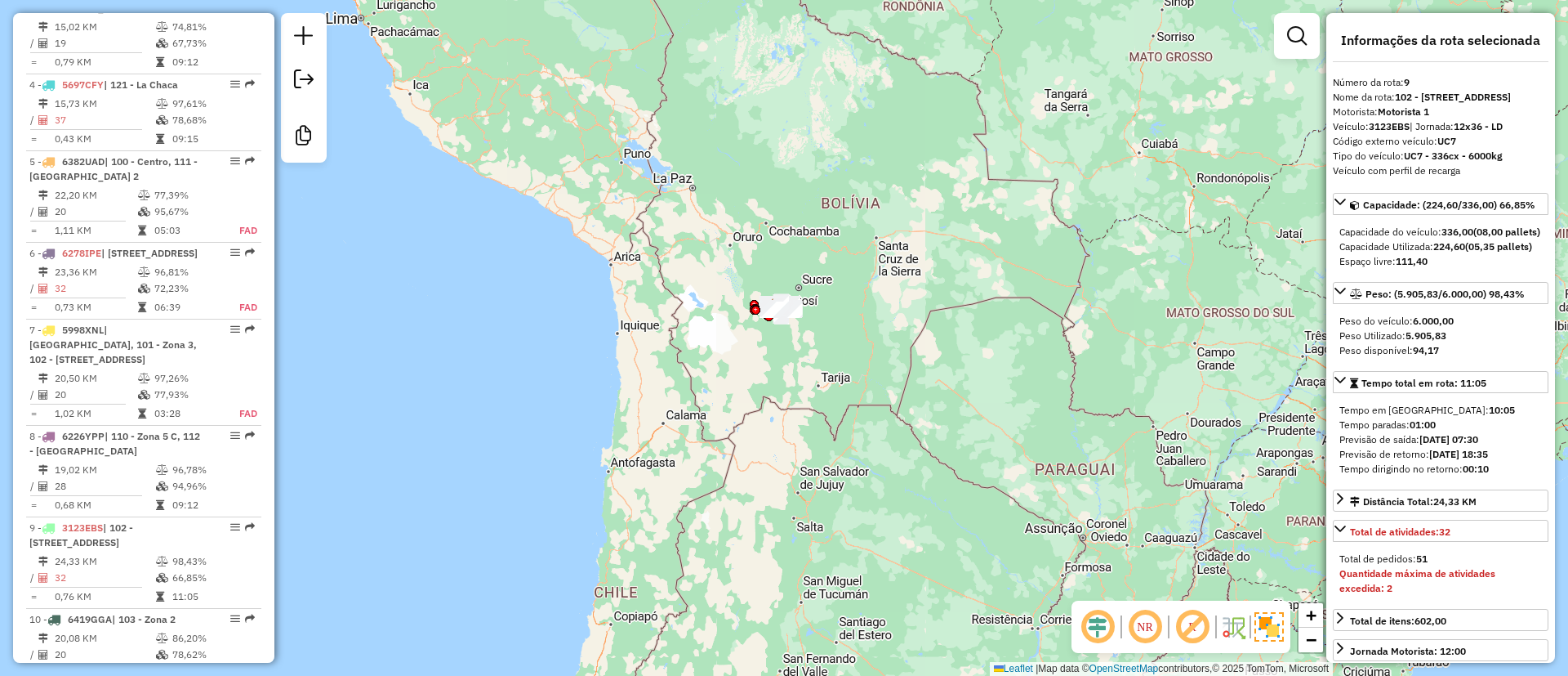
scroll to position [1337, 0]
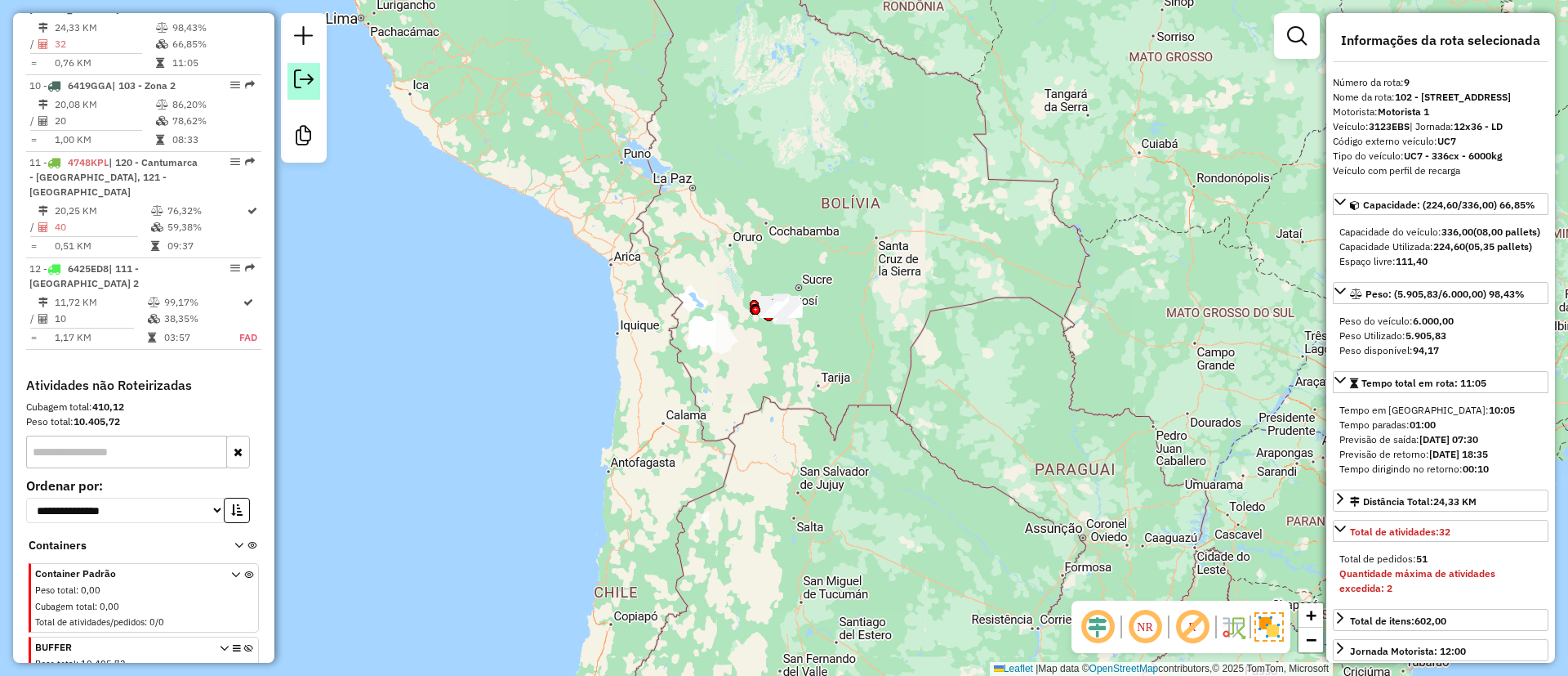
click at [301, 76] on em at bounding box center [303, 79] width 20 height 20
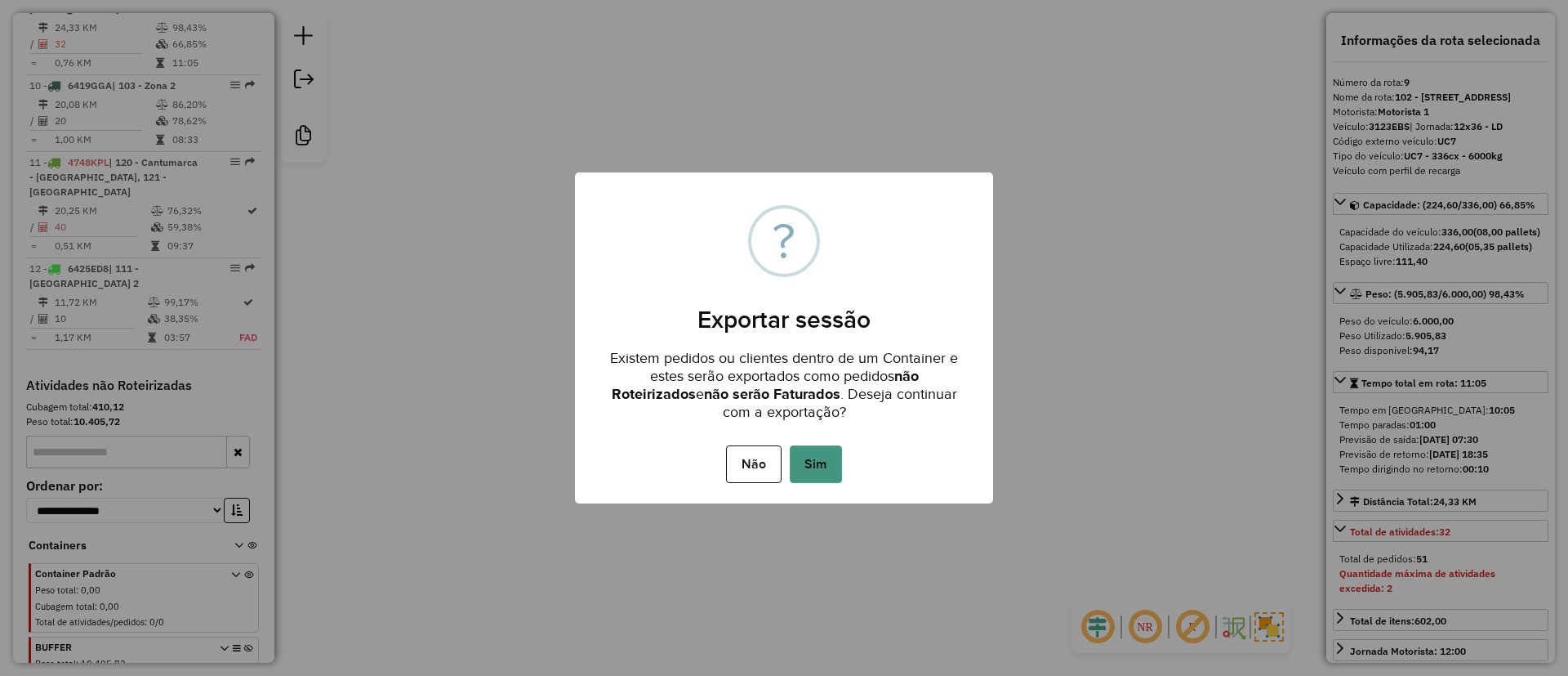
click at [812, 451] on button "Sim" at bounding box center [816, 464] width 52 height 38
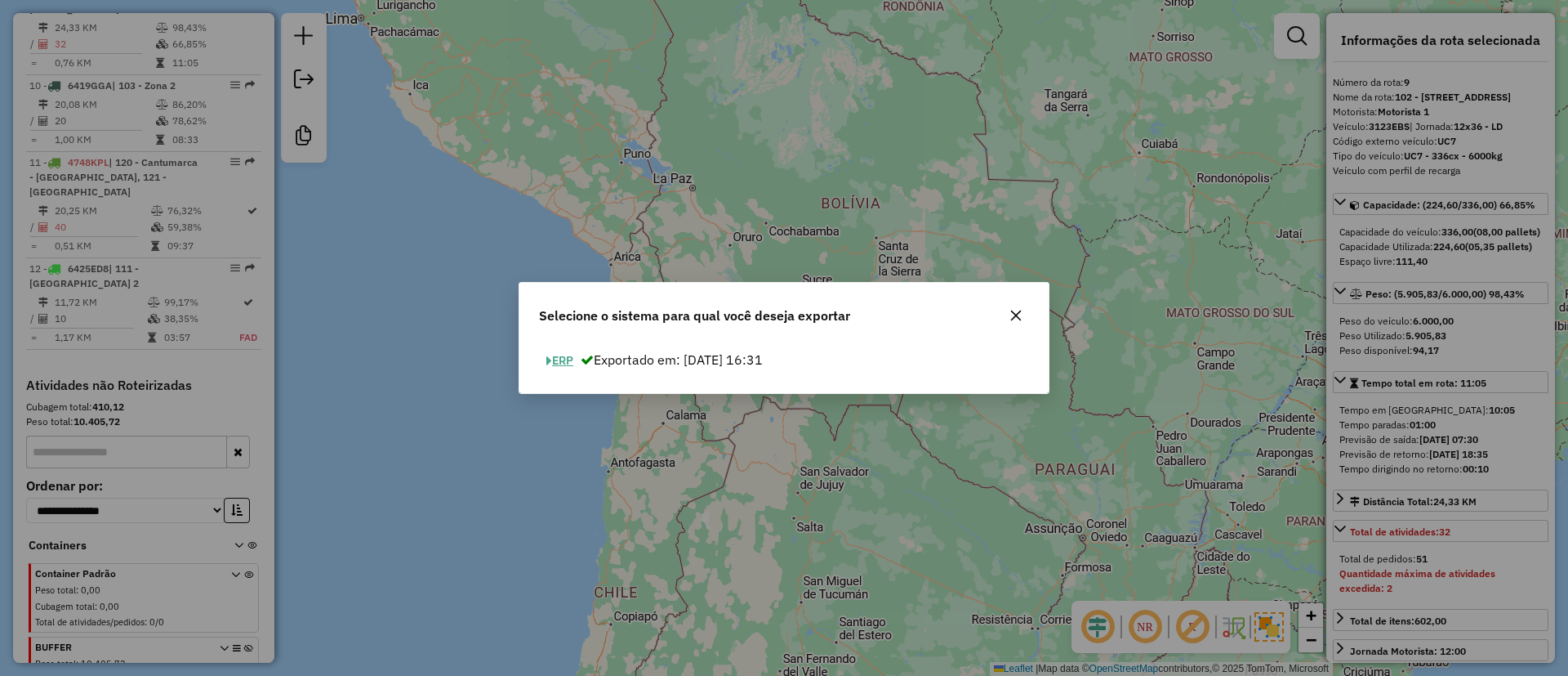
click at [576, 364] on button "ERP" at bounding box center [559, 361] width 42 height 26
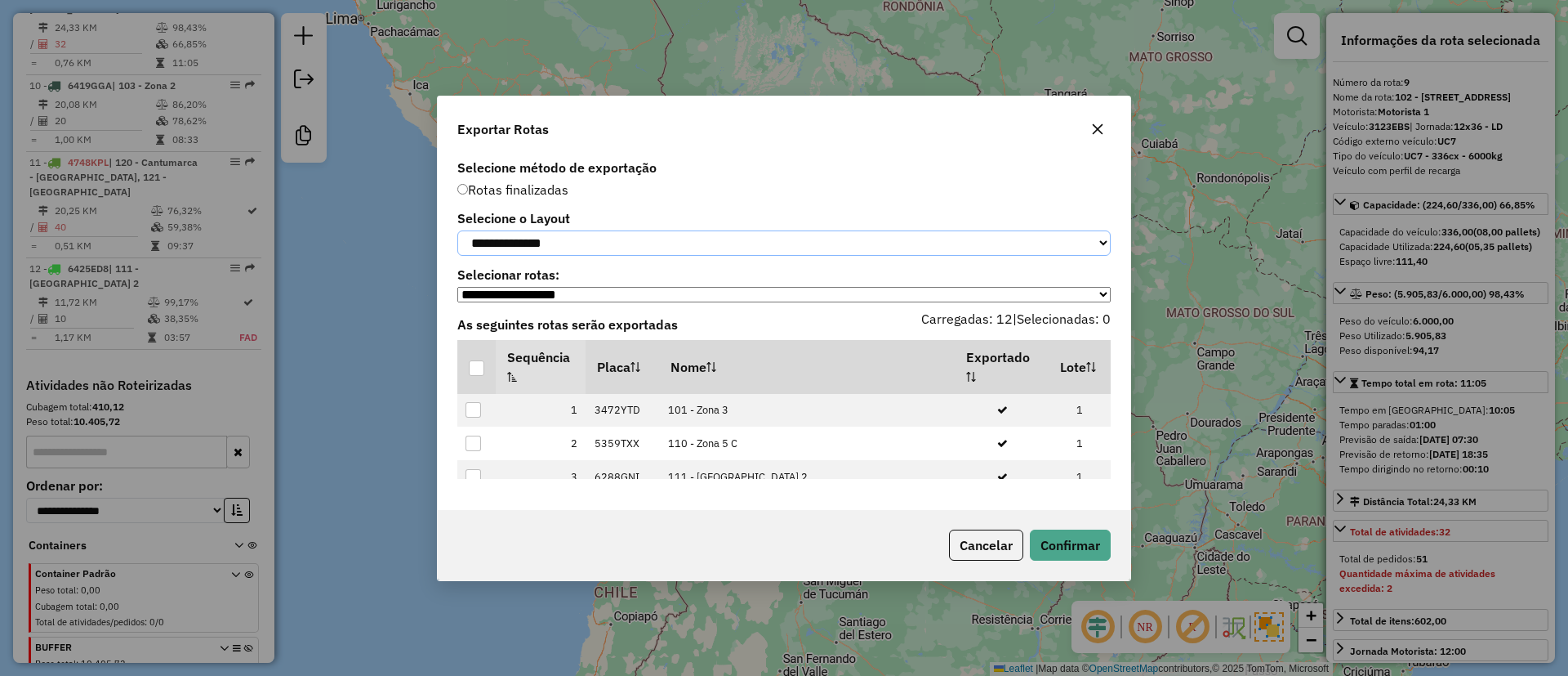
drag, startPoint x: 542, startPoint y: 244, endPoint x: 547, endPoint y: 253, distance: 10.3
click at [542, 244] on select "**********" at bounding box center [783, 244] width 653 height 26
select select "*********"
click at [457, 231] on select "**********" at bounding box center [783, 244] width 653 height 26
click at [484, 369] on div at bounding box center [477, 368] width 16 height 16
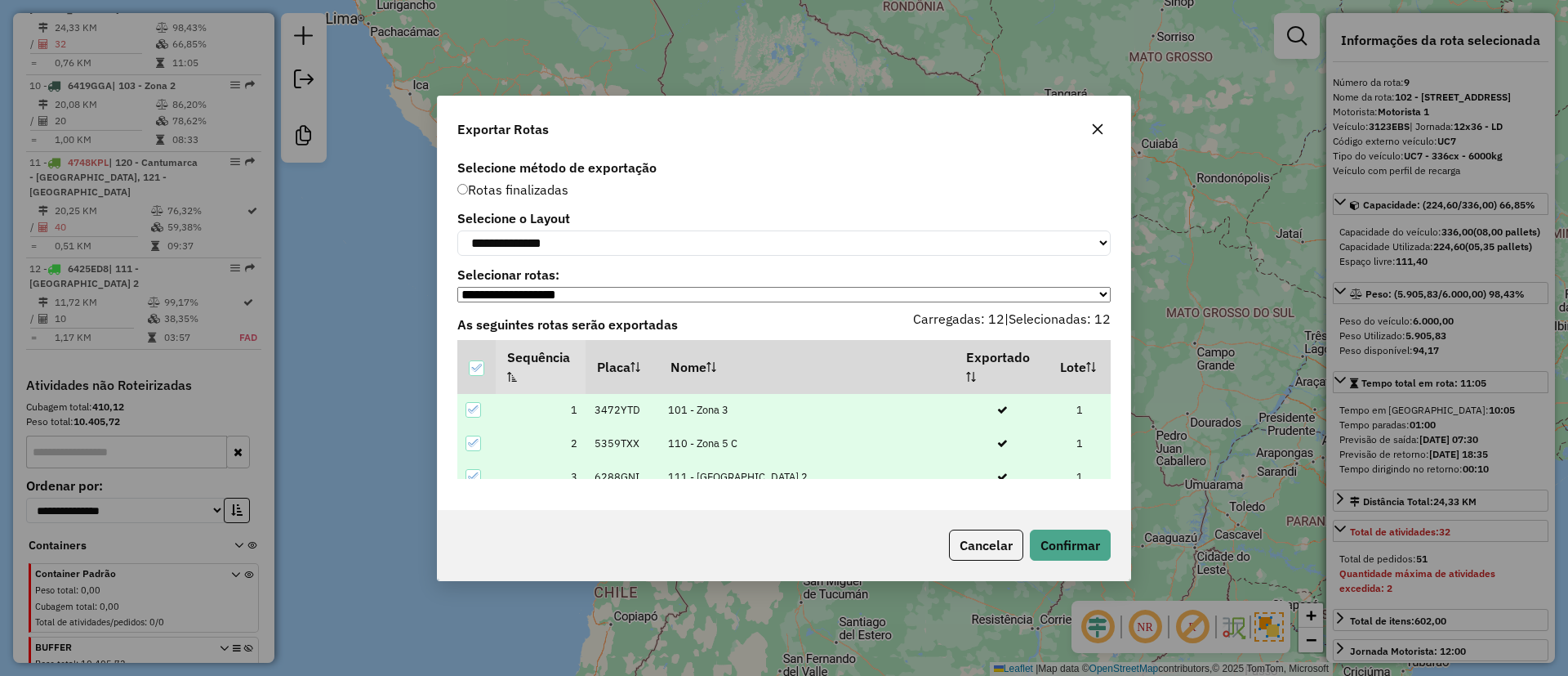
click at [1098, 564] on div "Cancelar Confirmar" at bounding box center [784, 545] width 693 height 70
click at [1066, 543] on button "Confirmar" at bounding box center [1070, 545] width 81 height 31
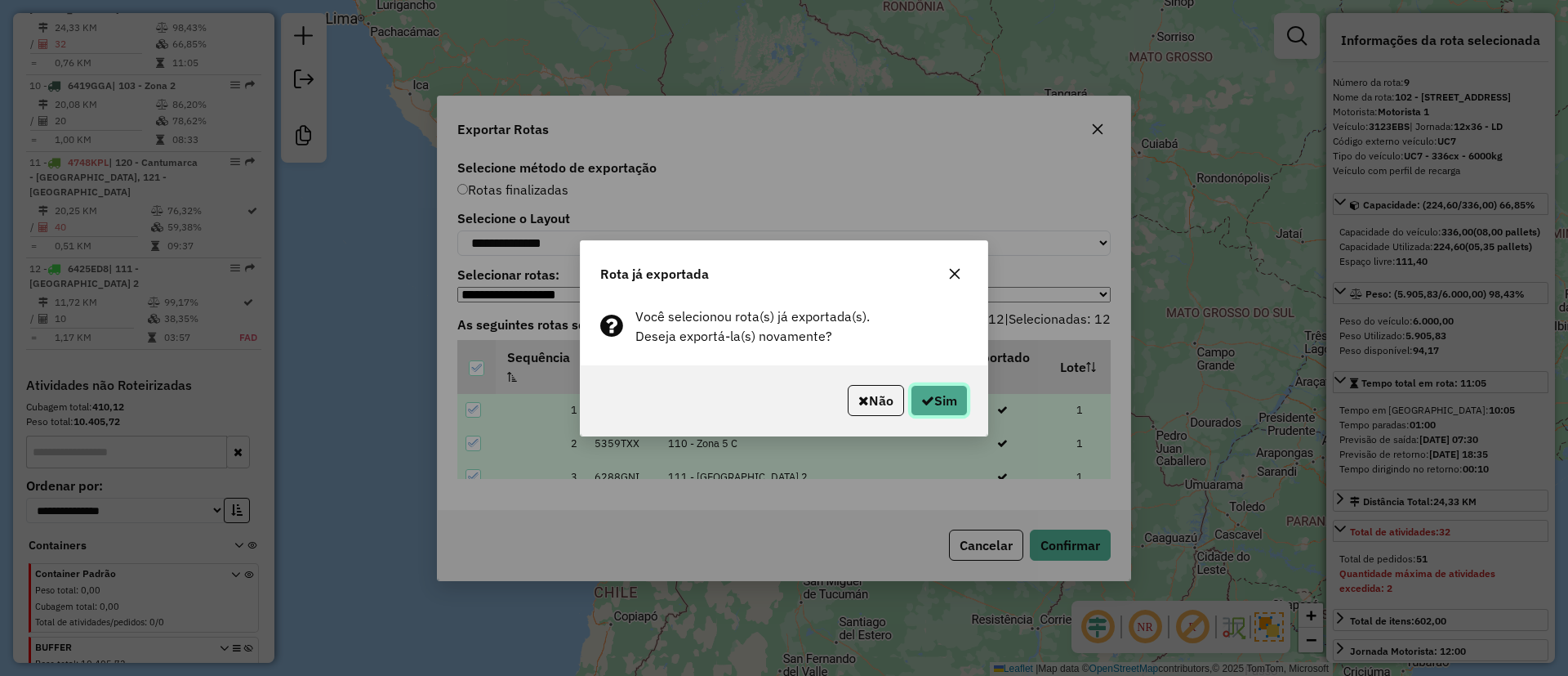
click at [929, 395] on icon "button" at bounding box center [927, 400] width 13 height 13
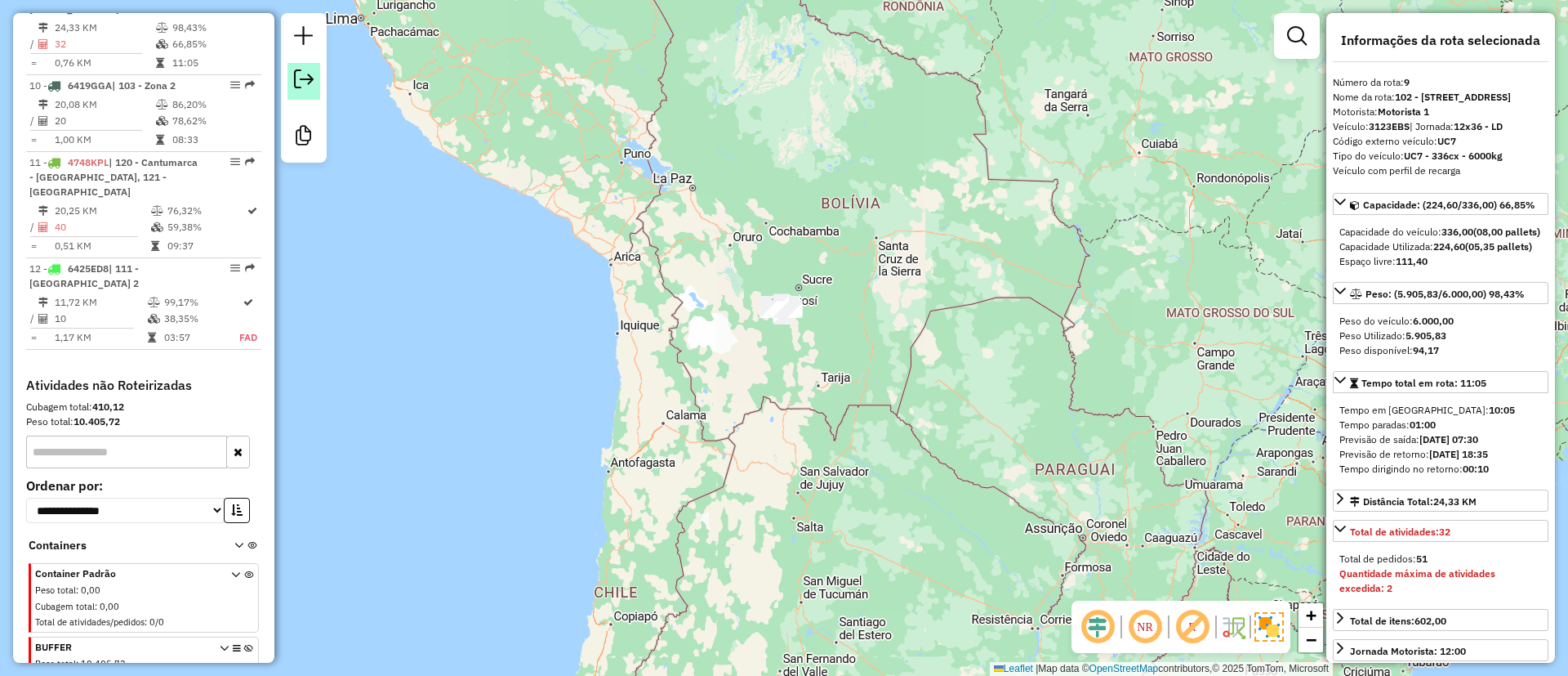
click at [301, 66] on link at bounding box center [304, 81] width 32 height 37
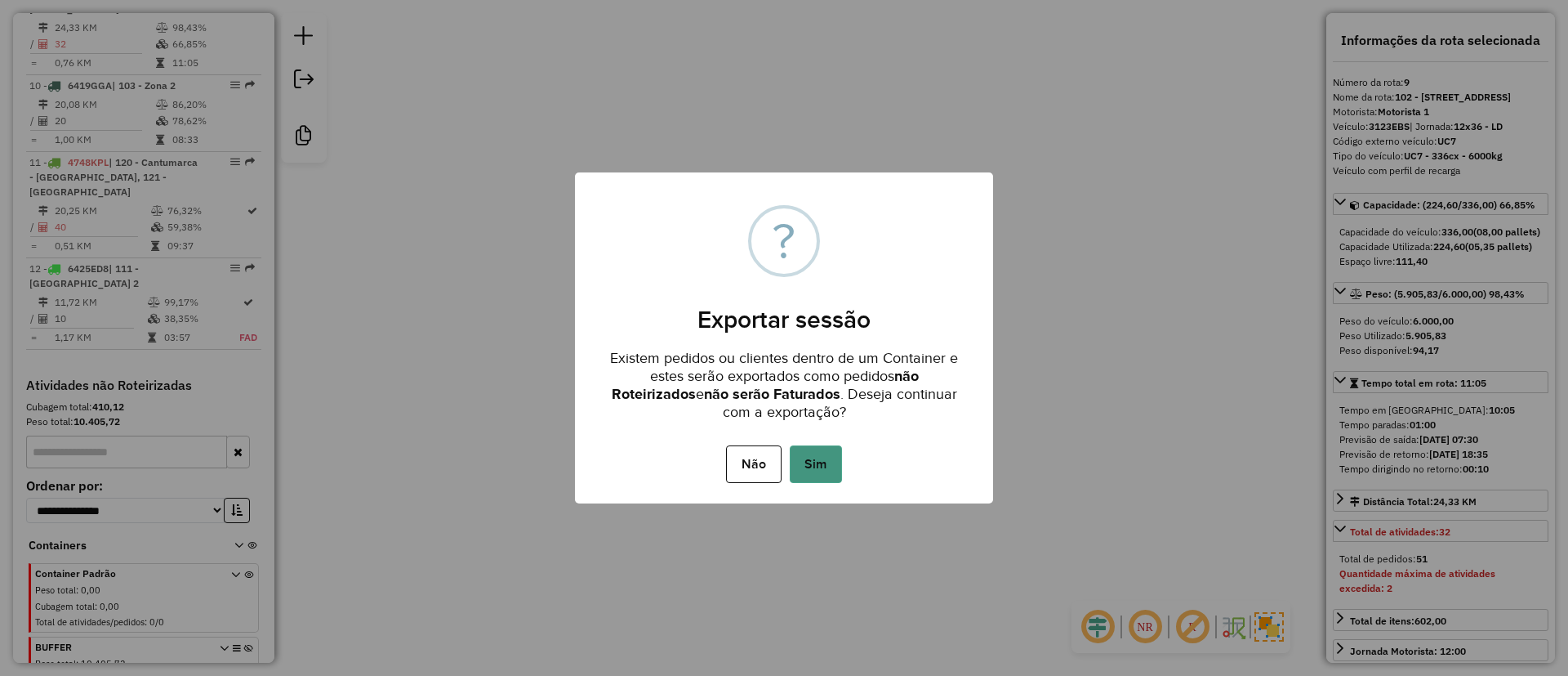
click at [830, 468] on button "Sim" at bounding box center [816, 464] width 52 height 38
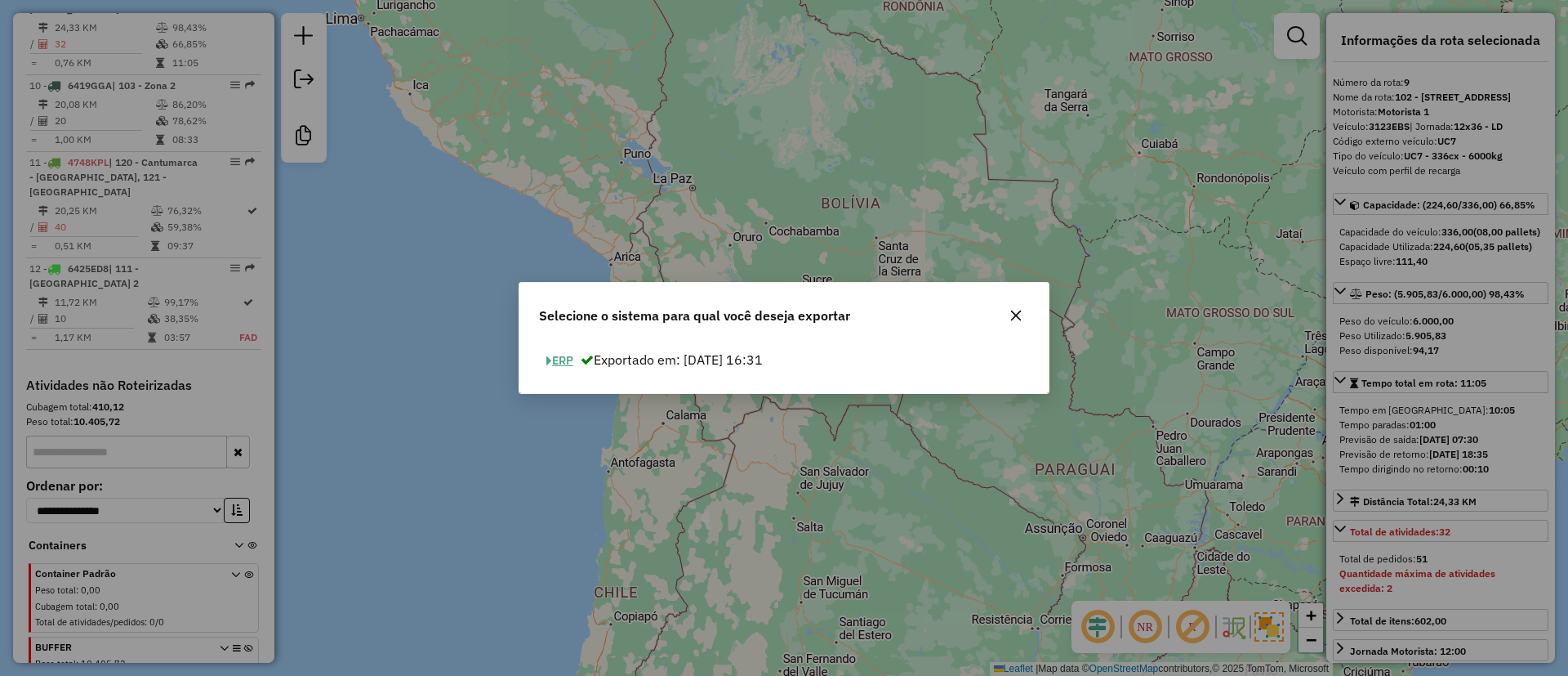
click at [566, 357] on button "ERP" at bounding box center [559, 361] width 42 height 26
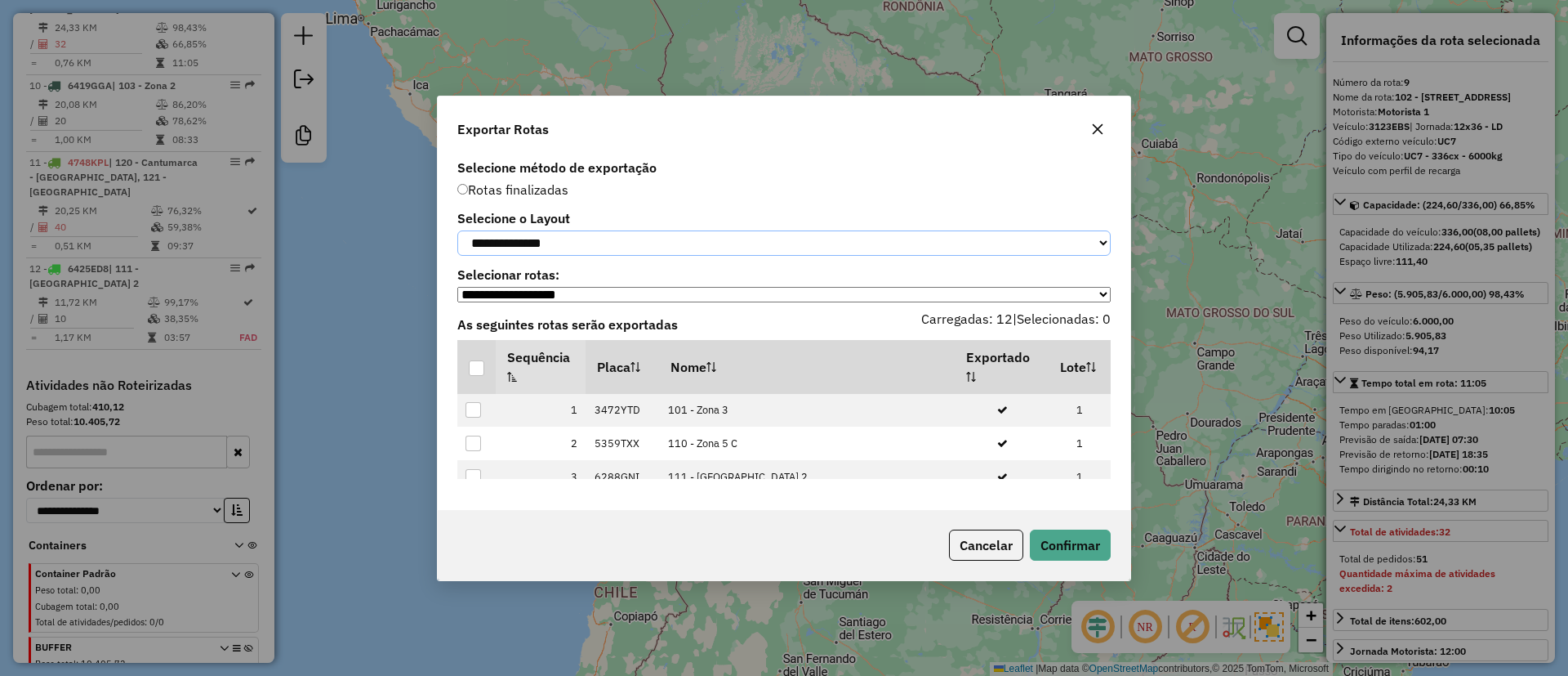
click at [551, 250] on select "**********" at bounding box center [783, 244] width 653 height 26
select select "*********"
click at [457, 231] on select "**********" at bounding box center [783, 244] width 653 height 26
click at [477, 367] on div at bounding box center [477, 368] width 15 height 15
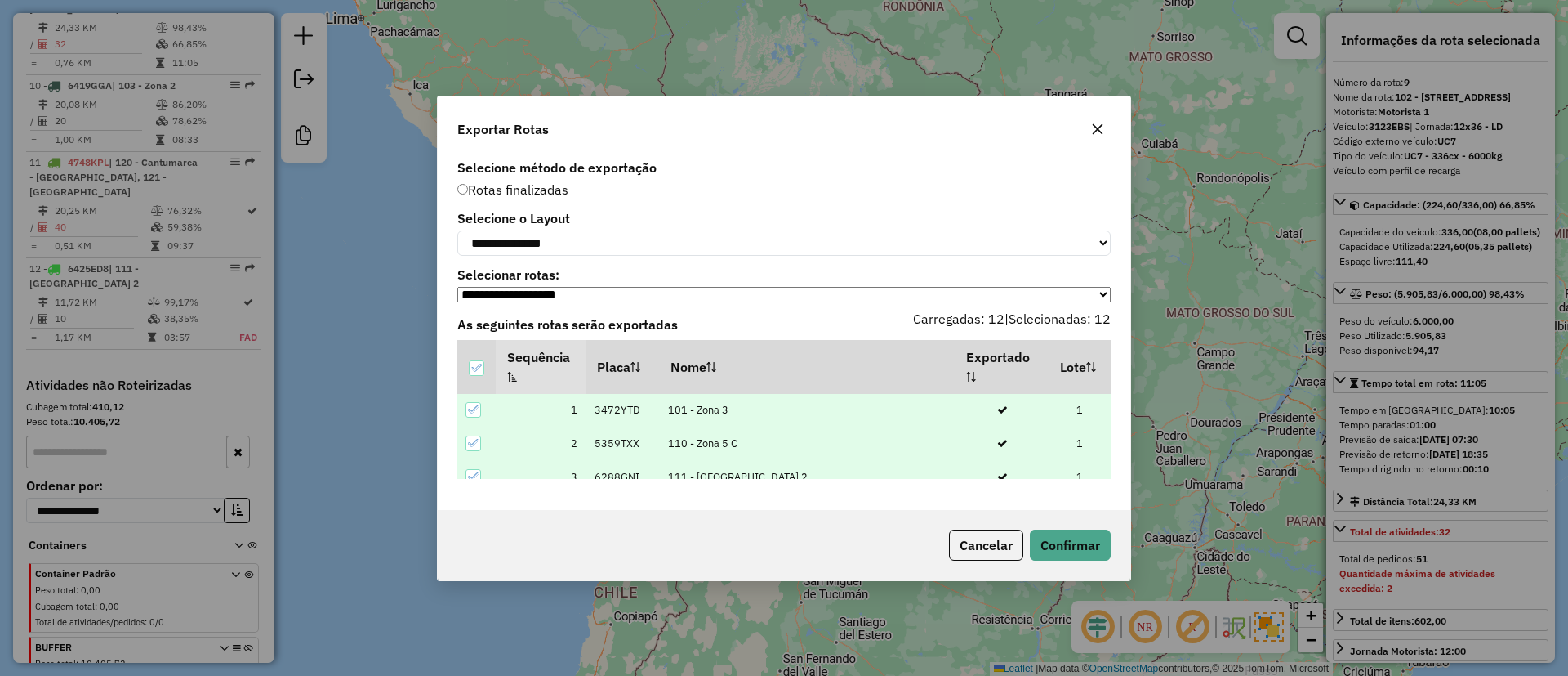
click at [1043, 532] on div "Cancelar Confirmar" at bounding box center [784, 545] width 693 height 70
click at [1043, 537] on button "Confirmar" at bounding box center [1070, 545] width 81 height 31
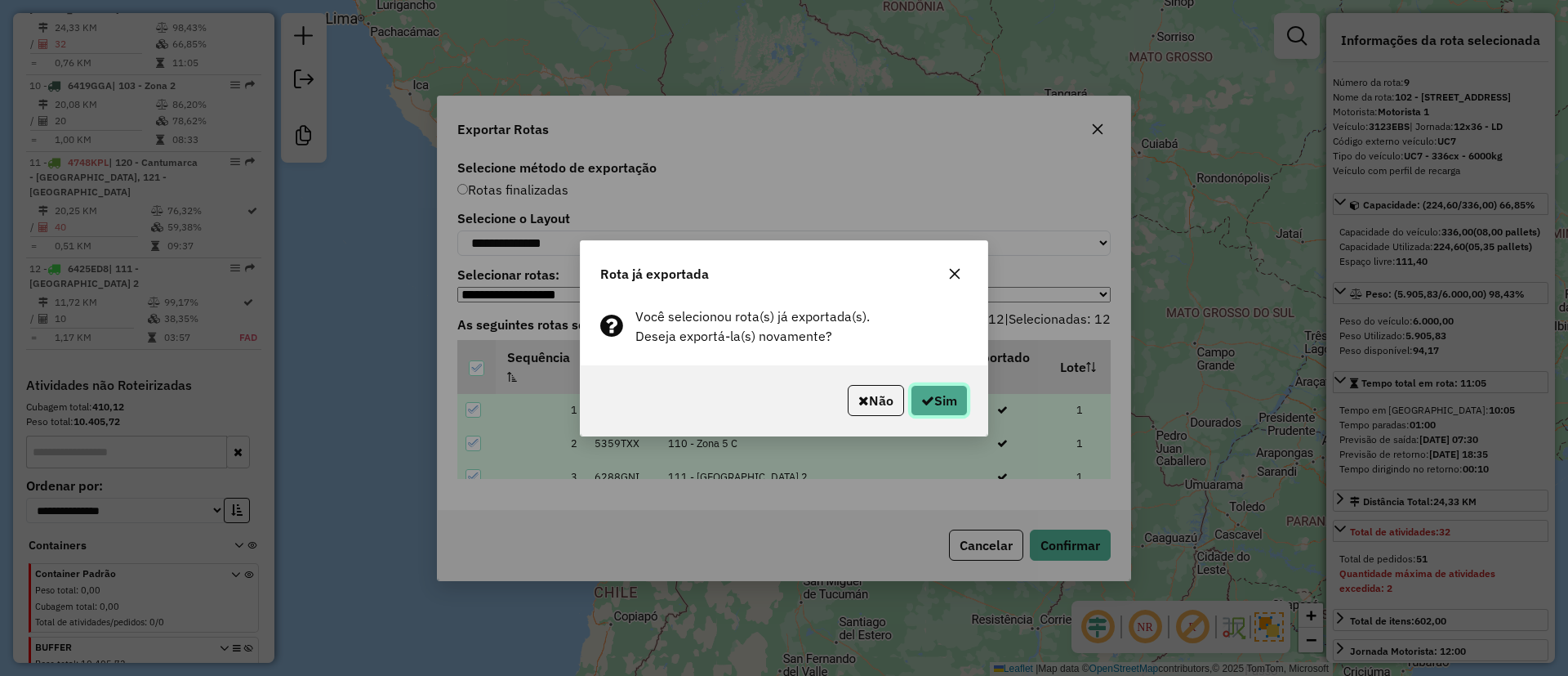
click at [928, 396] on icon "button" at bounding box center [927, 400] width 13 height 13
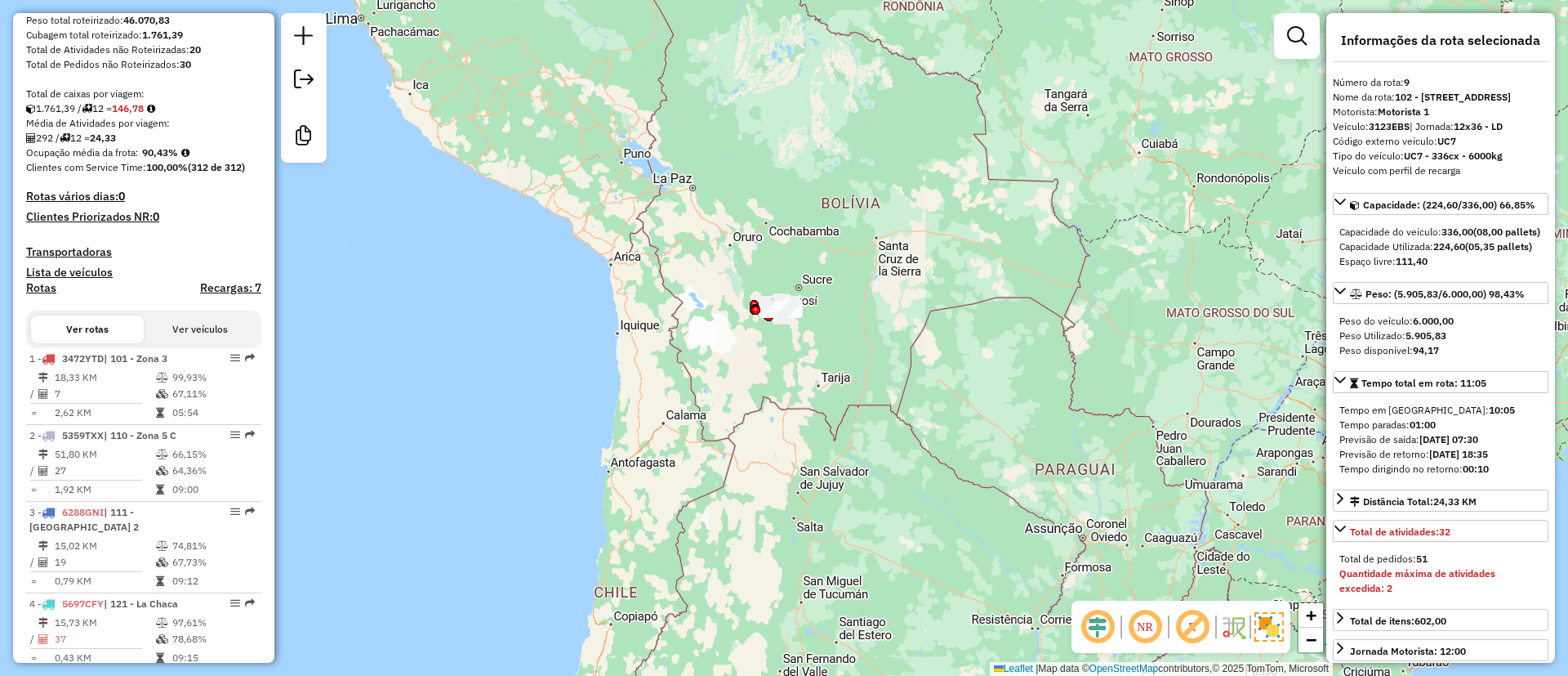
scroll to position [112, 0]
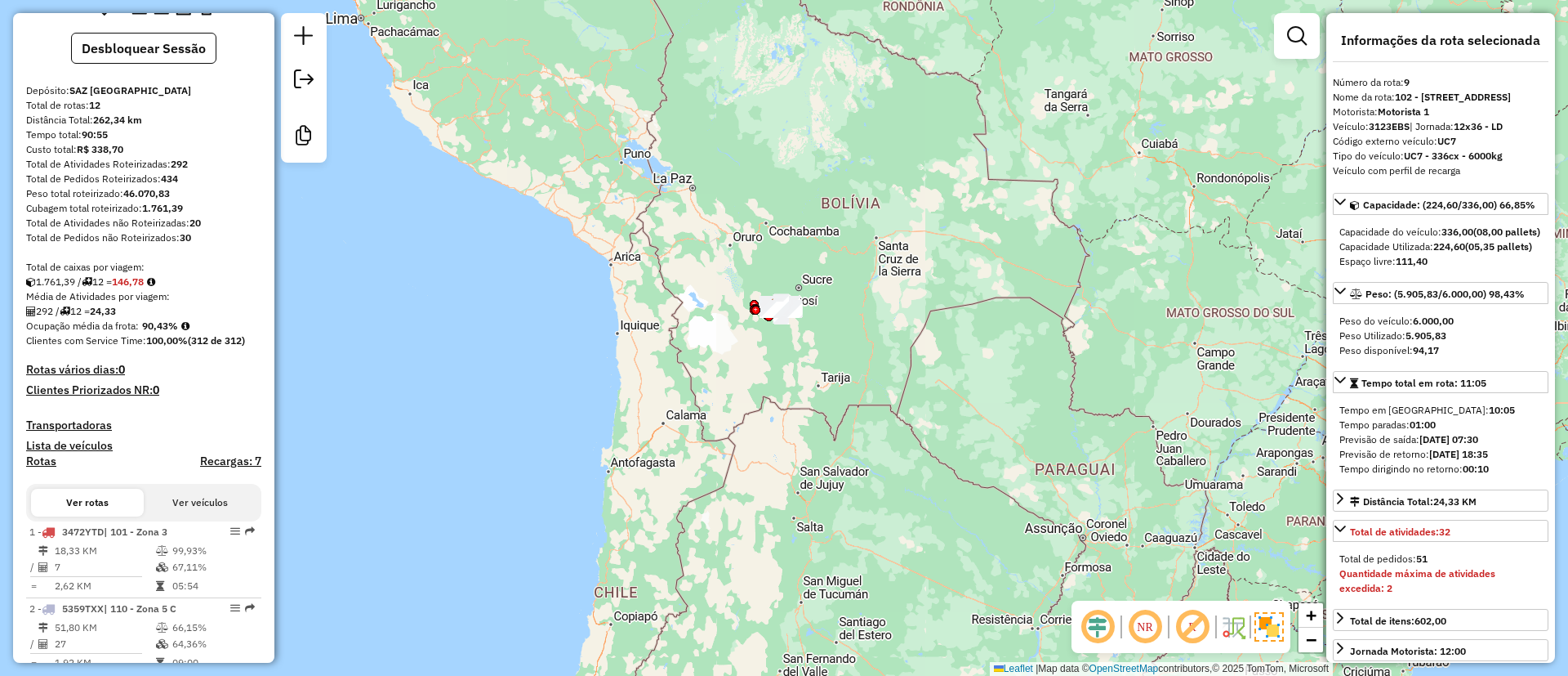
drag, startPoint x: 141, startPoint y: 332, endPoint x: 204, endPoint y: 323, distance: 63.6
click at [206, 319] on div "292 / 12 = 24,33" at bounding box center [143, 311] width 235 height 15
drag, startPoint x: 141, startPoint y: 336, endPoint x: 179, endPoint y: 338, distance: 38.1
click at [183, 333] on div "Ocupação média da frota: 90,43%" at bounding box center [143, 326] width 235 height 15
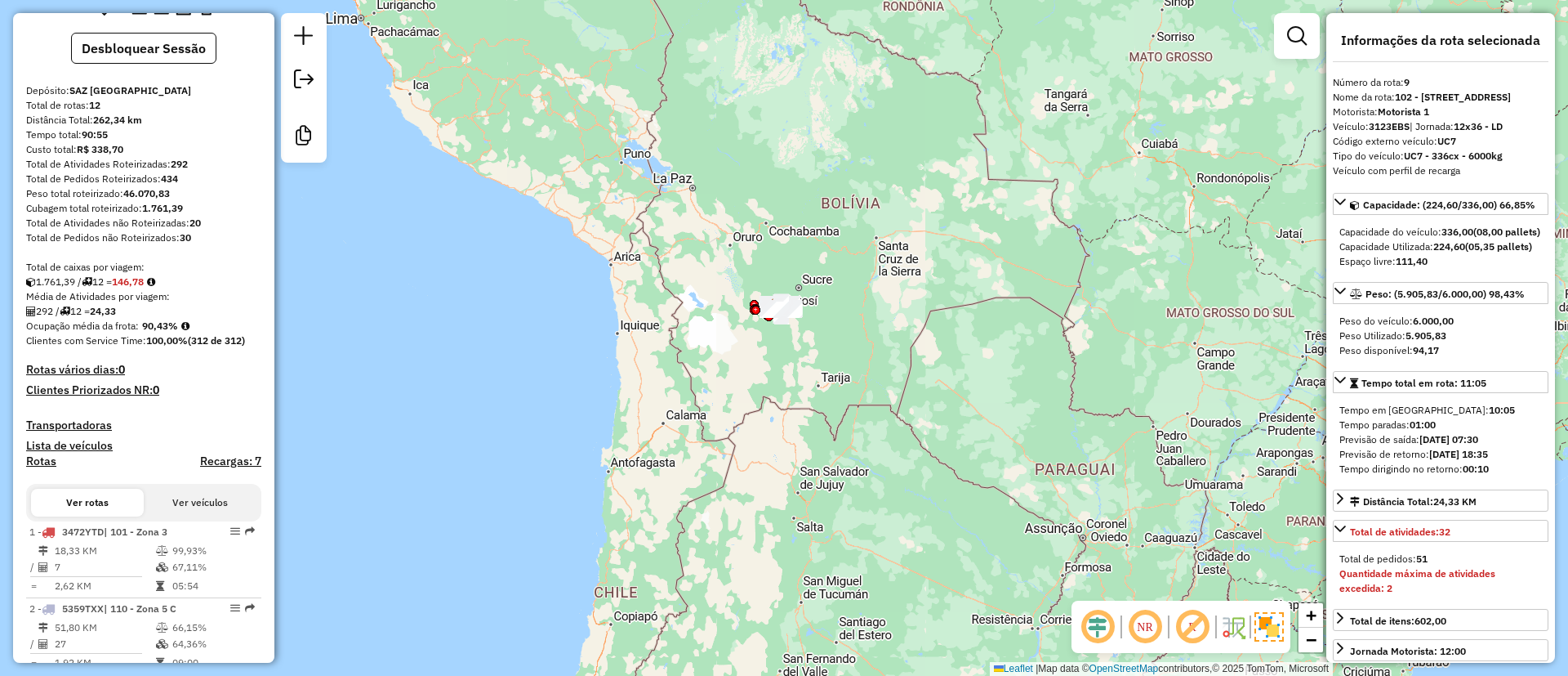
copy strong "90,43%"
drag, startPoint x: 99, startPoint y: 323, endPoint x: 130, endPoint y: 327, distance: 31.3
click at [130, 319] on div "292 / 12 = 24,33" at bounding box center [143, 311] width 235 height 15
copy div "24,33"
drag, startPoint x: 172, startPoint y: 177, endPoint x: 196, endPoint y: 184, distance: 25.0
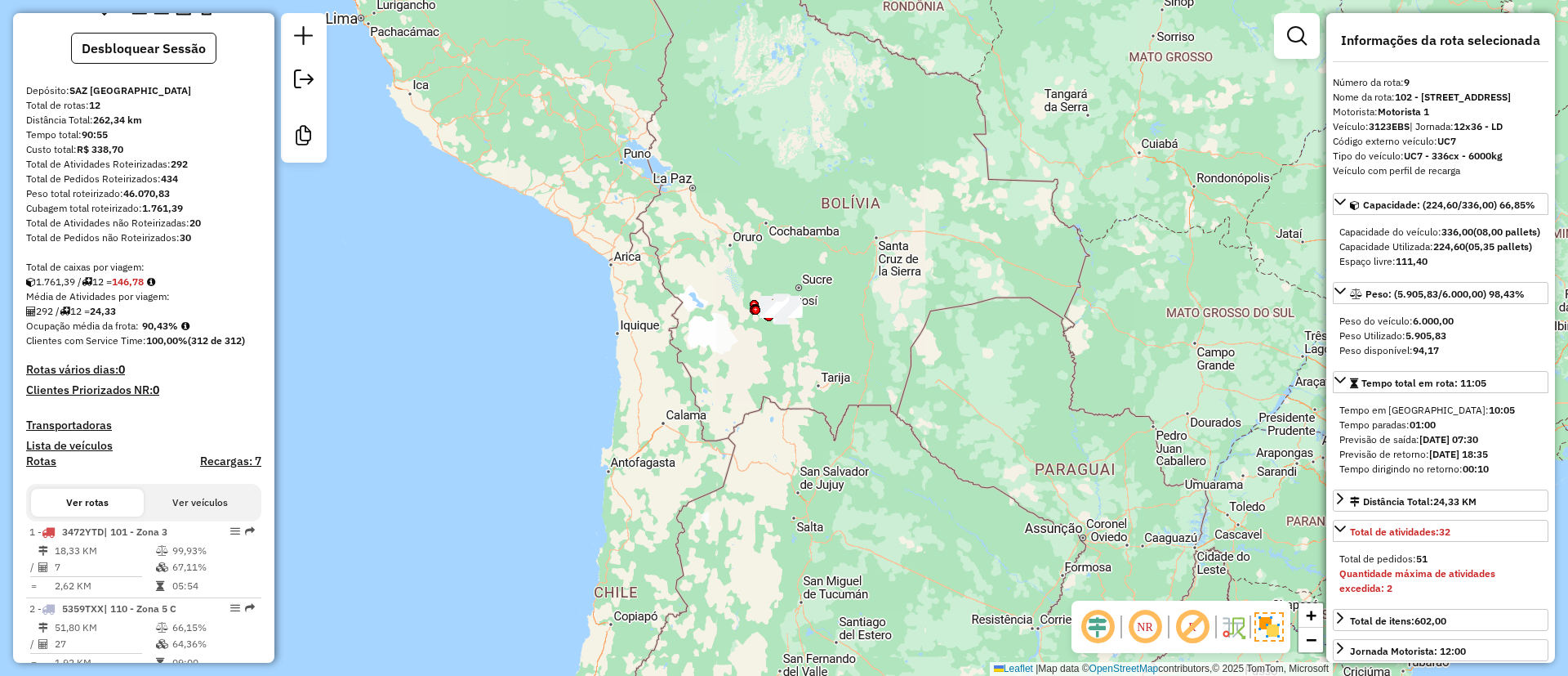
click at [196, 172] on div "Total de Atividades Roteirizadas: 292" at bounding box center [143, 164] width 235 height 15
copy strong "292"
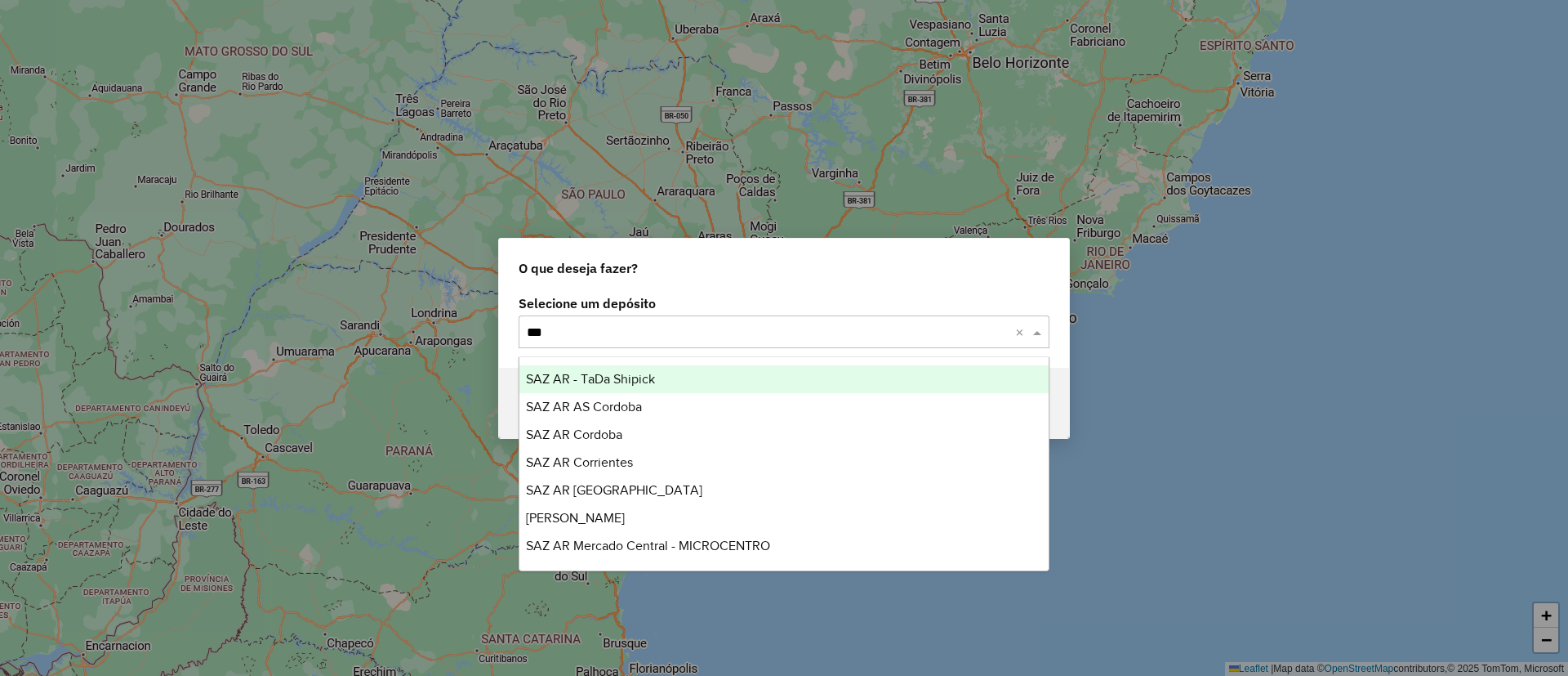
type input "****"
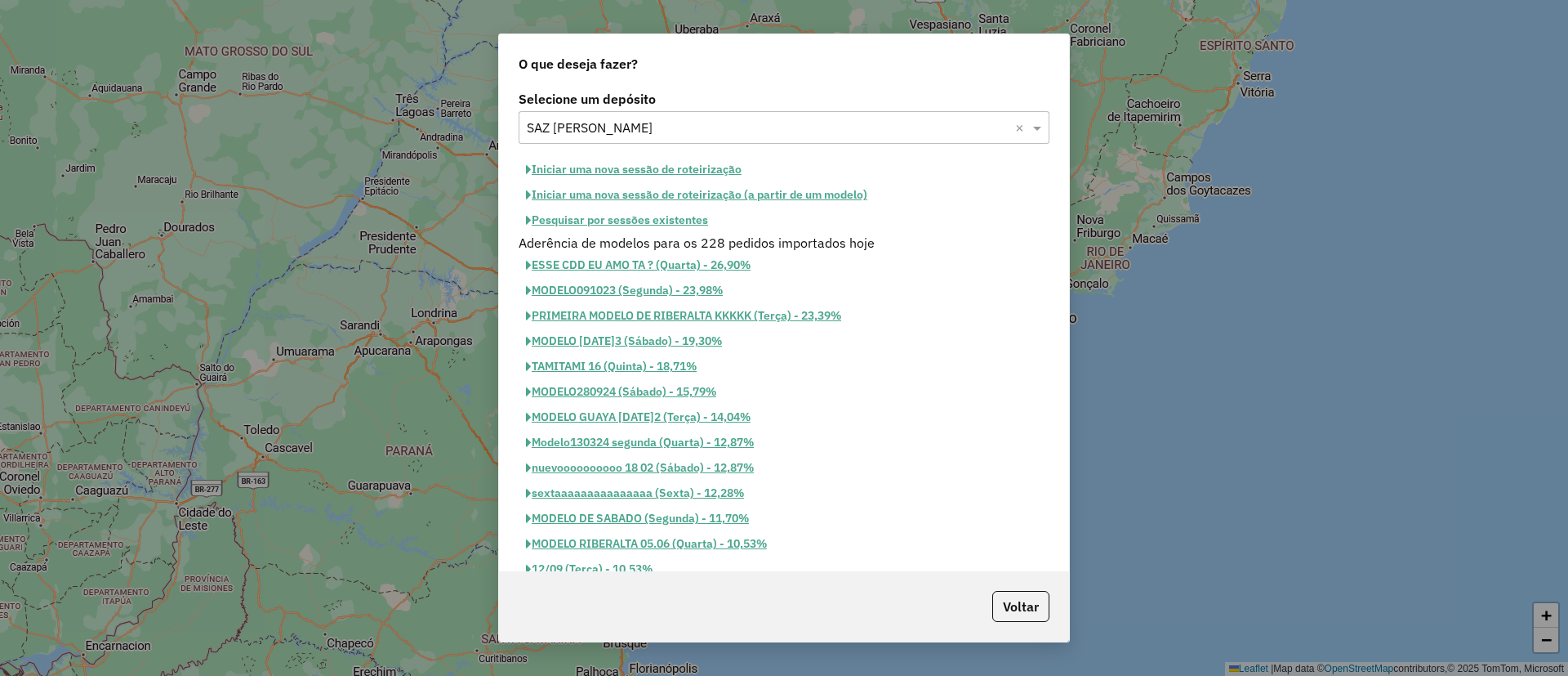
click at [670, 166] on button "Iniciar uma nova sessão de roteirização" at bounding box center [634, 170] width 231 height 26
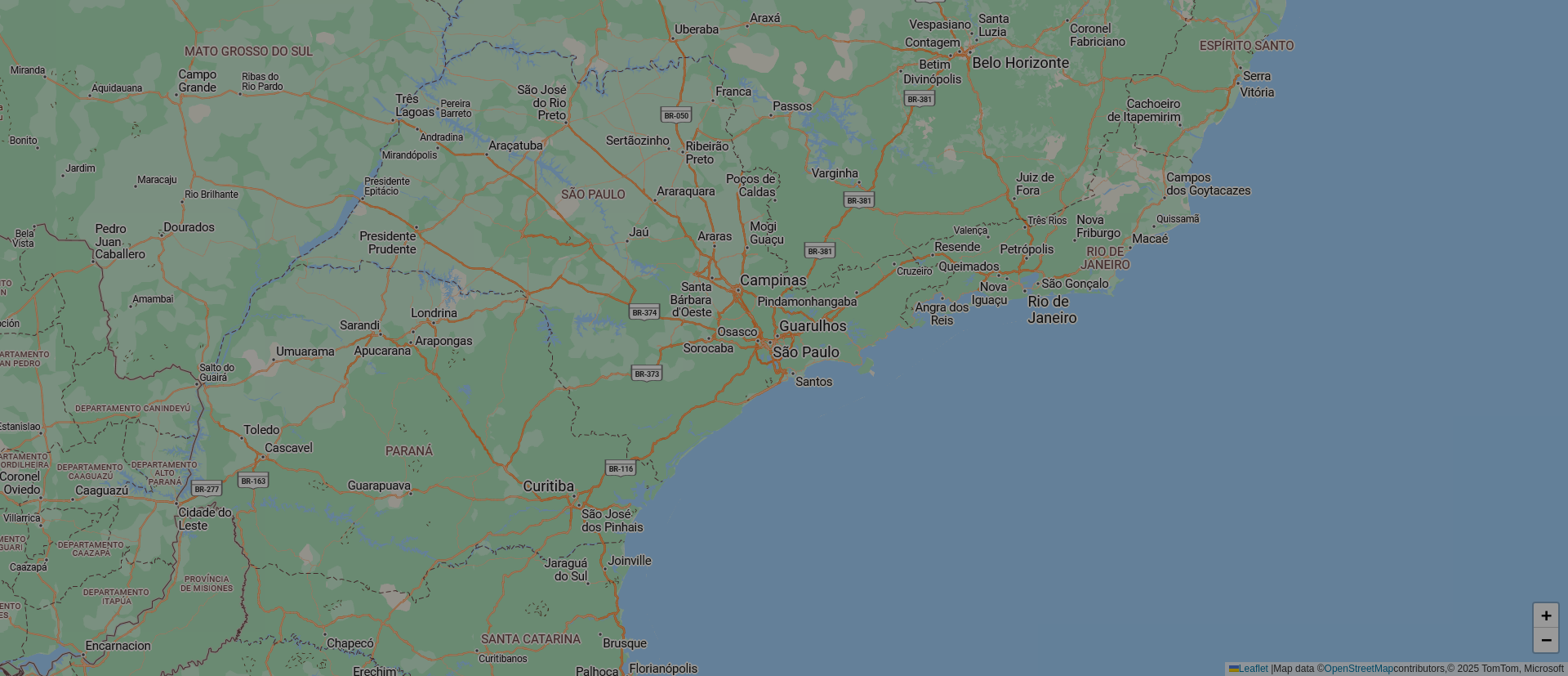
select select "*"
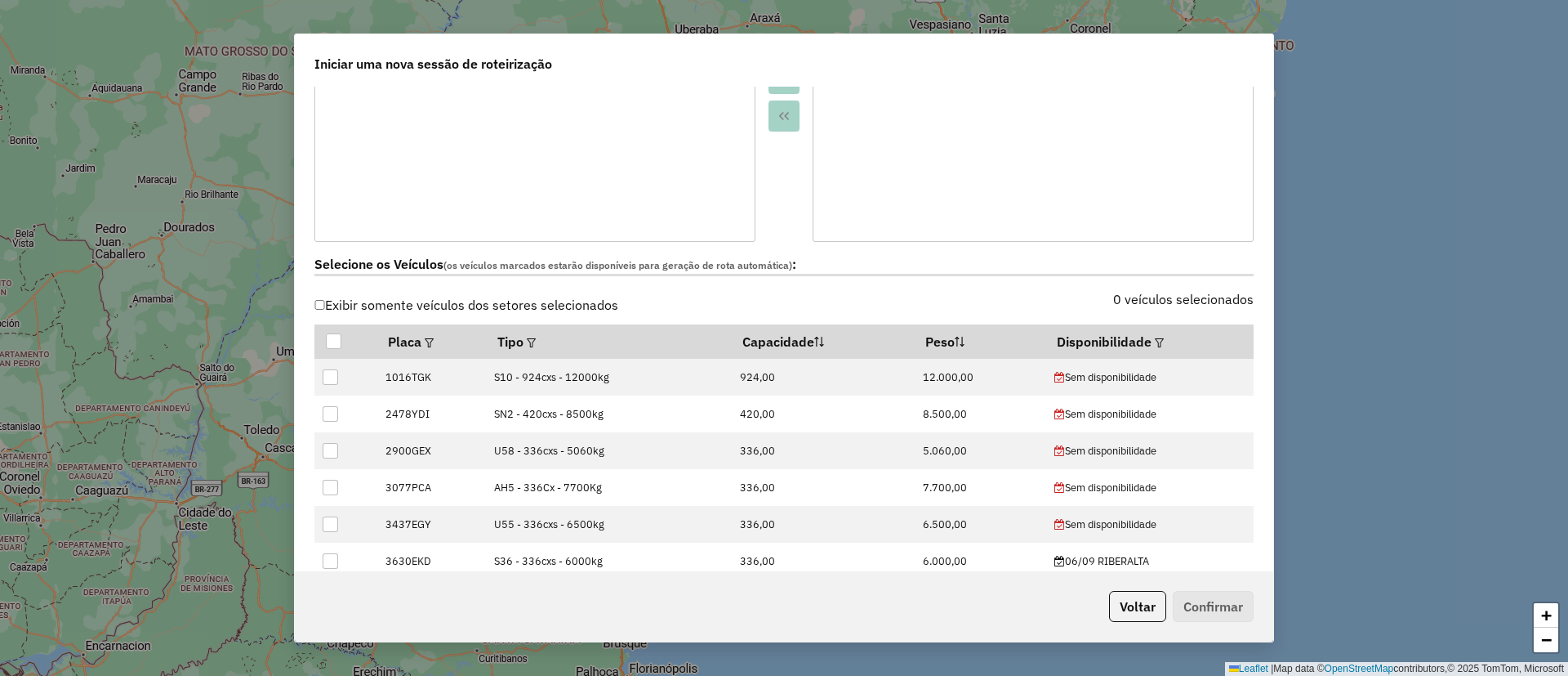
scroll to position [367, 0]
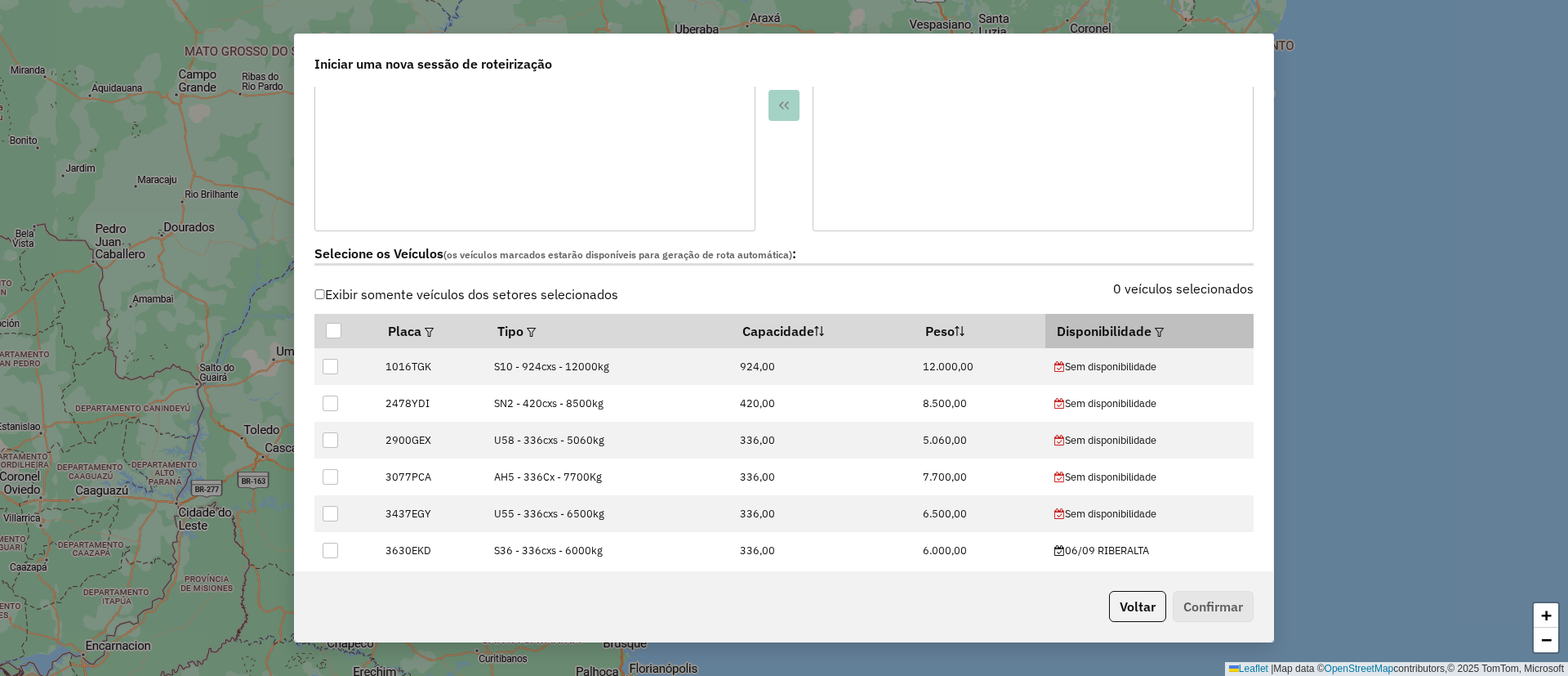
click at [1155, 332] on em at bounding box center [1159, 332] width 9 height 9
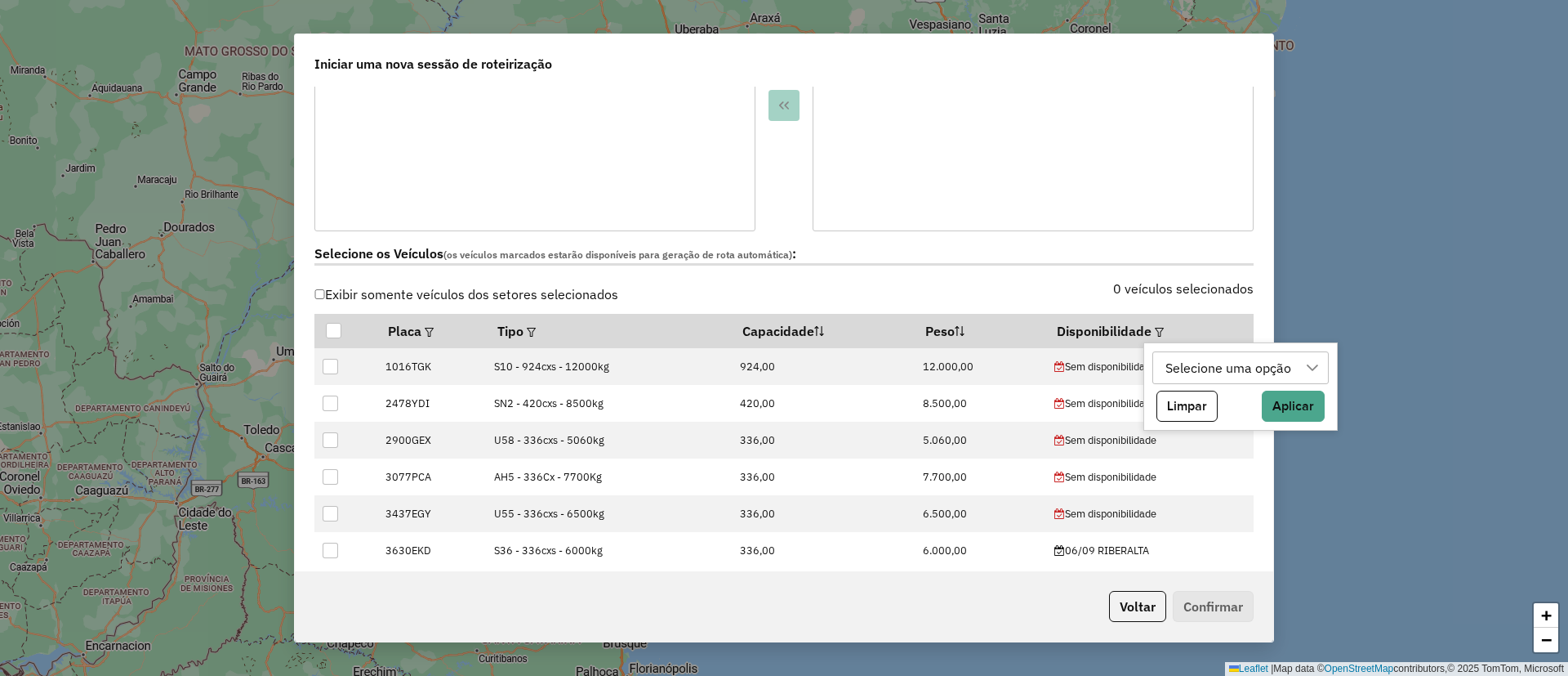
click at [1170, 378] on div "Selecione uma opção" at bounding box center [1228, 367] width 137 height 31
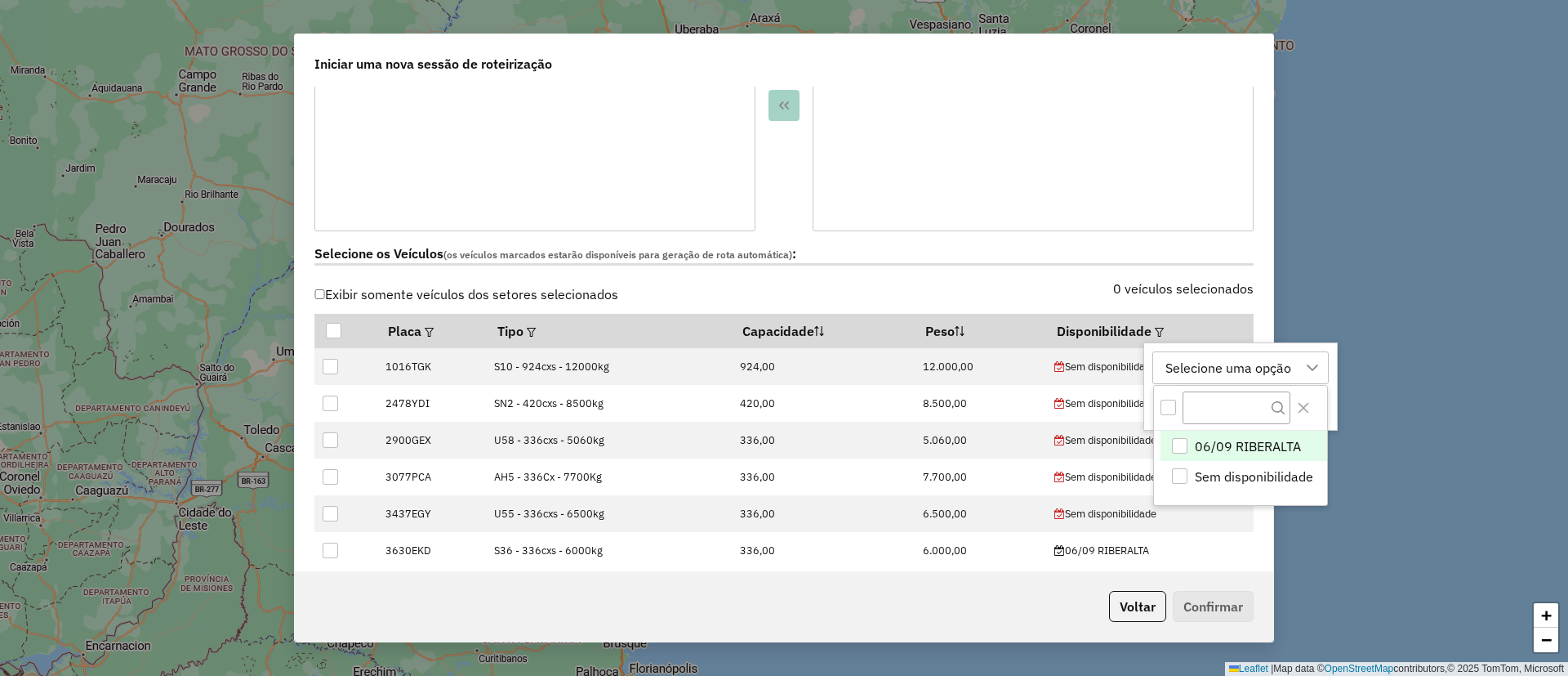
click at [1204, 440] on span "06/09 RIBERALTA" at bounding box center [1248, 446] width 106 height 20
click at [1302, 407] on icon "Close" at bounding box center [1302, 407] width 13 height 13
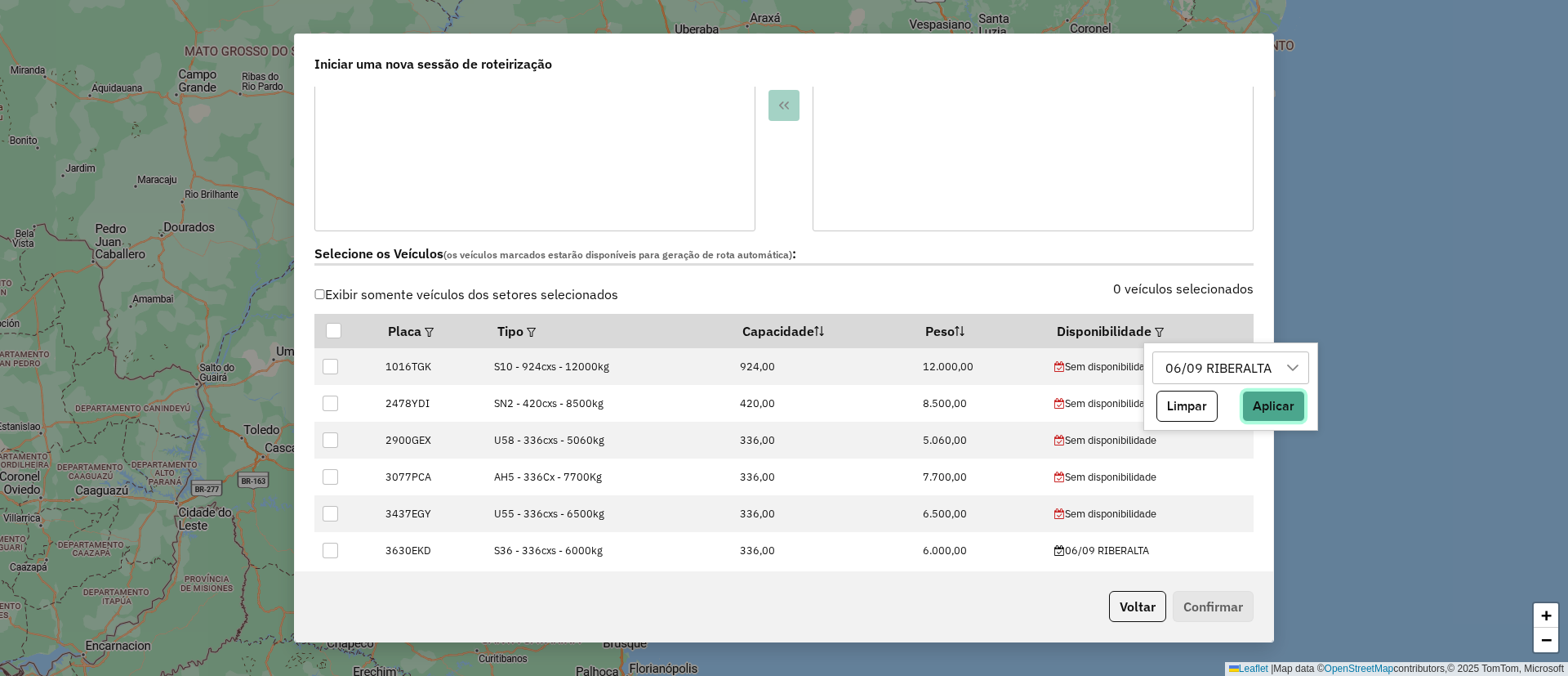
drag, startPoint x: 1284, startPoint y: 404, endPoint x: 1239, endPoint y: 544, distance: 147.1
click at [1284, 403] on button "Aplicar" at bounding box center [1273, 406] width 63 height 31
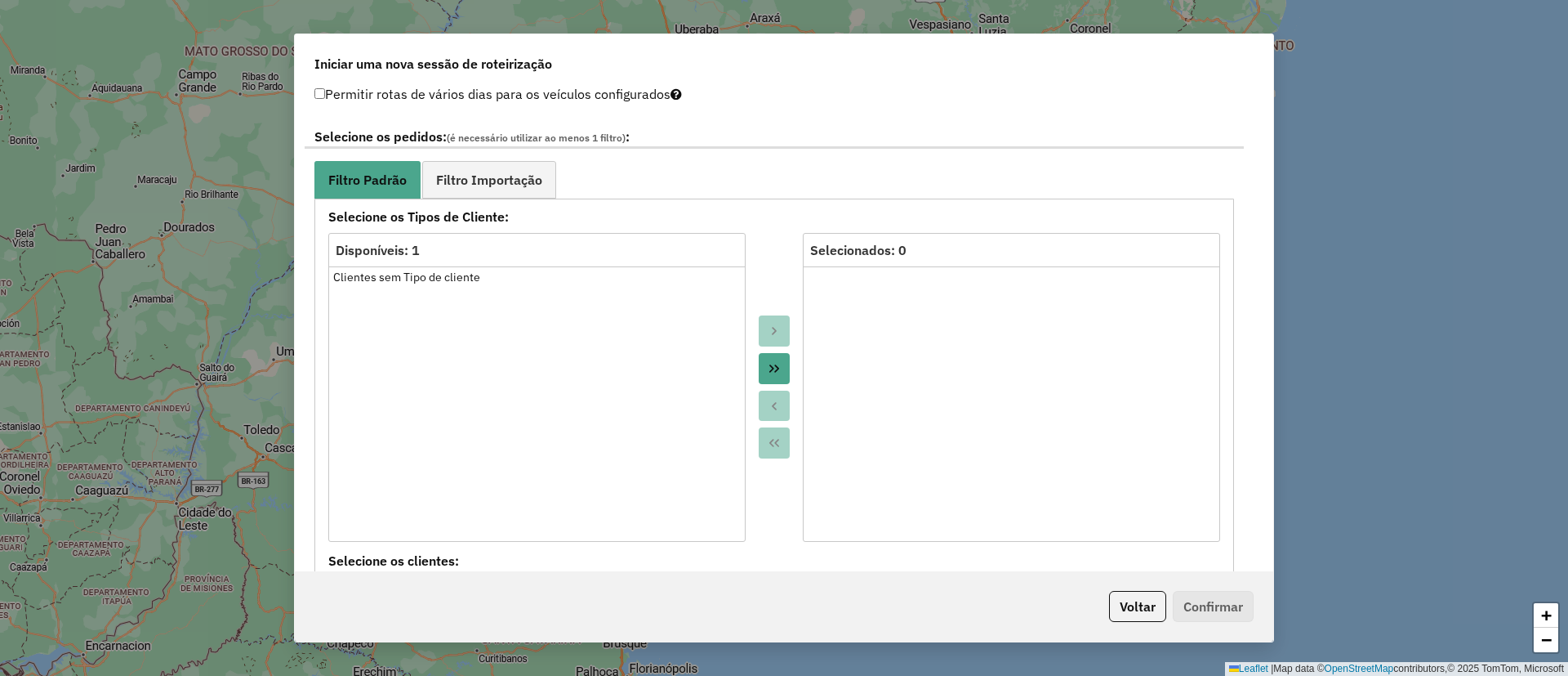
scroll to position [858, 0]
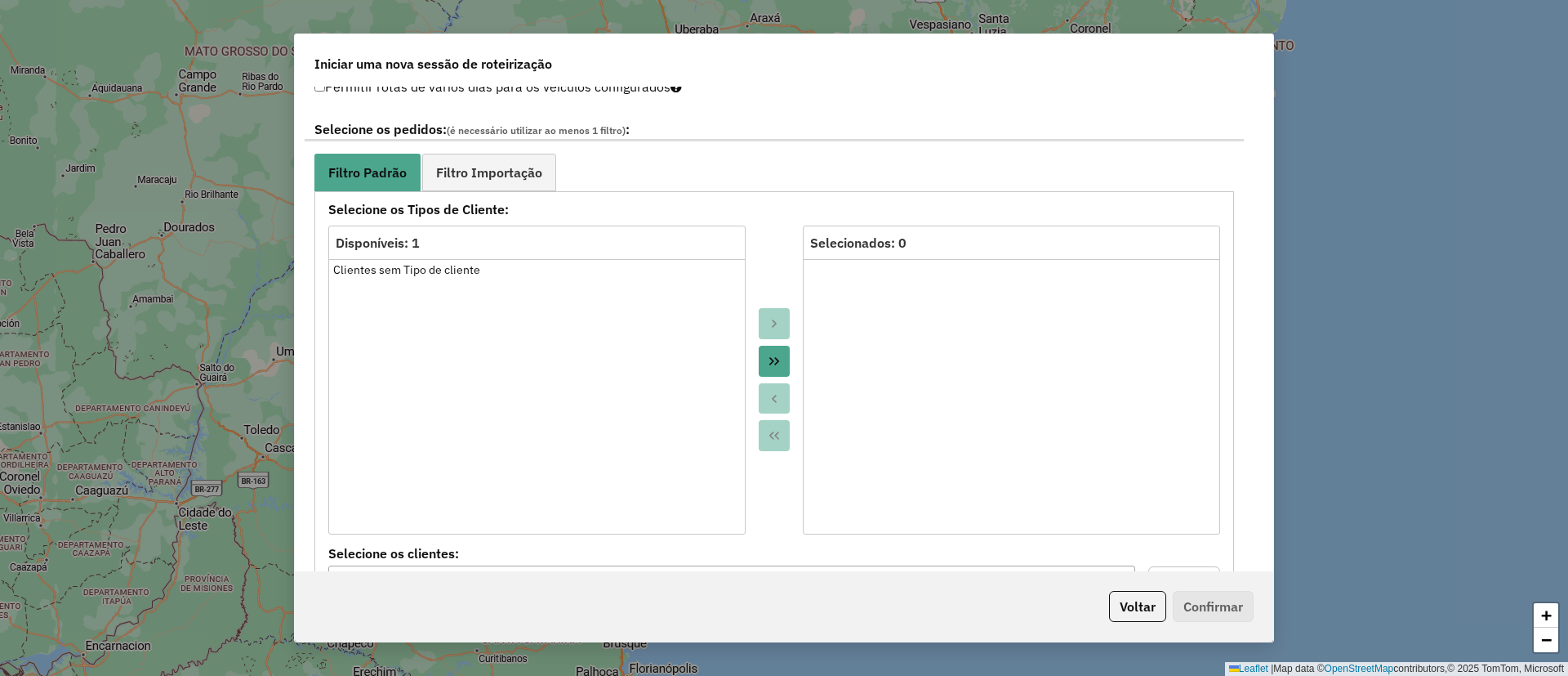
drag, startPoint x: 489, startPoint y: 176, endPoint x: 435, endPoint y: 254, distance: 94.9
click at [490, 175] on span "Filtro Importação" at bounding box center [489, 172] width 106 height 13
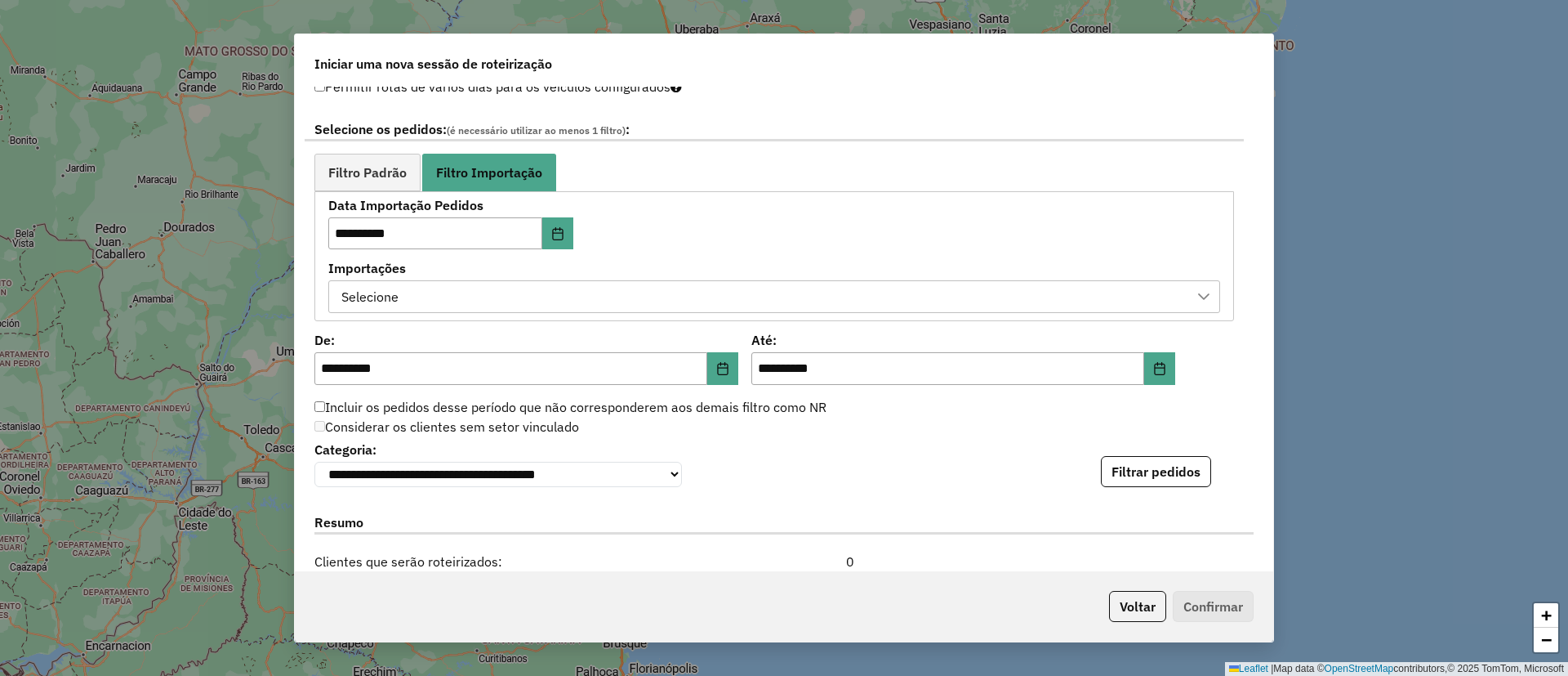
click at [426, 289] on div "Selecione" at bounding box center [762, 297] width 852 height 31
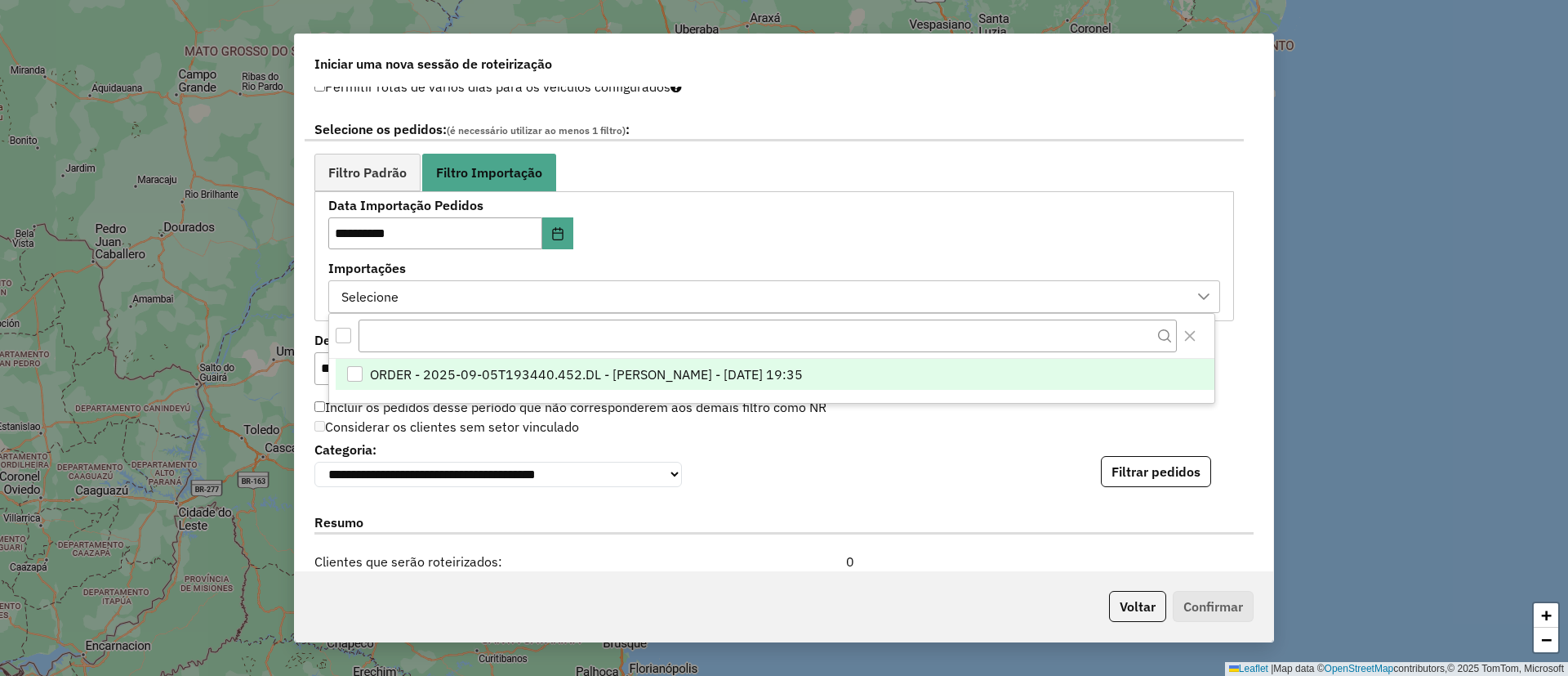
click at [441, 367] on span "ORDER - 2025-09-05T193440.452.DL - [PERSON_NAME] - [DATE] 19:35" at bounding box center [586, 373] width 433 height 20
click at [1163, 483] on button "Filtrar pedidos" at bounding box center [1156, 472] width 110 height 31
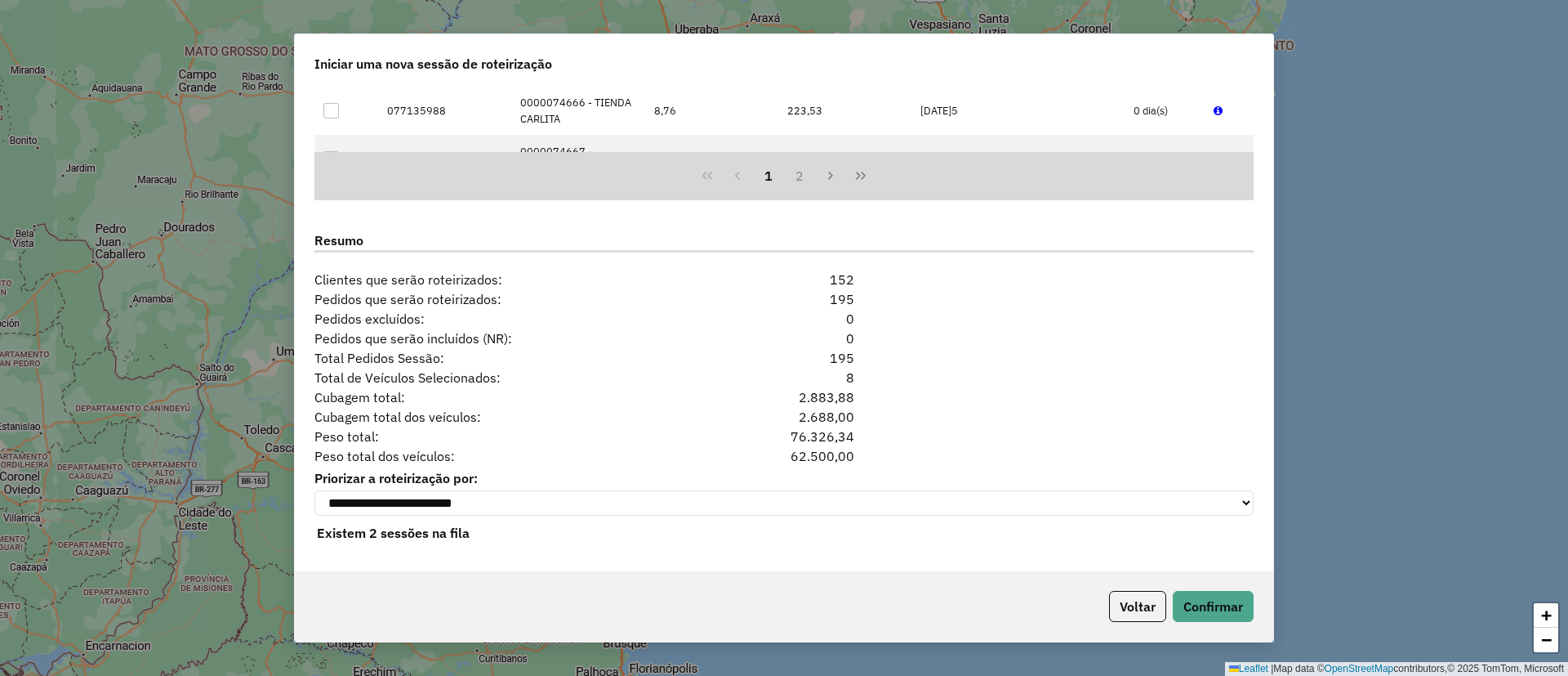
scroll to position [1485, 0]
click at [1221, 605] on button "Confirmar" at bounding box center [1213, 606] width 81 height 31
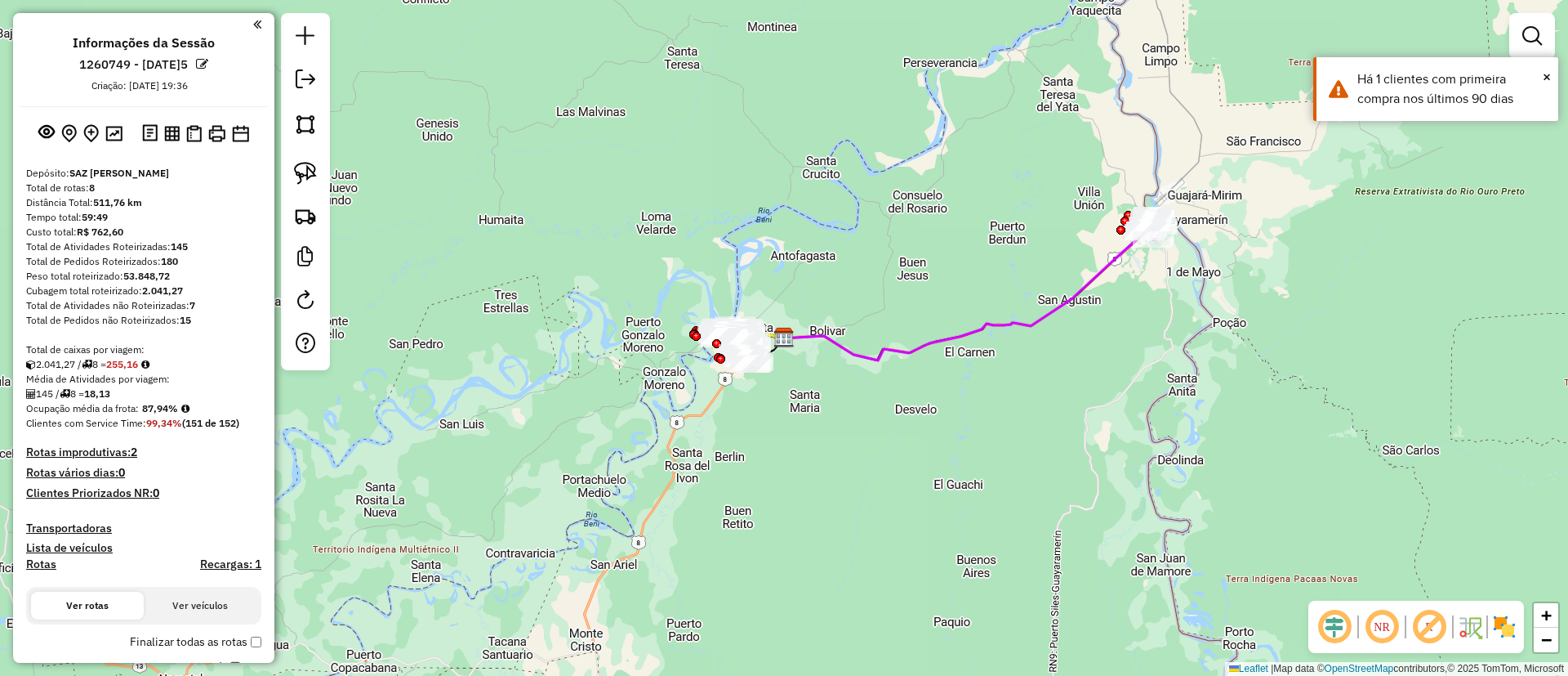
click at [1108, 265] on icon at bounding box center [968, 296] width 370 height 129
select select "**********"
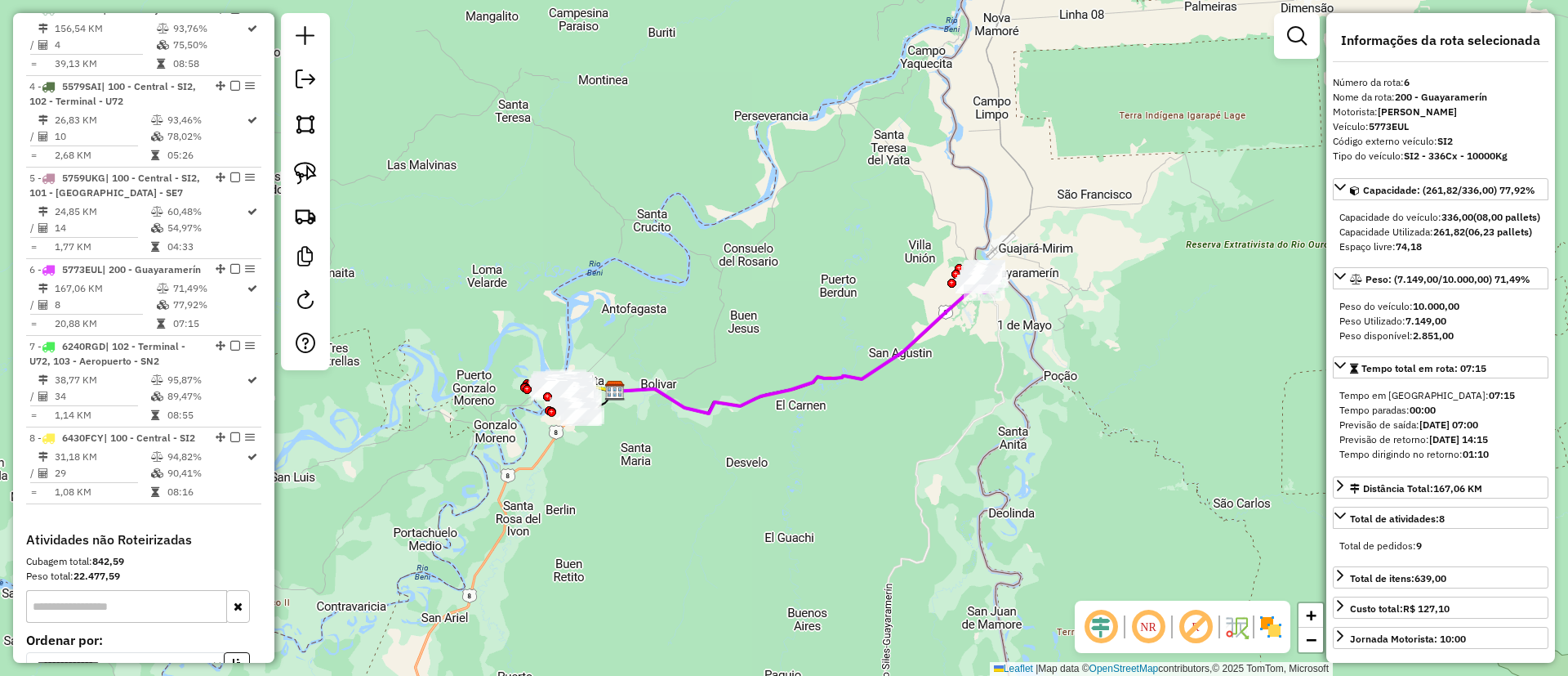
scroll to position [1078, 0]
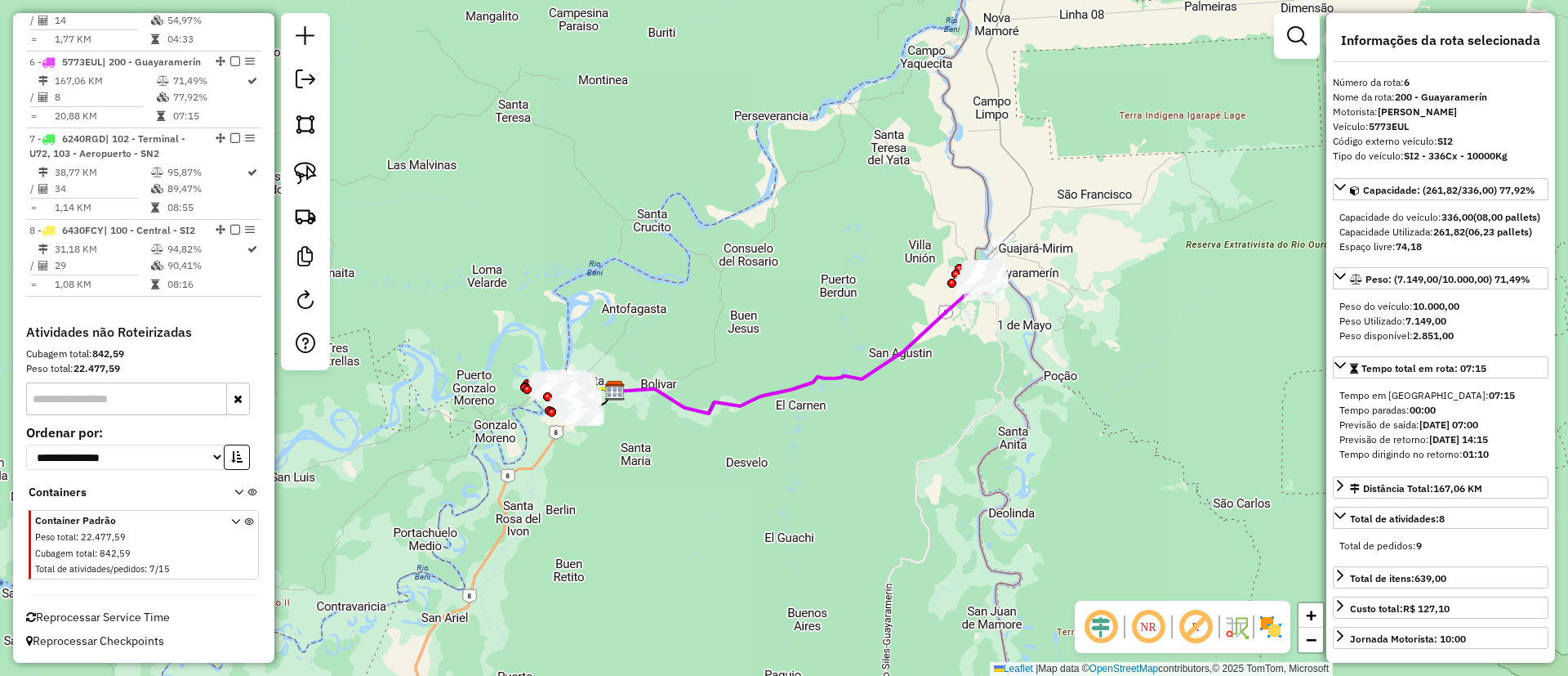
drag, startPoint x: 1004, startPoint y: 349, endPoint x: 799, endPoint y: 386, distance: 208.3
click at [799, 386] on div "Janela de atendimento Grade de atendimento Capacidade Transportadoras Veículos …" at bounding box center [784, 338] width 1568 height 676
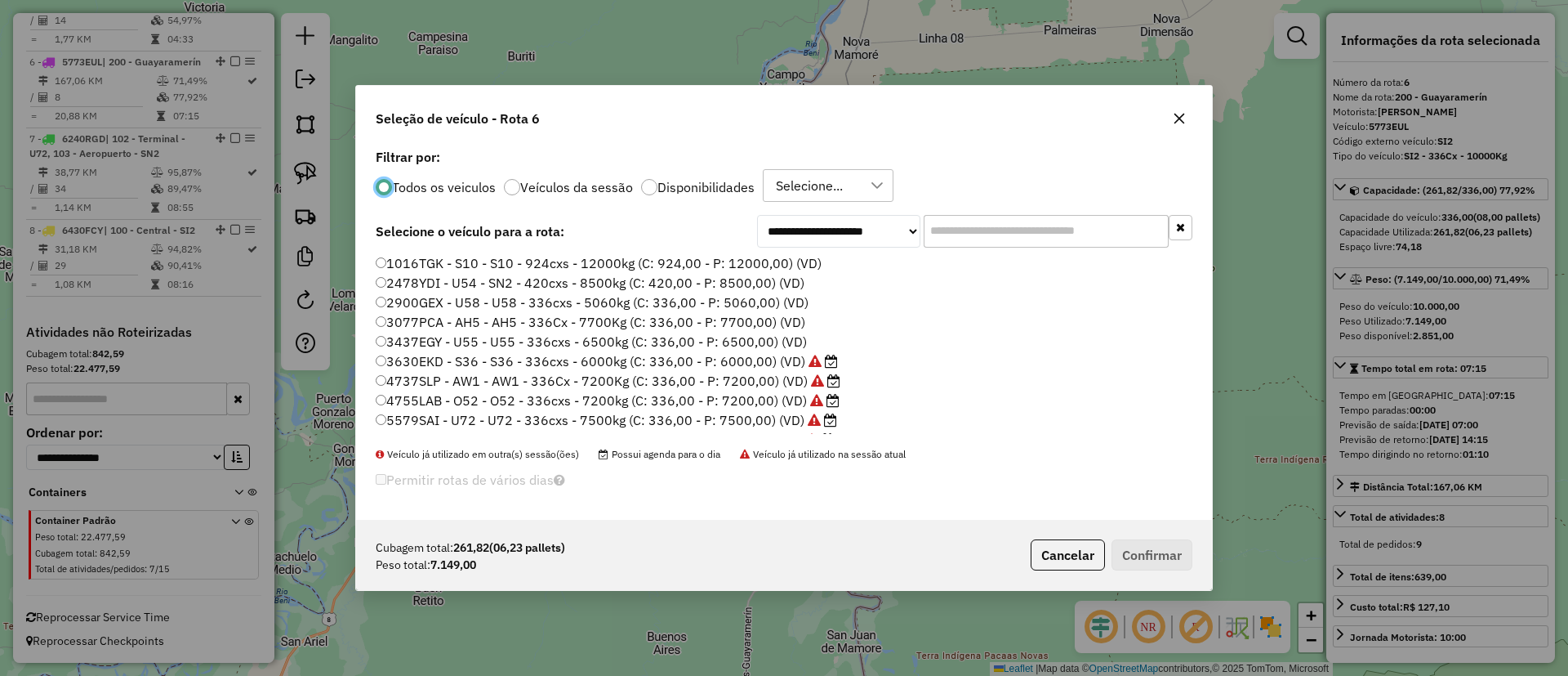
scroll to position [9, 5]
click at [958, 230] on input "text" at bounding box center [1045, 231] width 245 height 32
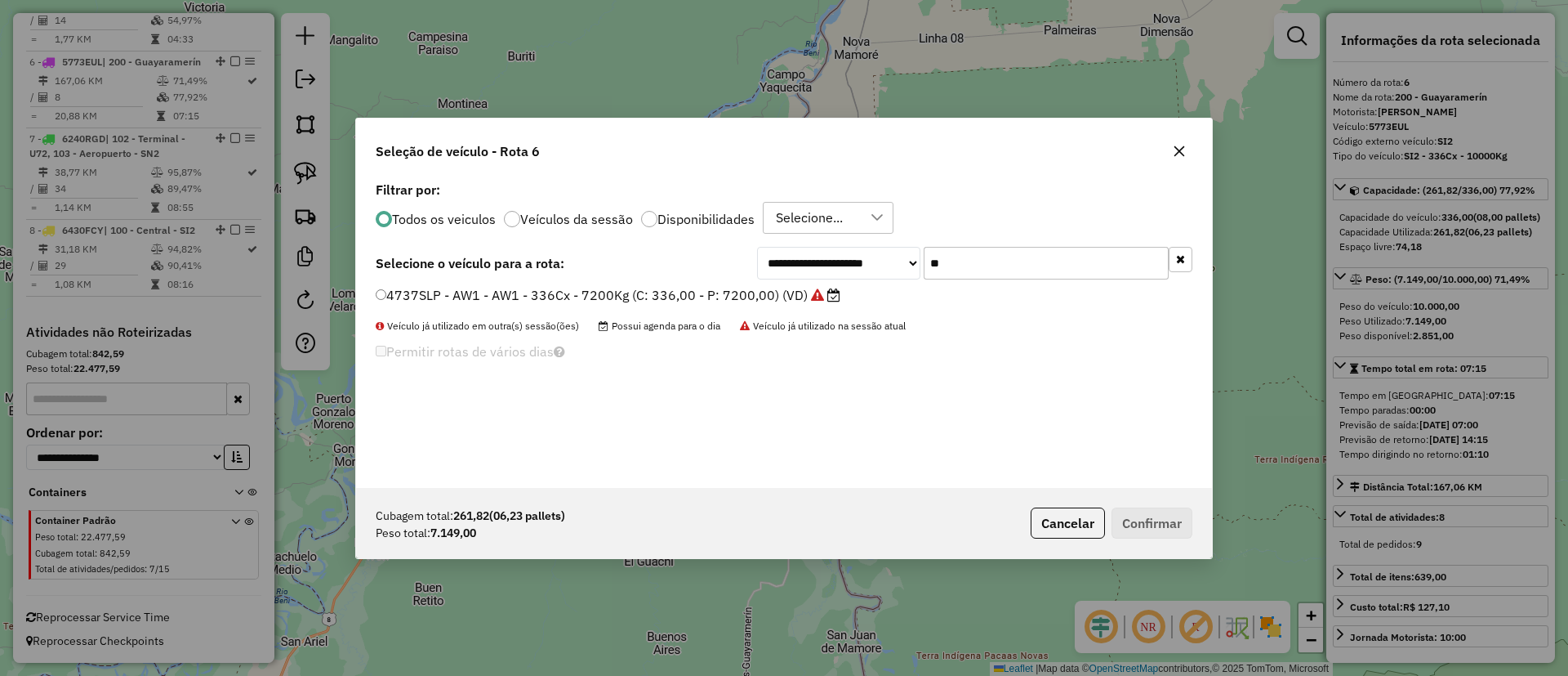
type input "**"
click at [759, 284] on div "**********" at bounding box center [784, 332] width 856 height 310
click at [670, 289] on label "4737SLP - AW1 - AW1 - 336Cx - 7200Kg (C: 336,00 - P: 7200,00) (VD)" at bounding box center [608, 295] width 465 height 20
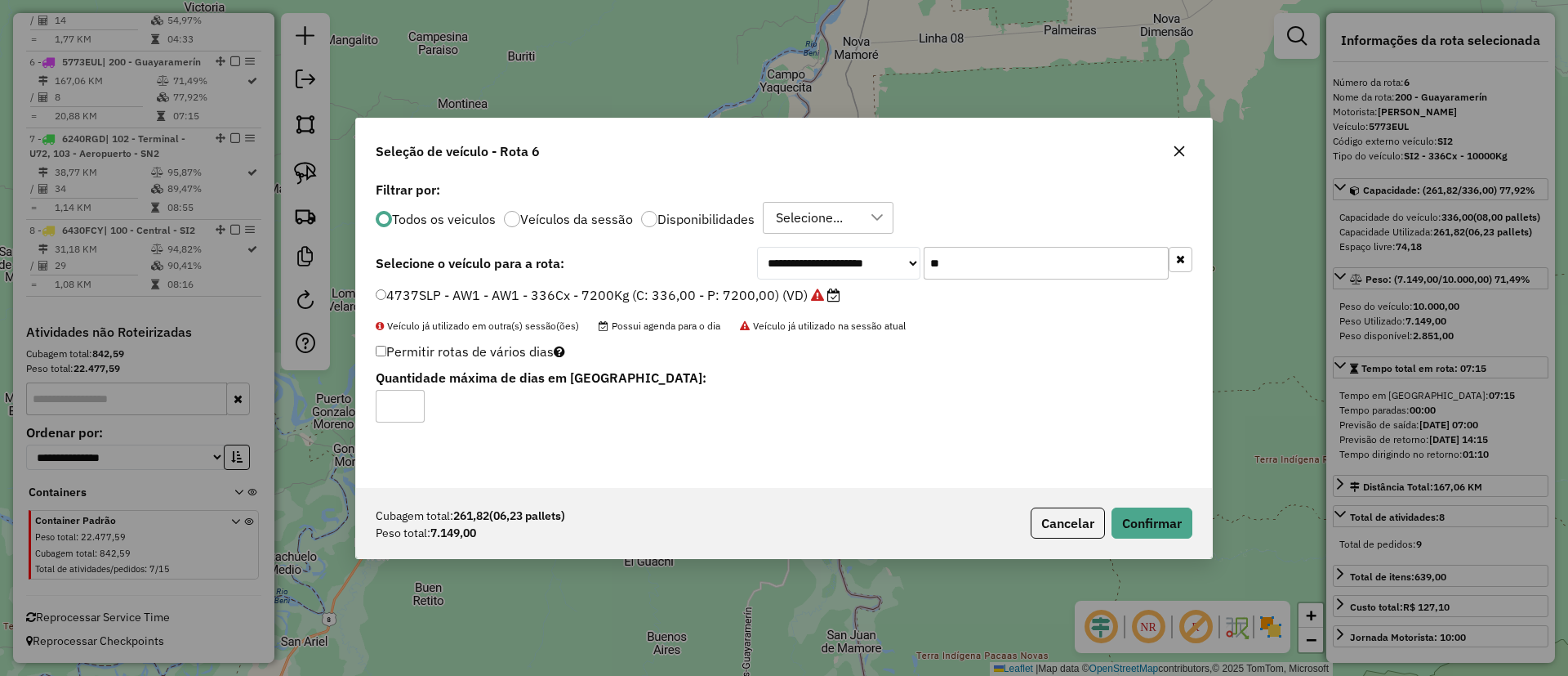
click at [1175, 485] on div "**********" at bounding box center [784, 332] width 856 height 310
click at [1173, 511] on button "Confirmar" at bounding box center [1151, 523] width 81 height 31
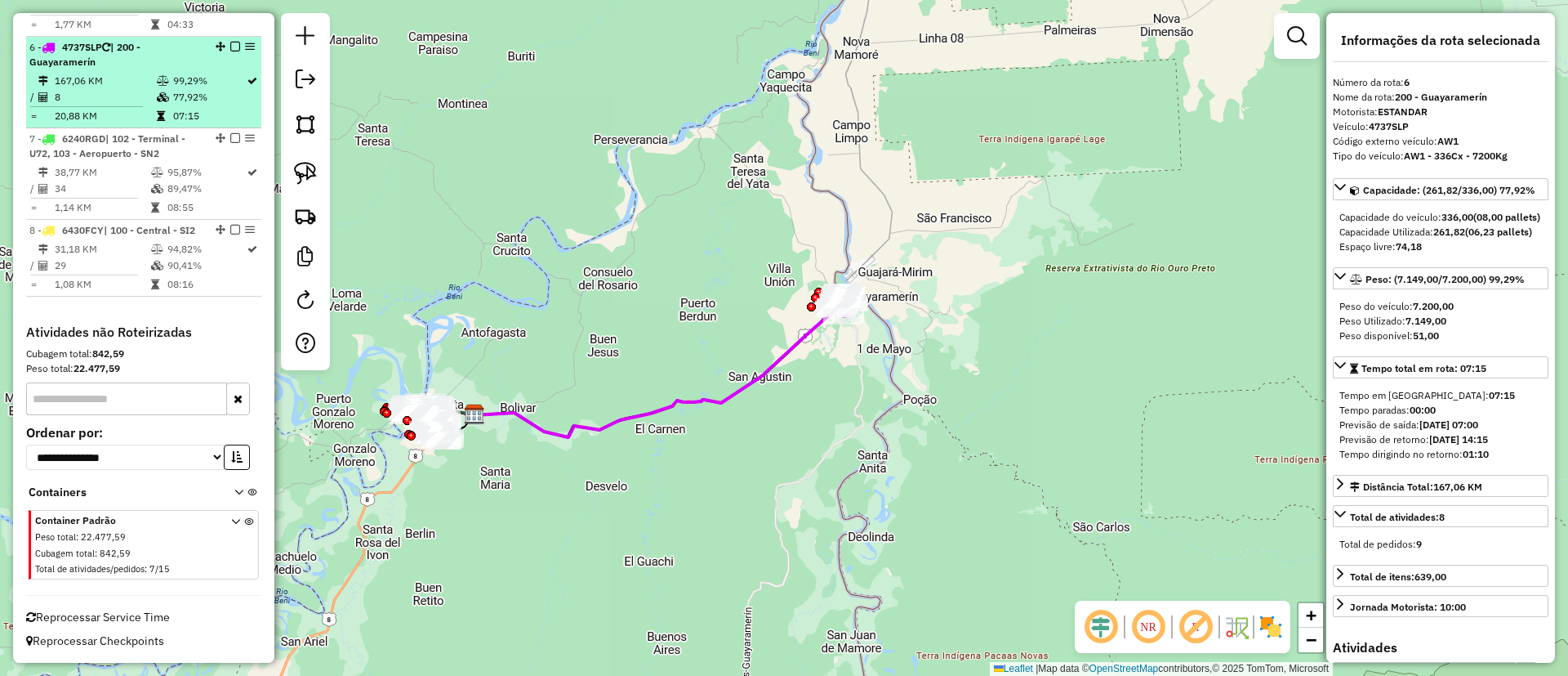
click at [233, 44] on em at bounding box center [235, 46] width 9 height 9
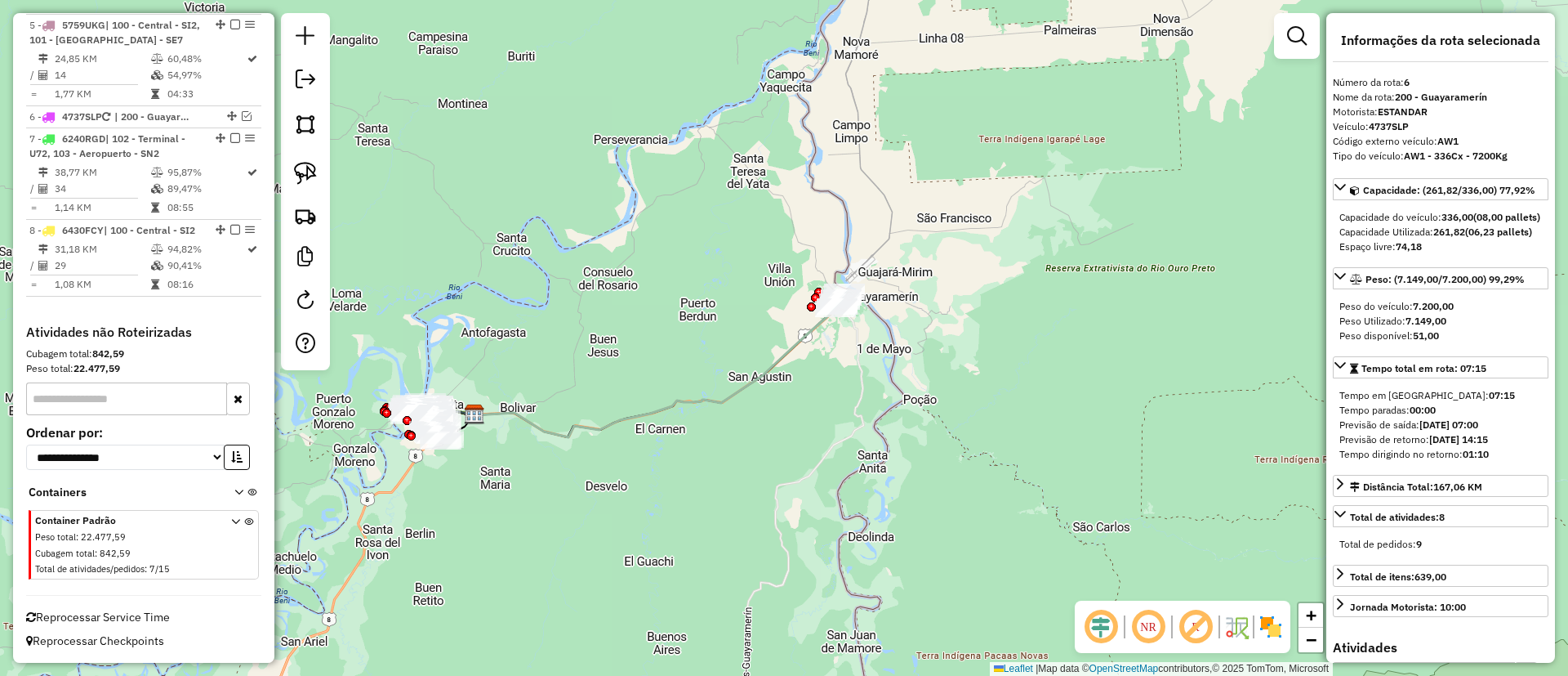
scroll to position [1008, 0]
click at [811, 311] on div at bounding box center [811, 307] width 9 height 9
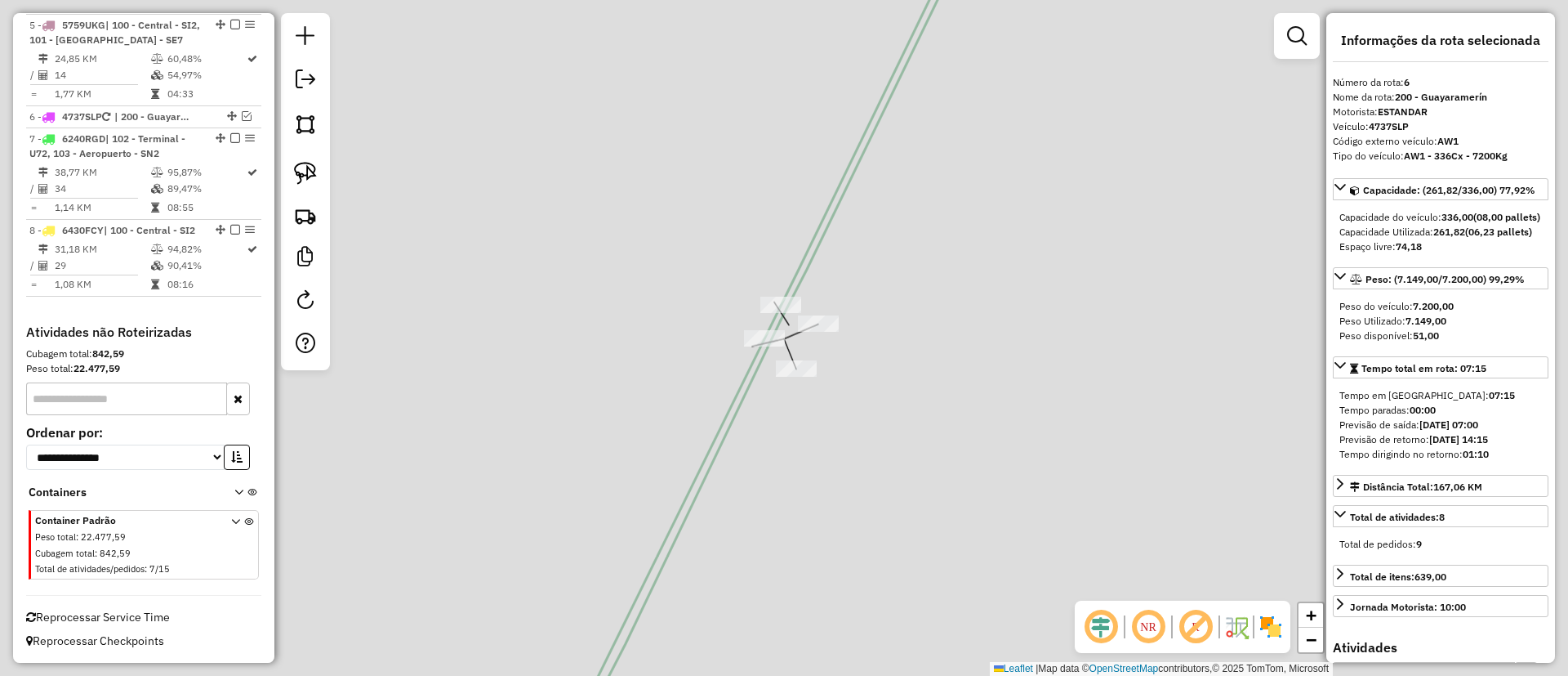
click at [805, 260] on icon at bounding box center [769, 326] width 401 height 785
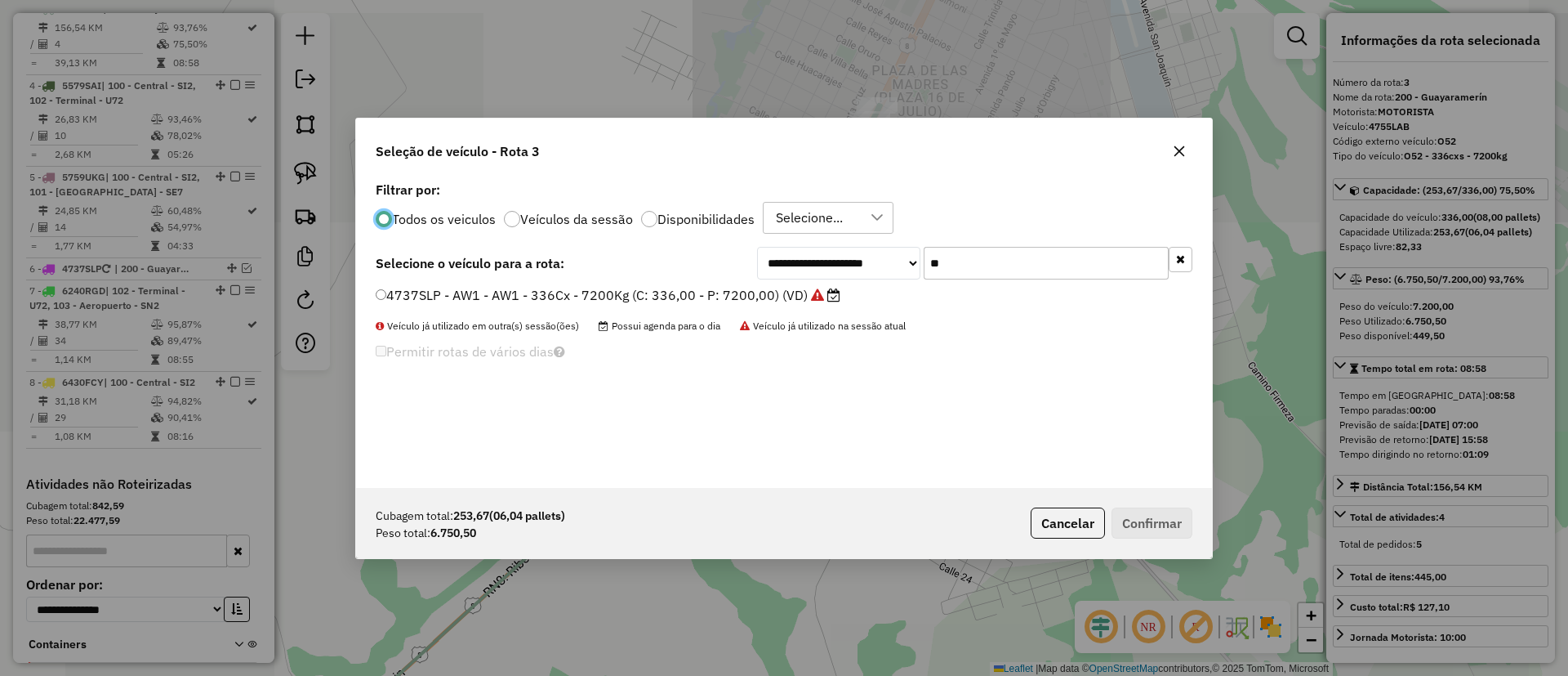
scroll to position [9, 5]
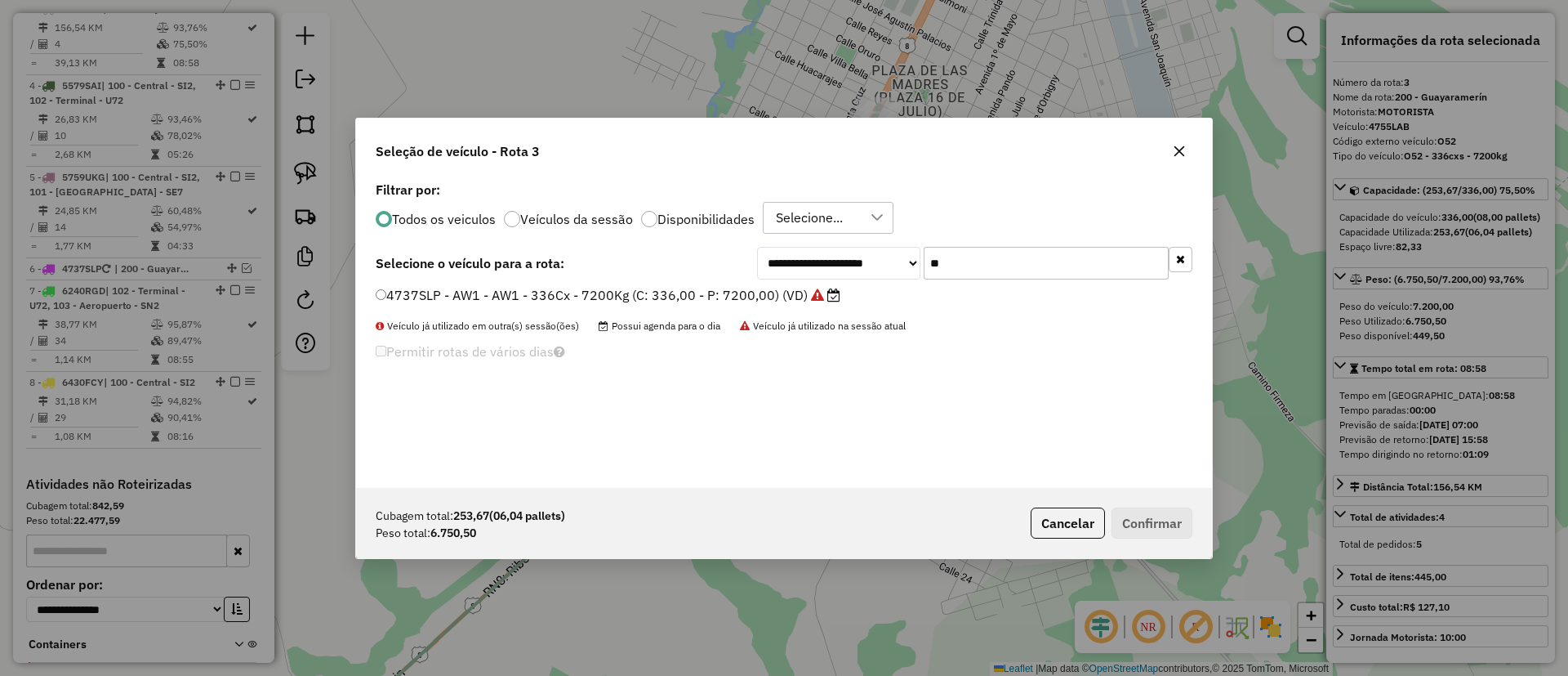
drag, startPoint x: 951, startPoint y: 262, endPoint x: 874, endPoint y: 252, distance: 77.6
click at [874, 252] on div "**********" at bounding box center [974, 263] width 436 height 32
type input "***"
click at [772, 283] on div "**********" at bounding box center [784, 332] width 856 height 310
click at [823, 281] on div "**********" at bounding box center [784, 332] width 856 height 310
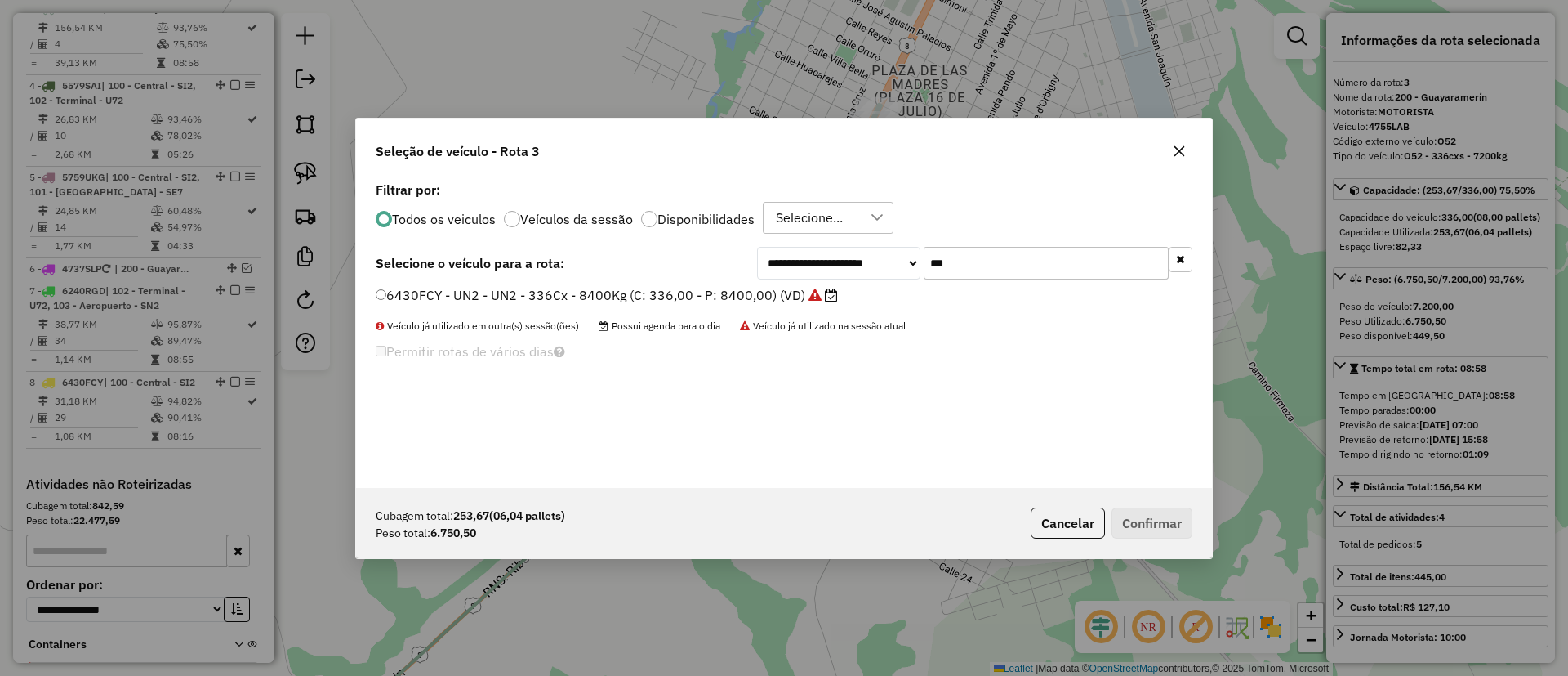
click at [830, 291] on icon at bounding box center [831, 295] width 13 height 13
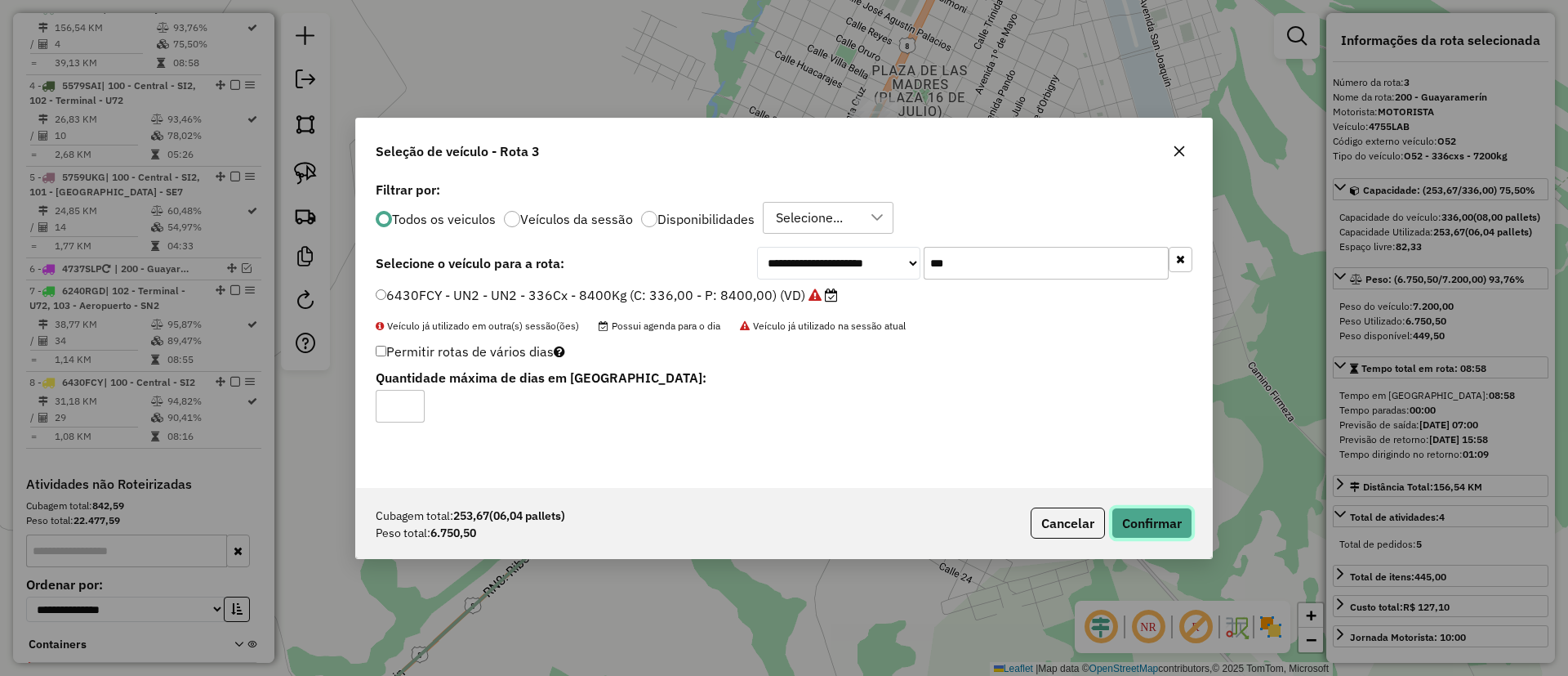
click at [1120, 524] on button "Confirmar" at bounding box center [1151, 523] width 81 height 31
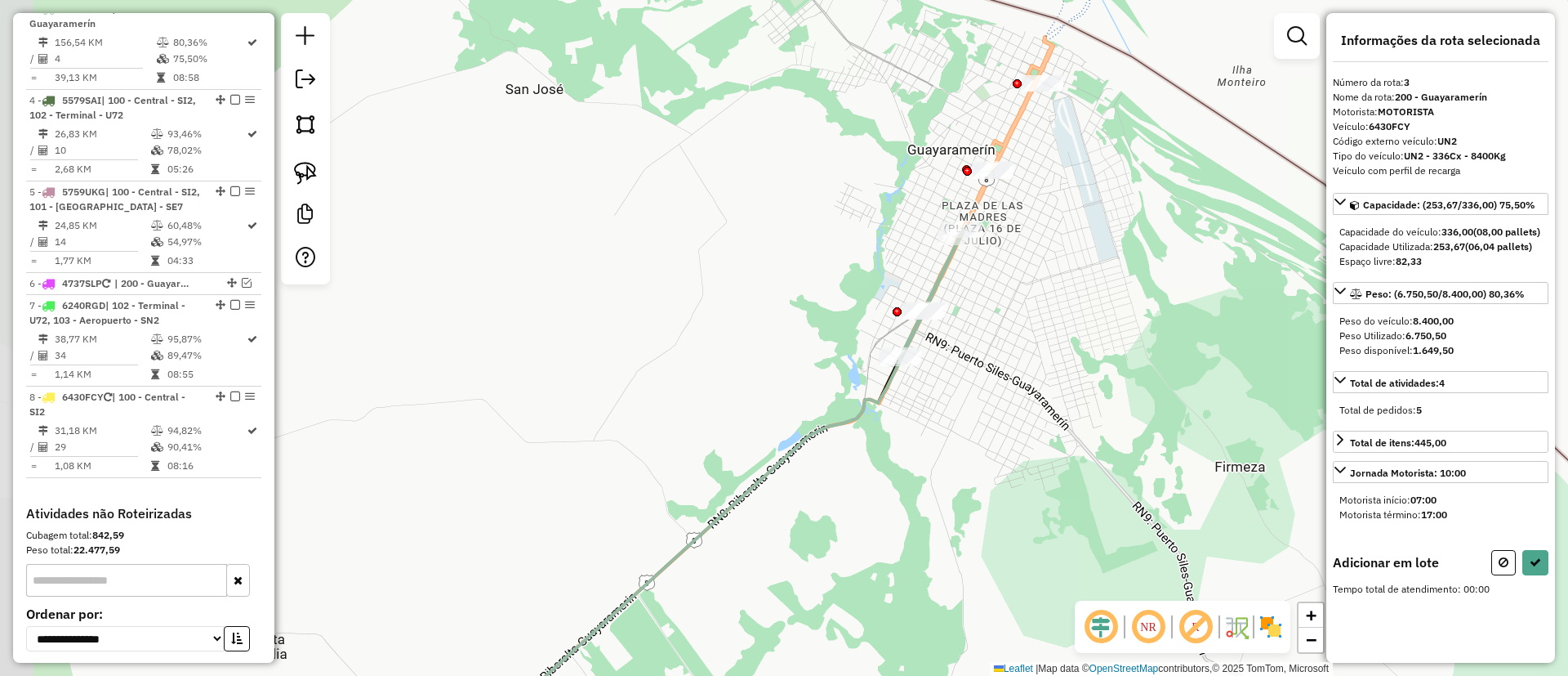
drag, startPoint x: 821, startPoint y: 357, endPoint x: 740, endPoint y: 336, distance: 83.7
click at [740, 336] on div "Janela de atendimento Grade de atendimento Capacidade Transportadoras Veículos …" at bounding box center [784, 338] width 1568 height 676
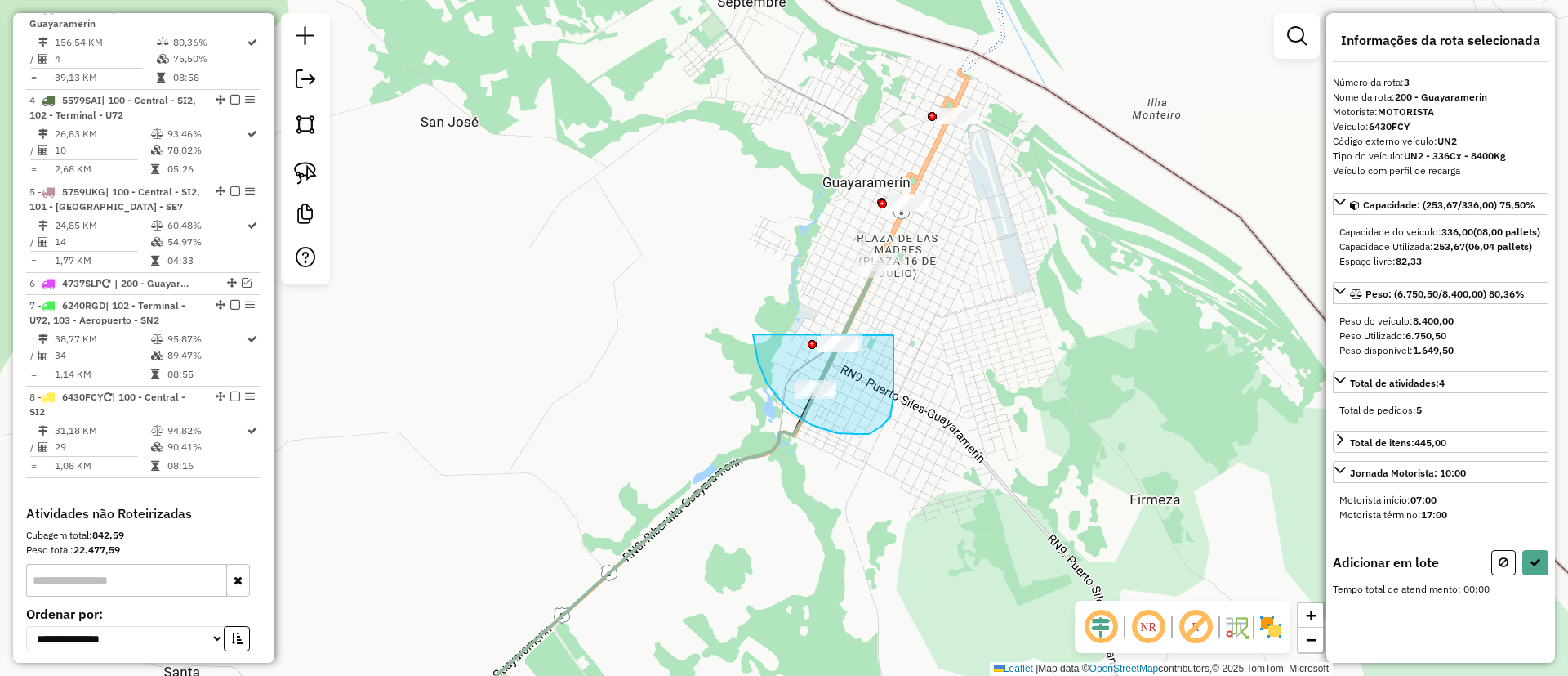
drag, startPoint x: 753, startPoint y: 334, endPoint x: 893, endPoint y: 302, distance: 143.6
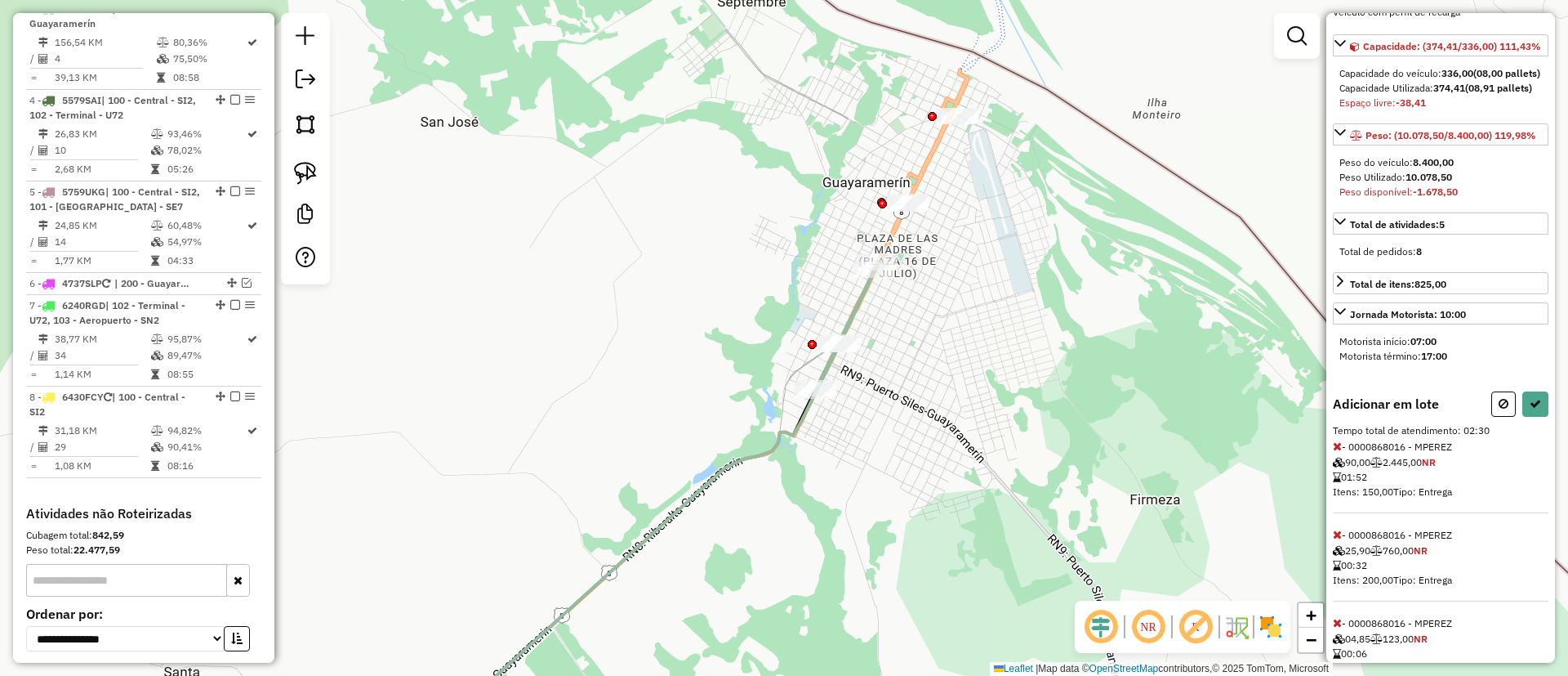
scroll to position [250, 0]
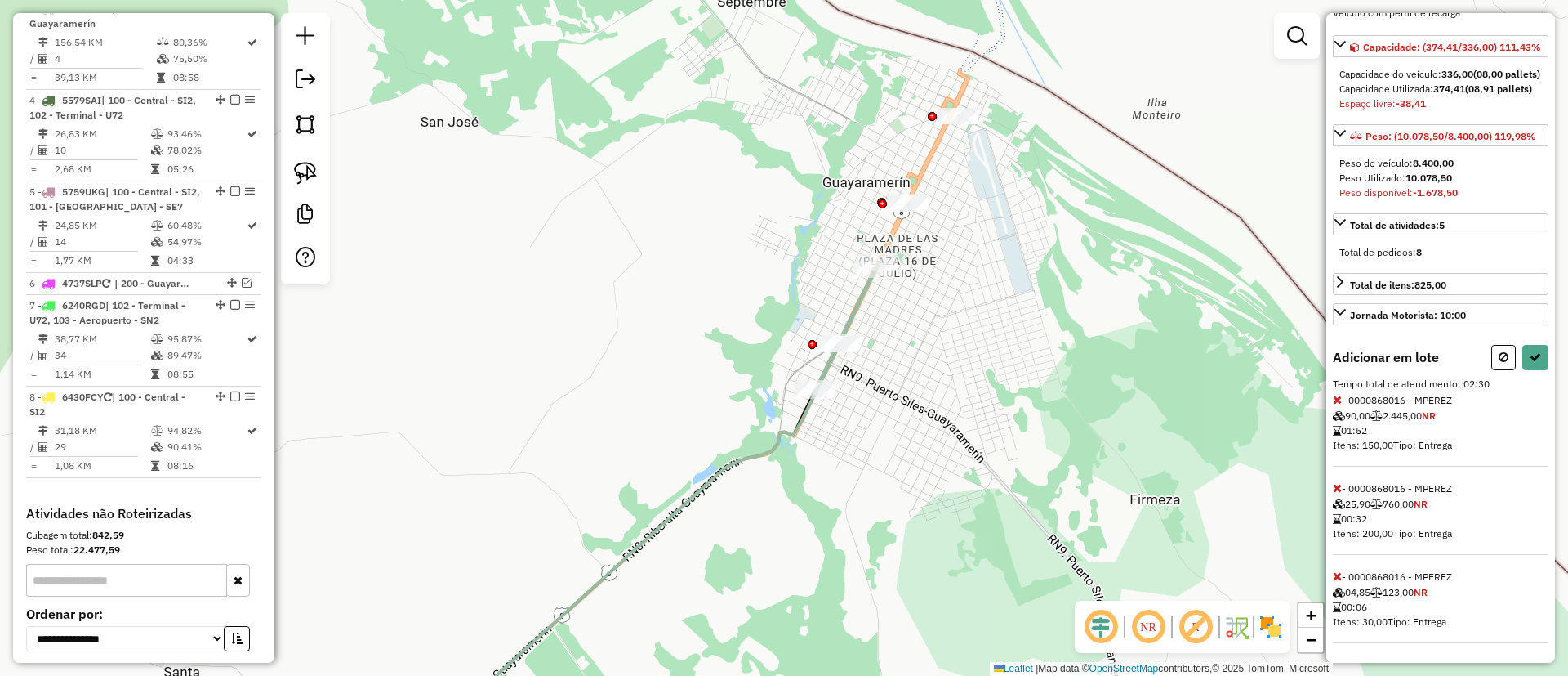
select select "**********"
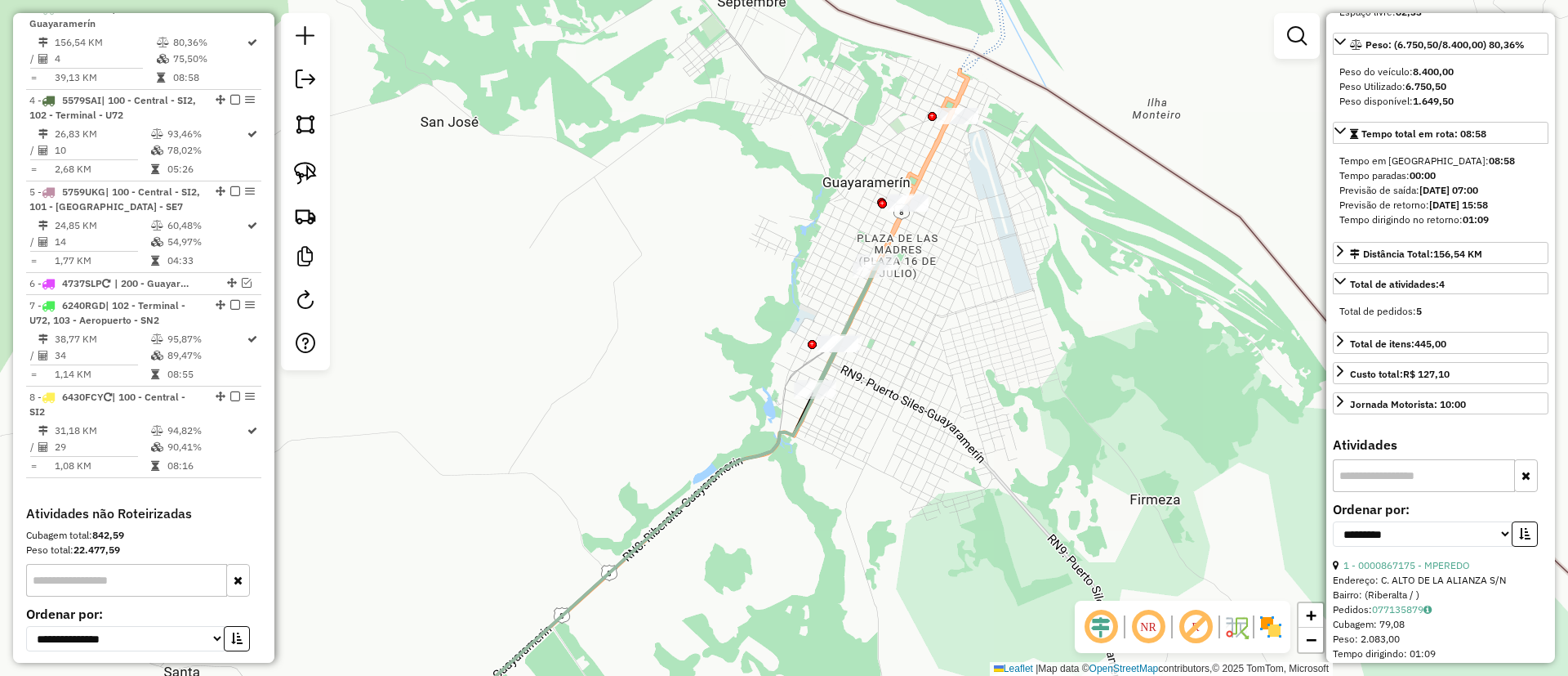
scroll to position [234, 0]
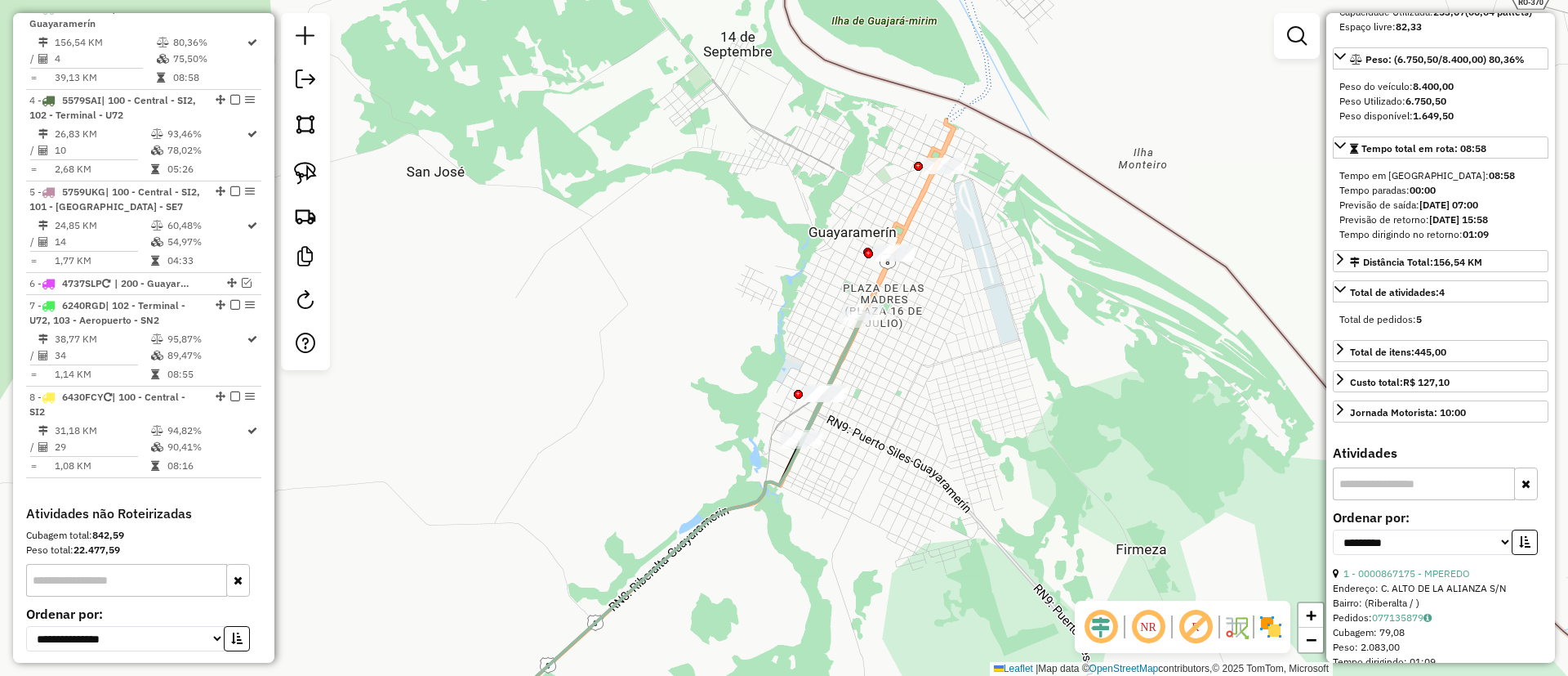
drag, startPoint x: 990, startPoint y: 409, endPoint x: 982, endPoint y: 437, distance: 29.1
click at [982, 437] on div "Janela de atendimento Grade de atendimento Capacidade Transportadoras Veículos …" at bounding box center [784, 338] width 1568 height 676
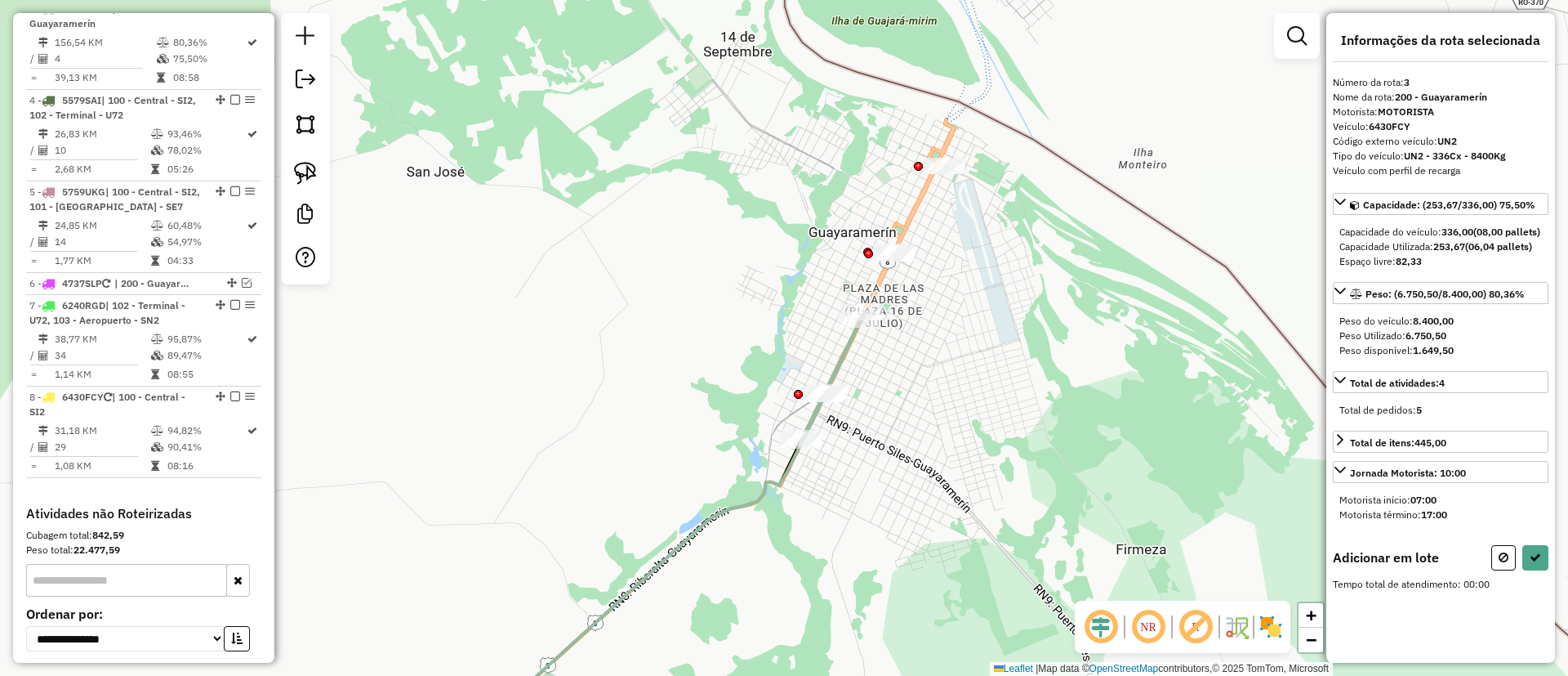
scroll to position [0, 0]
drag, startPoint x: 887, startPoint y: 373, endPoint x: 918, endPoint y: 313, distance: 67.5
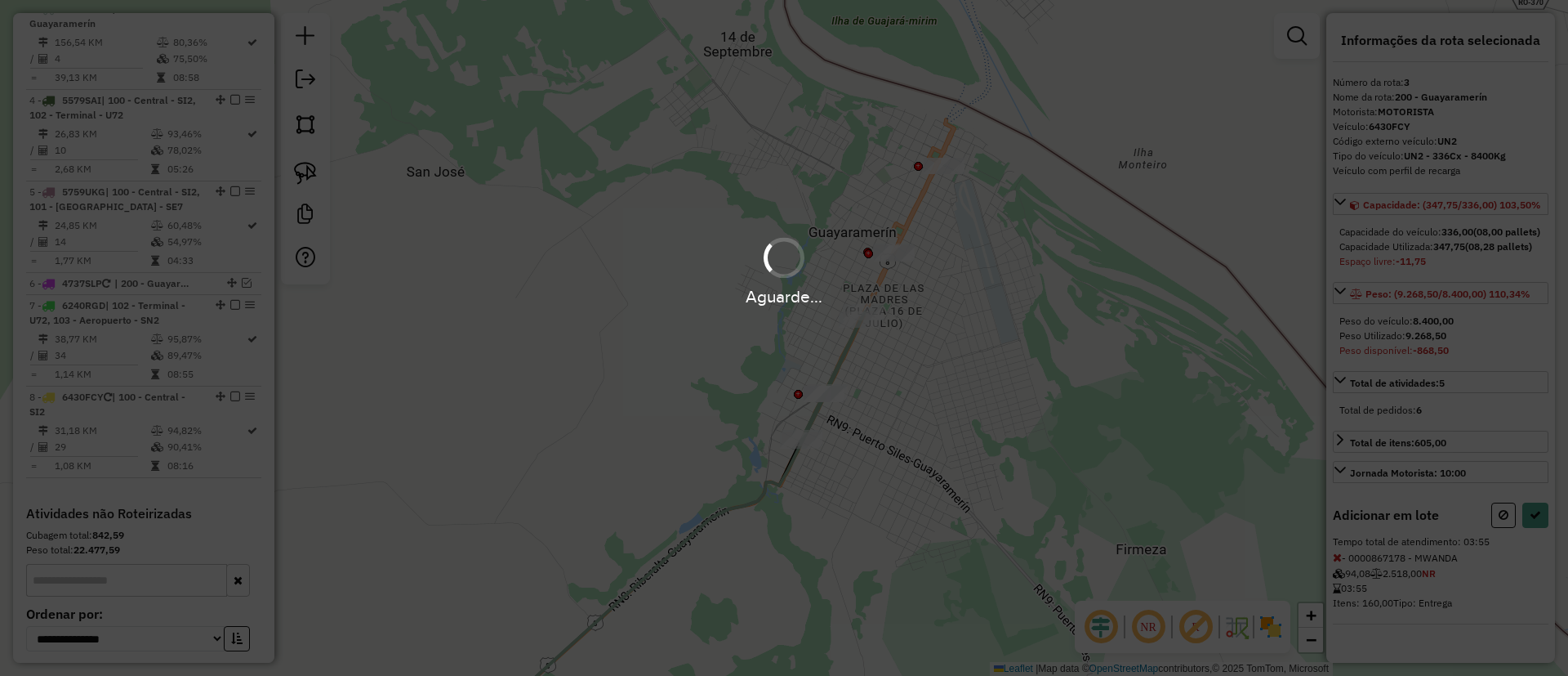
select select "**********"
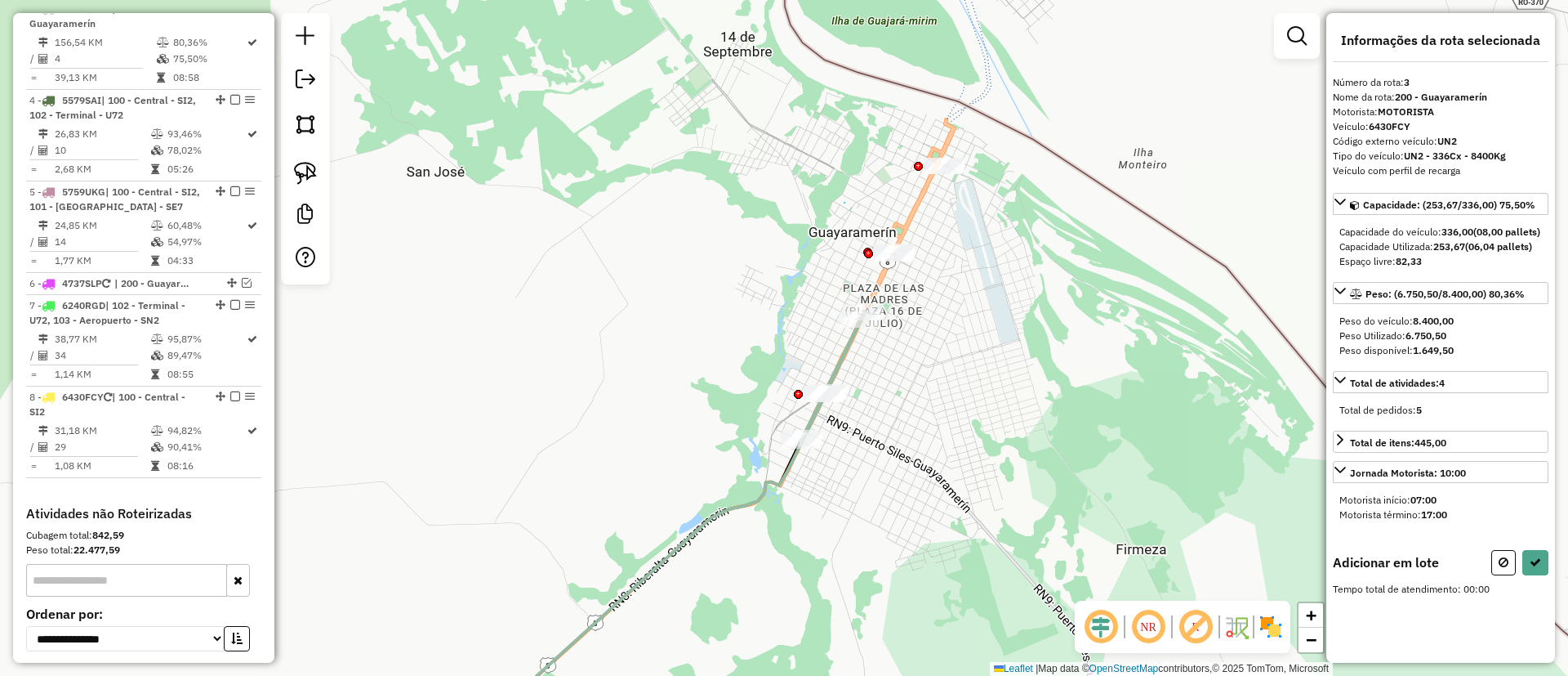
drag, startPoint x: 845, startPoint y: 203, endPoint x: 982, endPoint y: 222, distance: 138.3
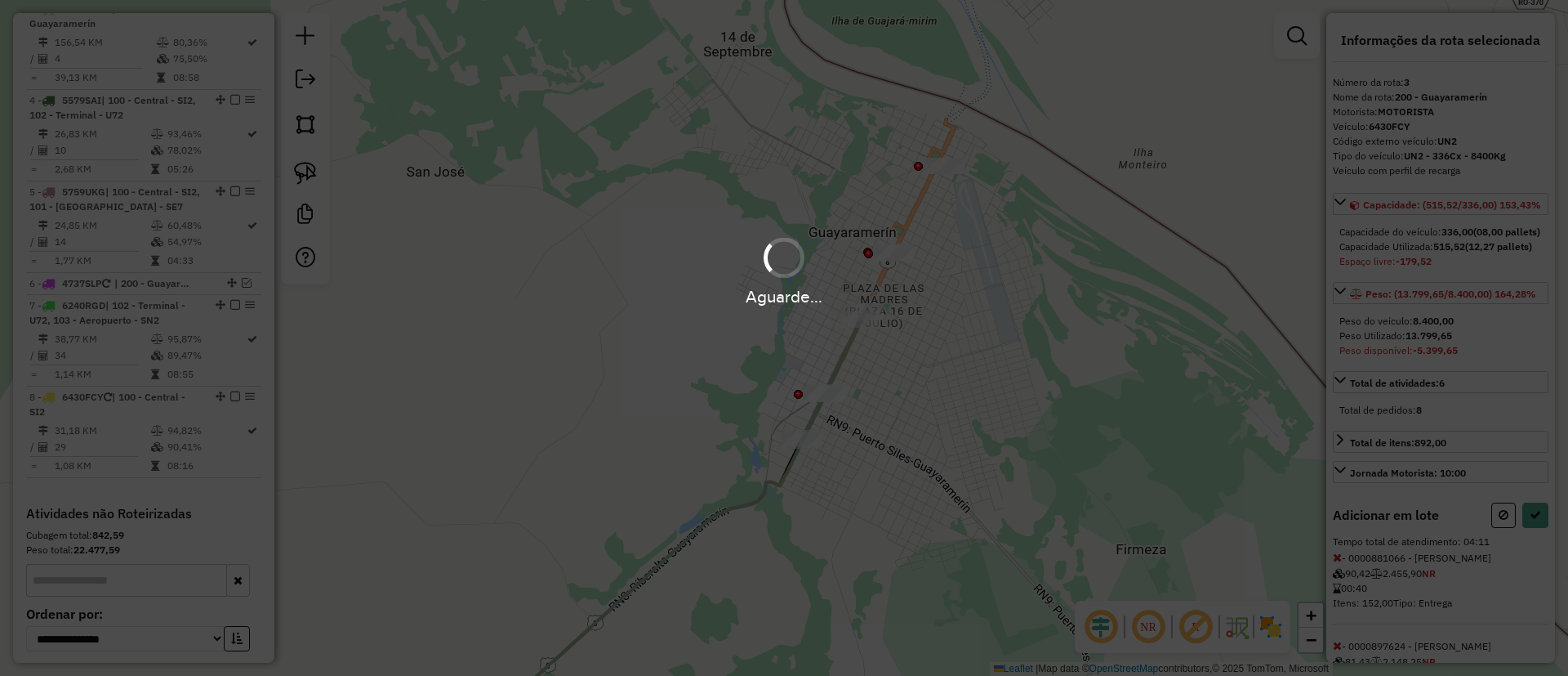
select select "**********"
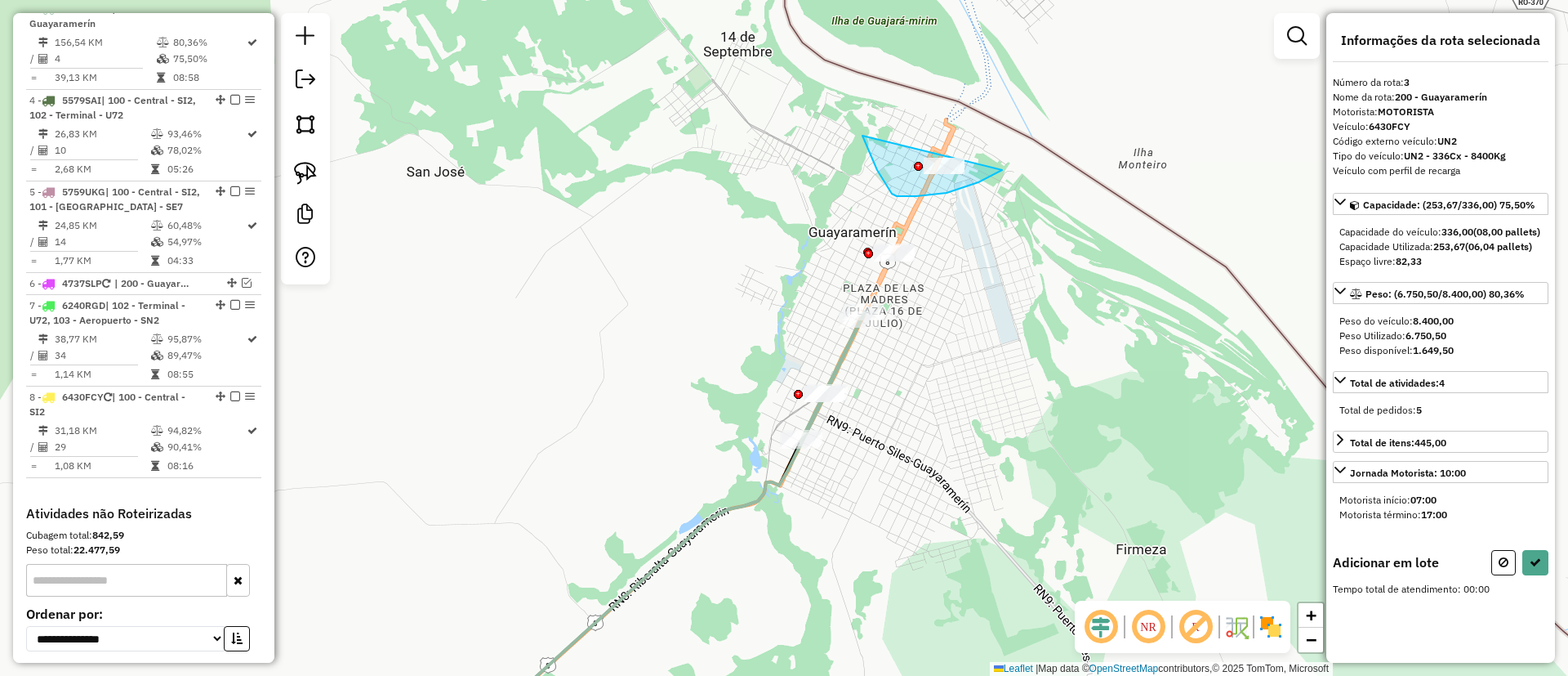
drag, startPoint x: 978, startPoint y: 182, endPoint x: 1016, endPoint y: 104, distance: 86.8
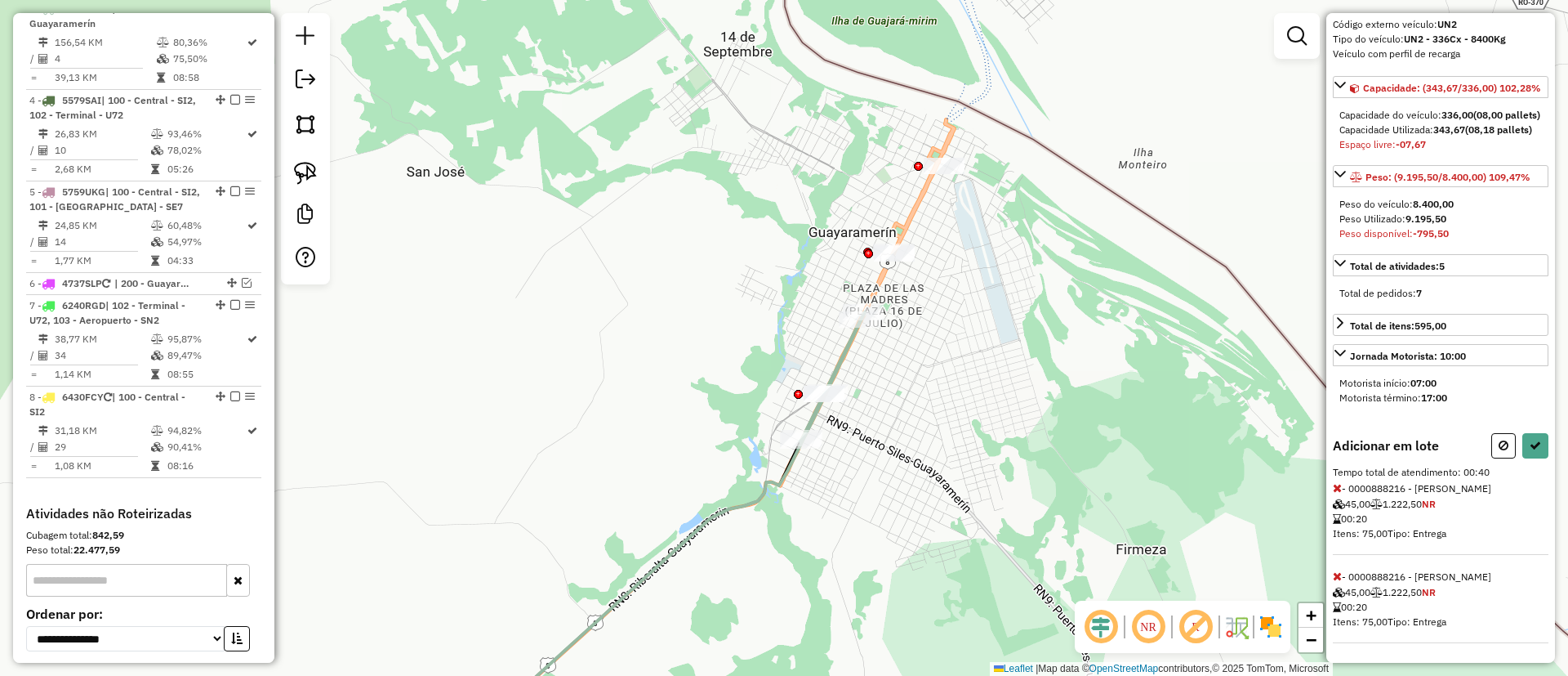
scroll to position [161, 0]
click at [1337, 578] on icon at bounding box center [1337, 575] width 9 height 11
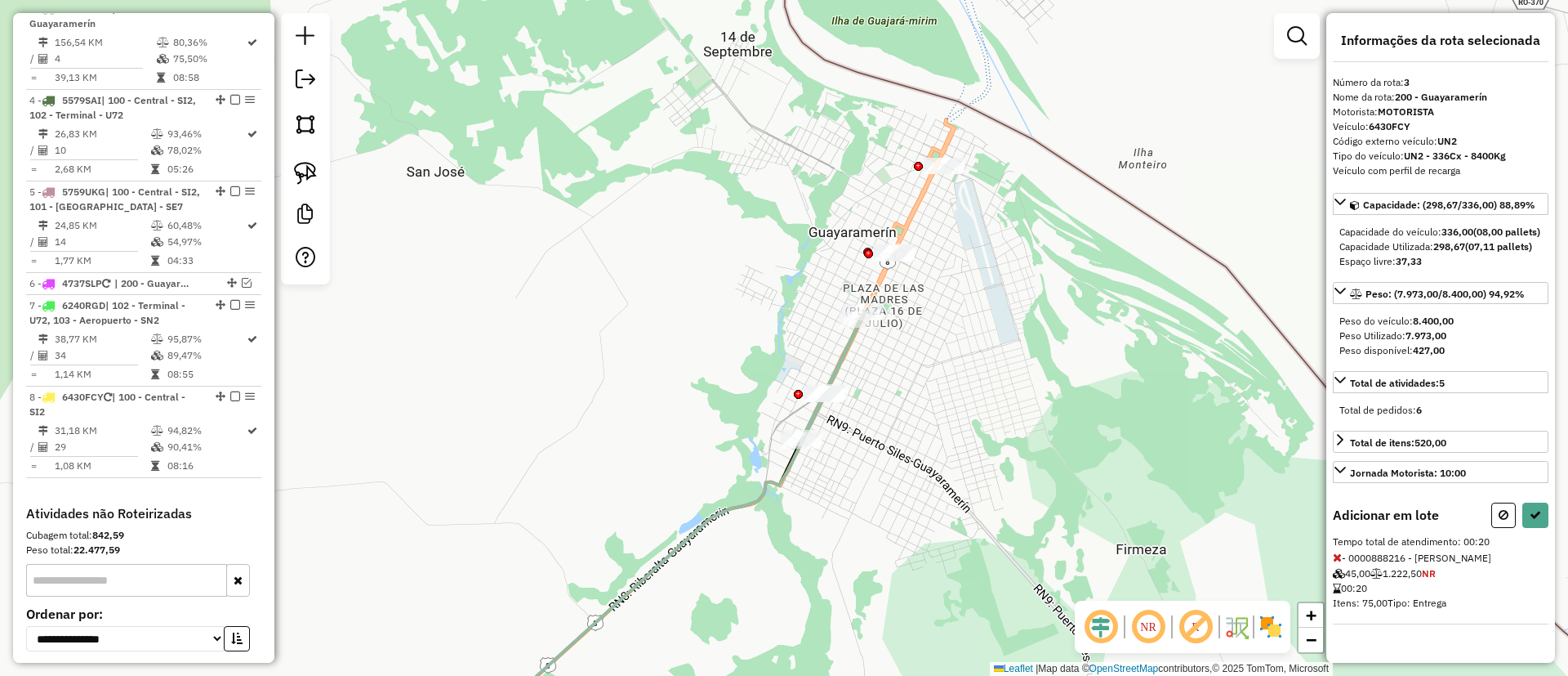
select select "**********"
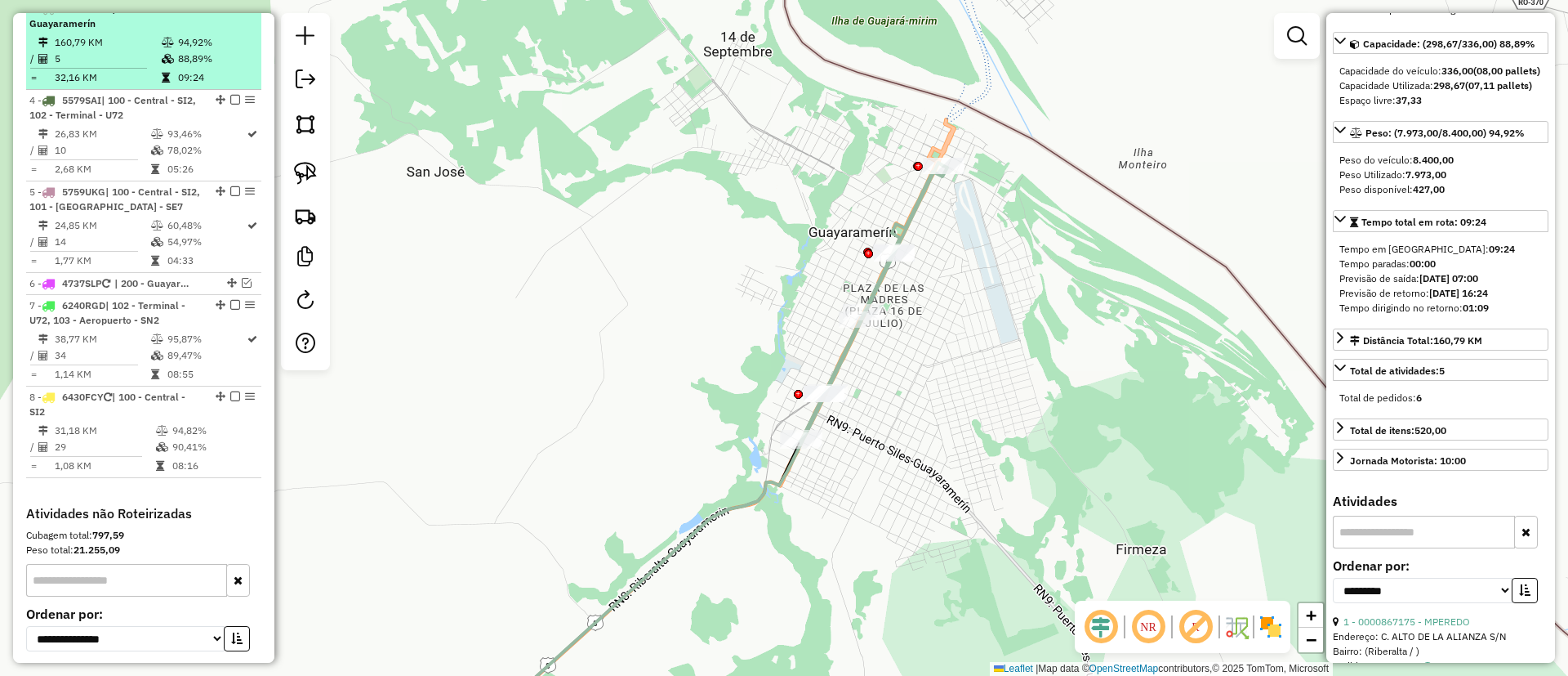
click at [231, 13] on em at bounding box center [235, 8] width 9 height 9
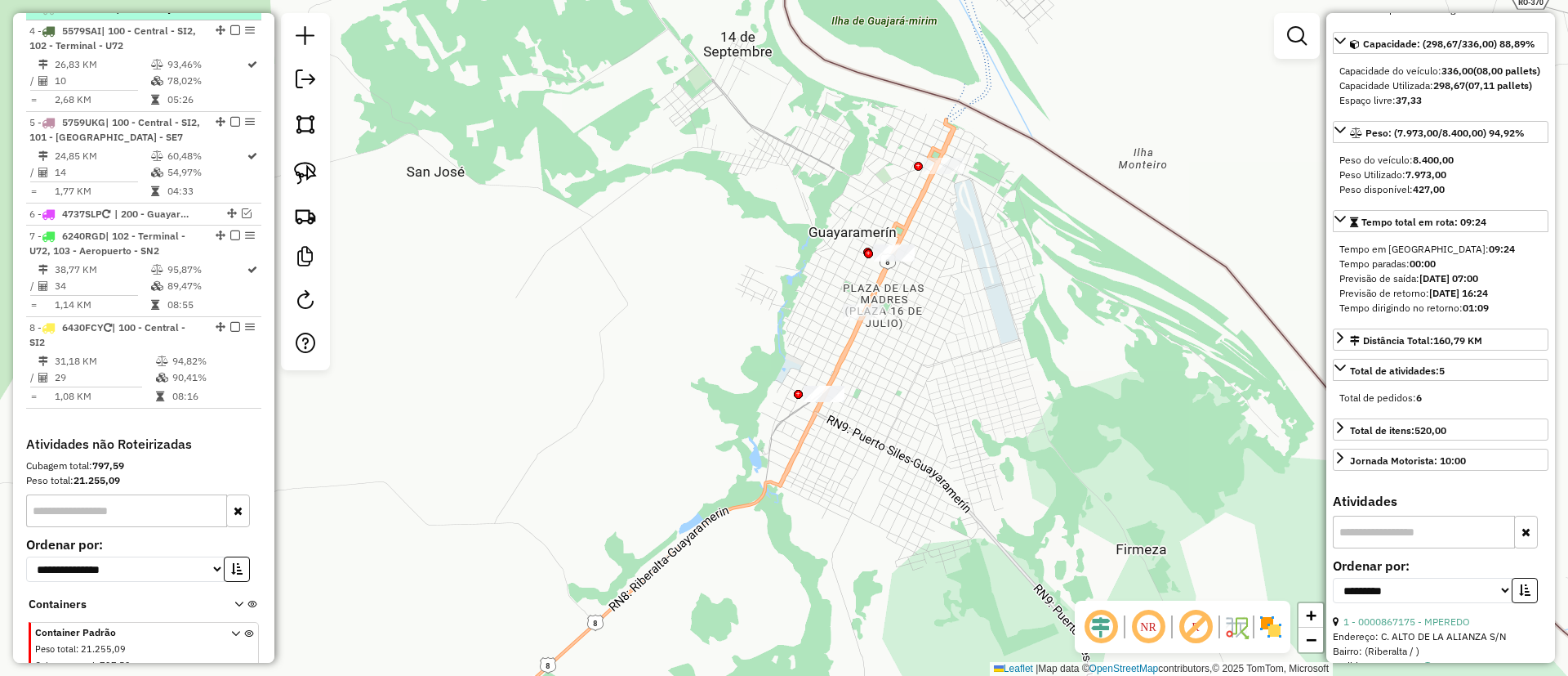
scroll to position [757, 0]
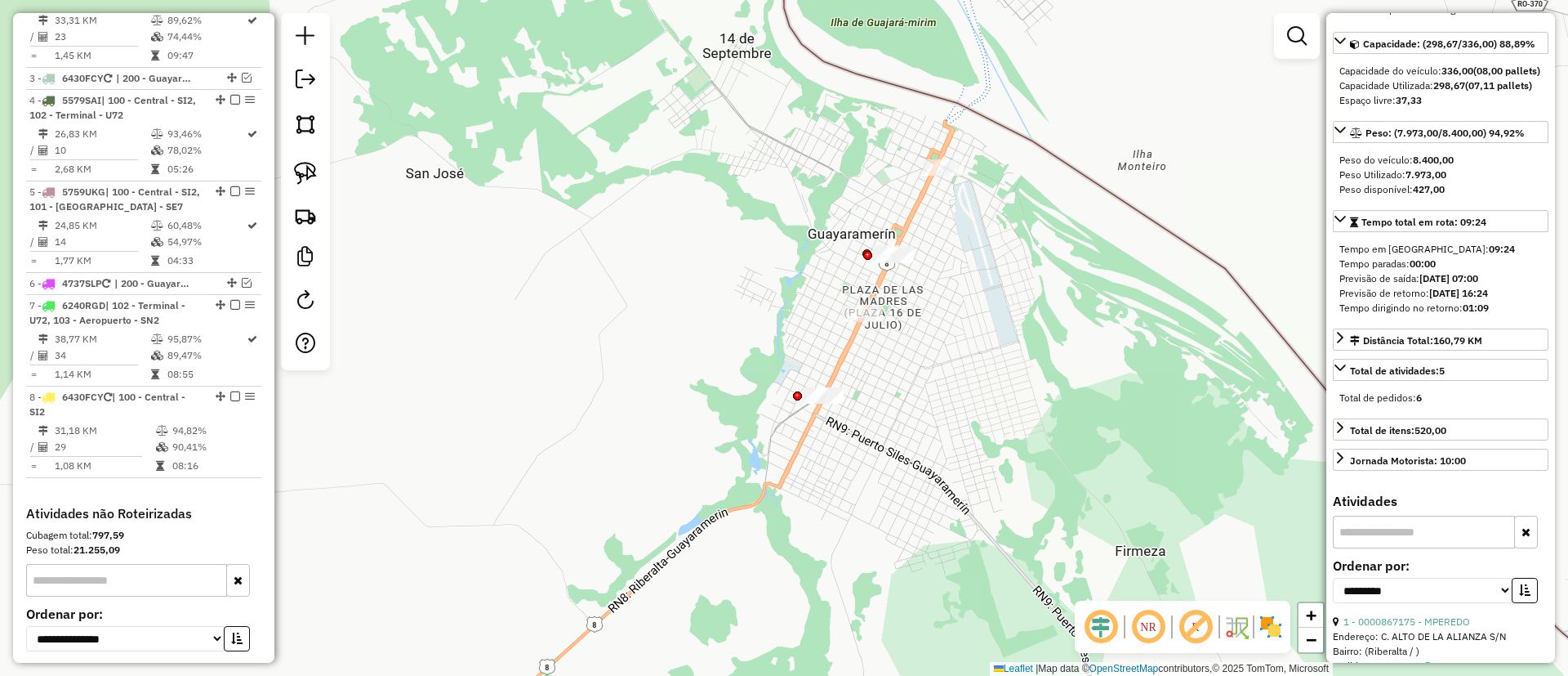
drag, startPoint x: 750, startPoint y: 326, endPoint x: 737, endPoint y: 324, distance: 13.2
click at [749, 326] on div "Janela de atendimento Grade de atendimento Capacidade Transportadoras Veículos …" at bounding box center [784, 338] width 1568 height 676
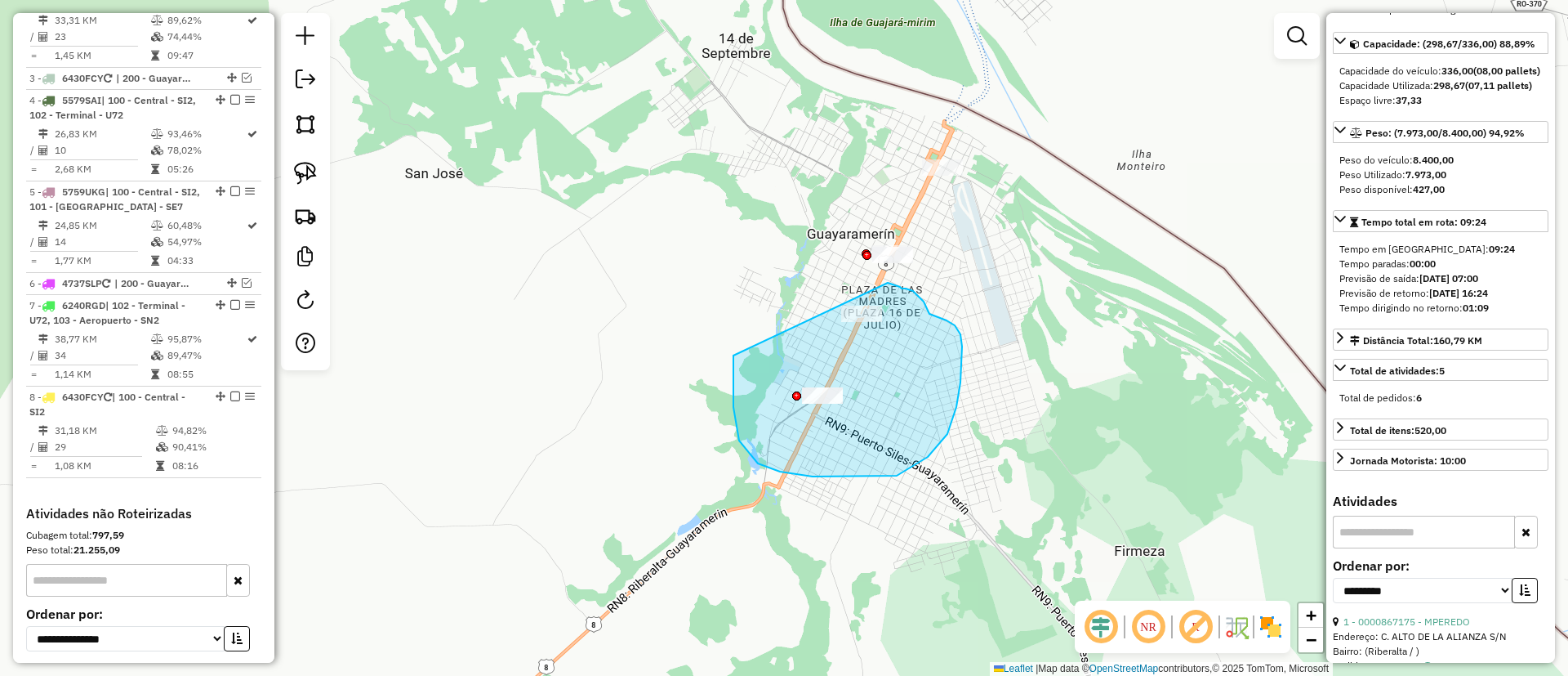
drag, startPoint x: 758, startPoint y: 463, endPoint x: 887, endPoint y: 283, distance: 221.5
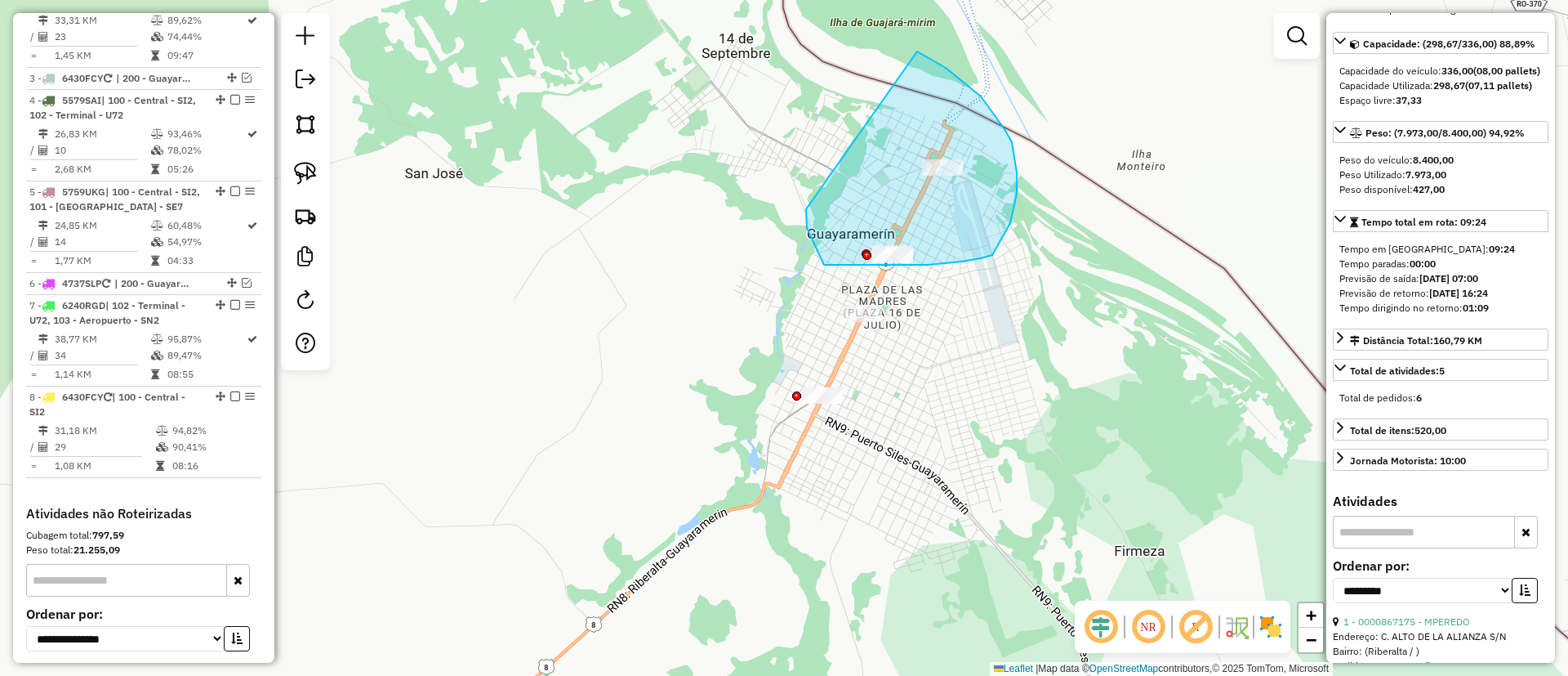
drag, startPoint x: 807, startPoint y: 228, endPoint x: 917, endPoint y: 51, distance: 208.4
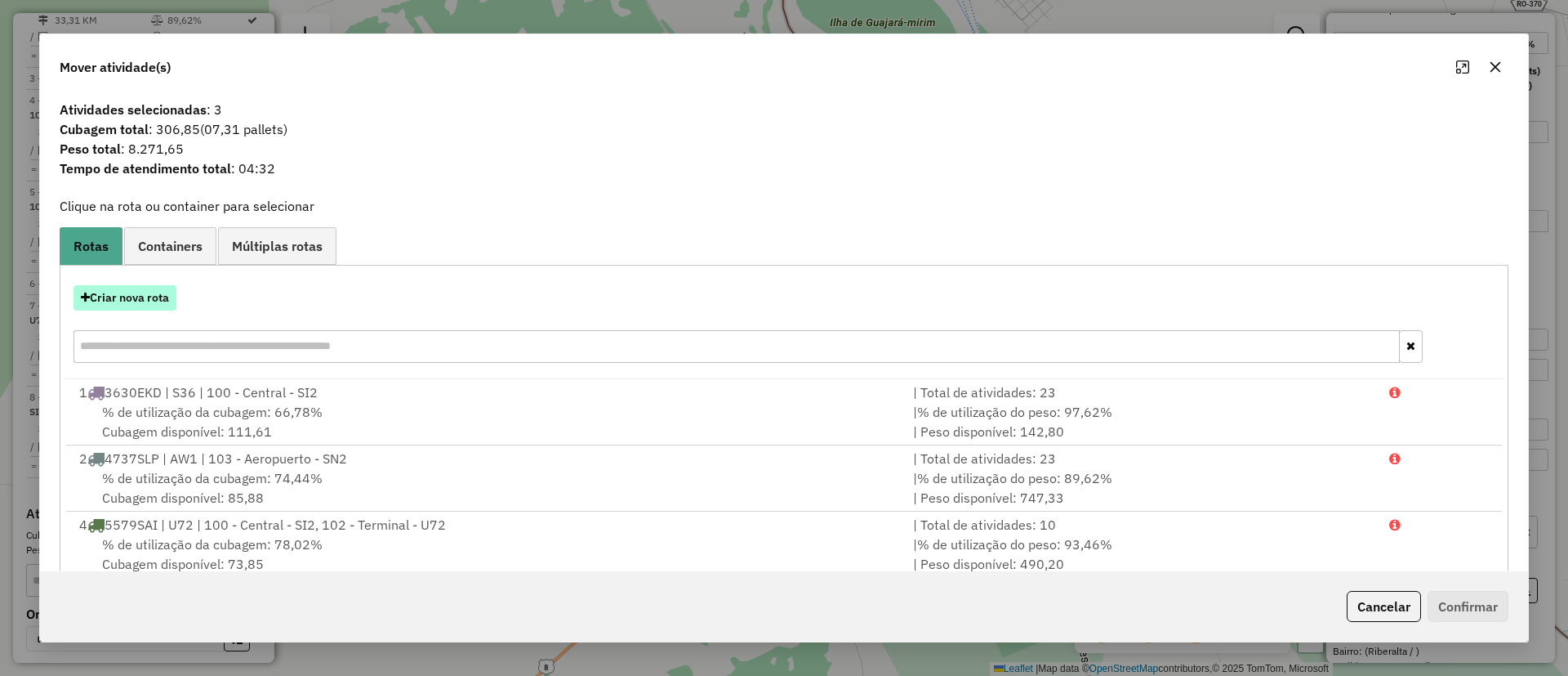
click at [144, 296] on button "Criar nova rota" at bounding box center [125, 298] width 102 height 26
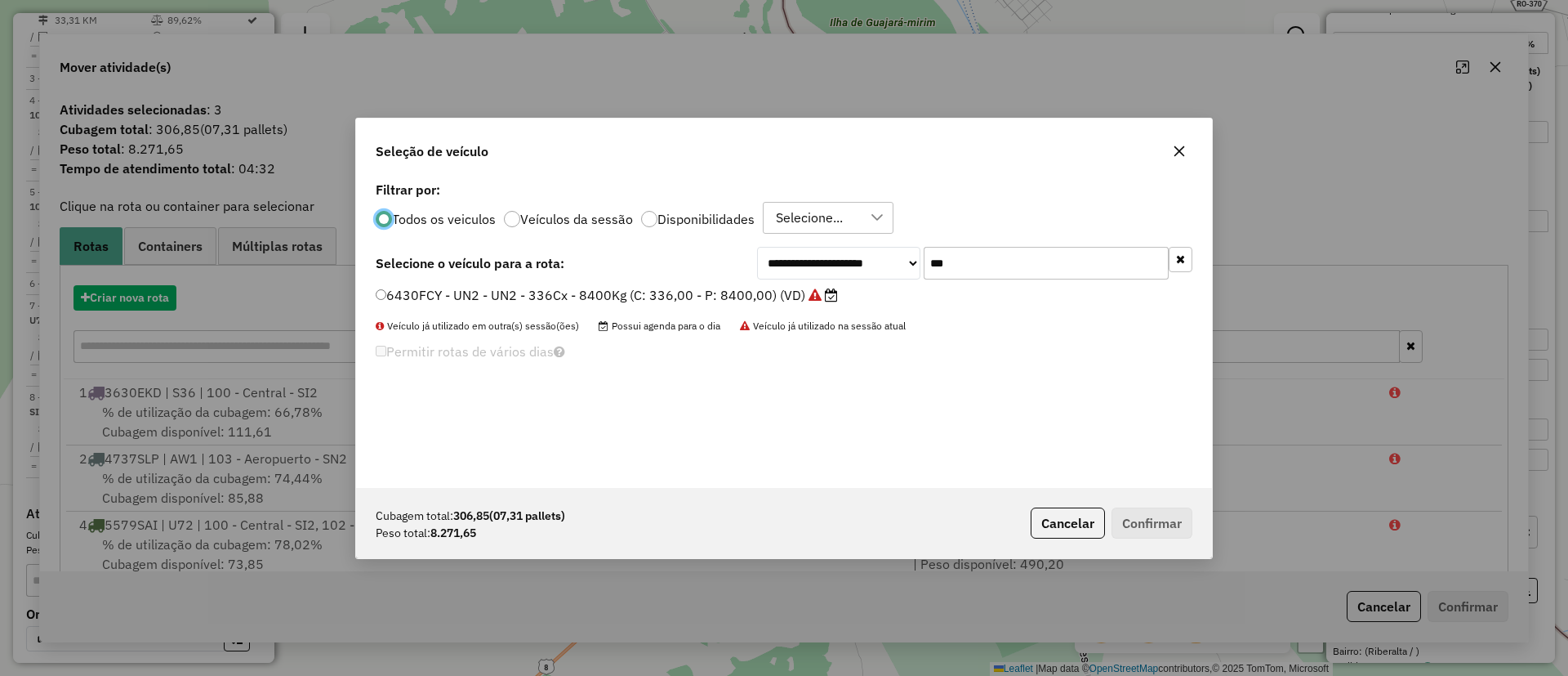
scroll to position [9, 5]
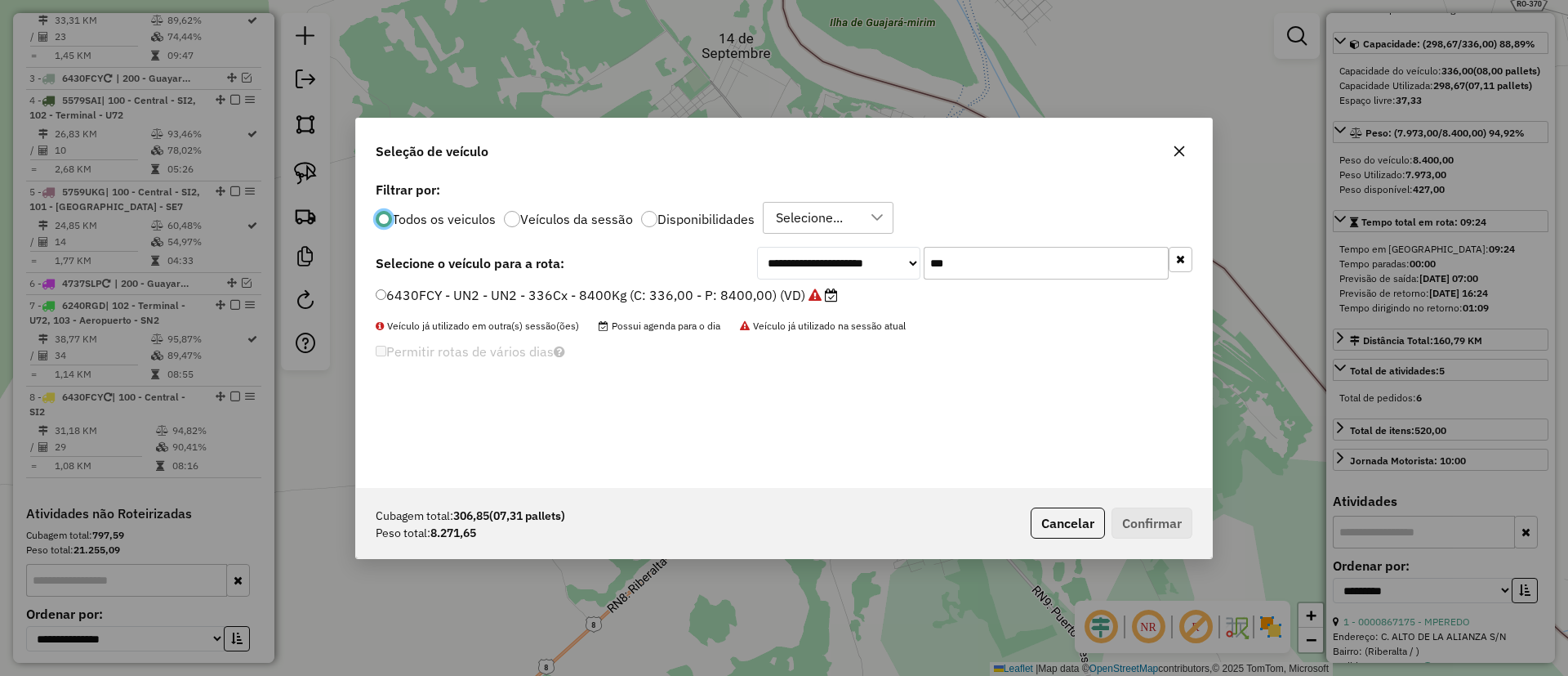
click at [784, 291] on label "6430FCY - UN2 - UN2 - 336Cx - 8400Kg (C: 336,00 - P: 8400,00) (VD)" at bounding box center [606, 295] width 462 height 20
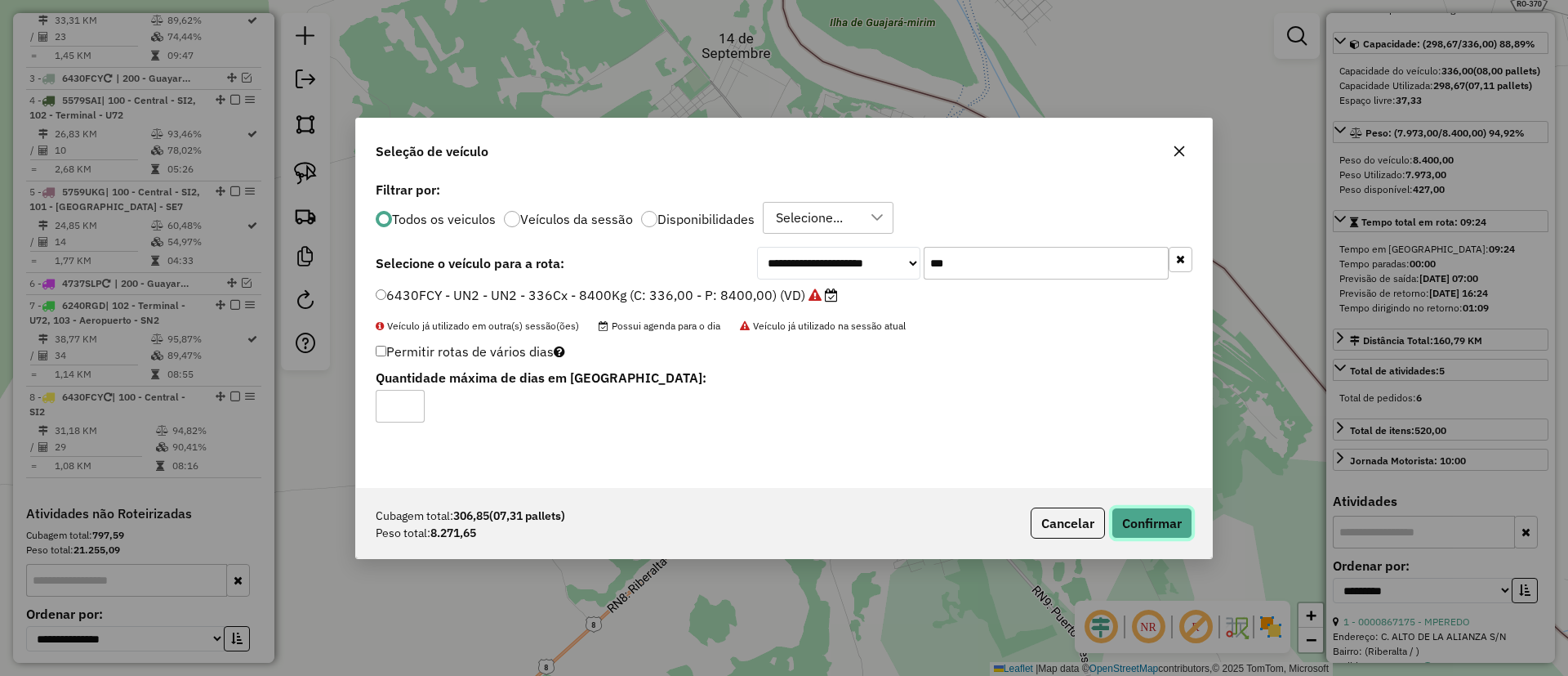
click at [1164, 520] on button "Confirmar" at bounding box center [1151, 523] width 81 height 31
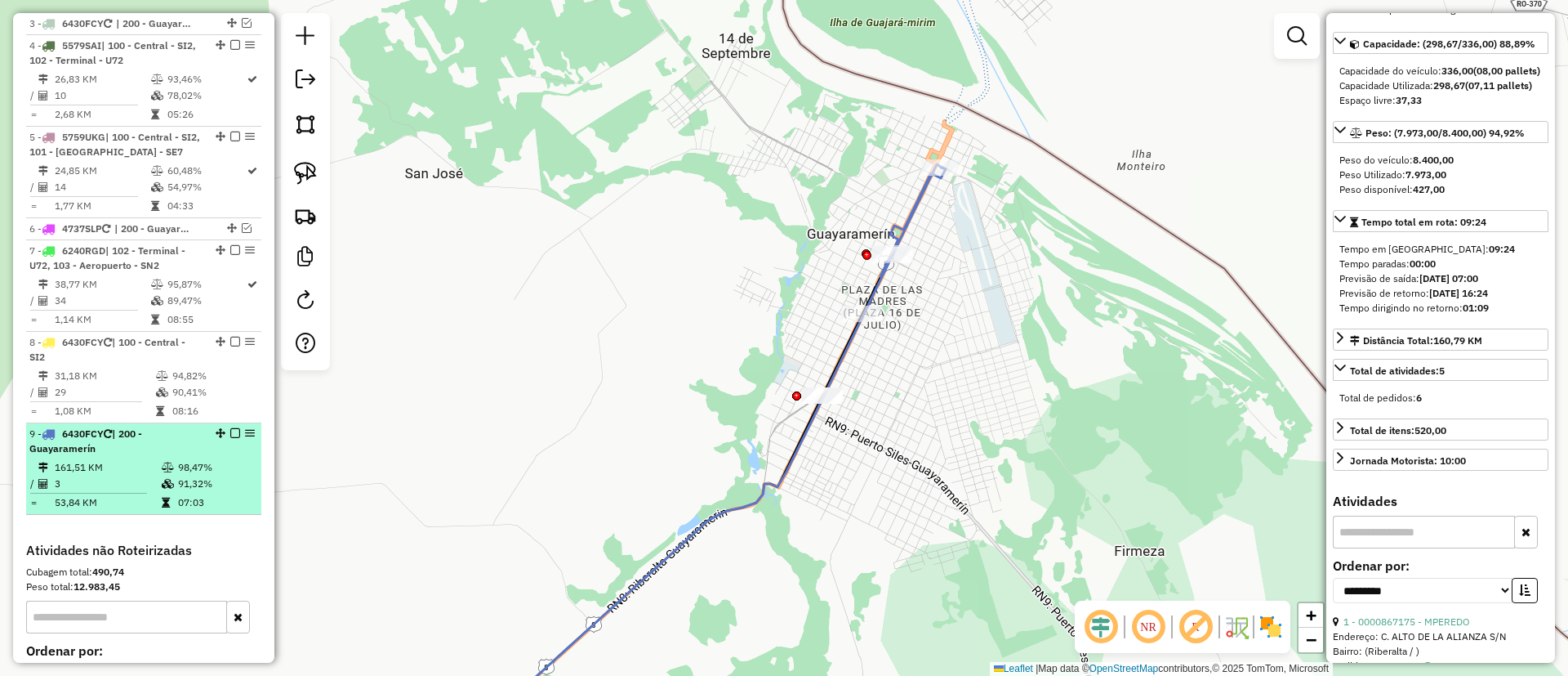
scroll to position [827, 0]
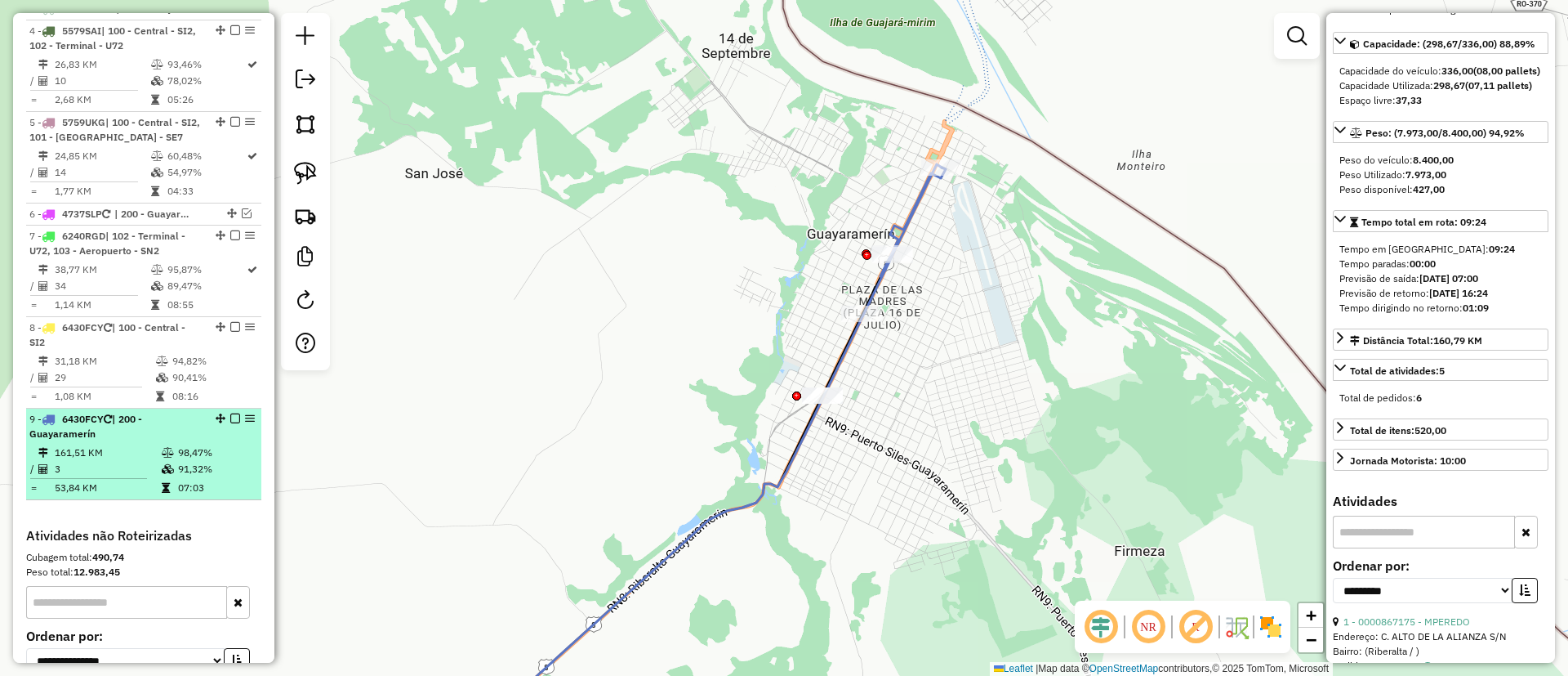
click at [234, 423] on em at bounding box center [235, 418] width 9 height 9
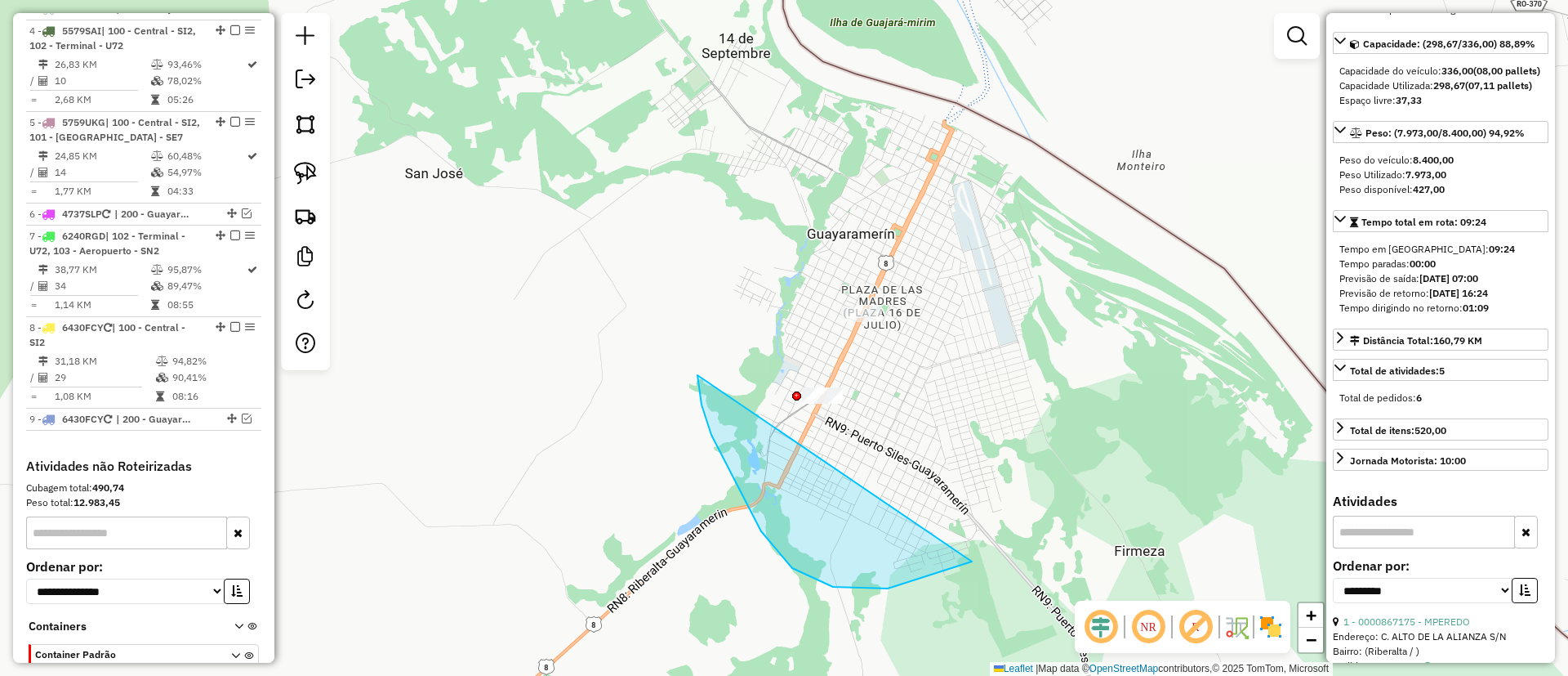
drag, startPoint x: 701, startPoint y: 404, endPoint x: 885, endPoint y: 168, distance: 299.3
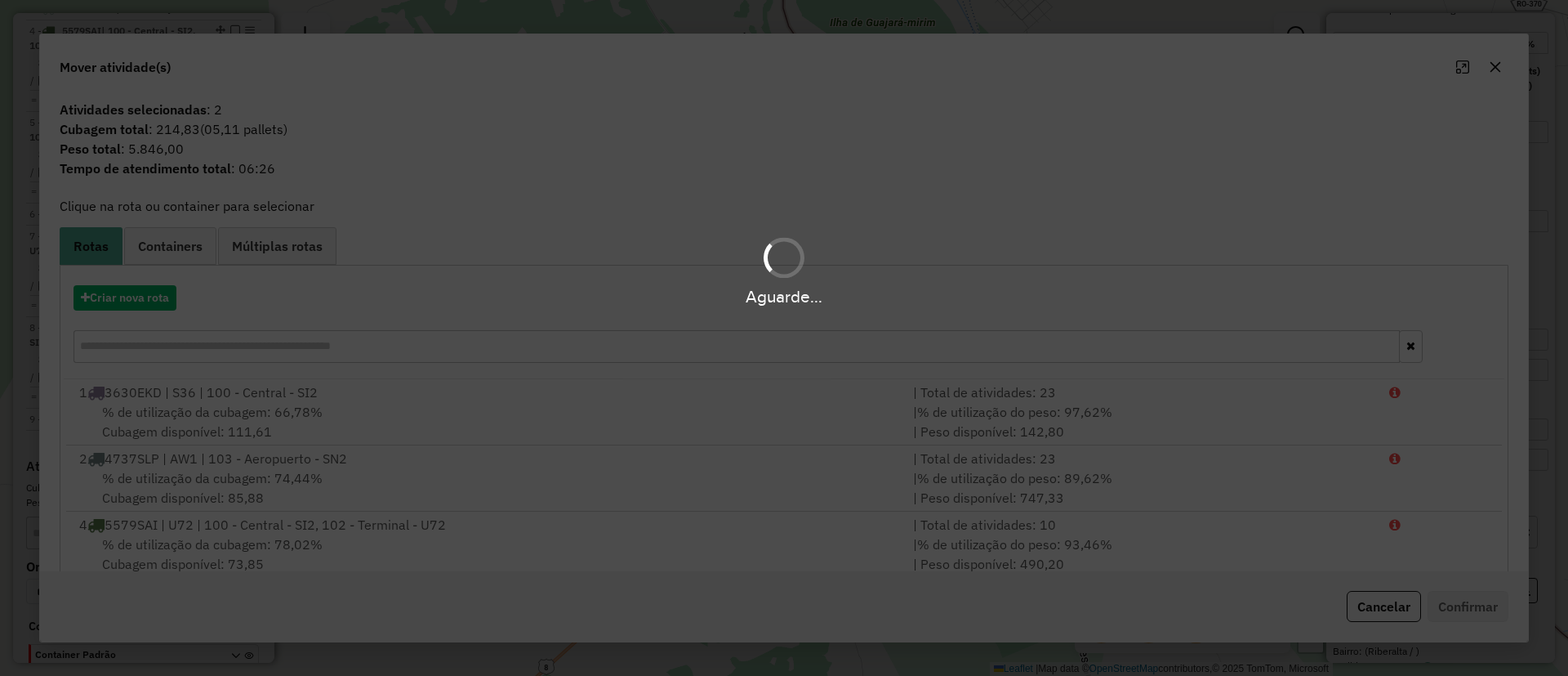
click at [123, 284] on hb-app "Aguarde... Pop-up bloqueado! Seu navegador bloqueou automáticamente a abertura …" at bounding box center [784, 338] width 1568 height 676
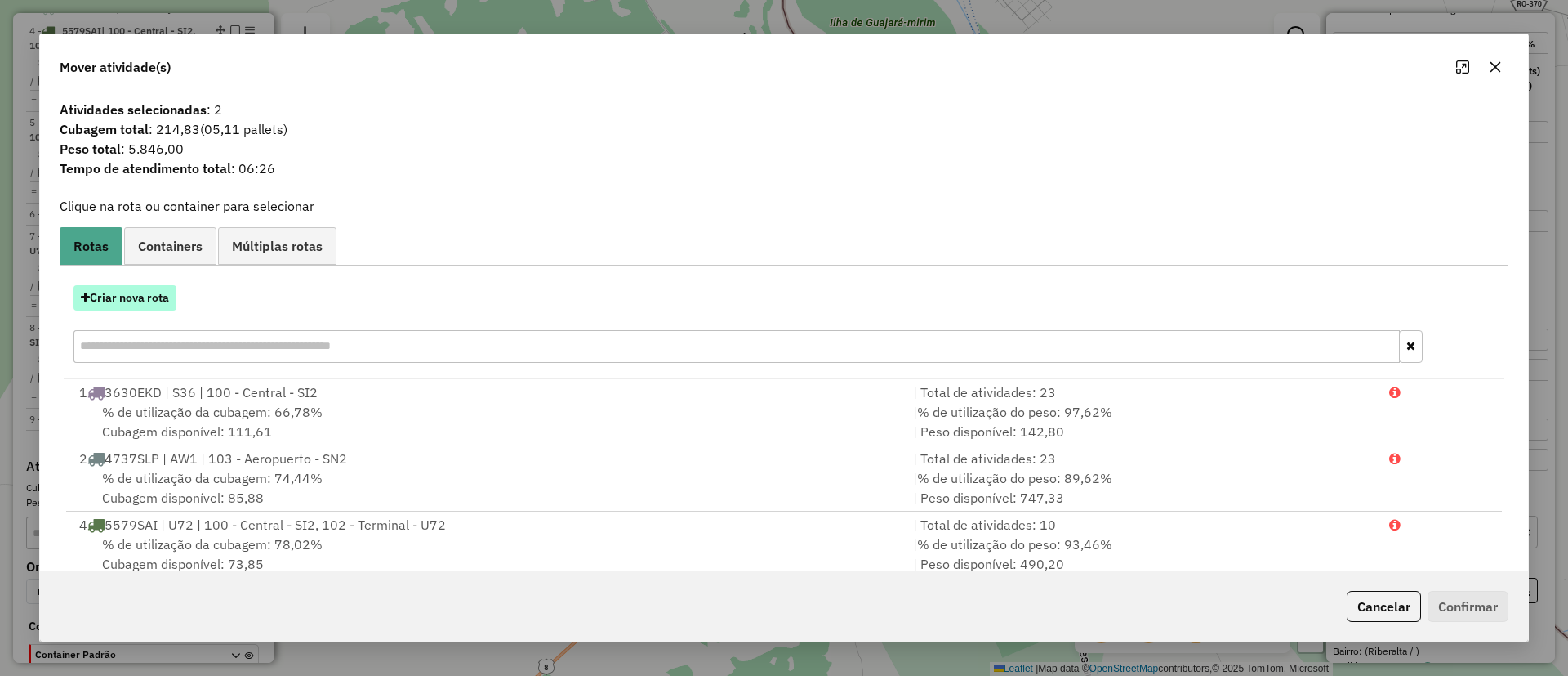
click at [129, 287] on button "Criar nova rota" at bounding box center [125, 298] width 102 height 26
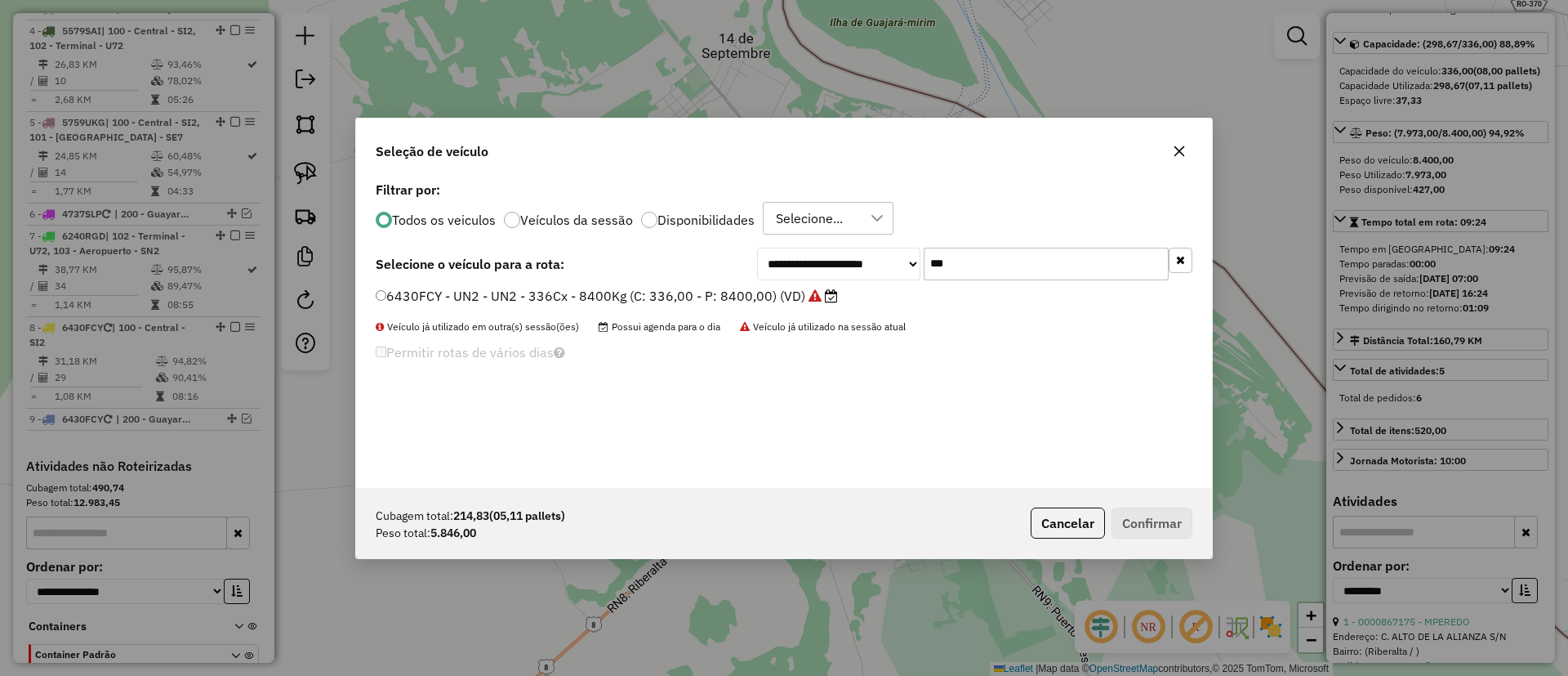
scroll to position [9, 5]
drag, startPoint x: 1001, startPoint y: 251, endPoint x: 864, endPoint y: 251, distance: 137.0
click at [864, 251] on div "**********" at bounding box center [974, 263] width 436 height 32
type input "**"
click at [766, 297] on label "4737SLP - AW1 - AW1 - 336Cx - 7200Kg (C: 336,00 - P: 7200,00) (VD)" at bounding box center [608, 295] width 465 height 20
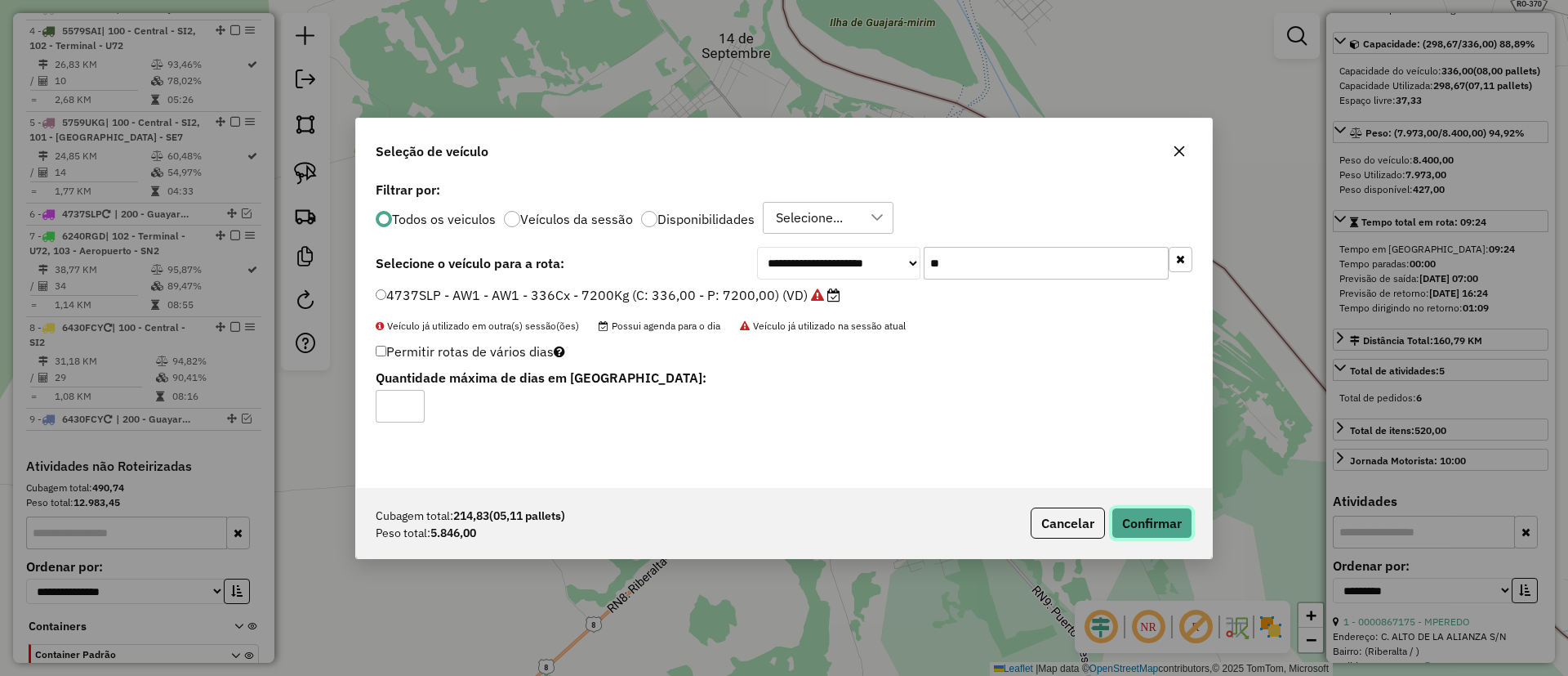
click at [1132, 514] on button "Confirmar" at bounding box center [1151, 523] width 81 height 31
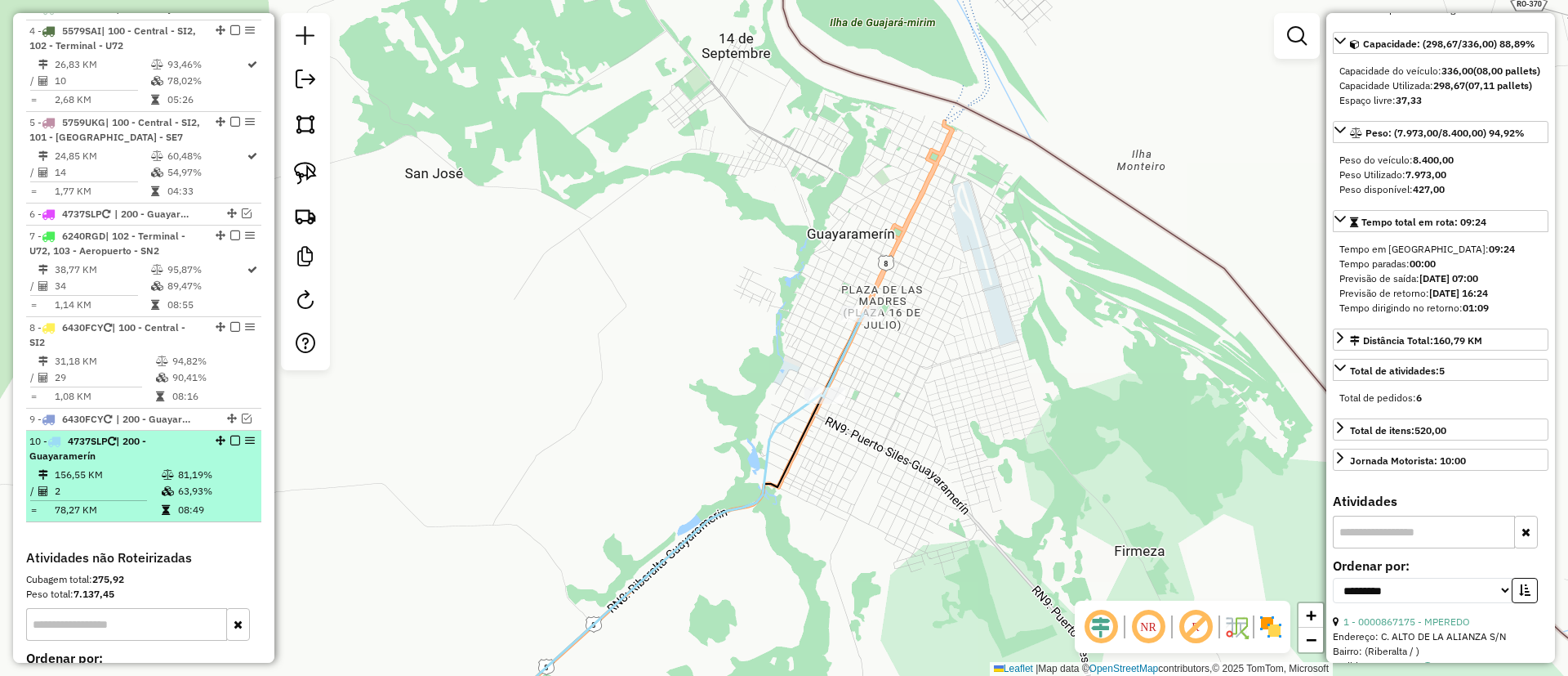
drag, startPoint x: 227, startPoint y: 456, endPoint x: 310, endPoint y: 447, distance: 83.5
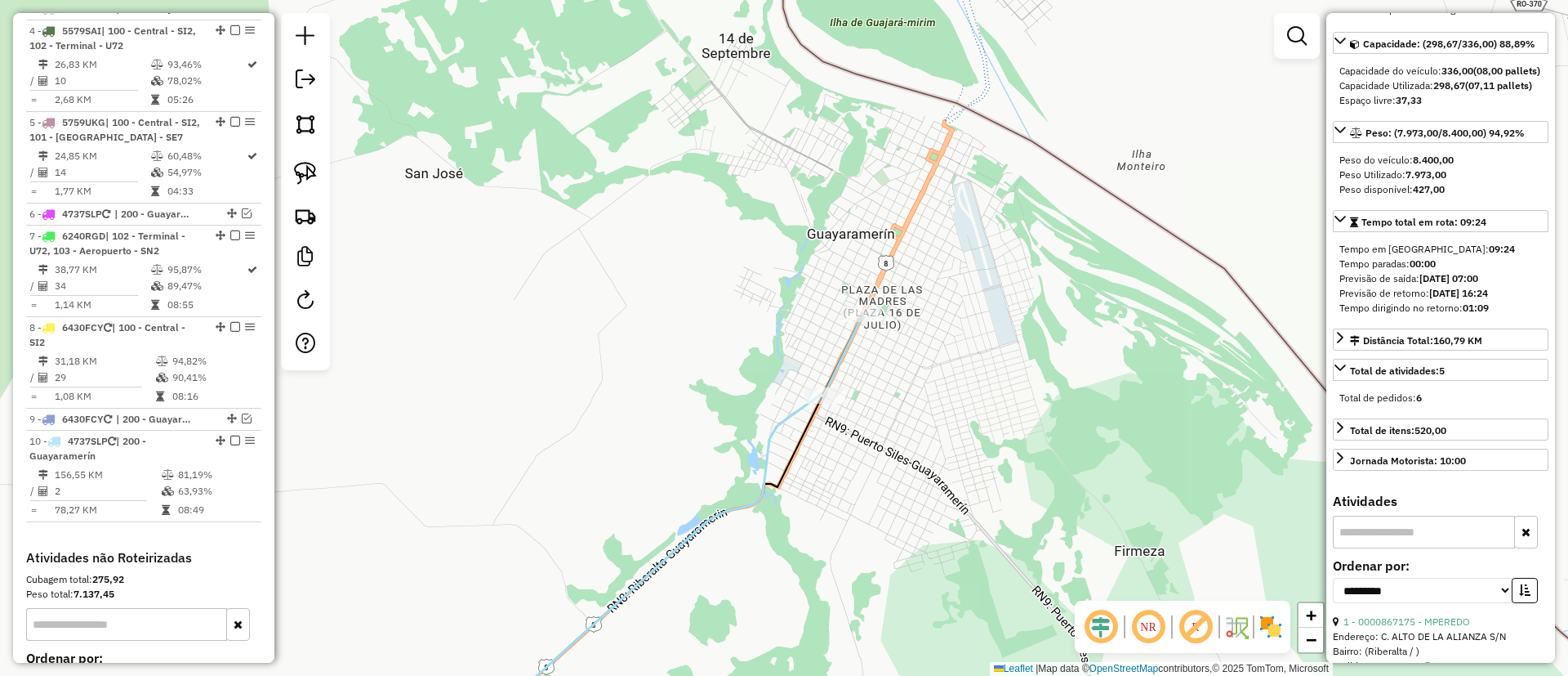
click at [231, 445] on em at bounding box center [235, 440] width 9 height 9
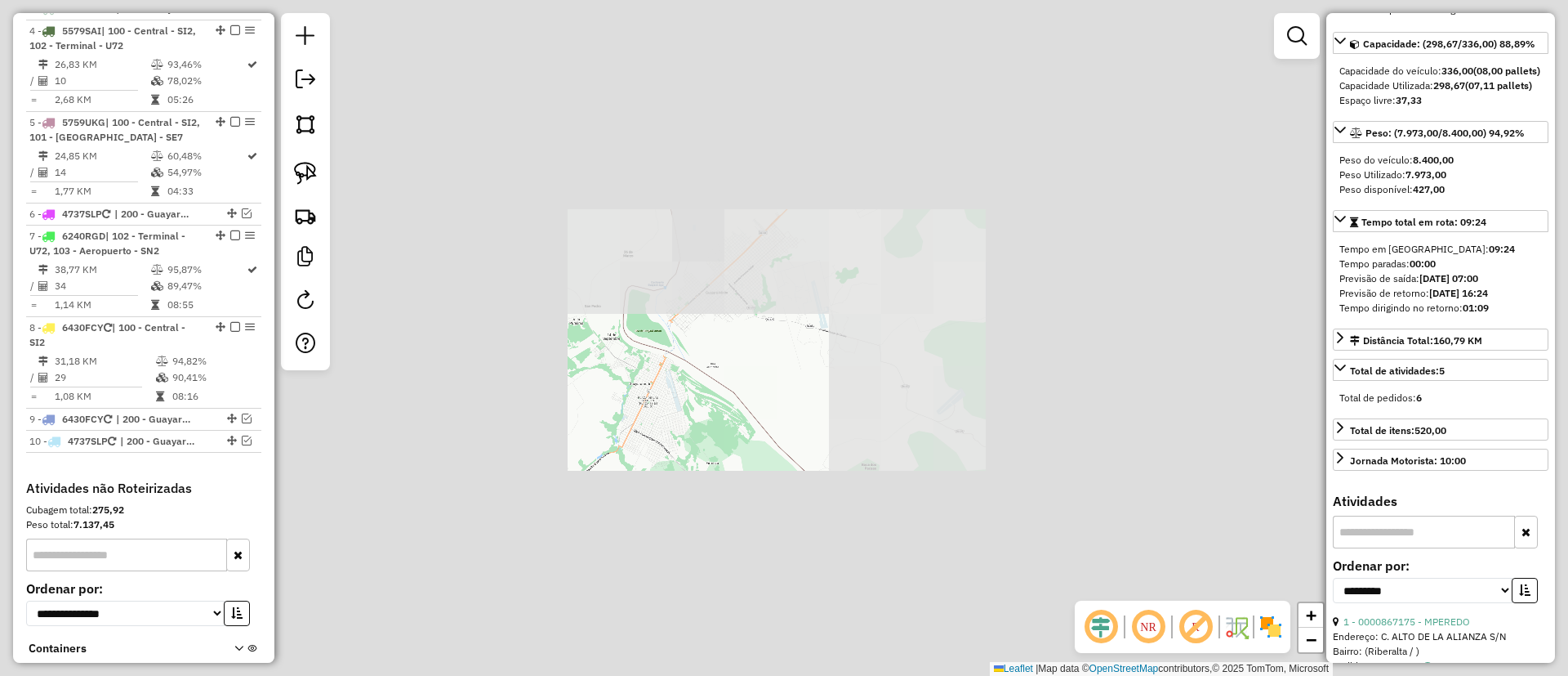
drag, startPoint x: 548, startPoint y: 413, endPoint x: 1025, endPoint y: 348, distance: 481.4
click at [1025, 354] on div "Janela de atendimento Grade de atendimento Capacidade Transportadoras Veículos …" at bounding box center [784, 338] width 1568 height 676
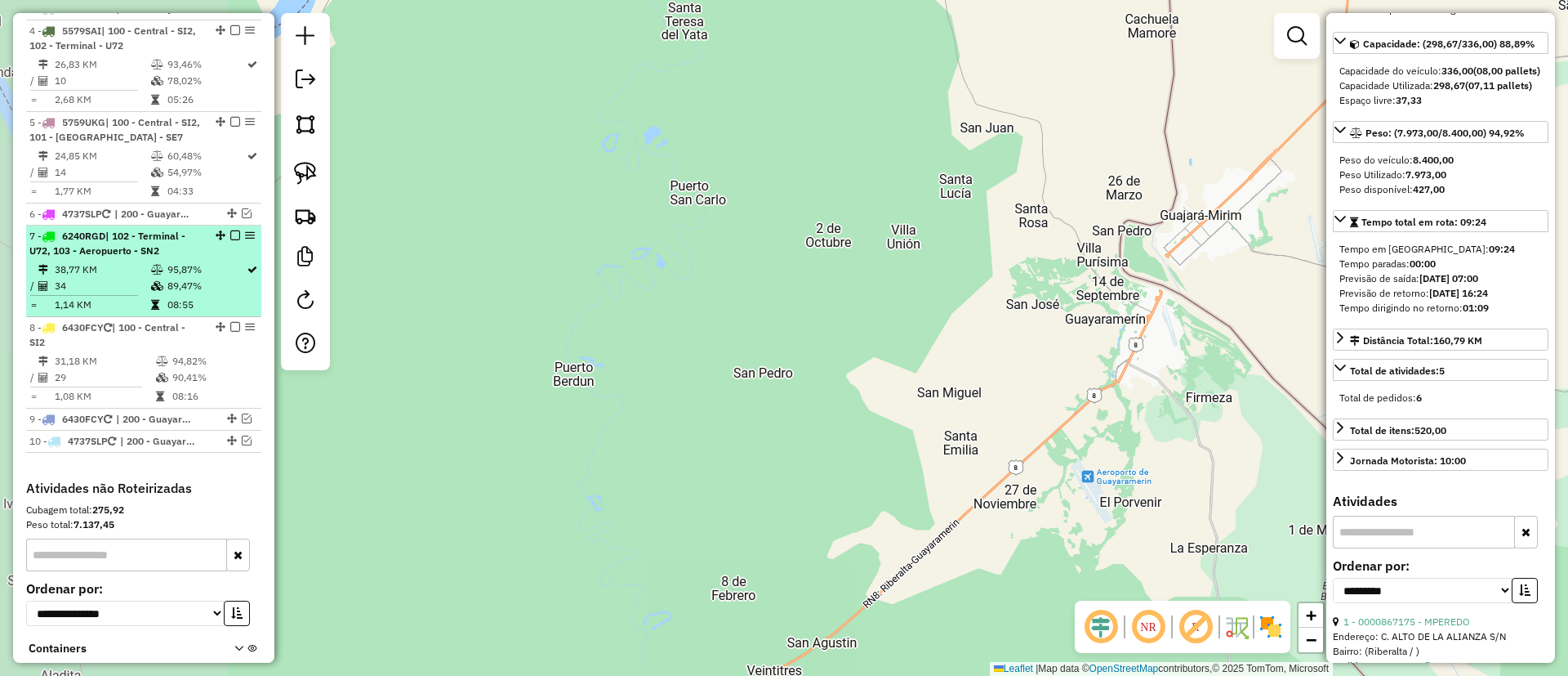
scroll to position [215, 0]
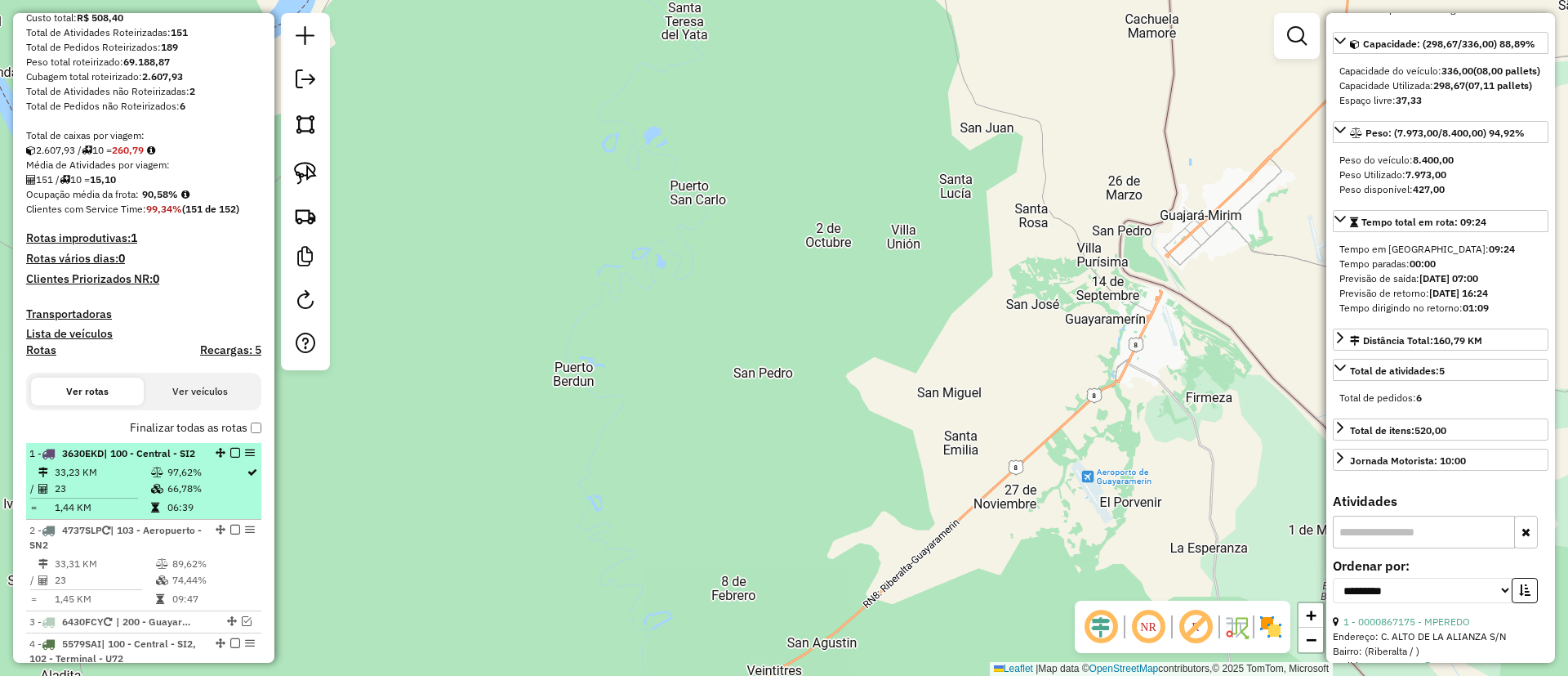
click at [133, 459] on div "1 - 3630EKD | 100 - Central - SI2" at bounding box center [115, 453] width 173 height 15
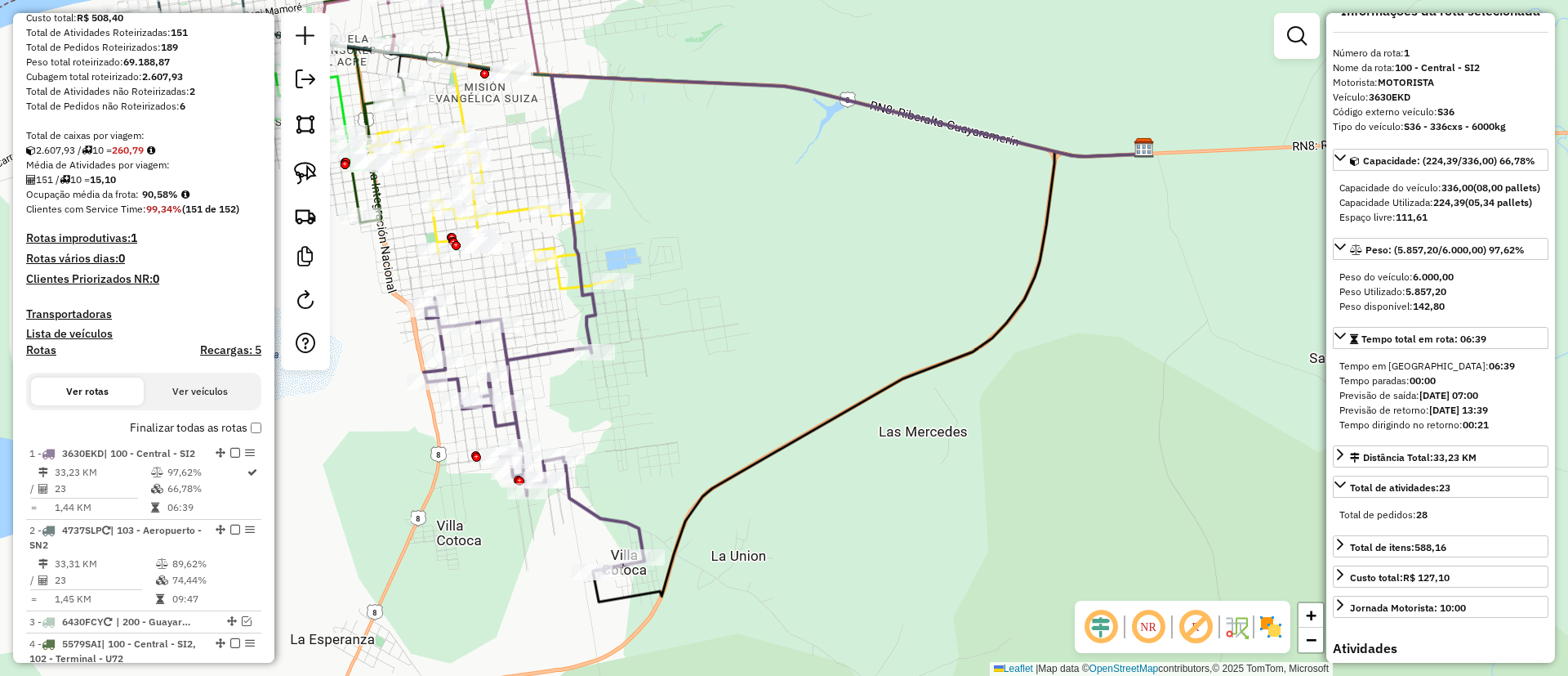
scroll to position [0, 0]
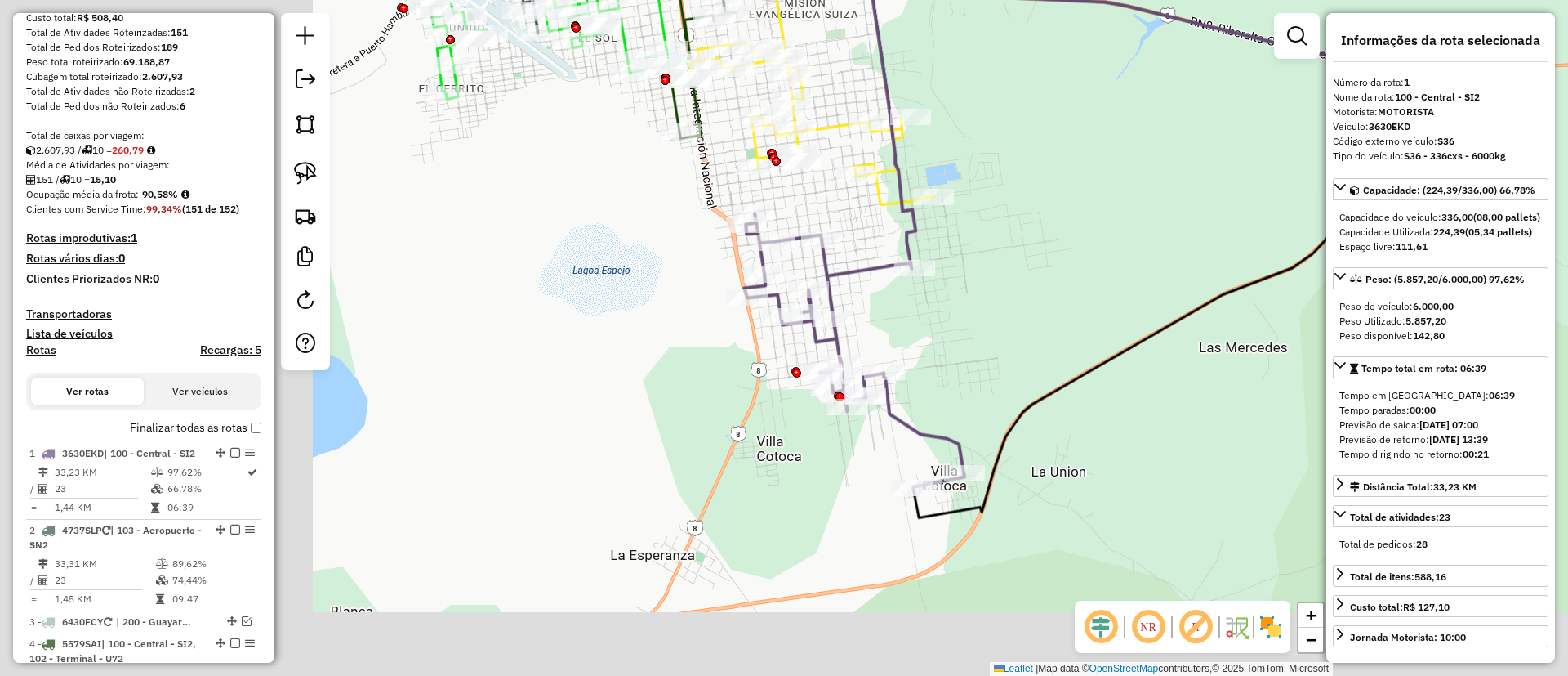
drag, startPoint x: 853, startPoint y: 251, endPoint x: 1173, endPoint y: 167, distance: 330.8
click at [1173, 167] on div "Janela de atendimento Grade de atendimento Capacidade Transportadoras Veículos …" at bounding box center [784, 338] width 1568 height 676
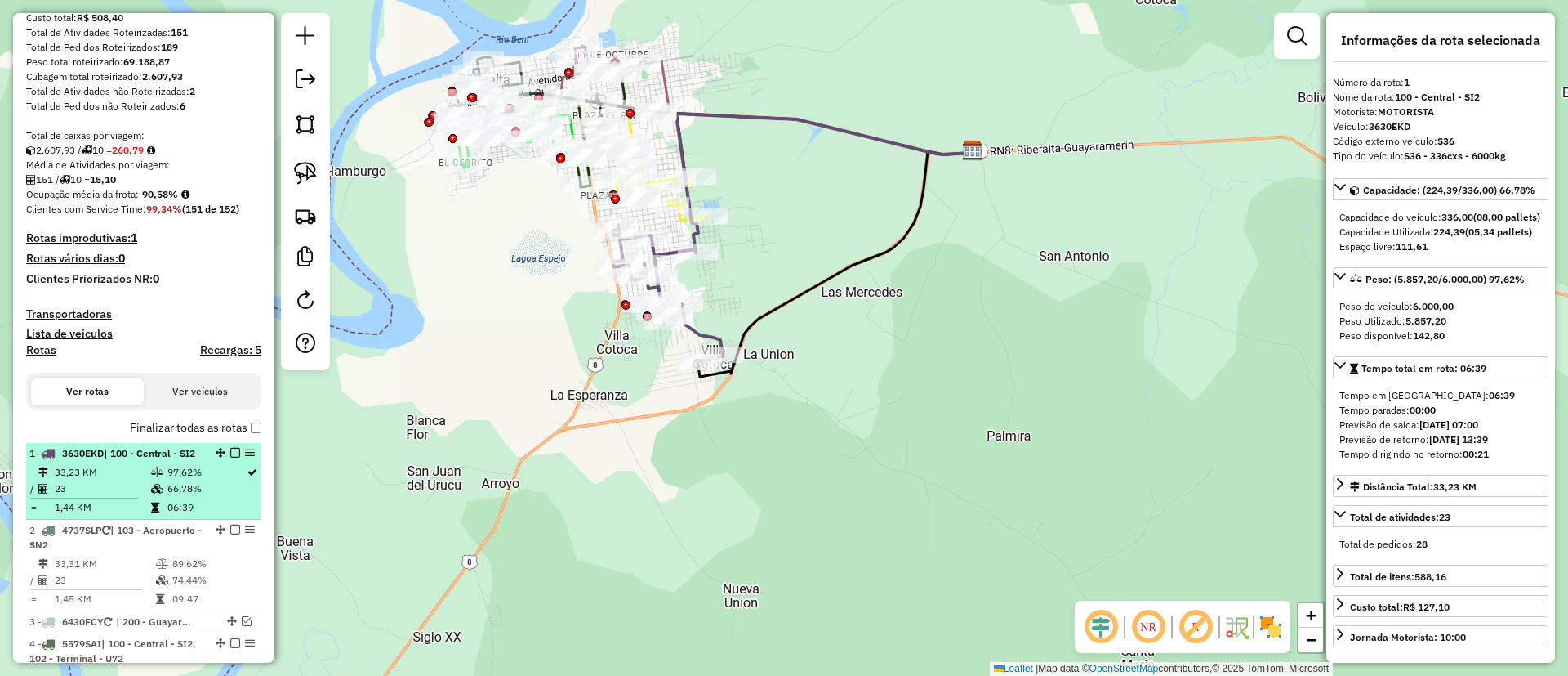
click at [231, 449] on em at bounding box center [235, 452] width 9 height 9
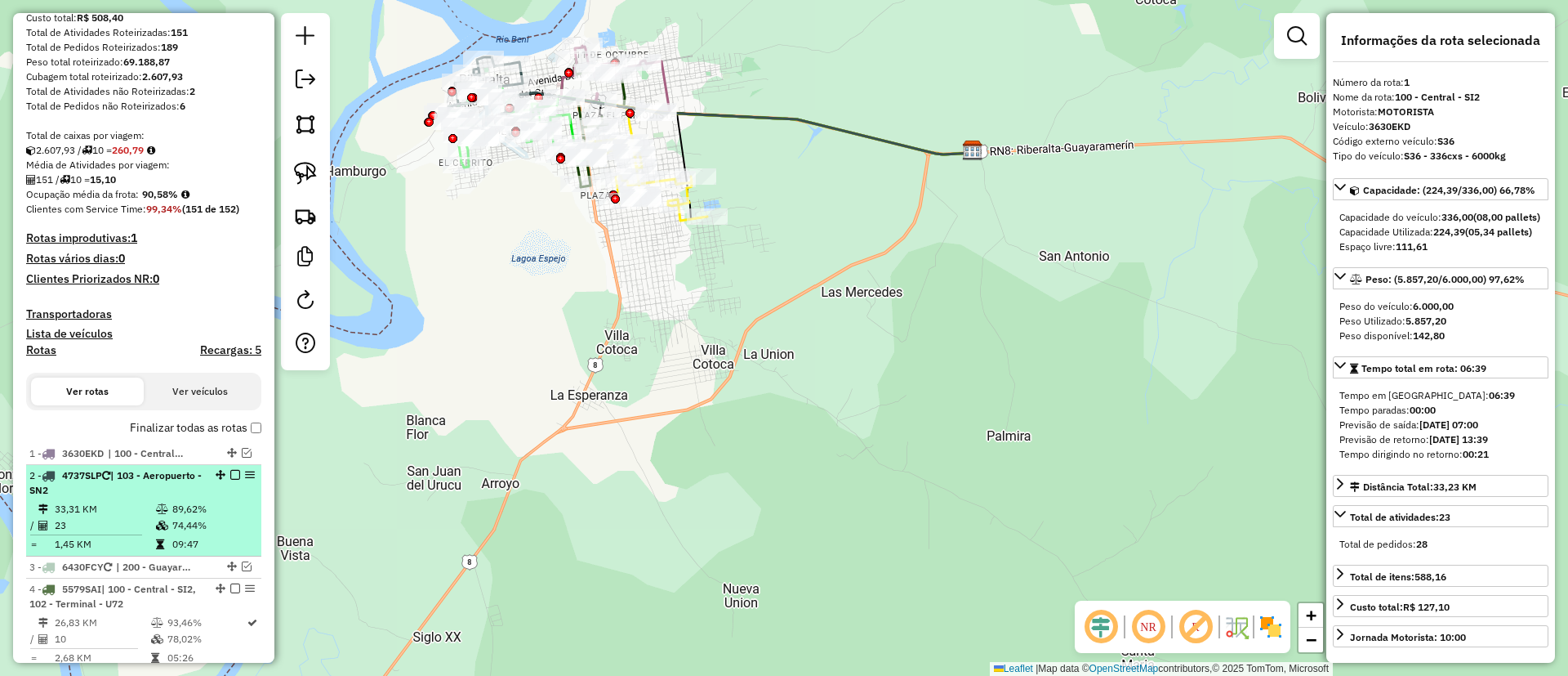
click at [219, 497] on div "2 - 4737SLP | 103 - Aeropuerto - SN2" at bounding box center [143, 483] width 229 height 29
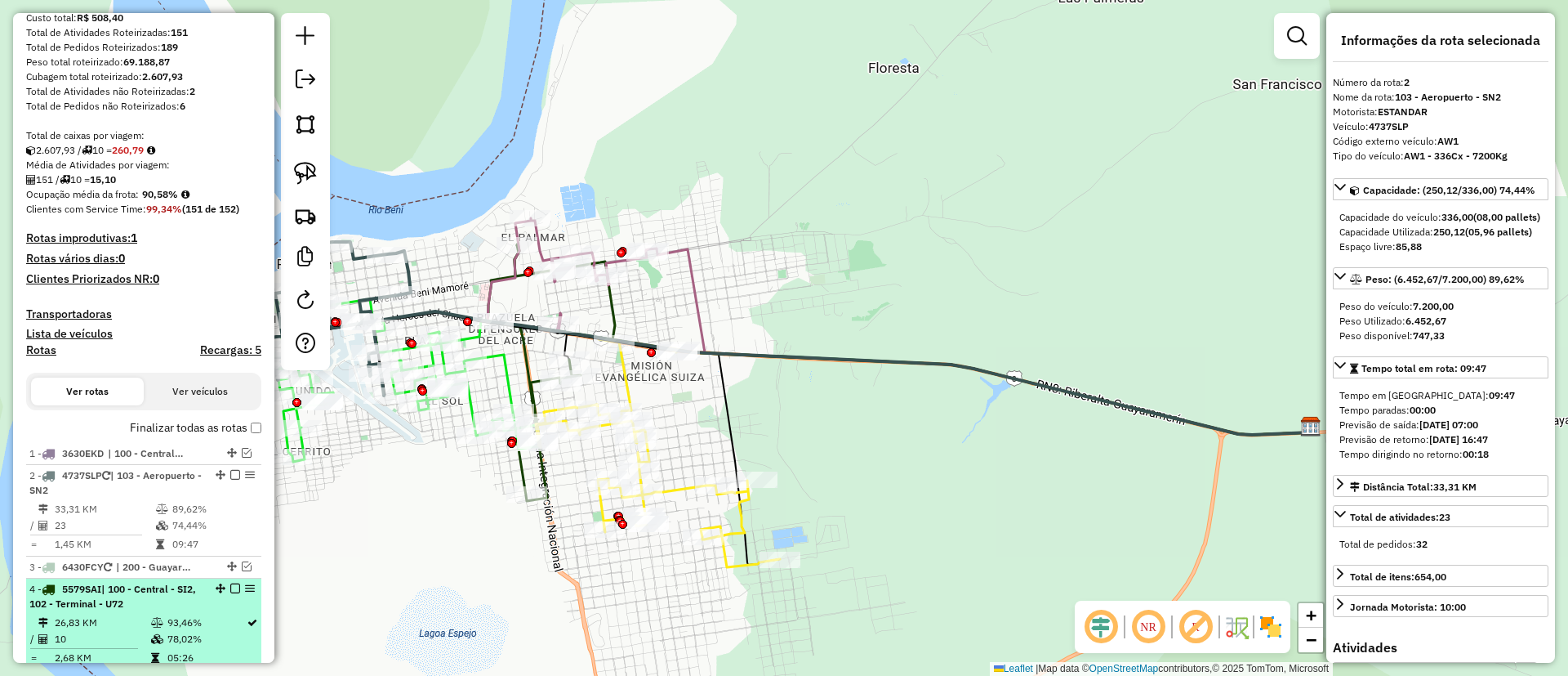
click at [206, 606] on div "4 - 5579SAI | 100 - Central - SI2, 102 - Terminal - U72" at bounding box center [143, 597] width 229 height 29
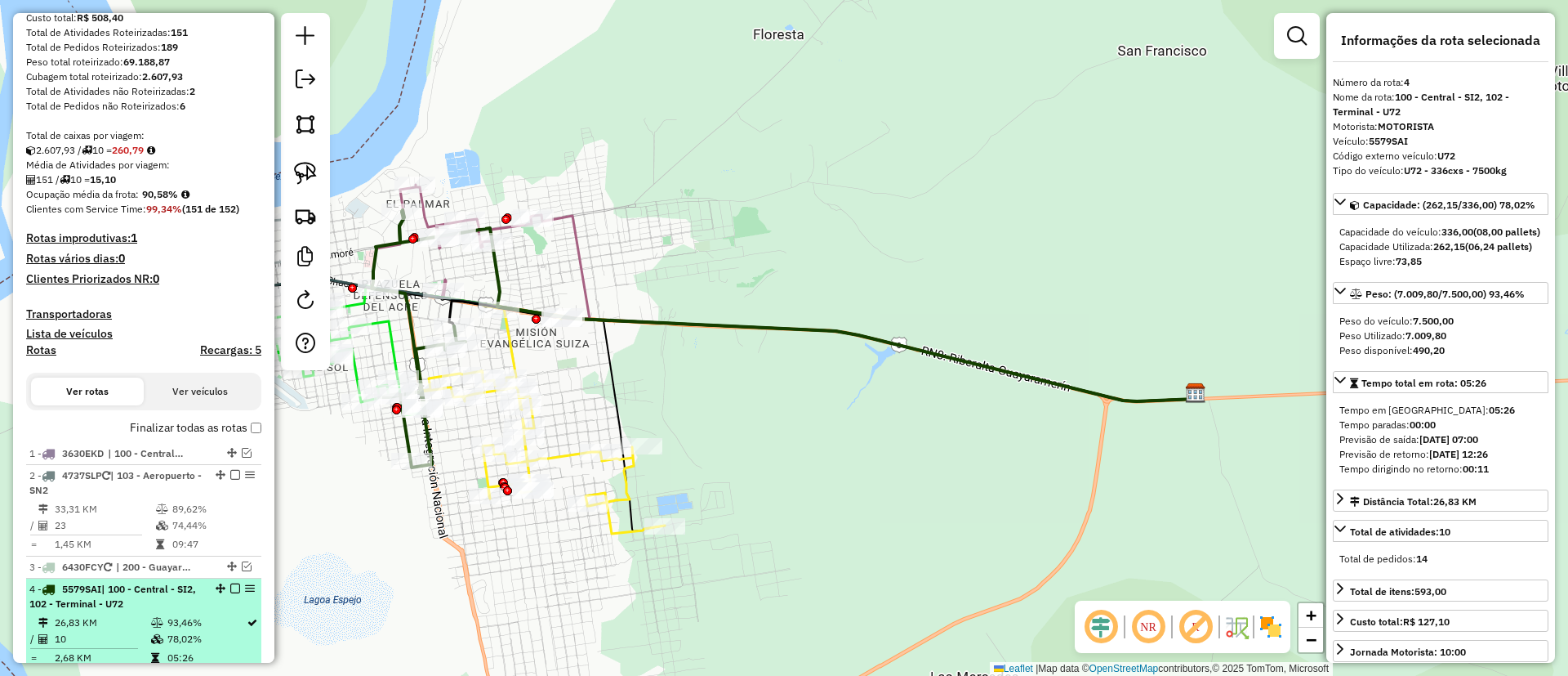
click at [231, 582] on div "4 - 5579SAI | 100 - Central - SI2, 102 - Terminal - U72" at bounding box center [143, 597] width 229 height 29
click at [231, 589] on em at bounding box center [235, 588] width 9 height 9
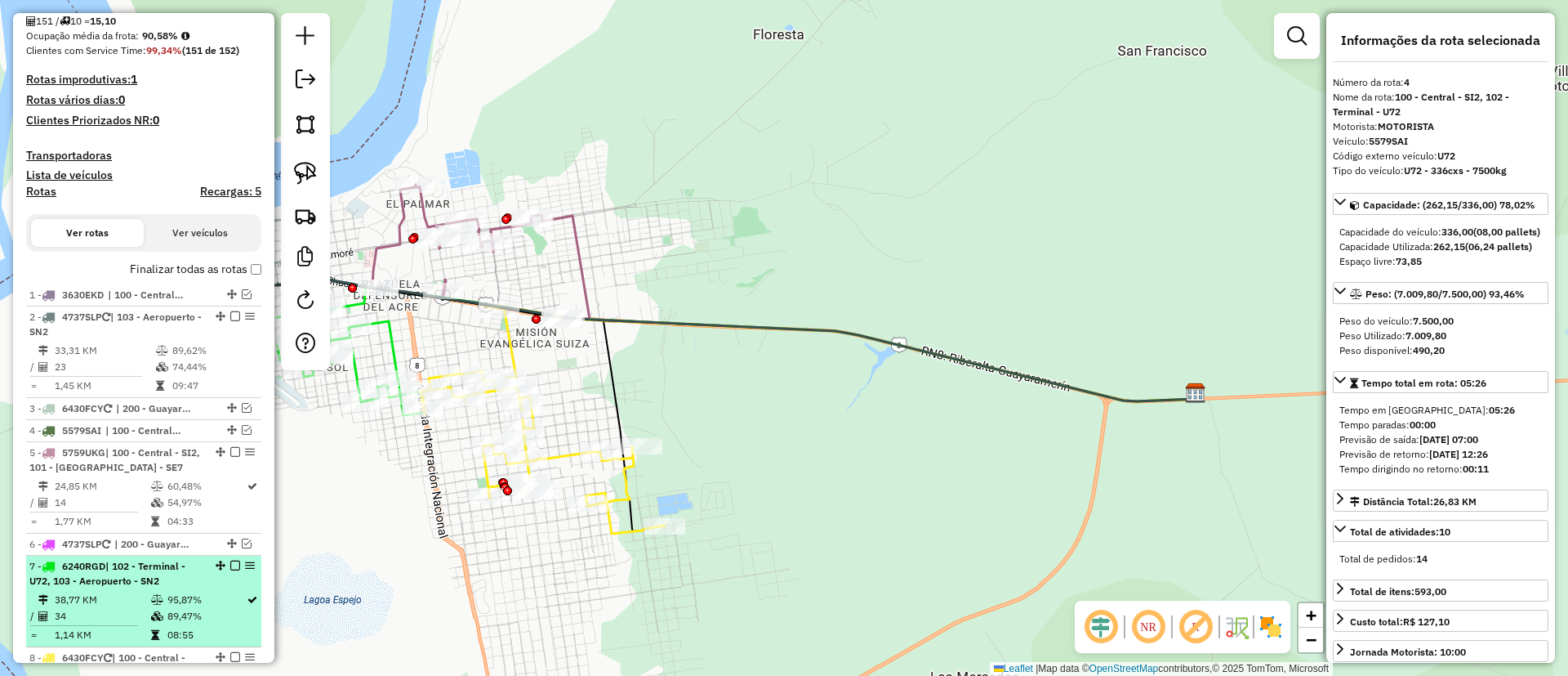
scroll to position [459, 0]
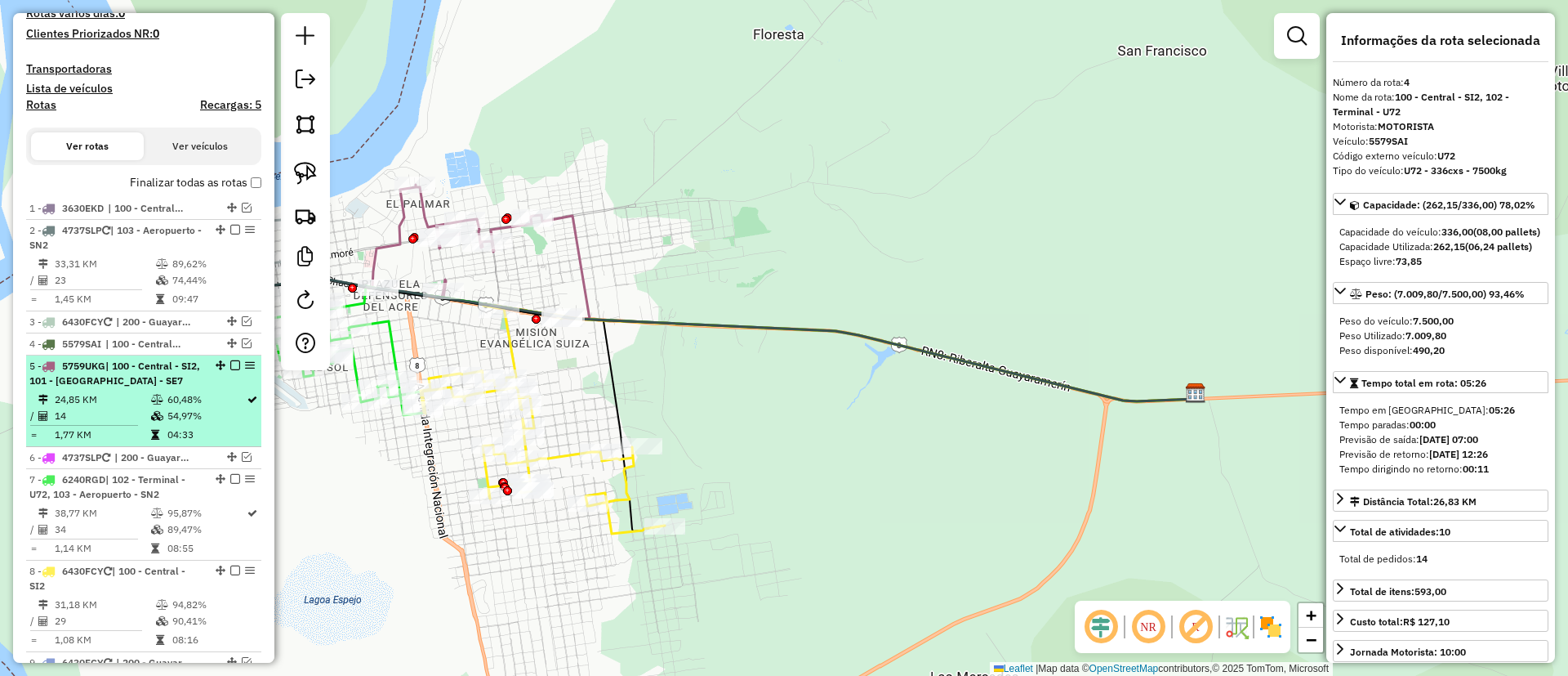
click at [196, 409] on td "54,97%" at bounding box center [206, 415] width 79 height 16
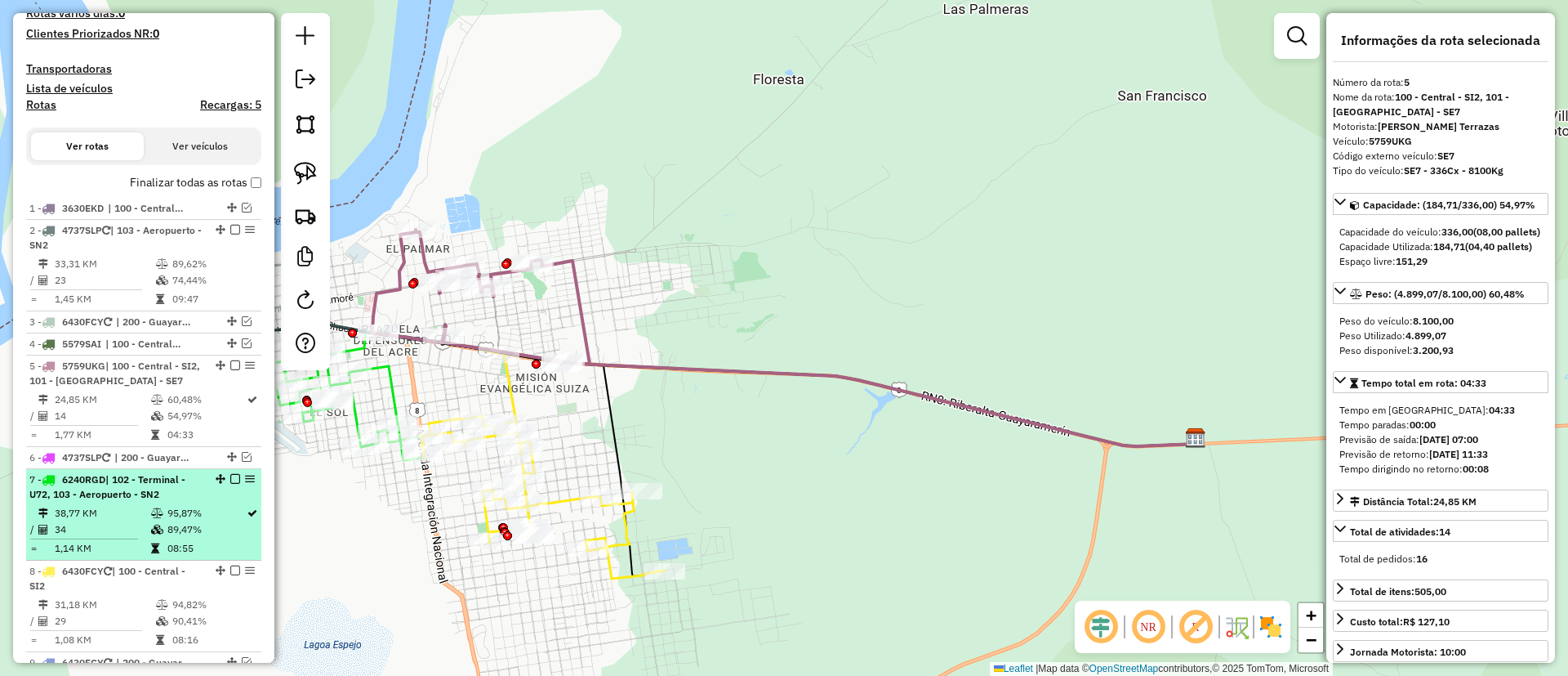
click at [193, 491] on div "7 - 6240RGD | 102 - Terminal - U72, 103 - Aeropuerto - SN2" at bounding box center [115, 487] width 173 height 29
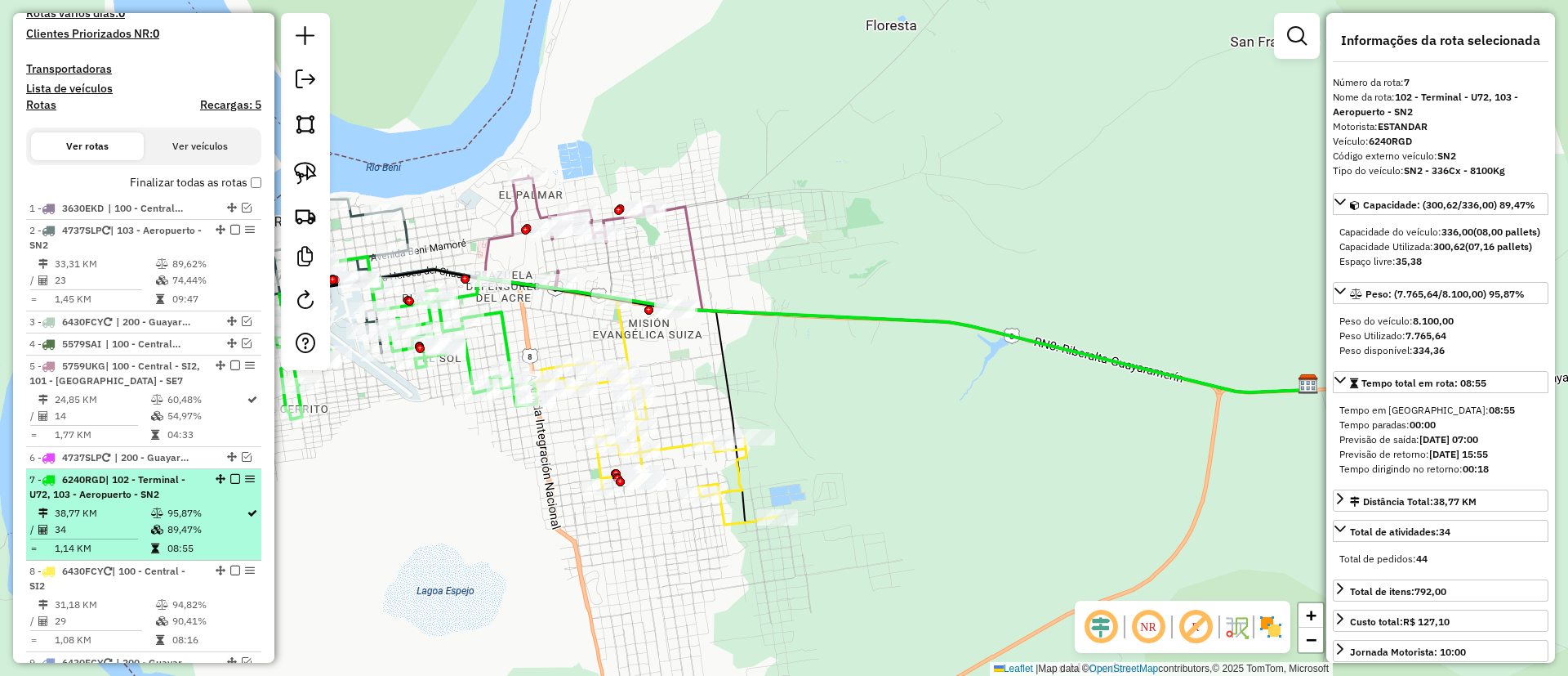
click at [231, 480] on em at bounding box center [235, 479] width 9 height 9
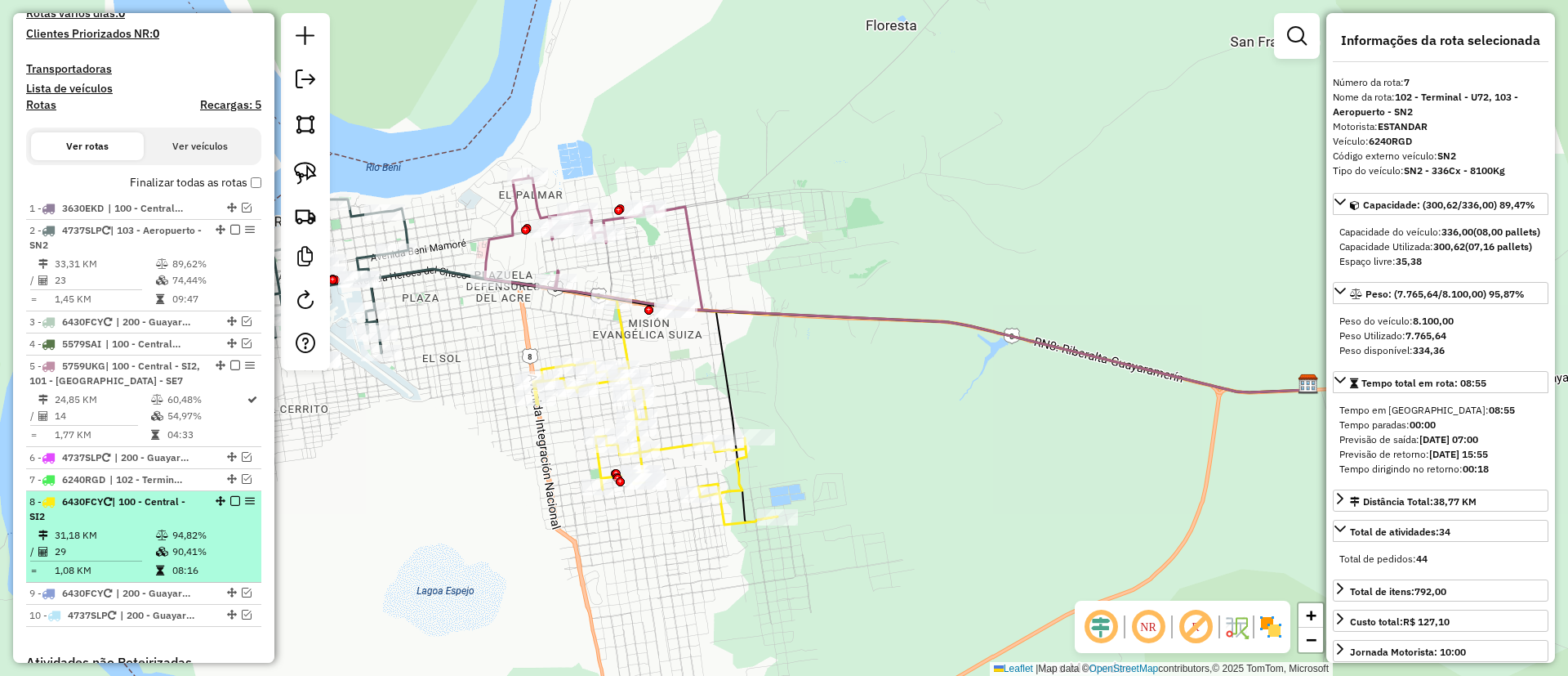
click at [187, 532] on td "94,82%" at bounding box center [213, 535] width 83 height 16
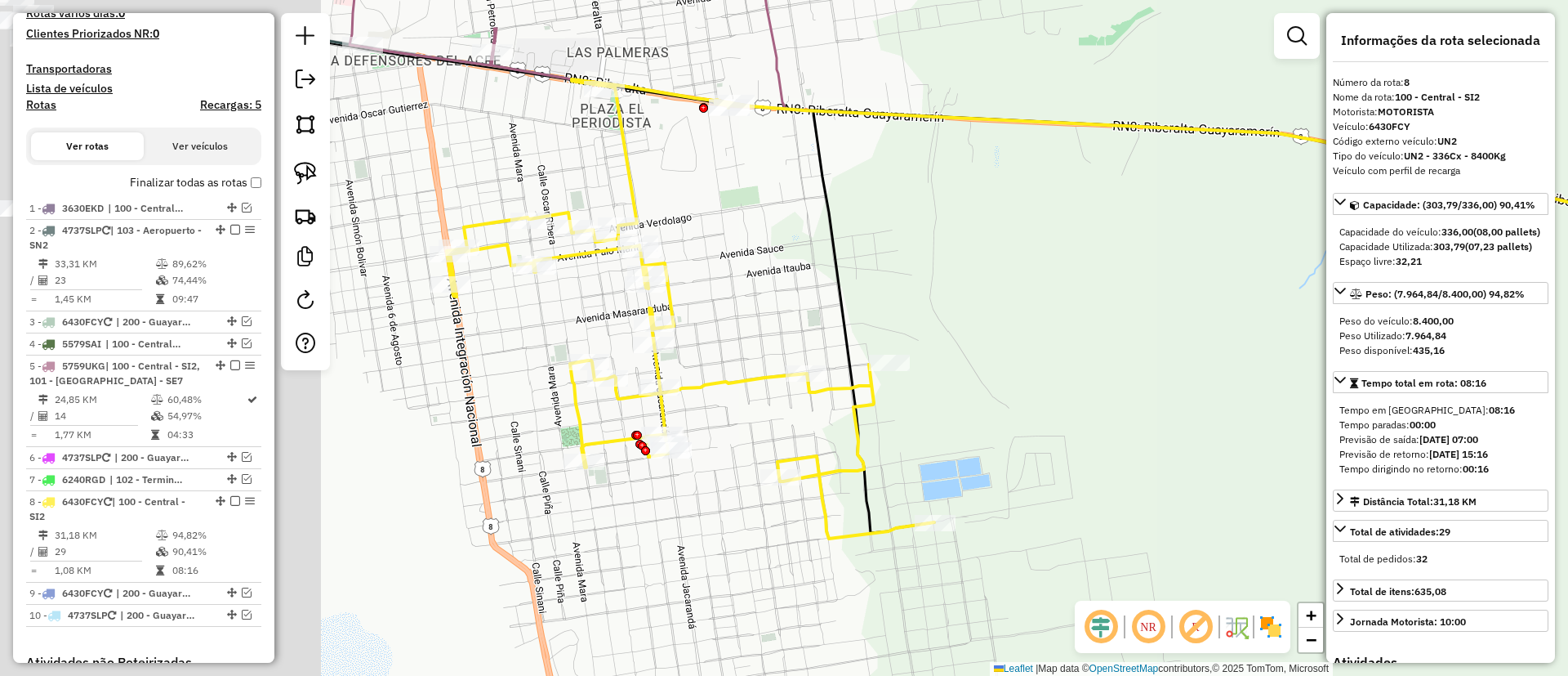
drag, startPoint x: 514, startPoint y: 423, endPoint x: 951, endPoint y: 391, distance: 438.2
click at [953, 392] on div "Janela de atendimento Grade de atendimento Capacidade Transportadoras Veículos …" at bounding box center [784, 338] width 1568 height 676
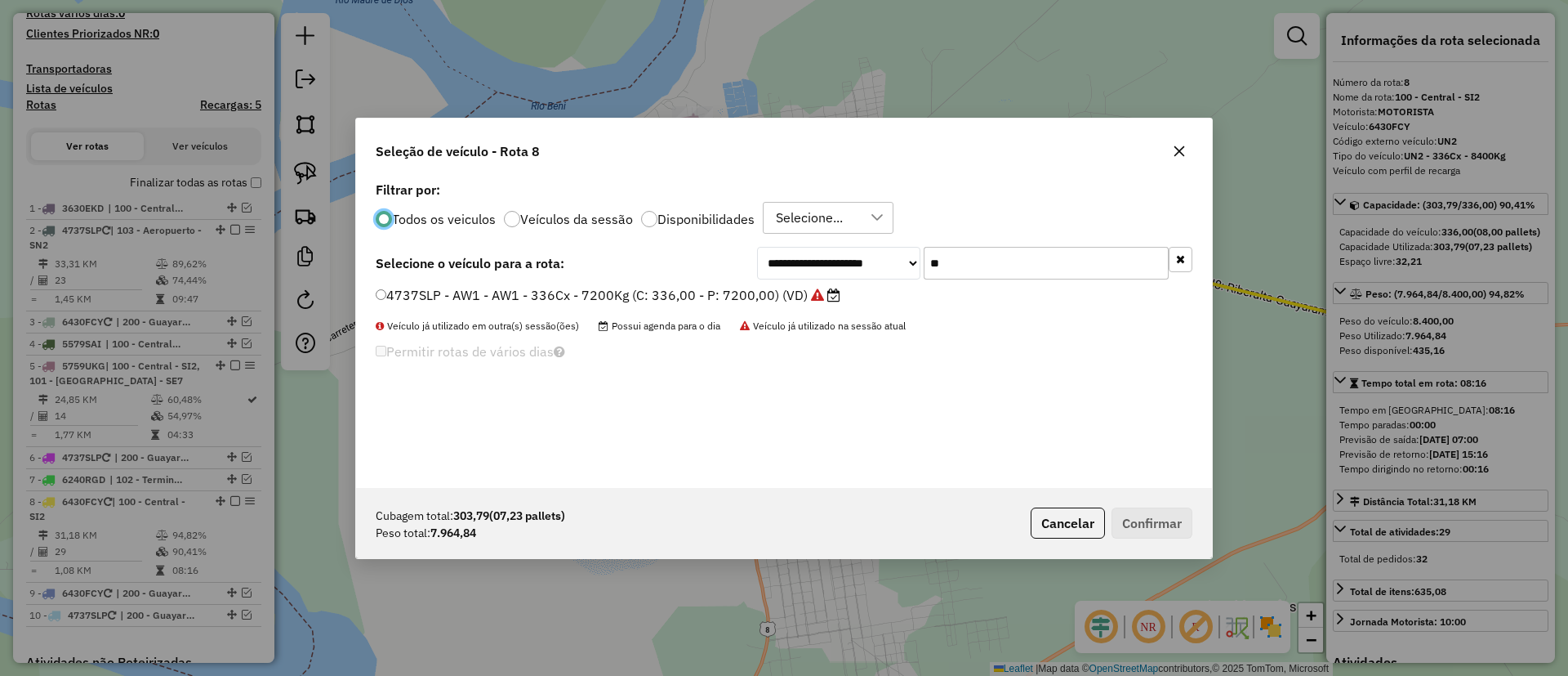
scroll to position [9, 5]
click at [590, 218] on label "Veículos da sessão" at bounding box center [576, 219] width 113 height 13
click at [1188, 256] on button "button" at bounding box center [1180, 260] width 24 height 26
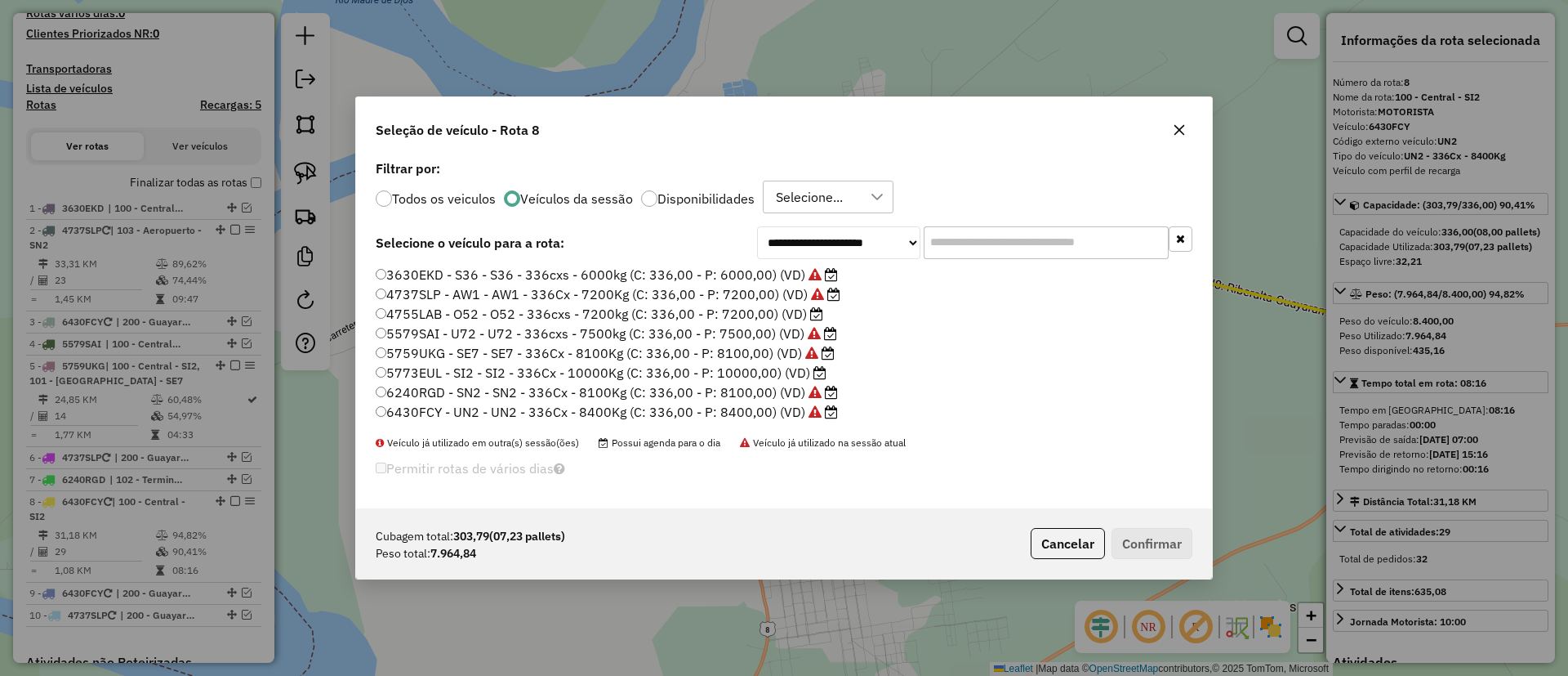
click at [804, 376] on label "5773EUL - SI2 - SI2 - 336Cx - 10000Kg (C: 336,00 - P: 10000,00) (VD)" at bounding box center [601, 373] width 451 height 20
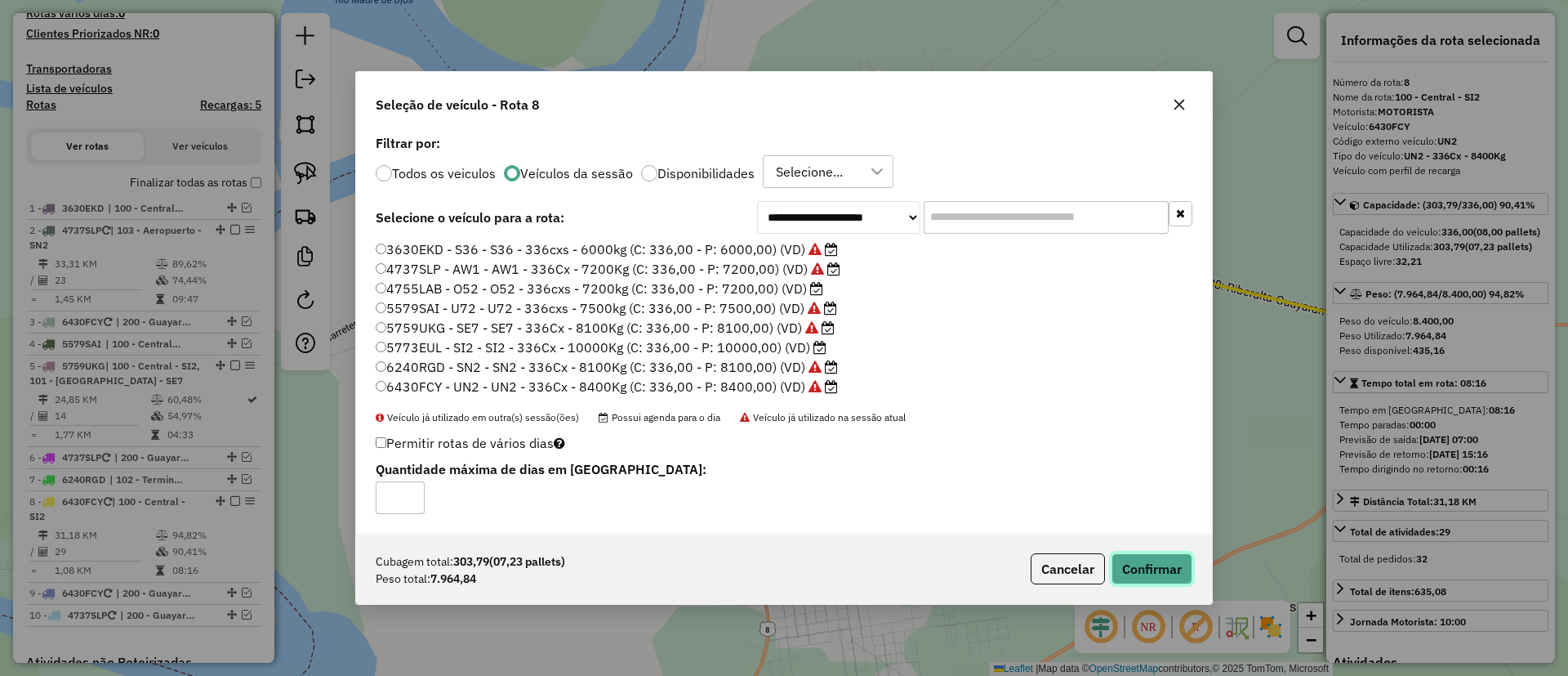
click at [1143, 579] on button "Confirmar" at bounding box center [1151, 568] width 81 height 31
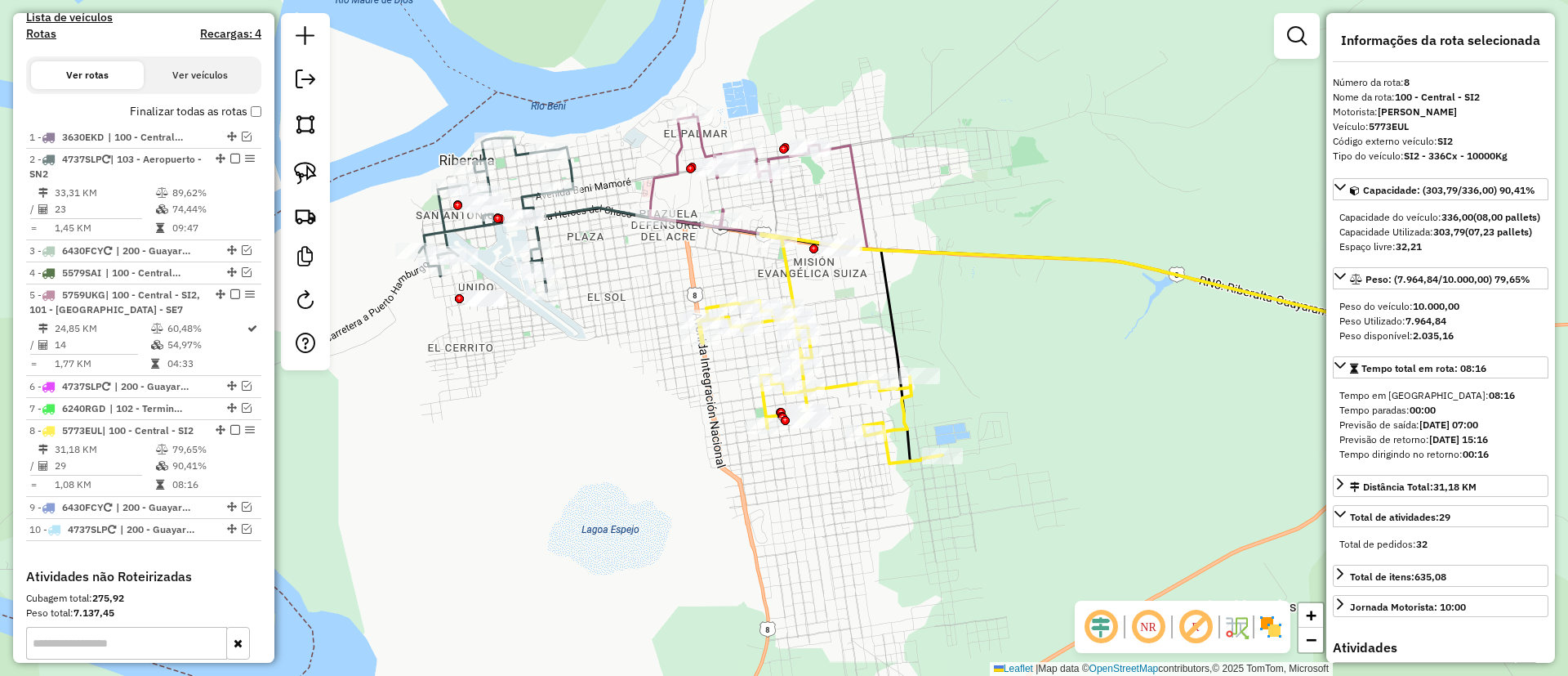
scroll to position [774, 0]
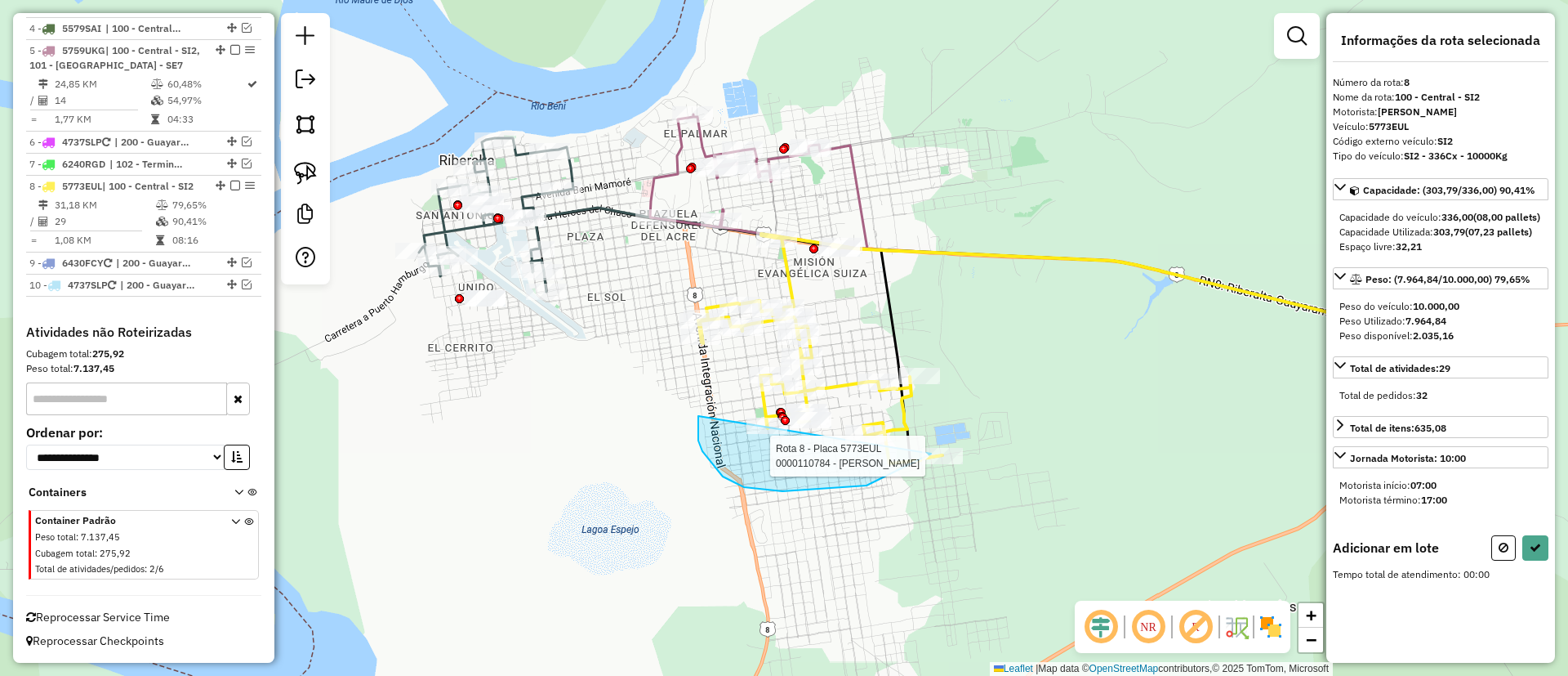
drag, startPoint x: 744, startPoint y: 487, endPoint x: 915, endPoint y: 303, distance: 251.2
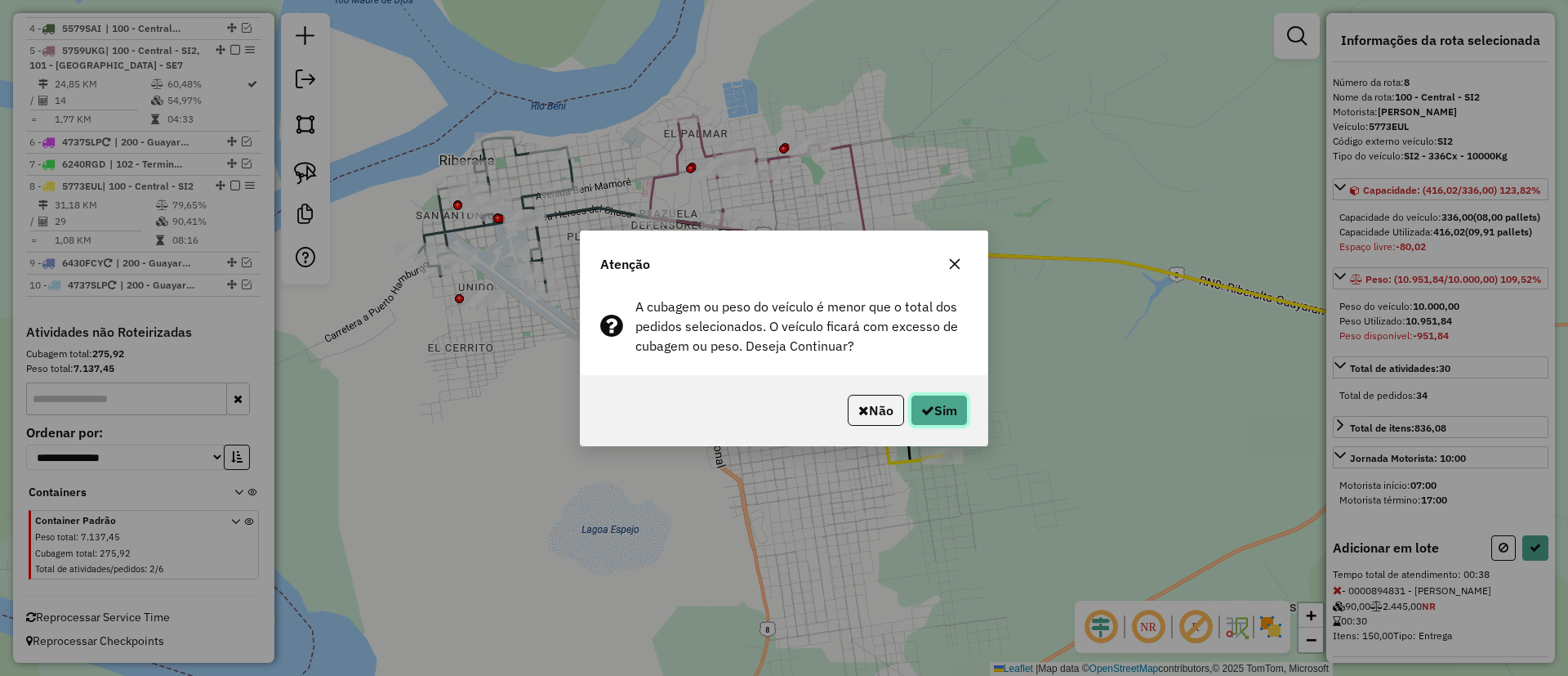
click at [961, 418] on button "Sim" at bounding box center [939, 410] width 57 height 31
select select "**********"
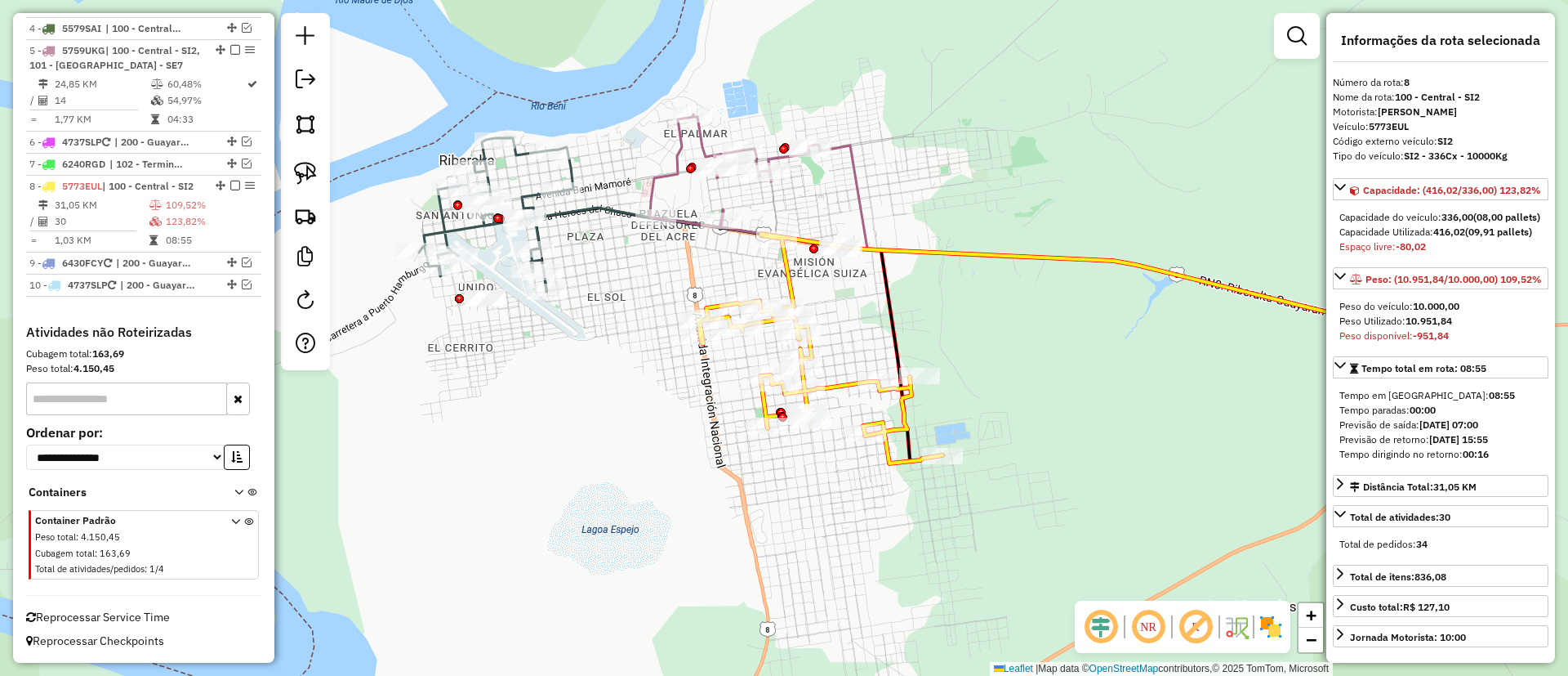
click at [664, 184] on icon at bounding box center [758, 181] width 217 height 134
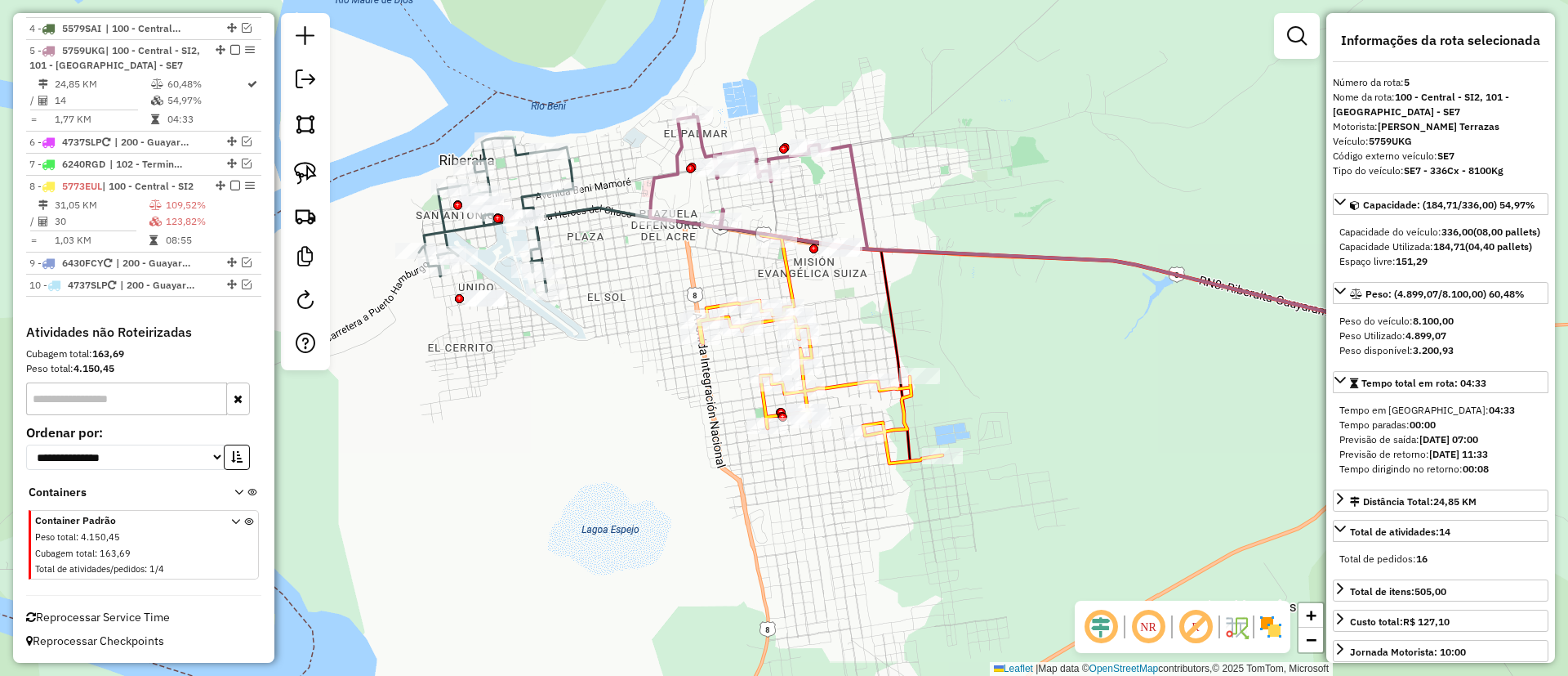
click at [657, 180] on icon at bounding box center [758, 181] width 217 height 134
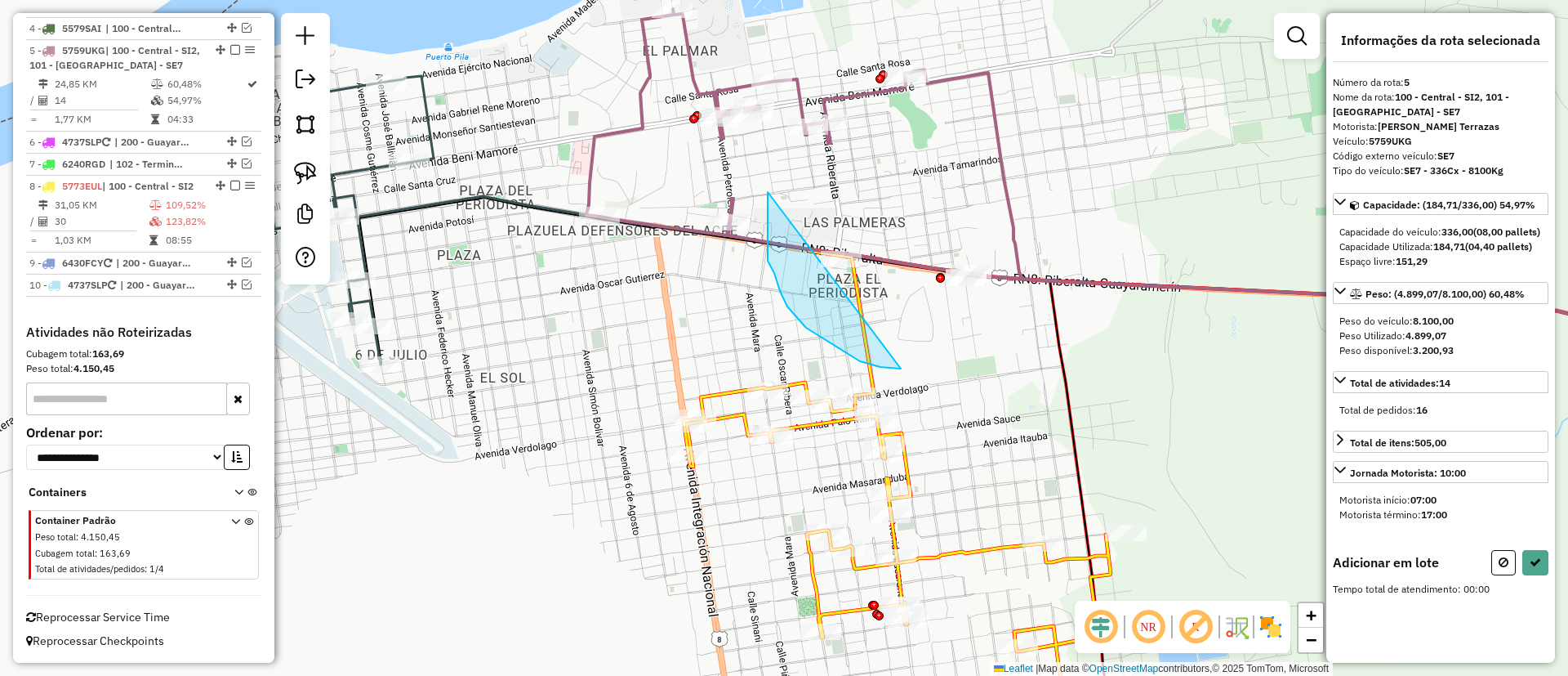
drag, startPoint x: 768, startPoint y: 243, endPoint x: 940, endPoint y: 243, distance: 172.0
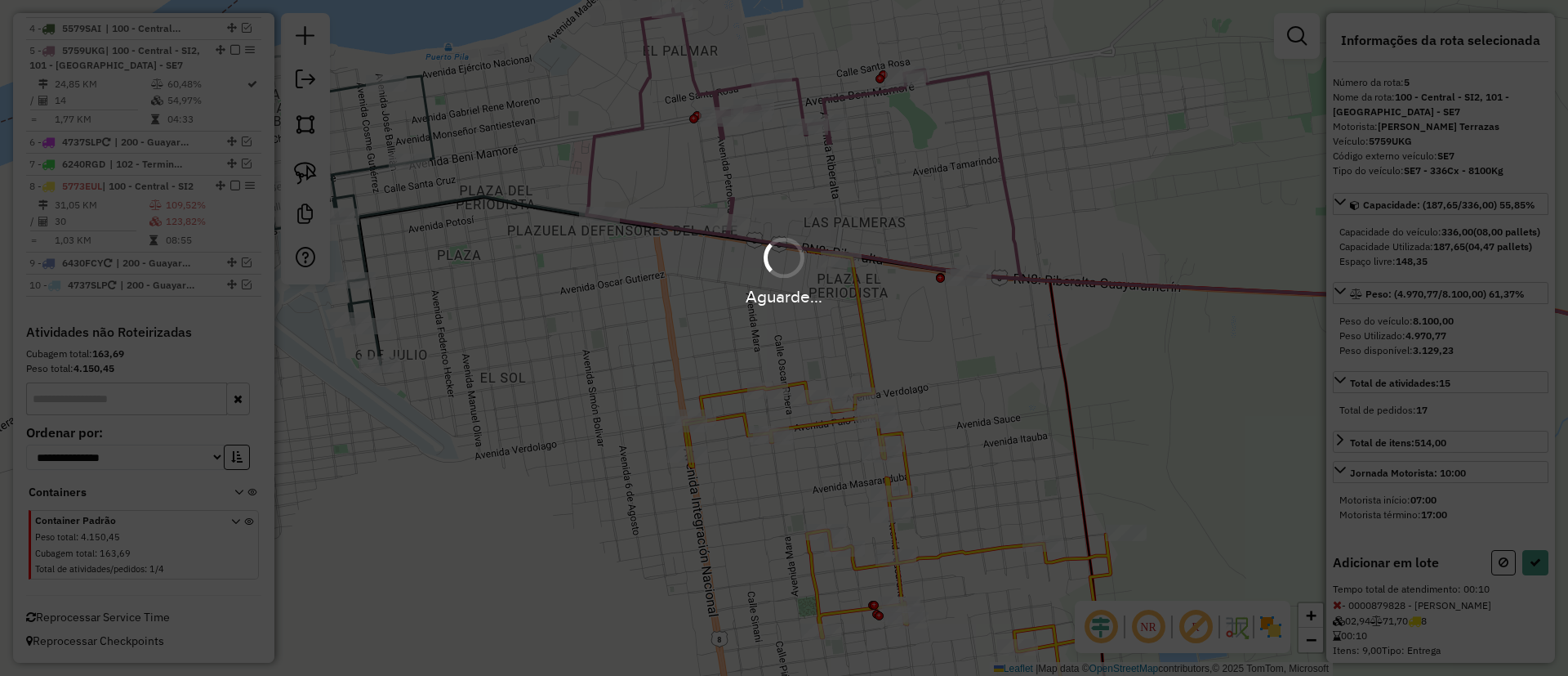
select select "**********"
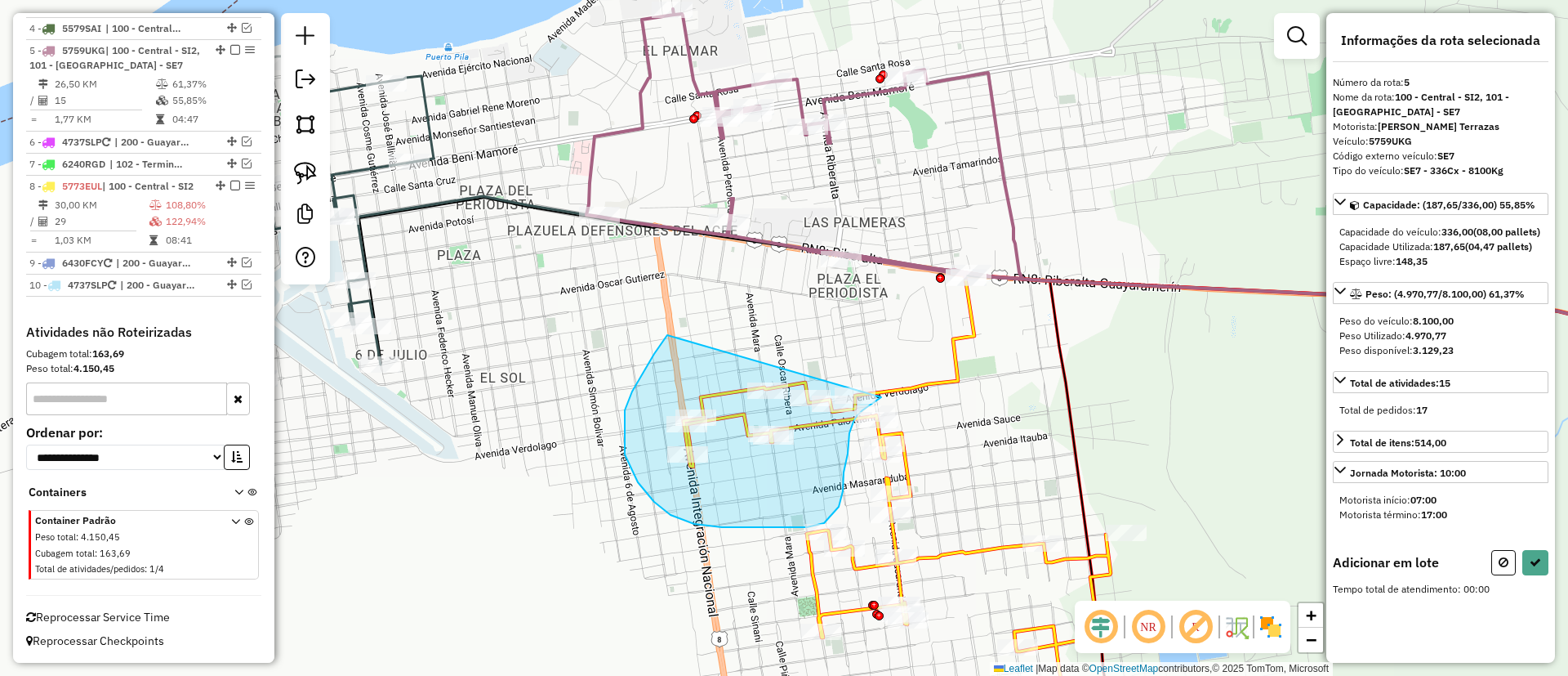
drag, startPoint x: 667, startPoint y: 335, endPoint x: 899, endPoint y: 345, distance: 232.2
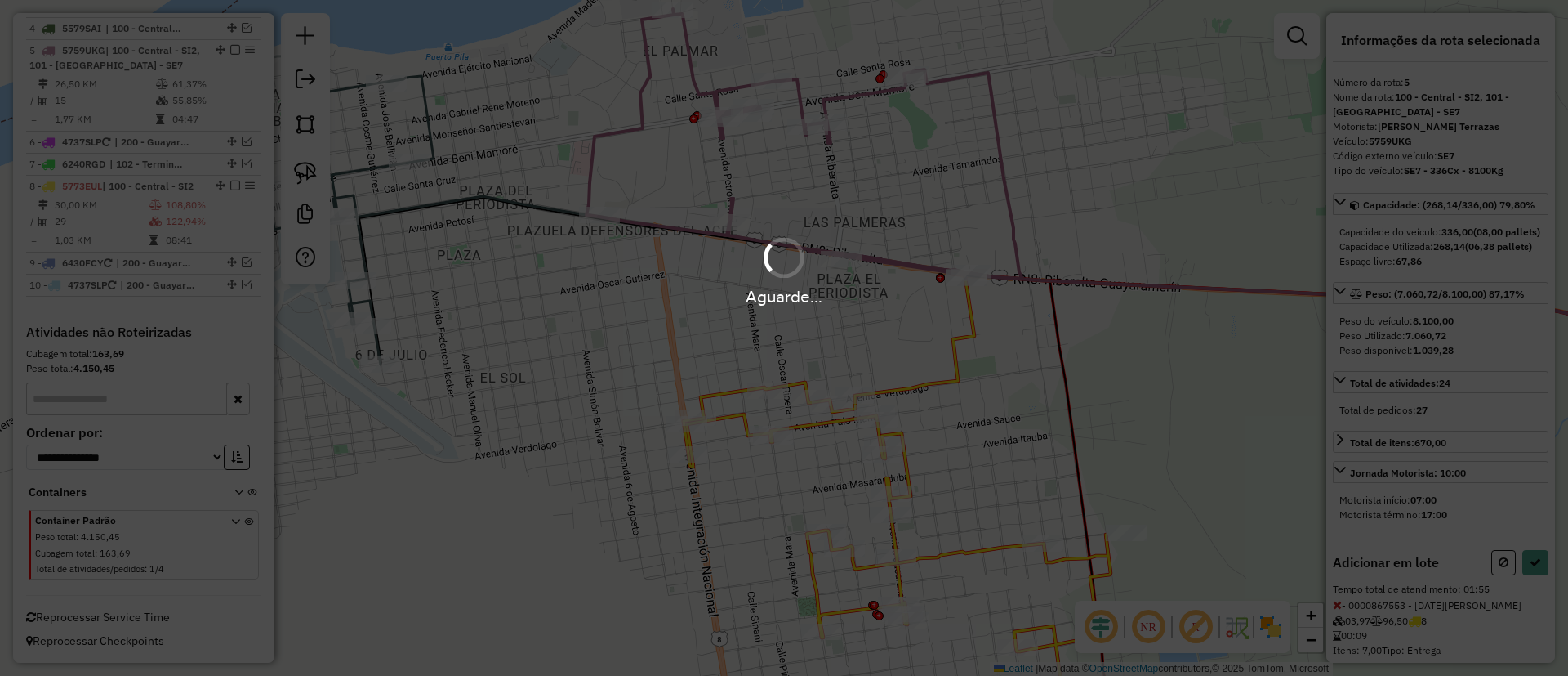
select select "**********"
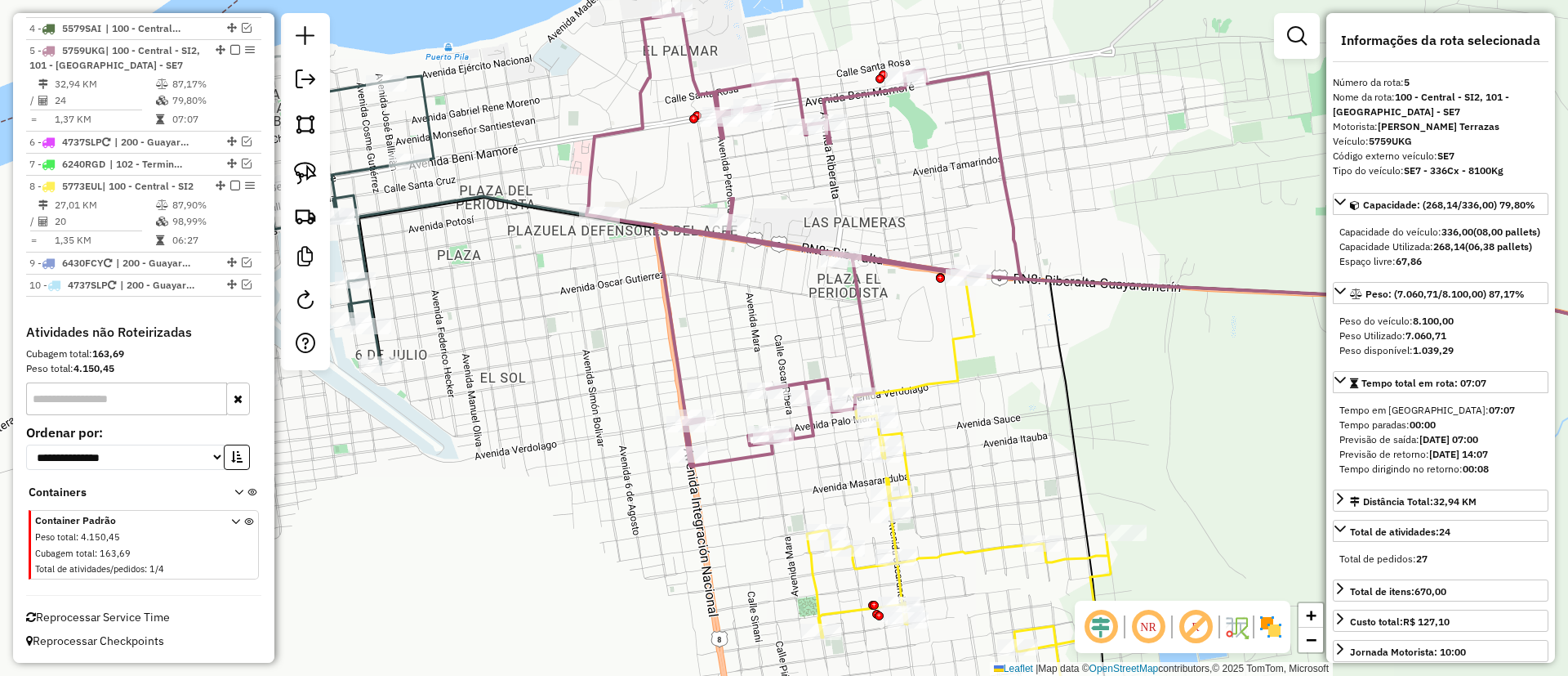
click at [966, 548] on icon at bounding box center [989, 493] width 364 height 431
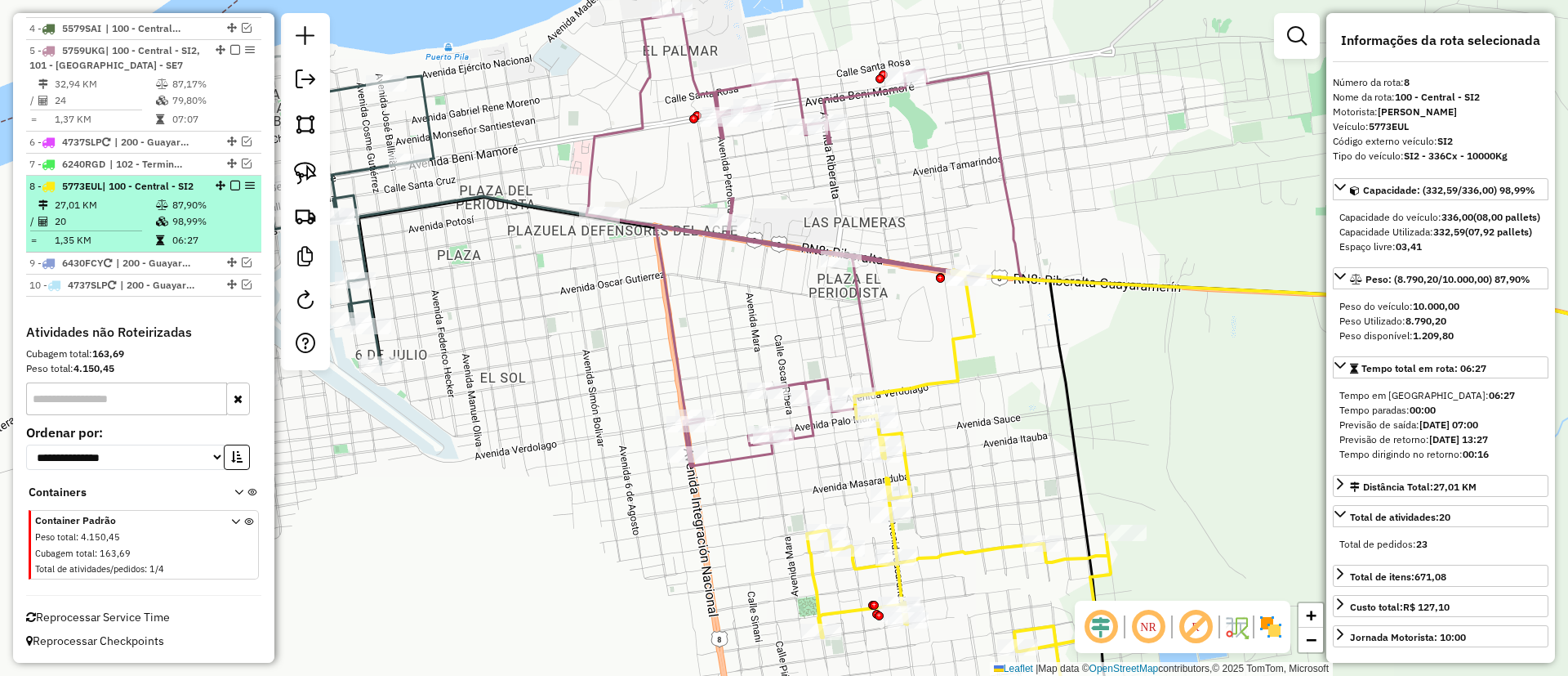
click at [231, 185] on em at bounding box center [235, 185] width 9 height 9
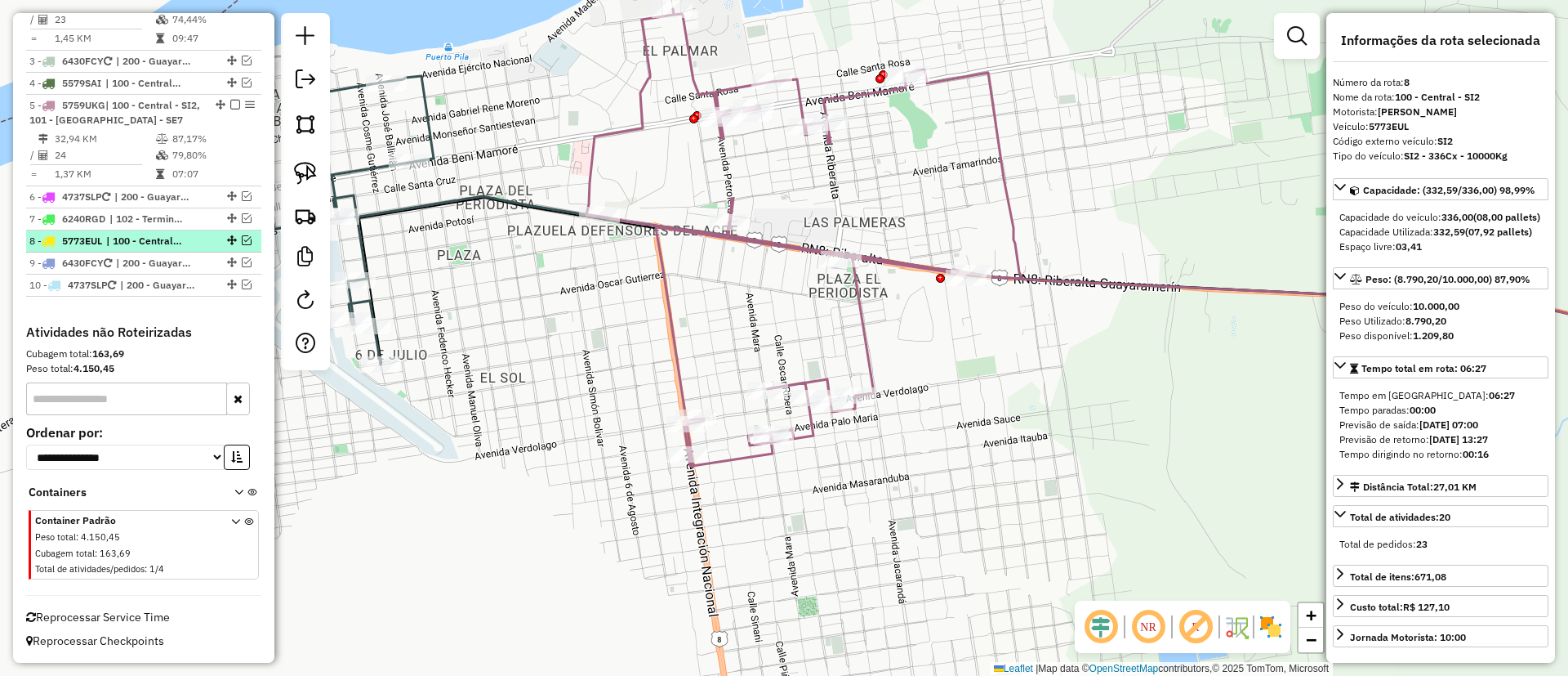
scroll to position [720, 0]
click at [863, 308] on icon at bounding box center [804, 238] width 436 height 457
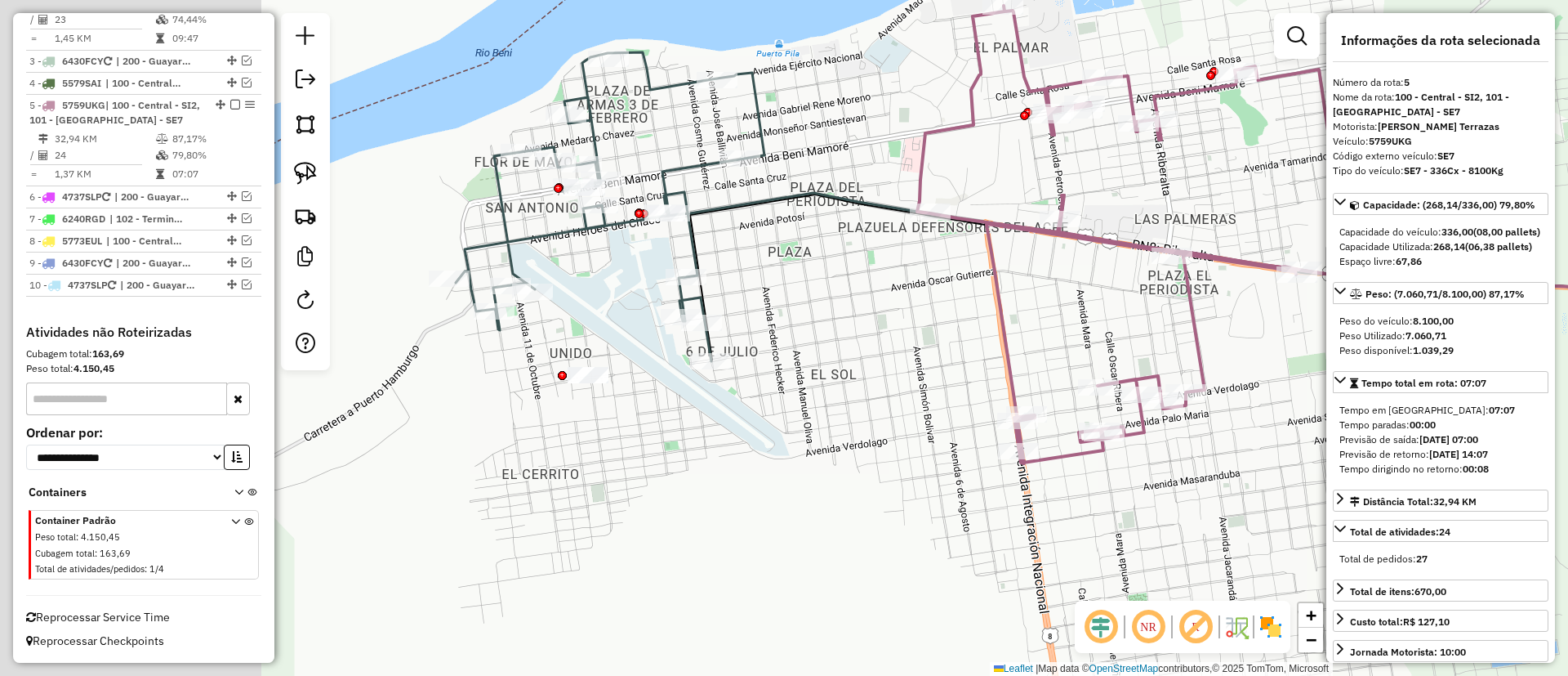
drag, startPoint x: 629, startPoint y: 301, endPoint x: 960, endPoint y: 297, distance: 331.0
click at [960, 297] on div "Janela de atendimento Grade de atendimento Capacidade Transportadoras Veículos …" at bounding box center [784, 338] width 1568 height 676
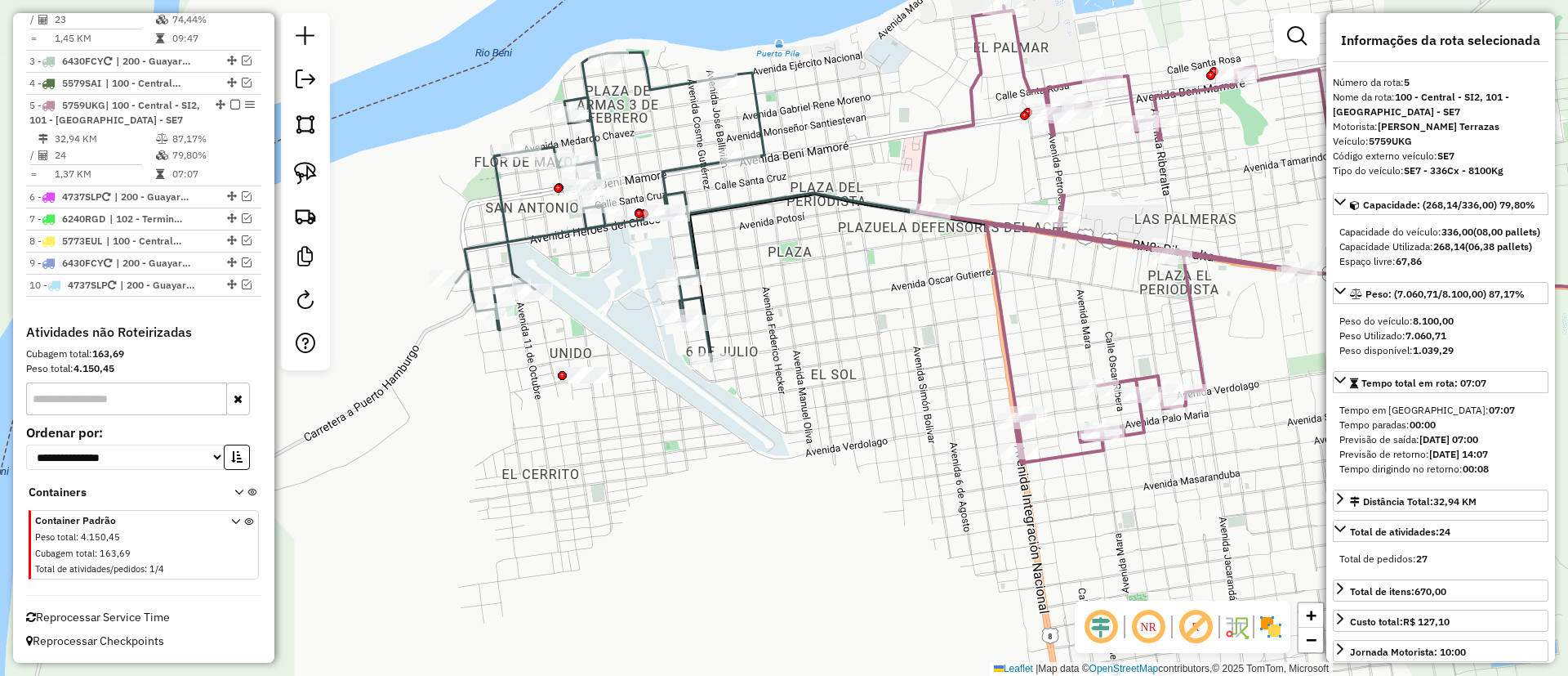
click at [496, 196] on icon at bounding box center [610, 206] width 308 height 309
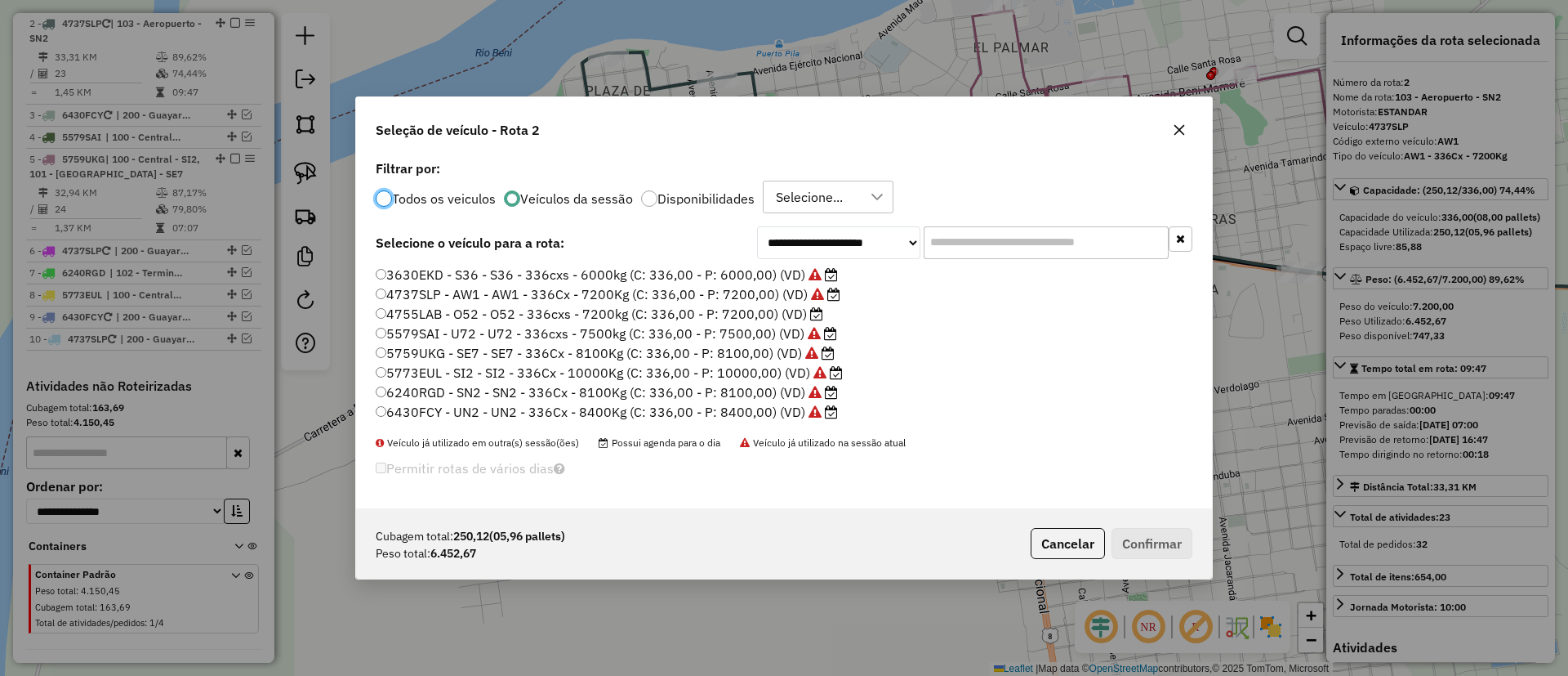
scroll to position [9, 5]
click at [763, 317] on label "4755LAB - O52 - O52 - 336cxs - 7200kg (C: 336,00 - P: 7200,00) (VD)" at bounding box center [600, 314] width 448 height 20
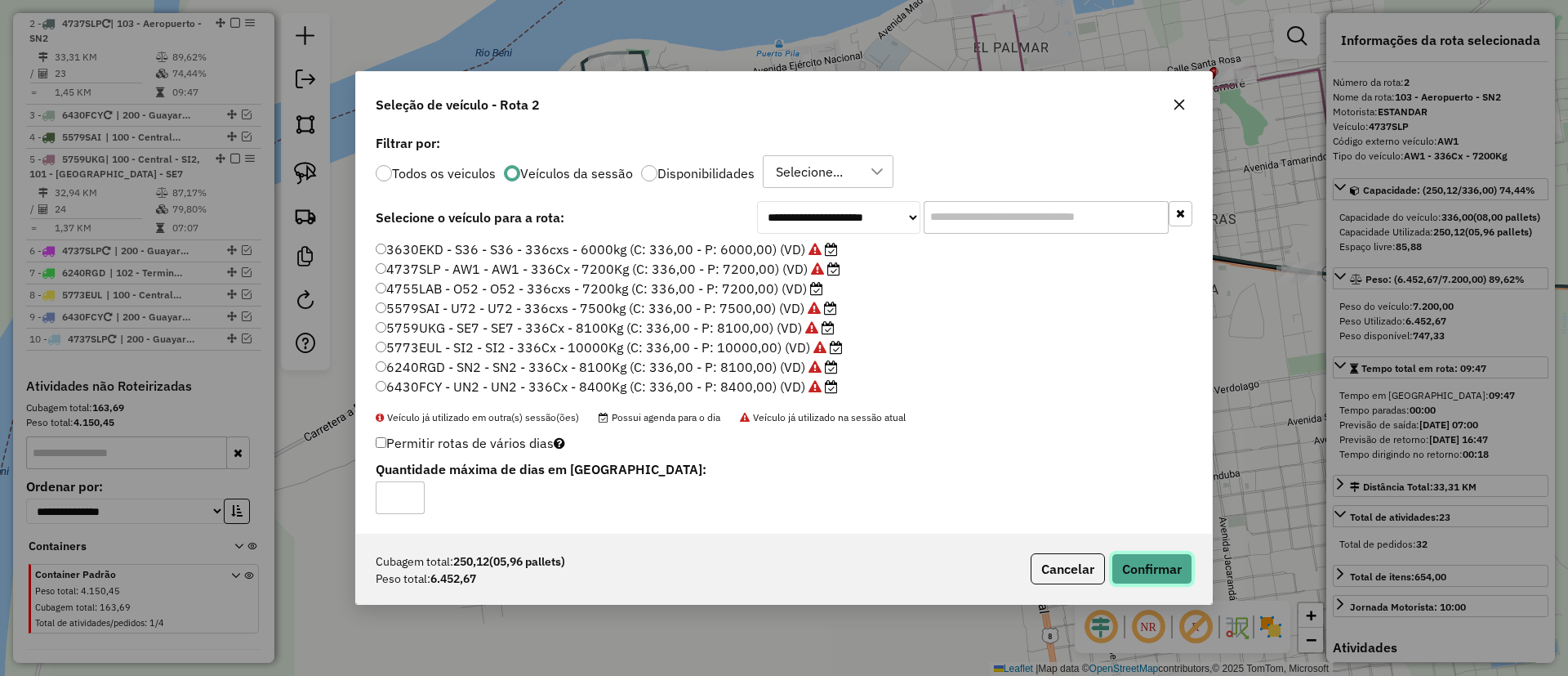
click at [1179, 580] on button "Confirmar" at bounding box center [1151, 568] width 81 height 31
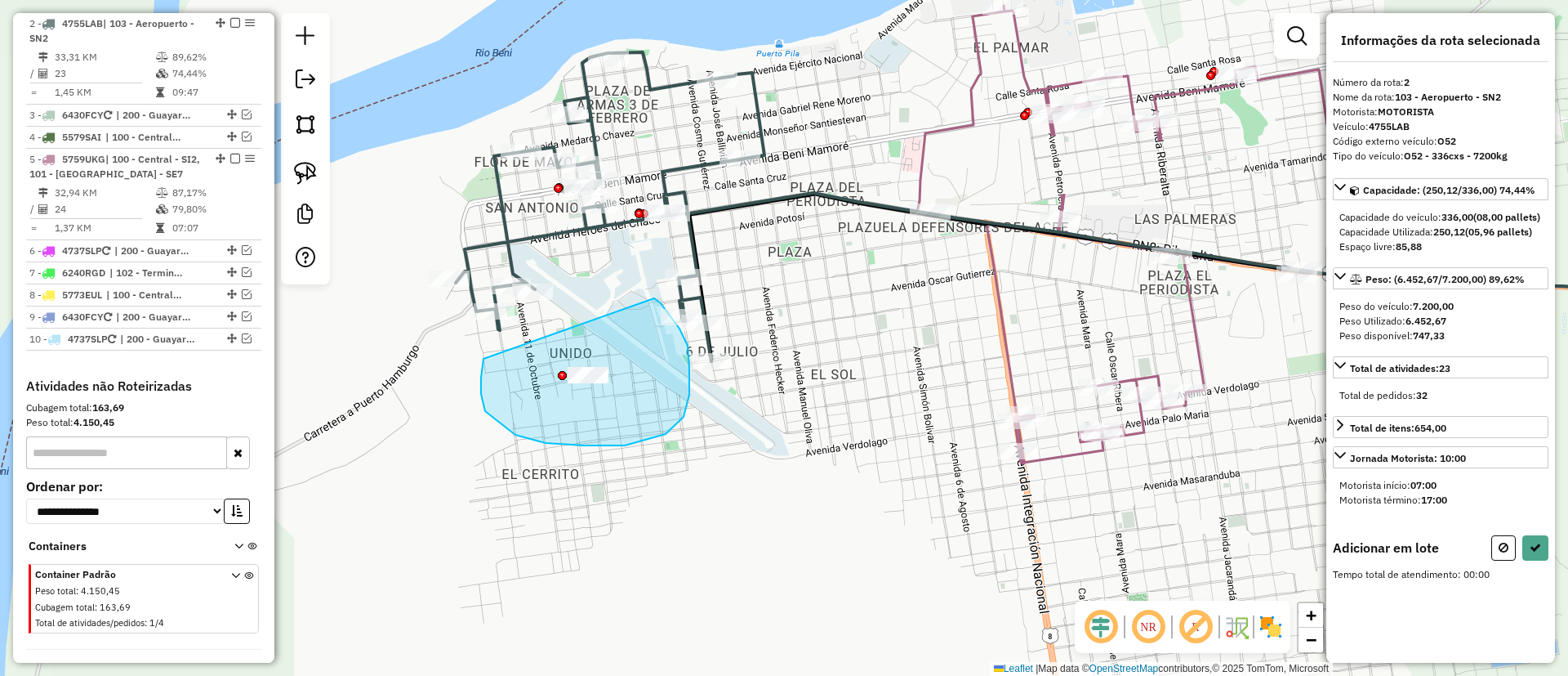
drag, startPoint x: 481, startPoint y: 378, endPoint x: 654, endPoint y: 298, distance: 190.6
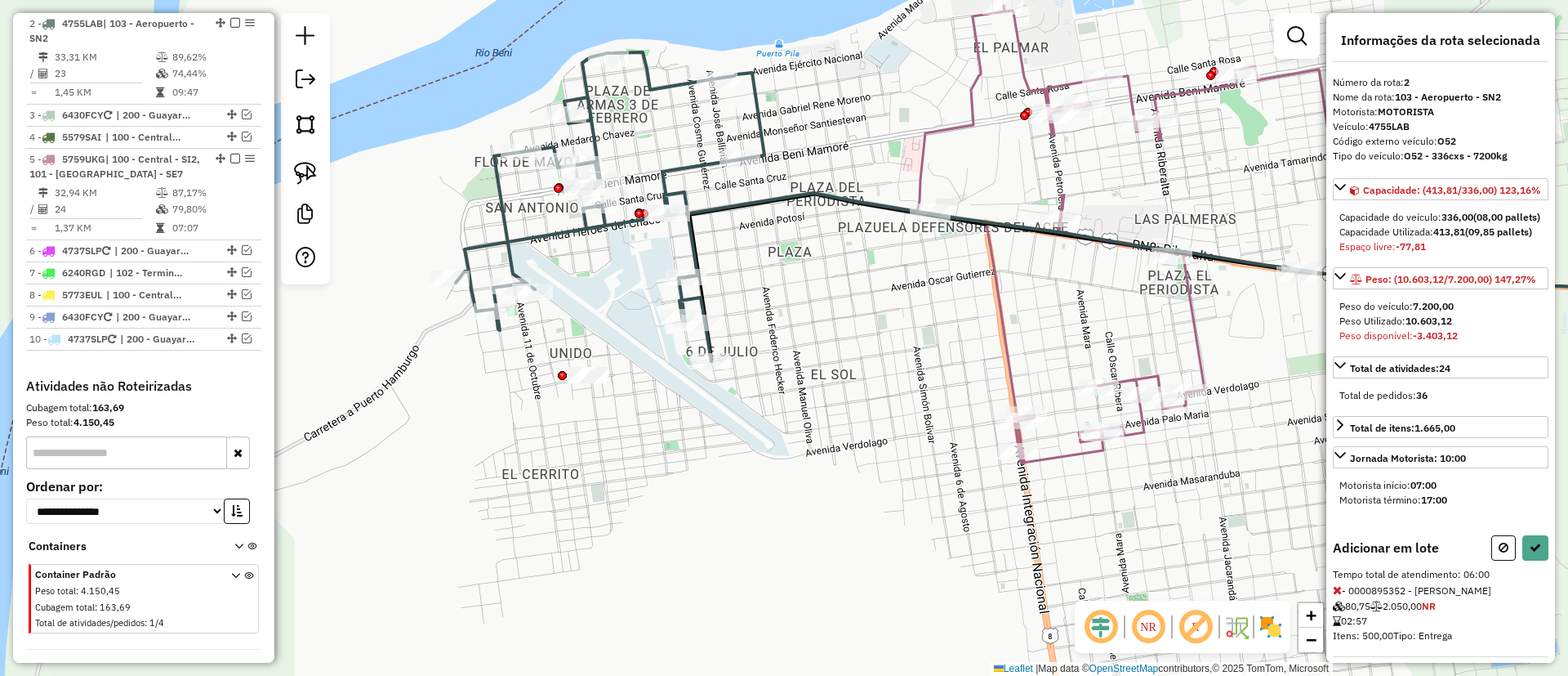
scroll to position [323, 0]
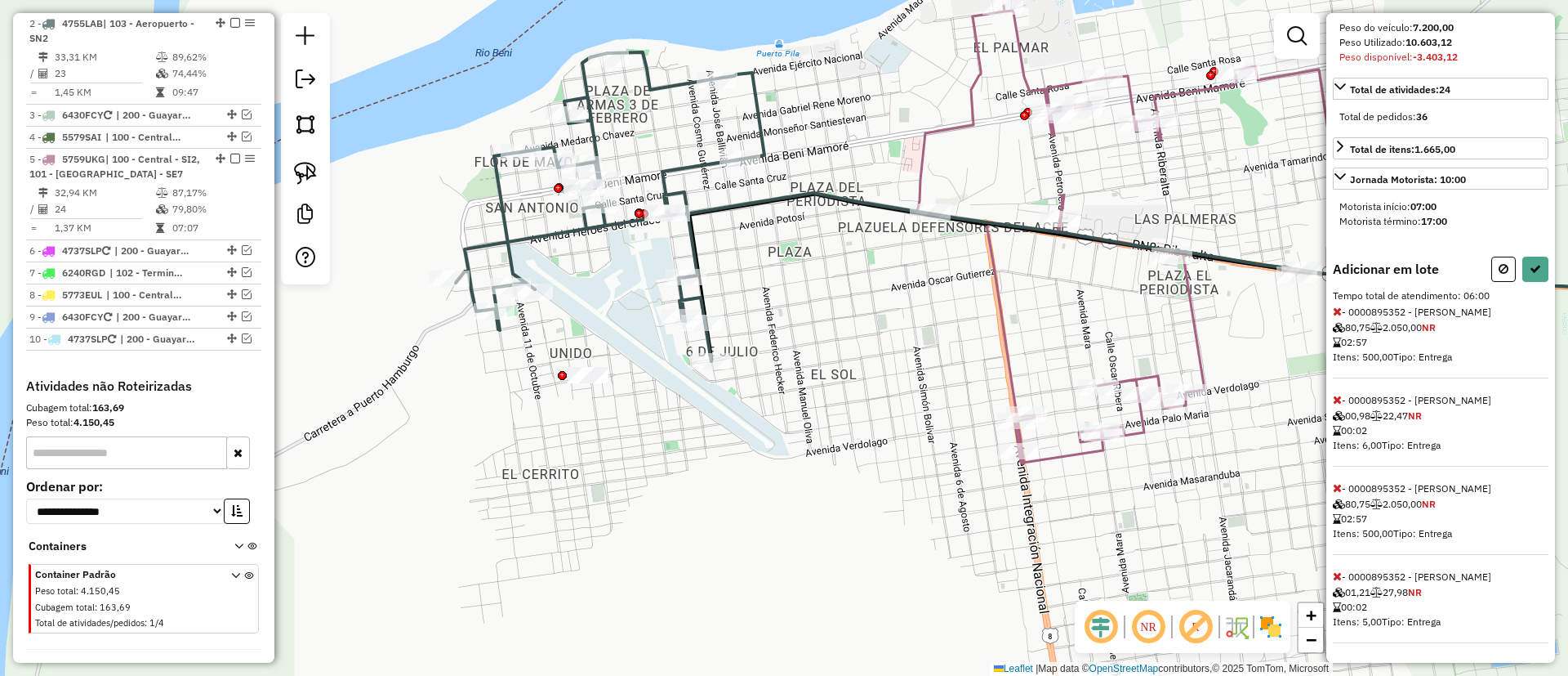
select select "**********"
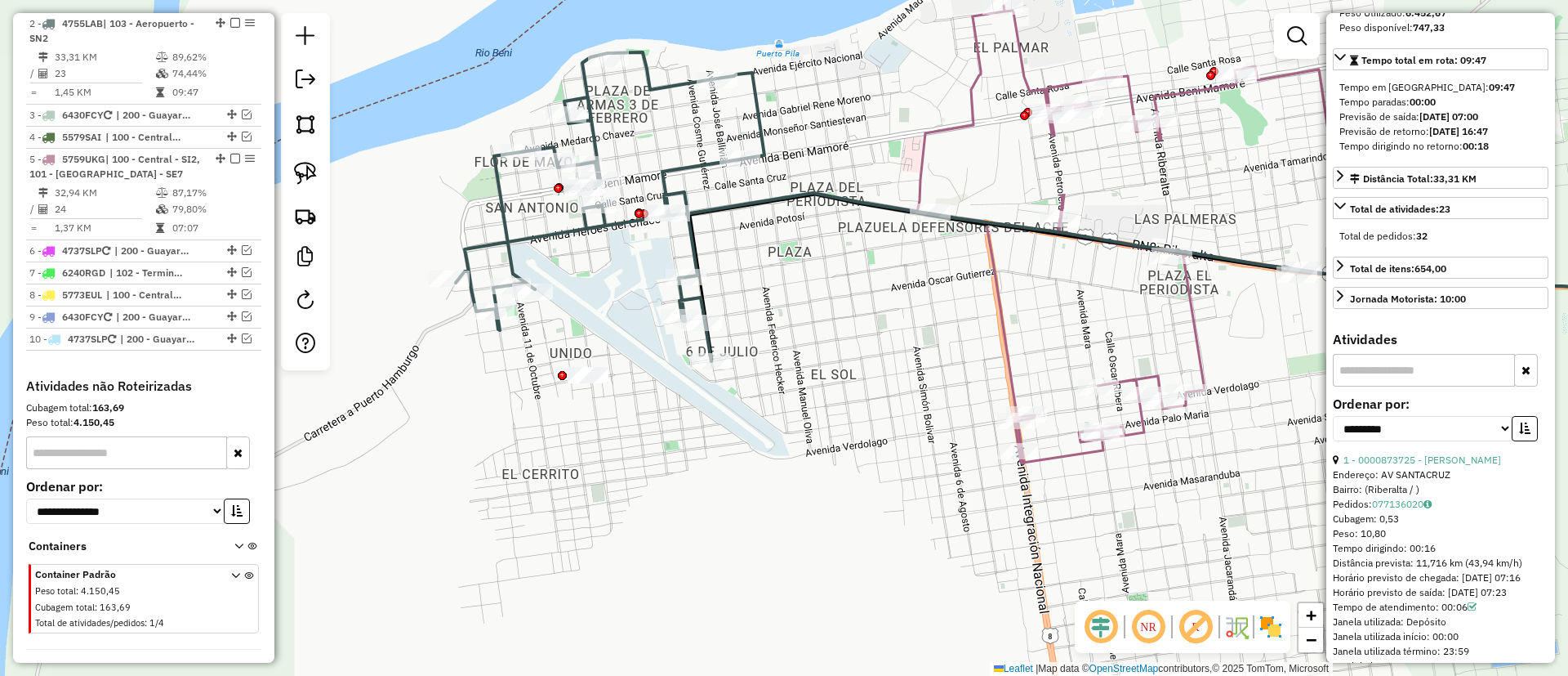
click at [1191, 306] on icon at bounding box center [1135, 234] width 436 height 457
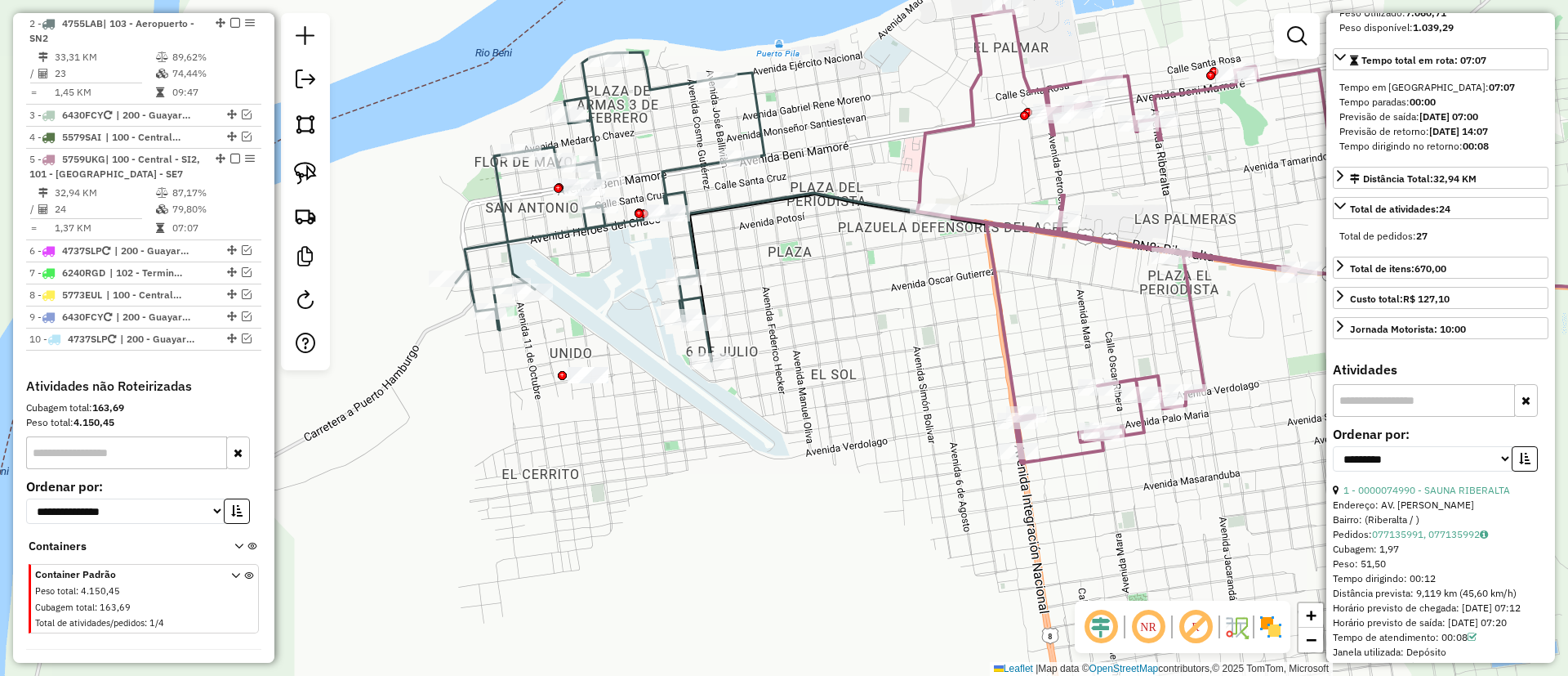
scroll to position [720, 0]
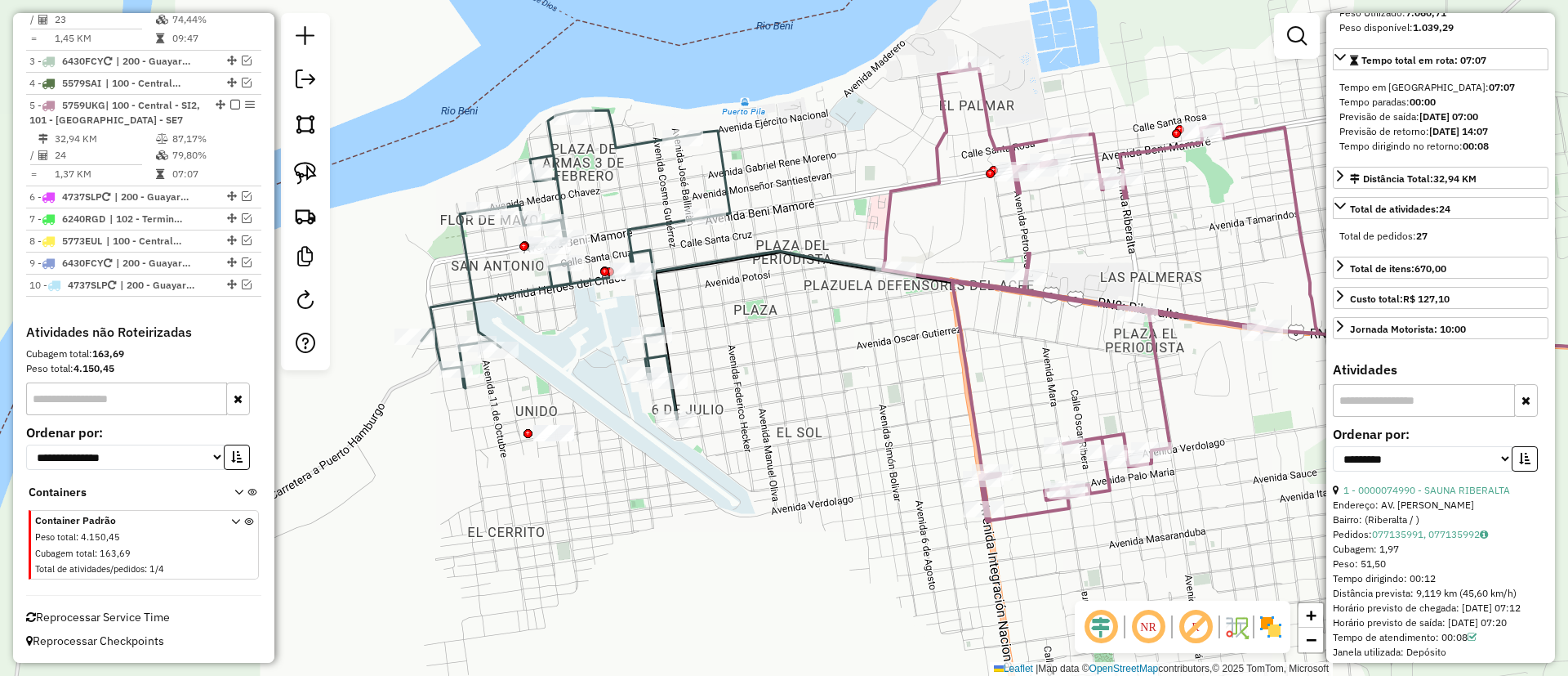
drag, startPoint x: 855, startPoint y: 457, endPoint x: 728, endPoint y: 456, distance: 127.0
click at [854, 461] on div "Janela de atendimento Grade de atendimento Capacidade Transportadoras Veículos …" at bounding box center [784, 338] width 1568 height 676
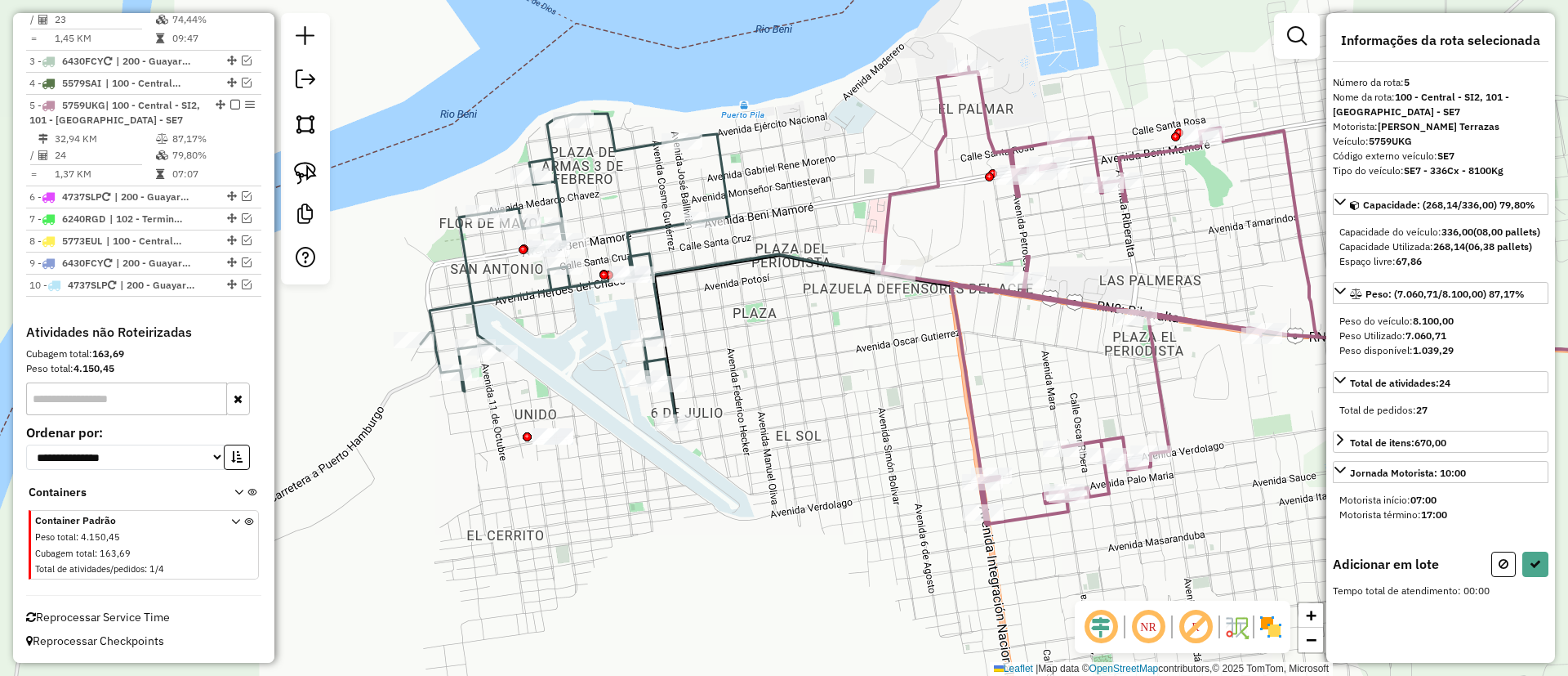
scroll to position [0, 0]
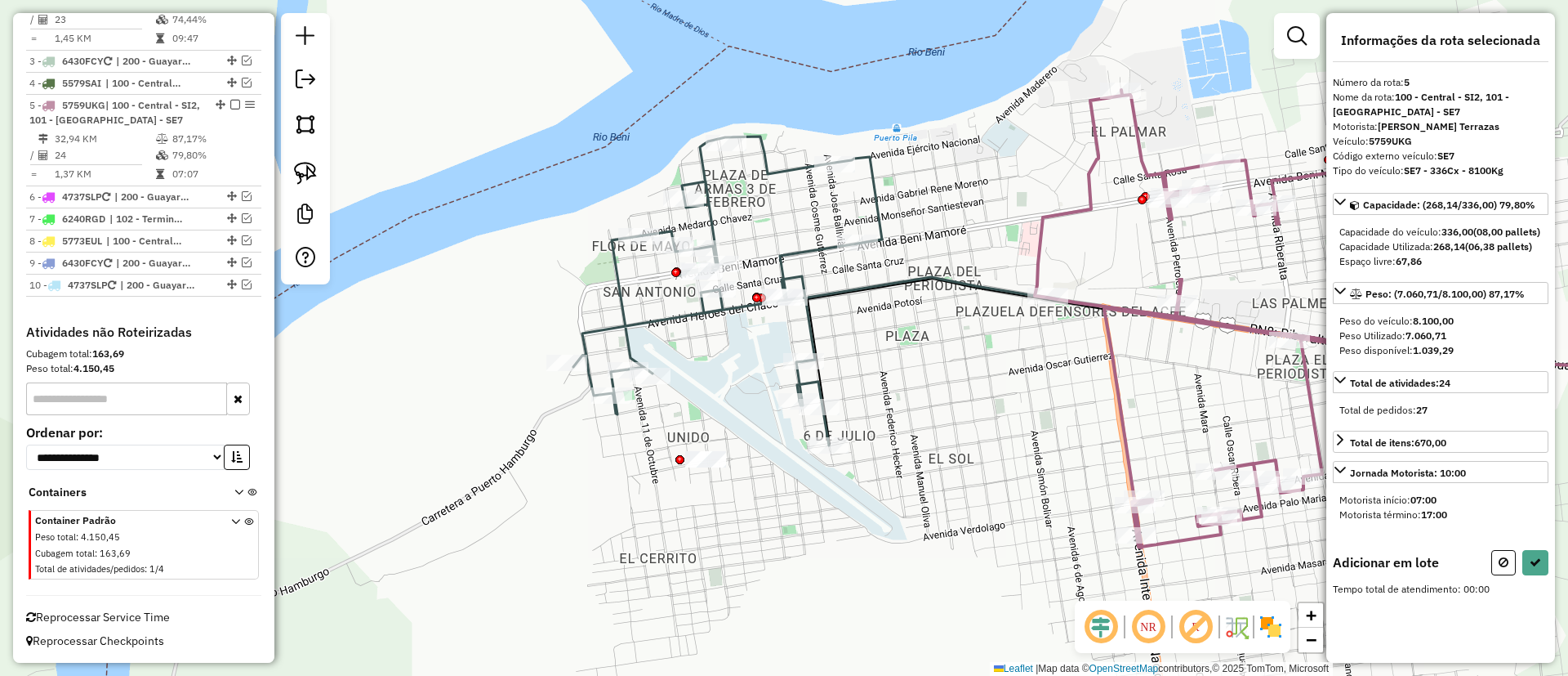
drag, startPoint x: 592, startPoint y: 491, endPoint x: 568, endPoint y: 456, distance: 42.4
click at [574, 460] on div "Janela de atendimento Grade de atendimento Capacidade Transportadoras Veículos …" at bounding box center [784, 338] width 1568 height 676
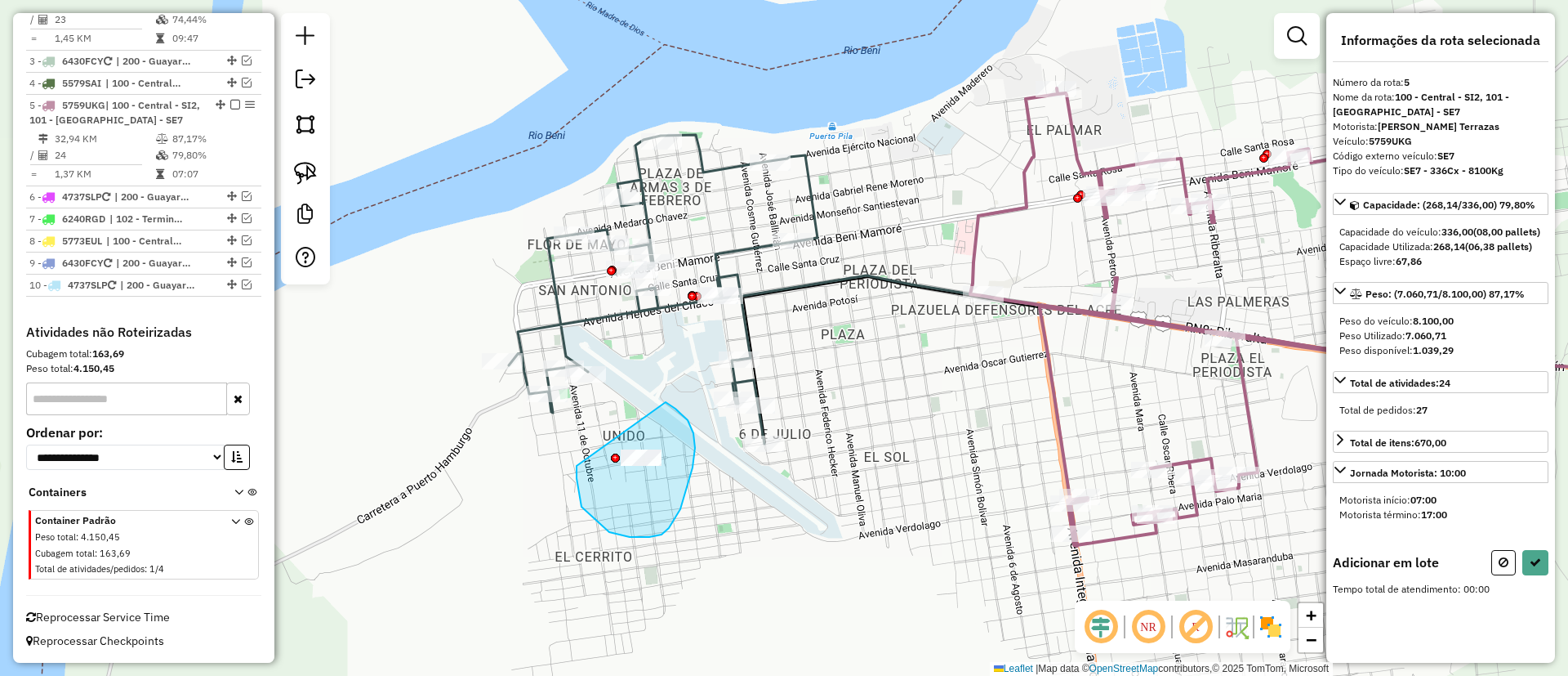
drag, startPoint x: 669, startPoint y: 528, endPoint x: 661, endPoint y: 399, distance: 129.2
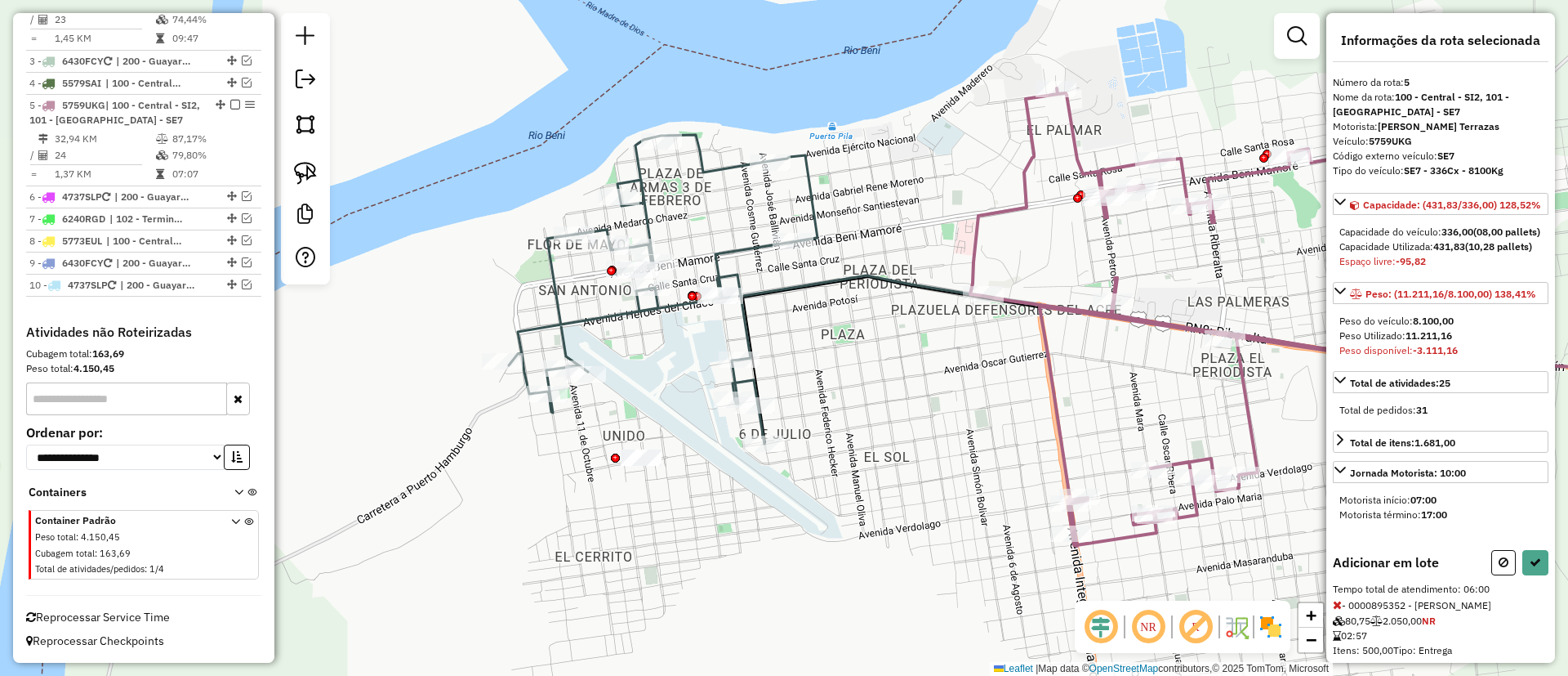
select select "**********"
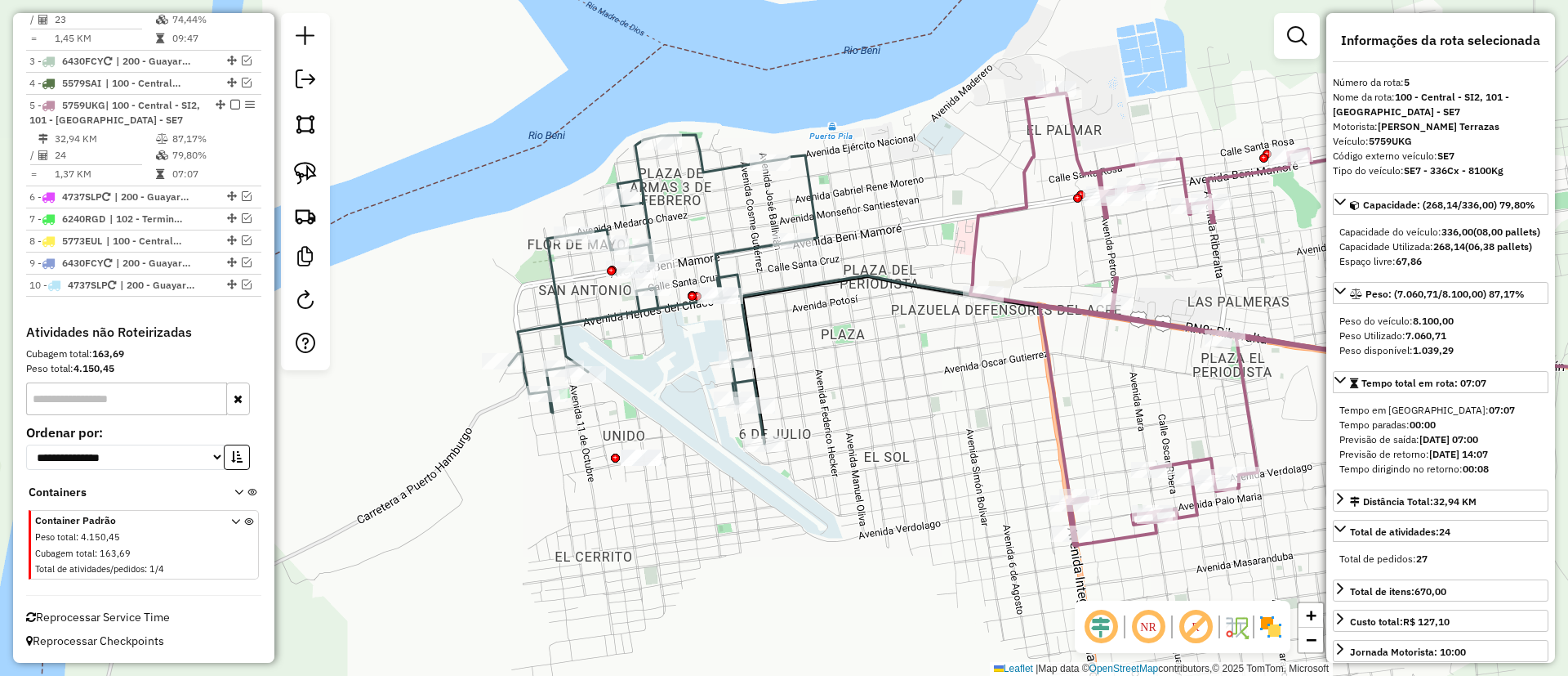
click at [814, 208] on icon at bounding box center [663, 289] width 308 height 309
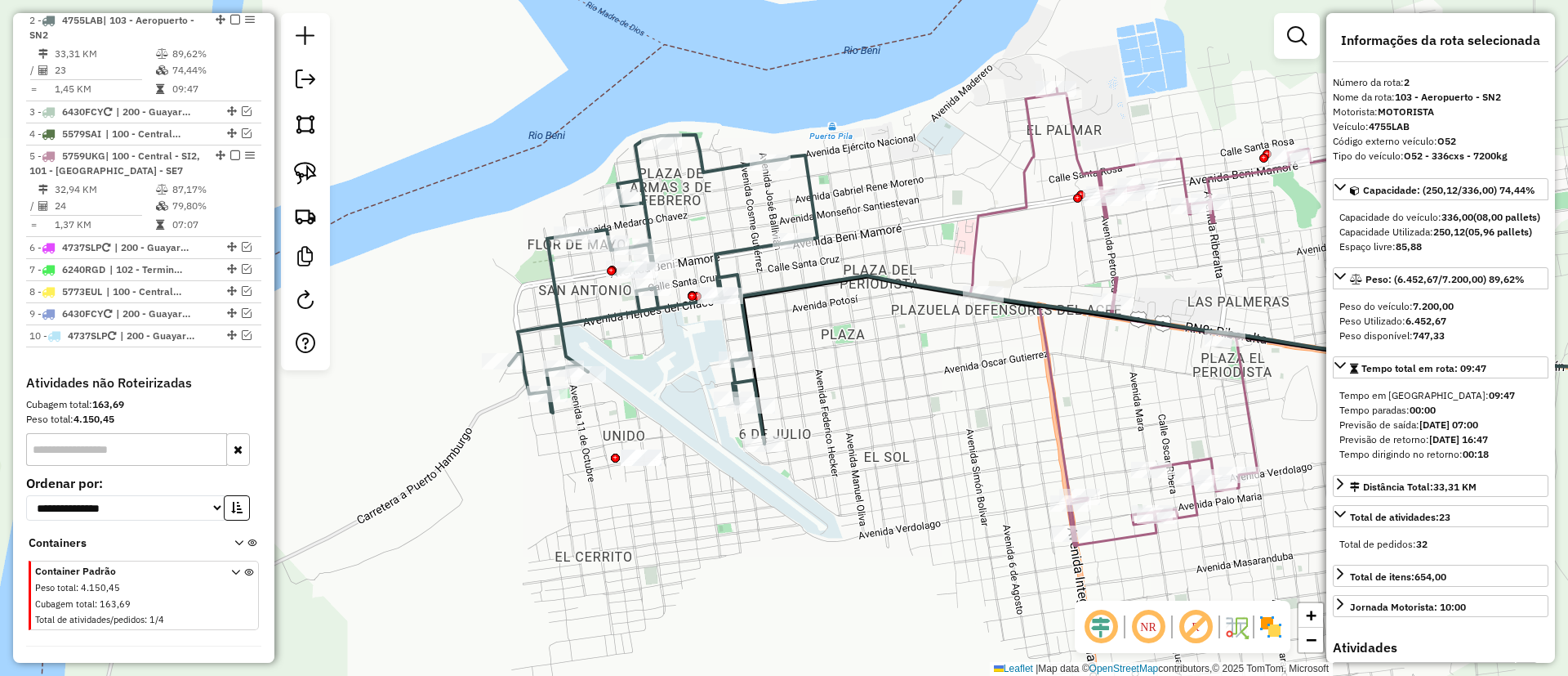
scroll to position [666, 0]
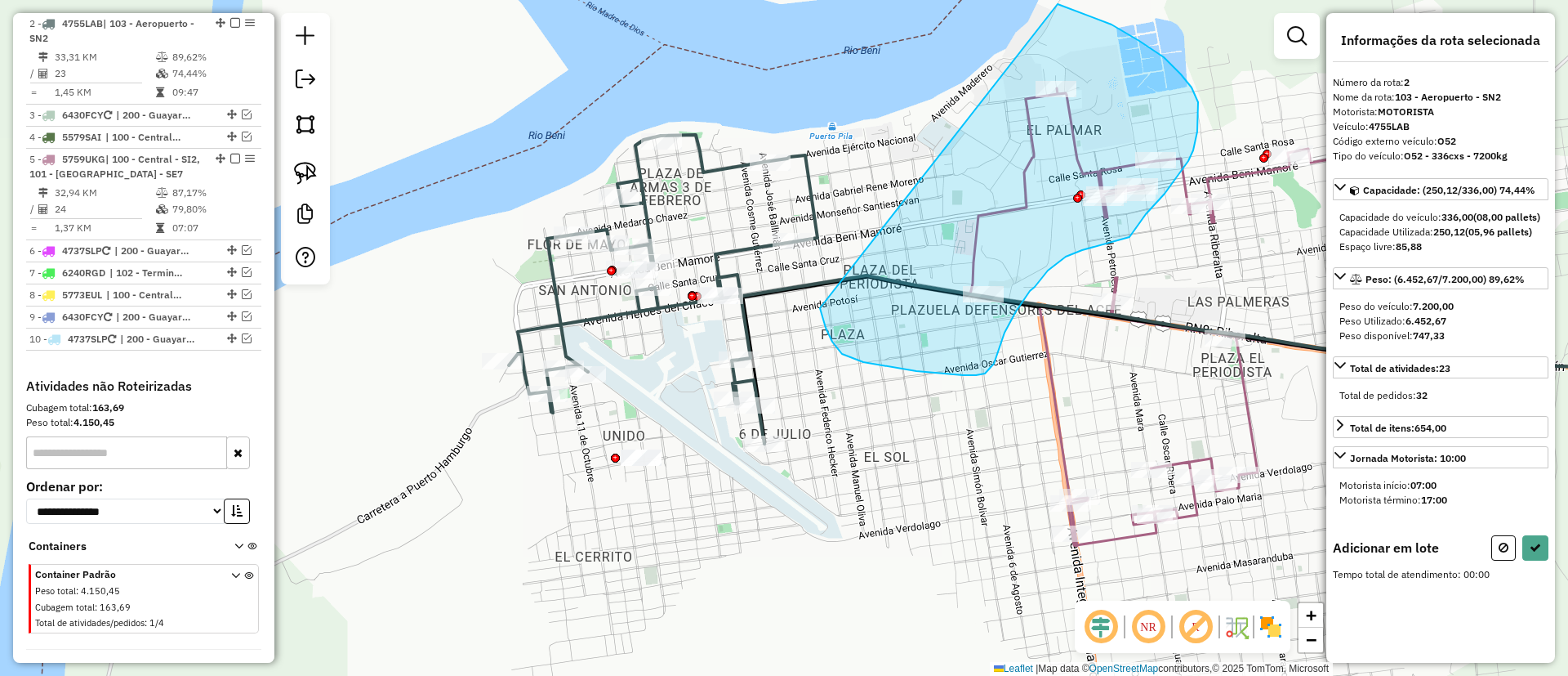
drag, startPoint x: 863, startPoint y: 362, endPoint x: 1016, endPoint y: -9, distance: 401.3
click at [1016, 0] on html "Aguarde... Pop-up bloqueado! Seu navegador bloqueou automáticamente a abertura …" at bounding box center [784, 338] width 1568 height 676
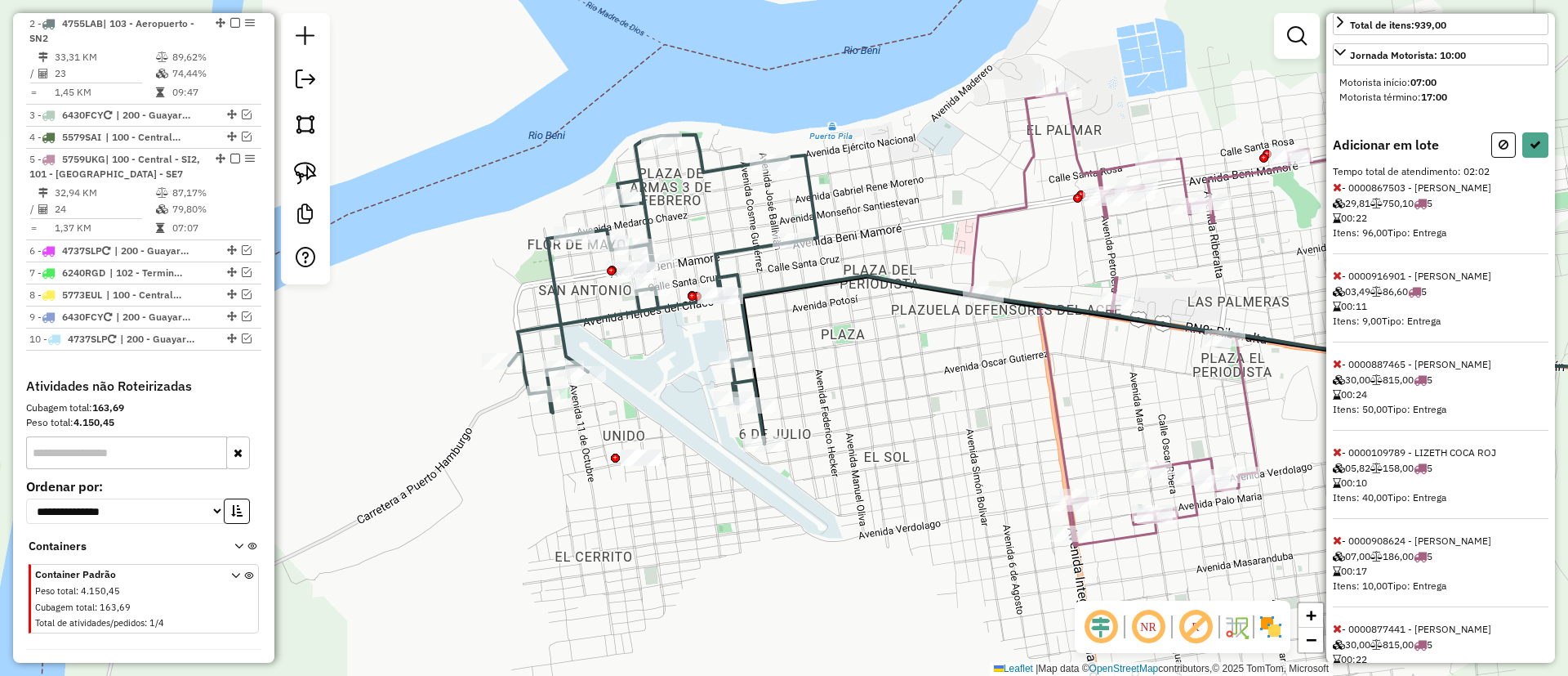
select select "**********"
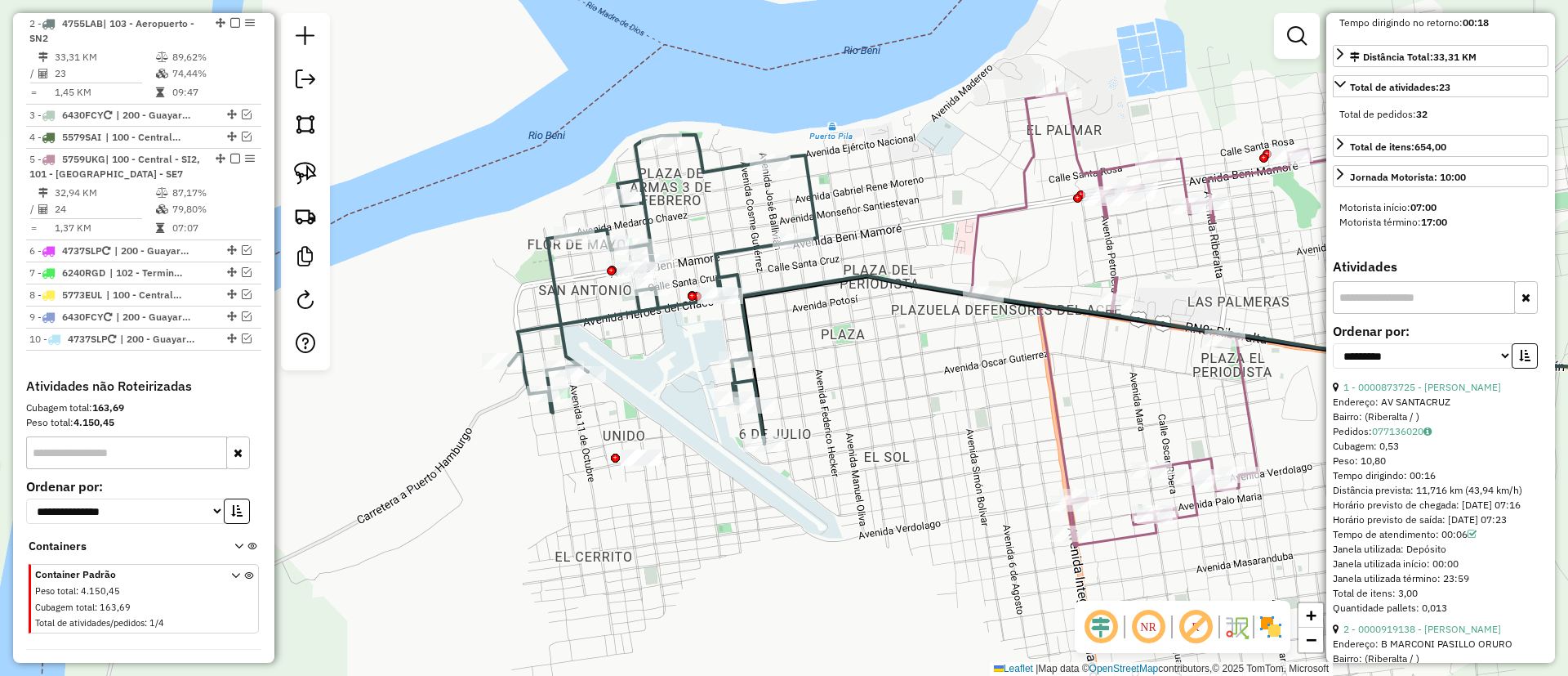
scroll to position [0, 0]
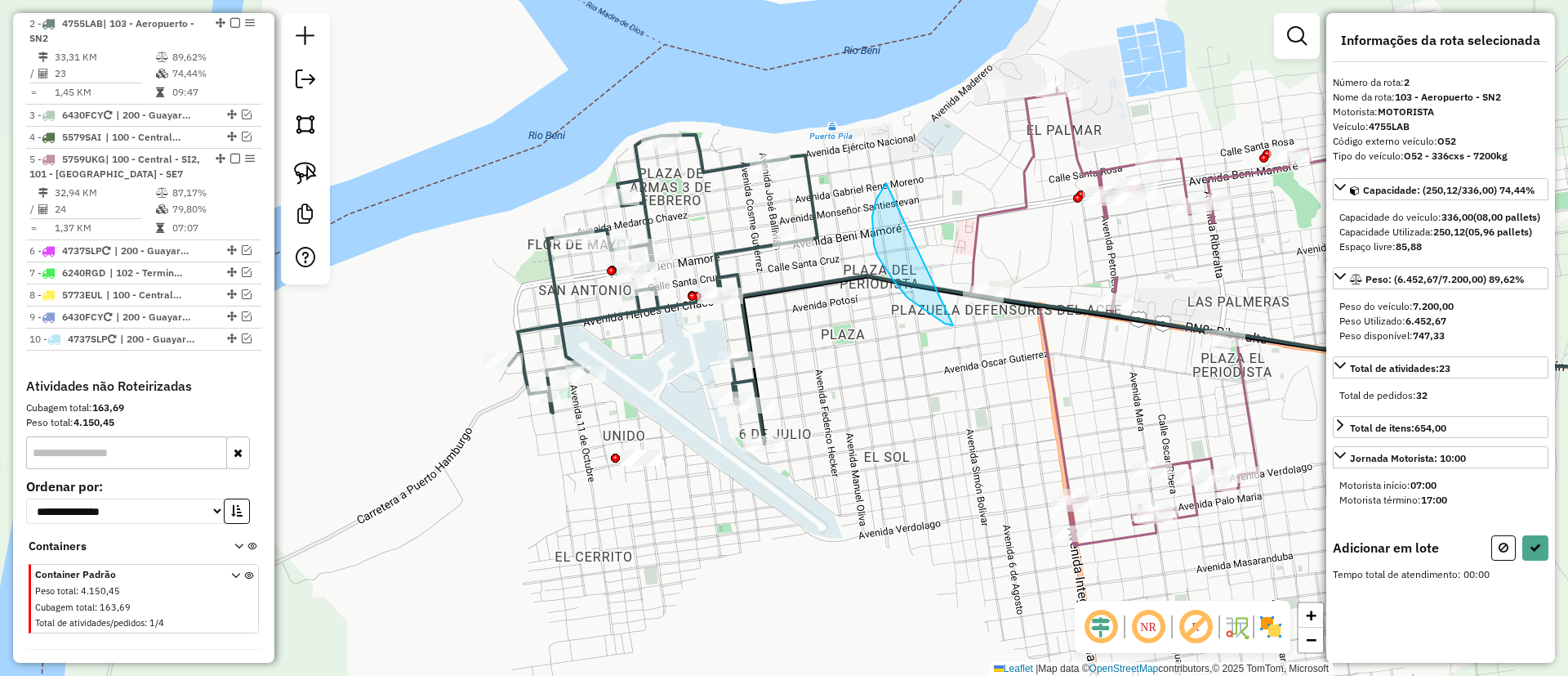
drag, startPoint x: 876, startPoint y: 199, endPoint x: 1056, endPoint y: 340, distance: 228.7
select select "**********"
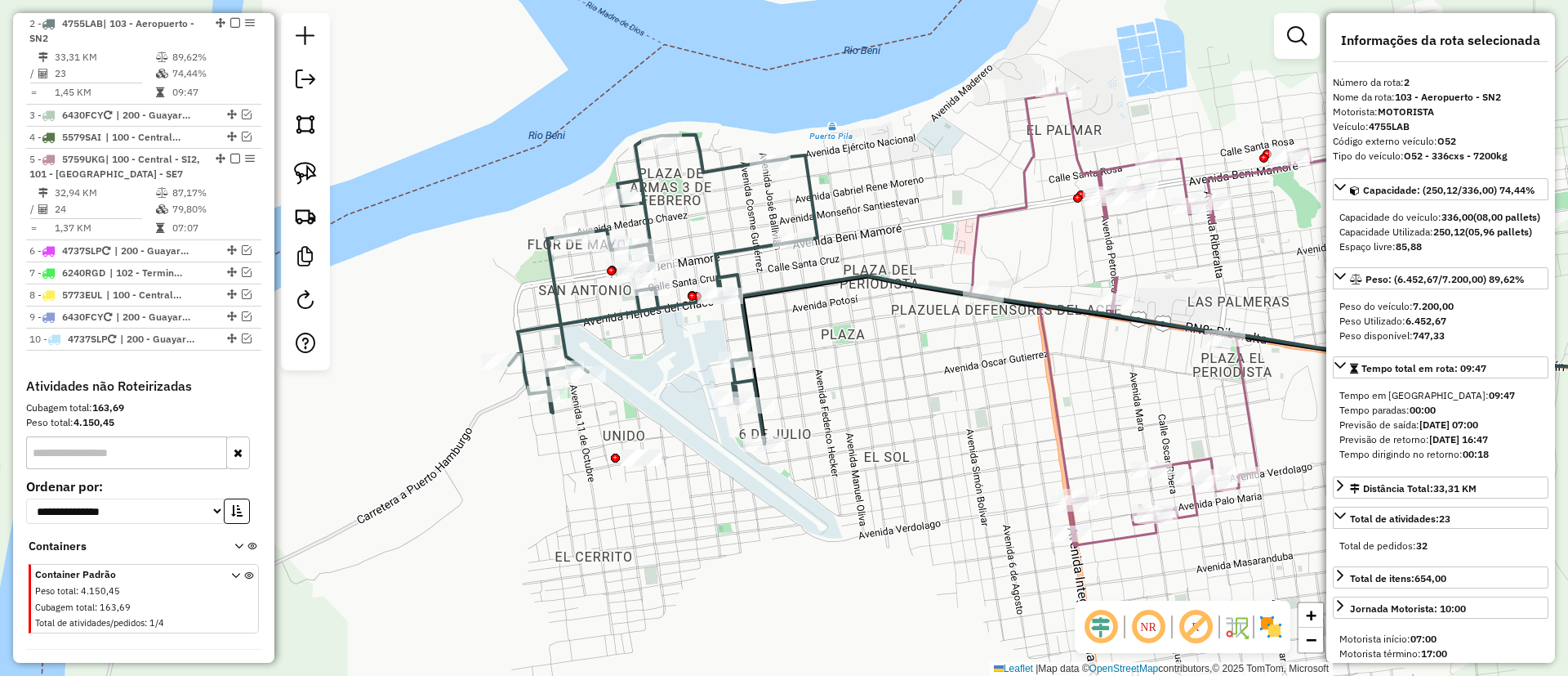
click at [1245, 394] on icon at bounding box center [1188, 316] width 436 height 457
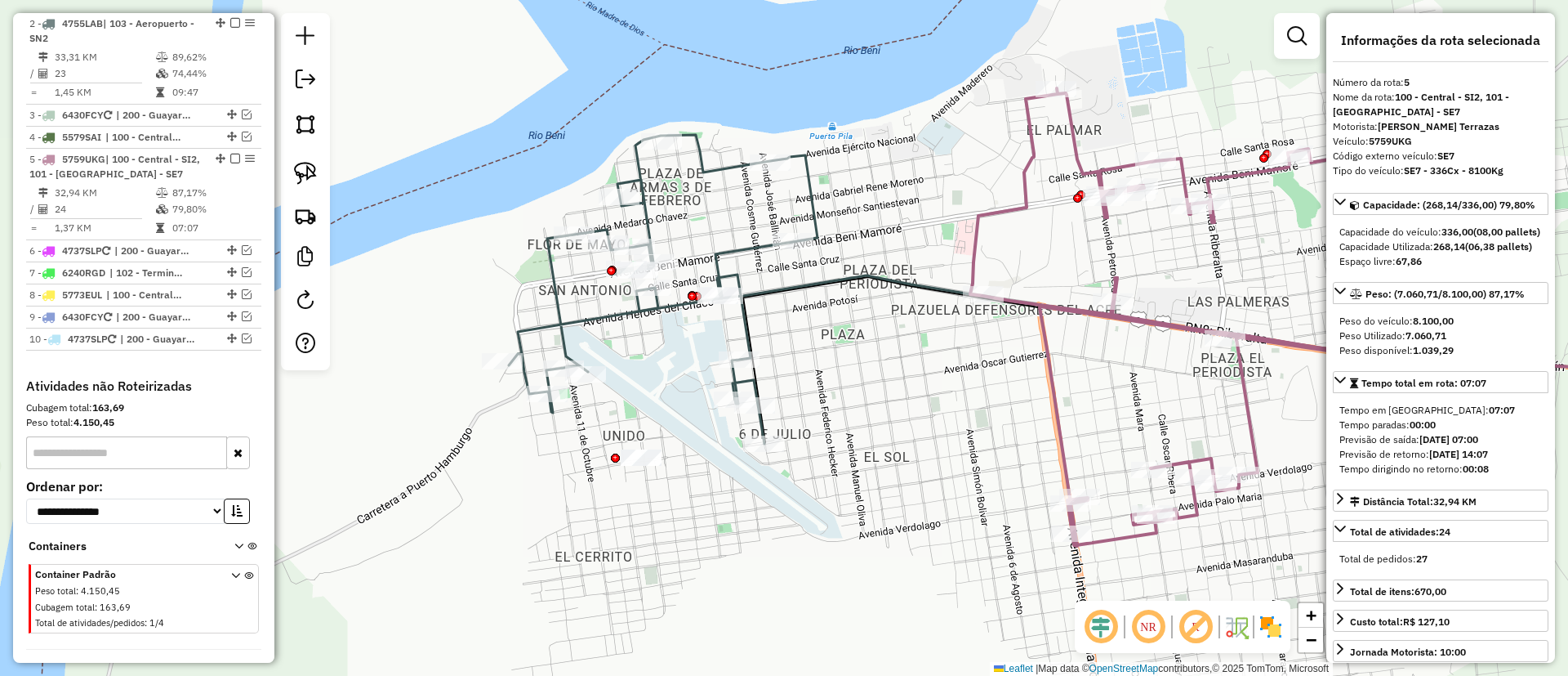
scroll to position [720, 0]
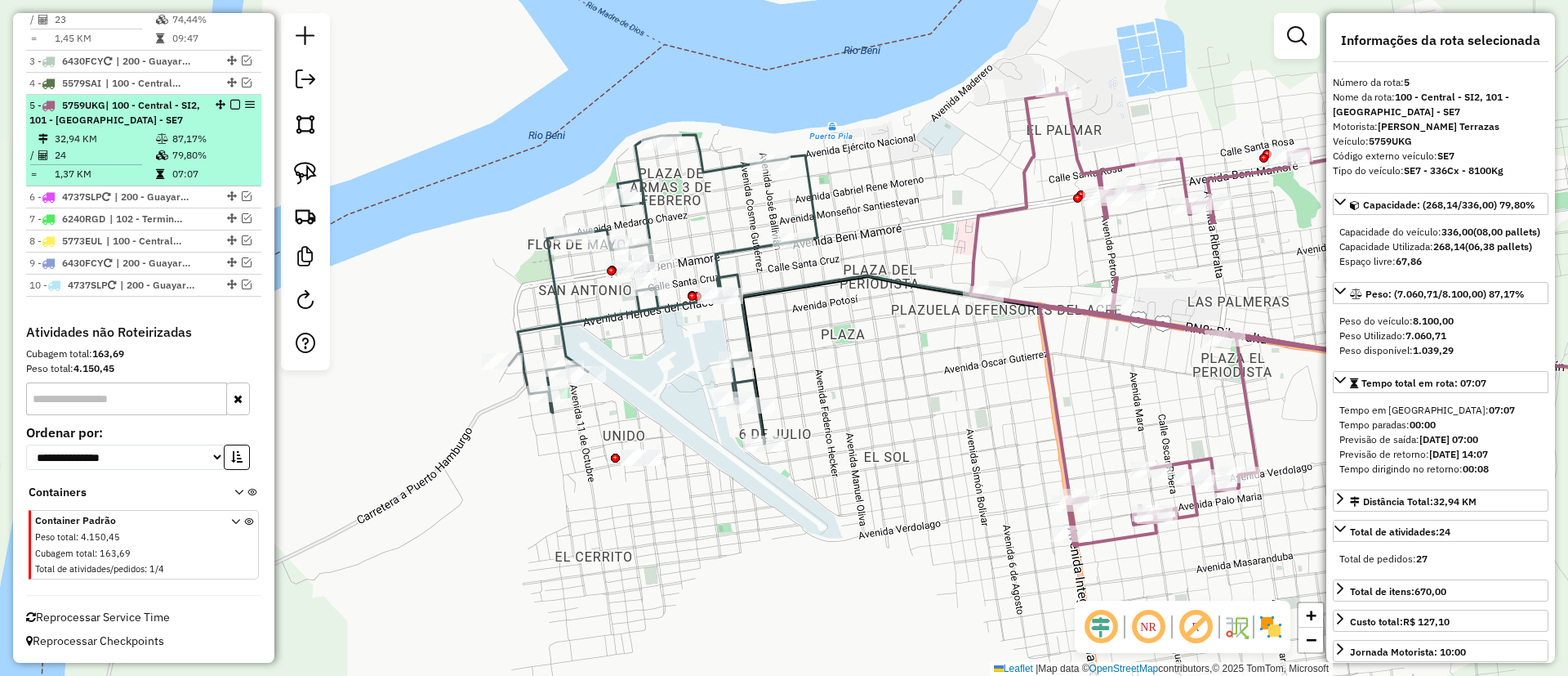
click at [233, 101] on em at bounding box center [235, 104] width 9 height 9
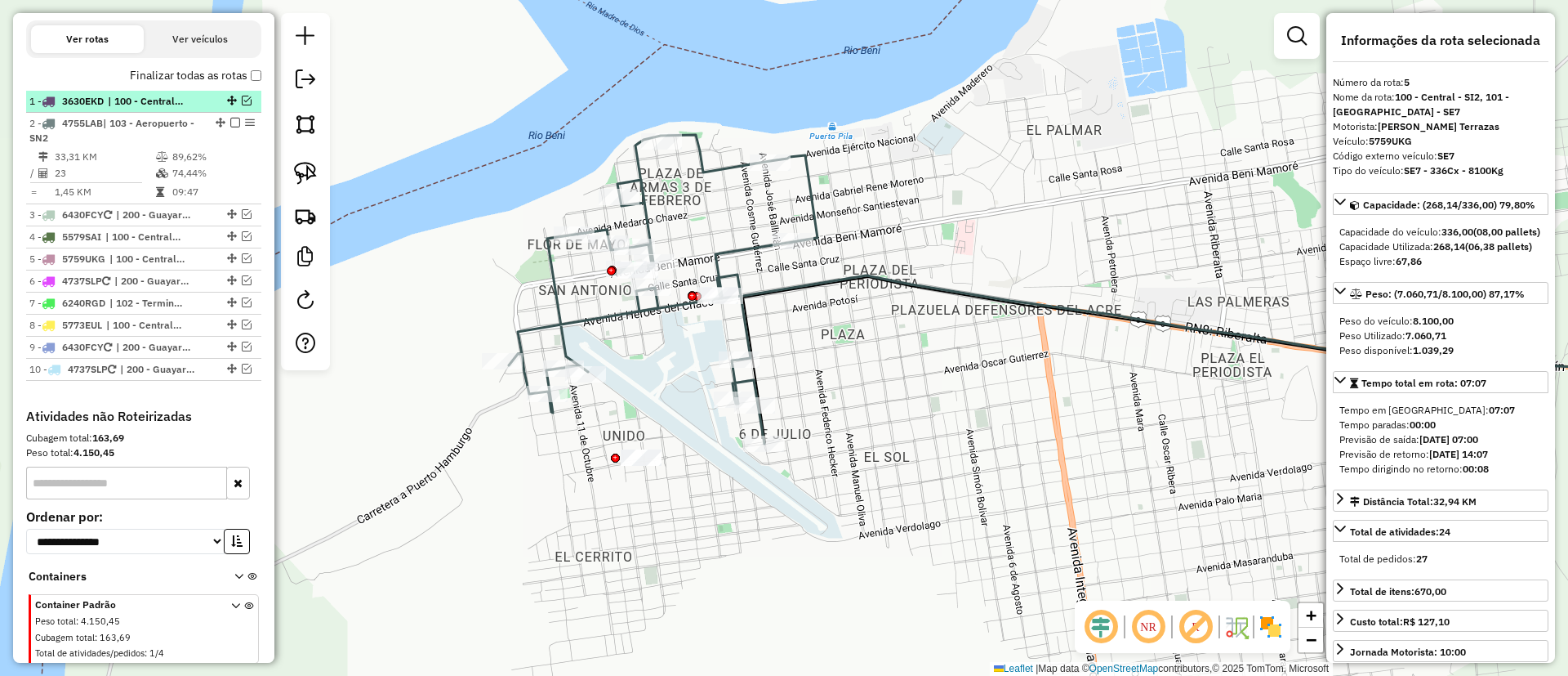
scroll to position [528, 0]
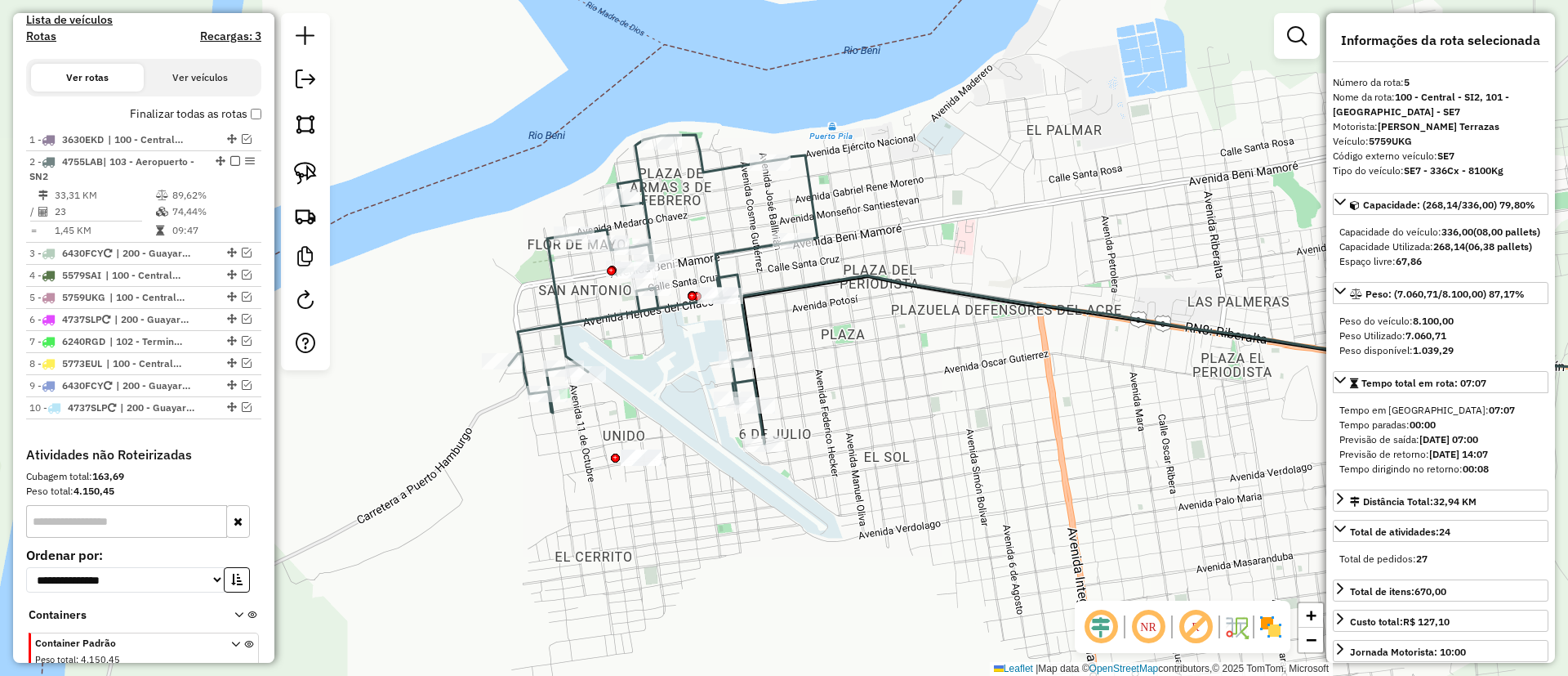
drag, startPoint x: 234, startPoint y: 156, endPoint x: 383, endPoint y: 184, distance: 151.6
click at [233, 156] on em at bounding box center [235, 161] width 9 height 9
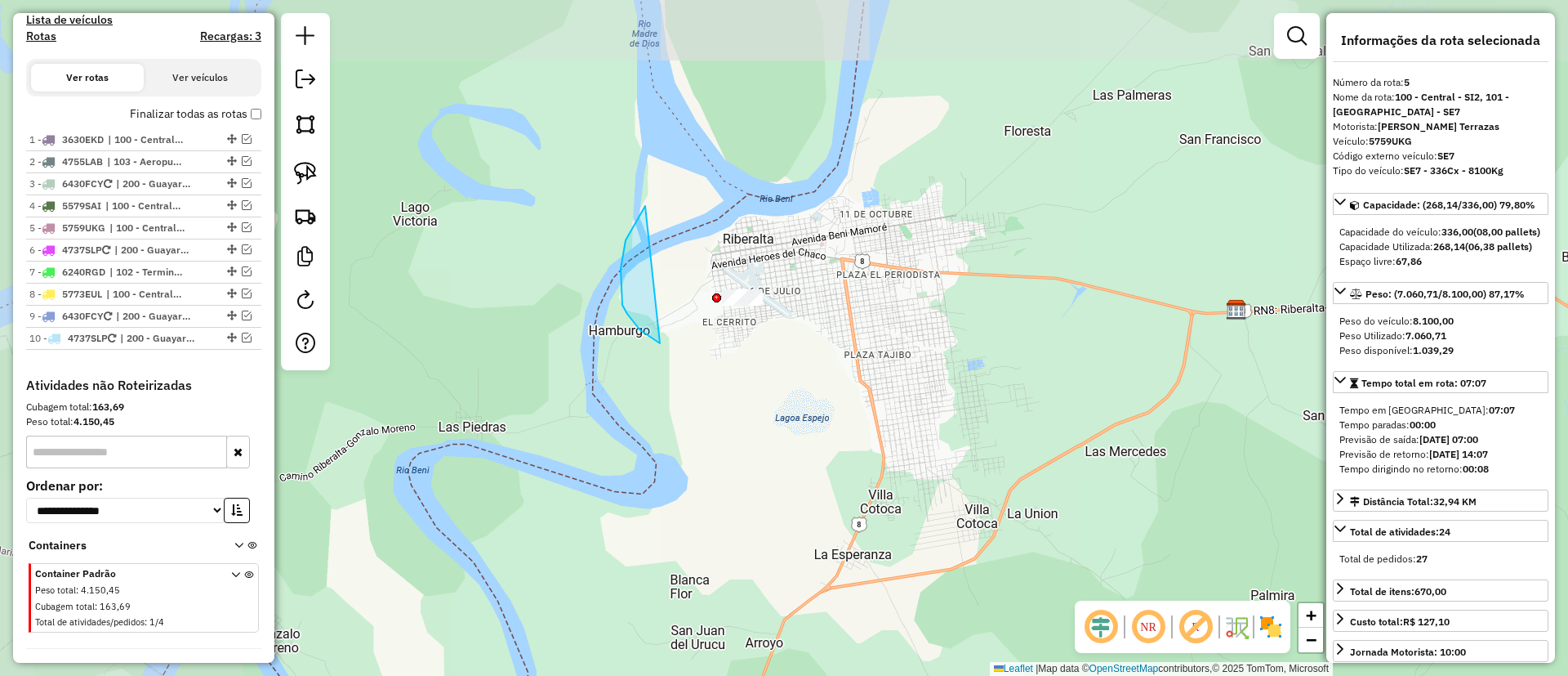
drag, startPoint x: 660, startPoint y: 344, endPoint x: 848, endPoint y: 261, distance: 205.5
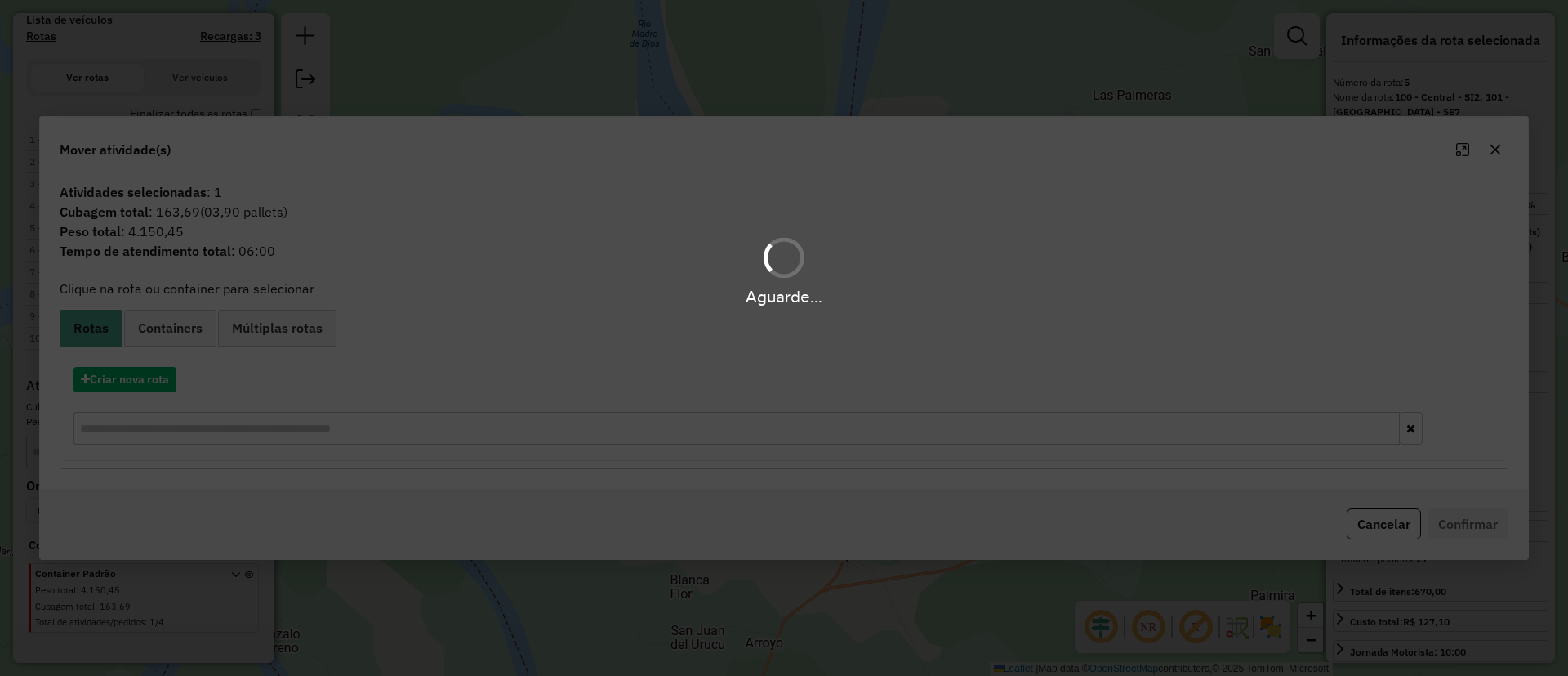
click at [162, 357] on div "Criar nova rota" at bounding box center [784, 408] width 1441 height 106
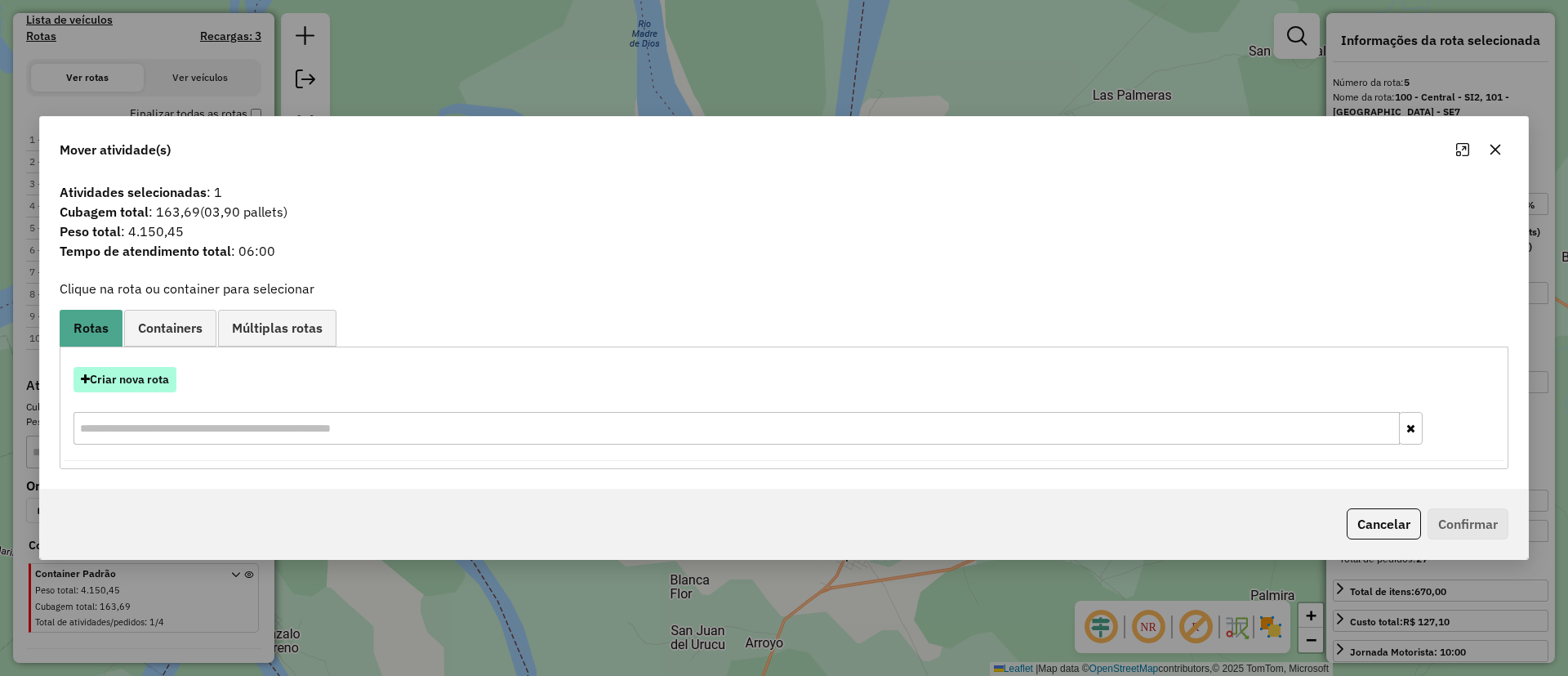
click at [140, 374] on button "Criar nova rota" at bounding box center [125, 379] width 102 height 26
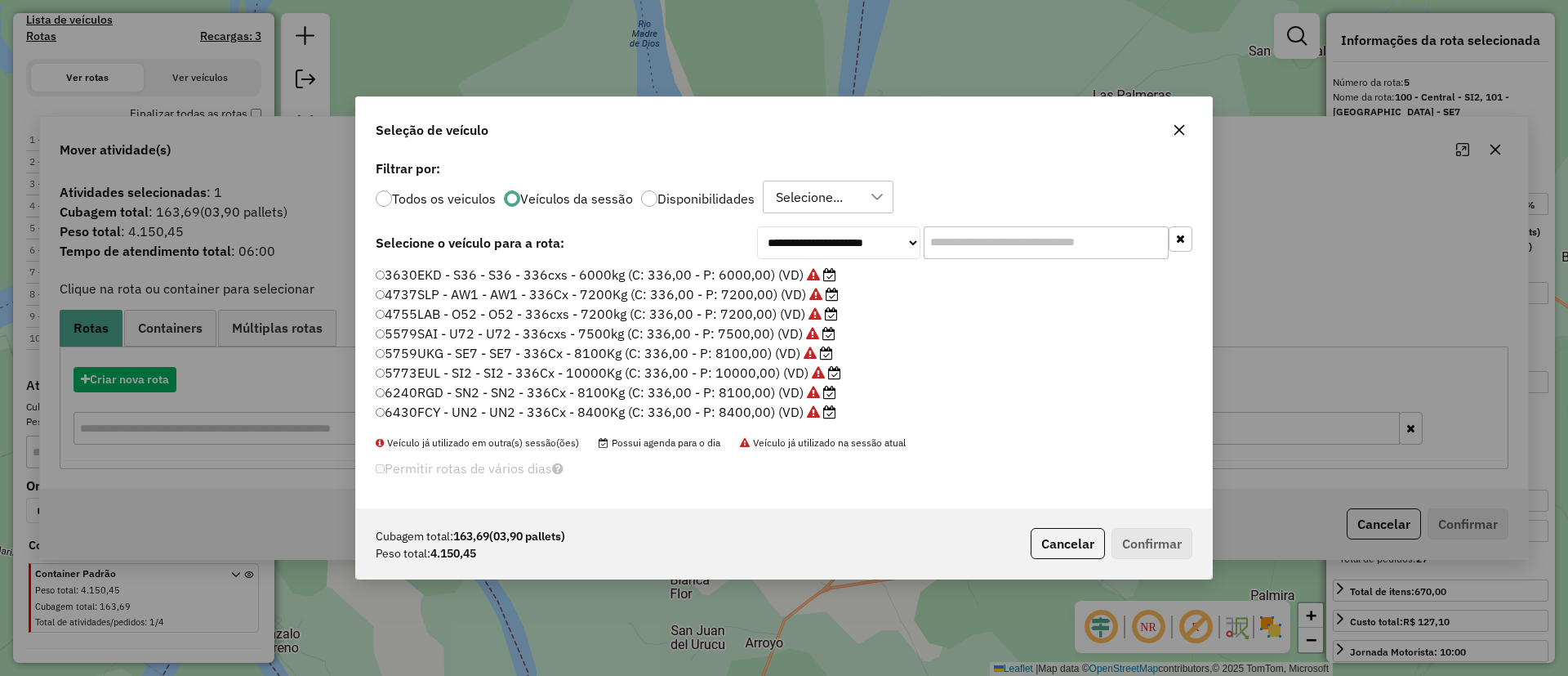
scroll to position [9, 5]
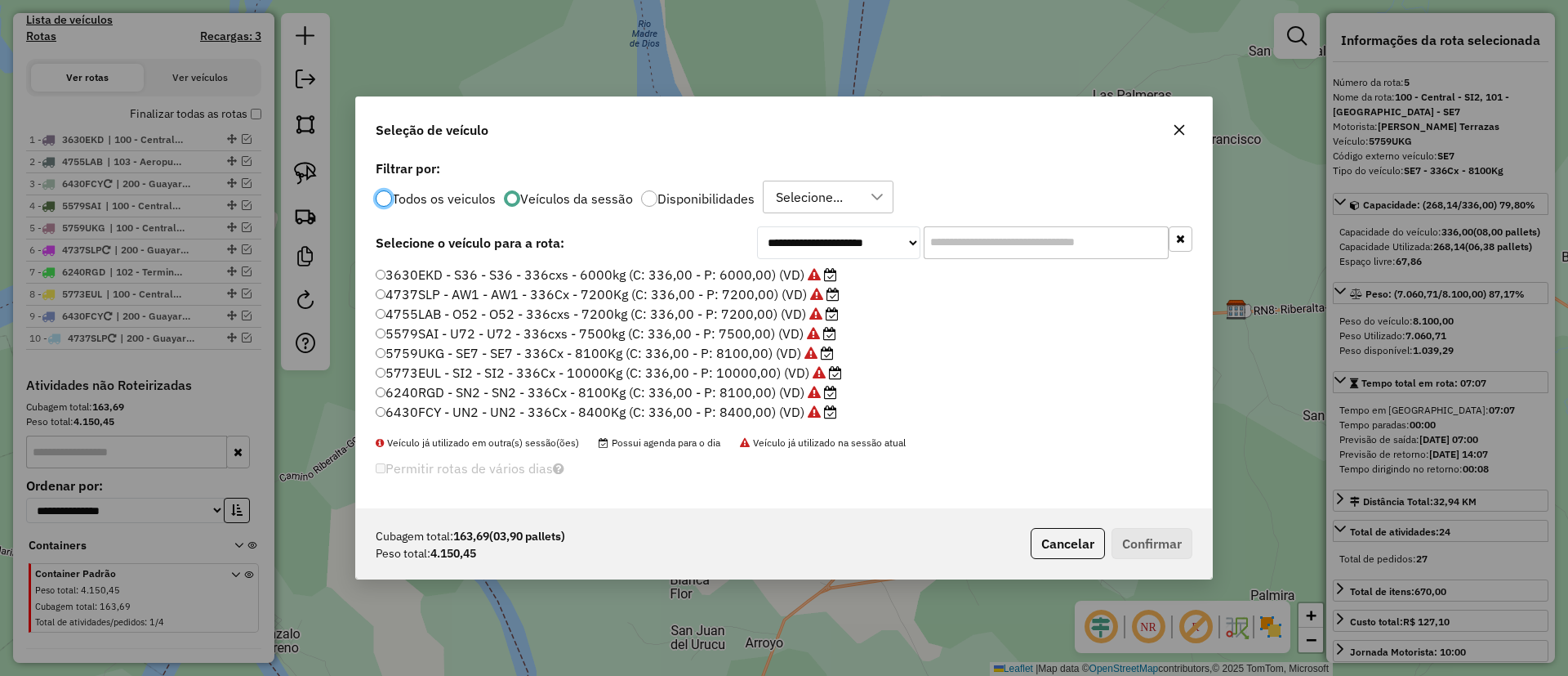
click at [790, 273] on label "3630EKD - S36 - S36 - 336cxs - 6000kg (C: 336,00 - P: 6000,00) (VD)" at bounding box center [606, 274] width 461 height 20
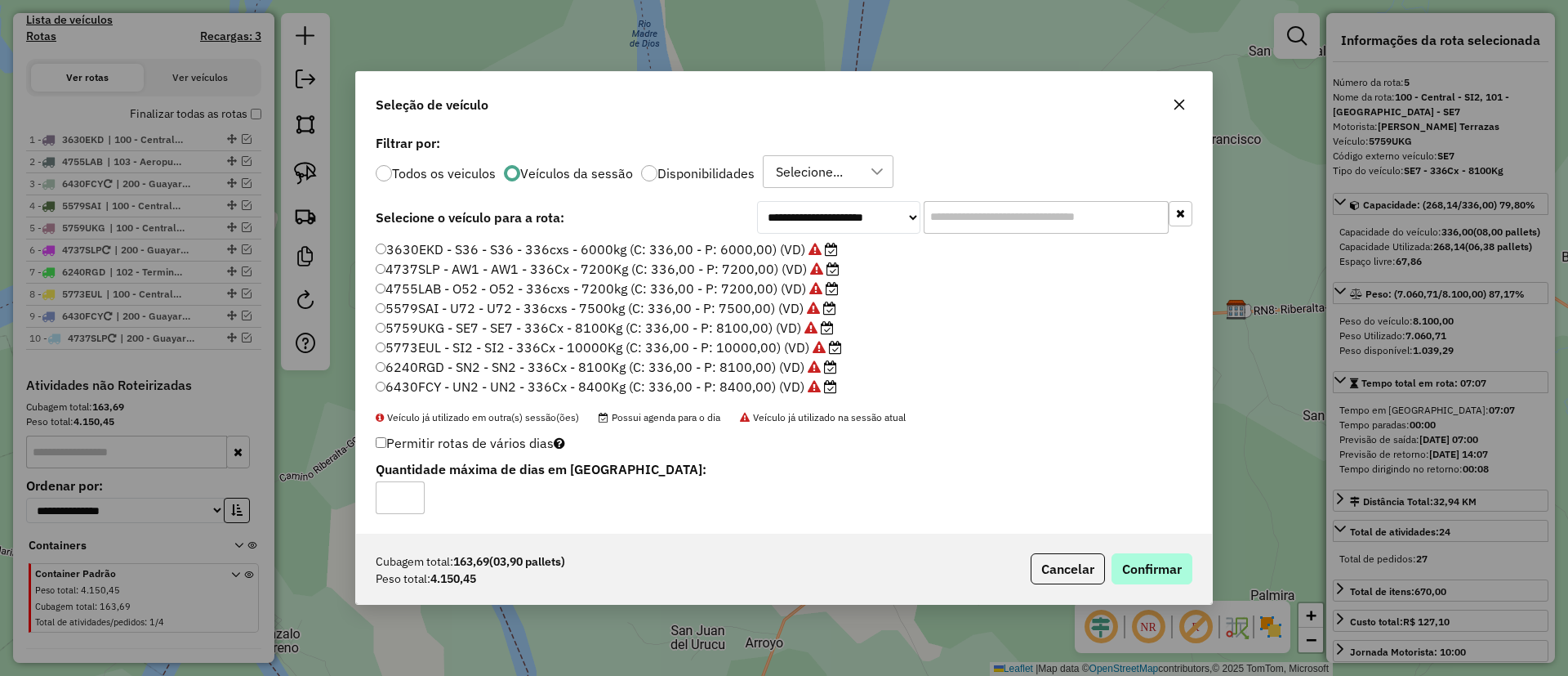
drag, startPoint x: 1164, startPoint y: 585, endPoint x: 1157, endPoint y: 573, distance: 13.9
click at [1164, 584] on div "Cubagem total: 163,69 (03,90 pallets) Peso total: 4.150,45 Cancelar Confirmar" at bounding box center [784, 568] width 856 height 70
click at [1150, 561] on button "Confirmar" at bounding box center [1151, 568] width 81 height 31
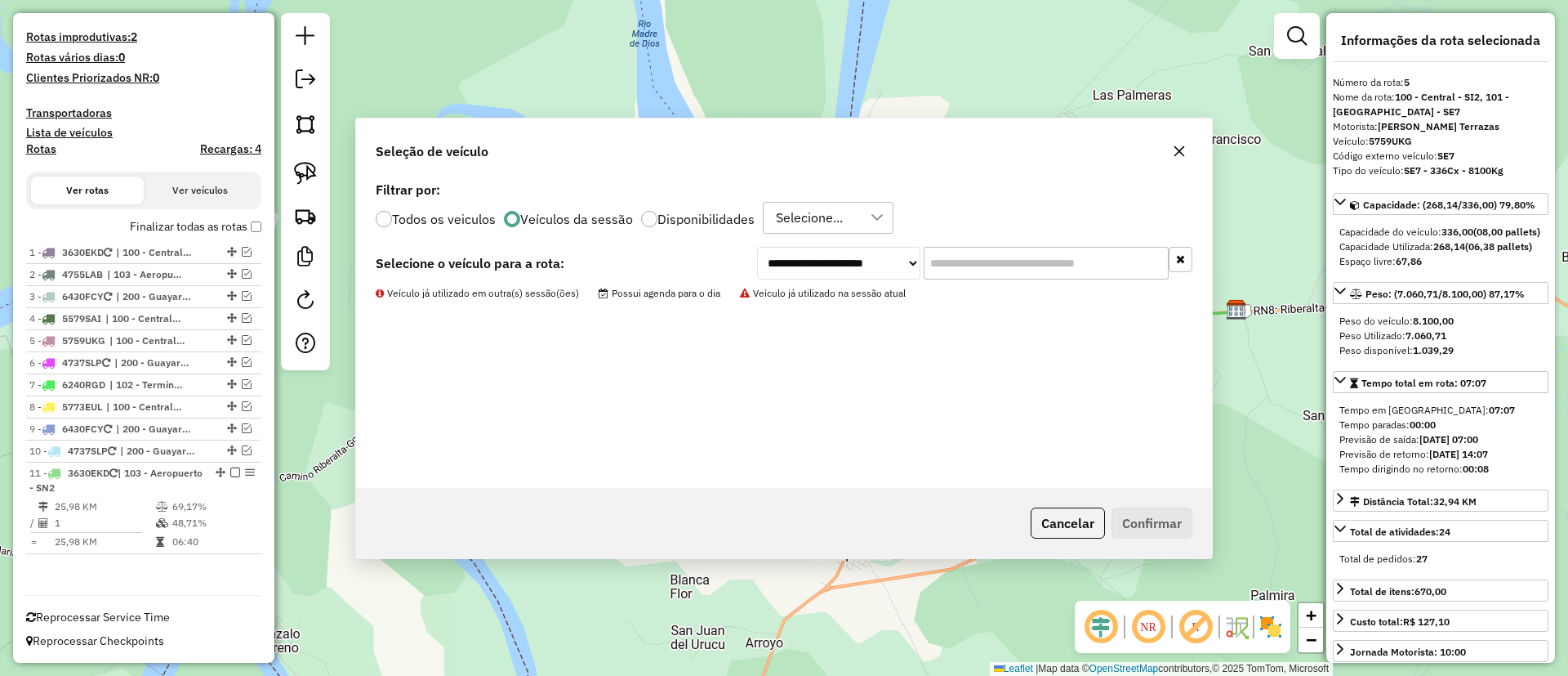
scroll to position [415, 0]
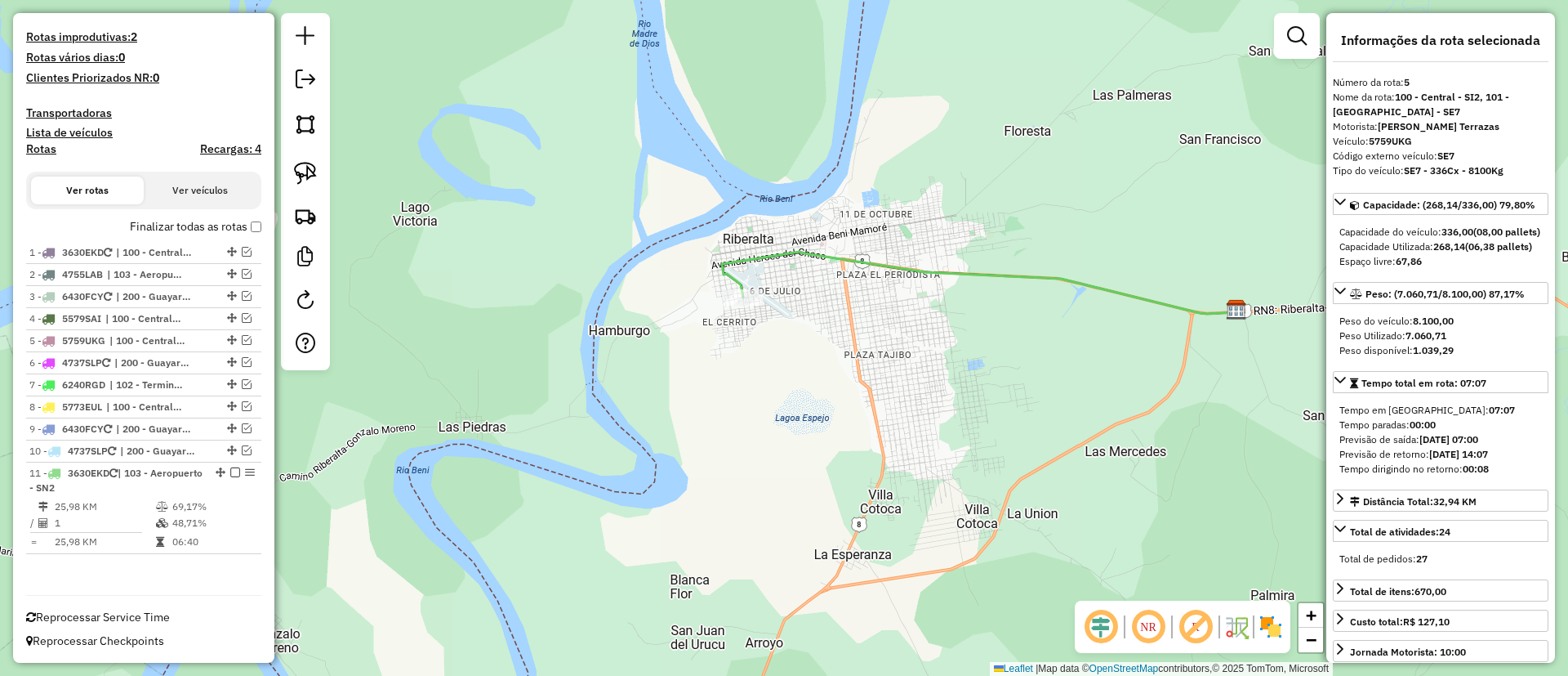
click at [196, 226] on label "Finalizar todas as rotas" at bounding box center [196, 226] width 132 height 17
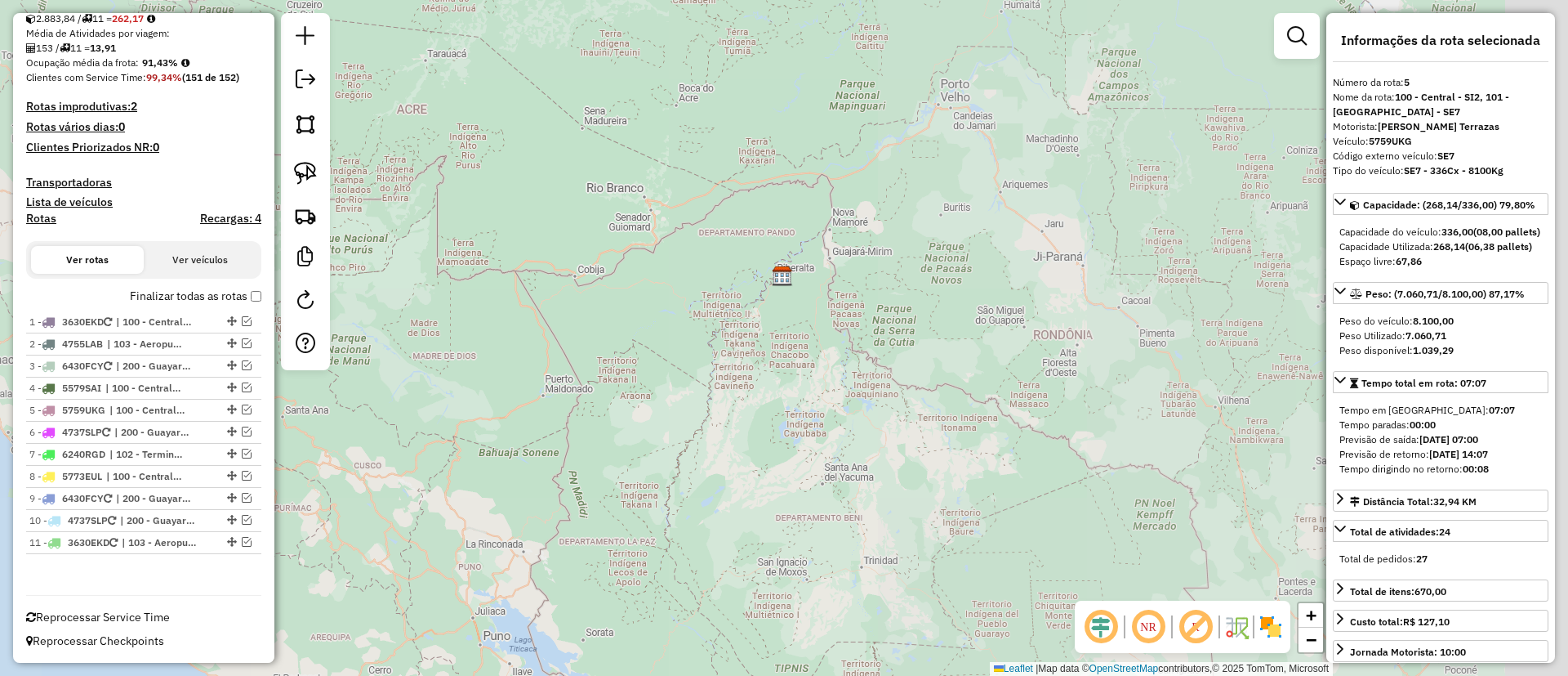
drag, startPoint x: 839, startPoint y: 269, endPoint x: 766, endPoint y: 269, distance: 73.0
click at [766, 269] on div "Janela de atendimento Grade de atendimento Capacidade Transportadoras Veículos …" at bounding box center [784, 338] width 1568 height 676
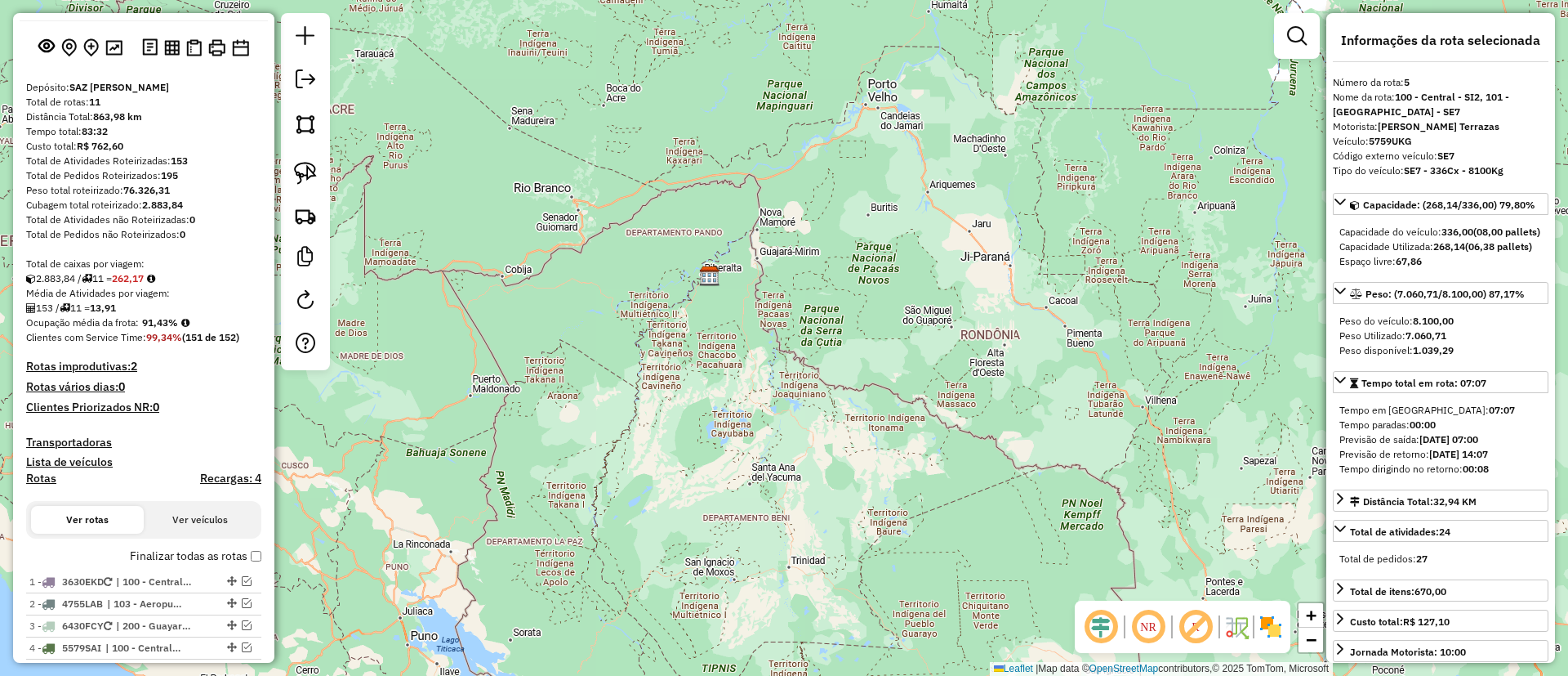
scroll to position [0, 0]
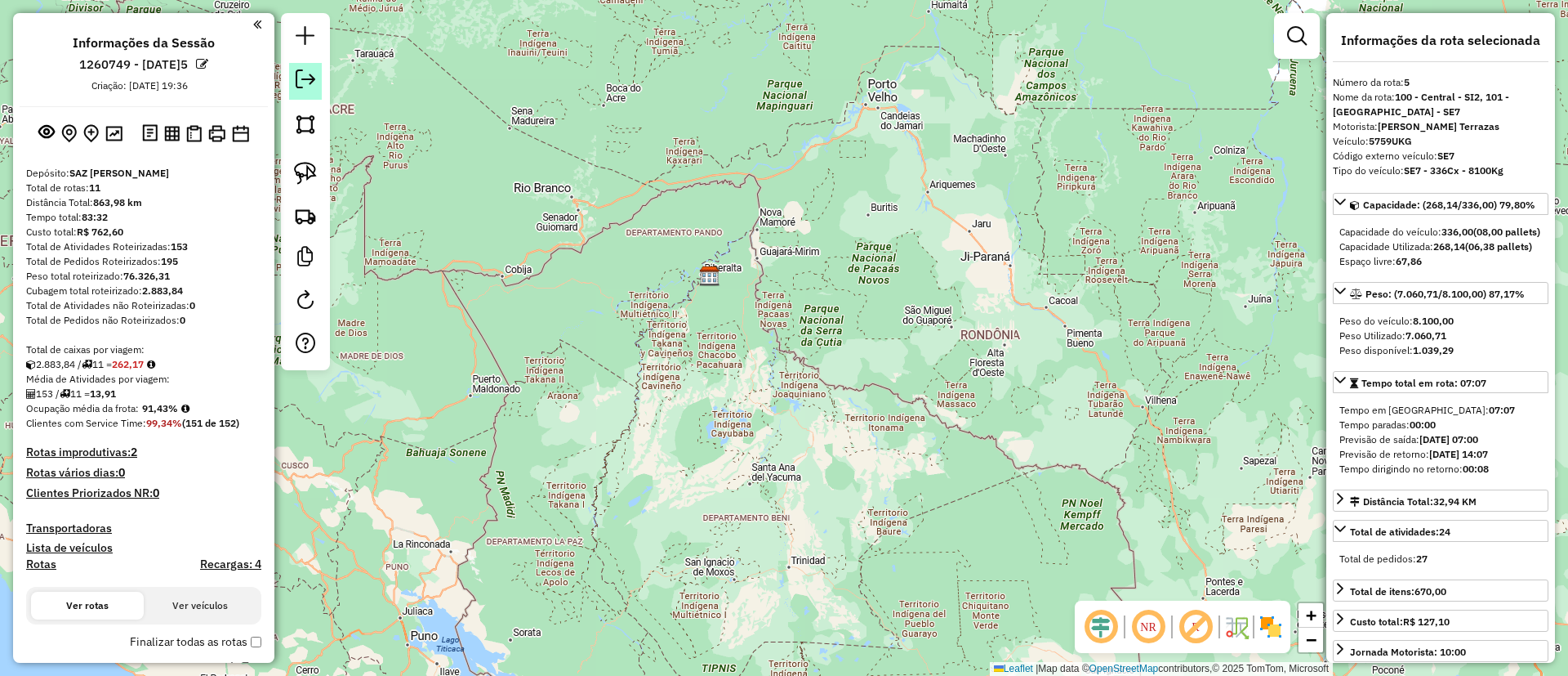
click at [301, 74] on em at bounding box center [305, 79] width 20 height 20
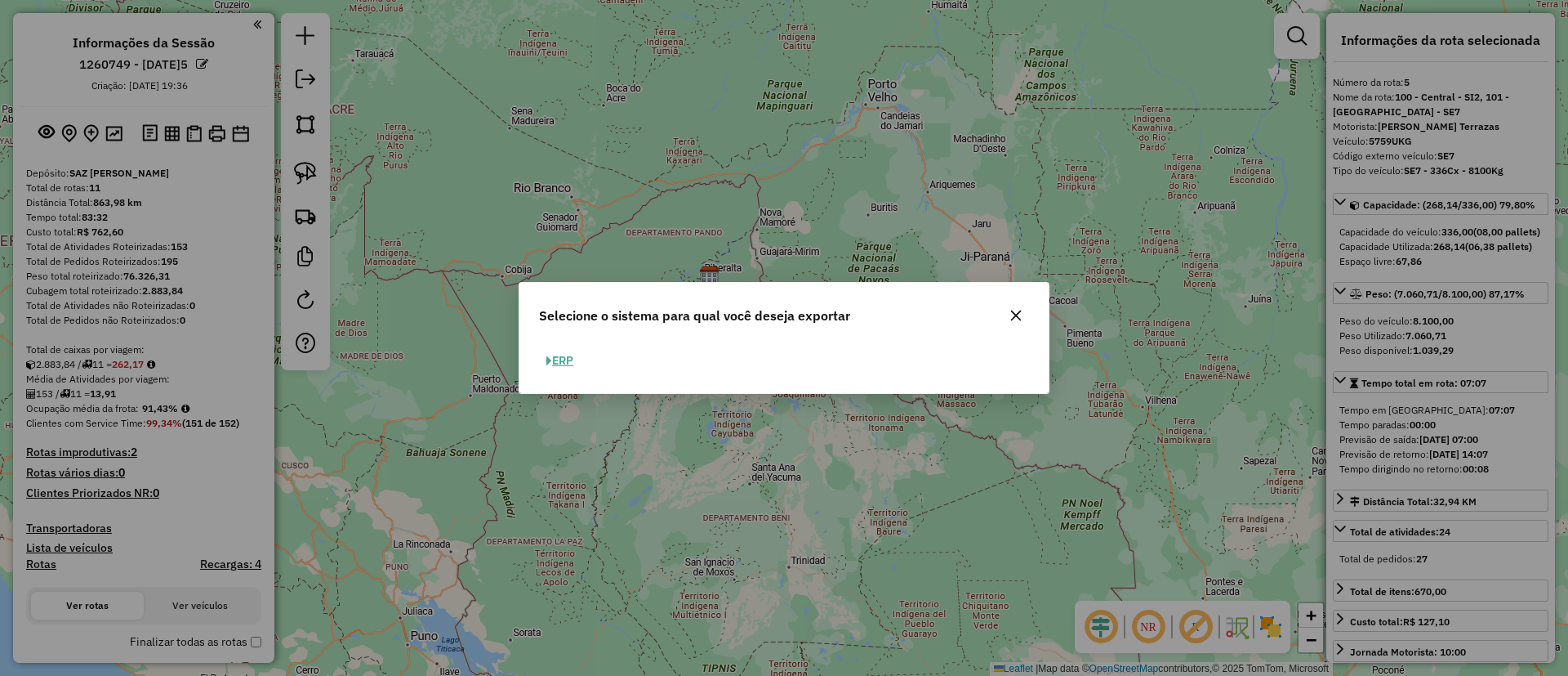
click at [567, 350] on button "ERP" at bounding box center [559, 361] width 42 height 26
select select "**"
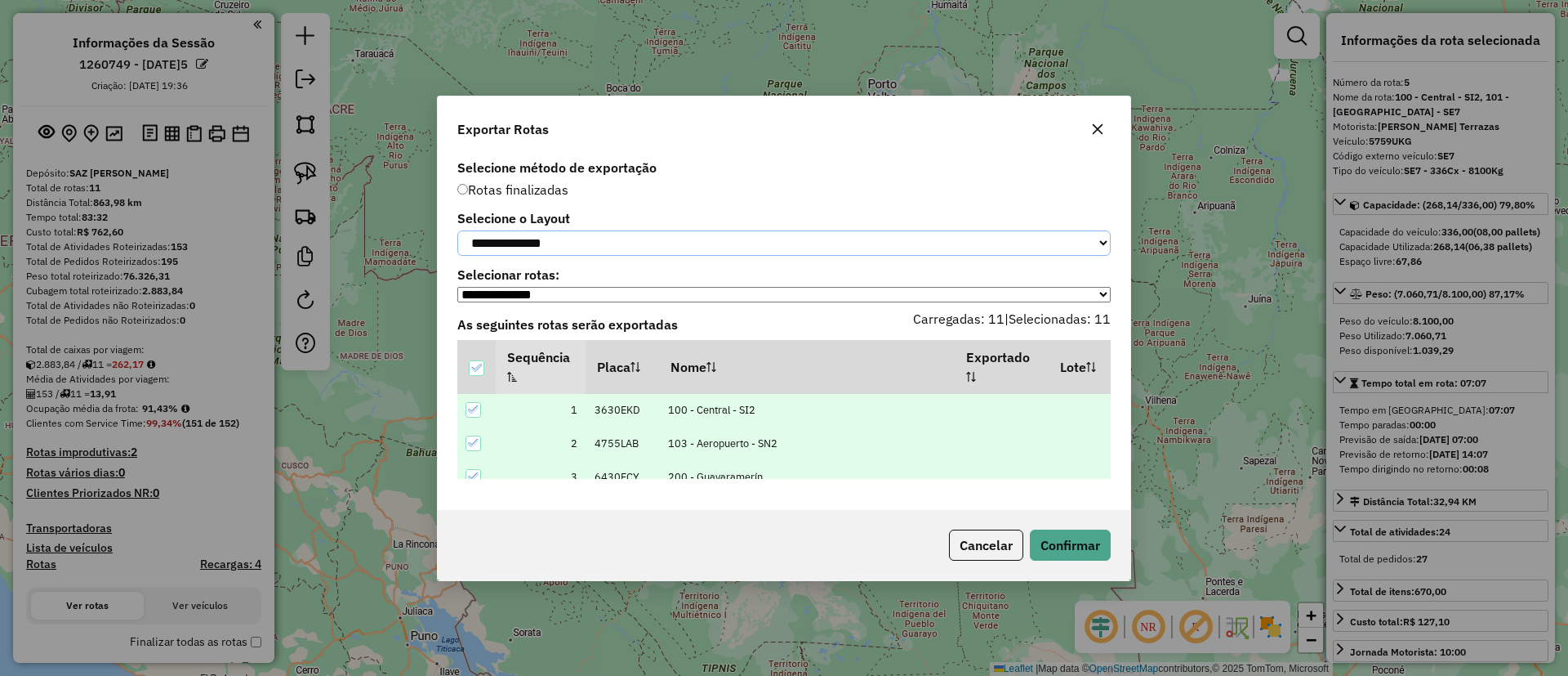
click at [568, 244] on select "**********" at bounding box center [783, 244] width 653 height 26
select select "*********"
click at [457, 231] on select "**********" at bounding box center [783, 244] width 653 height 26
click at [1056, 545] on button "Confirmar" at bounding box center [1070, 545] width 81 height 31
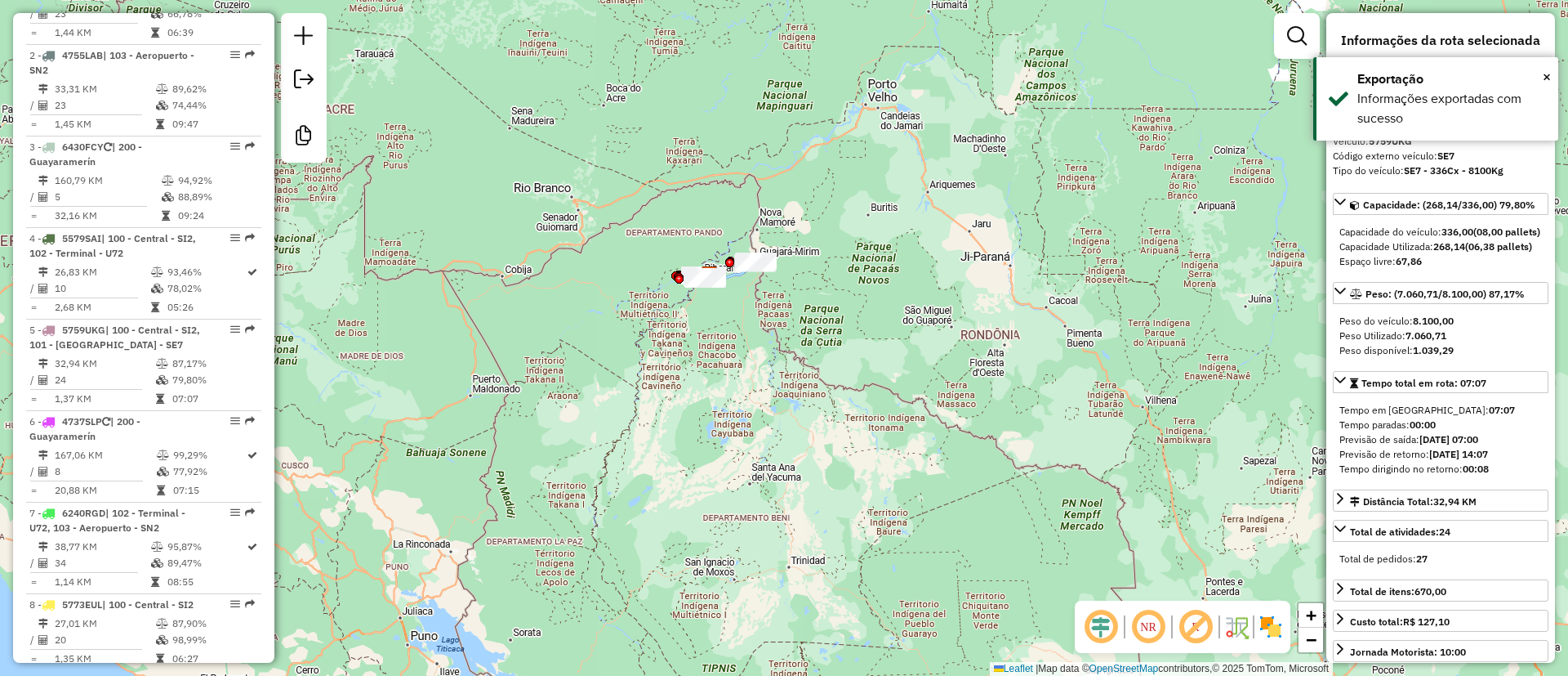
scroll to position [1021, 0]
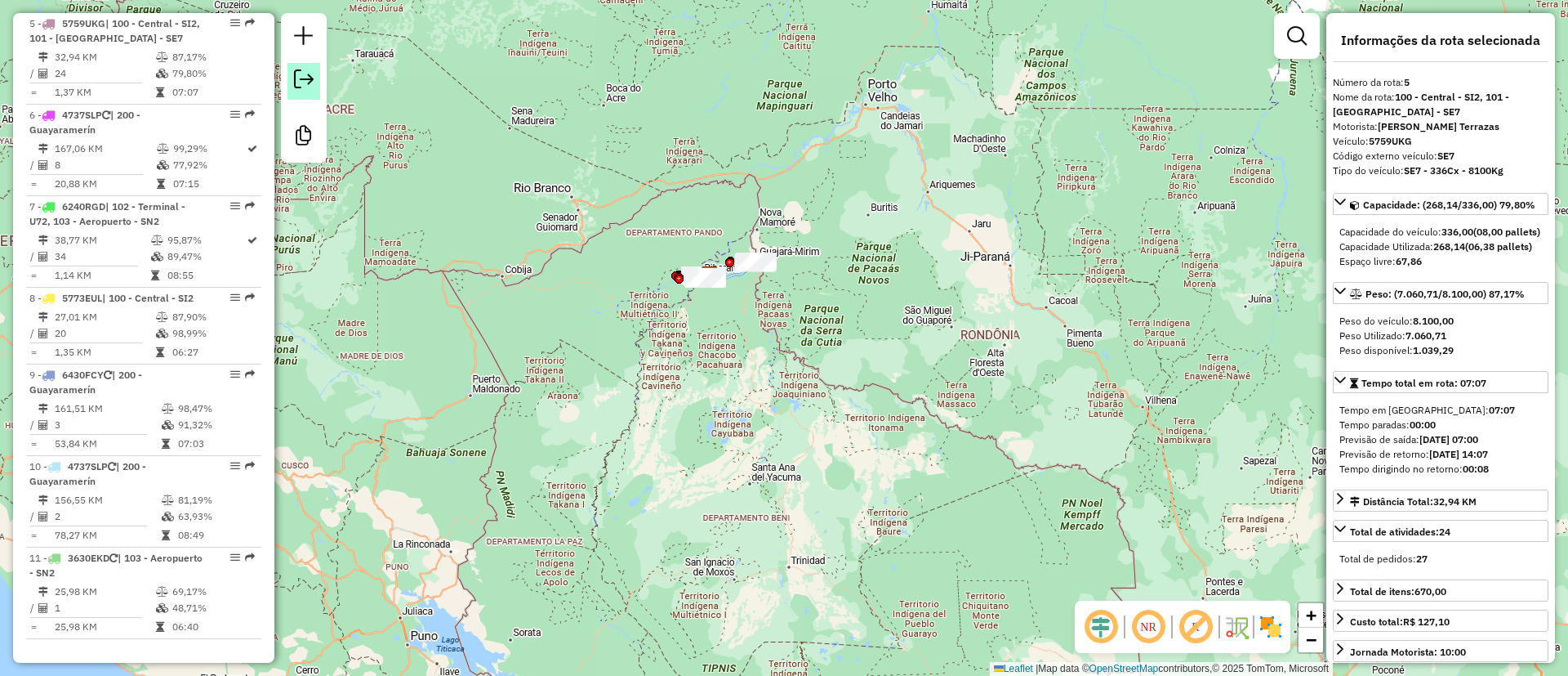
drag, startPoint x: 290, startPoint y: 56, endPoint x: 300, endPoint y: 73, distance: 19.7
click at [290, 56] on div at bounding box center [304, 87] width 46 height 150
click at [300, 73] on em at bounding box center [303, 79] width 20 height 20
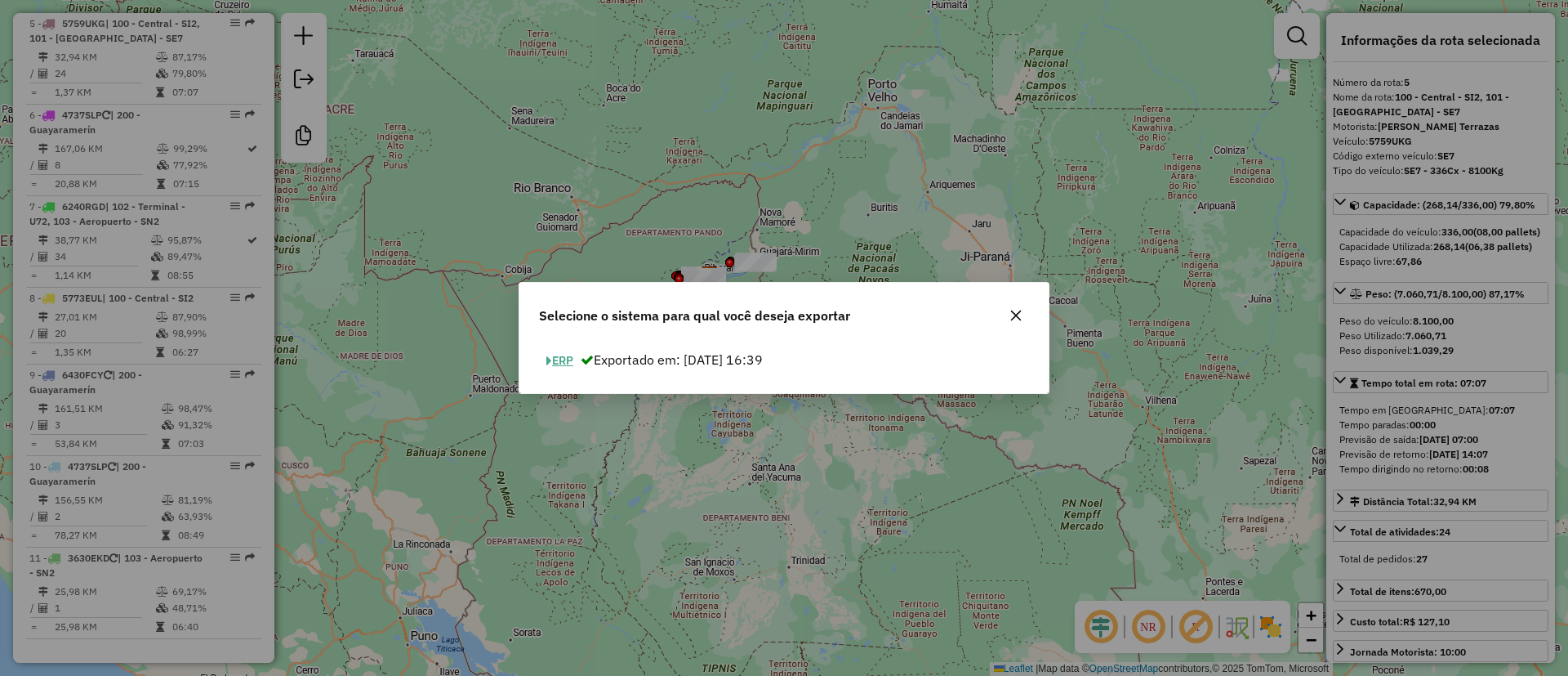
click at [563, 361] on button "ERP" at bounding box center [559, 361] width 42 height 26
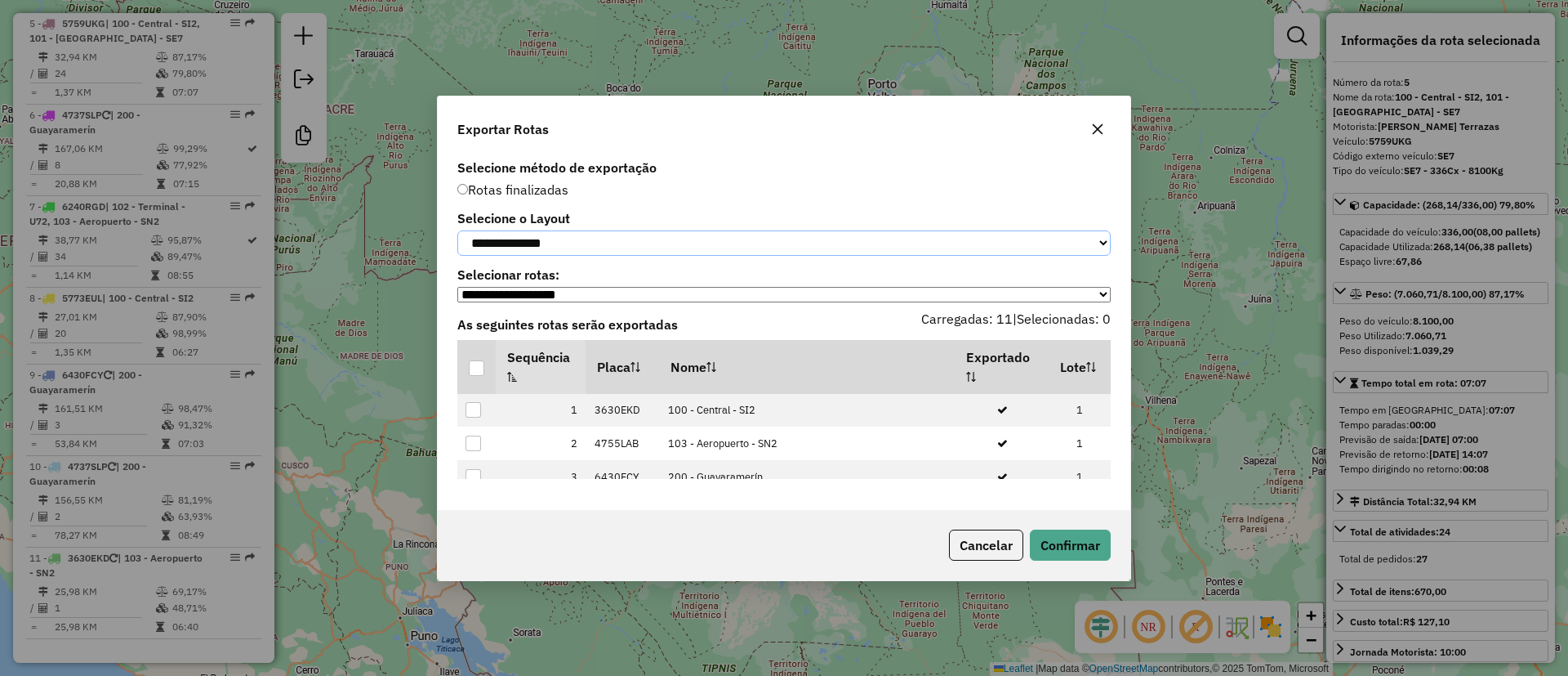
click at [573, 233] on select "**********" at bounding box center [783, 244] width 653 height 26
select select "*********"
click at [457, 231] on select "**********" at bounding box center [783, 244] width 653 height 26
click at [469, 361] on th at bounding box center [476, 367] width 38 height 54
click at [477, 364] on div at bounding box center [477, 368] width 15 height 15
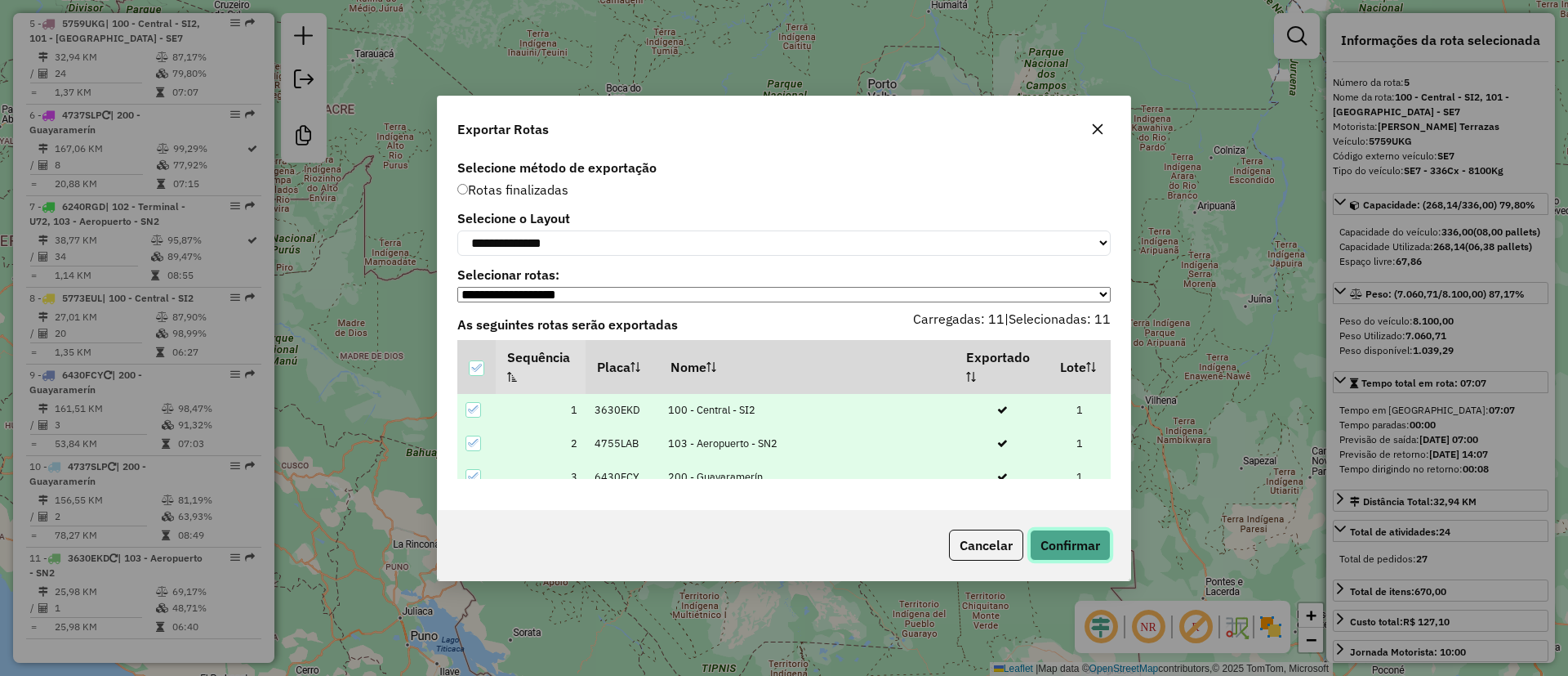
click at [1075, 549] on button "Confirmar" at bounding box center [1070, 545] width 81 height 31
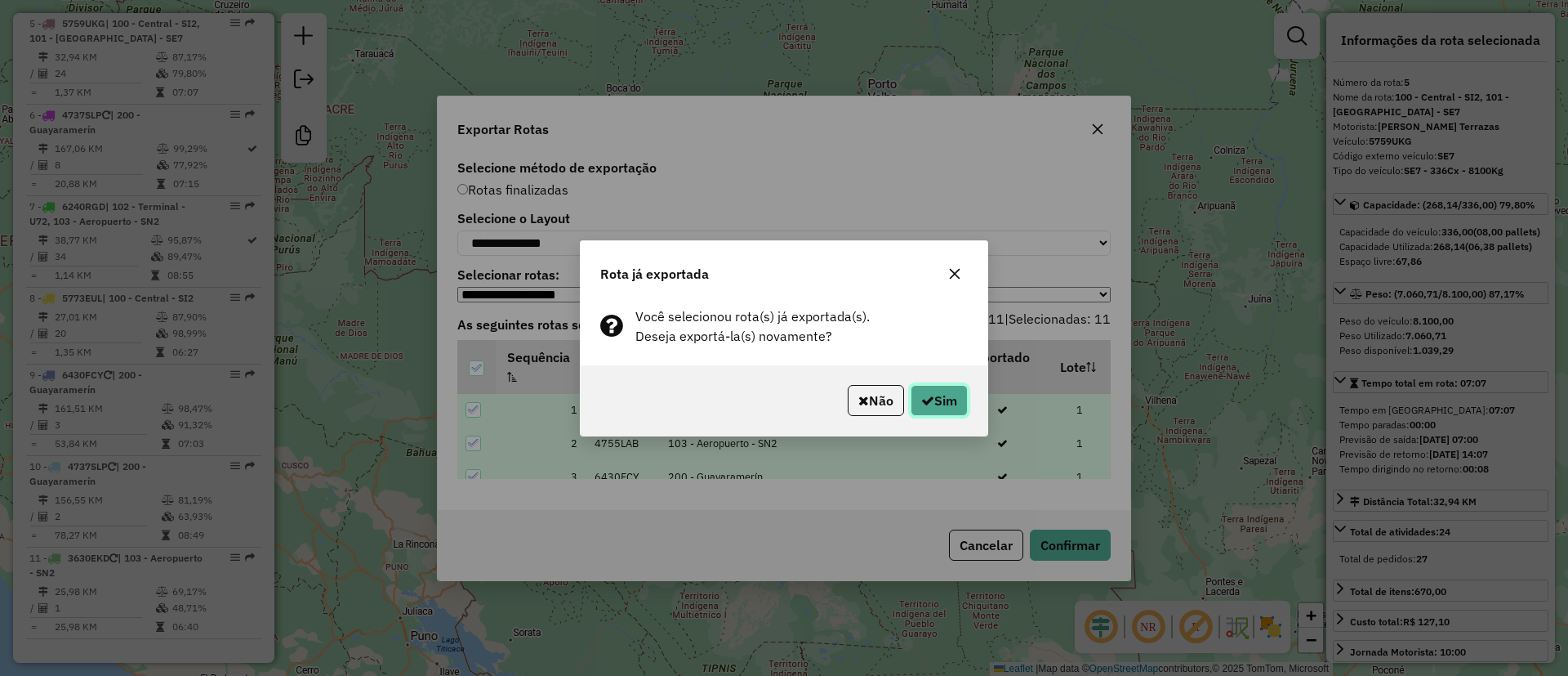
click at [957, 403] on button "Sim" at bounding box center [939, 400] width 57 height 31
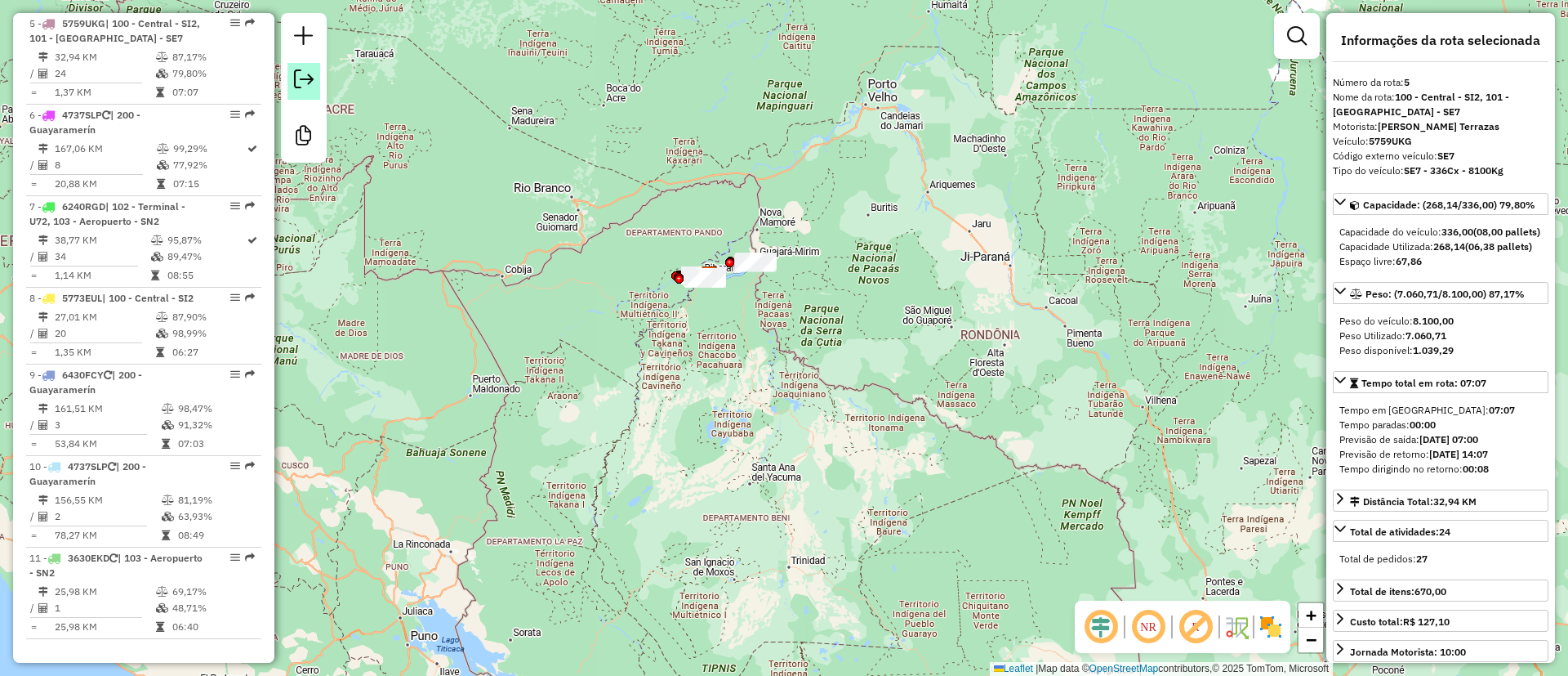
click at [308, 89] on link at bounding box center [304, 81] width 32 height 37
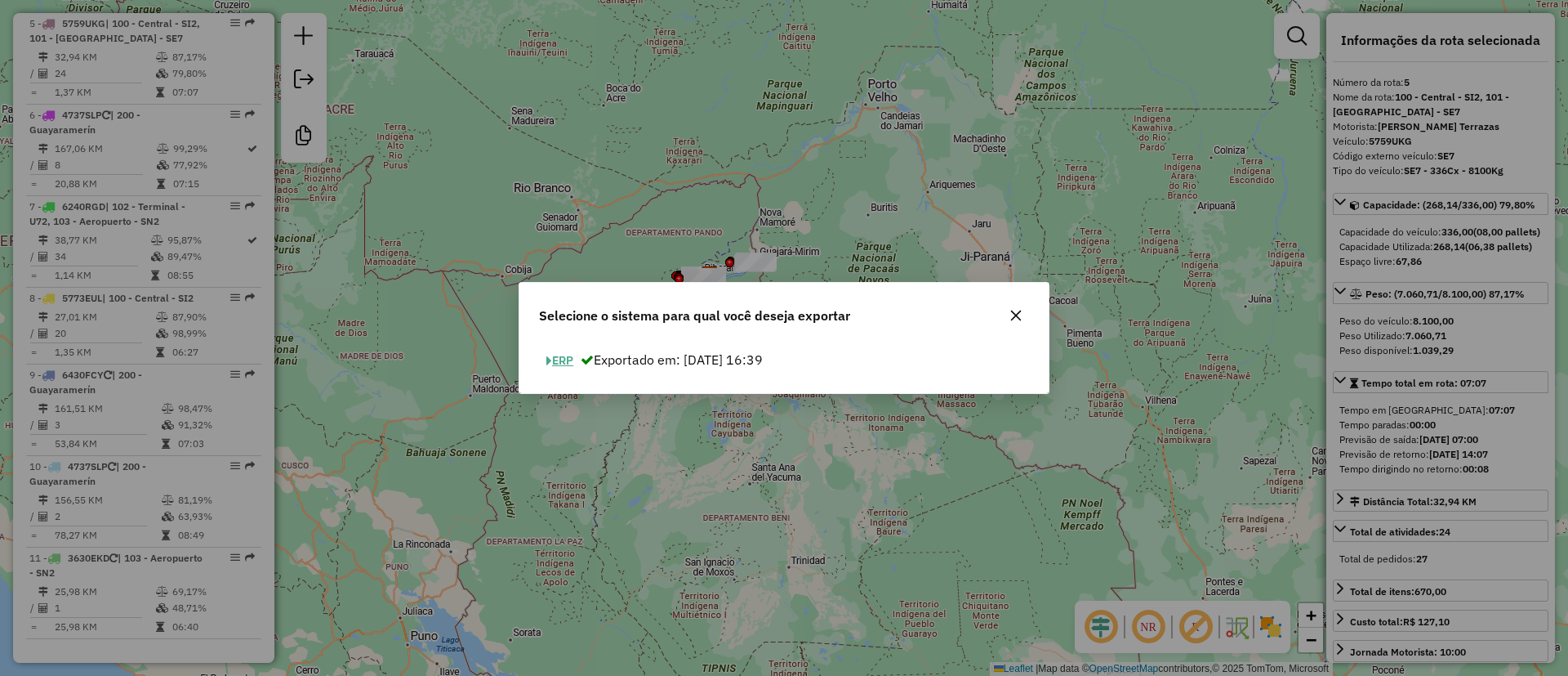
click at [572, 362] on button "ERP" at bounding box center [559, 361] width 42 height 26
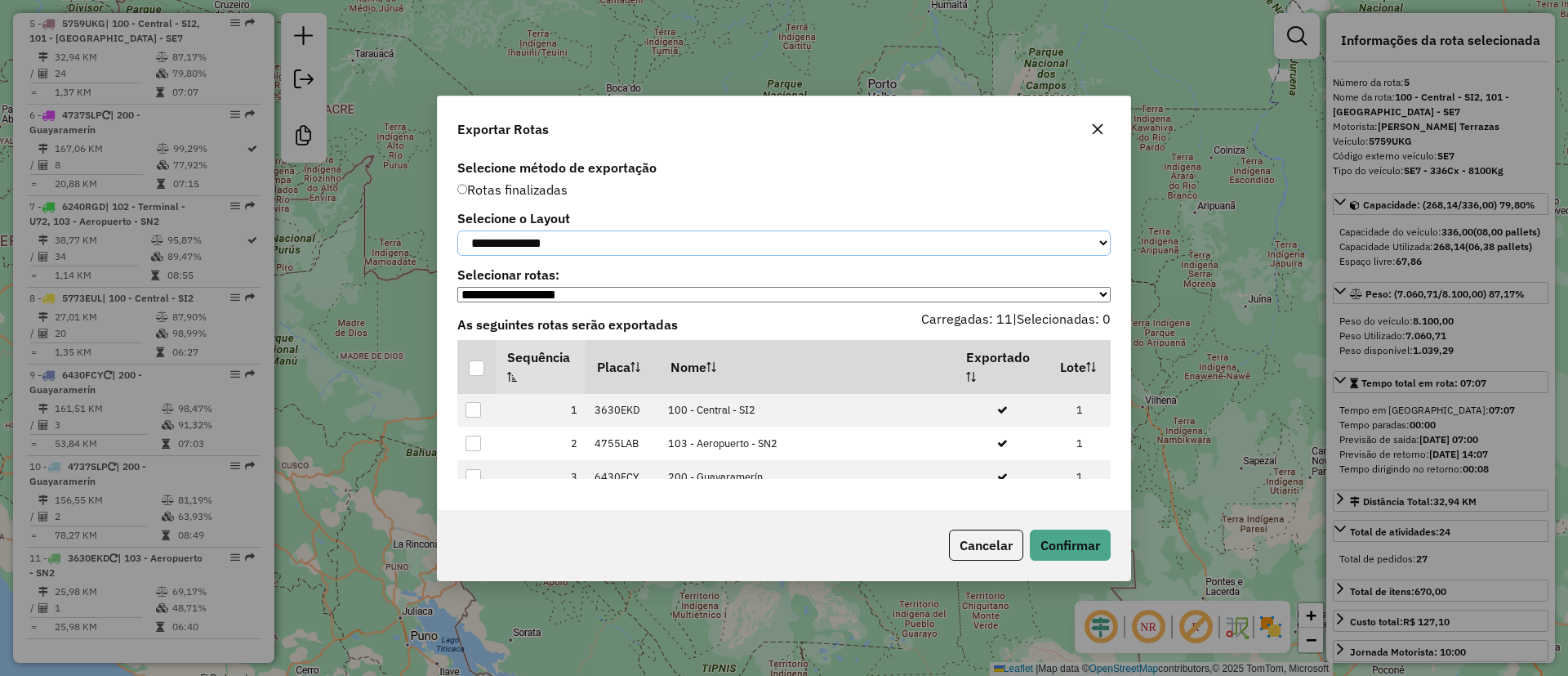
click at [554, 241] on select "**********" at bounding box center [783, 244] width 653 height 26
select select "*********"
click at [457, 231] on select "**********" at bounding box center [783, 244] width 653 height 26
click at [482, 368] on div at bounding box center [477, 368] width 15 height 15
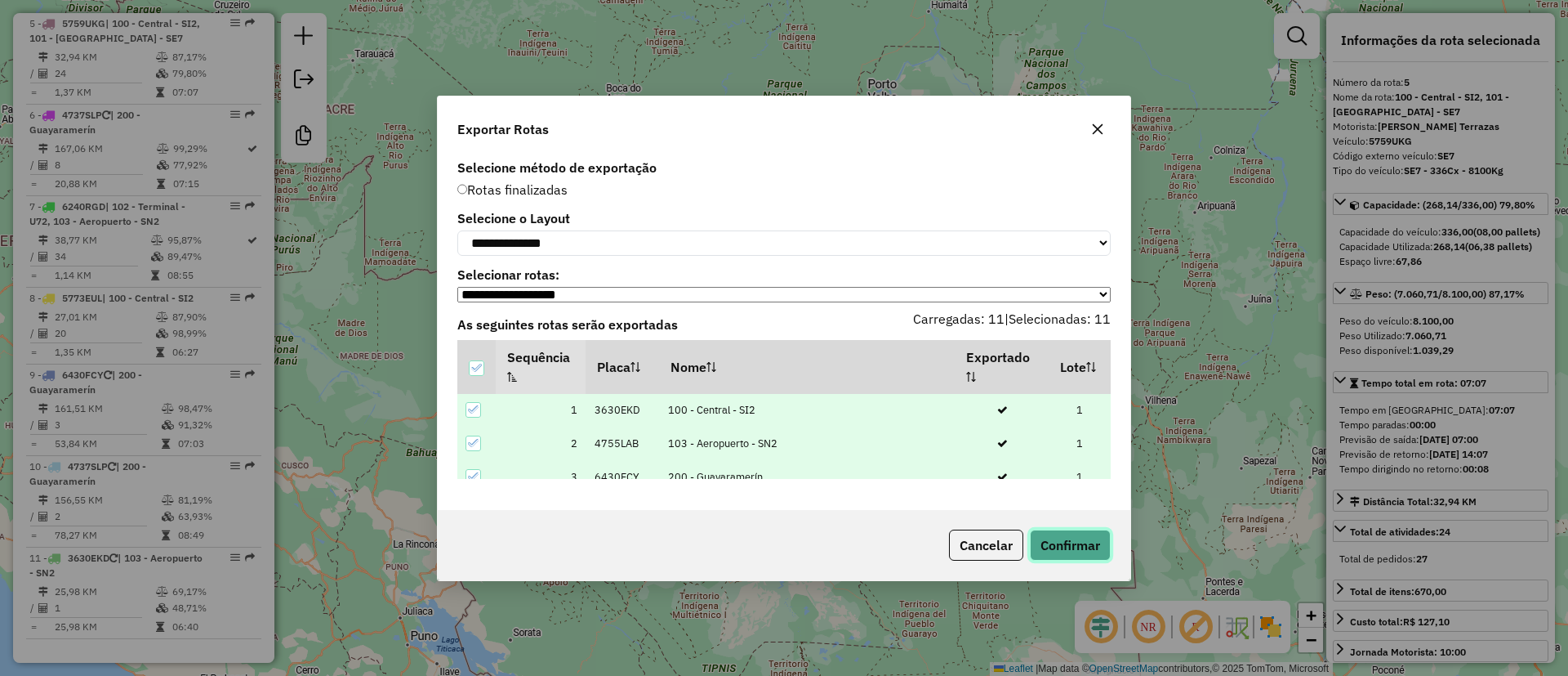
click at [1072, 550] on button "Confirmar" at bounding box center [1070, 545] width 81 height 31
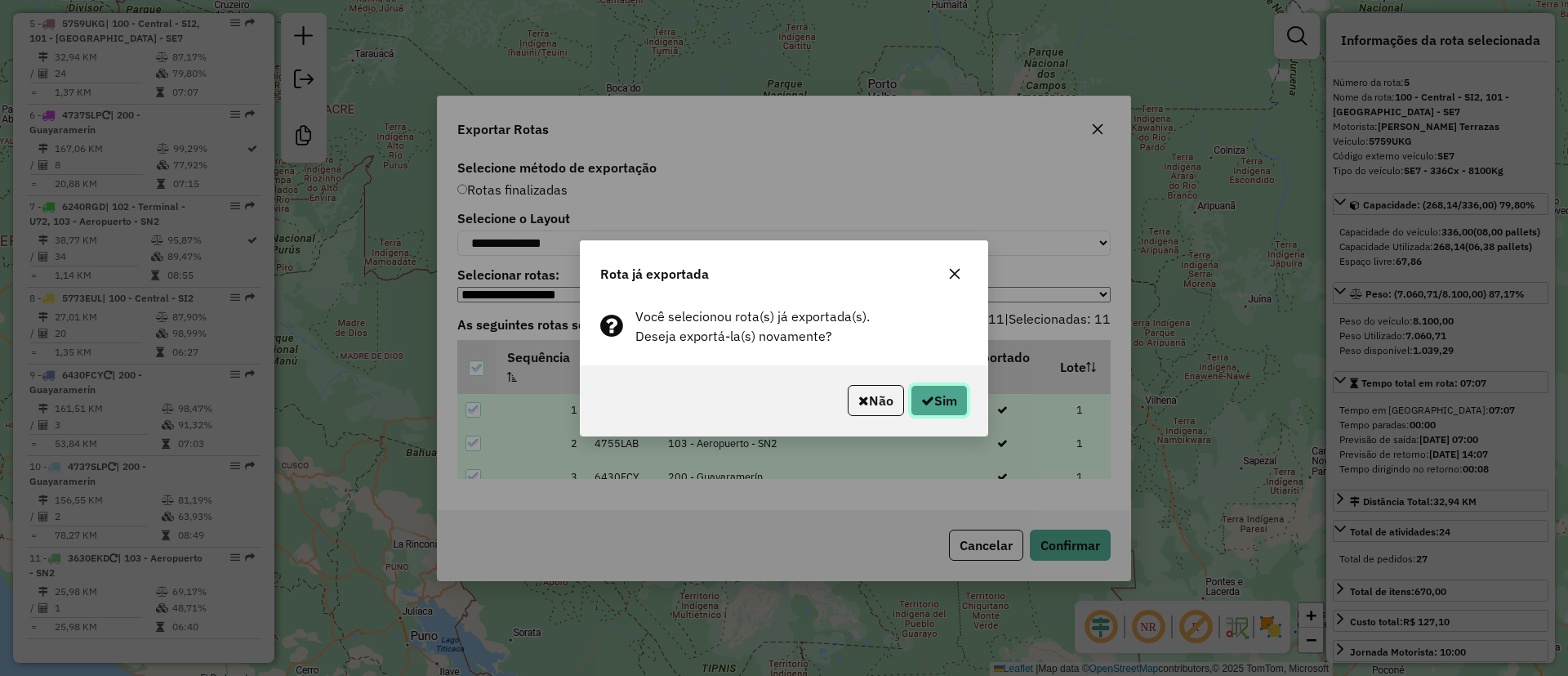
click at [943, 399] on button "Sim" at bounding box center [939, 400] width 57 height 31
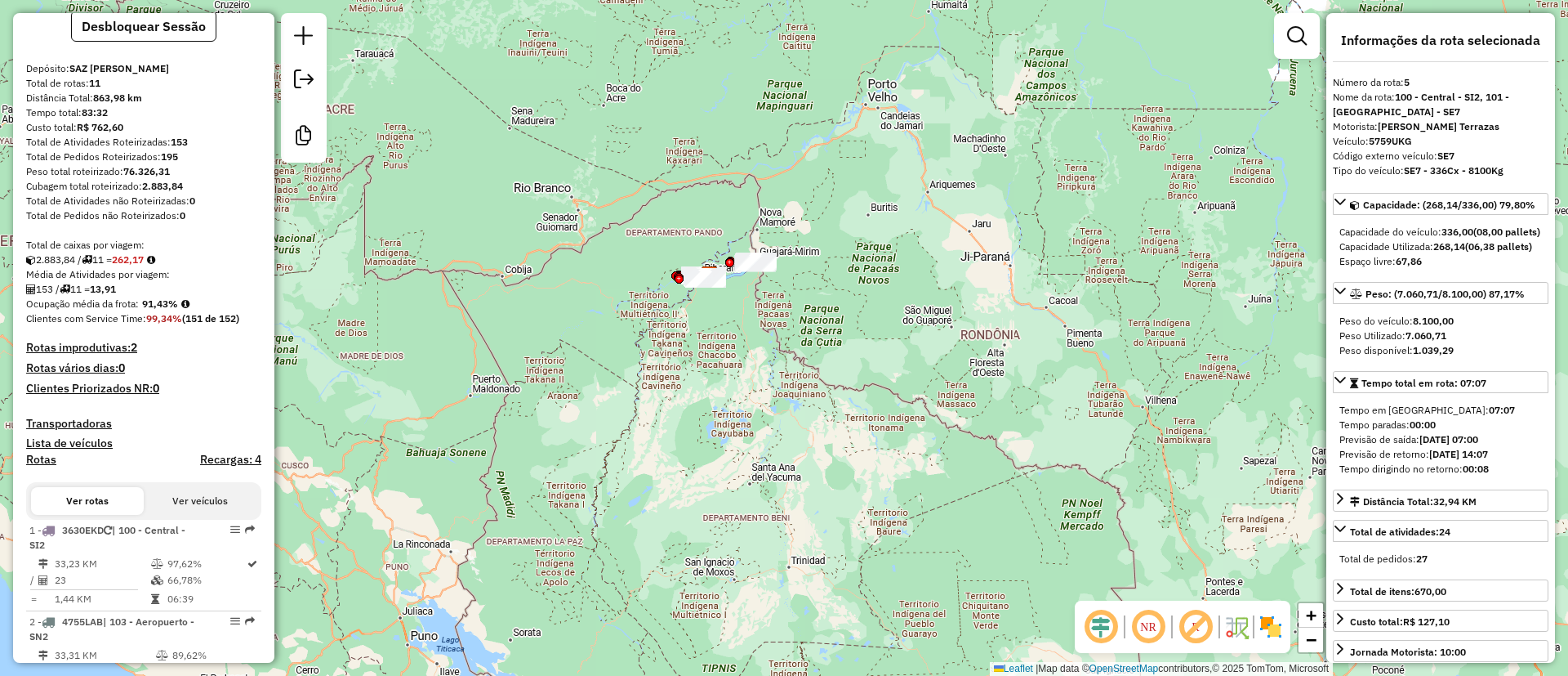
scroll to position [0, 0]
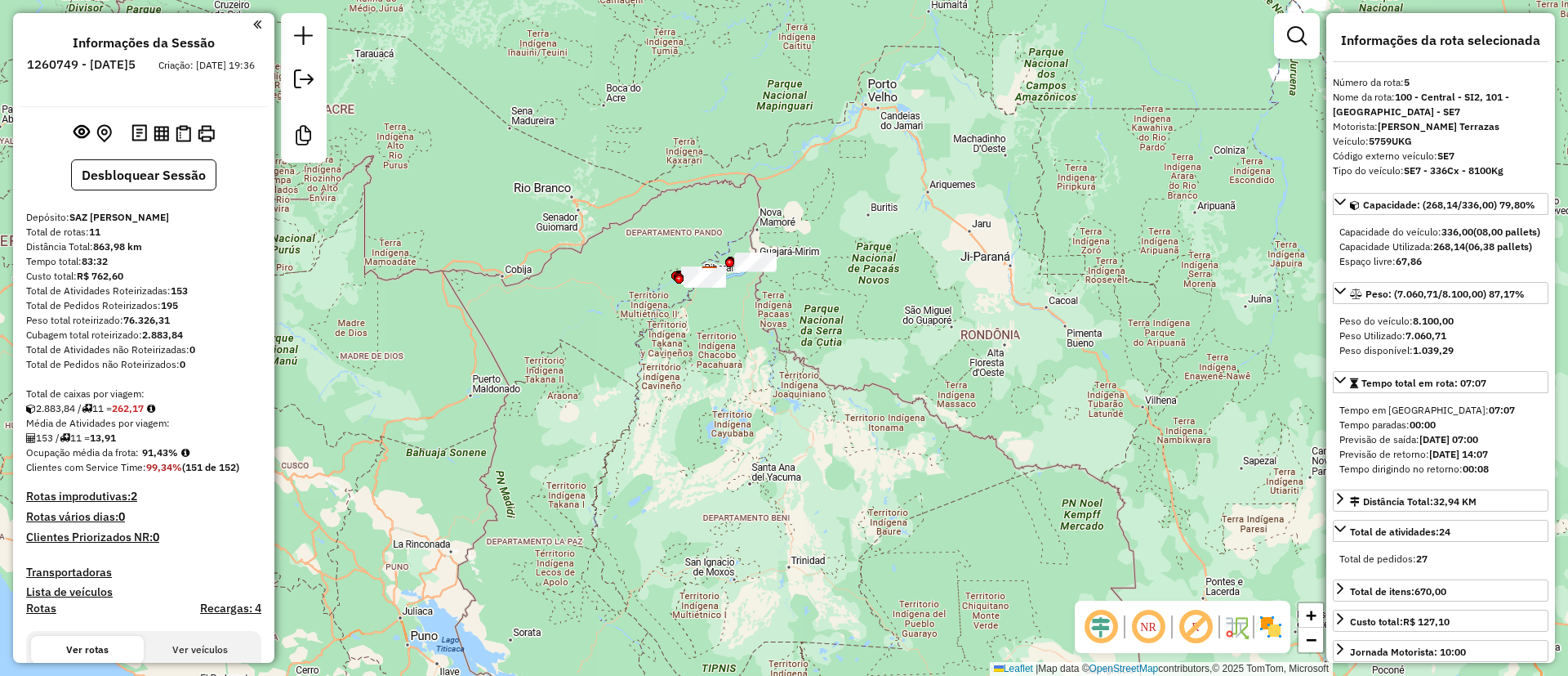
drag, startPoint x: 173, startPoint y: 286, endPoint x: 206, endPoint y: 288, distance: 33.1
click at [206, 288] on div "Total de Atividades Roteirizadas: 153" at bounding box center [143, 291] width 235 height 15
copy strong "153"
drag, startPoint x: 143, startPoint y: 452, endPoint x: 182, endPoint y: 450, distance: 39.1
click at [178, 450] on strong "91,43%" at bounding box center [160, 452] width 36 height 12
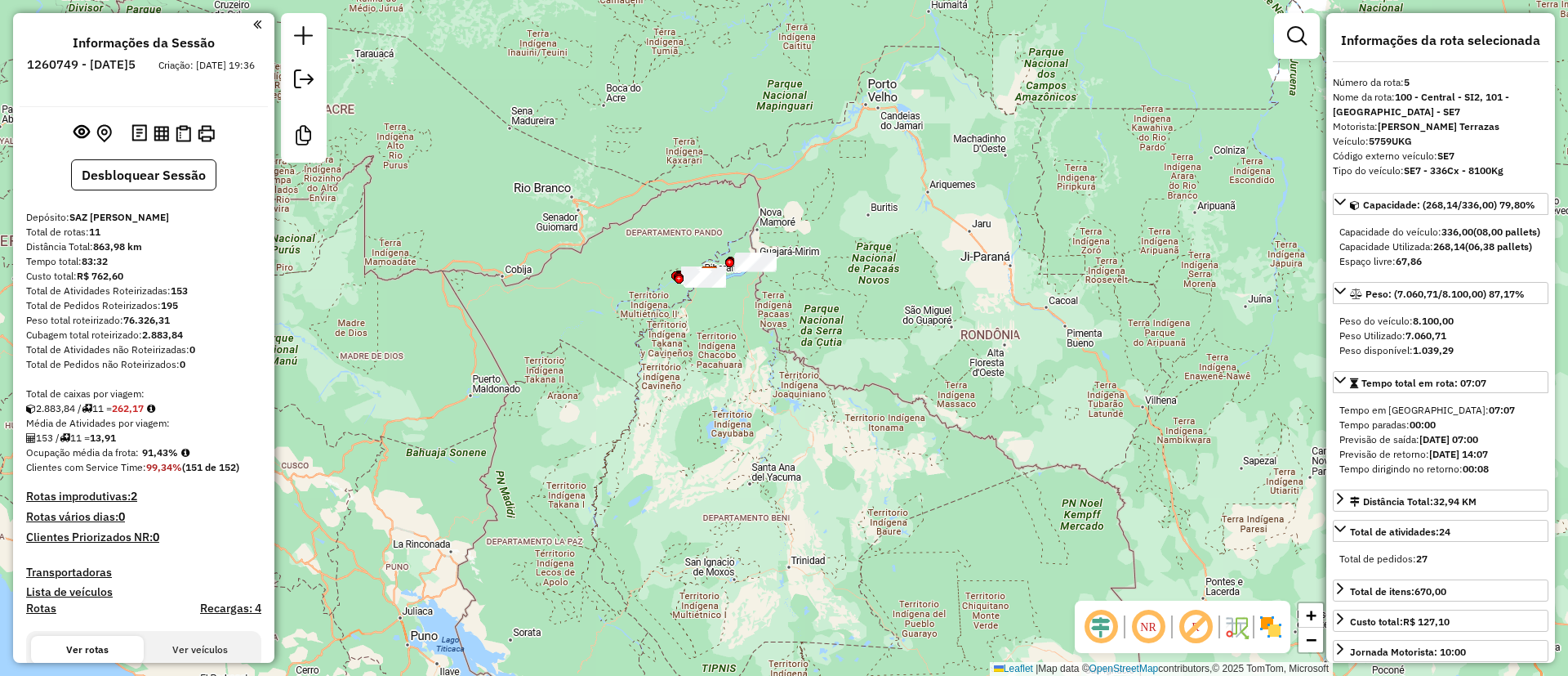
copy strong "91,43%"
drag, startPoint x: 97, startPoint y: 437, endPoint x: 129, endPoint y: 432, distance: 32.4
click at [129, 432] on div "153 / 11 = 13,91" at bounding box center [143, 438] width 235 height 15
copy div "13,91"
